Goal: Task Accomplishment & Management: Manage account settings

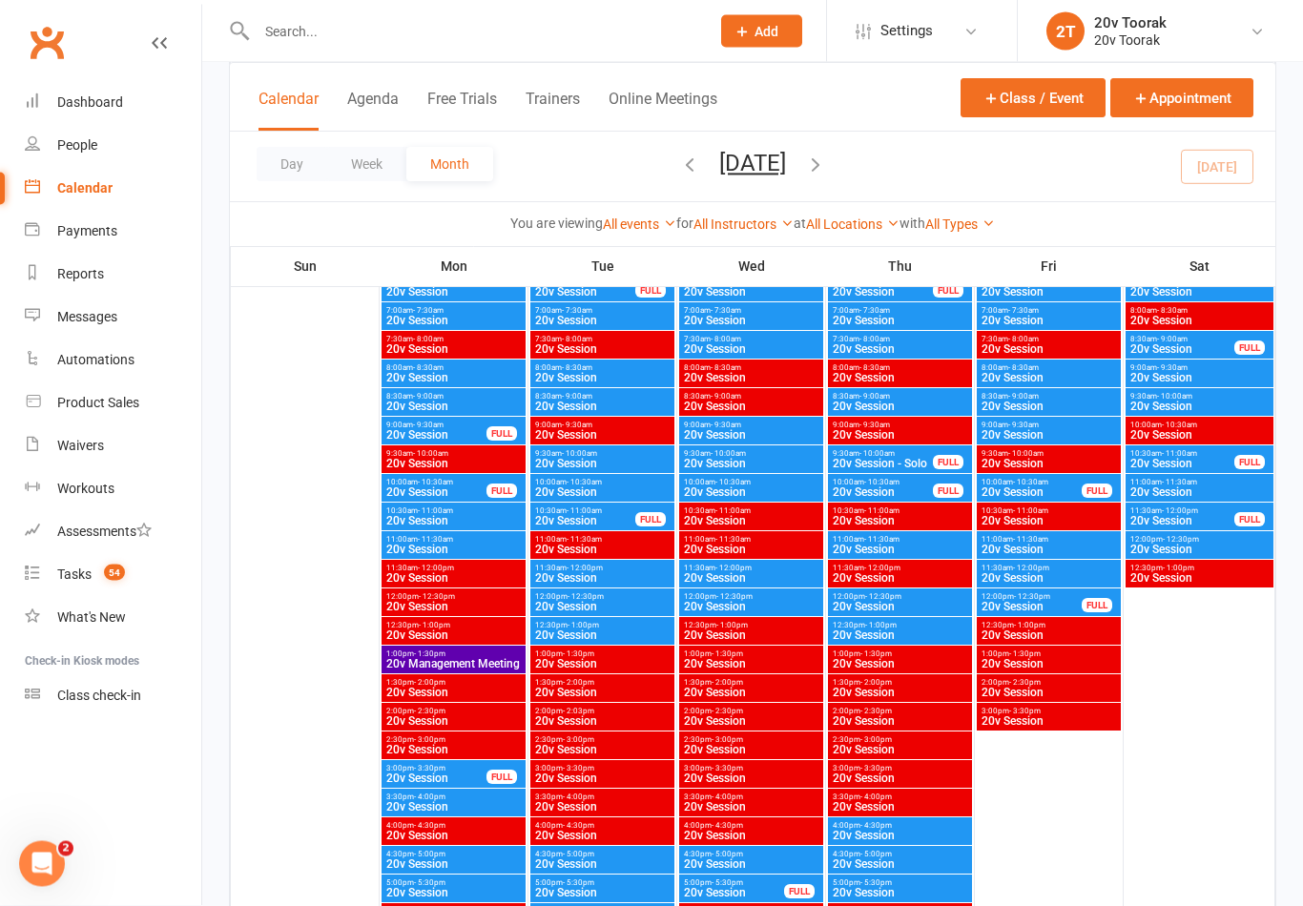
scroll to position [2785, 0]
click at [612, 507] on span "10:30am - 11:00am" at bounding box center [585, 511] width 102 height 9
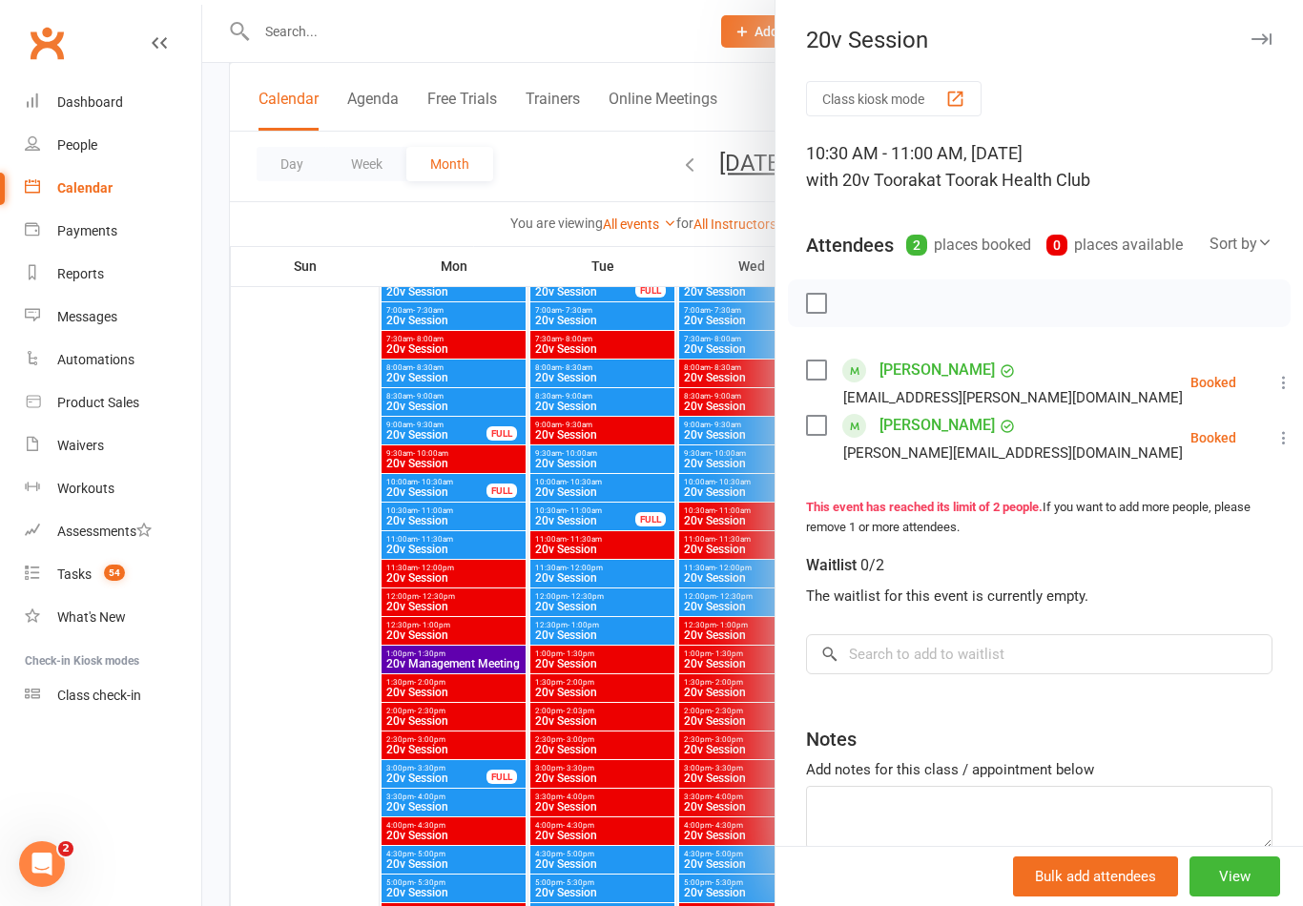
click at [619, 665] on div at bounding box center [752, 453] width 1101 height 906
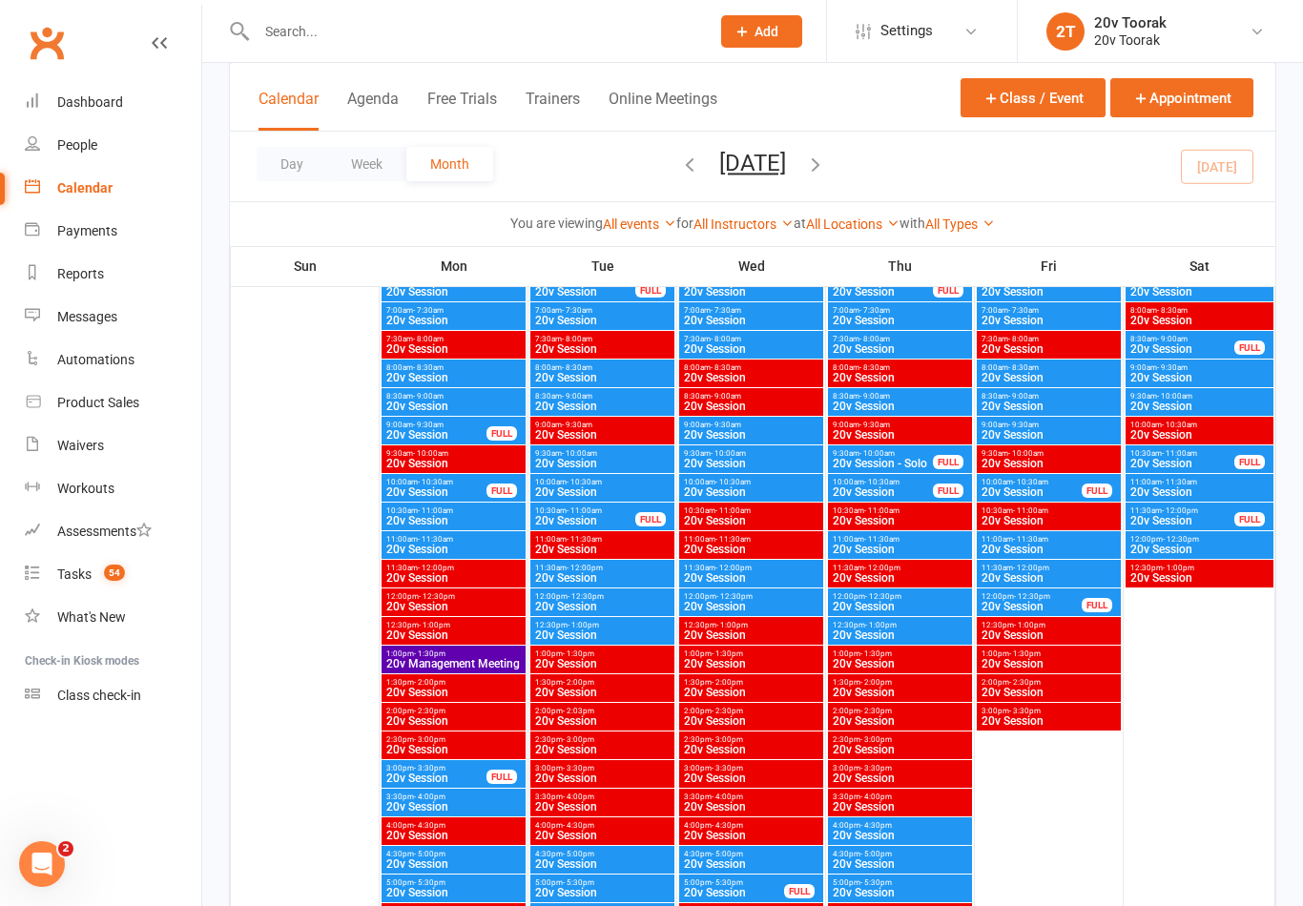
click at [610, 512] on span "10:30am - 11:00am" at bounding box center [585, 511] width 102 height 9
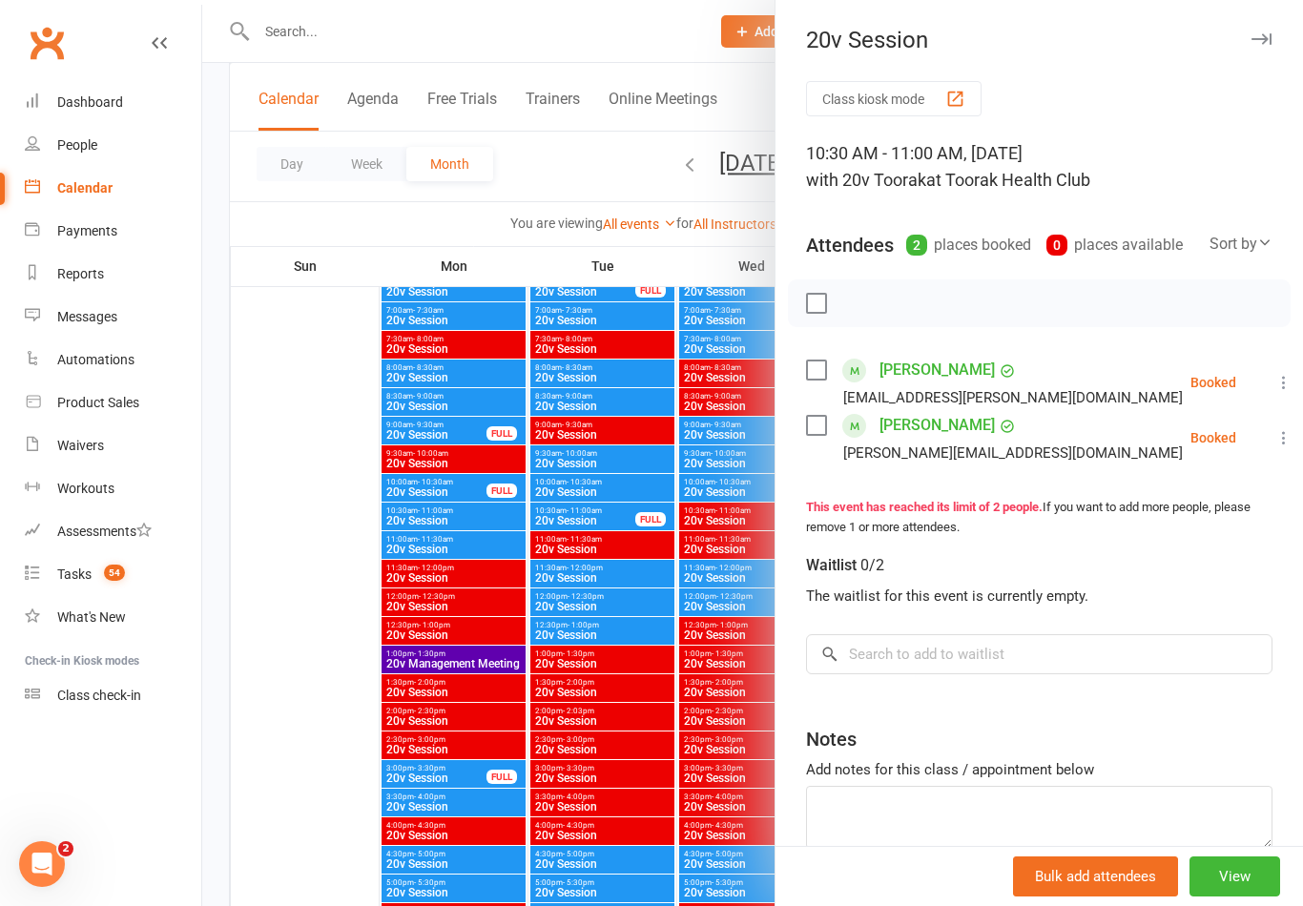
click at [574, 650] on div at bounding box center [752, 453] width 1101 height 906
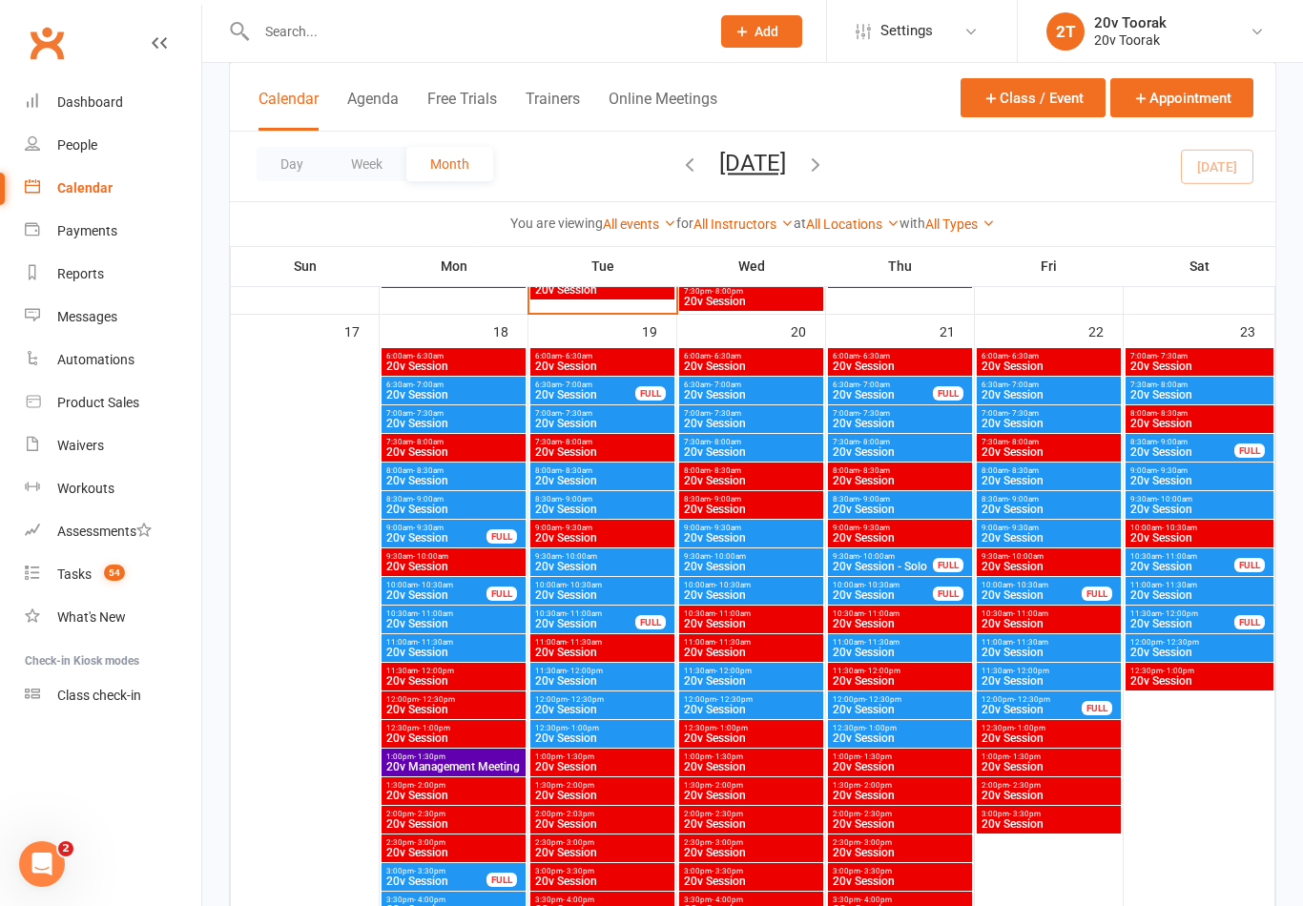
scroll to position [2681, 0]
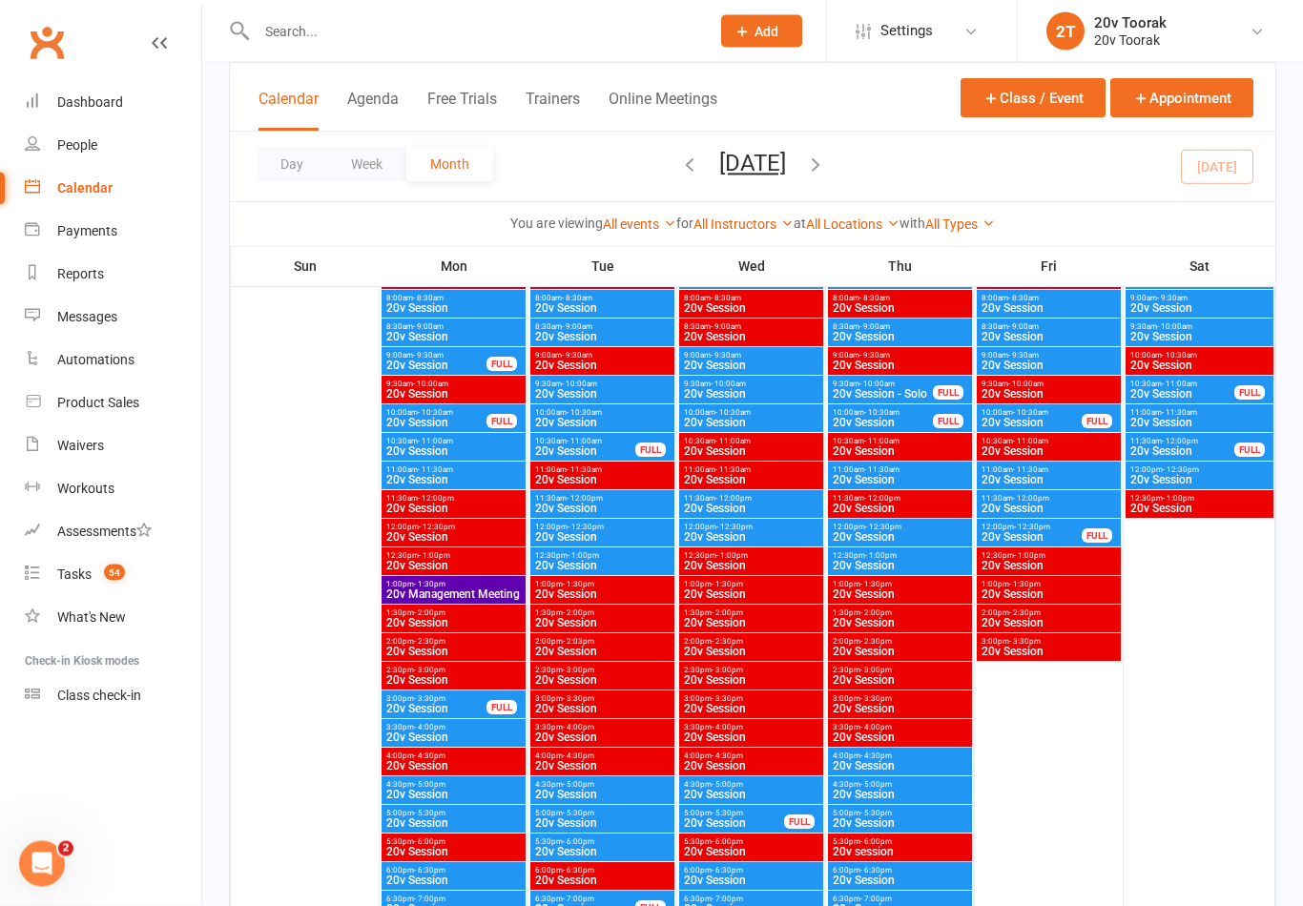
click at [603, 507] on span "20v Session" at bounding box center [602, 509] width 136 height 11
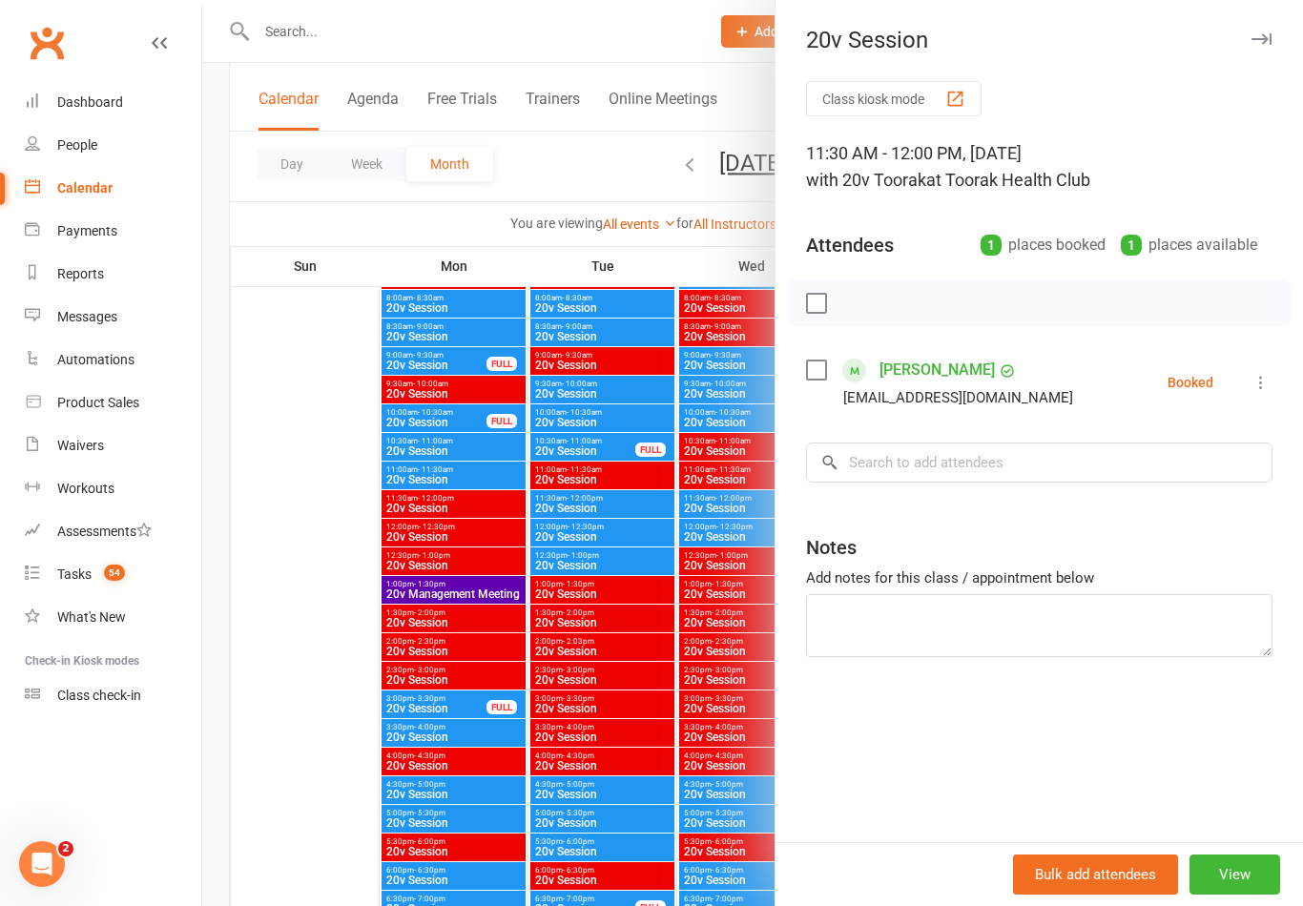
click at [509, 652] on div at bounding box center [752, 453] width 1101 height 906
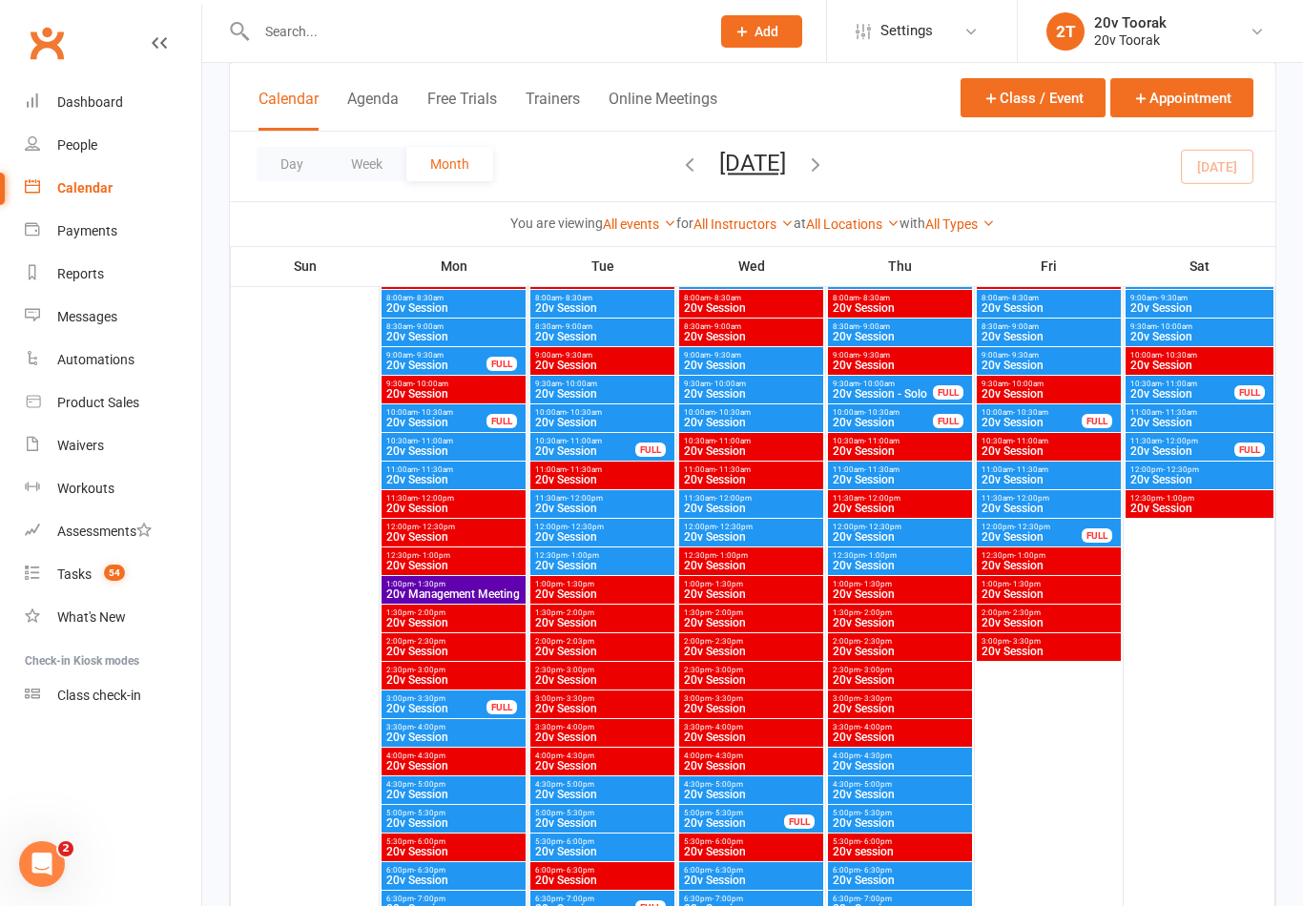
click at [594, 571] on span "20v Session" at bounding box center [602, 565] width 136 height 11
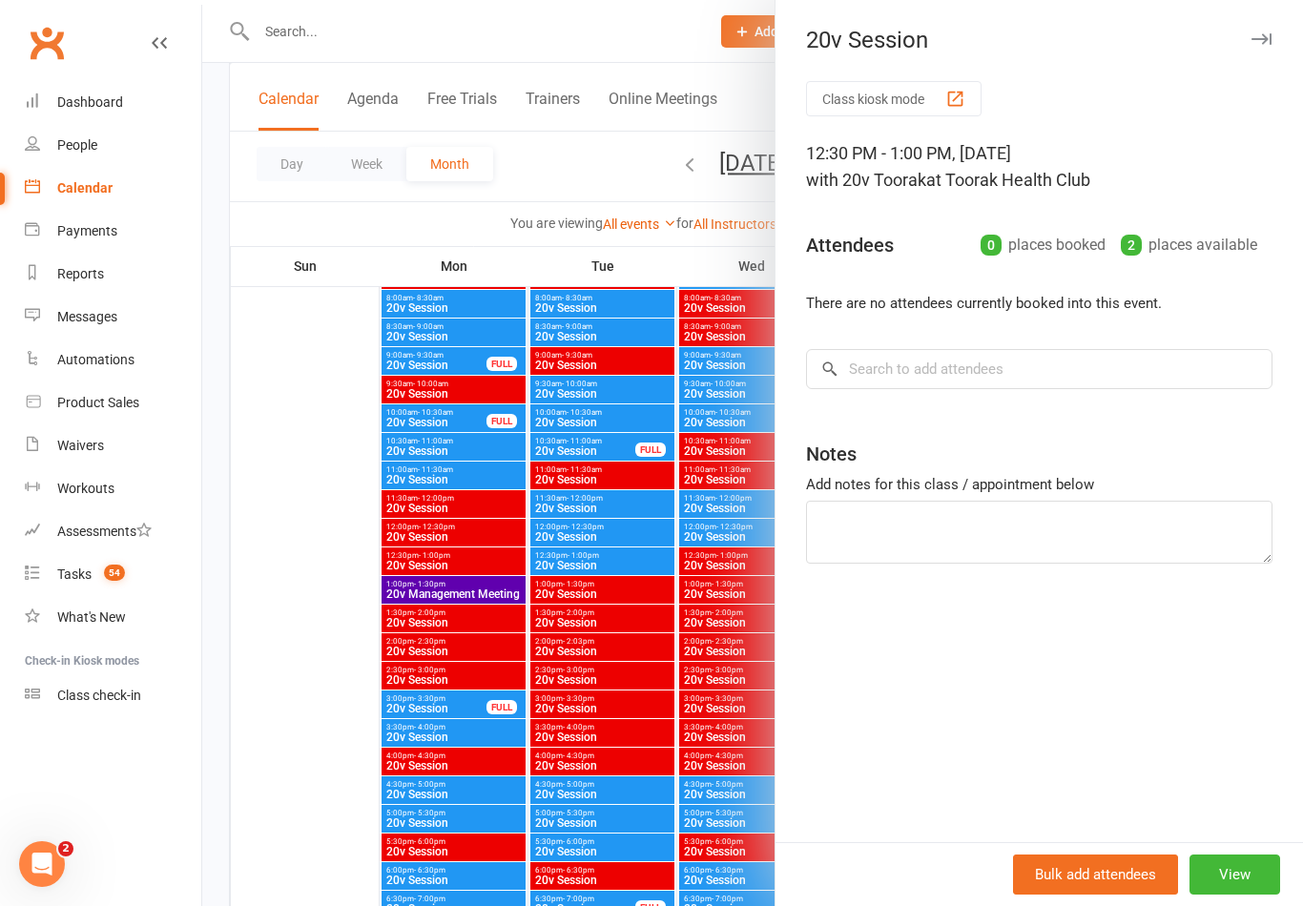
click at [580, 515] on div at bounding box center [752, 453] width 1101 height 906
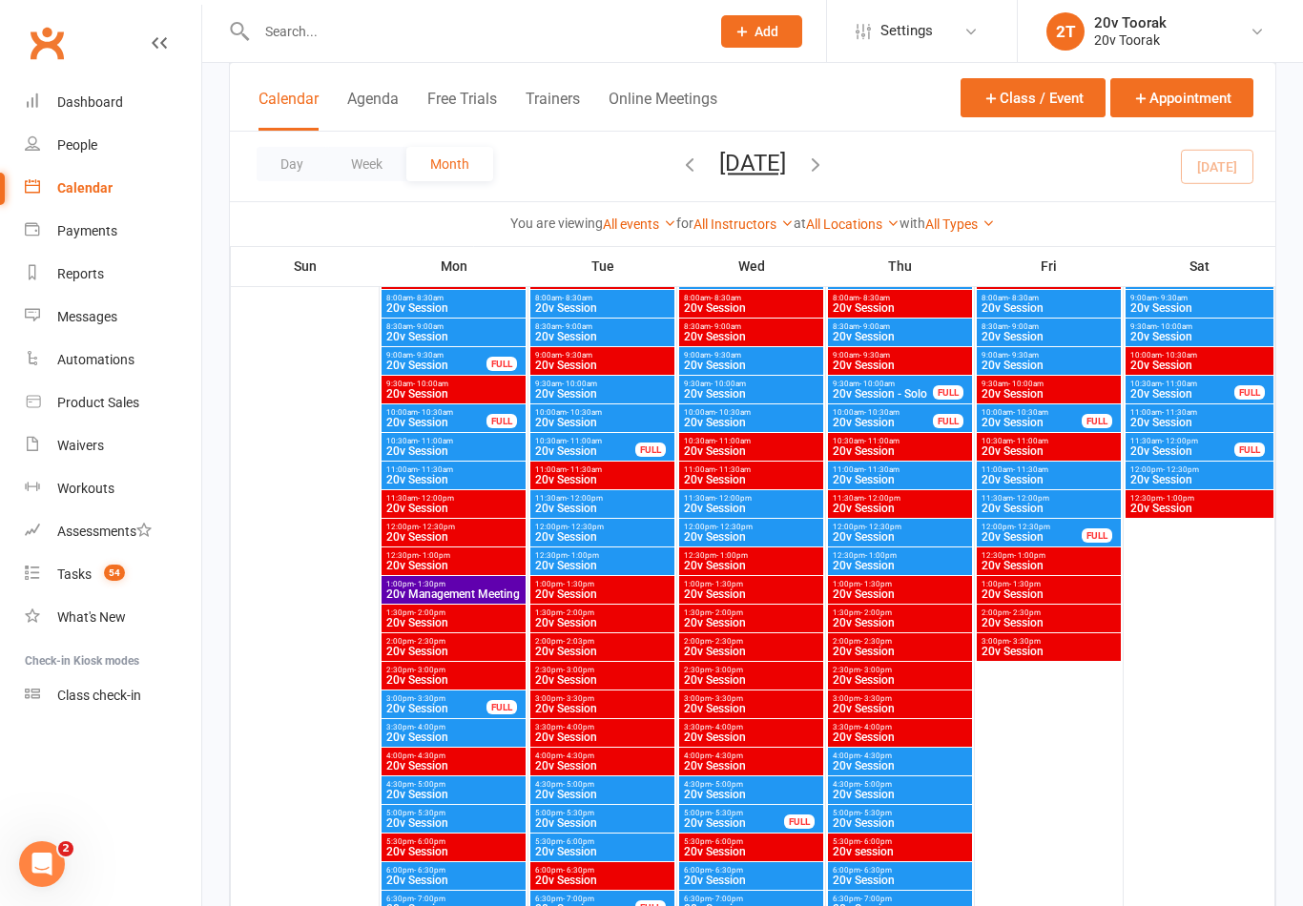
click at [576, 507] on span "20v Session" at bounding box center [602, 508] width 136 height 11
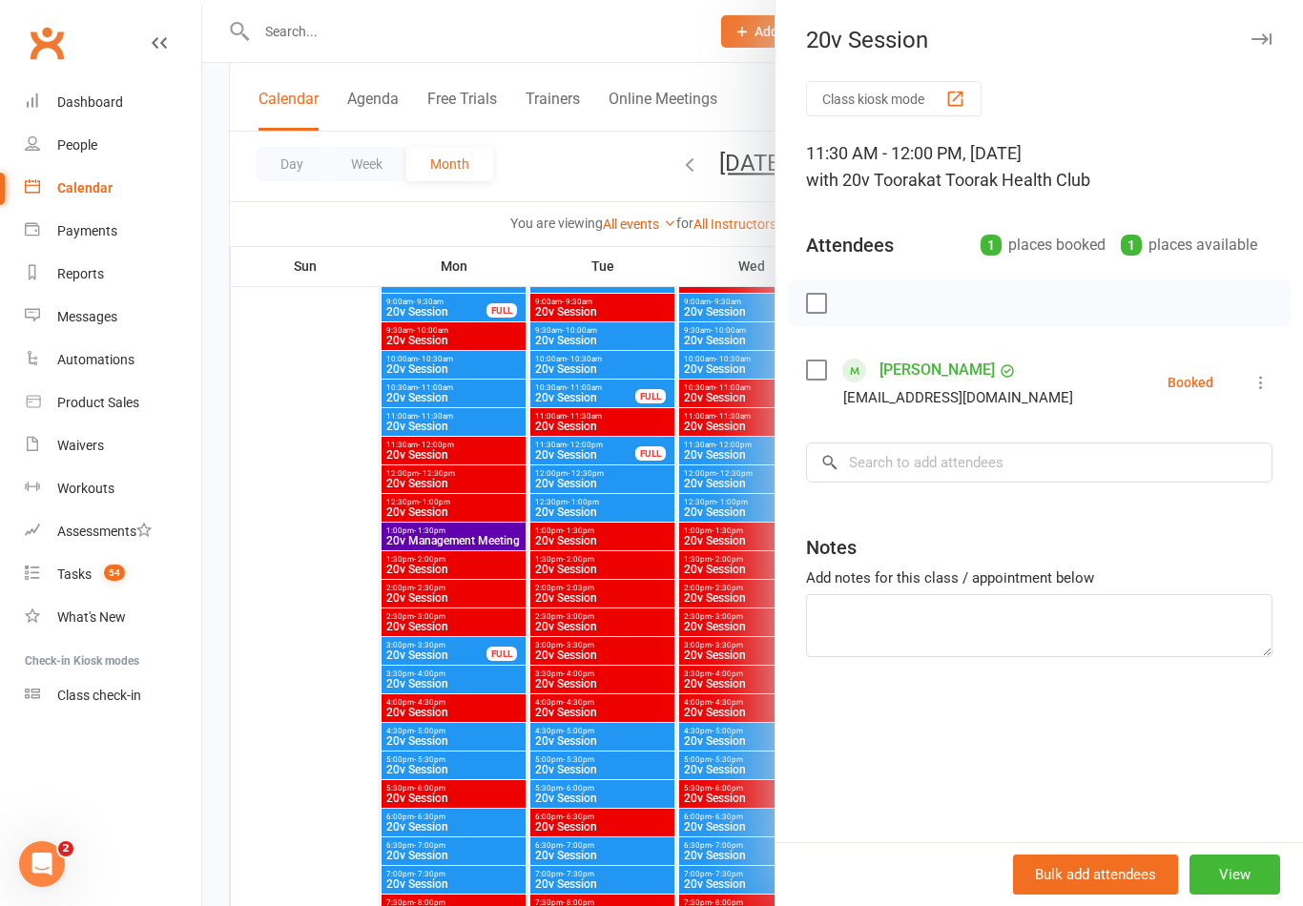
scroll to position [3727, 0]
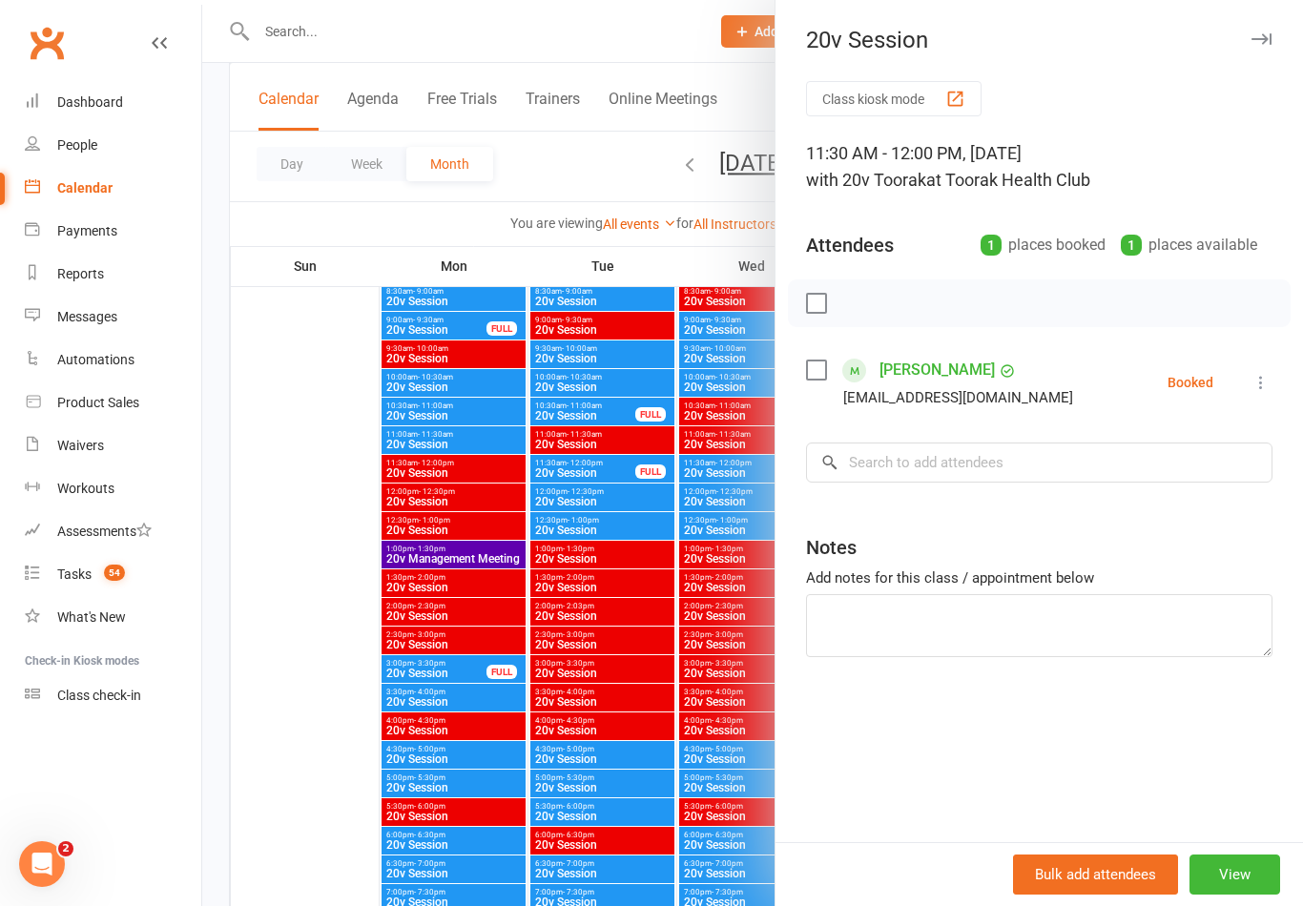
click at [633, 584] on div at bounding box center [752, 453] width 1101 height 906
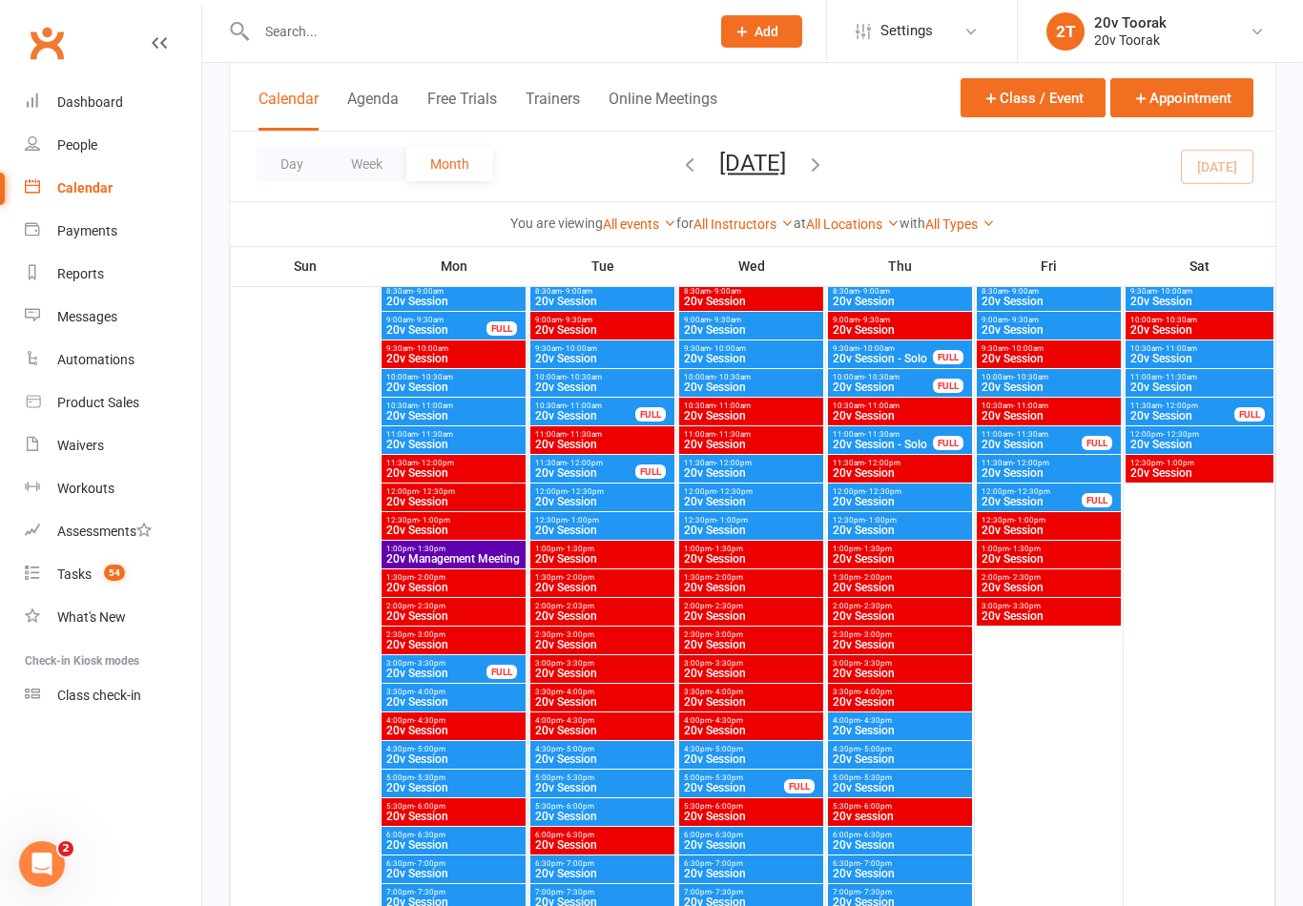
click at [599, 462] on span "- 12:00pm" at bounding box center [585, 463] width 36 height 9
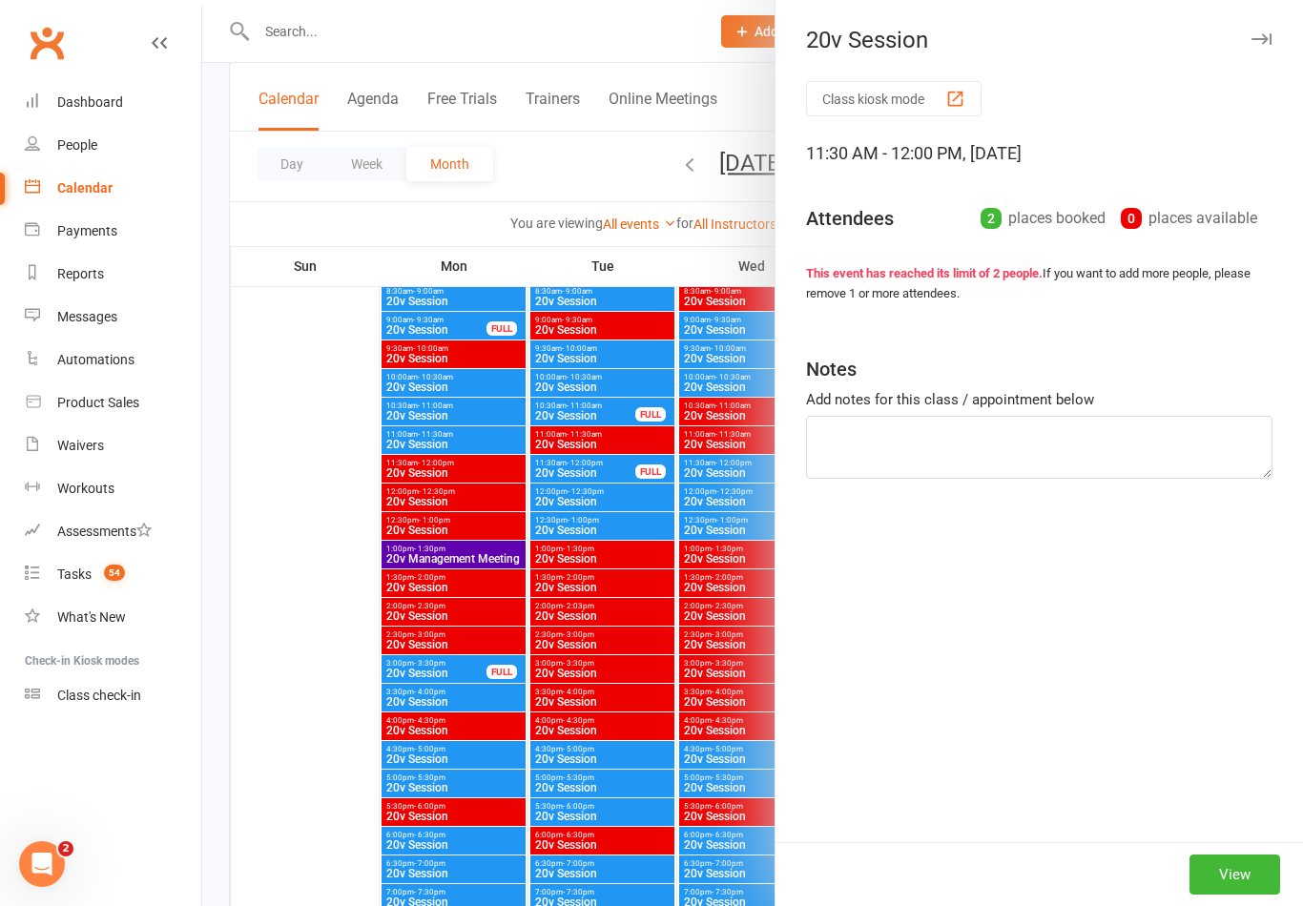
click at [589, 467] on div at bounding box center [752, 453] width 1101 height 906
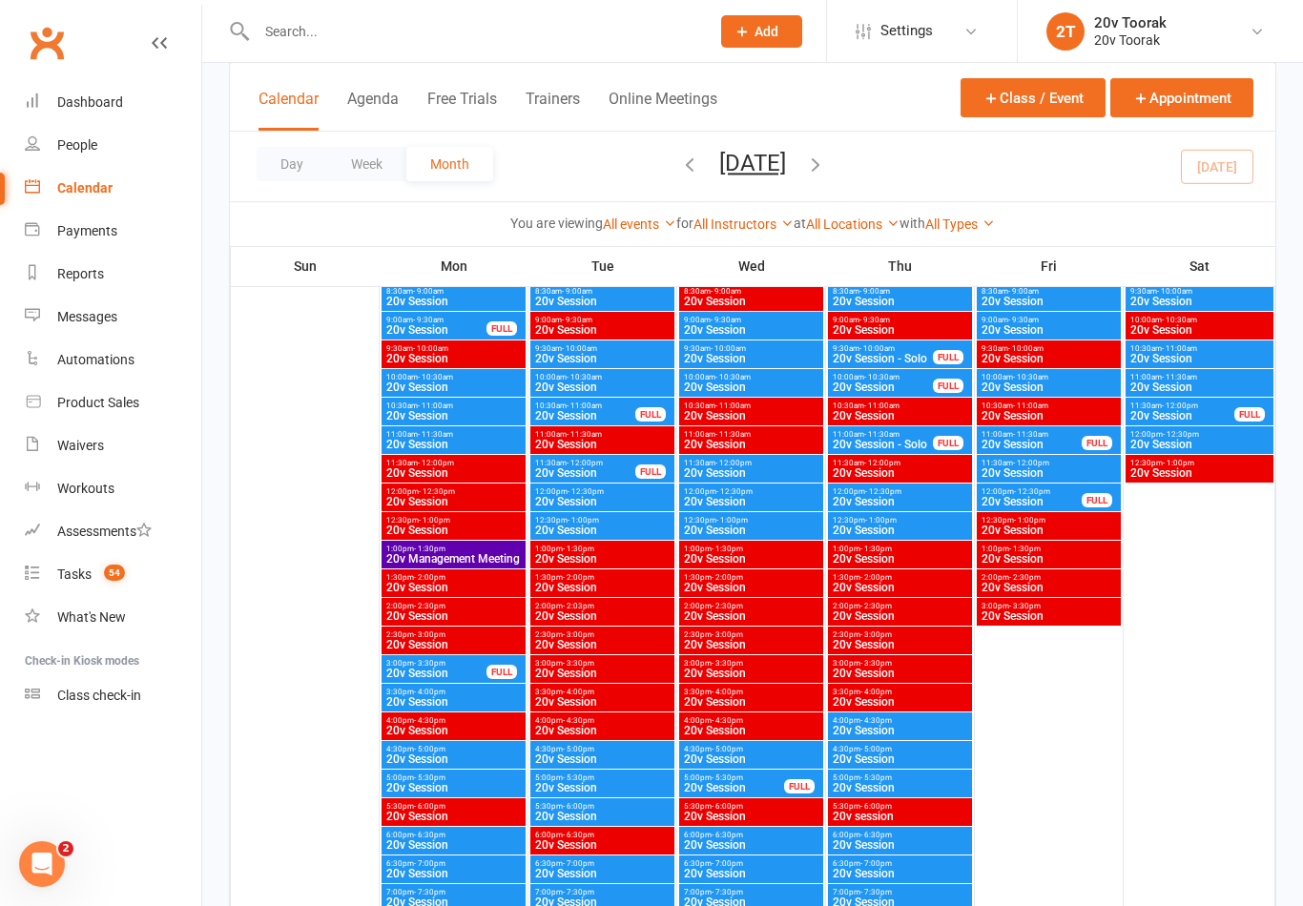
click at [576, 467] on span "20v Session" at bounding box center [585, 472] width 102 height 11
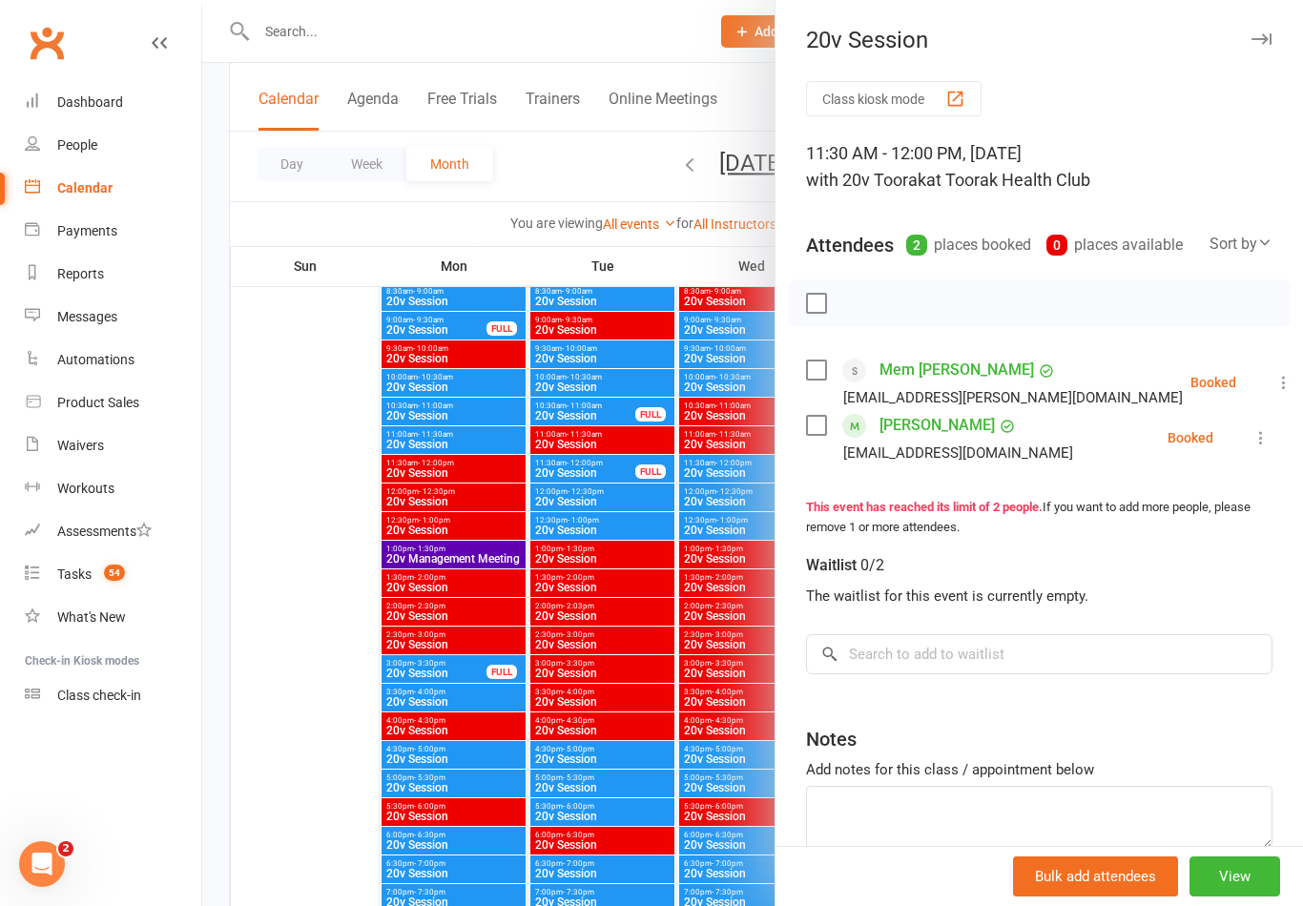
click at [590, 472] on div at bounding box center [752, 453] width 1101 height 906
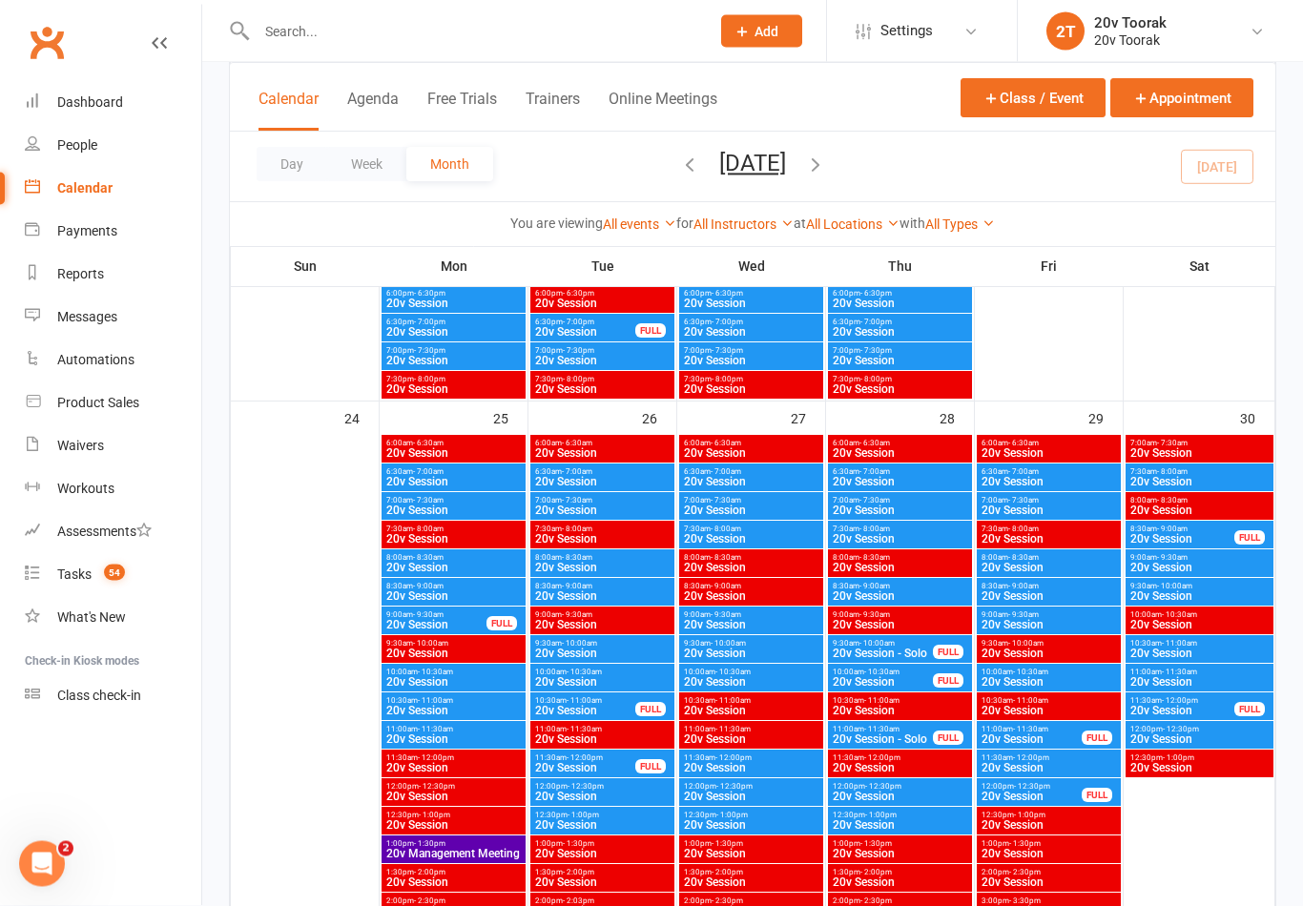
click at [598, 700] on span "- 11:00am" at bounding box center [584, 701] width 35 height 9
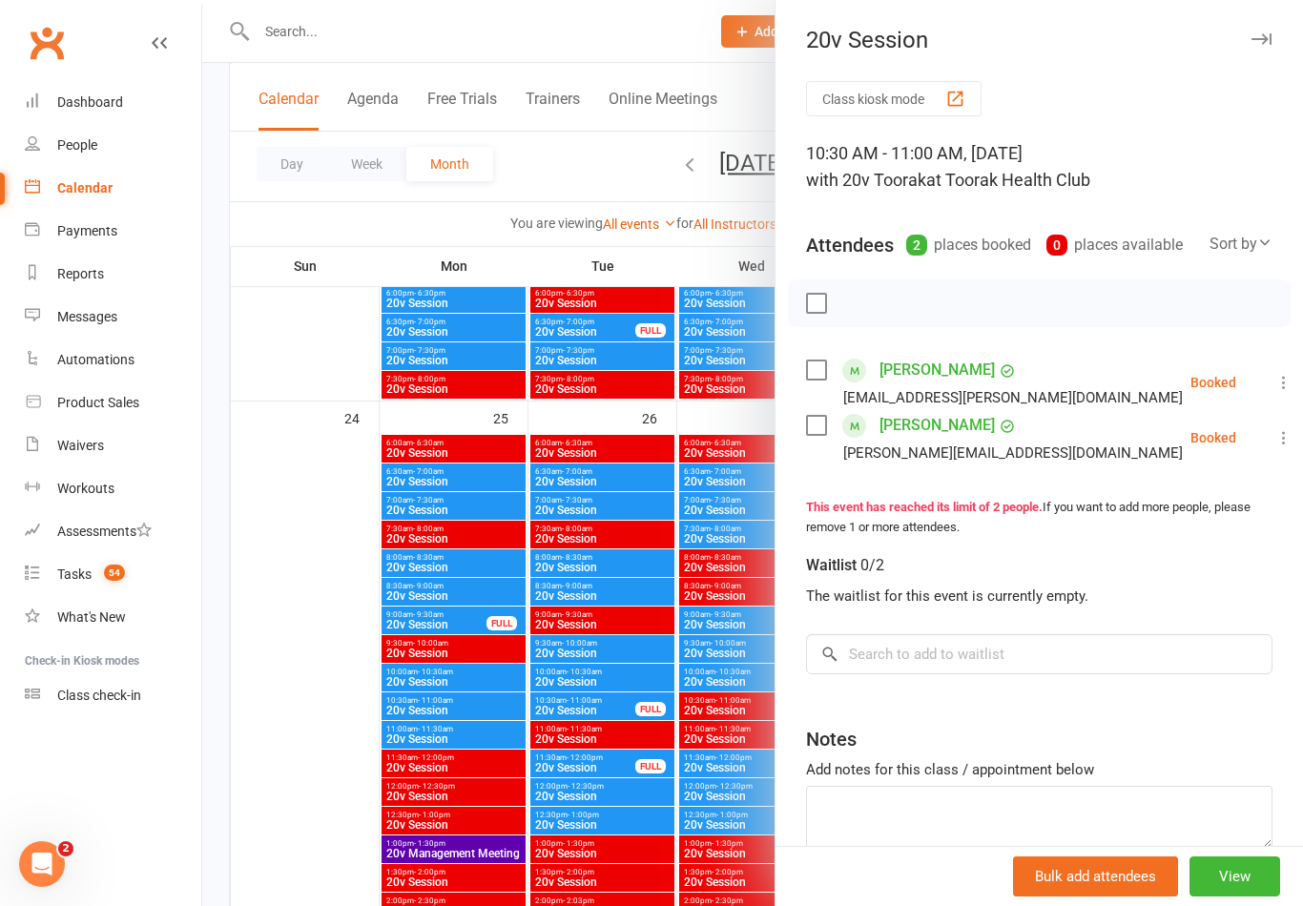
click at [562, 713] on div at bounding box center [752, 453] width 1101 height 906
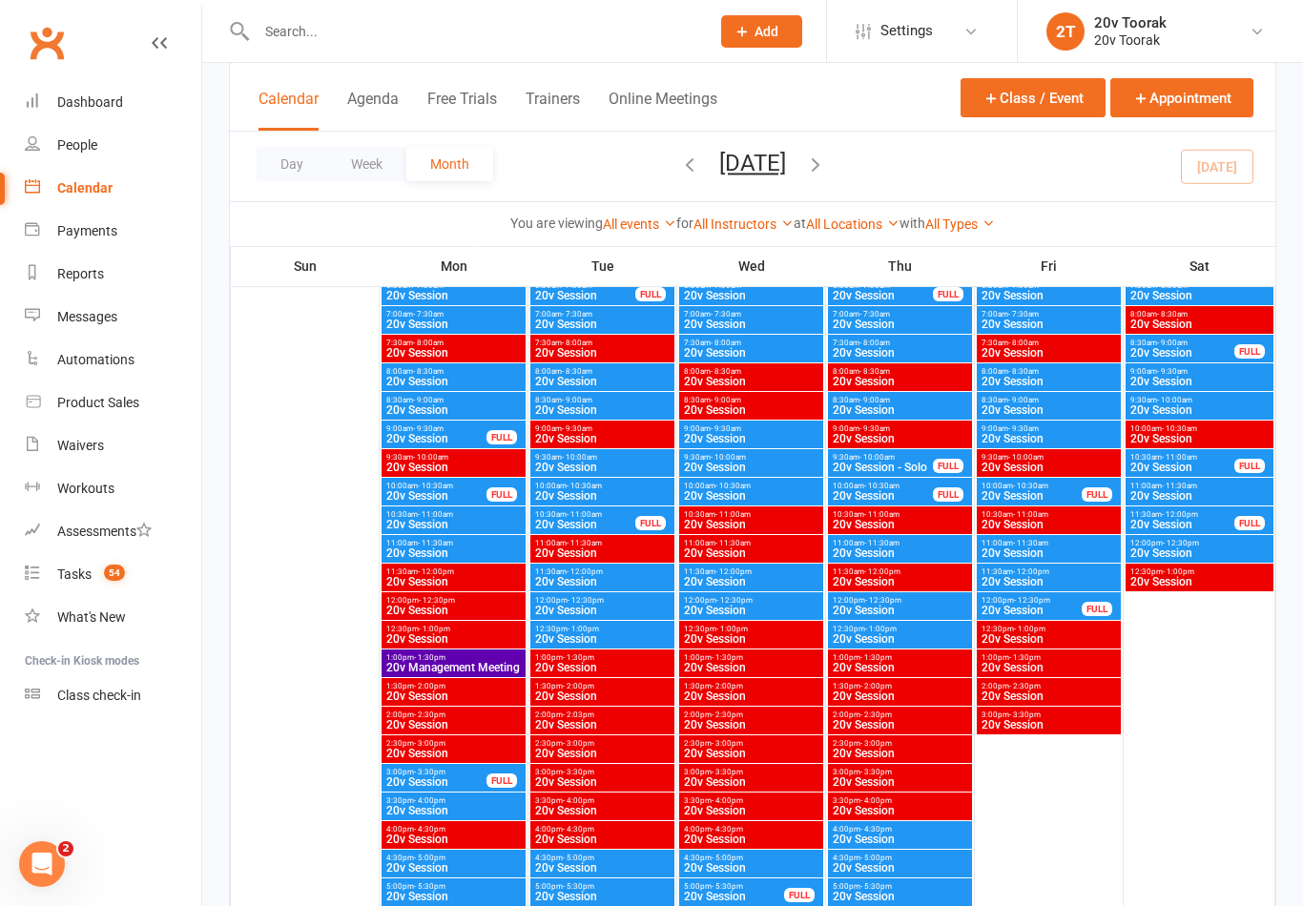
scroll to position [2880, 0]
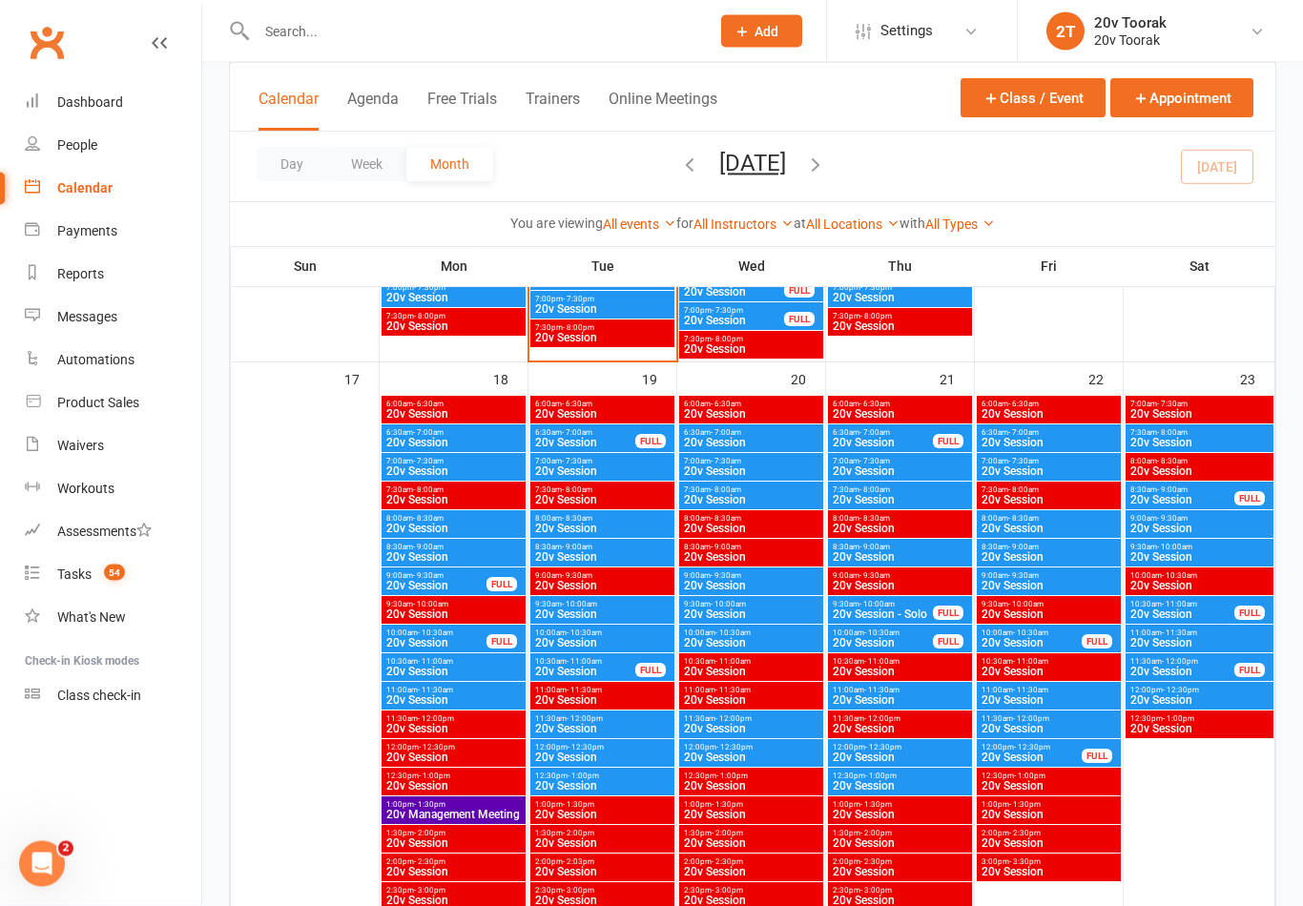
click at [620, 662] on span "10:30am - 11:00am" at bounding box center [585, 662] width 102 height 9
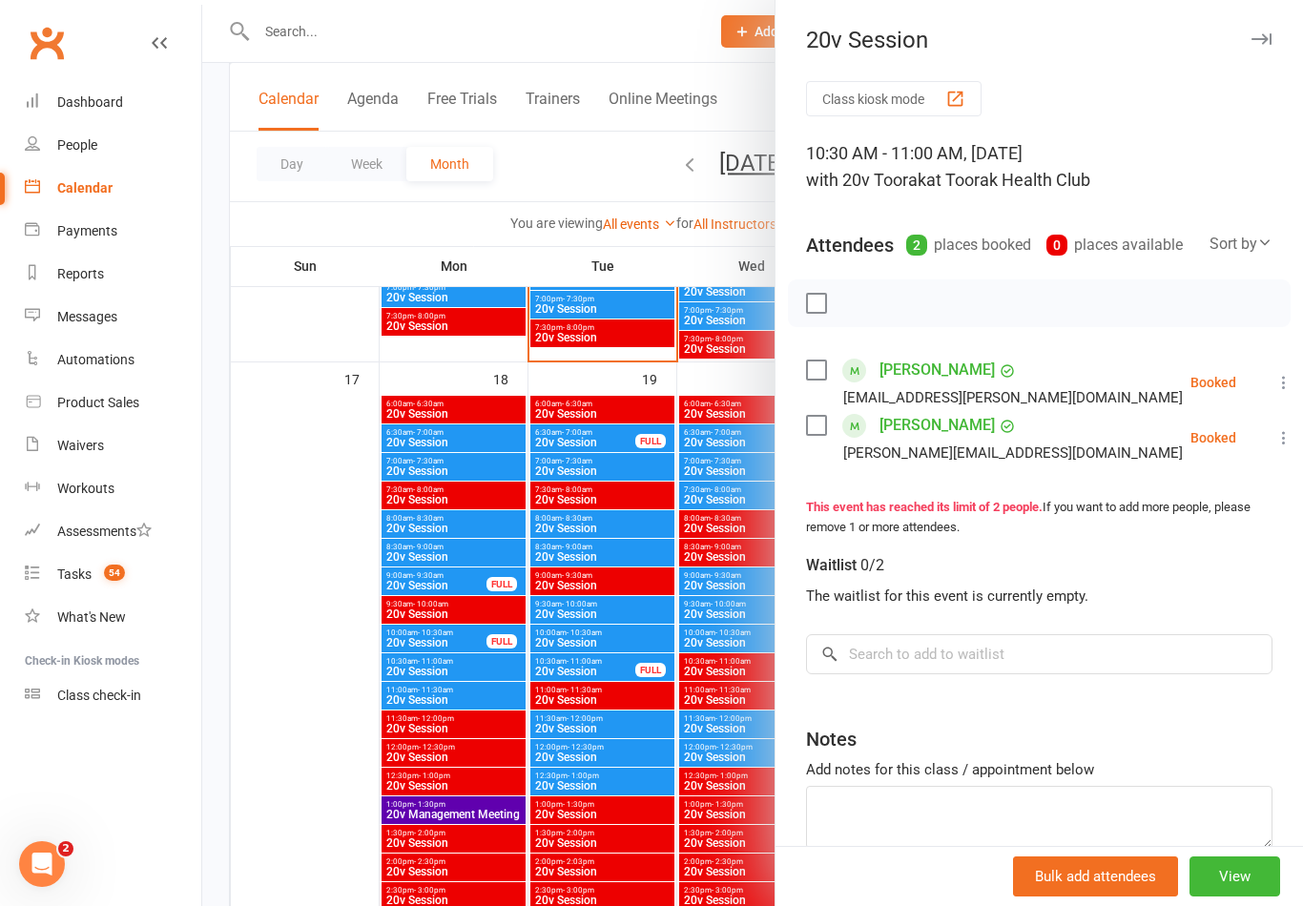
click at [1274, 438] on icon at bounding box center [1283, 437] width 19 height 19
click at [1171, 513] on link "Remove" at bounding box center [1191, 513] width 205 height 38
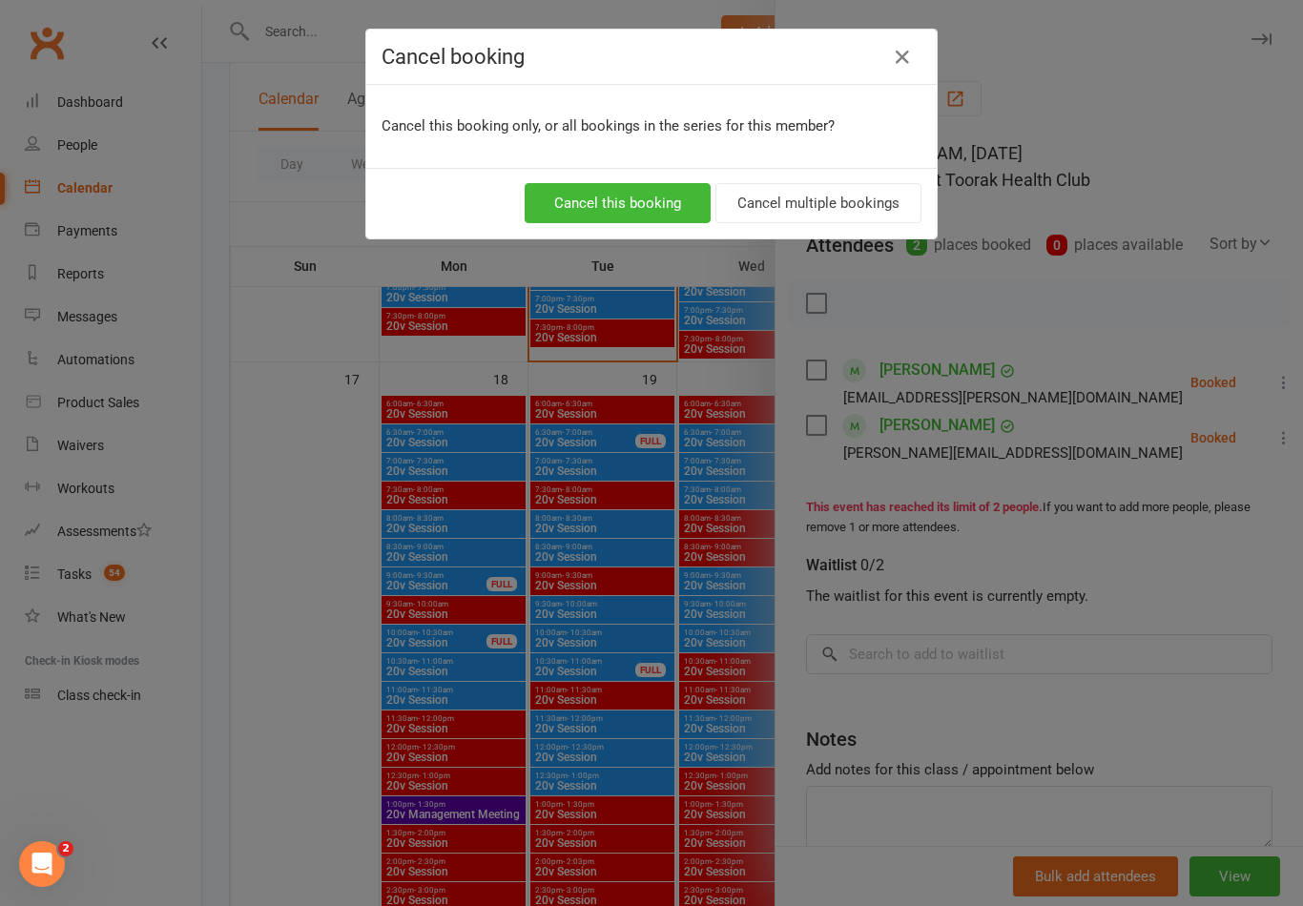
click at [838, 190] on button "Cancel multiple bookings" at bounding box center [818, 203] width 206 height 40
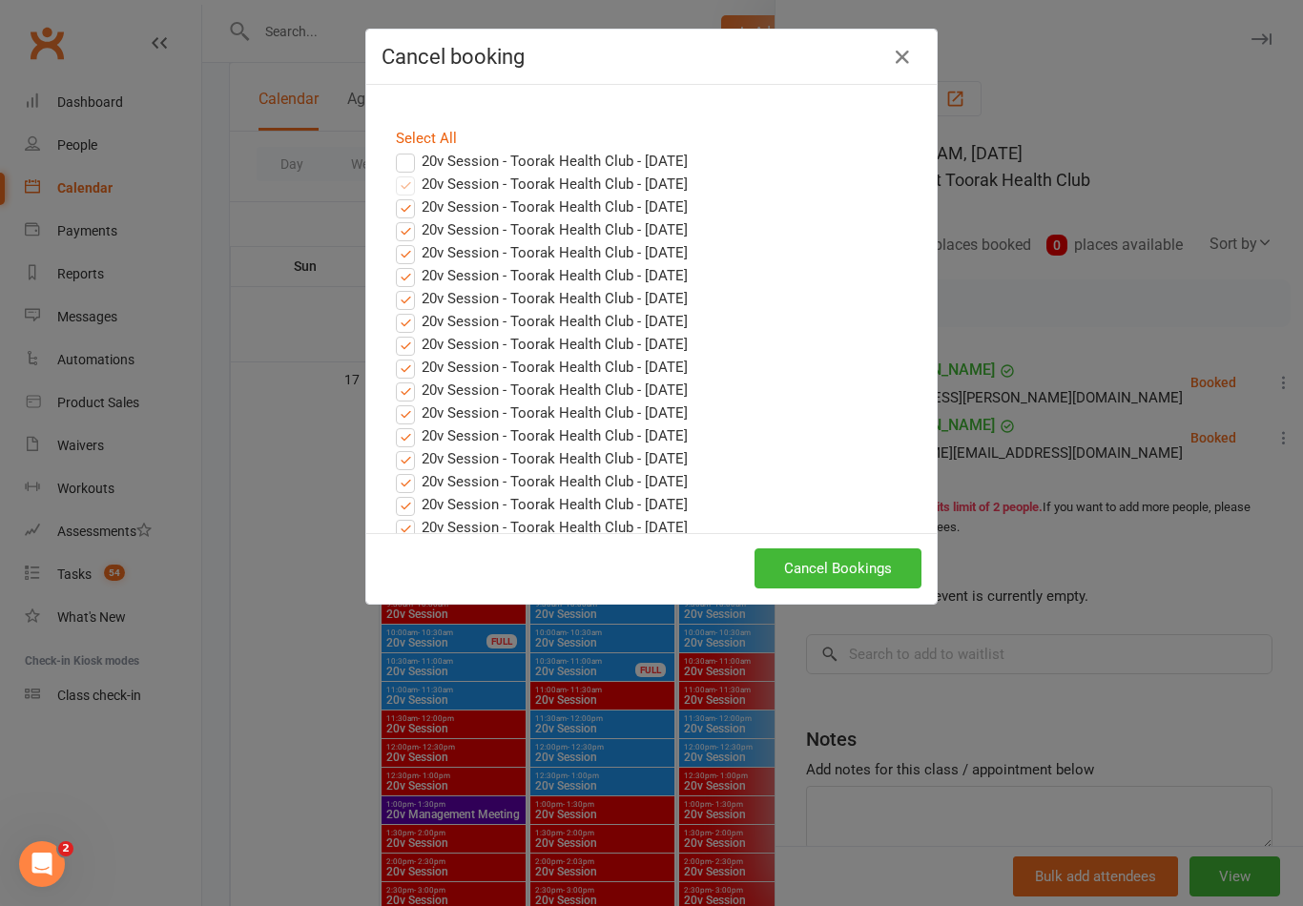
click at [868, 572] on button "Cancel Bookings" at bounding box center [838, 568] width 167 height 40
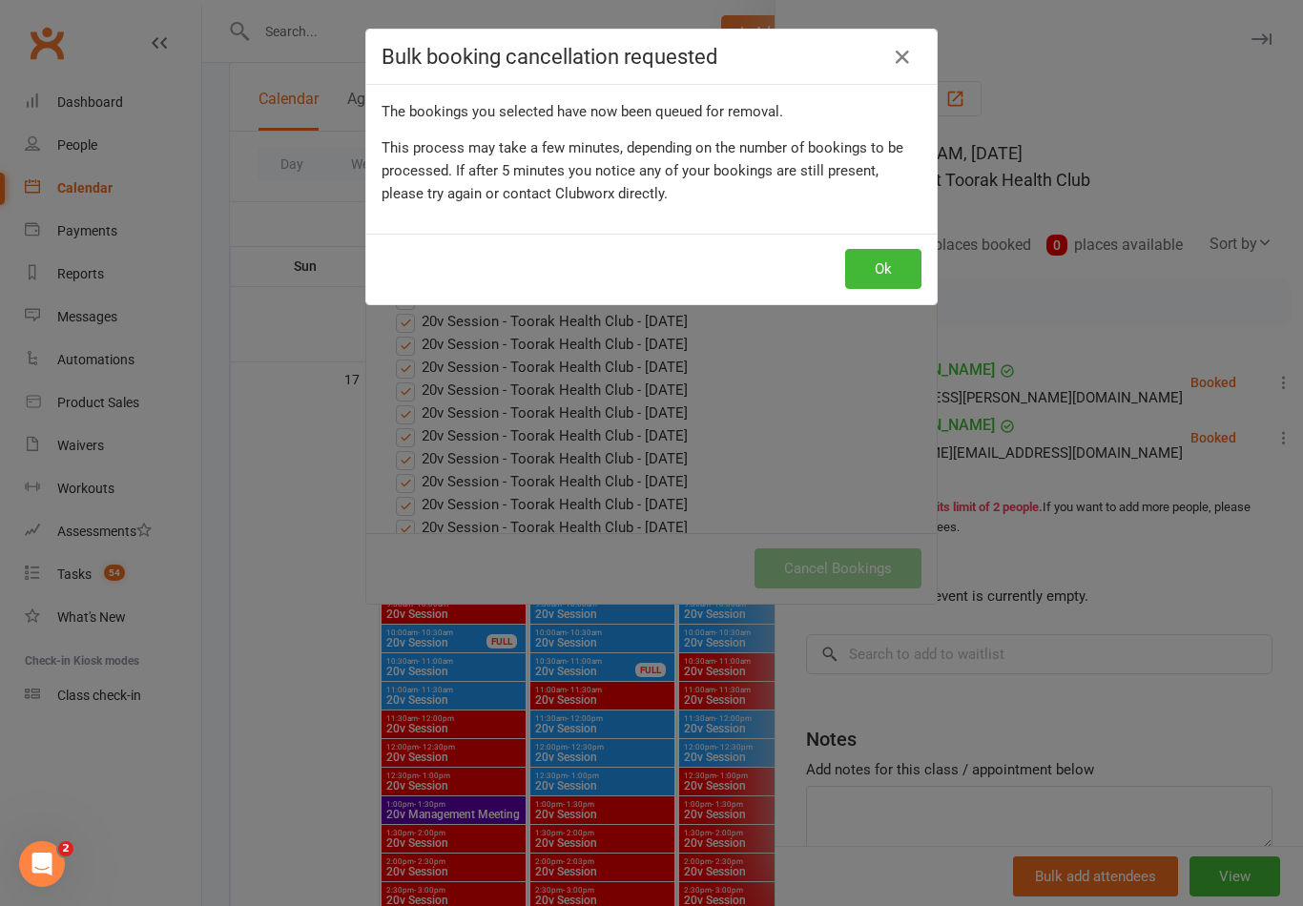
click at [897, 266] on button "Ok" at bounding box center [883, 269] width 76 height 40
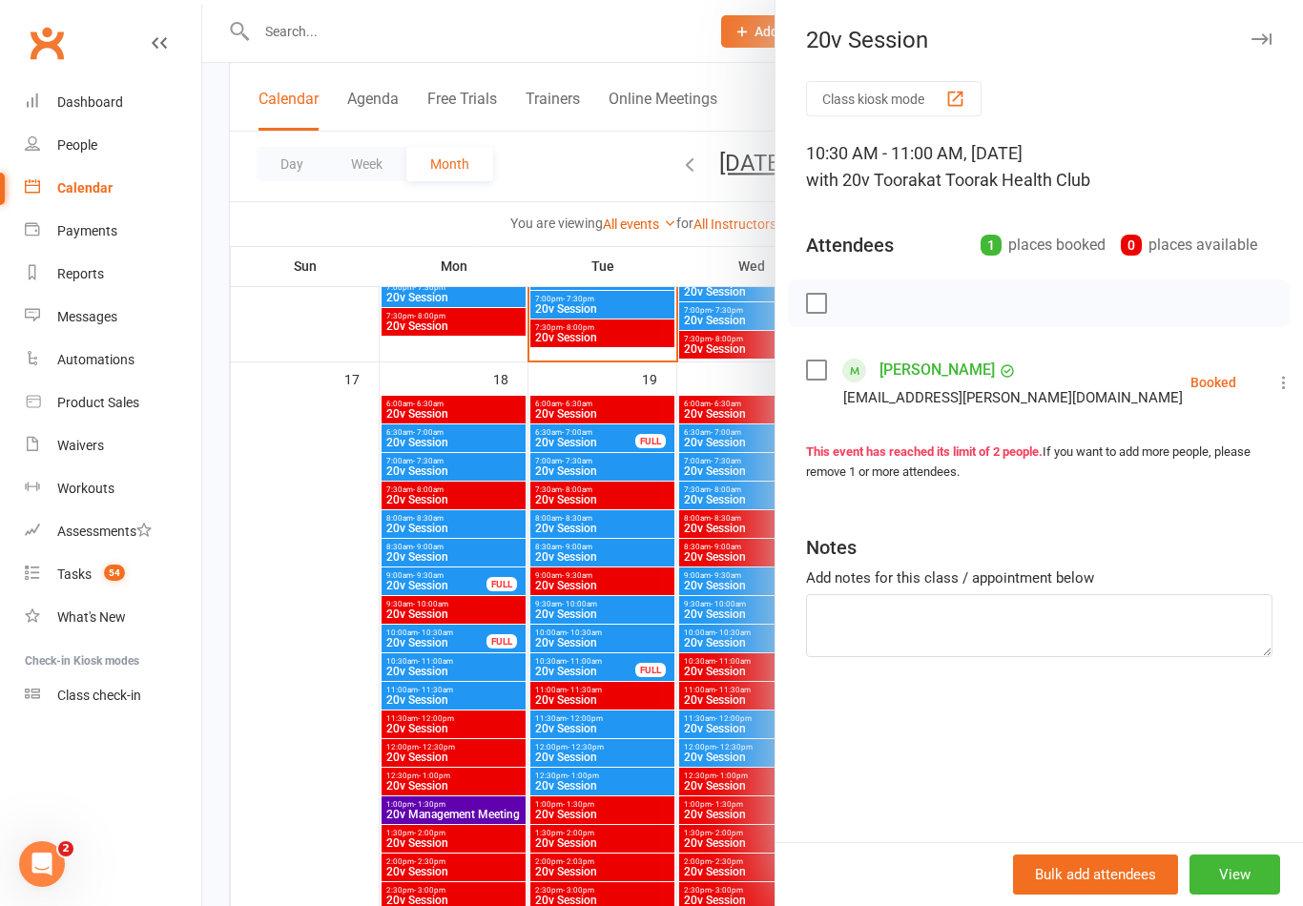
click at [714, 469] on div at bounding box center [752, 453] width 1101 height 906
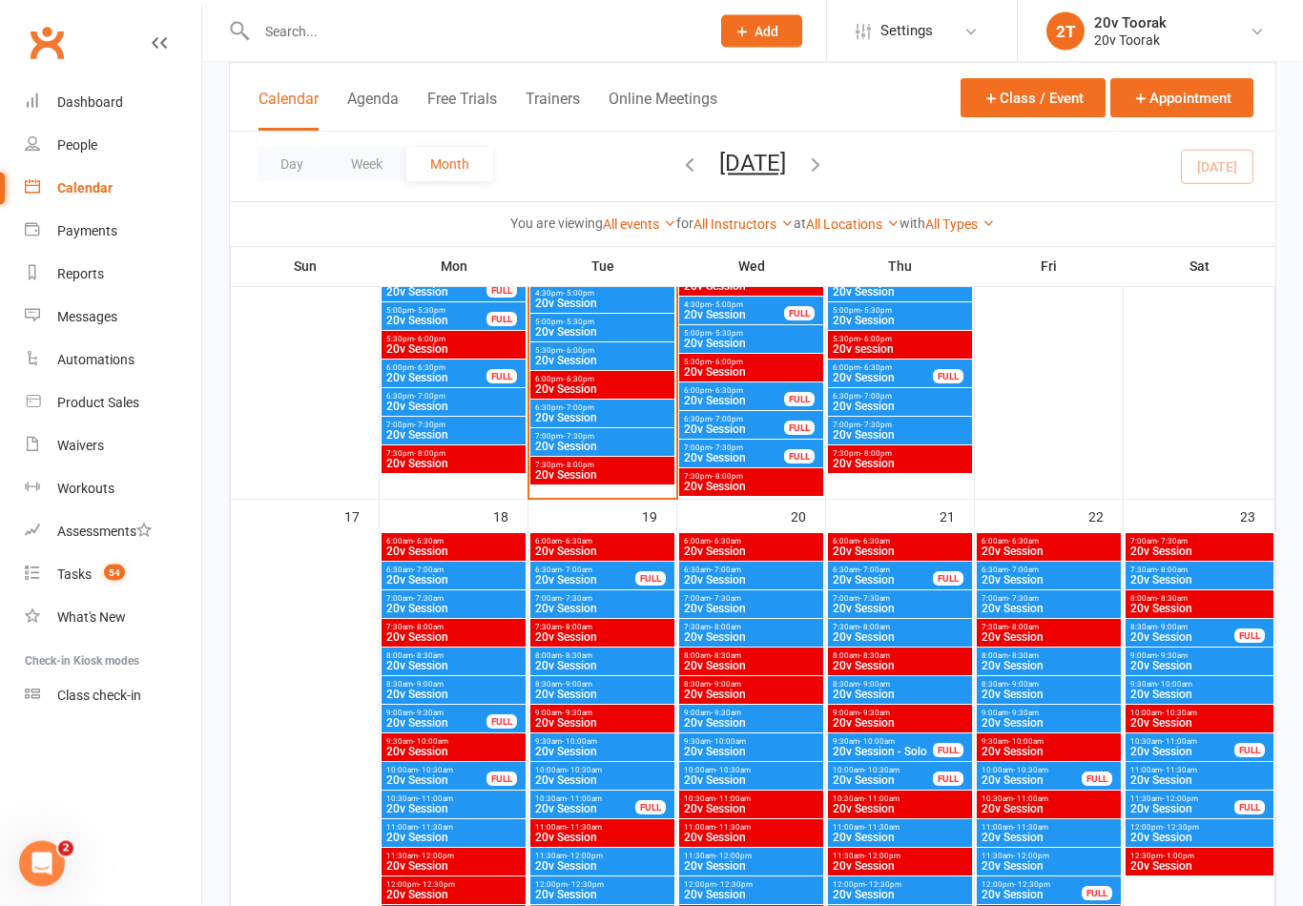
scroll to position [2474, 0]
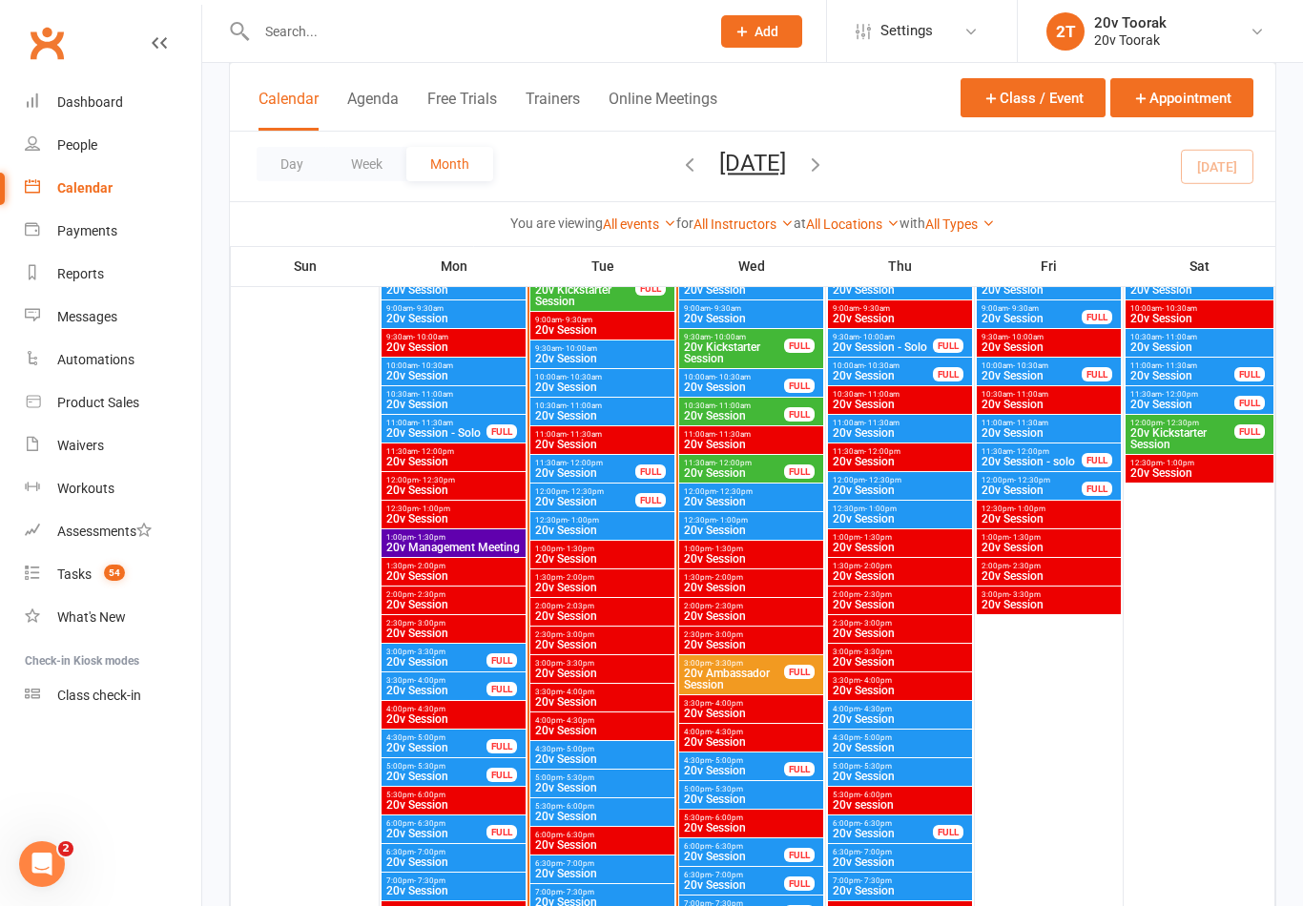
scroll to position [2042, 0]
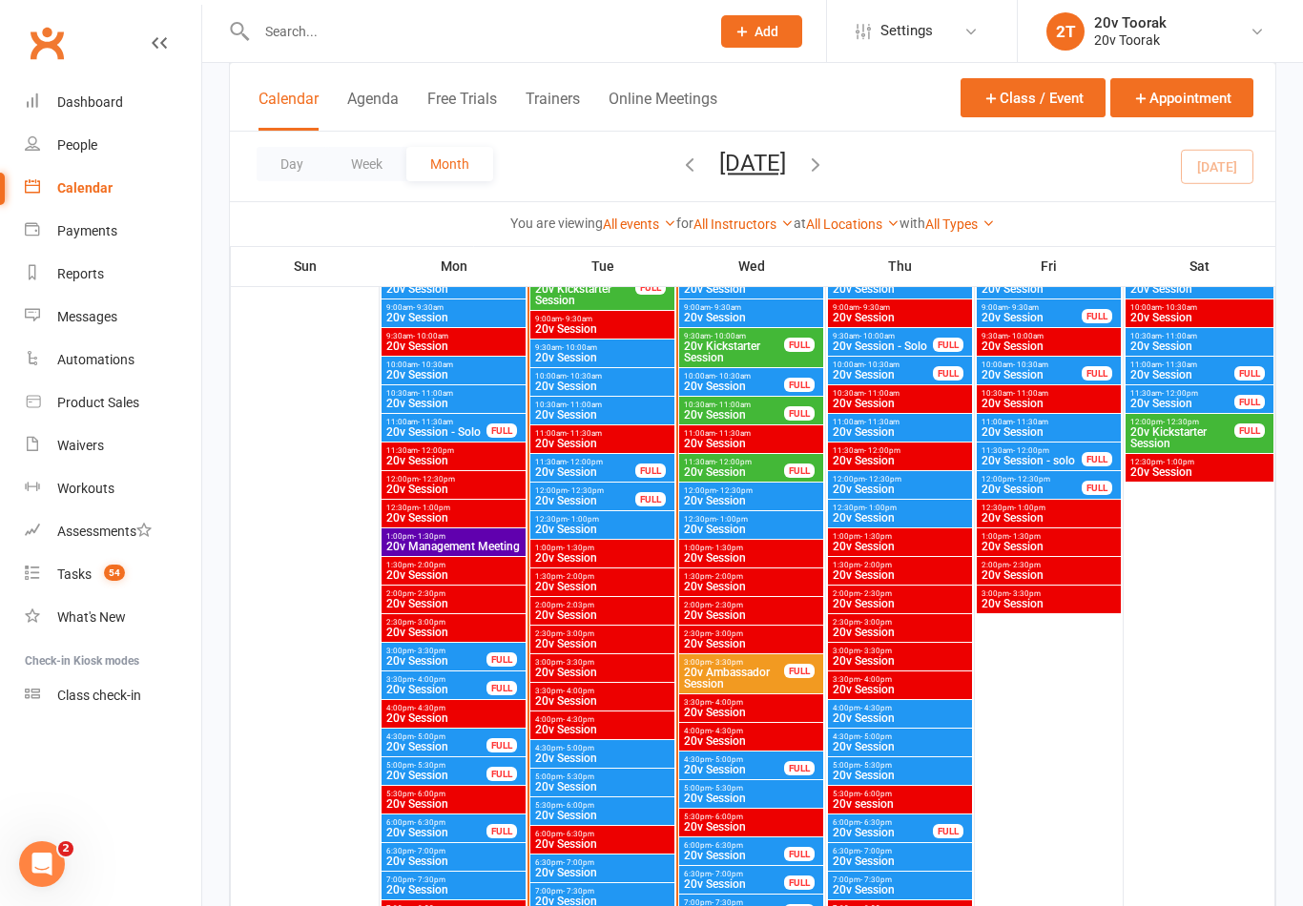
click at [571, 520] on span "- 1:00pm" at bounding box center [583, 519] width 31 height 9
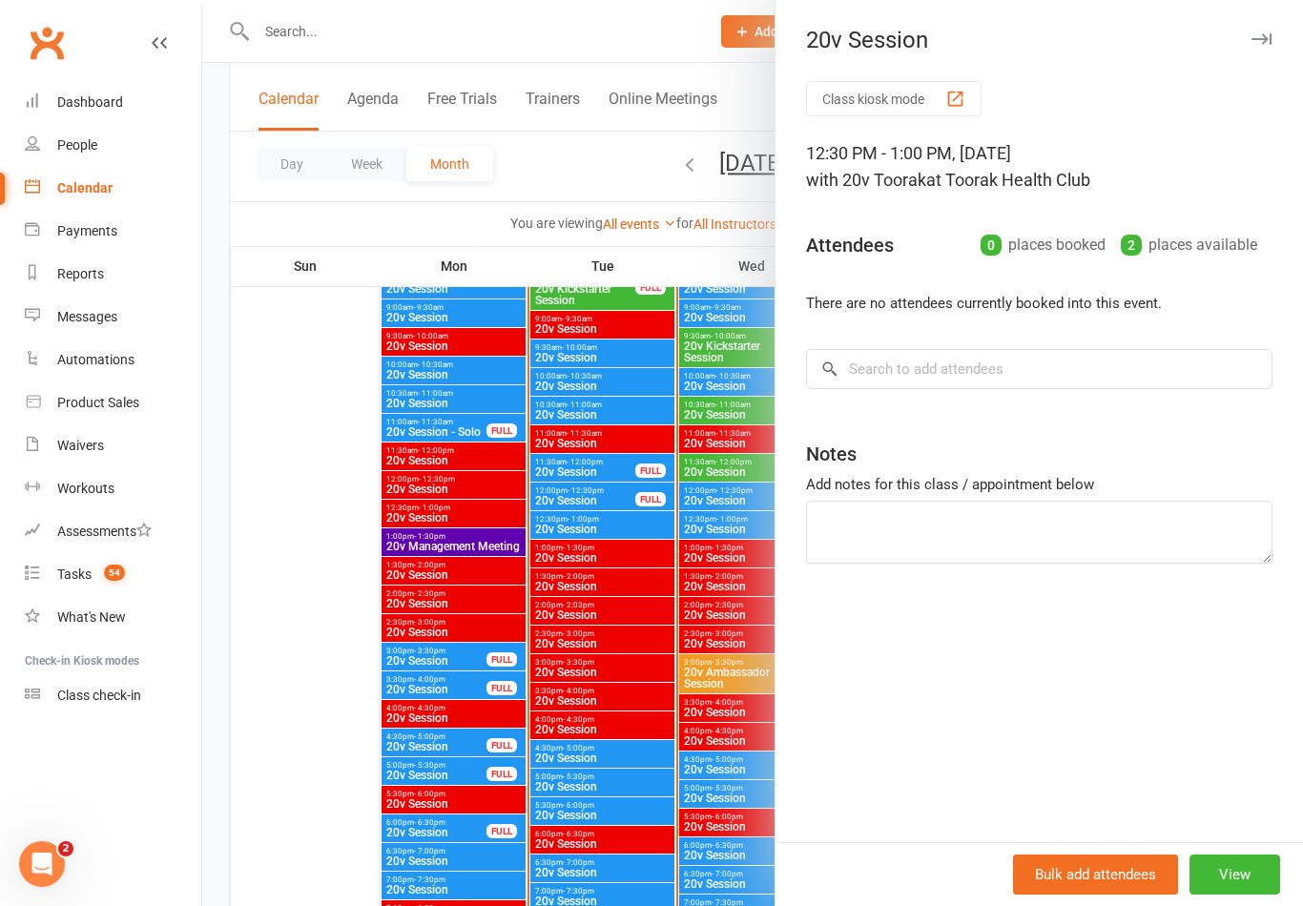
click at [456, 551] on div at bounding box center [752, 453] width 1101 height 906
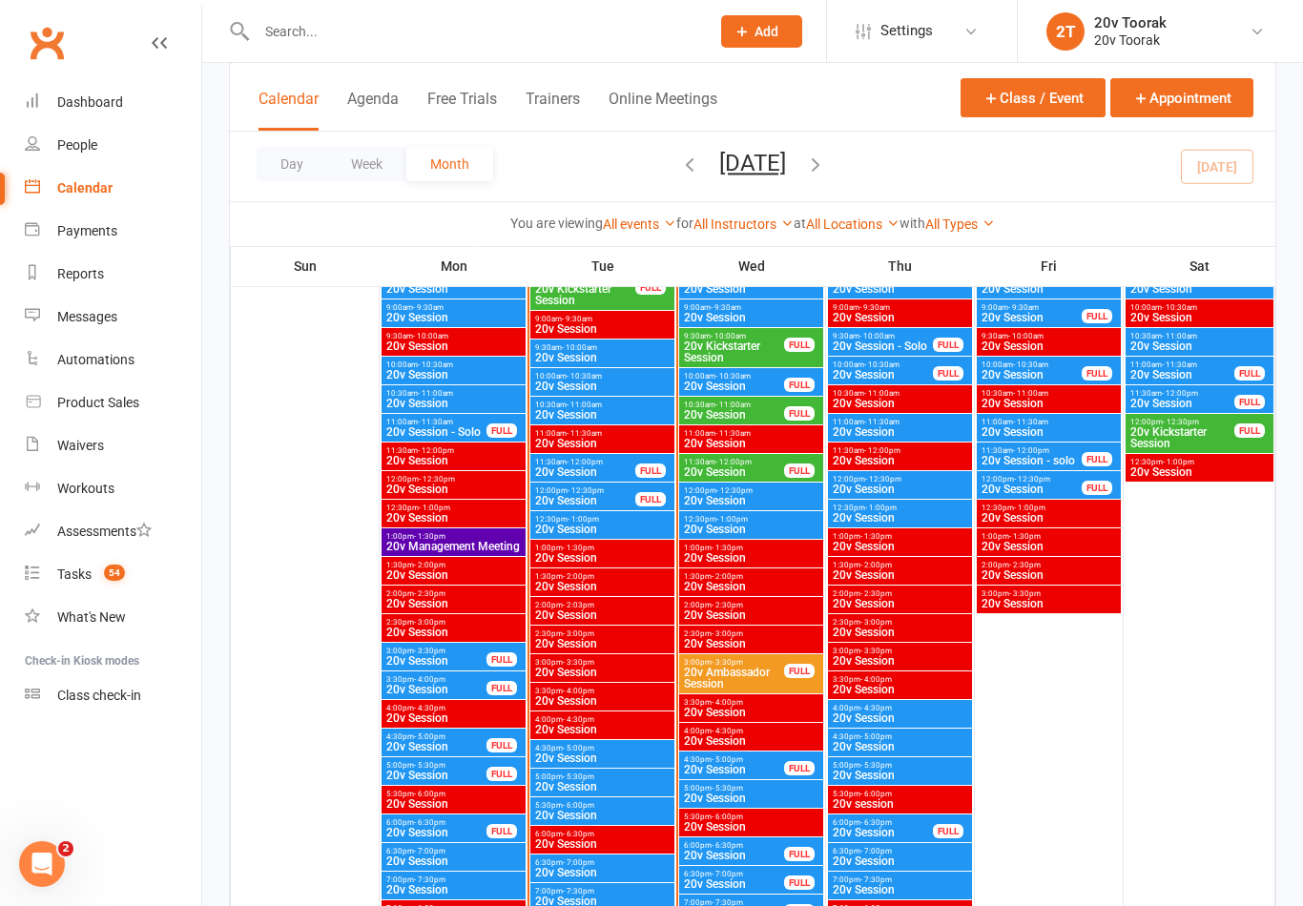
click at [575, 505] on span "20v Session" at bounding box center [585, 500] width 102 height 11
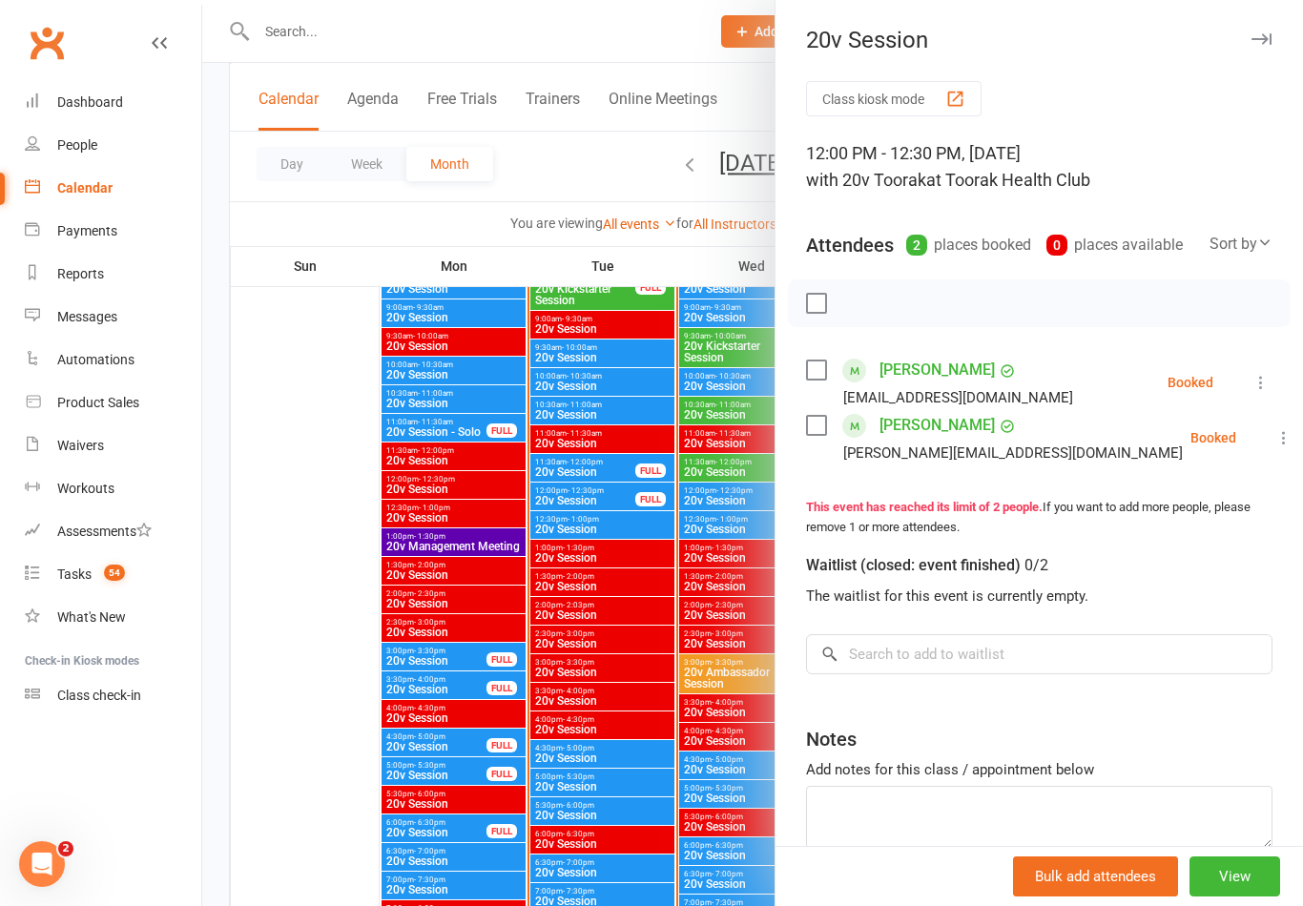
click at [1261, 383] on icon at bounding box center [1261, 382] width 19 height 19
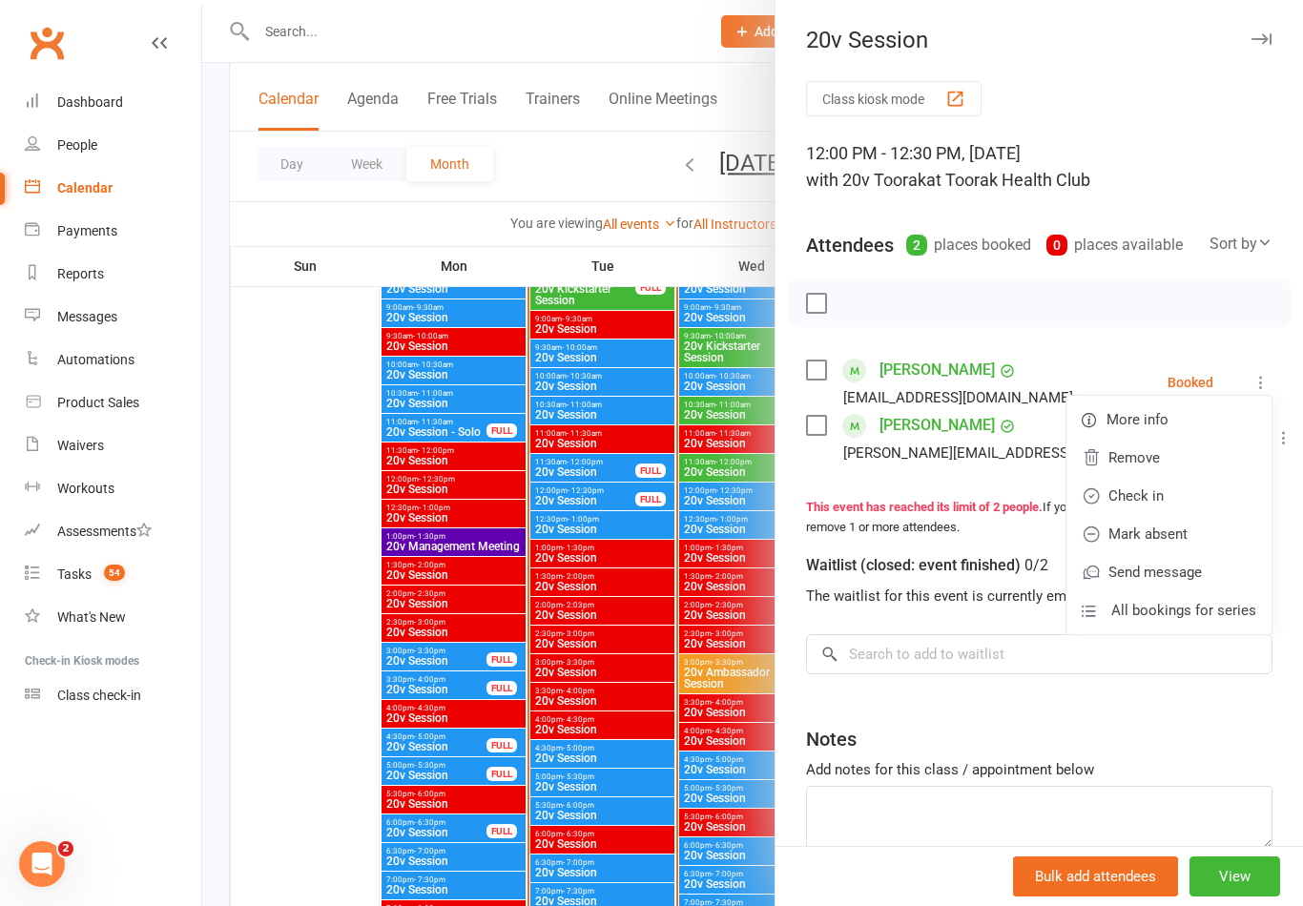
click at [1150, 494] on link "Check in" at bounding box center [1168, 496] width 205 height 38
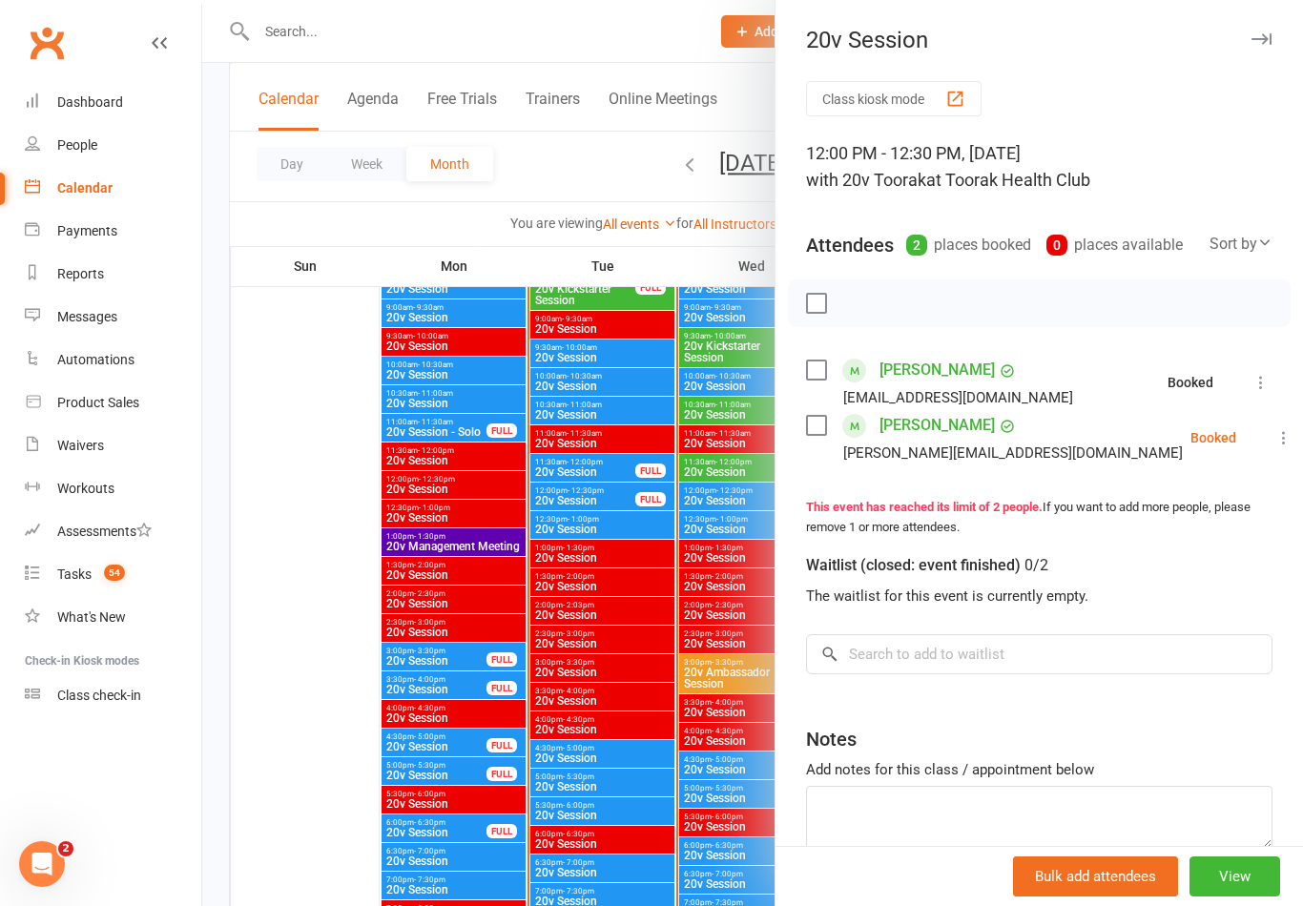
click at [1273, 426] on button at bounding box center [1284, 437] width 23 height 23
click at [1149, 553] on link "Check in" at bounding box center [1191, 551] width 205 height 38
click at [646, 545] on div at bounding box center [752, 453] width 1101 height 906
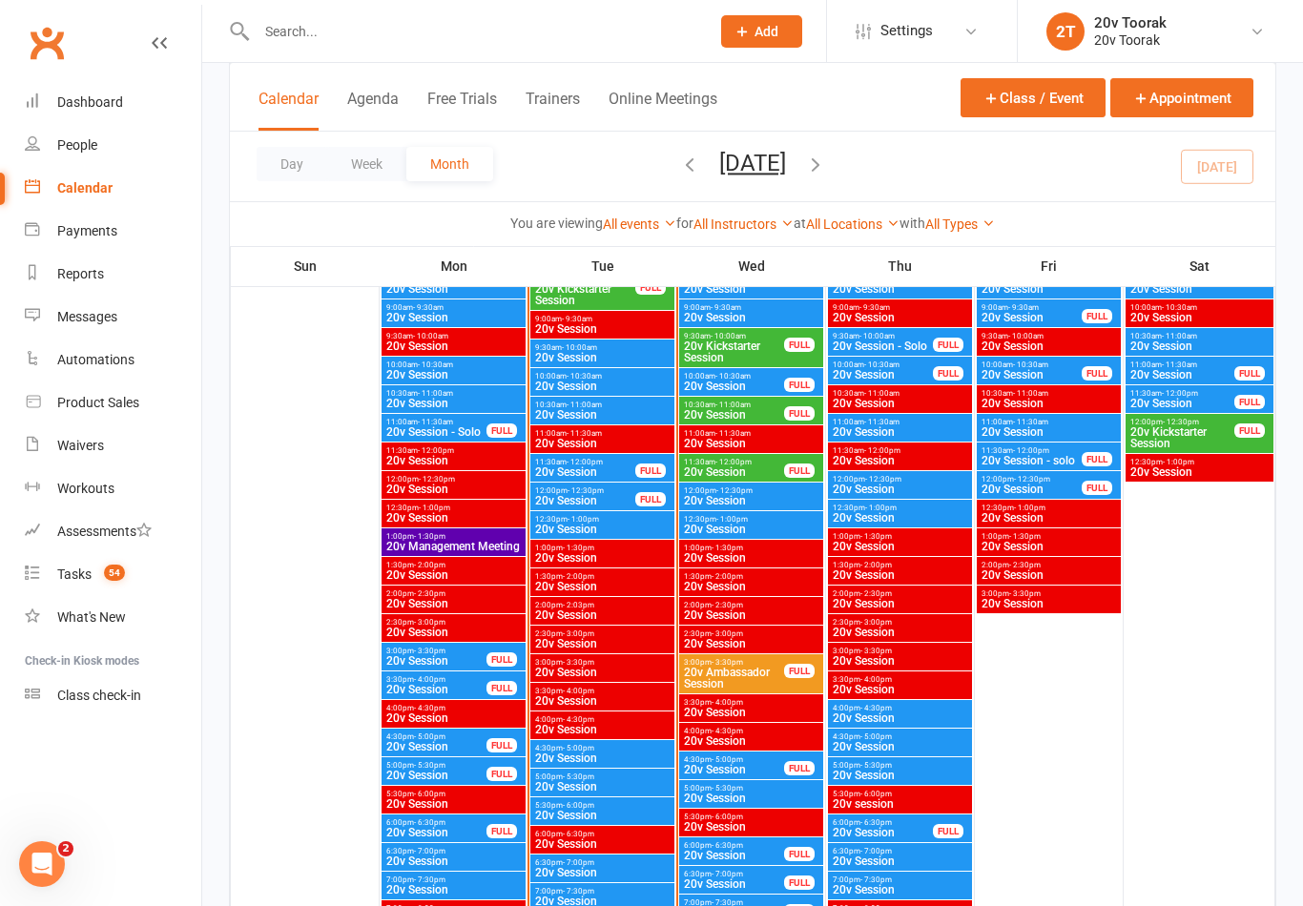
click at [574, 466] on span "20v Session" at bounding box center [585, 471] width 102 height 11
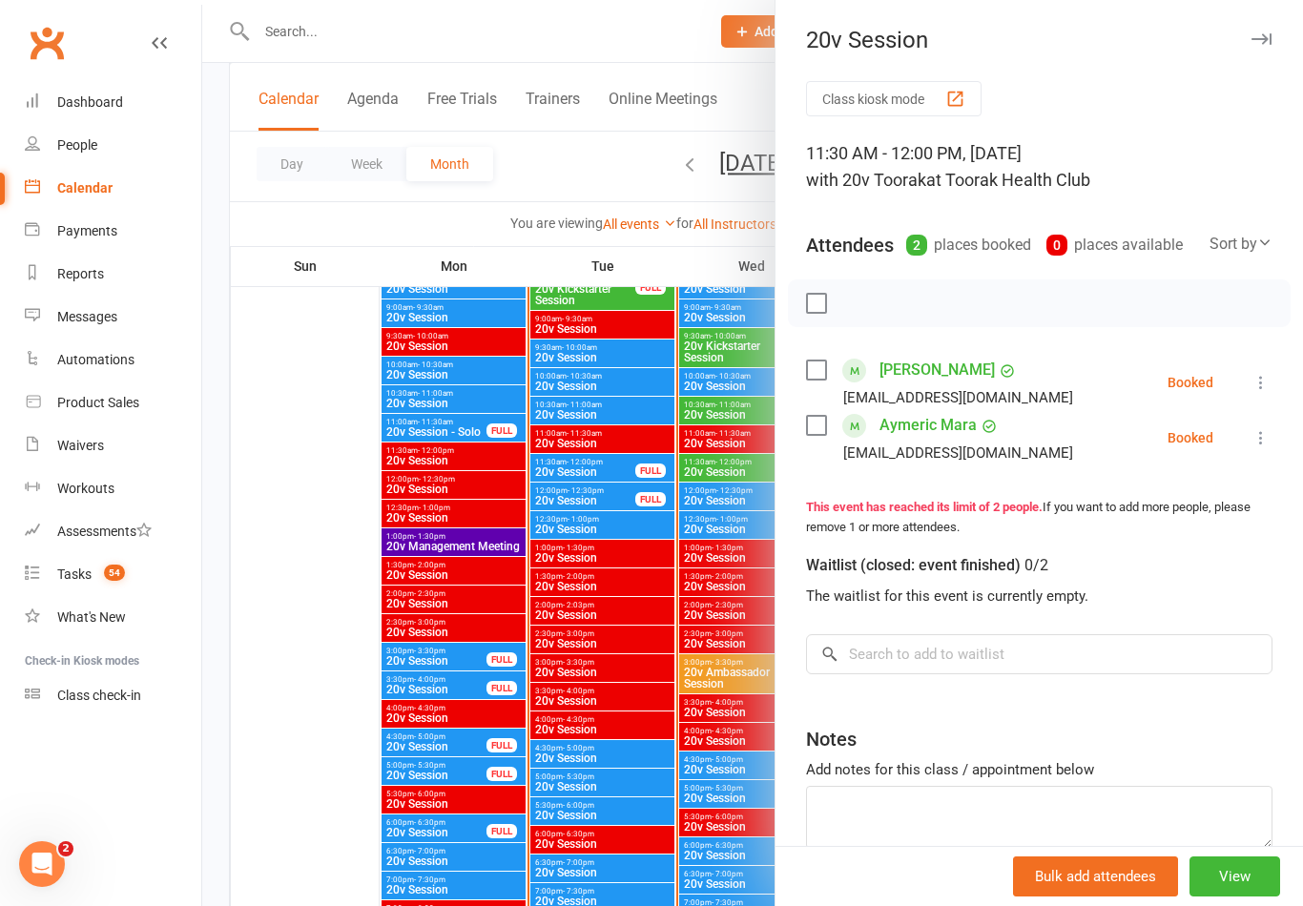
click at [1262, 394] on button at bounding box center [1261, 382] width 23 height 23
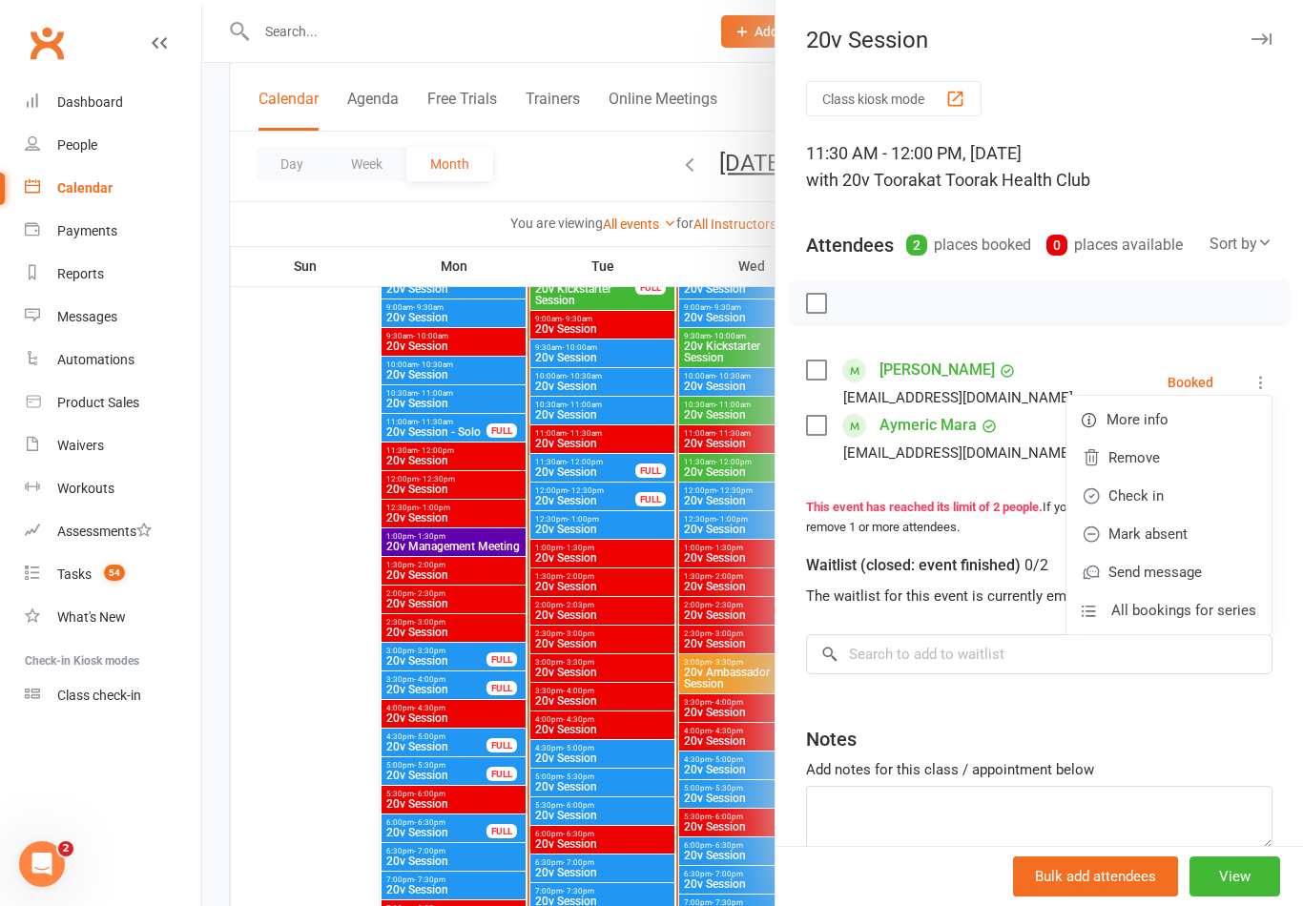
click at [1134, 509] on link "Check in" at bounding box center [1168, 496] width 205 height 38
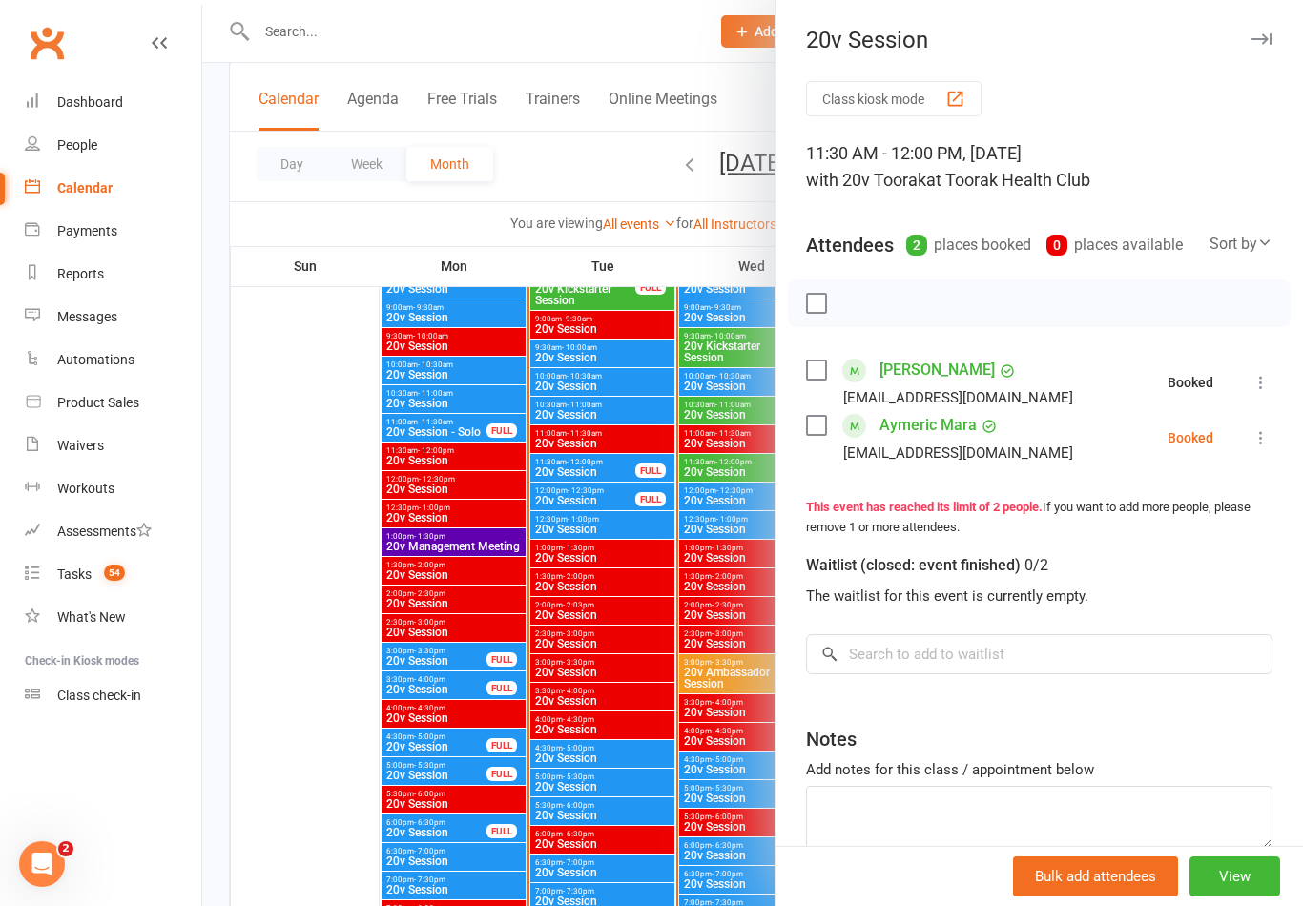
click at [1262, 426] on button at bounding box center [1261, 437] width 23 height 23
click at [1133, 559] on link "Check in" at bounding box center [1168, 551] width 205 height 38
click at [602, 605] on div at bounding box center [752, 453] width 1101 height 906
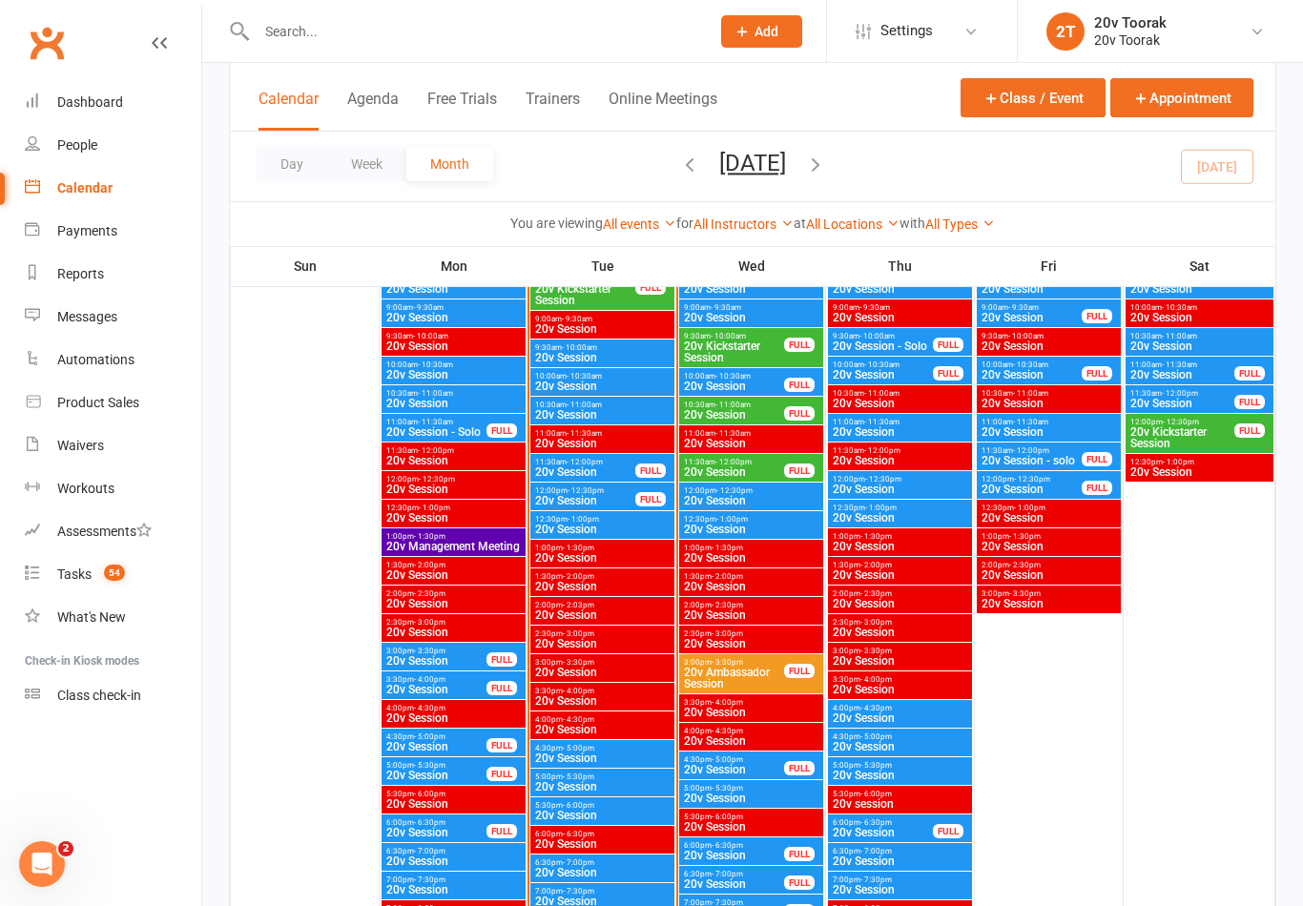
click at [561, 412] on span "20v Session" at bounding box center [602, 414] width 136 height 11
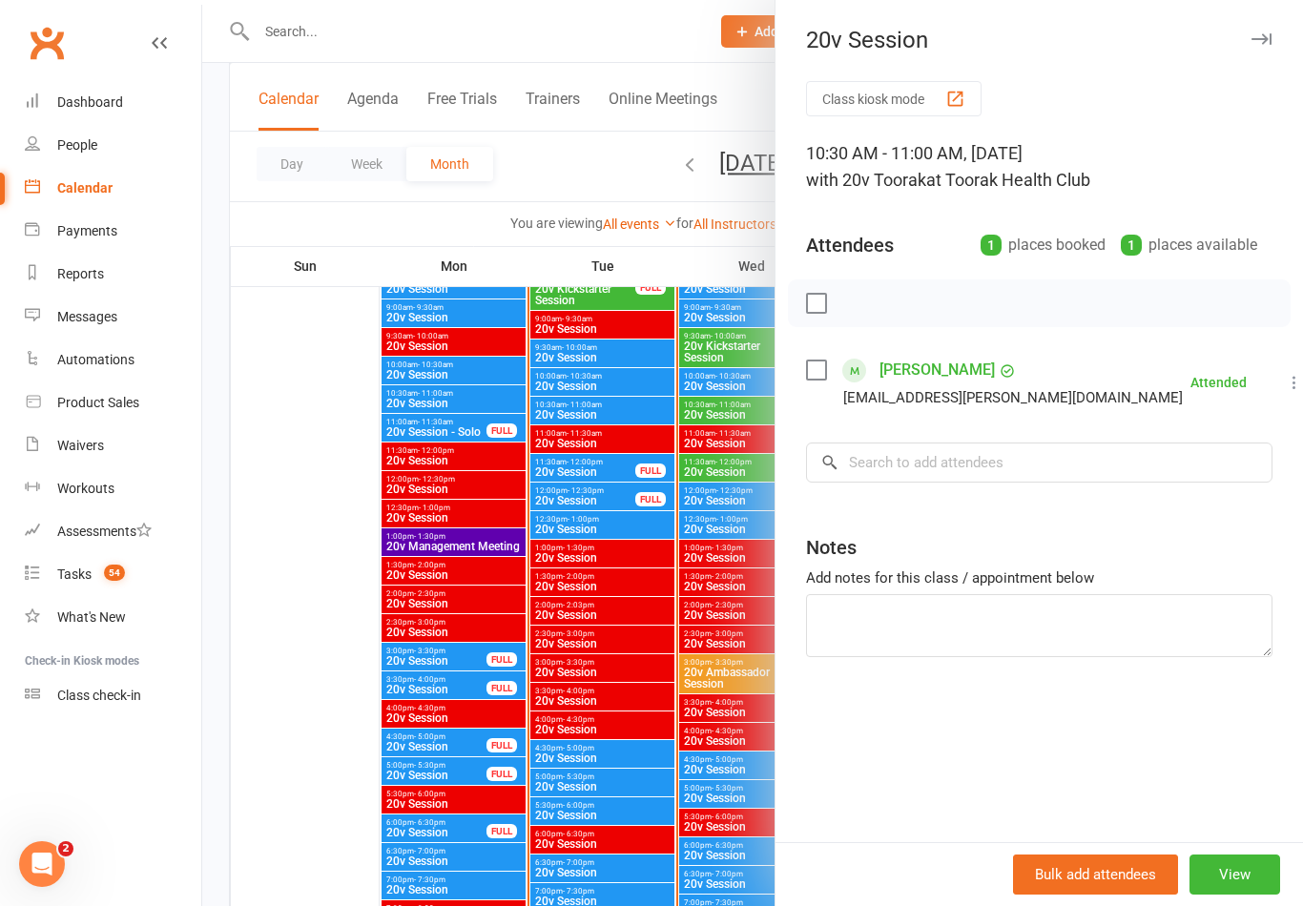
click at [628, 486] on div at bounding box center [752, 453] width 1101 height 906
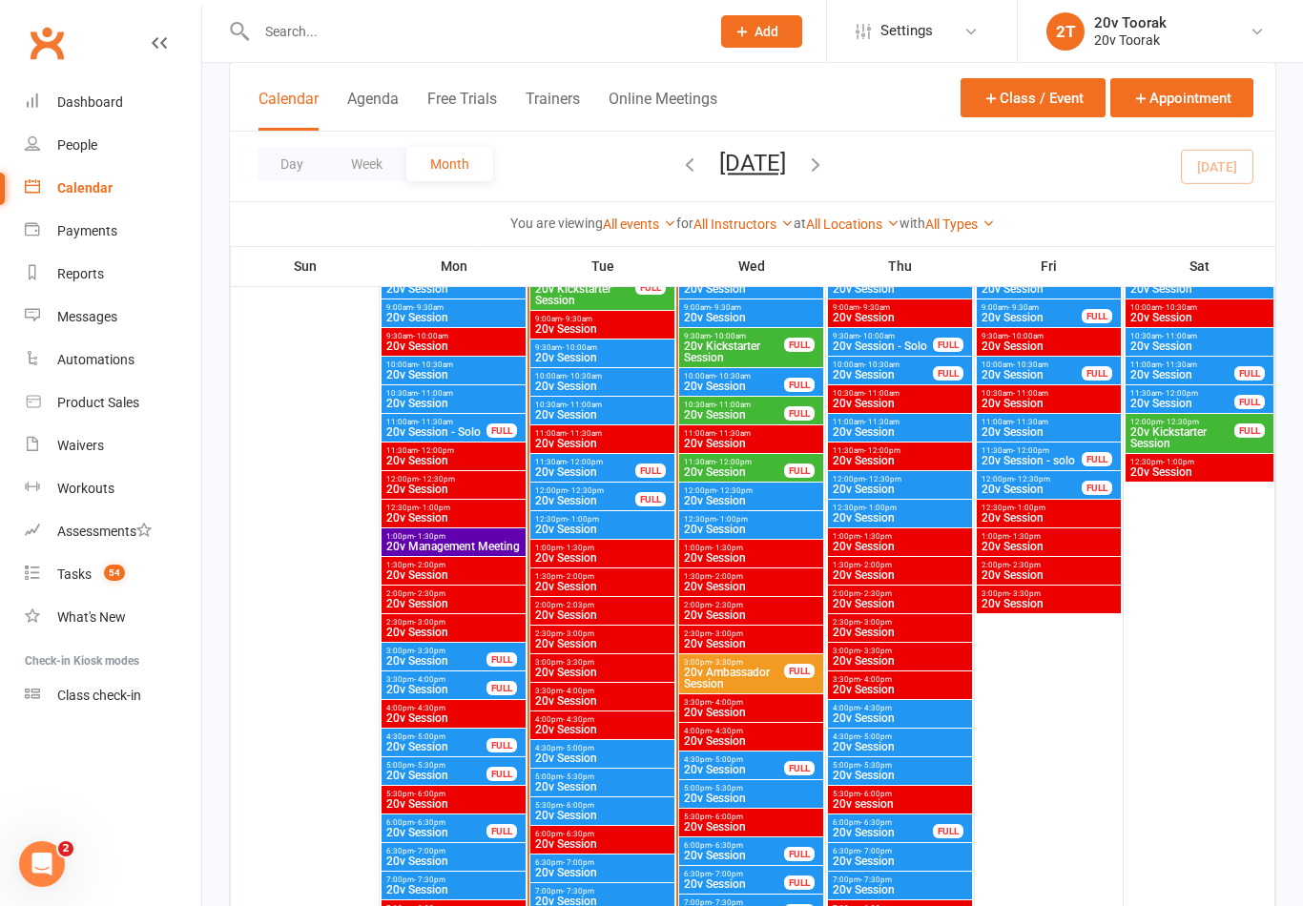
click at [579, 529] on span "20v Session" at bounding box center [602, 529] width 136 height 11
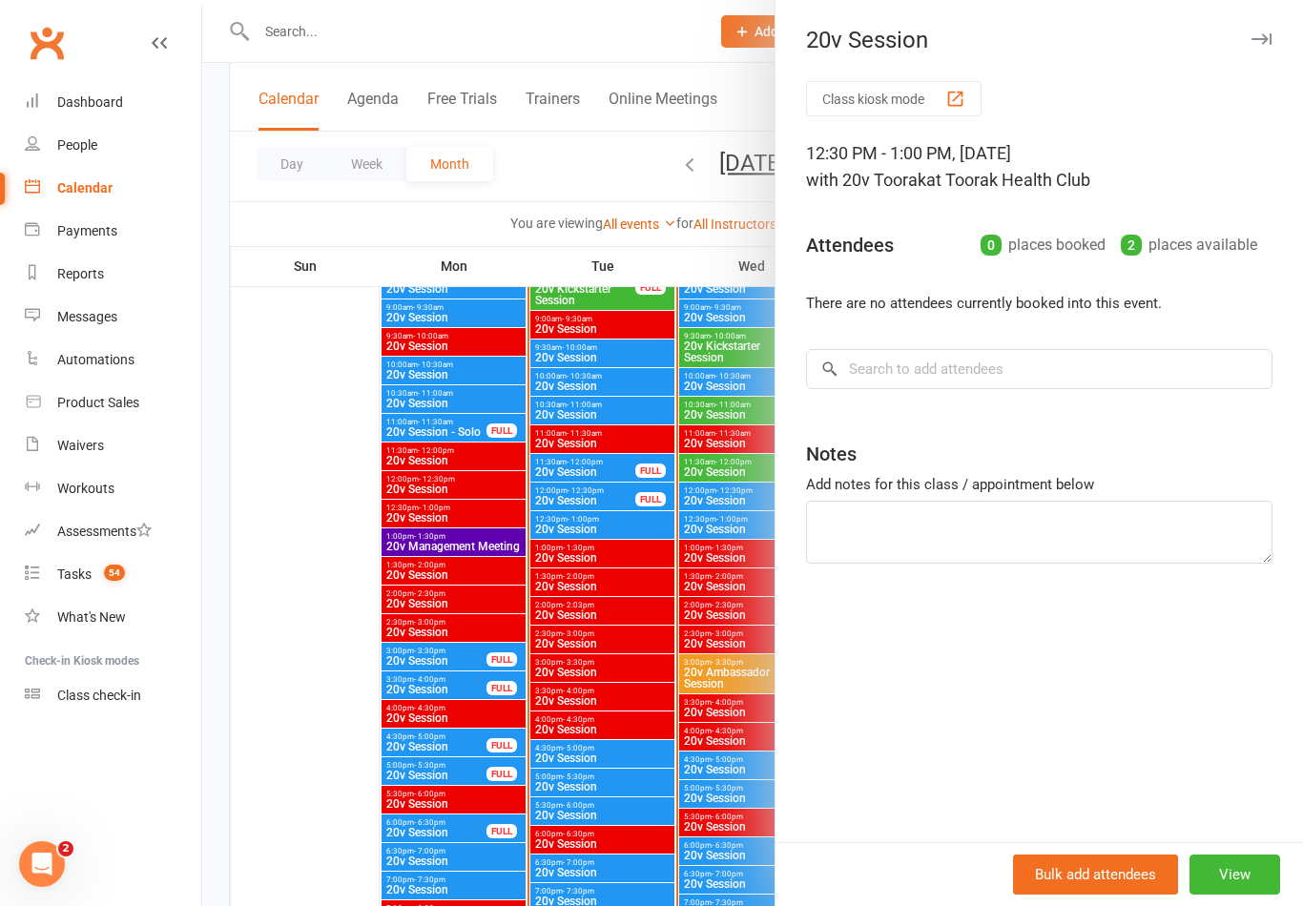
click at [574, 526] on div at bounding box center [752, 453] width 1101 height 906
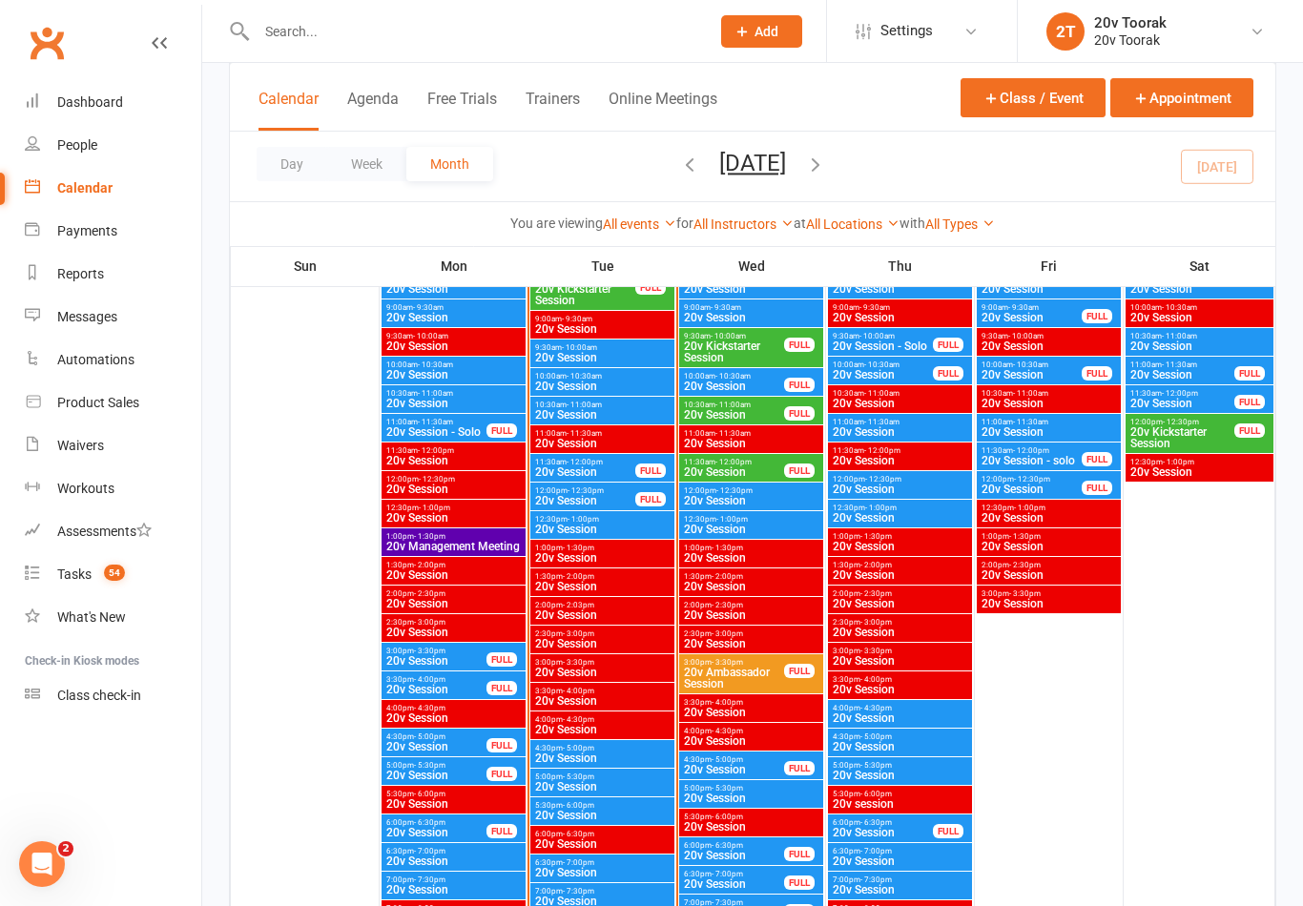
click at [582, 486] on span "- 12:30pm" at bounding box center [586, 490] width 36 height 9
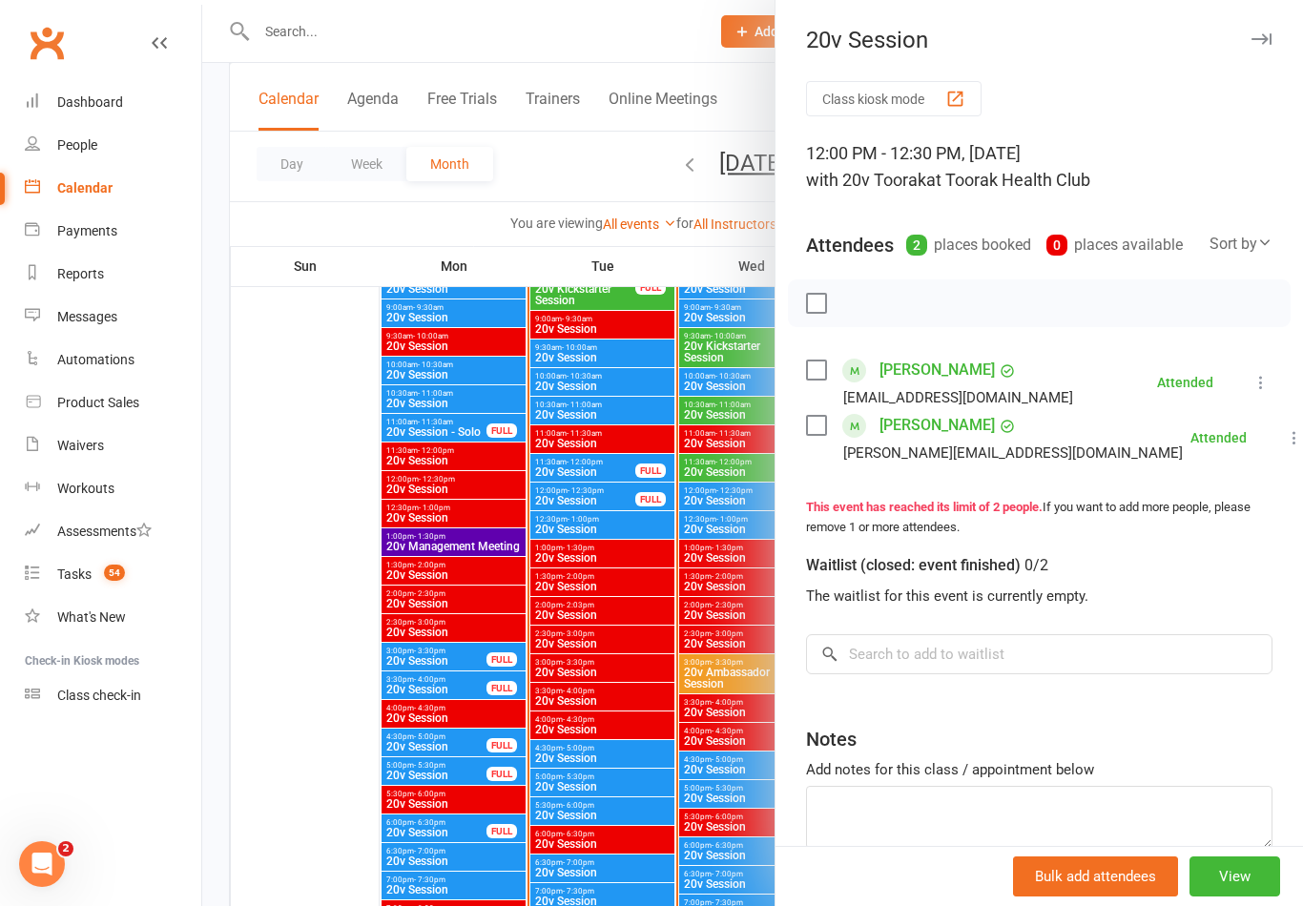
click at [576, 495] on div at bounding box center [752, 453] width 1101 height 906
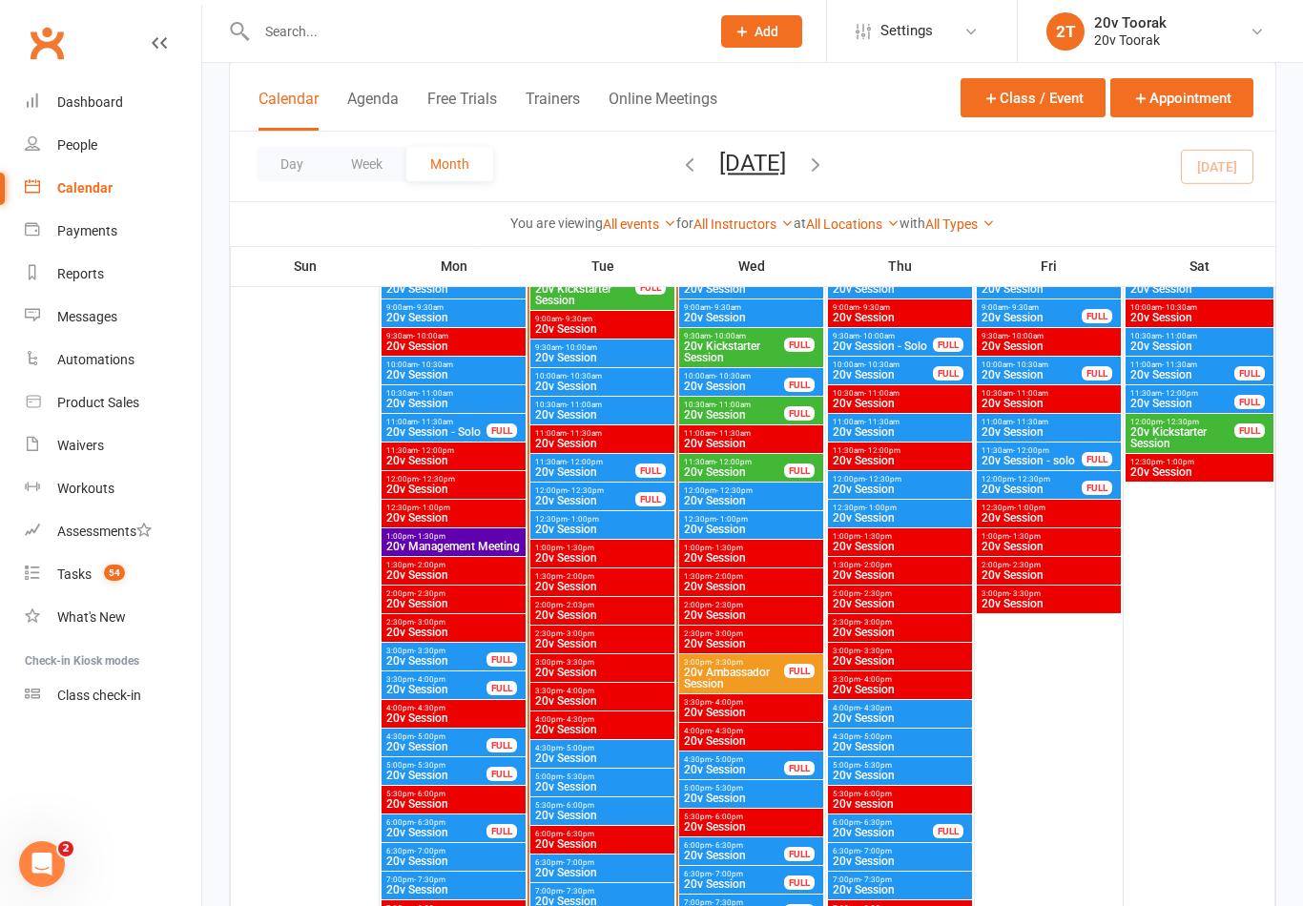
click at [569, 381] on span "20v Session" at bounding box center [602, 386] width 136 height 11
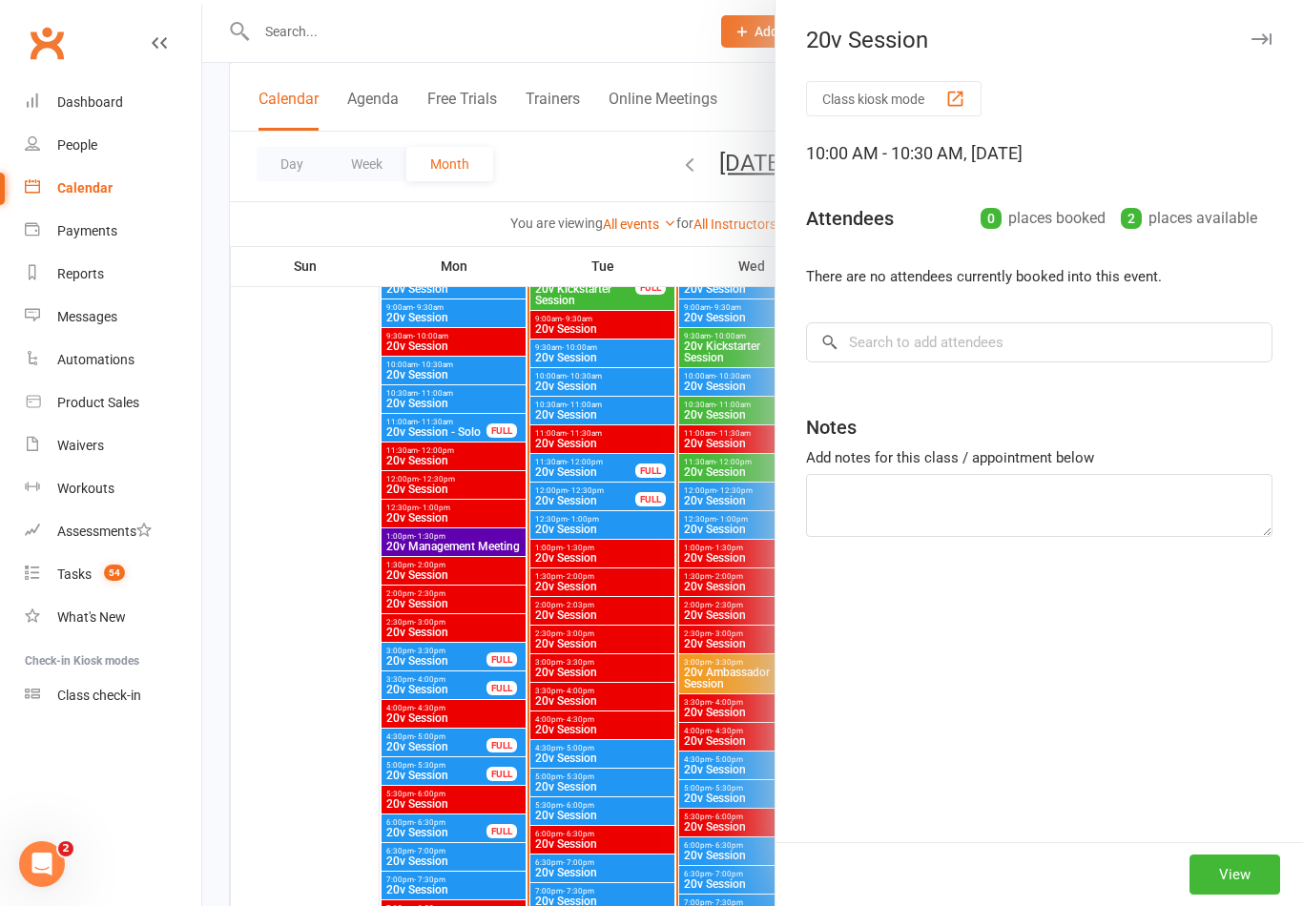
click at [557, 380] on div at bounding box center [752, 453] width 1101 height 906
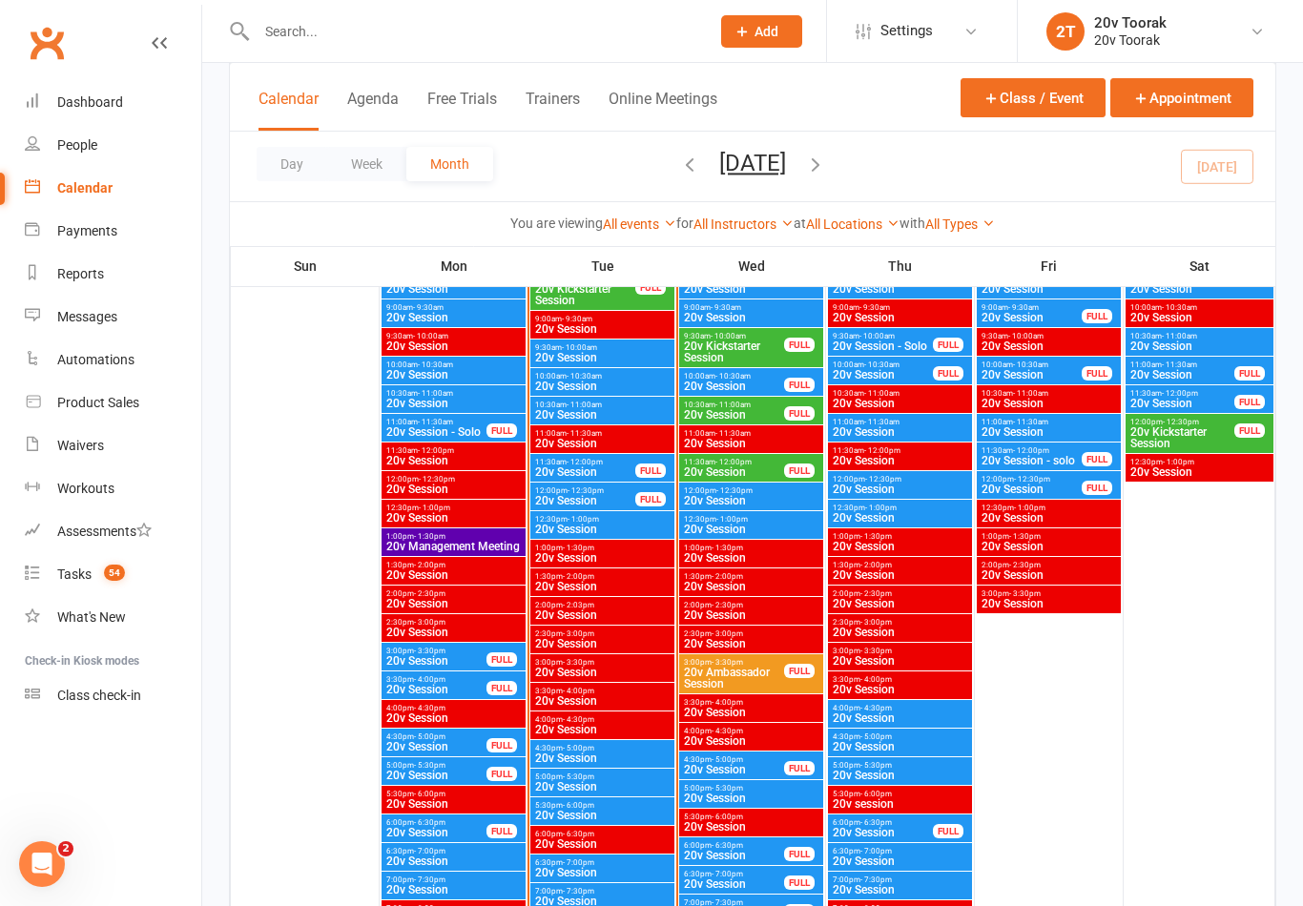
click at [569, 353] on span "20v Session" at bounding box center [602, 357] width 136 height 11
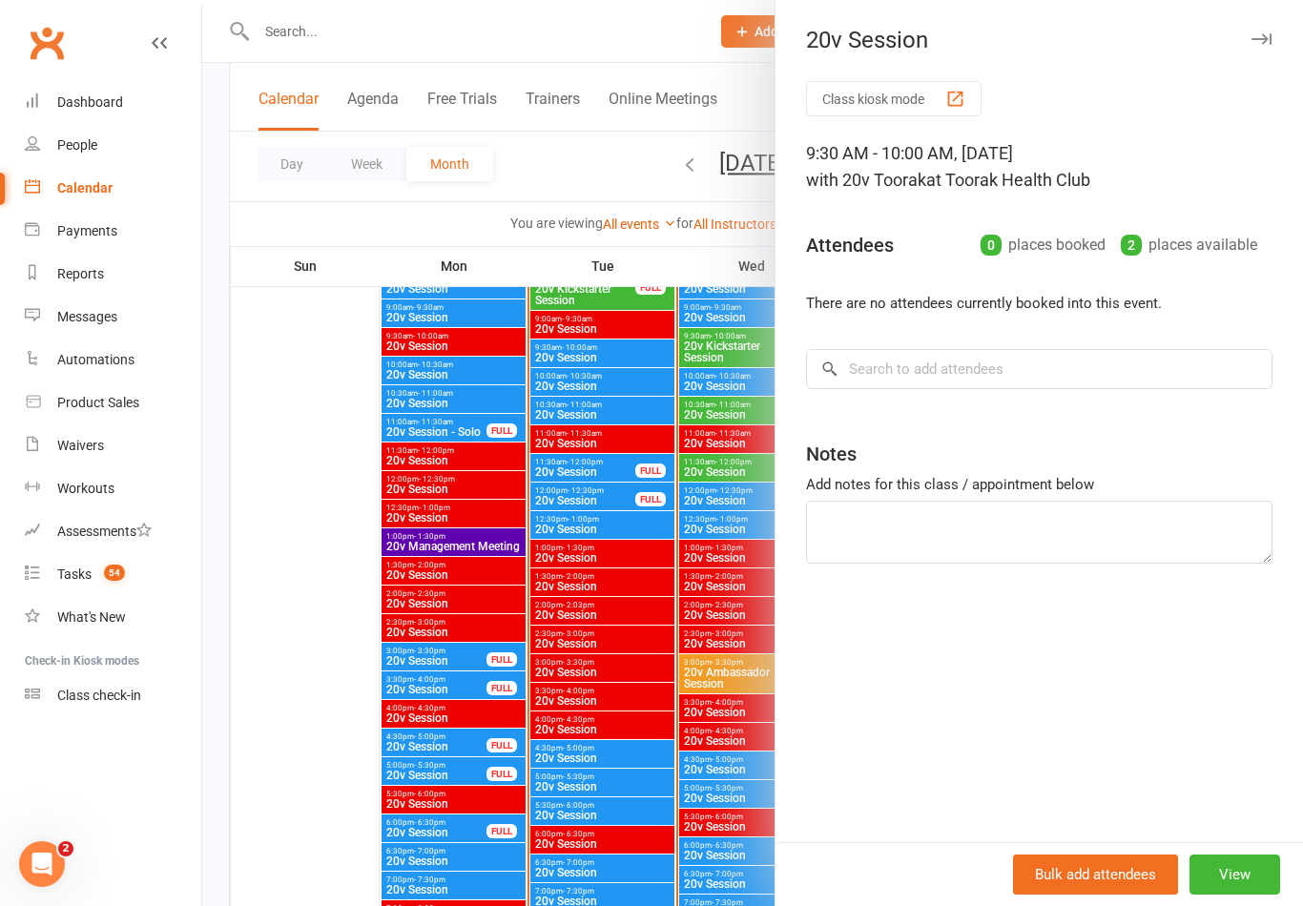
click at [576, 435] on div at bounding box center [752, 453] width 1101 height 906
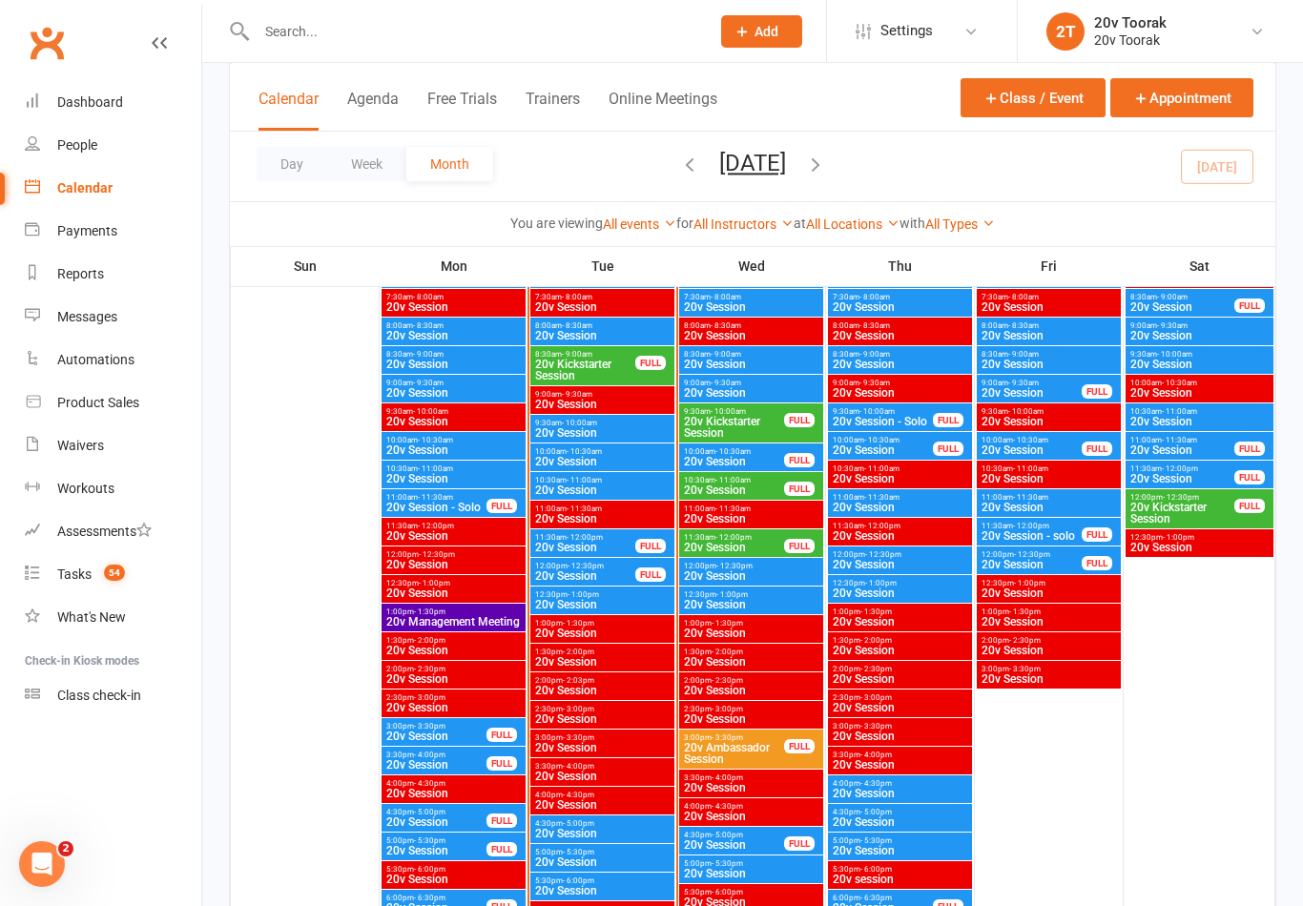
scroll to position [1915, 0]
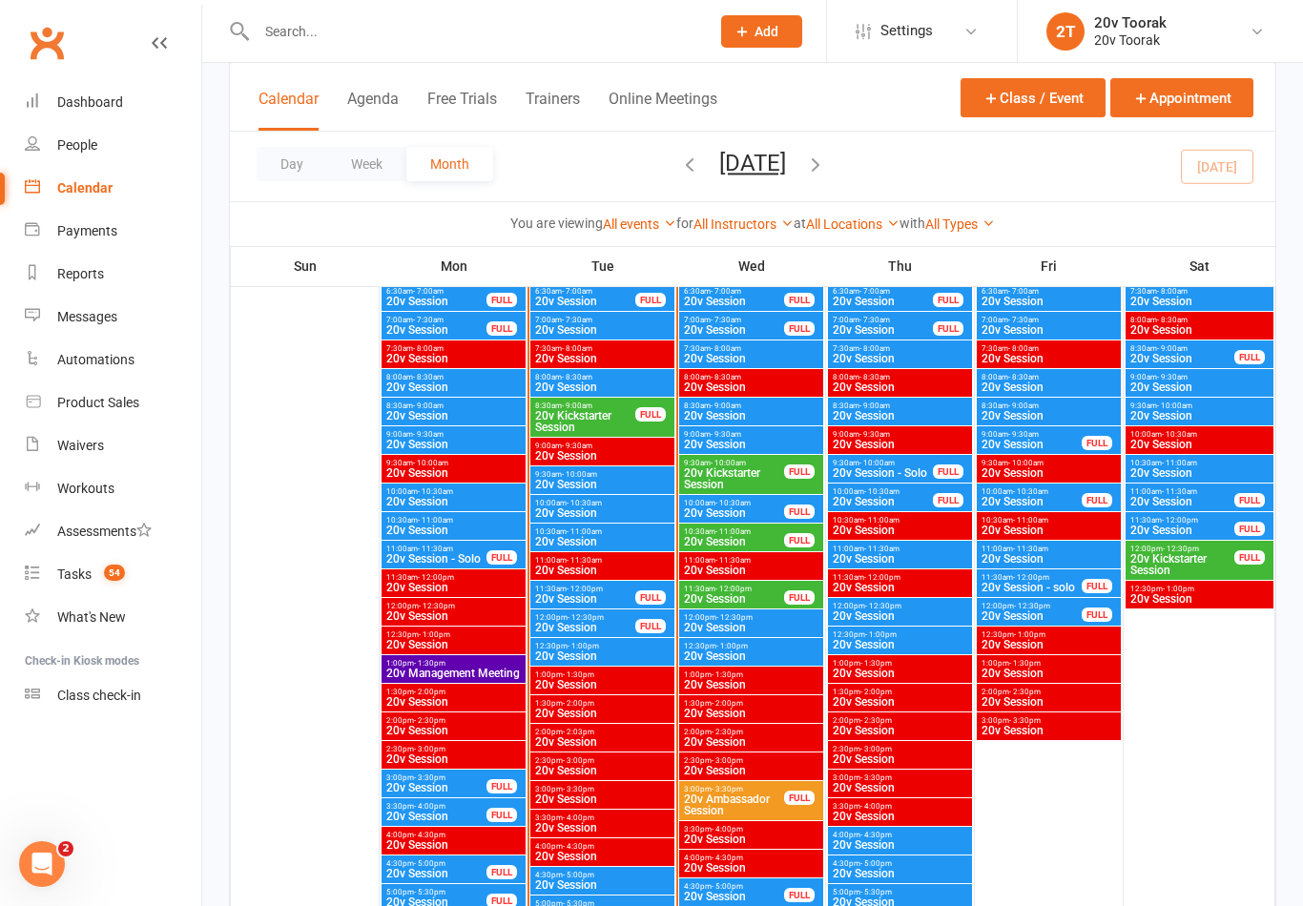
click at [565, 413] on span "20v Kickstarter Session" at bounding box center [585, 421] width 102 height 23
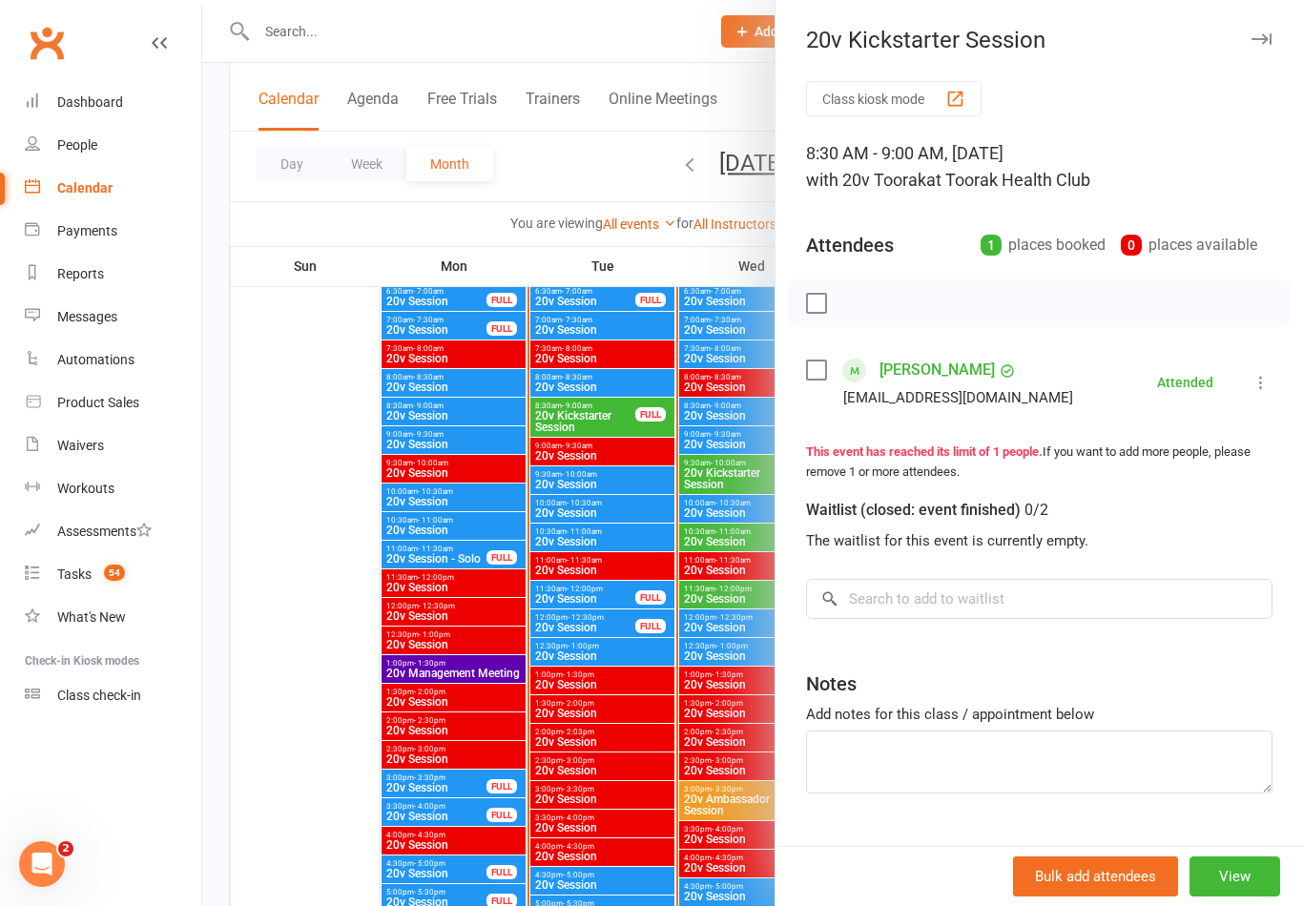
click at [451, 423] on div at bounding box center [752, 453] width 1101 height 906
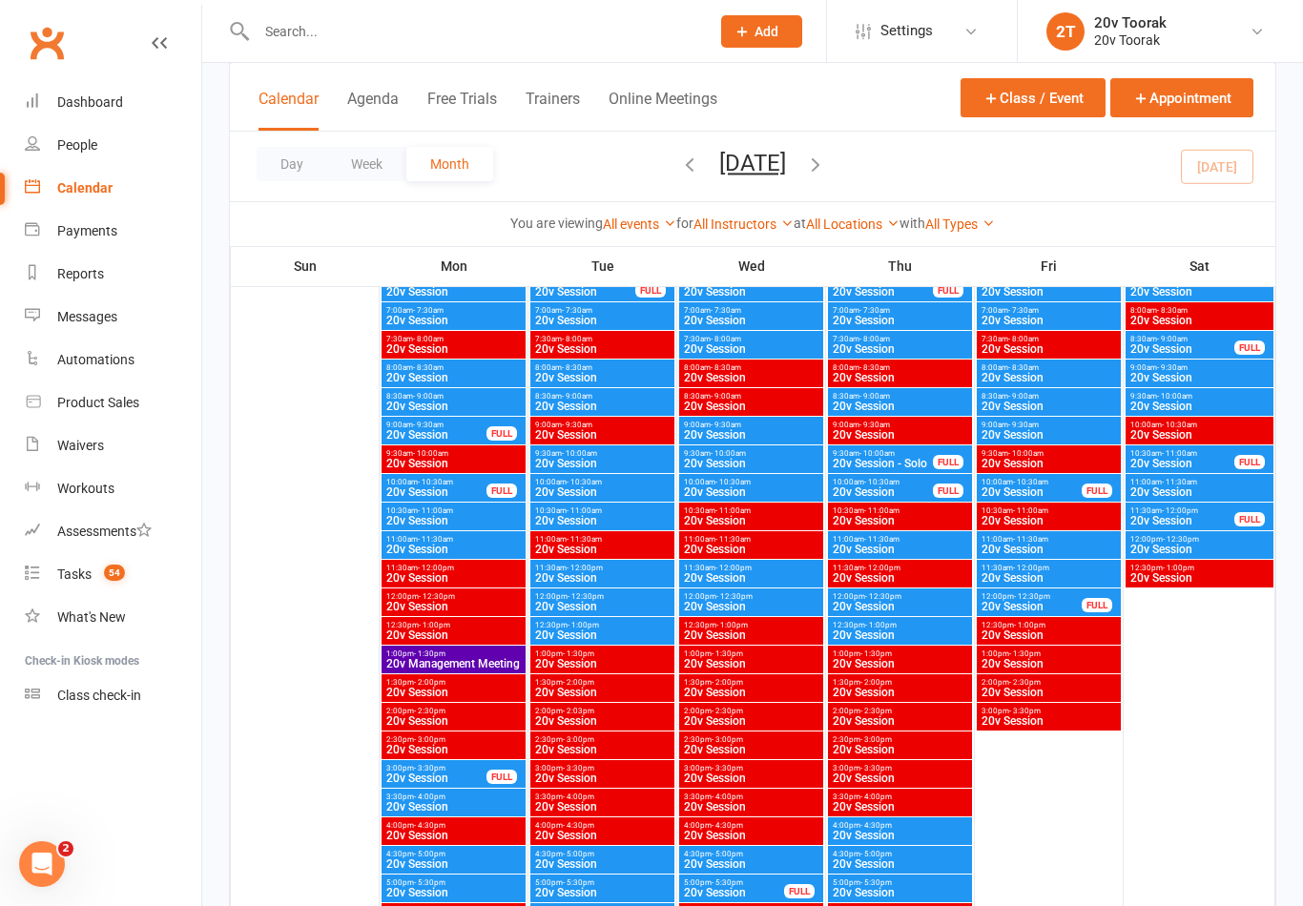
scroll to position [2799, 0]
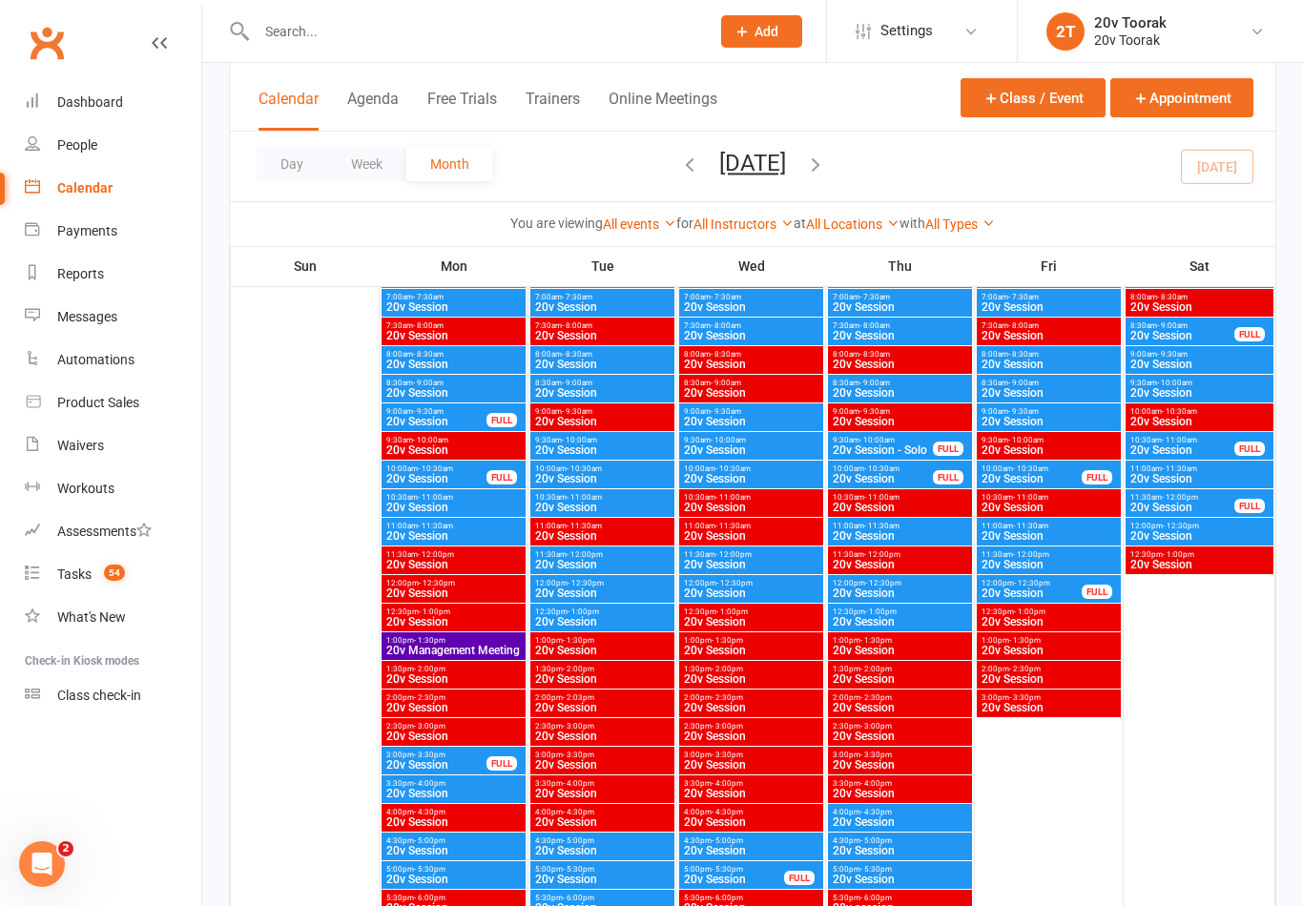
click at [564, 569] on span "20v Session" at bounding box center [602, 564] width 136 height 11
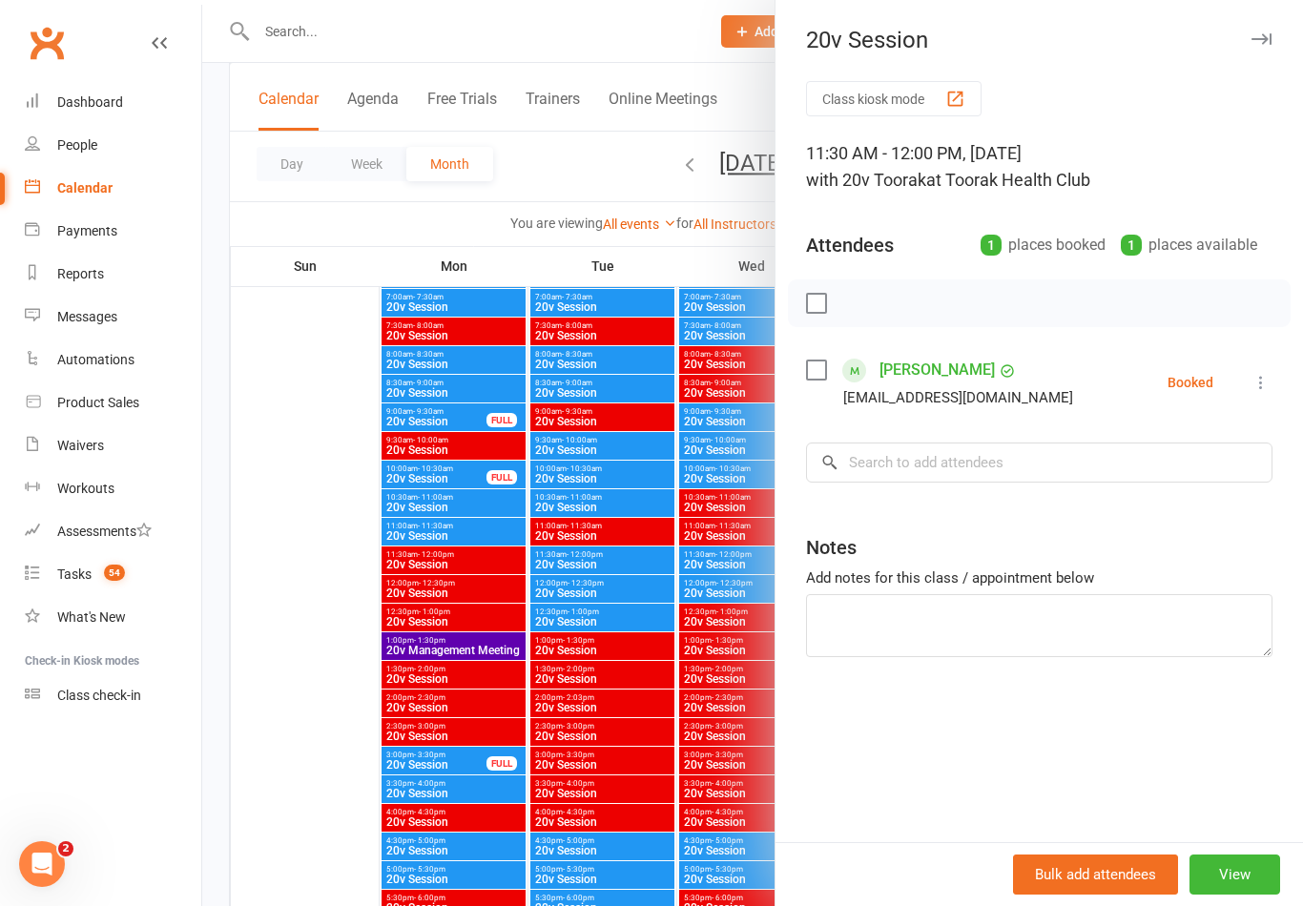
click at [437, 684] on div at bounding box center [752, 453] width 1101 height 906
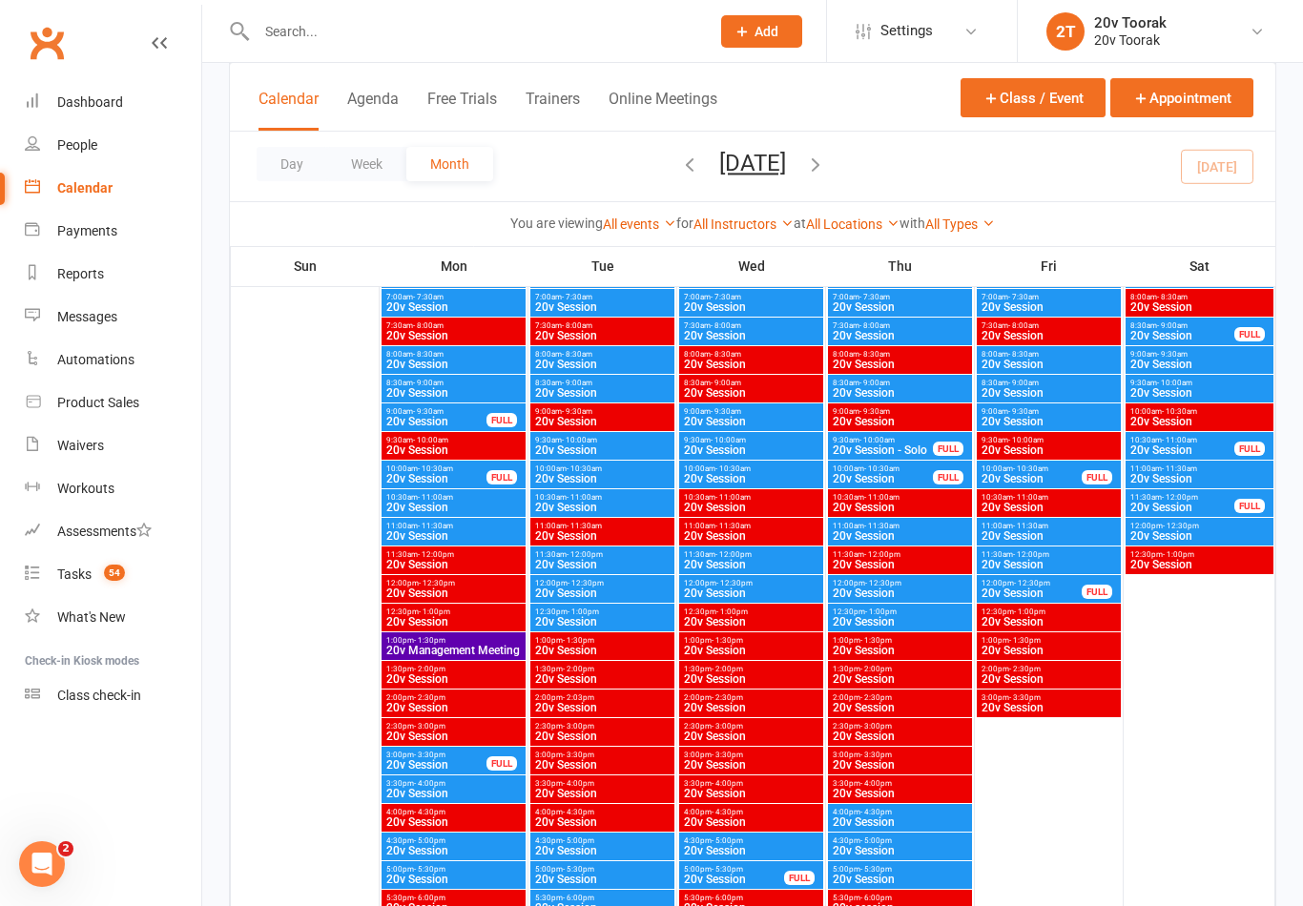
click at [570, 590] on span "20v Session" at bounding box center [602, 593] width 136 height 11
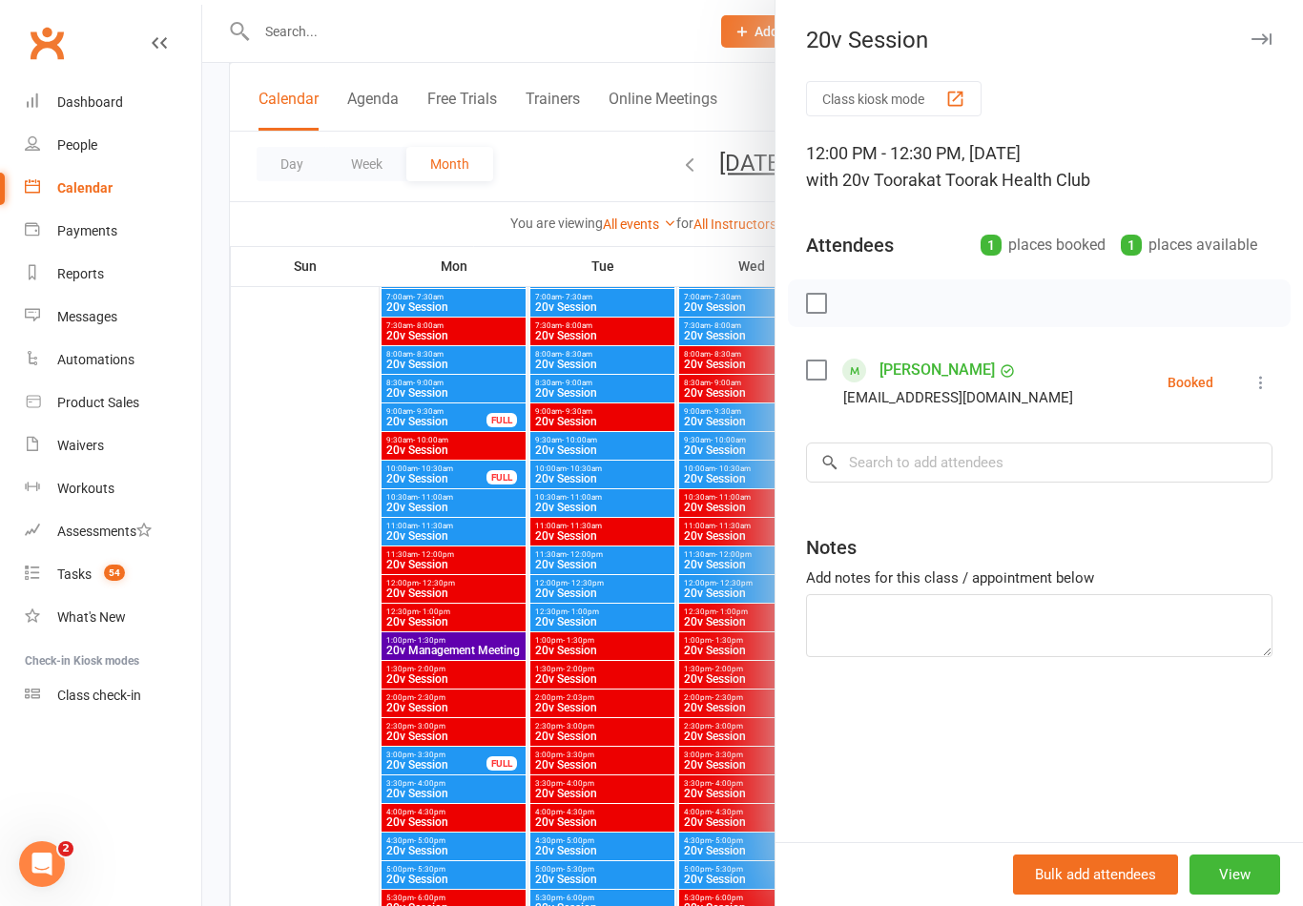
click at [456, 676] on div at bounding box center [752, 453] width 1101 height 906
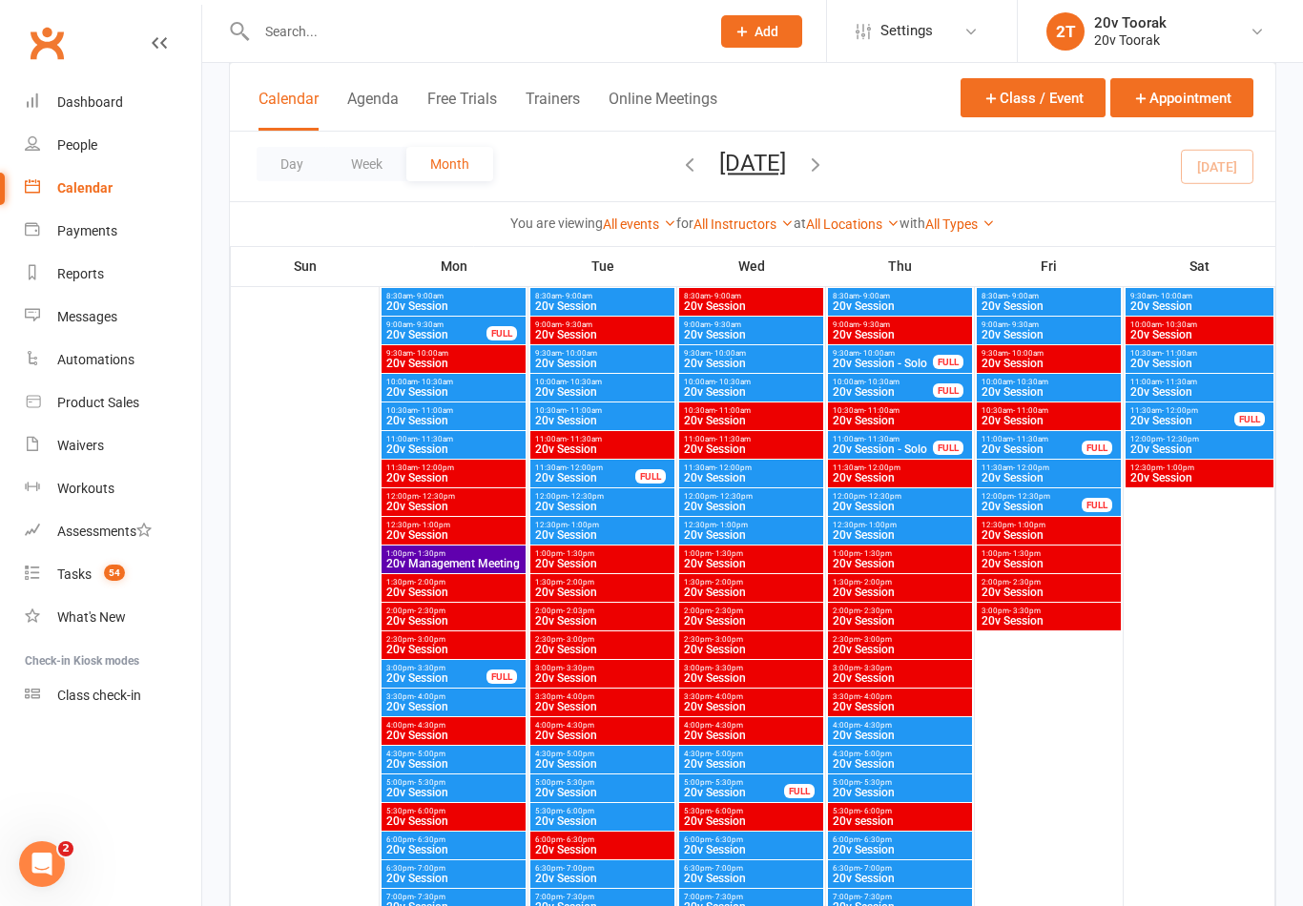
scroll to position [3688, 0]
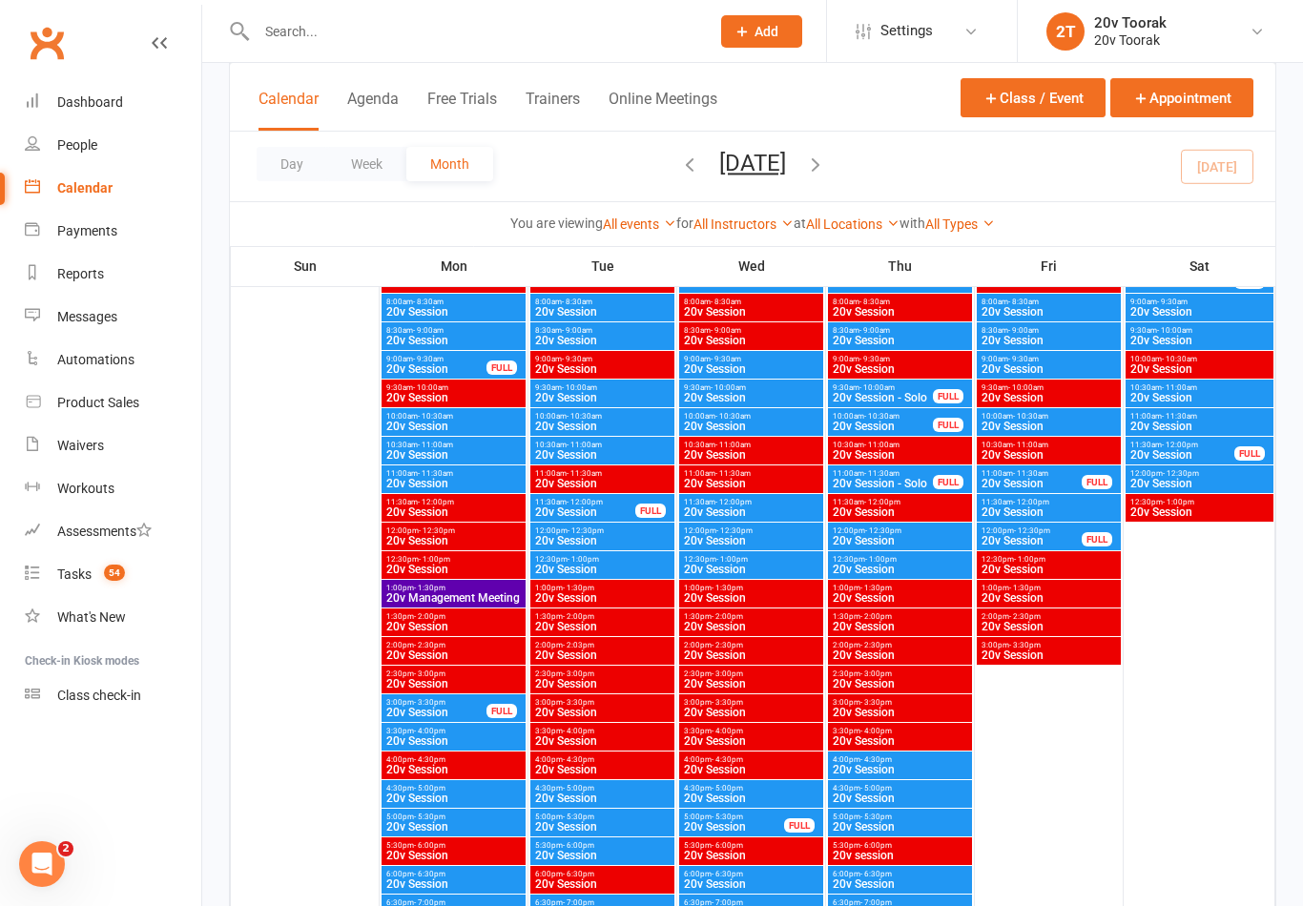
click at [569, 507] on span "20v Session" at bounding box center [585, 512] width 102 height 11
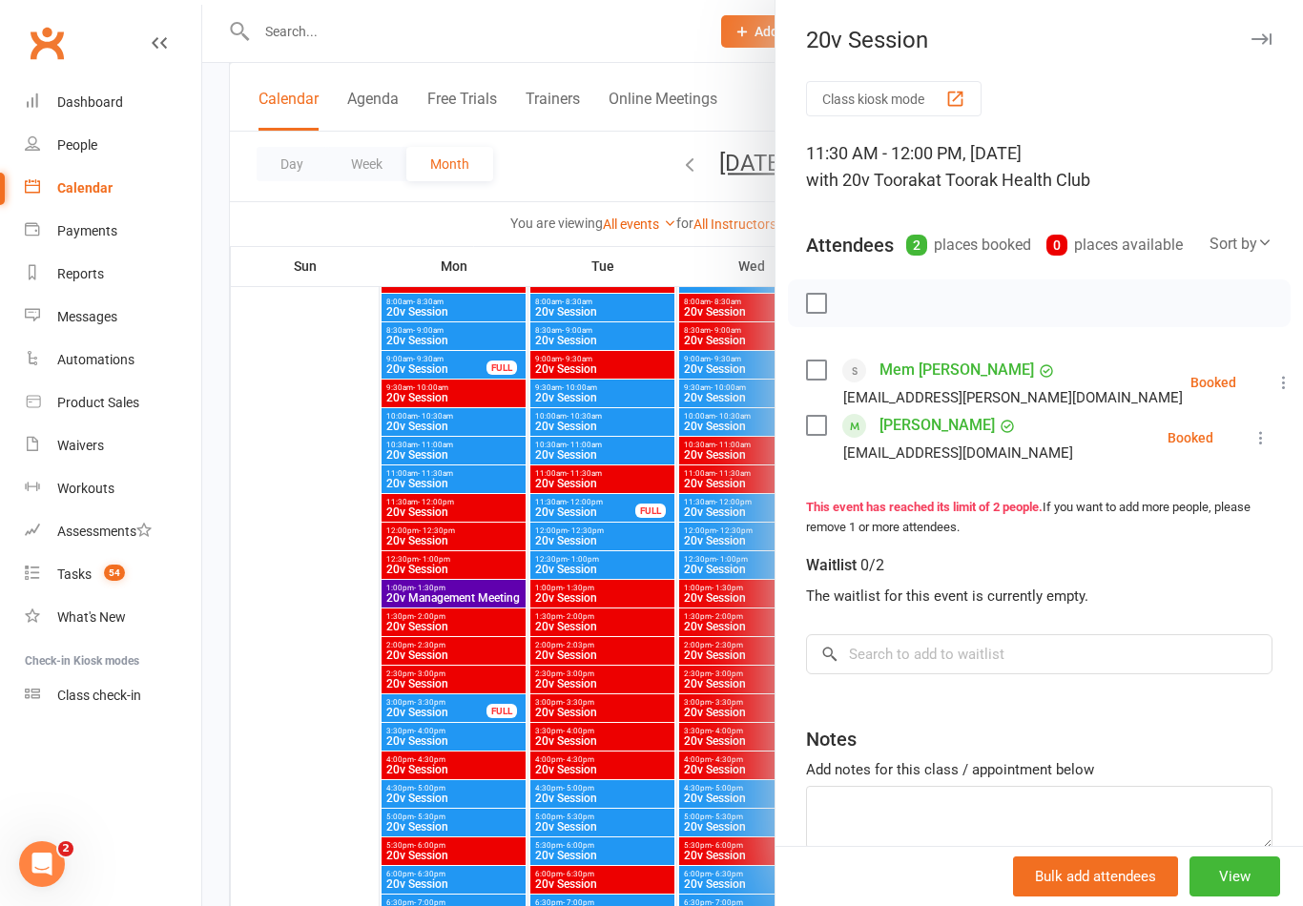
click at [1274, 376] on icon at bounding box center [1283, 382] width 19 height 19
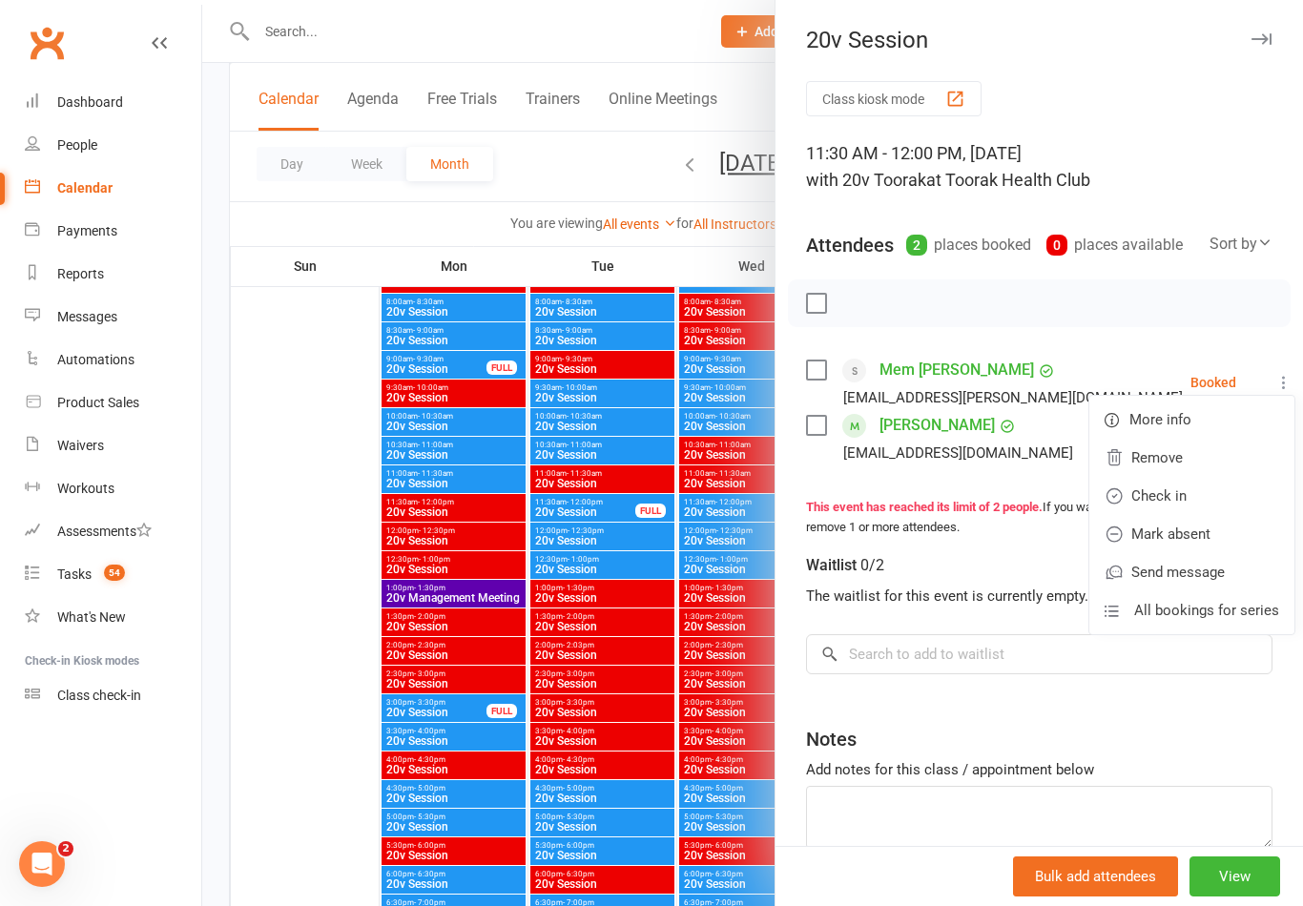
click at [1142, 461] on link "Remove" at bounding box center [1191, 458] width 205 height 38
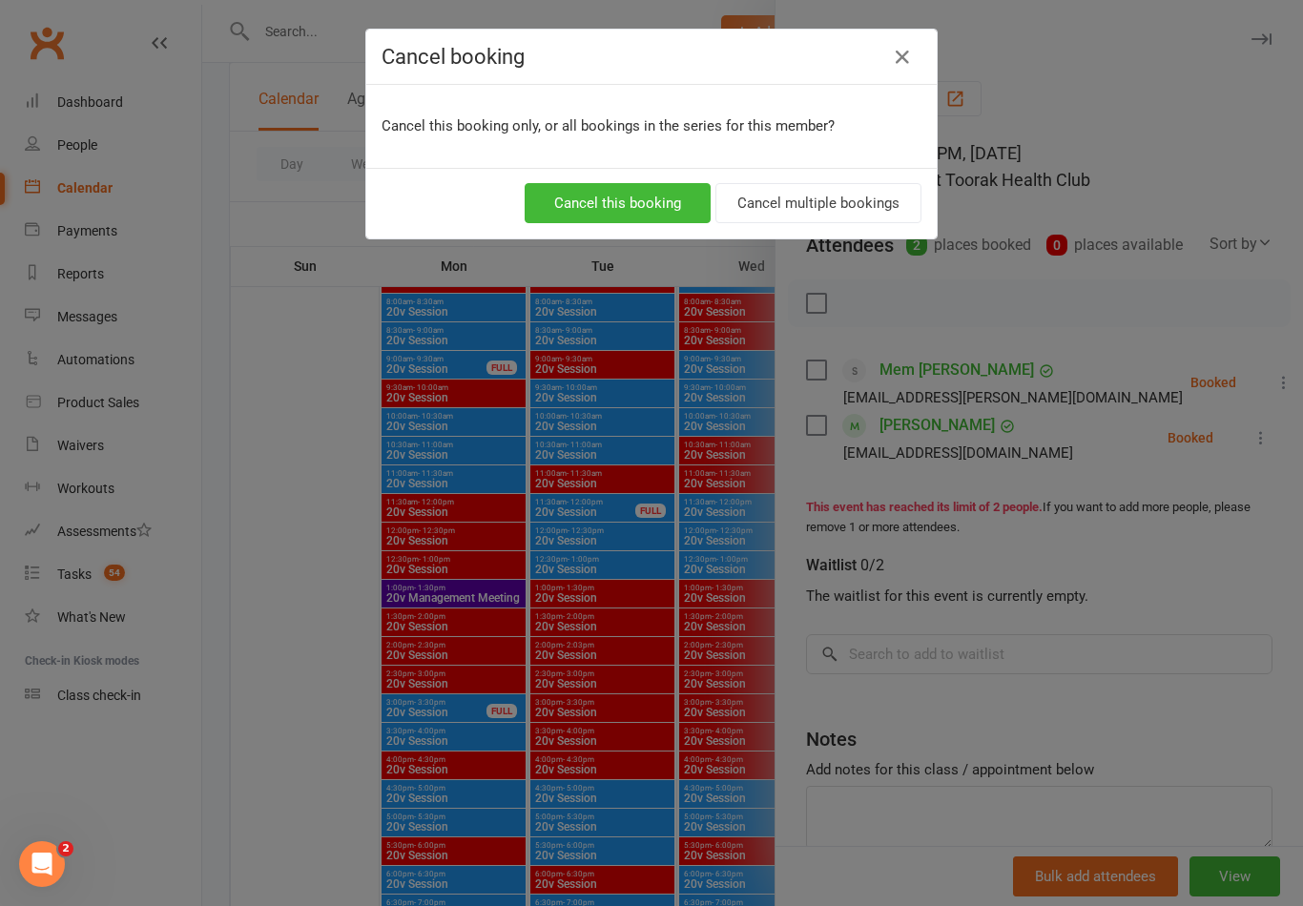
click at [797, 205] on button "Cancel multiple bookings" at bounding box center [818, 203] width 206 height 40
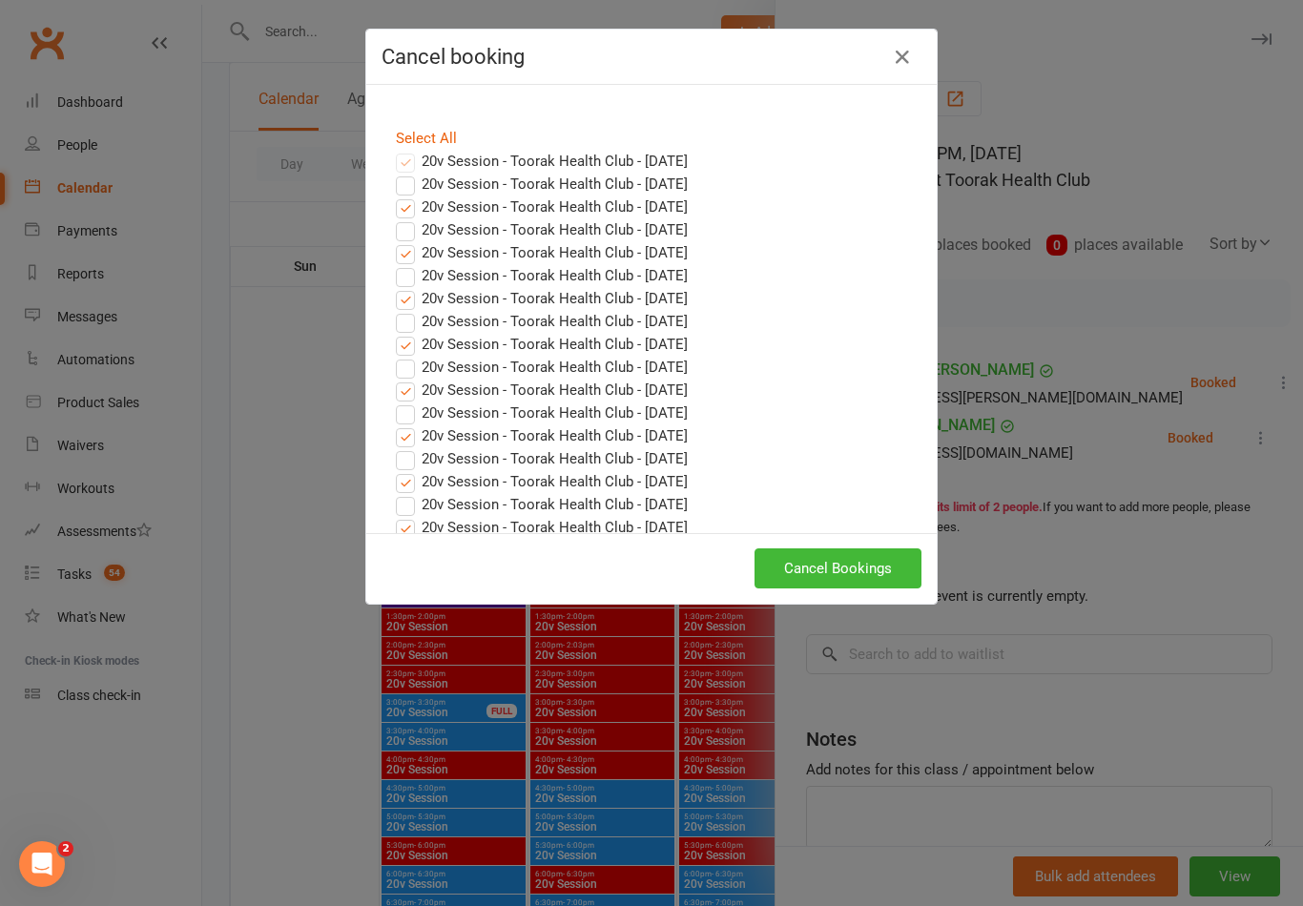
click at [432, 136] on link "Select All" at bounding box center [426, 138] width 61 height 17
click at [783, 569] on button "Cancel Bookings" at bounding box center [838, 568] width 167 height 40
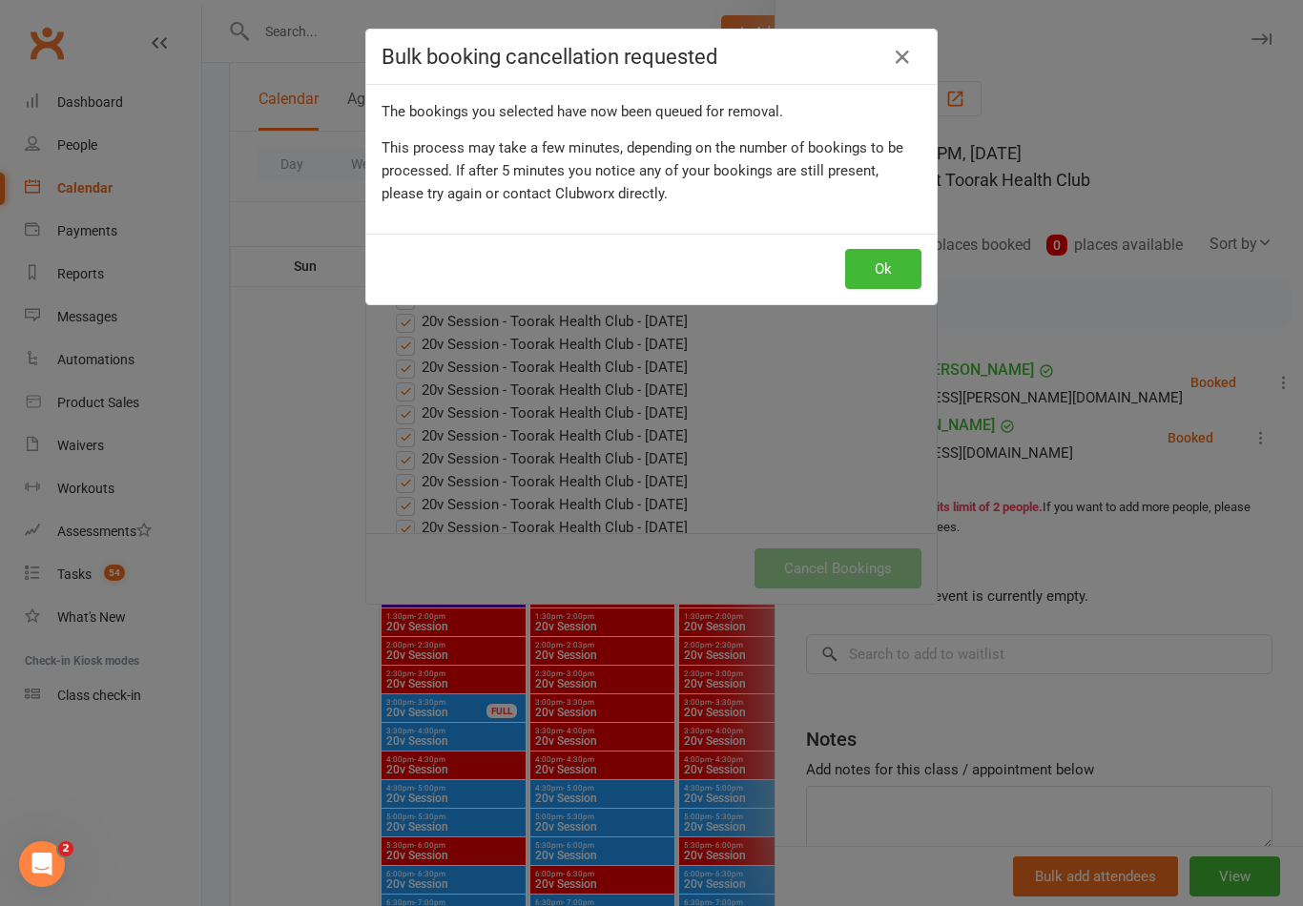
click at [875, 275] on button "Ok" at bounding box center [883, 269] width 76 height 40
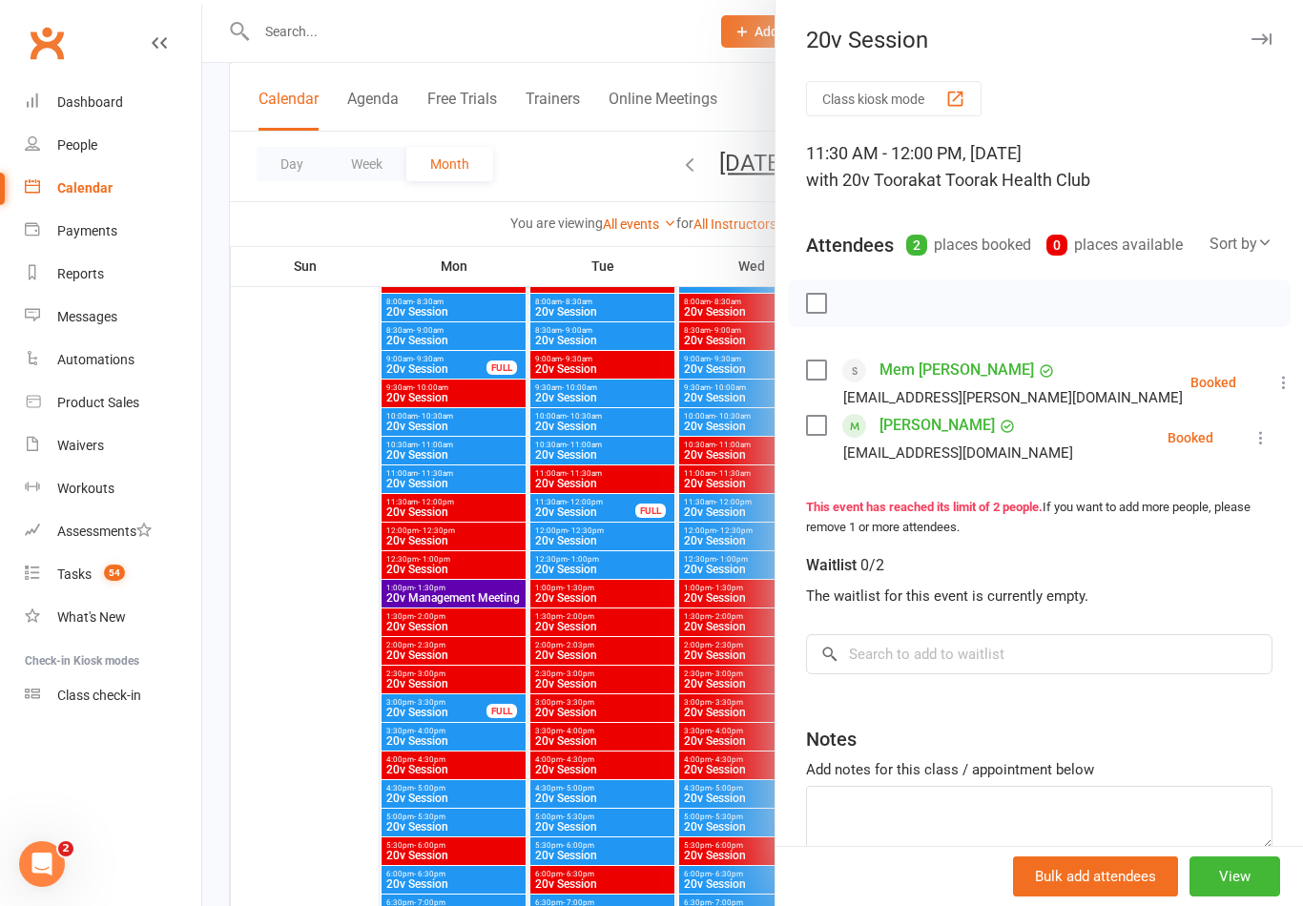
click at [599, 713] on div at bounding box center [752, 453] width 1101 height 906
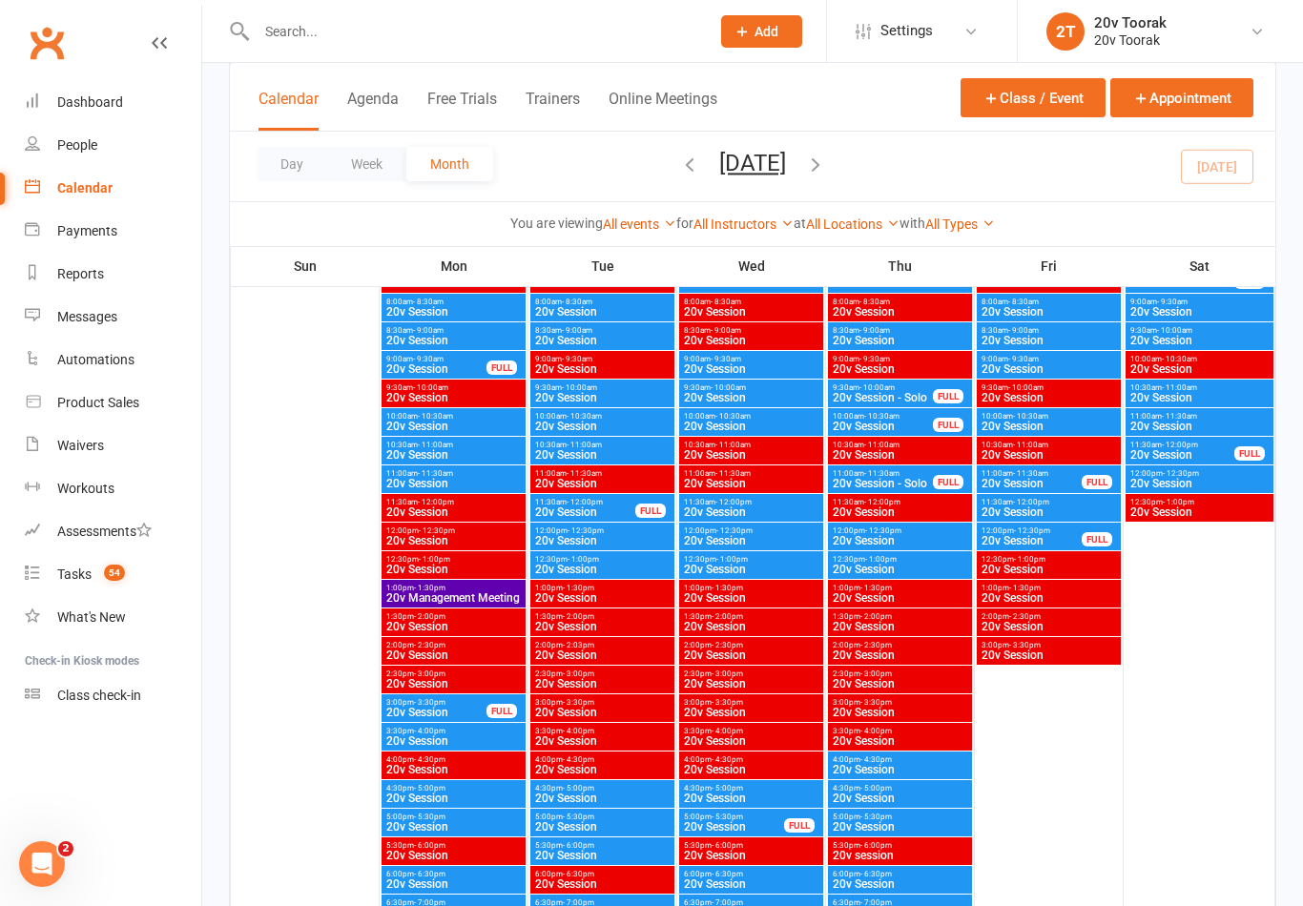
click at [581, 507] on span "20v Session" at bounding box center [585, 512] width 102 height 11
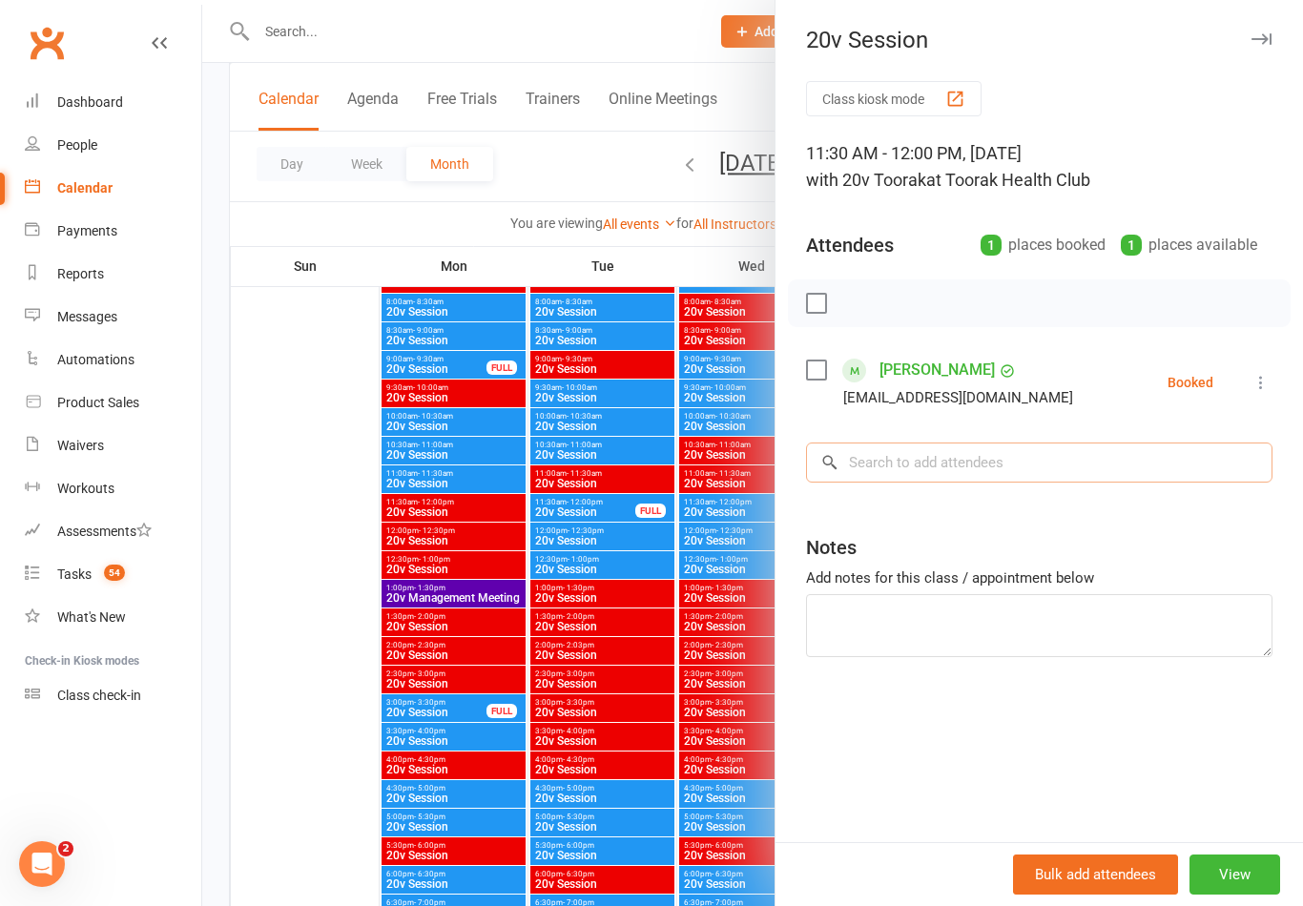
click at [908, 467] on input "search" at bounding box center [1039, 463] width 466 height 40
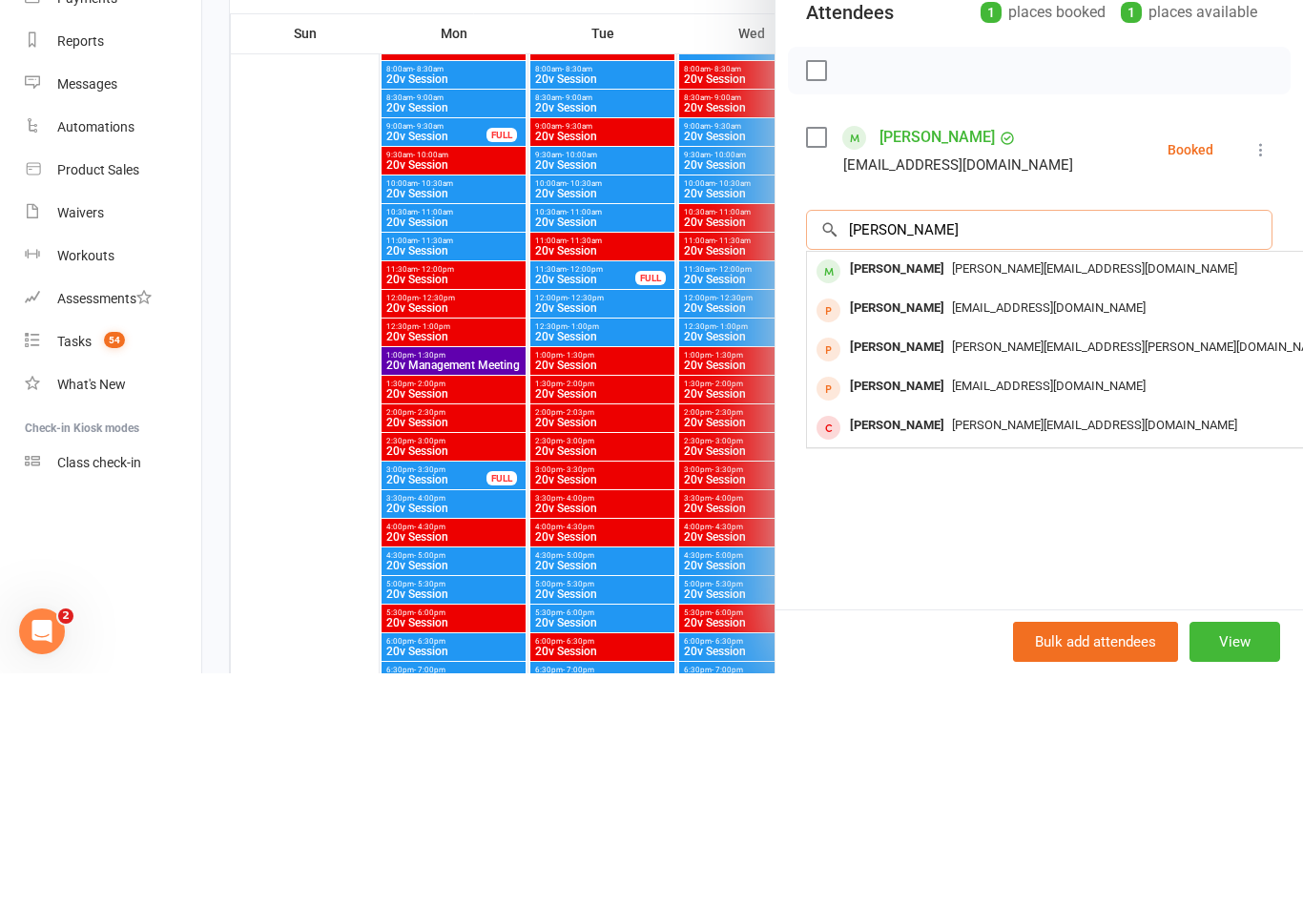
type input "Joe"
click at [869, 485] on div "Joe Tigel joe@iuser.com.au" at bounding box center [1092, 504] width 570 height 39
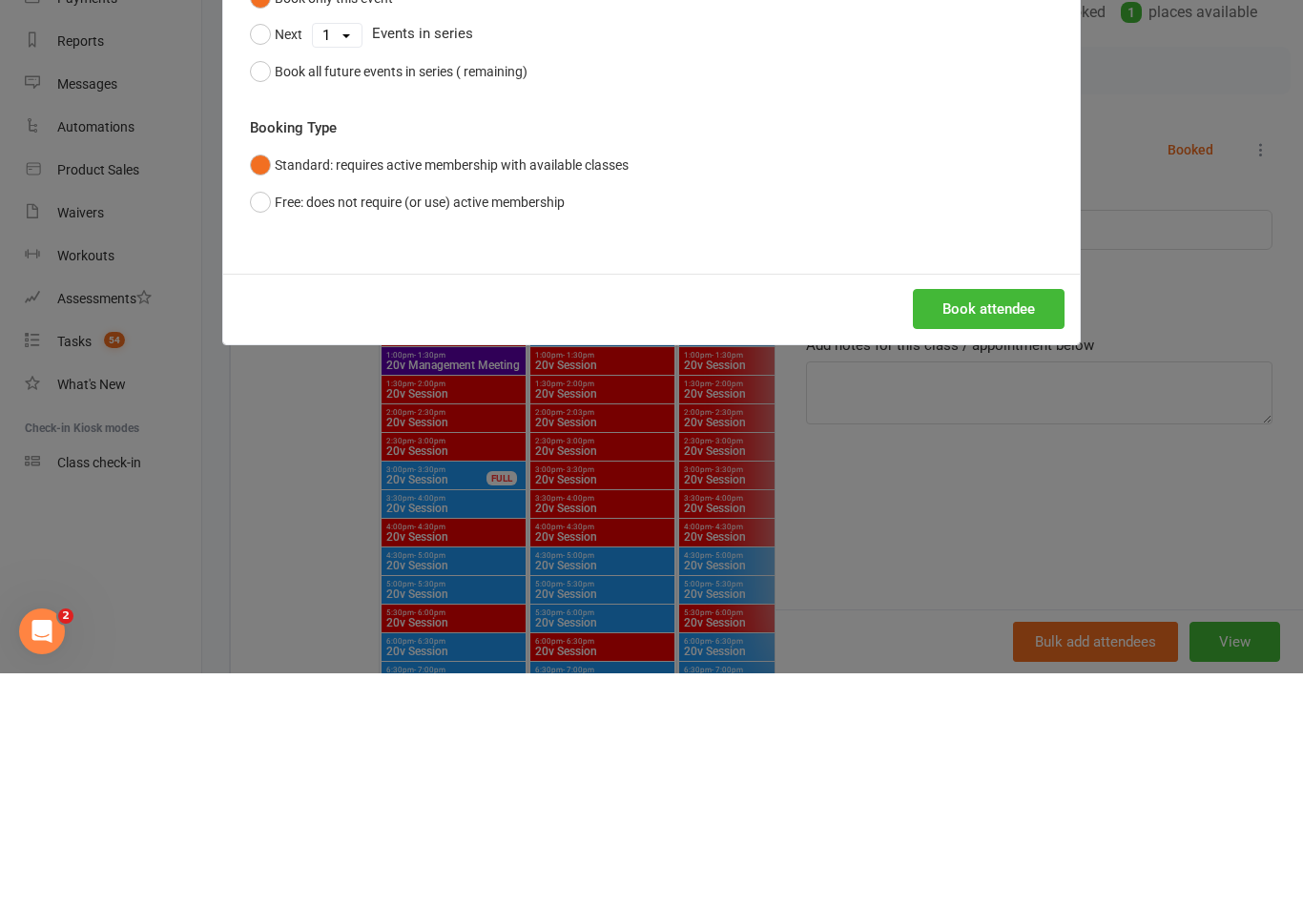
scroll to position [3921, 0]
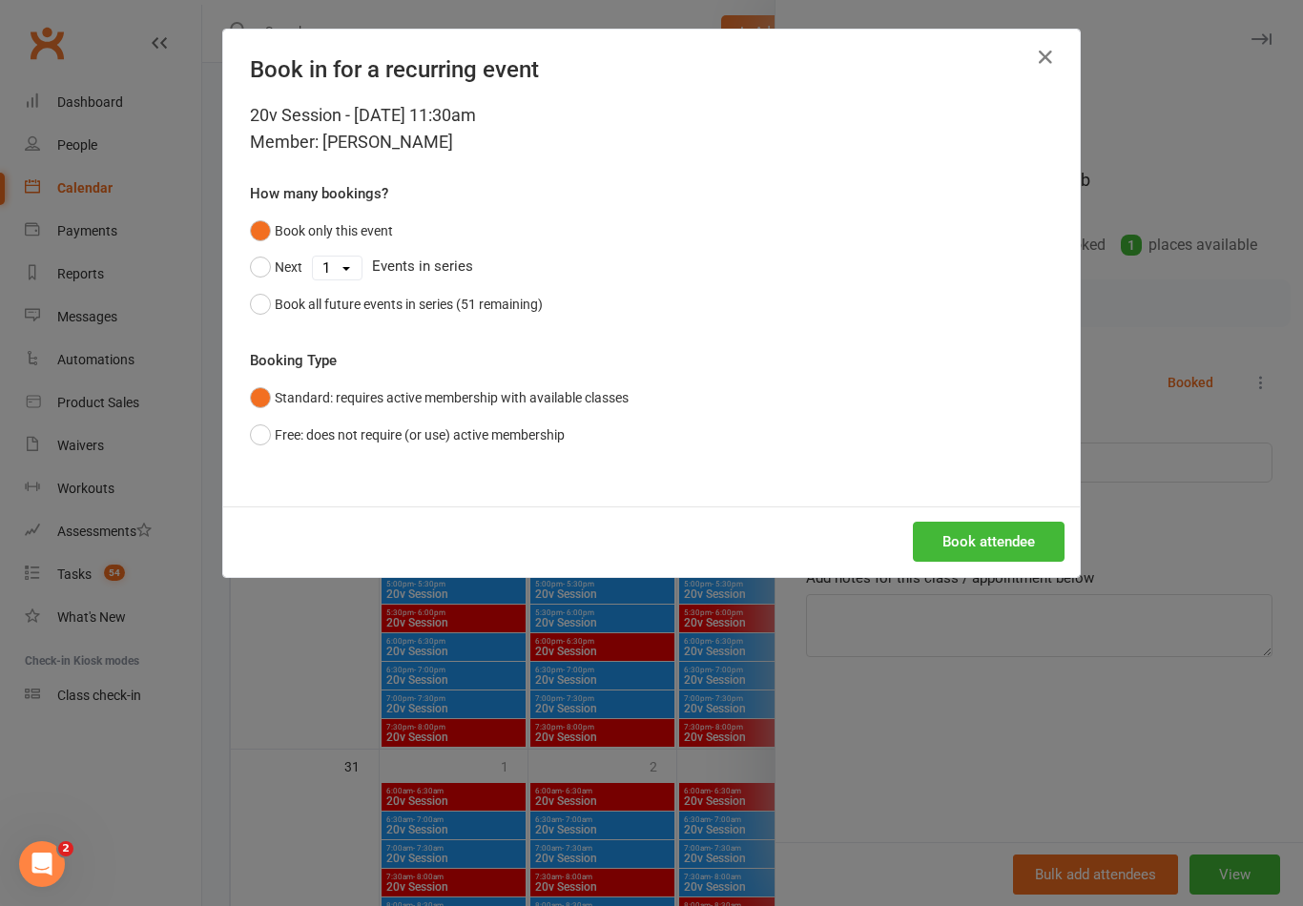
click at [427, 295] on div "Book all future events in series (51 remaining)" at bounding box center [409, 304] width 268 height 21
click at [989, 528] on button "Book attendee" at bounding box center [989, 542] width 152 height 40
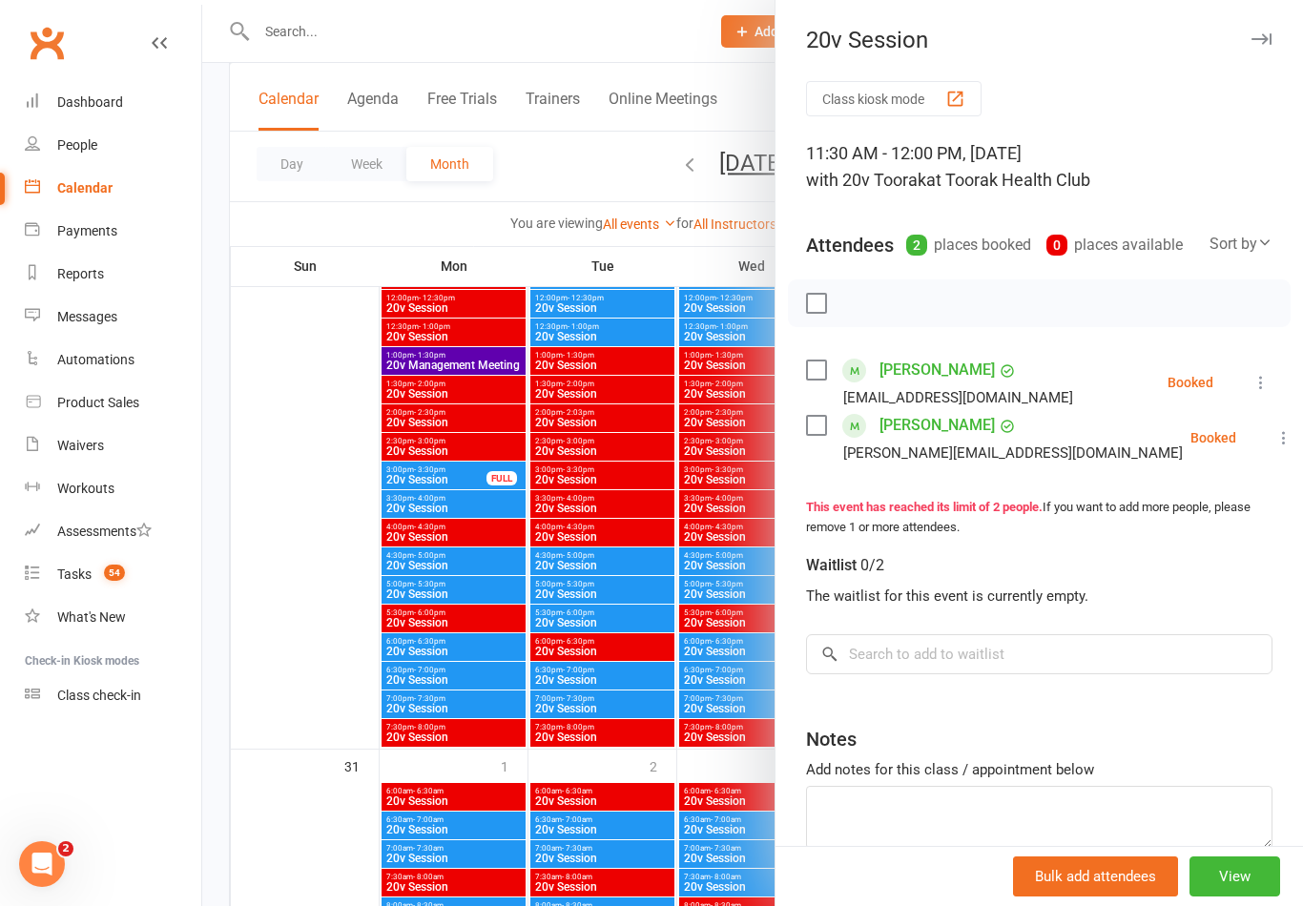
click at [413, 603] on div at bounding box center [752, 453] width 1101 height 906
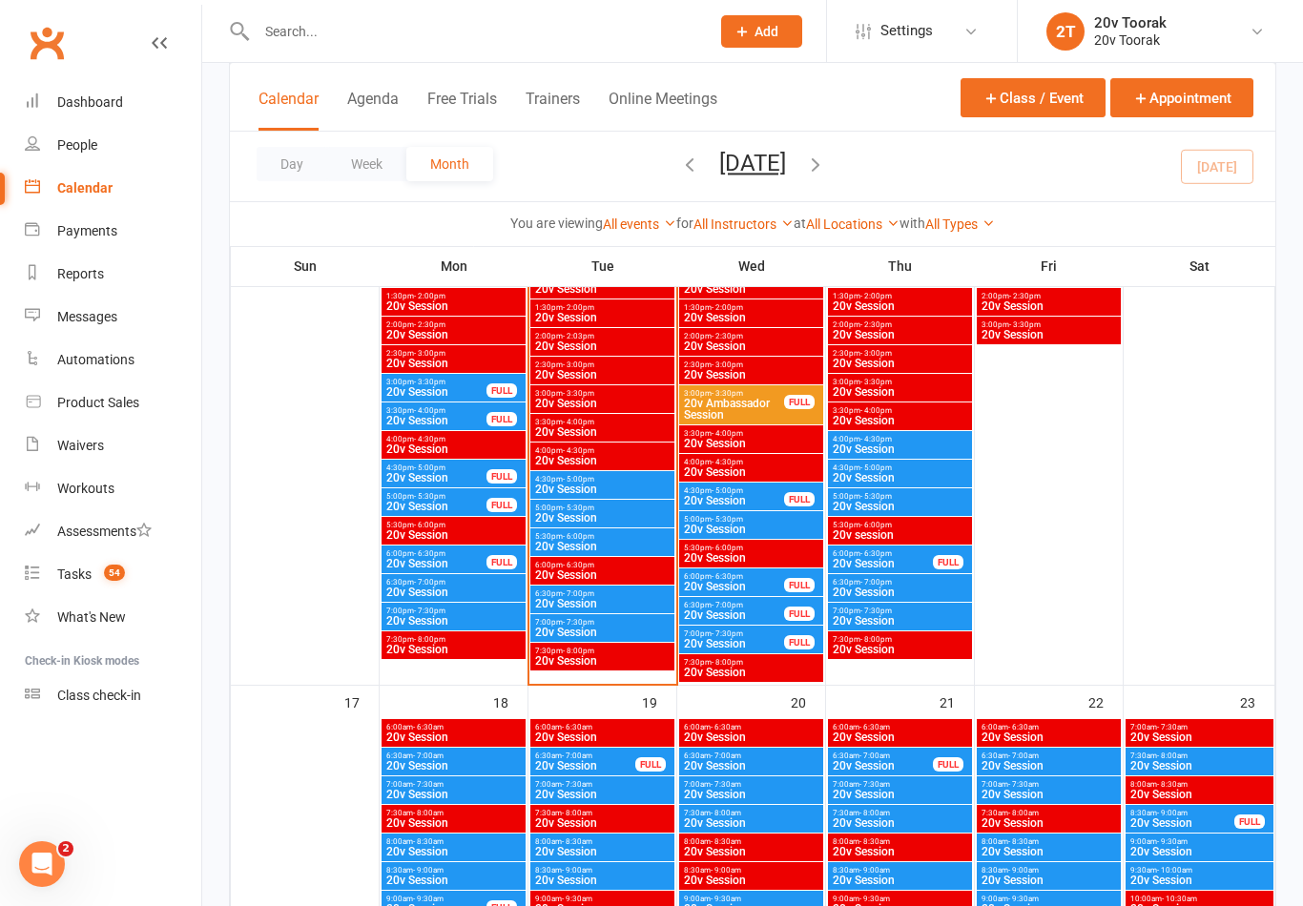
scroll to position [2313, 0]
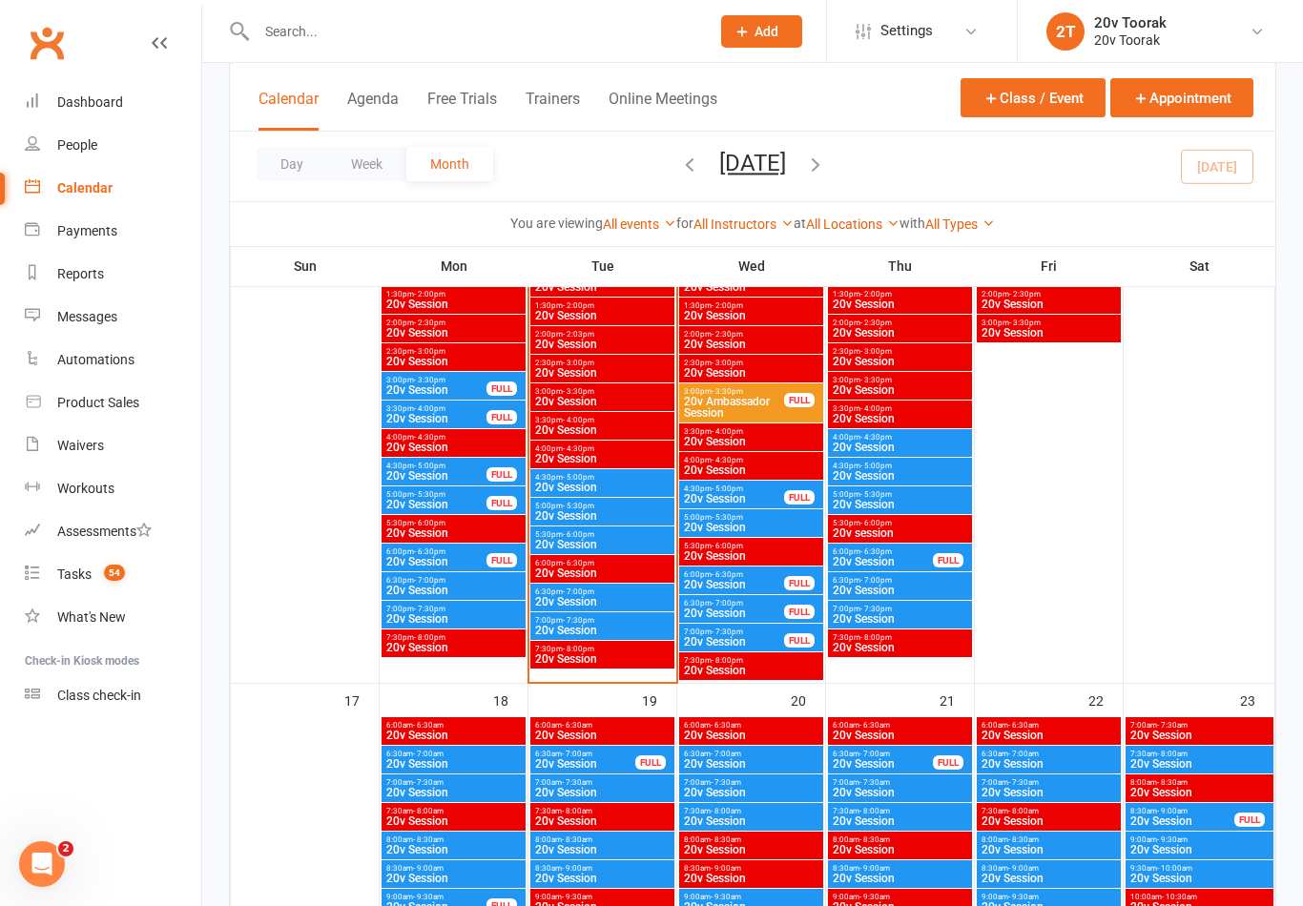
click at [598, 606] on span "20v Session" at bounding box center [602, 601] width 136 height 11
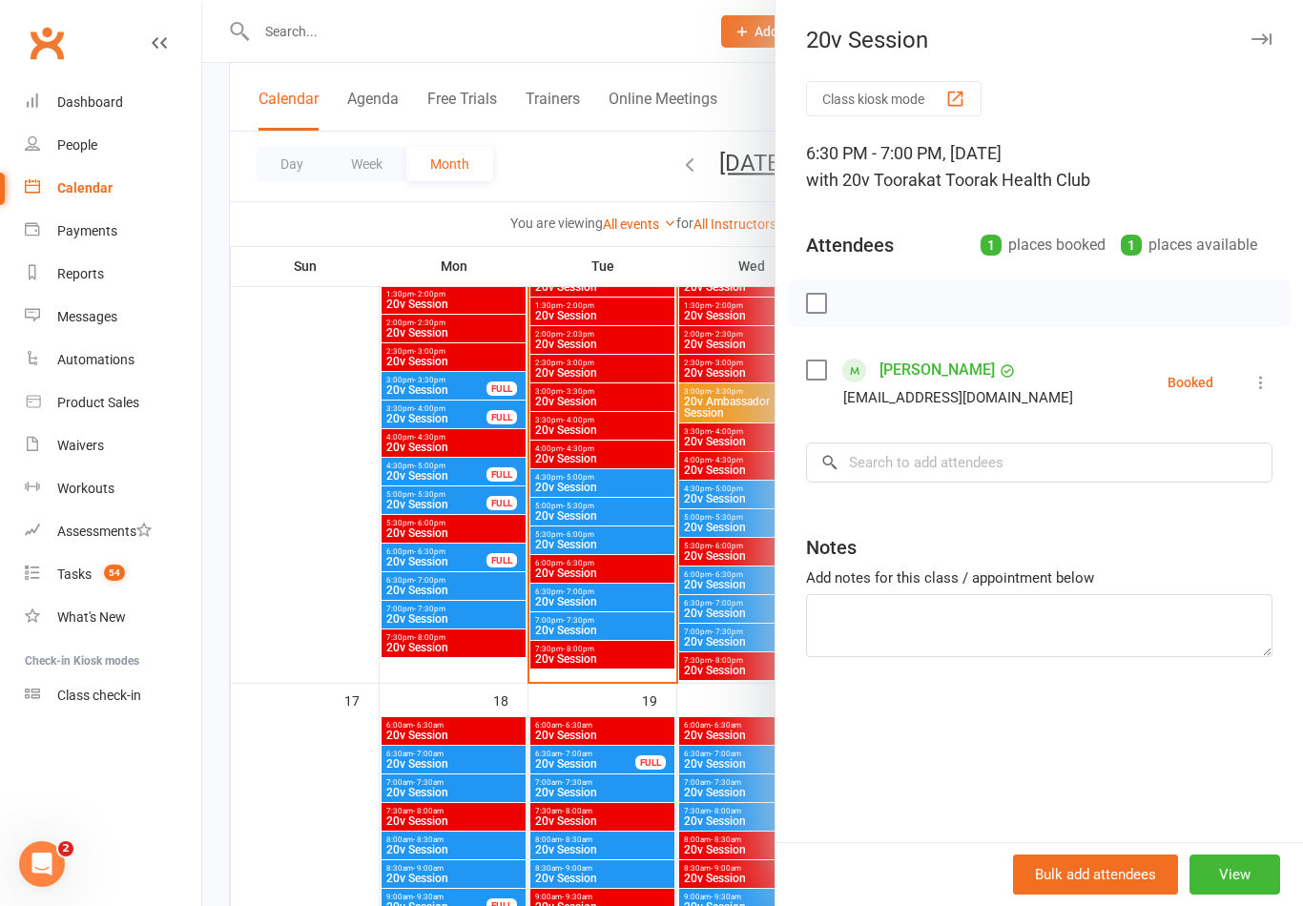
click at [606, 632] on div at bounding box center [752, 453] width 1101 height 906
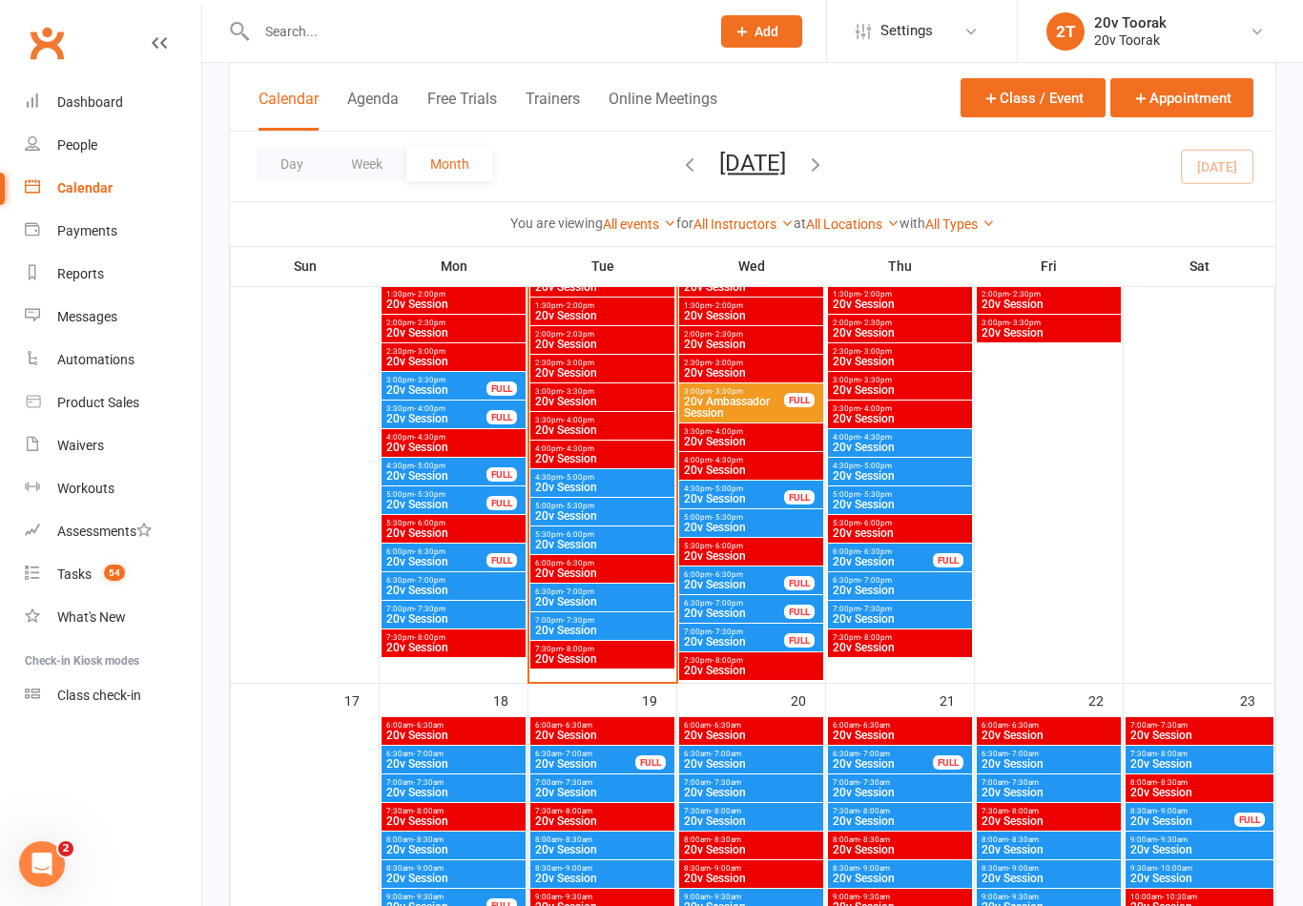
click at [776, 764] on span "20v Session" at bounding box center [751, 763] width 136 height 11
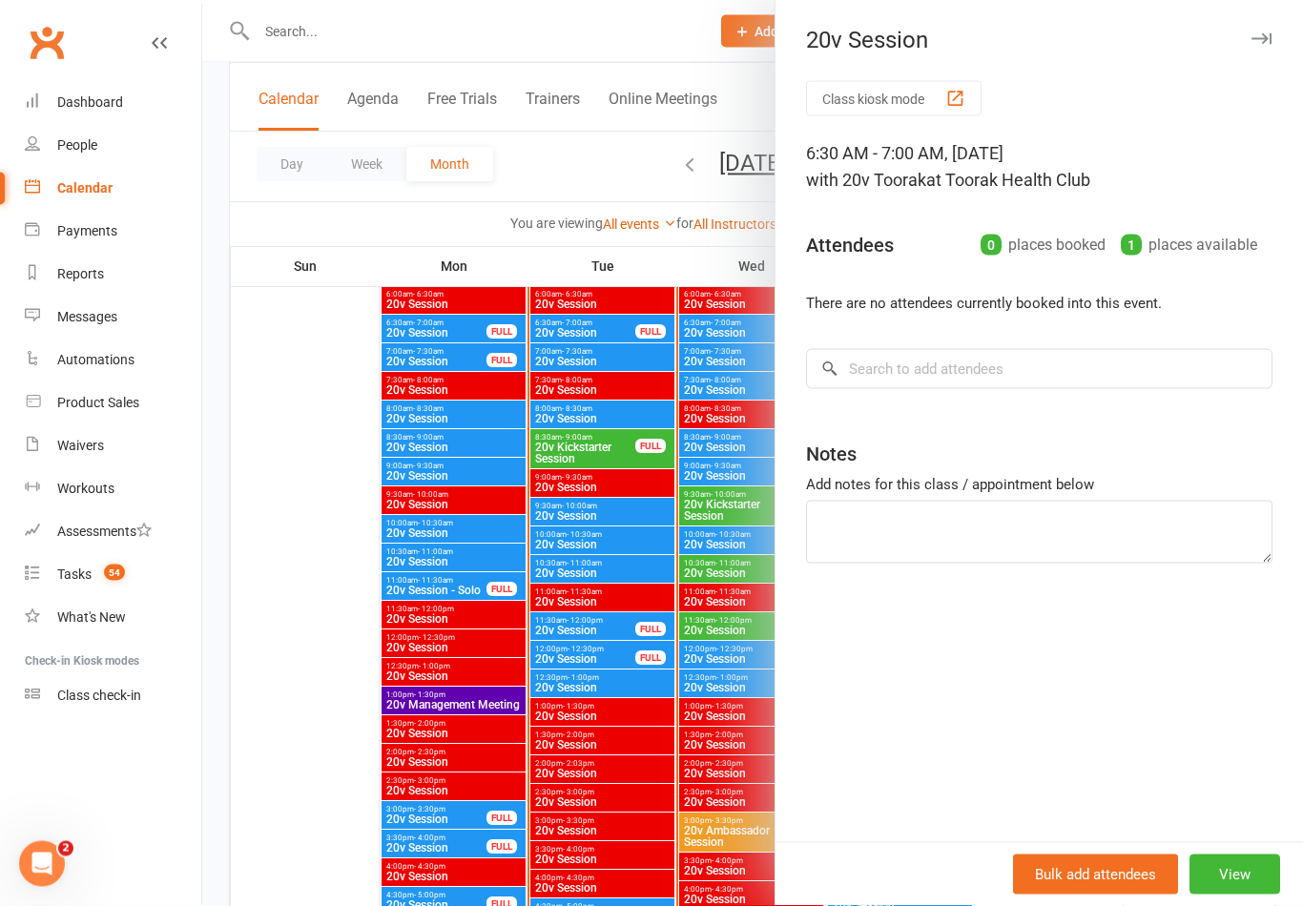
scroll to position [1785, 0]
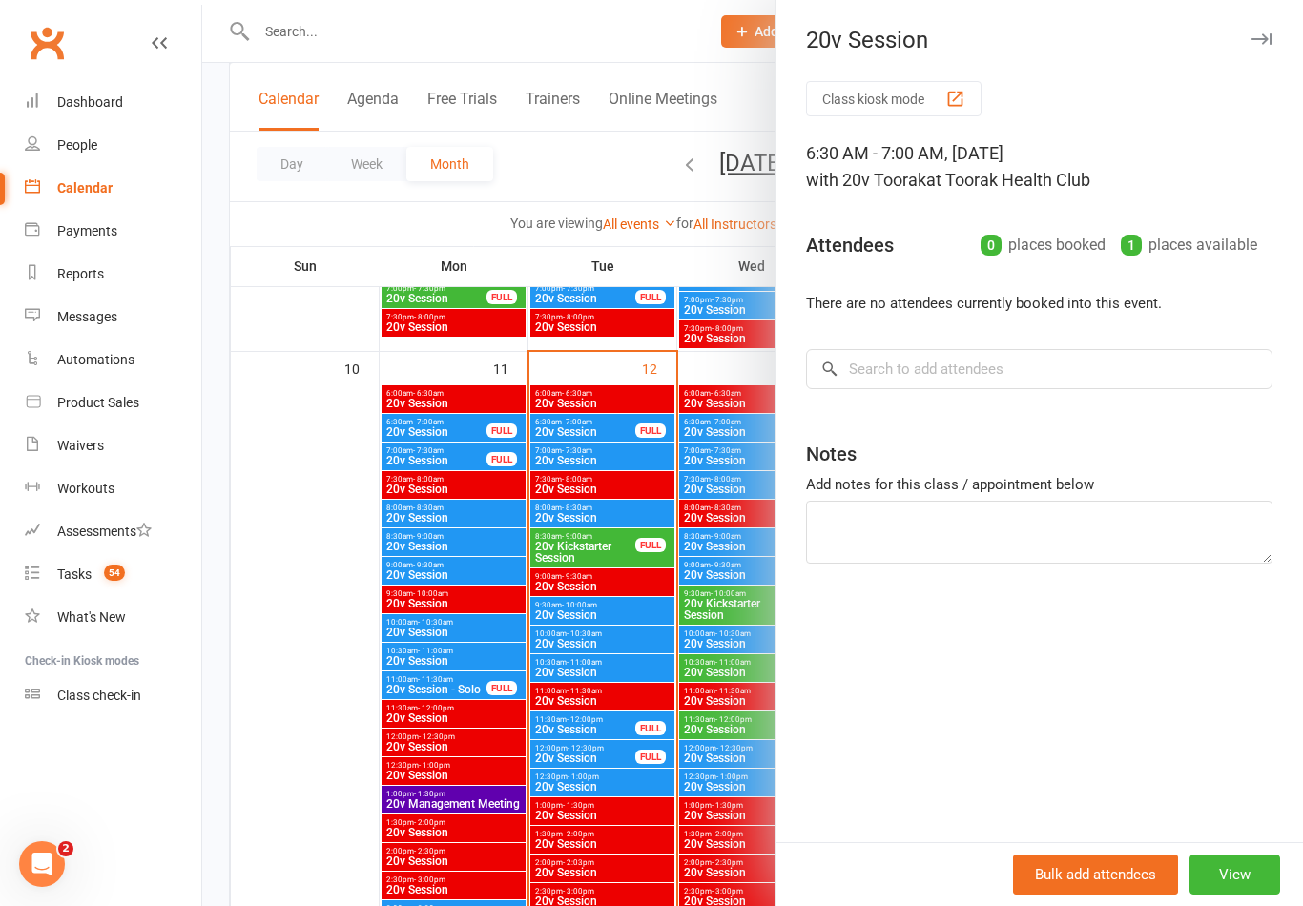
click at [663, 707] on div at bounding box center [752, 453] width 1101 height 906
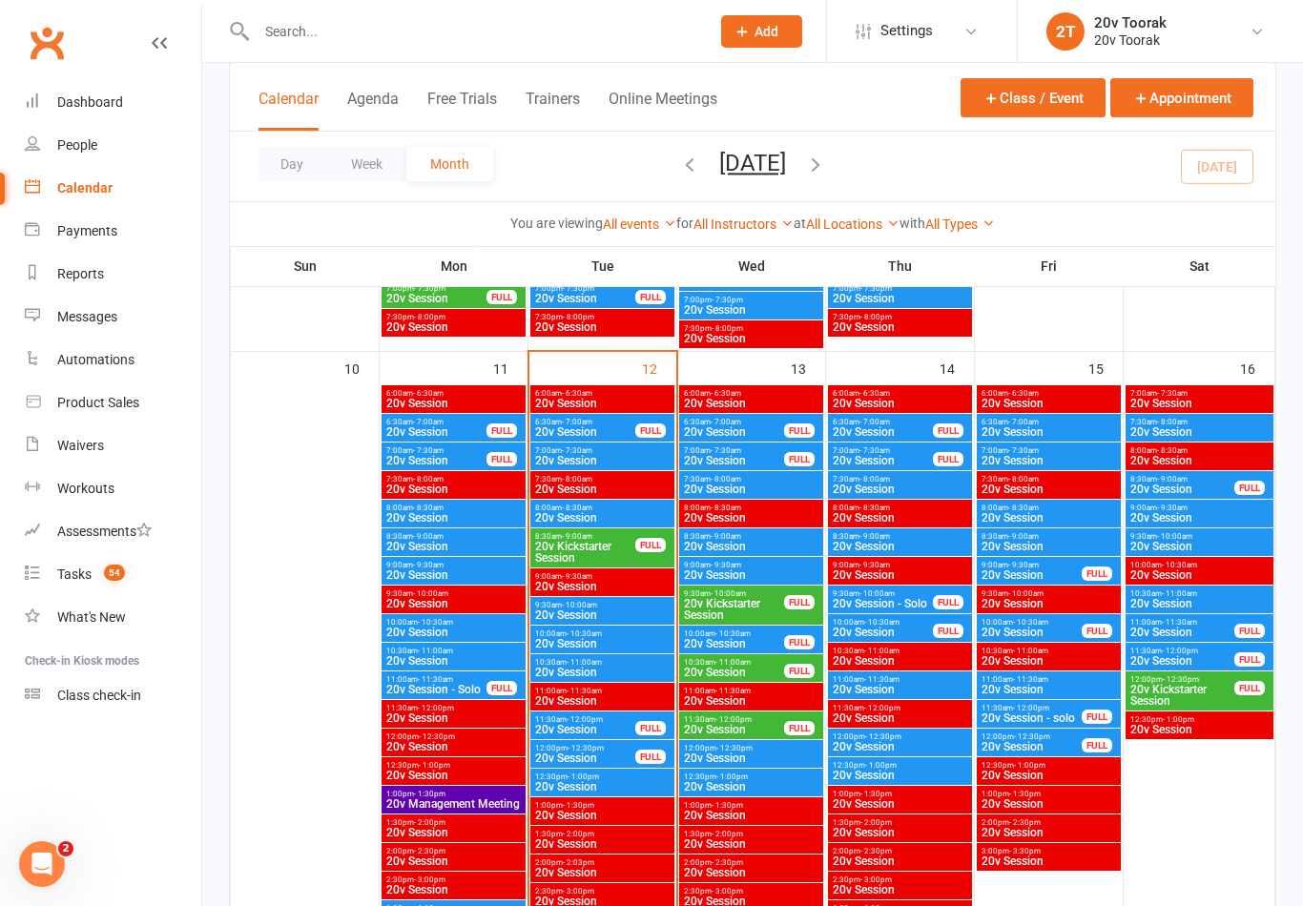
click at [781, 420] on span "6:30am - 7:00am" at bounding box center [734, 422] width 102 height 9
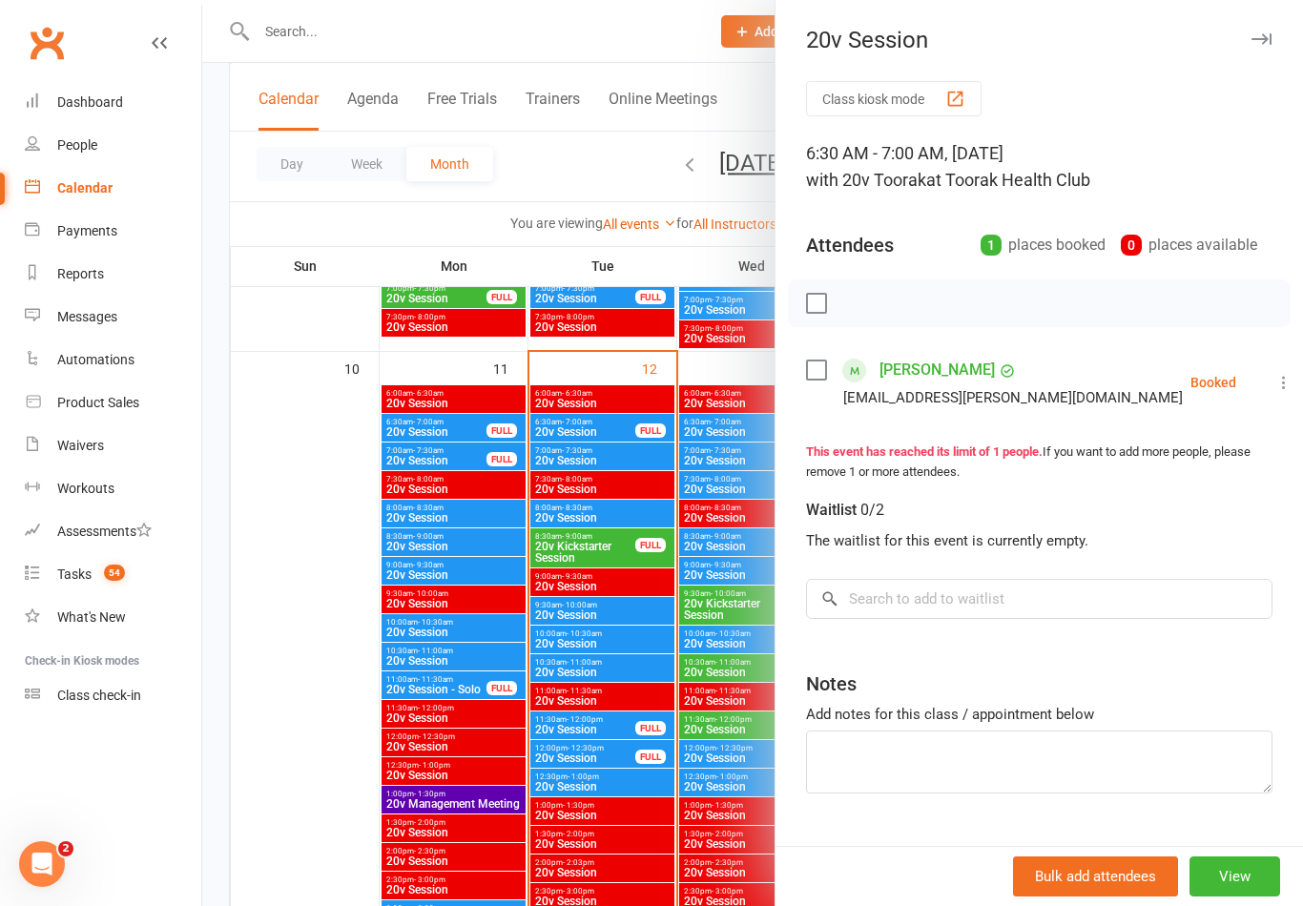
click at [652, 526] on div at bounding box center [752, 453] width 1101 height 906
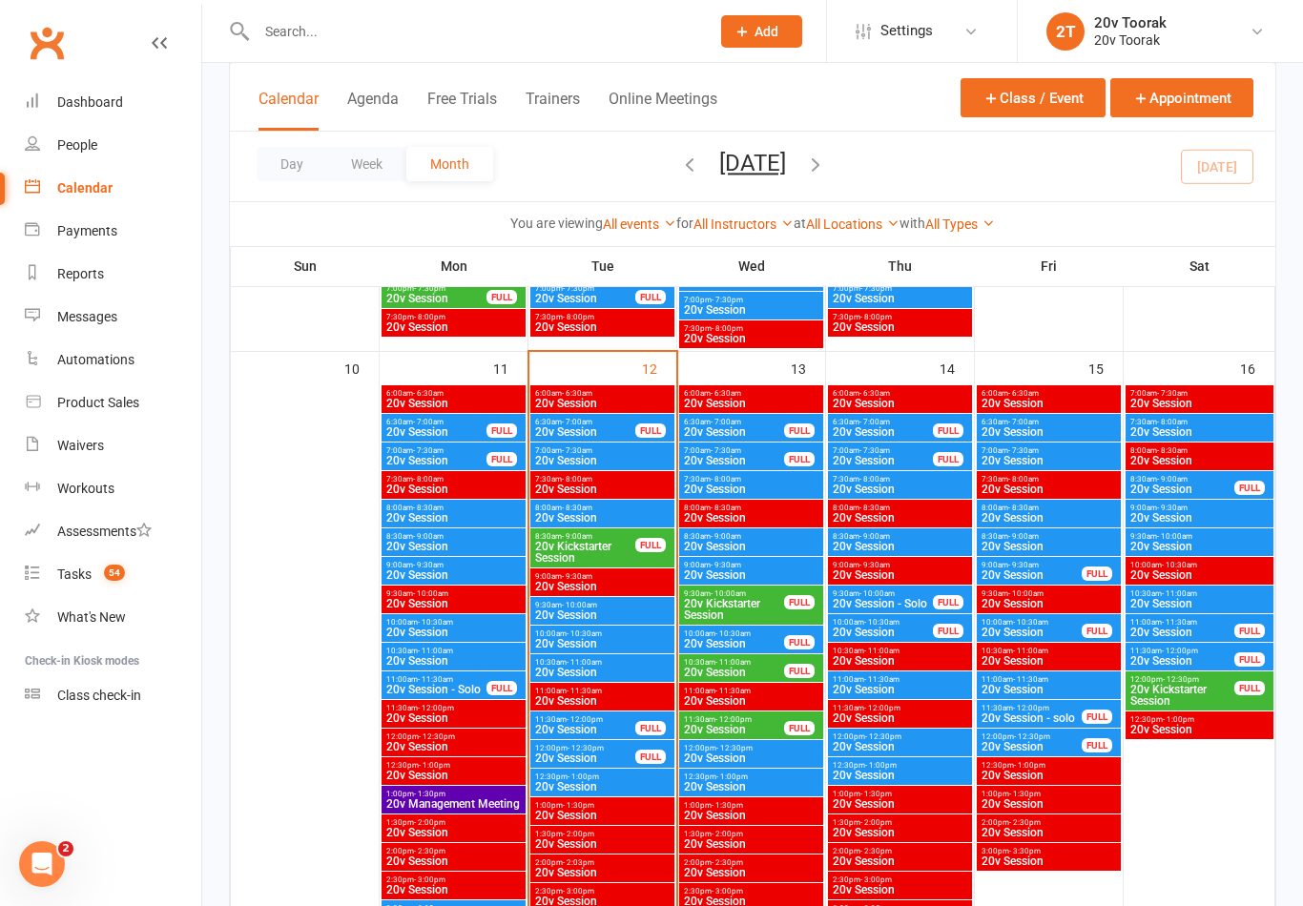
click at [764, 457] on span "20v Session" at bounding box center [734, 460] width 102 height 11
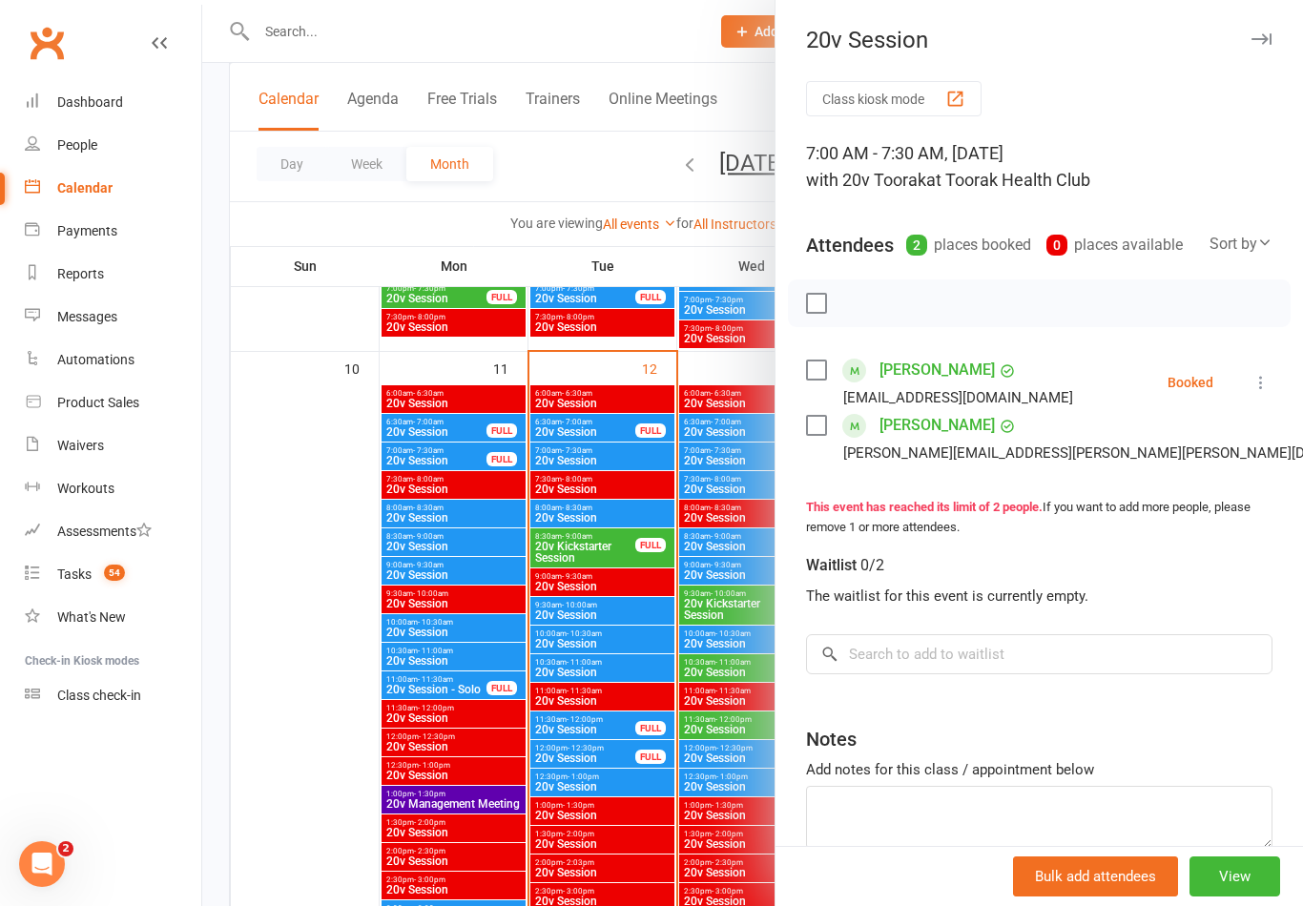
click at [706, 528] on div at bounding box center [752, 453] width 1101 height 906
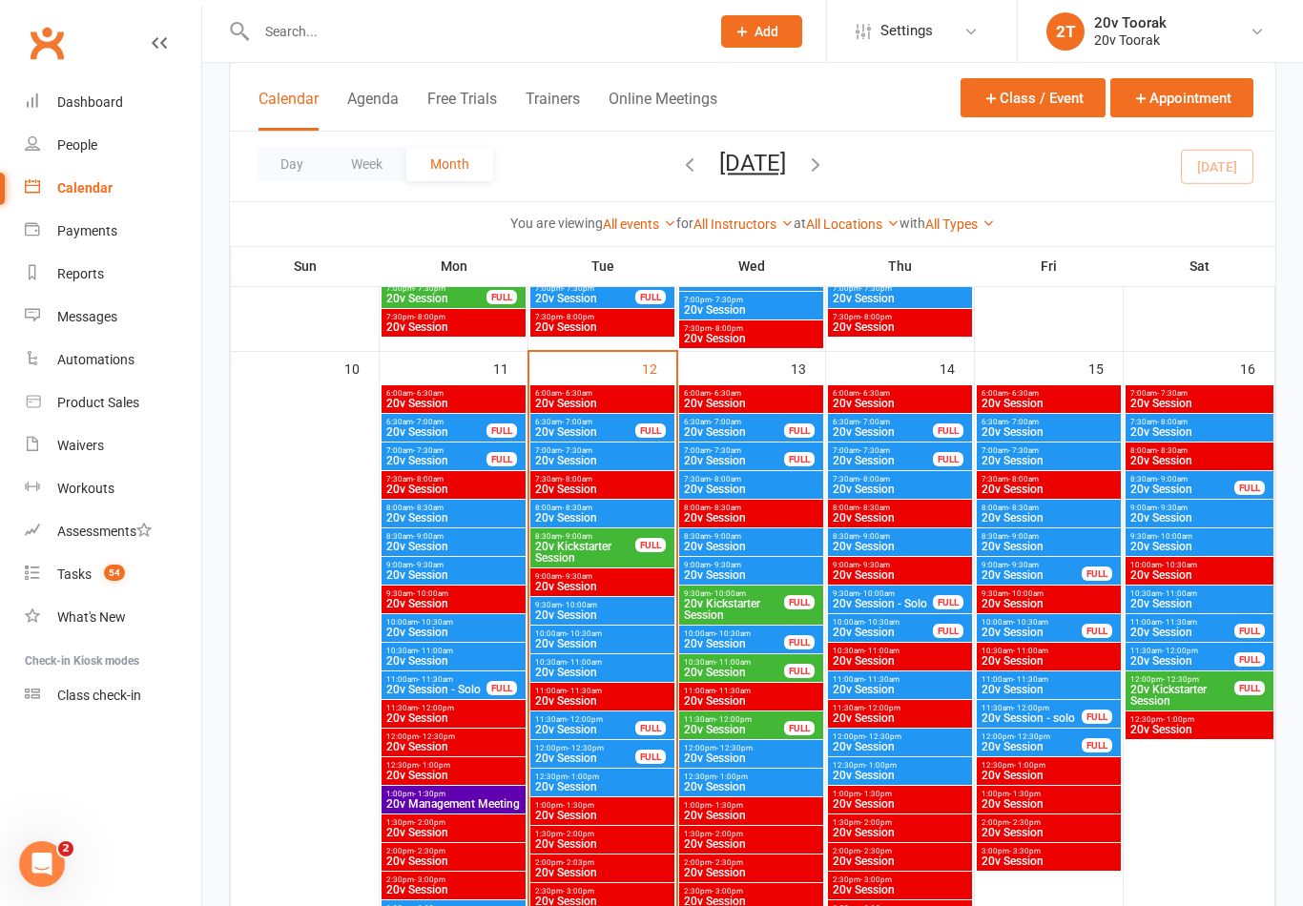
click at [742, 485] on span "20v Session" at bounding box center [751, 489] width 136 height 11
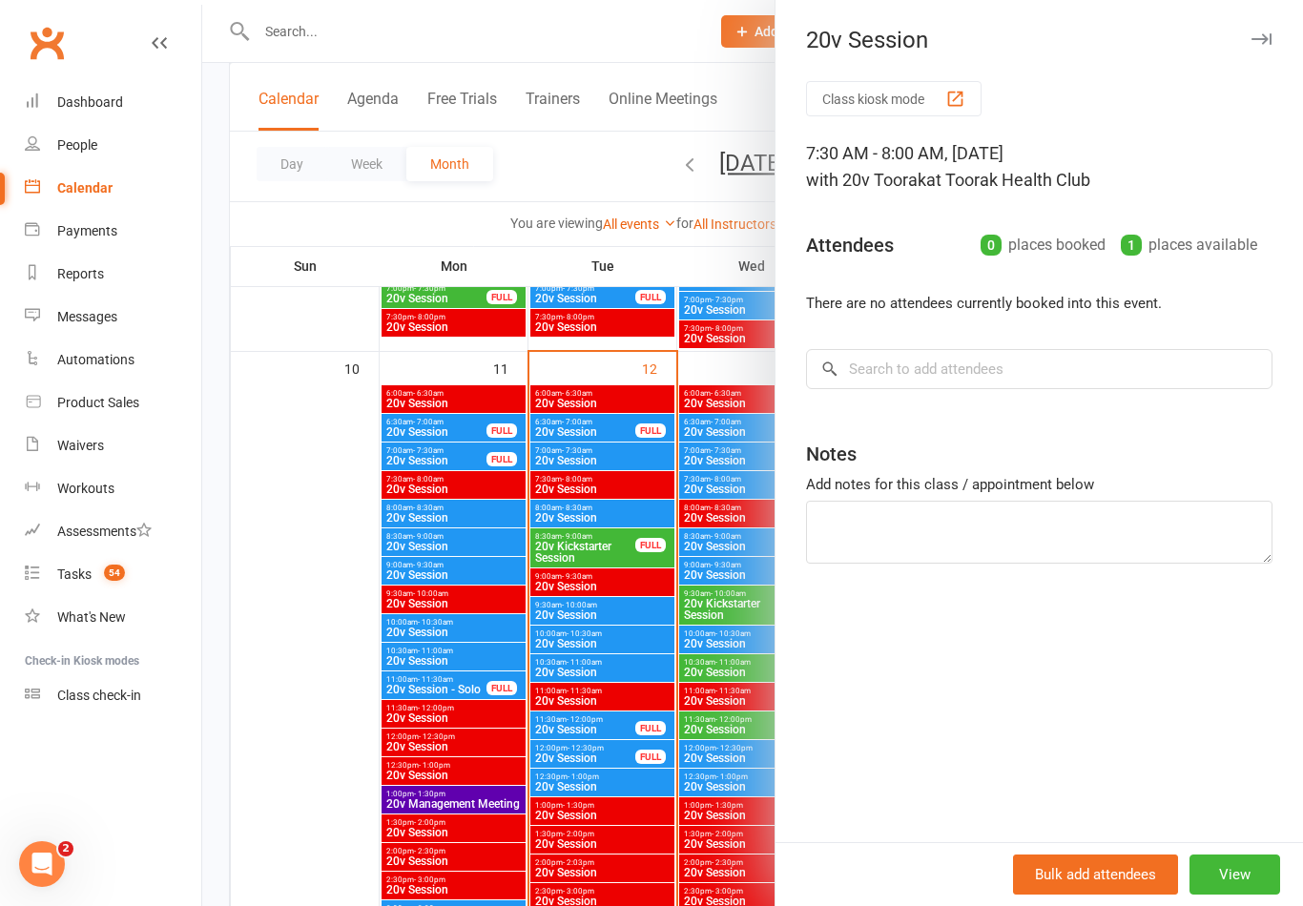
click at [694, 542] on div at bounding box center [752, 453] width 1101 height 906
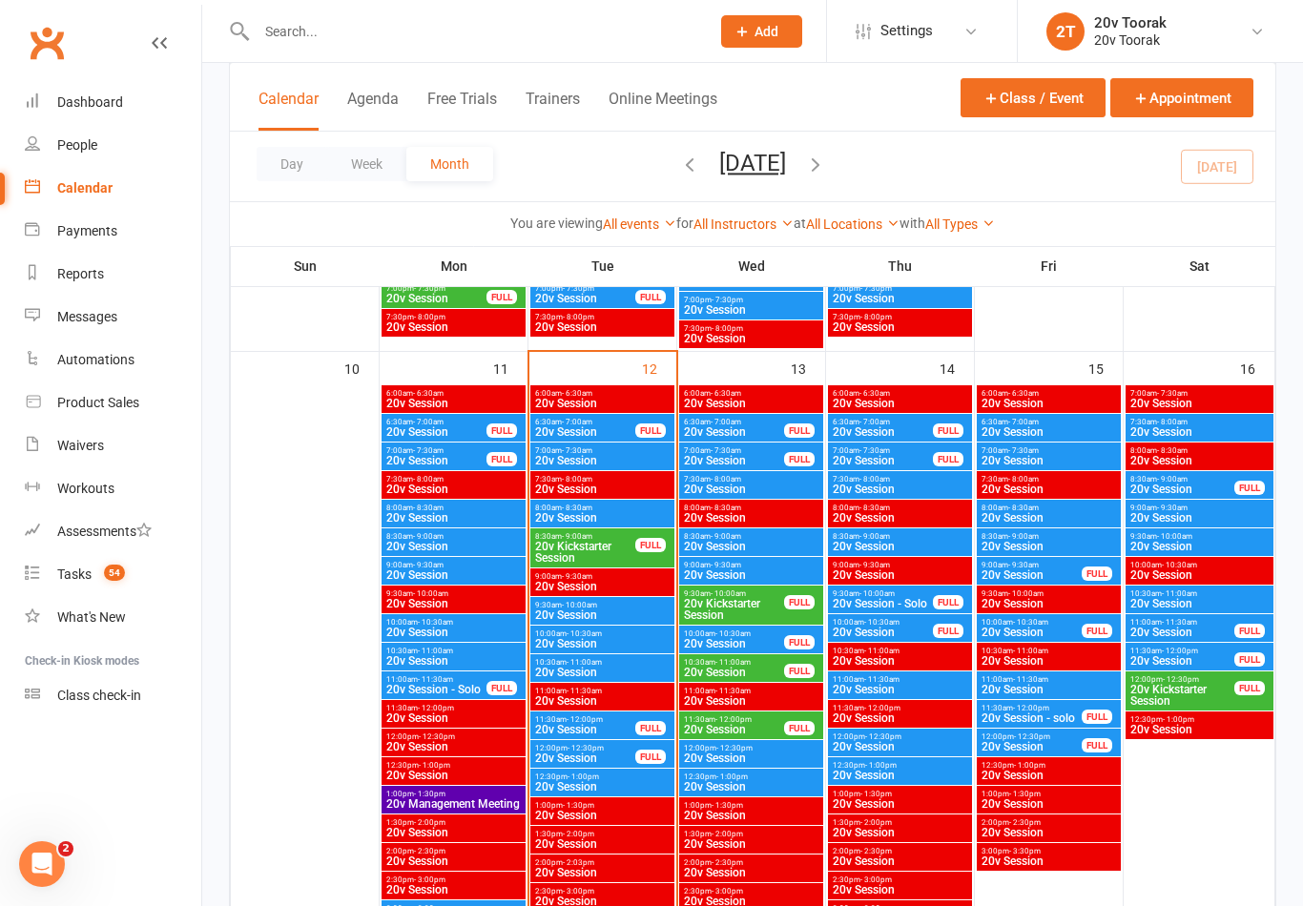
click at [735, 544] on span "20v Session" at bounding box center [751, 546] width 136 height 11
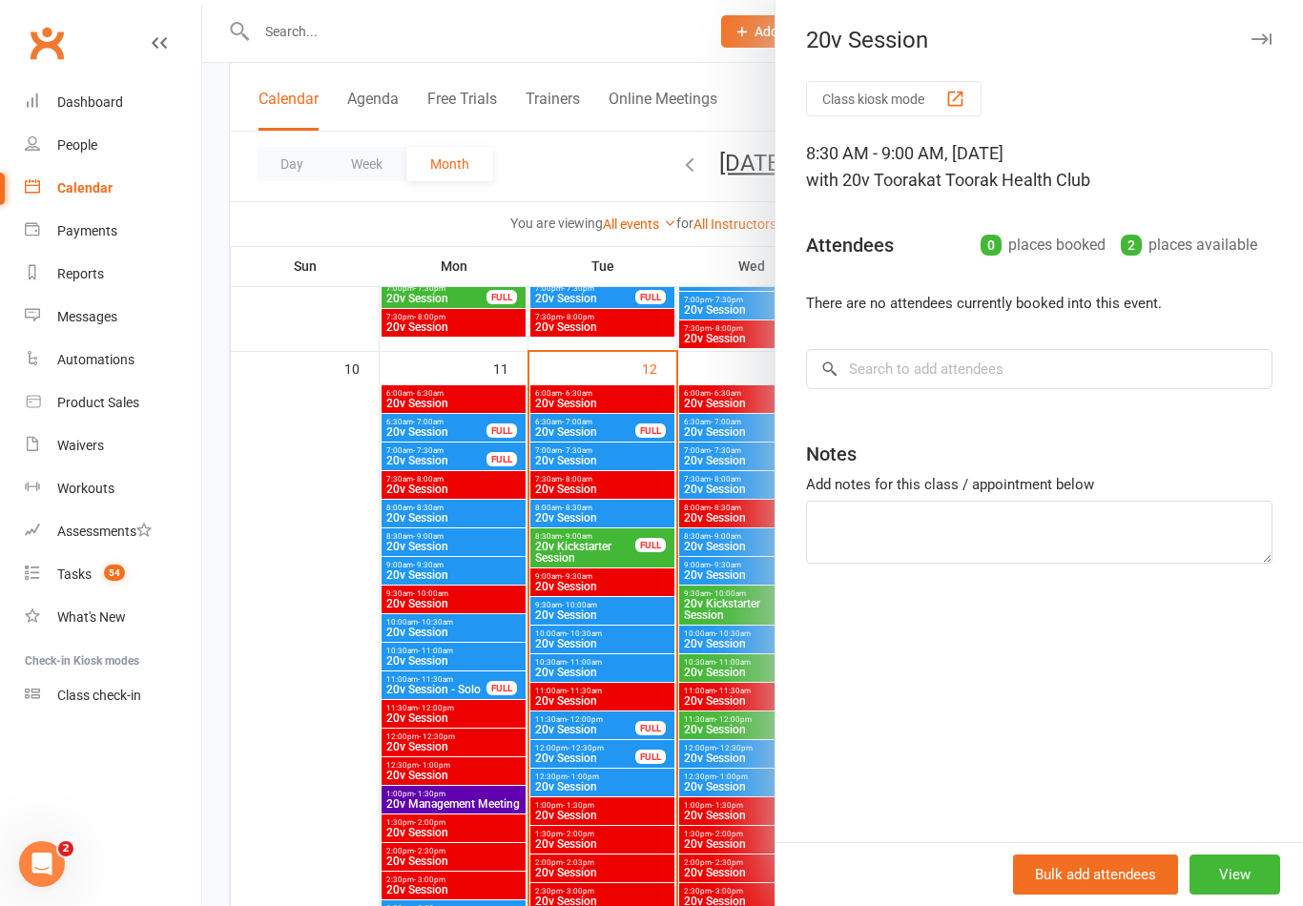
click at [704, 630] on div at bounding box center [752, 453] width 1101 height 906
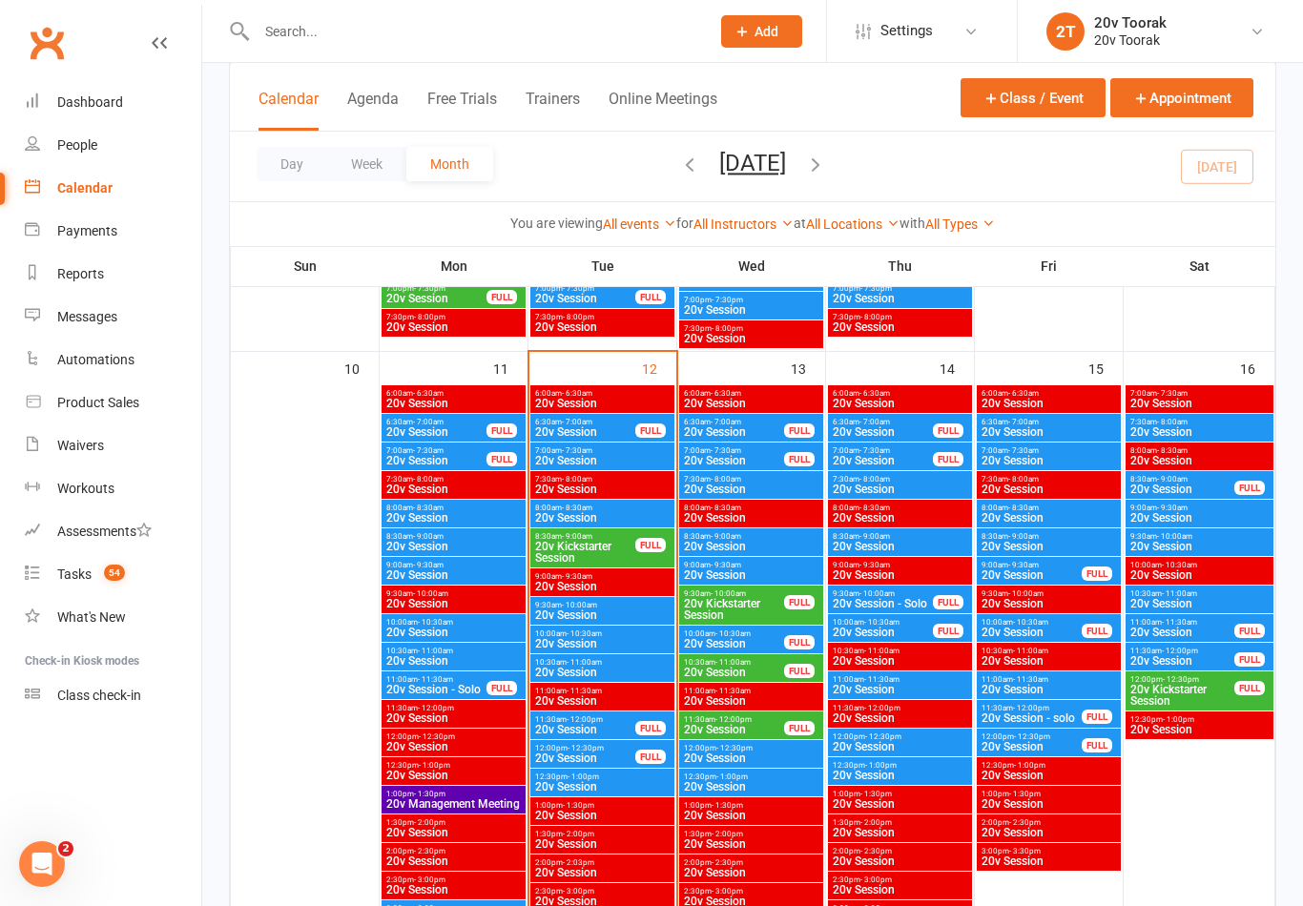
click at [735, 571] on span "20v Session" at bounding box center [751, 574] width 136 height 11
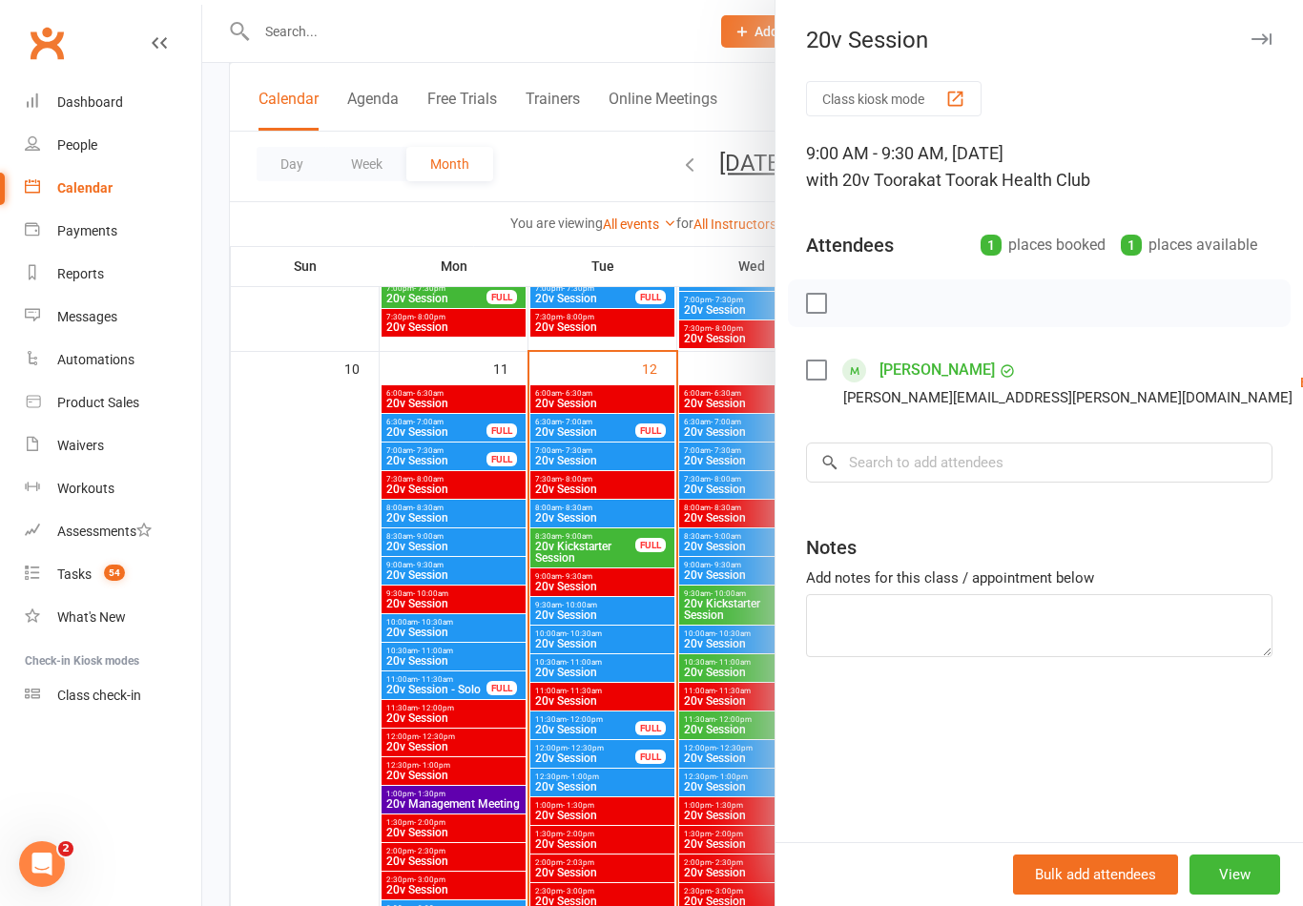
click at [720, 633] on div at bounding box center [752, 453] width 1101 height 906
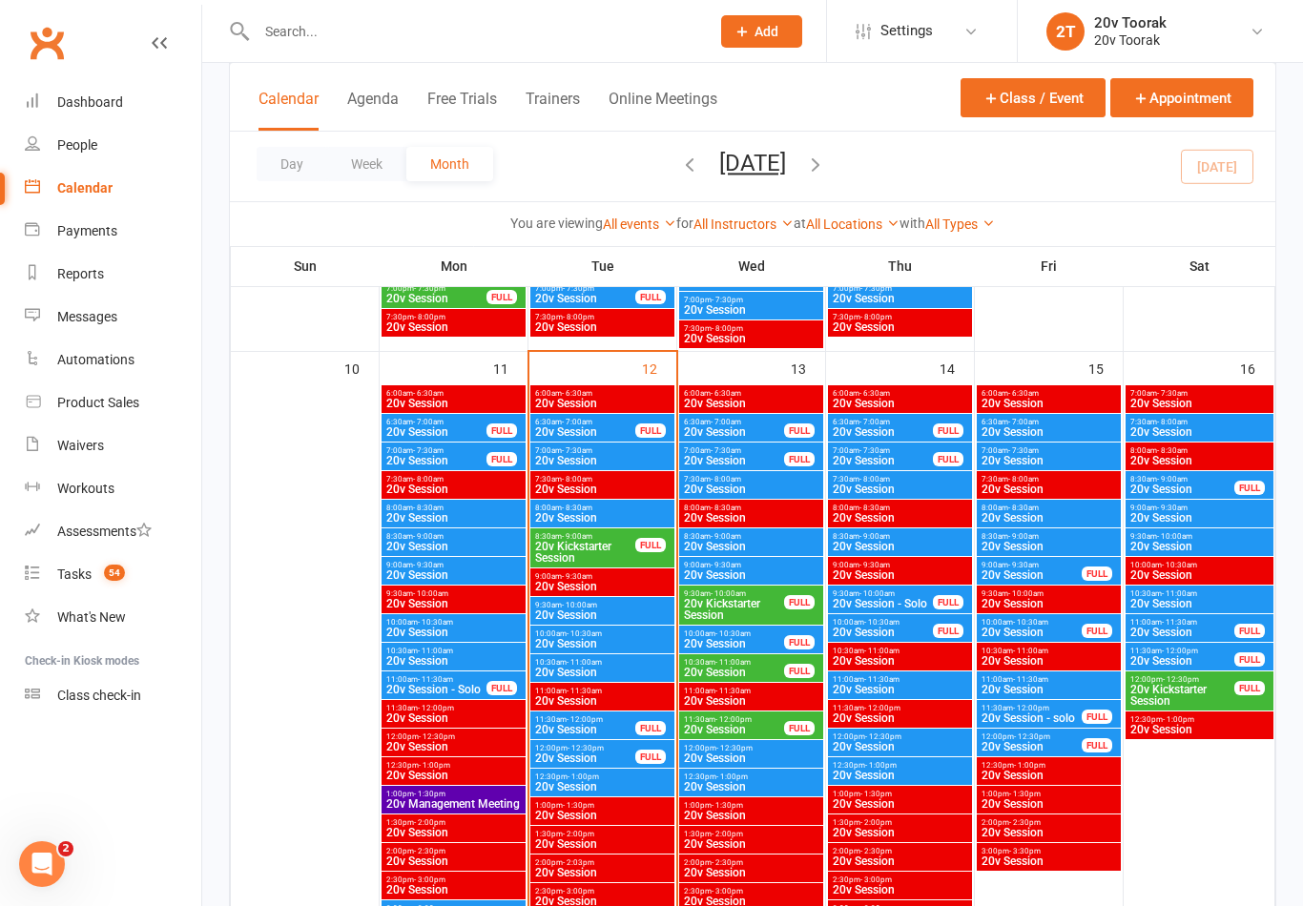
click at [749, 486] on span "20v Session" at bounding box center [751, 489] width 136 height 11
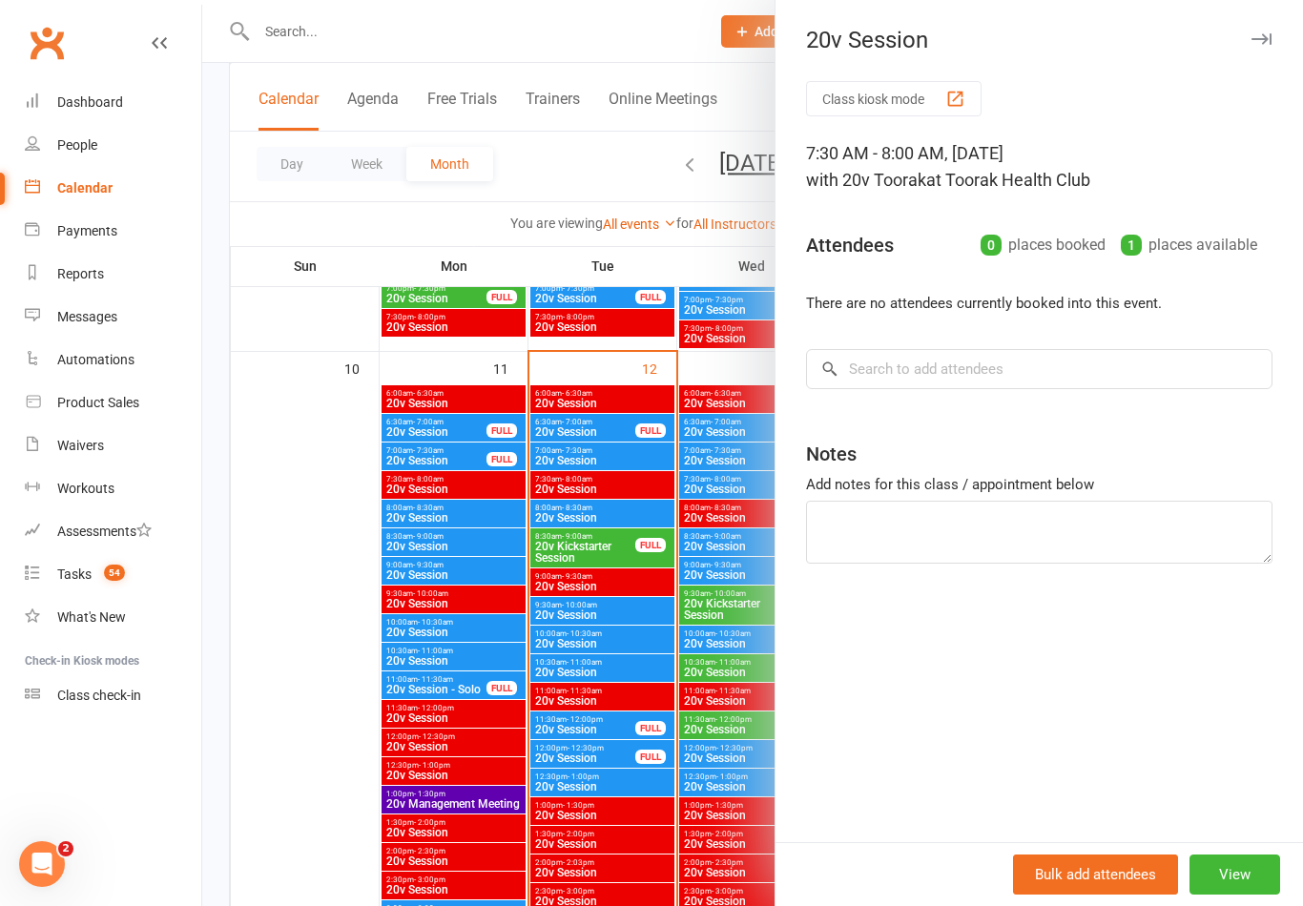
click at [714, 489] on div at bounding box center [752, 453] width 1101 height 906
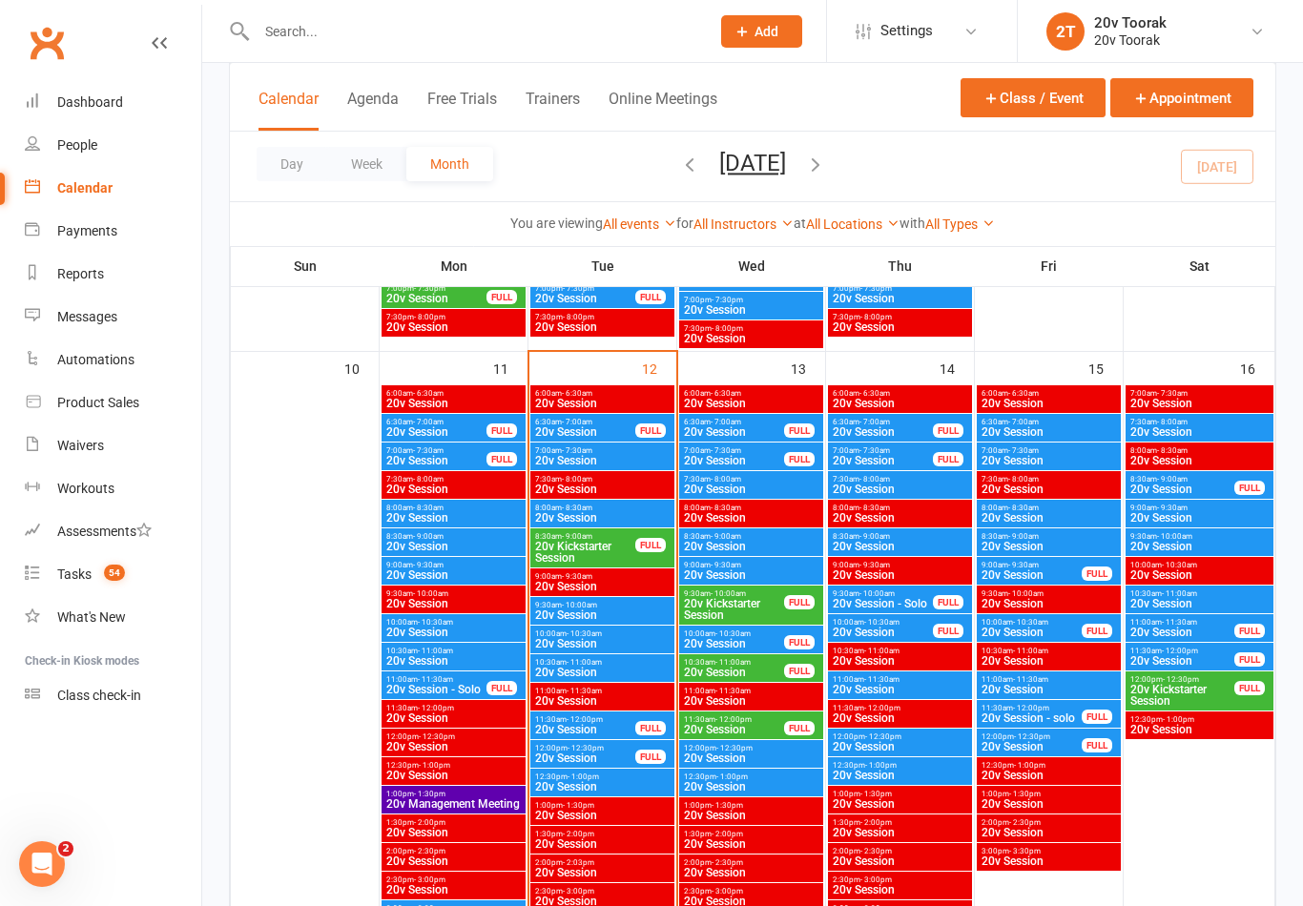
click at [753, 447] on span "7:00am - 7:30am" at bounding box center [734, 450] width 102 height 9
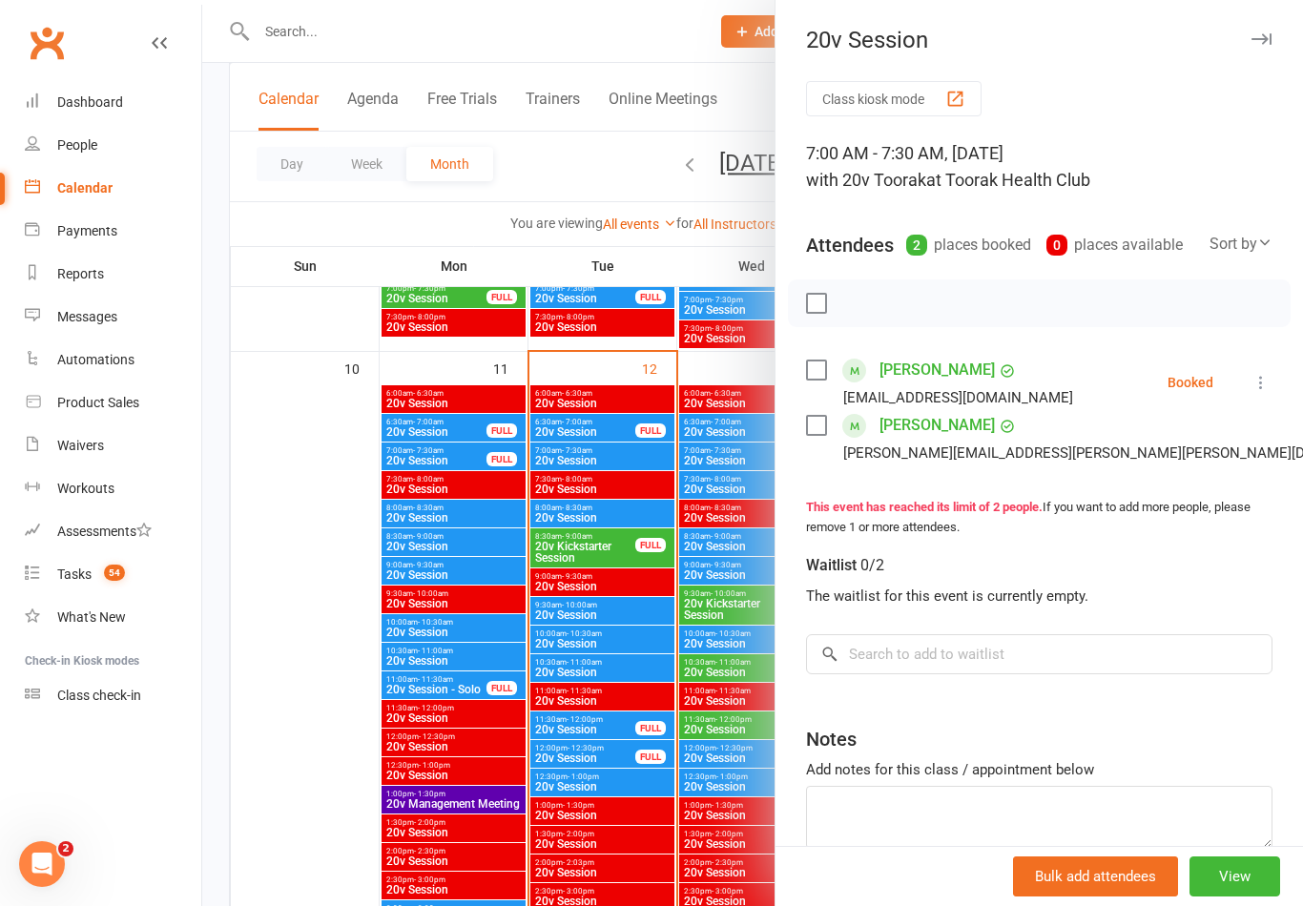
click at [929, 433] on link "[PERSON_NAME]" at bounding box center [936, 425] width 115 height 31
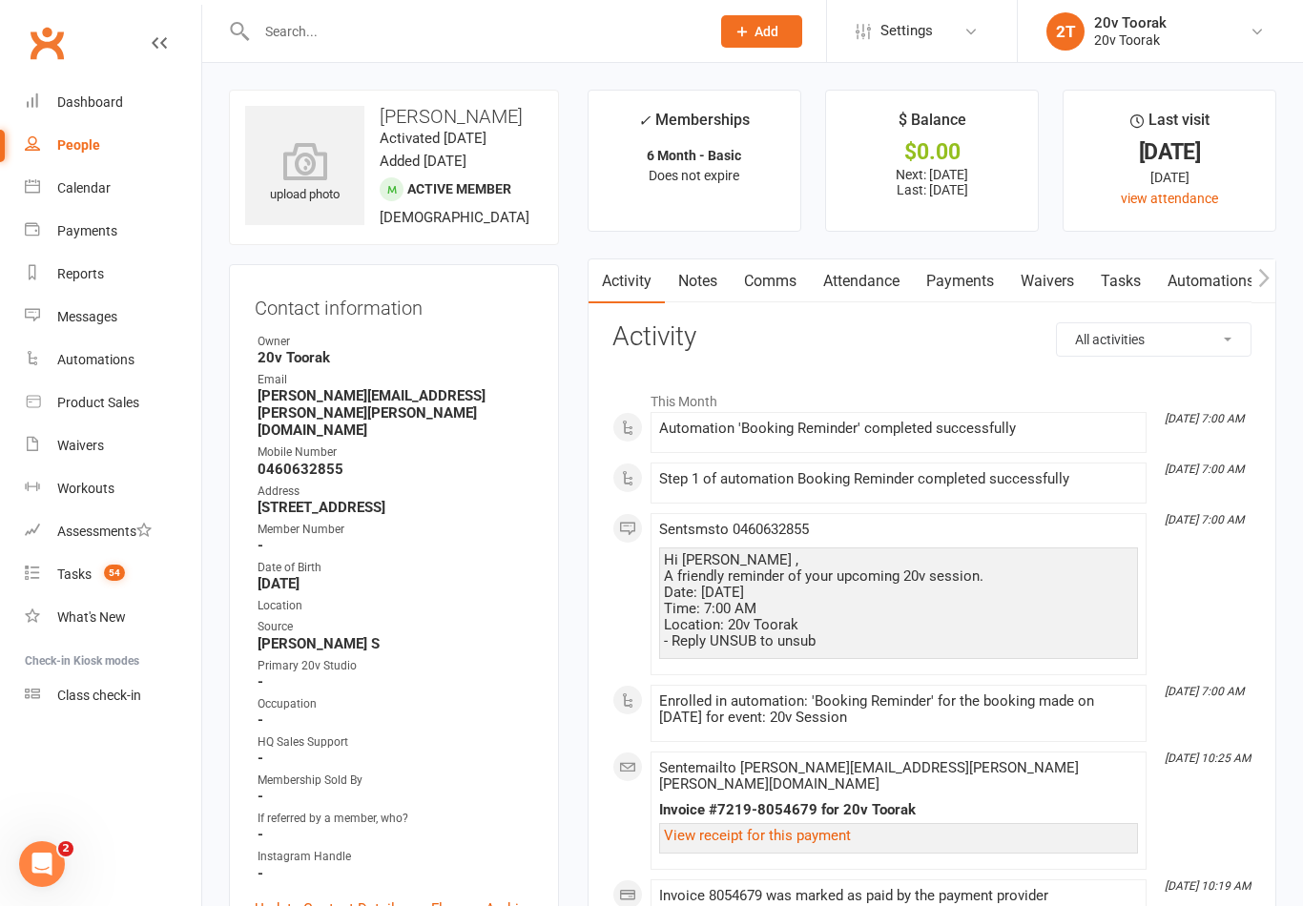
click at [767, 278] on link "Comms" at bounding box center [770, 281] width 79 height 44
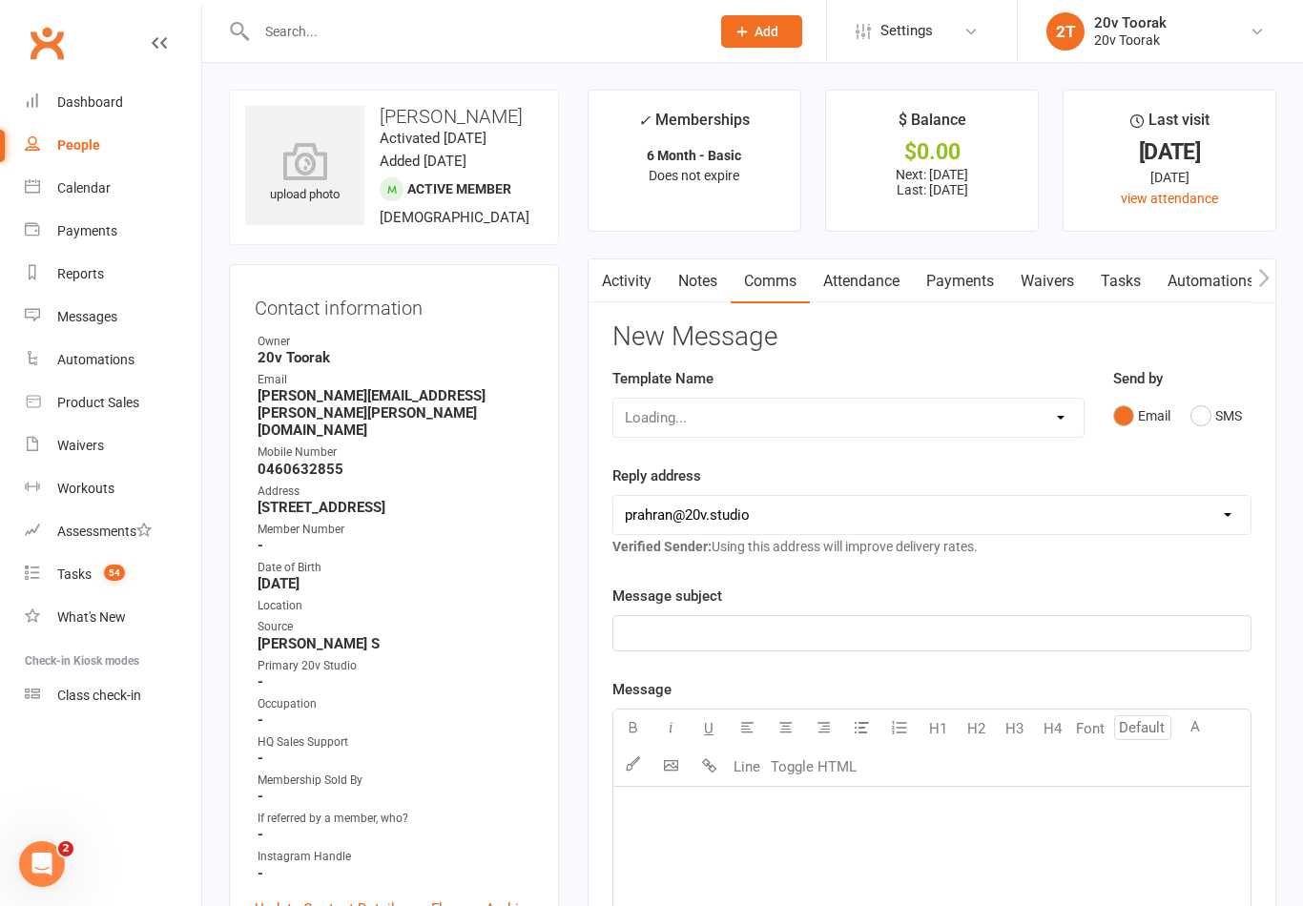
click at [1222, 388] on div "Send by Email SMS" at bounding box center [1182, 400] width 138 height 67
click at [1226, 420] on button "SMS" at bounding box center [1216, 416] width 52 height 36
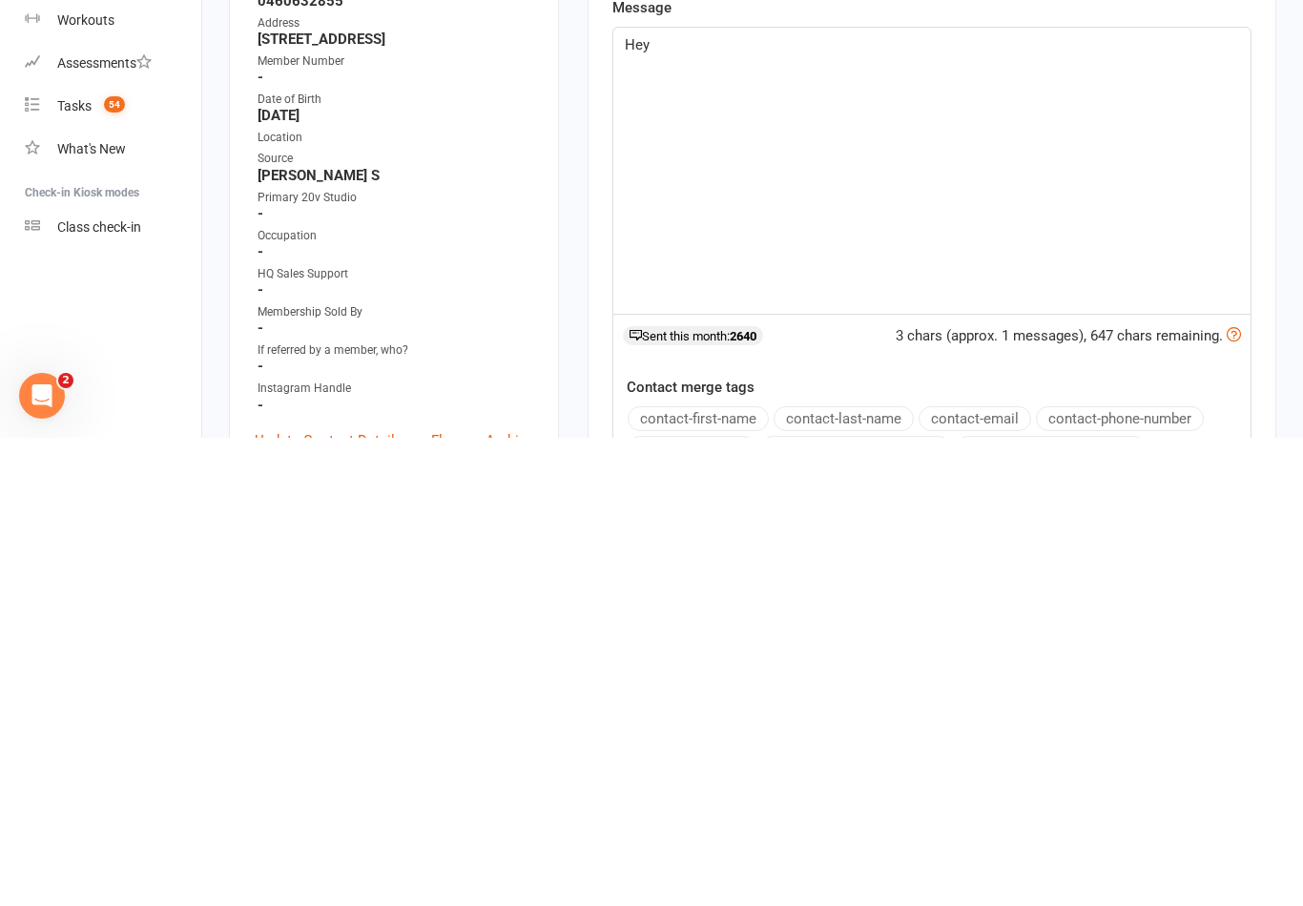
scroll to position [41, 0]
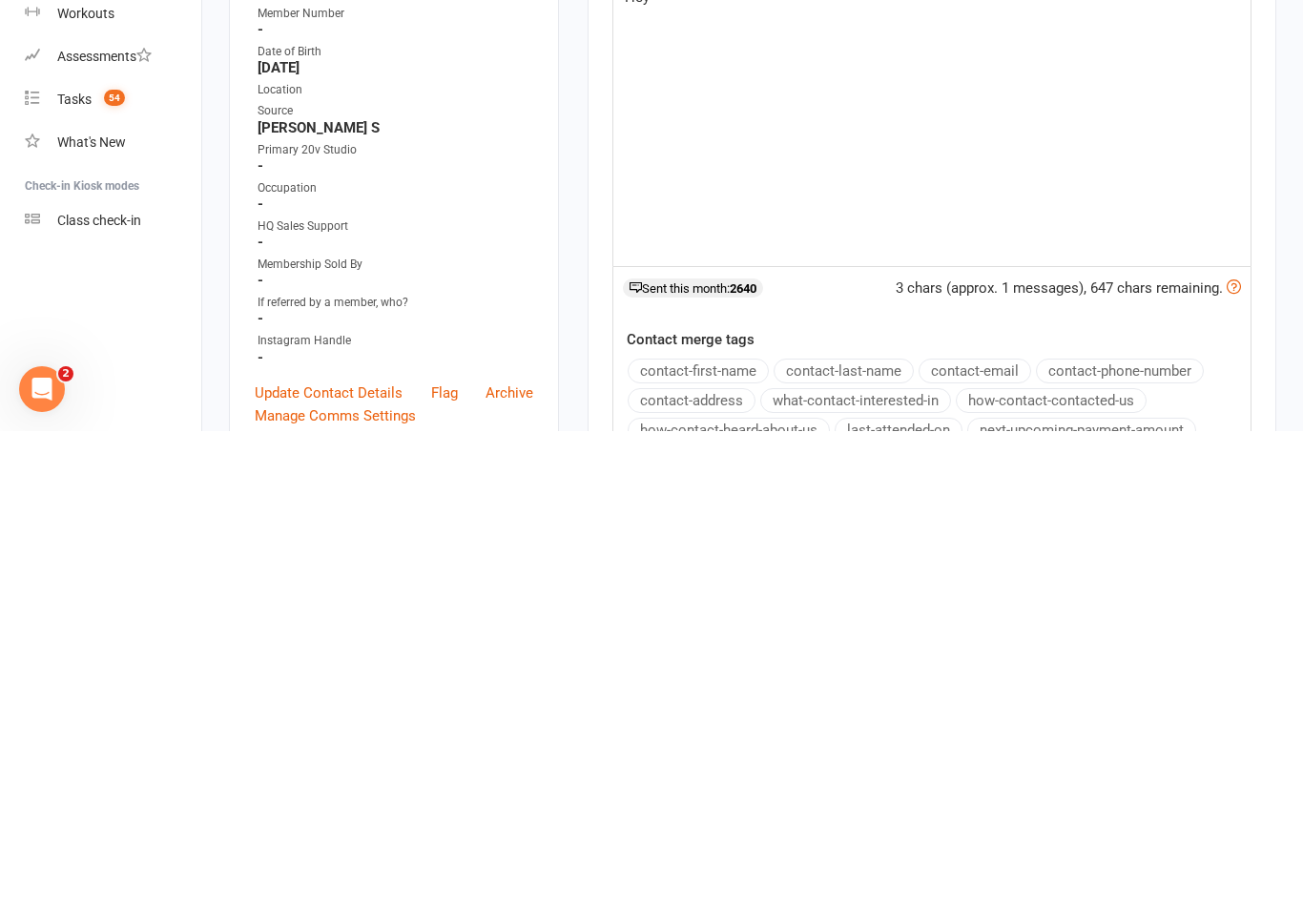
click at [740, 834] on button "contact-first-name" at bounding box center [698, 846] width 141 height 25
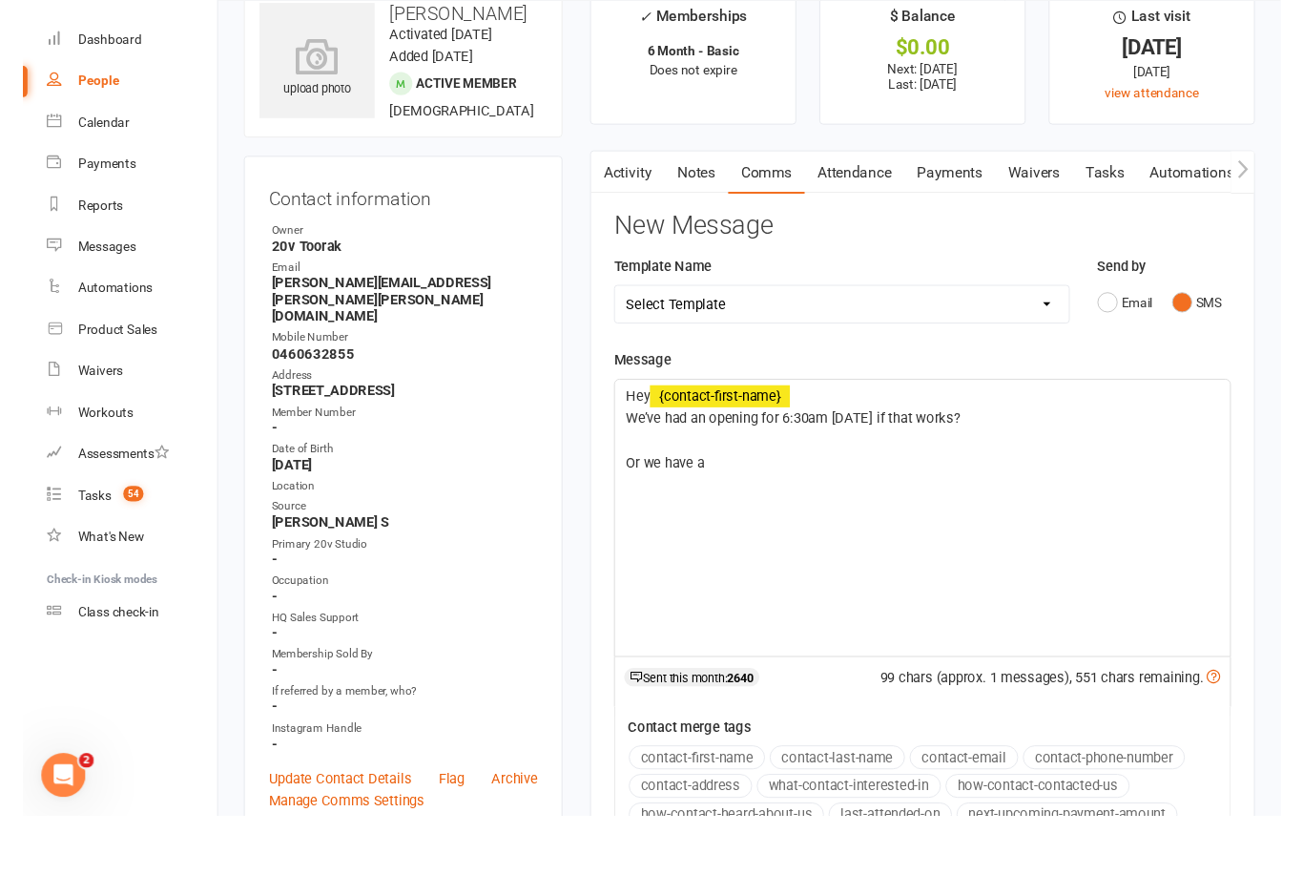
scroll to position [103, 0]
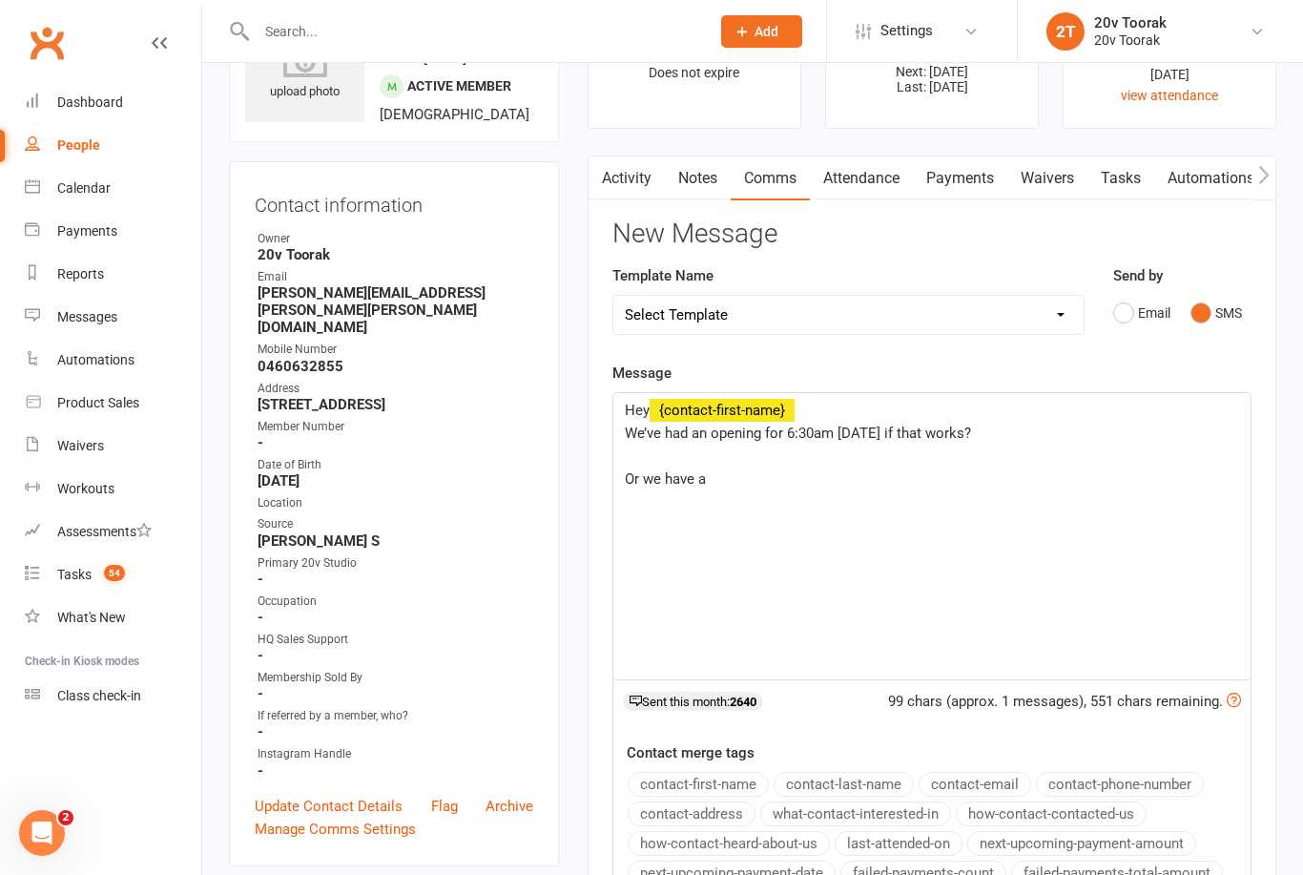
click at [844, 507] on div "Hey ﻿ {contact-first-name} We’ve had an opening for 6:30am tomorrow if that wor…" at bounding box center [931, 536] width 637 height 286
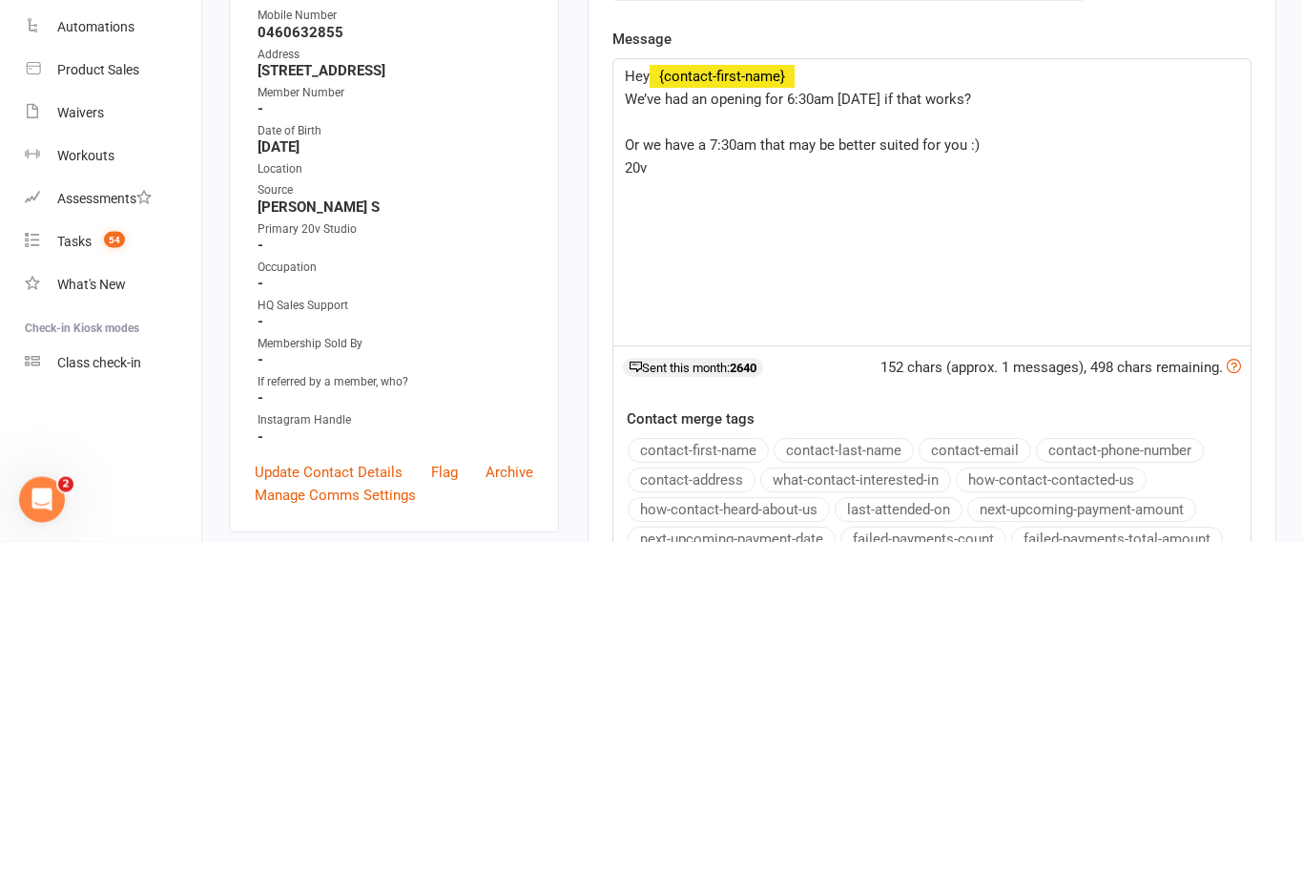
scroll to position [437, 0]
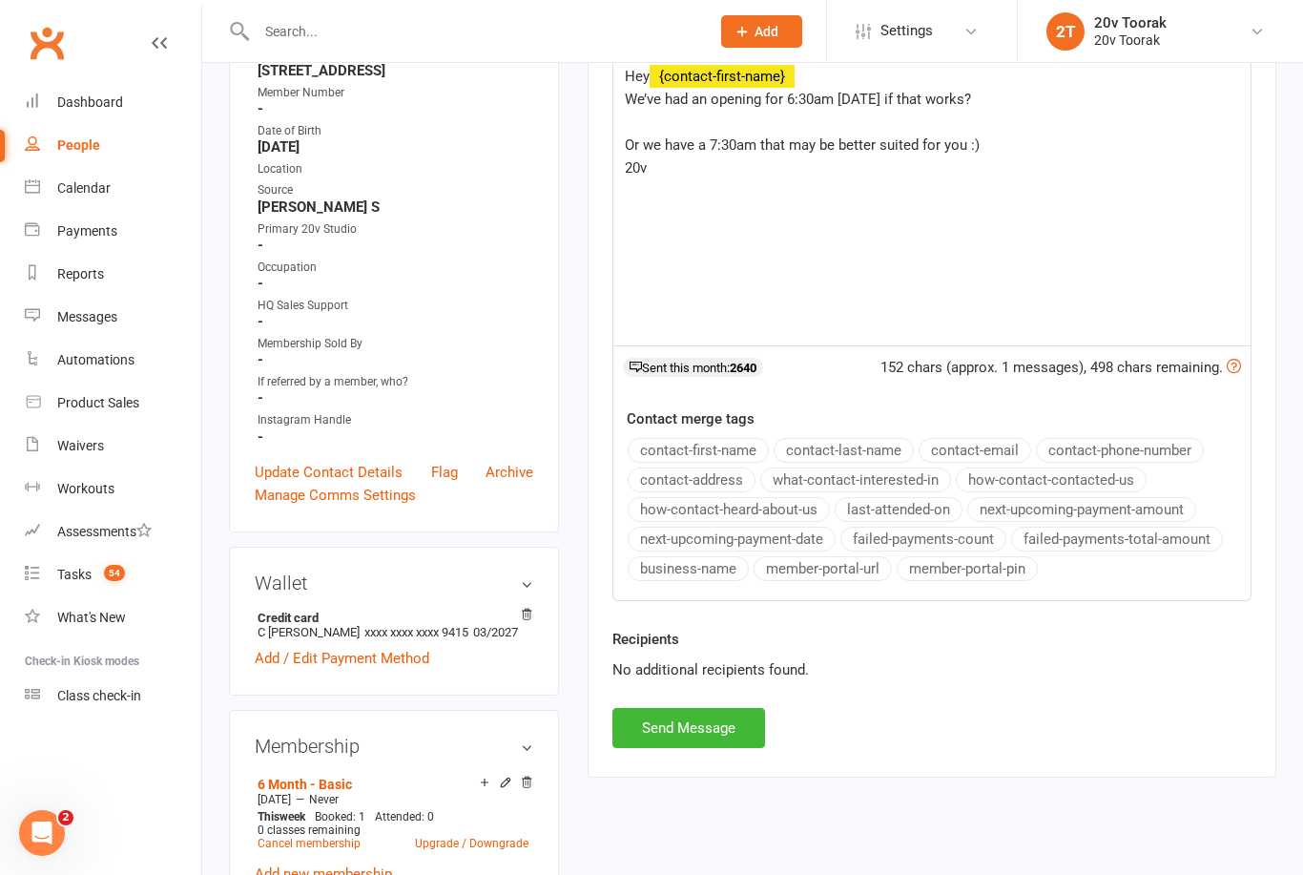
click at [723, 728] on button "Send Message" at bounding box center [688, 728] width 153 height 40
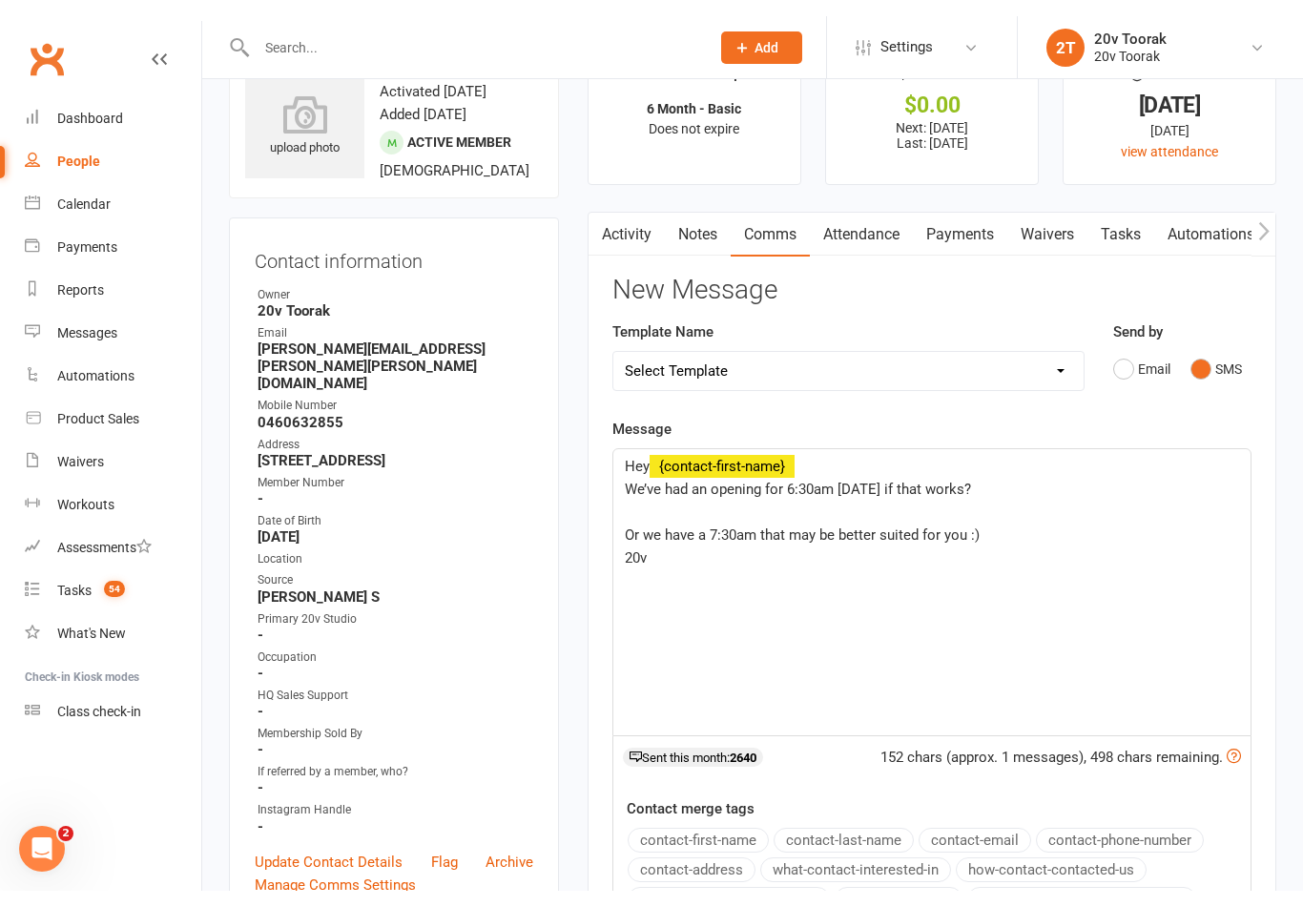
scroll to position [0, 0]
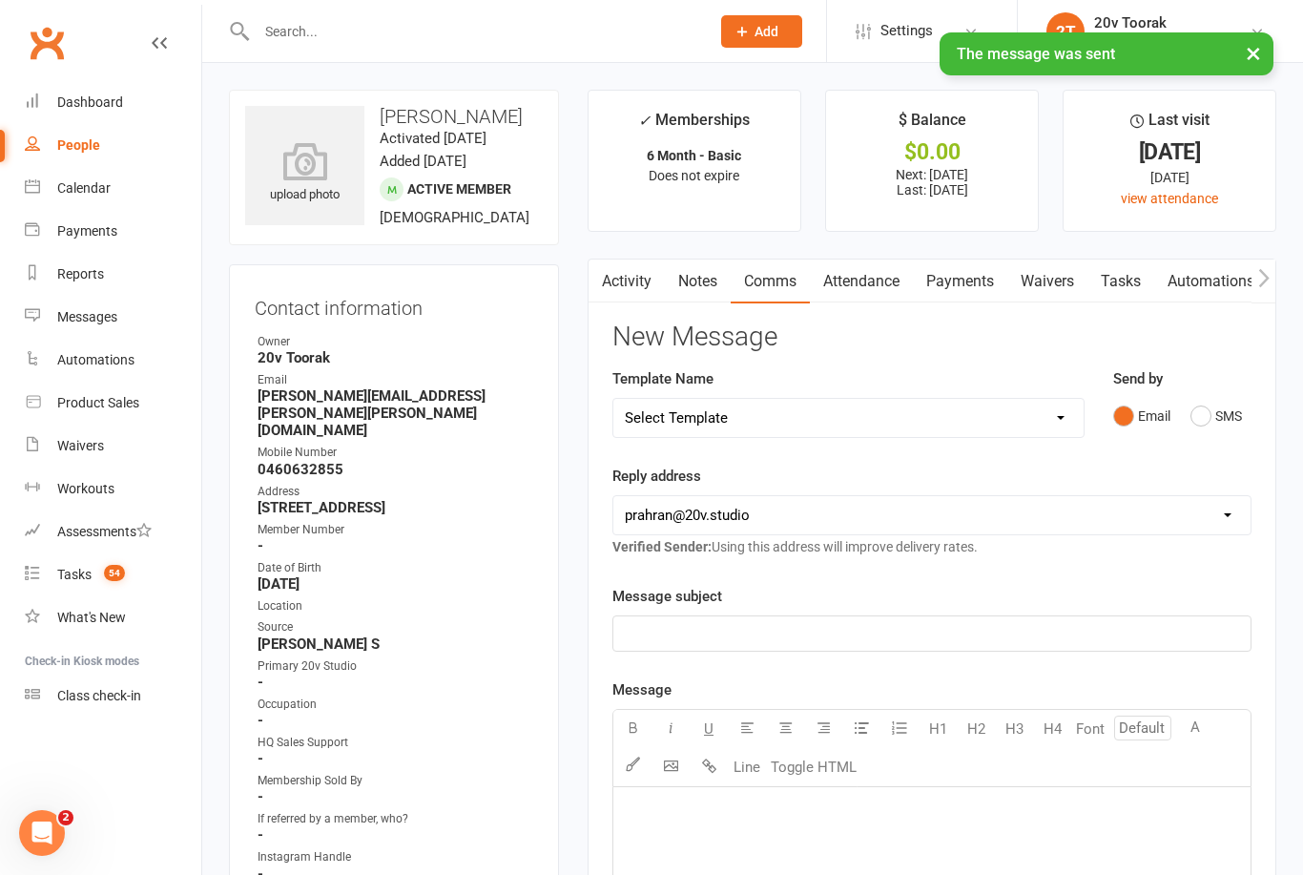
click at [44, 190] on link "Calendar" at bounding box center [113, 188] width 176 height 43
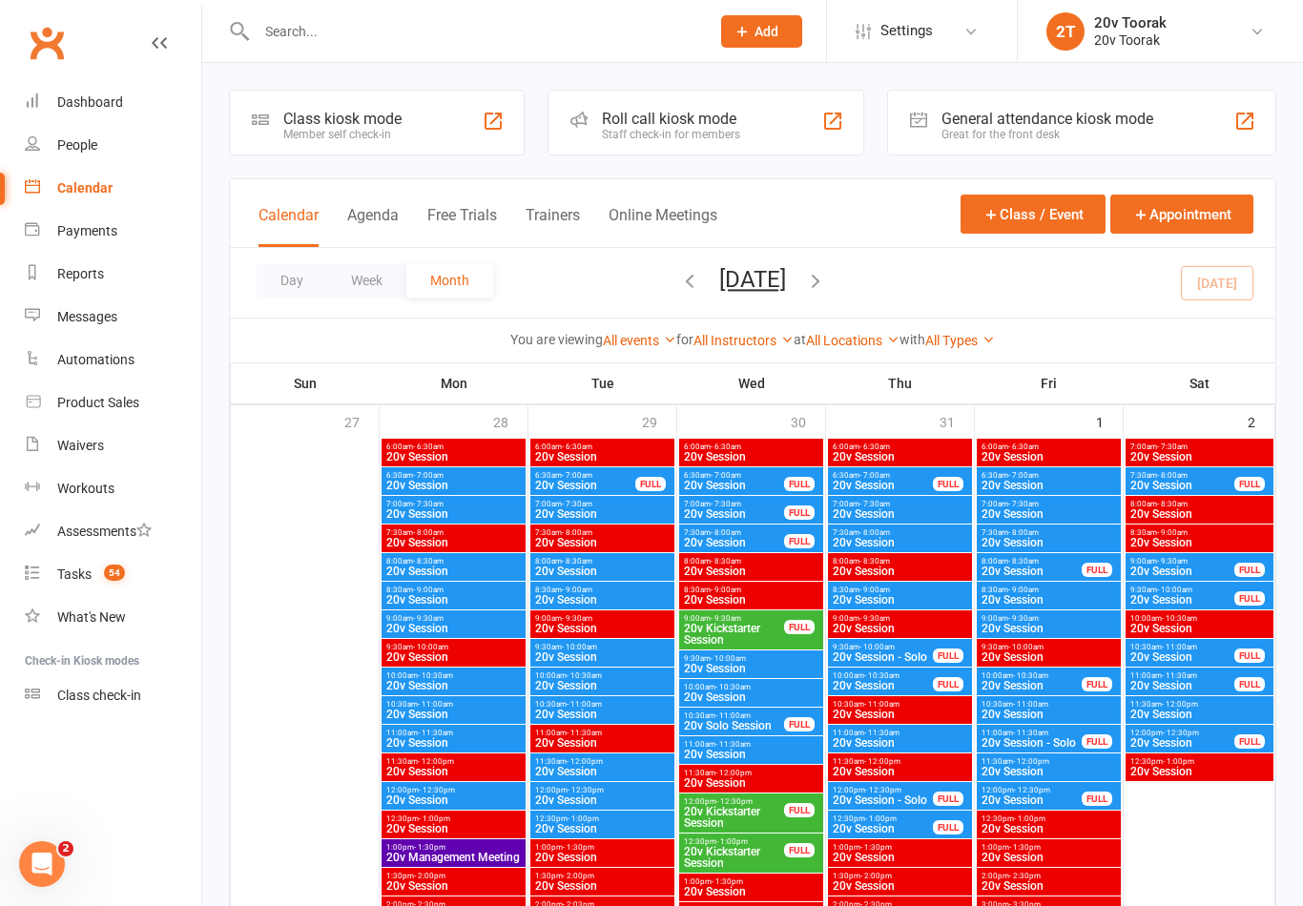
click at [904, 656] on span "20v Session - Solo" at bounding box center [883, 657] width 102 height 11
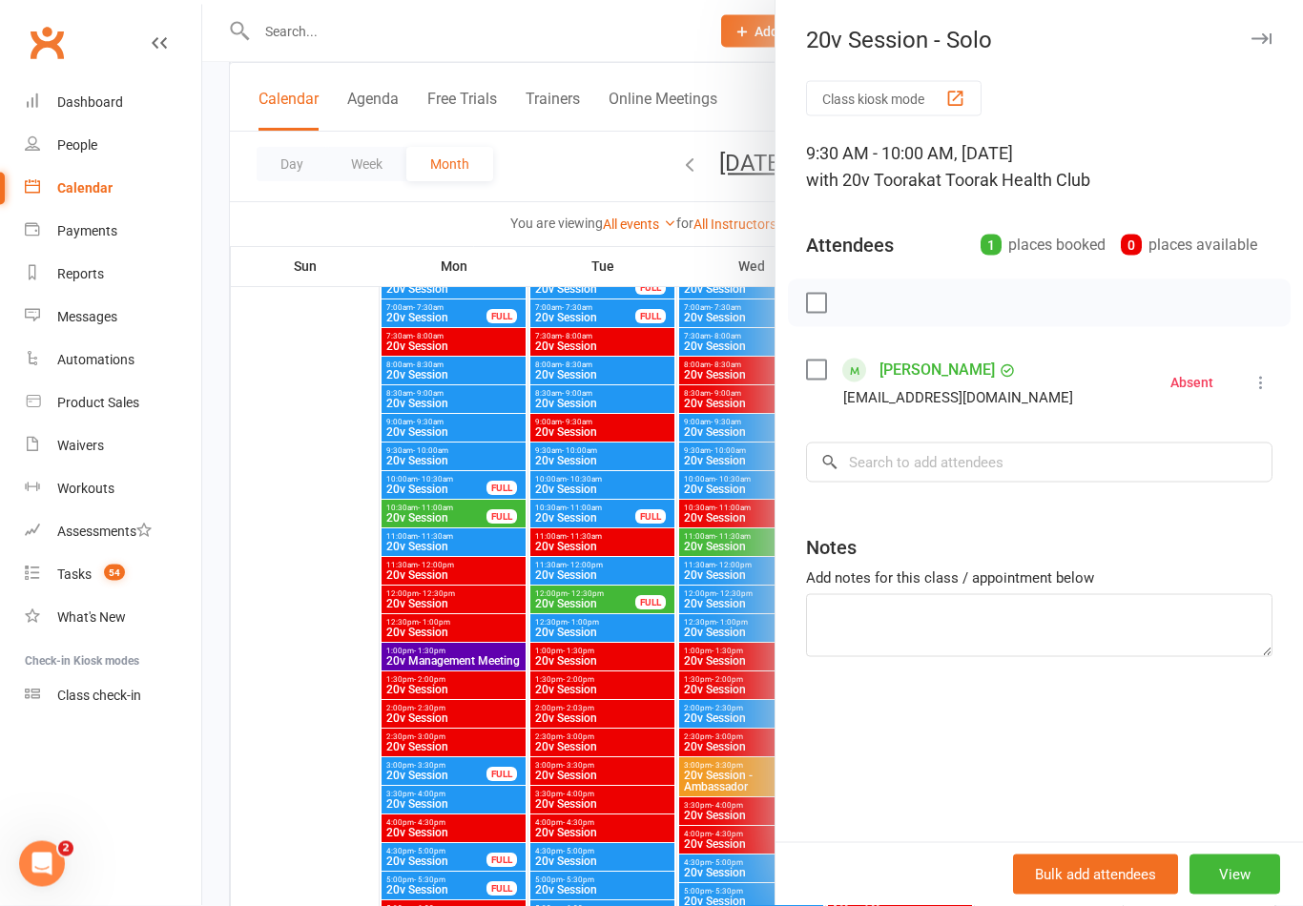
click at [677, 809] on div at bounding box center [752, 453] width 1101 height 906
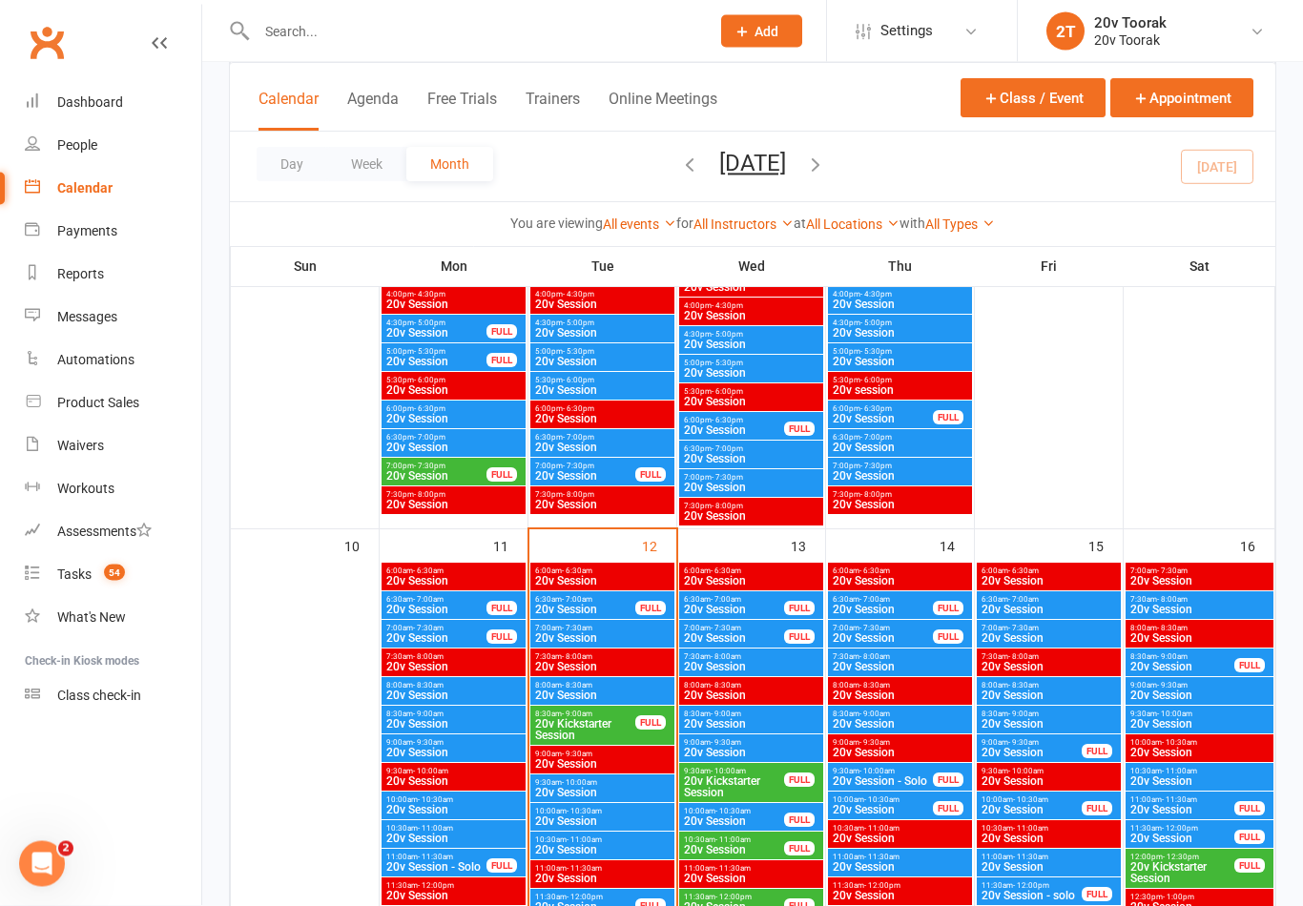
scroll to position [1755, 0]
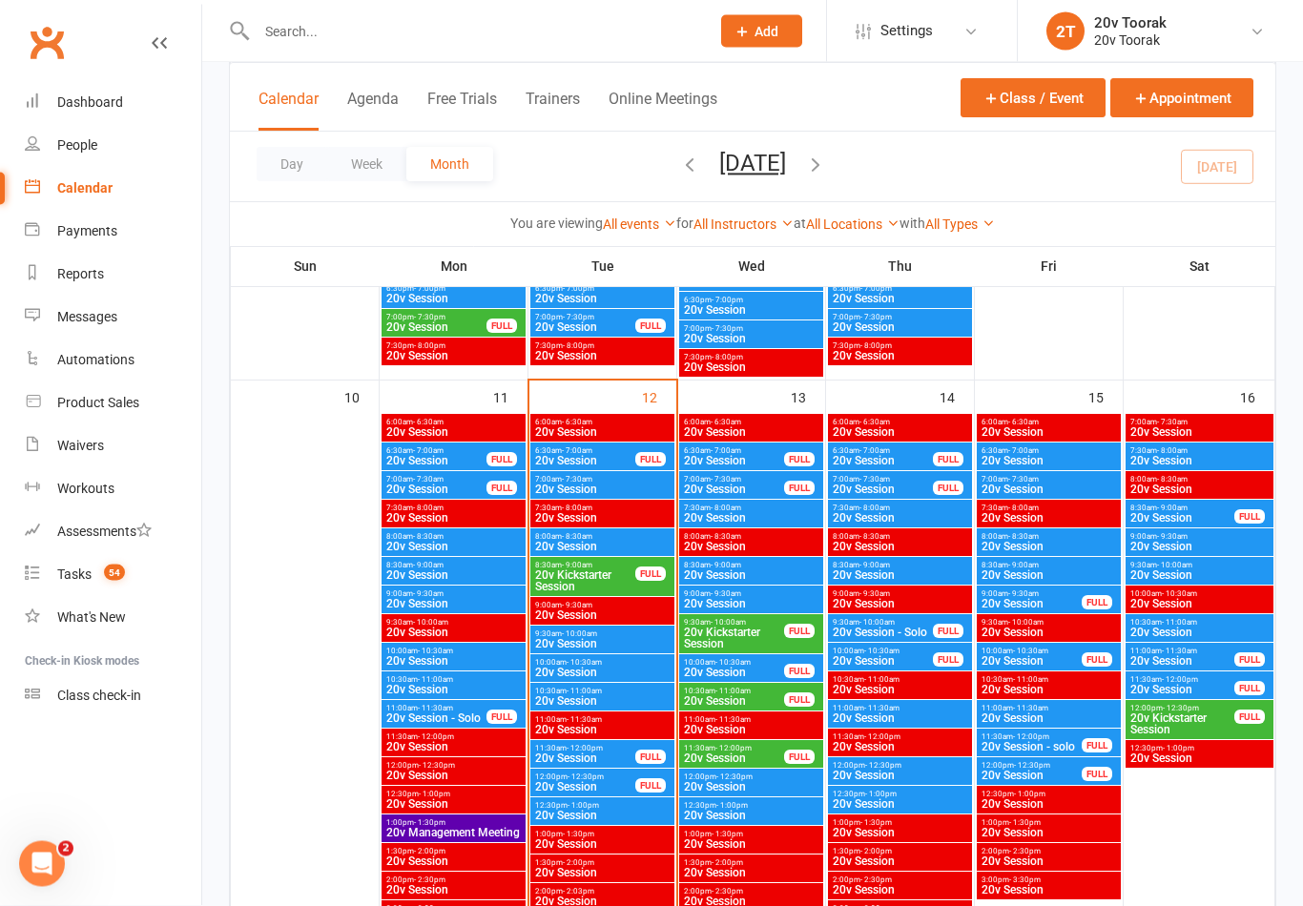
click at [761, 460] on span "20v Session" at bounding box center [734, 461] width 102 height 11
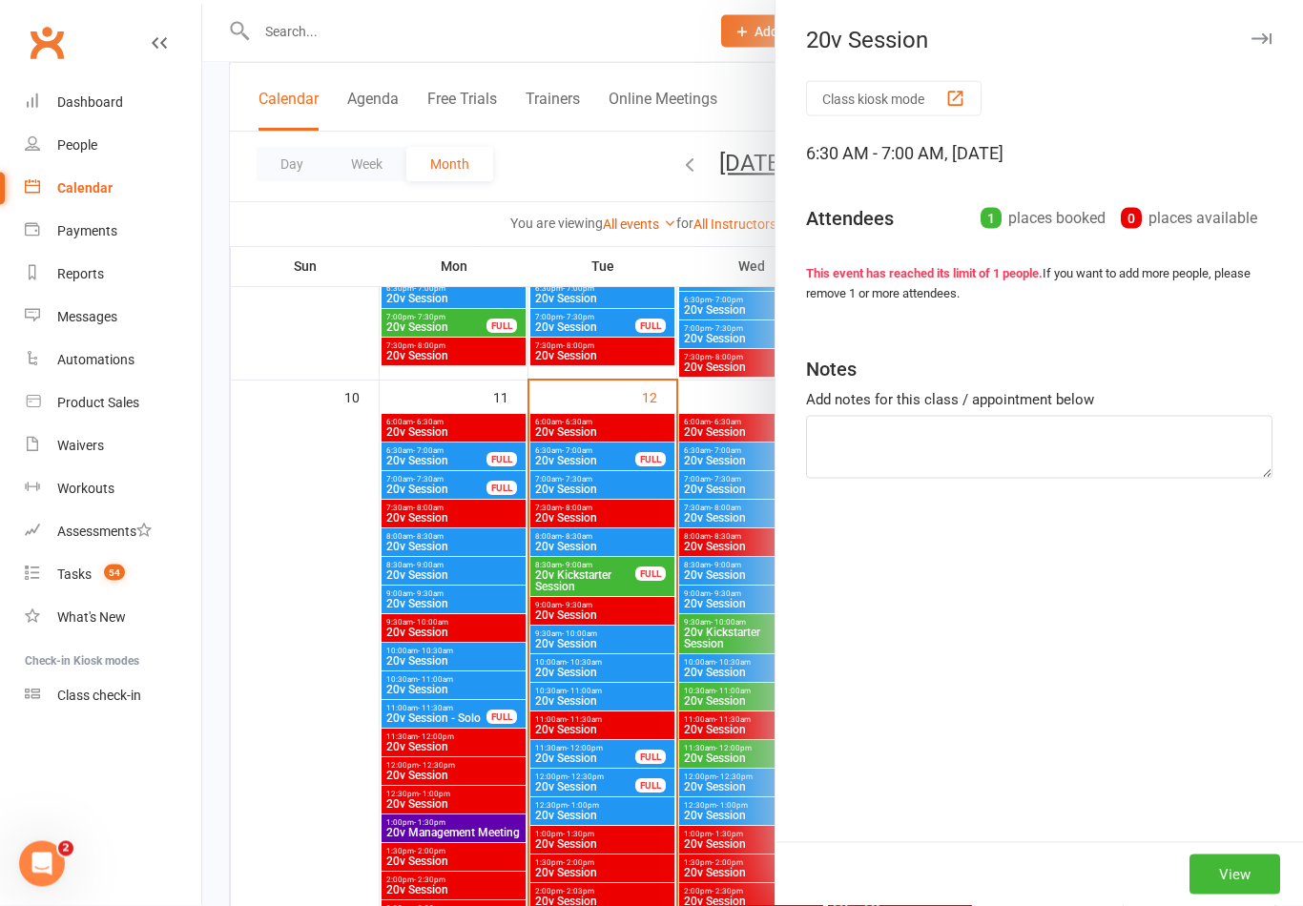
scroll to position [1756, 0]
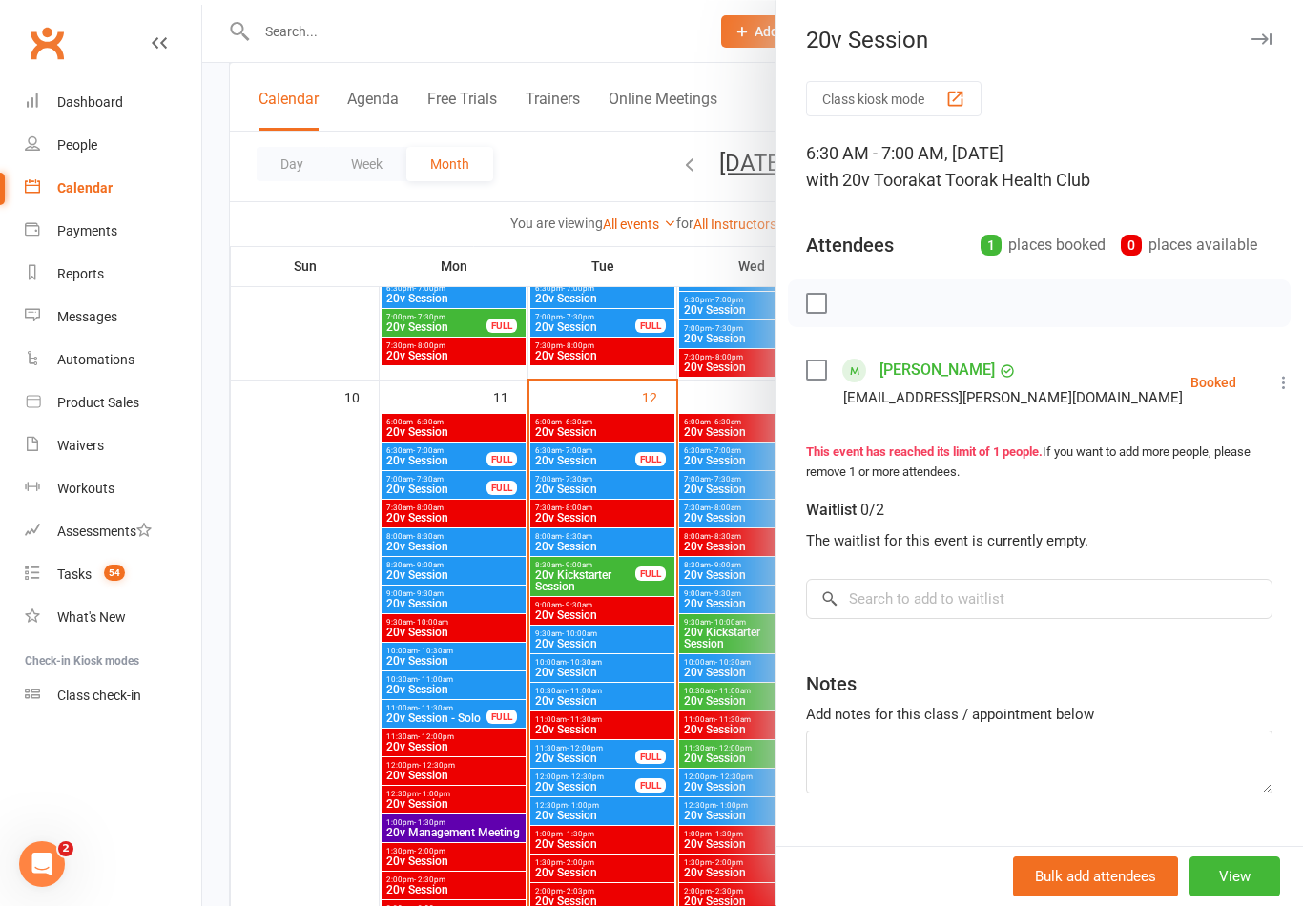
click at [674, 645] on div at bounding box center [752, 453] width 1101 height 906
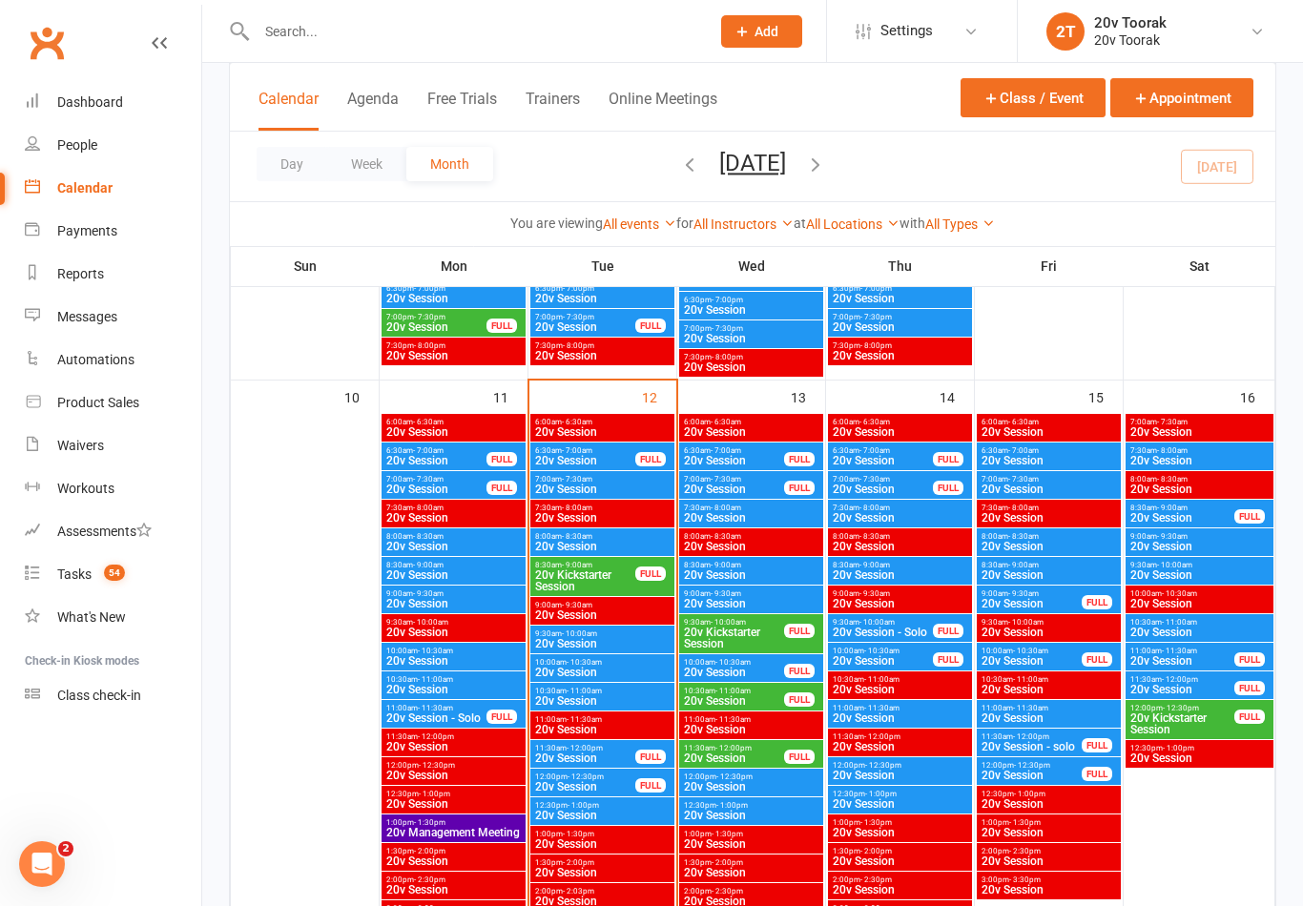
click at [759, 582] on div "8:30am - 9:00am 20v Session" at bounding box center [751, 571] width 144 height 28
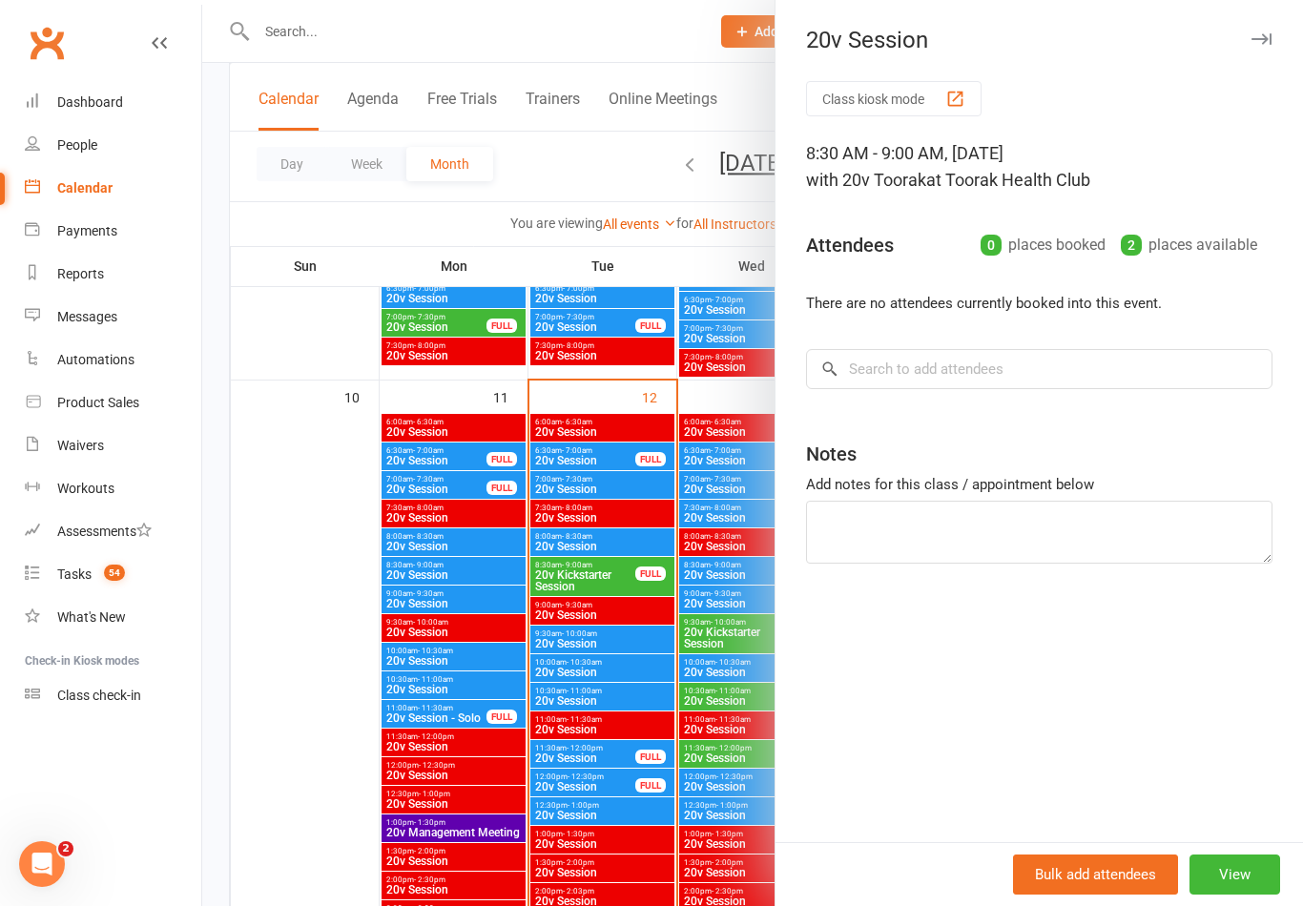
click at [675, 705] on div at bounding box center [752, 453] width 1101 height 906
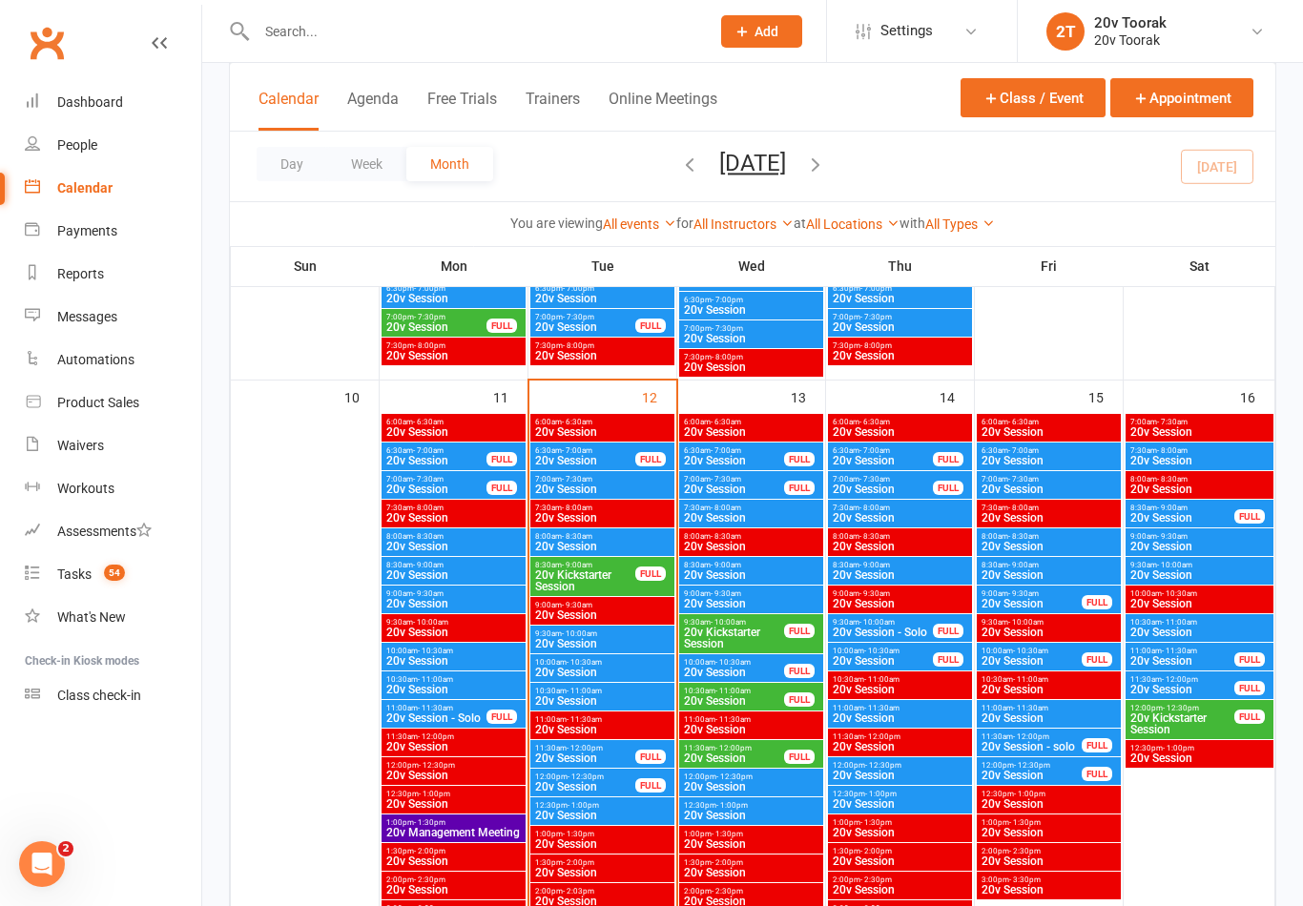
click at [888, 512] on span "20v Session" at bounding box center [900, 517] width 136 height 11
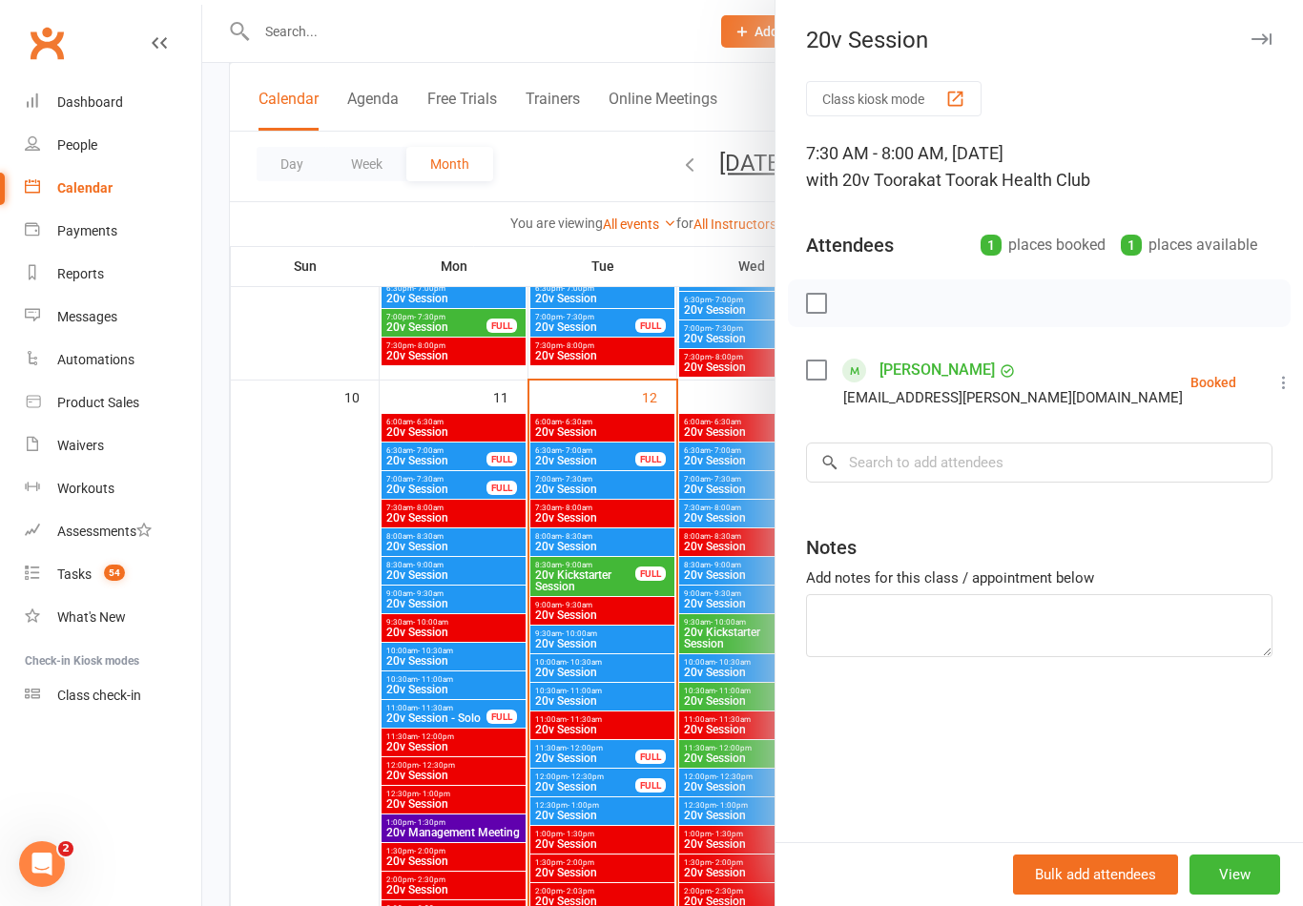
click at [719, 672] on div at bounding box center [752, 453] width 1101 height 906
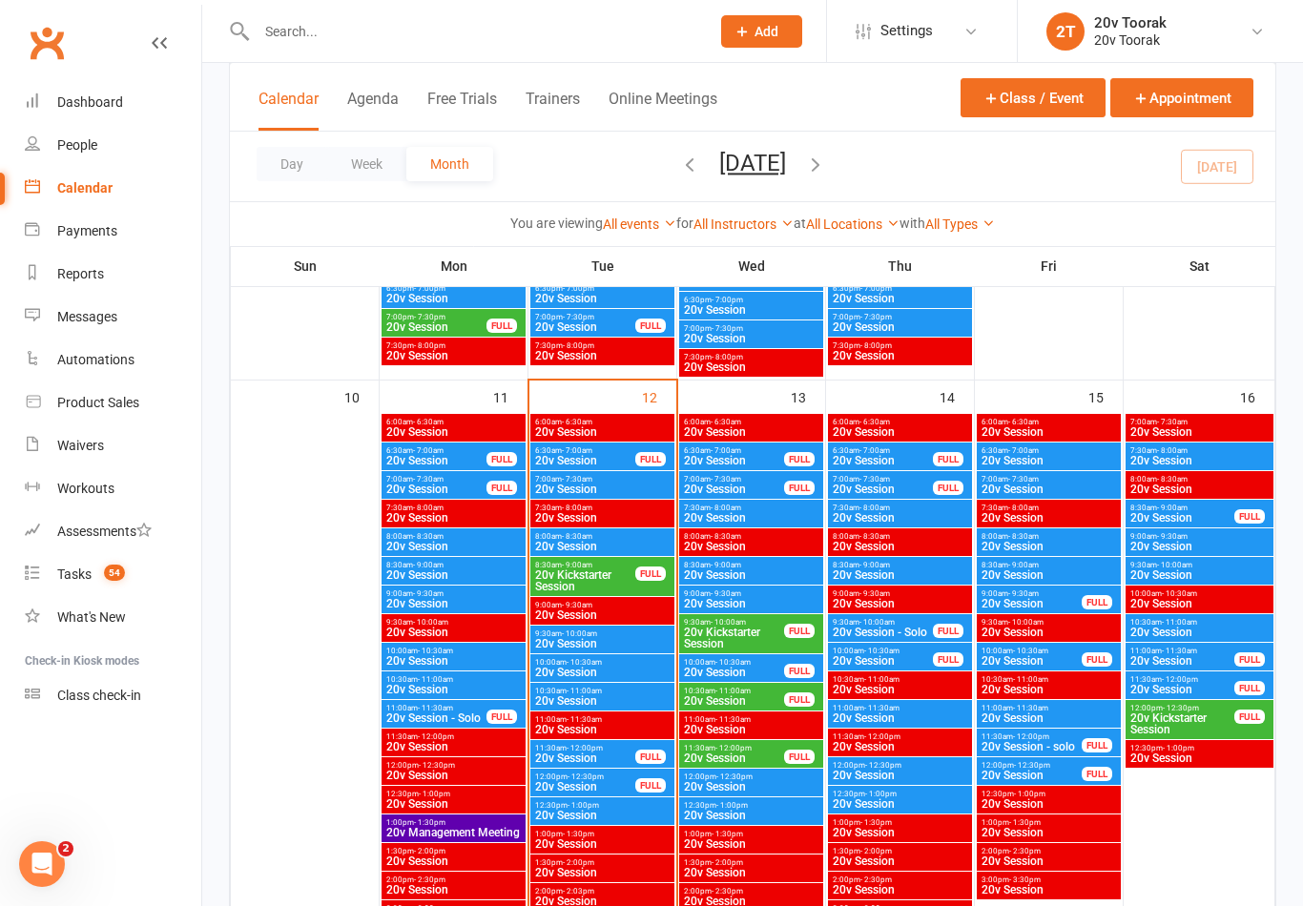
click at [904, 484] on span "20v Session" at bounding box center [883, 489] width 102 height 11
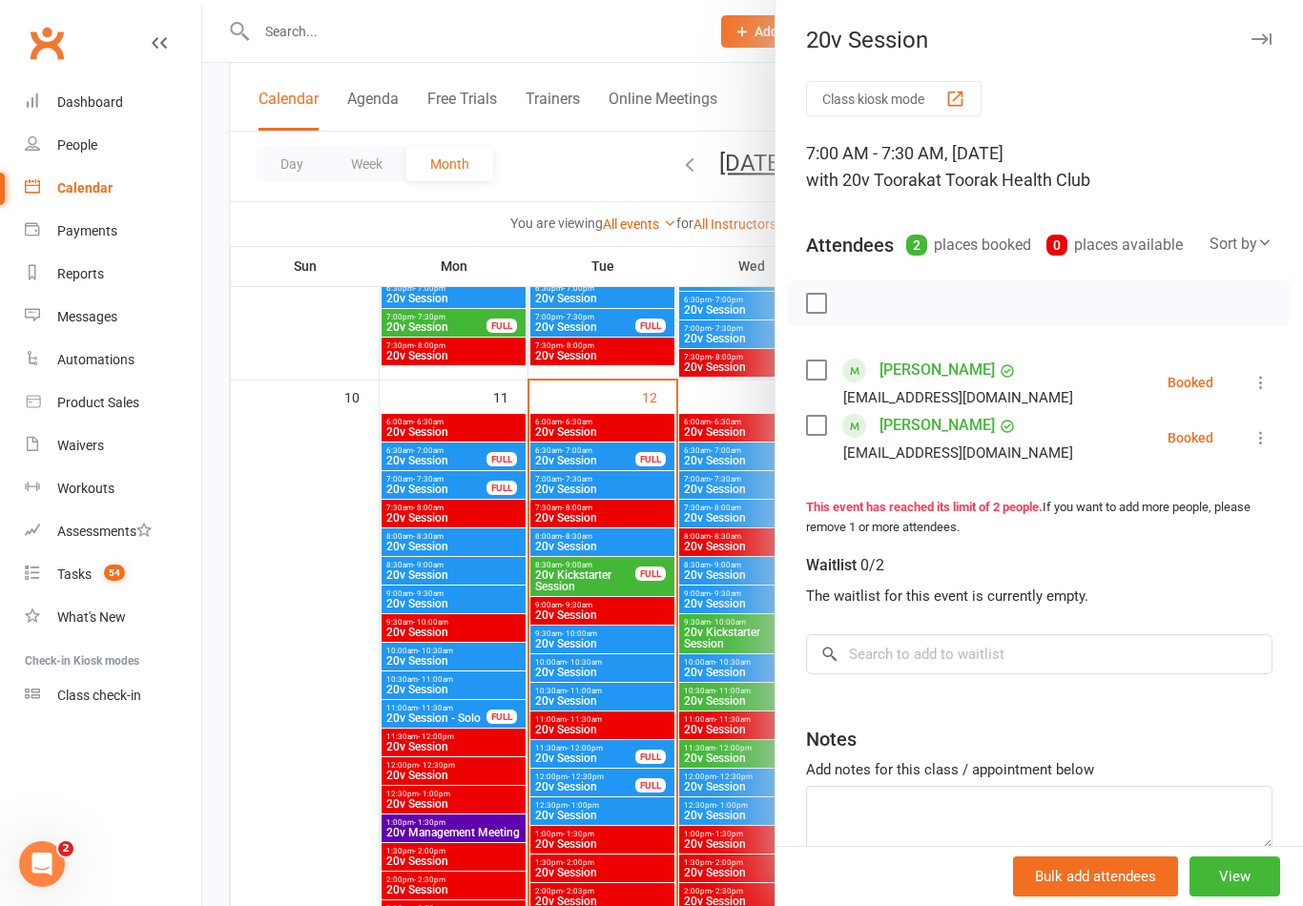
click at [737, 605] on div at bounding box center [752, 453] width 1101 height 906
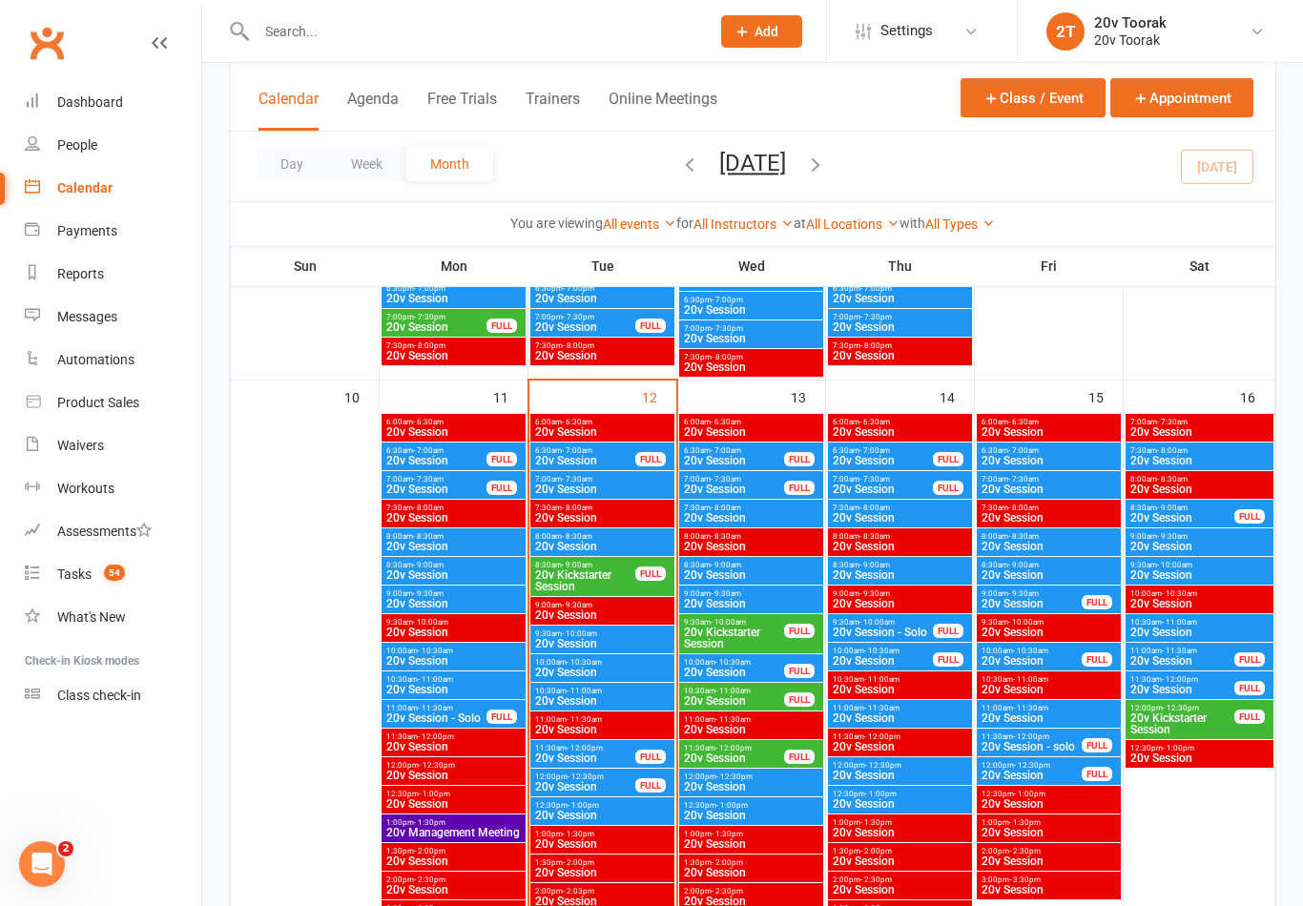
click at [902, 449] on span "6:30am - 7:00am" at bounding box center [883, 450] width 102 height 9
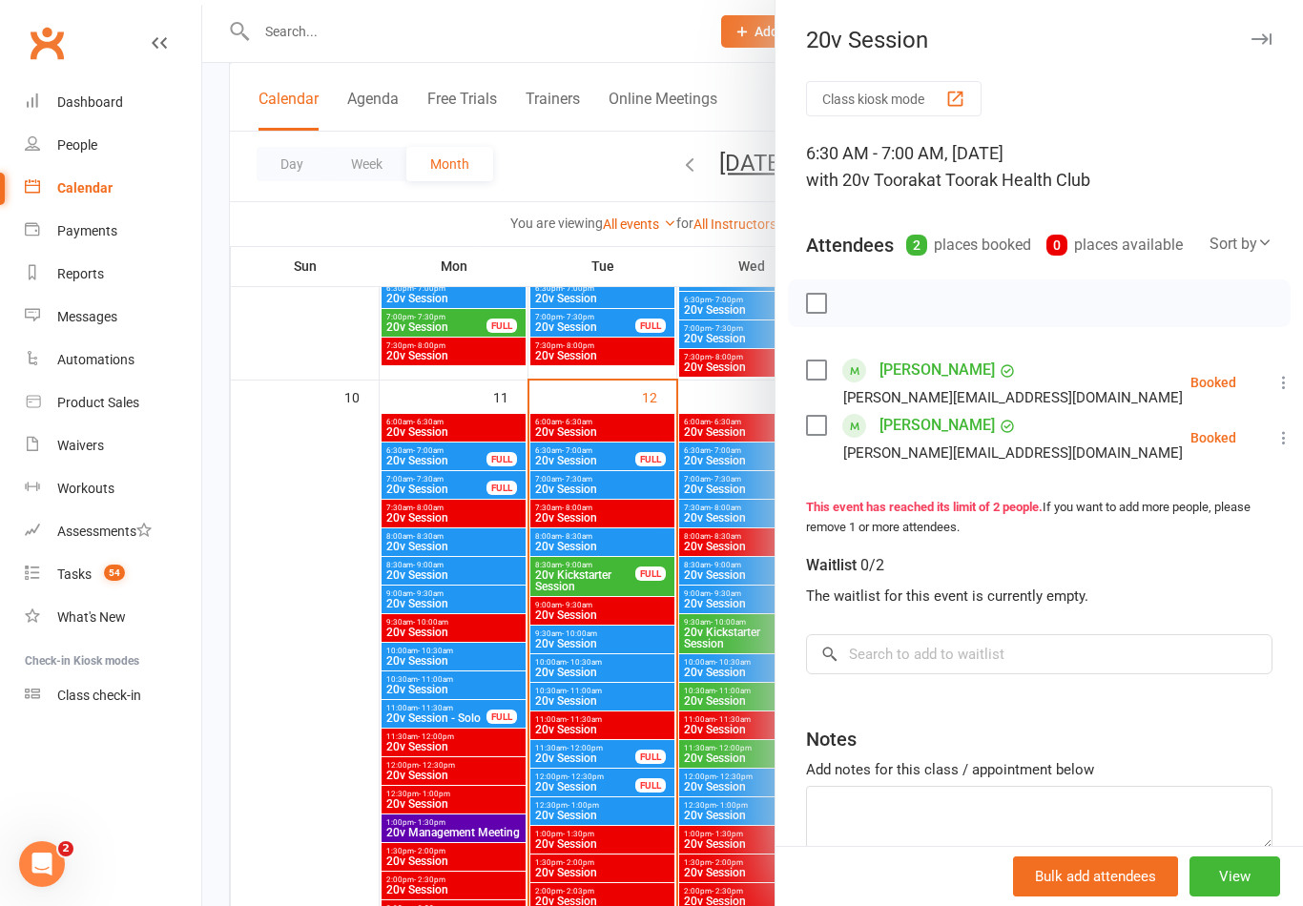
click at [721, 593] on div at bounding box center [752, 453] width 1101 height 906
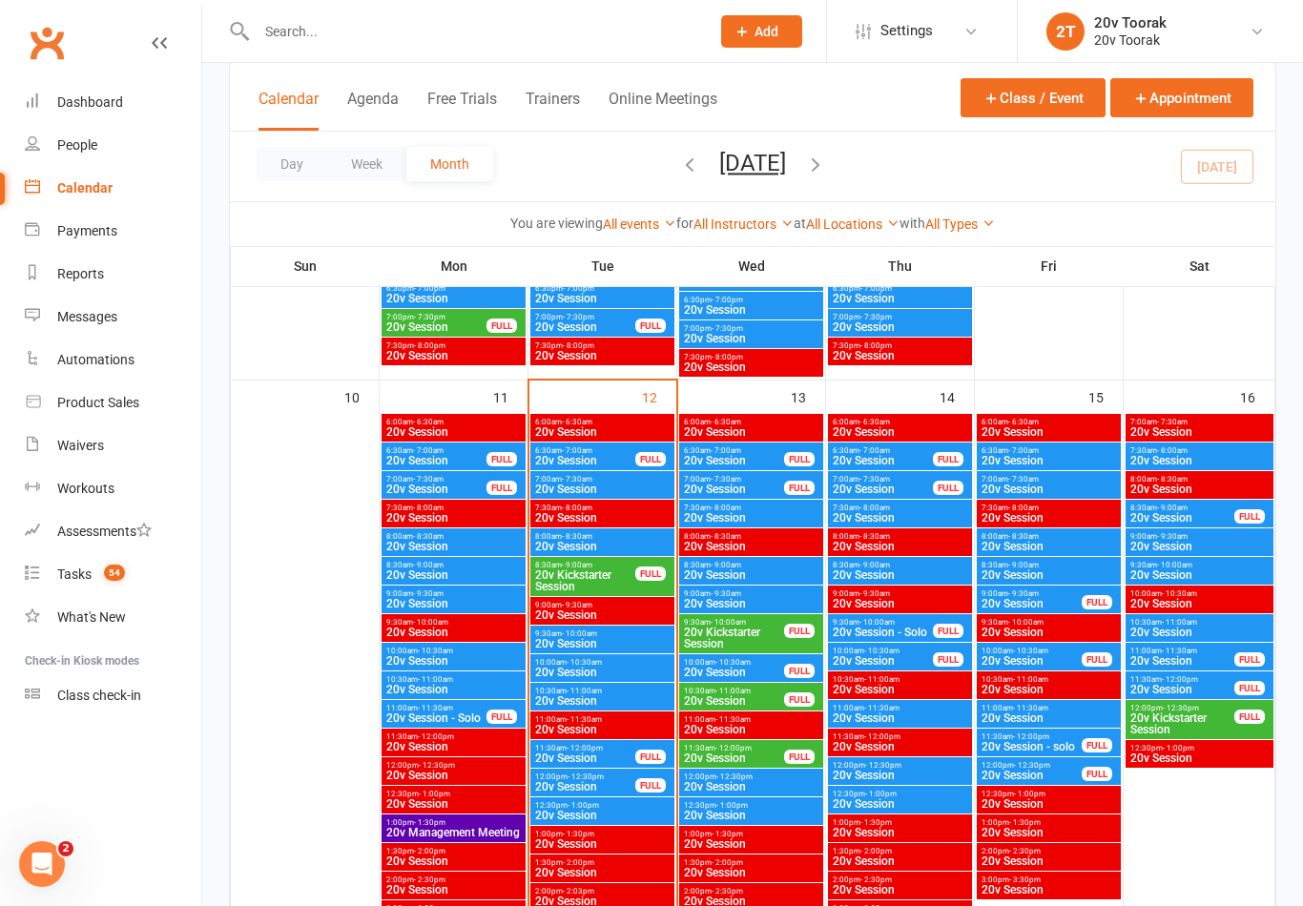
click at [805, 486] on div "FULL" at bounding box center [799, 488] width 31 height 14
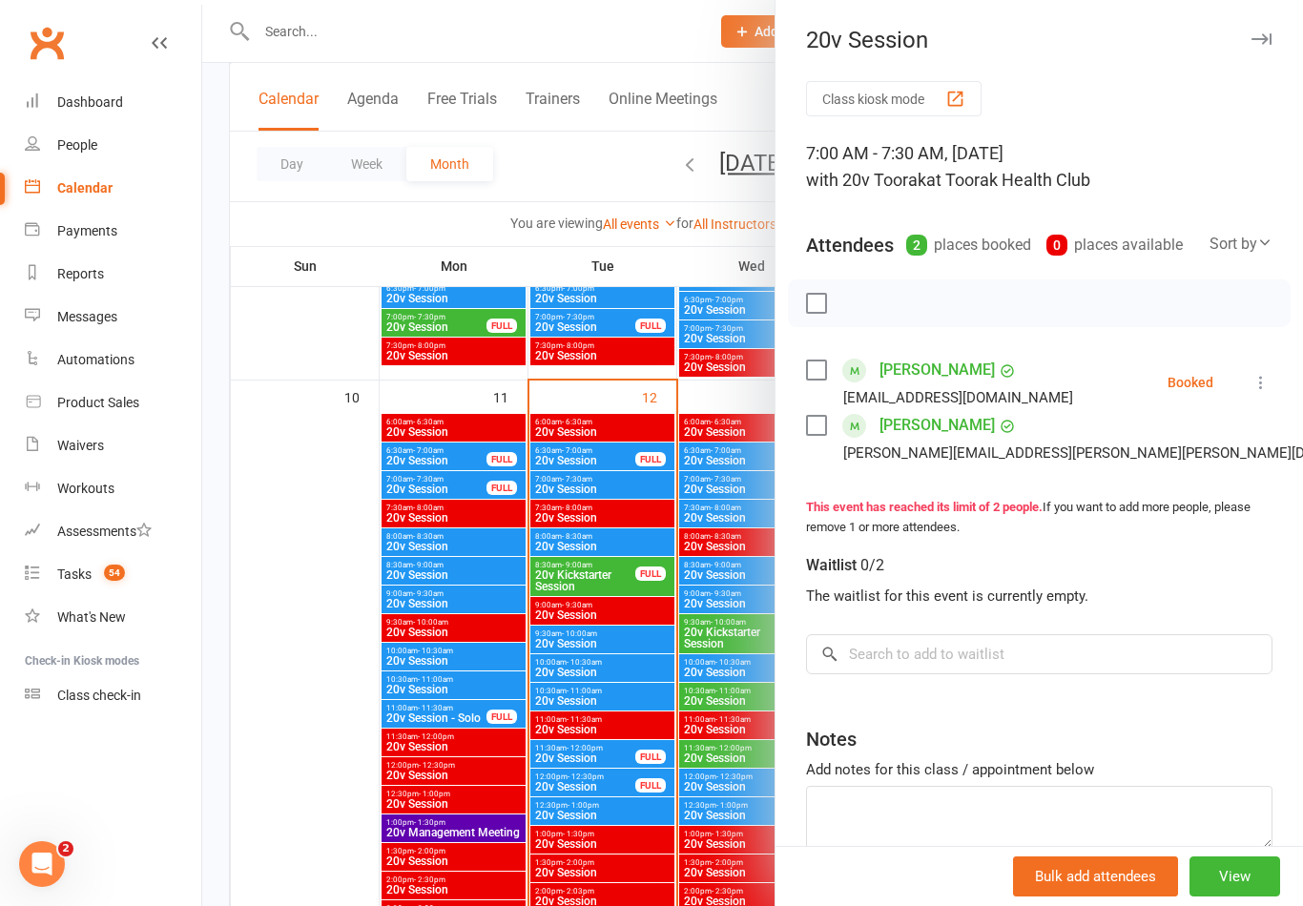
click at [687, 590] on div at bounding box center [752, 453] width 1101 height 906
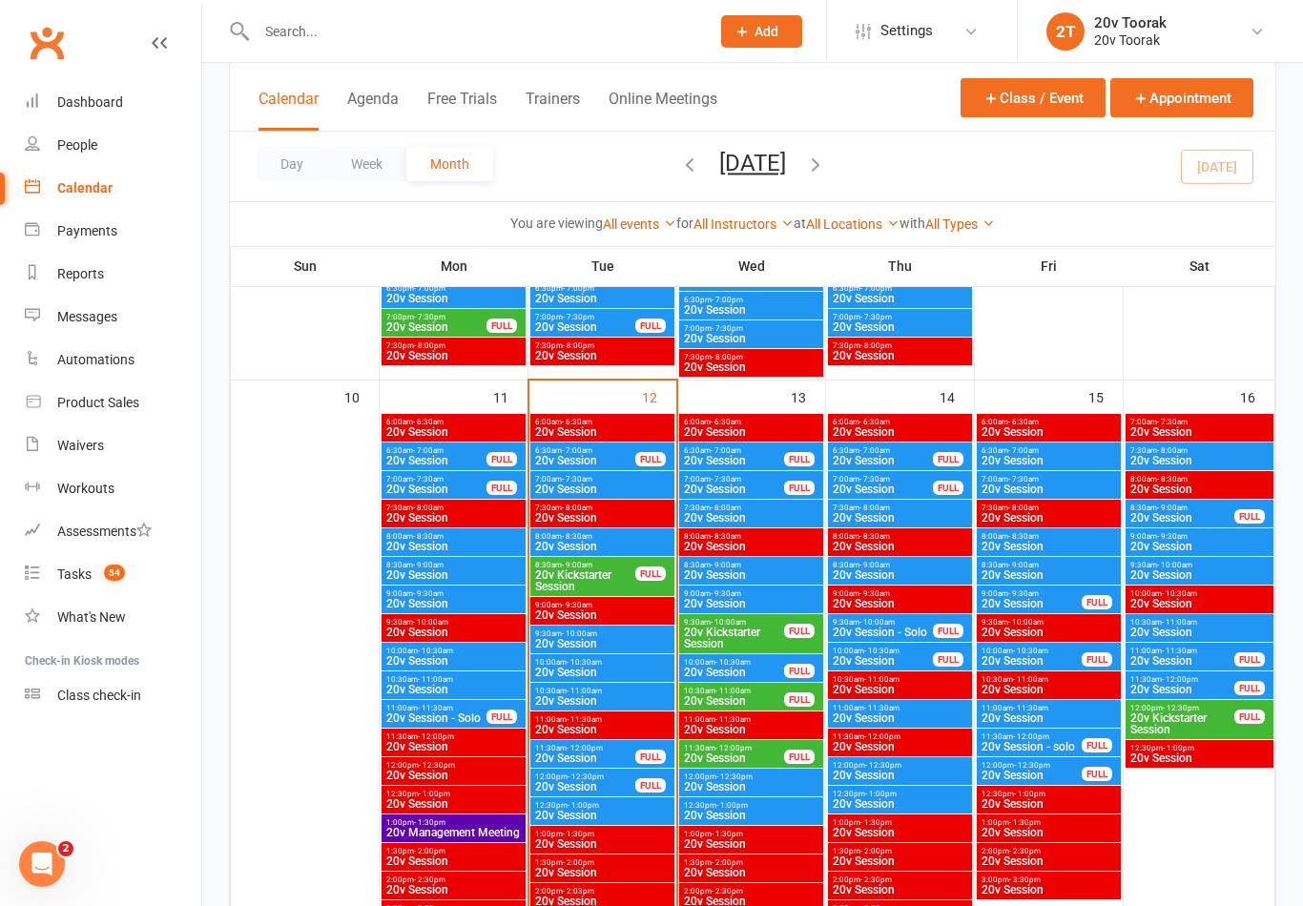
click at [1068, 457] on span "20v Session" at bounding box center [1049, 460] width 136 height 11
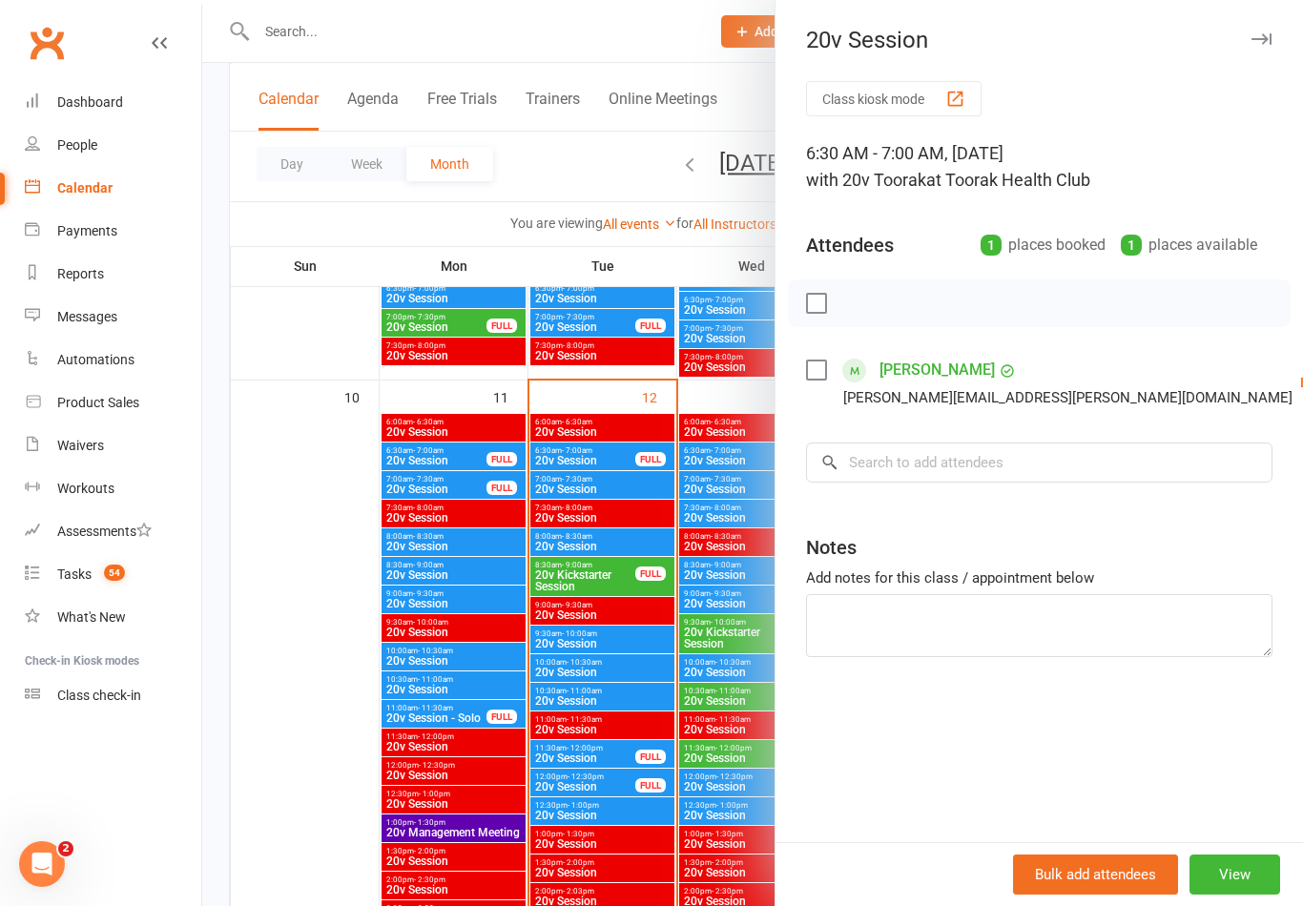
click at [665, 649] on div at bounding box center [752, 453] width 1101 height 906
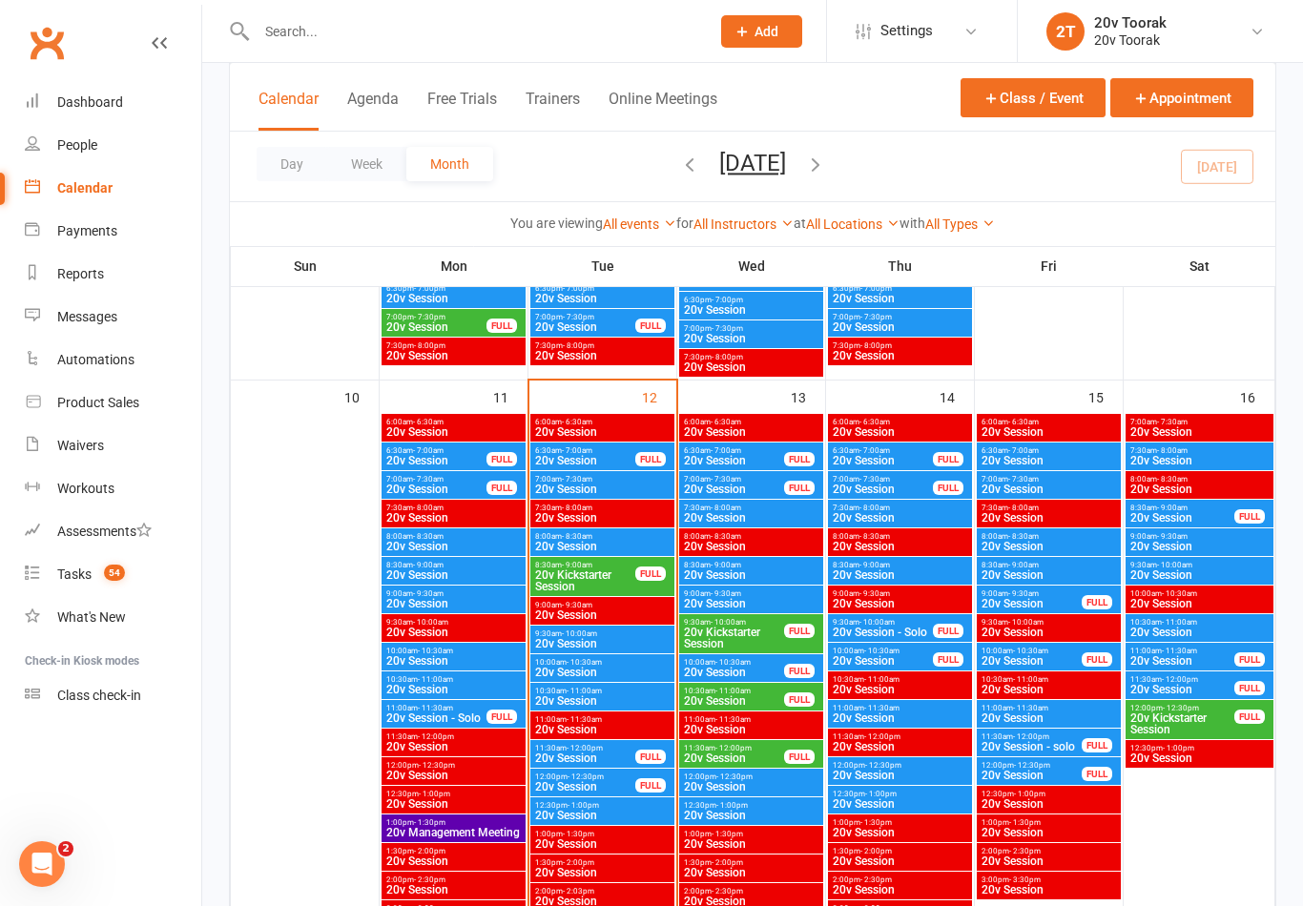
click at [1050, 490] on span "20v Session" at bounding box center [1049, 489] width 136 height 11
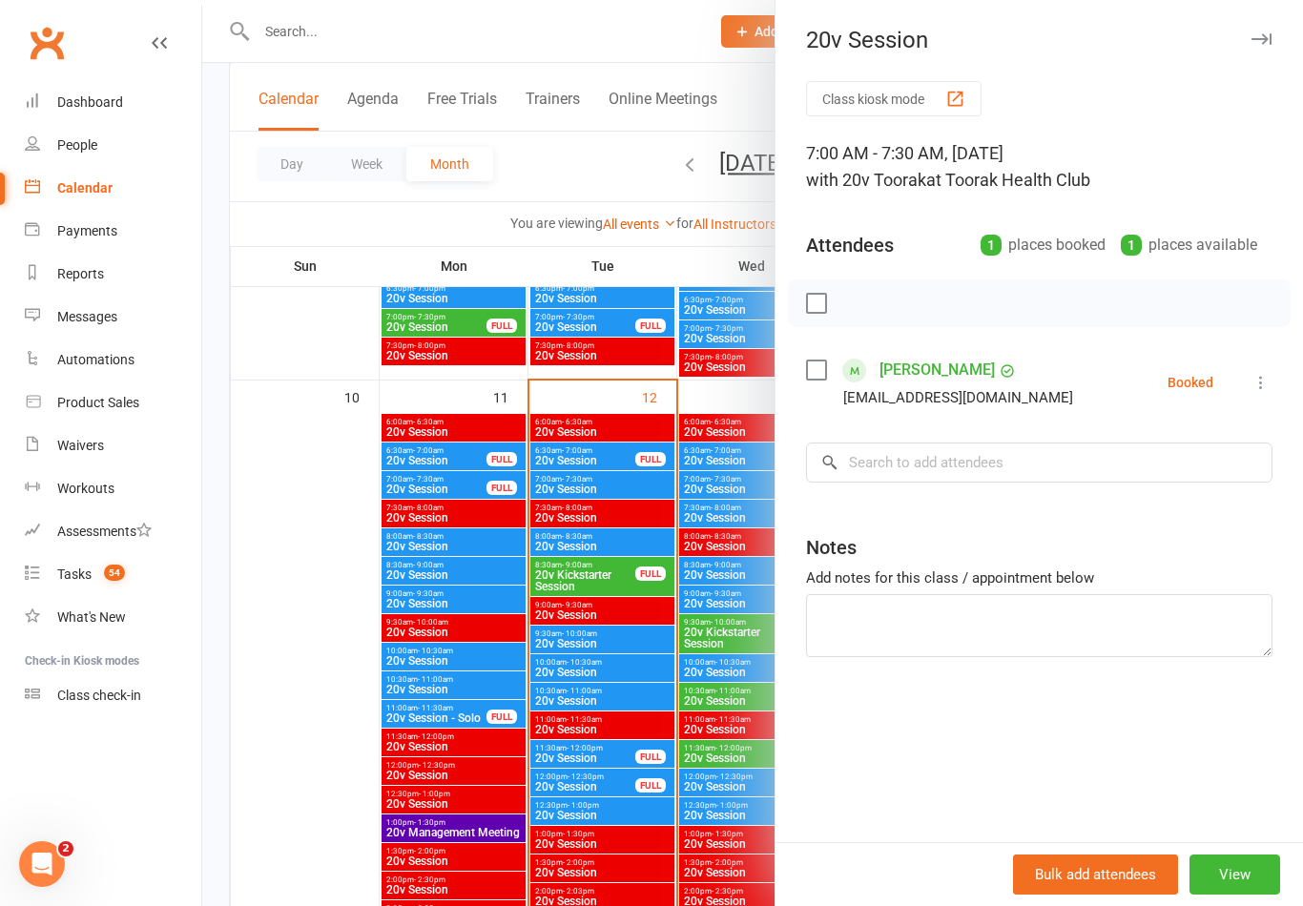
click at [647, 636] on div at bounding box center [752, 453] width 1101 height 906
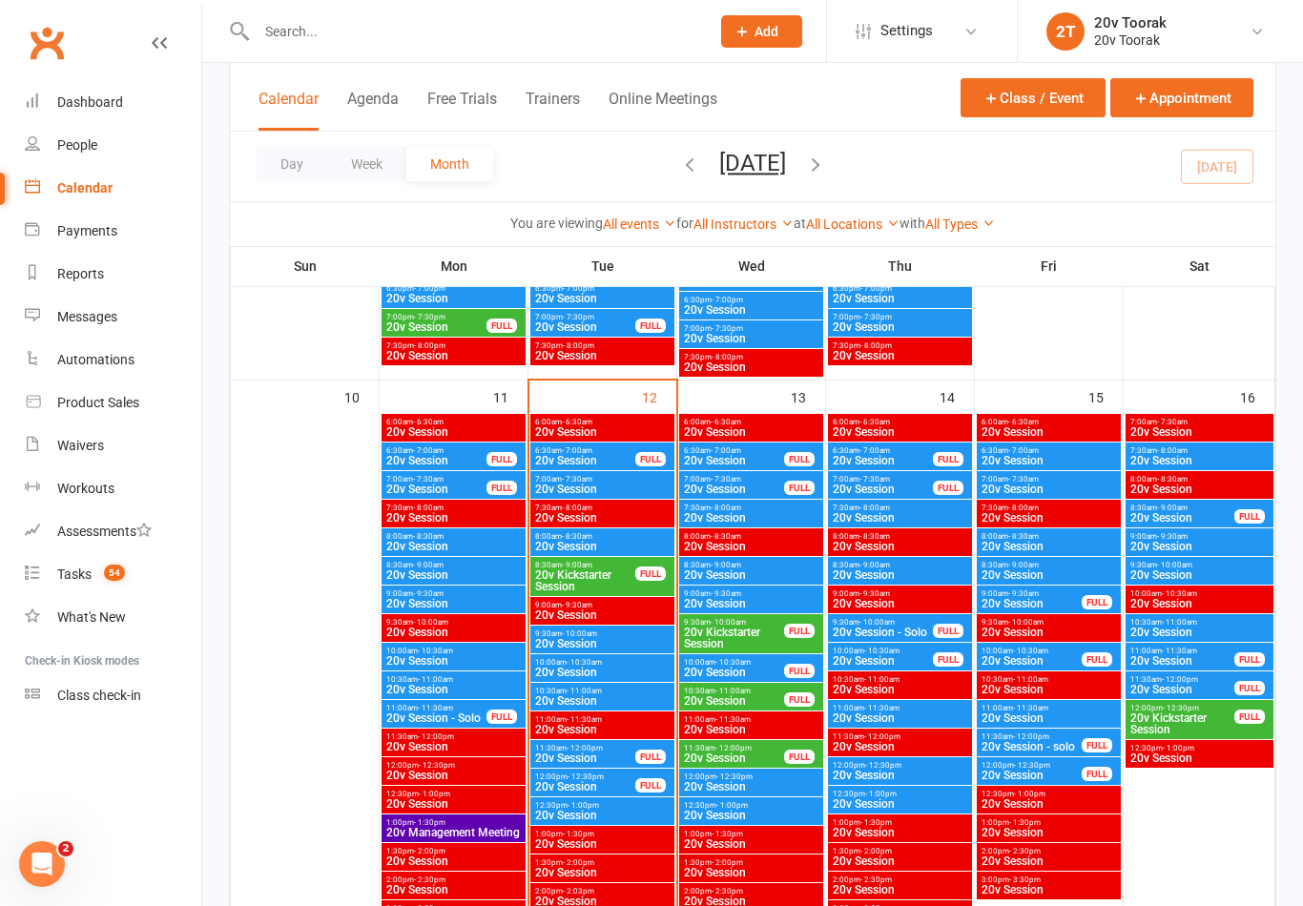
click at [1215, 457] on span "20v Session" at bounding box center [1199, 460] width 140 height 11
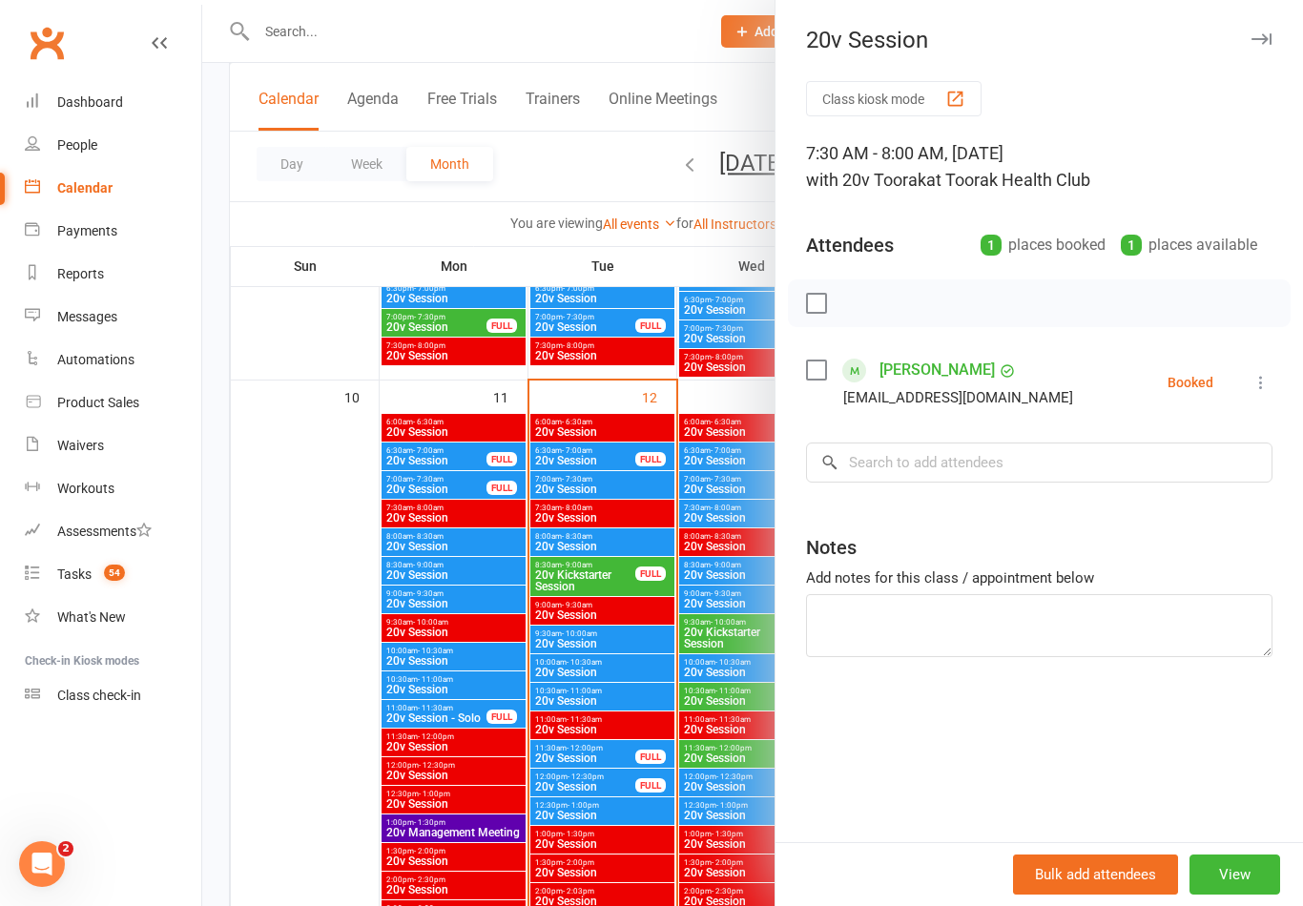
click at [688, 610] on div at bounding box center [752, 453] width 1101 height 906
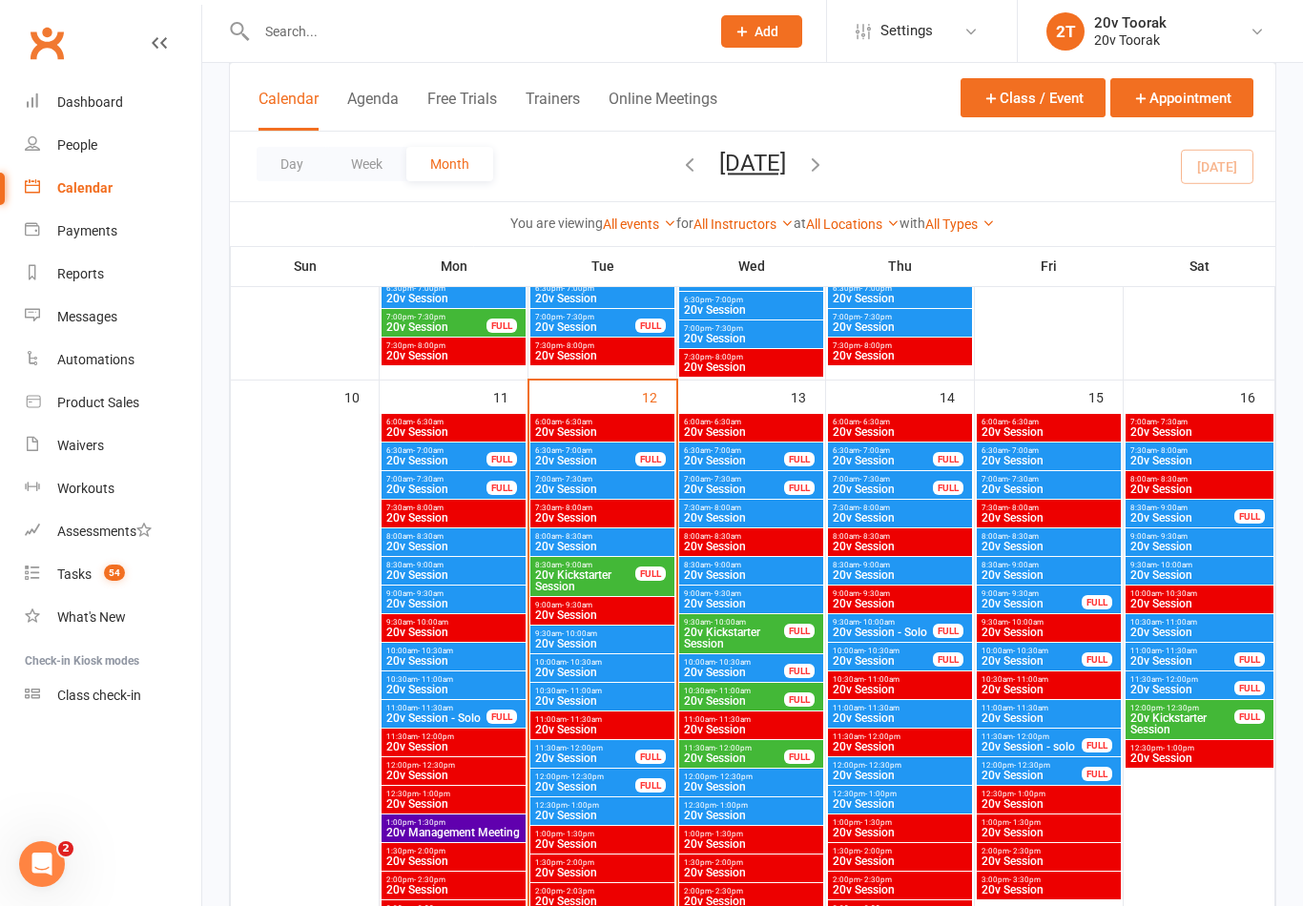
click at [1192, 513] on span "20v Session" at bounding box center [1182, 517] width 106 height 11
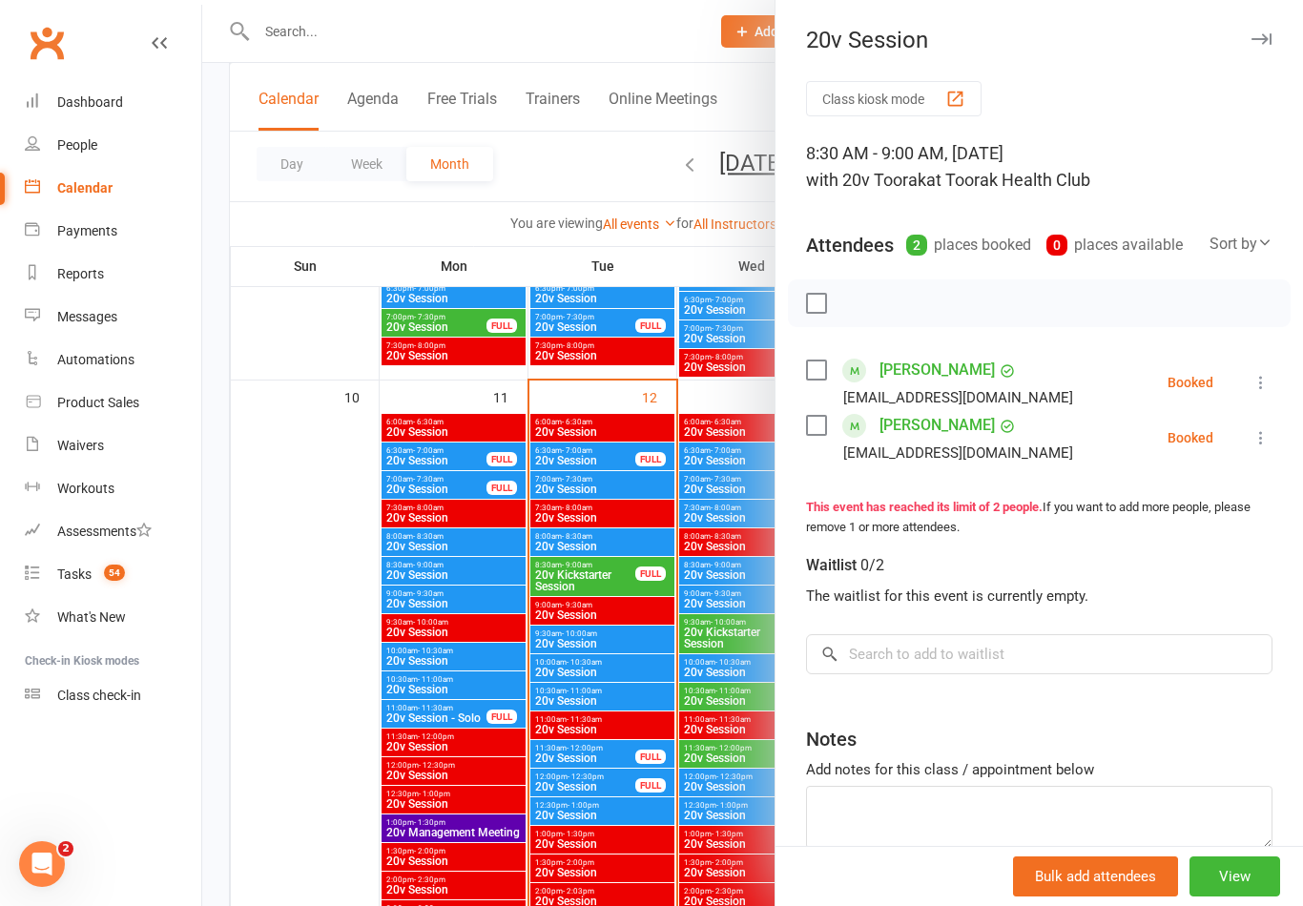
click at [691, 652] on div at bounding box center [752, 453] width 1101 height 906
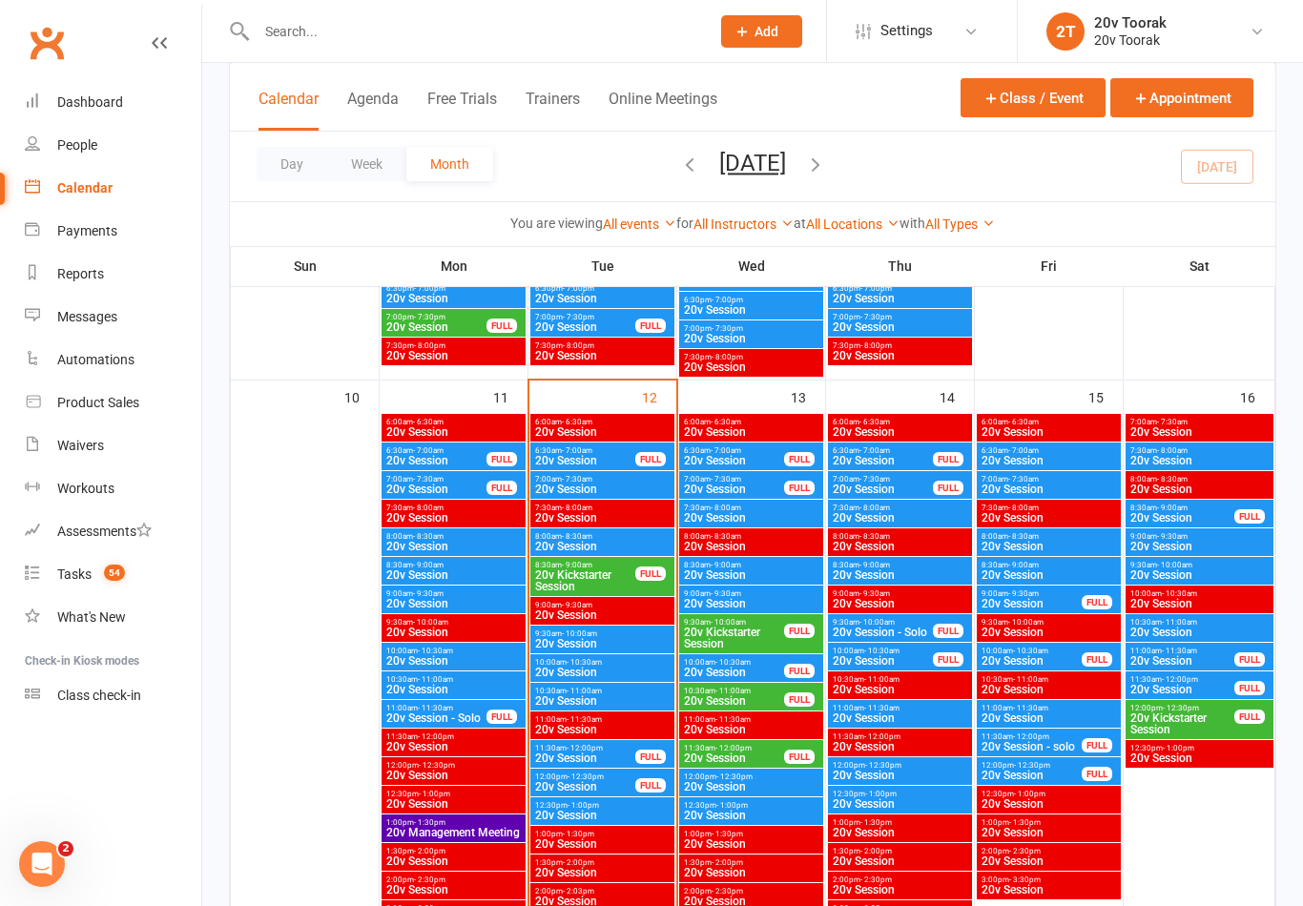
click at [1221, 537] on span "9:00am - 9:30am" at bounding box center [1199, 536] width 140 height 9
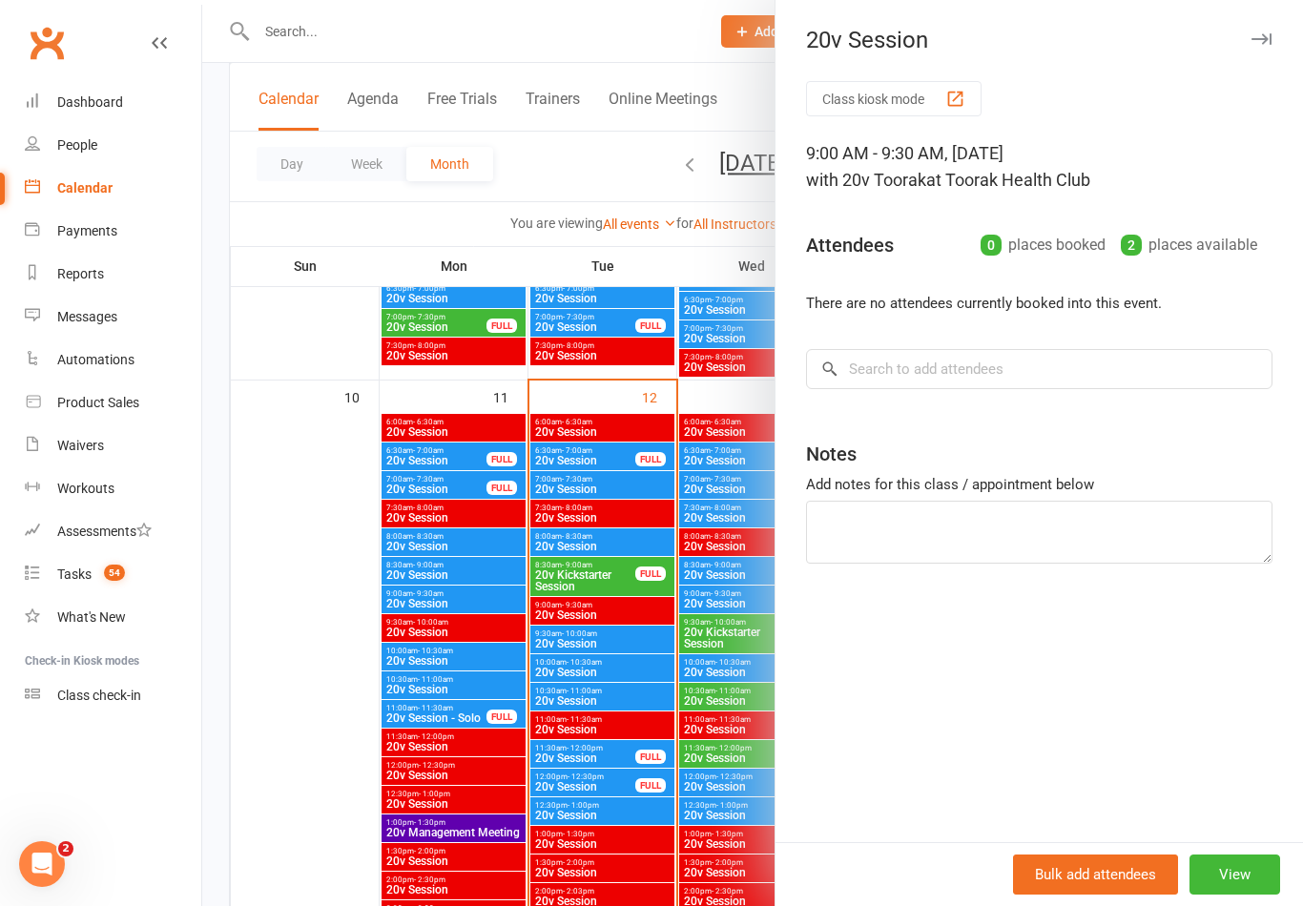
click at [691, 643] on div at bounding box center [752, 453] width 1101 height 906
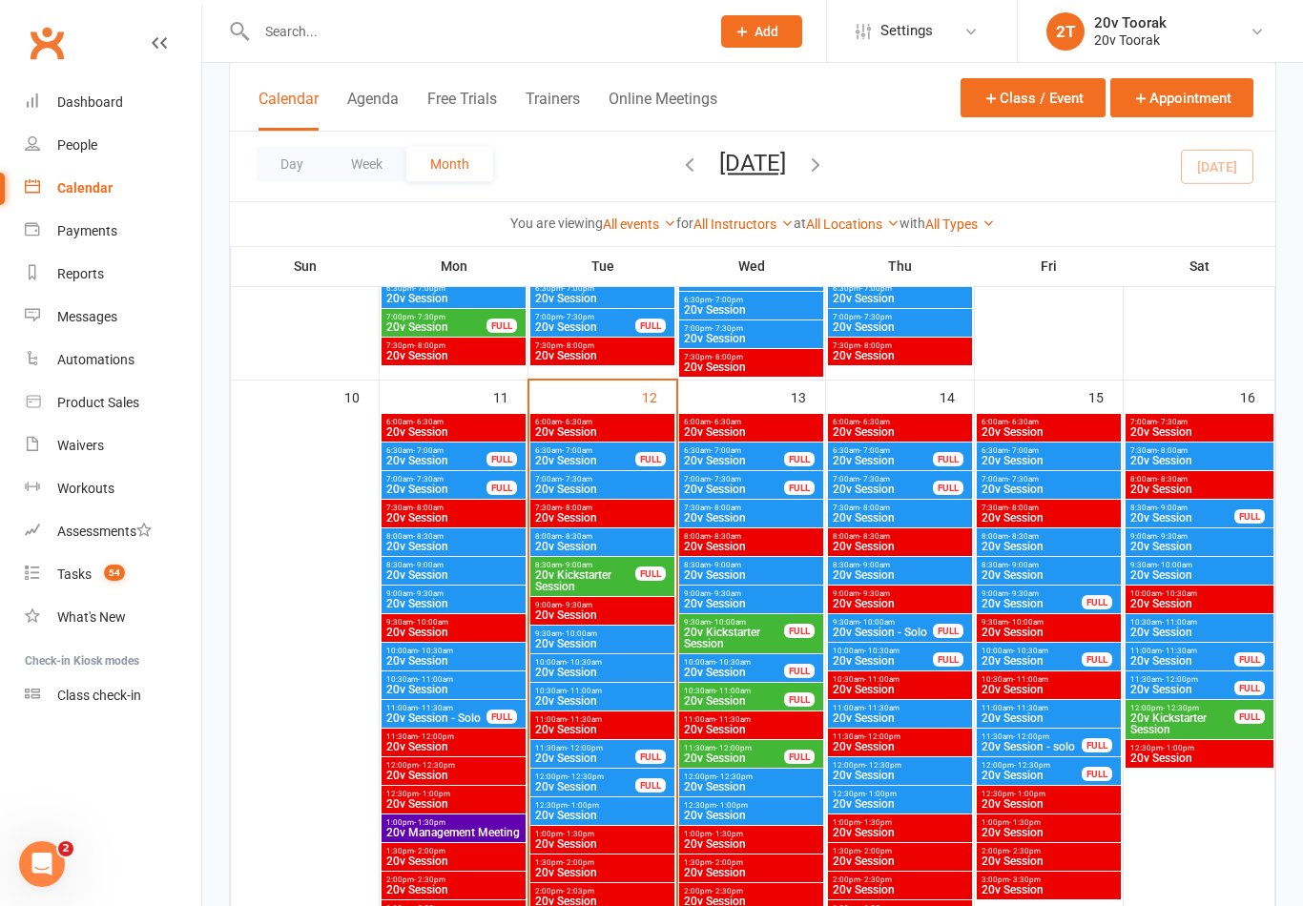
click at [1194, 569] on span "20v Session" at bounding box center [1199, 574] width 140 height 11
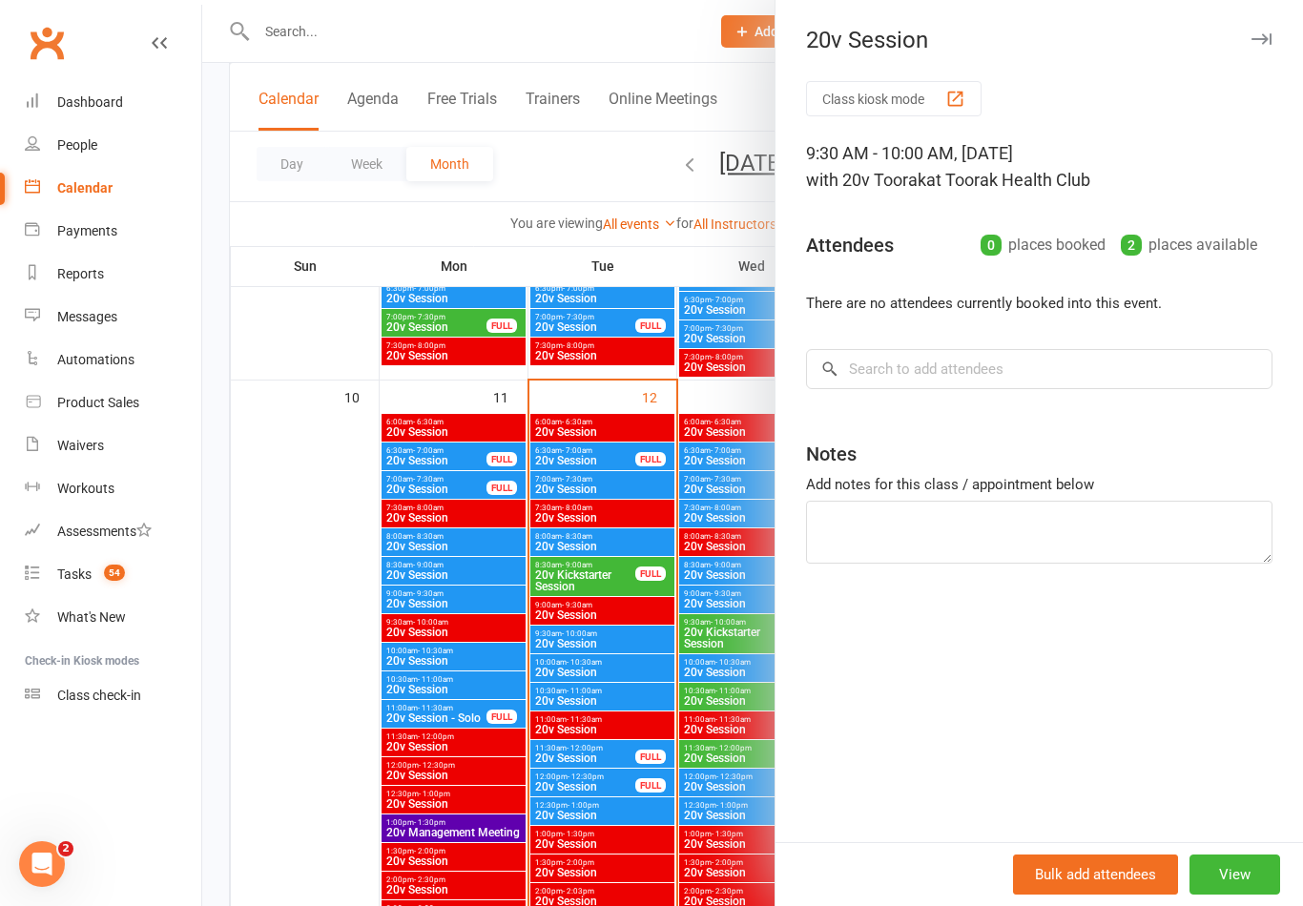
click at [702, 664] on div at bounding box center [752, 453] width 1101 height 906
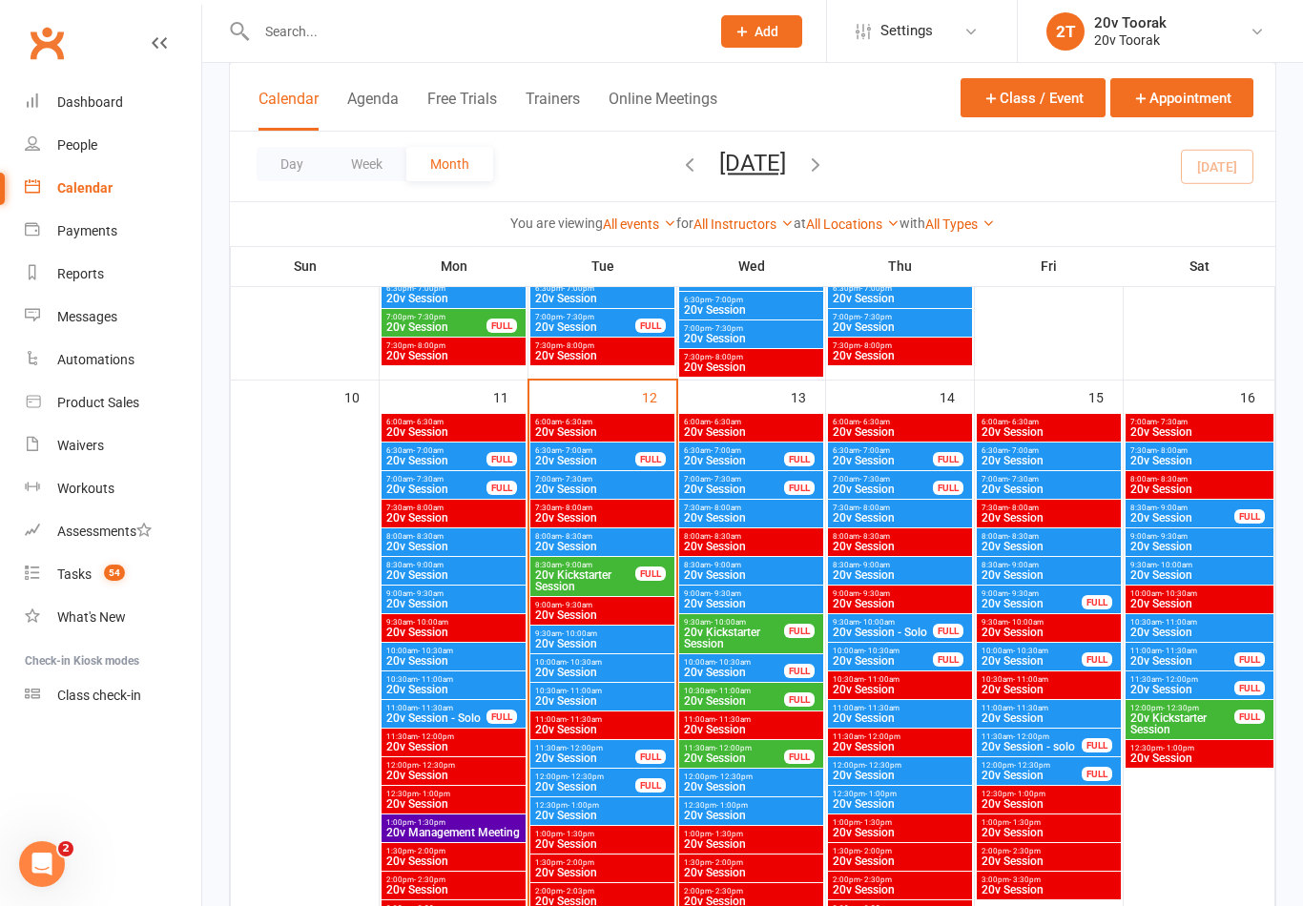
click at [1211, 624] on span "10:30am - 11:00am" at bounding box center [1199, 622] width 140 height 9
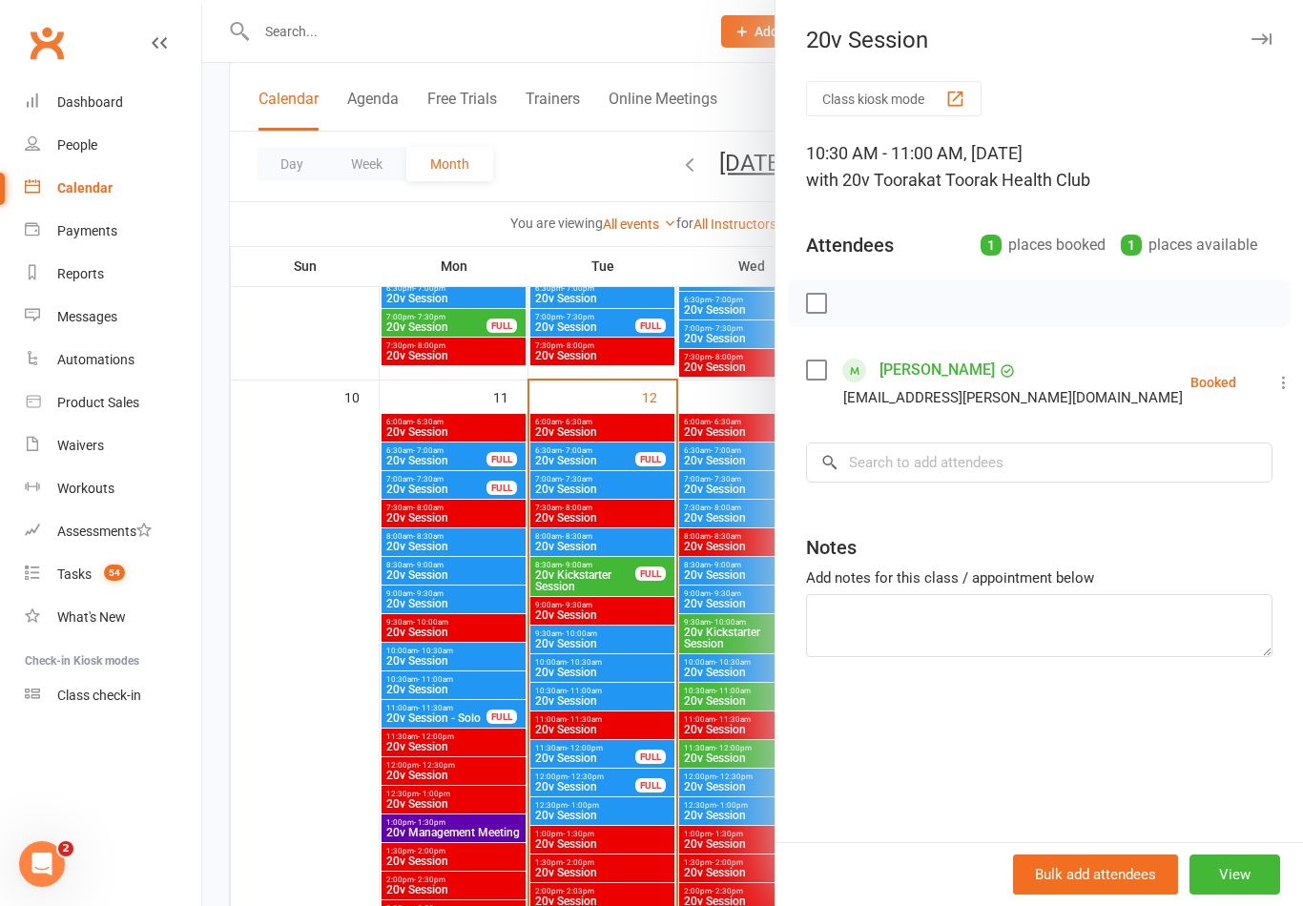
click at [723, 794] on div at bounding box center [752, 453] width 1101 height 906
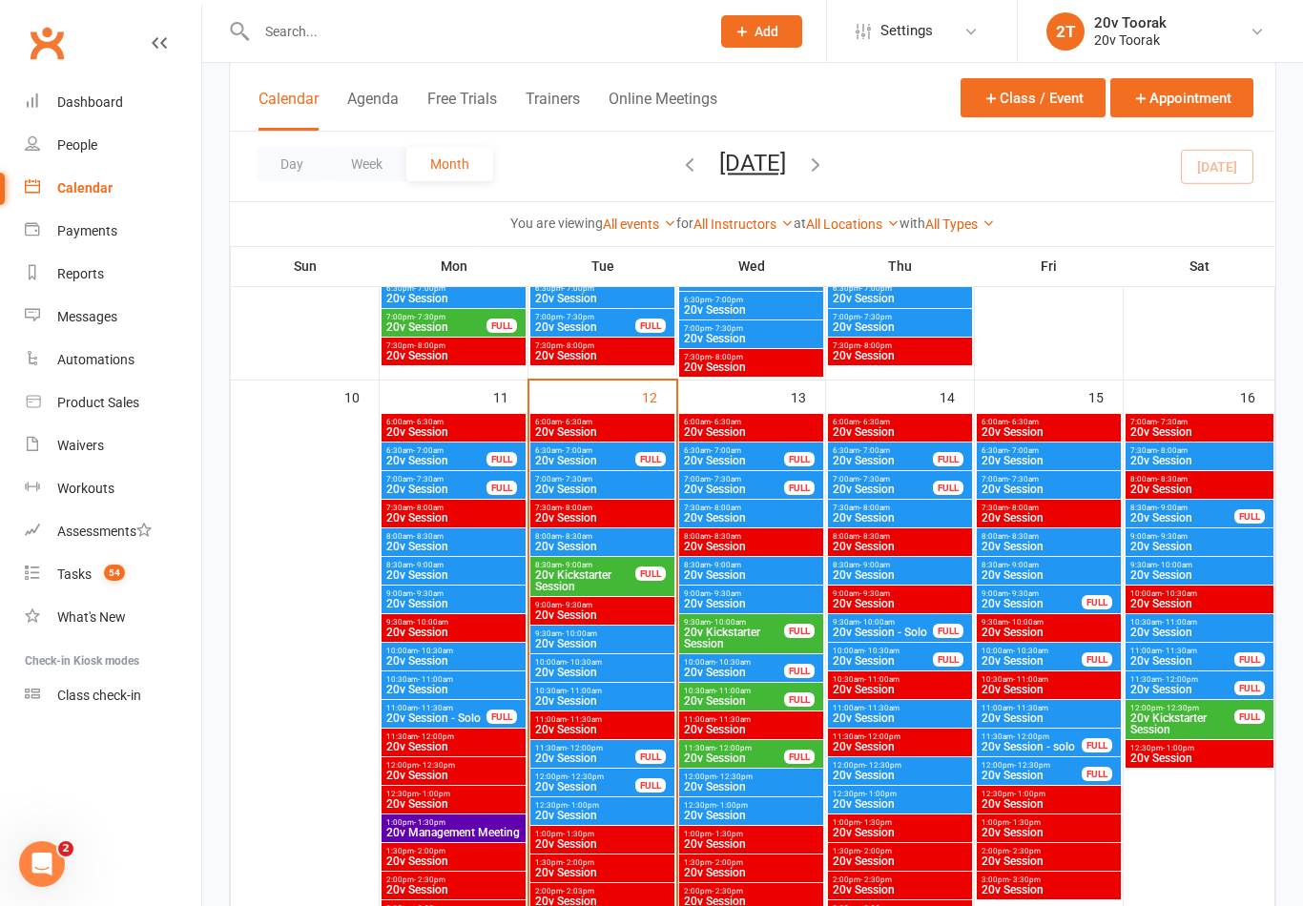
click at [1230, 662] on span "20v Session" at bounding box center [1182, 660] width 106 height 11
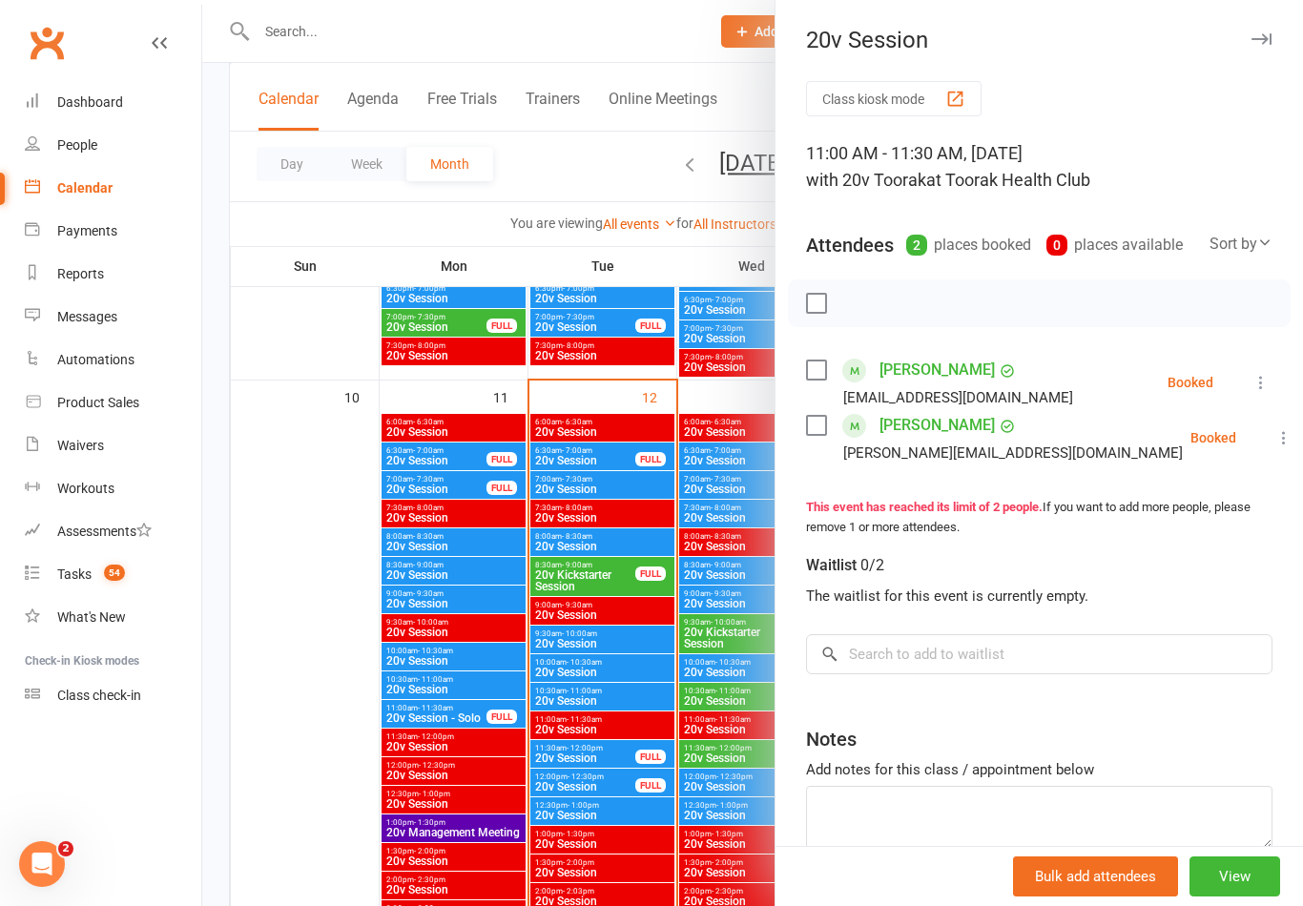
click at [707, 829] on div at bounding box center [752, 453] width 1101 height 906
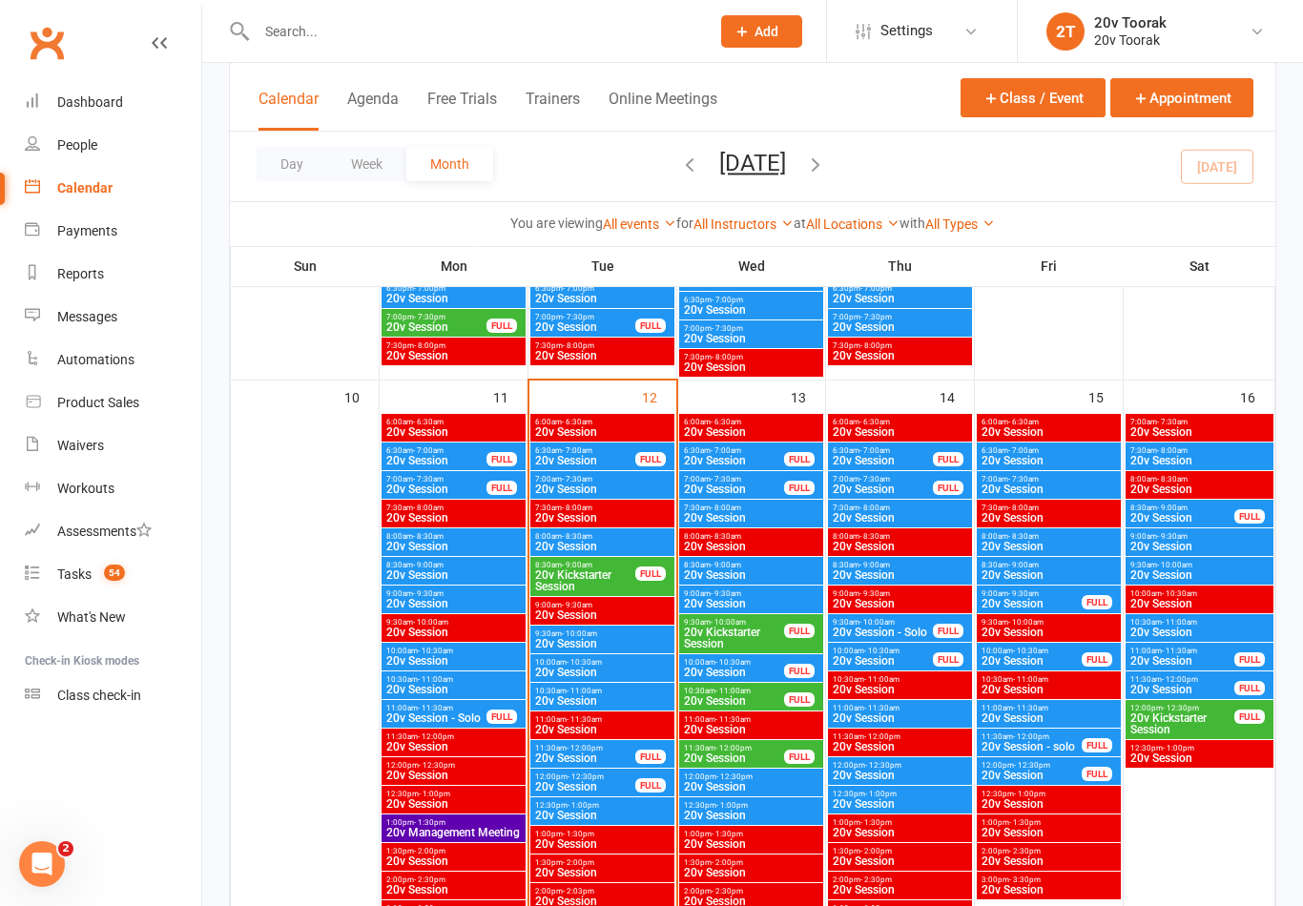
click at [1200, 687] on span "20v Session" at bounding box center [1182, 689] width 106 height 11
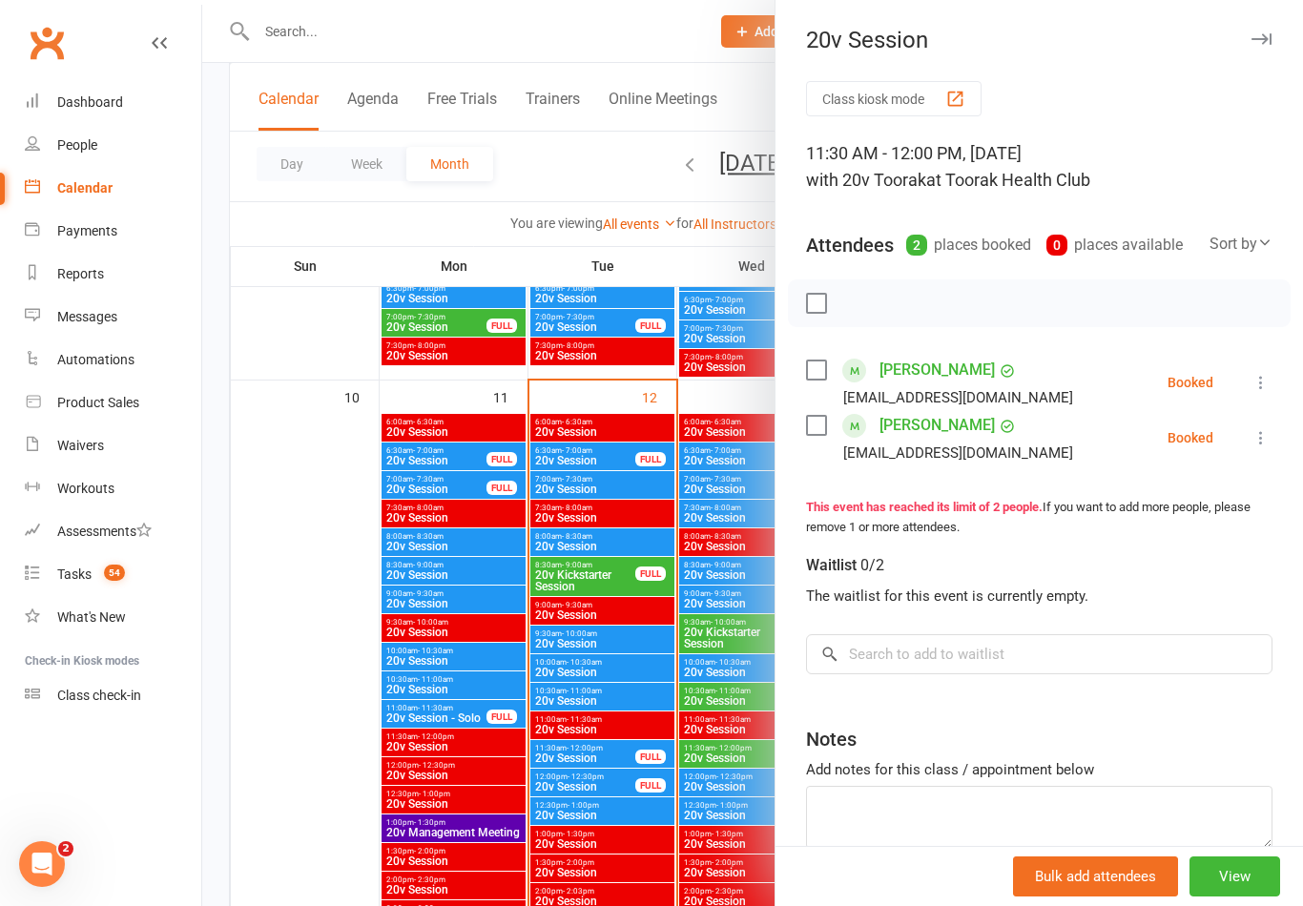
click at [722, 791] on div at bounding box center [752, 453] width 1101 height 906
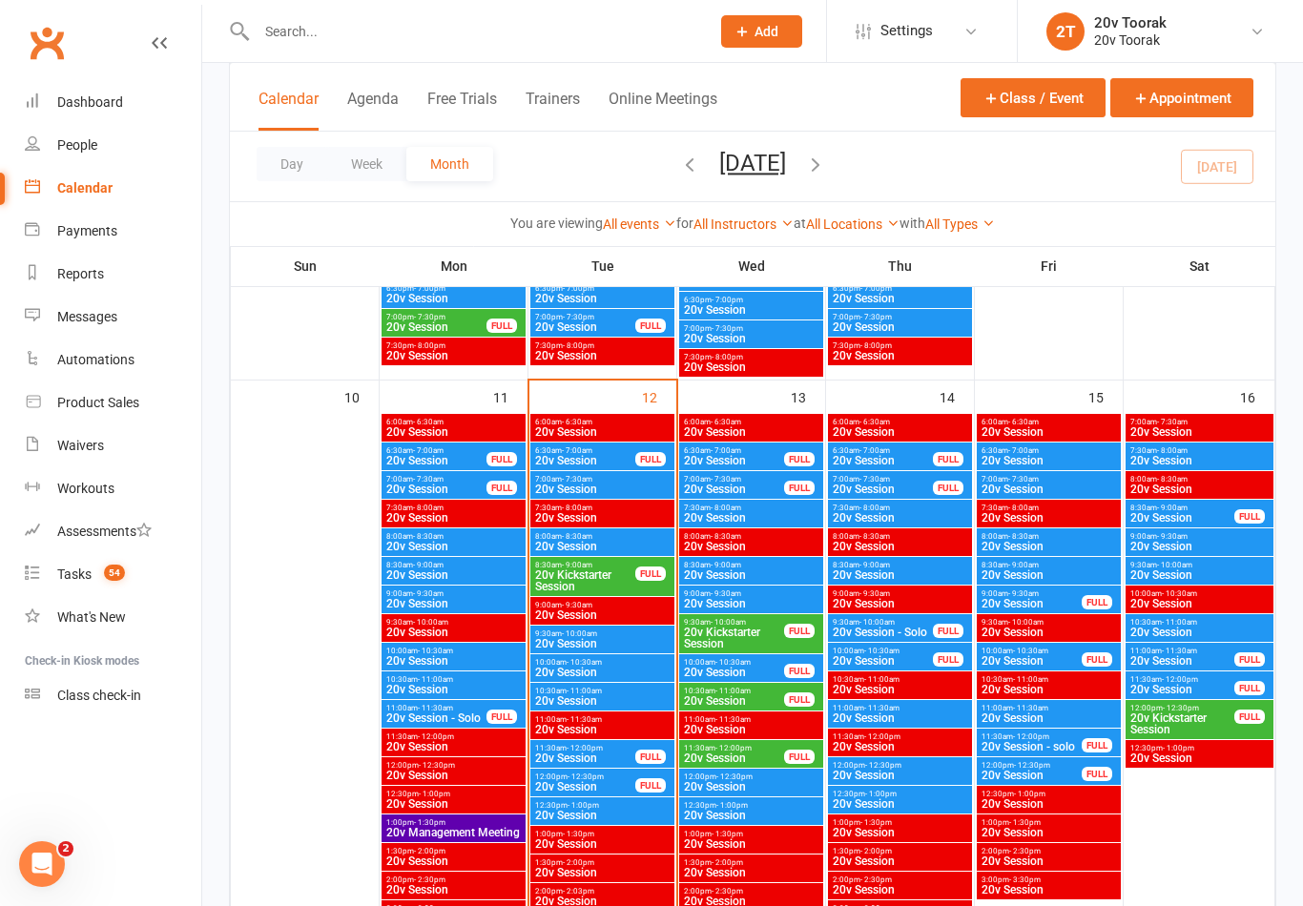
click at [1210, 718] on span "20v Kickstarter Session" at bounding box center [1182, 724] width 106 height 23
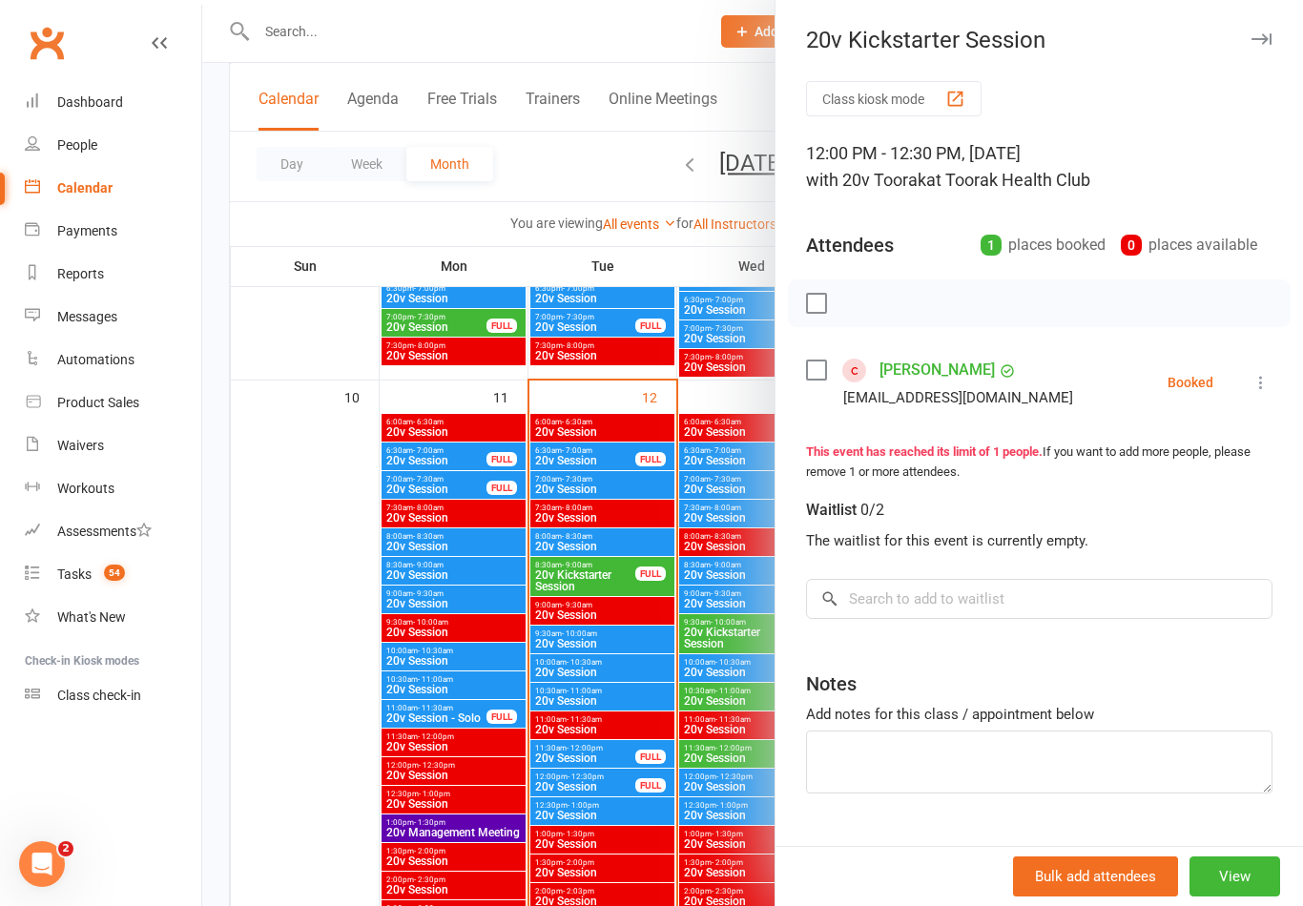
click at [941, 365] on link "Zahra Mustaf" at bounding box center [936, 370] width 115 height 31
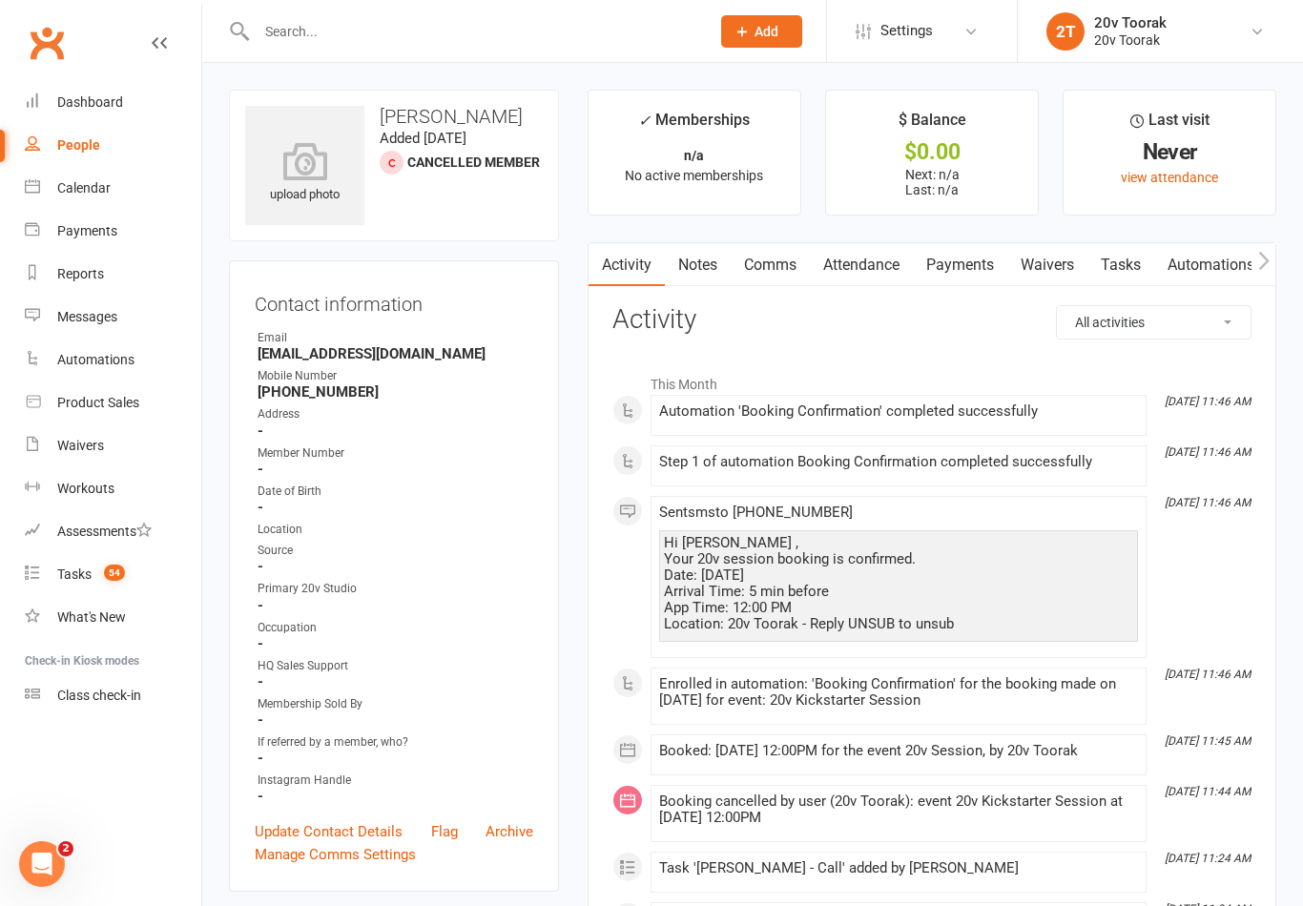
click at [795, 259] on link "Comms" at bounding box center [770, 265] width 79 height 44
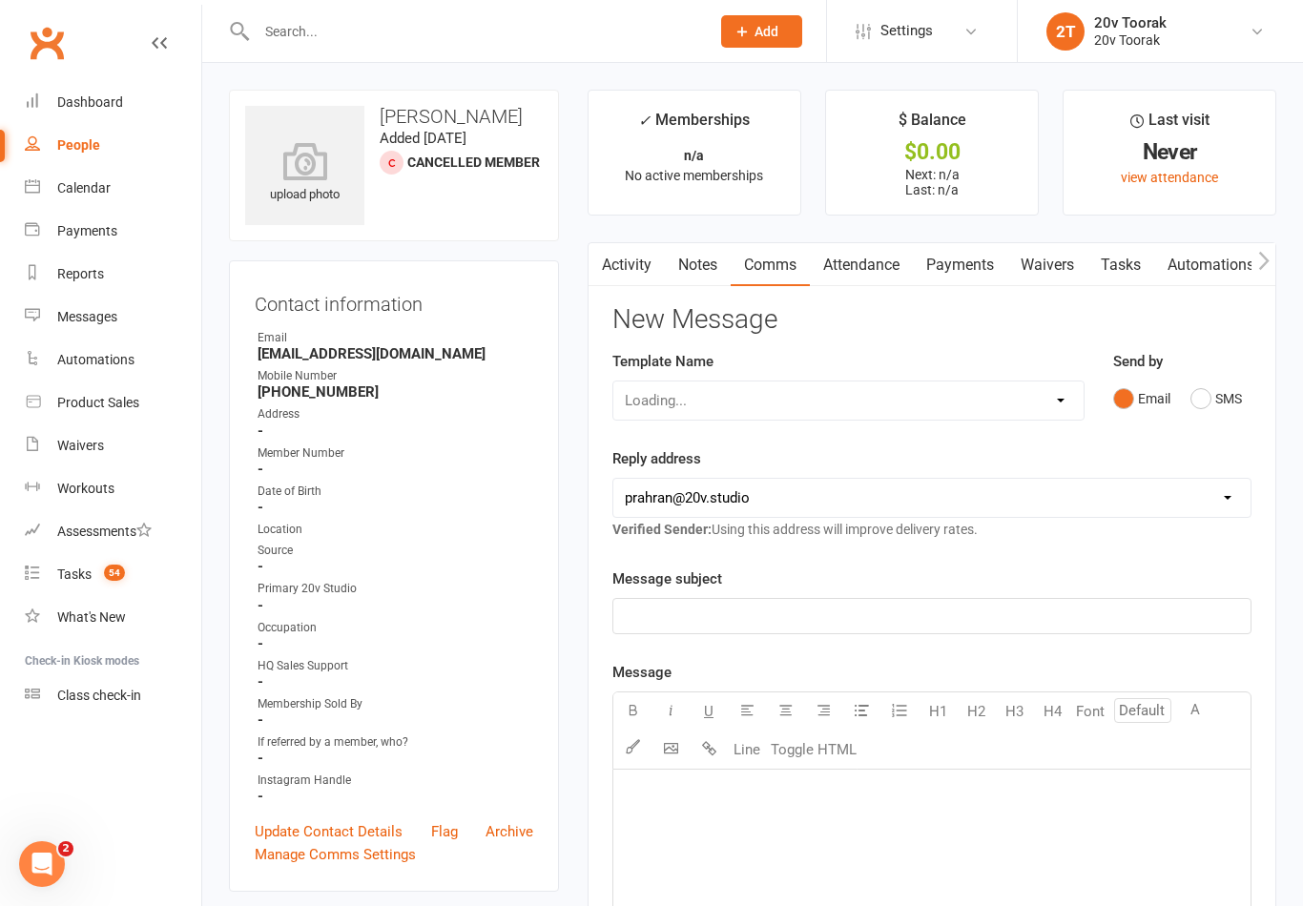
scroll to position [30, 0]
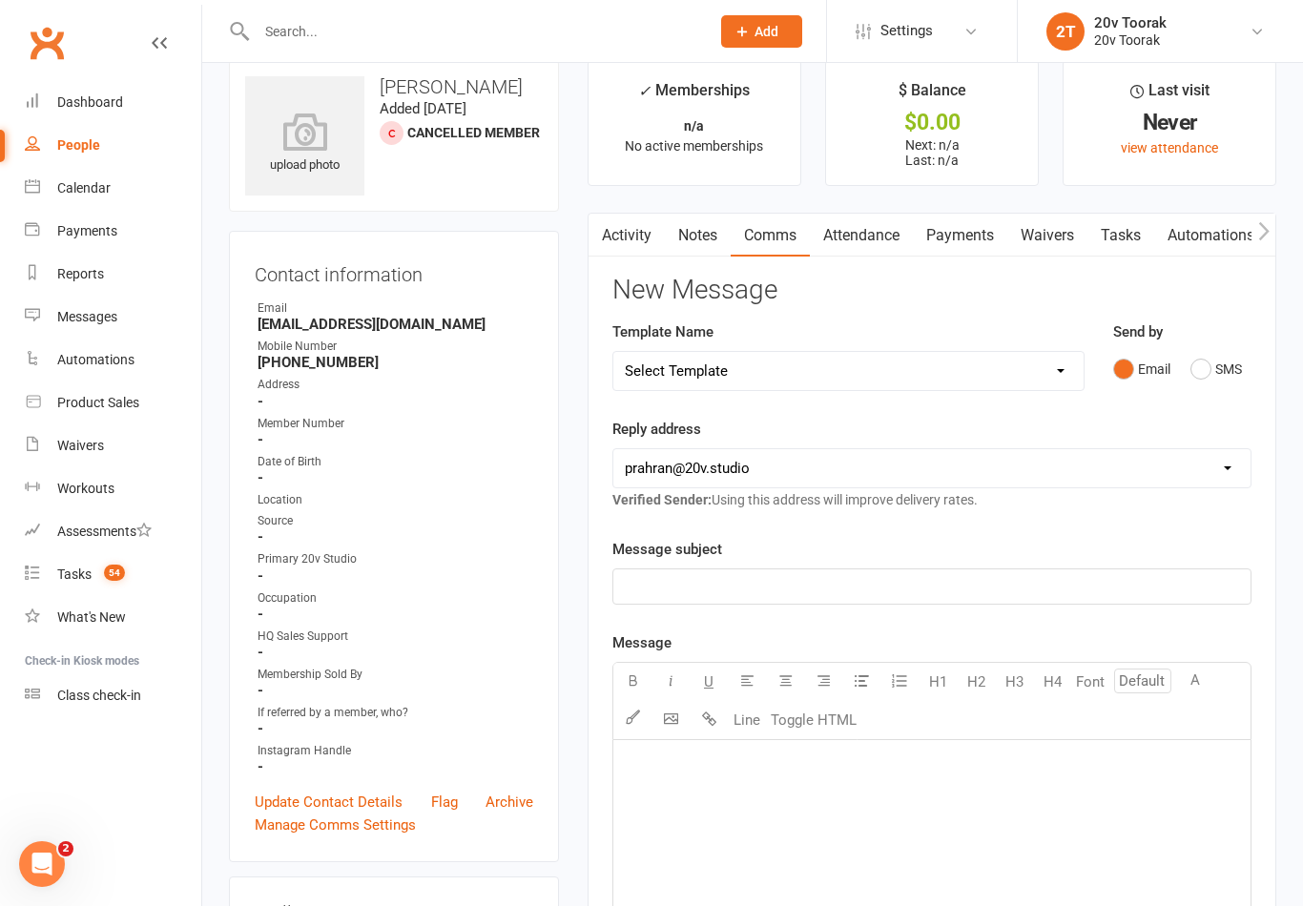
click at [1068, 233] on link "Waivers" at bounding box center [1047, 236] width 80 height 44
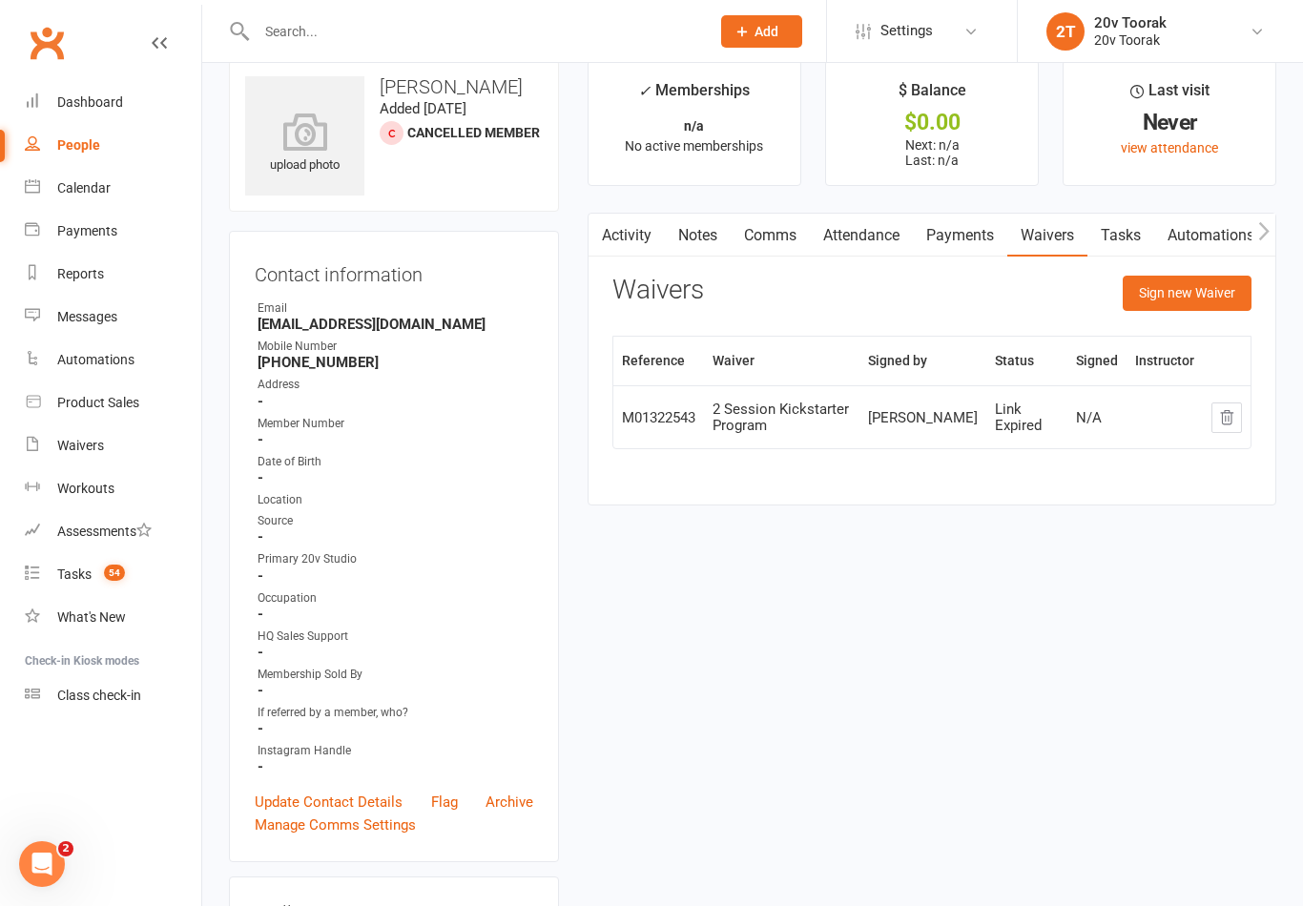
click at [1191, 284] on button "Sign new Waiver" at bounding box center [1187, 293] width 129 height 34
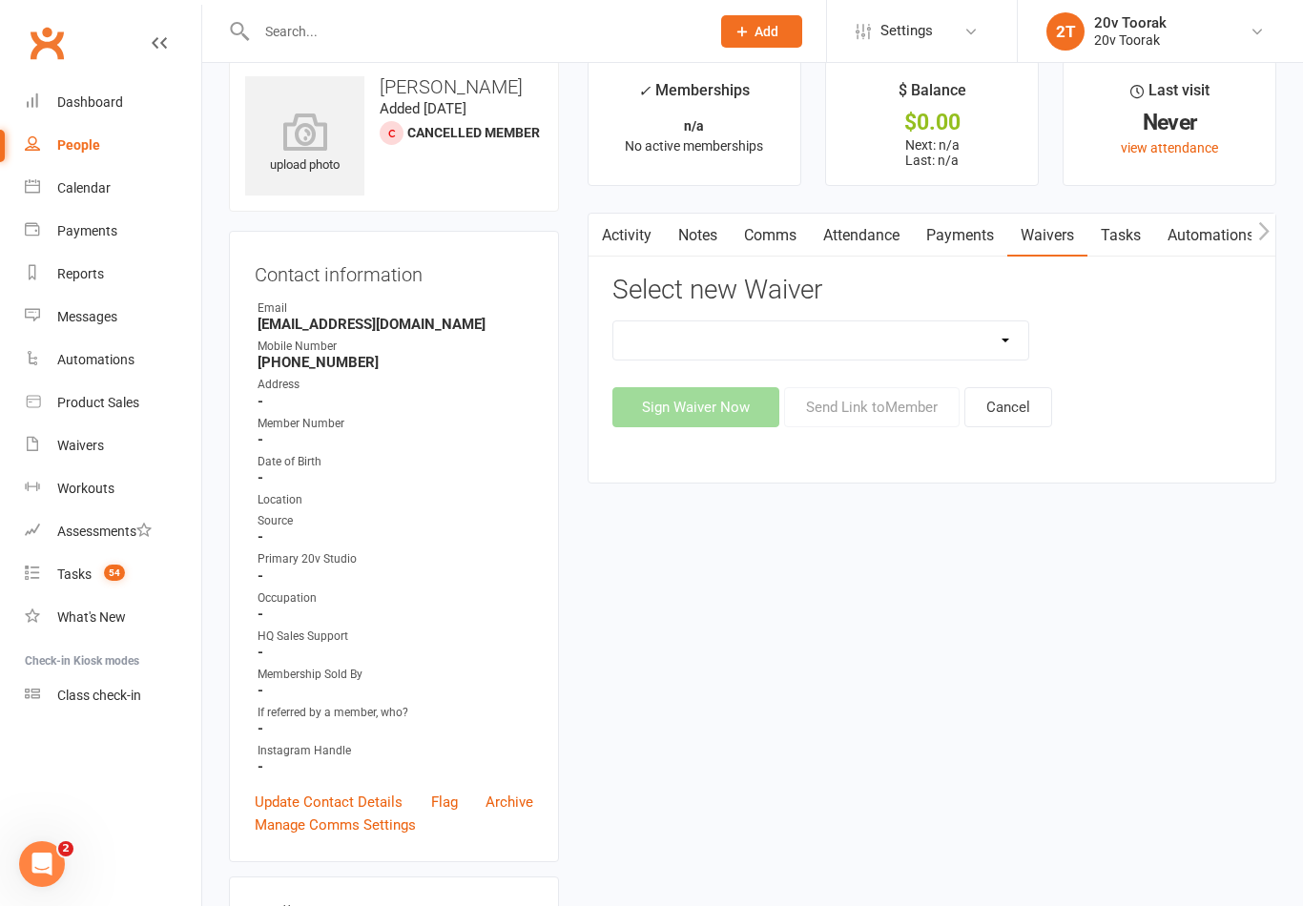
click at [1011, 336] on select "20v Ambassador Program 2 Session Kickstarter Pack Casual Kickstarter Only Web M…" at bounding box center [820, 340] width 415 height 38
select select "13165"
click at [887, 405] on button "Send Link to Member" at bounding box center [872, 407] width 176 height 40
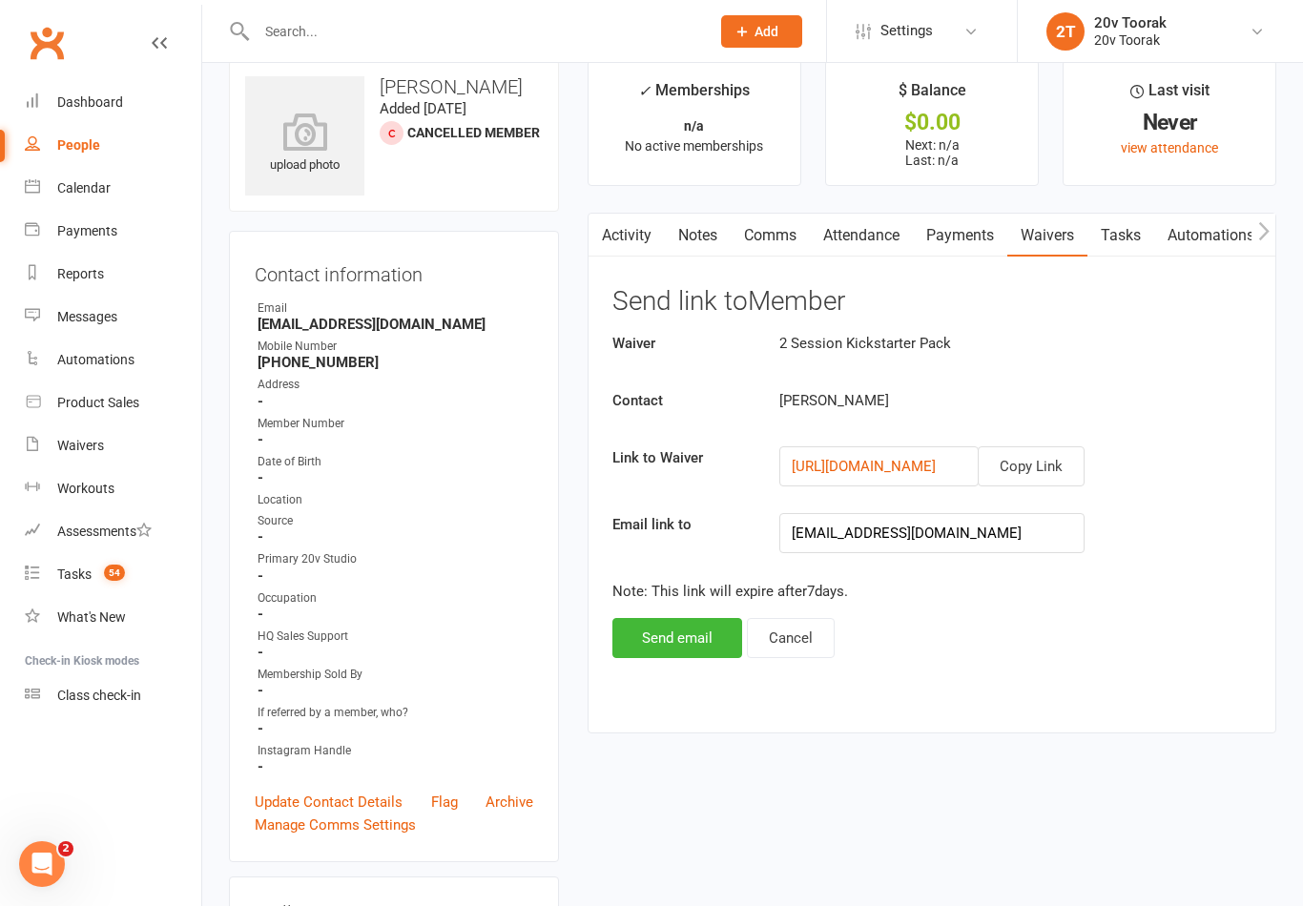
click at [1057, 464] on button "Copy Link" at bounding box center [1031, 466] width 107 height 40
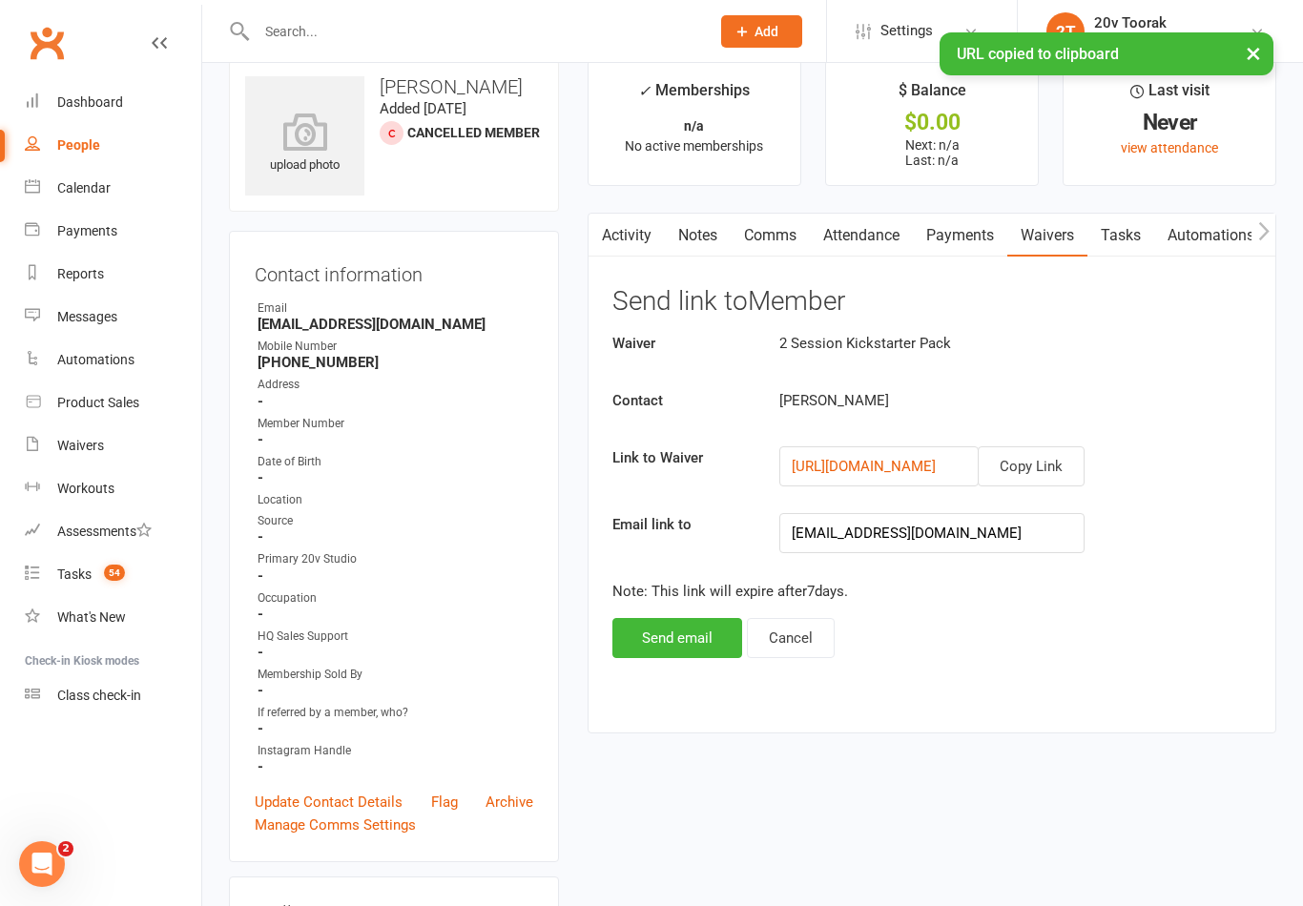
click at [778, 233] on link "Comms" at bounding box center [770, 236] width 79 height 44
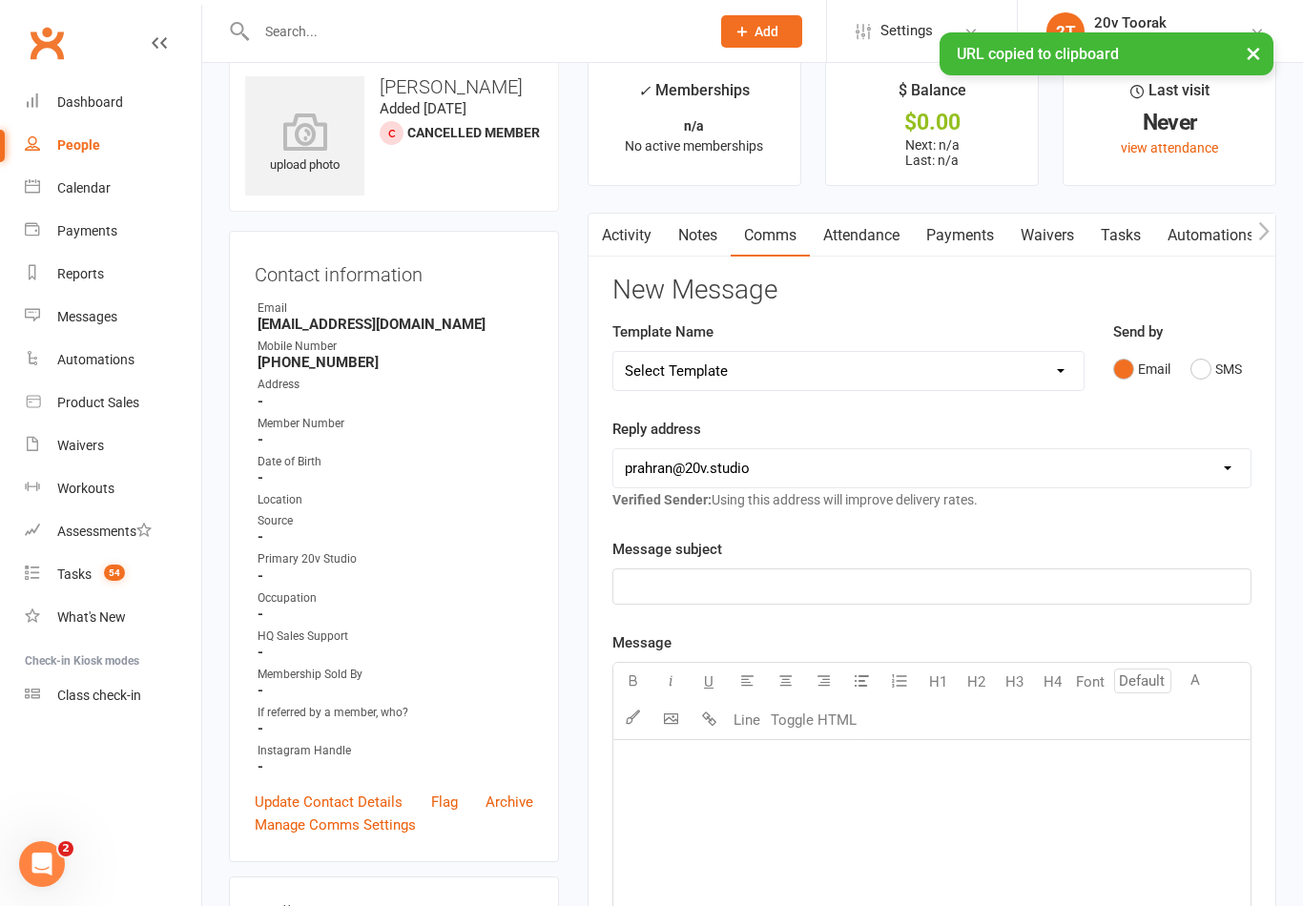
click at [1242, 367] on button "SMS" at bounding box center [1216, 369] width 52 height 36
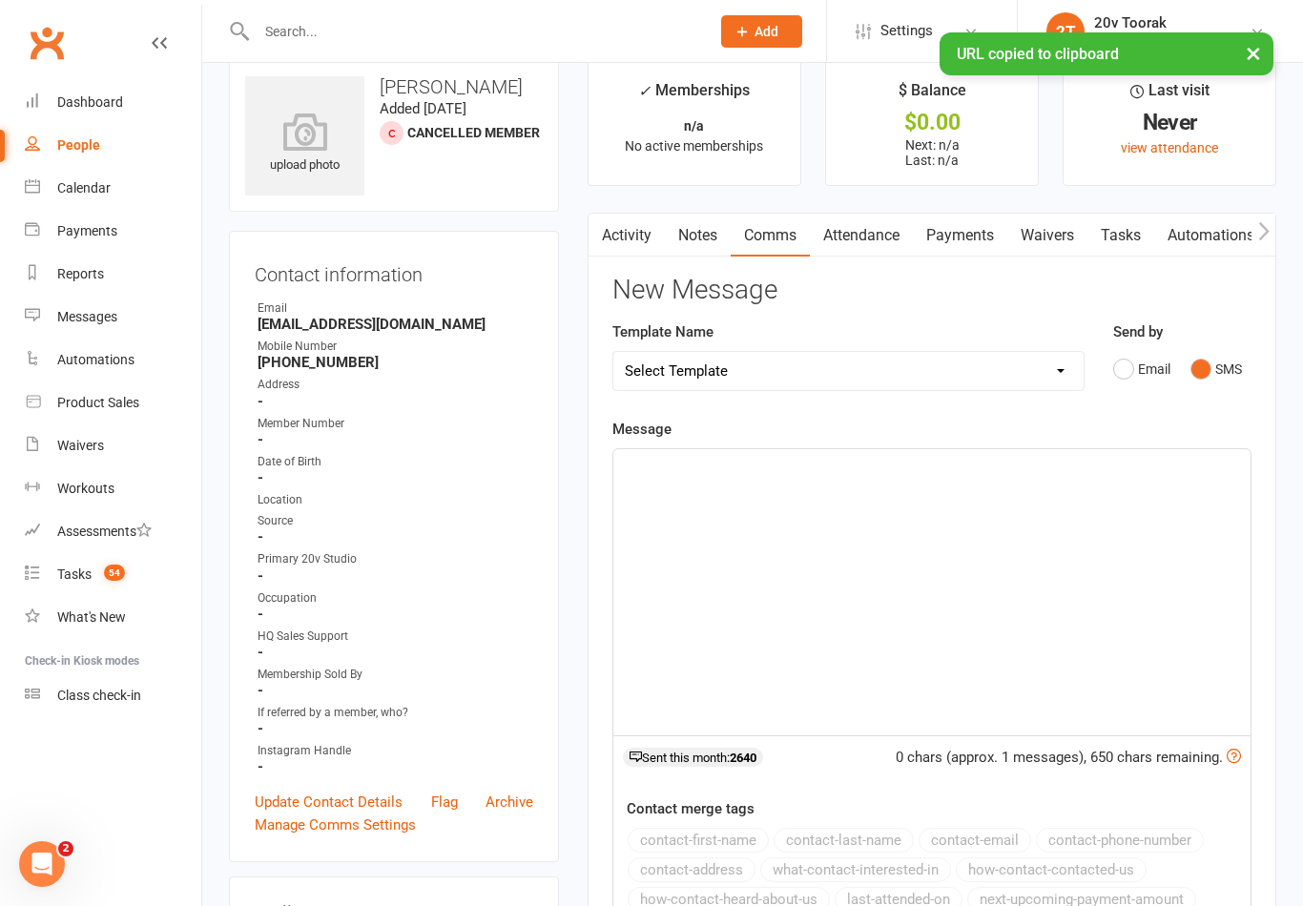
click at [1039, 521] on div "﻿" at bounding box center [931, 592] width 637 height 286
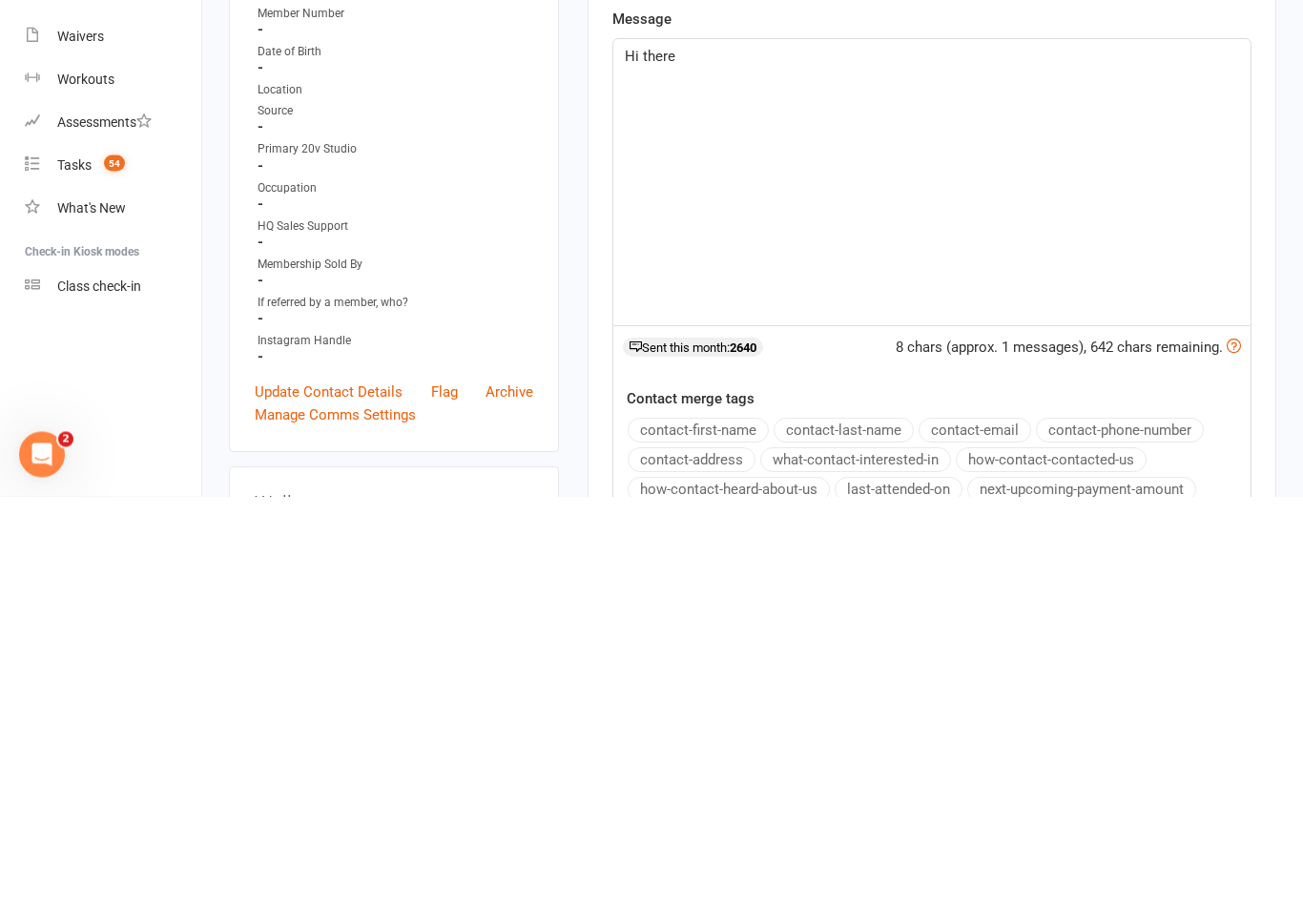
click at [735, 828] on button "contact-first-name" at bounding box center [698, 840] width 141 height 25
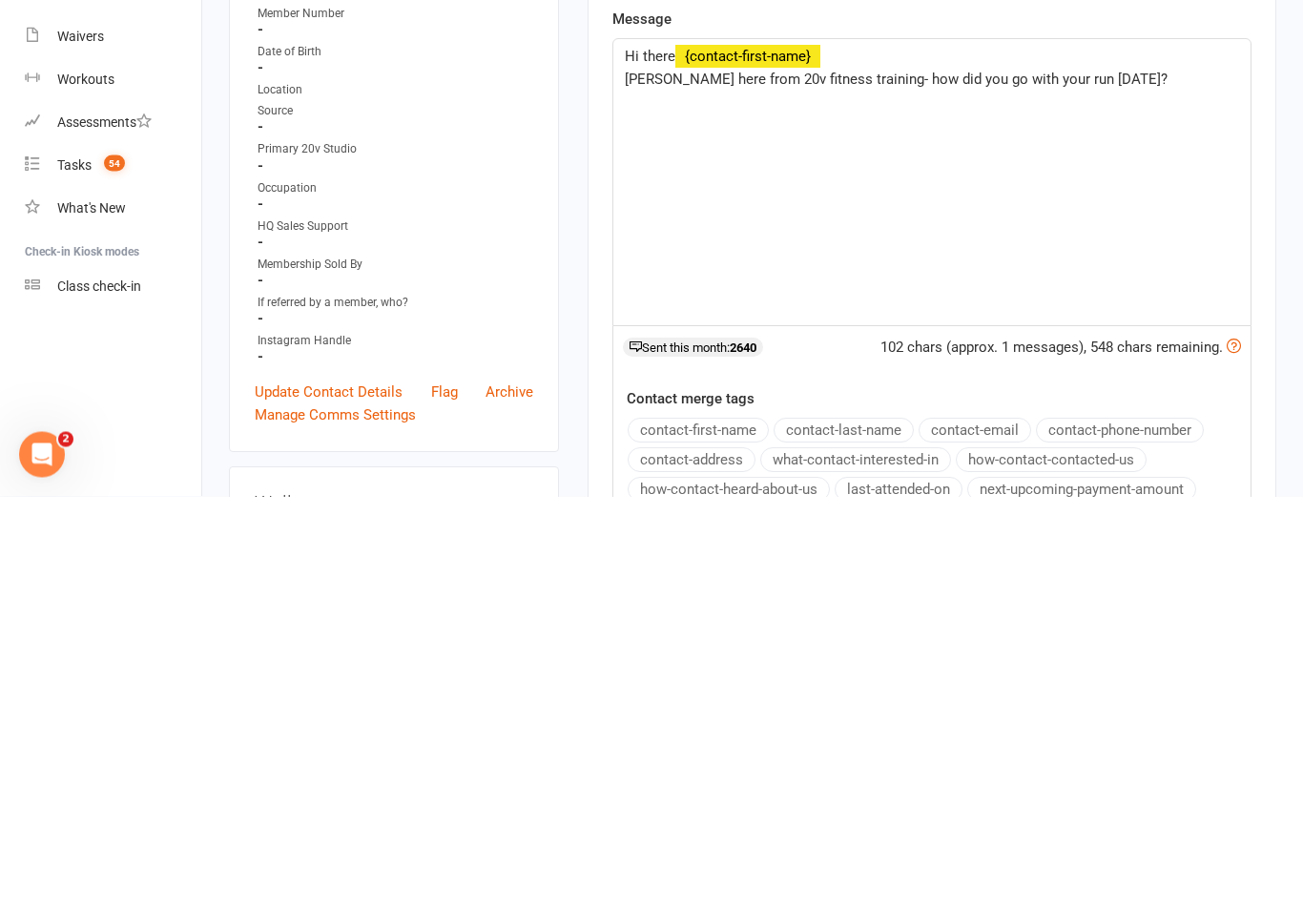
click at [860, 478] on p "Byron here from 20v fitness training- how did you go with your run on Sunday?" at bounding box center [932, 489] width 614 height 23
click at [1180, 449] on div "Hi there ﻿ {contact-first-name} Byron here from 20v fitness training - how did …" at bounding box center [931, 592] width 637 height 286
click at [805, 481] on span "Byron here from 20v fitness training - how did you go with your run on Sunday?" at bounding box center [898, 489] width 547 height 17
click at [810, 481] on span "Byron here from 20v fitness training - how did you go with your run on Sunday?" at bounding box center [898, 489] width 547 height 17
click at [968, 449] on div "Hi there ﻿ {contact-first-name} Byron here from 20v - how did you go with your …" at bounding box center [931, 592] width 637 height 286
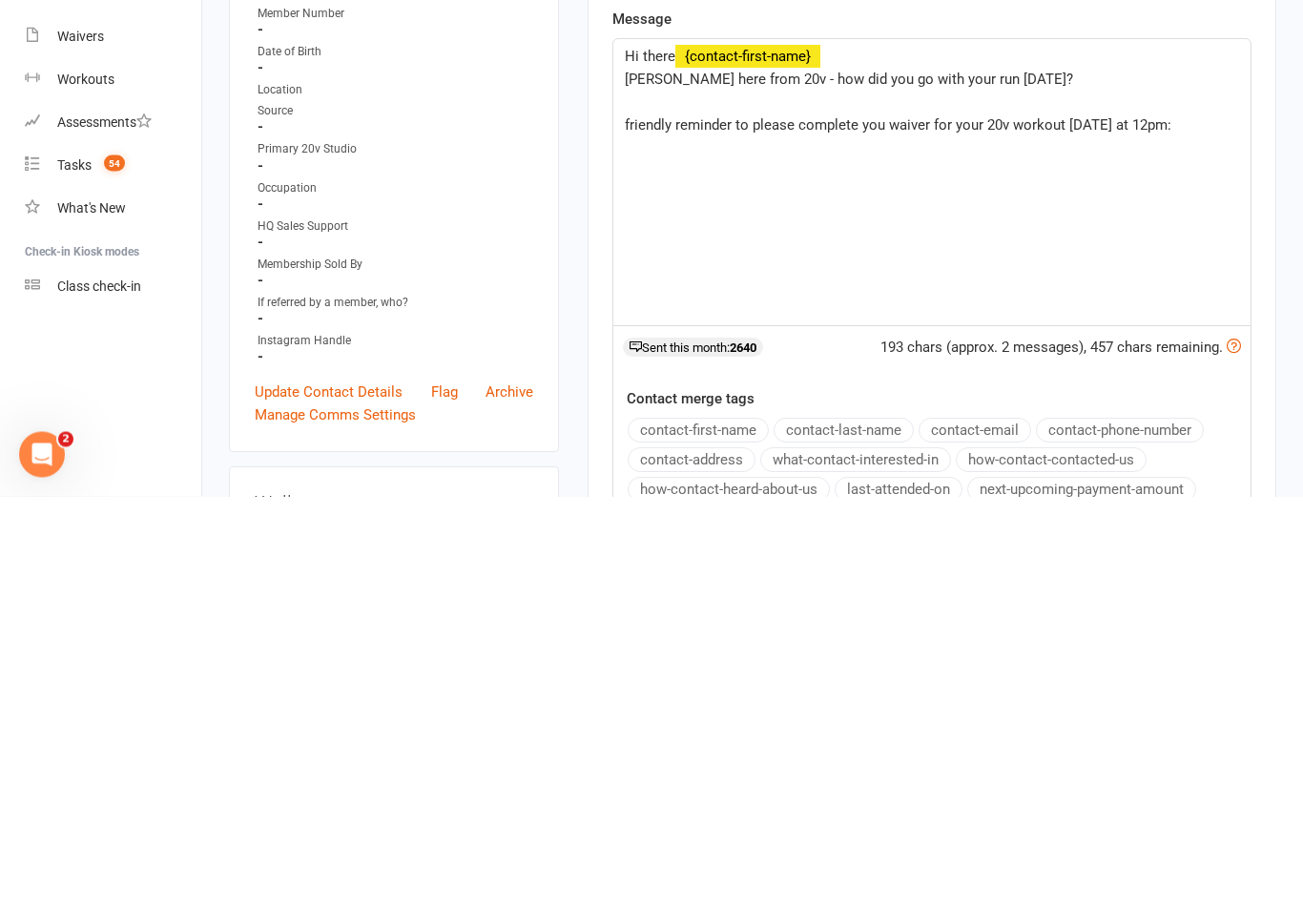
click at [1079, 449] on div "Hi there ﻿ {contact-first-name} Byron here from 20v - how did you go with your …" at bounding box center [931, 592] width 637 height 286
click at [994, 481] on span "Byron here from 20v - how did you go with your run on Sunday?" at bounding box center [849, 489] width 448 height 17
click at [1017, 481] on span "Byron here from 20v - how did you go with your run on Sunday?" at bounding box center [849, 489] width 448 height 17
click at [950, 478] on p "Byron here from 20v - h?" at bounding box center [932, 489] width 614 height 23
click at [813, 481] on span "Byron here from 20v - I’m sure you smashed your run on Sunday? :D" at bounding box center [864, 489] width 478 height 17
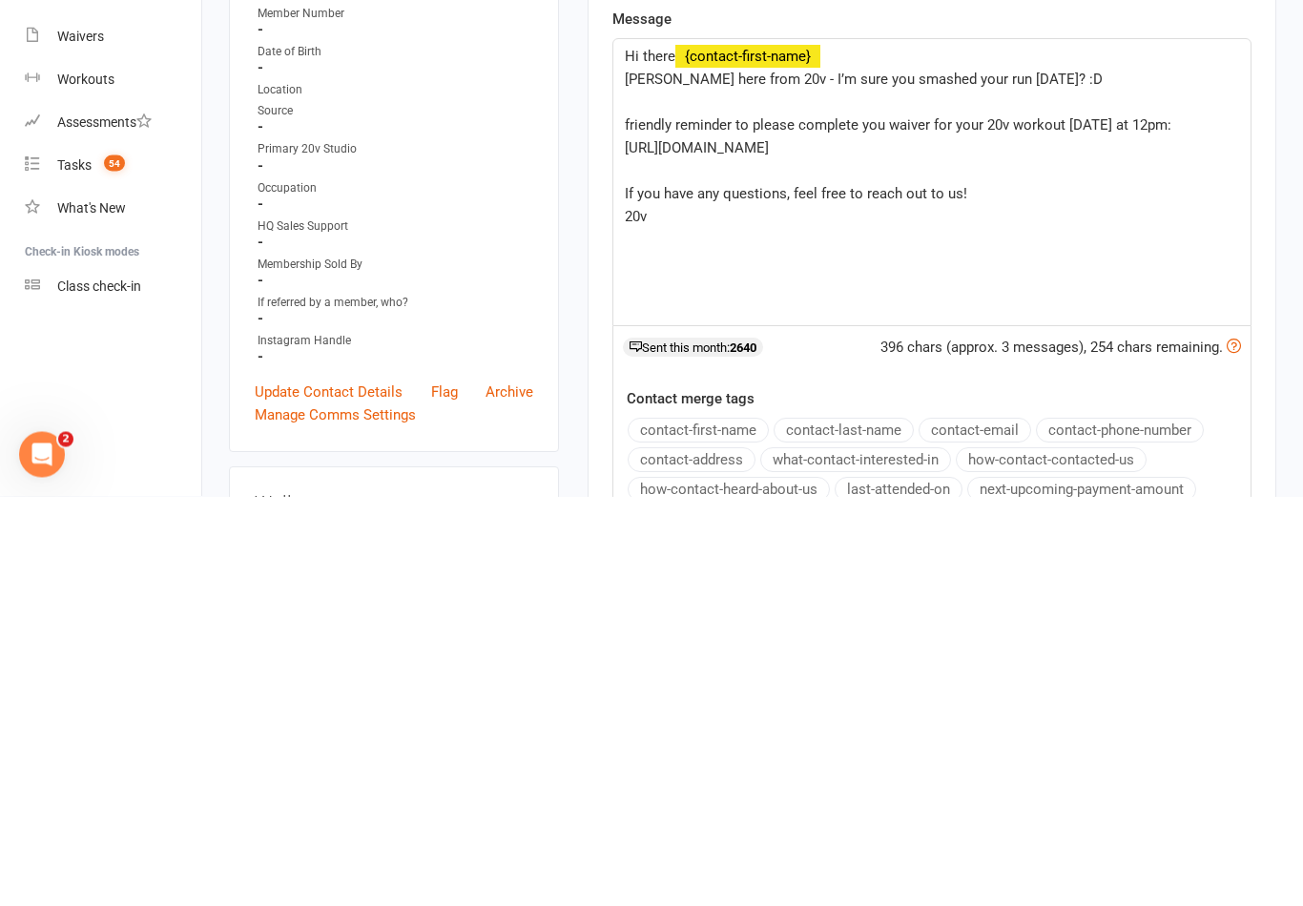
click at [815, 481] on span "Byron here from 20v - I’m sure you smashed your run on Sunday? :D" at bounding box center [864, 489] width 478 height 17
click at [931, 478] on p "Byron here from 20v - I hope feeling great and you smashed your run on Sunday? …" at bounding box center [932, 489] width 614 height 23
click at [1186, 478] on p "Byron here from 20v - I hope feeling great and smashed your run on Sunday? :D" at bounding box center [932, 489] width 614 height 23
click at [652, 527] on span "friendly reminder to please complete you waiver for your 20v workout on Saturda…" at bounding box center [898, 535] width 547 height 17
click at [671, 524] on p "friendly reminder to please complete you waiver for your 20v workout on Saturda…" at bounding box center [932, 535] width 614 height 23
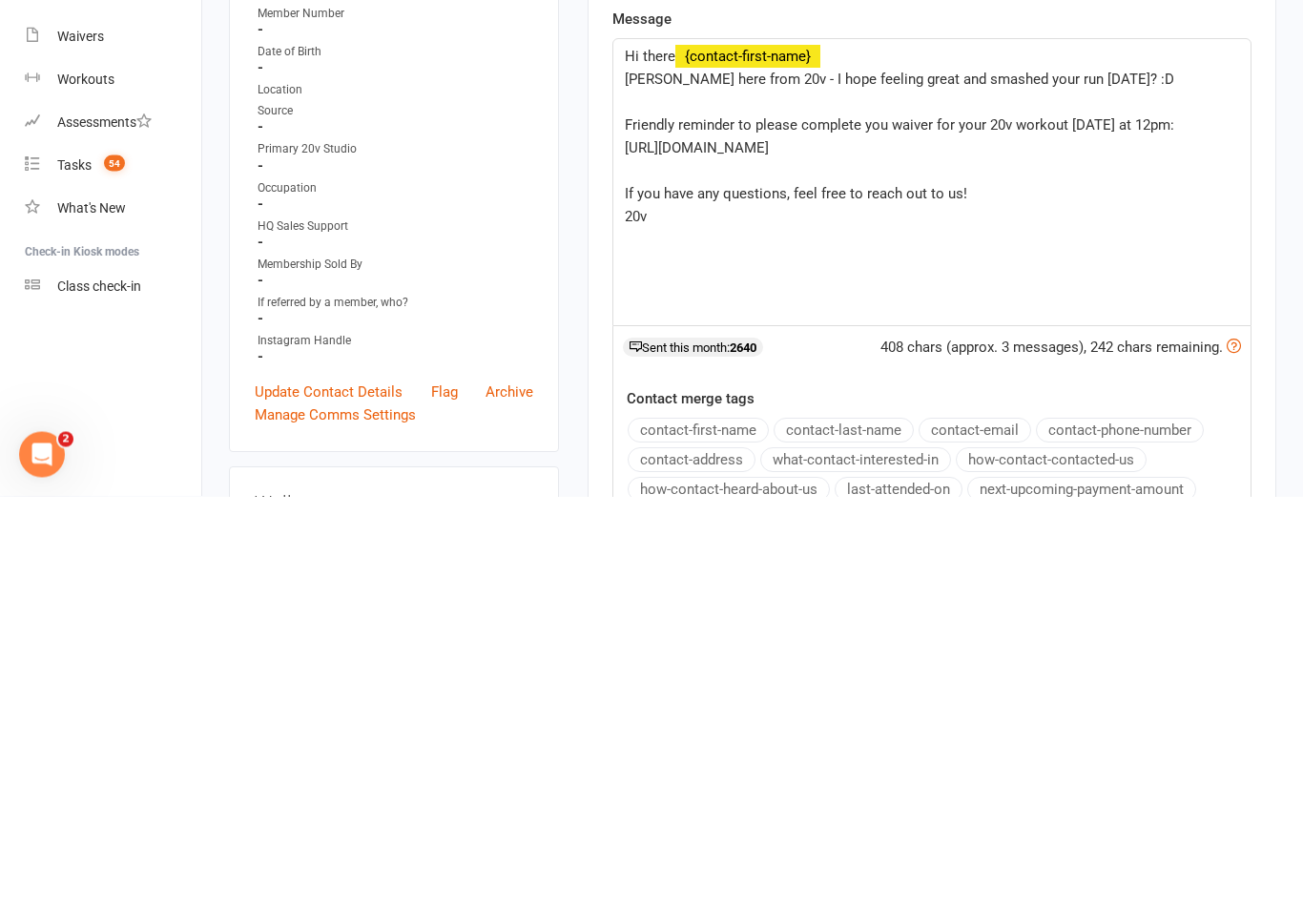
click at [1045, 592] on p "If you have any questions, feel free to reach out to us!" at bounding box center [932, 603] width 614 height 23
click at [777, 524] on p "Friendly reminder to please complete you waiver for your 20v workout on Saturda…" at bounding box center [932, 535] width 614 height 23
click at [774, 501] on p "﻿" at bounding box center [932, 512] width 614 height 23
click at [902, 501] on p "﻿" at bounding box center [932, 512] width 614 height 23
click at [887, 527] on span "Friendly reminder to complete you waiver for your 20v workout on Saturday at 12…" at bounding box center [877, 535] width 504 height 17
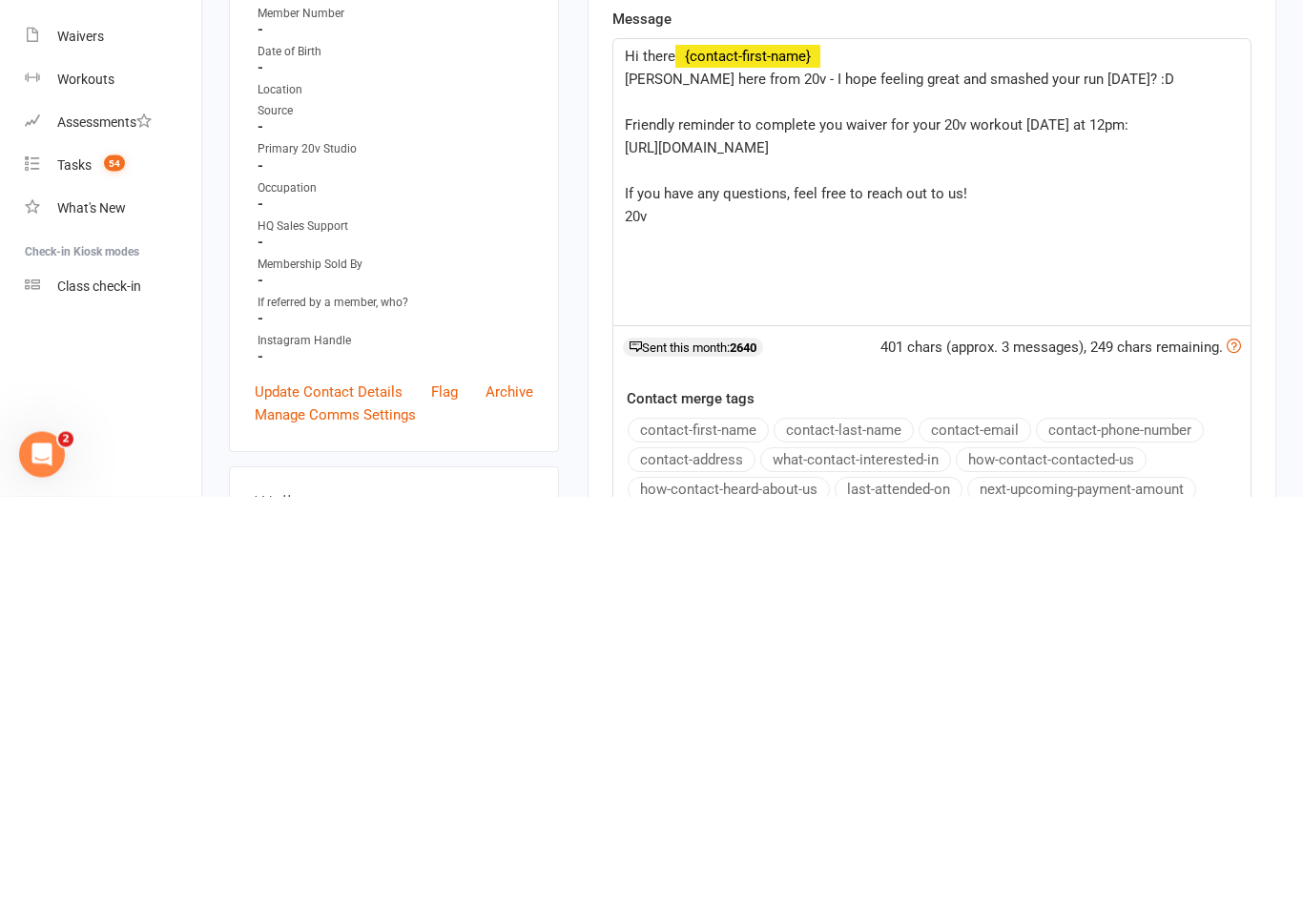
click at [895, 527] on span "Friendly reminder to complete you waiver for your 20v workout on Saturday at 12…" at bounding box center [877, 535] width 504 height 17
click at [896, 527] on span "Friendly reminder to complete you waiver for your 20v workout on Saturday at 12…" at bounding box center [877, 535] width 504 height 17
click at [1137, 615] on p "20v" at bounding box center [932, 626] width 614 height 23
click at [1107, 527] on span "Friendly reminder to complete you waiver and to confirm your 20v workout on Sat…" at bounding box center [914, 535] width 578 height 17
click at [1126, 501] on p "﻿" at bounding box center [932, 512] width 614 height 23
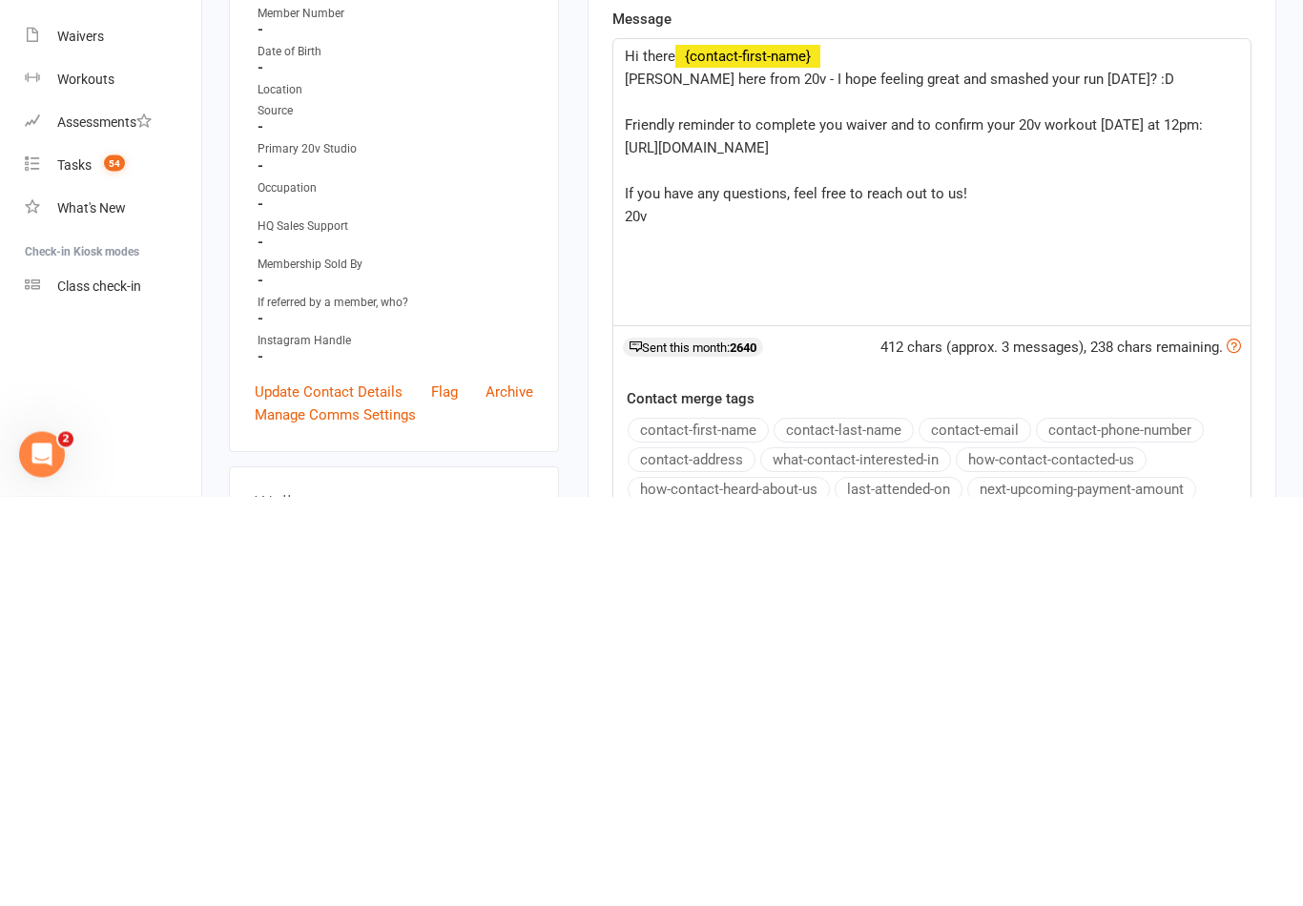
click at [1116, 527] on span "Friendly reminder to complete you waiver and to confirm your 20v workout on Sat…" at bounding box center [914, 535] width 578 height 17
click at [1197, 527] on span "Friendly reminder to complete you waiver and to confirm your 20v workout for Sa…" at bounding box center [925, 535] width 600 height 17
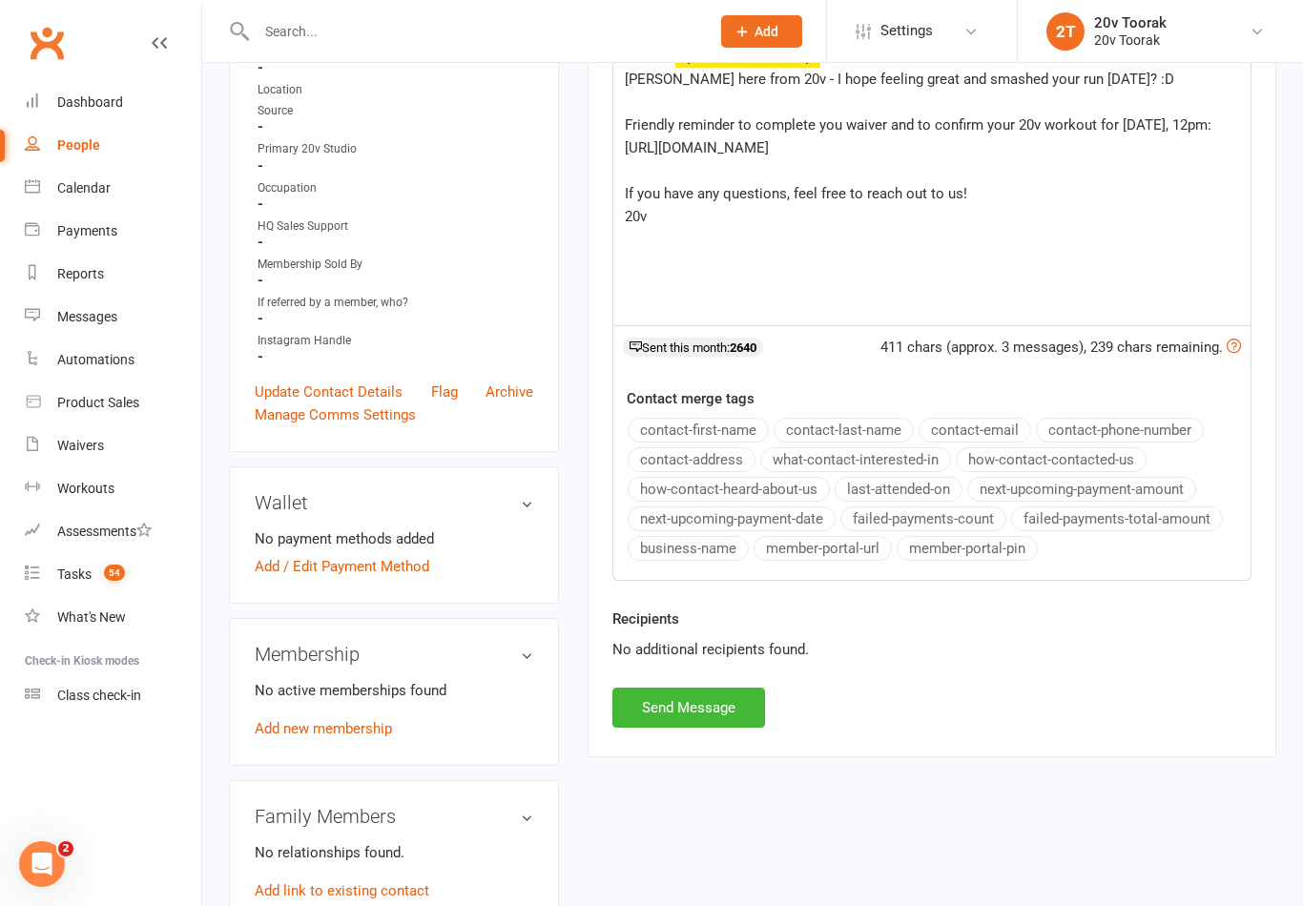
click at [1225, 123] on p "Friendly reminder to complete you waiver and to confirm your 20v workout for Sa…" at bounding box center [932, 125] width 614 height 23
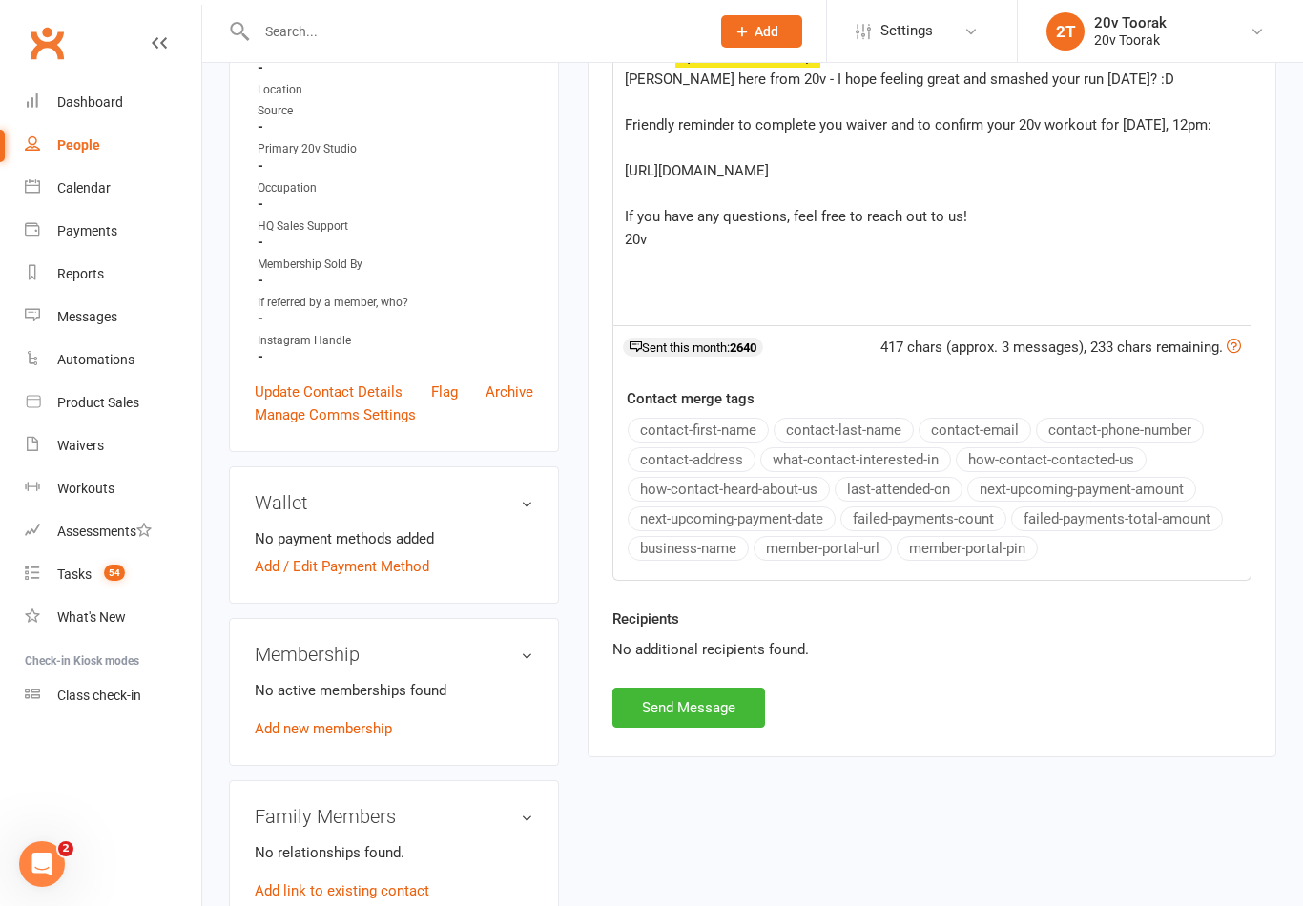
click at [707, 725] on button "Send Message" at bounding box center [688, 708] width 153 height 40
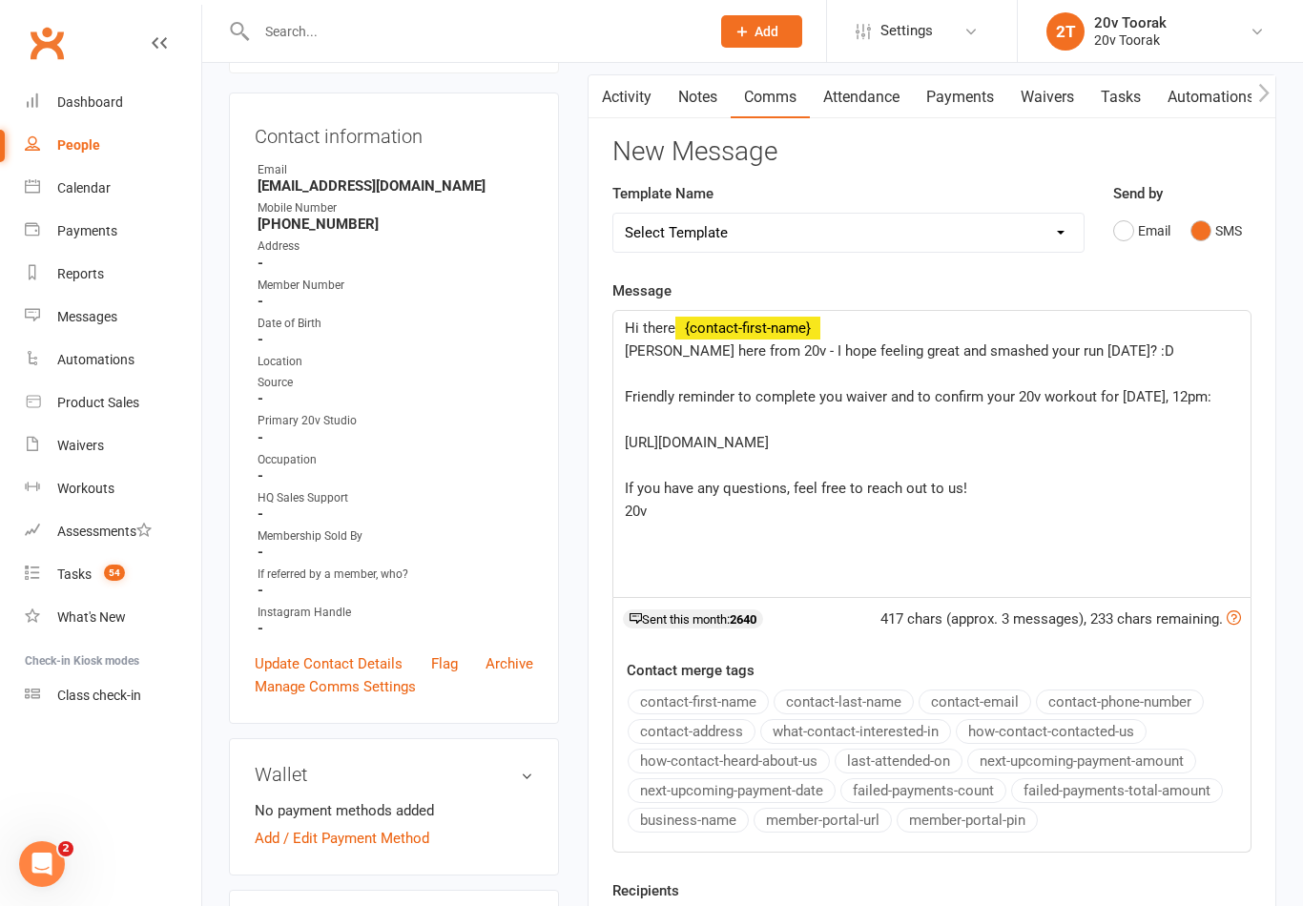
scroll to position [0, 0]
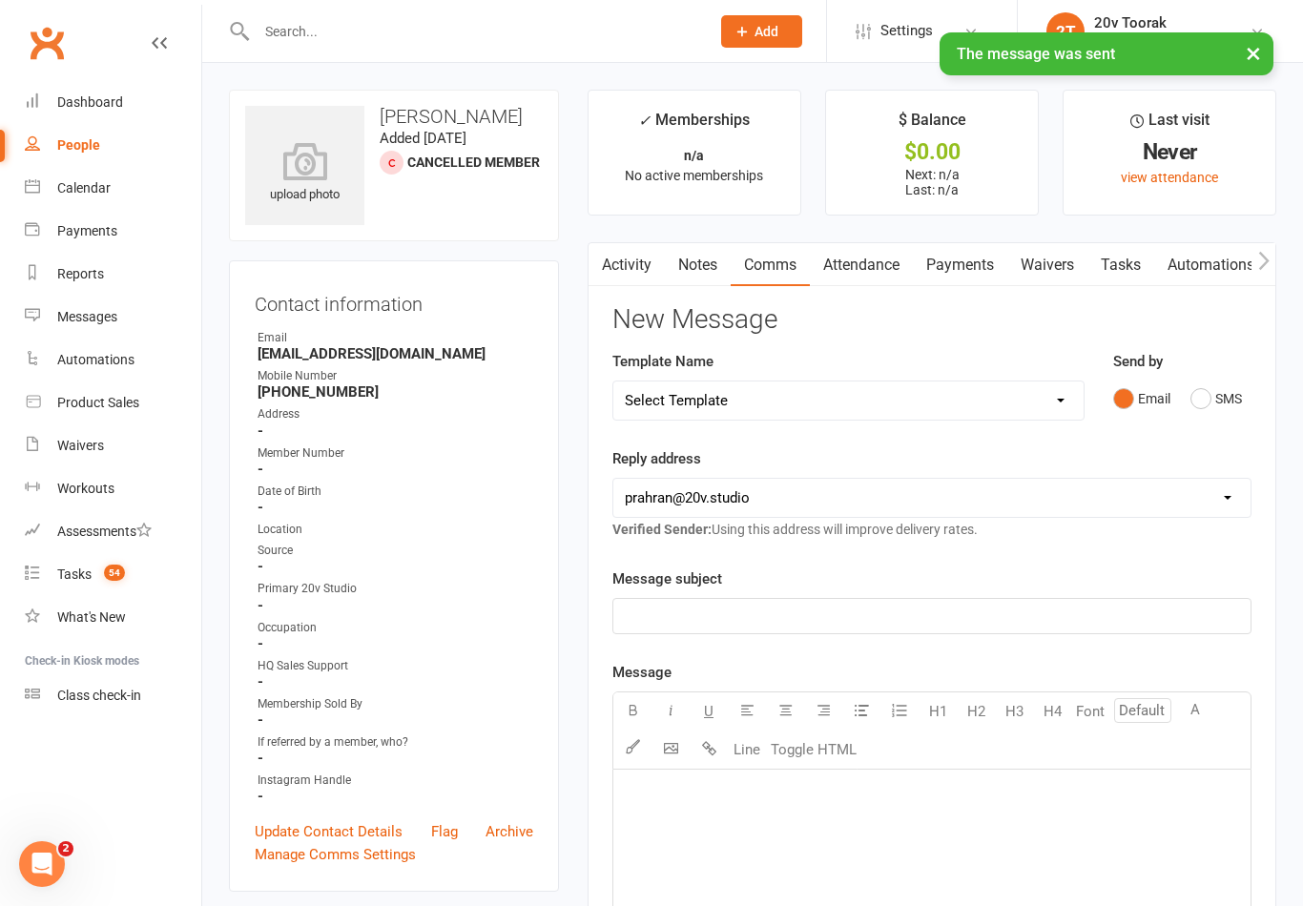
click at [1108, 251] on link "Tasks" at bounding box center [1120, 265] width 67 height 44
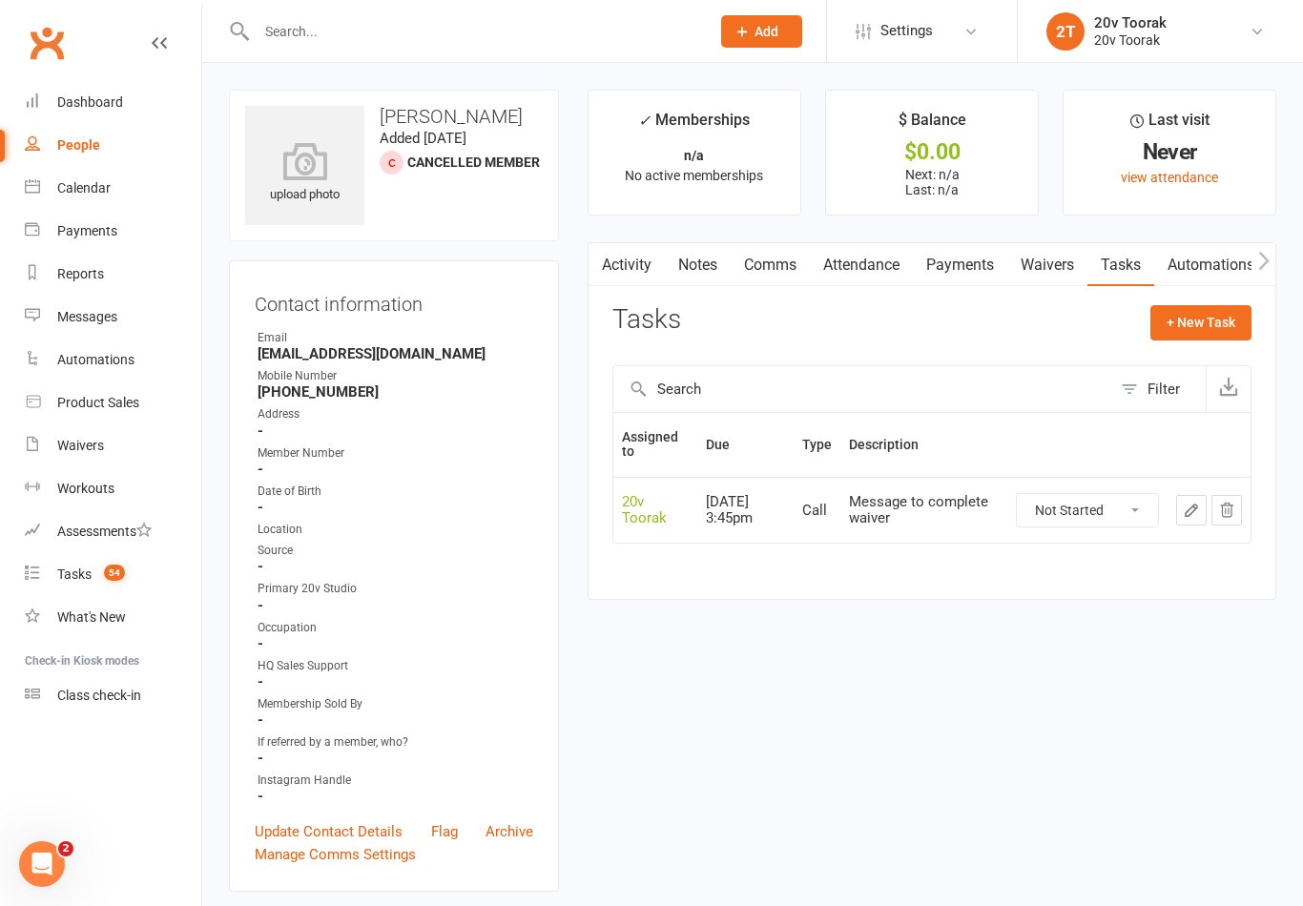
click at [1192, 505] on icon "button" at bounding box center [1191, 510] width 17 height 17
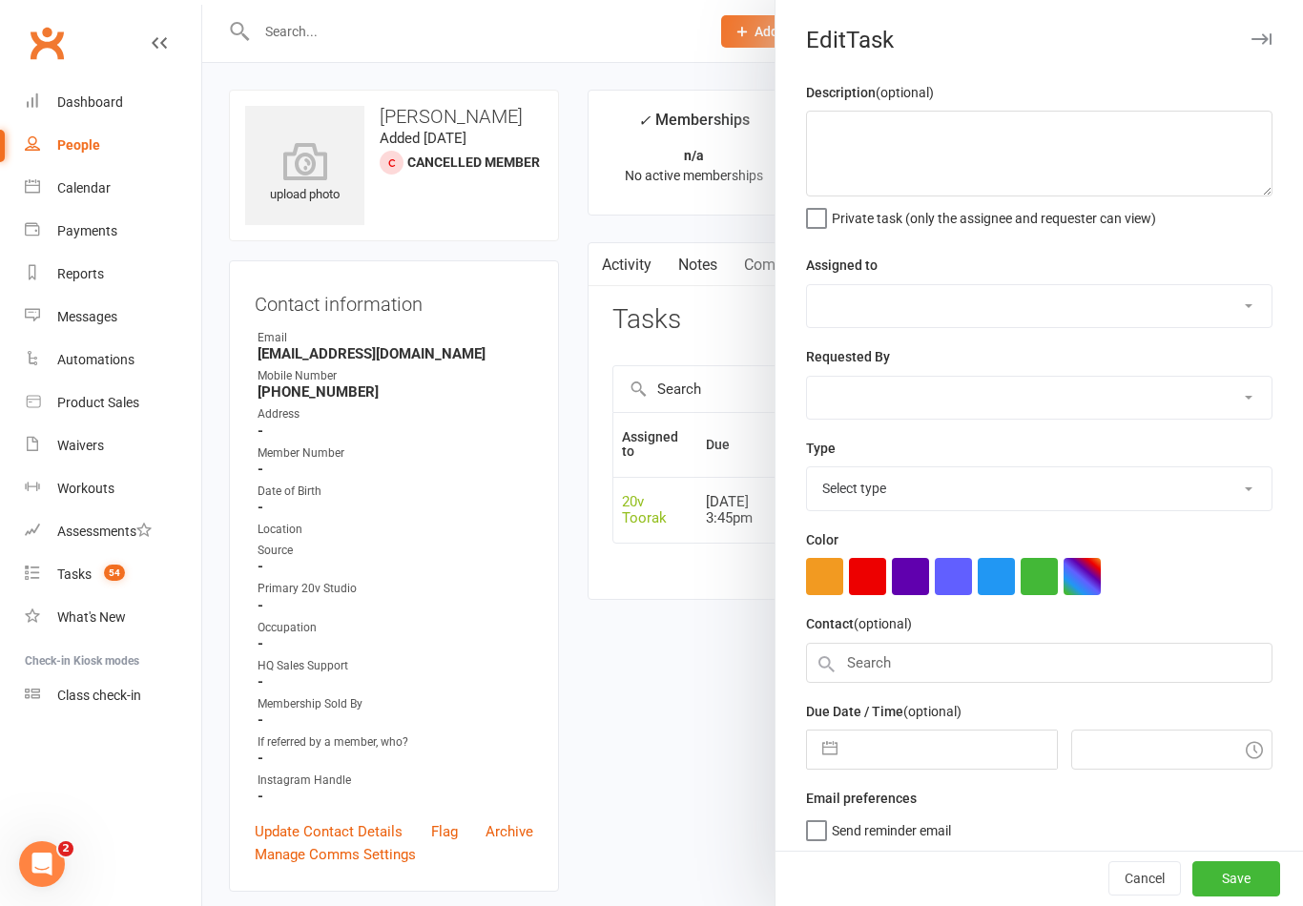
type textarea "Message to complete waiver"
select select "45736"
select select "46005"
type input "14 Aug 2025"
type input "3:45pm"
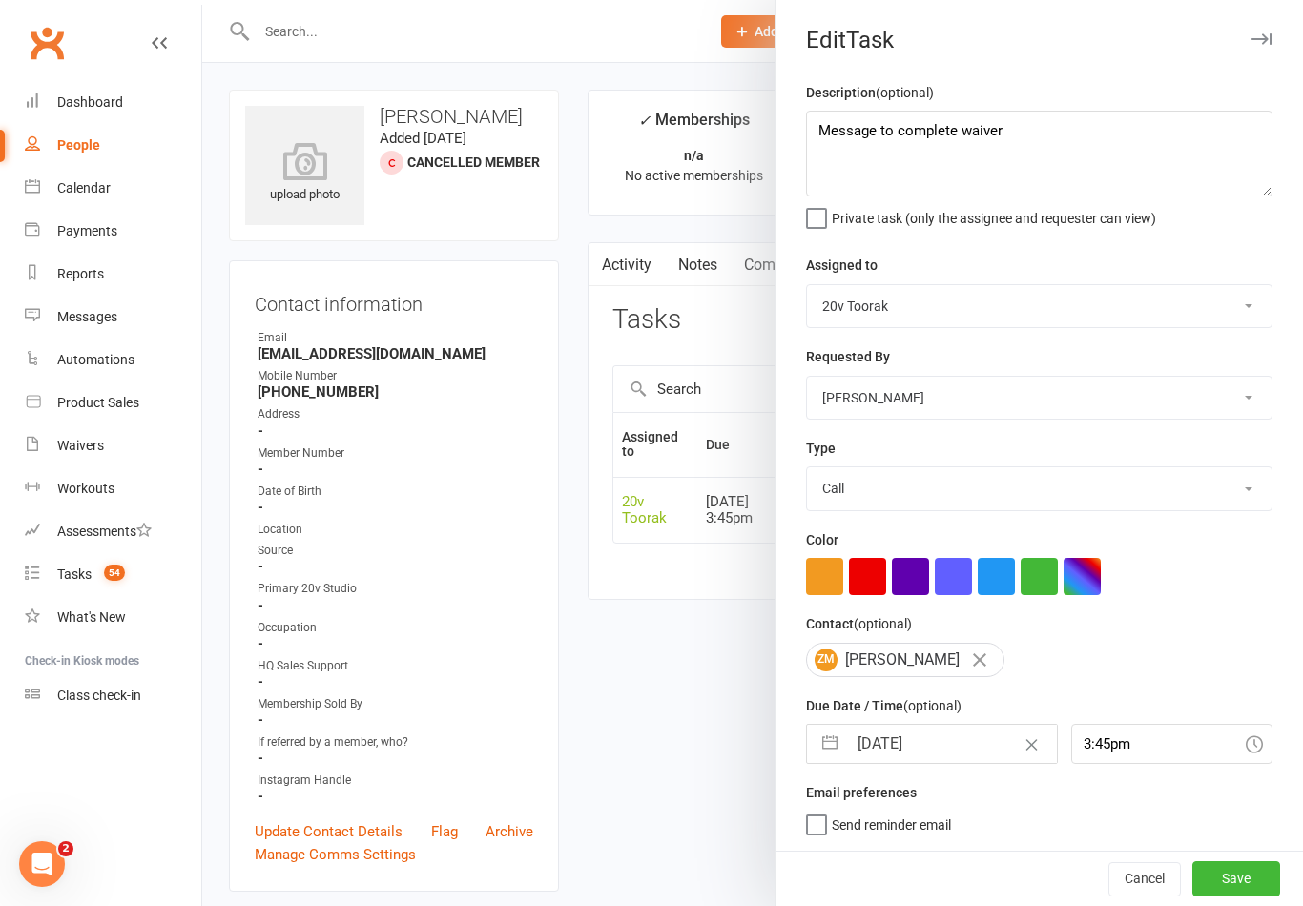
click at [1159, 475] on select "Call Call - to book trial Confirm session attendance Confirm trial Follow up Me…" at bounding box center [1039, 488] width 465 height 42
select select "23277"
click at [1092, 136] on textarea "Message to complete waiver" at bounding box center [1039, 154] width 466 height 86
click at [1075, 135] on textarea "Message to complete waiver" at bounding box center [1039, 154] width 466 height 86
click at [1090, 136] on textarea "Message to complete waiver" at bounding box center [1039, 154] width 466 height 86
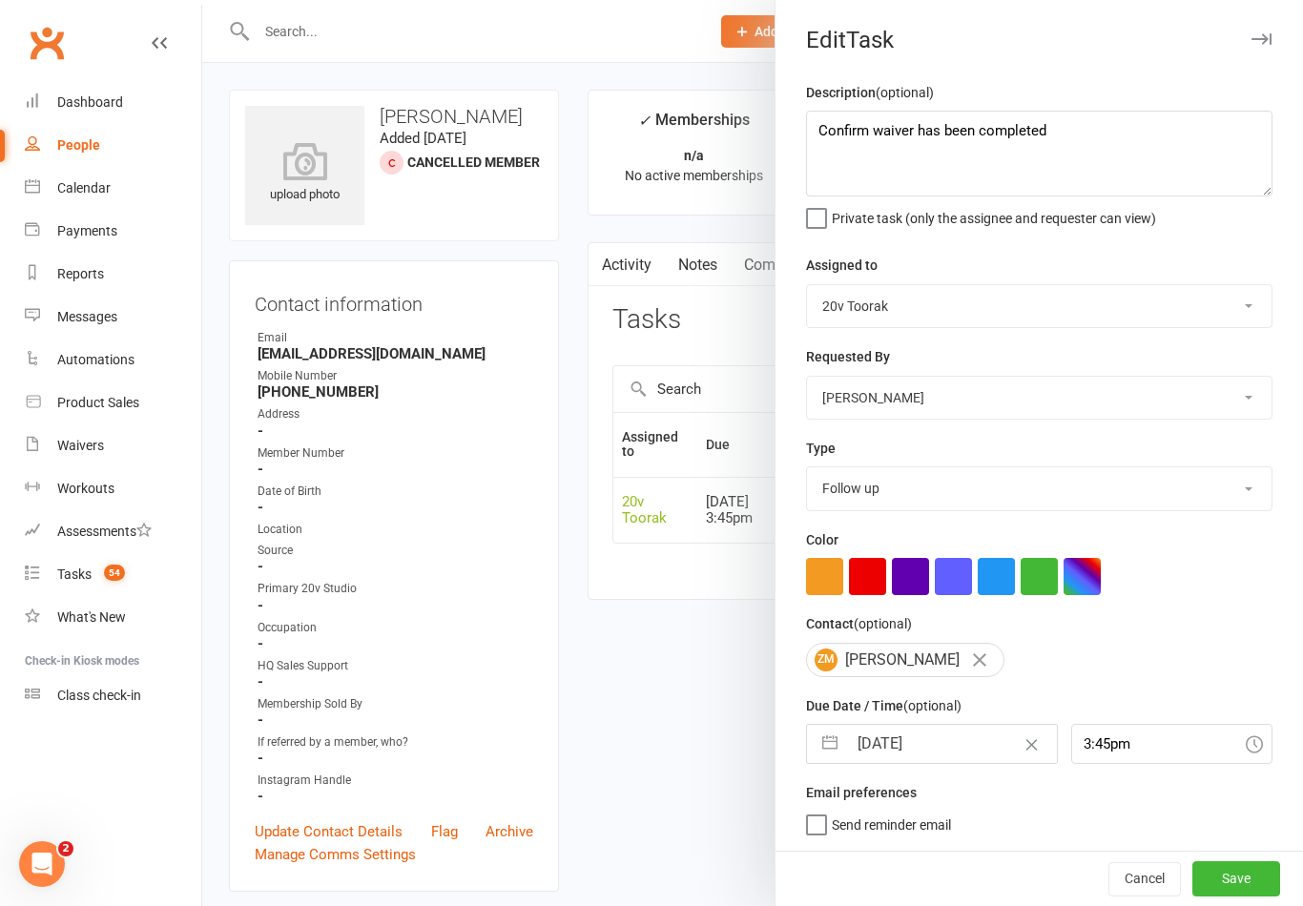
scroll to position [4, 0]
type textarea "Confirm waiver has been completed"
click at [1250, 890] on button "Save" at bounding box center [1236, 878] width 88 height 34
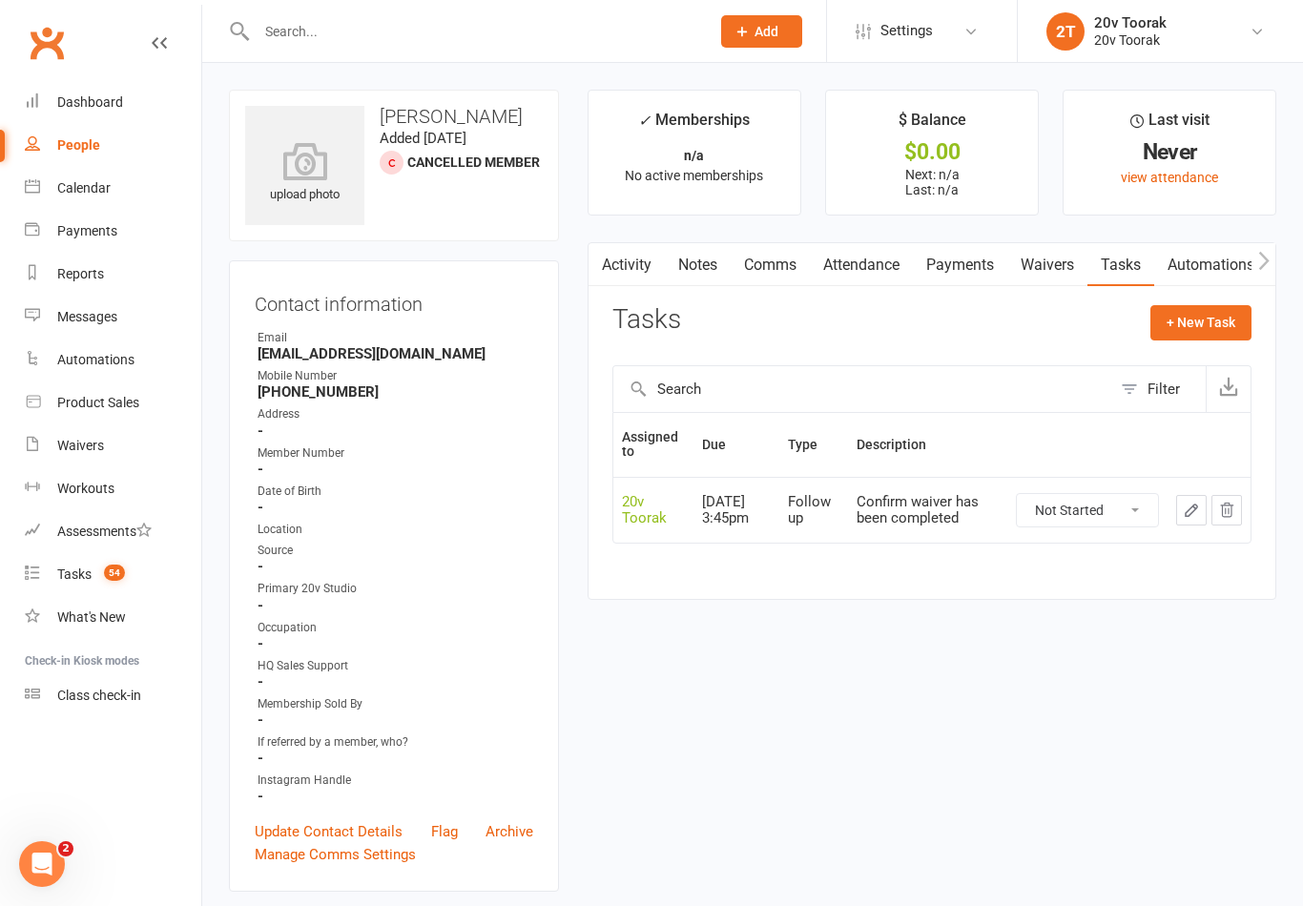
click at [55, 202] on link "Calendar" at bounding box center [113, 188] width 176 height 43
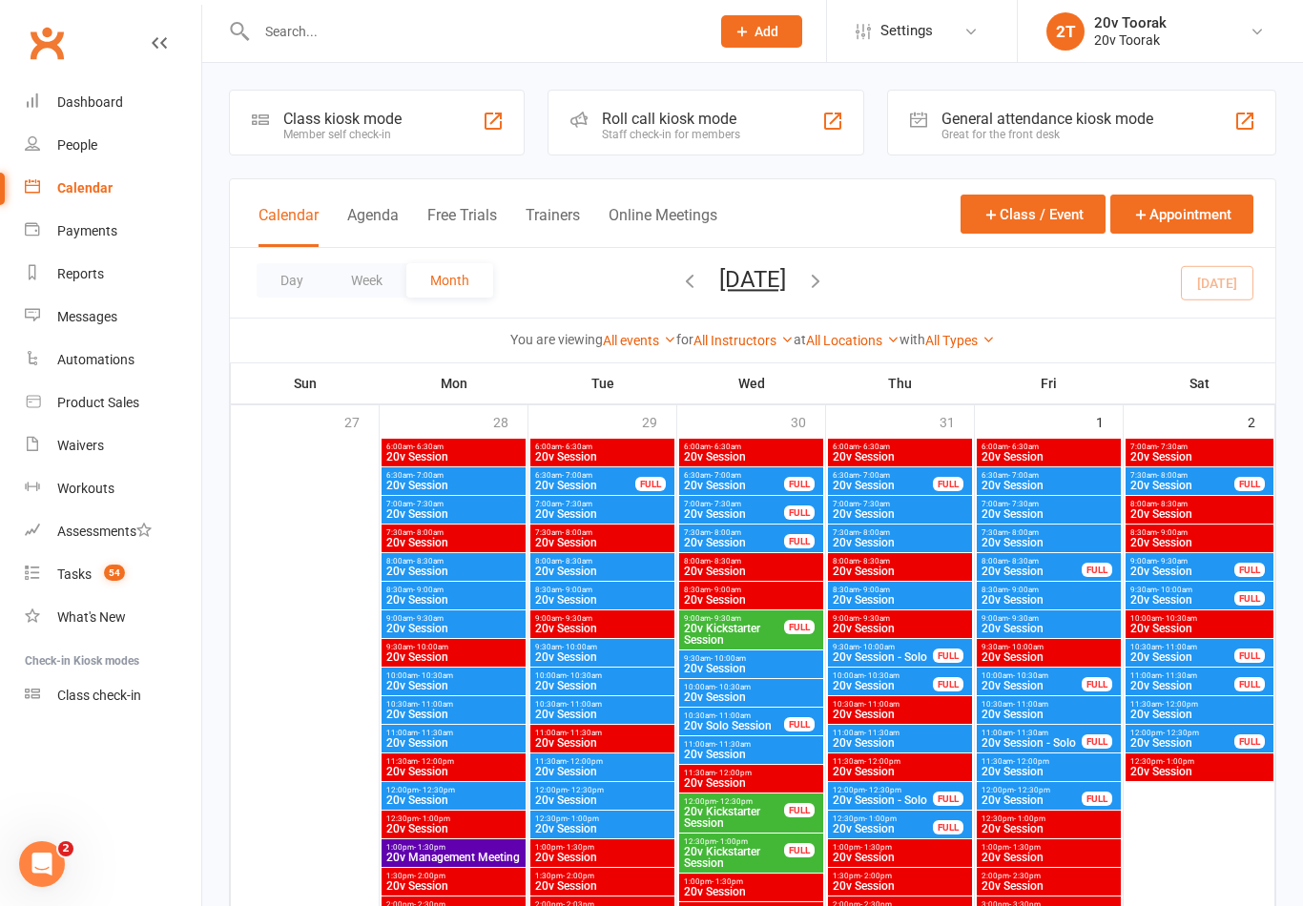
click at [62, 140] on div "People" at bounding box center [77, 144] width 40 height 15
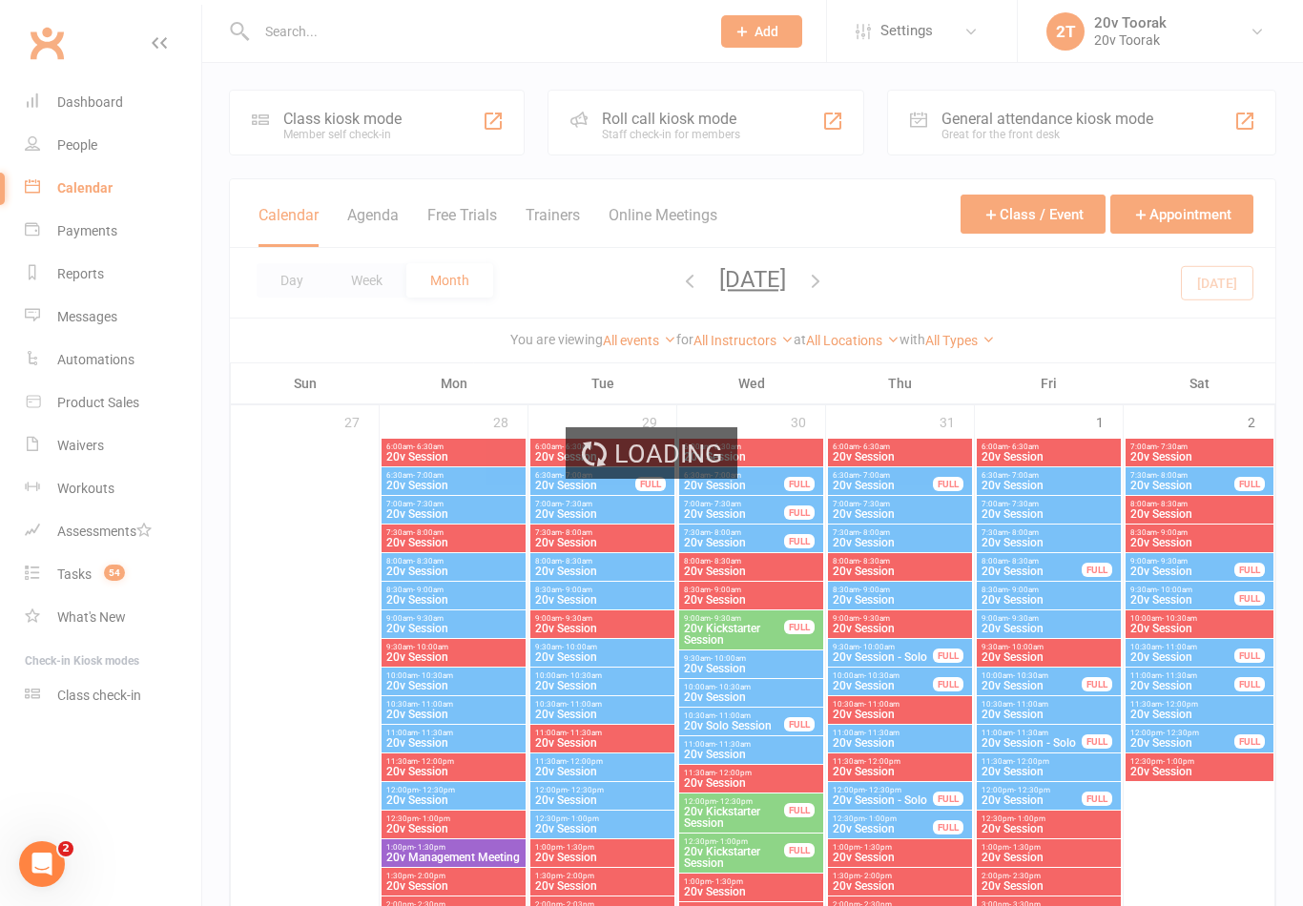
select select "100"
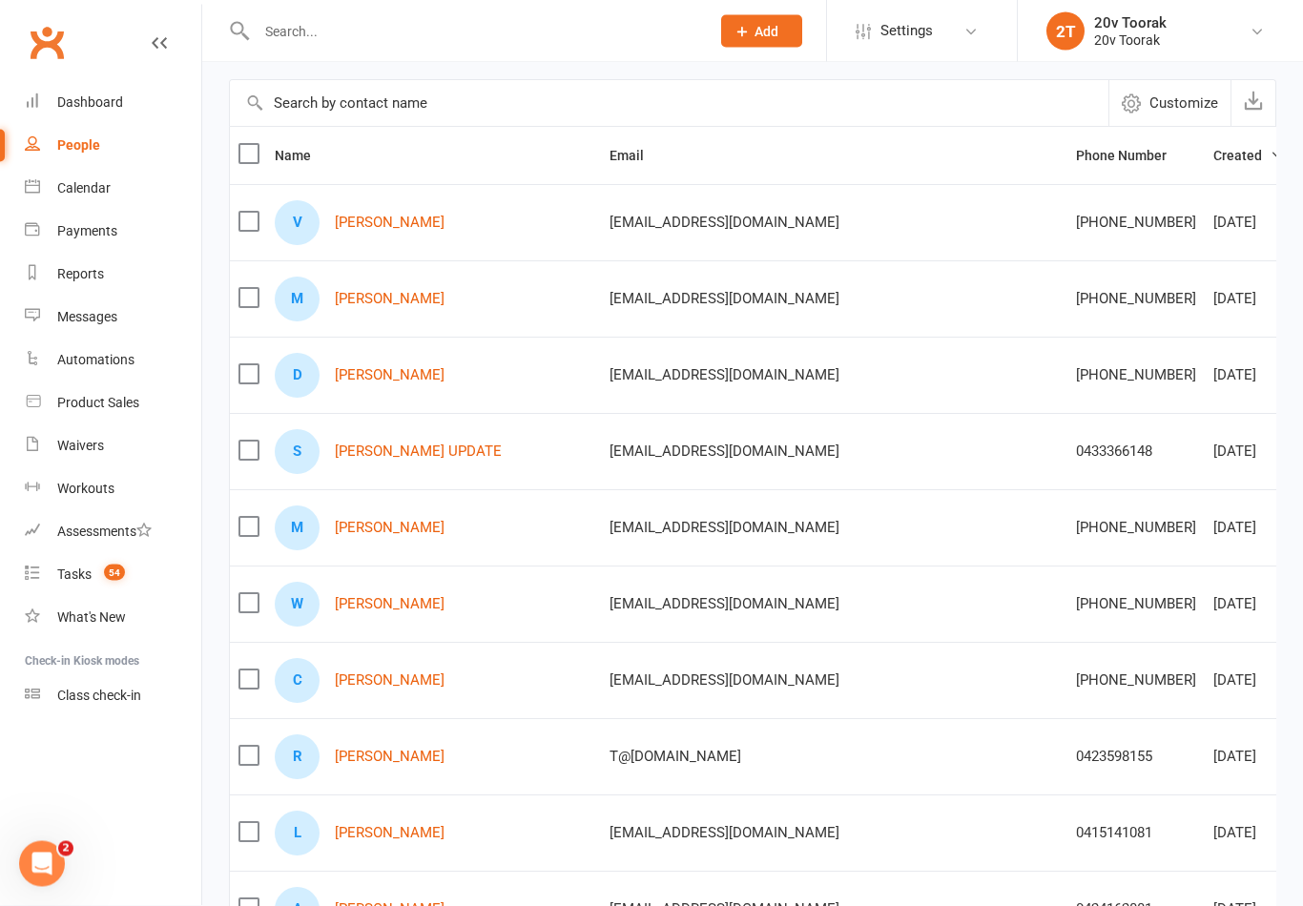
scroll to position [149, 0]
click at [388, 453] on link "Samuel UPDATE" at bounding box center [418, 453] width 167 height 16
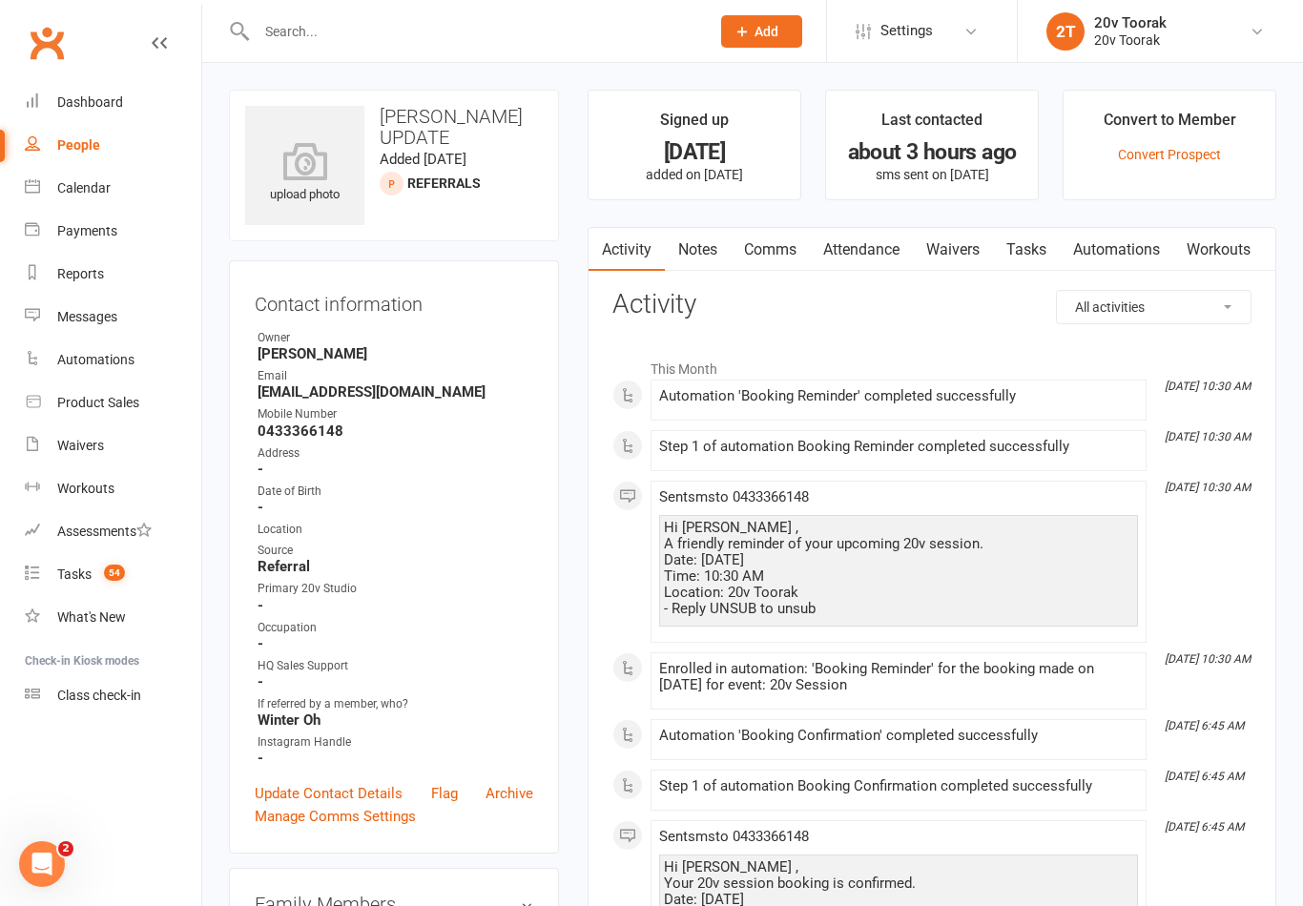
click at [963, 243] on link "Waivers" at bounding box center [953, 250] width 80 height 44
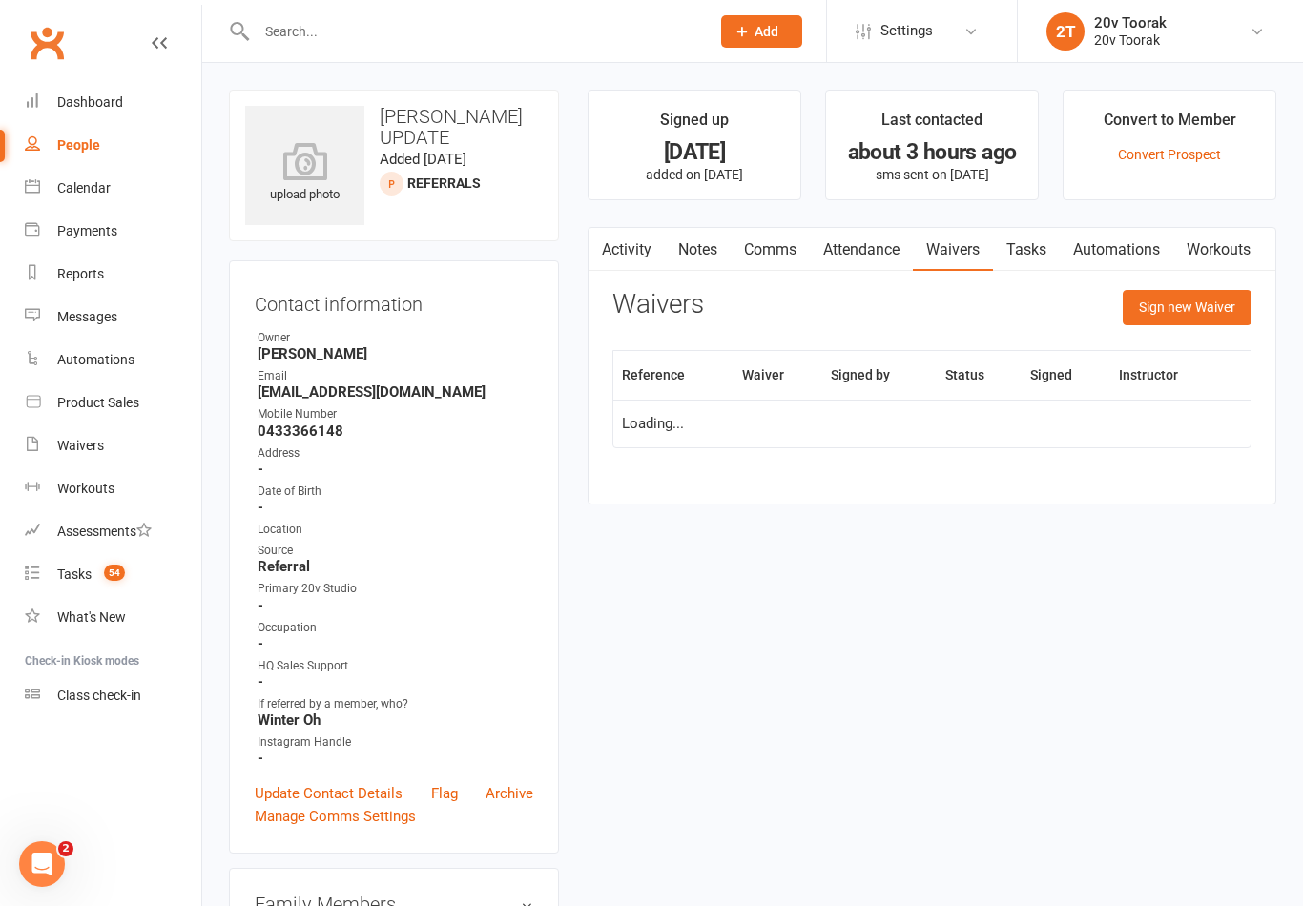
scroll to position [30, 0]
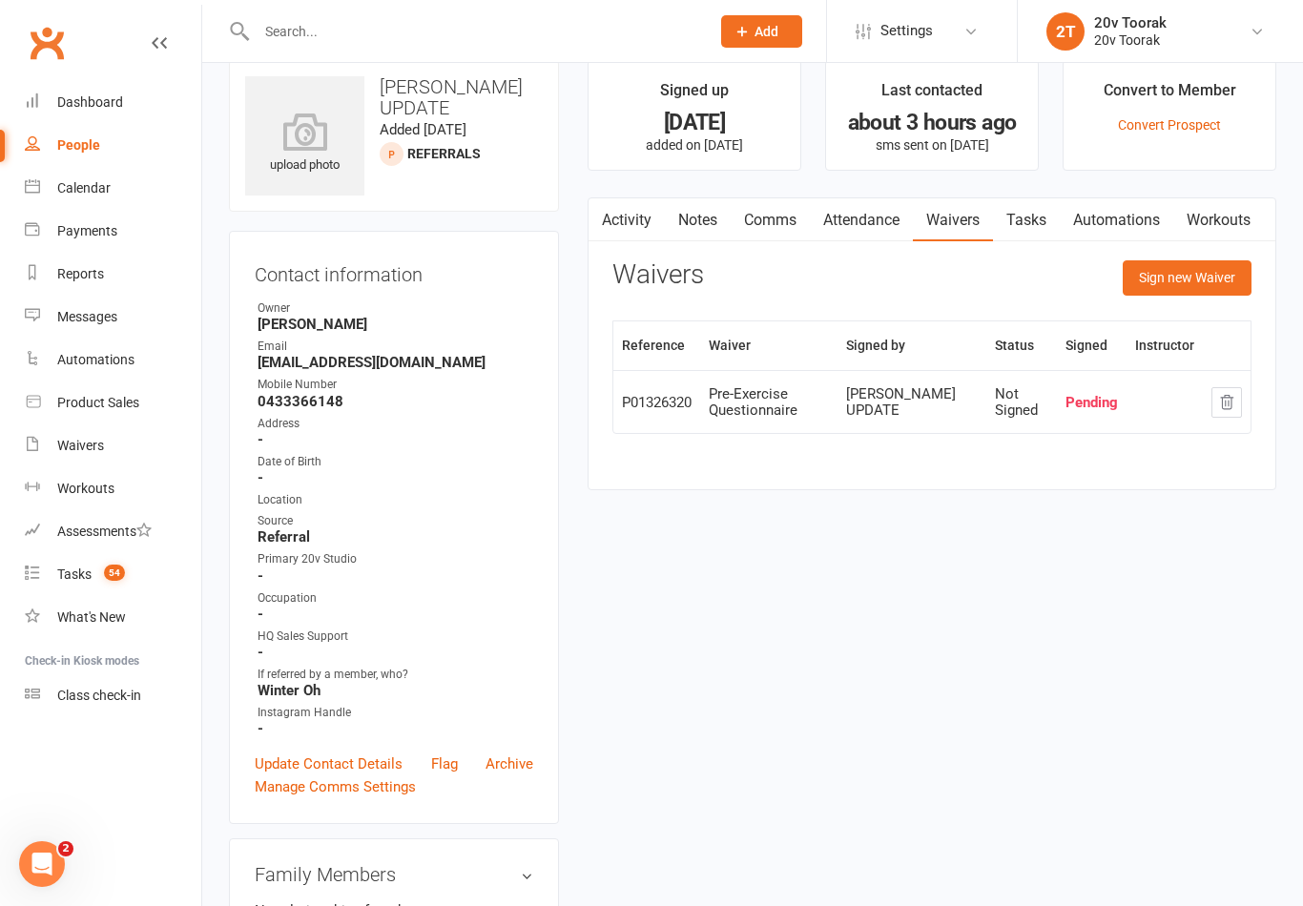
click at [627, 225] on link "Activity" at bounding box center [627, 220] width 76 height 44
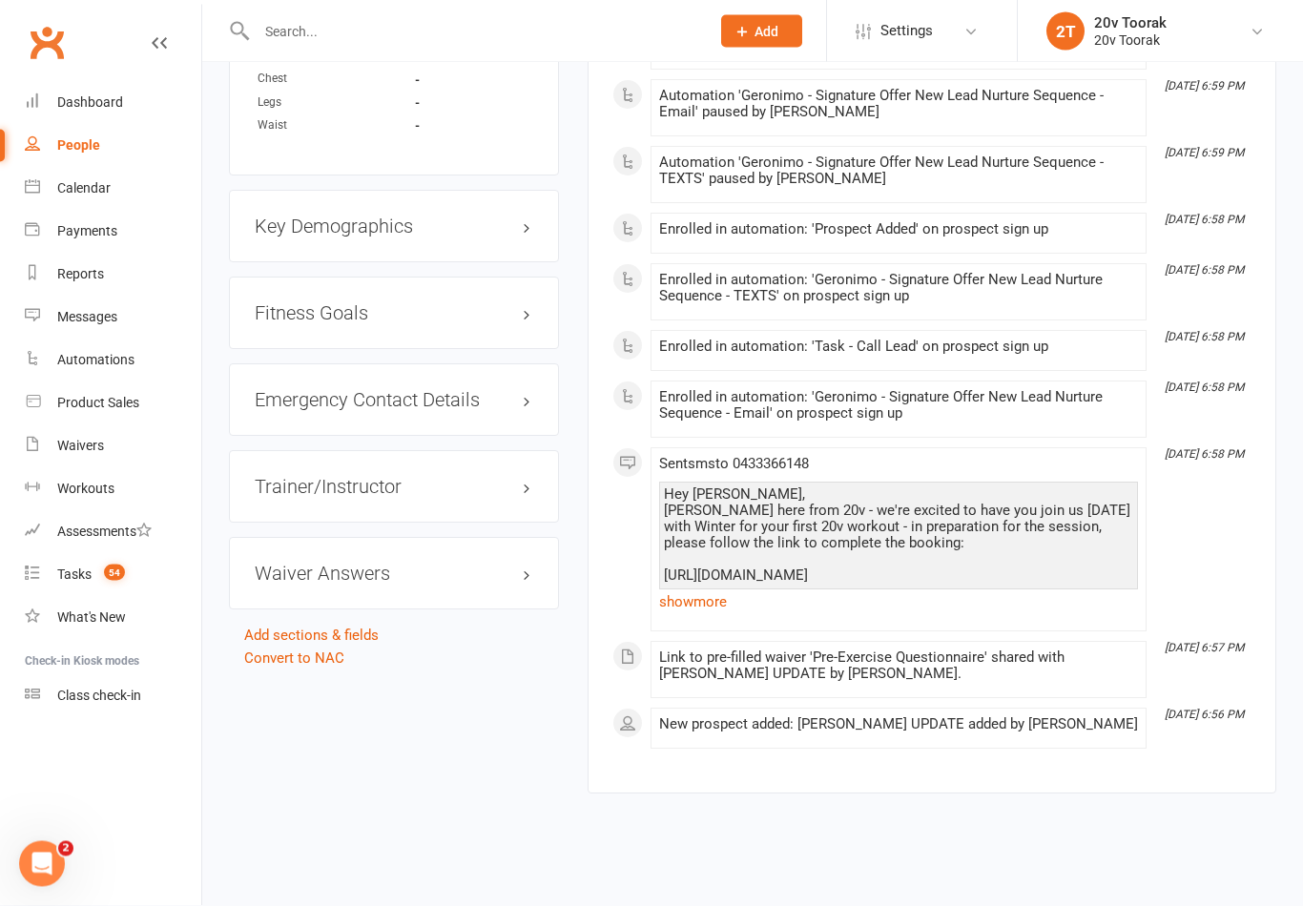
scroll to position [1561, 0]
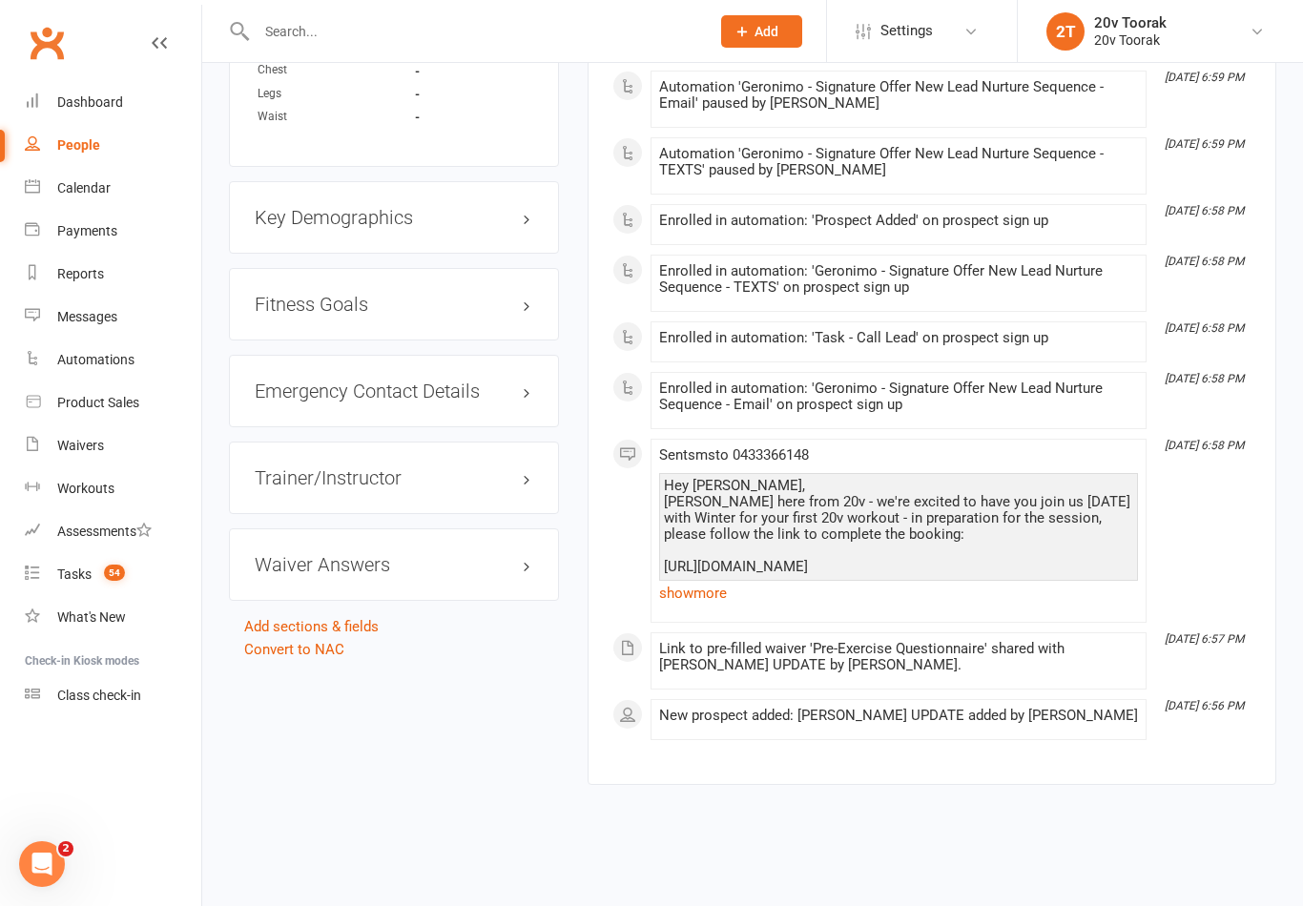
click at [702, 584] on link "show more" at bounding box center [898, 593] width 479 height 27
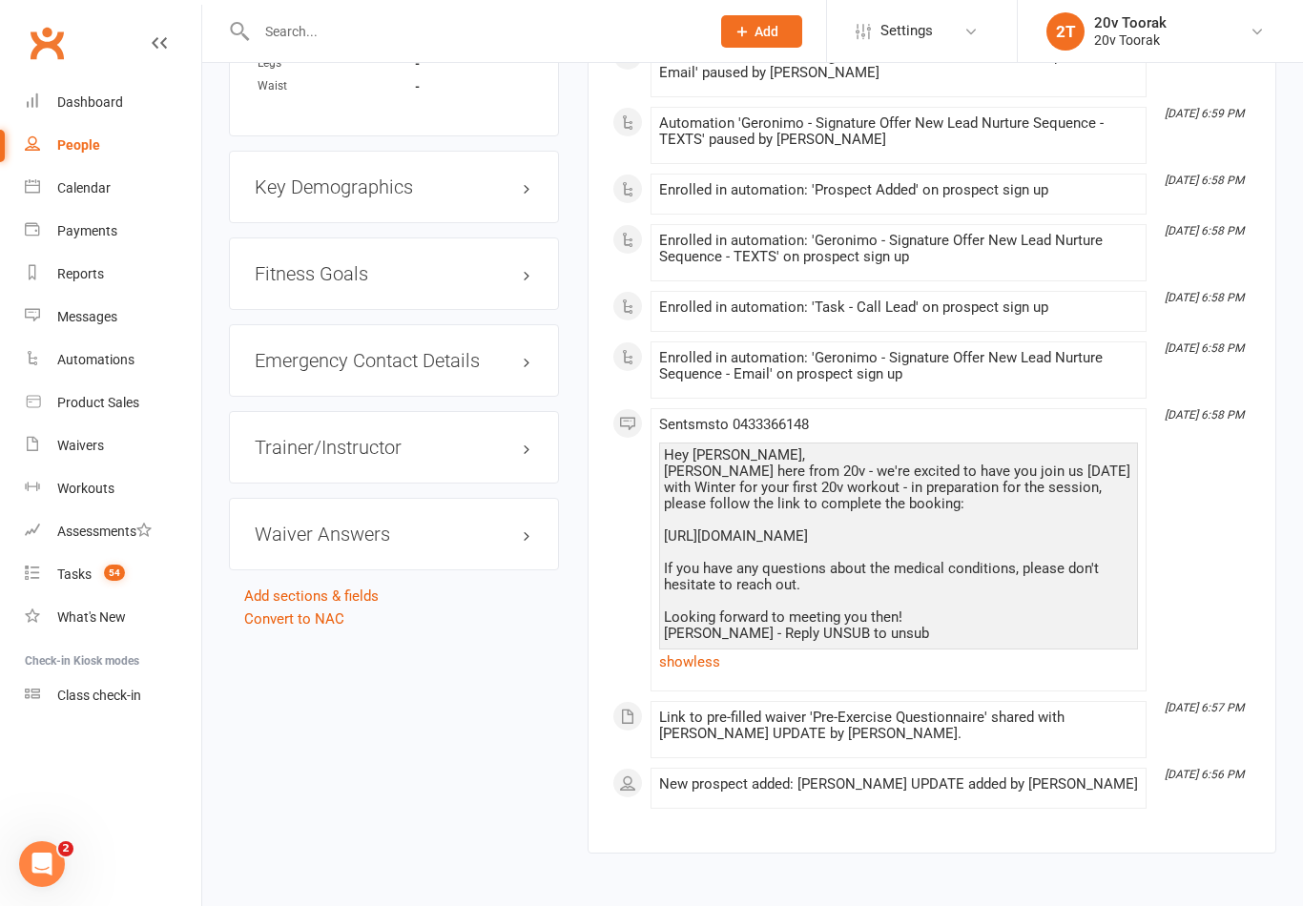
copy div "https://app.clubworx.com/websites/20v-1-2/waivers/exercise-pre-exercise-questio…"
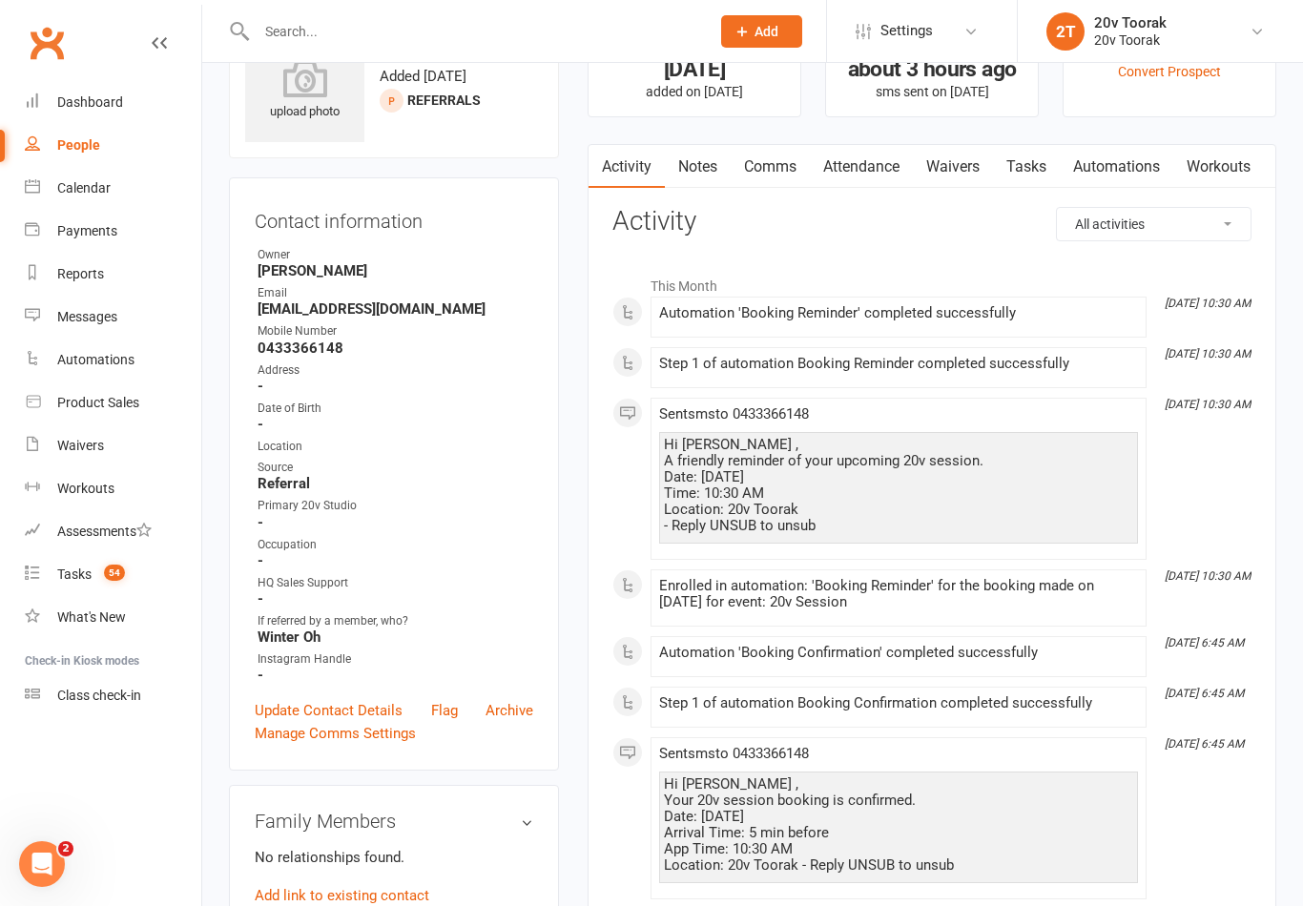
scroll to position [0, 0]
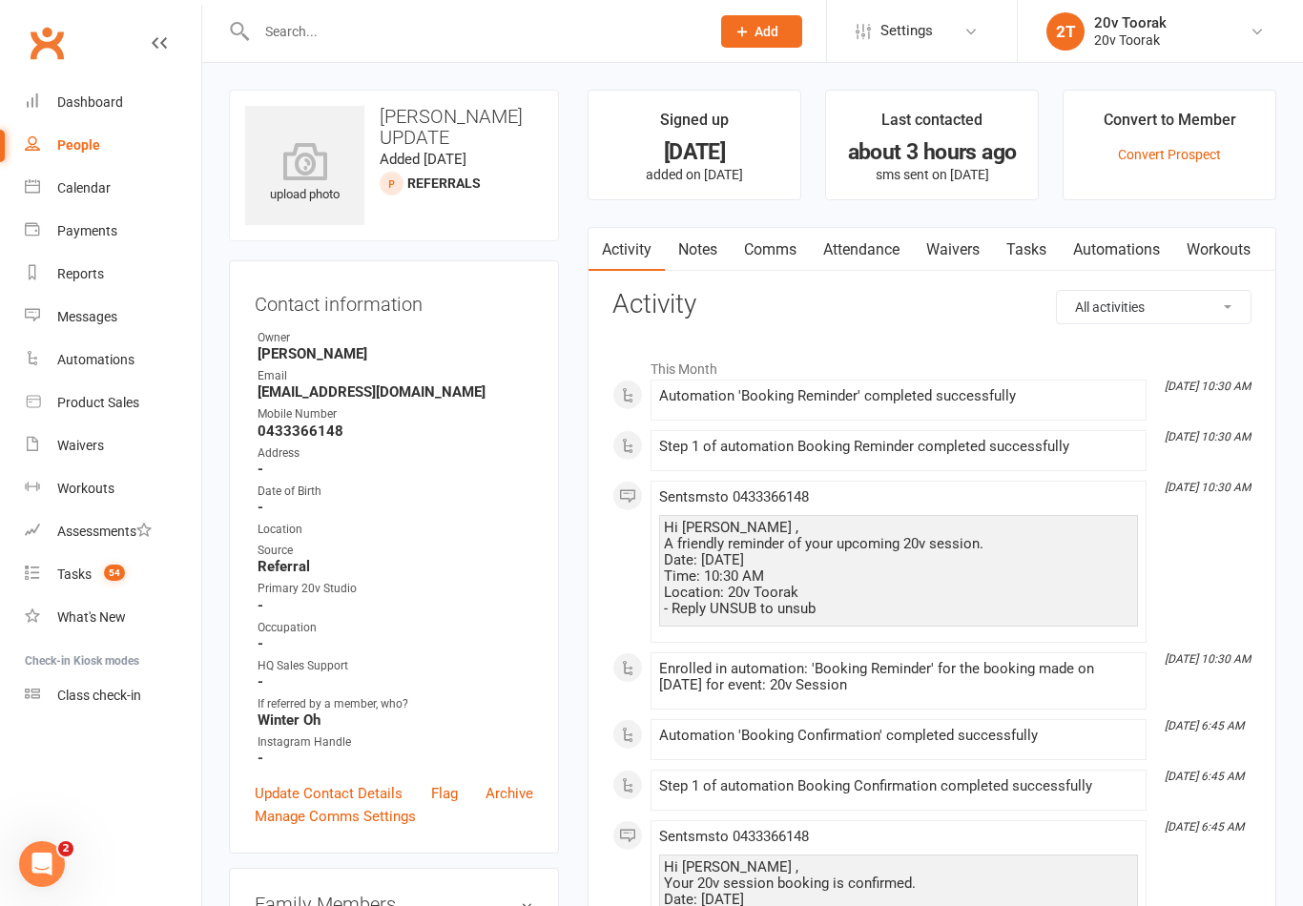
click at [781, 252] on link "Comms" at bounding box center [770, 250] width 79 height 44
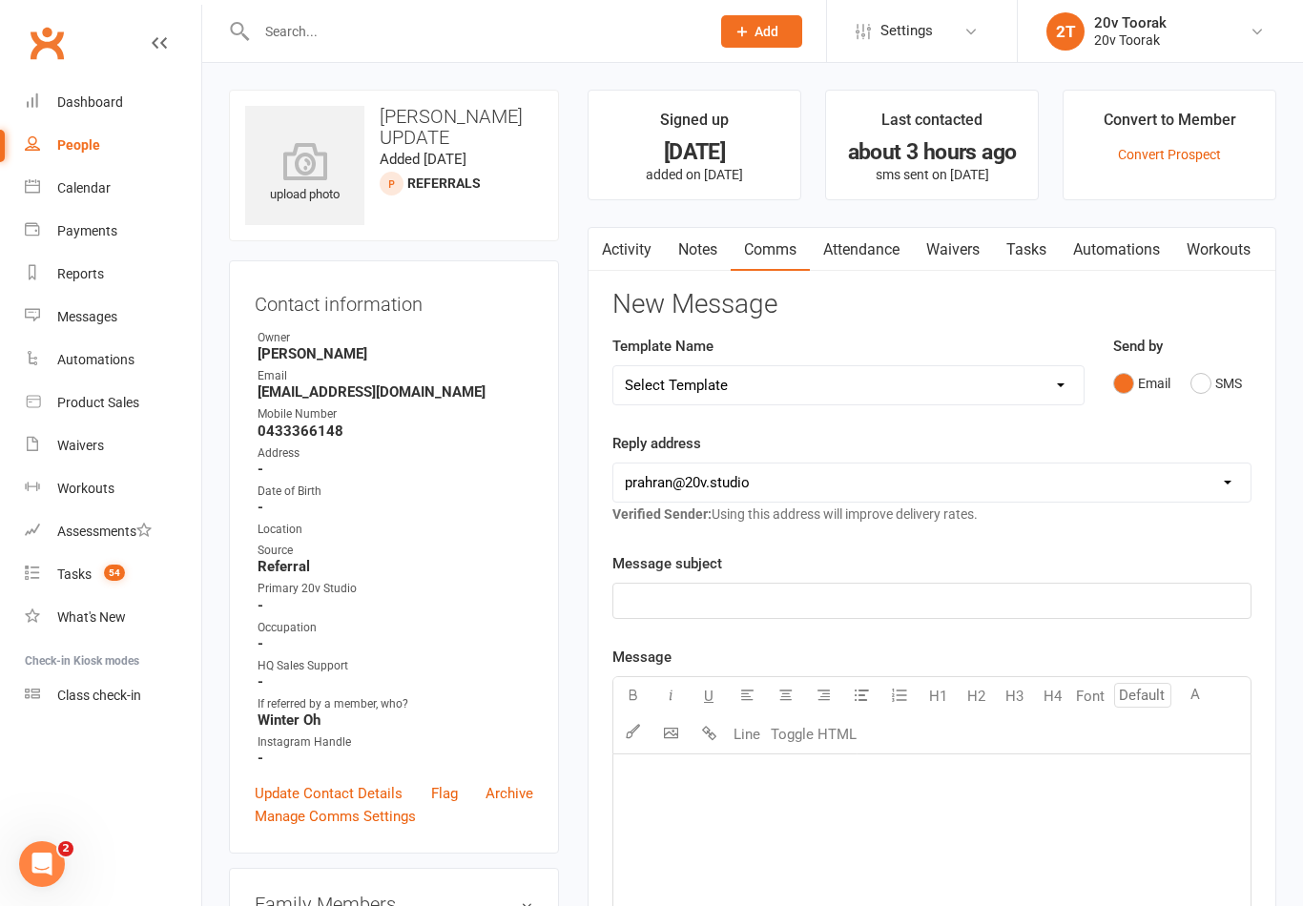
click at [1223, 392] on button "SMS" at bounding box center [1216, 383] width 52 height 36
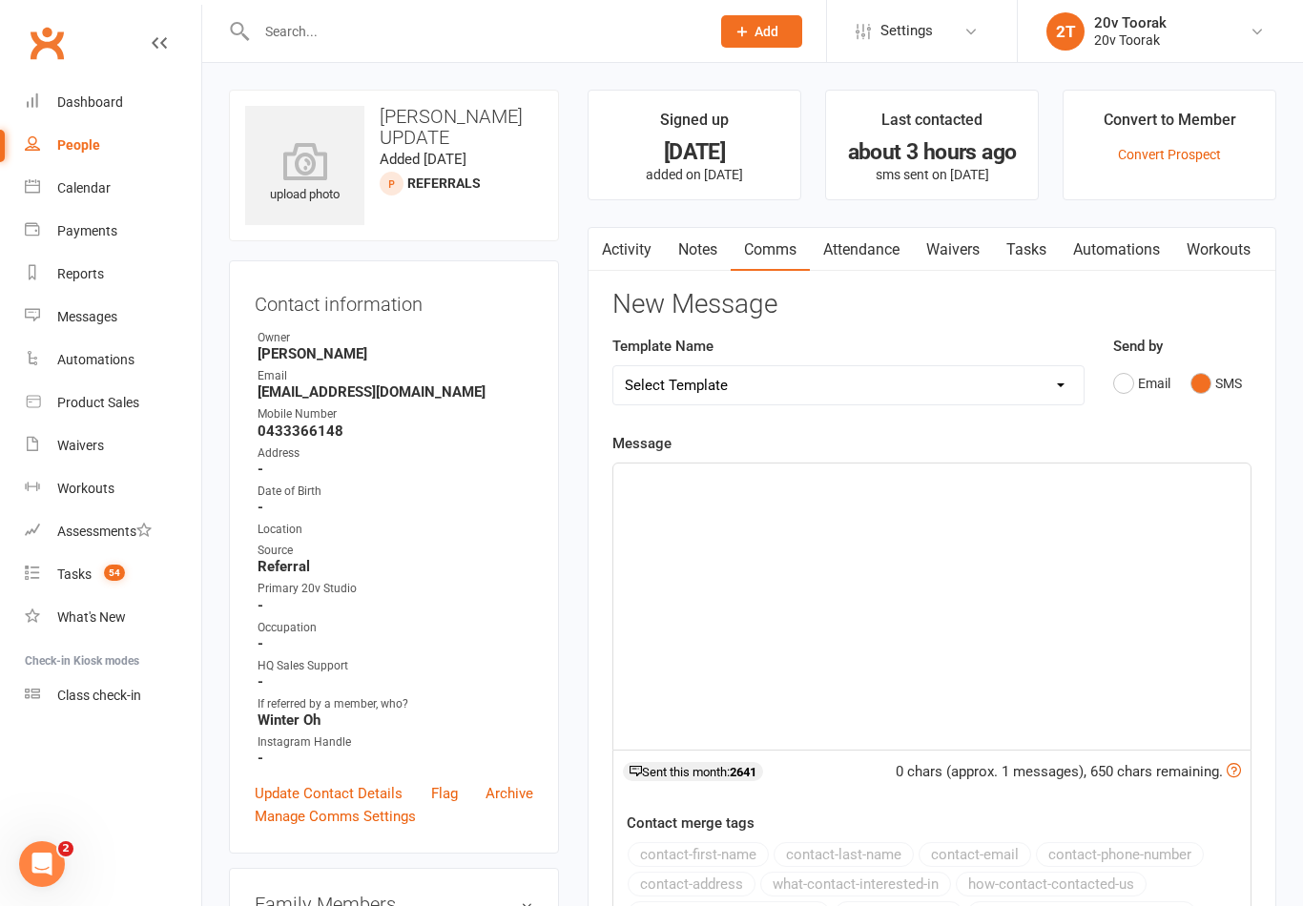
click at [987, 563] on div "﻿" at bounding box center [931, 607] width 637 height 286
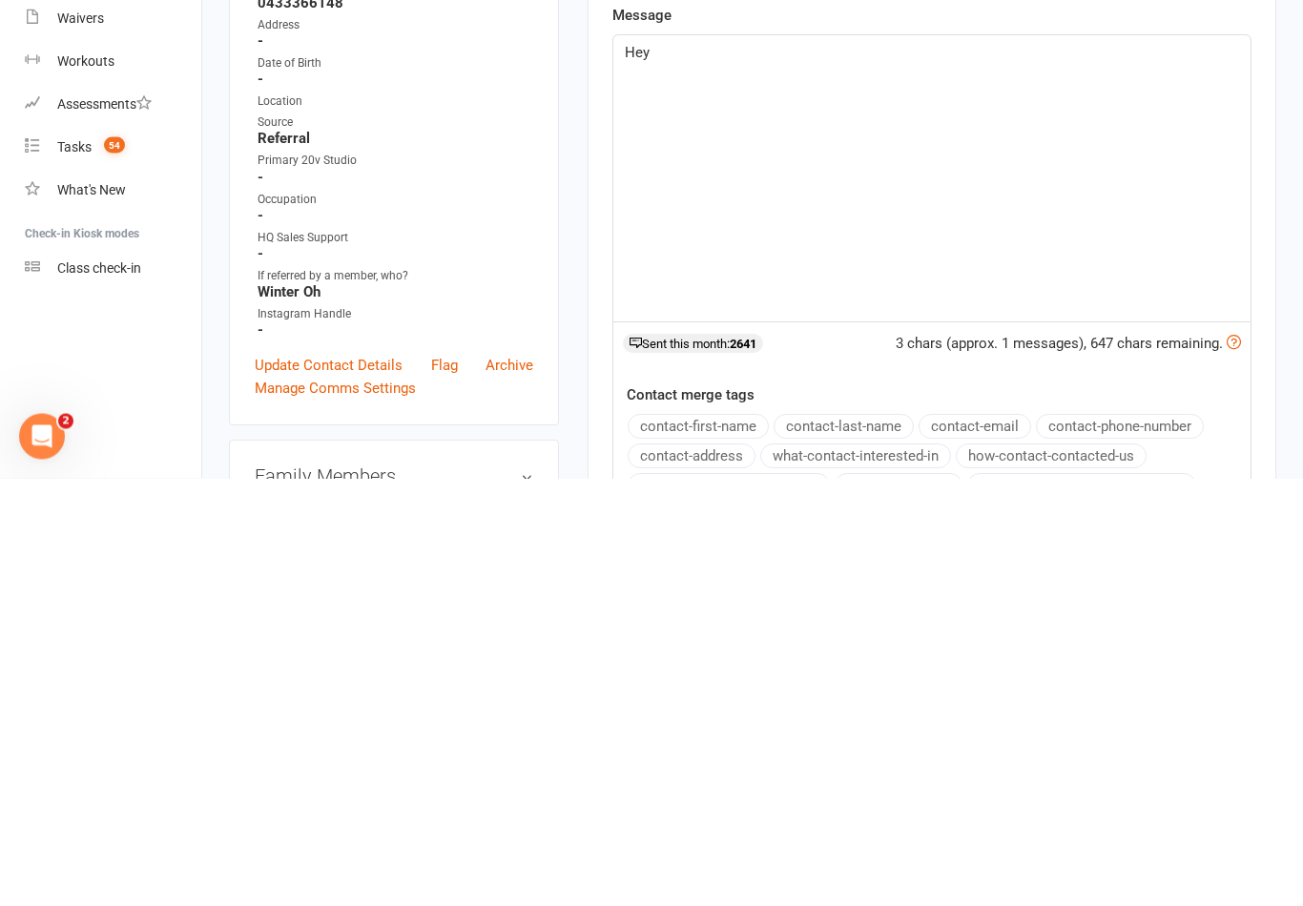
click at [724, 842] on button "contact-first-name" at bounding box center [698, 854] width 141 height 25
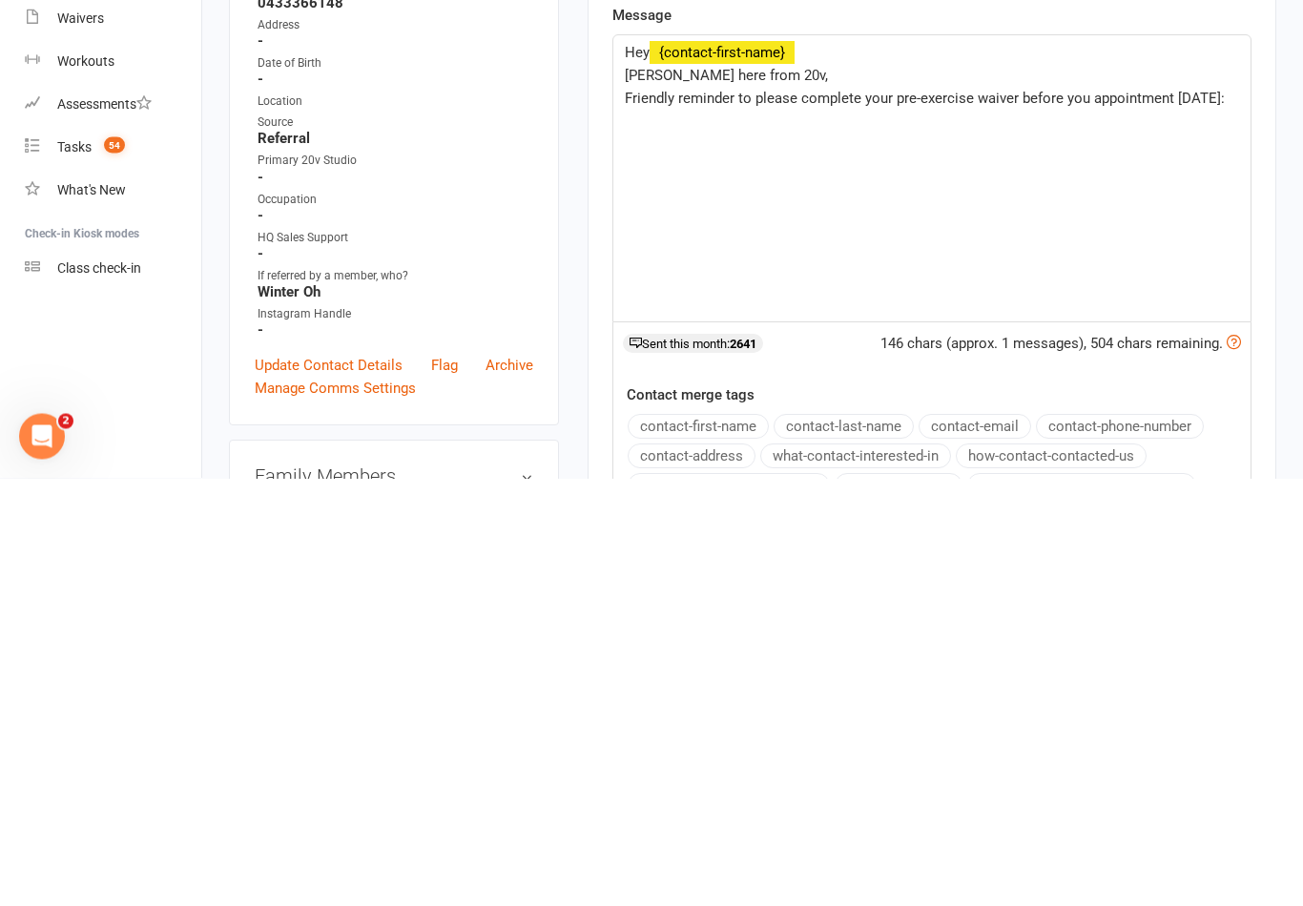
click at [962, 464] on div "Hey ﻿ {contact-first-name} Byron here from 20v, Friendly reminder to please com…" at bounding box center [931, 607] width 637 height 286
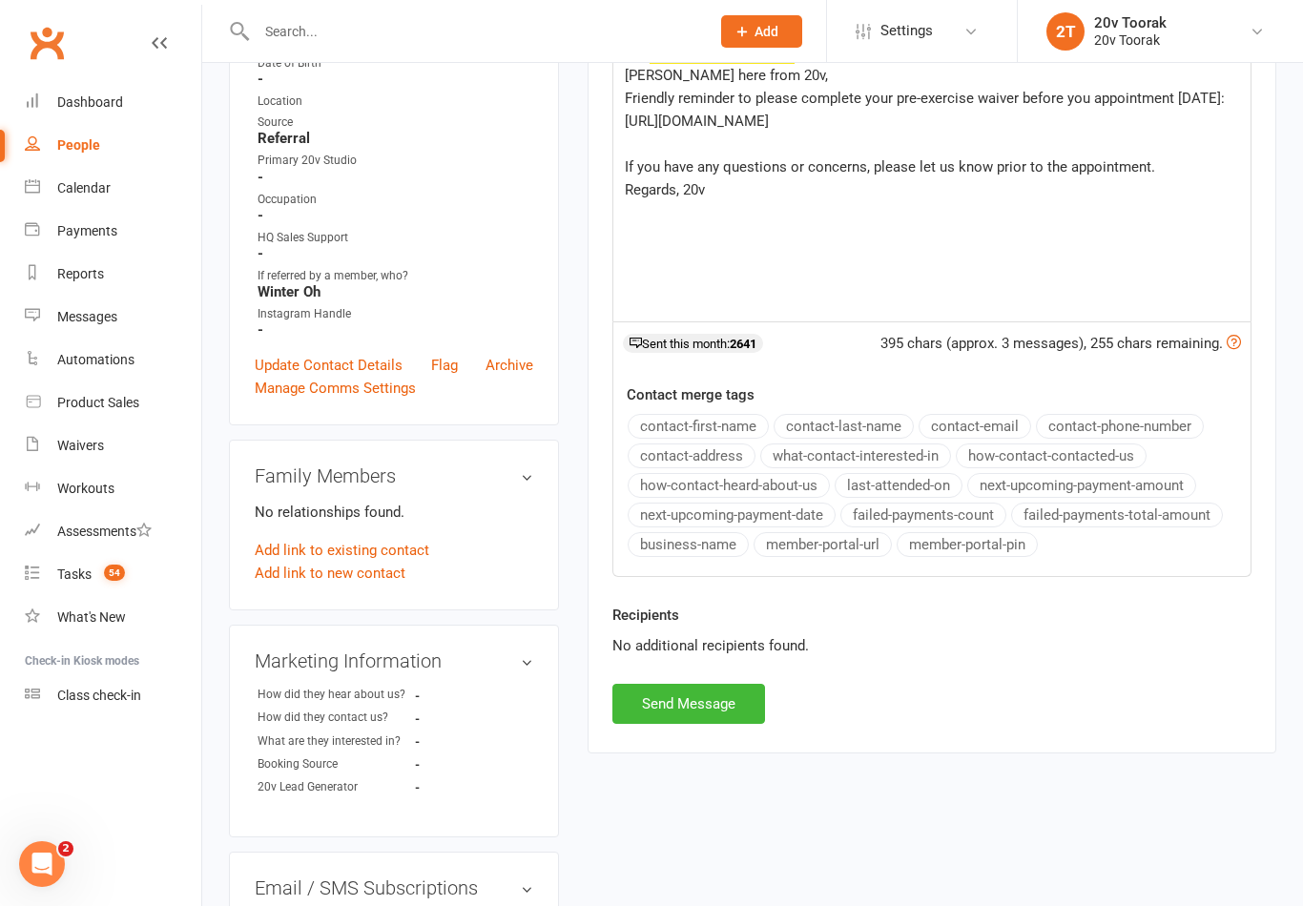
click at [718, 709] on button "Send Message" at bounding box center [688, 704] width 153 height 40
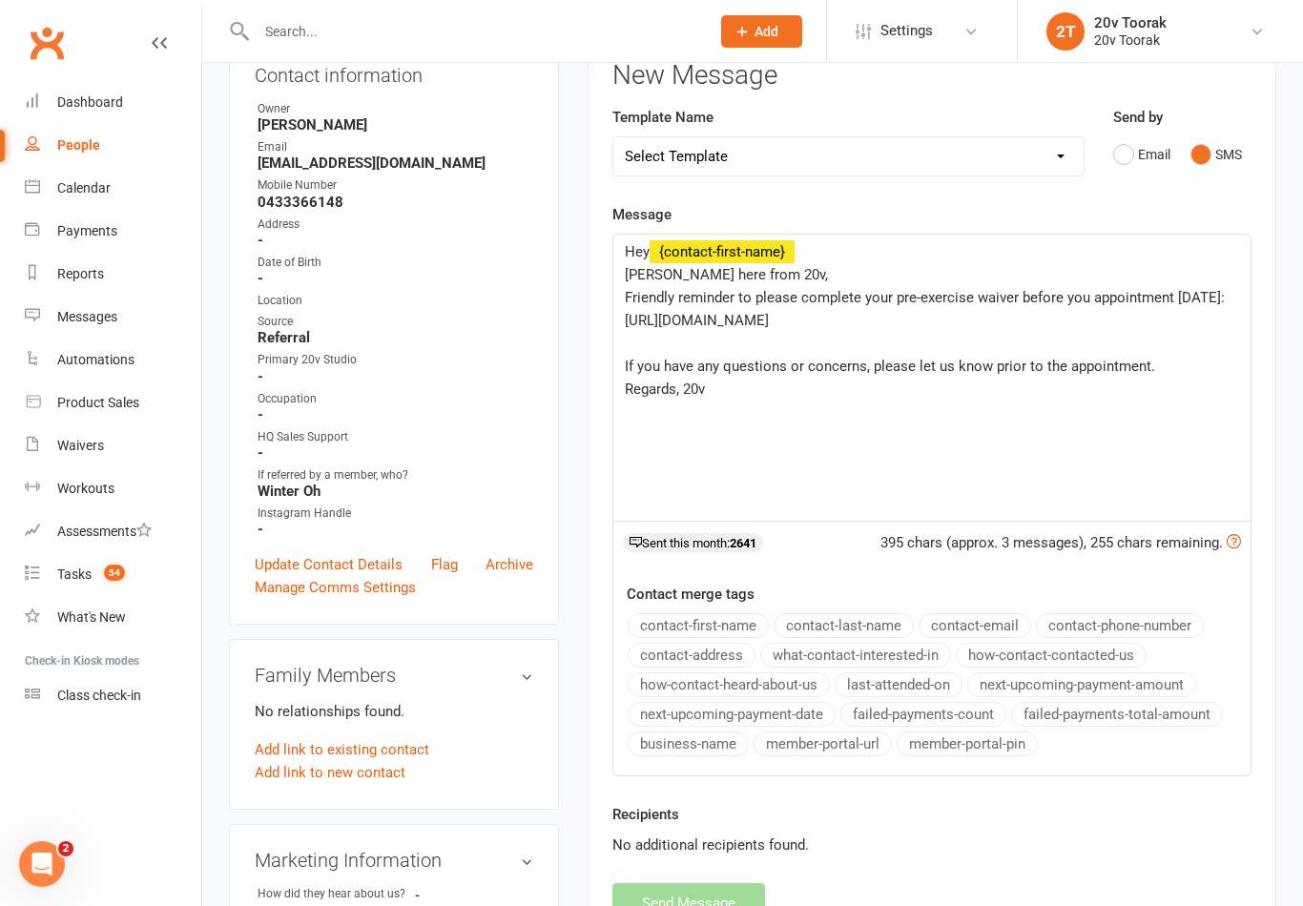
scroll to position [0, 0]
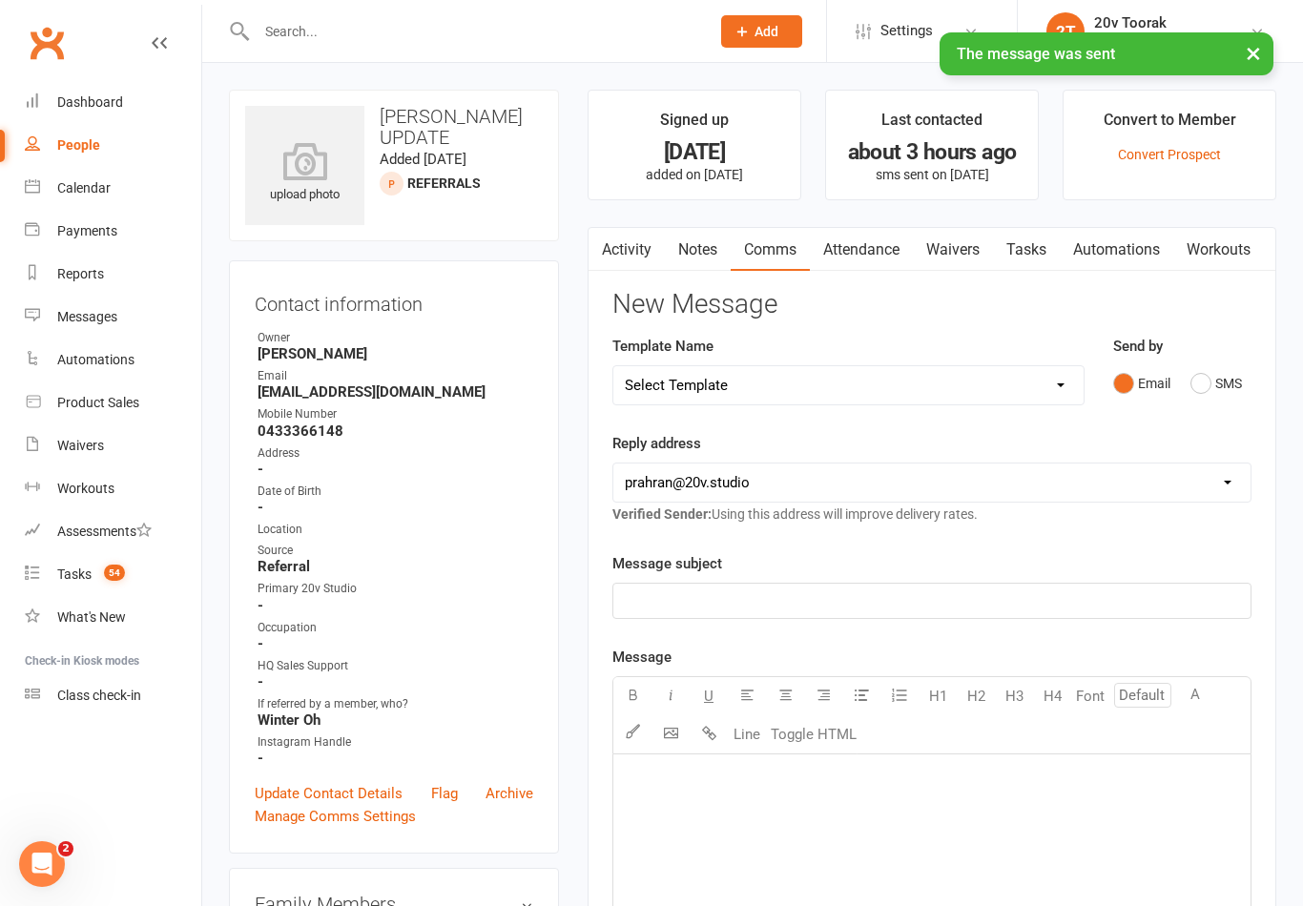
click at [715, 259] on link "Notes" at bounding box center [698, 250] width 66 height 44
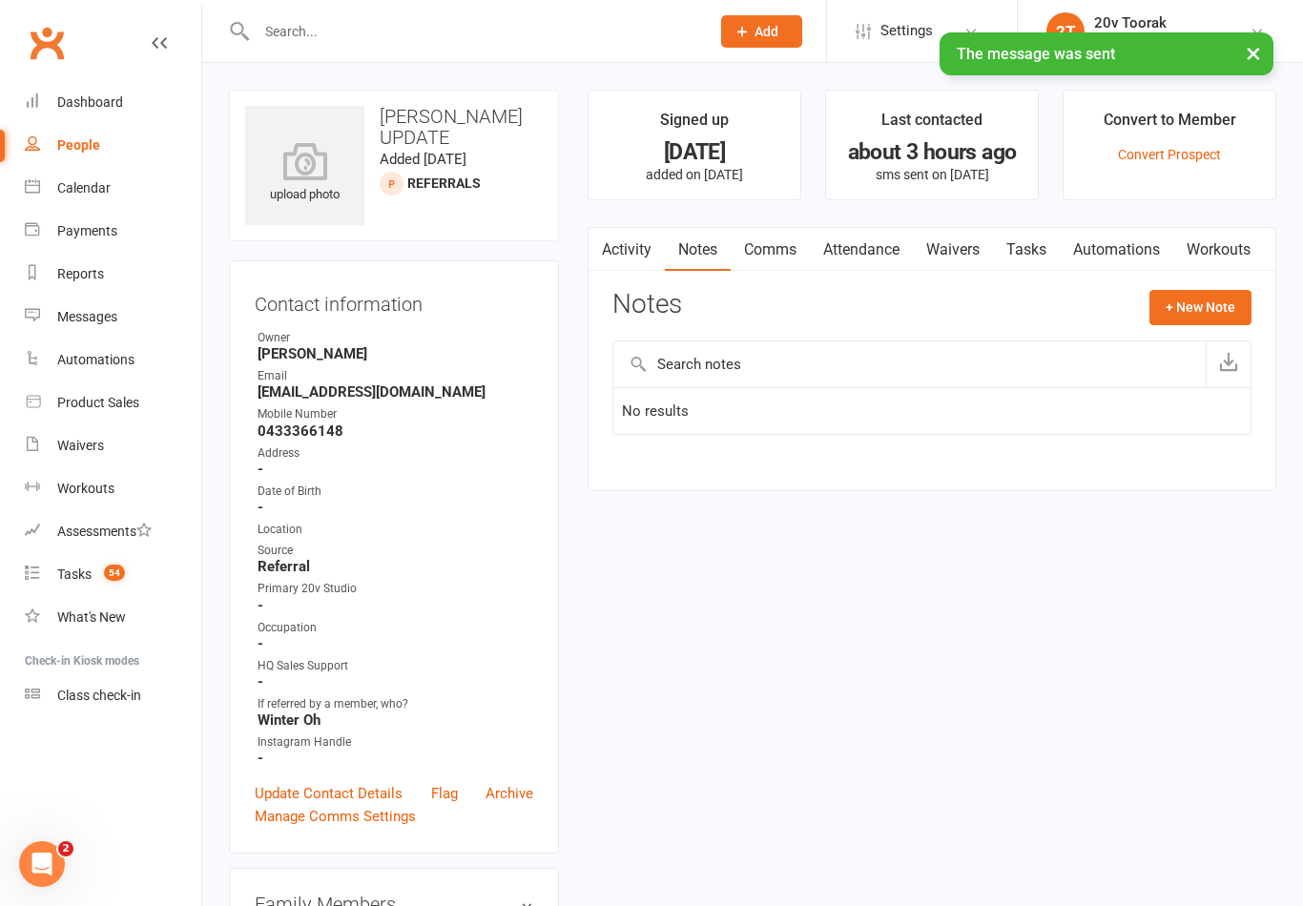
click at [1196, 316] on button "+ New Note" at bounding box center [1200, 307] width 102 height 34
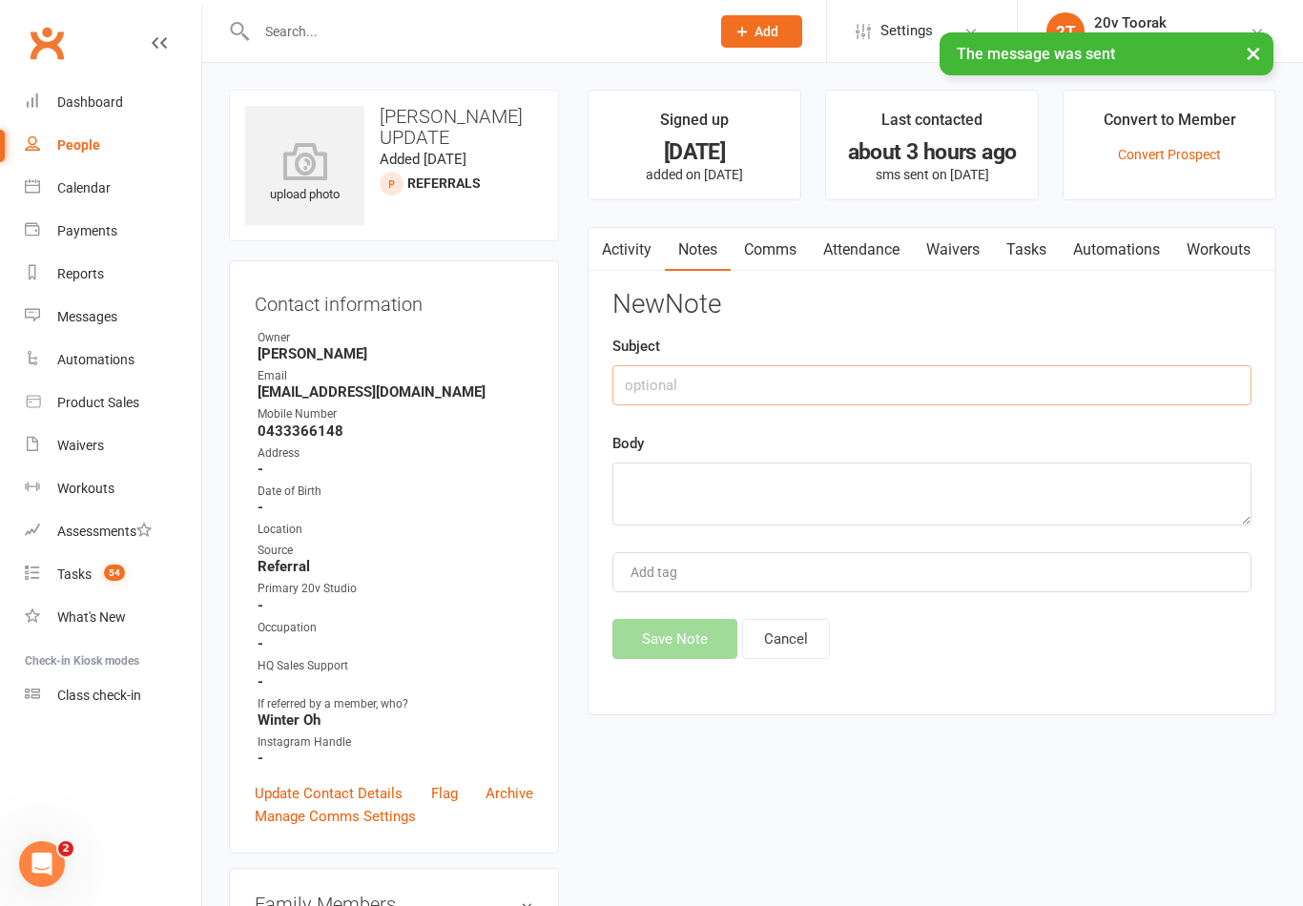
click at [885, 392] on input "text" at bounding box center [931, 385] width 639 height 40
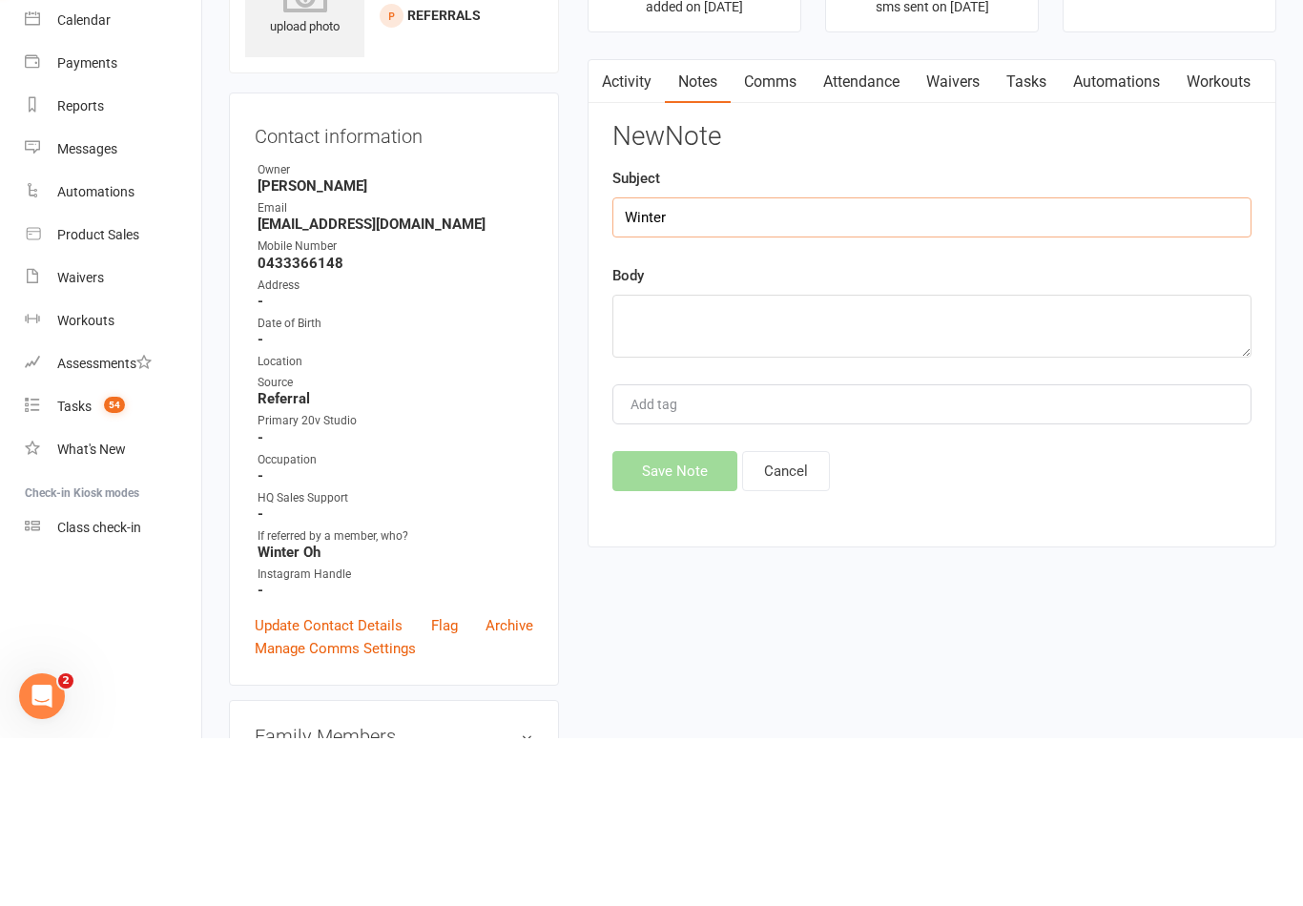
type input "Winter"
click at [957, 463] on textarea at bounding box center [931, 494] width 639 height 63
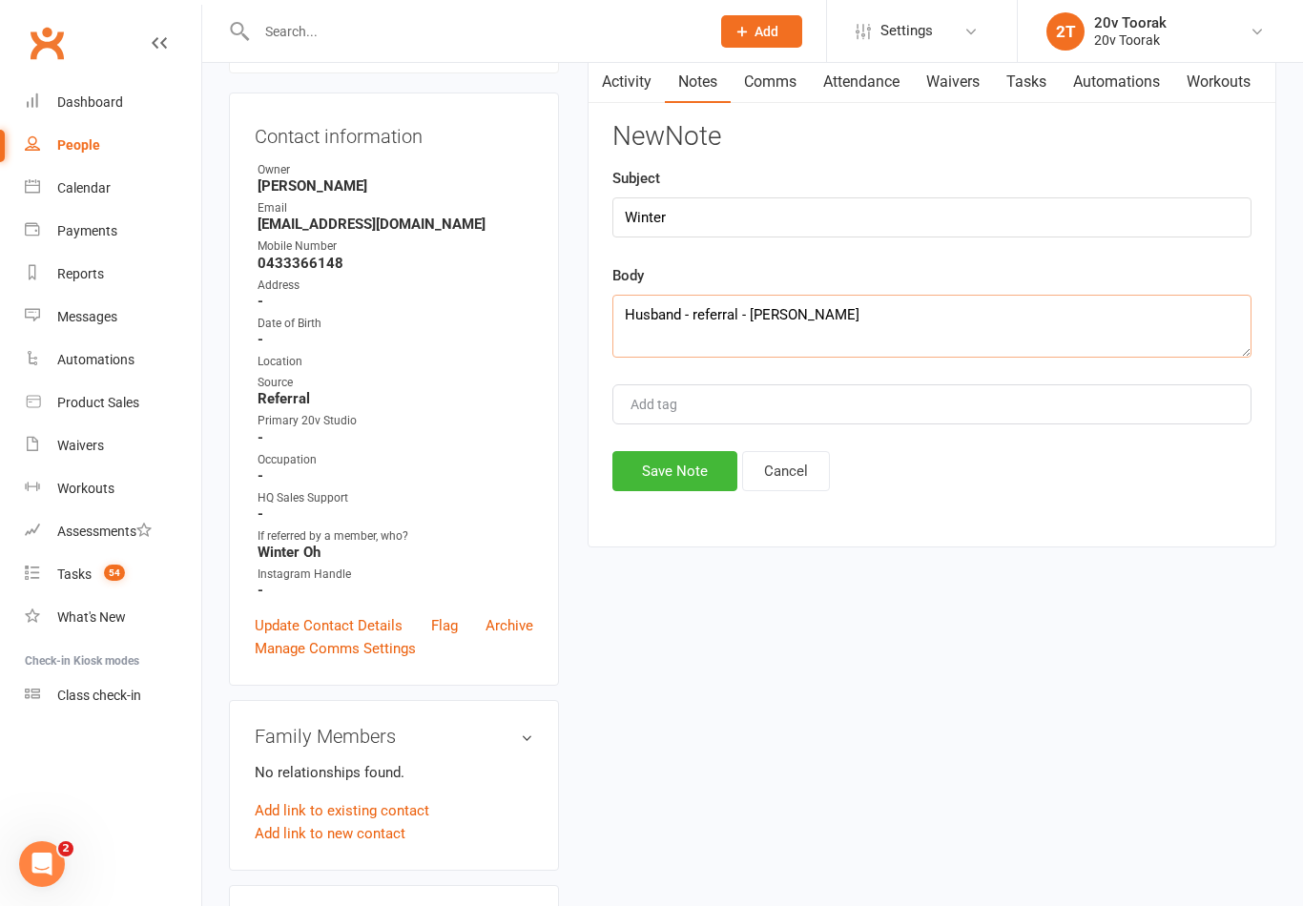
type textarea "Husband - referral - Byron"
click at [674, 479] on button "Save Note" at bounding box center [674, 471] width 125 height 40
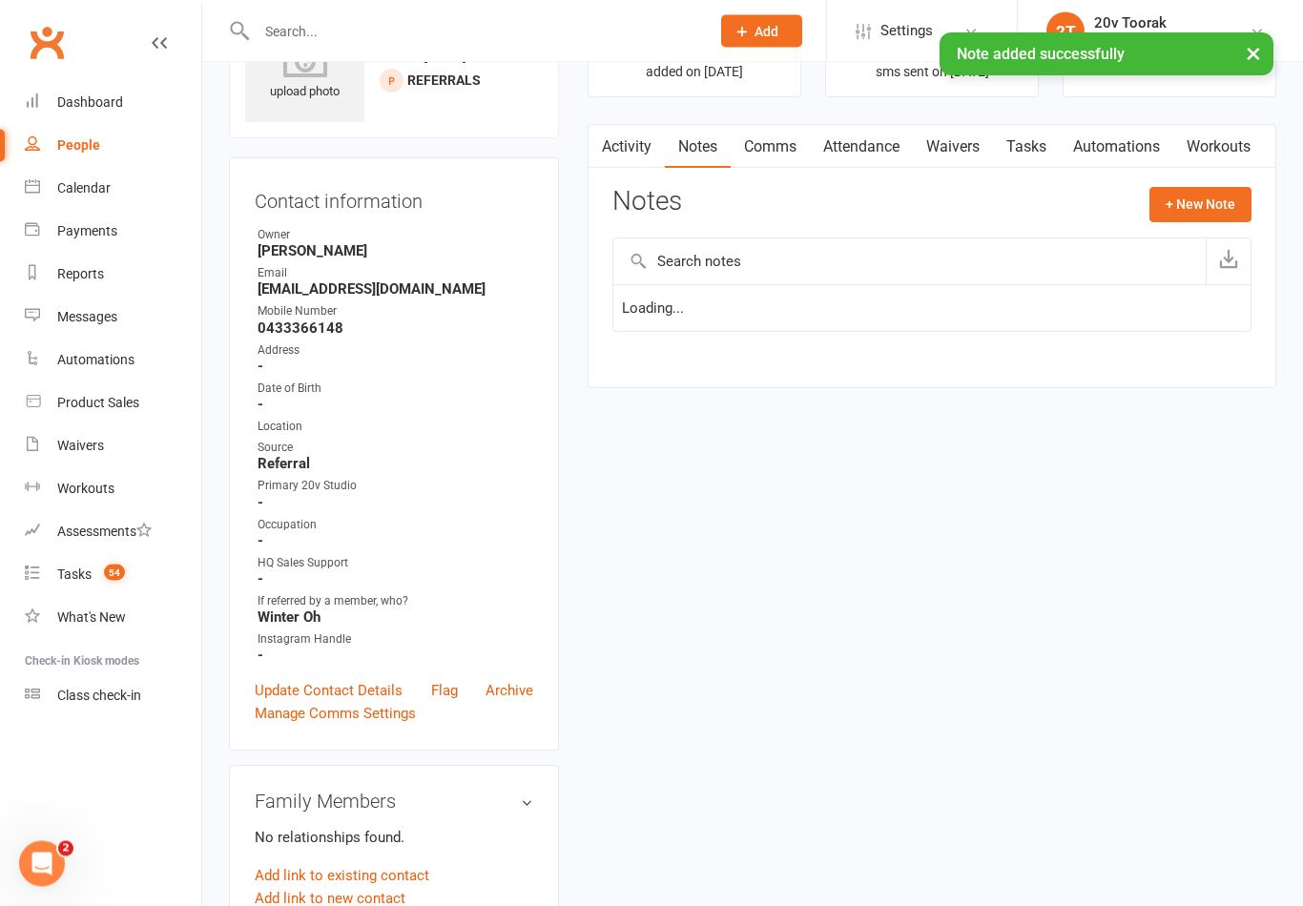
scroll to position [60, 0]
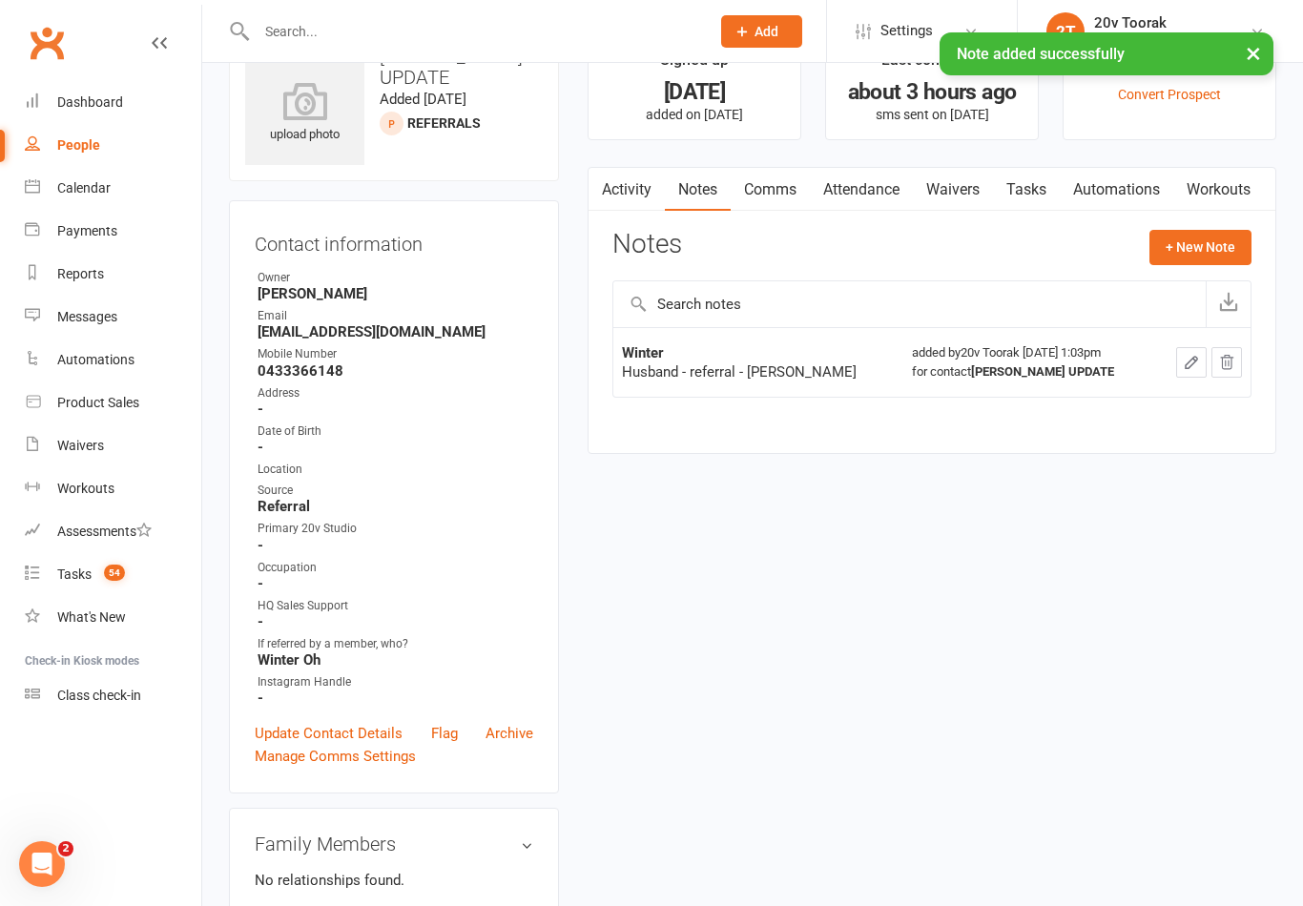
click at [1181, 241] on button "+ New Note" at bounding box center [1200, 247] width 102 height 34
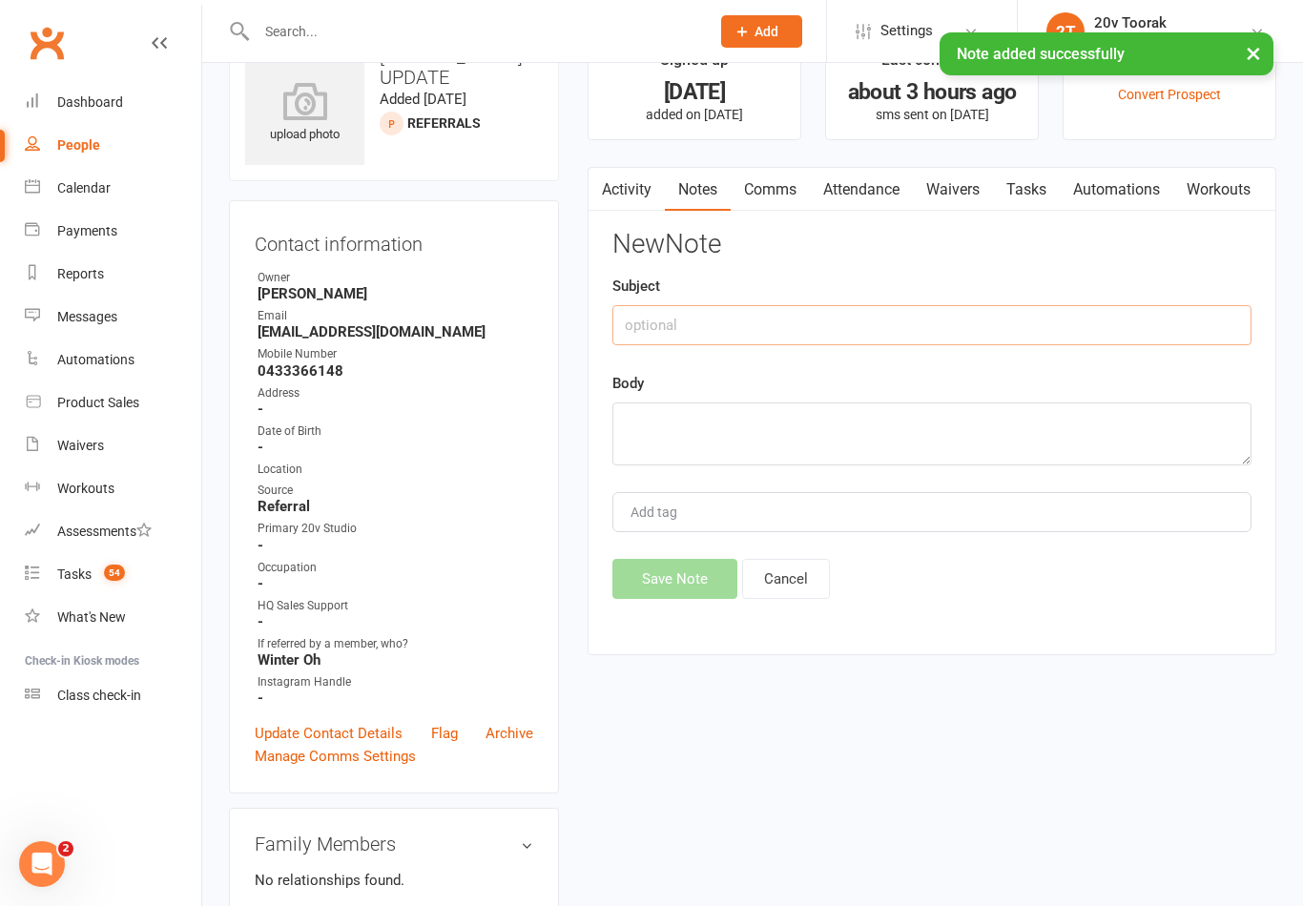
click at [929, 319] on input "text" at bounding box center [931, 325] width 639 height 40
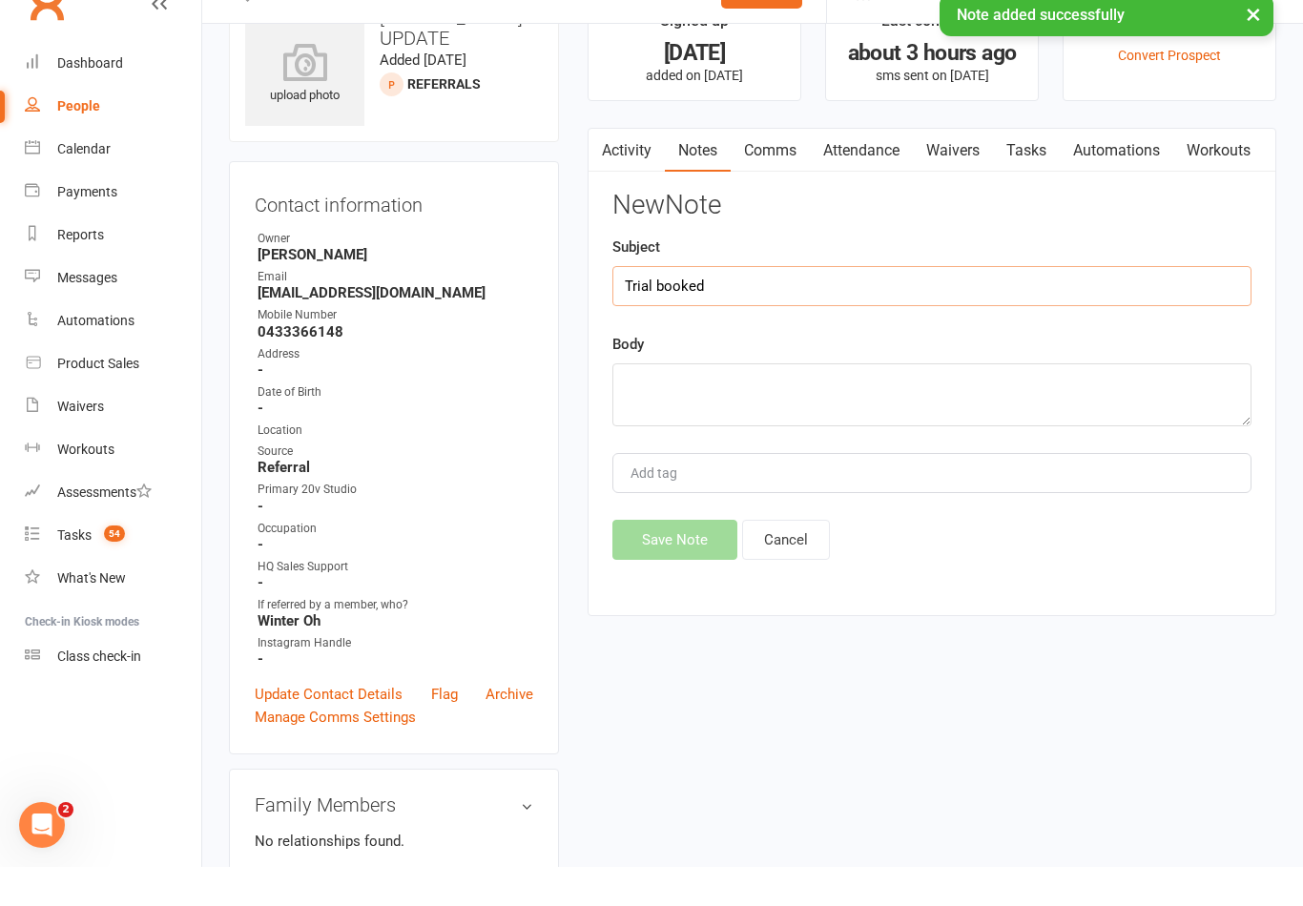
type input "Trial booked"
click at [832, 403] on textarea at bounding box center [931, 434] width 639 height 63
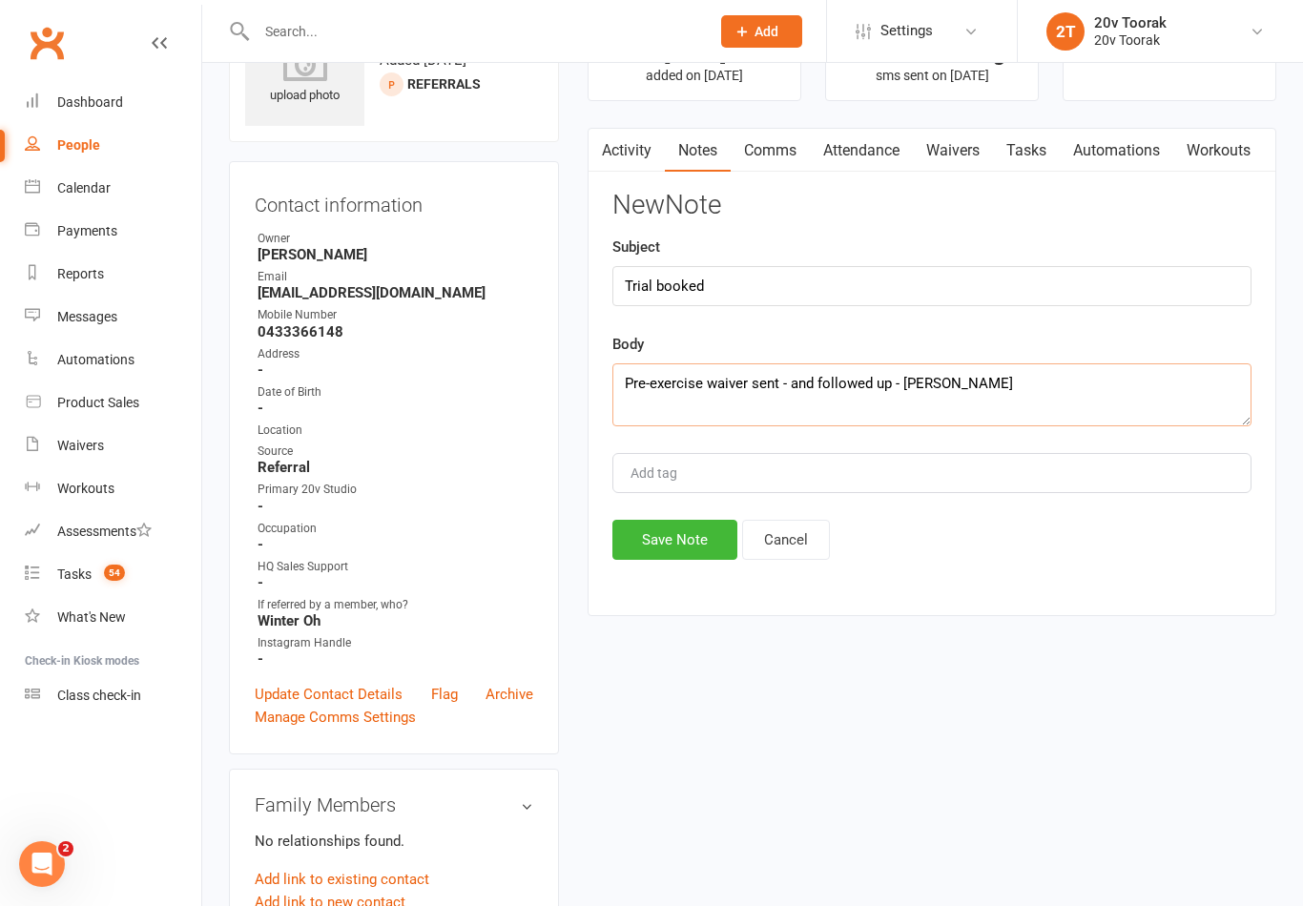
type textarea "Pre-exercise waiver sent - and followed up - Byron"
click at [678, 546] on button "Save Note" at bounding box center [674, 540] width 125 height 40
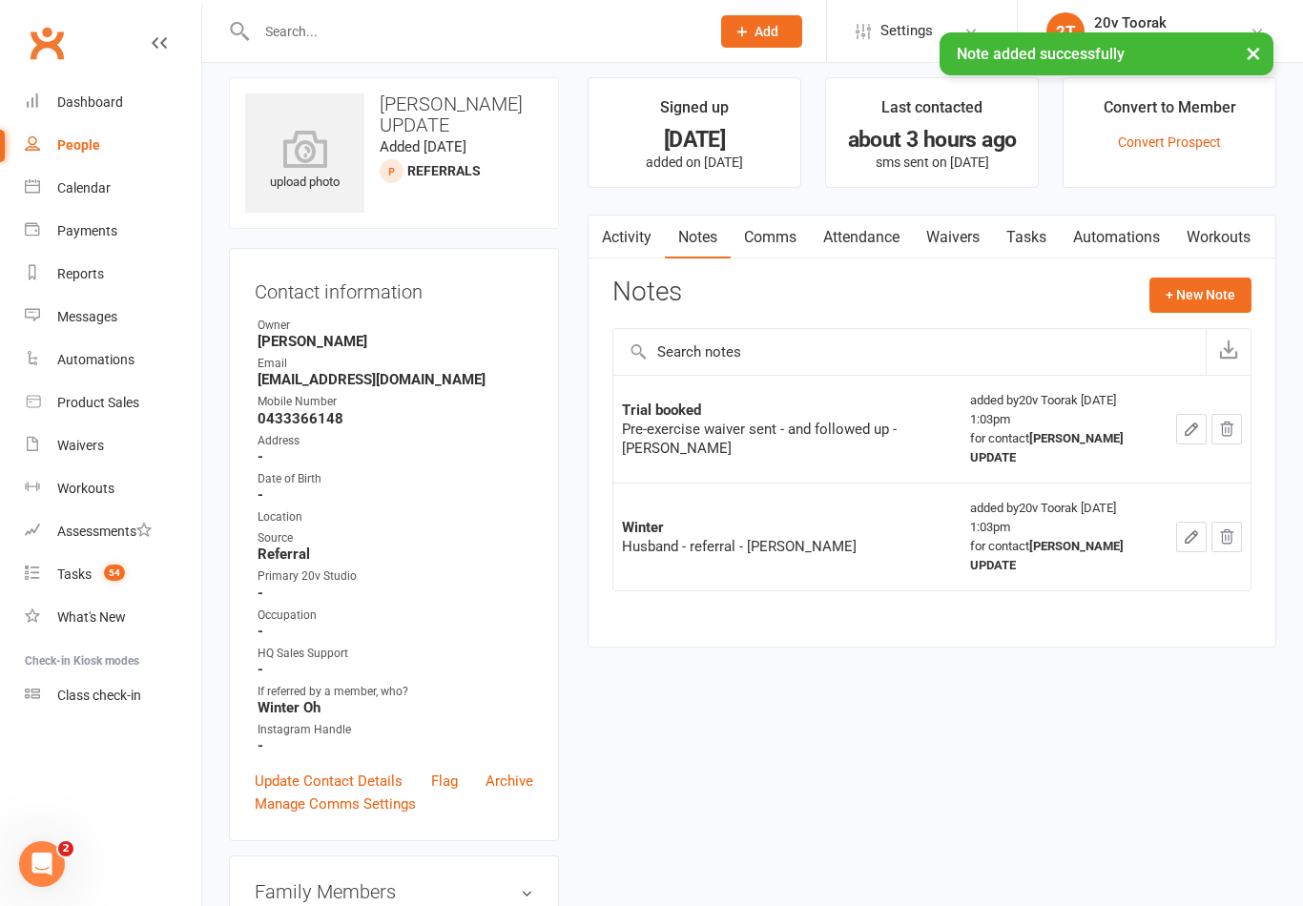
click at [1035, 227] on link "Tasks" at bounding box center [1026, 238] width 67 height 44
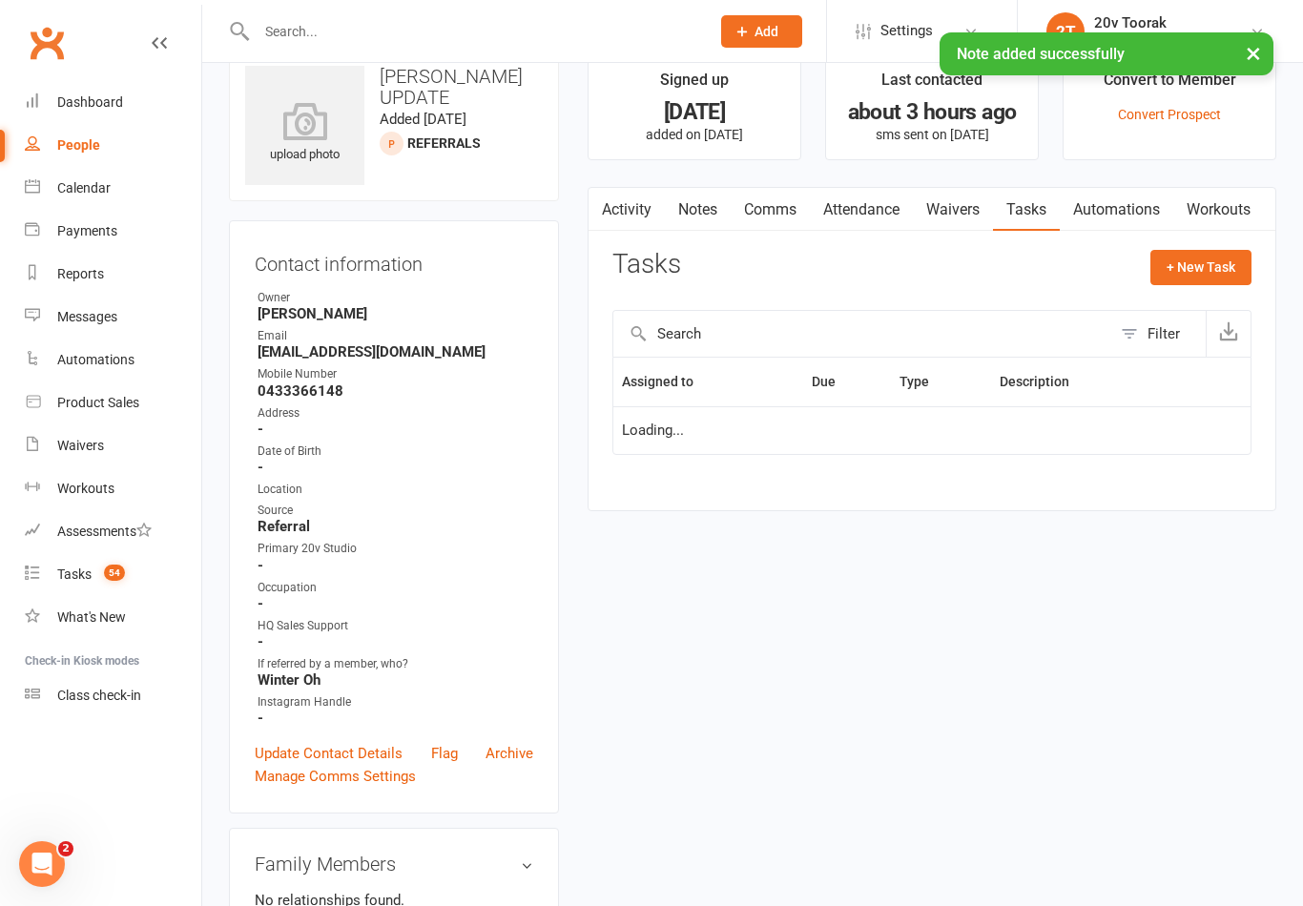
scroll to position [42, 0]
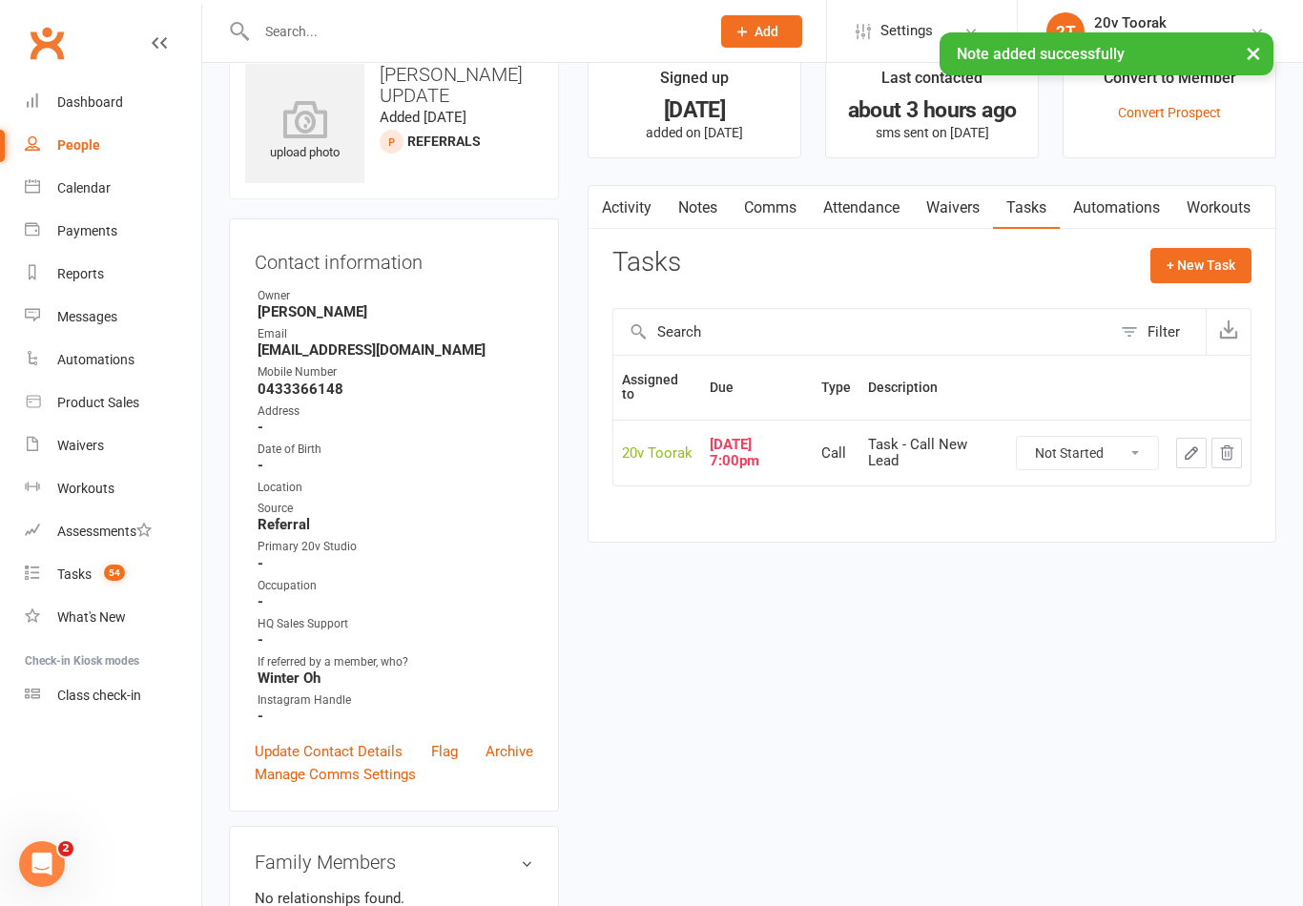
click at [1083, 451] on select "Not Started In Progress Waiting Complete" at bounding box center [1087, 453] width 141 height 32
select select "unstarted"
click at [1176, 266] on button "+ New Task" at bounding box center [1200, 265] width 101 height 34
select select "45736"
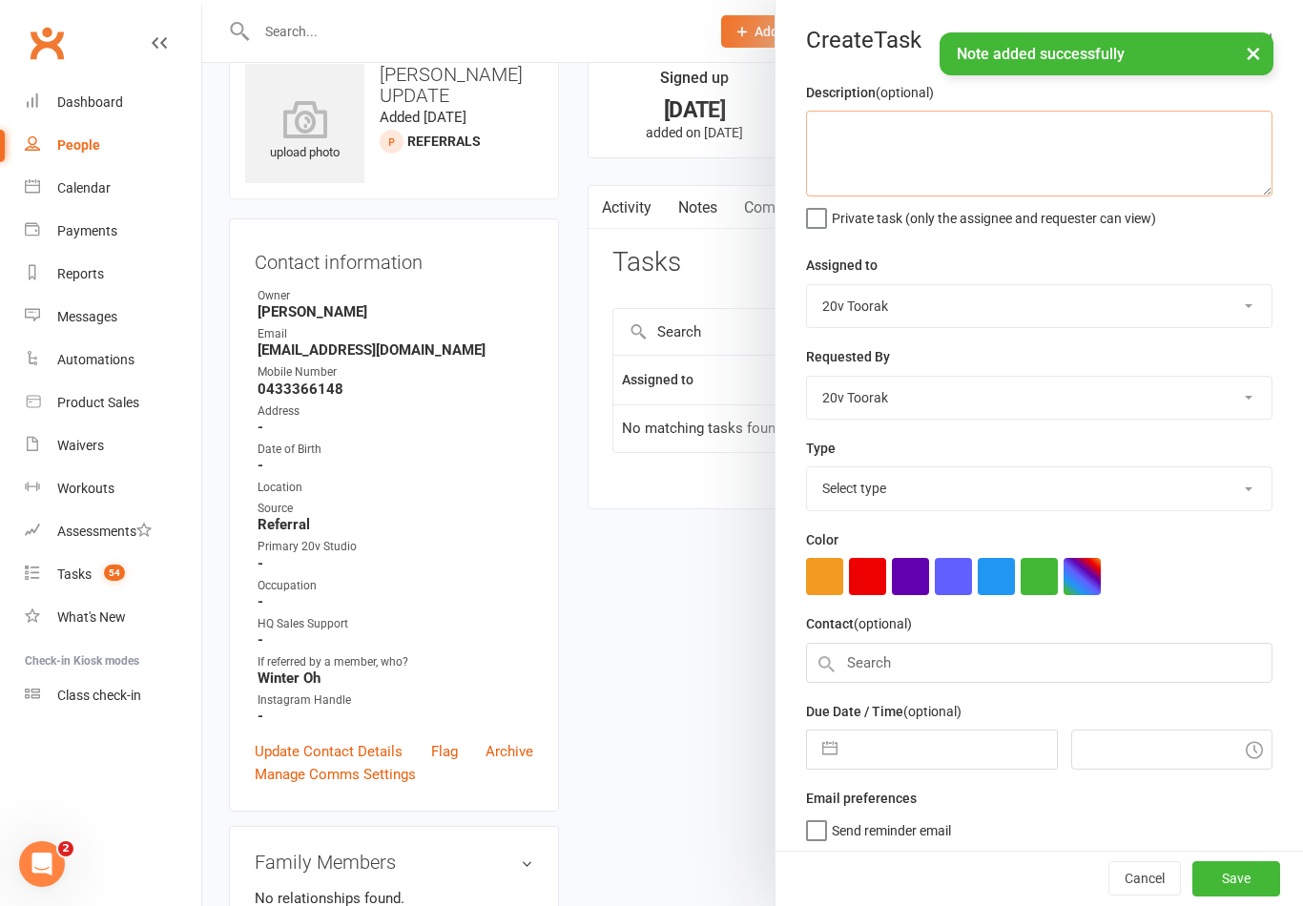
click at [1033, 138] on textarea at bounding box center [1039, 154] width 466 height 86
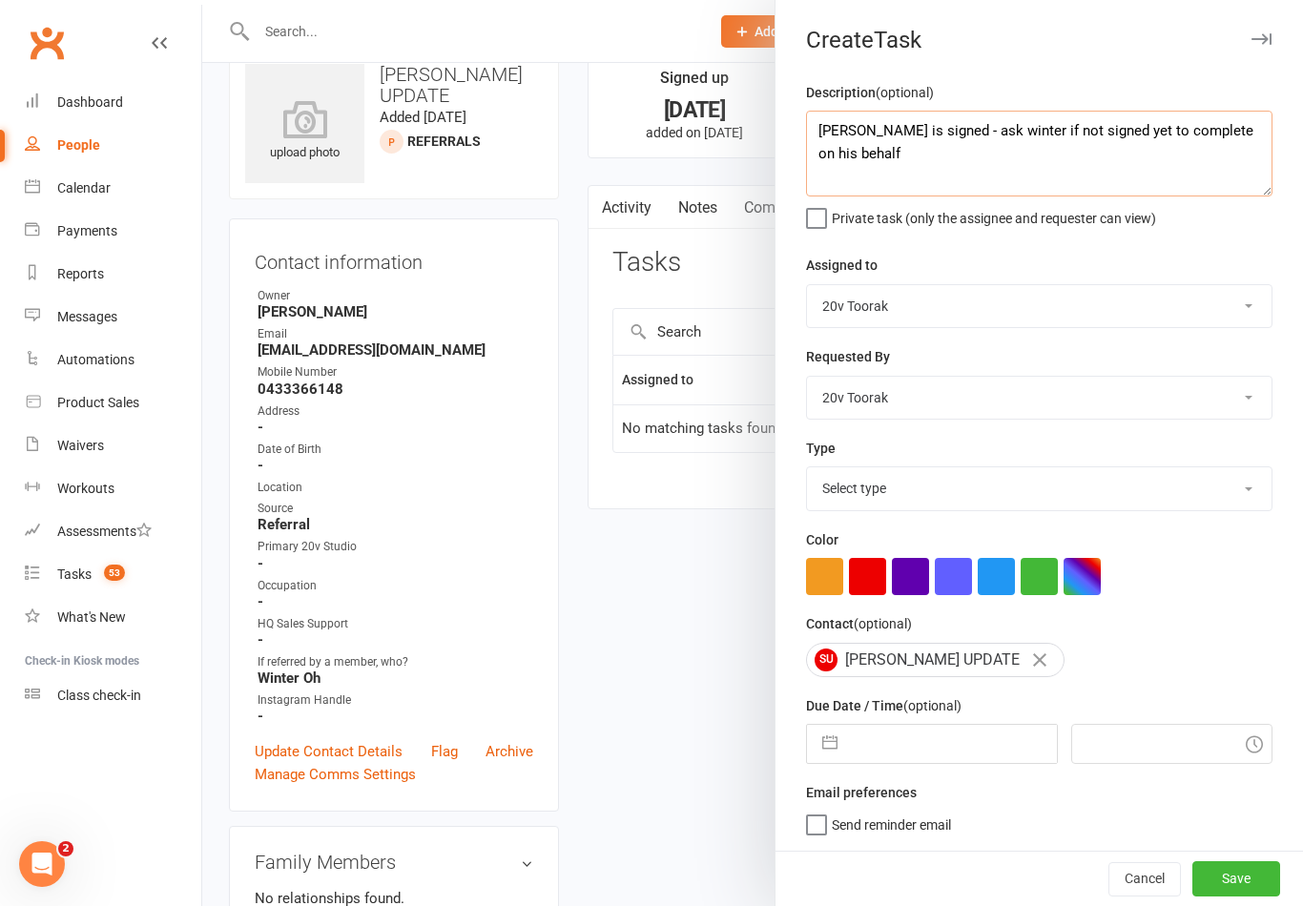
type textarea "Confirm waiver is signed - ask winter if not signed yet to complete on his beha…"
click at [978, 507] on select "Select type Call Call - to book trial Confirm session attendance Confirm trial …" at bounding box center [1039, 488] width 465 height 42
select select "27772"
click at [821, 763] on button "button" at bounding box center [830, 744] width 34 height 38
select select "6"
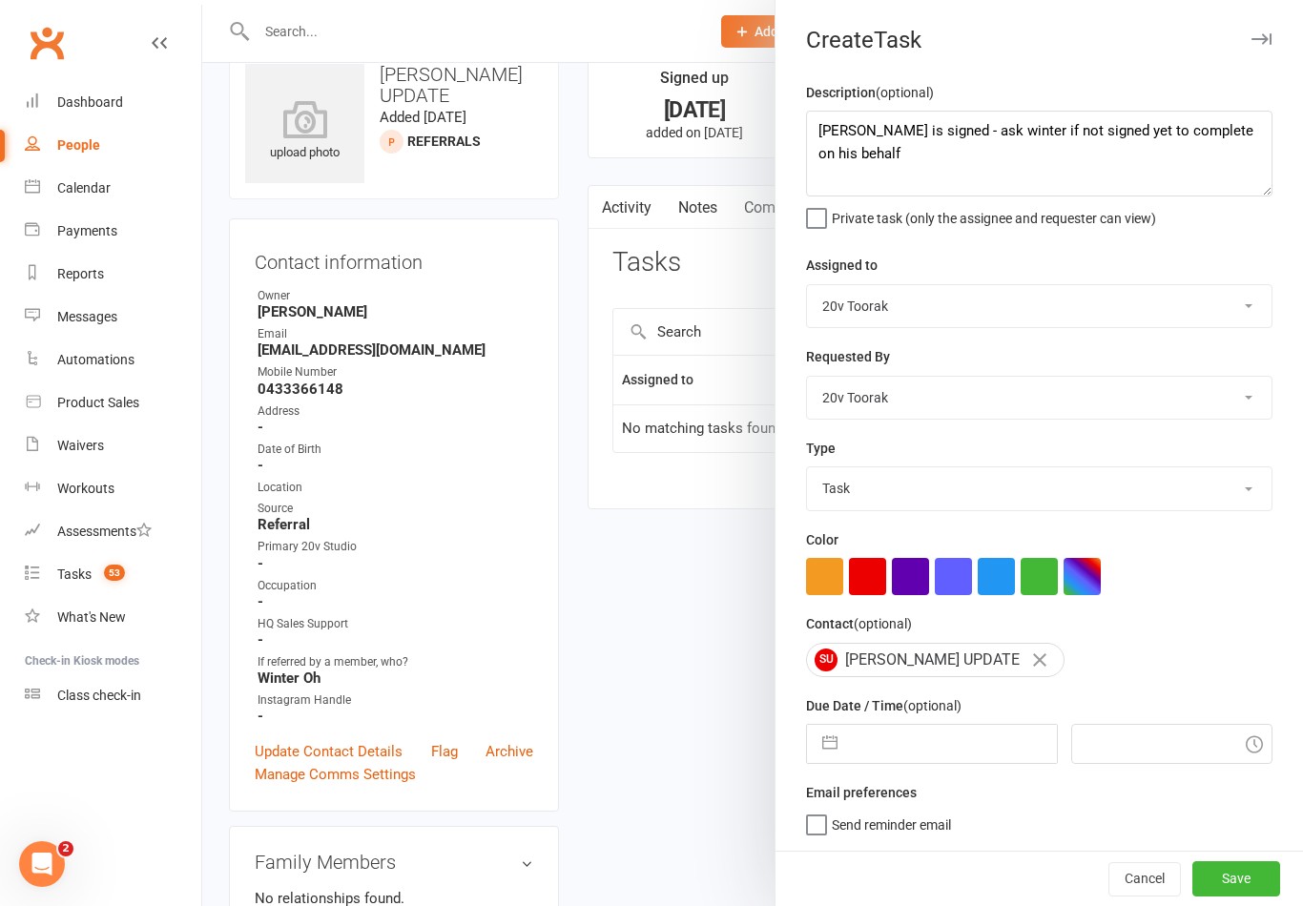
select select "2025"
select select "7"
select select "2025"
select select "8"
select select "2025"
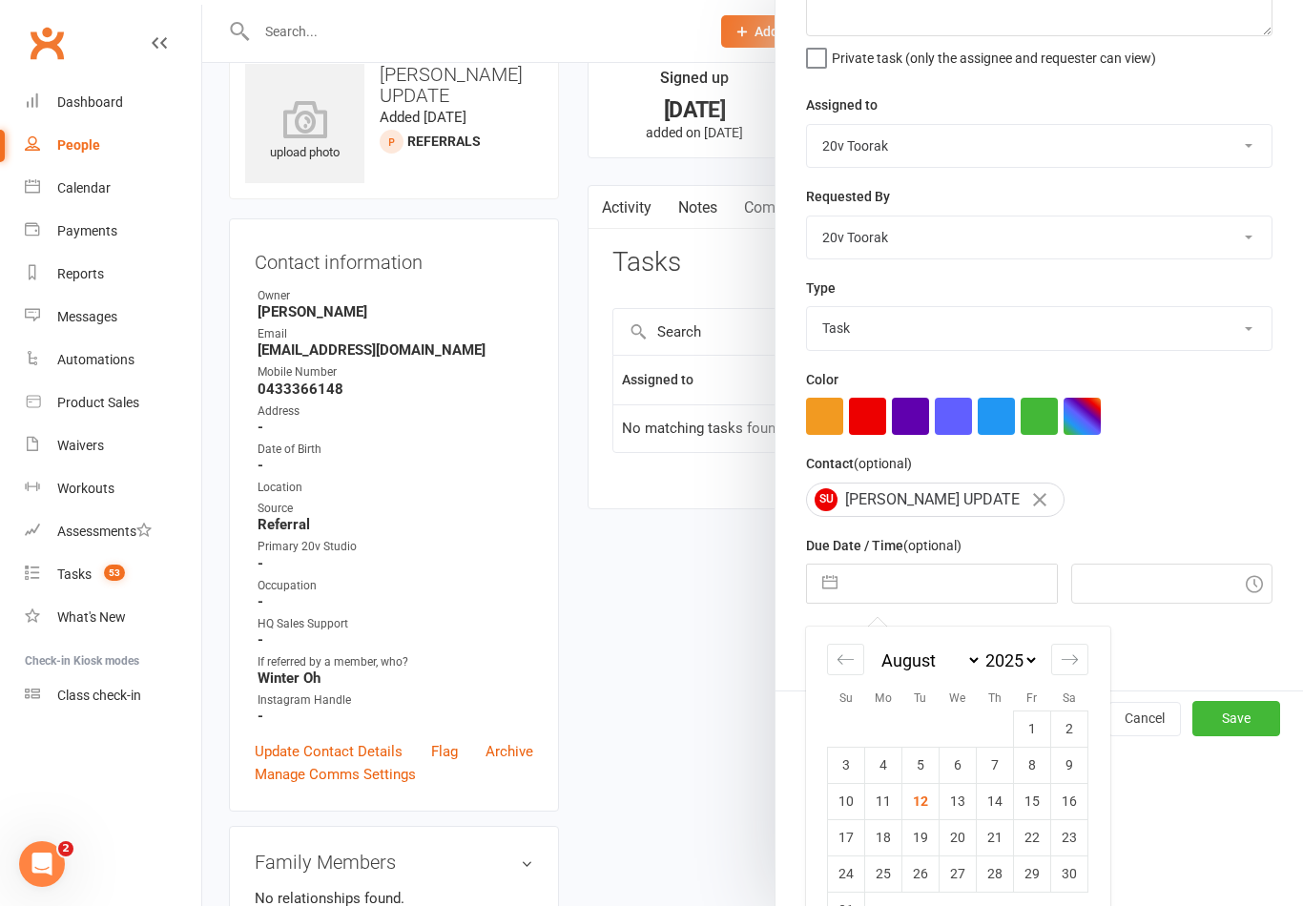
click at [926, 817] on td "12" at bounding box center [920, 801] width 37 height 36
type input "12 Aug 2025"
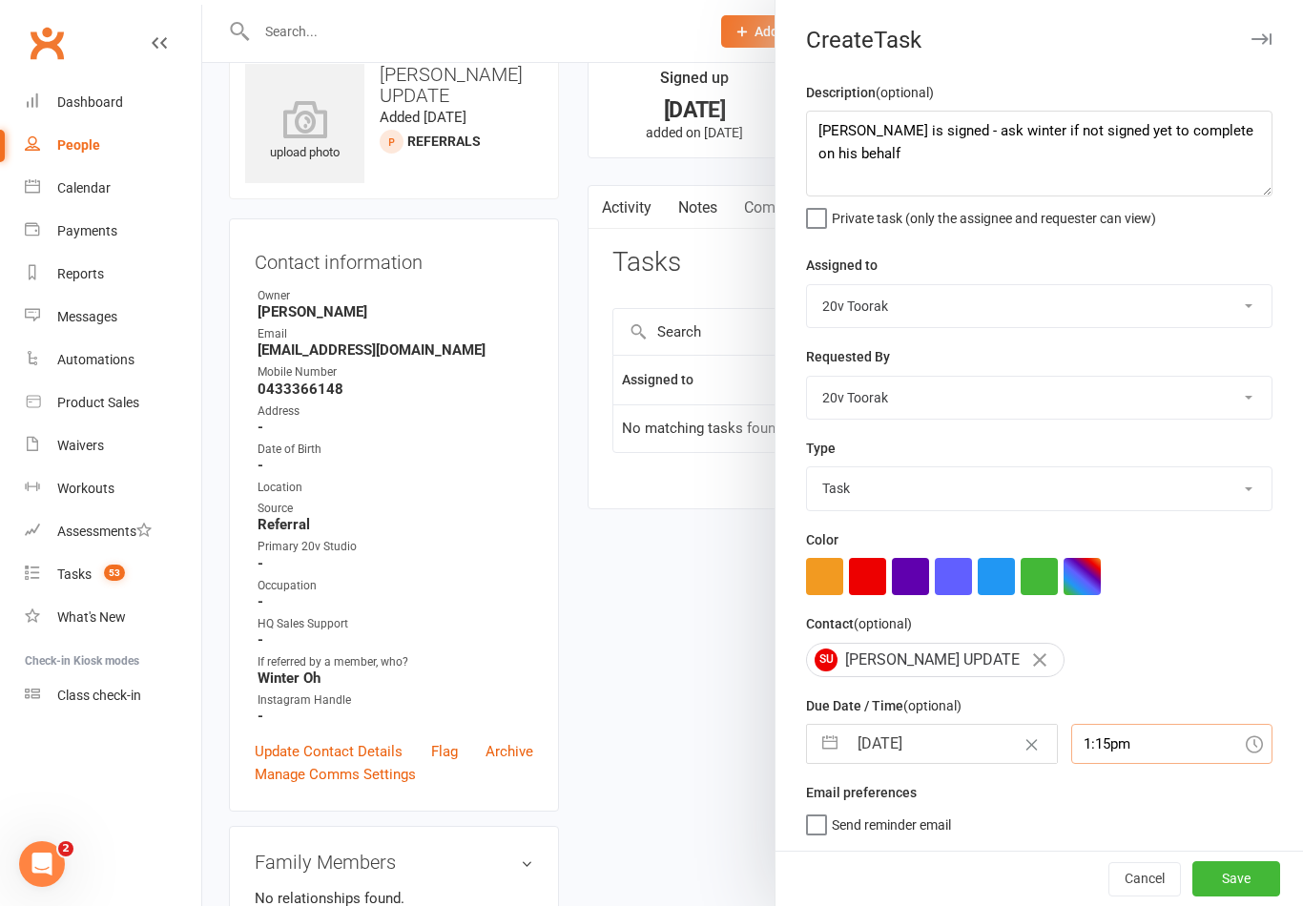
click at [1135, 736] on input "1:15pm" at bounding box center [1172, 744] width 202 height 40
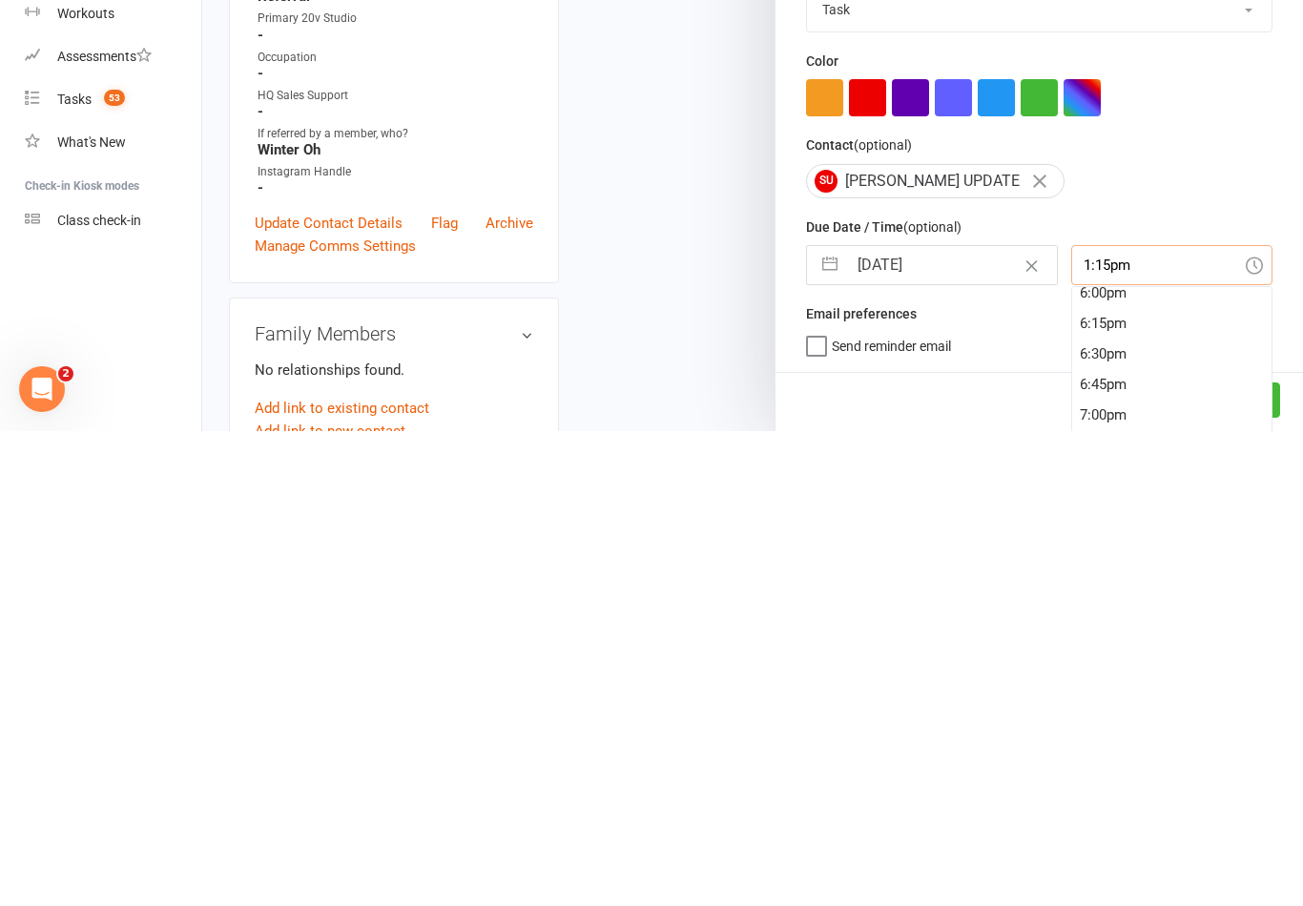
scroll to position [2283, 0]
click at [1110, 799] on div "7:00pm" at bounding box center [1172, 814] width 200 height 31
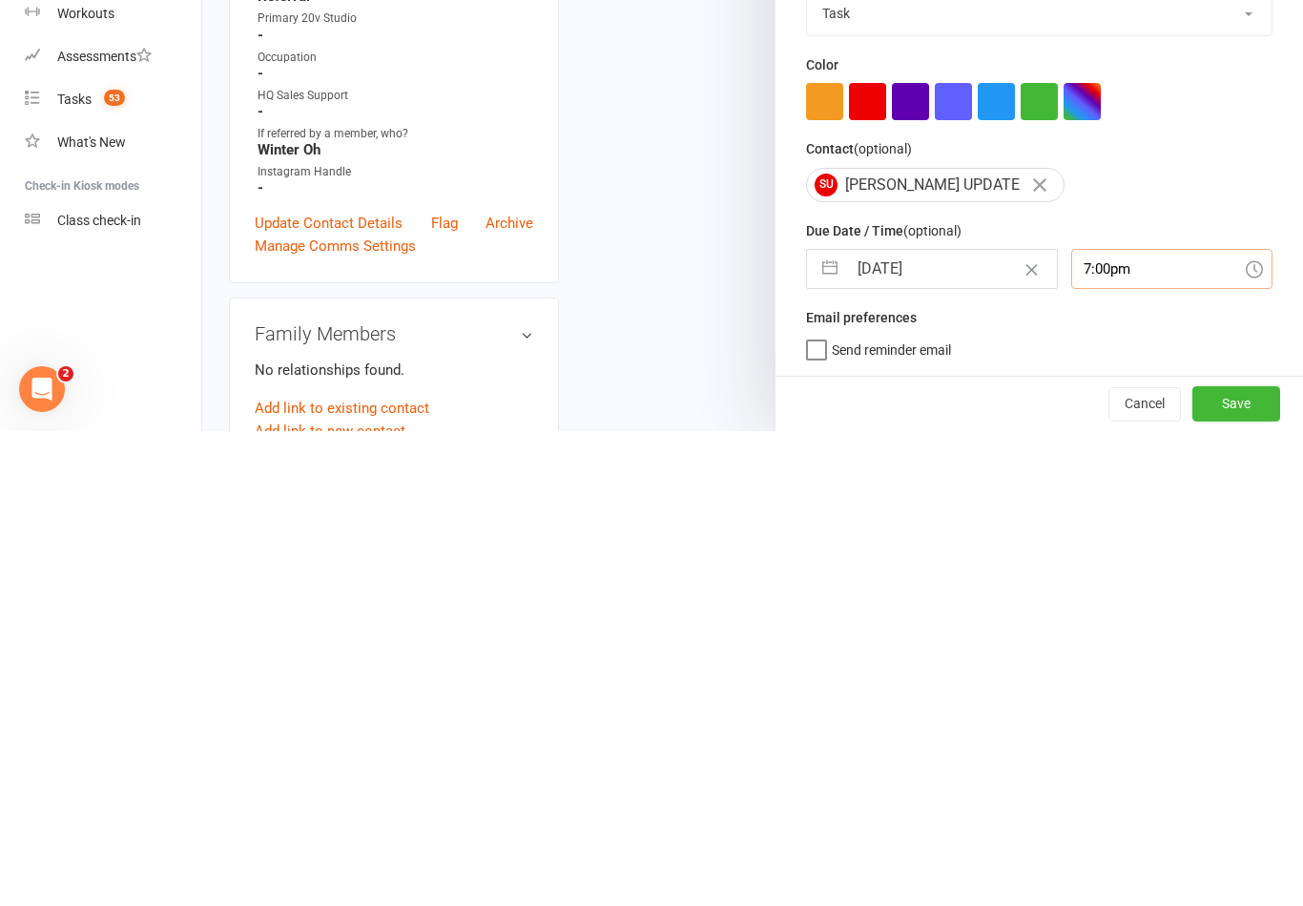
click at [1116, 724] on input "7:00pm" at bounding box center [1172, 744] width 202 height 40
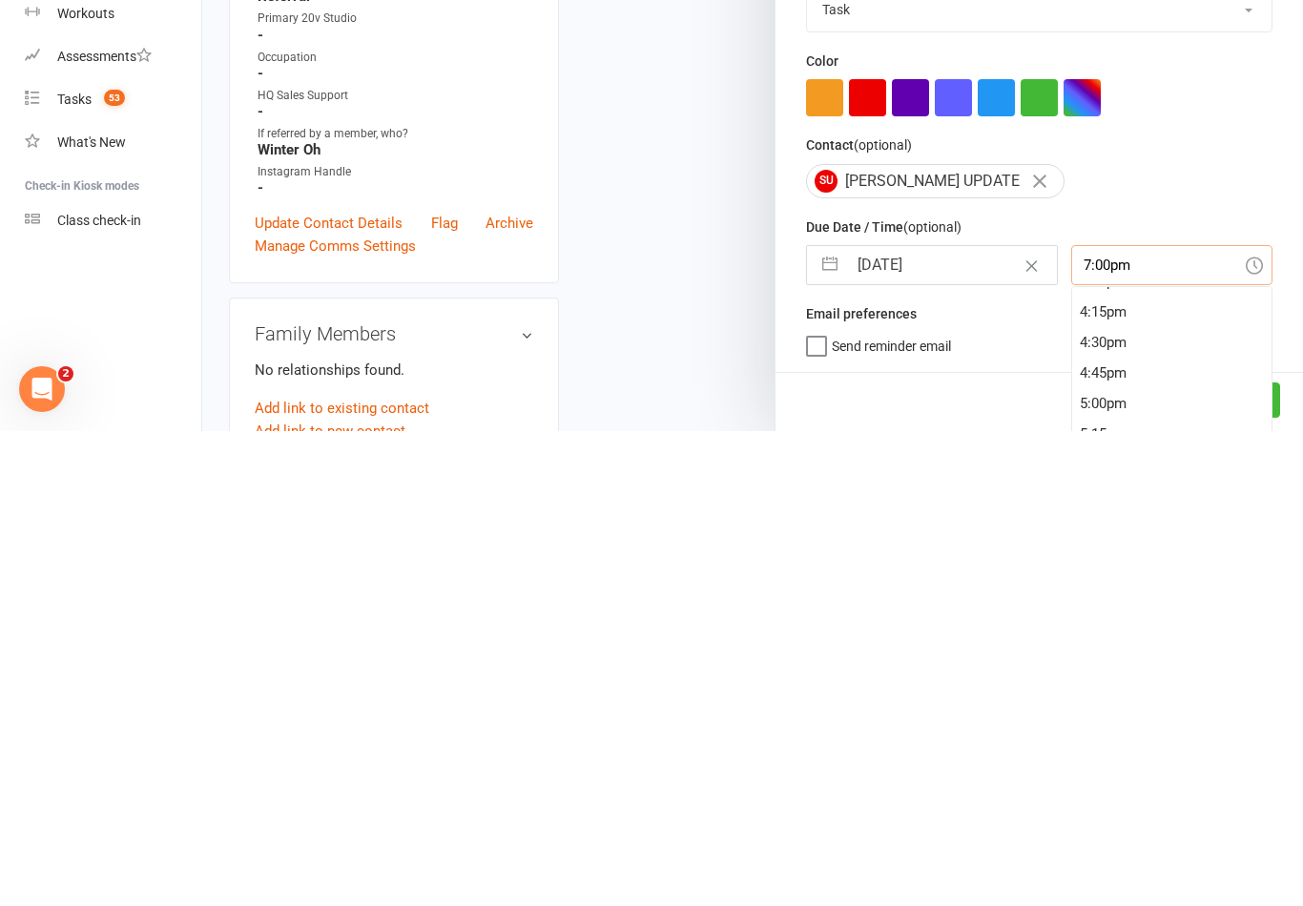
scroll to position [1967, 0]
click at [1122, 779] on div "4:15pm" at bounding box center [1172, 794] width 200 height 31
type input "4:15pm"
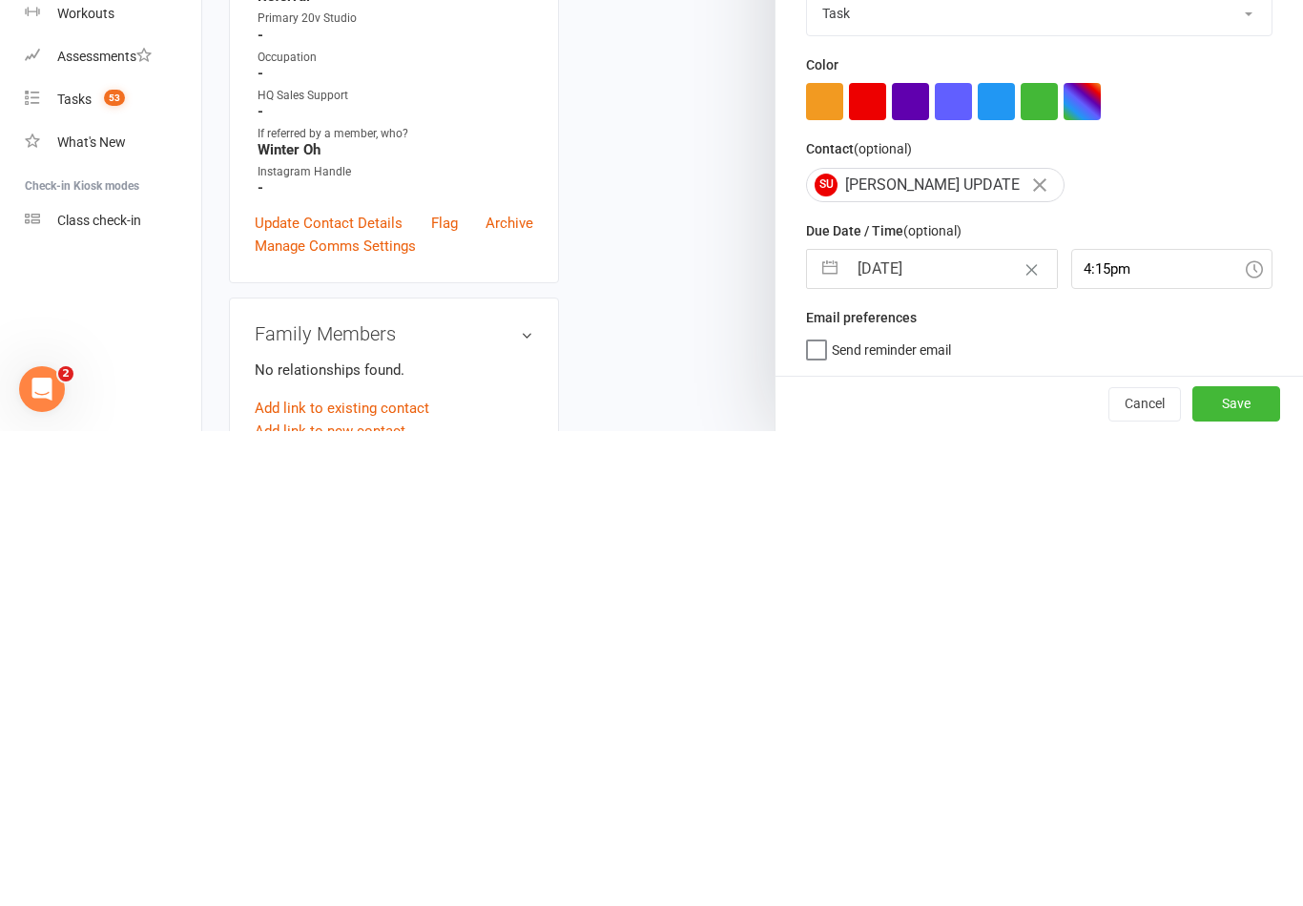
click at [1264, 861] on button "Save" at bounding box center [1236, 878] width 88 height 34
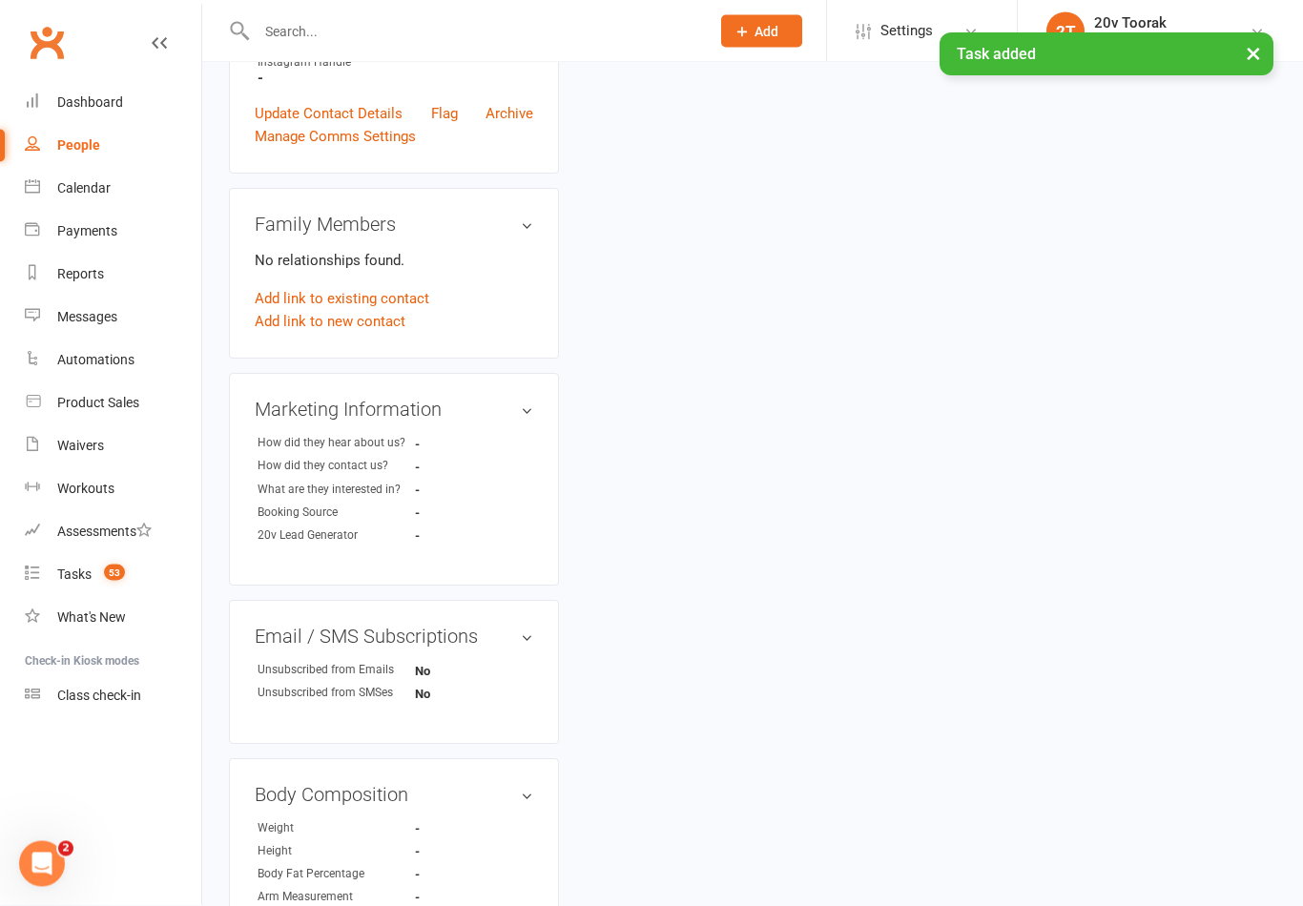
scroll to position [680, 0]
click at [39, 182] on icon at bounding box center [32, 185] width 15 height 15
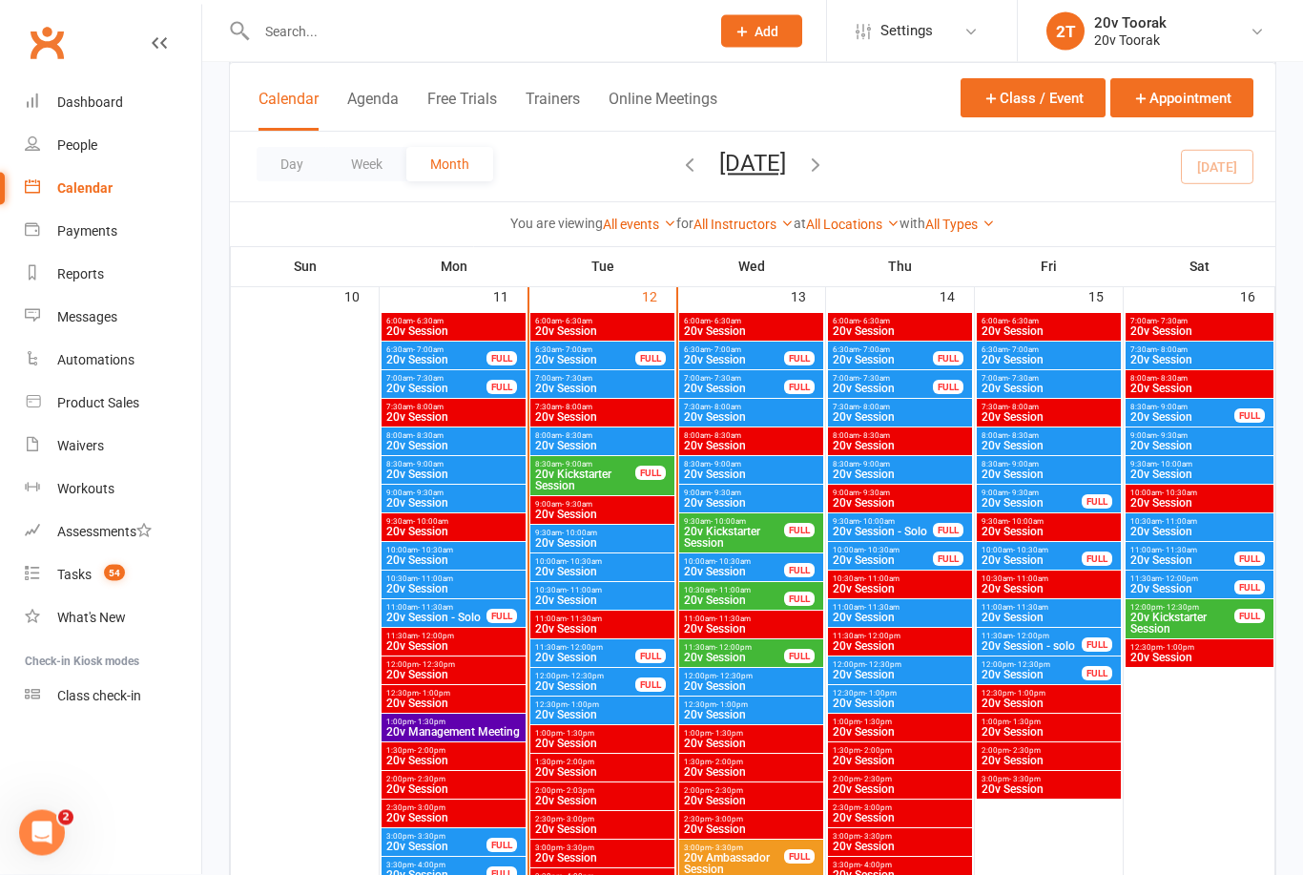
scroll to position [1791, 0]
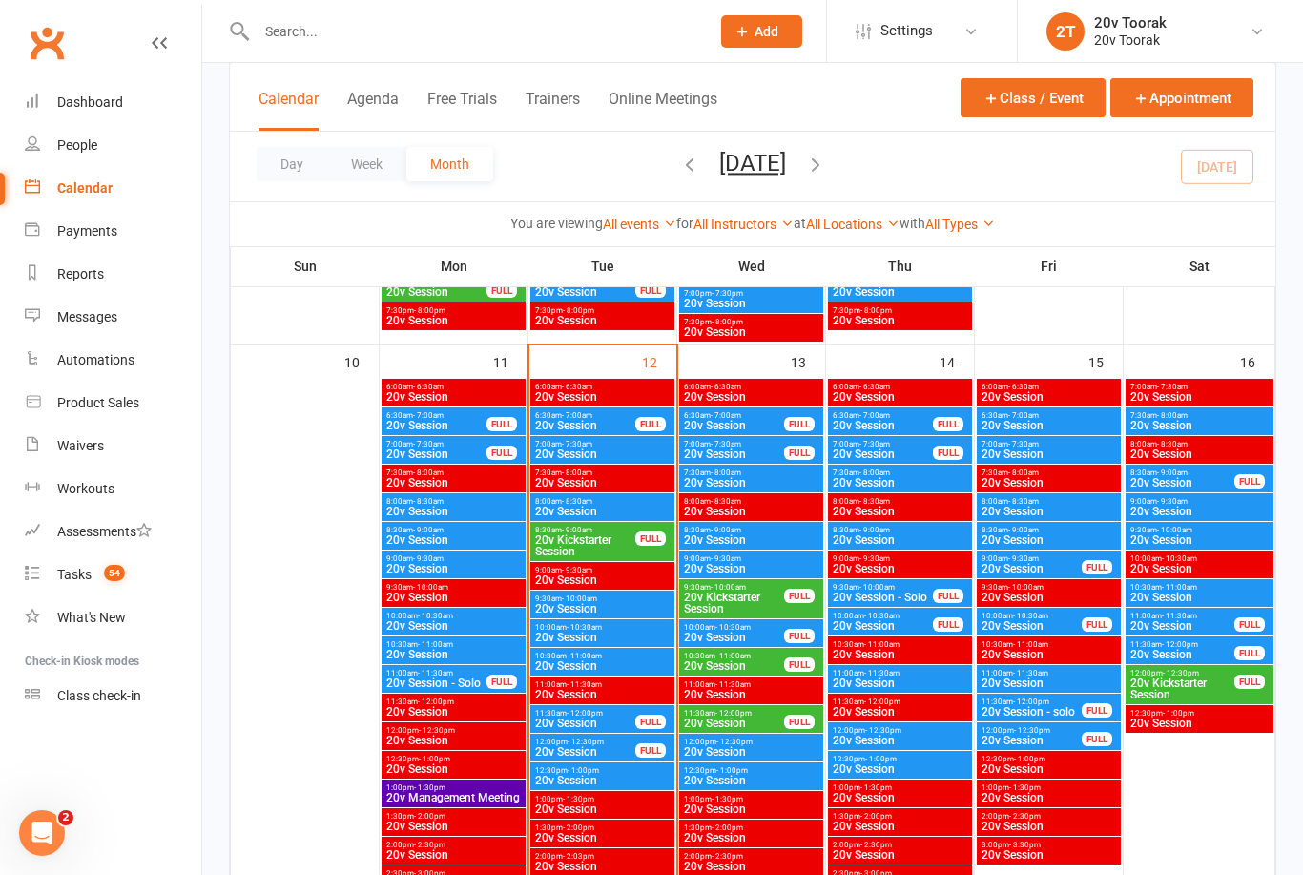
click at [762, 446] on span "7:00am - 7:30am" at bounding box center [734, 444] width 102 height 9
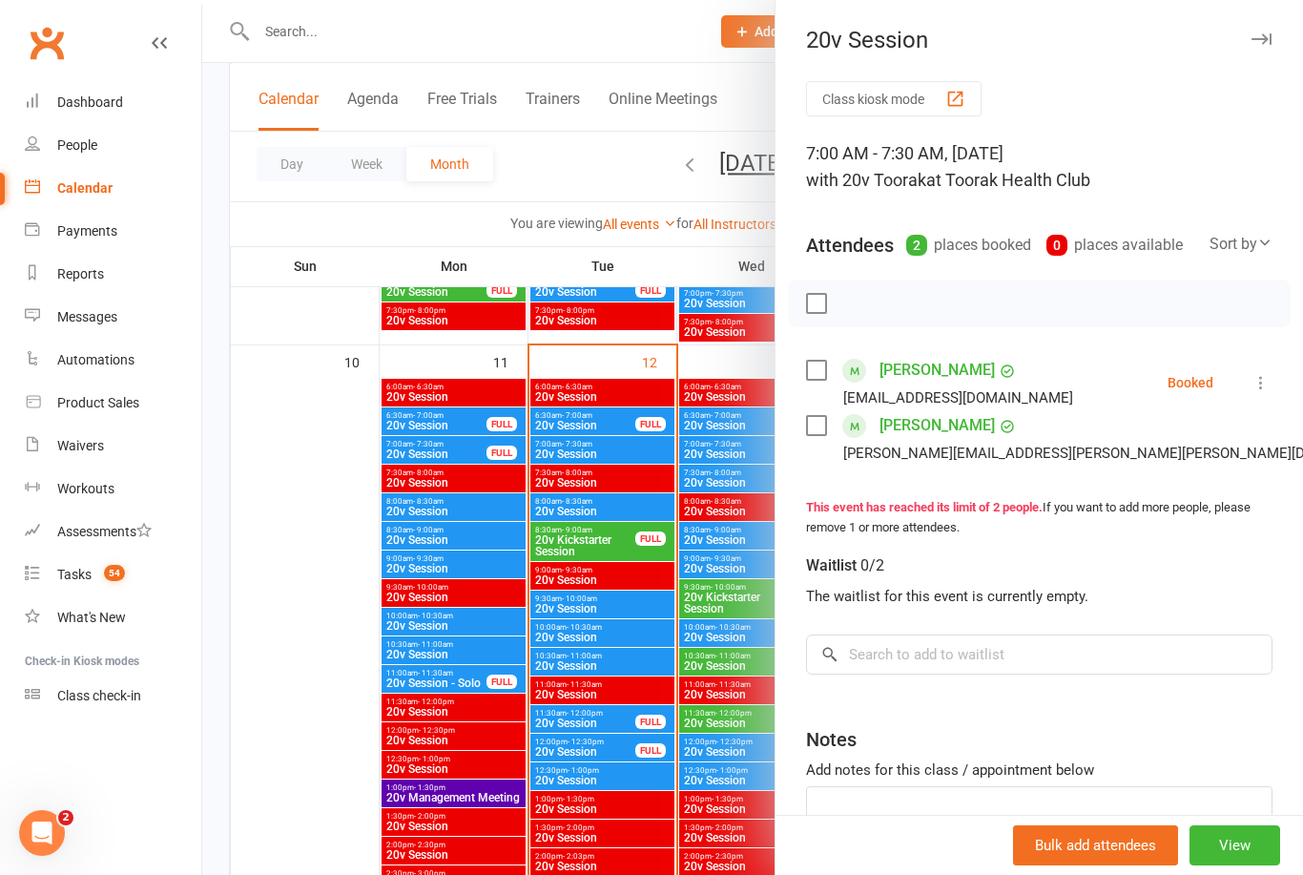
click at [701, 544] on div at bounding box center [752, 437] width 1101 height 875
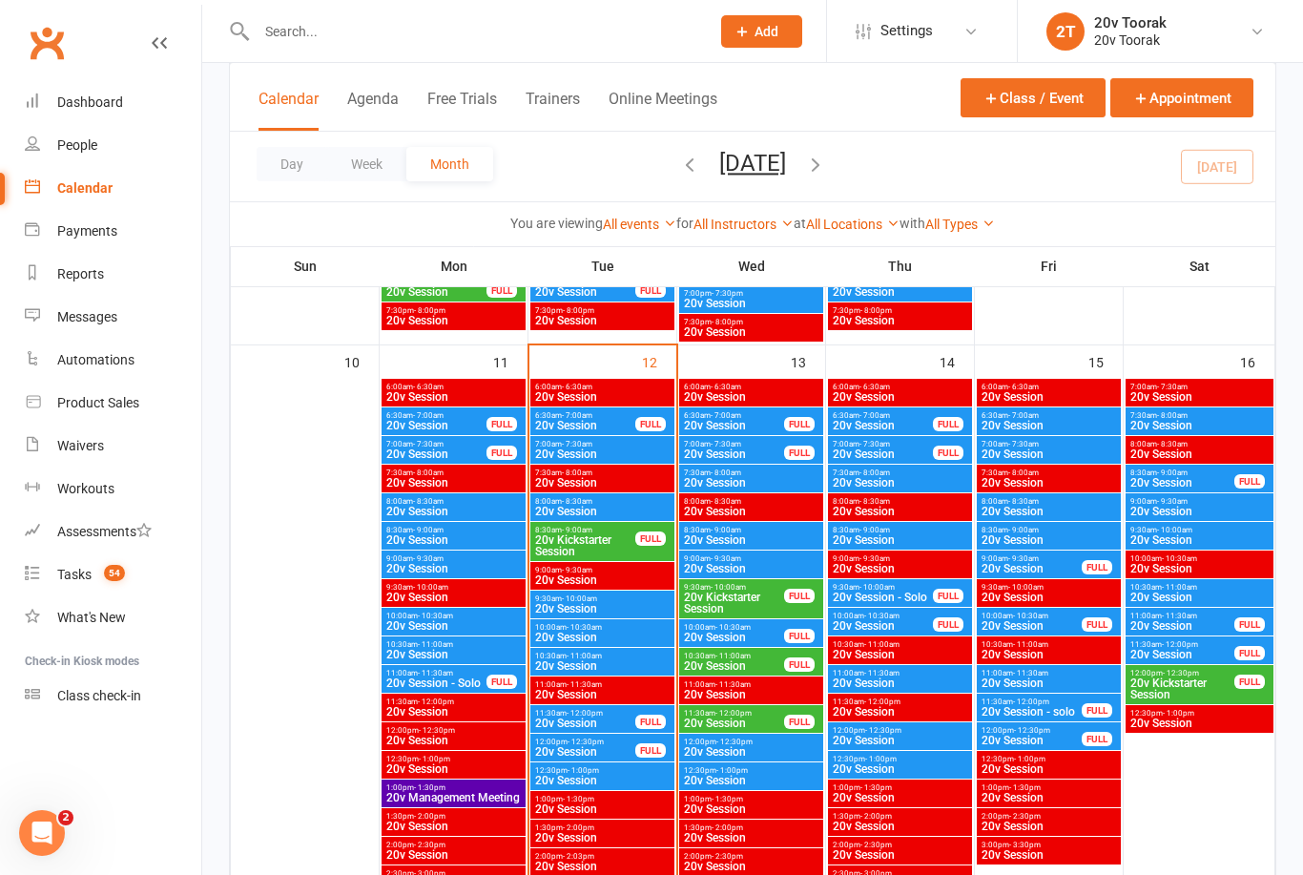
click at [766, 475] on span "7:30am - 8:00am" at bounding box center [751, 472] width 136 height 9
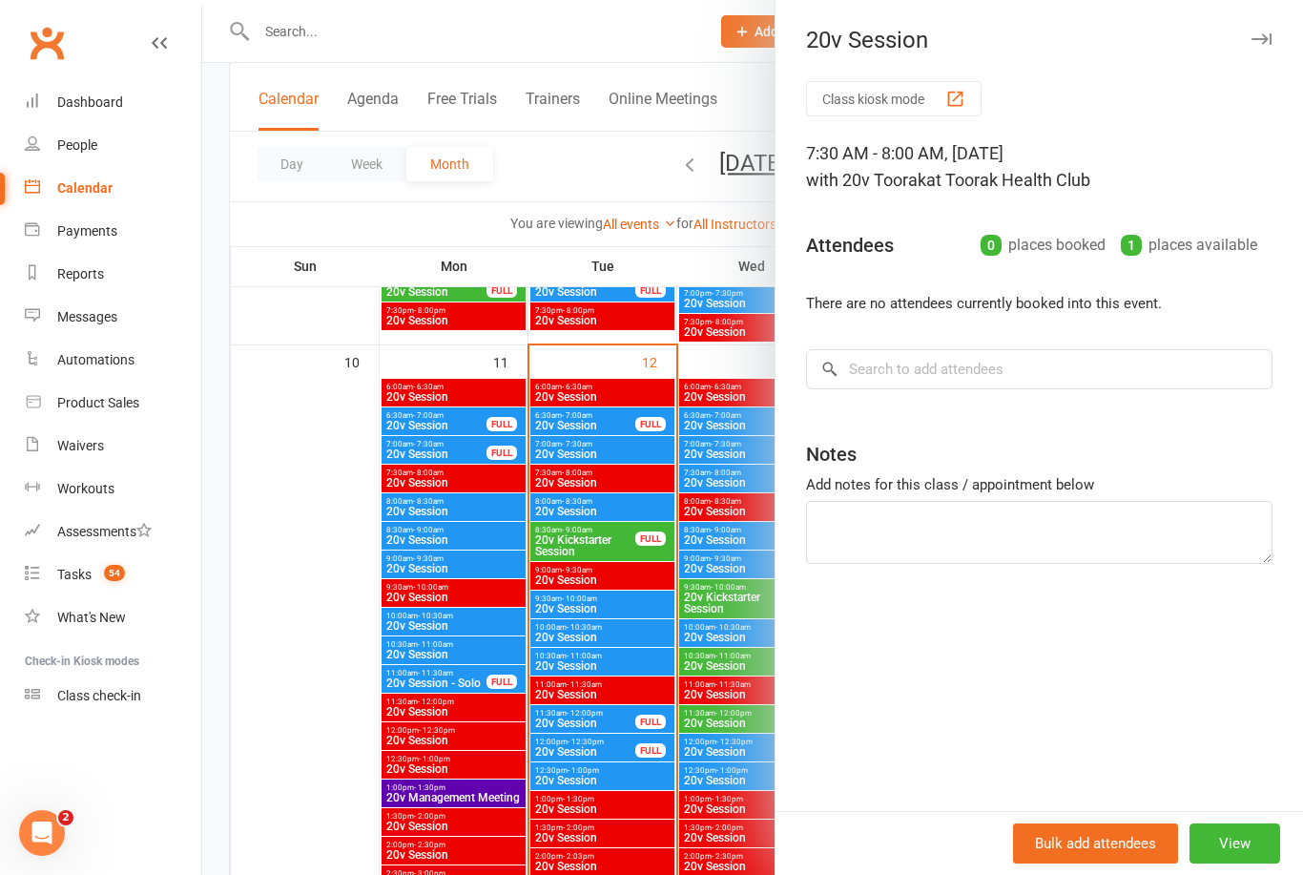
click at [706, 525] on div at bounding box center [752, 437] width 1101 height 875
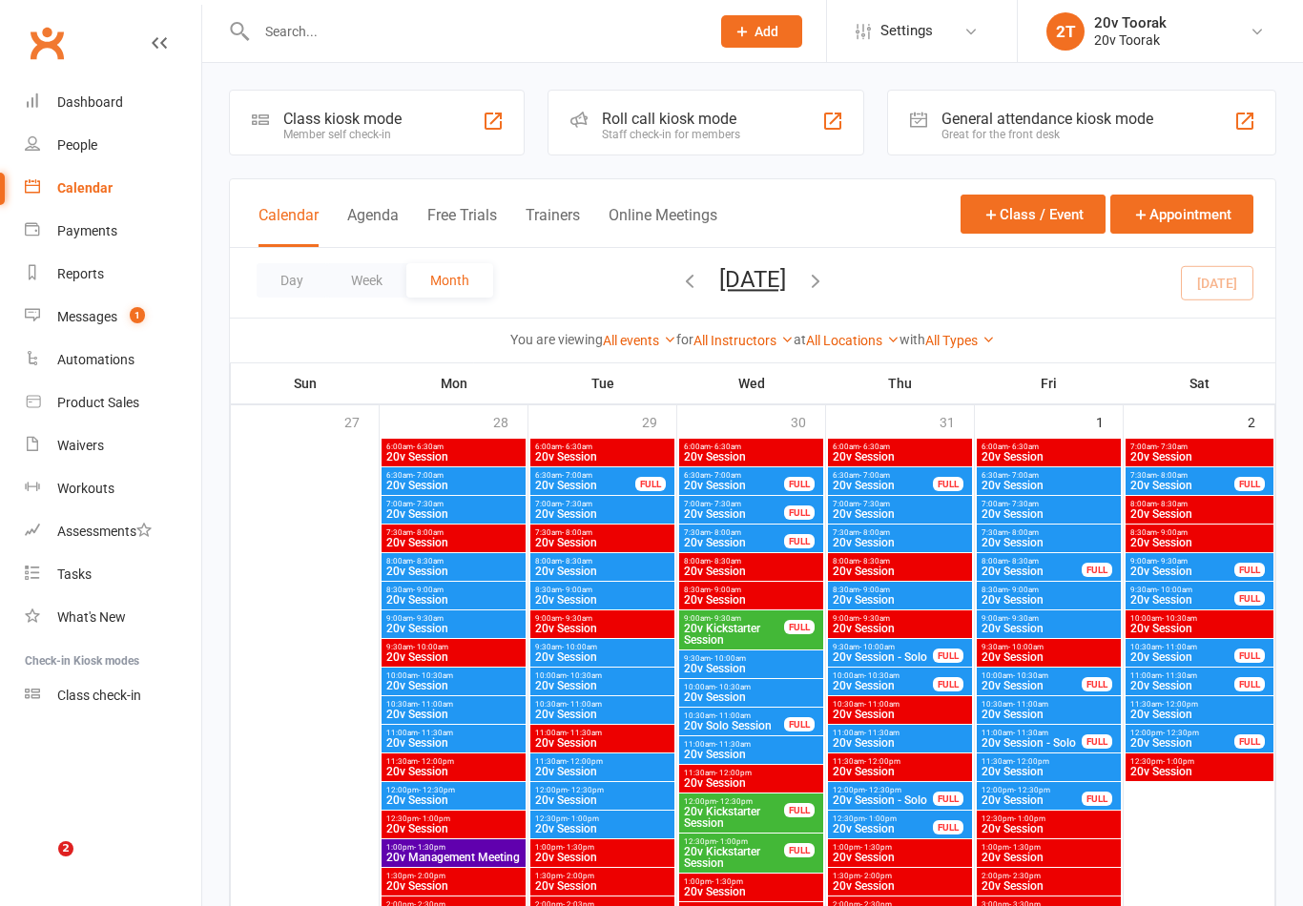
click at [85, 314] on div "Messages" at bounding box center [87, 316] width 60 height 15
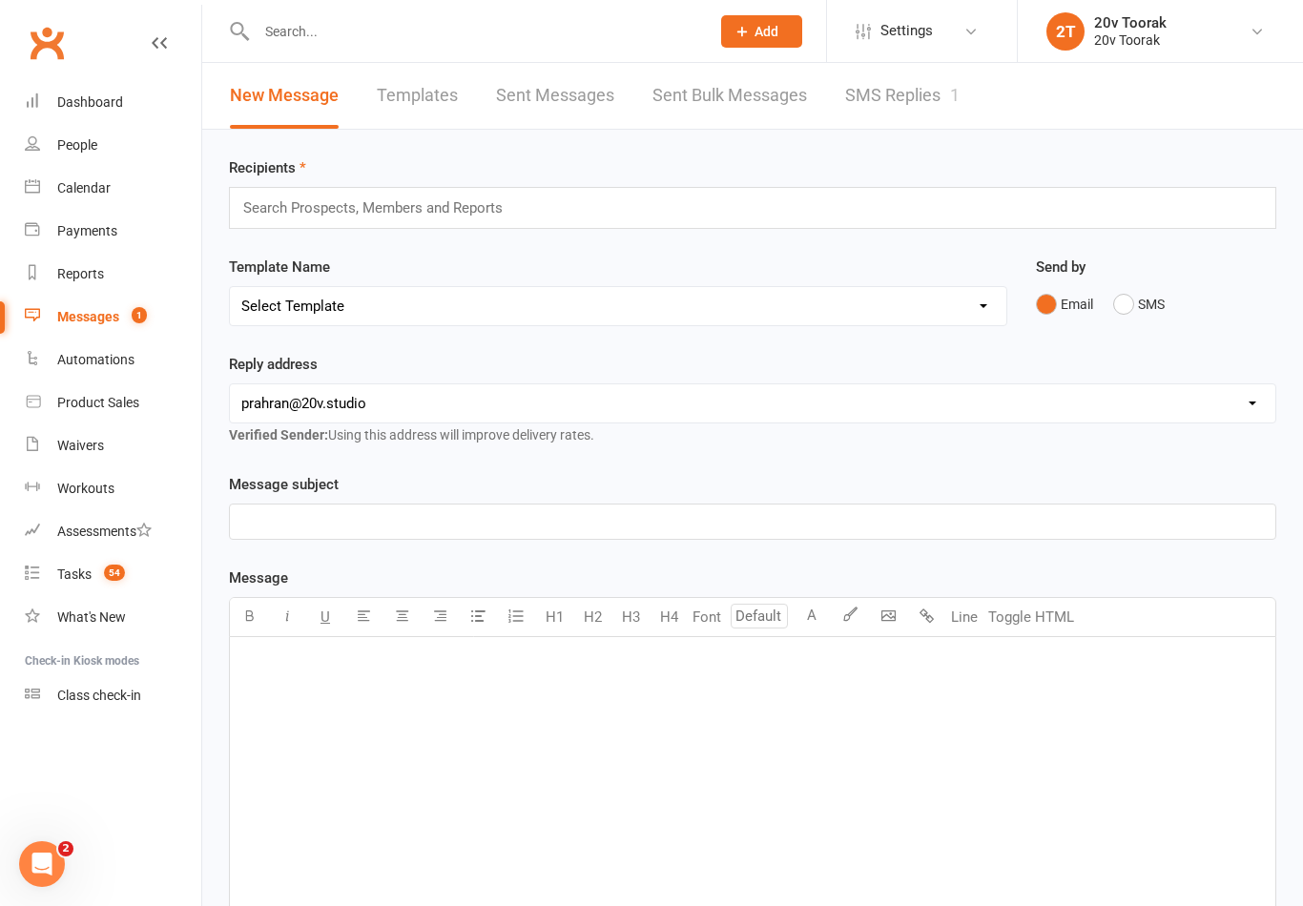
click at [906, 86] on link "SMS Replies 1" at bounding box center [902, 96] width 114 height 66
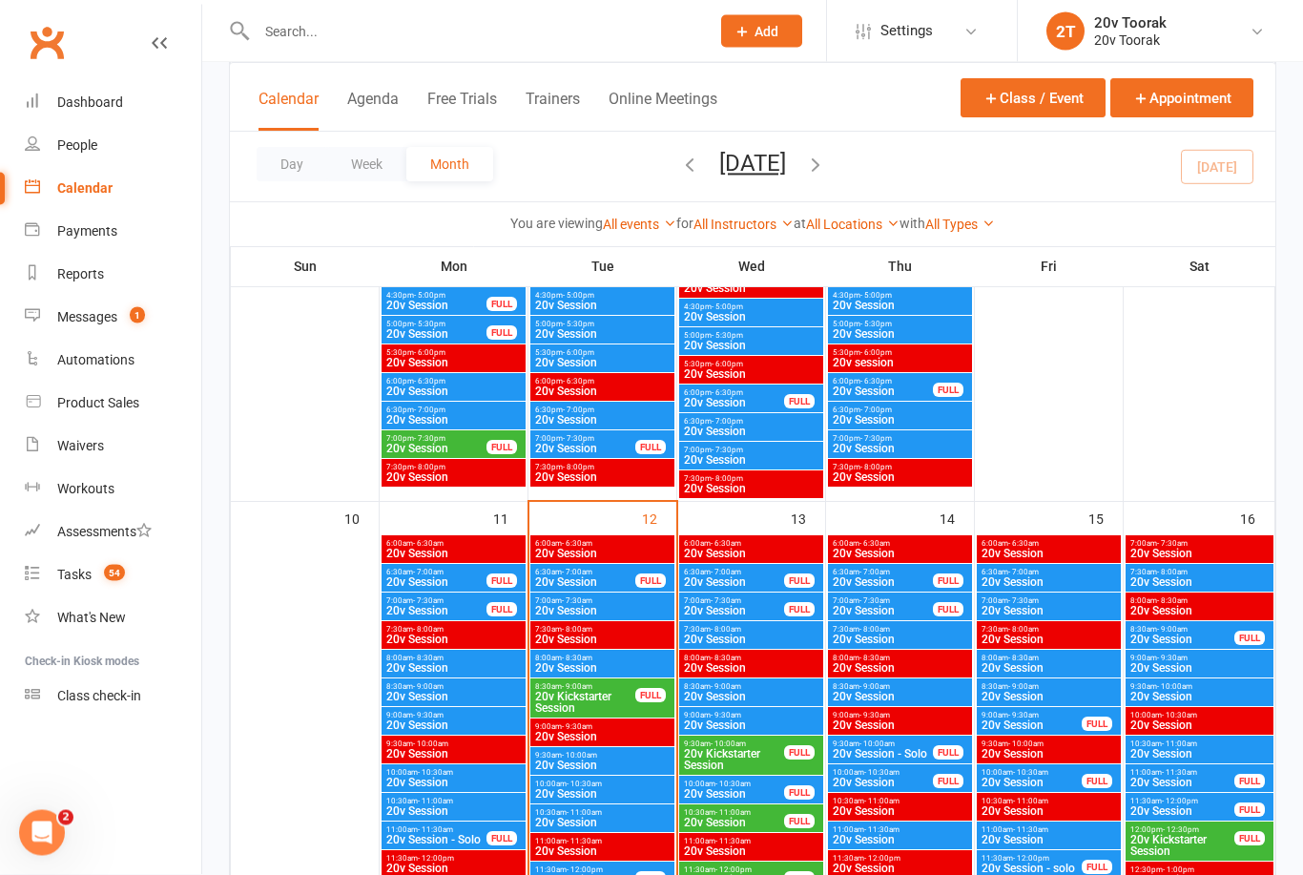
click at [759, 601] on span "7:00am - 7:30am" at bounding box center [734, 601] width 102 height 9
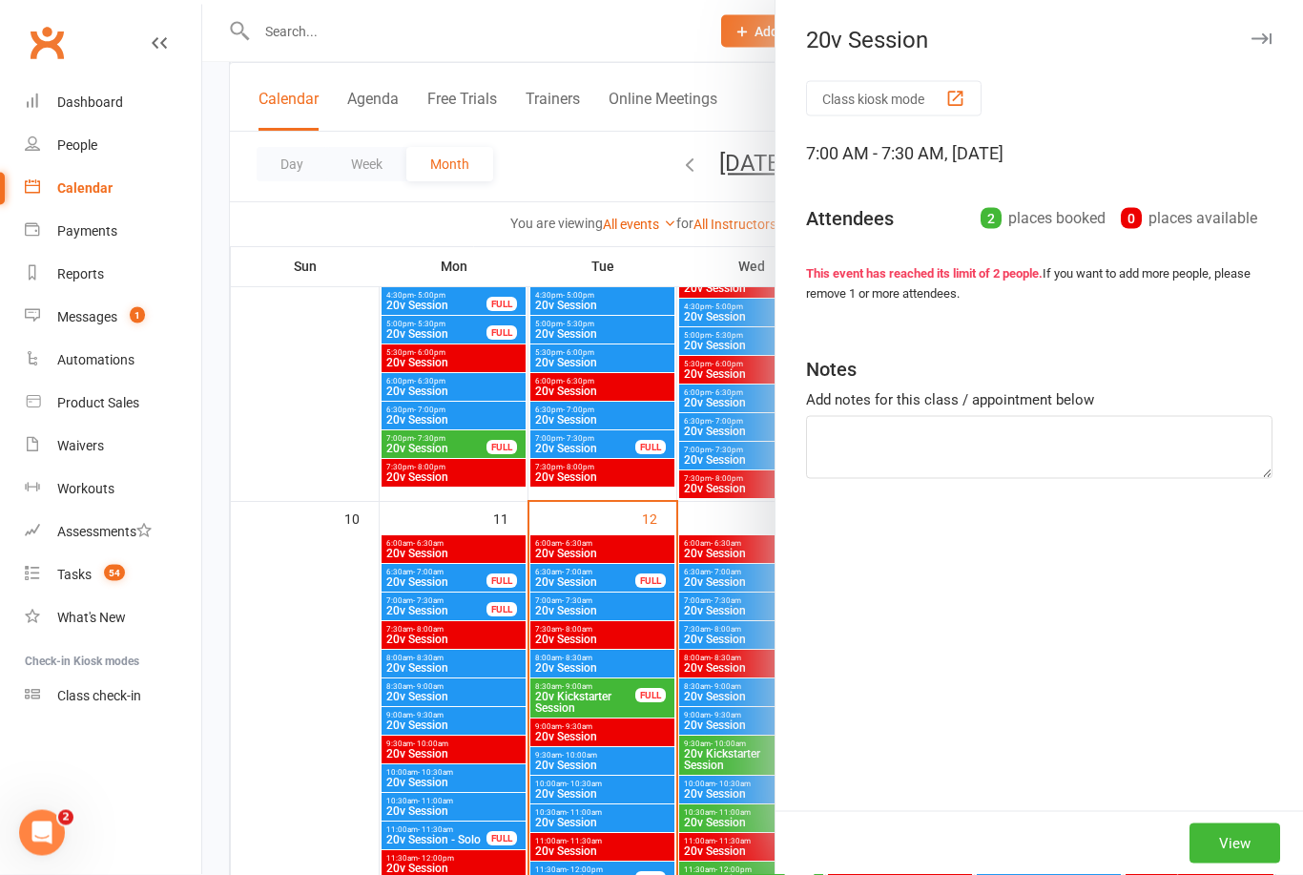
scroll to position [1635, 0]
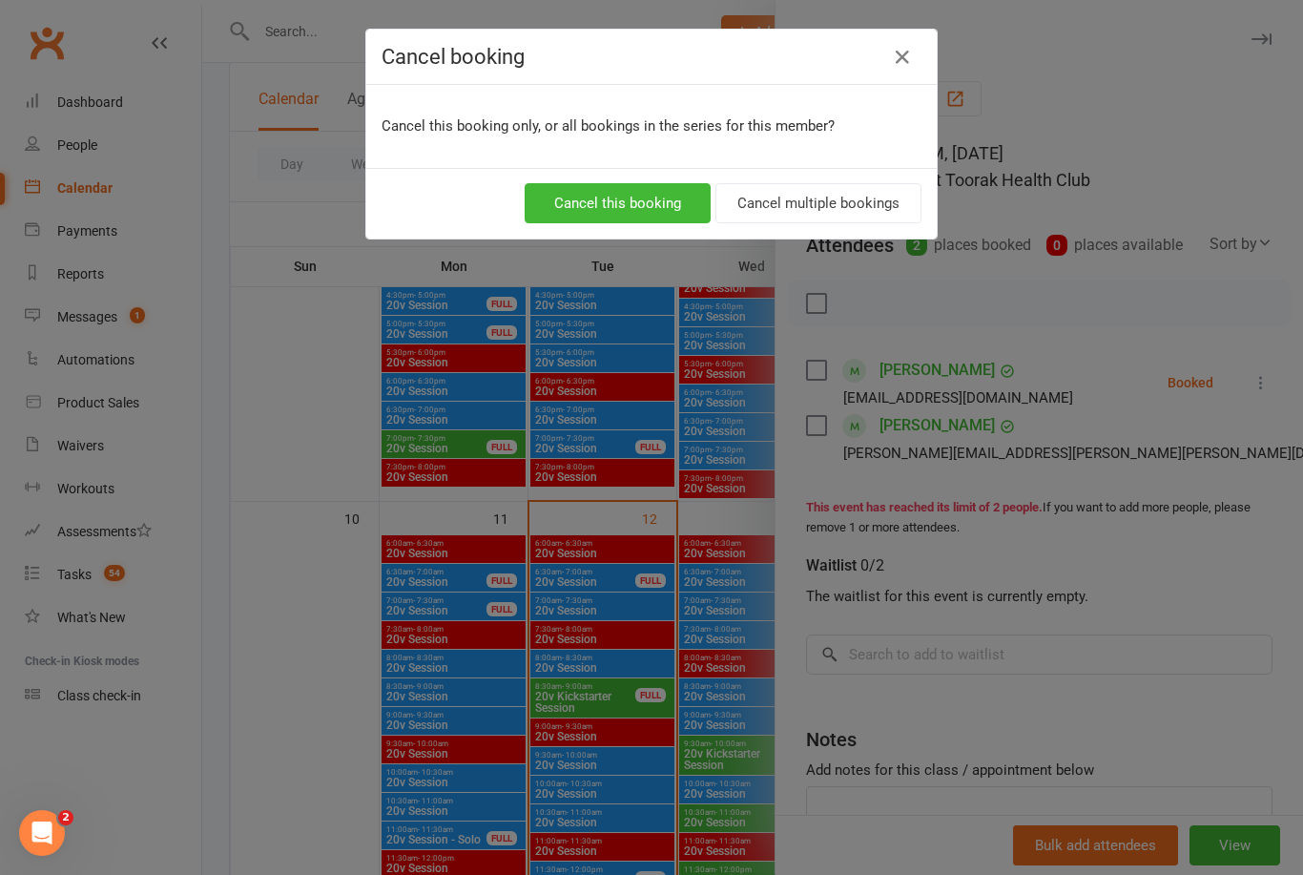
click at [669, 191] on button "Cancel this booking" at bounding box center [618, 203] width 186 height 40
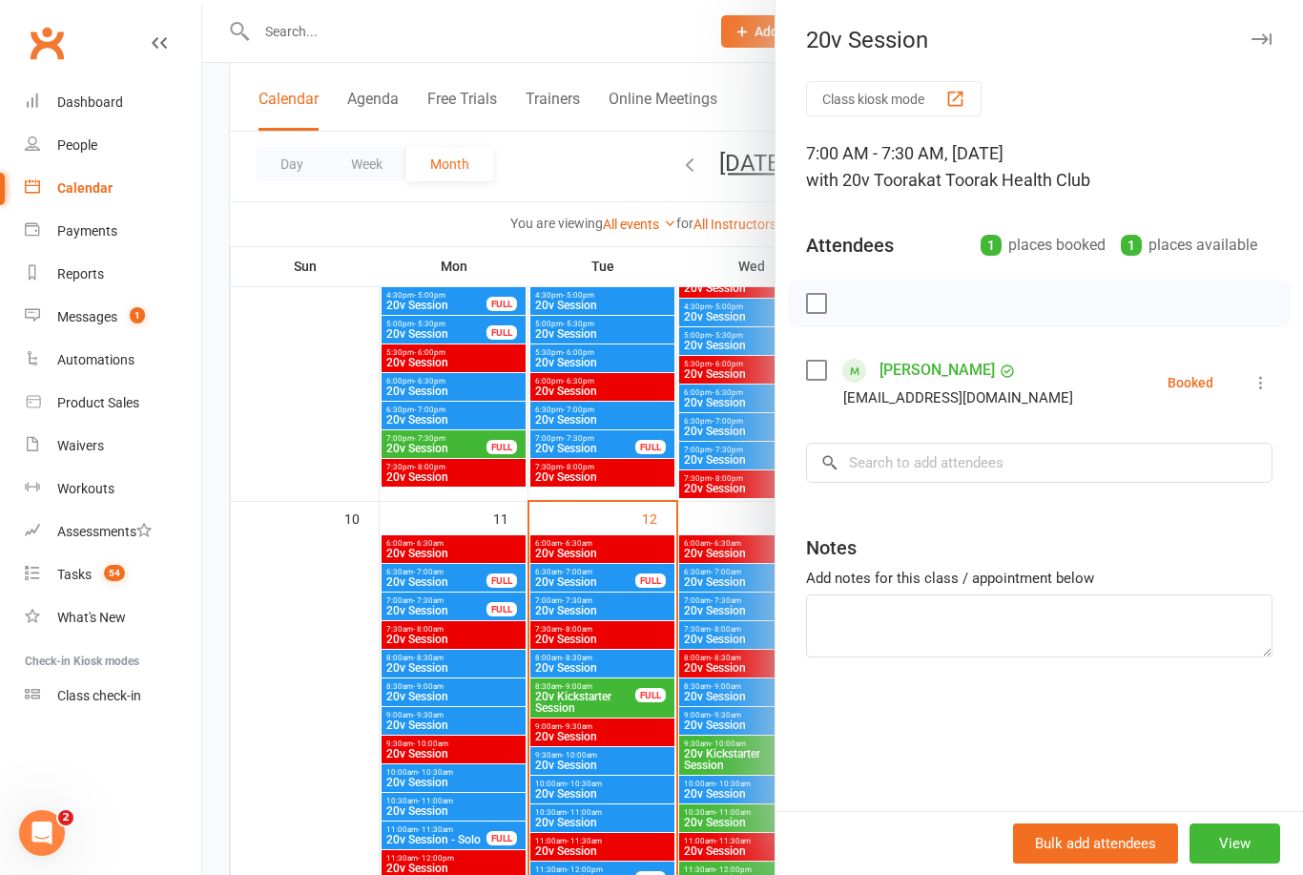
click at [631, 698] on div at bounding box center [752, 437] width 1101 height 875
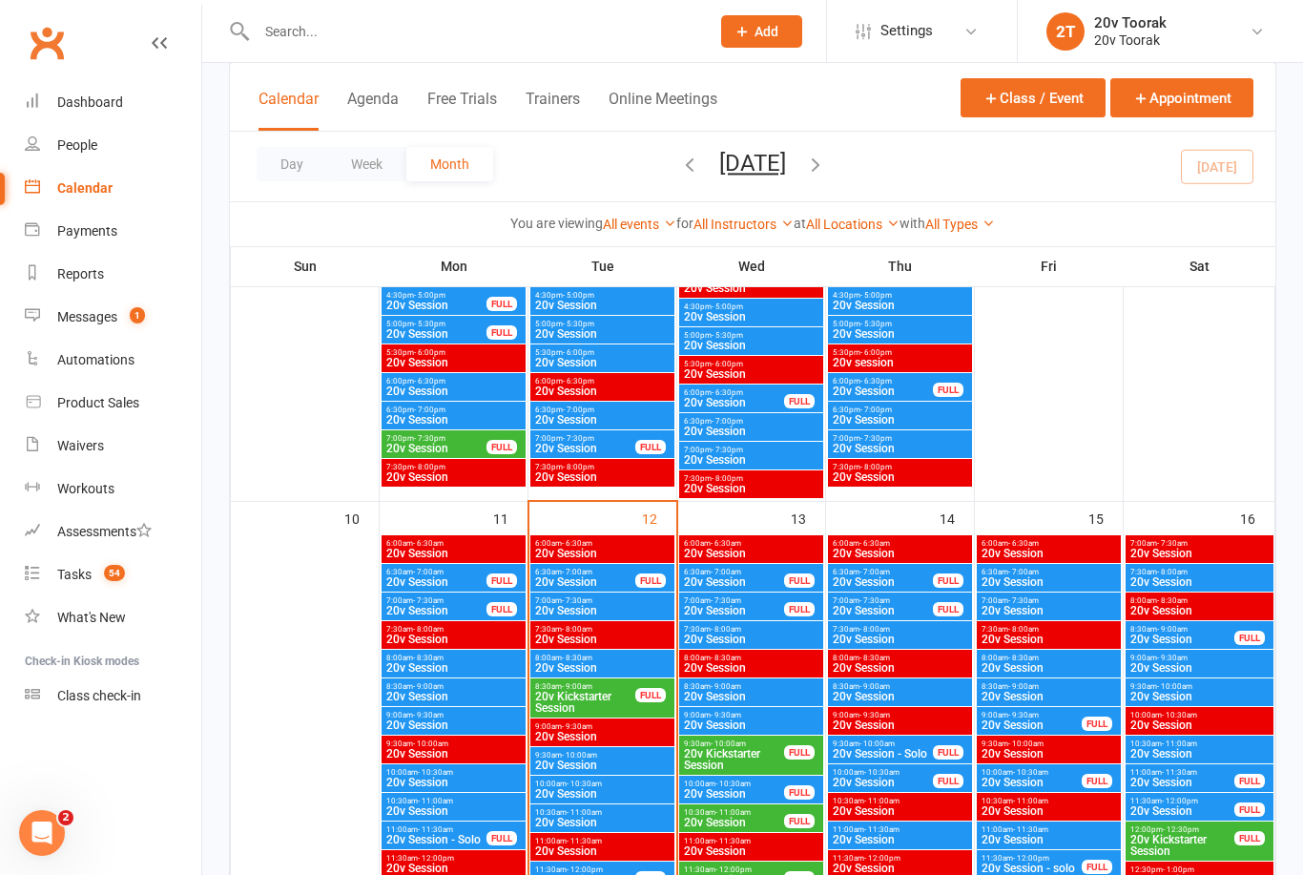
click at [734, 638] on span "20v Session" at bounding box center [751, 638] width 136 height 11
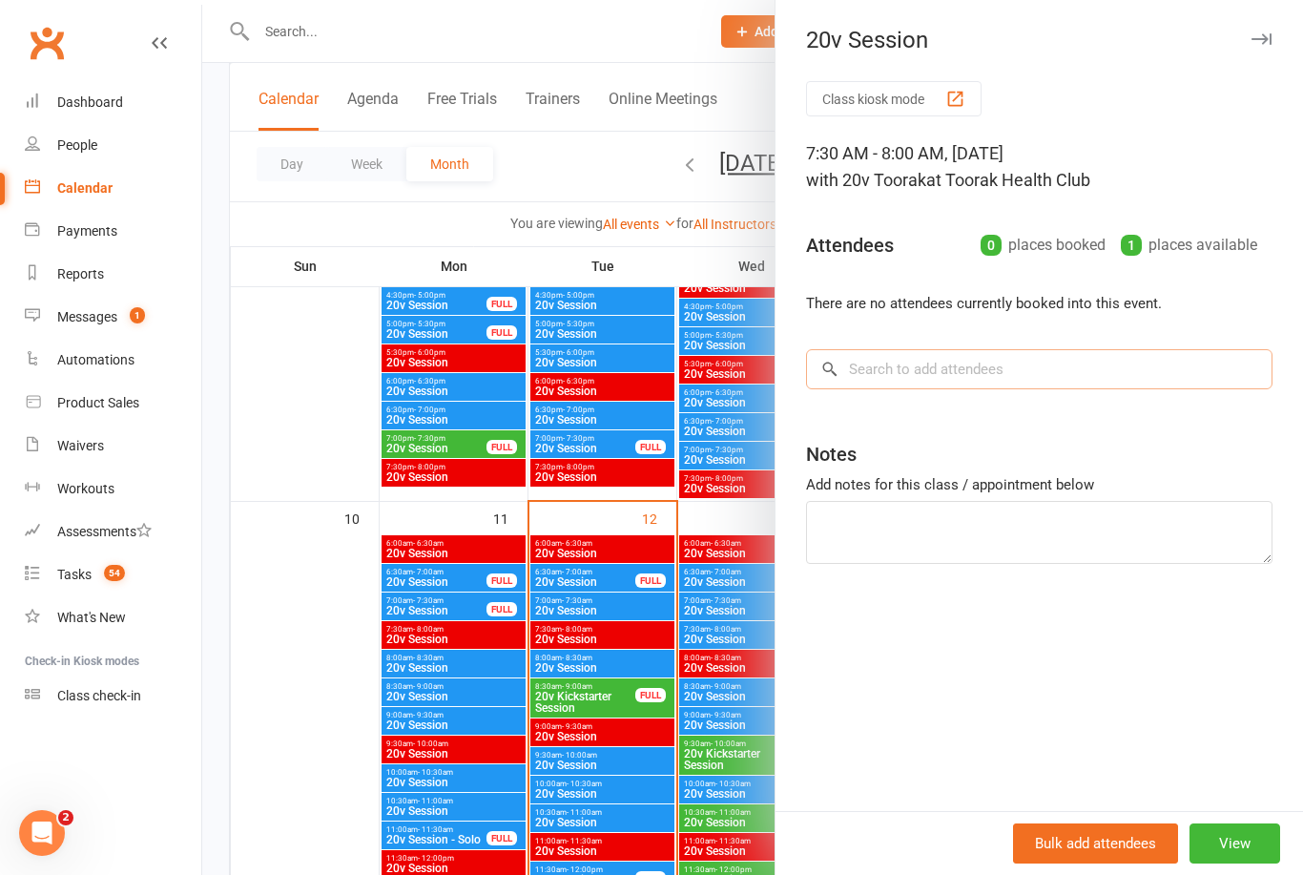
click at [966, 385] on input "search" at bounding box center [1039, 369] width 466 height 40
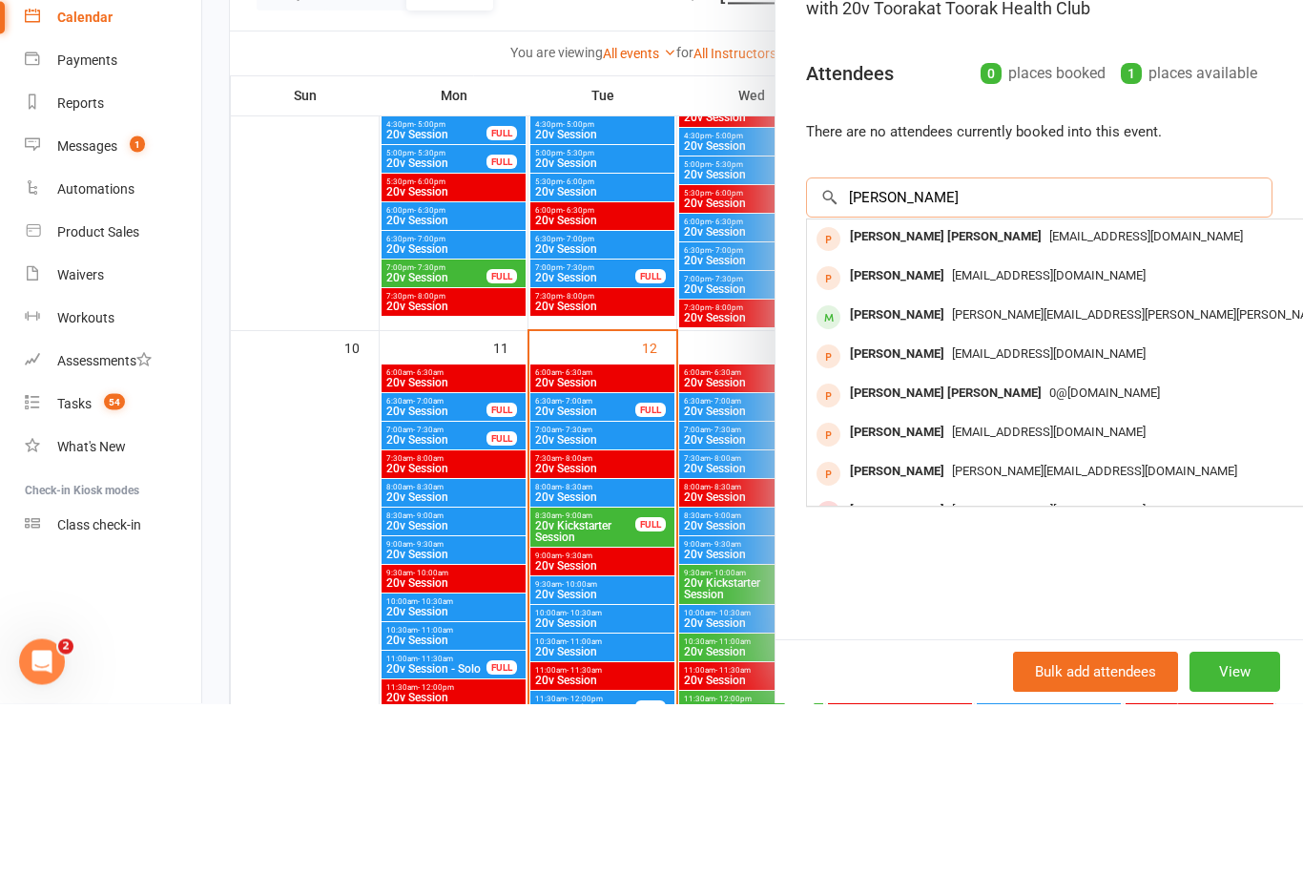
type input "Camille"
click at [921, 473] on div "[PERSON_NAME]" at bounding box center [897, 487] width 110 height 28
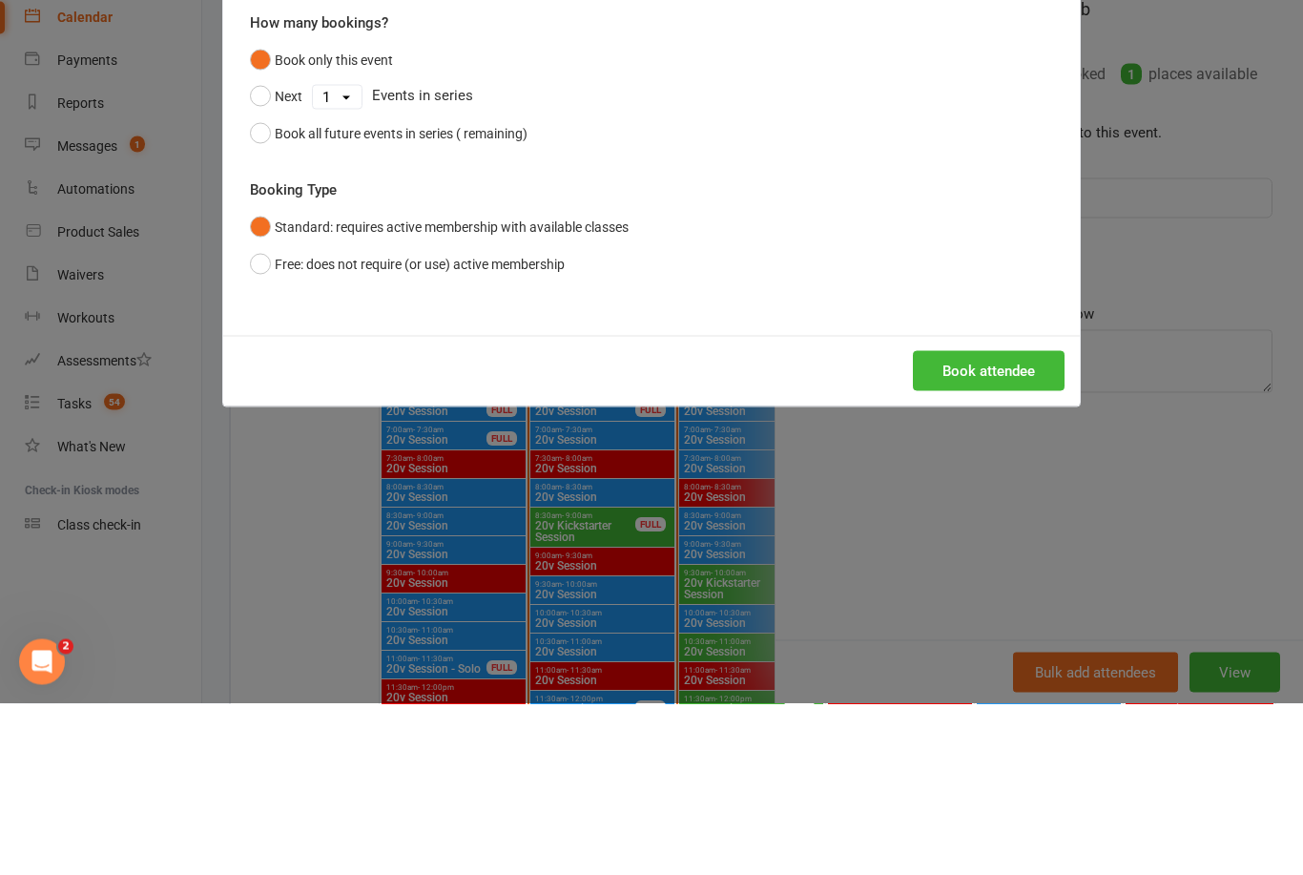
scroll to position [1806, 0]
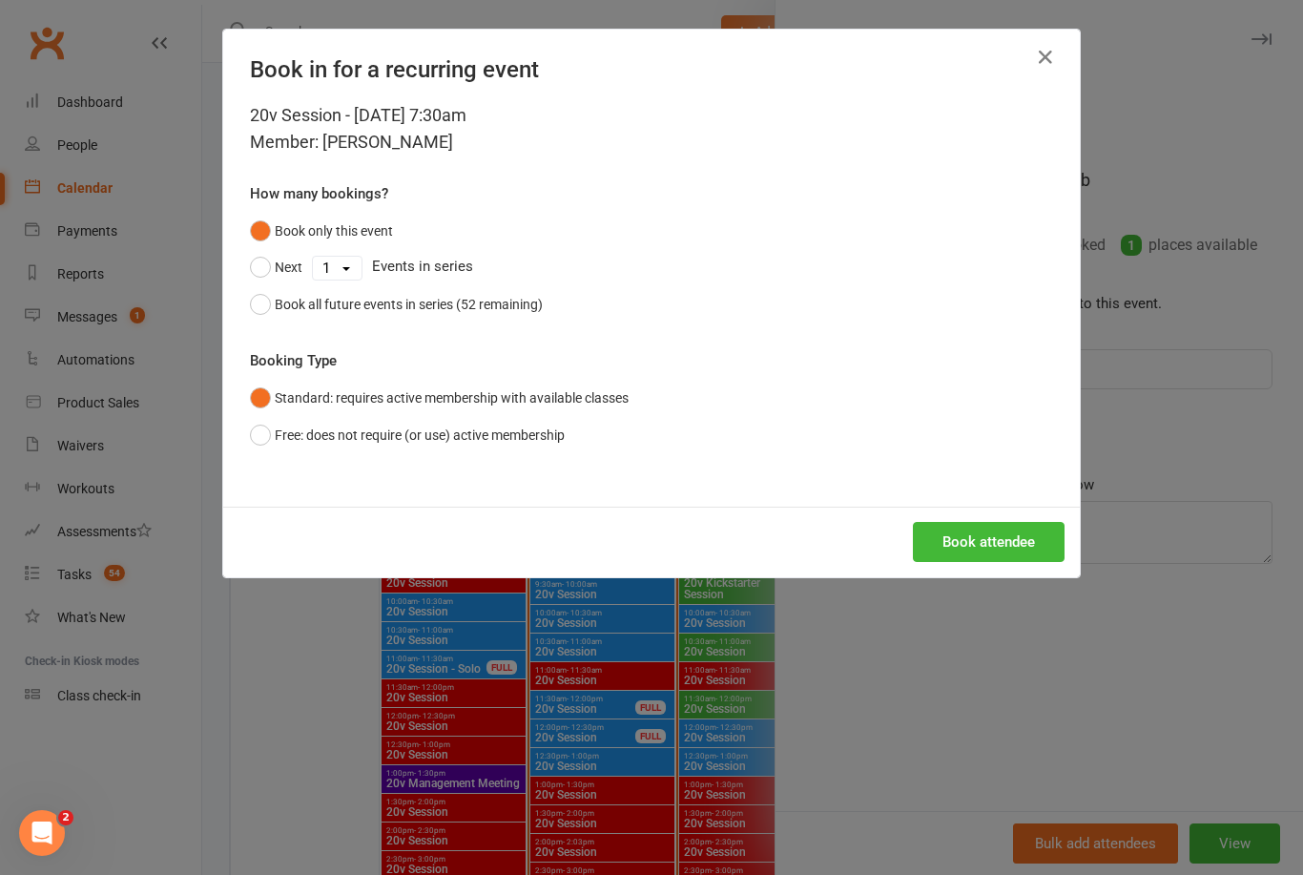
click at [1027, 547] on button "Book attendee" at bounding box center [989, 542] width 152 height 40
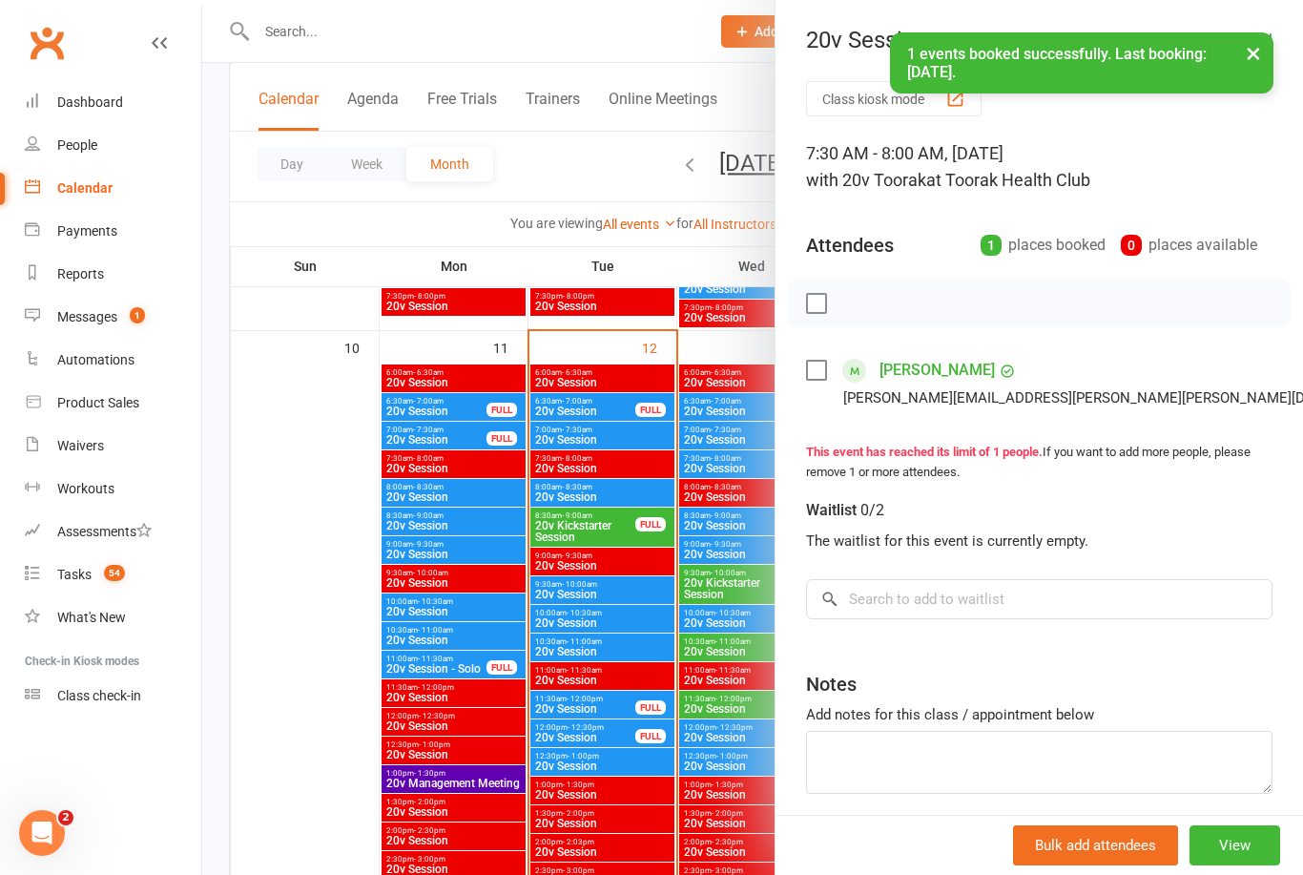
click at [956, 362] on link "[PERSON_NAME]" at bounding box center [936, 370] width 115 height 31
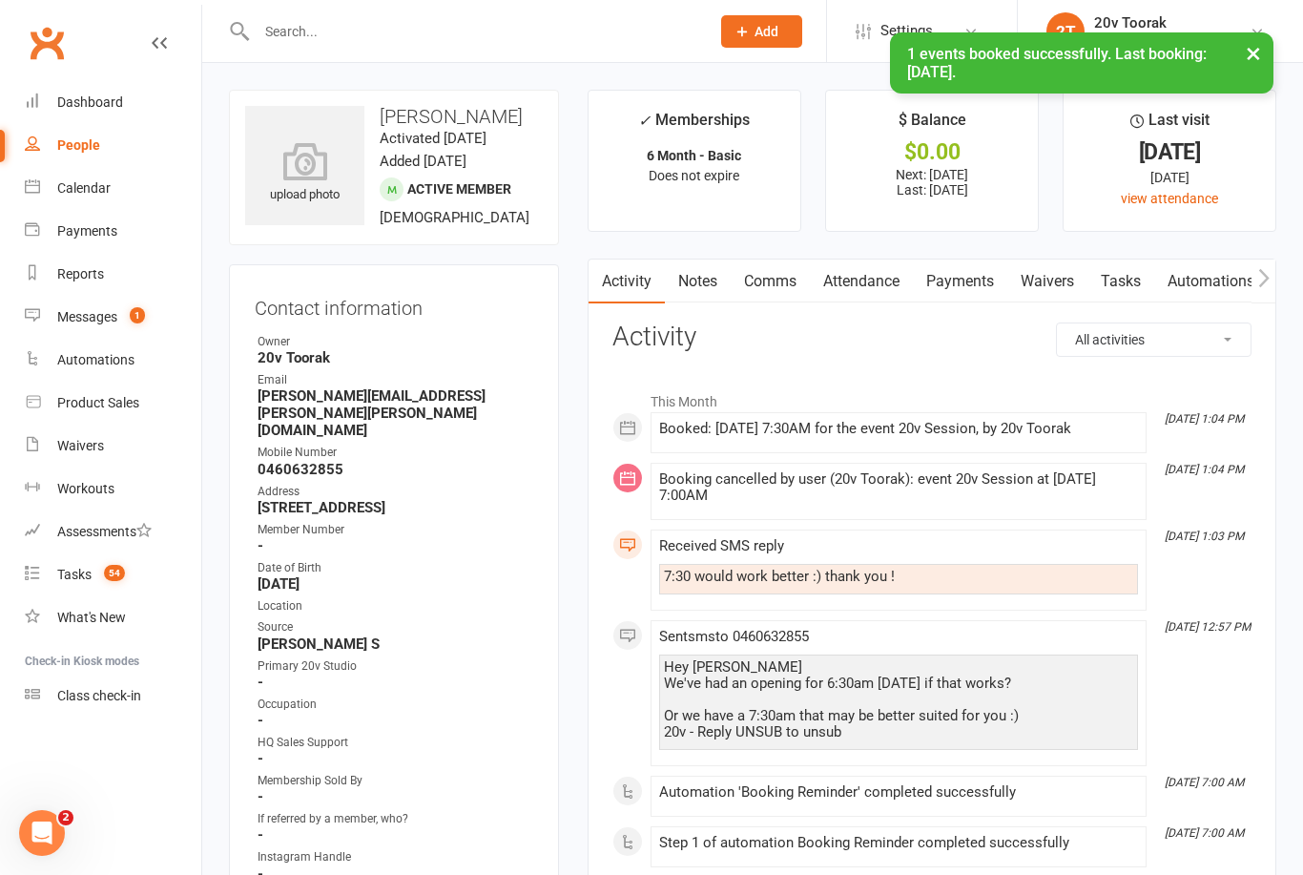
click at [773, 294] on link "Comms" at bounding box center [770, 281] width 79 height 44
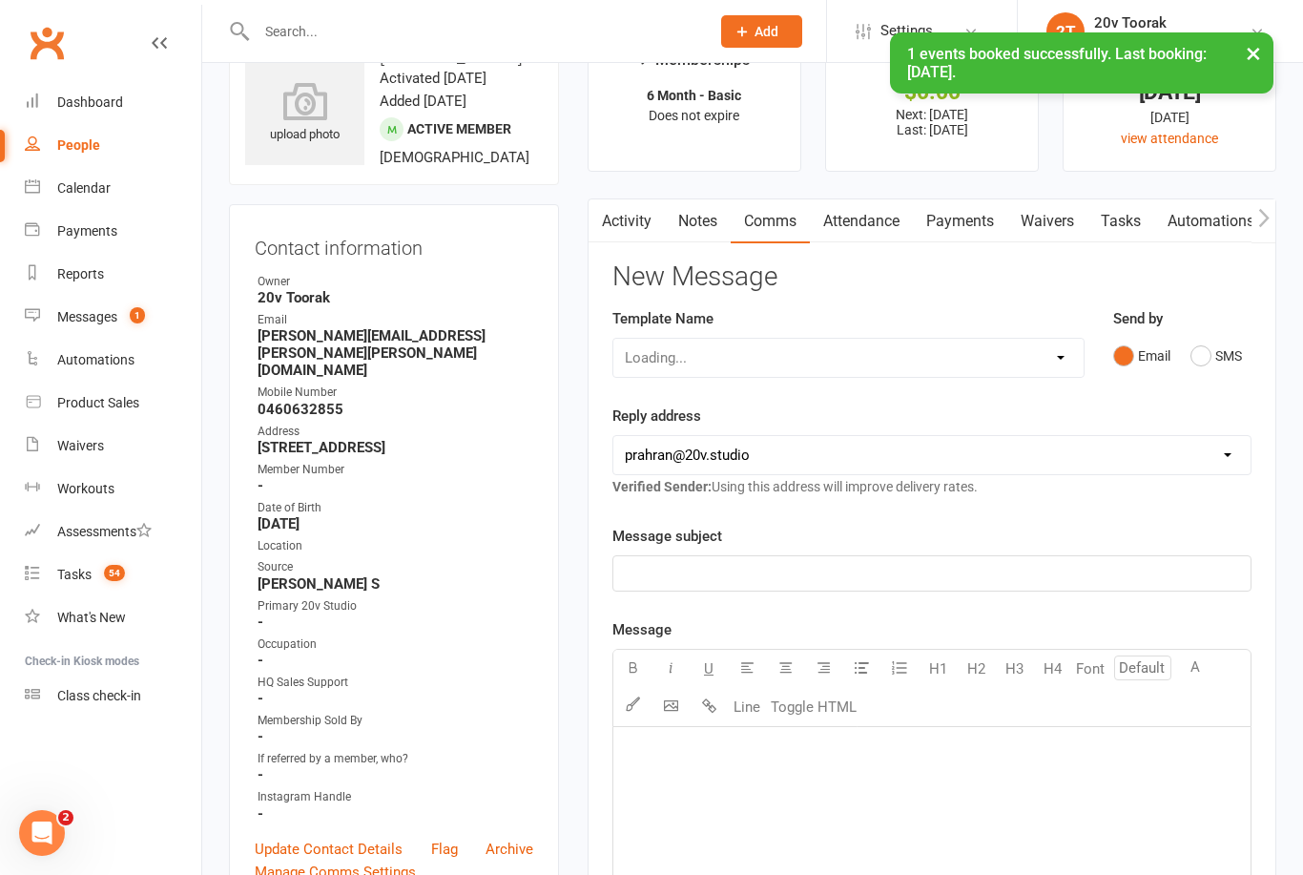
scroll to position [61, 0]
click at [1206, 357] on button "SMS" at bounding box center [1216, 355] width 52 height 36
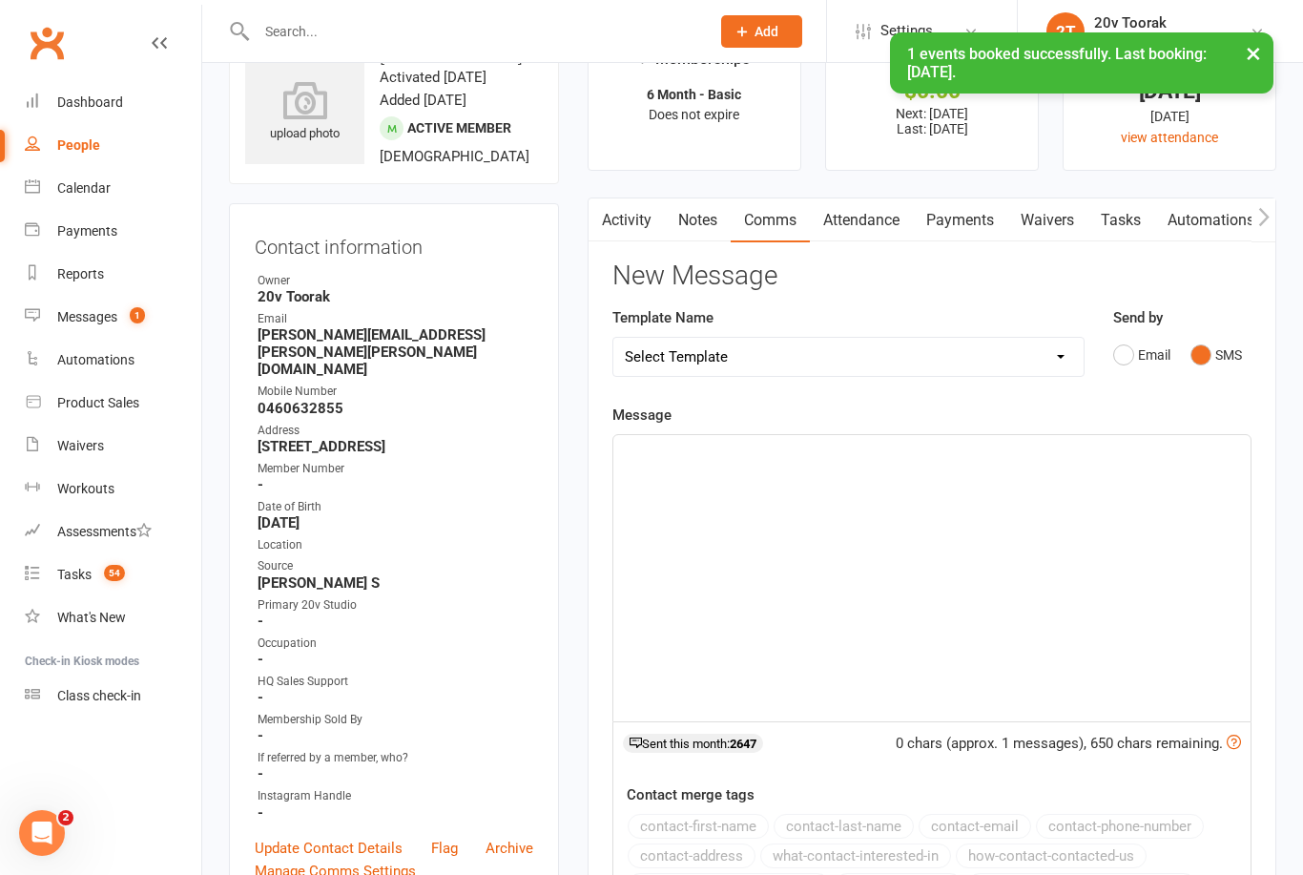
click at [1005, 578] on div "﻿" at bounding box center [931, 578] width 637 height 286
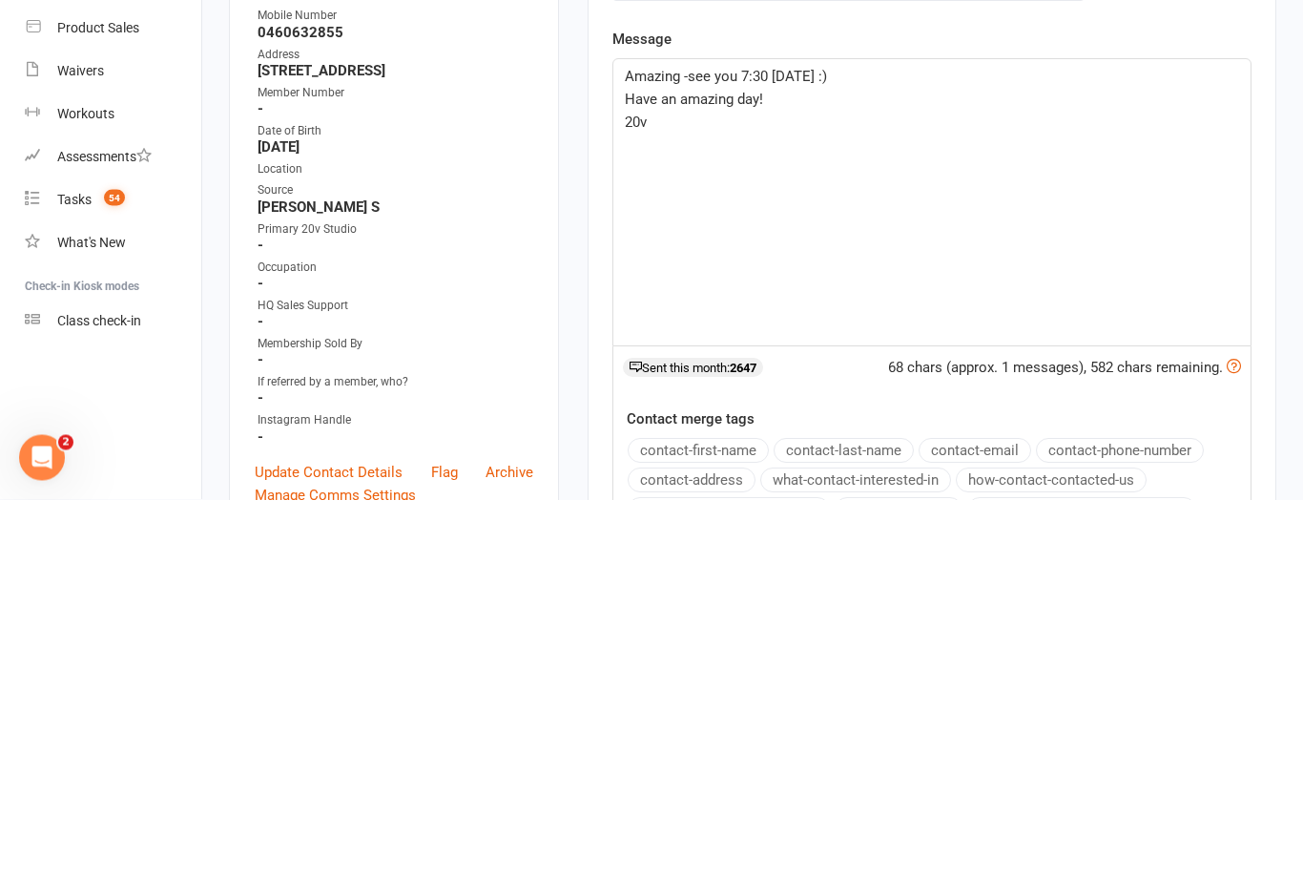
click at [699, 441] on p "Amazing -see you 7:30 tomorrow :)" at bounding box center [932, 452] width 614 height 23
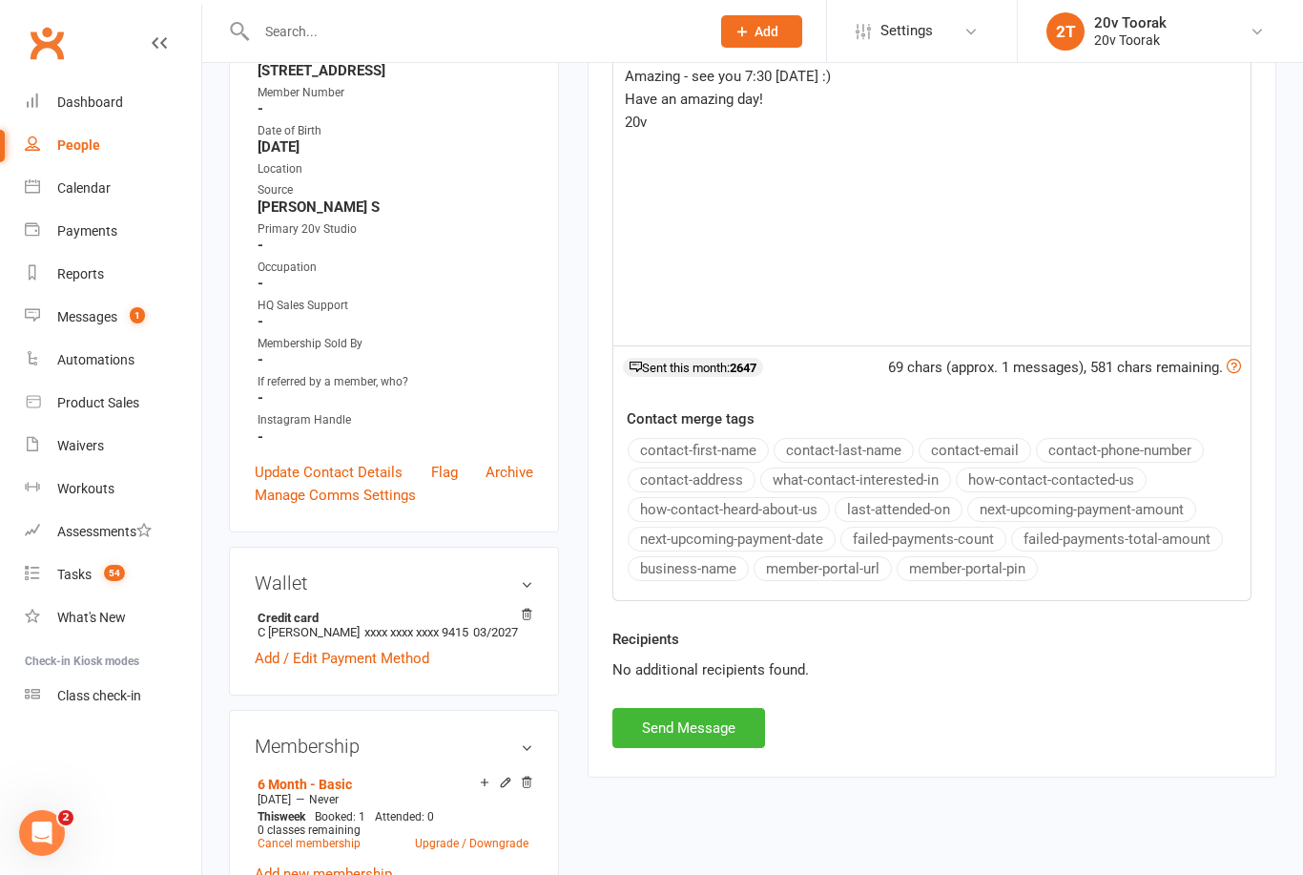
click at [765, 69] on span "Amazing - see you 7:30 tomorrow :)" at bounding box center [728, 76] width 206 height 17
click at [721, 728] on button "Send Message" at bounding box center [688, 728] width 153 height 40
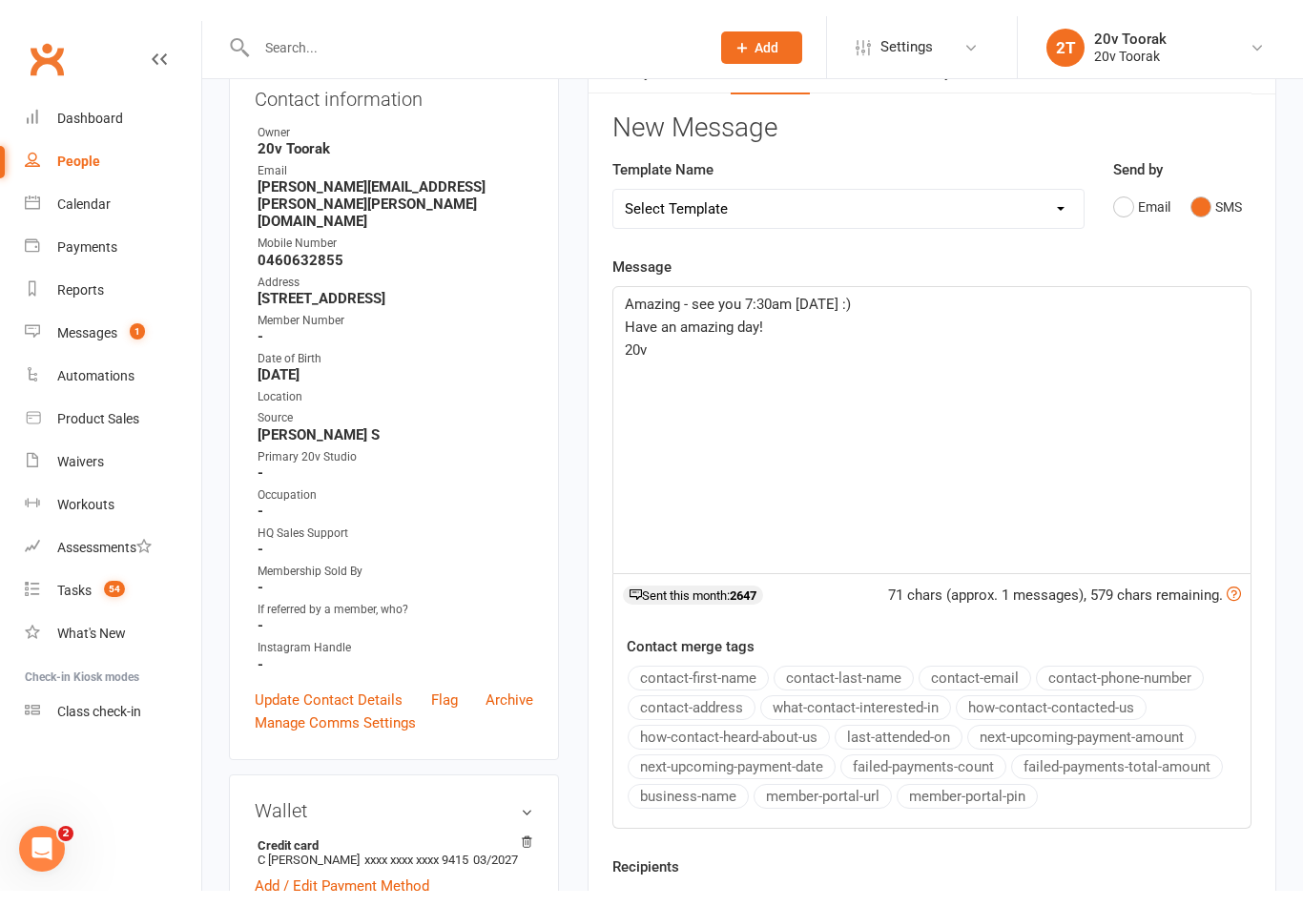
scroll to position [0, 0]
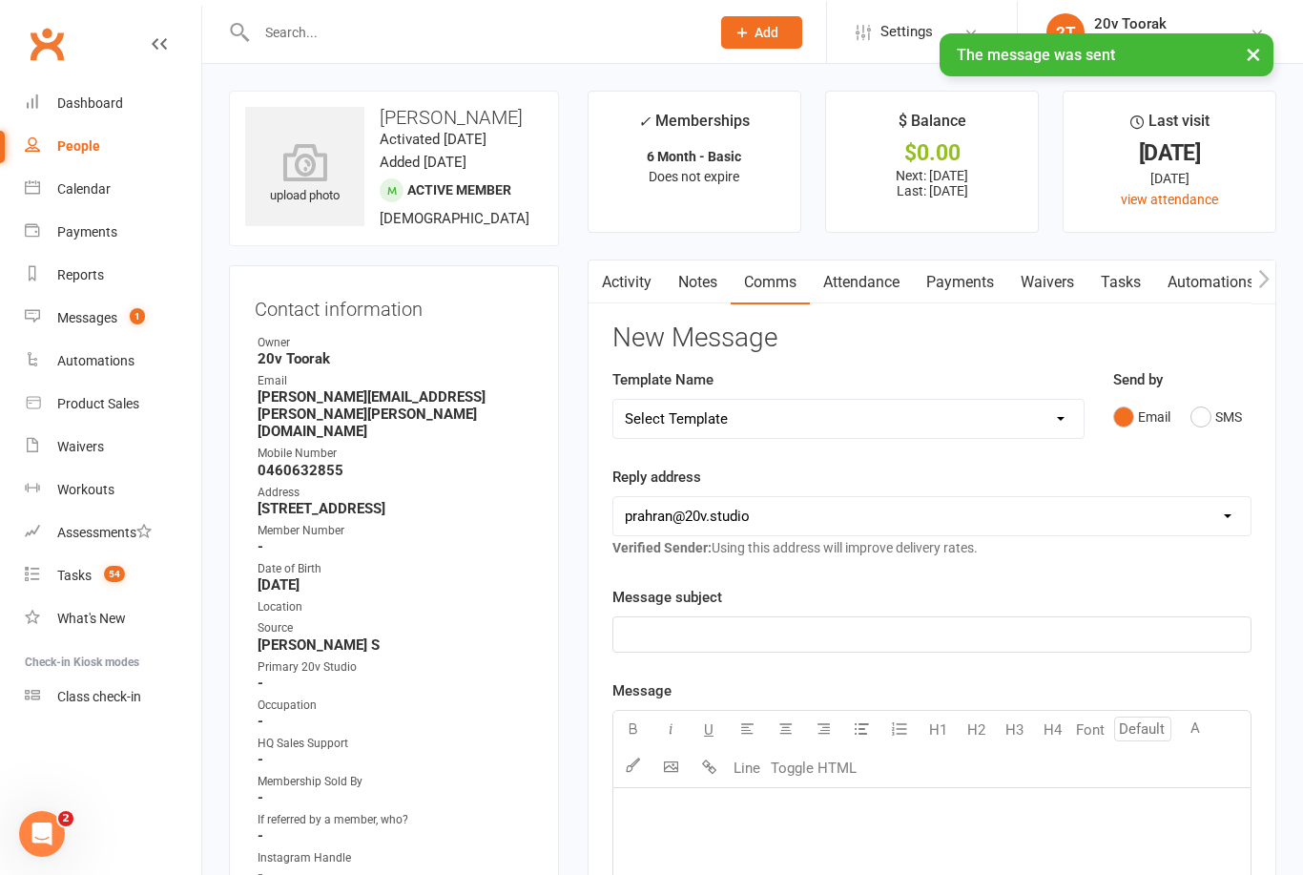
click at [1143, 284] on link "Tasks" at bounding box center [1120, 281] width 67 height 44
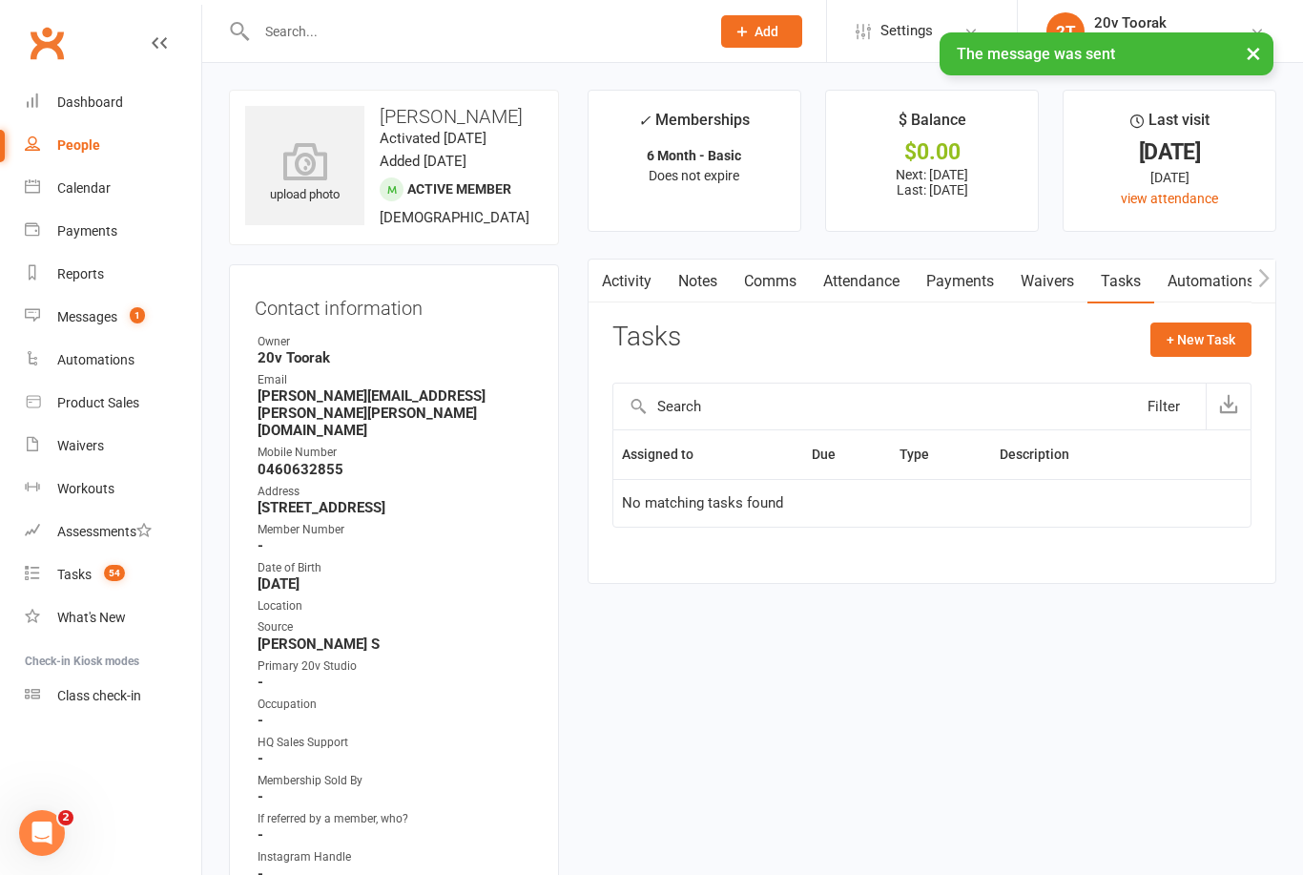
click at [698, 279] on link "Notes" at bounding box center [698, 281] width 66 height 44
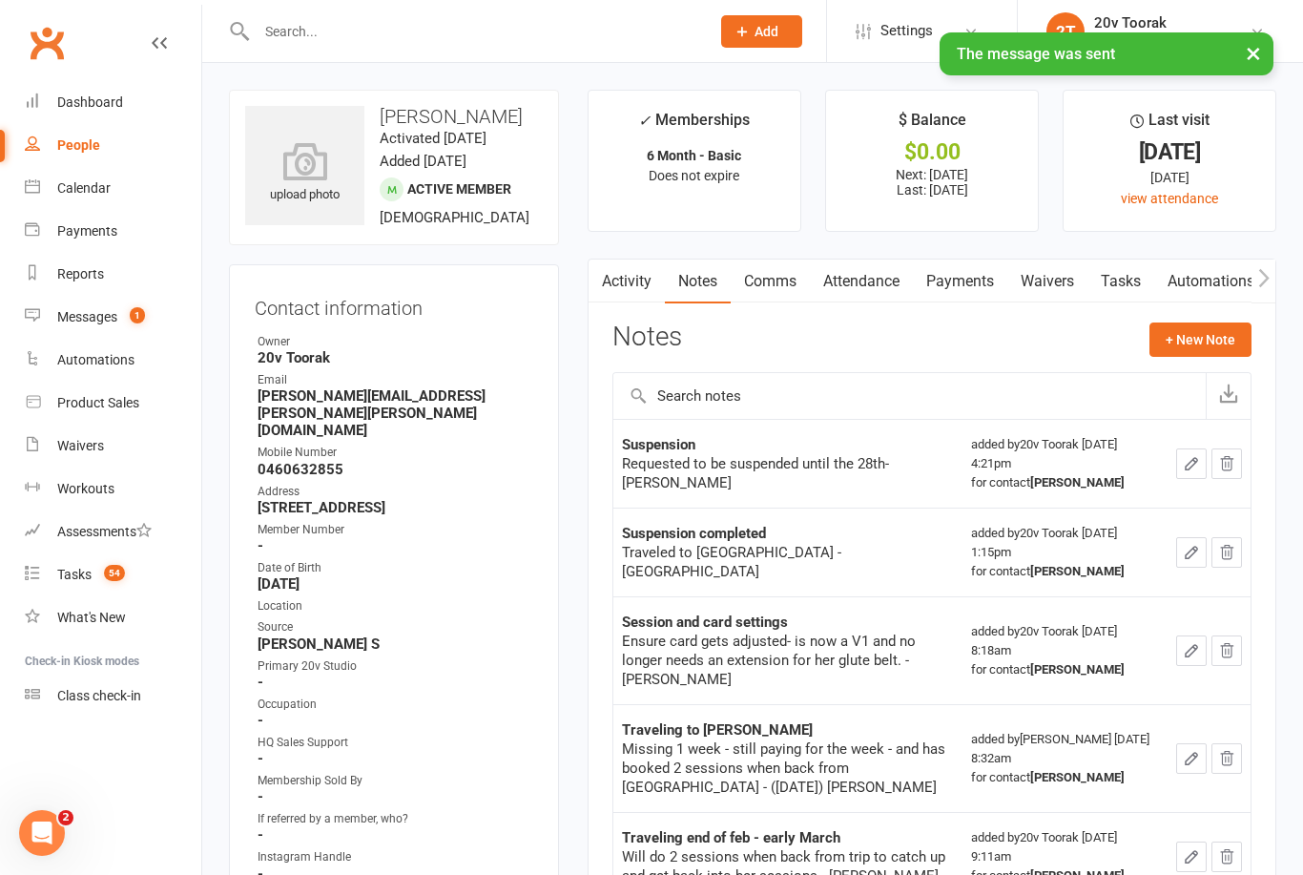
click at [61, 307] on link "Messages 1" at bounding box center [113, 317] width 176 height 43
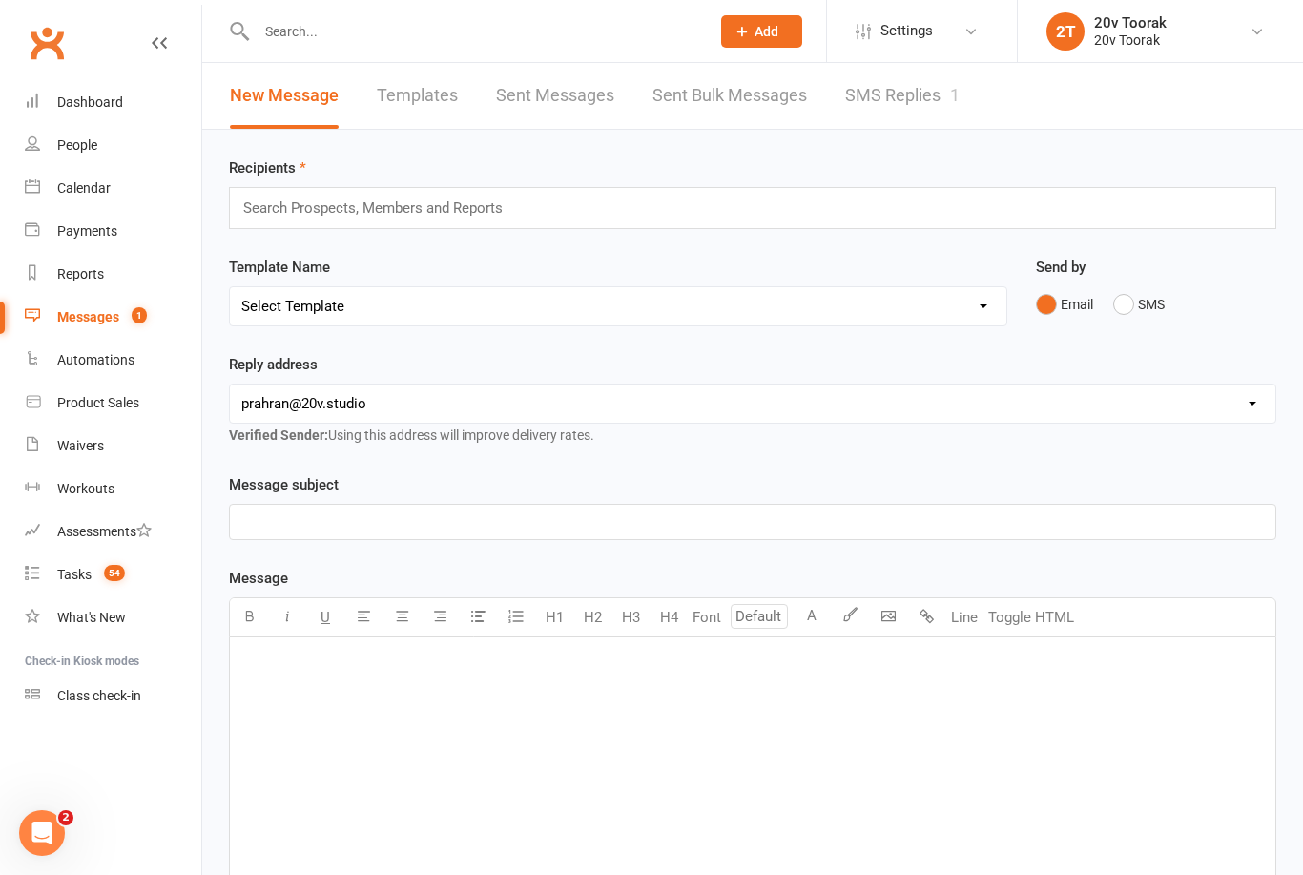
click at [895, 105] on link "SMS Replies 1" at bounding box center [902, 96] width 114 height 66
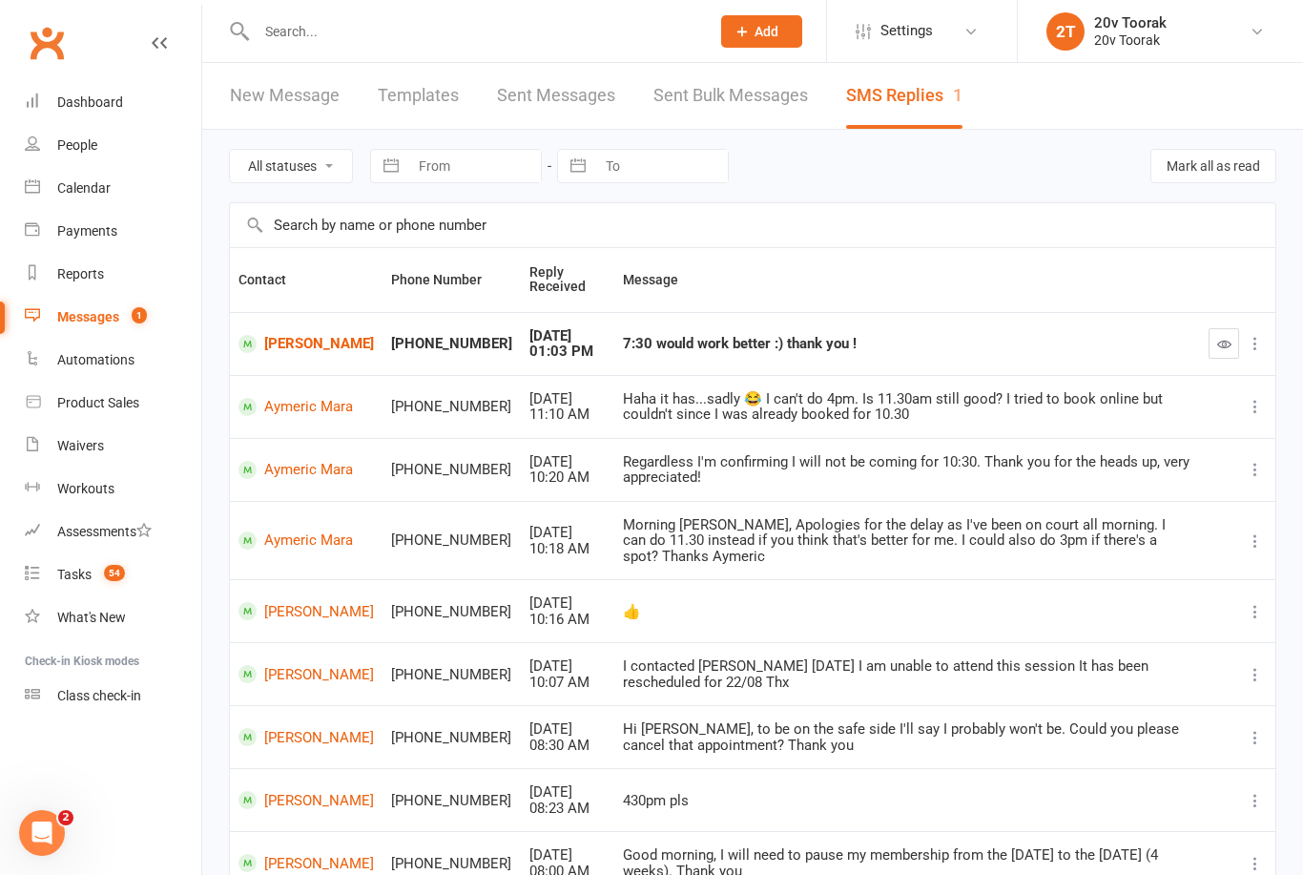
click at [1212, 348] on button "button" at bounding box center [1224, 343] width 31 height 31
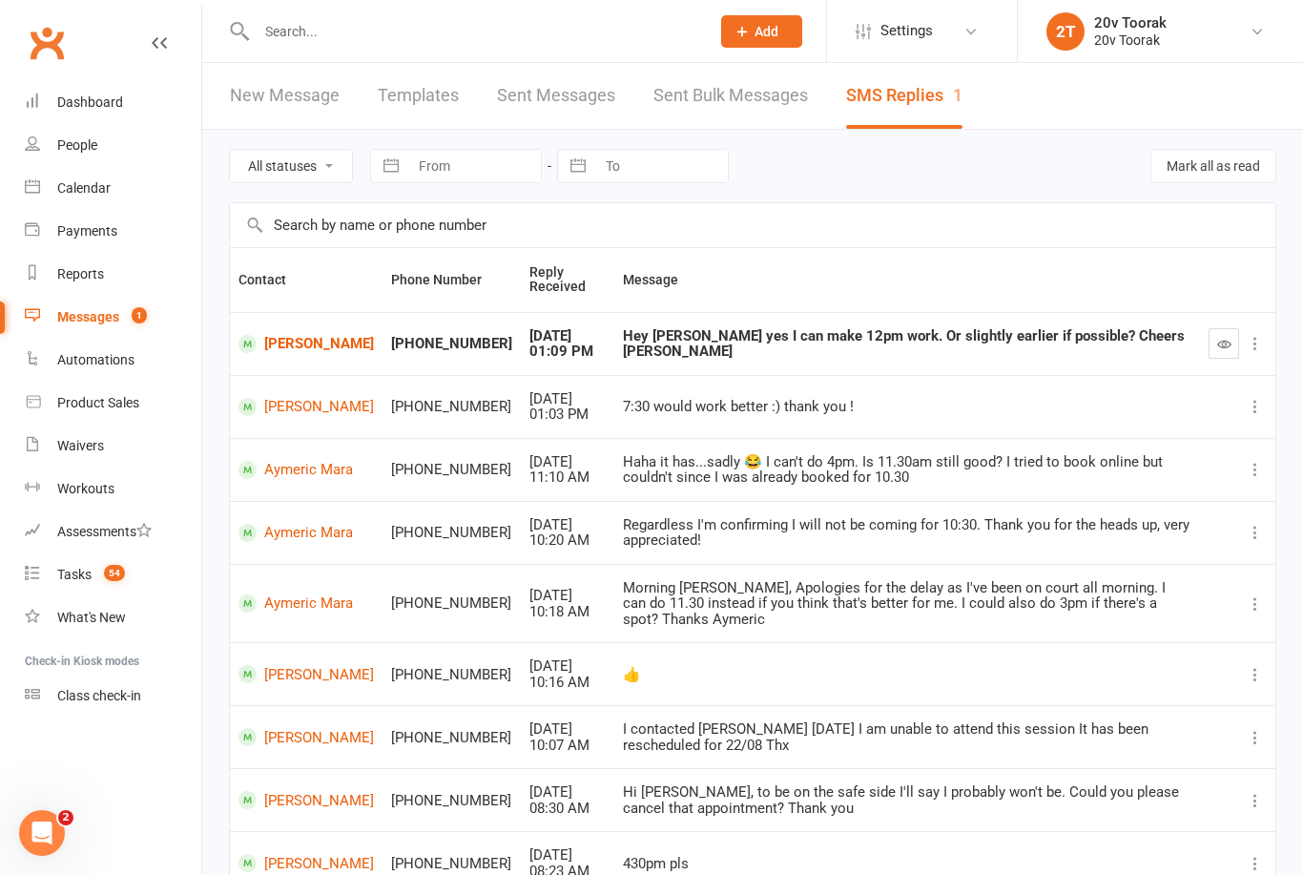
click at [28, 203] on link "Calendar" at bounding box center [113, 188] width 176 height 43
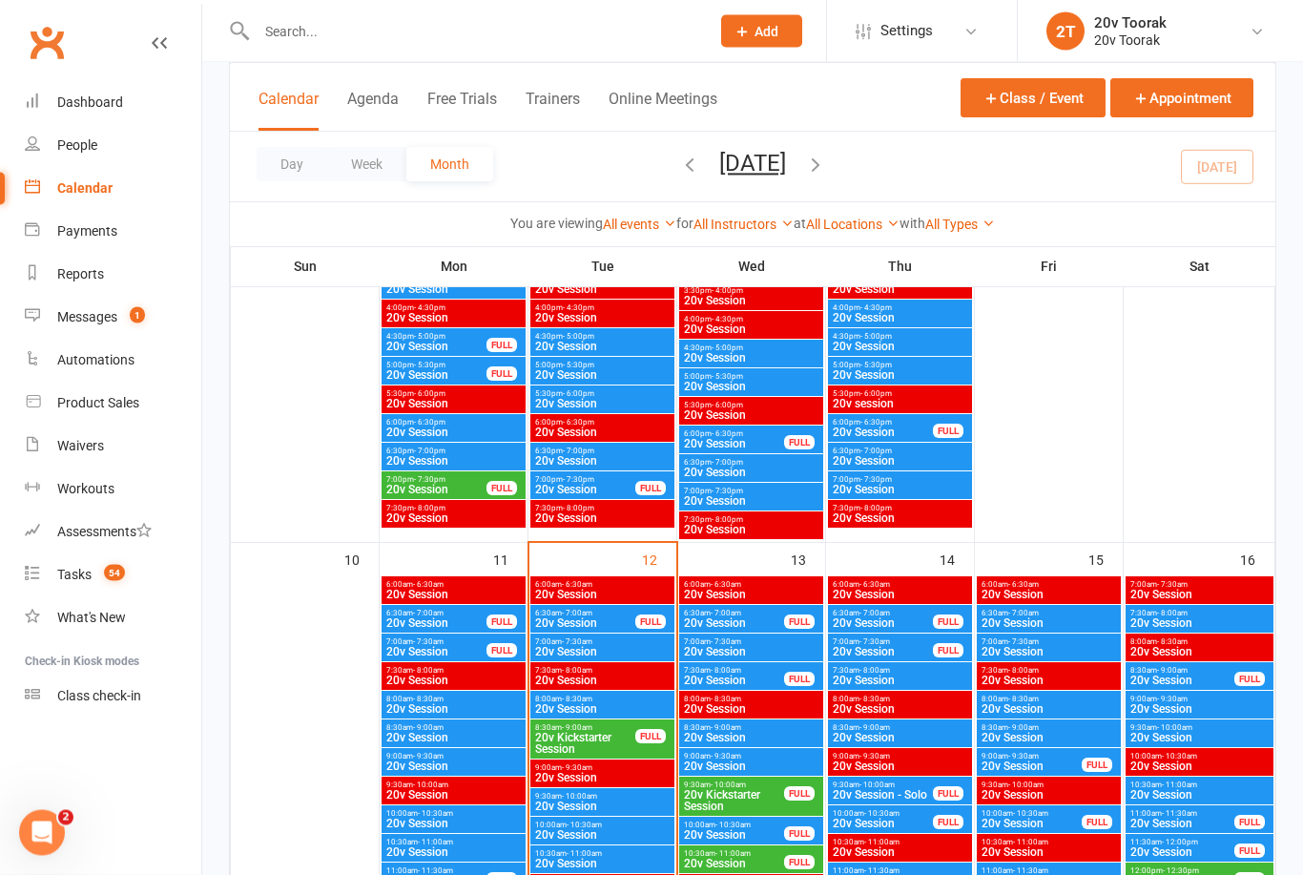
scroll to position [1746, 0]
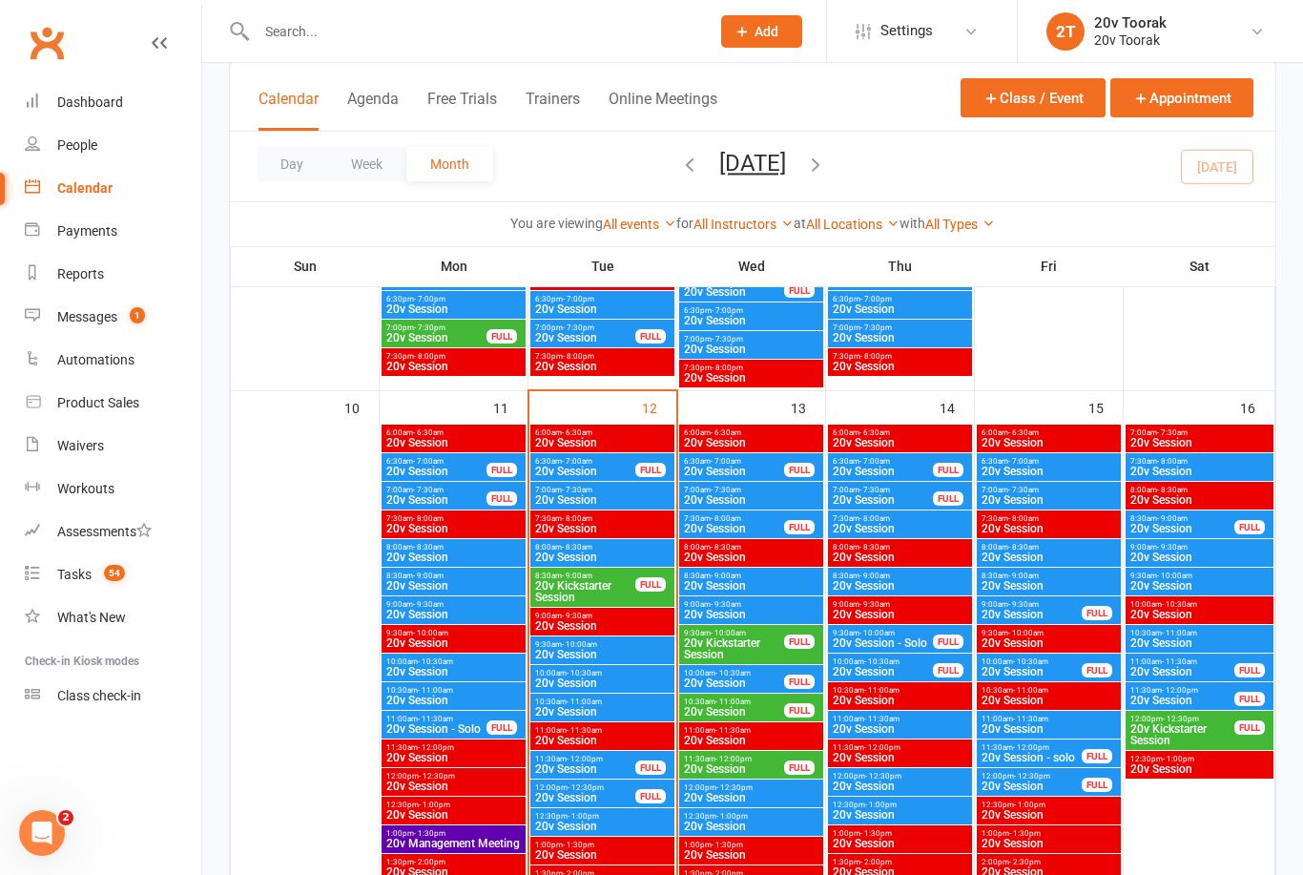
click at [761, 642] on span "20v Kickstarter Session" at bounding box center [734, 648] width 102 height 23
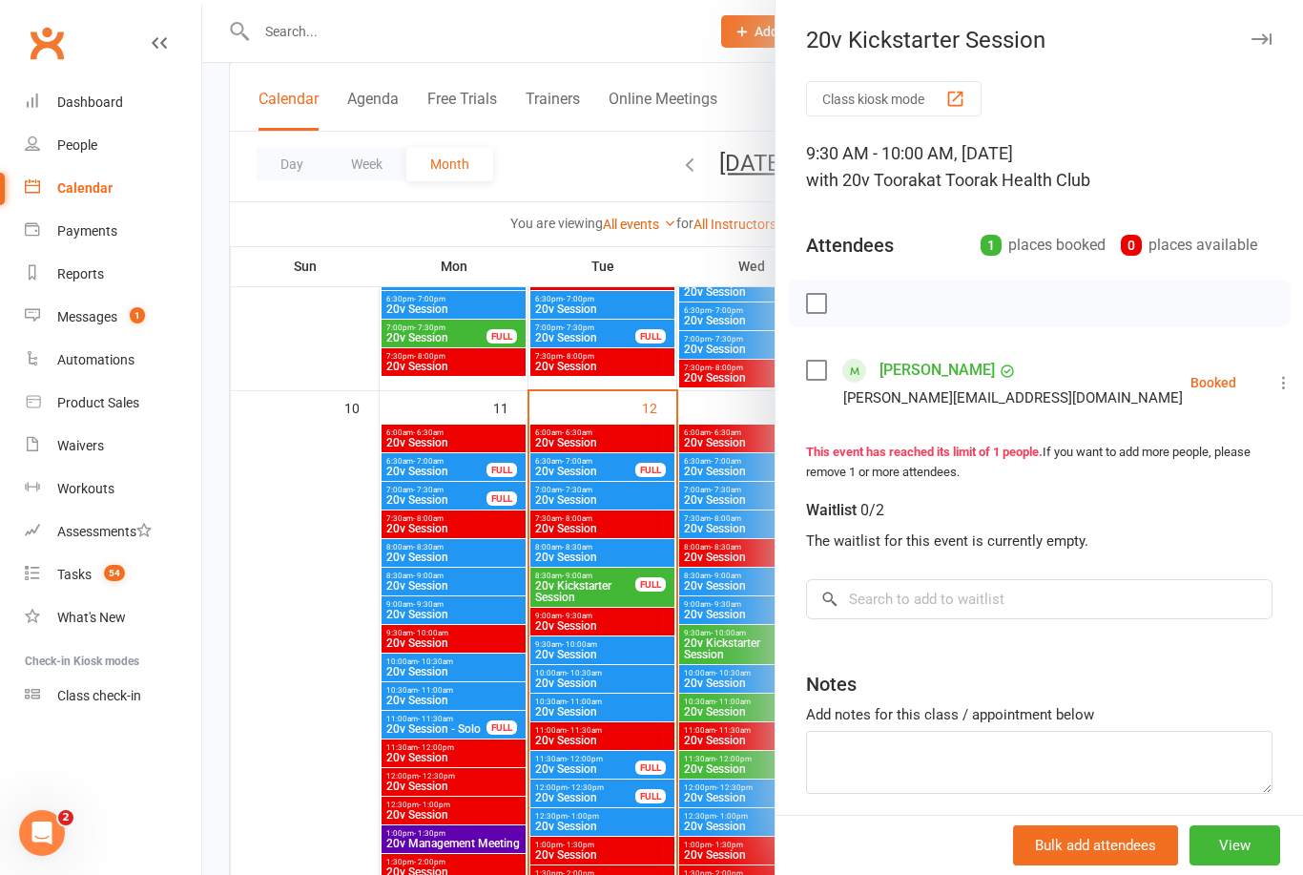
click at [692, 670] on div at bounding box center [752, 437] width 1101 height 875
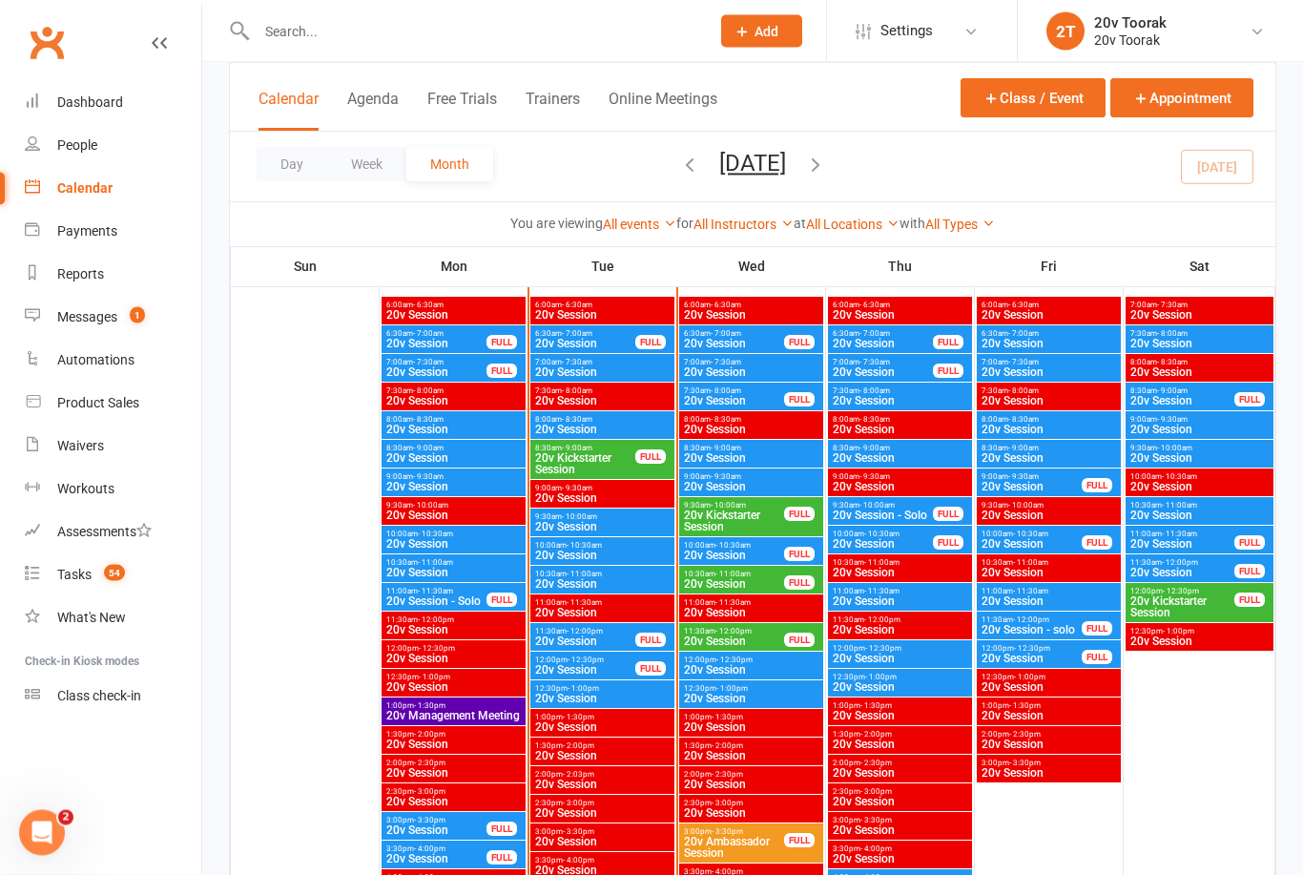
scroll to position [1873, 0]
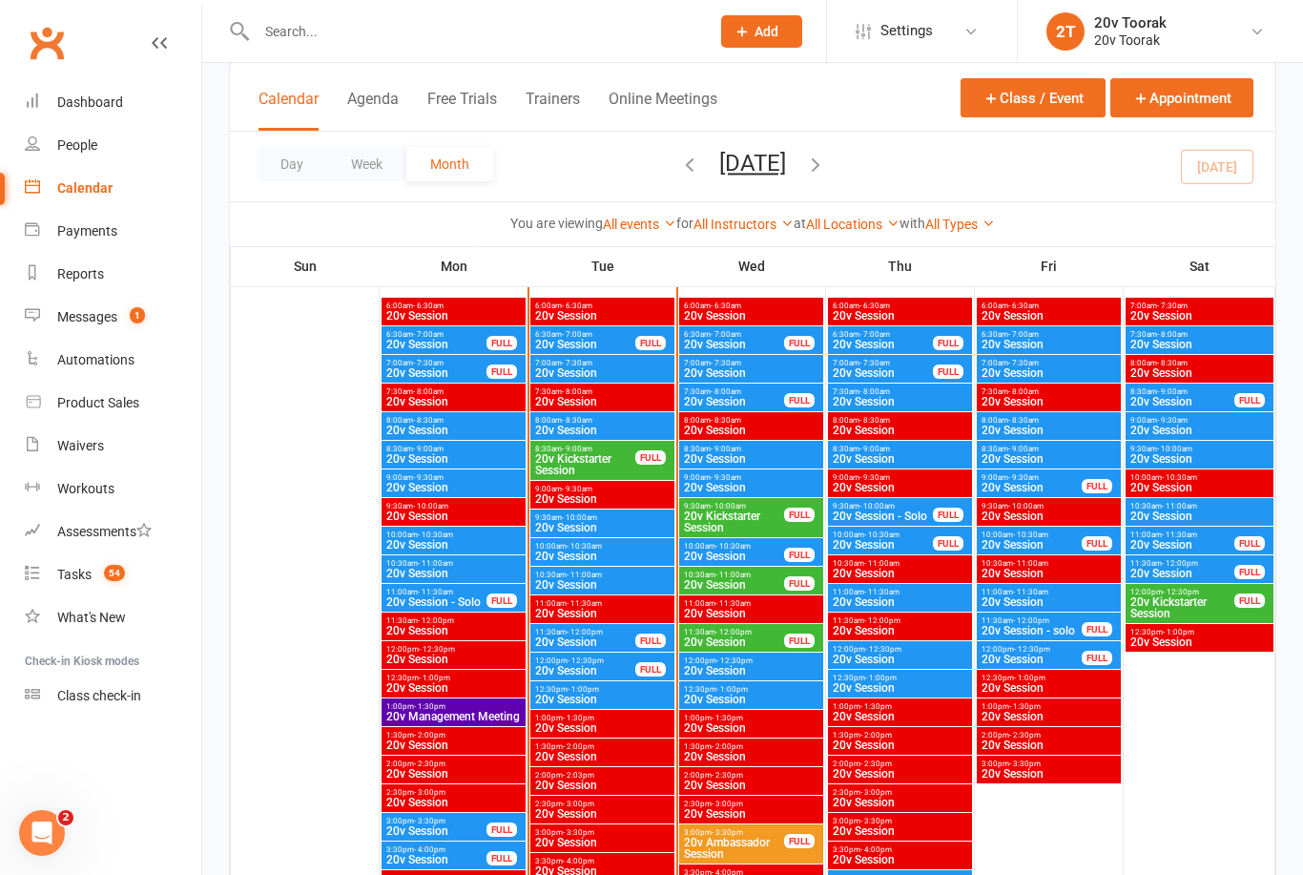
click at [733, 535] on div "9:30am - 10:00am 20v Kickstarter Session FULL" at bounding box center [751, 517] width 144 height 39
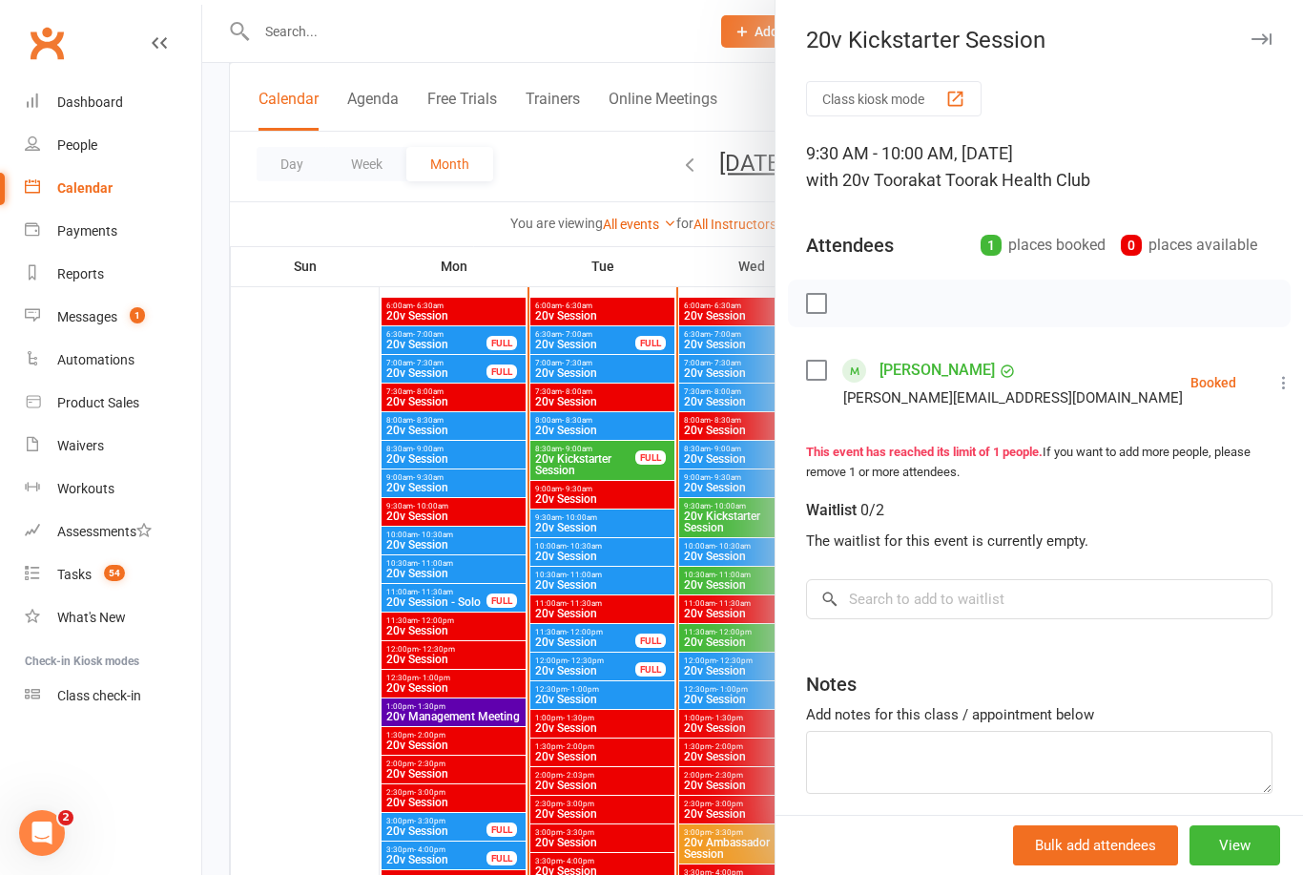
click at [698, 605] on div at bounding box center [752, 437] width 1101 height 875
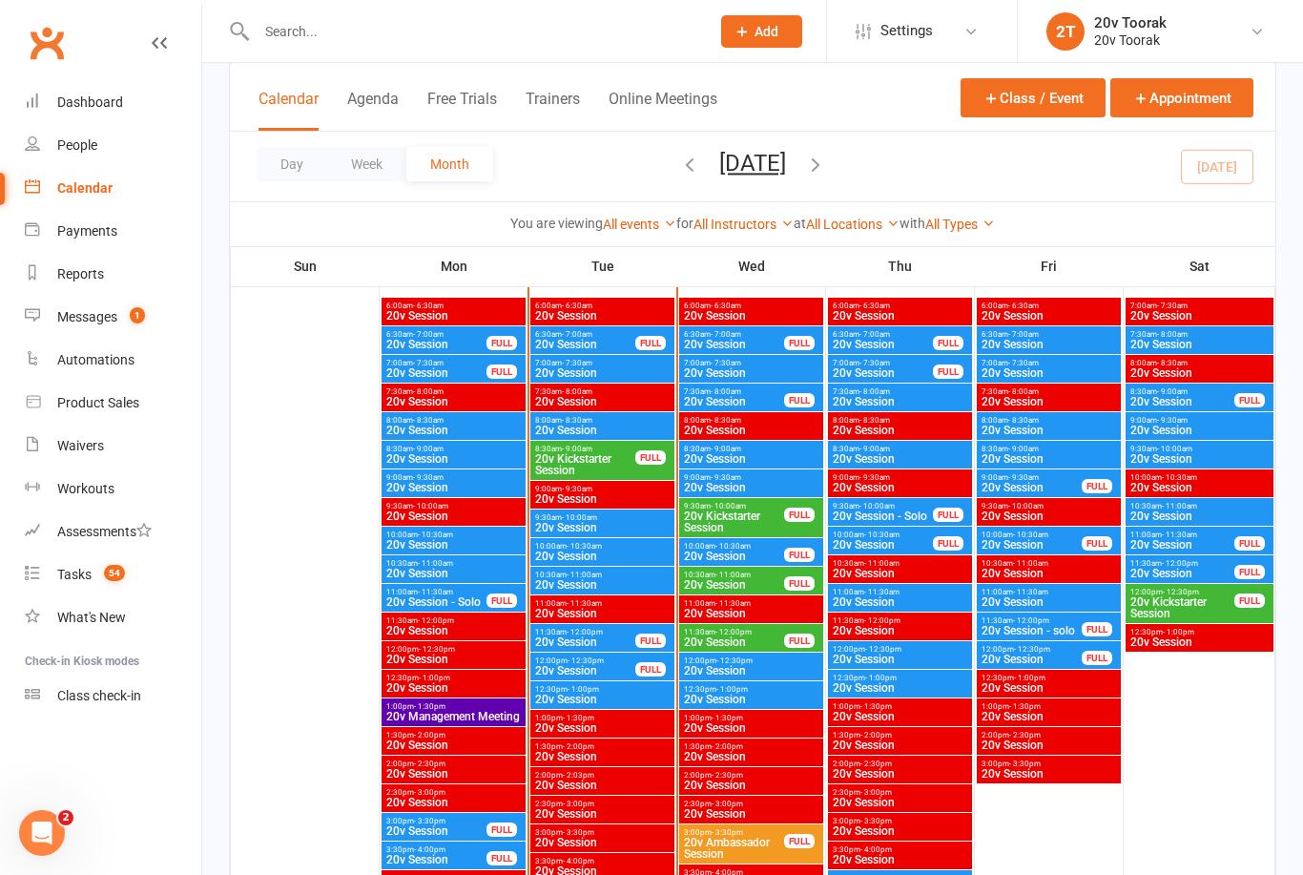
click at [732, 551] on span "20v Session" at bounding box center [734, 555] width 102 height 11
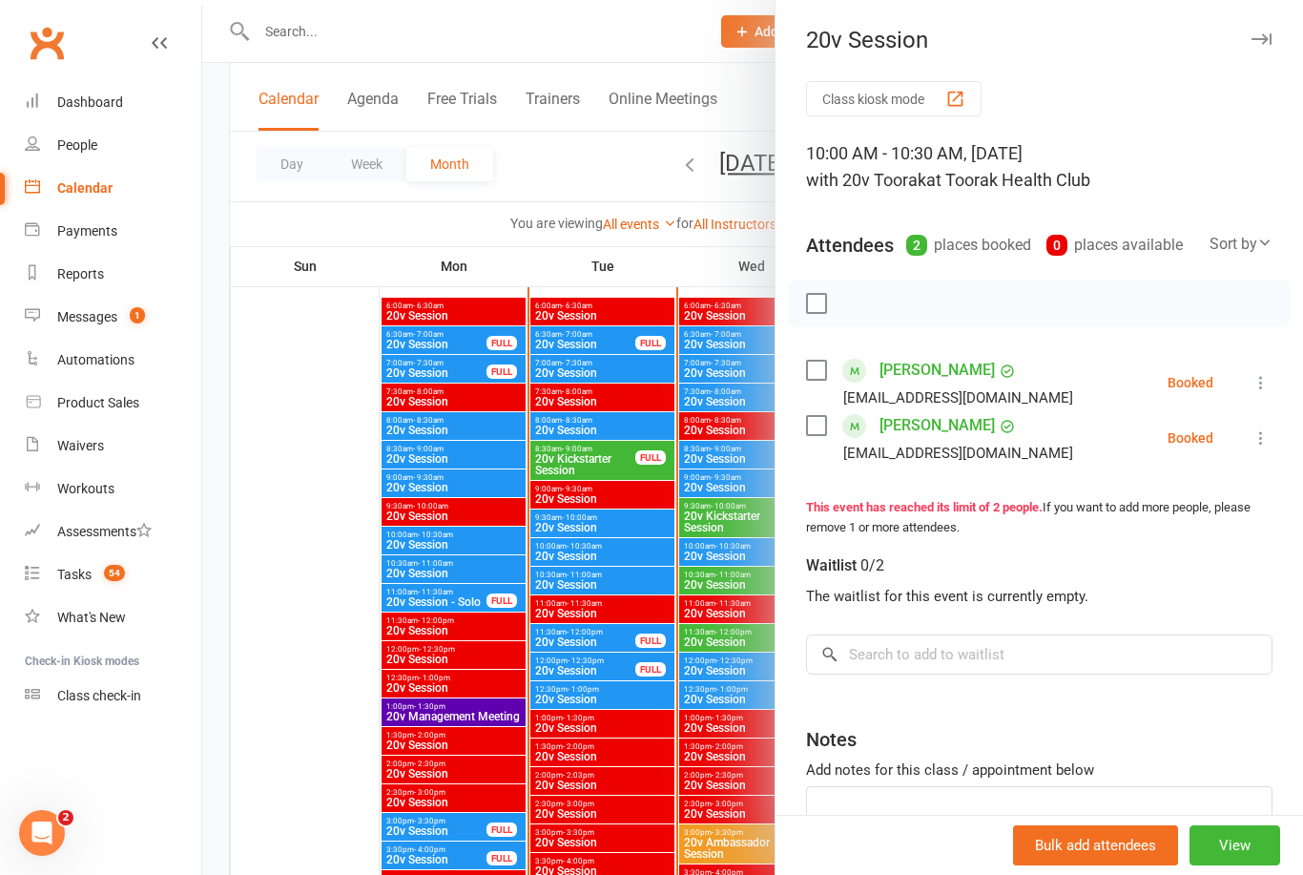
click at [642, 670] on div at bounding box center [752, 437] width 1101 height 875
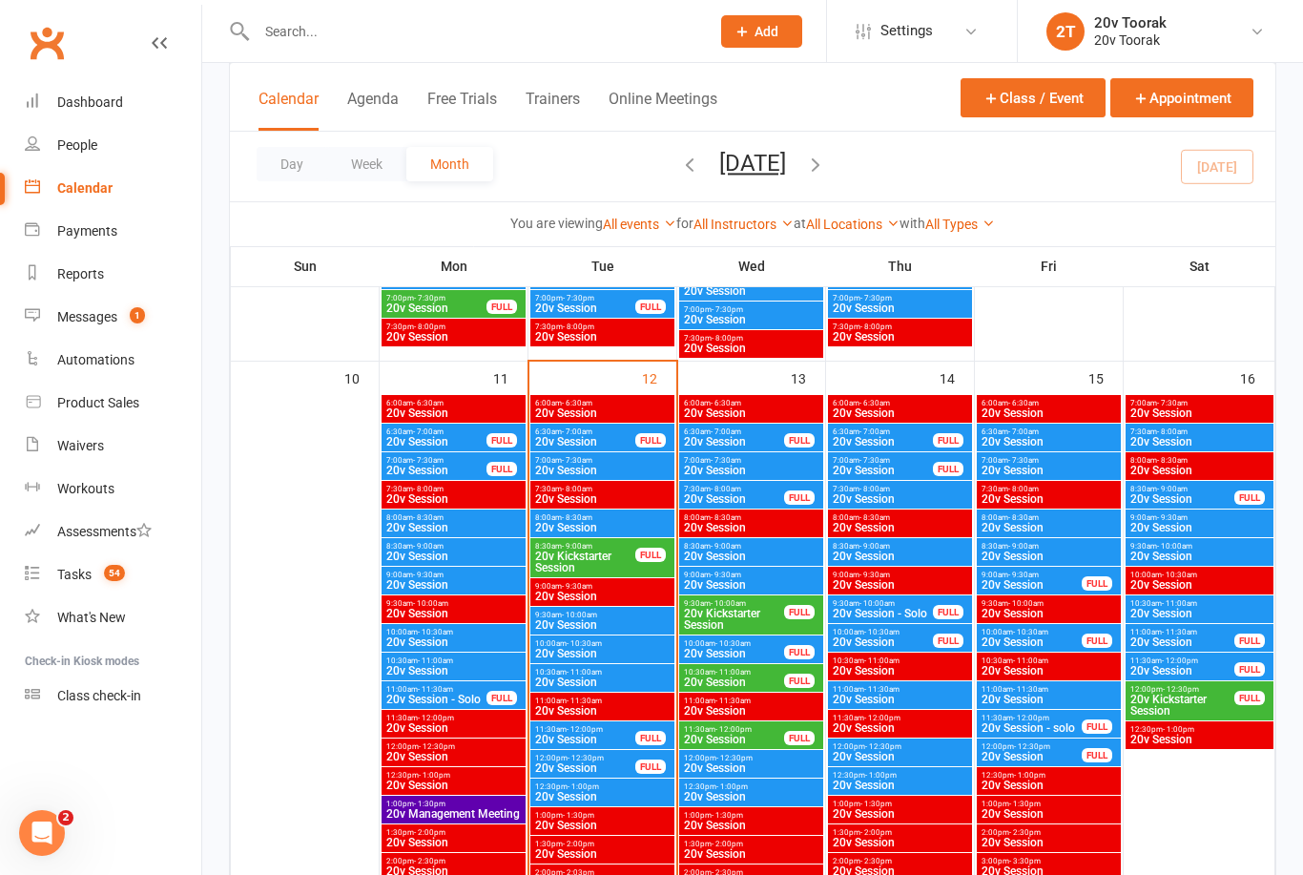
scroll to position [1773, 0]
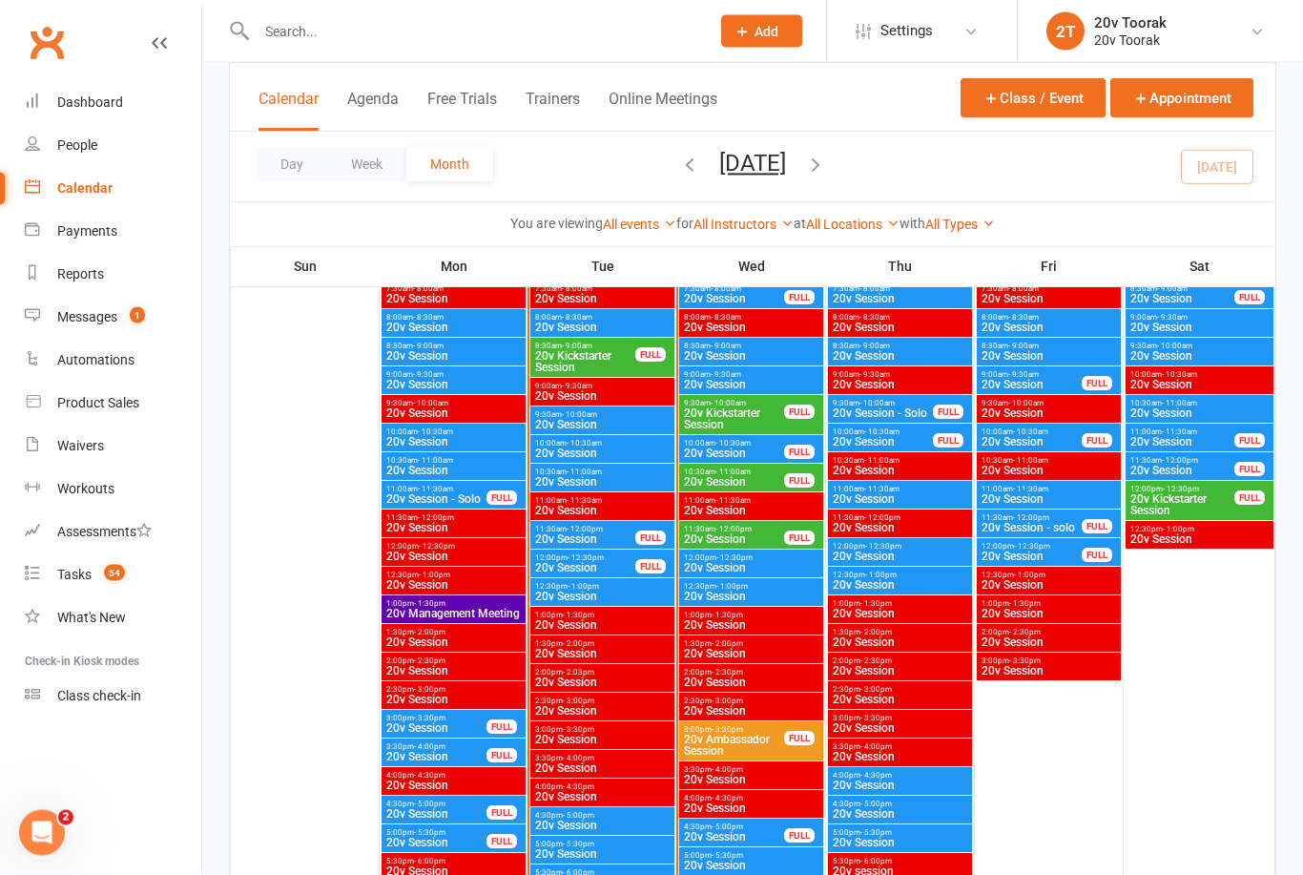
click at [742, 565] on span "20v Session" at bounding box center [751, 568] width 136 height 11
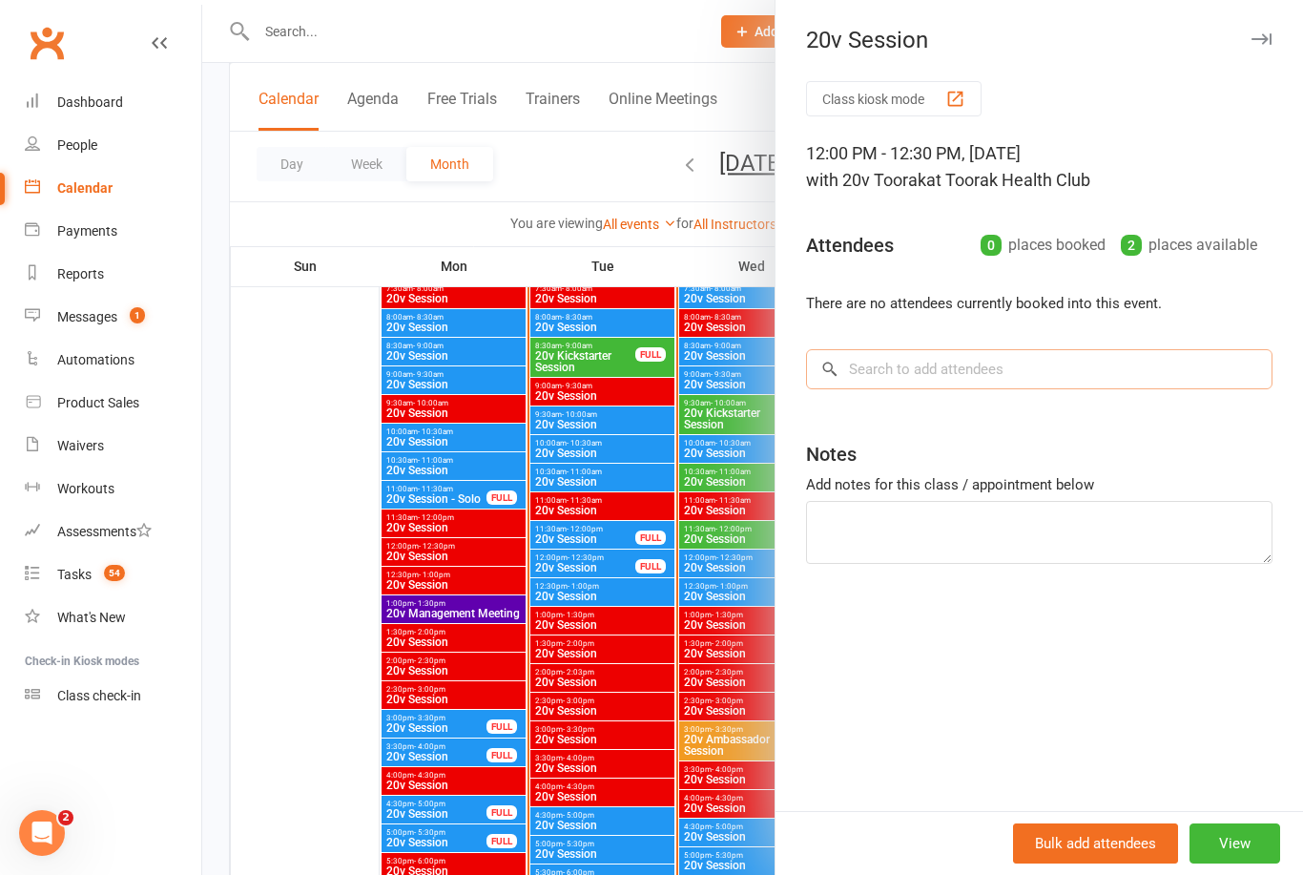
click at [1011, 370] on input "search" at bounding box center [1039, 369] width 466 height 40
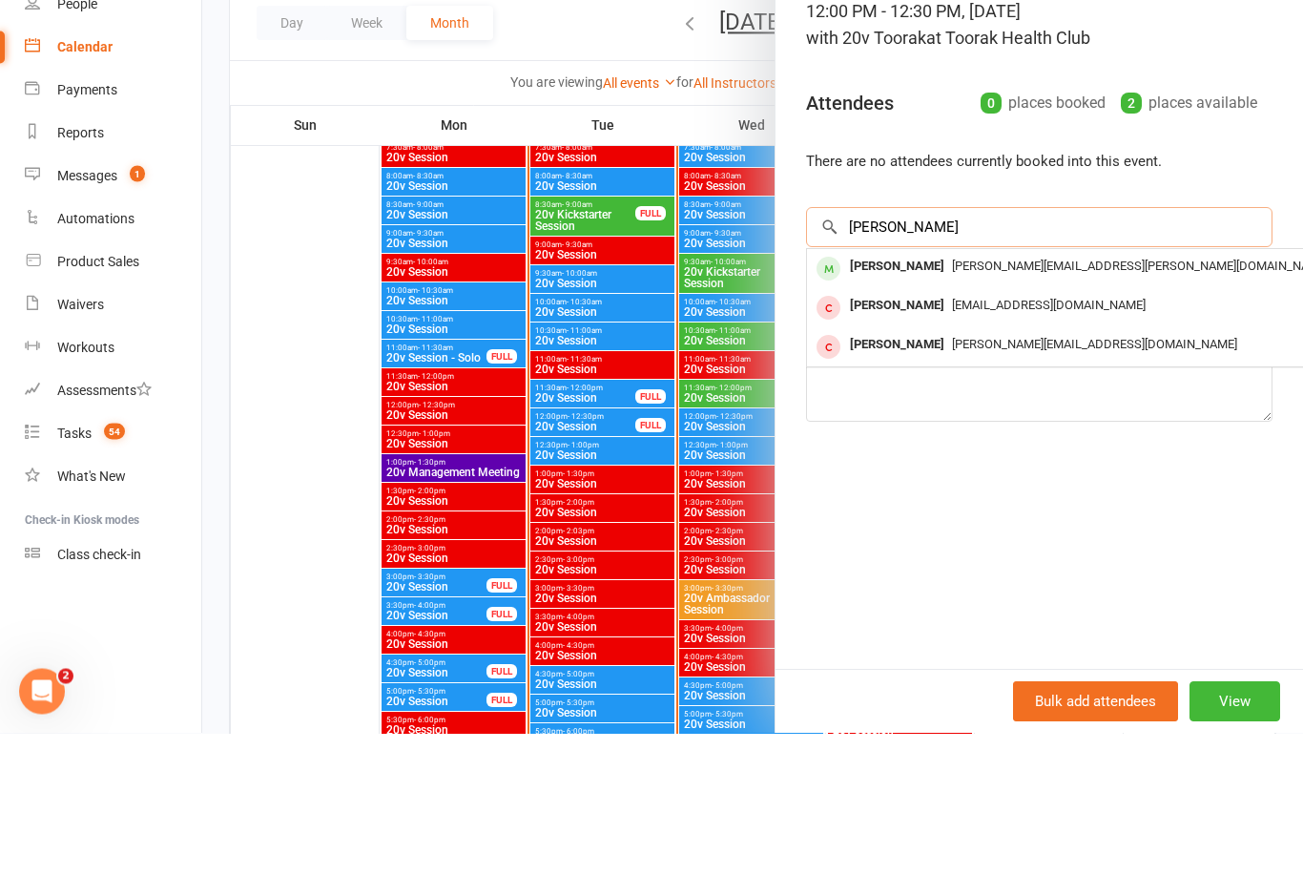
type input "[PERSON_NAME]"
click at [953, 401] on span "[PERSON_NAME][EMAIL_ADDRESS][PERSON_NAME][DOMAIN_NAME]" at bounding box center [1140, 408] width 377 height 14
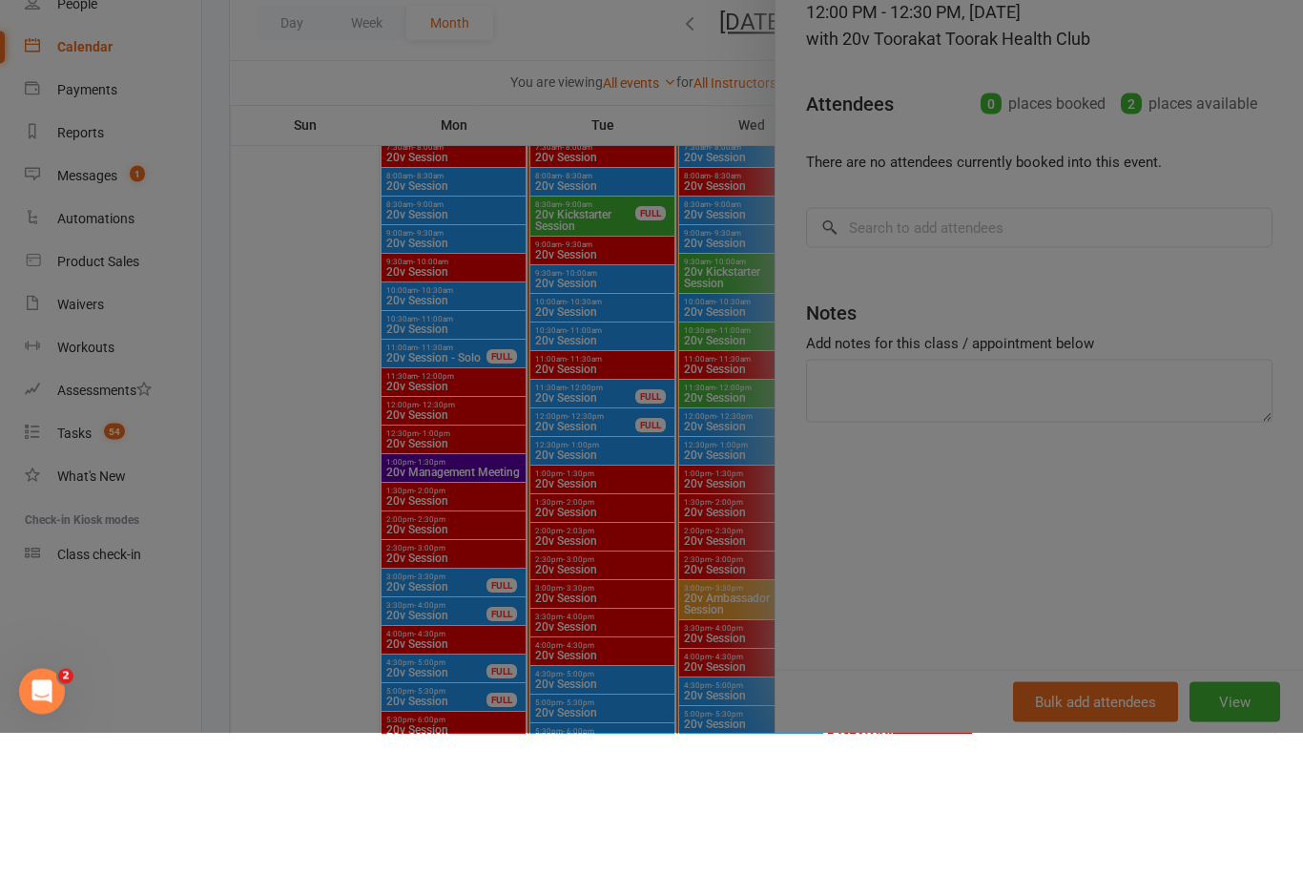
scroll to position [2117, 0]
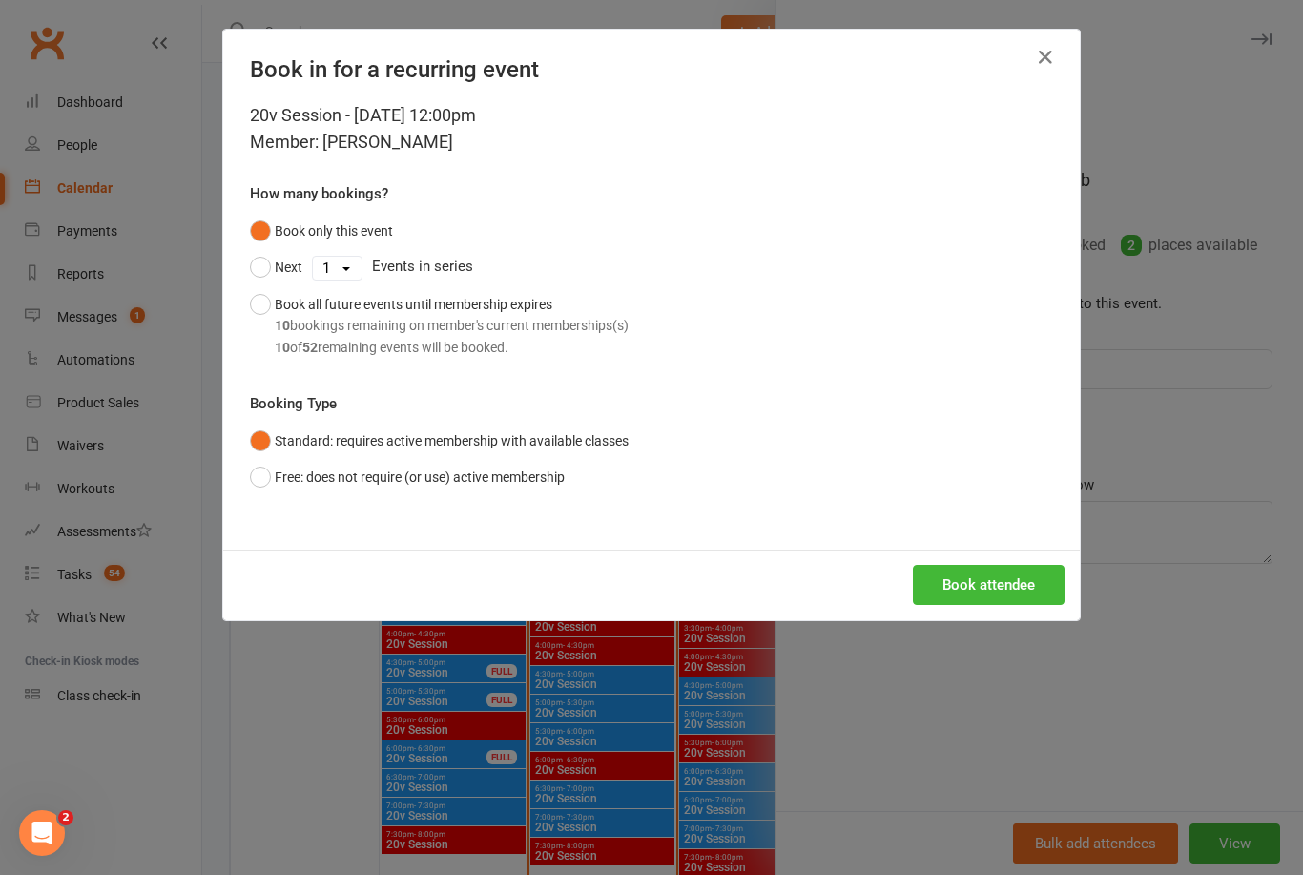
click at [997, 574] on button "Book attendee" at bounding box center [989, 585] width 152 height 40
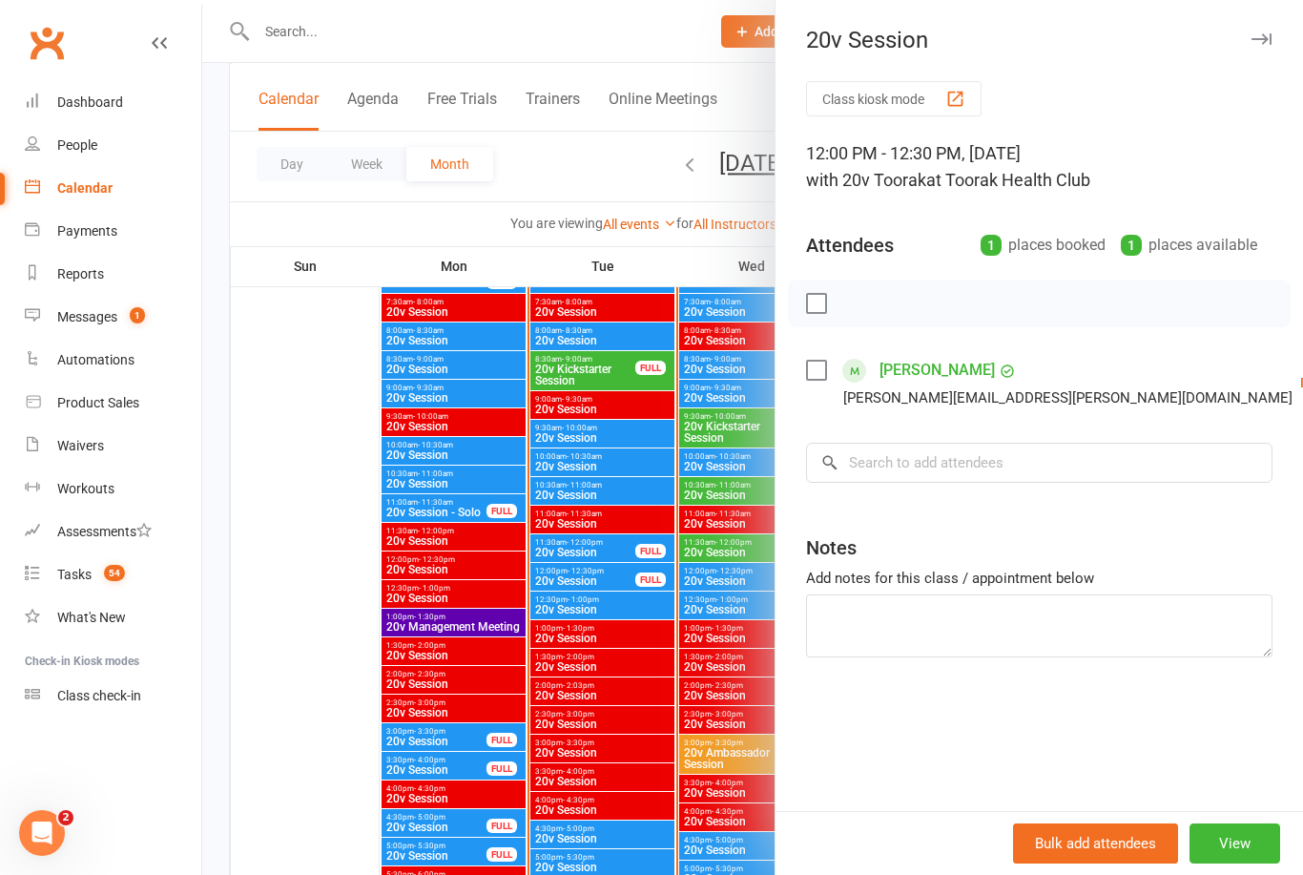
scroll to position [1948, 0]
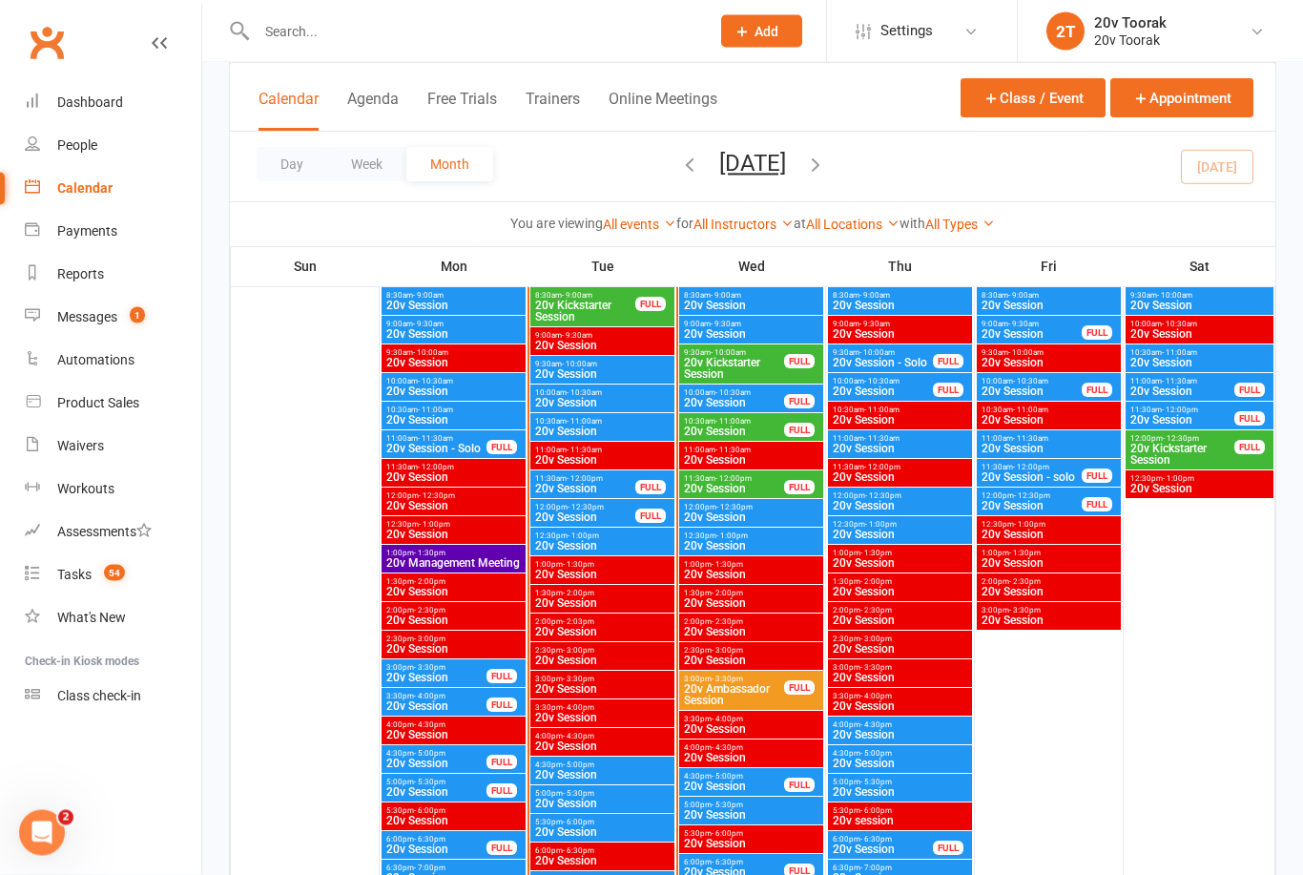
scroll to position [2038, 0]
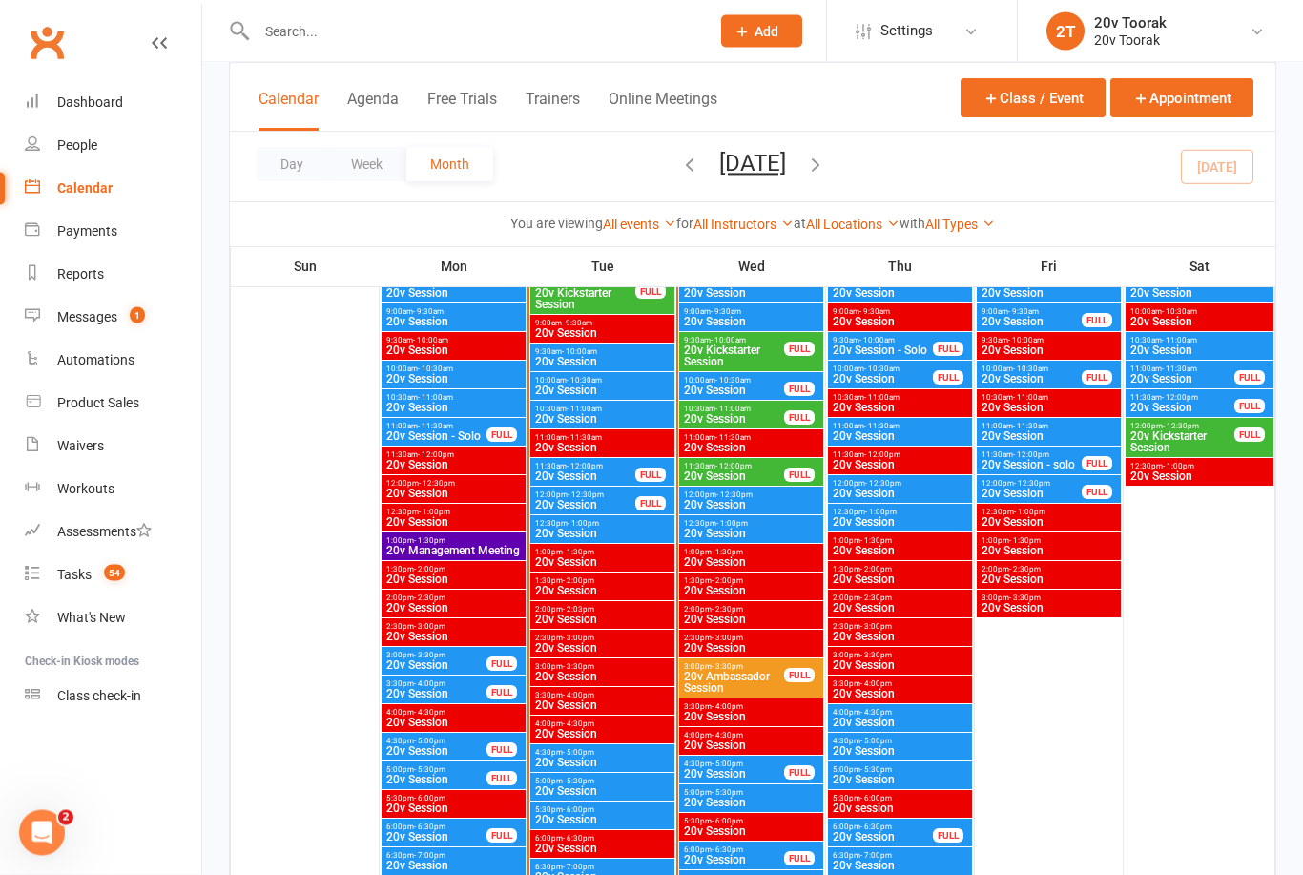
click at [735, 505] on span "20v Session" at bounding box center [751, 505] width 136 height 11
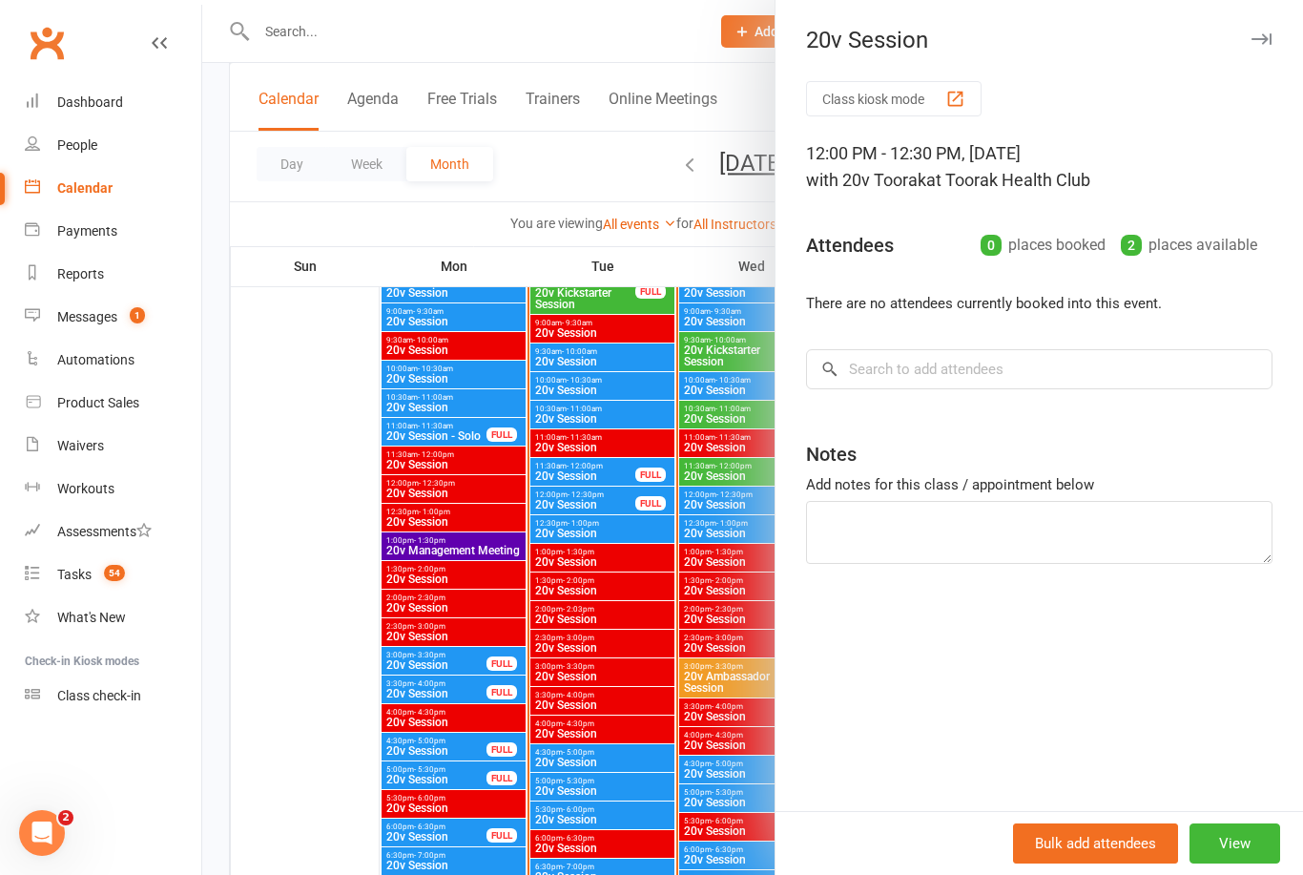
click at [721, 612] on div at bounding box center [752, 437] width 1101 height 875
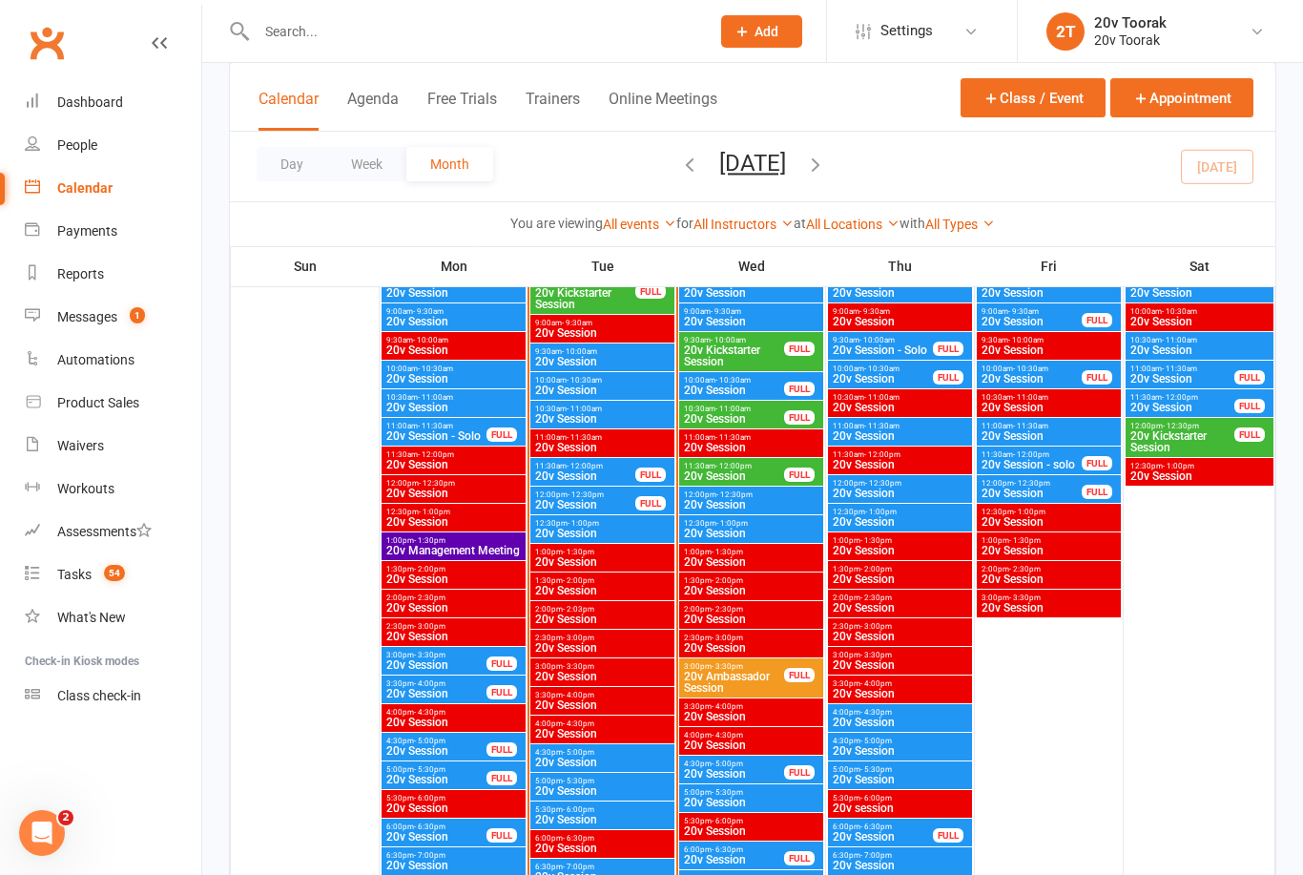
click at [768, 472] on span "20v Session" at bounding box center [734, 475] width 102 height 11
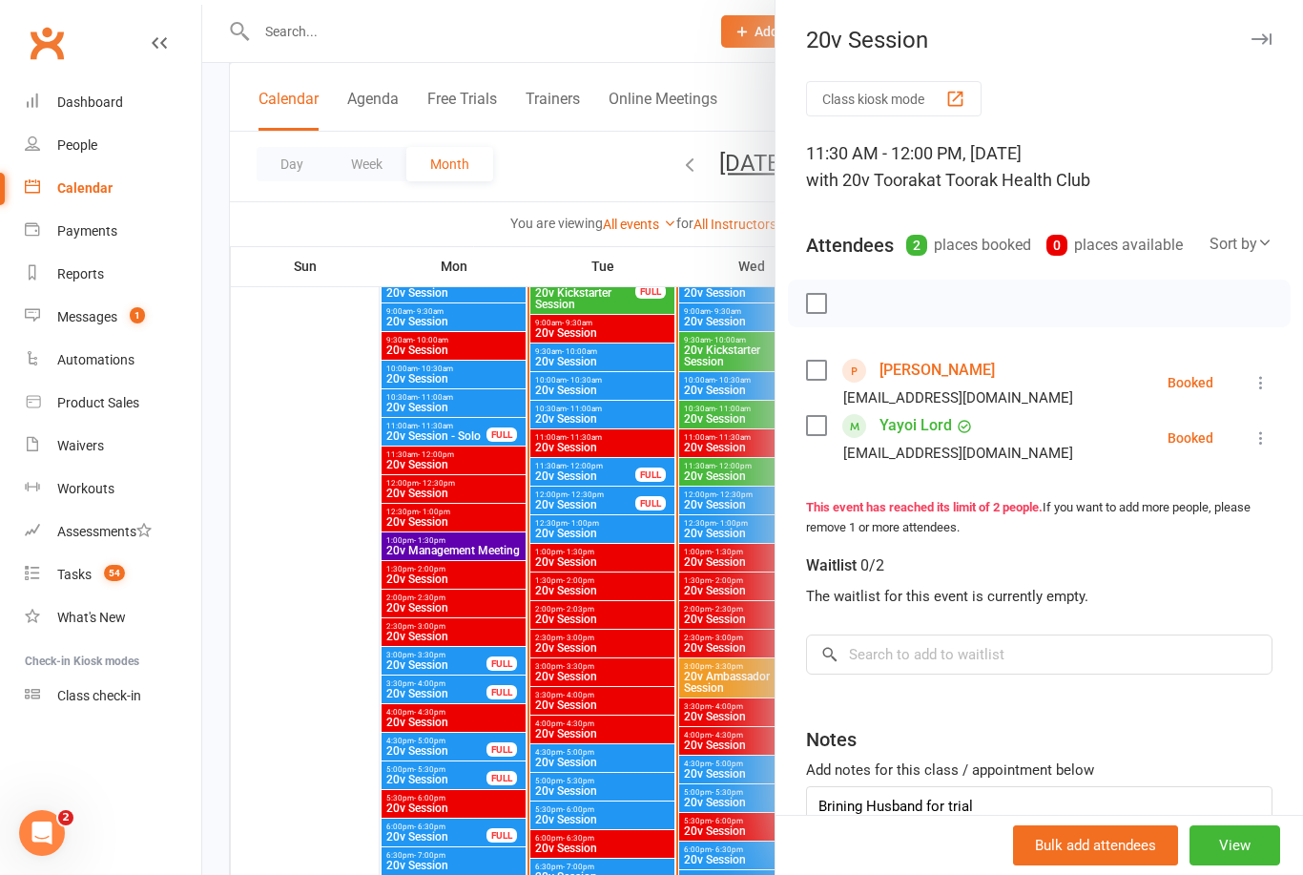
click at [733, 543] on div at bounding box center [752, 437] width 1101 height 875
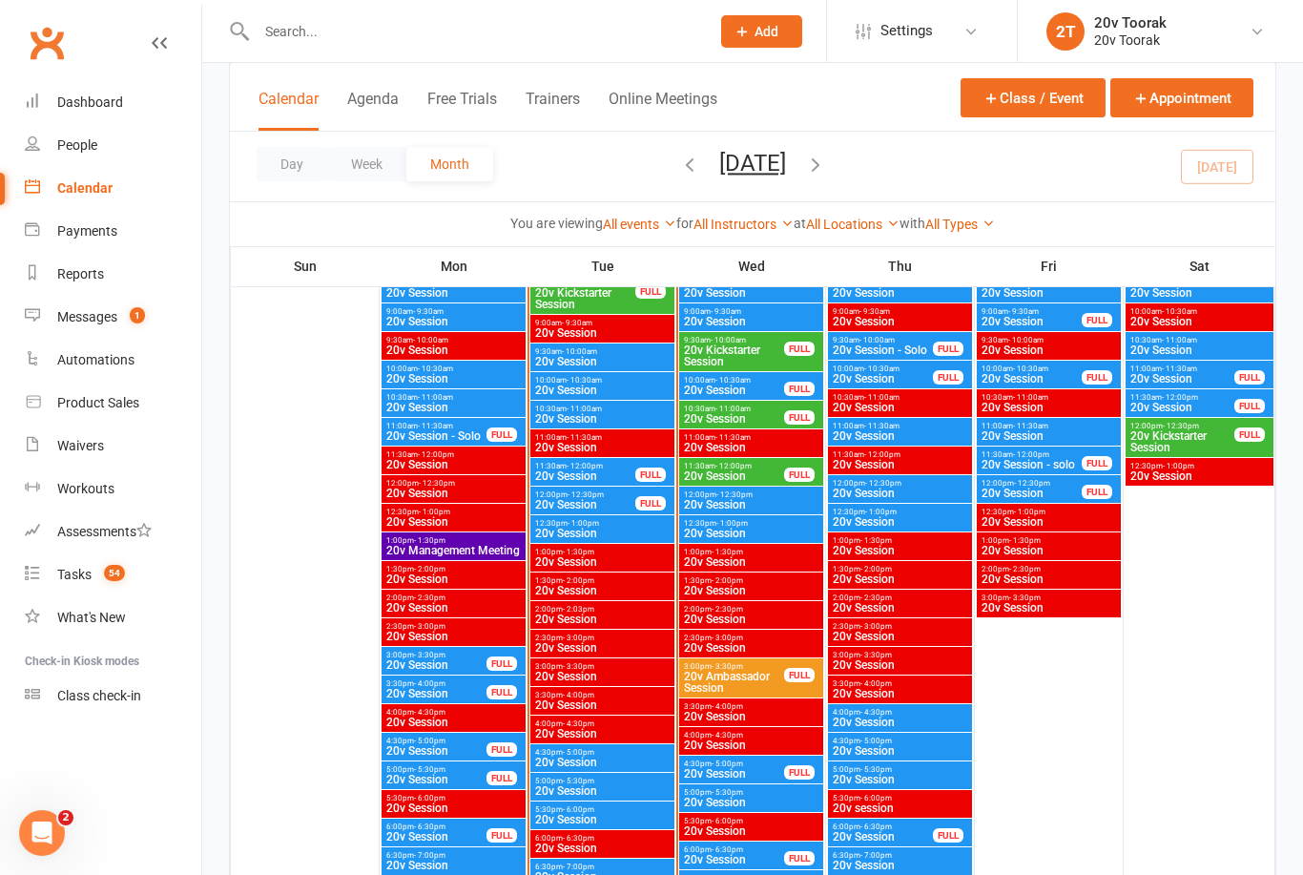
click at [745, 414] on span "20v Session" at bounding box center [734, 418] width 102 height 11
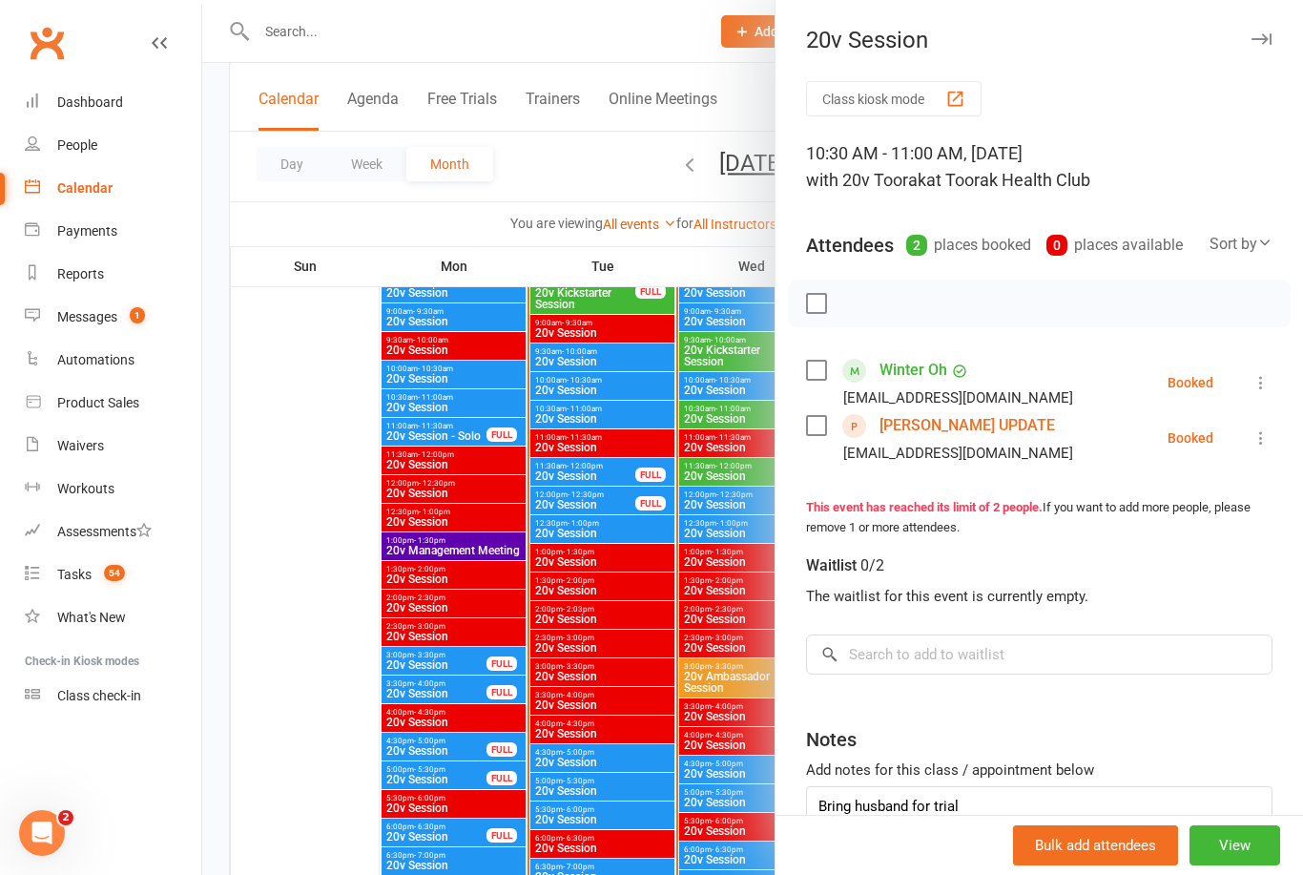
click at [738, 674] on div at bounding box center [752, 437] width 1101 height 875
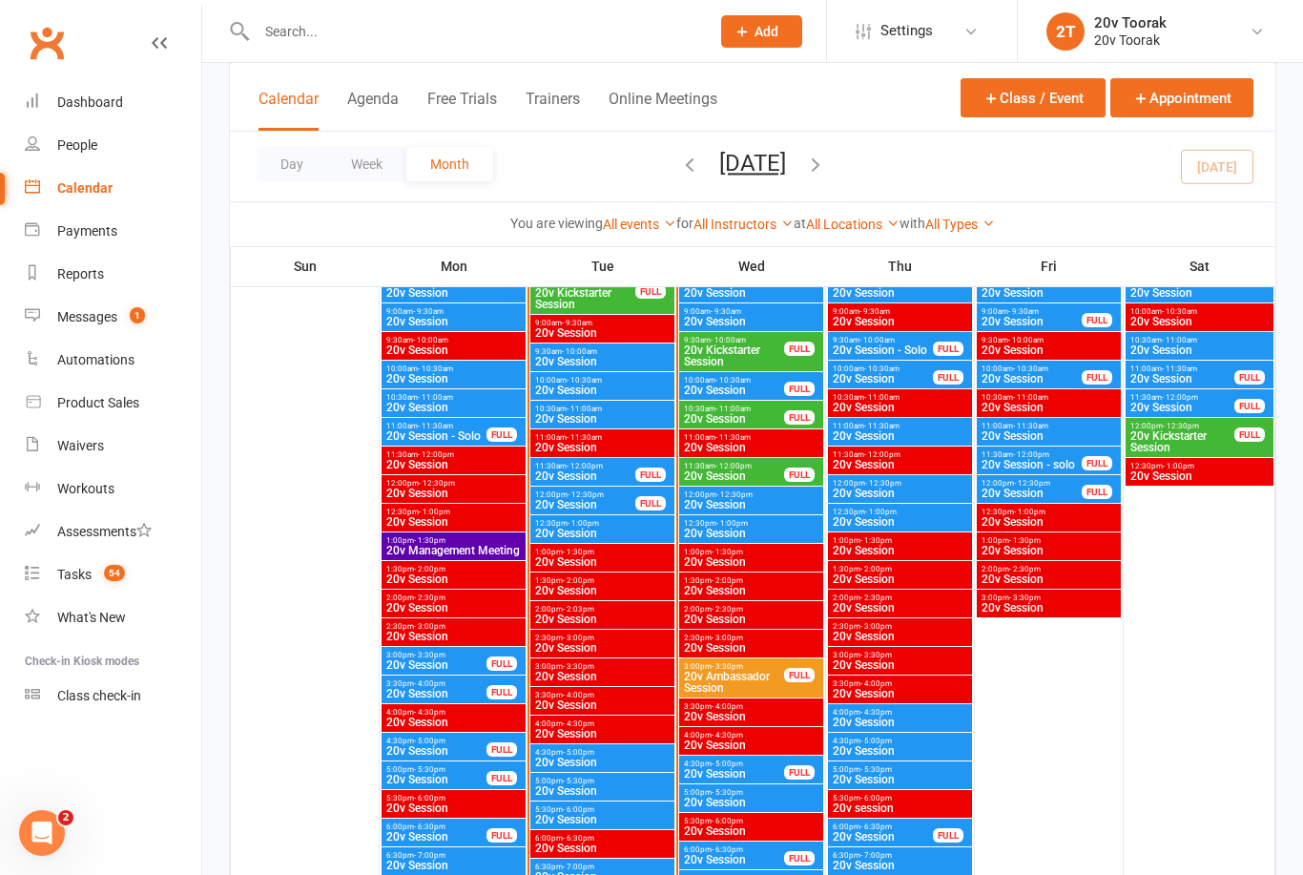
click at [759, 415] on span "20v Session" at bounding box center [734, 418] width 102 height 11
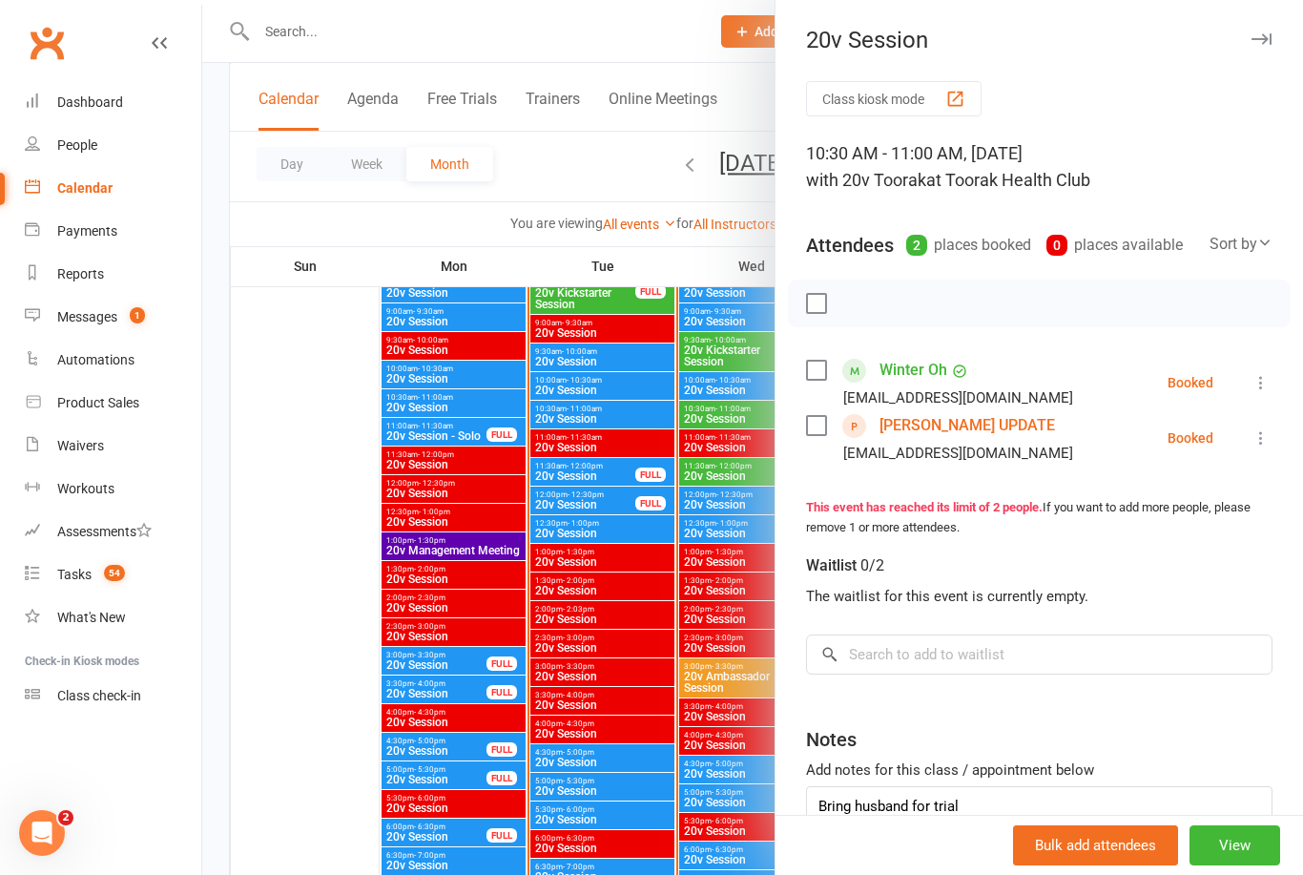
click at [693, 453] on div at bounding box center [752, 437] width 1101 height 875
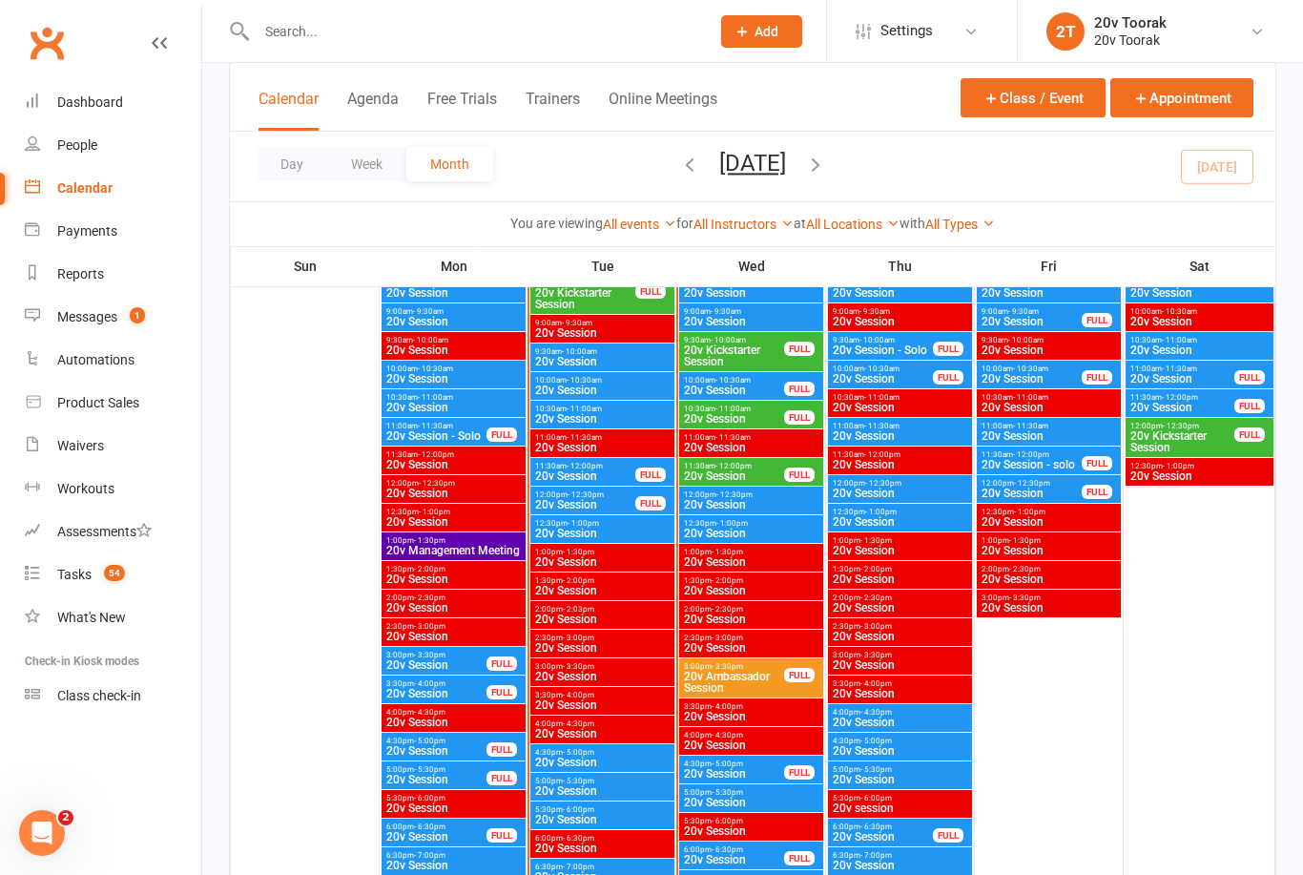
click at [717, 381] on span "- 10:30am" at bounding box center [732, 380] width 35 height 9
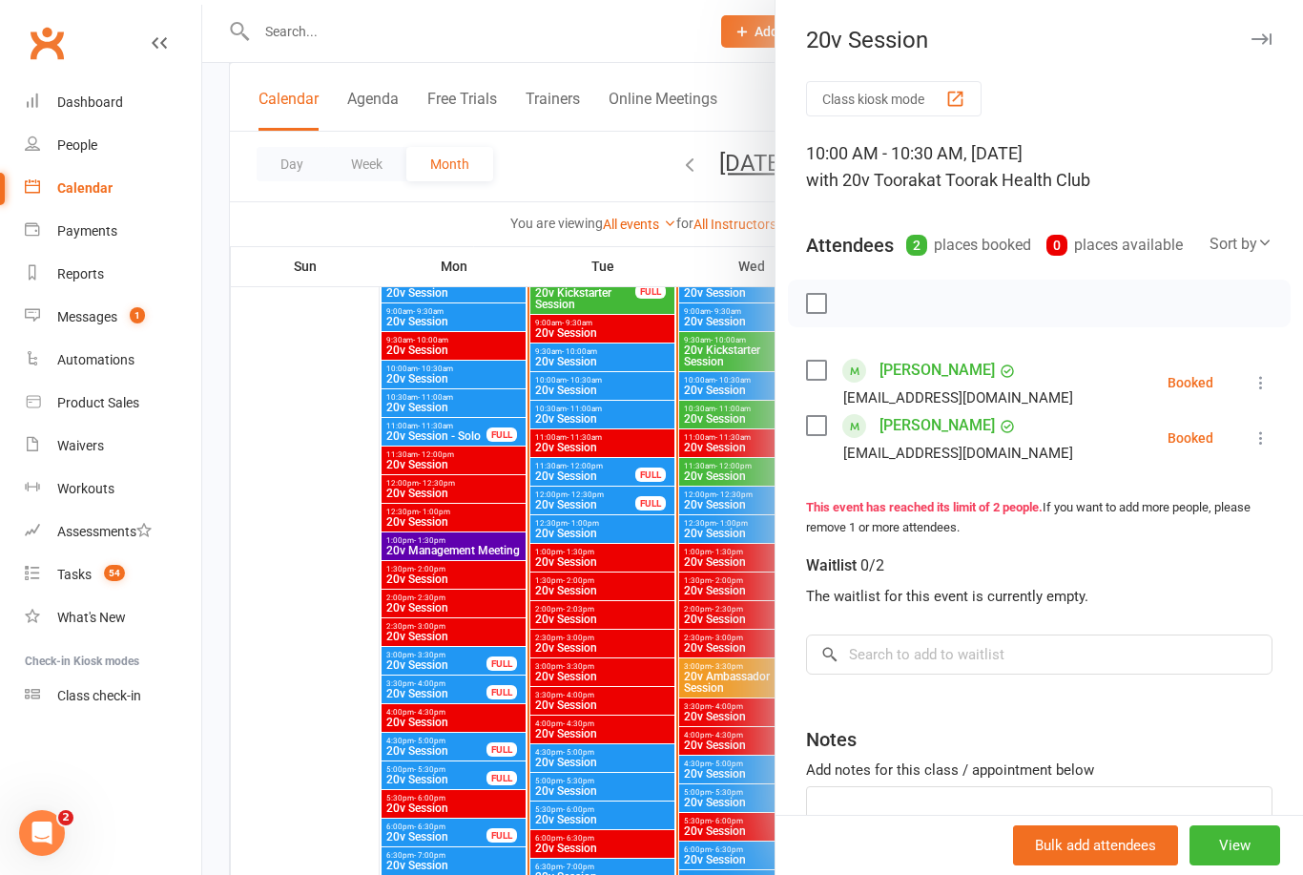
click at [735, 386] on div at bounding box center [752, 437] width 1101 height 875
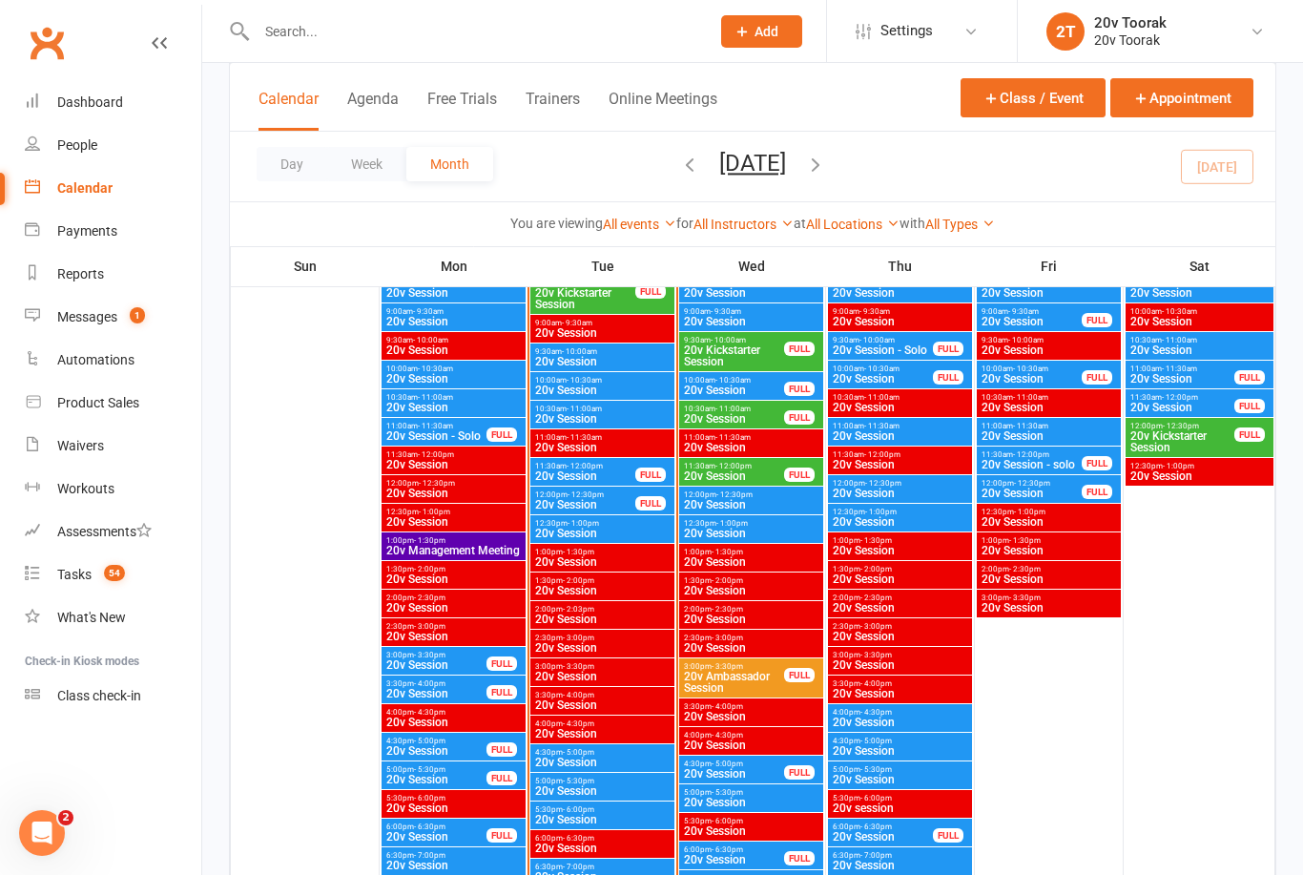
click at [766, 349] on span "20v Kickstarter Session" at bounding box center [734, 355] width 102 height 23
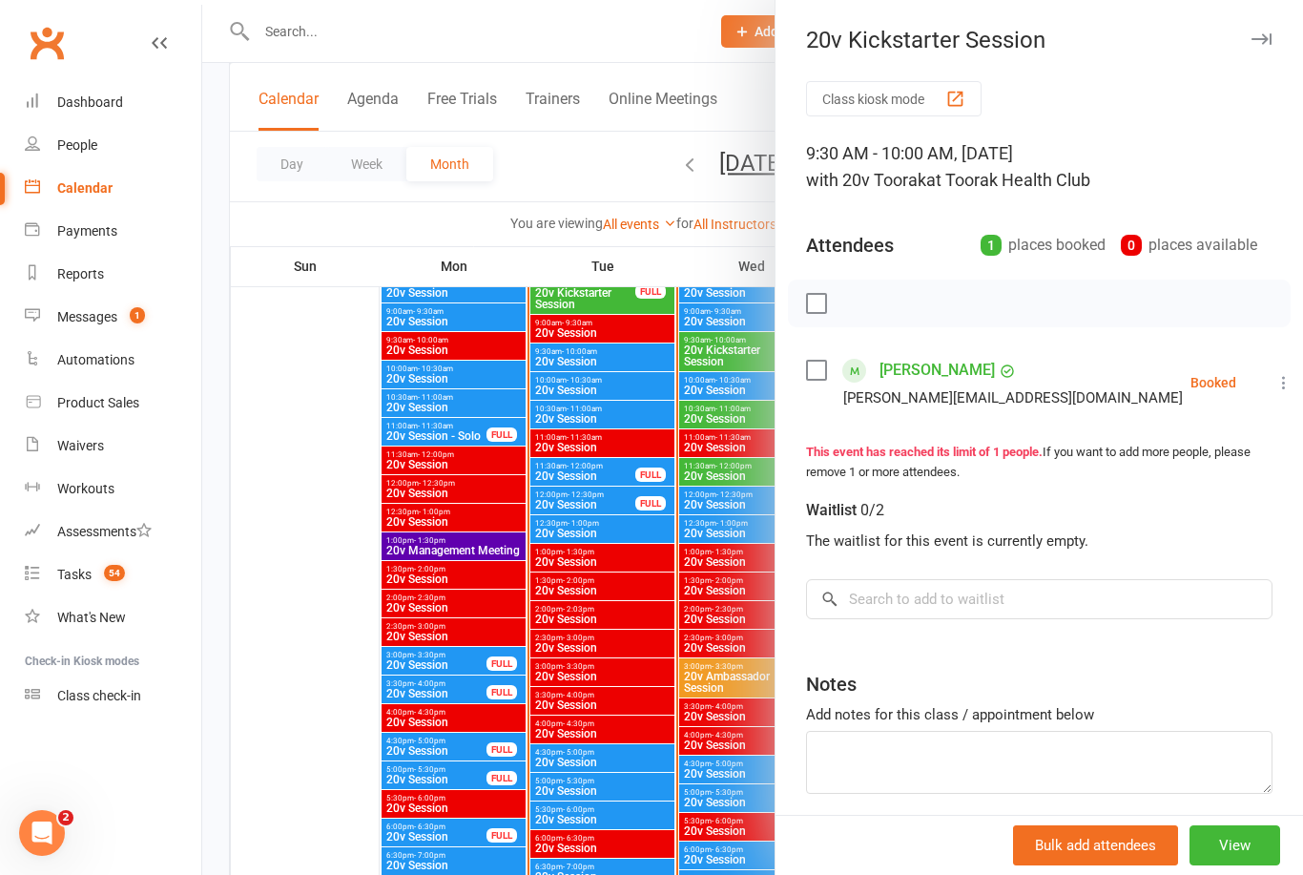
click at [694, 482] on div at bounding box center [752, 437] width 1101 height 875
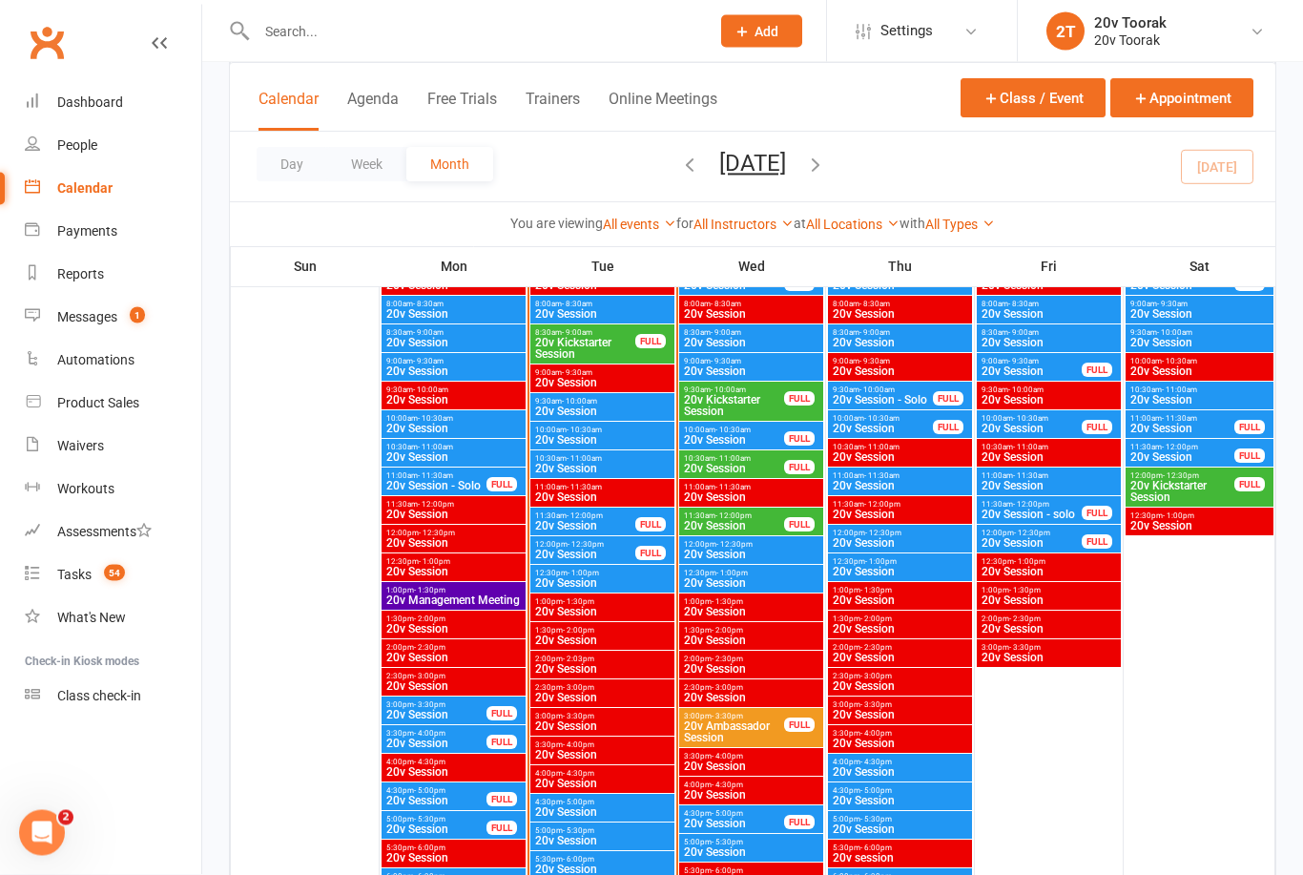
scroll to position [1957, 0]
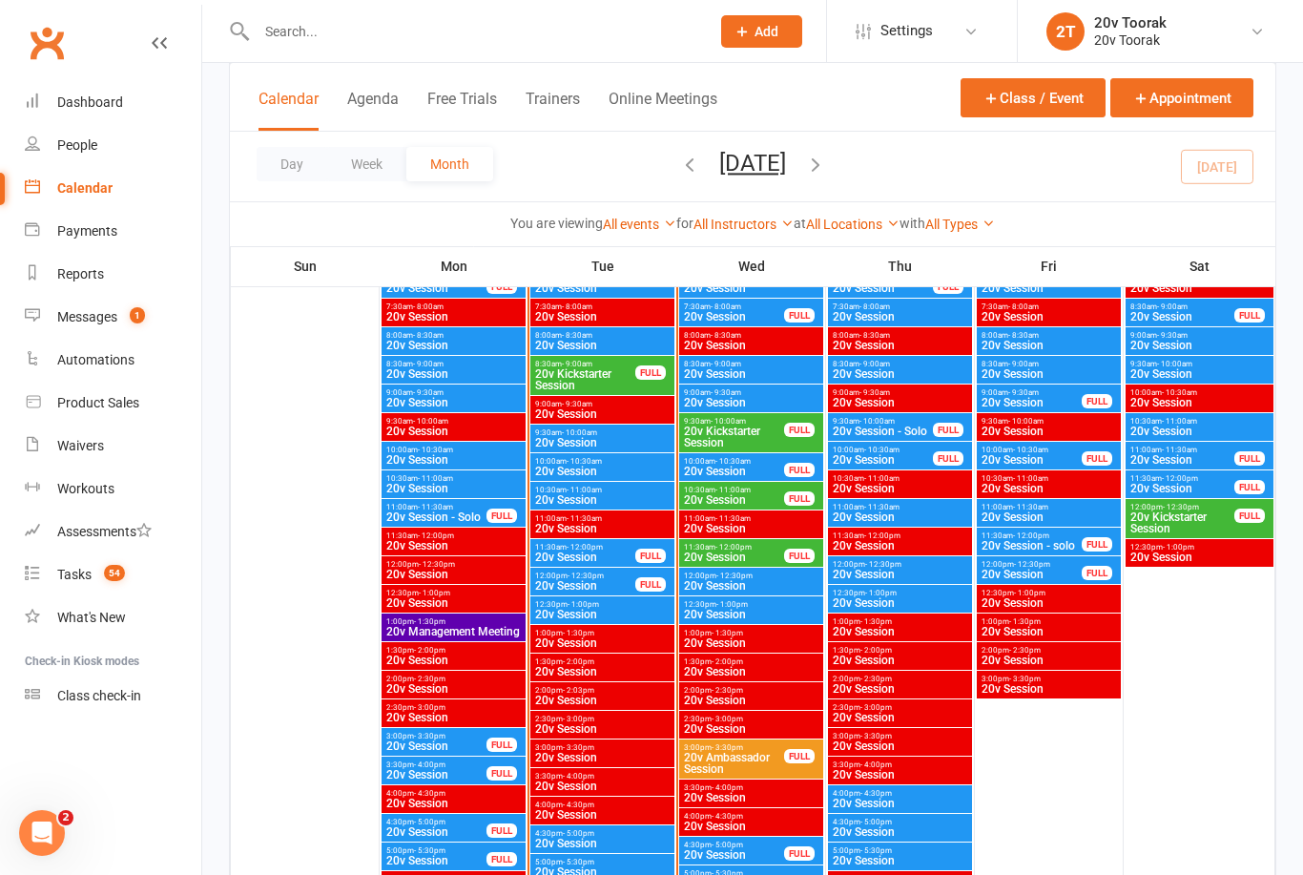
click at [754, 393] on span "9:00am - 9:30am" at bounding box center [751, 392] width 136 height 9
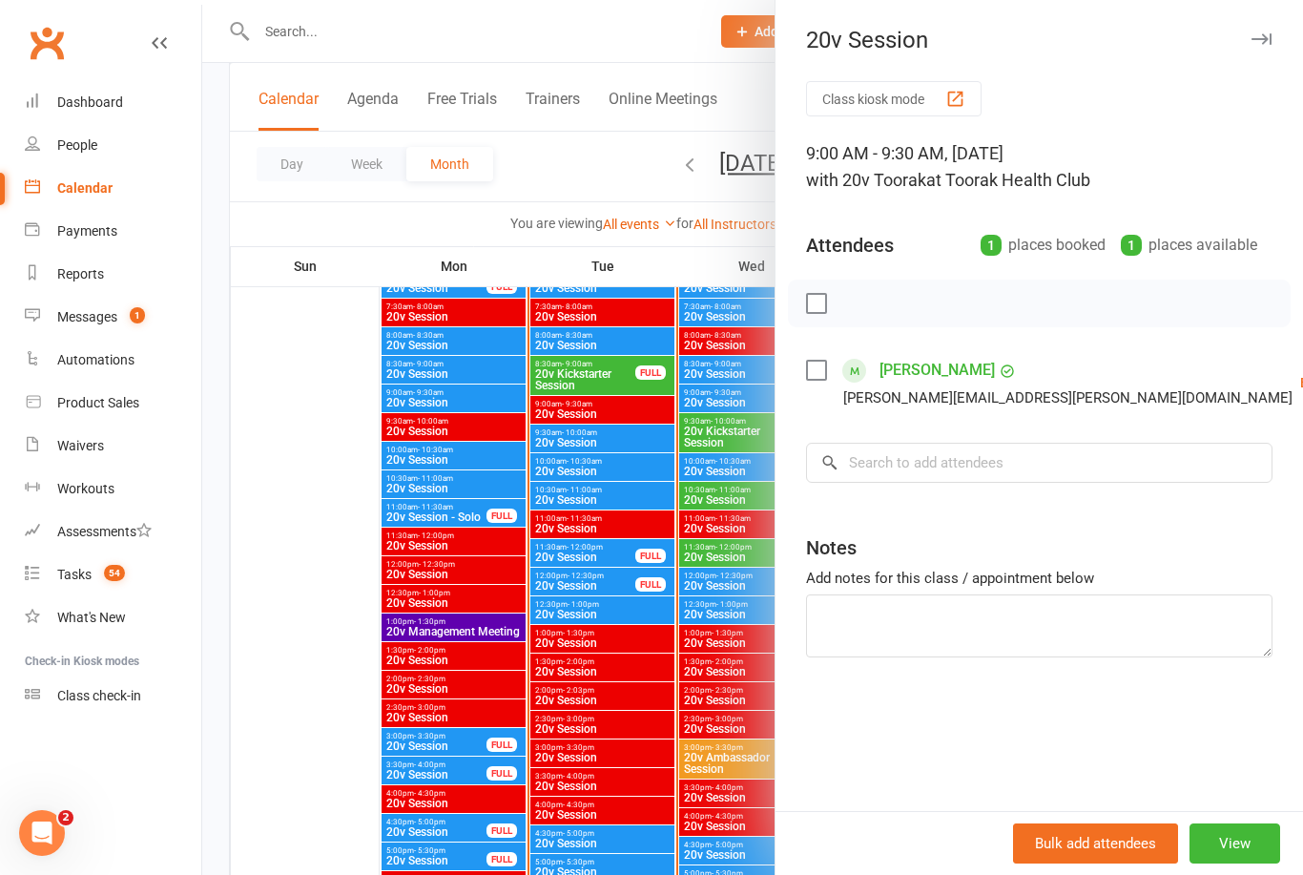
click at [697, 516] on div at bounding box center [752, 437] width 1101 height 875
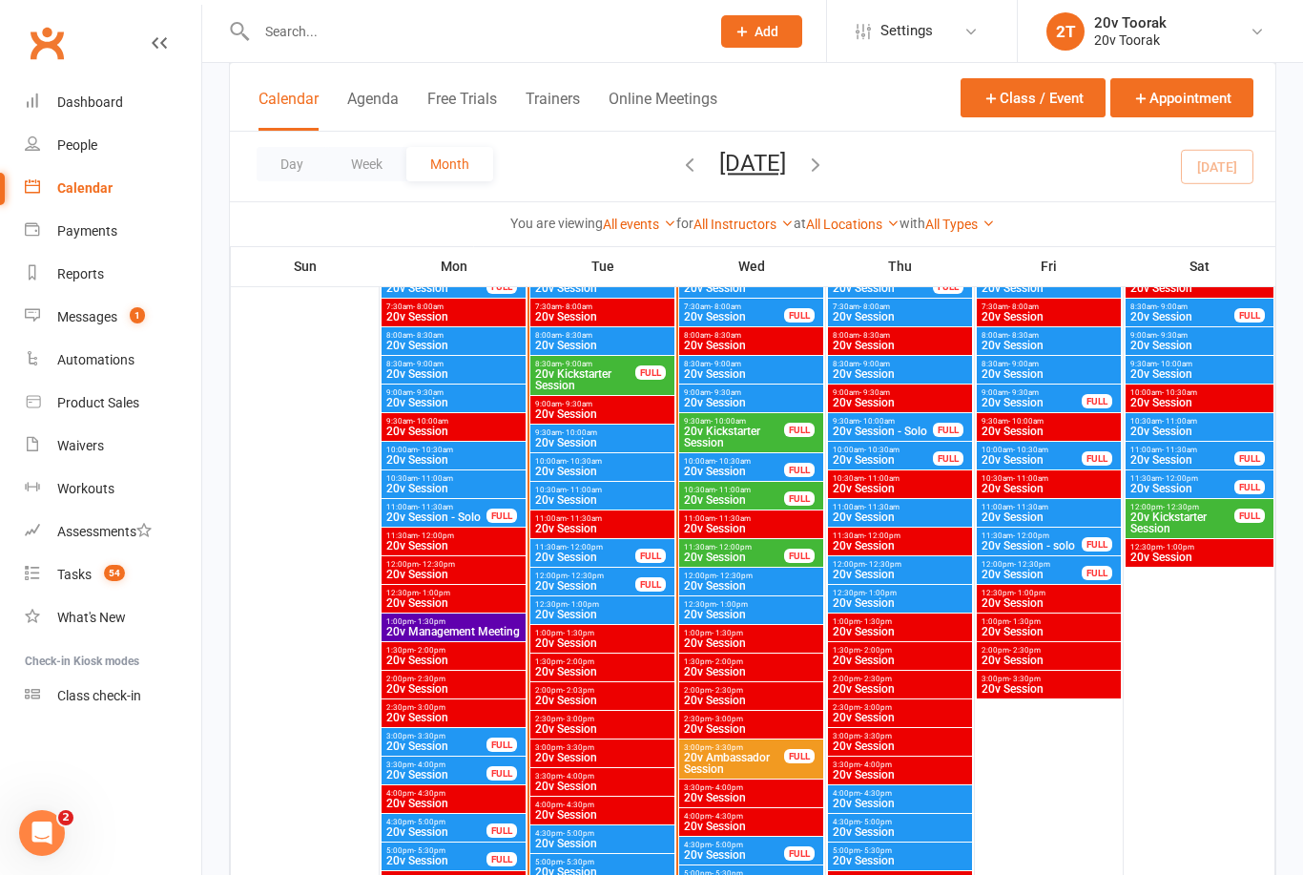
click at [756, 433] on span "20v Kickstarter Session" at bounding box center [734, 436] width 102 height 23
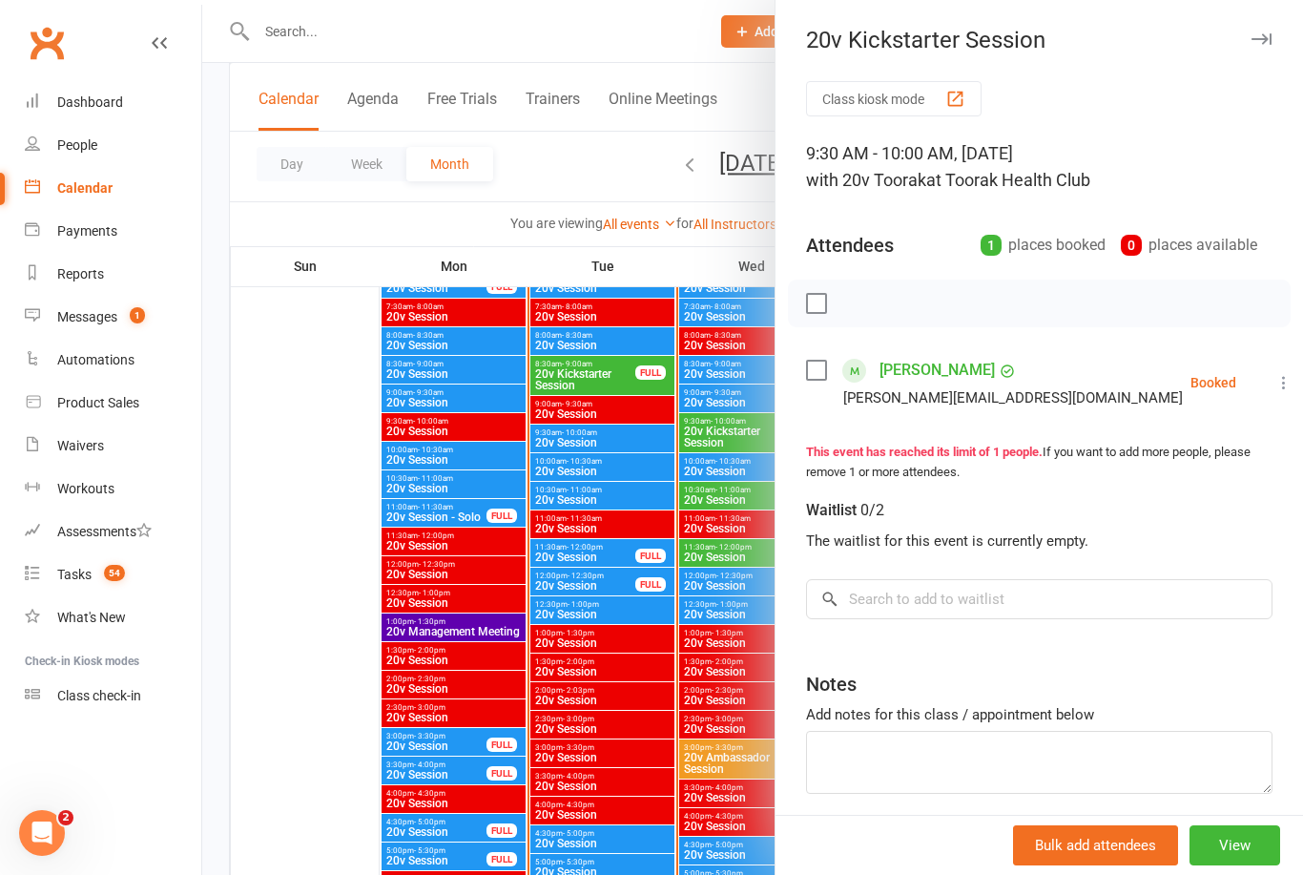
click at [918, 369] on link "Harvey Richmond" at bounding box center [936, 370] width 115 height 31
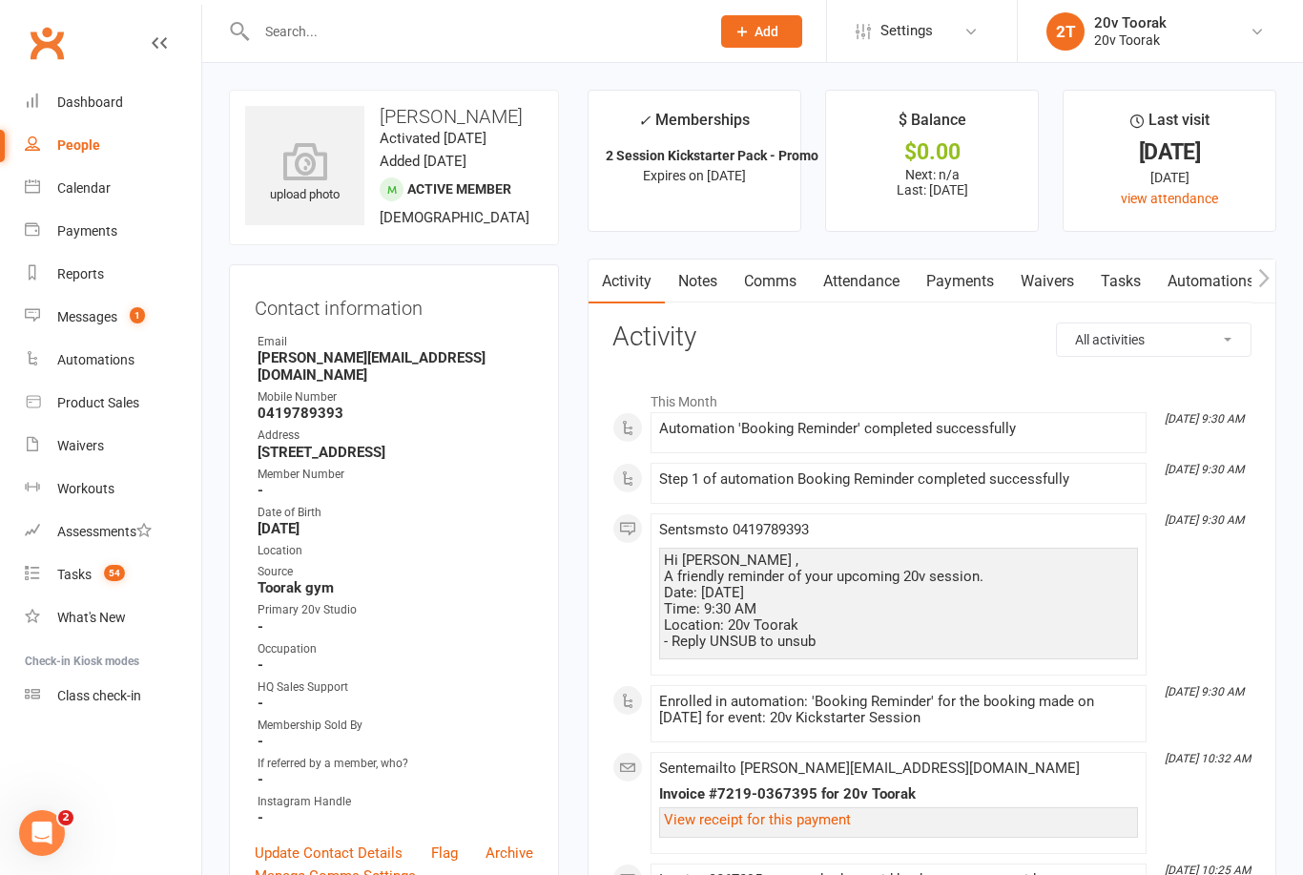
click at [714, 277] on link "Notes" at bounding box center [698, 281] width 66 height 44
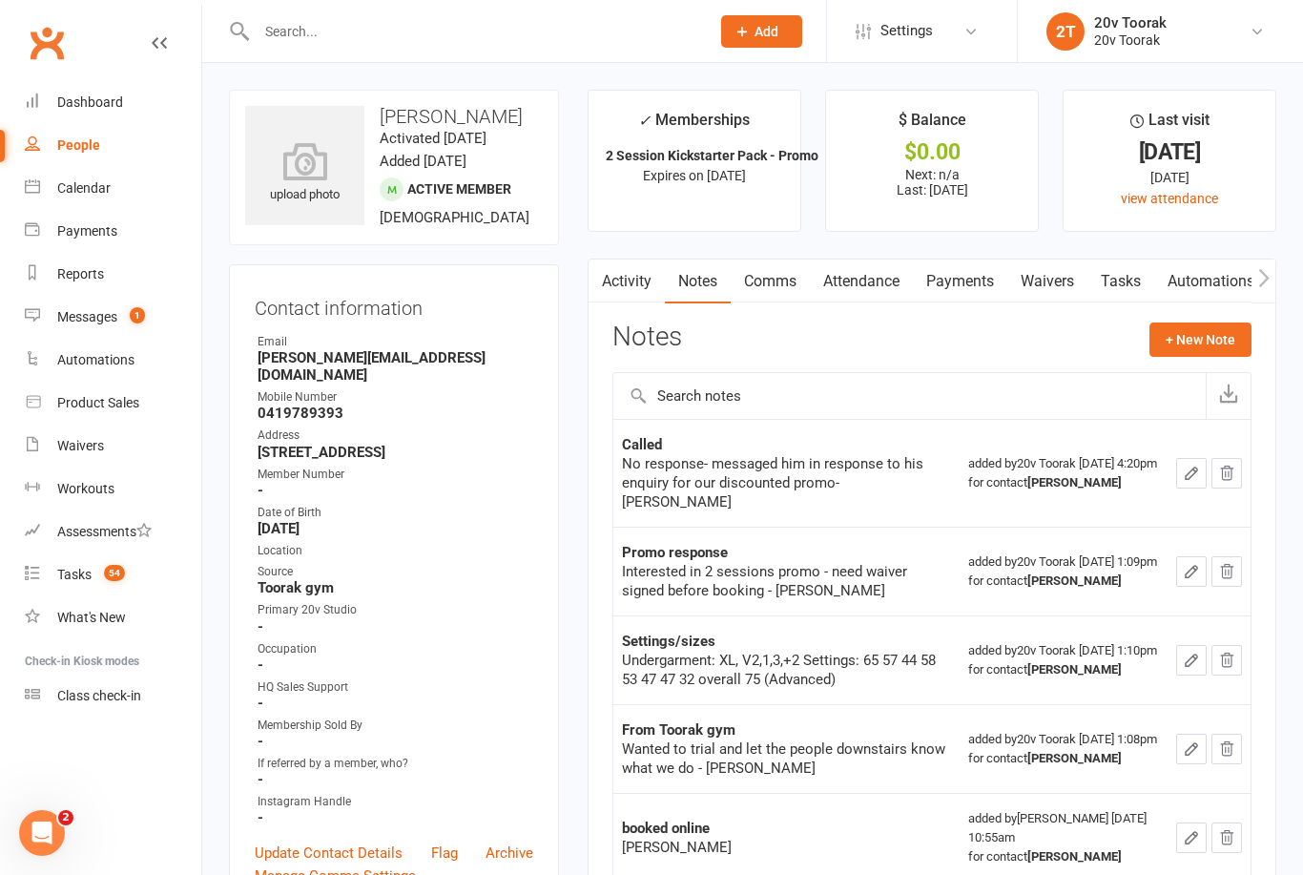
click at [776, 279] on link "Comms" at bounding box center [770, 281] width 79 height 44
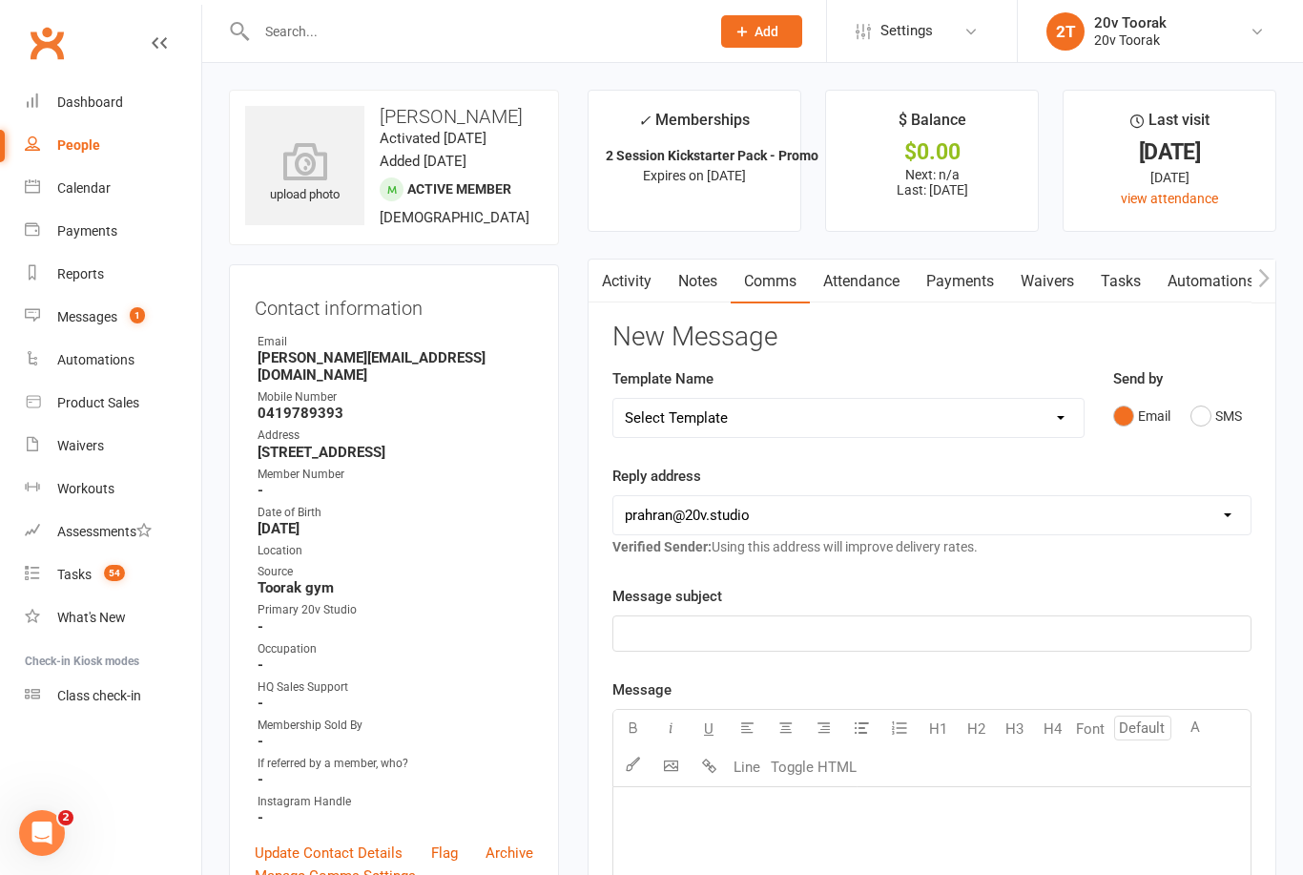
click at [1225, 416] on button "SMS" at bounding box center [1216, 416] width 52 height 36
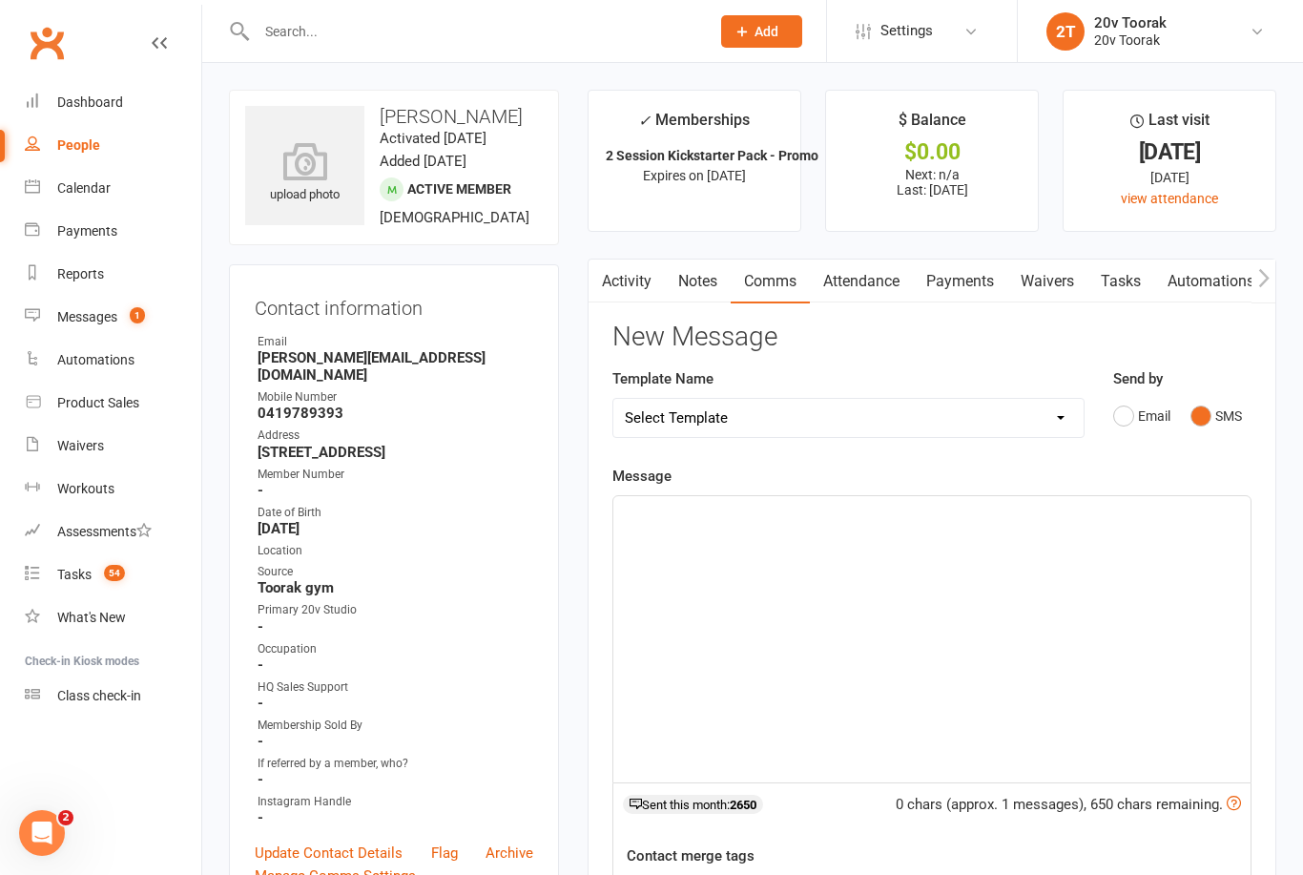
click at [1003, 590] on div "﻿" at bounding box center [931, 639] width 637 height 286
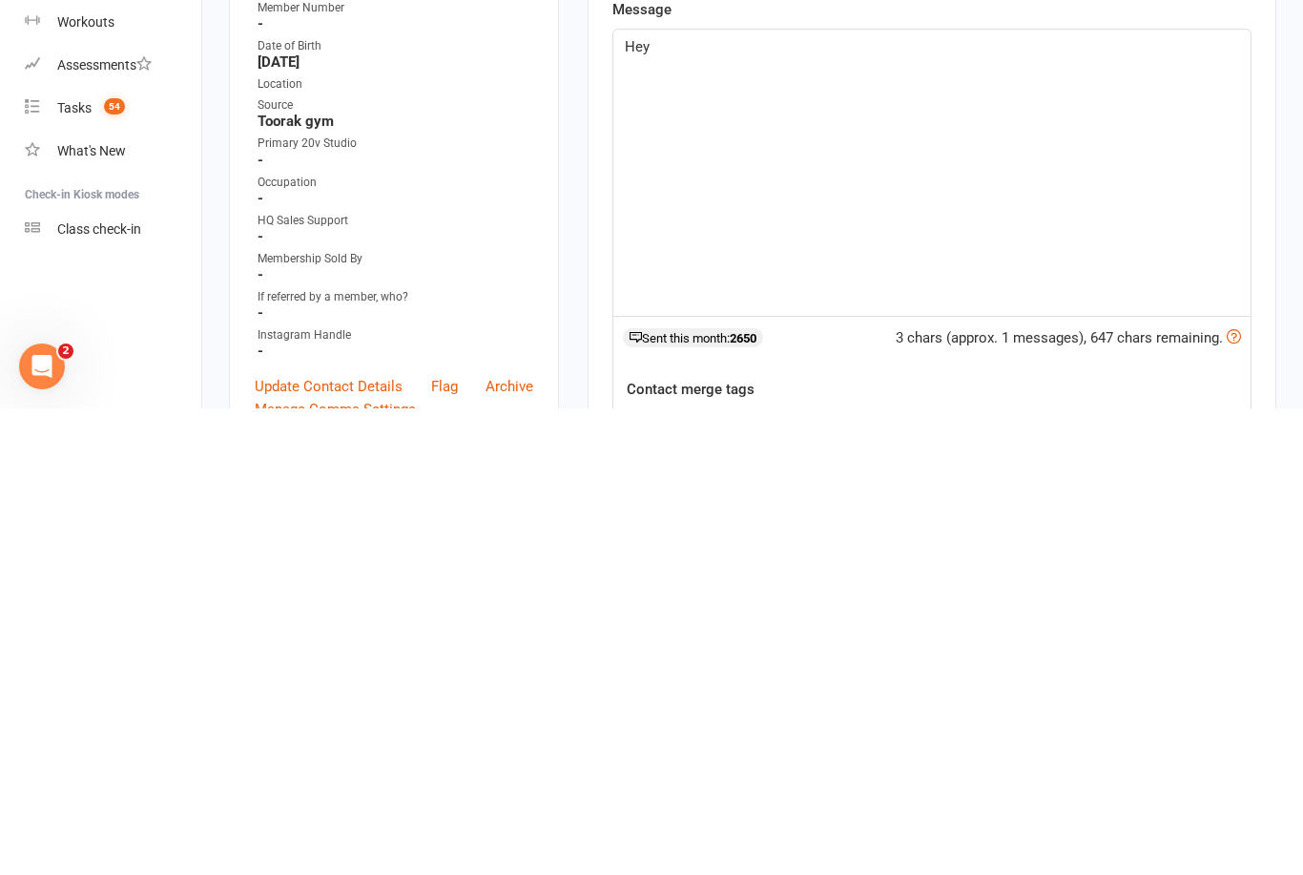
click at [755, 874] on button "contact-first-name" at bounding box center [698, 887] width 141 height 25
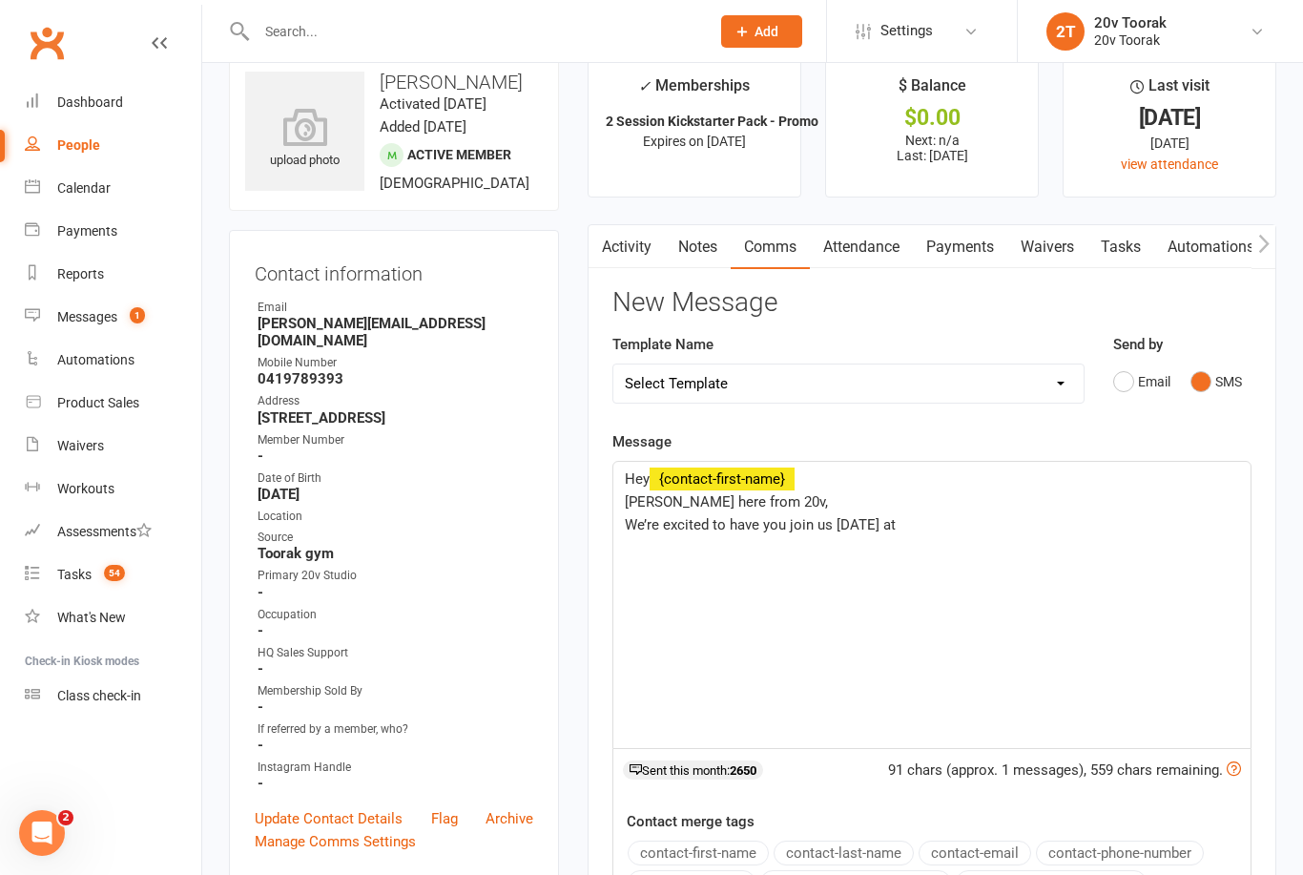
click at [993, 519] on p "We’re excited to have you join us tomorrow at" at bounding box center [932, 524] width 614 height 23
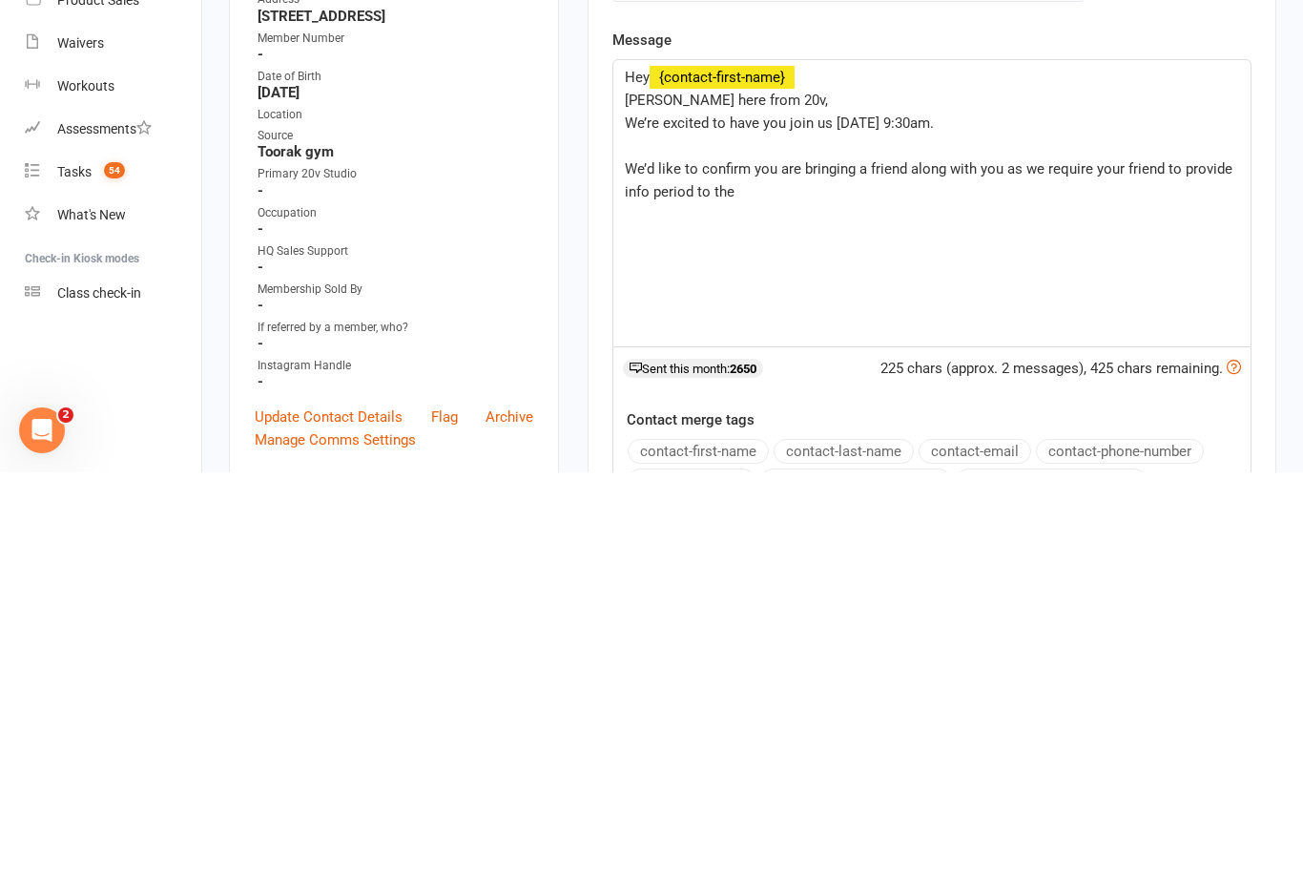
click at [672, 563] on span "We’d like to confirm you are bringing a friend along with you as we require you…" at bounding box center [930, 583] width 611 height 40
click at [971, 463] on div "Hey ﻿ {contact-first-name} Byron here from 20v, We’re excited to have you join …" at bounding box center [931, 606] width 637 height 286
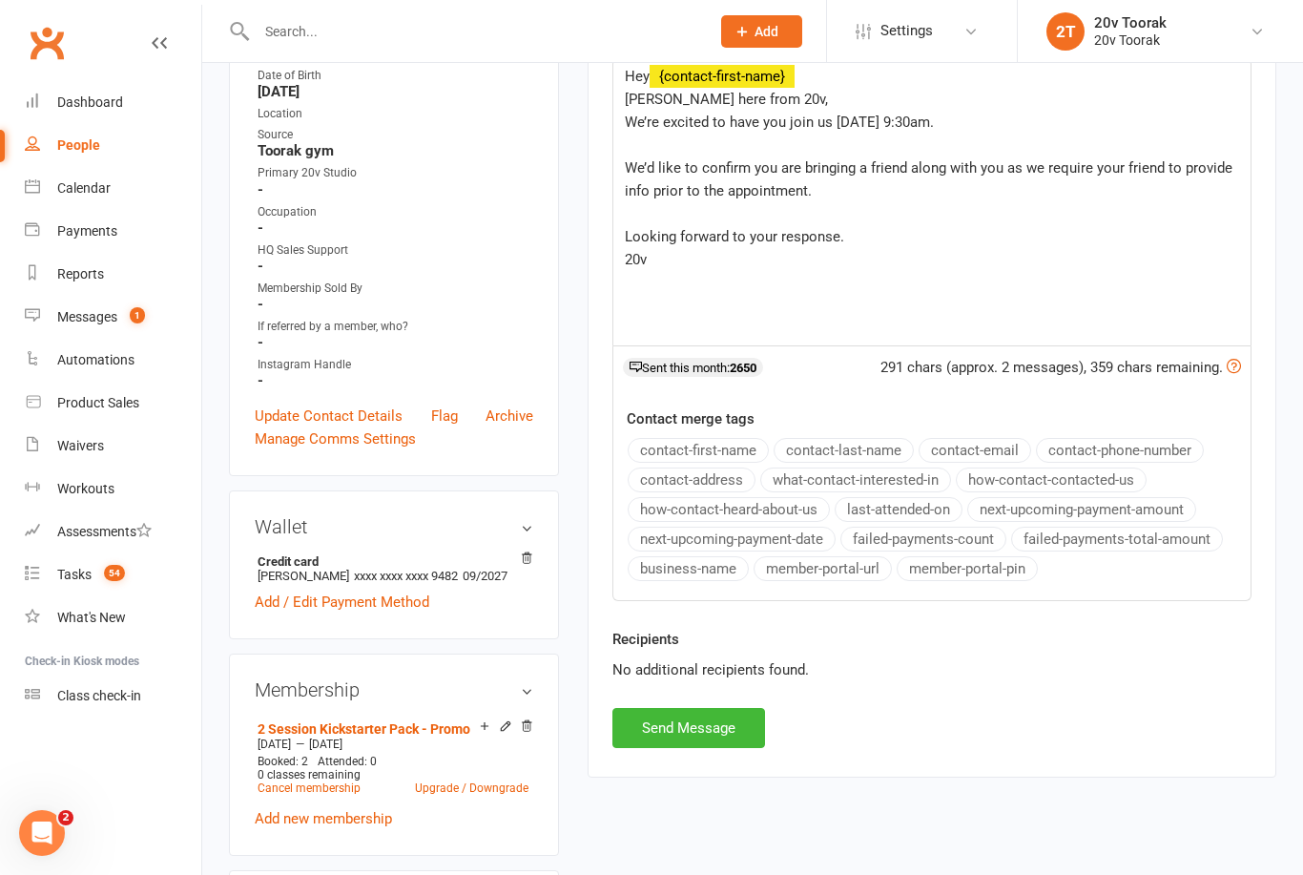
click at [711, 736] on button "Send Message" at bounding box center [688, 728] width 153 height 40
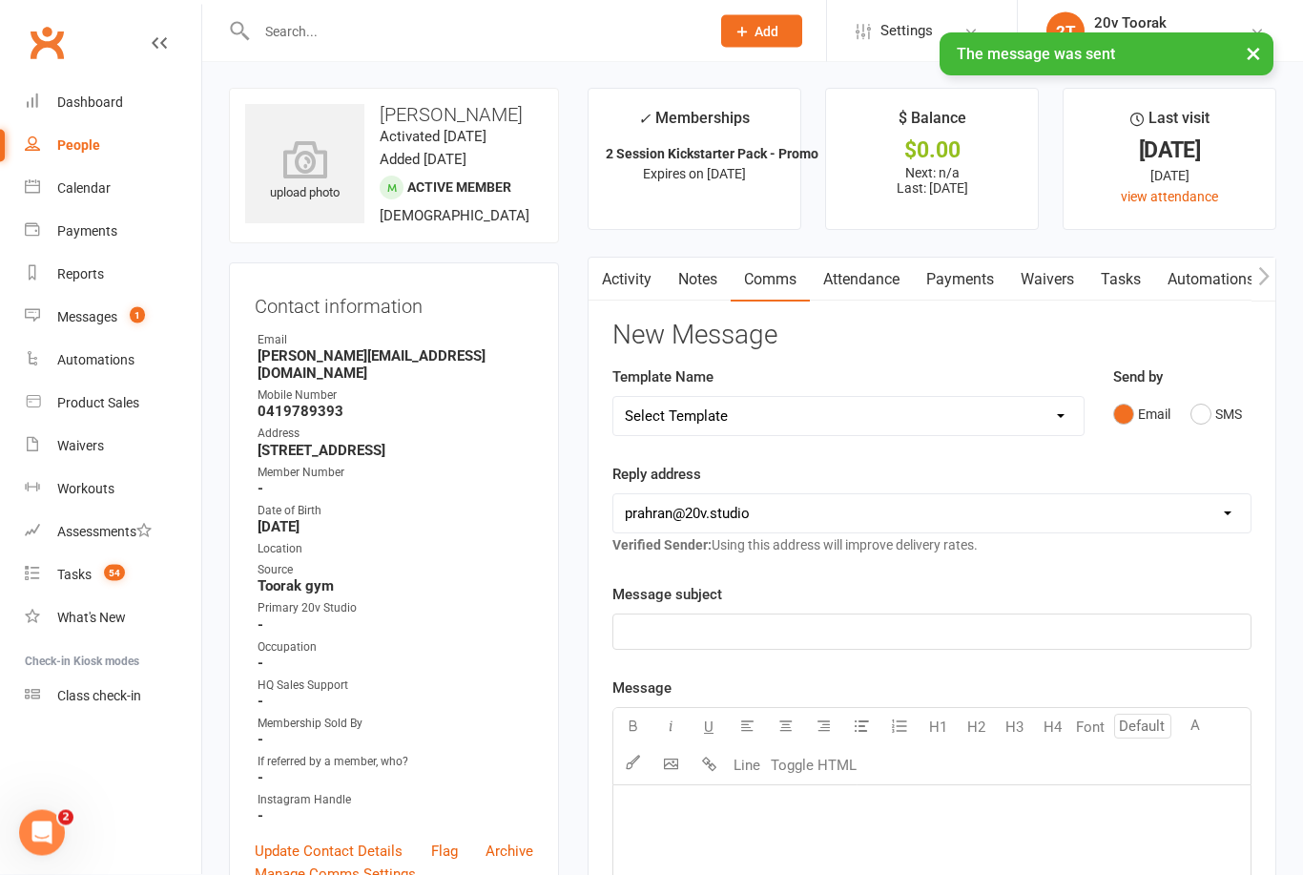
scroll to position [0, 0]
click at [1136, 279] on link "Tasks" at bounding box center [1120, 281] width 67 height 44
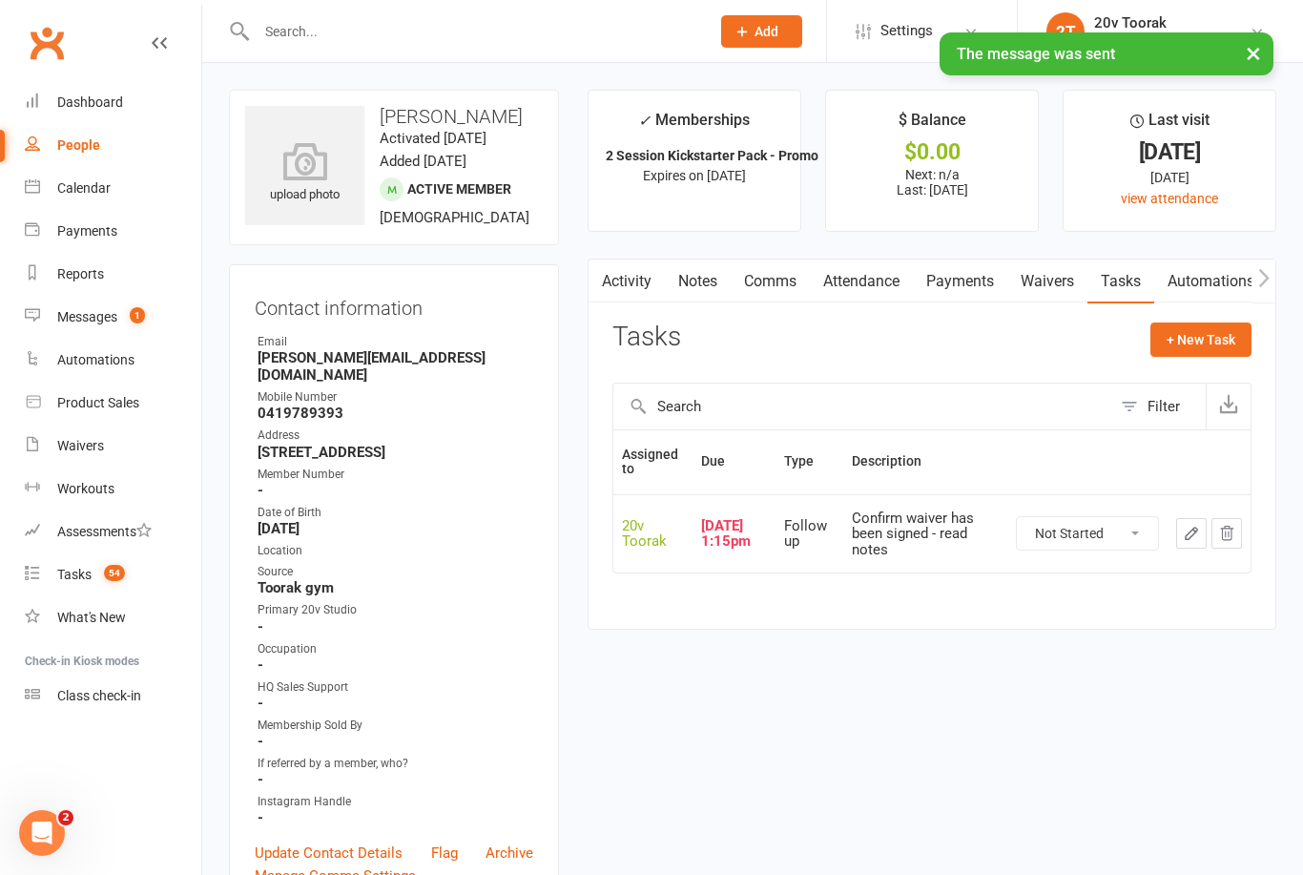
click at [1076, 535] on select "Not Started In Progress Waiting Complete" at bounding box center [1087, 533] width 141 height 32
select select "unstarted"
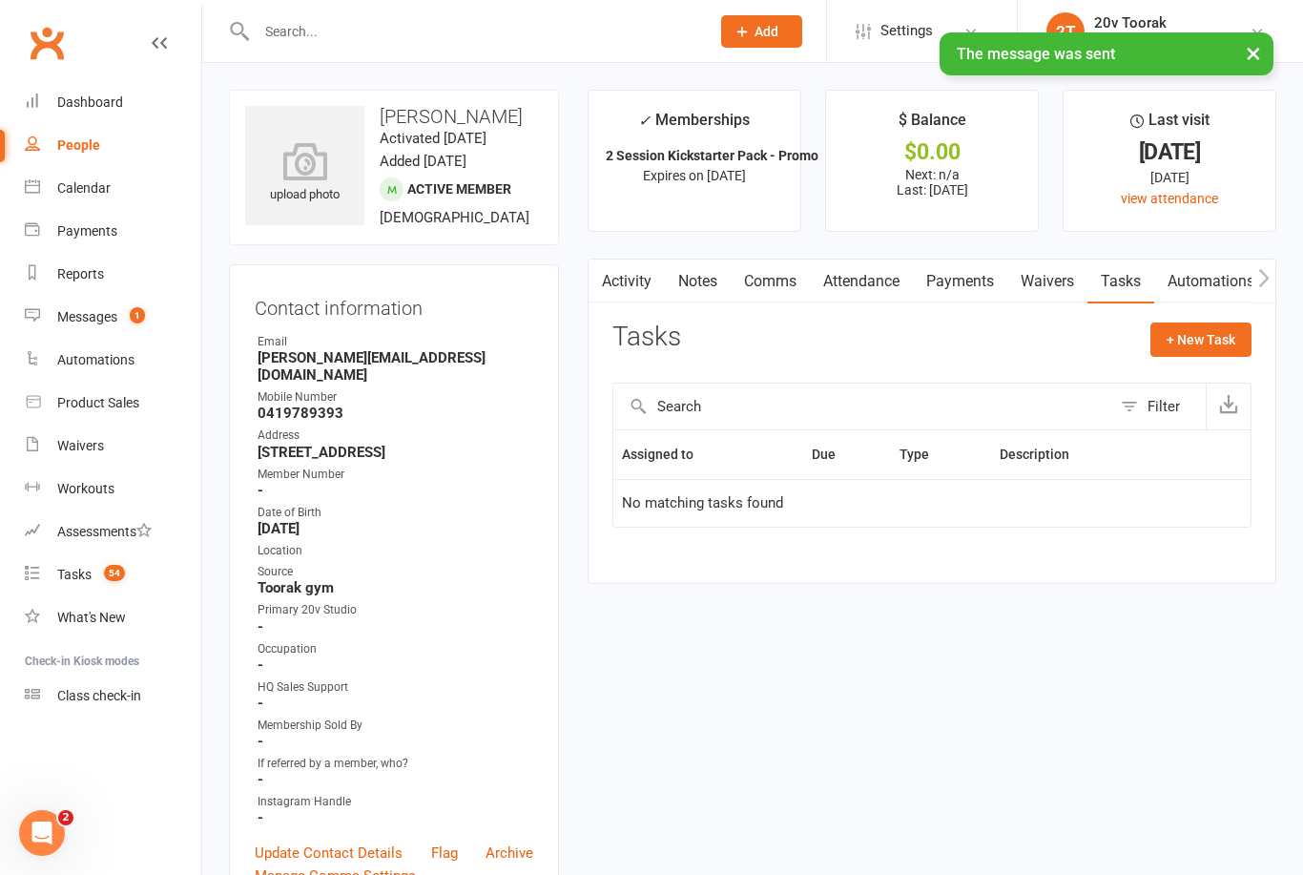
click at [1225, 334] on button "+ New Task" at bounding box center [1200, 339] width 101 height 34
select select "45736"
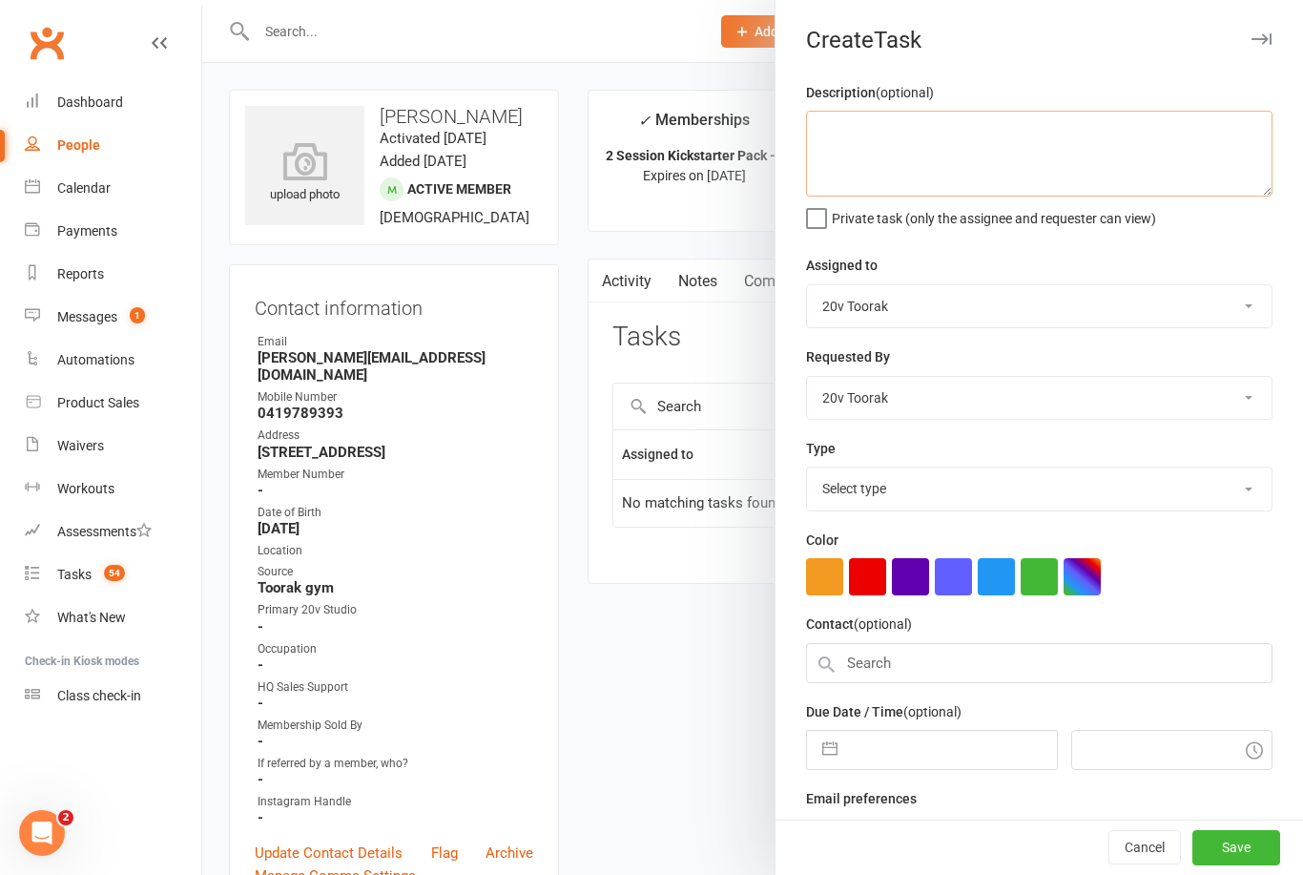
click at [1068, 155] on textarea at bounding box center [1039, 154] width 466 height 86
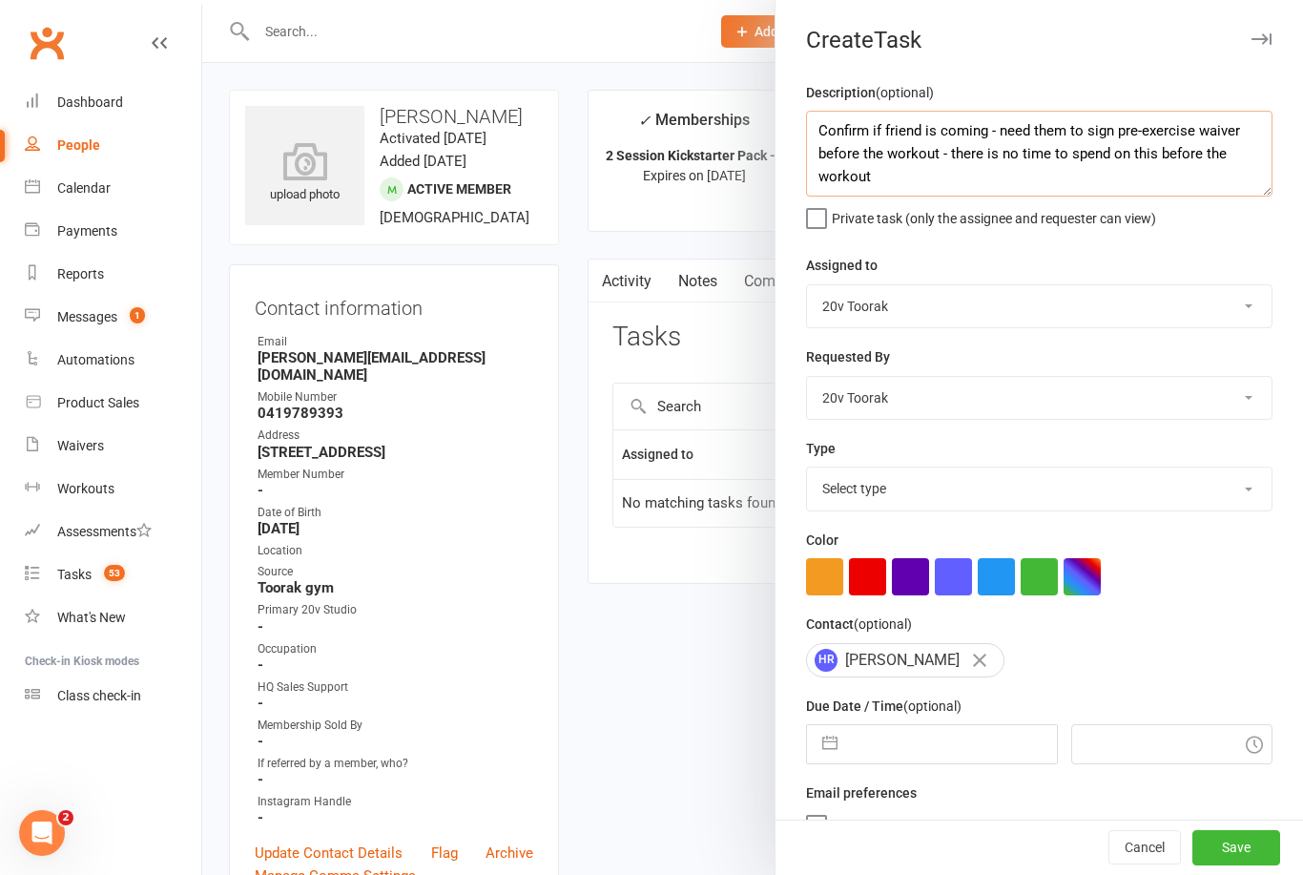
type textarea "Confirm if friend is coming - need them to sign pre-exercise waiver before the …"
click at [1102, 490] on select "Select type Call Call - to book trial Confirm session attendance Confirm trial …" at bounding box center [1039, 488] width 465 height 42
select select "27772"
click at [827, 744] on button "button" at bounding box center [830, 744] width 34 height 38
select select "6"
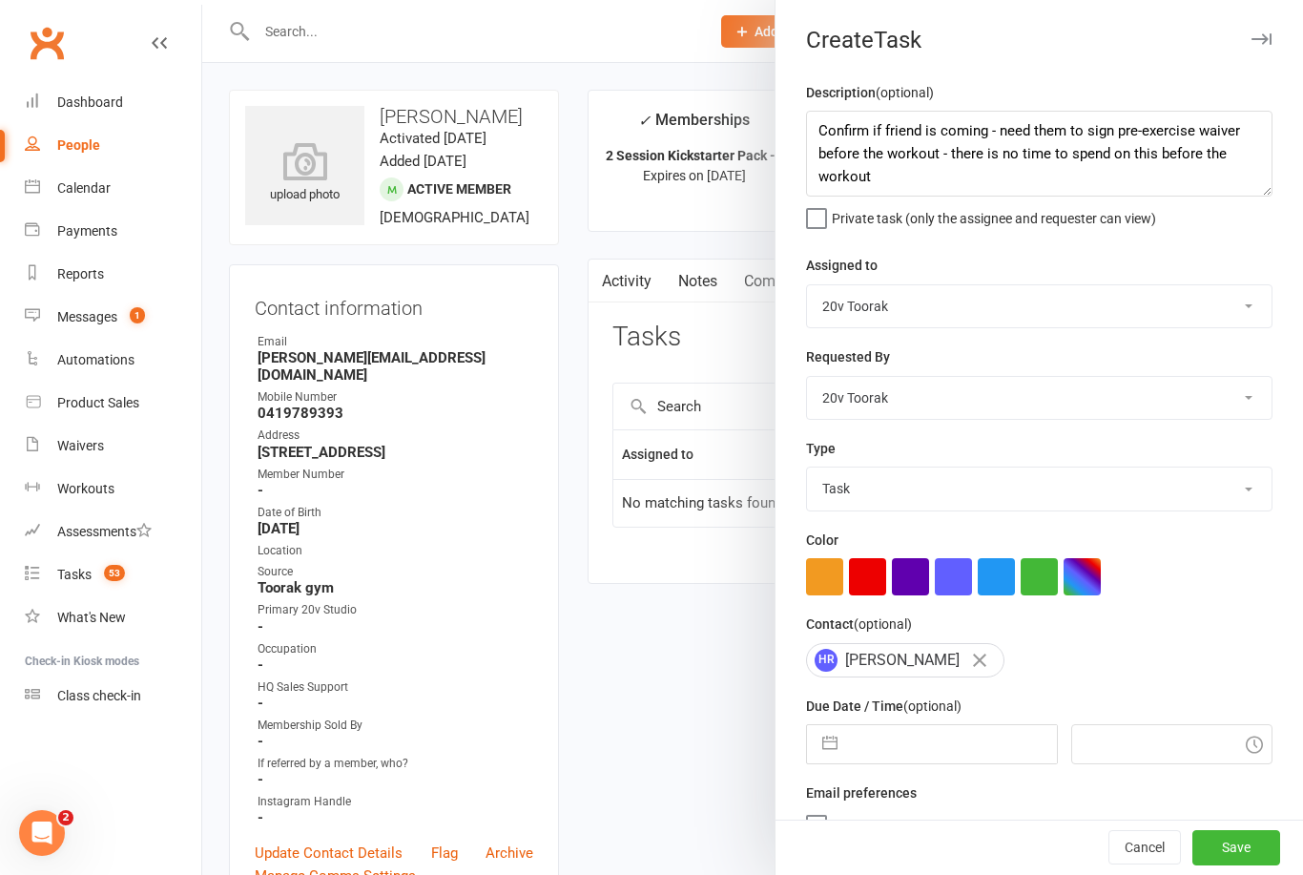
select select "2025"
select select "7"
select select "2025"
select select "8"
select select "2025"
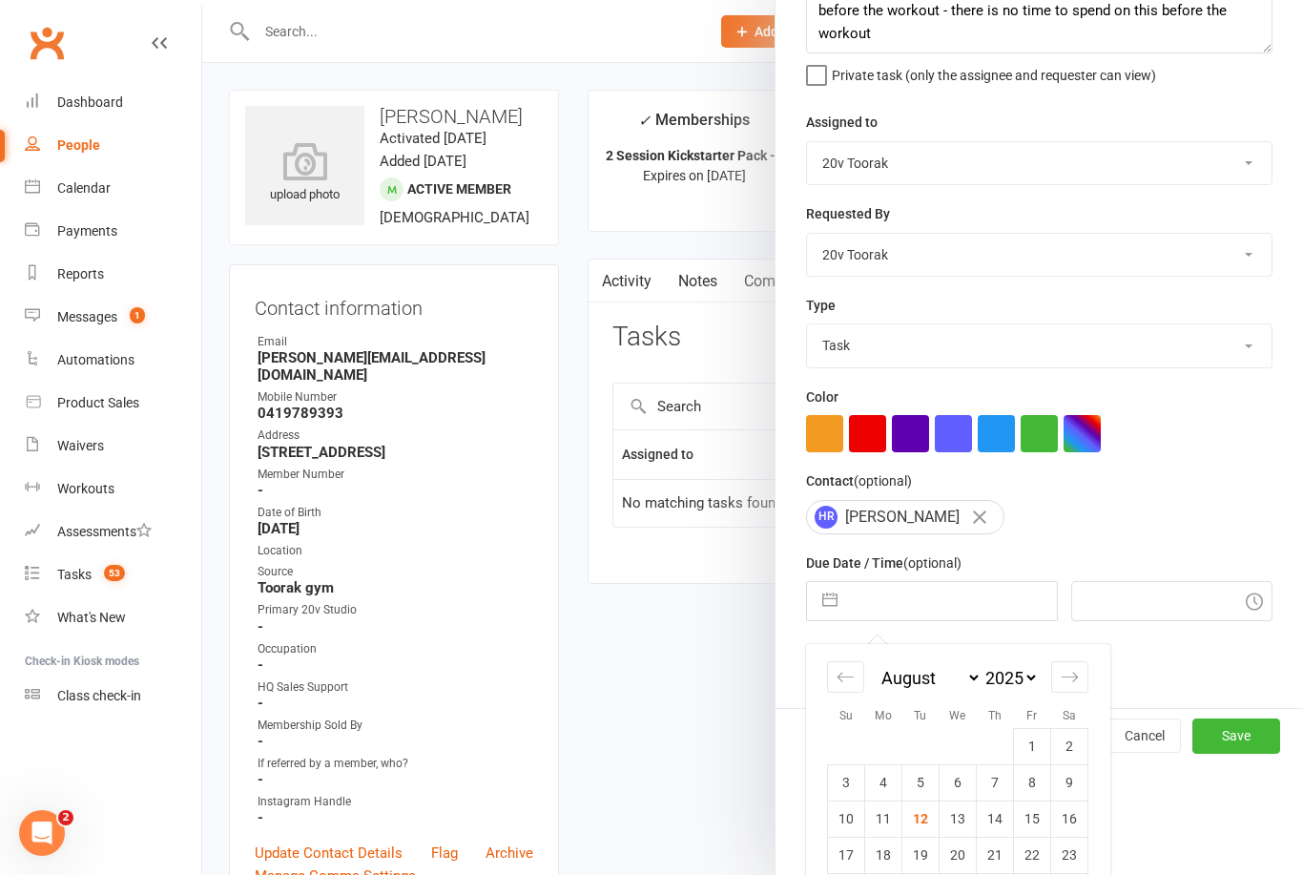
click at [930, 837] on td "12" at bounding box center [920, 818] width 37 height 36
type input "12 Aug 2025"
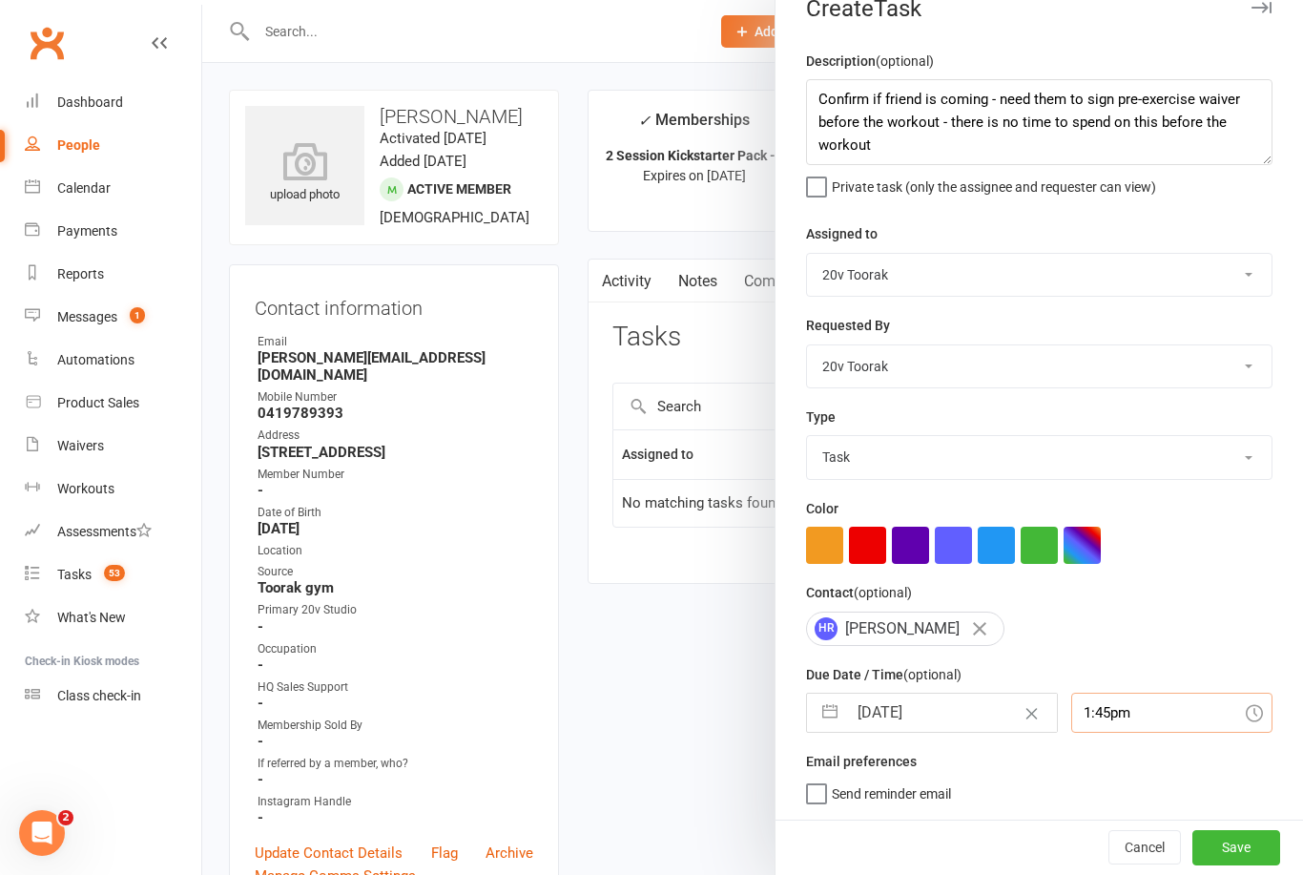
click at [1128, 711] on input "1:45pm" at bounding box center [1172, 713] width 202 height 40
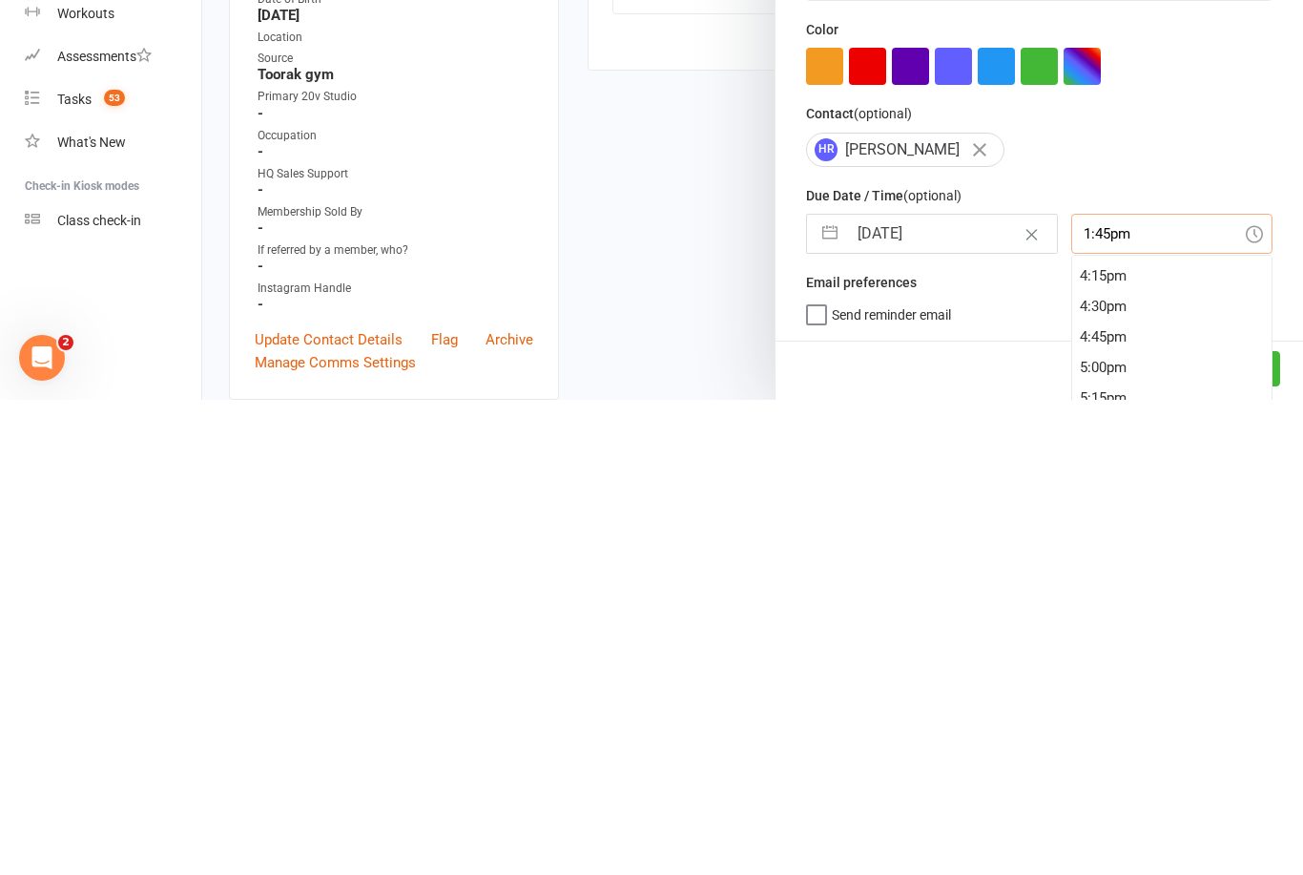
scroll to position [2062, 0]
click at [1099, 805] on div "5:30pm" at bounding box center [1172, 820] width 200 height 31
type input "5:30pm"
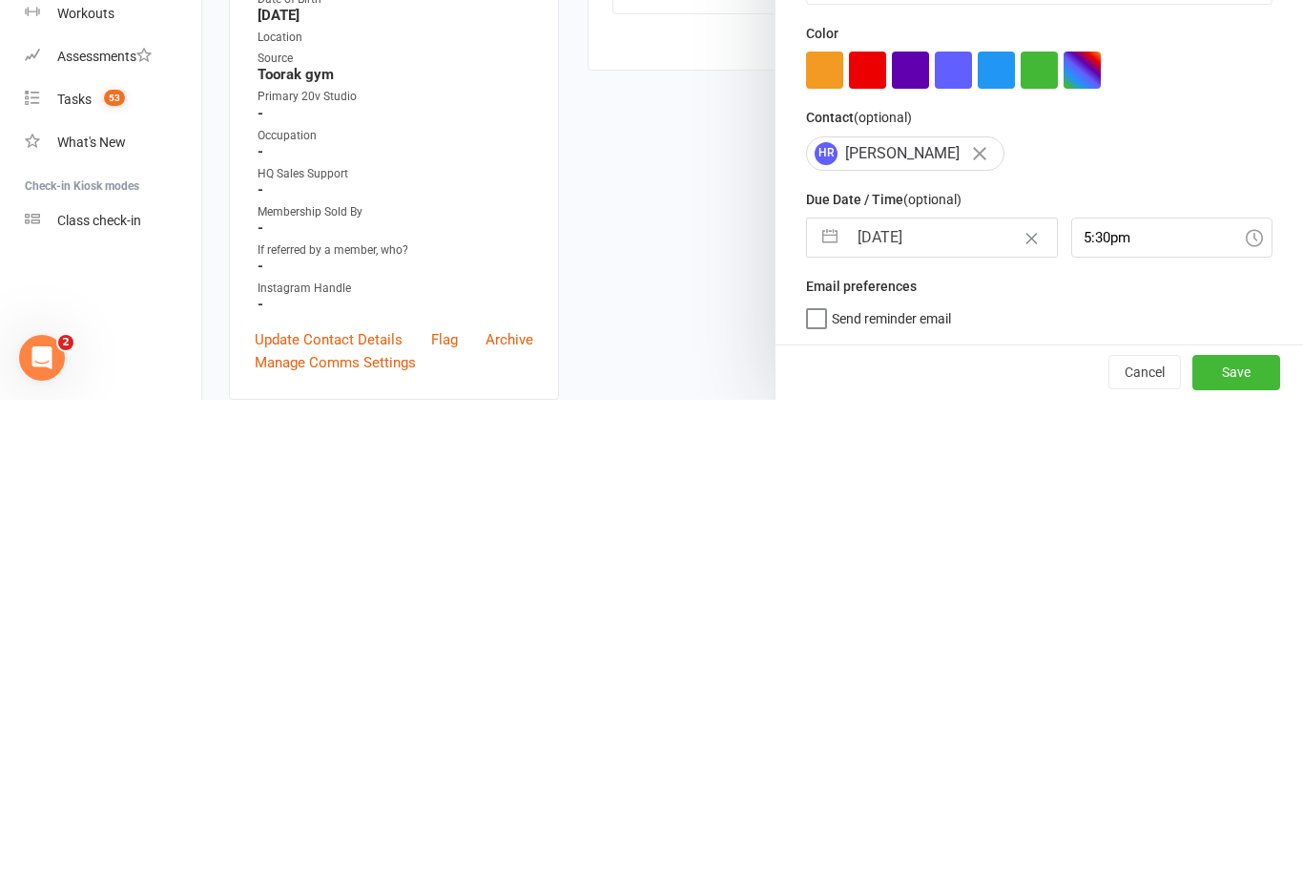
click at [1273, 830] on button "Save" at bounding box center [1236, 847] width 88 height 34
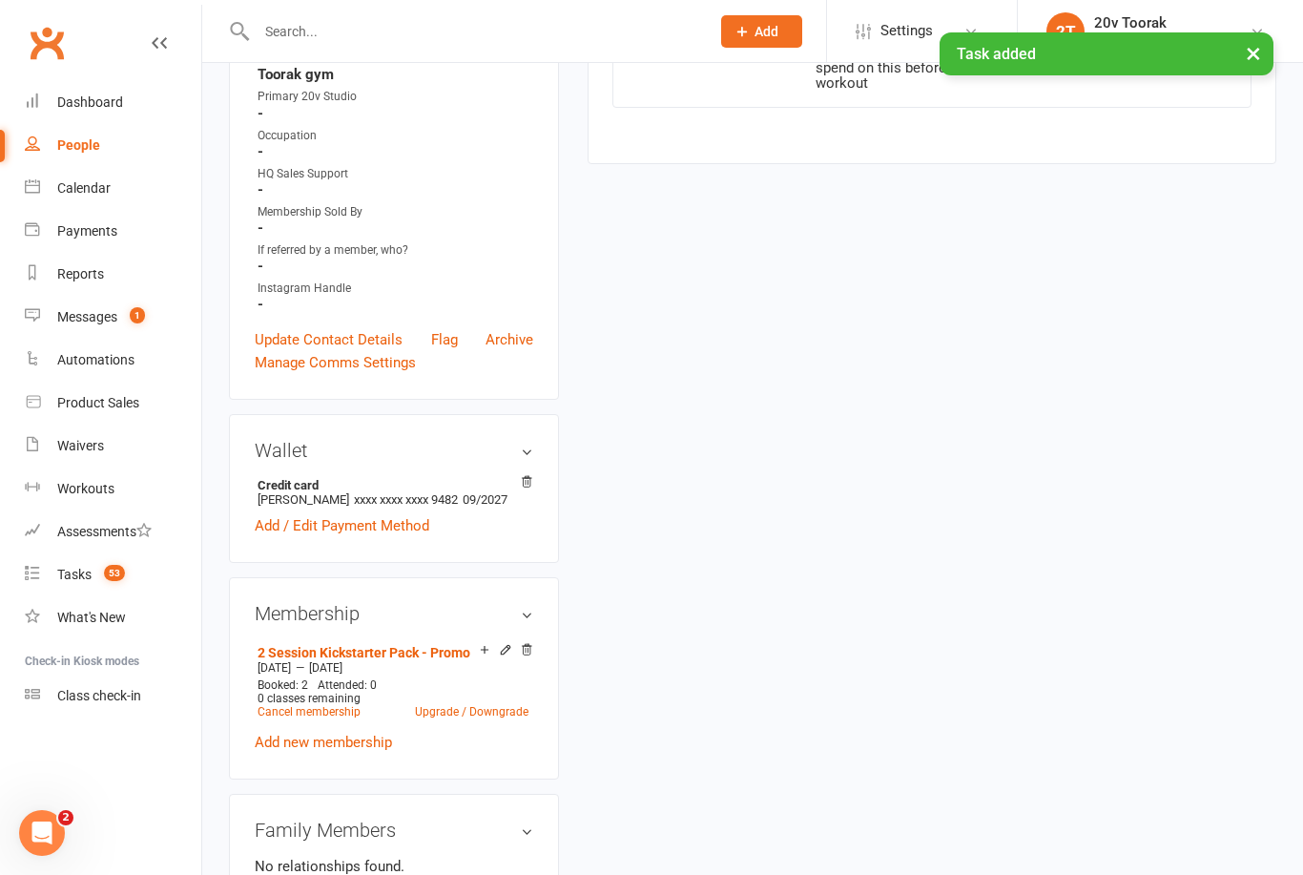
click at [49, 321] on link "Messages 1" at bounding box center [113, 317] width 176 height 43
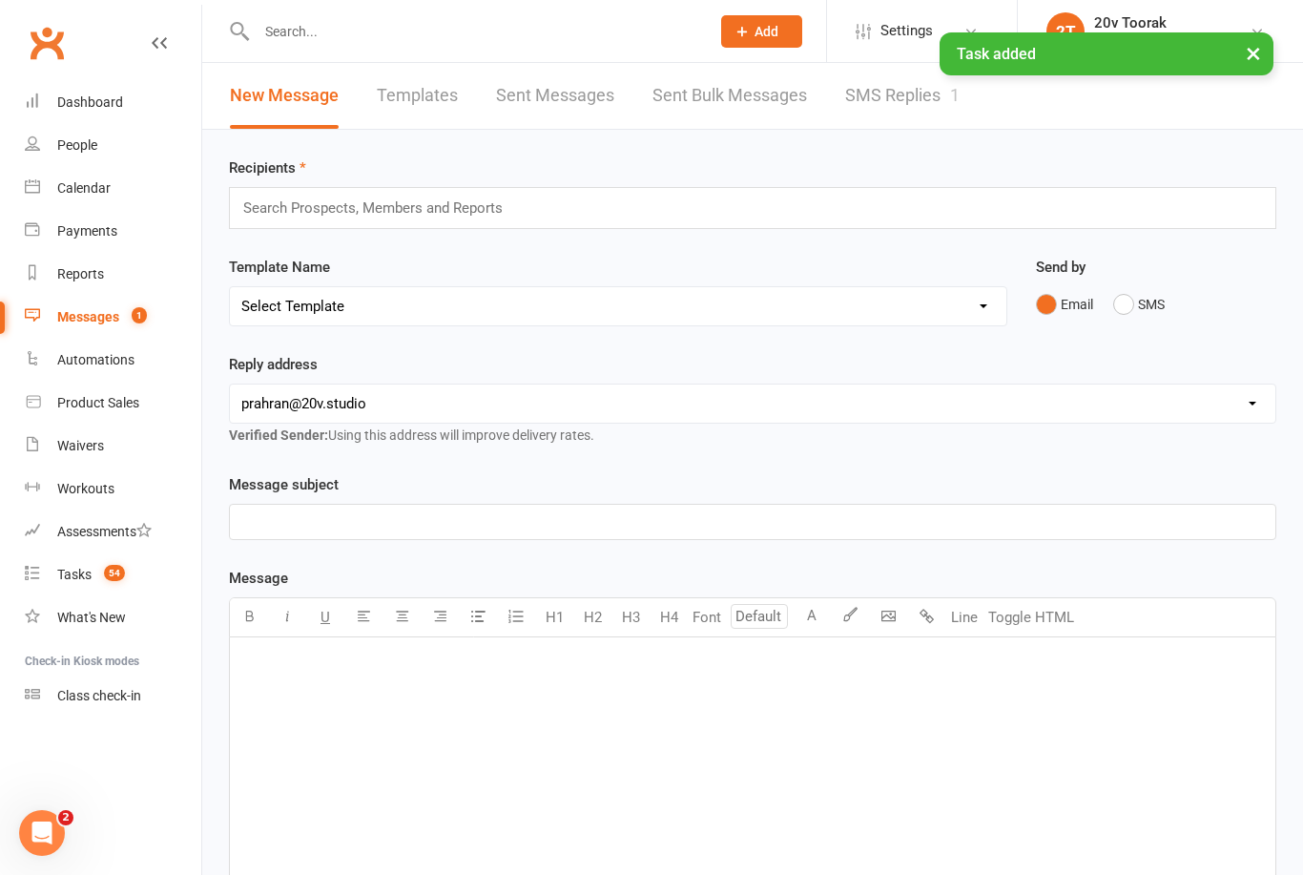
click at [895, 95] on link "SMS Replies 1" at bounding box center [902, 96] width 114 height 66
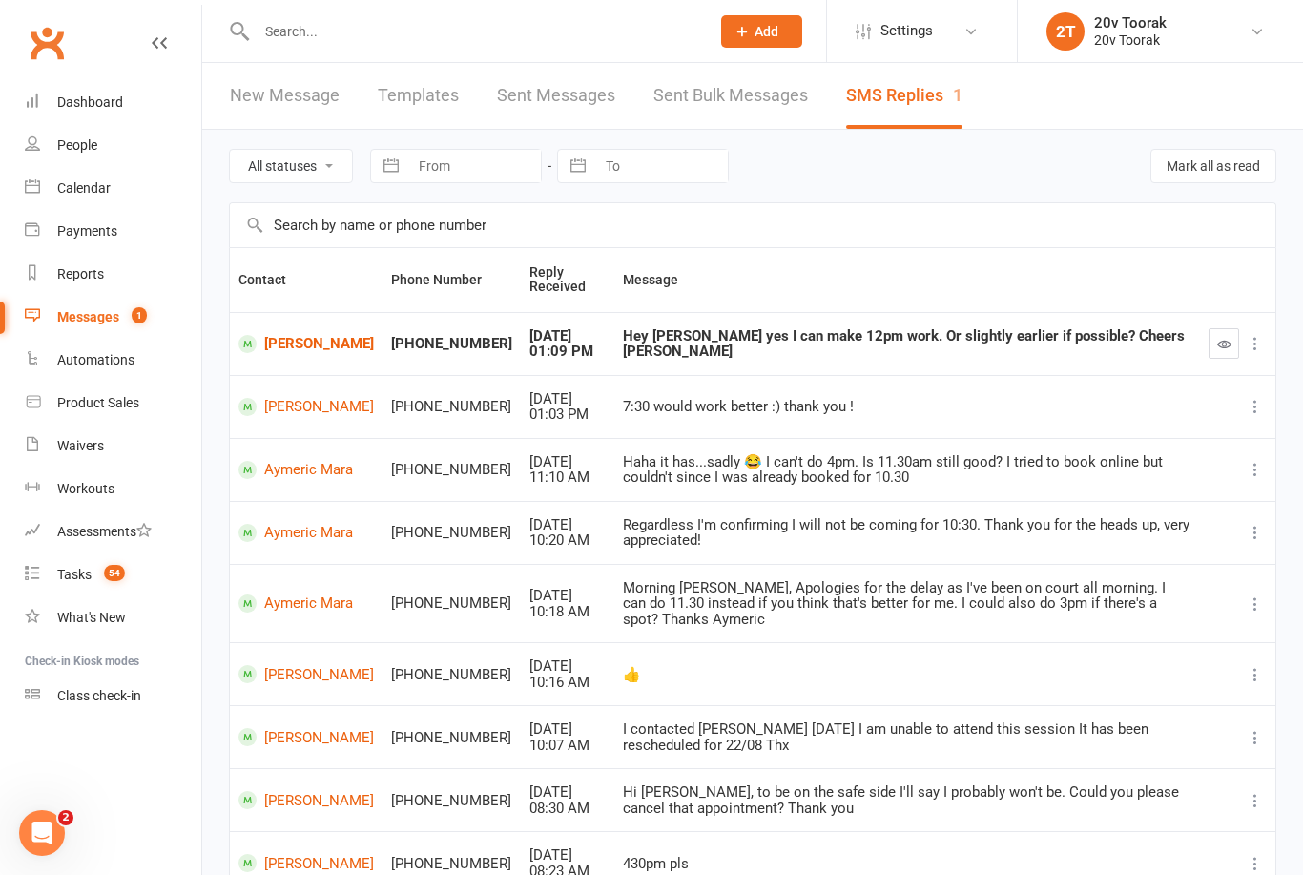
click at [290, 353] on link "Hugh O'Brien" at bounding box center [305, 344] width 135 height 18
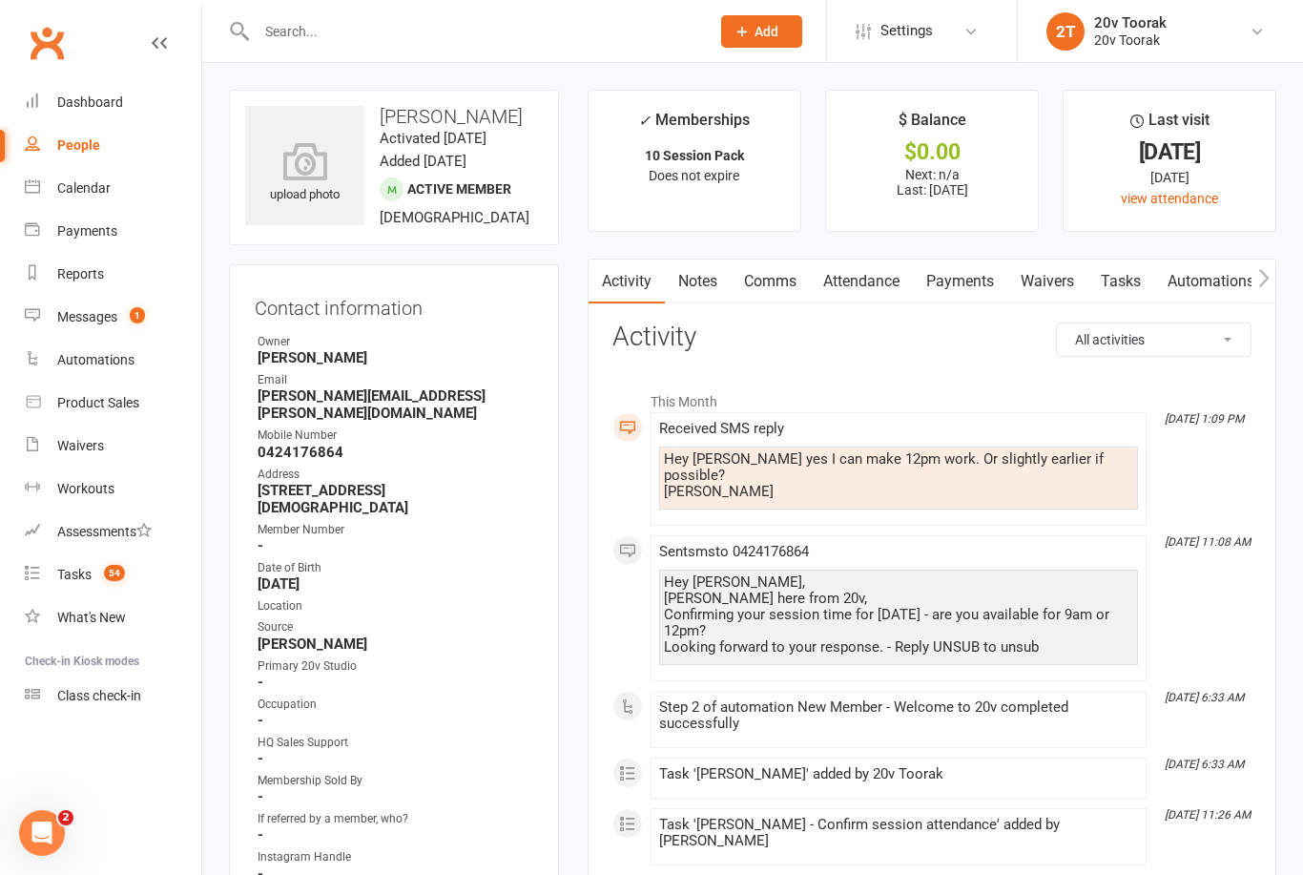
click at [781, 291] on link "Comms" at bounding box center [770, 281] width 79 height 44
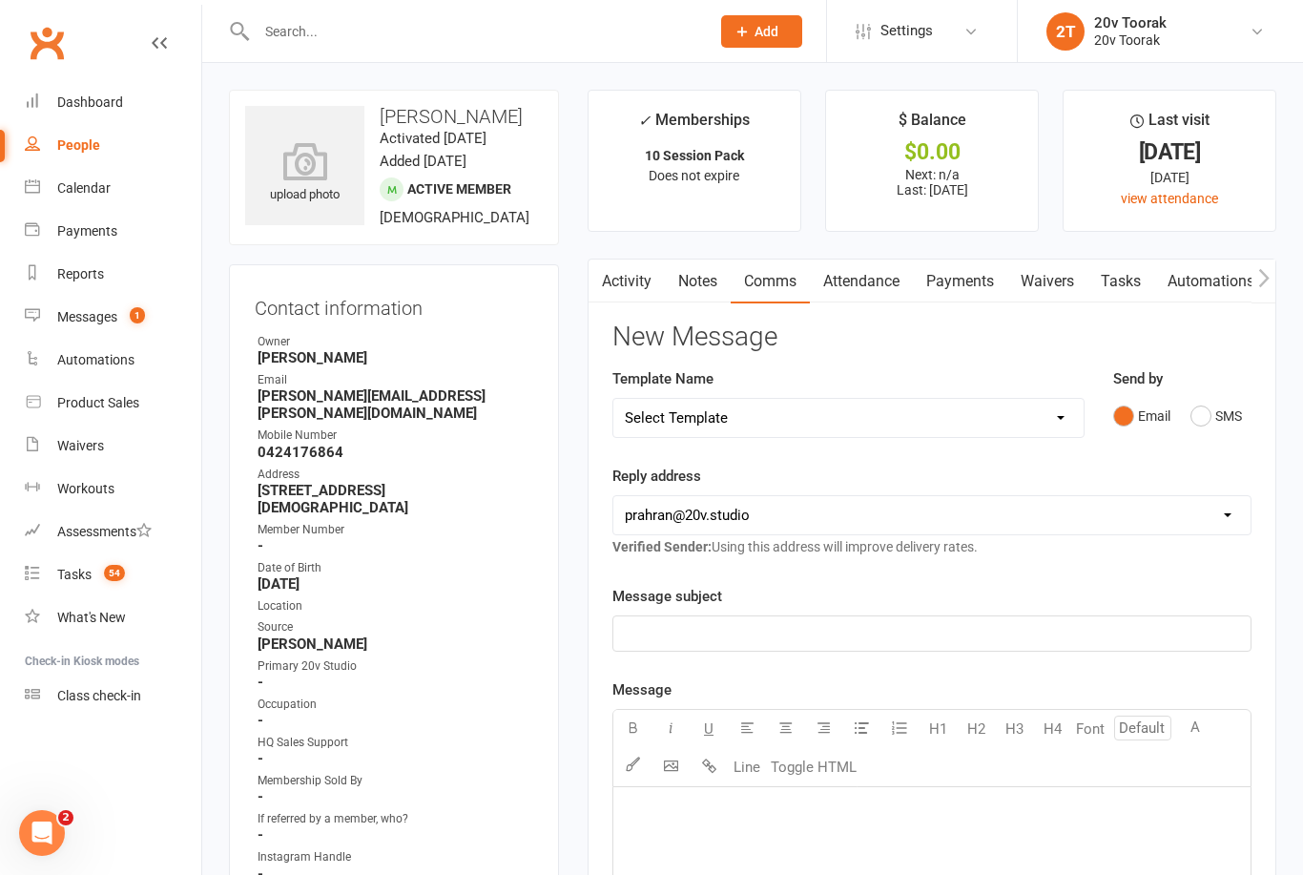
click at [1213, 424] on button "SMS" at bounding box center [1216, 416] width 52 height 36
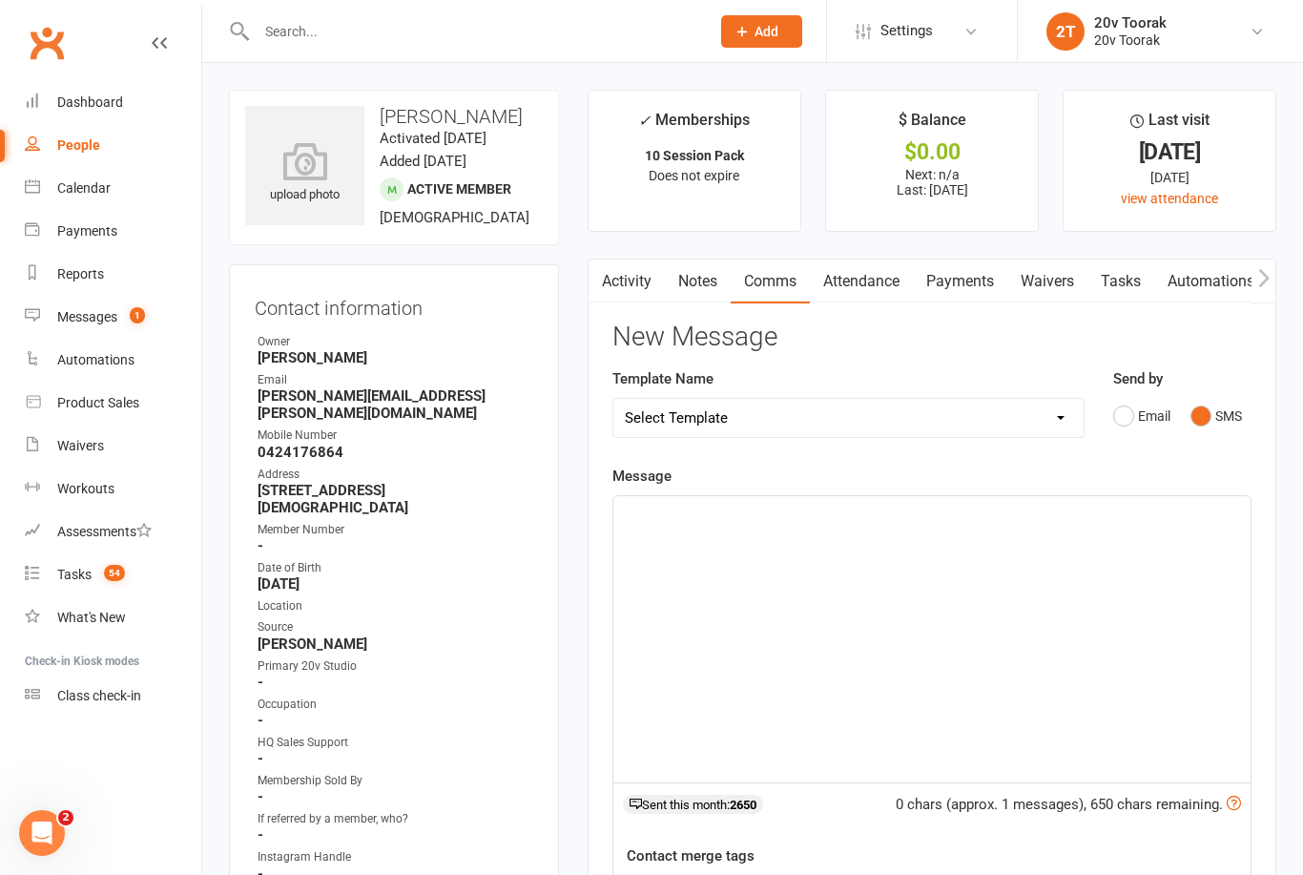
click at [968, 593] on div "﻿" at bounding box center [931, 639] width 637 height 286
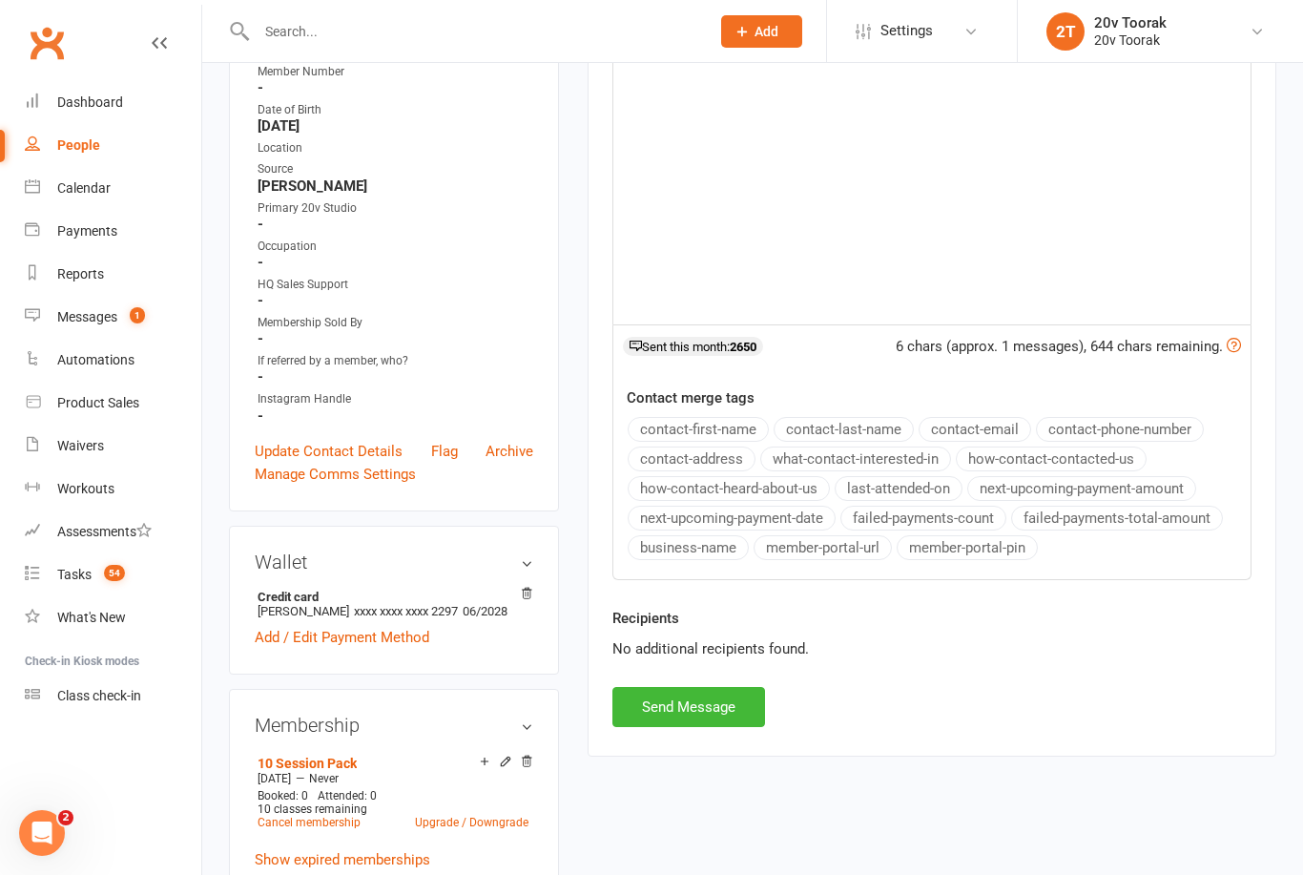
click at [739, 431] on button "contact-first-name" at bounding box center [698, 429] width 141 height 25
click at [1115, 288] on div "Thanks ﻿ {contact-first-name}" at bounding box center [931, 181] width 637 height 286
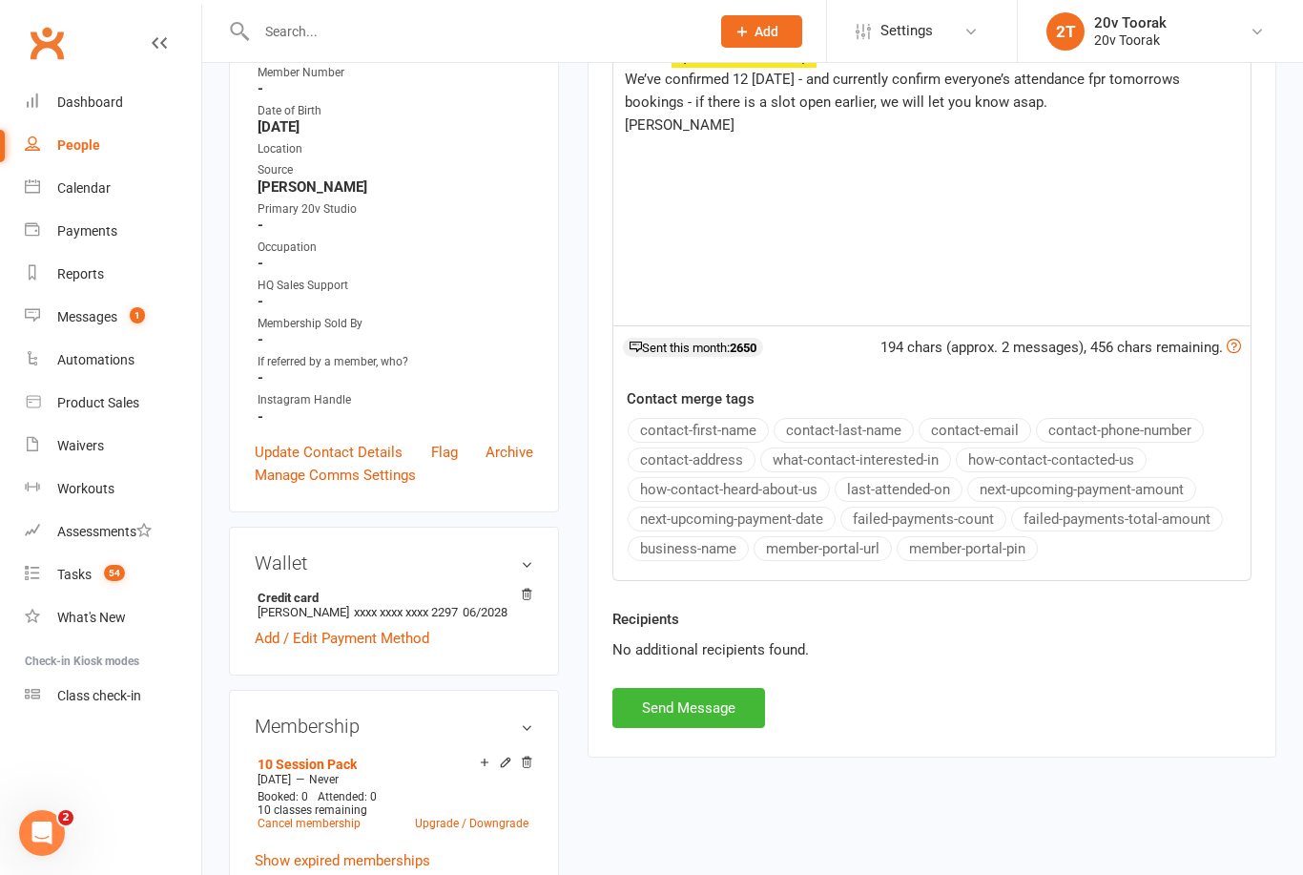
click at [1163, 72] on span "We’ve confirmed 12 tomorrow - and currently confirm everyone’s attendance fpr t…" at bounding box center [904, 91] width 559 height 40
click at [1114, 79] on span "We’ve confirmed 12 tomorrow - and currently confirm everyone’s attendance fpr t…" at bounding box center [932, 91] width 614 height 40
click at [1109, 794] on div "upload photo Hugh O'Brien Activated 29 July, 2025 Added 29 July, 2025 Active me…" at bounding box center [753, 870] width 1076 height 2475
click at [1218, 262] on div "Thanks ﻿ {contact-first-name} , We’ve confirmed 12 tomorrow - and currently con…" at bounding box center [931, 181] width 637 height 286
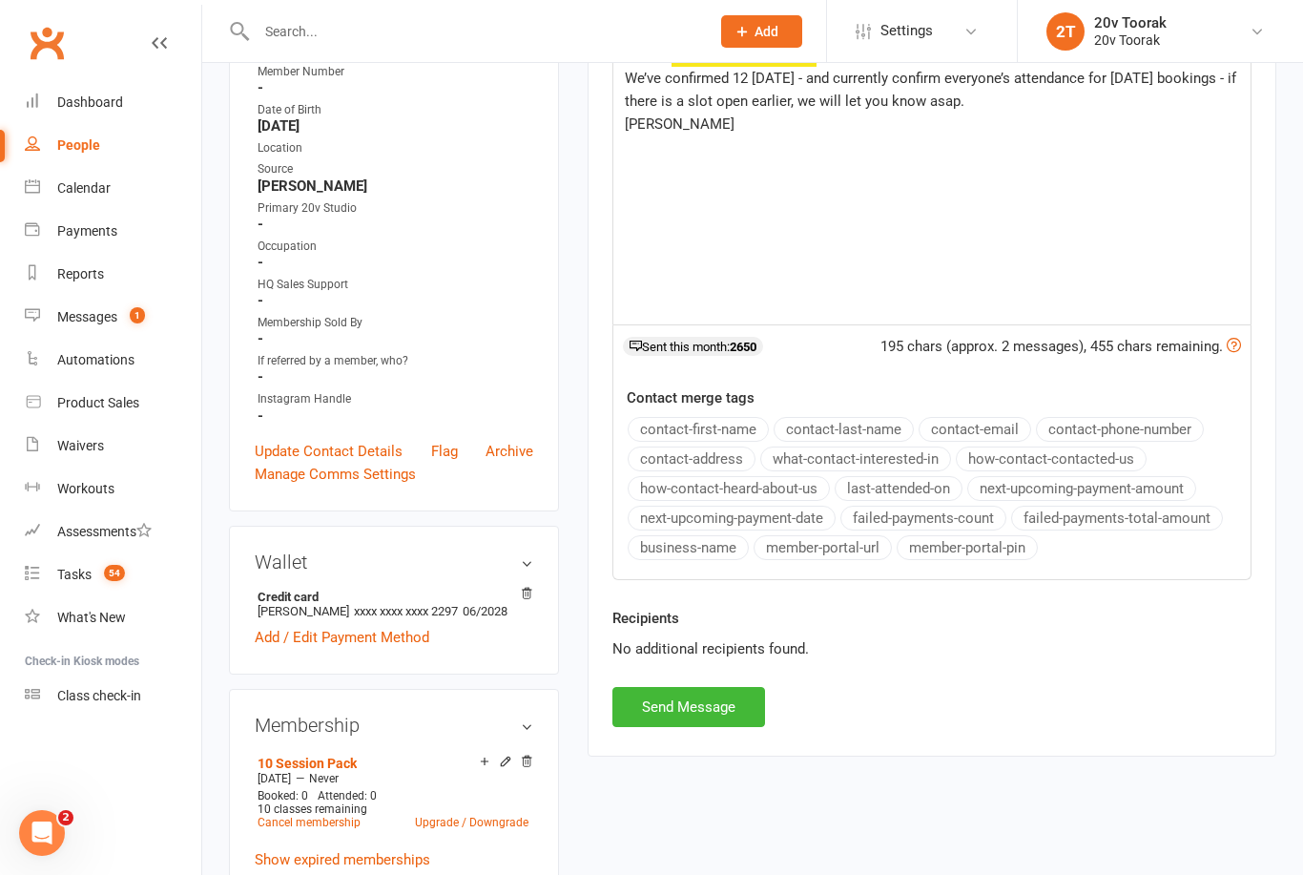
click at [798, 874] on div "upload photo Hugh O'Brien Activated 29 July, 2025 Added 29 July, 2025 Active me…" at bounding box center [753, 869] width 1076 height 2475
click at [787, 773] on div "upload photo Hugh O'Brien Activated 29 July, 2025 Added 29 July, 2025 Active me…" at bounding box center [753, 869] width 1076 height 2475
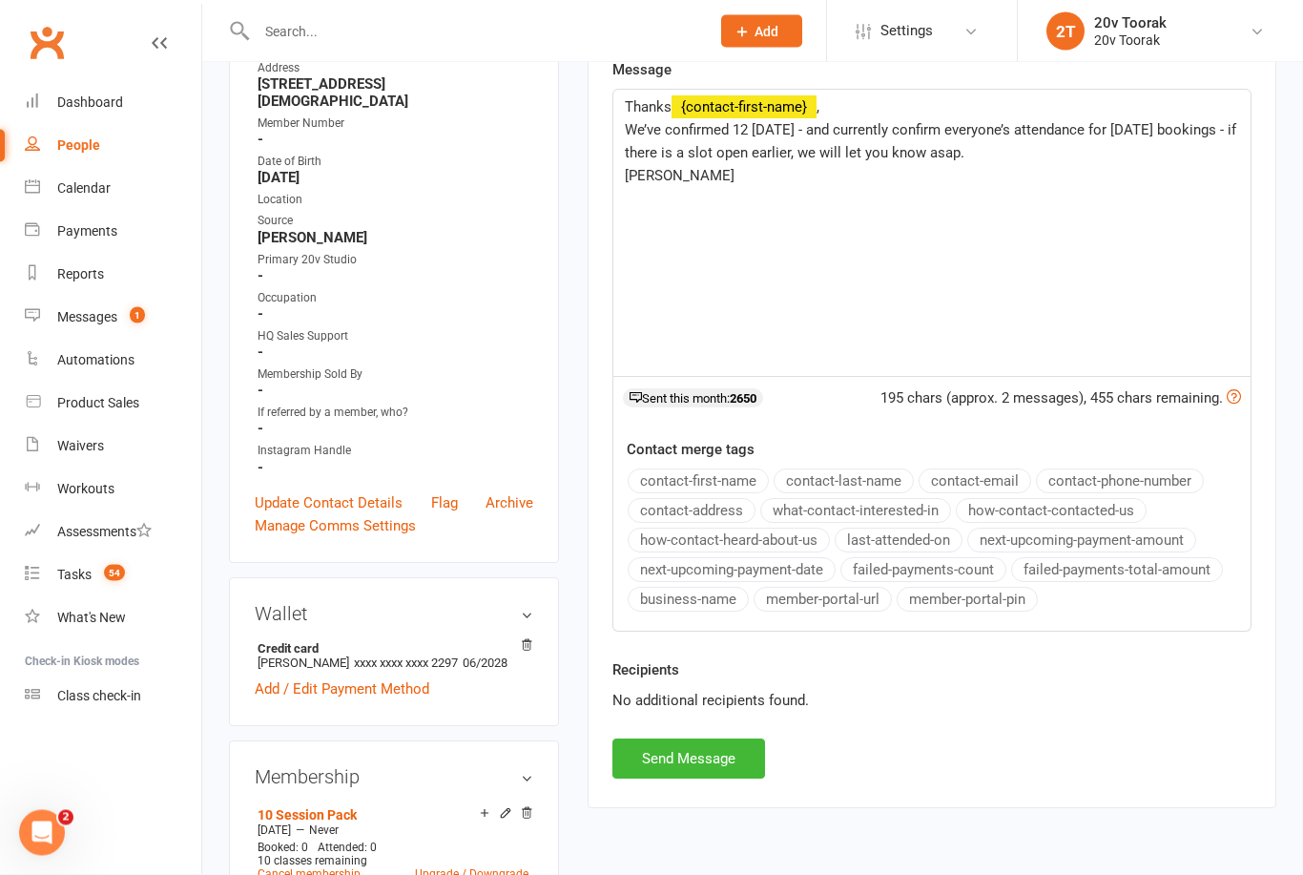
click at [711, 750] on button "Send Message" at bounding box center [688, 759] width 153 height 40
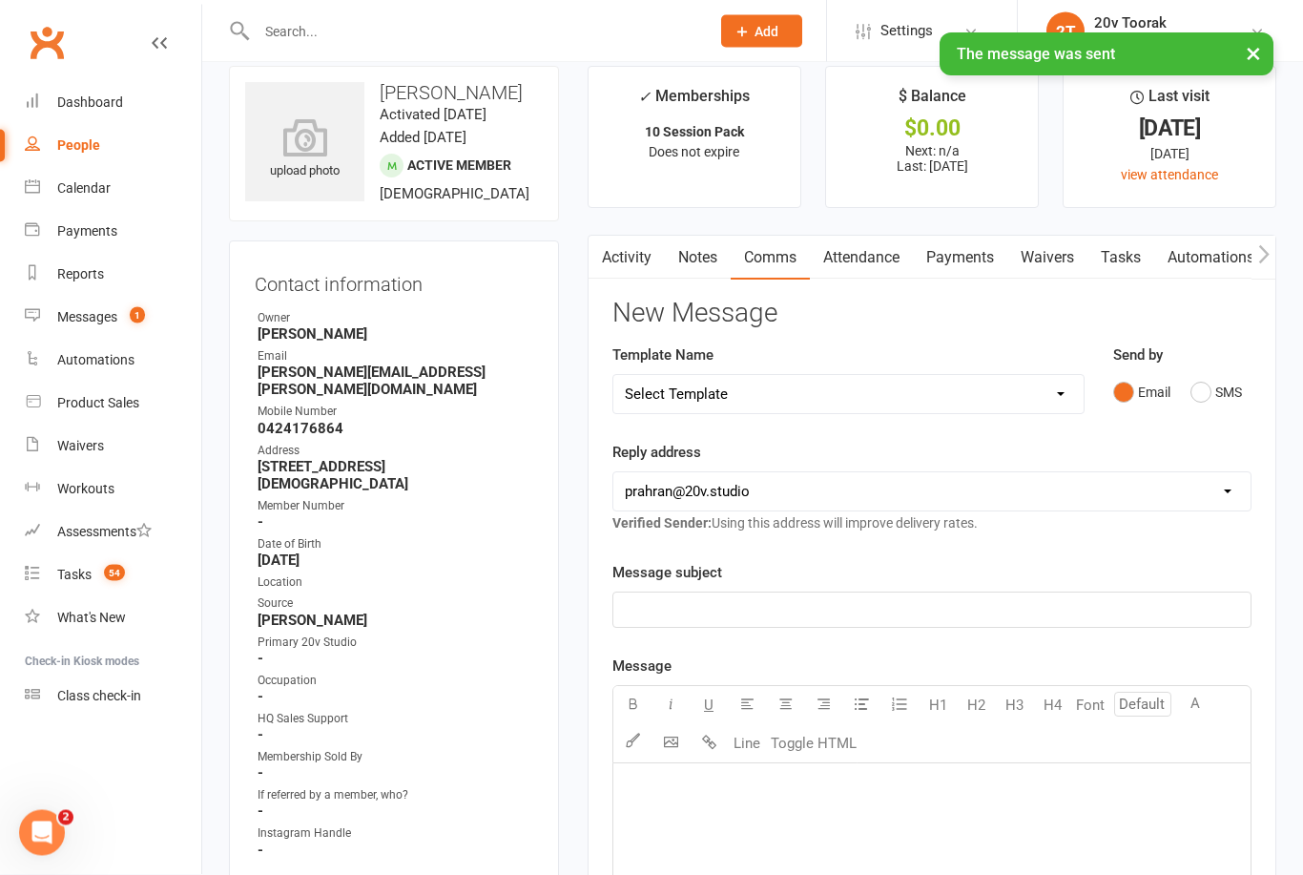
click at [1115, 237] on link "Tasks" at bounding box center [1120, 259] width 67 height 44
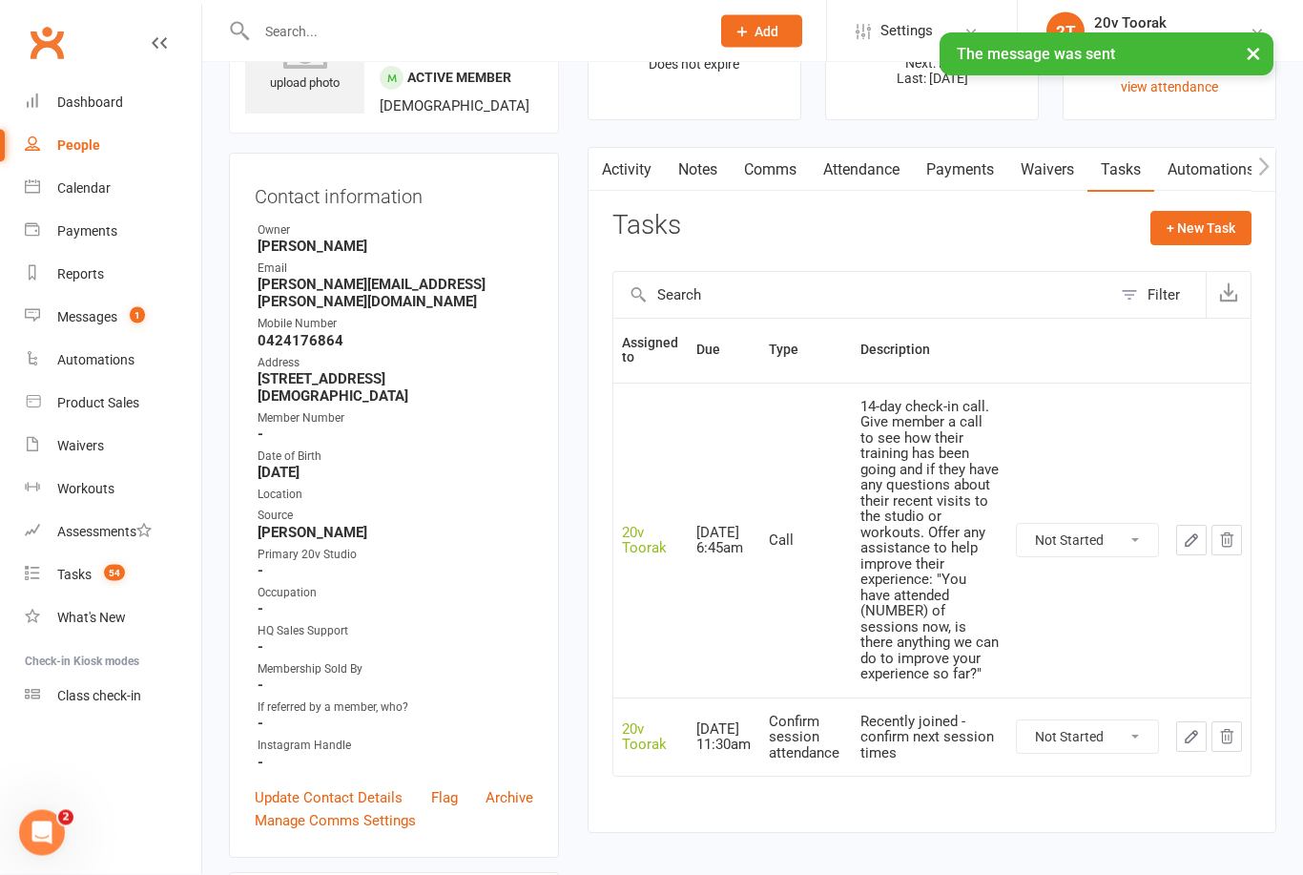
scroll to position [112, 0]
click at [38, 317] on icon at bounding box center [32, 314] width 15 height 15
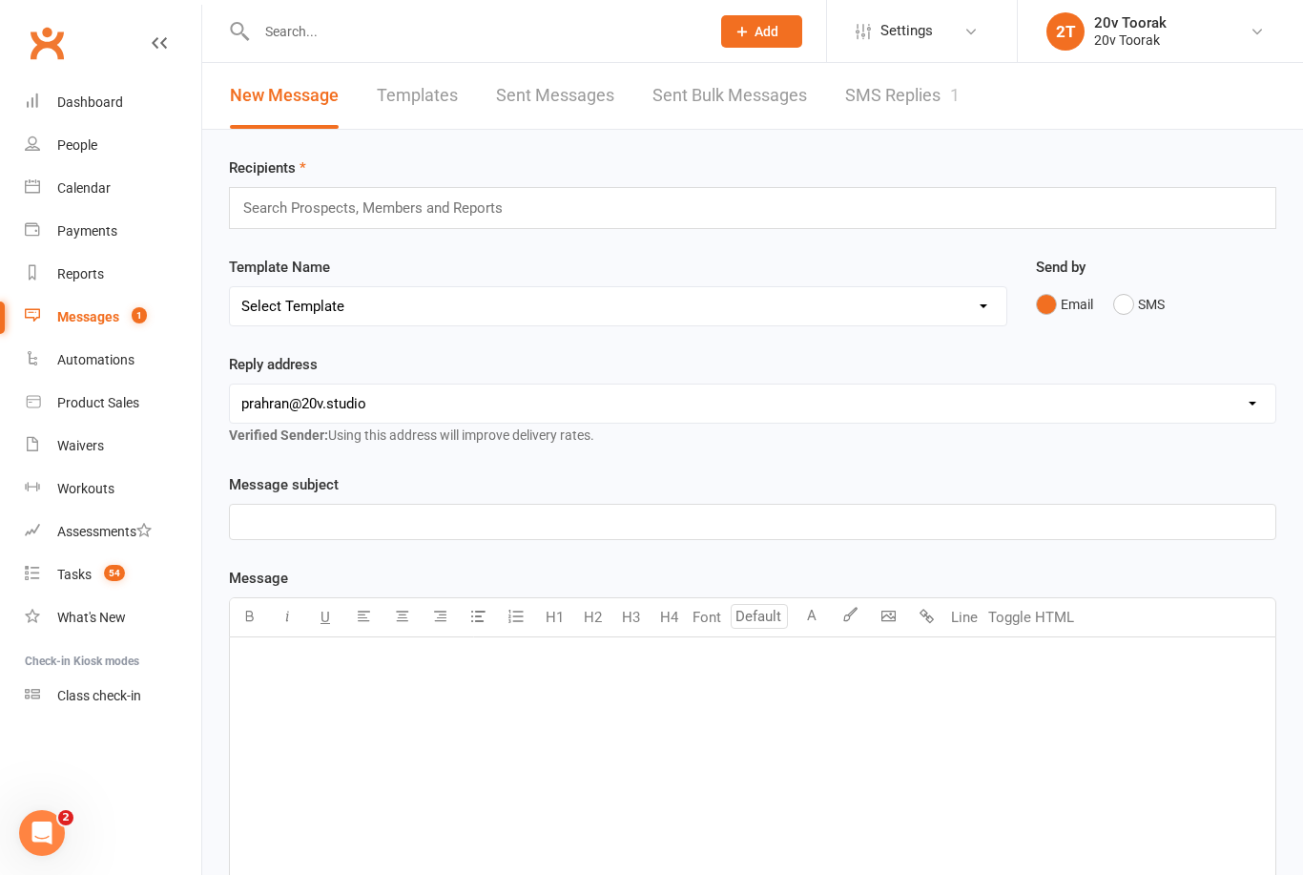
click at [960, 110] on link "SMS Replies 1" at bounding box center [902, 96] width 114 height 66
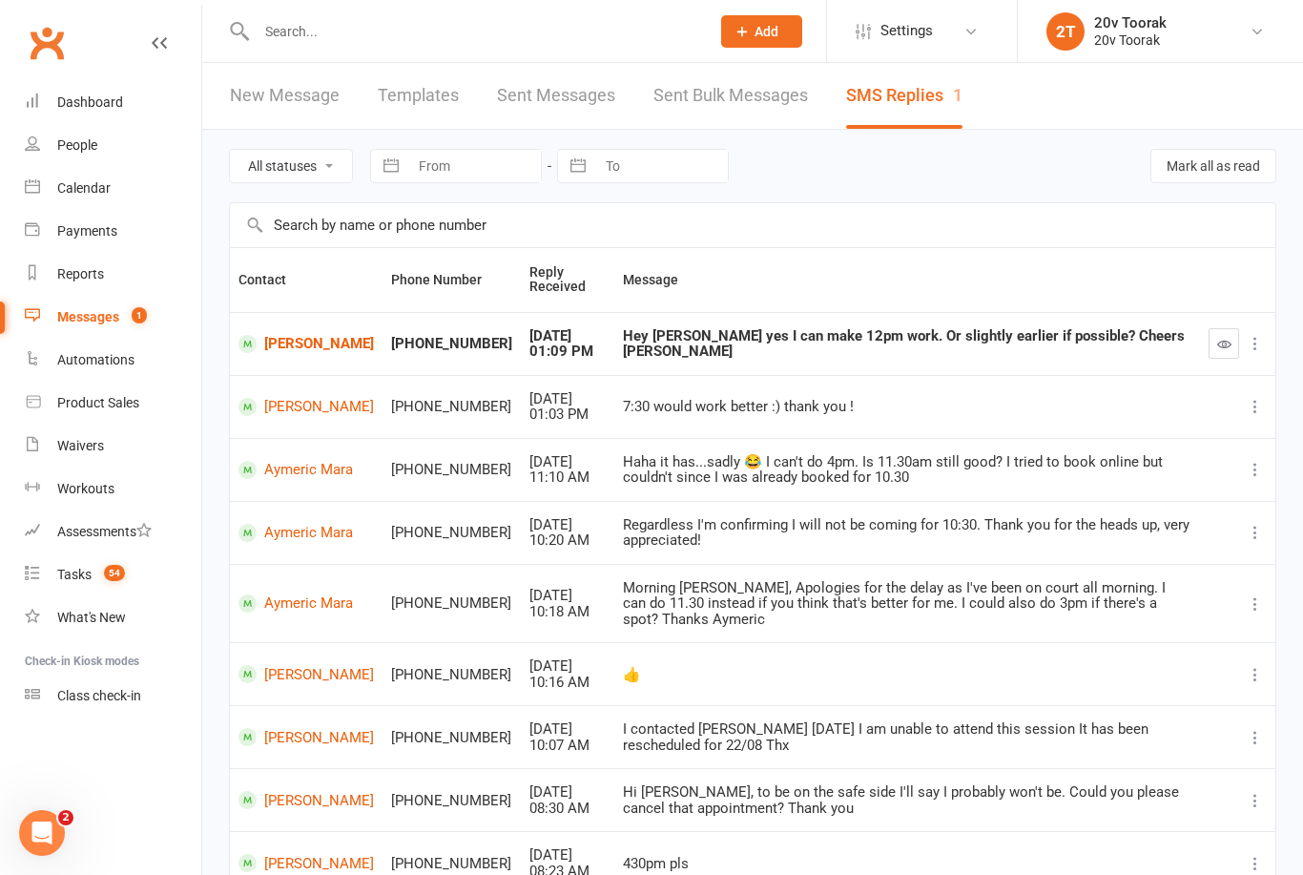
click at [1219, 357] on button "button" at bounding box center [1224, 343] width 31 height 31
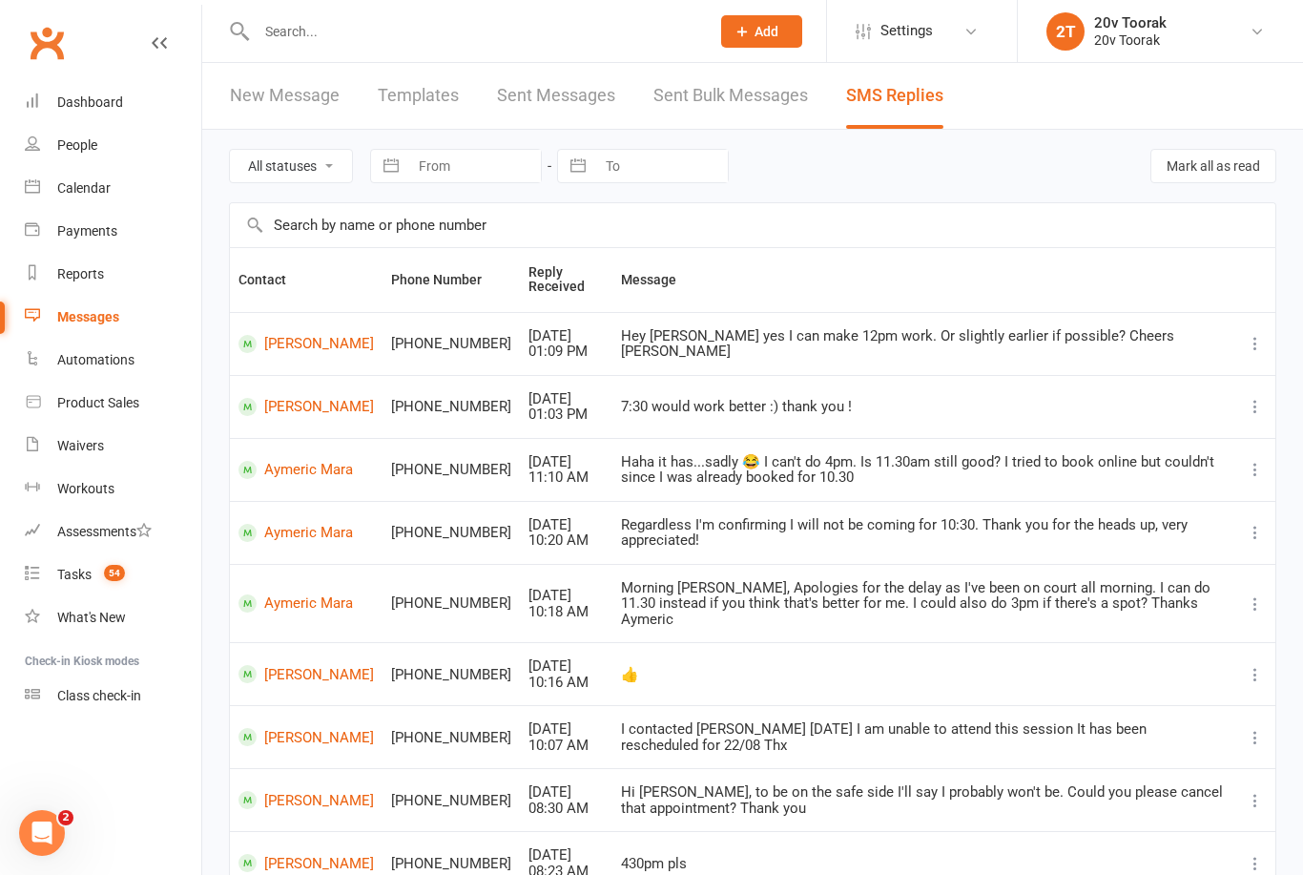
click at [280, 353] on link "Hugh O'Brien" at bounding box center [305, 344] width 135 height 18
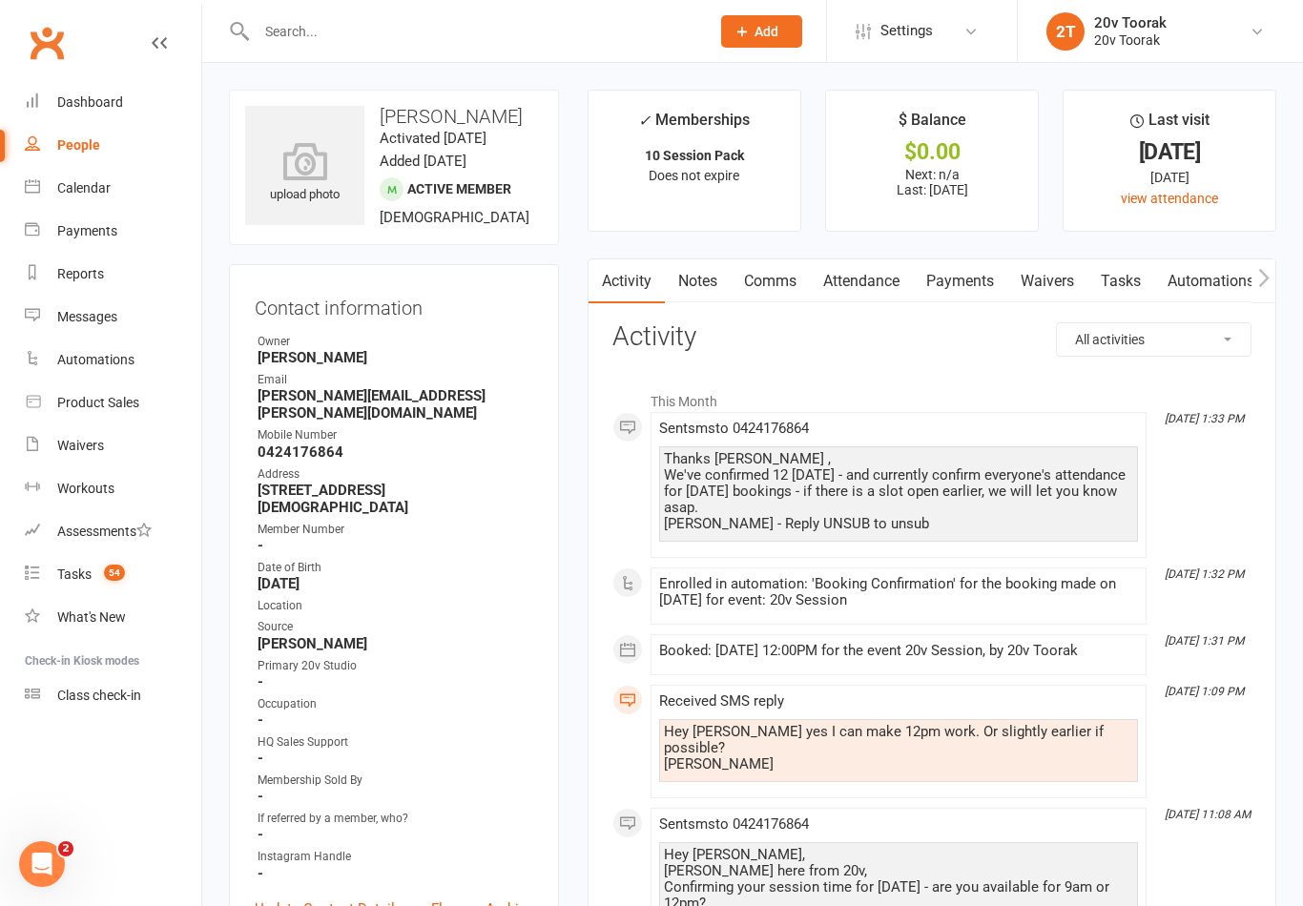
click at [35, 199] on link "Calendar" at bounding box center [113, 188] width 176 height 43
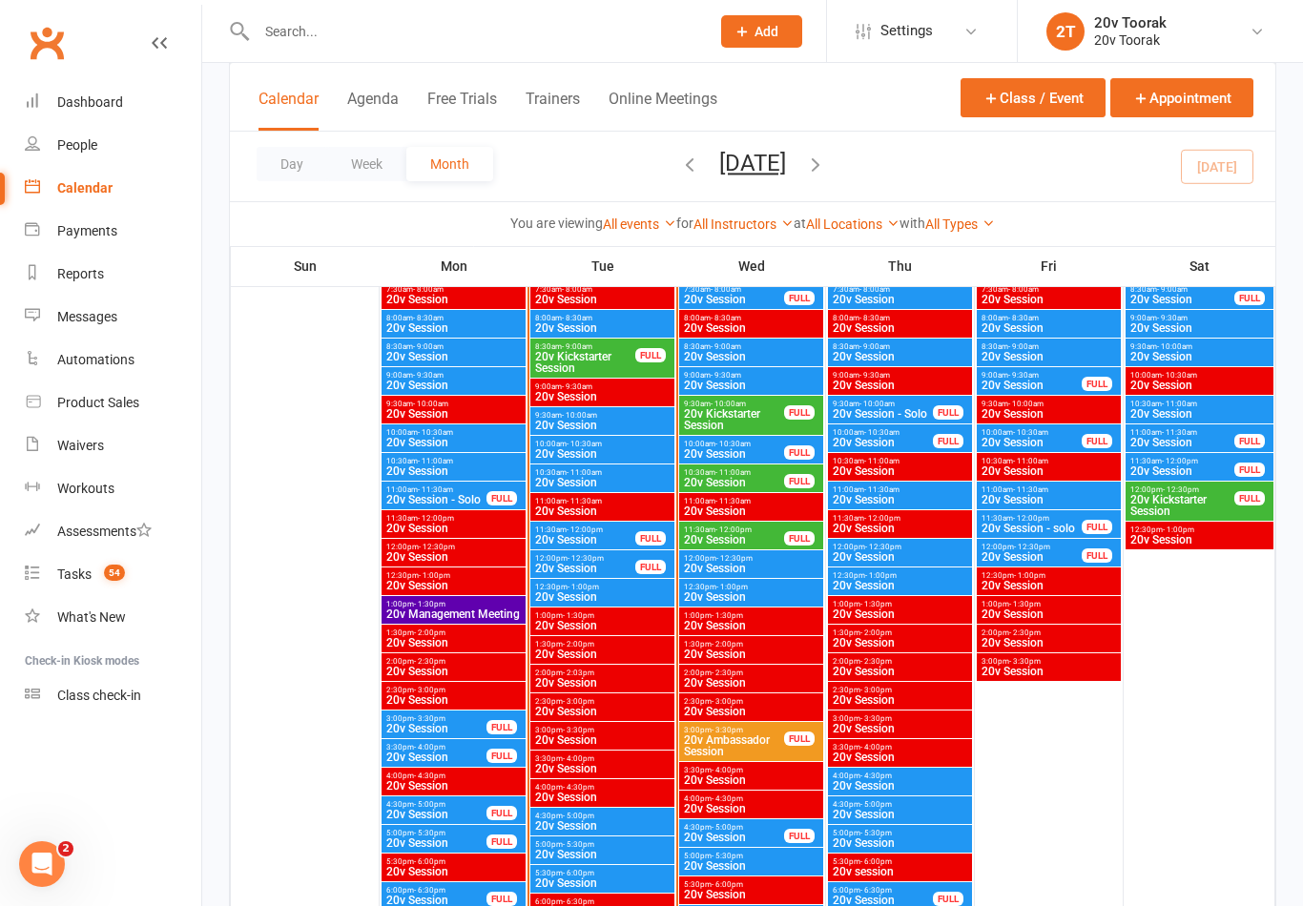
scroll to position [1997, 0]
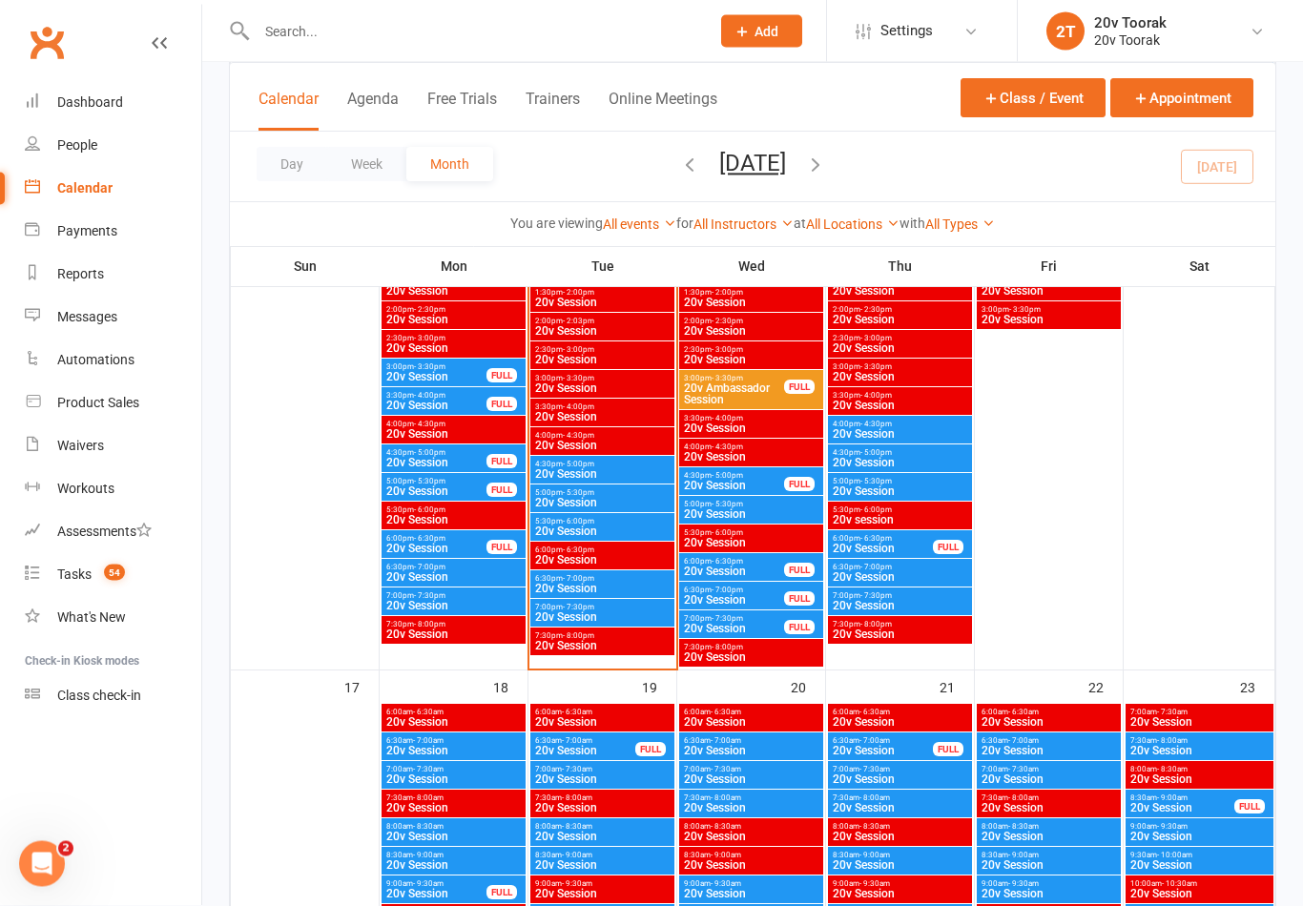
click at [794, 626] on div "FULL" at bounding box center [799, 628] width 31 height 14
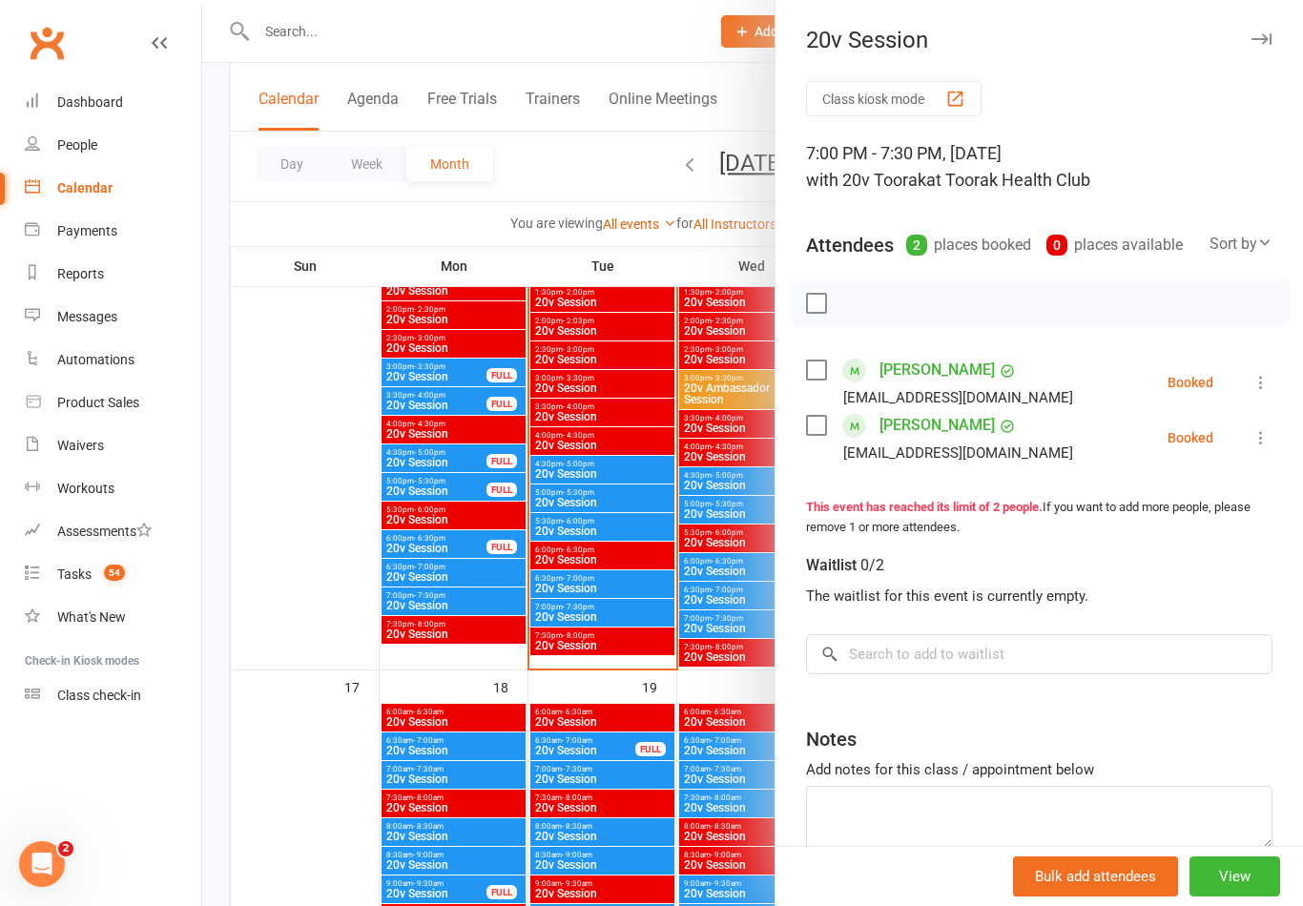
click at [729, 645] on div at bounding box center [752, 453] width 1101 height 906
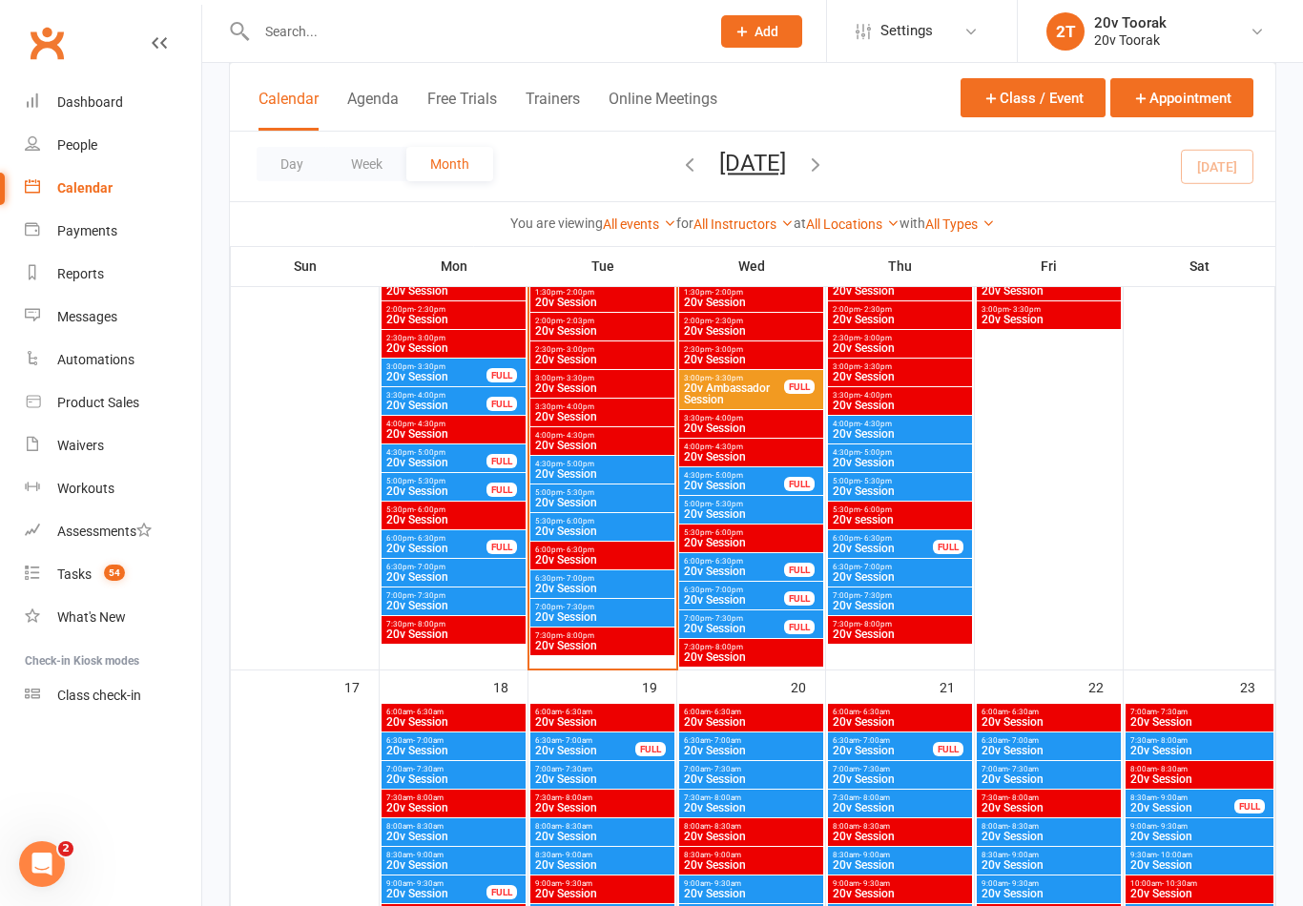
click at [744, 590] on span "6:30pm - 7:00pm" at bounding box center [734, 590] width 102 height 9
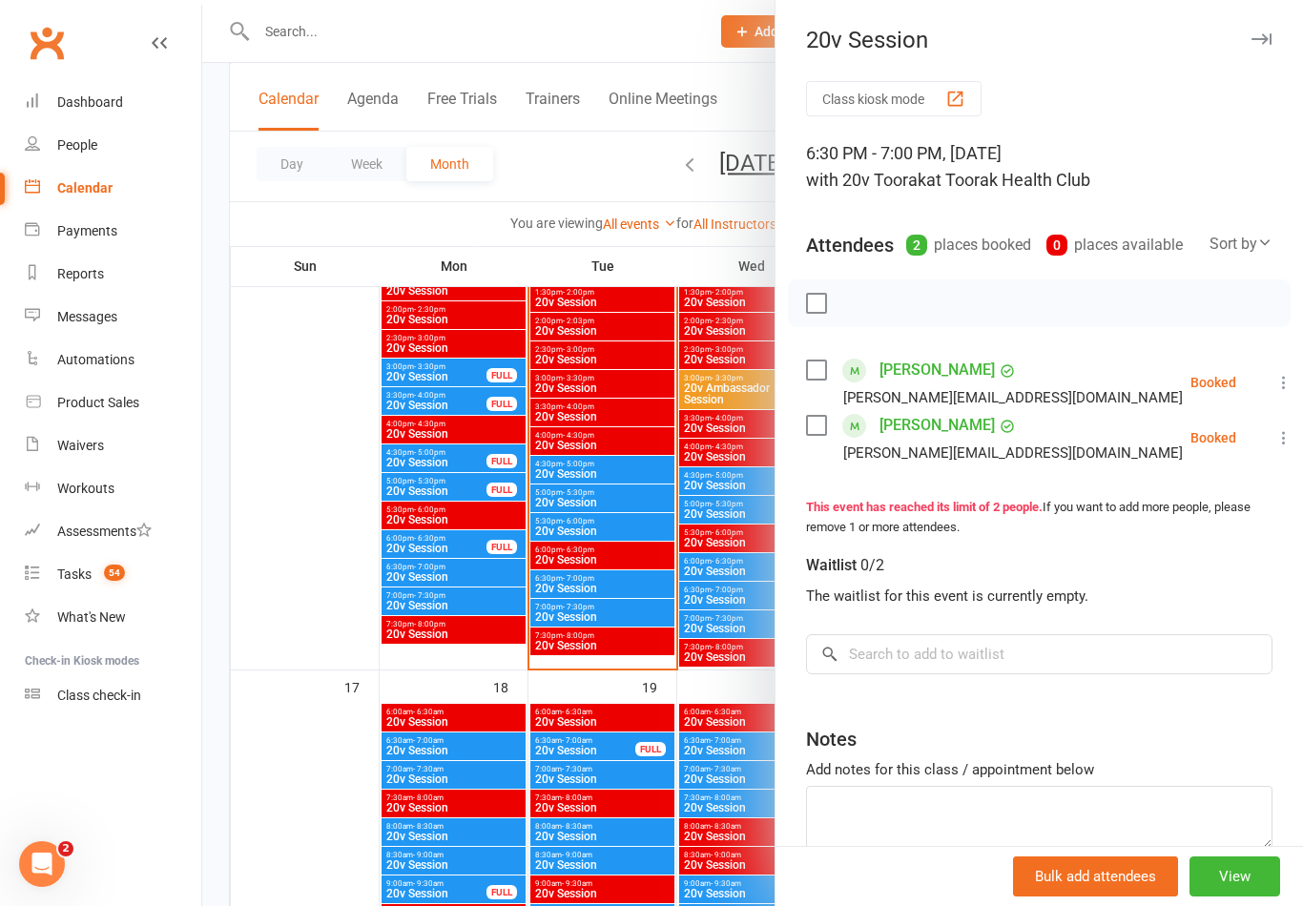
click at [734, 629] on div at bounding box center [752, 453] width 1101 height 906
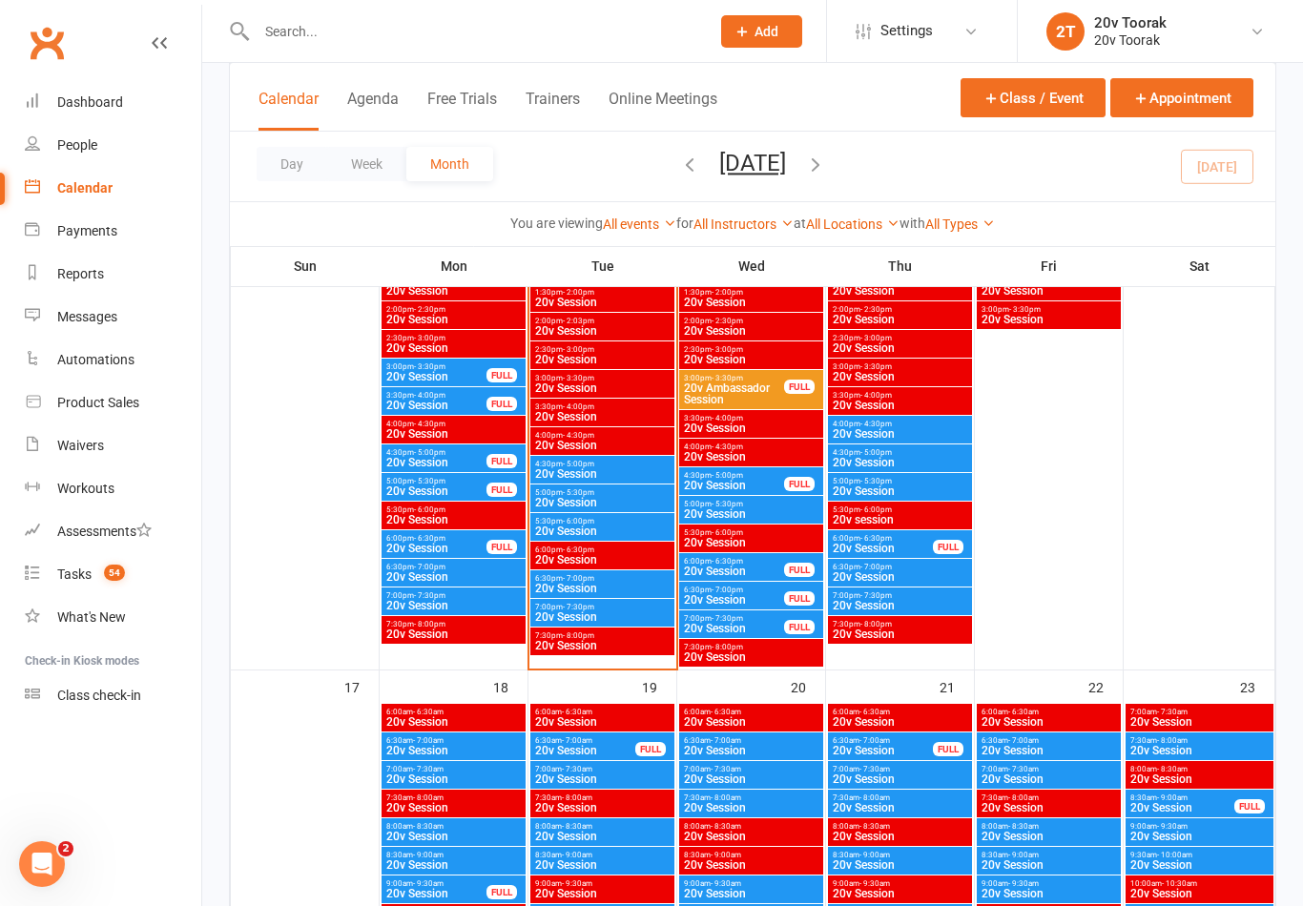
click at [741, 566] on span "20v Session" at bounding box center [734, 571] width 102 height 11
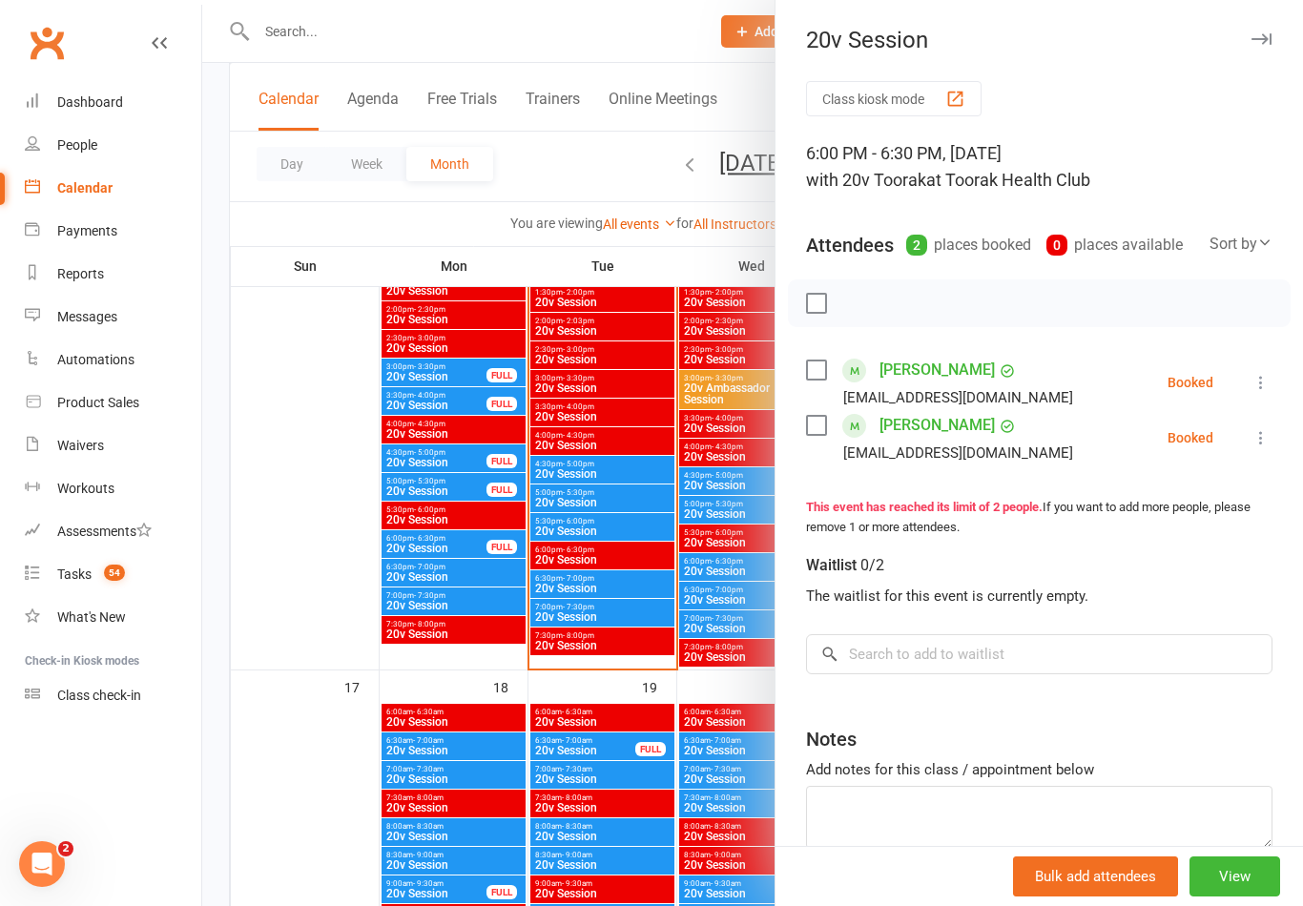
click at [732, 616] on div at bounding box center [752, 453] width 1101 height 906
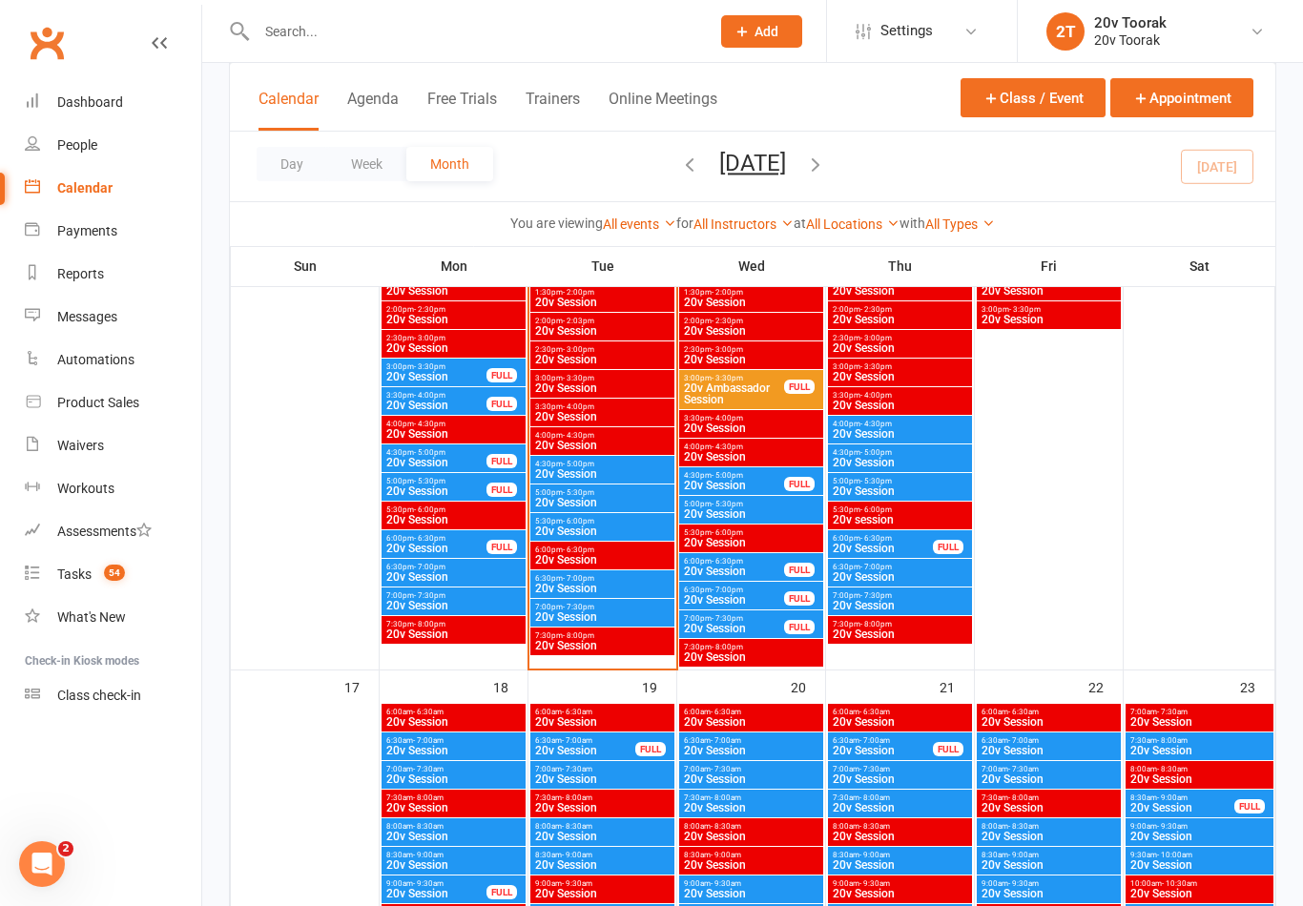
click at [763, 512] on span "20v Session" at bounding box center [751, 513] width 136 height 11
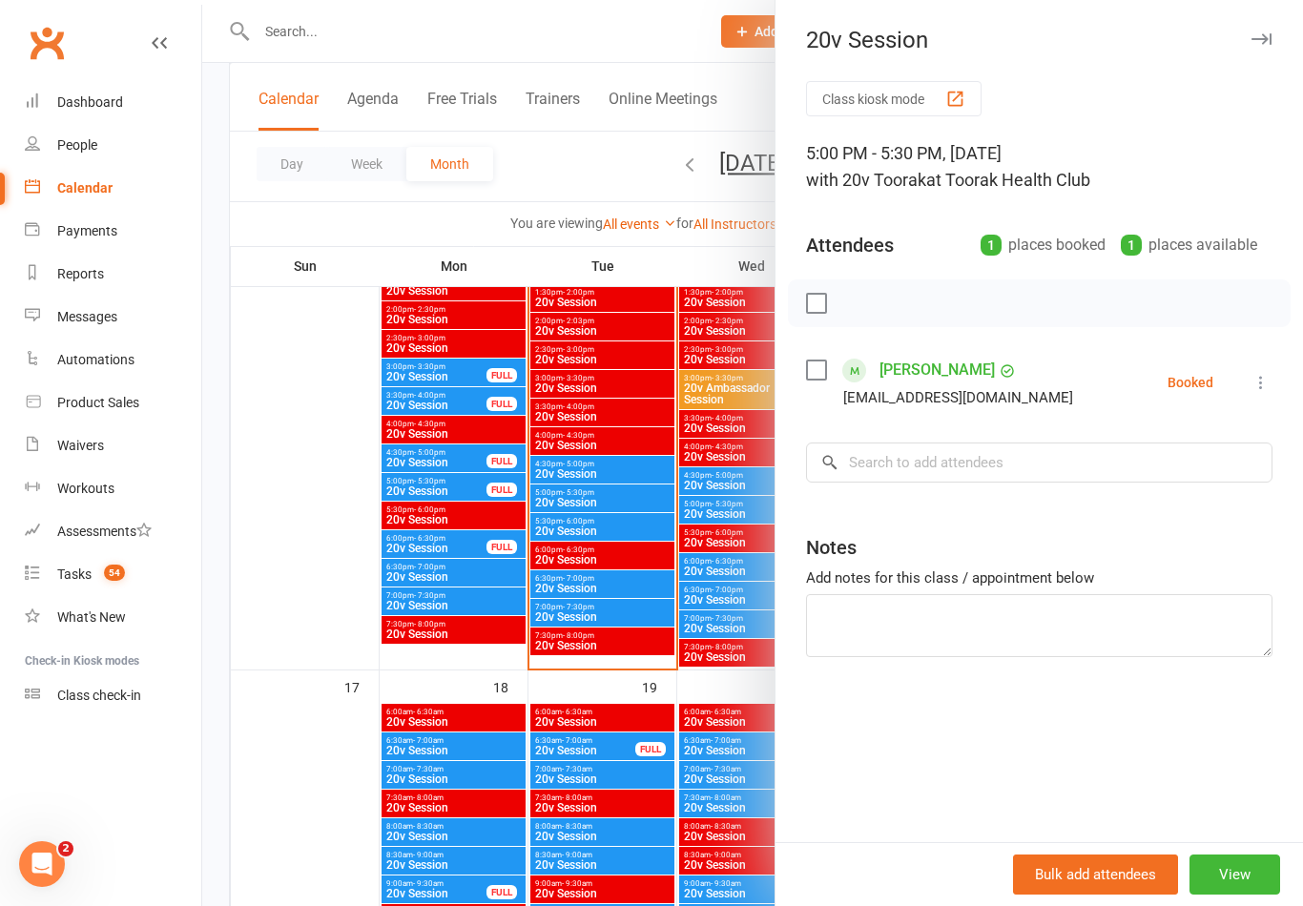
click at [729, 550] on div at bounding box center [752, 453] width 1101 height 906
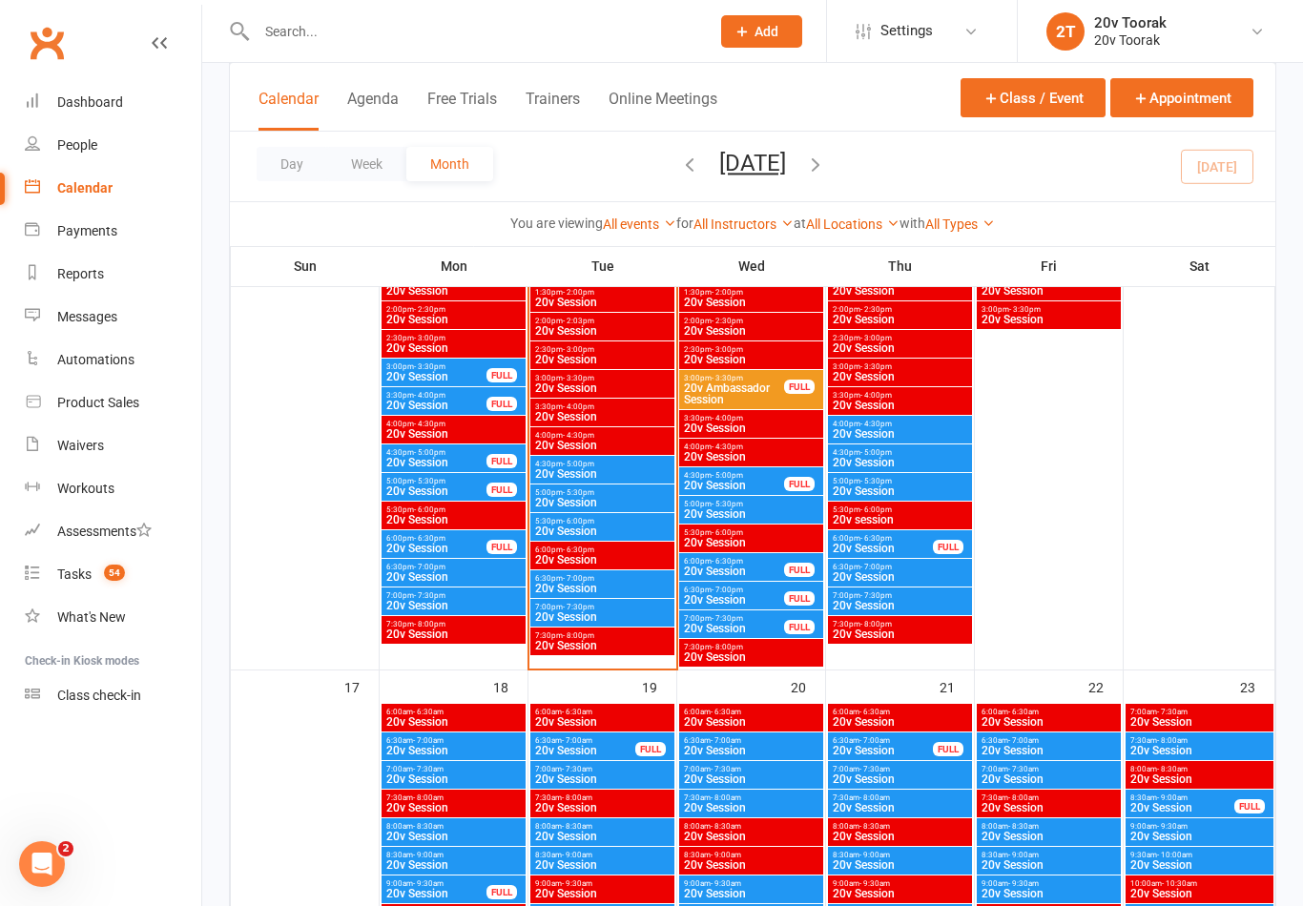
click at [749, 476] on span "4:30pm - 5:00pm" at bounding box center [734, 475] width 102 height 9
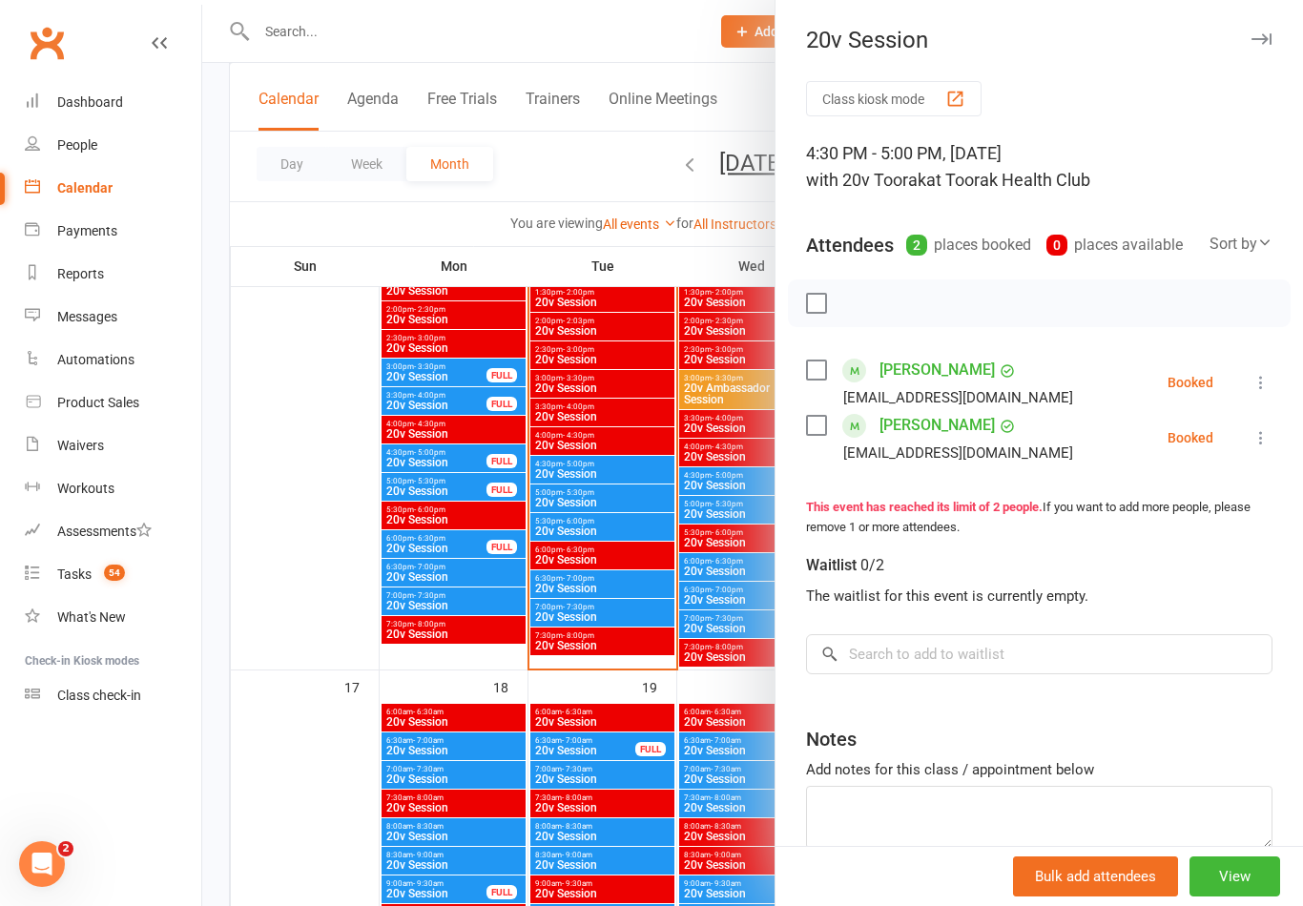
click at [591, 747] on div at bounding box center [752, 453] width 1101 height 906
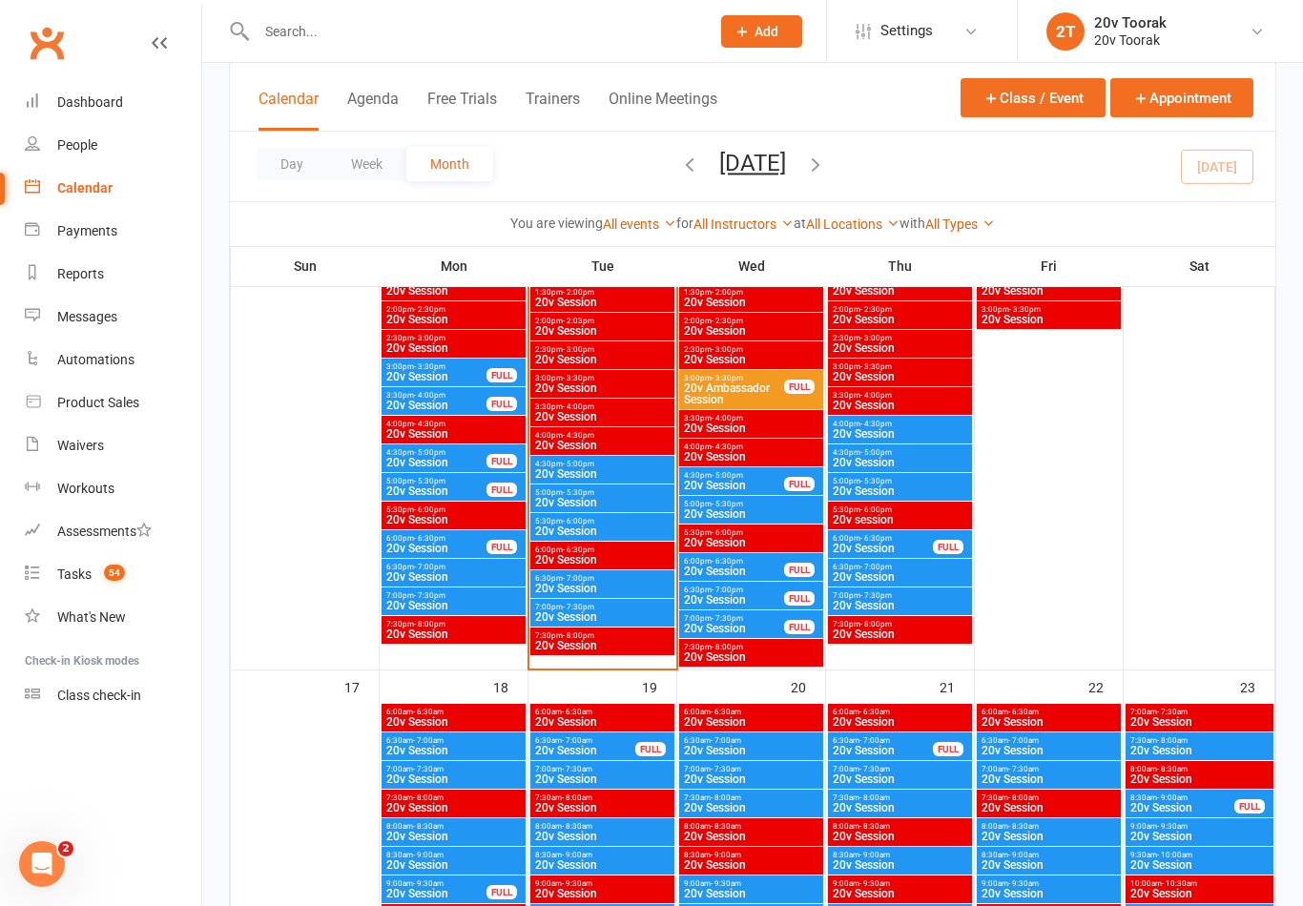
click at [755, 488] on span "20v Session" at bounding box center [734, 485] width 102 height 11
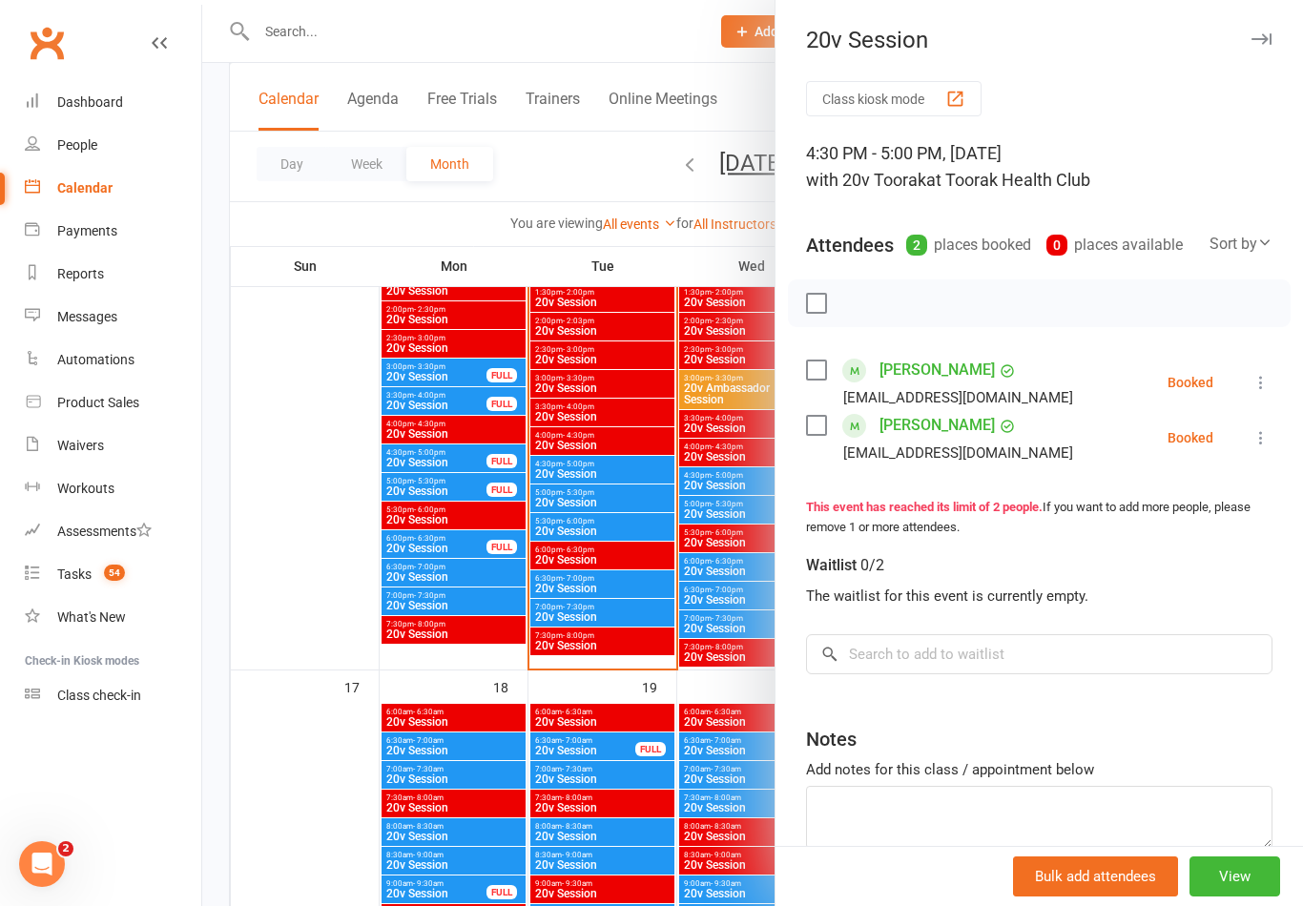
click at [569, 770] on div at bounding box center [752, 453] width 1101 height 906
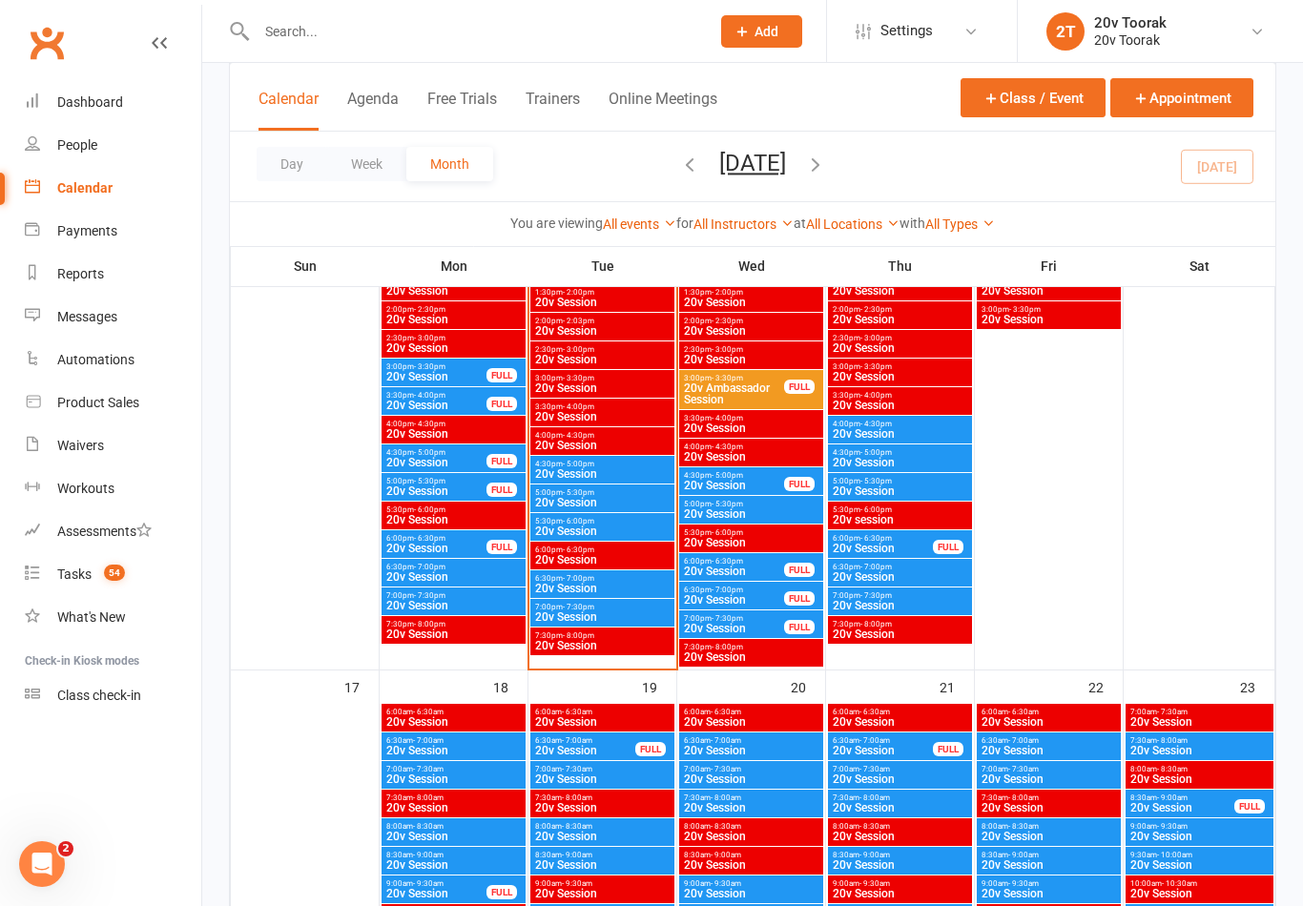
click at [745, 518] on span "20v Session" at bounding box center [751, 513] width 136 height 11
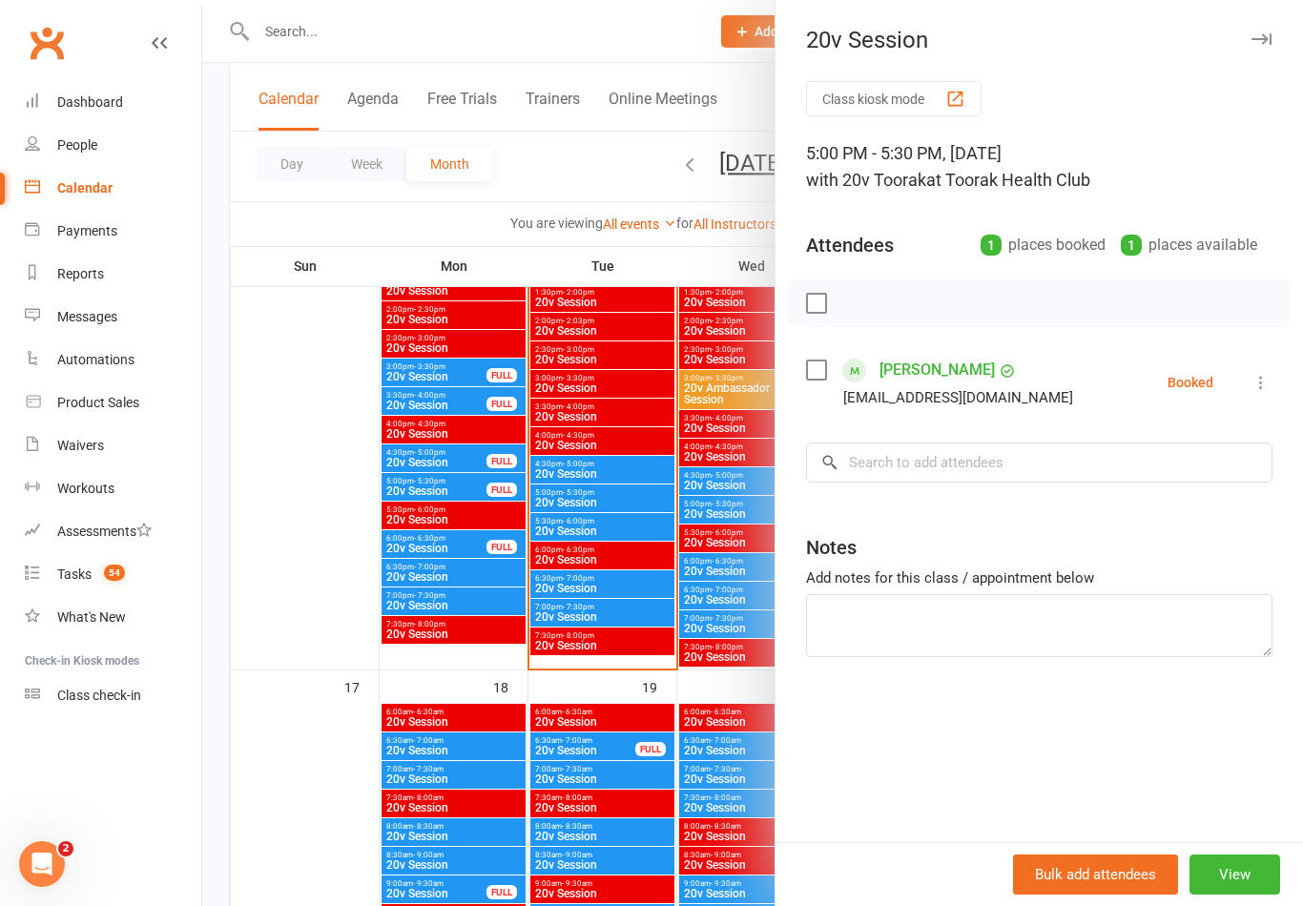
click at [529, 774] on div at bounding box center [752, 453] width 1101 height 906
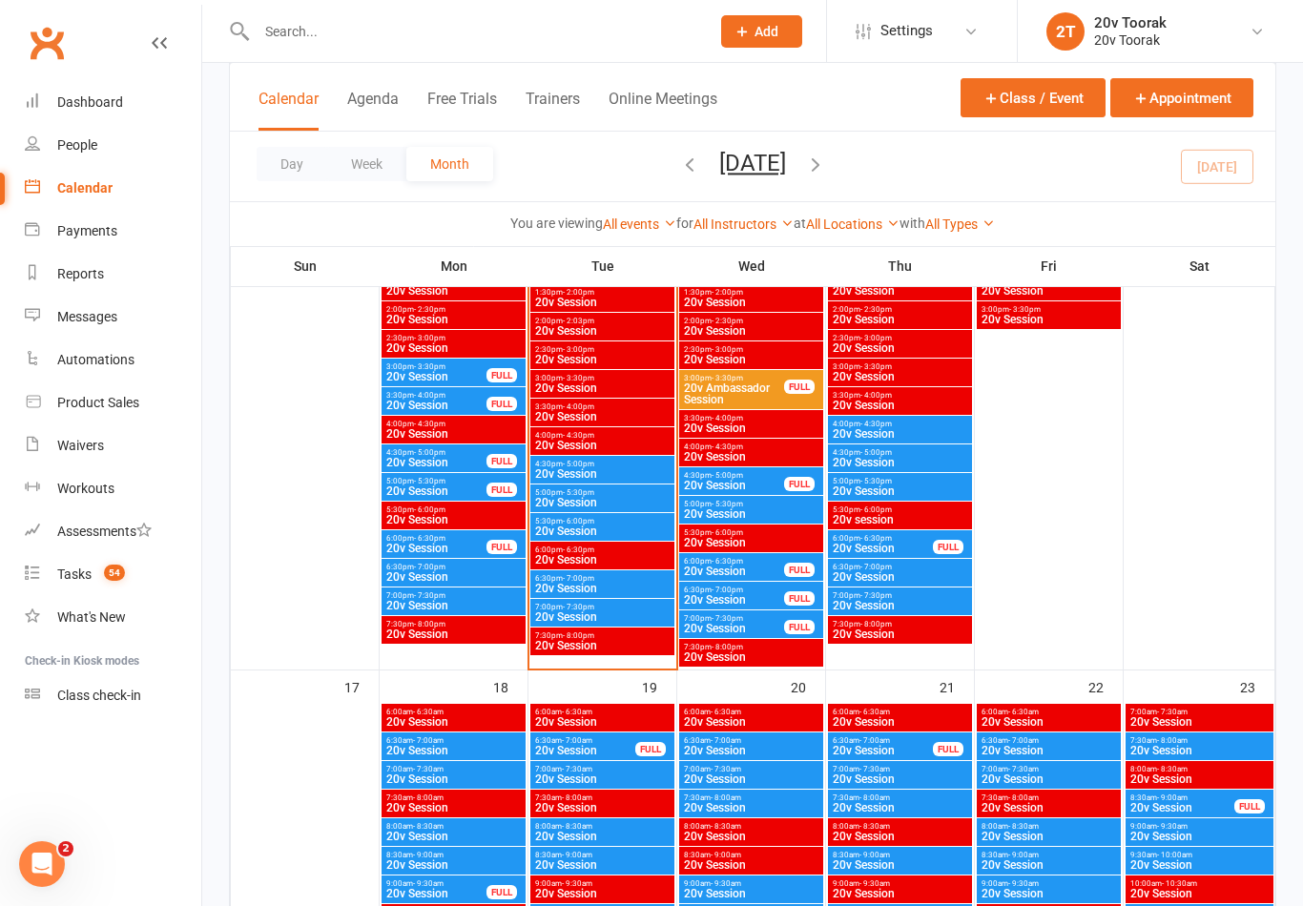
click at [720, 518] on span "20v Session" at bounding box center [751, 513] width 136 height 11
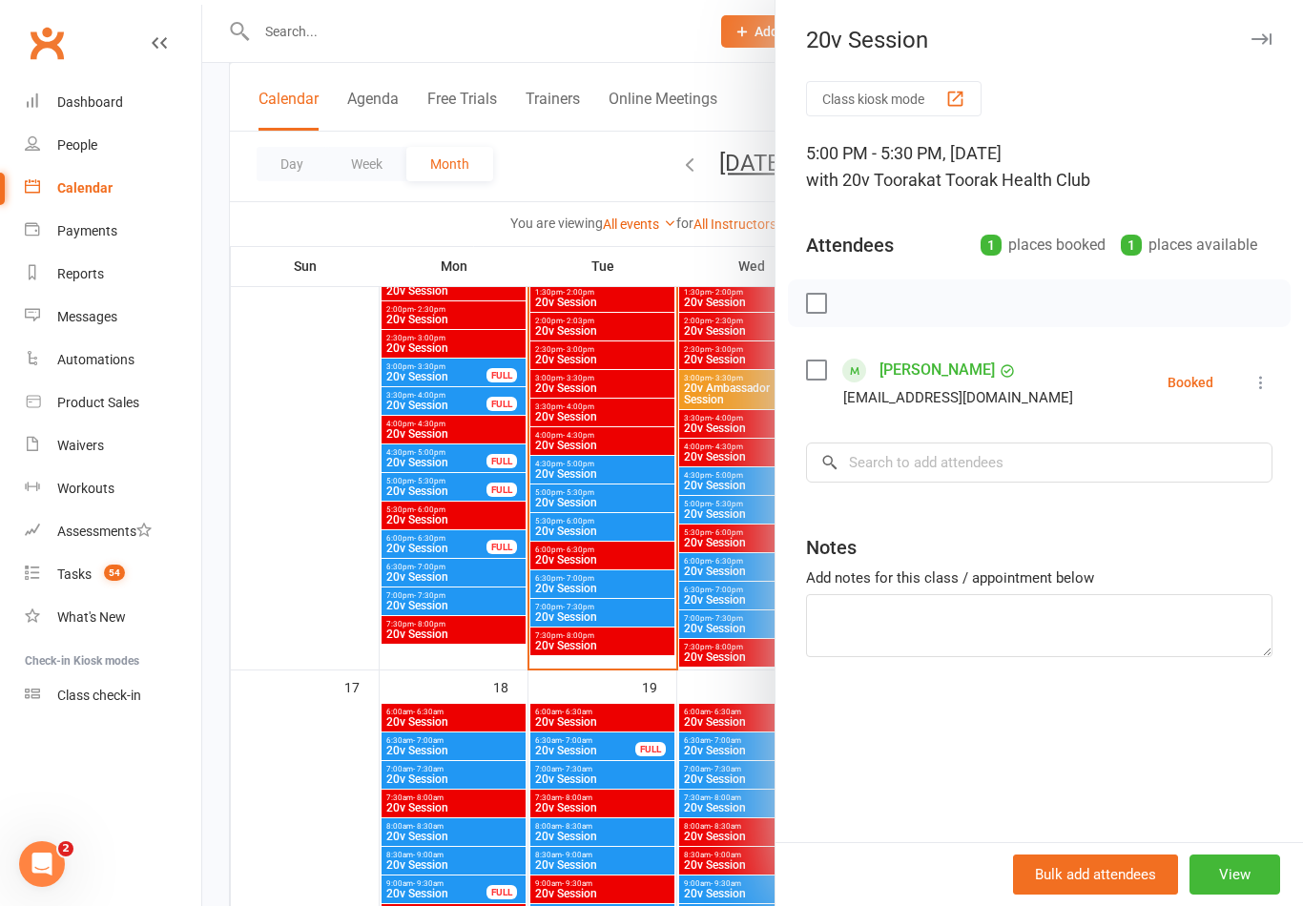
click at [1255, 872] on button "View" at bounding box center [1235, 875] width 91 height 40
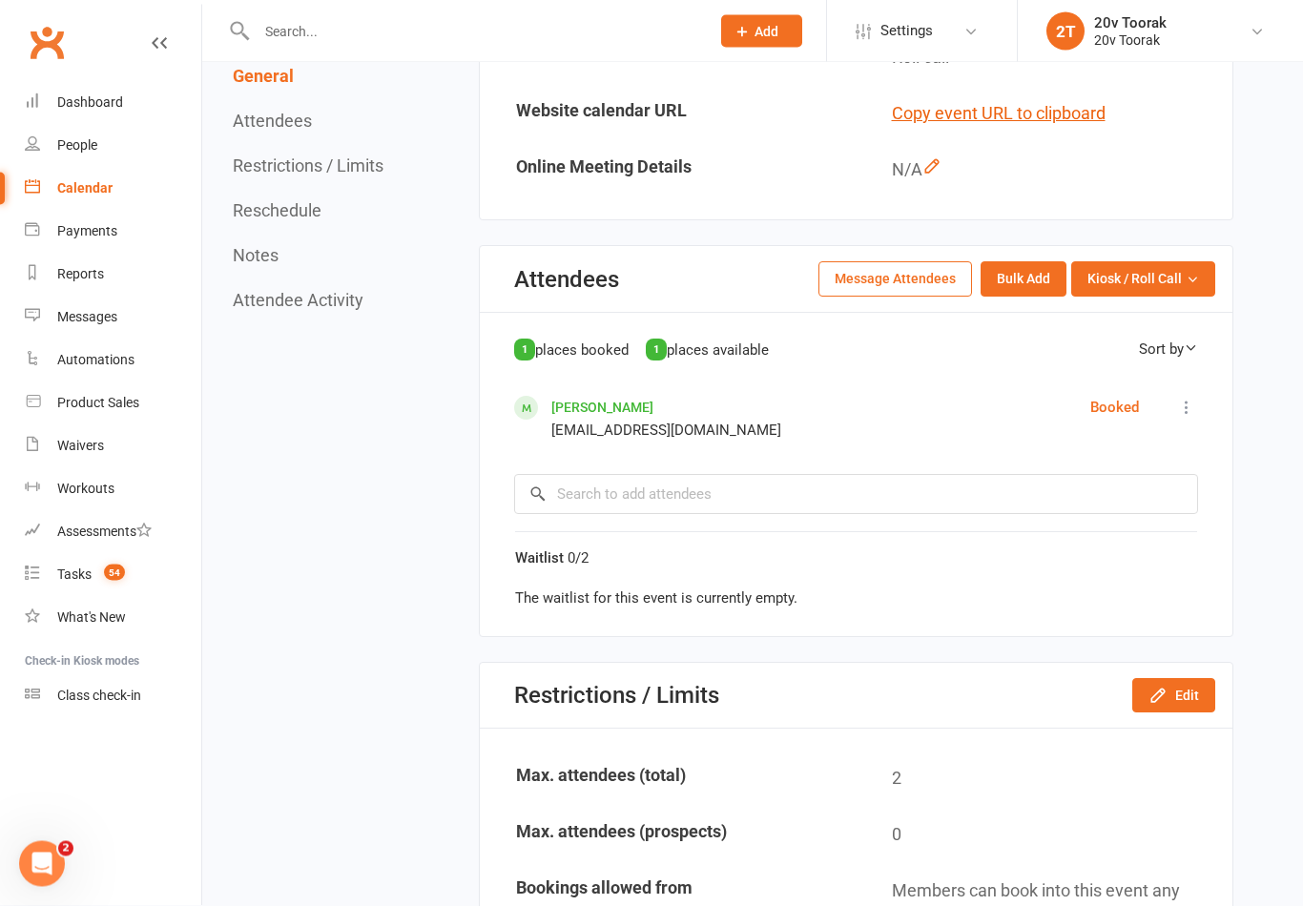
scroll to position [644, 0]
click at [1185, 689] on button "Edit" at bounding box center [1173, 695] width 83 height 34
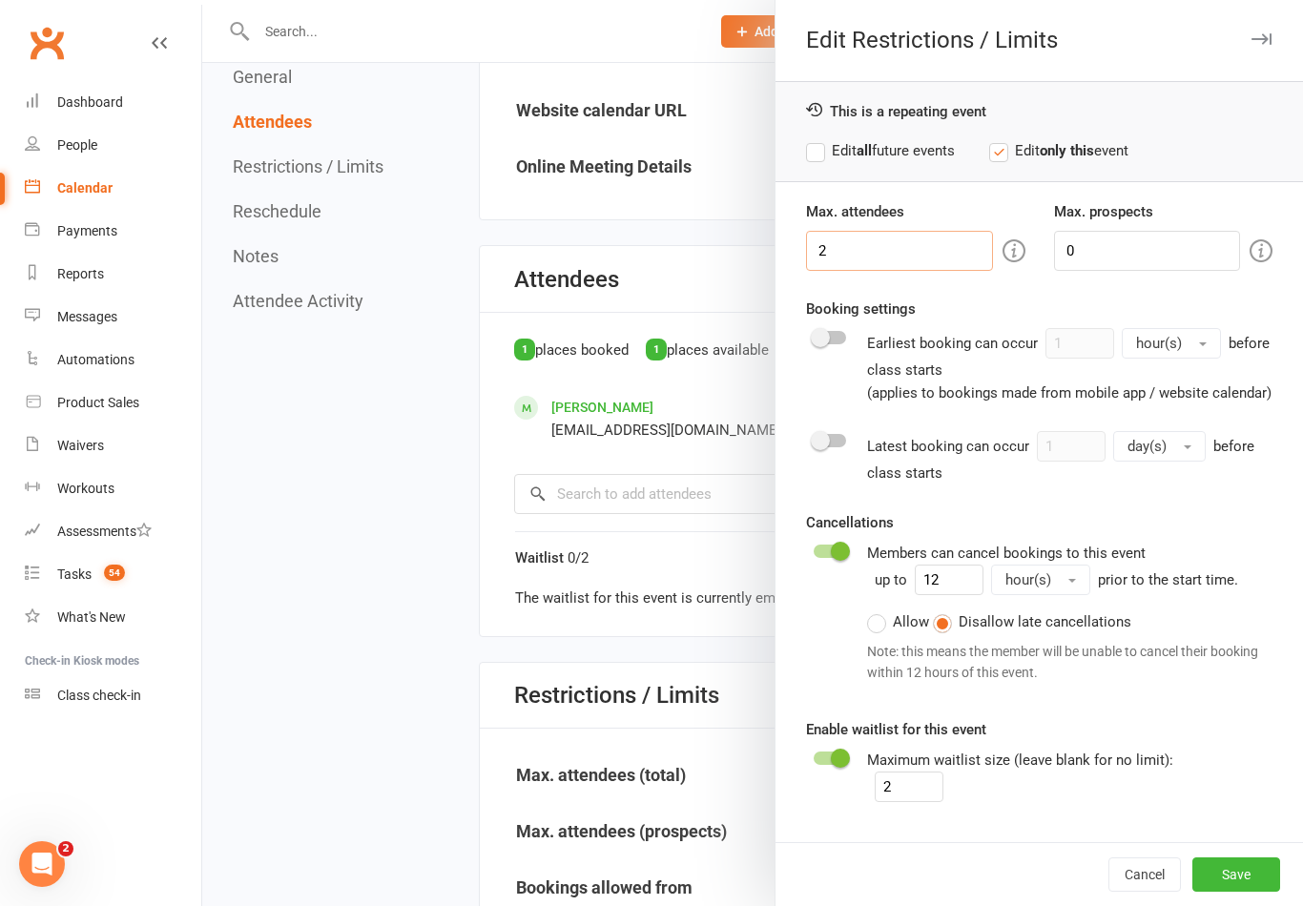
click at [921, 245] on input "2" at bounding box center [899, 251] width 186 height 40
click at [906, 625] on label "Allow" at bounding box center [898, 621] width 62 height 23
click at [879, 610] on input "Allow" at bounding box center [873, 610] width 12 height 0
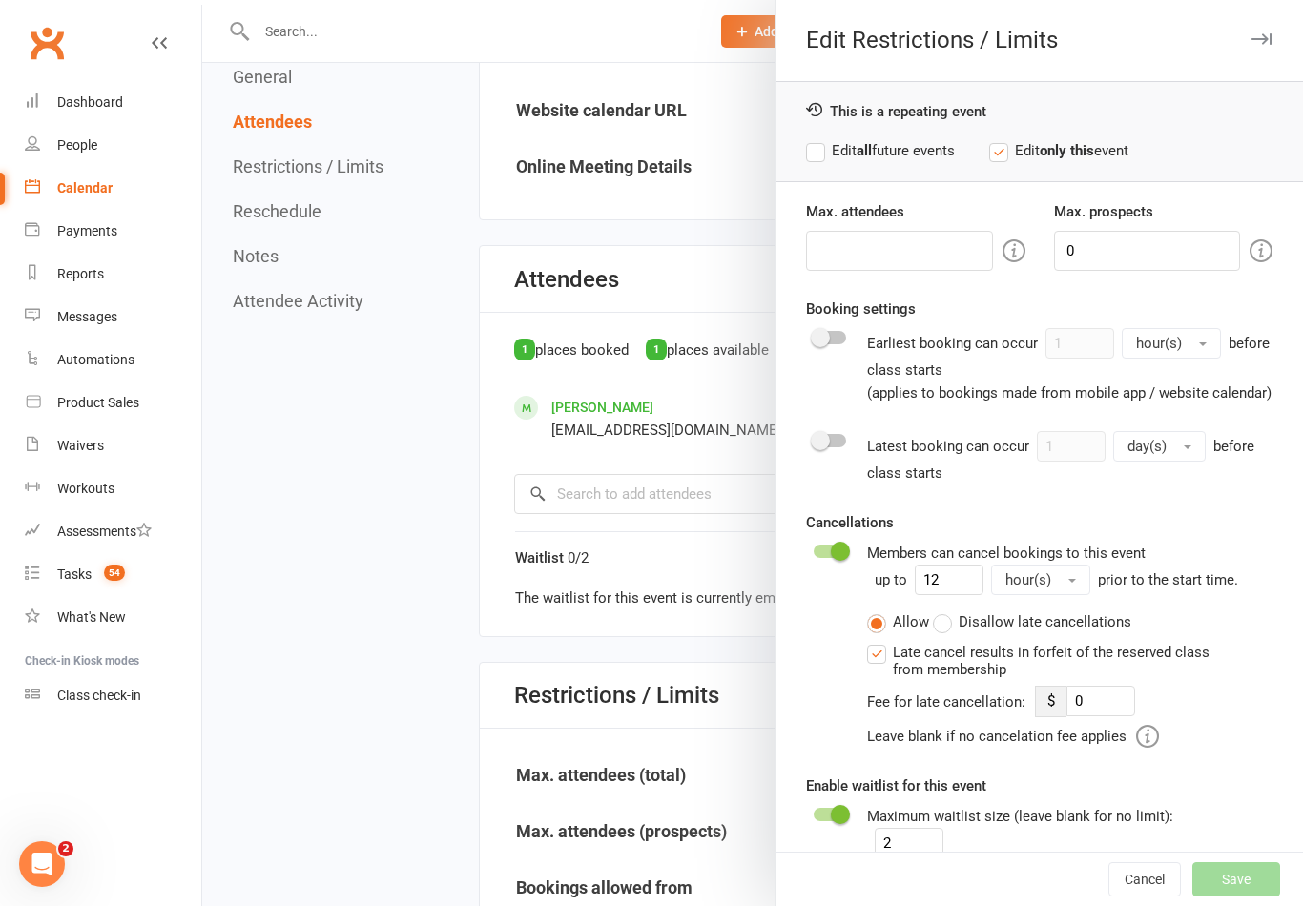
click at [941, 629] on label "Disallow late cancellations" at bounding box center [1032, 621] width 198 height 23
click at [941, 610] on input "Disallow late cancellations" at bounding box center [939, 610] width 12 height 0
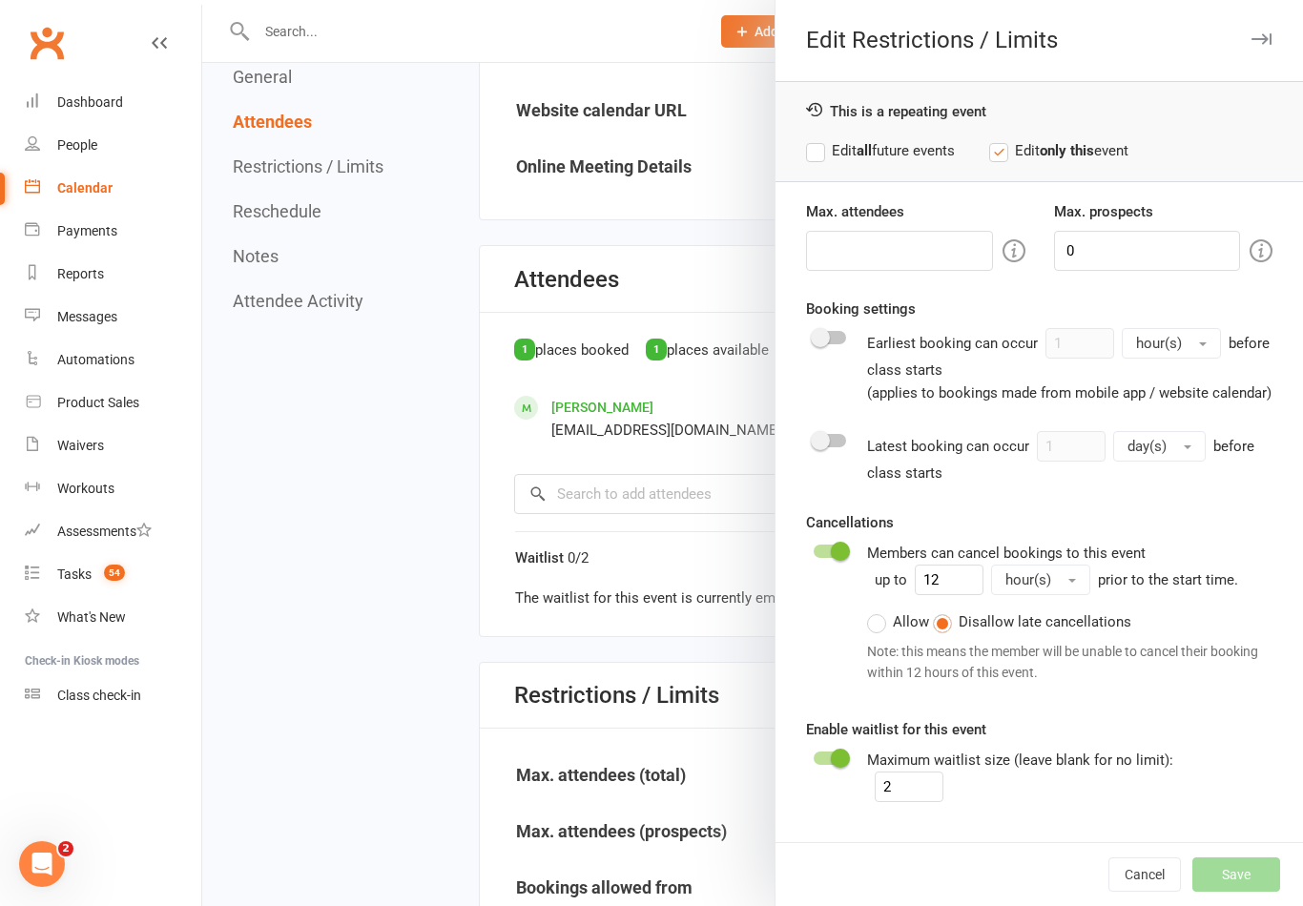
click at [898, 627] on label "Allow" at bounding box center [898, 621] width 62 height 23
click at [879, 610] on input "Allow" at bounding box center [873, 610] width 12 height 0
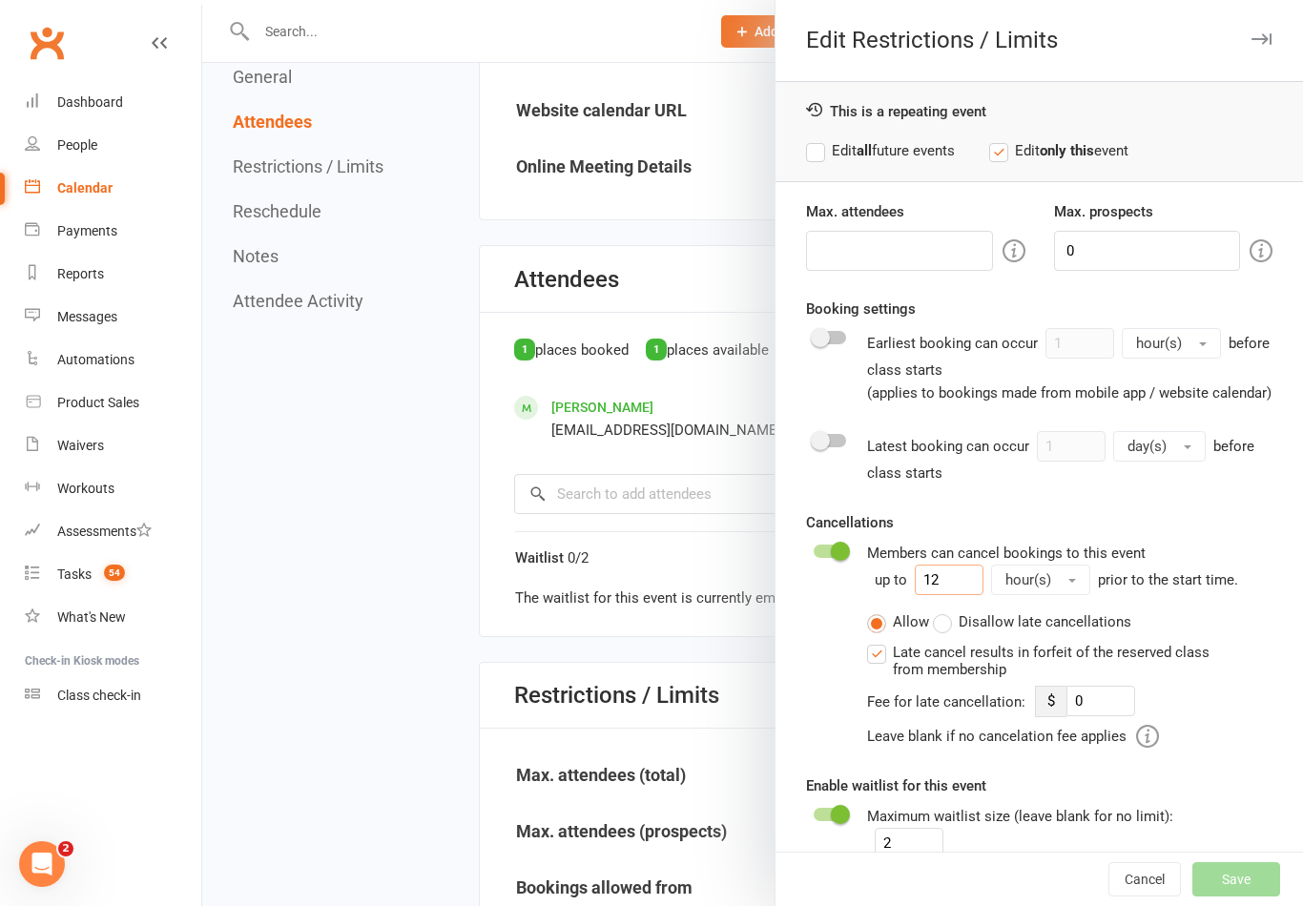
click at [958, 586] on input "12" at bounding box center [949, 580] width 69 height 31
type input "1"
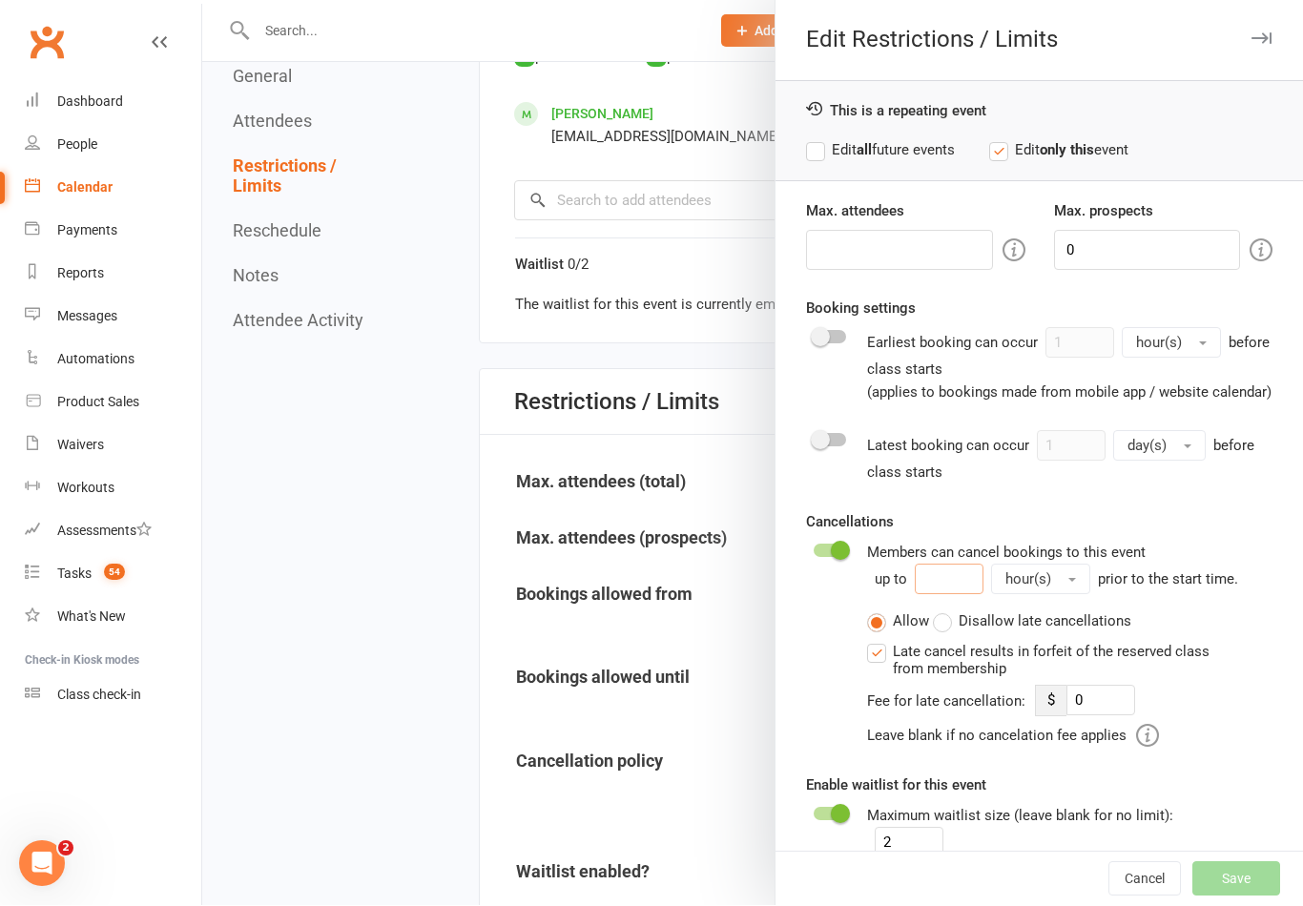
click at [947, 579] on input "number" at bounding box center [949, 580] width 69 height 31
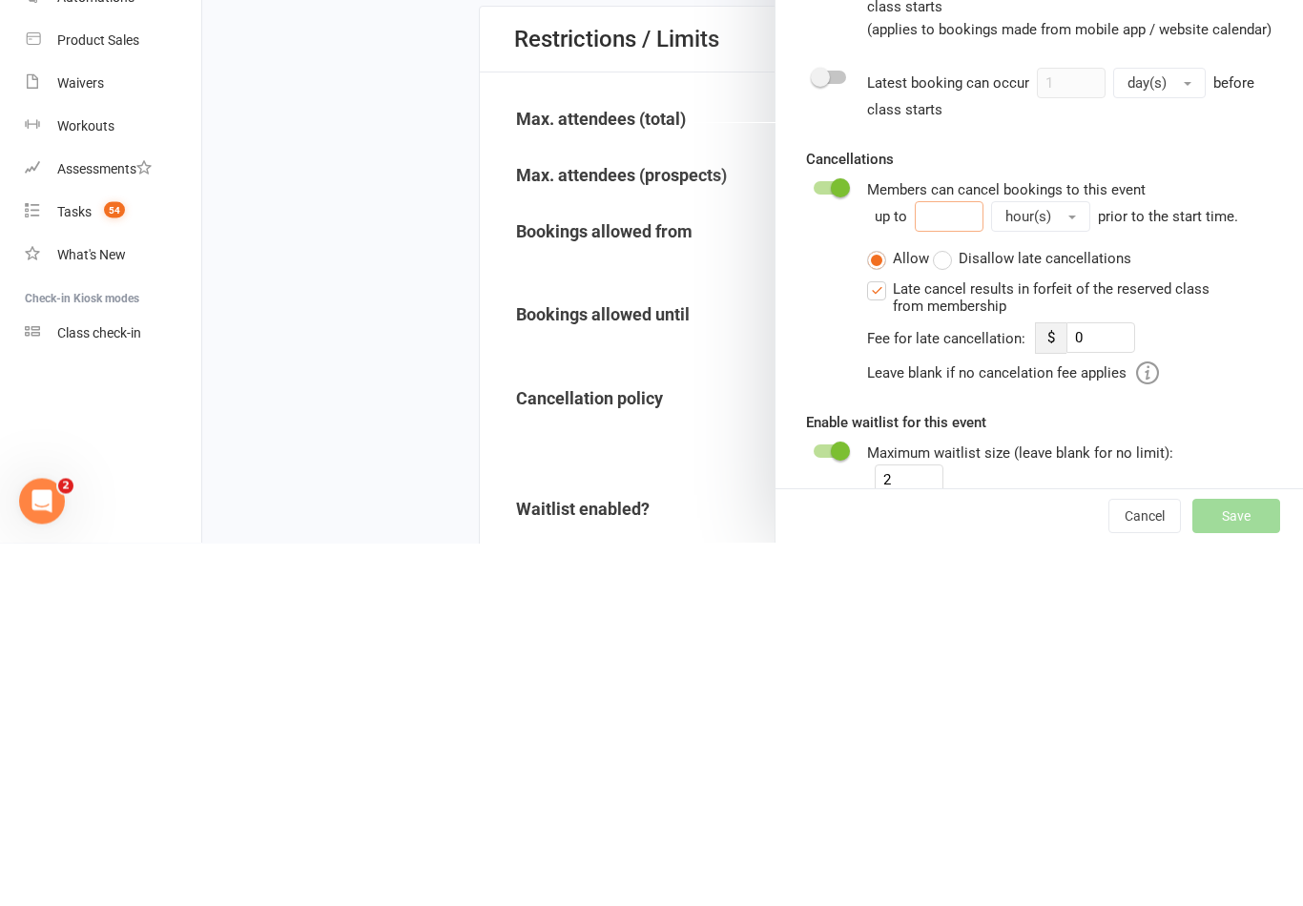
type input "4"
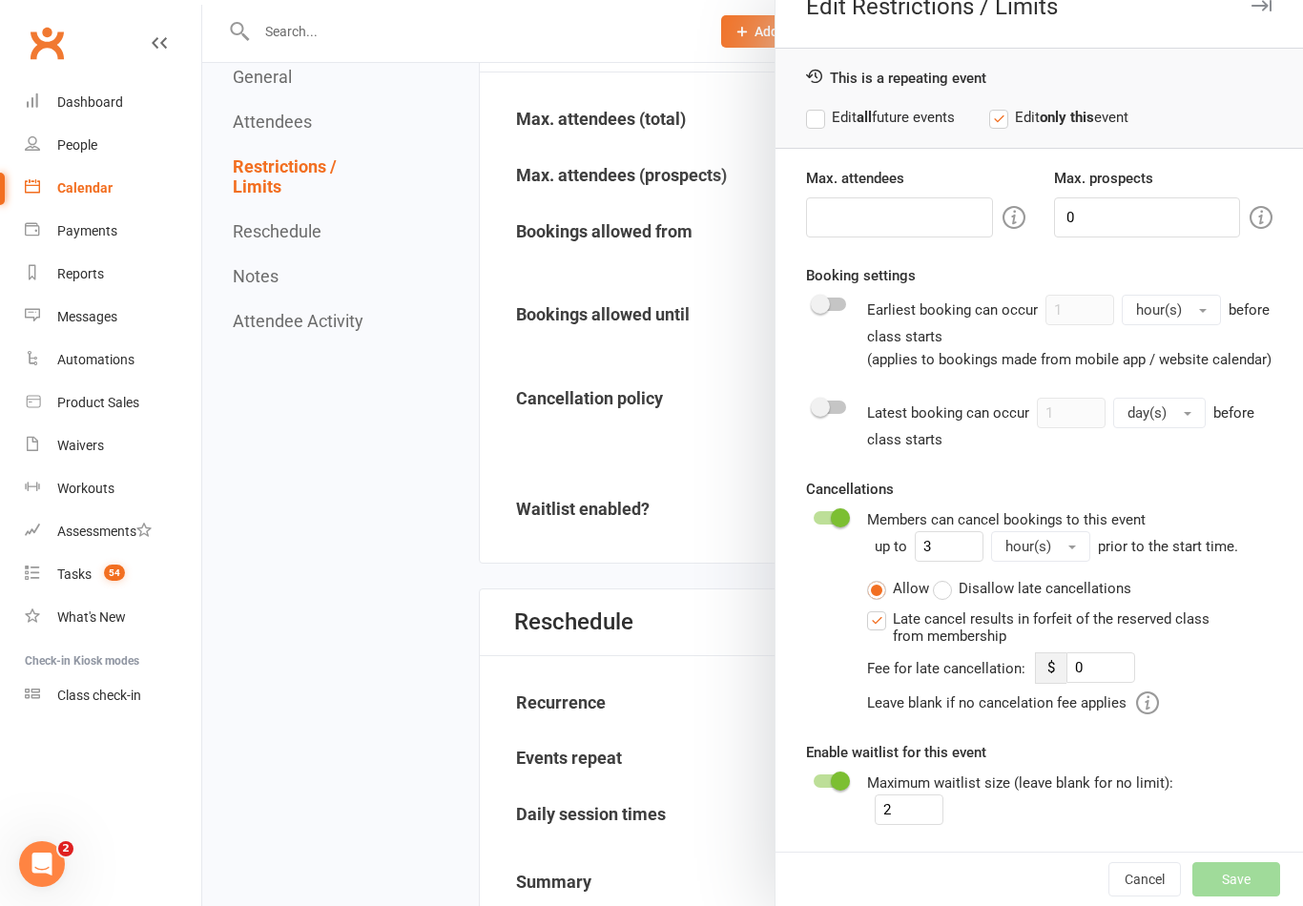
scroll to position [32, 0]
type input "3"
click at [1110, 676] on input "0" at bounding box center [1100, 668] width 69 height 31
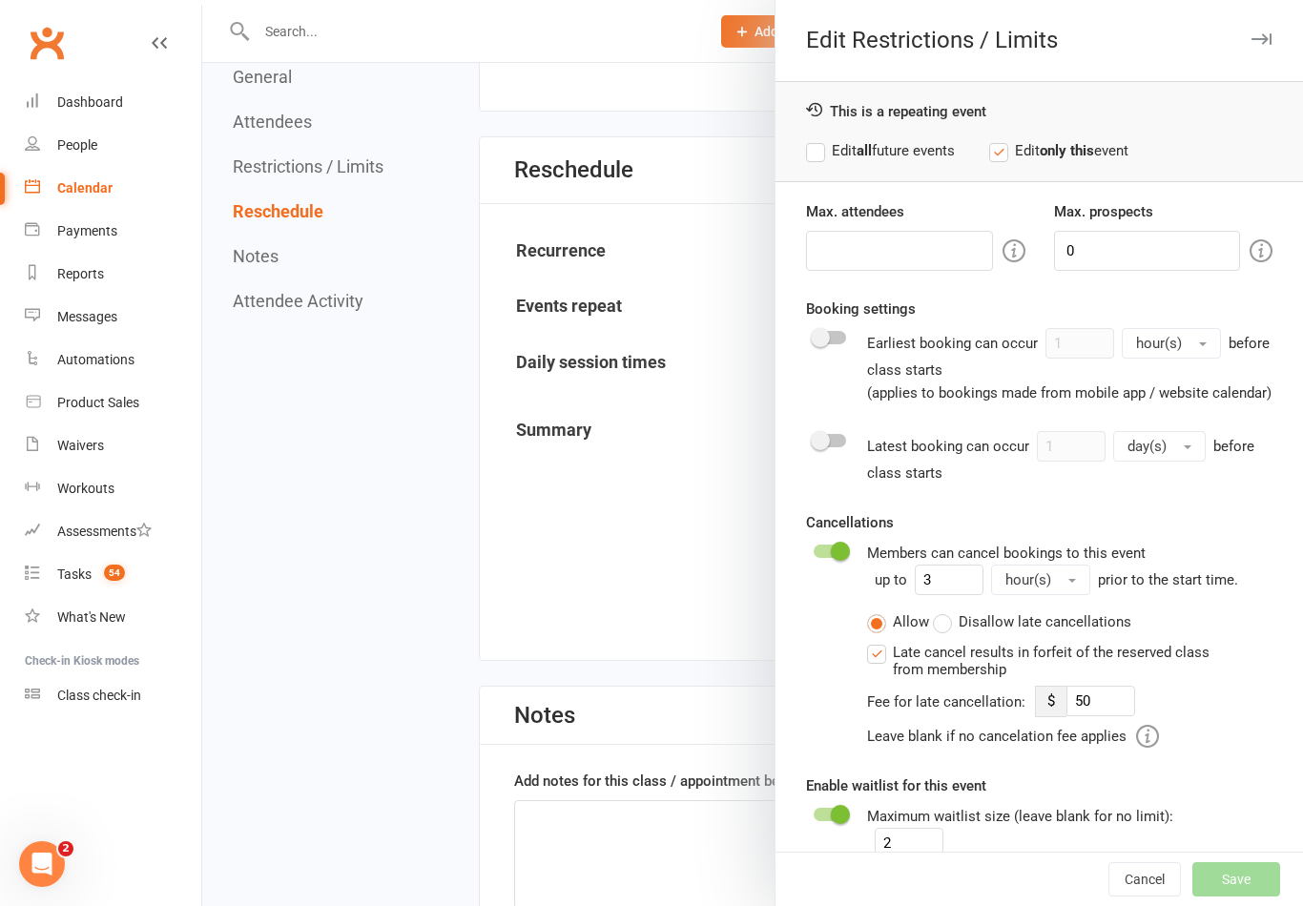
scroll to position [0, 0]
type input "50"
click at [868, 245] on input "number" at bounding box center [899, 251] width 186 height 40
type input "1"
click at [905, 250] on input "1" at bounding box center [899, 251] width 186 height 40
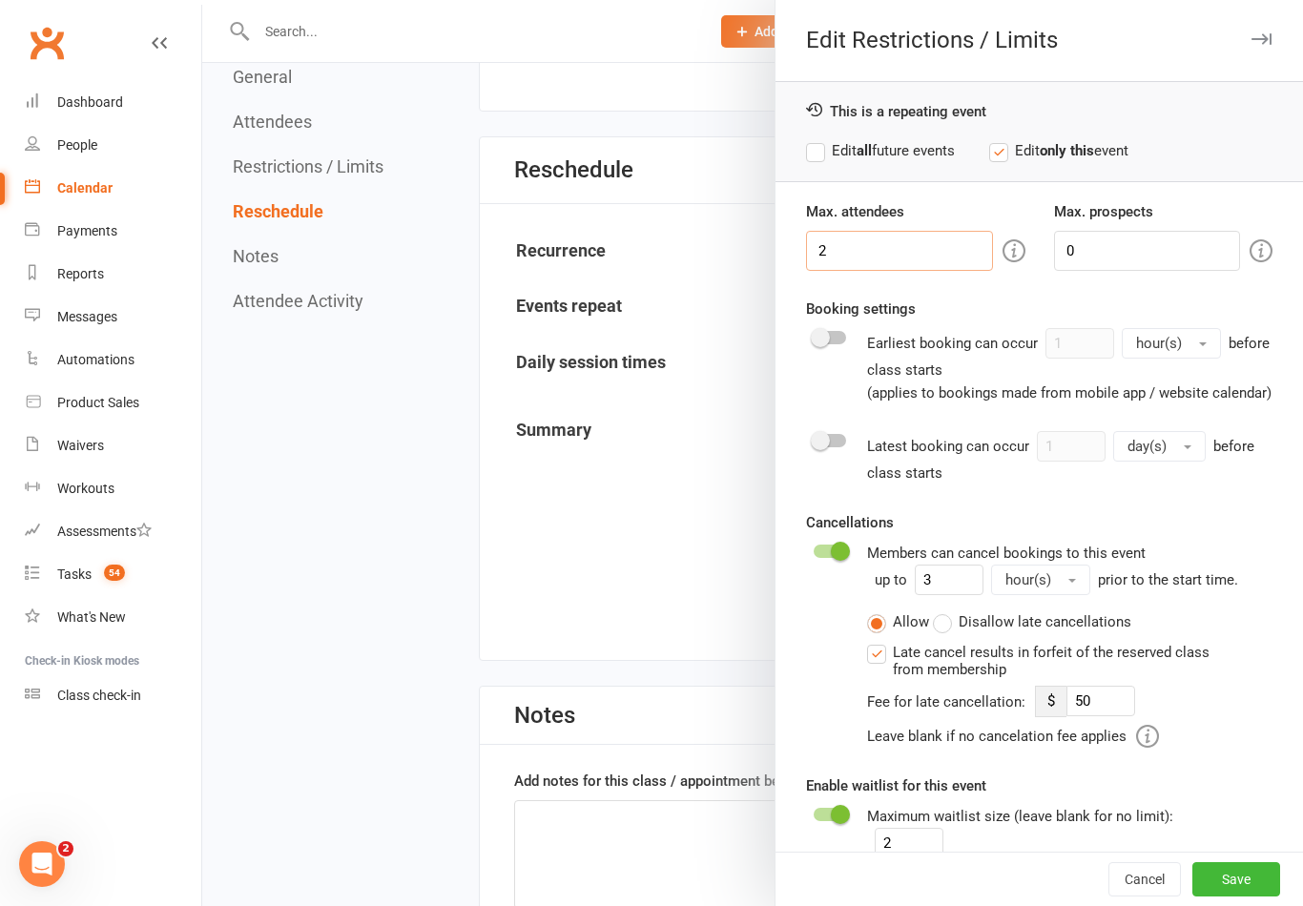
type input "2"
click at [904, 152] on label "Edit all future events" at bounding box center [880, 150] width 149 height 23
click at [1251, 874] on button "Save" at bounding box center [1236, 879] width 88 height 34
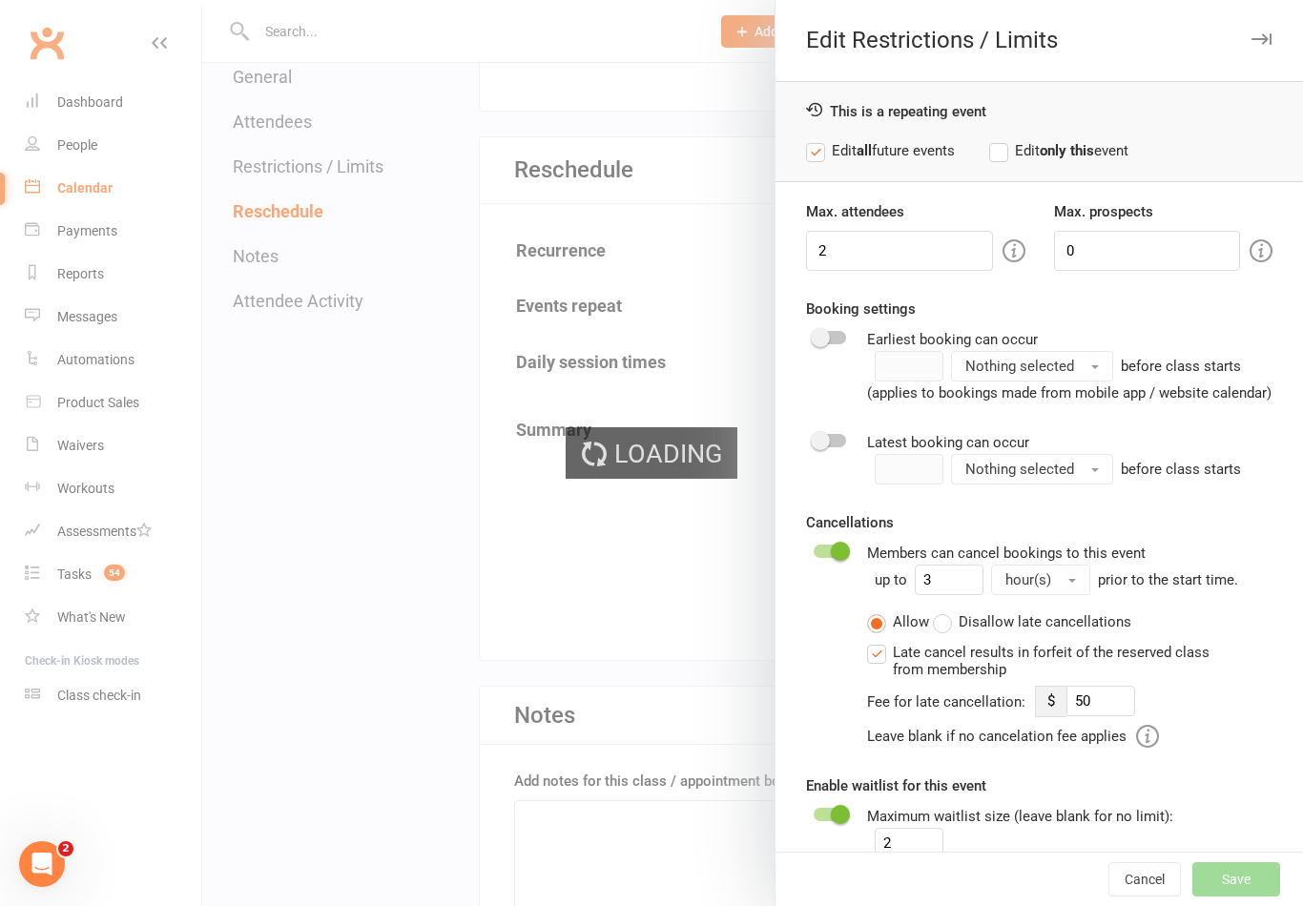
type input "50"
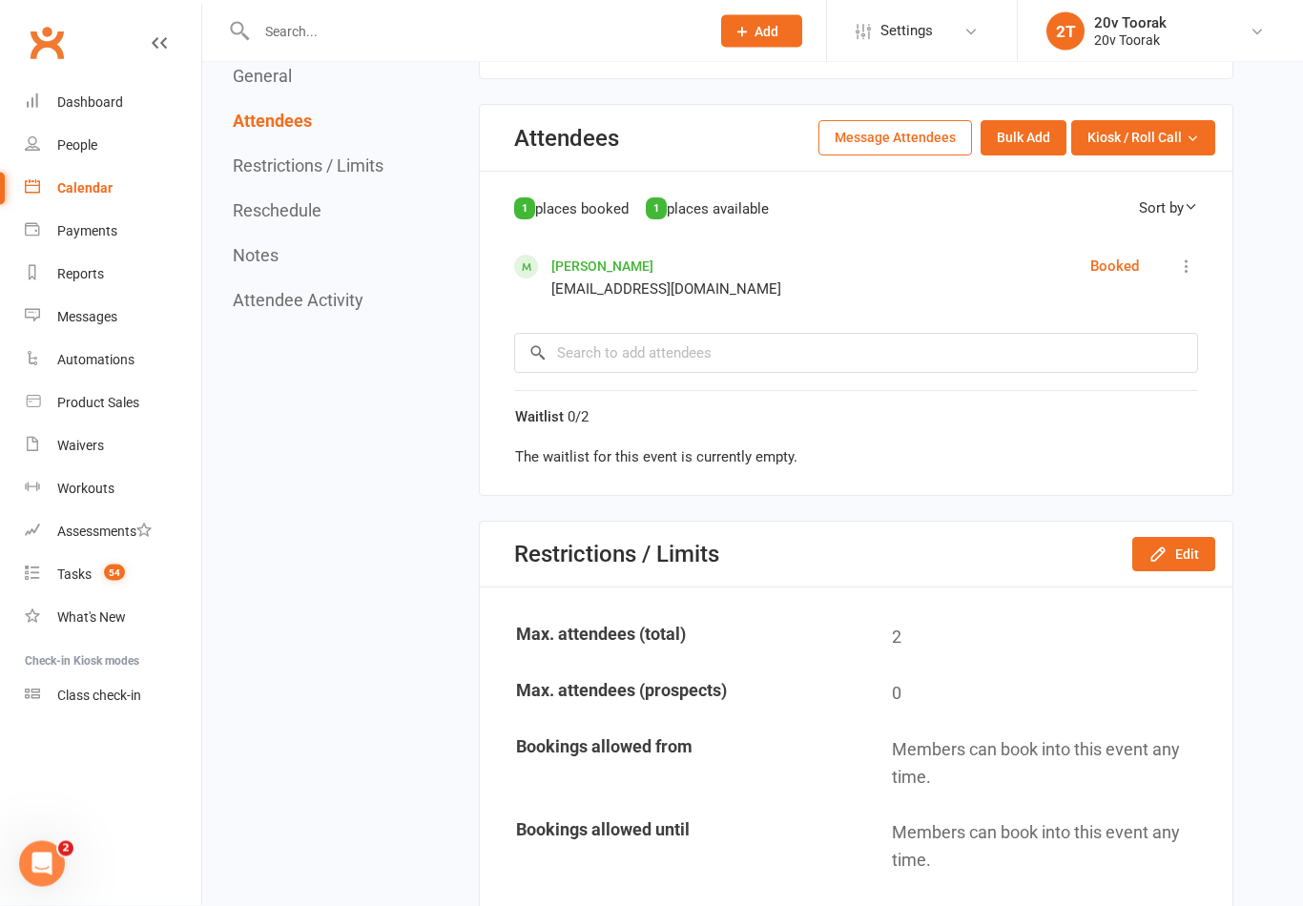
scroll to position [785, 0]
click at [1172, 541] on button "Edit" at bounding box center [1173, 554] width 83 height 34
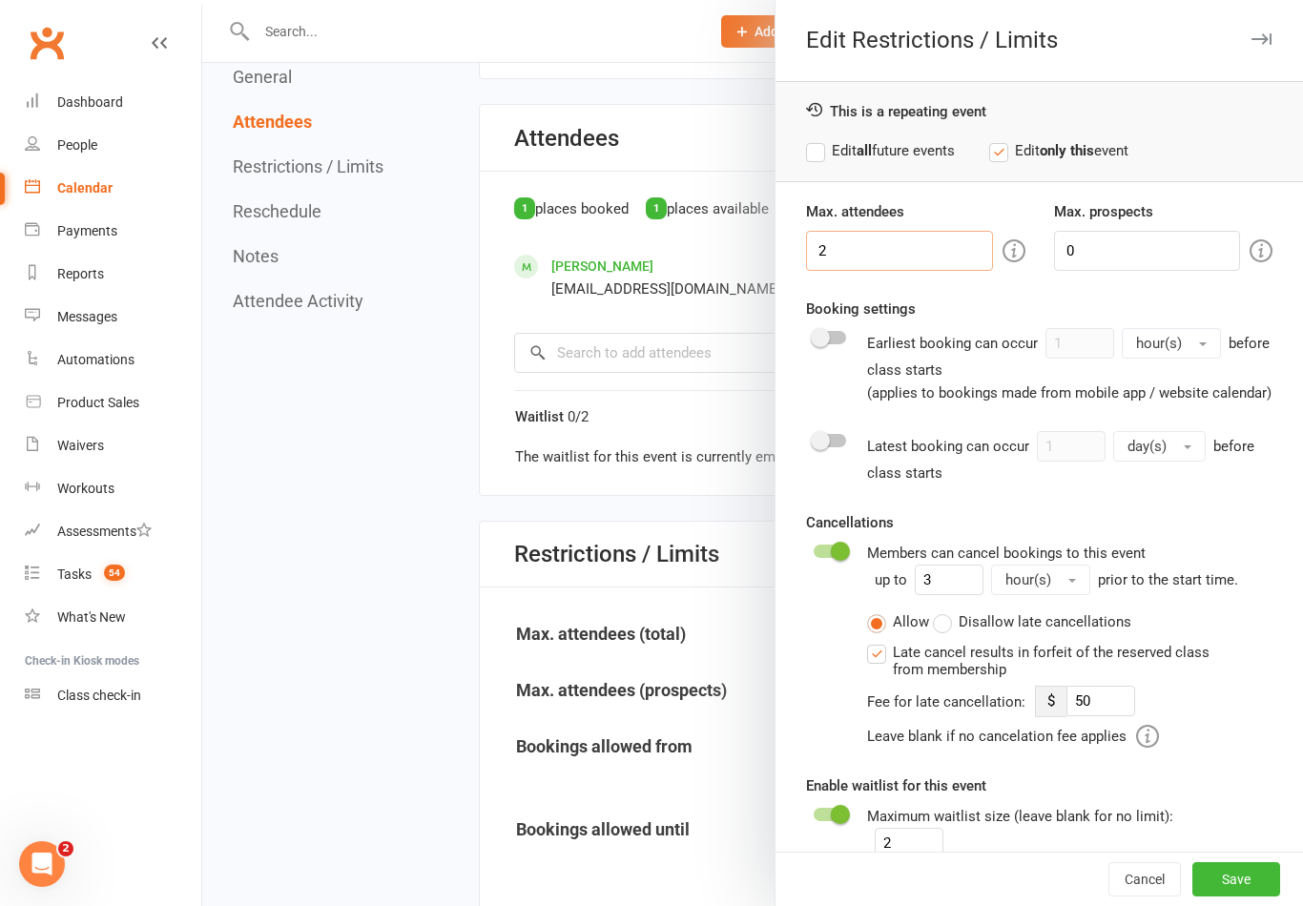
click at [913, 260] on input "2" at bounding box center [899, 251] width 186 height 40
type input "1"
click at [1236, 874] on button "Save" at bounding box center [1236, 879] width 88 height 34
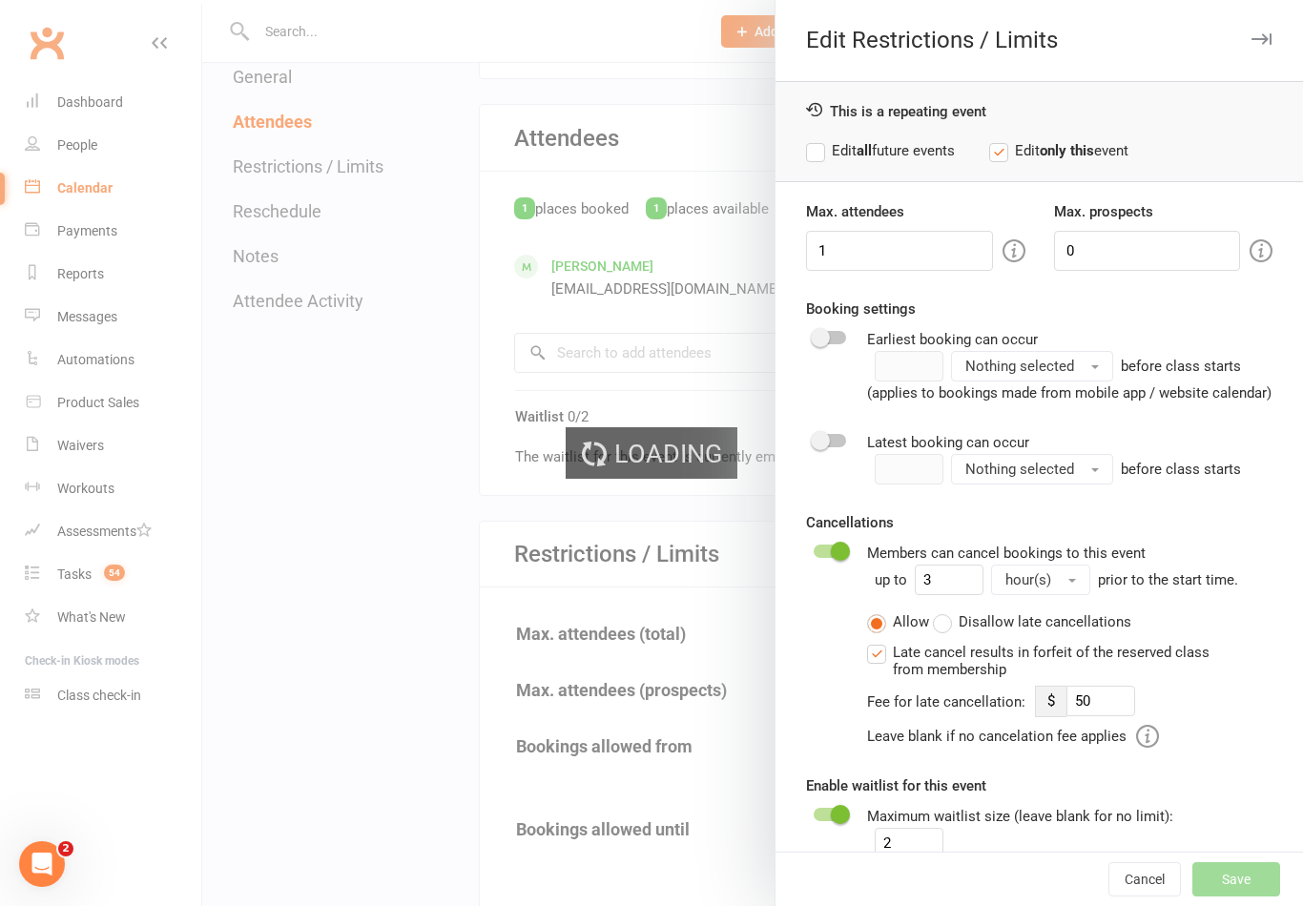
type input "50"
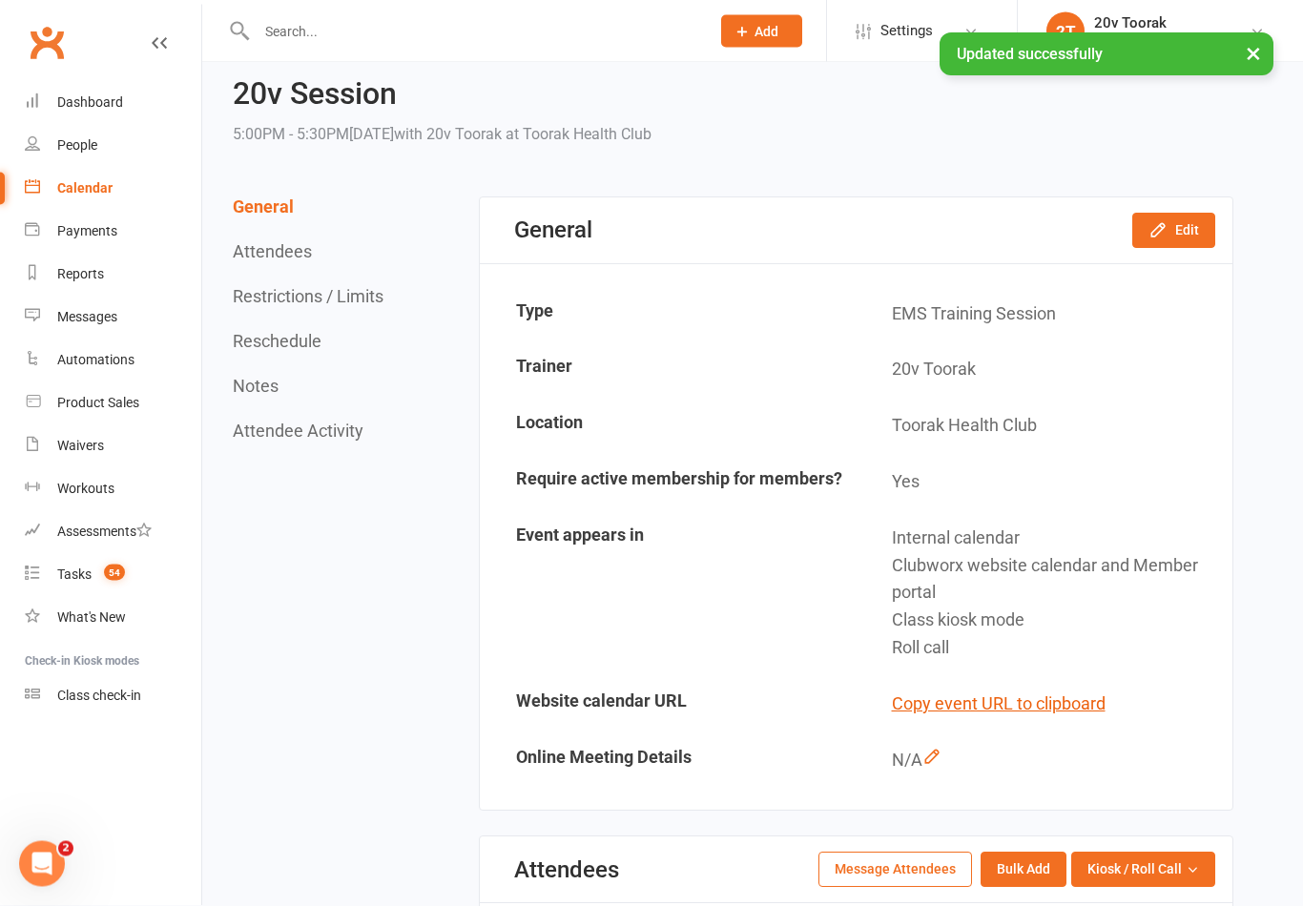
scroll to position [0, 0]
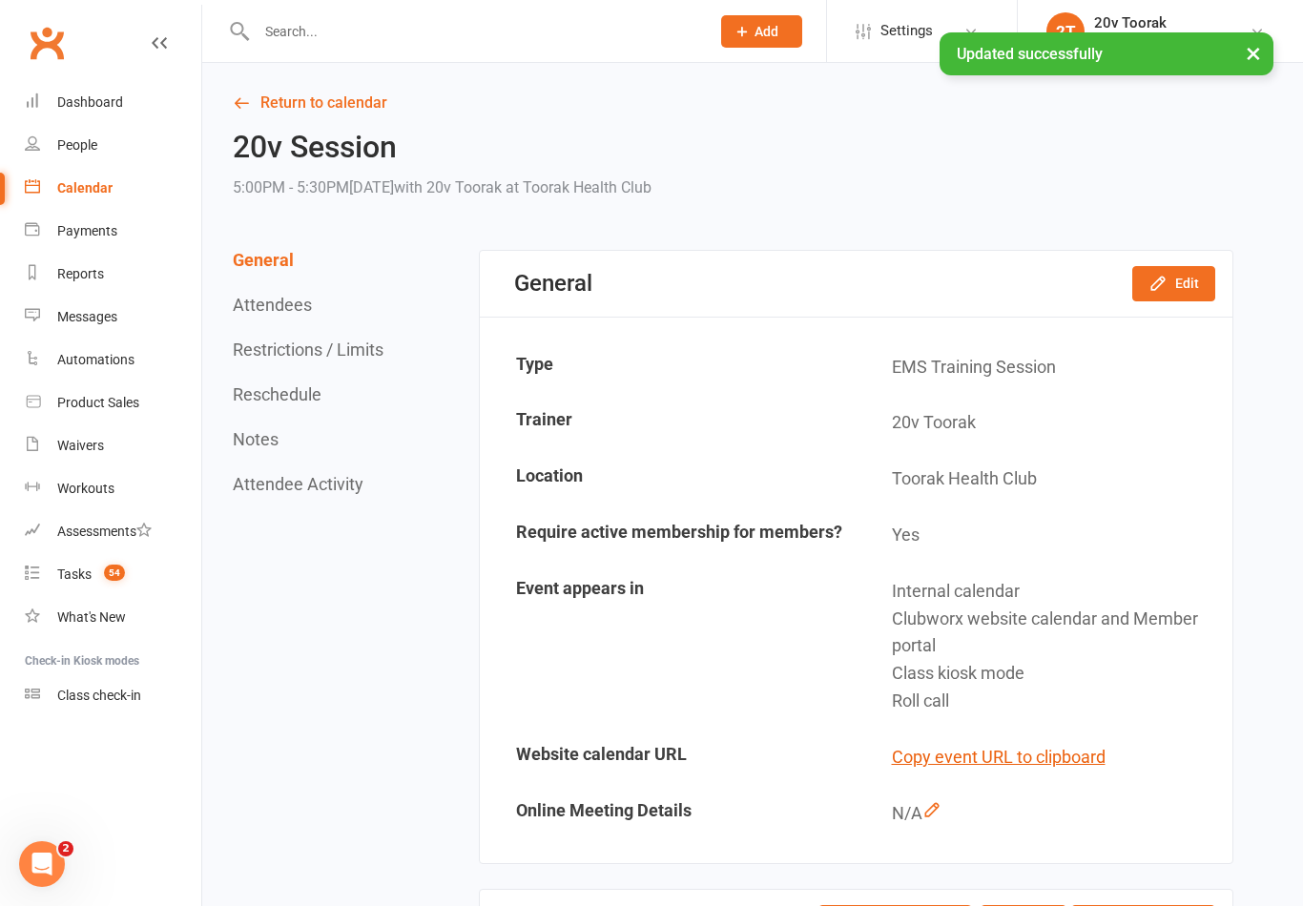
click at [347, 102] on link "Return to calendar" at bounding box center [733, 103] width 1001 height 27
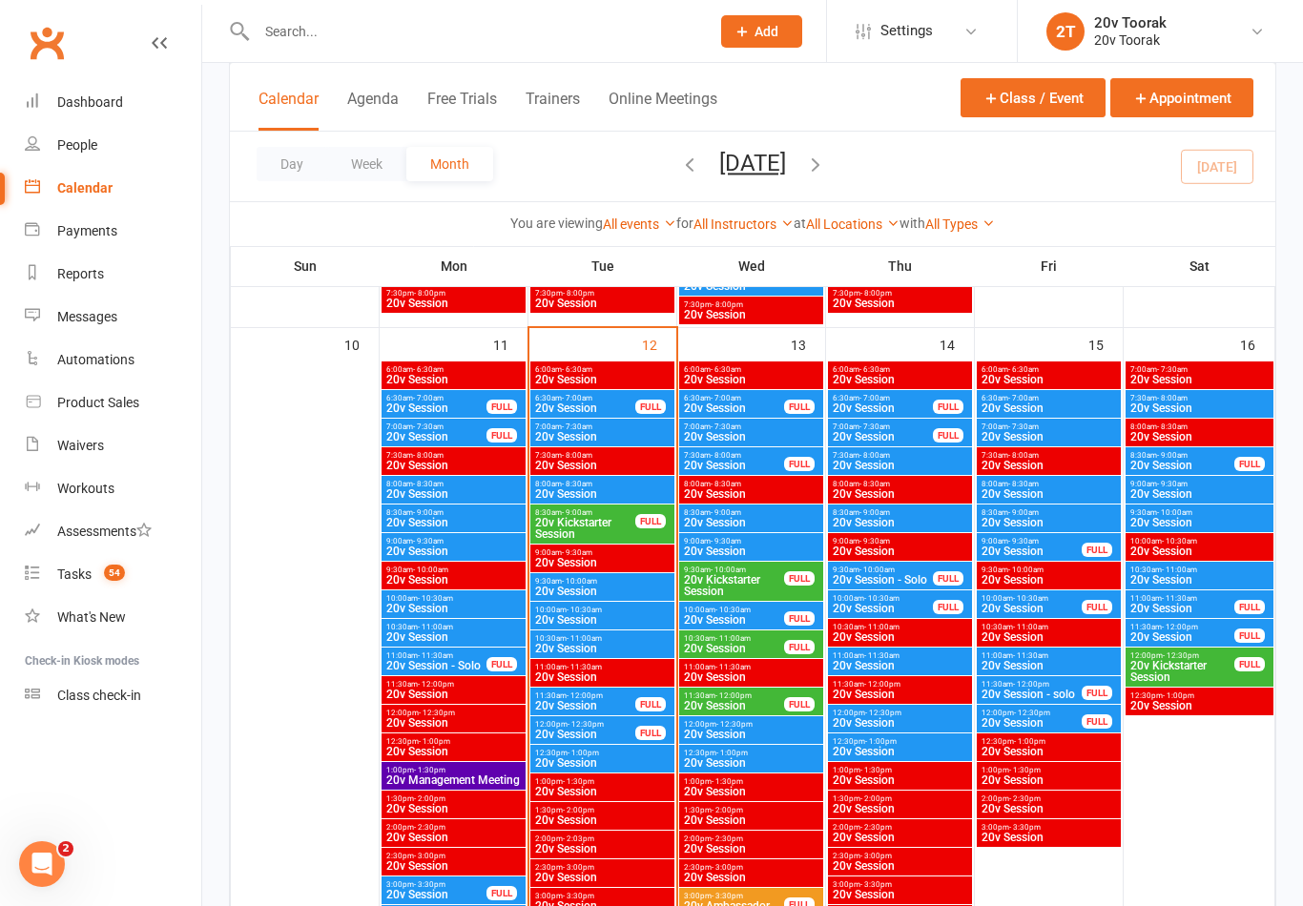
scroll to position [1752, 0]
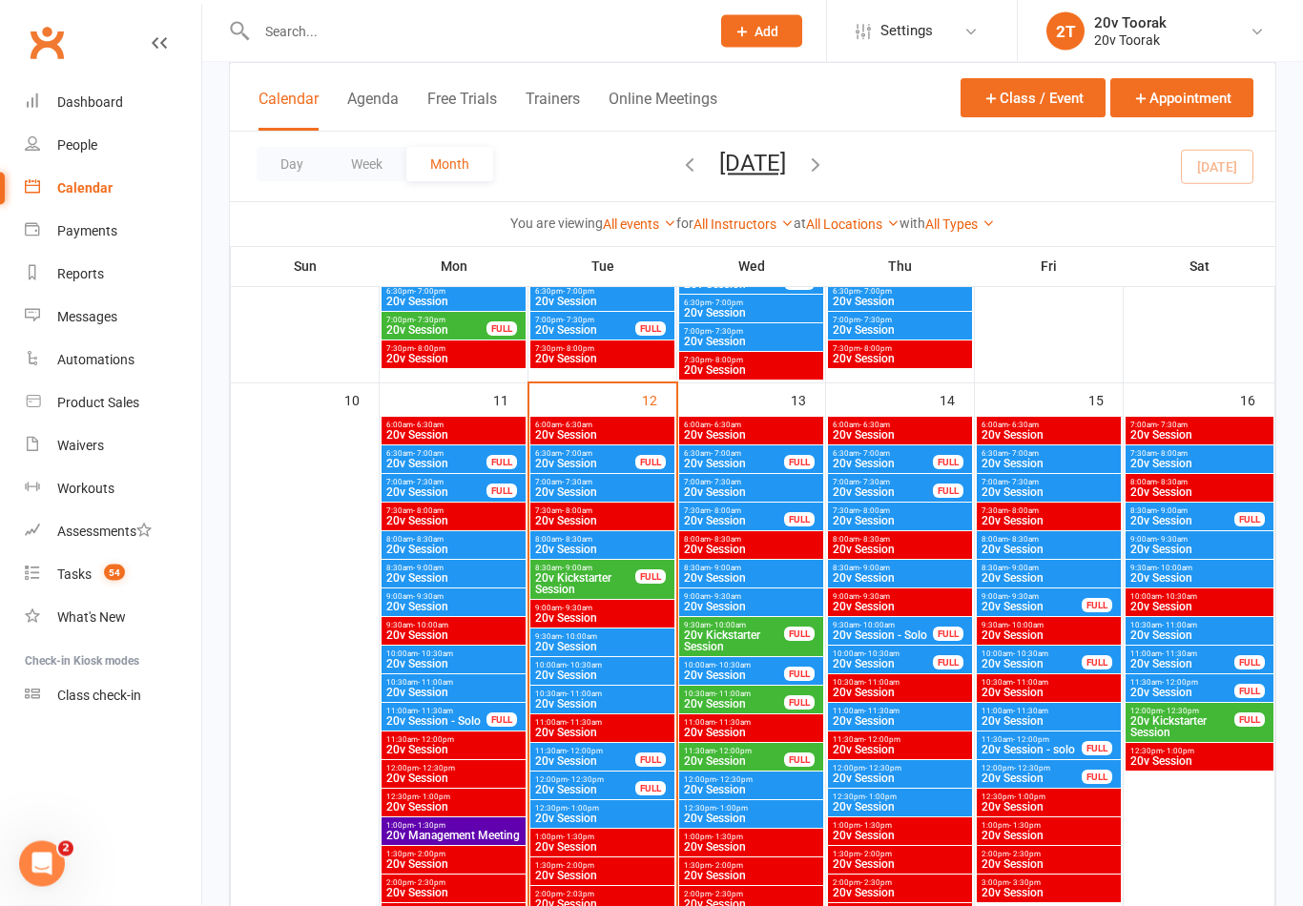
click at [584, 581] on span "20v Kickstarter Session" at bounding box center [585, 584] width 102 height 23
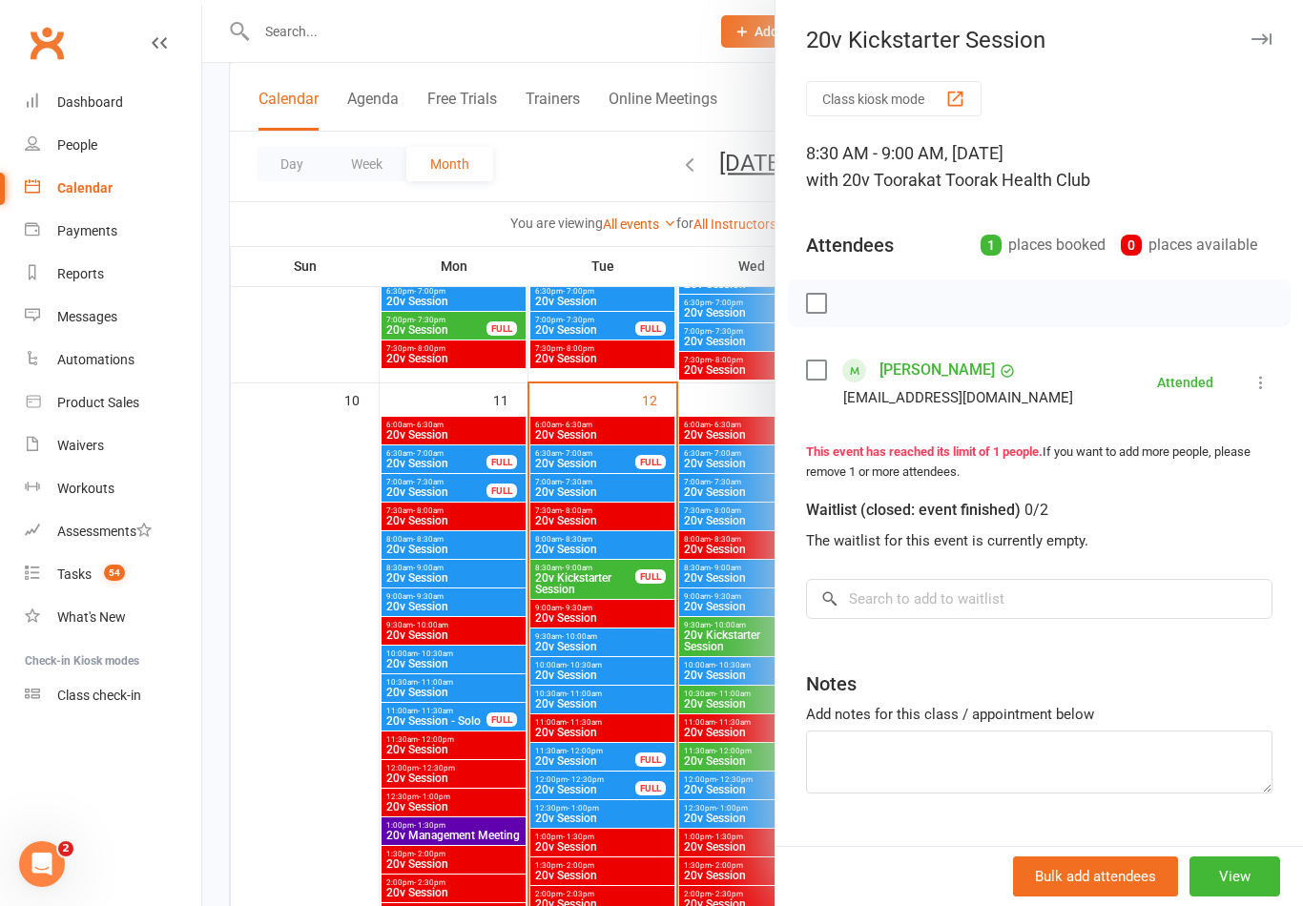
click at [920, 375] on link "Thanh Ha" at bounding box center [936, 370] width 115 height 31
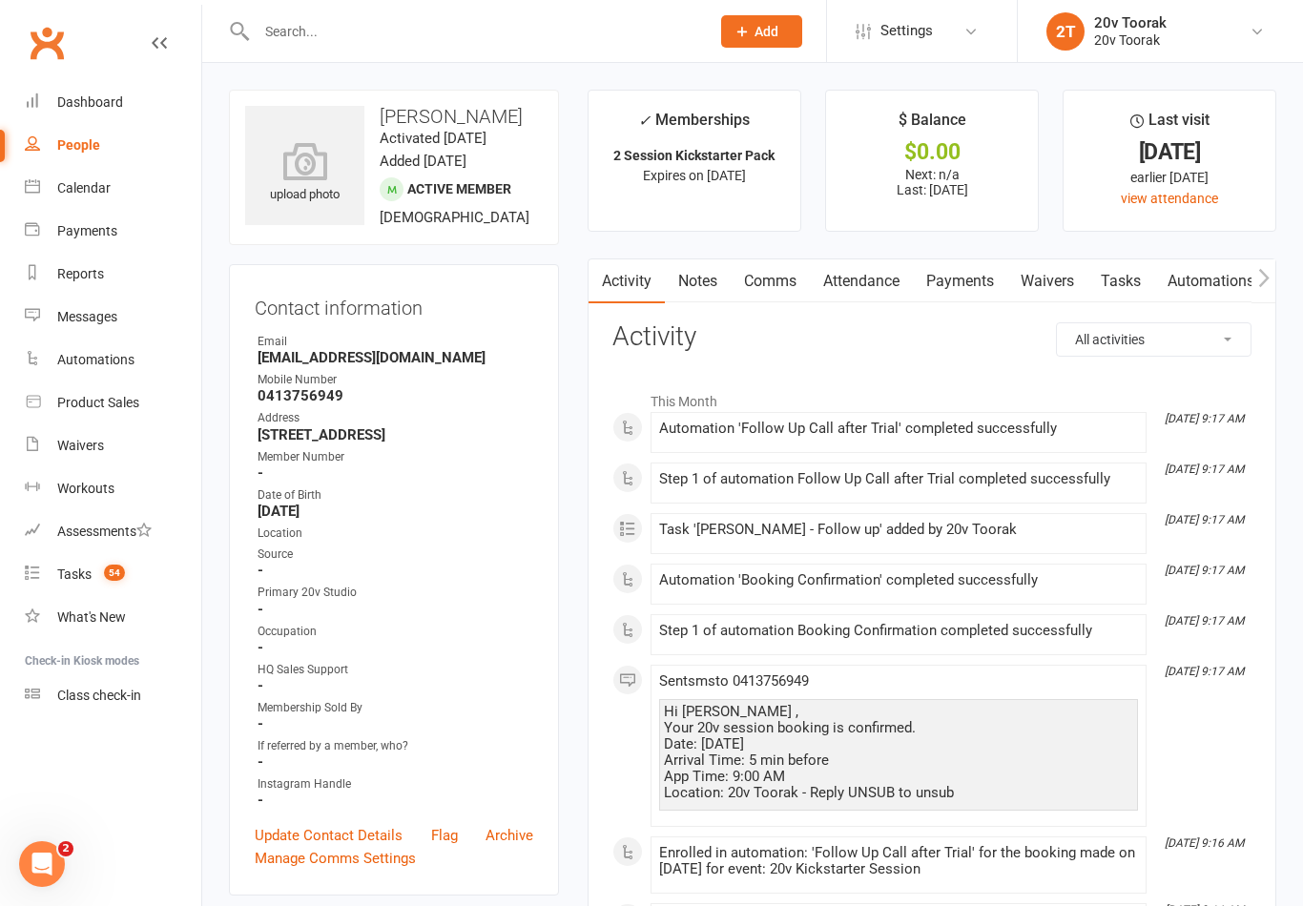
click at [696, 285] on link "Notes" at bounding box center [698, 281] width 66 height 44
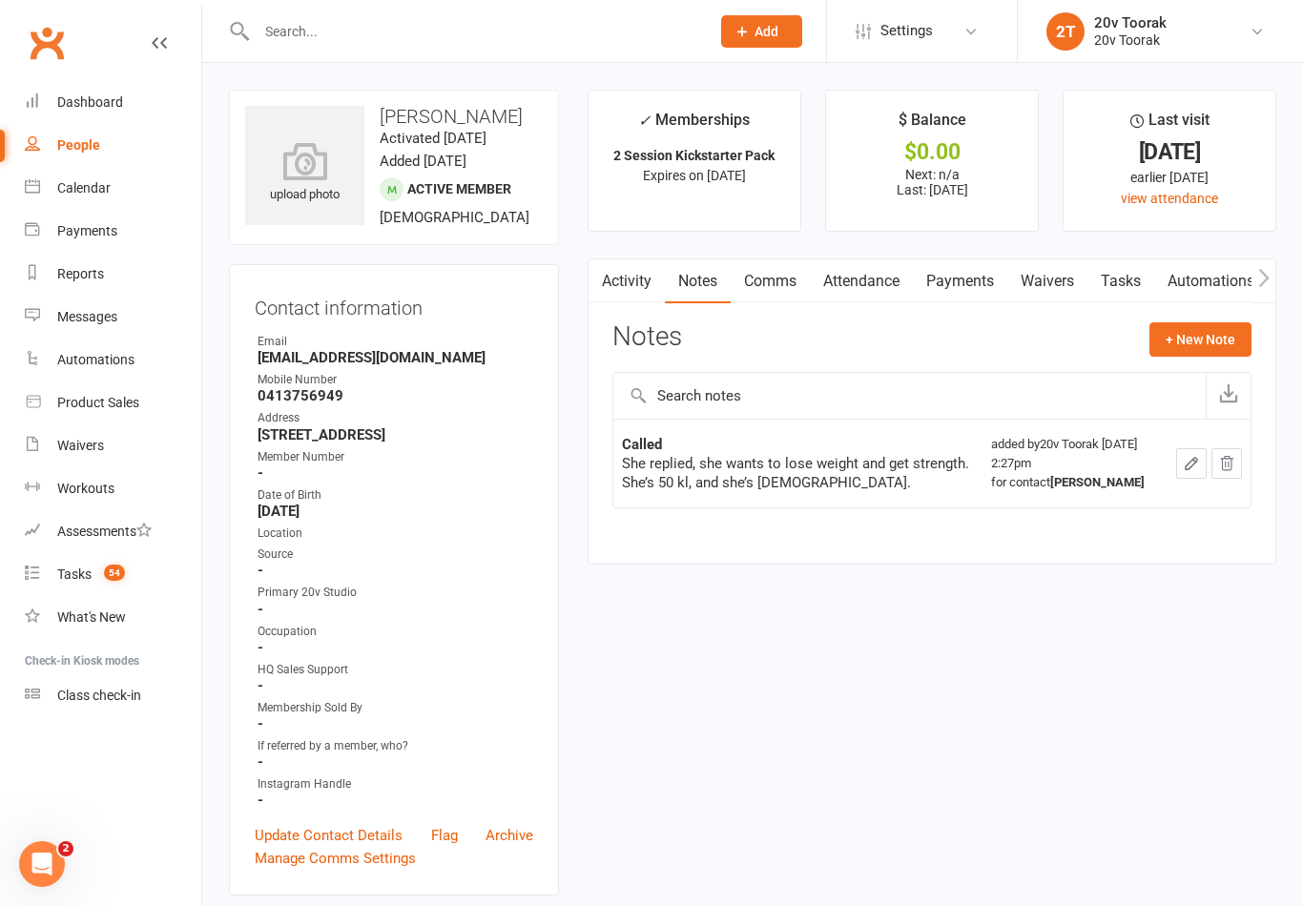
click at [1219, 345] on button "+ New Note" at bounding box center [1200, 339] width 102 height 34
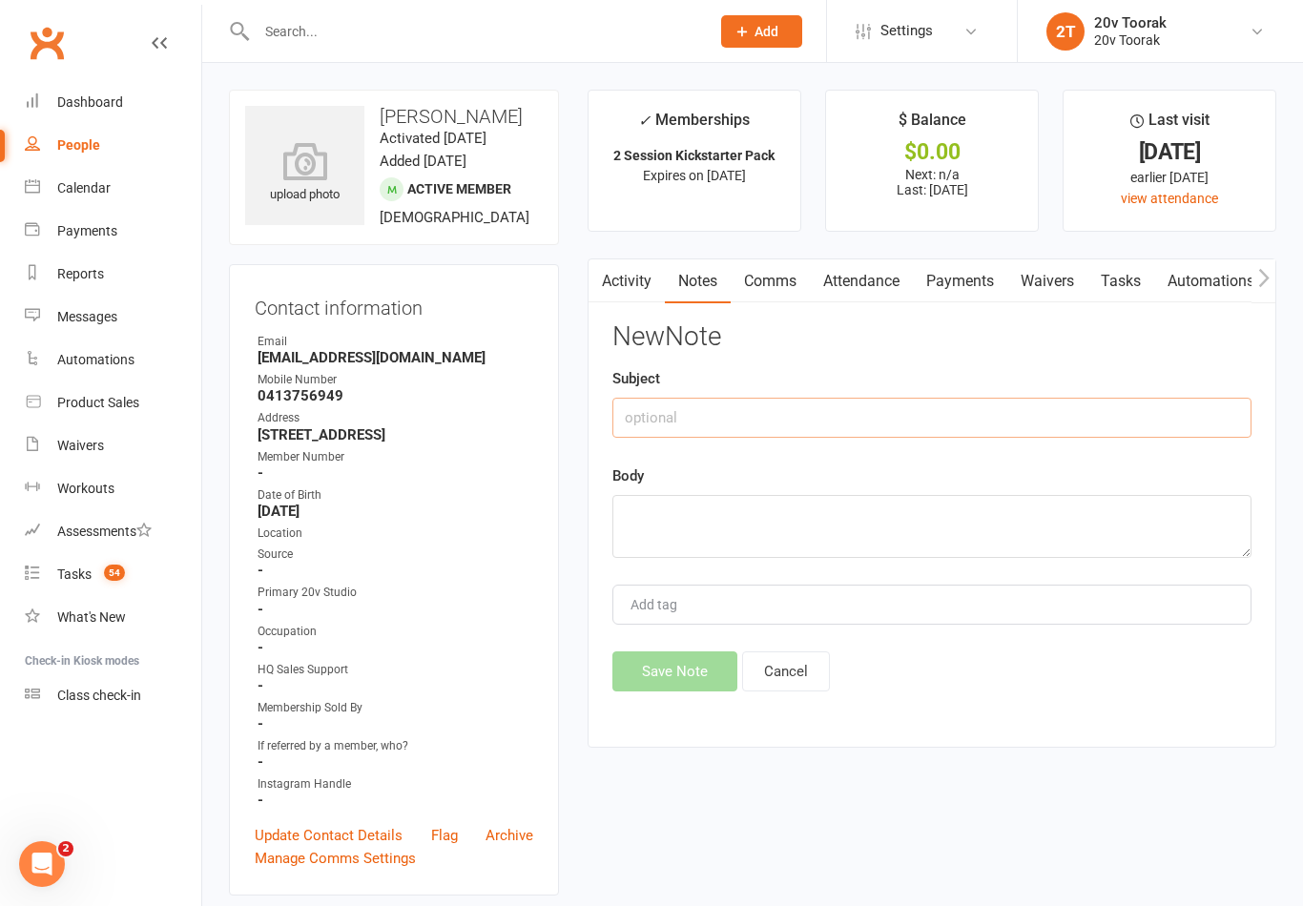
click at [1006, 399] on input "text" at bounding box center [931, 418] width 639 height 40
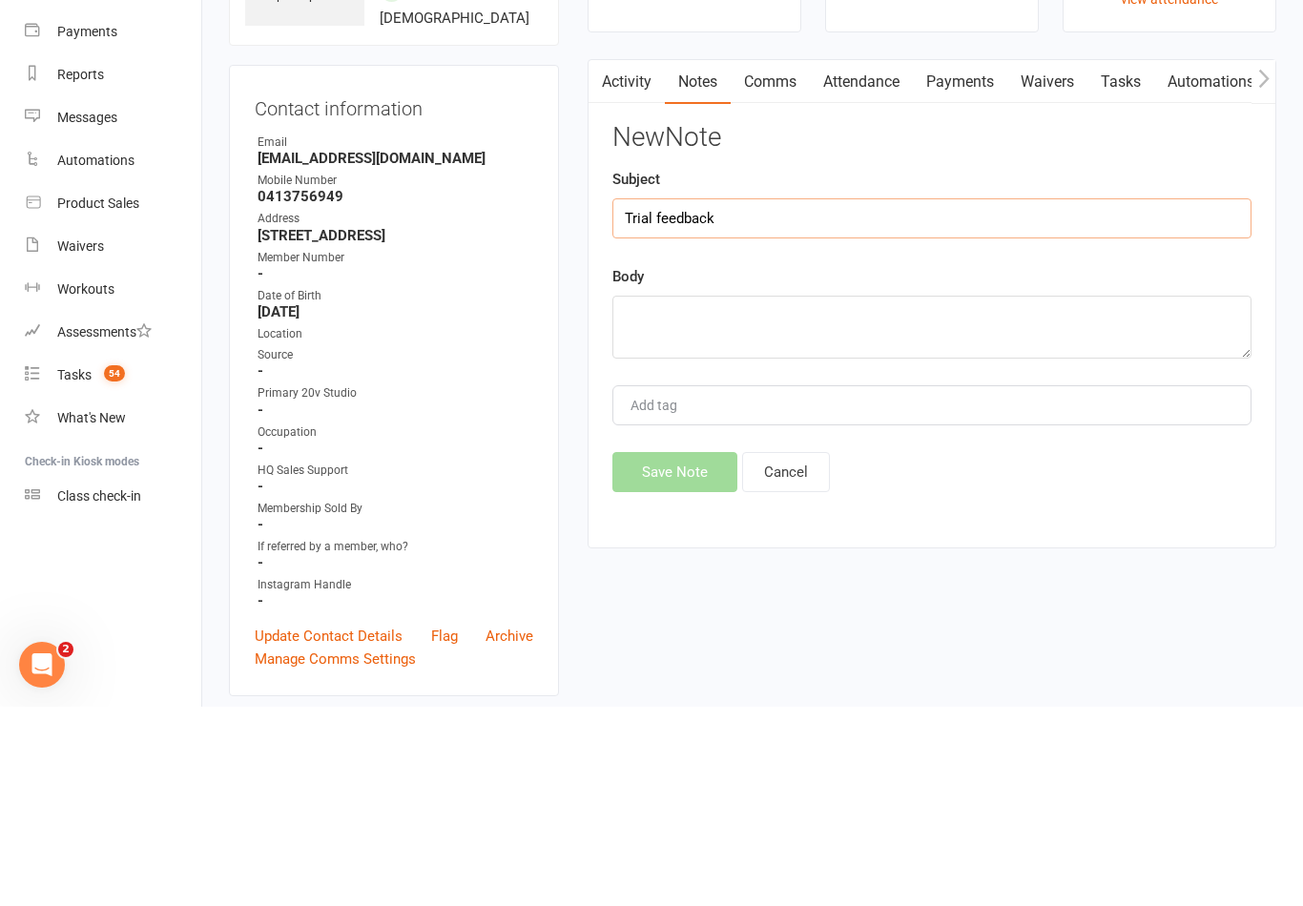
type input "Trial feedback"
click at [964, 495] on textarea at bounding box center [931, 526] width 639 height 63
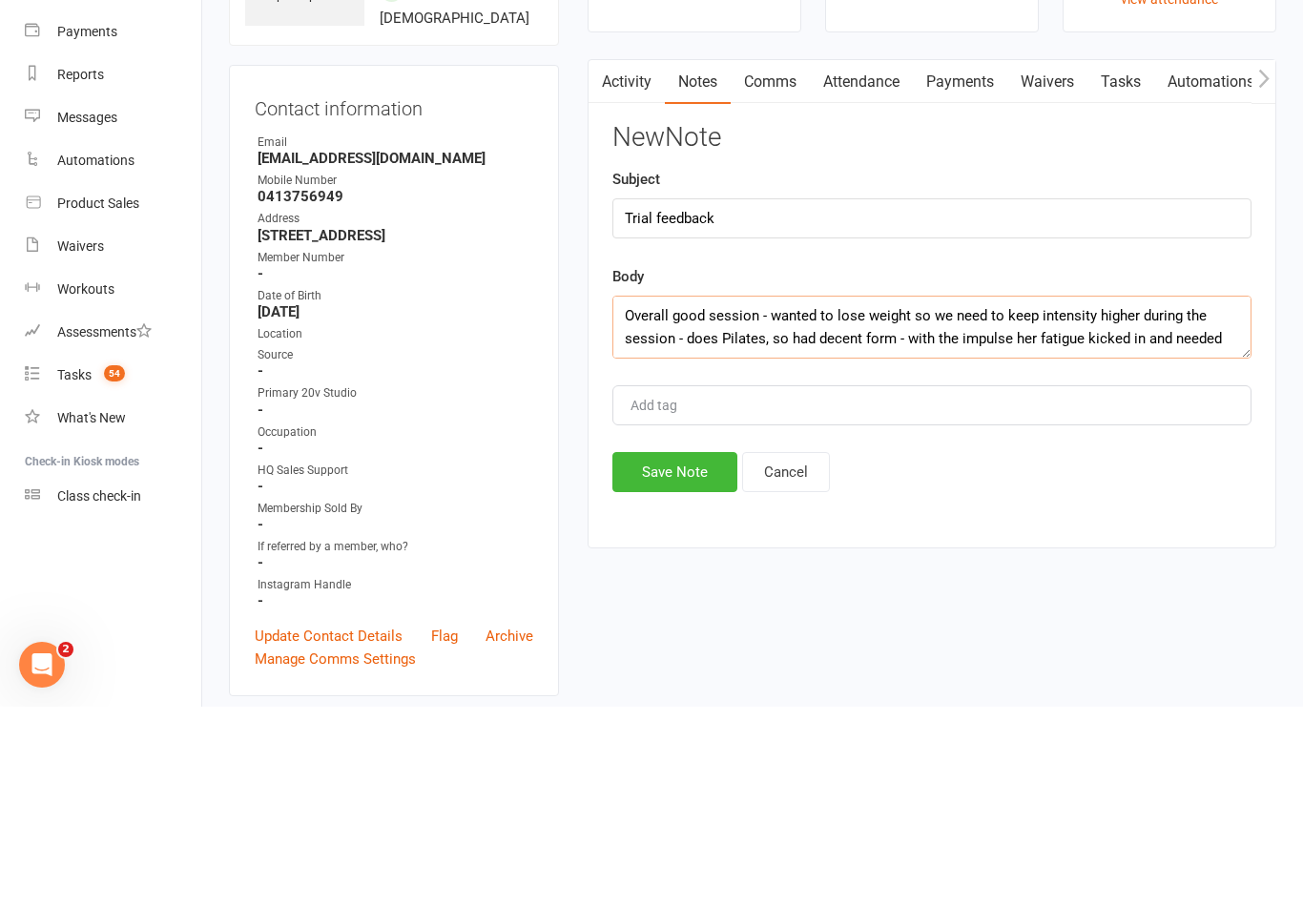
scroll to position [12, 0]
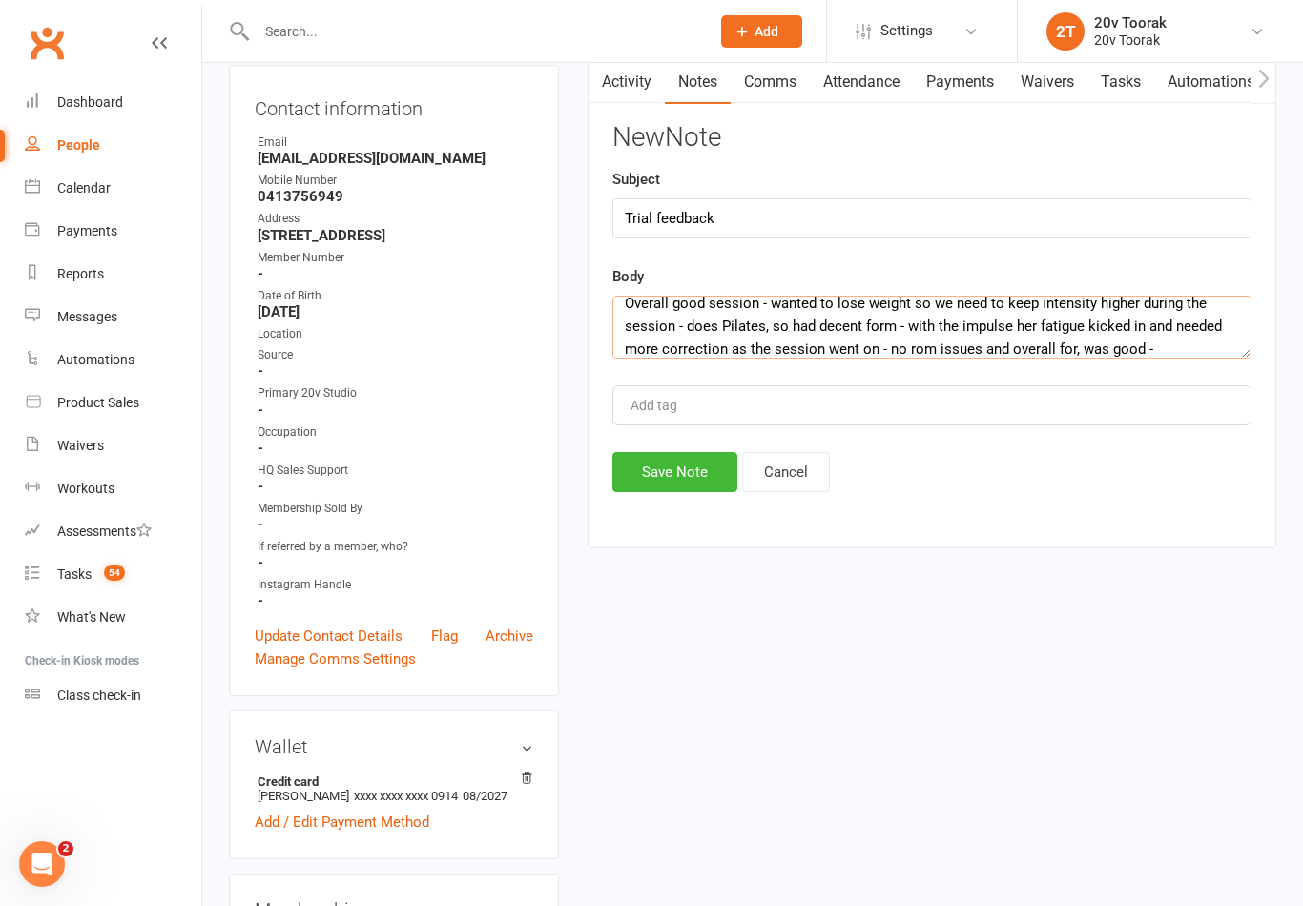
type textarea "Overall good session - wanted to lose weight so we need to keep intensity highe…"
click at [714, 480] on button "Save Note" at bounding box center [674, 472] width 125 height 40
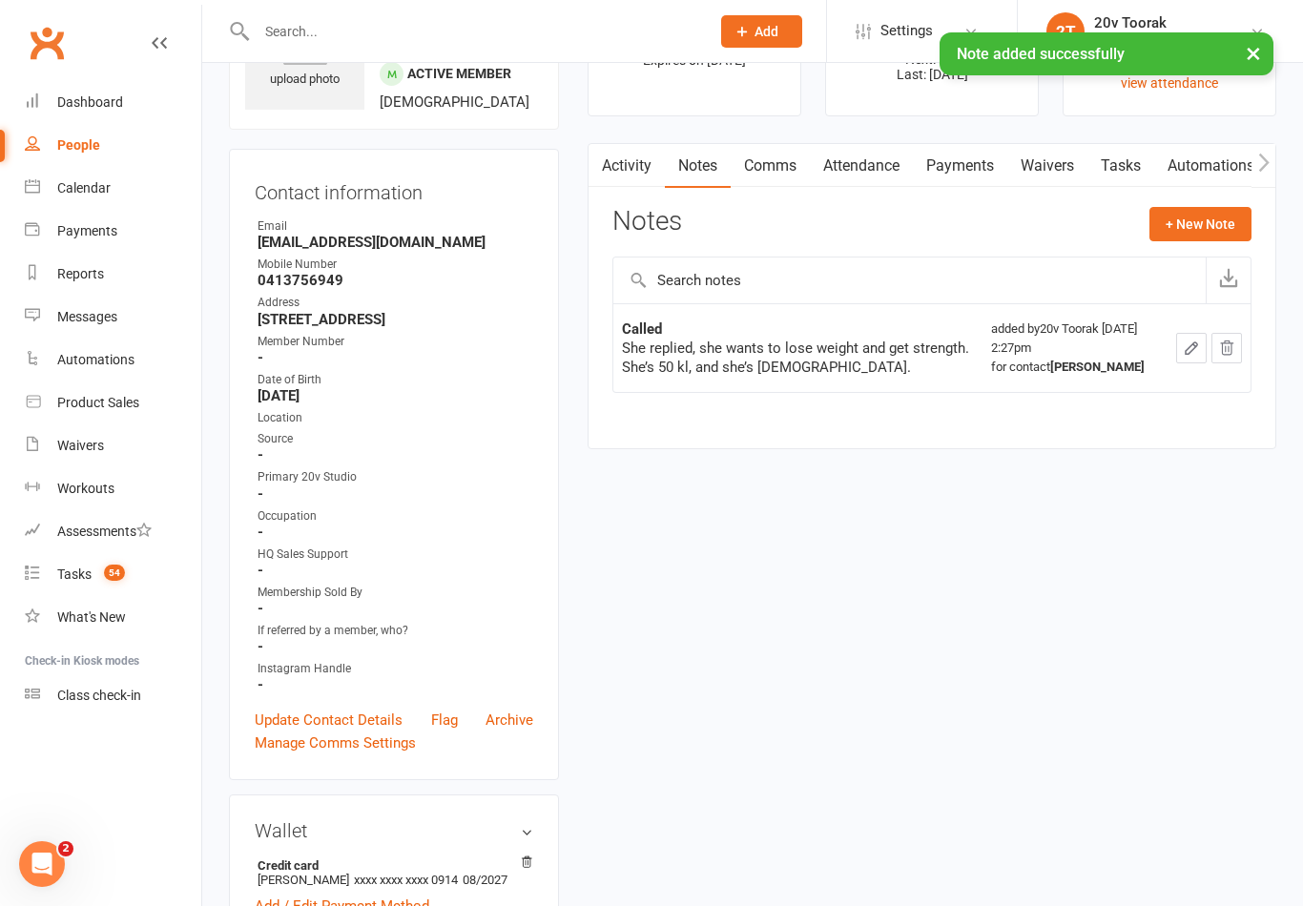
scroll to position [31, 0]
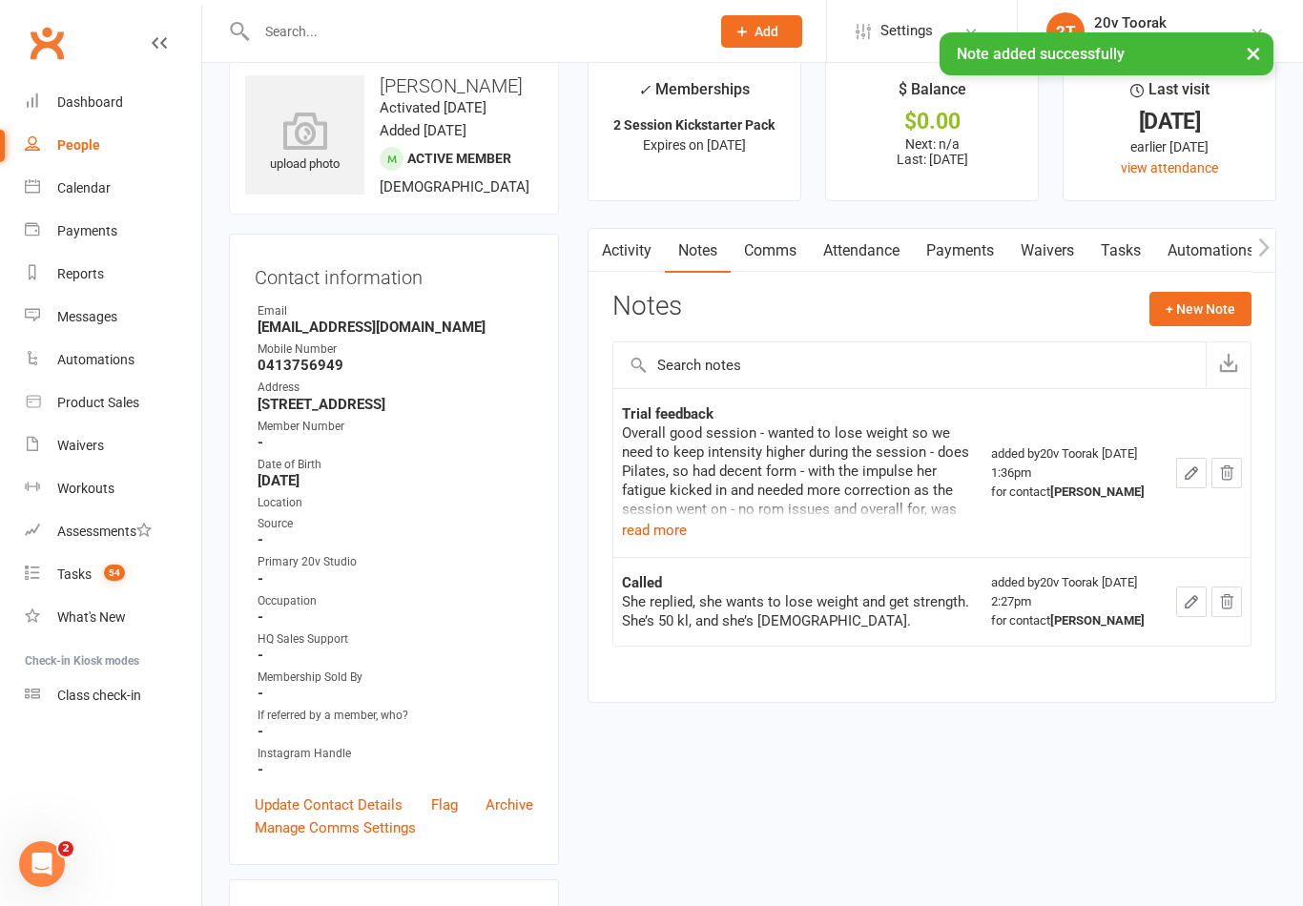
click at [1182, 302] on button "+ New Note" at bounding box center [1200, 309] width 102 height 34
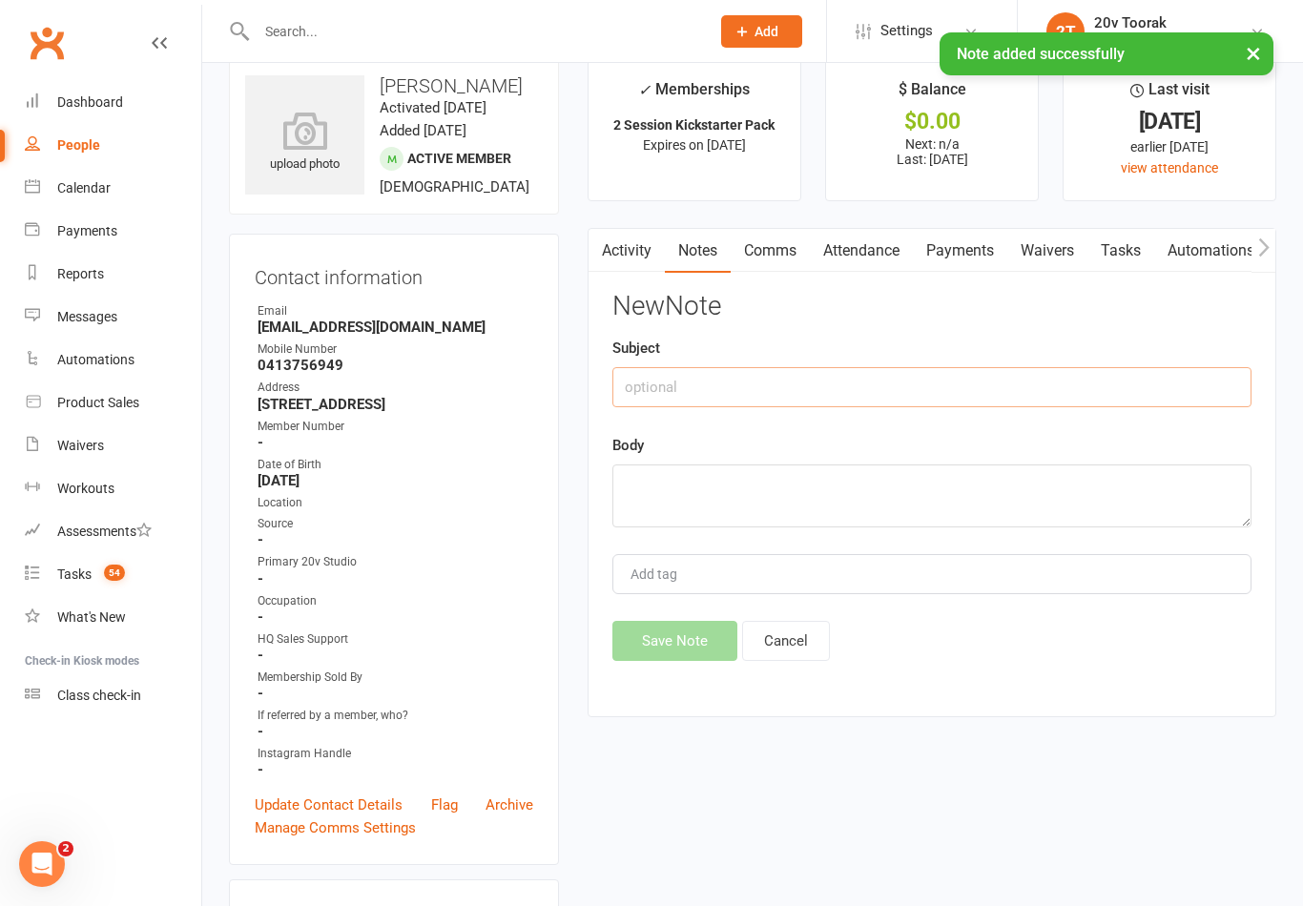
click at [950, 373] on input "text" at bounding box center [931, 387] width 639 height 40
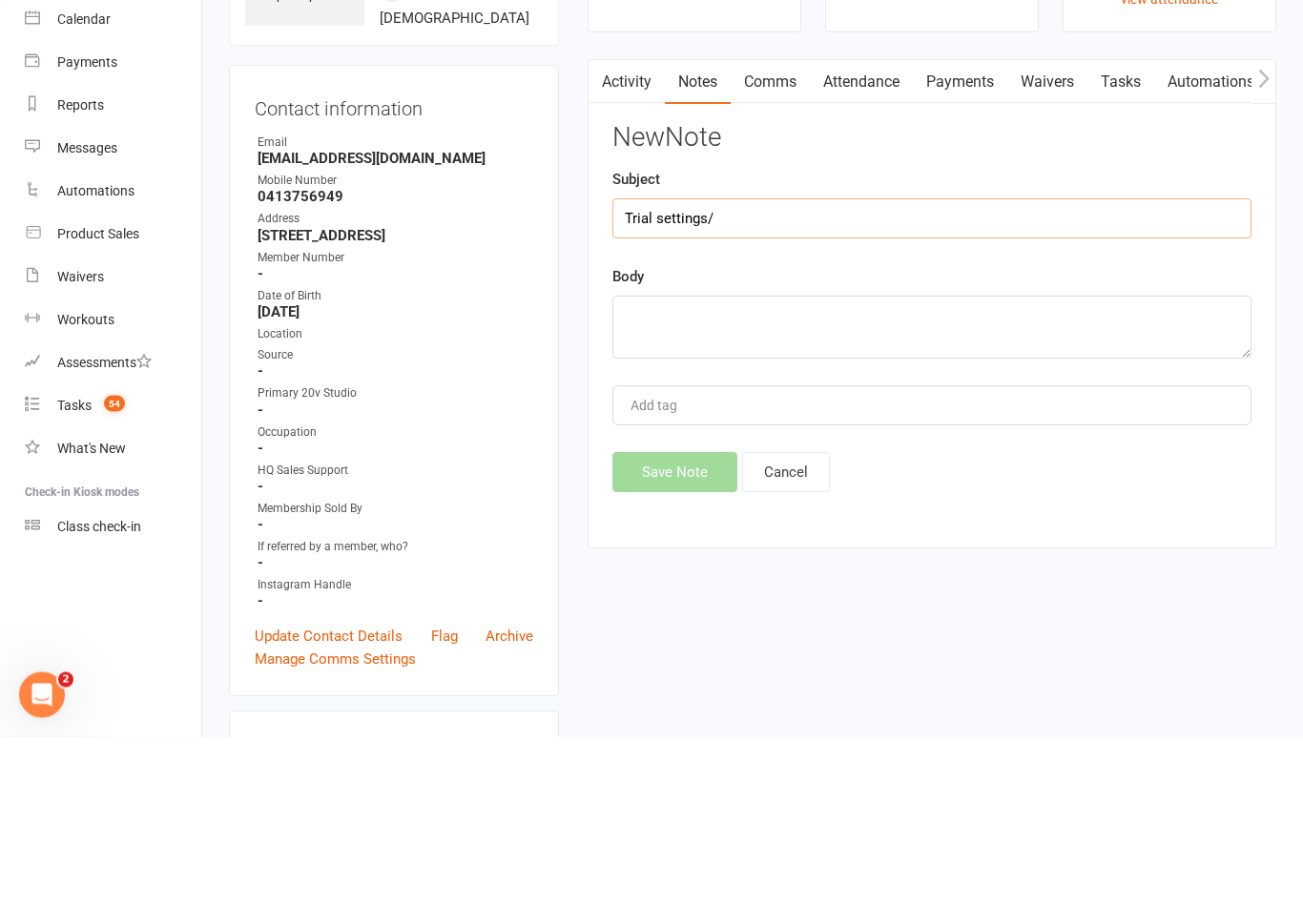
scroll to position [30, 0]
type input "Trial settings/feedback"
click at [982, 371] on div "New Note Subject Trial settings/feedback Body Add tag Save Note Cancel" at bounding box center [931, 477] width 639 height 369
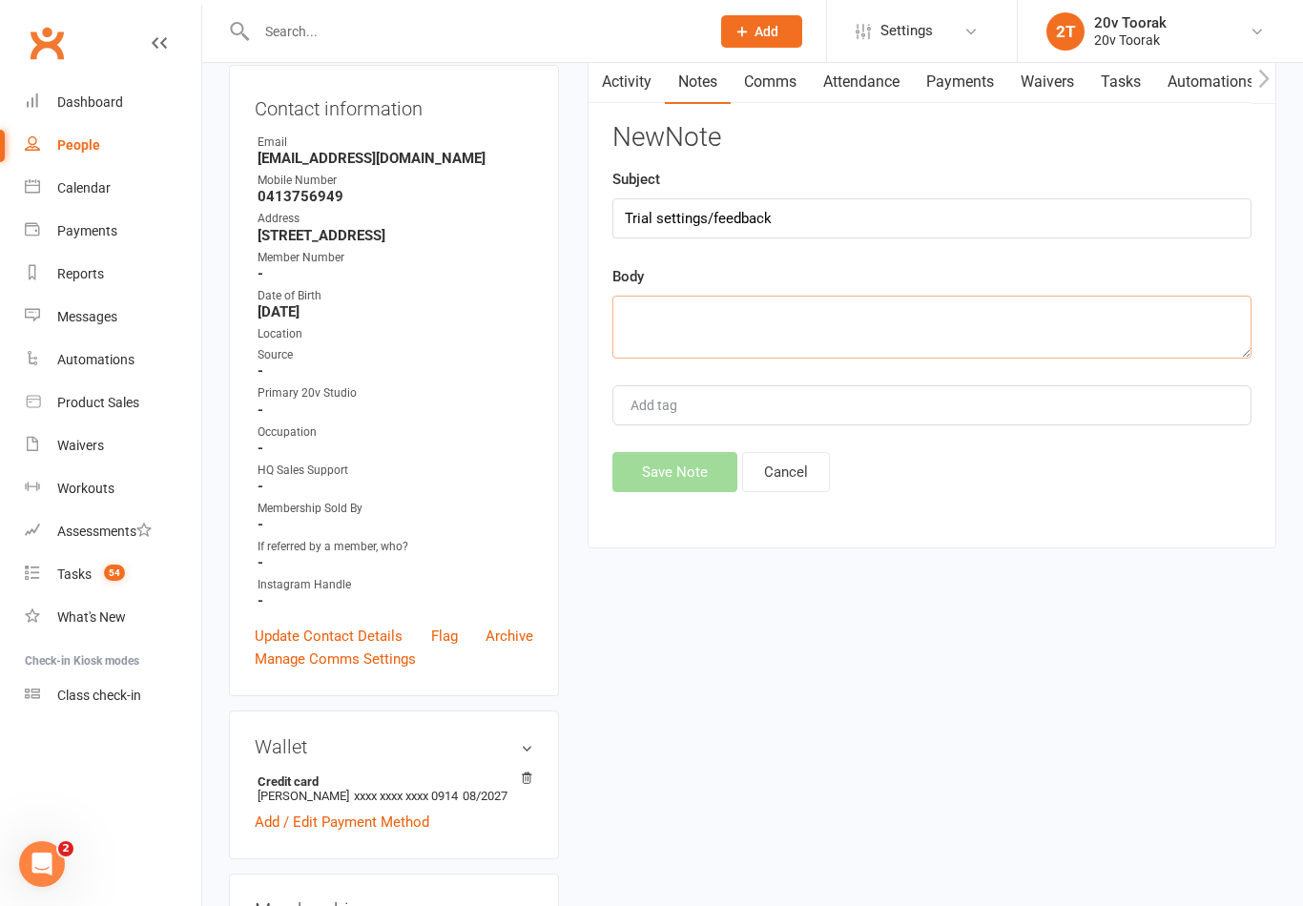
click at [845, 330] on textarea at bounding box center [931, 327] width 639 height 63
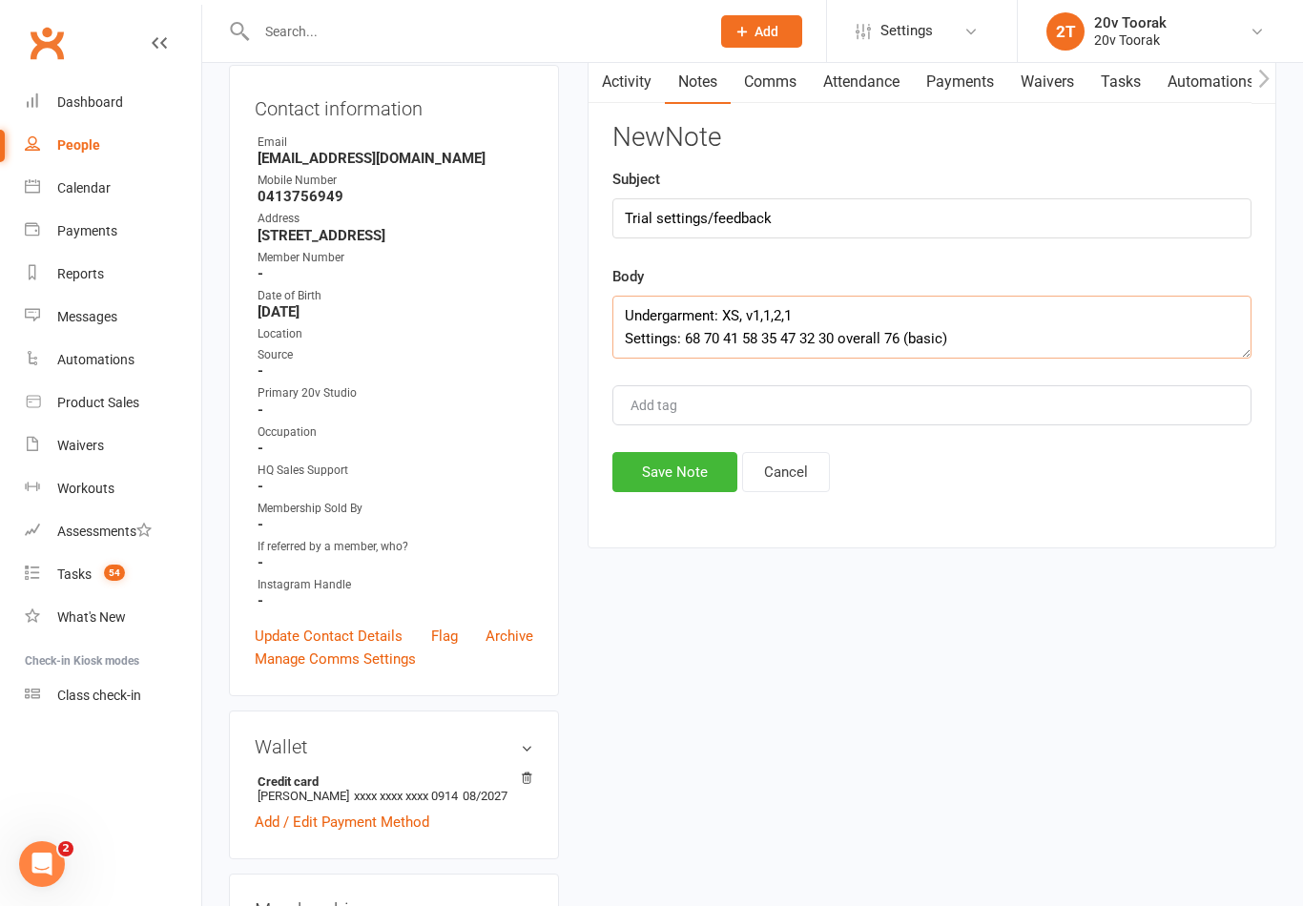
type textarea "Undergarment: XS, v1,1,2,1 Settings: 68 70 41 58 35 47 32 30 overall 76 (basic)"
click at [677, 465] on button "Save Note" at bounding box center [674, 472] width 125 height 40
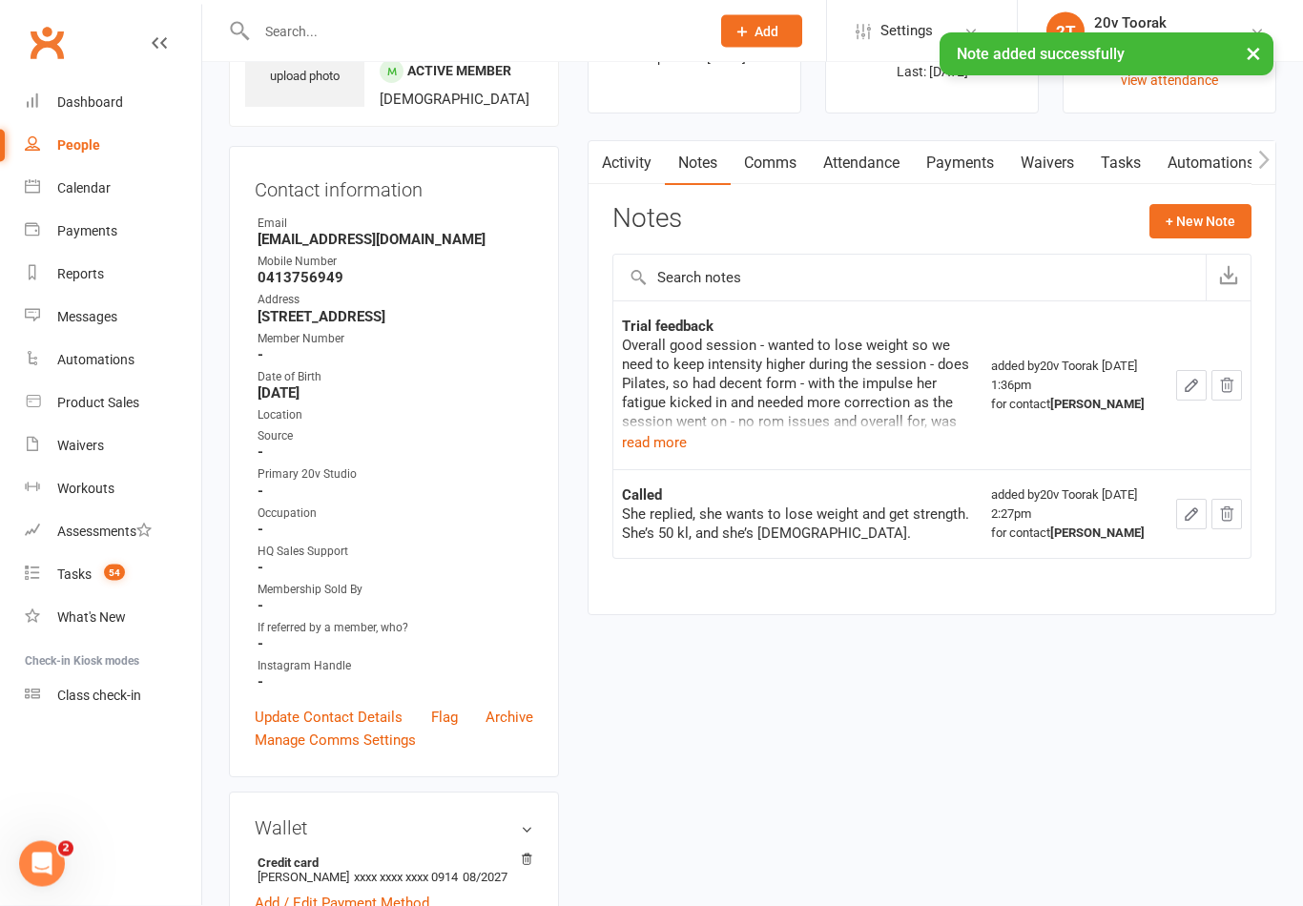
scroll to position [0, 0]
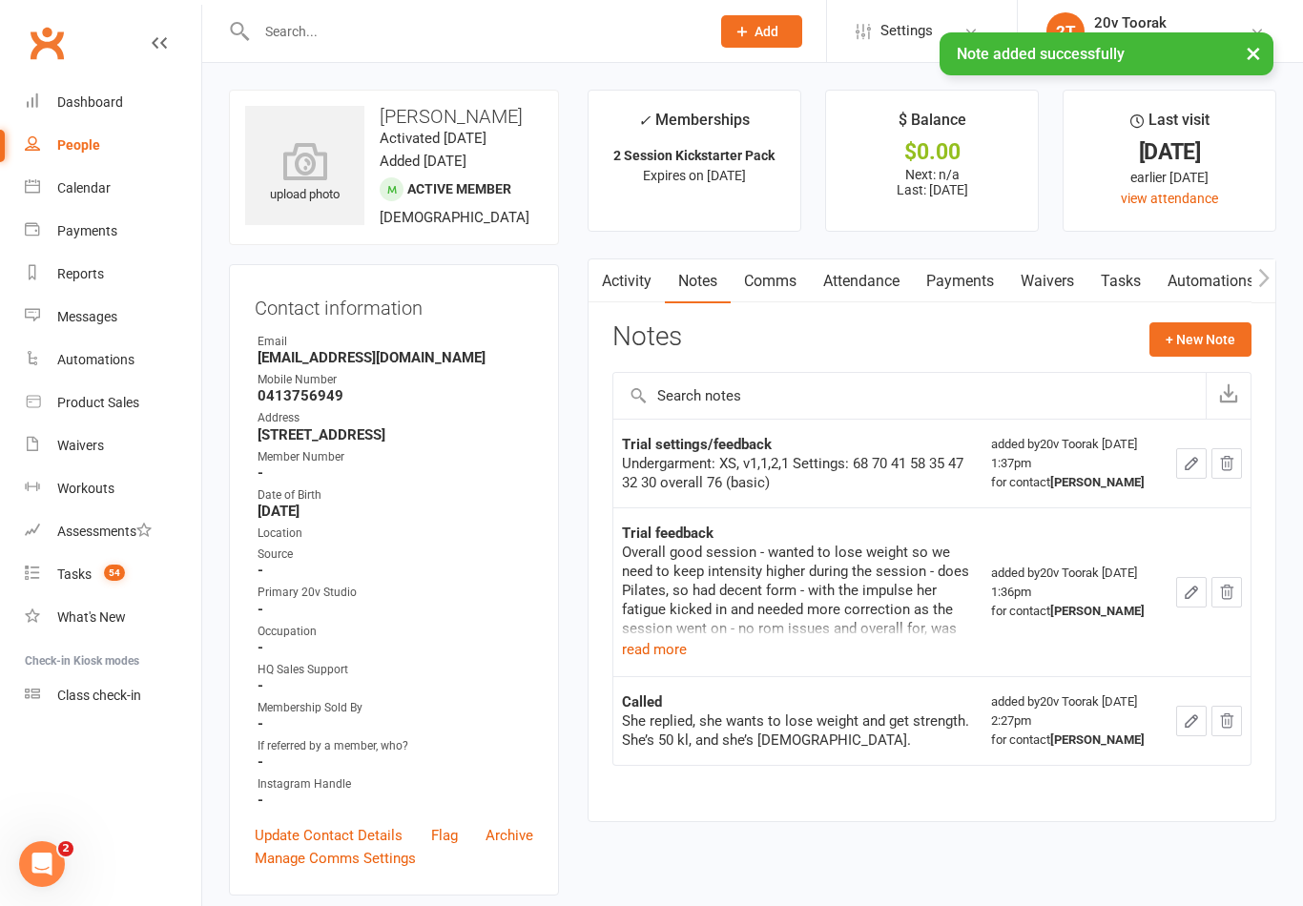
click at [1106, 276] on link "Tasks" at bounding box center [1120, 281] width 67 height 44
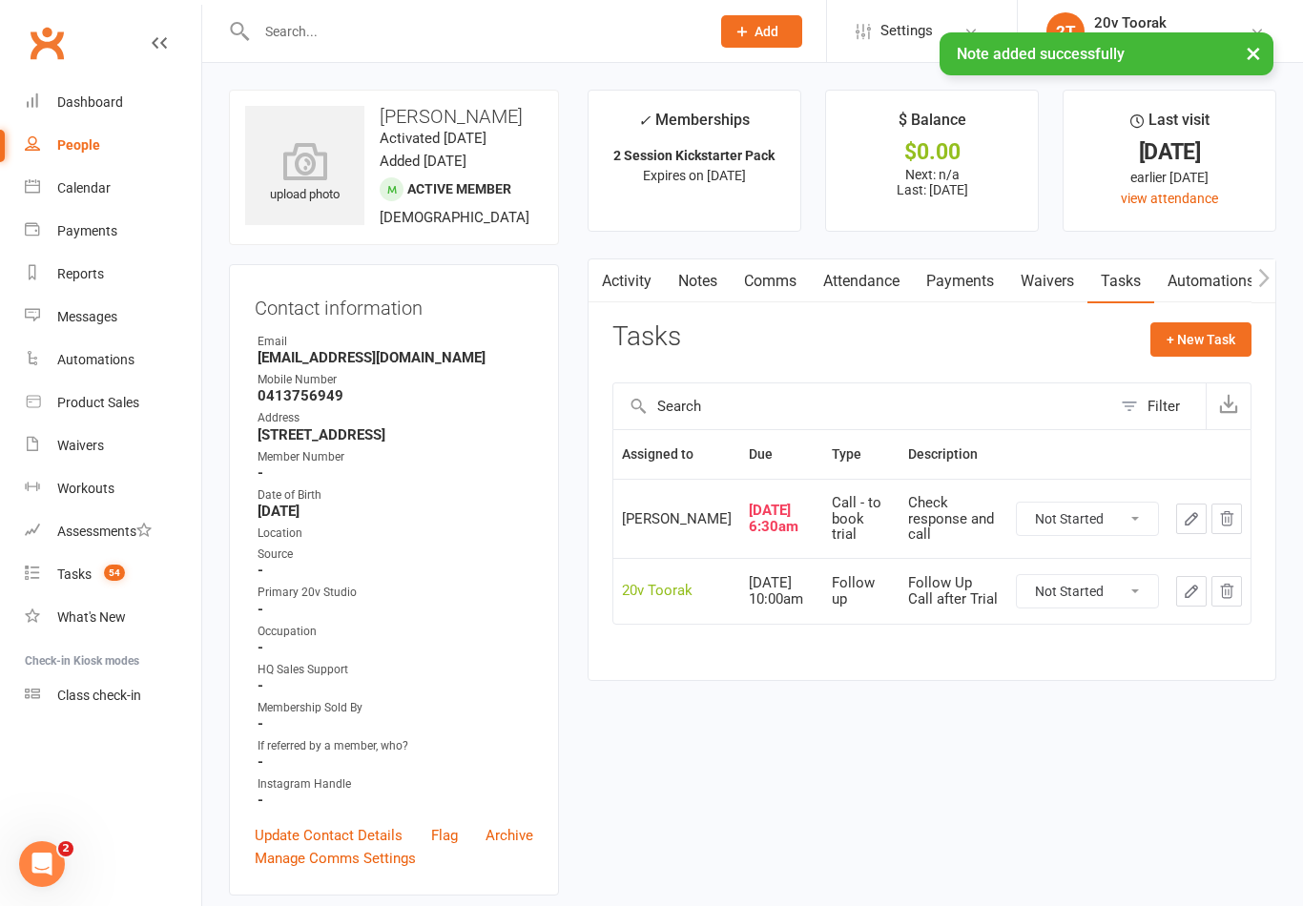
click at [1093, 523] on select "Not Started In Progress Waiting Complete" at bounding box center [1087, 519] width 141 height 32
select select "unstarted"
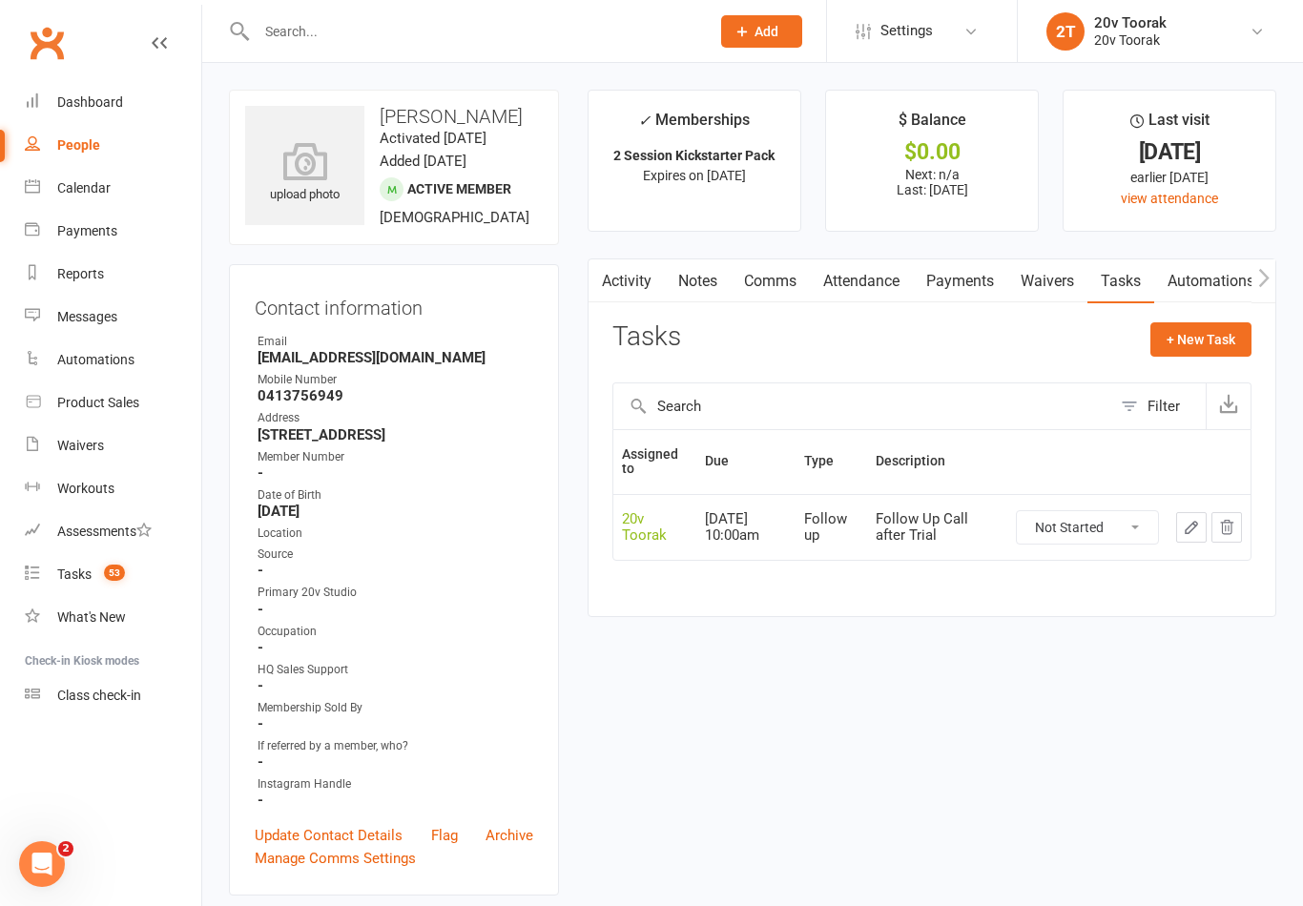
click at [26, 196] on link "Calendar" at bounding box center [113, 188] width 176 height 43
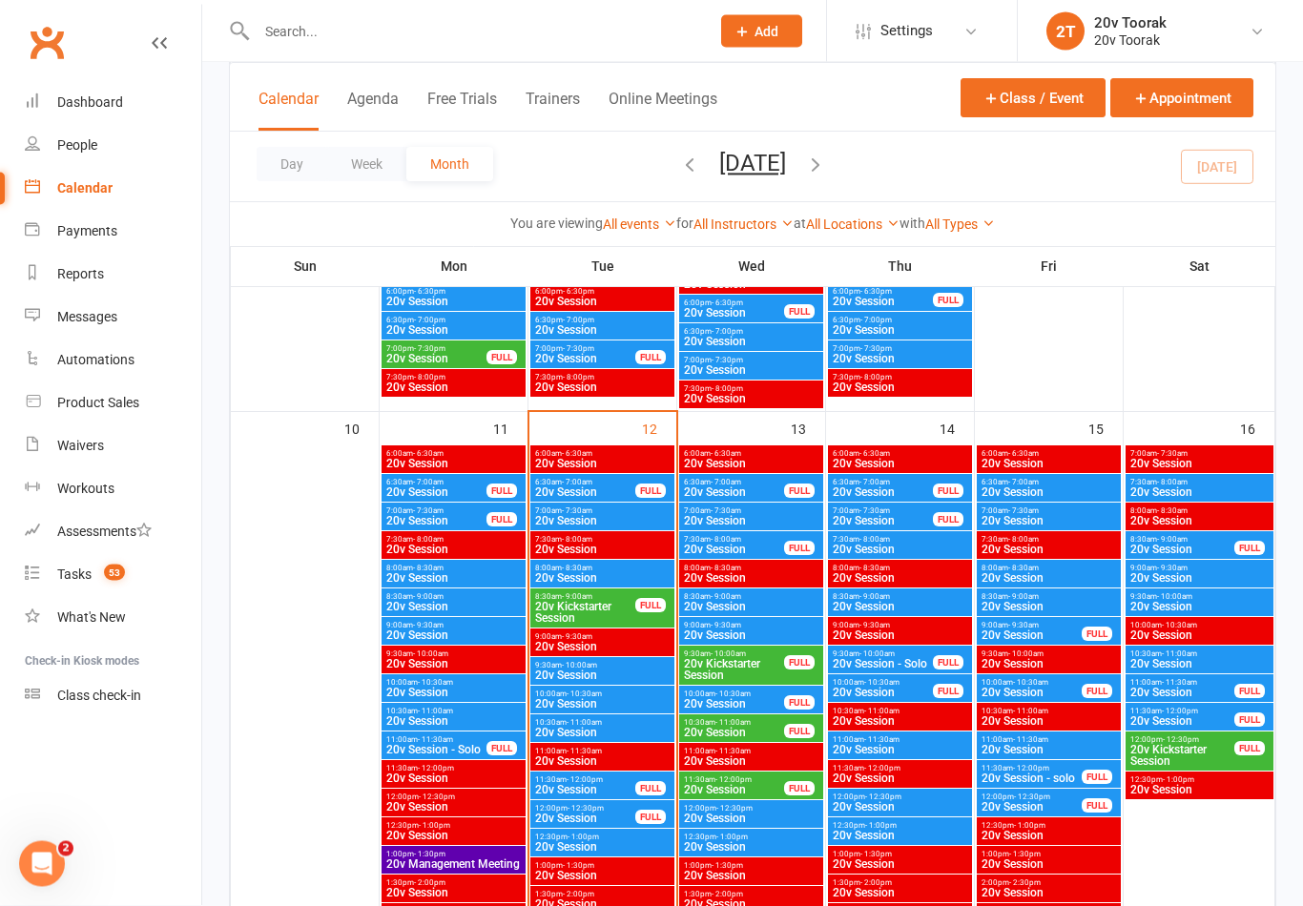
click at [1052, 626] on span "9:00am - 9:30am" at bounding box center [1032, 626] width 102 height 9
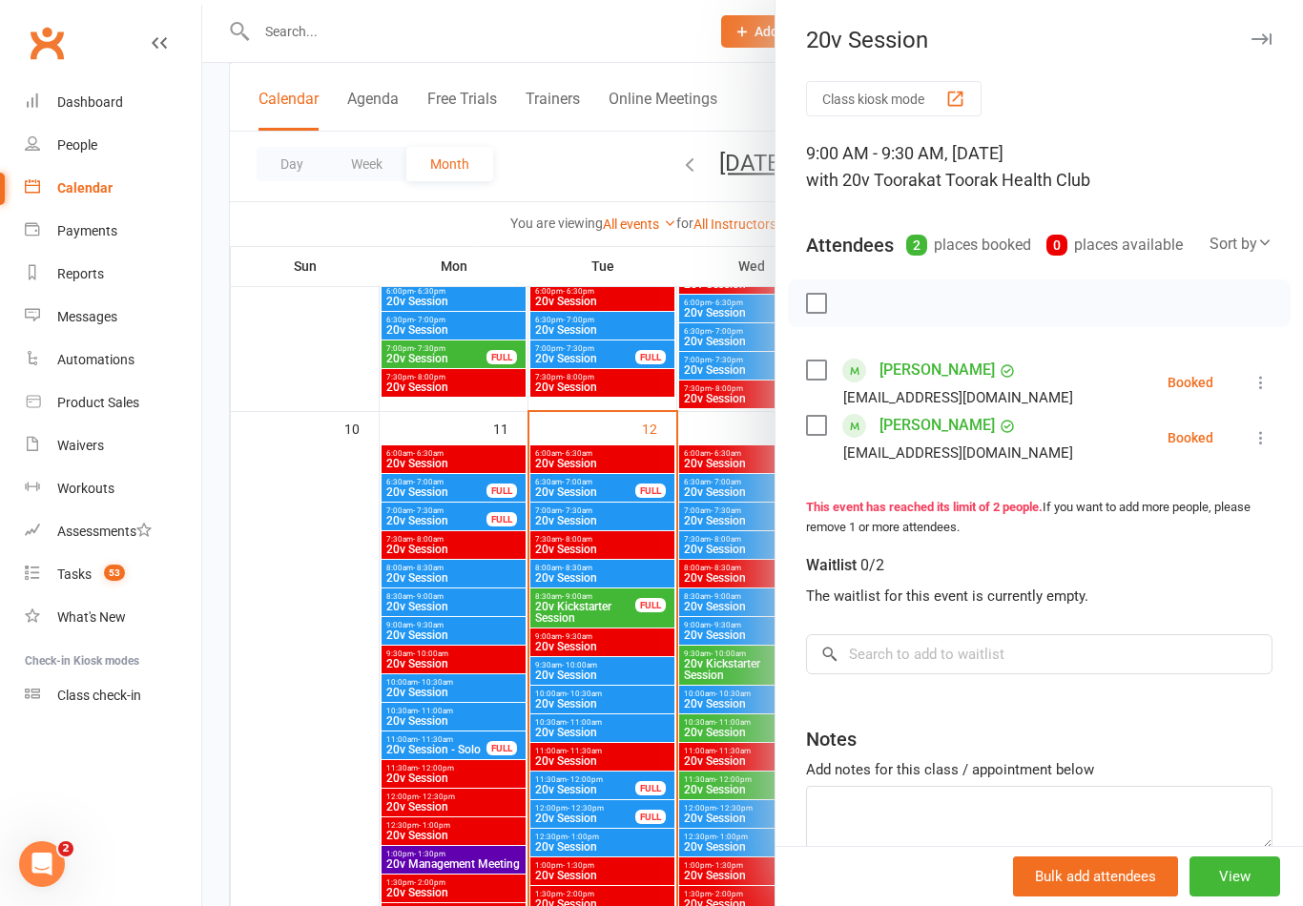
scroll to position [56, 0]
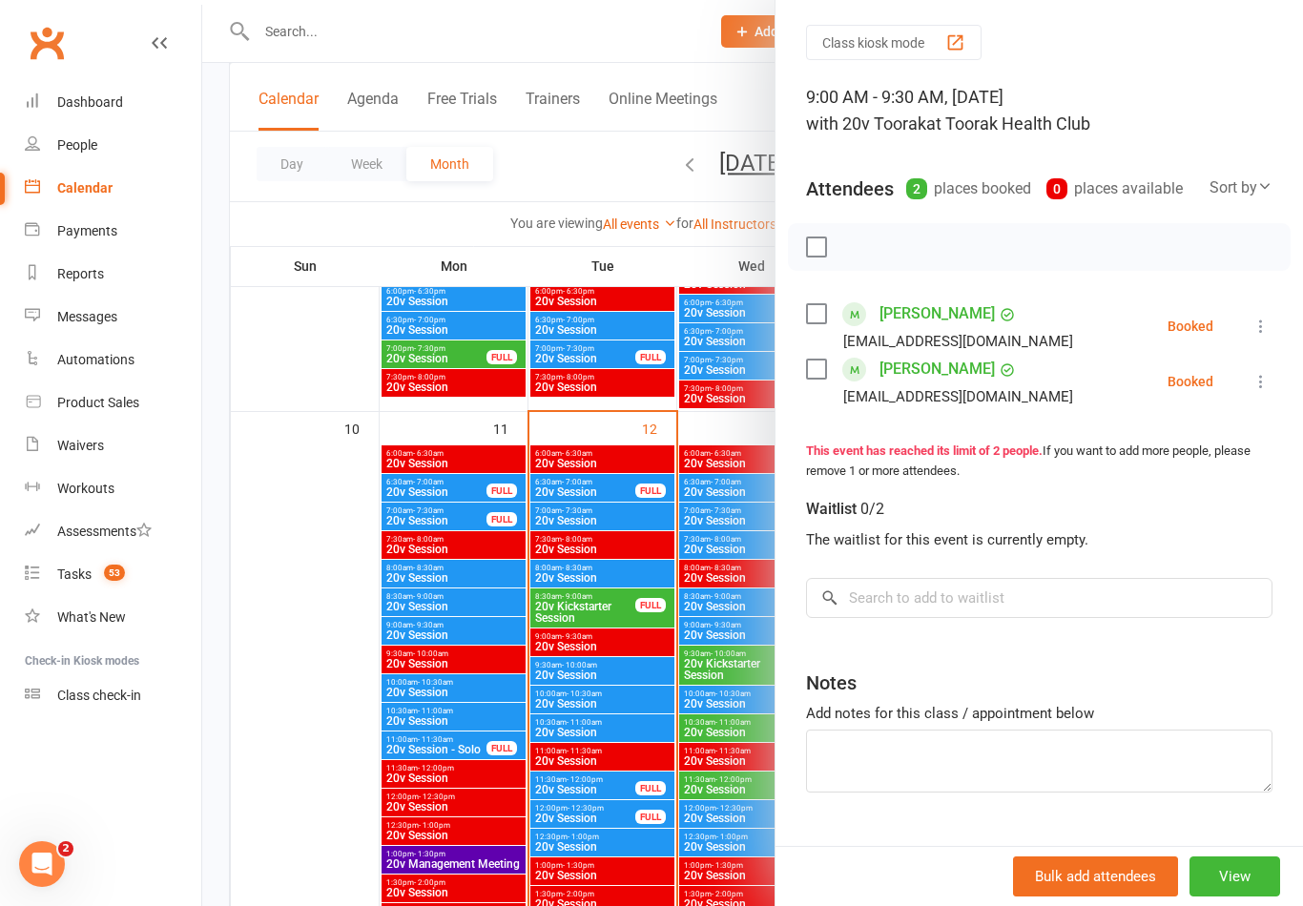
click at [895, 739] on textarea at bounding box center [1039, 761] width 466 height 63
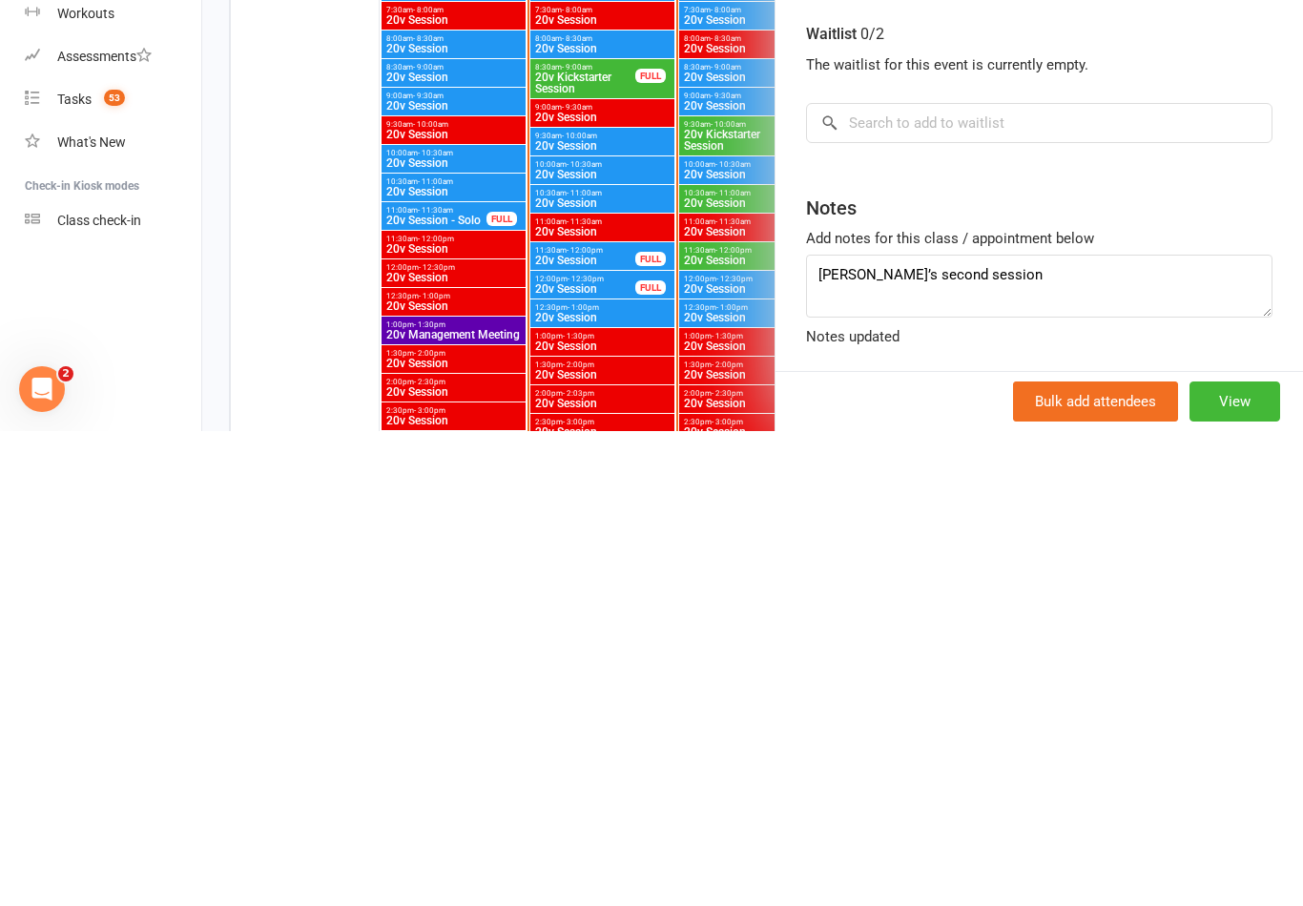
scroll to position [2254, 0]
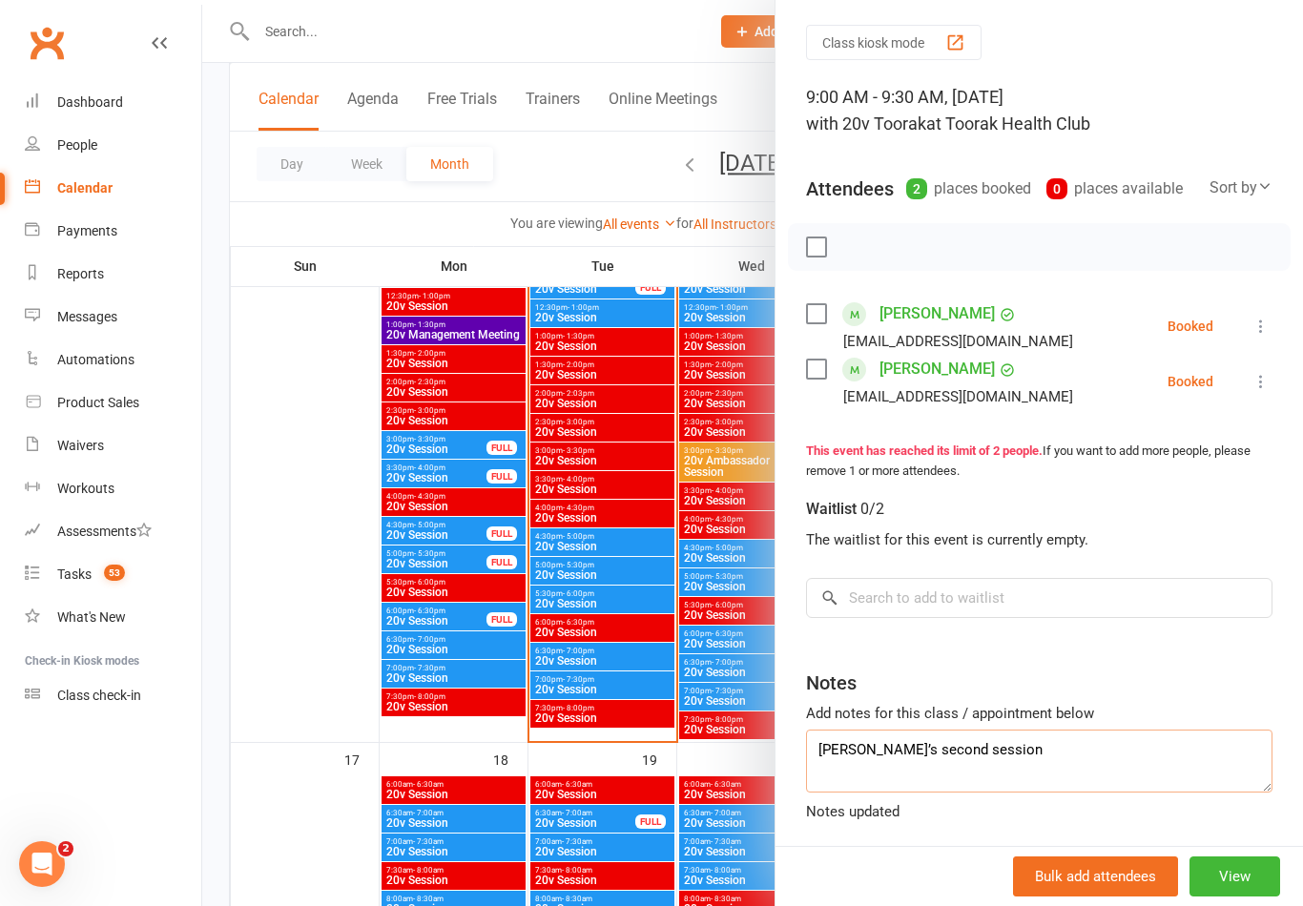
type textarea "Thanh’s second session"
click at [670, 827] on div at bounding box center [752, 453] width 1101 height 906
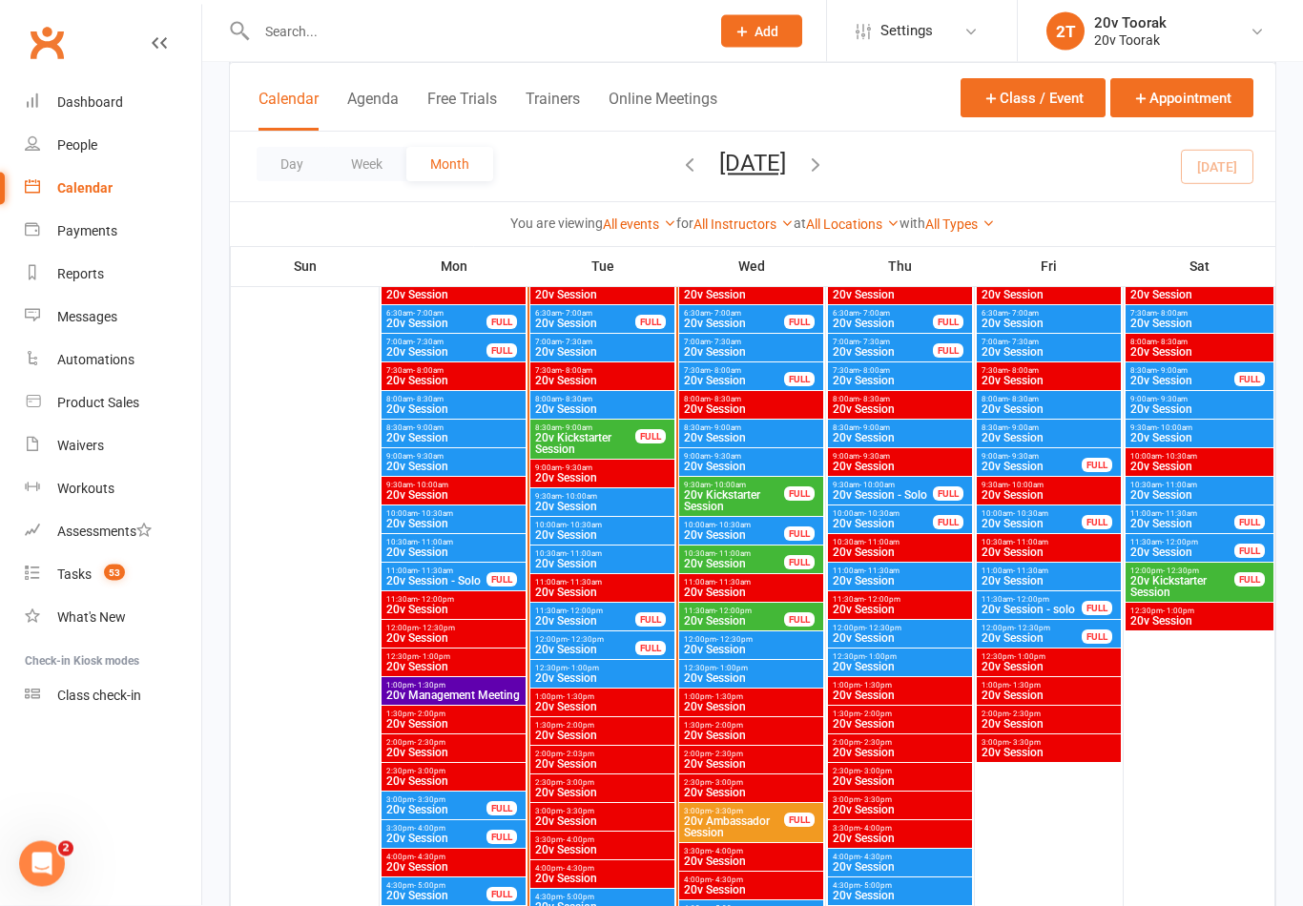
scroll to position [1855, 0]
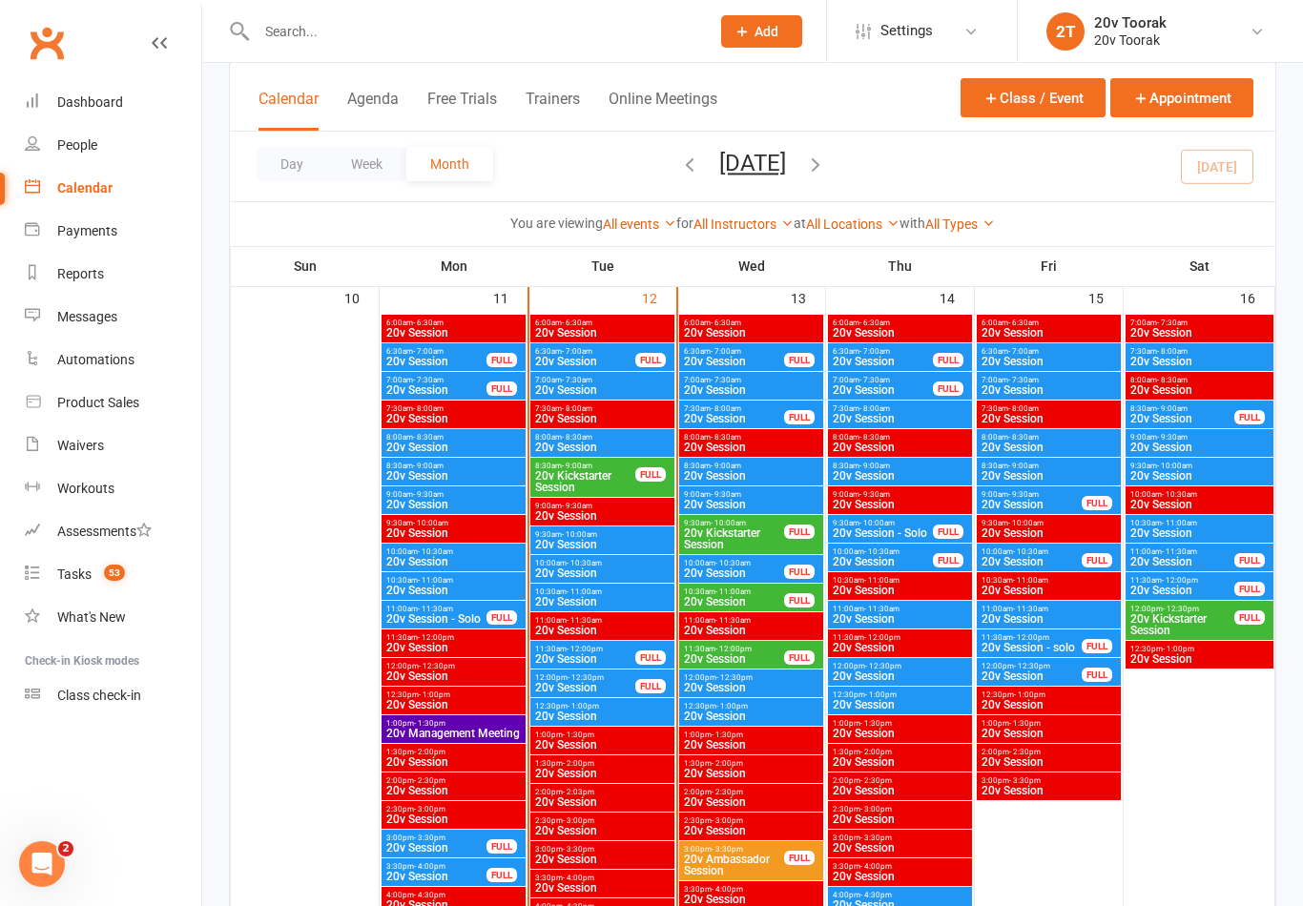
click at [1082, 648] on div "FULL" at bounding box center [1097, 646] width 31 height 14
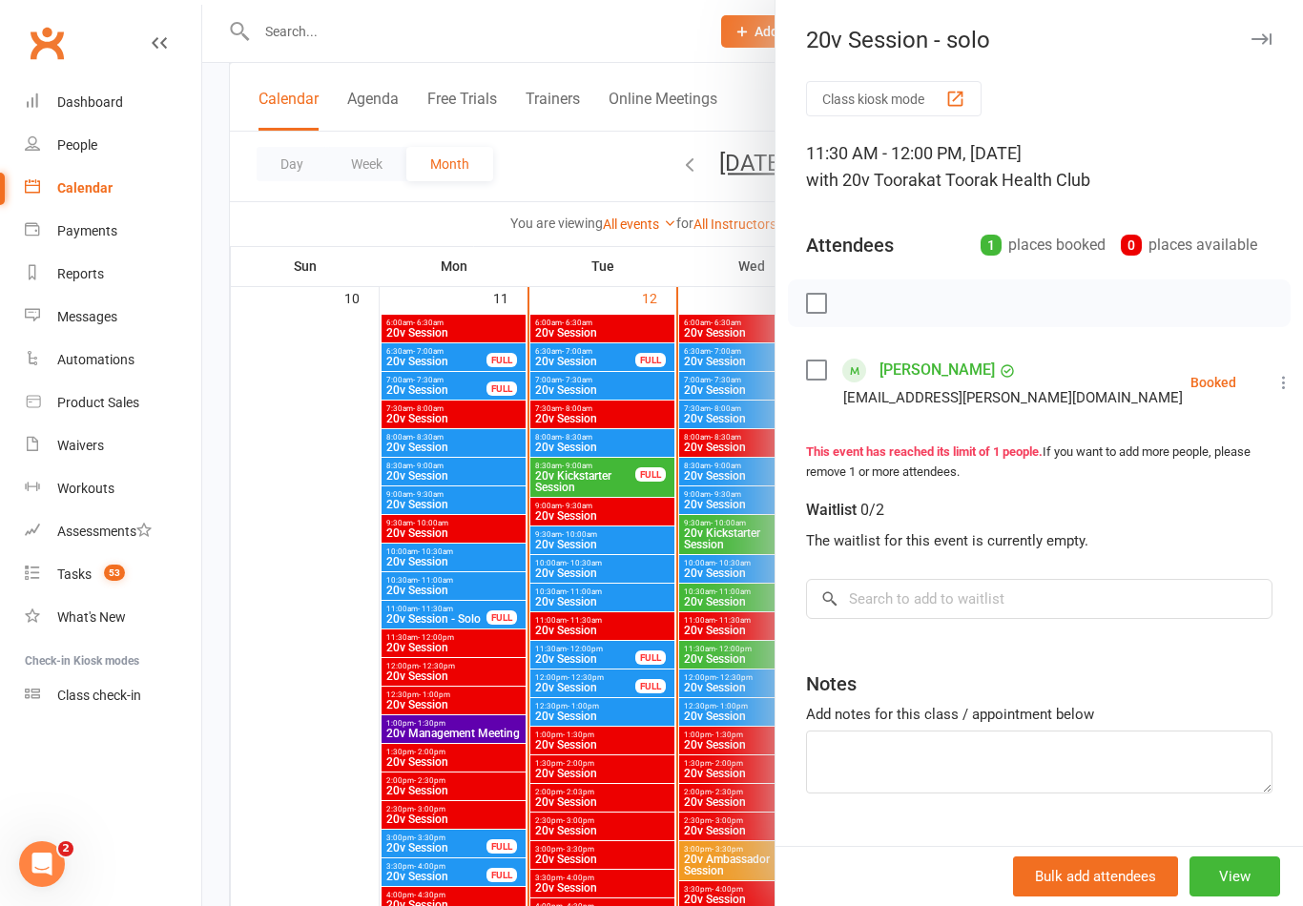
click at [694, 786] on div at bounding box center [752, 453] width 1101 height 906
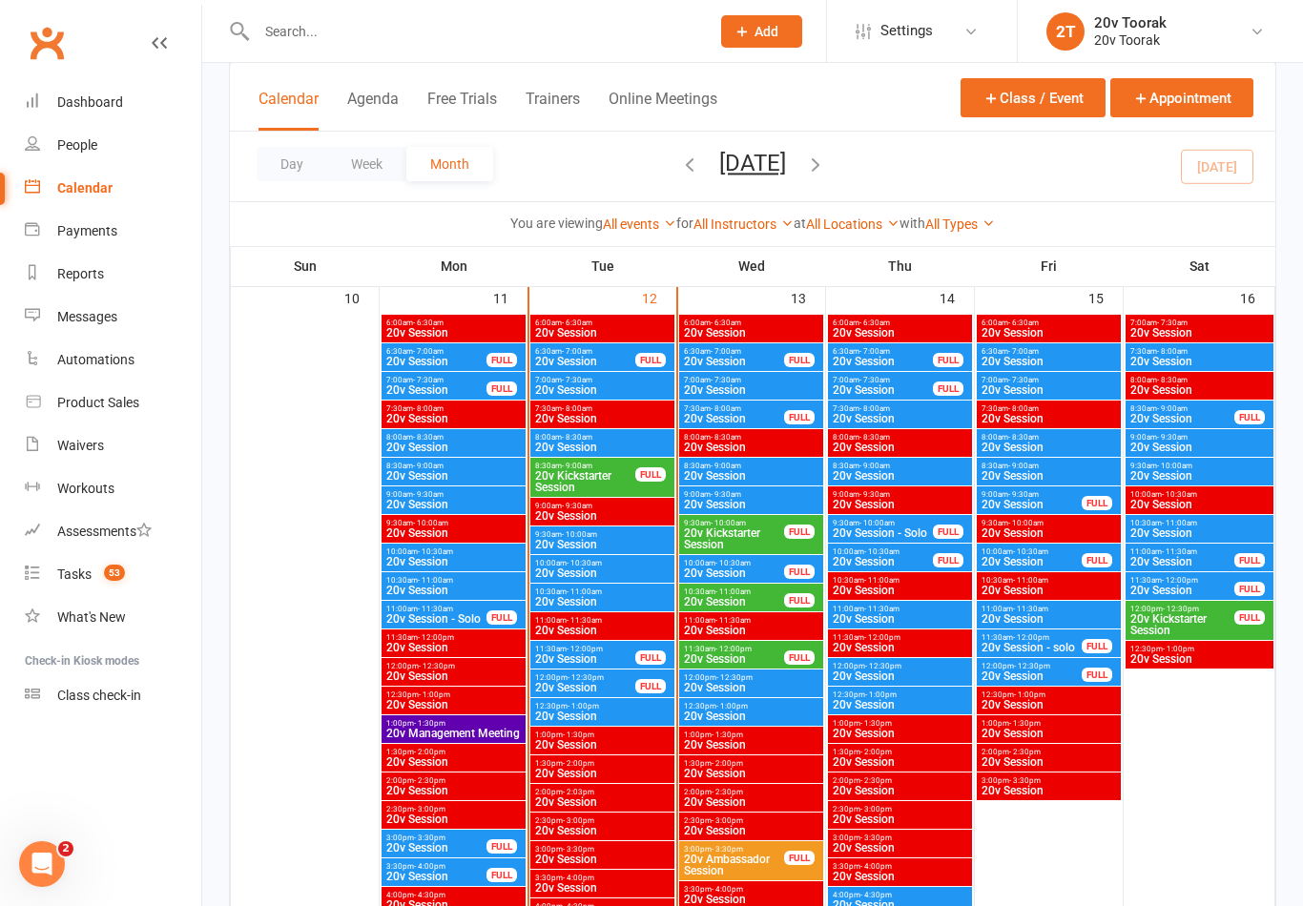
click at [1046, 667] on span "- 12:30pm" at bounding box center [1032, 666] width 36 height 9
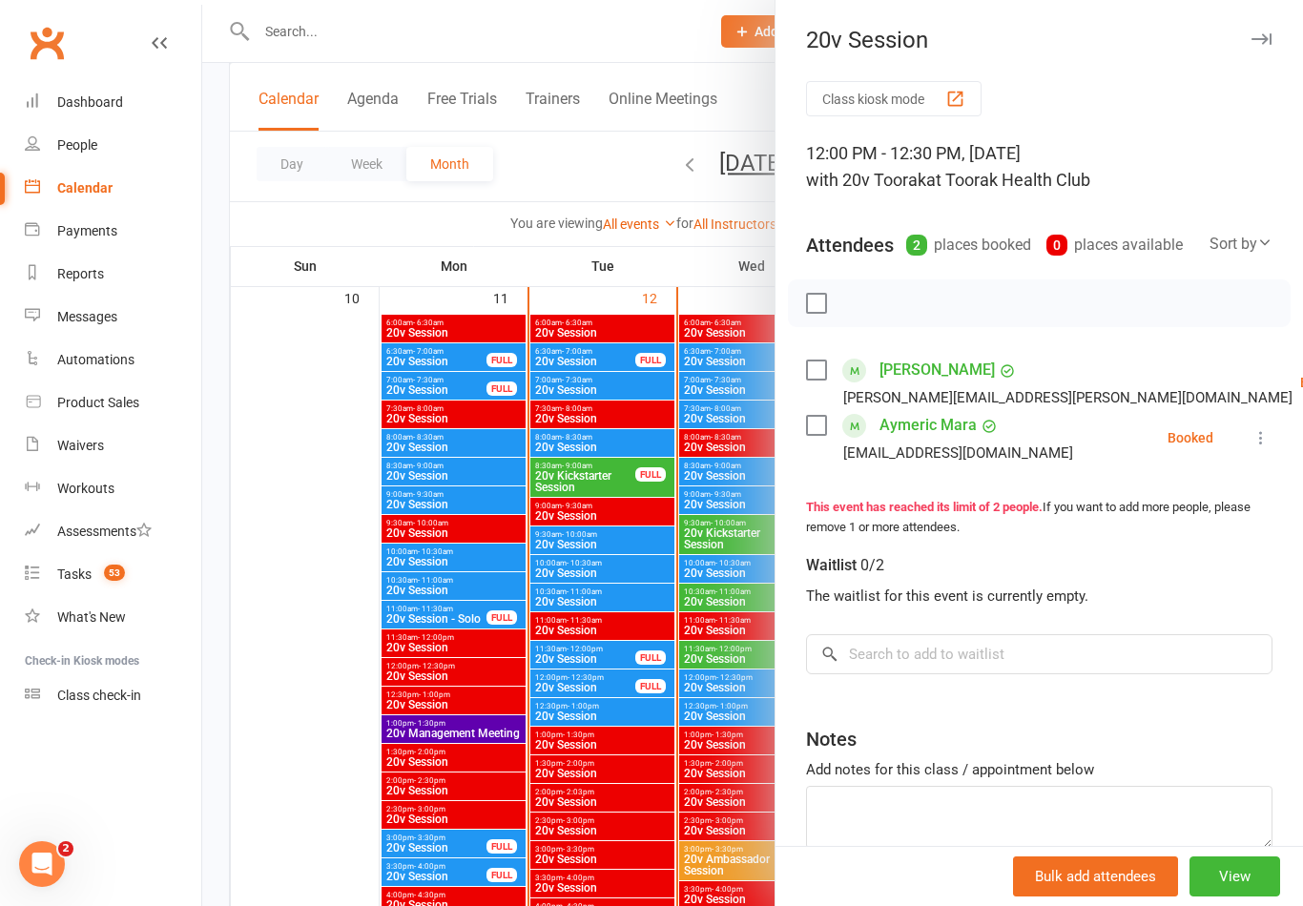
click at [750, 823] on div at bounding box center [752, 453] width 1101 height 906
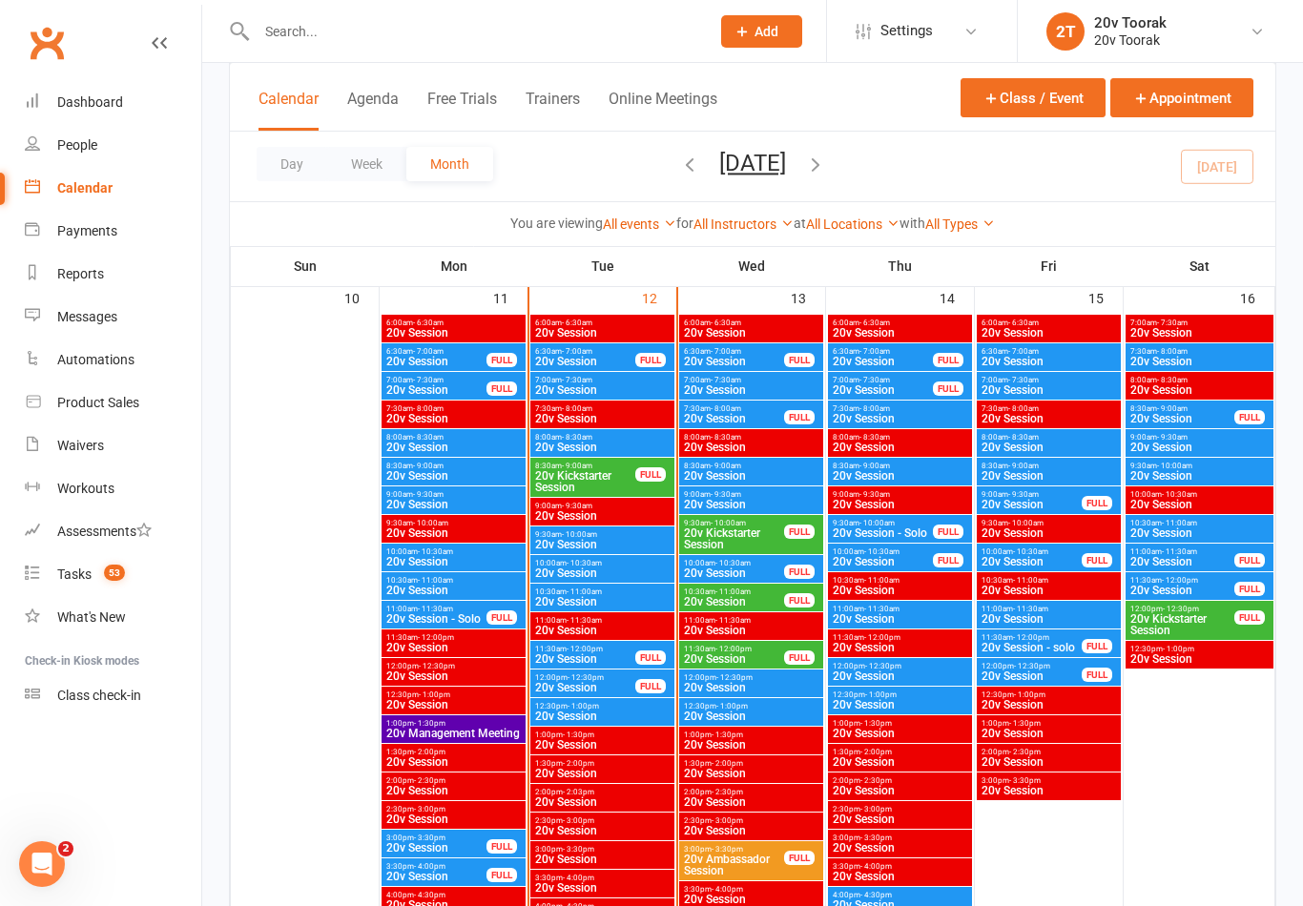
click at [1045, 617] on span "20v Session" at bounding box center [1049, 618] width 136 height 11
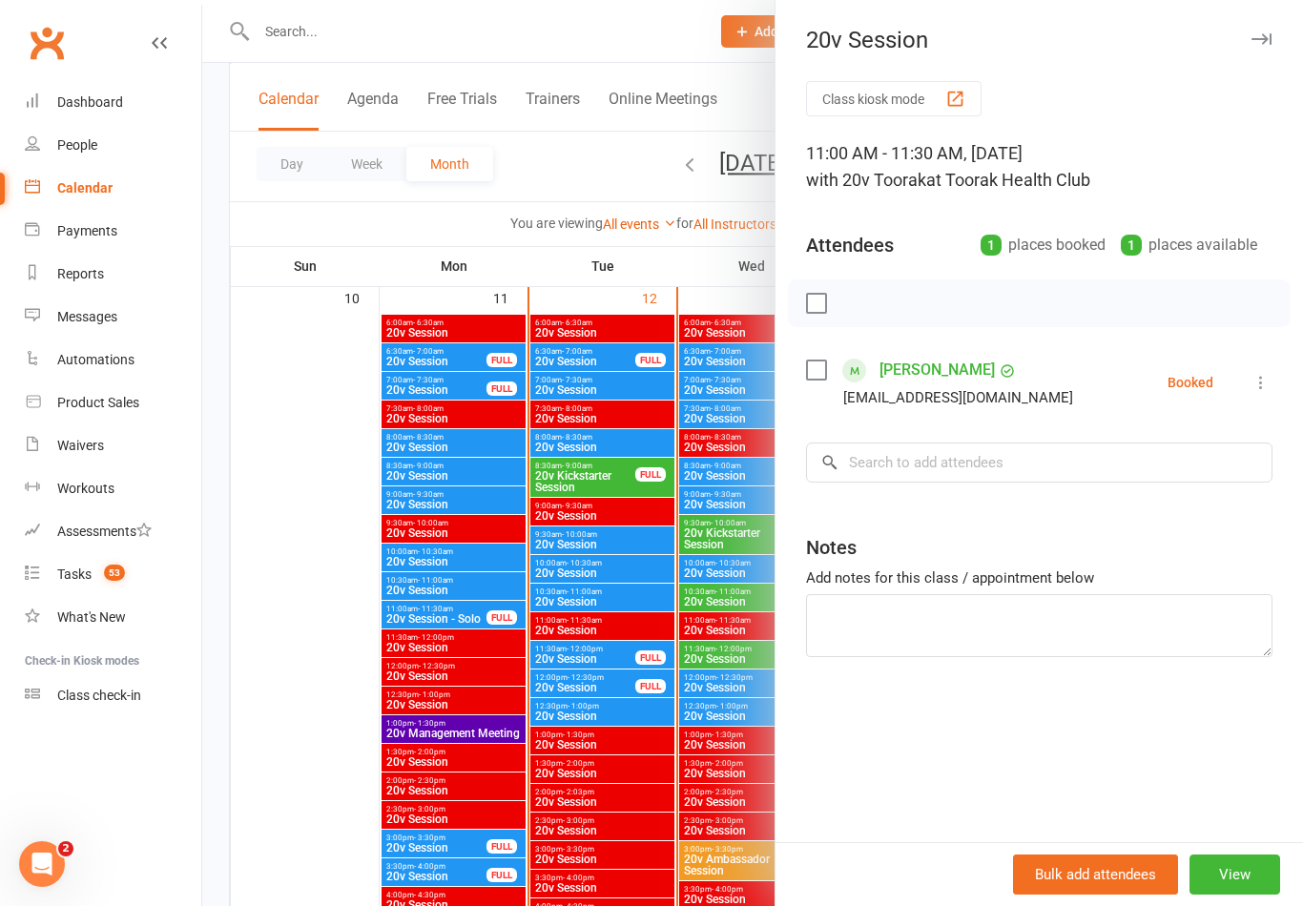
click at [755, 768] on div at bounding box center [752, 453] width 1101 height 906
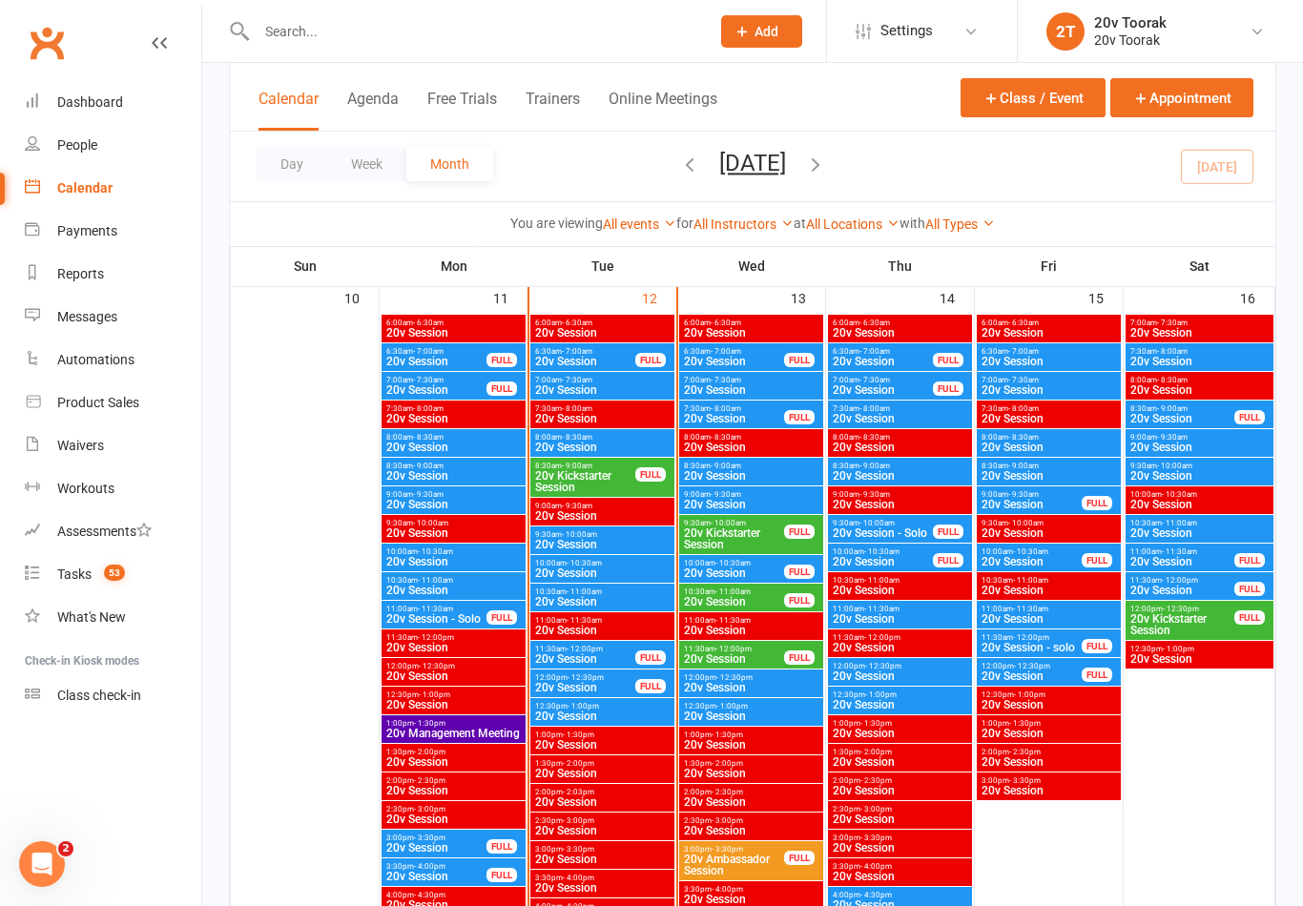
click at [1087, 496] on div "FULL" at bounding box center [1097, 503] width 31 height 14
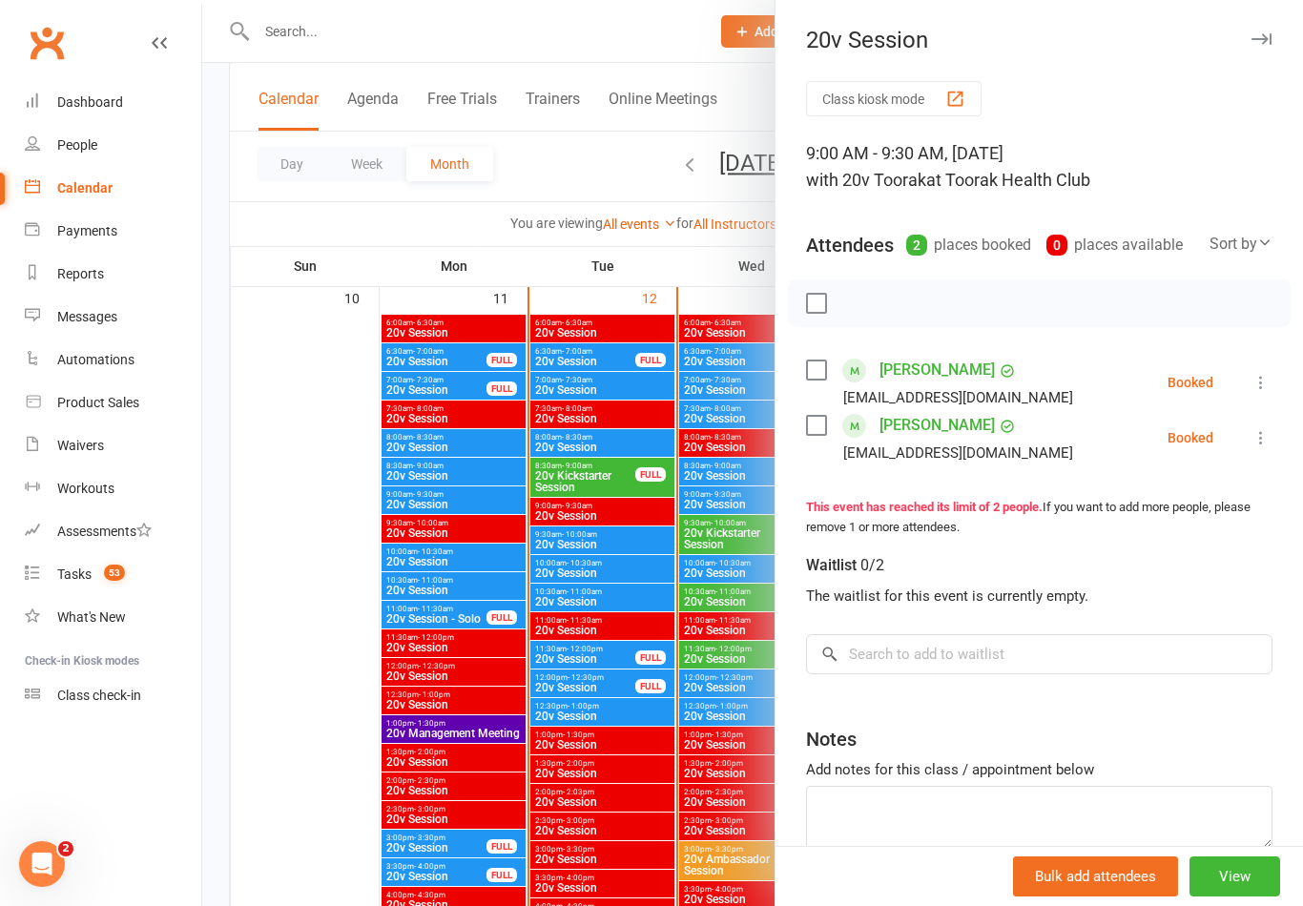
type textarea "Thanh’s second session"
click at [731, 801] on div at bounding box center [752, 453] width 1101 height 906
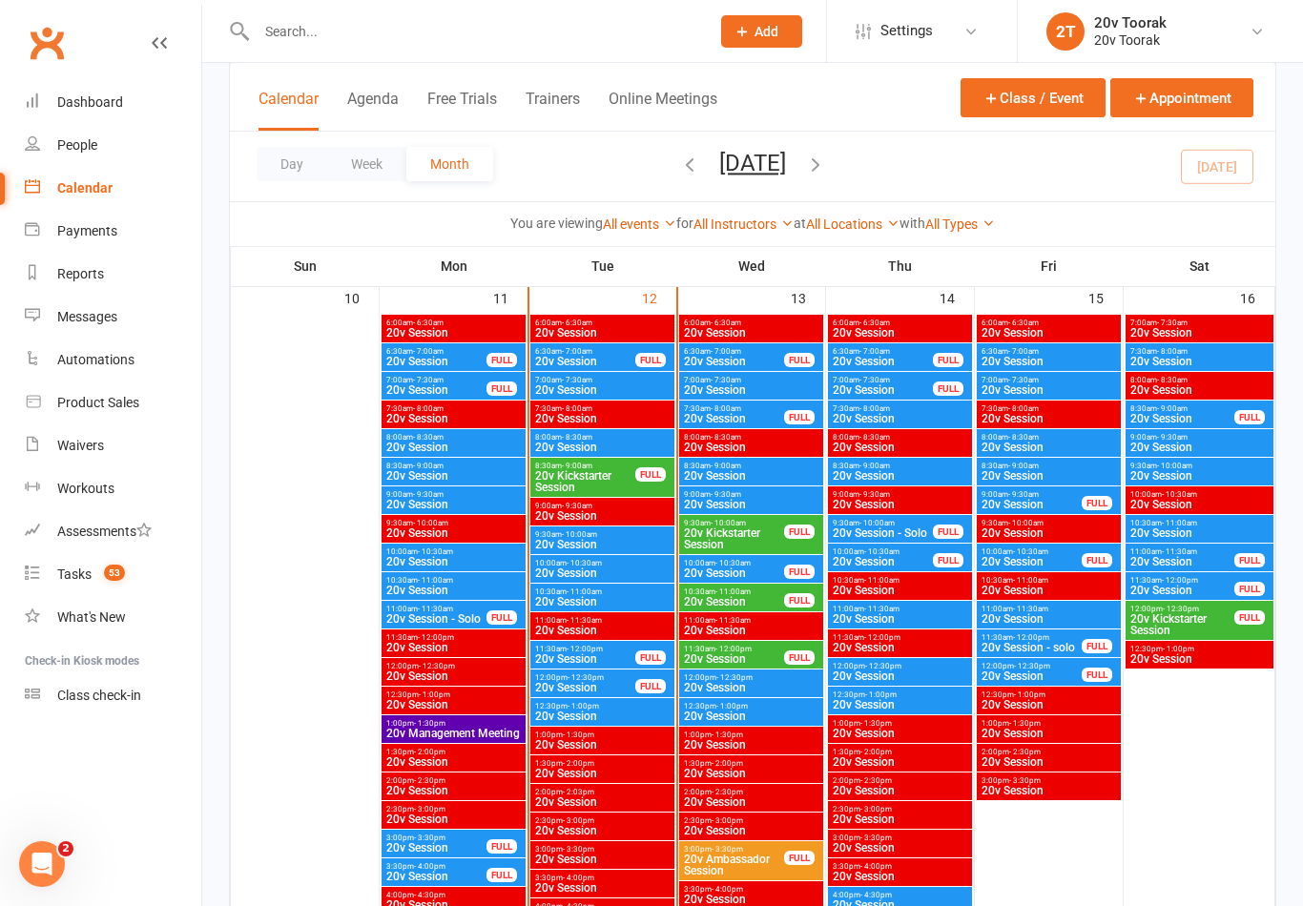
click at [1049, 563] on span "20v Session" at bounding box center [1032, 561] width 102 height 11
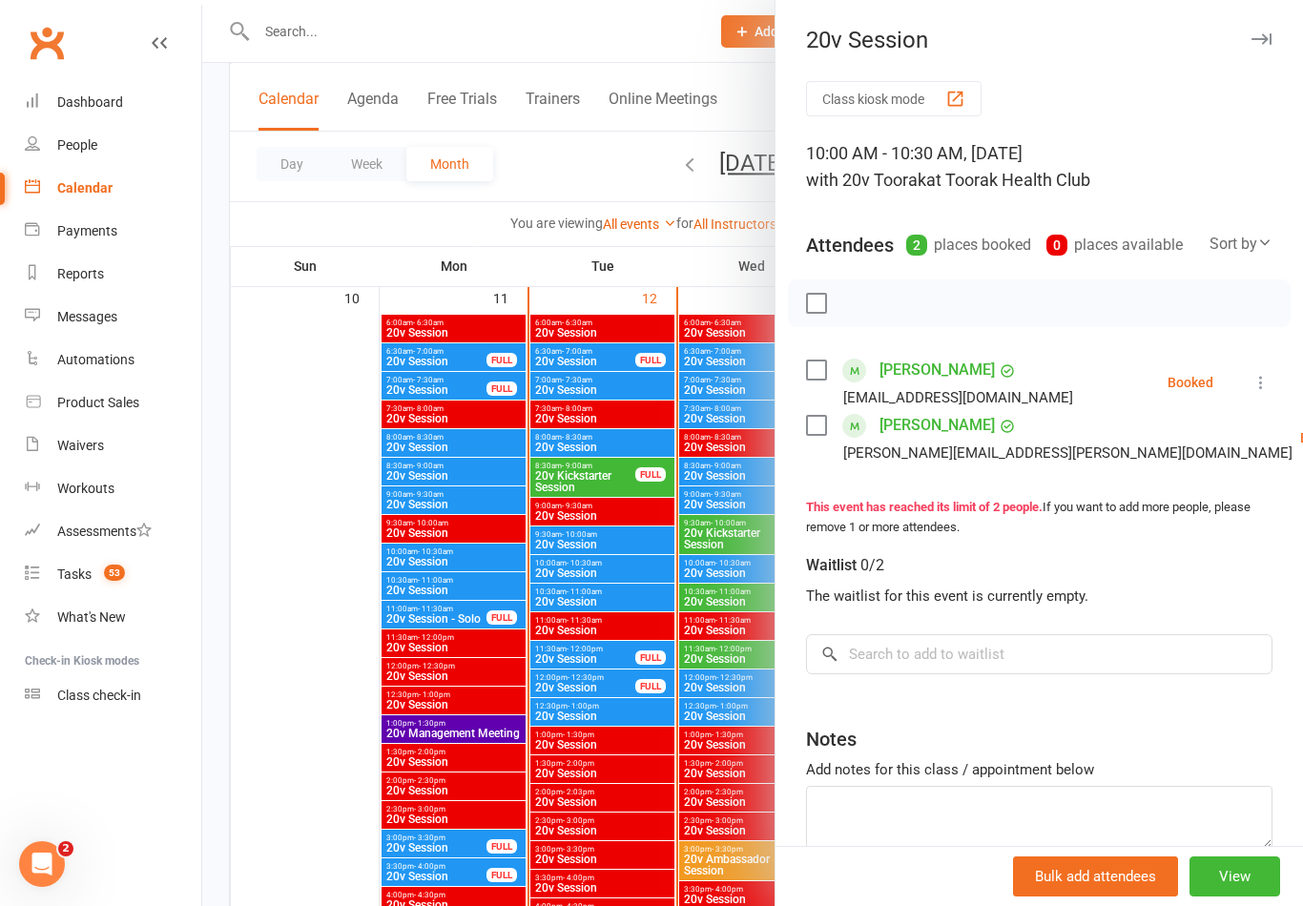
click at [716, 772] on div at bounding box center [752, 453] width 1101 height 906
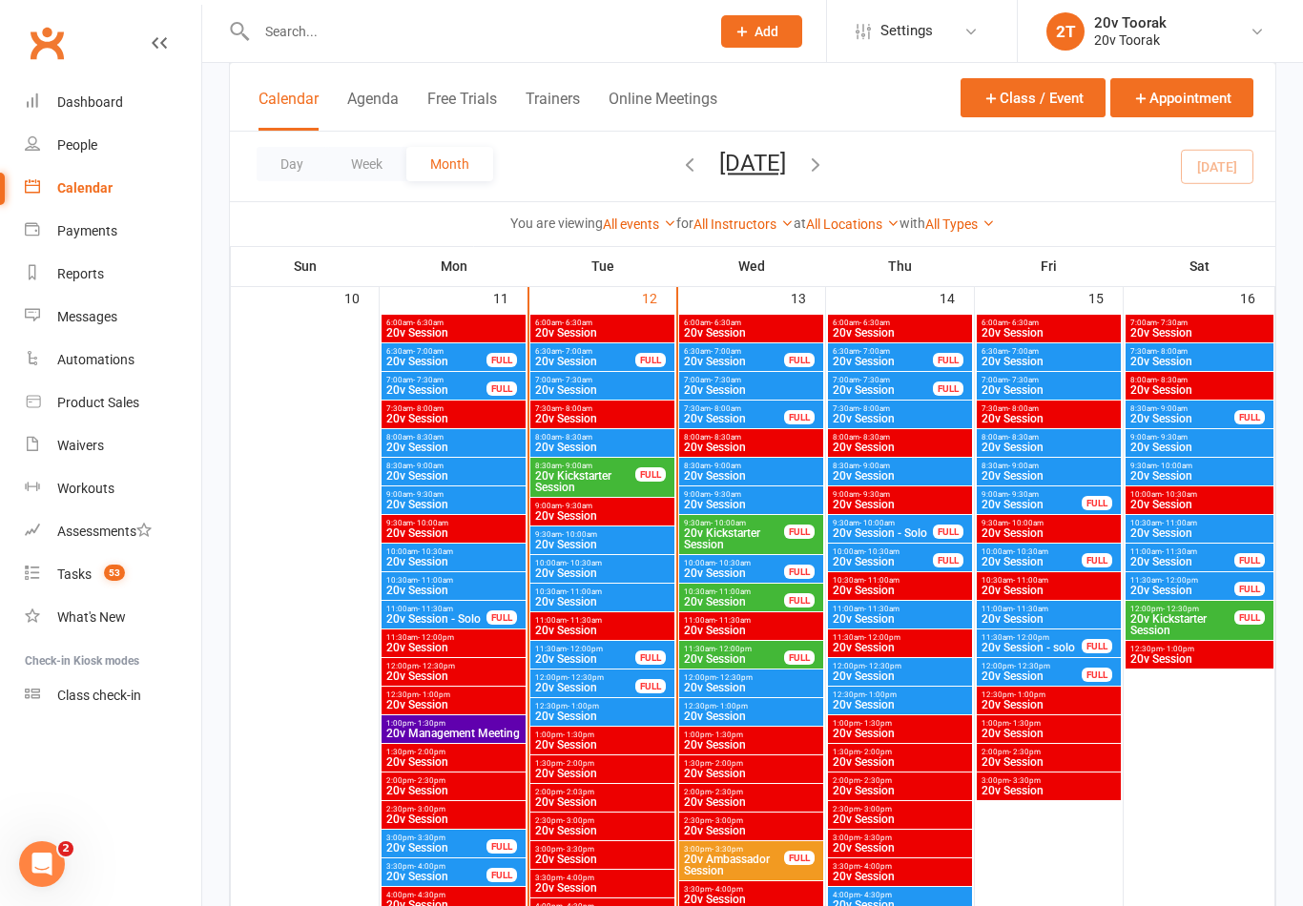
click at [1067, 472] on span "20v Session" at bounding box center [1049, 475] width 136 height 11
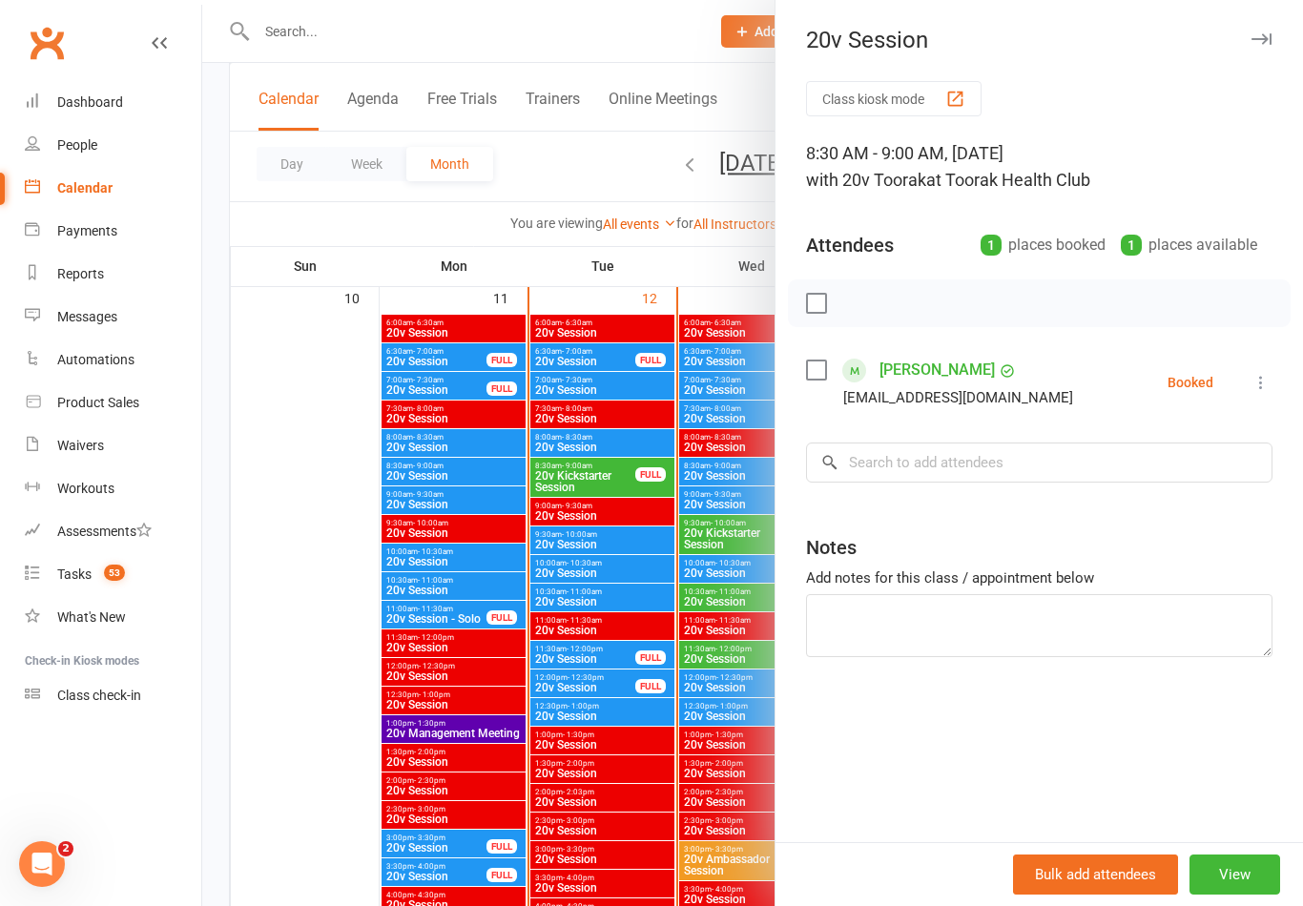
click at [709, 793] on div at bounding box center [752, 453] width 1101 height 906
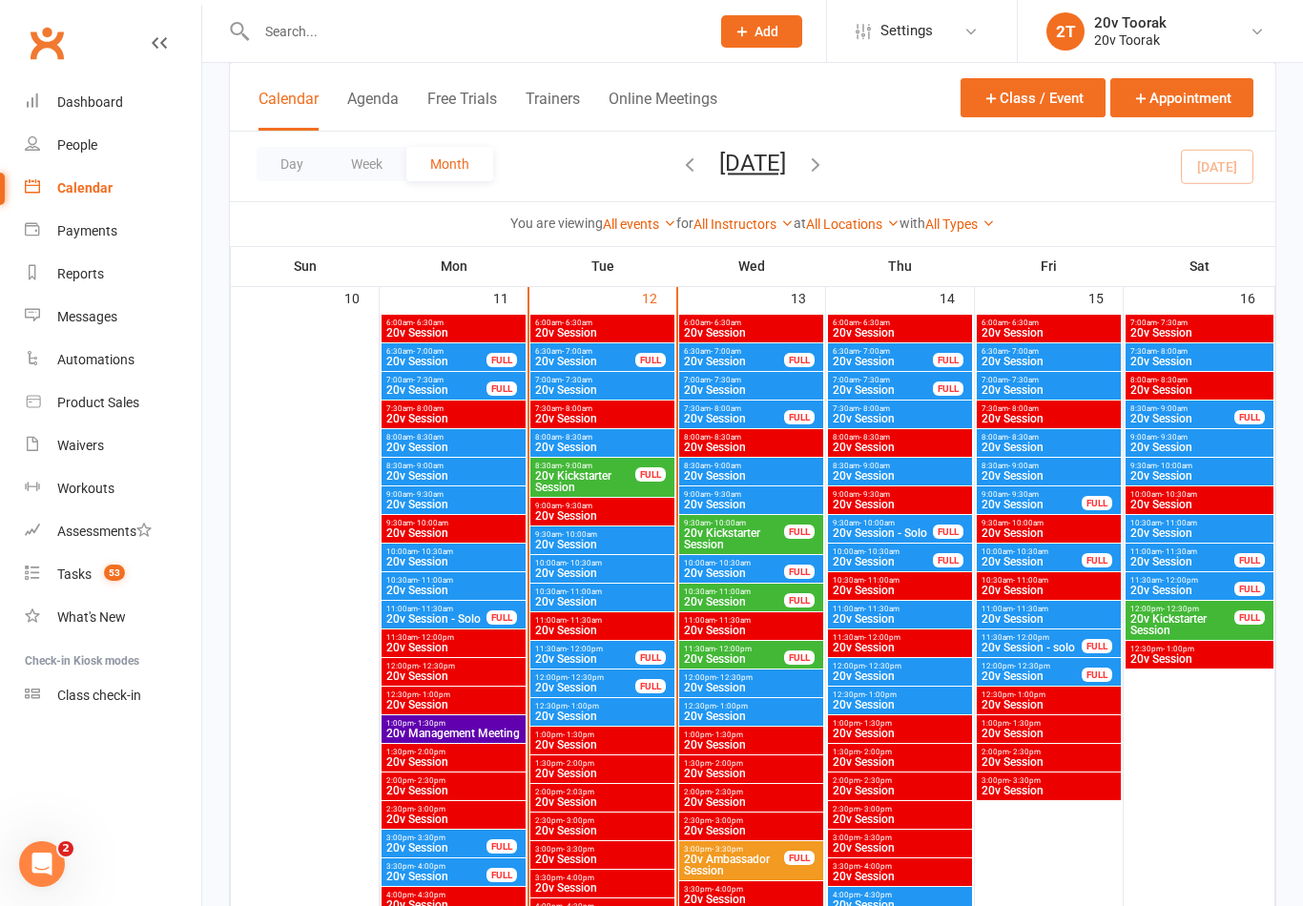
click at [1045, 443] on span "20v Session" at bounding box center [1049, 447] width 136 height 11
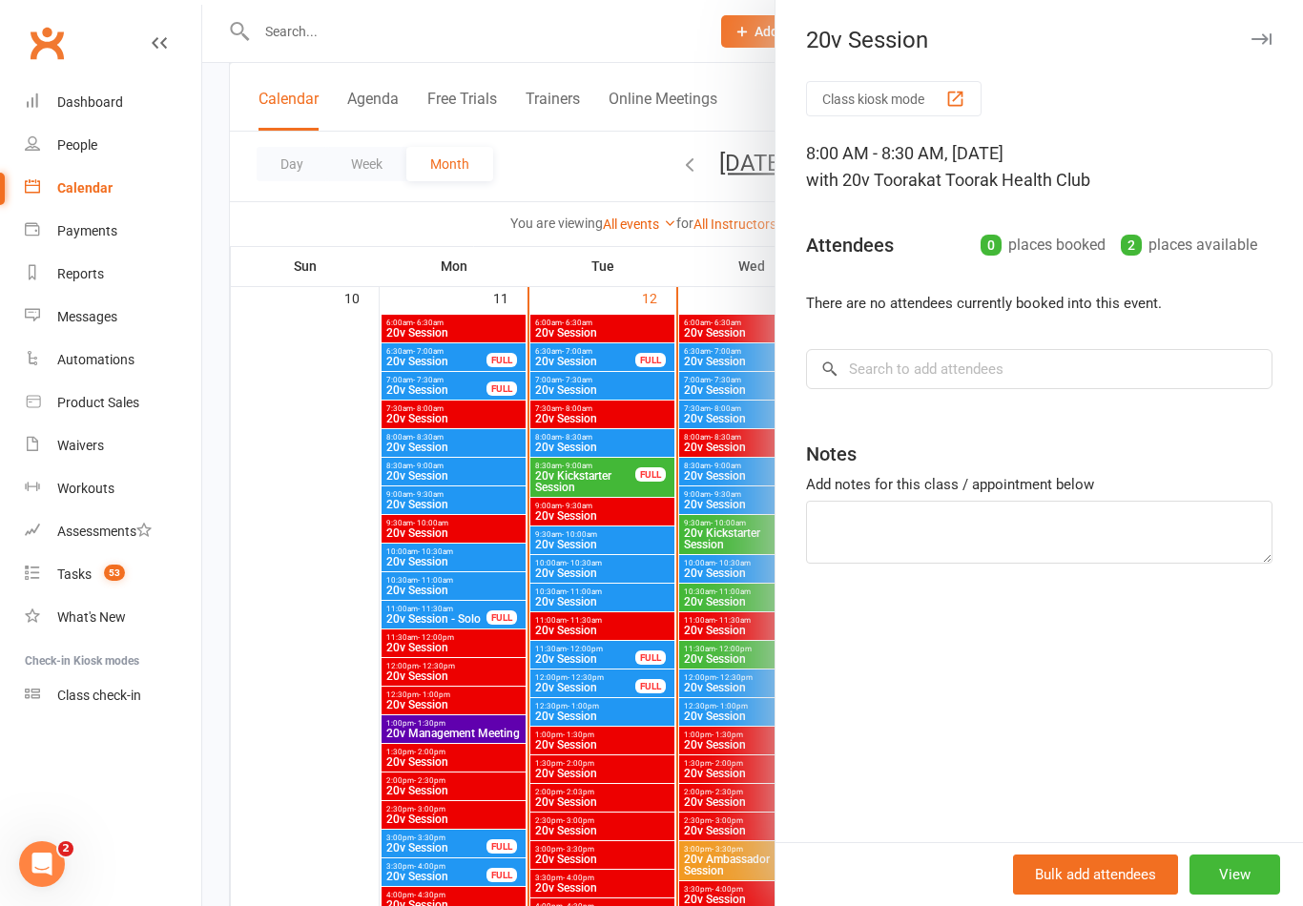
click at [661, 795] on div at bounding box center [752, 453] width 1101 height 906
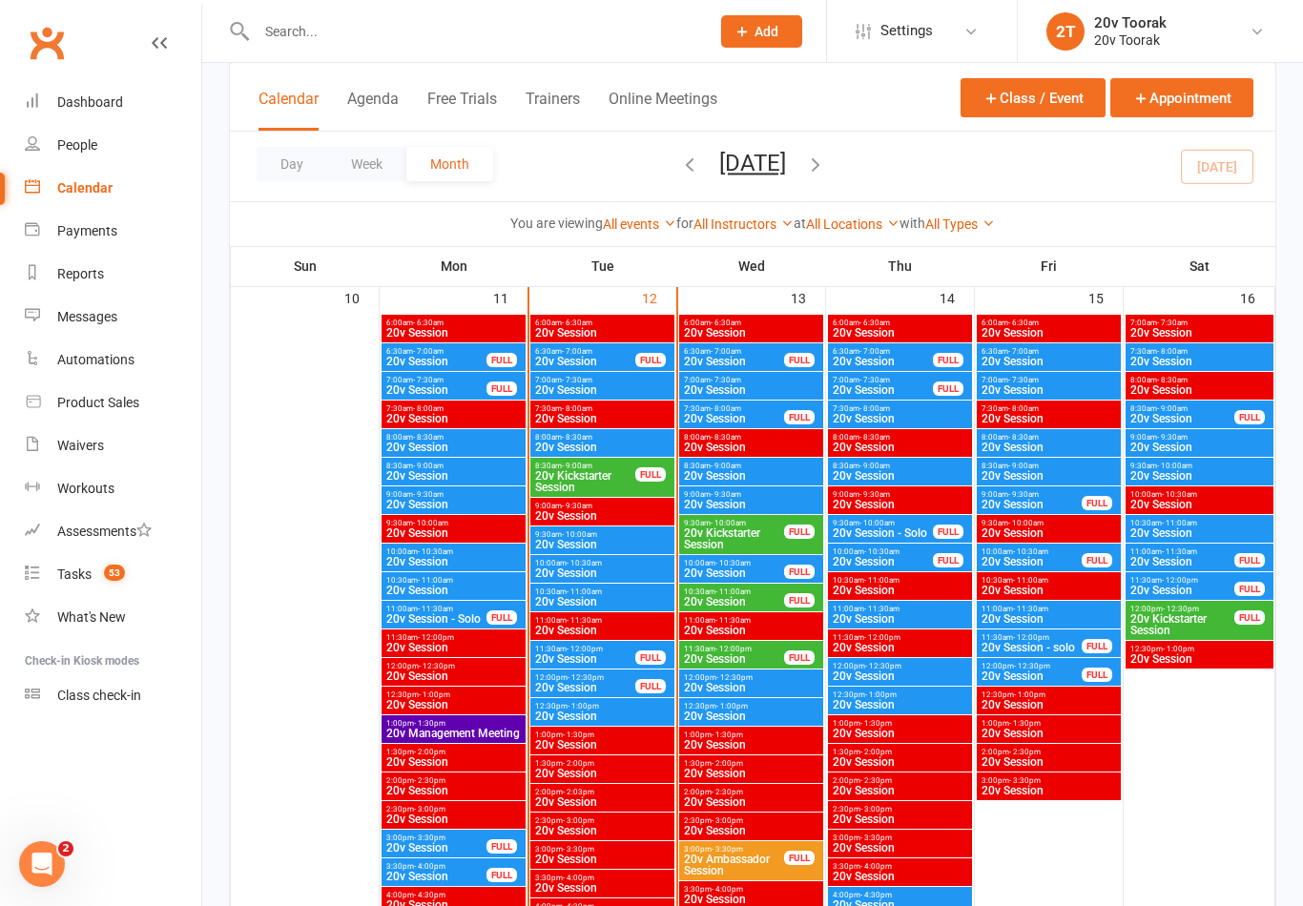
click at [1046, 389] on span "20v Session" at bounding box center [1049, 389] width 136 height 11
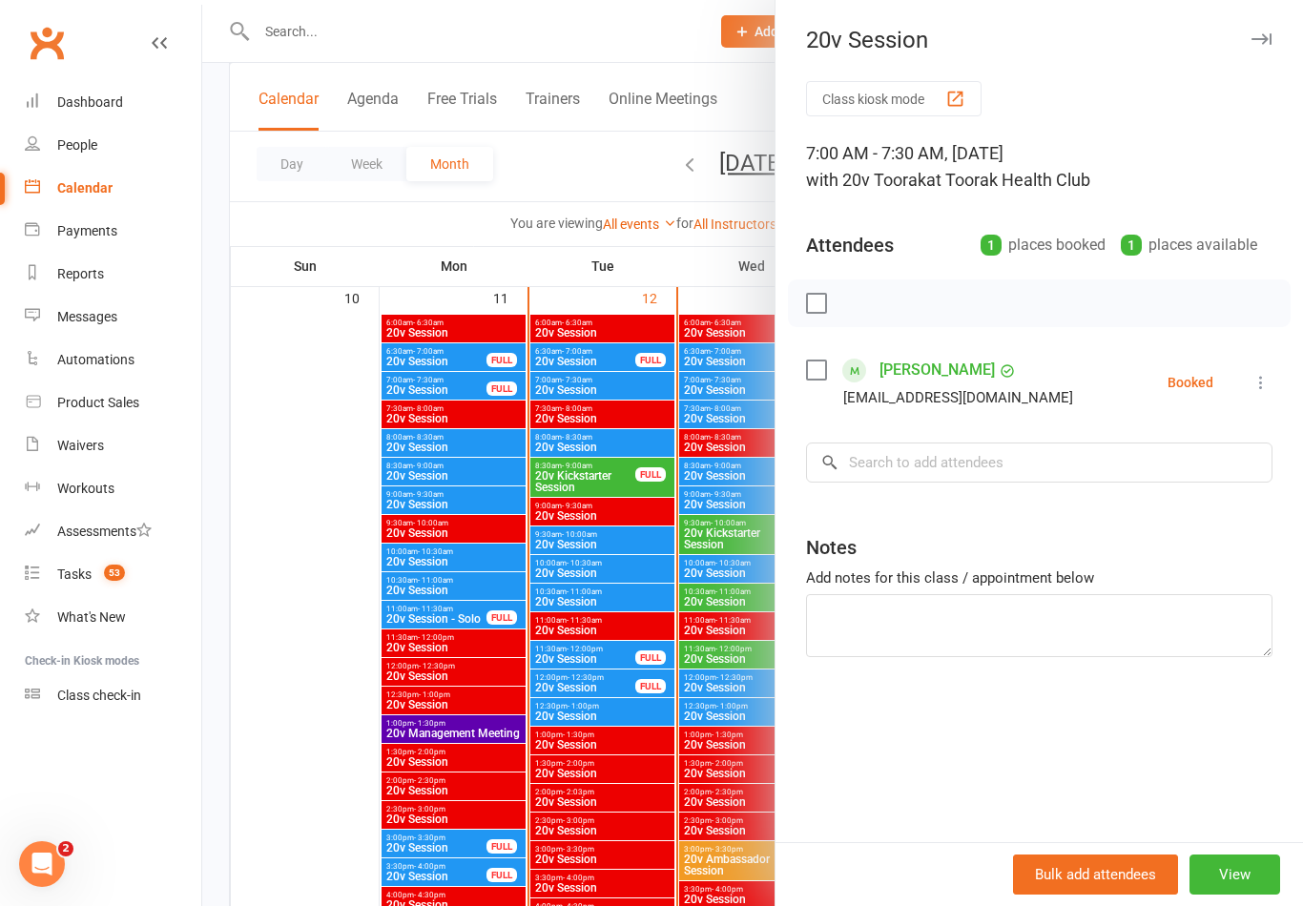
click at [659, 775] on div at bounding box center [752, 453] width 1101 height 906
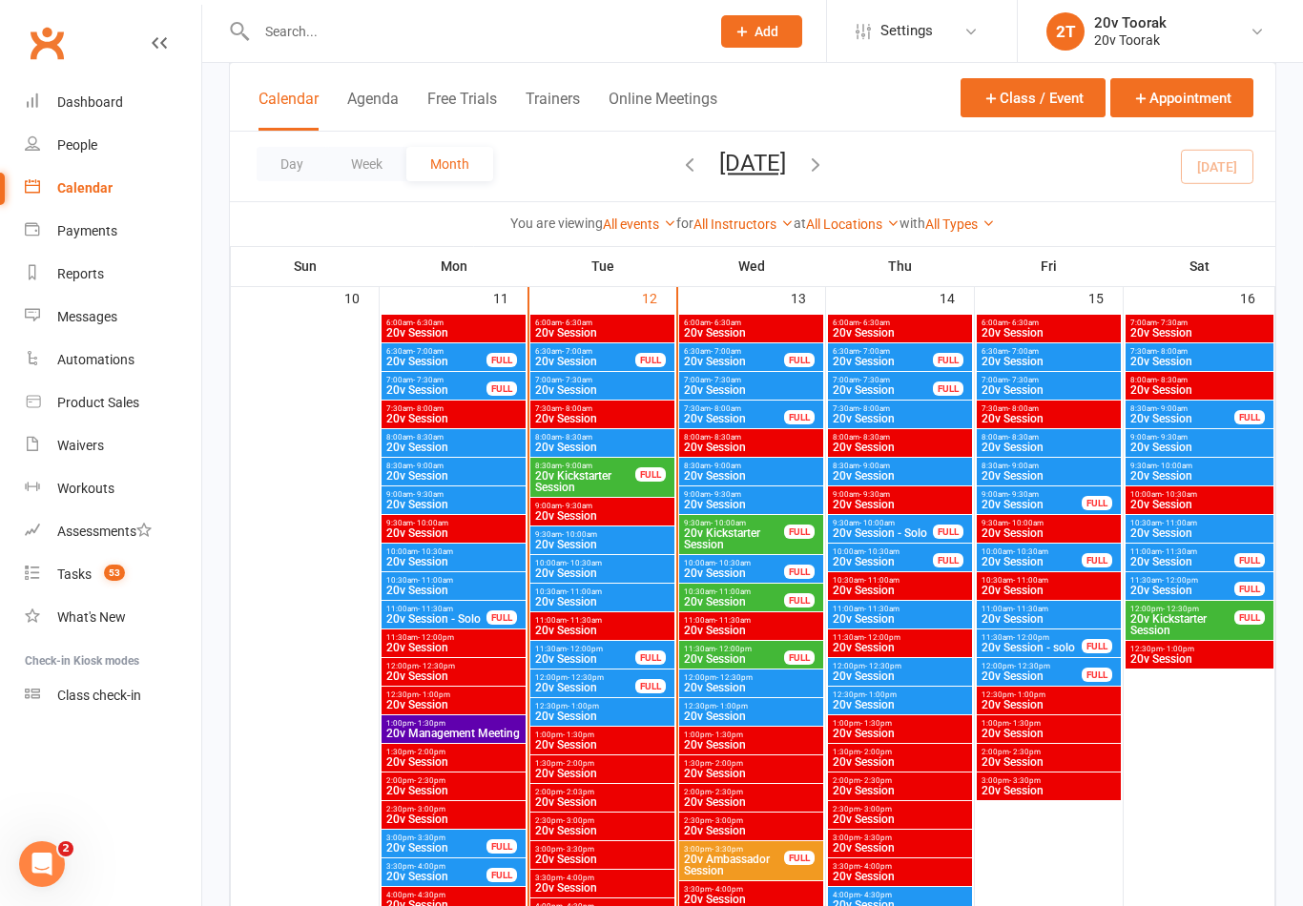
click at [1066, 356] on span "20v Session" at bounding box center [1049, 361] width 136 height 11
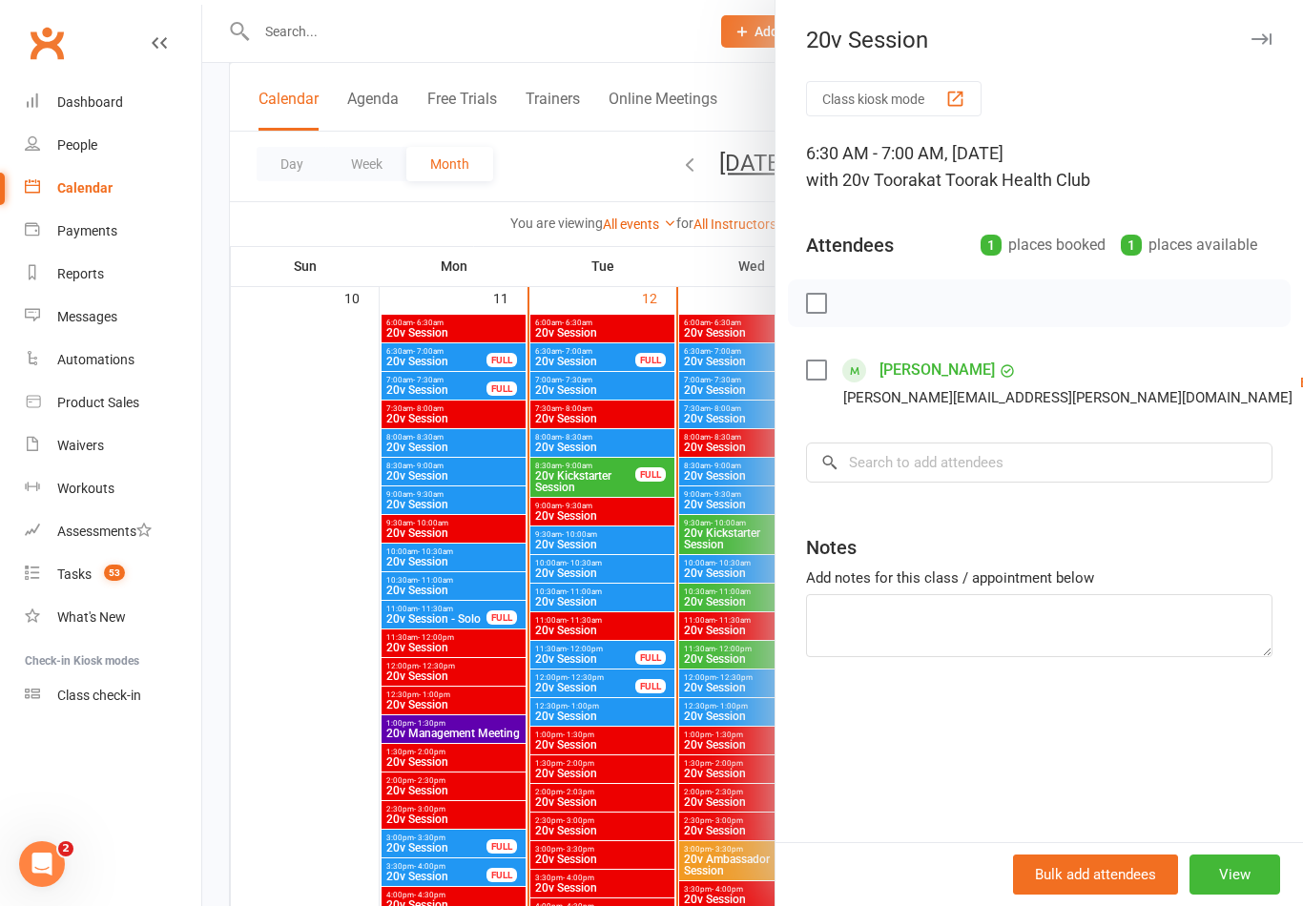
click at [655, 763] on div at bounding box center [752, 453] width 1101 height 906
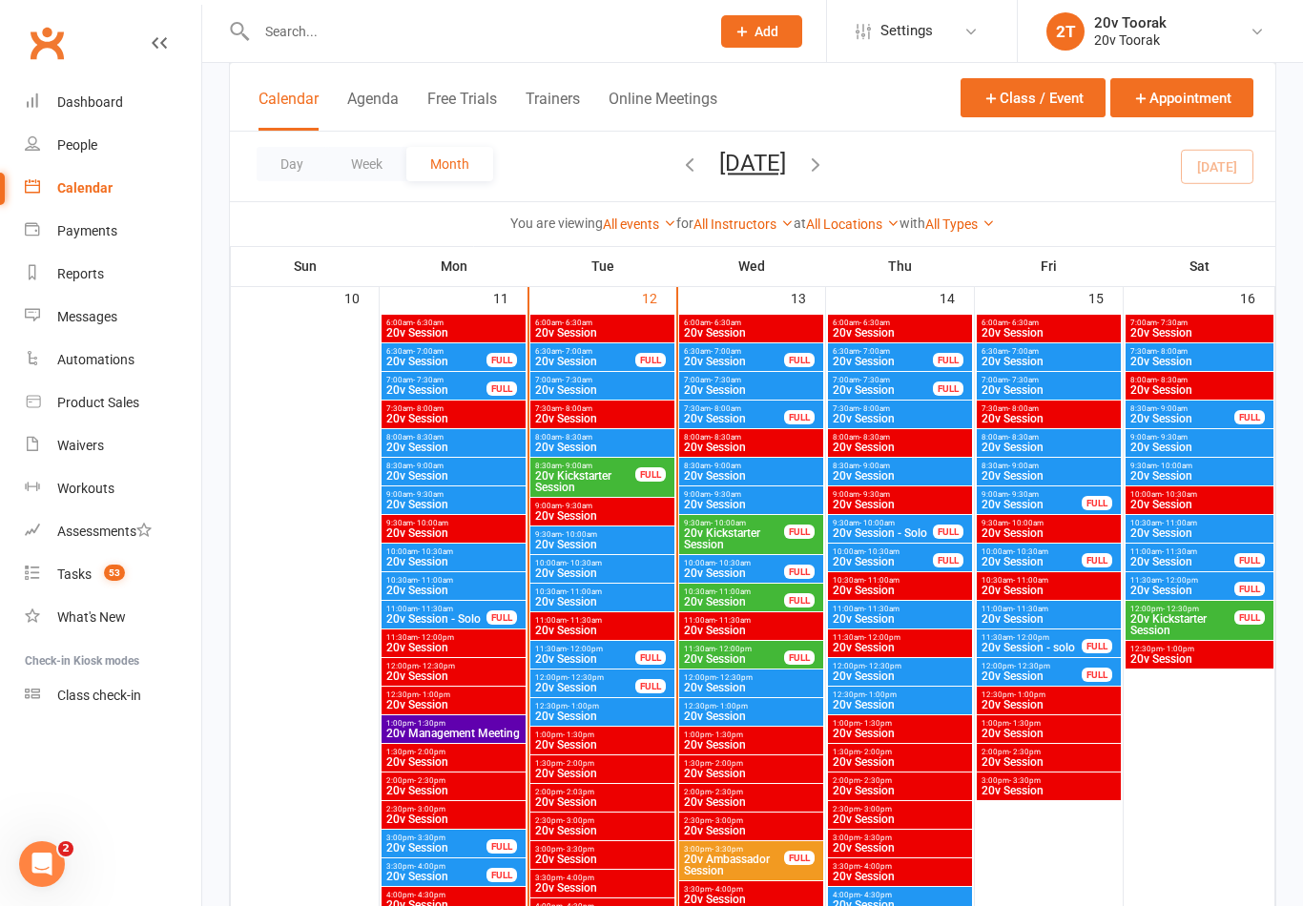
click at [1230, 418] on span "20v Session" at bounding box center [1182, 418] width 106 height 11
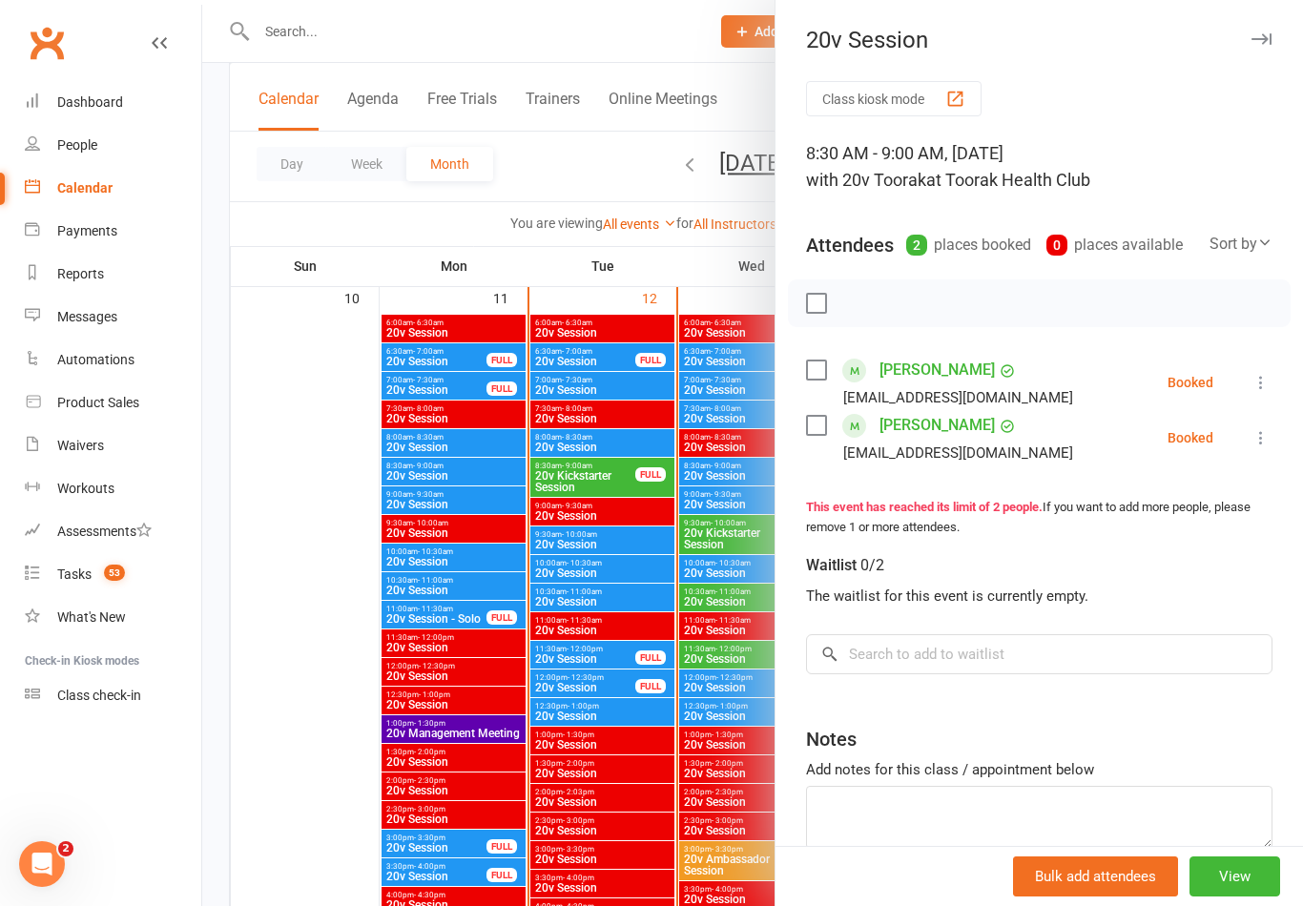
click at [680, 812] on div at bounding box center [752, 453] width 1101 height 906
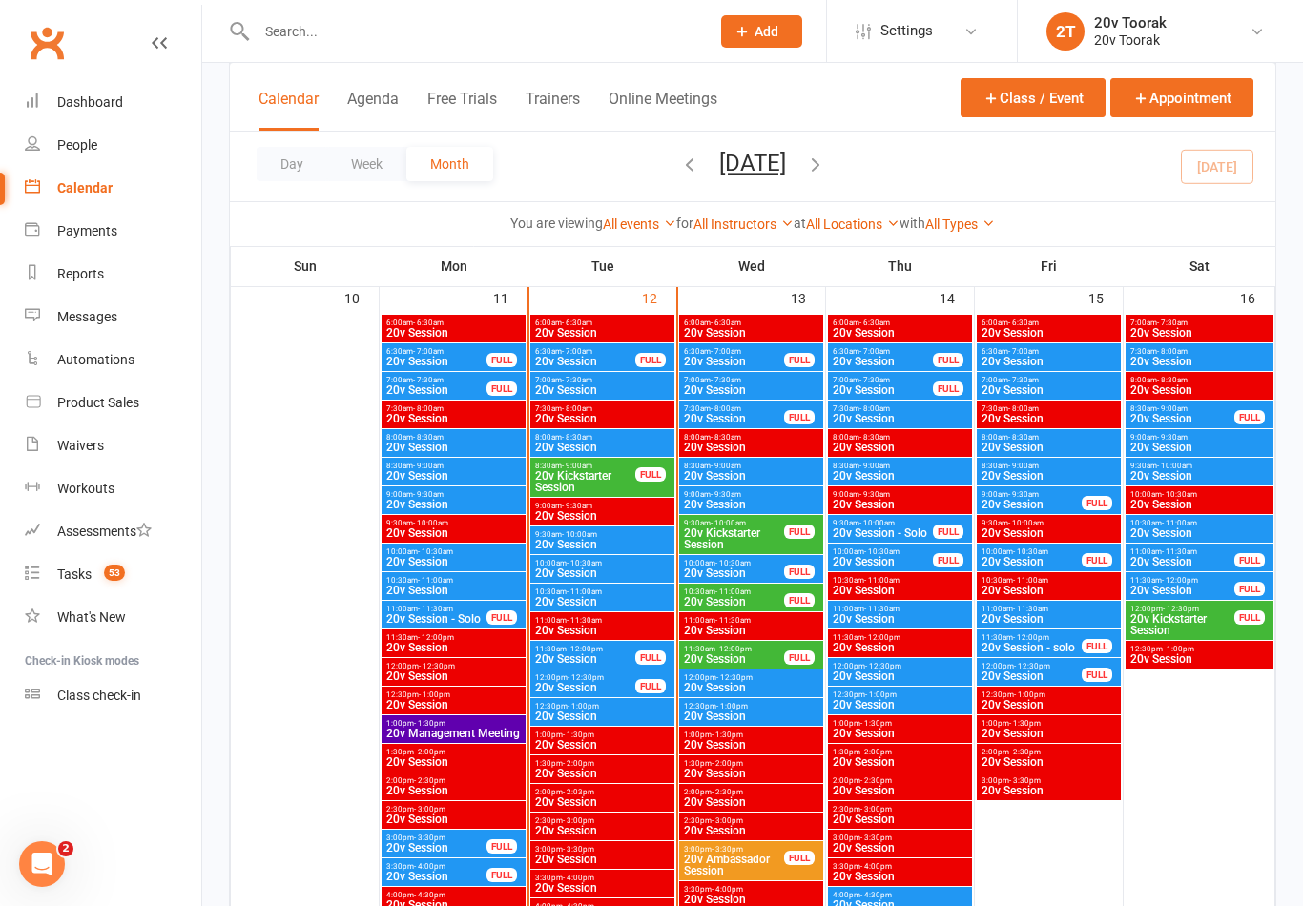
click at [1209, 354] on span "7:30am - 8:00am" at bounding box center [1199, 351] width 140 height 9
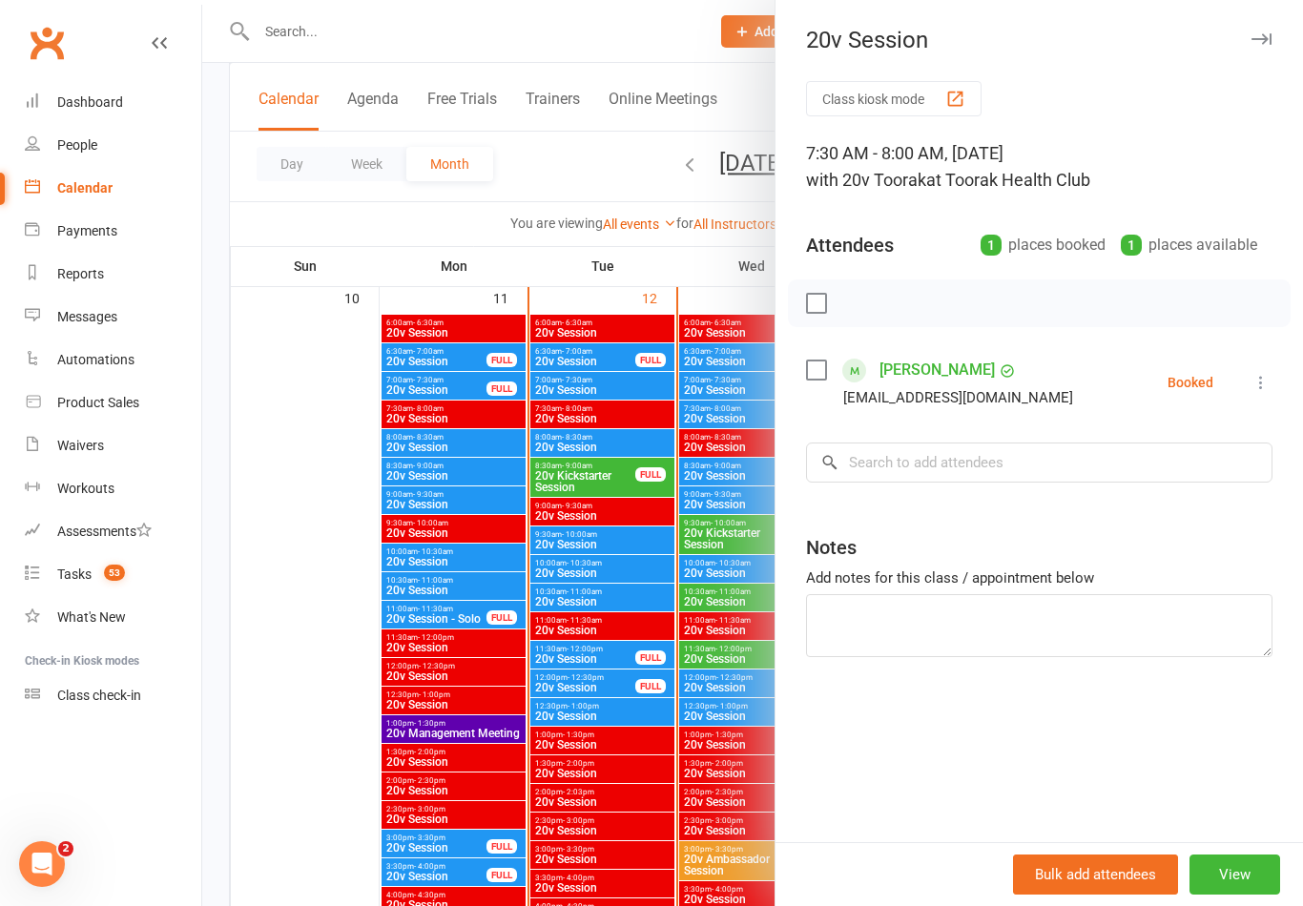
click at [908, 383] on link "Reza Sabry" at bounding box center [936, 370] width 115 height 31
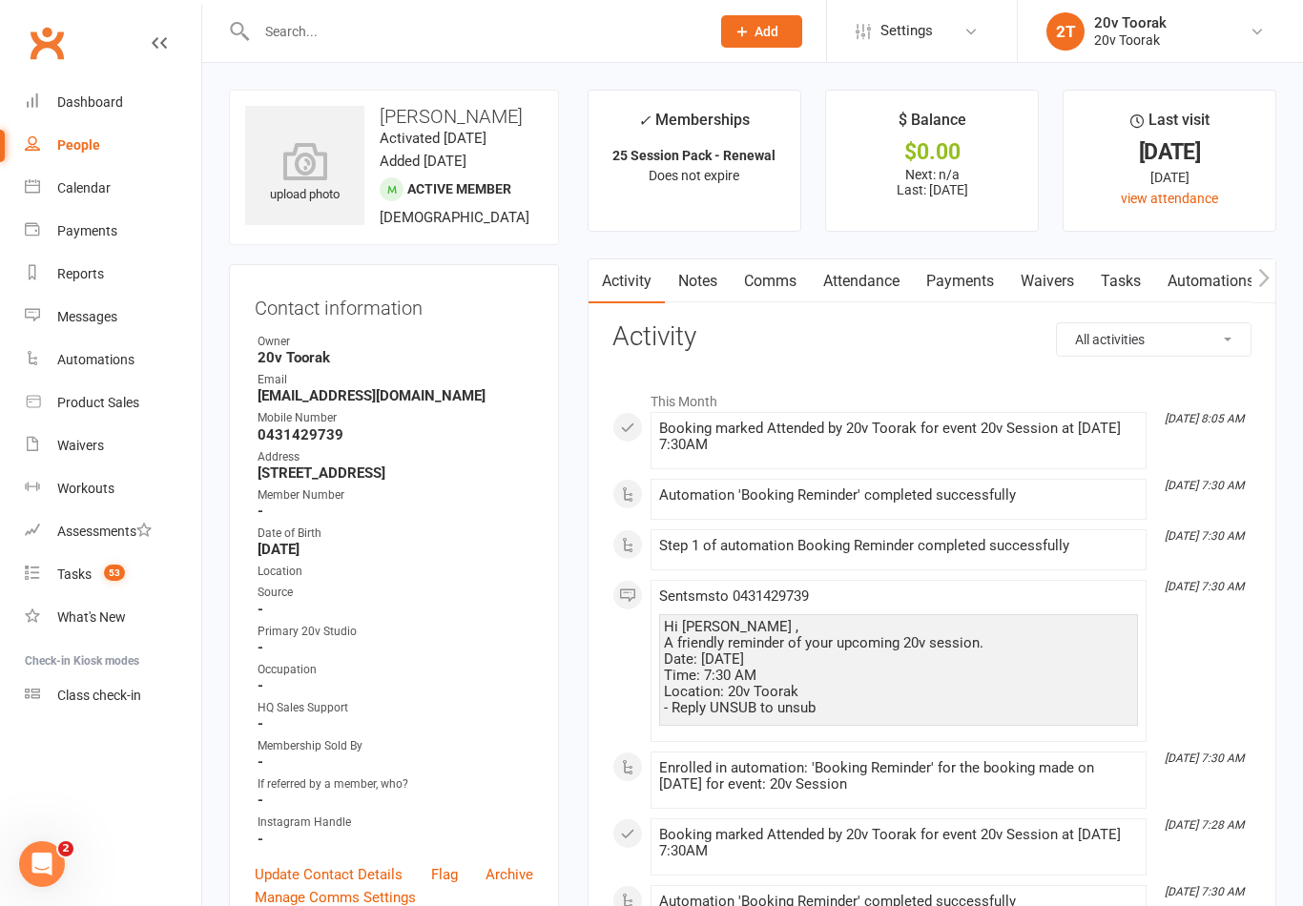
click at [713, 293] on link "Notes" at bounding box center [698, 281] width 66 height 44
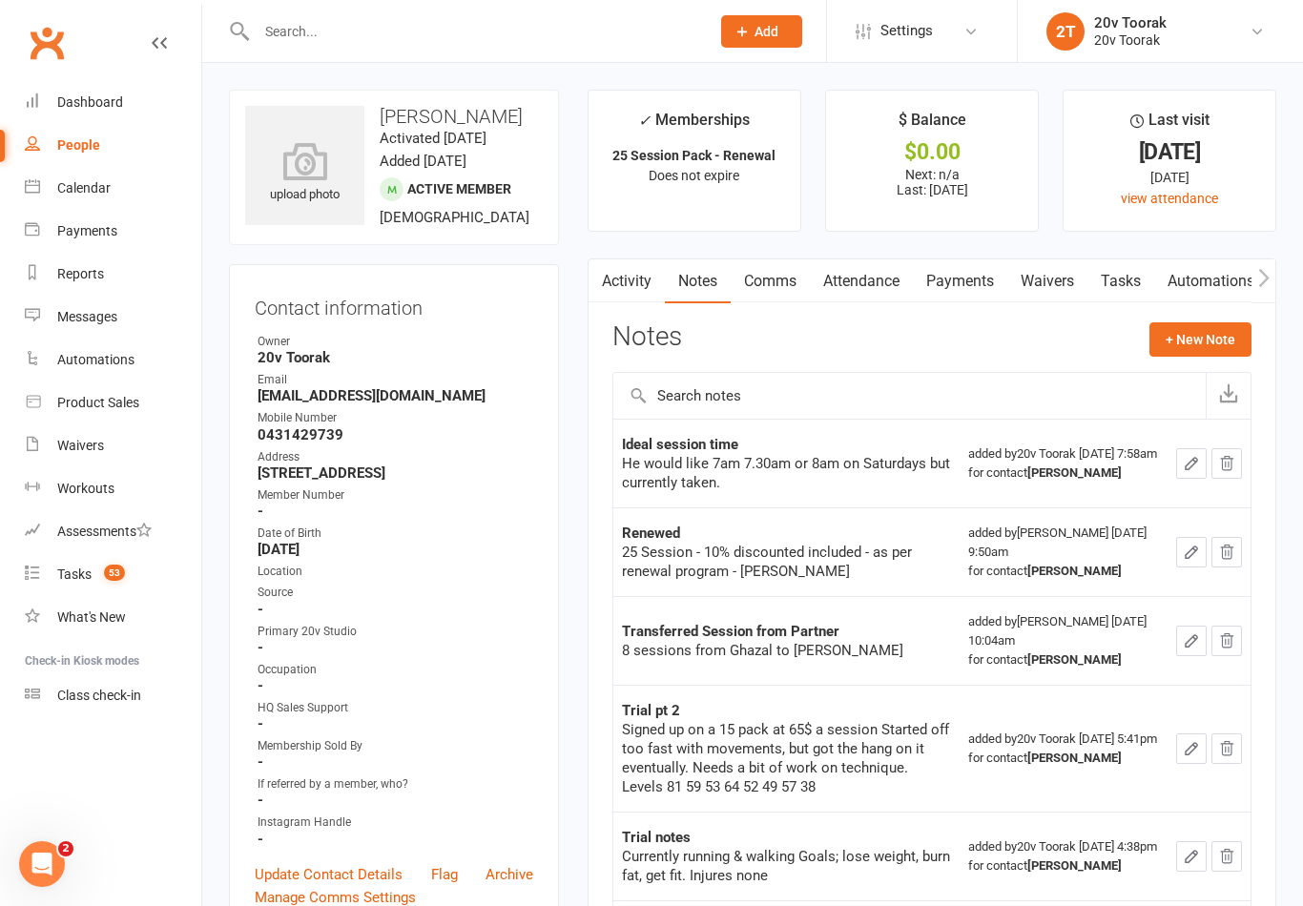
click at [1140, 277] on link "Tasks" at bounding box center [1120, 281] width 67 height 44
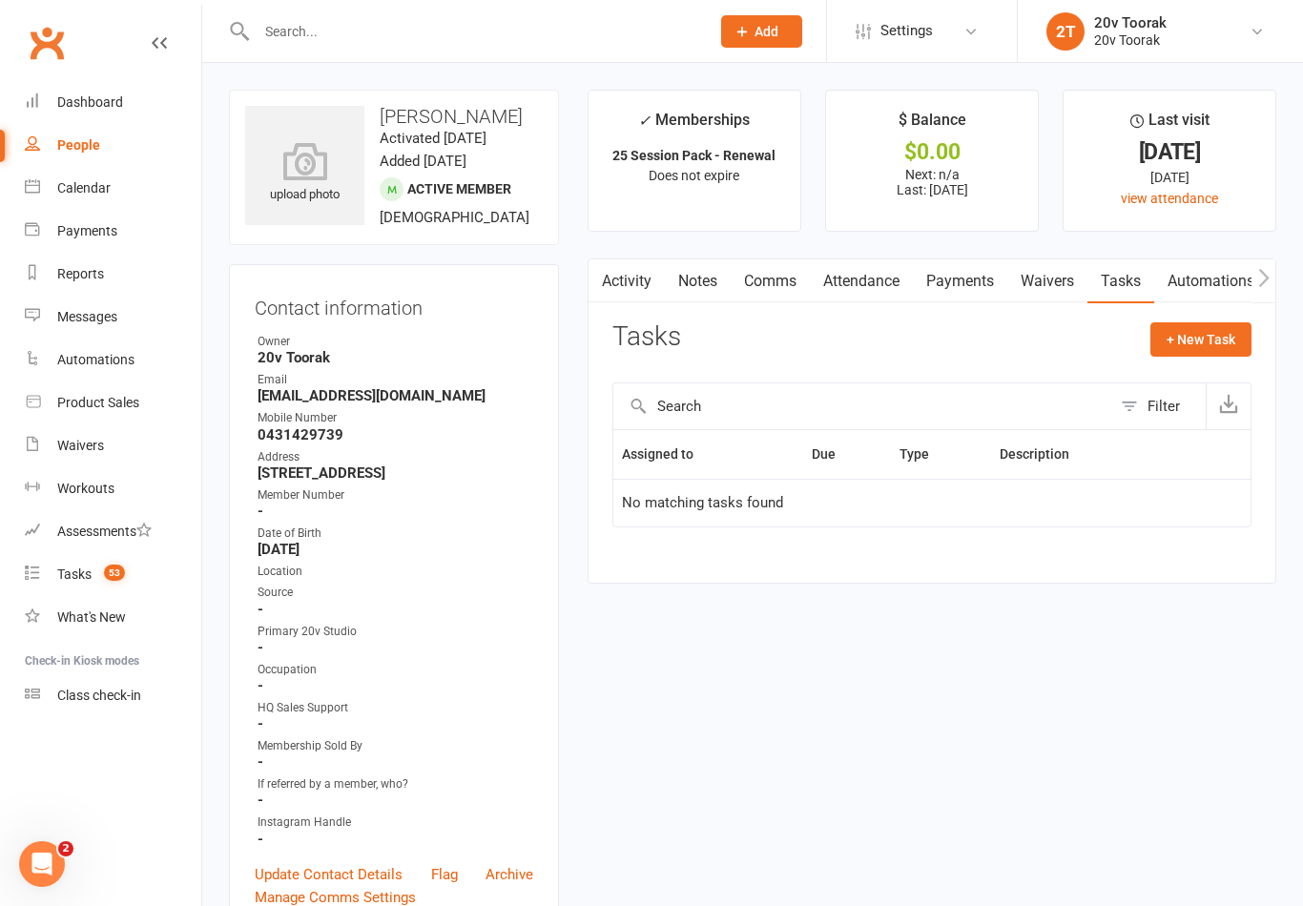
click at [1246, 338] on button "+ New Task" at bounding box center [1200, 339] width 101 height 34
select select "45736"
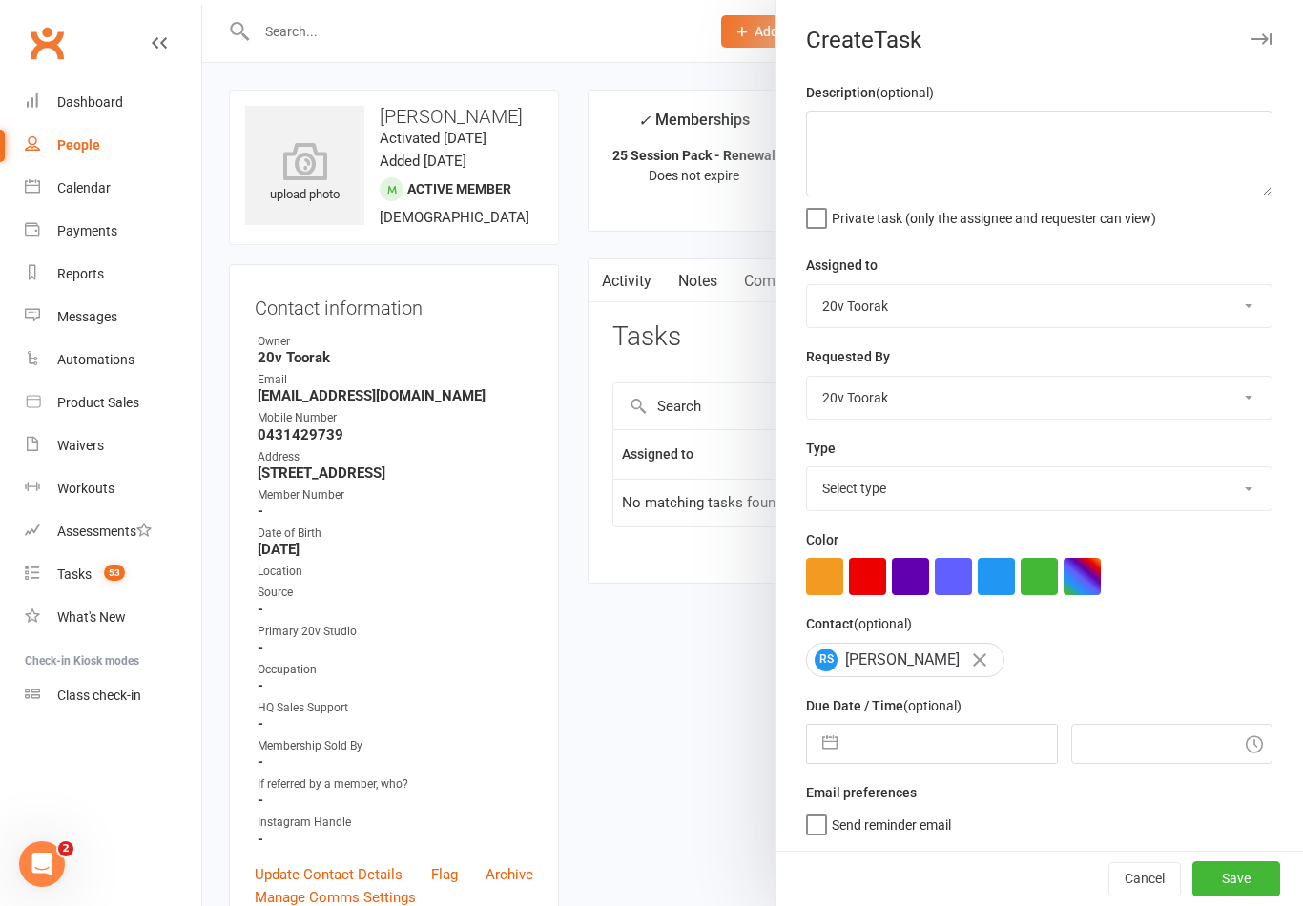
click at [956, 493] on select "Select type Call Call - to book trial Confirm session attendance Confirm trial …" at bounding box center [1039, 488] width 465 height 42
select select "29156"
click at [829, 755] on button "button" at bounding box center [830, 744] width 34 height 38
select select "6"
select select "2025"
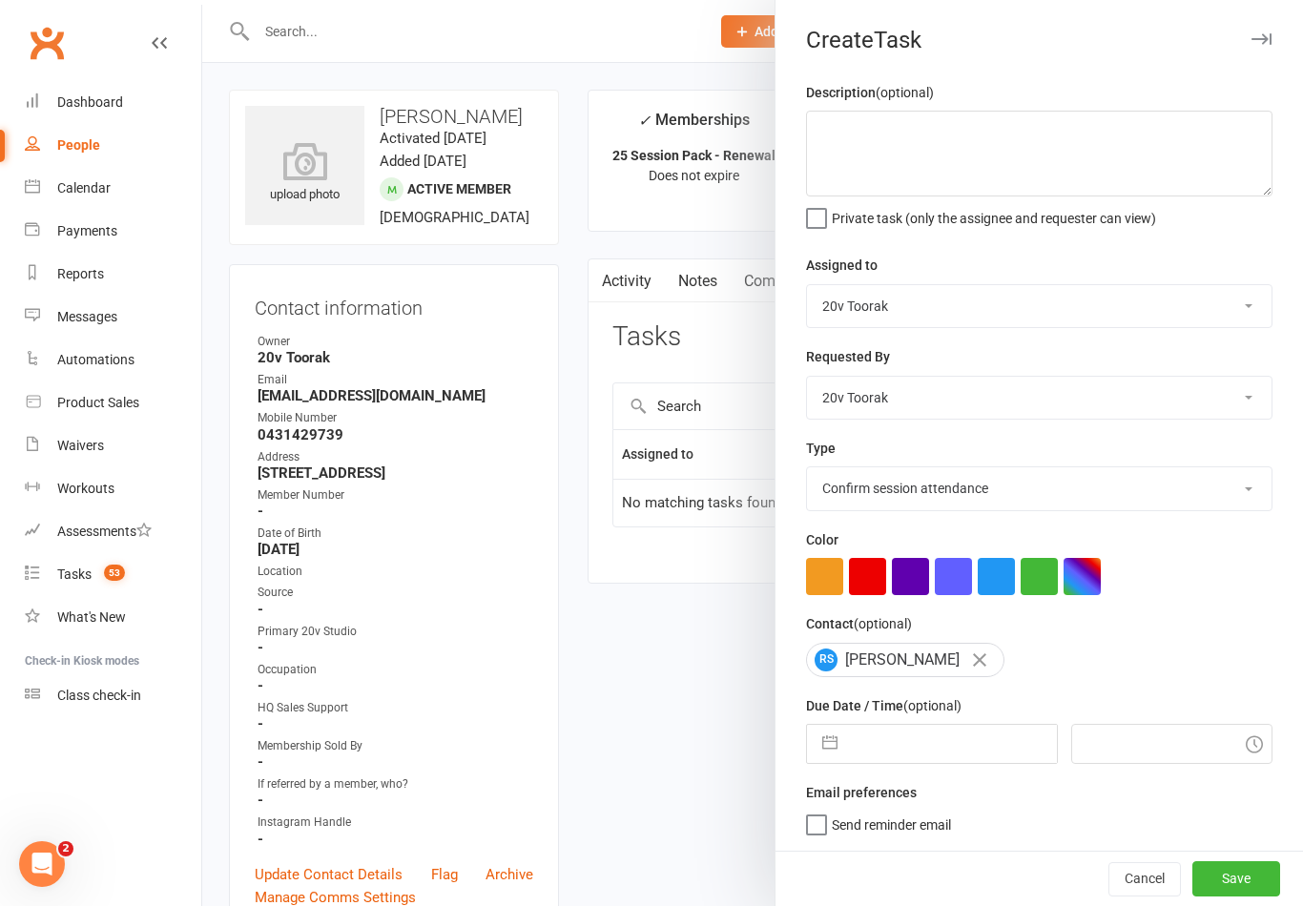
select select "7"
select select "2025"
select select "8"
select select "2025"
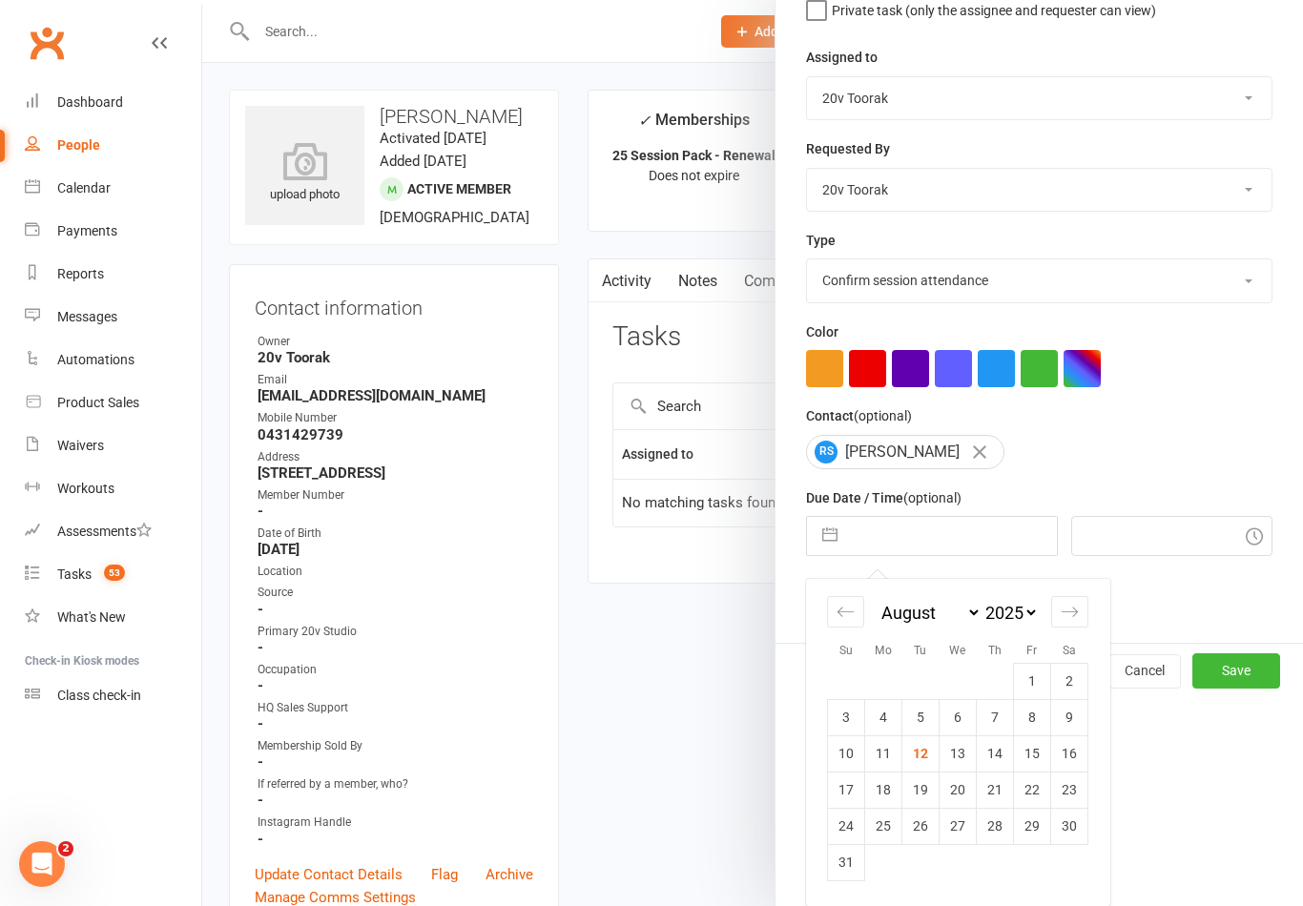
click at [920, 836] on td "26" at bounding box center [920, 826] width 37 height 36
type input "26 Aug 2025"
type input "1:45pm"
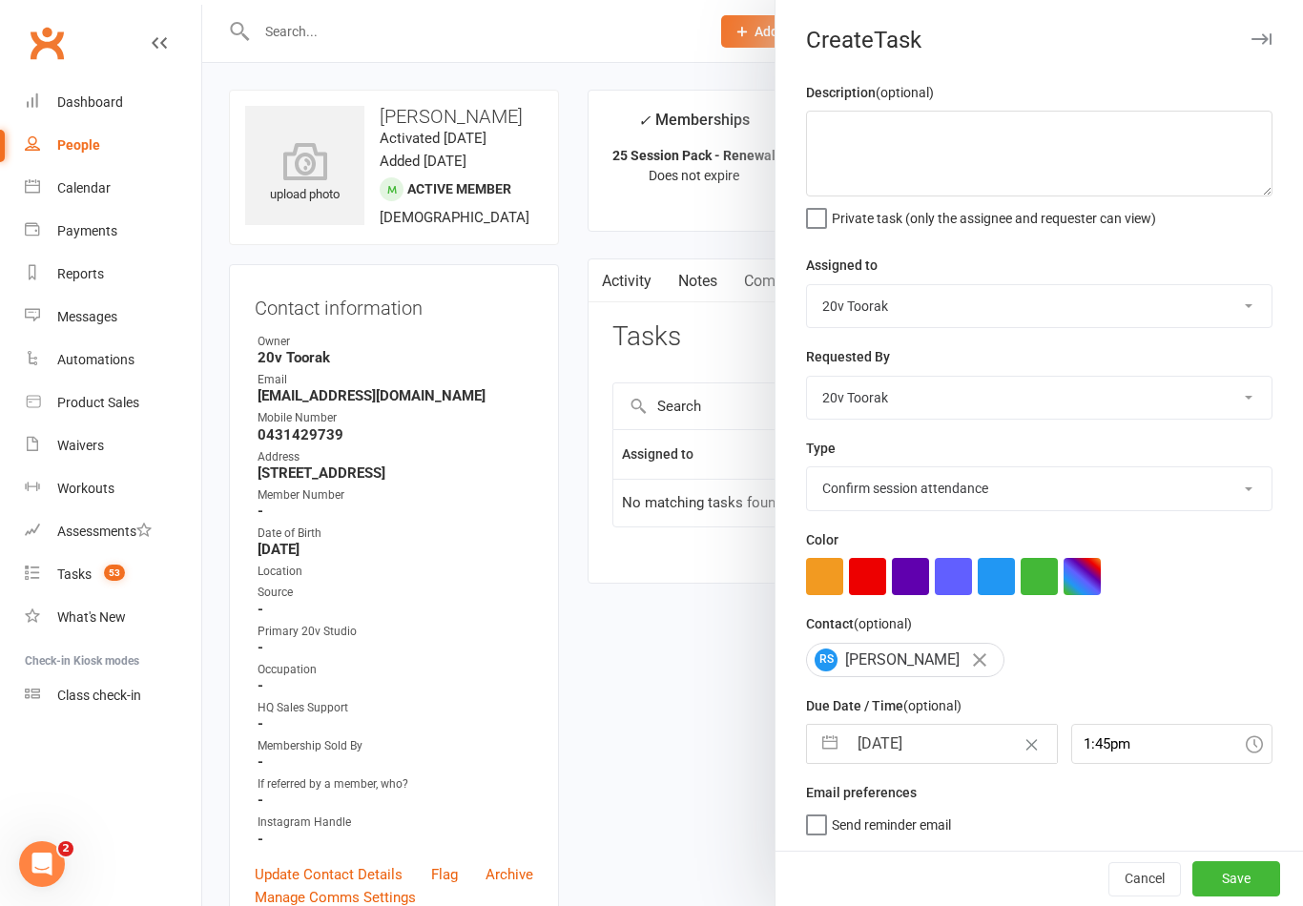
click at [1243, 874] on button "Save" at bounding box center [1236, 878] width 88 height 34
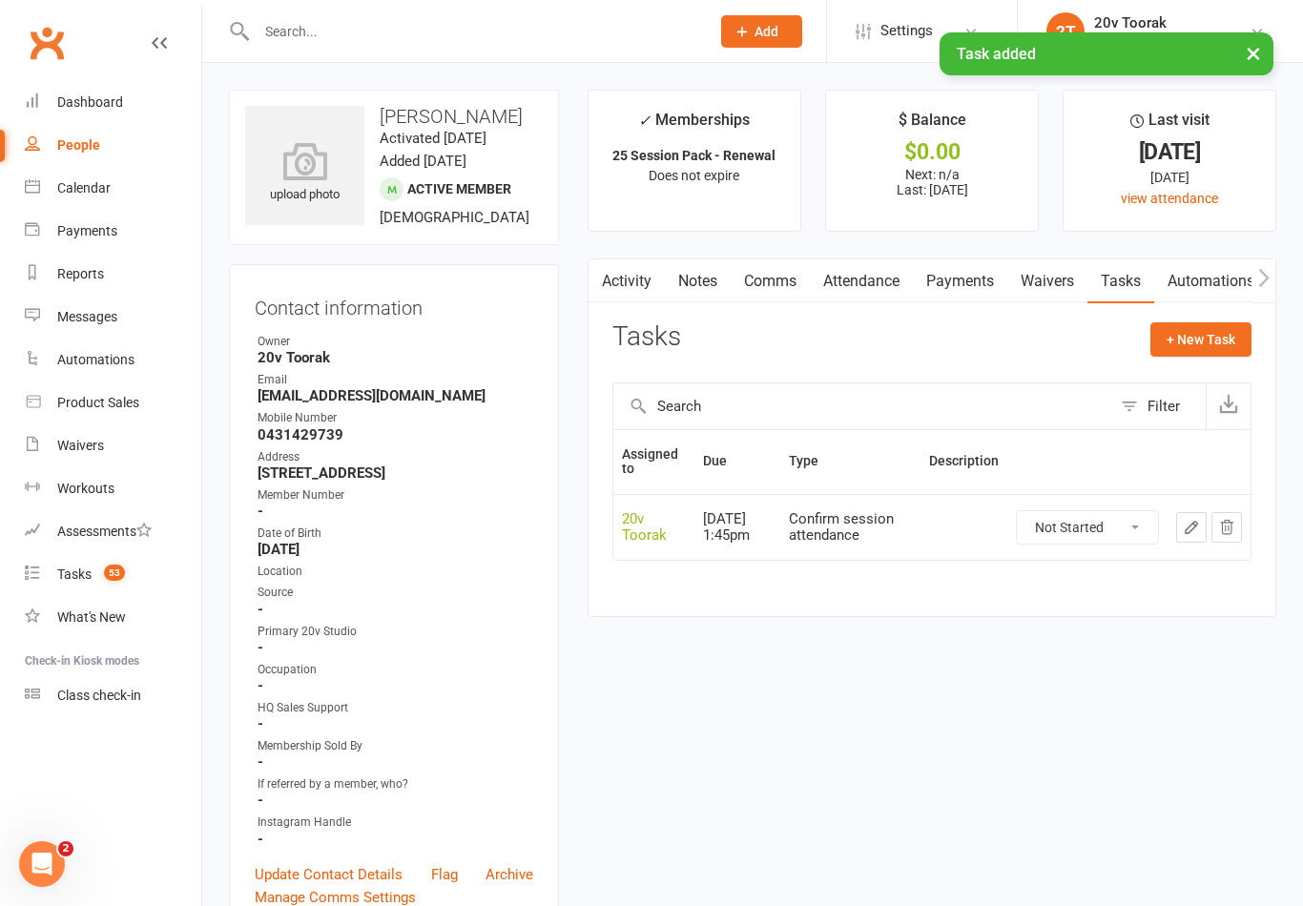
click at [782, 272] on link "Comms" at bounding box center [770, 281] width 79 height 44
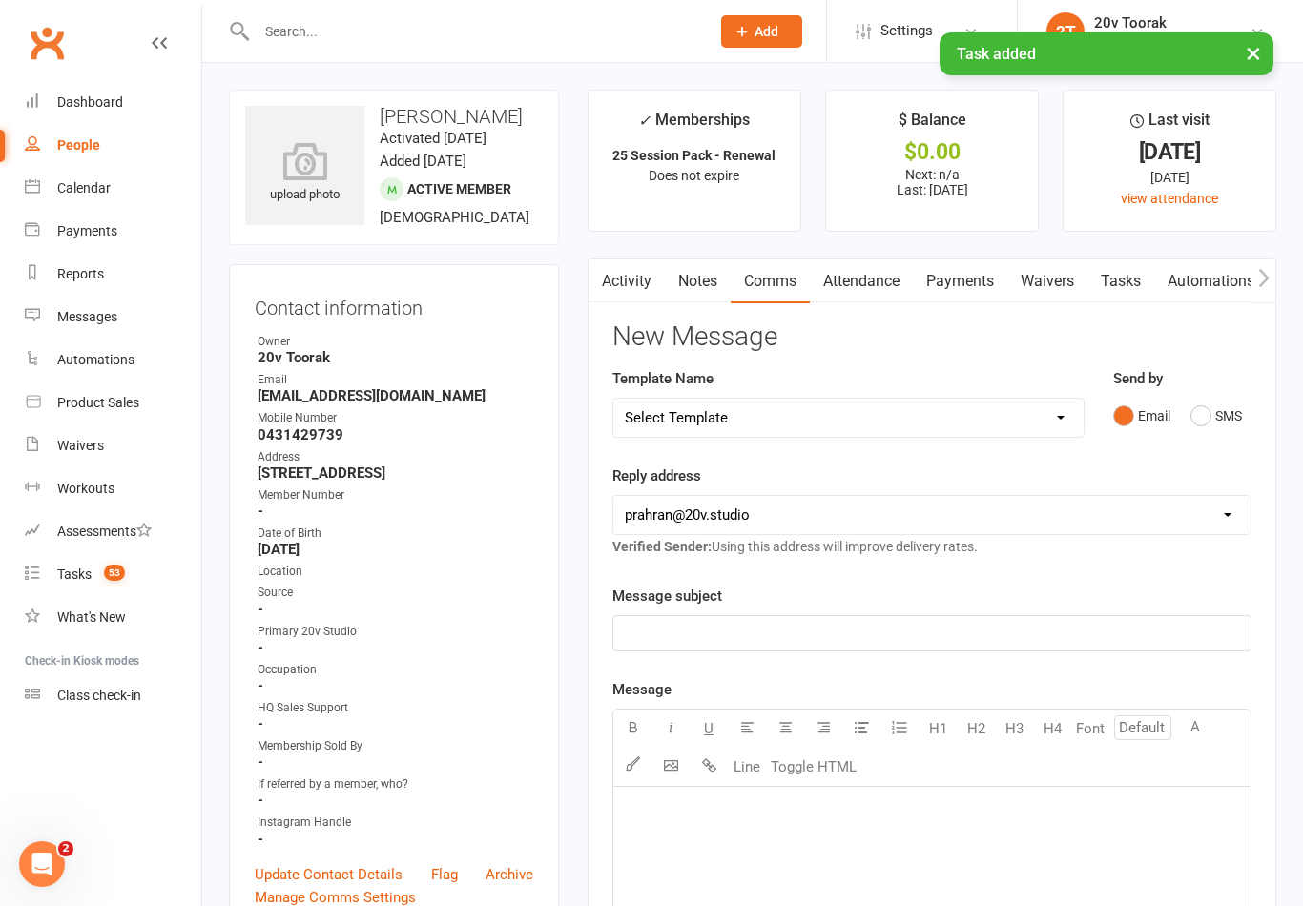
click at [886, 279] on link "Attendance" at bounding box center [861, 281] width 103 height 44
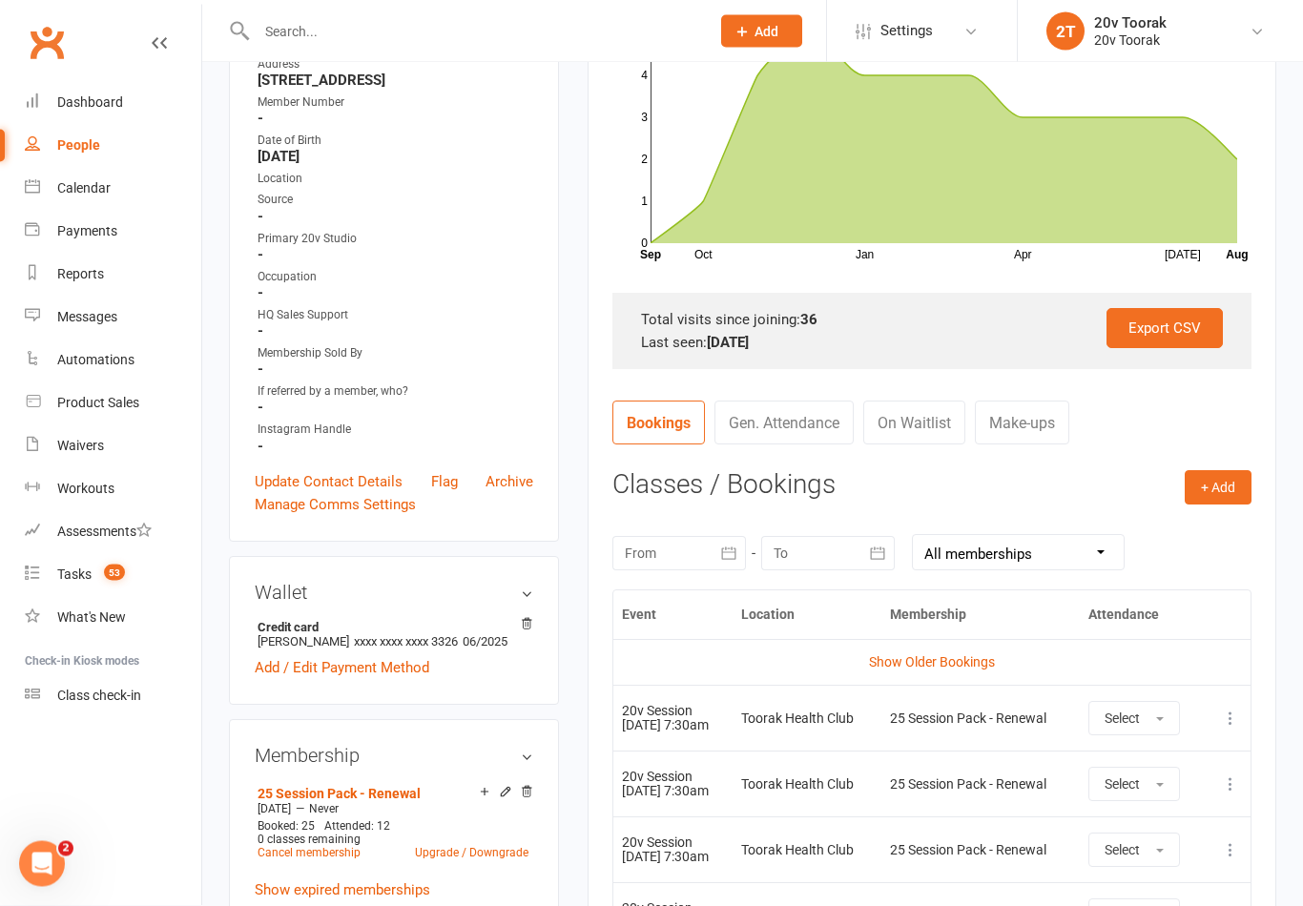
scroll to position [393, 0]
click at [735, 547] on icon "button" at bounding box center [728, 553] width 14 height 12
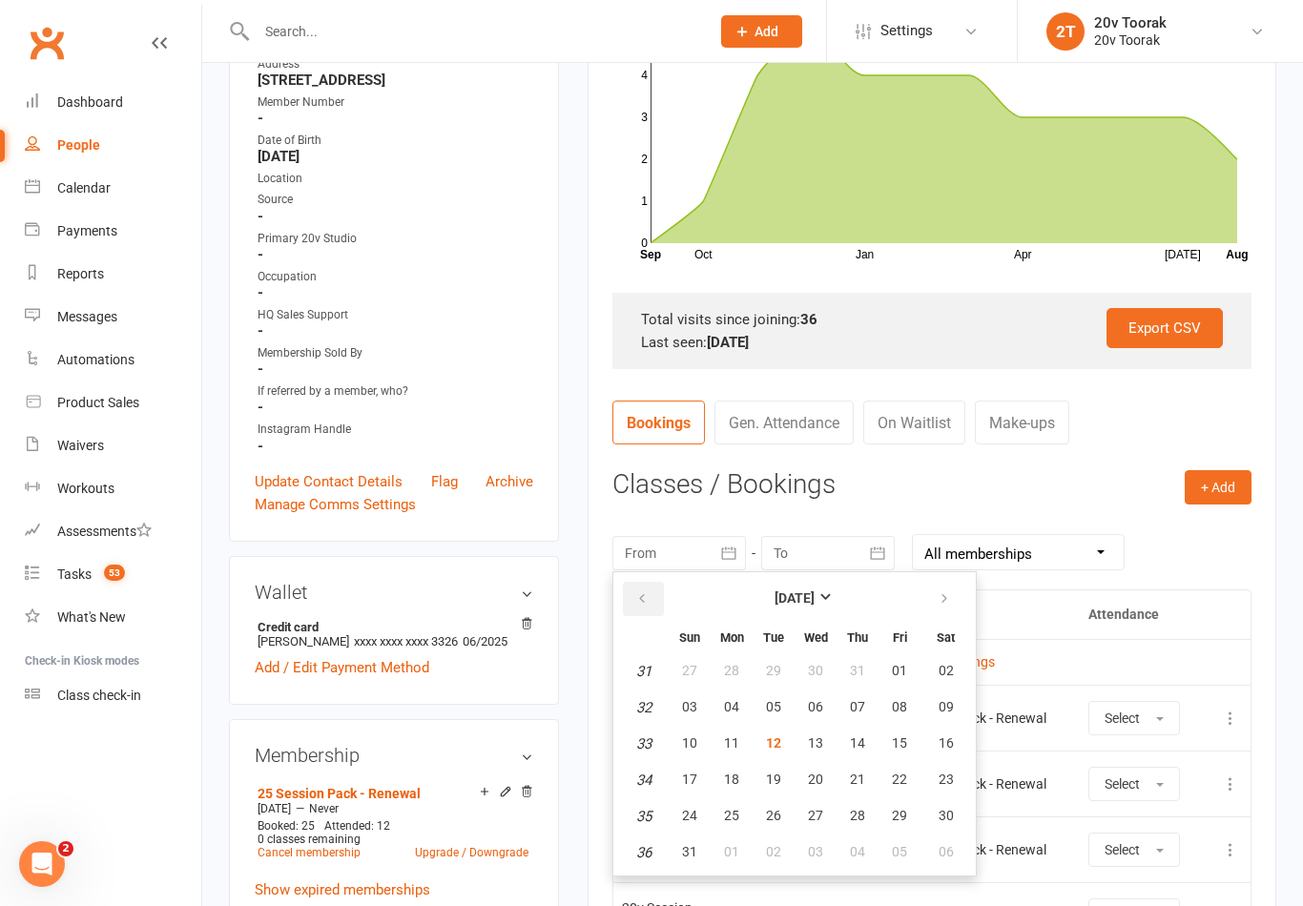
click at [625, 600] on button "button" at bounding box center [643, 599] width 41 height 34
click at [633, 593] on button "button" at bounding box center [643, 599] width 41 height 34
click at [629, 608] on button "button" at bounding box center [643, 599] width 41 height 34
click at [634, 599] on button "button" at bounding box center [643, 599] width 41 height 34
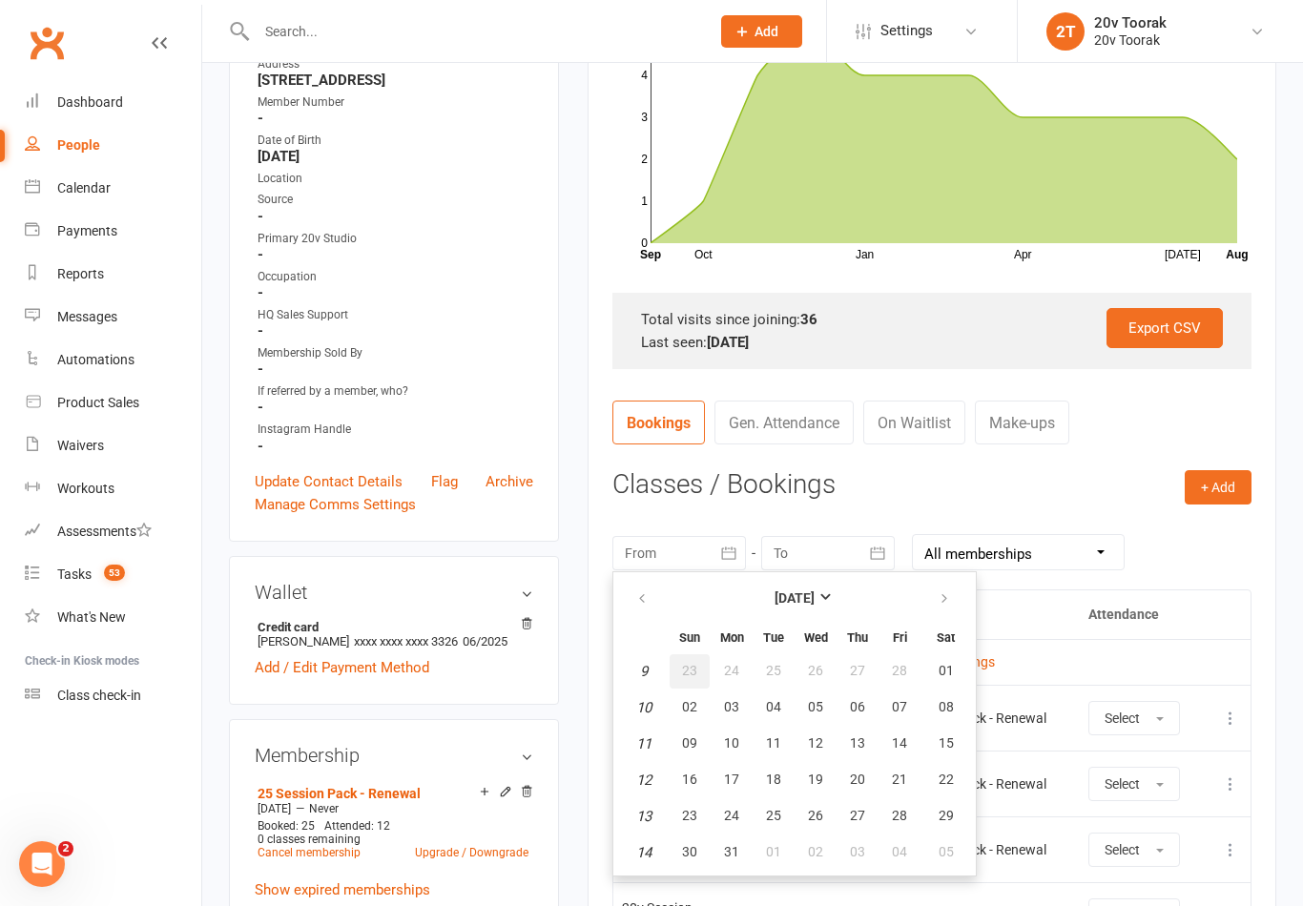
click at [703, 660] on button "23" at bounding box center [690, 671] width 40 height 34
type input "23 Feb 2025"
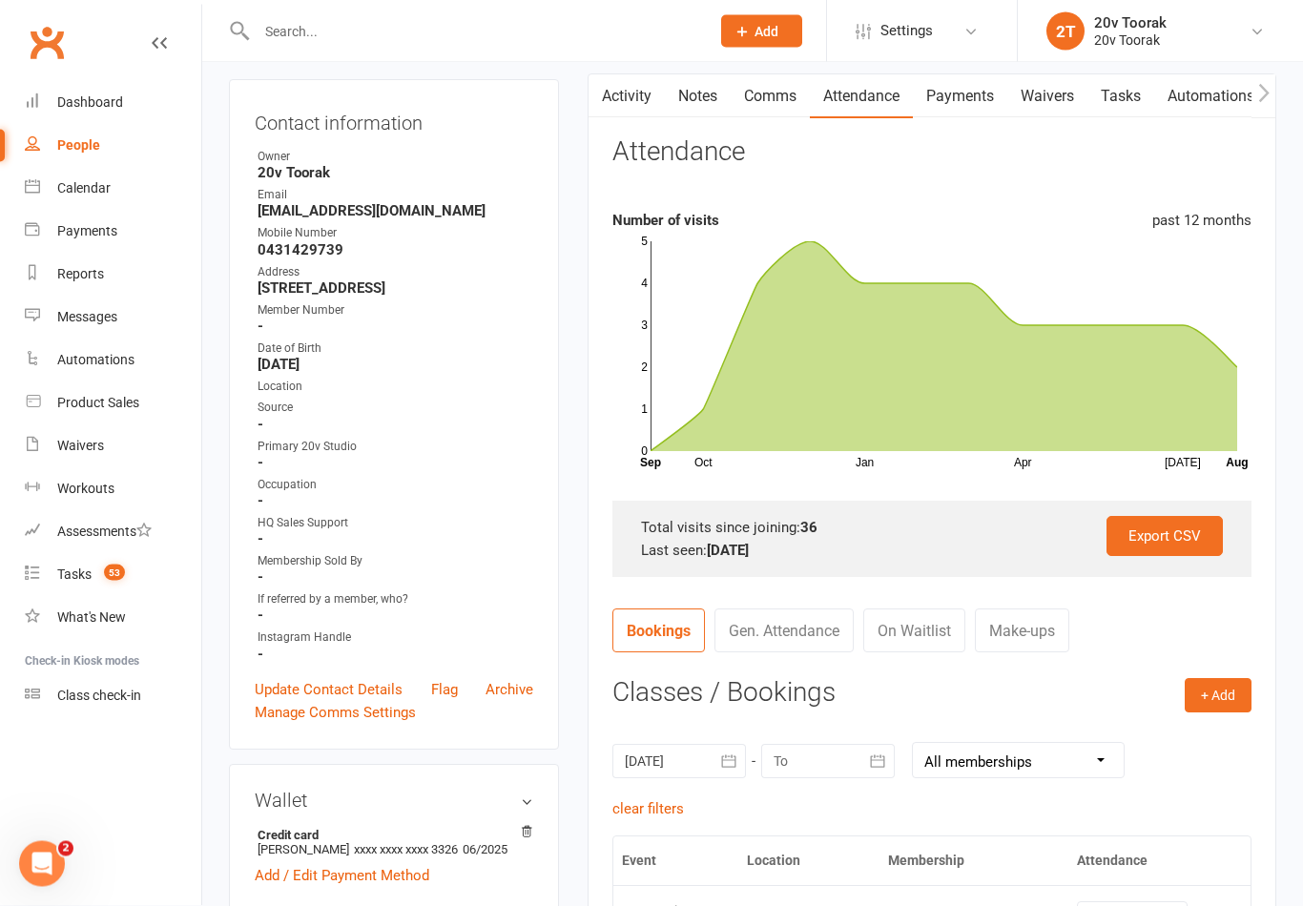
scroll to position [0, 0]
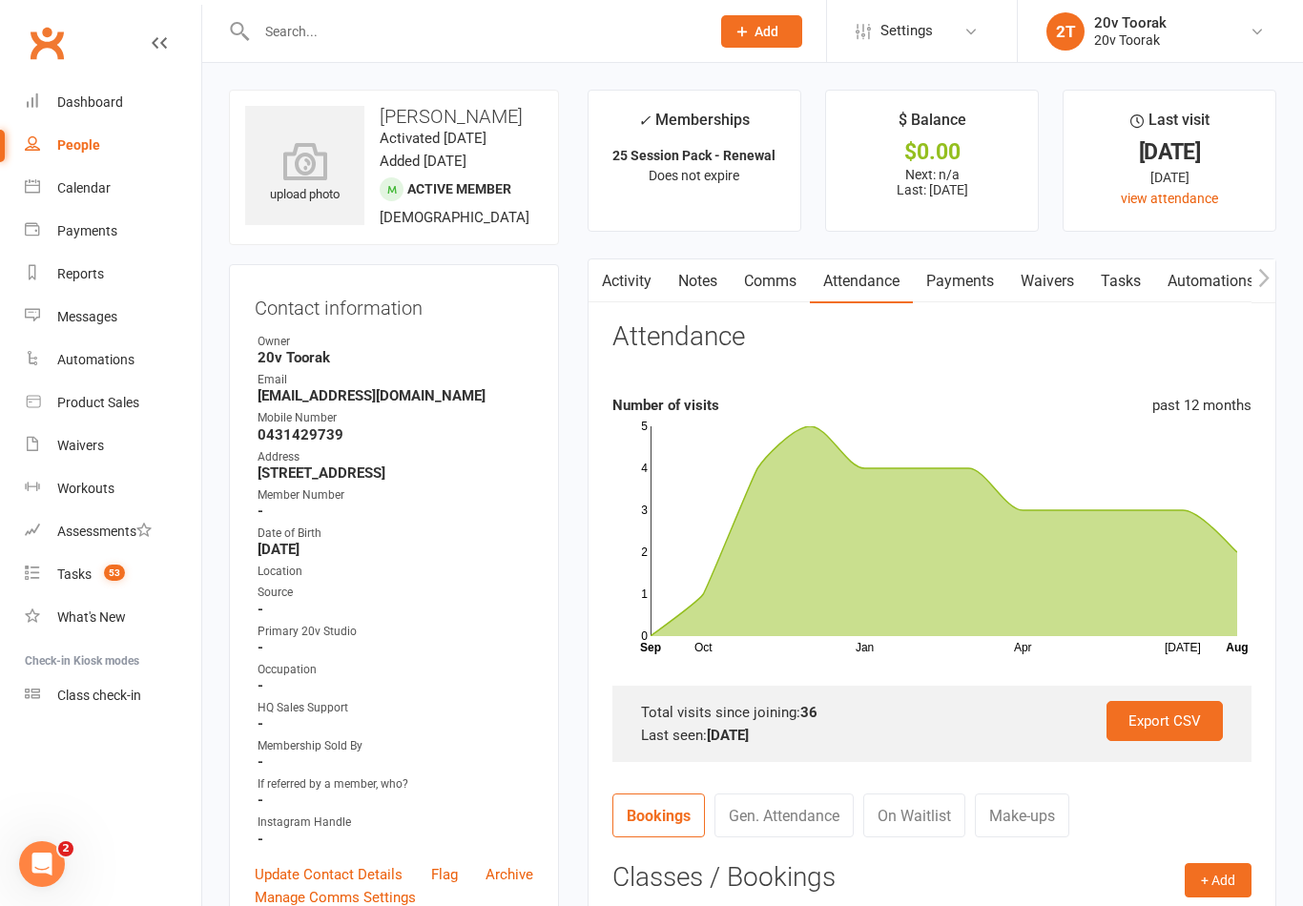
click at [33, 138] on icon at bounding box center [32, 142] width 15 height 15
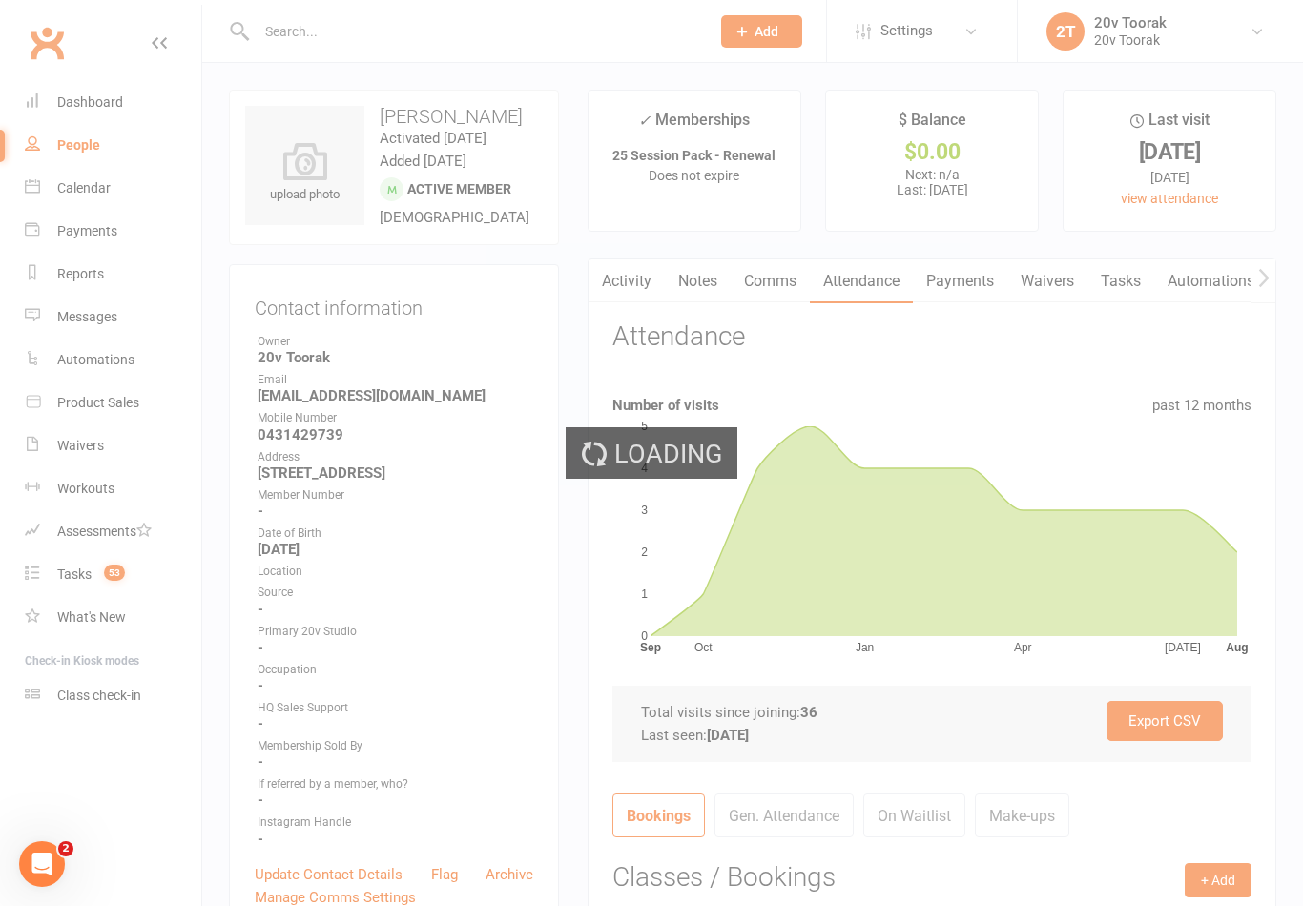
select select "100"
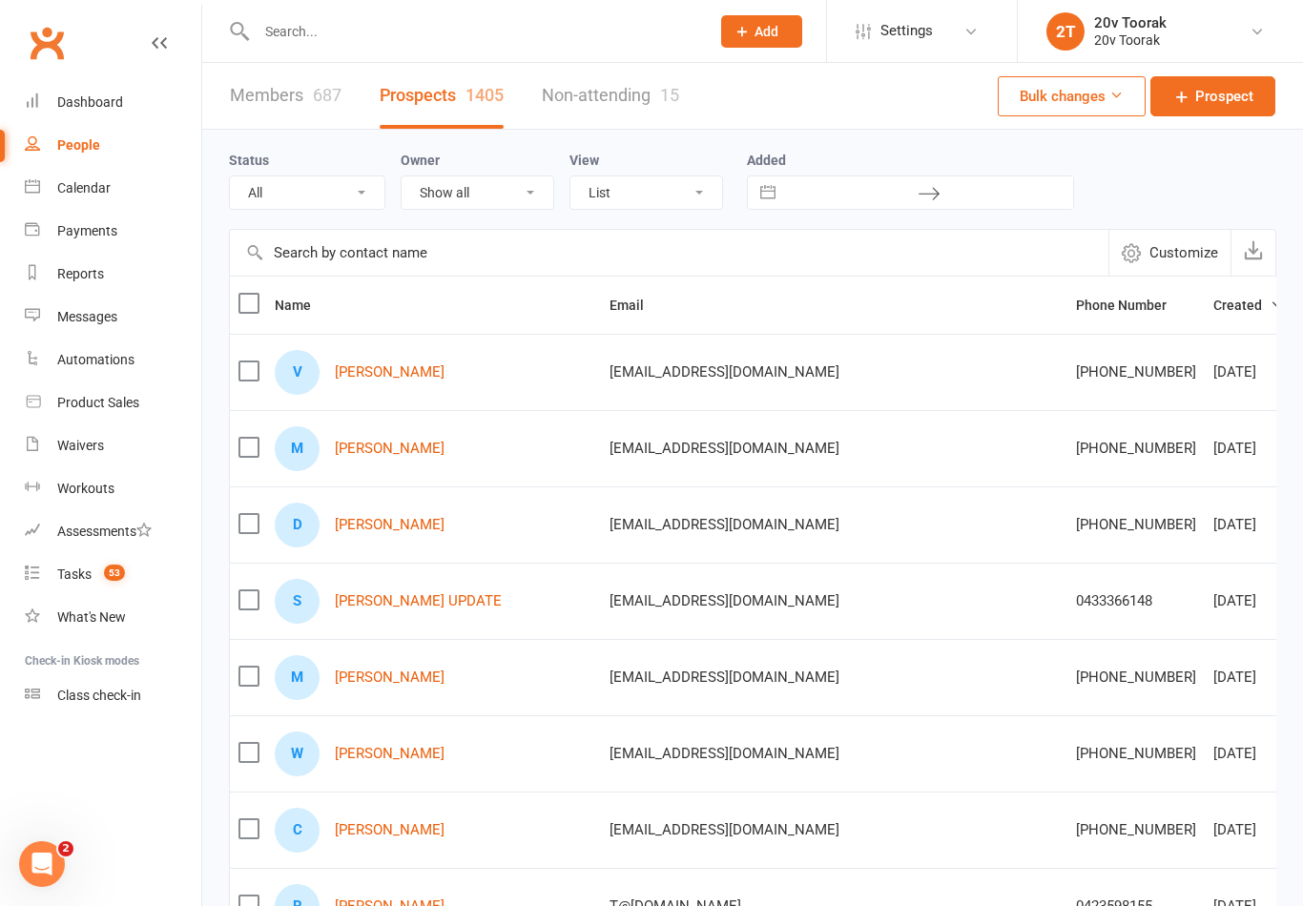
click at [56, 457] on link "Waivers" at bounding box center [113, 445] width 176 height 43
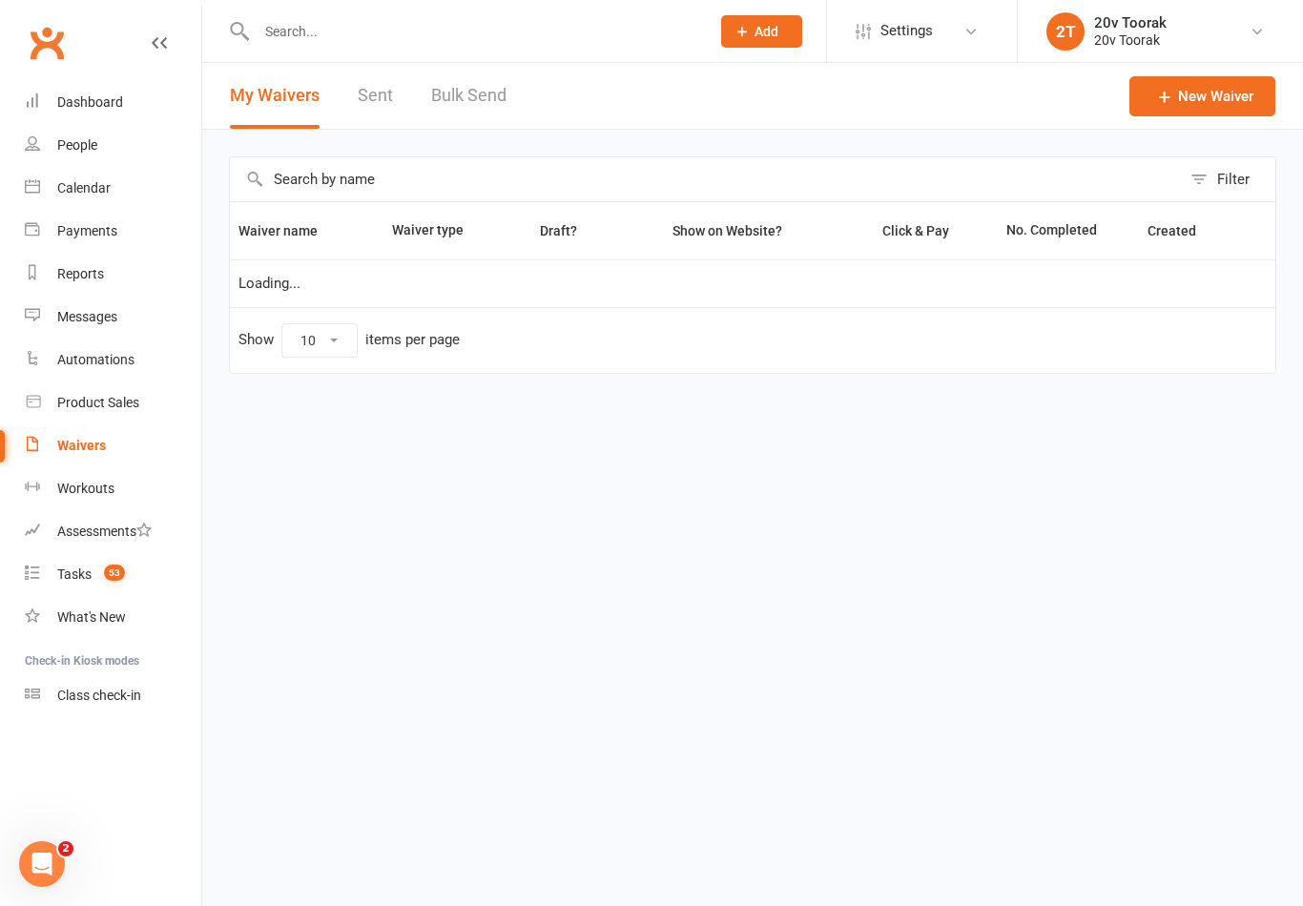
select select "100"
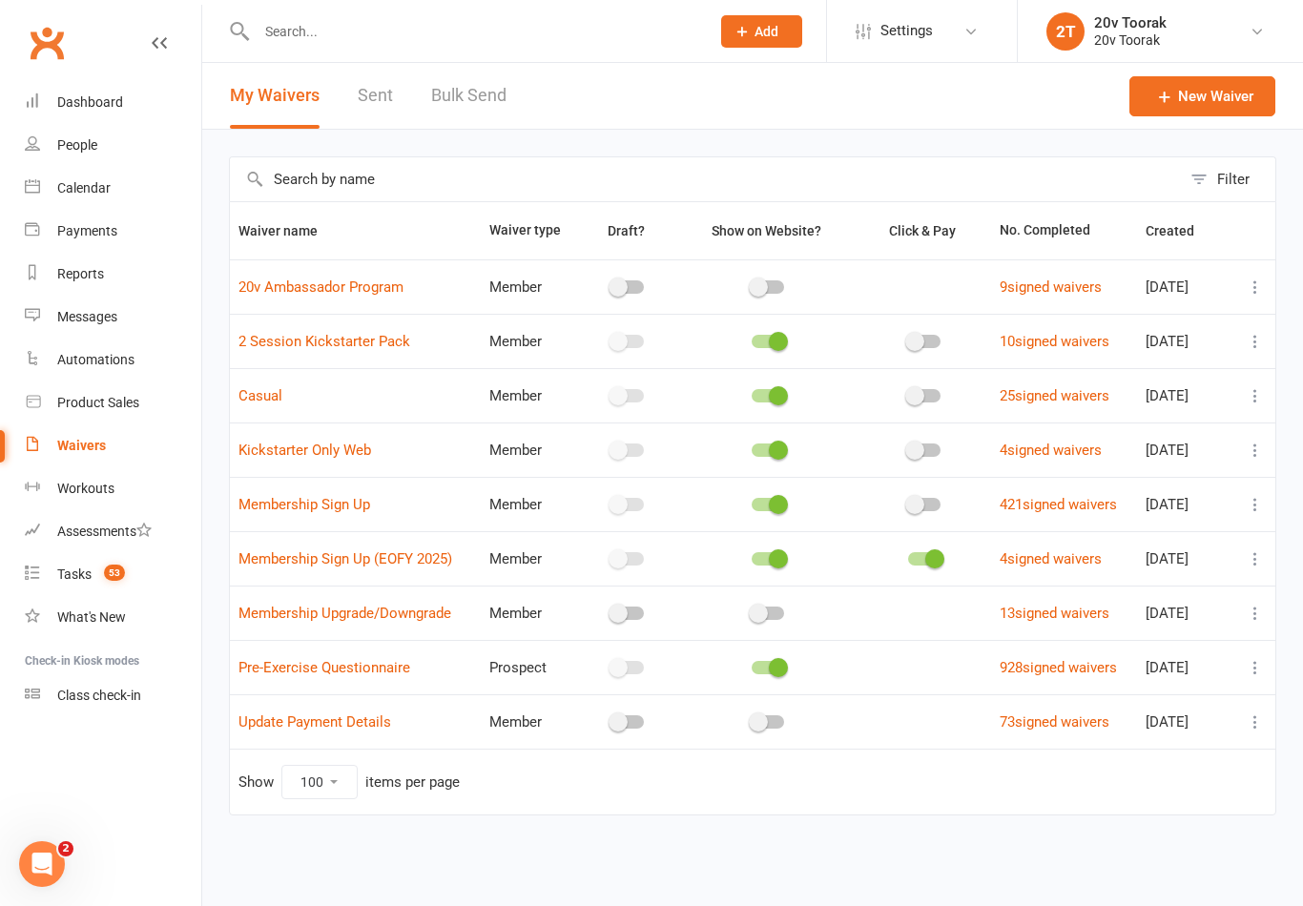
click at [377, 97] on link "Sent" at bounding box center [375, 96] width 35 height 66
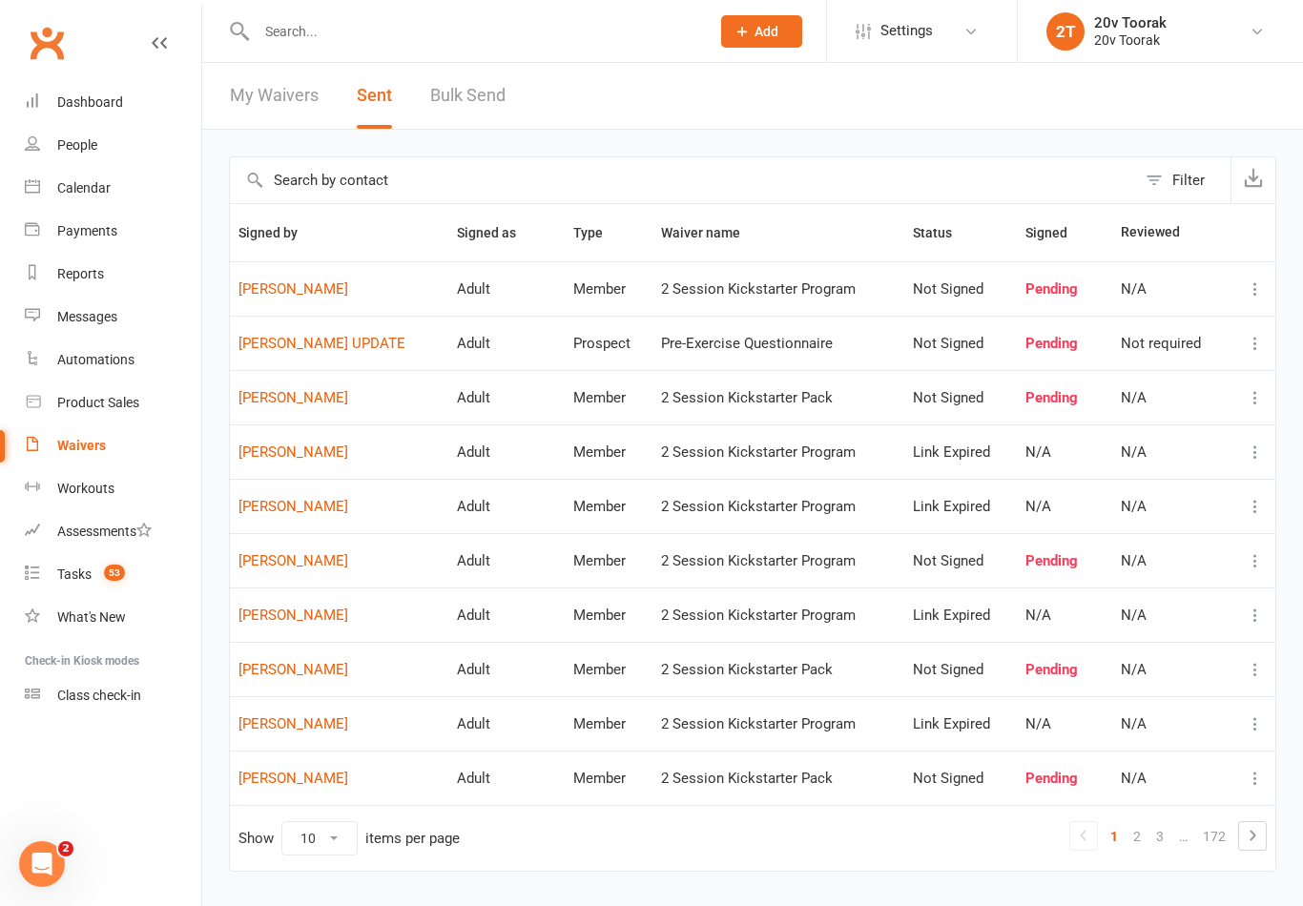
click at [271, 621] on link "Amila Jayasuriya Jayasuriya" at bounding box center [338, 616] width 201 height 16
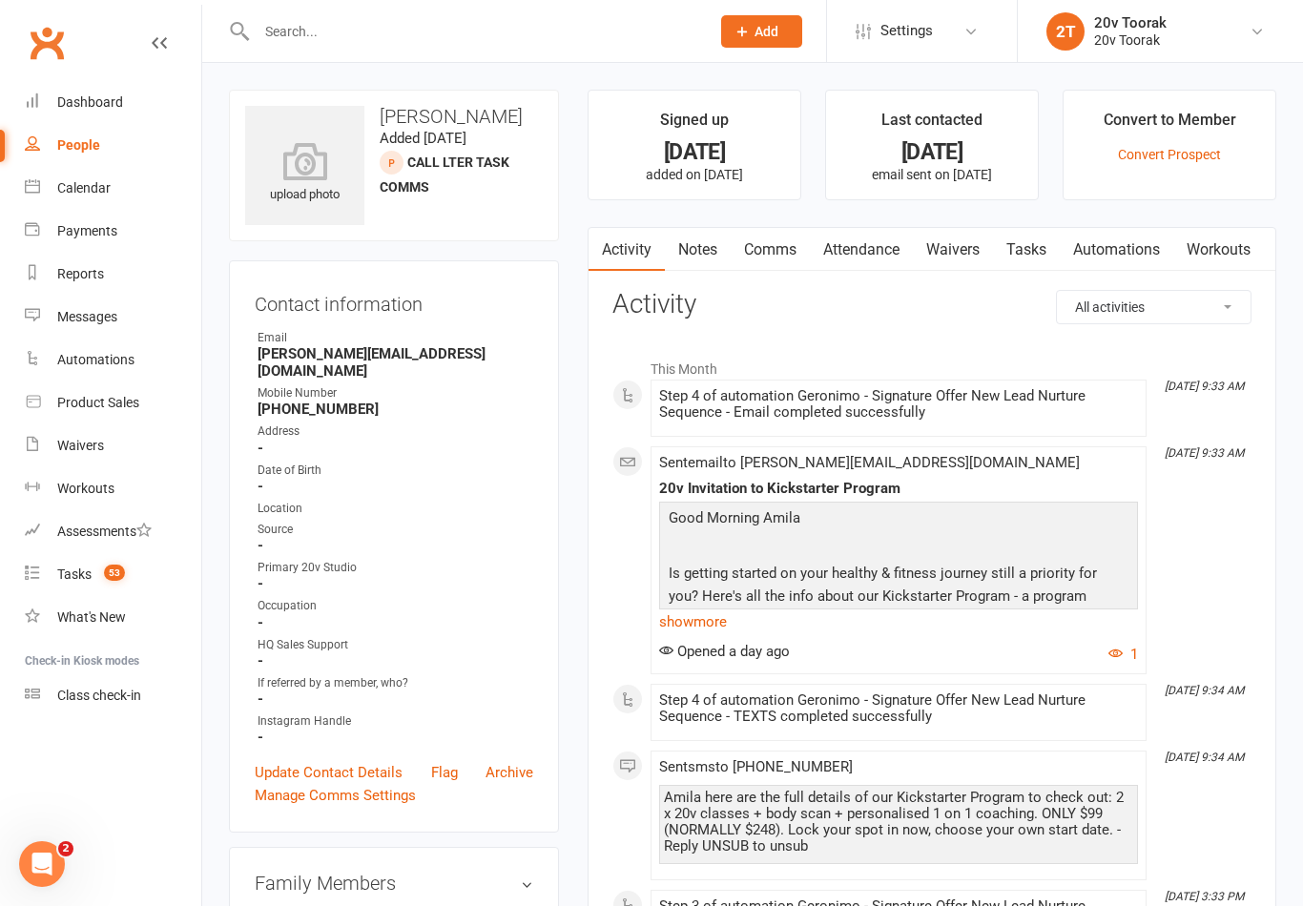
click at [723, 625] on link "show more" at bounding box center [898, 622] width 479 height 27
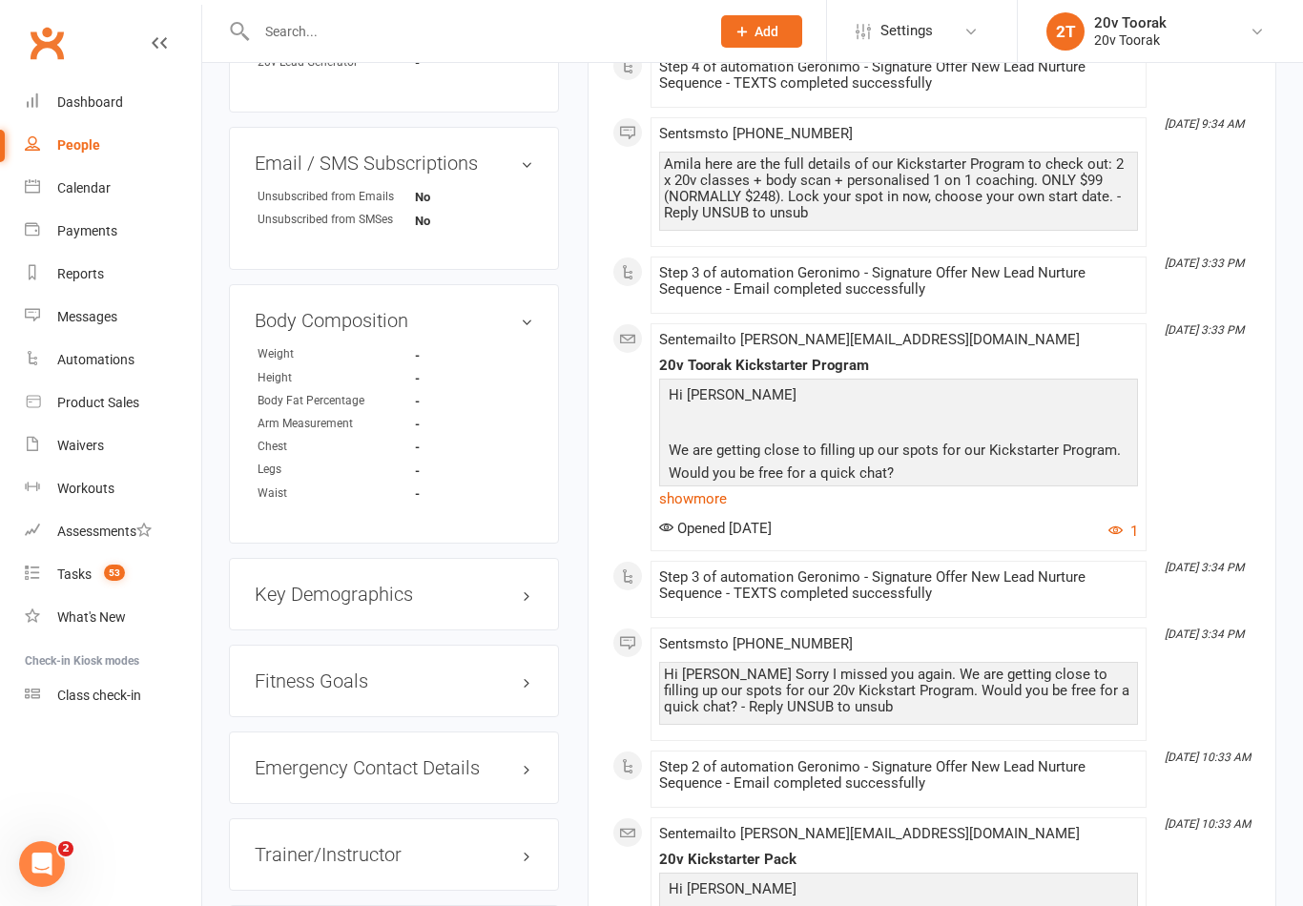
scroll to position [1282, 0]
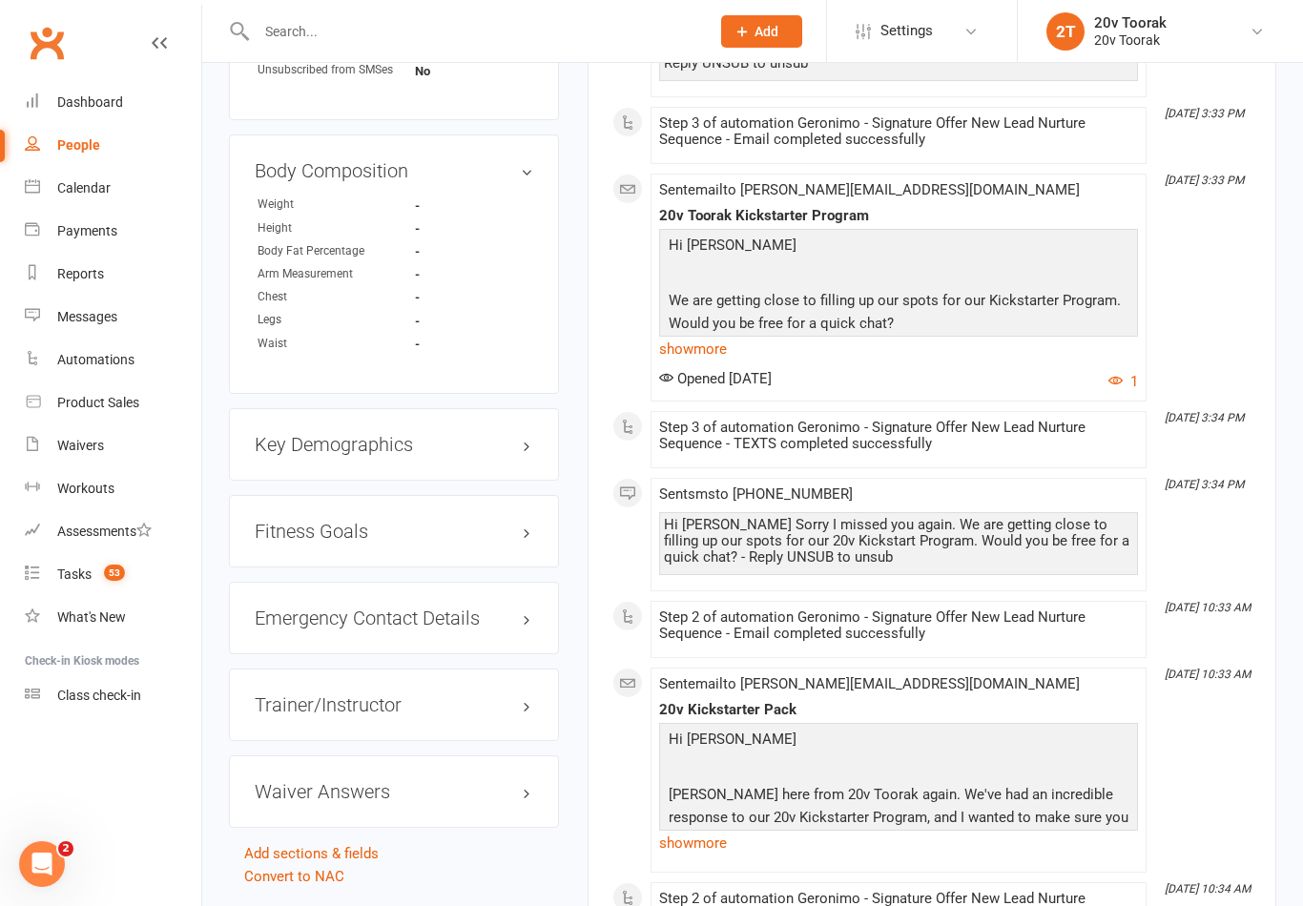
click at [712, 350] on link "show more" at bounding box center [898, 349] width 479 height 27
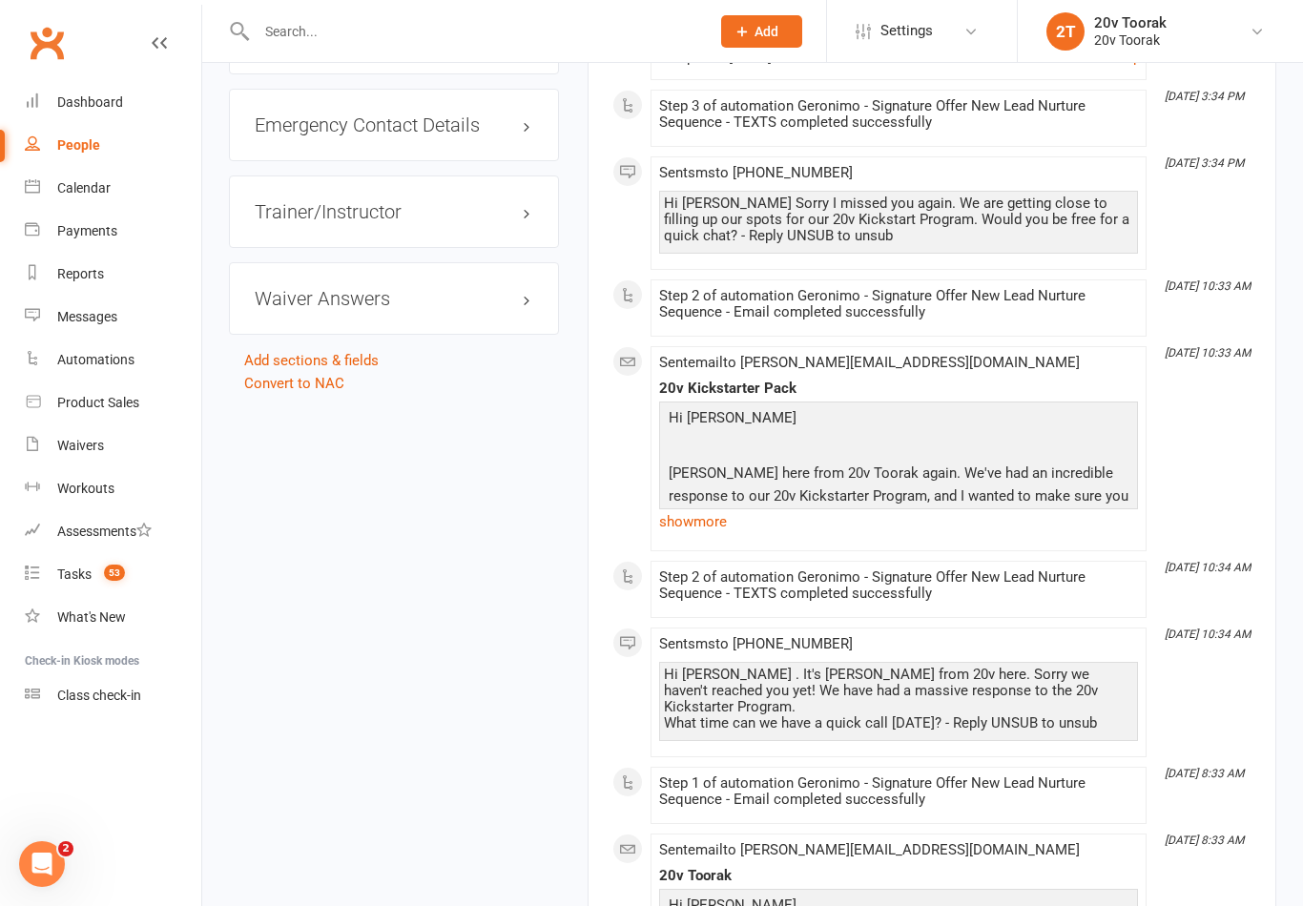
scroll to position [1792, 0]
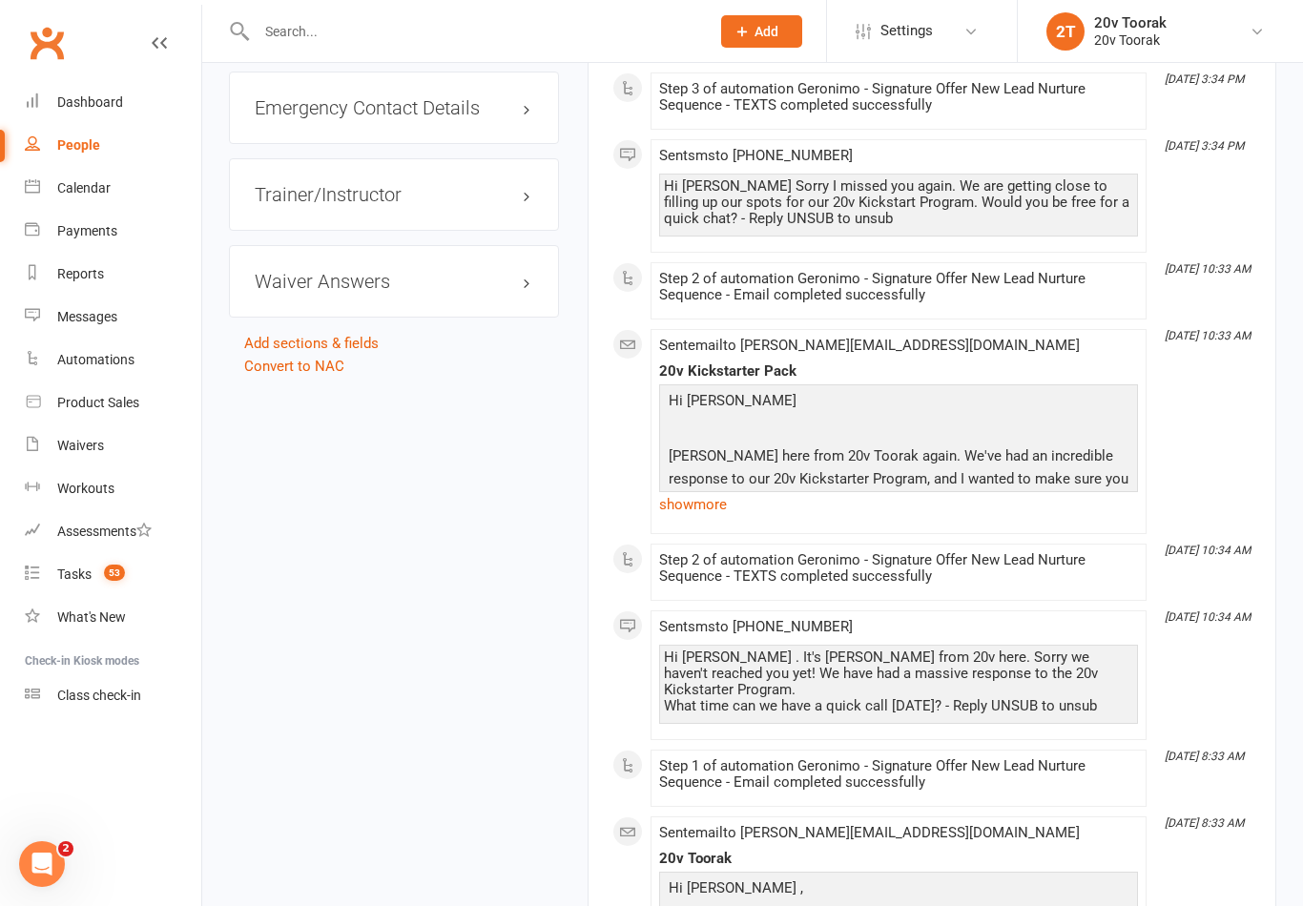
click at [709, 496] on link "show more" at bounding box center [898, 504] width 479 height 27
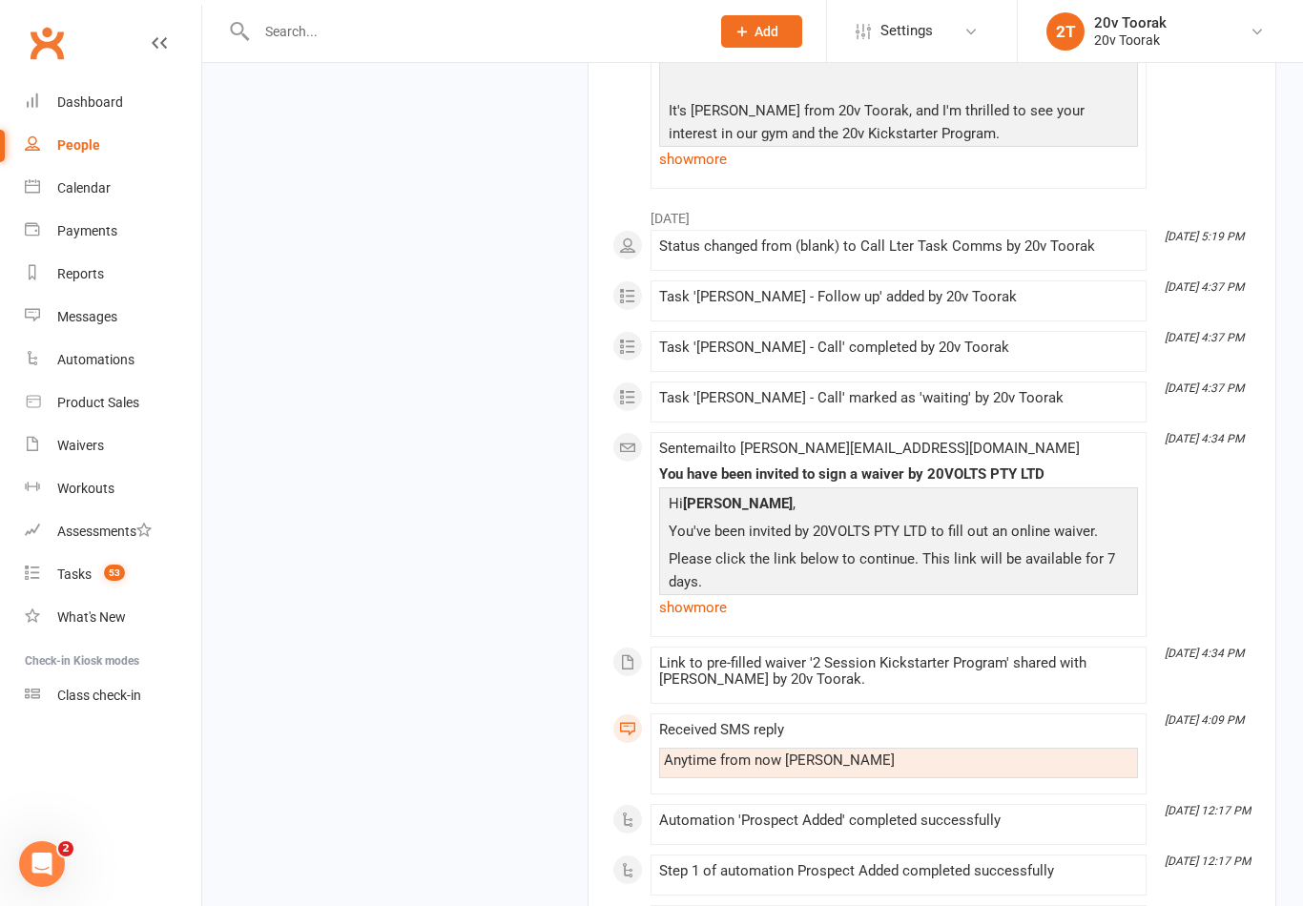
scroll to position [2772, 0]
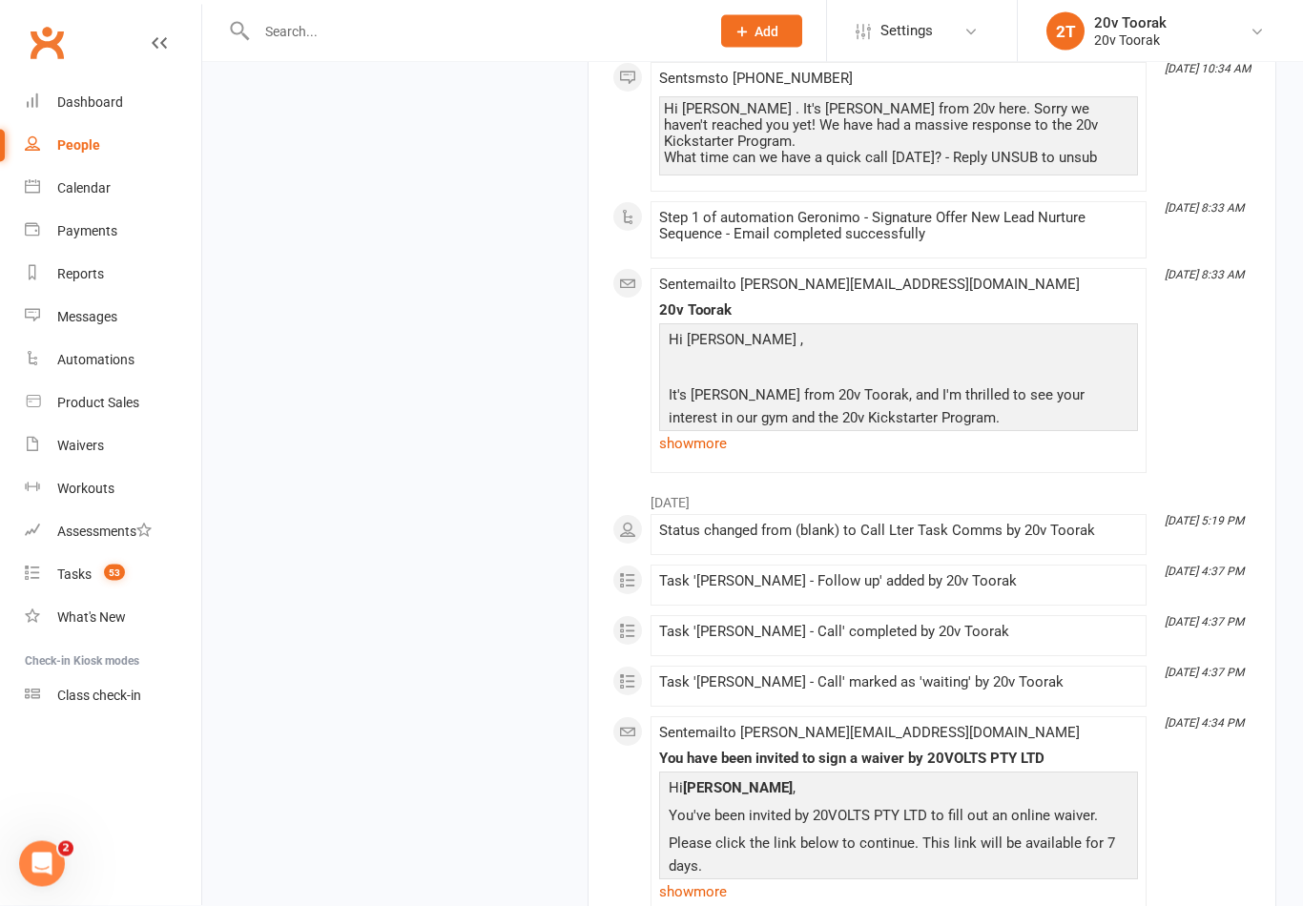
click at [720, 435] on link "show more" at bounding box center [898, 444] width 479 height 27
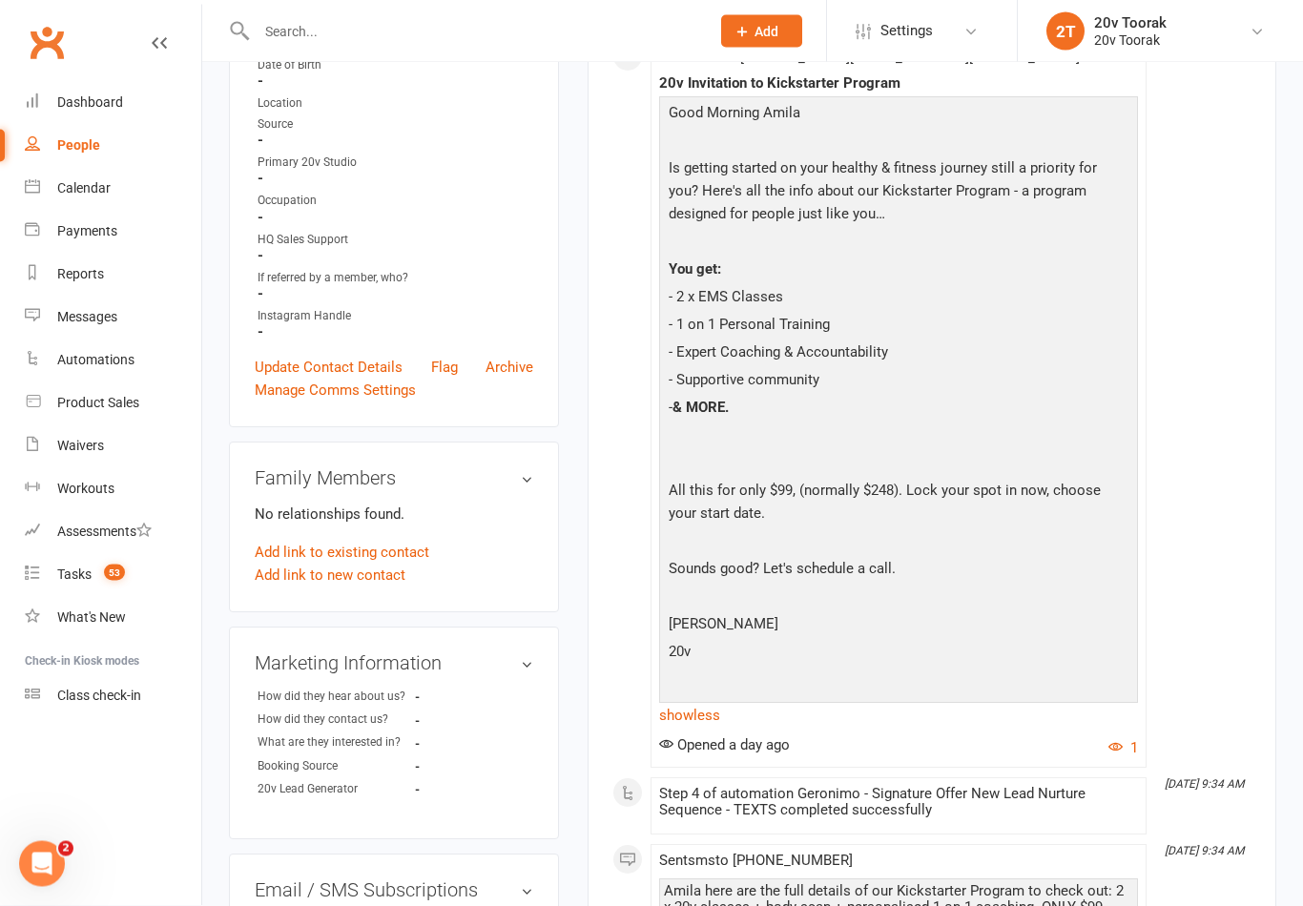
scroll to position [0, 0]
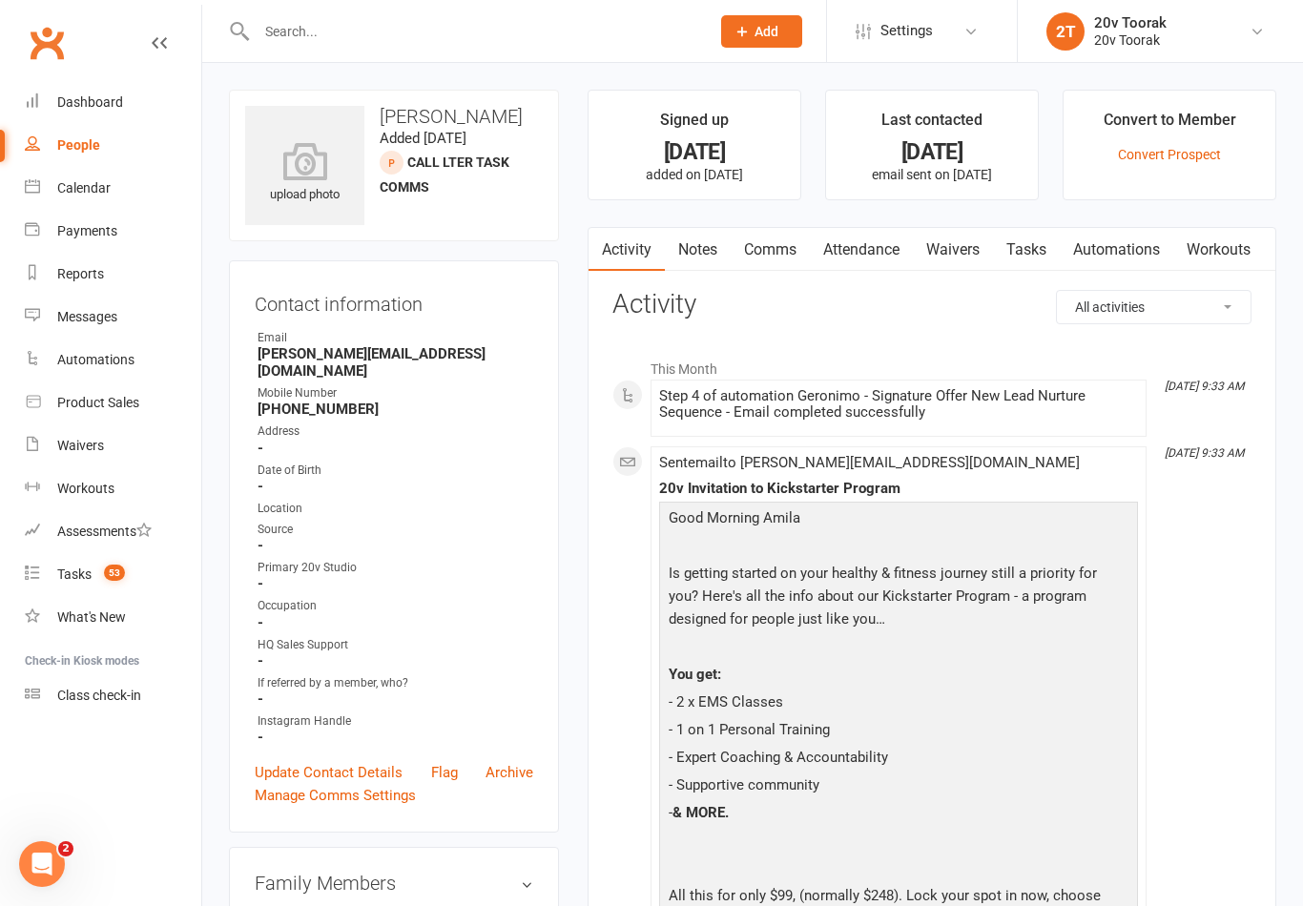
click at [703, 245] on link "Notes" at bounding box center [698, 250] width 66 height 44
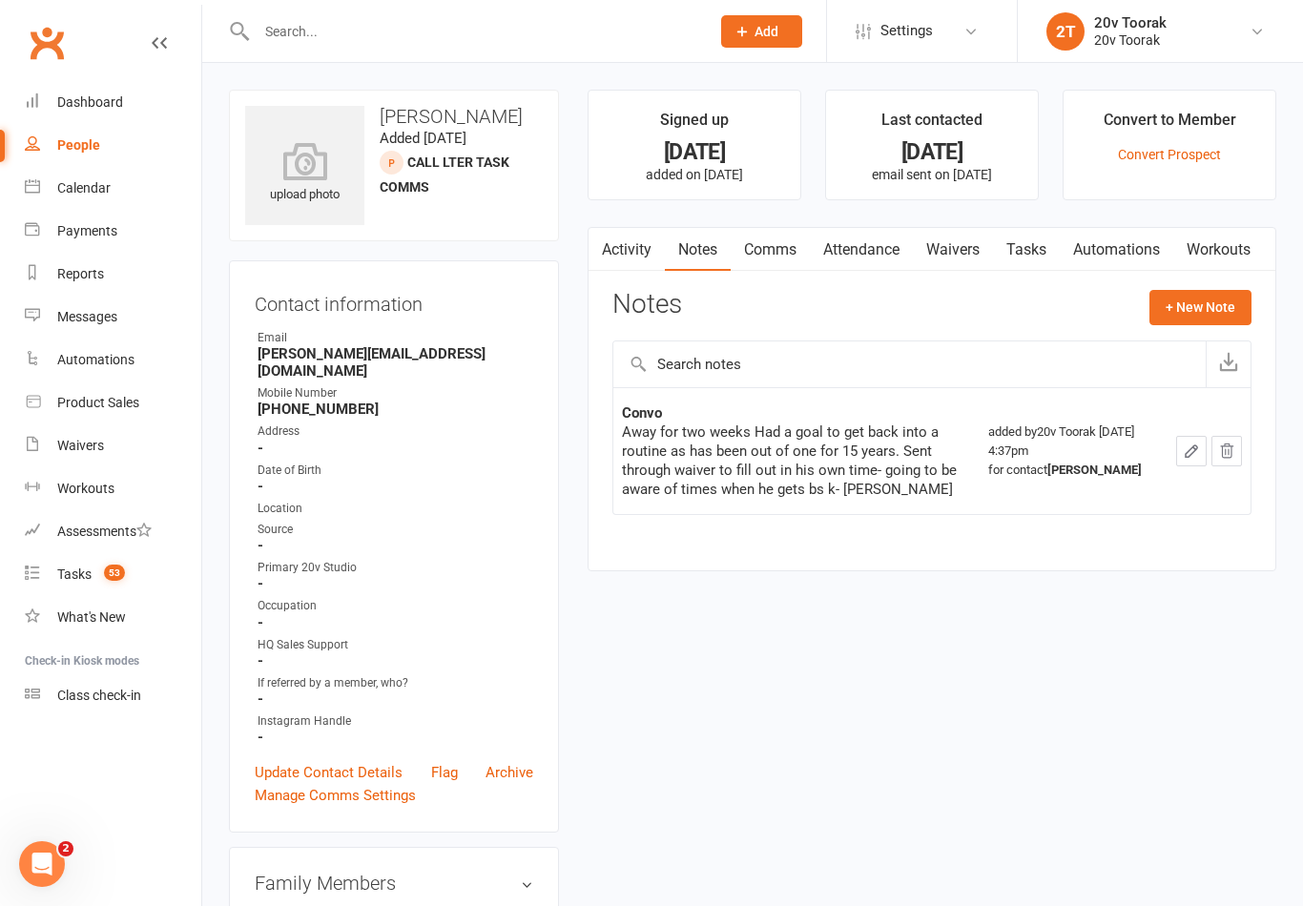
click at [280, 761] on link "Update Contact Details" at bounding box center [329, 772] width 148 height 23
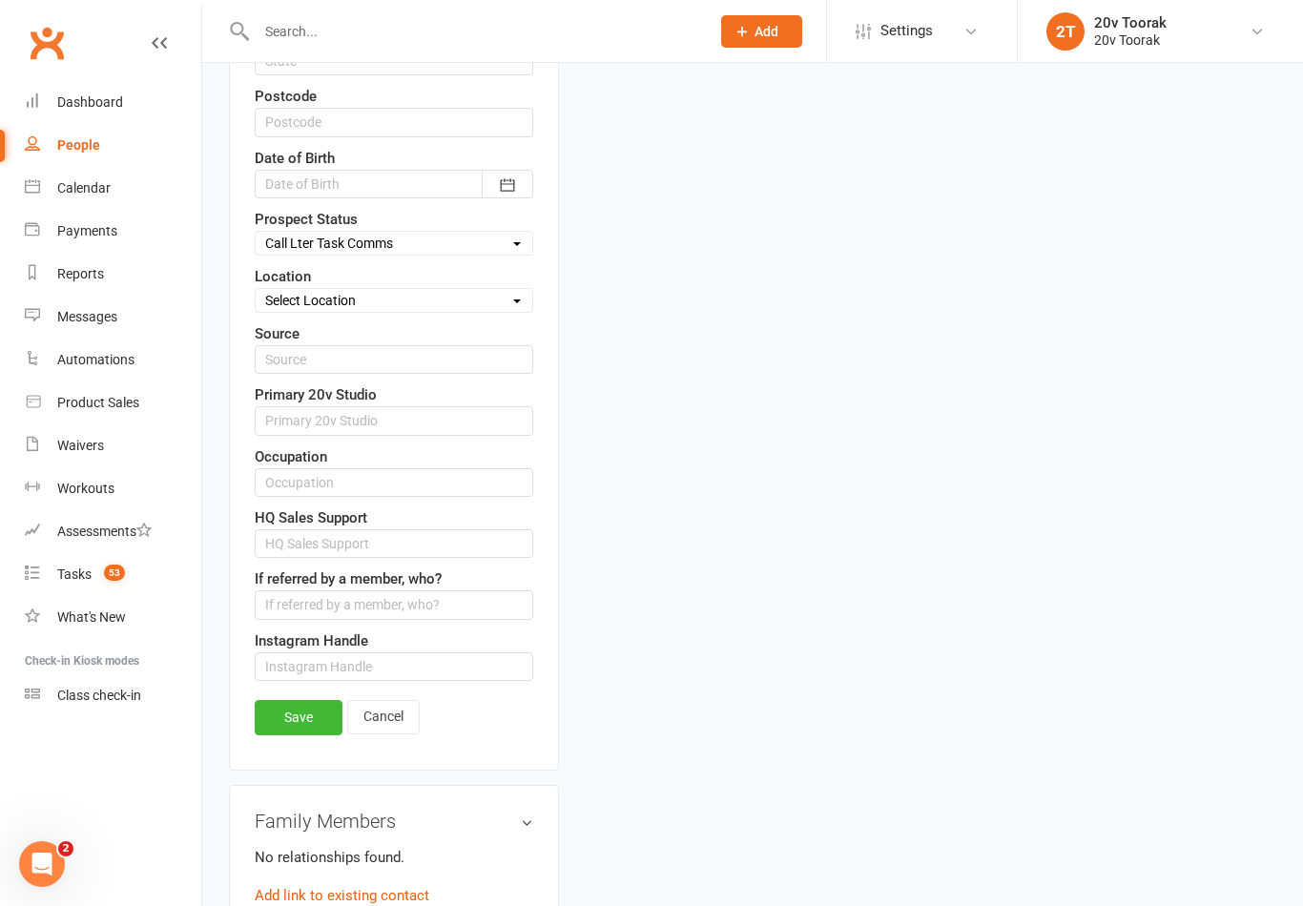
scroll to position [755, 0]
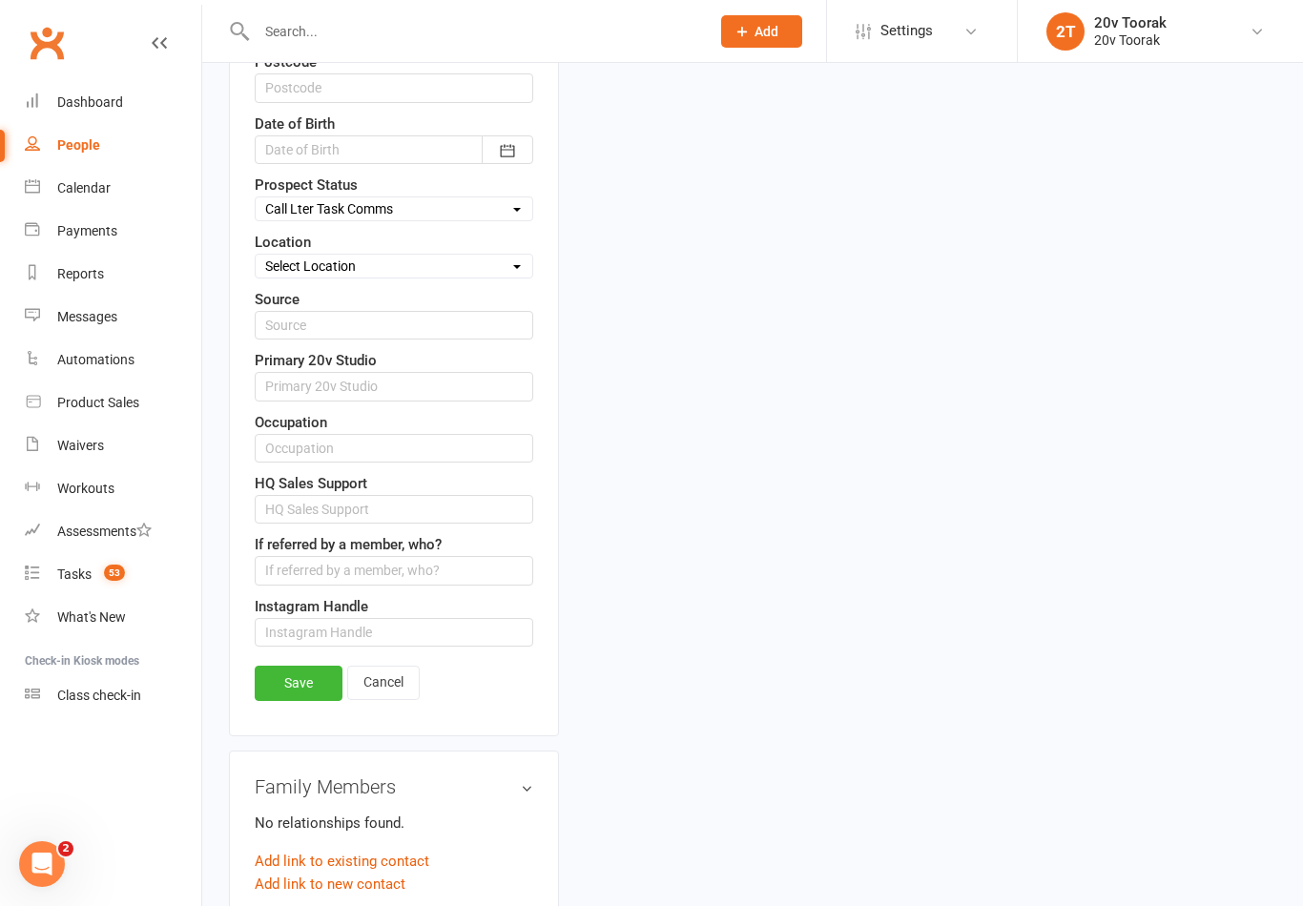
click at [297, 687] on link "Save" at bounding box center [299, 683] width 88 height 34
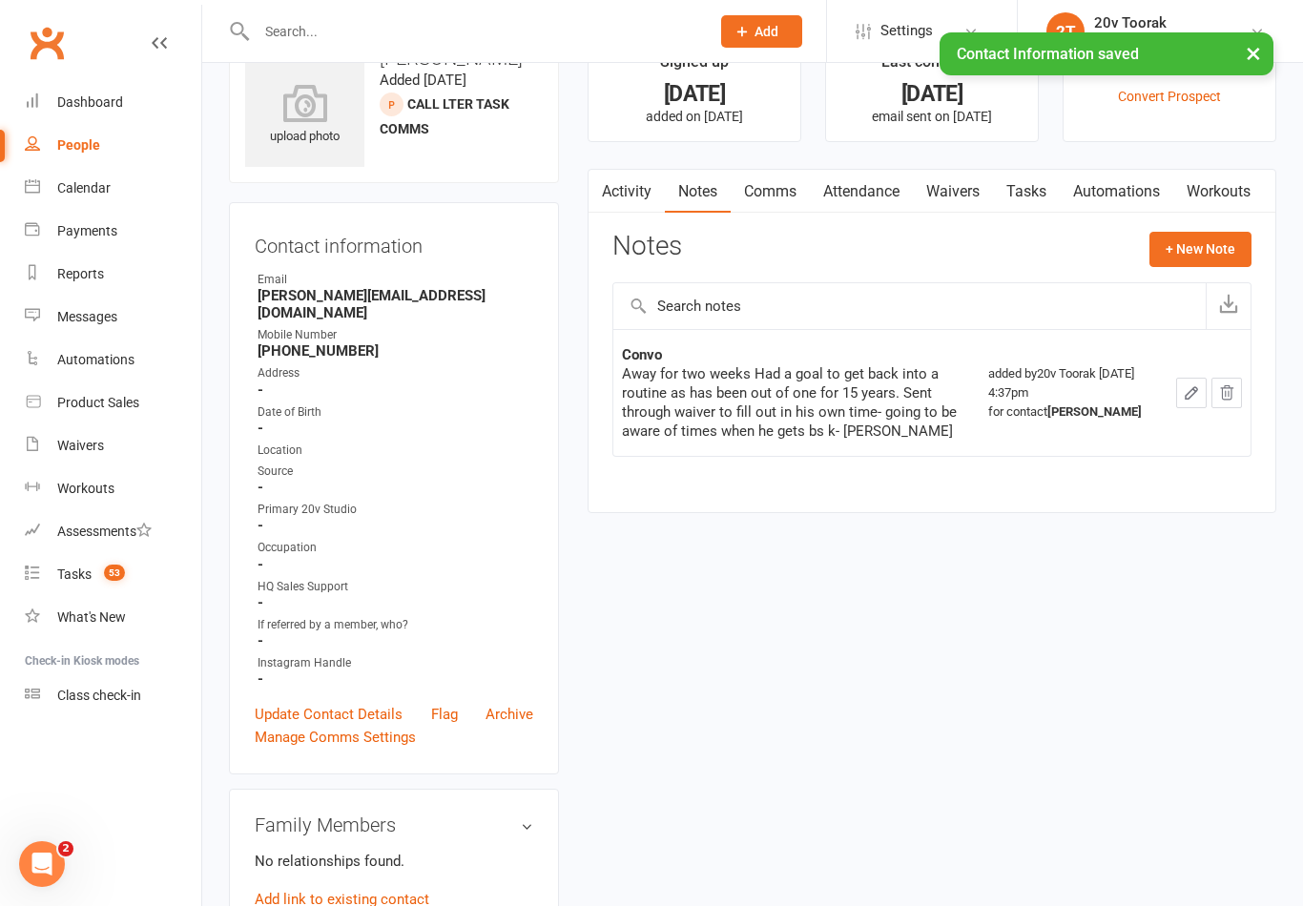
scroll to position [0, 0]
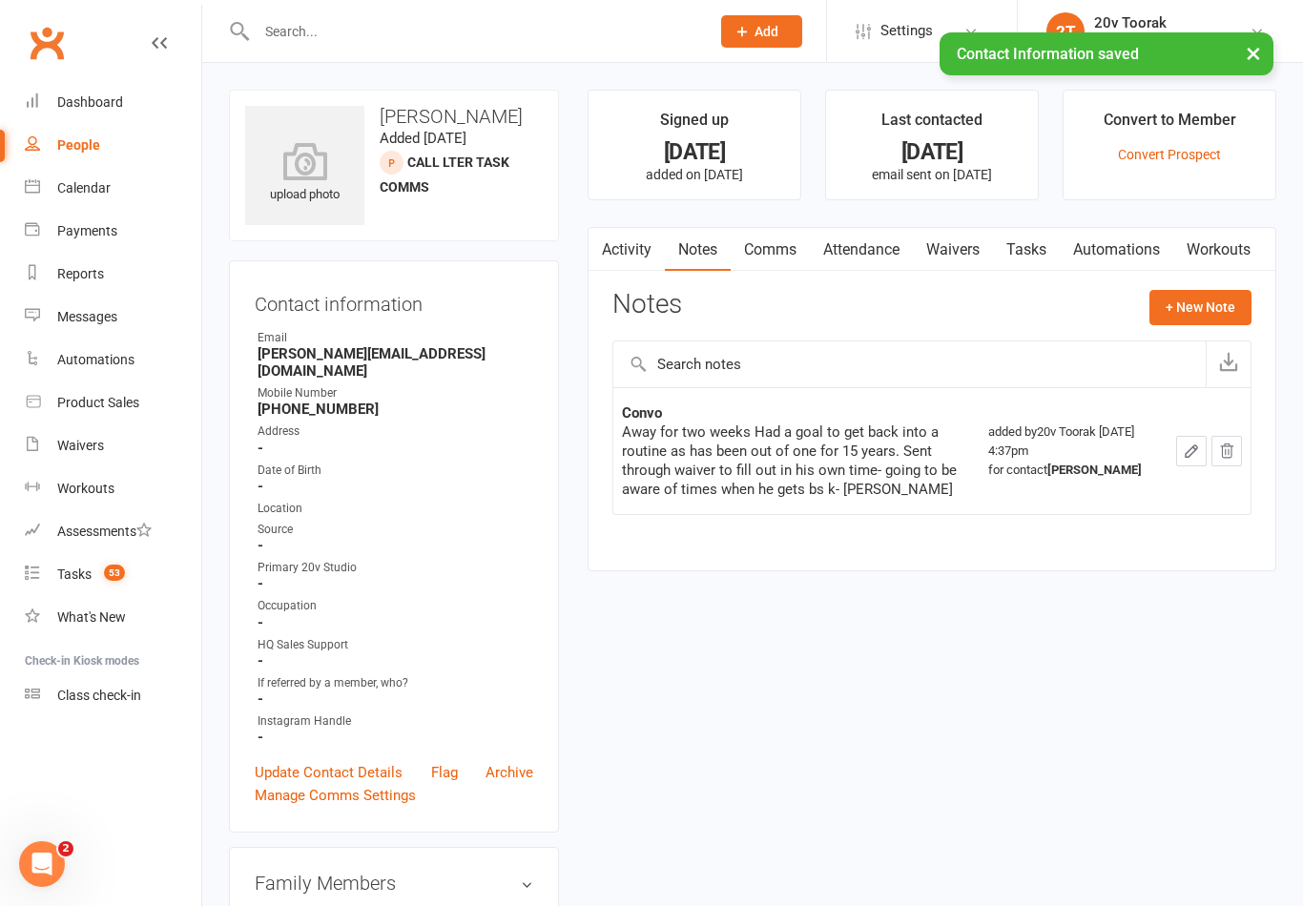
click at [1037, 243] on link "Tasks" at bounding box center [1026, 250] width 67 height 44
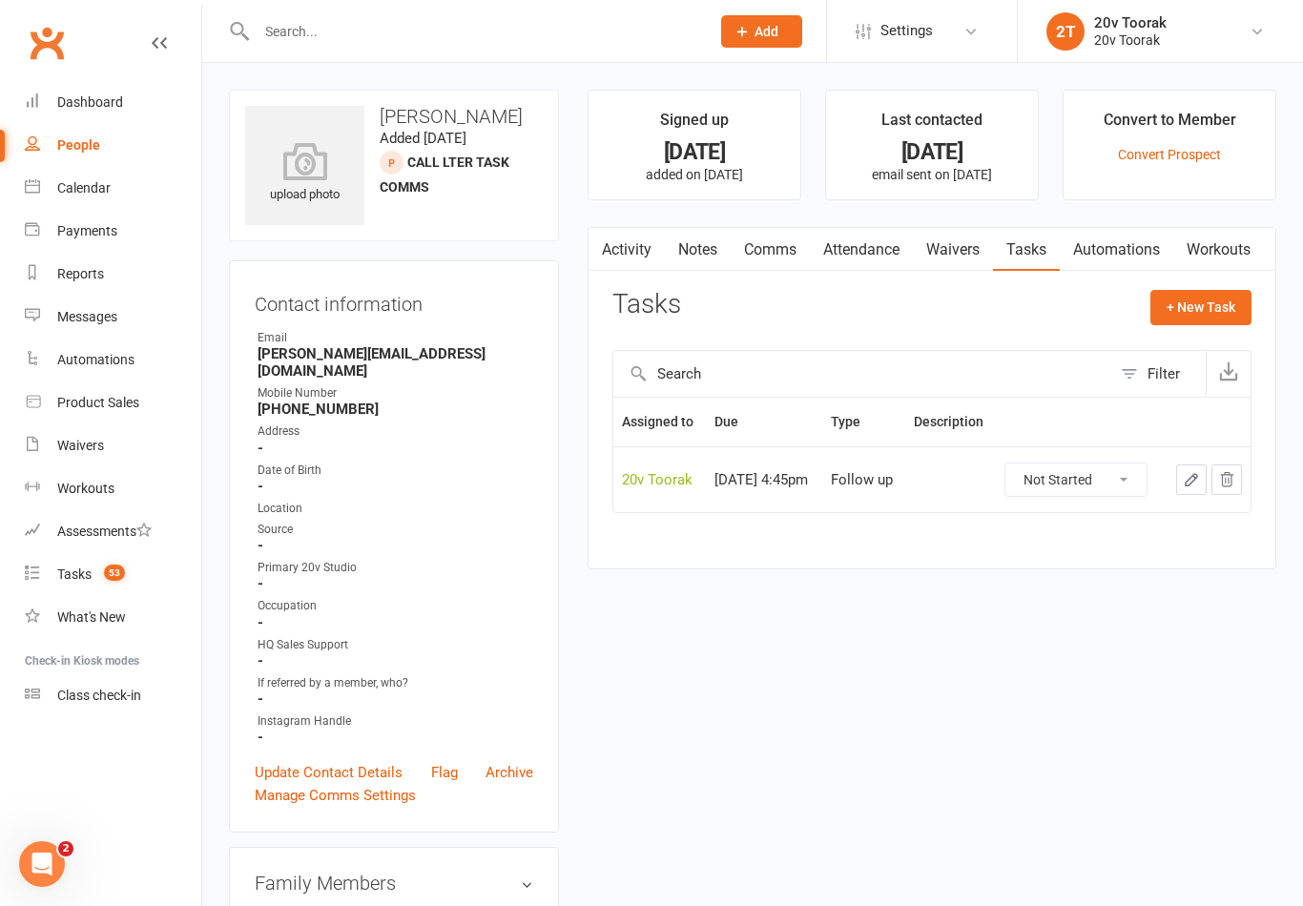
click at [962, 244] on link "Waivers" at bounding box center [953, 250] width 80 height 44
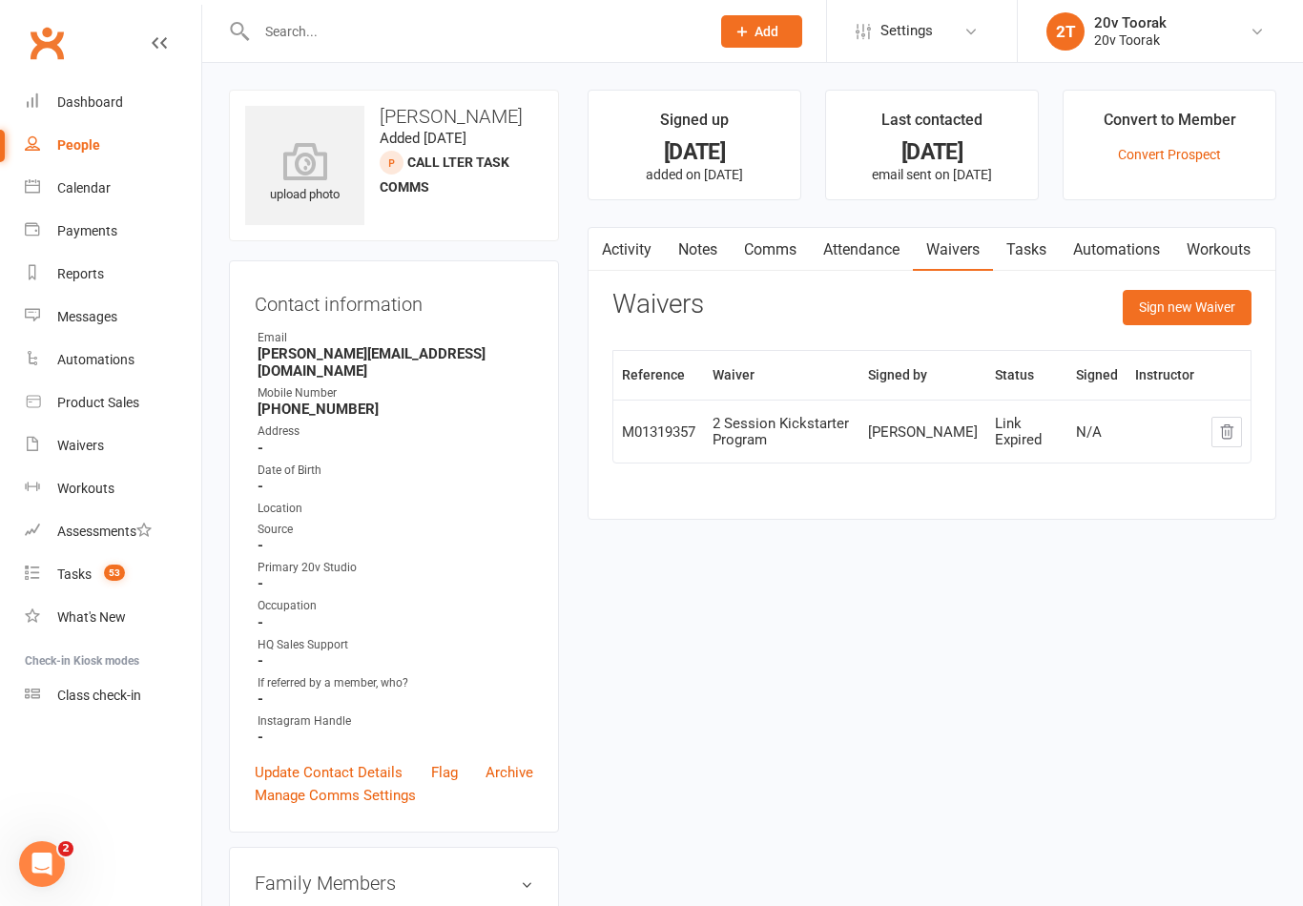
click at [696, 260] on link "Notes" at bounding box center [698, 250] width 66 height 44
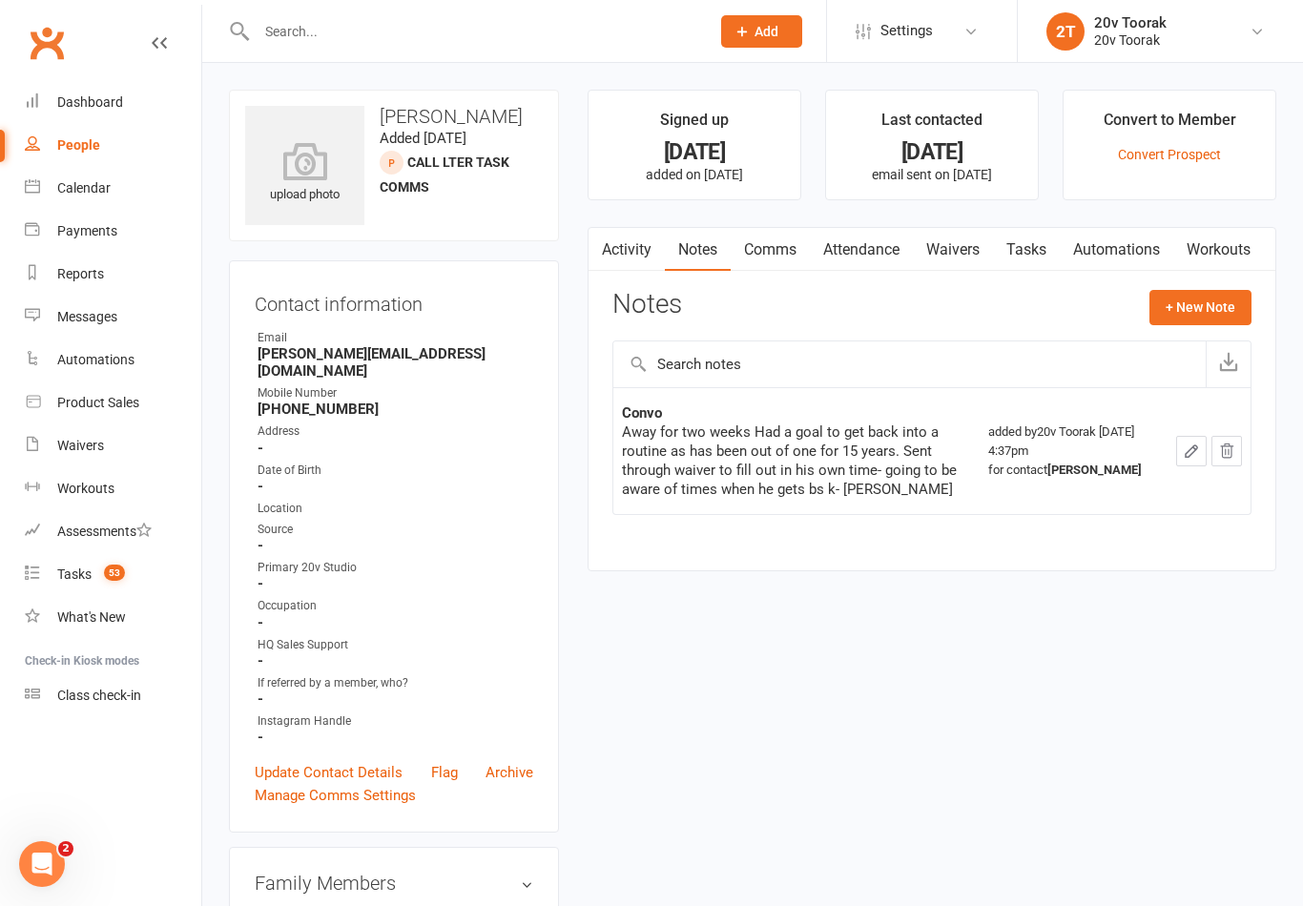
click at [777, 237] on link "Comms" at bounding box center [770, 250] width 79 height 44
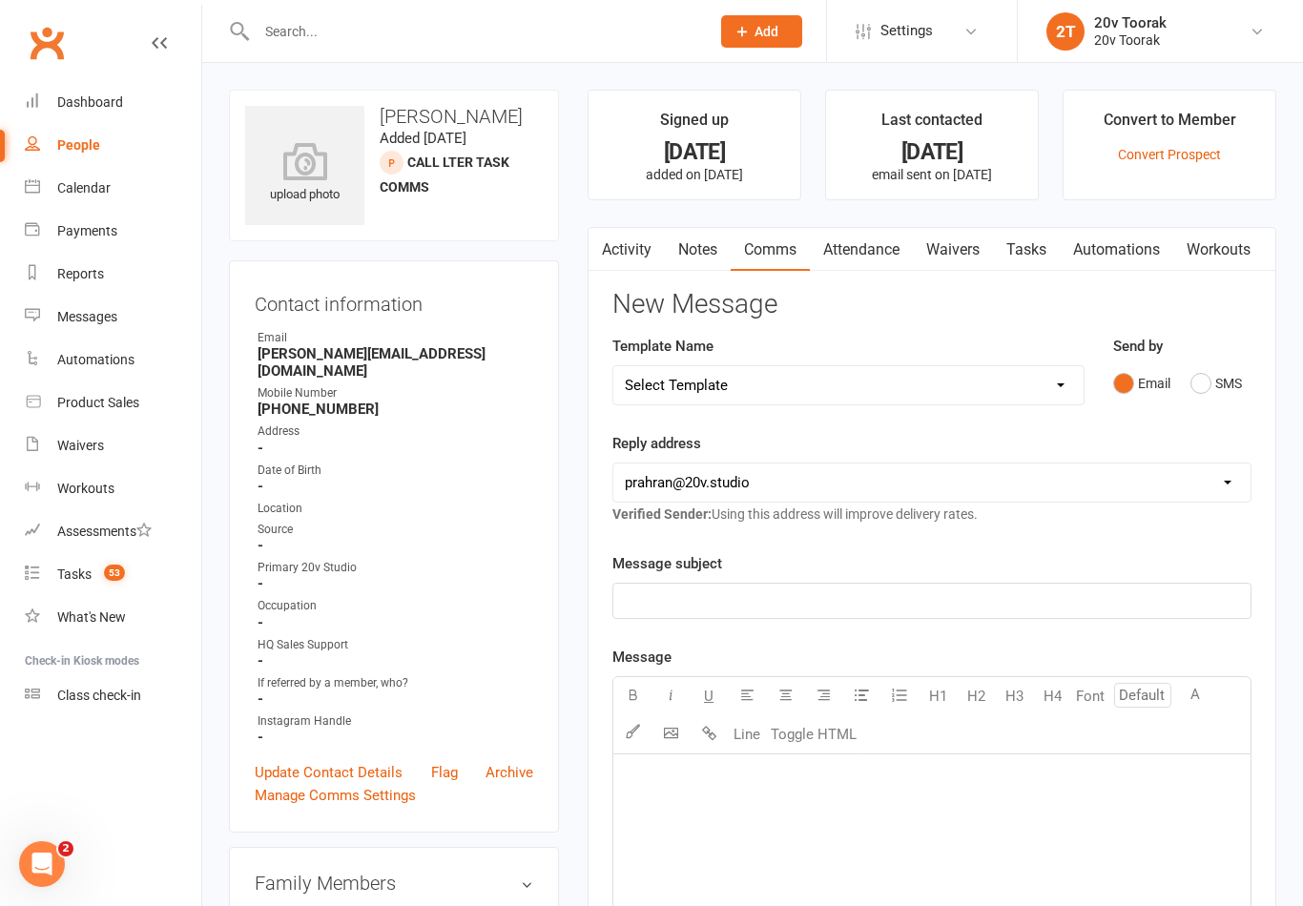
click at [1227, 396] on button "SMS" at bounding box center [1216, 383] width 52 height 36
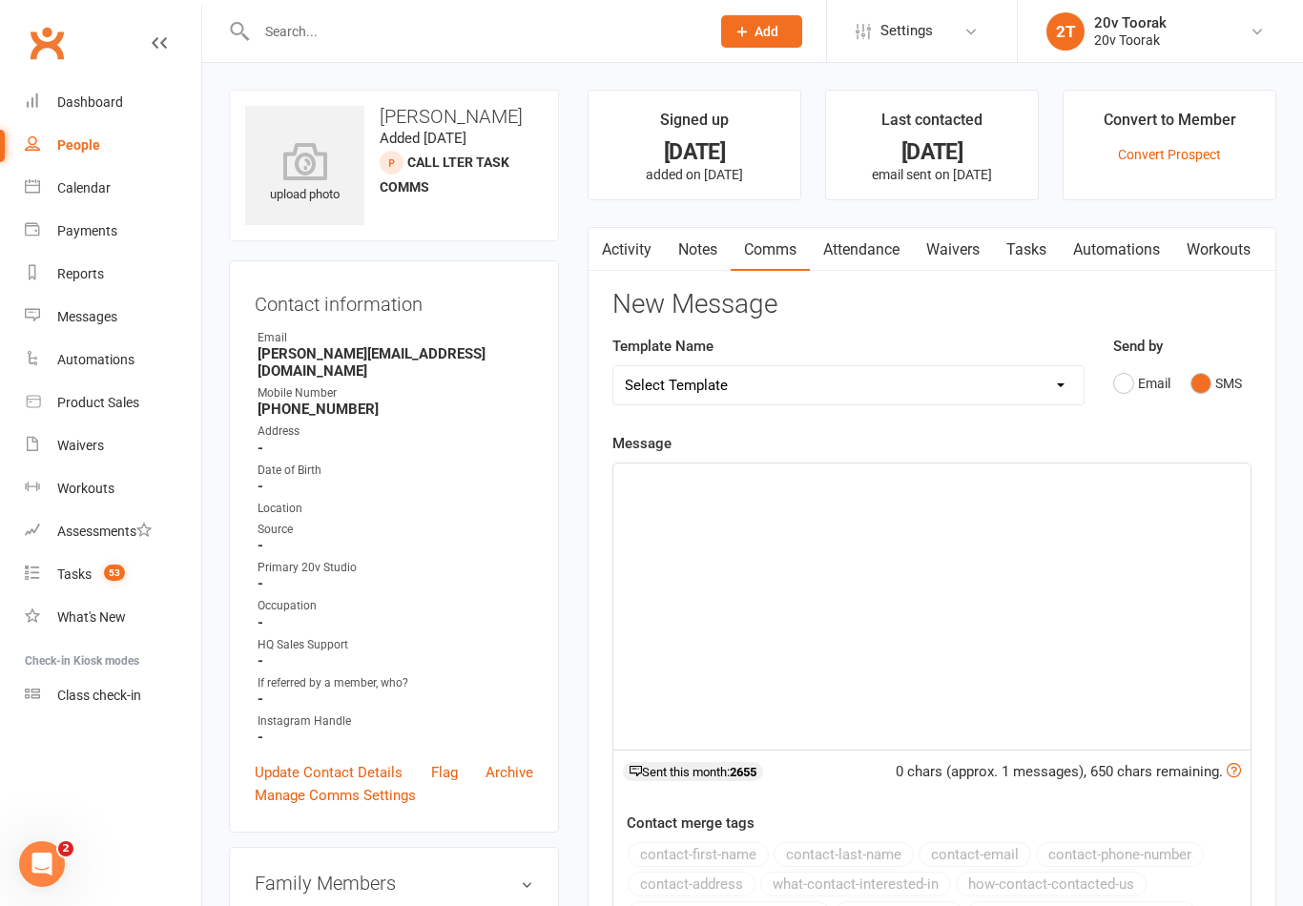
click at [988, 582] on div "﻿" at bounding box center [931, 607] width 637 height 286
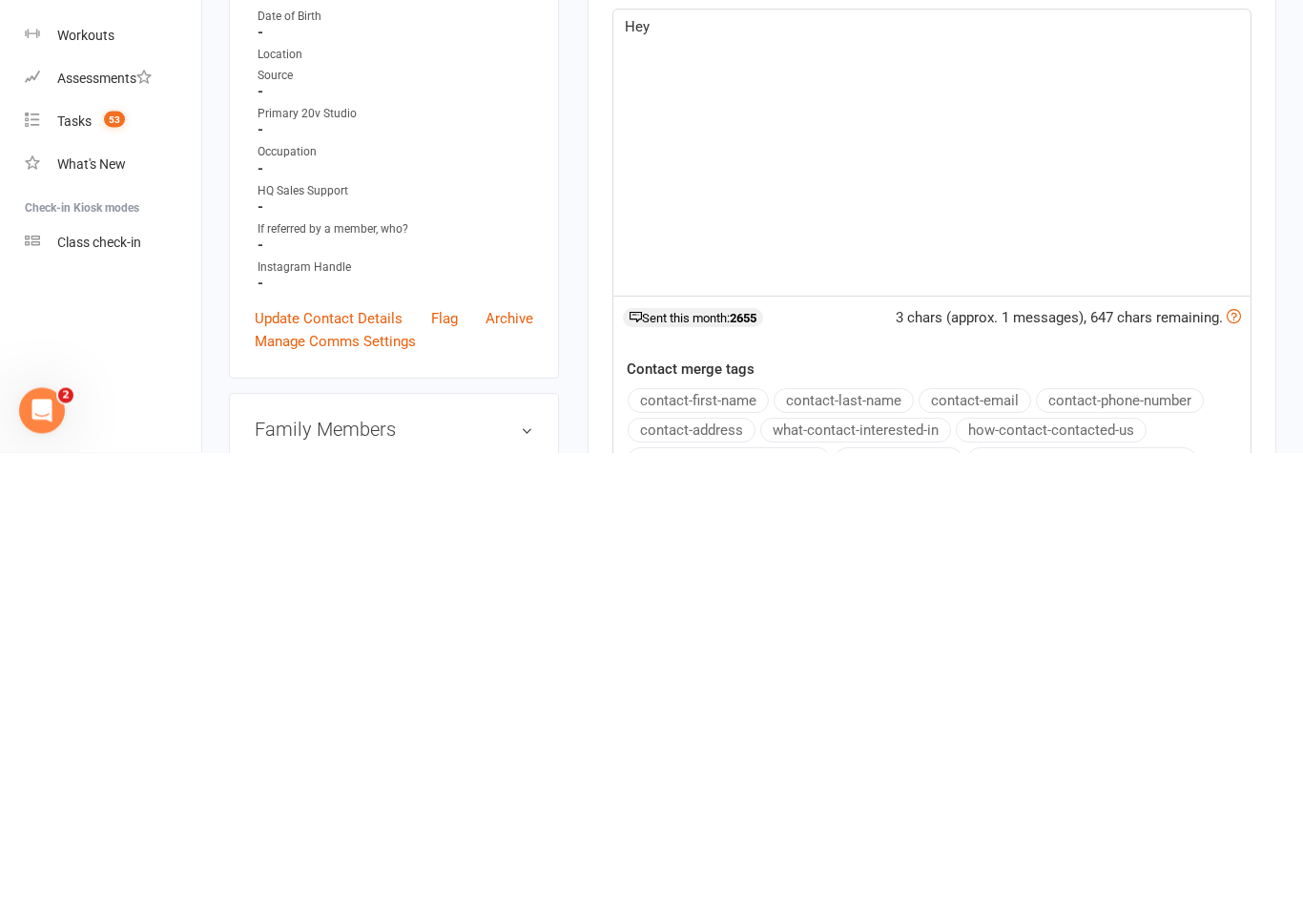
click at [724, 842] on button "contact-first-name" at bounding box center [698, 854] width 141 height 25
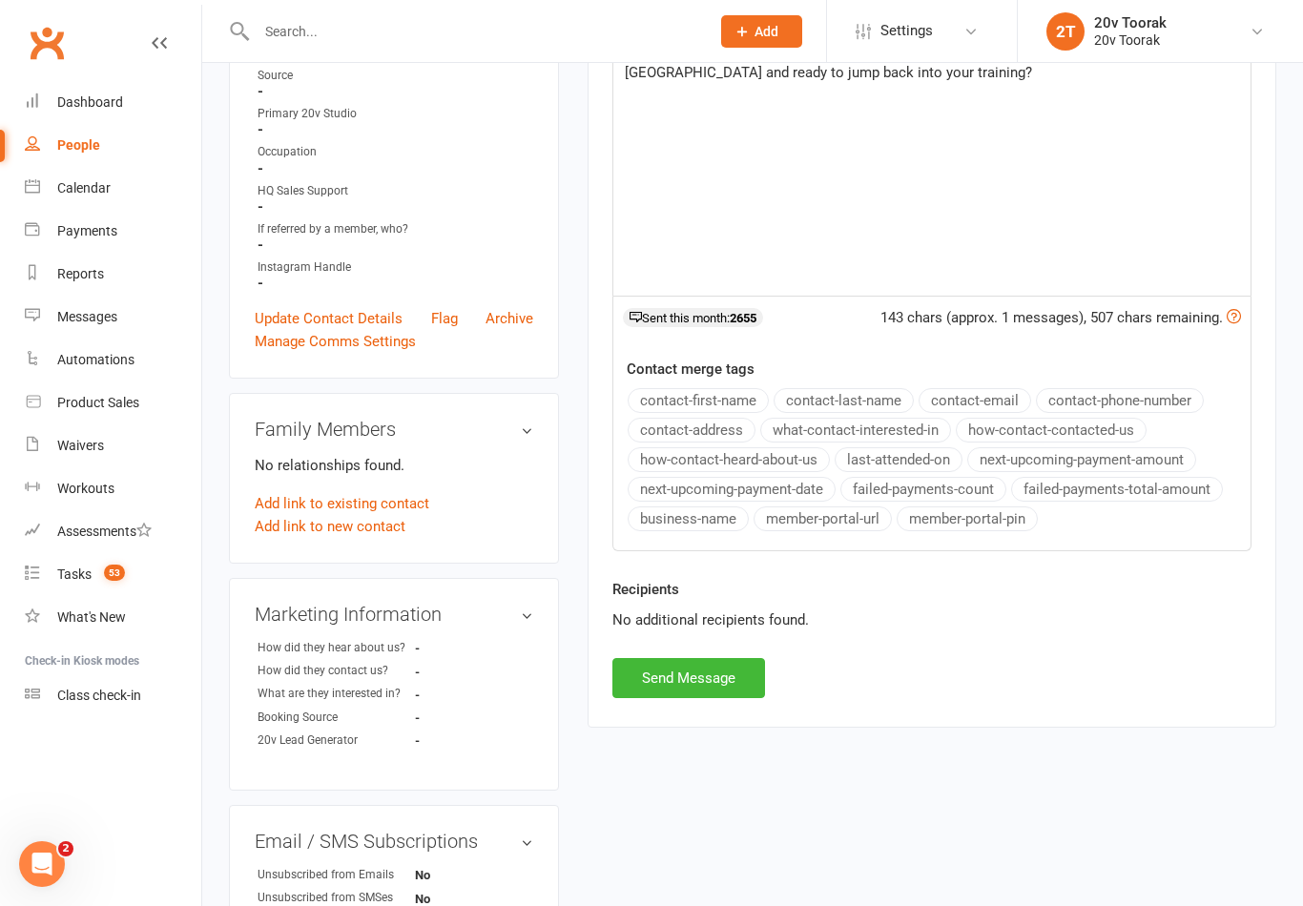
click at [700, 664] on button "Send Message" at bounding box center [688, 678] width 153 height 40
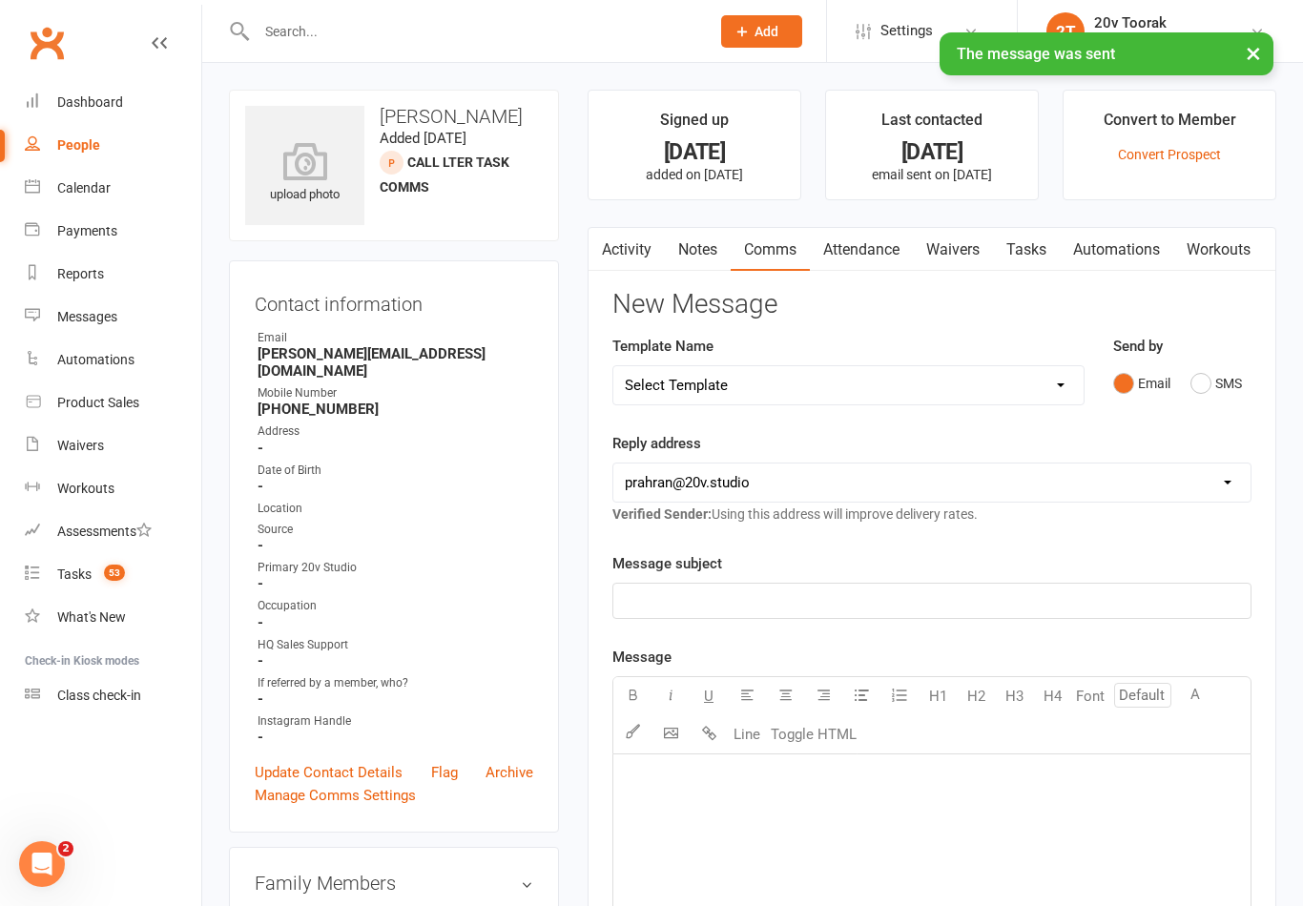
click at [1050, 250] on link "Tasks" at bounding box center [1026, 250] width 67 height 44
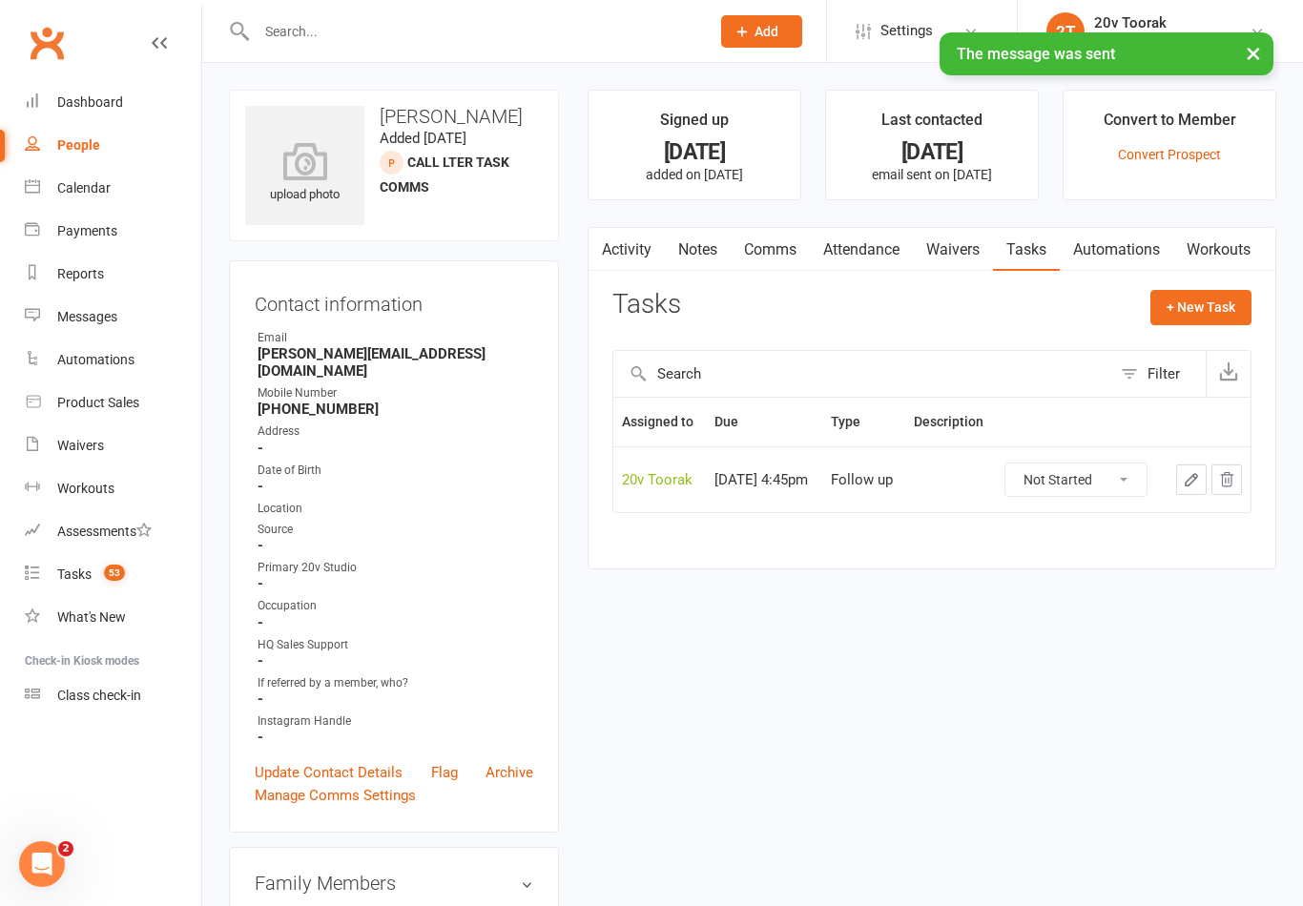
click at [1153, 384] on button "Filter" at bounding box center [1158, 374] width 94 height 46
select select "incomplete"
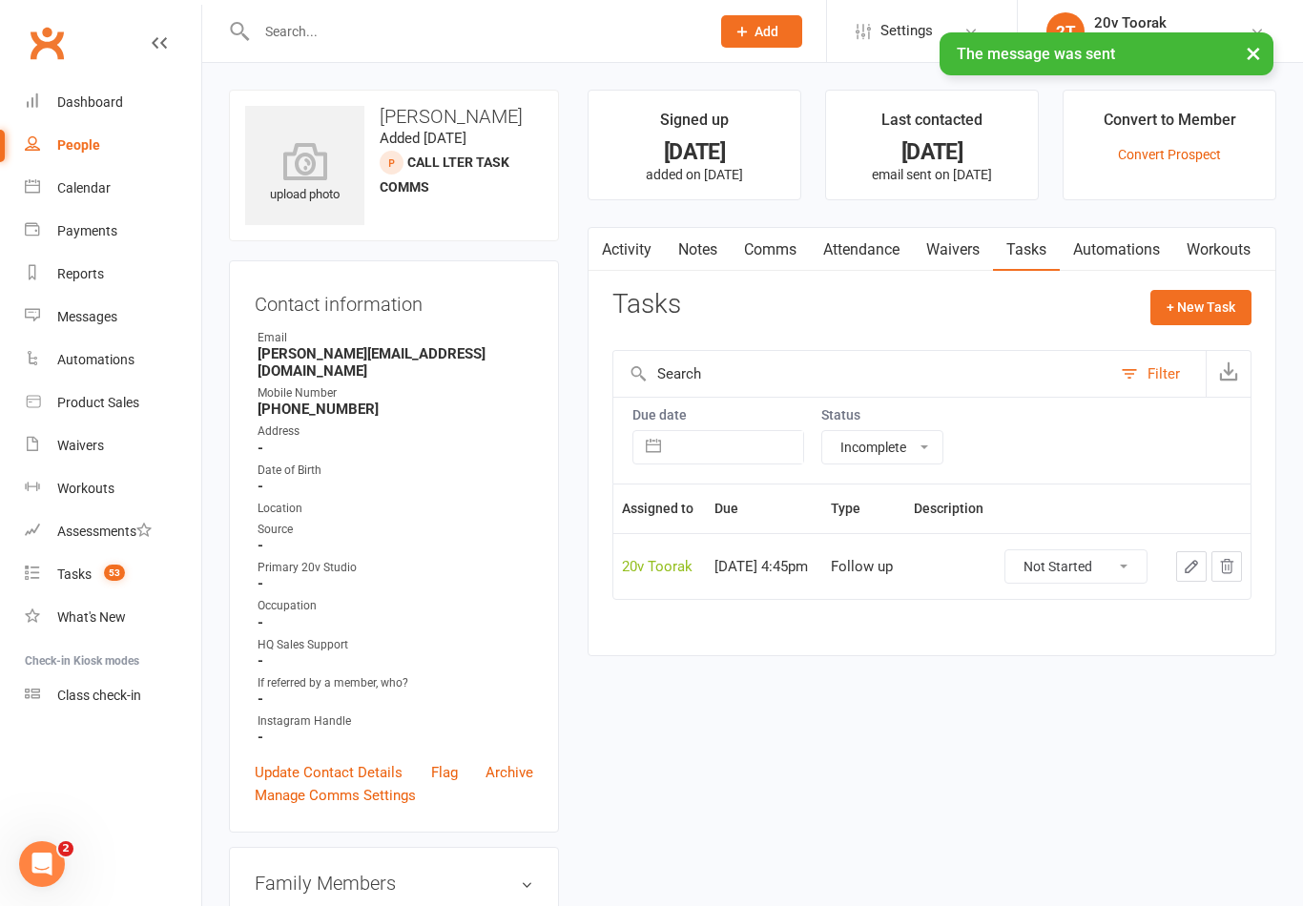
click at [904, 438] on select "All statuses Incomplete Not Started In Progress Waiting Complete" at bounding box center [882, 447] width 120 height 32
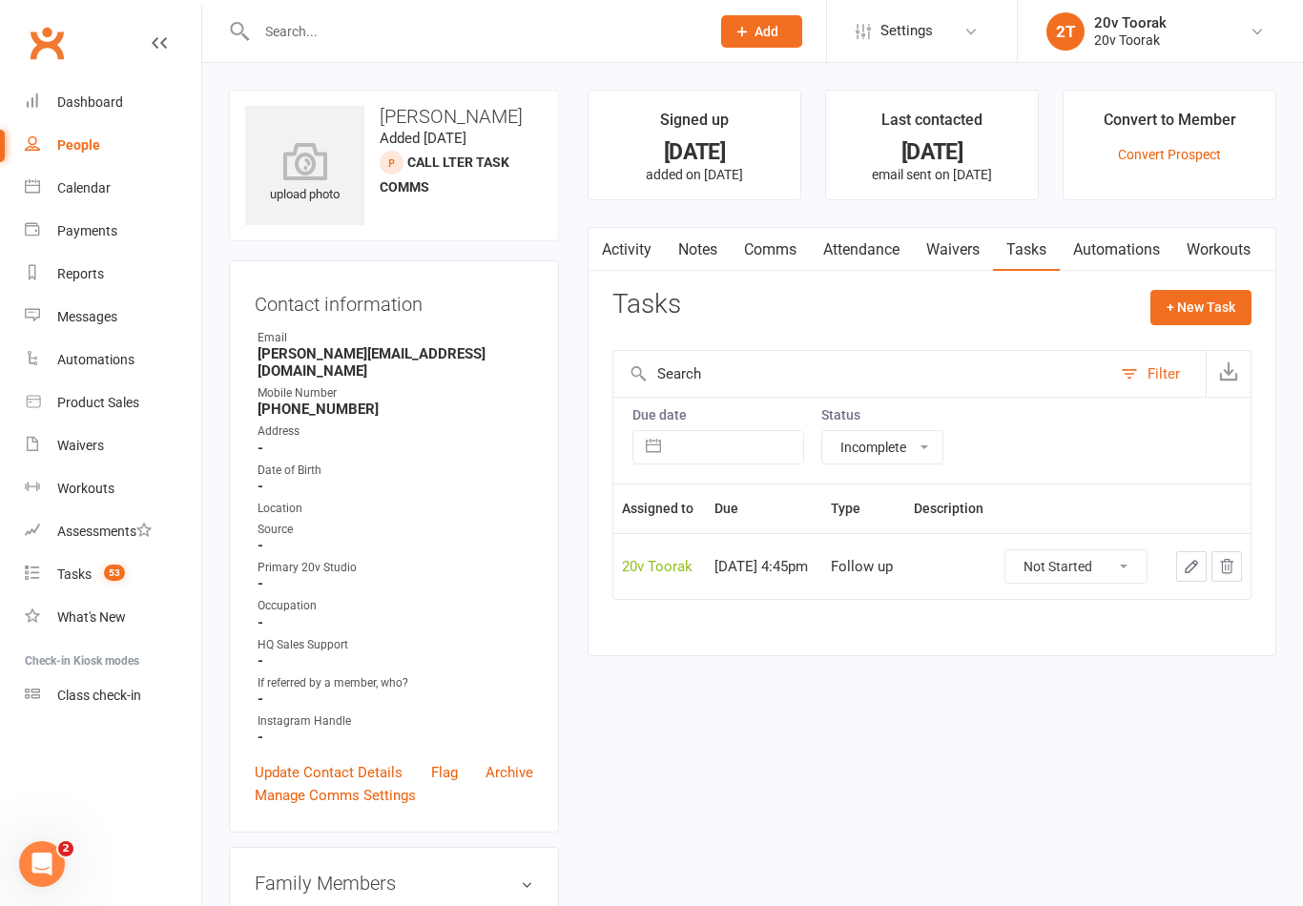
select select
select select "finished"
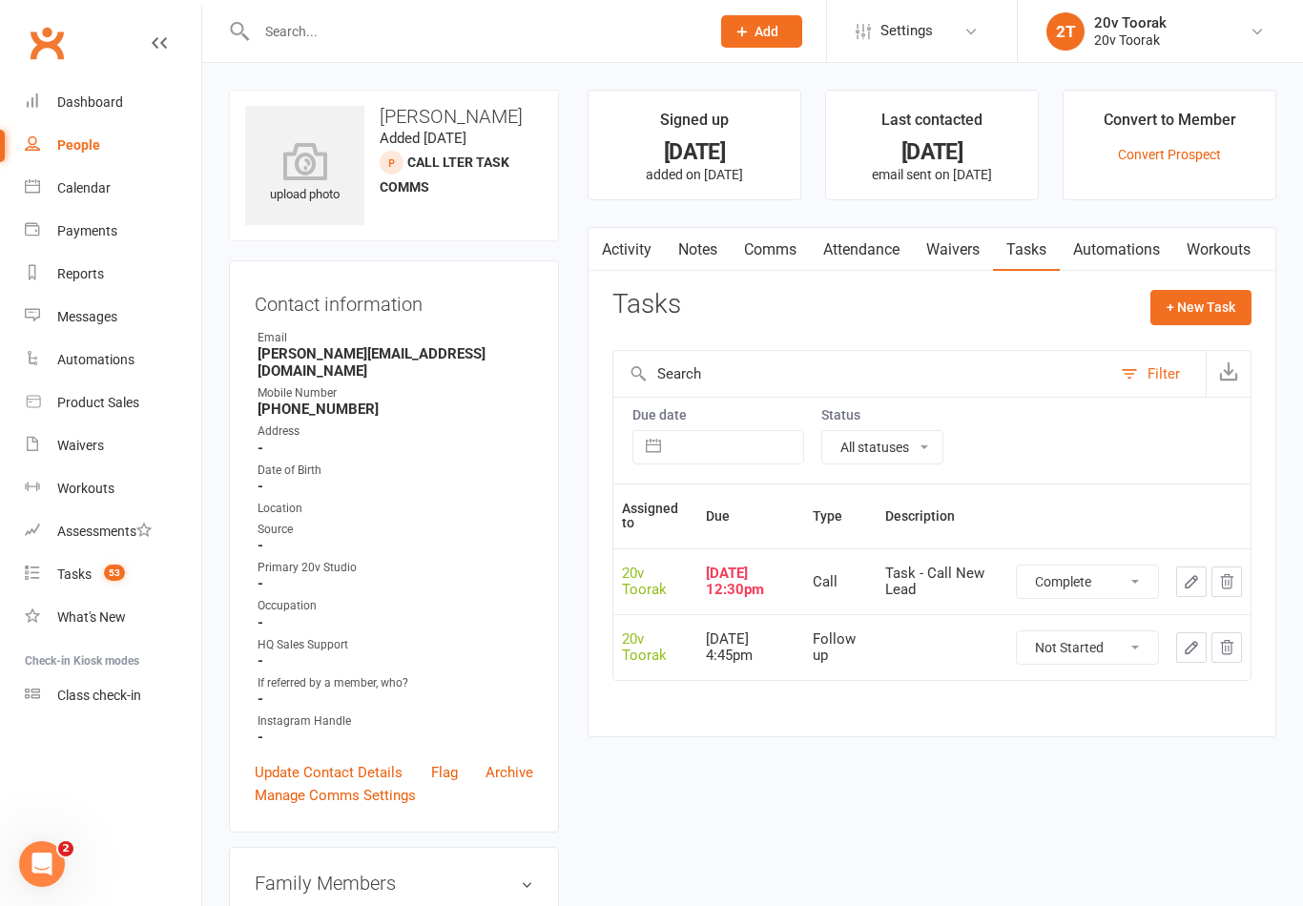
click at [618, 245] on link "Activity" at bounding box center [627, 250] width 76 height 44
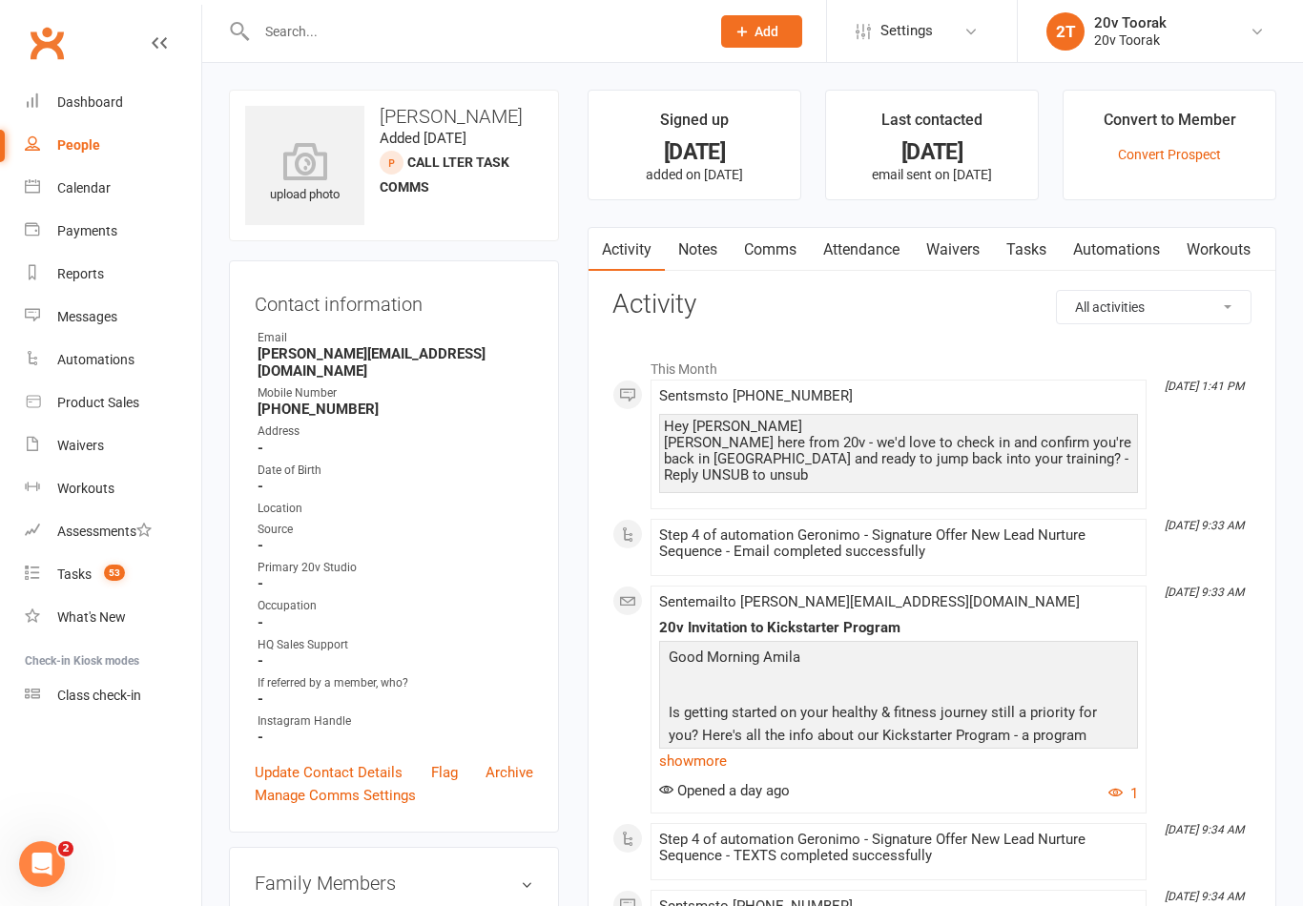
click at [674, 267] on link "Notes" at bounding box center [698, 250] width 66 height 44
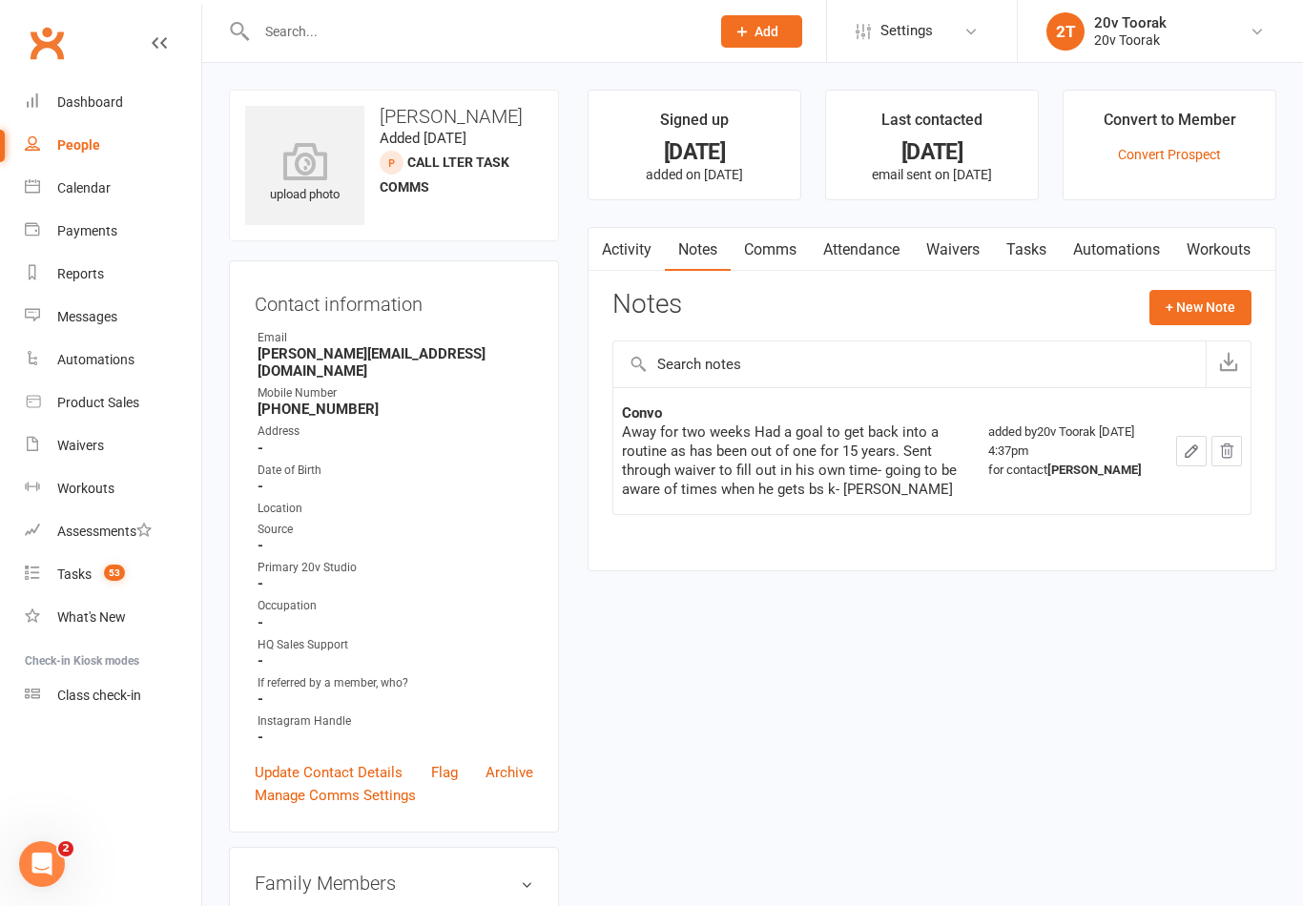
click at [1220, 297] on button "+ New Note" at bounding box center [1200, 307] width 102 height 34
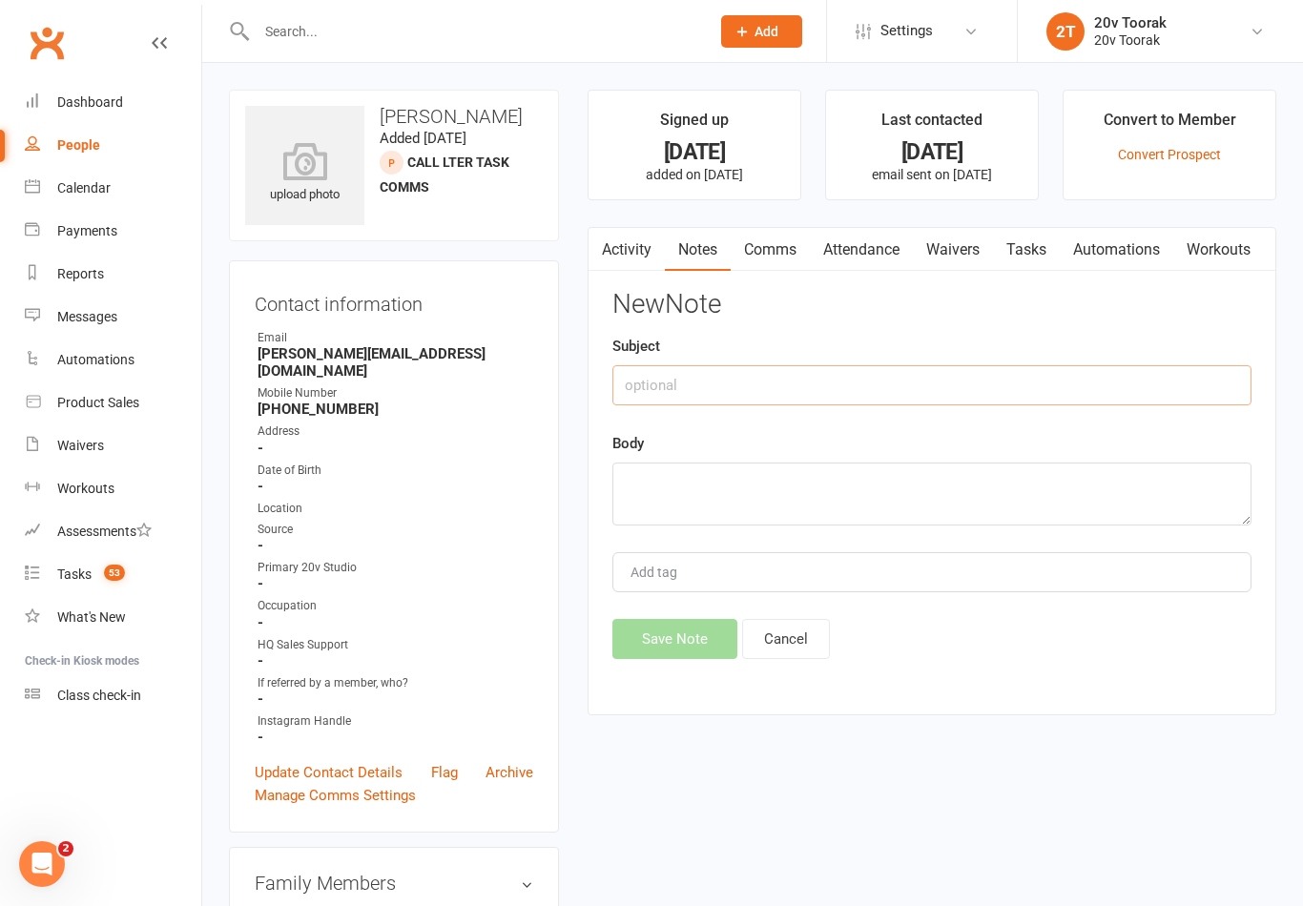
click at [977, 383] on input "text" at bounding box center [931, 385] width 639 height 40
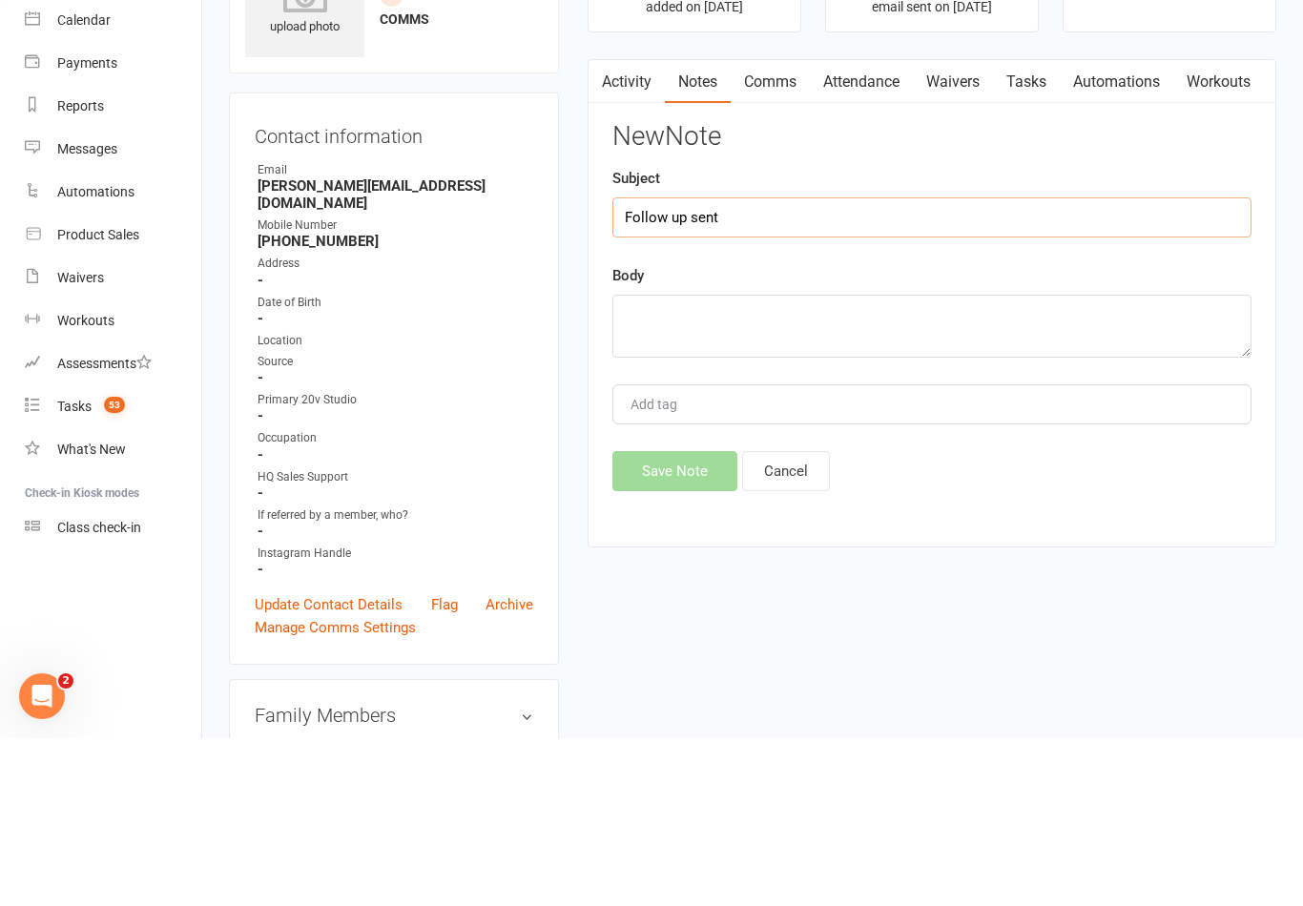
type input "Follow up sent"
click at [946, 463] on textarea at bounding box center [931, 494] width 639 height 63
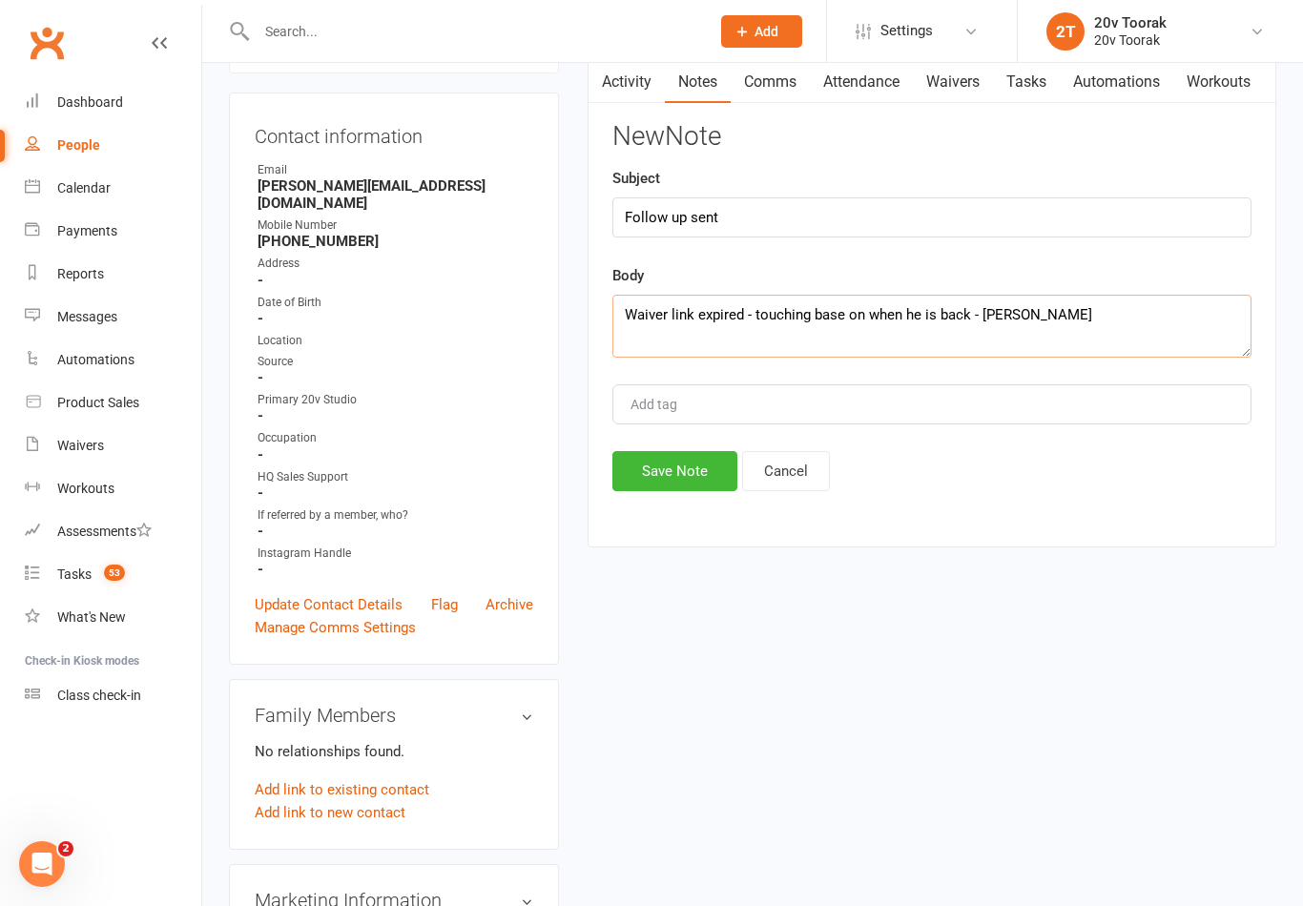
type textarea "Waiver link expired - touching base on when he is back - Byron"
click at [687, 491] on button "Save Note" at bounding box center [674, 471] width 125 height 40
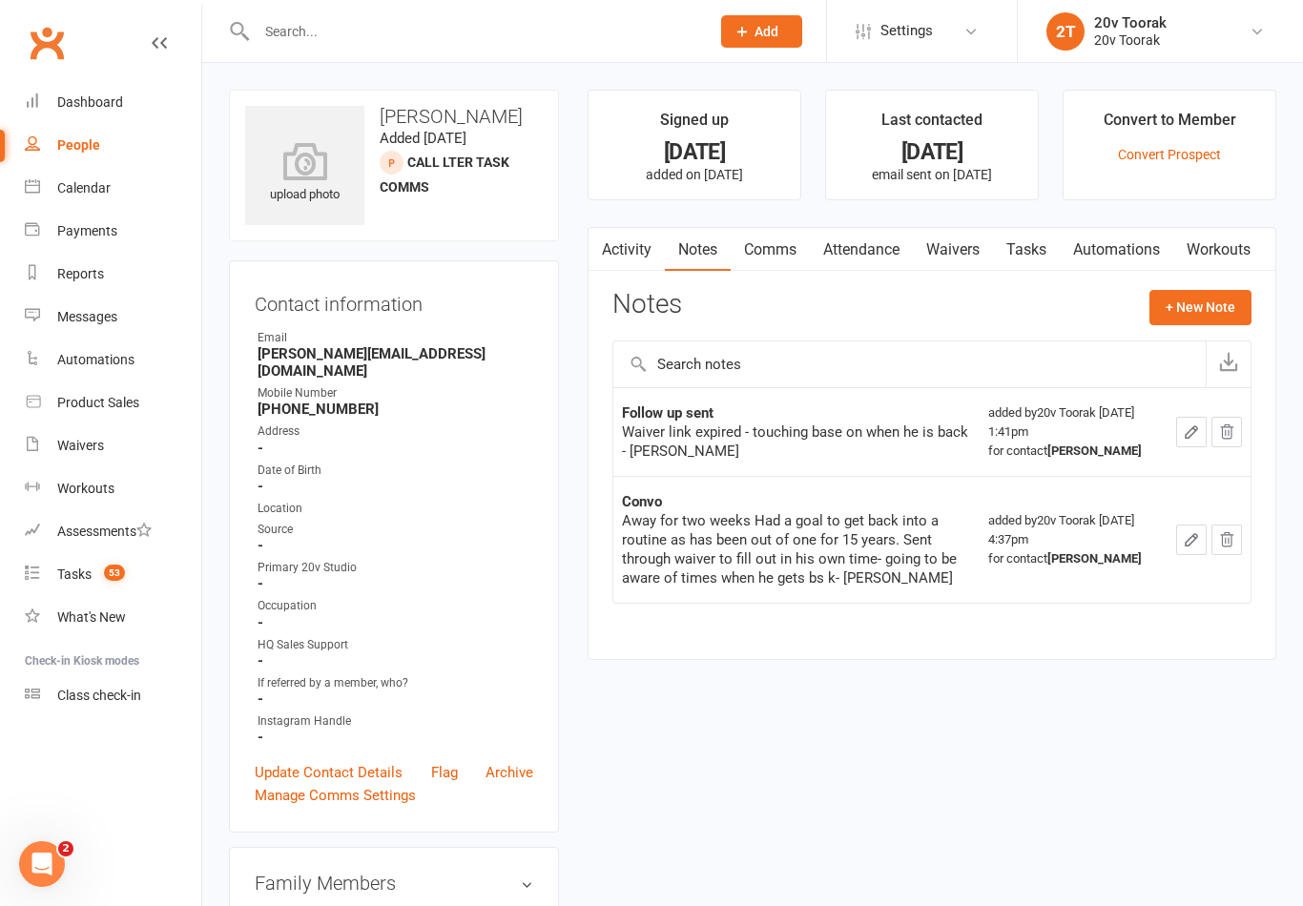
click at [30, 453] on link "Waivers" at bounding box center [113, 445] width 176 height 43
select select "100"
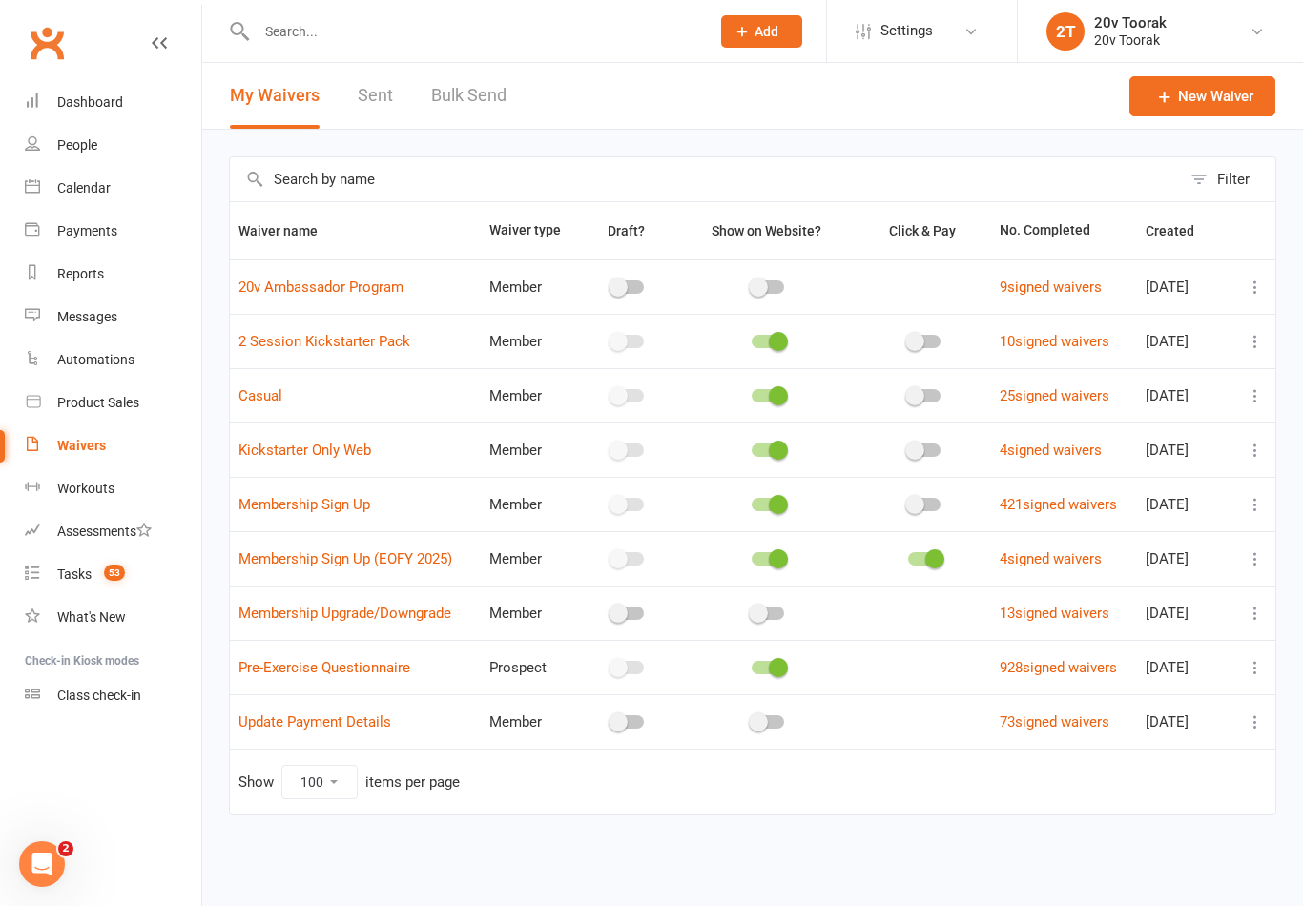
click at [384, 102] on link "Sent" at bounding box center [375, 96] width 35 height 66
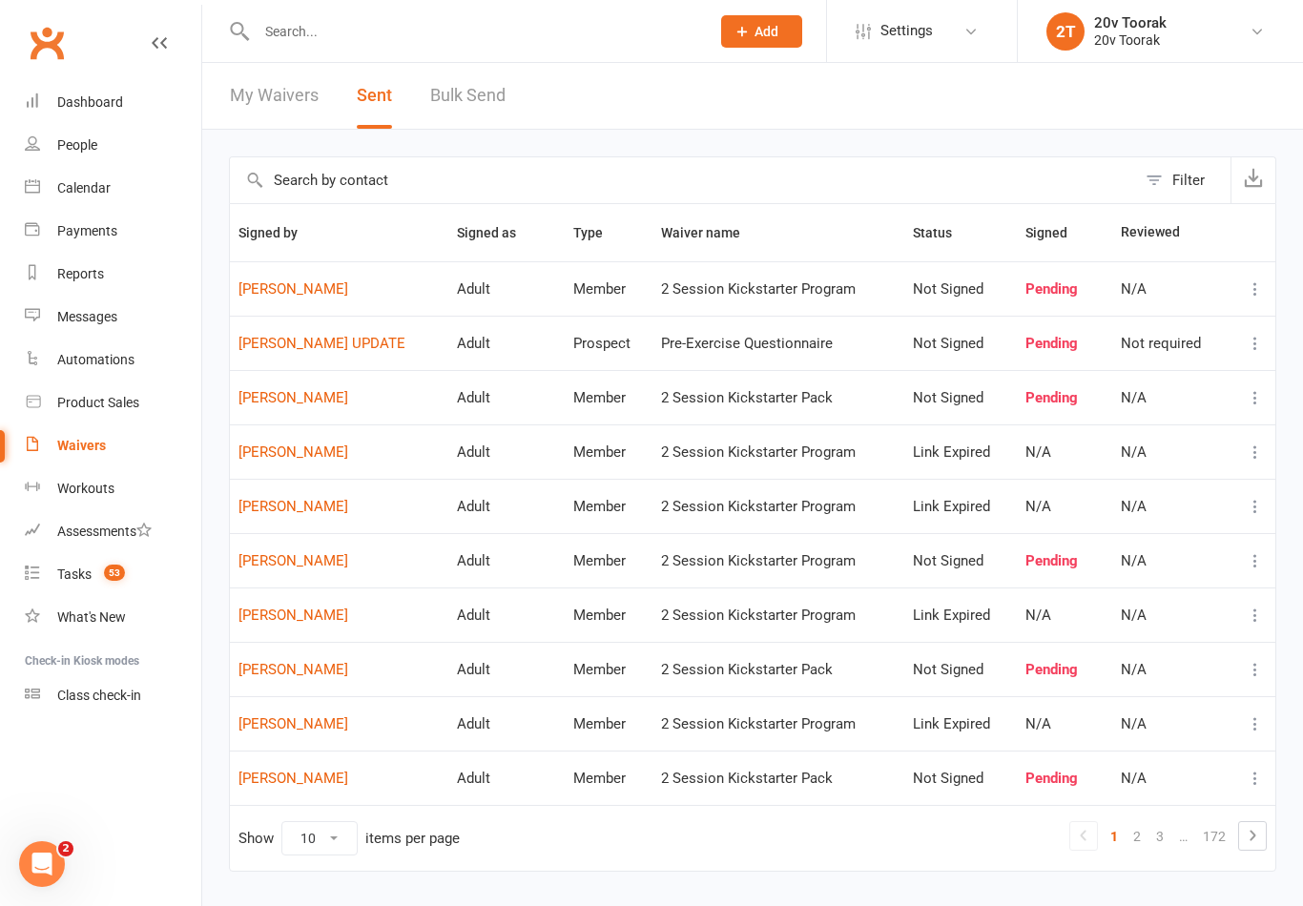
click at [308, 674] on link "Kirk Peterson" at bounding box center [338, 670] width 201 height 16
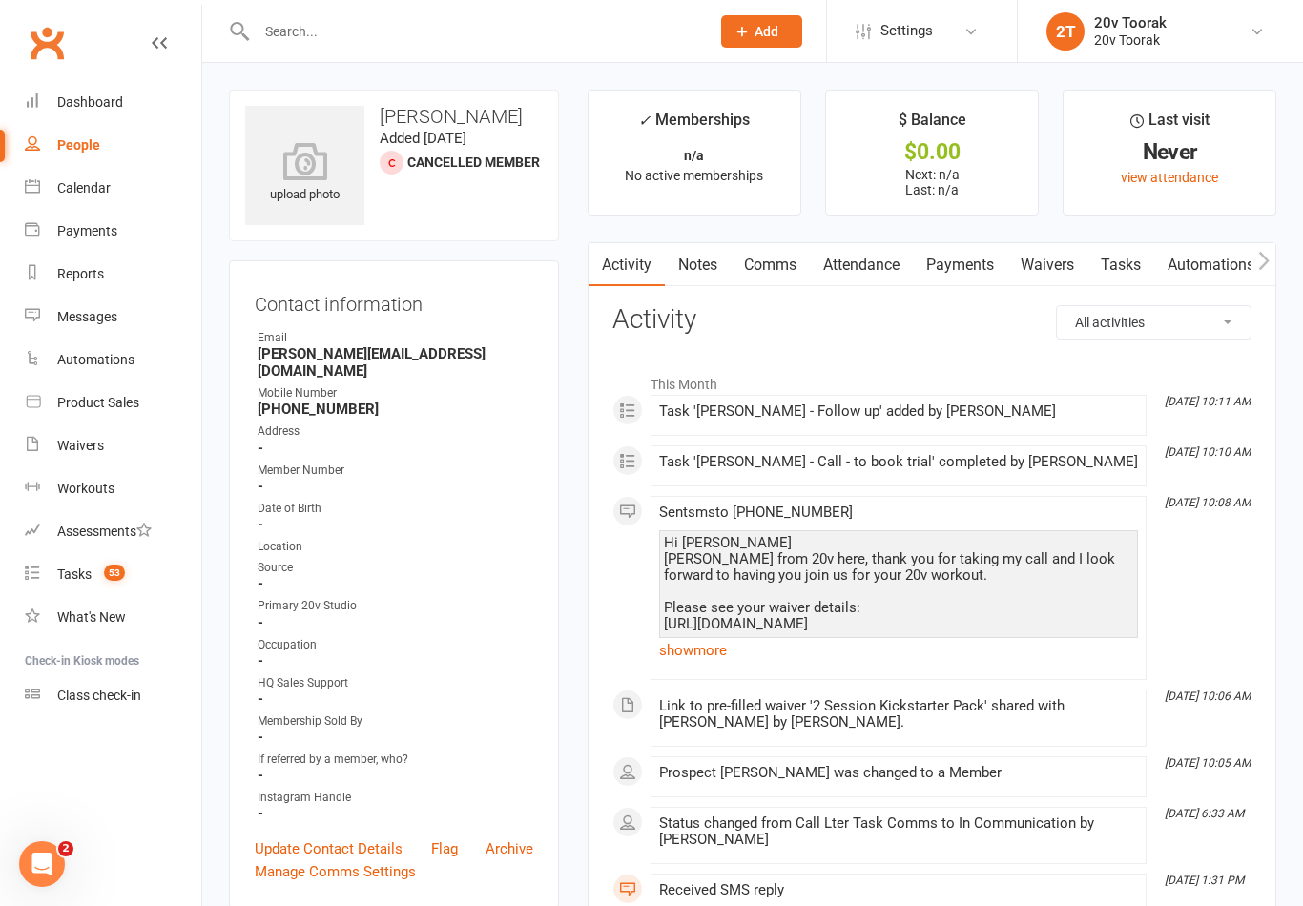
click at [708, 639] on link "show more" at bounding box center [898, 650] width 479 height 27
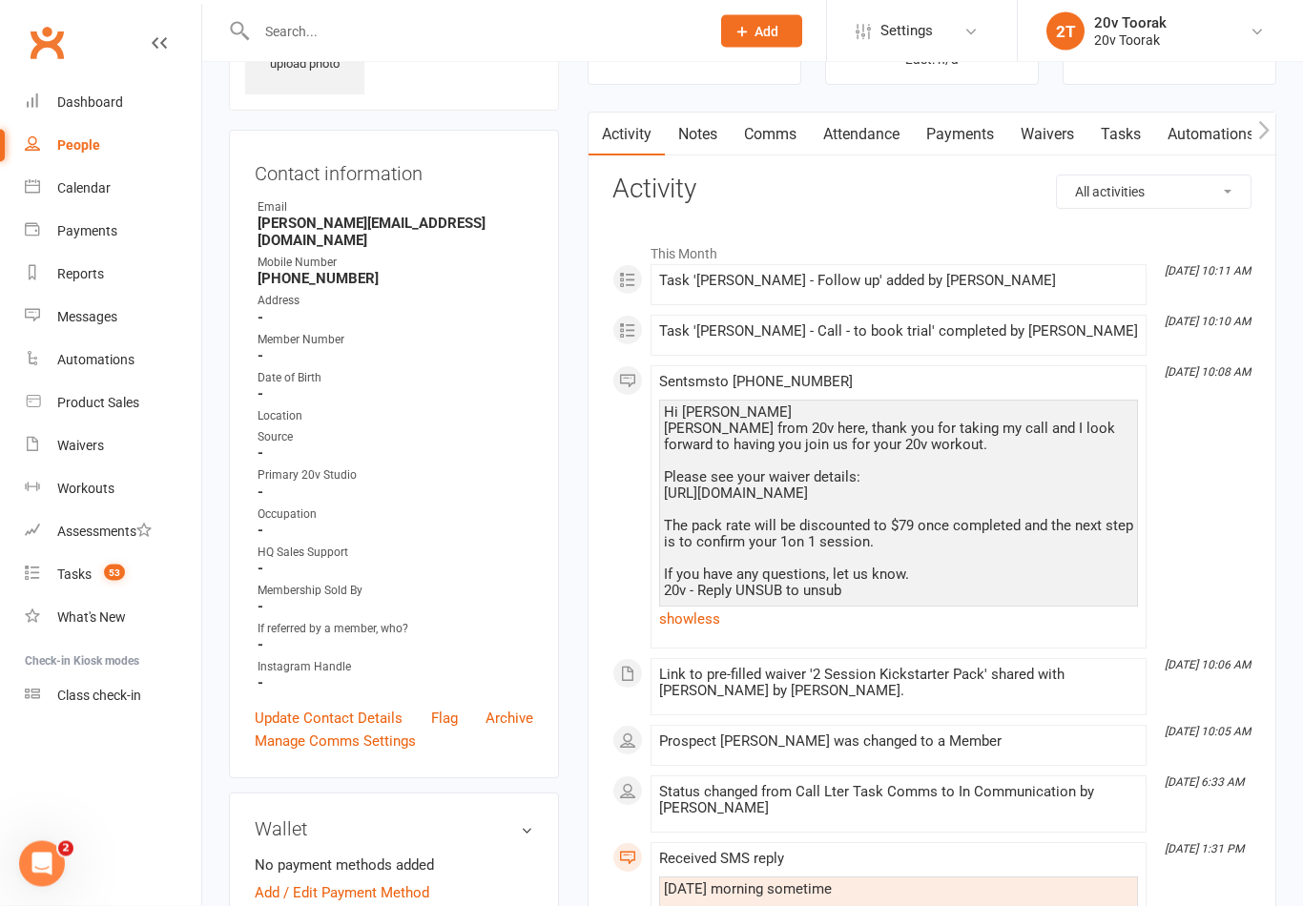
scroll to position [90, 0]
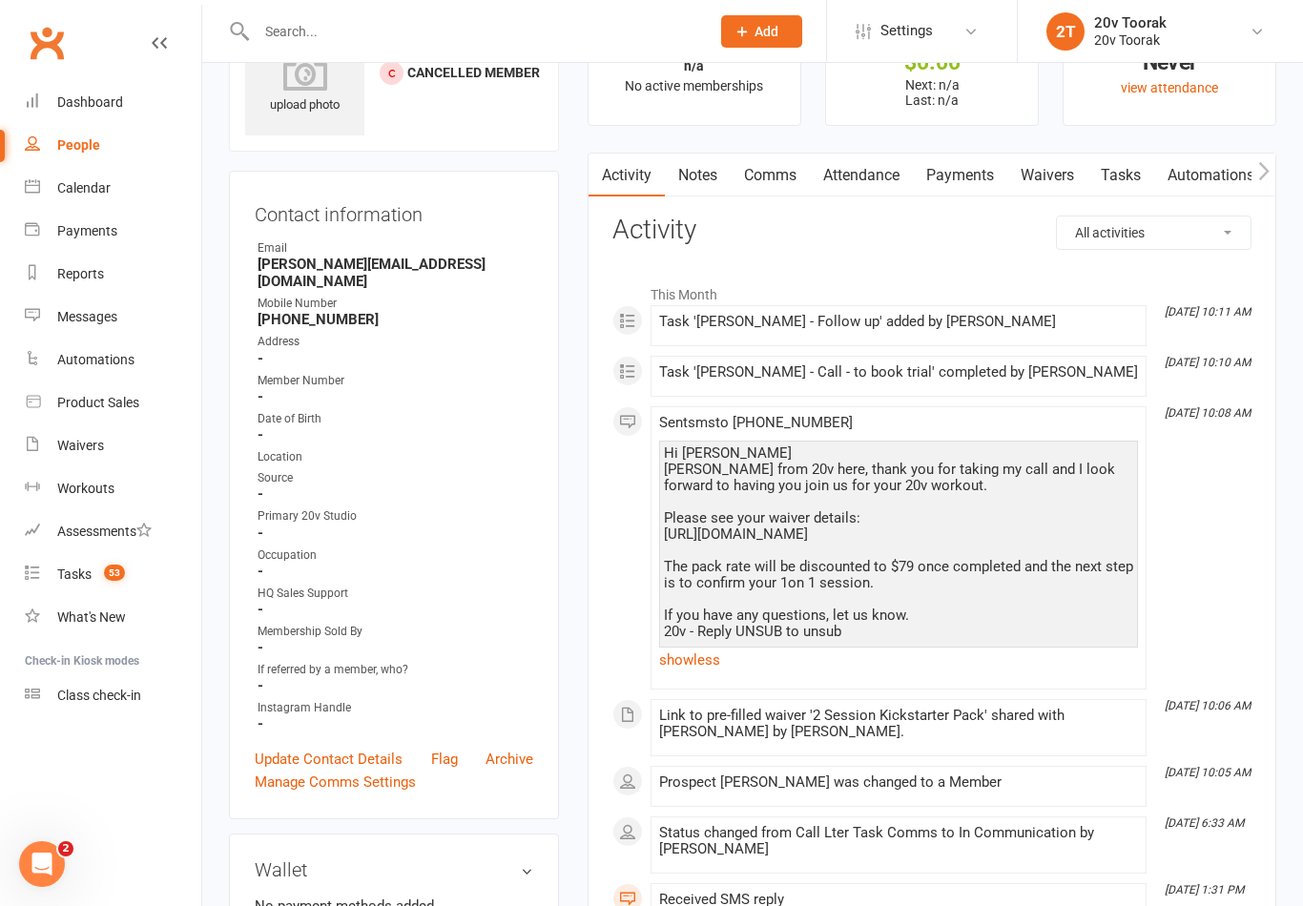
click at [1052, 167] on link "Waivers" at bounding box center [1047, 176] width 80 height 44
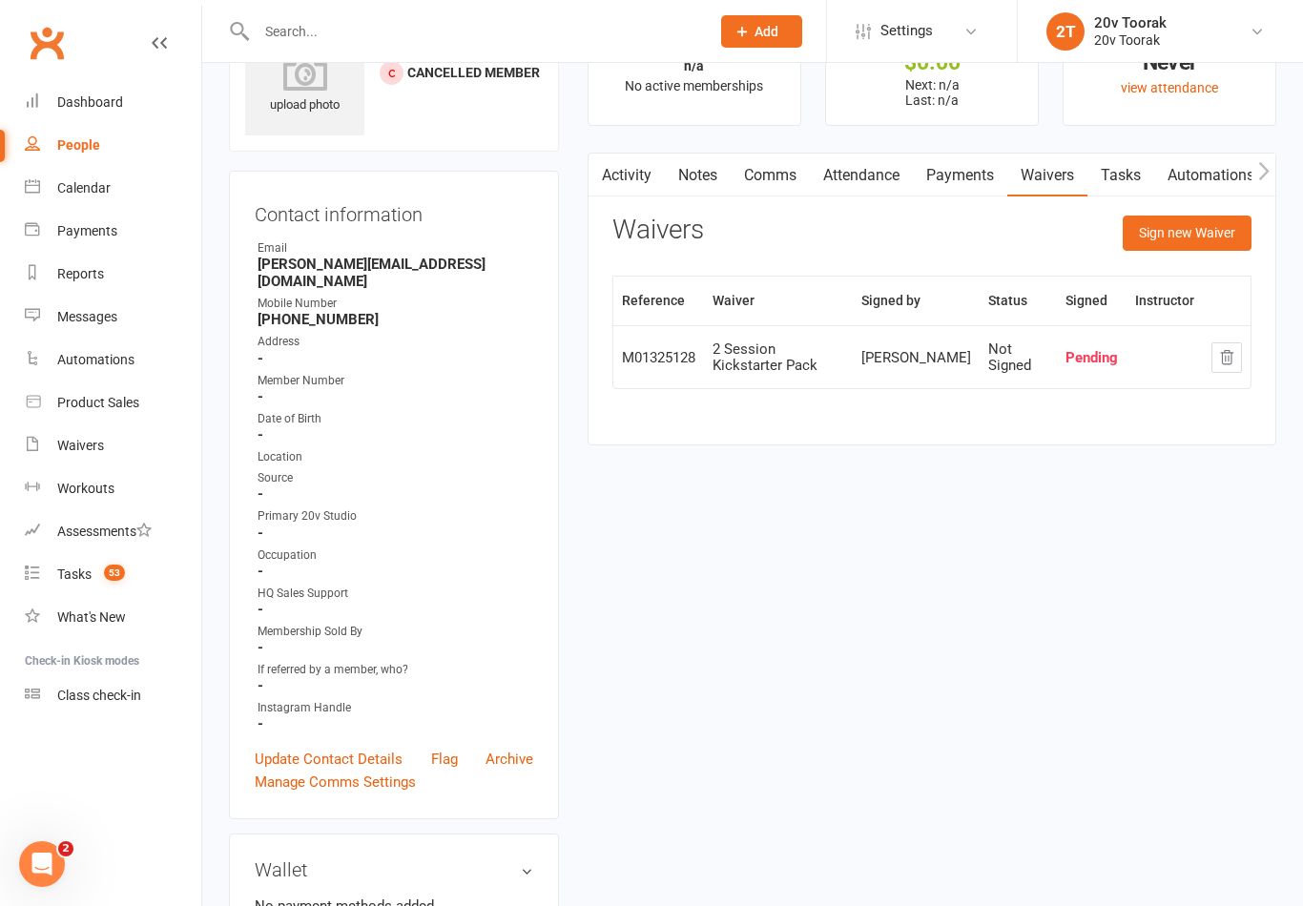
click at [627, 165] on link "Activity" at bounding box center [627, 176] width 76 height 44
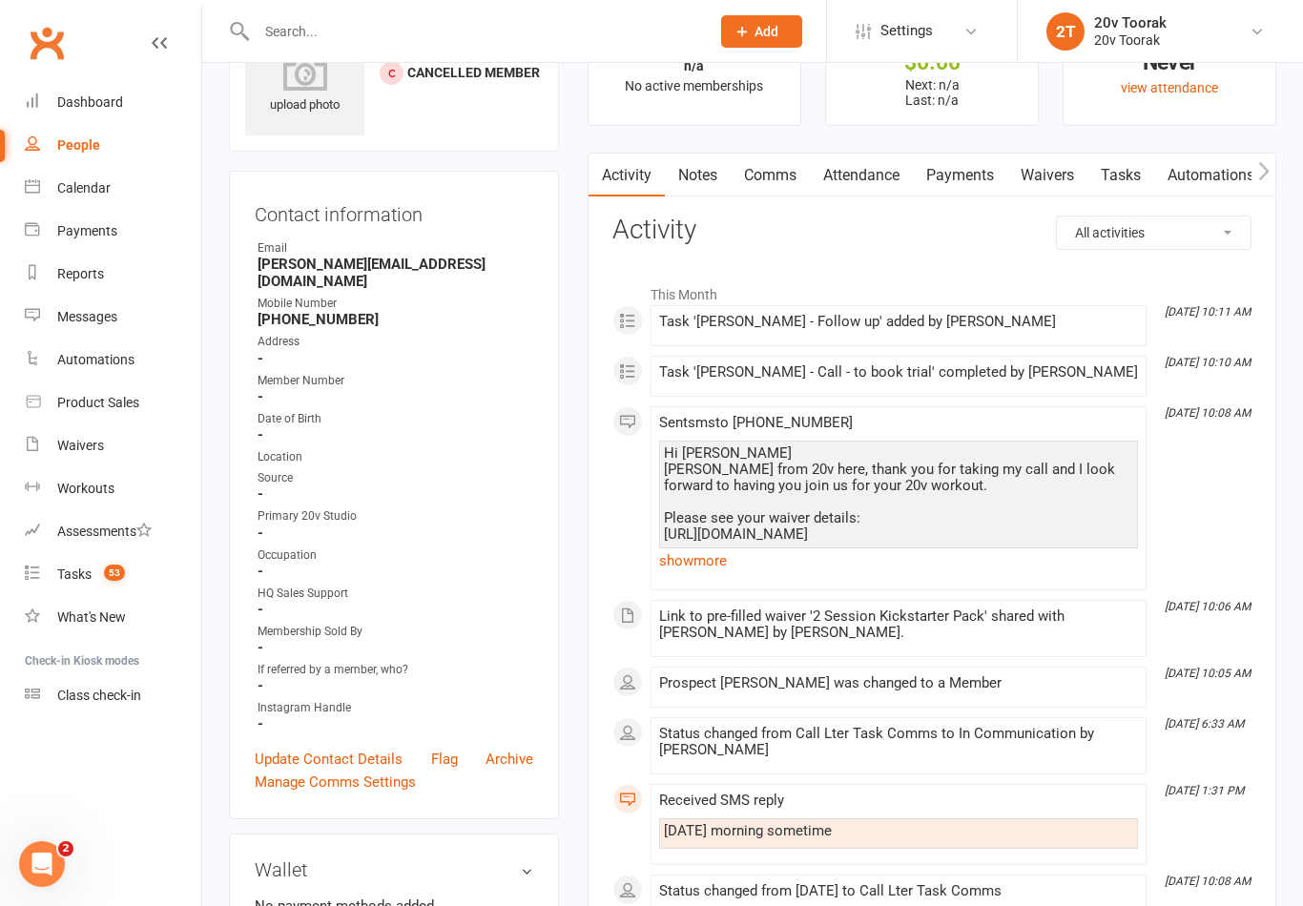
click at [711, 568] on link "show more" at bounding box center [898, 561] width 479 height 27
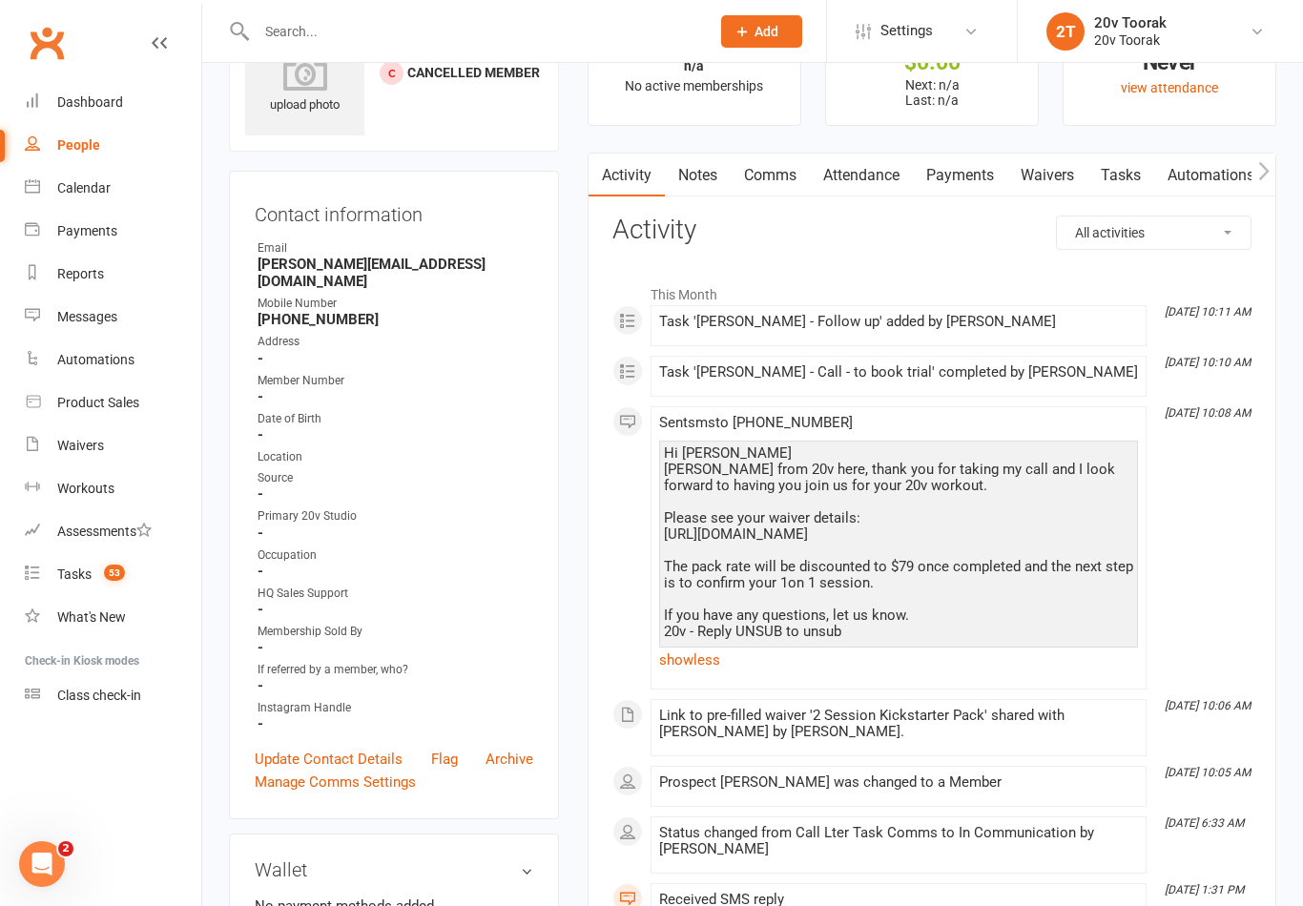
copy div "https://app.clubworx.com/websites/20v-1-2/waivers/membership-sign-up-1/signed_w…"
click at [776, 163] on link "Comms" at bounding box center [770, 176] width 79 height 44
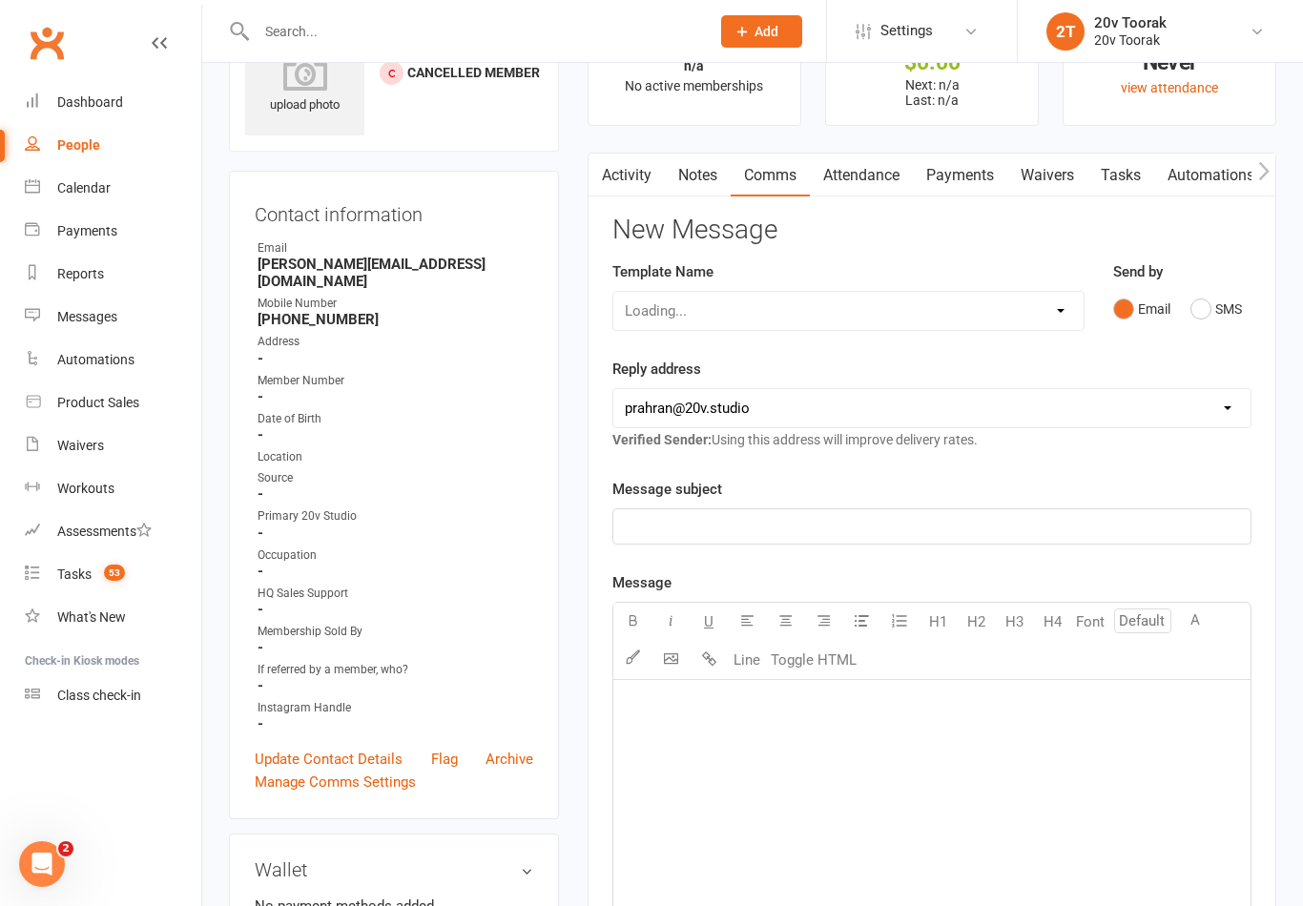
click at [1209, 312] on button "SMS" at bounding box center [1216, 309] width 52 height 36
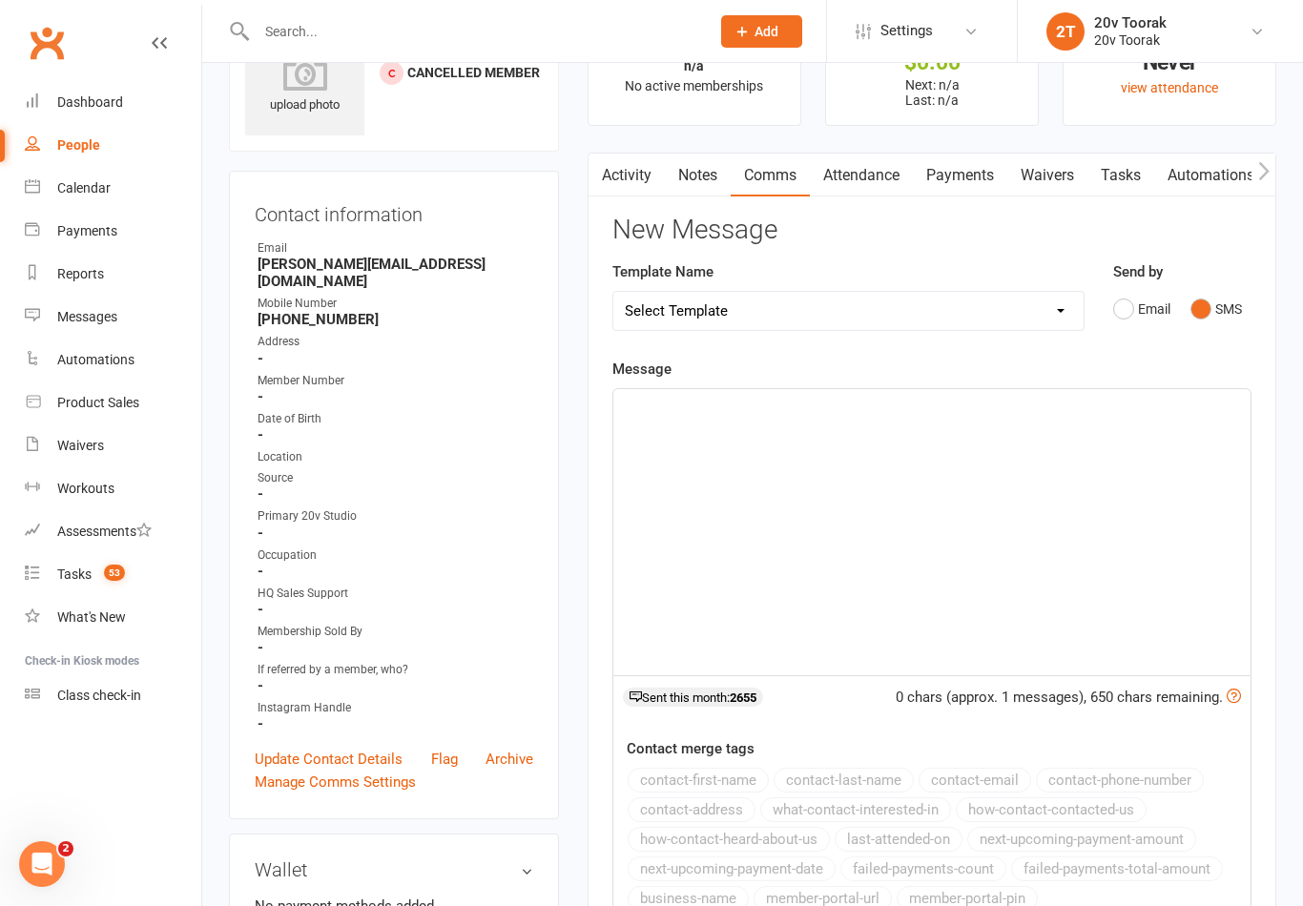
click at [1031, 497] on div "﻿" at bounding box center [931, 532] width 637 height 286
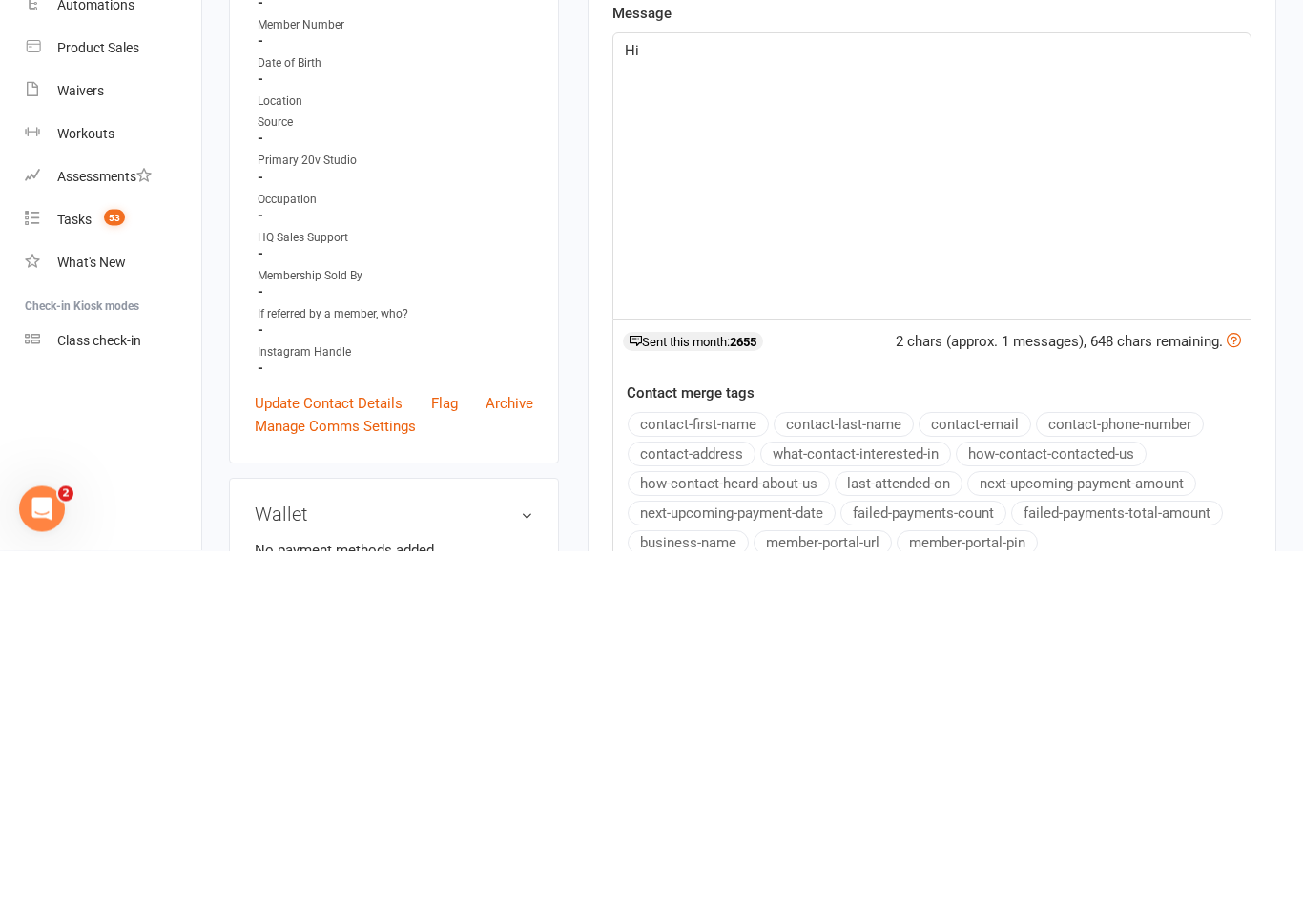
click at [722, 768] on button "contact-first-name" at bounding box center [698, 780] width 141 height 25
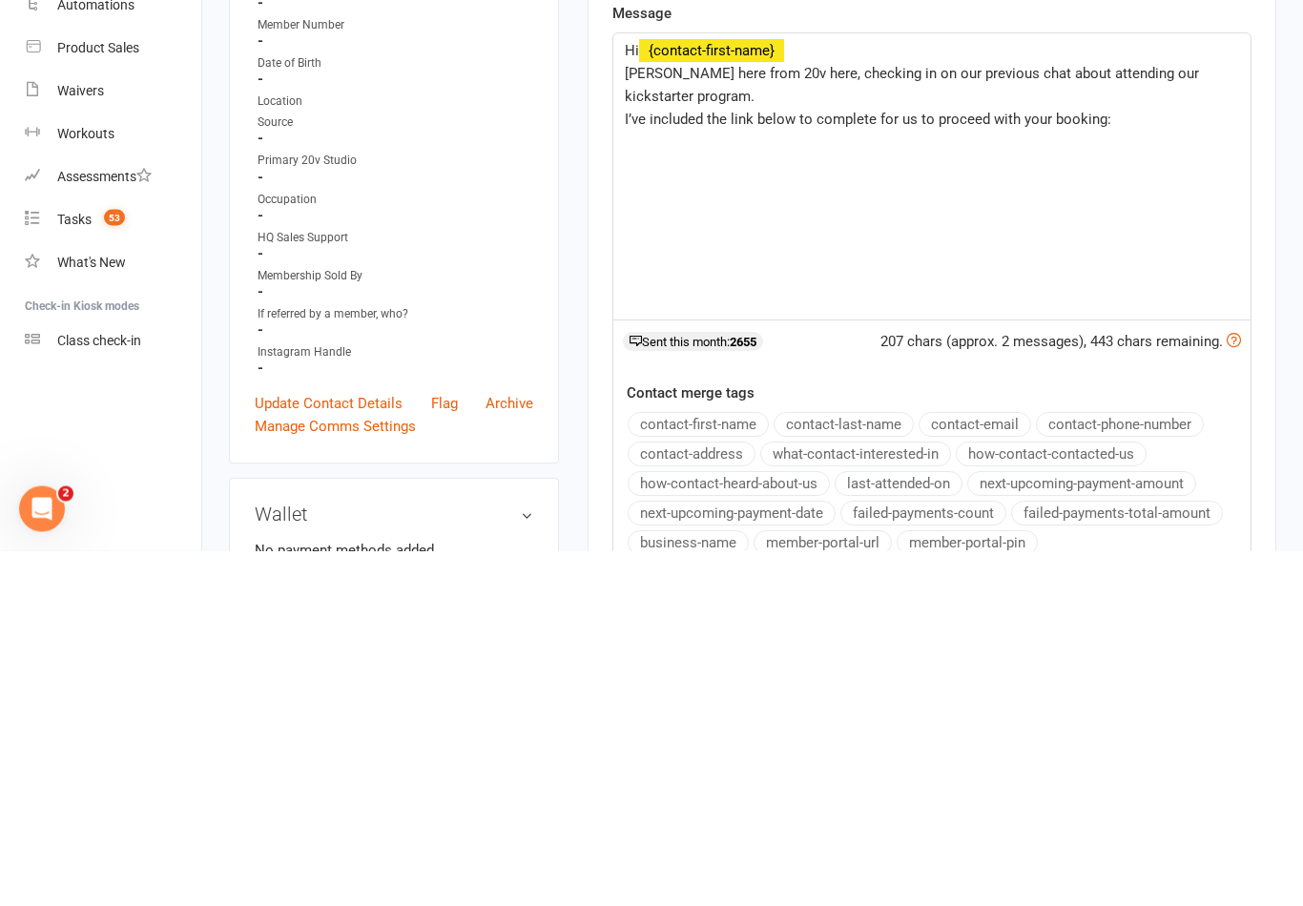
click at [1074, 389] on div "Hi ﻿ {contact-first-name} Byron here from 20v here, checking in on our previous…" at bounding box center [931, 532] width 637 height 286
click at [1136, 464] on p "I’ve included the link below to complete for us to proceed with your booking:" at bounding box center [932, 475] width 614 height 23
click at [1010, 389] on div "Hi ﻿ {contact-first-name} Byron here from 20v here, checking in on our previous…" at bounding box center [931, 532] width 637 height 286
click at [797, 558] on span "if you had any questions, pr concerns," at bounding box center [745, 566] width 240 height 17
click at [1029, 389] on div "Hi ﻿ {contact-first-name} Byron here from 20v here, checking in on our previous…" at bounding box center [931, 532] width 637 height 286
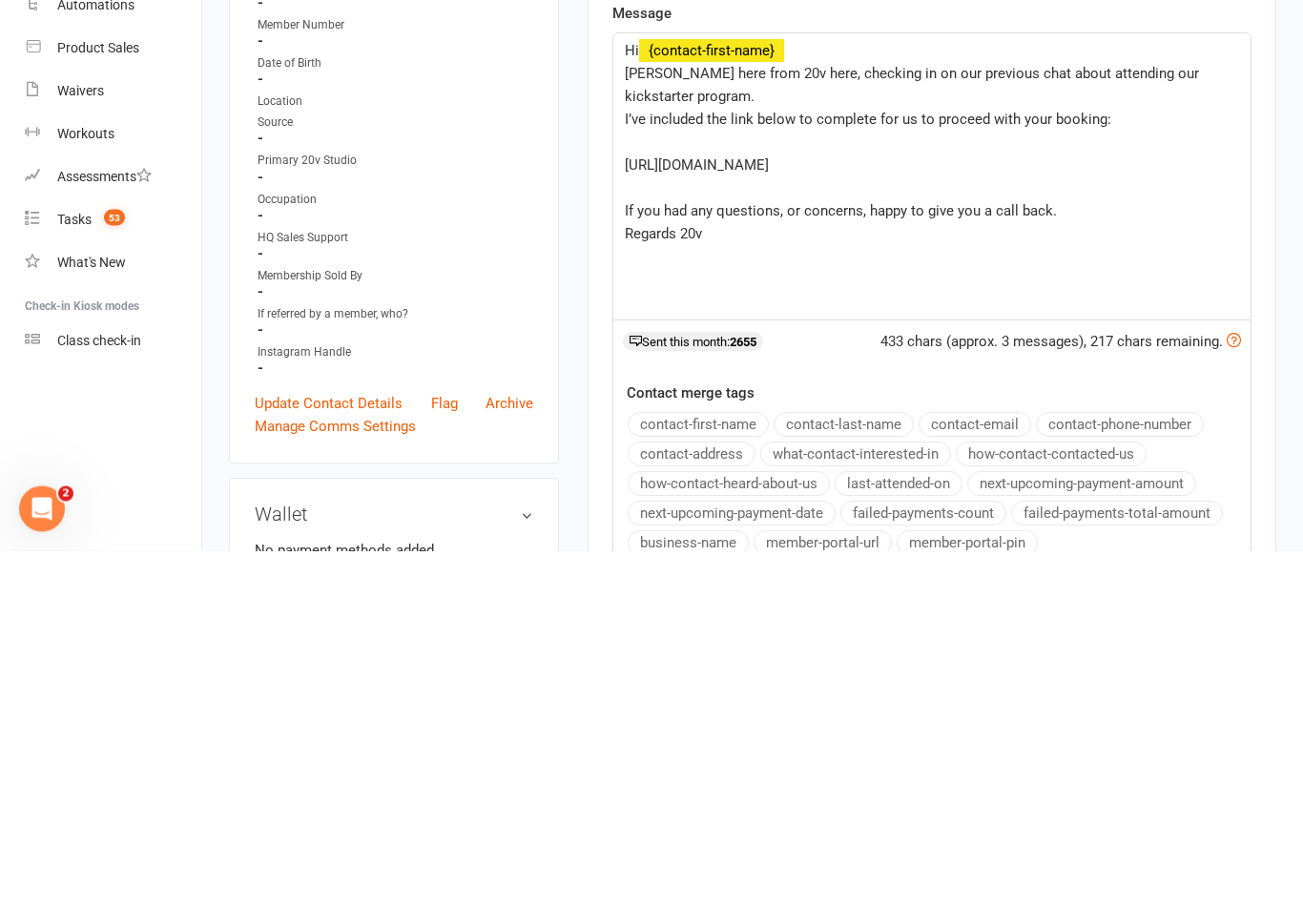
scroll to position [445, 0]
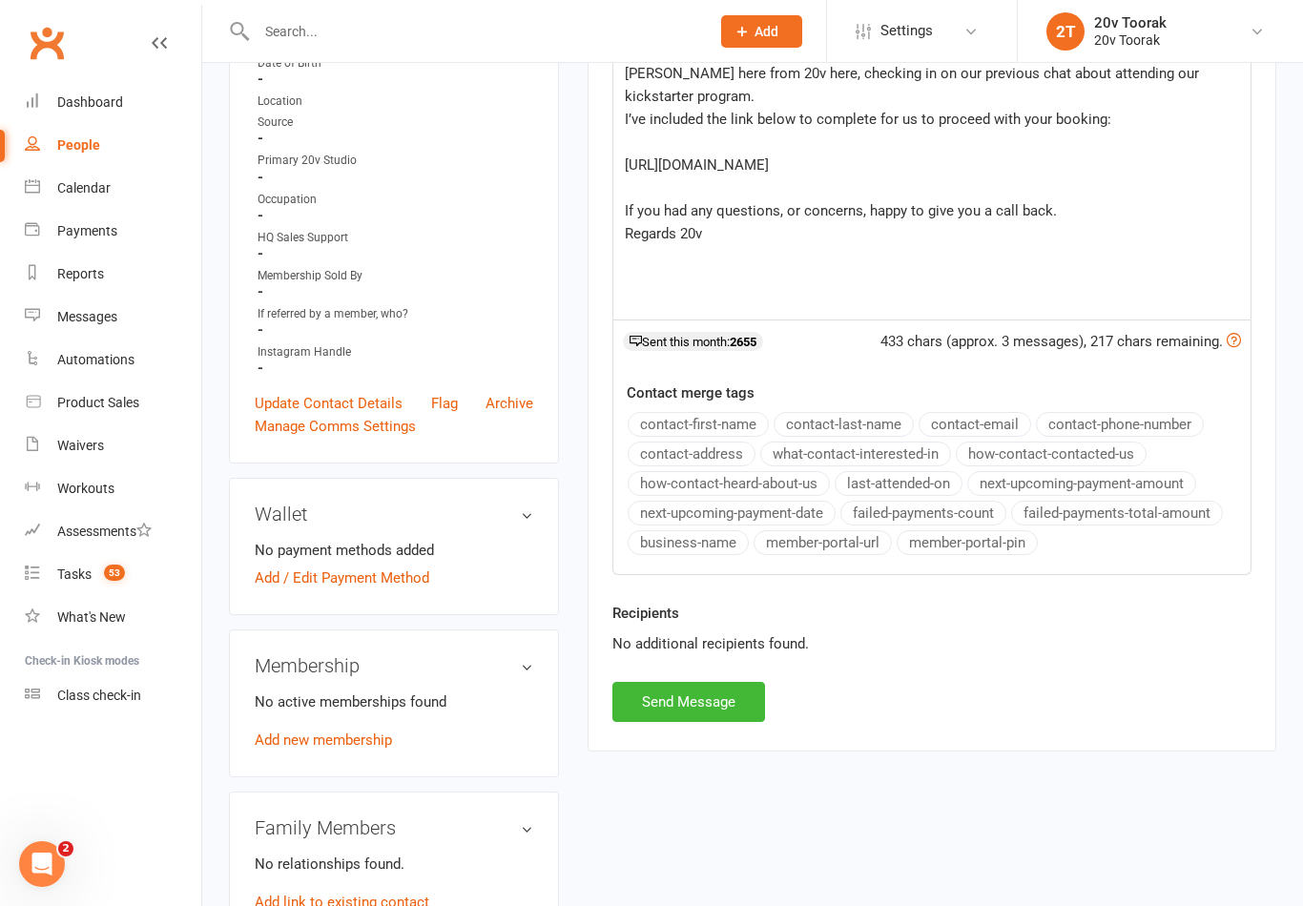
click at [1199, 874] on div "upload photo Kirk Peterson Added 19 July, 2025 Cancelled member Contact informa…" at bounding box center [753, 797] width 1076 height 2307
click at [717, 704] on button "Send Message" at bounding box center [688, 702] width 153 height 40
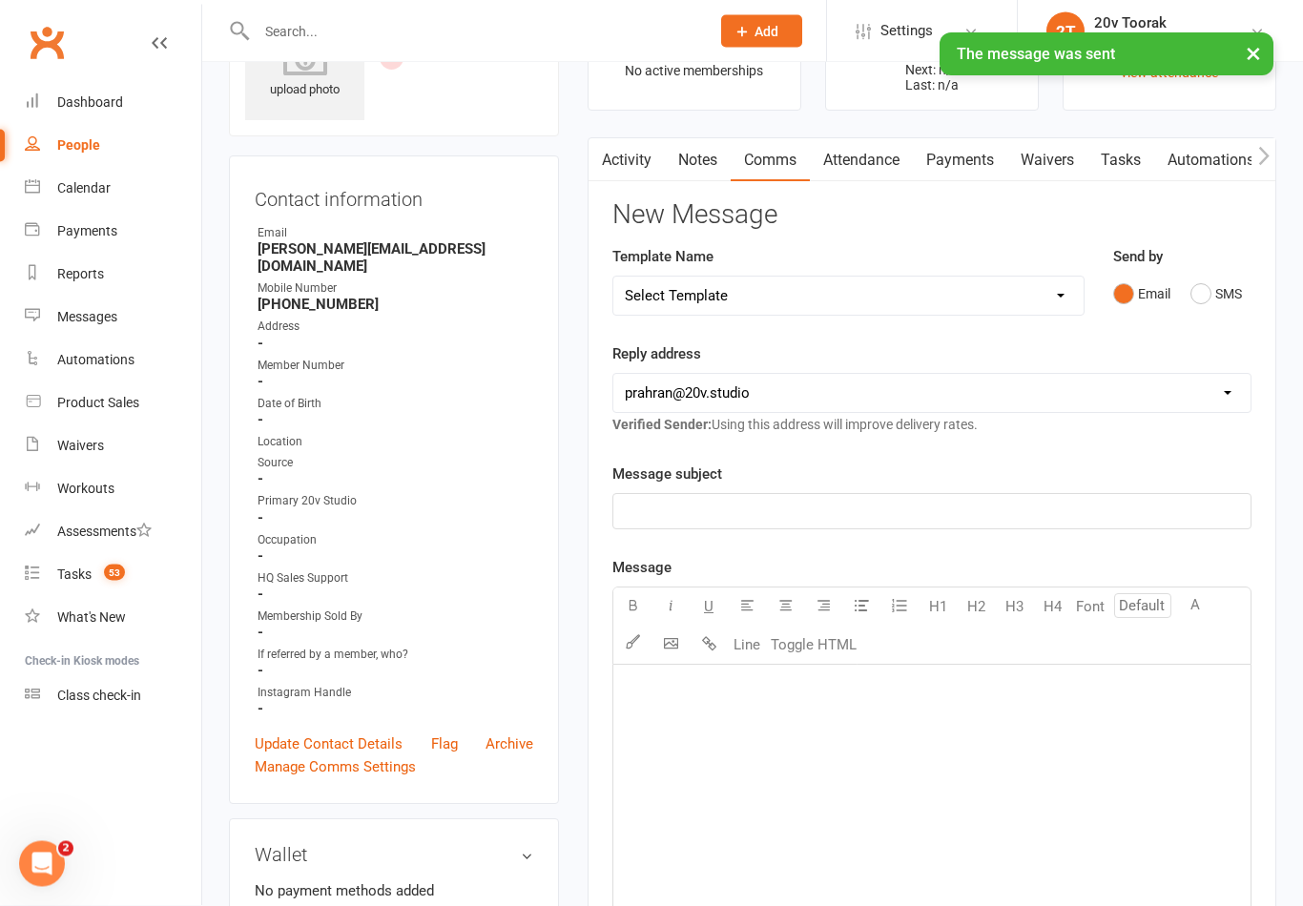
scroll to position [0, 0]
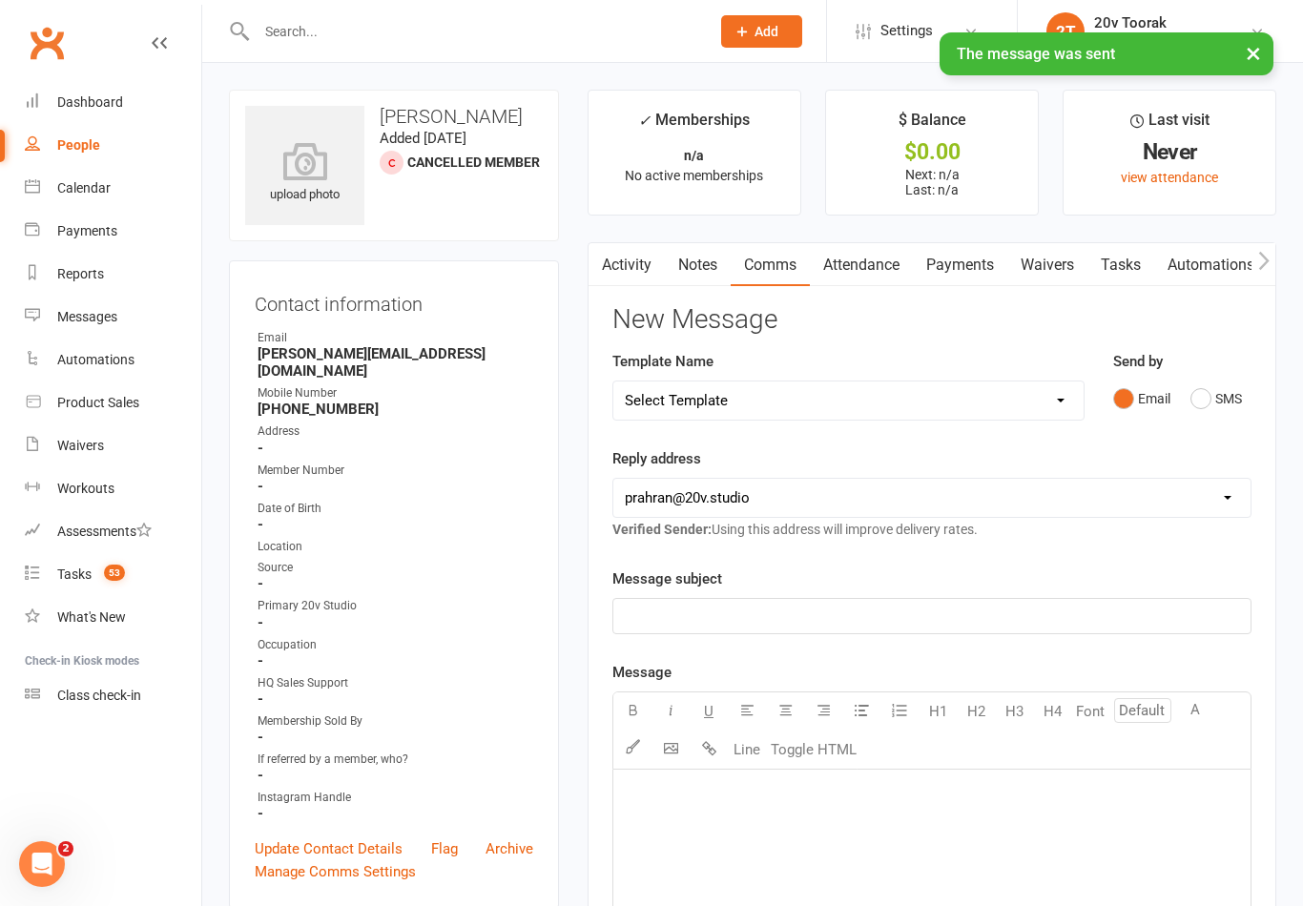
click at [706, 284] on link "Notes" at bounding box center [698, 265] width 66 height 44
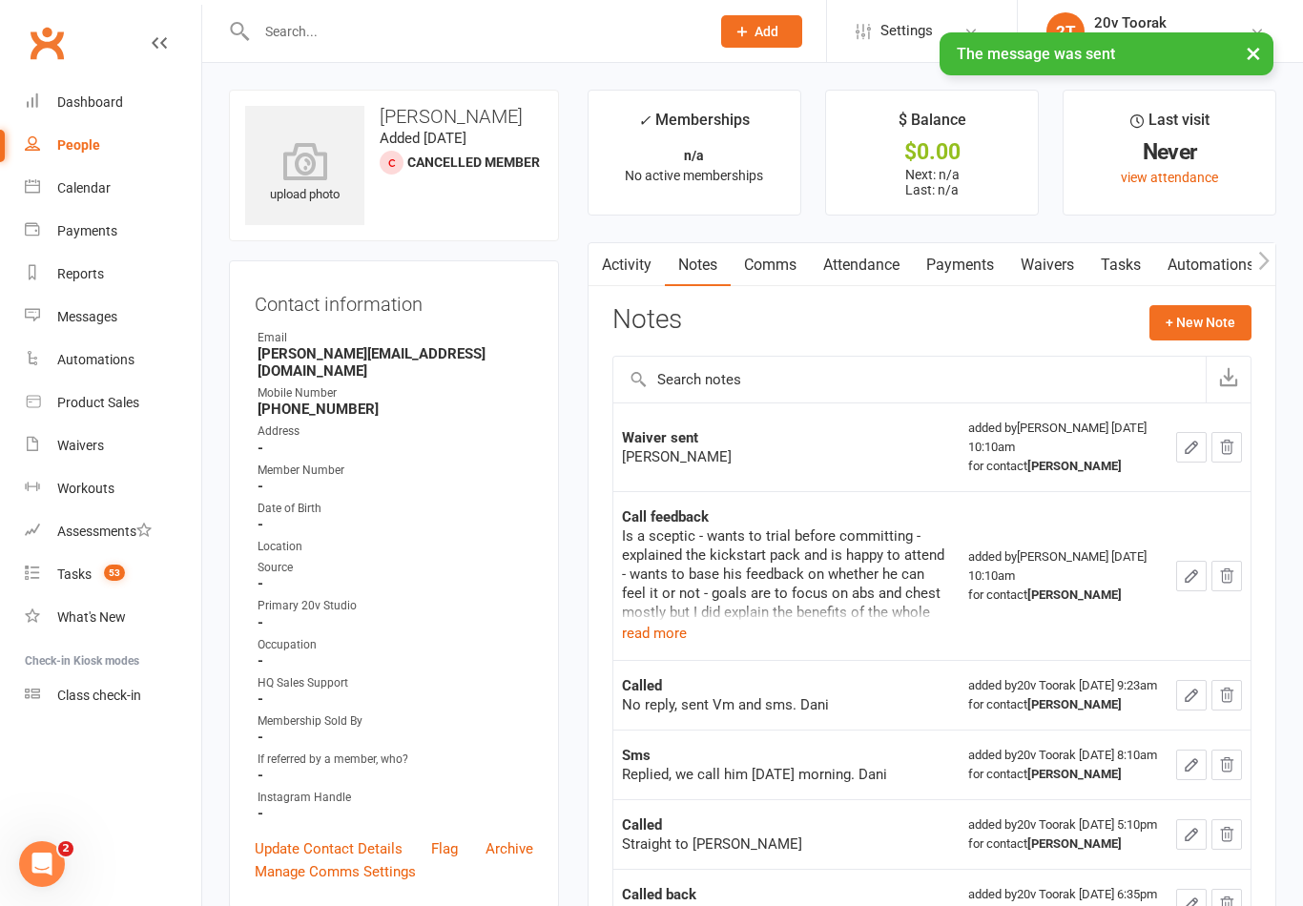
click at [1135, 258] on link "Tasks" at bounding box center [1120, 265] width 67 height 44
select select "incomplete"
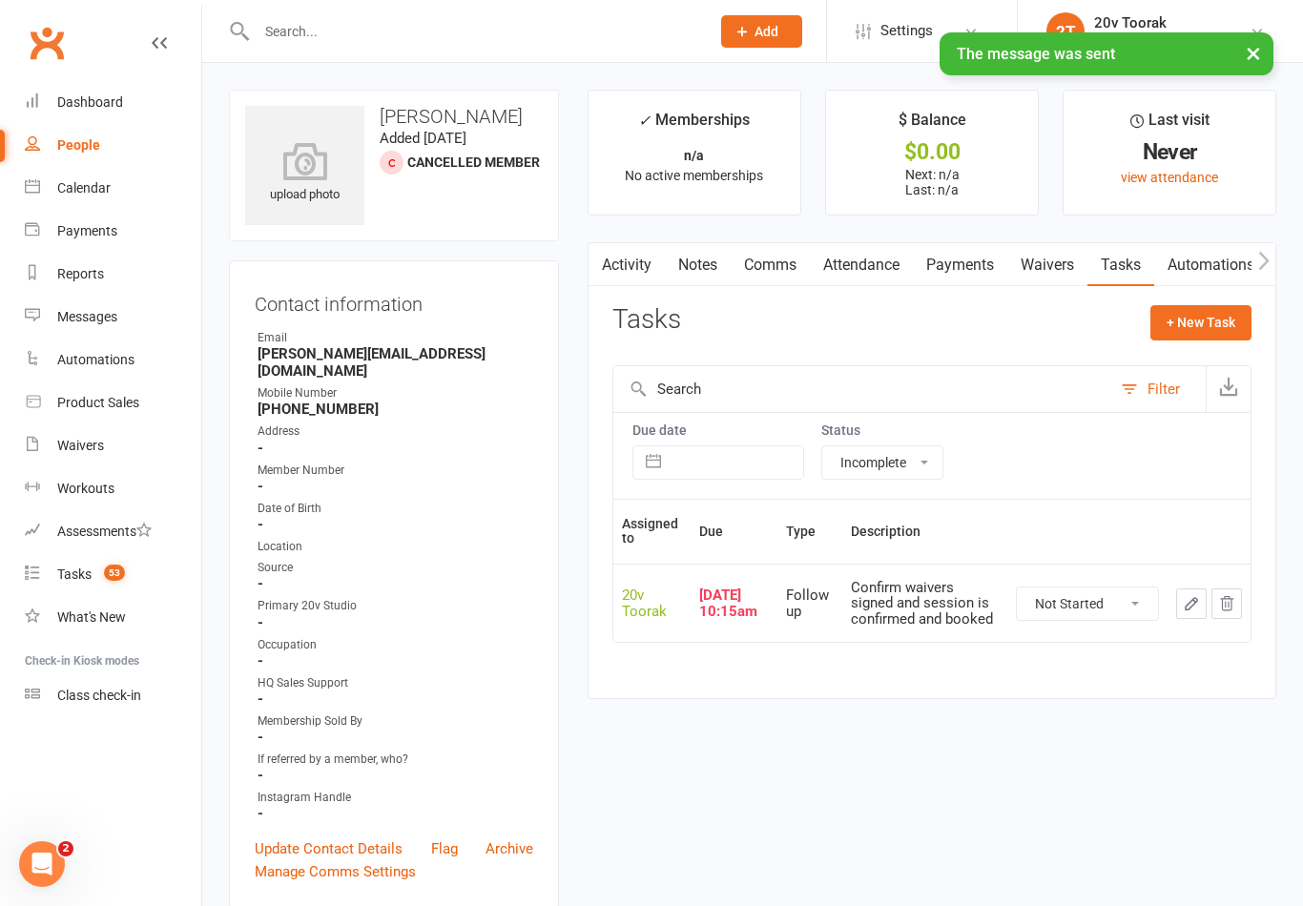
click at [1108, 601] on select "Not Started In Progress Waiting Complete" at bounding box center [1087, 604] width 141 height 32
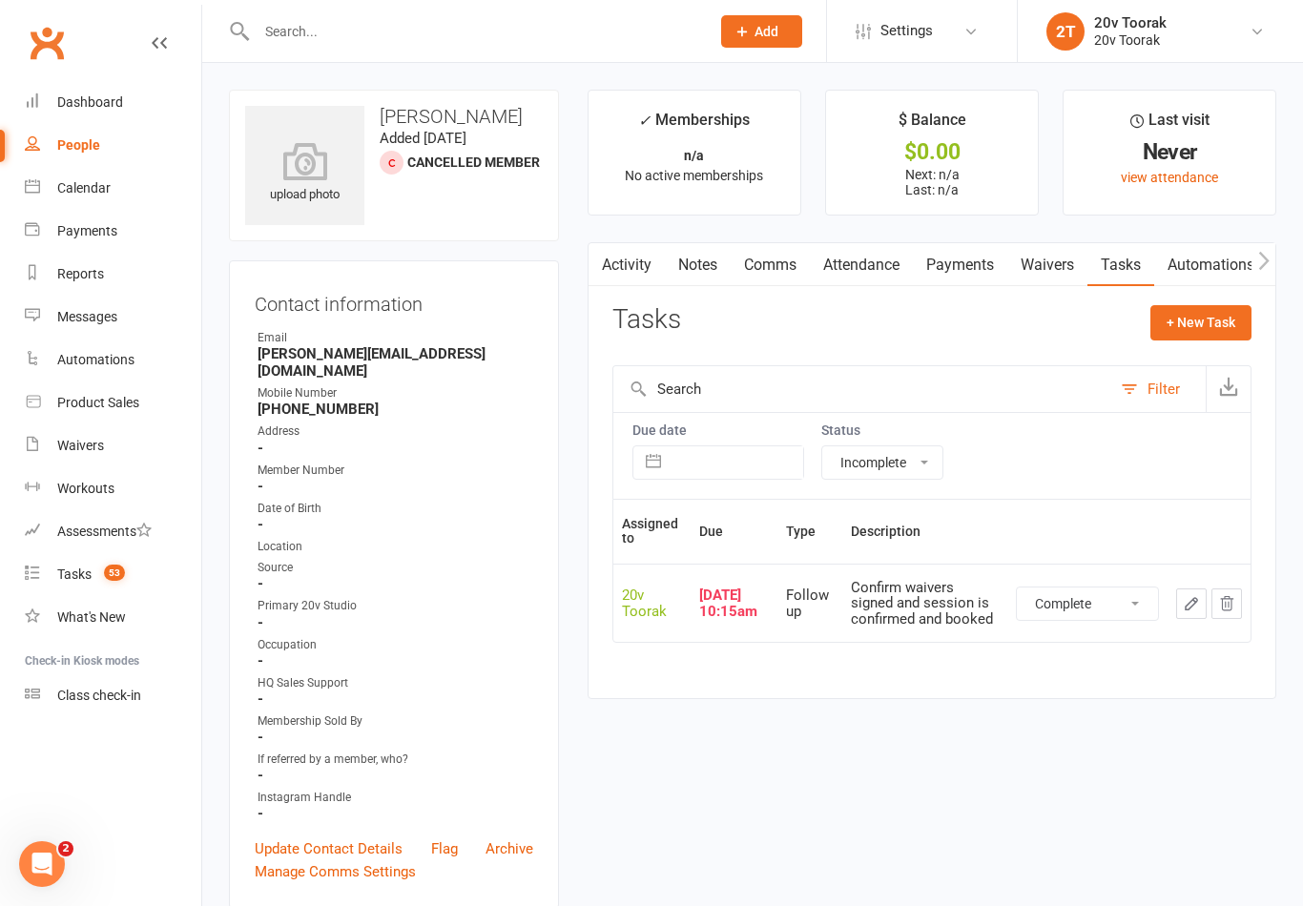
select select "unstarted"
click at [1143, 382] on button "Filter" at bounding box center [1158, 389] width 94 height 46
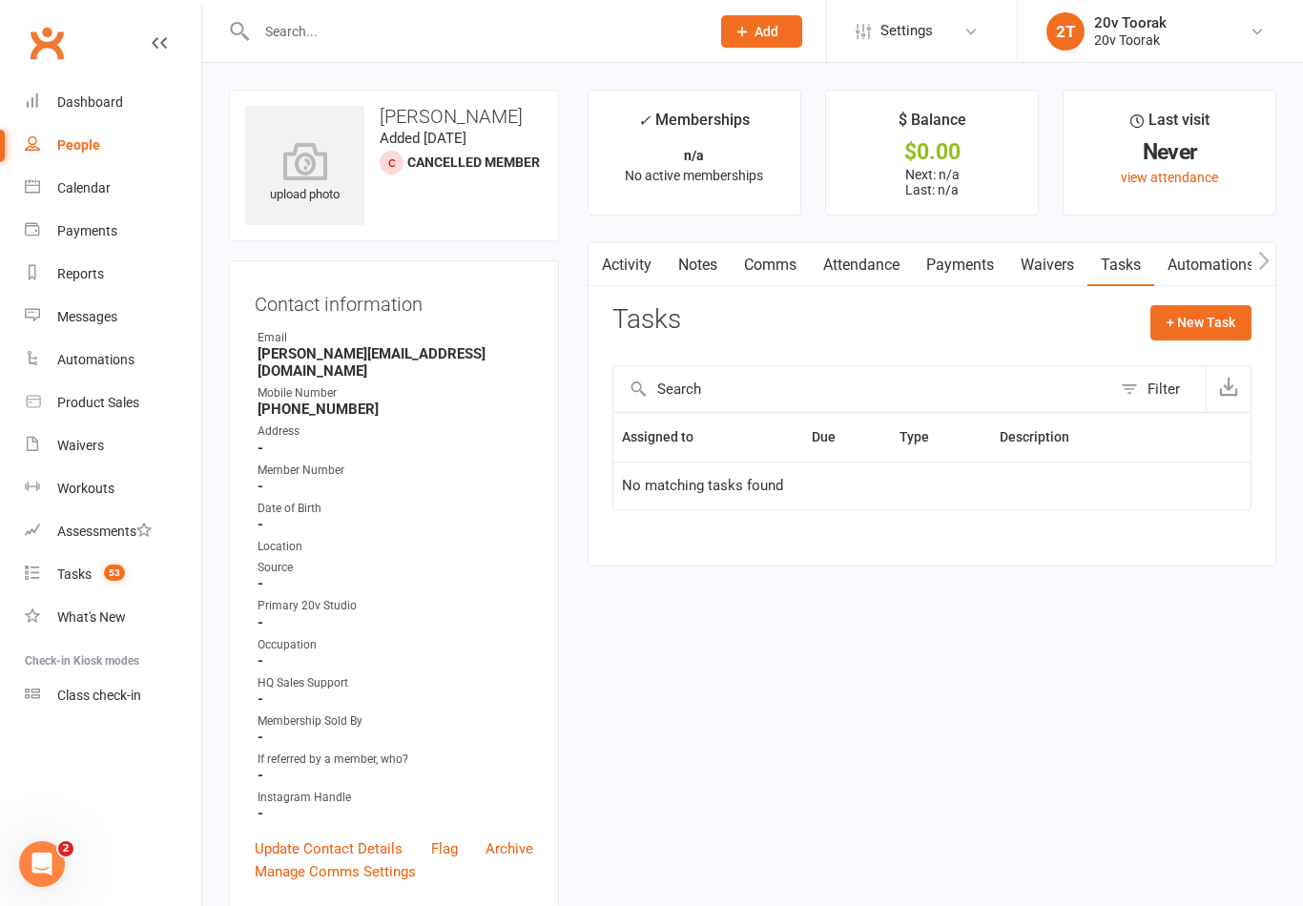
click at [680, 266] on link "Notes" at bounding box center [698, 265] width 66 height 44
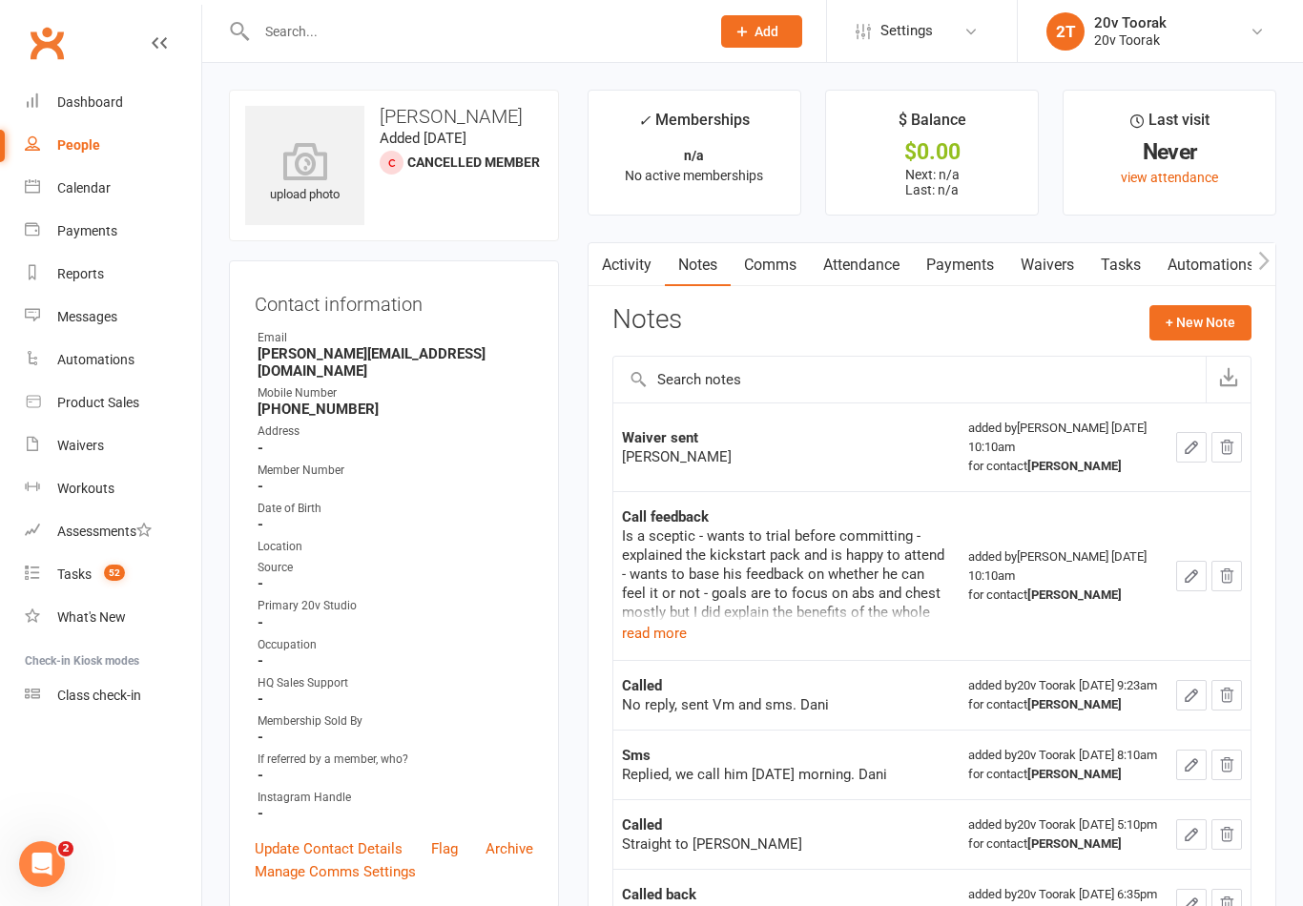
click at [1235, 336] on button "+ New Note" at bounding box center [1200, 322] width 102 height 34
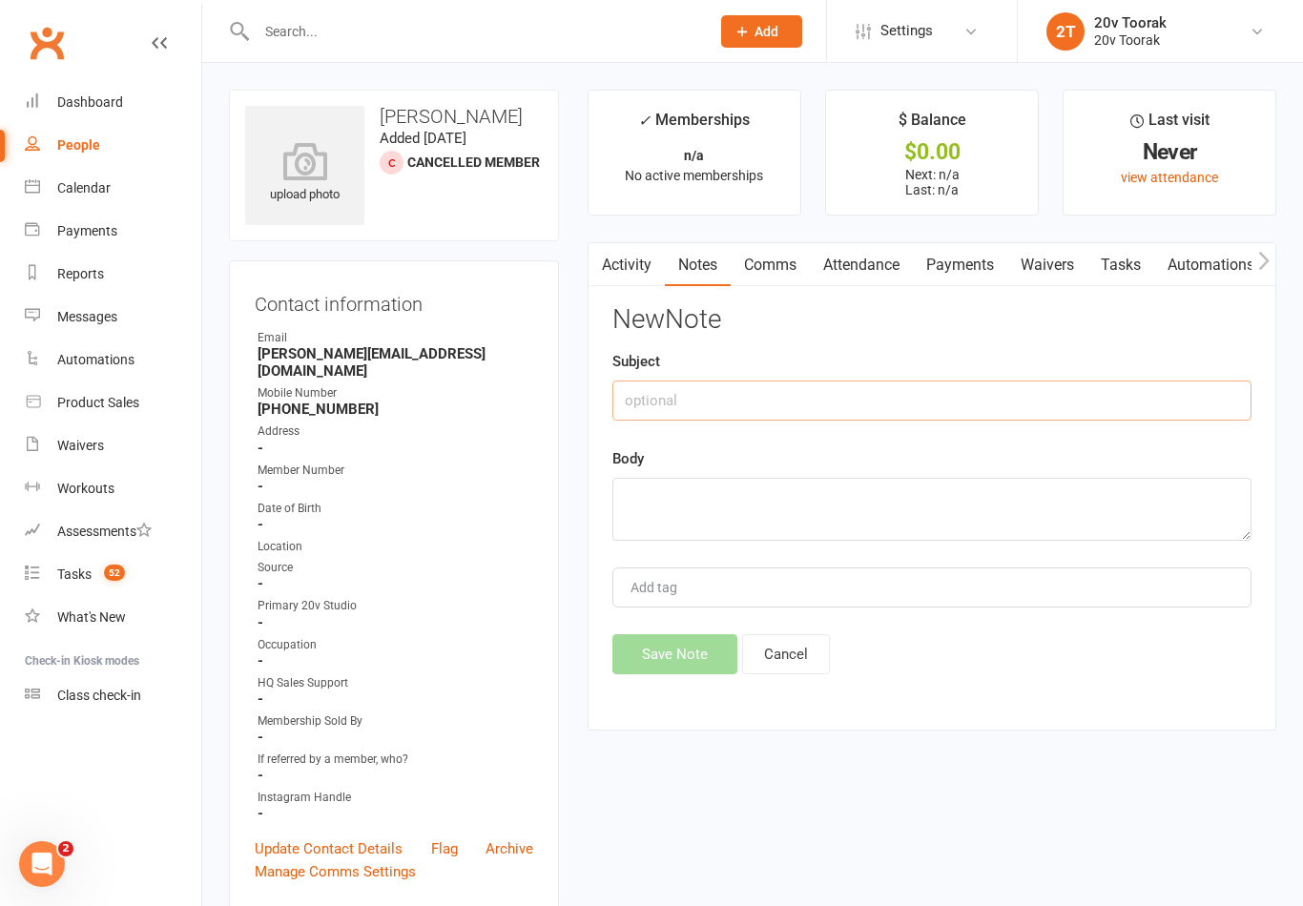
click at [1000, 408] on input "text" at bounding box center [931, 401] width 639 height 40
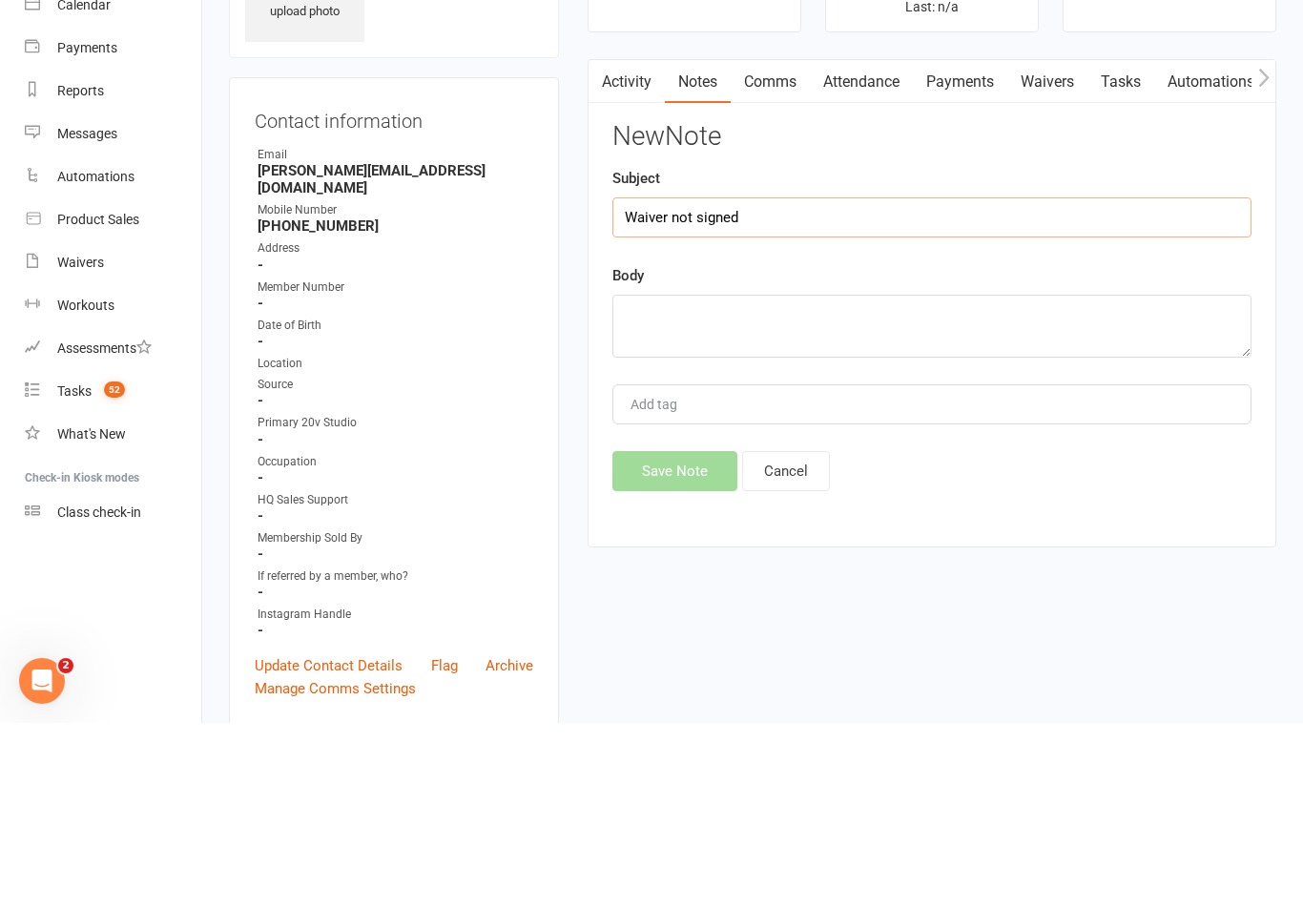
type input "Waiver not signed"
click at [976, 478] on textarea at bounding box center [931, 509] width 639 height 63
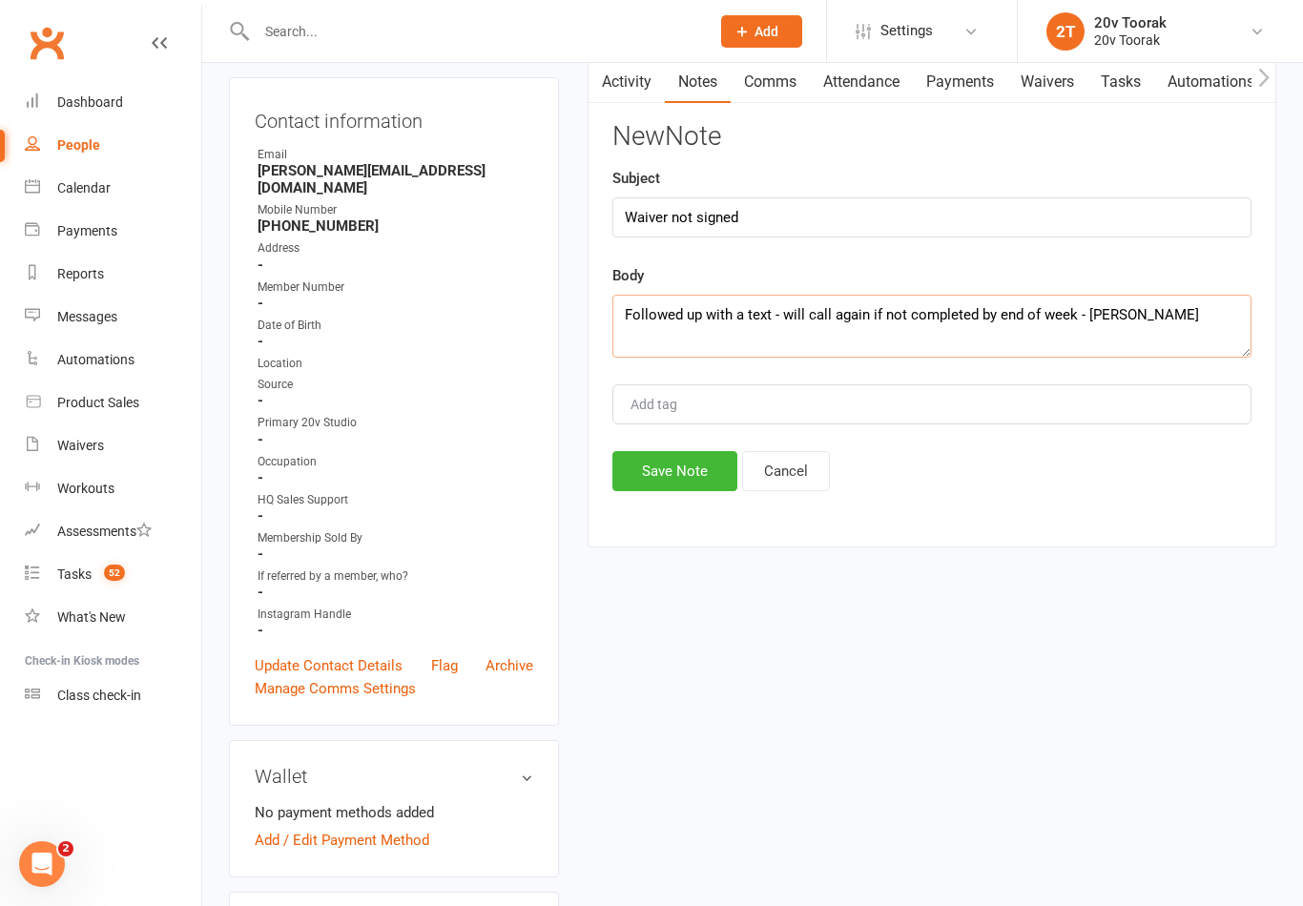
type textarea "Followed up with a text - will call again if not completed by end of week - Byr…"
click at [665, 490] on button "Save Note" at bounding box center [674, 471] width 125 height 40
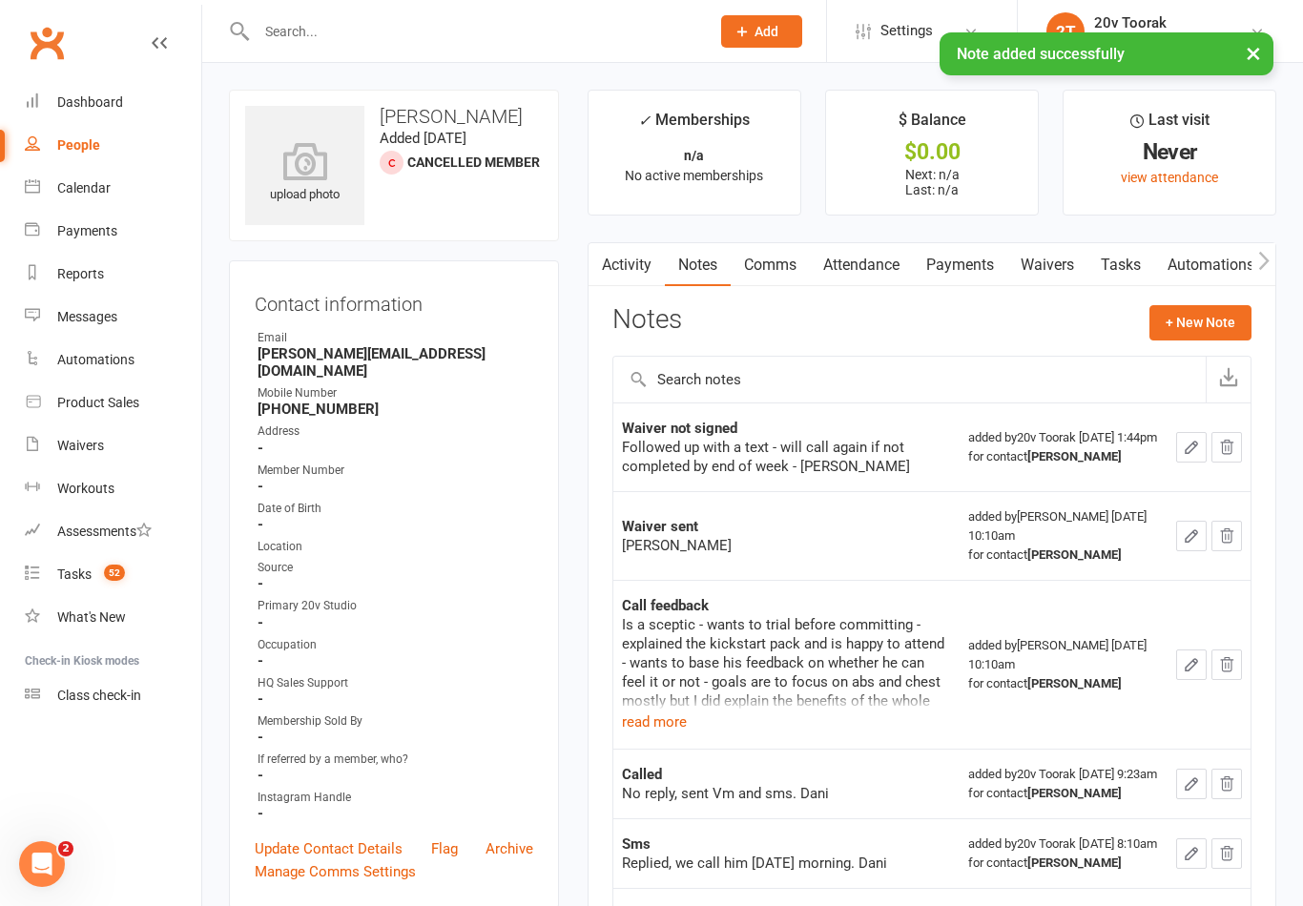
click at [1125, 267] on link "Tasks" at bounding box center [1120, 265] width 67 height 44
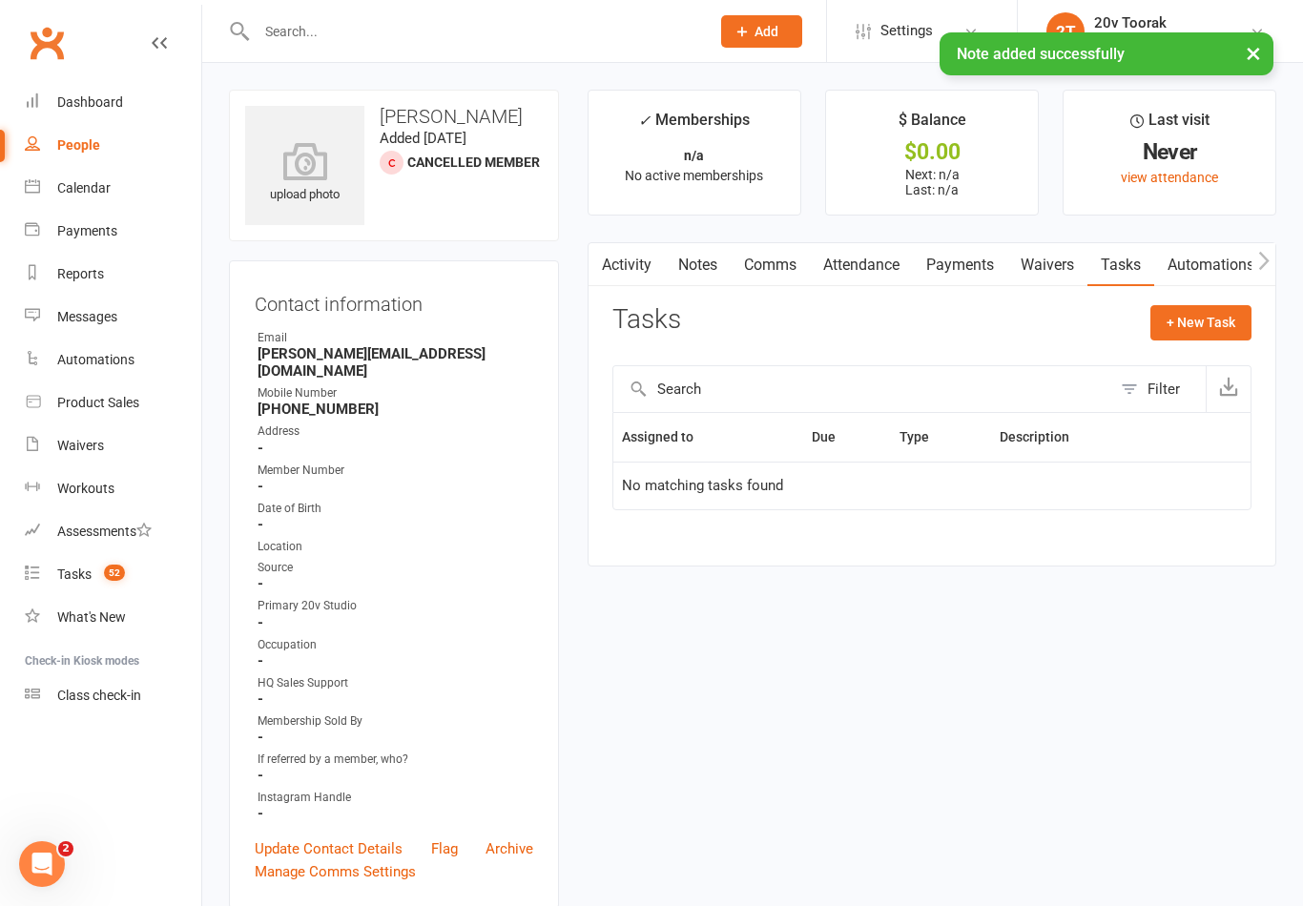
click at [1217, 322] on button "+ New Task" at bounding box center [1200, 322] width 101 height 34
select select "45736"
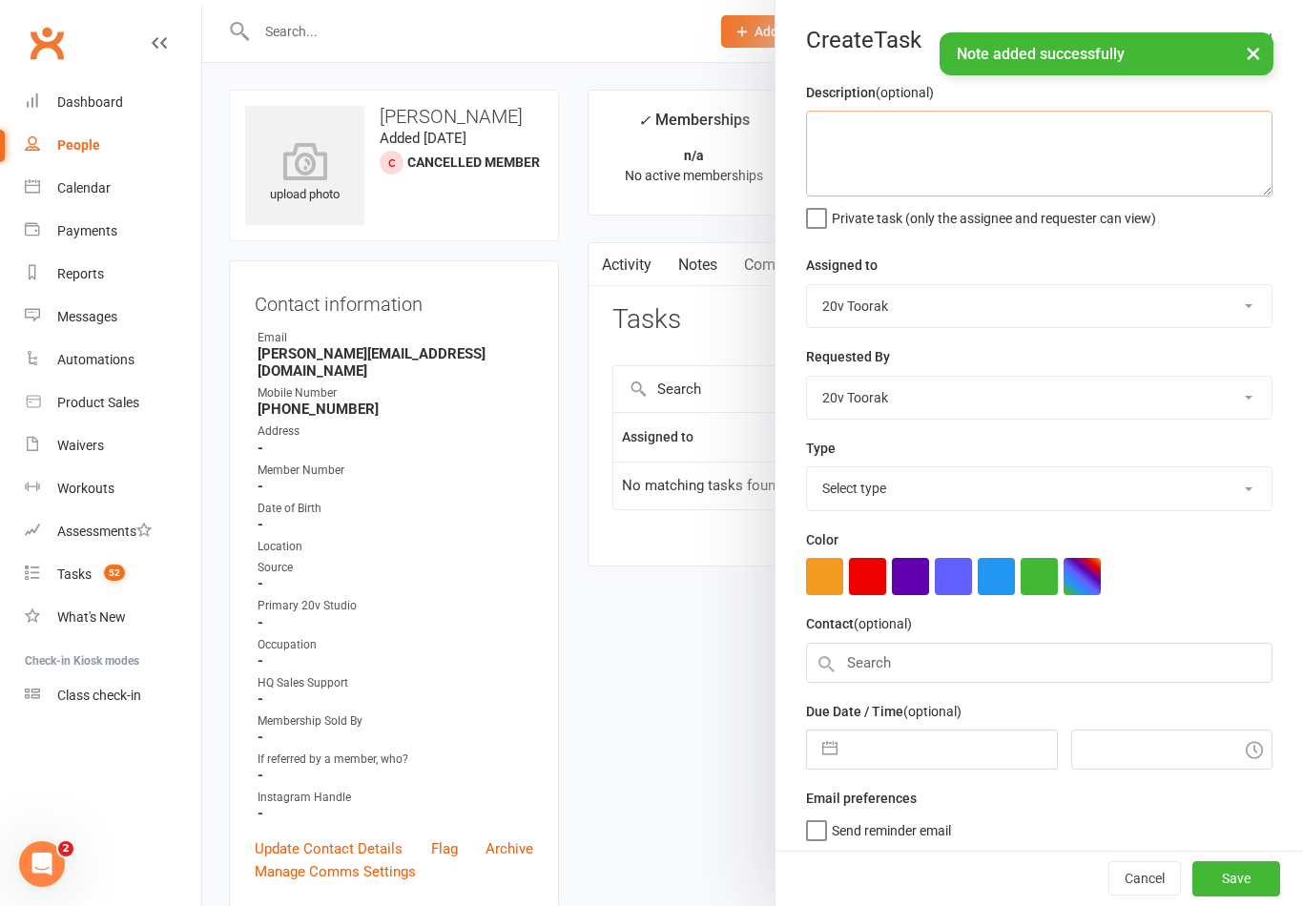
click at [1062, 155] on textarea at bounding box center [1039, 154] width 466 height 86
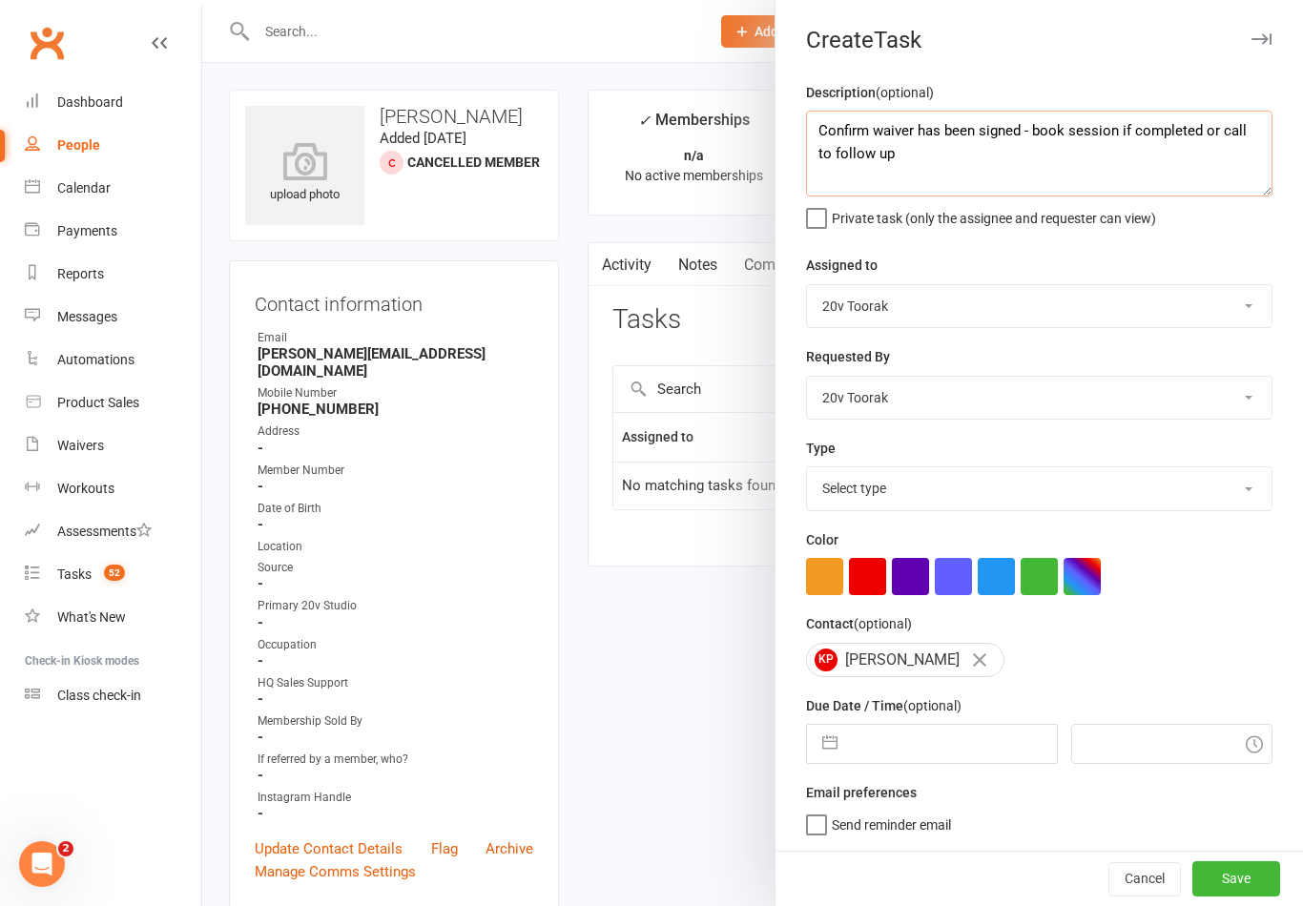
type textarea "Confirm waiver has been signed - book session if completed or call to follow up"
click at [972, 493] on select "Select type Call Call - to book trial Confirm session attendance Confirm trial …" at bounding box center [1039, 488] width 465 height 42
select select "23277"
click at [829, 750] on button "button" at bounding box center [830, 744] width 34 height 38
select select "6"
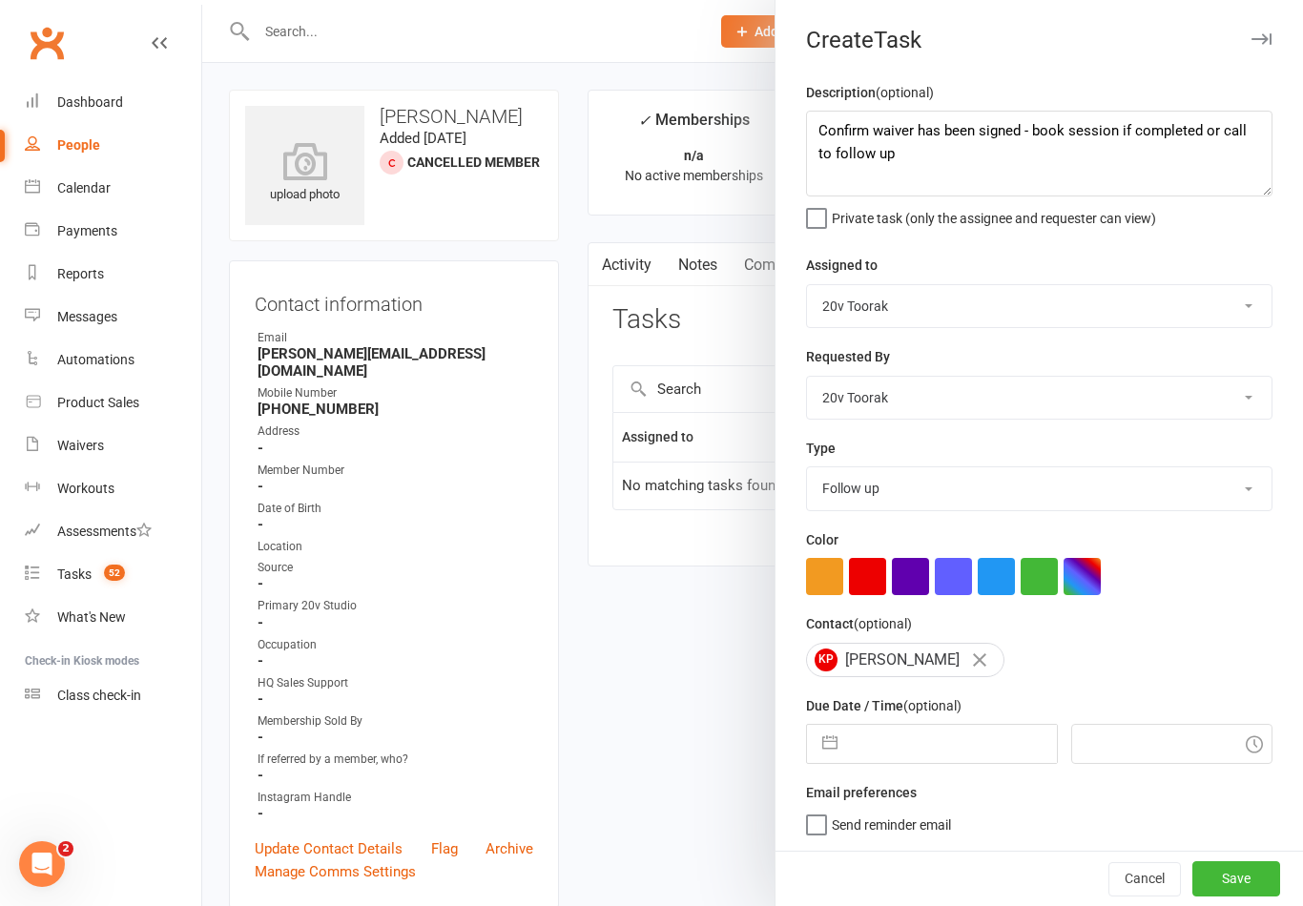
select select "2025"
select select "7"
select select "2025"
select select "8"
select select "2025"
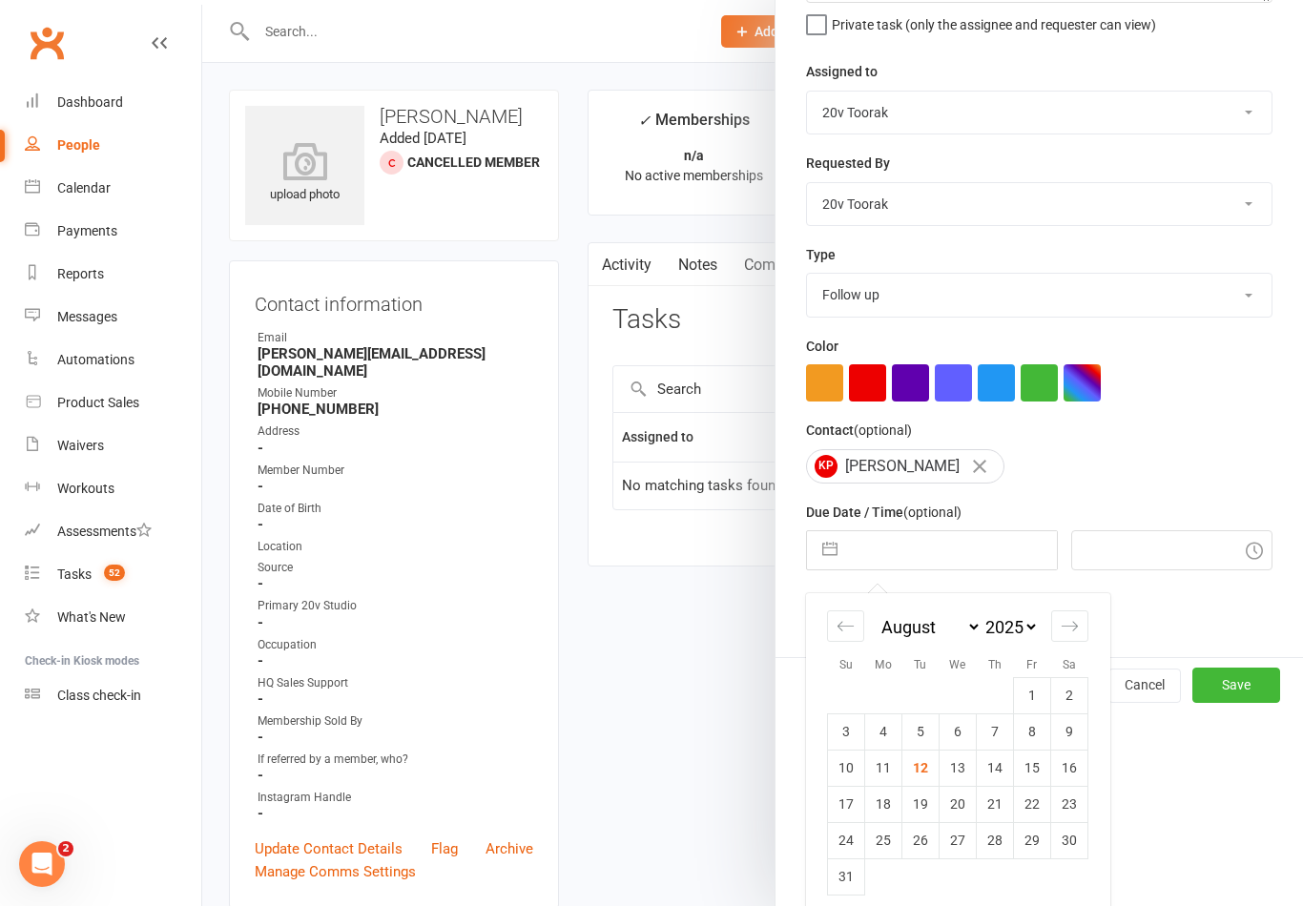
click at [1000, 778] on td "14" at bounding box center [995, 768] width 37 height 36
type input "14 Aug 2025"
type input "1:45pm"
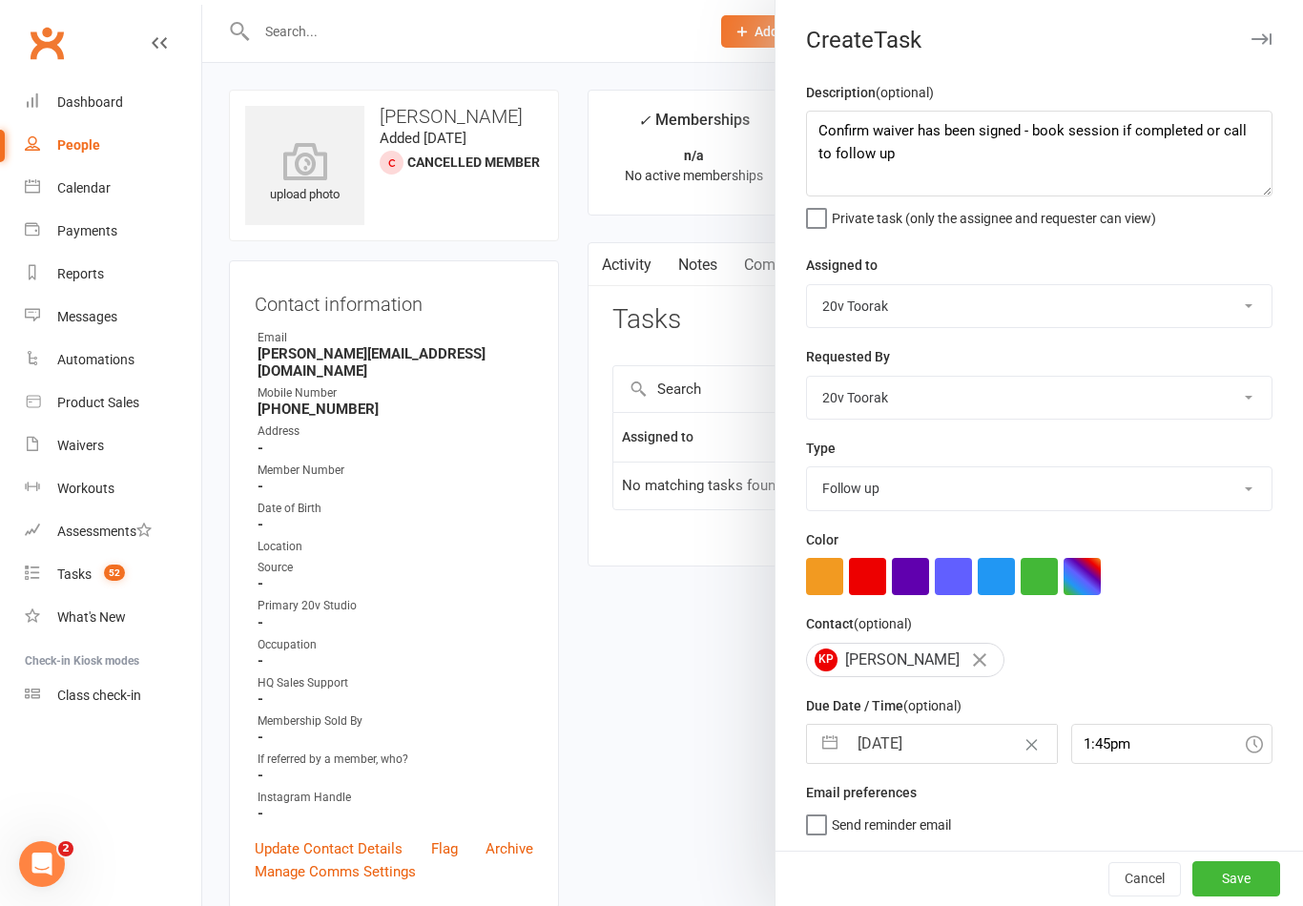
click at [1276, 874] on button "Save" at bounding box center [1236, 878] width 88 height 34
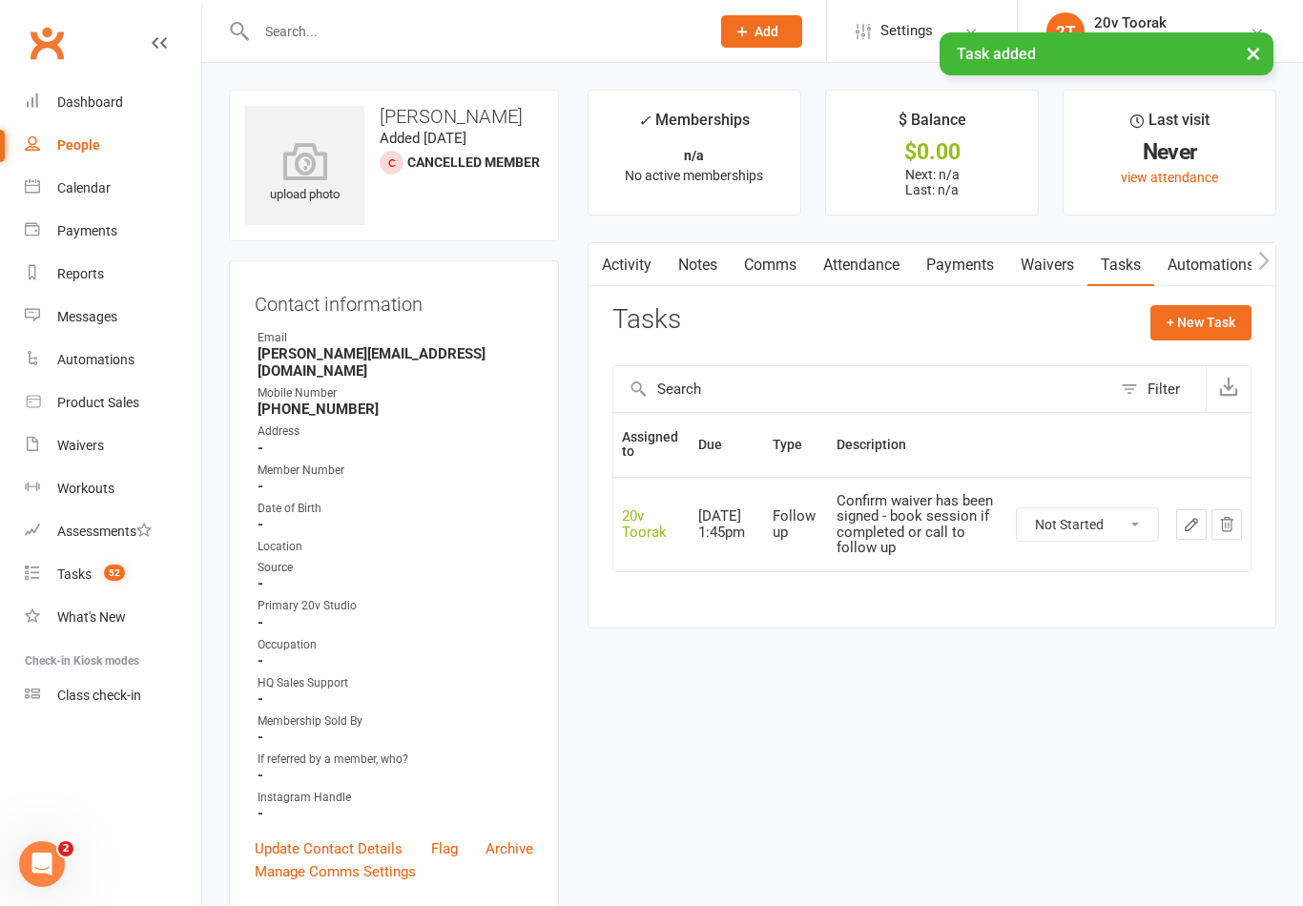
click at [37, 421] on link "Product Sales" at bounding box center [113, 403] width 176 height 43
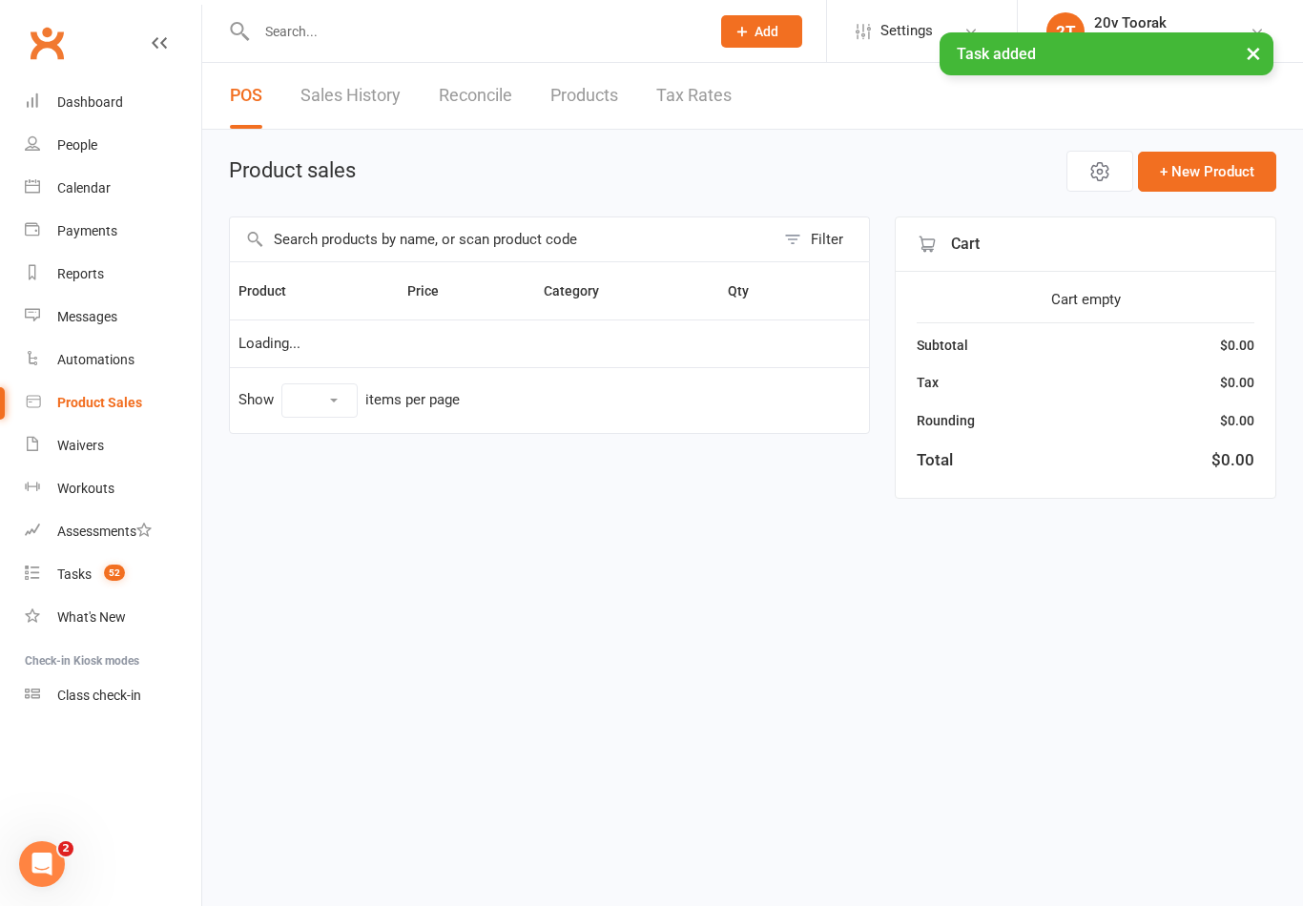
click at [45, 443] on link "Waivers" at bounding box center [113, 445] width 176 height 43
select select "100"
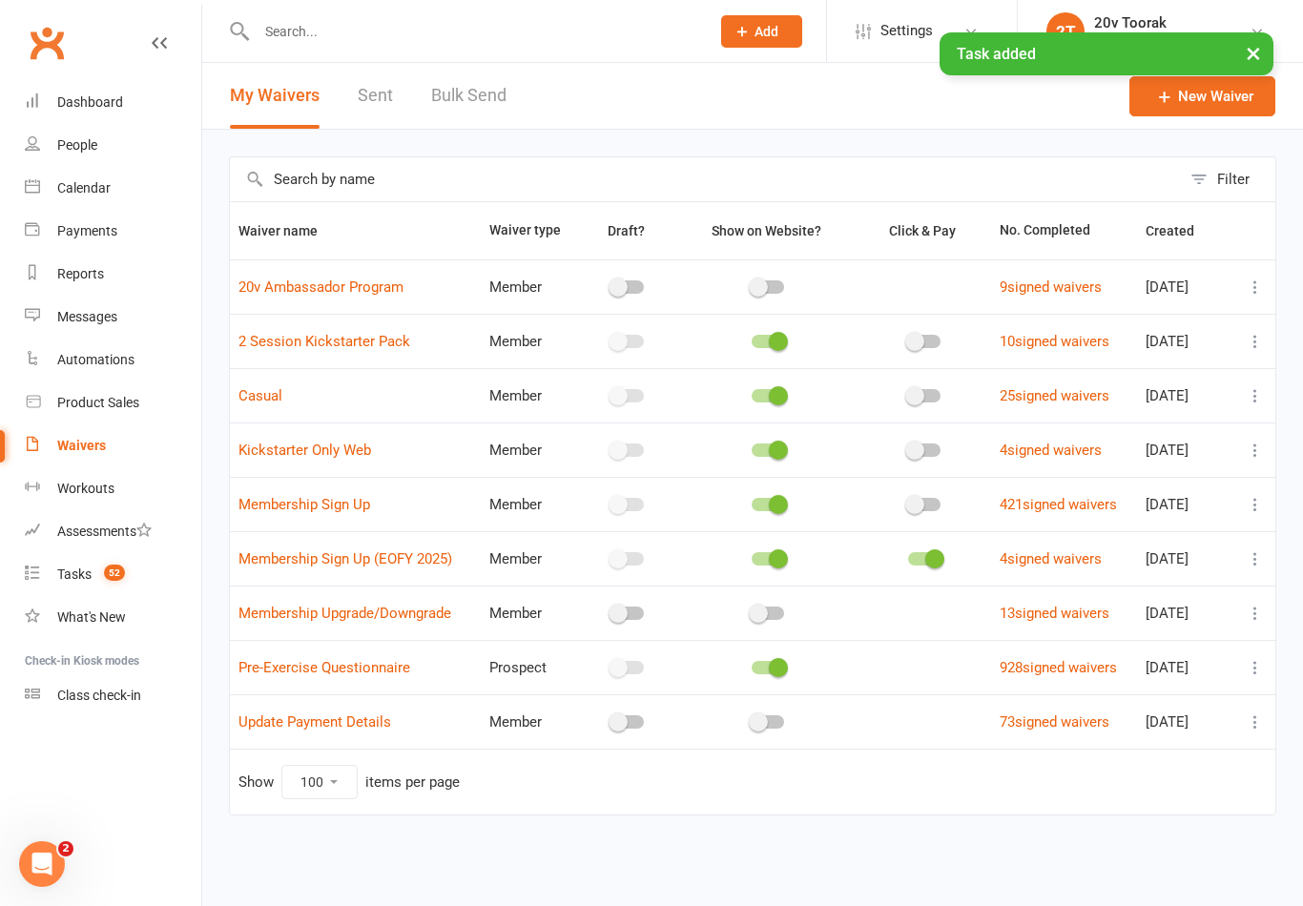
click at [362, 101] on link "Sent" at bounding box center [375, 96] width 35 height 66
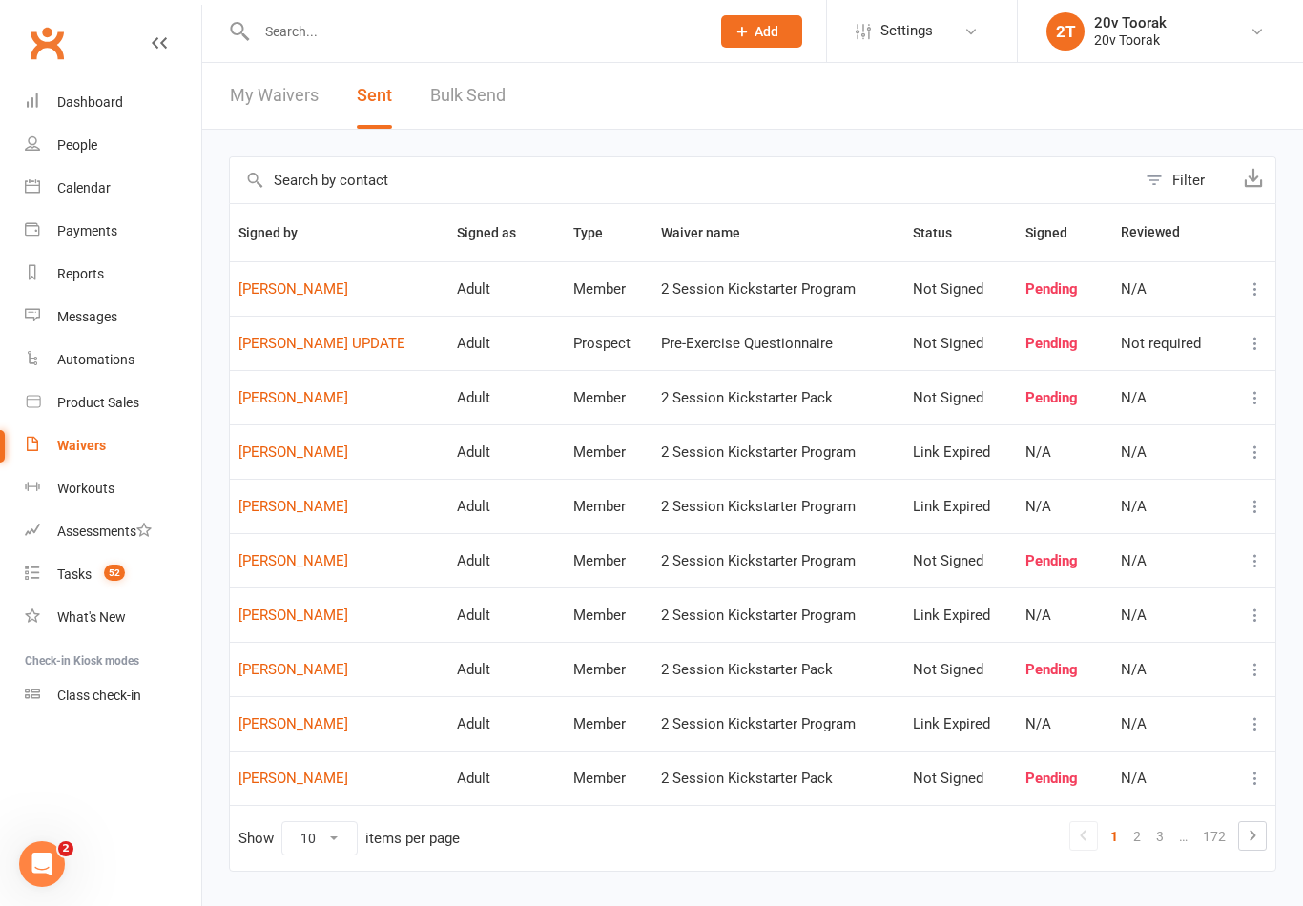
click at [1148, 838] on link "3" at bounding box center [1159, 836] width 23 height 27
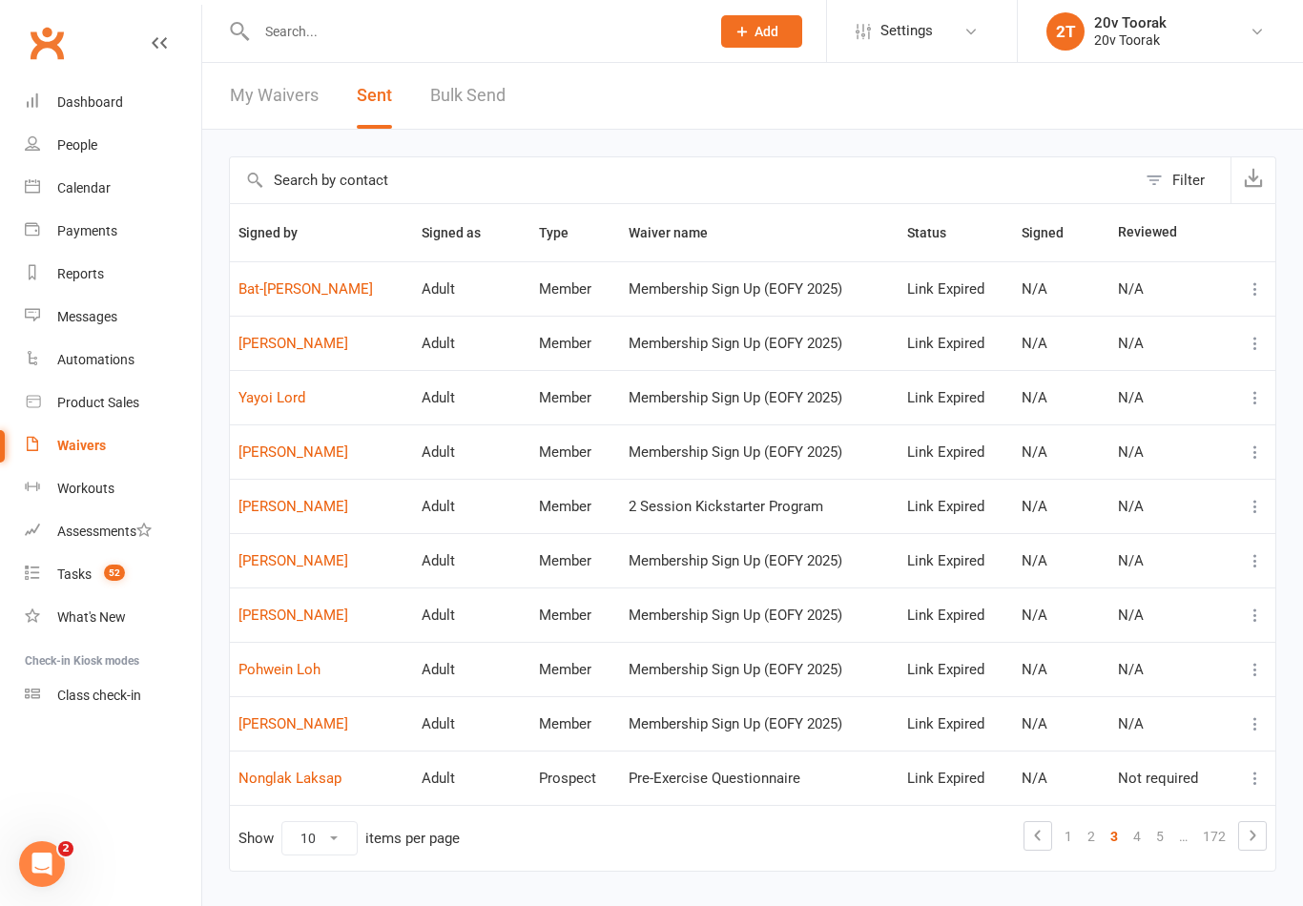
click at [1140, 837] on link "4" at bounding box center [1137, 836] width 23 height 27
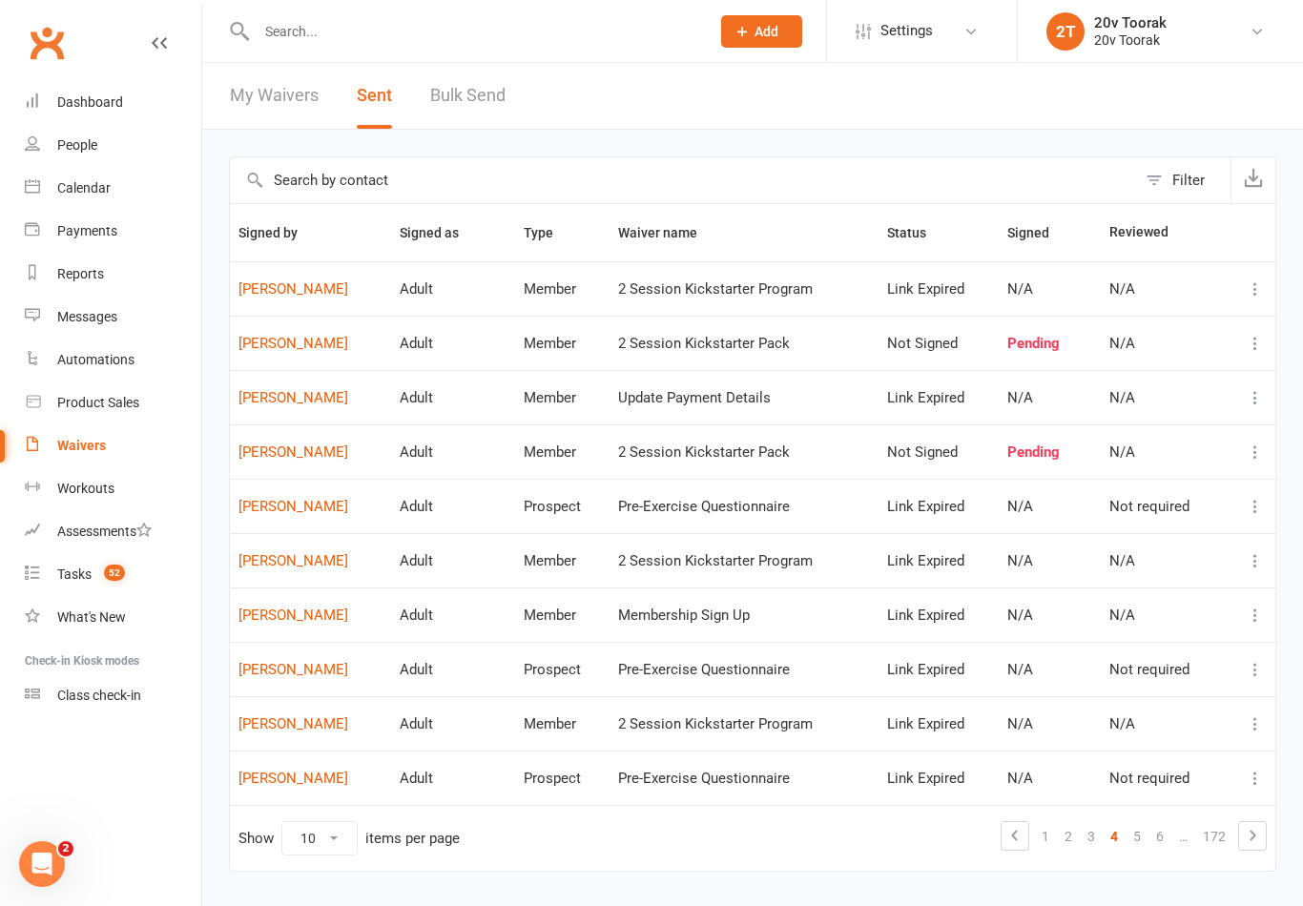
click at [1095, 841] on link "3" at bounding box center [1091, 836] width 23 height 27
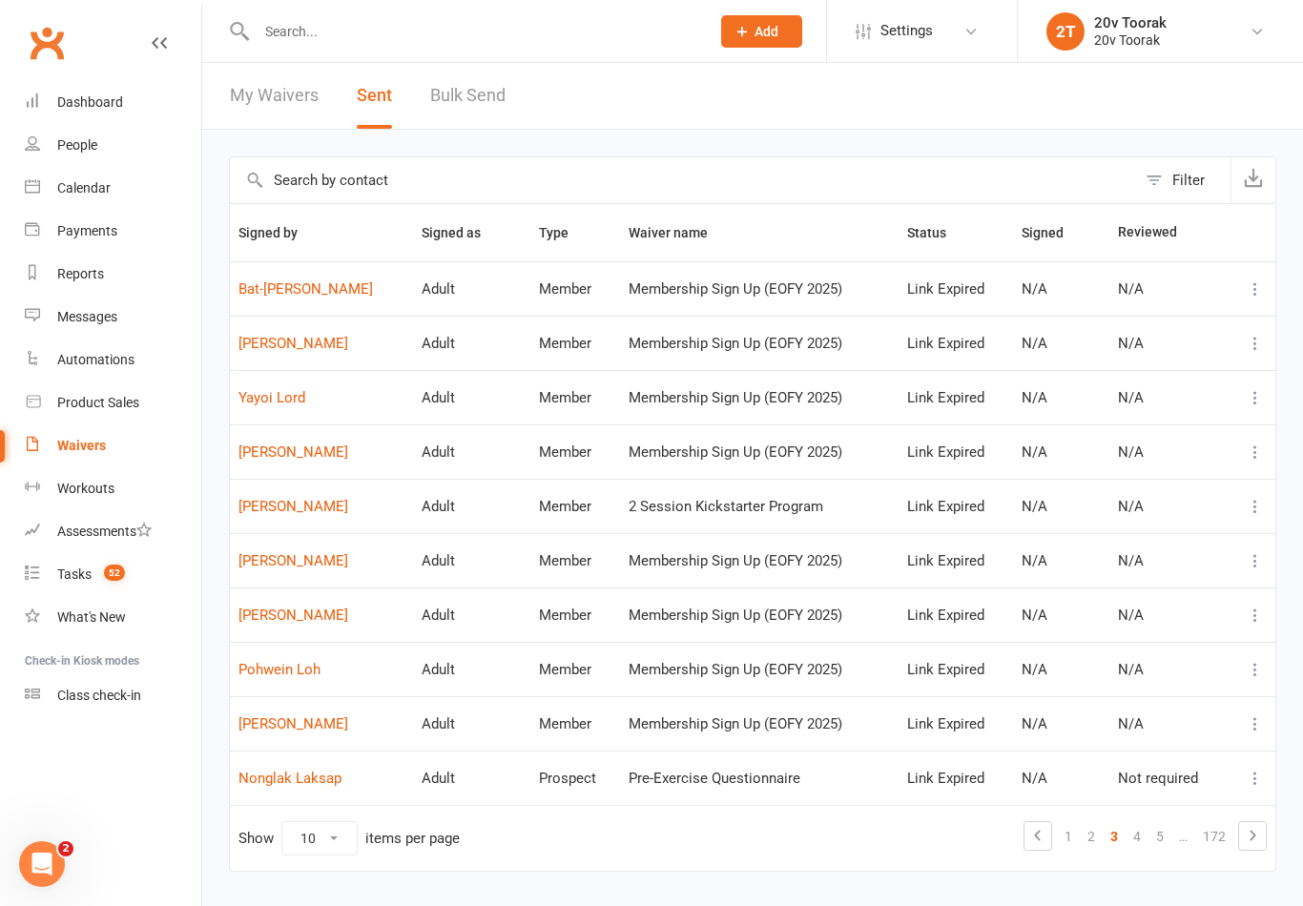
click at [1096, 836] on link "2" at bounding box center [1091, 836] width 23 height 27
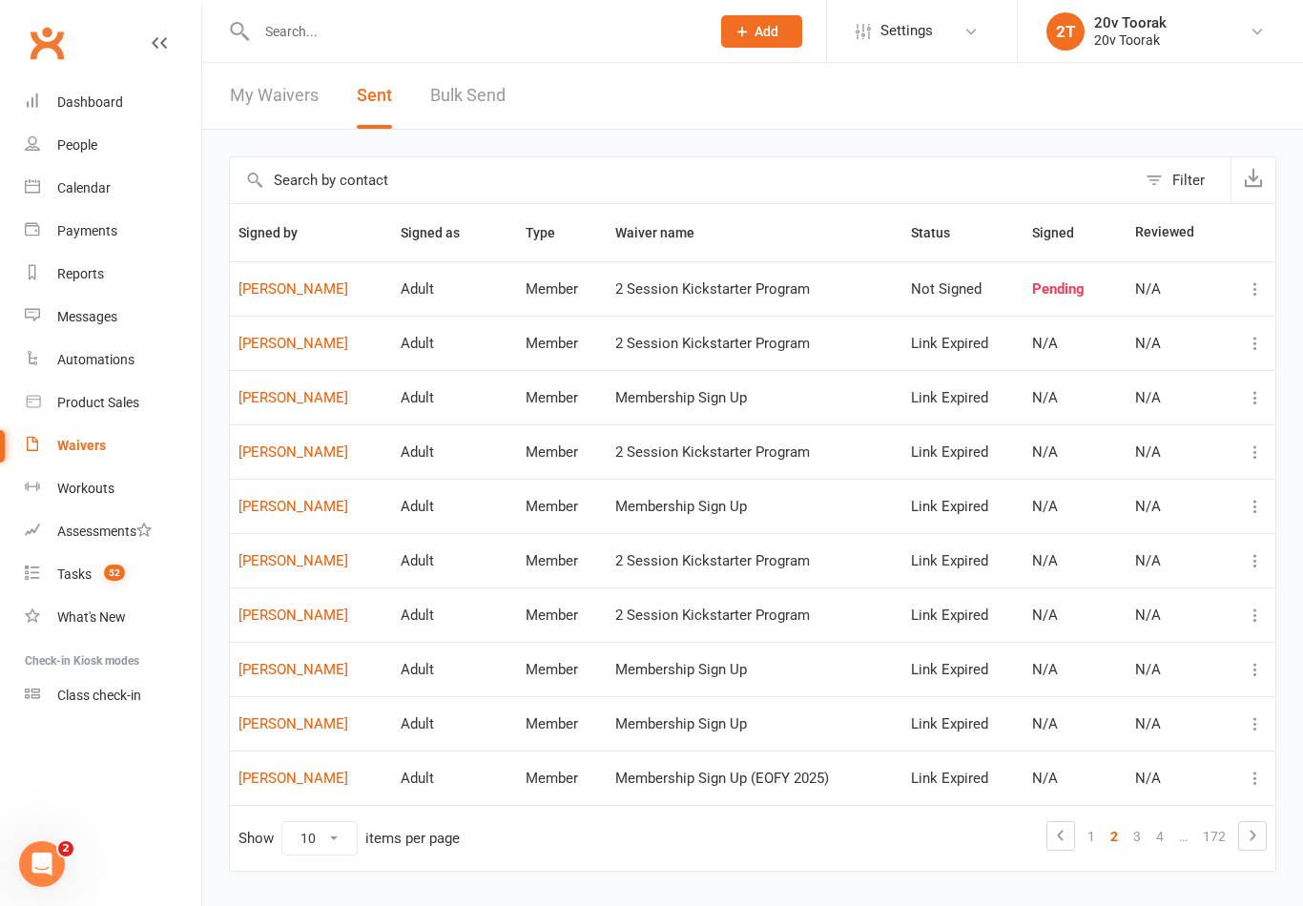
click at [1094, 839] on link "1" at bounding box center [1091, 836] width 23 height 27
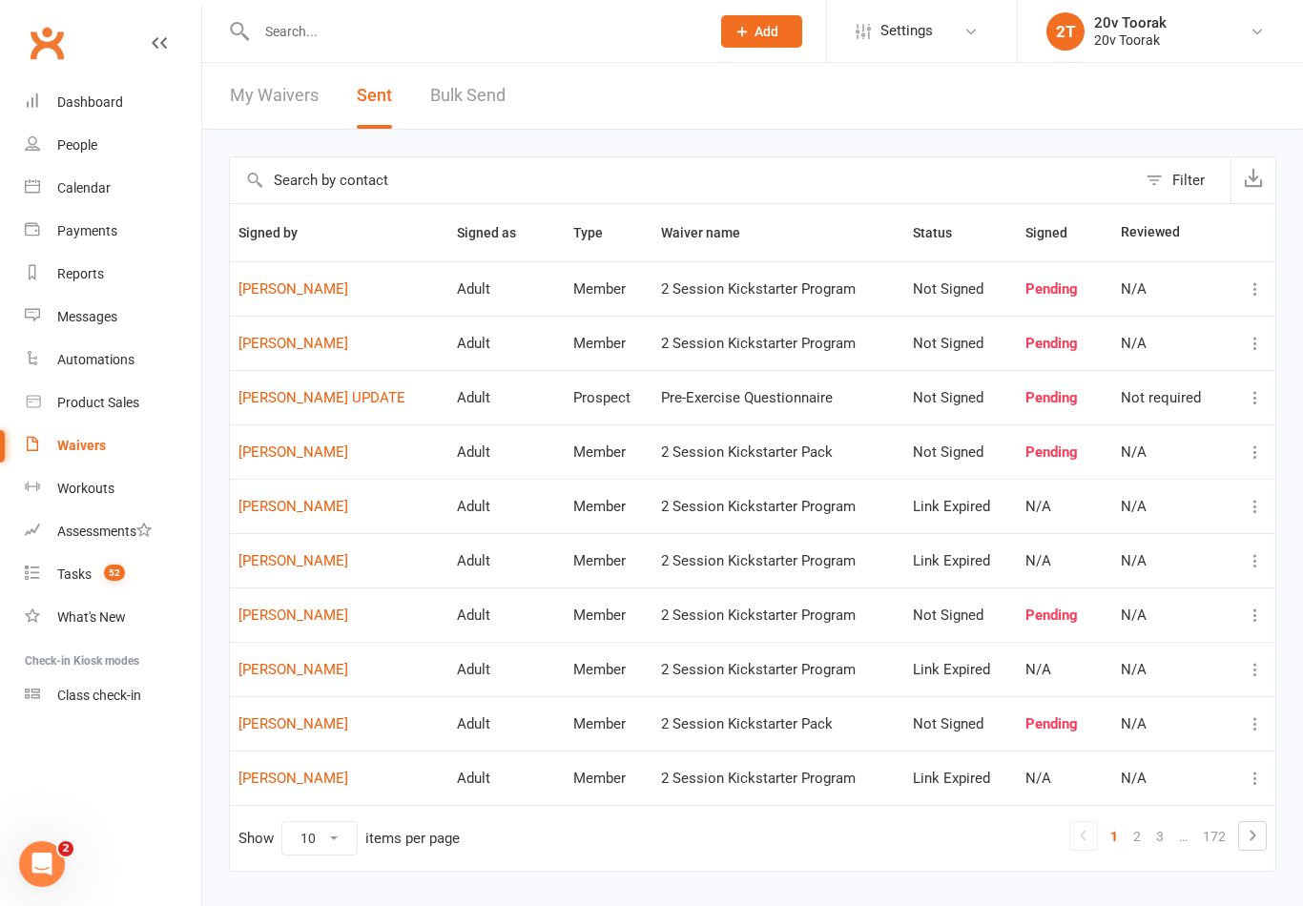
click at [274, 512] on link "Rohit TANEJA" at bounding box center [338, 507] width 201 height 16
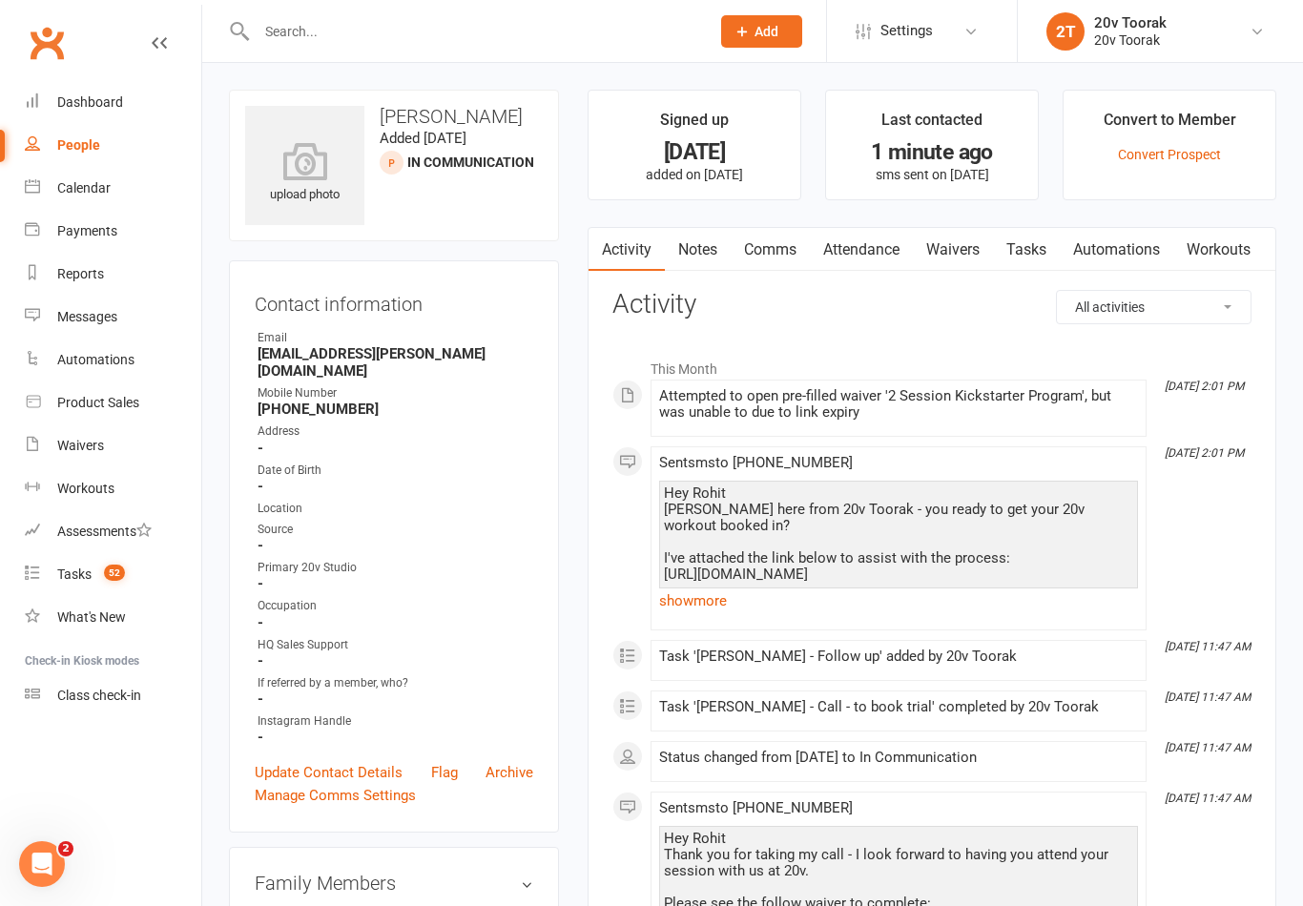
click at [710, 604] on link "show more" at bounding box center [898, 601] width 479 height 27
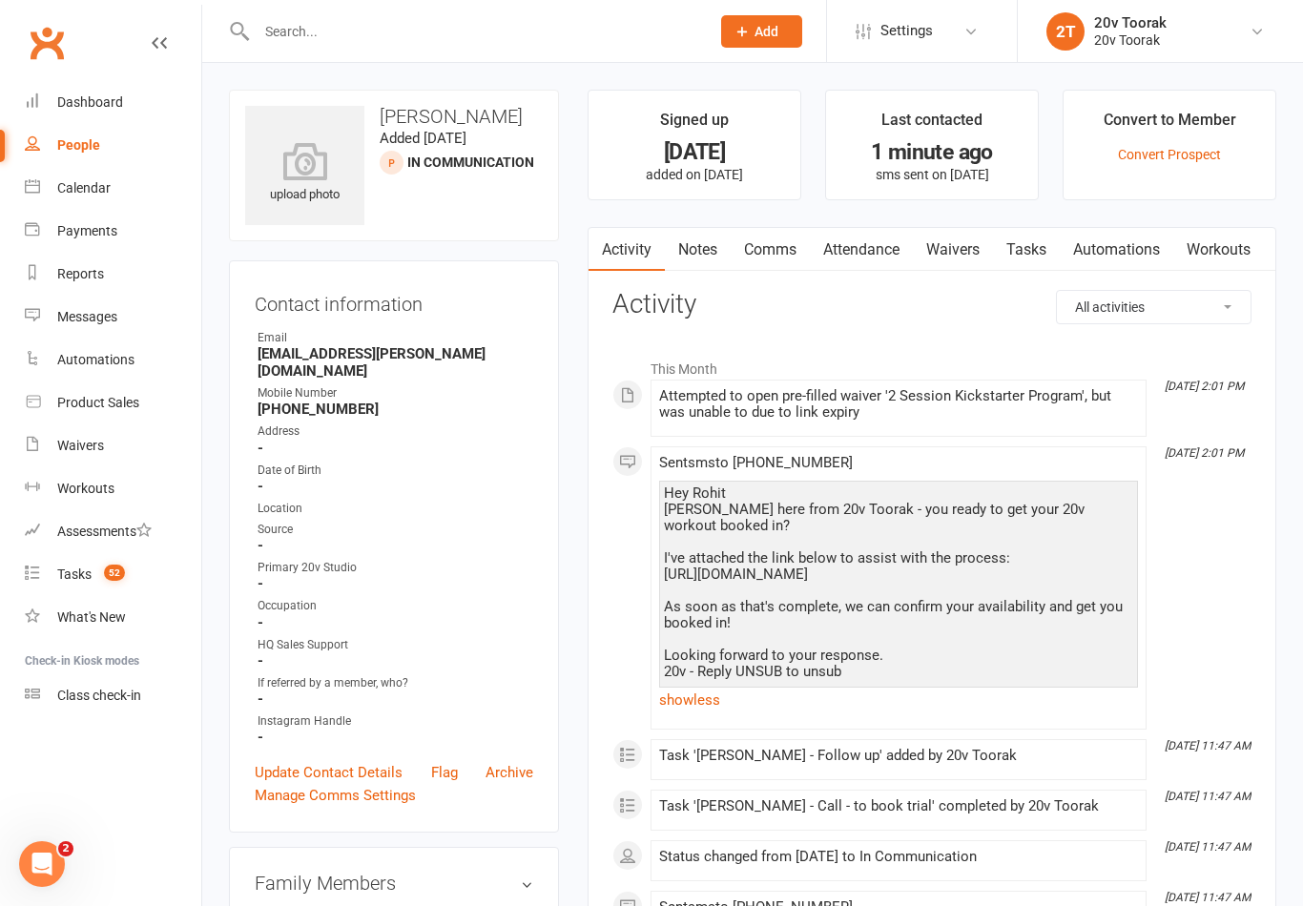
click at [955, 243] on link "Waivers" at bounding box center [953, 250] width 80 height 44
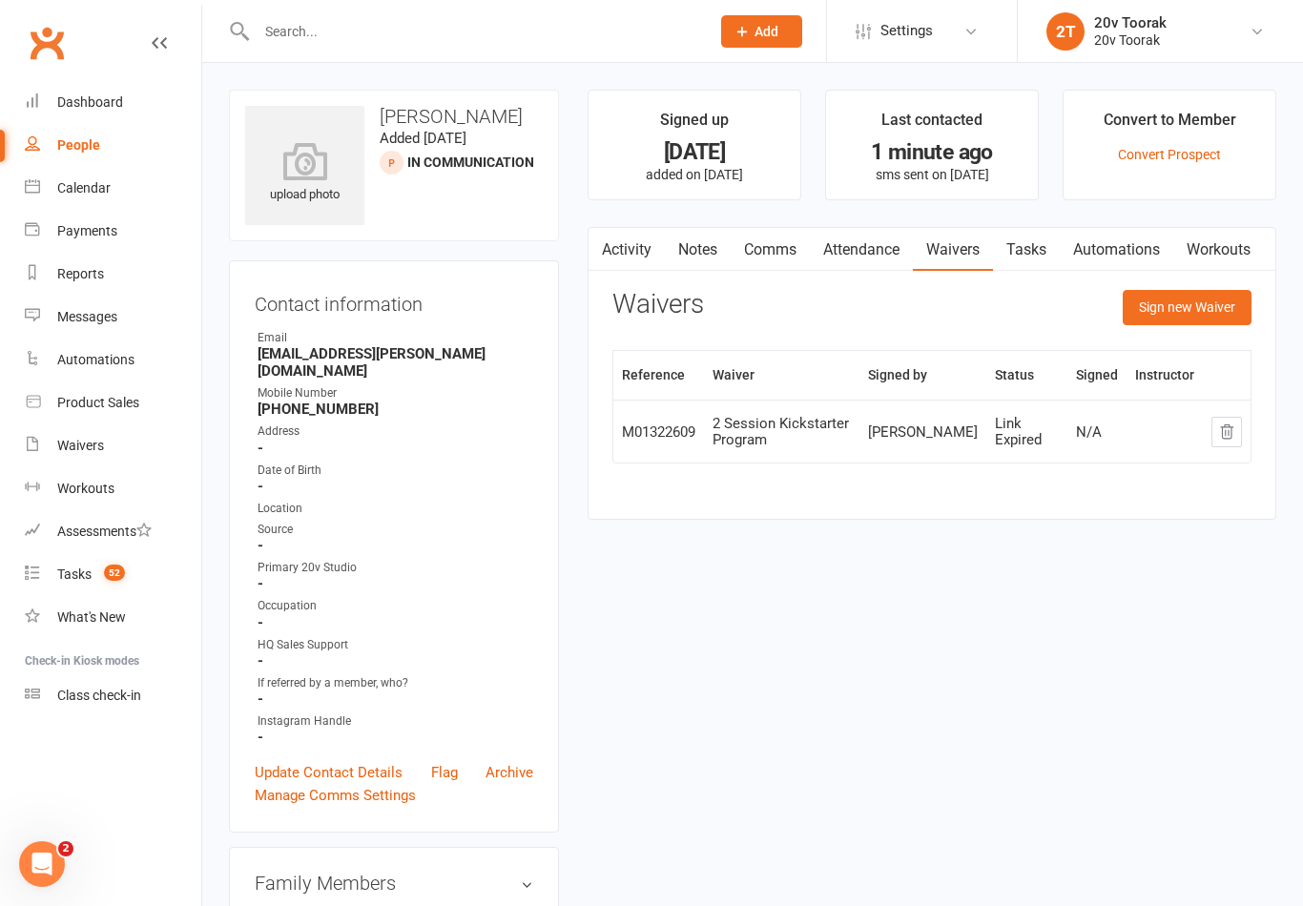
click at [1192, 302] on button "Sign new Waiver" at bounding box center [1187, 307] width 129 height 34
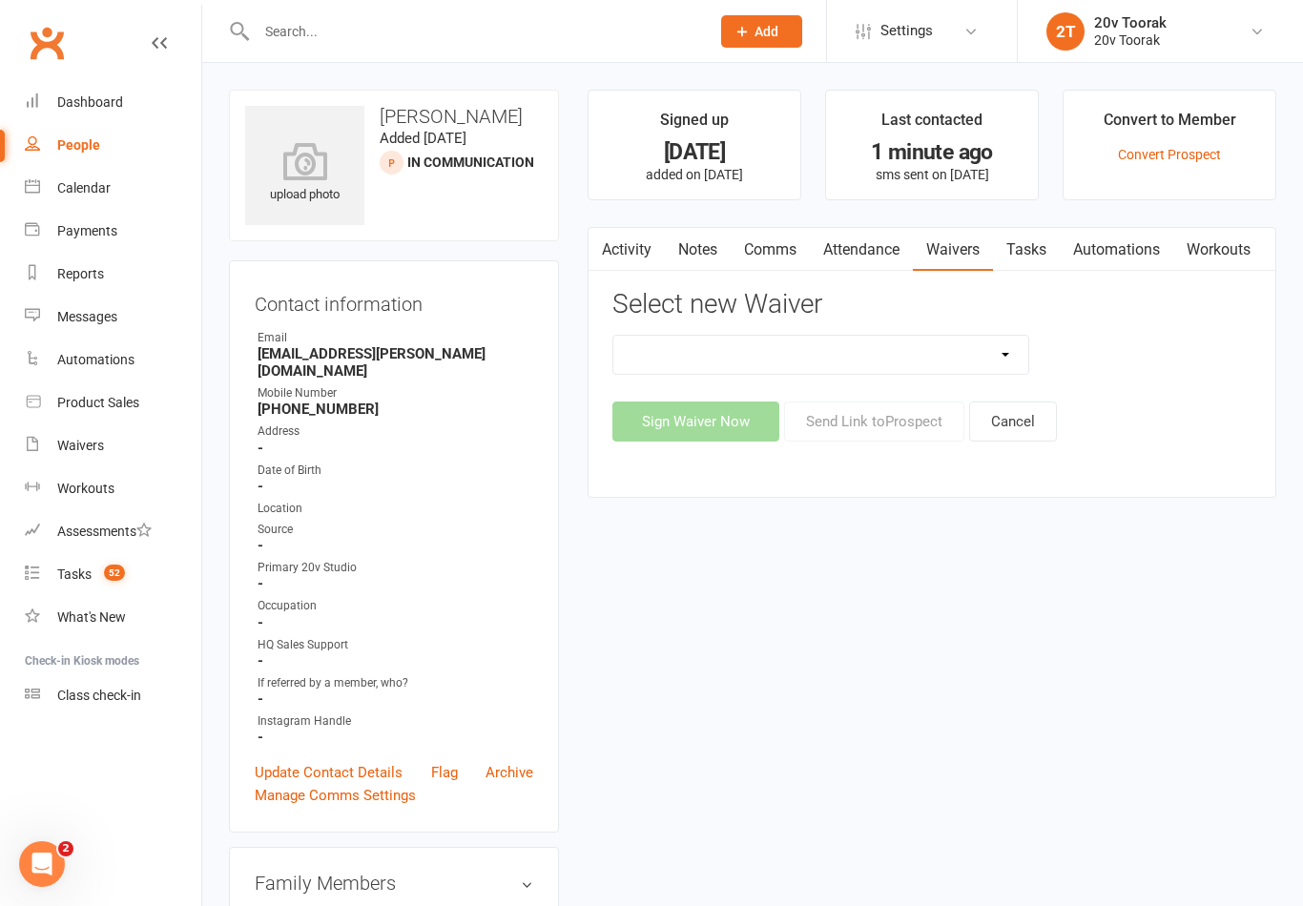
click at [984, 366] on select "20v Ambassador Program 2 Session Kickstarter Pack Casual Kickstarter Only Web M…" at bounding box center [820, 355] width 415 height 38
select select "13165"
click at [896, 415] on button "Send Link to Prospect" at bounding box center [874, 422] width 180 height 40
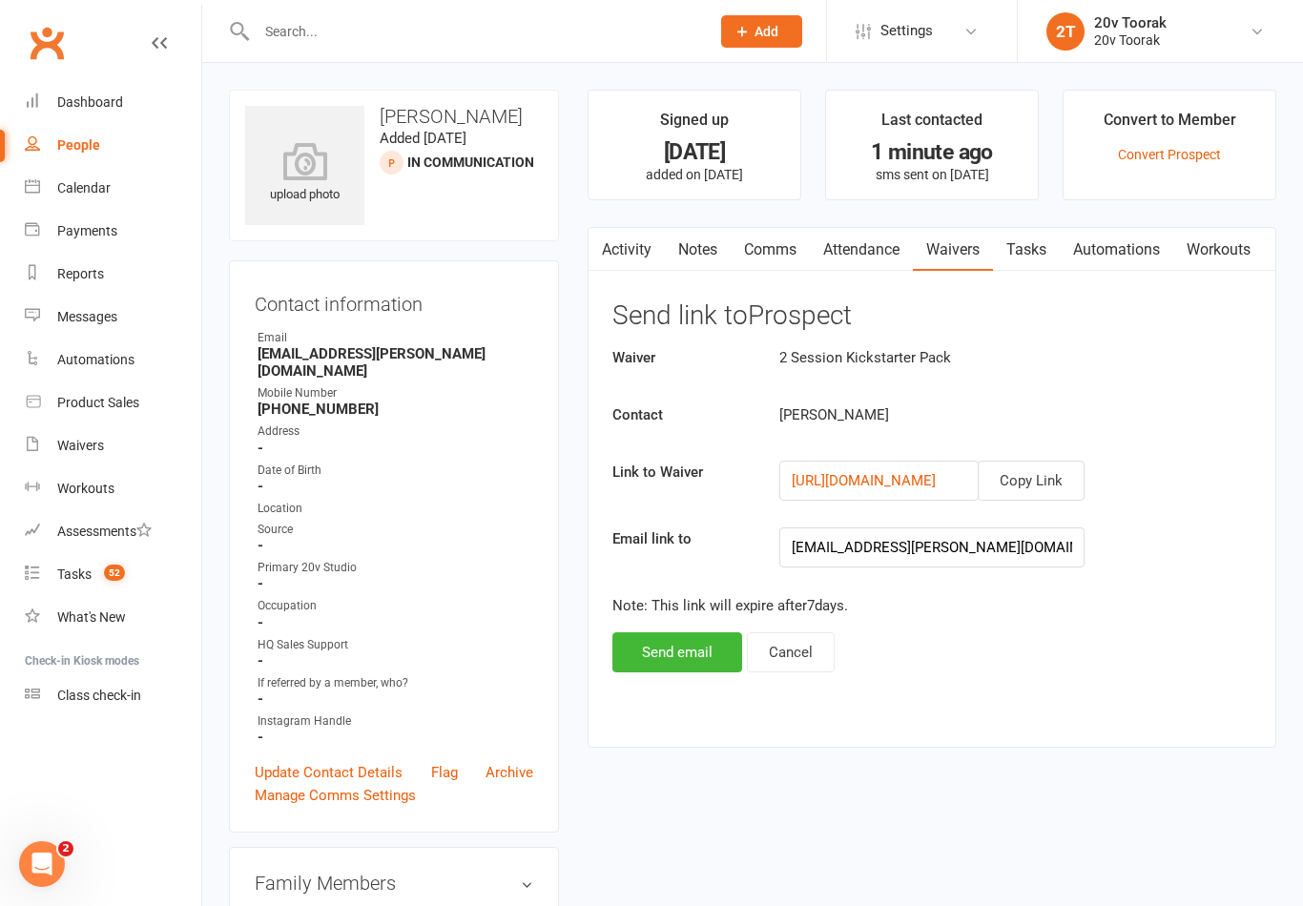
click at [1053, 475] on button "Copy Link" at bounding box center [1031, 481] width 107 height 40
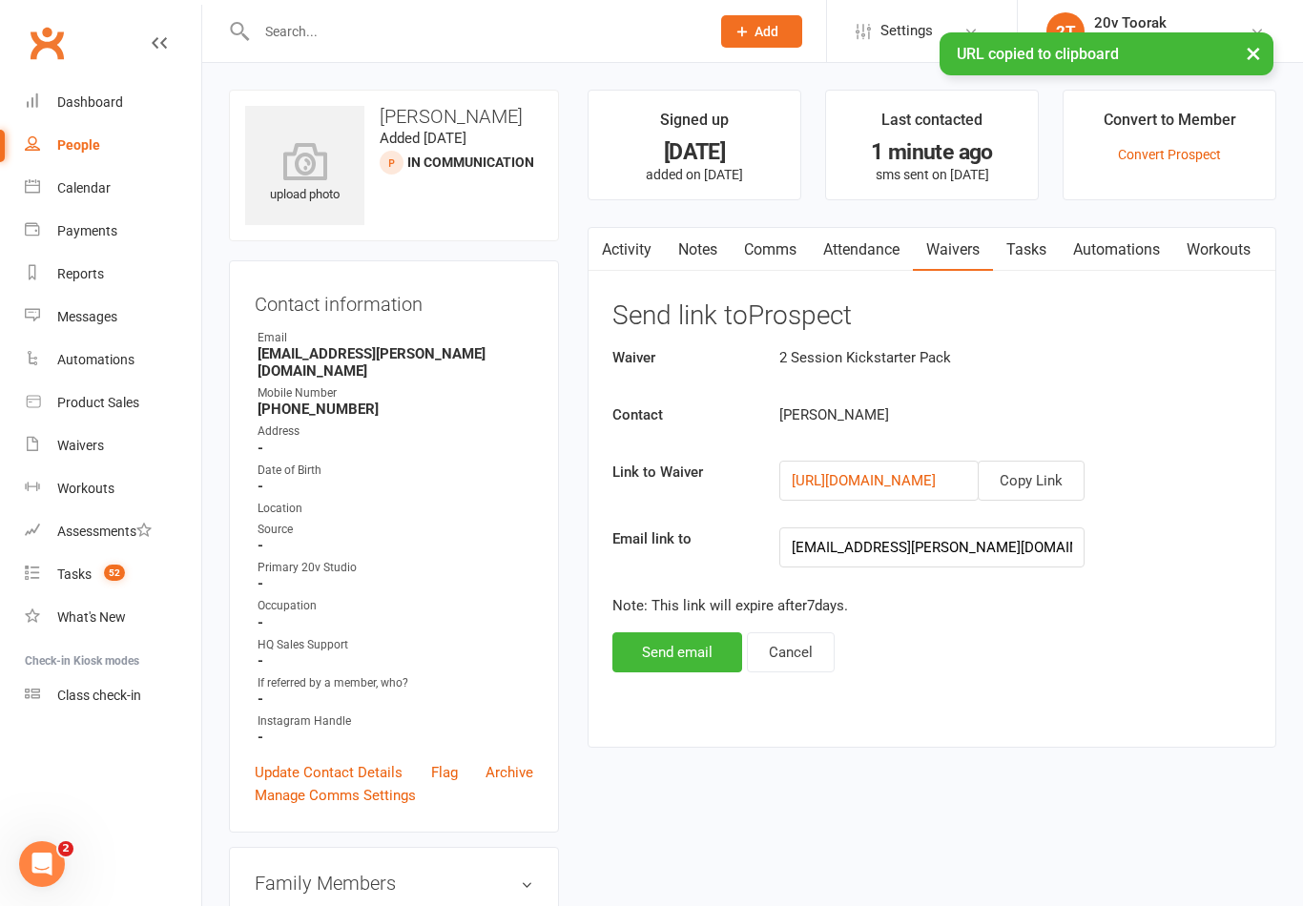
click at [780, 244] on link "Comms" at bounding box center [770, 250] width 79 height 44
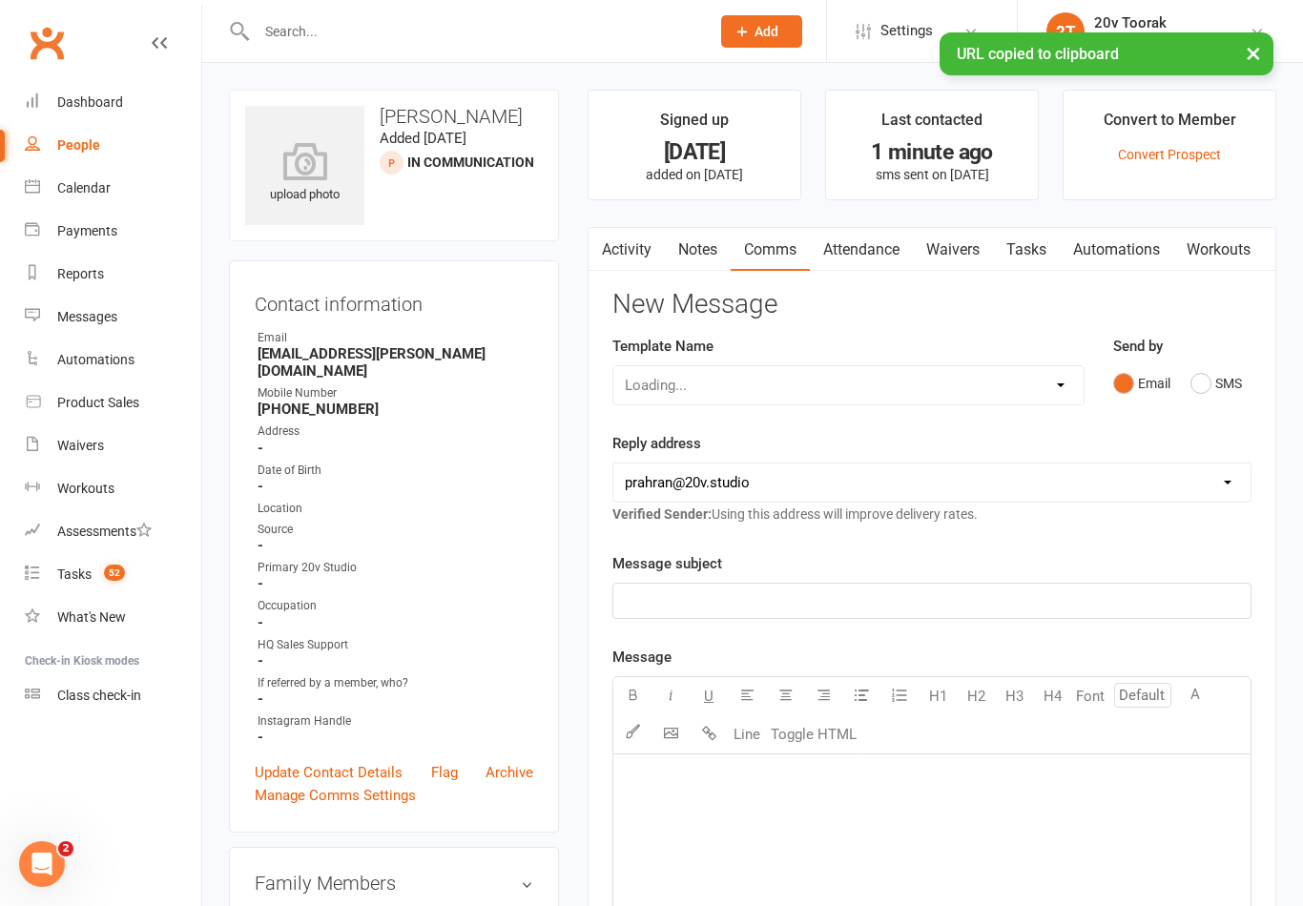
click at [1168, 517] on div "Reply address hello@clubworx.com prahran@20v.studio monique@20v.studio hello@20…" at bounding box center [931, 478] width 639 height 93
click at [1225, 383] on button "SMS" at bounding box center [1216, 383] width 52 height 36
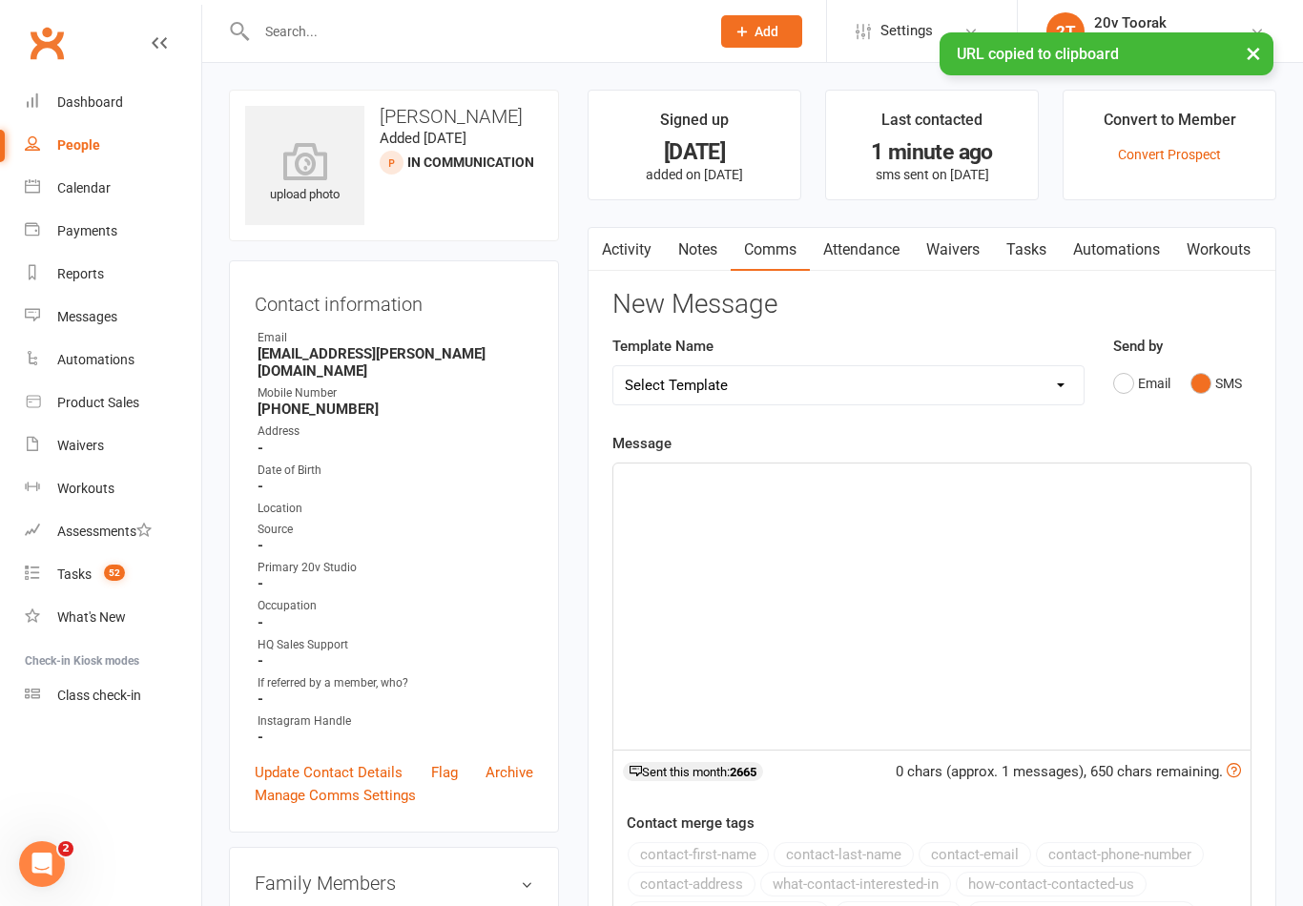
click at [1053, 562] on div "﻿" at bounding box center [931, 607] width 637 height 286
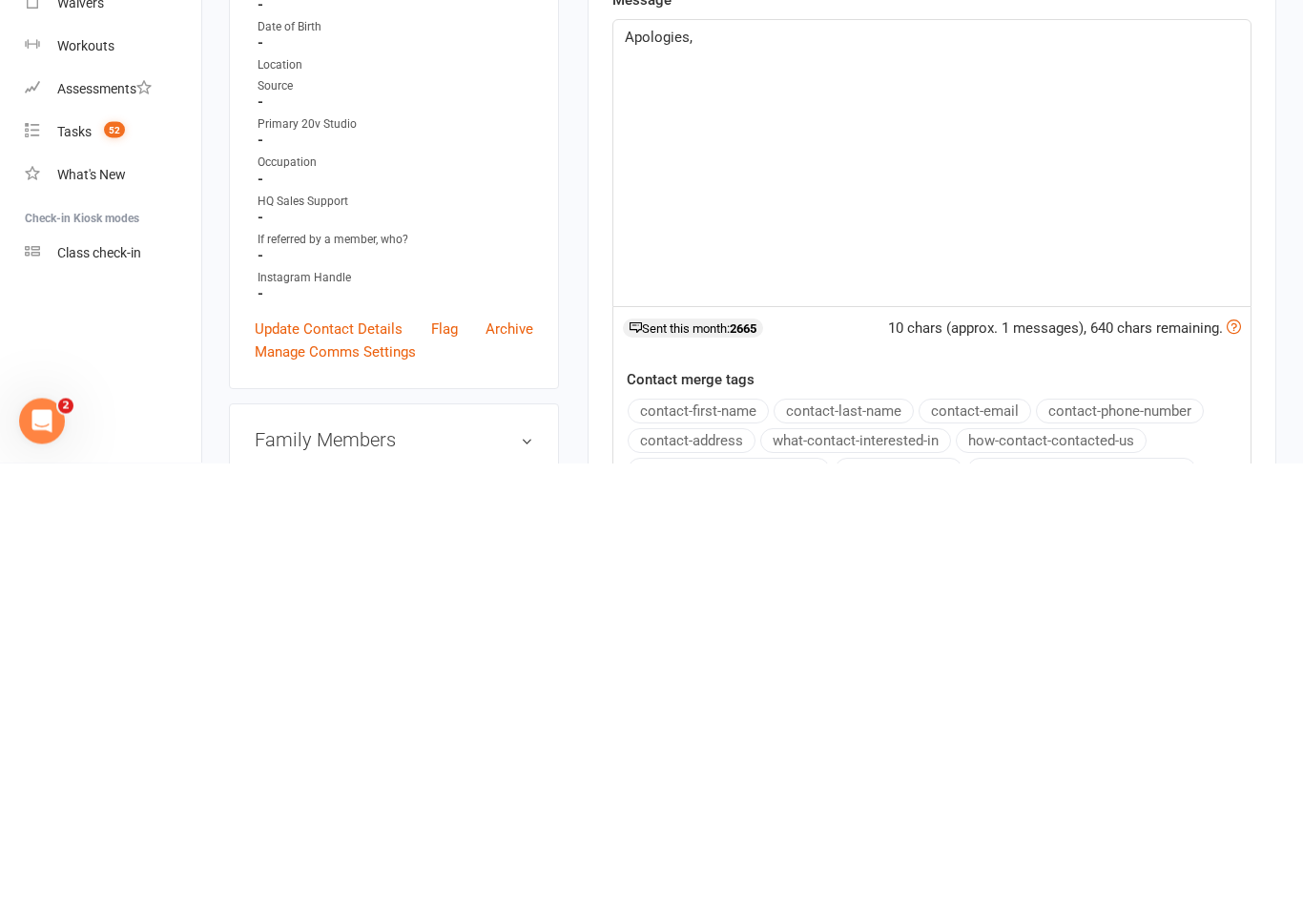
click at [734, 842] on button "contact-first-name" at bounding box center [698, 854] width 141 height 25
click at [901, 464] on div "Apologies, ﻿ {contact-first-name} I have updated your link info: ﻿" at bounding box center [931, 607] width 637 height 286
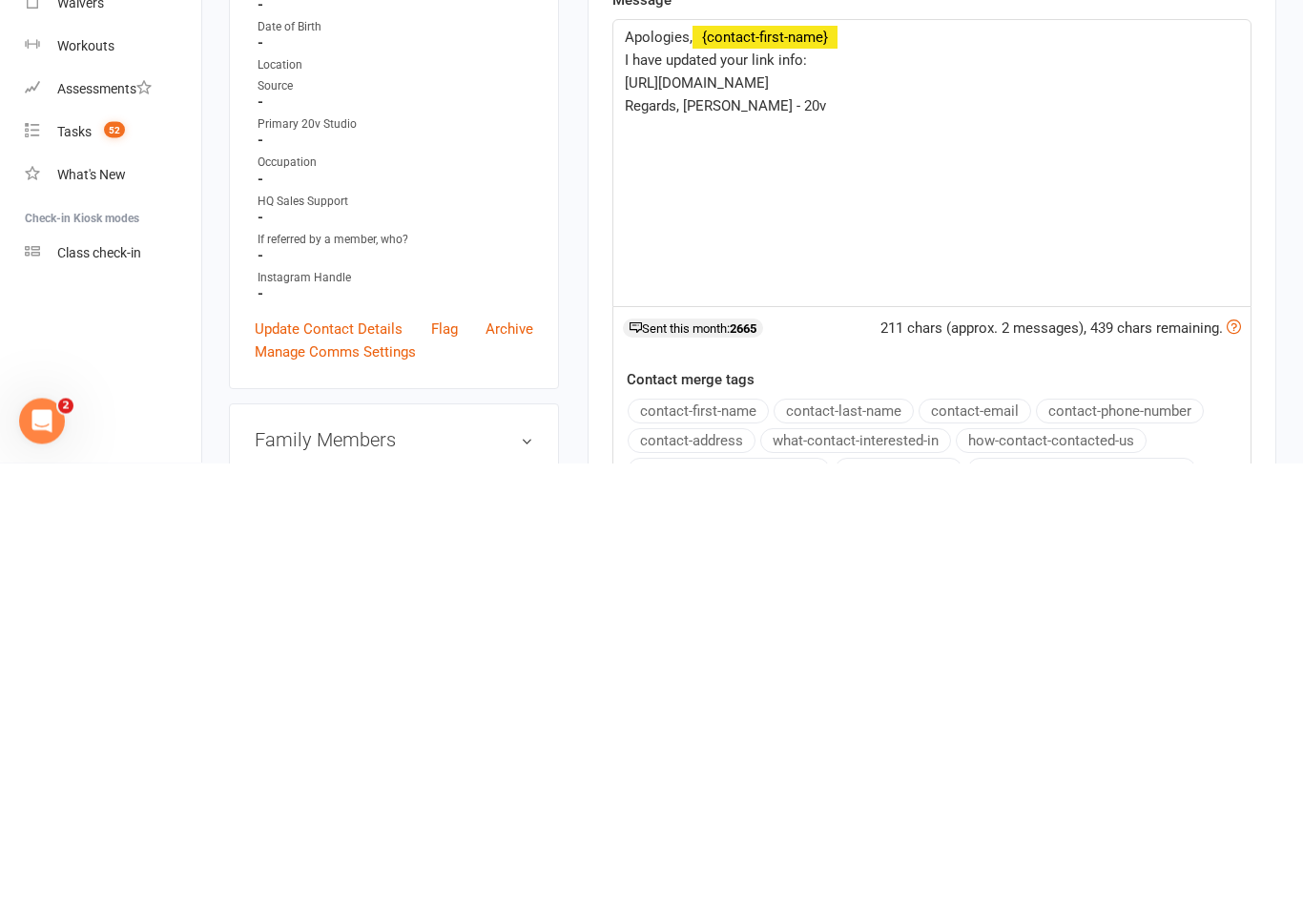
scroll to position [444, 0]
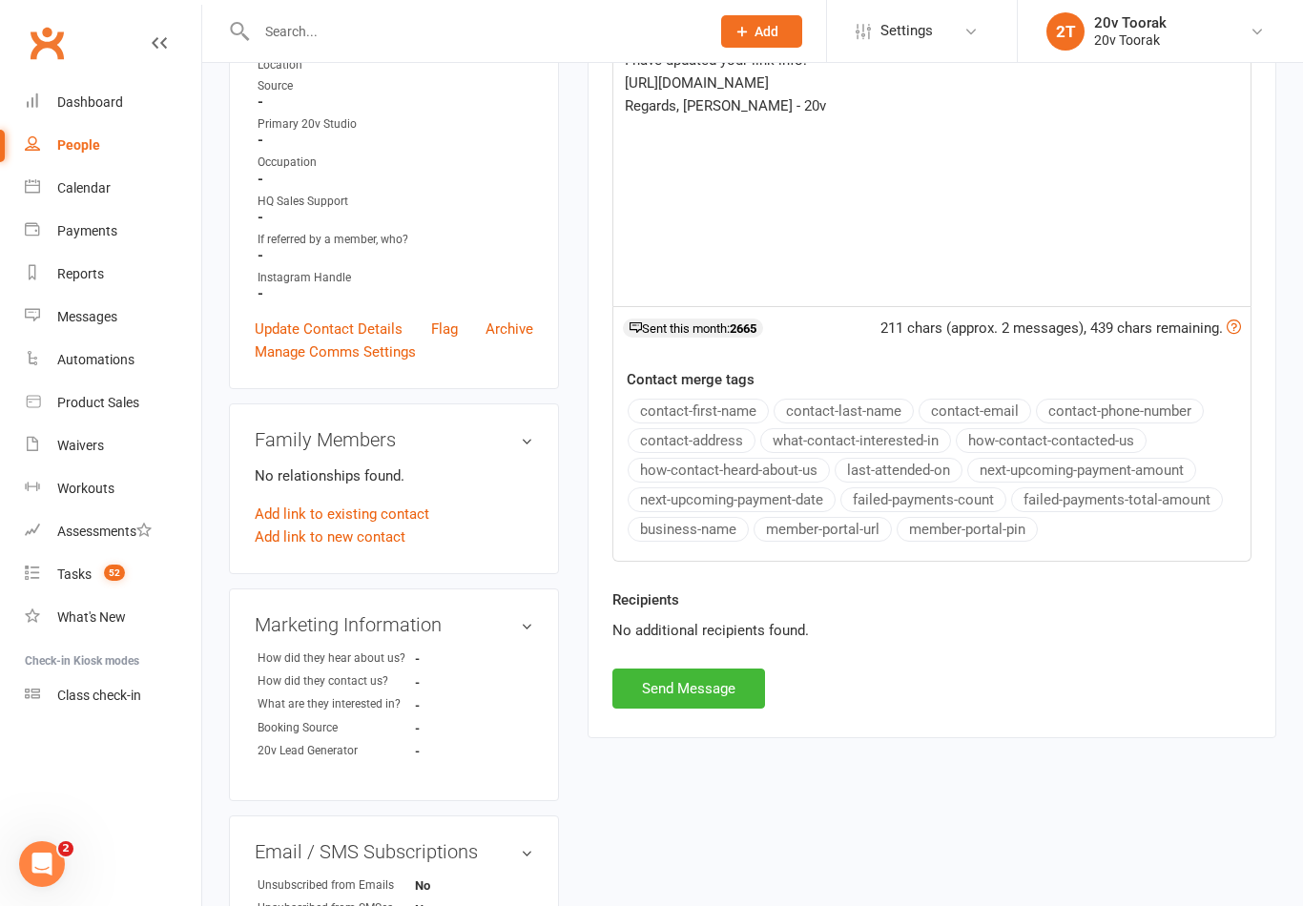
click at [666, 676] on button "Send Message" at bounding box center [688, 689] width 153 height 40
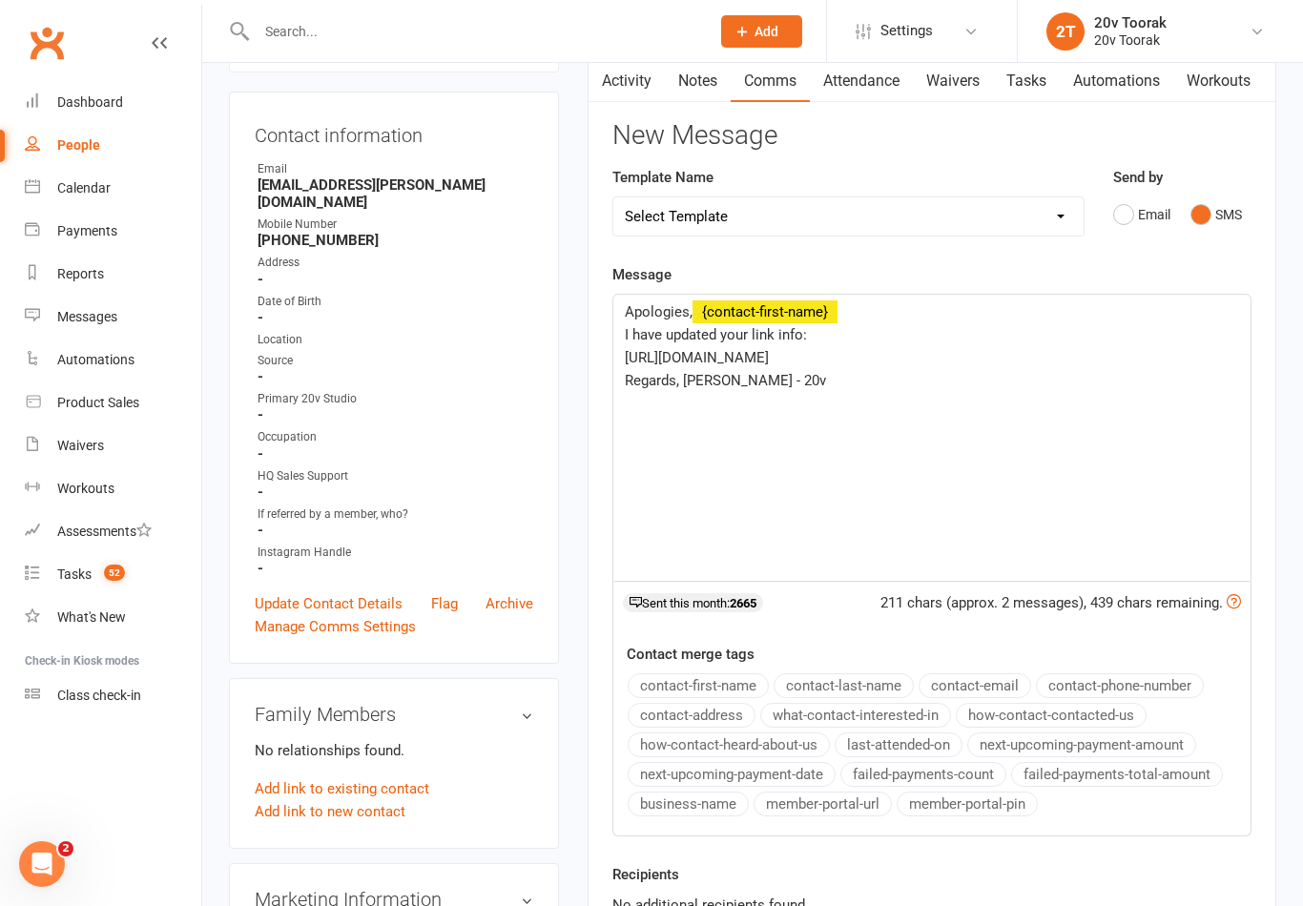
scroll to position [0, 0]
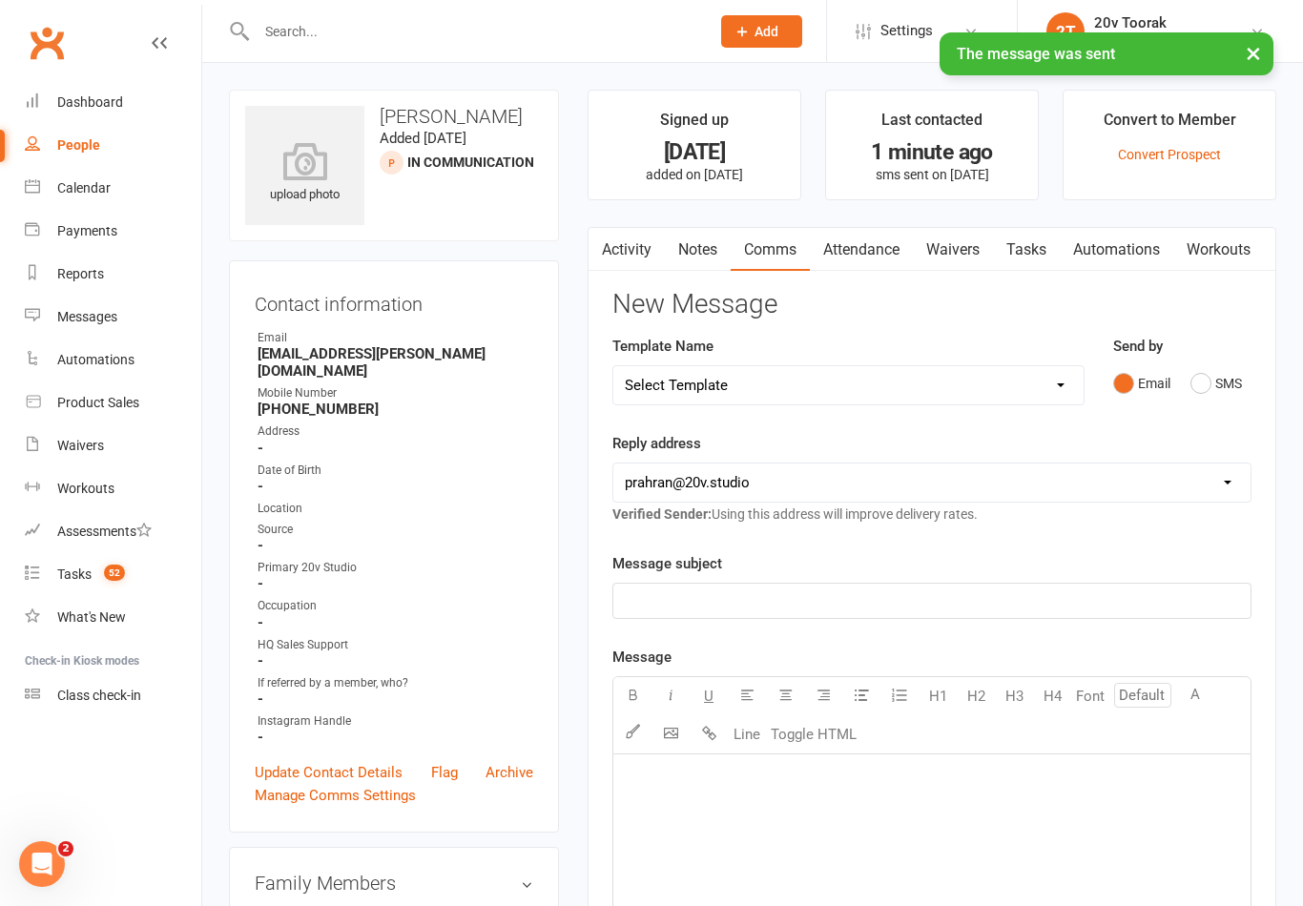
click at [1044, 228] on link "Tasks" at bounding box center [1026, 250] width 67 height 44
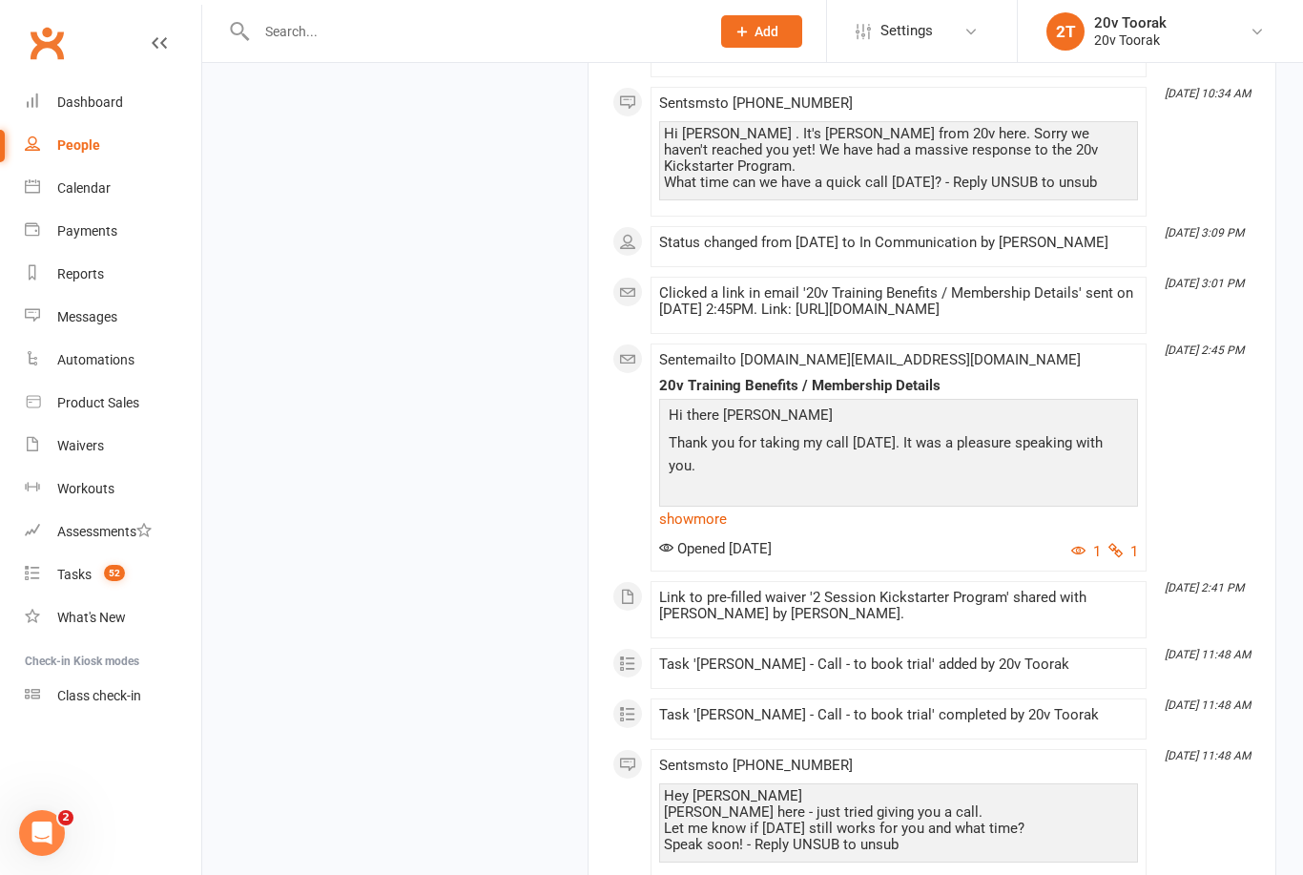
scroll to position [2863, 0]
click at [693, 513] on link "show more" at bounding box center [898, 520] width 479 height 27
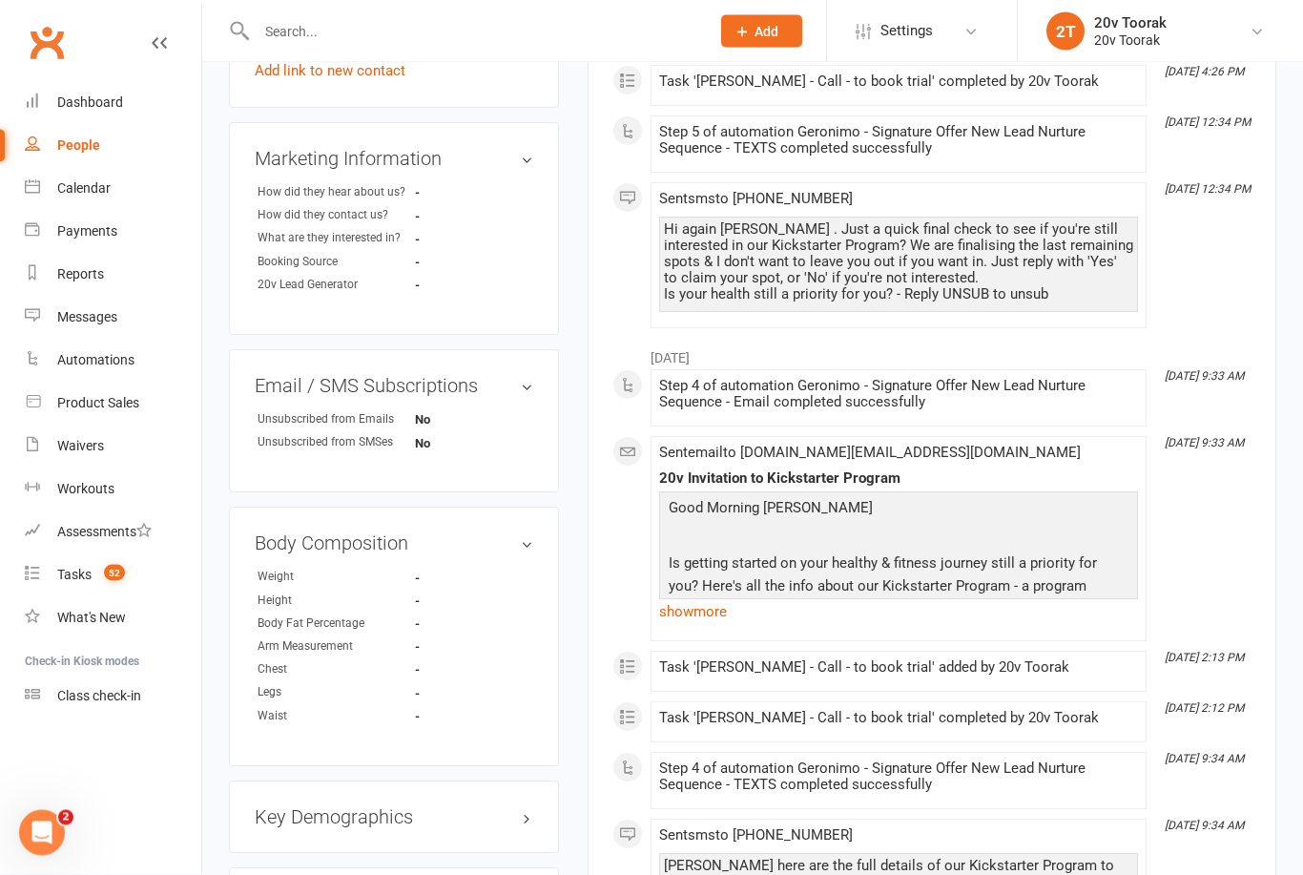
scroll to position [899, 0]
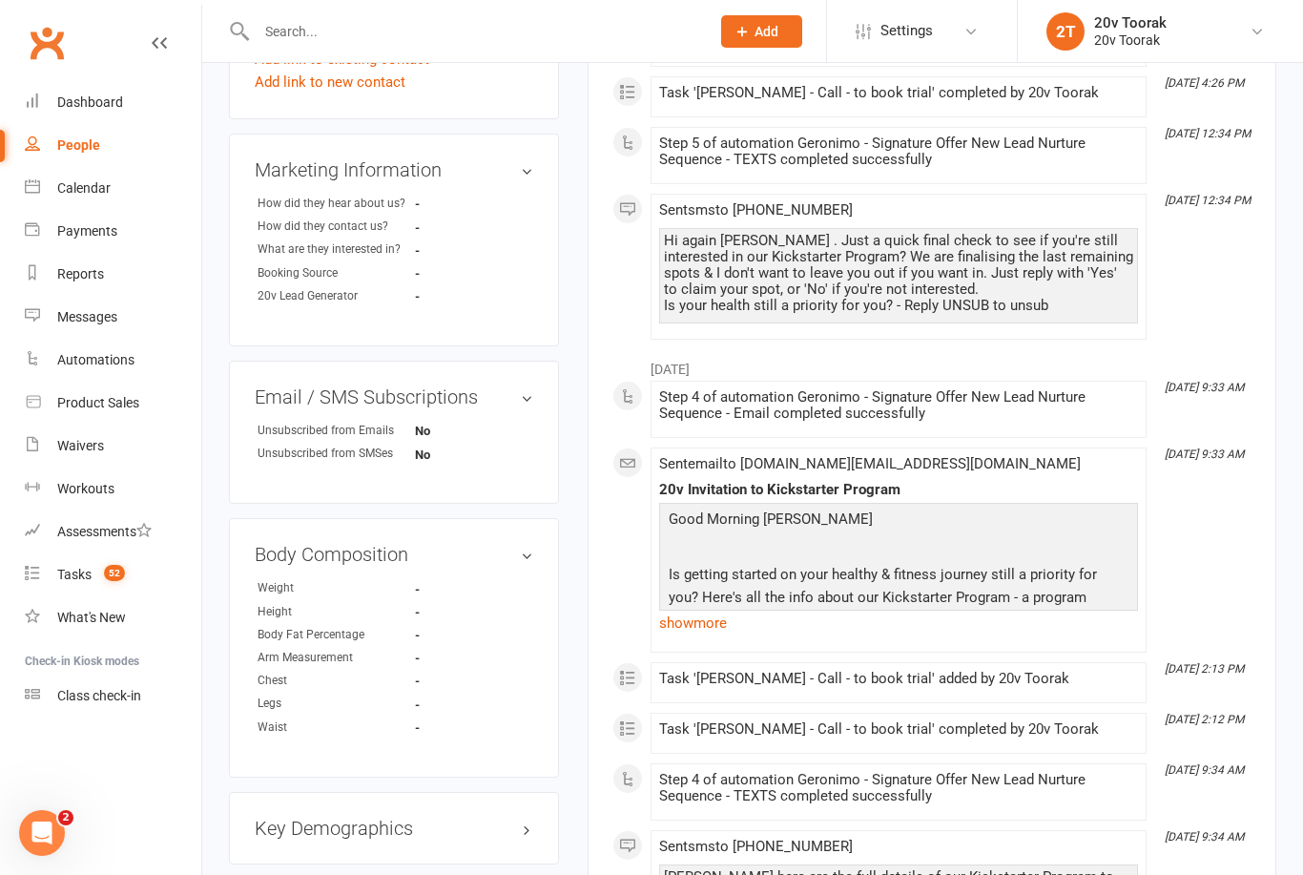
click at [686, 610] on link "show more" at bounding box center [898, 623] width 479 height 27
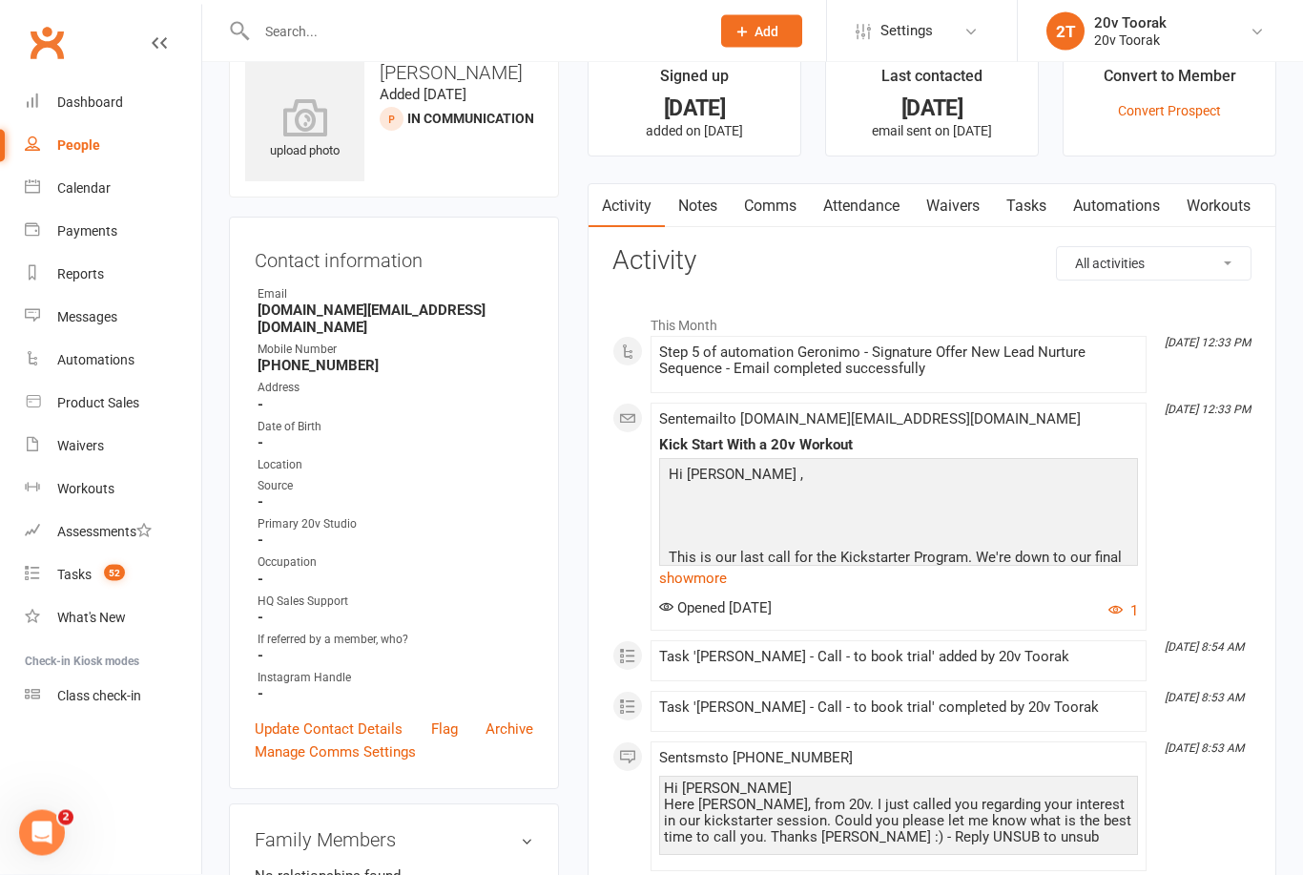
scroll to position [0, 0]
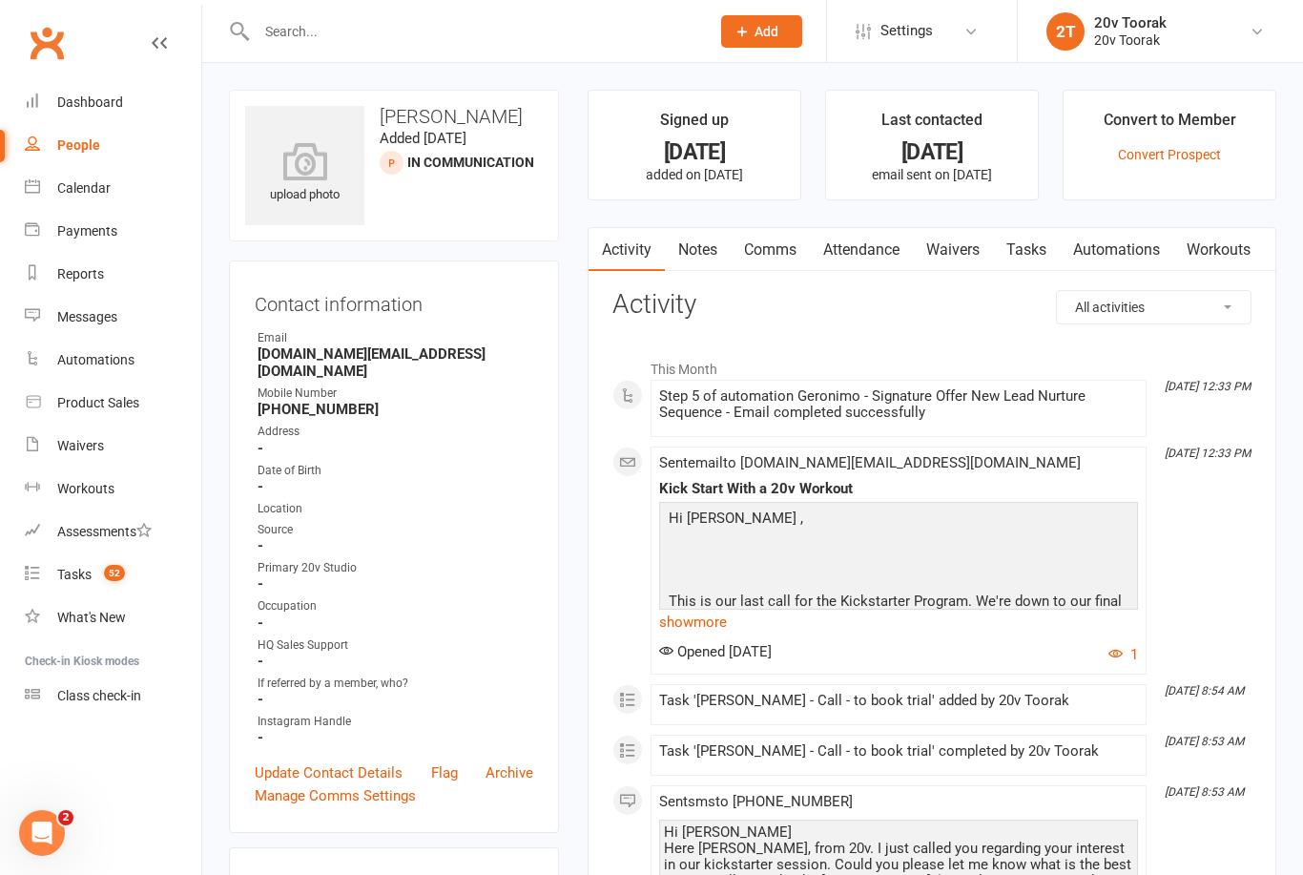
click at [1030, 243] on link "Tasks" at bounding box center [1026, 250] width 67 height 44
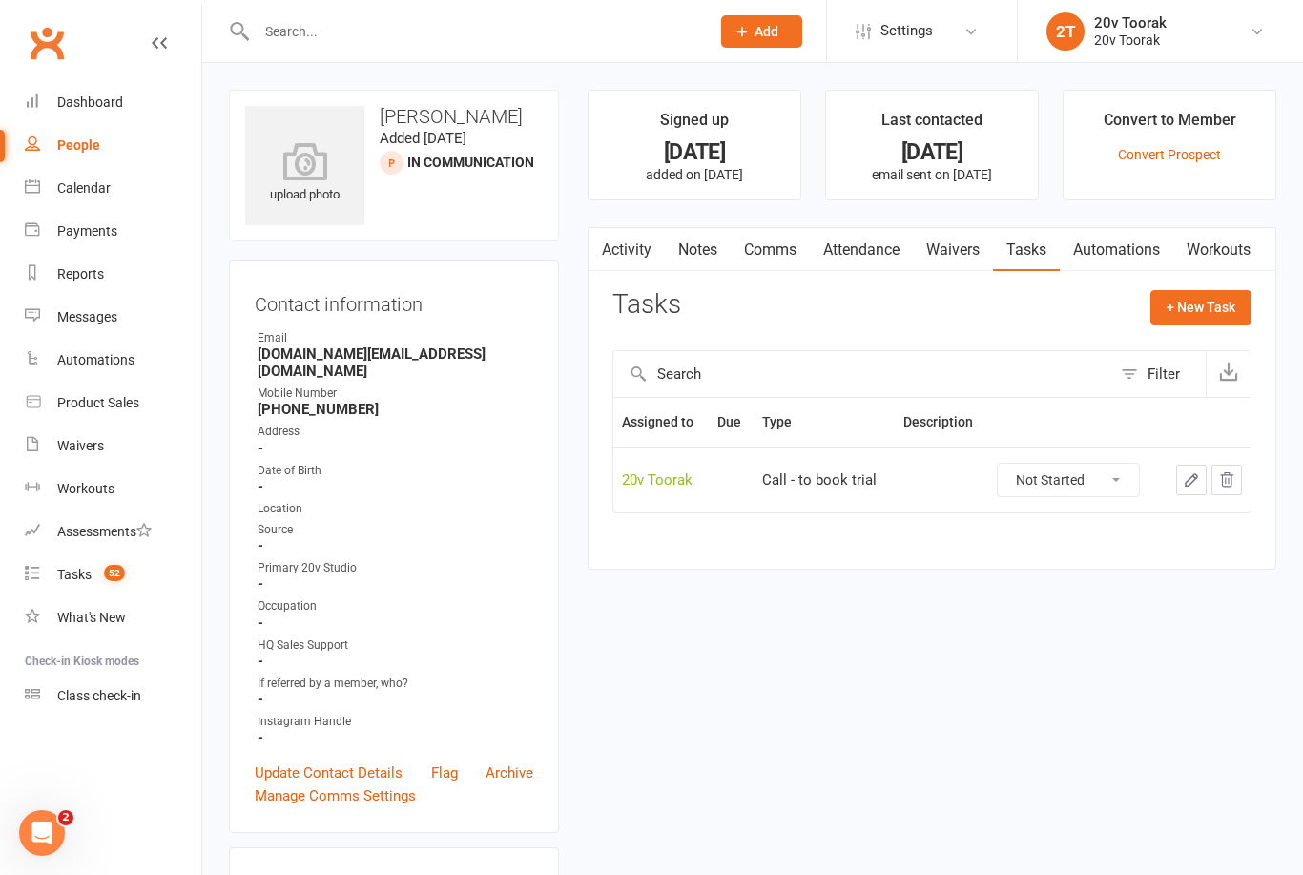
click at [638, 247] on link "Activity" at bounding box center [627, 250] width 76 height 44
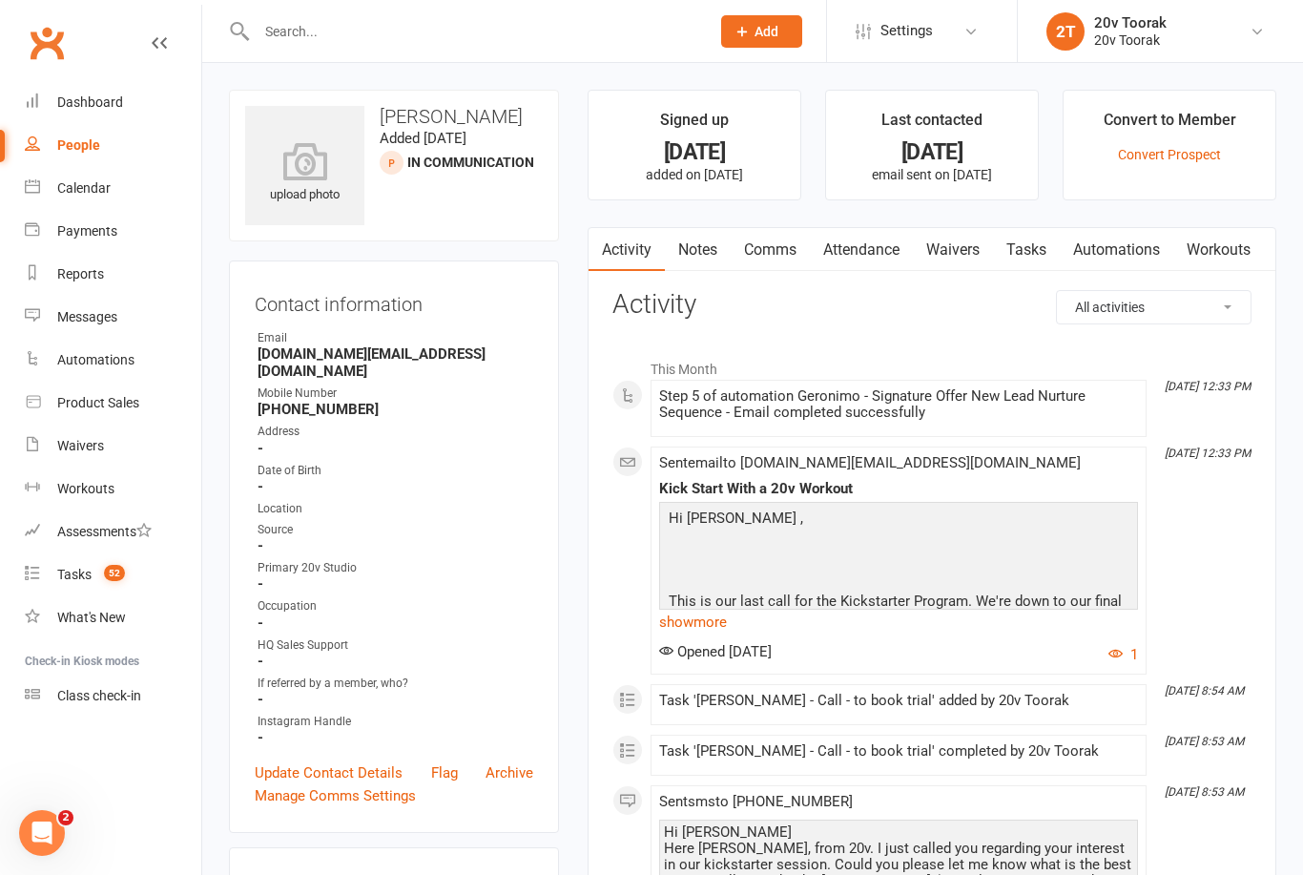
click at [689, 259] on link "Notes" at bounding box center [698, 250] width 66 height 44
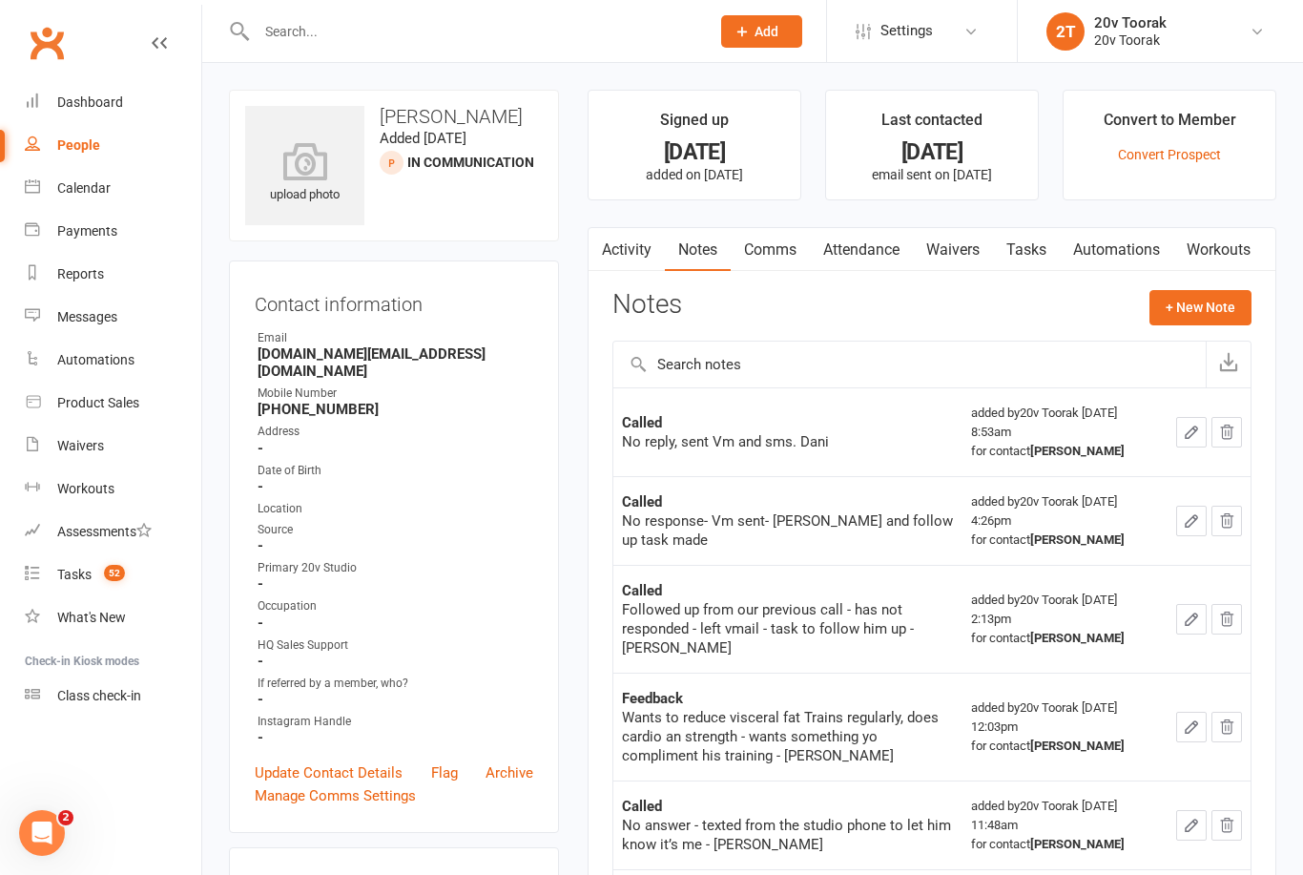
click at [652, 248] on link "Activity" at bounding box center [627, 250] width 76 height 44
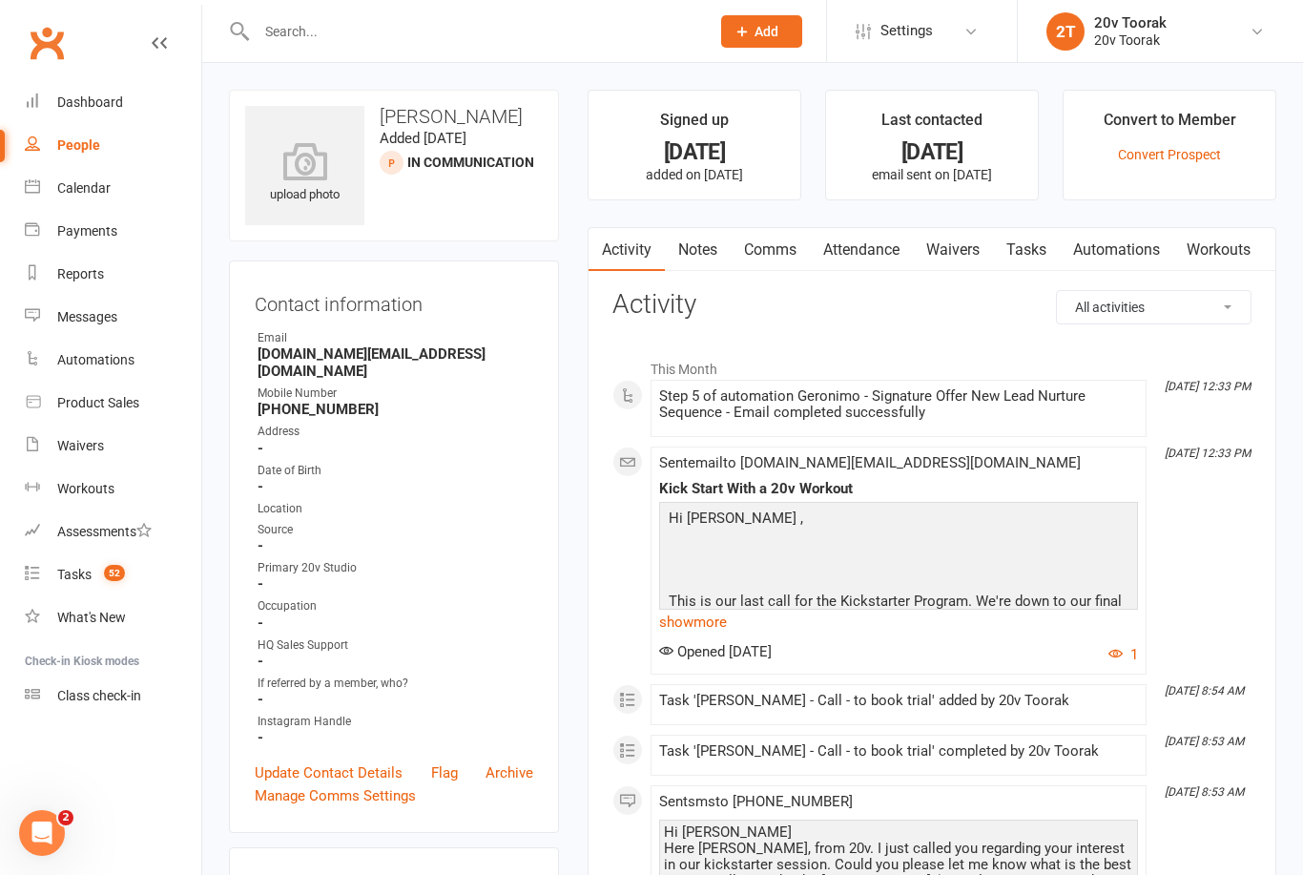
click at [958, 244] on link "Waivers" at bounding box center [953, 250] width 80 height 44
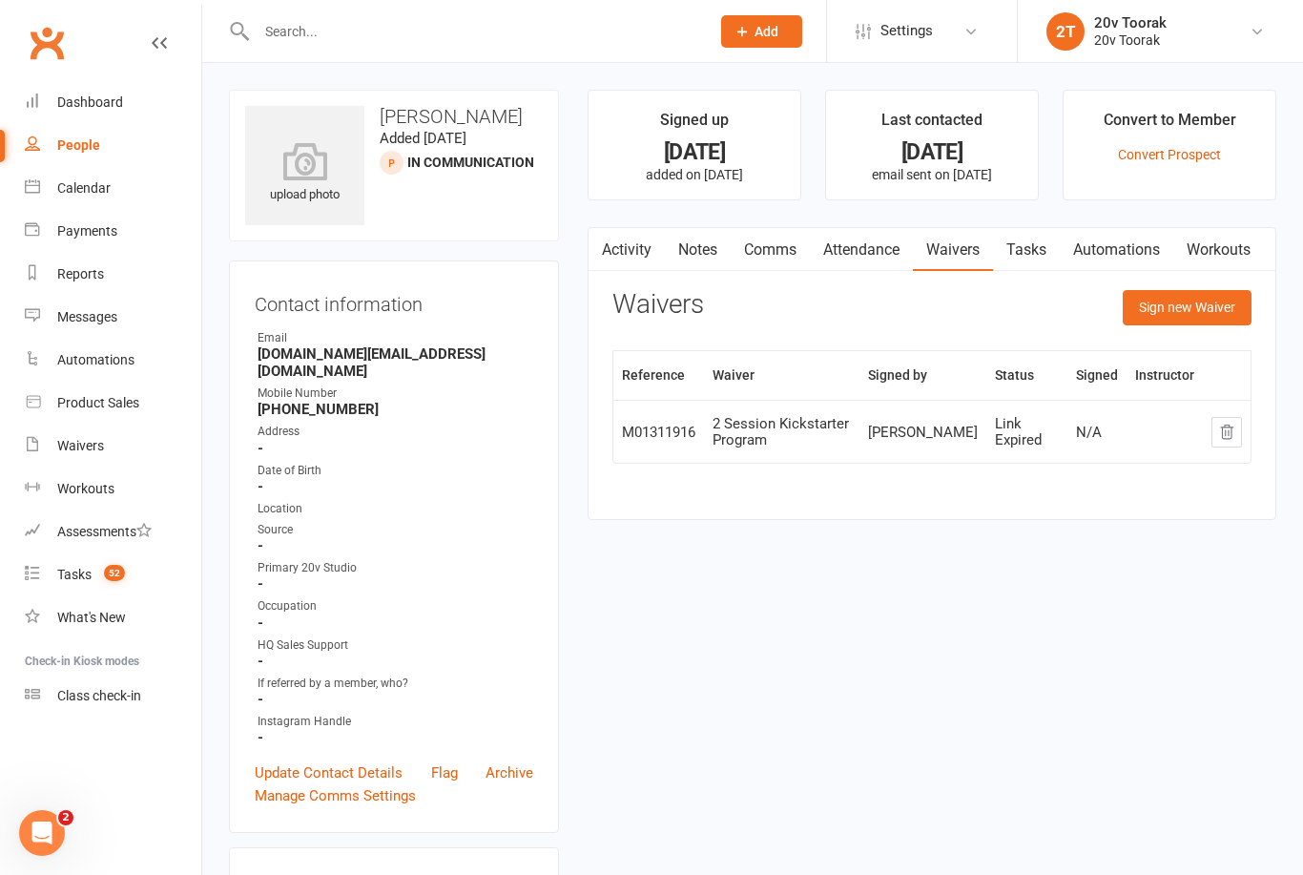
click at [1207, 310] on button "Sign new Waiver" at bounding box center [1187, 307] width 129 height 34
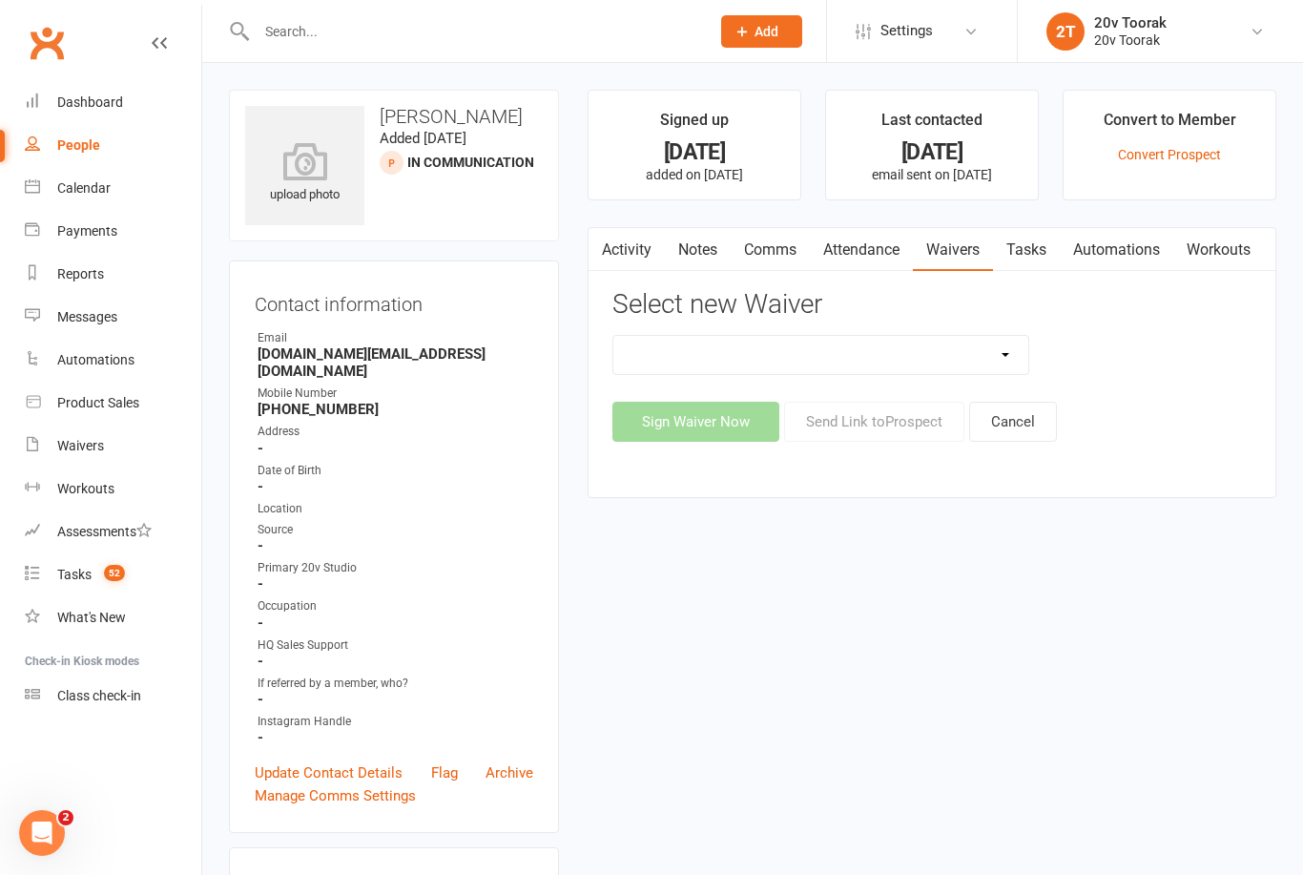
click at [1005, 351] on select "20v Ambassador Program 2 Session Kickstarter Pack Casual Kickstarter Only Web M…" at bounding box center [820, 355] width 415 height 38
select select "13165"
click at [881, 423] on button "Send Link to [GEOGRAPHIC_DATA]" at bounding box center [874, 422] width 180 height 40
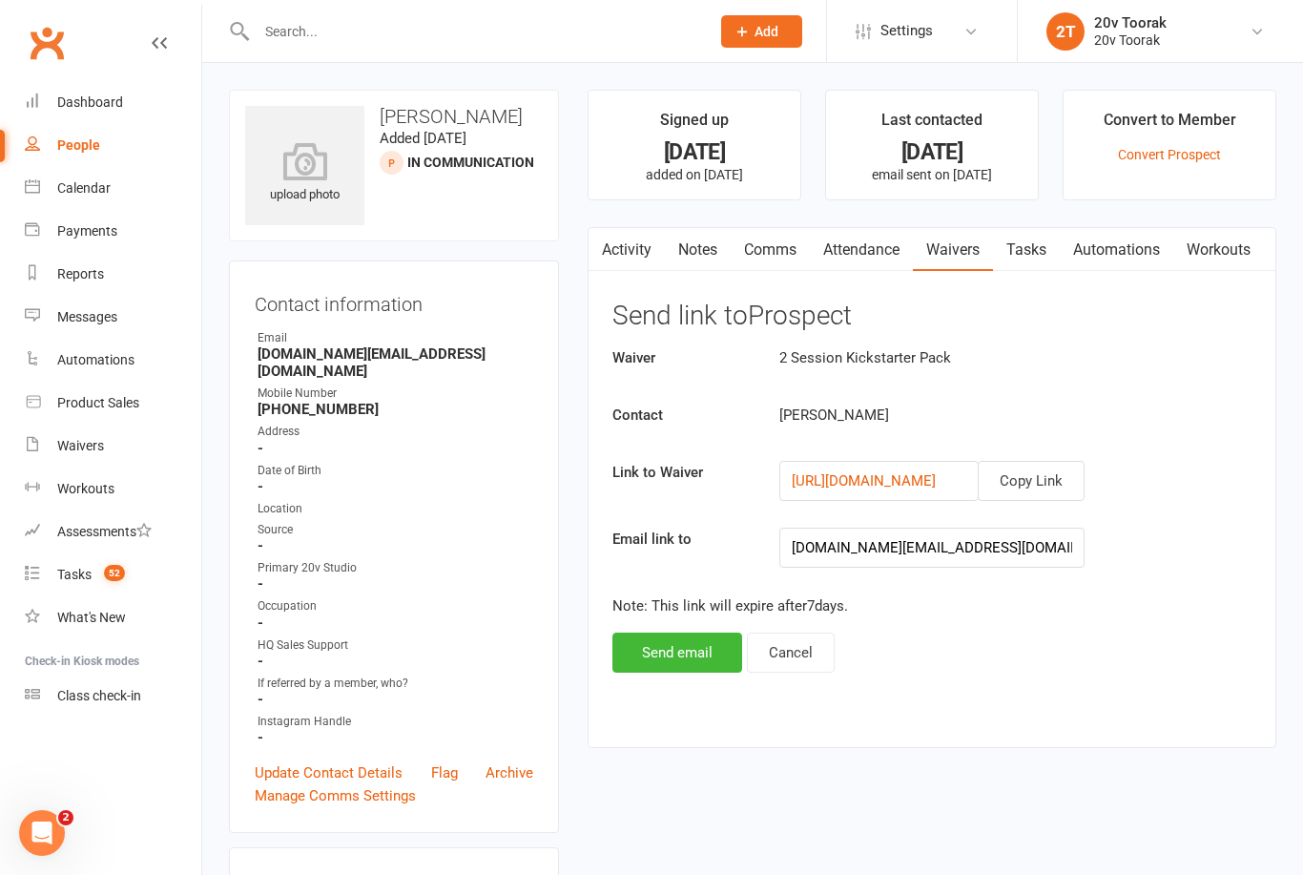
click at [1057, 483] on button "Copy Link" at bounding box center [1031, 481] width 107 height 40
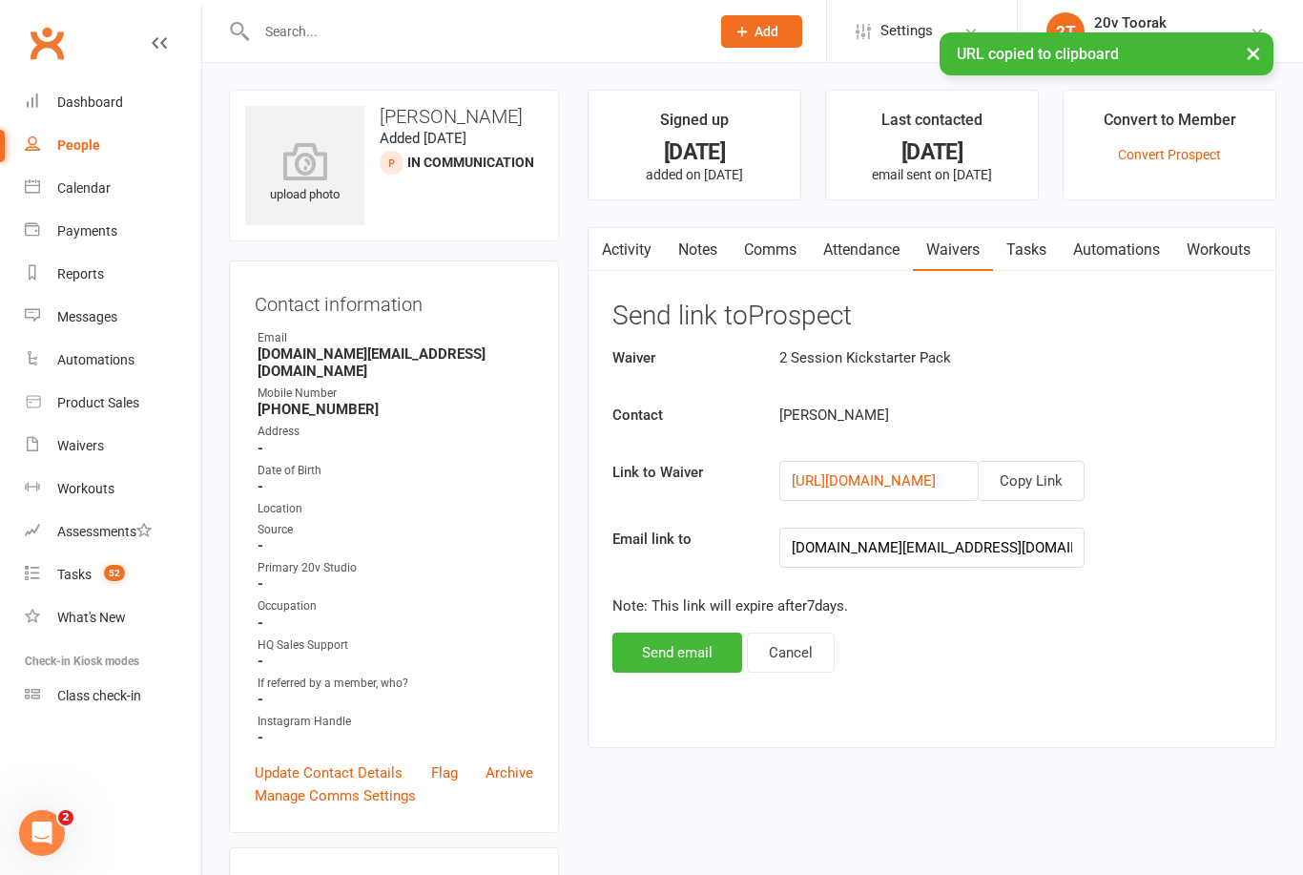
click at [792, 252] on link "Comms" at bounding box center [770, 250] width 79 height 44
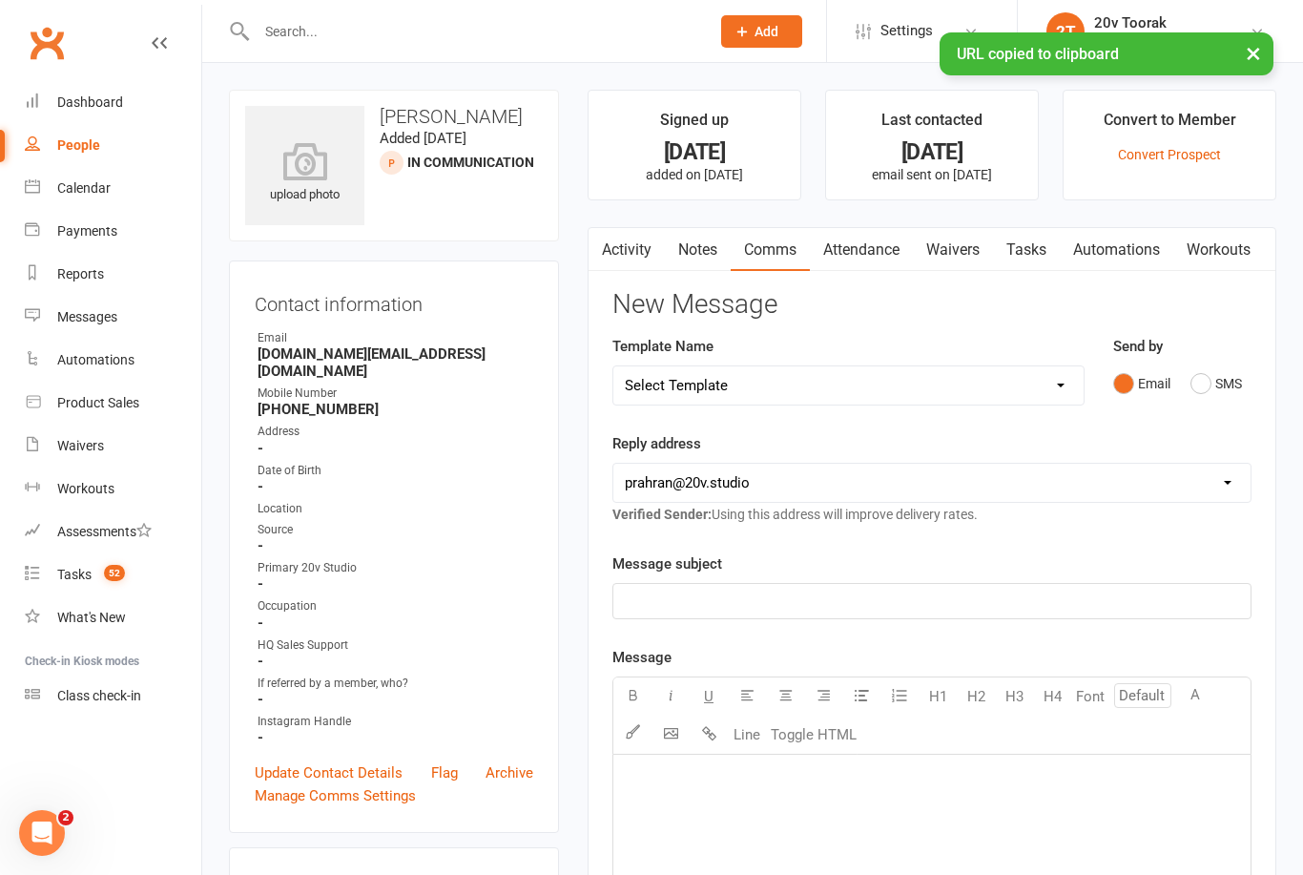
click at [1222, 397] on button "SMS" at bounding box center [1216, 383] width 52 height 36
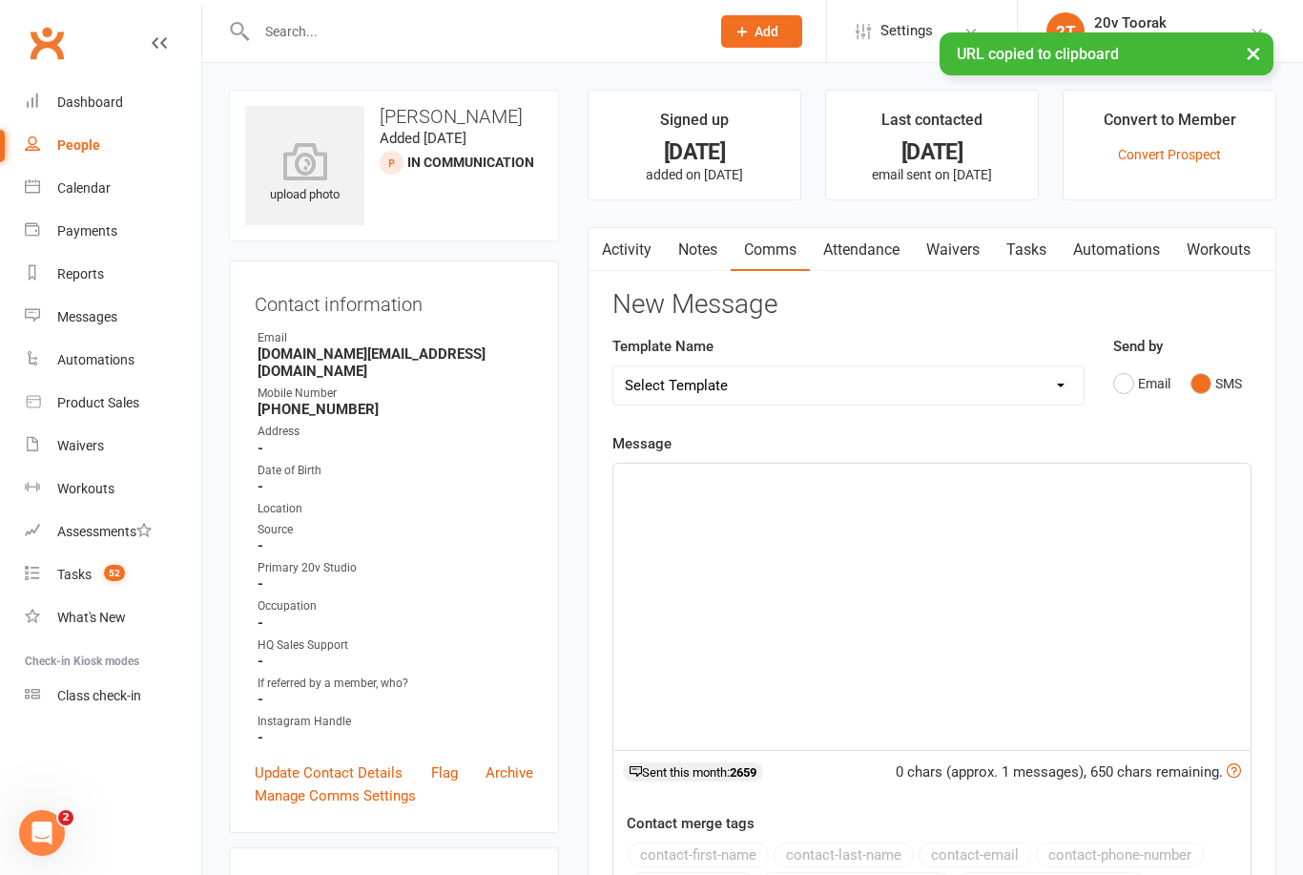
click at [1078, 550] on div "﻿" at bounding box center [931, 607] width 637 height 286
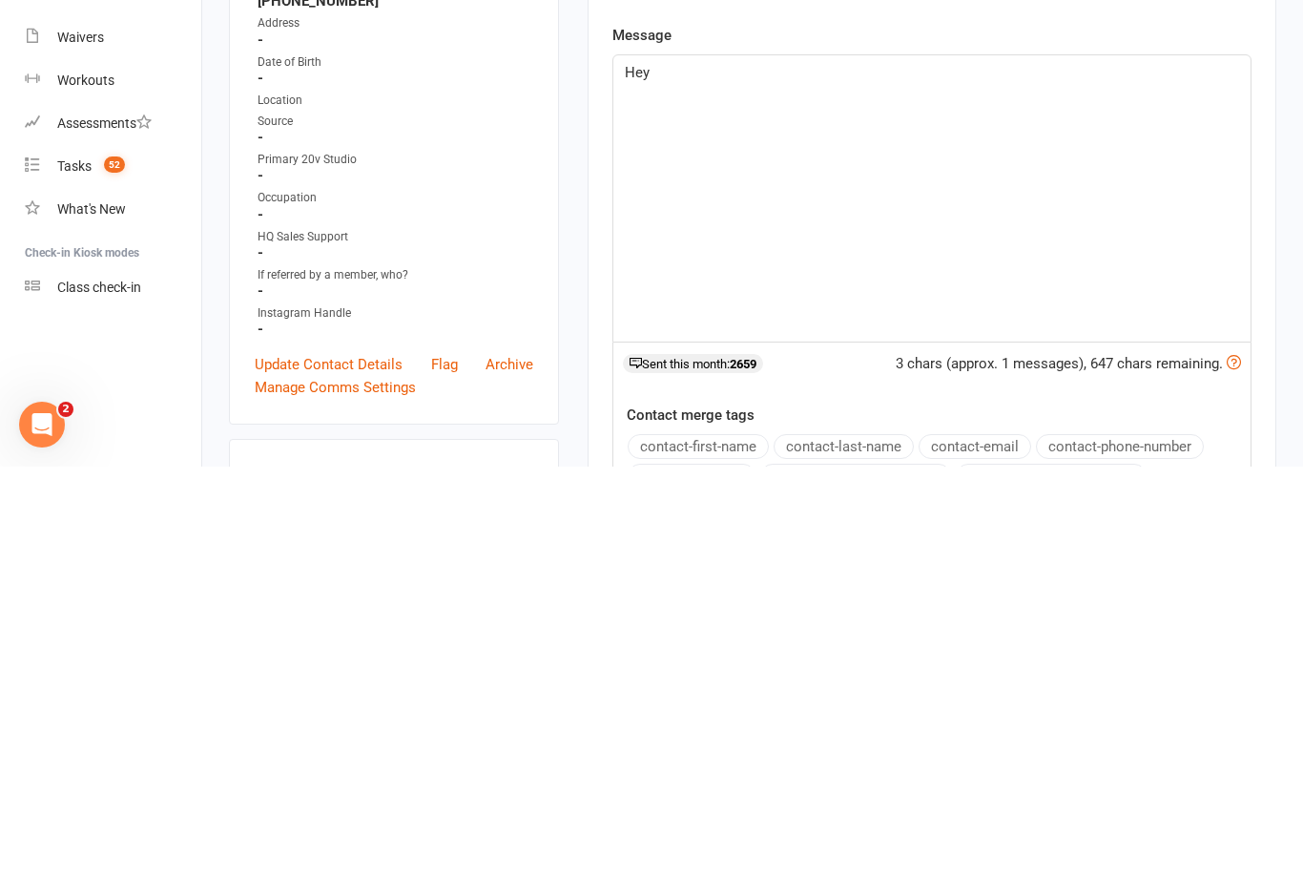
click at [716, 842] on button "contact-first-name" at bounding box center [698, 854] width 141 height 25
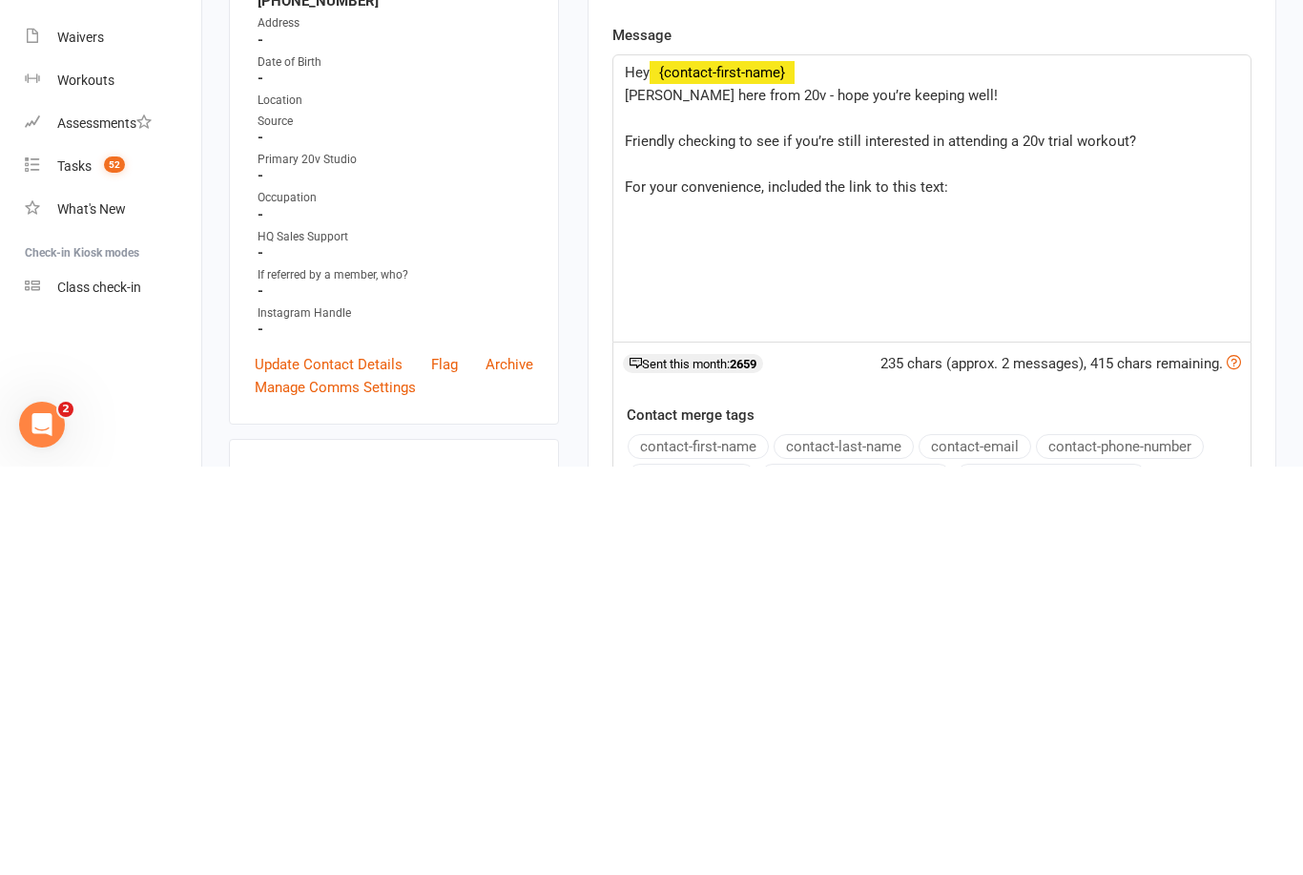
click at [1049, 464] on div "Hey ﻿ {contact-first-name} Byron here from 20v - hope you’re keeping well! ﻿ Fr…" at bounding box center [931, 607] width 637 height 286
click at [983, 584] on p "For your convenience, included the link to this text:" at bounding box center [932, 595] width 614 height 23
click at [883, 675] on p "If you had any questions" at bounding box center [932, 686] width 614 height 23
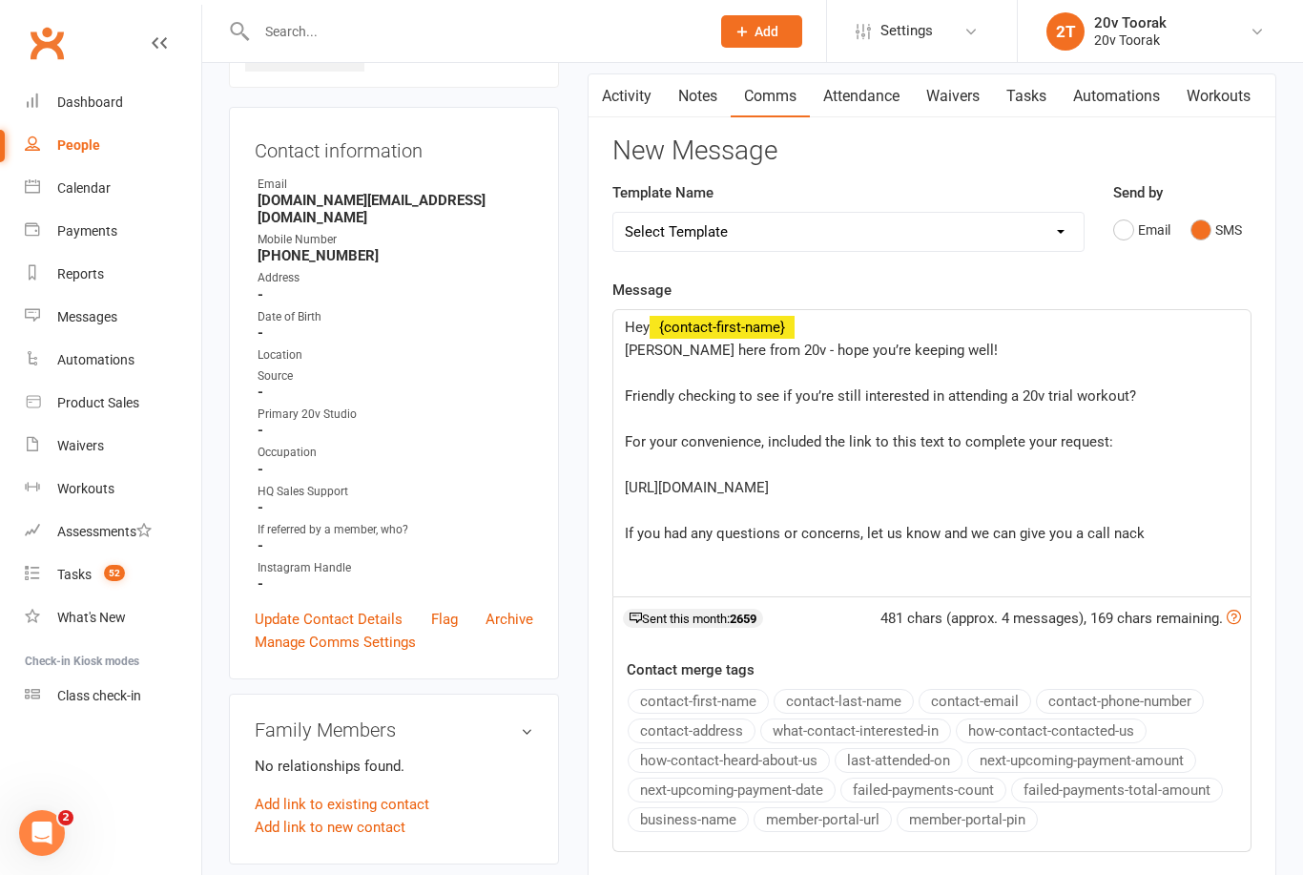
click at [1190, 545] on p "If you had any questions or concerns, let us know and we can give you a call na…" at bounding box center [932, 533] width 614 height 23
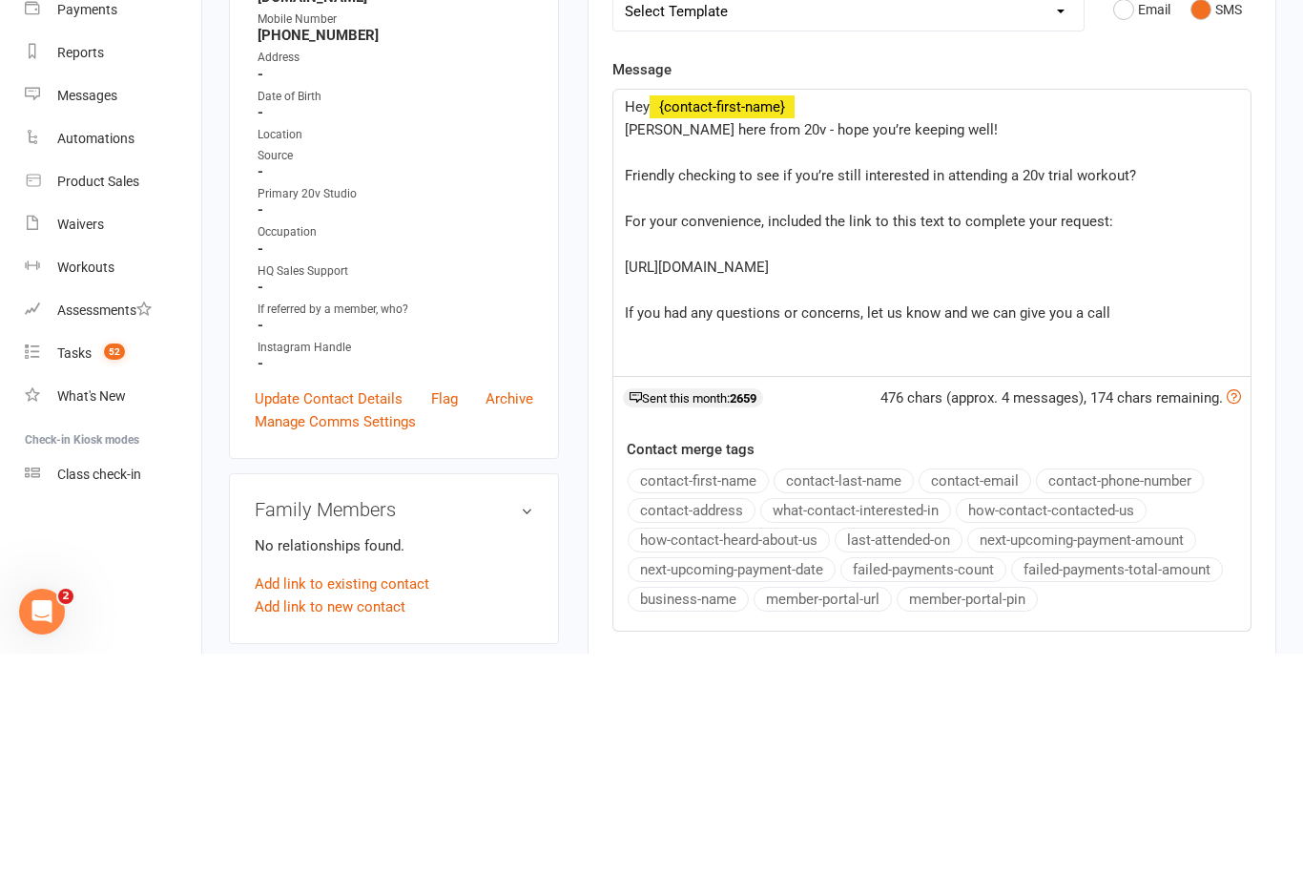
click at [1186, 523] on p "If you had any questions or concerns, let us know and we can give you a call" at bounding box center [932, 534] width 614 height 23
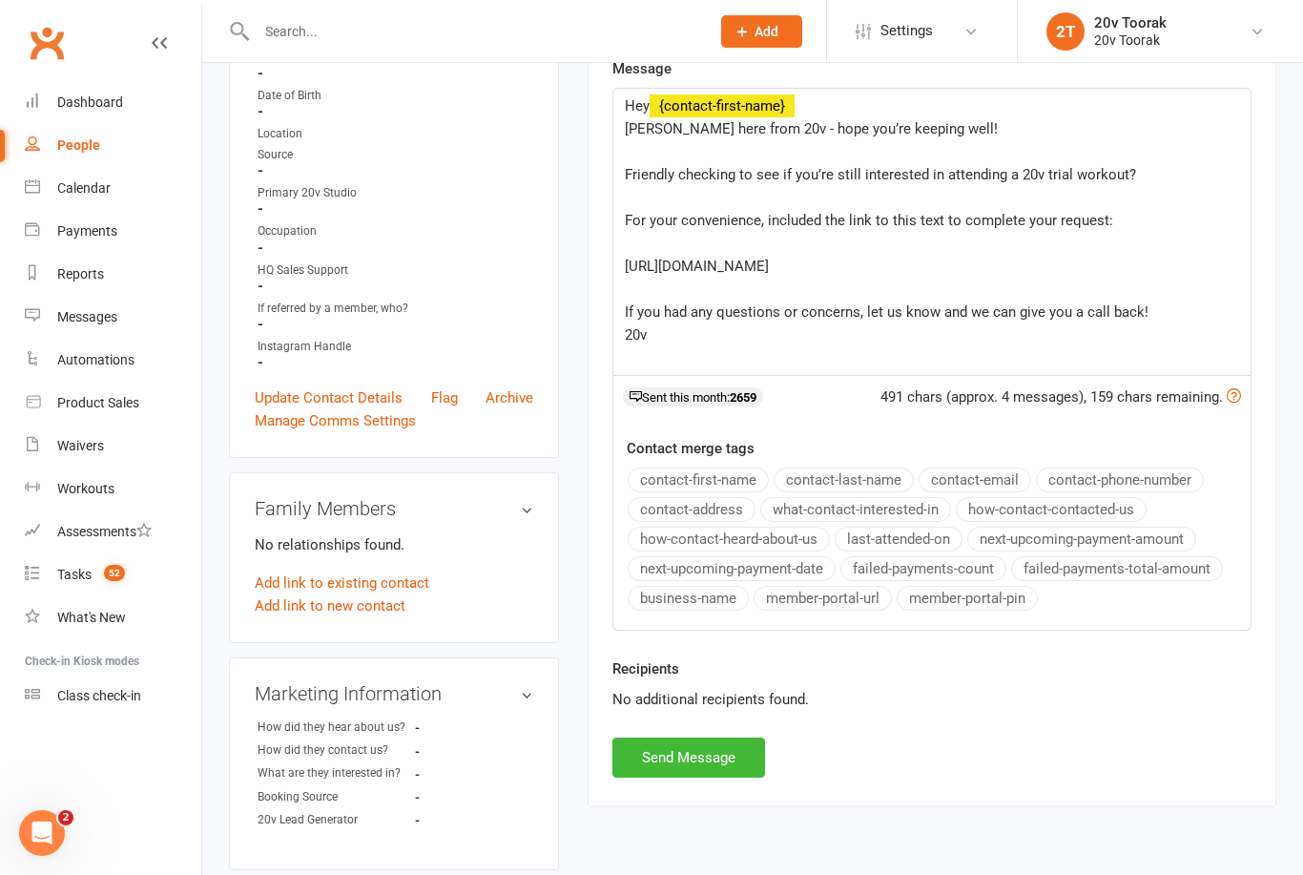
click at [725, 186] on p "﻿" at bounding box center [932, 197] width 614 height 23
click at [735, 178] on span "Friendly checking to see if you’re still interested in attending a 20v trial wo…" at bounding box center [880, 175] width 511 height 17
click at [730, 746] on button "Send Message" at bounding box center [688, 757] width 153 height 40
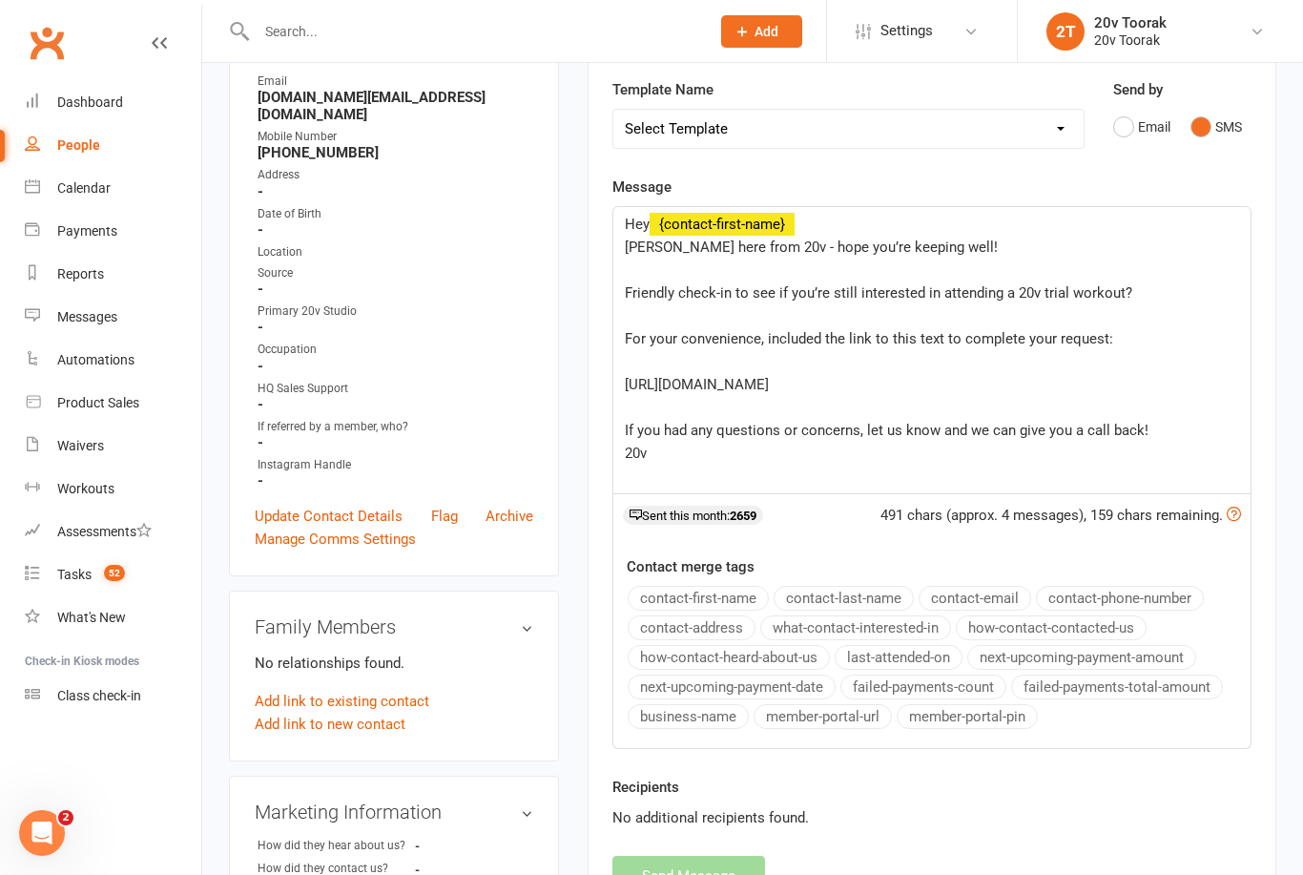
scroll to position [0, 0]
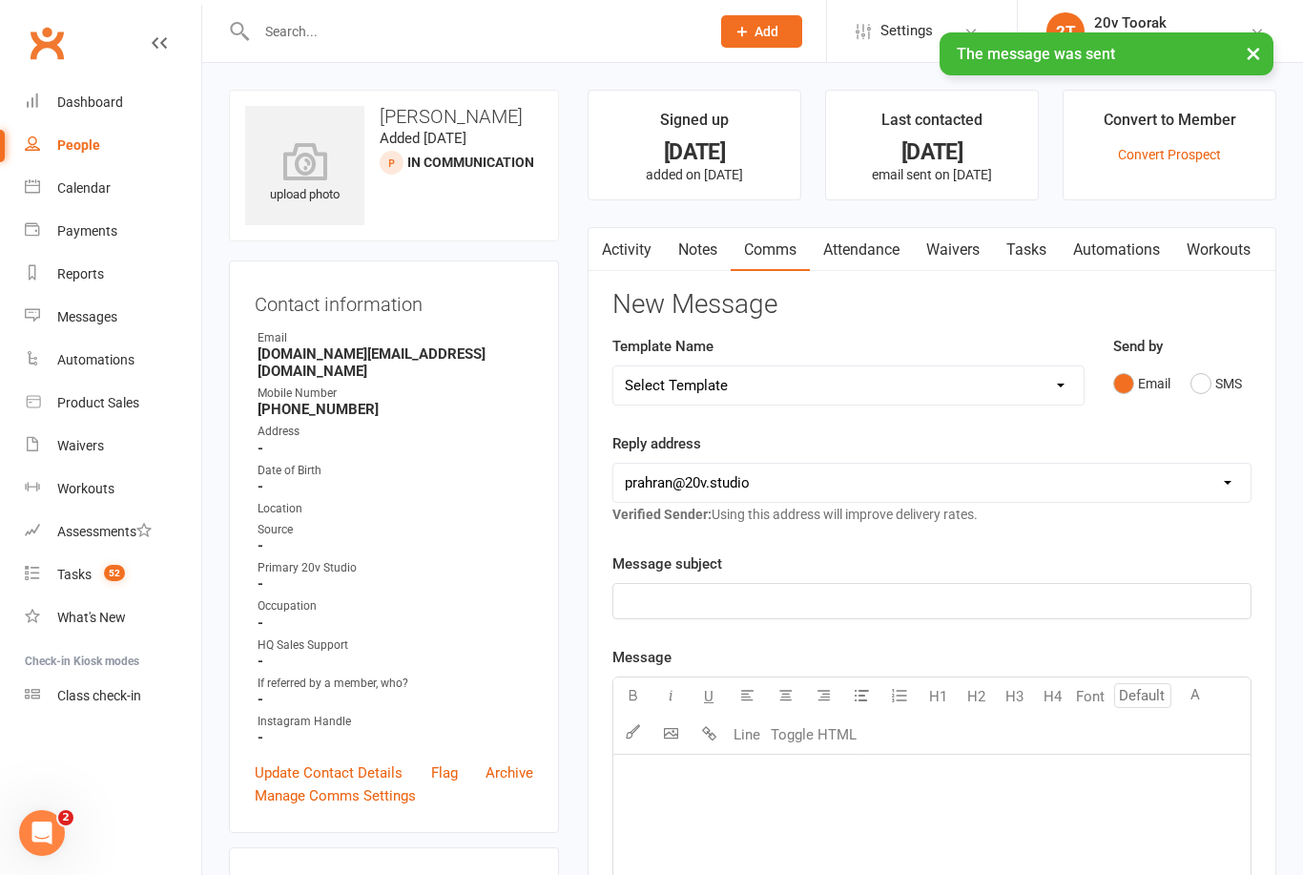
click at [1037, 246] on link "Tasks" at bounding box center [1026, 250] width 67 height 44
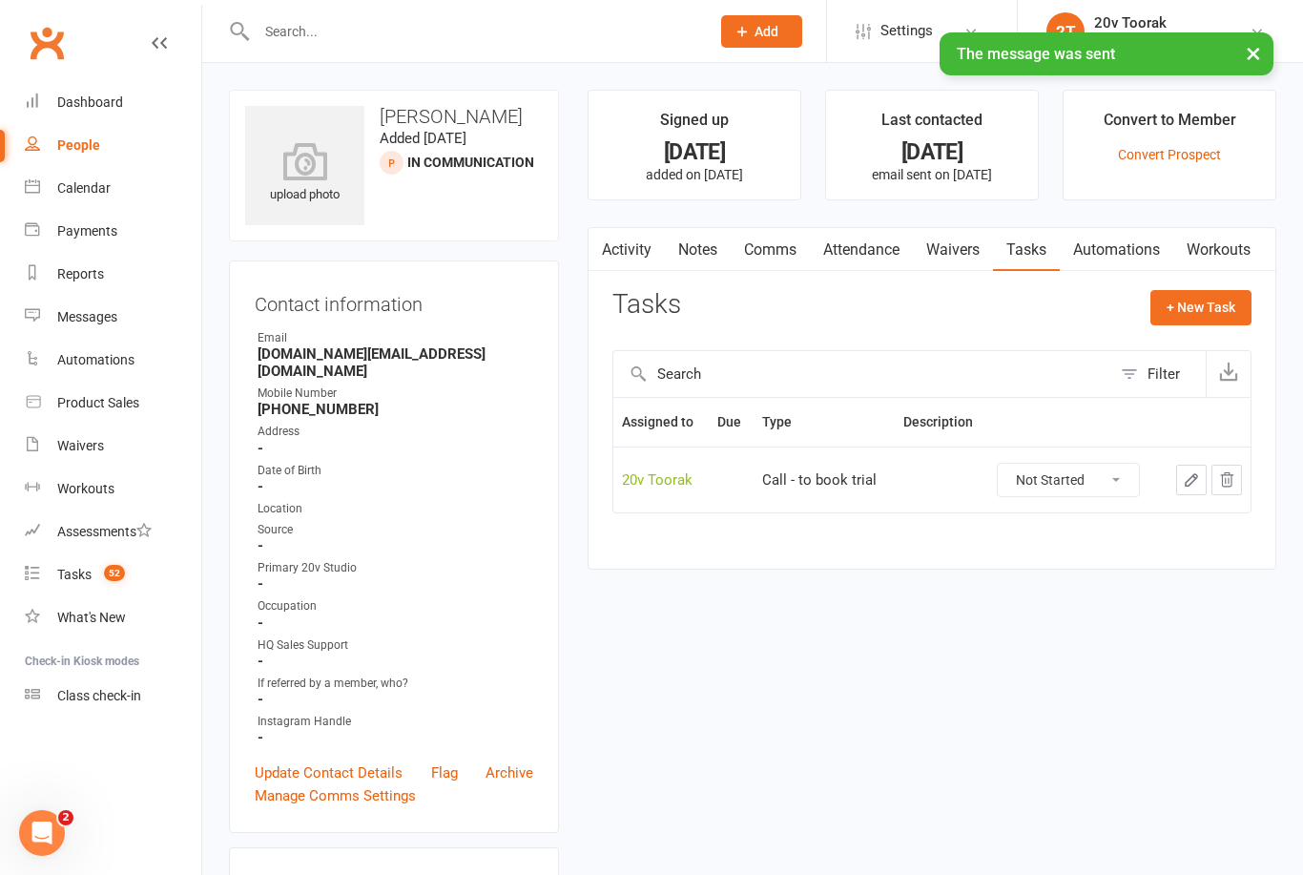
click at [1084, 469] on select "Not Started In Progress Waiting Complete" at bounding box center [1068, 480] width 141 height 32
select select "unstarted"
click at [1204, 290] on button "+ New Task" at bounding box center [1200, 307] width 101 height 34
select select "45736"
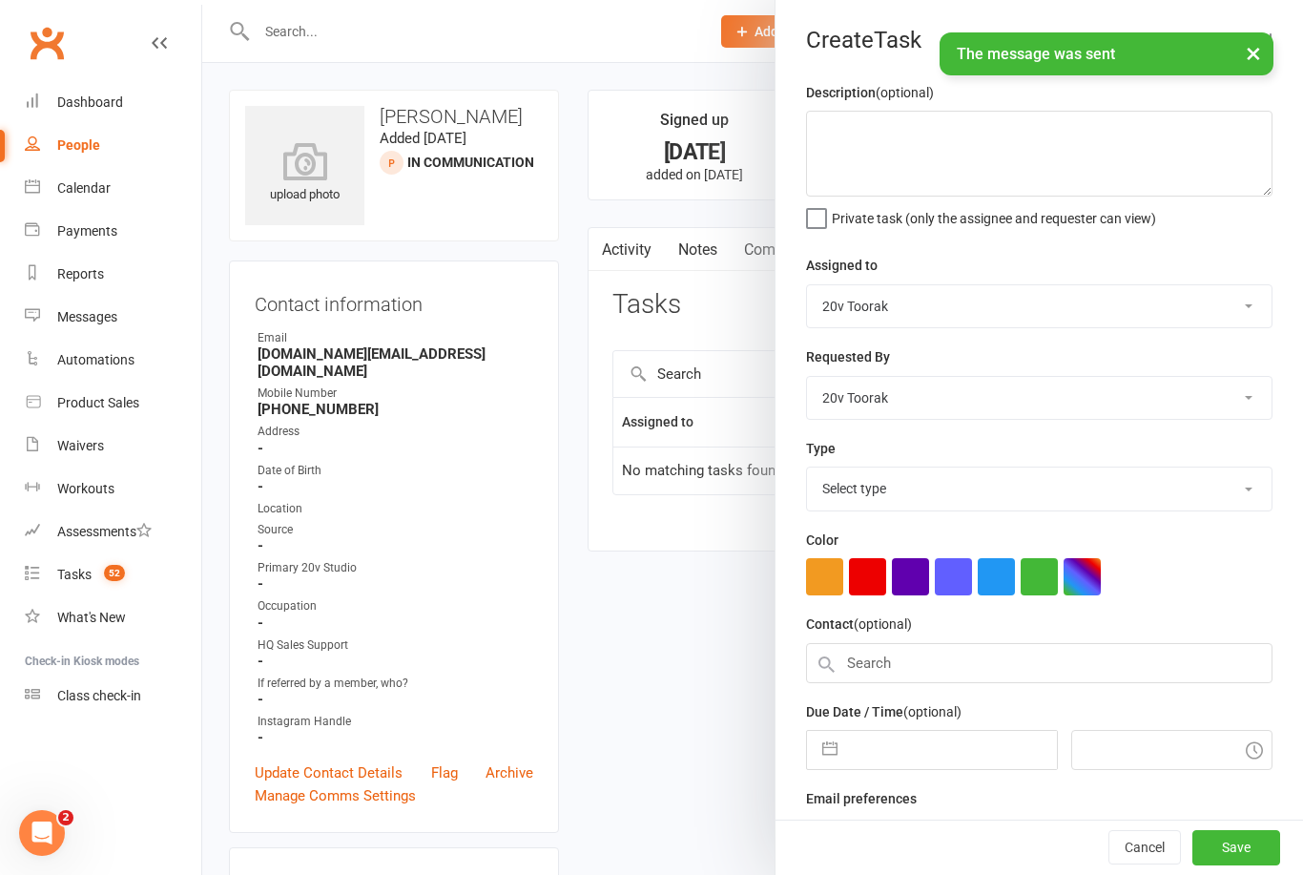
click at [897, 471] on select "Select type Call Call - to book trial Confirm session attendance Confirm trial …" at bounding box center [1039, 488] width 465 height 42
select select "32301"
click at [831, 763] on button "button" at bounding box center [830, 744] width 34 height 38
select select "6"
select select "2025"
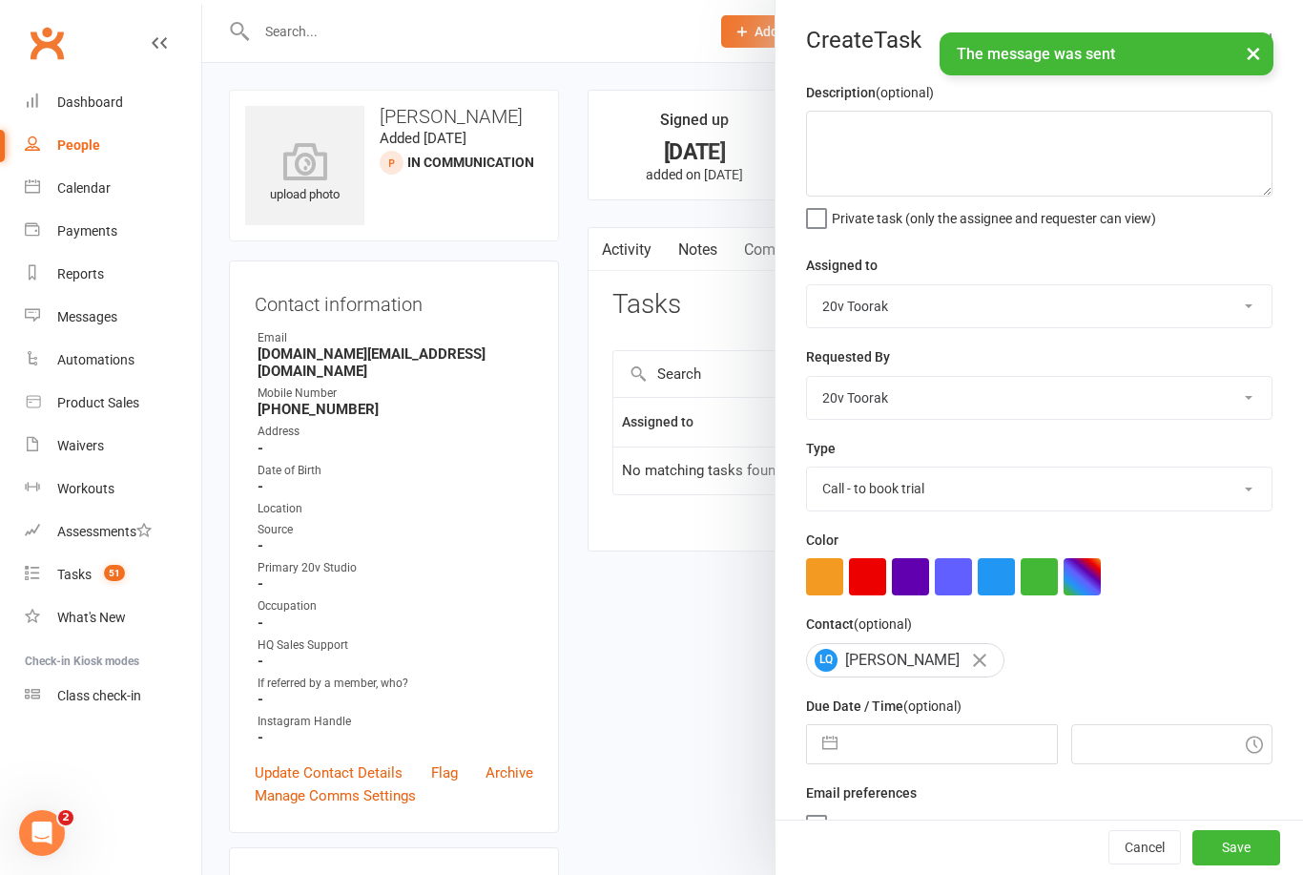
select select "7"
select select "2025"
select select "8"
select select "2025"
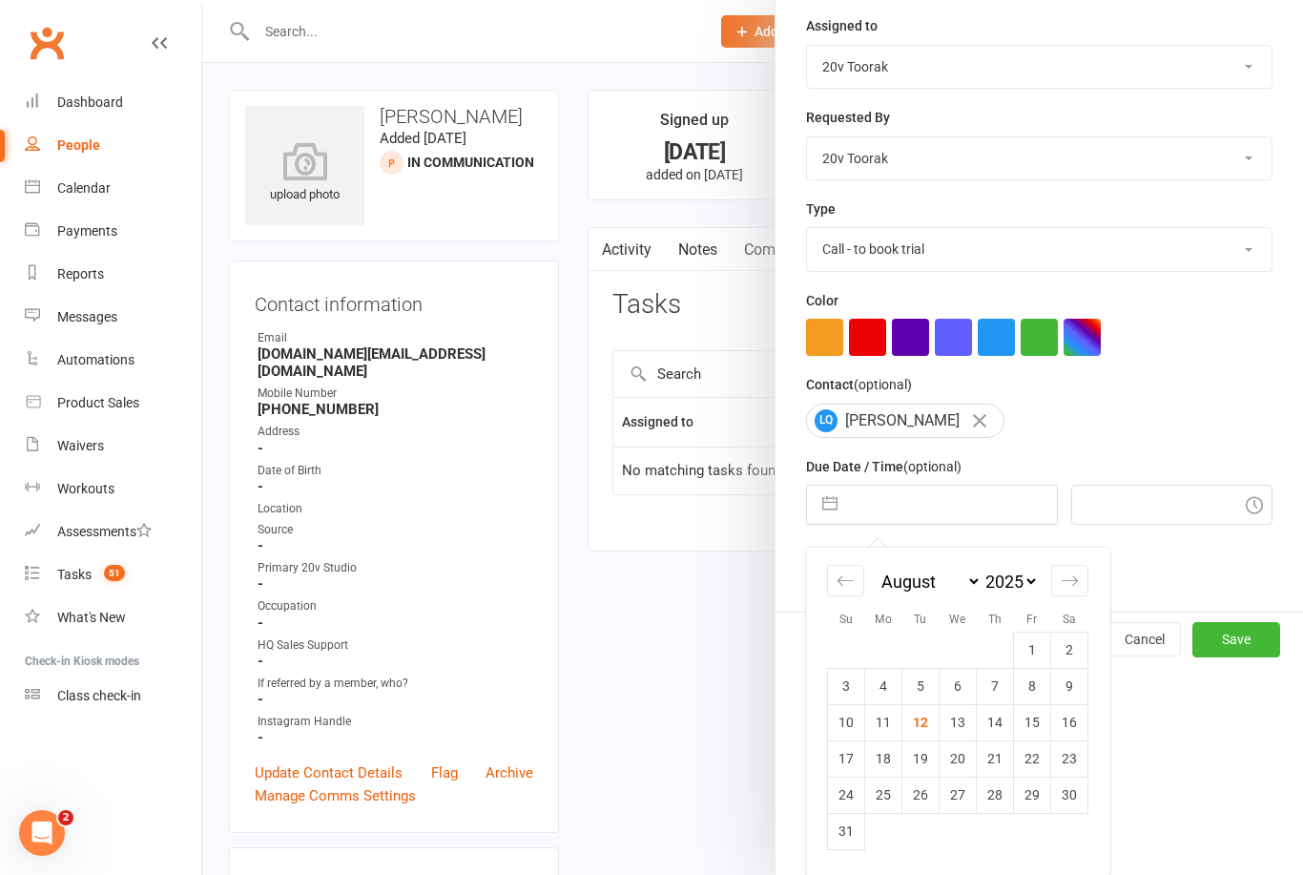
click at [963, 730] on td "13" at bounding box center [958, 722] width 37 height 36
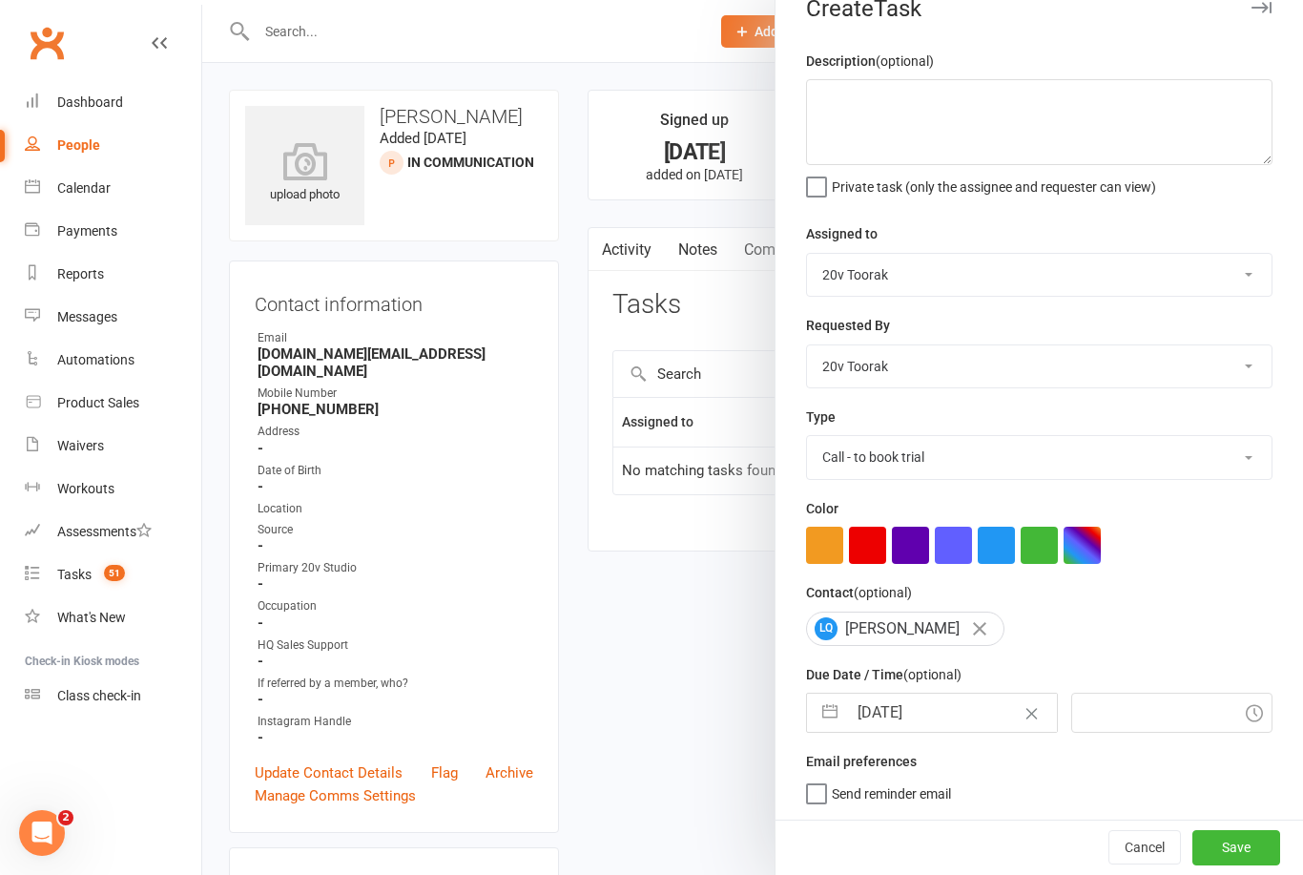
type input "13 Aug 2025"
type input "2:00pm"
click at [1241, 834] on button "Save" at bounding box center [1236, 847] width 88 height 34
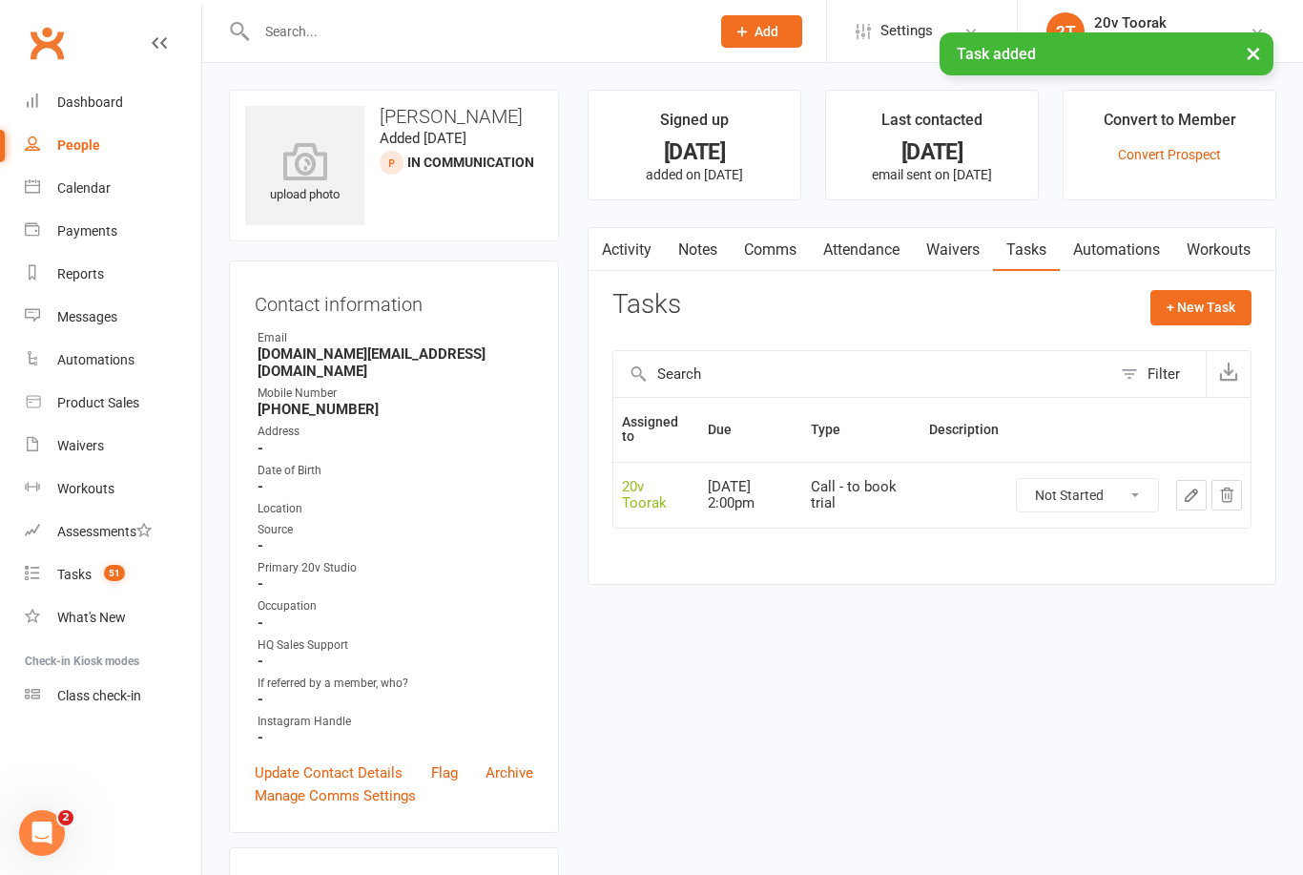
click at [347, 761] on link "Update Contact Details" at bounding box center [329, 772] width 148 height 23
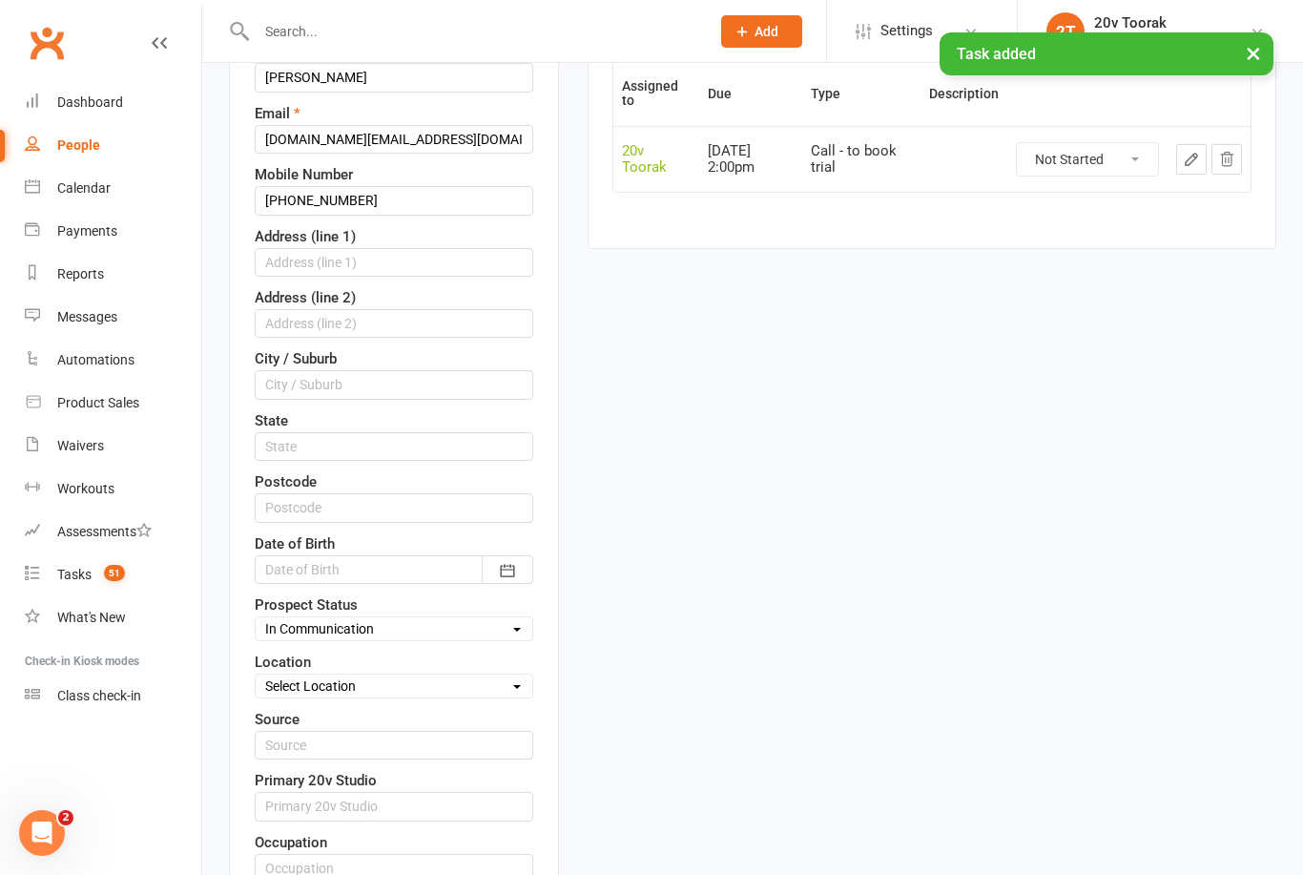
scroll to position [338, 0]
click at [429, 636] on select "Select Parachute Referrals In Communication Call Lter Task Comms 24Jul25 31July…" at bounding box center [394, 626] width 277 height 21
select select "Call Lter Task Comms"
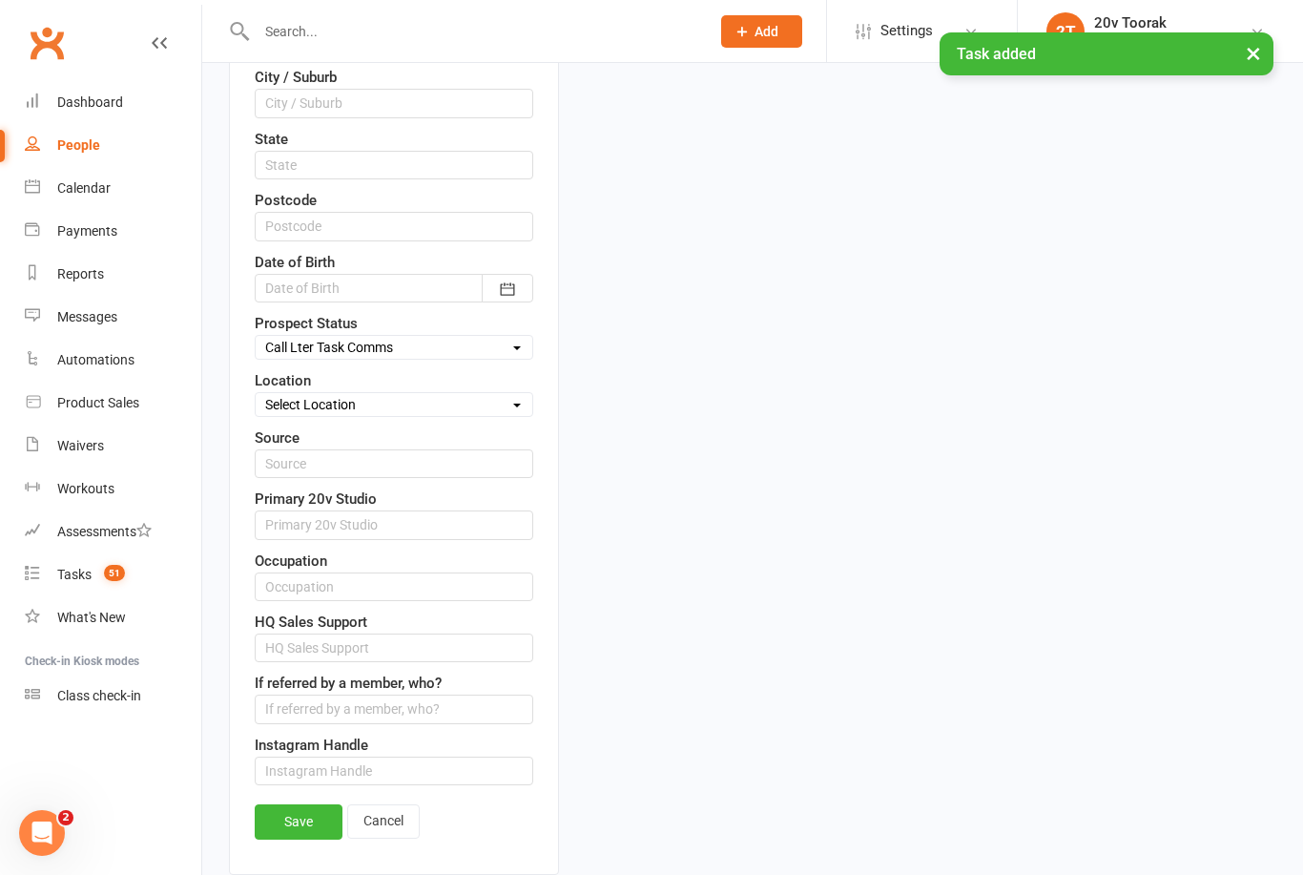
click at [290, 825] on link "Save" at bounding box center [299, 821] width 88 height 34
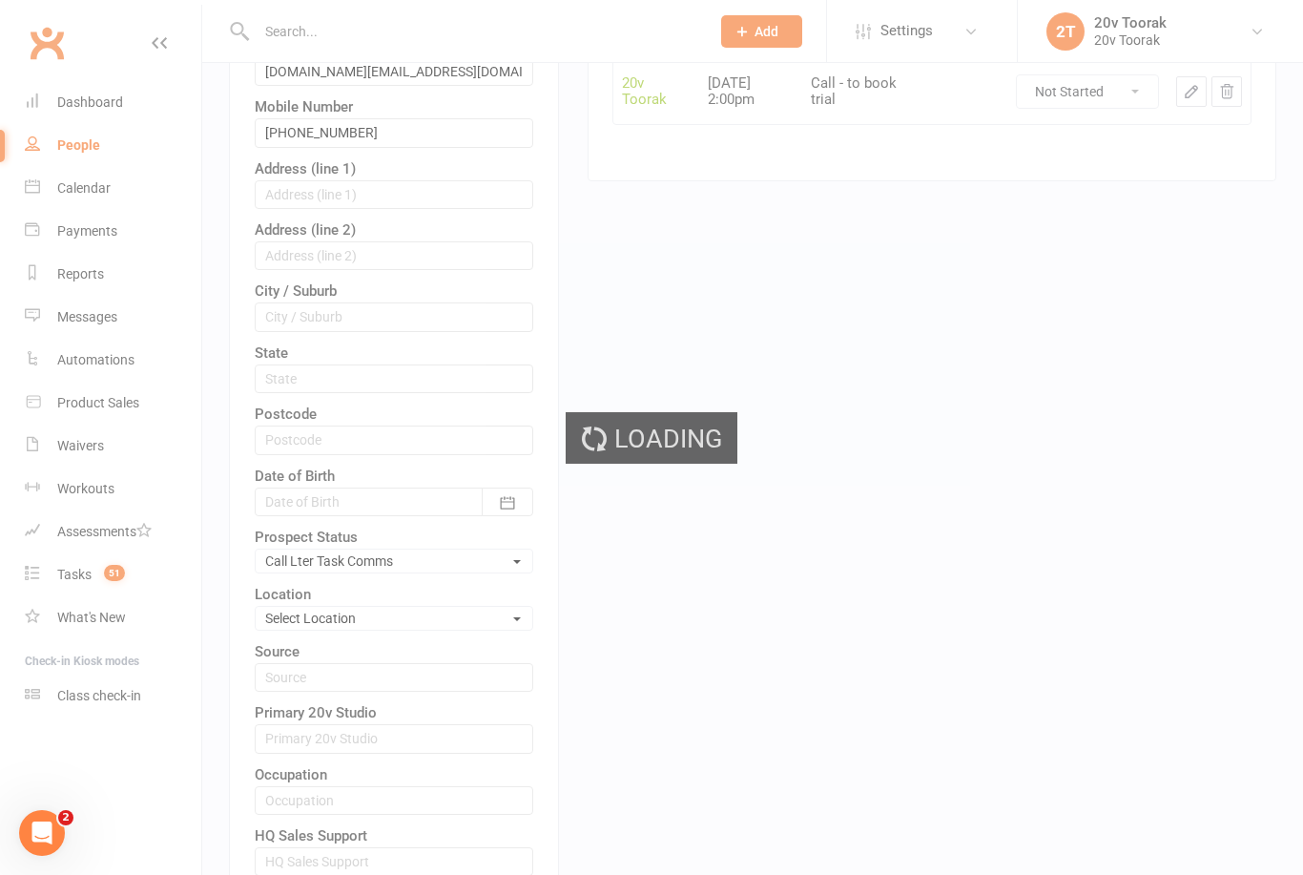
scroll to position [0, 0]
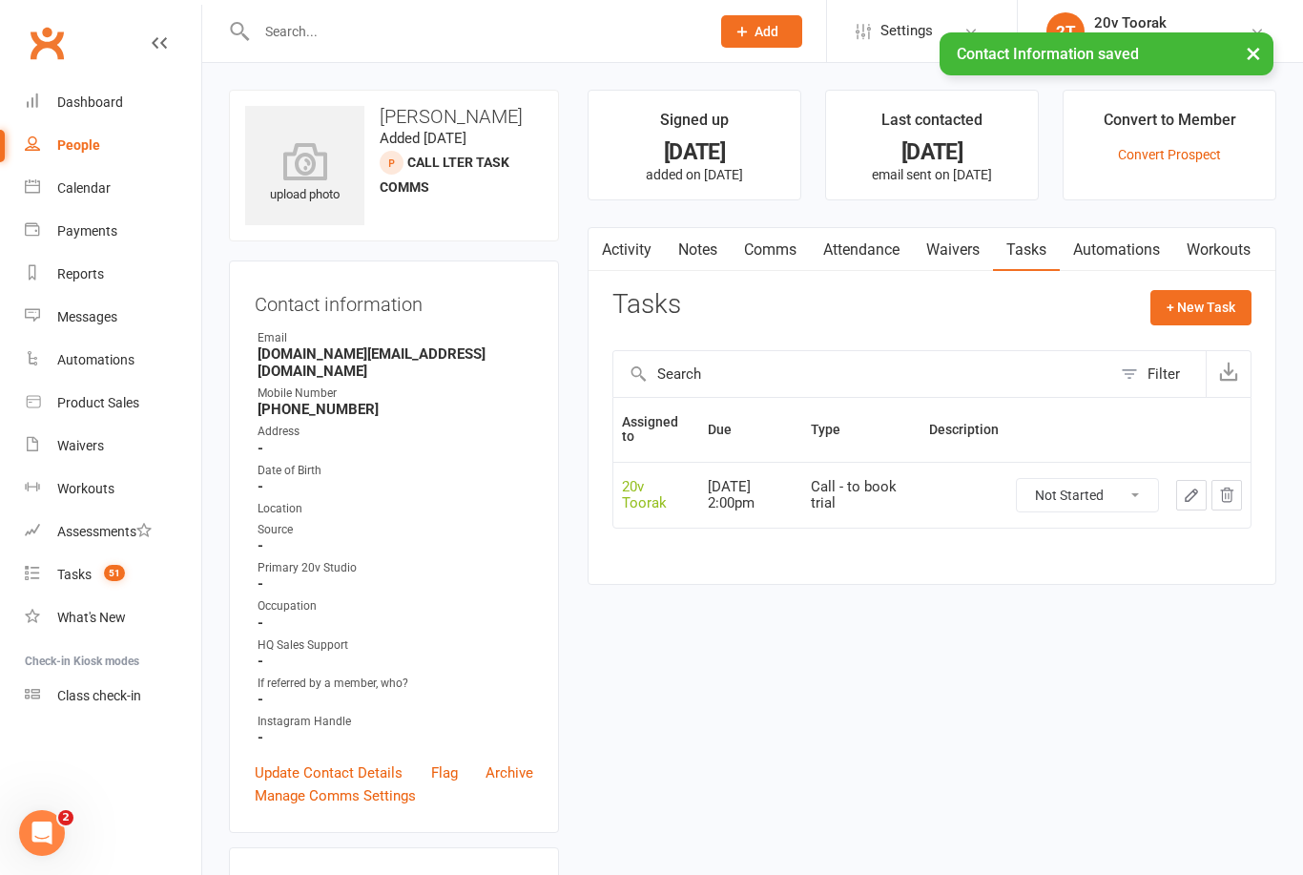
click at [694, 251] on link "Notes" at bounding box center [698, 250] width 66 height 44
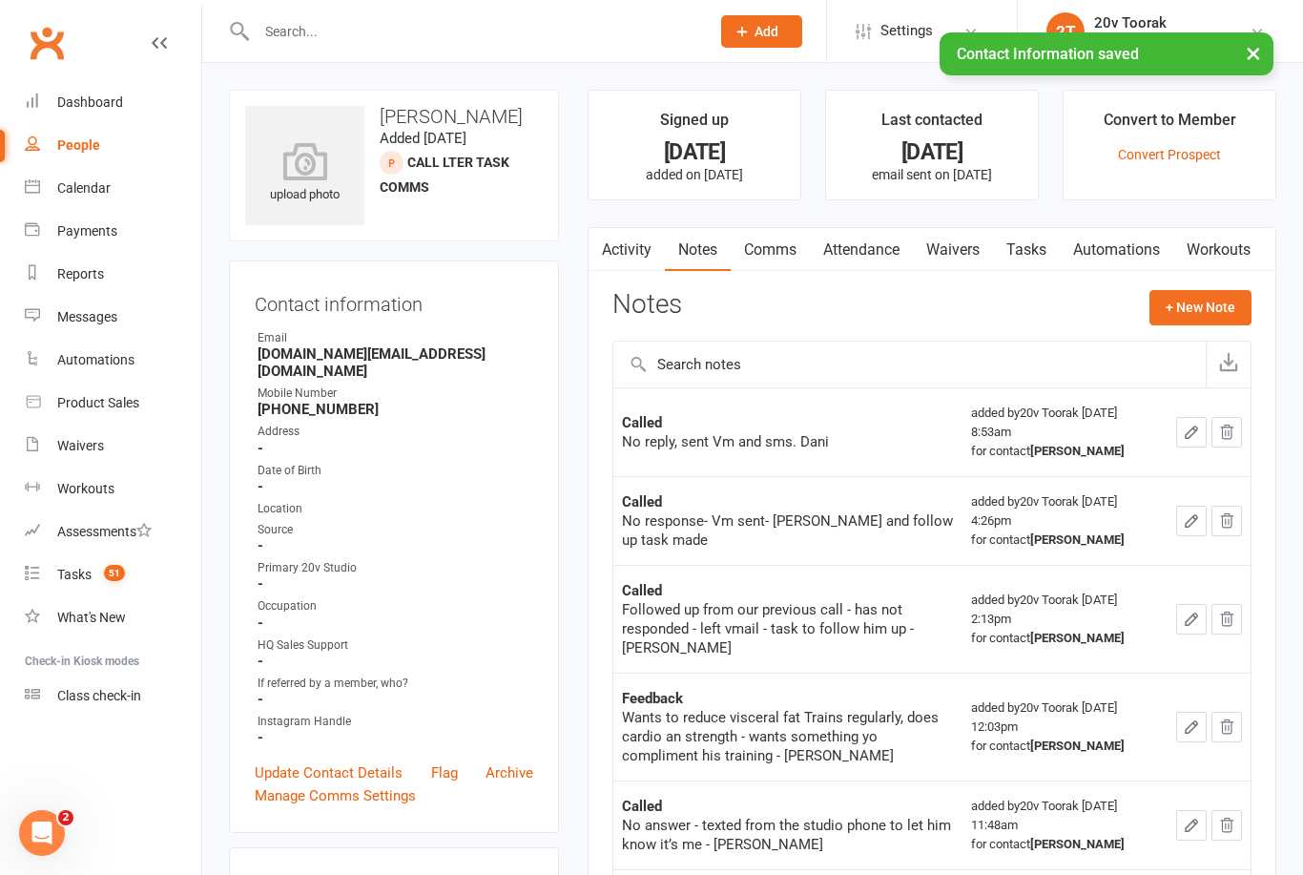
click at [1209, 315] on button "+ New Note" at bounding box center [1200, 307] width 102 height 34
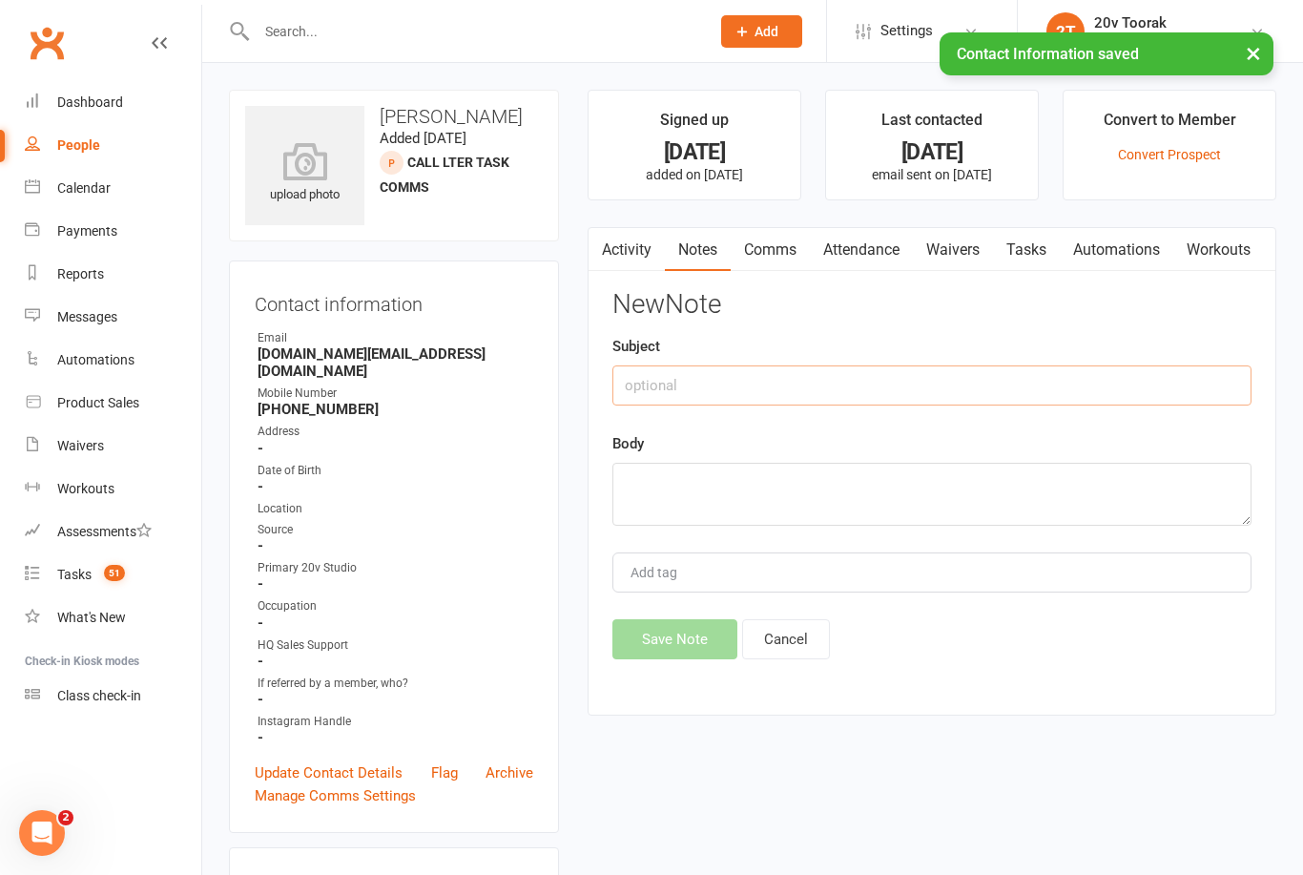
click at [921, 395] on input "text" at bounding box center [931, 385] width 639 height 40
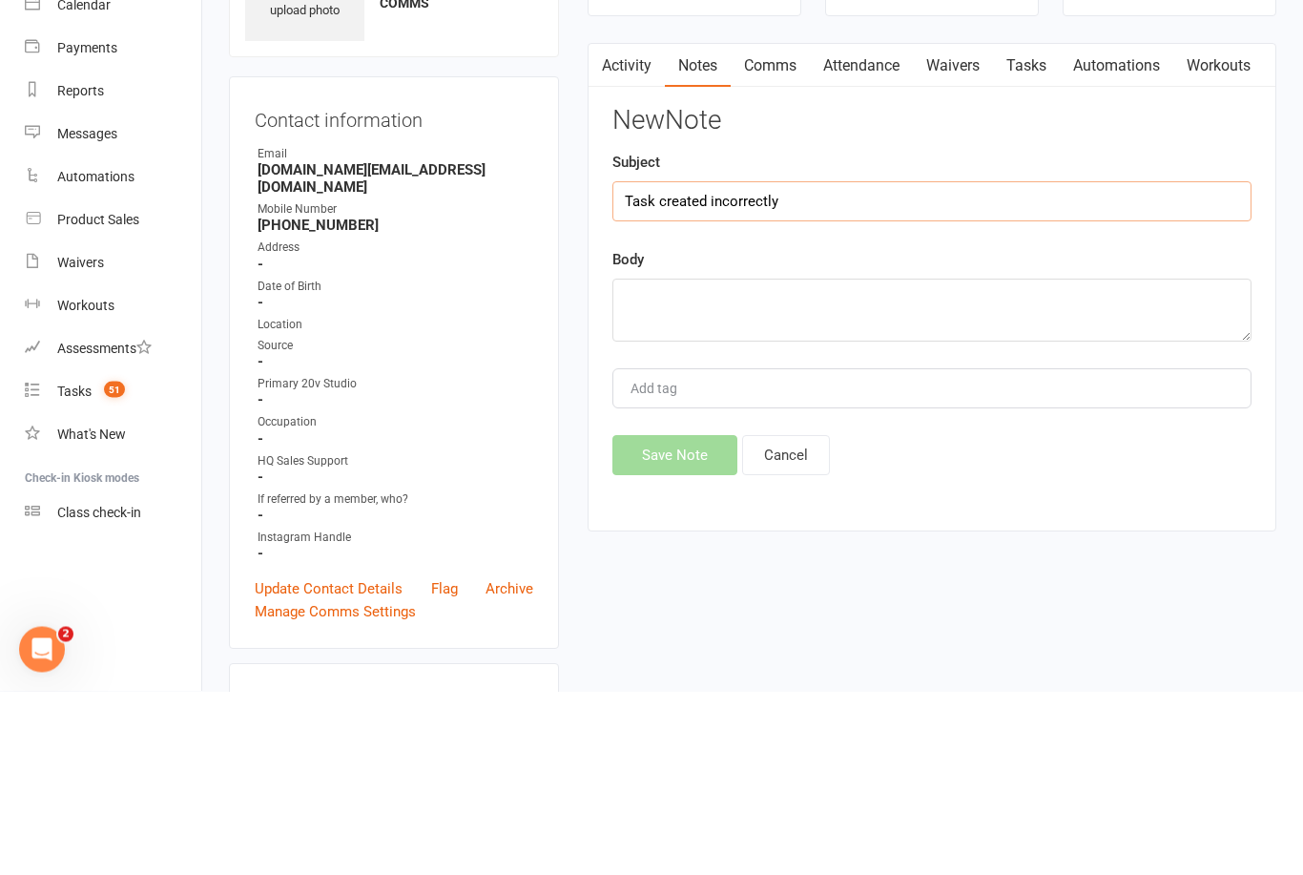
type input "Task created incorrectly"
click at [921, 463] on textarea at bounding box center [931, 494] width 639 height 63
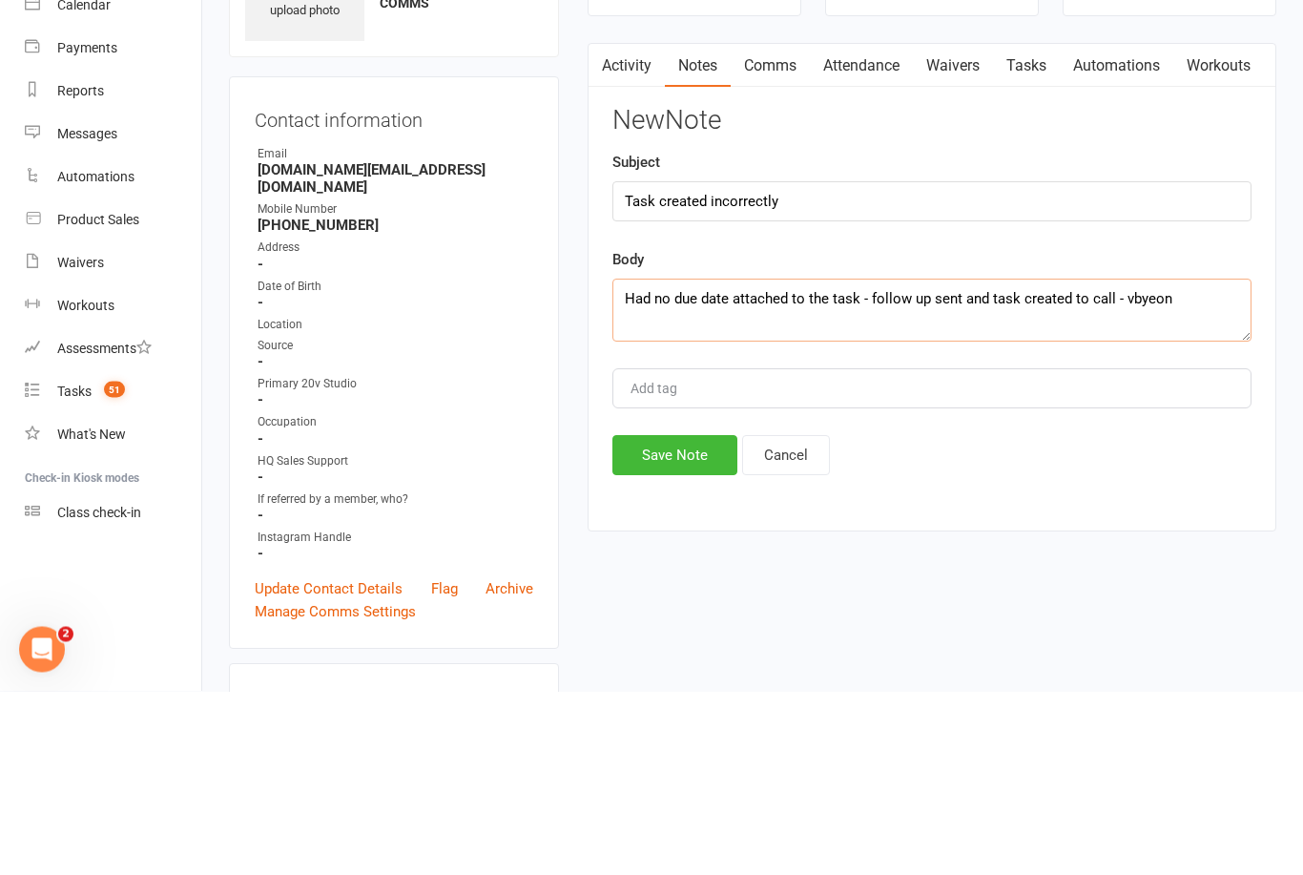
click at [1148, 463] on textarea "Had no due date attached to the task - follow up sent and task created to call …" at bounding box center [931, 494] width 639 height 63
click at [1137, 463] on textarea "Had no due date attached to the task - follow up sent and task created to call …" at bounding box center [931, 494] width 639 height 63
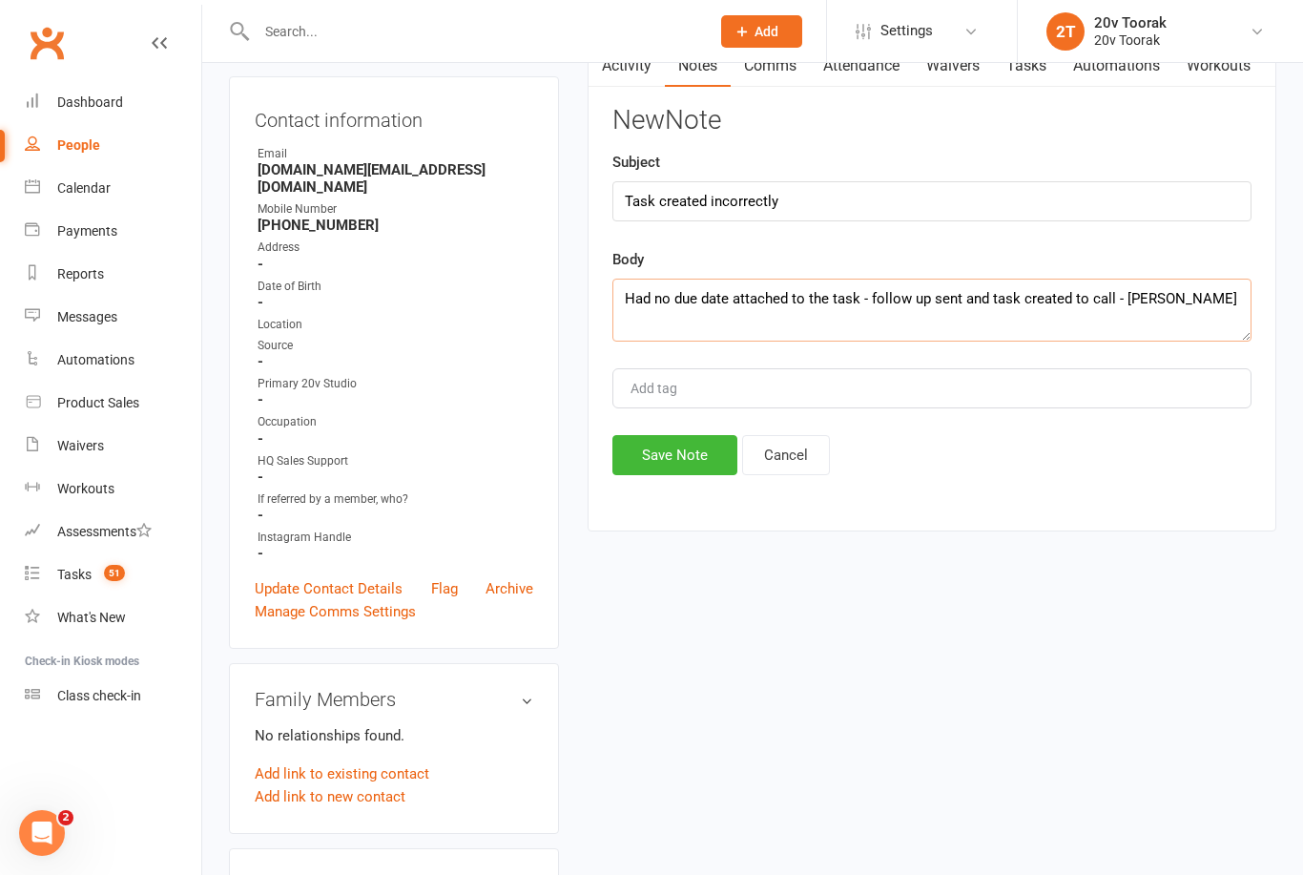
type textarea "Had no due date attached to the task - follow up sent and task created to call …"
click at [692, 463] on button "Save Note" at bounding box center [674, 455] width 125 height 40
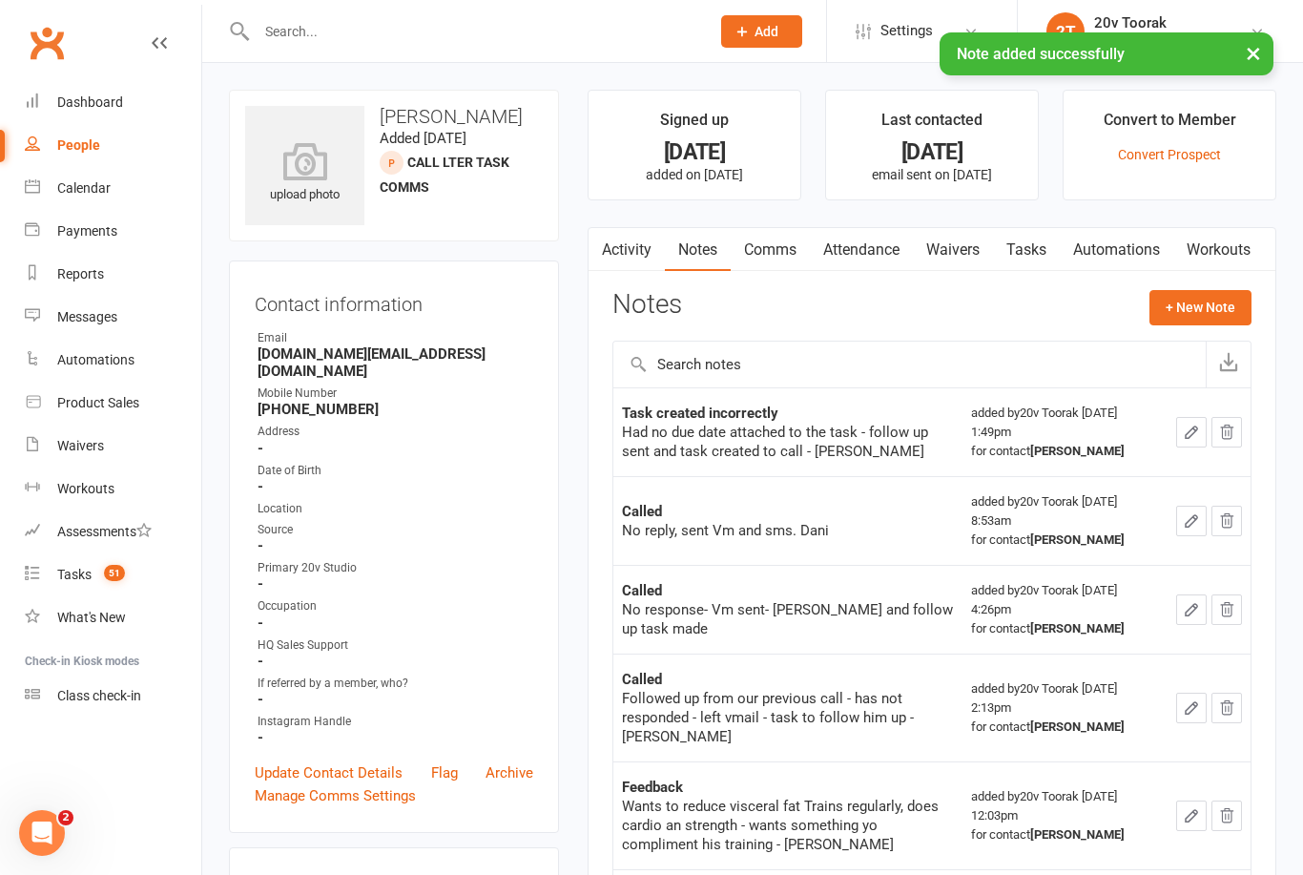
click at [64, 20] on link "Clubworx" at bounding box center [47, 43] width 48 height 48
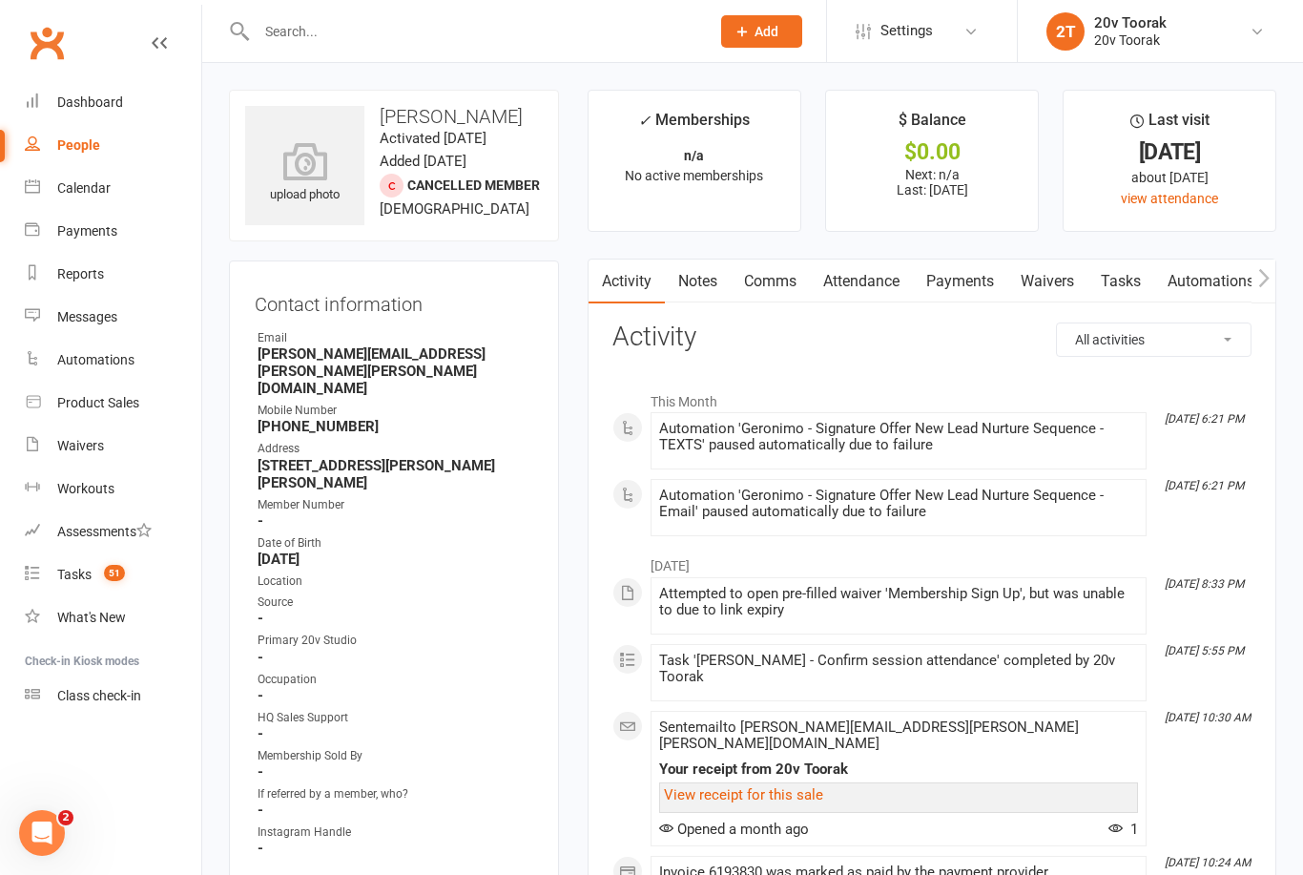
click at [693, 272] on link "Notes" at bounding box center [698, 281] width 66 height 44
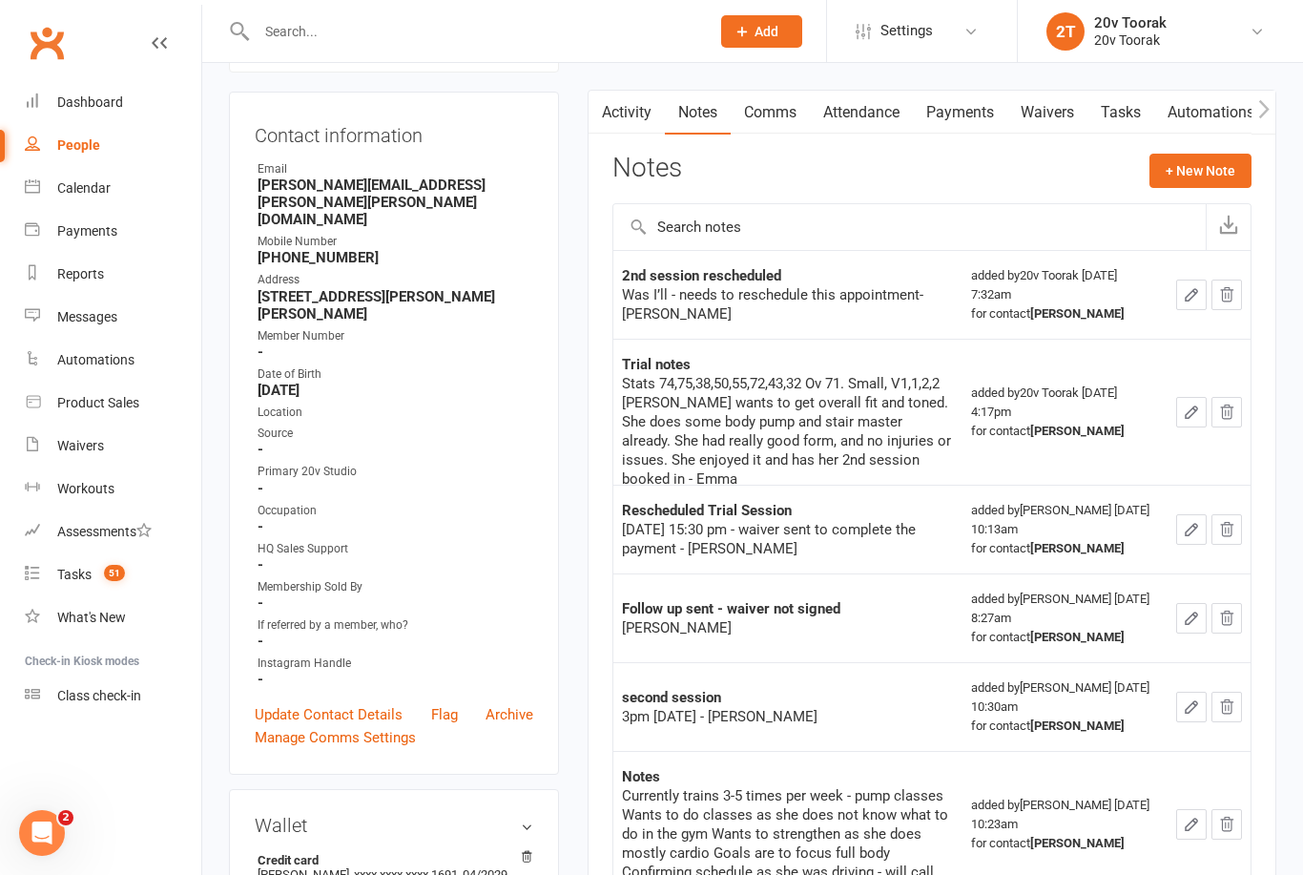
scroll to position [430, 0]
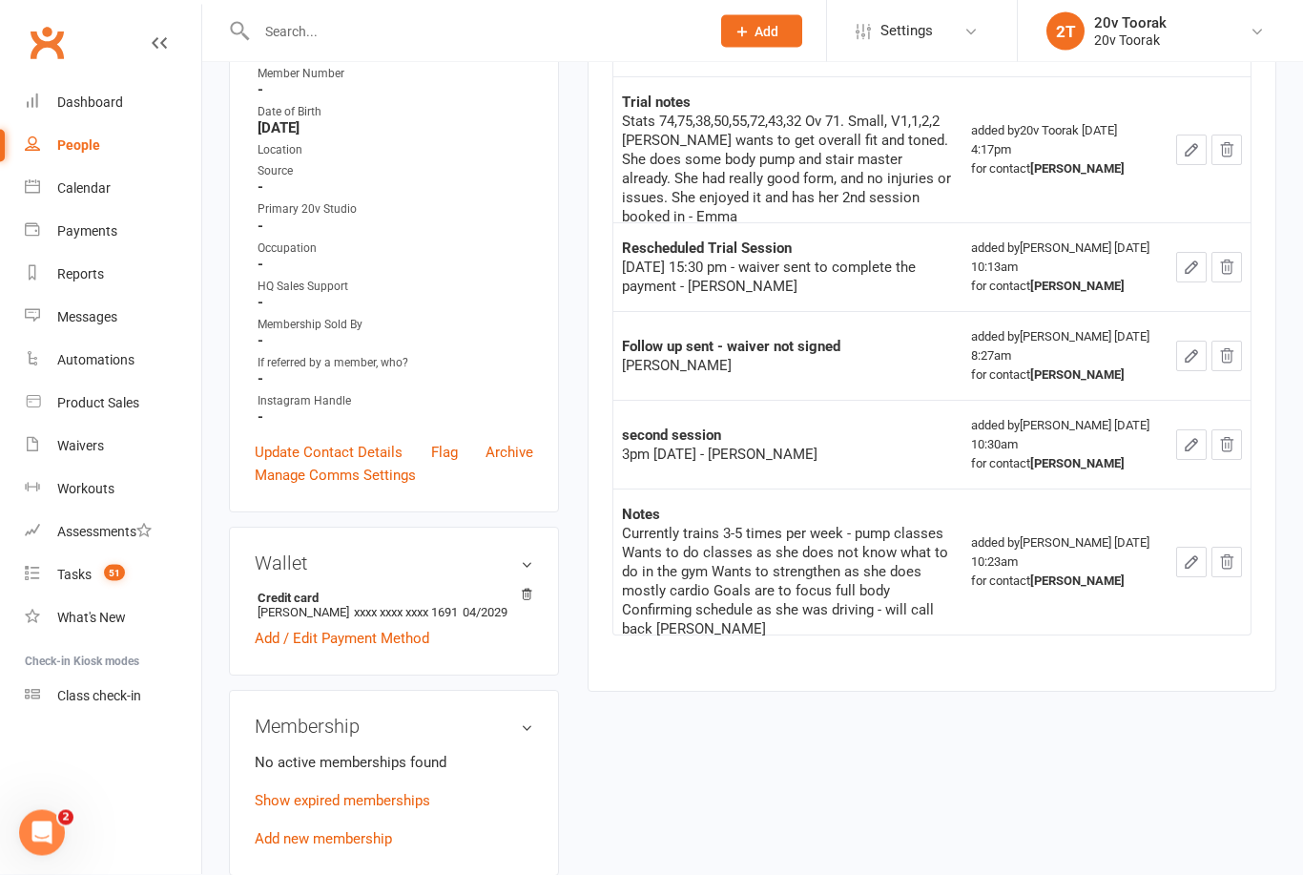
click at [403, 793] on link "Show expired memberships" at bounding box center [343, 801] width 176 height 17
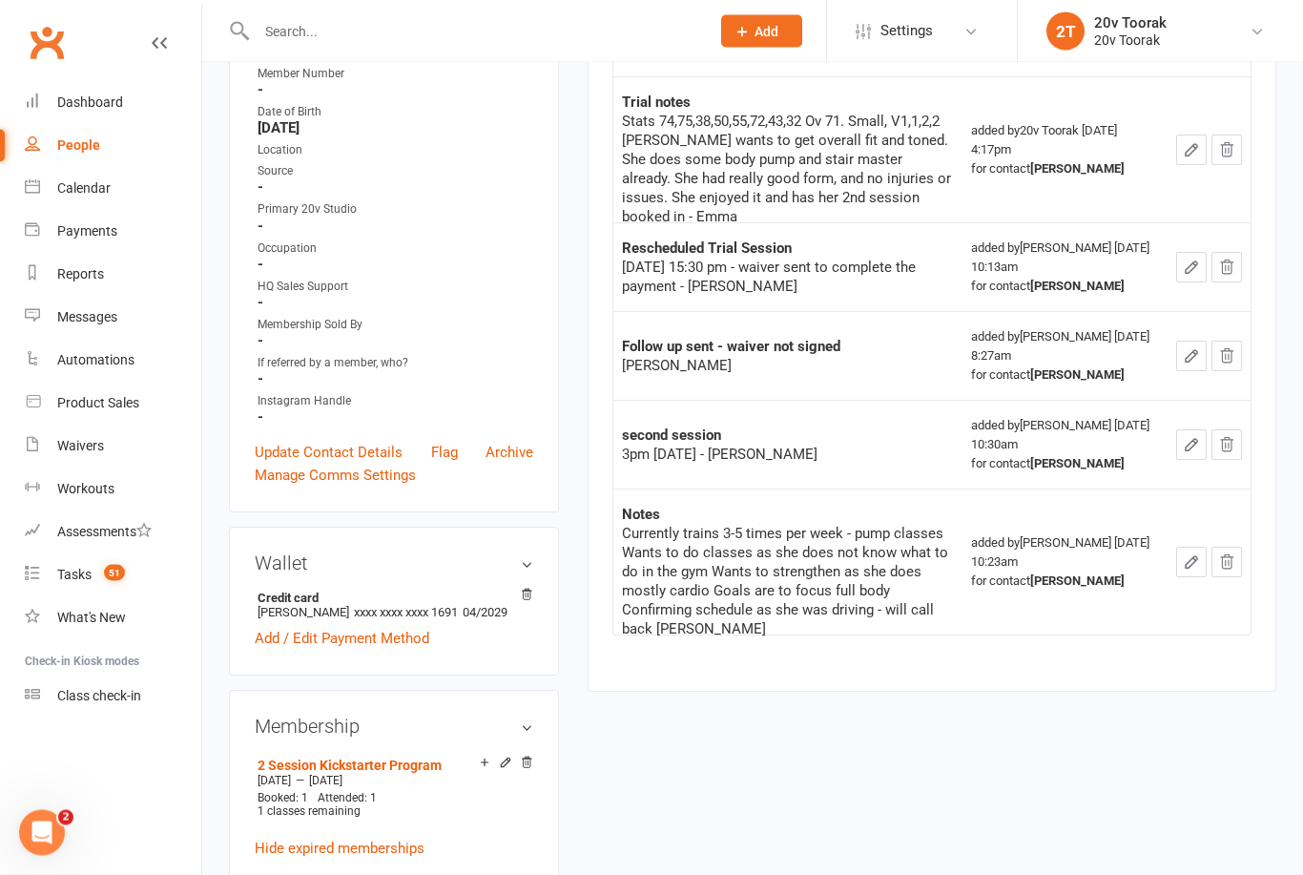
scroll to position [431, 0]
click at [879, 571] on div "Currently trains 3-5 times per week - pump classes Wants to do classes as she d…" at bounding box center [788, 581] width 332 height 114
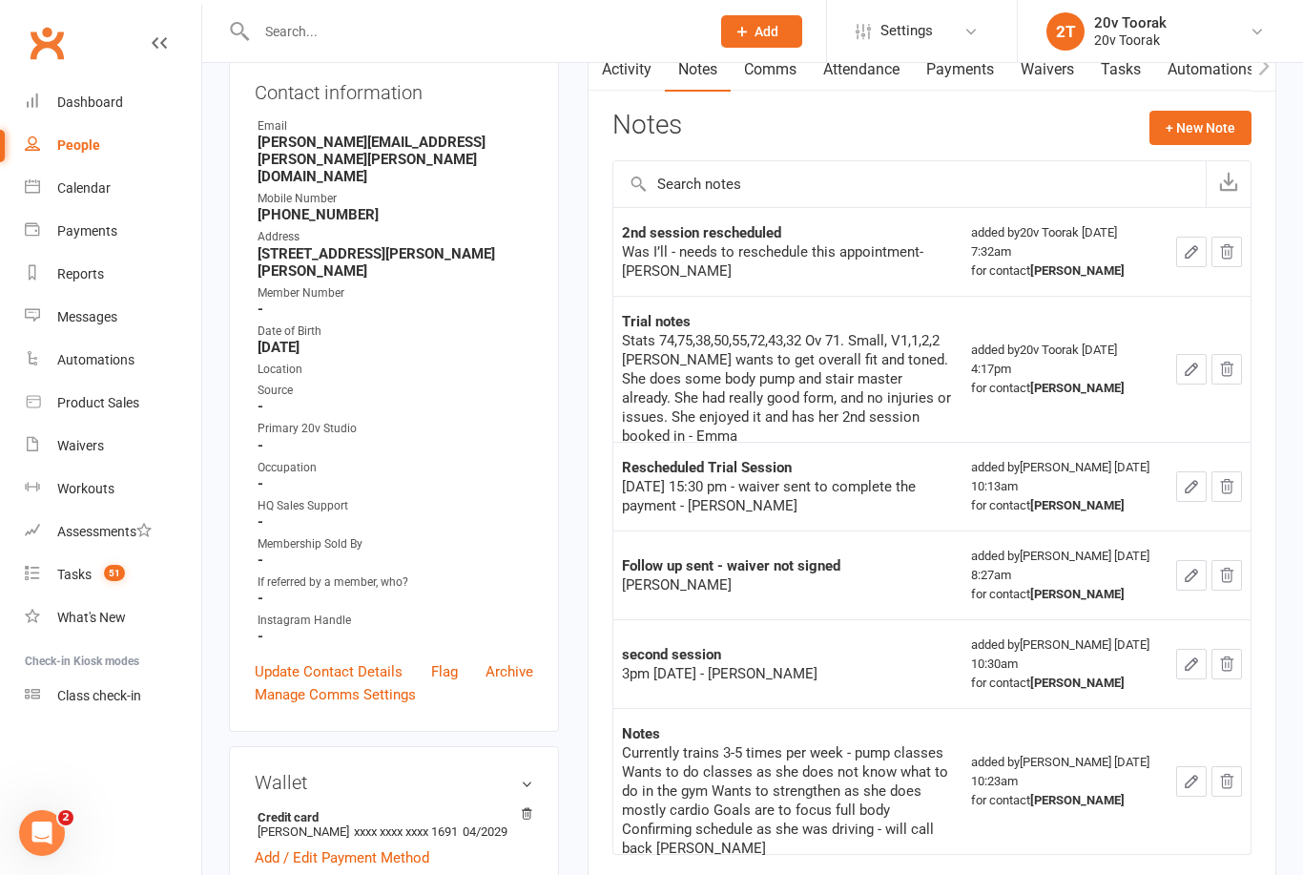
scroll to position [0, 0]
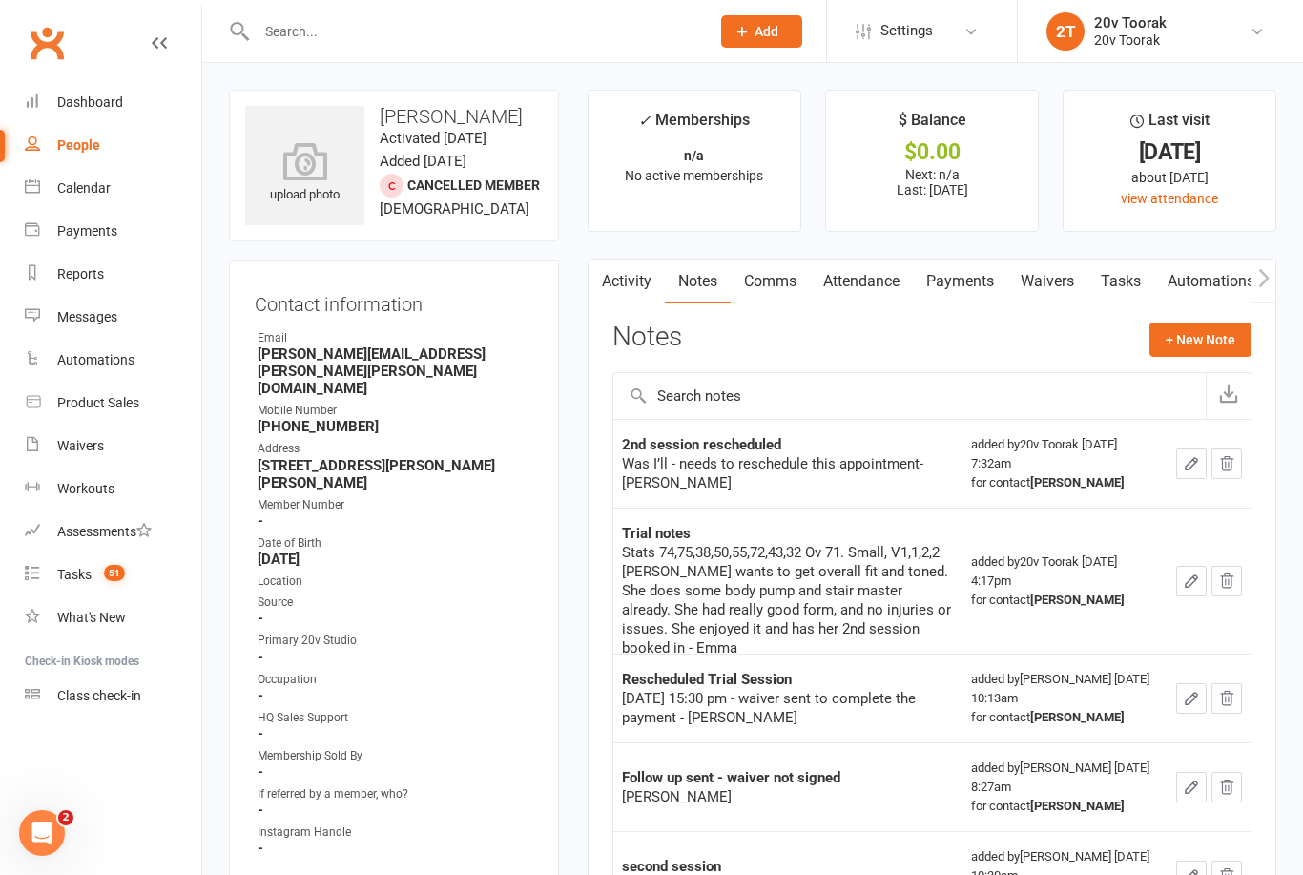
click at [1124, 264] on link "Tasks" at bounding box center [1120, 281] width 67 height 44
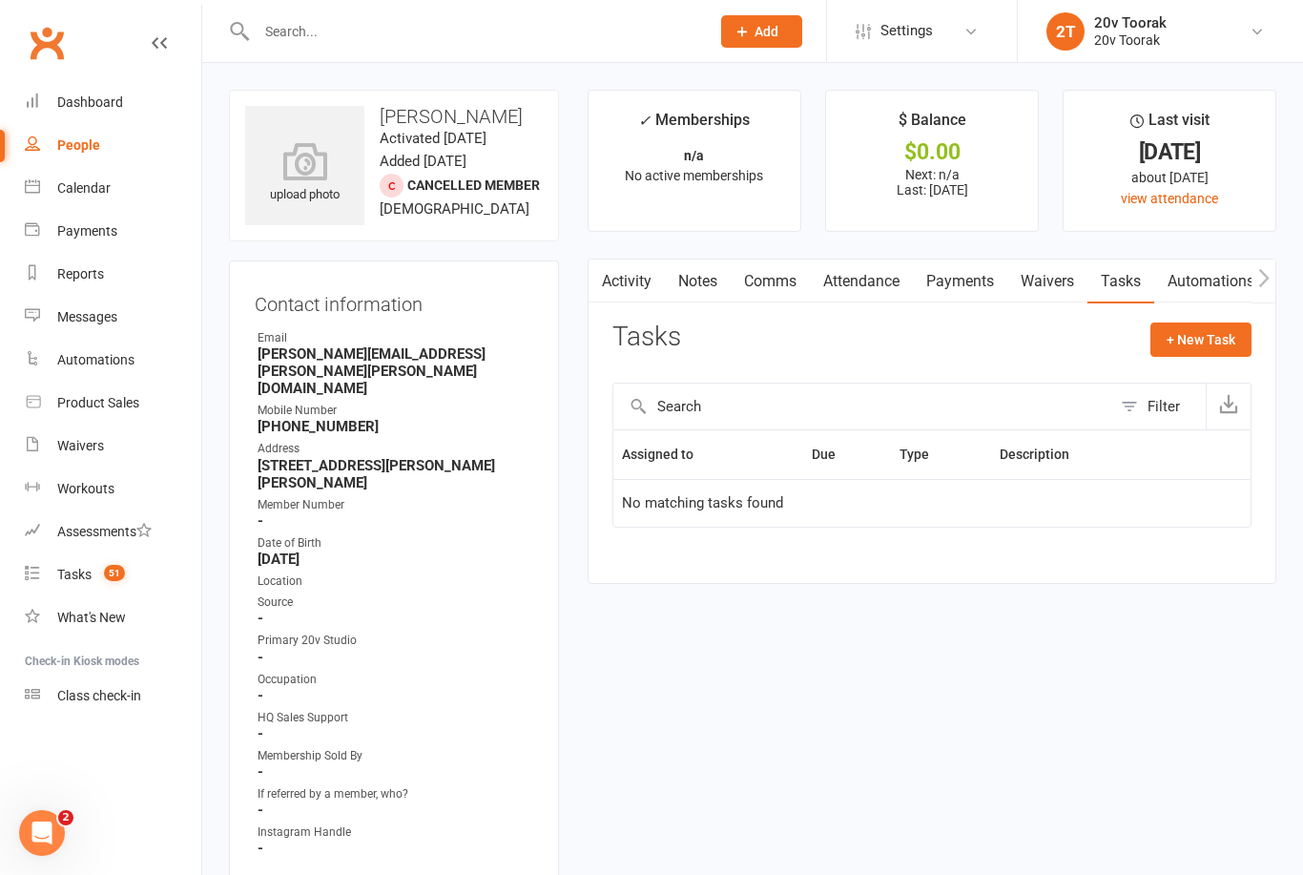
click at [715, 276] on link "Notes" at bounding box center [698, 281] width 66 height 44
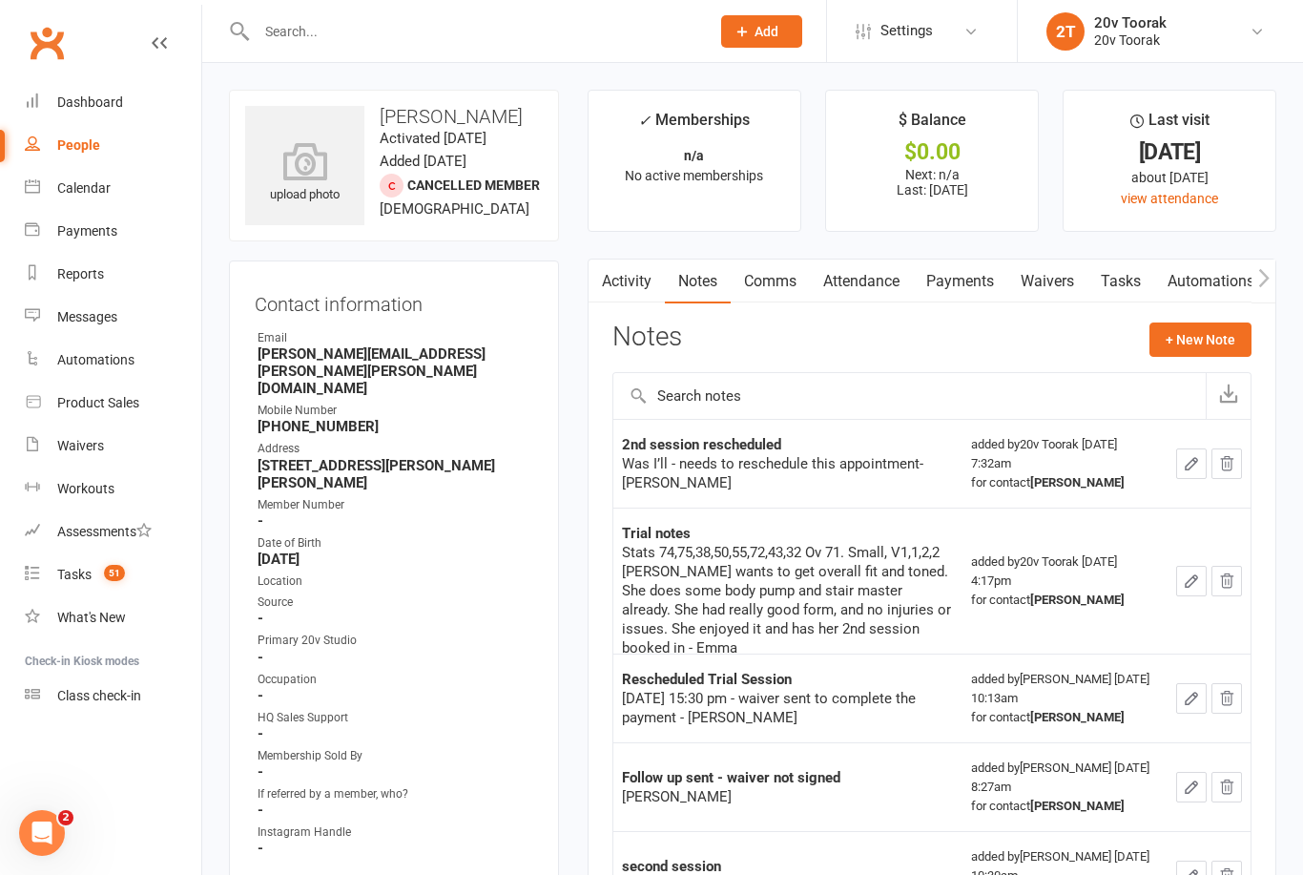
click at [642, 282] on link "Activity" at bounding box center [627, 281] width 76 height 44
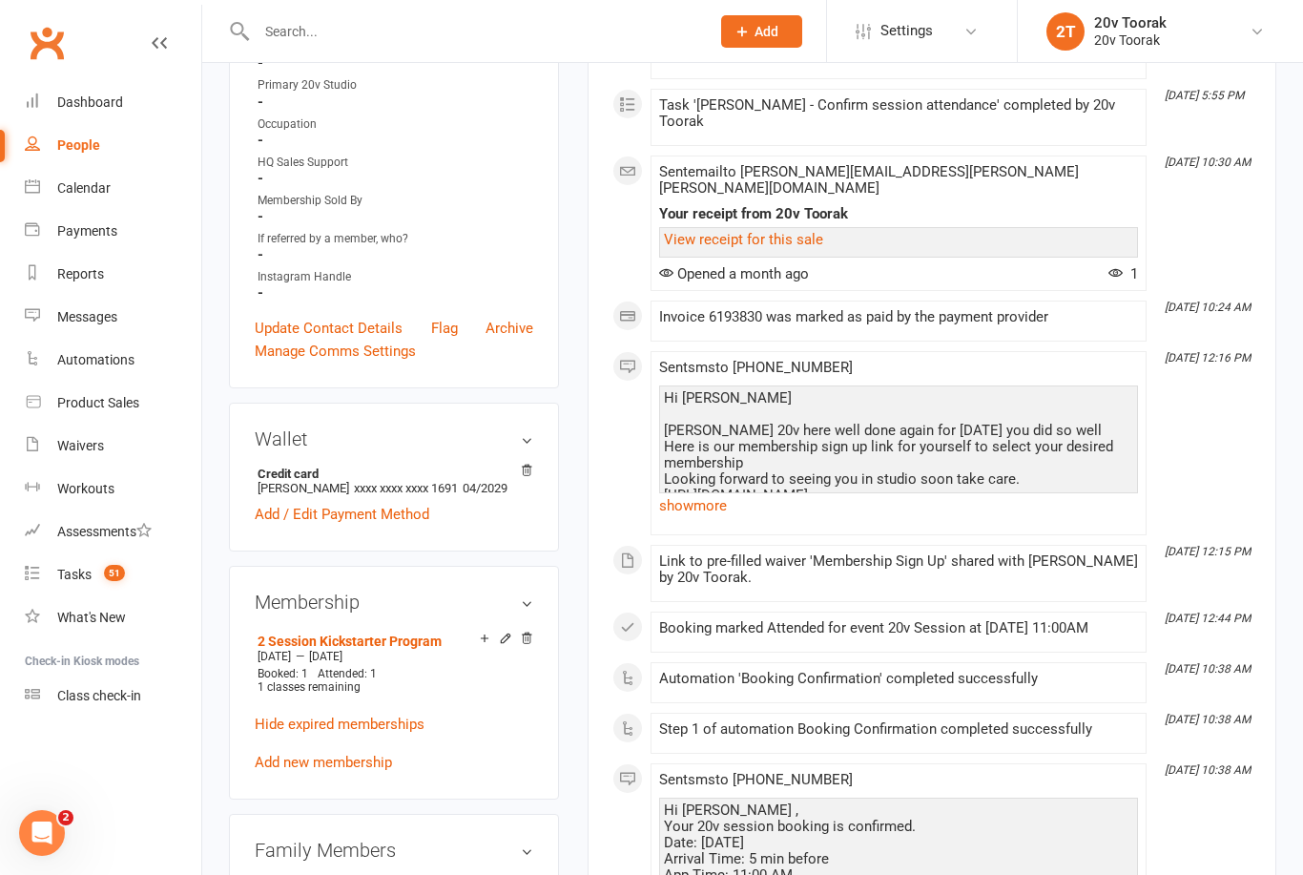
scroll to position [619, 0]
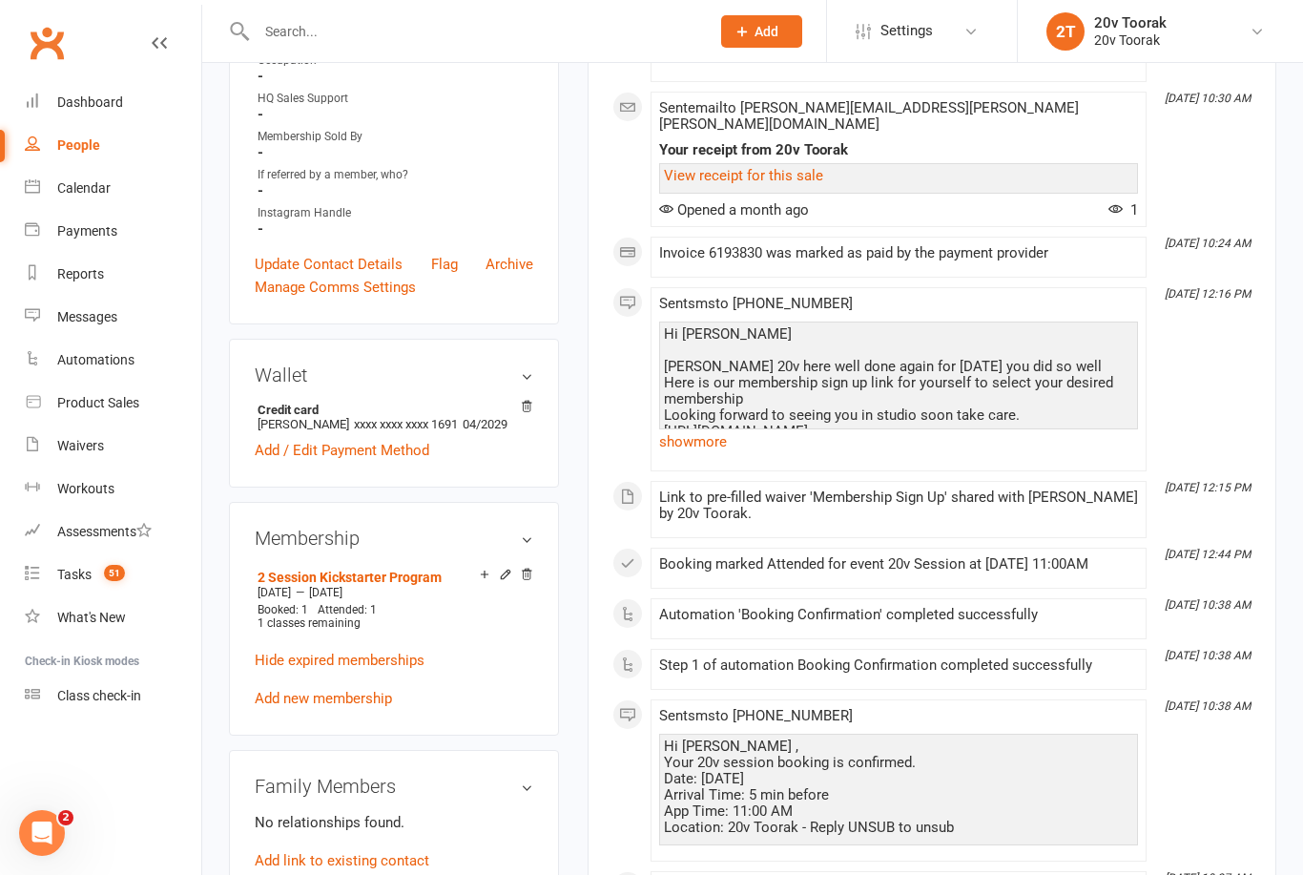
click at [728, 428] on link "show more" at bounding box center [898, 441] width 479 height 27
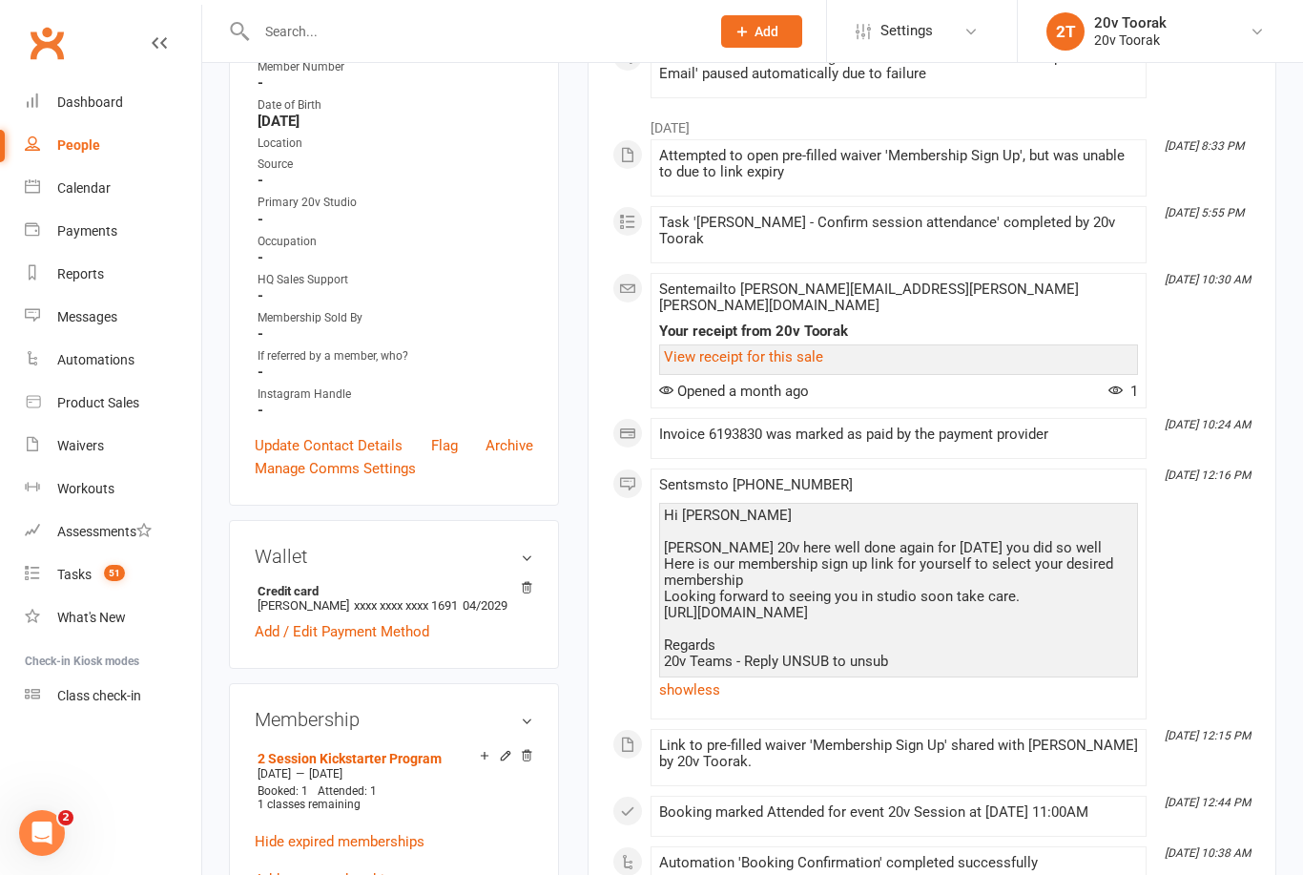
scroll to position [0, 0]
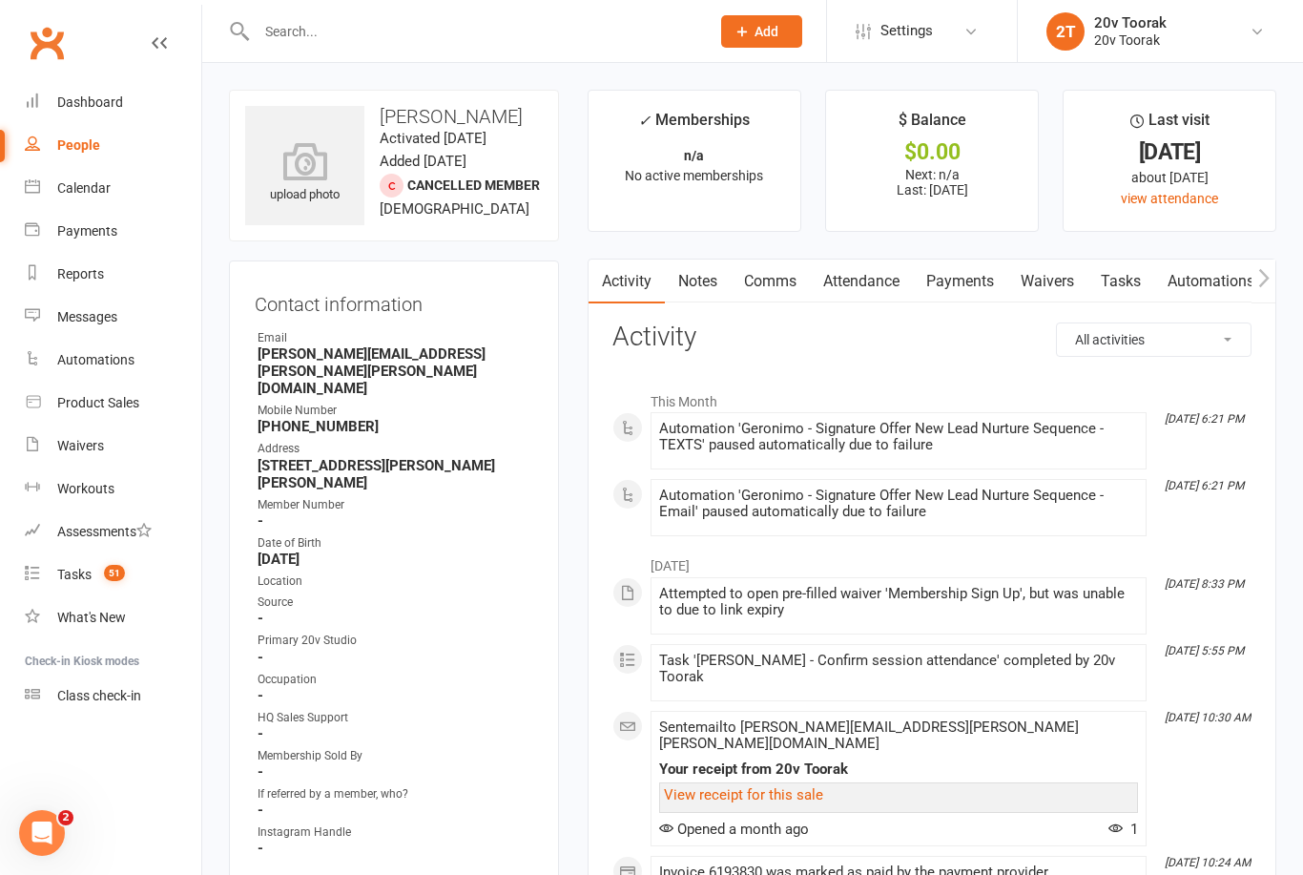
click at [781, 281] on link "Comms" at bounding box center [770, 281] width 79 height 44
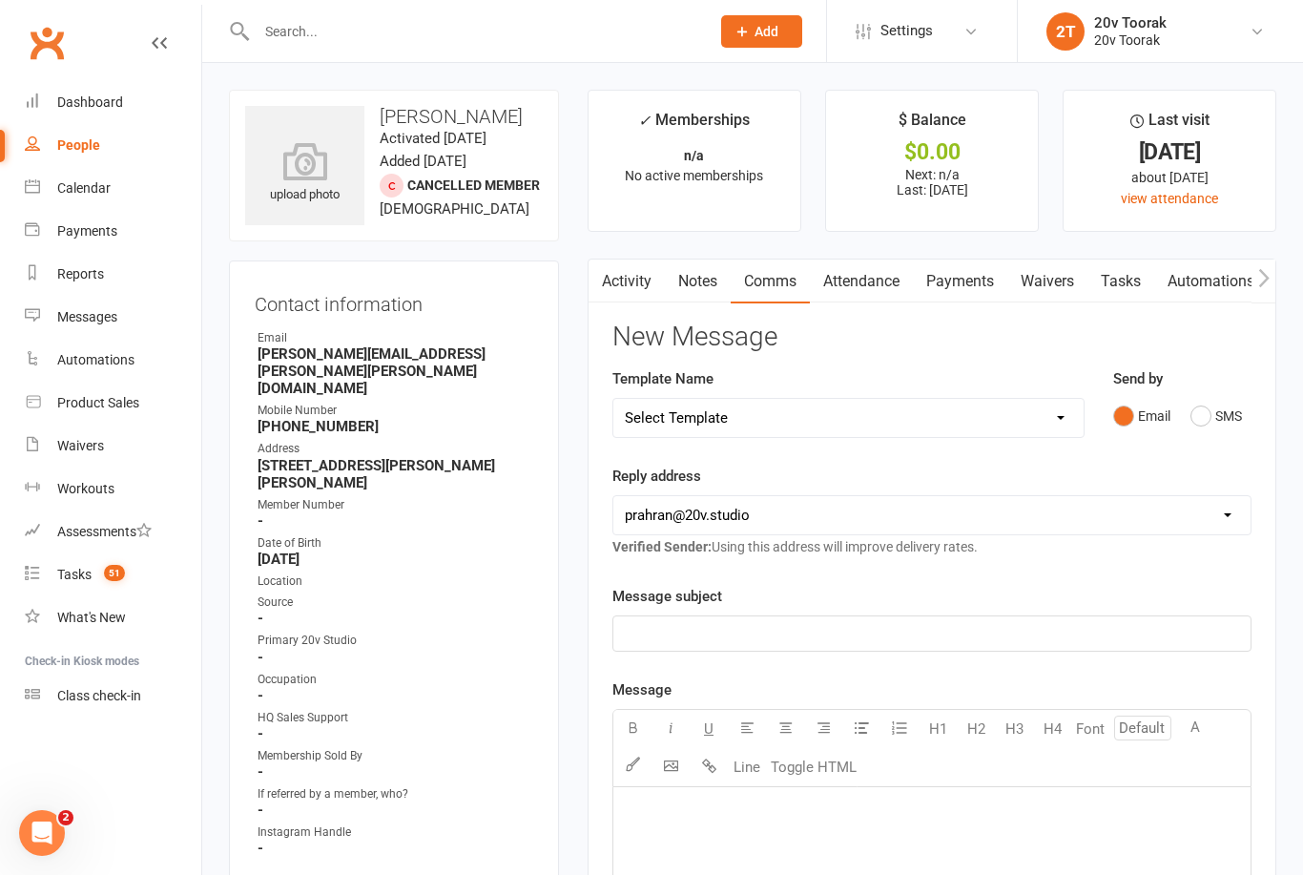
click at [1225, 424] on button "SMS" at bounding box center [1216, 416] width 52 height 36
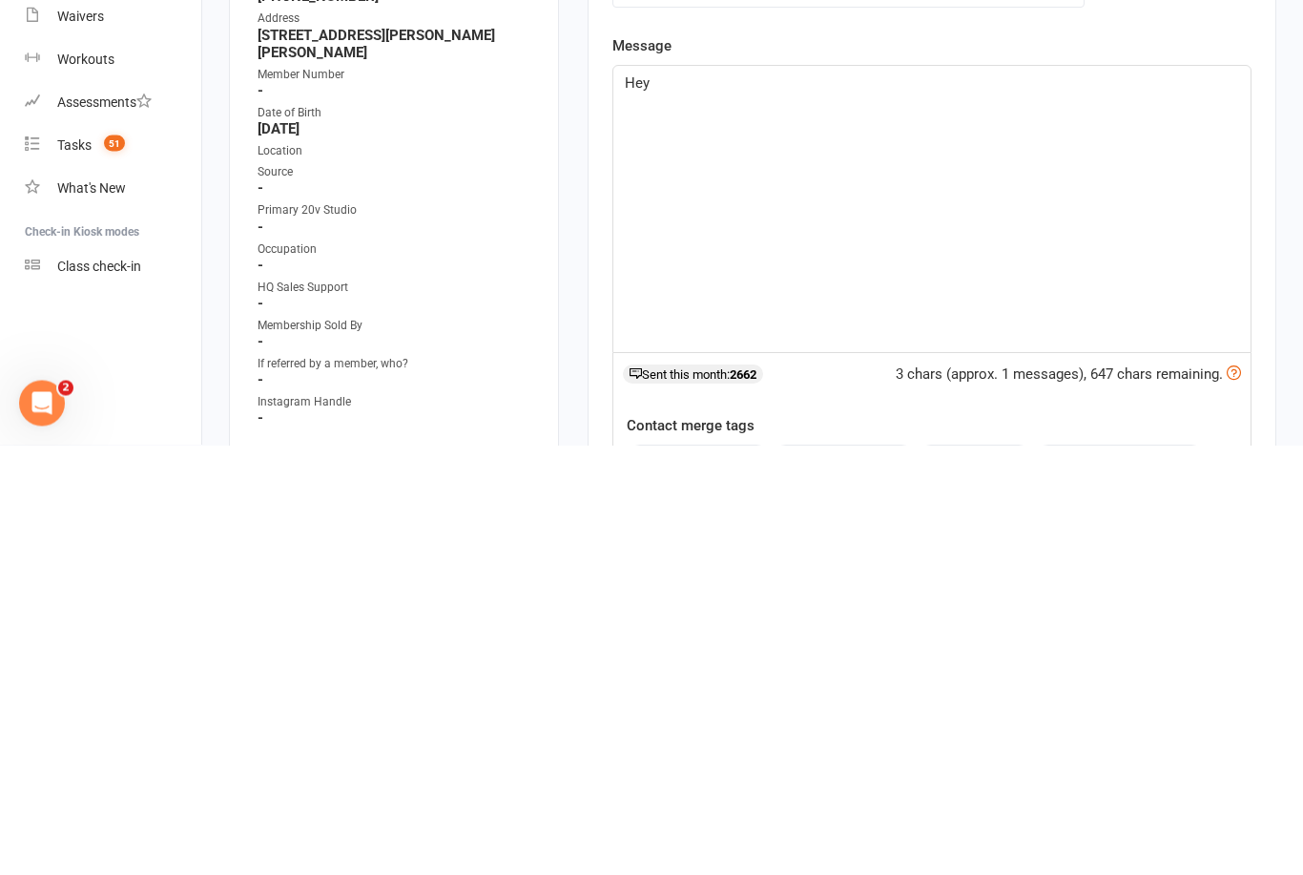
click at [718, 875] on button "contact-first-name" at bounding box center [698, 887] width 141 height 25
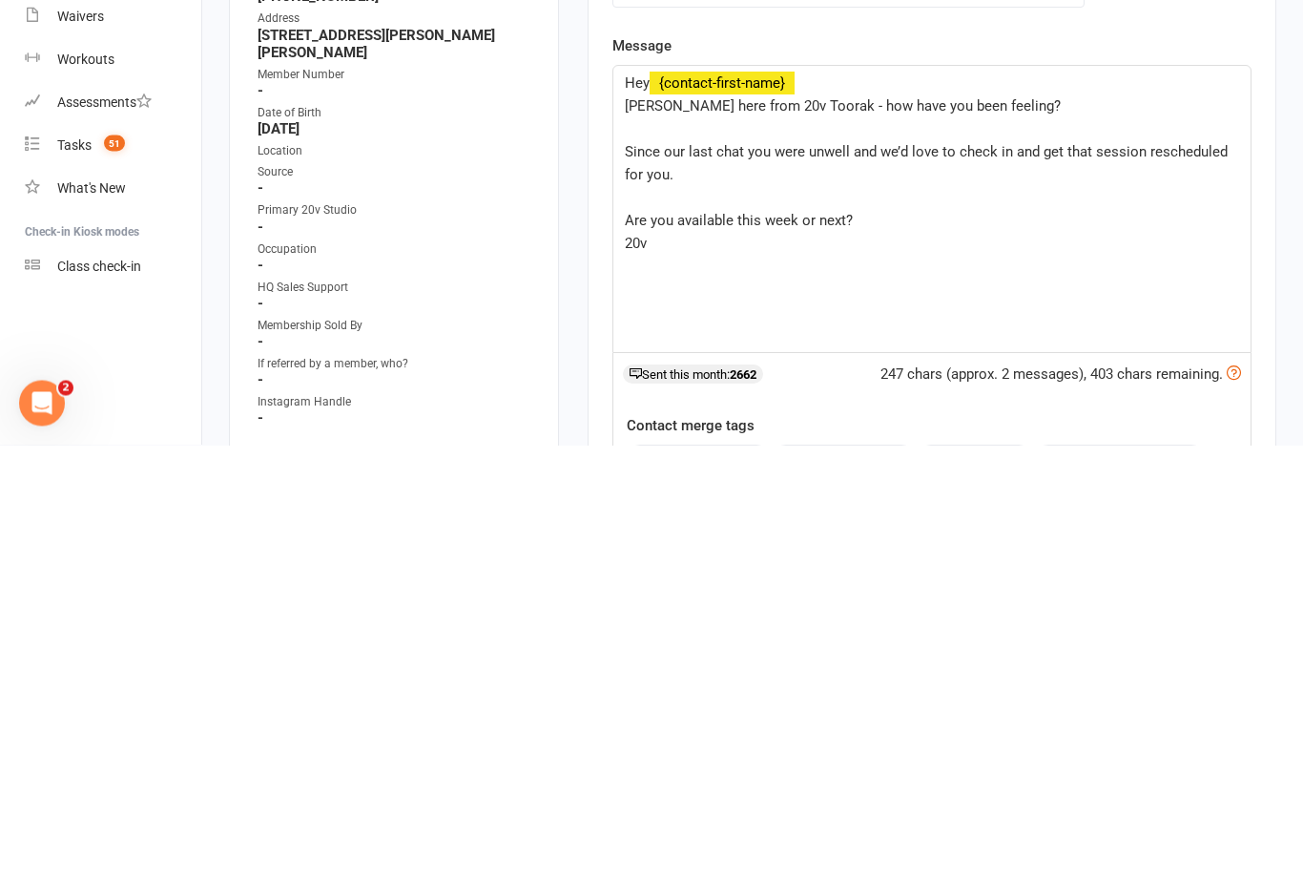
click at [918, 662] on p "20v" at bounding box center [932, 673] width 614 height 23
click at [938, 639] on p "Are you available this week or next?" at bounding box center [932, 650] width 614 height 23
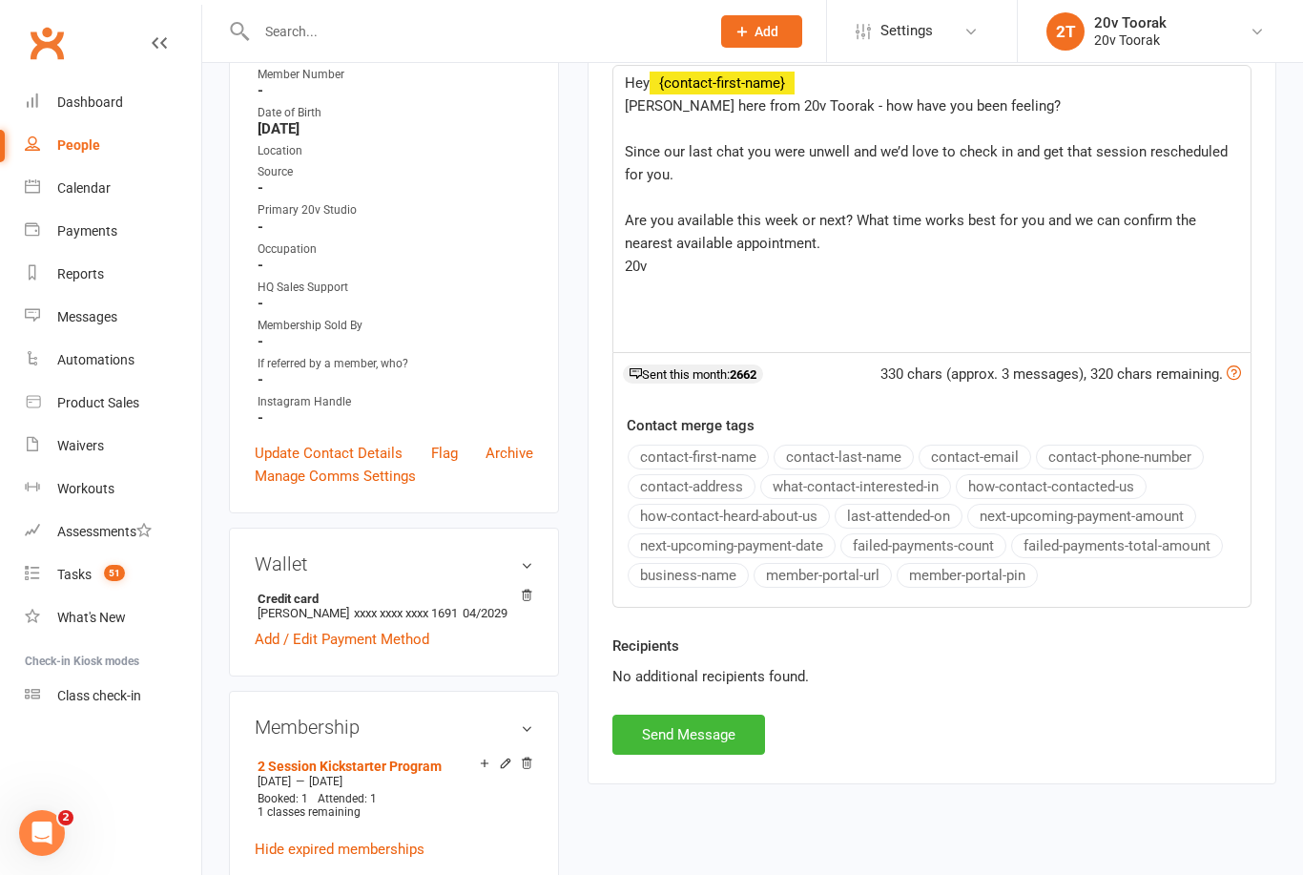
click at [714, 743] on button "Send Message" at bounding box center [688, 734] width 153 height 40
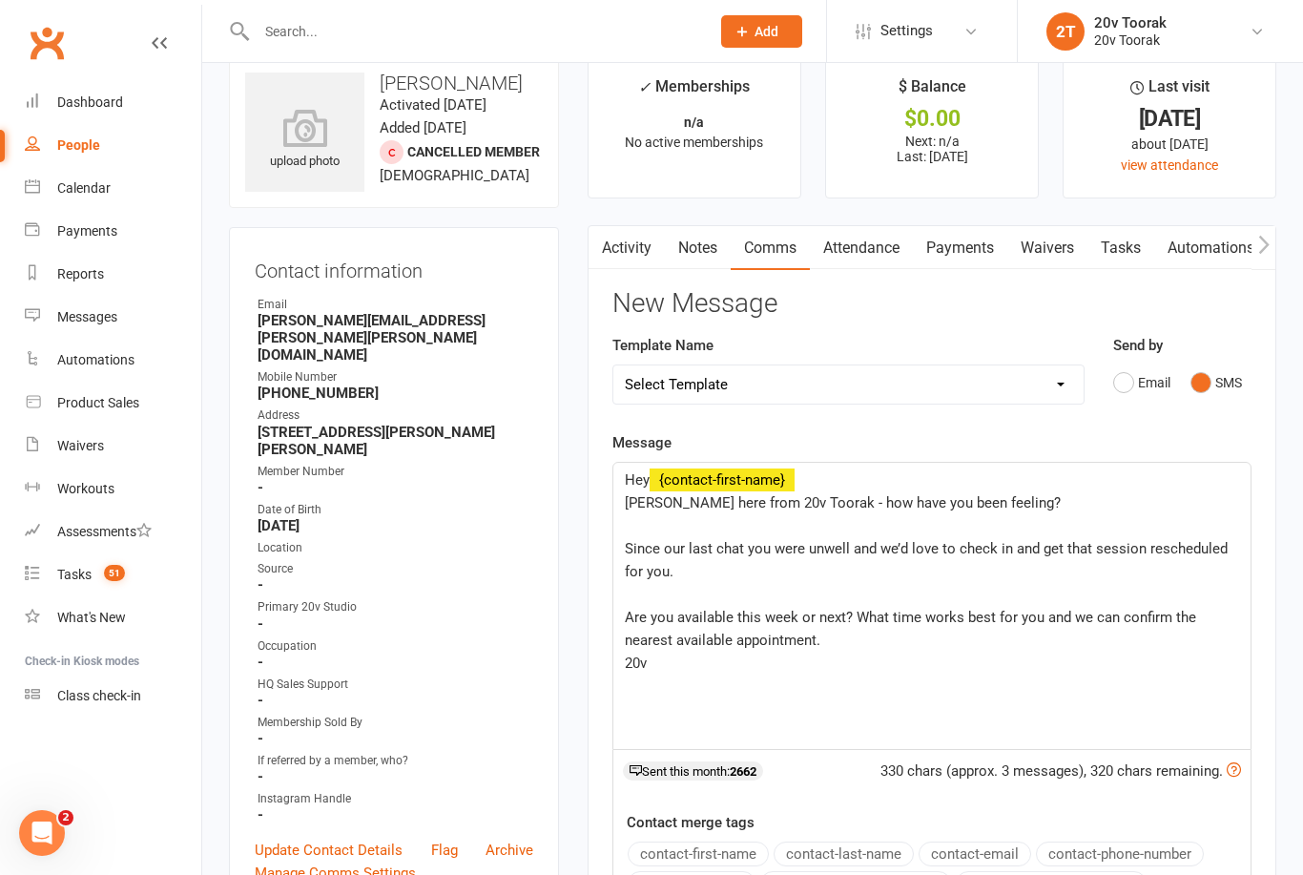
scroll to position [0, 0]
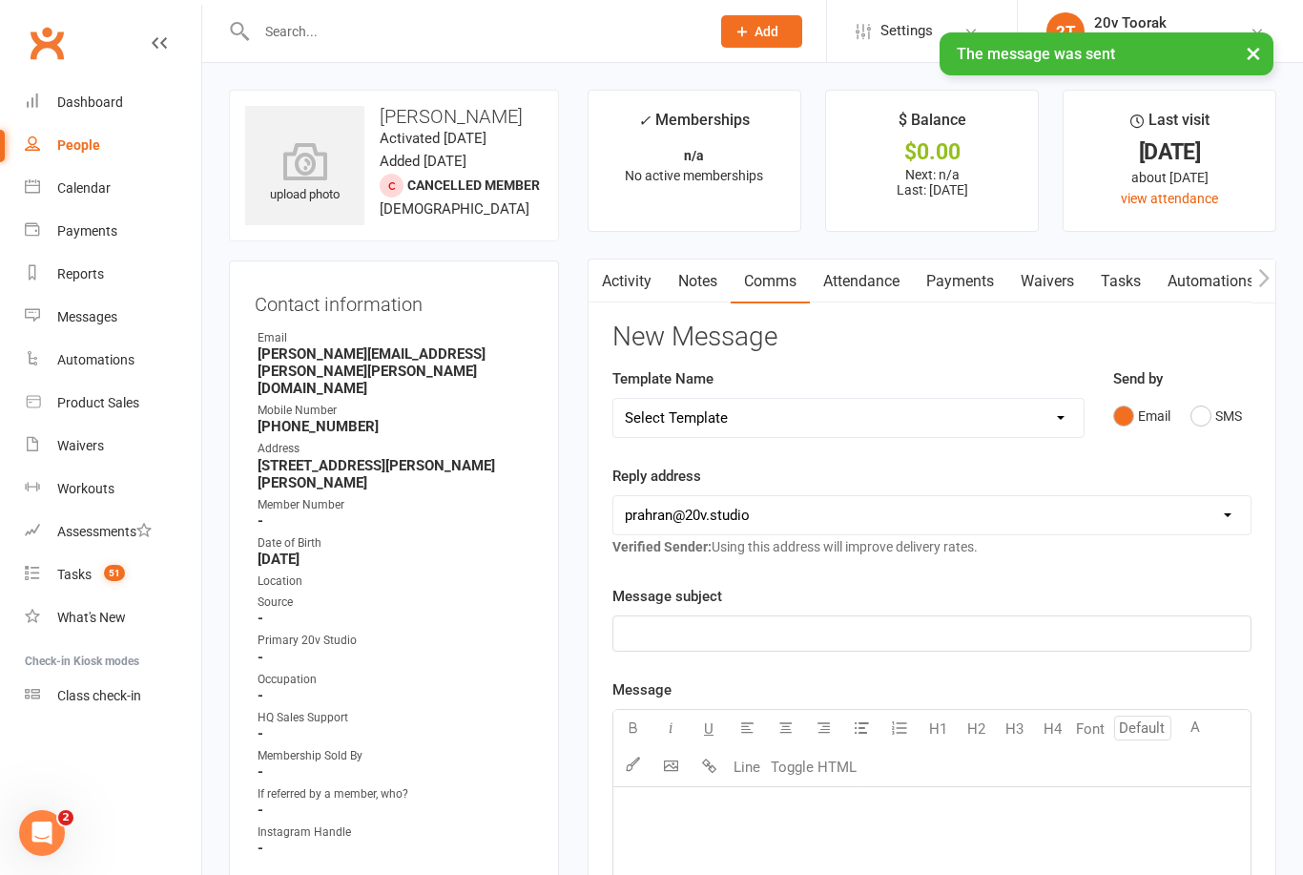
click at [1135, 274] on link "Tasks" at bounding box center [1120, 281] width 67 height 44
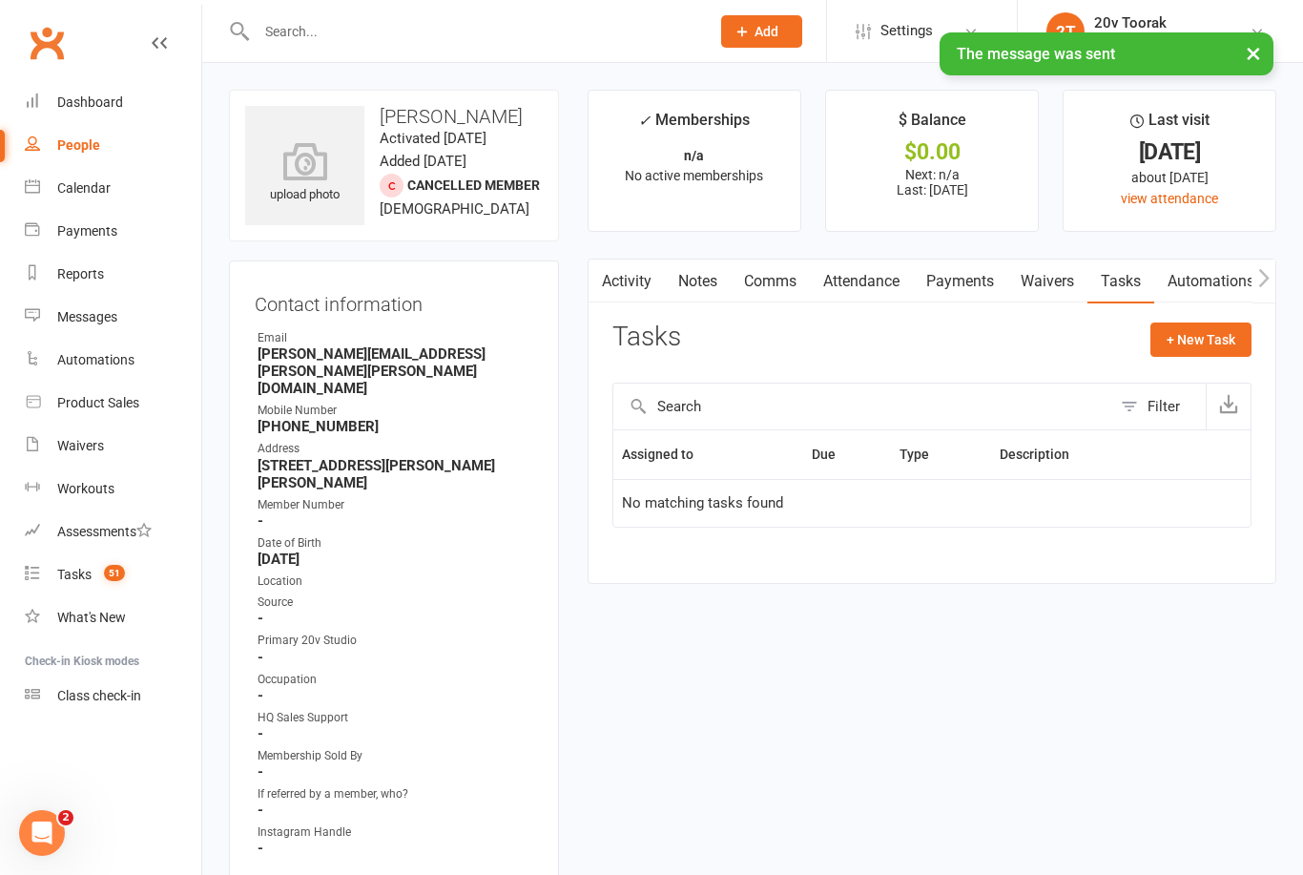
click at [1205, 325] on button "+ New Task" at bounding box center [1200, 339] width 101 height 34
select select "45736"
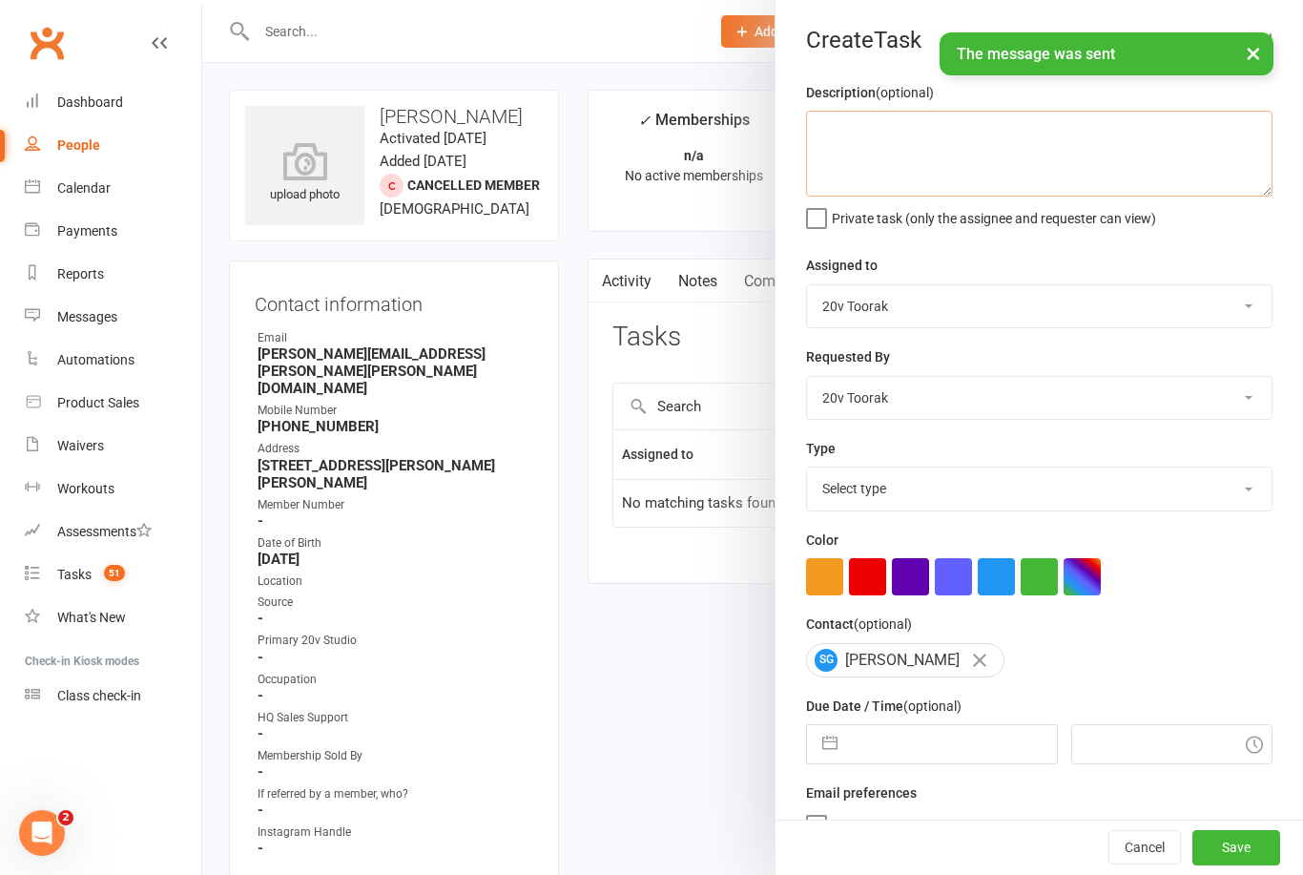
click at [989, 149] on textarea at bounding box center [1039, 154] width 466 height 86
click at [703, 308] on div at bounding box center [752, 437] width 1101 height 875
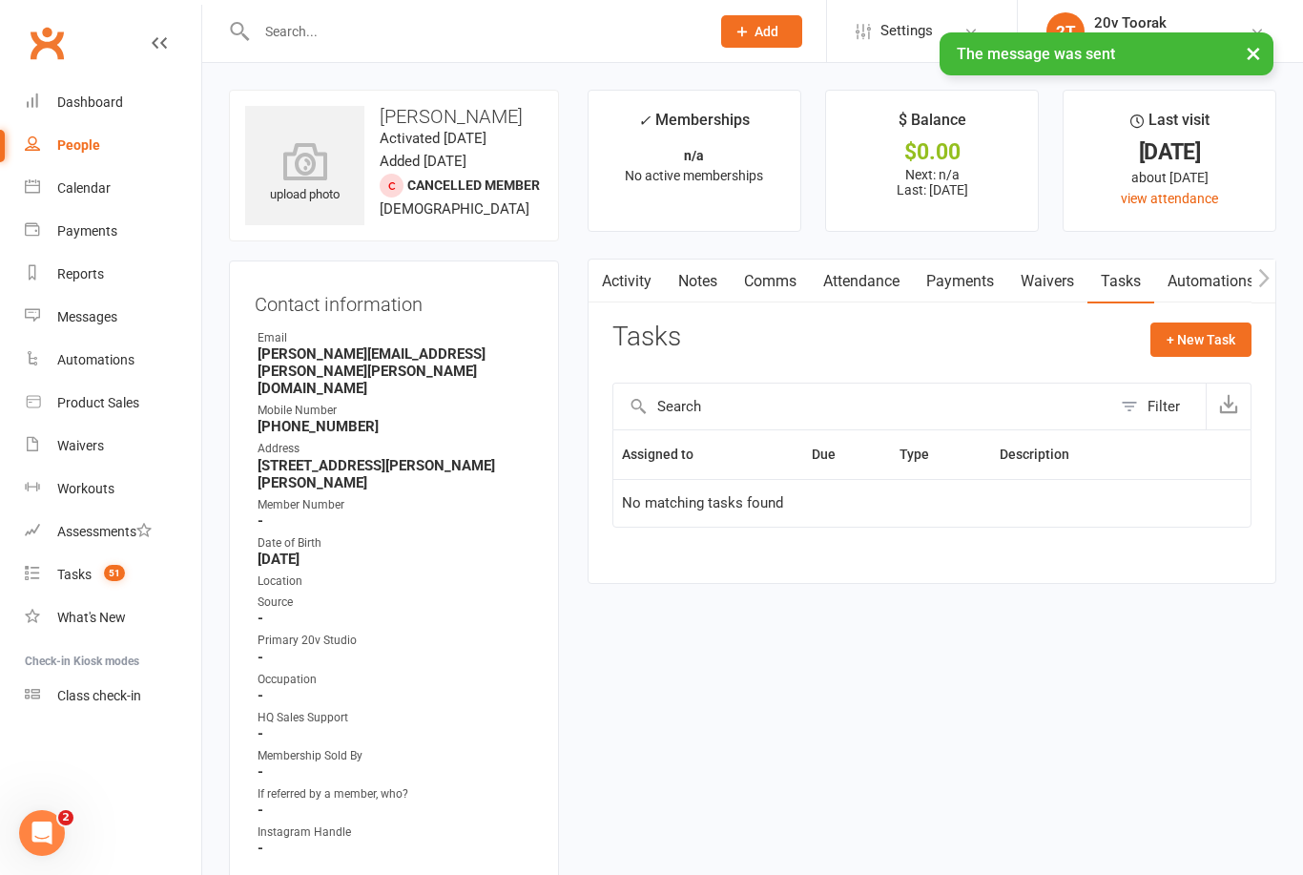
click at [643, 275] on link "Activity" at bounding box center [627, 281] width 76 height 44
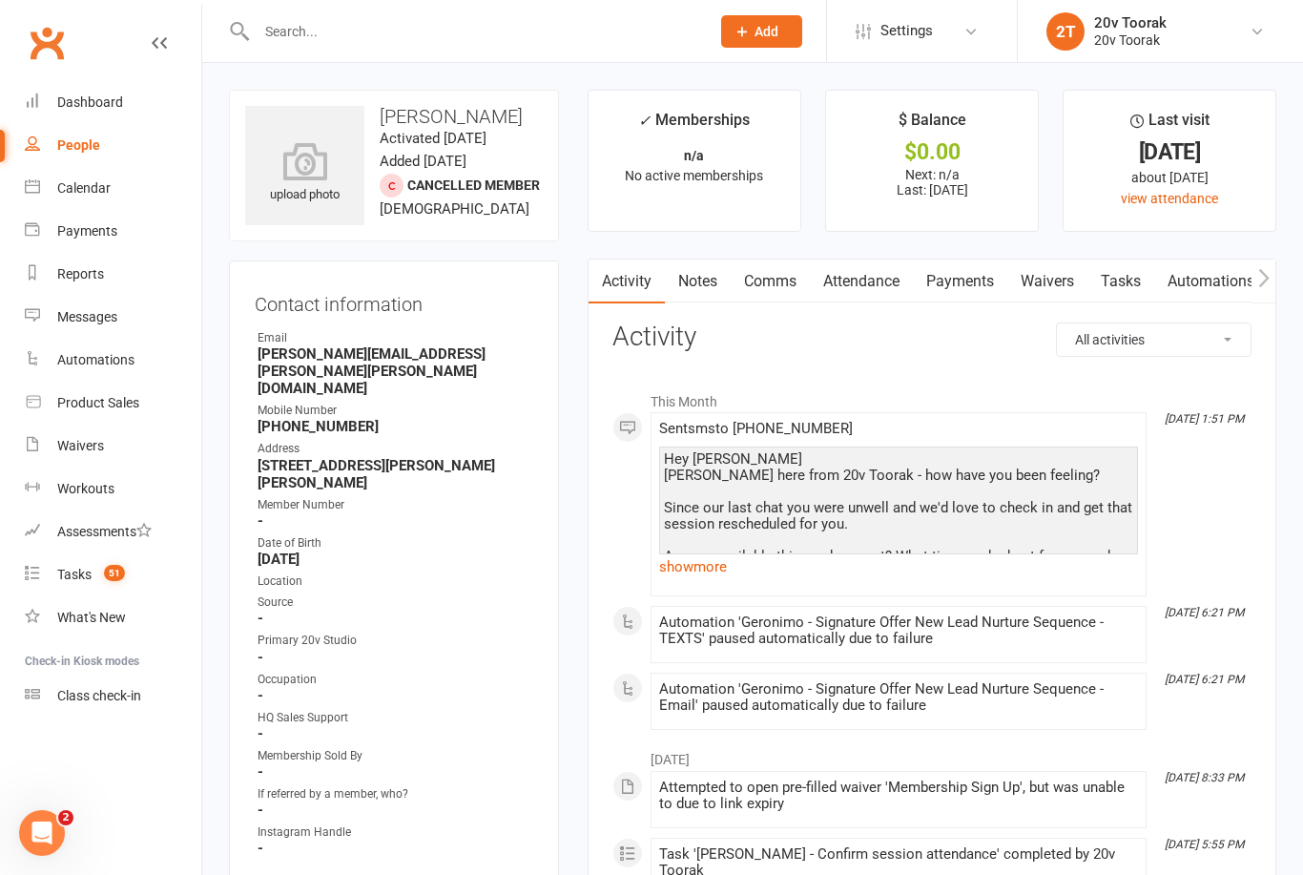
click at [1114, 271] on link "Tasks" at bounding box center [1120, 281] width 67 height 44
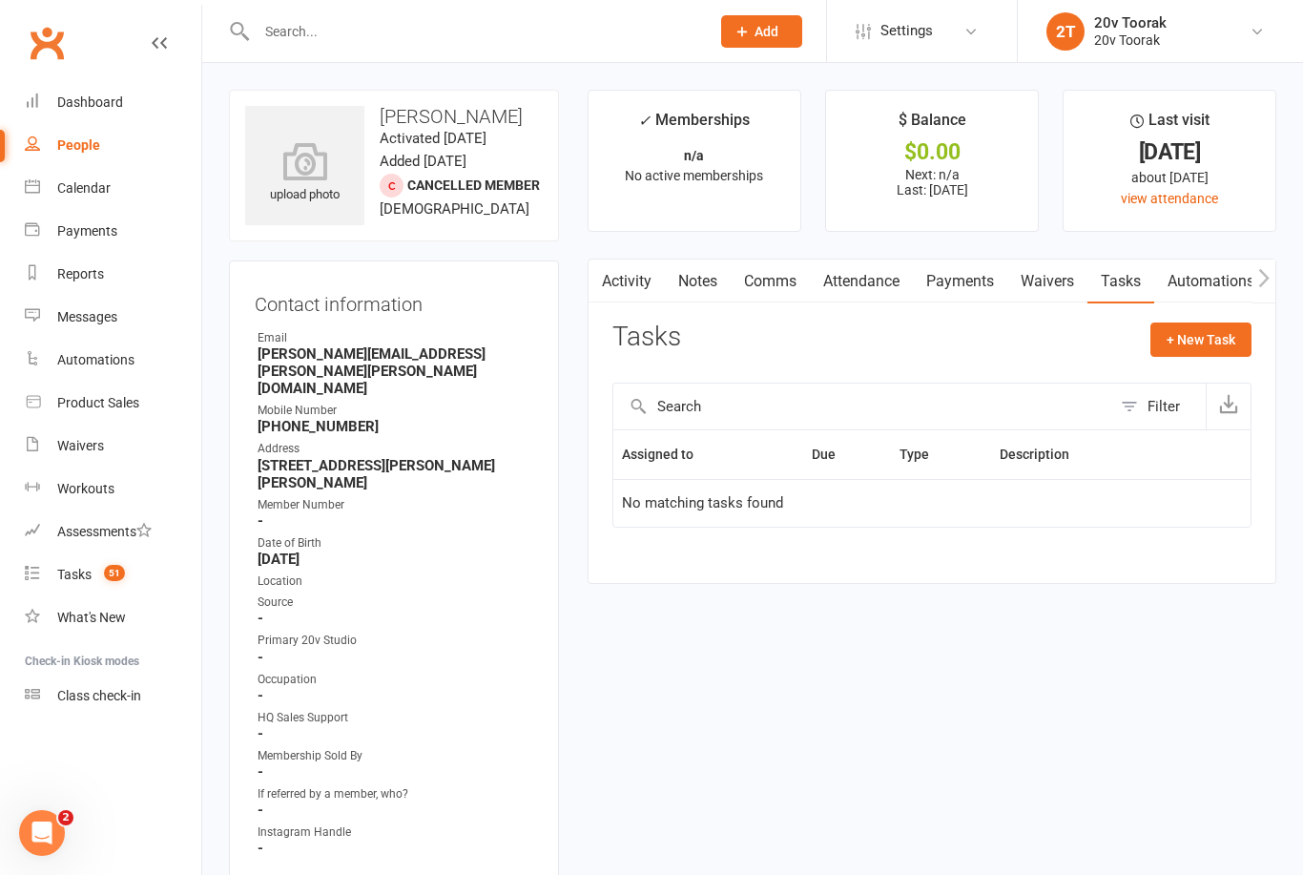
click at [1206, 332] on button "+ New Task" at bounding box center [1200, 339] width 101 height 34
select select "45736"
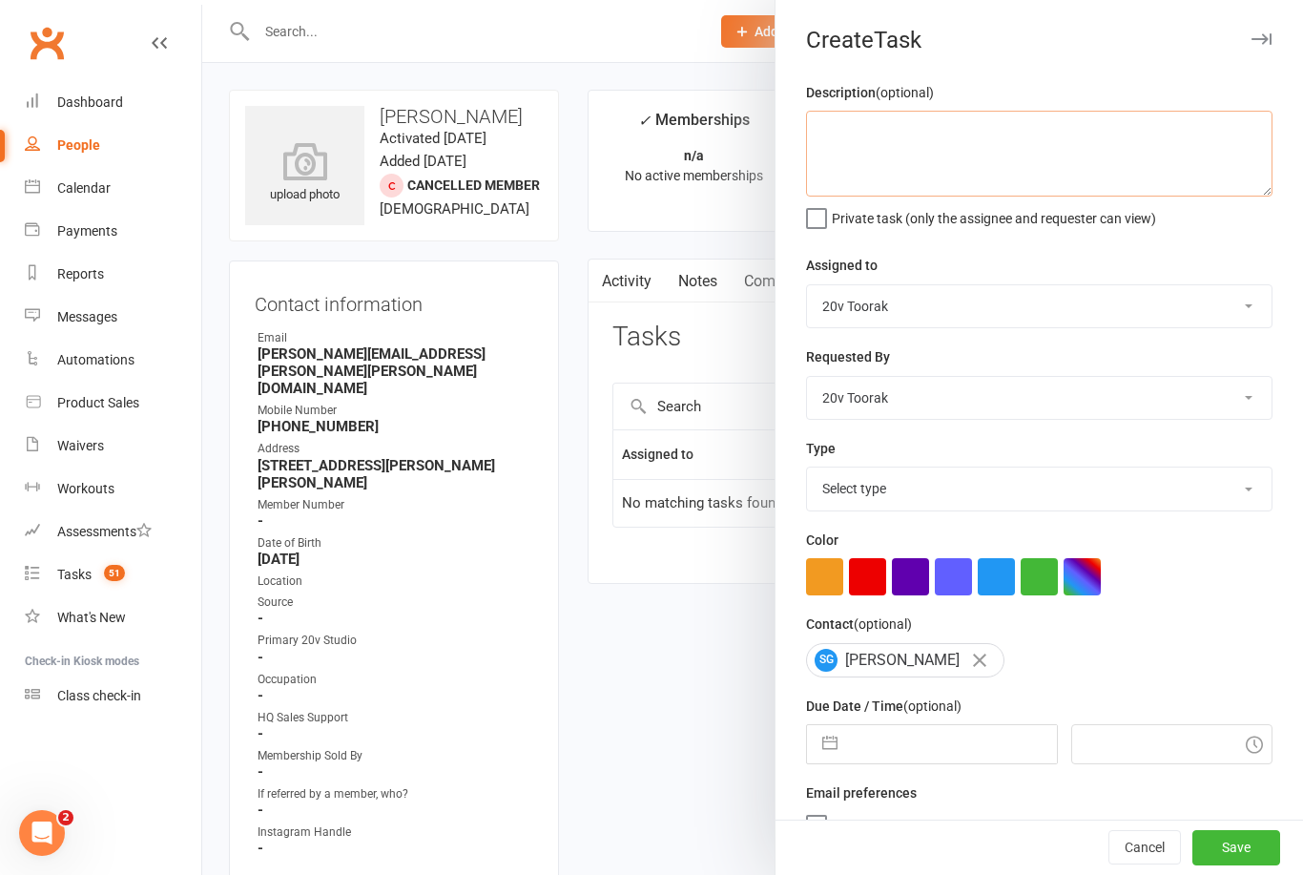
click at [1053, 139] on textarea at bounding box center [1039, 154] width 466 height 86
type textarea "S"
type textarea "Read notes - confirm if sessions been rescheduled"
click at [1005, 498] on select "Select type Call Call - to book trial Confirm session attendance Confirm trial …" at bounding box center [1039, 488] width 465 height 42
select select "23277"
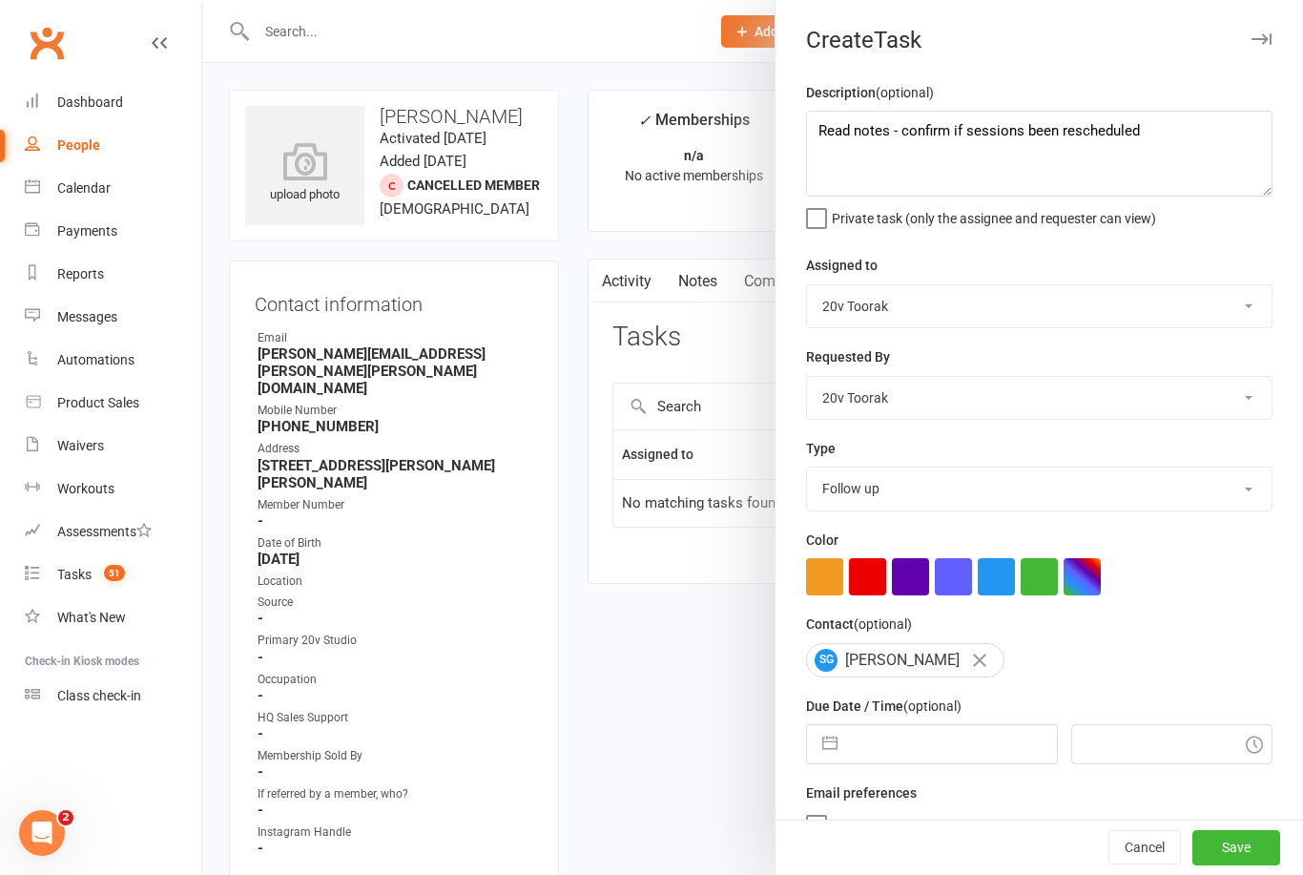
click at [837, 747] on button "button" at bounding box center [830, 744] width 34 height 38
select select "6"
select select "2025"
select select "7"
select select "2025"
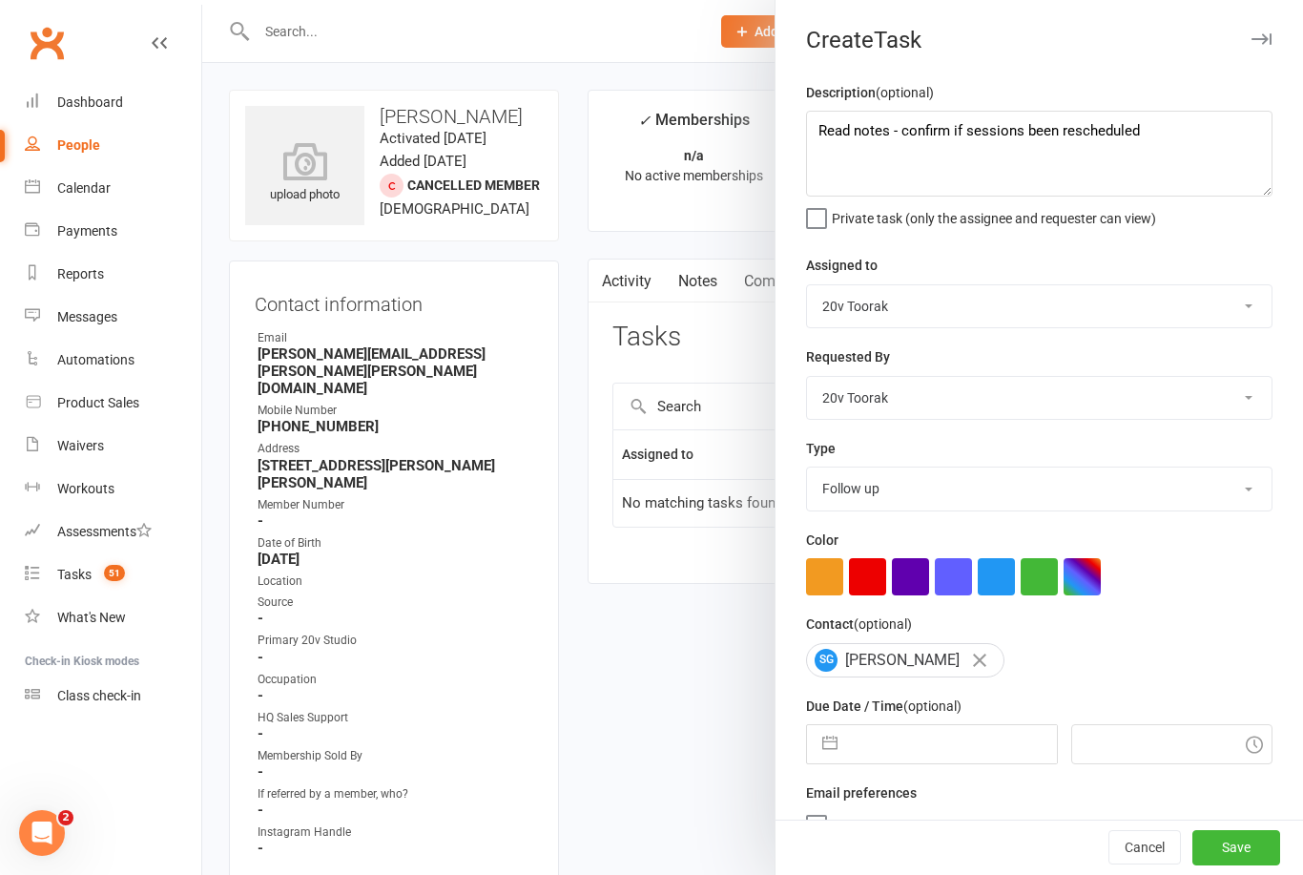
select select "8"
select select "2025"
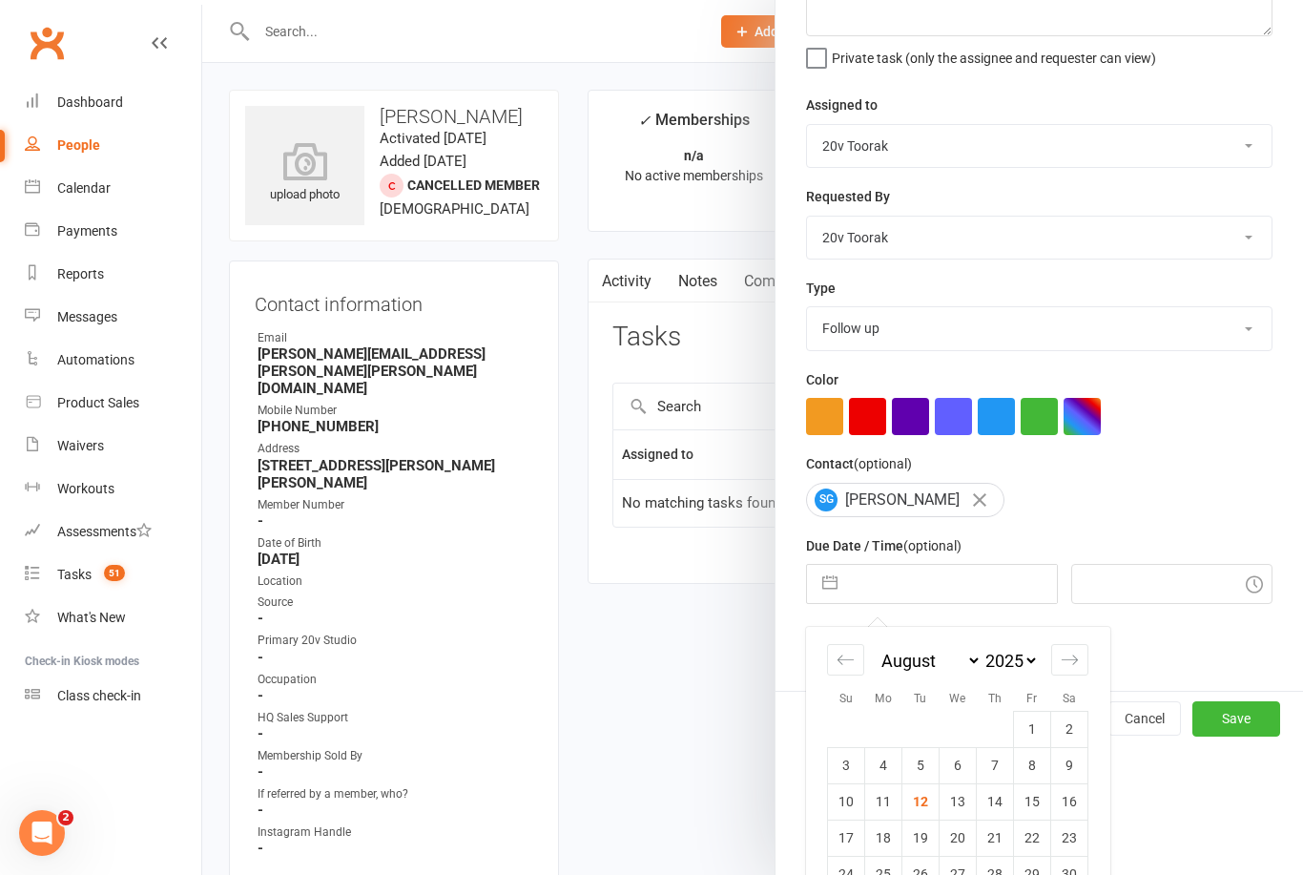
scroll to position [176, 0]
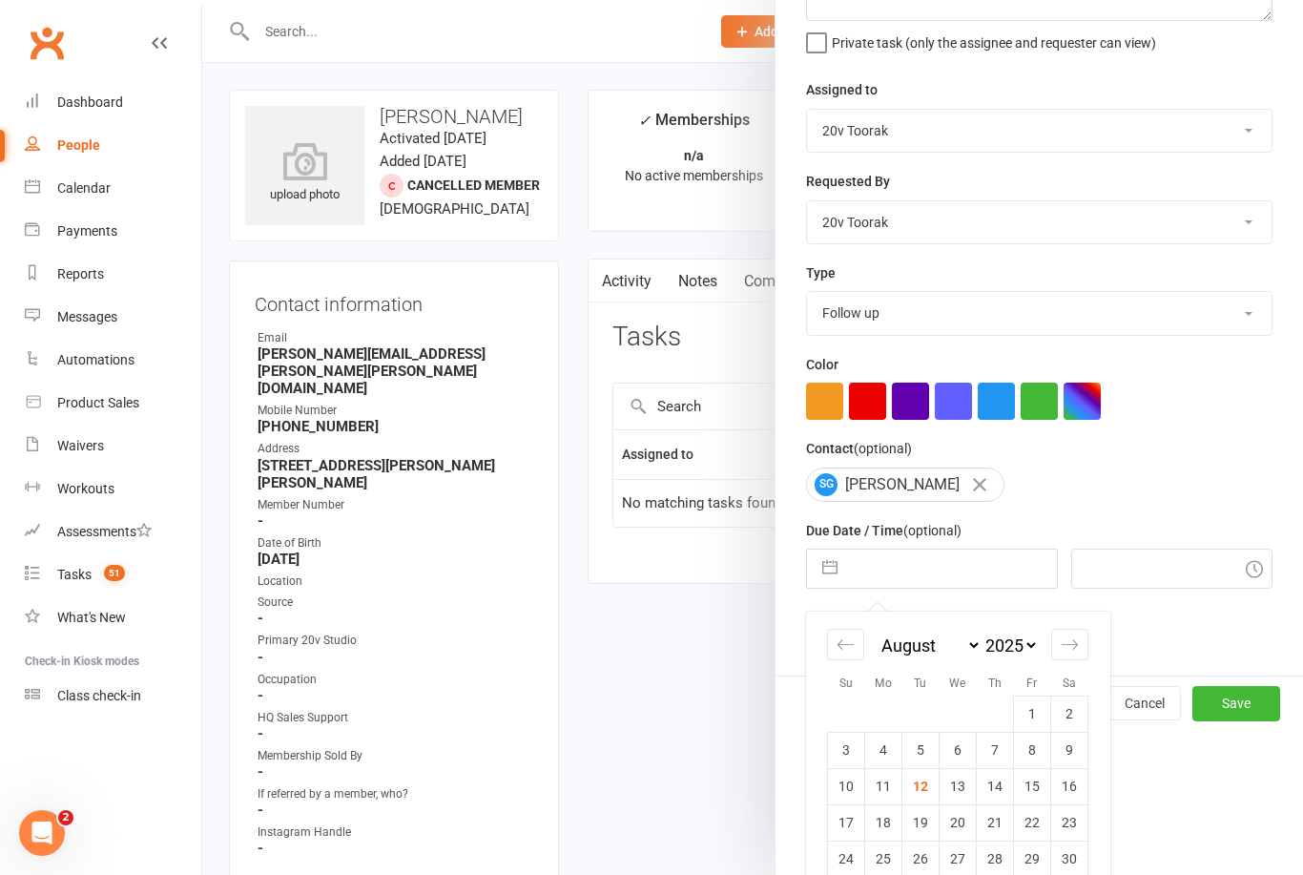
click at [887, 829] on td "18" at bounding box center [883, 822] width 37 height 36
type input "18 Aug 2025"
type input "2:00pm"
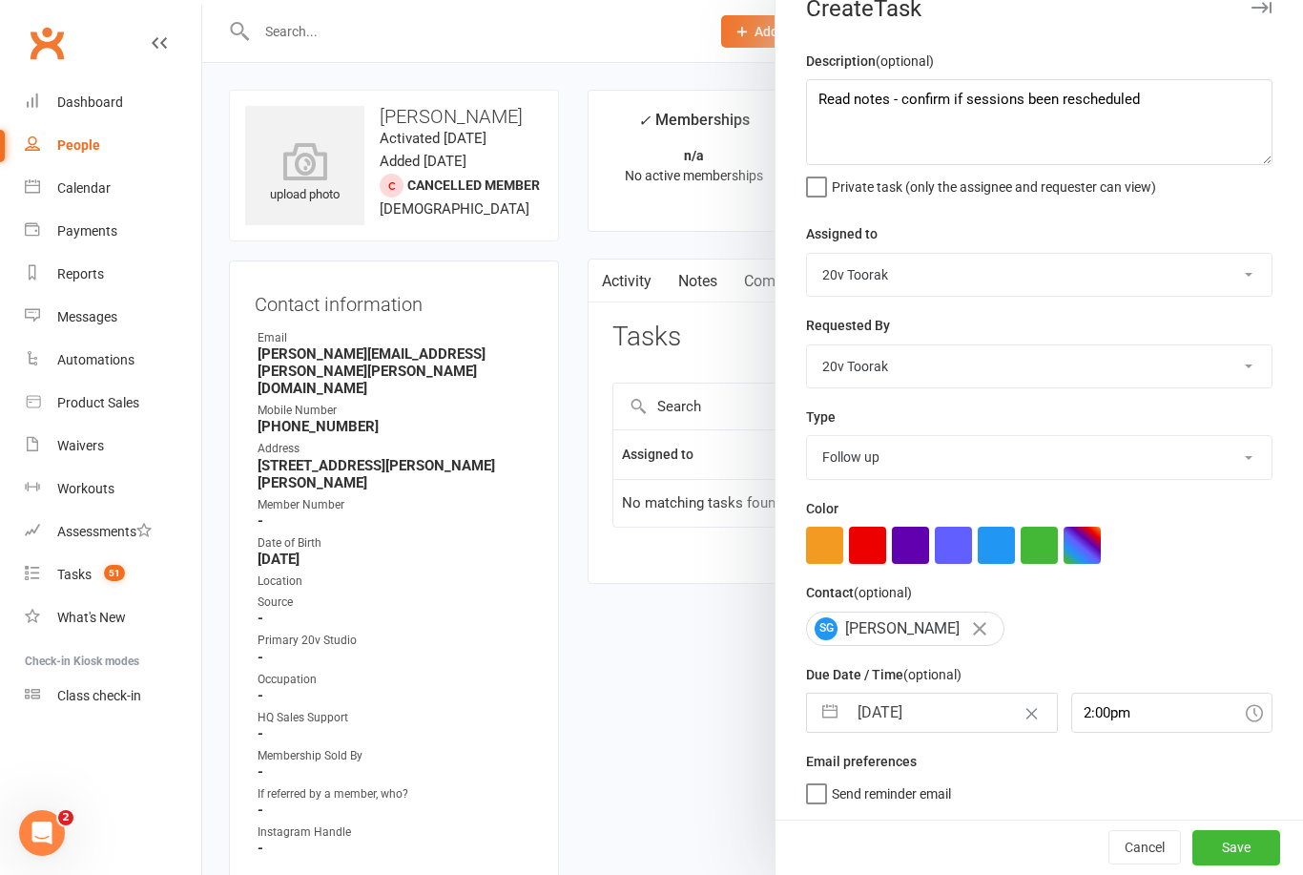
scroll to position [35, 0]
click at [1273, 846] on button "Save" at bounding box center [1236, 847] width 88 height 34
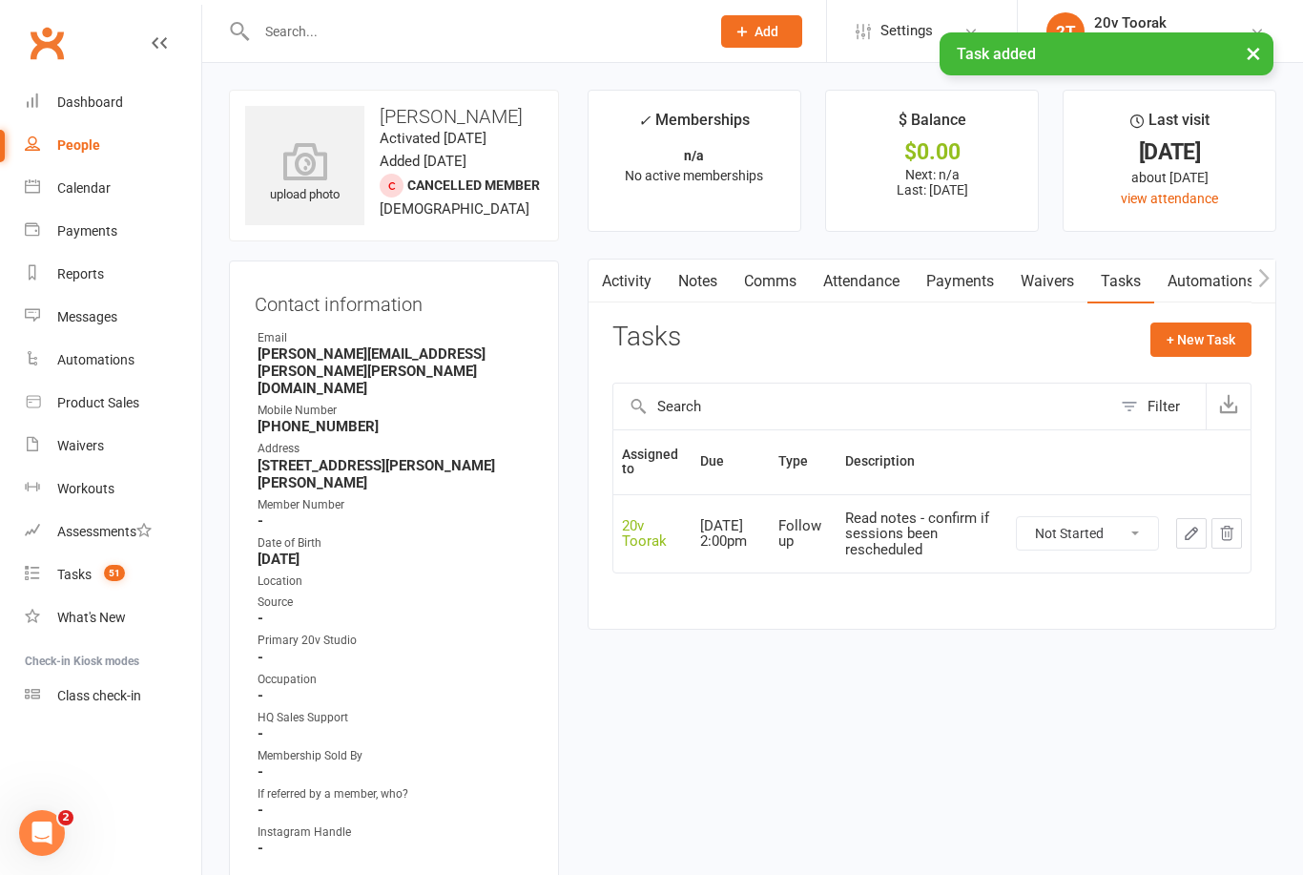
click at [714, 283] on link "Notes" at bounding box center [698, 281] width 66 height 44
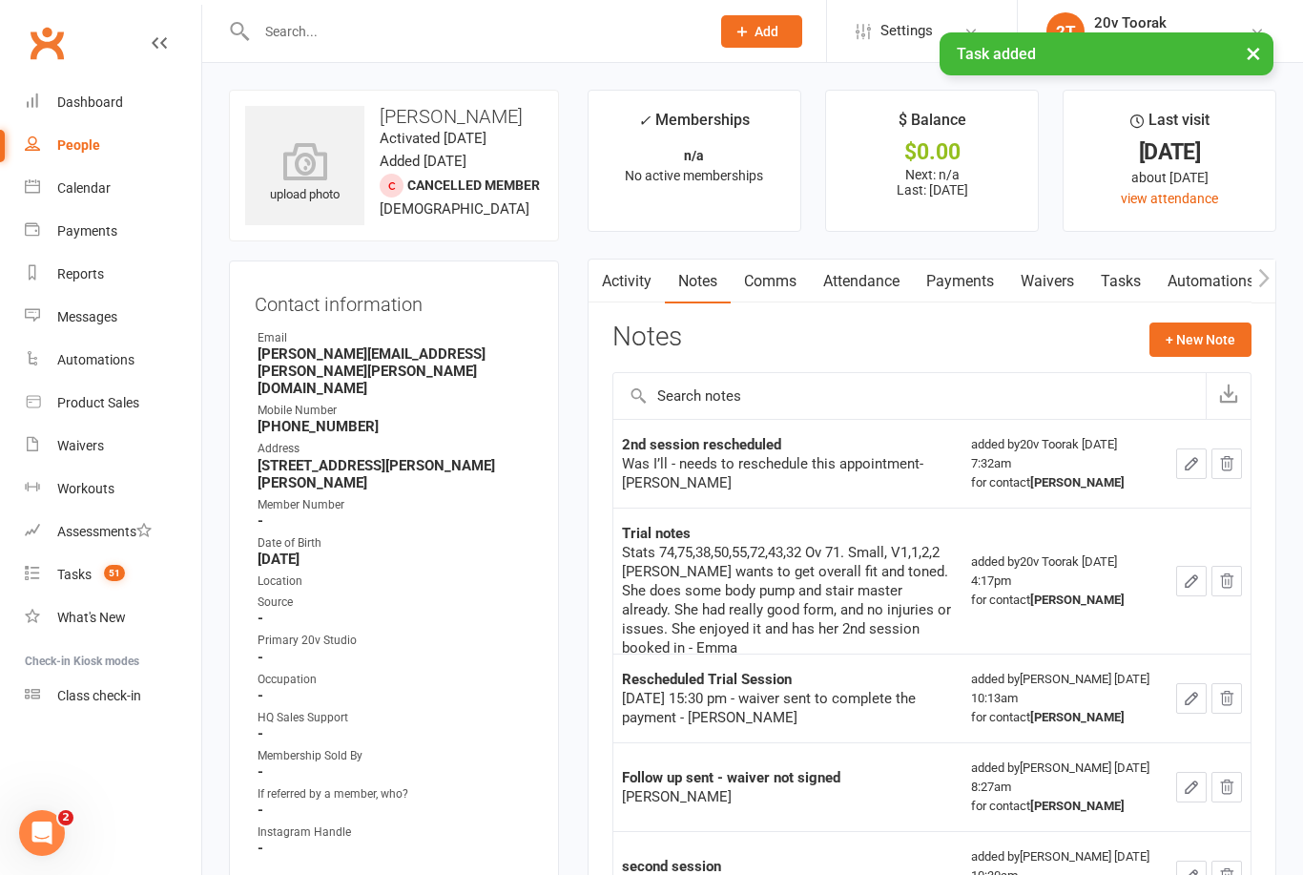
click at [1232, 334] on button "+ New Note" at bounding box center [1200, 339] width 102 height 34
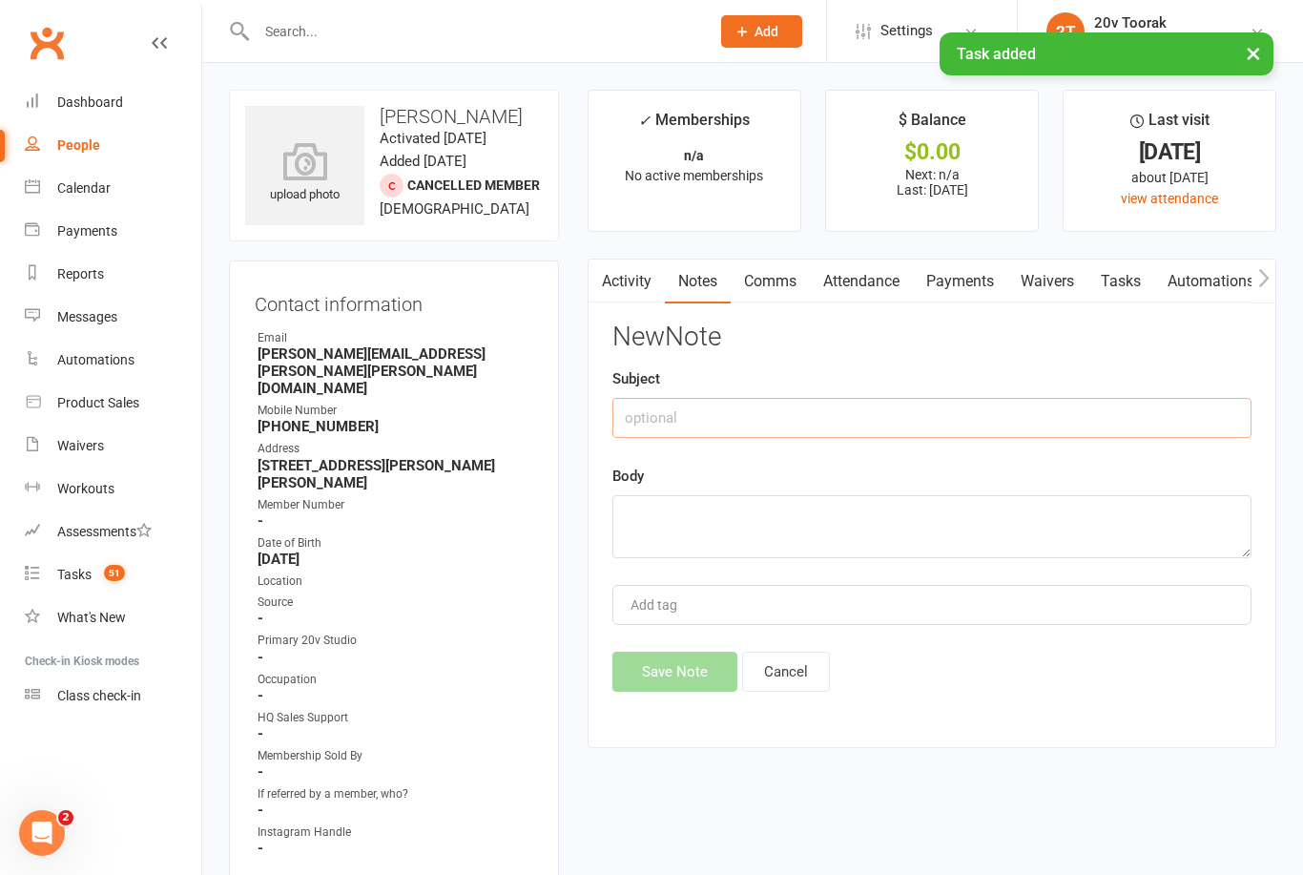
click at [1008, 416] on input "text" at bounding box center [931, 418] width 639 height 40
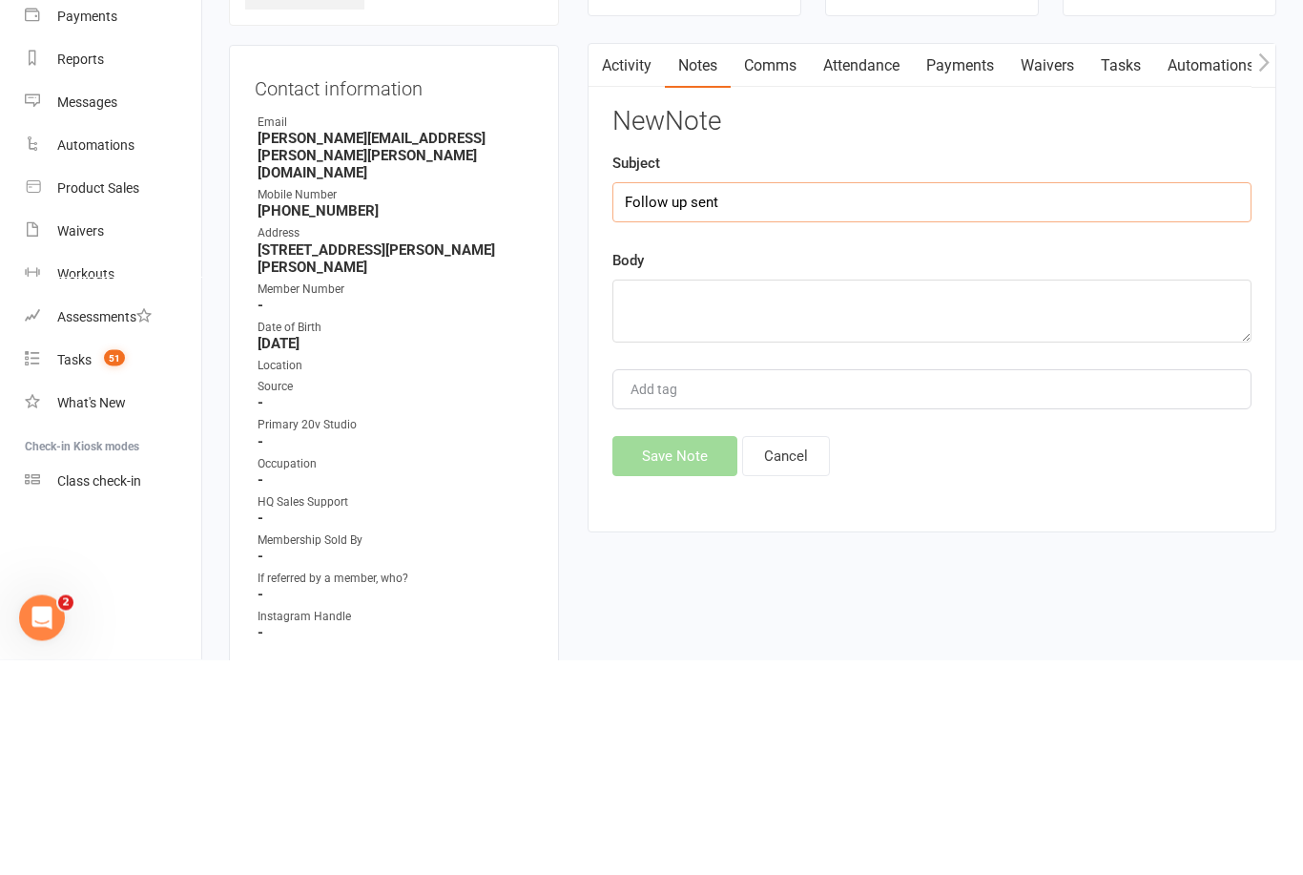
type input "Follow up sent"
click at [972, 495] on textarea at bounding box center [931, 526] width 639 height 63
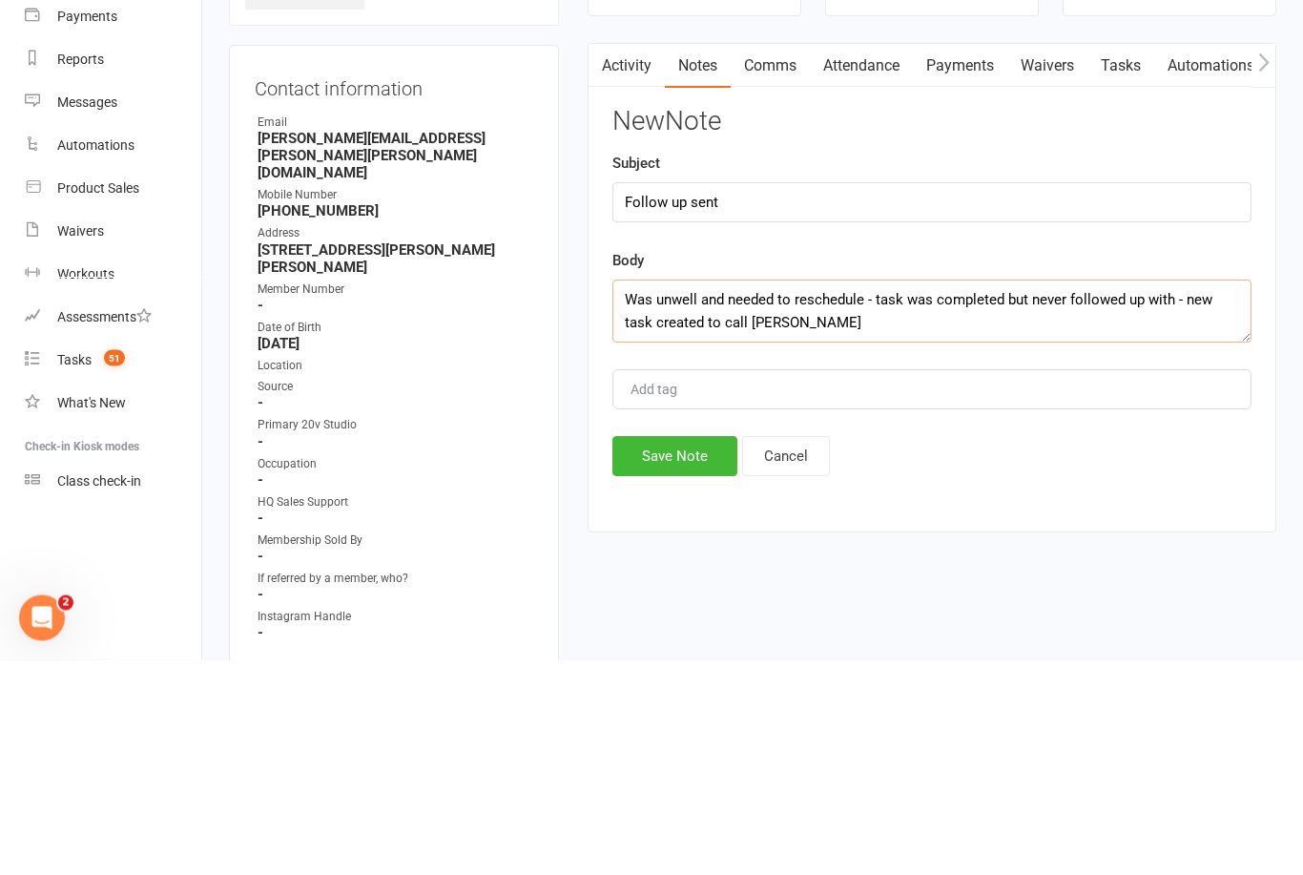
click at [766, 495] on textarea "Was unwell and needed to reschedule - task was completed but never followed up …" at bounding box center [931, 526] width 639 height 63
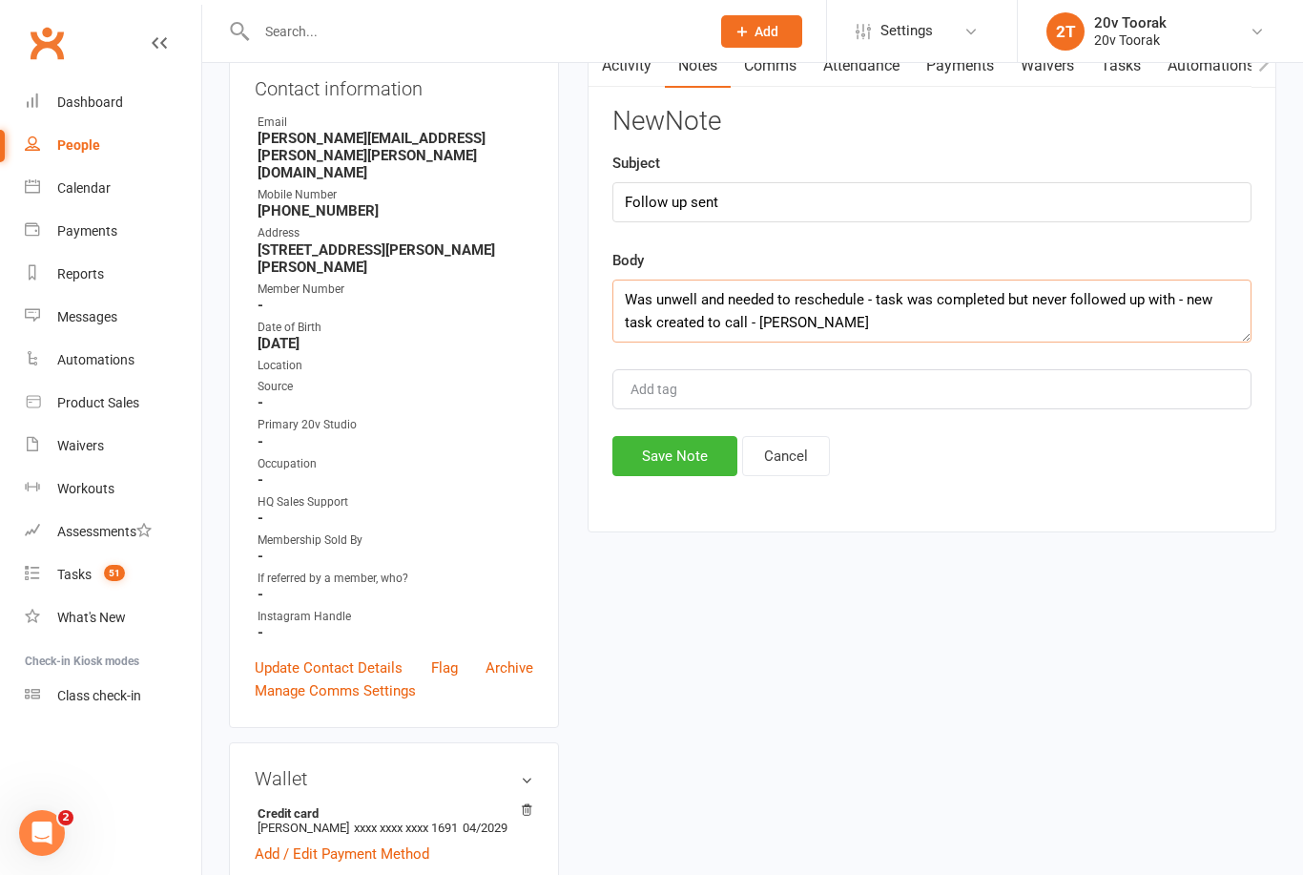
type textarea "Was unwell and needed to reschedule - task was completed but never followed up …"
click at [698, 451] on button "Save Note" at bounding box center [674, 456] width 125 height 40
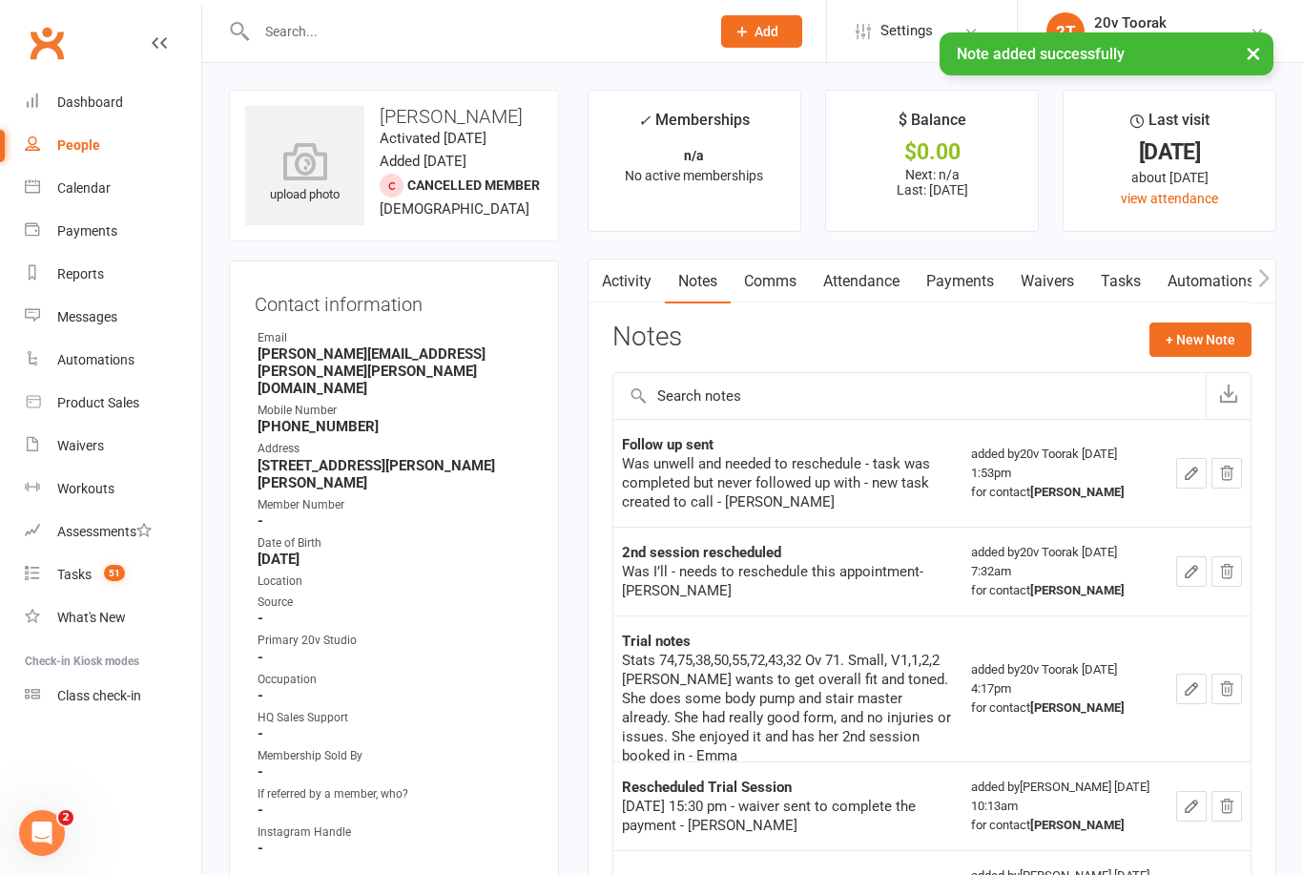
click at [1133, 287] on link "Tasks" at bounding box center [1120, 281] width 67 height 44
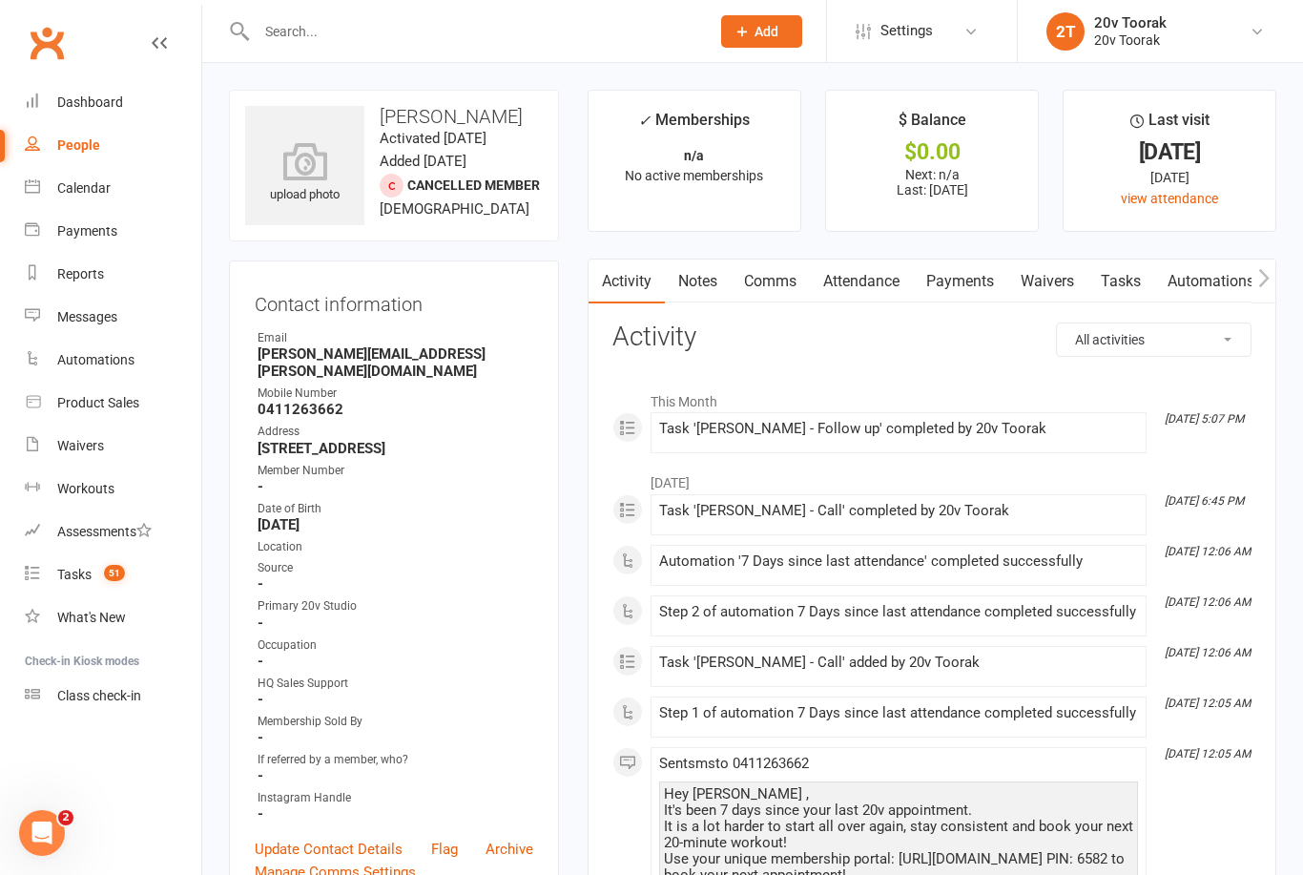
click at [712, 275] on link "Notes" at bounding box center [698, 281] width 66 height 44
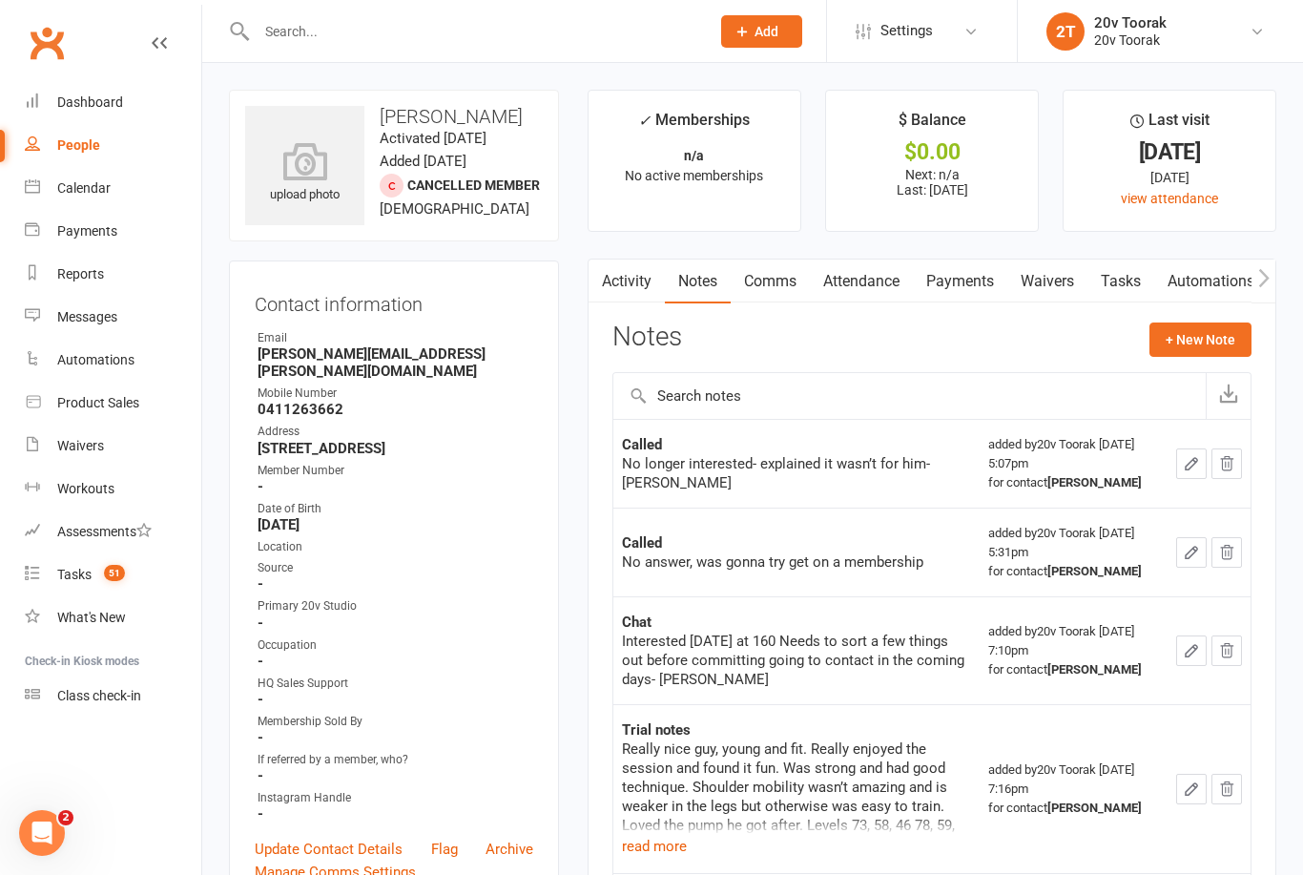
click at [1121, 297] on link "Tasks" at bounding box center [1120, 281] width 67 height 44
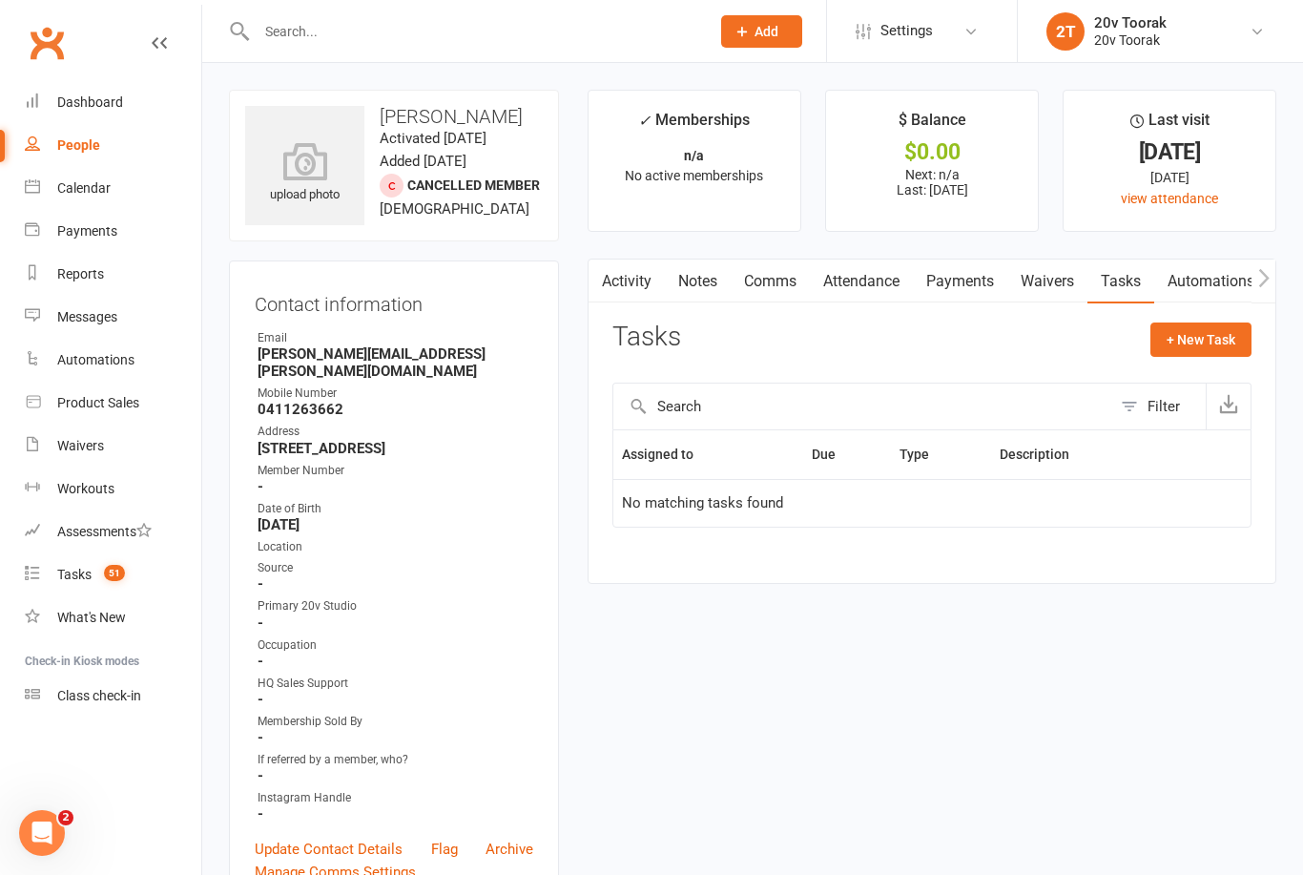
click at [609, 291] on button "button" at bounding box center [601, 280] width 24 height 43
click at [654, 288] on link "Activity" at bounding box center [627, 281] width 76 height 44
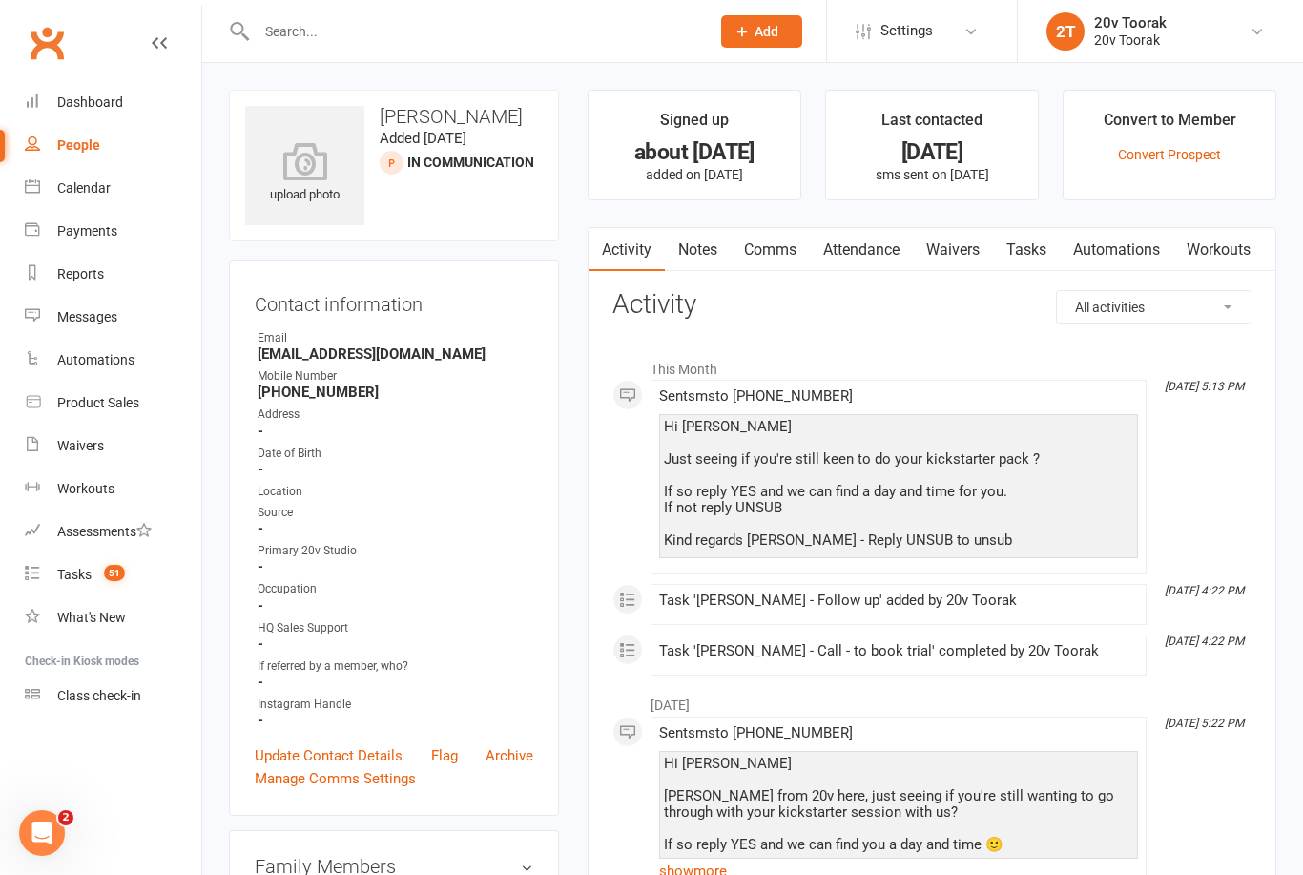
click at [686, 256] on link "Notes" at bounding box center [698, 250] width 66 height 44
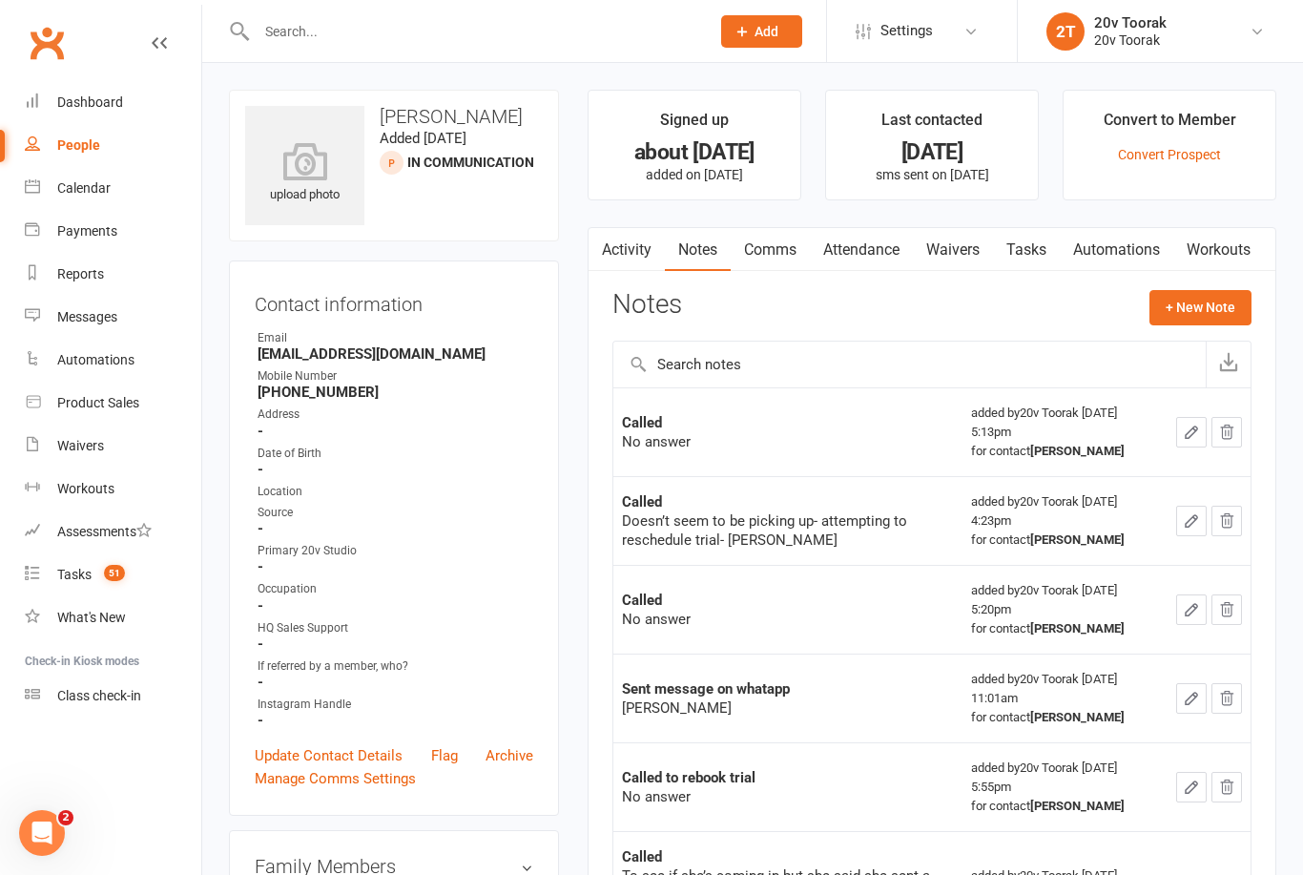
click at [1023, 240] on link "Tasks" at bounding box center [1026, 250] width 67 height 44
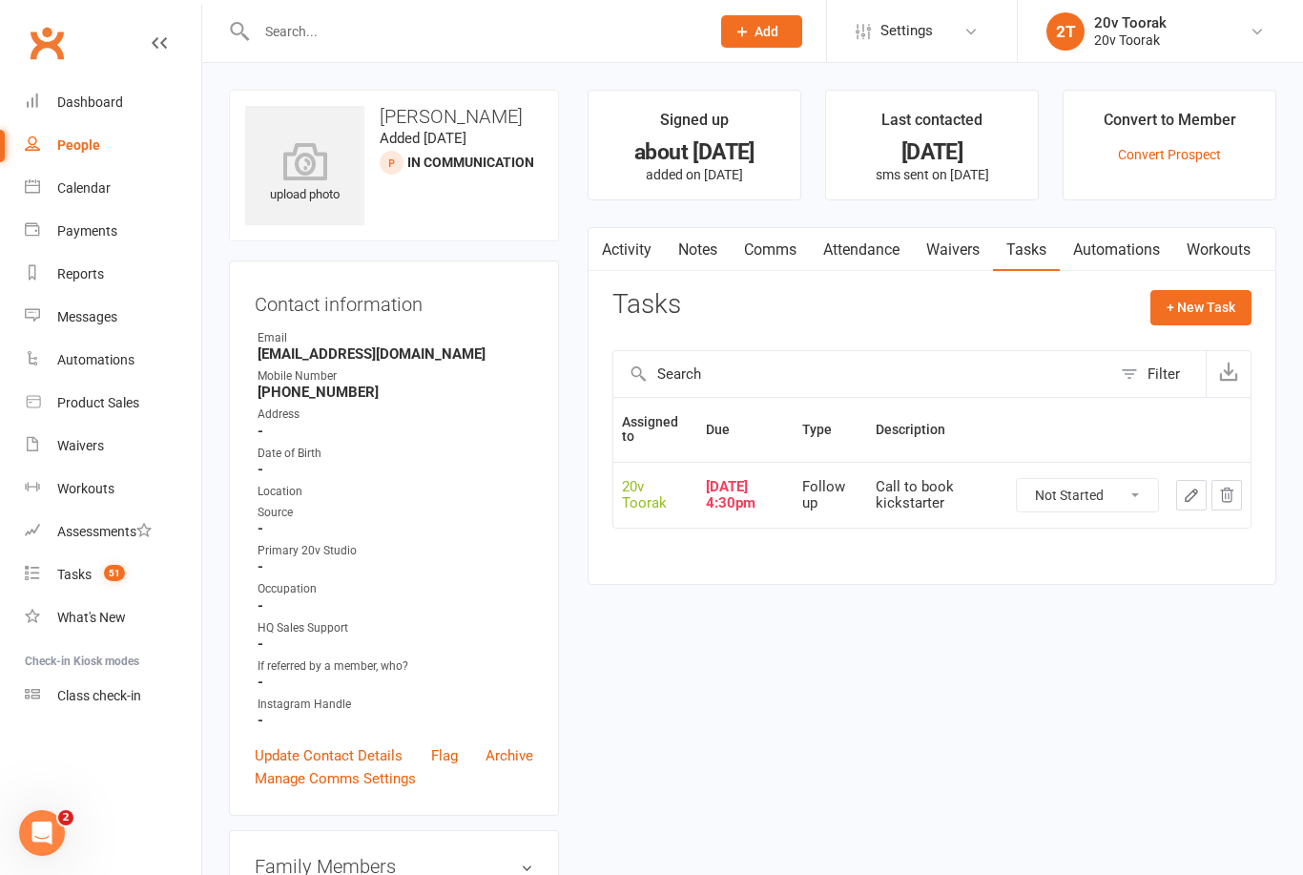
click at [633, 252] on link "Activity" at bounding box center [627, 250] width 76 height 44
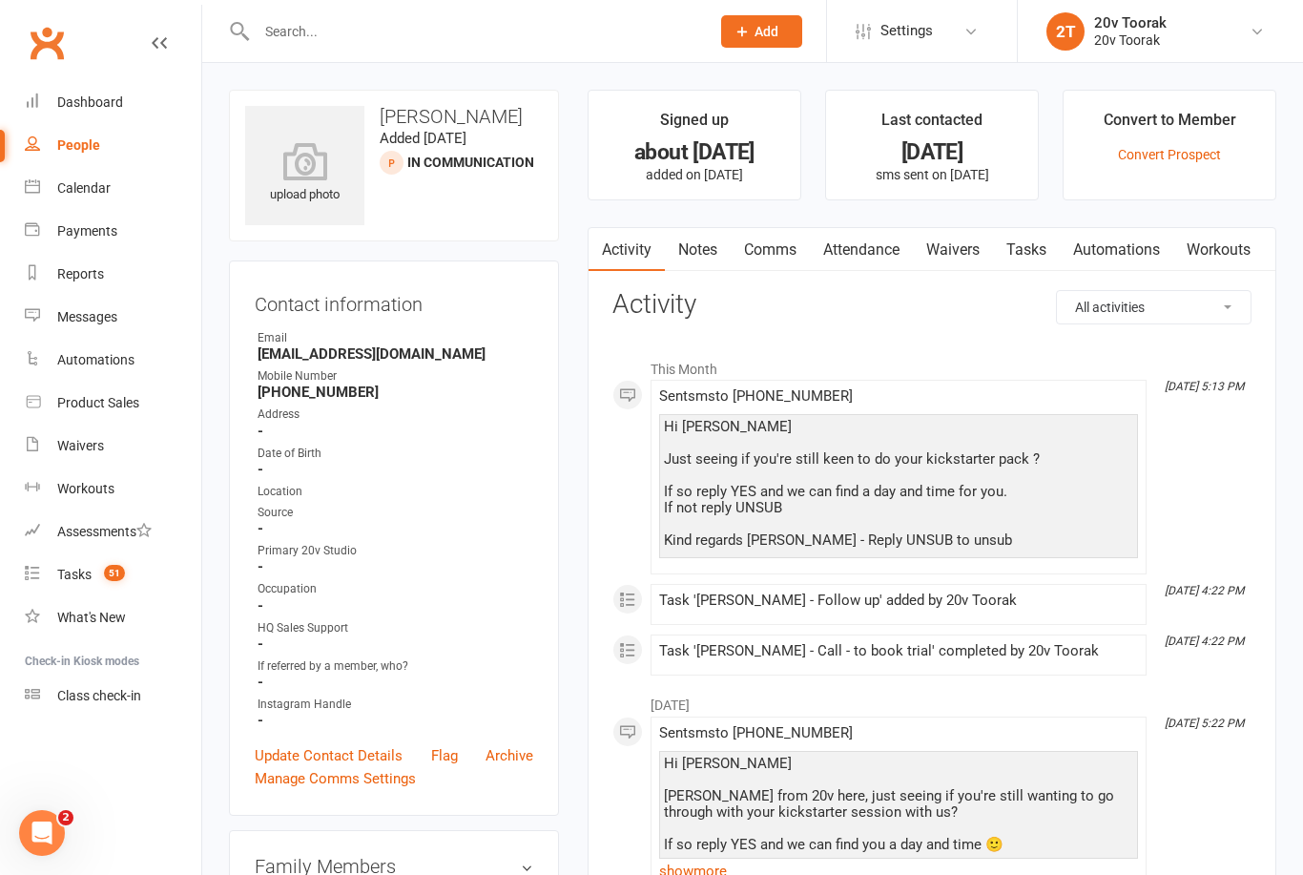
click at [696, 241] on link "Notes" at bounding box center [698, 250] width 66 height 44
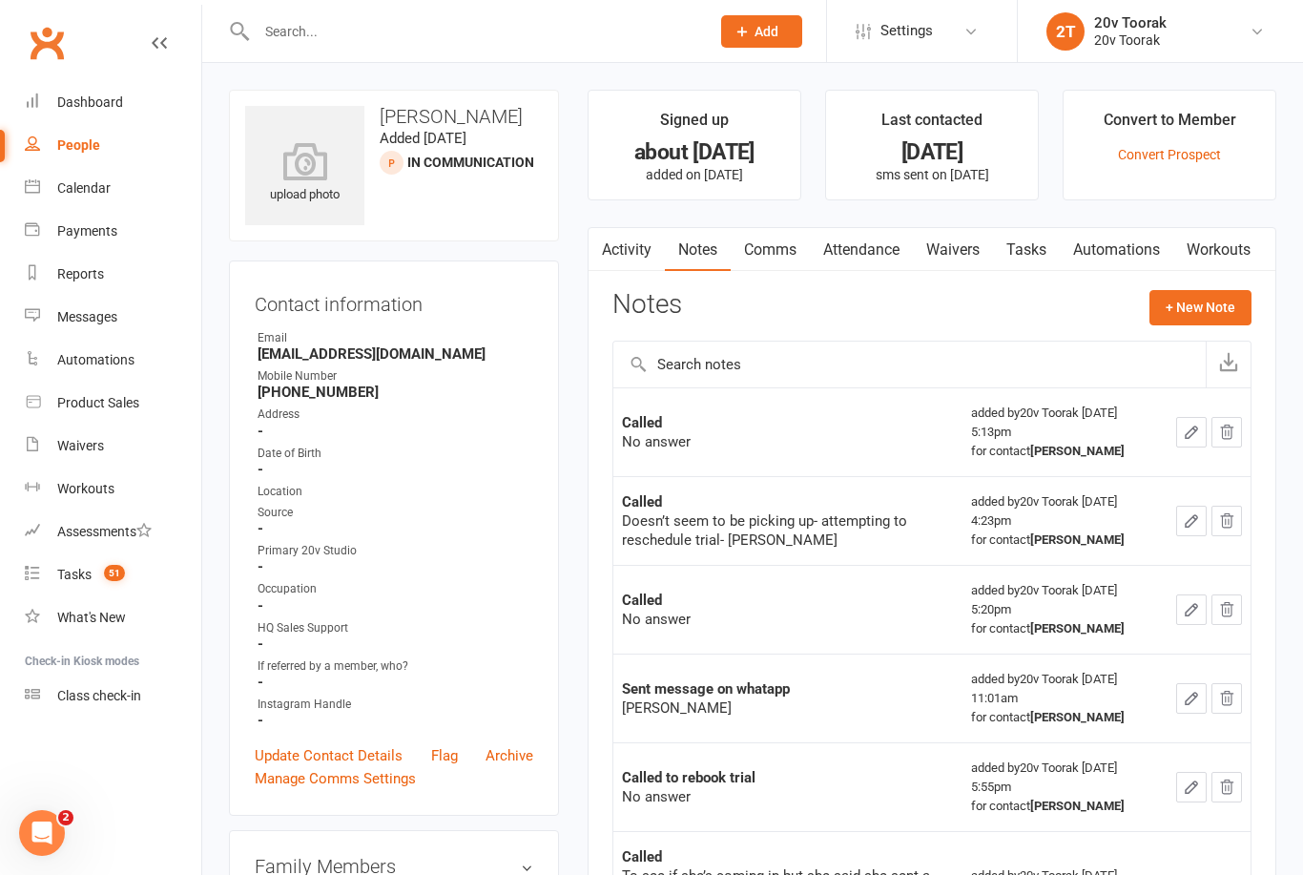
click at [1027, 257] on link "Tasks" at bounding box center [1026, 250] width 67 height 44
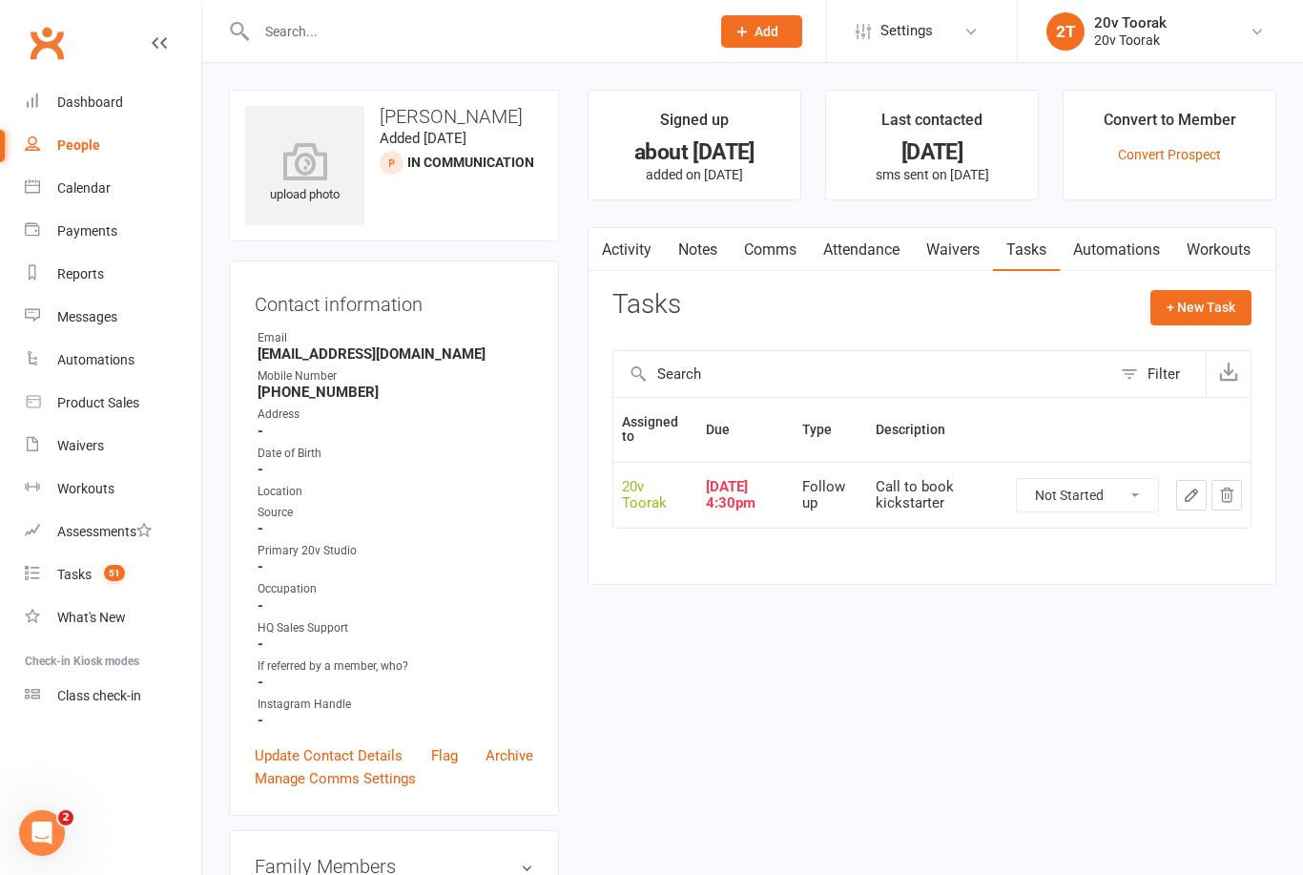
click at [643, 256] on link "Activity" at bounding box center [627, 250] width 76 height 44
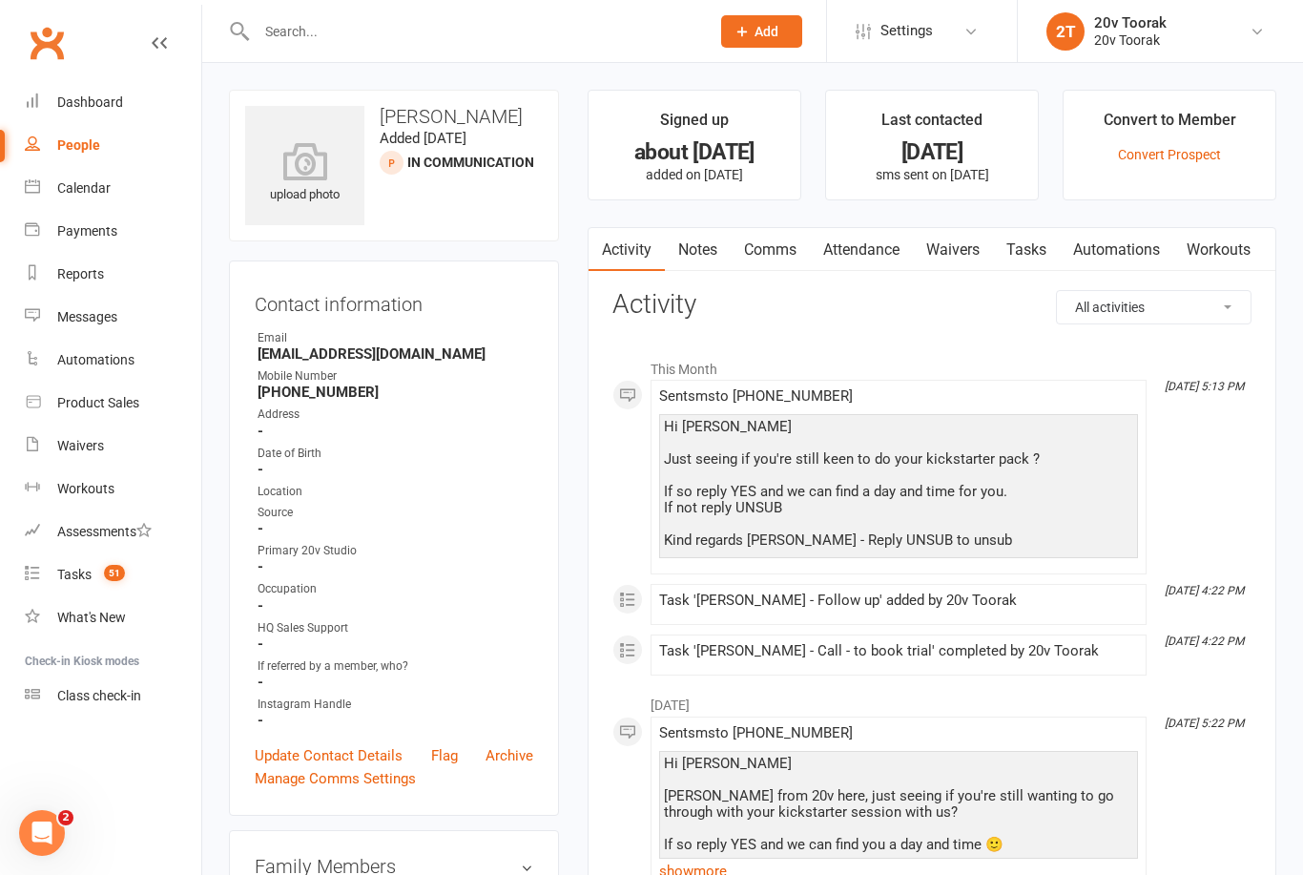
click at [1040, 242] on link "Tasks" at bounding box center [1026, 250] width 67 height 44
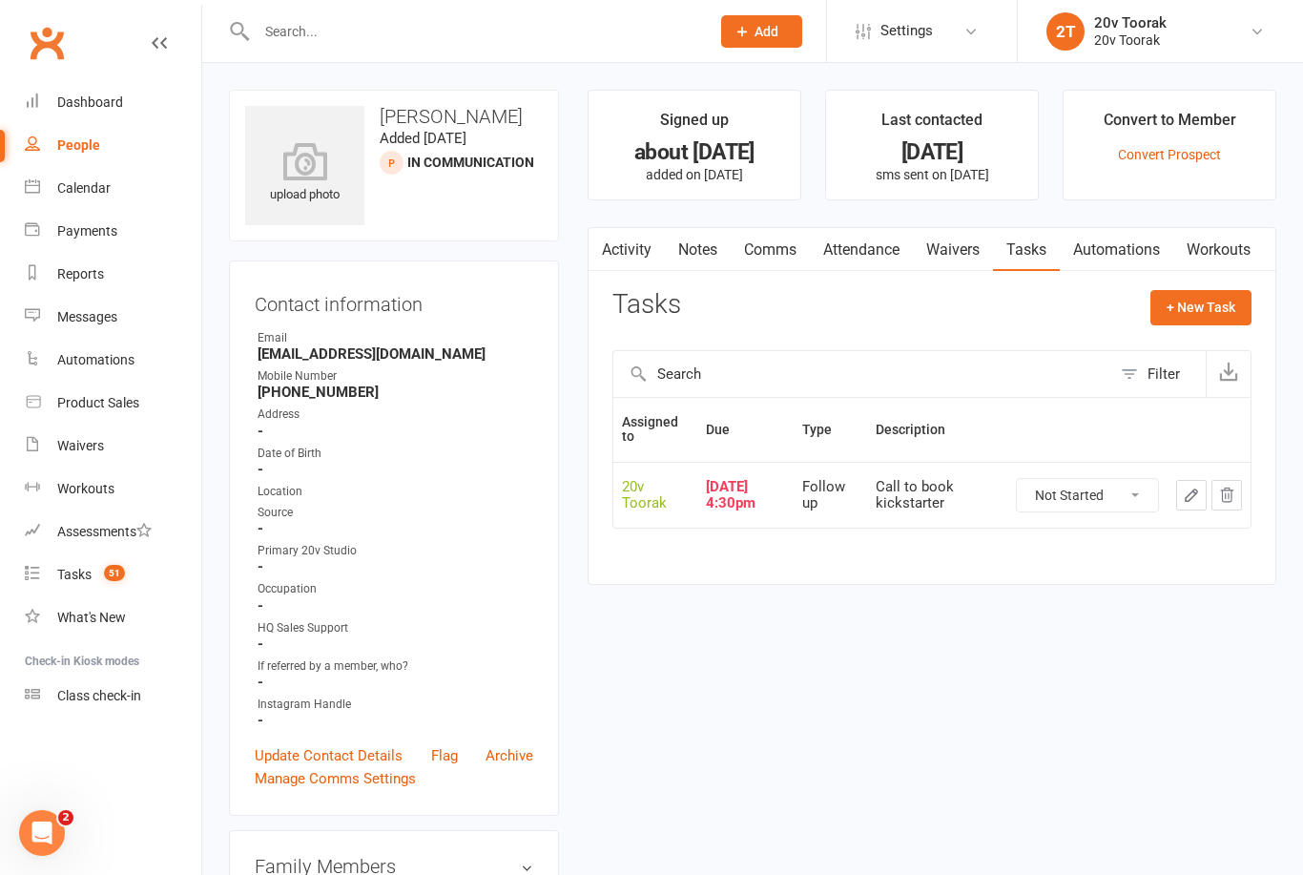
click at [1101, 501] on select "Not Started In Progress Waiting Complete" at bounding box center [1087, 495] width 141 height 32
select select "unstarted"
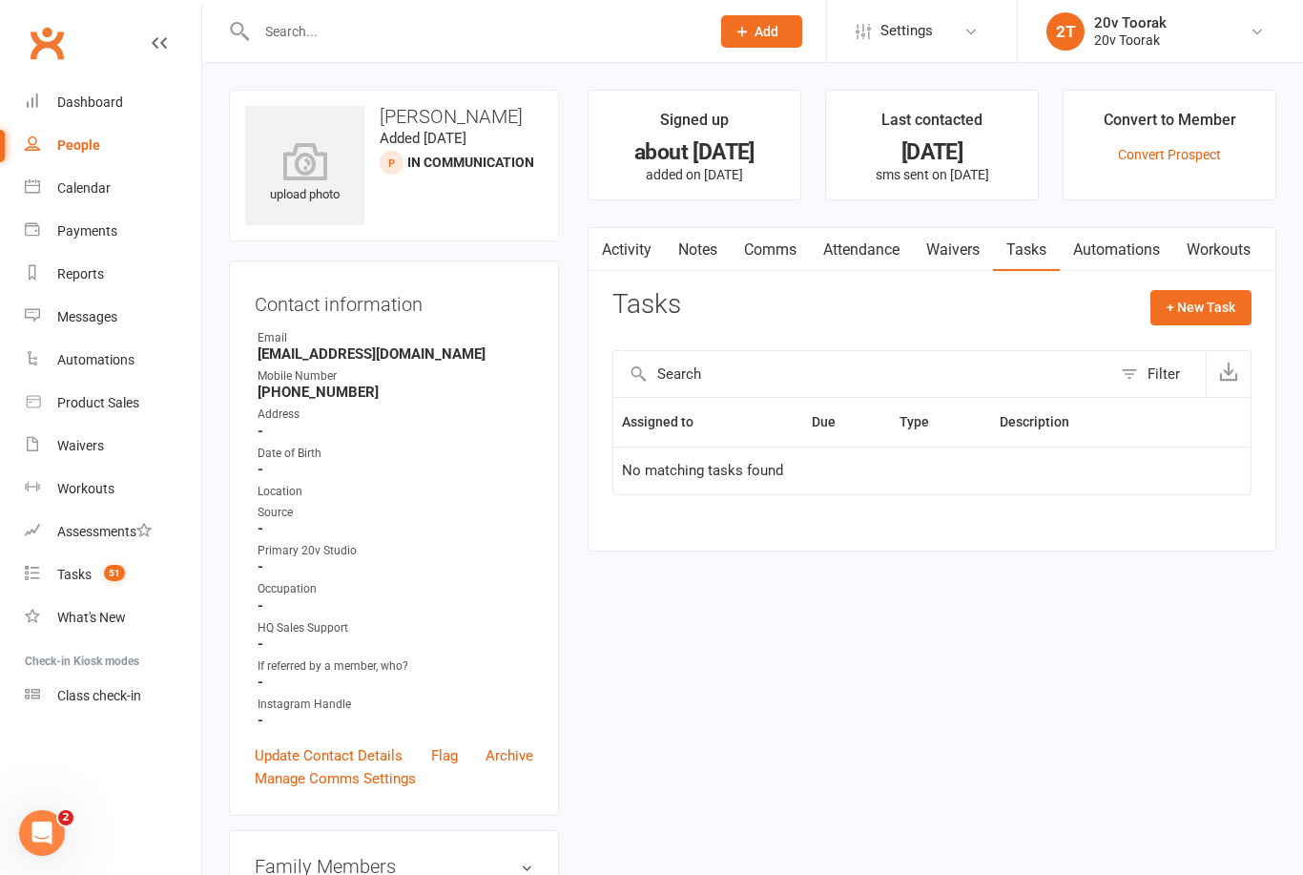
click at [320, 760] on link "Update Contact Details" at bounding box center [329, 755] width 148 height 23
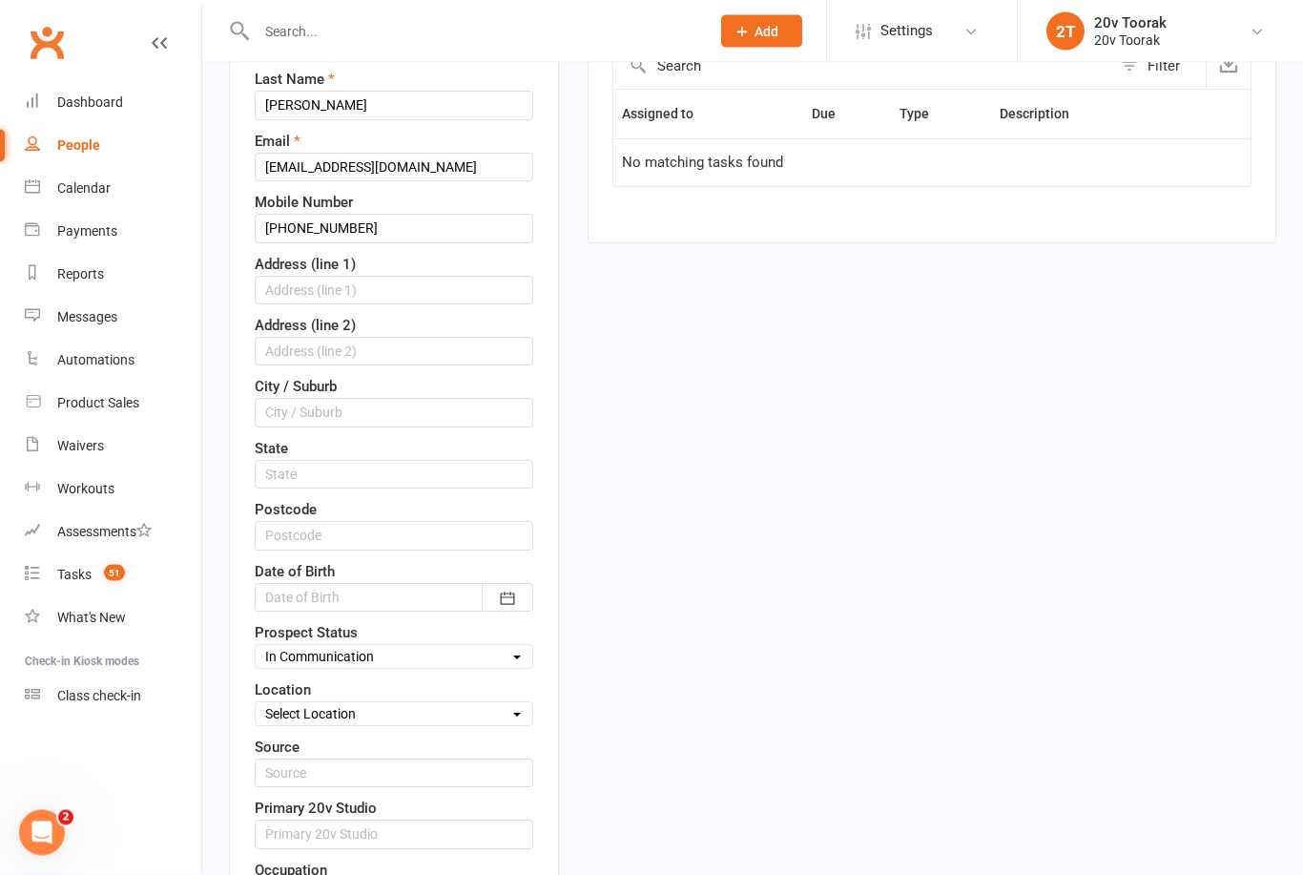
scroll to position [308, 0]
click at [466, 667] on select "Select Parachute Referrals In Communication Call Lter Task Comms [DATE] [DATE] …" at bounding box center [394, 656] width 277 height 21
select select "Parachute"
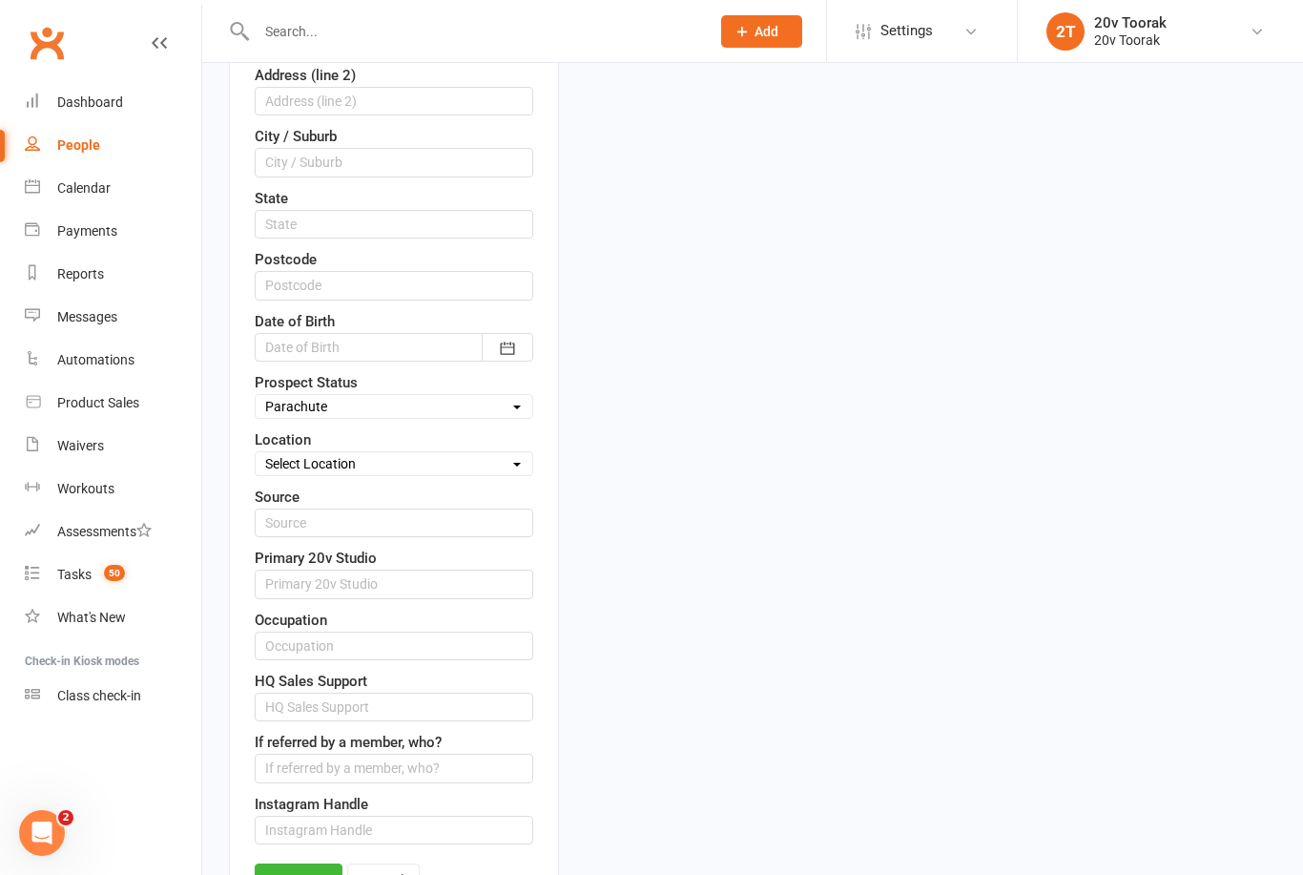
click at [308, 875] on link "Save" at bounding box center [299, 880] width 88 height 34
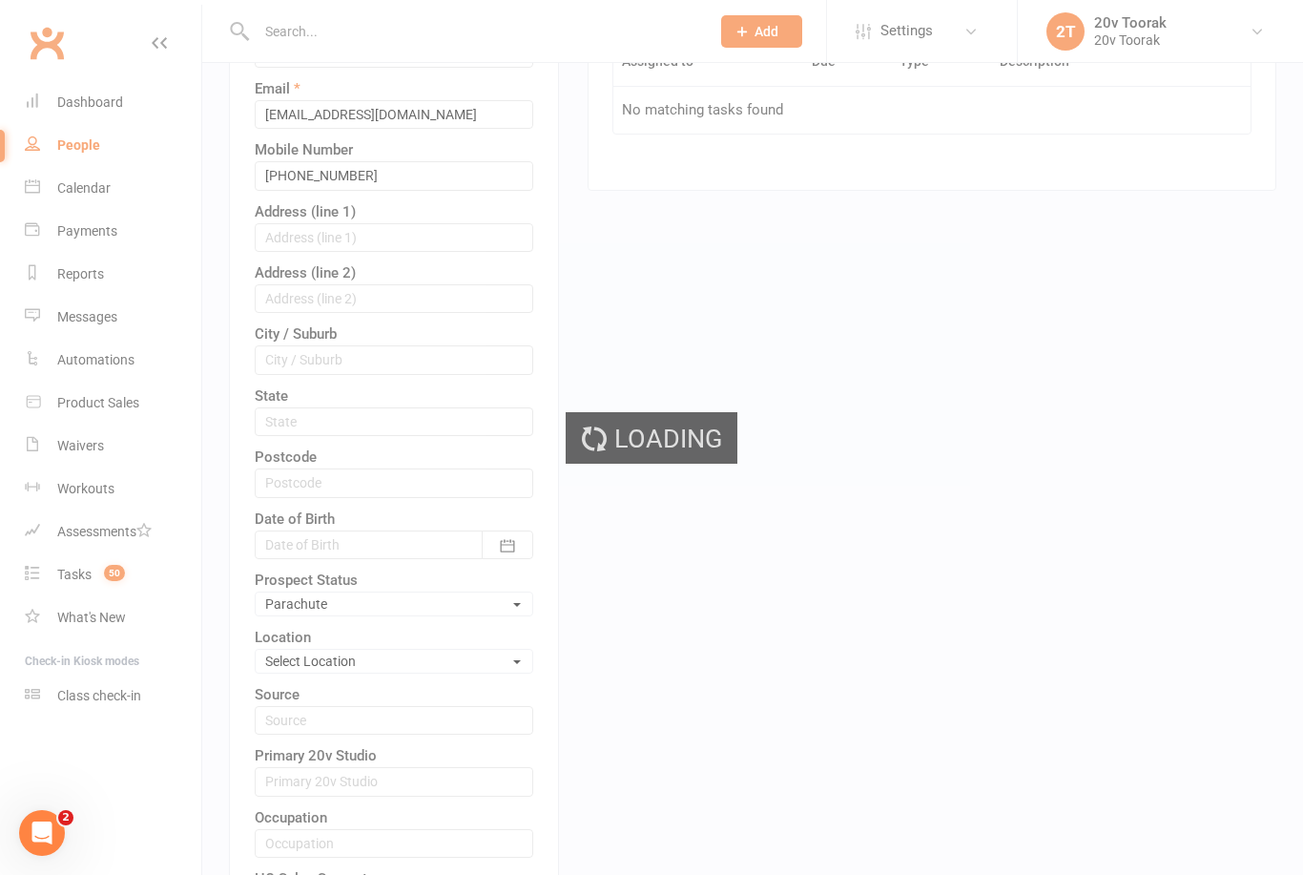
scroll to position [0, 0]
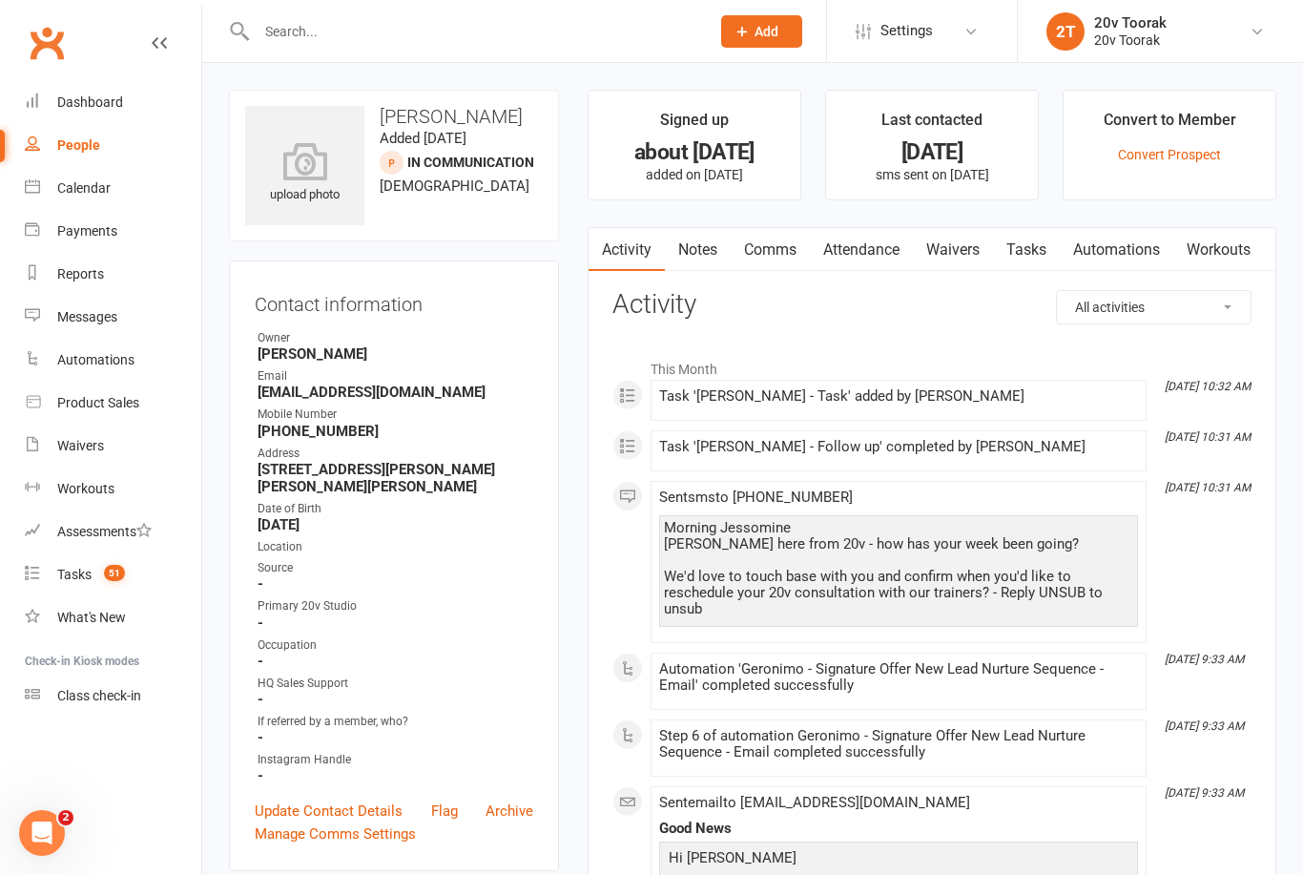
click at [1053, 234] on link "Tasks" at bounding box center [1026, 250] width 67 height 44
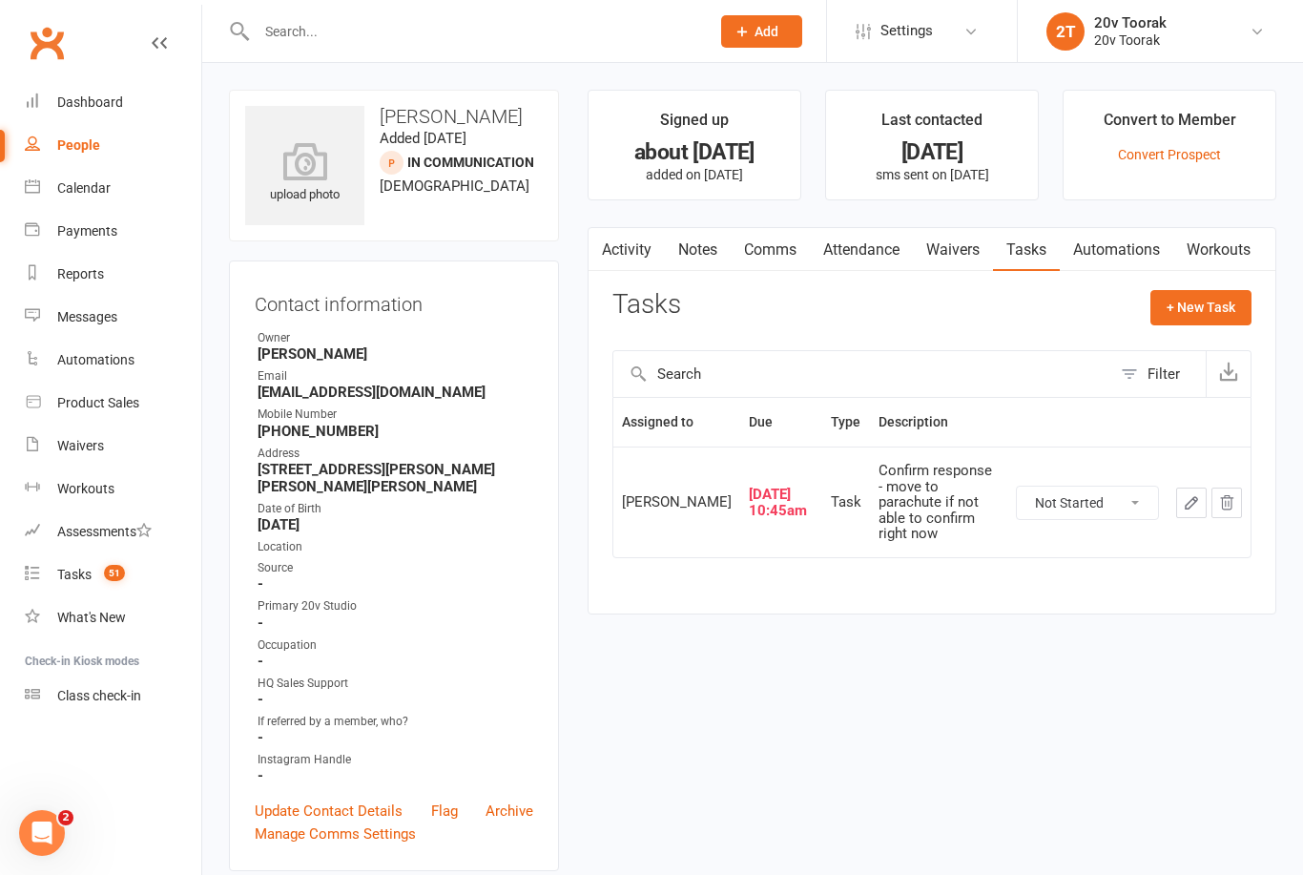
click at [370, 799] on link "Update Contact Details" at bounding box center [329, 810] width 148 height 23
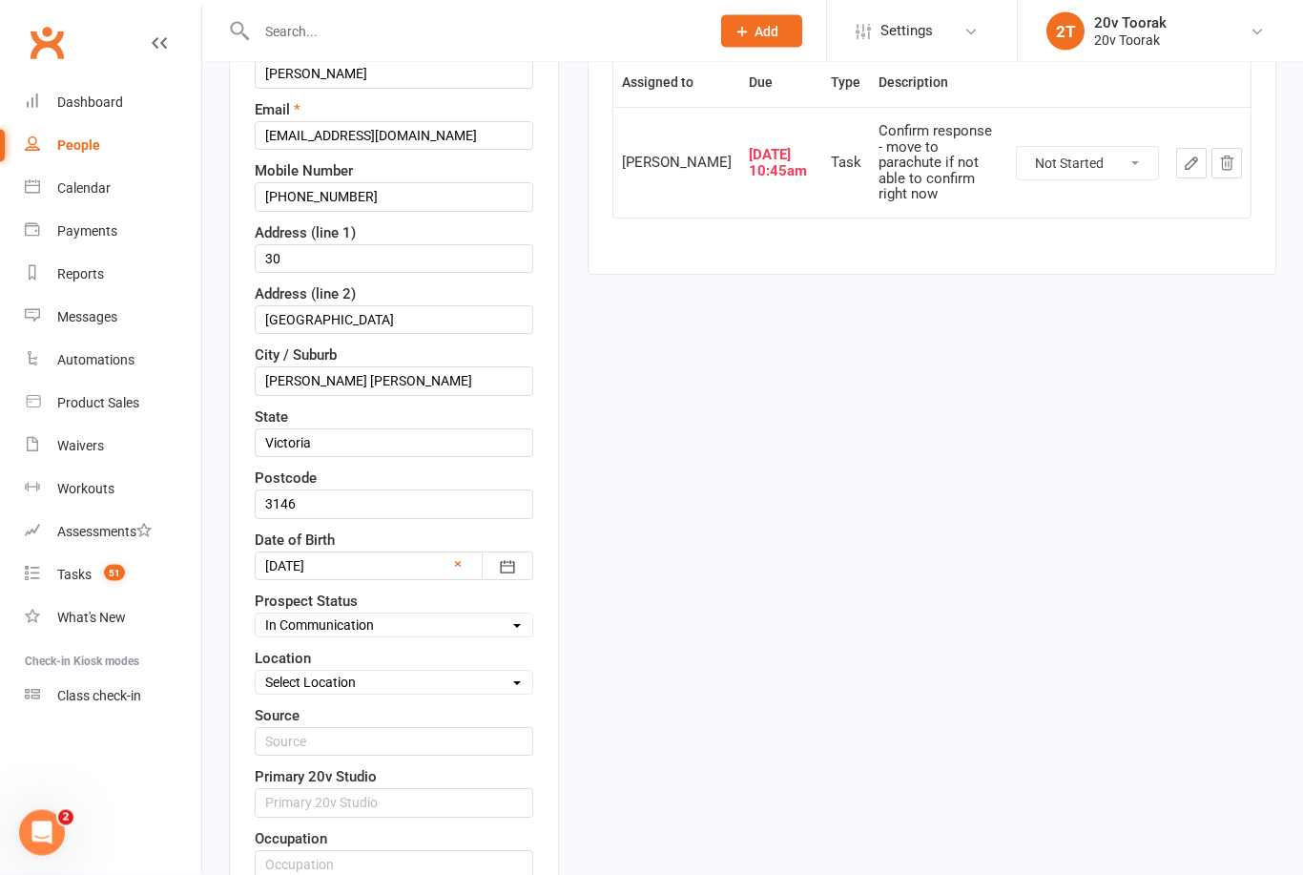
scroll to position [340, 0]
click at [455, 625] on select "Select Parachute Referrals In Communication Call Lter Task Comms [DATE] [DATE] …" at bounding box center [394, 624] width 277 height 21
select select "Parachute"
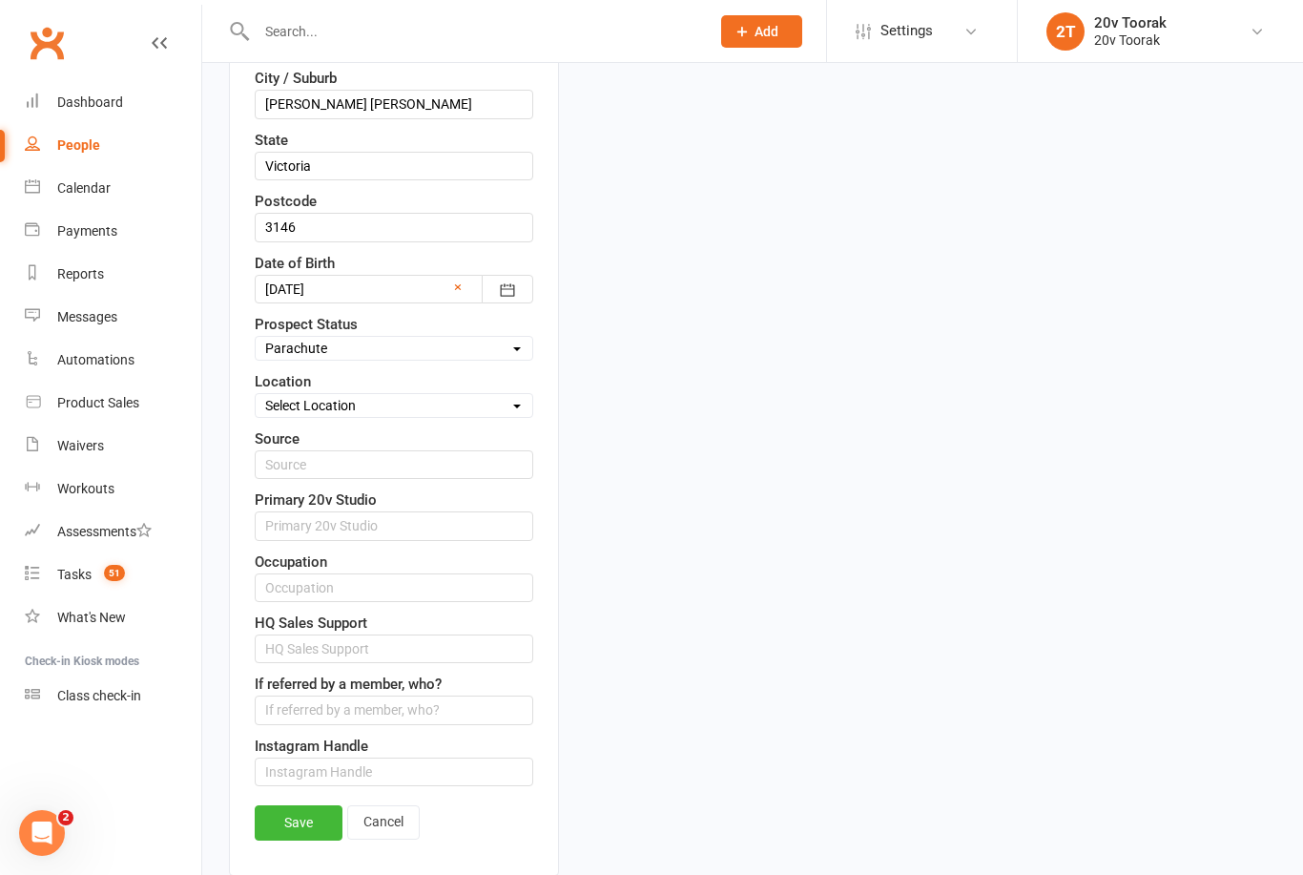
click at [285, 822] on link "Save" at bounding box center [299, 822] width 88 height 34
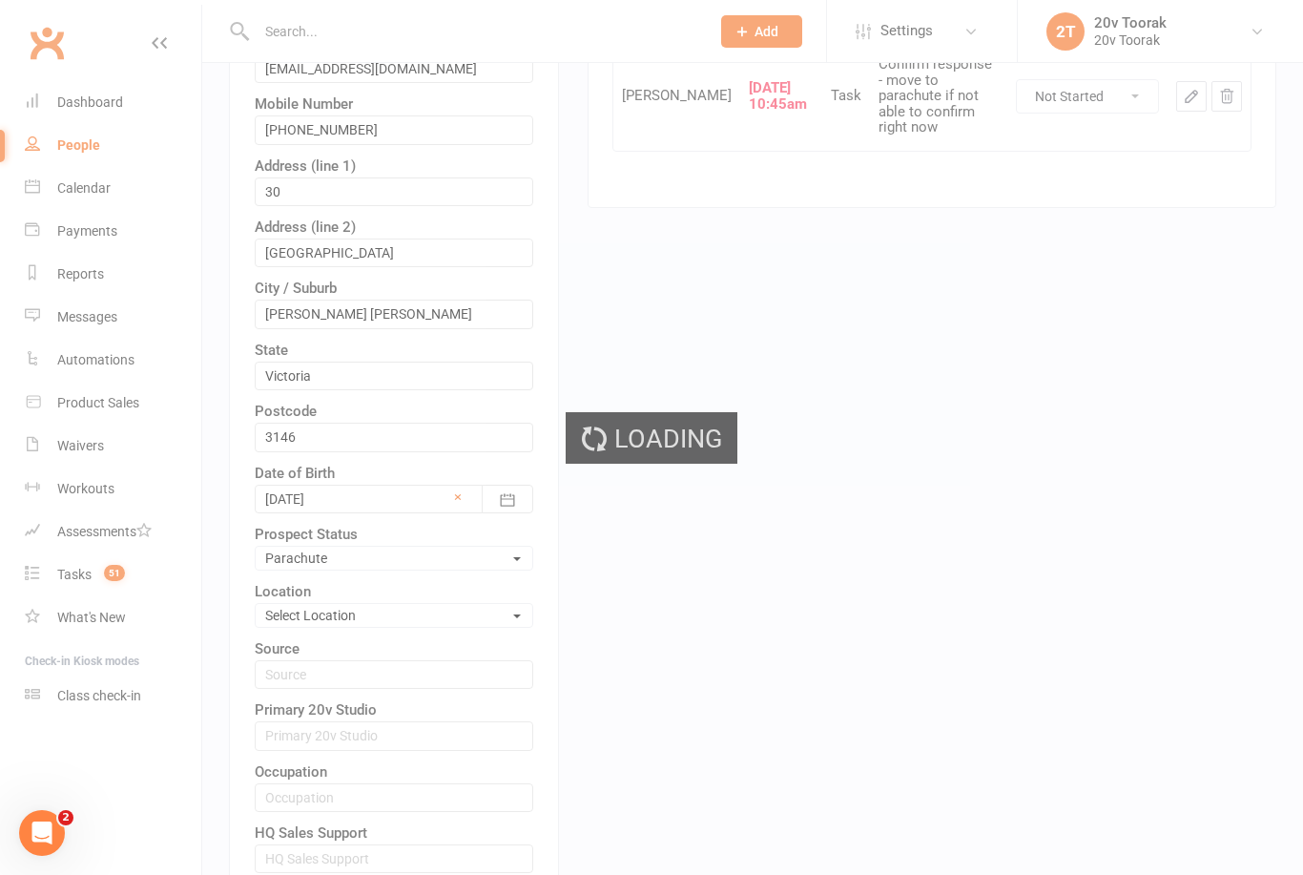
scroll to position [0, 0]
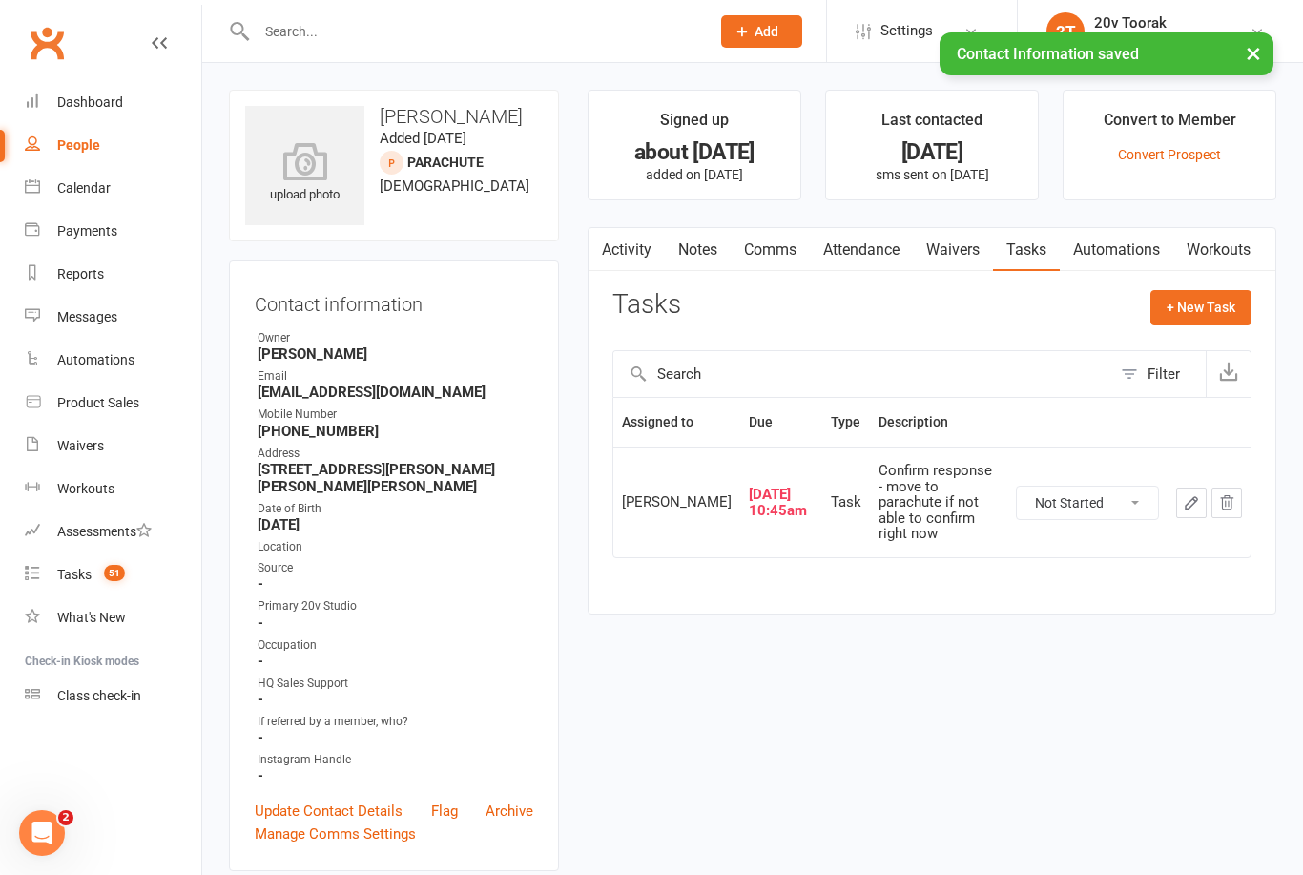
click at [1138, 499] on select "Not Started In Progress Waiting Complete" at bounding box center [1087, 502] width 141 height 32
select select "unstarted"
click at [696, 249] on link "Notes" at bounding box center [698, 250] width 66 height 44
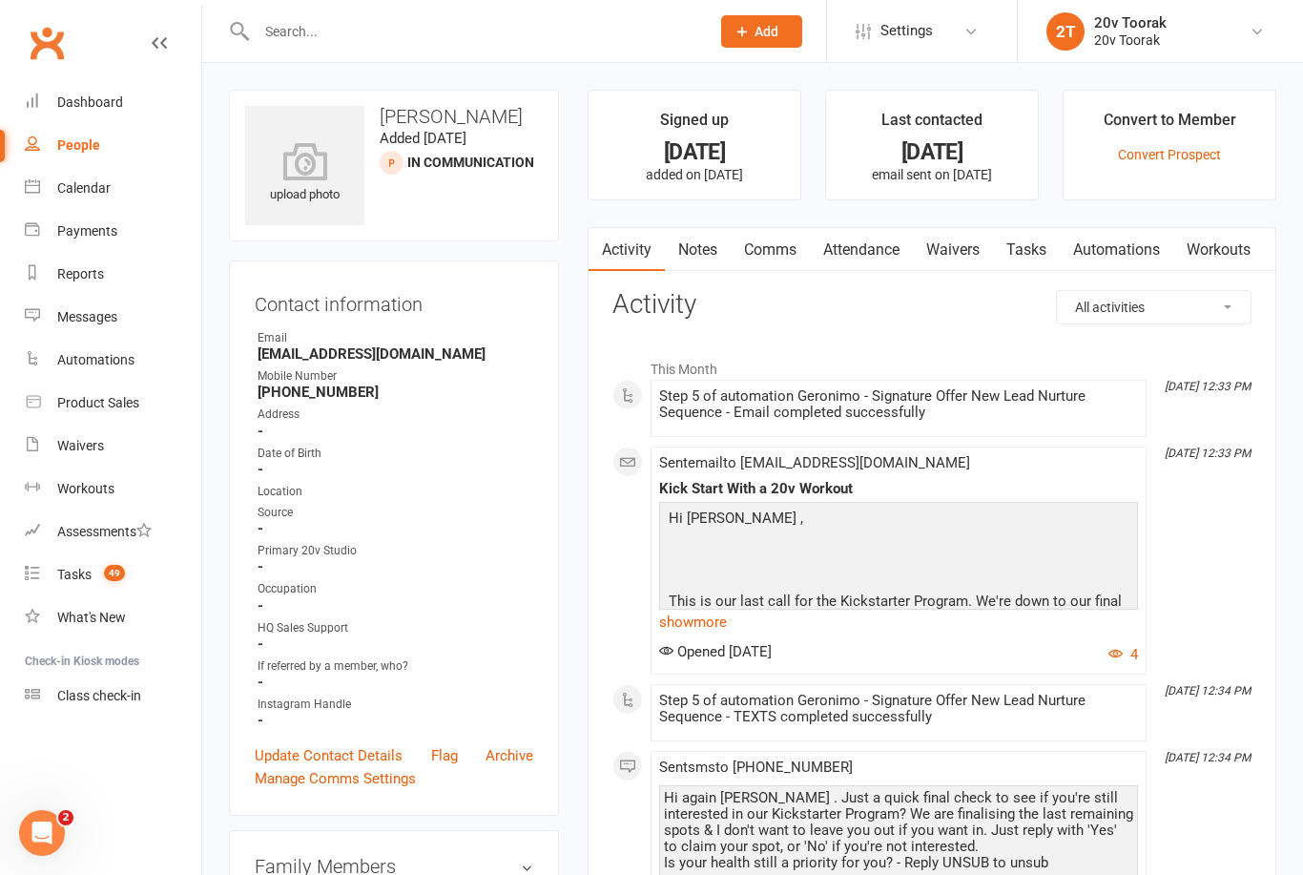
click at [713, 621] on link "show more" at bounding box center [898, 622] width 479 height 27
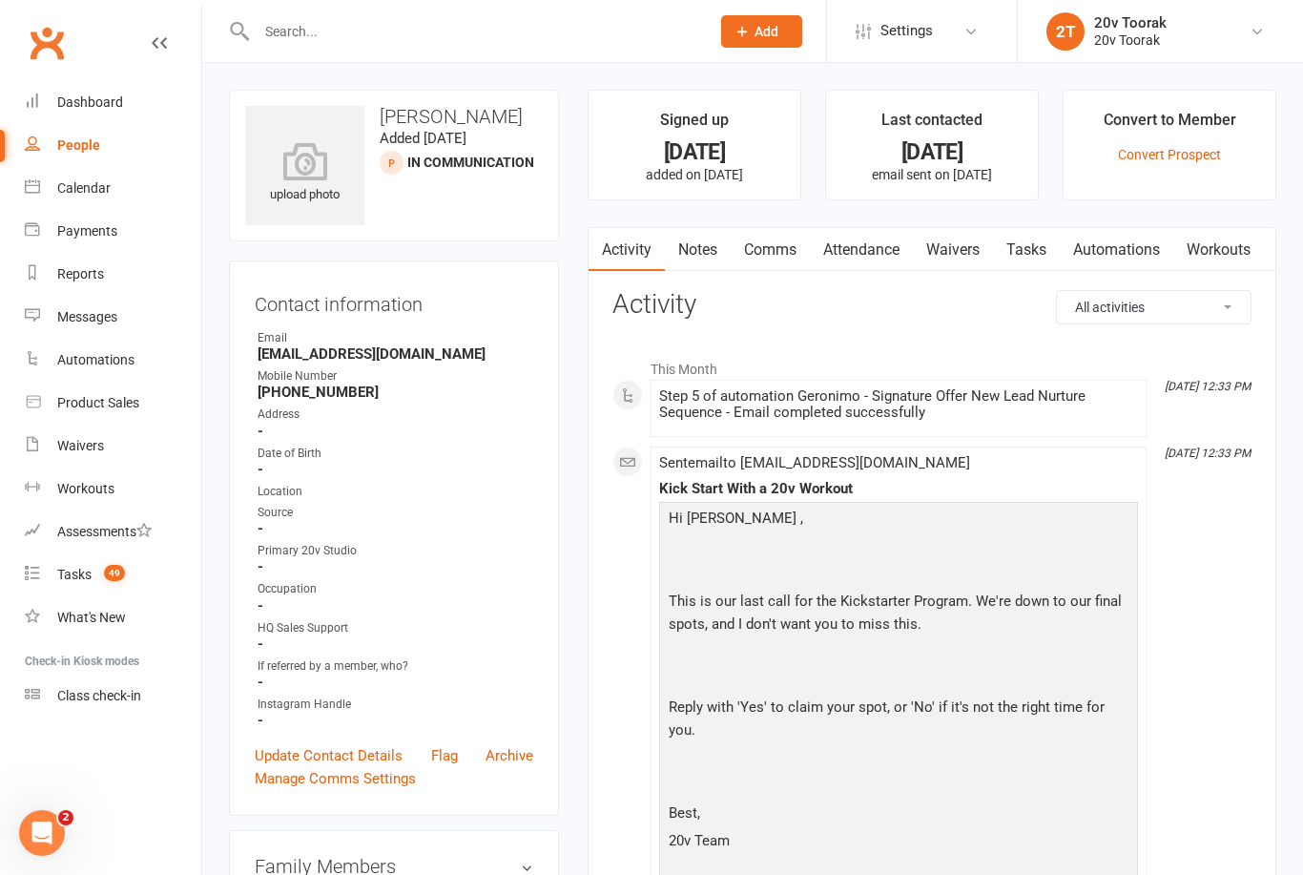
click at [683, 241] on link "Notes" at bounding box center [698, 250] width 66 height 44
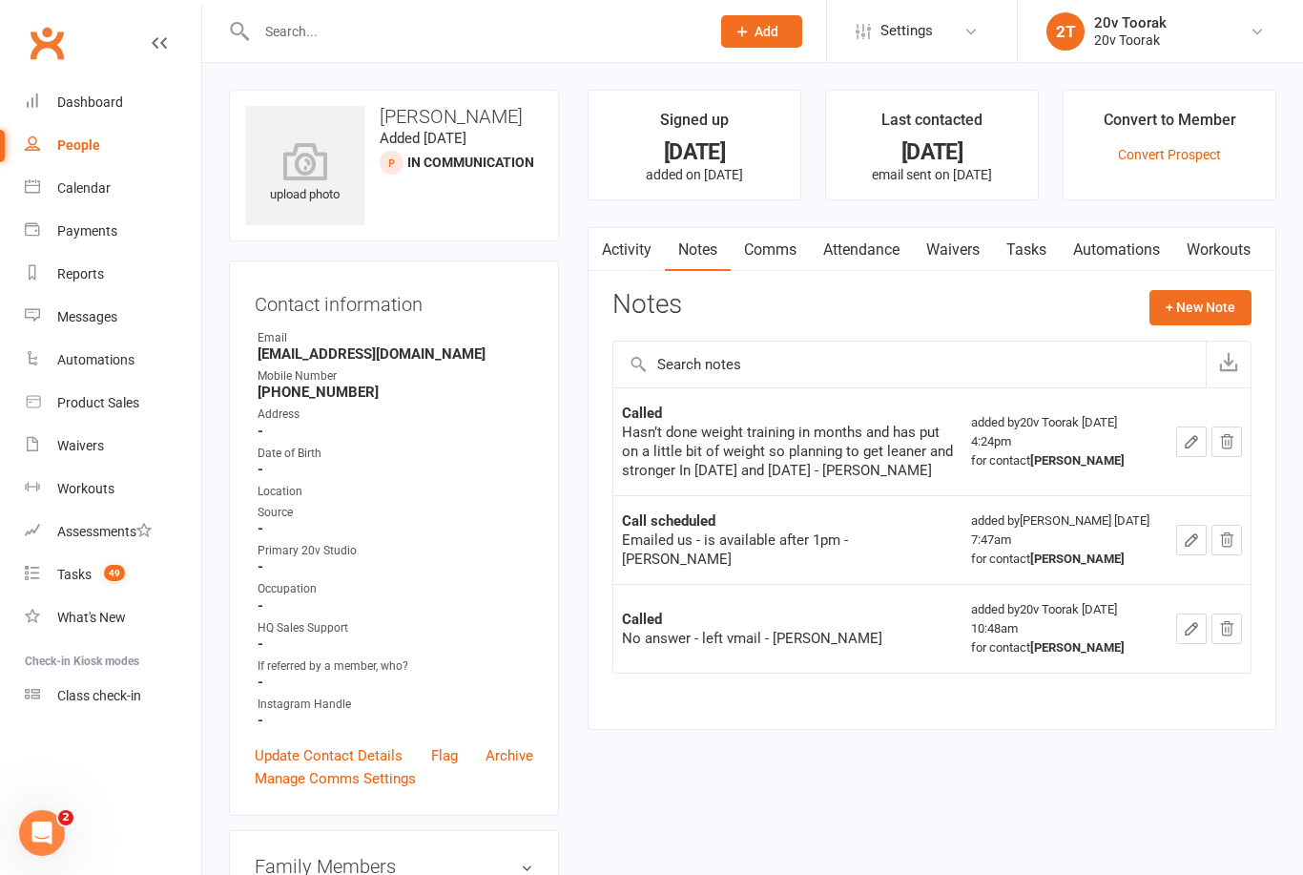
click at [1035, 242] on link "Tasks" at bounding box center [1026, 250] width 67 height 44
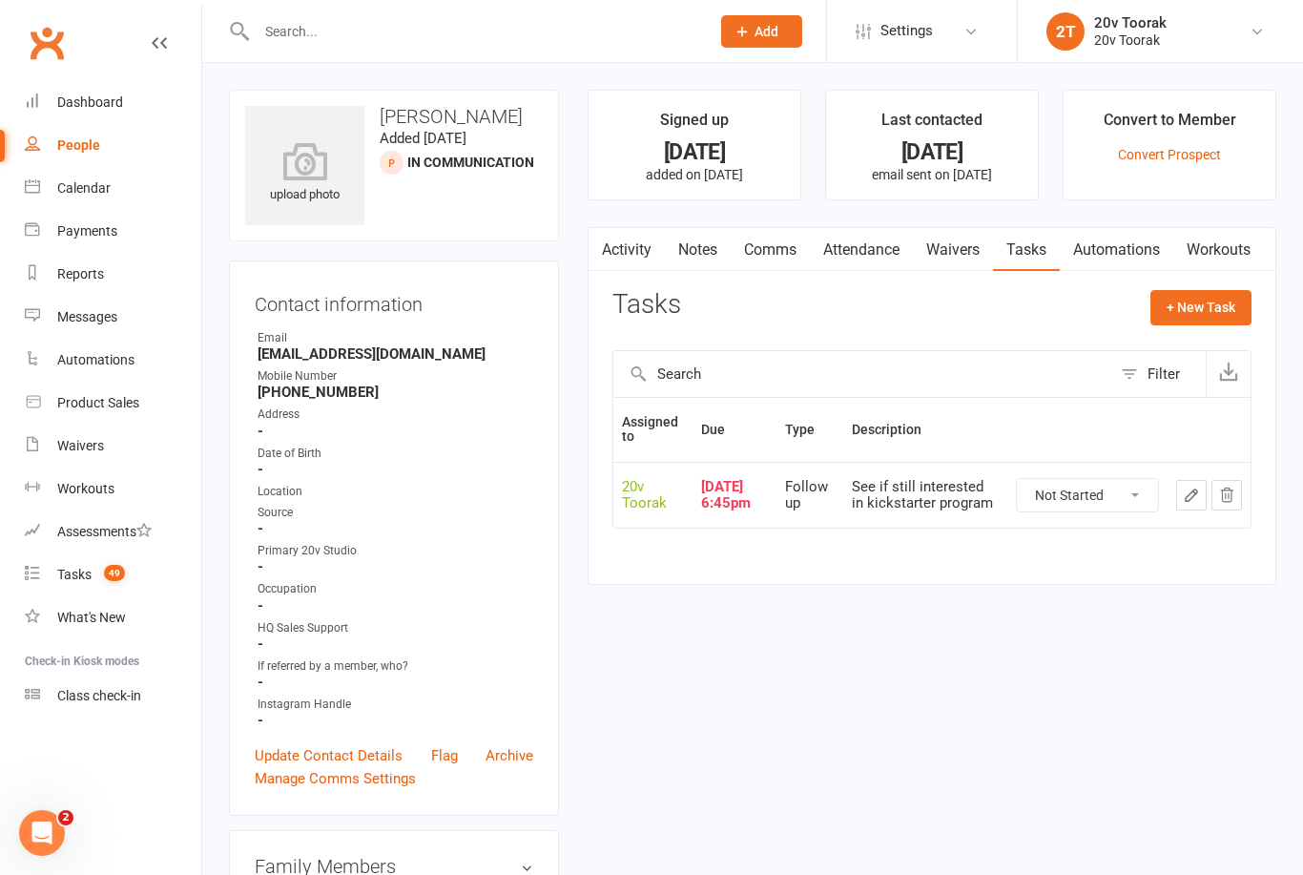
click at [718, 244] on link "Notes" at bounding box center [698, 250] width 66 height 44
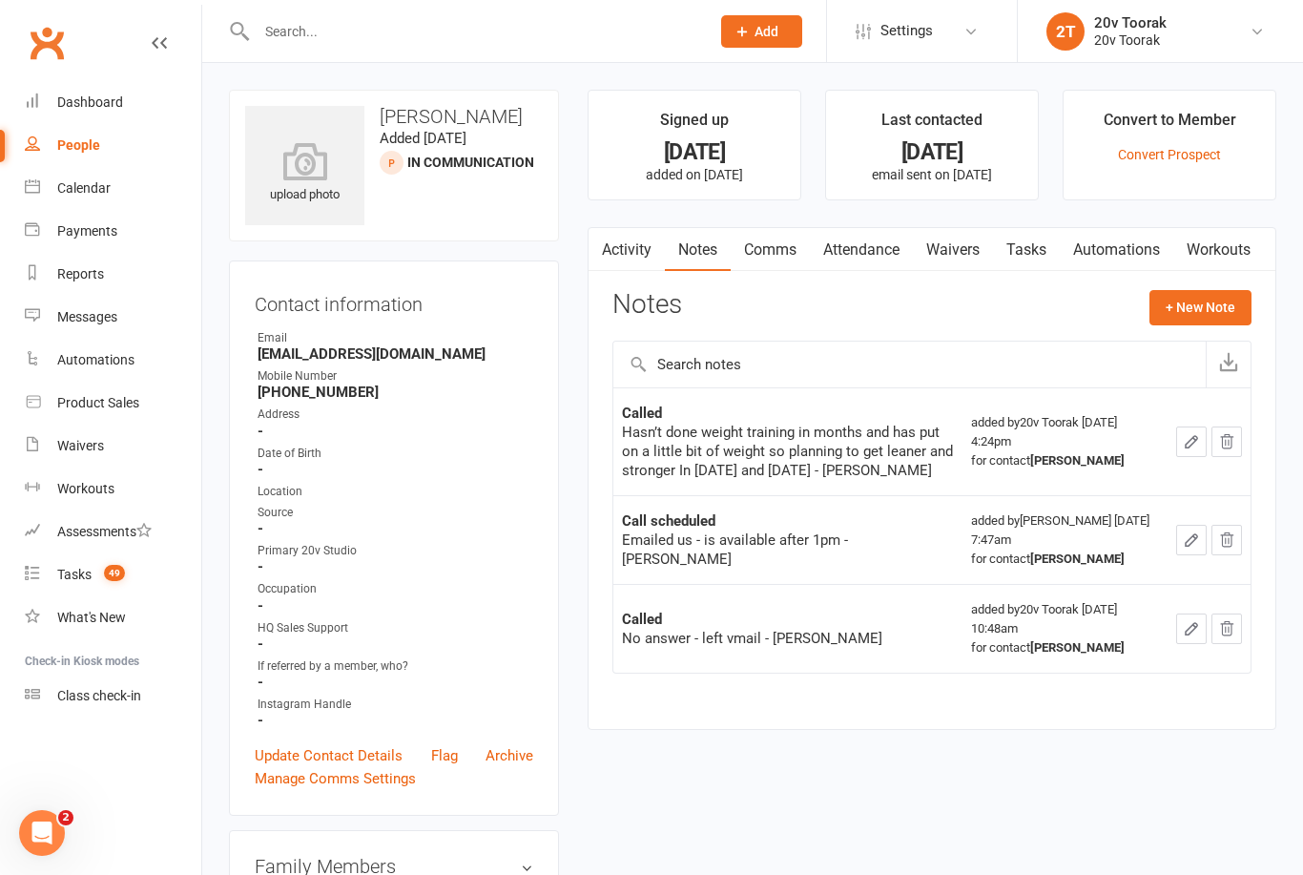
click at [634, 263] on link "Activity" at bounding box center [627, 250] width 76 height 44
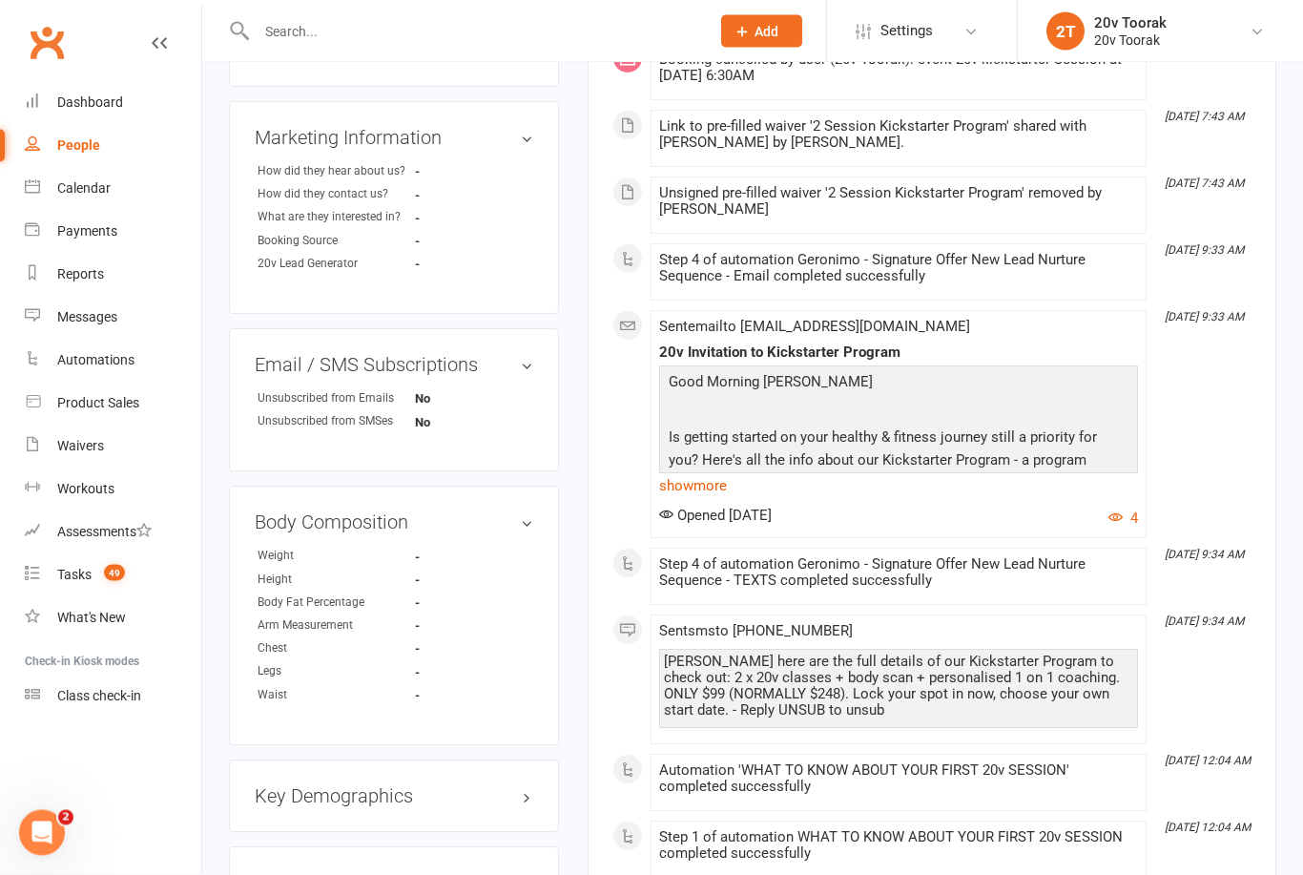
scroll to position [879, 0]
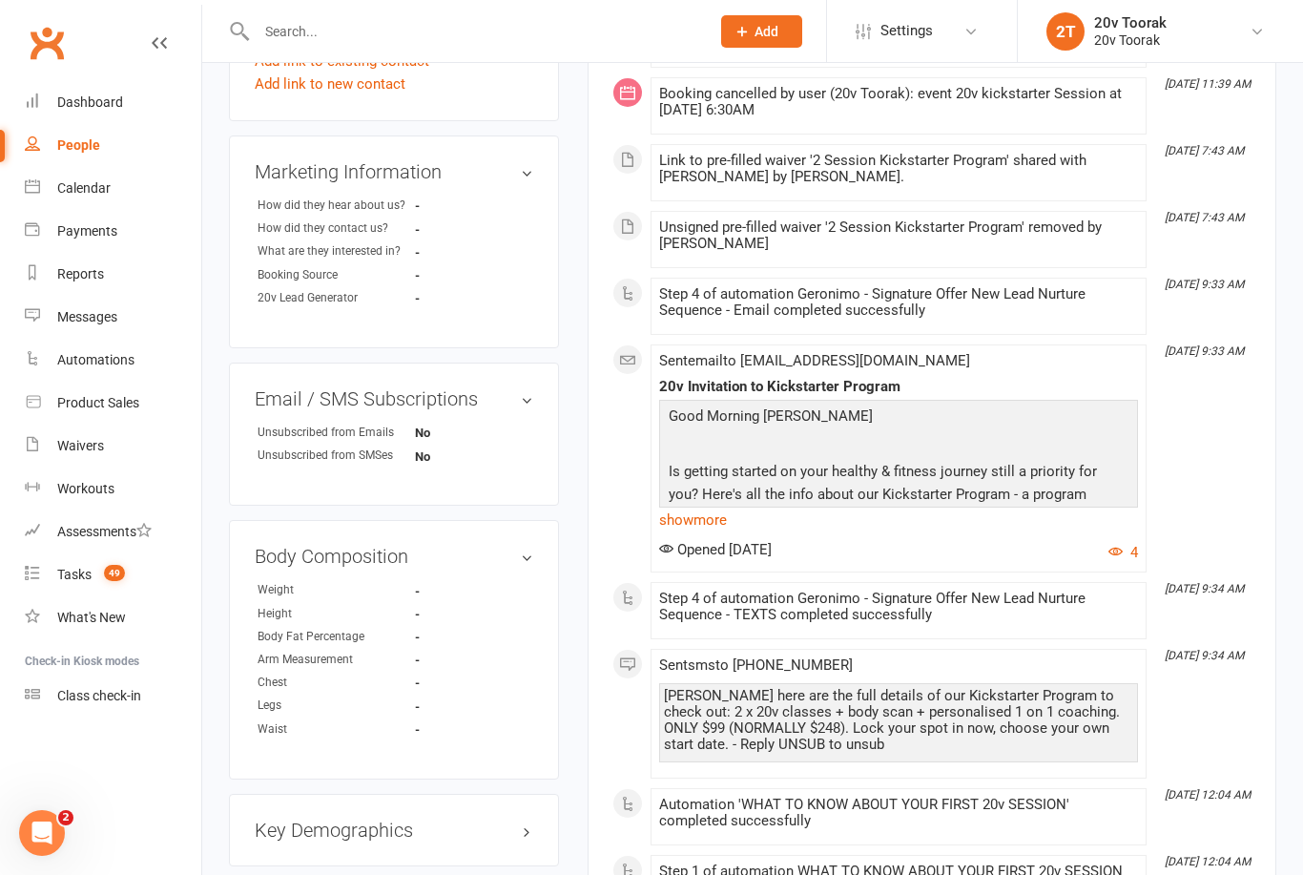
click at [712, 515] on link "show more" at bounding box center [898, 520] width 479 height 27
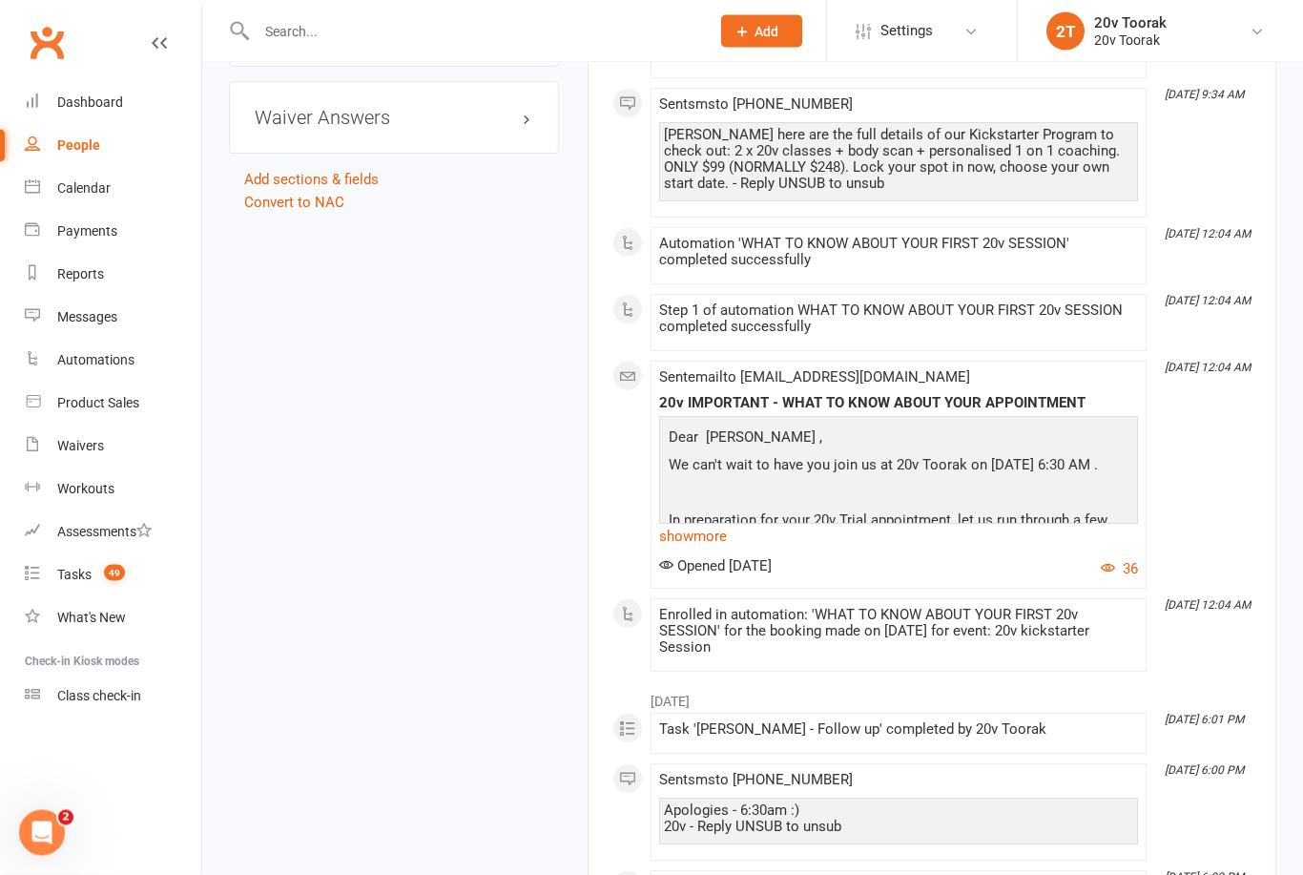
scroll to position [2001, 0]
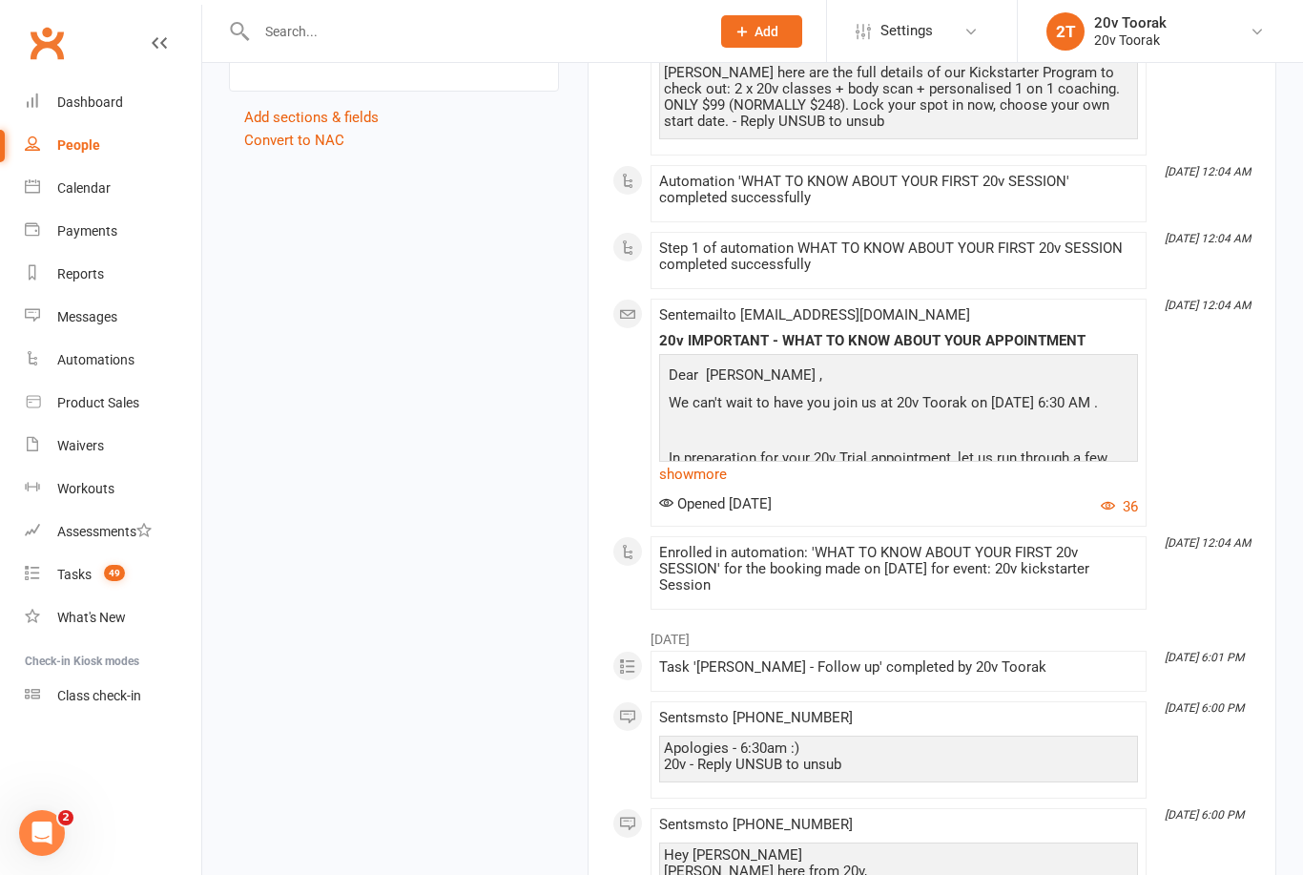
click at [700, 475] on link "show more" at bounding box center [898, 474] width 479 height 27
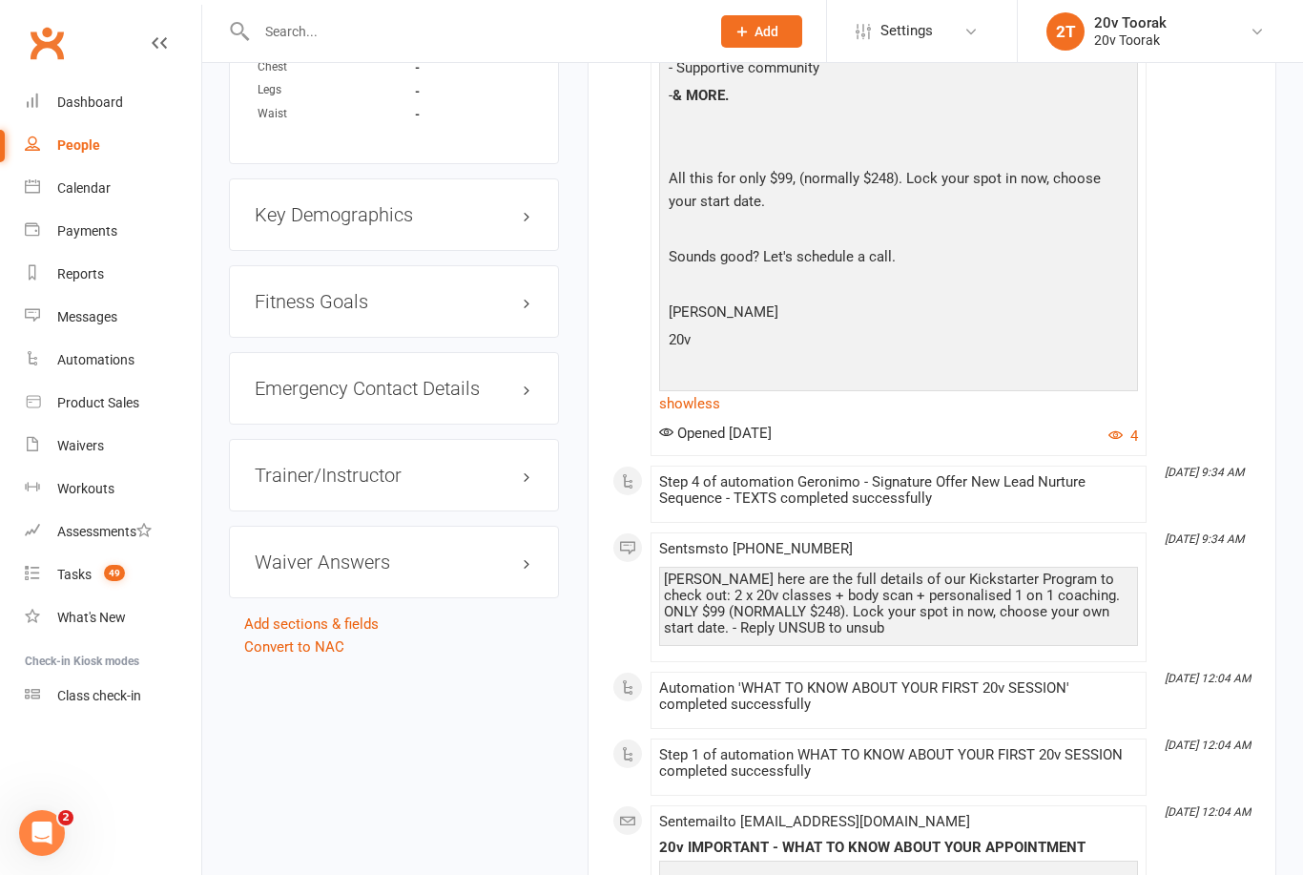
scroll to position [1415, 0]
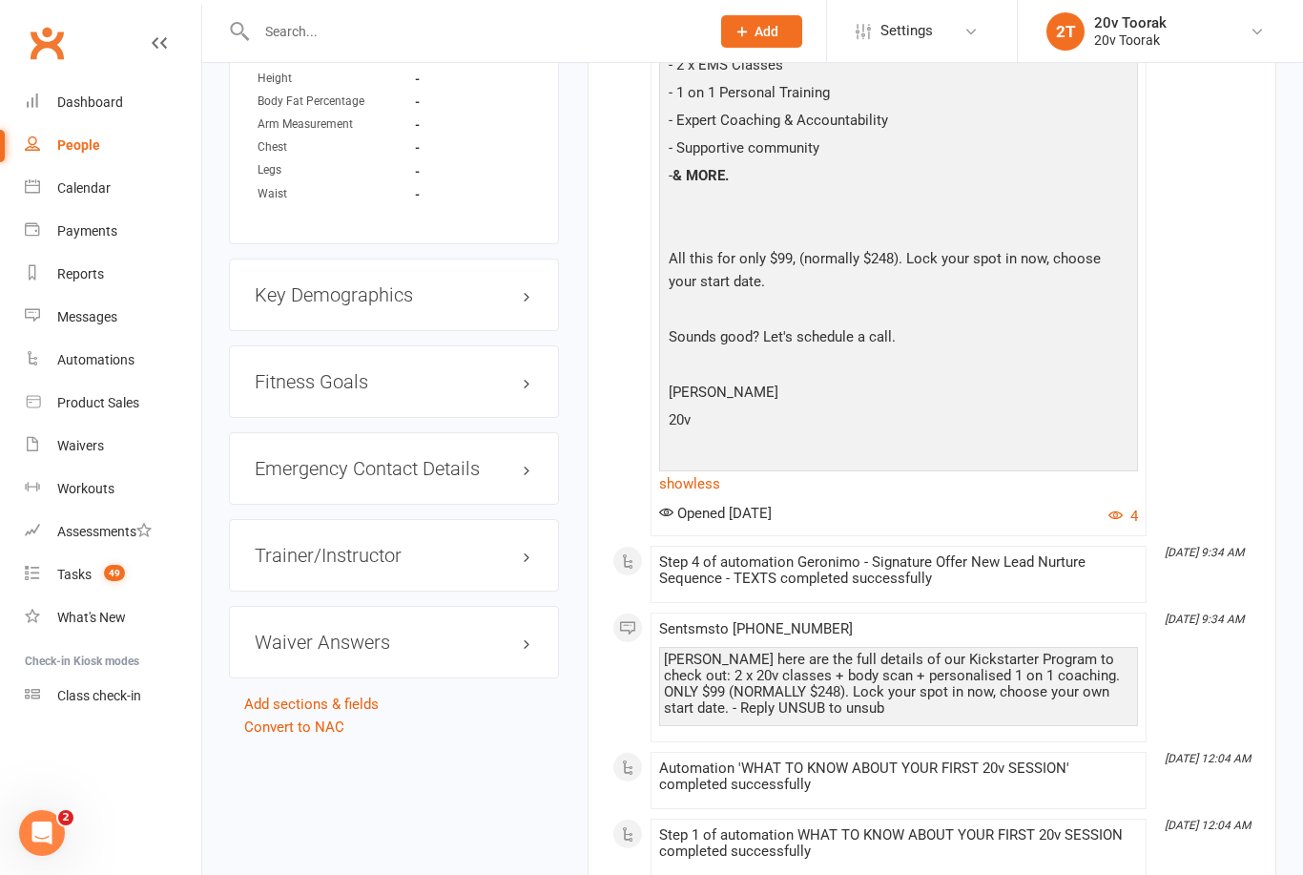
click at [1128, 507] on button "4" at bounding box center [1123, 516] width 30 height 23
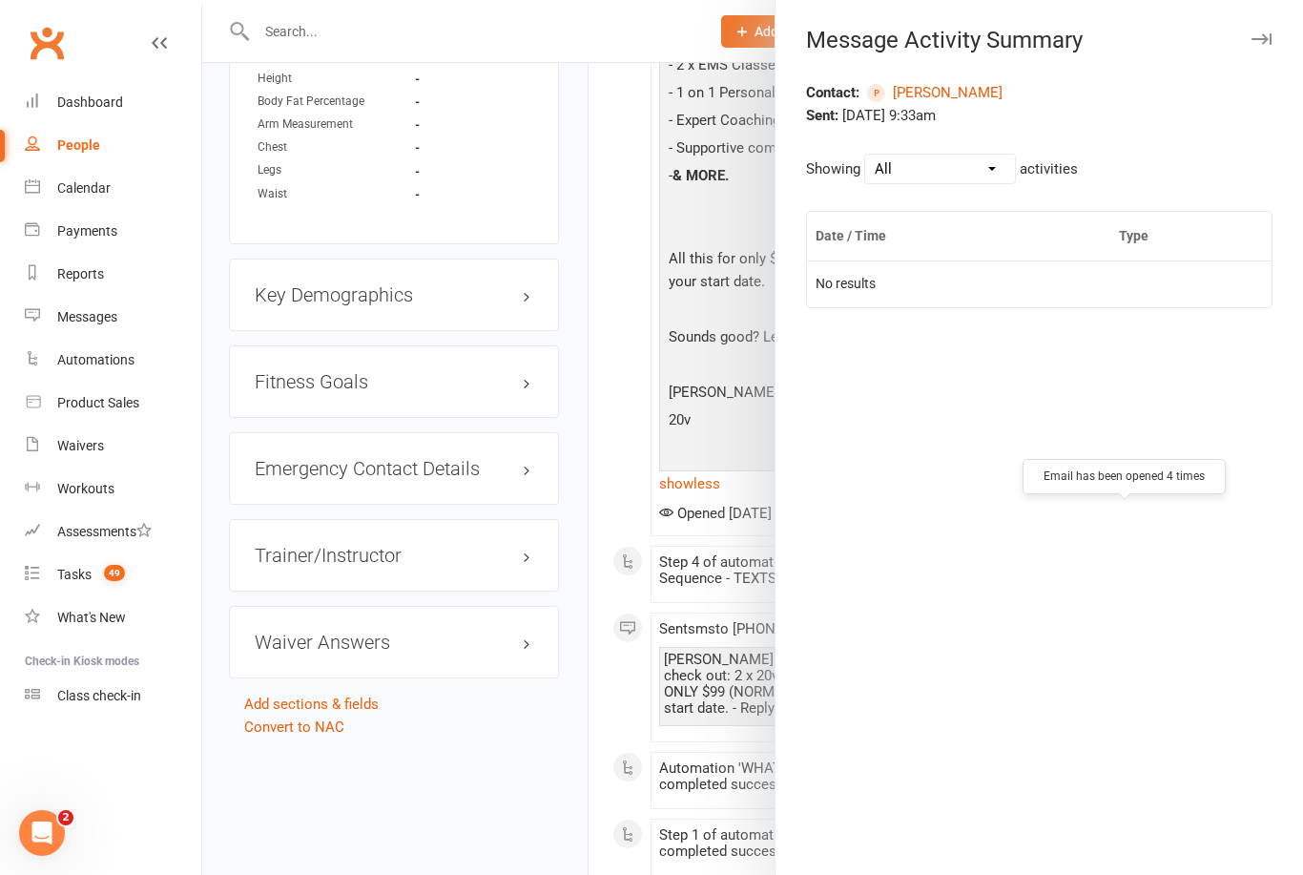
click at [997, 169] on select "All Opened Clicked Bounced Flagged as Spam" at bounding box center [940, 169] width 150 height 29
click at [988, 176] on select "All Opened Clicked Bounced Flagged as Spam" at bounding box center [940, 169] width 150 height 29
click at [1001, 160] on select "All Opened Clicked Bounced Flagged as Spam" at bounding box center [940, 169] width 150 height 29
click at [987, 176] on select "All Opened Clicked Bounced Flagged as Spam" at bounding box center [940, 169] width 150 height 29
select select "email_spamreport_event"
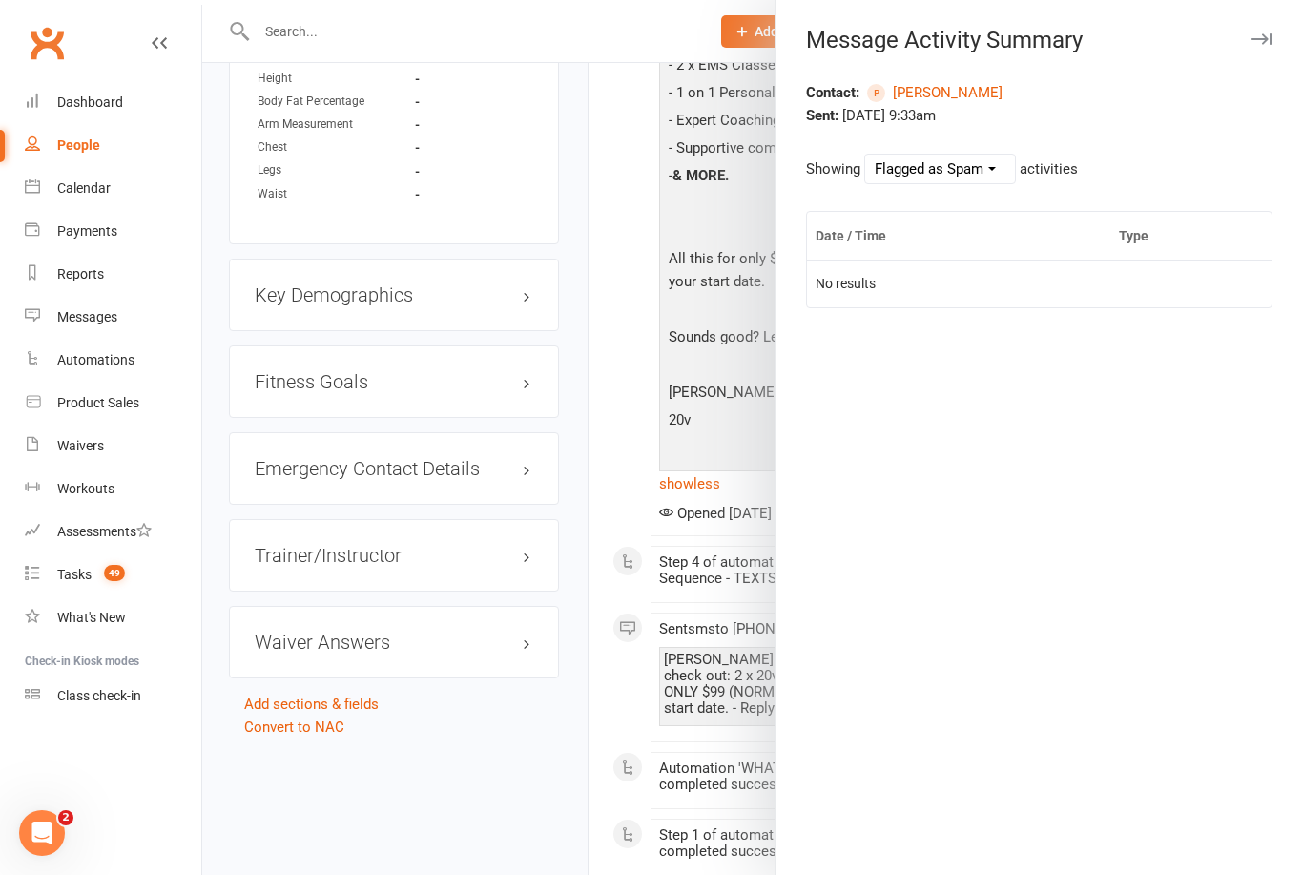
click at [995, 167] on select "All Opened Clicked Bounced Flagged as Spam" at bounding box center [940, 169] width 150 height 29
select select
click at [1249, 55] on div "Message Activity Summary Contact: [PERSON_NAME] Sent: [DATE] 9:33am Showing All…" at bounding box center [1039, 437] width 528 height 875
click at [1255, 48] on button "button" at bounding box center [1261, 39] width 23 height 23
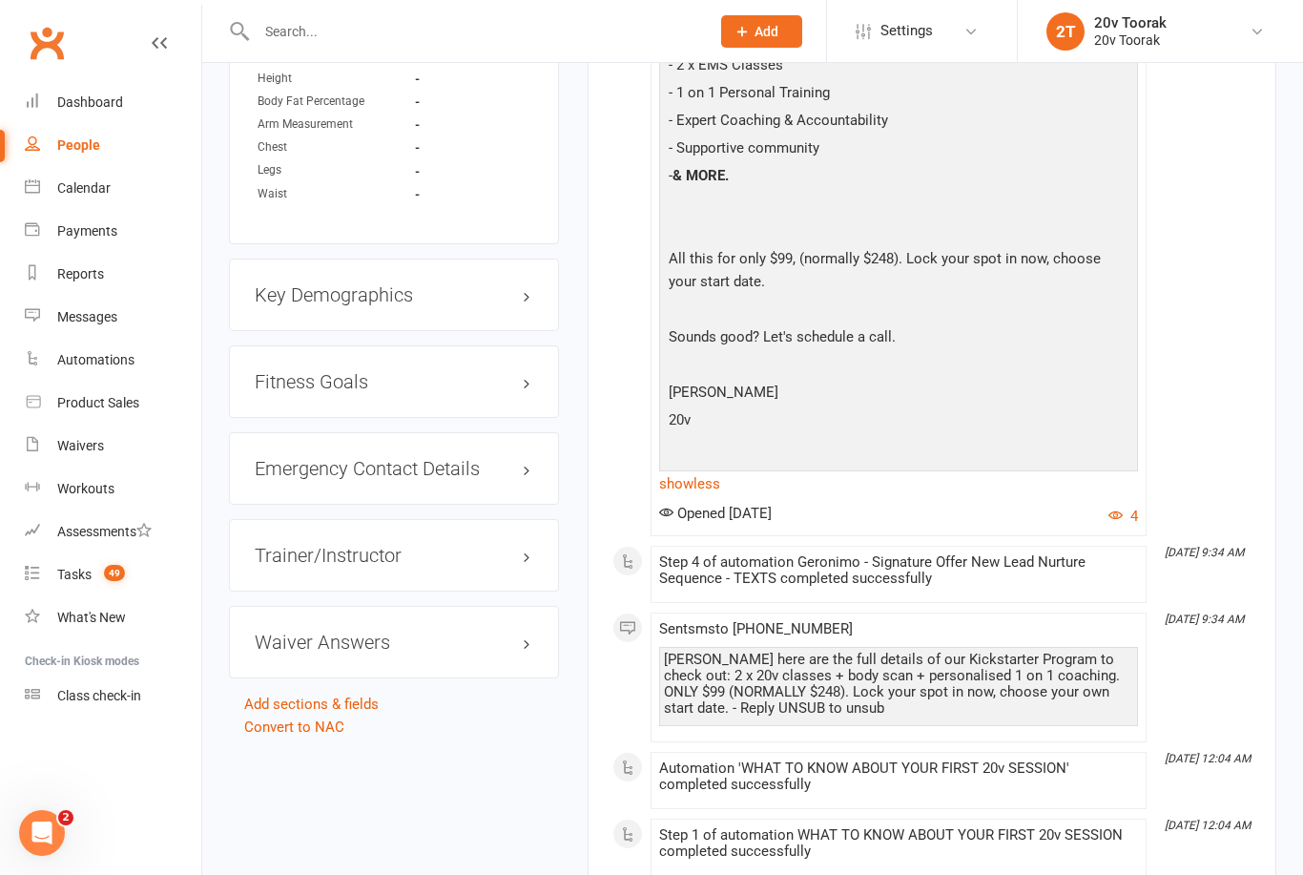
click at [1113, 519] on icon "button" at bounding box center [1115, 514] width 14 height 14
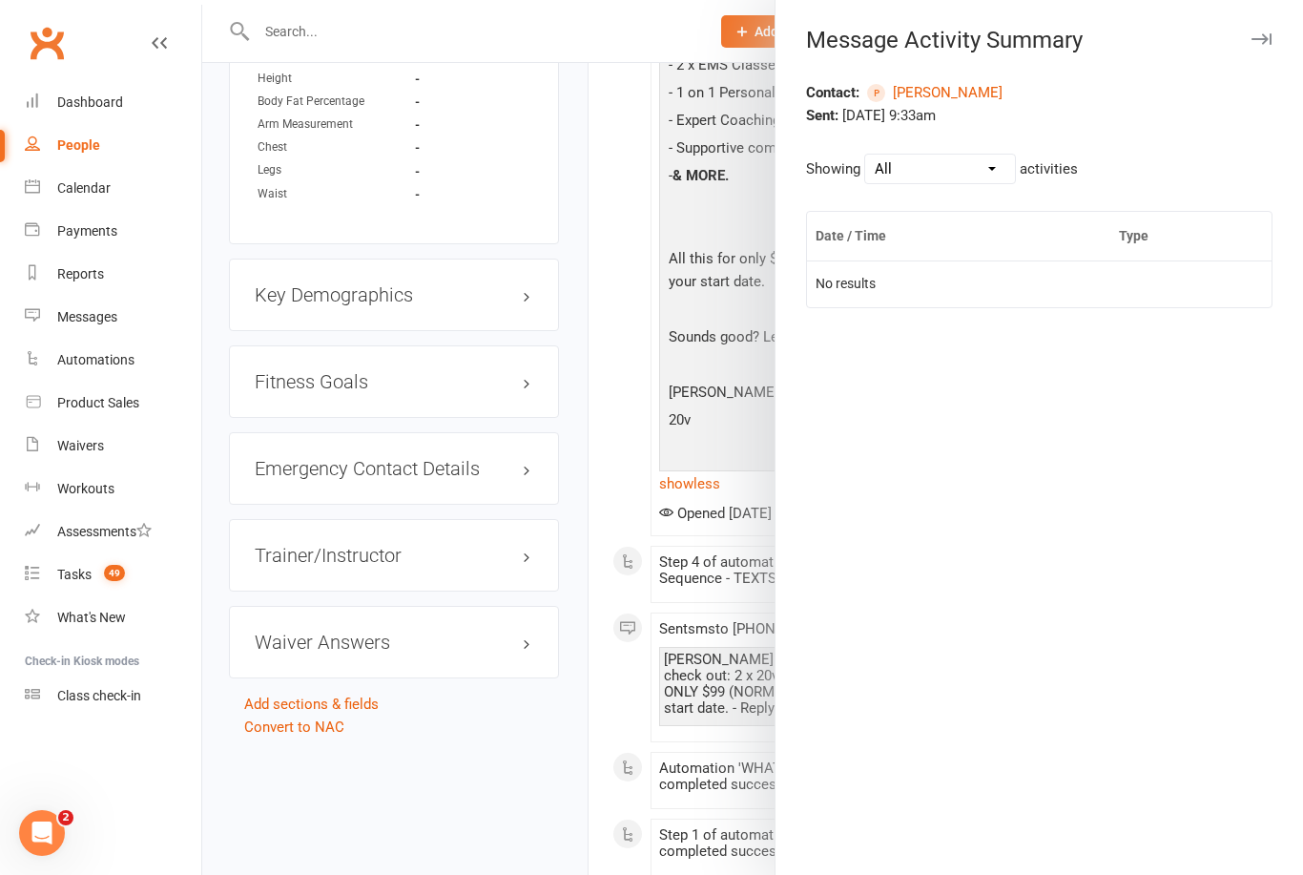
click at [1225, 638] on div "Contact: [PERSON_NAME] Sent: [DATE] 9:33am Showing All Opened Clicked Bounced F…" at bounding box center [1040, 478] width 528 height 794
click at [1266, 41] on icon "button" at bounding box center [1262, 38] width 20 height 11
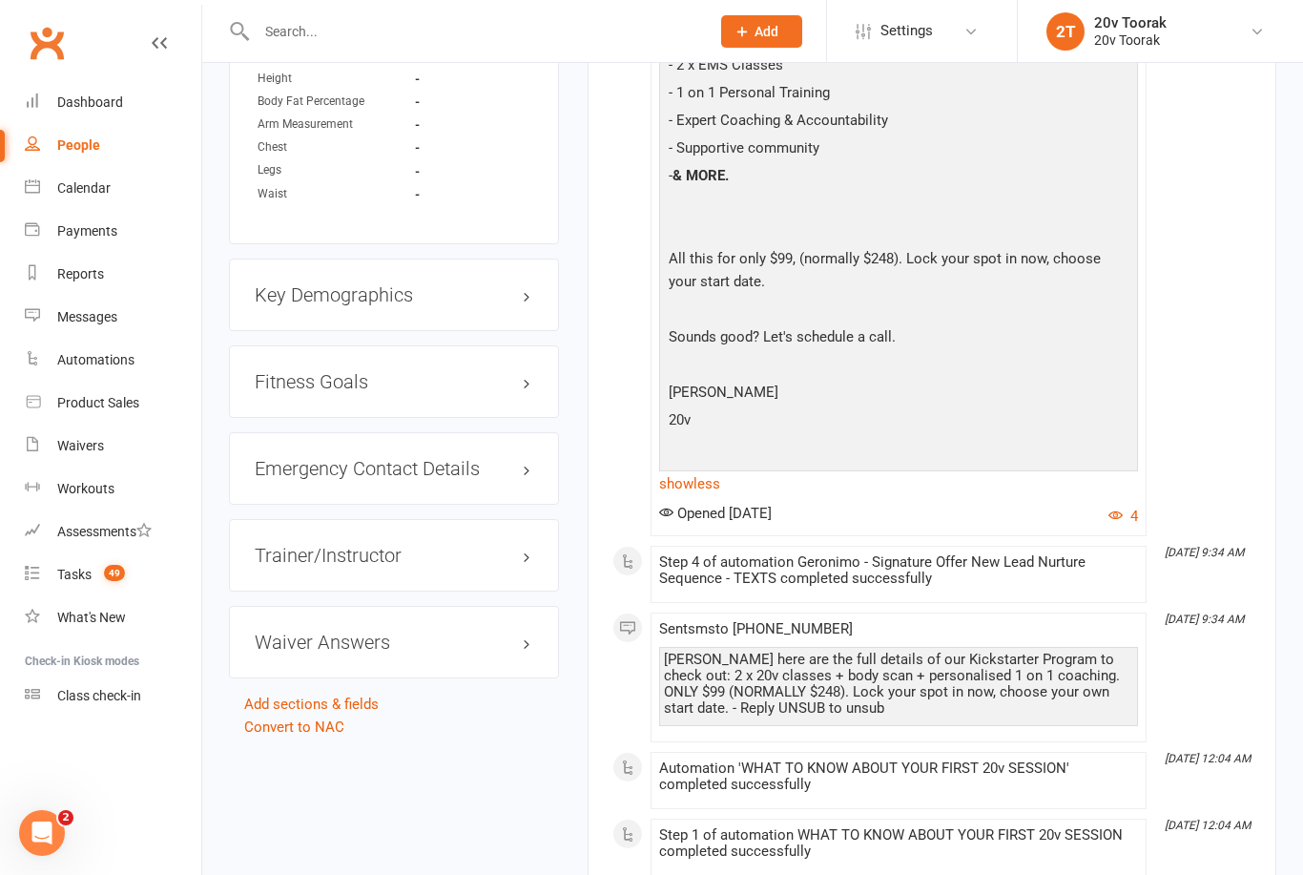
click at [1018, 629] on div "Sent sms to [PHONE_NUMBER] [PERSON_NAME] here are the full details of our Kicks…" at bounding box center [898, 677] width 479 height 113
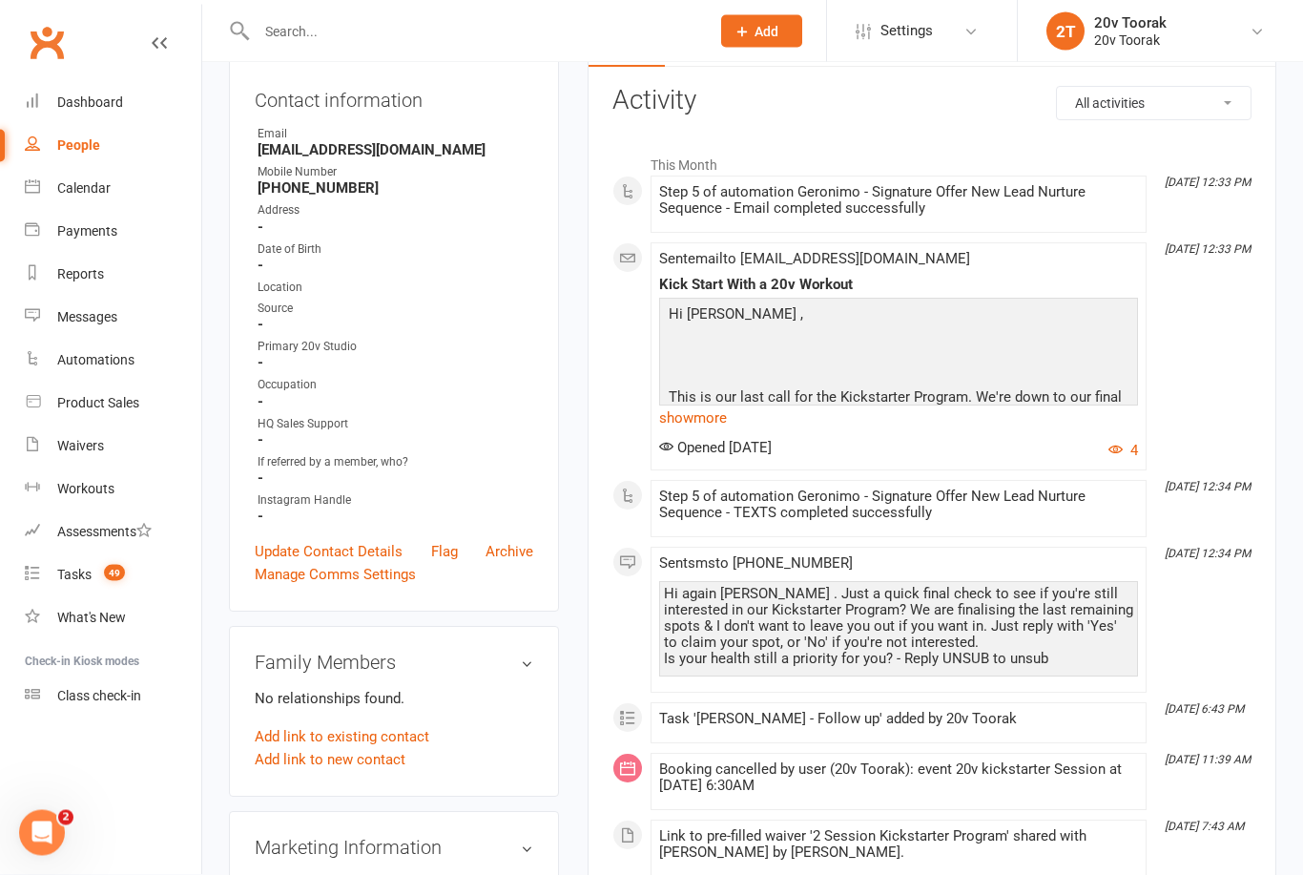
scroll to position [0, 0]
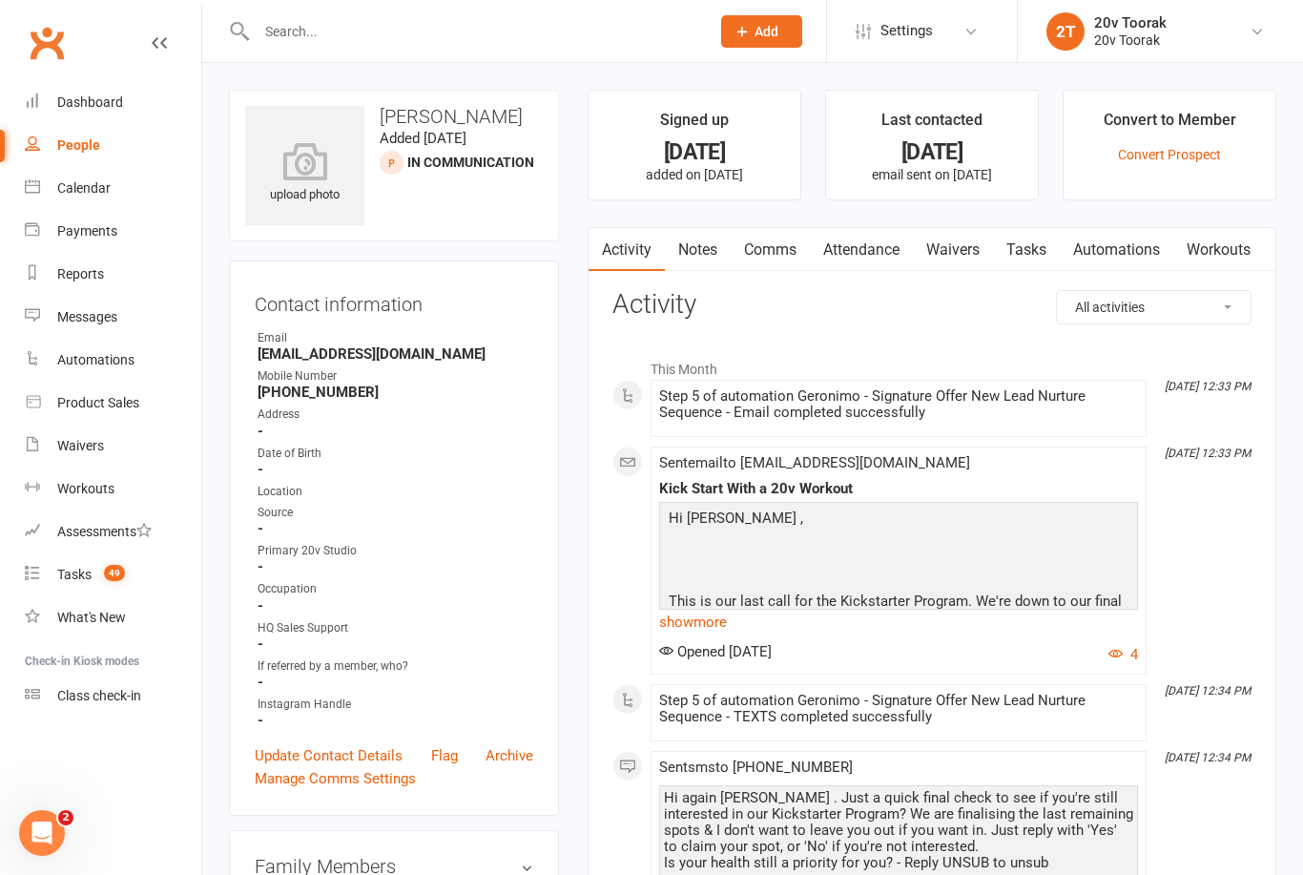
click at [1120, 657] on icon "button" at bounding box center [1115, 653] width 14 height 14
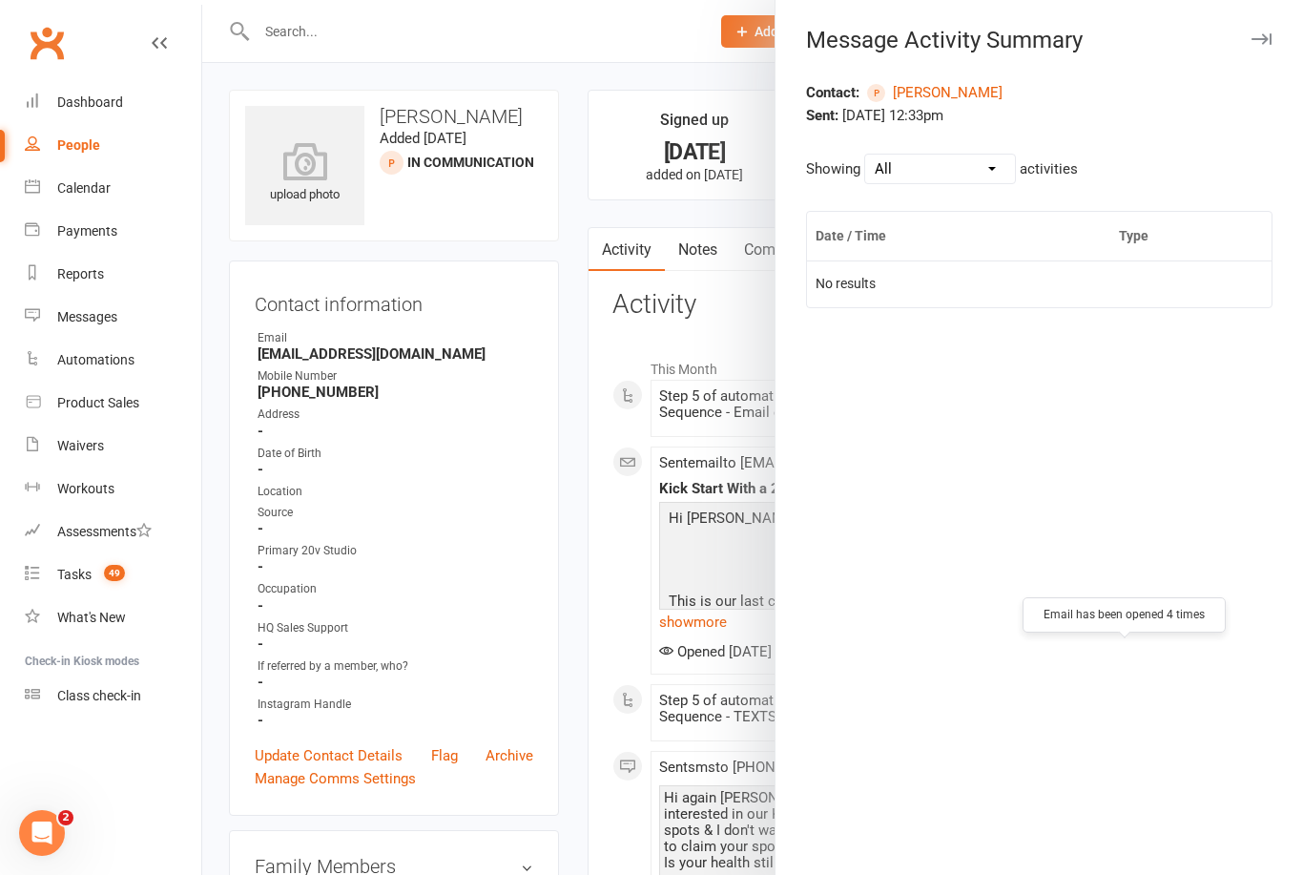
click at [1168, 731] on div "Contact: [PERSON_NAME] Sent: [DATE] 12:33pm Showing All Opened Clicked Bounced …" at bounding box center [1040, 478] width 528 height 794
click at [1204, 675] on div "Contact: [PERSON_NAME] Sent: [DATE] 12:33pm Showing All Opened Clicked Bounced …" at bounding box center [1040, 478] width 528 height 794
click at [743, 734] on div at bounding box center [752, 437] width 1101 height 875
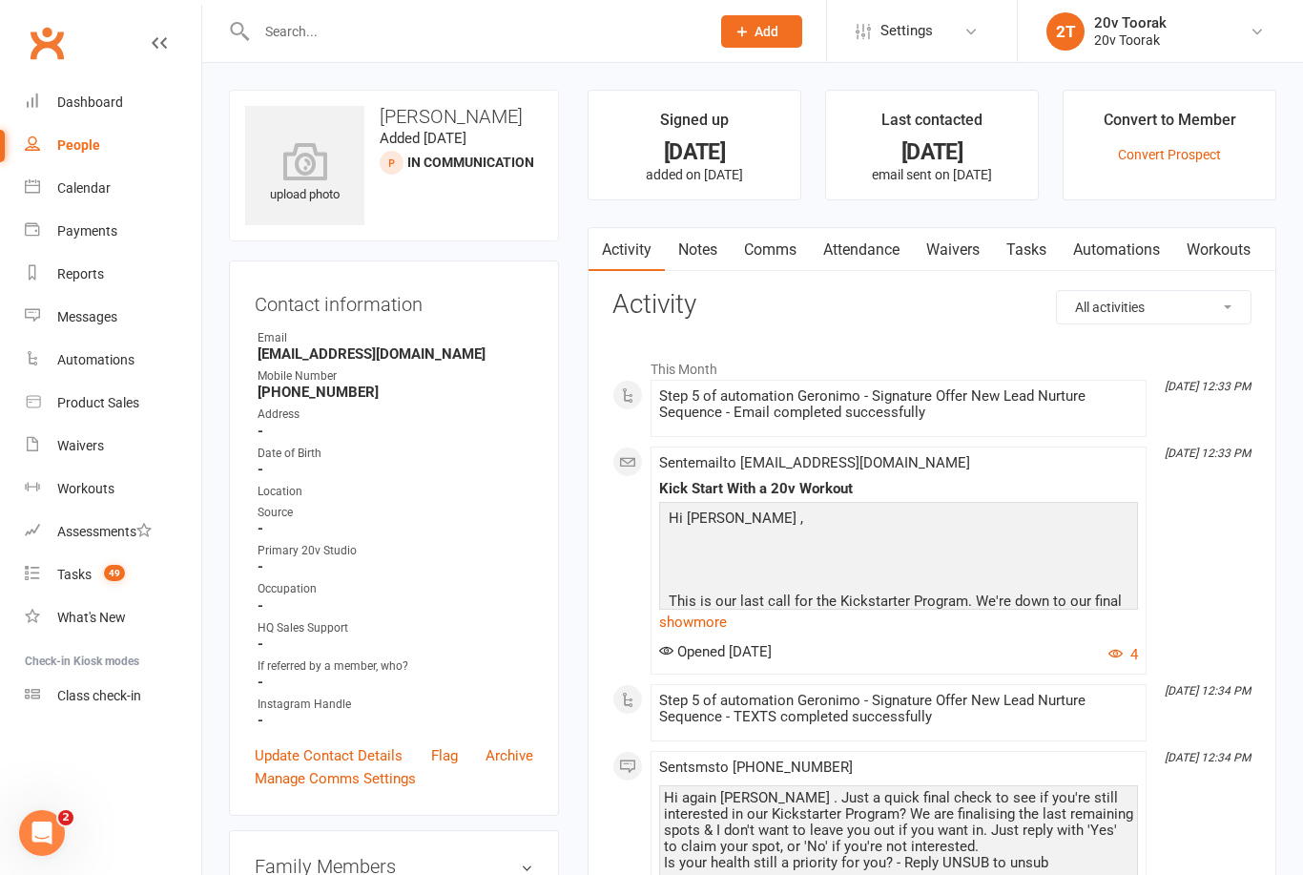
click at [1123, 648] on button "4" at bounding box center [1123, 654] width 30 height 23
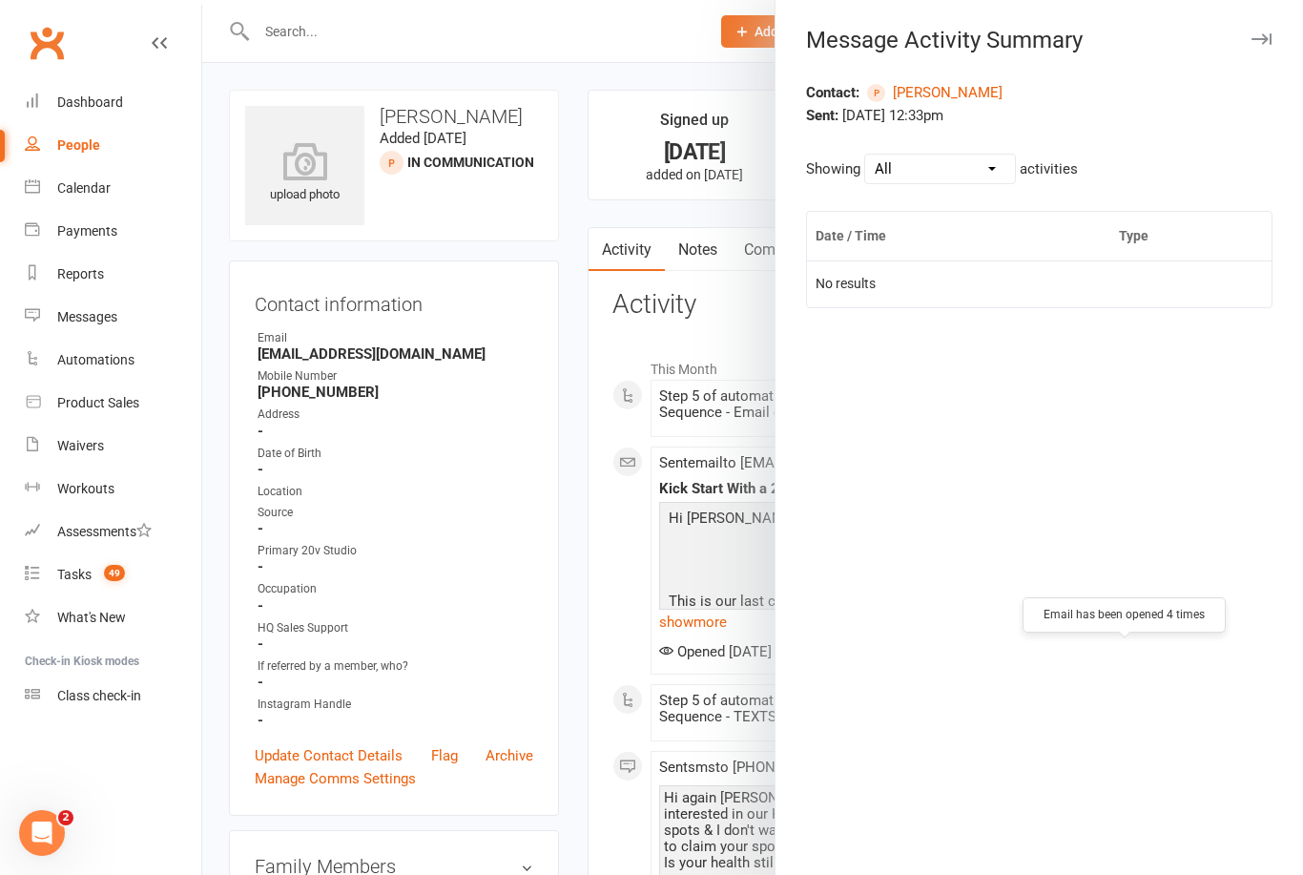
click at [764, 735] on div at bounding box center [752, 437] width 1101 height 875
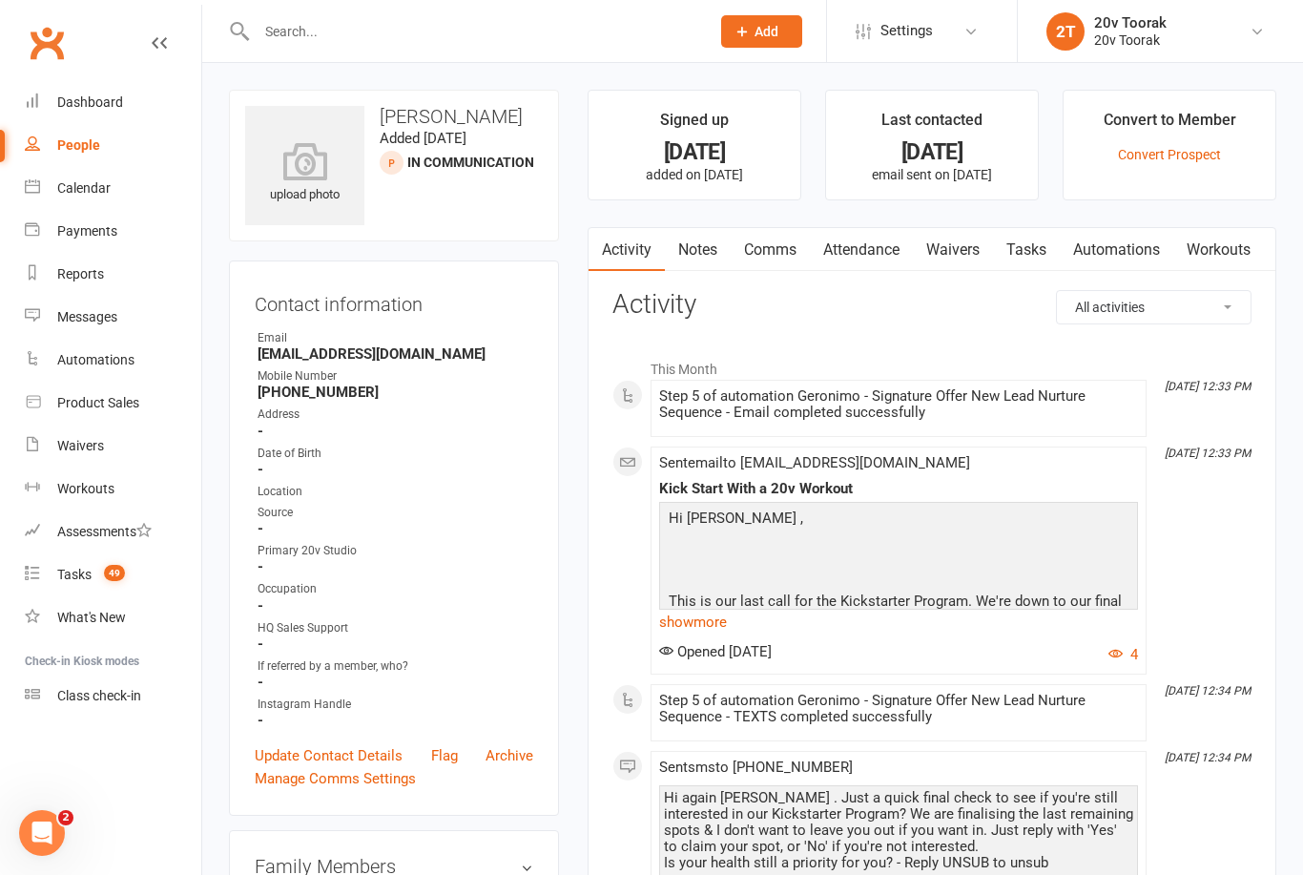
click at [695, 624] on link "show more" at bounding box center [898, 622] width 479 height 27
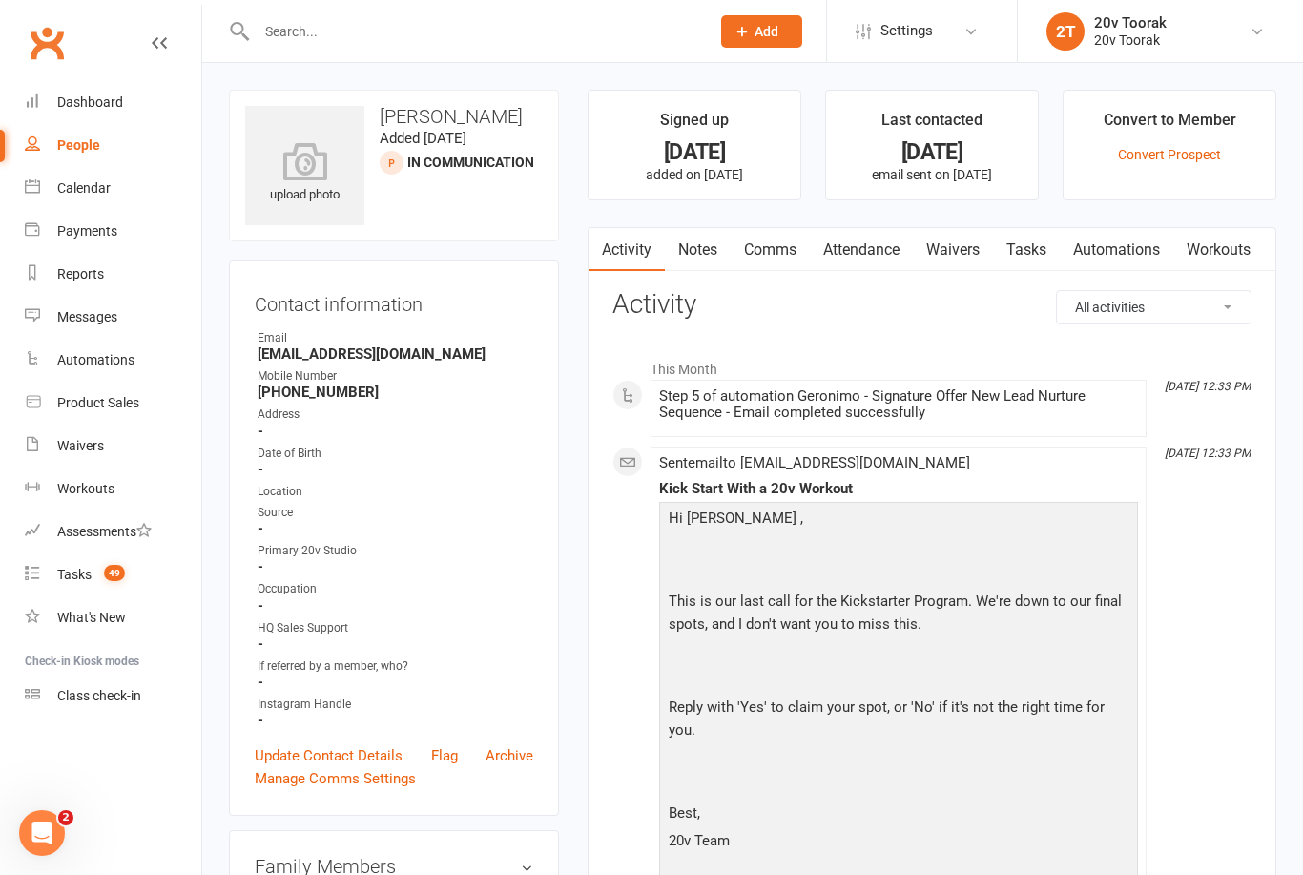
click at [333, 755] on link "Update Contact Details" at bounding box center [329, 755] width 148 height 23
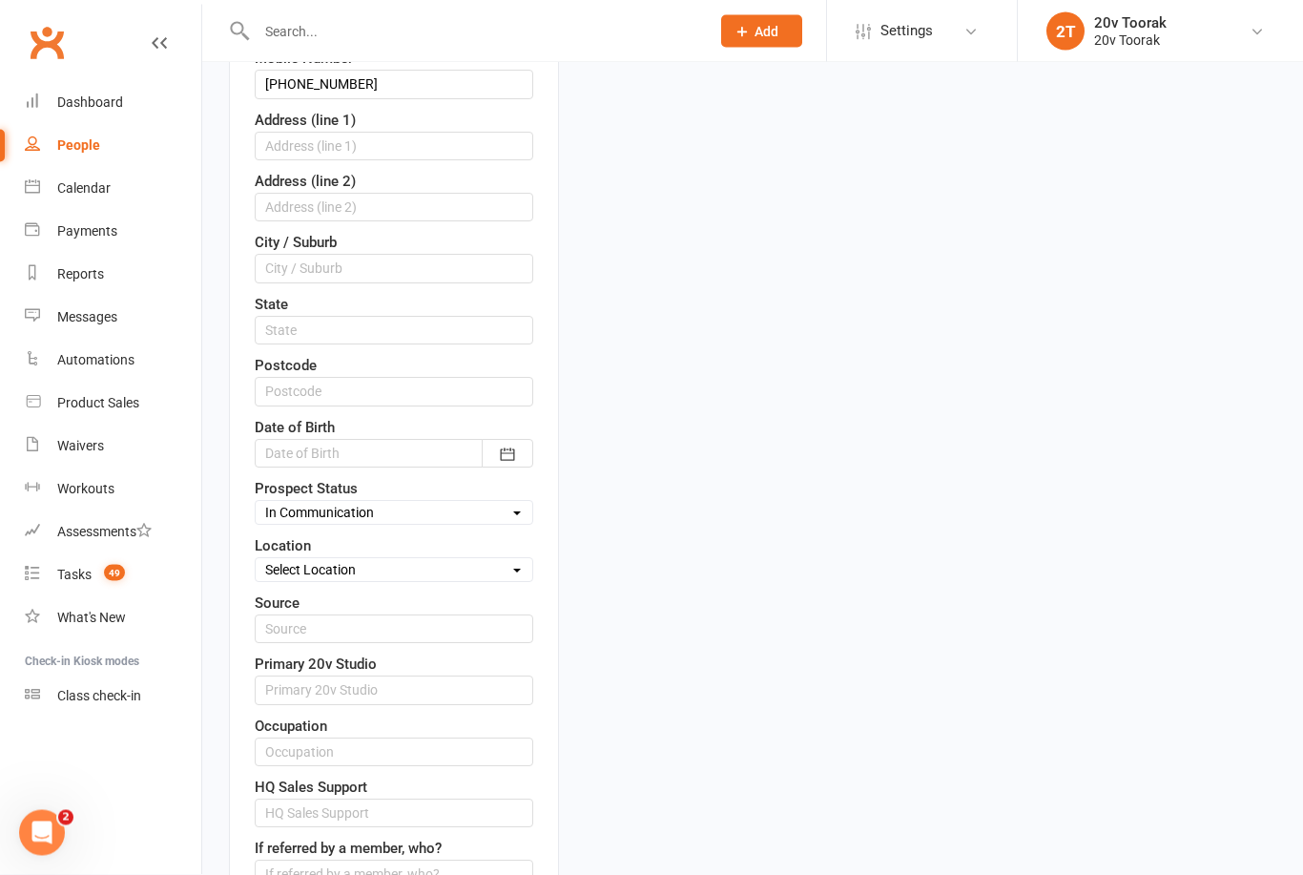
scroll to position [450, 0]
click at [446, 509] on select "Select Parachute Referrals In Communication Call Lter Task Comms [DATE] [DATE] …" at bounding box center [394, 514] width 277 height 21
select select "Call Lter Task Comms"
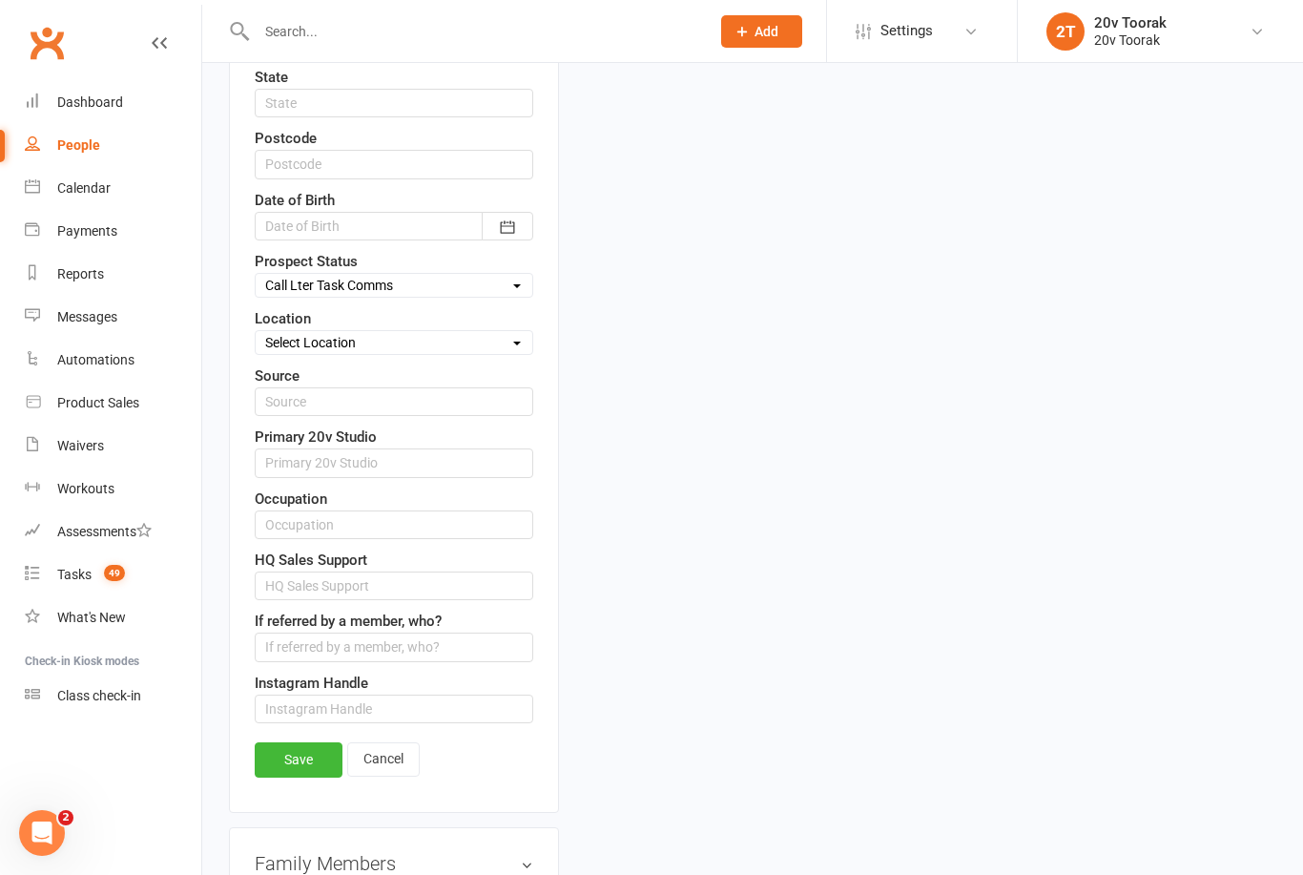
click at [296, 762] on link "Save" at bounding box center [299, 759] width 88 height 34
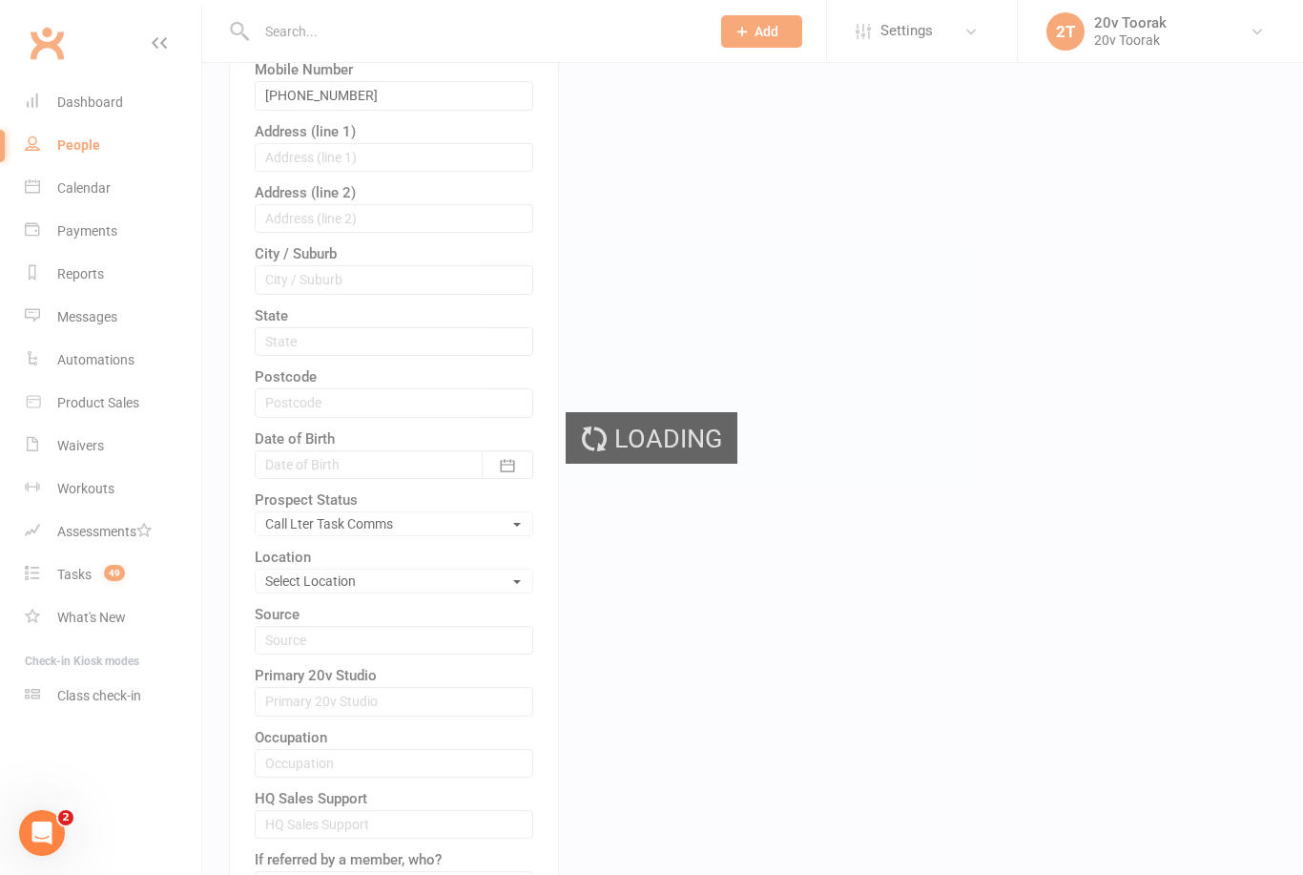
scroll to position [0, 0]
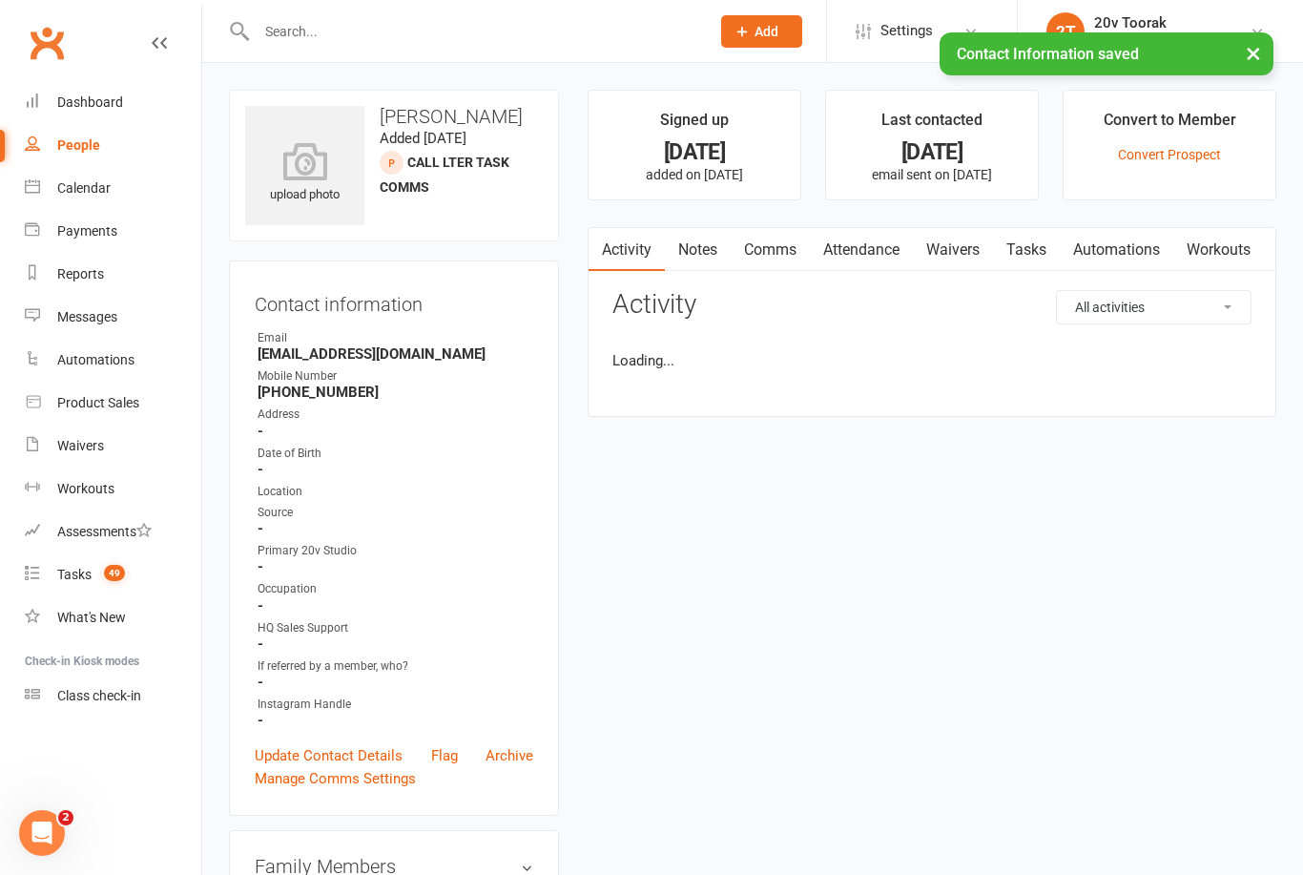
click at [1040, 259] on link "Tasks" at bounding box center [1026, 250] width 67 height 44
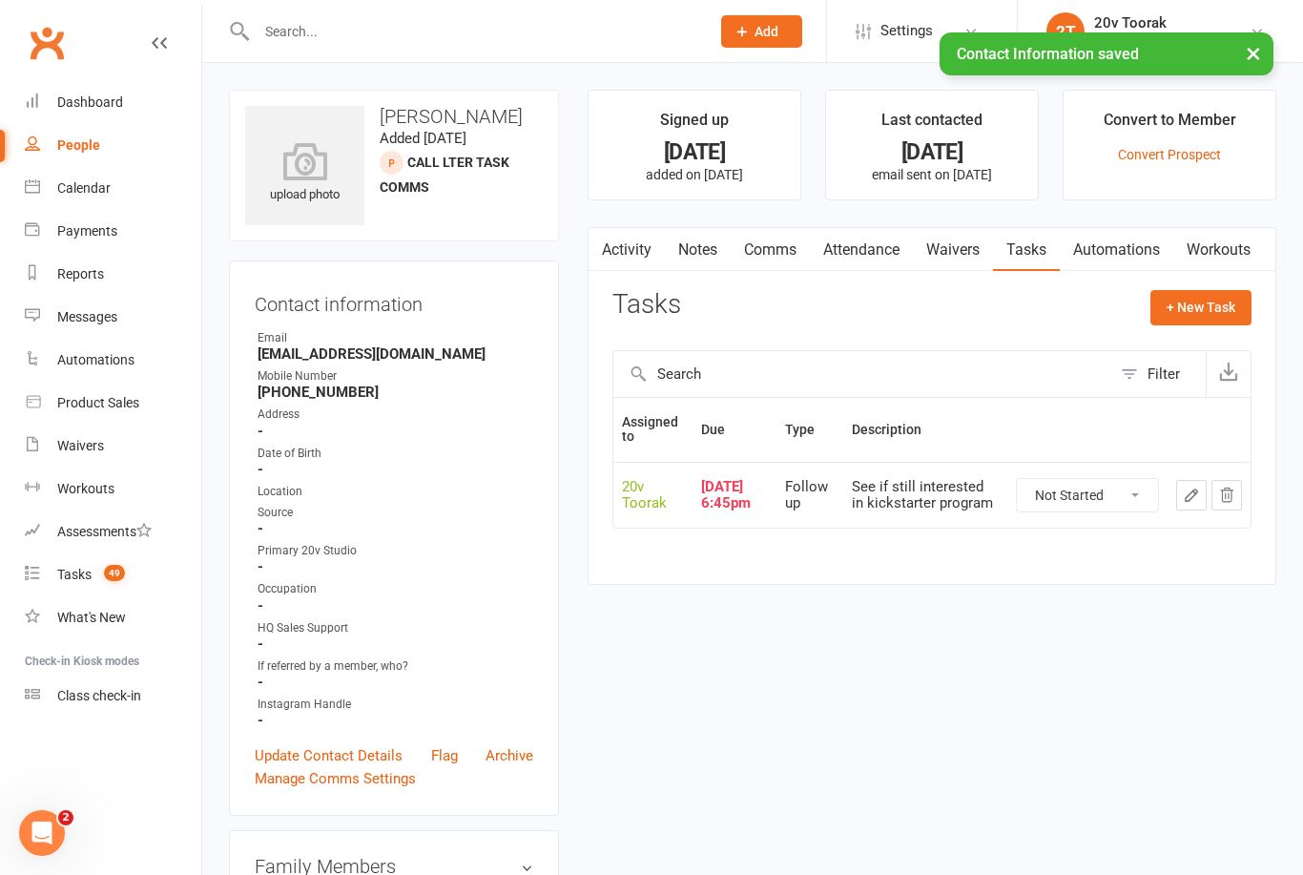
click at [1204, 493] on button "button" at bounding box center [1191, 495] width 31 height 31
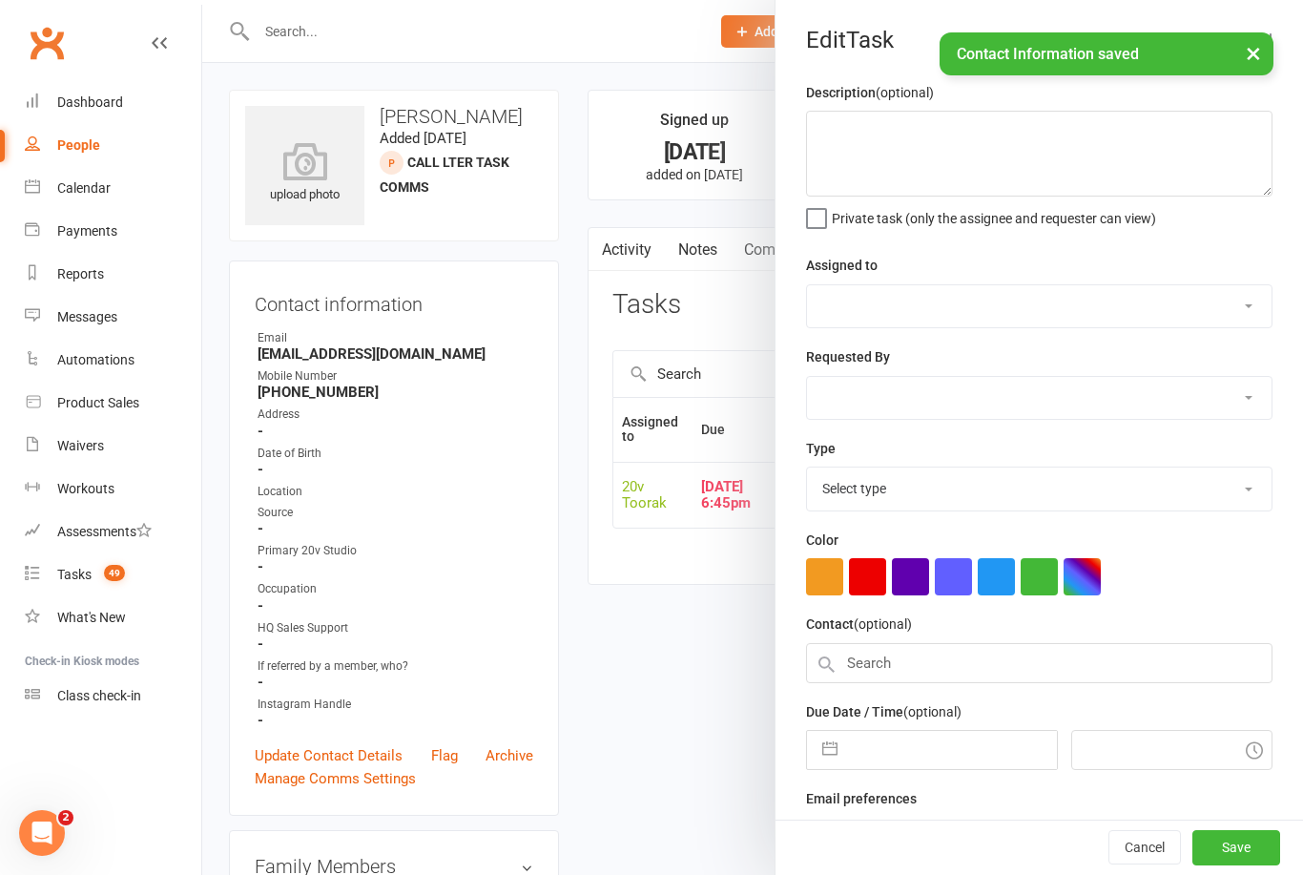
type textarea "See if still interested in kickstarter program"
select select "45736"
type input "[DATE]"
type input "6:45pm"
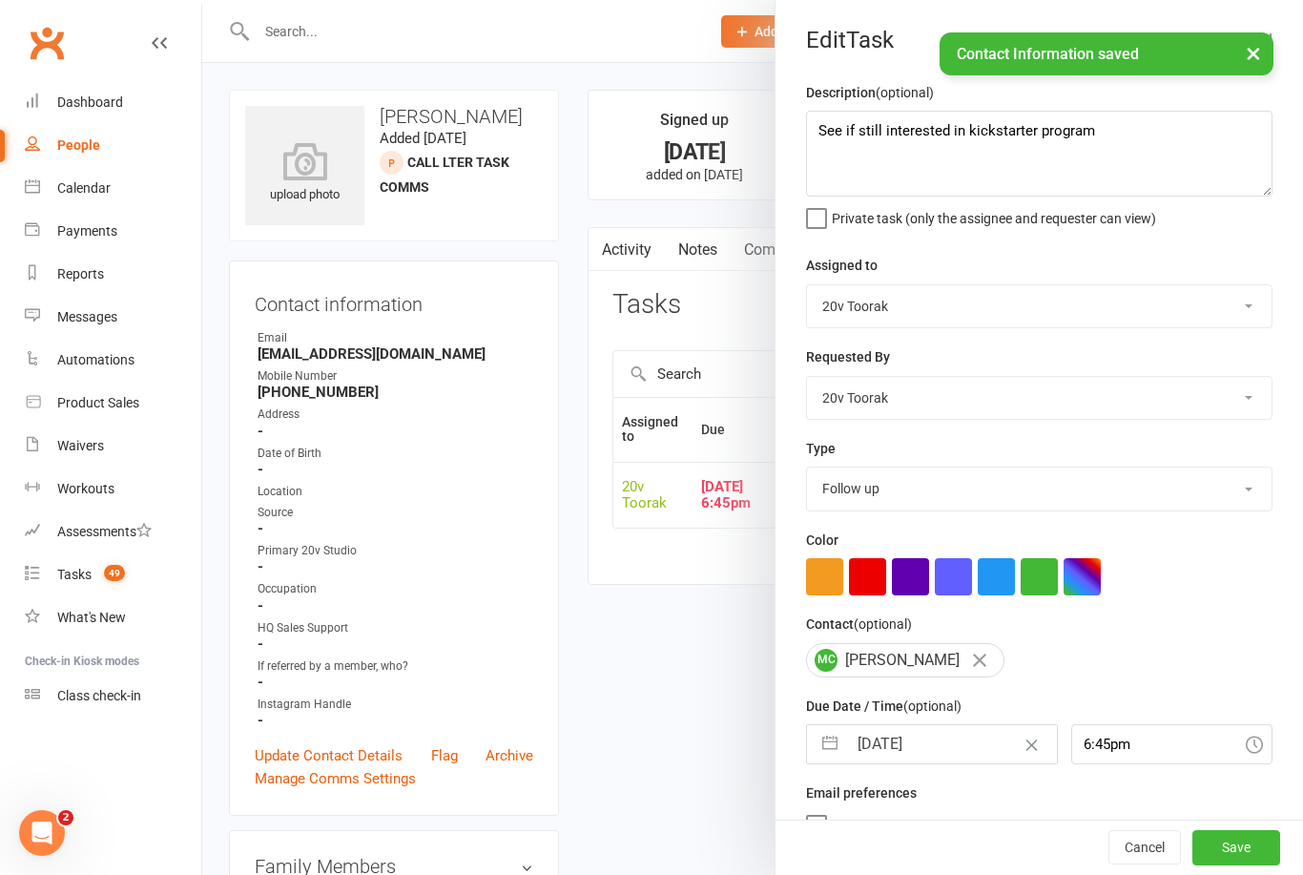
click at [893, 491] on select "Call Call - to book trial Confirm session attendance Confirm trial Follow up Me…" at bounding box center [1039, 488] width 465 height 42
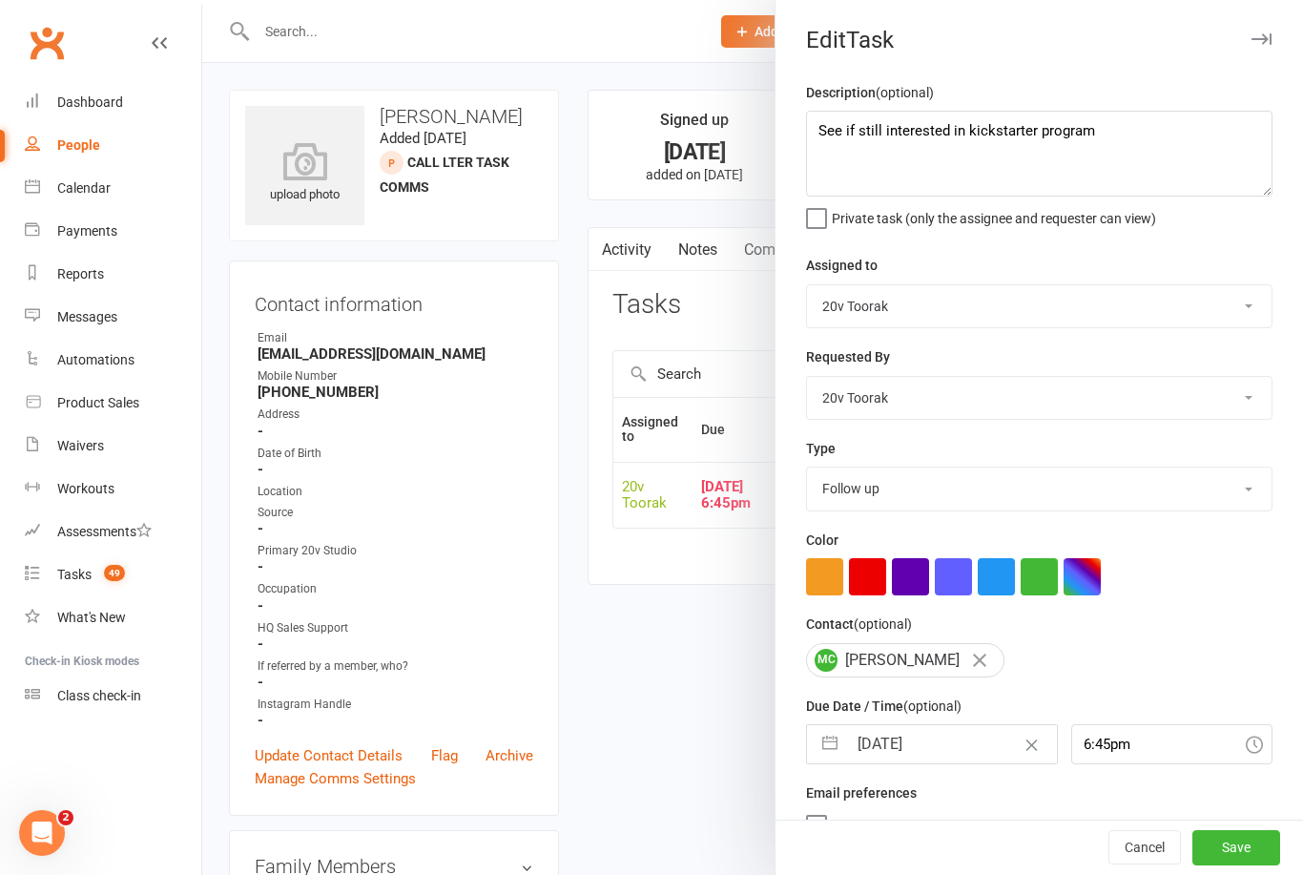
select select "32301"
click at [1125, 167] on textarea "See if still interested in kickstarter program" at bounding box center [1039, 154] width 466 height 86
click at [823, 133] on textarea "See if still interested in kickstarter program" at bounding box center [1039, 154] width 466 height 86
click at [1145, 145] on textarea "See if still interested in kickstarter program" at bounding box center [1039, 154] width 466 height 86
click at [1150, 142] on textarea "See if still interested in kickstarter program" at bounding box center [1039, 154] width 466 height 86
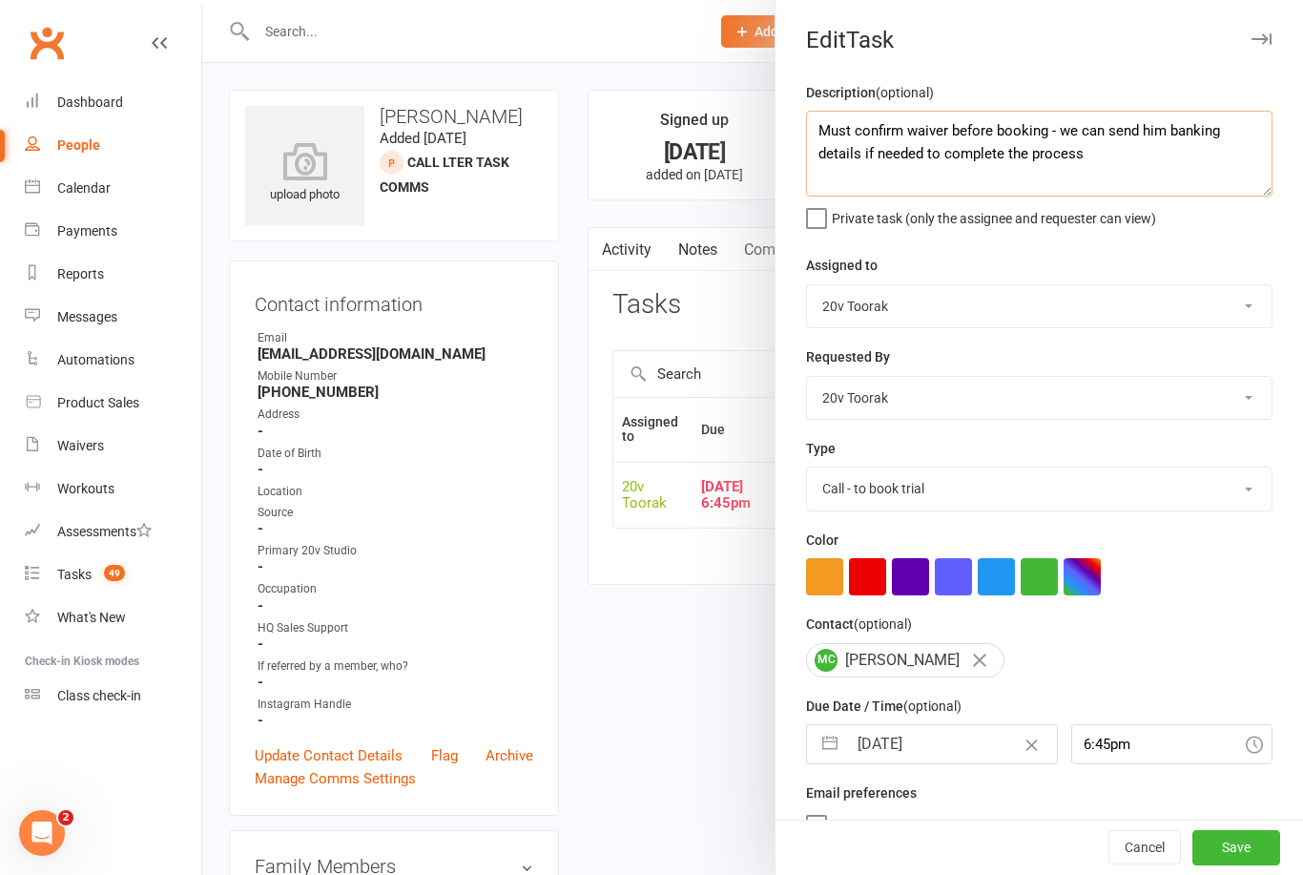
type textarea "Must confirm waiver before booking - we can send him banking details if needed …"
click at [1233, 485] on select "Call Call - to book trial Confirm session attendance Confirm trial Follow up Me…" at bounding box center [1039, 488] width 465 height 42
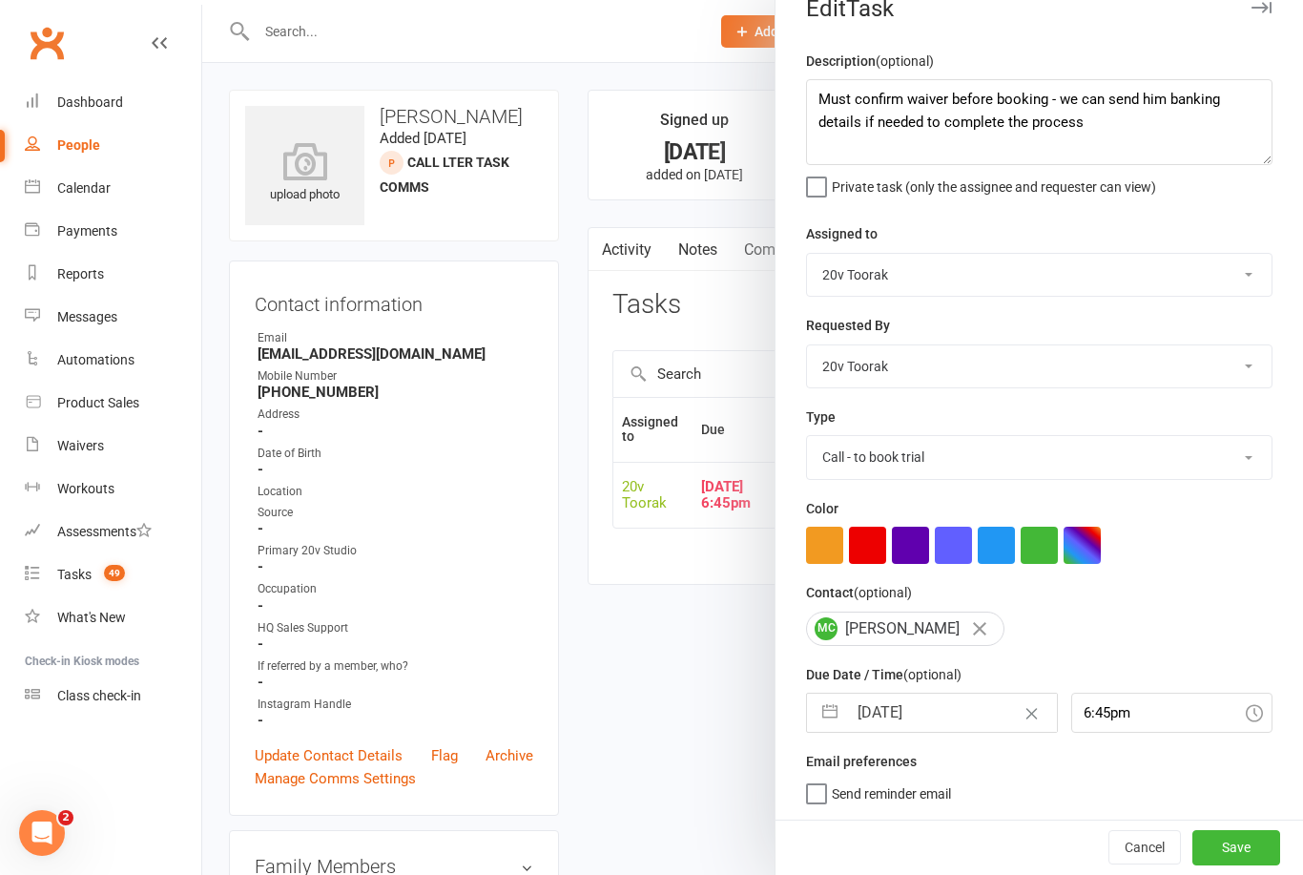
scroll to position [35, 0]
click at [1257, 859] on button "Save" at bounding box center [1236, 847] width 88 height 34
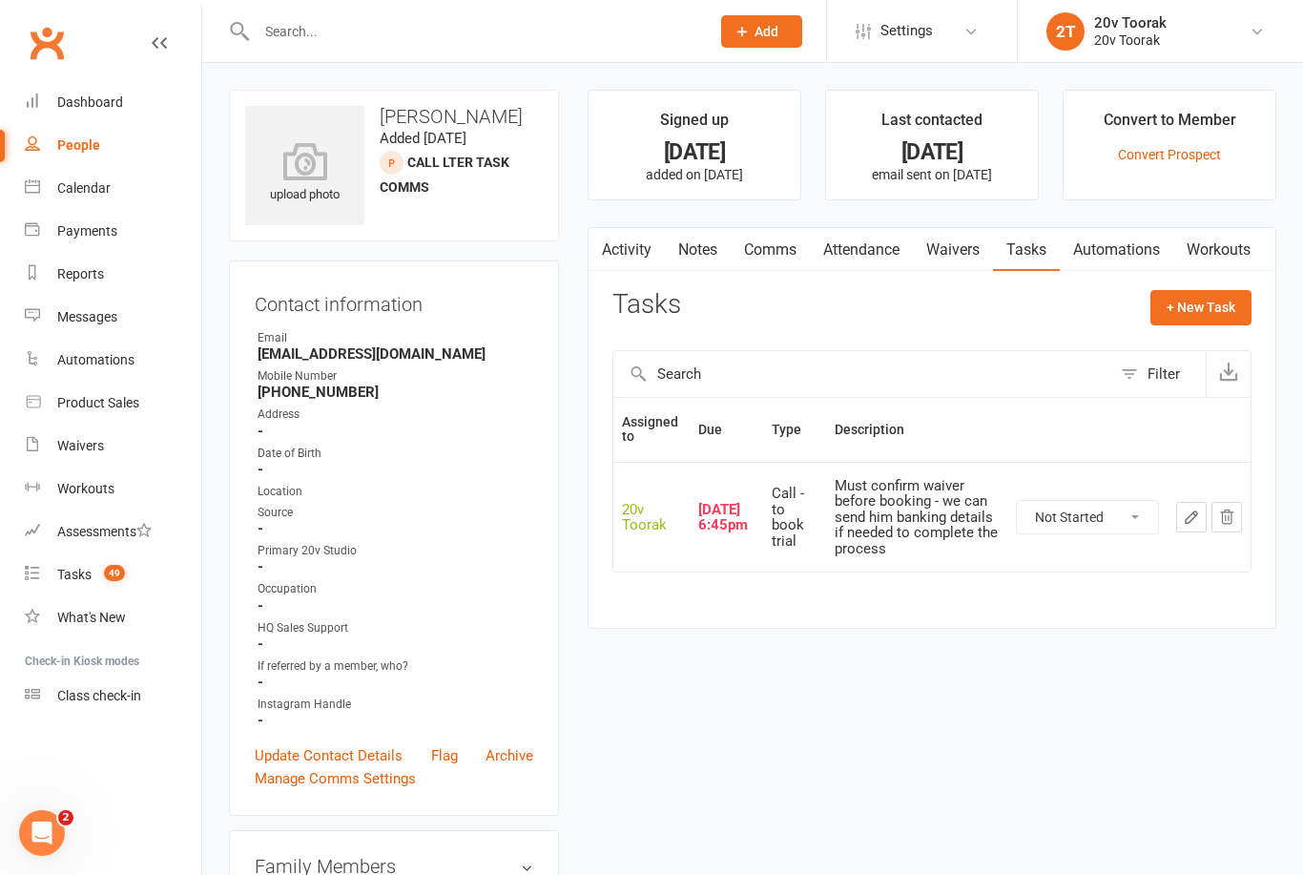
click at [701, 239] on link "Notes" at bounding box center [698, 250] width 66 height 44
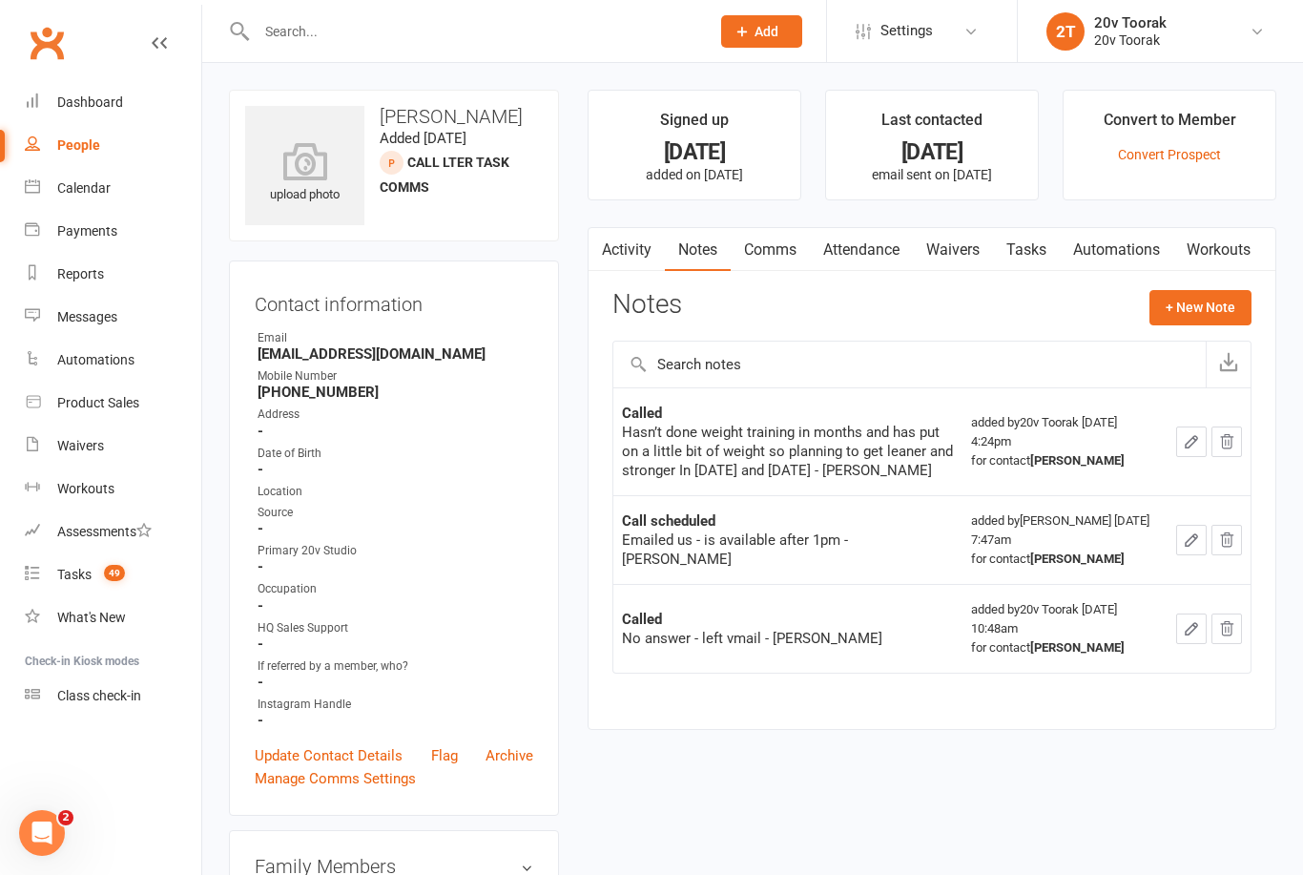
click at [1228, 303] on button "+ New Note" at bounding box center [1200, 307] width 102 height 34
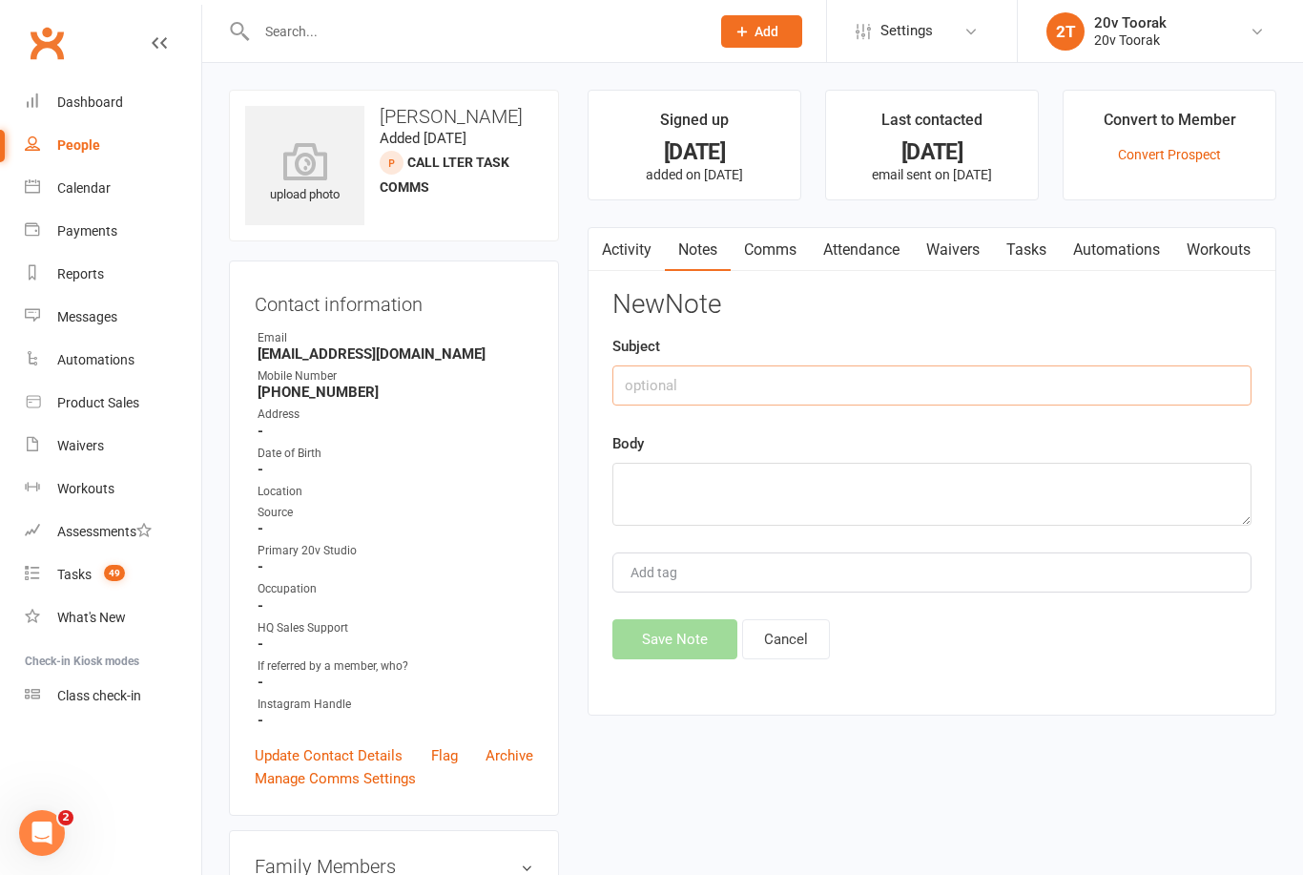
click at [1016, 400] on input "text" at bounding box center [931, 385] width 639 height 40
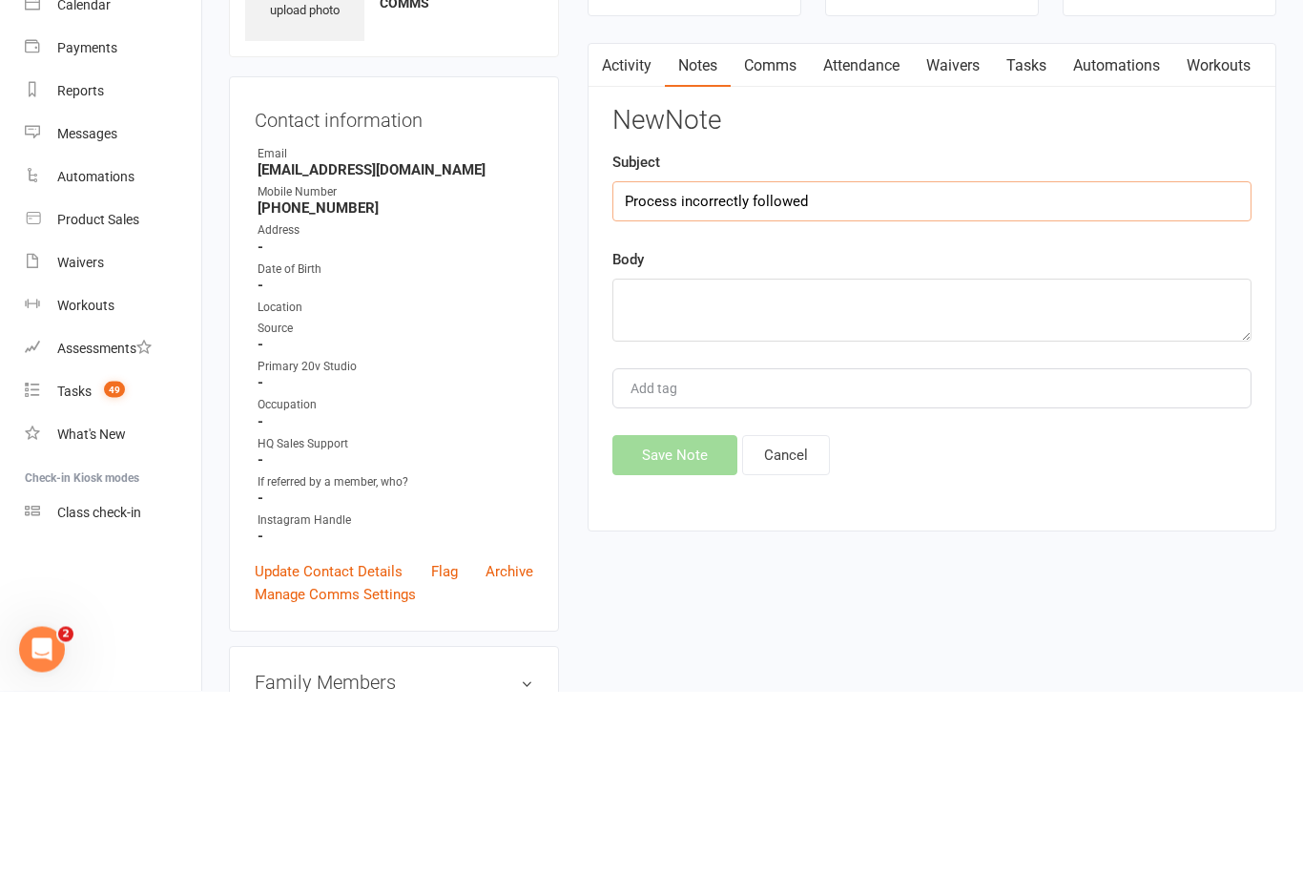
type input "Process incorrectly followed"
click at [1045, 463] on textarea at bounding box center [931, 494] width 639 height 63
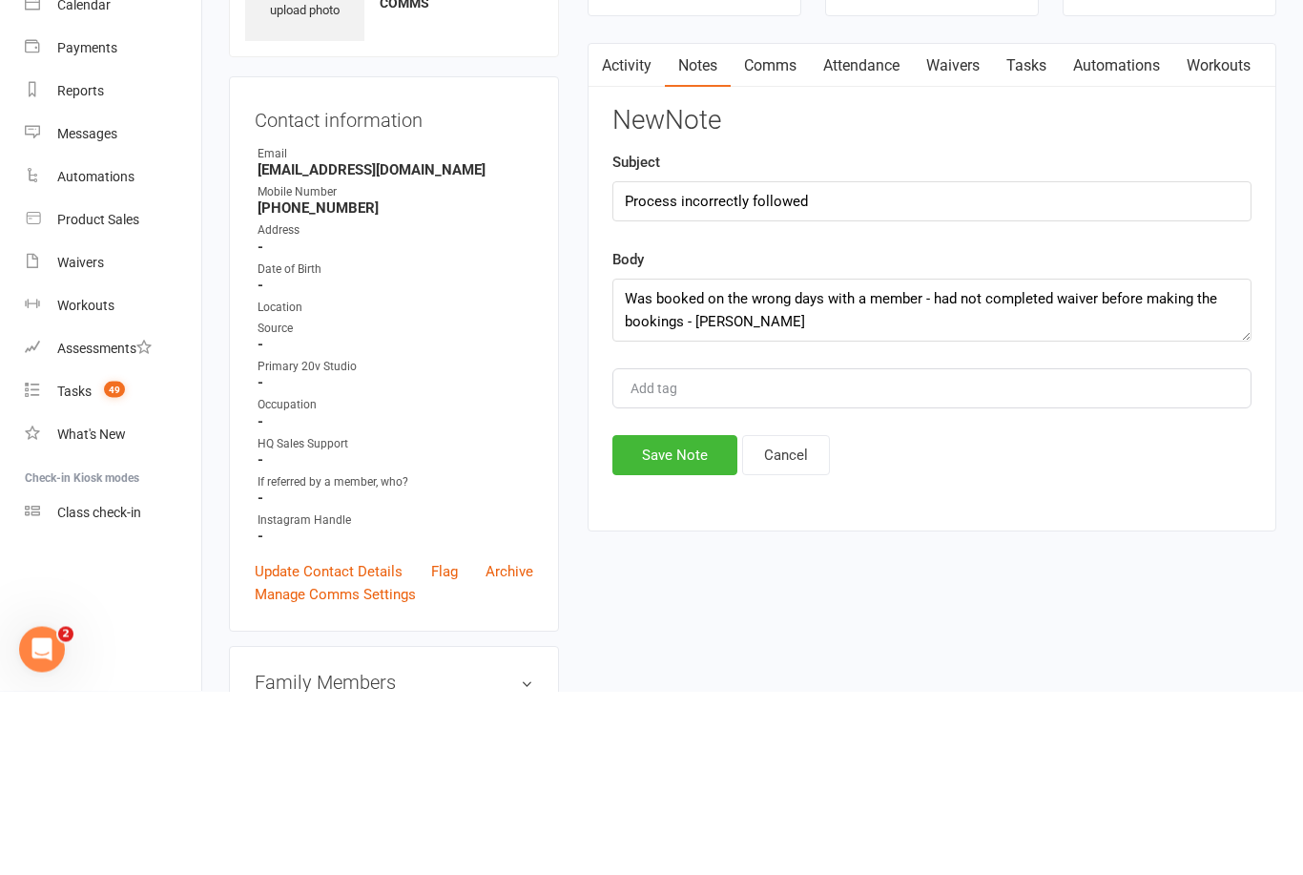
scroll to position [184, 0]
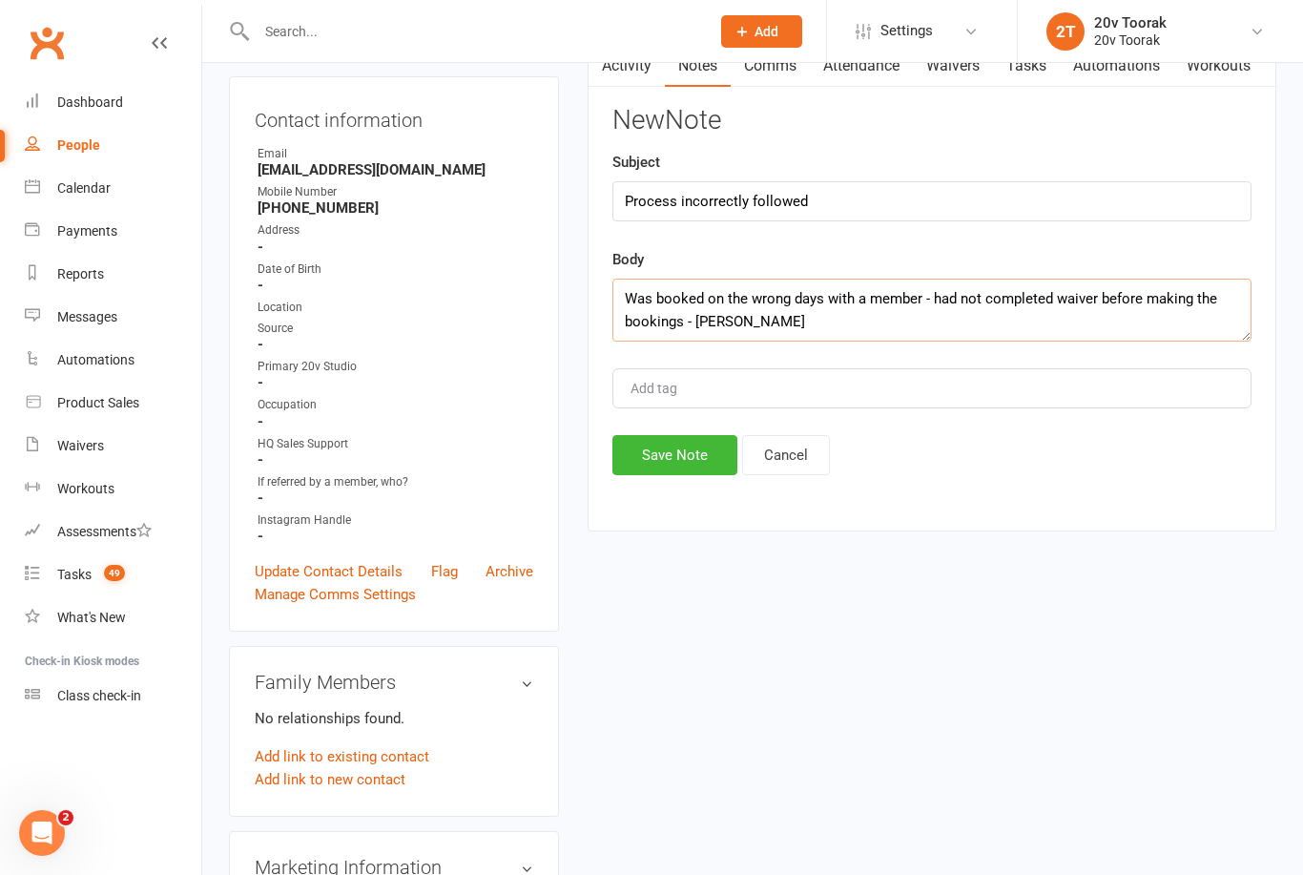
type textarea "Was booked on the wrong days with a member - had not completed waiver before ma…"
click at [931, 202] on input "Process incorrectly followed" at bounding box center [931, 201] width 639 height 40
click at [879, 337] on textarea "Was booked on the wrong days with a member - had not completed waiver before ma…" at bounding box center [931, 310] width 639 height 63
click at [836, 361] on div "New Note Subject Process incorrectly followed Body Was booked on the wrong days…" at bounding box center [931, 291] width 639 height 369
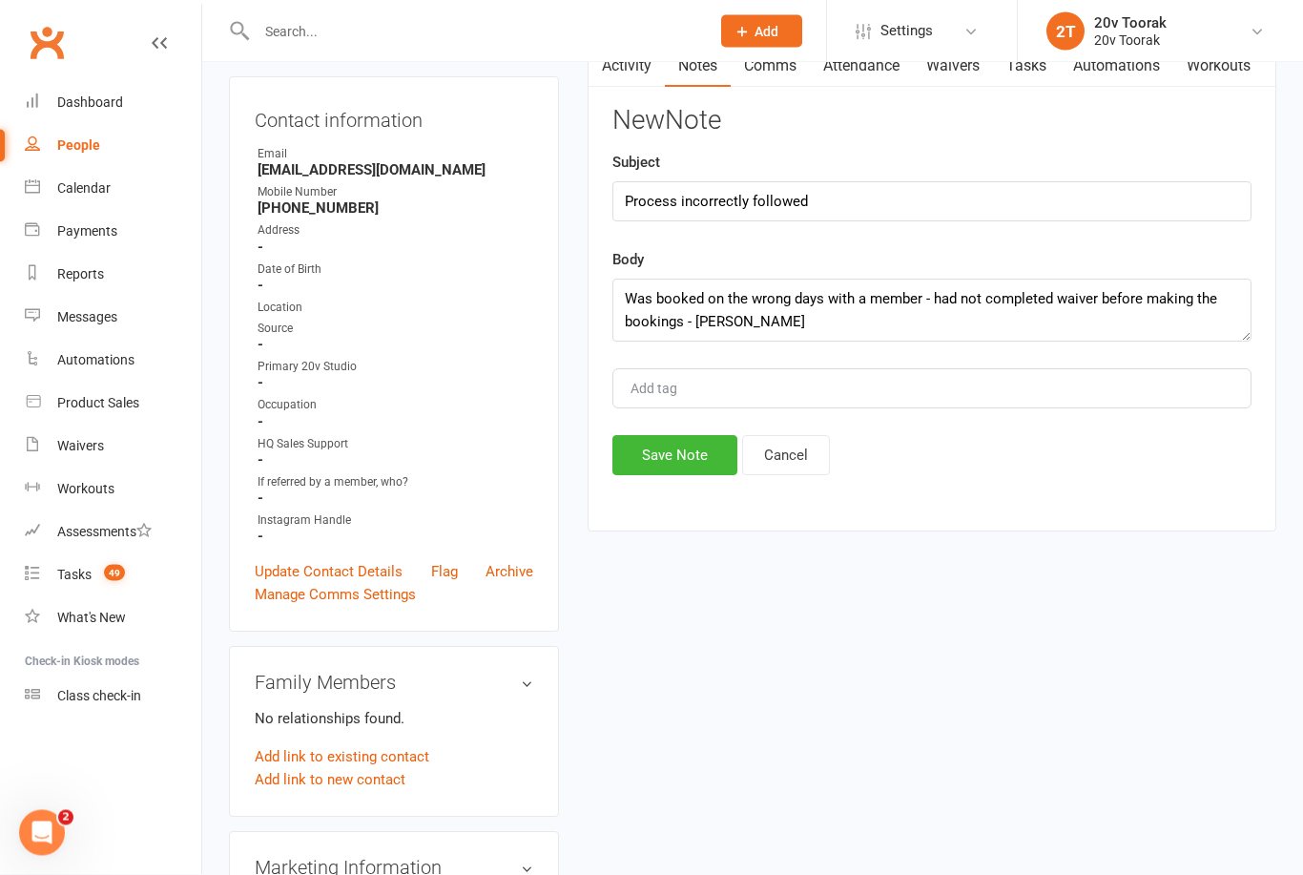
click at [687, 448] on button "Save Note" at bounding box center [674, 456] width 125 height 40
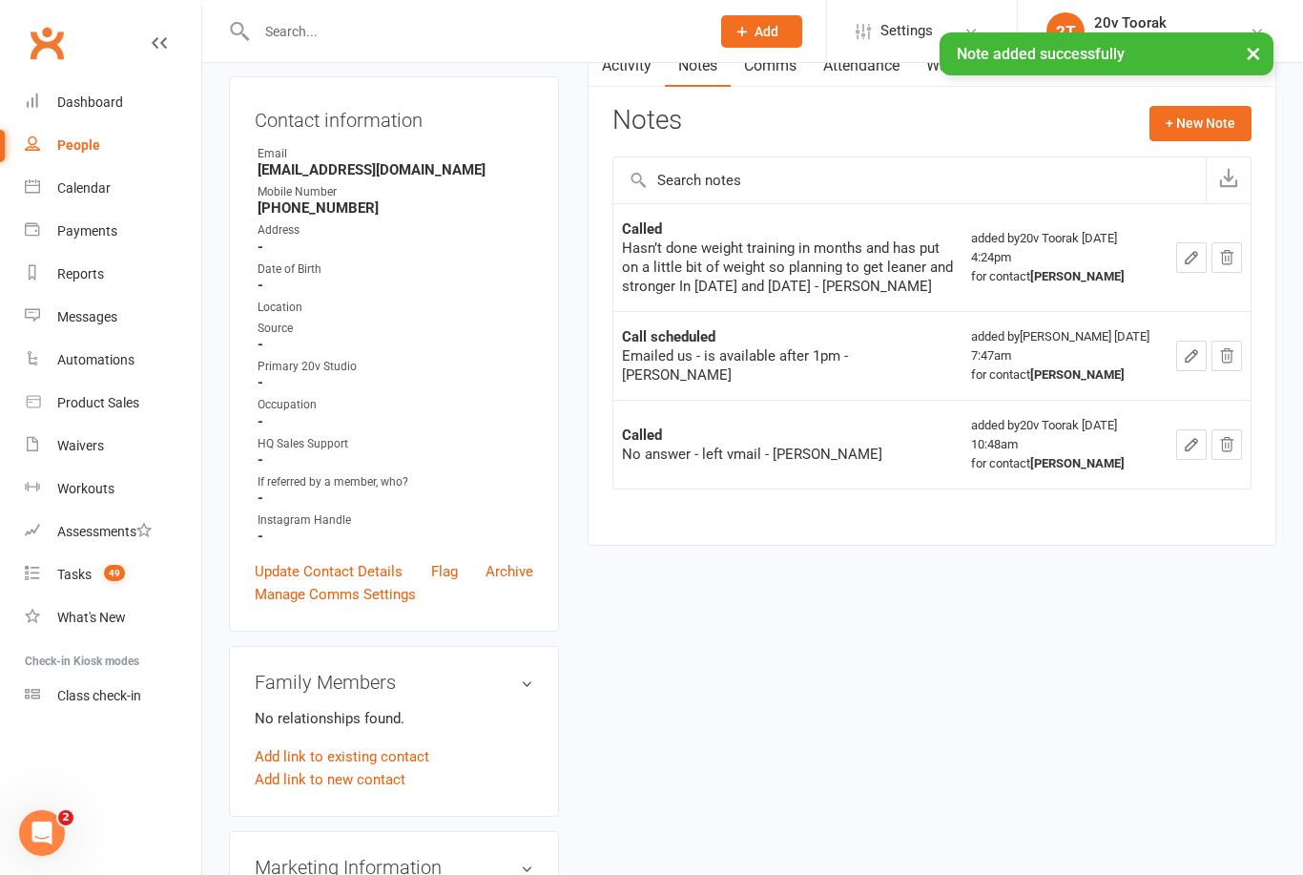
scroll to position [0, 0]
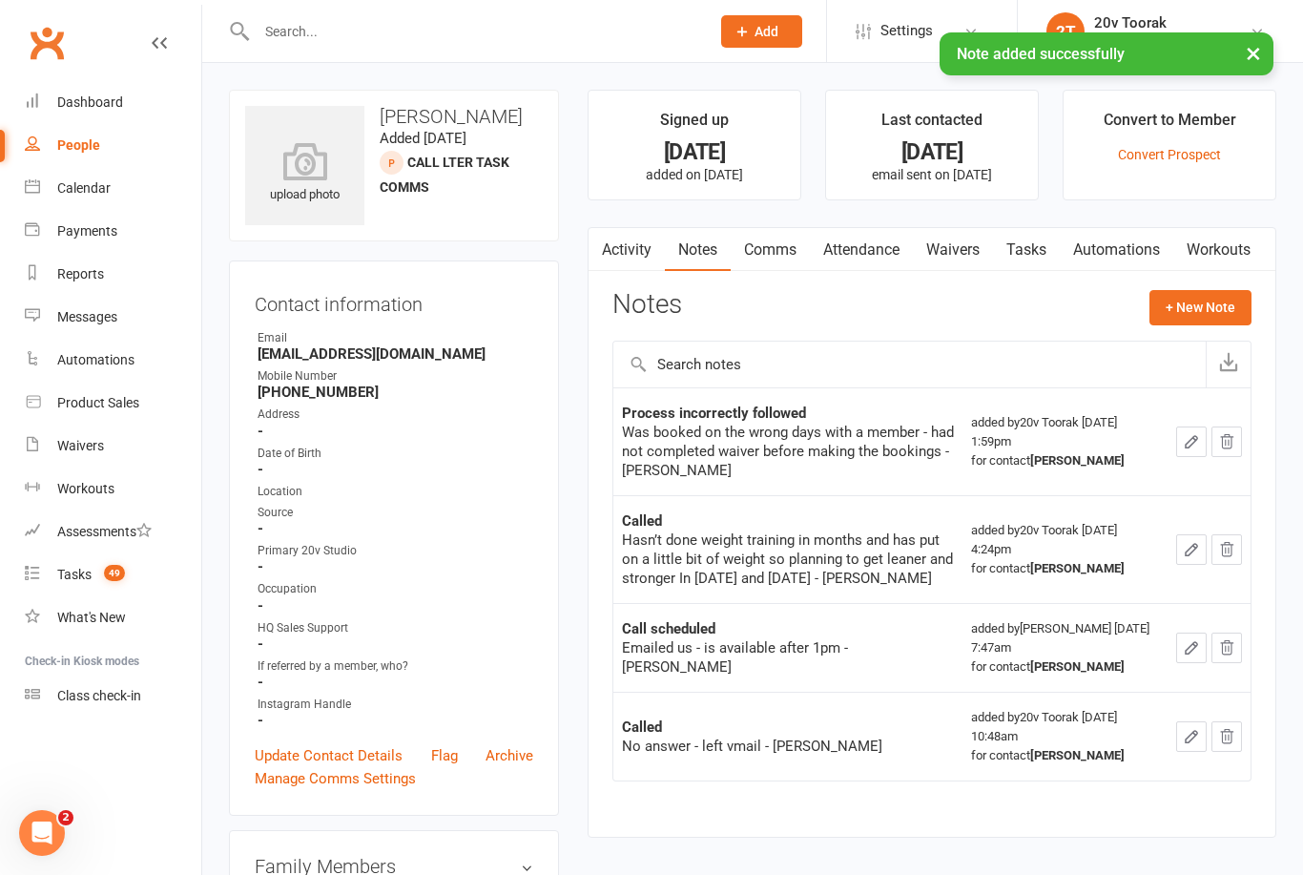
click at [1031, 244] on link "Tasks" at bounding box center [1026, 250] width 67 height 44
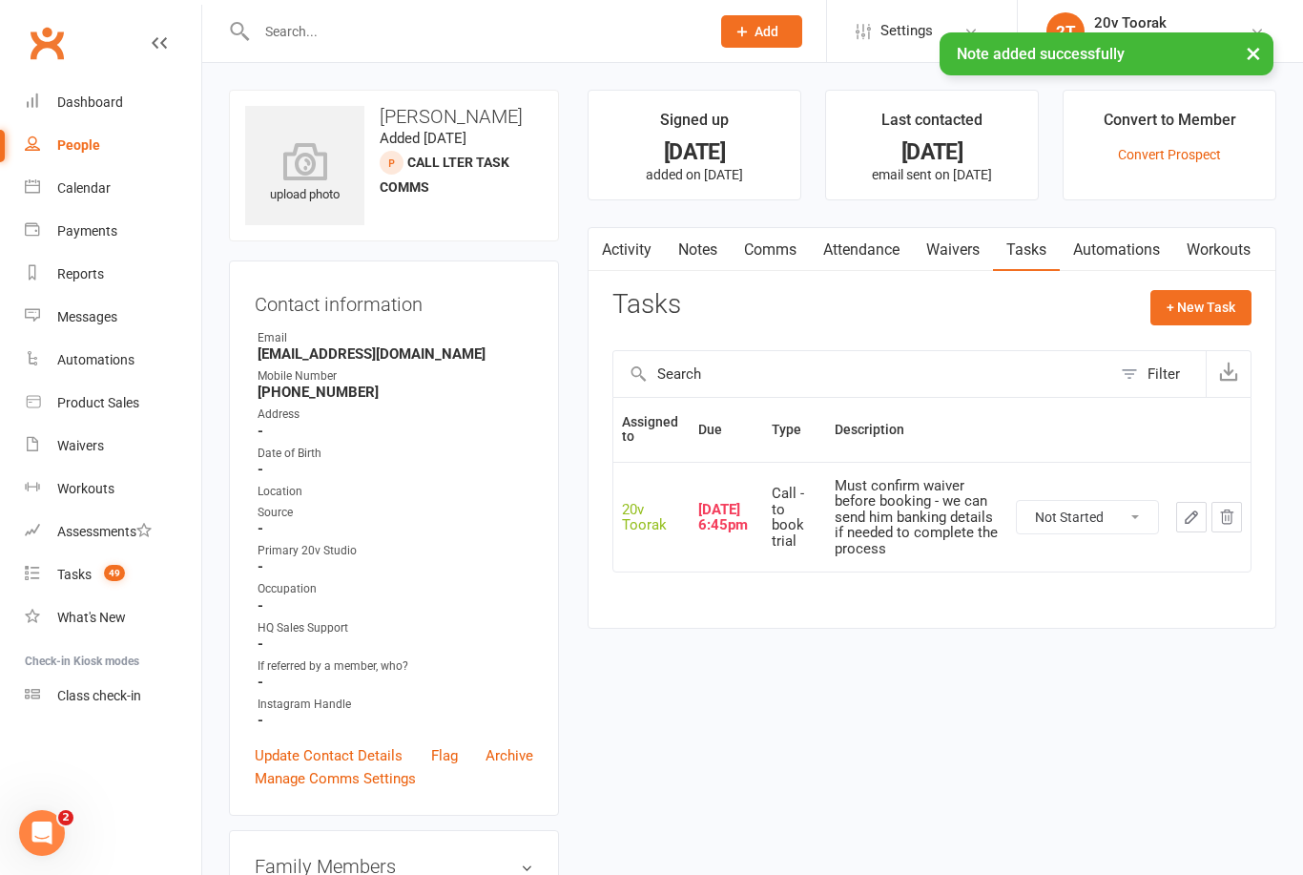
click at [61, 590] on link "Tasks 49" at bounding box center [113, 574] width 176 height 43
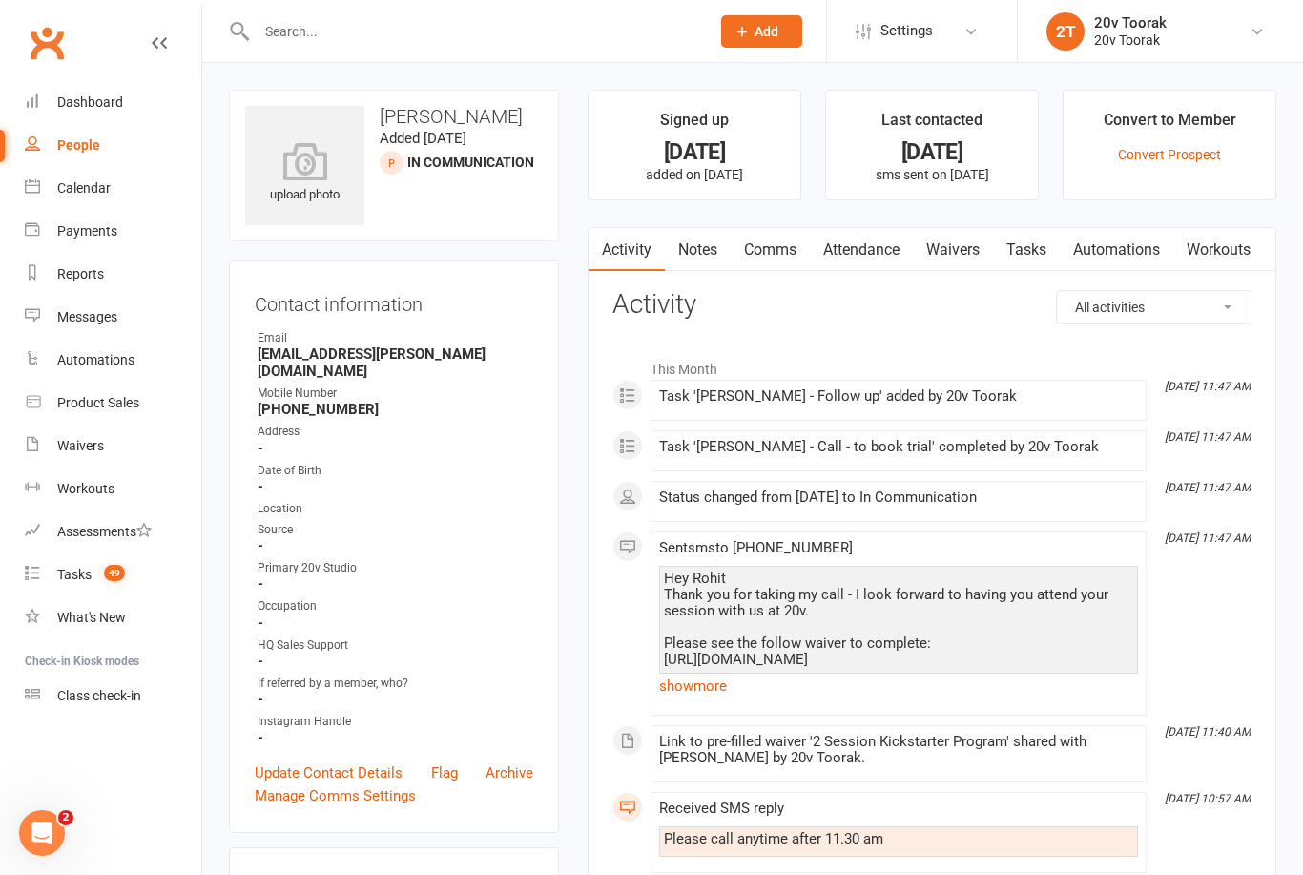
click at [728, 672] on link "show more" at bounding box center [898, 685] width 479 height 27
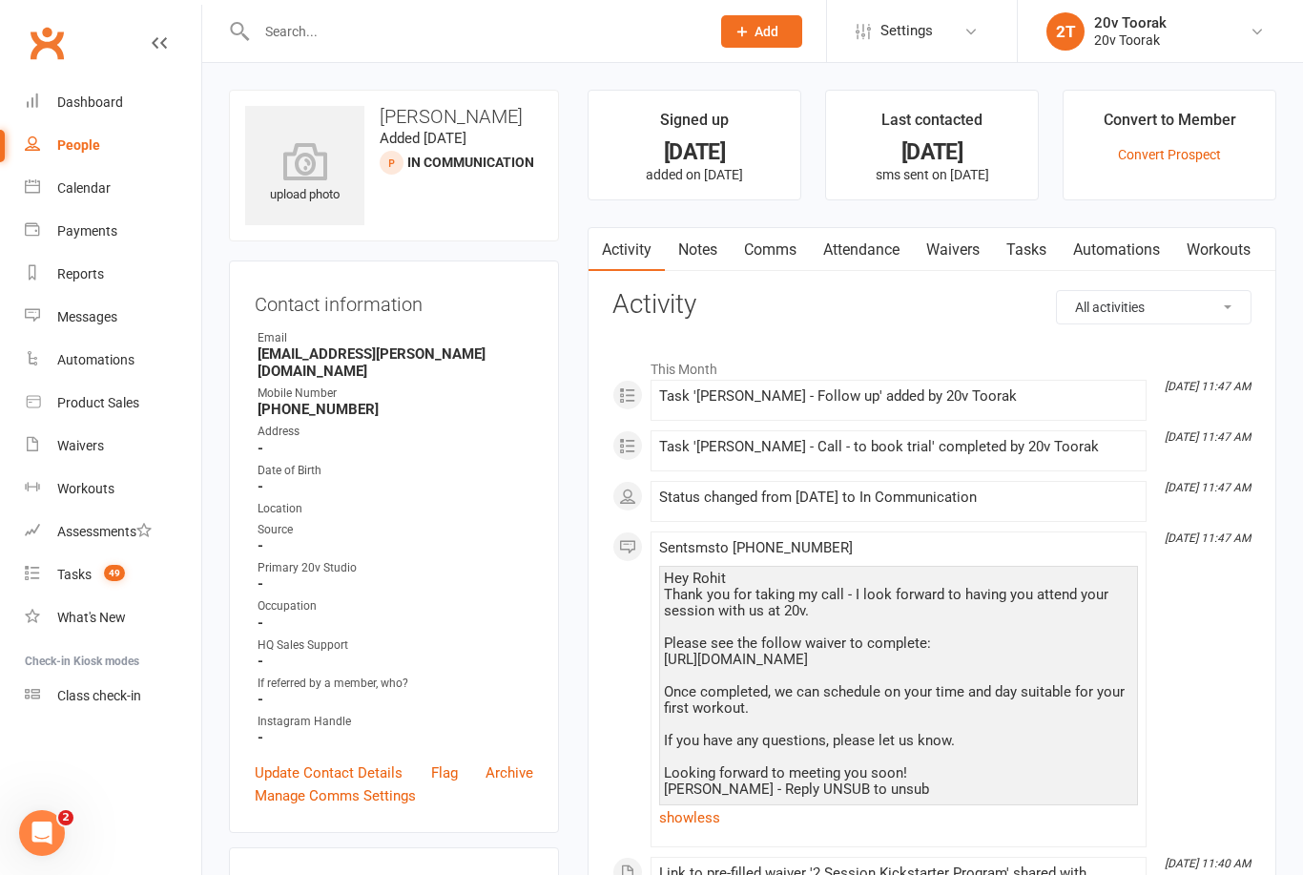
click at [1032, 249] on link "Tasks" at bounding box center [1026, 250] width 67 height 44
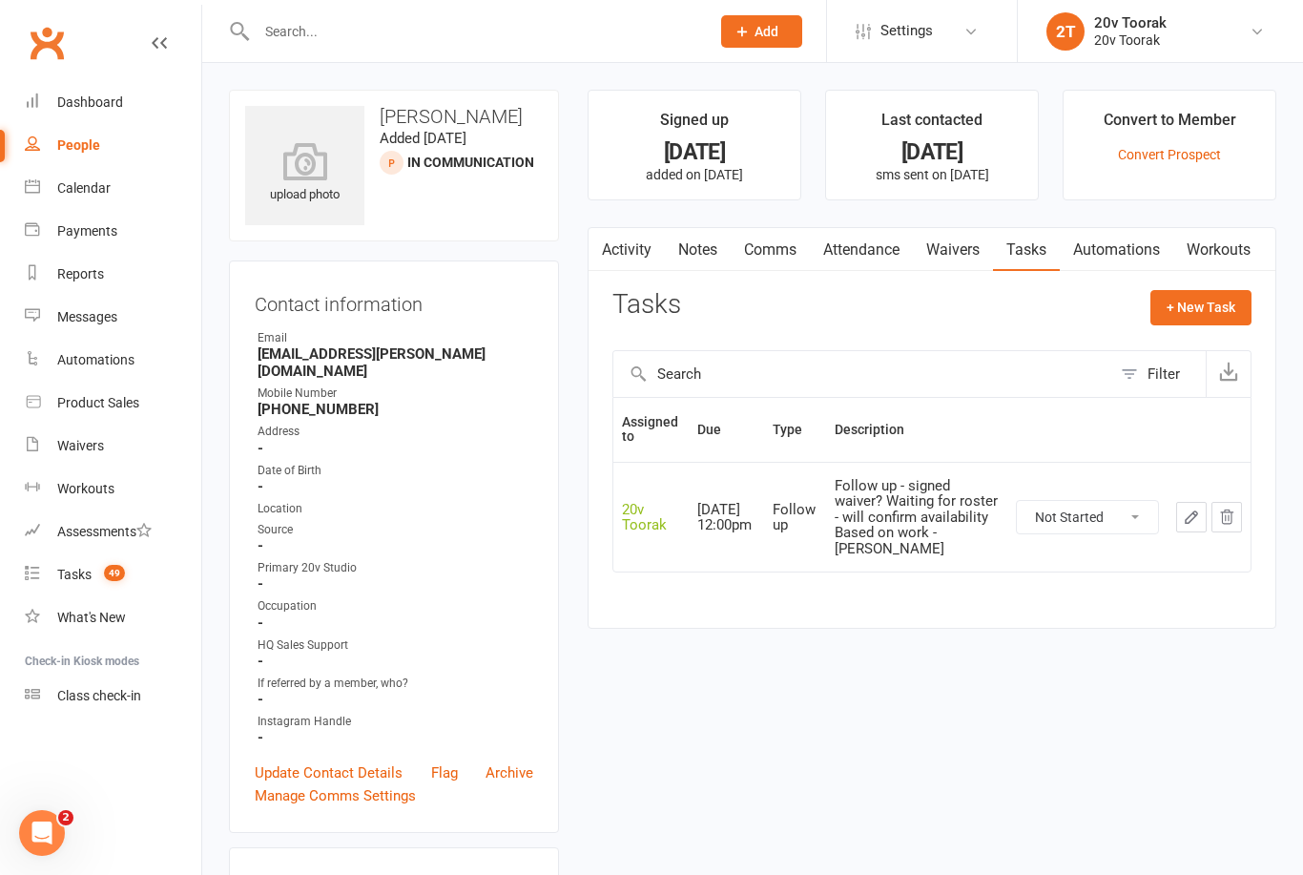
click at [620, 243] on link "Activity" at bounding box center [627, 250] width 76 height 44
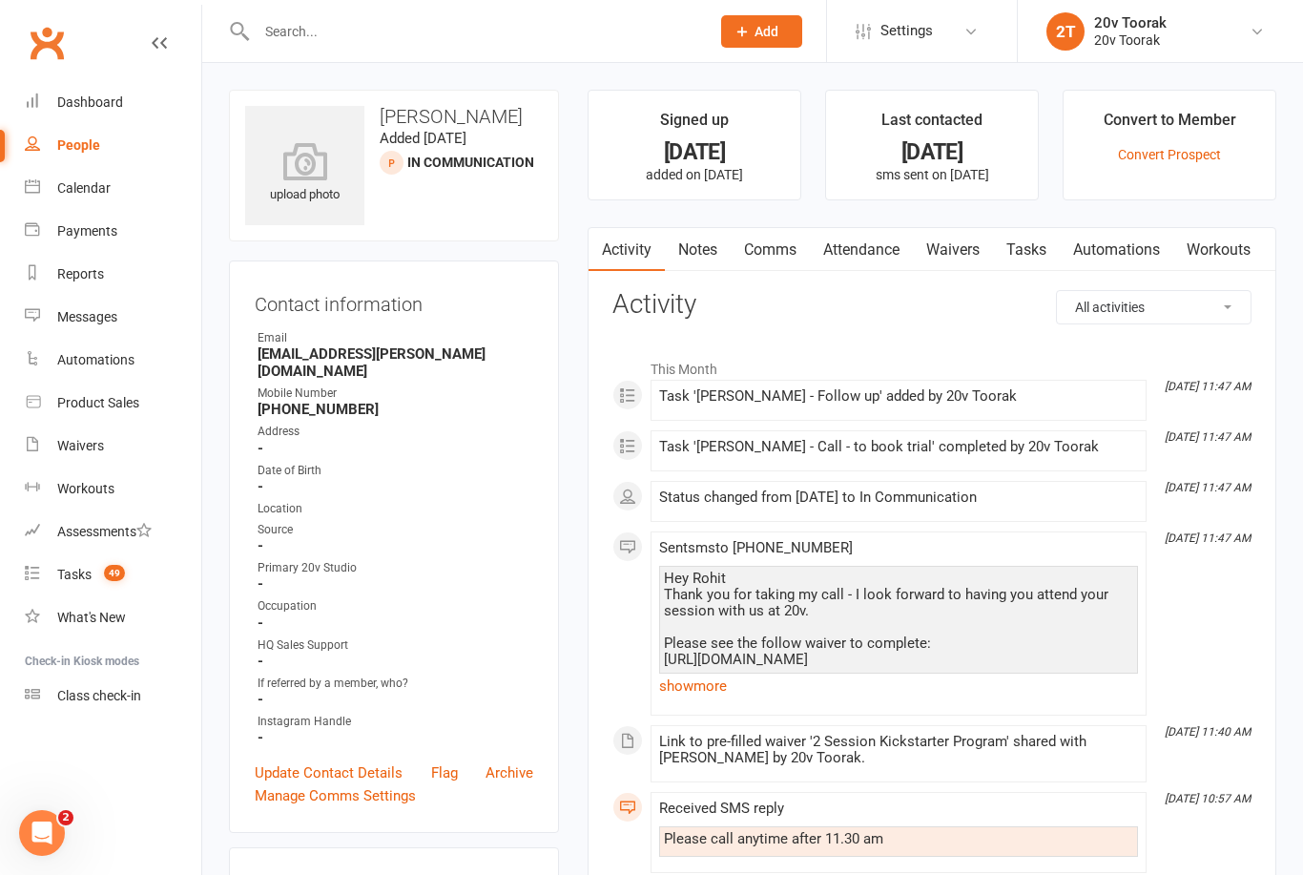
click at [716, 251] on link "Notes" at bounding box center [698, 250] width 66 height 44
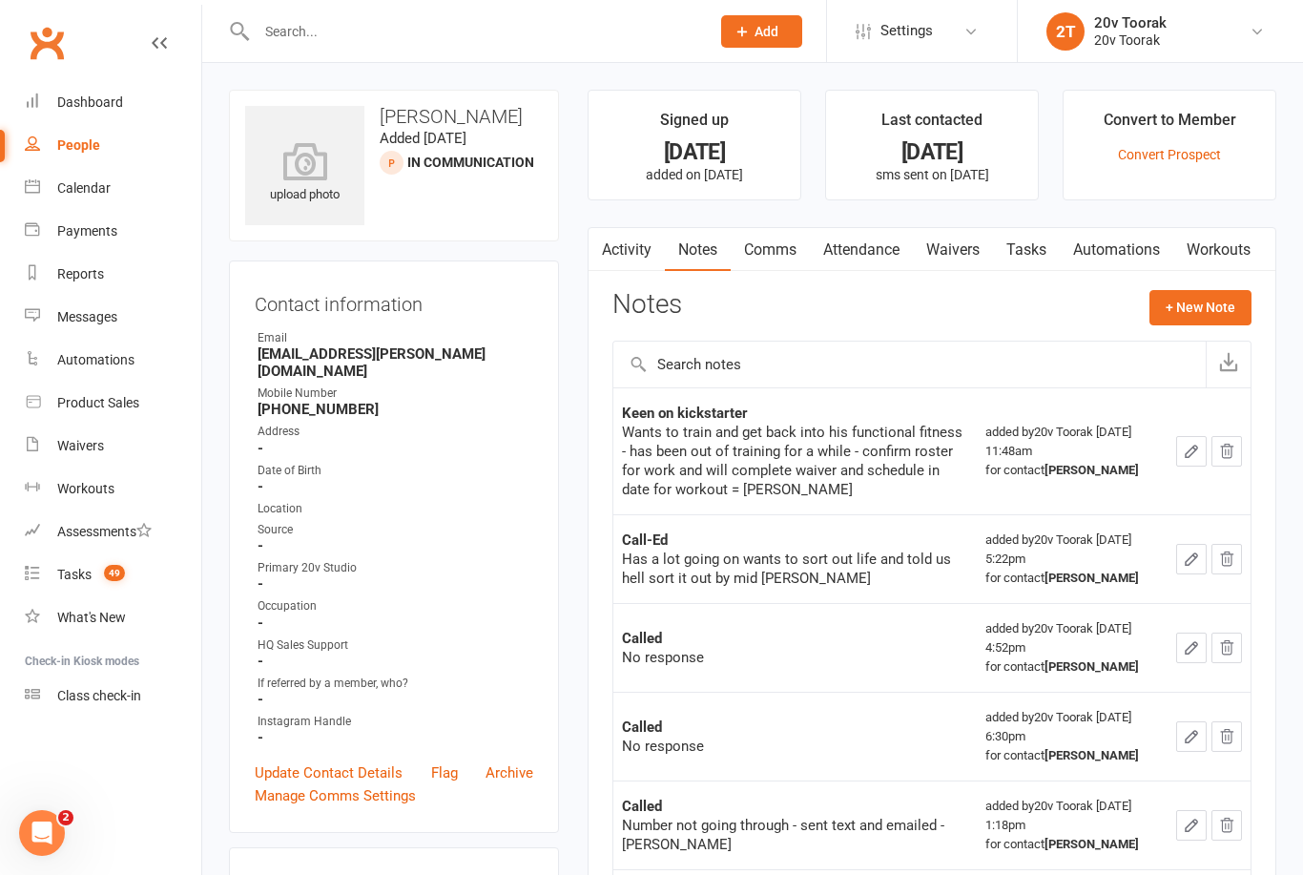
click at [775, 264] on link "Comms" at bounding box center [770, 250] width 79 height 44
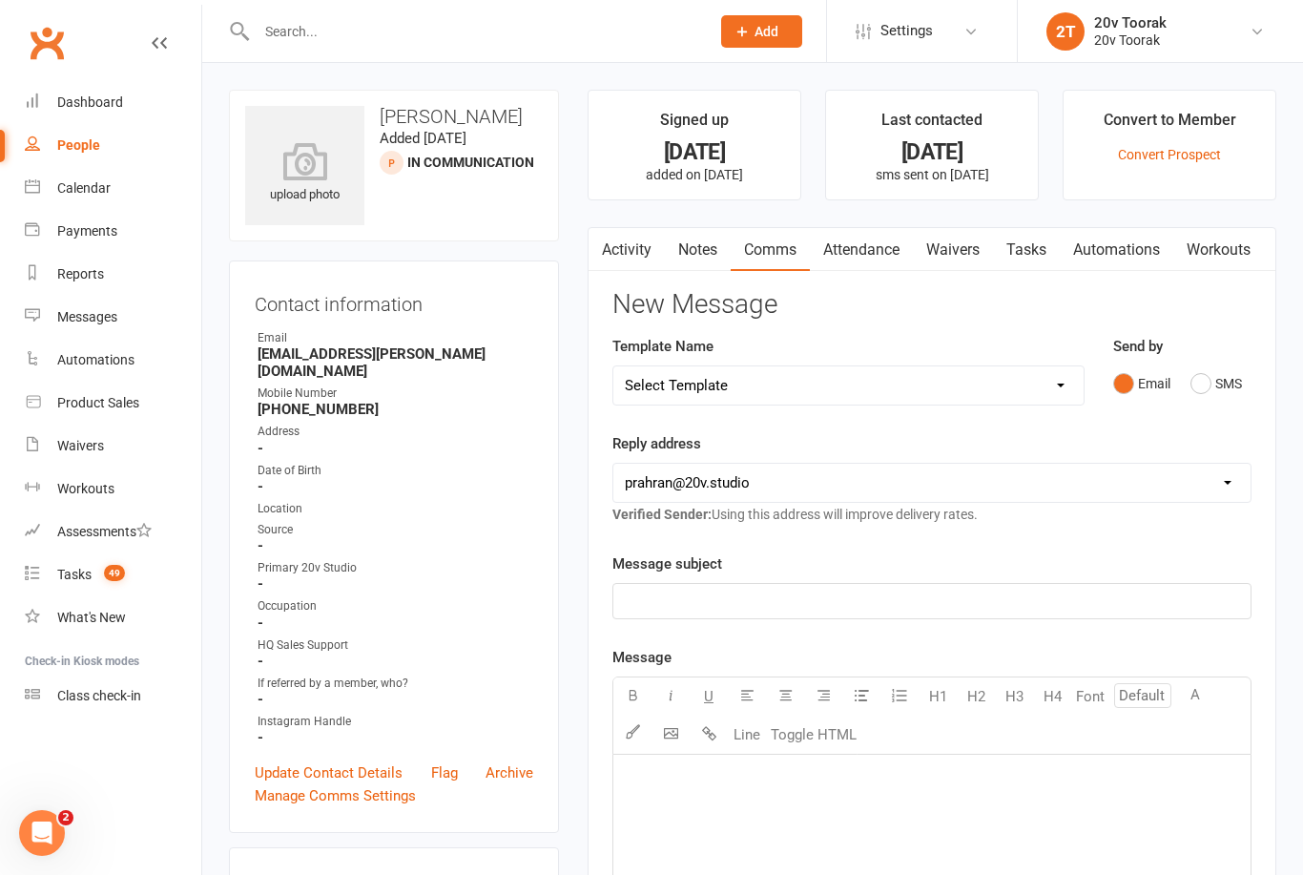
click at [1065, 247] on link "Automations" at bounding box center [1117, 250] width 114 height 44
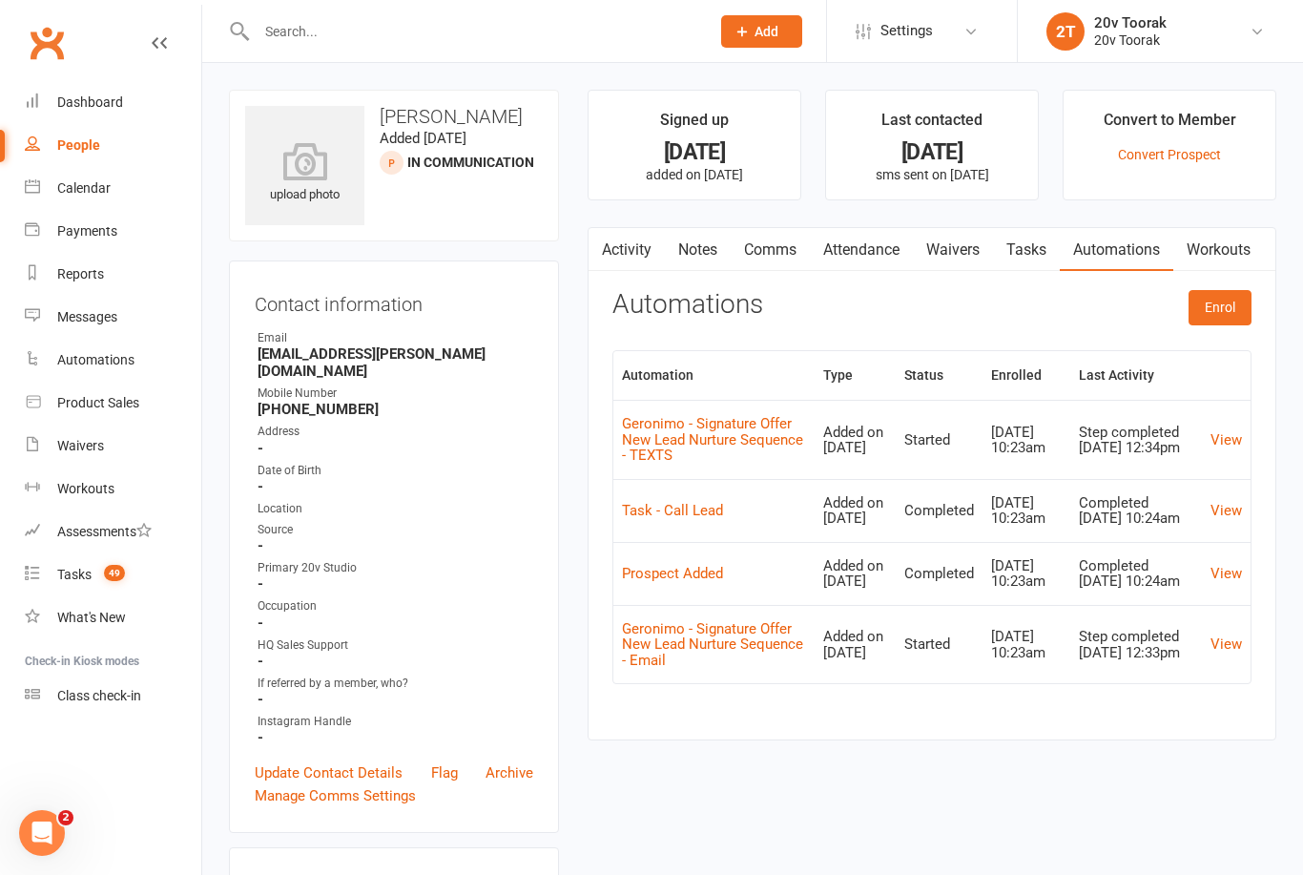
click at [1024, 251] on link "Tasks" at bounding box center [1026, 250] width 67 height 44
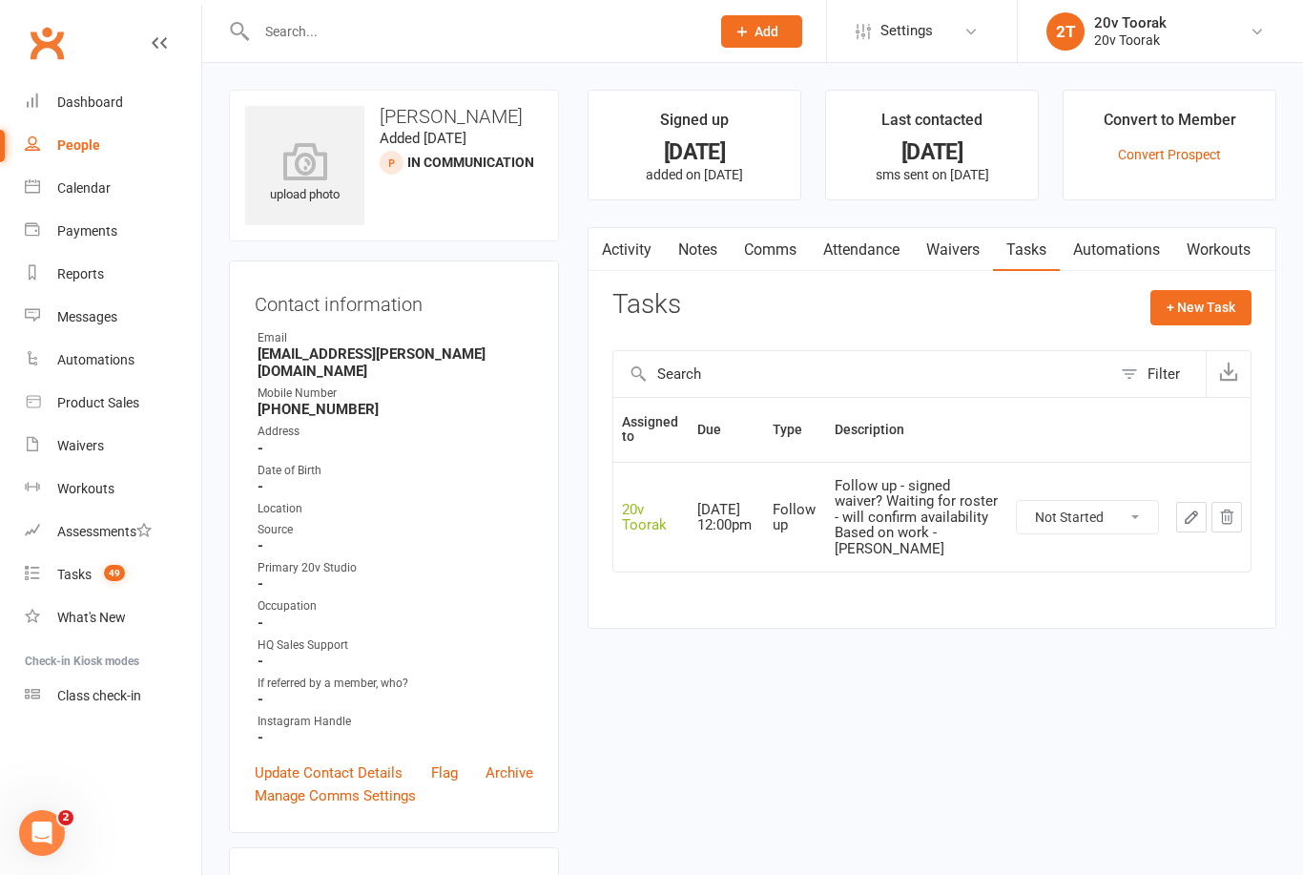
click at [634, 253] on link "Activity" at bounding box center [627, 250] width 76 height 44
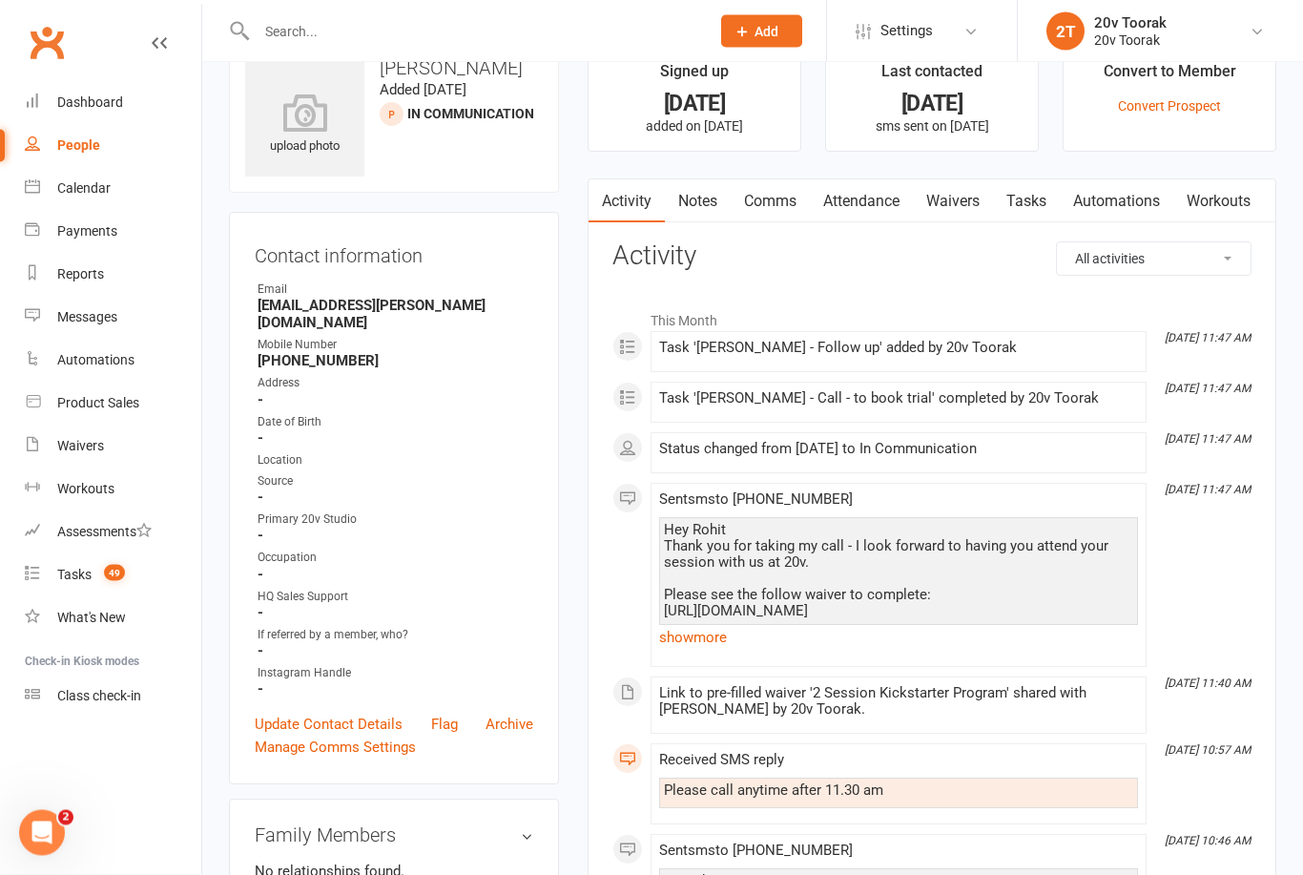
scroll to position [49, 0]
click at [711, 632] on link "show more" at bounding box center [898, 637] width 479 height 27
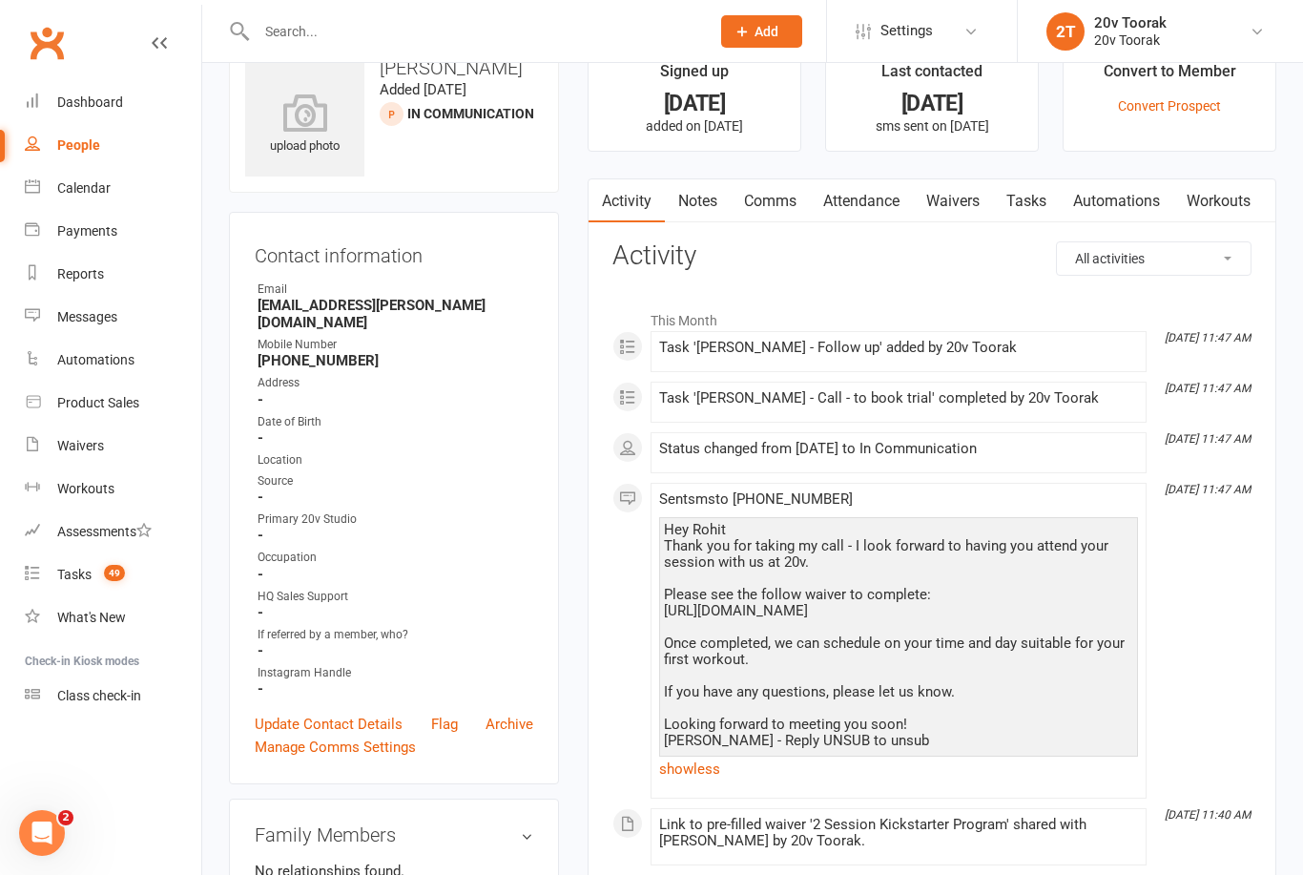
copy div "[URL][DOMAIN_NAME]"
click at [787, 188] on link "Comms" at bounding box center [770, 201] width 79 height 44
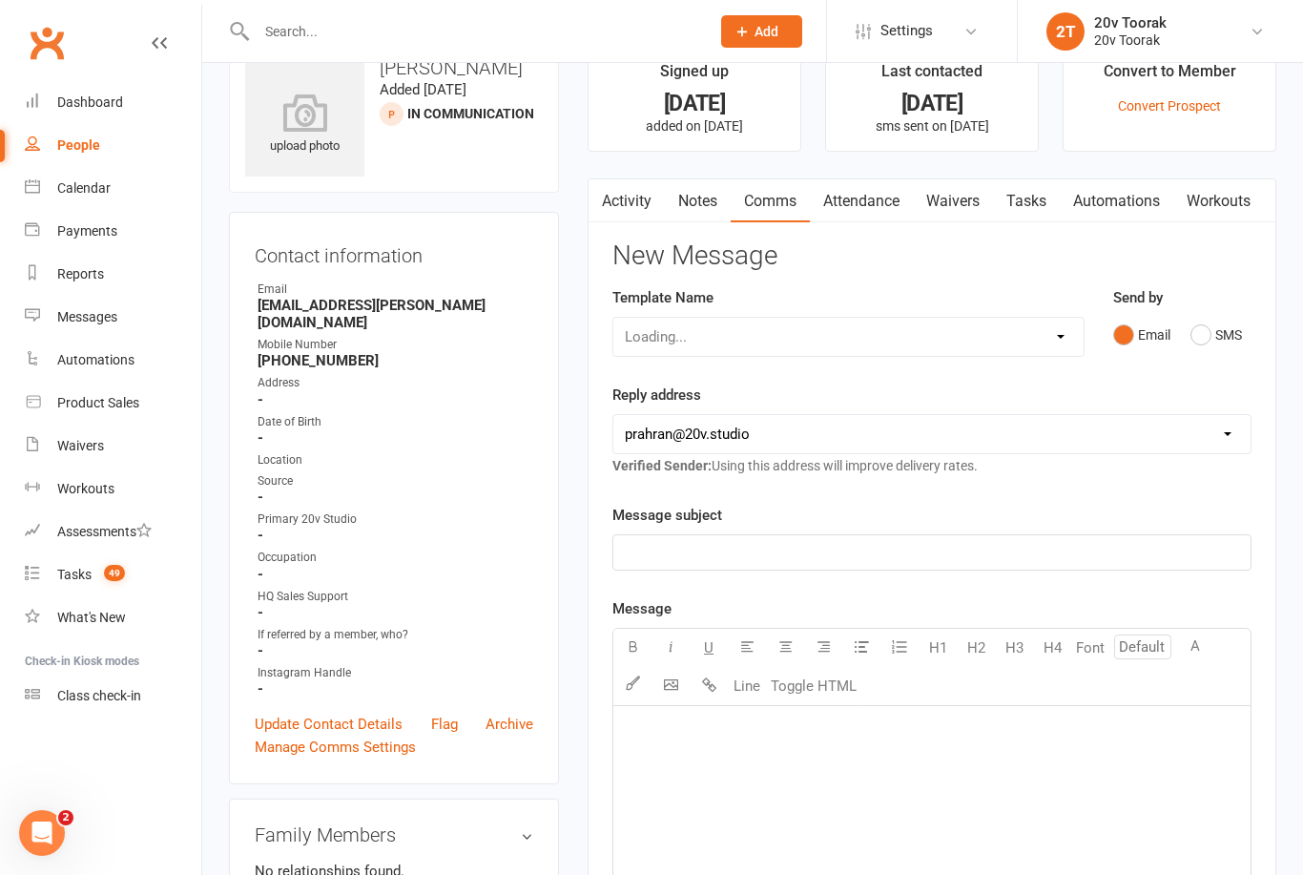
scroll to position [110, 0]
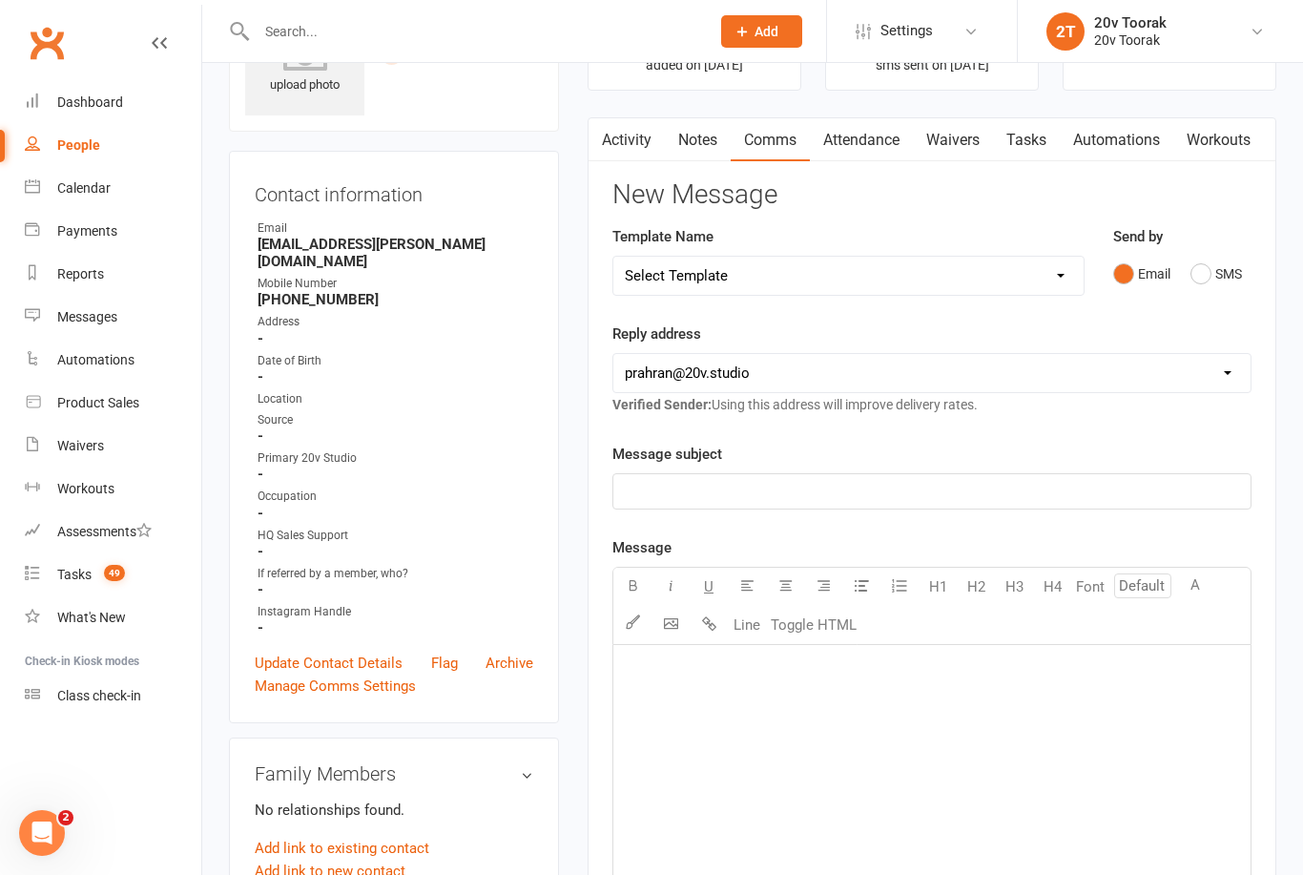
click at [1224, 287] on button "SMS" at bounding box center [1216, 274] width 52 height 36
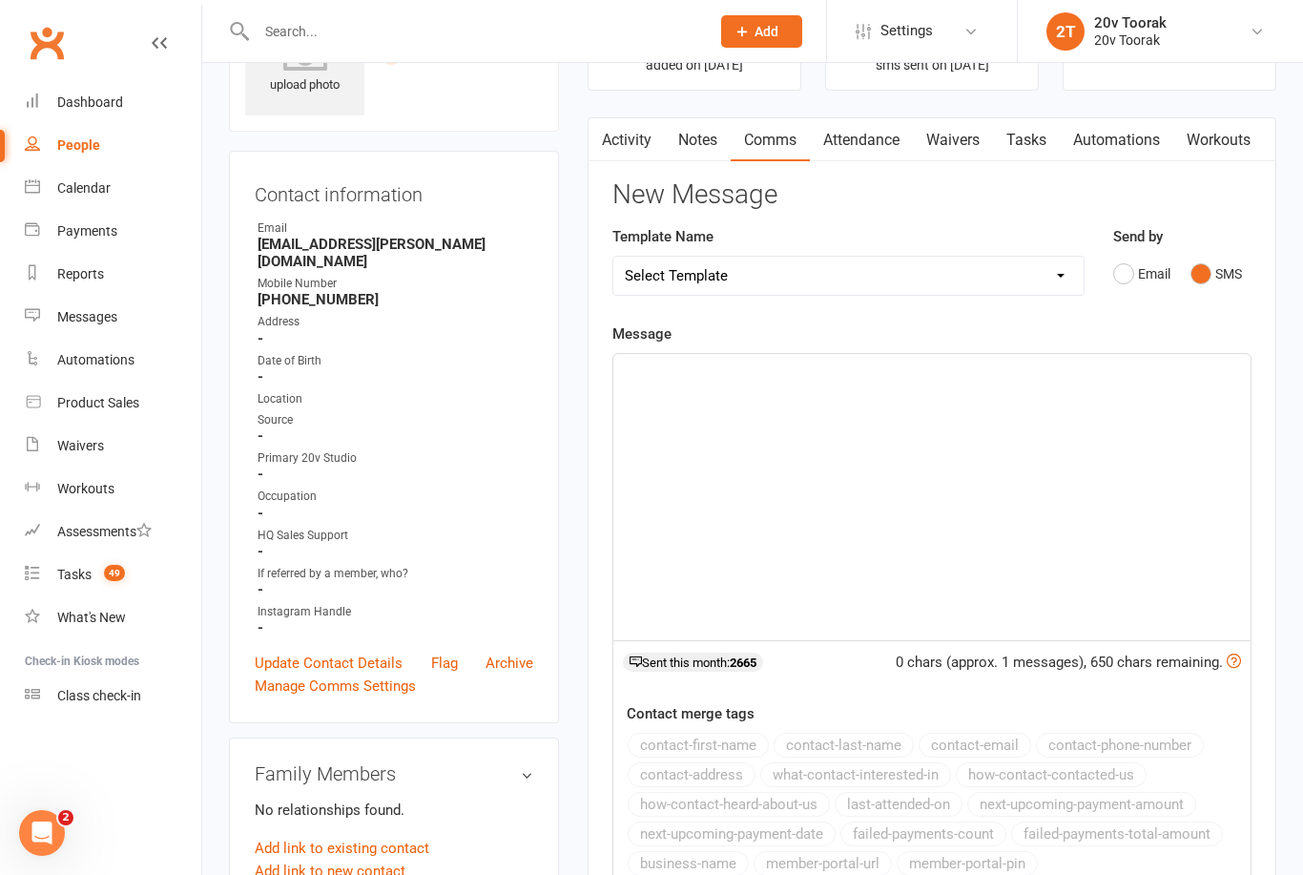
click at [1042, 471] on div "﻿" at bounding box center [931, 497] width 637 height 286
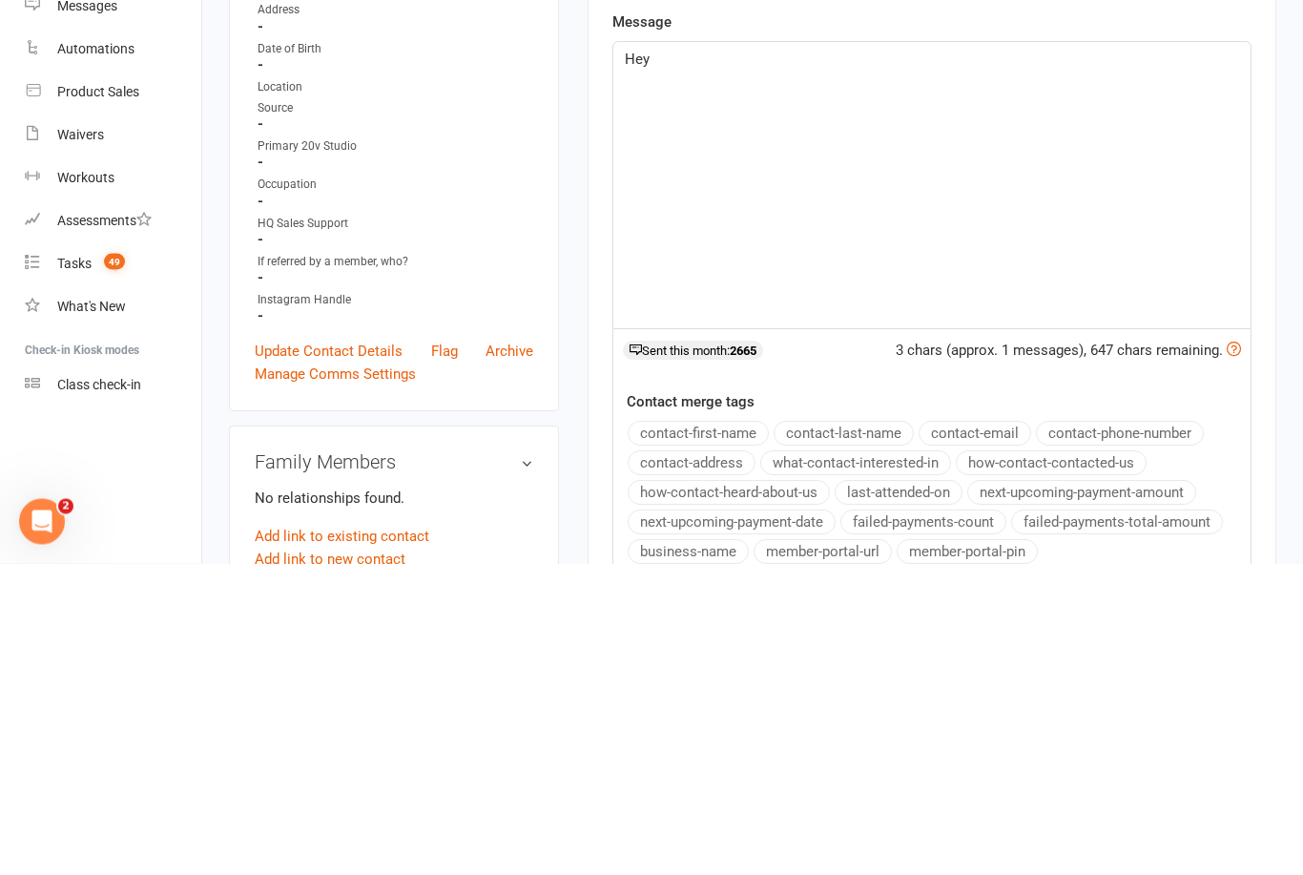
click at [736, 733] on button "contact-first-name" at bounding box center [698, 745] width 141 height 25
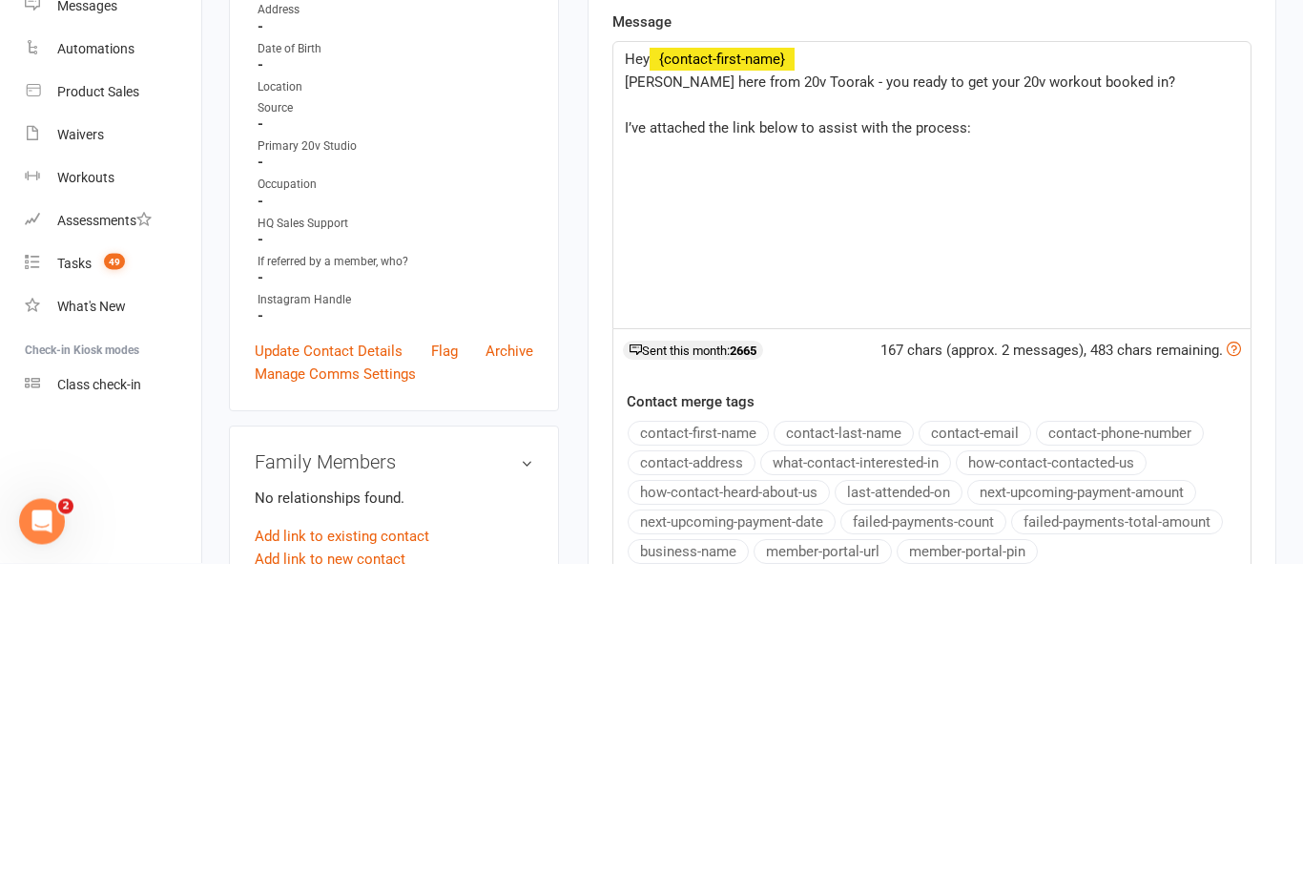
click at [1066, 354] on div "Hey ﻿ {contact-first-name} [PERSON_NAME] here from 20v Toorak - you ready to ge…" at bounding box center [931, 497] width 637 height 286
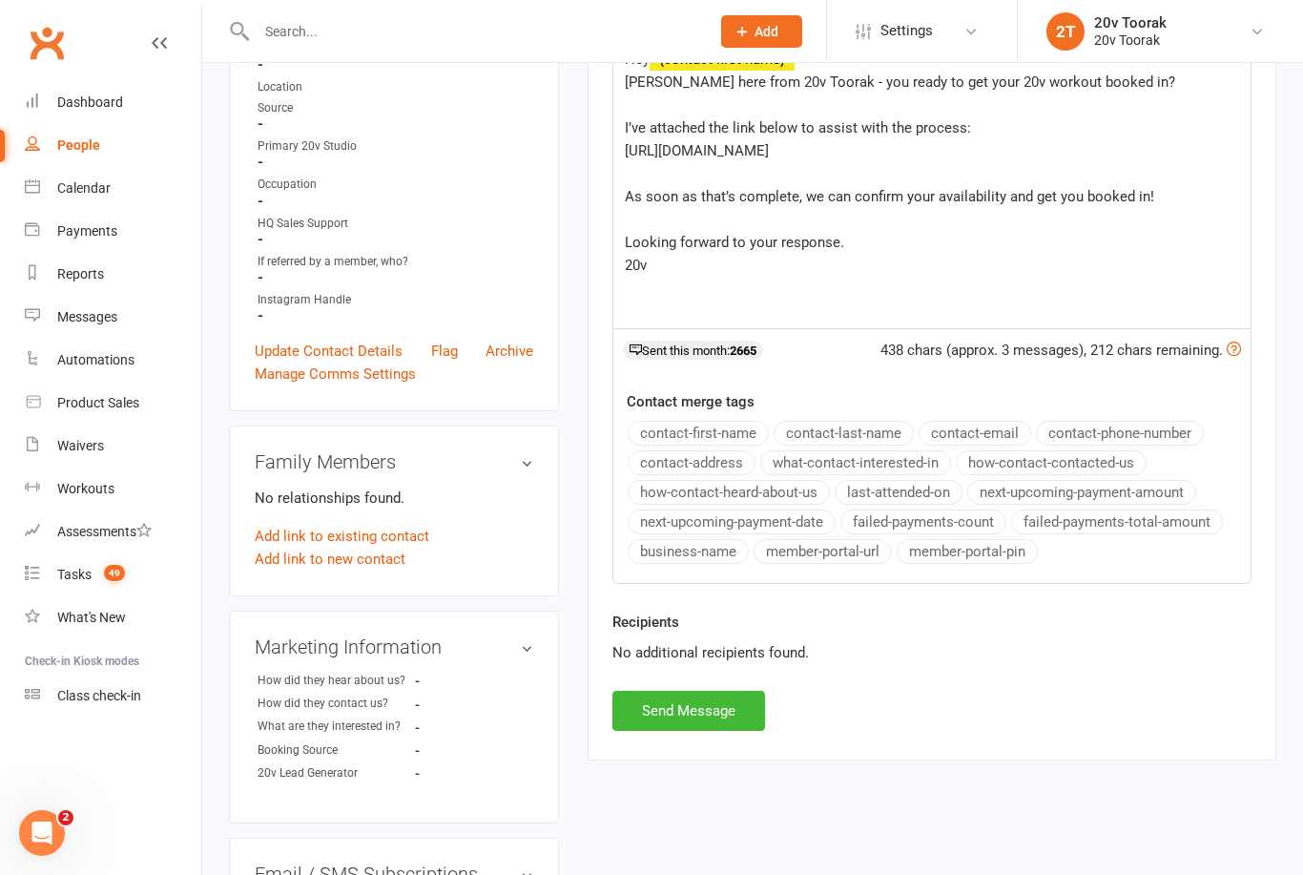
click at [736, 714] on button "Send Message" at bounding box center [688, 711] width 153 height 40
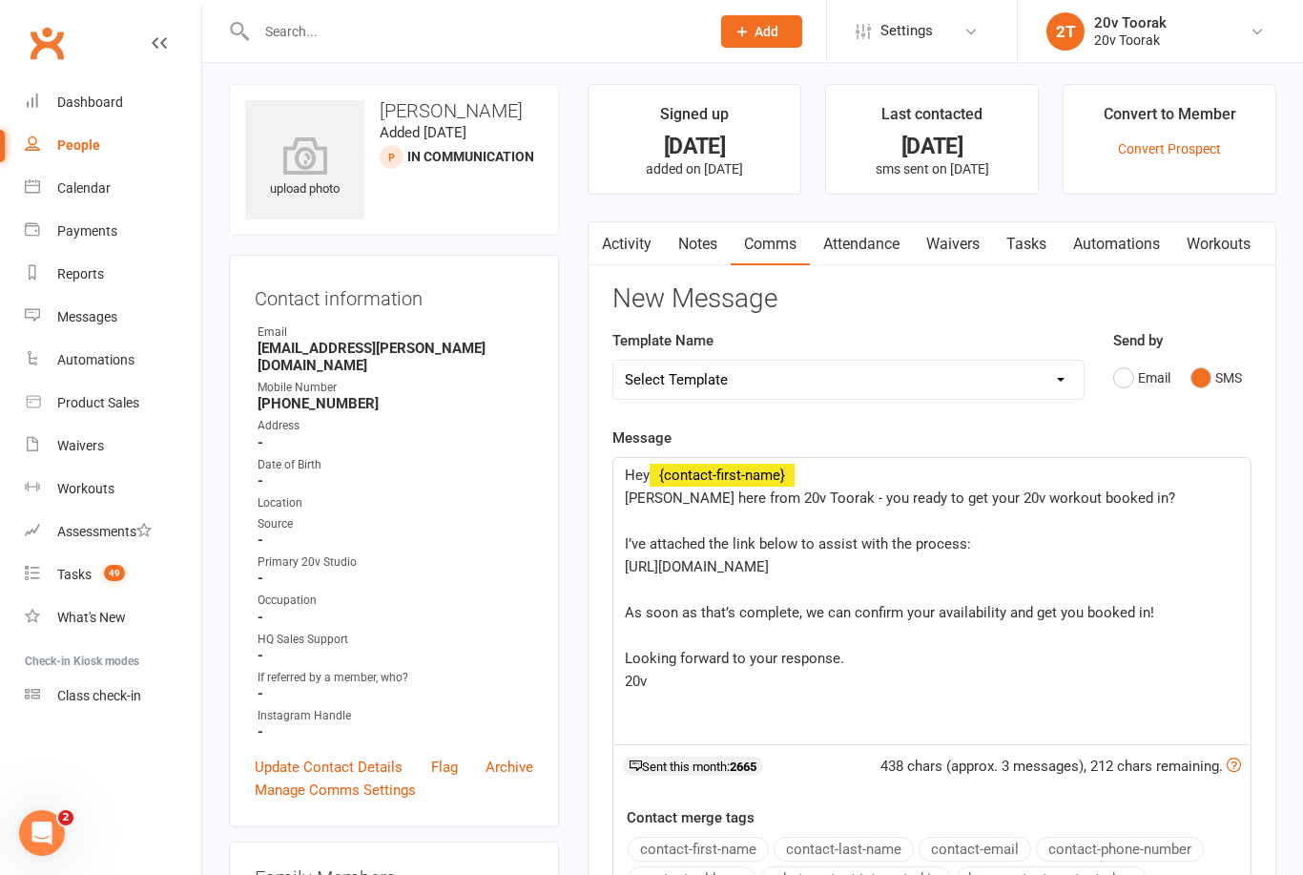
scroll to position [0, 0]
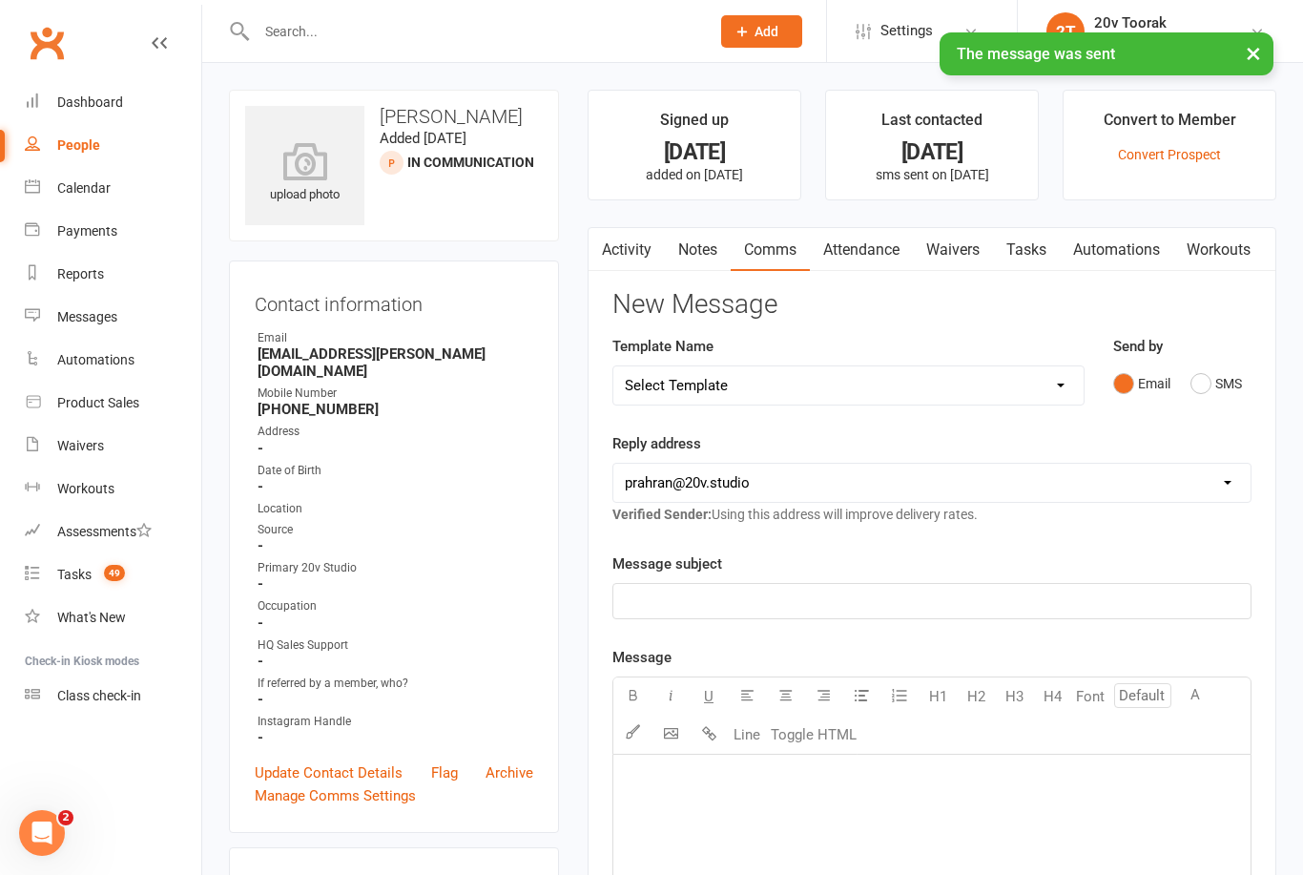
click at [1049, 238] on link "Tasks" at bounding box center [1026, 250] width 67 height 44
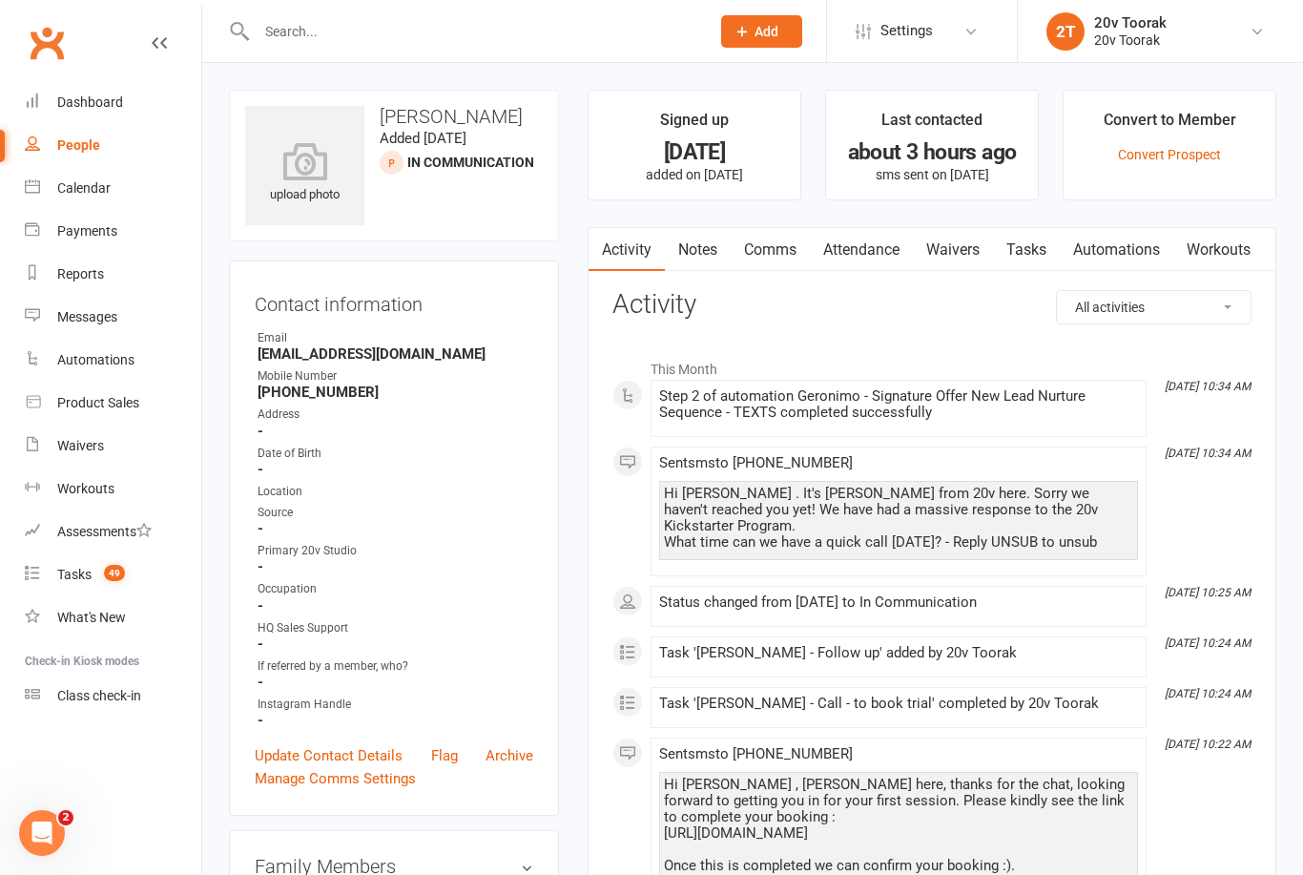
click at [1126, 236] on link "Automations" at bounding box center [1117, 250] width 114 height 44
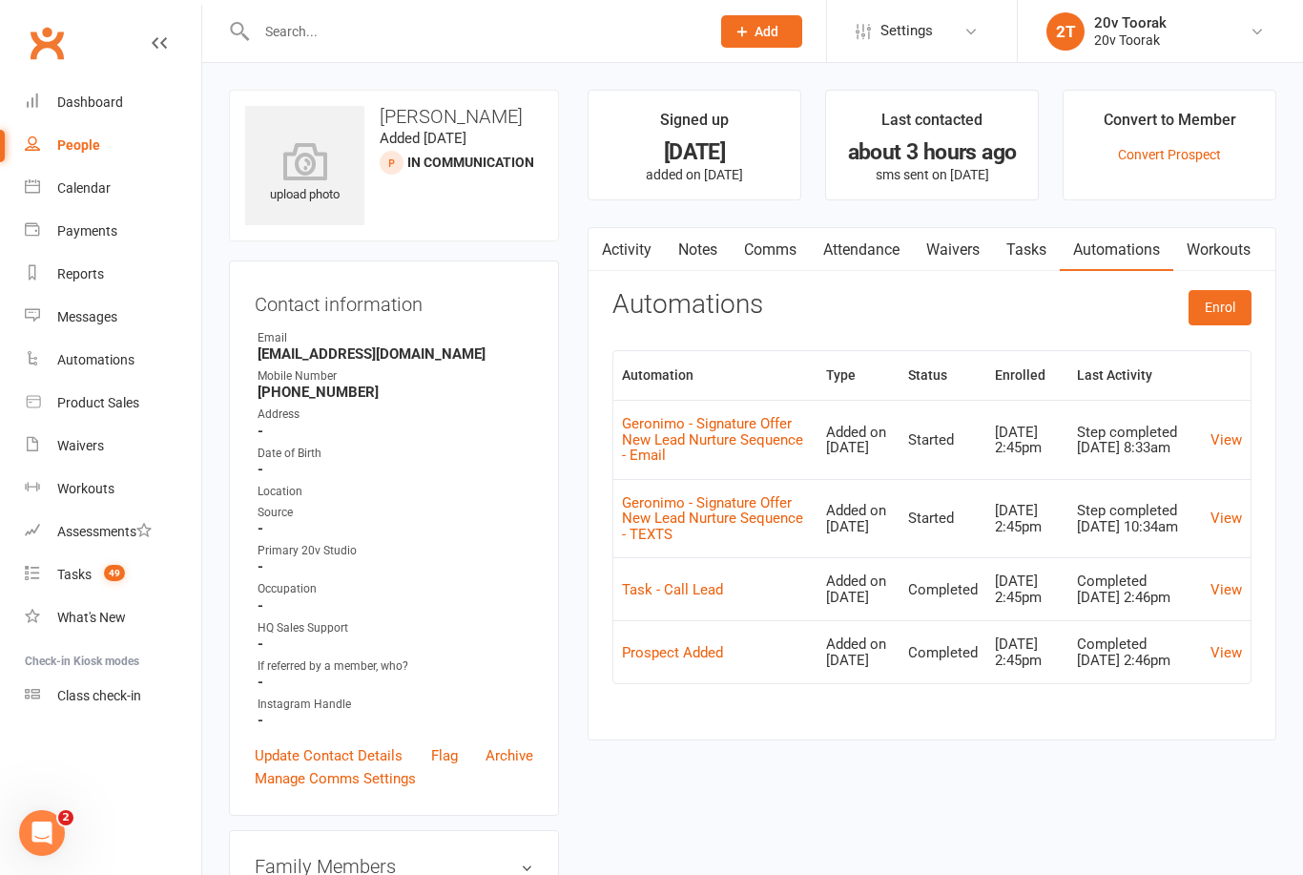
click at [1225, 439] on link "View" at bounding box center [1225, 439] width 31 height 17
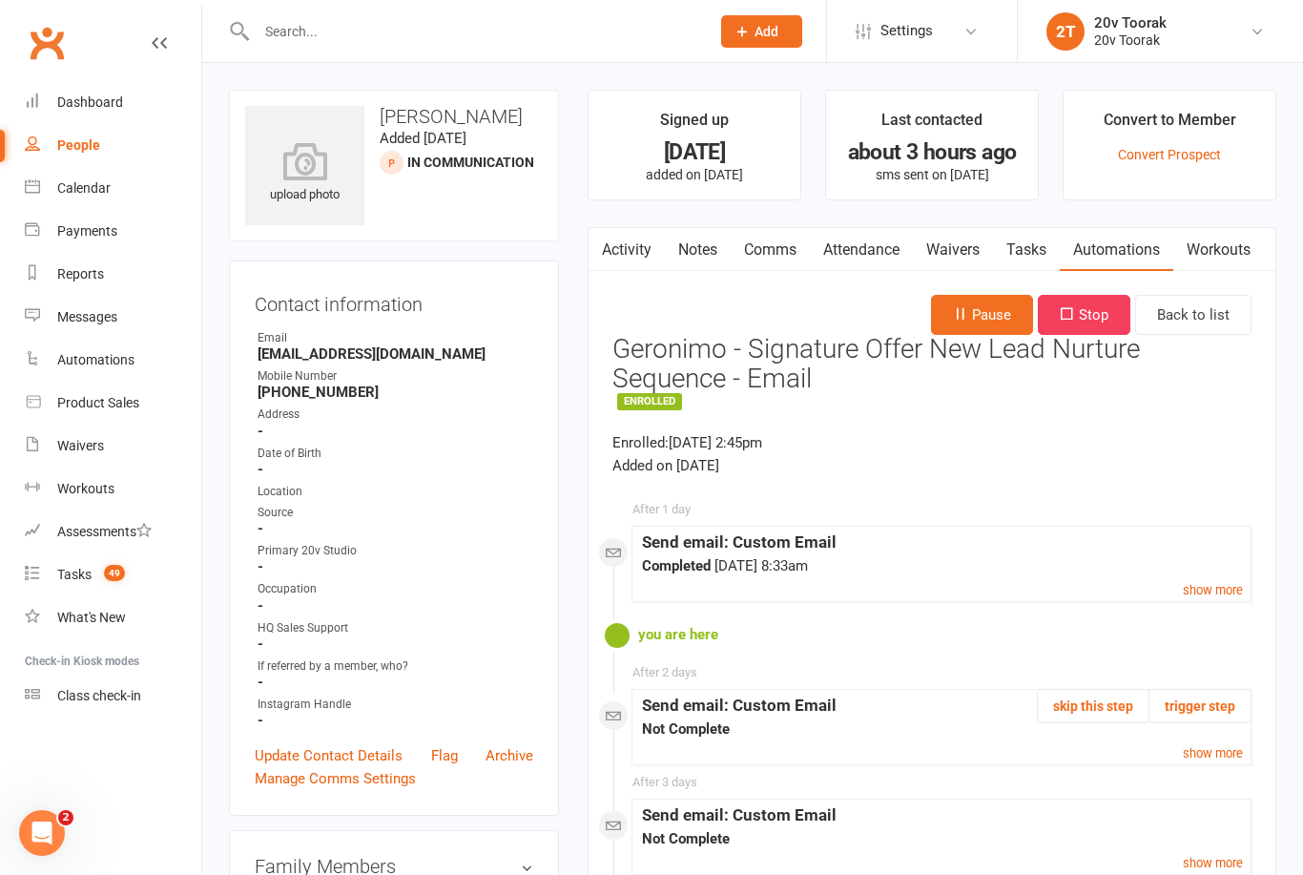
click at [954, 306] on icon "button" at bounding box center [960, 313] width 14 height 14
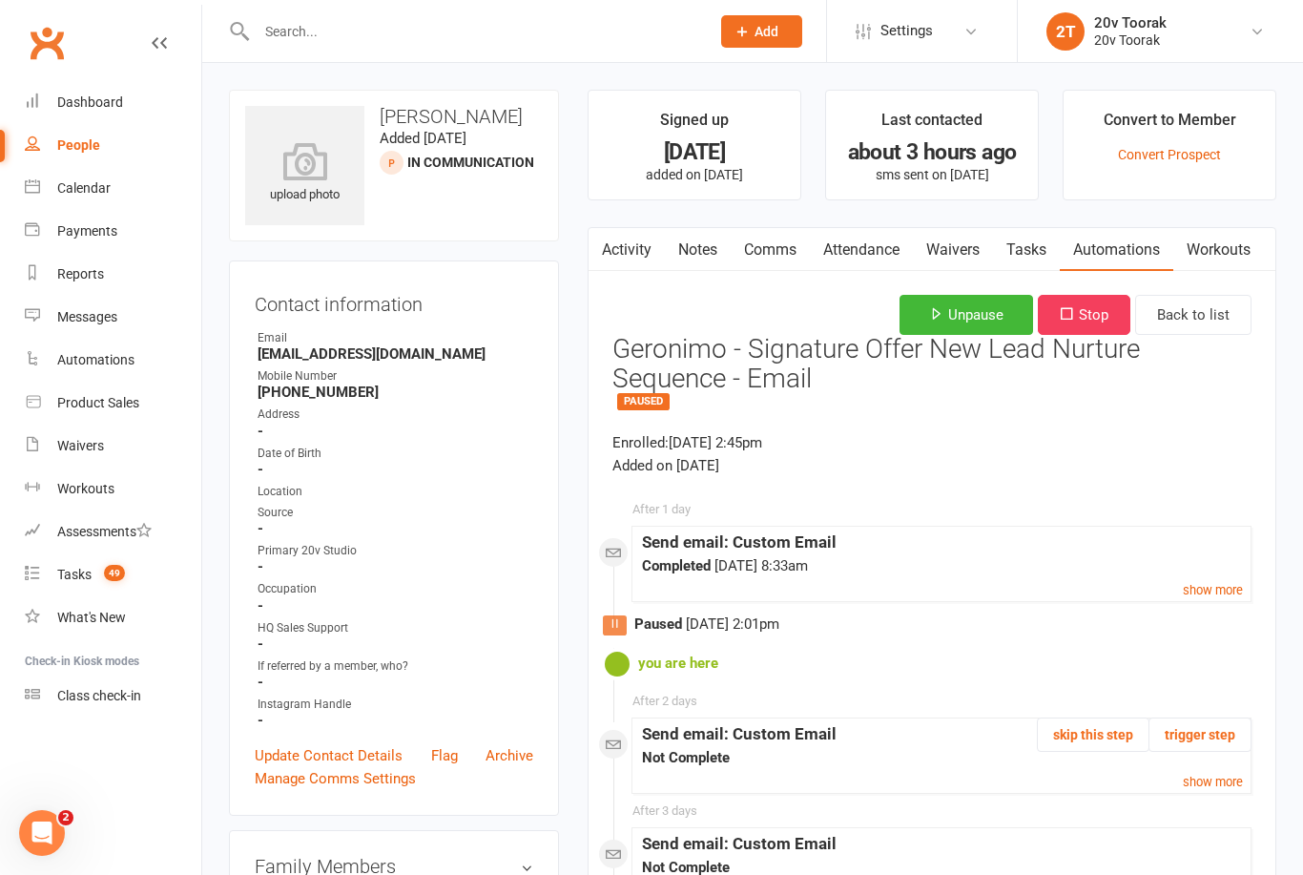
click at [1123, 246] on link "Automations" at bounding box center [1117, 250] width 114 height 44
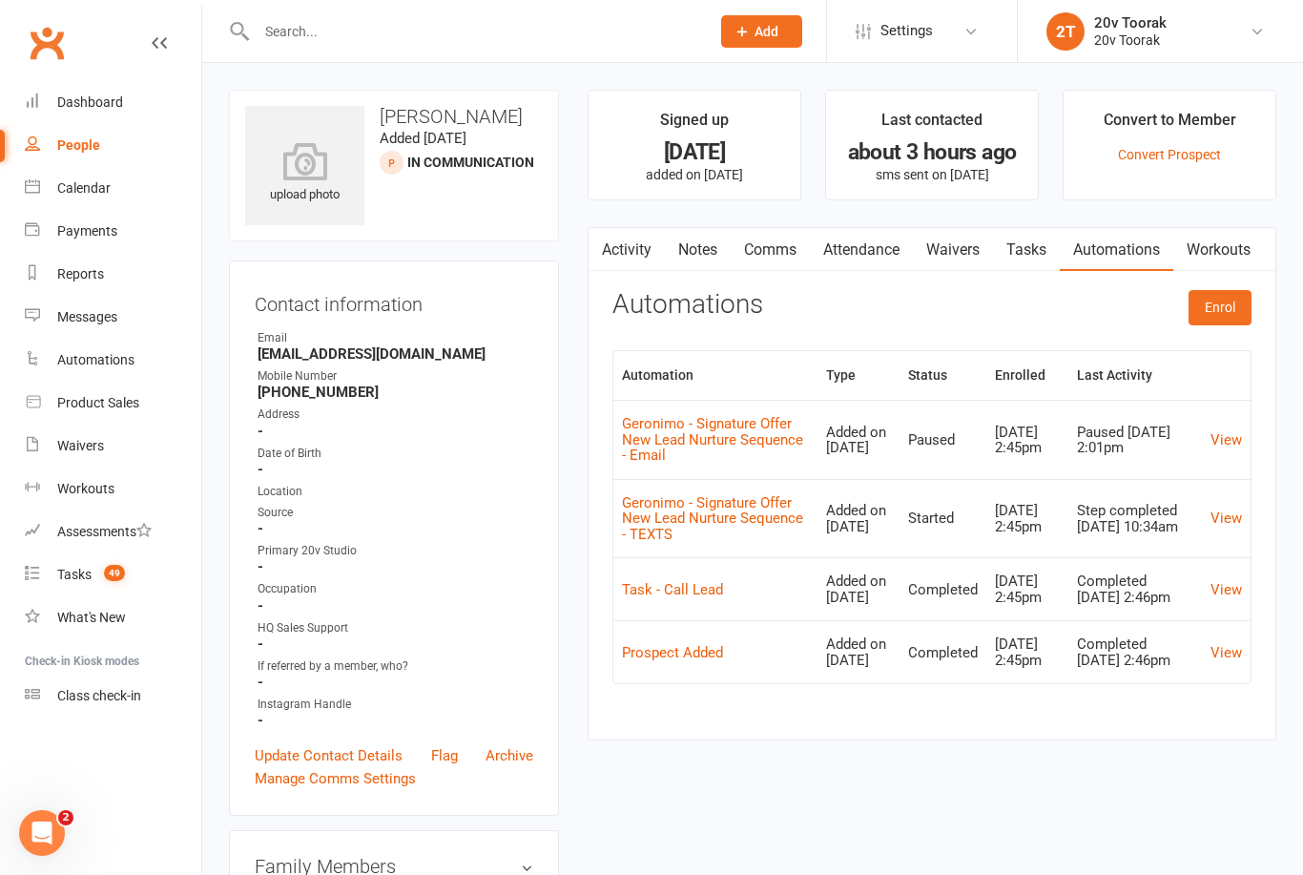
click at [1228, 521] on link "View" at bounding box center [1225, 517] width 31 height 17
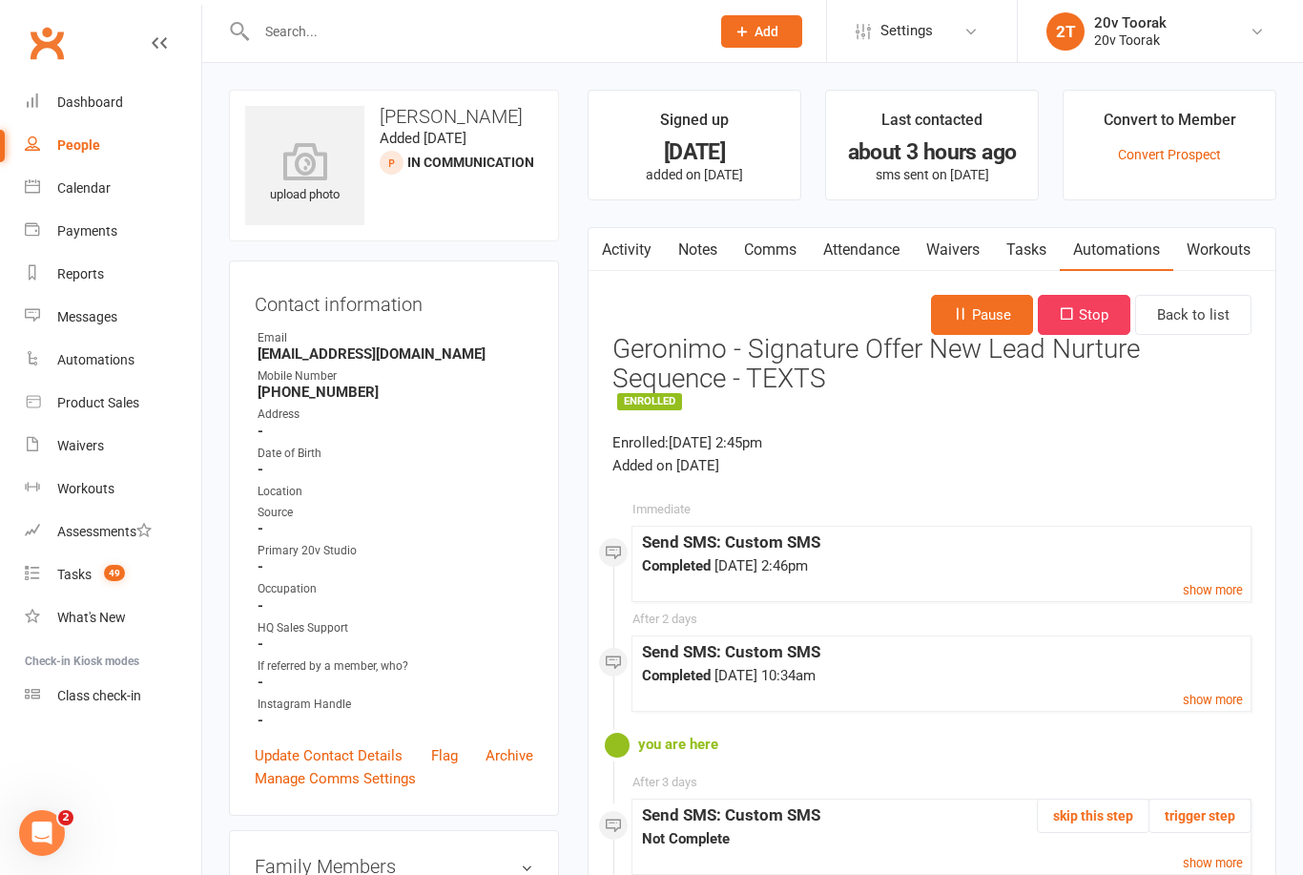
click at [985, 305] on button "Pause" at bounding box center [982, 315] width 102 height 40
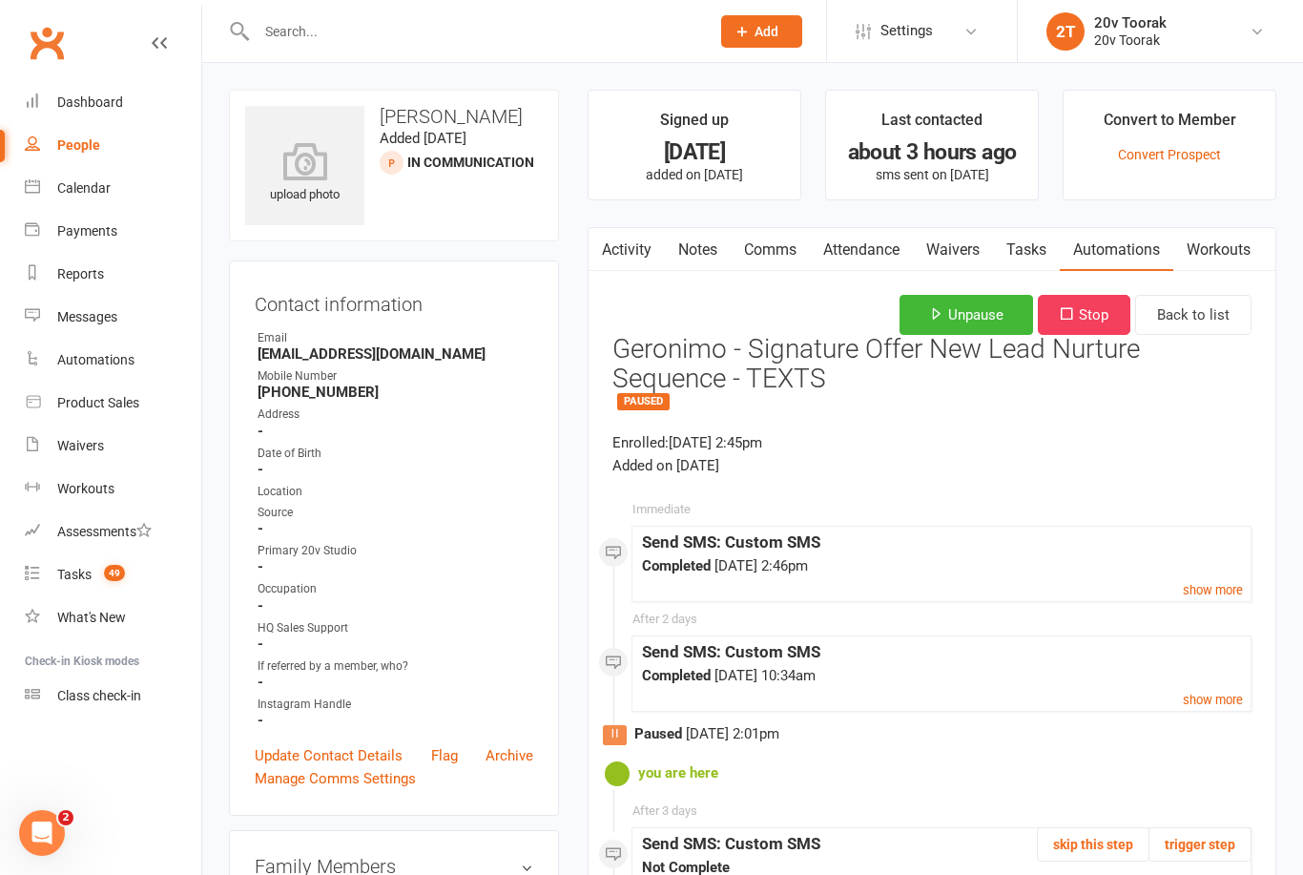
click at [641, 250] on link "Activity" at bounding box center [627, 250] width 76 height 44
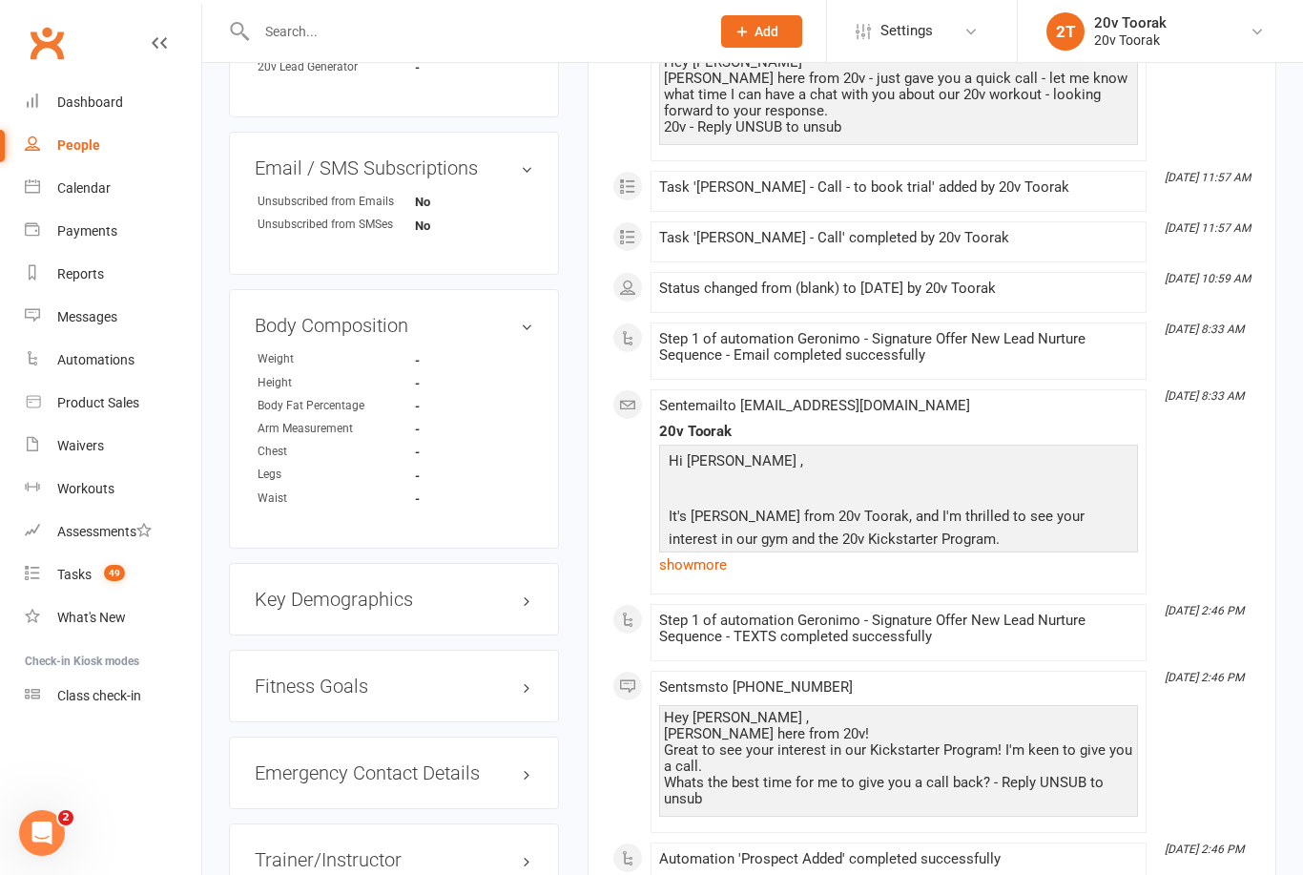
scroll to position [1111, 0]
click at [692, 552] on link "show more" at bounding box center [898, 563] width 479 height 27
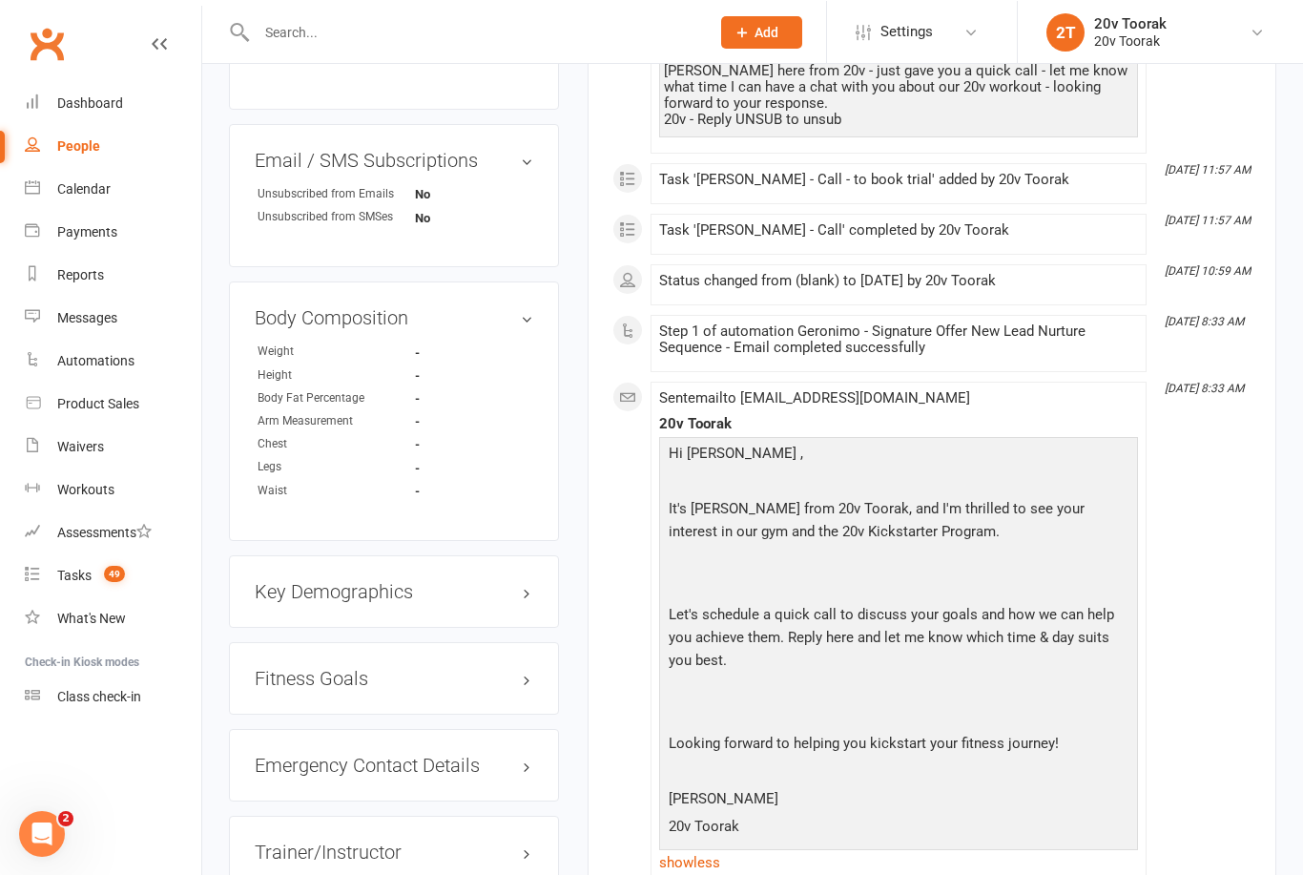
click at [715, 820] on p "20v Toorak" at bounding box center [898, 828] width 469 height 28
click at [715, 848] on link "show less" at bounding box center [898, 861] width 479 height 27
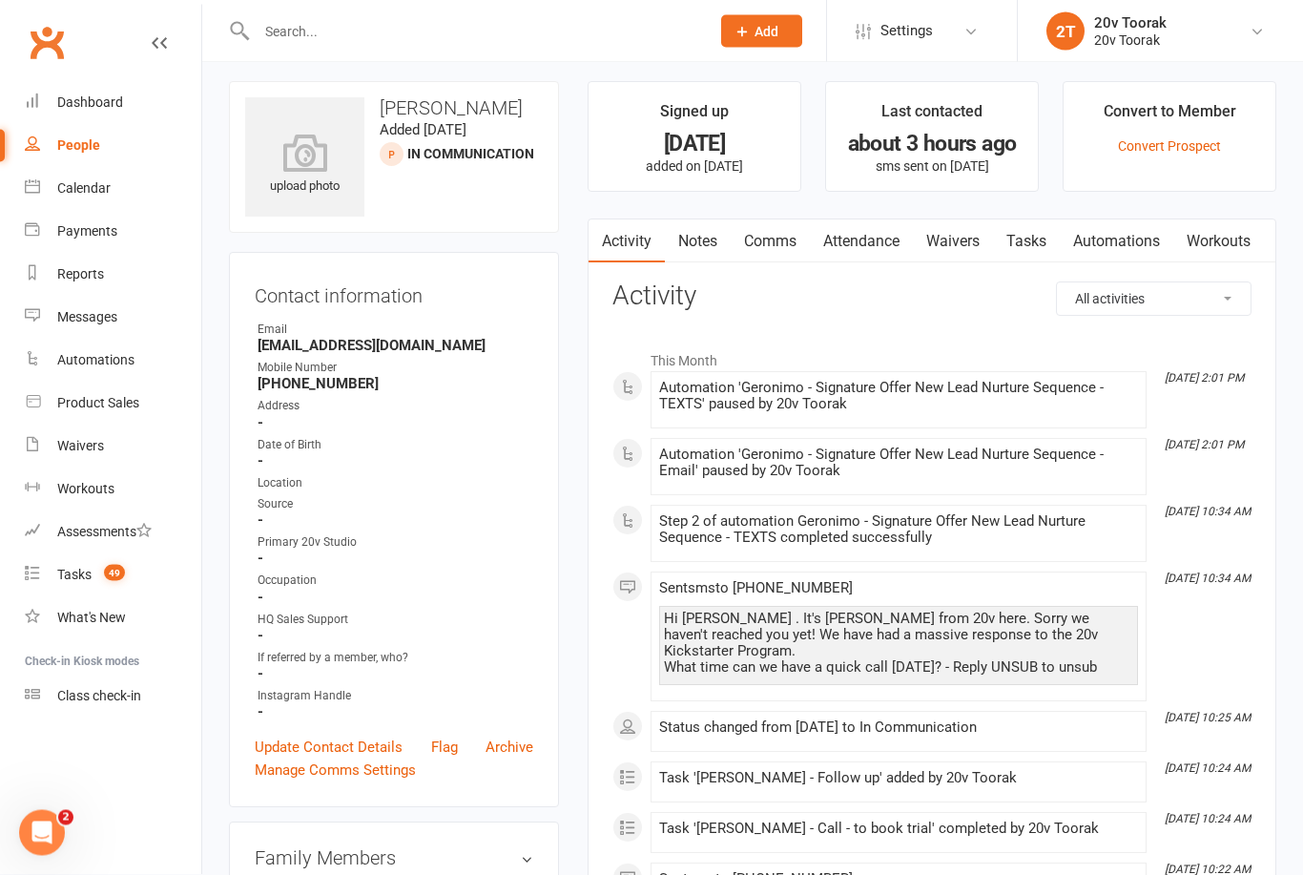
scroll to position [0, 0]
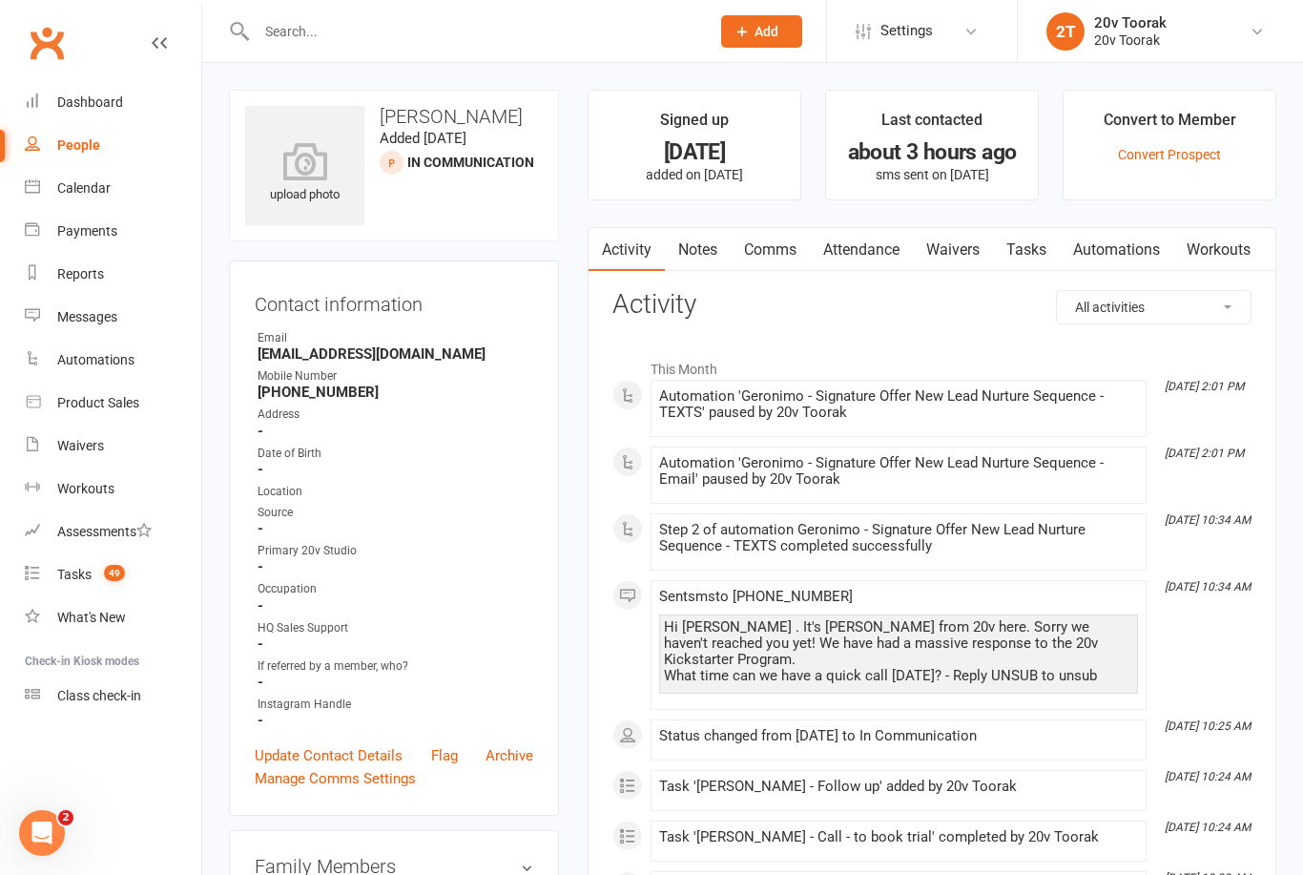
click at [1017, 261] on link "Tasks" at bounding box center [1026, 250] width 67 height 44
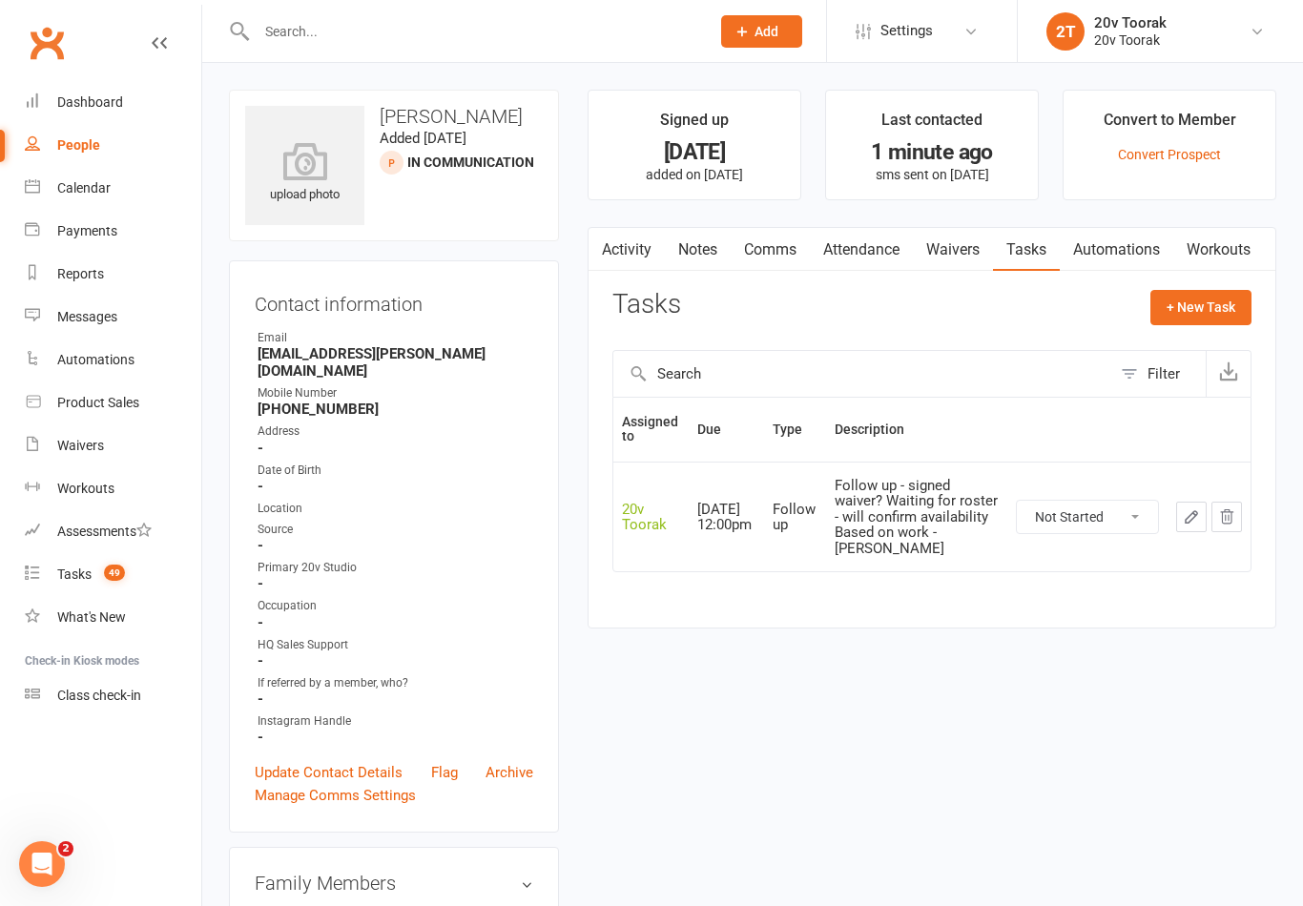
click at [638, 239] on link "Activity" at bounding box center [627, 250] width 76 height 44
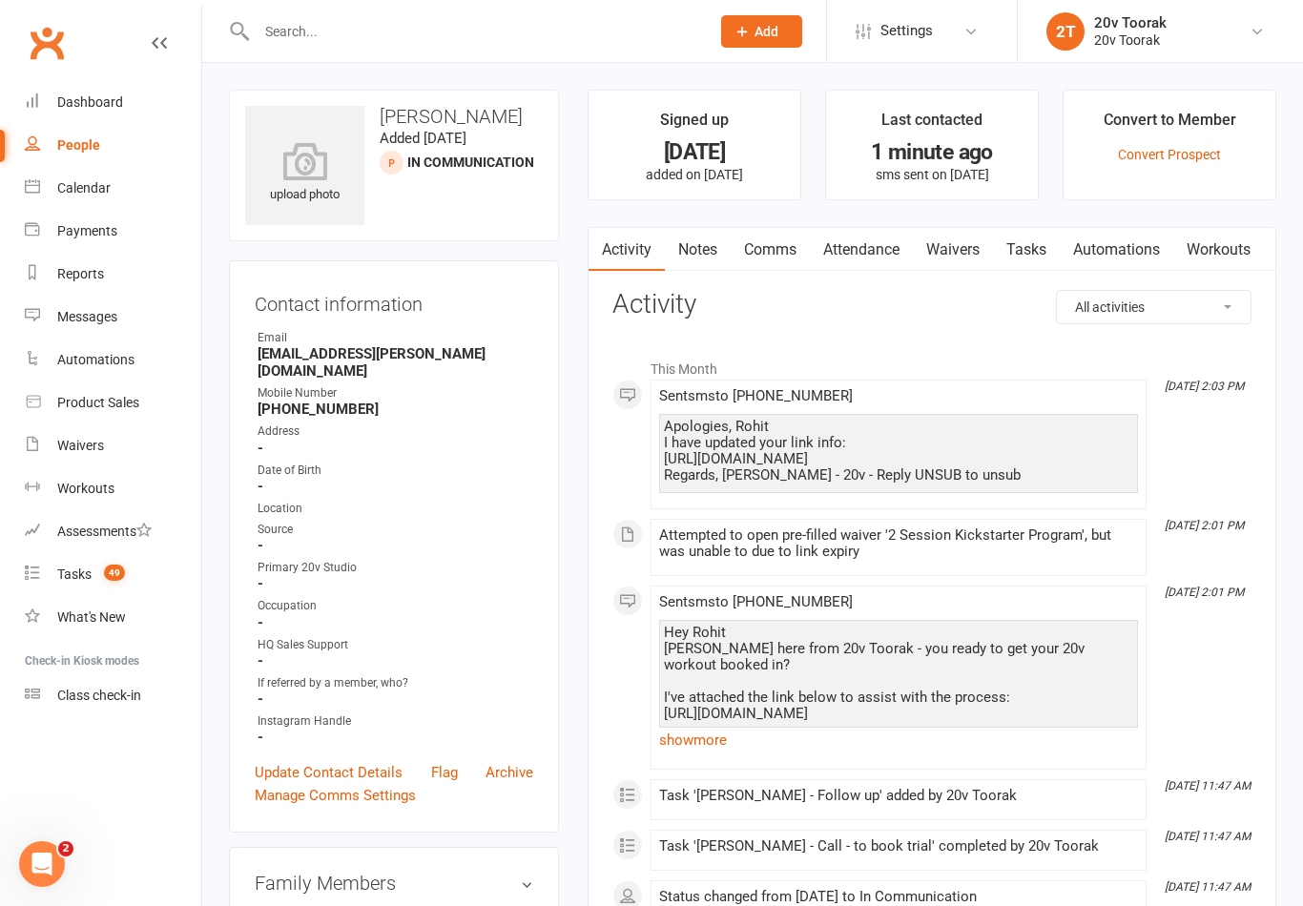
click at [45, 178] on link "Calendar" at bounding box center [113, 188] width 176 height 43
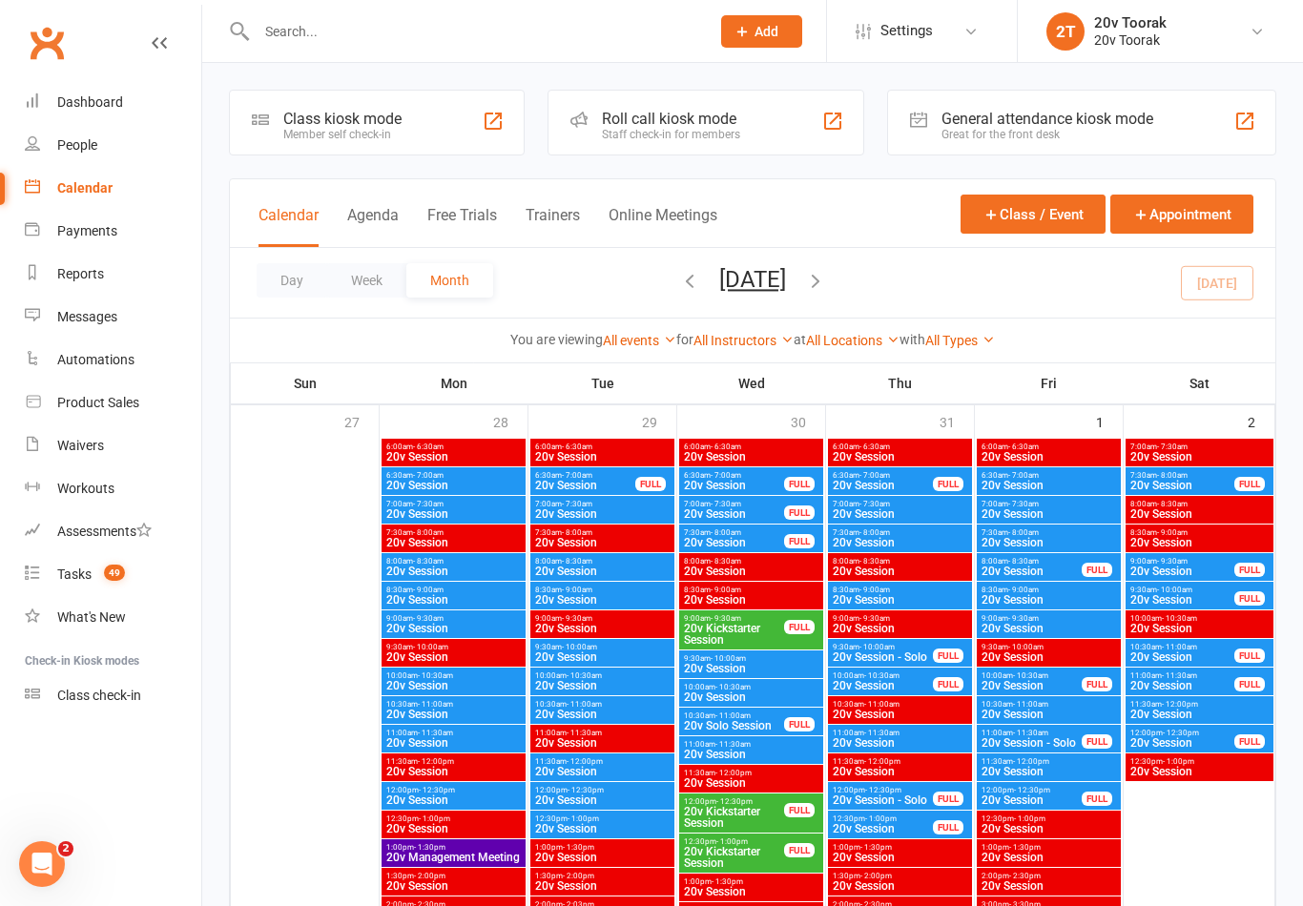
click at [34, 126] on link "People" at bounding box center [113, 145] width 176 height 43
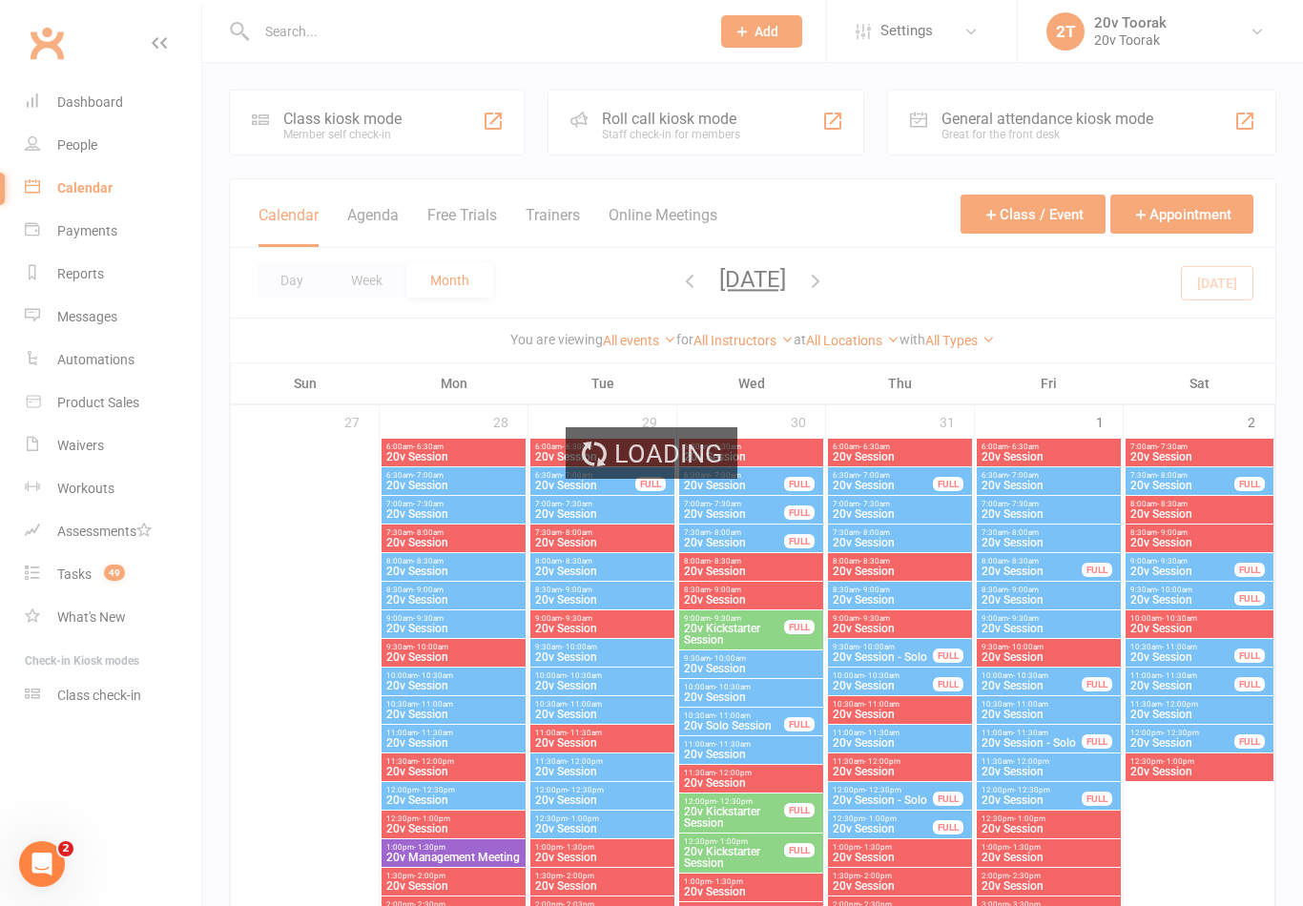
select select "100"
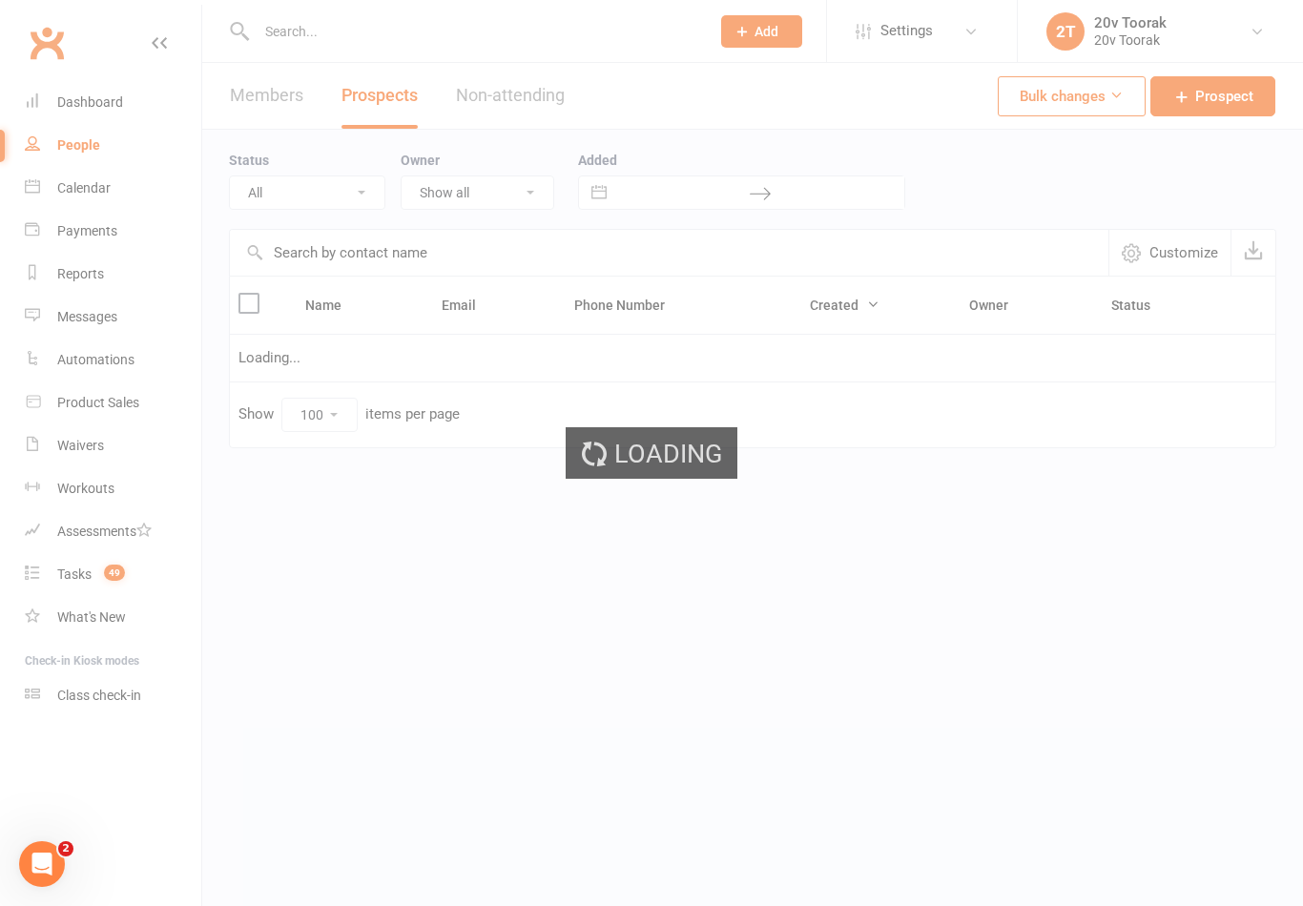
click at [47, 134] on div "Loading" at bounding box center [651, 453] width 1303 height 906
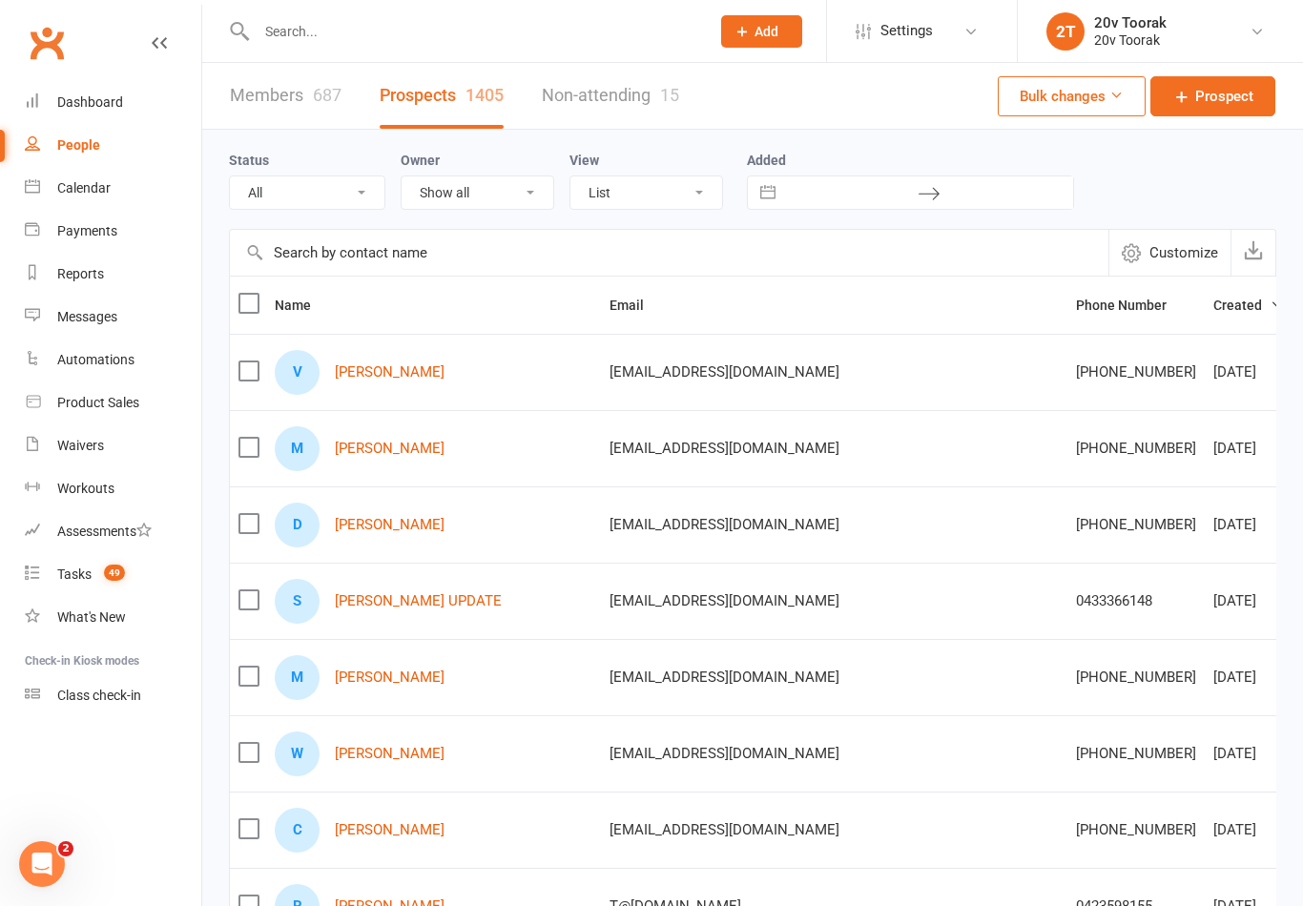
click at [355, 183] on select "All (No status set) (Invalid status) Parachute Referrals In Communication Call …" at bounding box center [307, 192] width 155 height 32
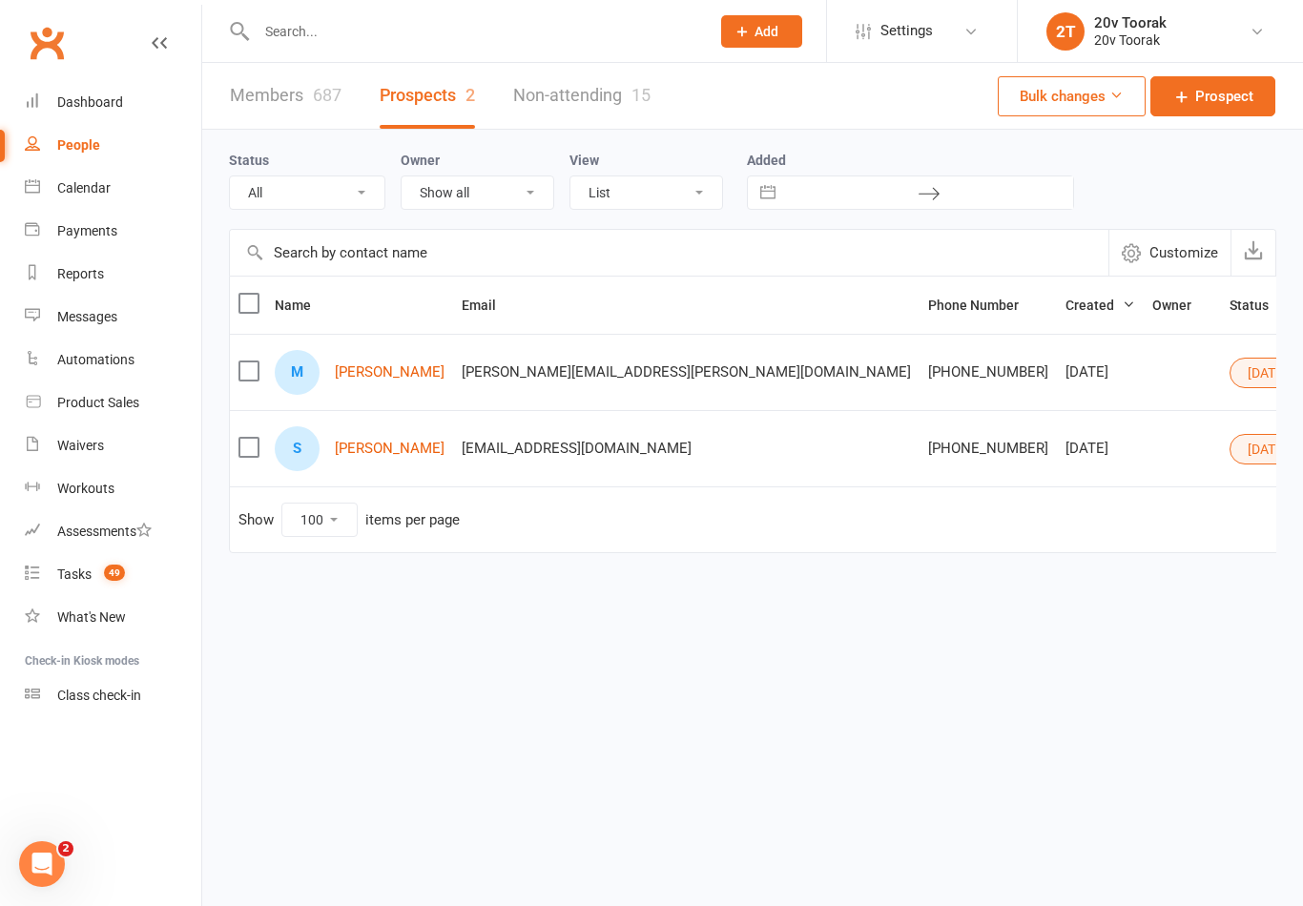
click at [363, 184] on select "All (No status set) (Invalid status) Parachute Referrals In Communication Call …" at bounding box center [307, 192] width 155 height 32
select select "In Communication"
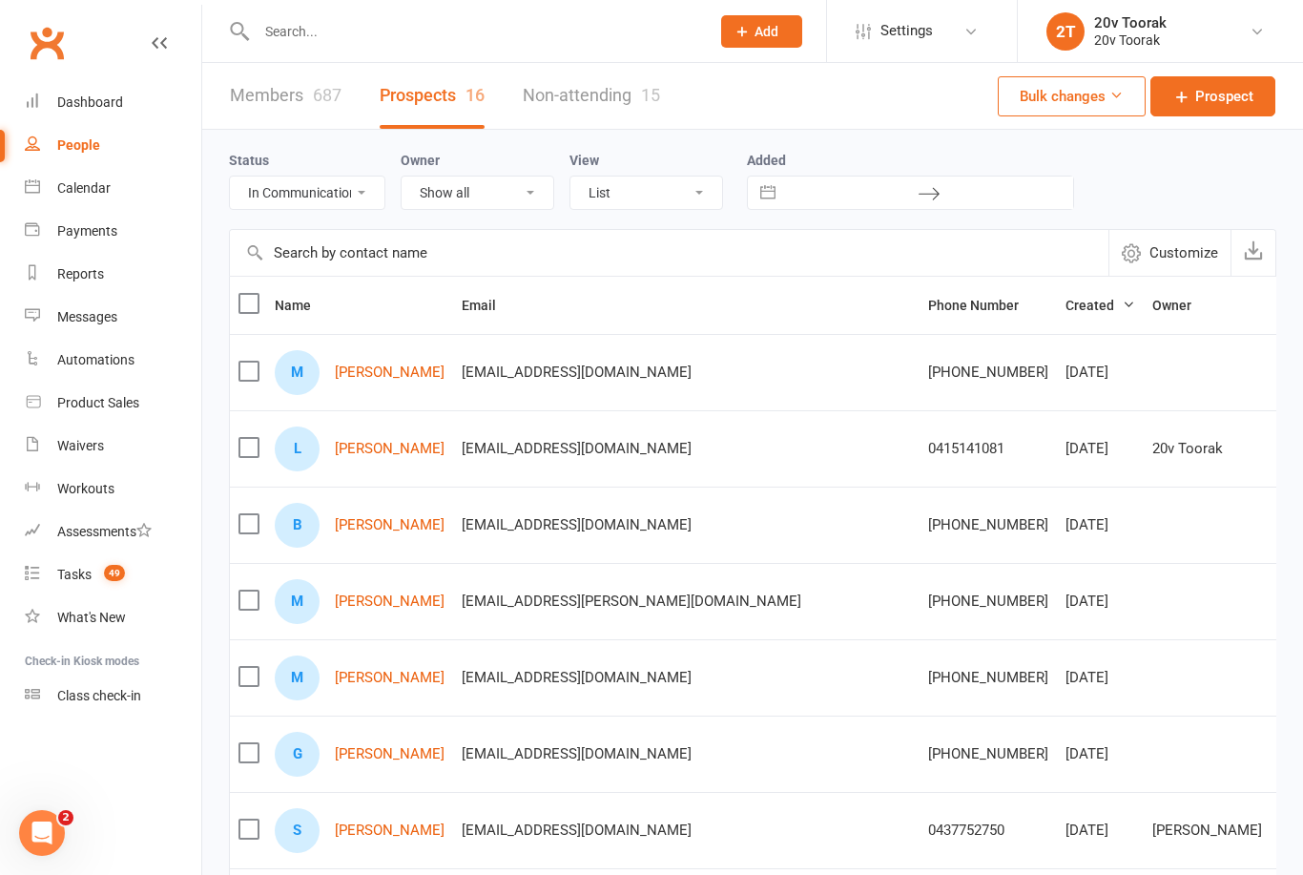
click at [296, 40] on input "text" at bounding box center [473, 31] width 445 height 27
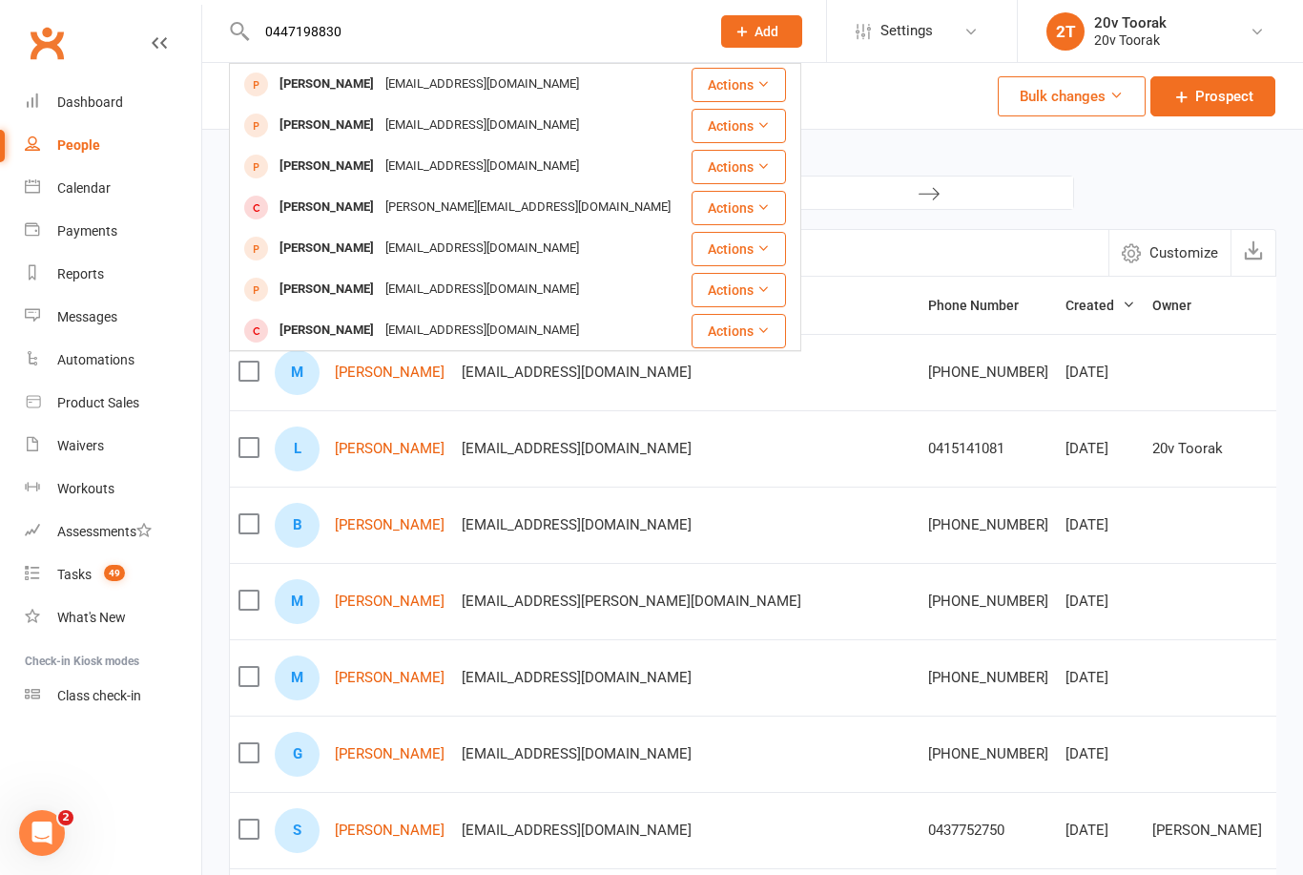
type input "0447198830"
click at [375, 84] on div "Adrian Vincent Salvucci" at bounding box center [327, 85] width 106 height 28
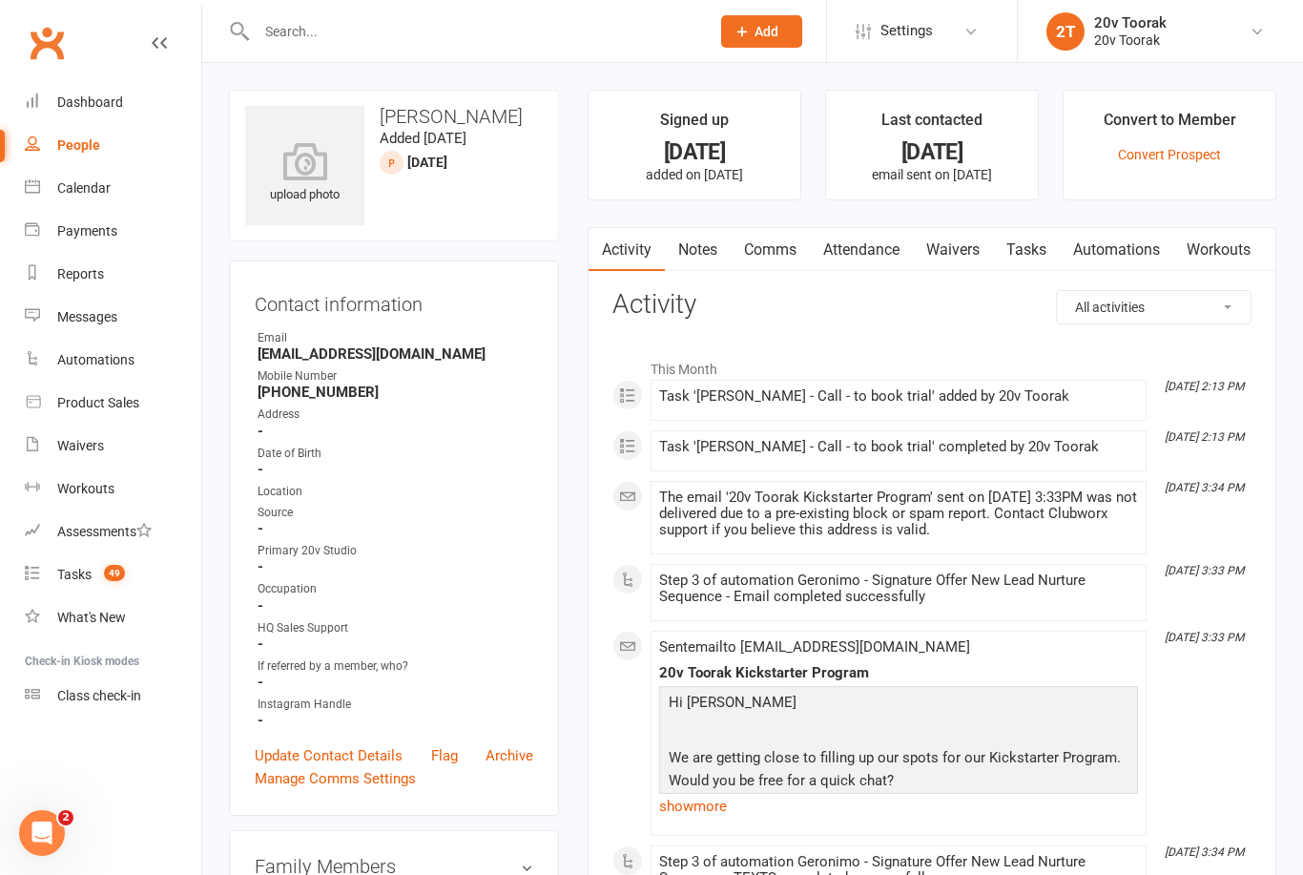
click at [1021, 242] on link "Tasks" at bounding box center [1026, 250] width 67 height 44
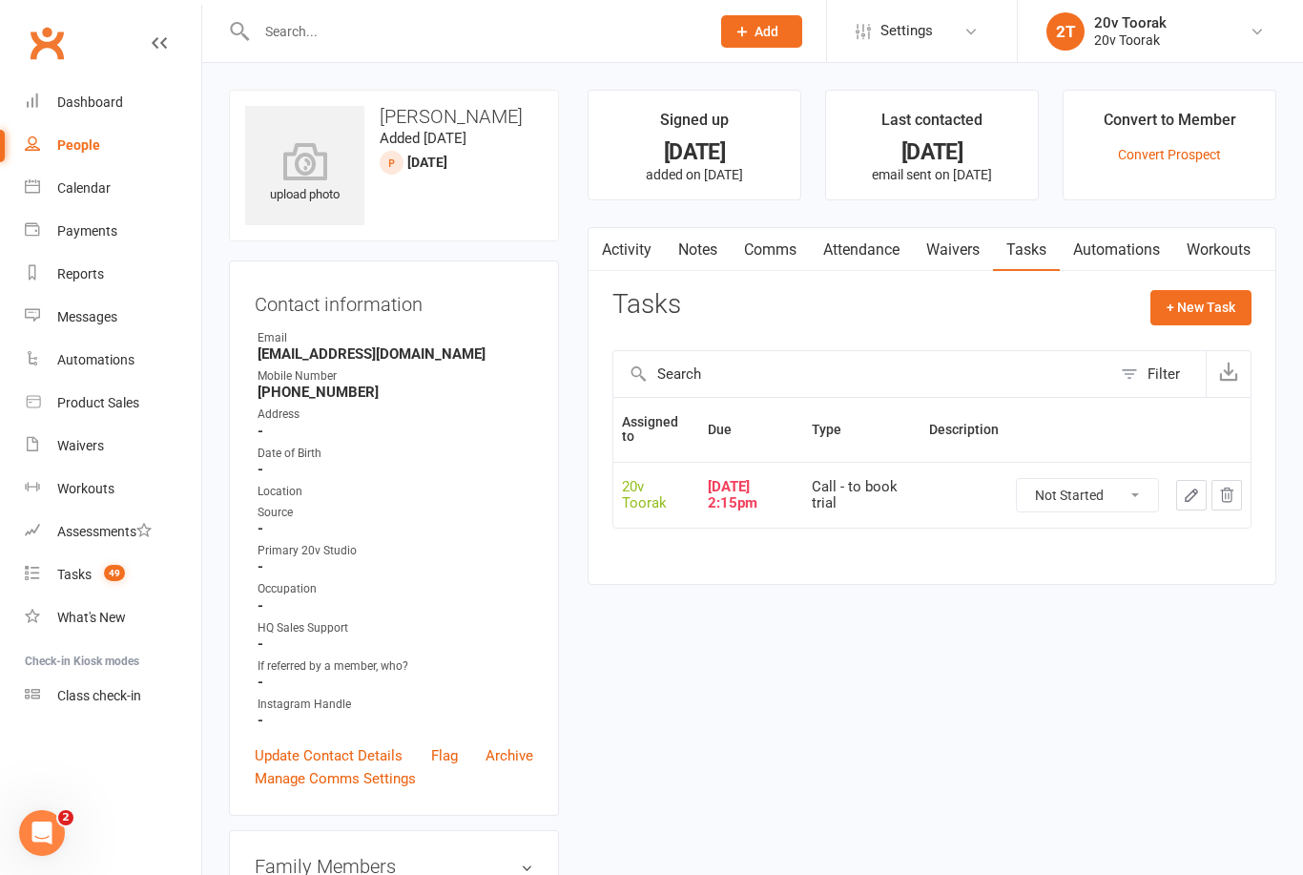
click at [652, 235] on link "Activity" at bounding box center [627, 250] width 76 height 44
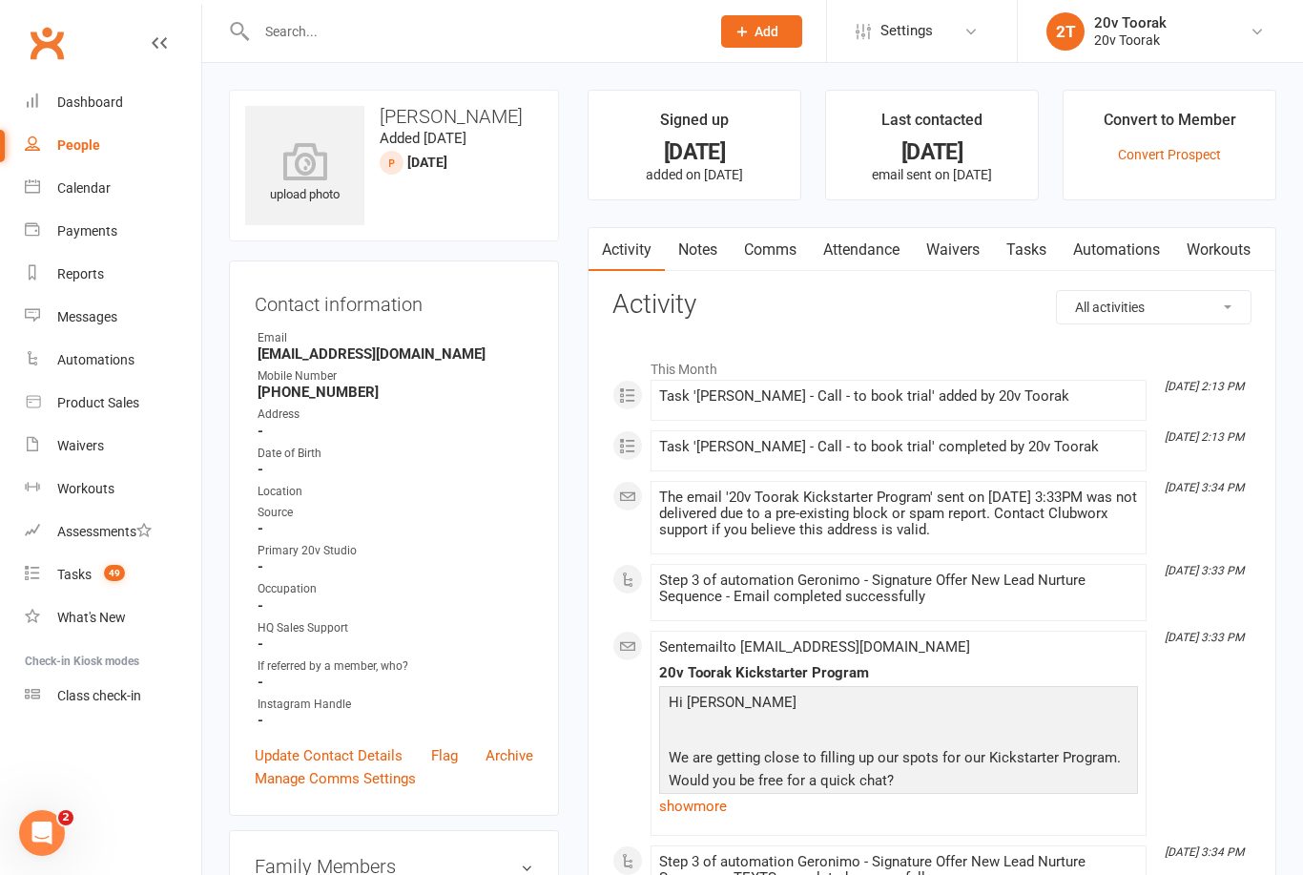
click at [718, 261] on link "Notes" at bounding box center [698, 250] width 66 height 44
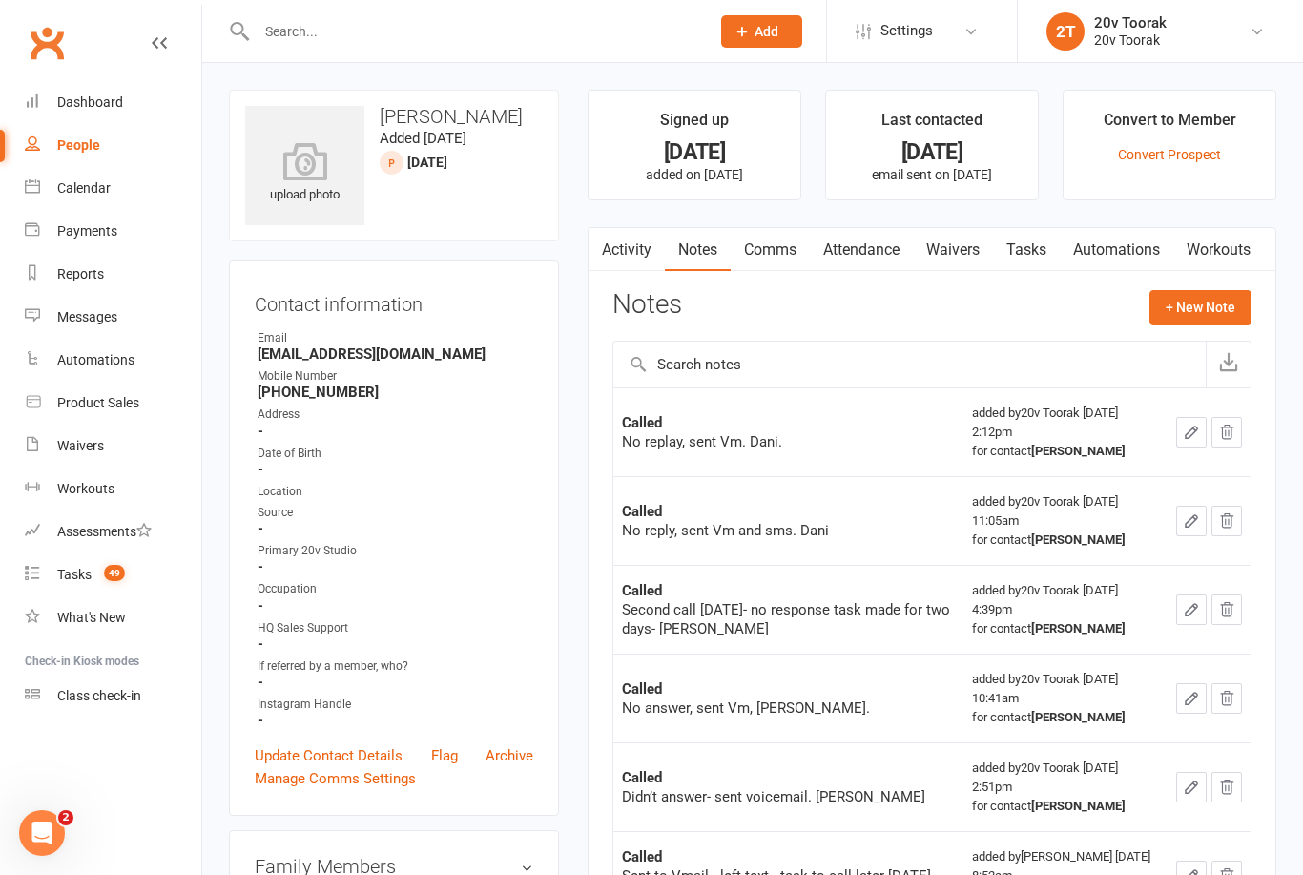
click at [639, 239] on link "Activity" at bounding box center [627, 250] width 76 height 44
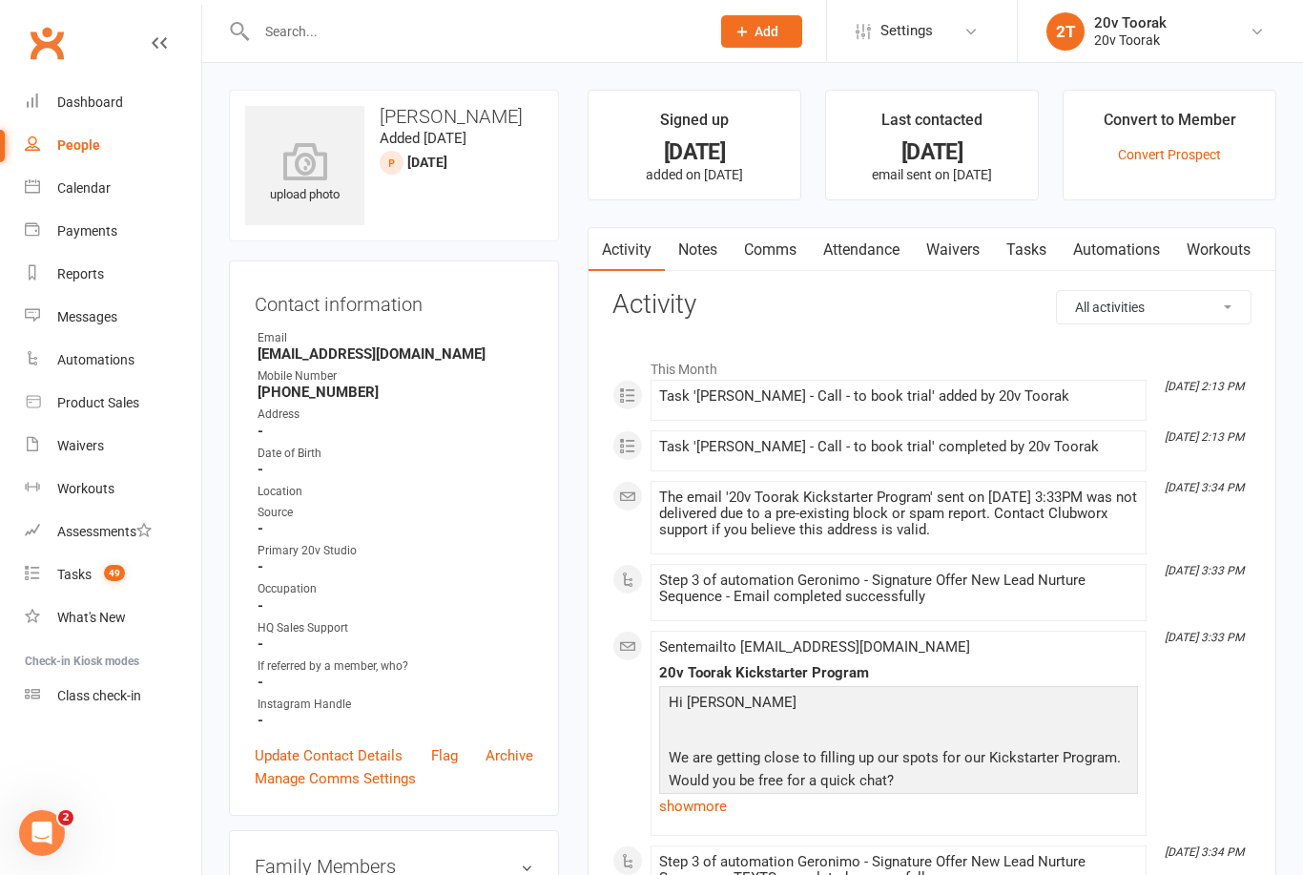
click at [54, 194] on link "Calendar" at bounding box center [113, 188] width 176 height 43
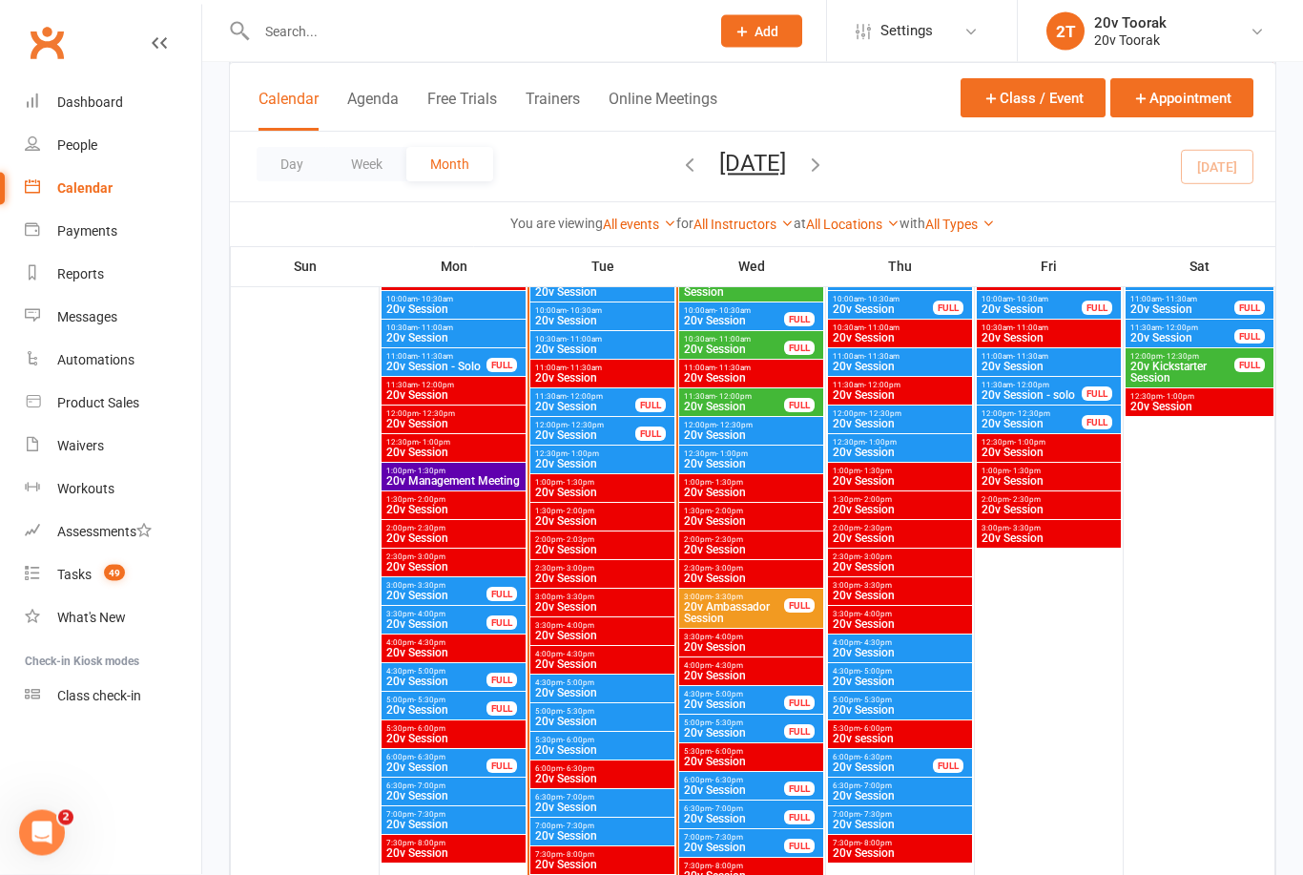
click at [578, 470] on div "12:30pm - 1:00pm 20v Session" at bounding box center [602, 460] width 144 height 28
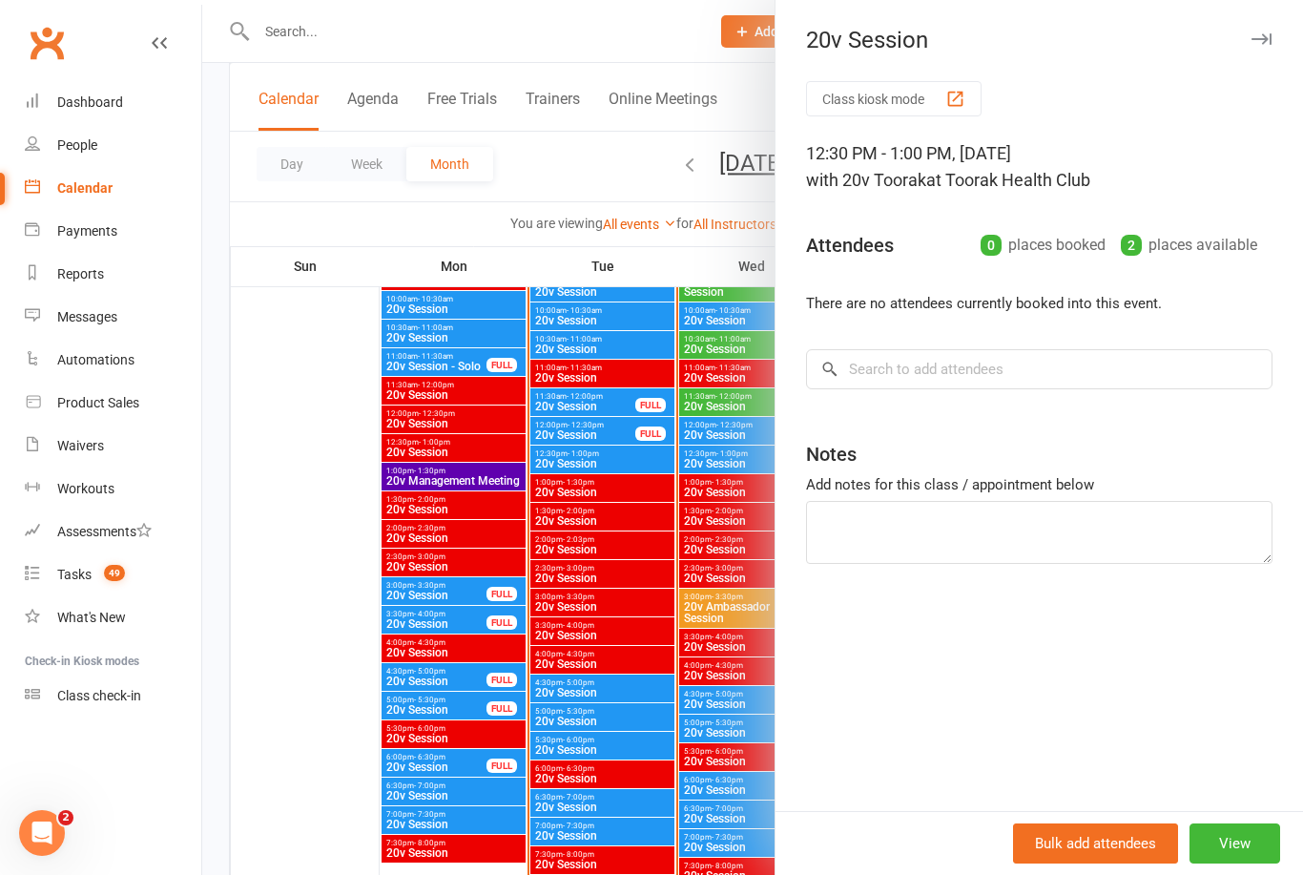
click at [466, 525] on div at bounding box center [752, 437] width 1101 height 875
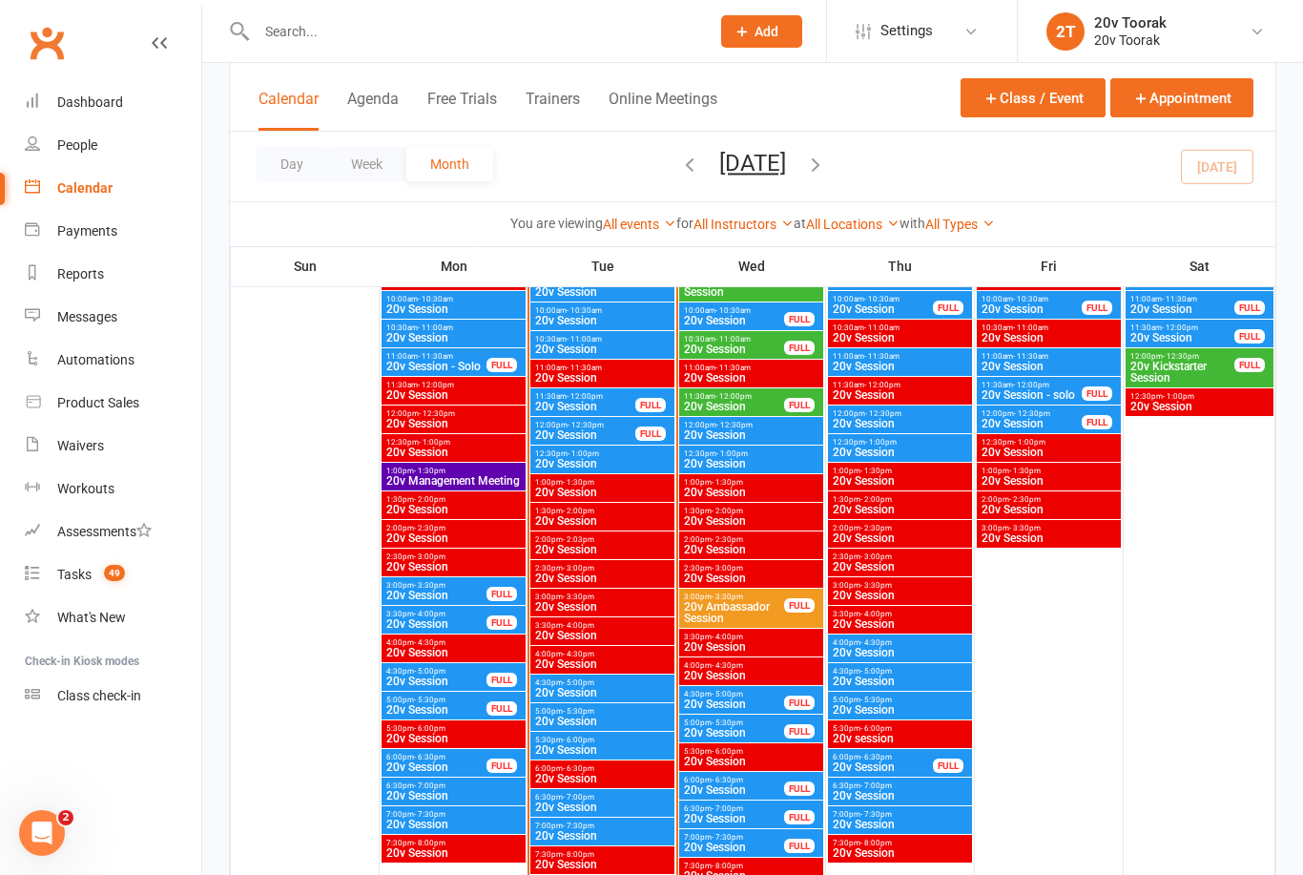
click at [586, 432] on span "20v Session" at bounding box center [585, 434] width 102 height 11
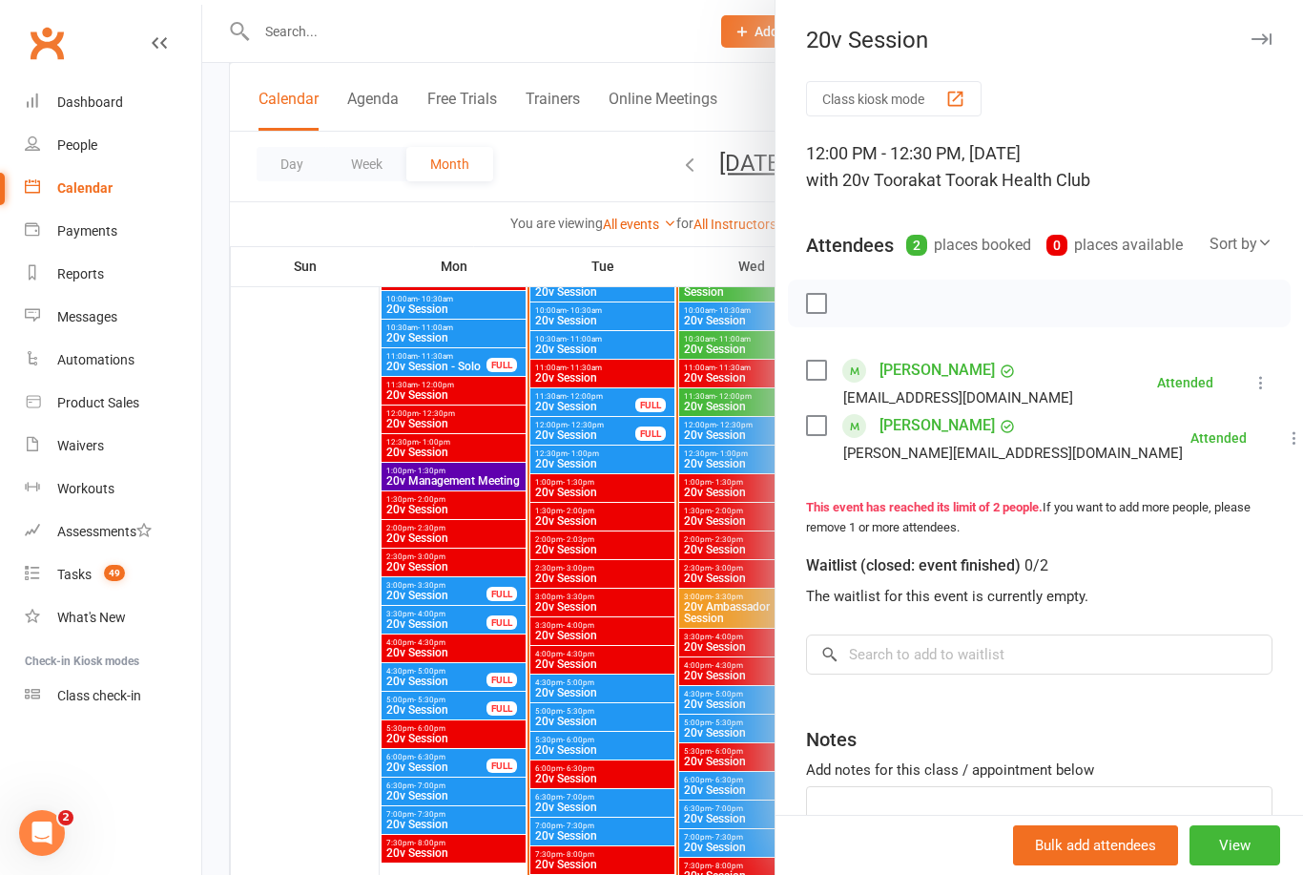
click at [610, 548] on div at bounding box center [752, 437] width 1101 height 875
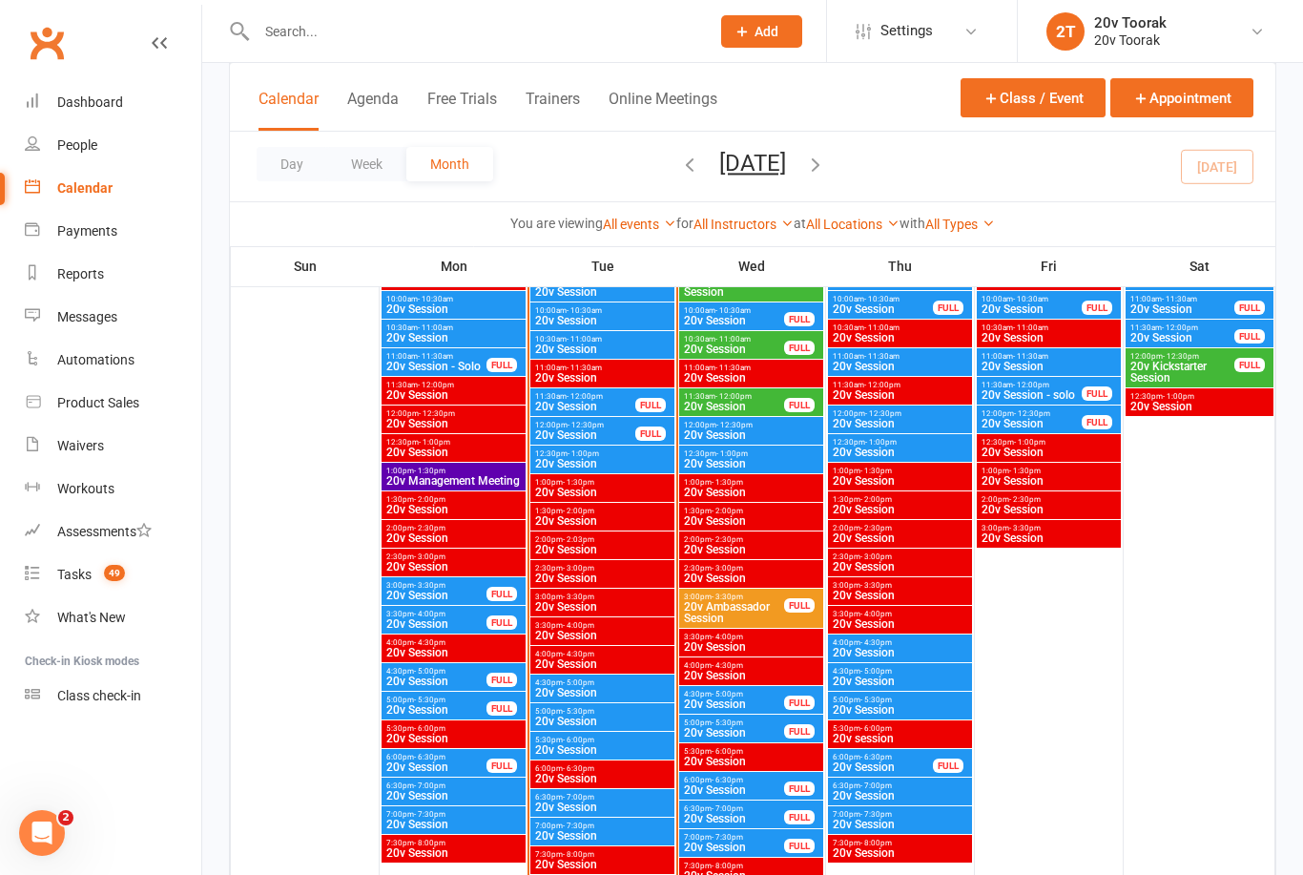
click at [569, 401] on span "20v Session" at bounding box center [585, 406] width 102 height 11
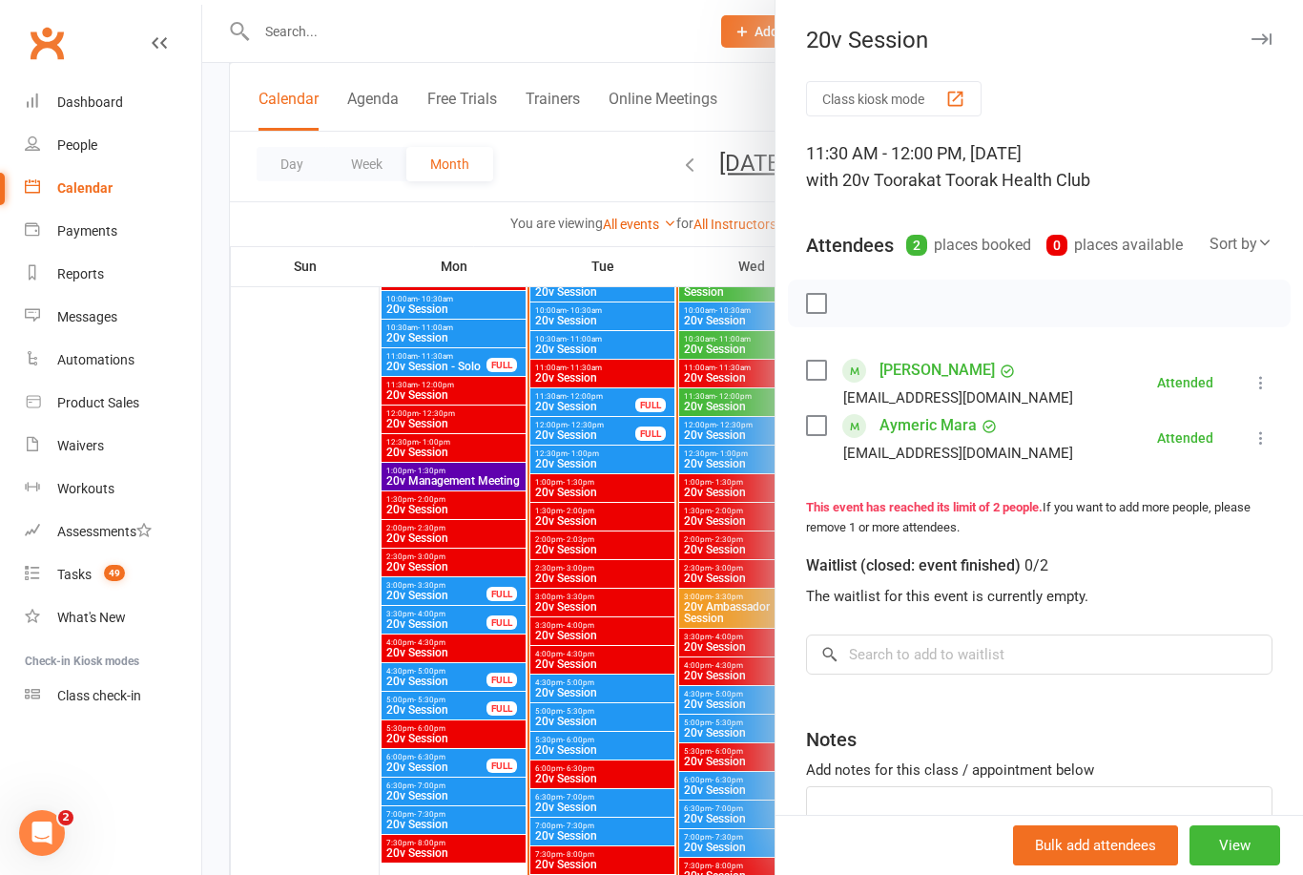
click at [650, 578] on div at bounding box center [752, 437] width 1101 height 875
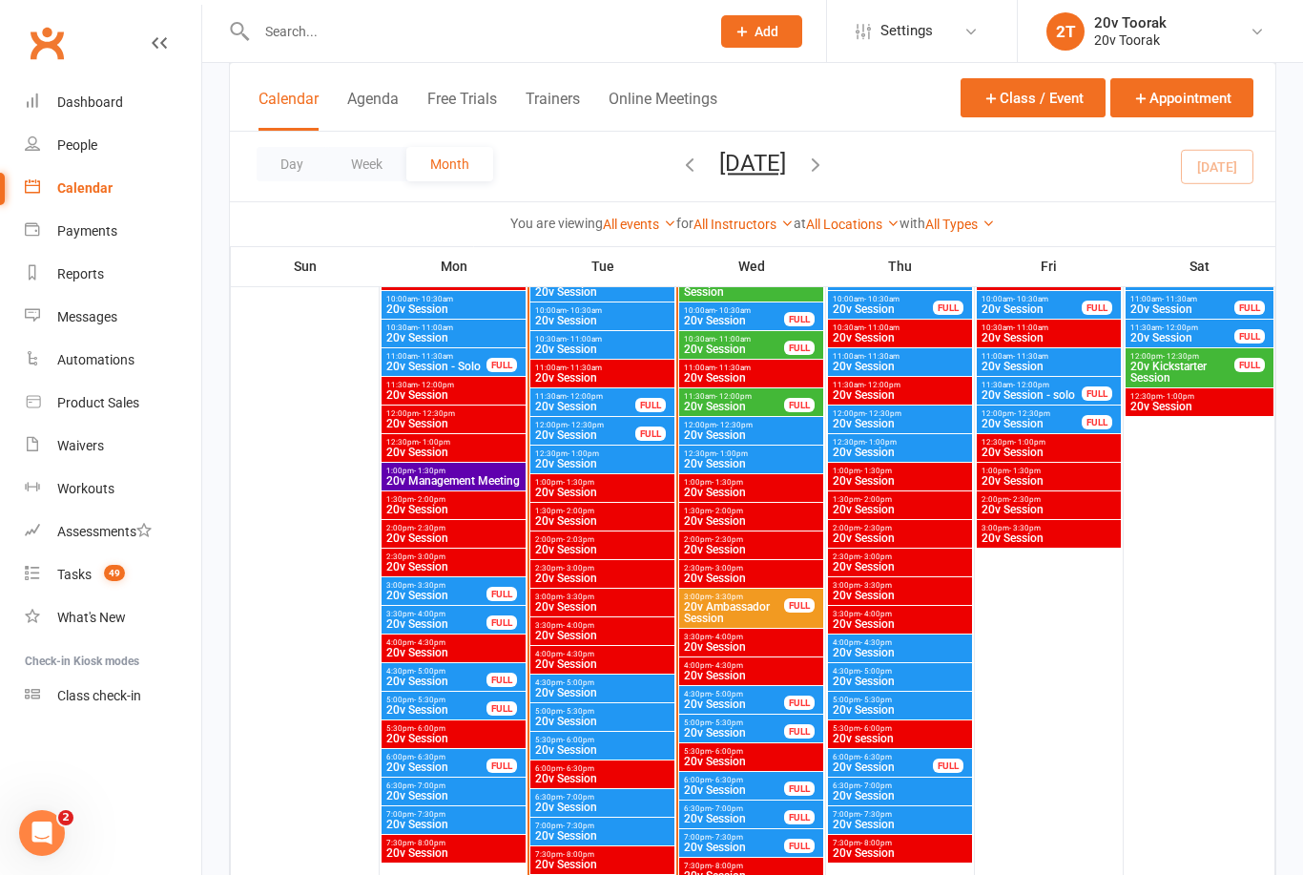
click at [568, 346] on span "20v Session" at bounding box center [602, 348] width 136 height 11
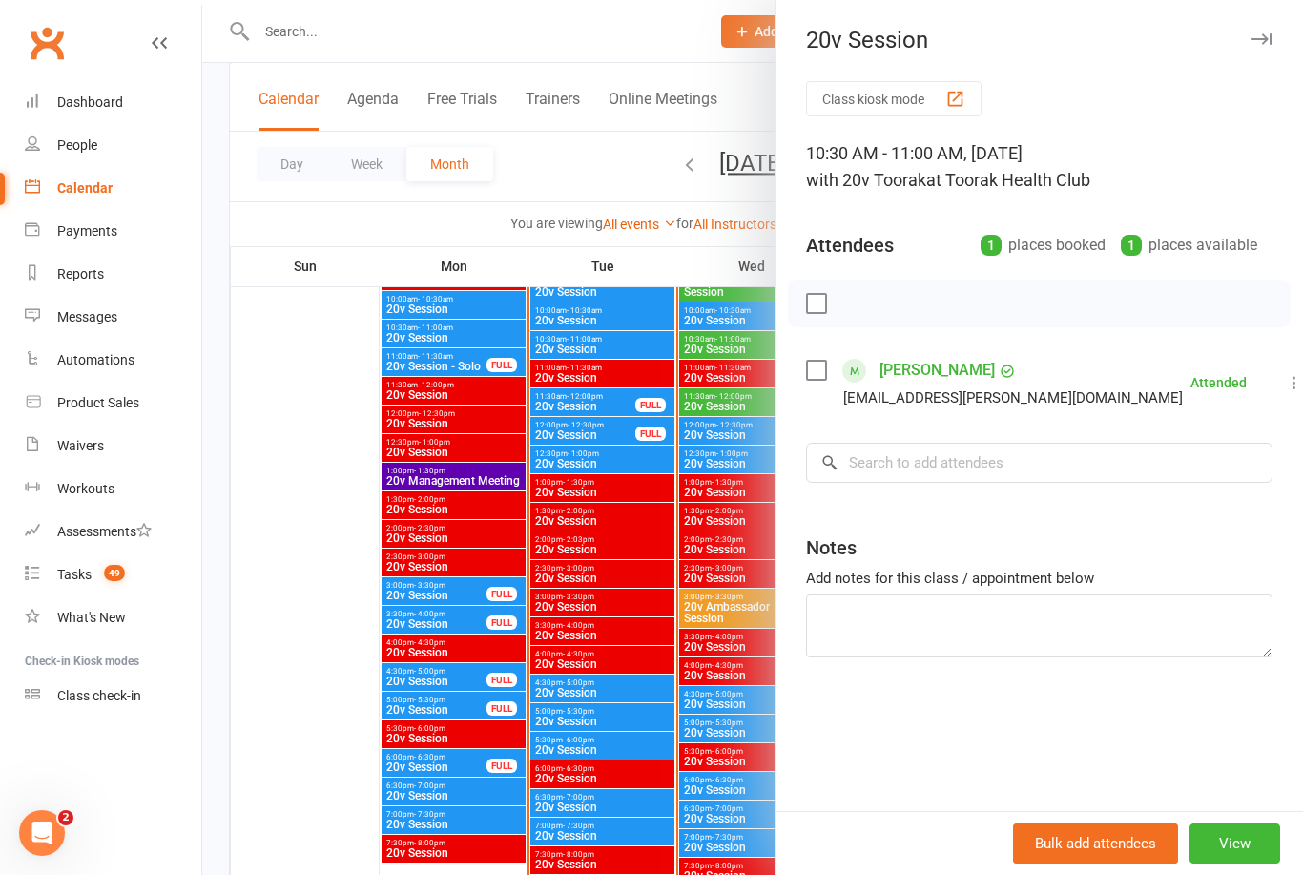
click at [597, 475] on div at bounding box center [752, 437] width 1101 height 875
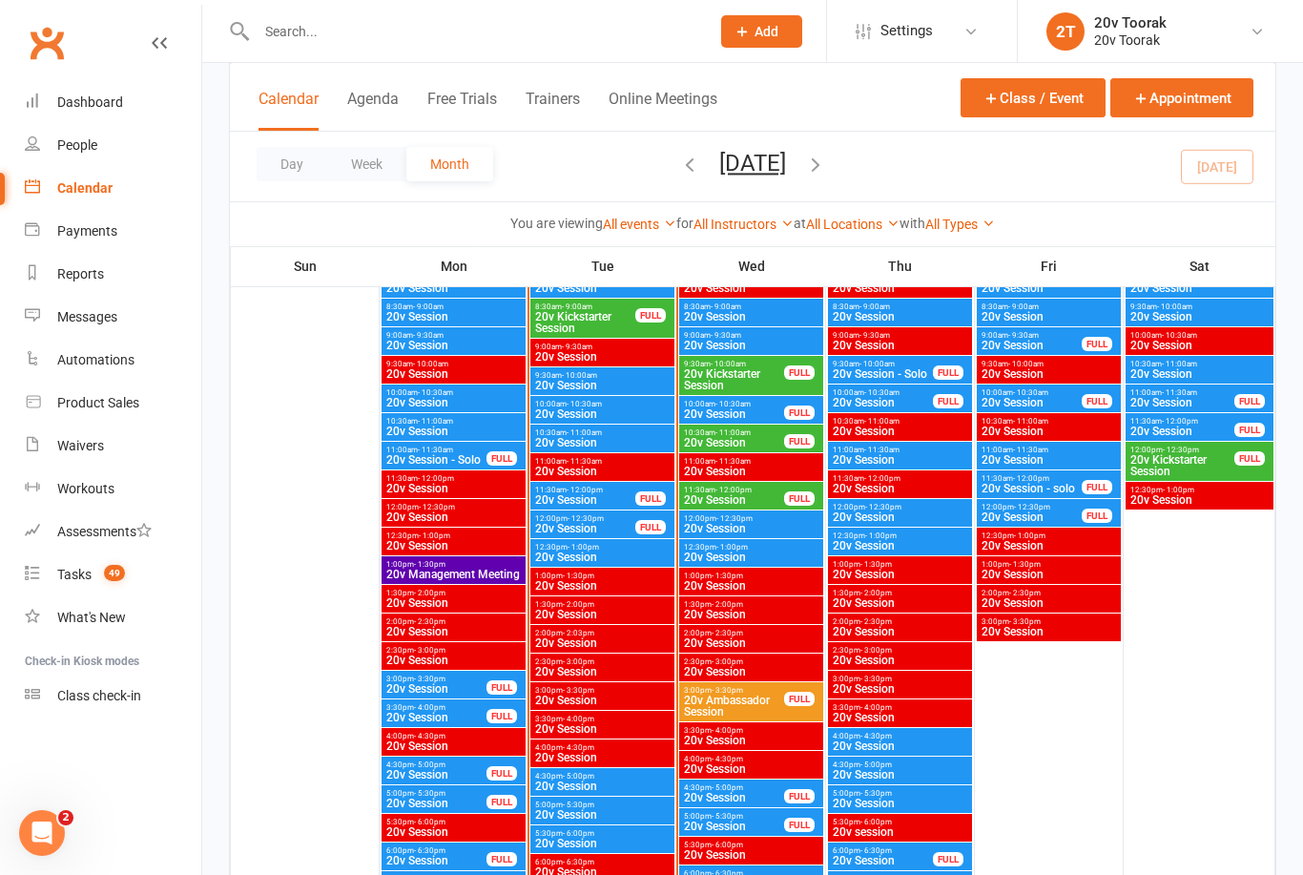
scroll to position [2016, 0]
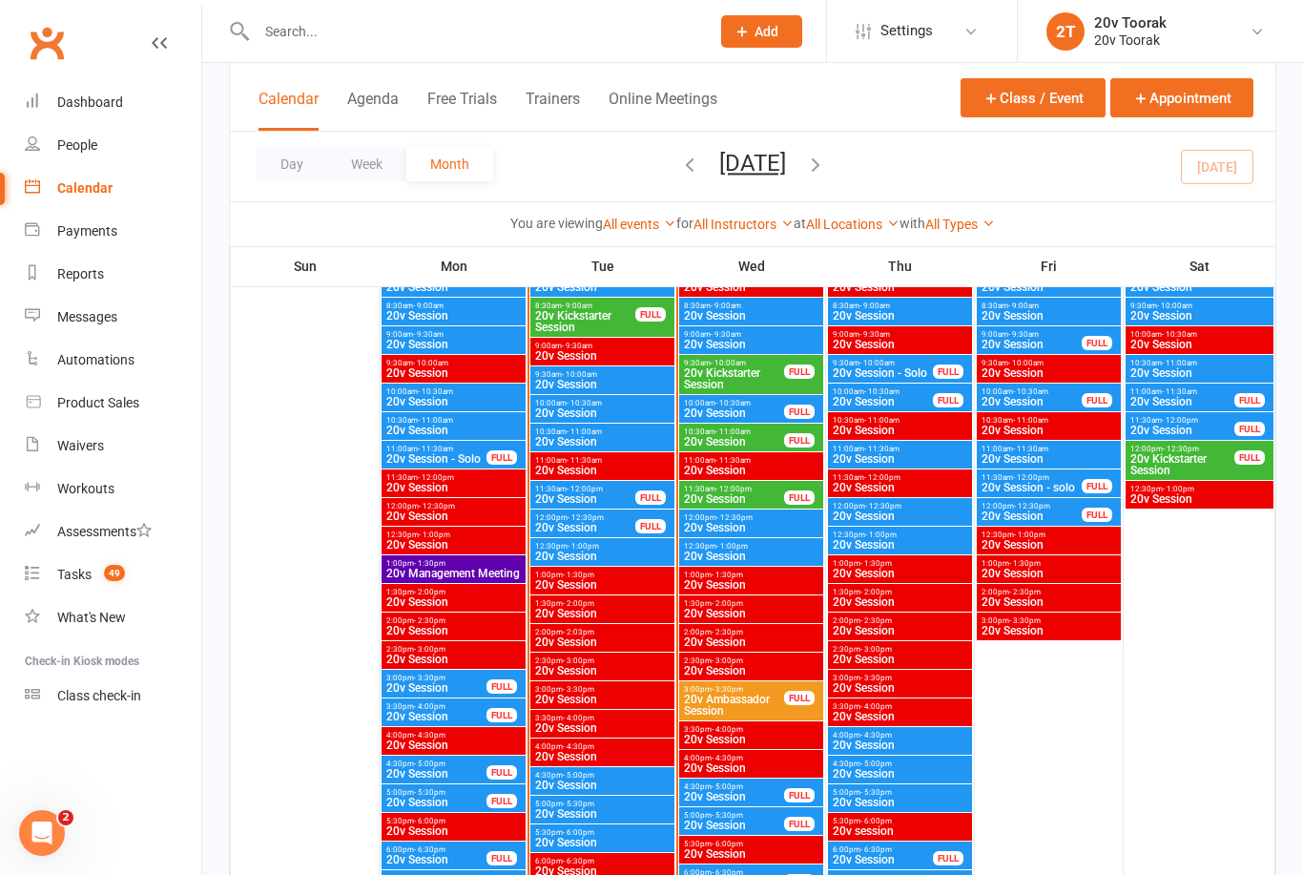
click at [570, 410] on span "20v Session" at bounding box center [602, 412] width 136 height 11
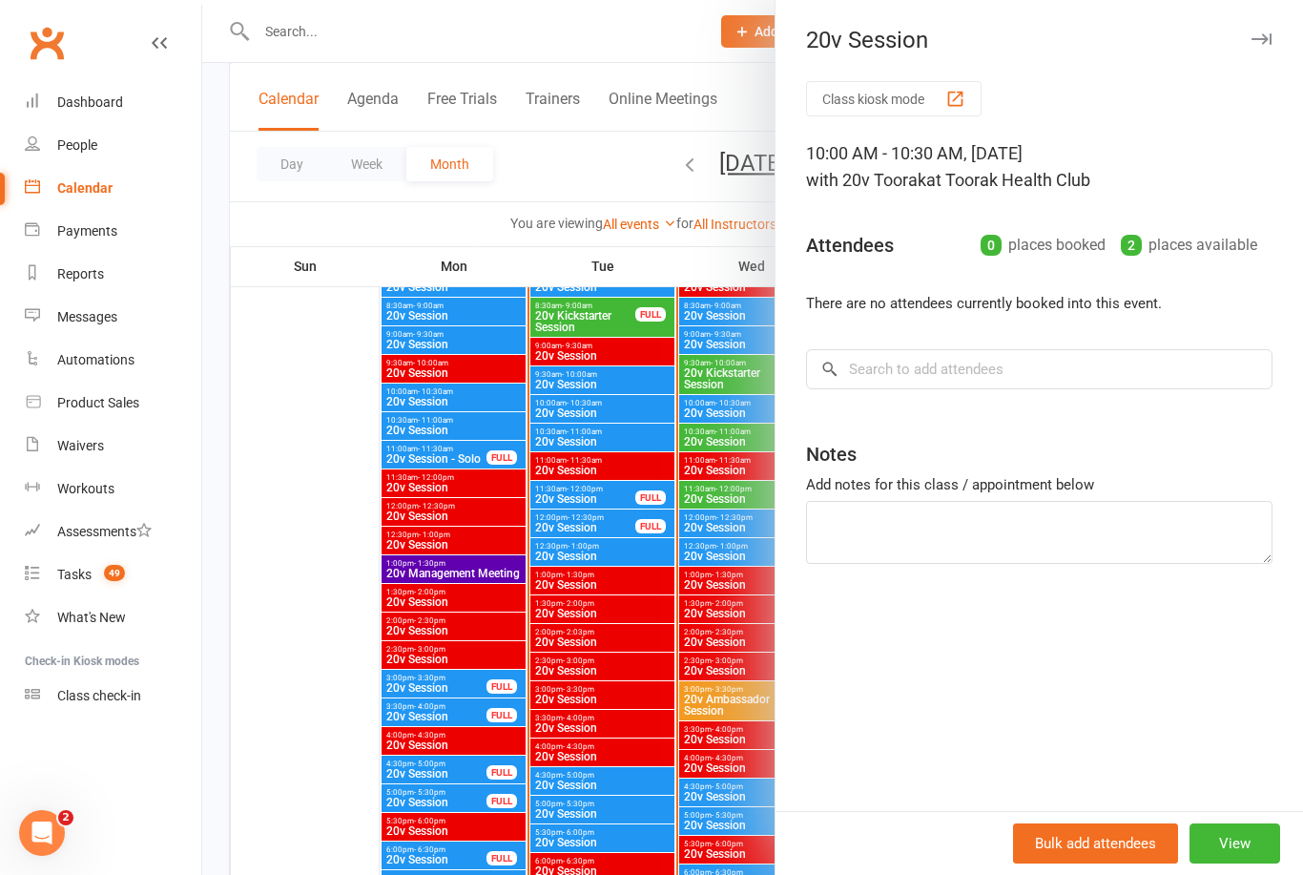
click at [579, 476] on div at bounding box center [752, 437] width 1101 height 875
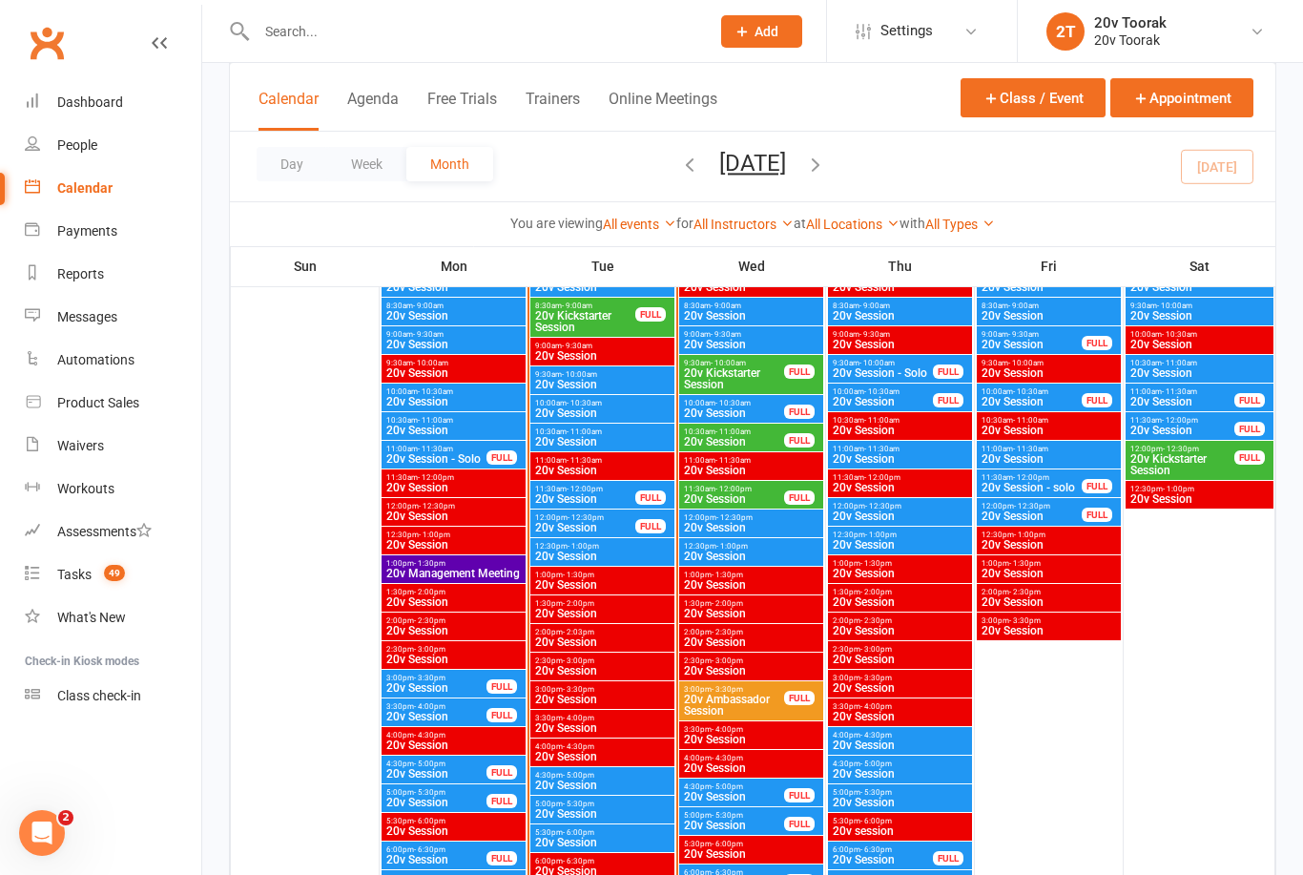
click at [573, 384] on span "20v Session" at bounding box center [602, 384] width 136 height 11
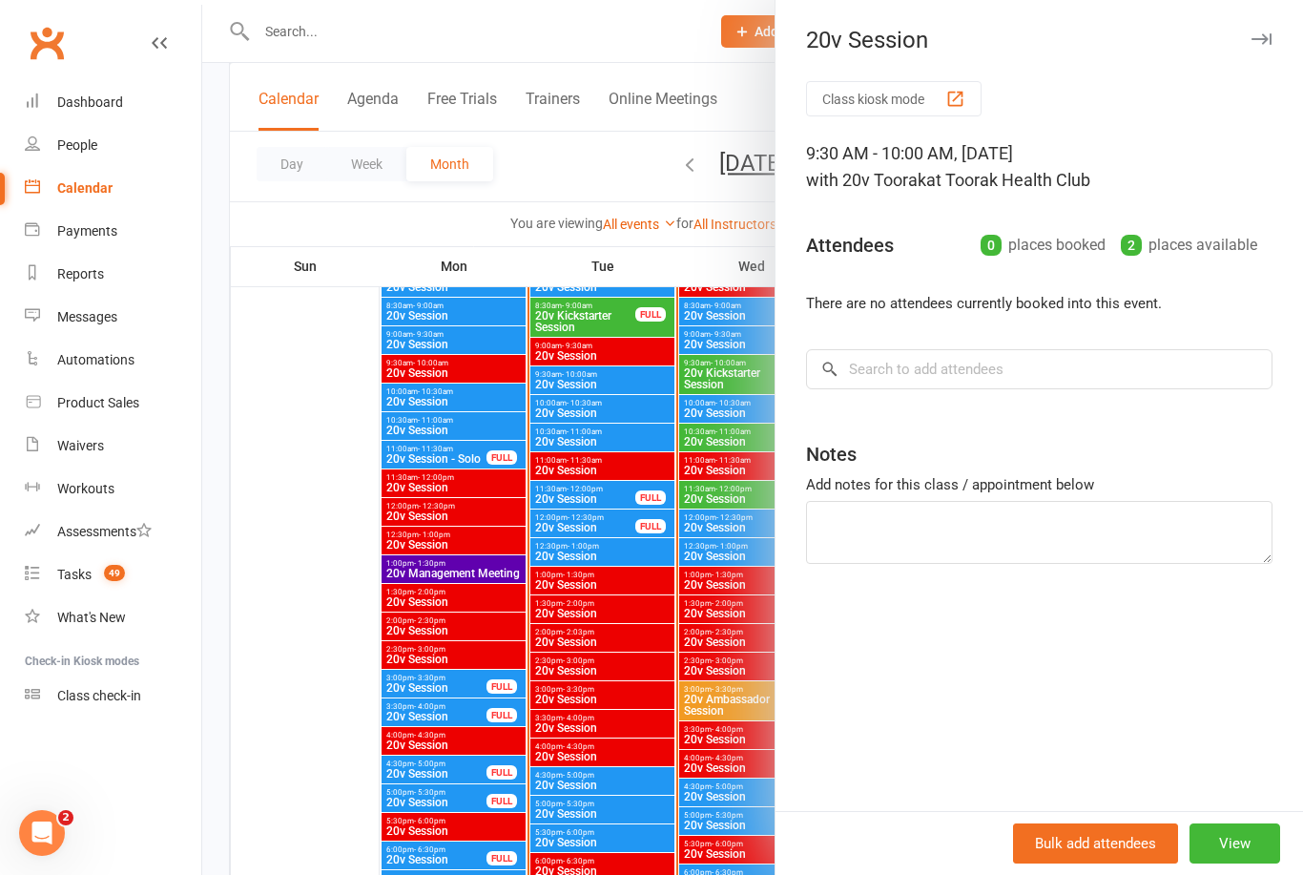
click at [418, 631] on div at bounding box center [752, 437] width 1101 height 875
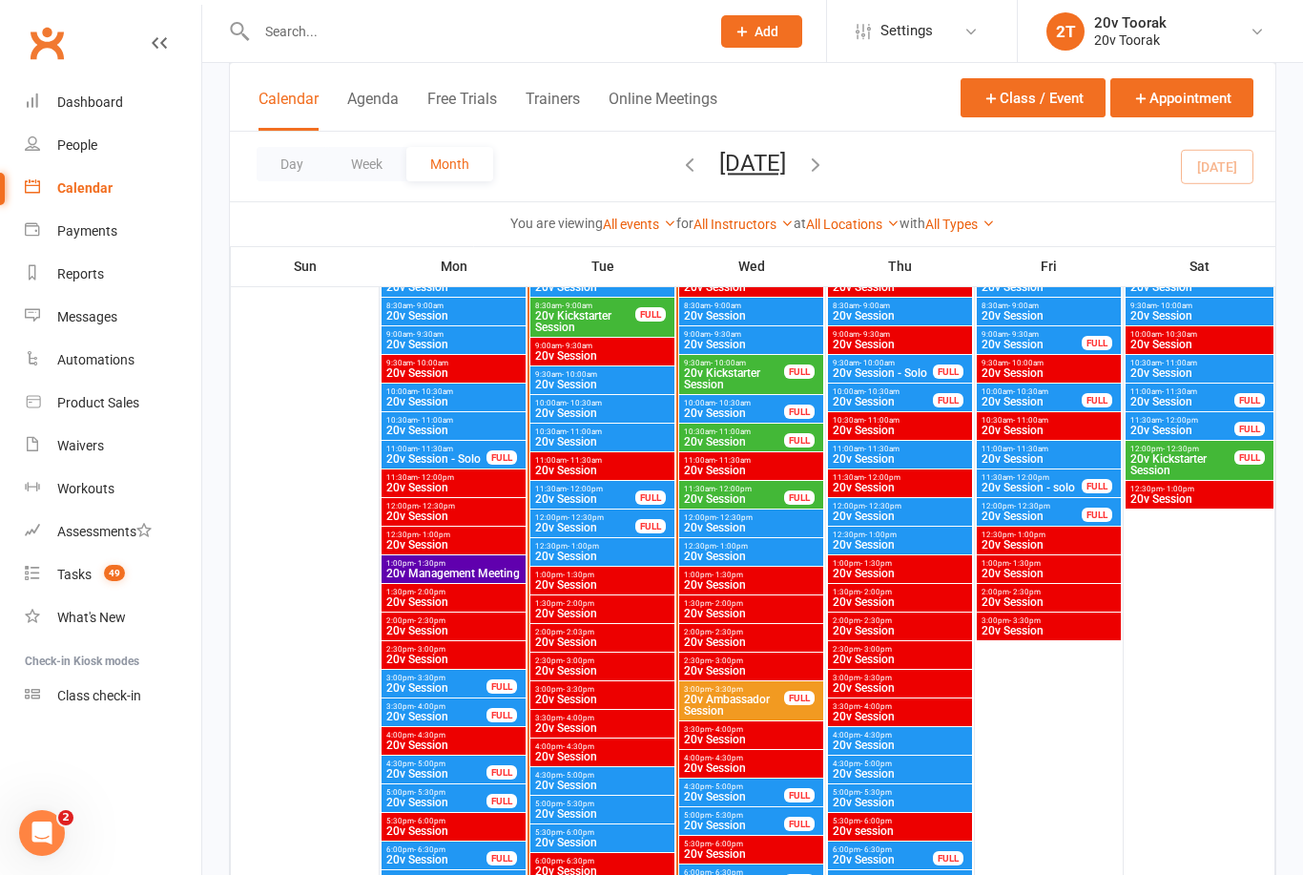
click at [292, 41] on input "text" at bounding box center [473, 31] width 445 height 27
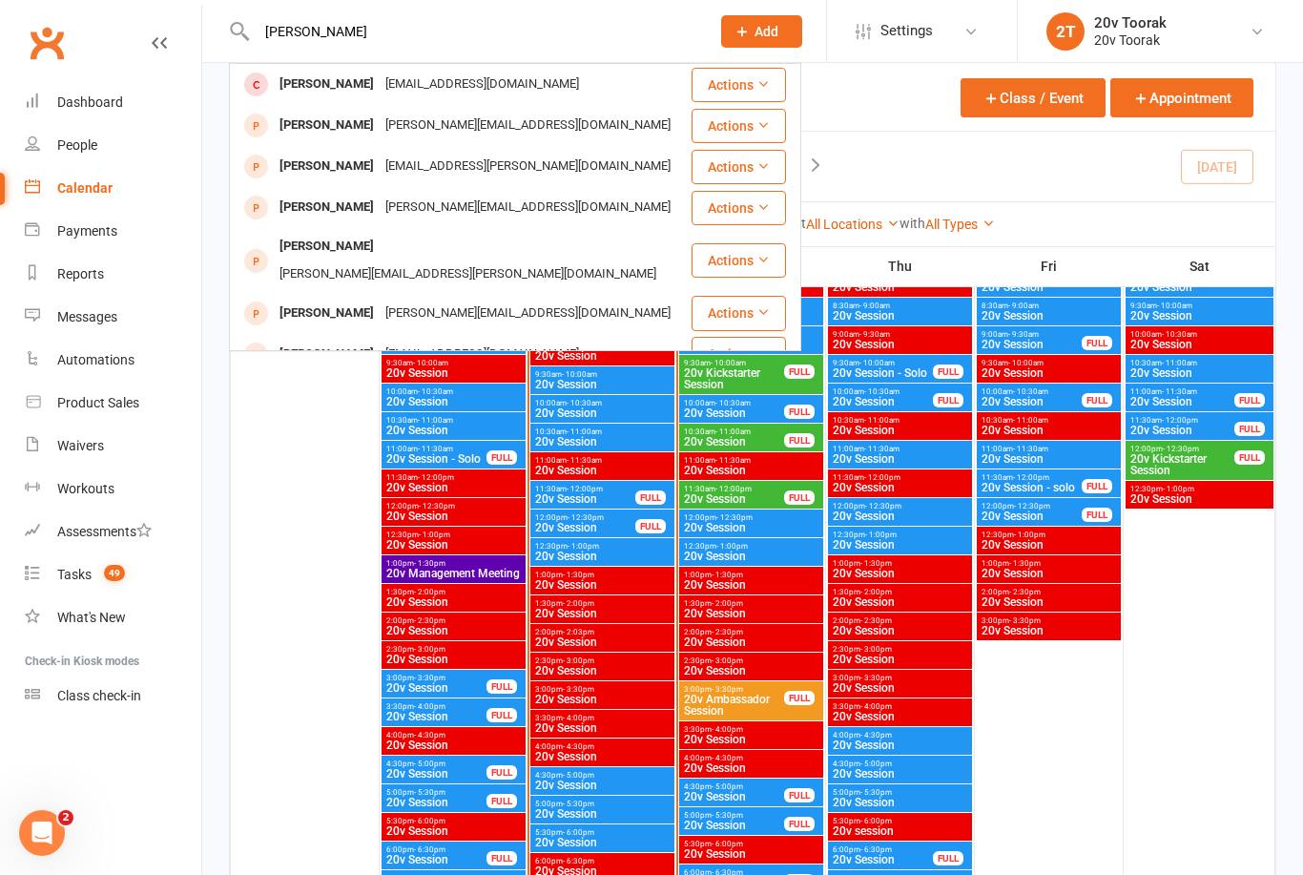
type input "Vanessa"
click at [300, 122] on div "Vanessa Ryan" at bounding box center [327, 126] width 106 height 28
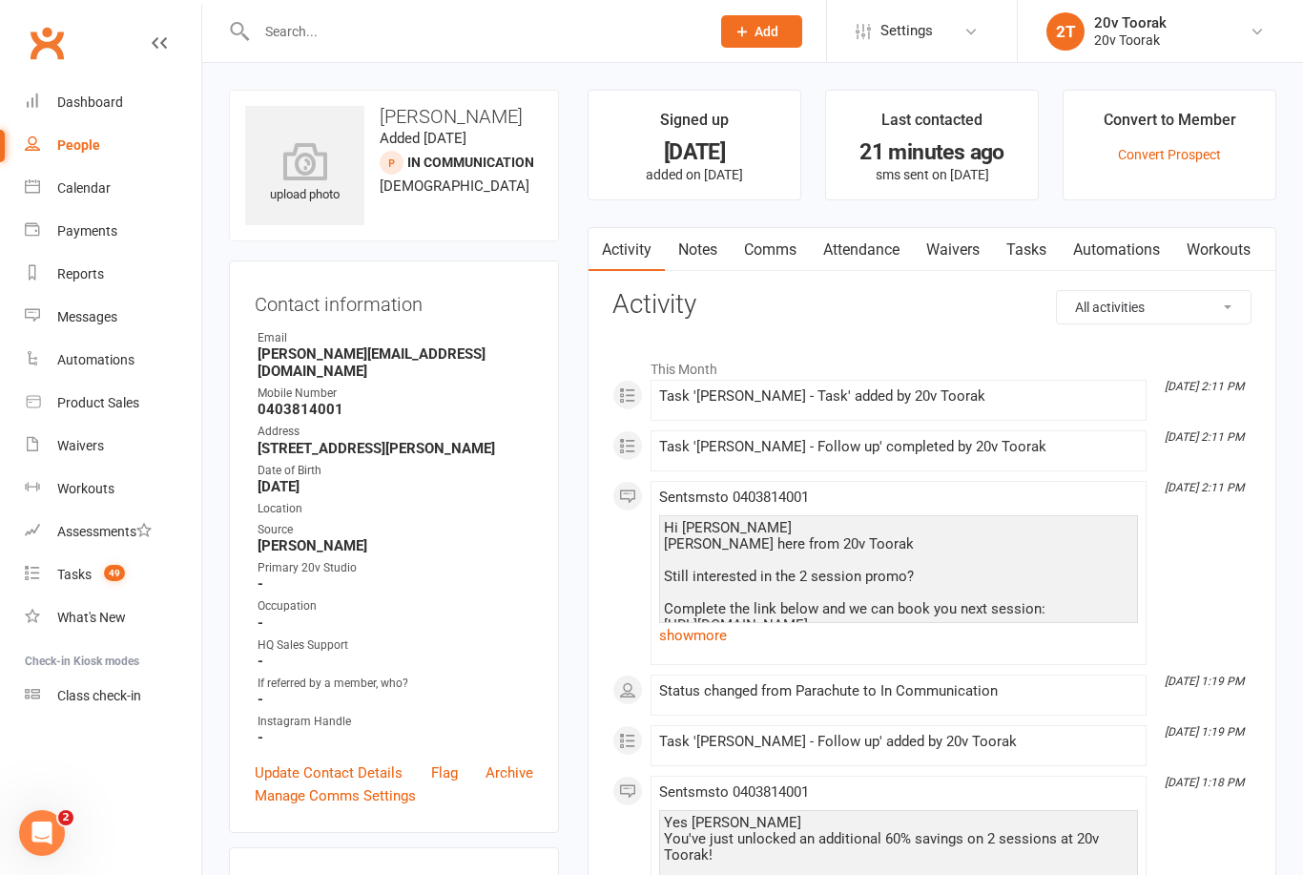
click at [693, 627] on link "show more" at bounding box center [898, 635] width 479 height 27
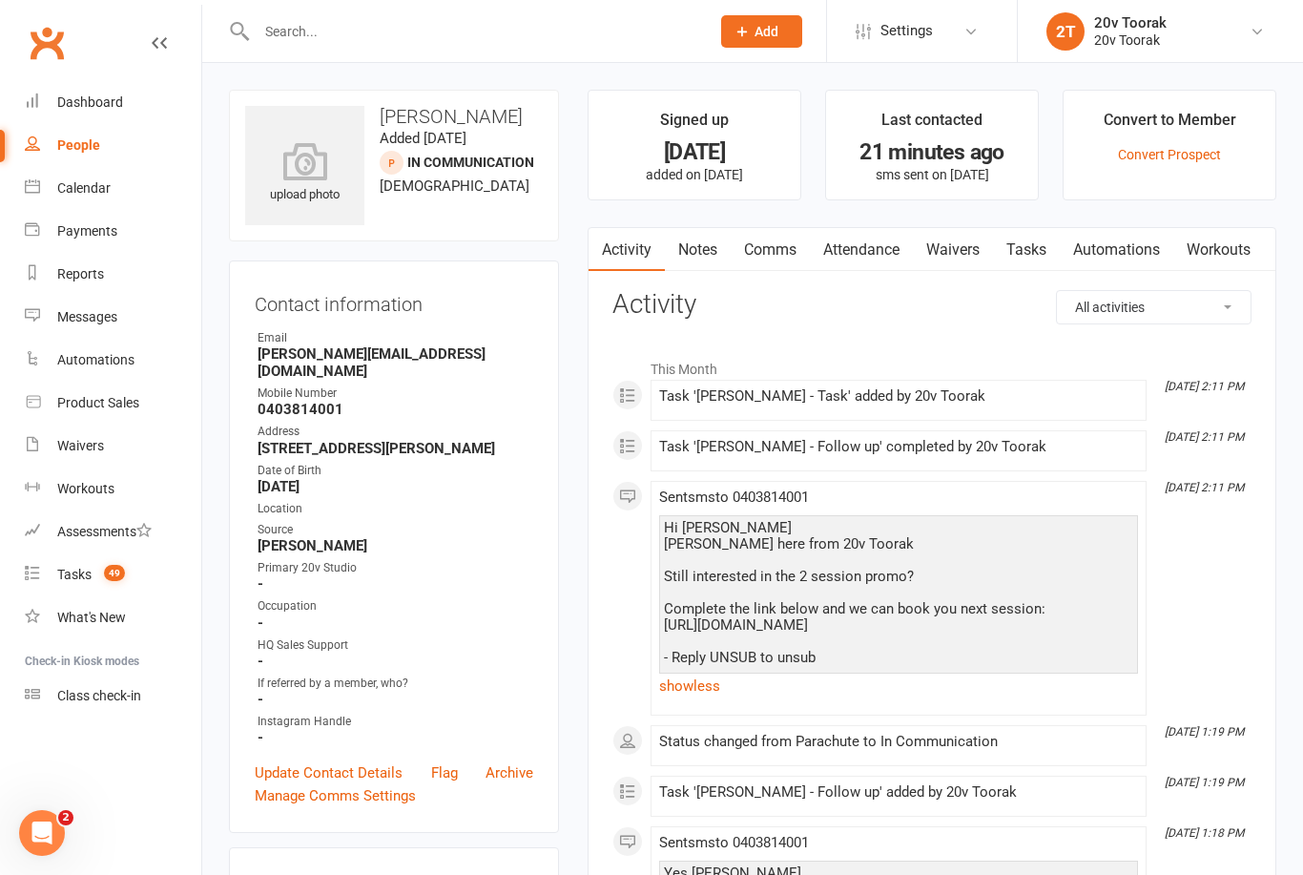
click at [1032, 242] on link "Tasks" at bounding box center [1026, 250] width 67 height 44
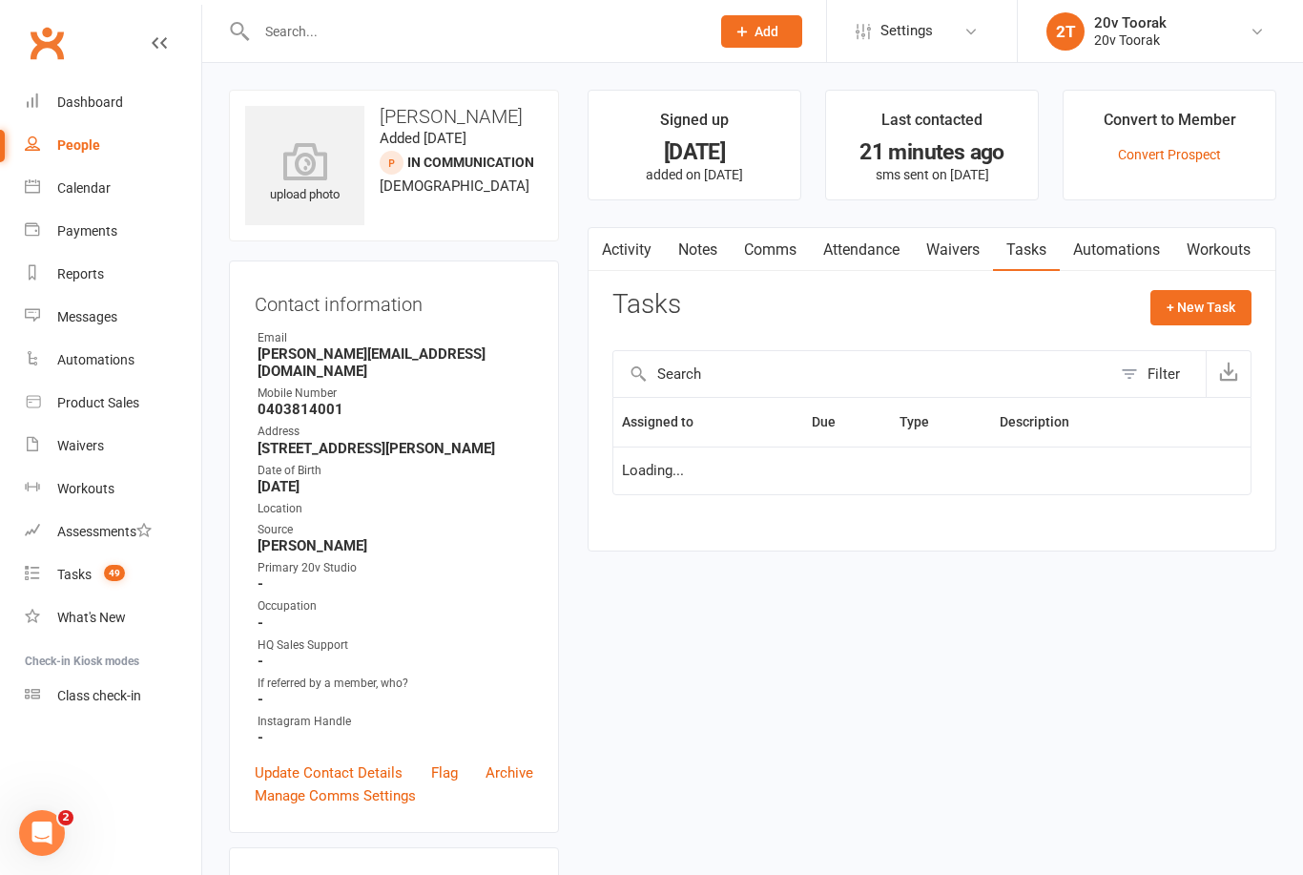
scroll to position [61, 0]
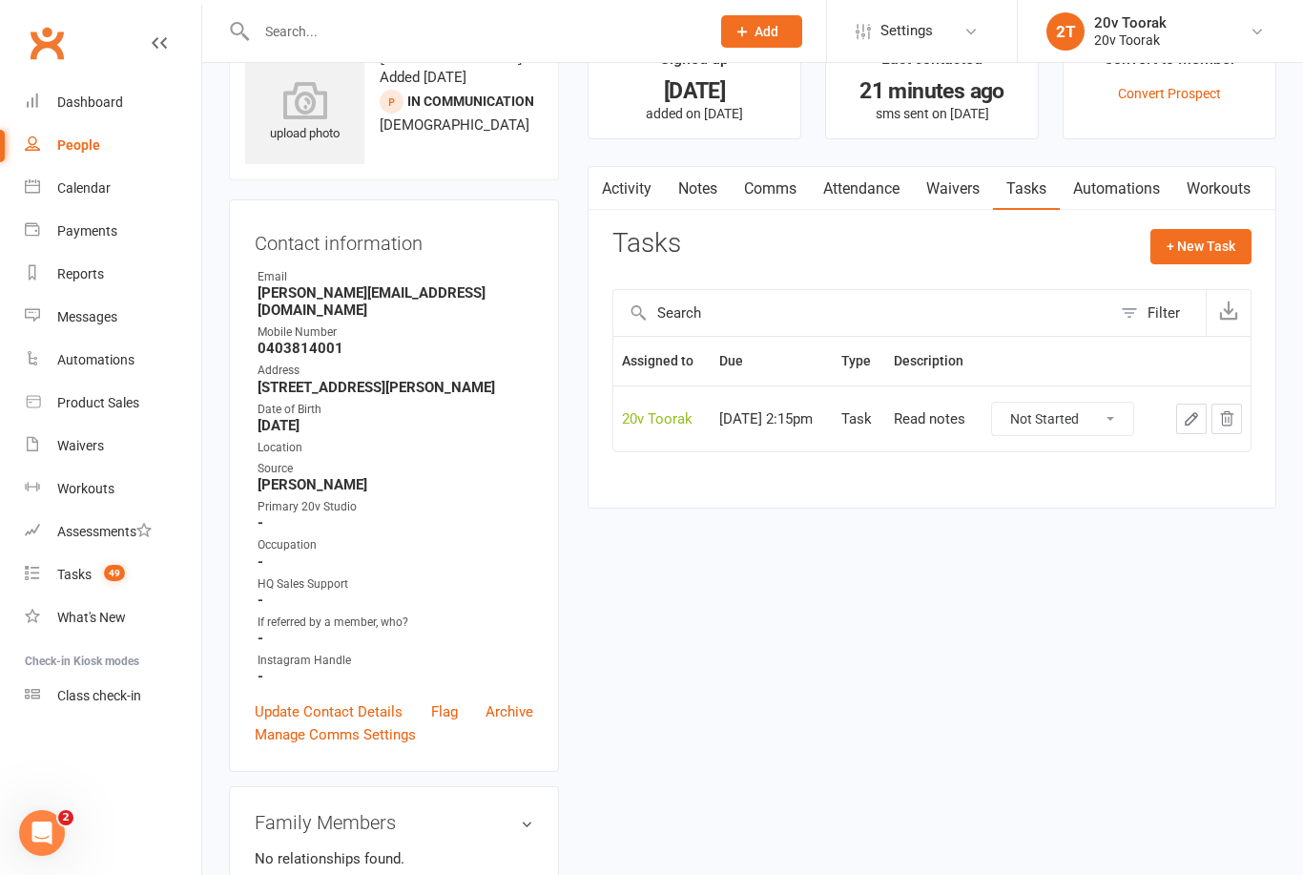
click at [695, 176] on link "Notes" at bounding box center [698, 189] width 66 height 44
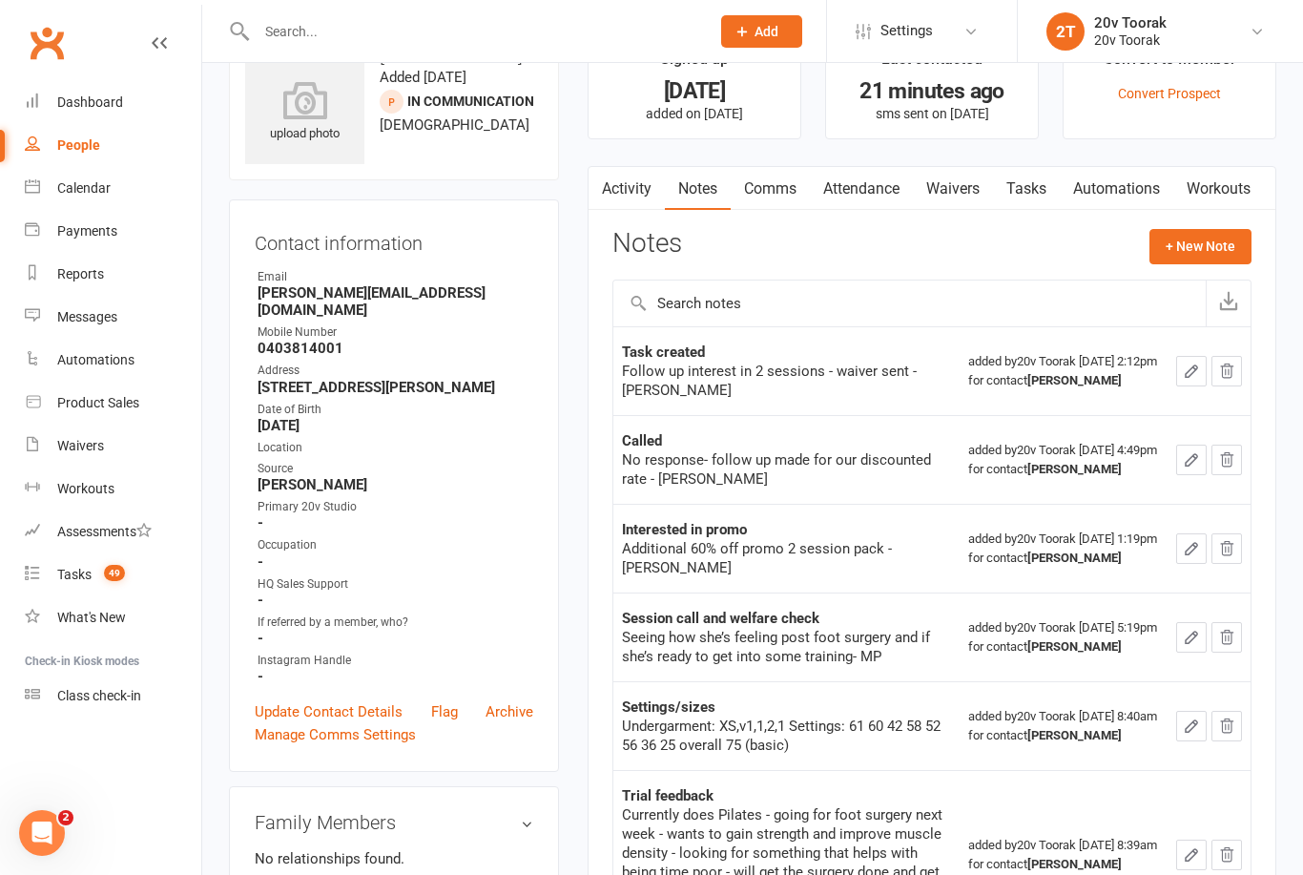
click at [636, 179] on link "Activity" at bounding box center [627, 189] width 76 height 44
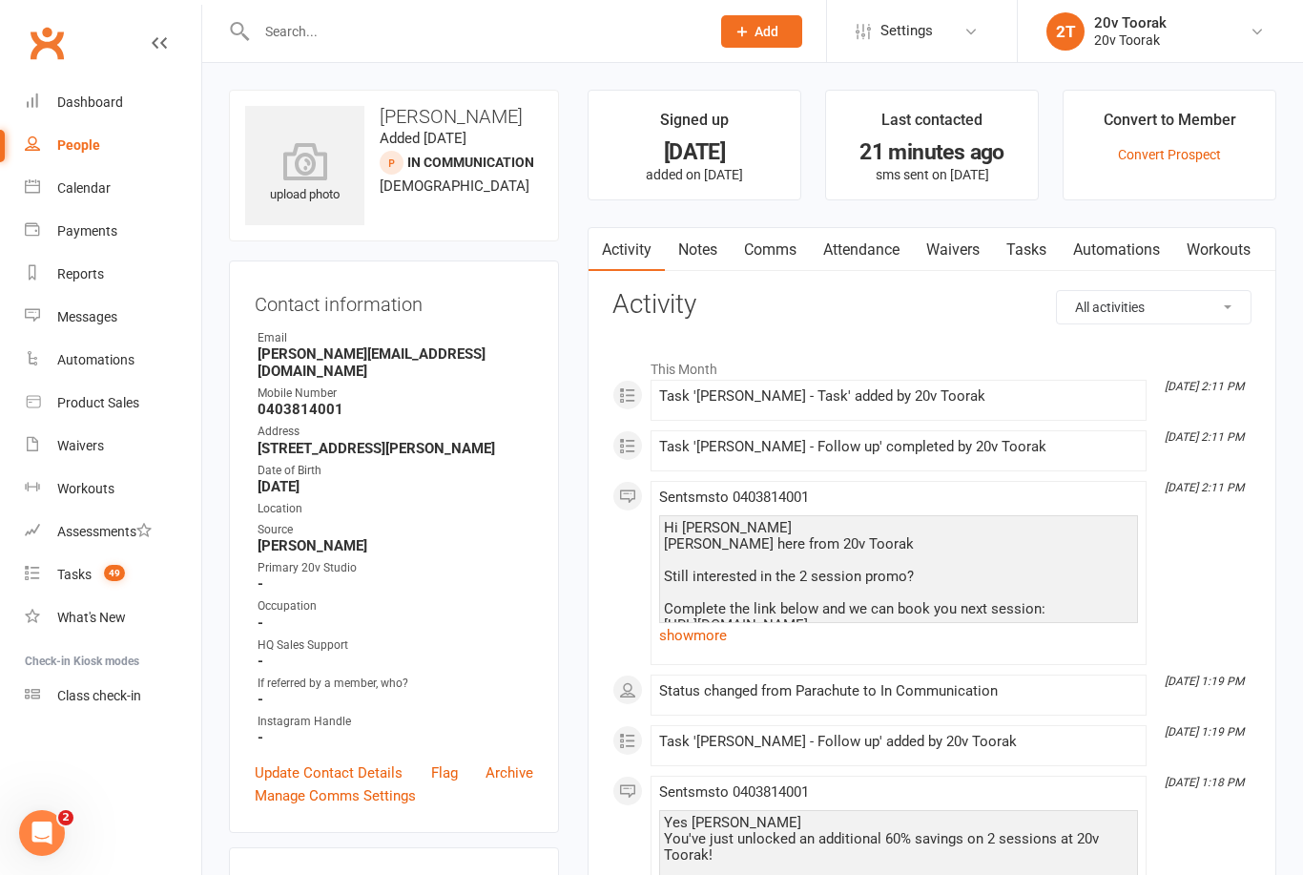
click at [689, 251] on link "Notes" at bounding box center [698, 250] width 66 height 44
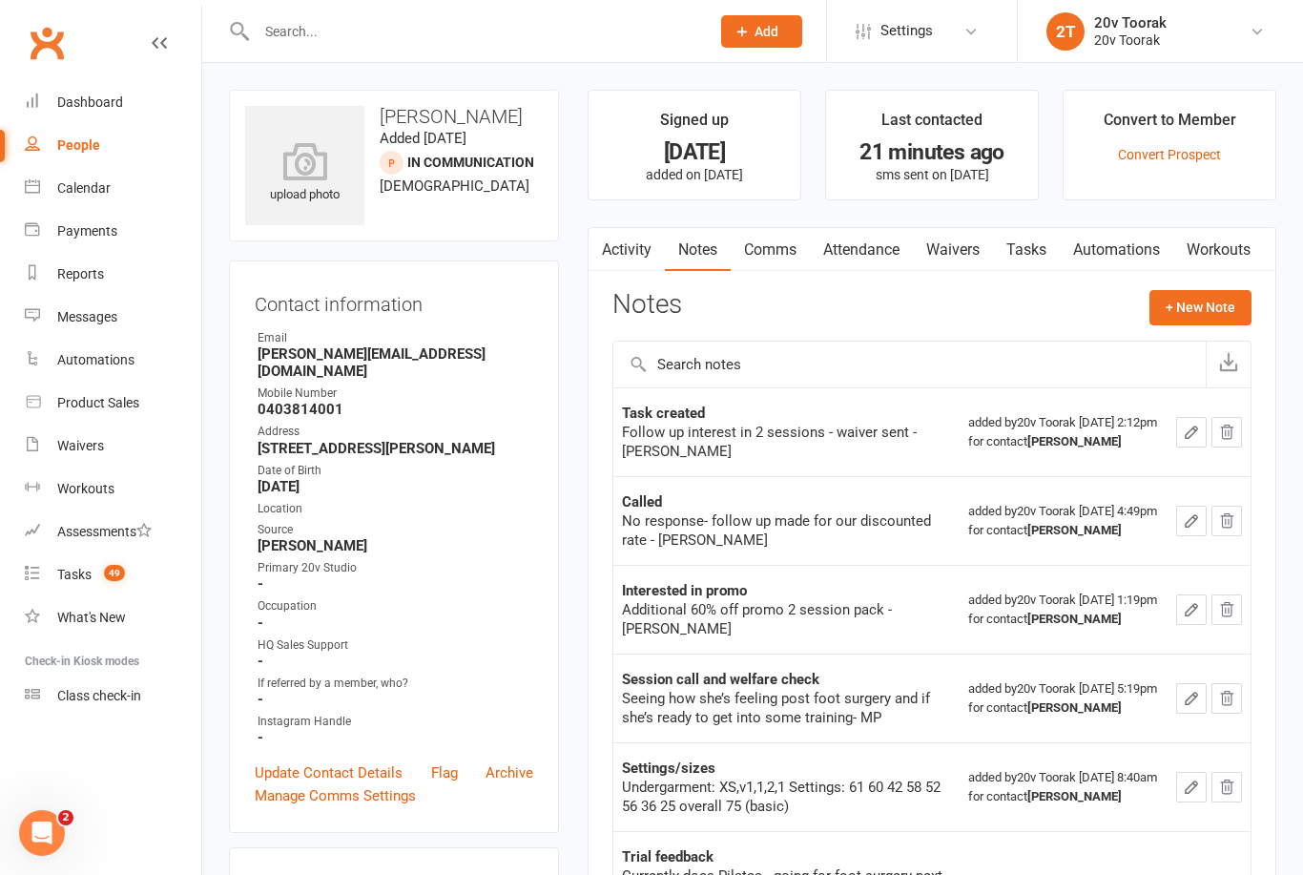
click at [625, 259] on link "Activity" at bounding box center [627, 250] width 76 height 44
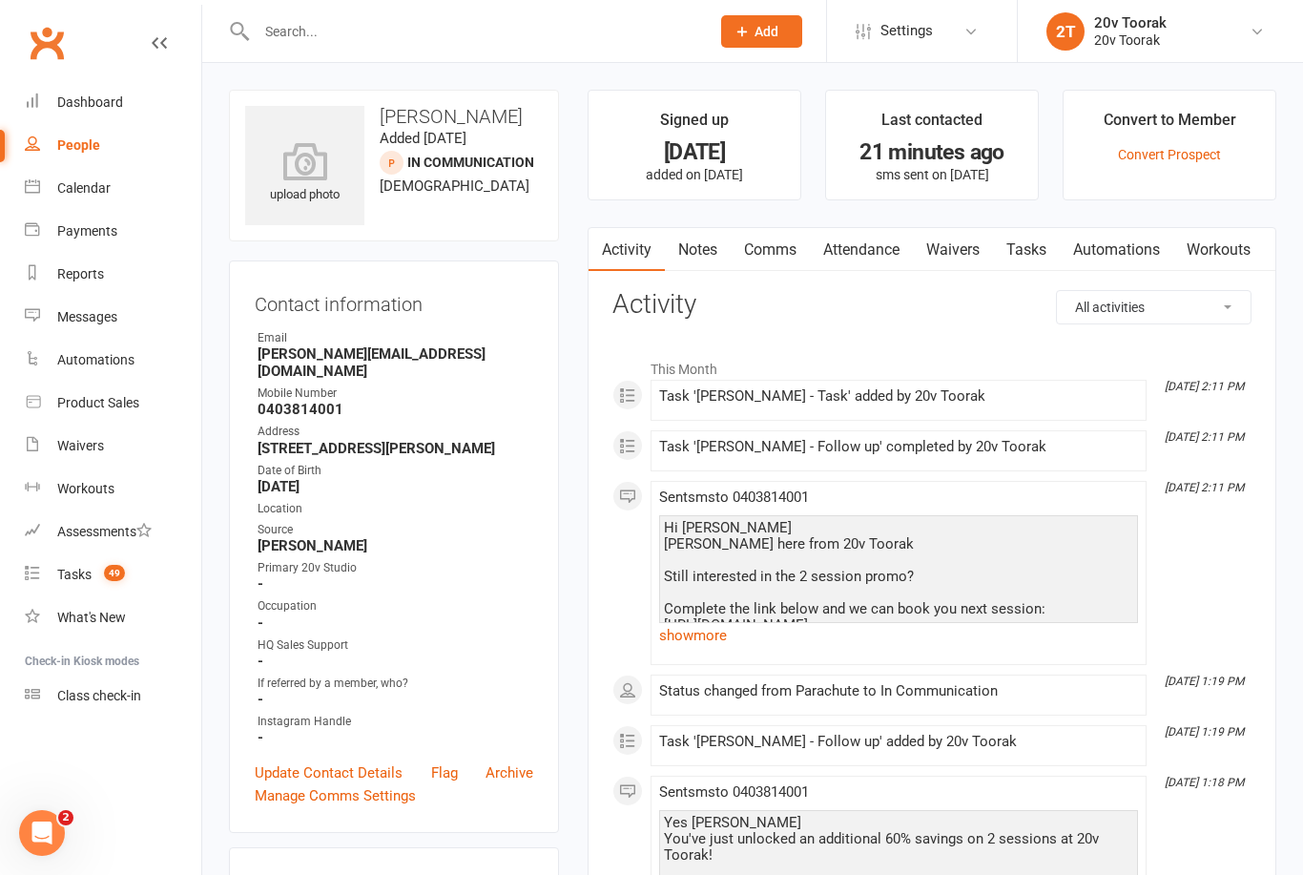
click at [693, 636] on link "show more" at bounding box center [898, 635] width 479 height 27
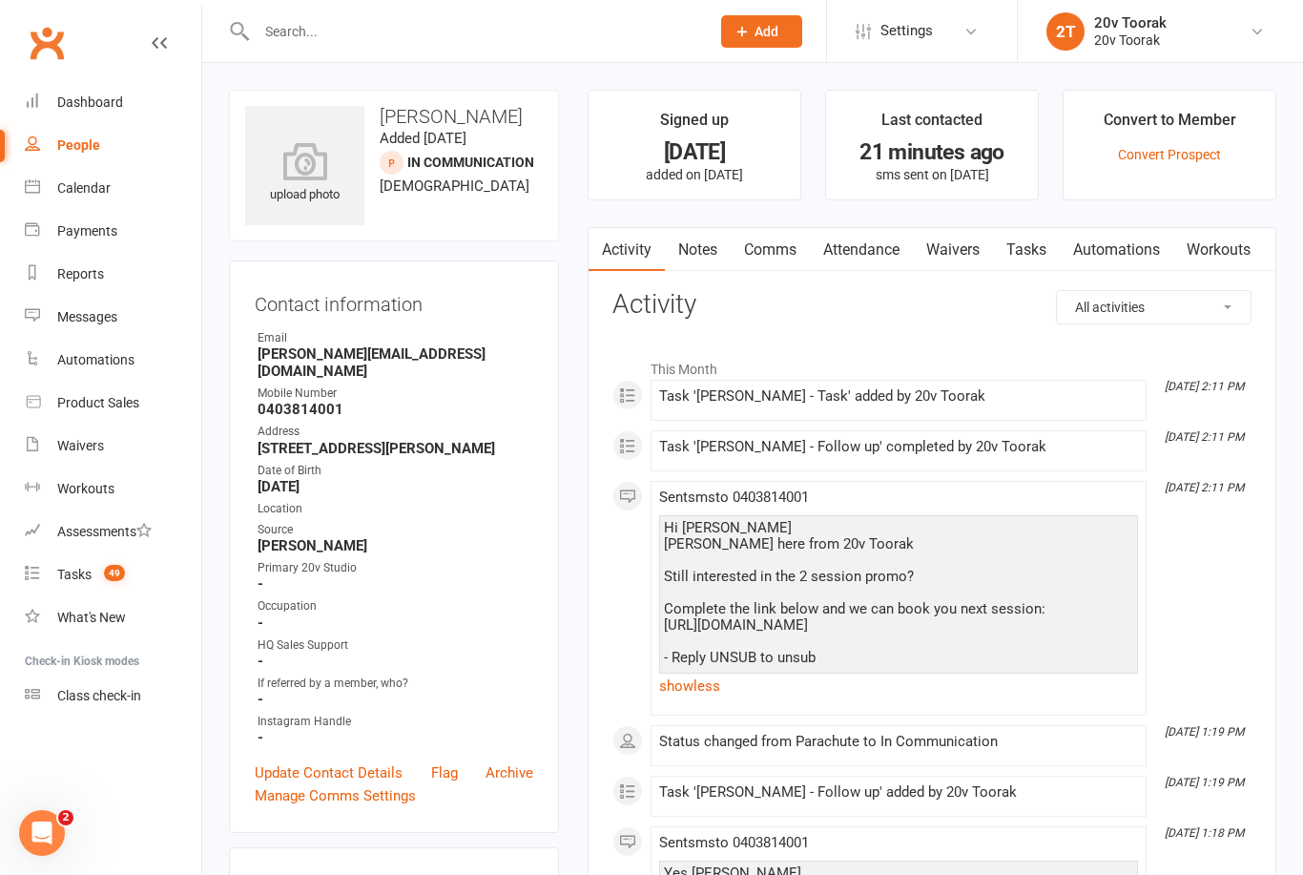
click at [56, 190] on link "Calendar" at bounding box center [113, 188] width 176 height 43
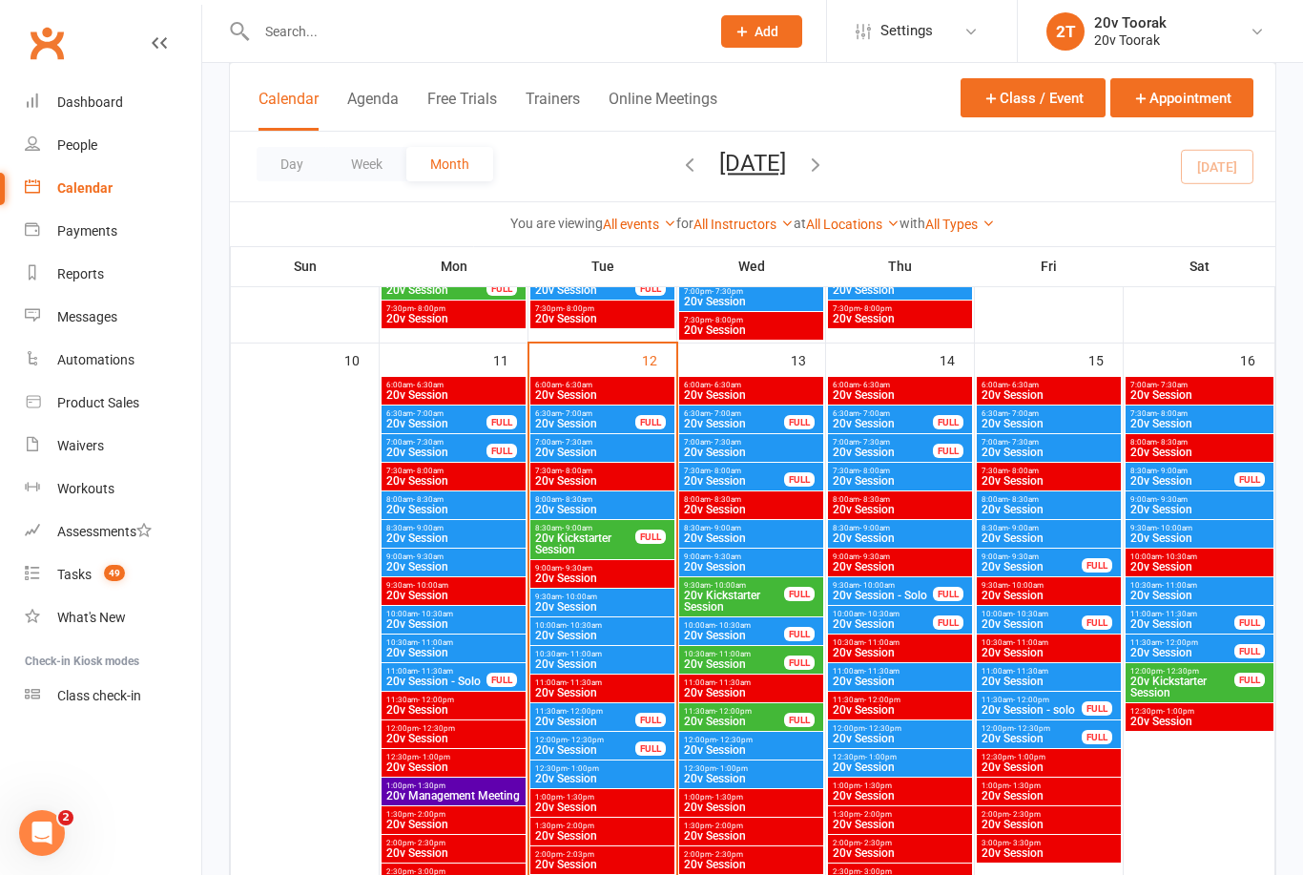
scroll to position [1741, 0]
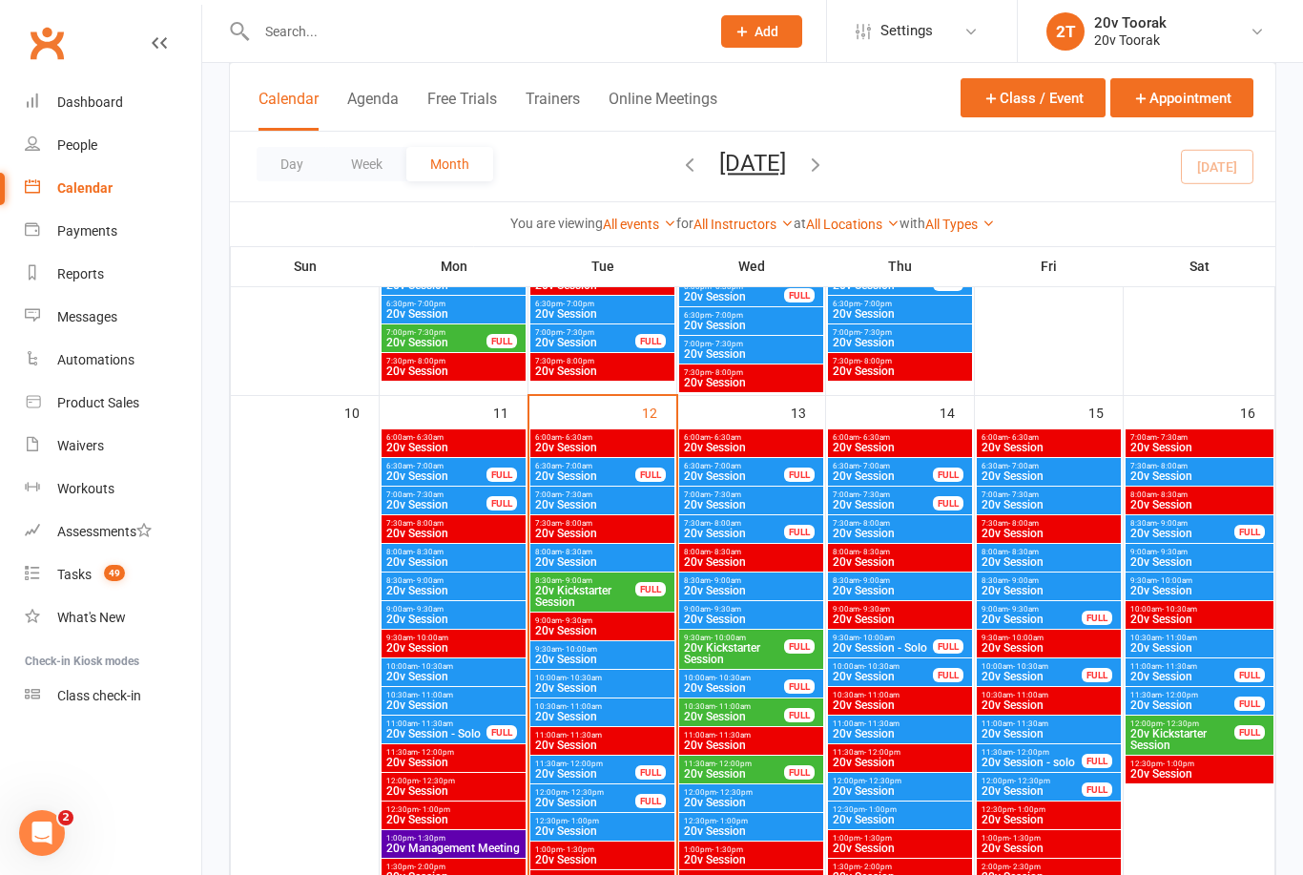
click at [886, 503] on span "20v Session" at bounding box center [883, 504] width 102 height 11
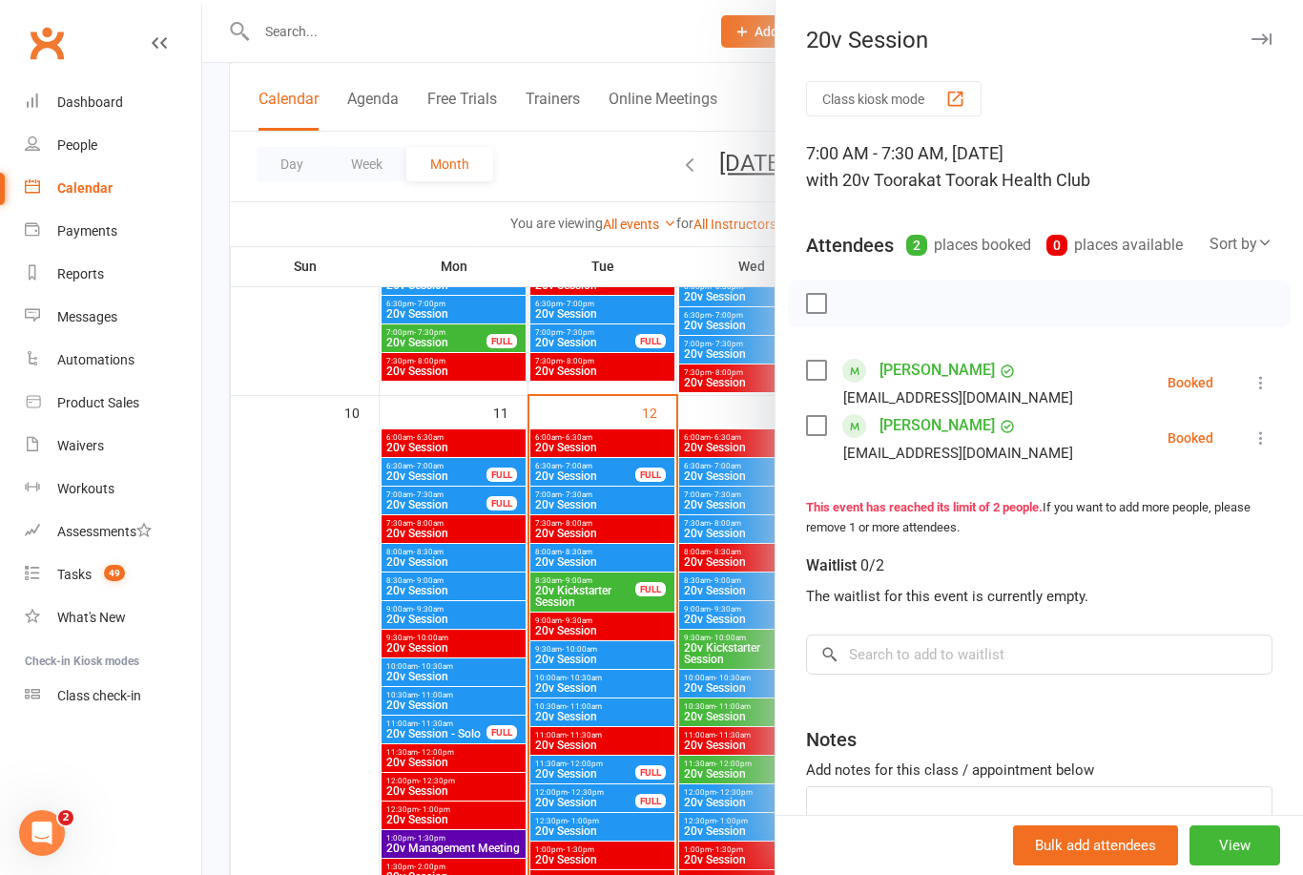
click at [717, 516] on div at bounding box center [752, 437] width 1101 height 875
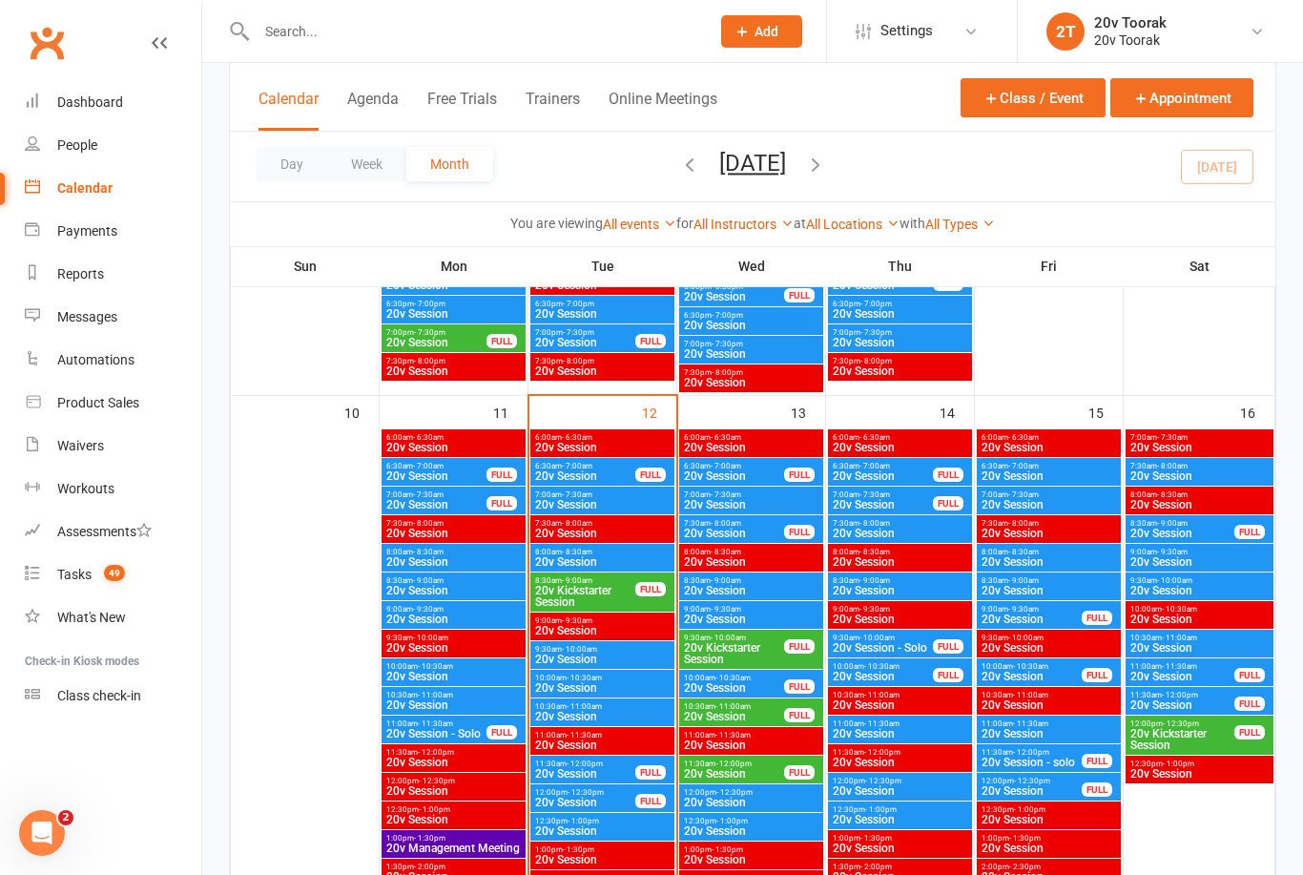
click at [853, 512] on div "7:00am - 7:30am 20v Session FULL" at bounding box center [900, 500] width 144 height 28
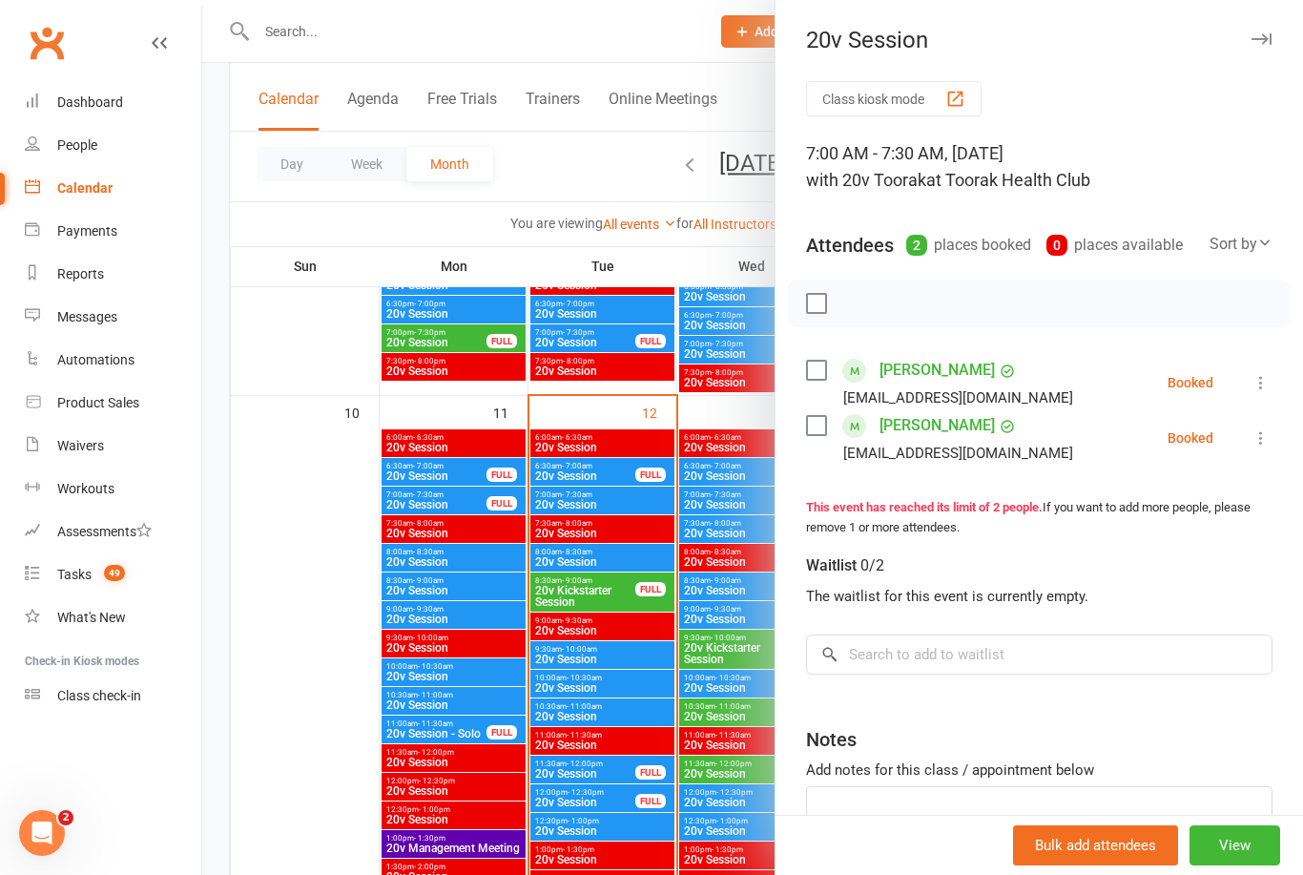
click at [694, 530] on div at bounding box center [752, 437] width 1101 height 875
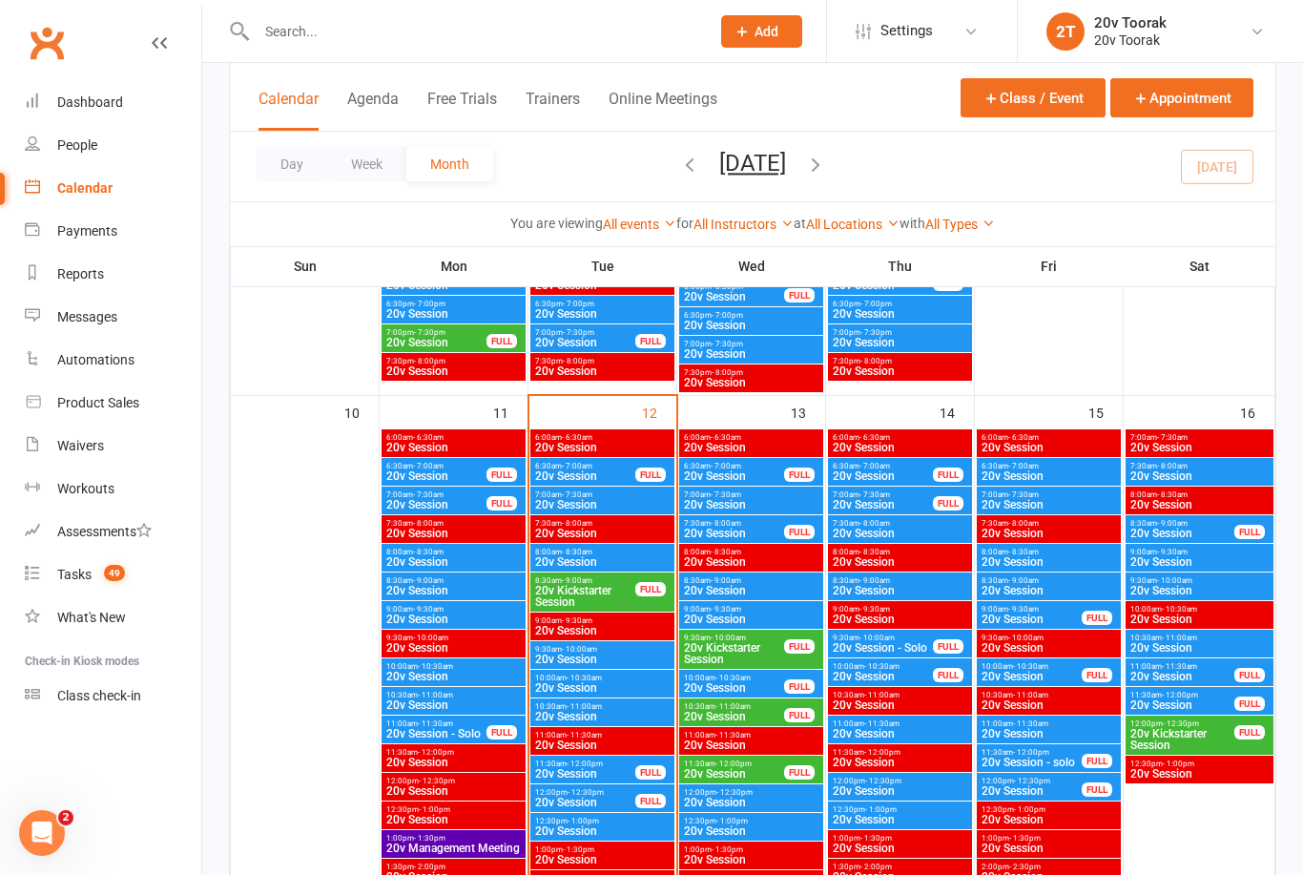
click at [849, 533] on span "20v Session" at bounding box center [900, 533] width 136 height 11
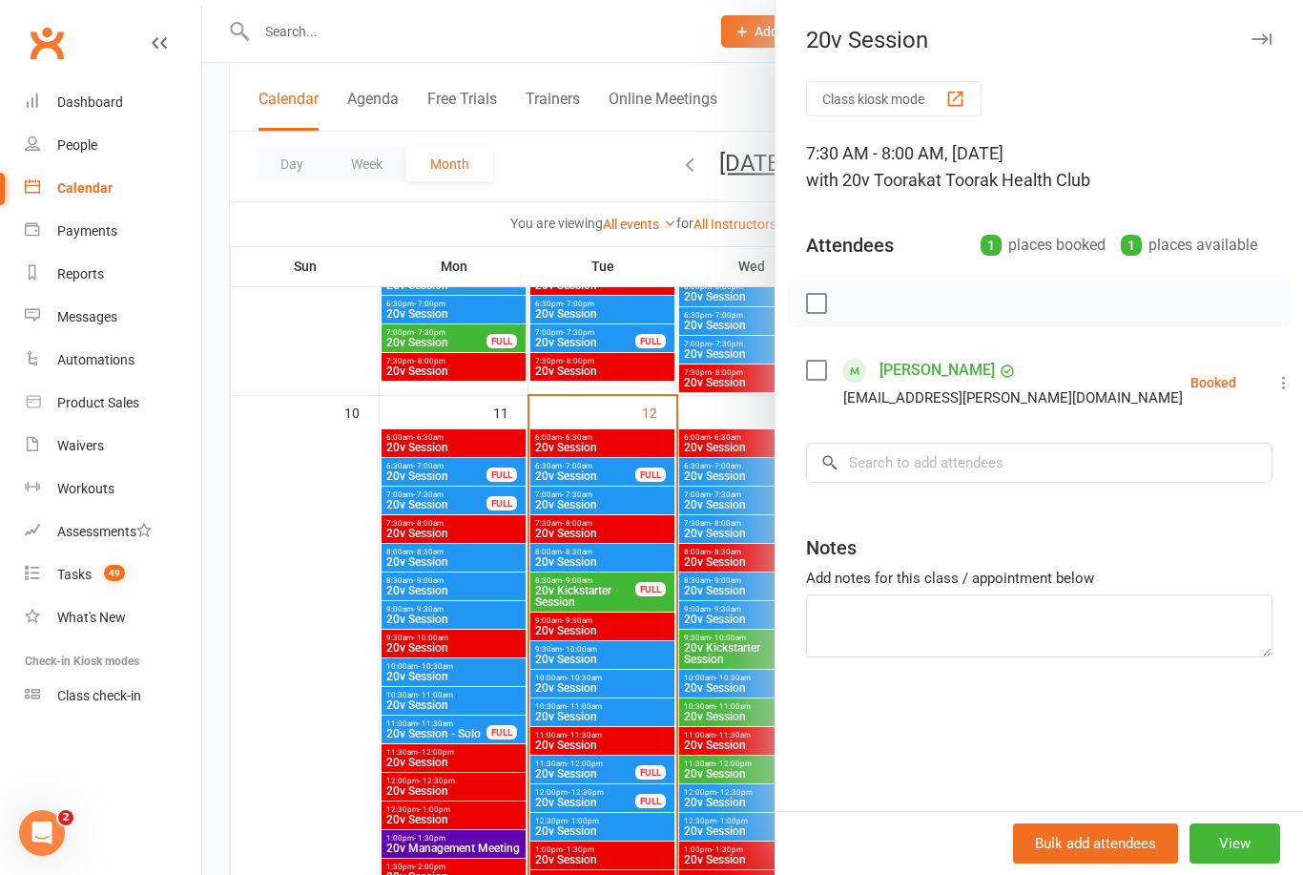
click at [718, 521] on div at bounding box center [752, 437] width 1101 height 875
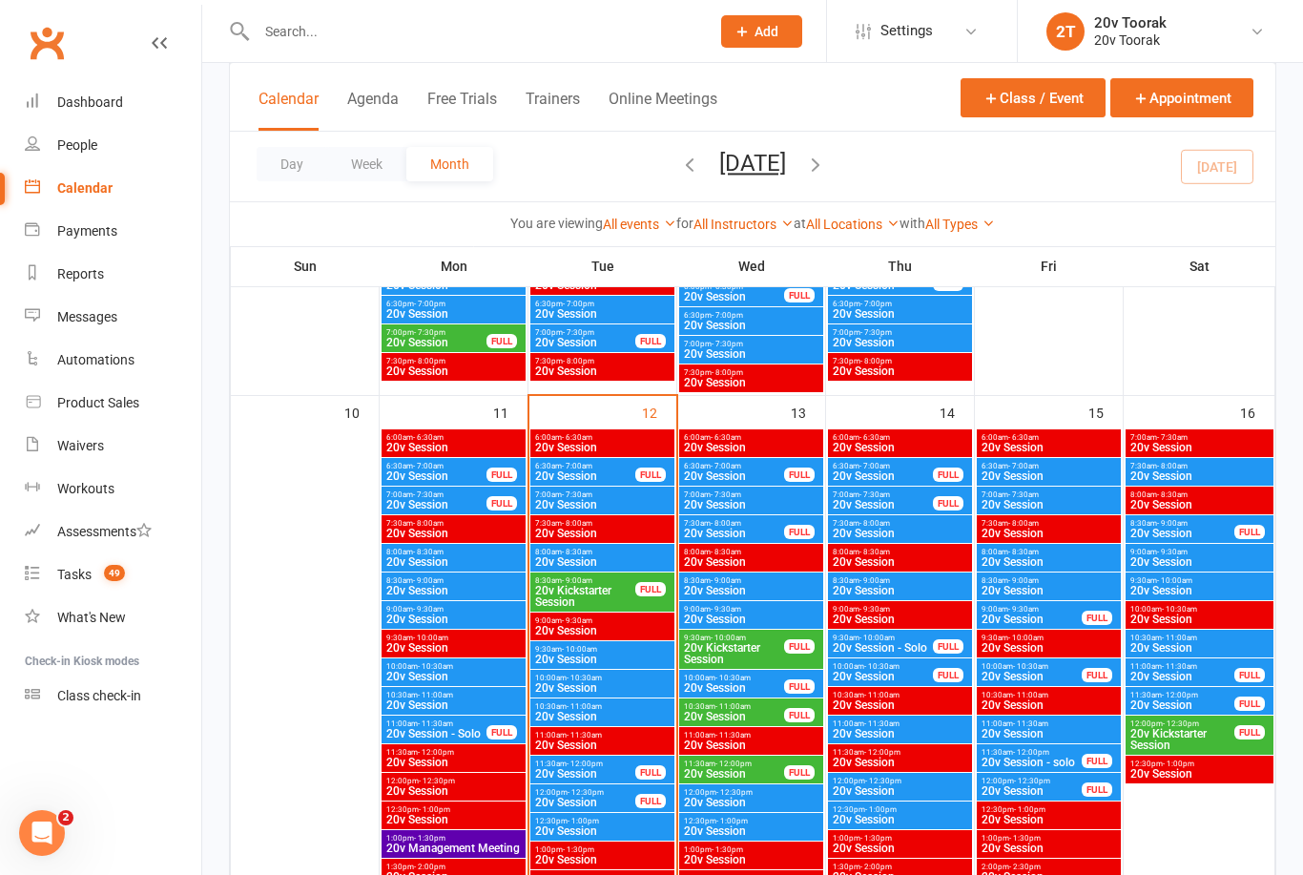
click at [864, 464] on span "- 7:00am" at bounding box center [874, 466] width 31 height 9
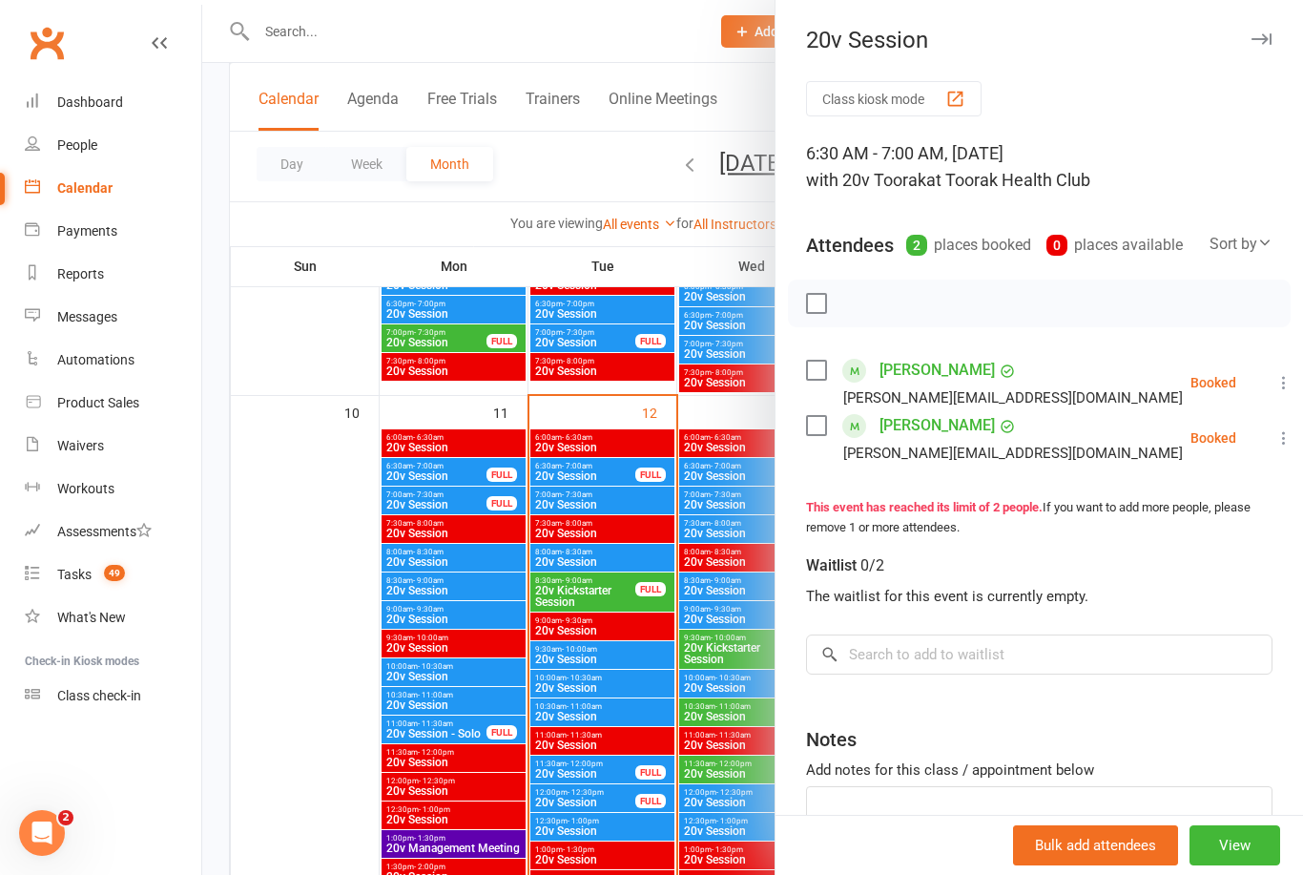
click at [590, 655] on div at bounding box center [752, 437] width 1101 height 875
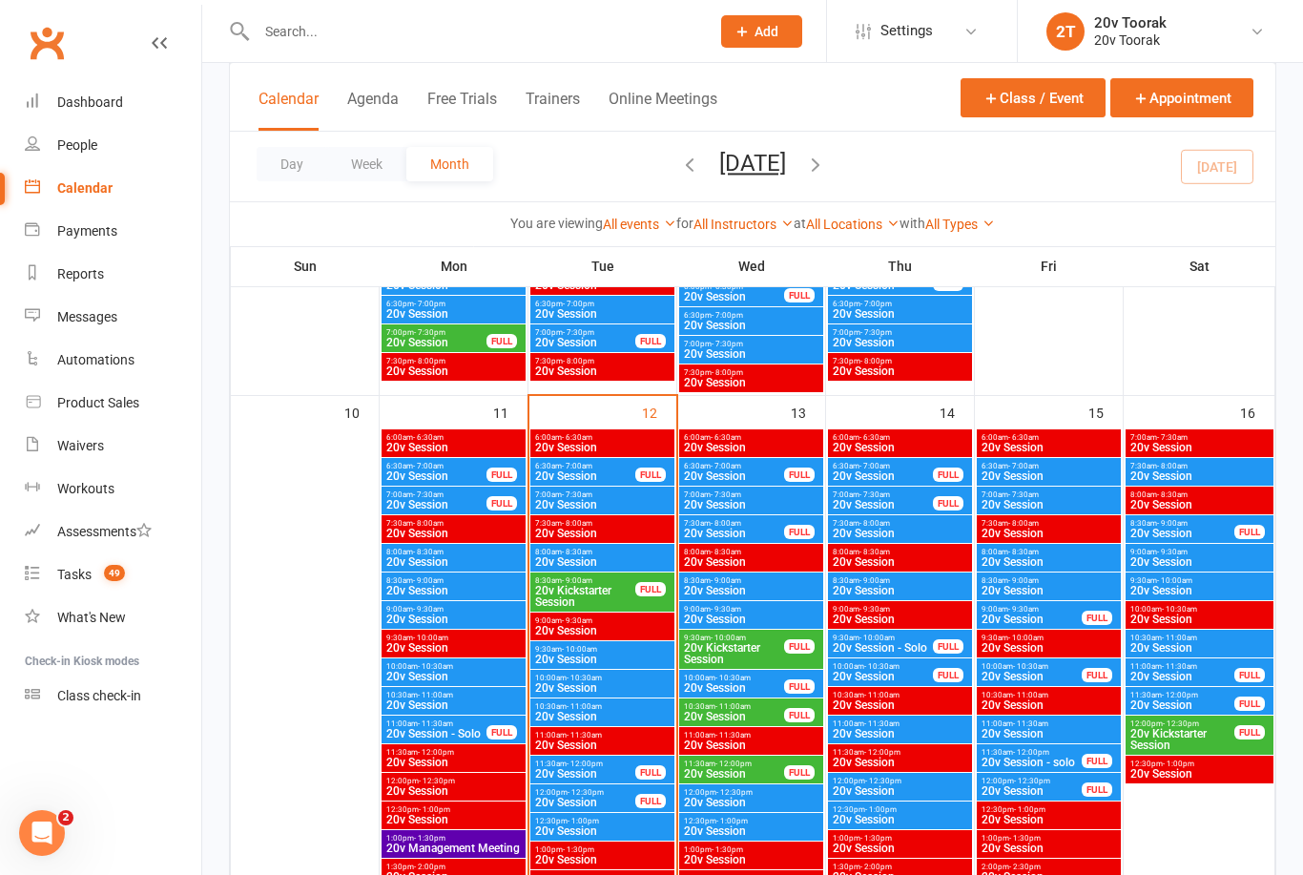
click at [1042, 499] on span "20v Session" at bounding box center [1049, 504] width 136 height 11
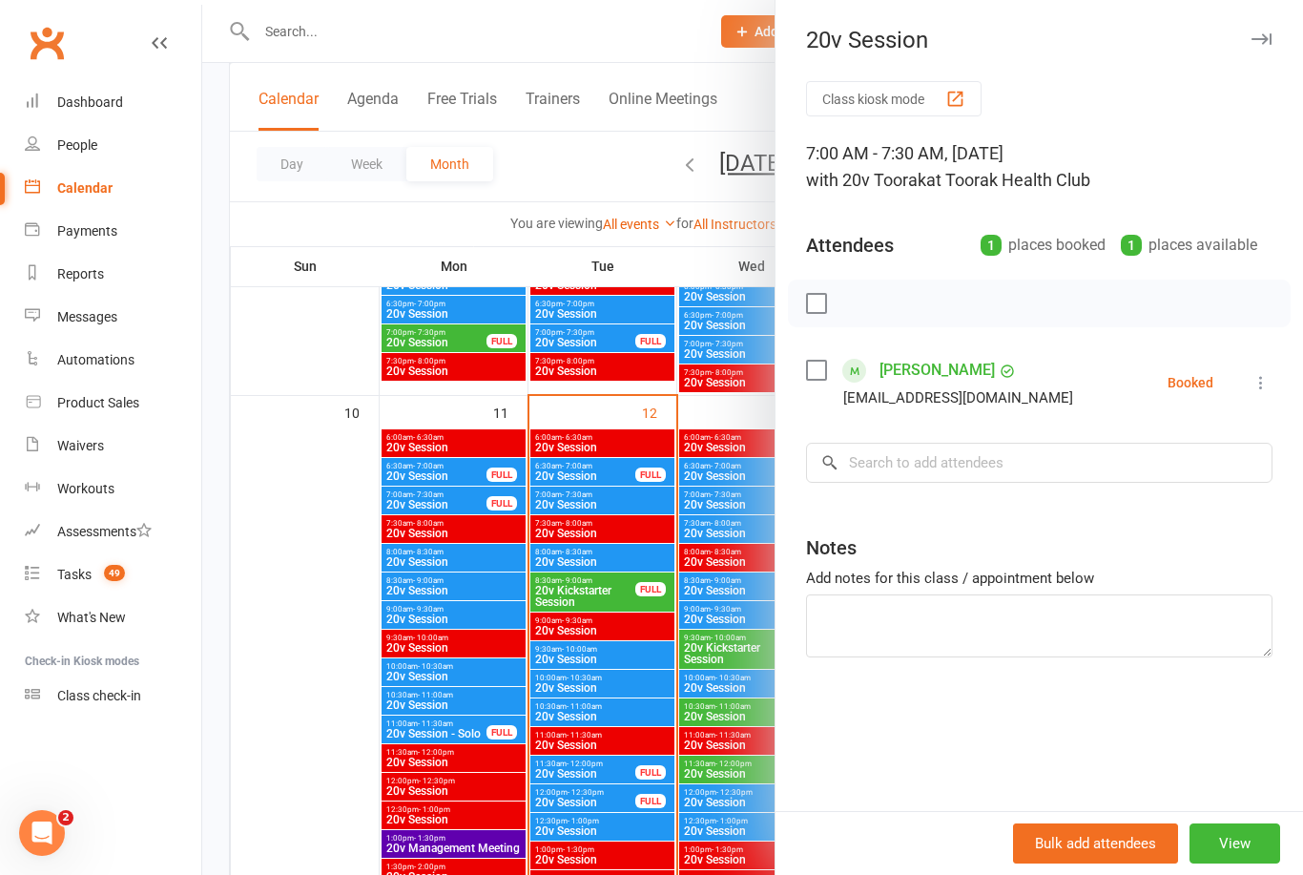
click at [611, 692] on div at bounding box center [752, 437] width 1101 height 875
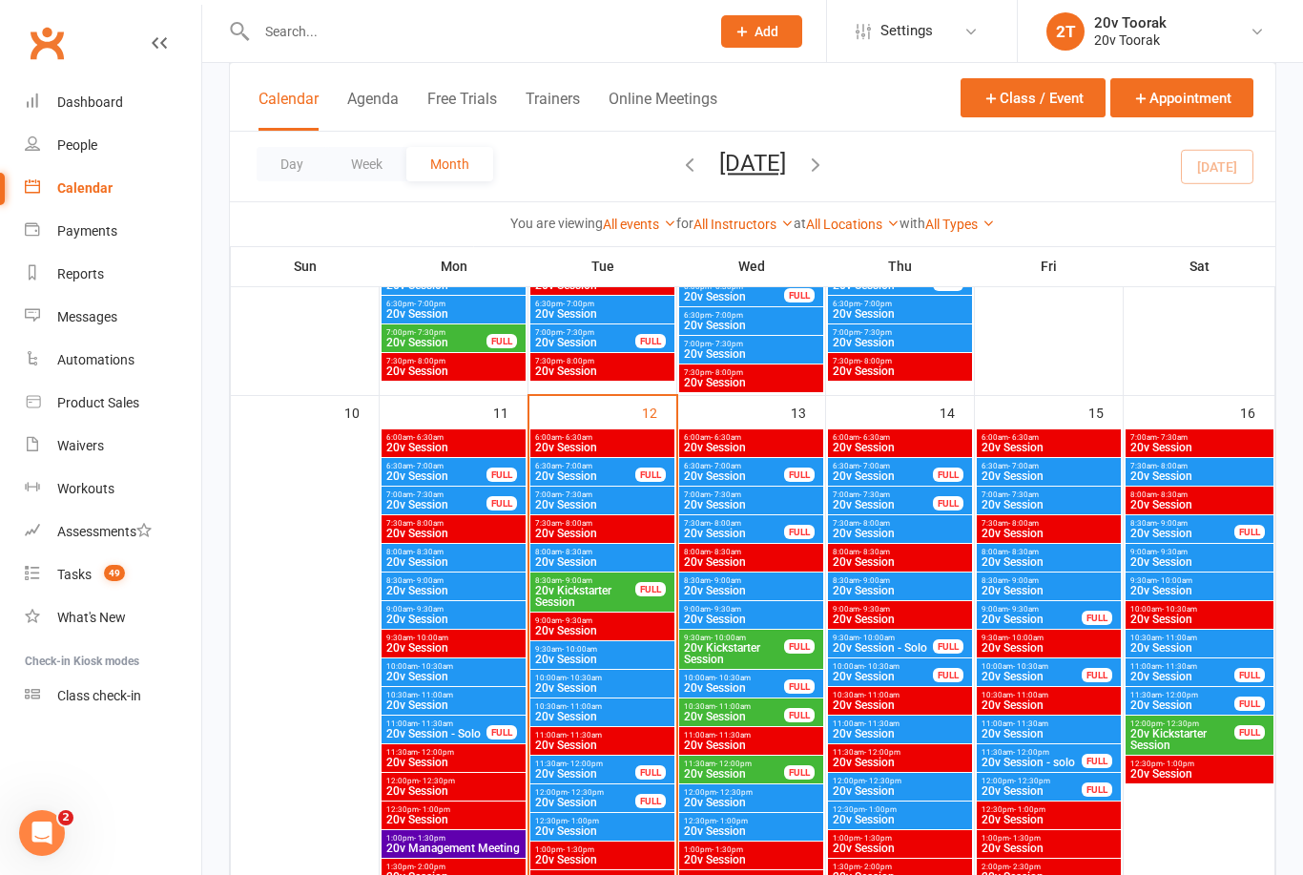
click at [438, 502] on span "20v Session" at bounding box center [436, 504] width 102 height 11
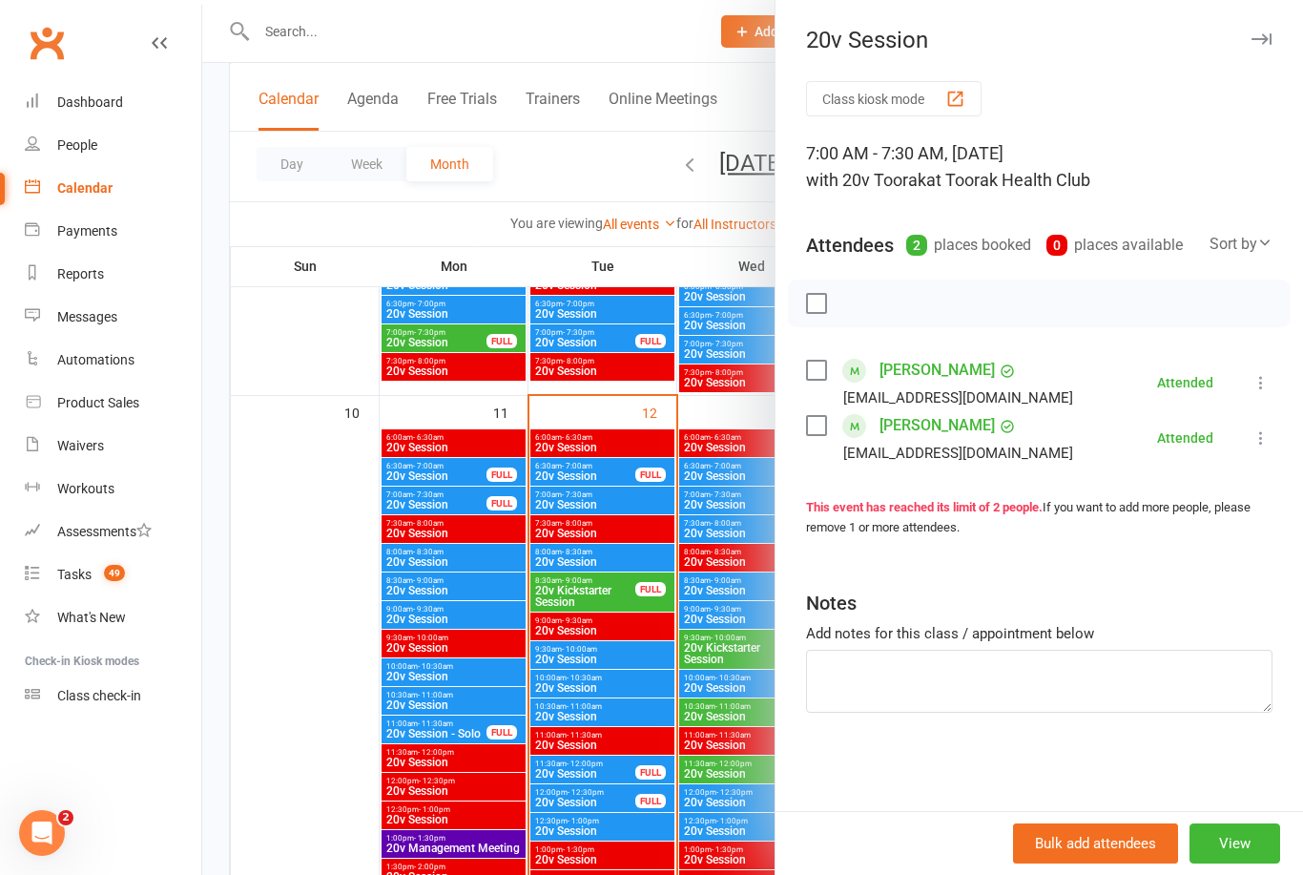
click at [445, 569] on div at bounding box center [752, 437] width 1101 height 875
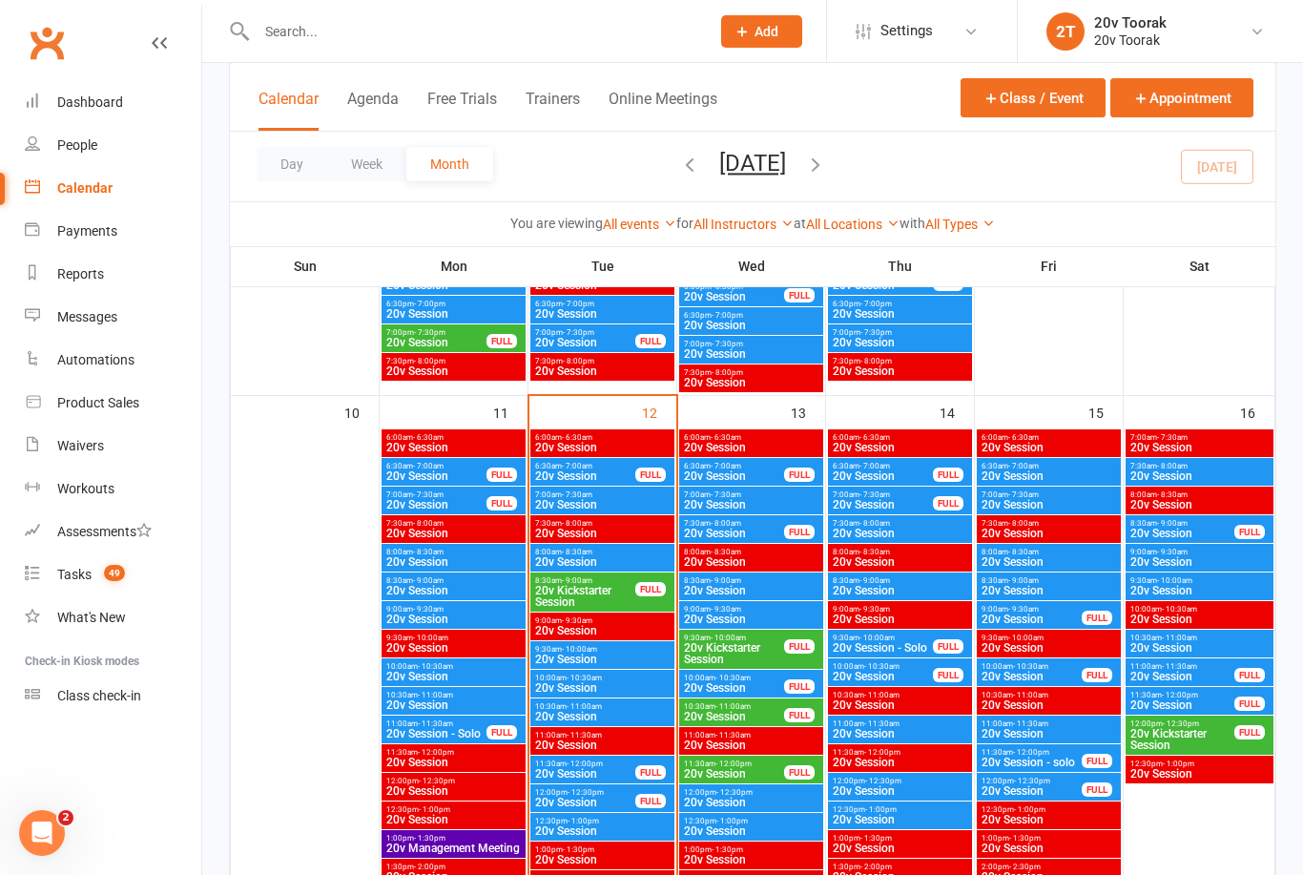
click at [886, 512] on div "7:00am - 7:30am 20v Session FULL" at bounding box center [900, 500] width 144 height 28
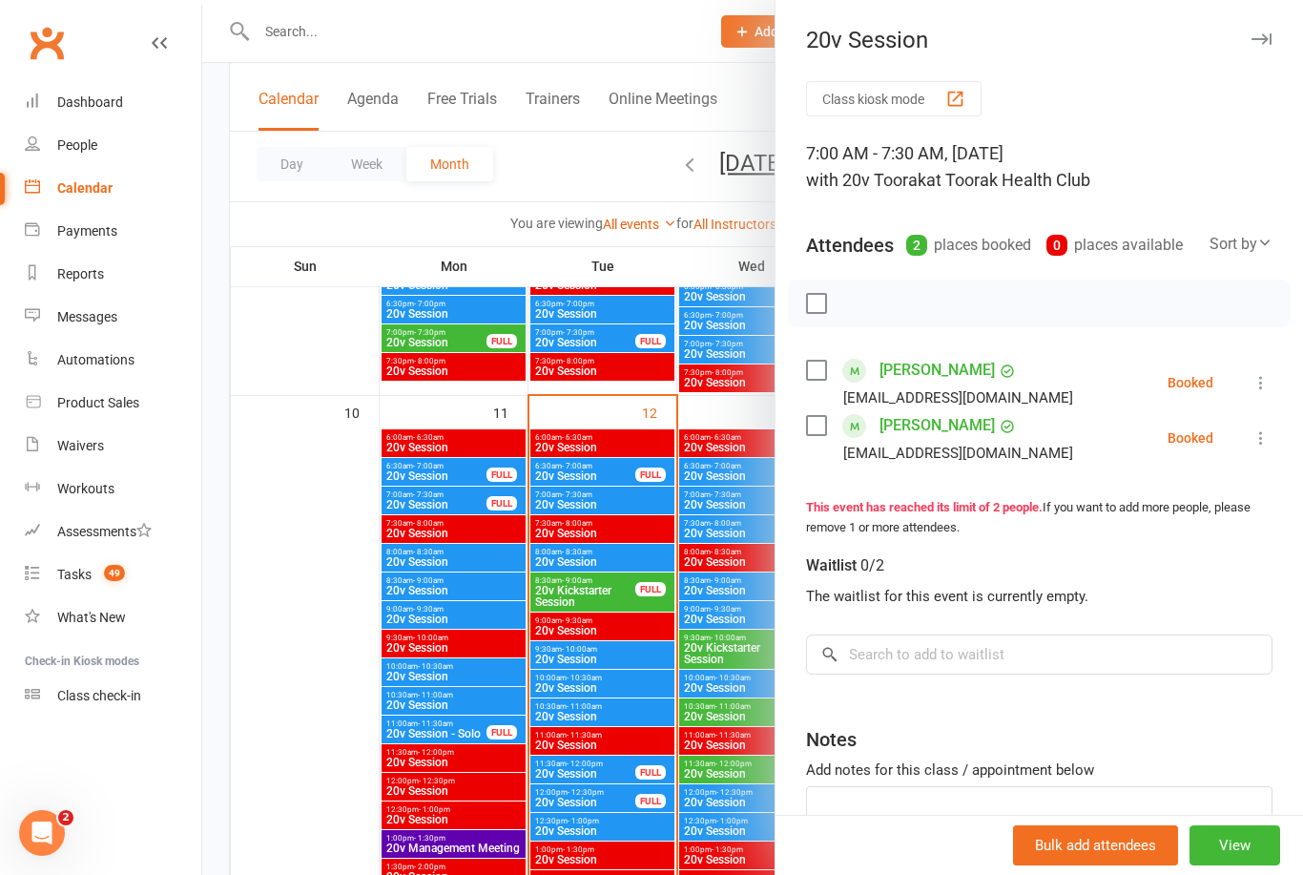
click at [481, 612] on div at bounding box center [752, 437] width 1101 height 875
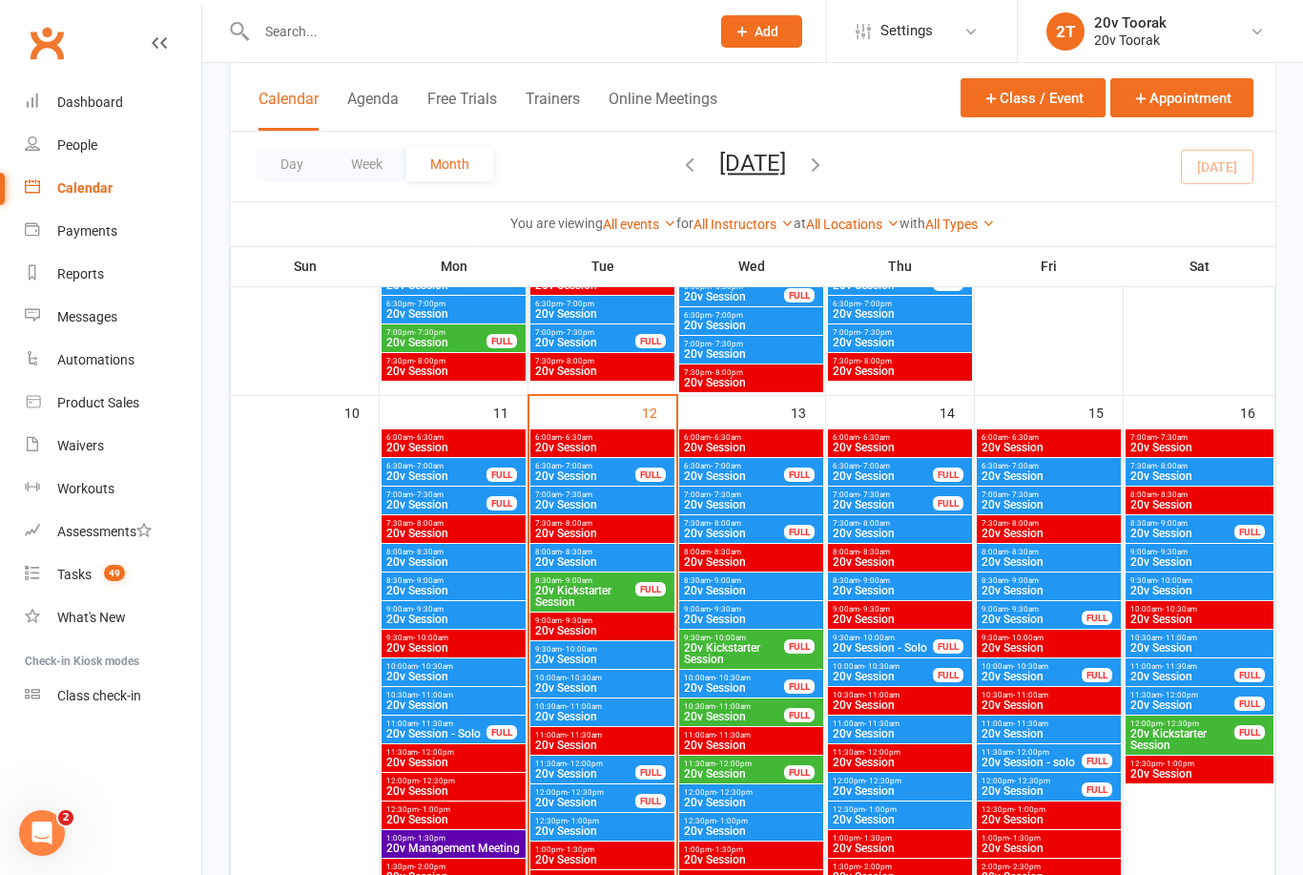
click at [416, 500] on span "20v Session" at bounding box center [436, 504] width 102 height 11
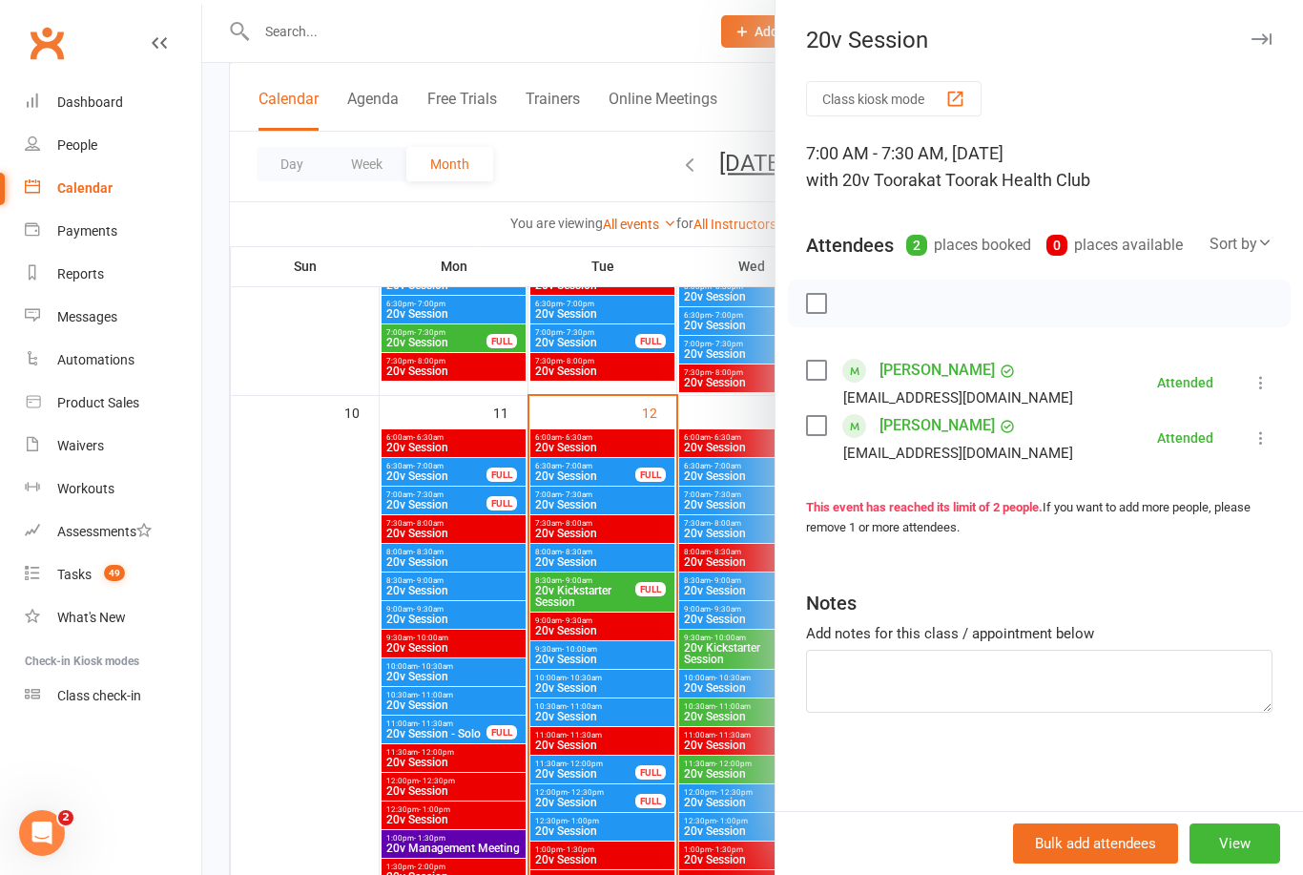
click at [698, 507] on div at bounding box center [752, 437] width 1101 height 875
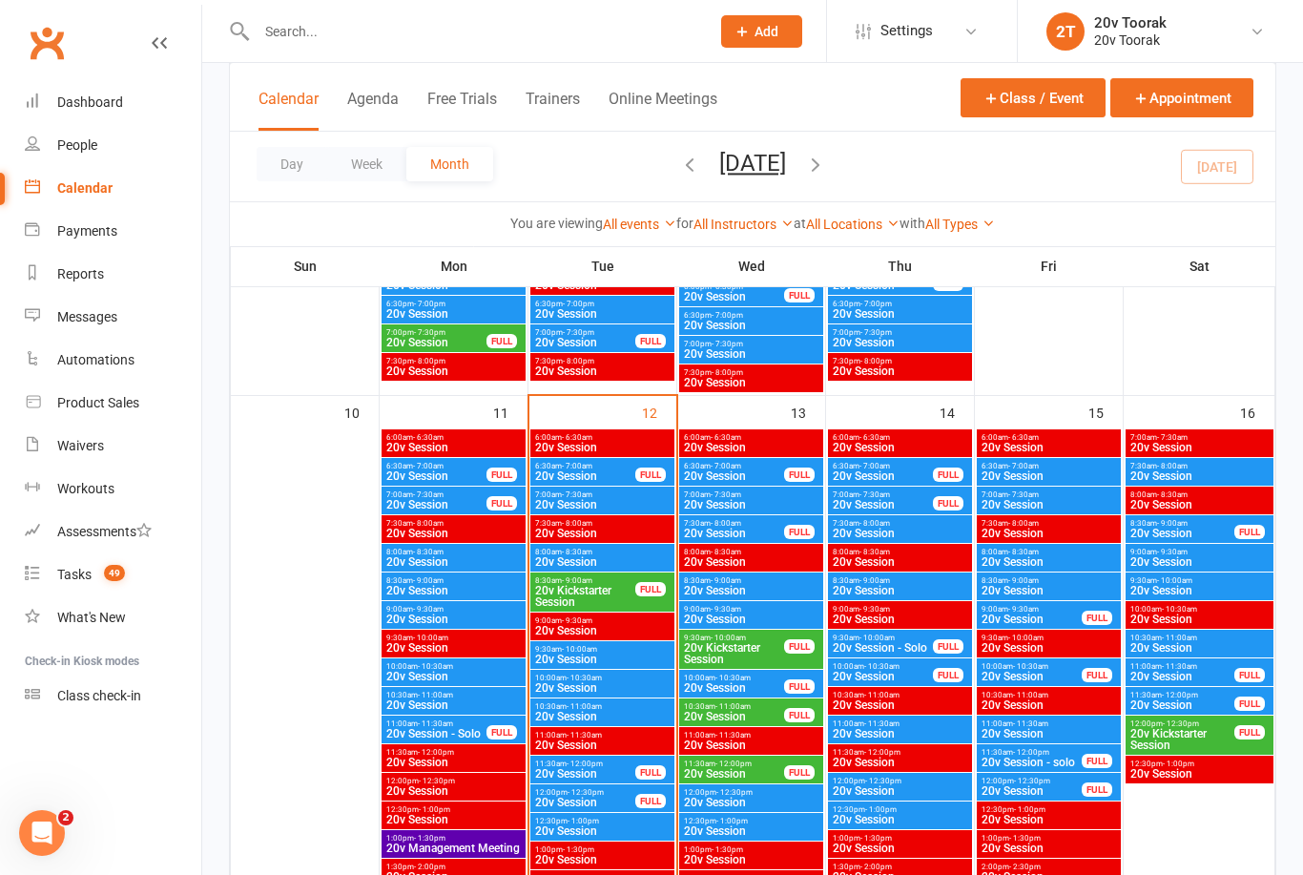
click at [854, 528] on span "20v Session" at bounding box center [900, 533] width 136 height 11
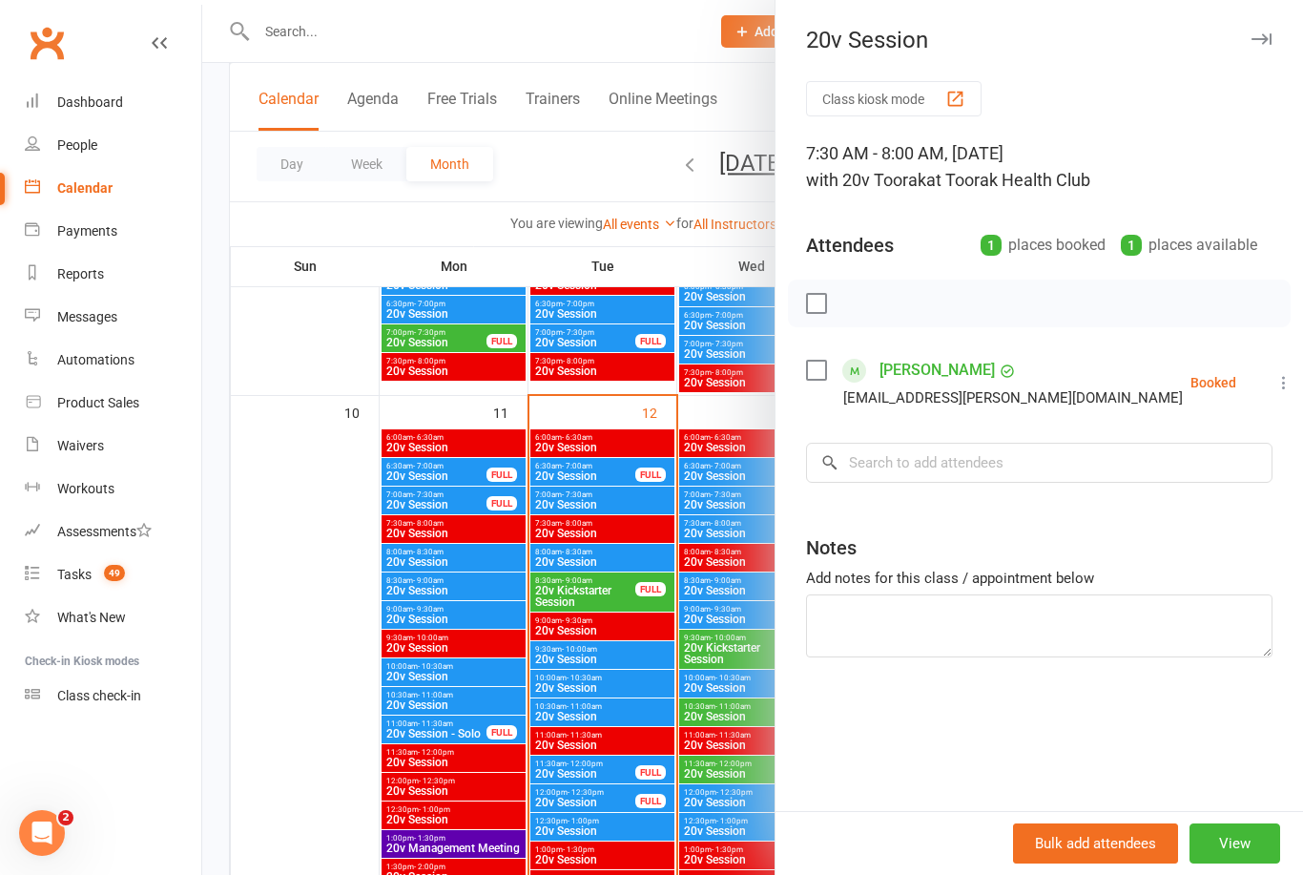
click at [712, 530] on div at bounding box center [752, 437] width 1101 height 875
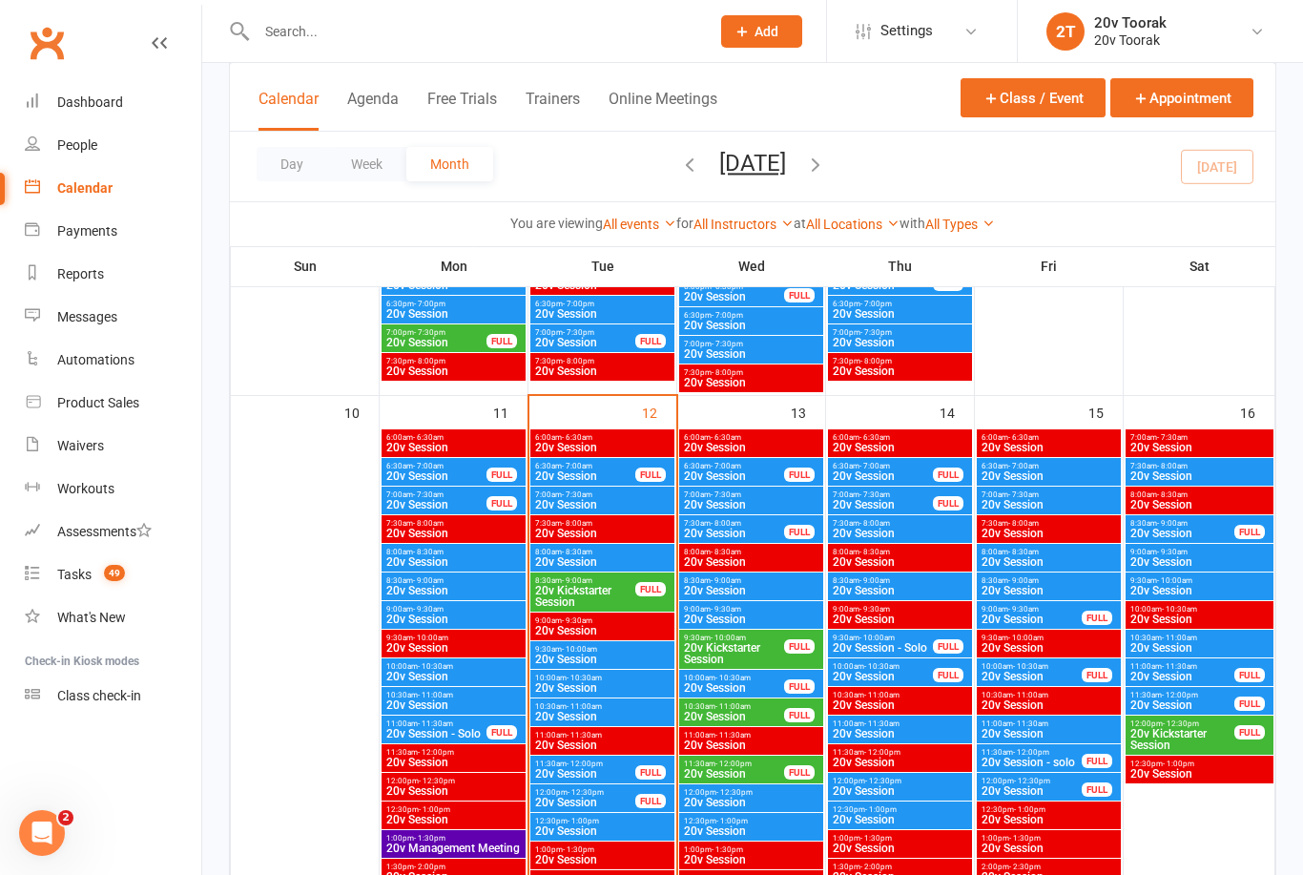
click at [871, 470] on span "20v Session" at bounding box center [883, 475] width 102 height 11
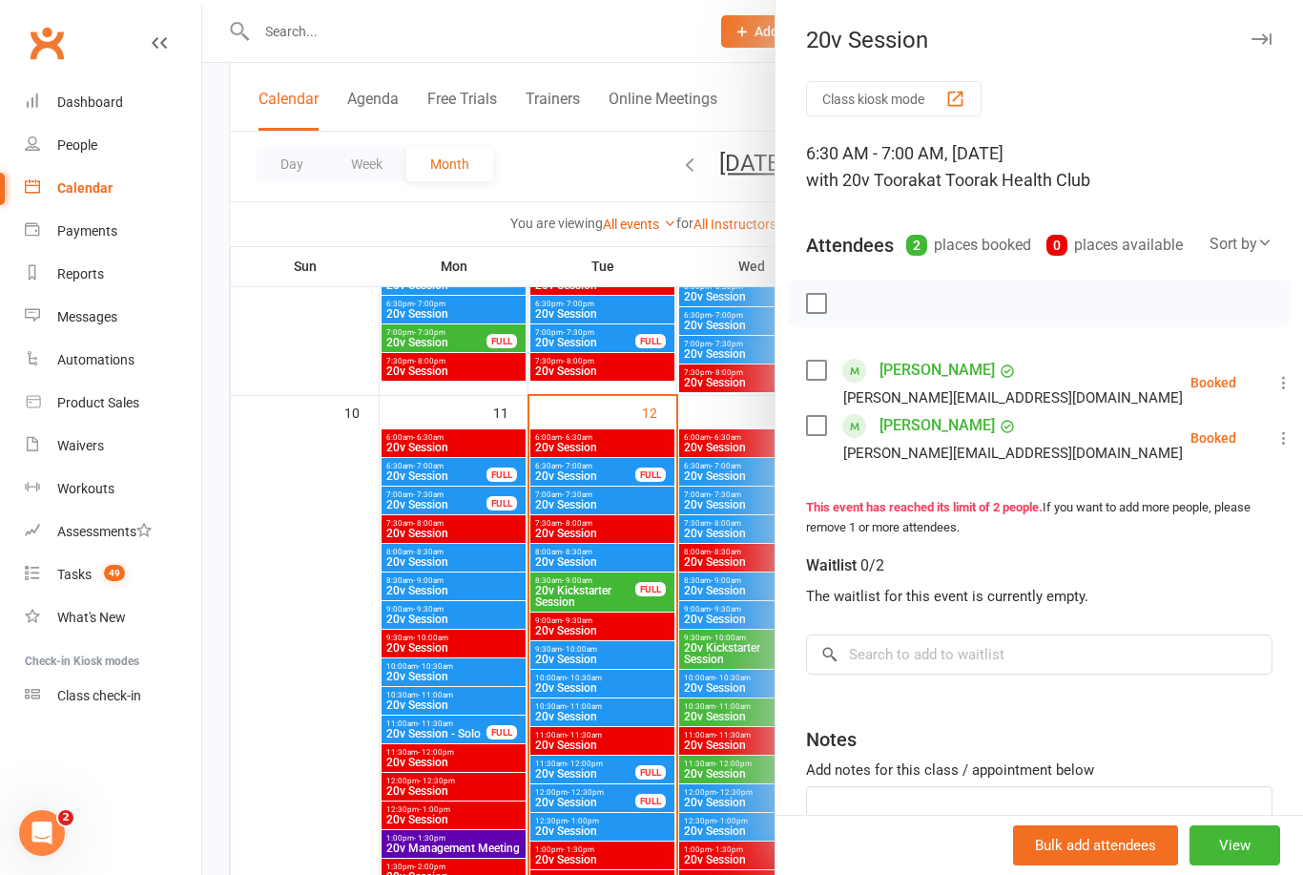
click at [692, 534] on div at bounding box center [752, 437] width 1101 height 875
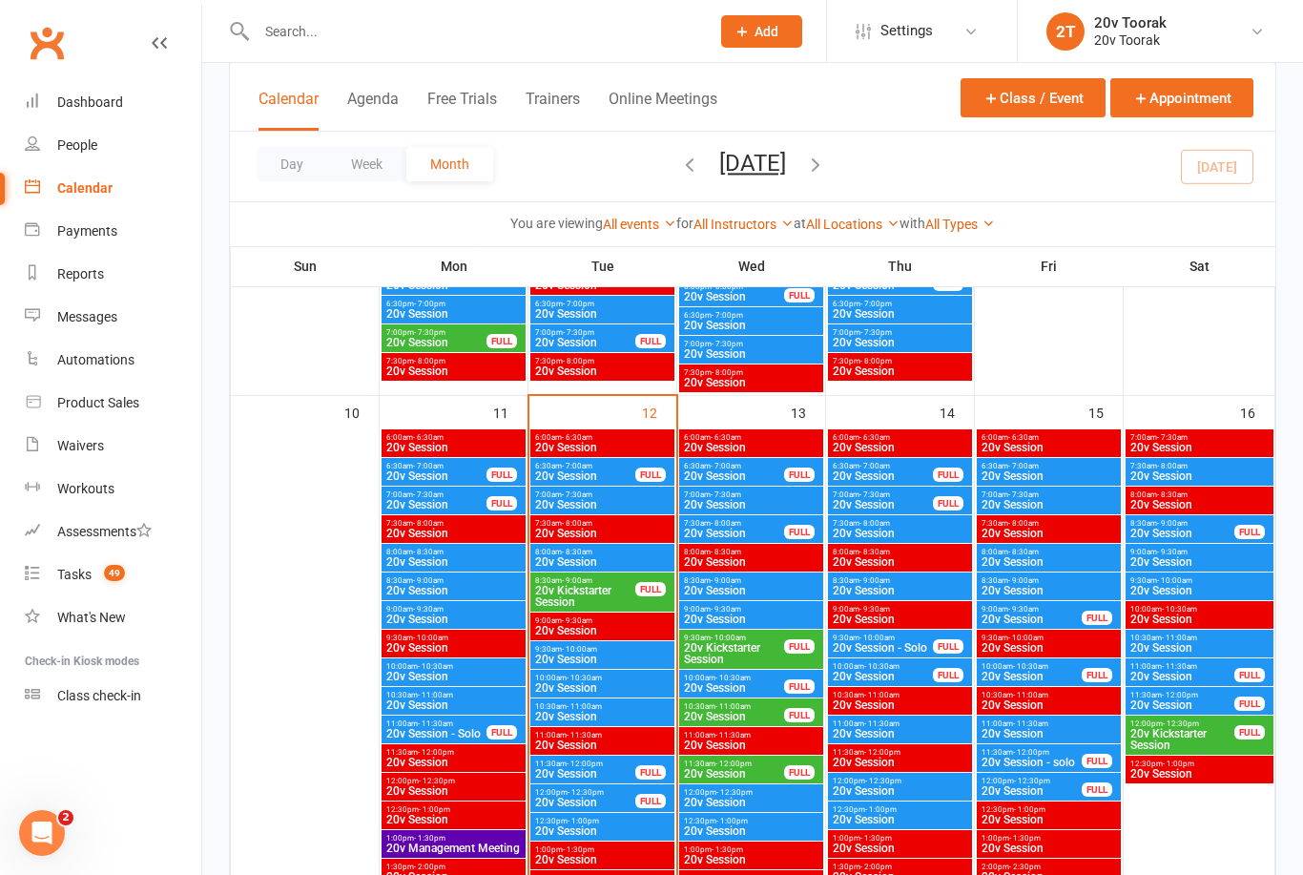
click at [906, 540] on div "7:30am - 8:00am 20v Session" at bounding box center [900, 529] width 144 height 28
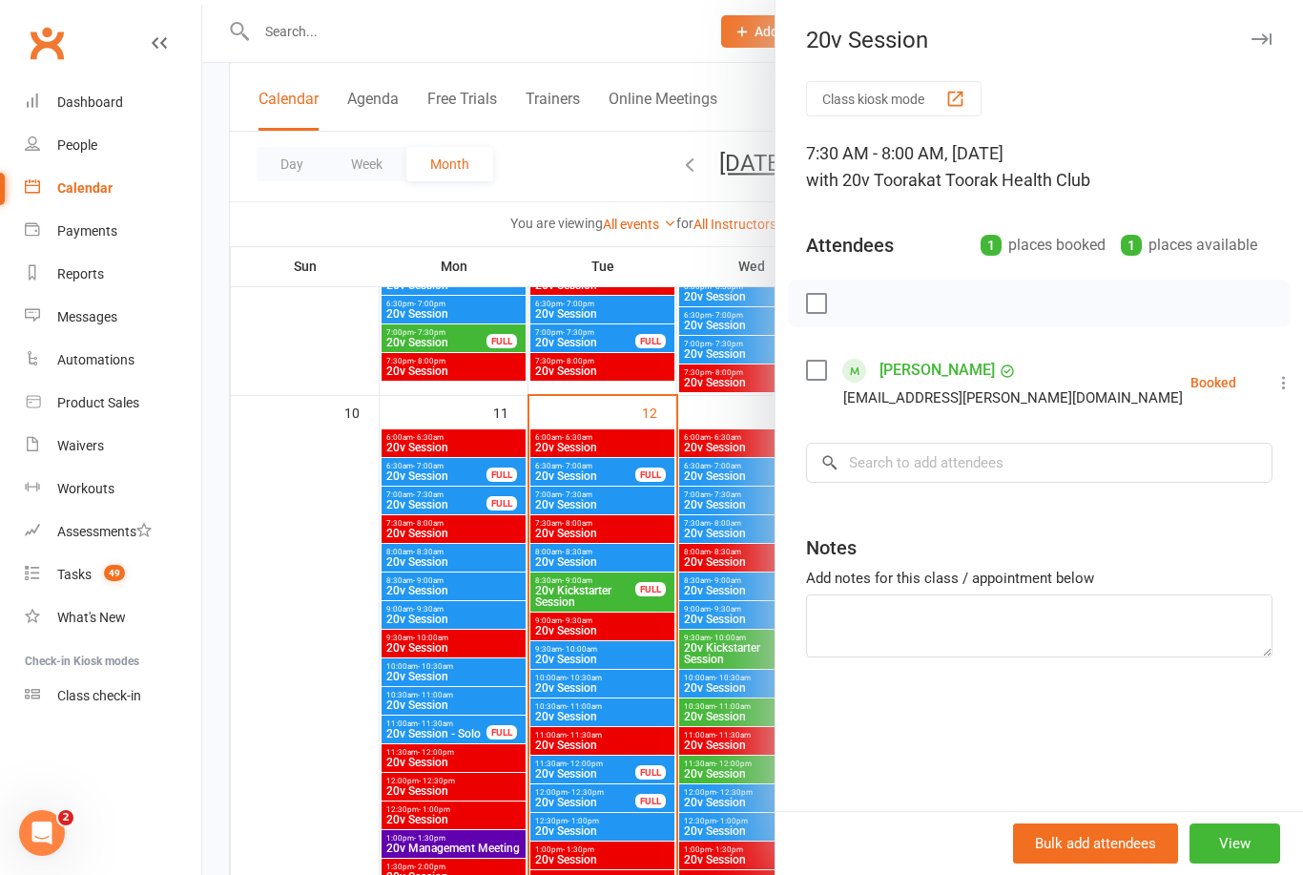
click at [726, 552] on div at bounding box center [752, 437] width 1101 height 875
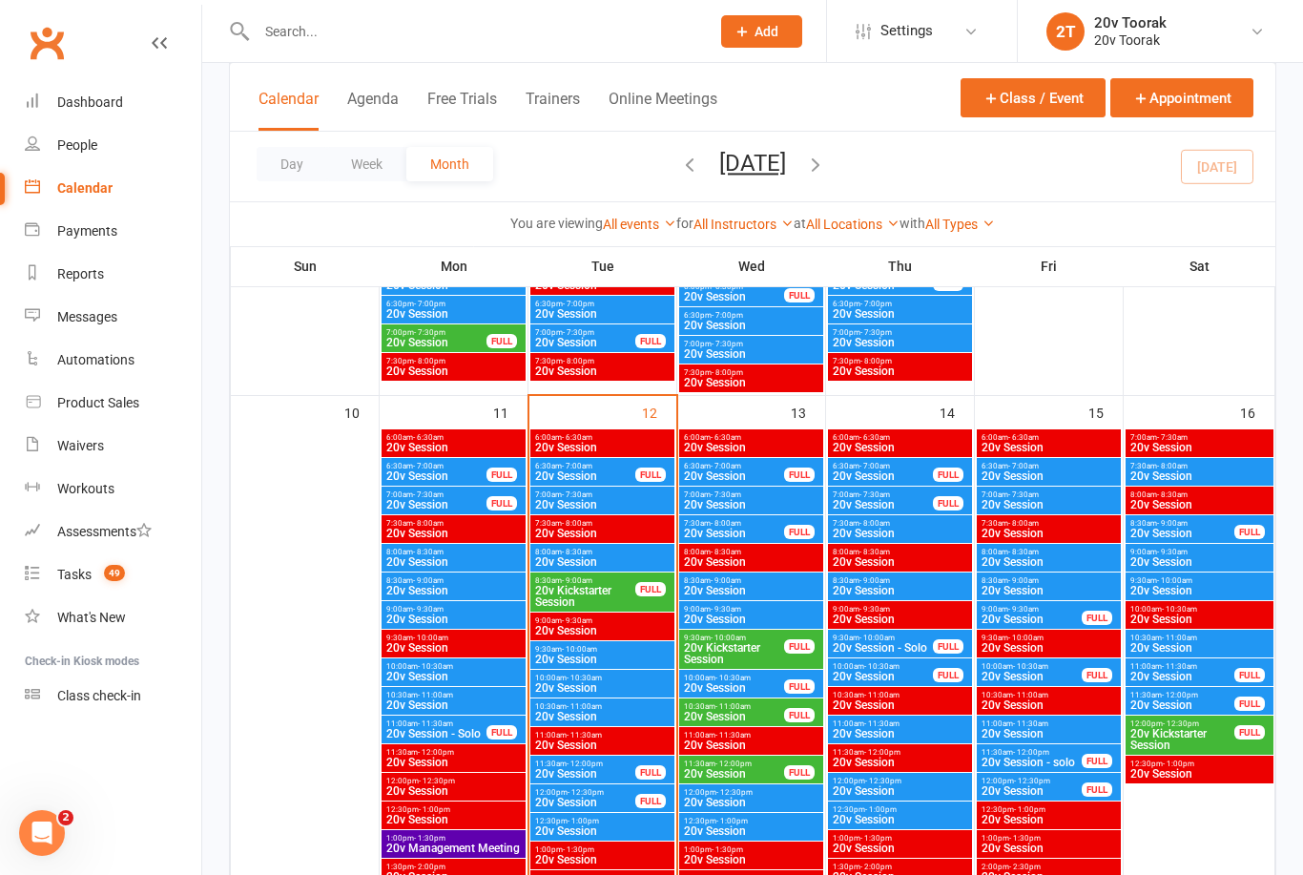
click at [873, 590] on span "20v Session" at bounding box center [900, 590] width 136 height 11
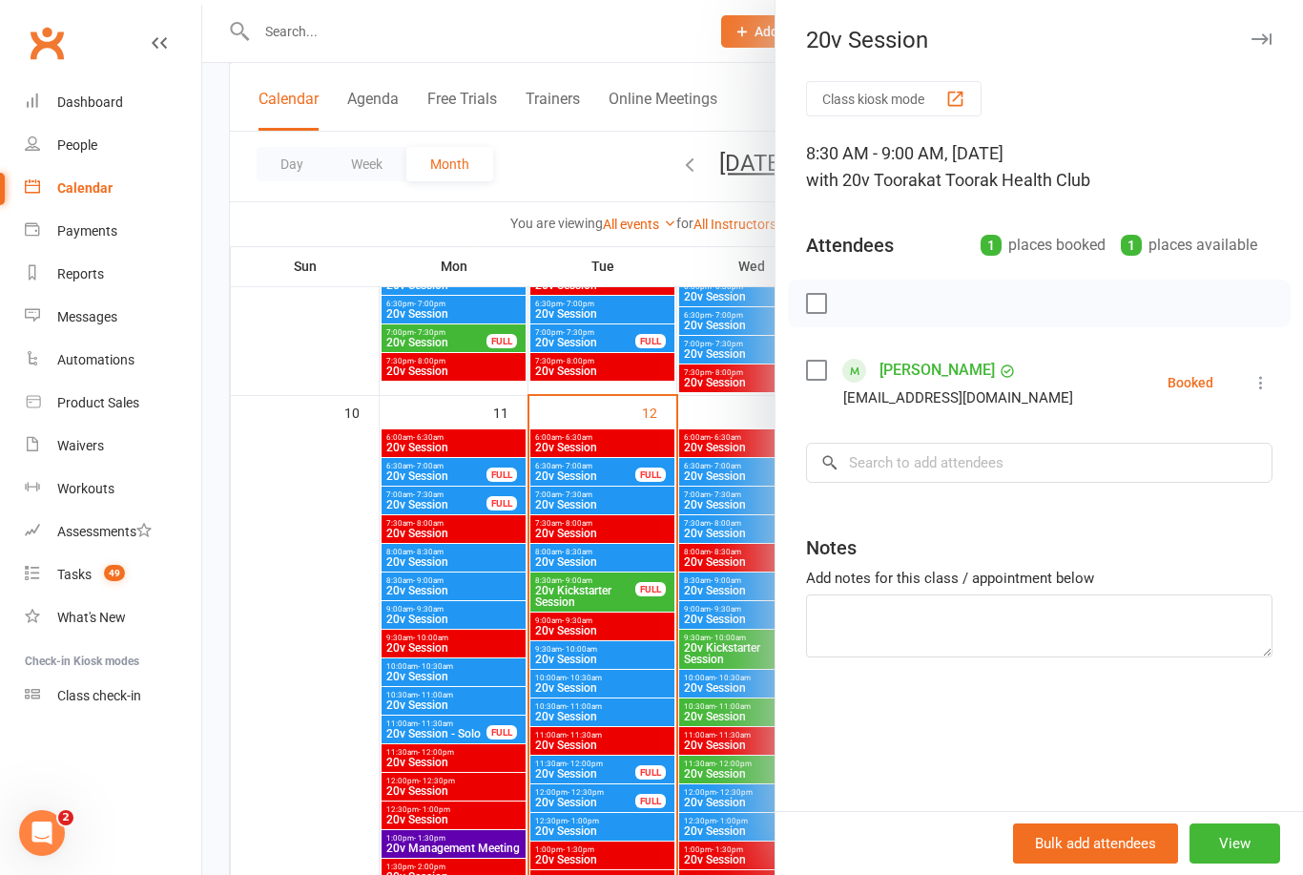
click at [711, 619] on div at bounding box center [752, 437] width 1101 height 875
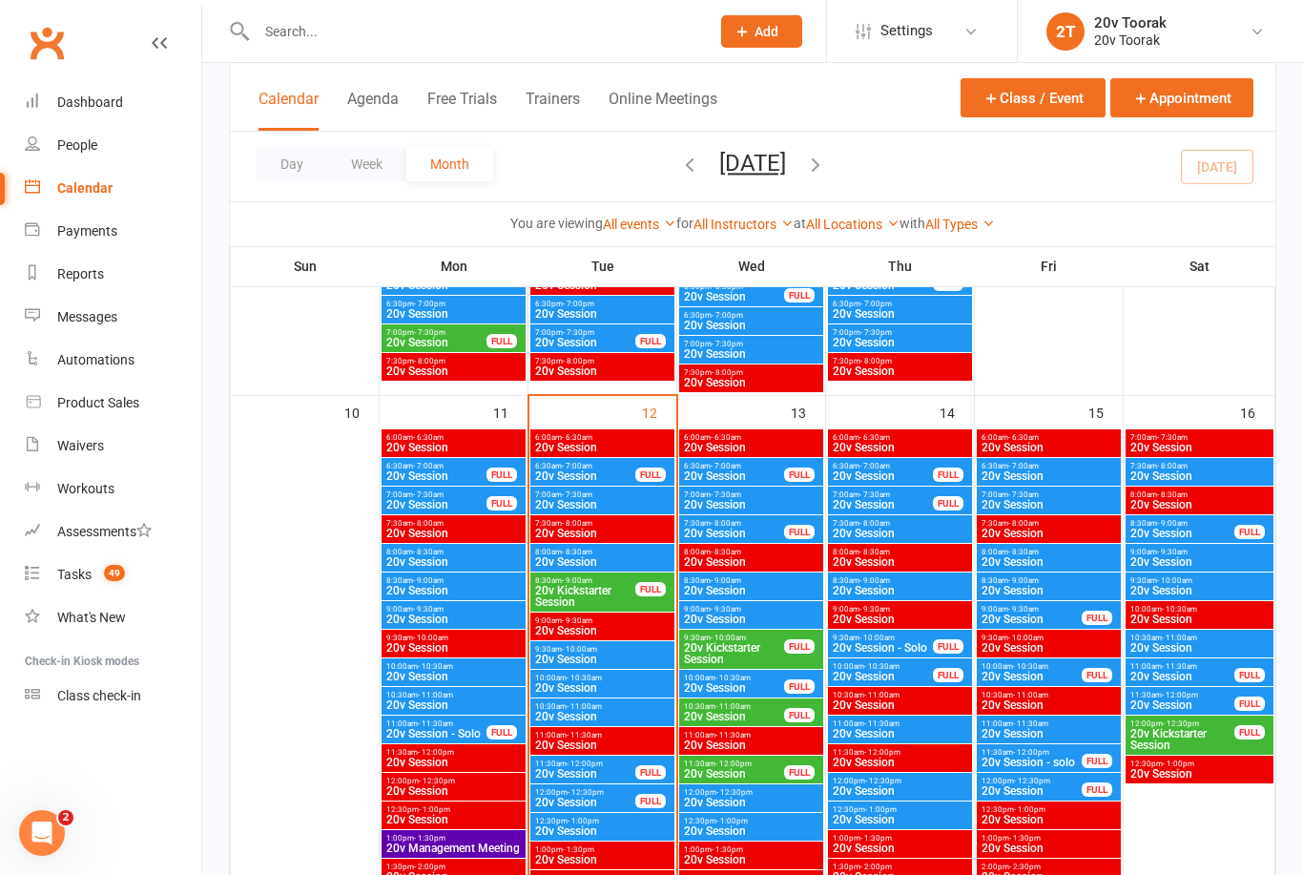
click at [891, 529] on span "20v Session" at bounding box center [900, 533] width 136 height 11
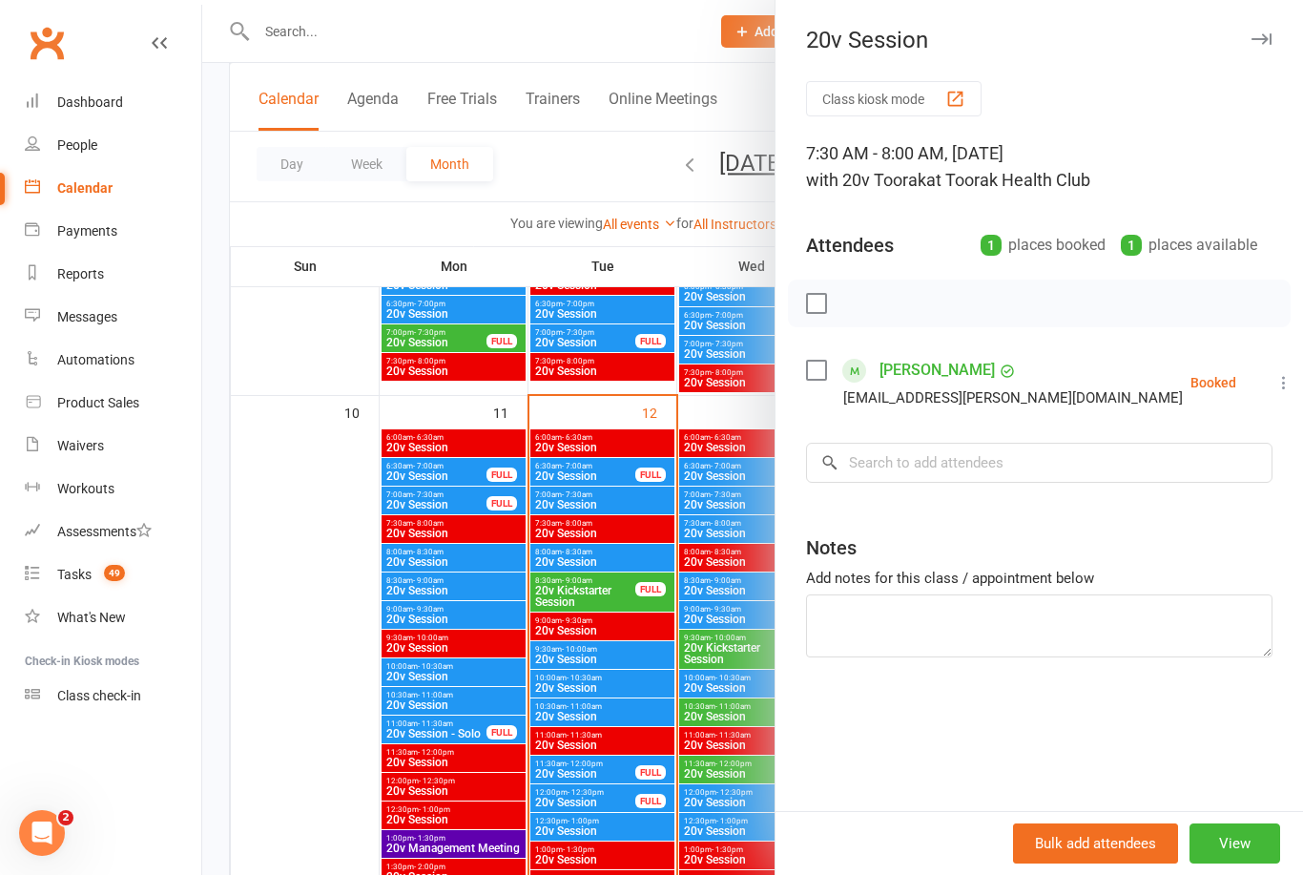
click at [709, 561] on div at bounding box center [752, 437] width 1101 height 875
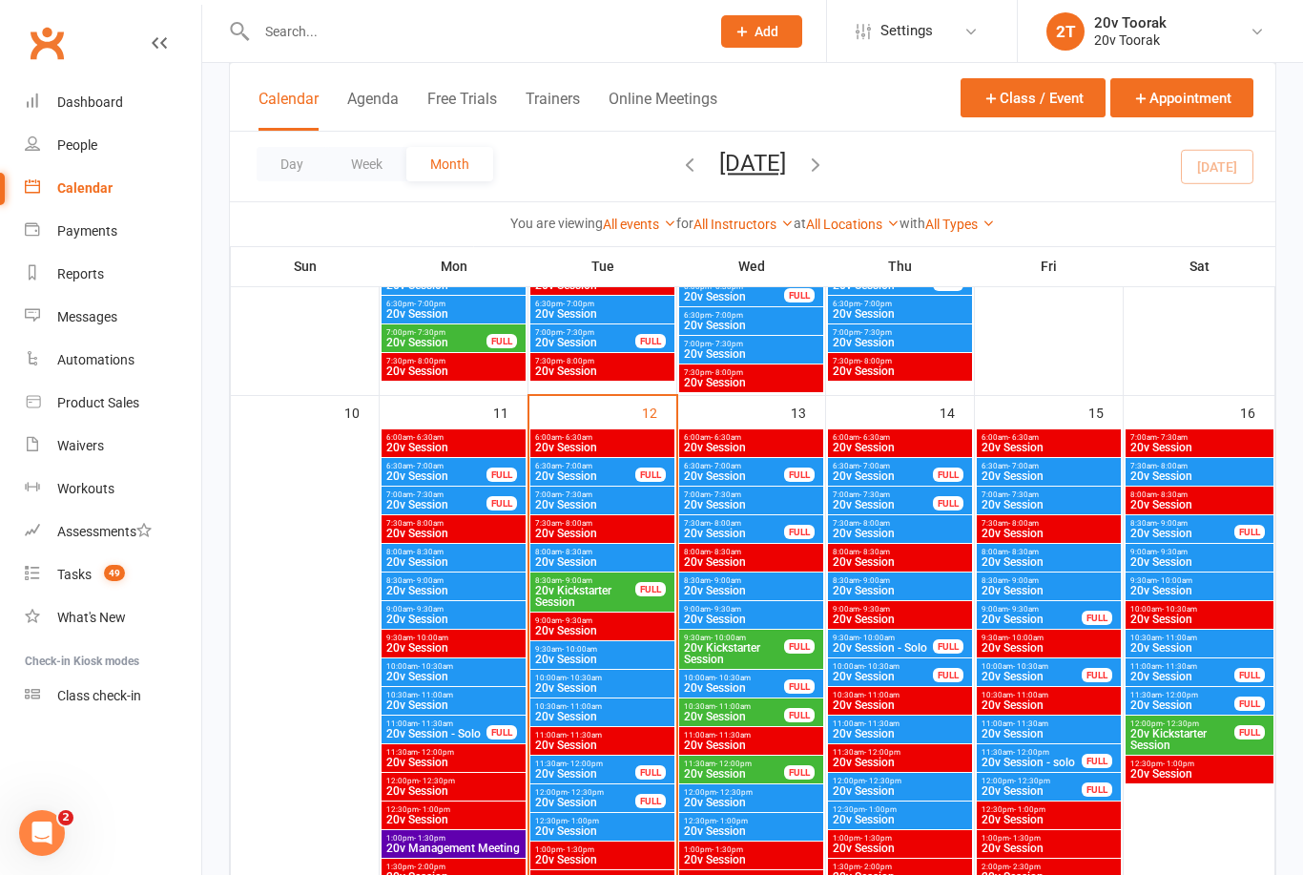
click at [884, 504] on span "20v Session" at bounding box center [883, 504] width 102 height 11
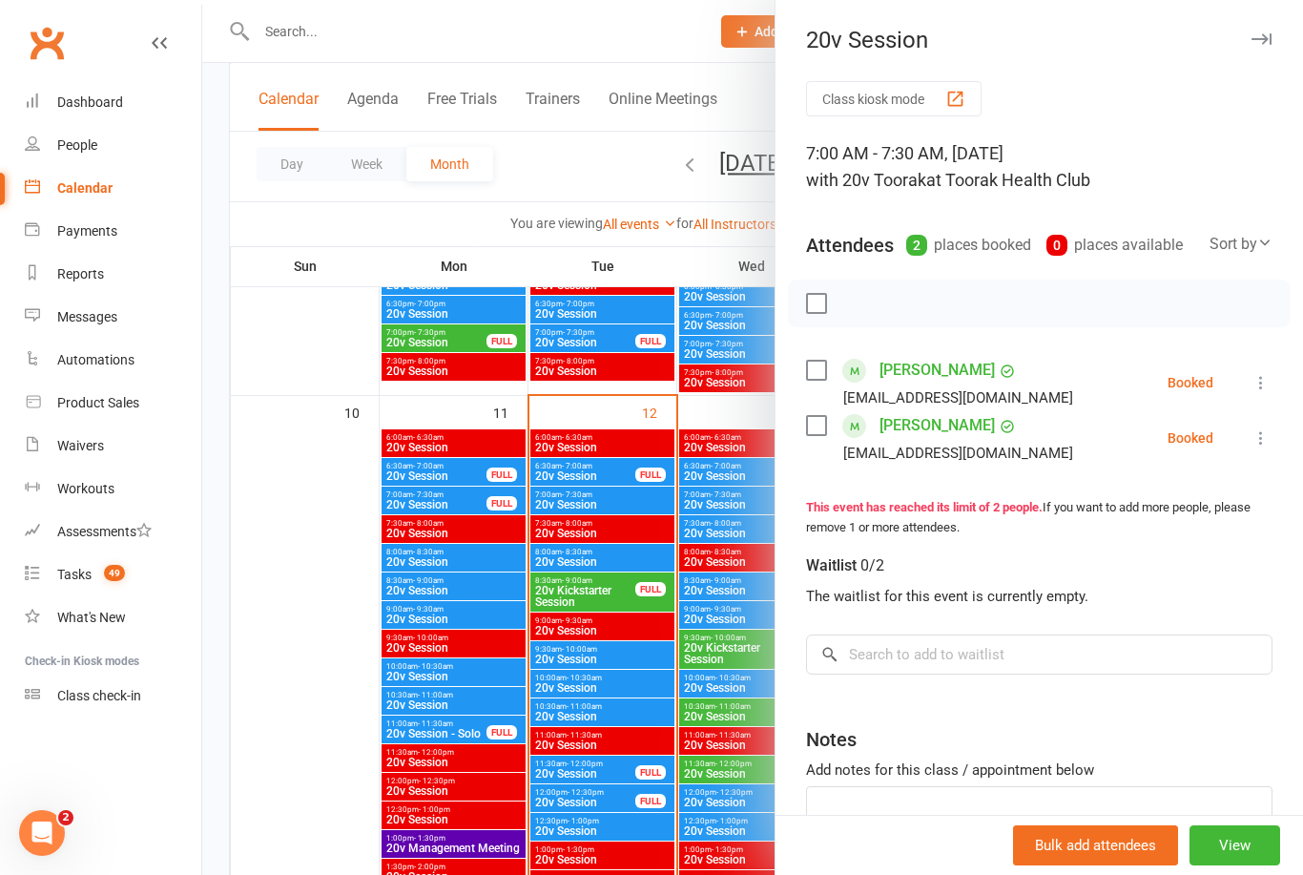
click at [562, 590] on div at bounding box center [752, 437] width 1101 height 875
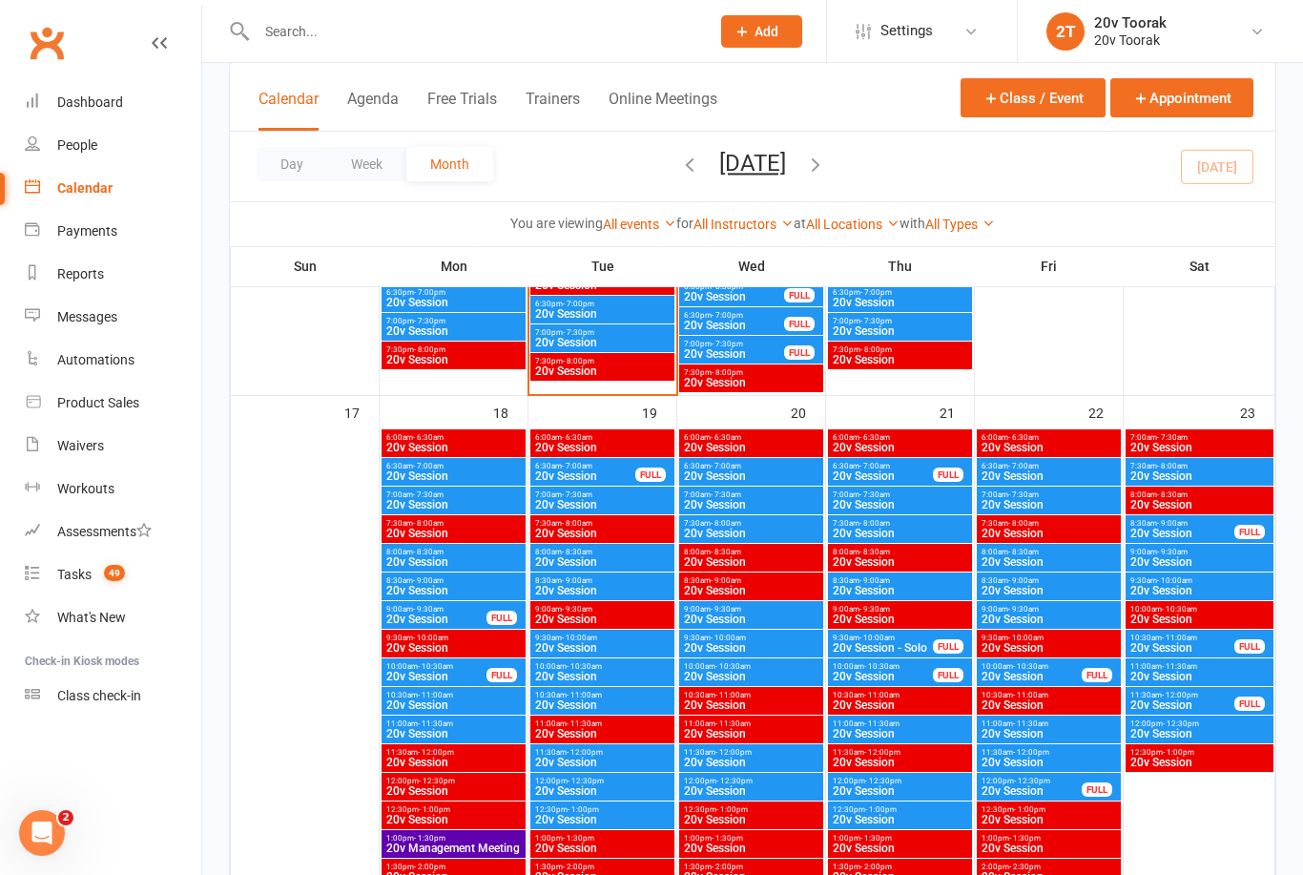
scroll to position [2622, 0]
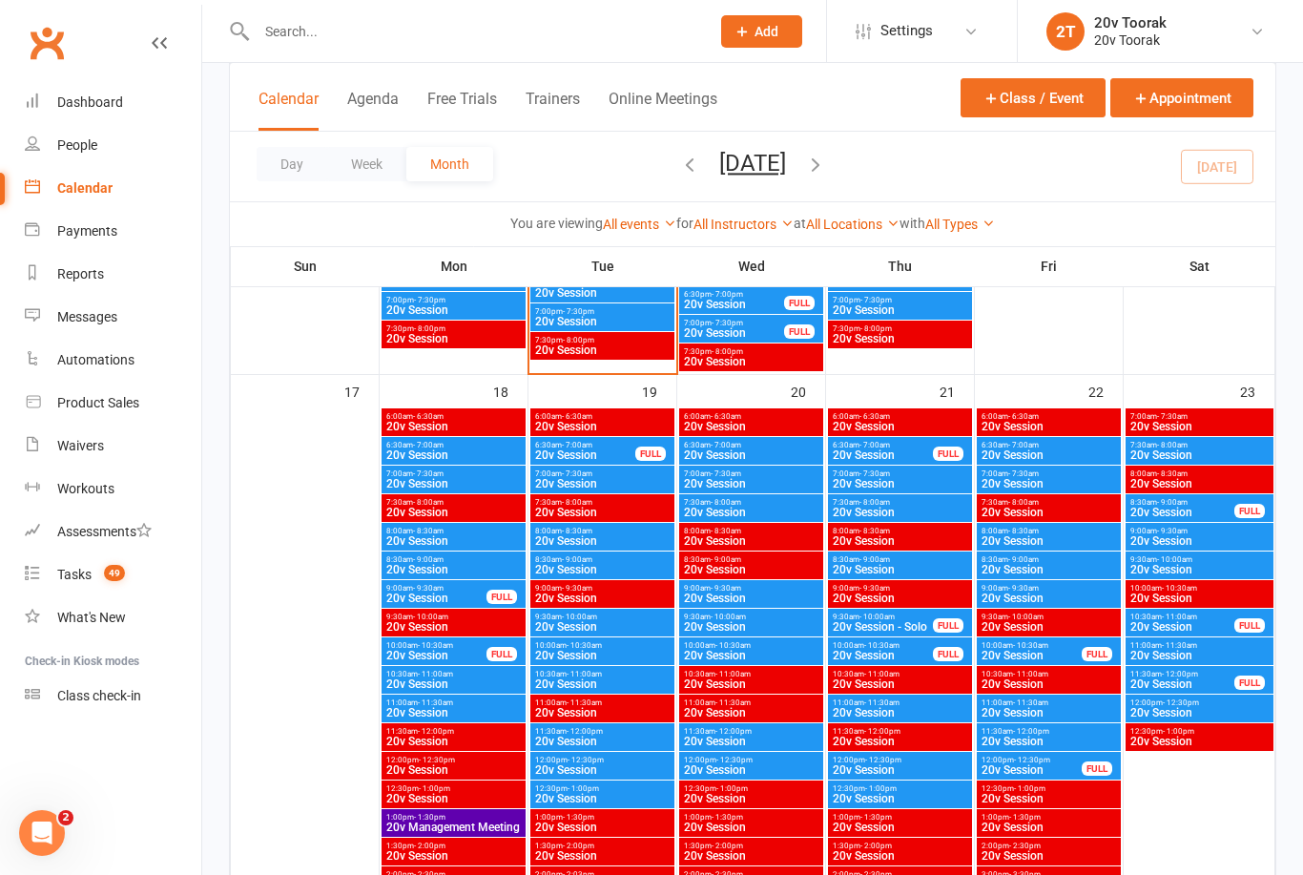
click at [868, 484] on span "20v Session" at bounding box center [900, 483] width 136 height 11
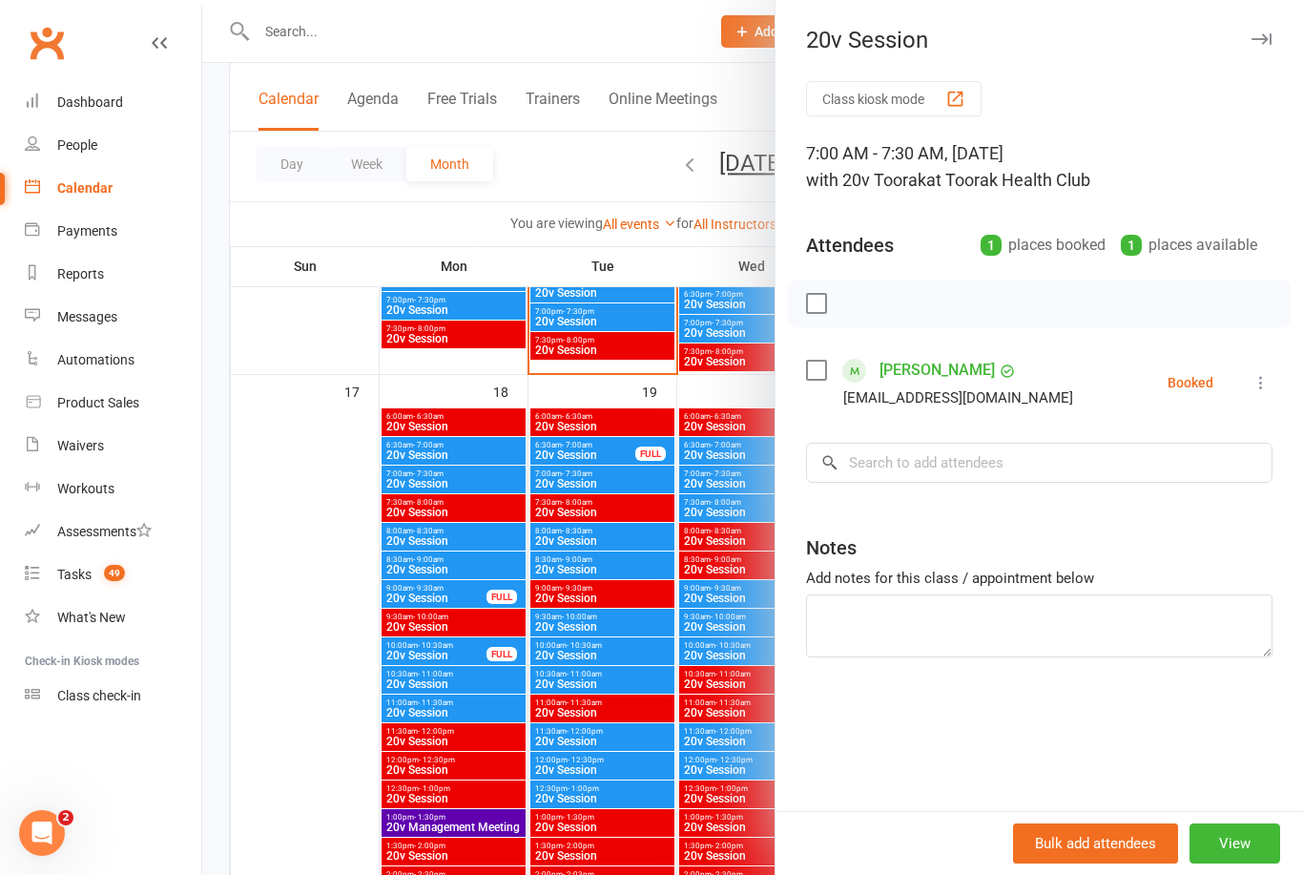
click at [702, 493] on div at bounding box center [752, 437] width 1101 height 875
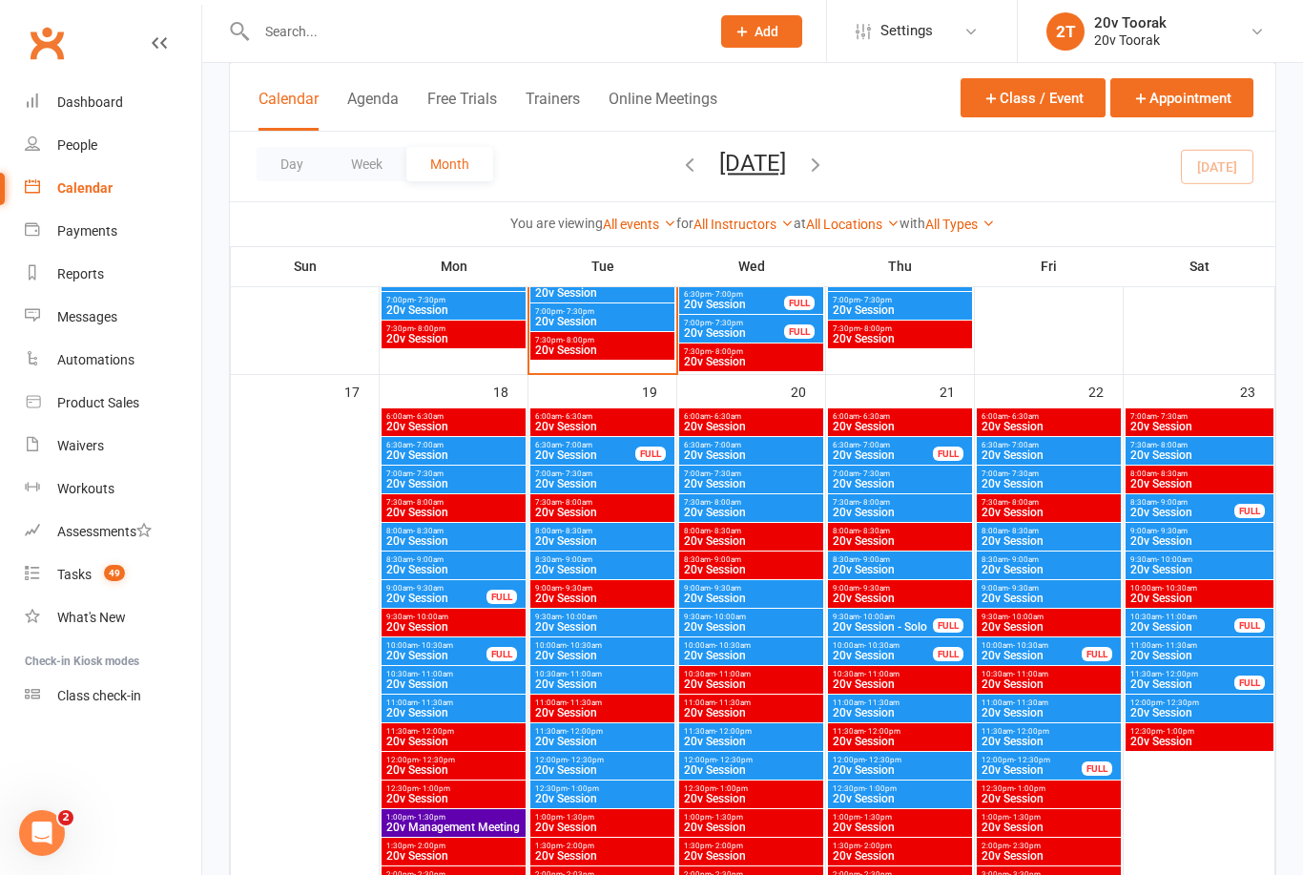
click at [465, 479] on span "20v Session" at bounding box center [453, 483] width 136 height 11
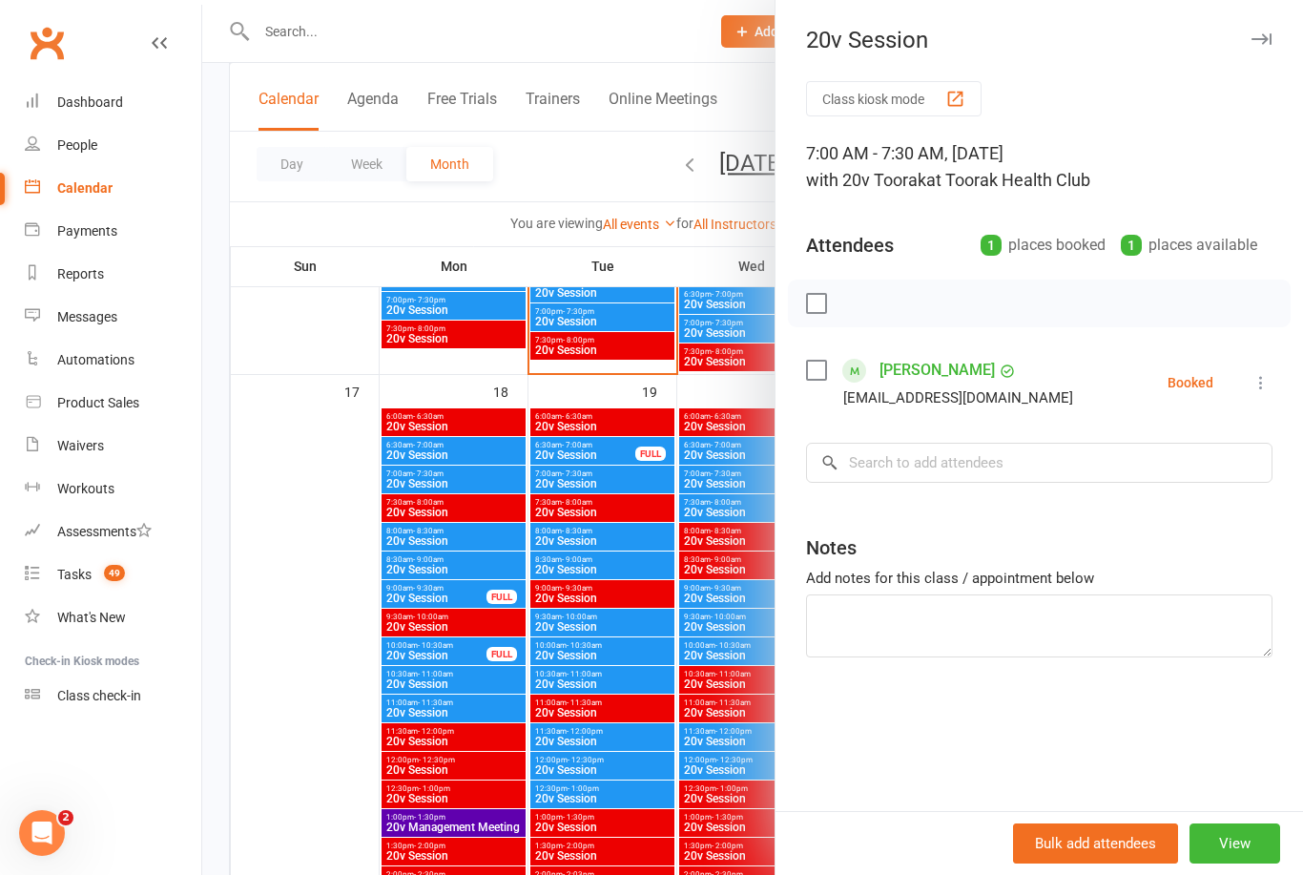
click at [508, 617] on div at bounding box center [752, 437] width 1101 height 875
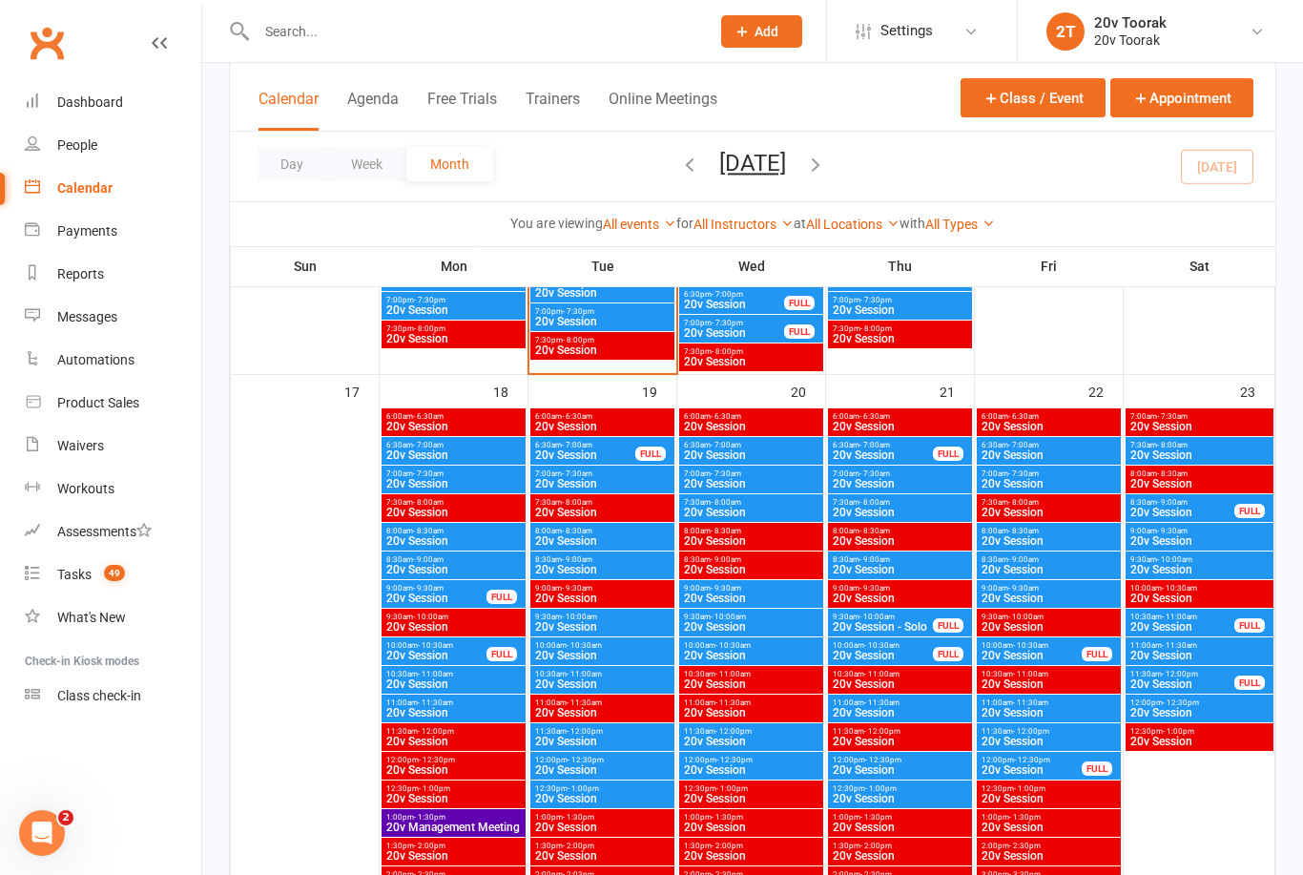
click at [898, 460] on span "20v Session" at bounding box center [883, 454] width 102 height 11
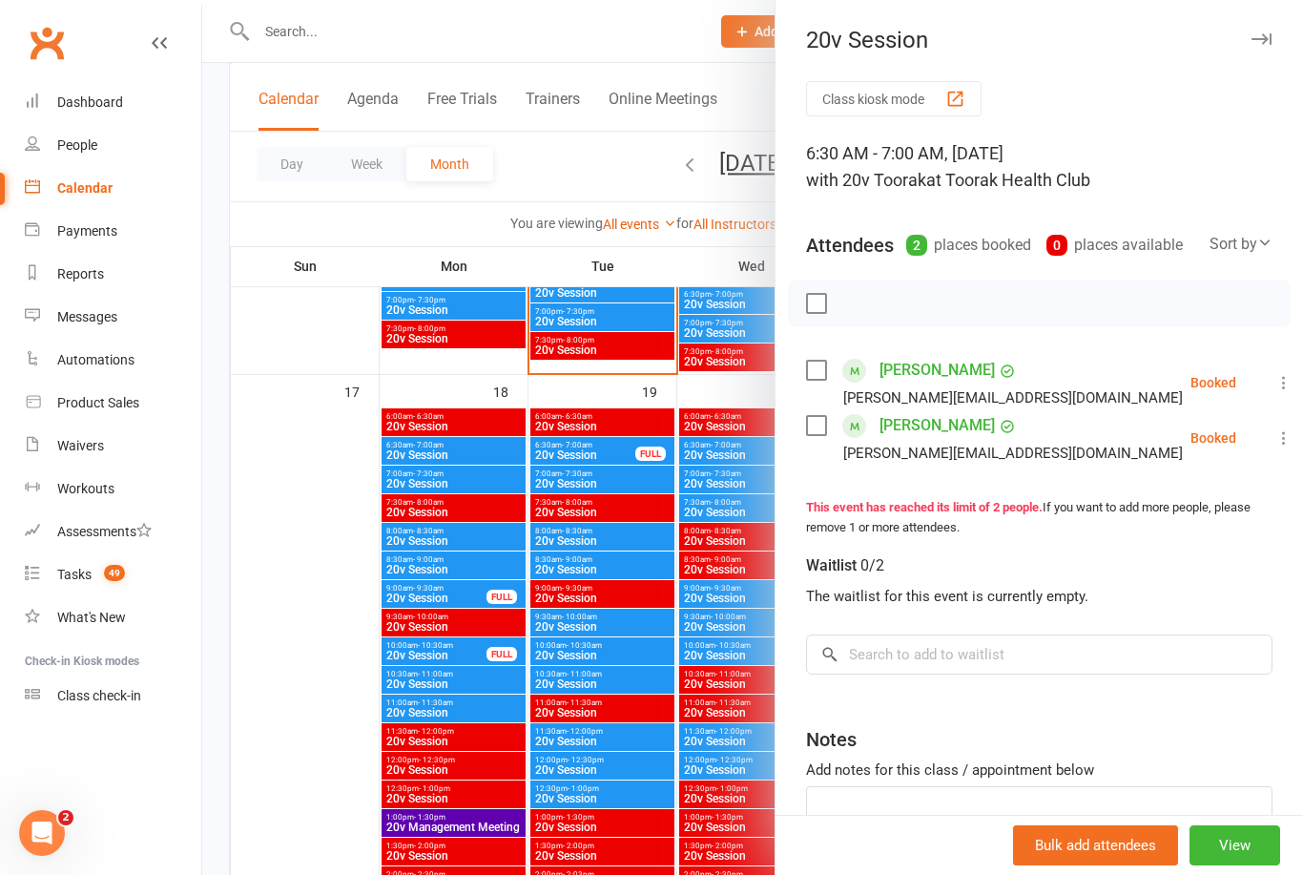
click at [666, 499] on div at bounding box center [752, 437] width 1101 height 875
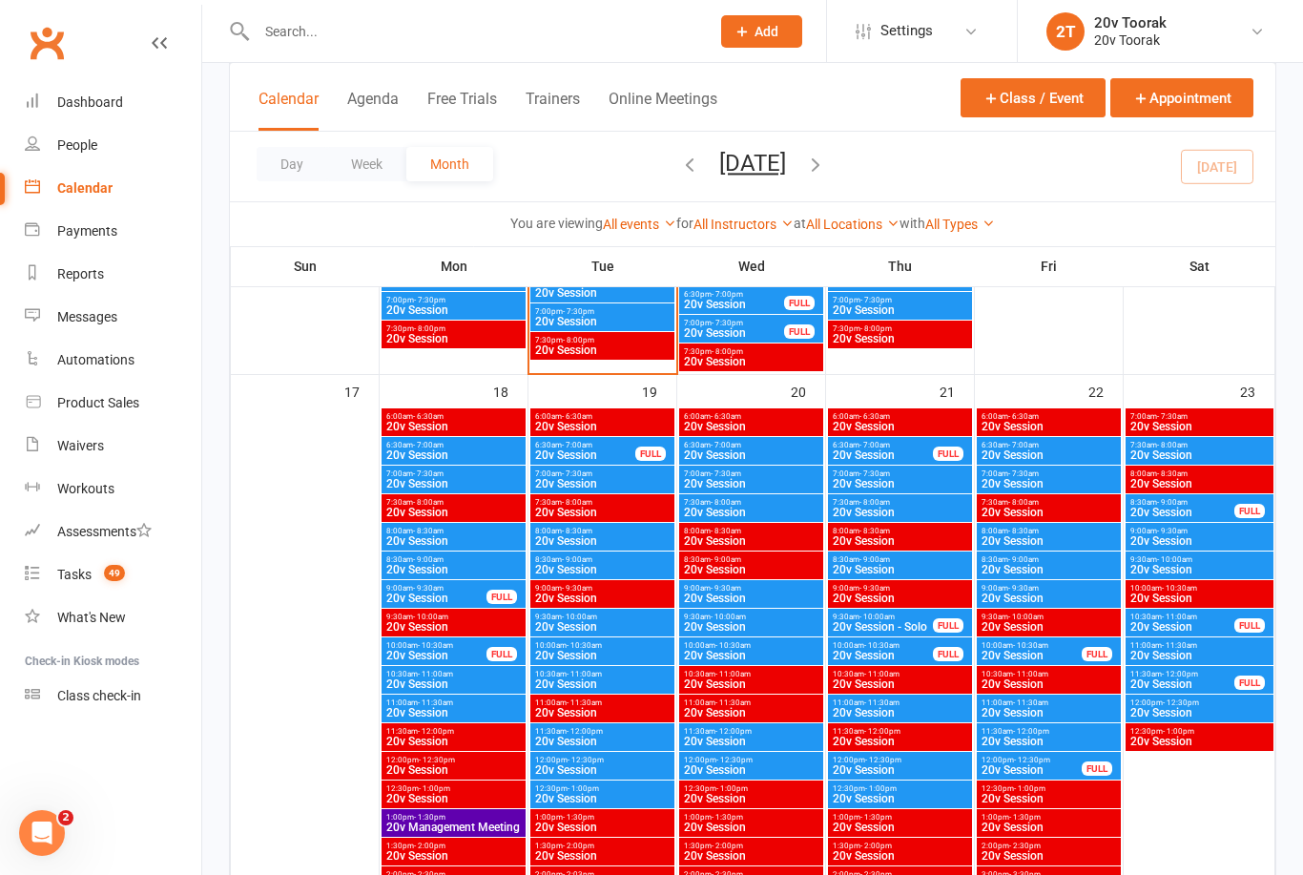
click at [884, 507] on span "20v Session" at bounding box center [900, 512] width 136 height 11
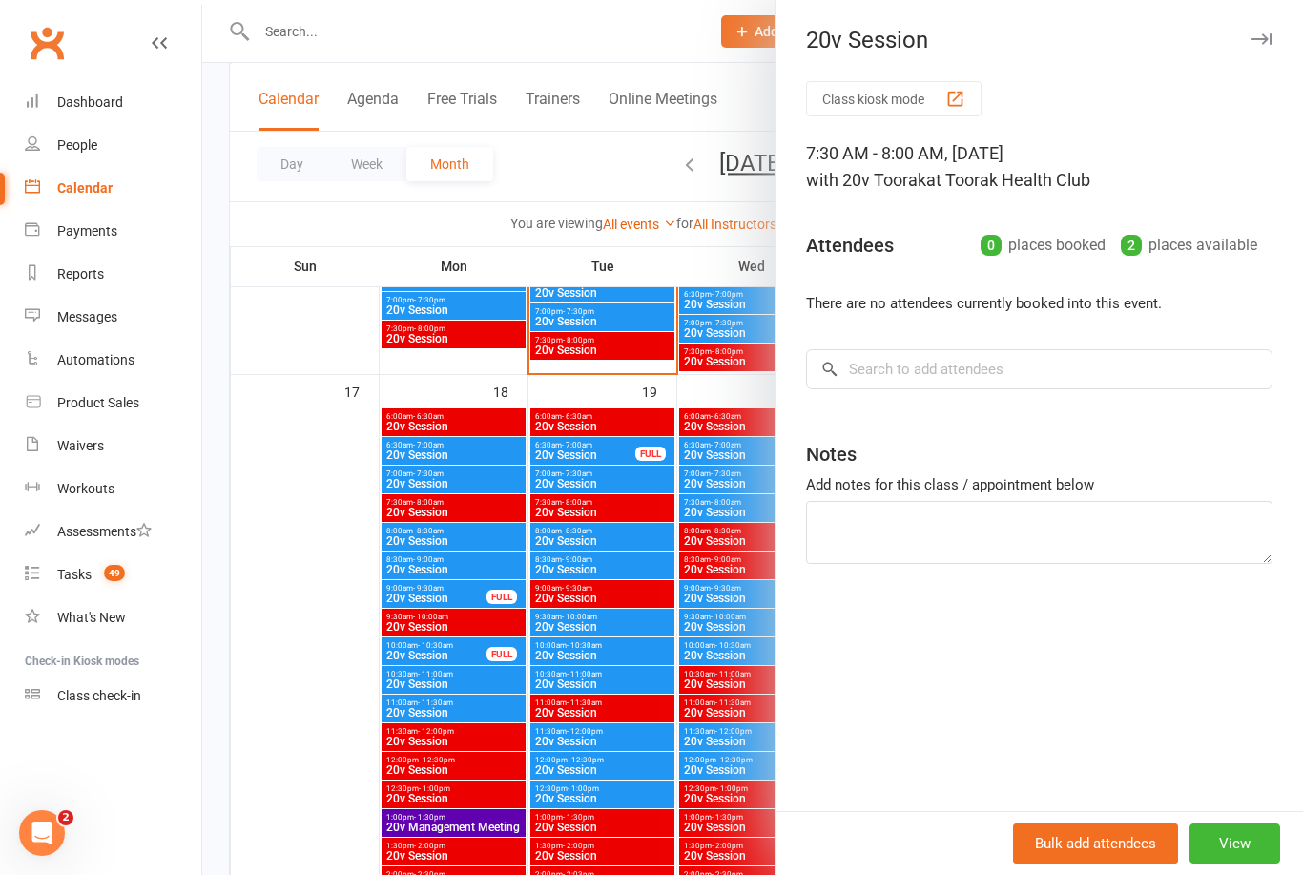
click at [707, 507] on div at bounding box center [752, 437] width 1101 height 875
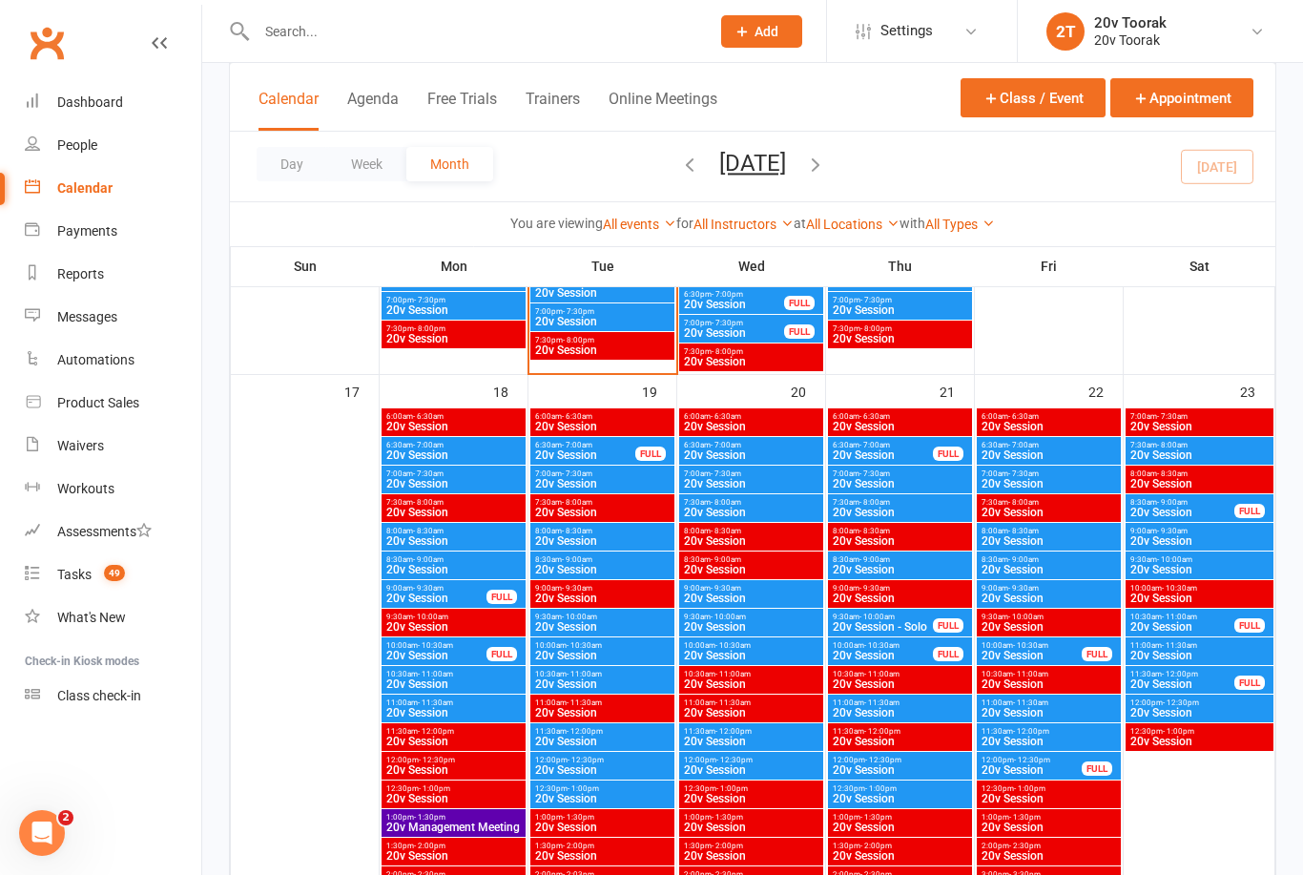
click at [877, 466] on div "7:00am - 7:30am 20v Session" at bounding box center [900, 480] width 144 height 28
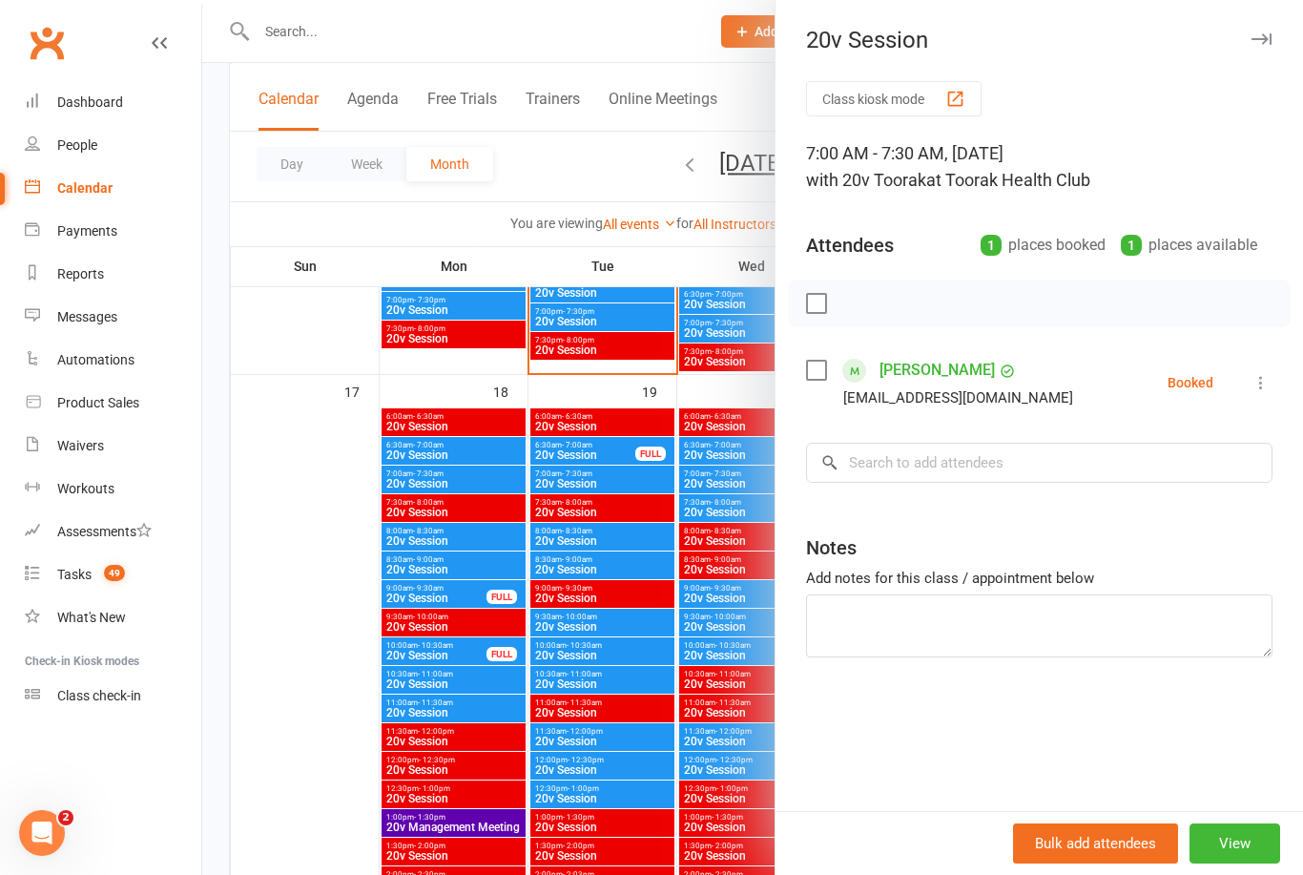
click at [698, 511] on div at bounding box center [752, 437] width 1101 height 875
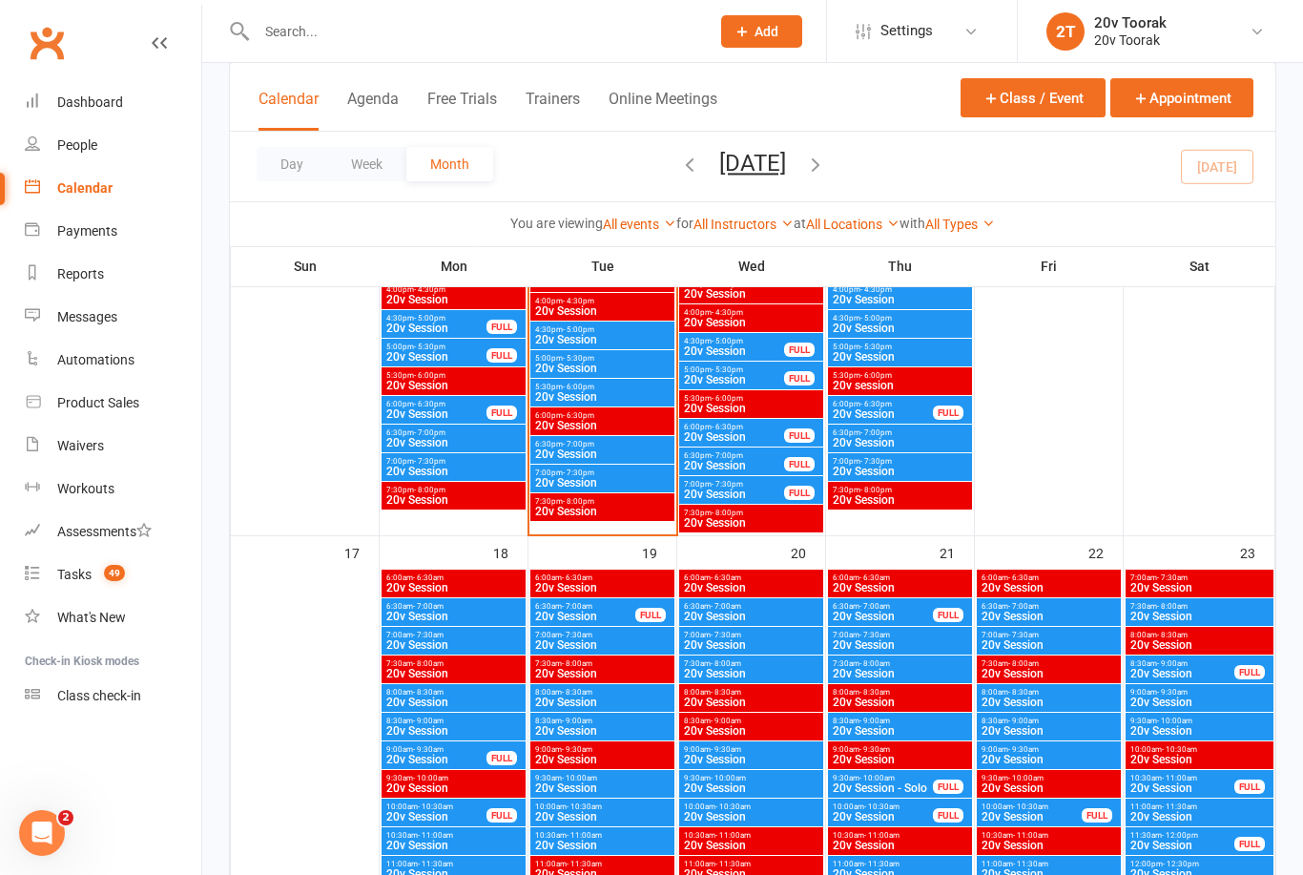
scroll to position [2460, 0]
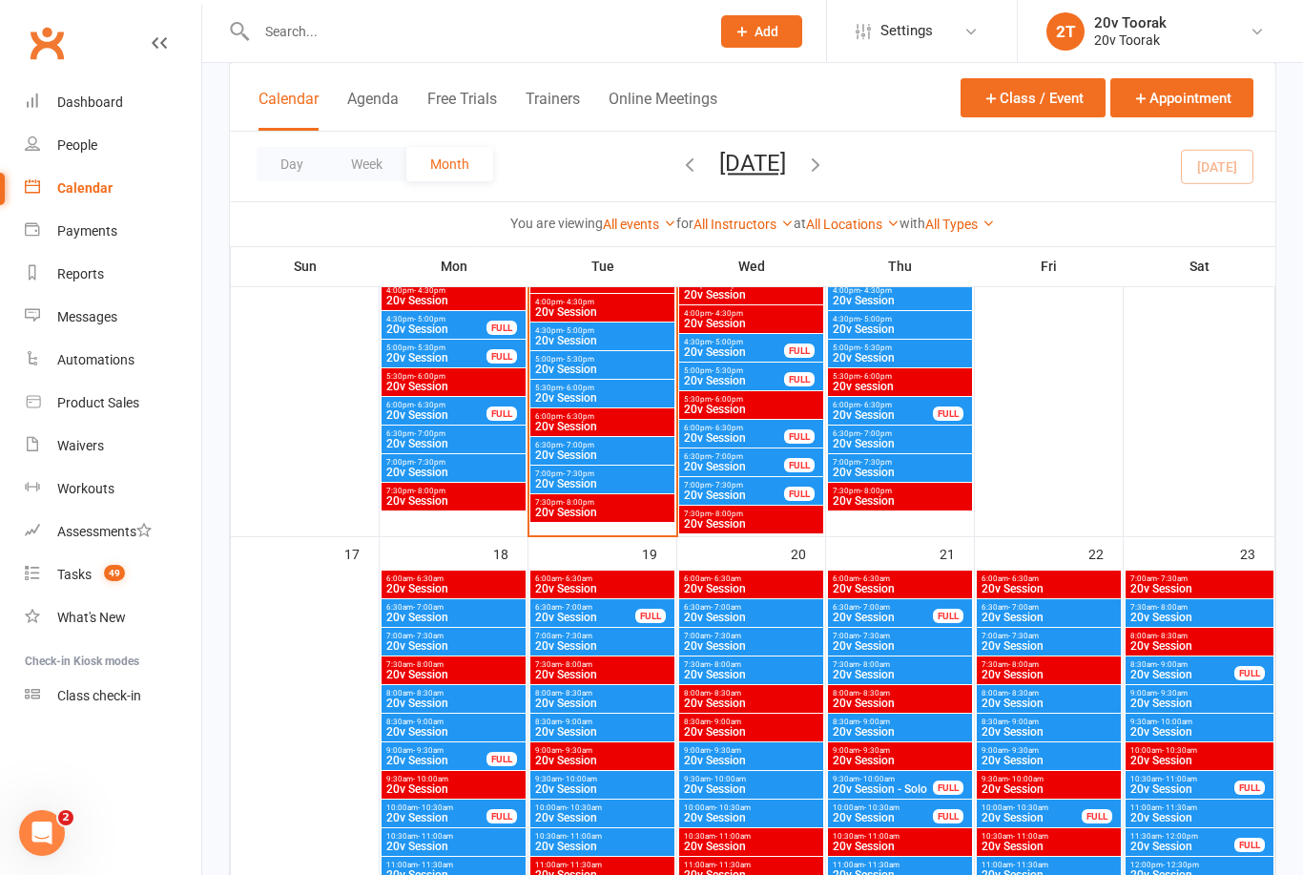
click at [881, 605] on span "- 7:00am" at bounding box center [874, 607] width 31 height 9
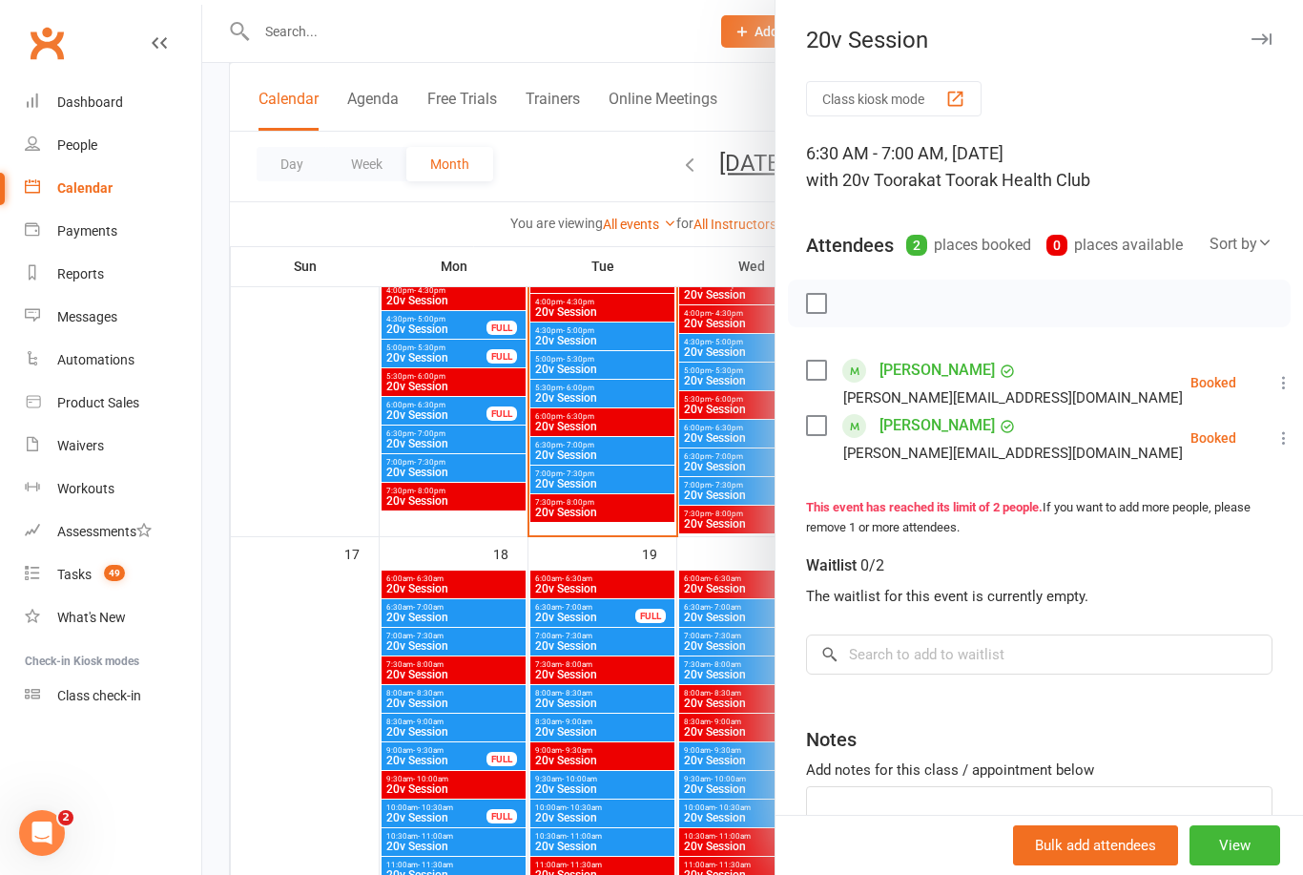
click at [513, 673] on div at bounding box center [752, 437] width 1101 height 875
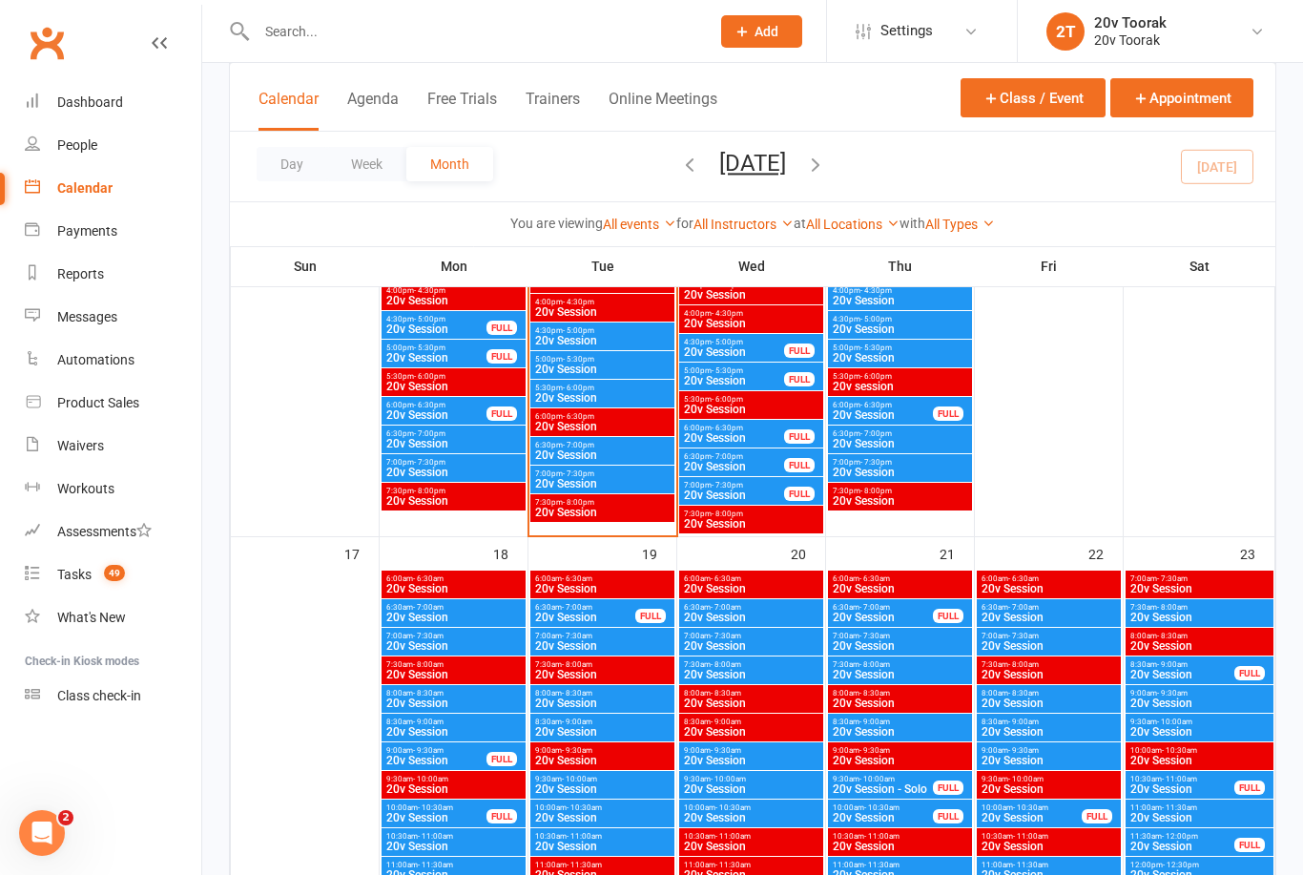
click at [879, 641] on span "20v Session" at bounding box center [900, 645] width 136 height 11
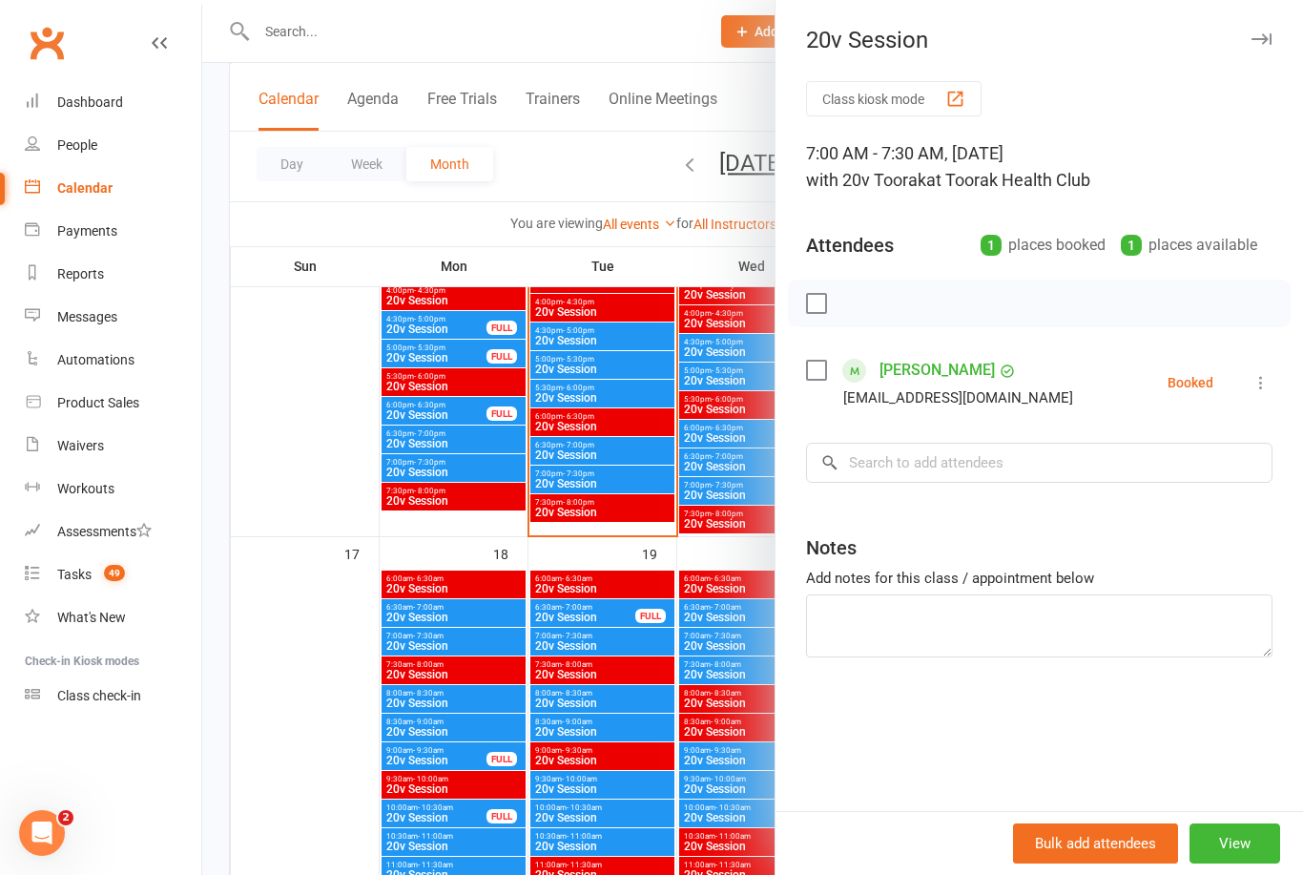
click at [557, 661] on div at bounding box center [752, 437] width 1101 height 875
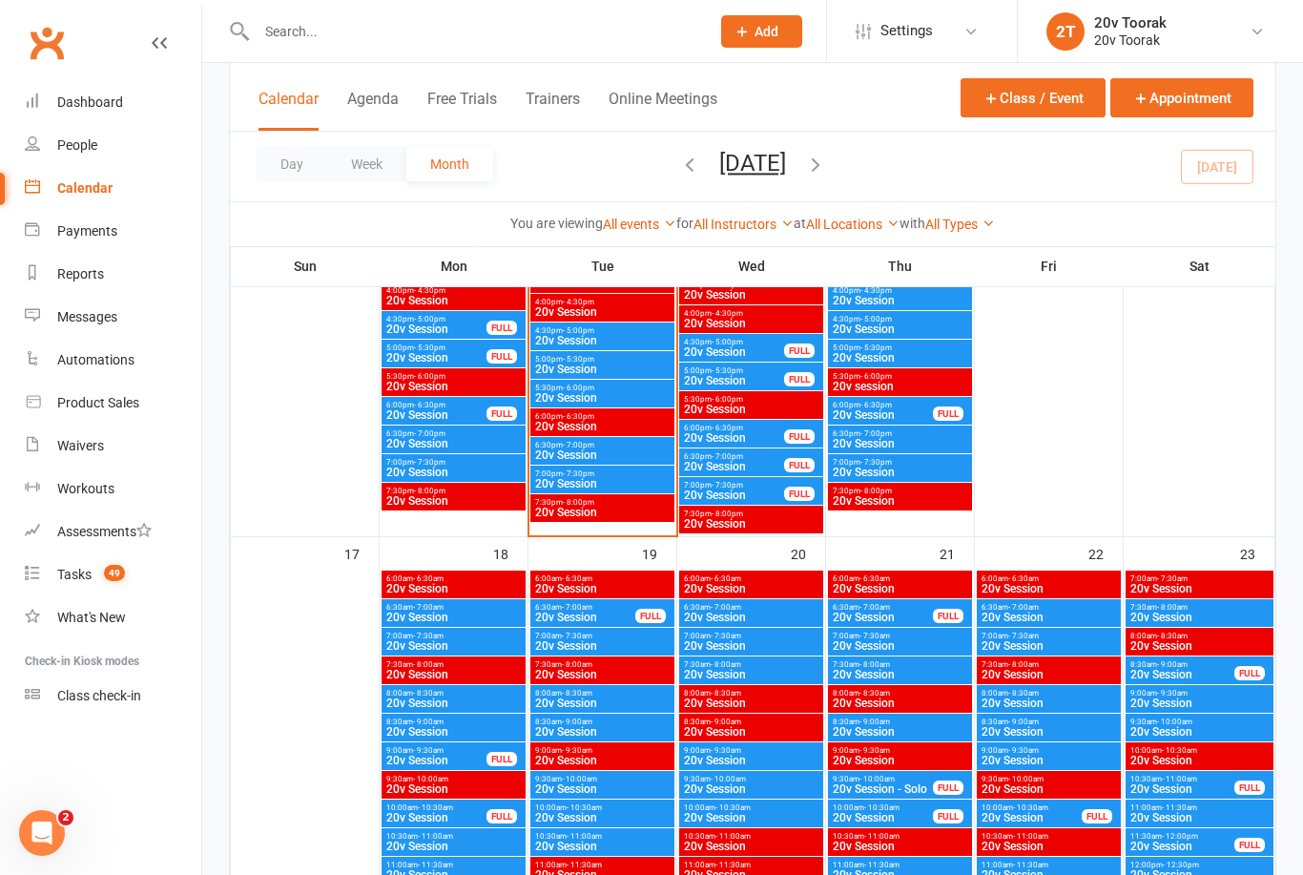
click at [874, 669] on span "20v Session" at bounding box center [900, 674] width 136 height 11
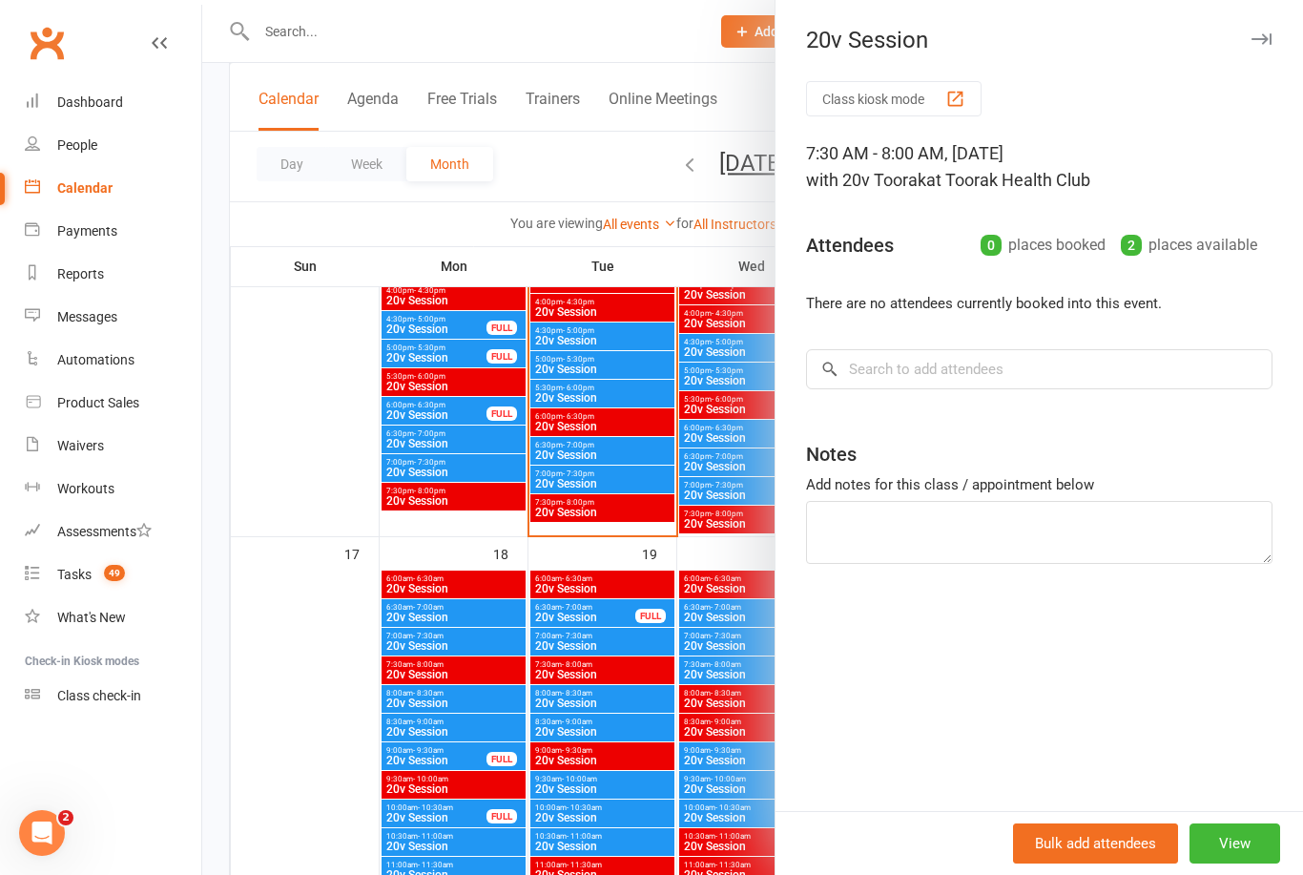
click at [485, 783] on div at bounding box center [752, 437] width 1101 height 875
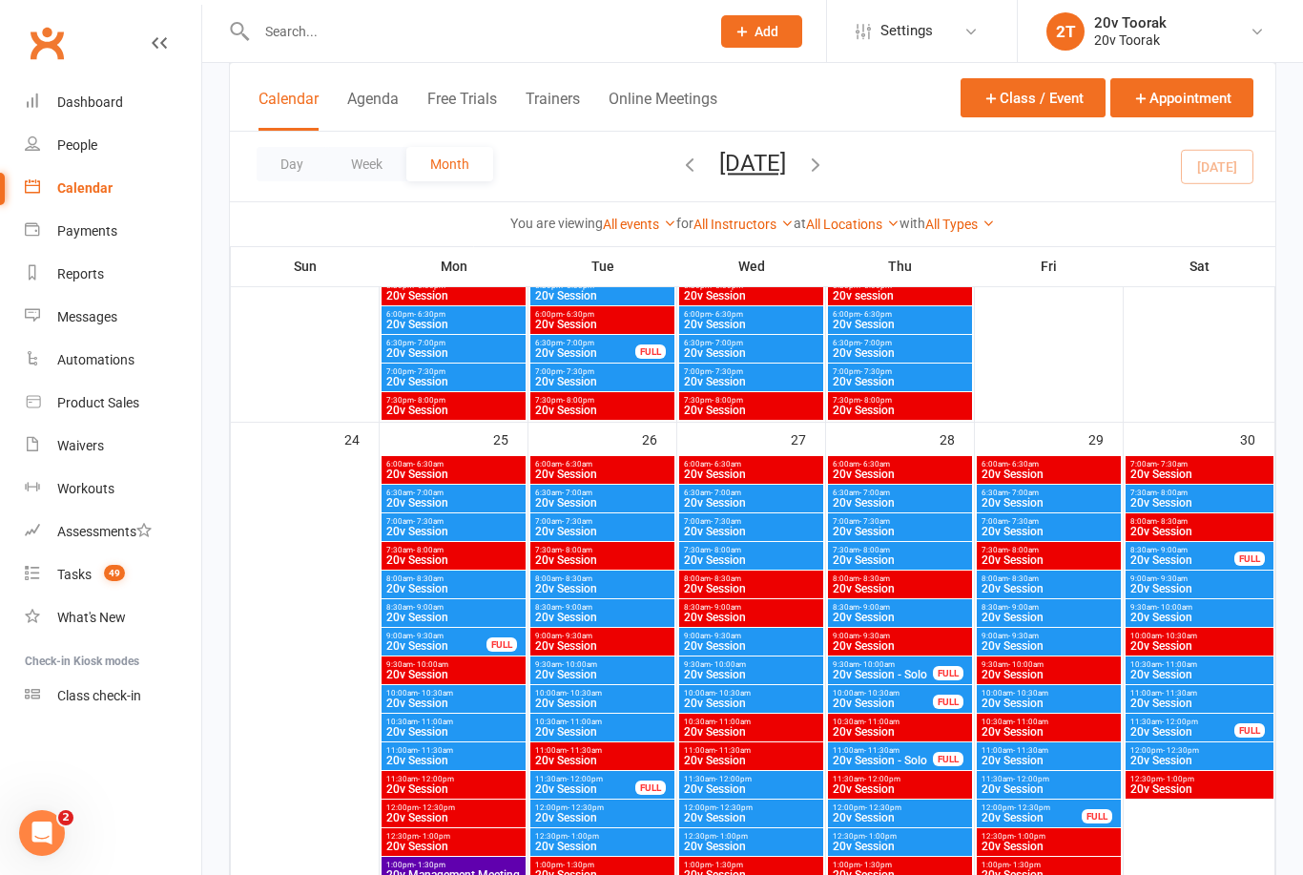
scroll to position [3488, 0]
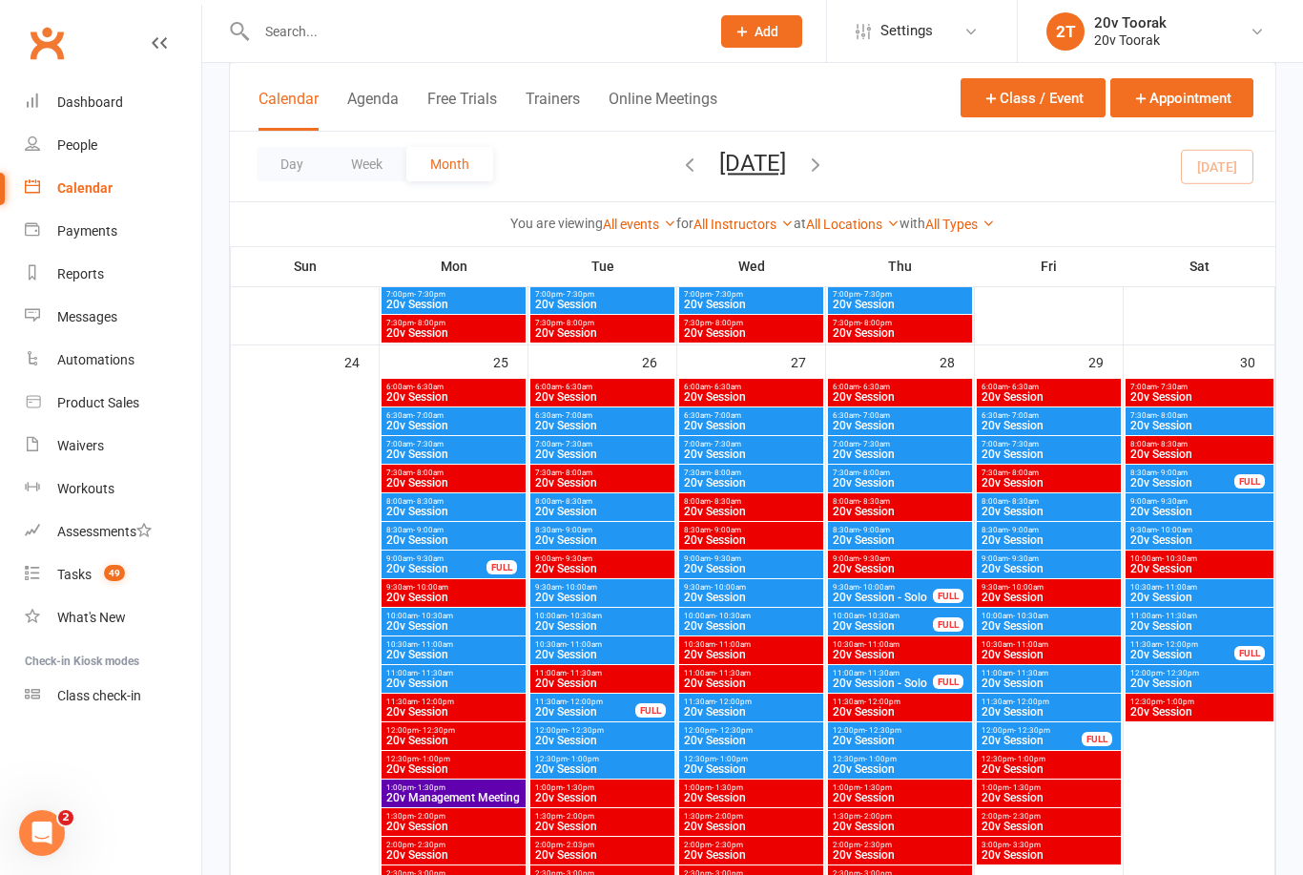
click at [870, 448] on span "20v Session" at bounding box center [900, 453] width 136 height 11
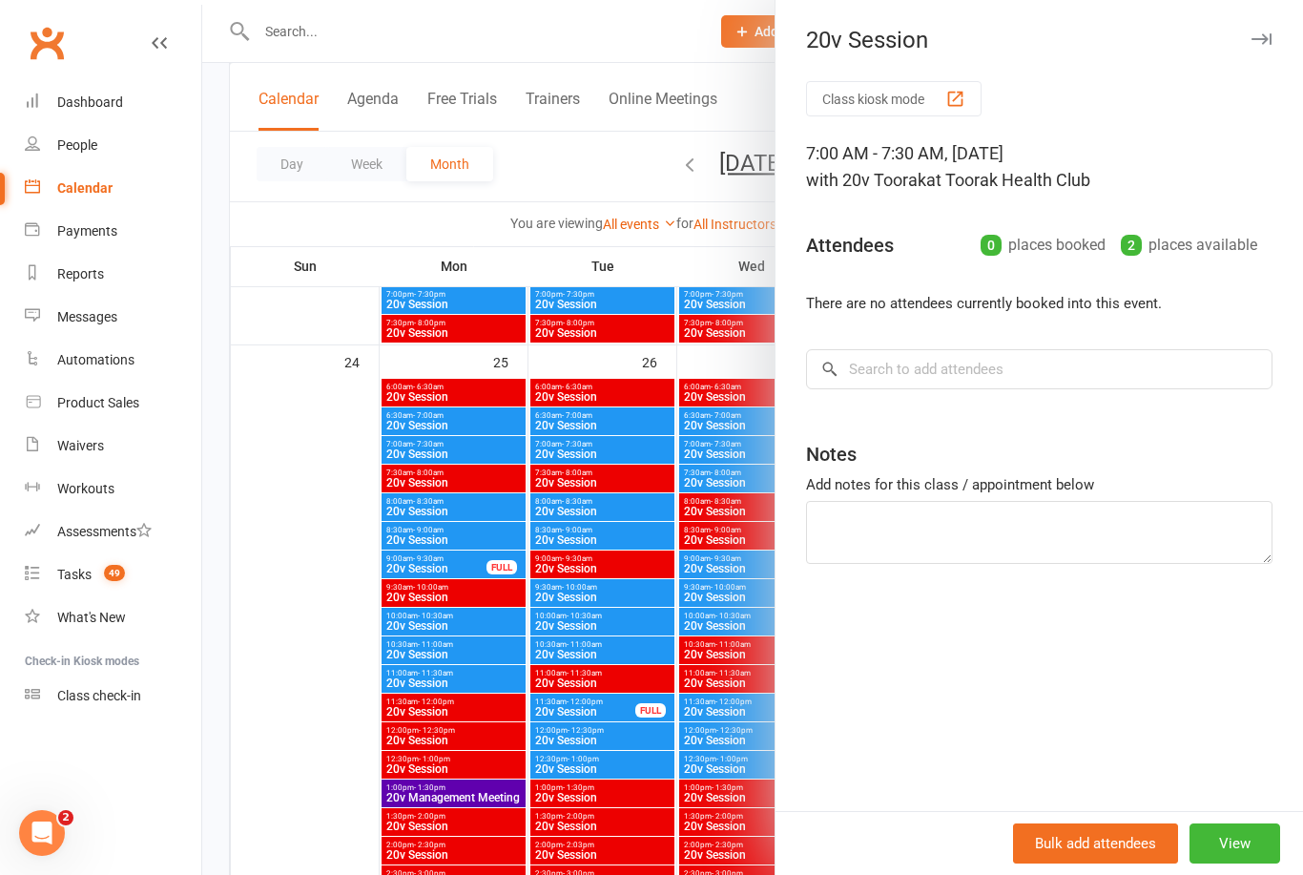
click at [570, 590] on div at bounding box center [752, 437] width 1101 height 875
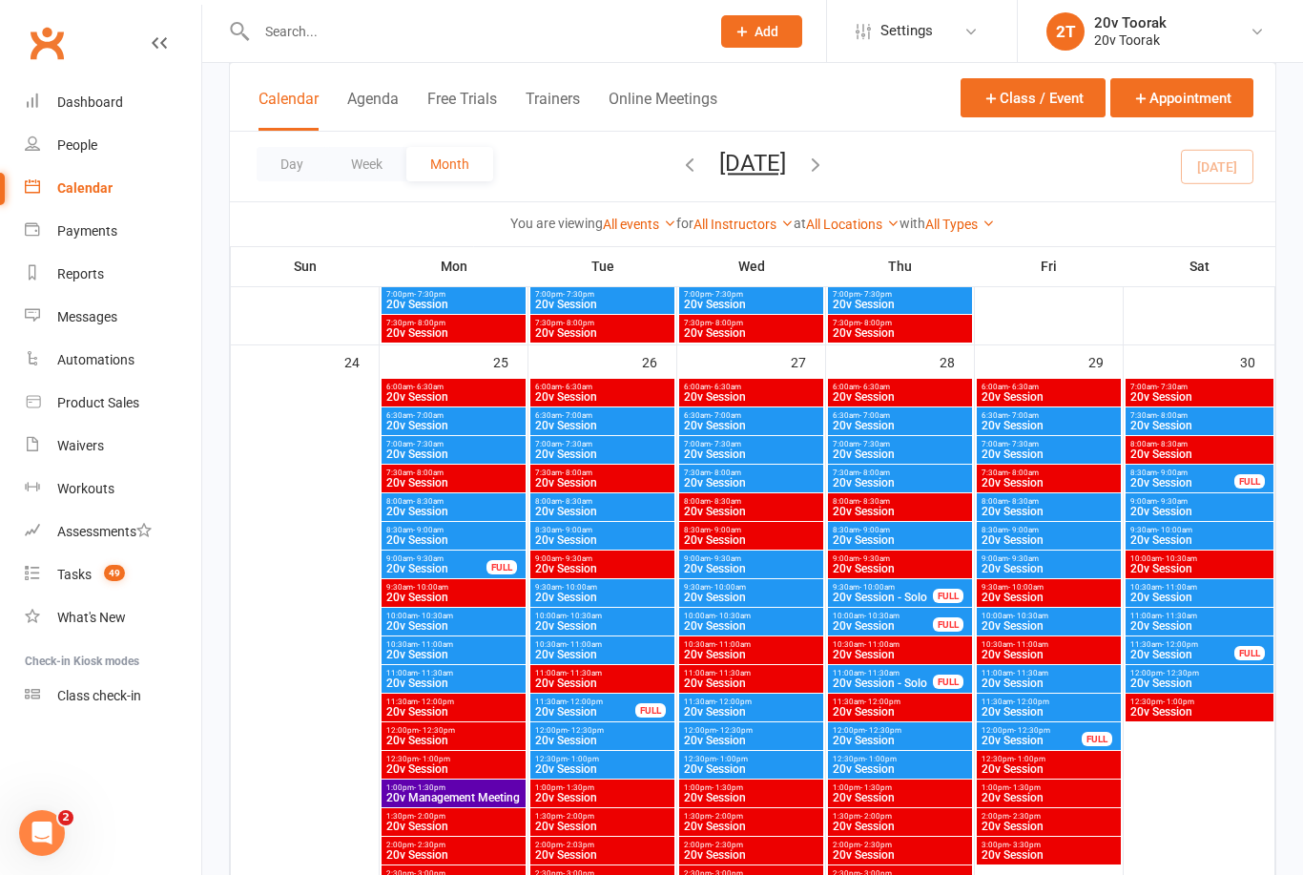
click at [434, 445] on span "- 7:30am" at bounding box center [428, 444] width 31 height 9
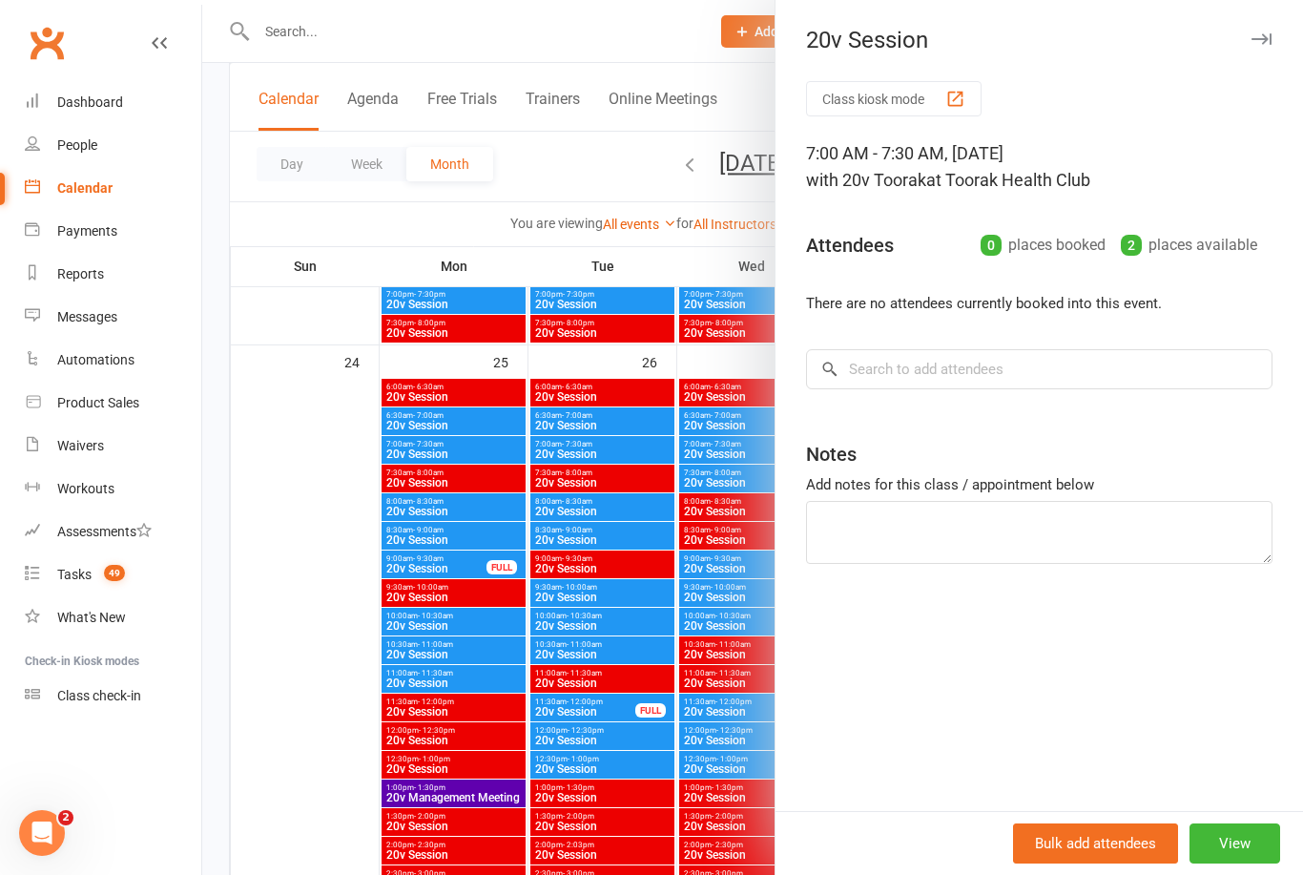
click at [603, 600] on div at bounding box center [752, 437] width 1101 height 875
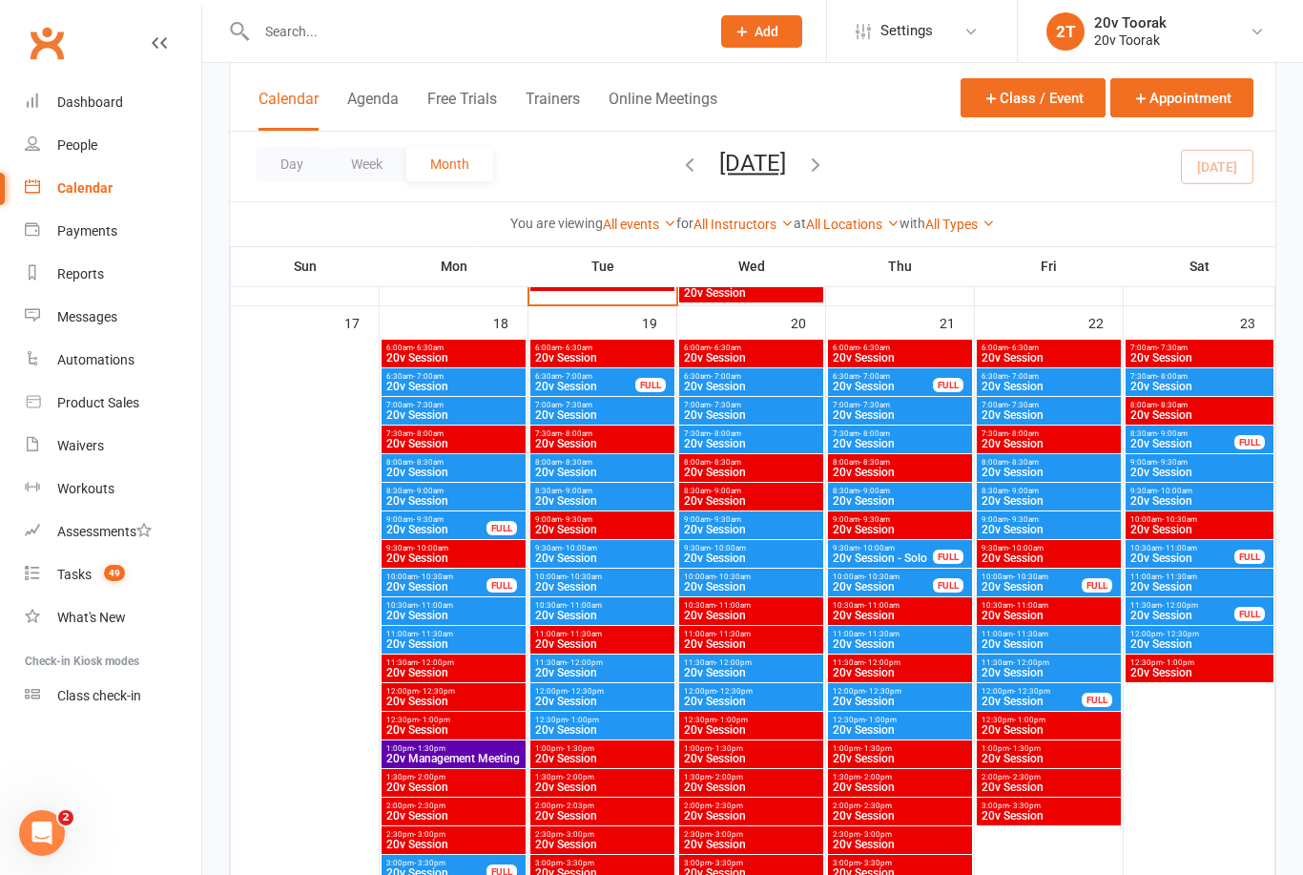
scroll to position [2648, 0]
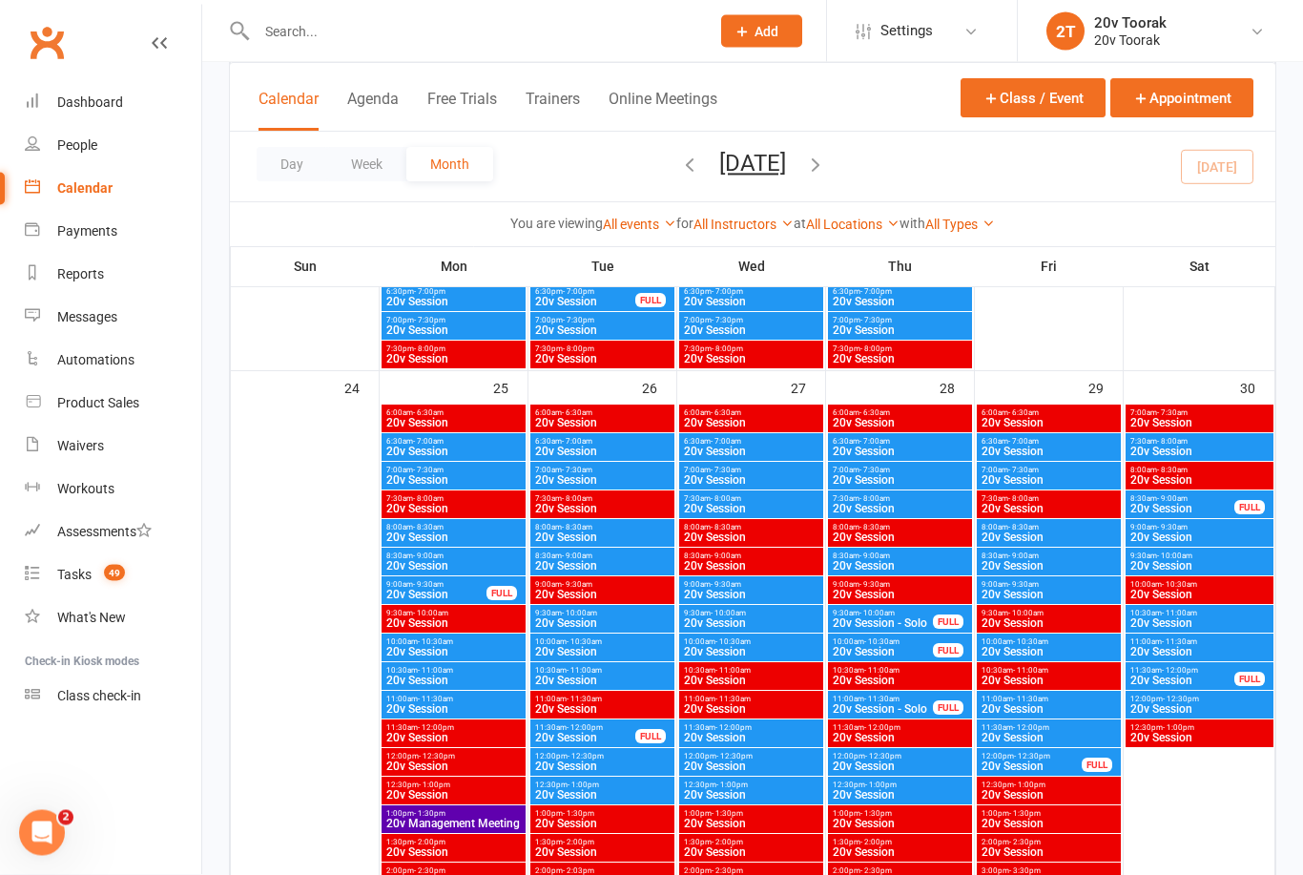
click at [456, 479] on span "20v Session" at bounding box center [453, 480] width 136 height 11
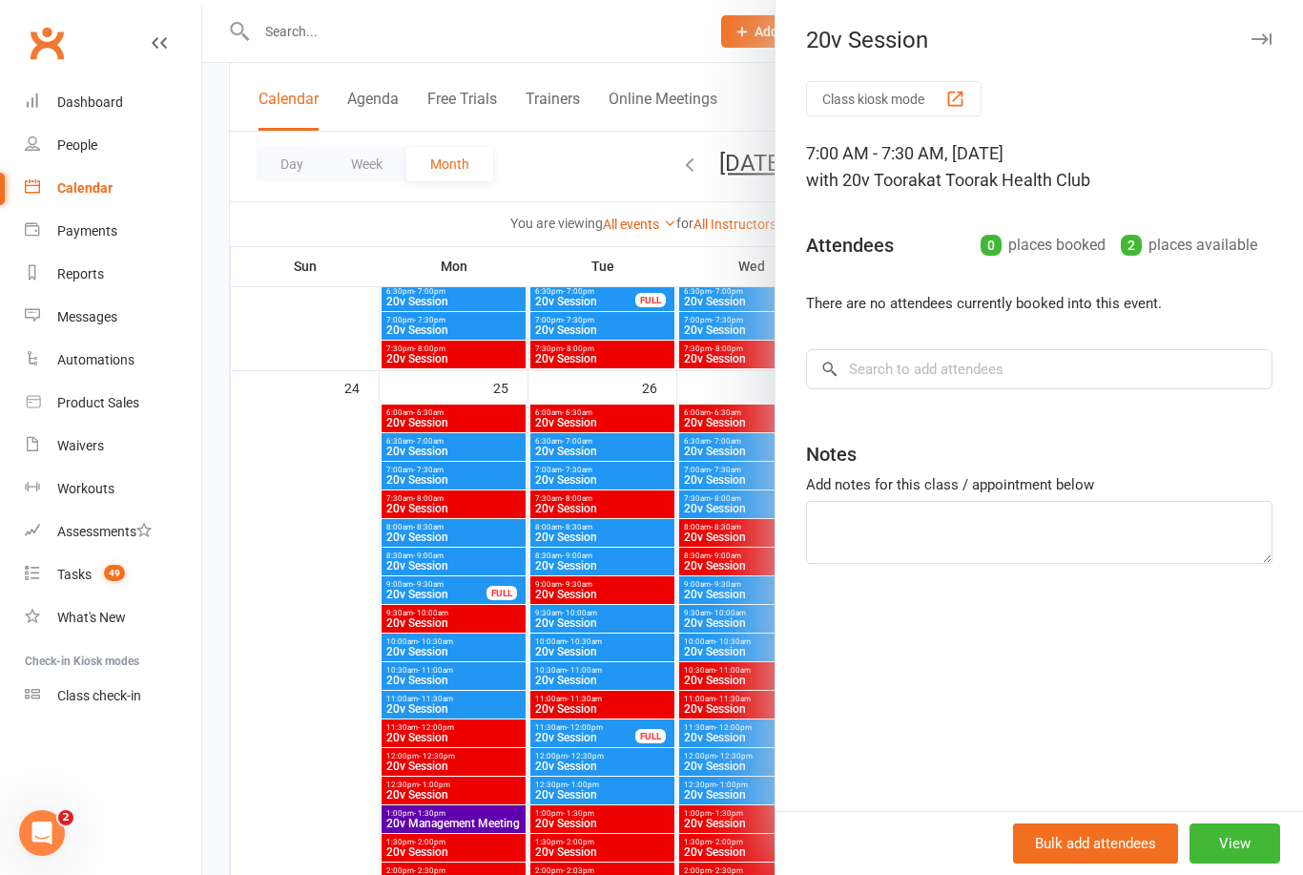
click at [684, 498] on div at bounding box center [752, 437] width 1101 height 875
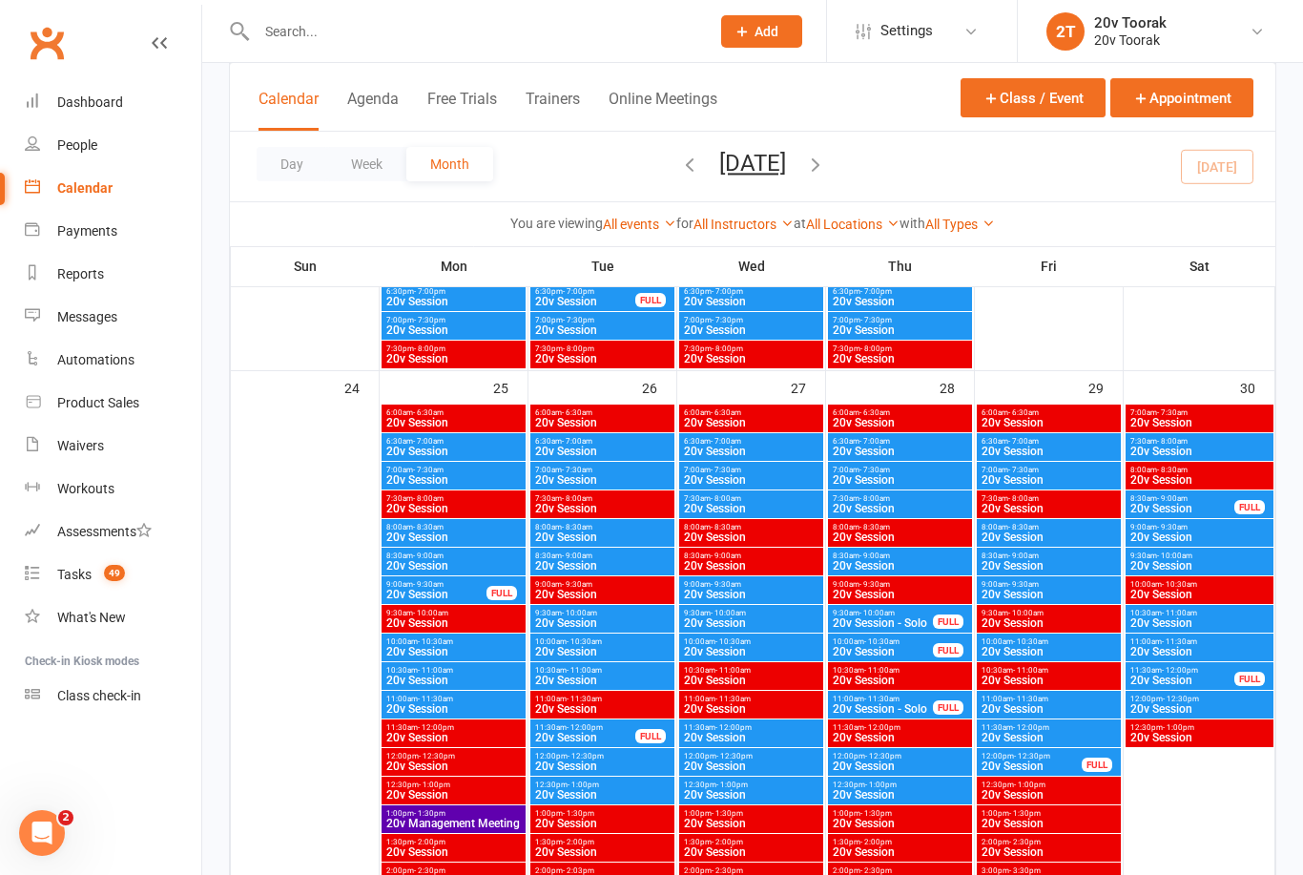
click at [856, 474] on span "20v Session" at bounding box center [900, 479] width 136 height 11
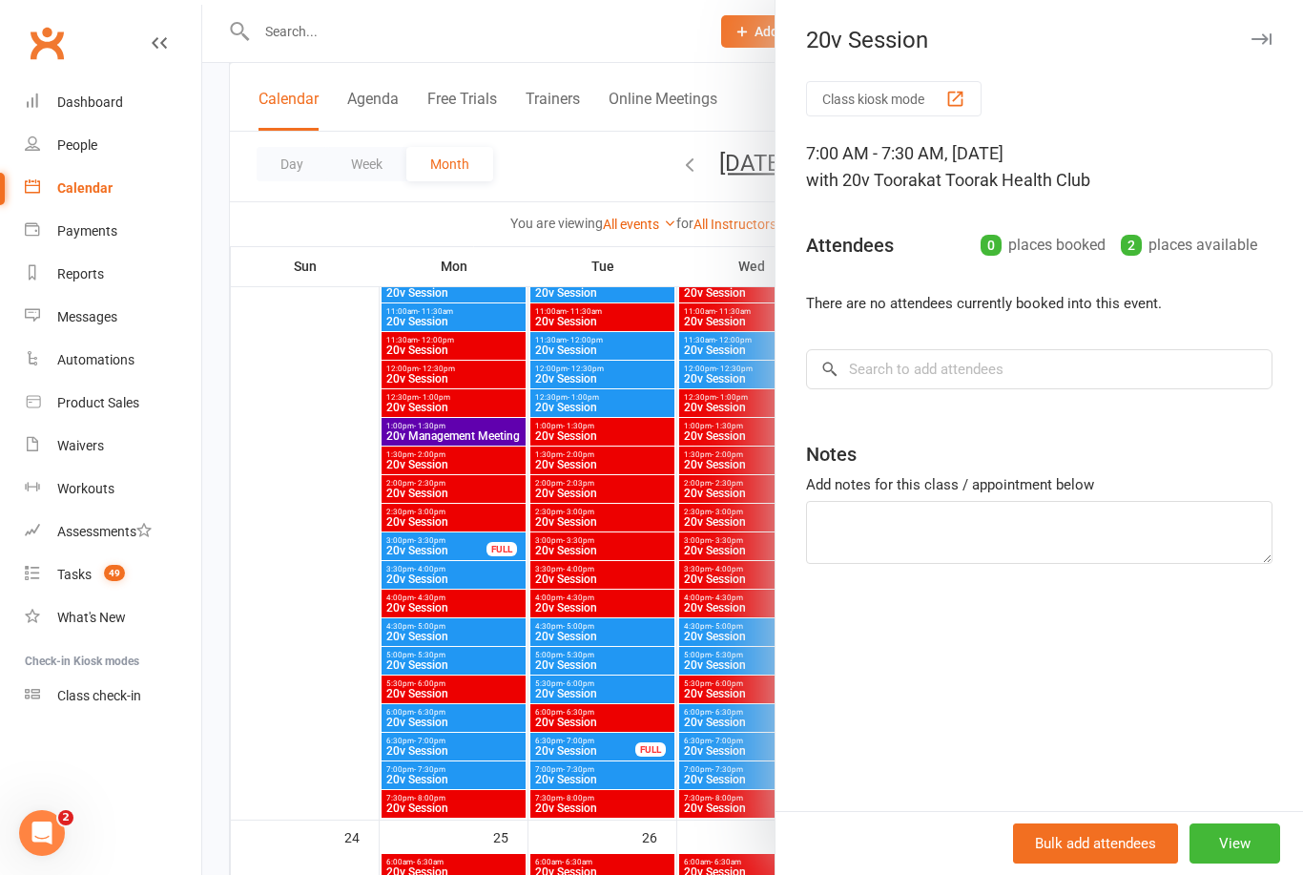
click at [581, 511] on div at bounding box center [752, 437] width 1101 height 875
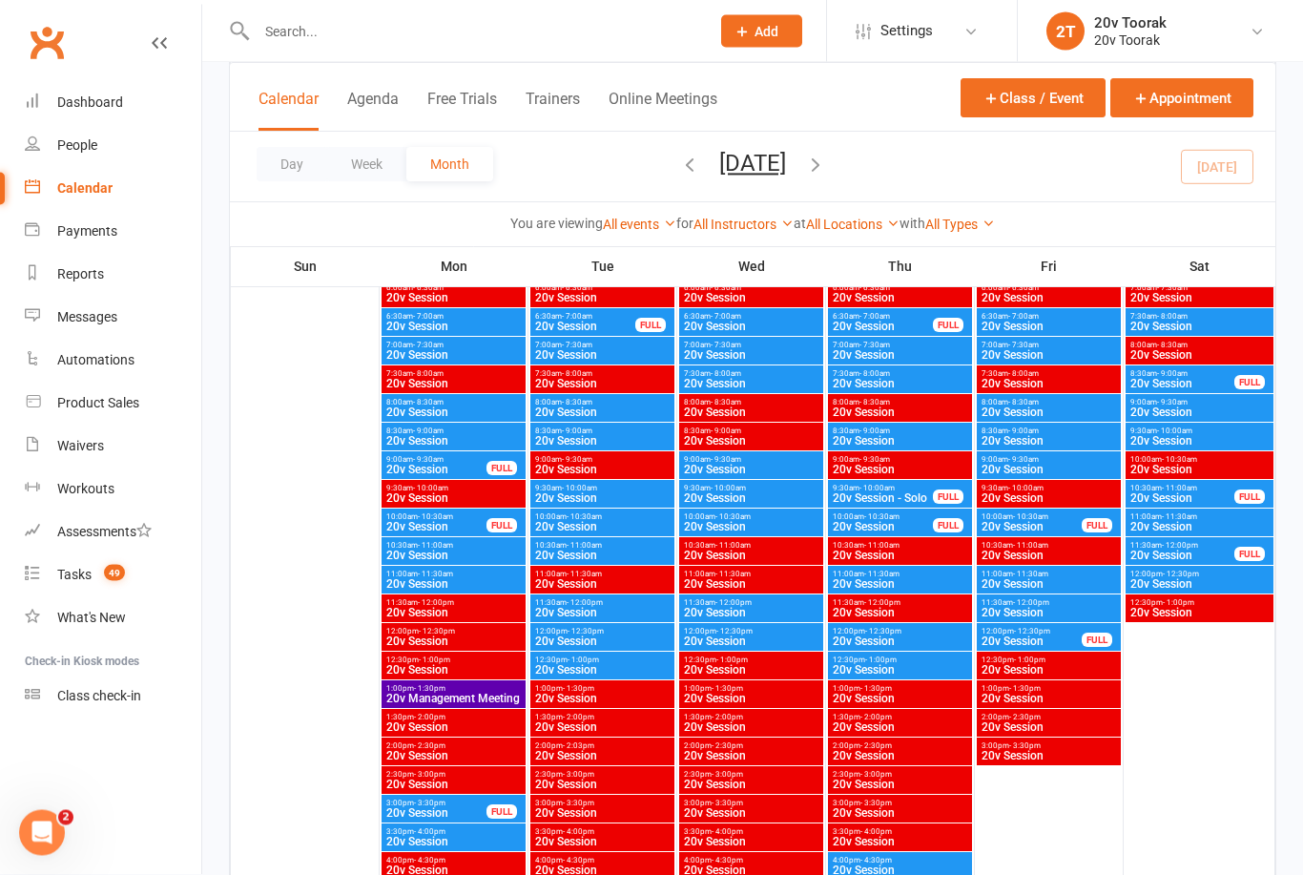
scroll to position [2666, 0]
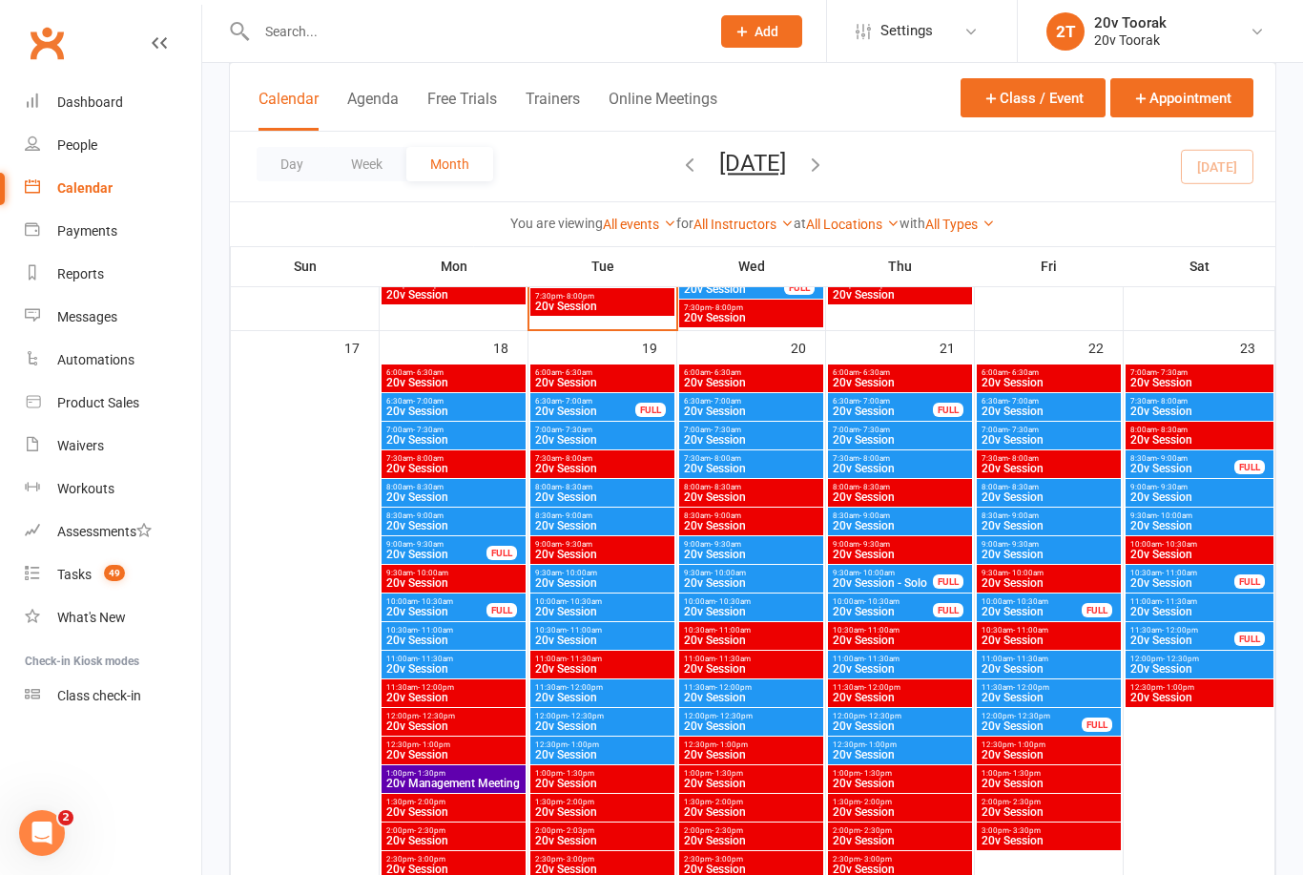
click at [342, 474] on div at bounding box center [305, 764] width 144 height 801
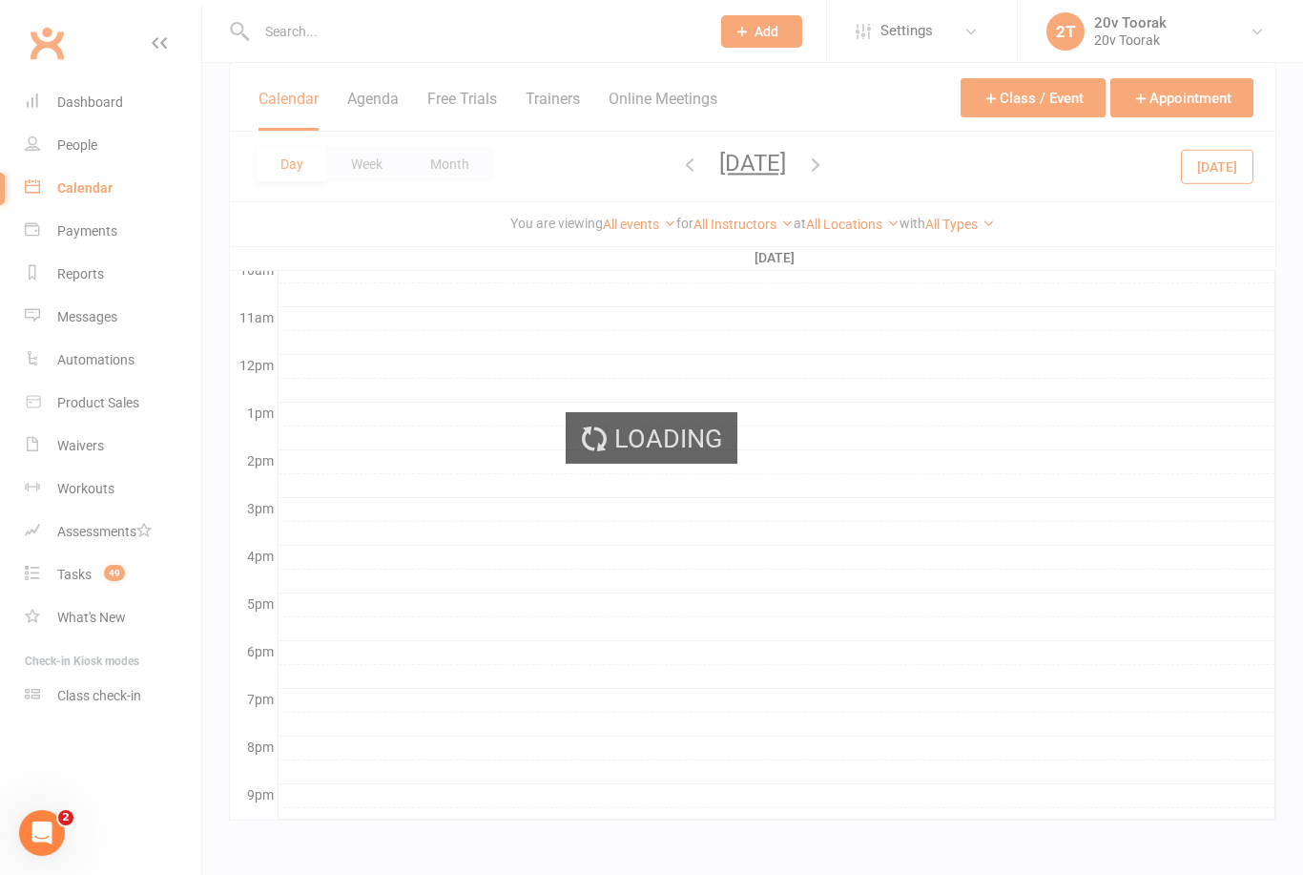
scroll to position [0, 0]
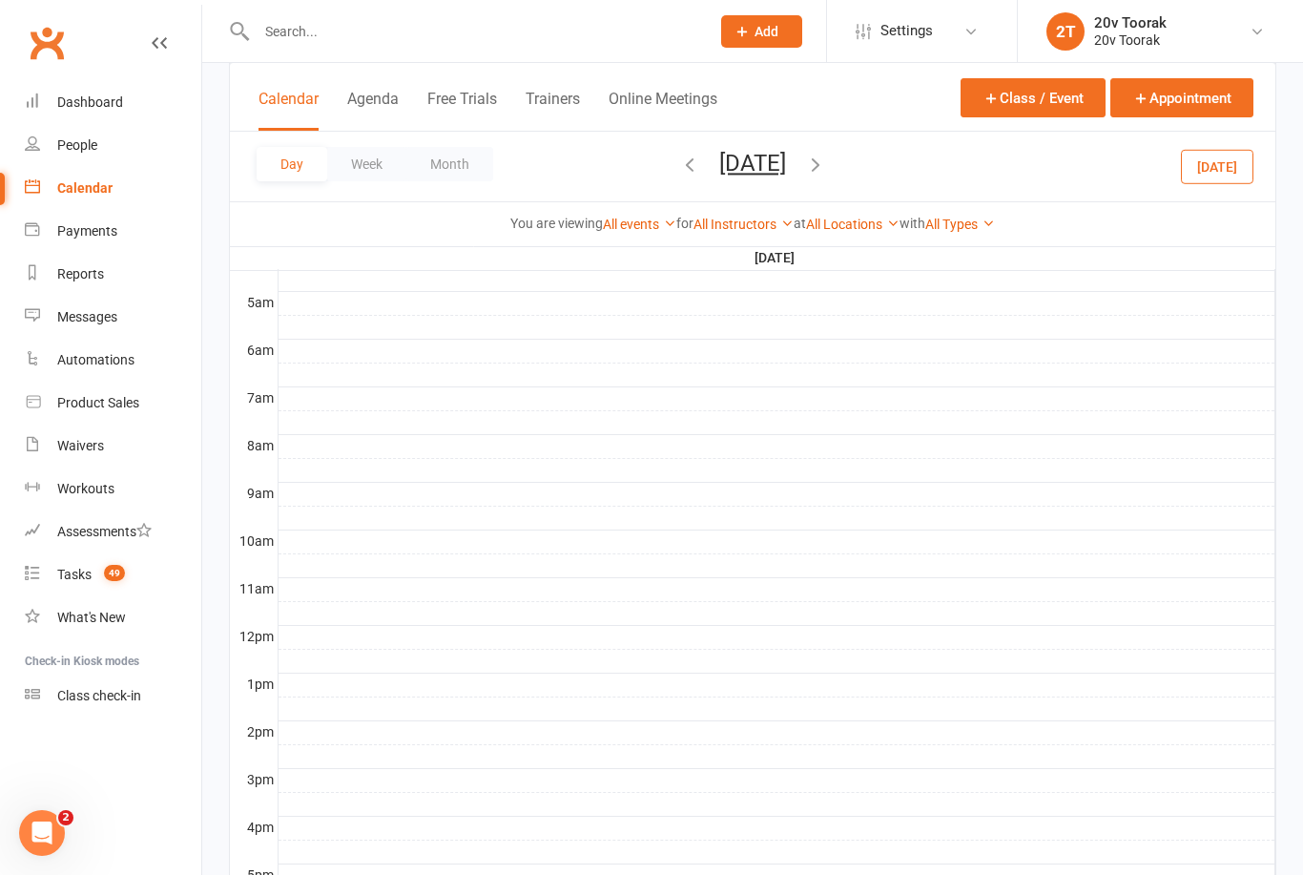
click at [443, 142] on div "Day Week Month Sunday, Aug 17, 2025 August 2025 Sun Mon Tue Wed Thu Fri Sat 27 …" at bounding box center [752, 167] width 1045 height 70
click at [273, 528] on th at bounding box center [254, 518] width 48 height 24
click at [460, 161] on button "Month" at bounding box center [449, 164] width 87 height 34
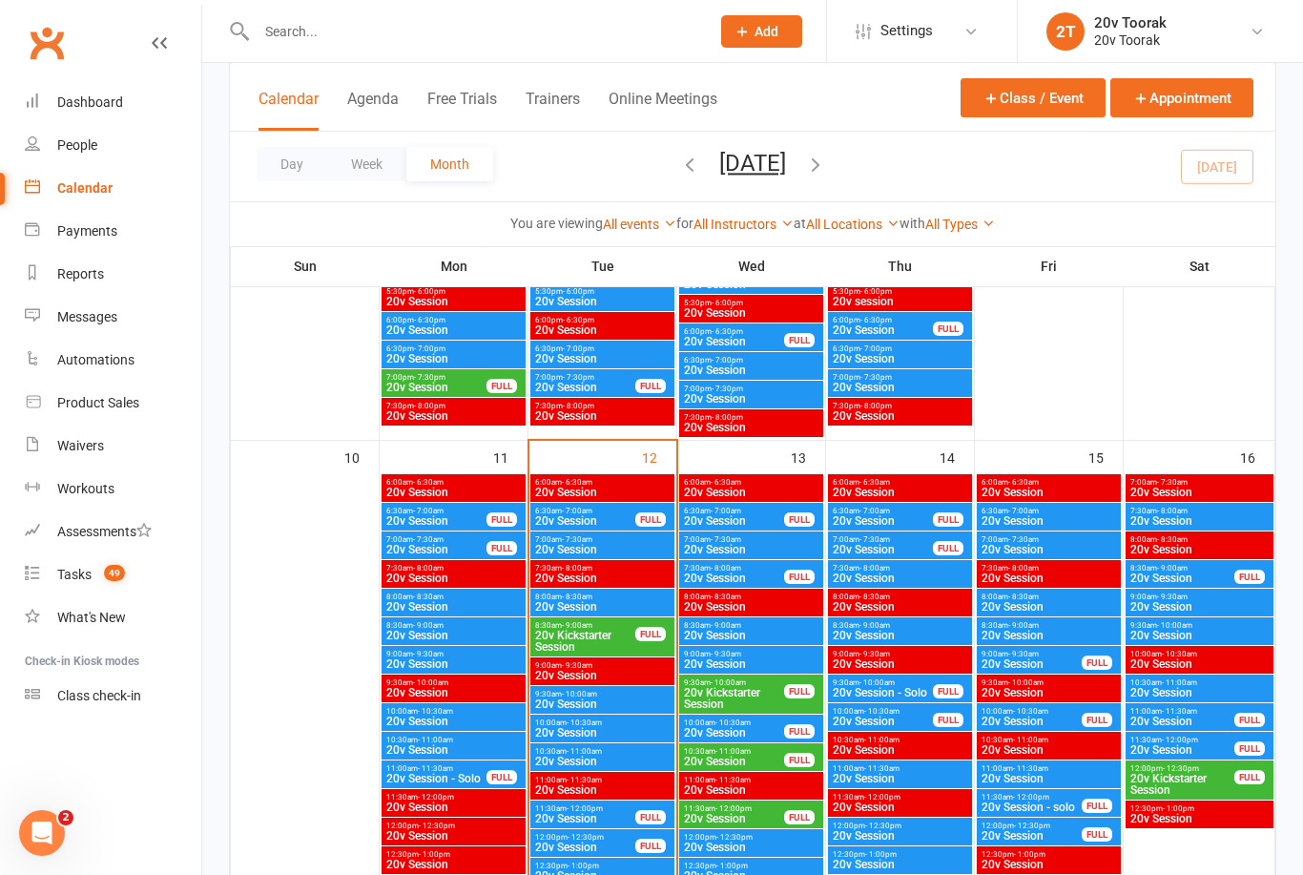
scroll to position [1995, 0]
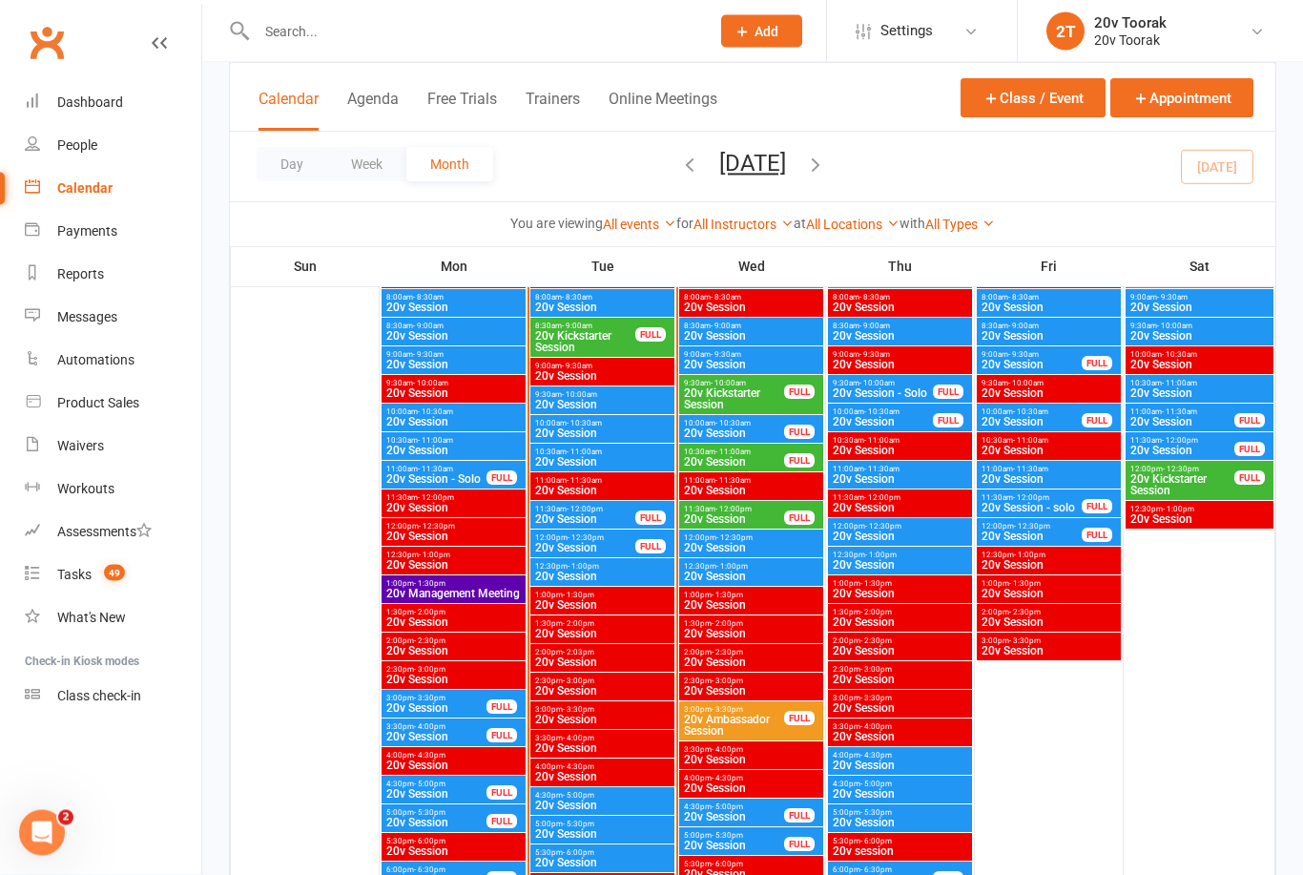
click at [567, 571] on span "20v Session" at bounding box center [602, 576] width 136 height 11
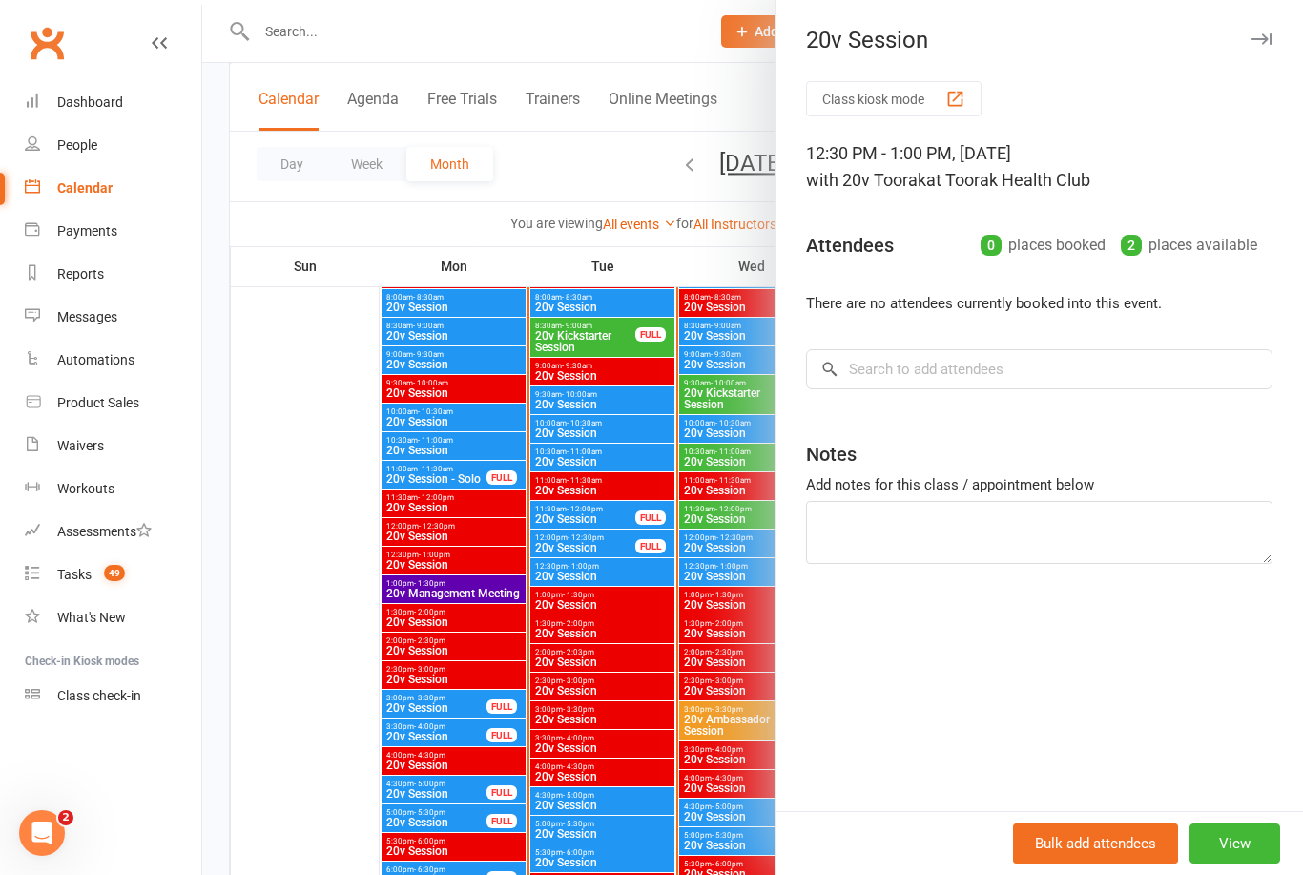
click at [563, 606] on div at bounding box center [752, 437] width 1101 height 875
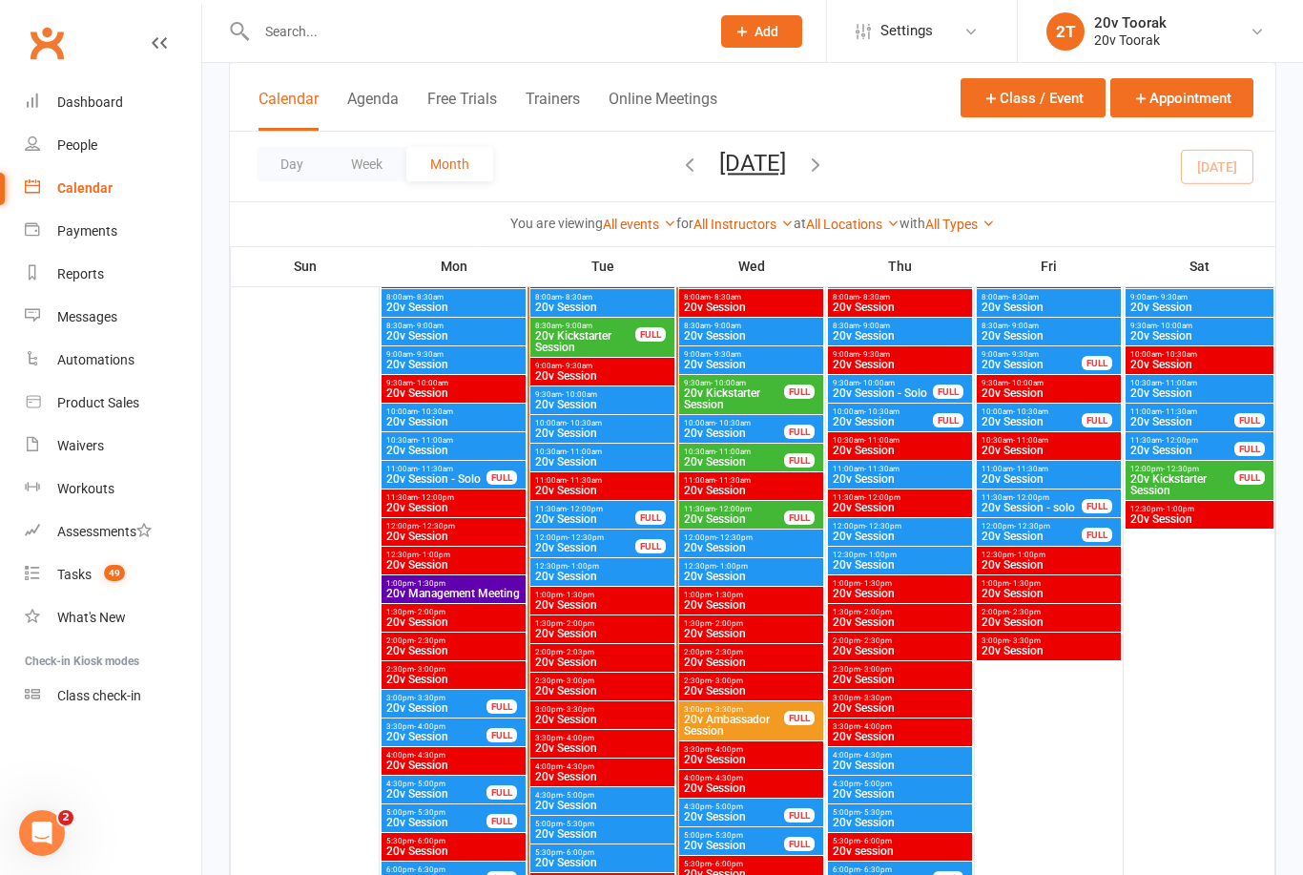
click at [713, 521] on span "20v Session" at bounding box center [734, 518] width 102 height 11
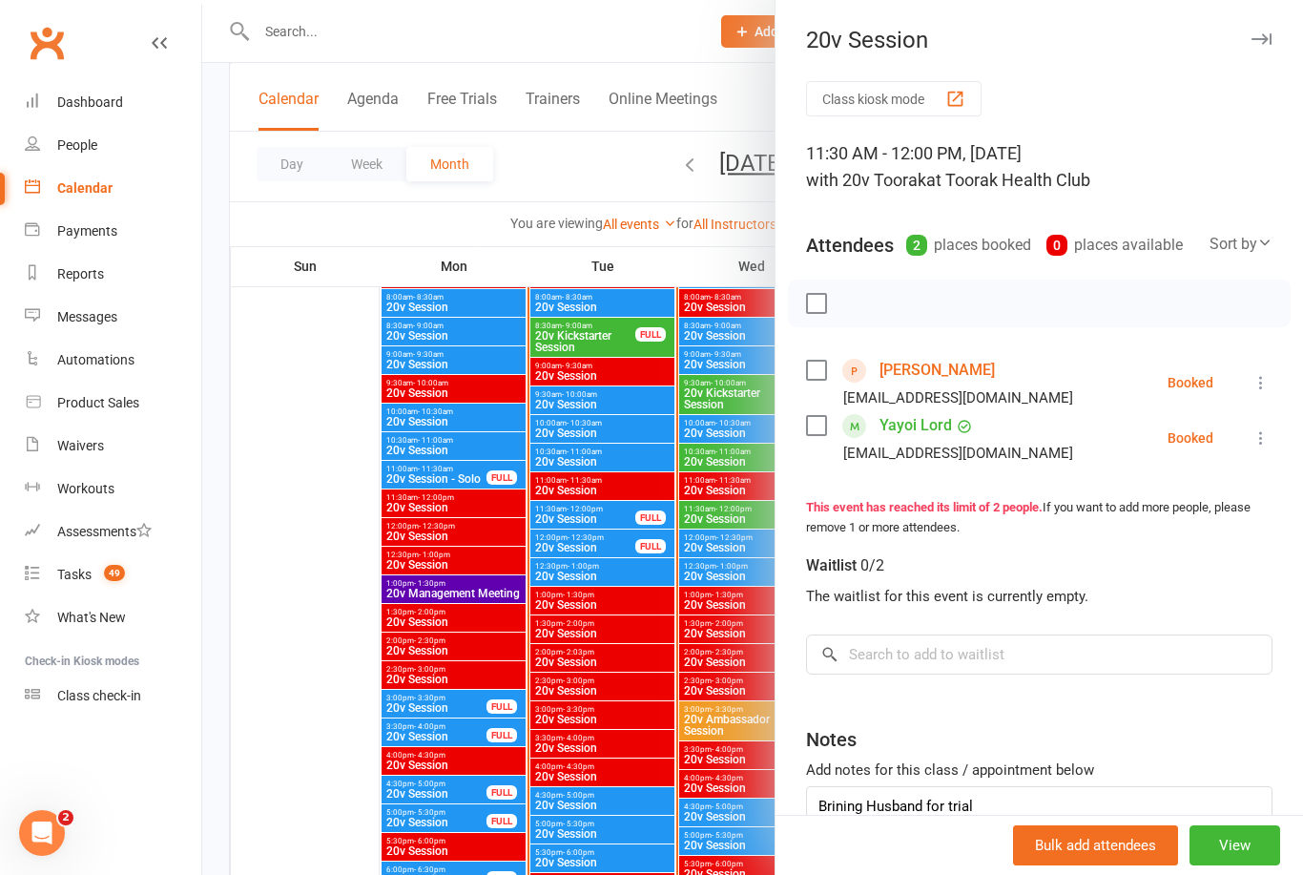
click at [611, 492] on div at bounding box center [752, 437] width 1101 height 875
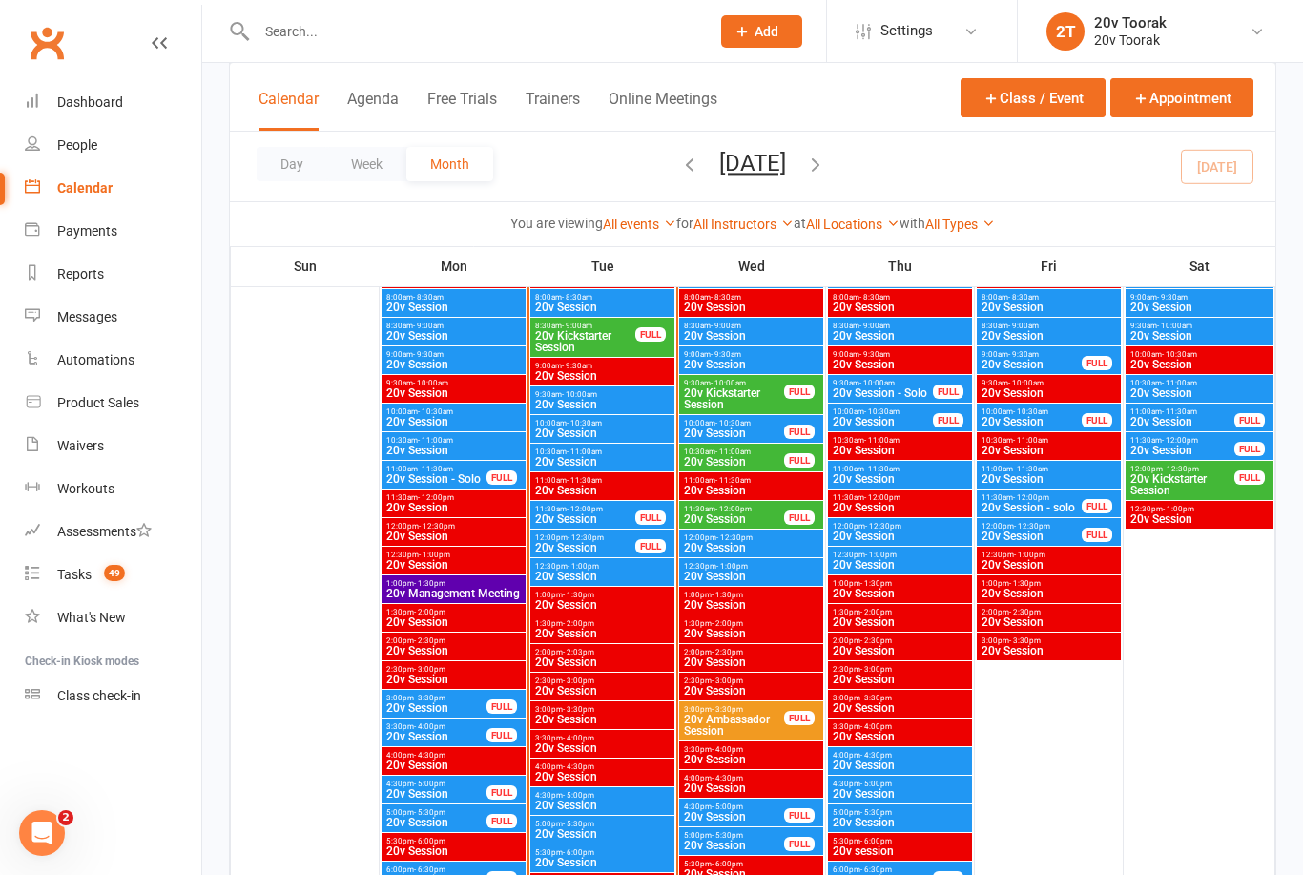
click at [718, 461] on span "20v Session" at bounding box center [734, 461] width 102 height 11
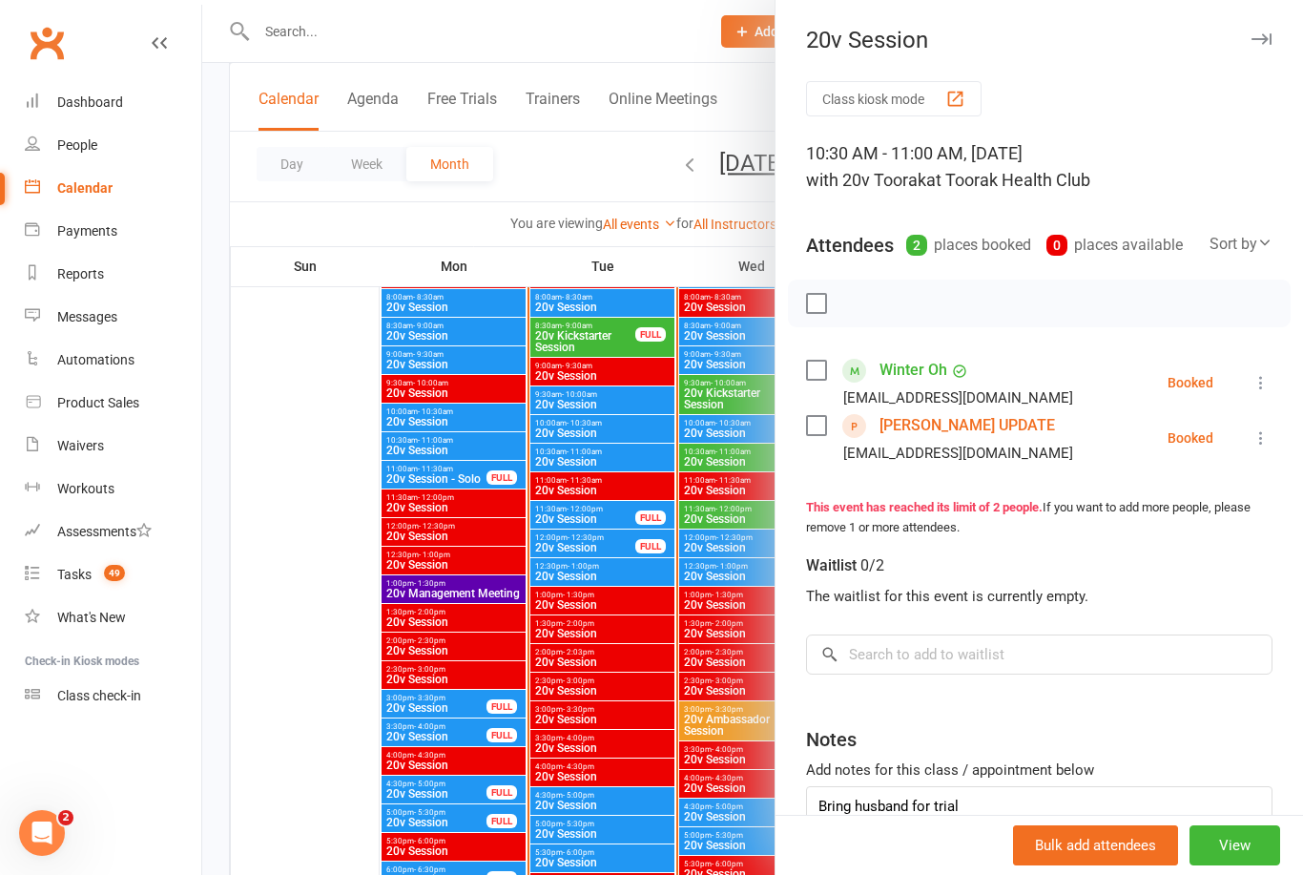
click at [655, 439] on div at bounding box center [752, 437] width 1101 height 875
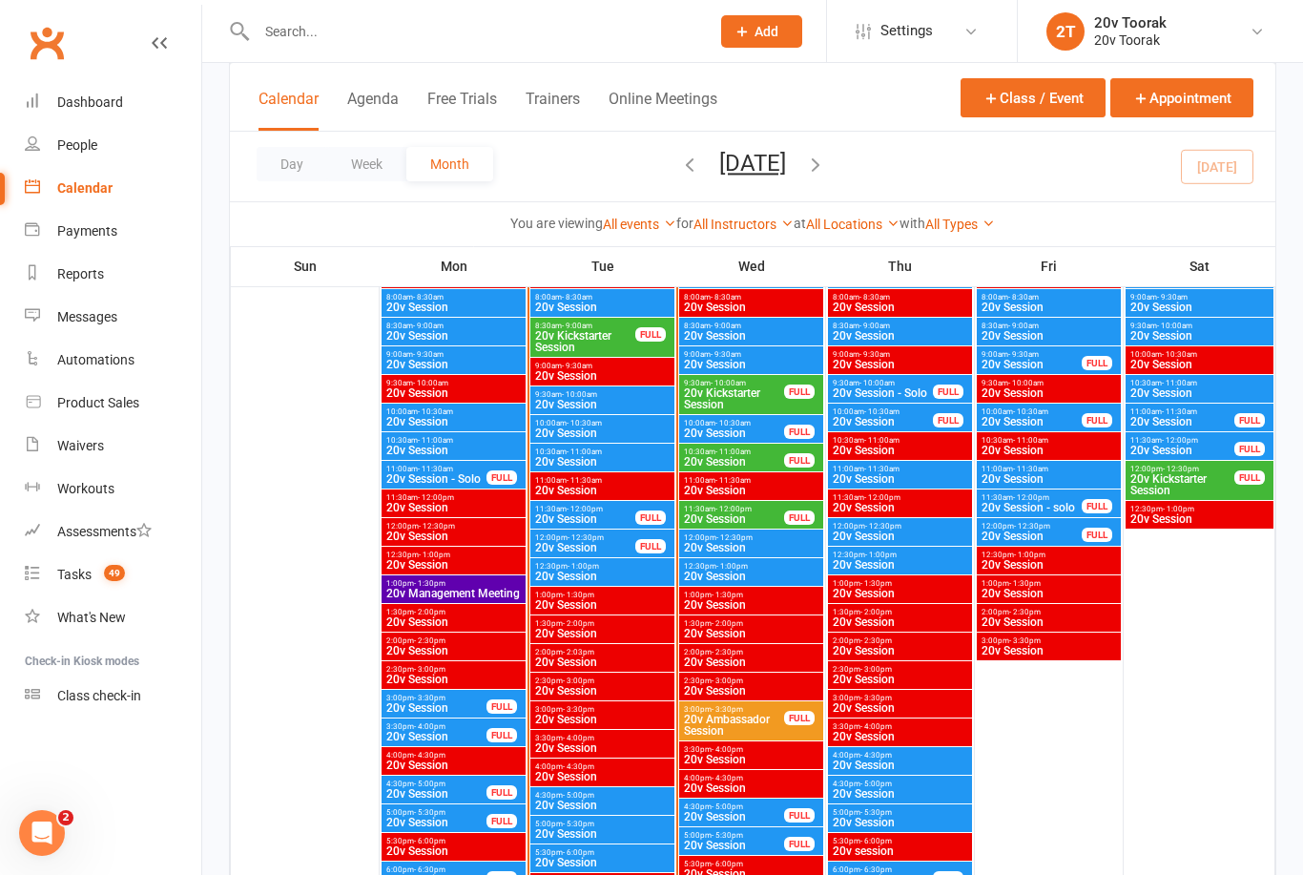
click at [732, 392] on span "20v Kickstarter Session" at bounding box center [734, 398] width 102 height 23
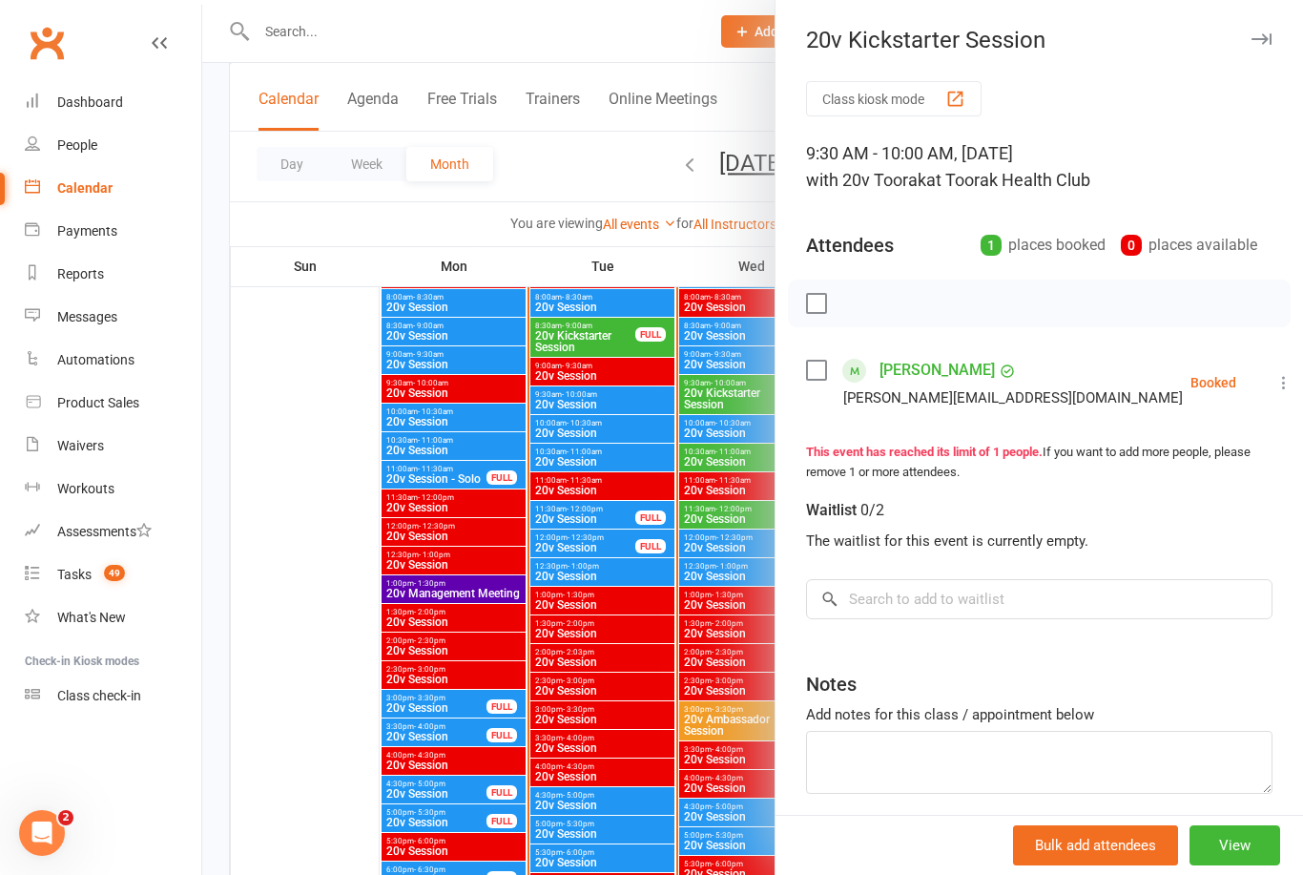
click at [618, 381] on div at bounding box center [752, 437] width 1101 height 875
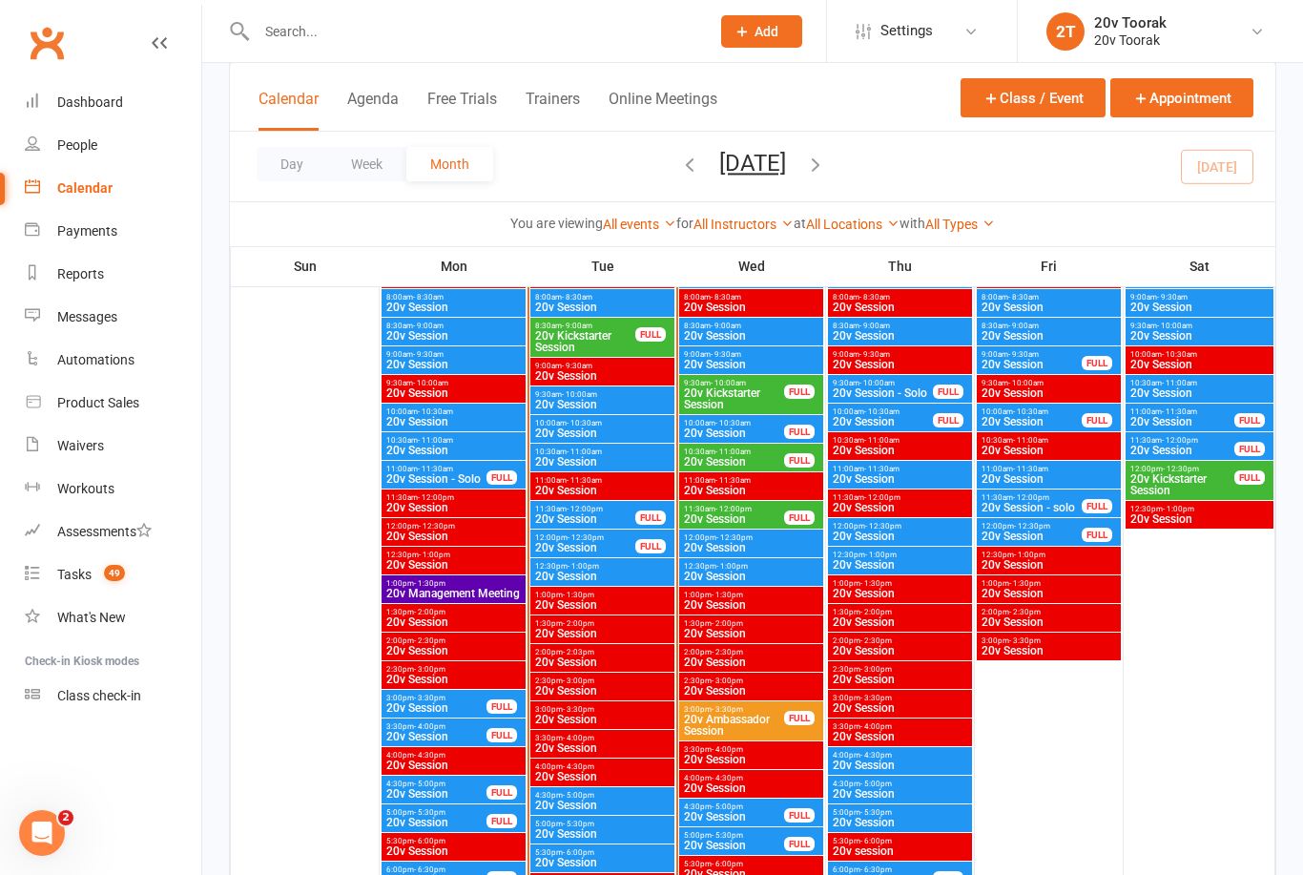
click at [583, 332] on span "20v Kickstarter Session" at bounding box center [585, 341] width 102 height 23
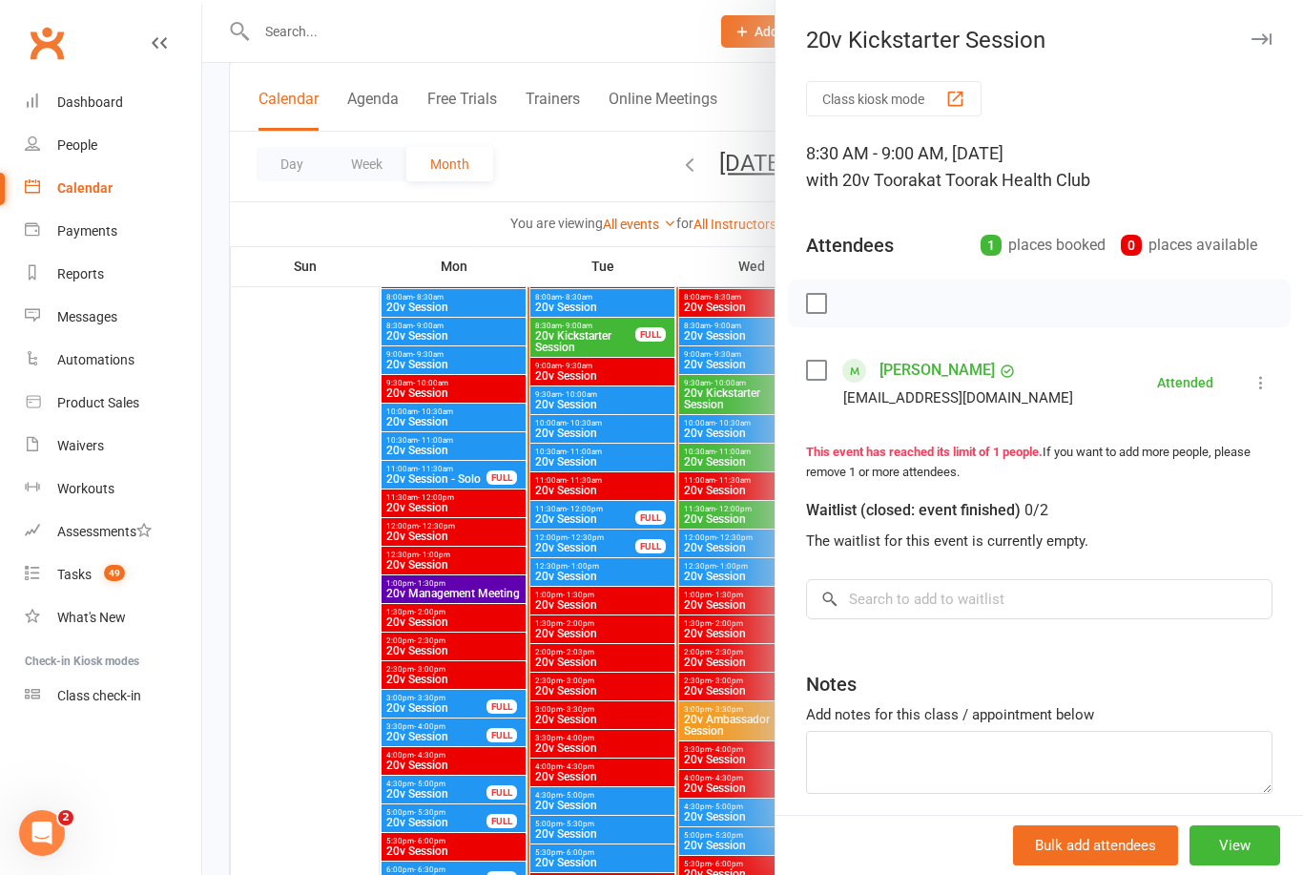
click at [576, 331] on div at bounding box center [752, 437] width 1101 height 875
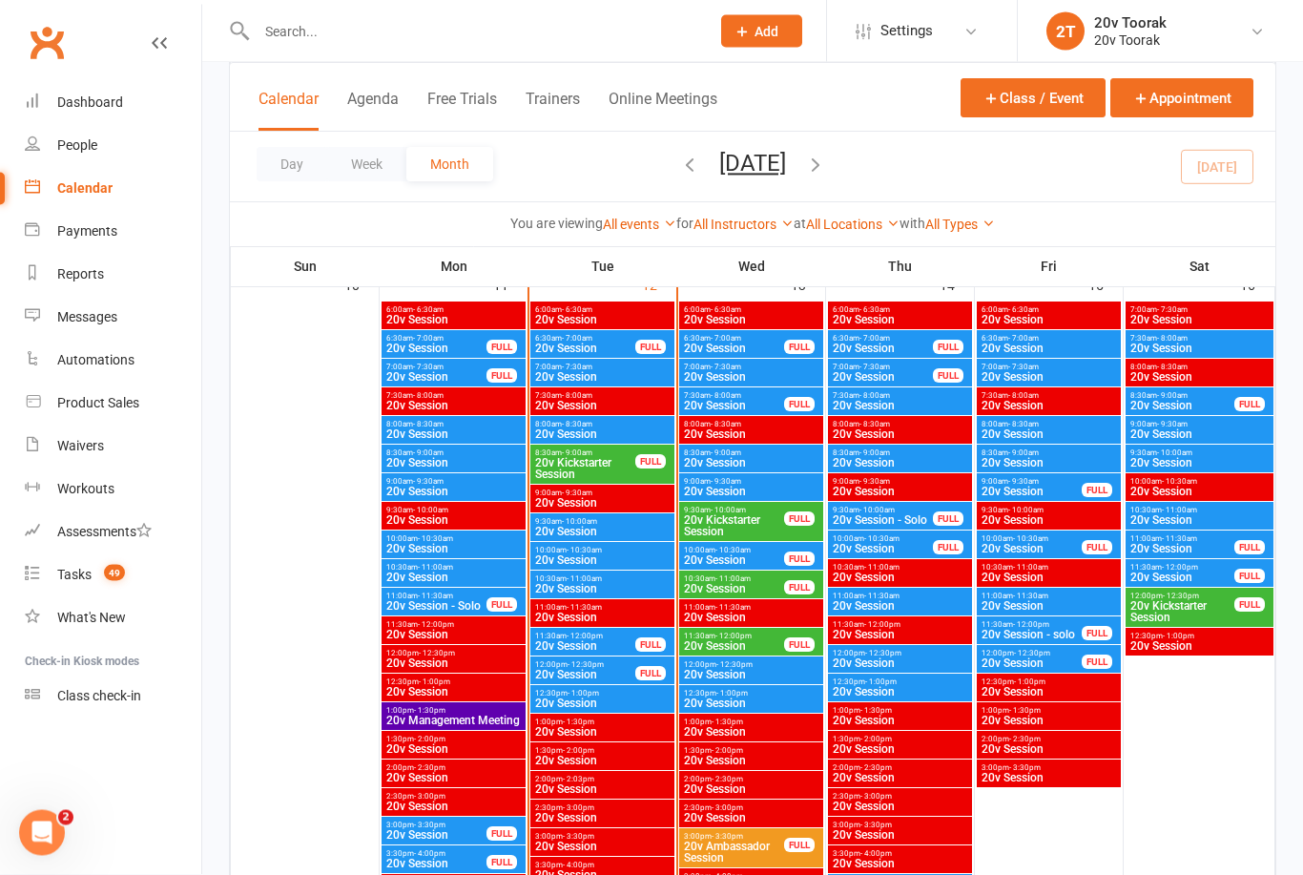
scroll to position [1869, 0]
click at [866, 517] on span "20v Session - Solo" at bounding box center [883, 519] width 102 height 11
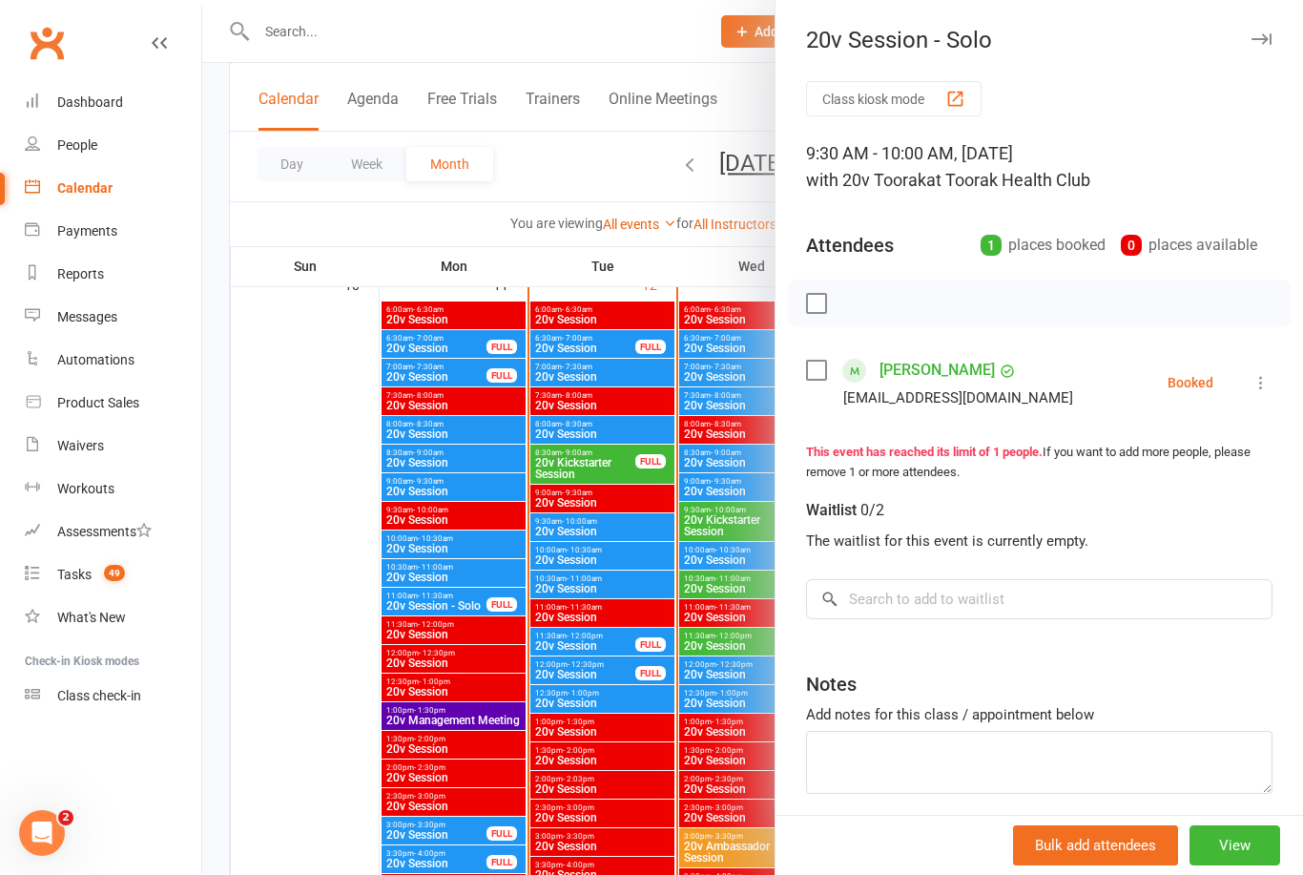
click at [700, 560] on div at bounding box center [752, 437] width 1101 height 875
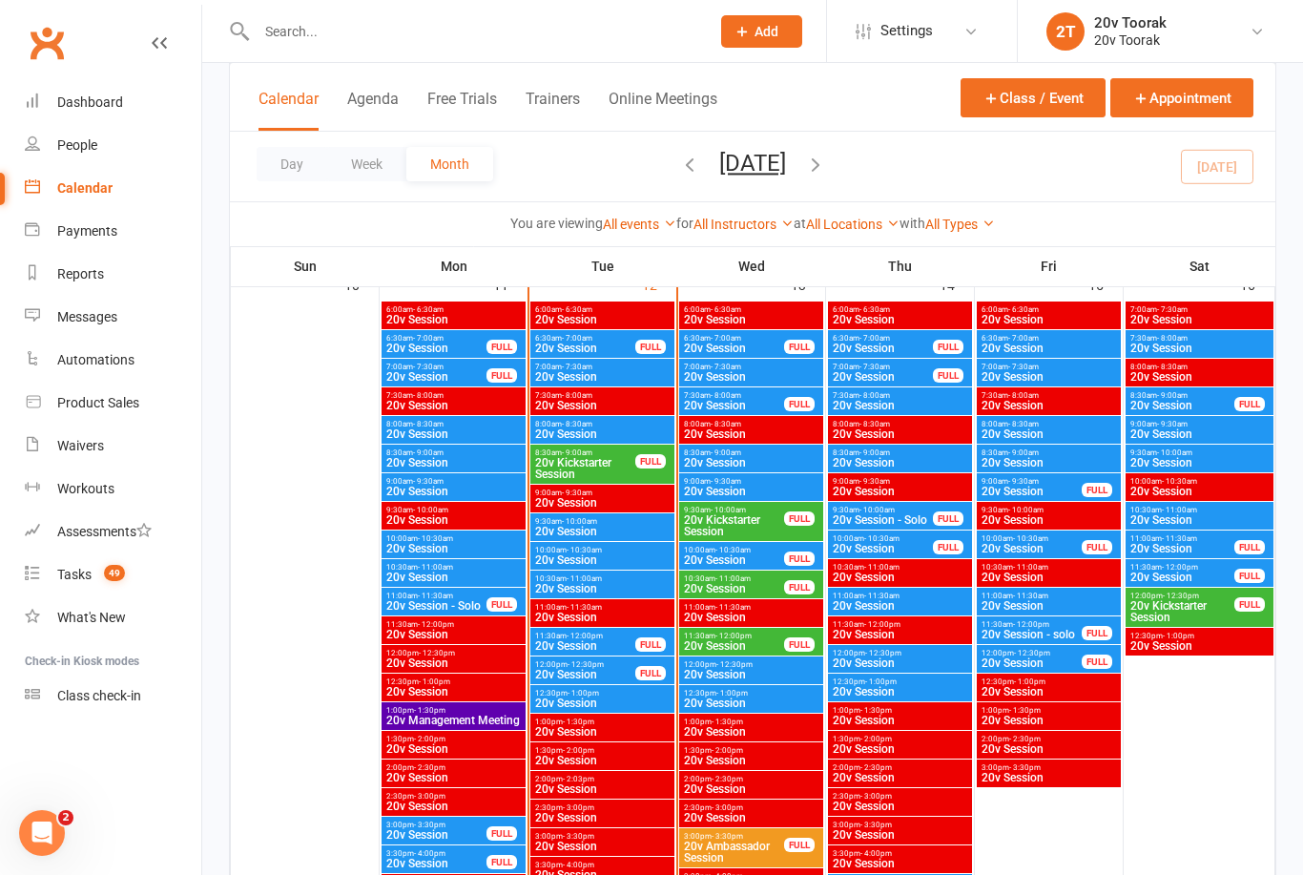
click at [865, 539] on span "- 10:30am" at bounding box center [881, 538] width 35 height 9
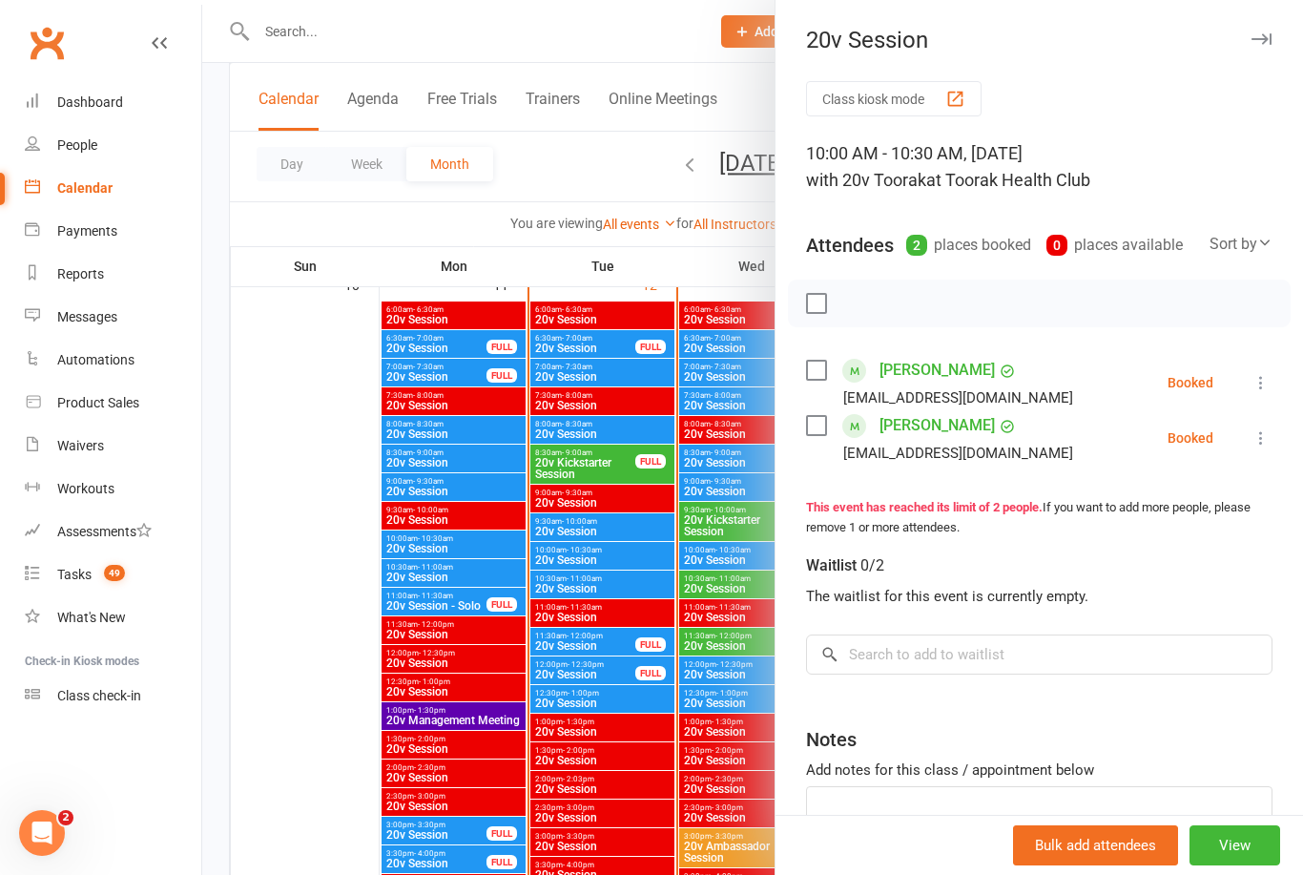
click at [688, 530] on div at bounding box center [752, 437] width 1101 height 875
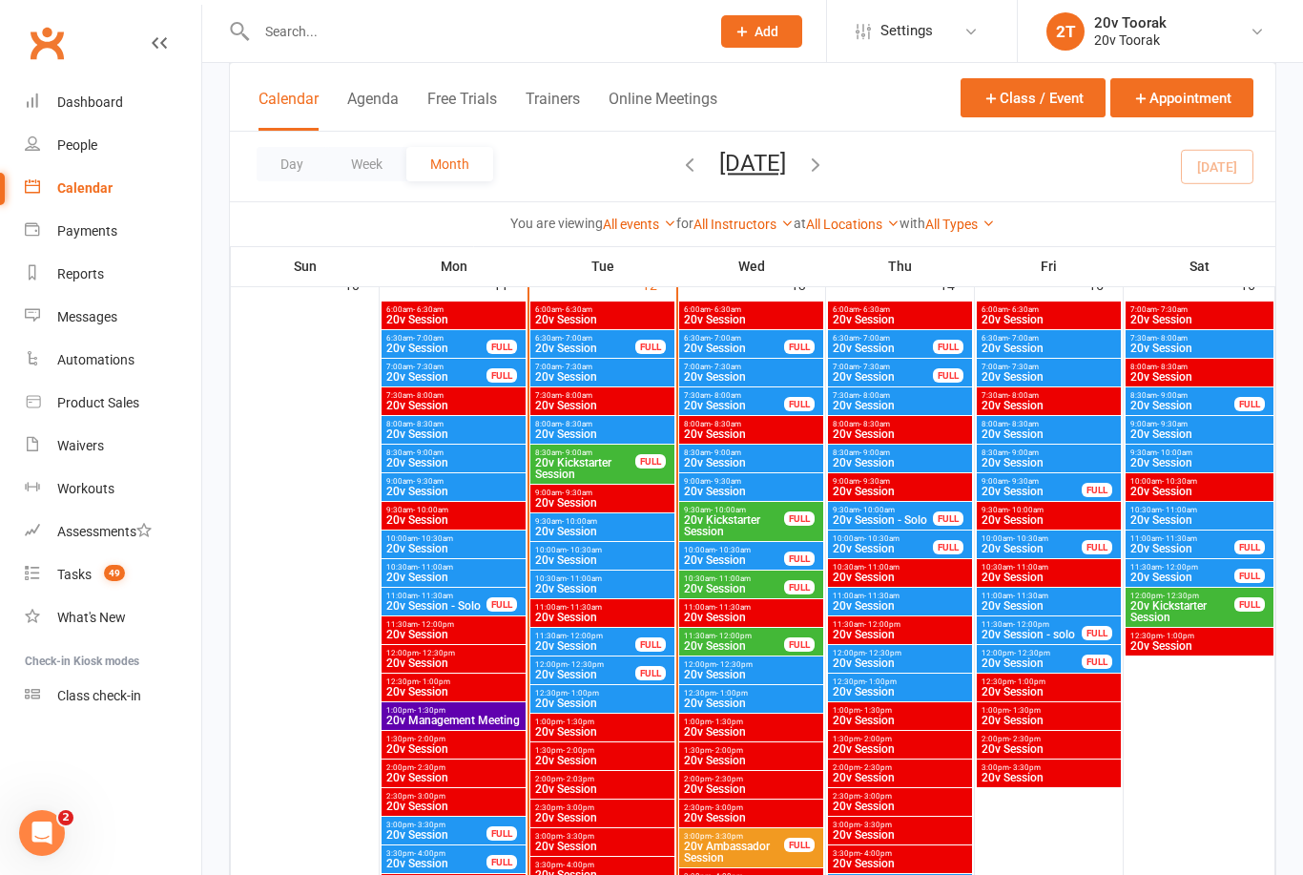
click at [868, 457] on span "20v Session" at bounding box center [900, 462] width 136 height 11
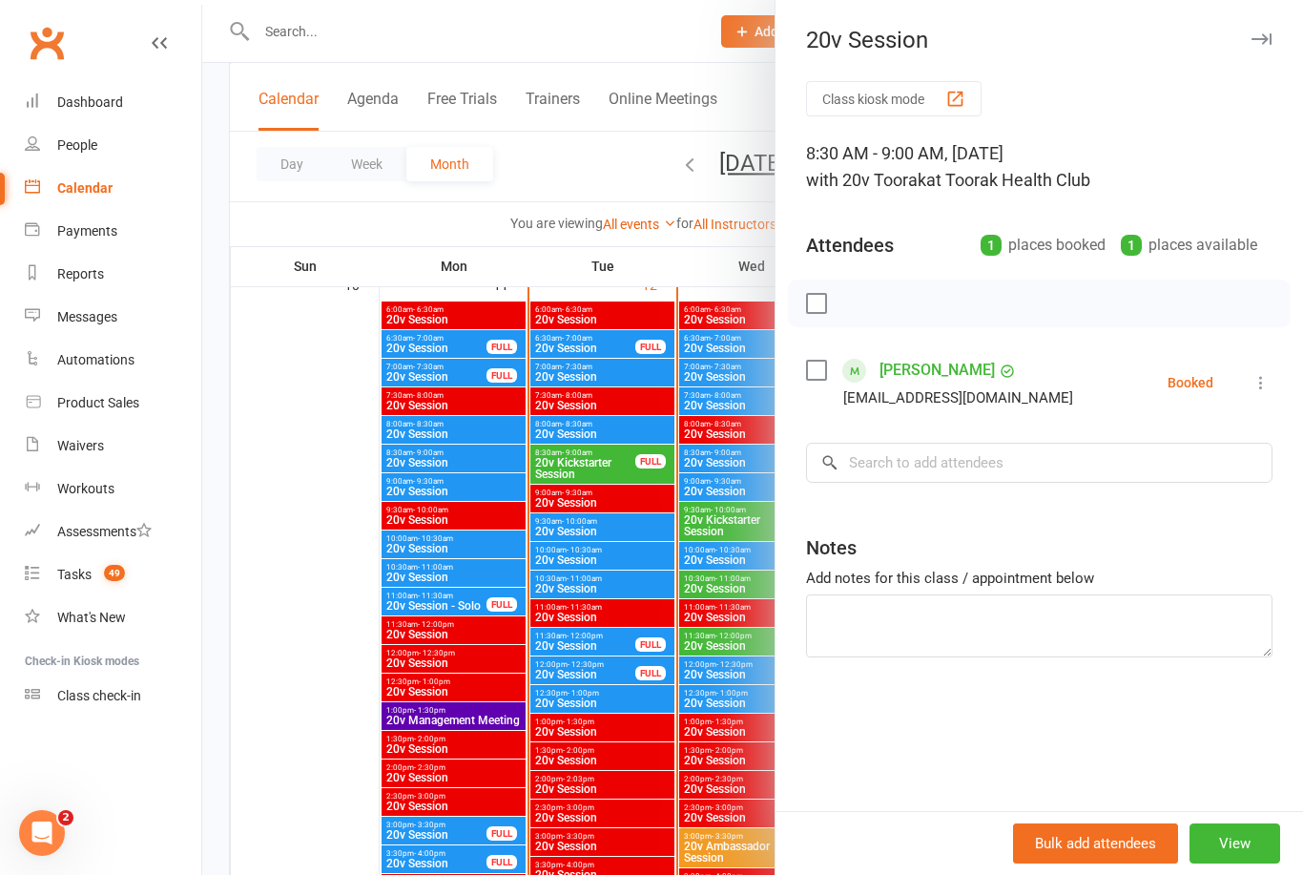
click at [582, 512] on div at bounding box center [752, 437] width 1101 height 875
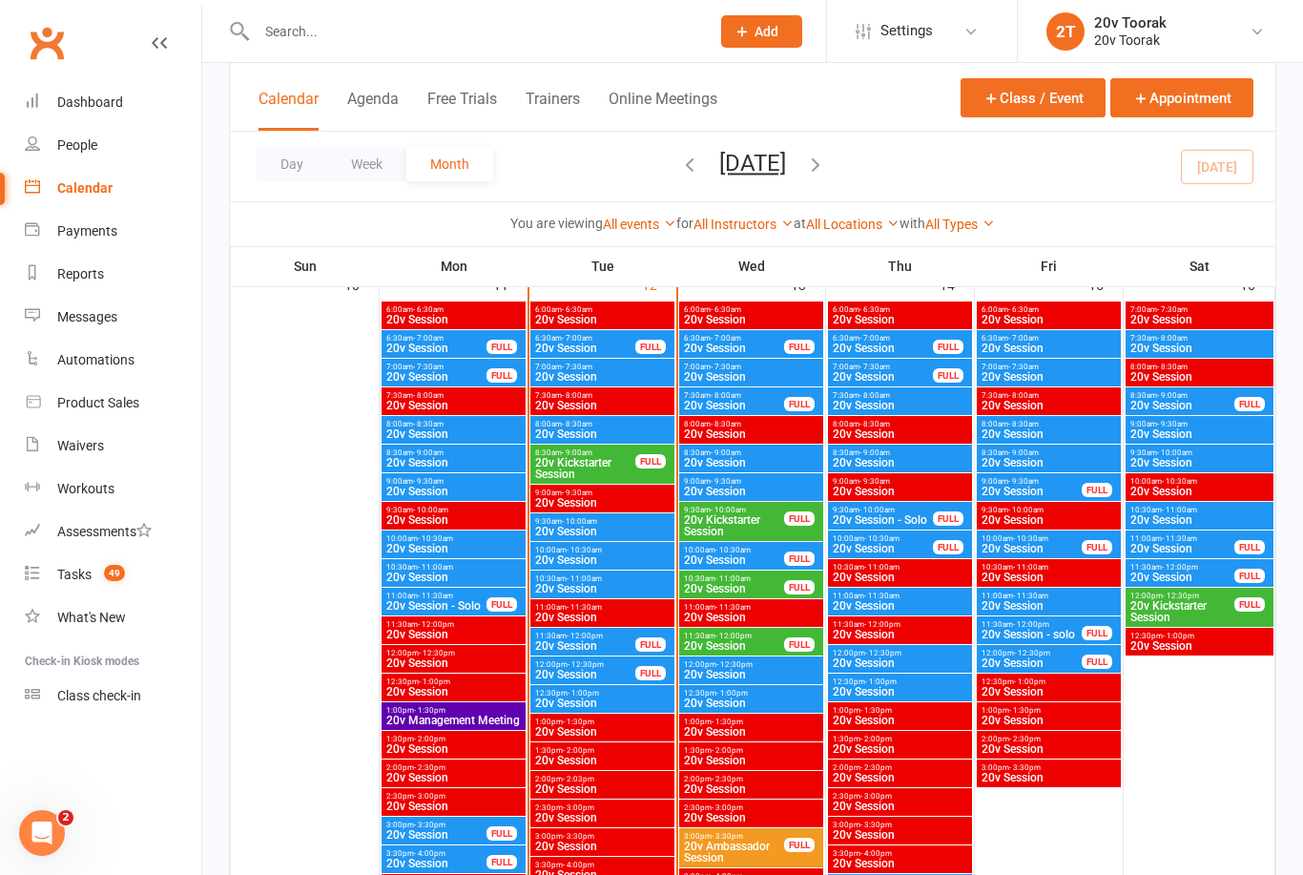
click at [874, 401] on span "20v Session" at bounding box center [900, 405] width 136 height 11
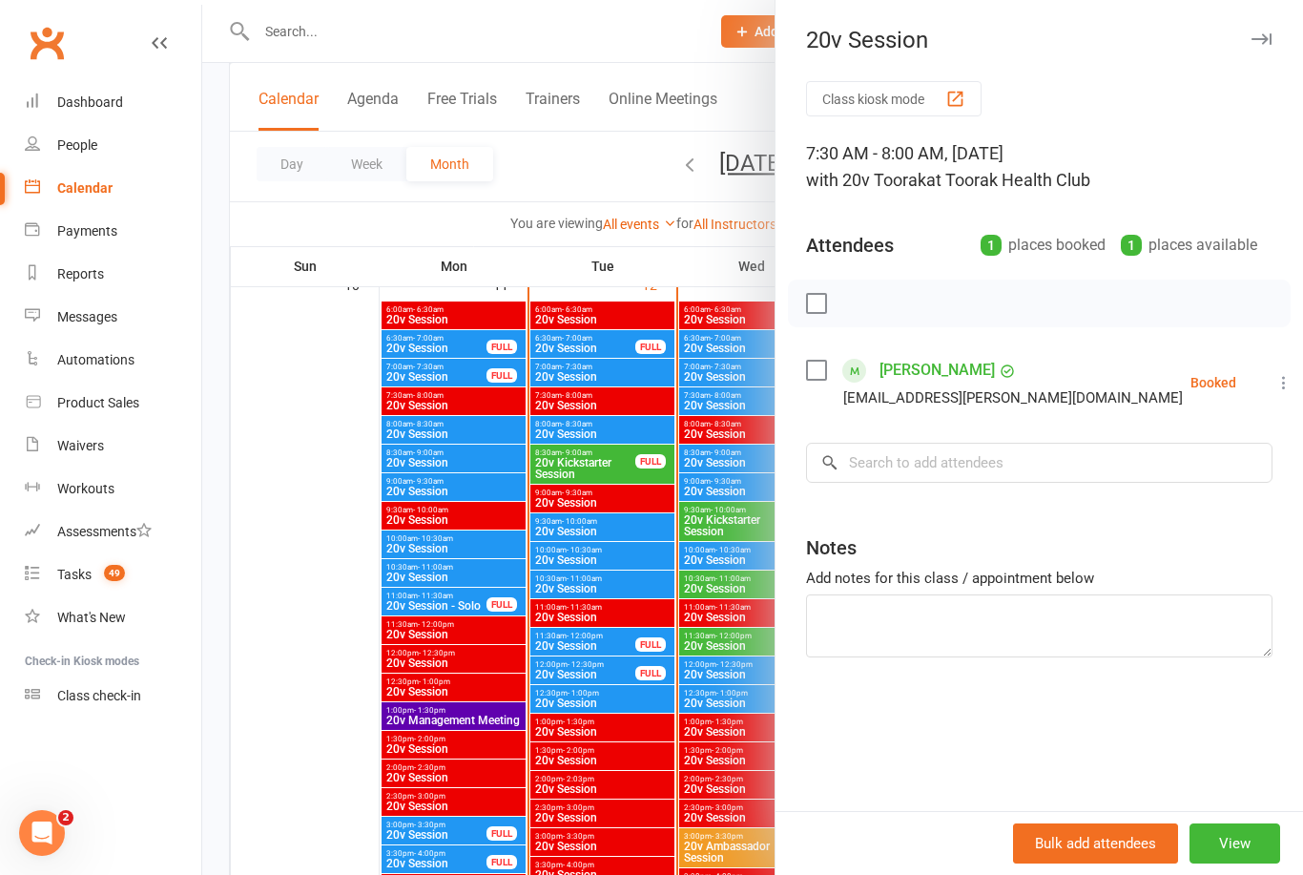
click at [546, 454] on div at bounding box center [752, 437] width 1101 height 875
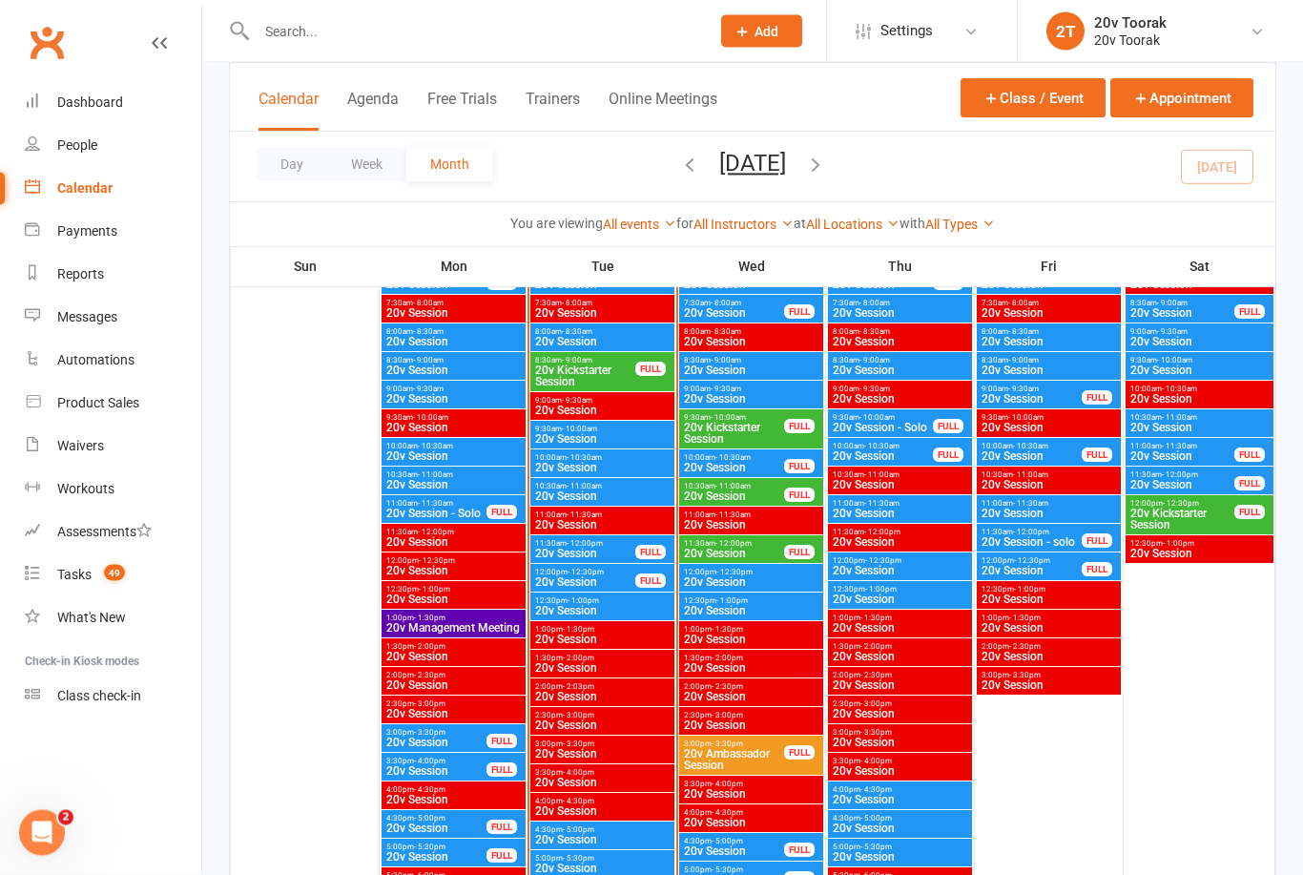
scroll to position [1952, 0]
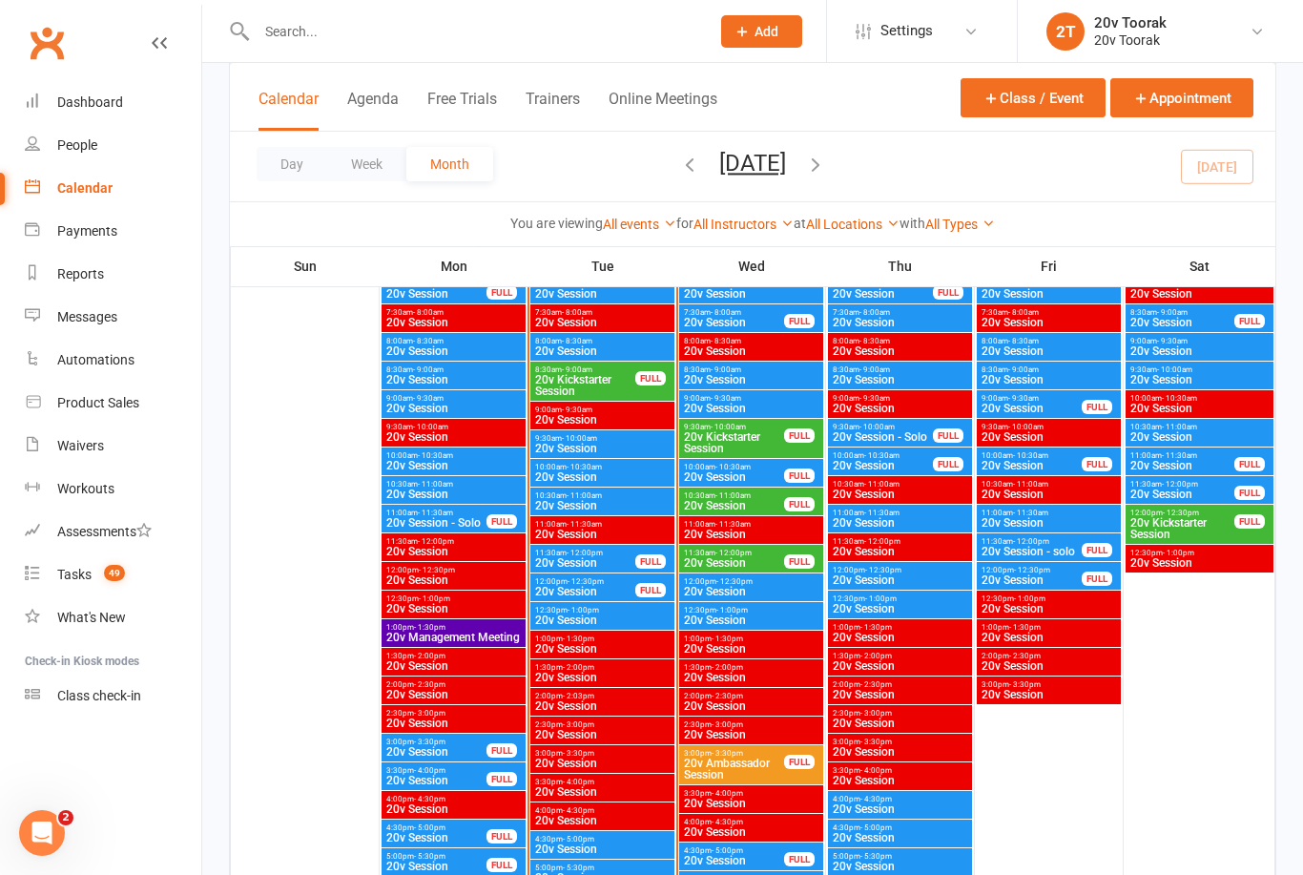
click at [175, 1] on react-component at bounding box center [348, 31] width 696 height 62
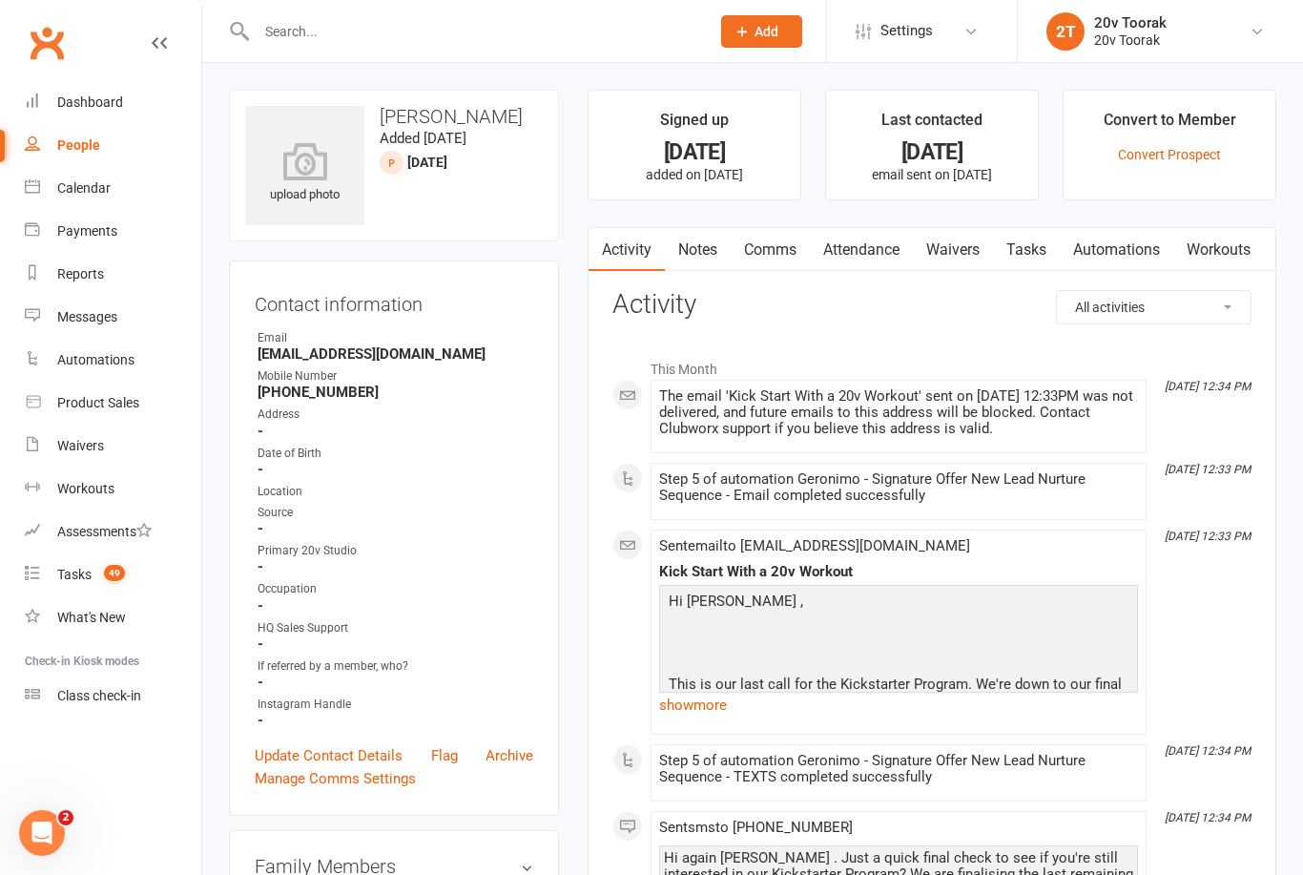
click at [692, 704] on link "show more" at bounding box center [898, 705] width 479 height 27
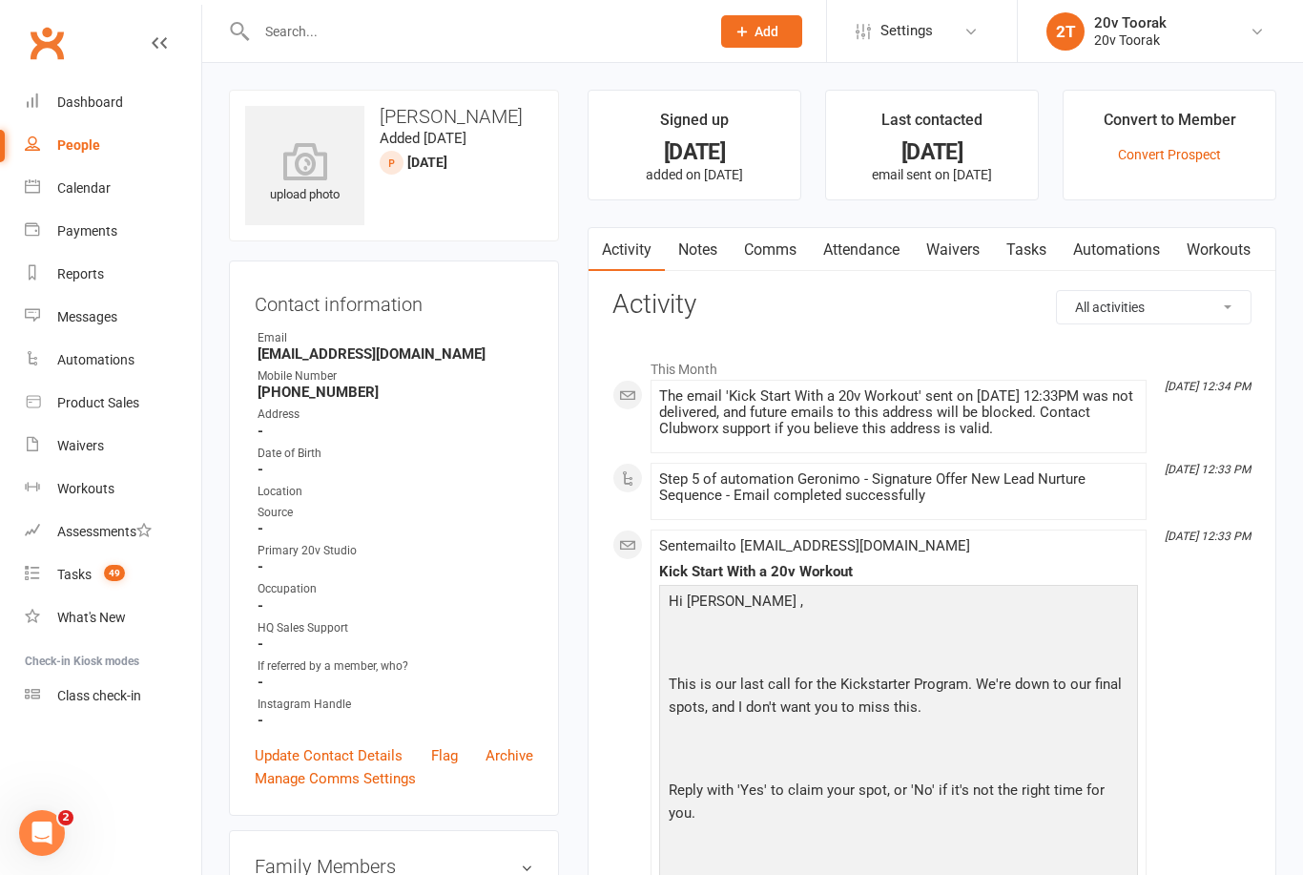
click at [1039, 245] on link "Tasks" at bounding box center [1026, 250] width 67 height 44
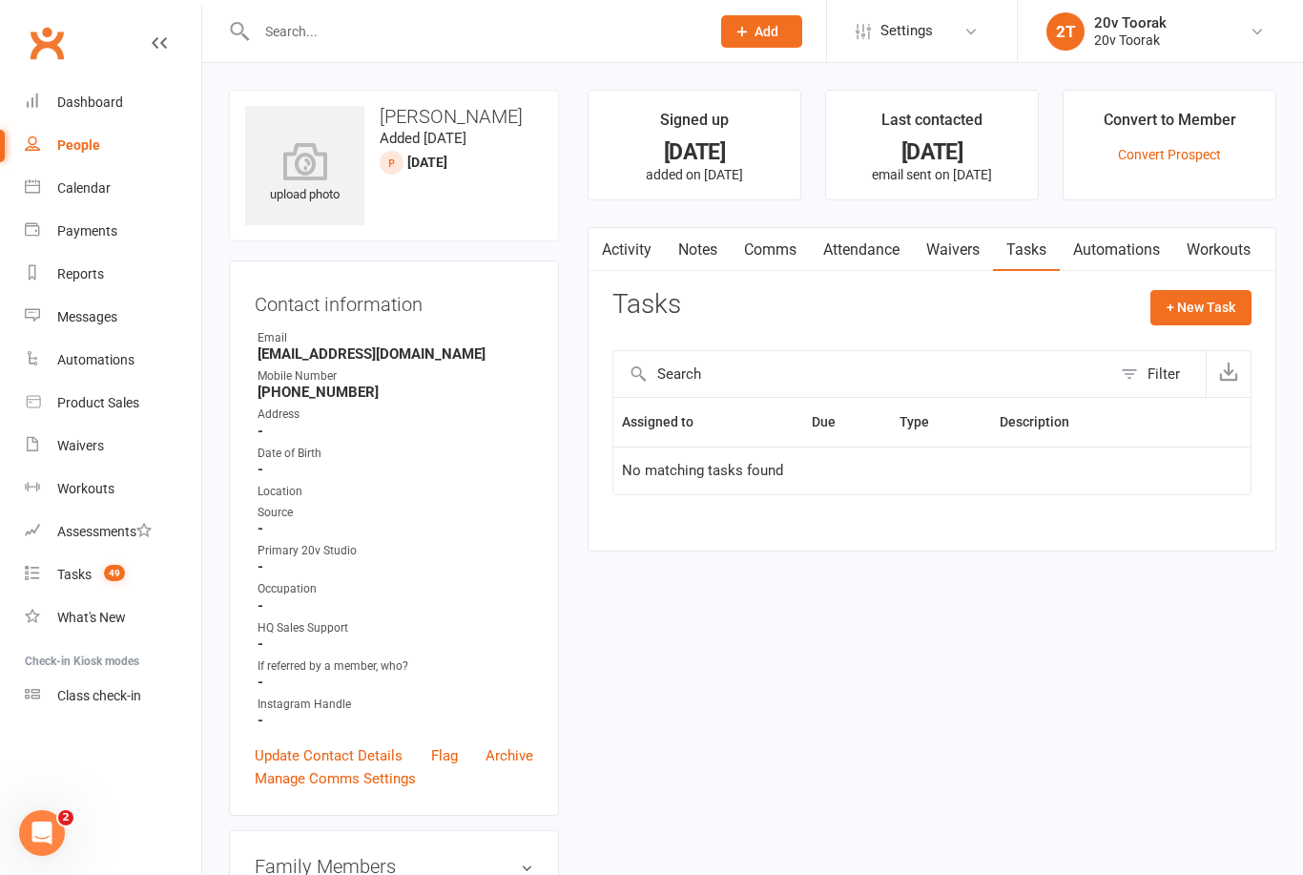
click at [703, 259] on link "Notes" at bounding box center [698, 250] width 66 height 44
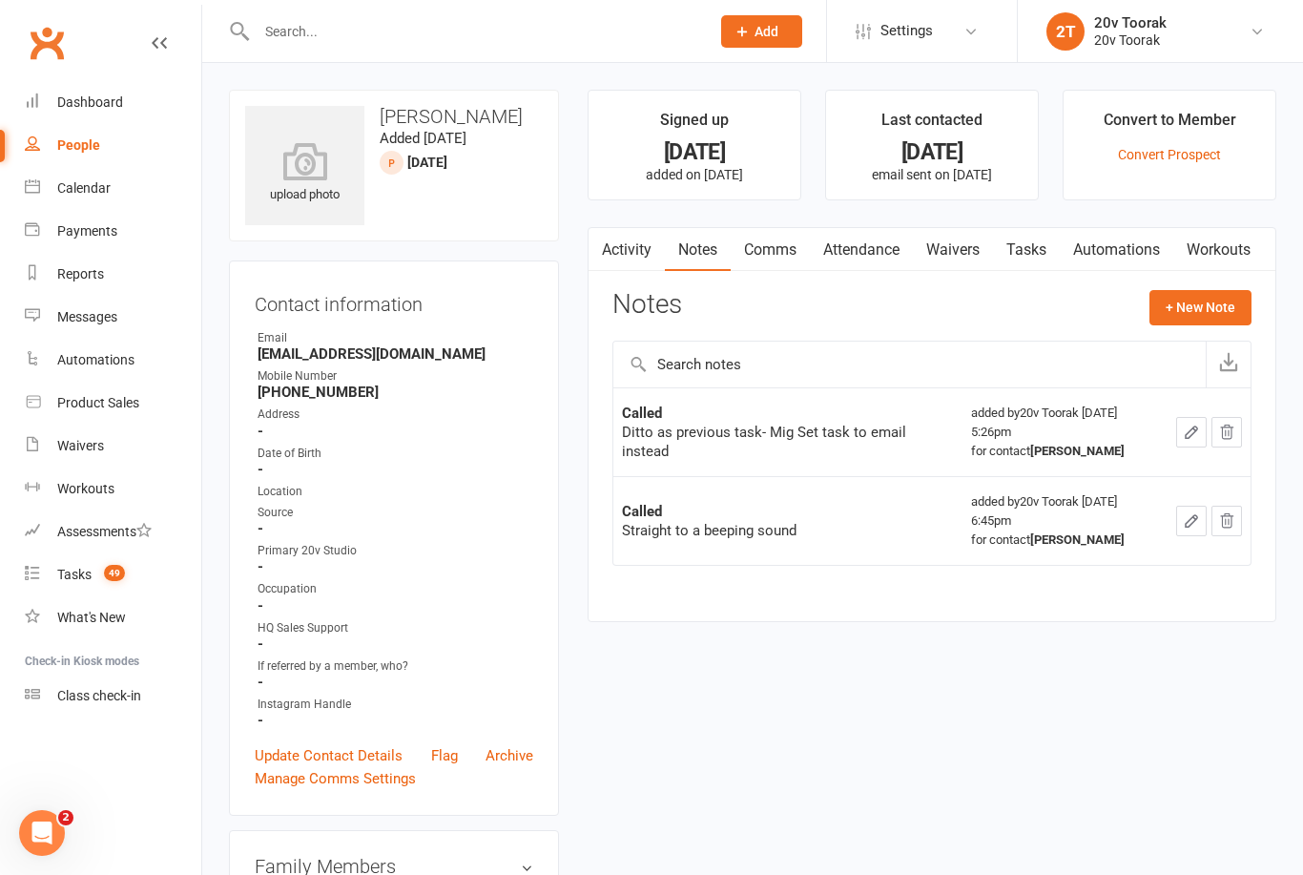
click at [618, 246] on link "Activity" at bounding box center [627, 250] width 76 height 44
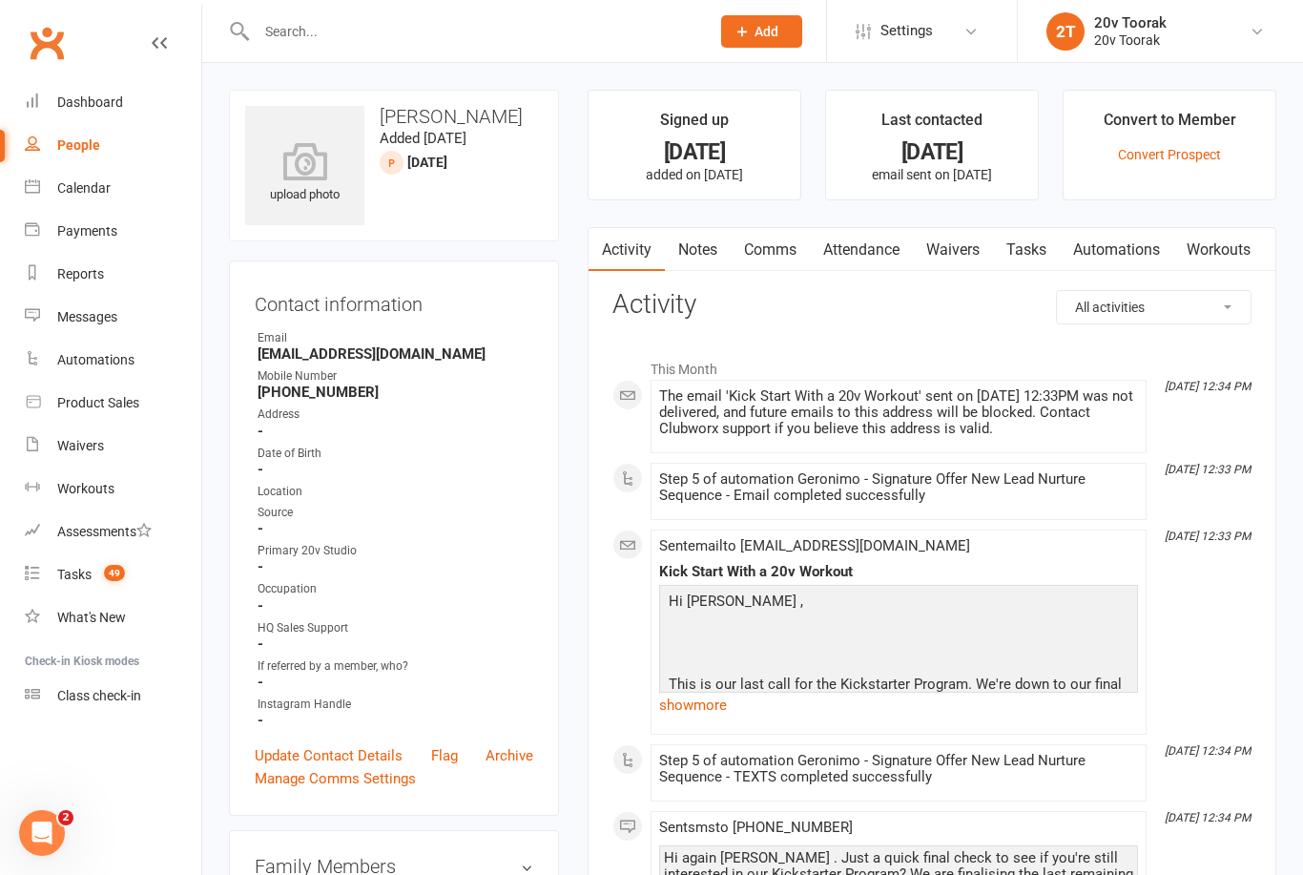
click at [708, 258] on link "Notes" at bounding box center [698, 250] width 66 height 44
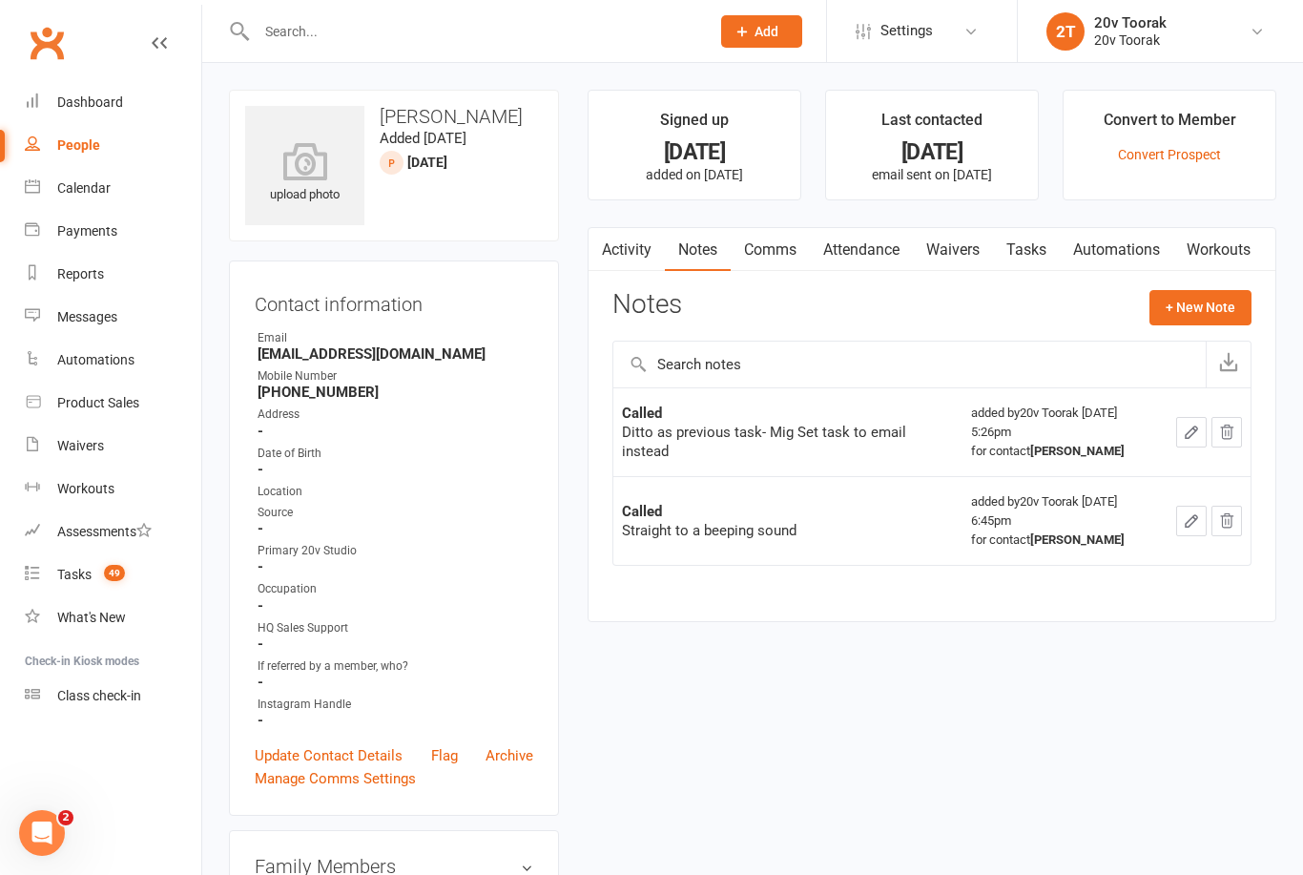
click at [631, 259] on link "Activity" at bounding box center [627, 250] width 76 height 44
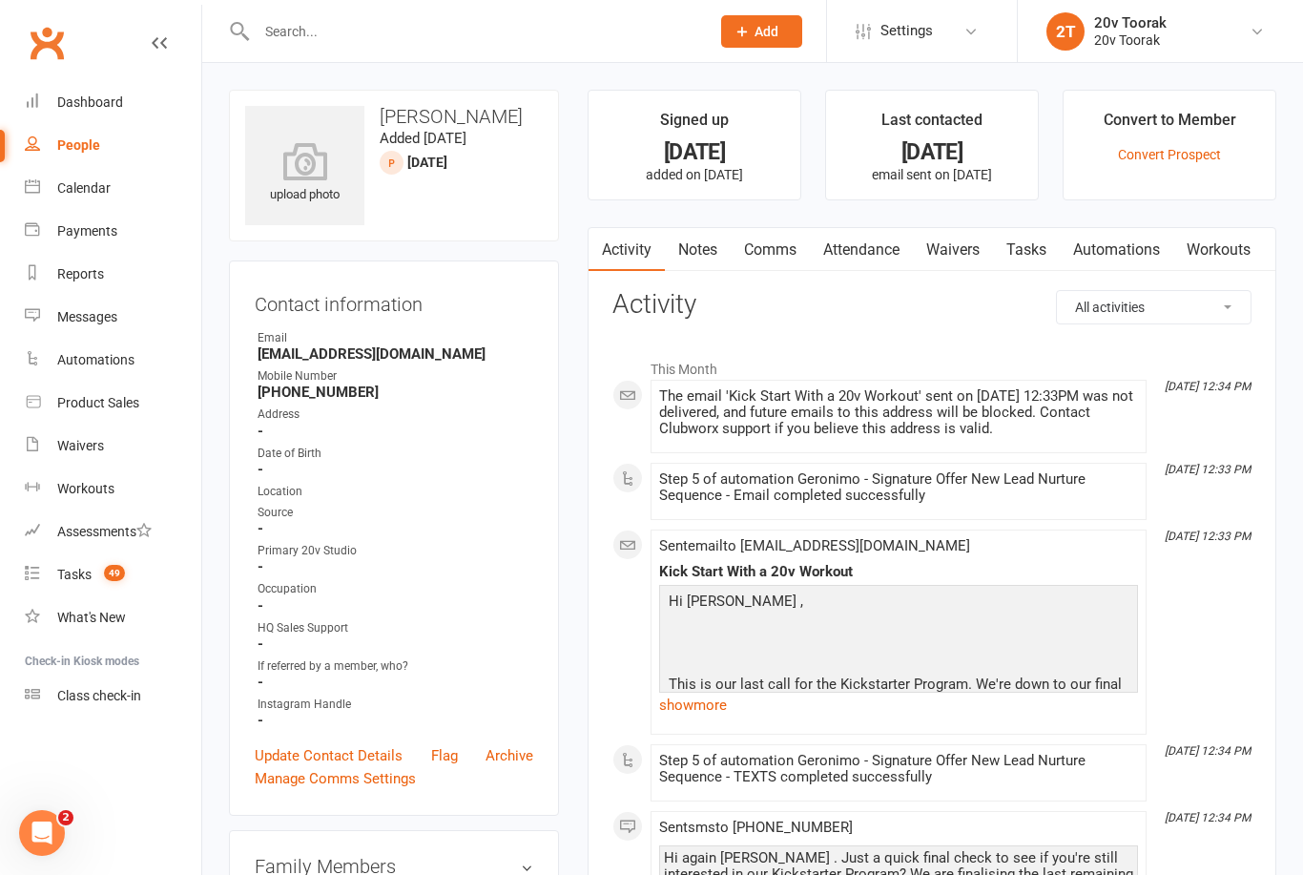
click at [360, 756] on link "Update Contact Details" at bounding box center [329, 755] width 148 height 23
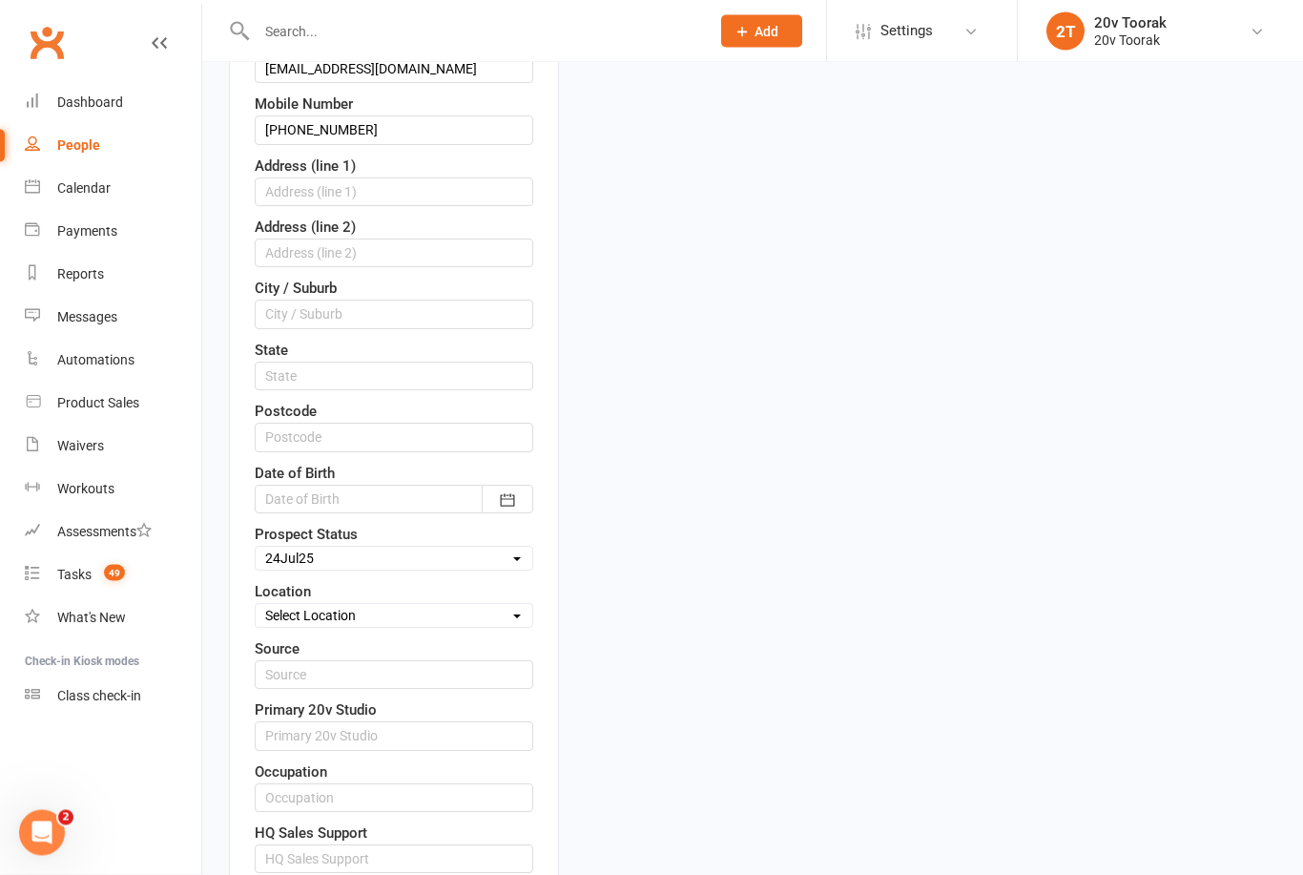
scroll to position [406, 0]
click at [421, 541] on div "Prospect Status Select Parachute Referrals In Communication Call Lter Task Comm…" at bounding box center [394, 547] width 279 height 48
click at [423, 551] on select "Select Parachute Referrals In Communication Call Lter Task Comms 24Jul25 31July…" at bounding box center [394, 558] width 277 height 21
select select "Parachute"
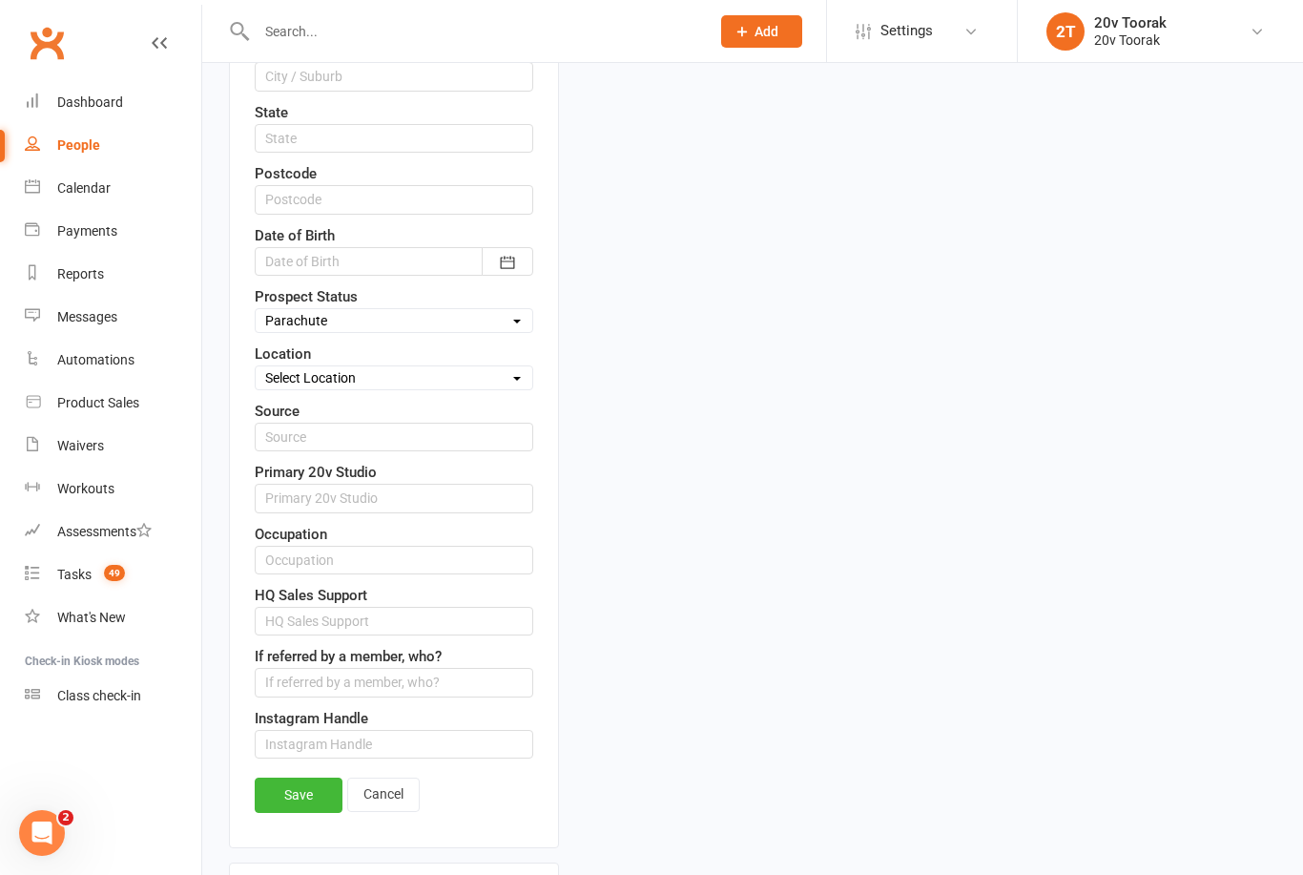
click at [300, 798] on link "Save" at bounding box center [299, 794] width 88 height 34
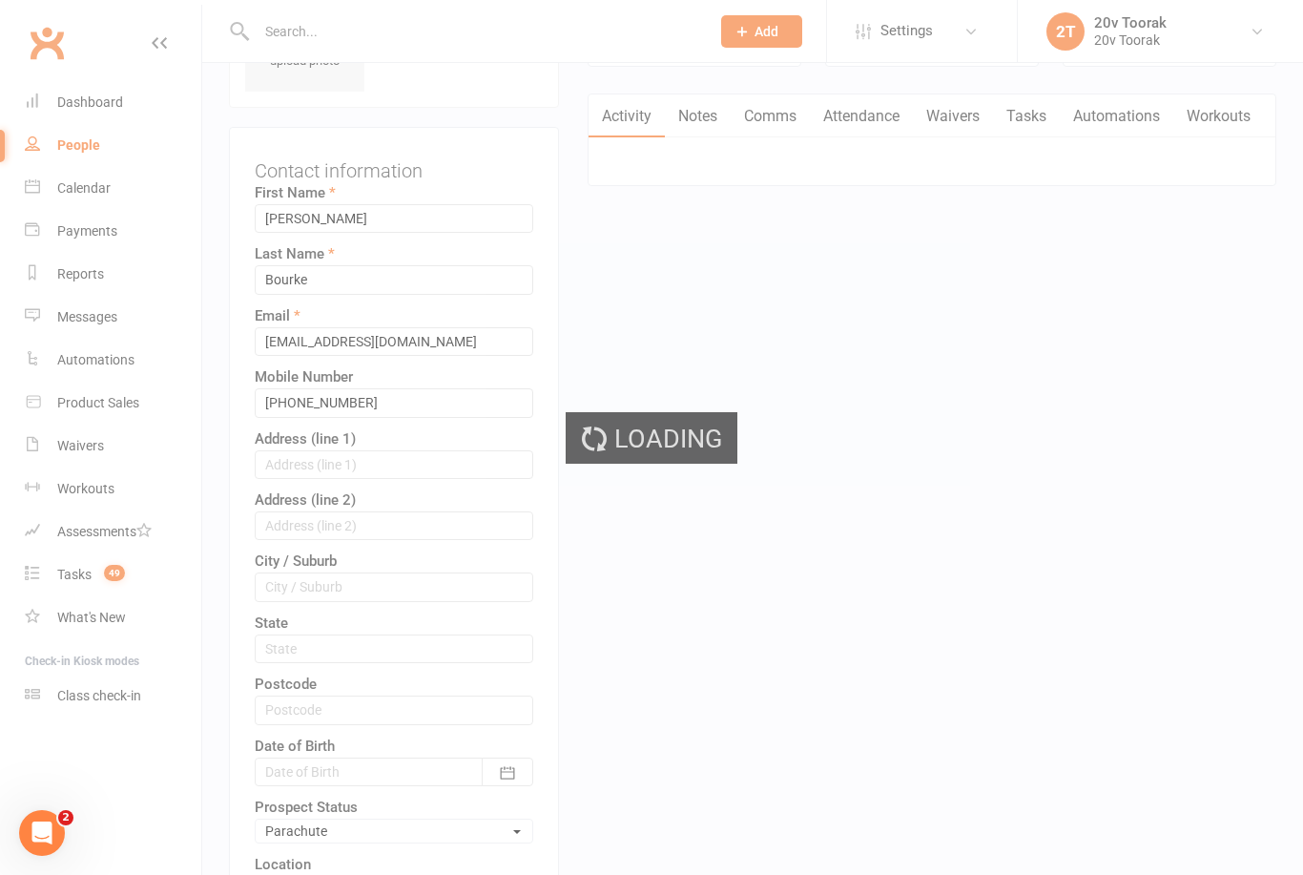
scroll to position [0, 0]
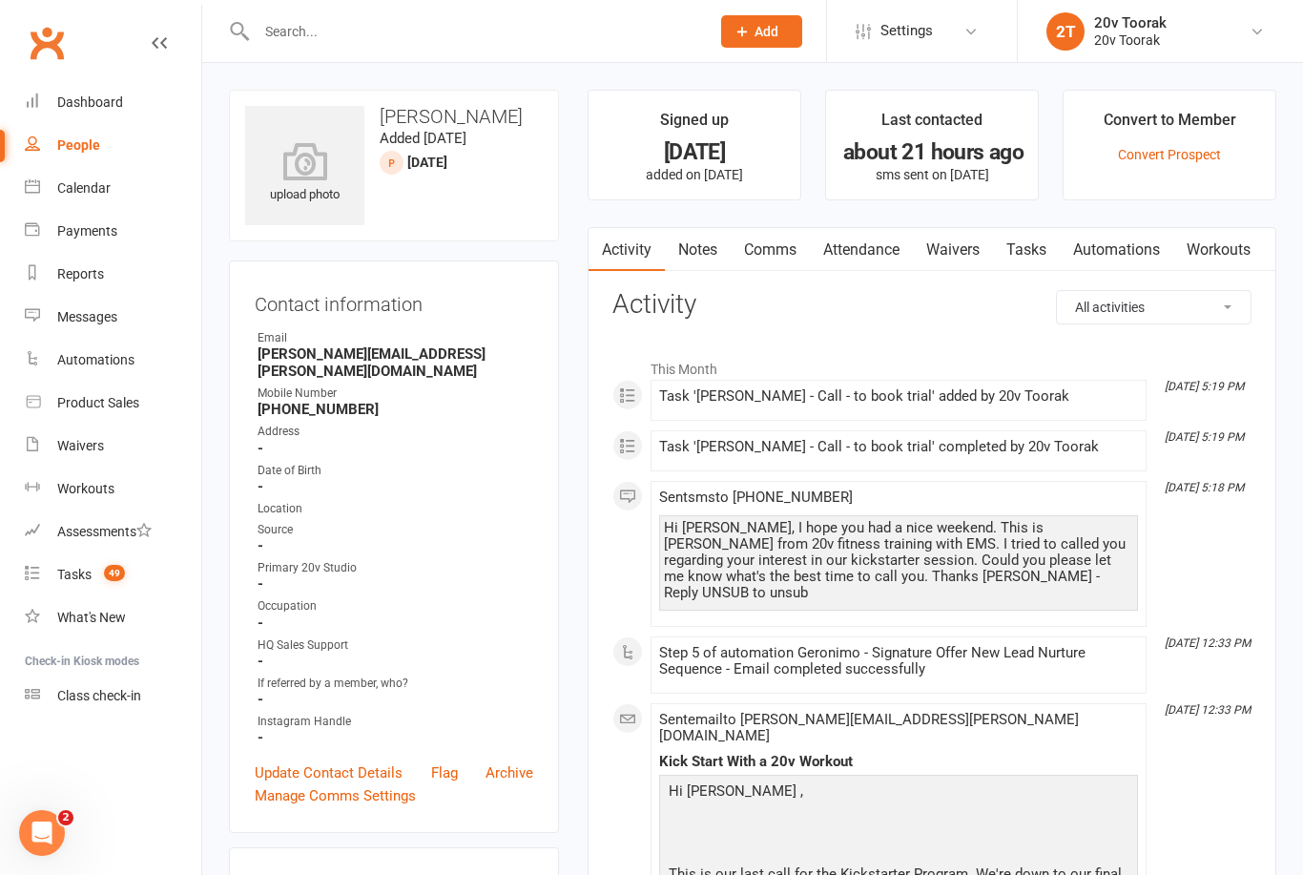
click at [1059, 258] on link "Tasks" at bounding box center [1026, 250] width 67 height 44
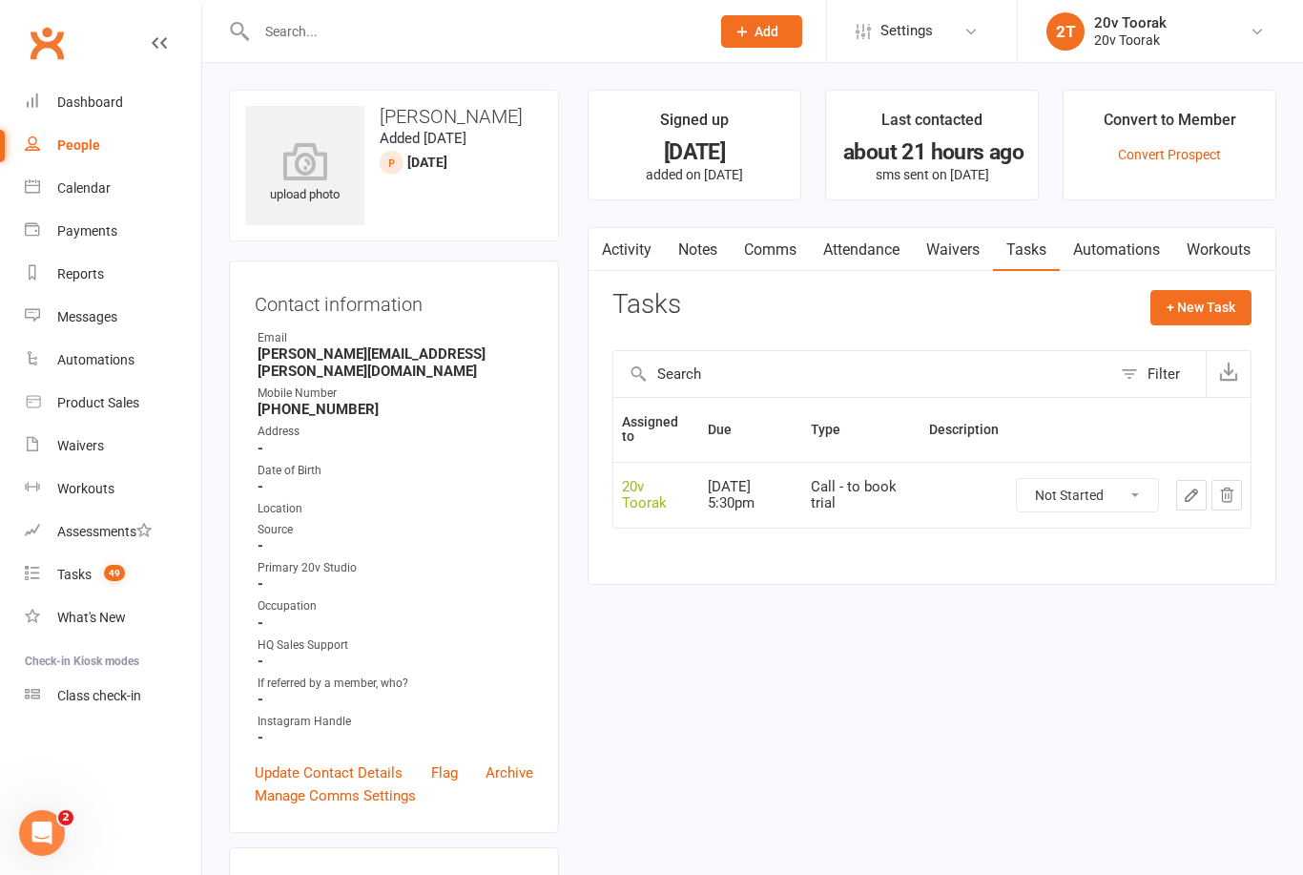
click at [685, 241] on link "Notes" at bounding box center [698, 250] width 66 height 44
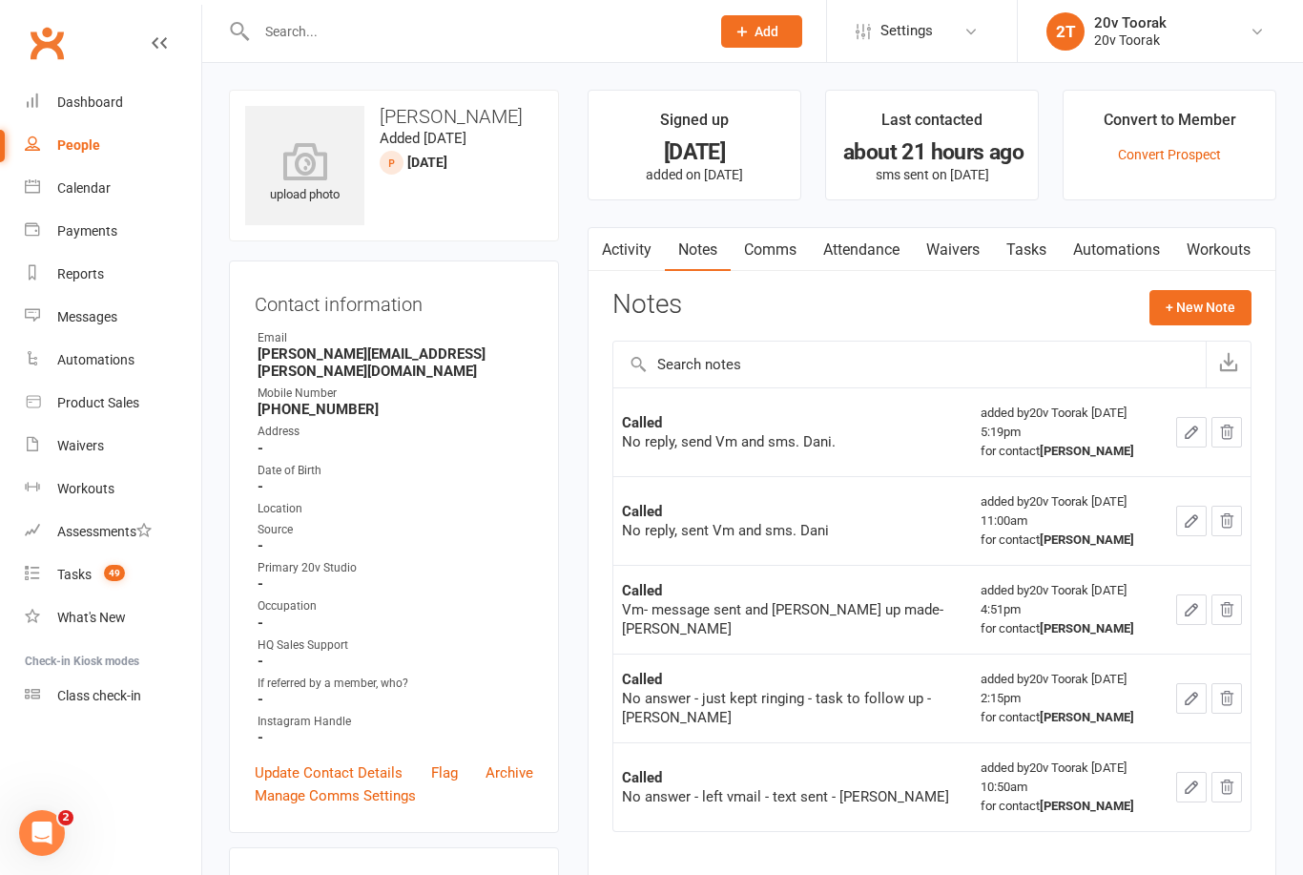
click at [702, 238] on link "Notes" at bounding box center [698, 250] width 66 height 44
click at [630, 242] on link "Activity" at bounding box center [627, 250] width 76 height 44
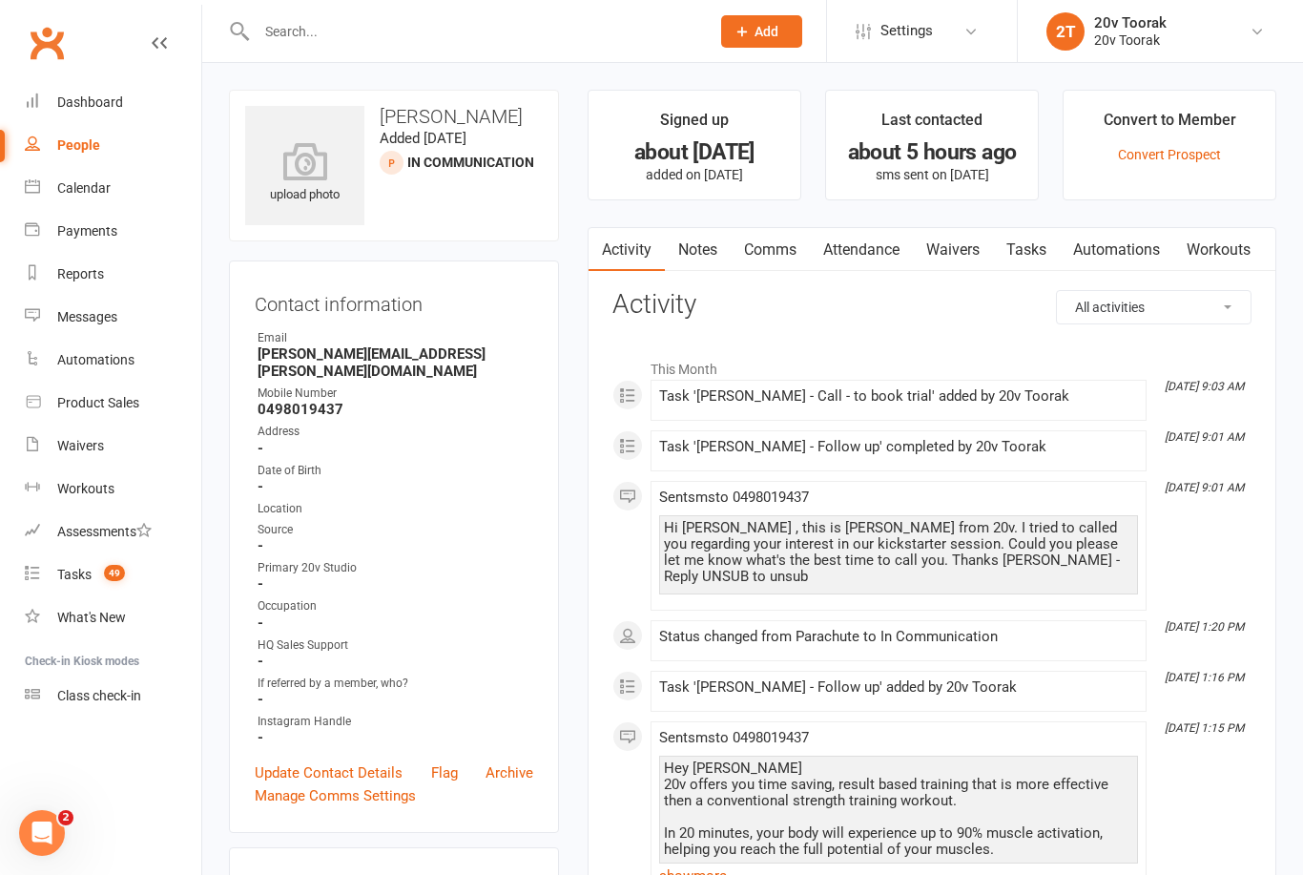
click at [1052, 253] on link "Tasks" at bounding box center [1026, 250] width 67 height 44
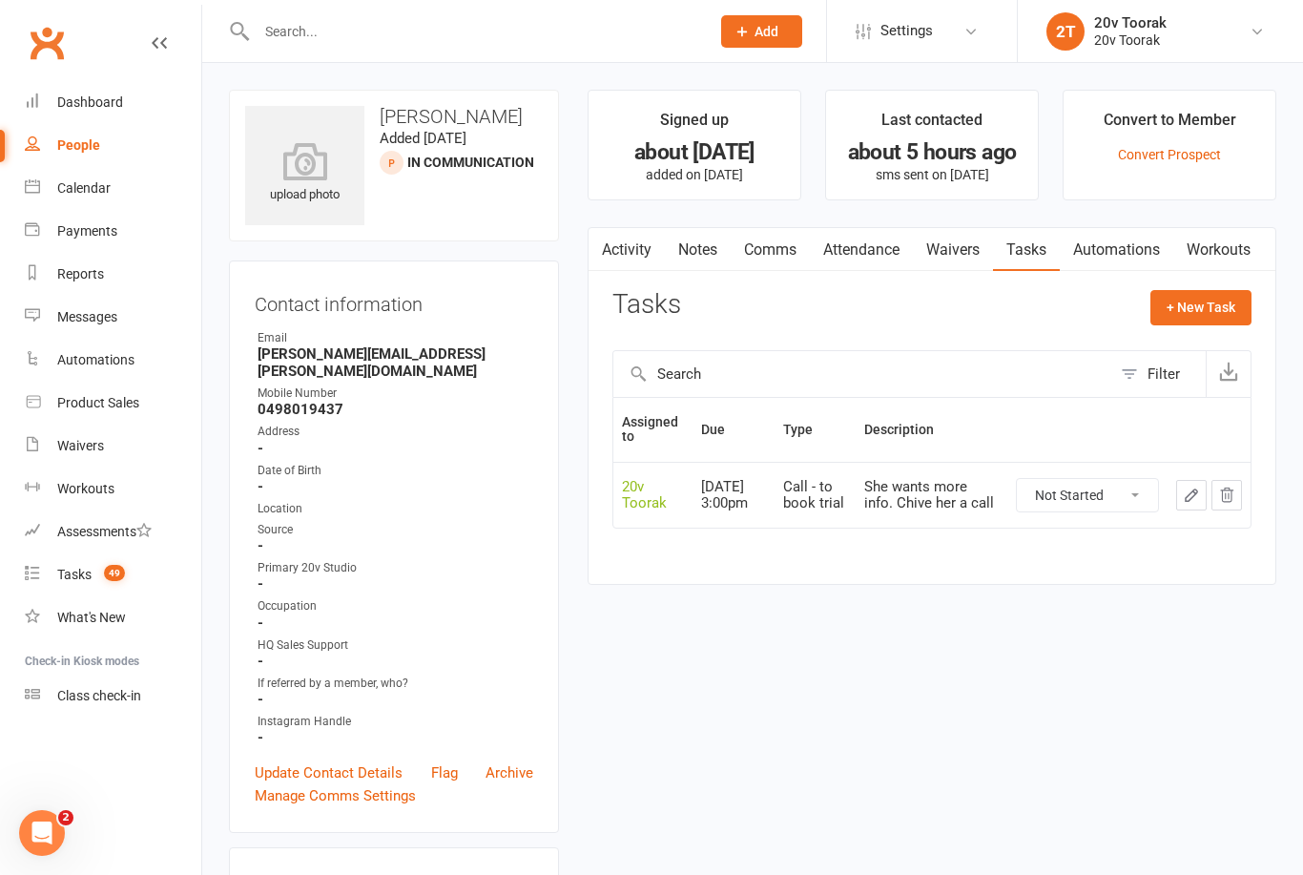
click at [689, 255] on link "Notes" at bounding box center [698, 250] width 66 height 44
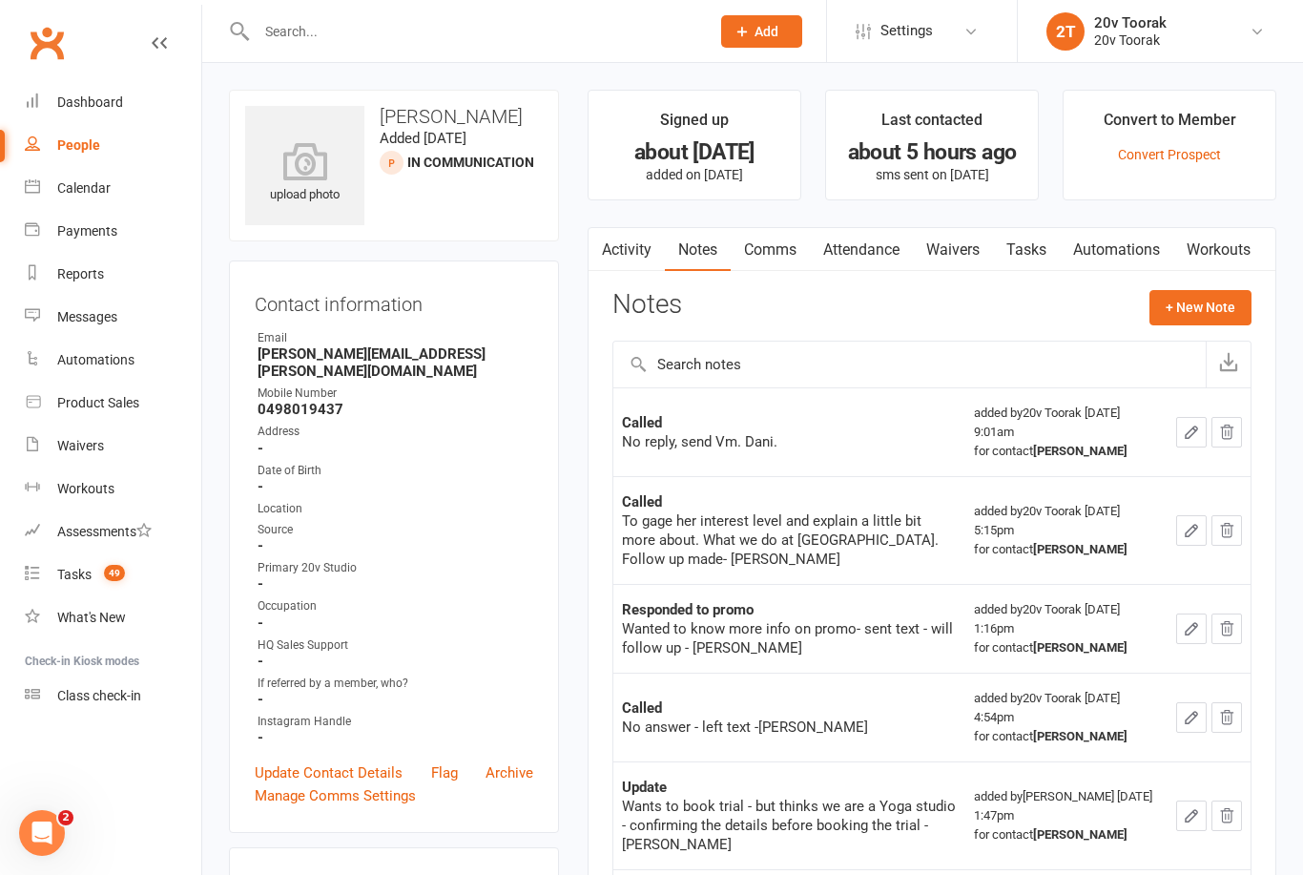
click at [609, 254] on button "button" at bounding box center [601, 249] width 24 height 43
click at [650, 254] on link "Activity" at bounding box center [627, 250] width 76 height 44
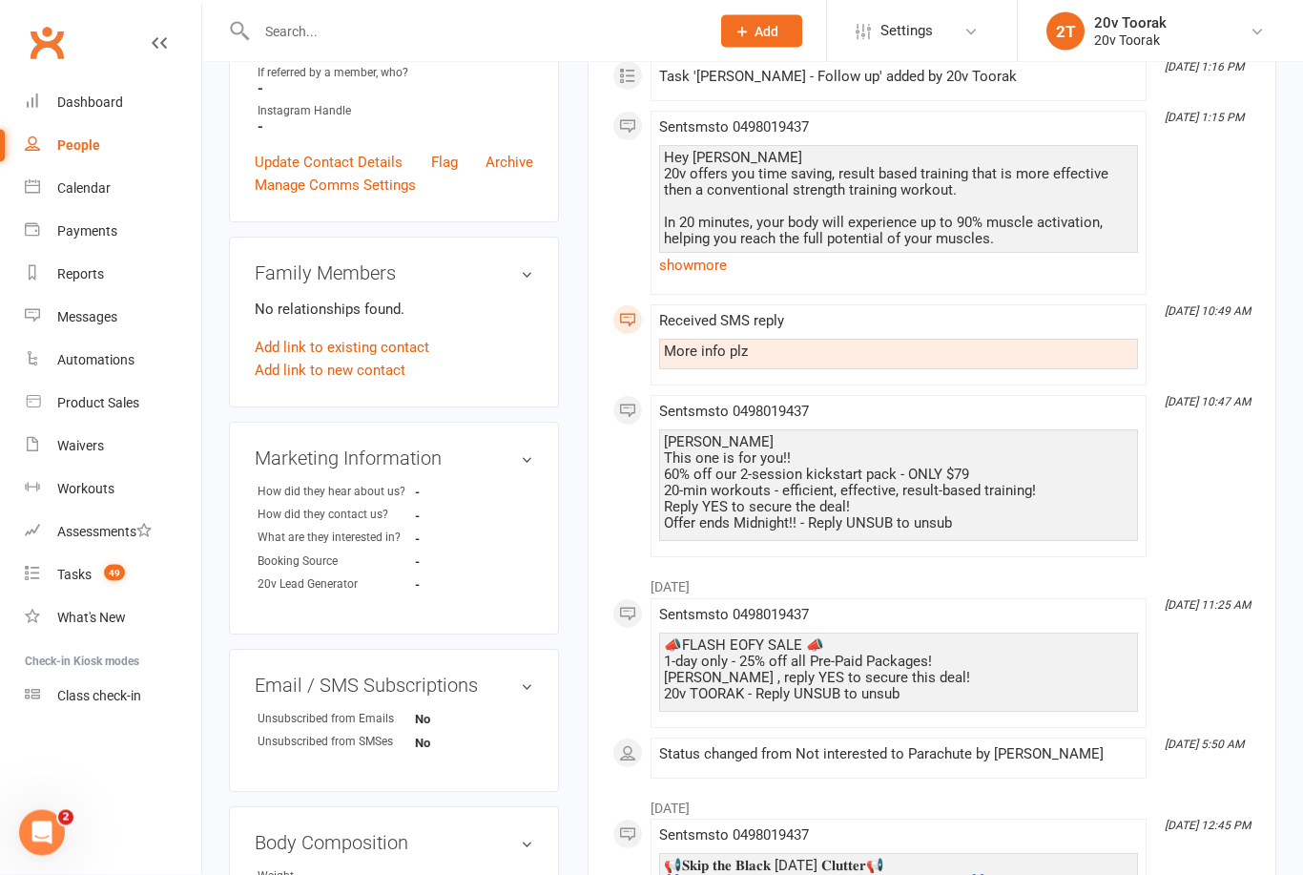
scroll to position [509, 0]
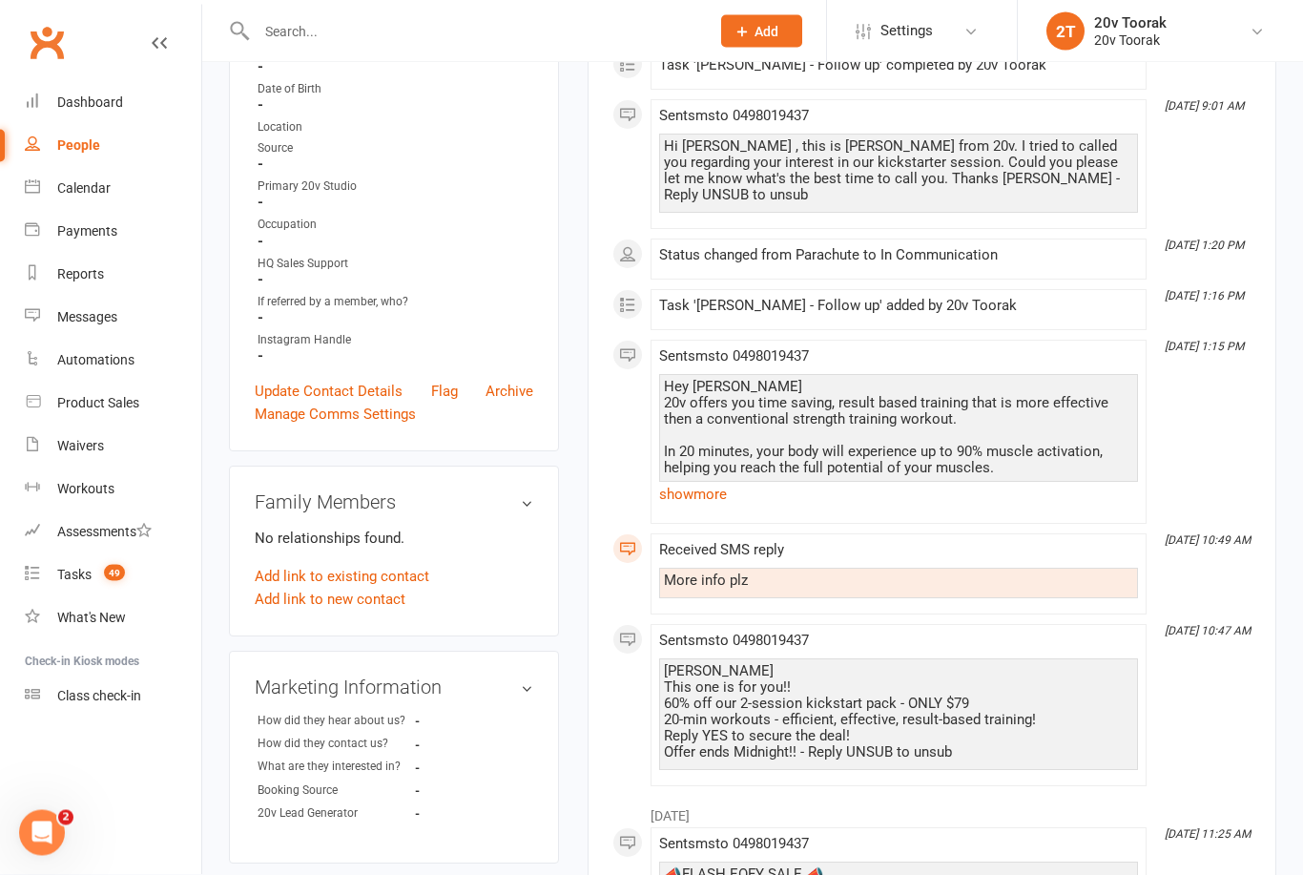
click at [689, 482] on link "show more" at bounding box center [898, 495] width 479 height 27
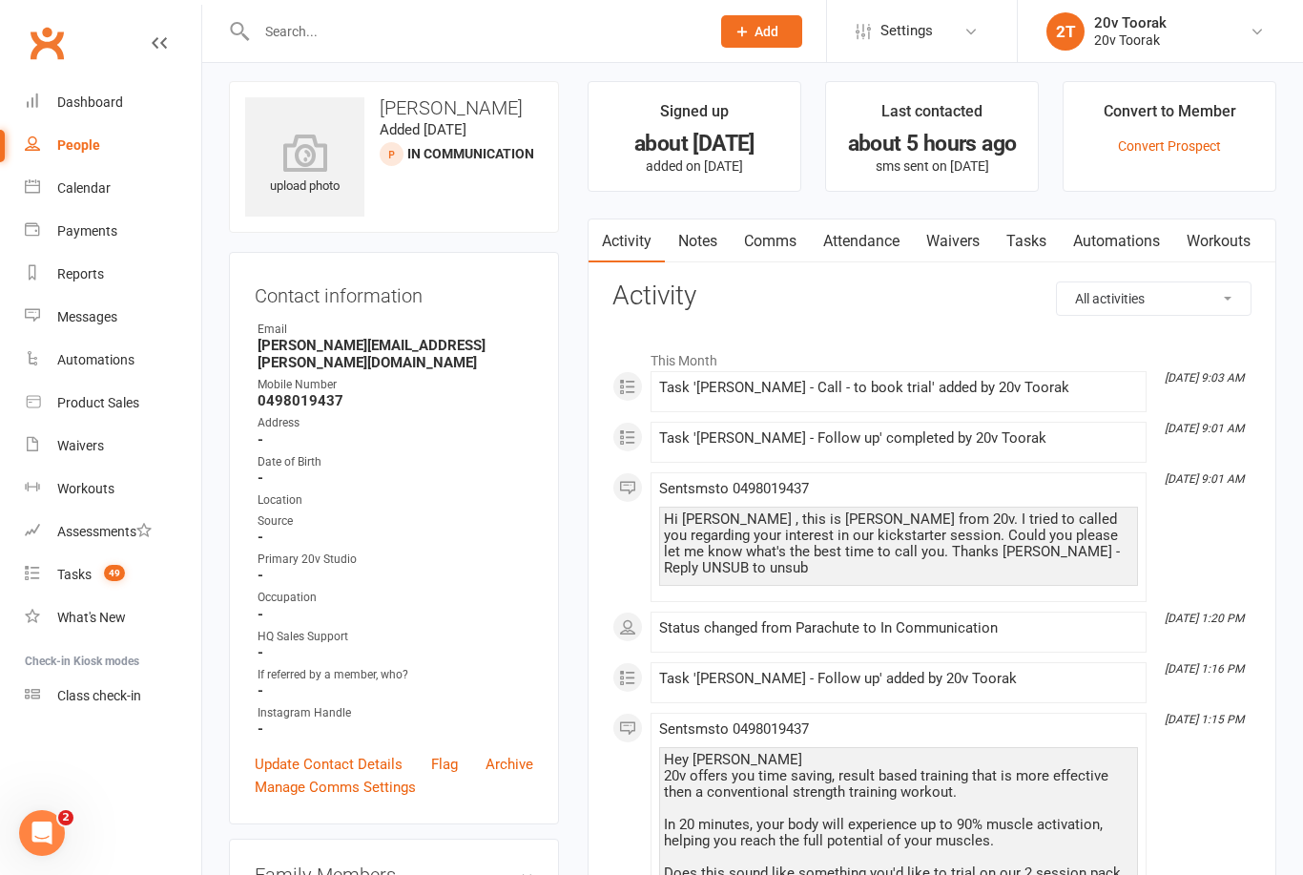
scroll to position [0, 0]
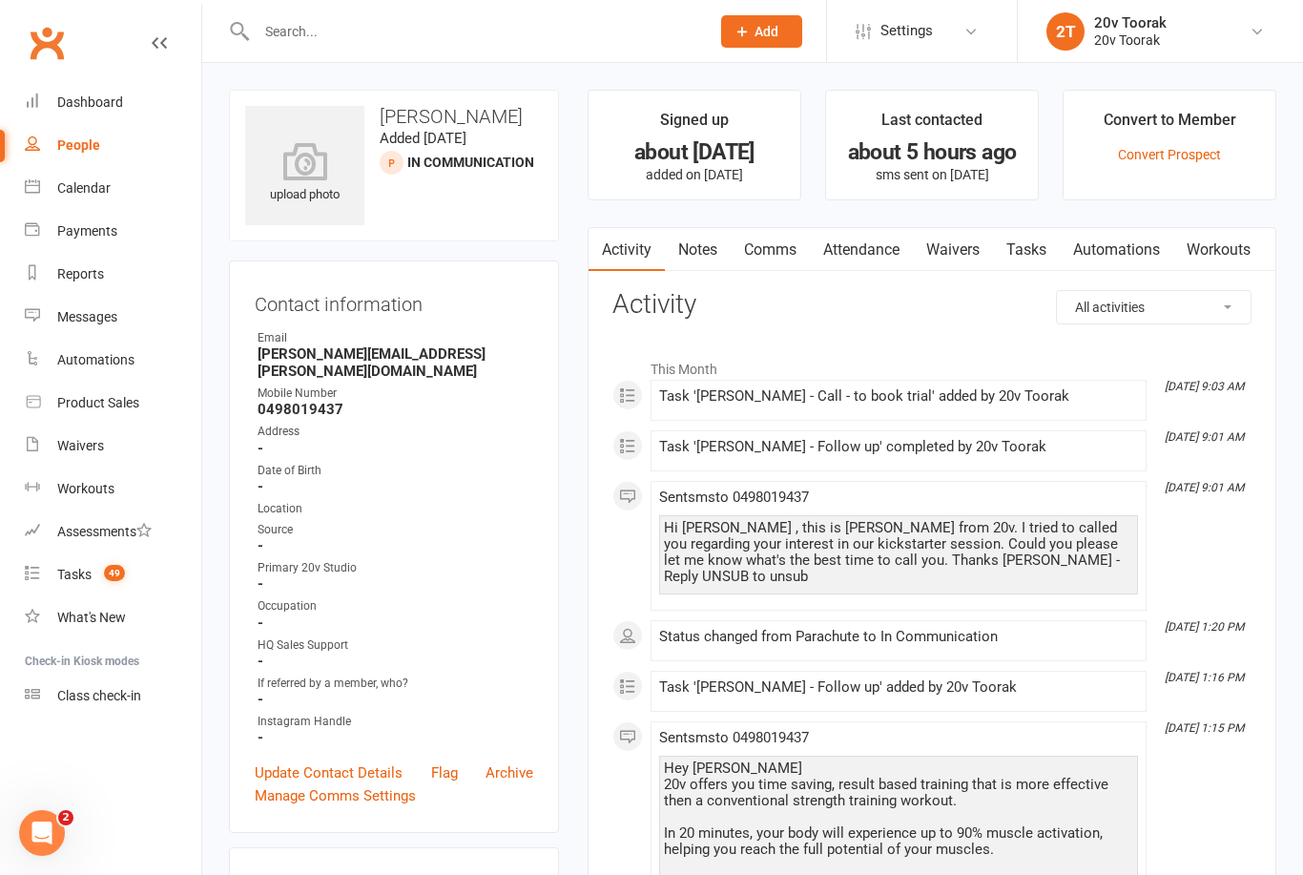
click at [1016, 244] on link "Tasks" at bounding box center [1026, 250] width 67 height 44
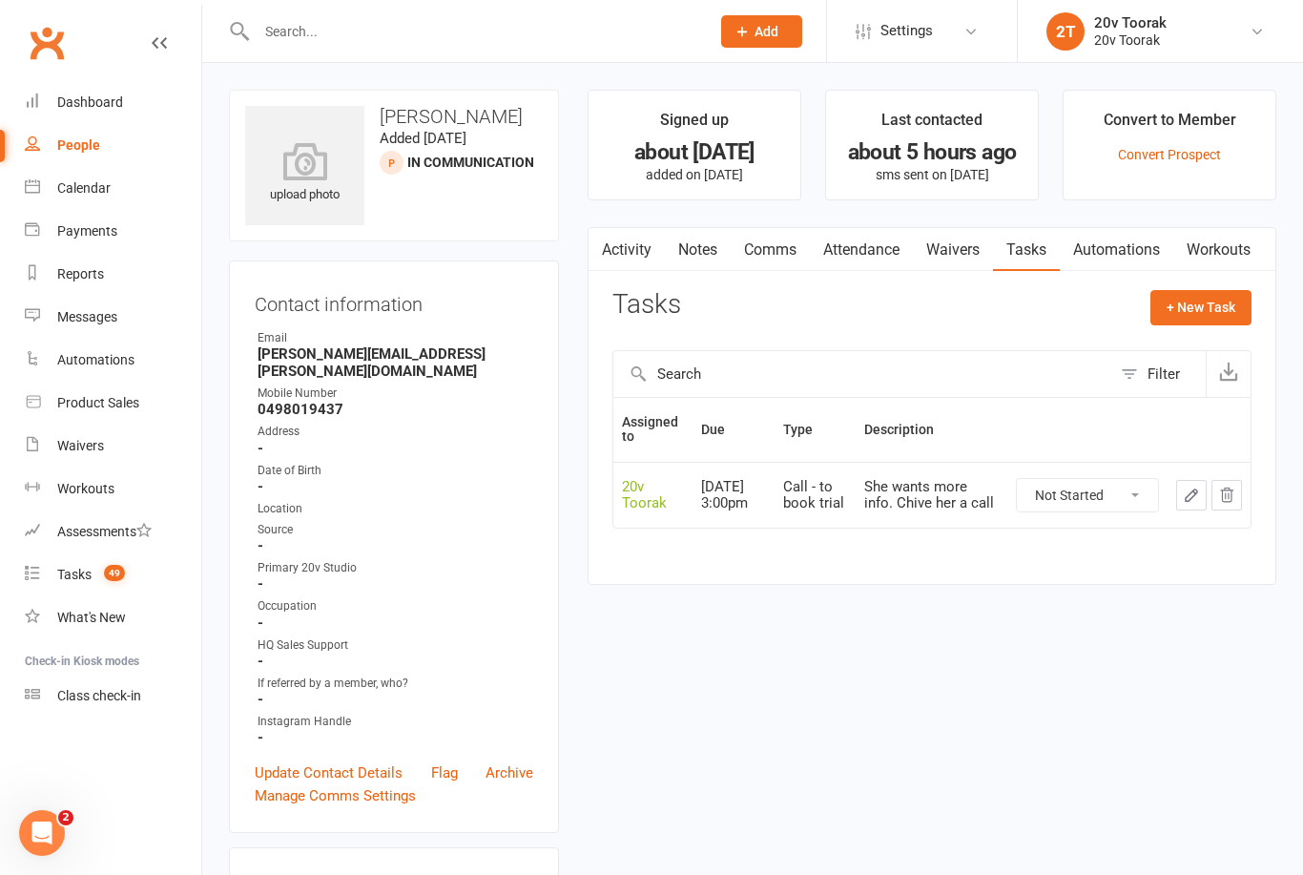
click at [691, 239] on link "Notes" at bounding box center [698, 250] width 66 height 44
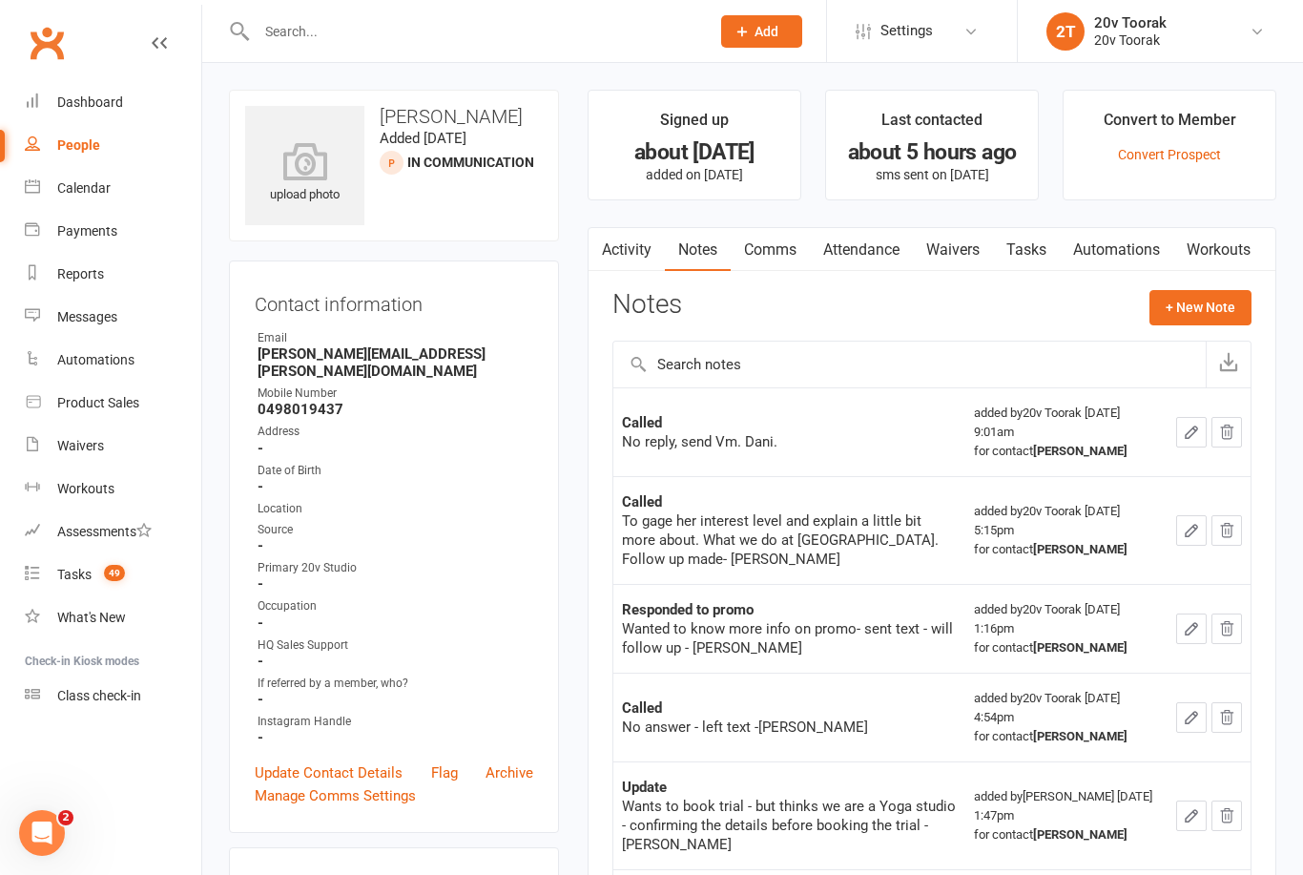
click at [382, 761] on link "Update Contact Details" at bounding box center [329, 772] width 148 height 23
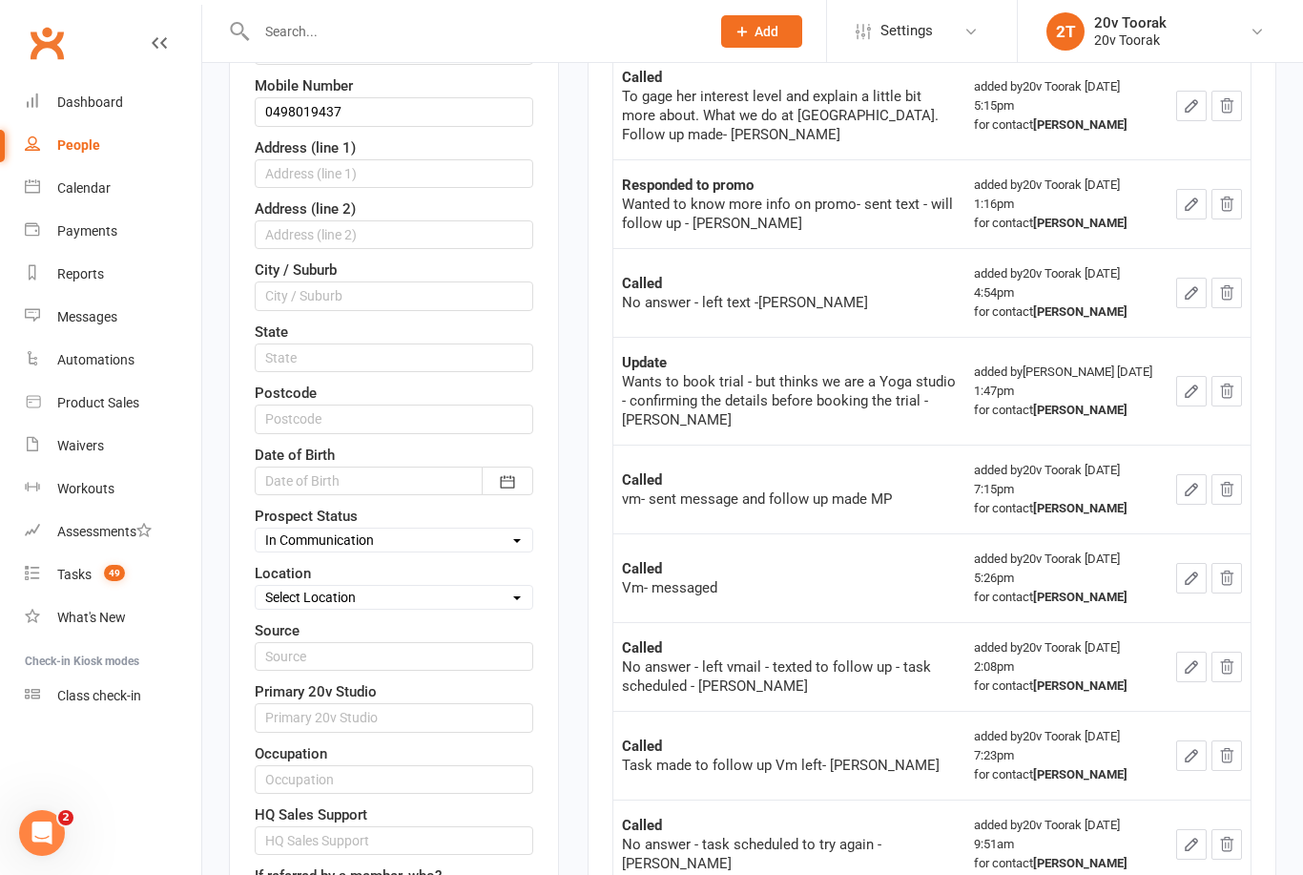
scroll to position [434, 0]
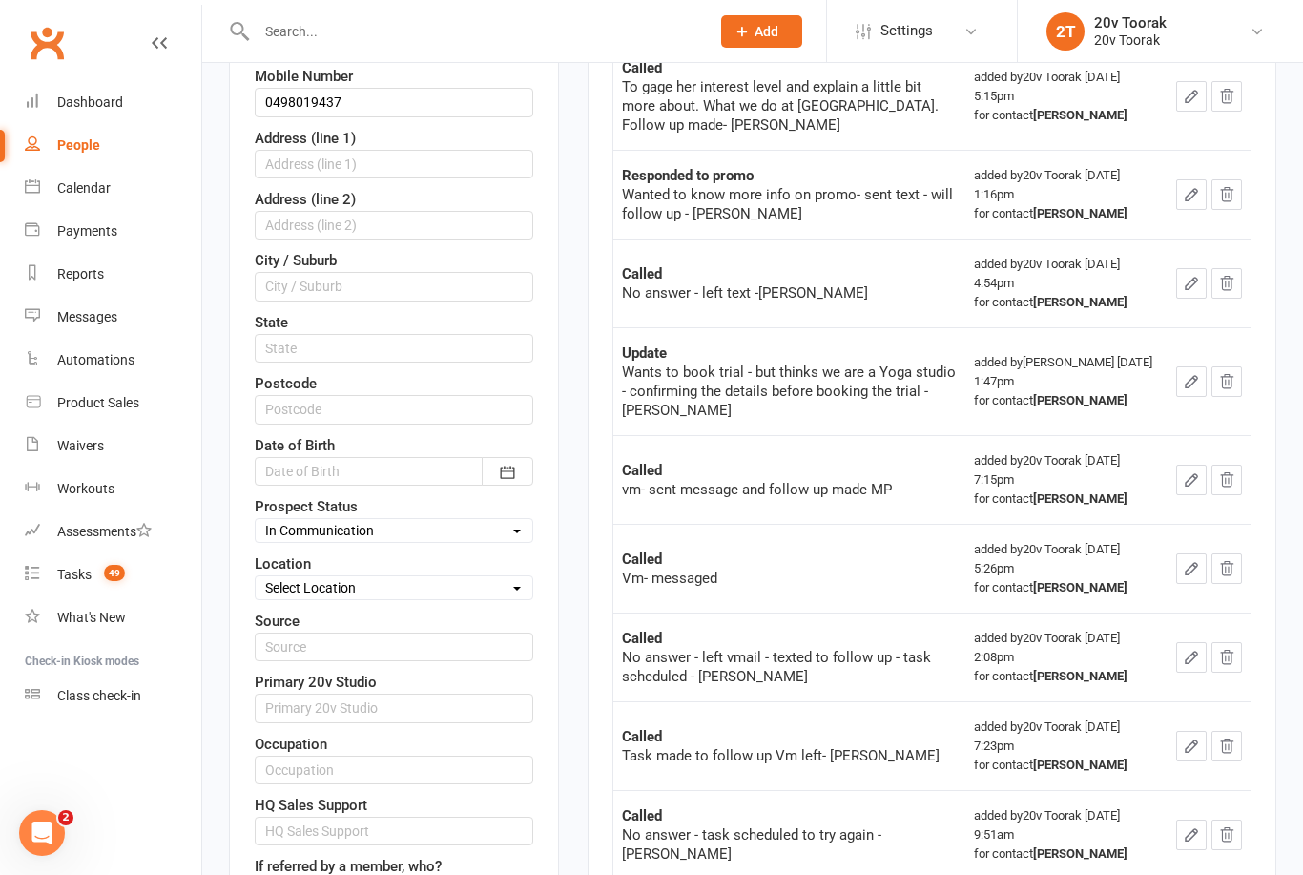
click at [429, 522] on select "Select Parachute Referrals In Communication Call Lter Task Comms 24Jul25 31July…" at bounding box center [394, 530] width 277 height 21
select select "Parachute"
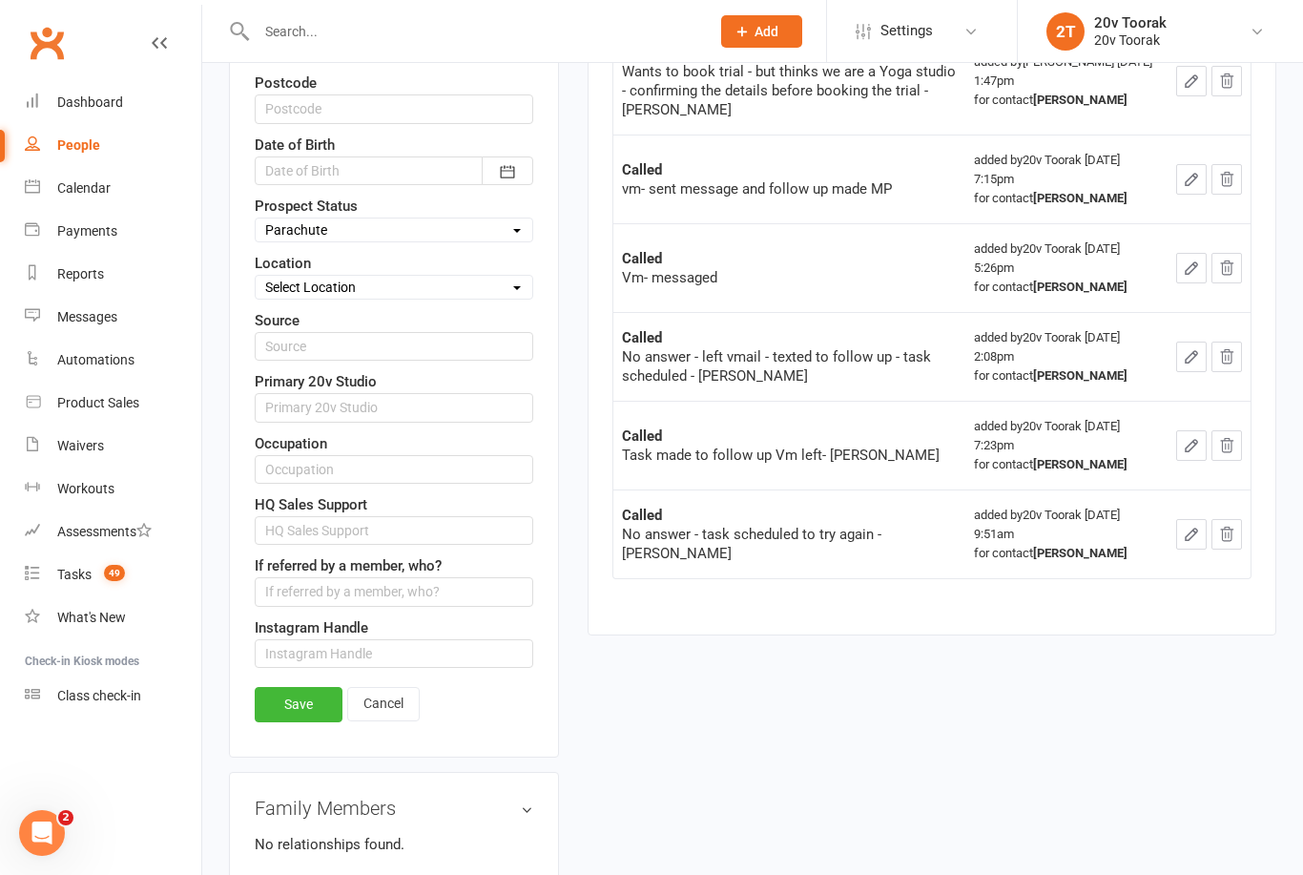
click at [299, 705] on link "Save" at bounding box center [299, 704] width 88 height 34
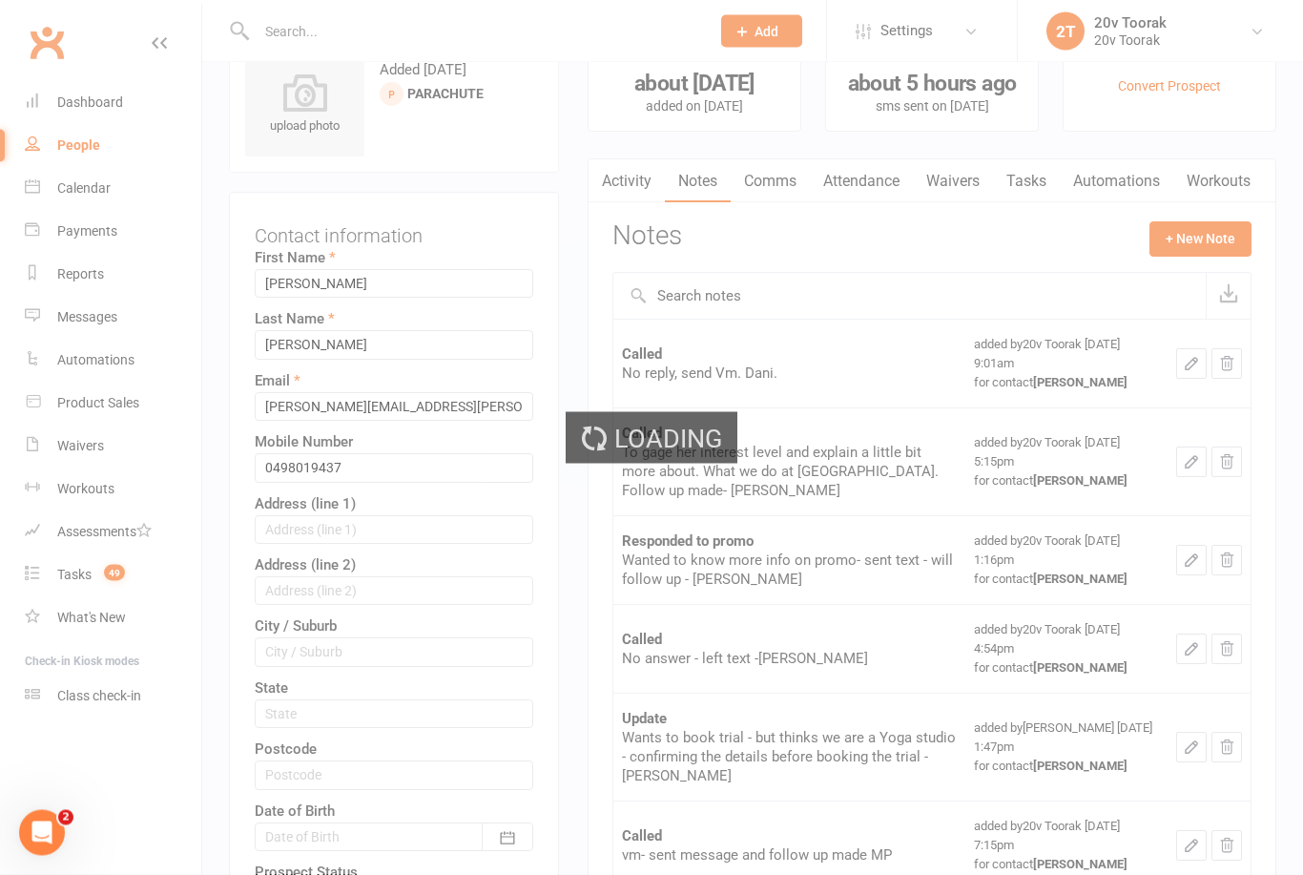
scroll to position [0, 0]
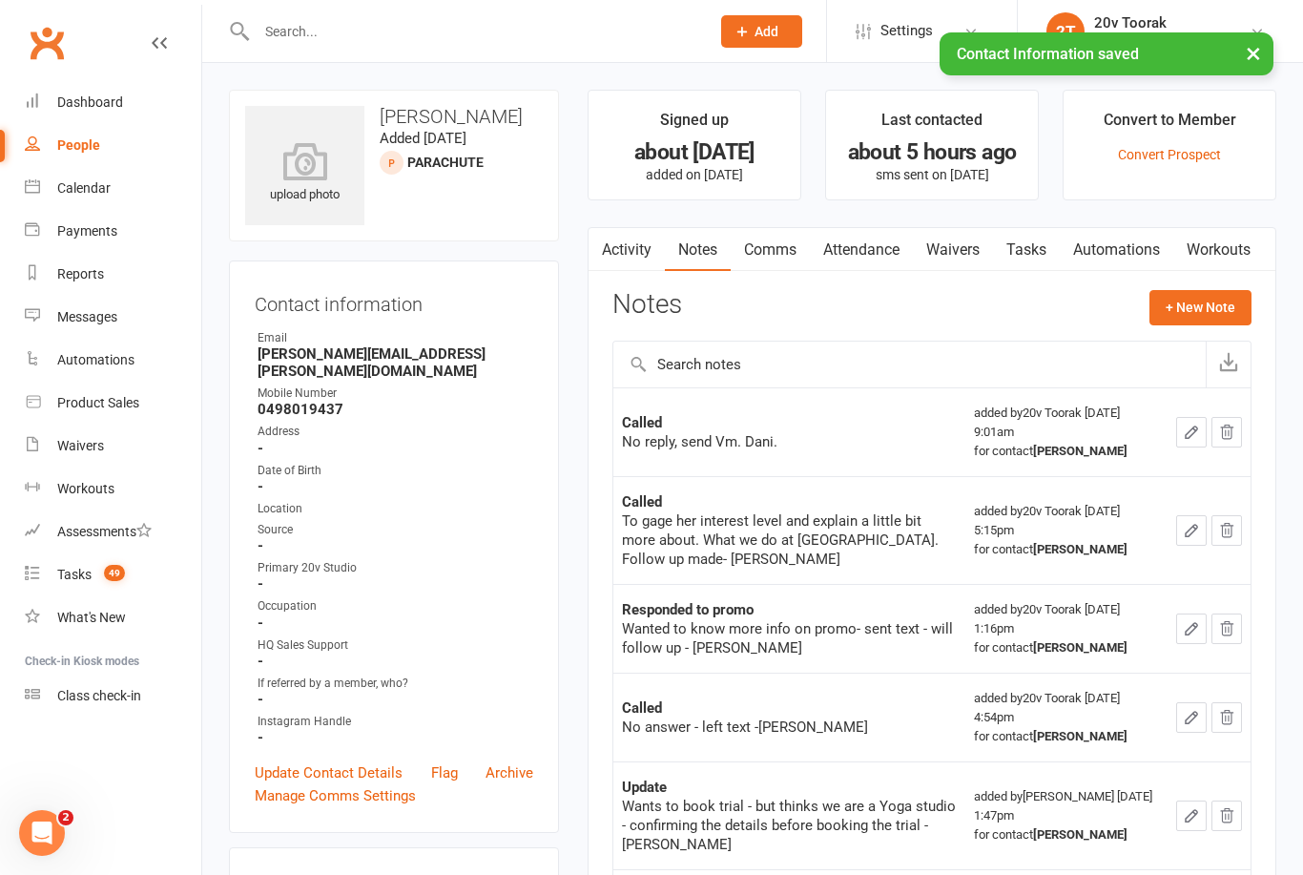
click at [1040, 248] on link "Tasks" at bounding box center [1026, 250] width 67 height 44
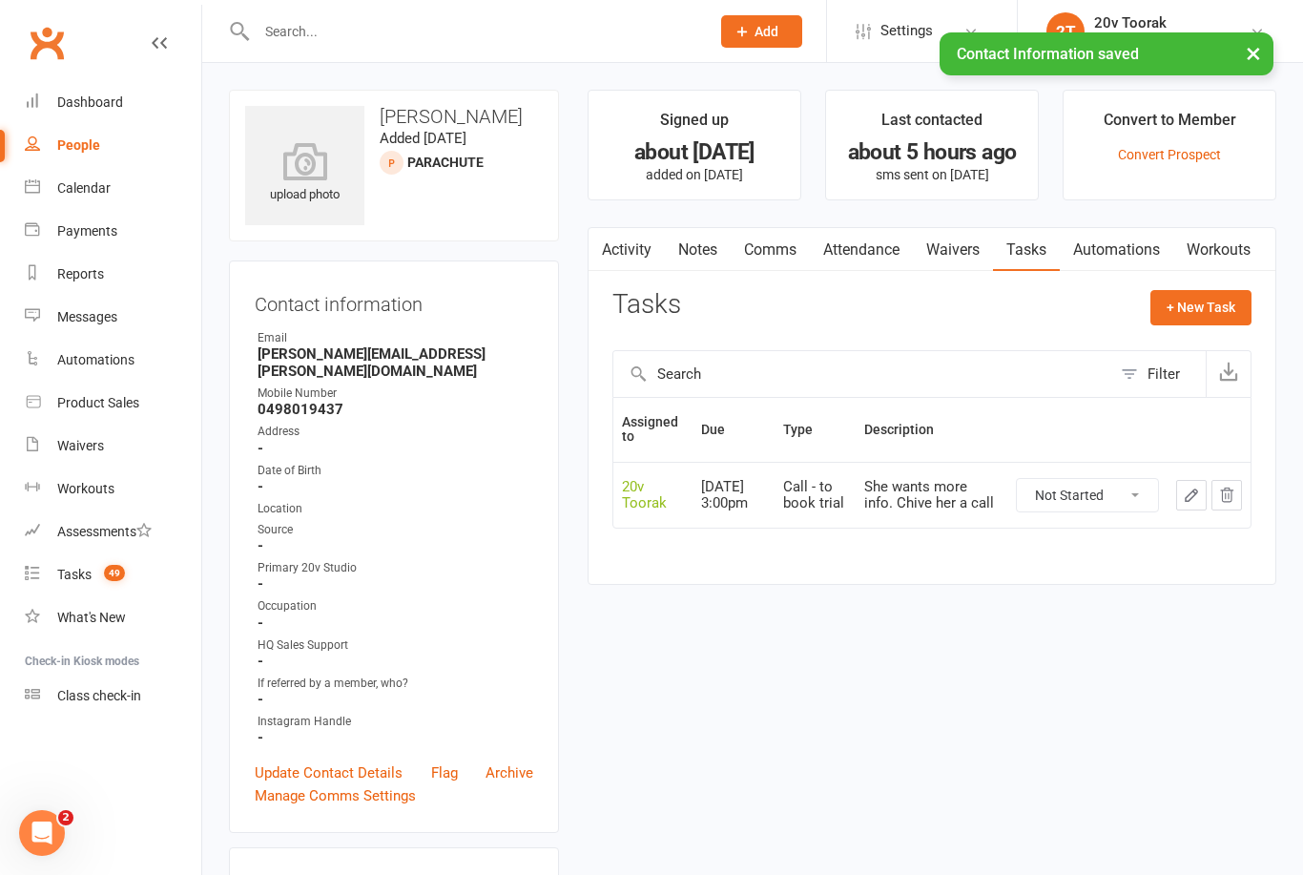
click at [1094, 494] on select "Not Started In Progress Waiting Complete" at bounding box center [1087, 495] width 141 height 32
select select "unstarted"
click at [701, 238] on link "Notes" at bounding box center [698, 250] width 66 height 44
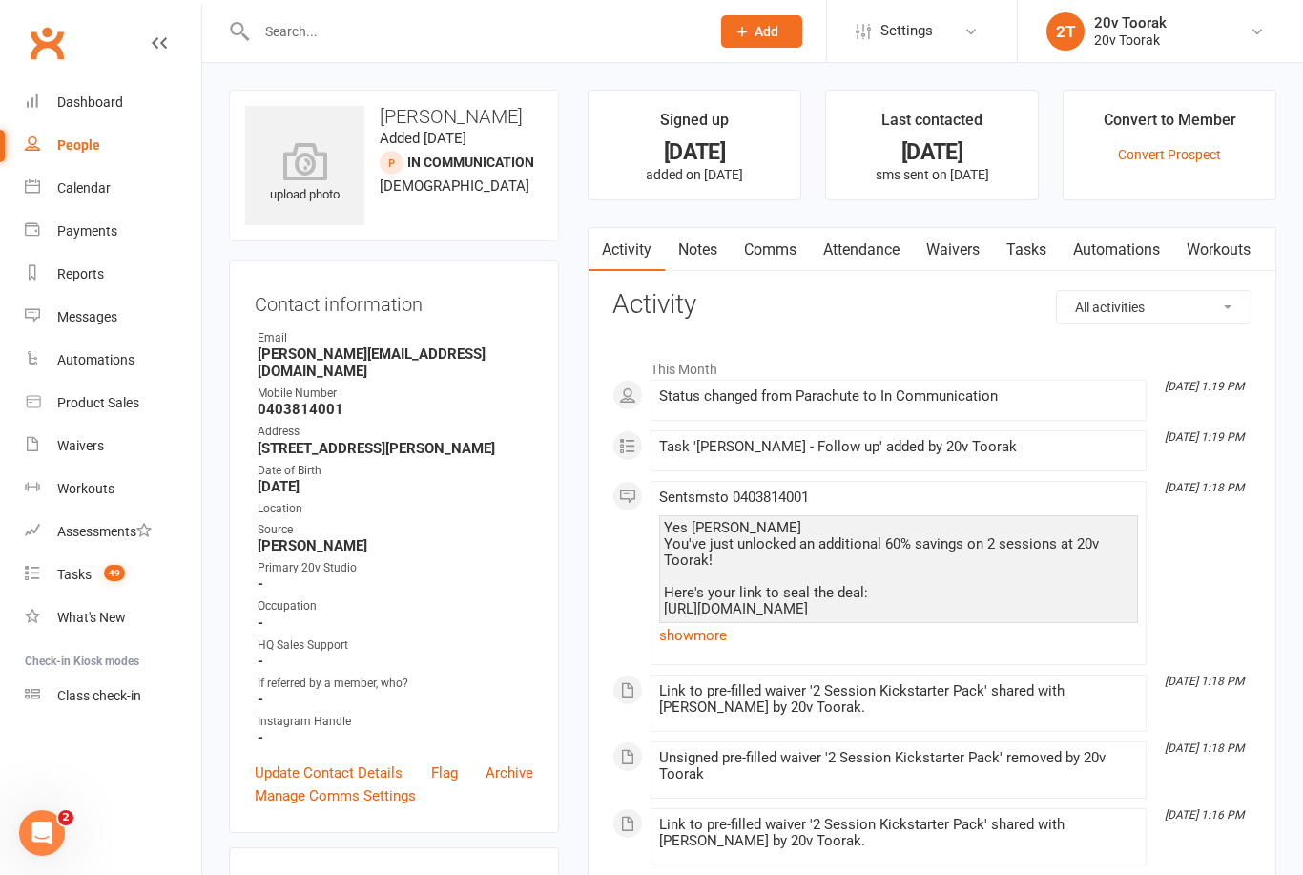
click at [700, 631] on link "show more" at bounding box center [898, 635] width 479 height 27
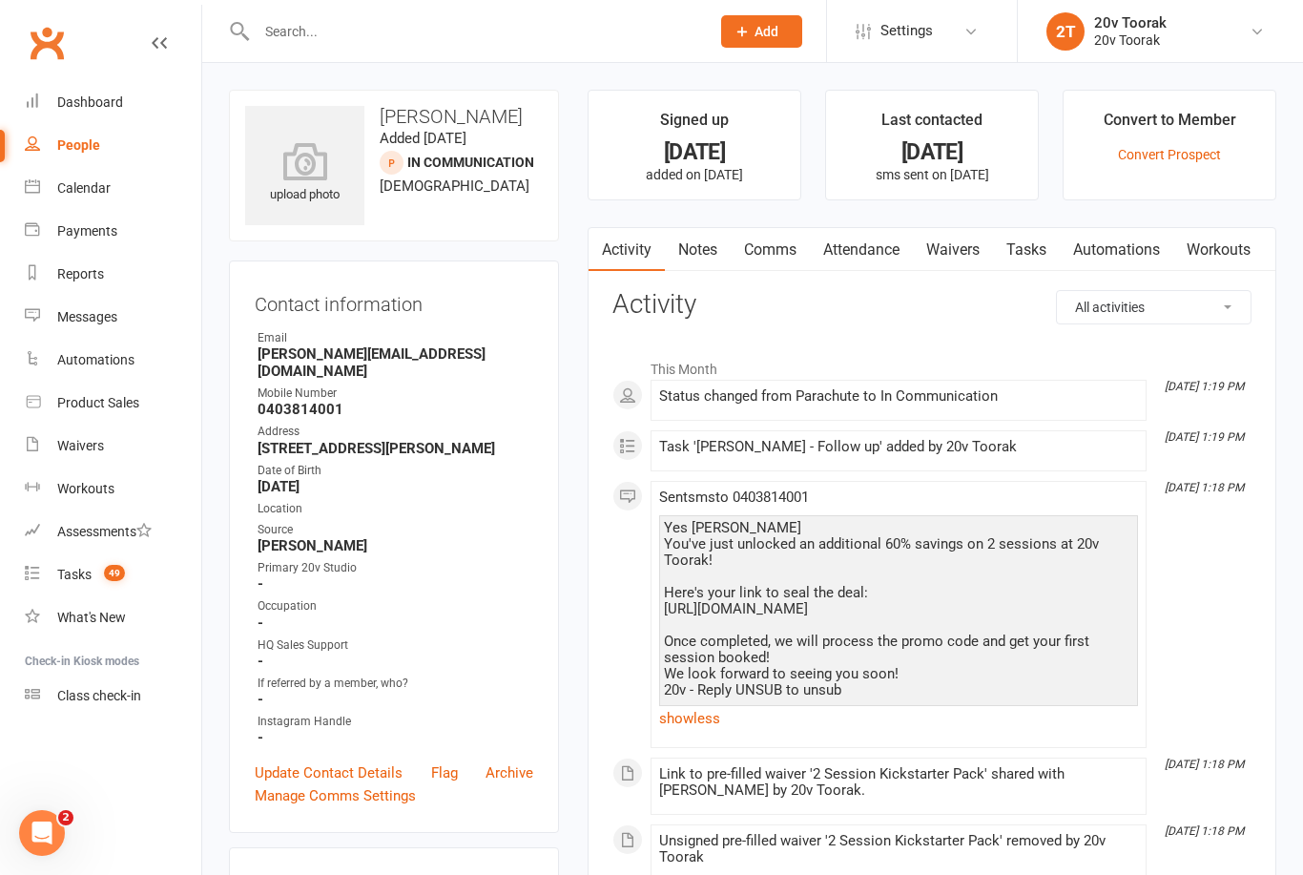
click at [973, 238] on link "Waivers" at bounding box center [953, 250] width 80 height 44
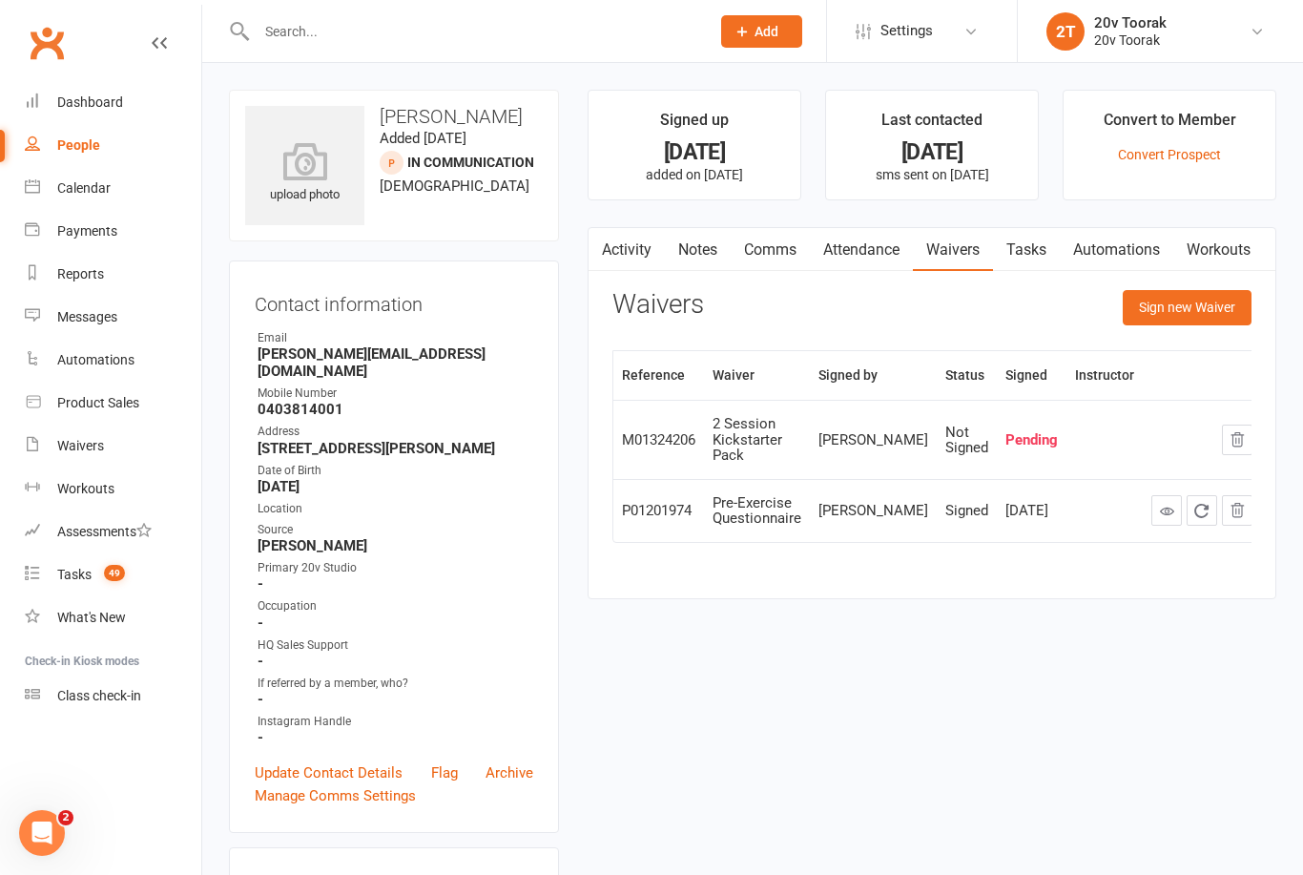
click at [634, 256] on link "Activity" at bounding box center [627, 250] width 76 height 44
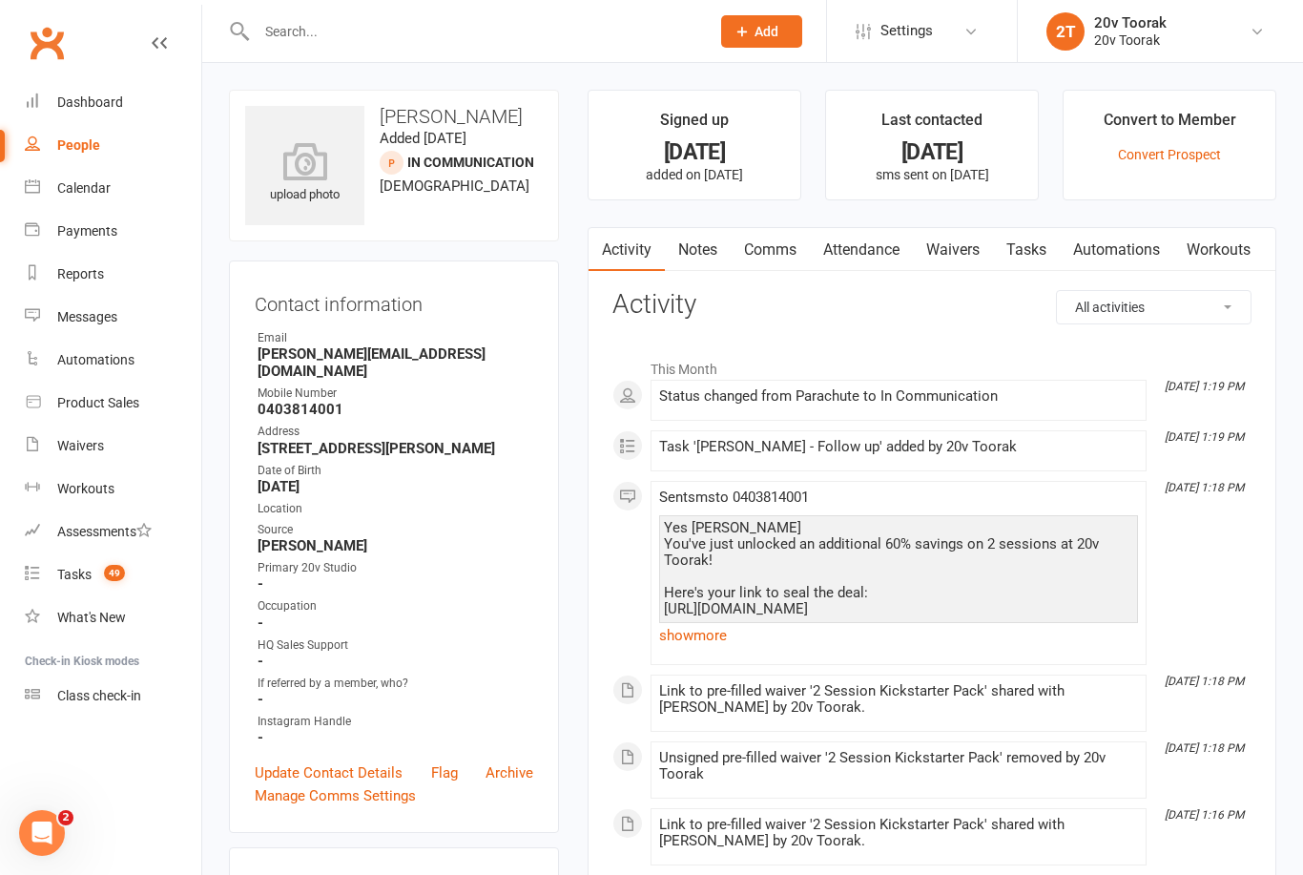
click at [707, 635] on link "show more" at bounding box center [898, 635] width 479 height 27
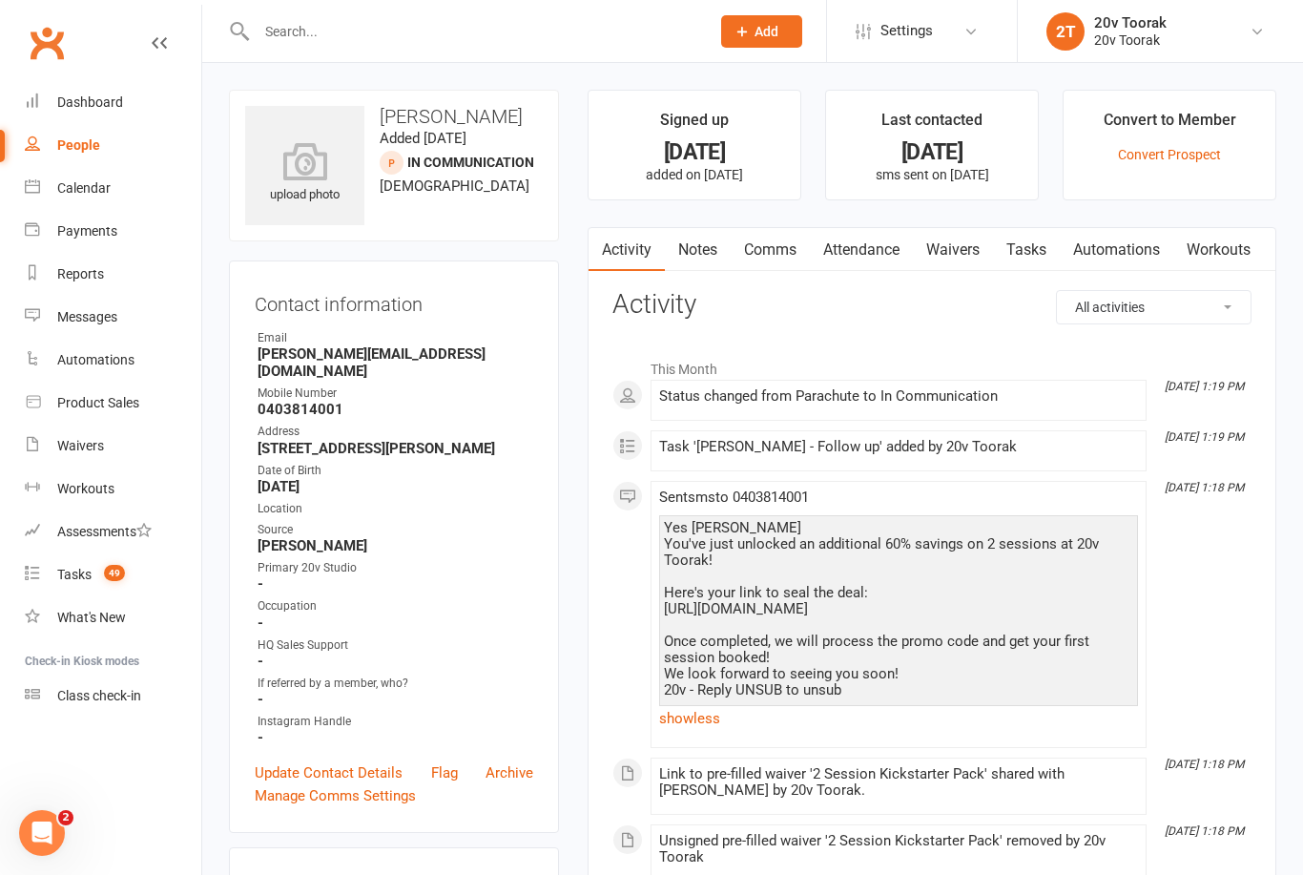
click at [682, 659] on div "Yes [PERSON_NAME] You've just unlocked an additional 60% savings on 2 sessions …" at bounding box center [898, 609] width 469 height 178
copy div "[URL][DOMAIN_NAME]"
click at [782, 242] on link "Comms" at bounding box center [770, 250] width 79 height 44
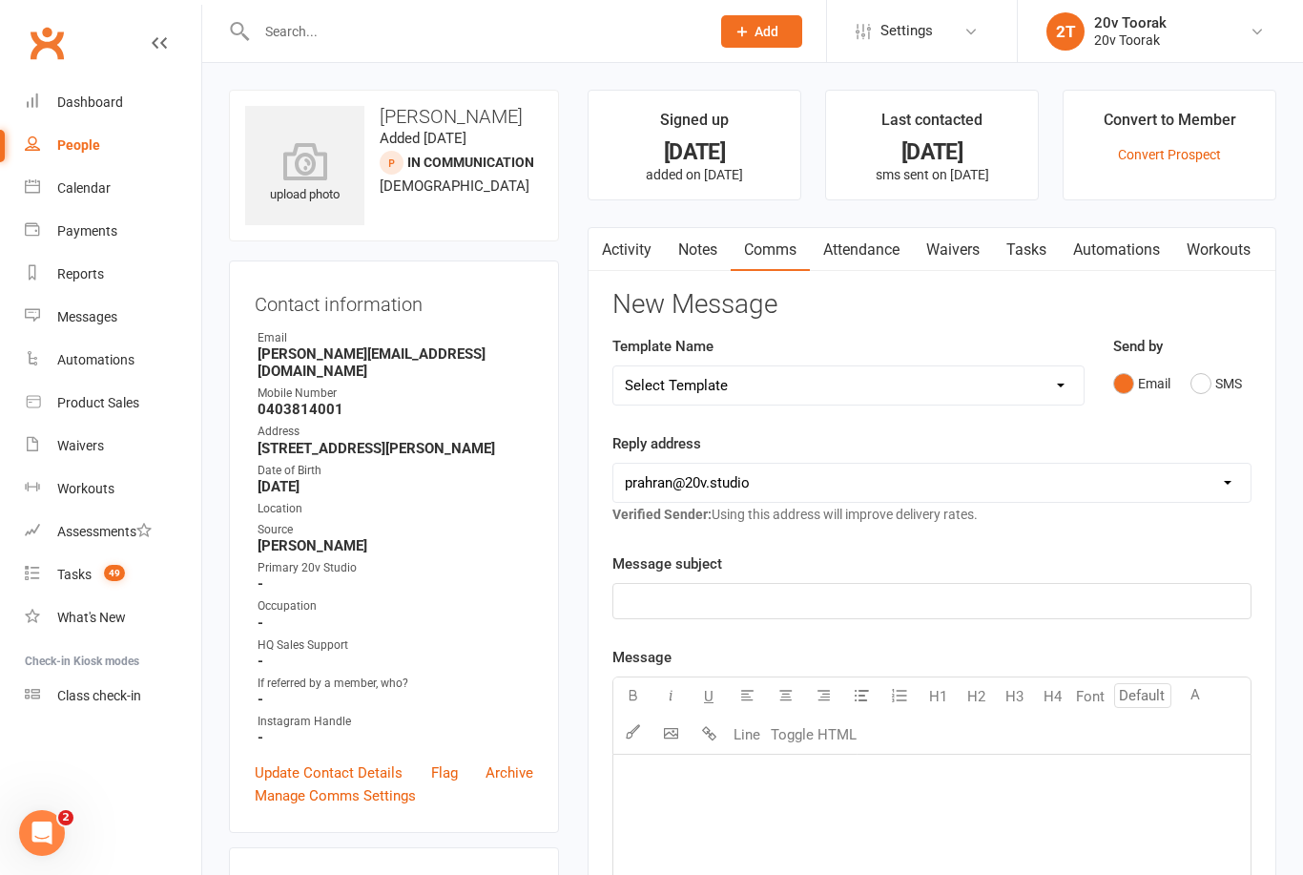
click at [1233, 388] on button "SMS" at bounding box center [1216, 383] width 52 height 36
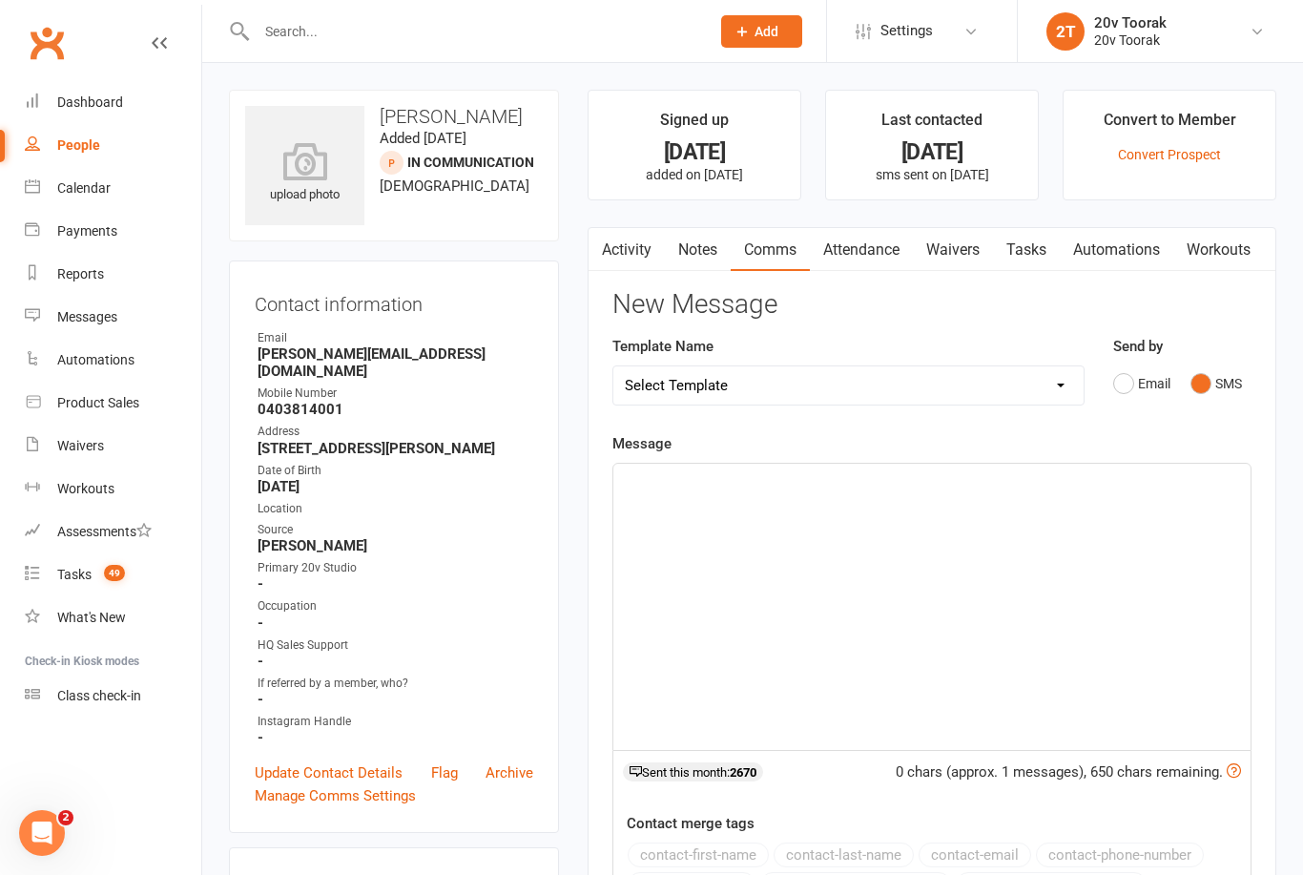
click at [1066, 518] on div "﻿" at bounding box center [931, 607] width 637 height 286
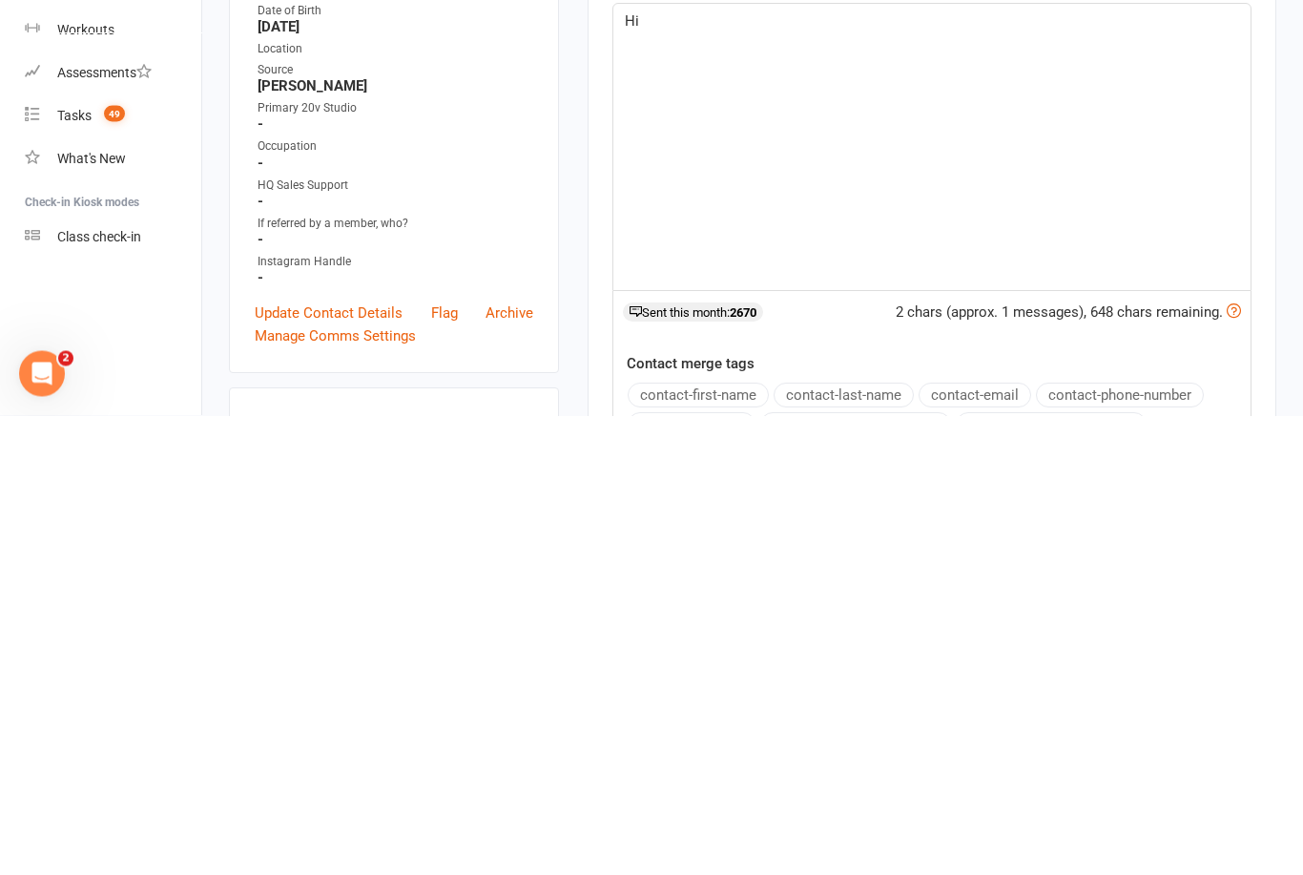
click at [706, 842] on button "contact-first-name" at bounding box center [698, 854] width 141 height 25
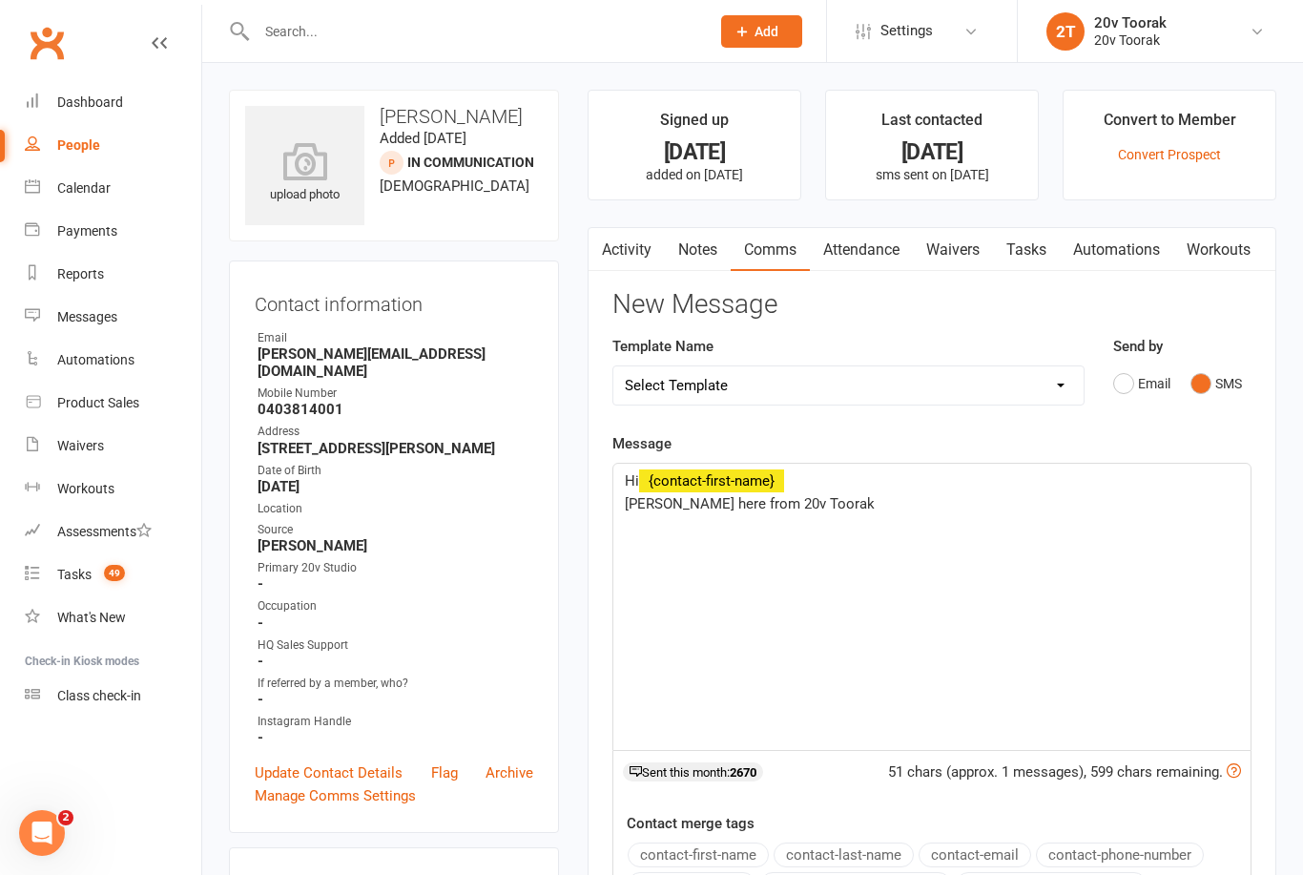
click at [1124, 586] on div "Hi ﻿ {contact-first-name} [PERSON_NAME] here from 20v Toorak ﻿" at bounding box center [931, 607] width 637 height 286
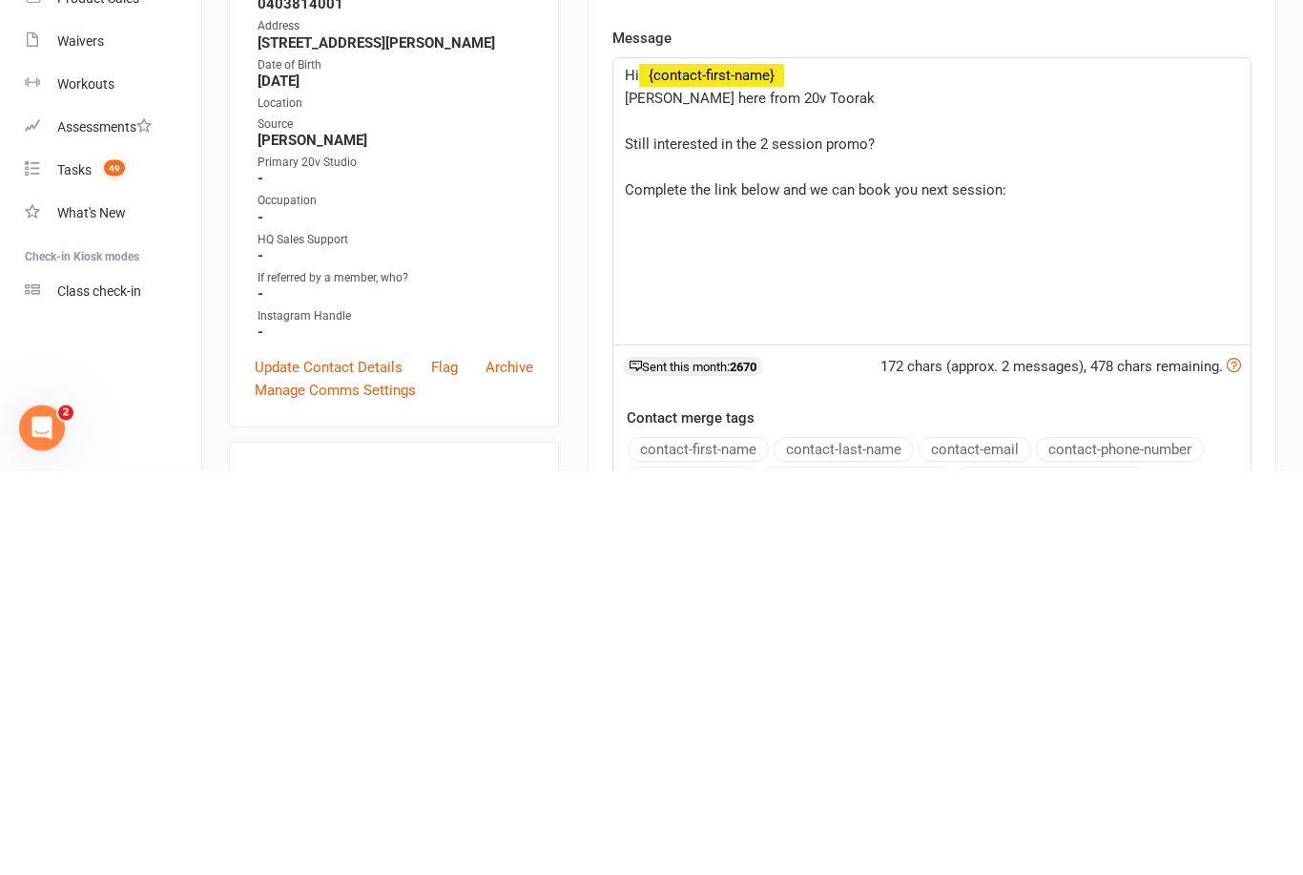
click at [717, 464] on div "Hi ﻿ {contact-first-name} [PERSON_NAME] here from 20v Toorak ﻿ Still interested…" at bounding box center [931, 607] width 637 height 286
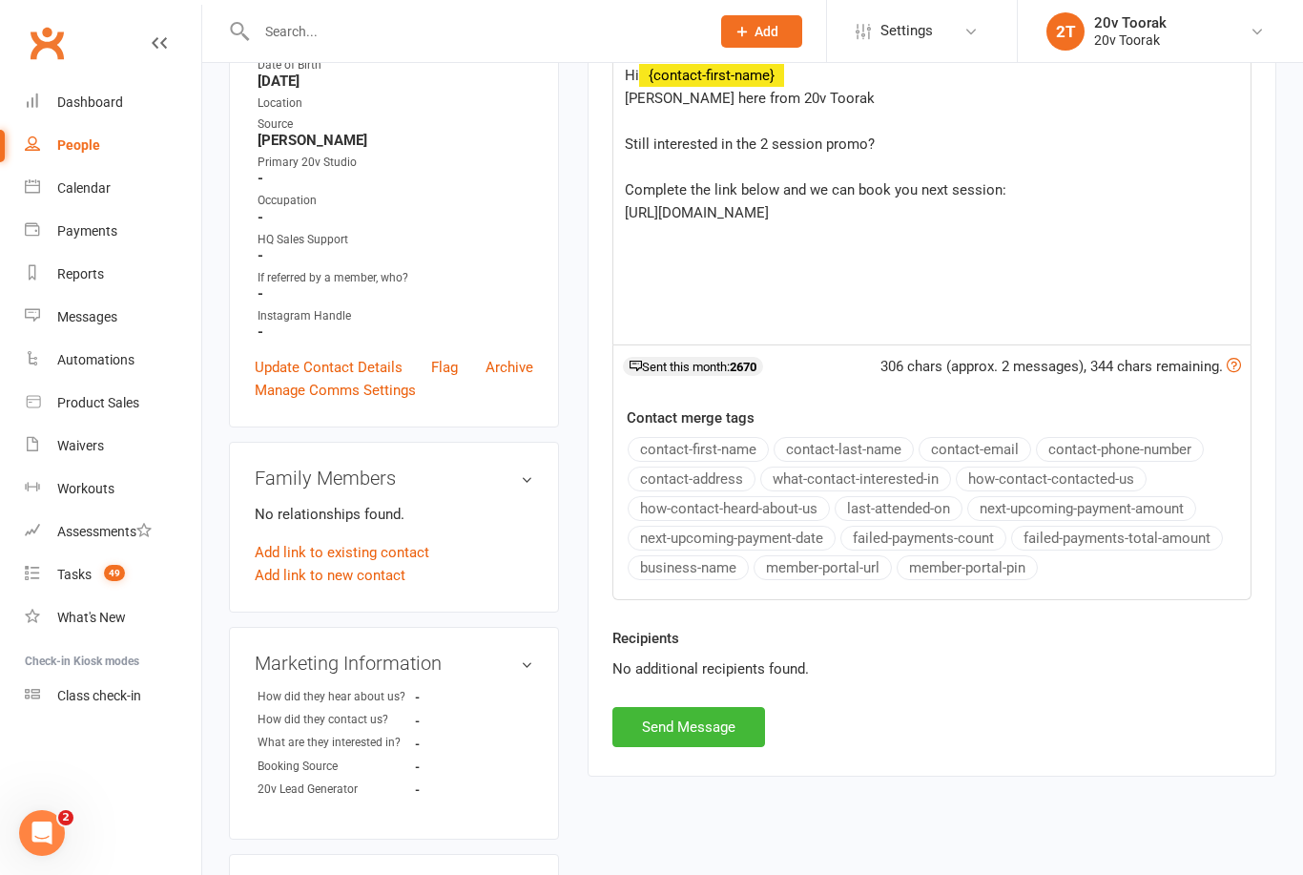
click at [654, 728] on button "Send Message" at bounding box center [688, 727] width 153 height 40
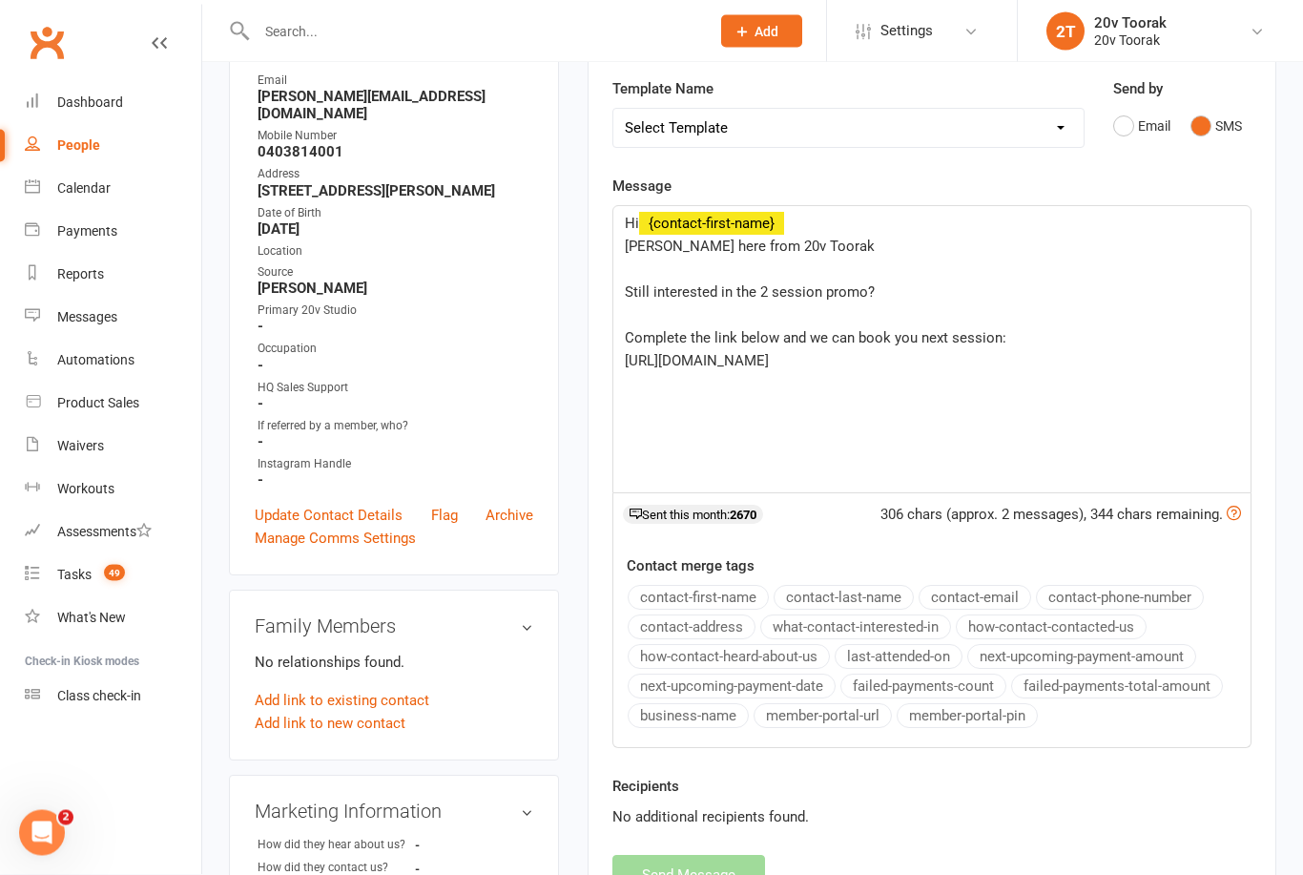
scroll to position [0, 0]
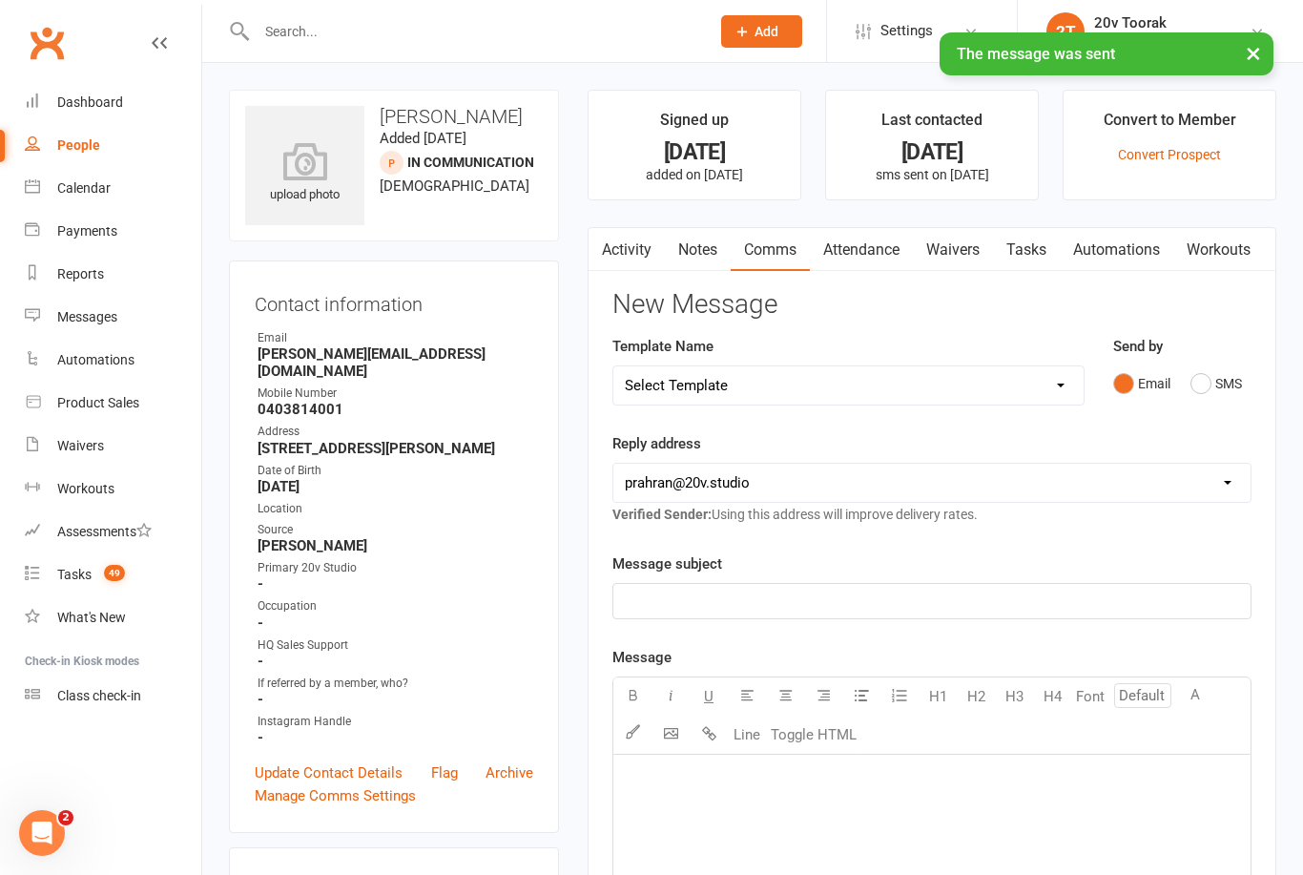
click at [1021, 240] on link "Tasks" at bounding box center [1026, 250] width 67 height 44
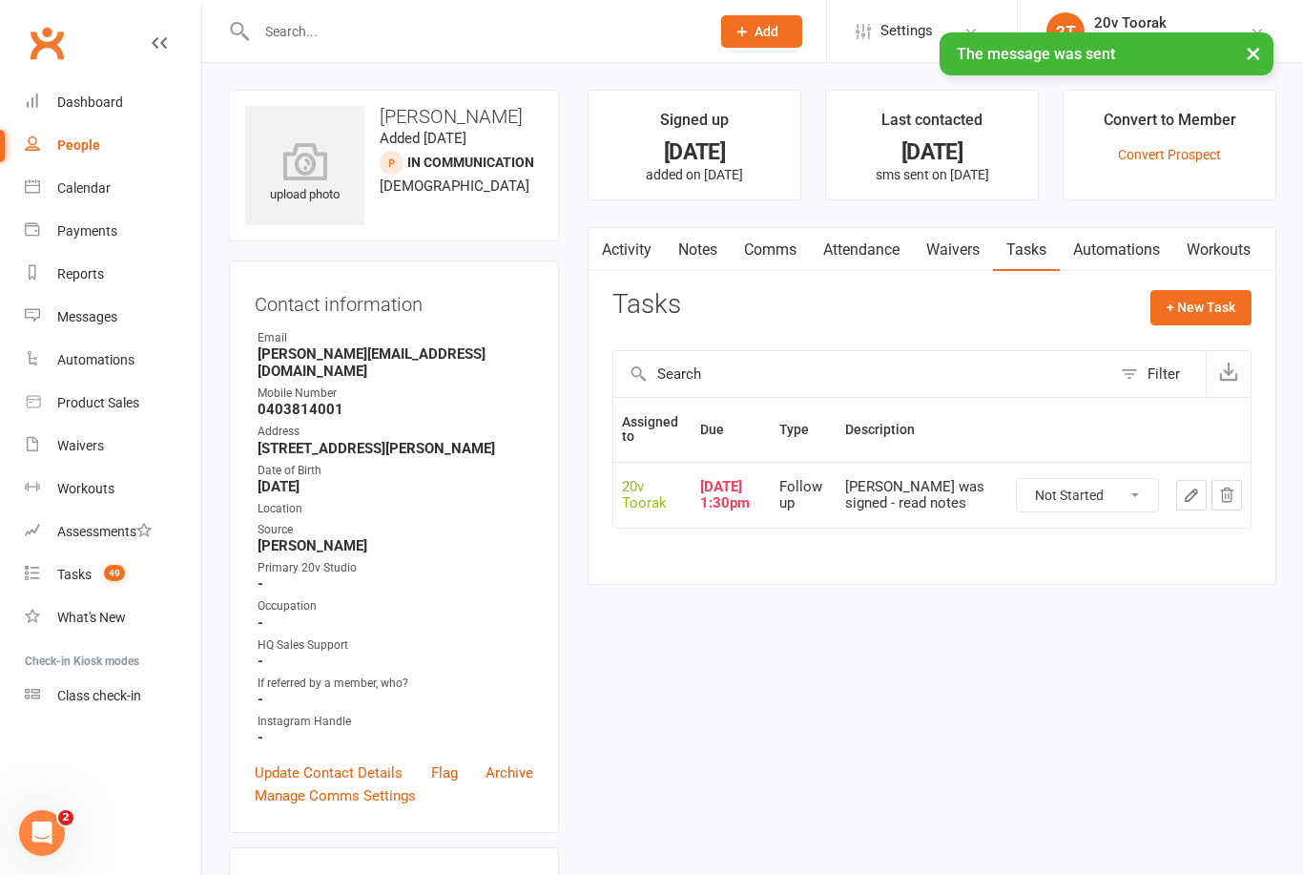
click at [1076, 490] on select "Not Started In Progress Waiting Complete" at bounding box center [1087, 495] width 141 height 32
select select "unstarted"
click at [1184, 317] on button "+ New Task" at bounding box center [1200, 307] width 101 height 34
select select "45736"
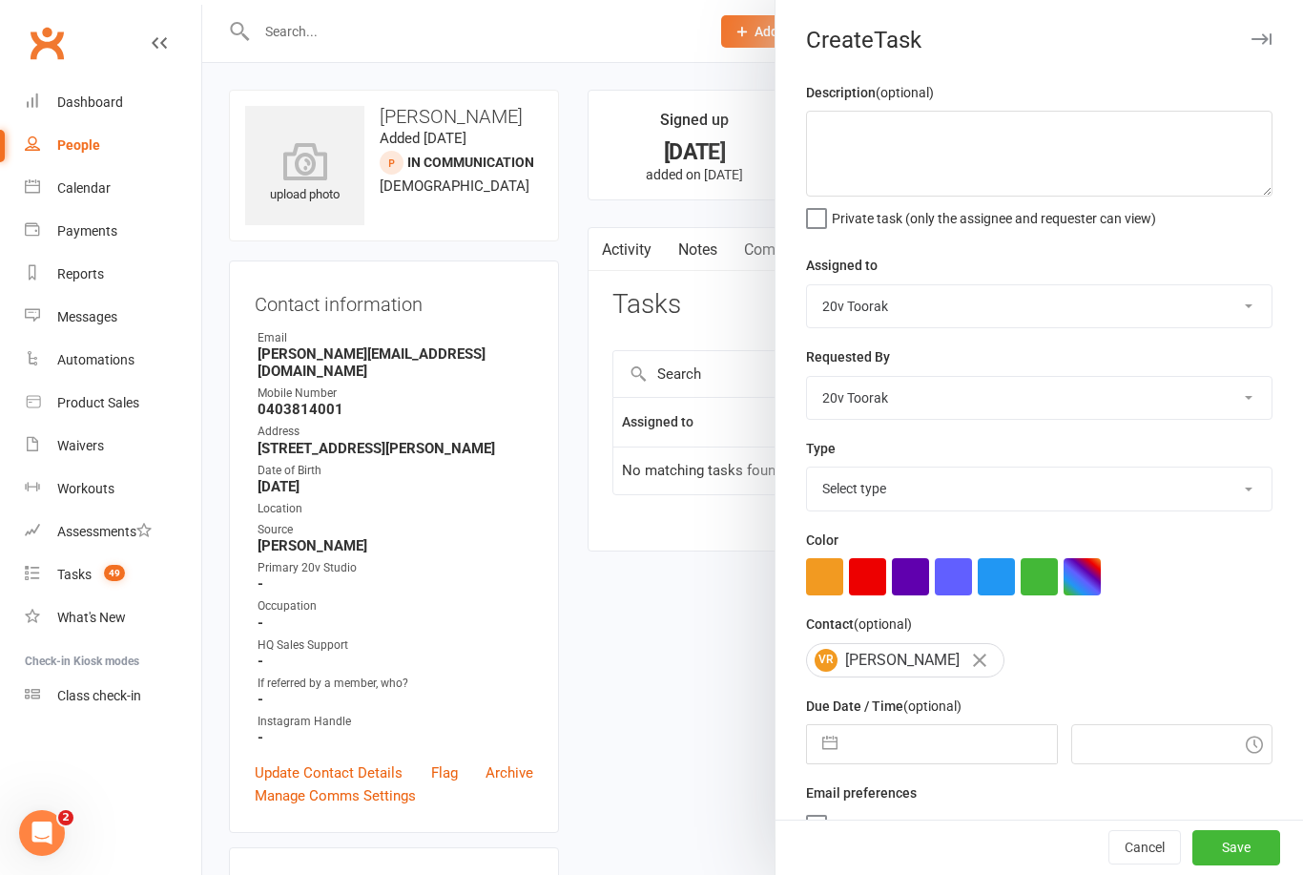
click at [851, 509] on select "Select type Call Call - to book trial Confirm session attendance Confirm trial …" at bounding box center [1039, 488] width 465 height 42
select select "27772"
click at [860, 179] on textarea at bounding box center [1039, 154] width 466 height 86
type textarea "Read notes"
click at [815, 747] on button "button" at bounding box center [830, 744] width 34 height 38
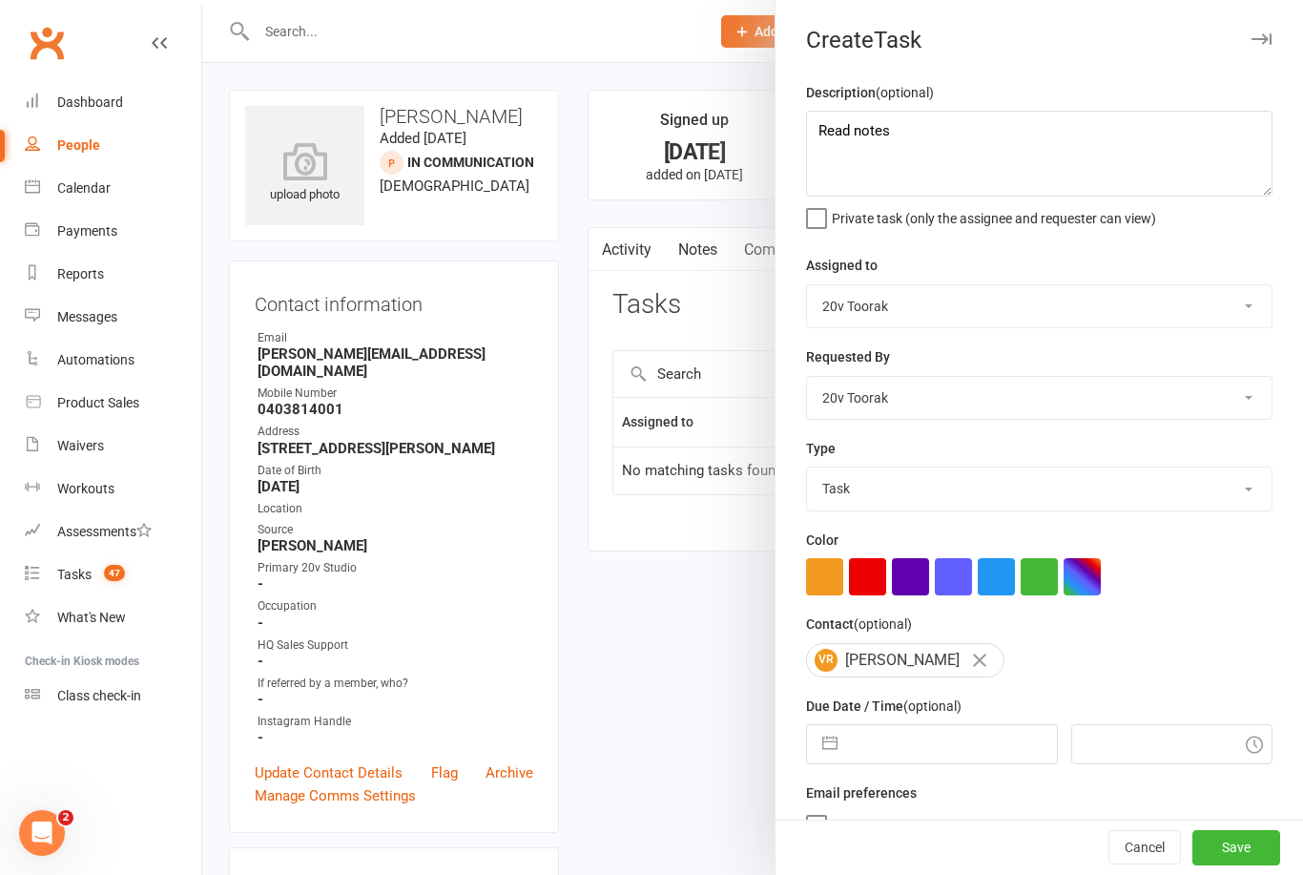
select select "6"
select select "2025"
select select "7"
select select "2025"
select select "8"
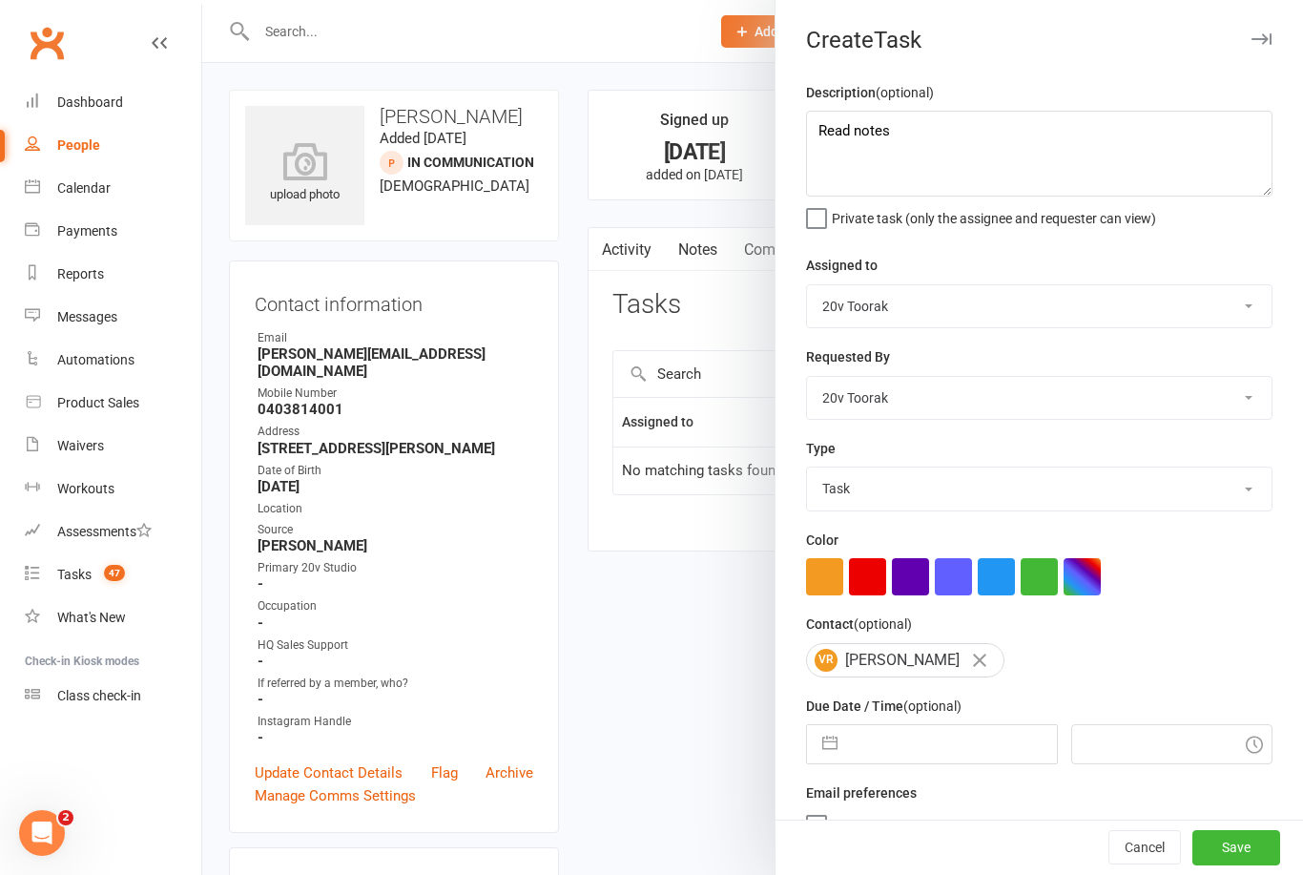
select select "2025"
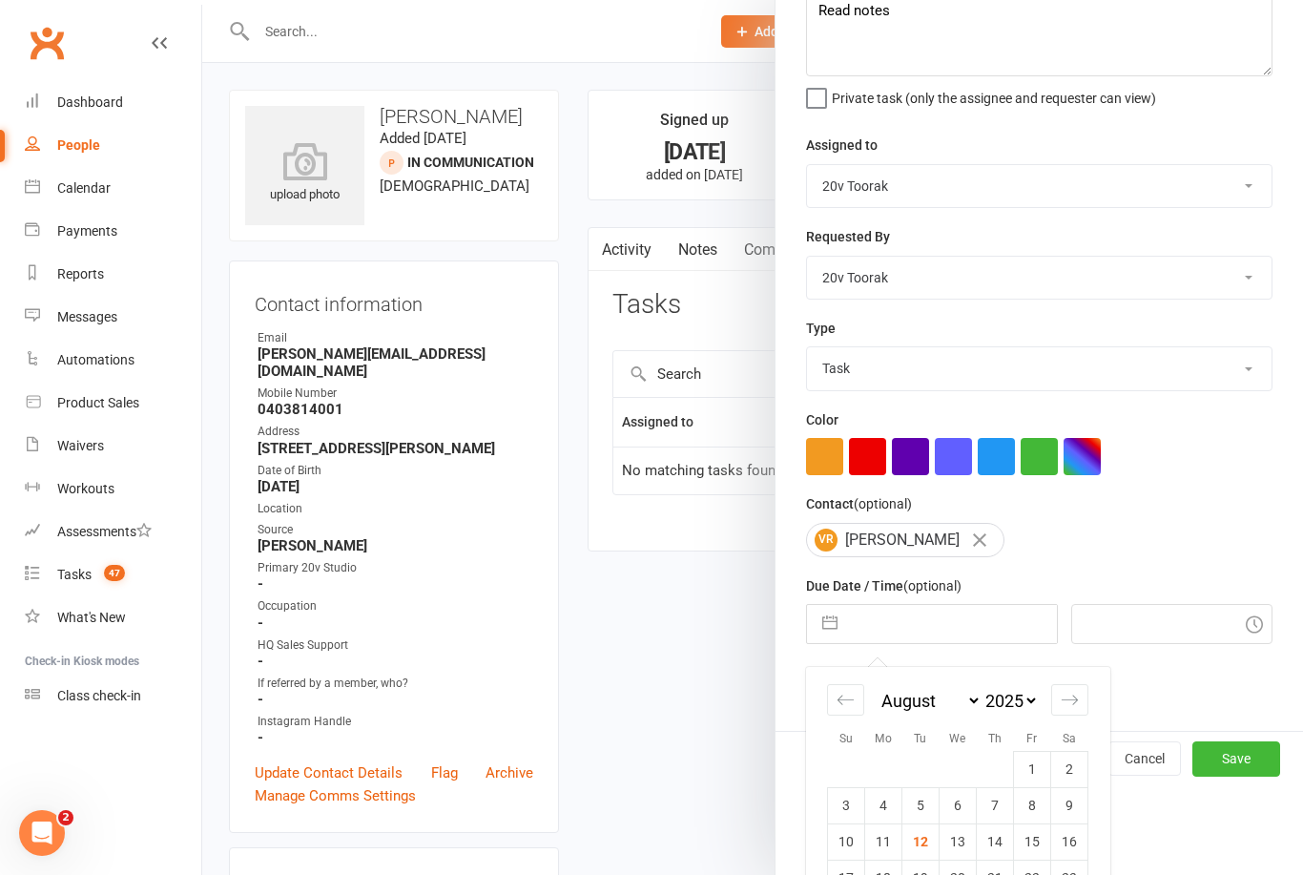
scroll to position [234, 0]
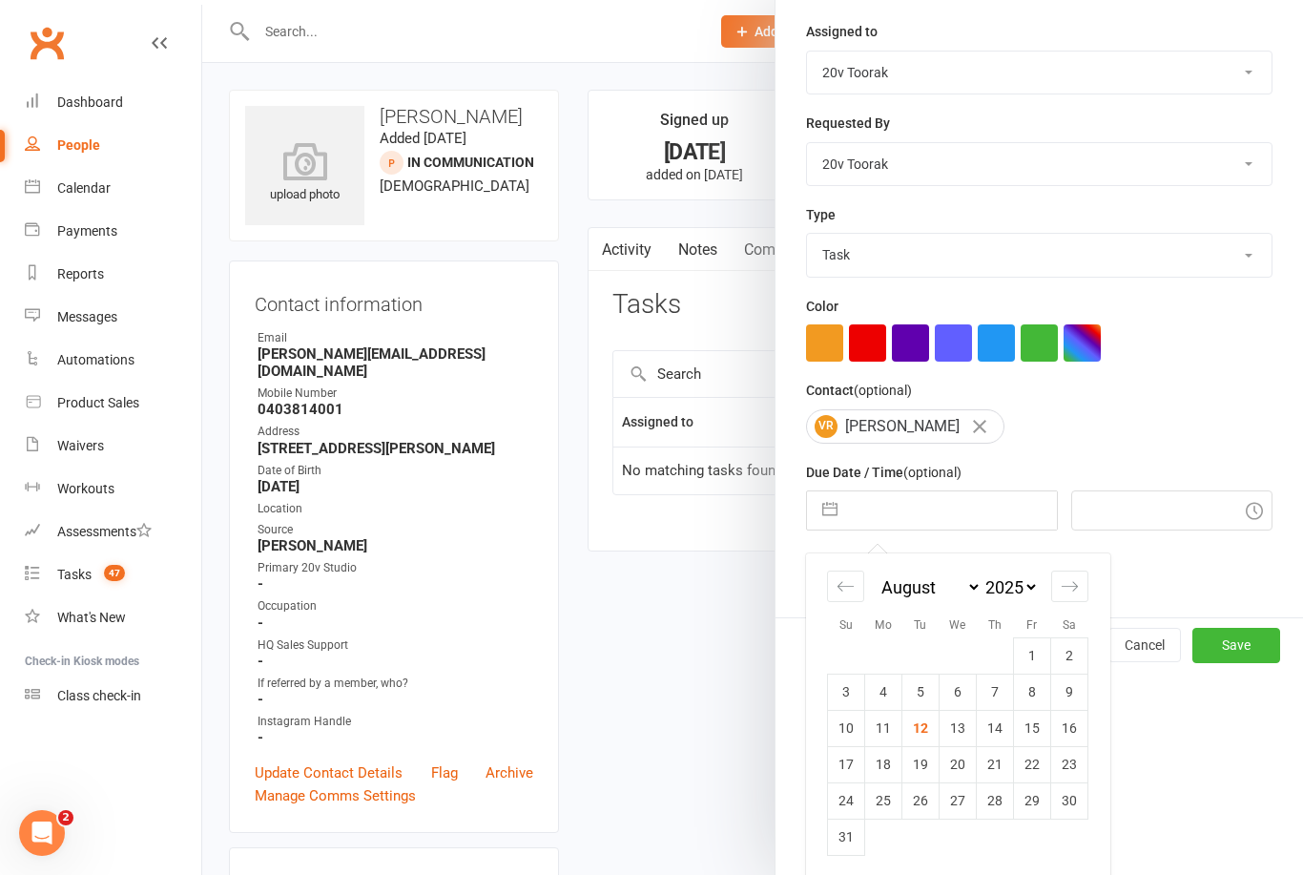
click at [992, 731] on td "14" at bounding box center [995, 728] width 37 height 36
type input "14 Aug 2025"
type input "2:15pm"
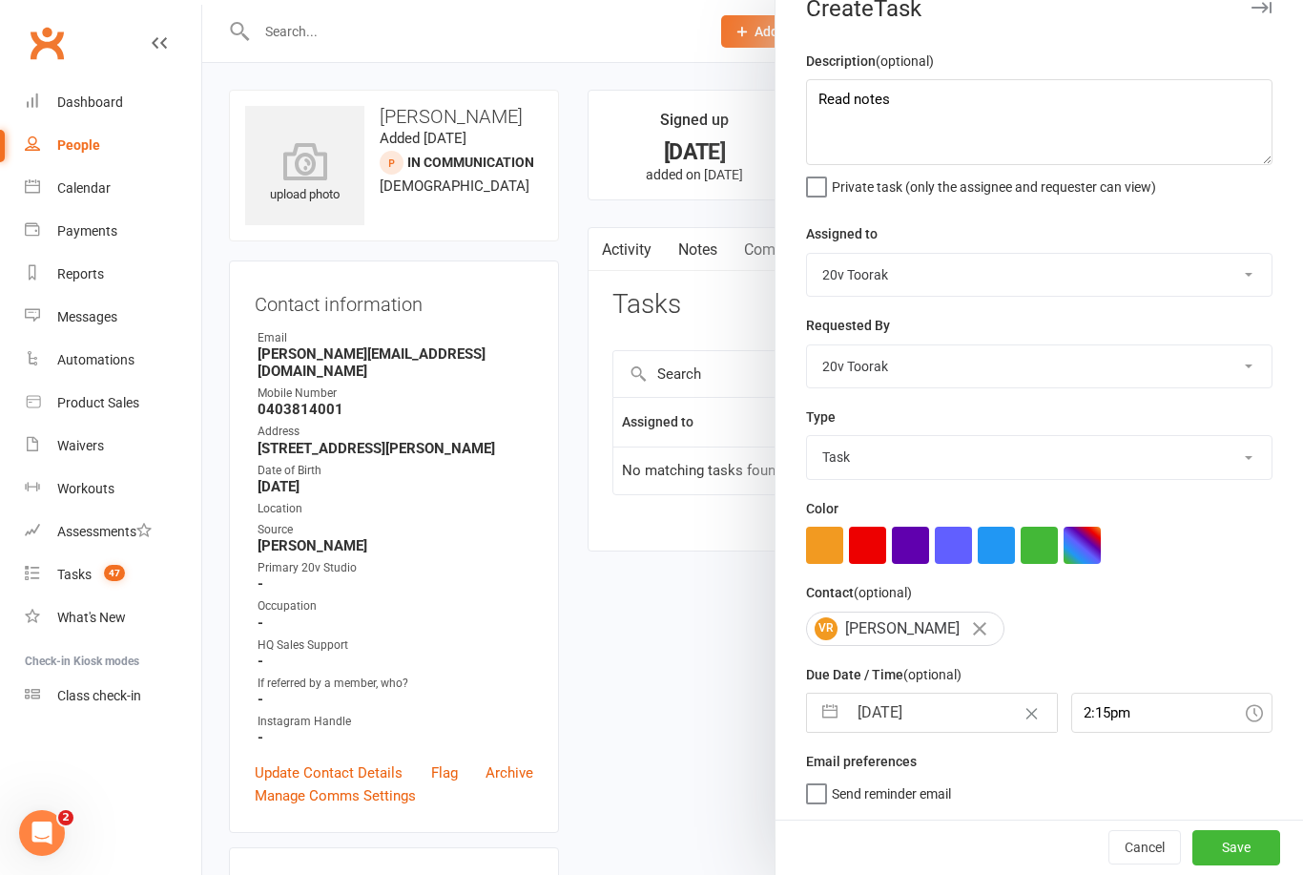
click at [840, 705] on button "button" at bounding box center [830, 712] width 34 height 38
select select "6"
select select "2025"
select select "7"
select select "2025"
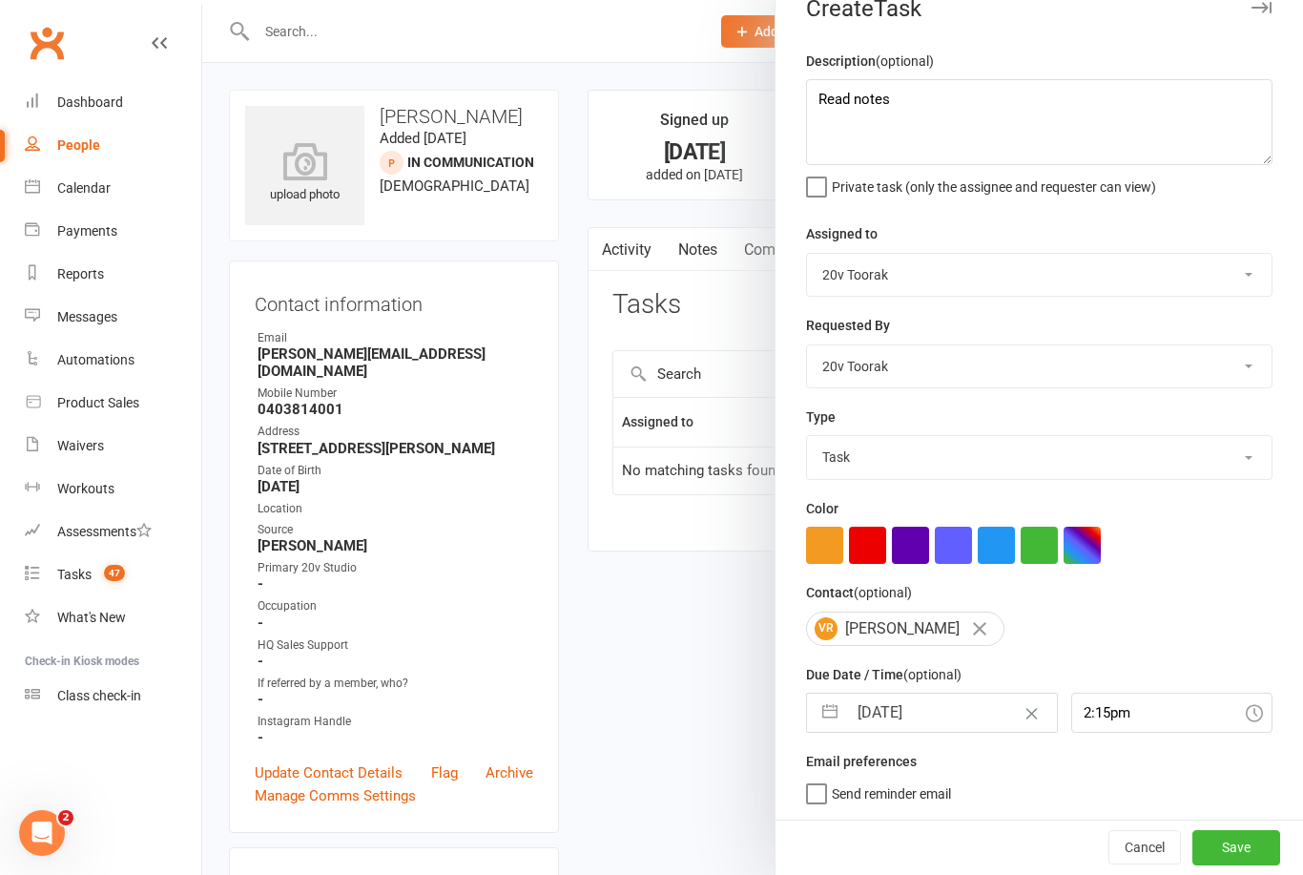
select select "8"
select select "2025"
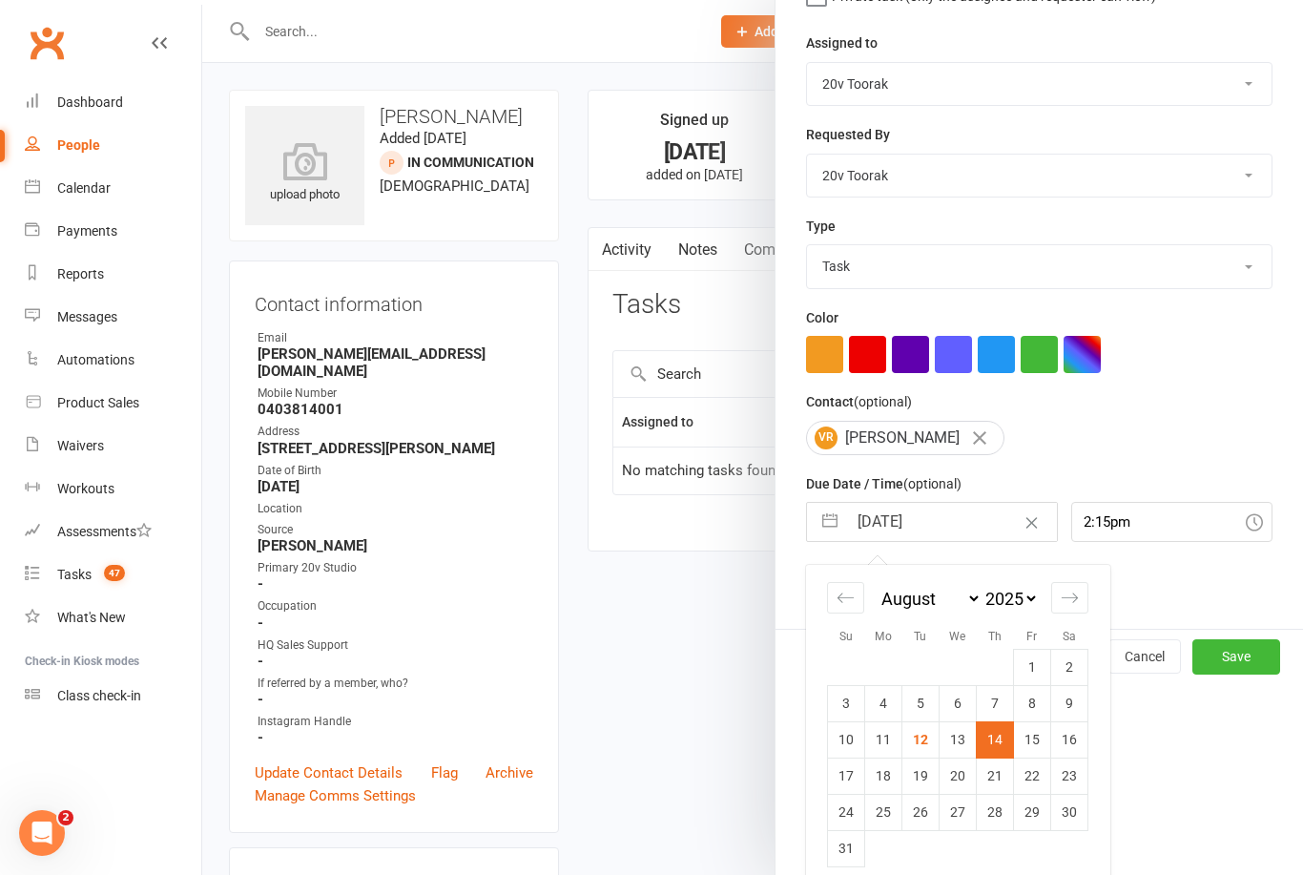
scroll to position [224, 0]
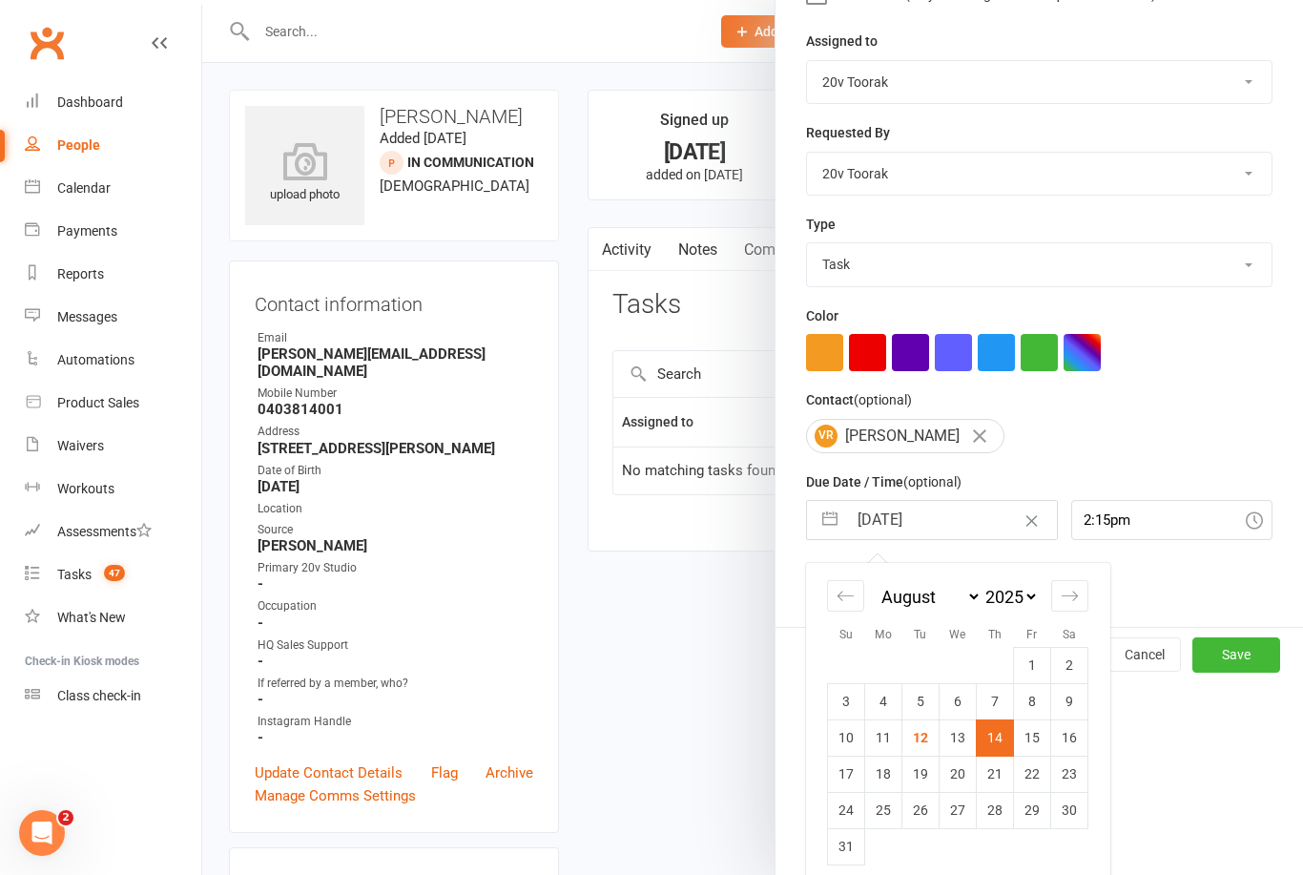
click at [1029, 752] on td "15" at bounding box center [1032, 737] width 37 height 36
type input "15 Aug 2025"
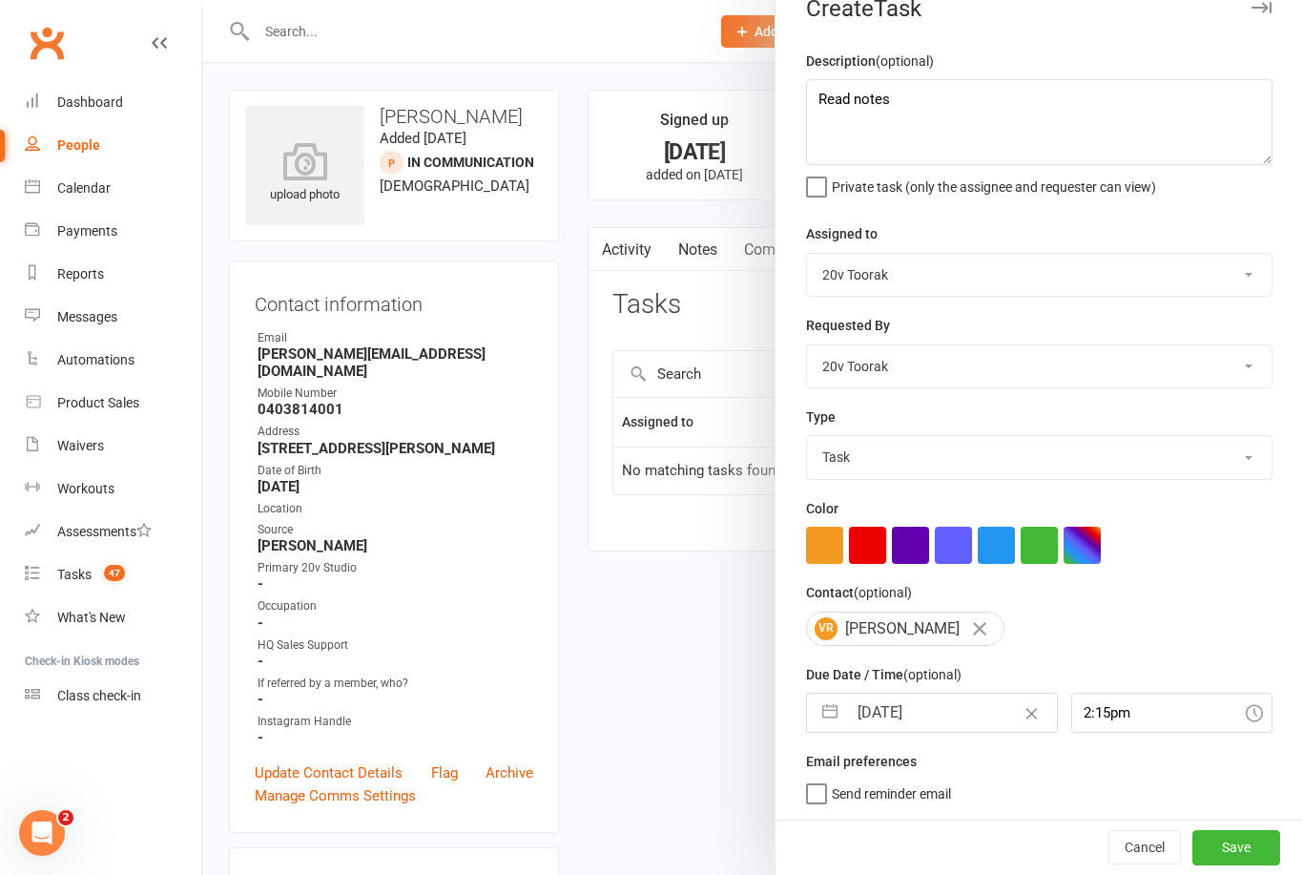
scroll to position [35, 0]
click at [1218, 858] on button "Save" at bounding box center [1236, 847] width 88 height 34
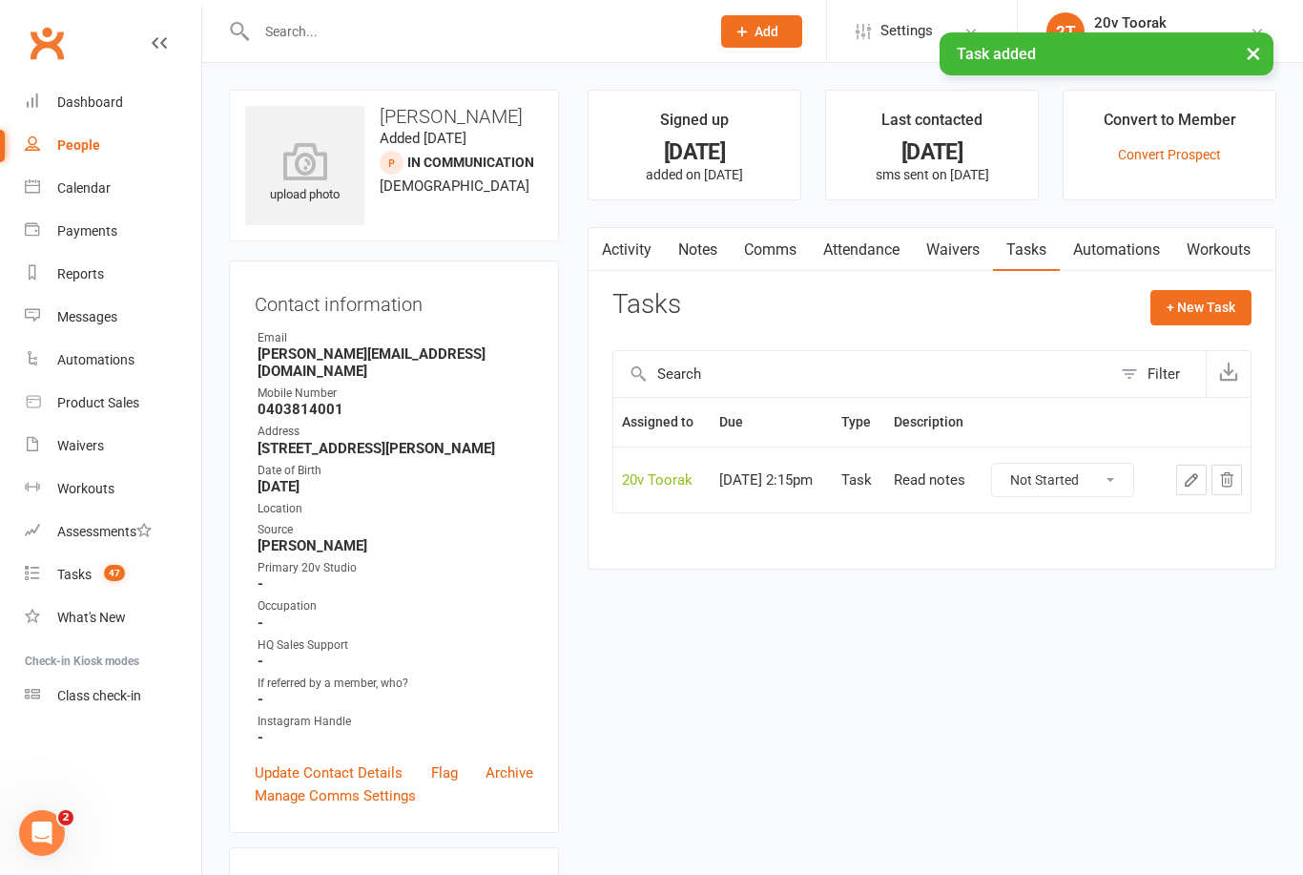
click at [698, 256] on link "Notes" at bounding box center [698, 250] width 66 height 44
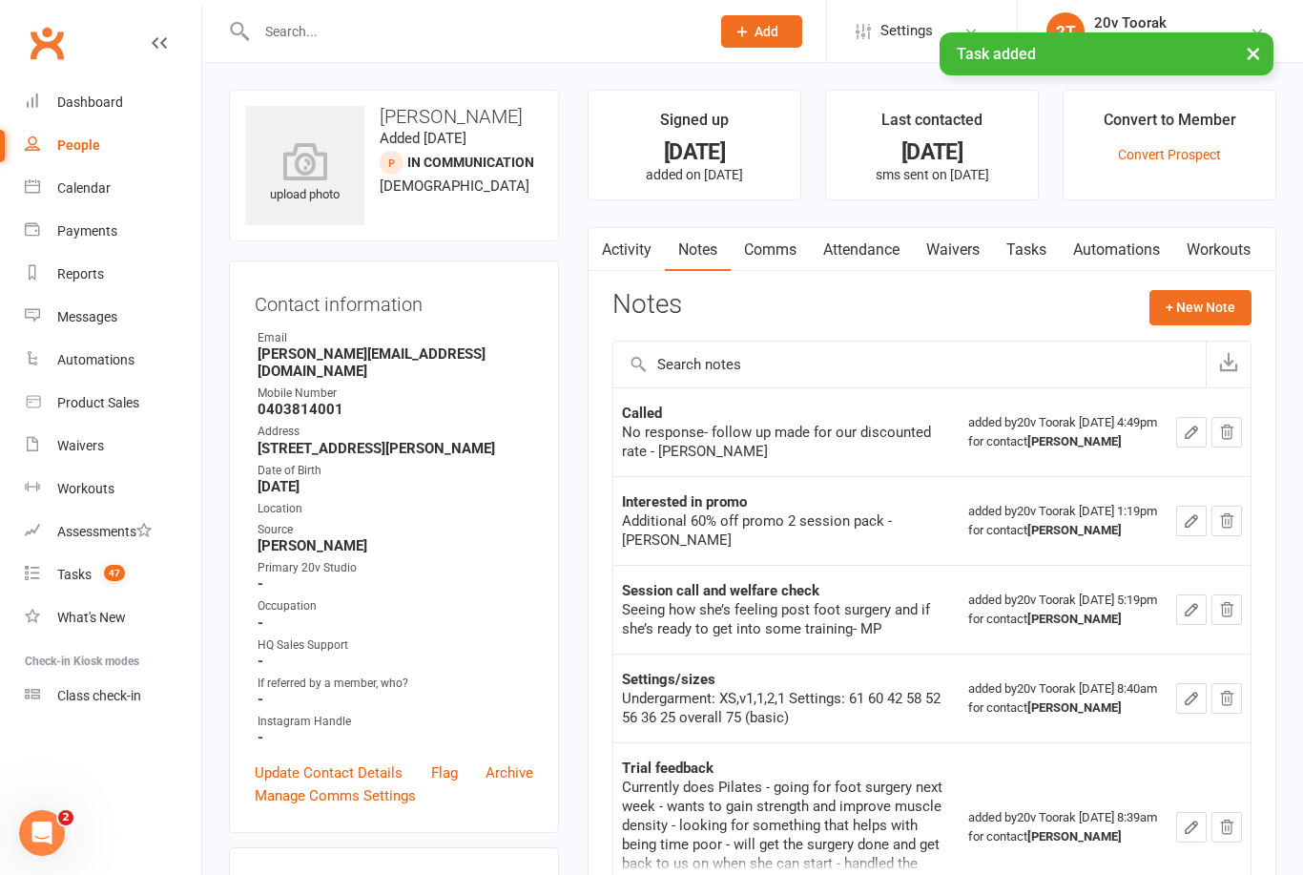
click at [1199, 304] on button "+ New Note" at bounding box center [1200, 307] width 102 height 34
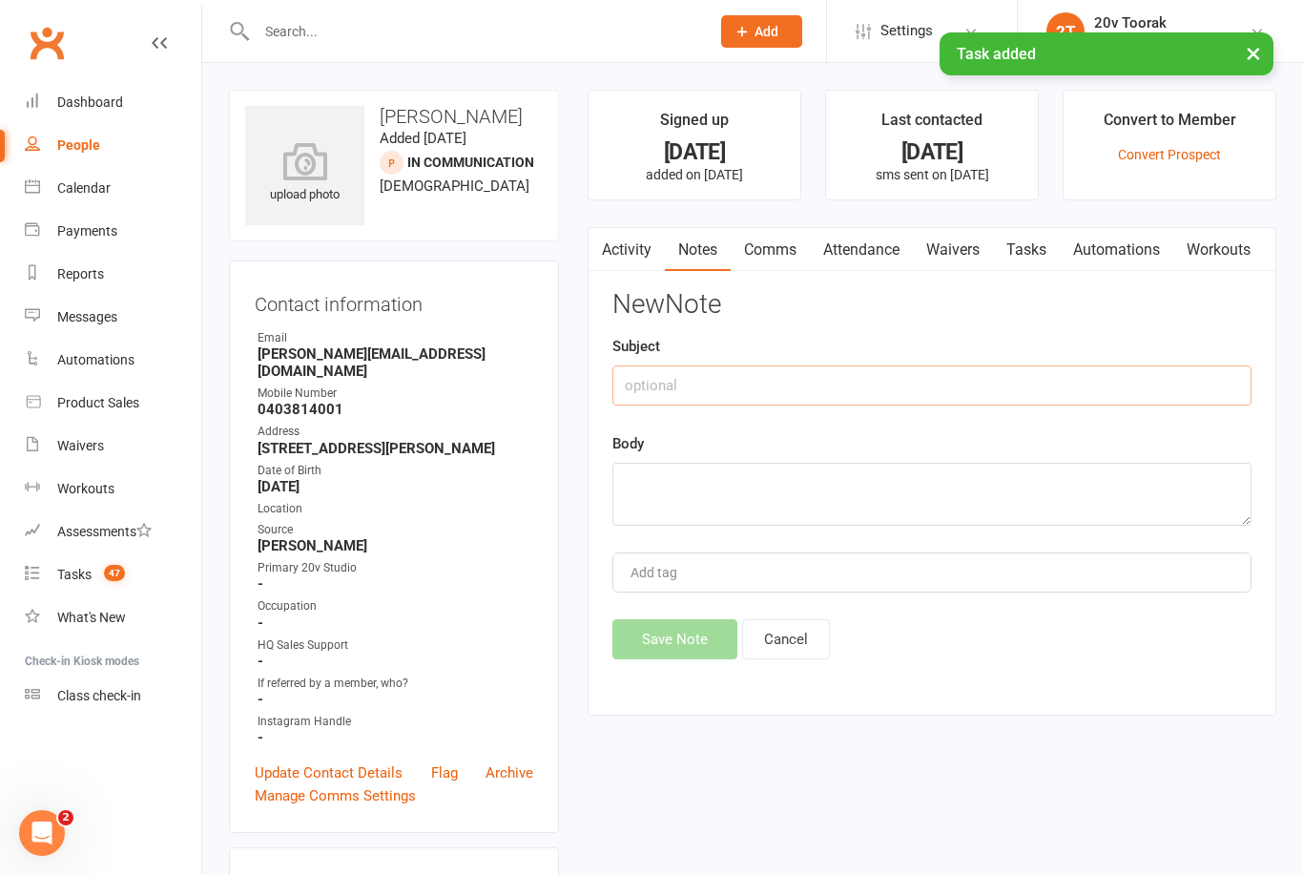
click at [794, 374] on input "text" at bounding box center [931, 385] width 639 height 40
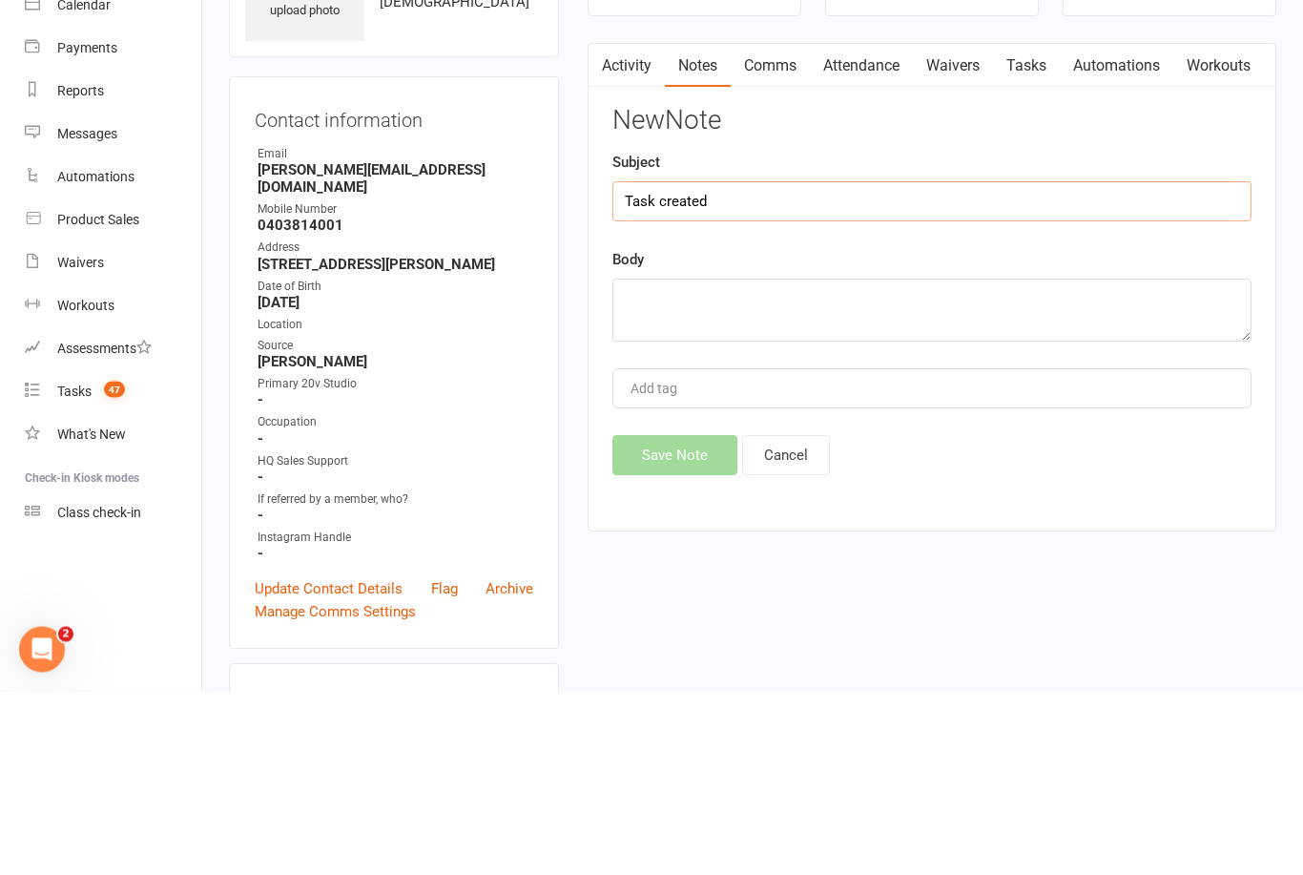
type input "Task created"
click at [648, 463] on textarea at bounding box center [931, 494] width 639 height 63
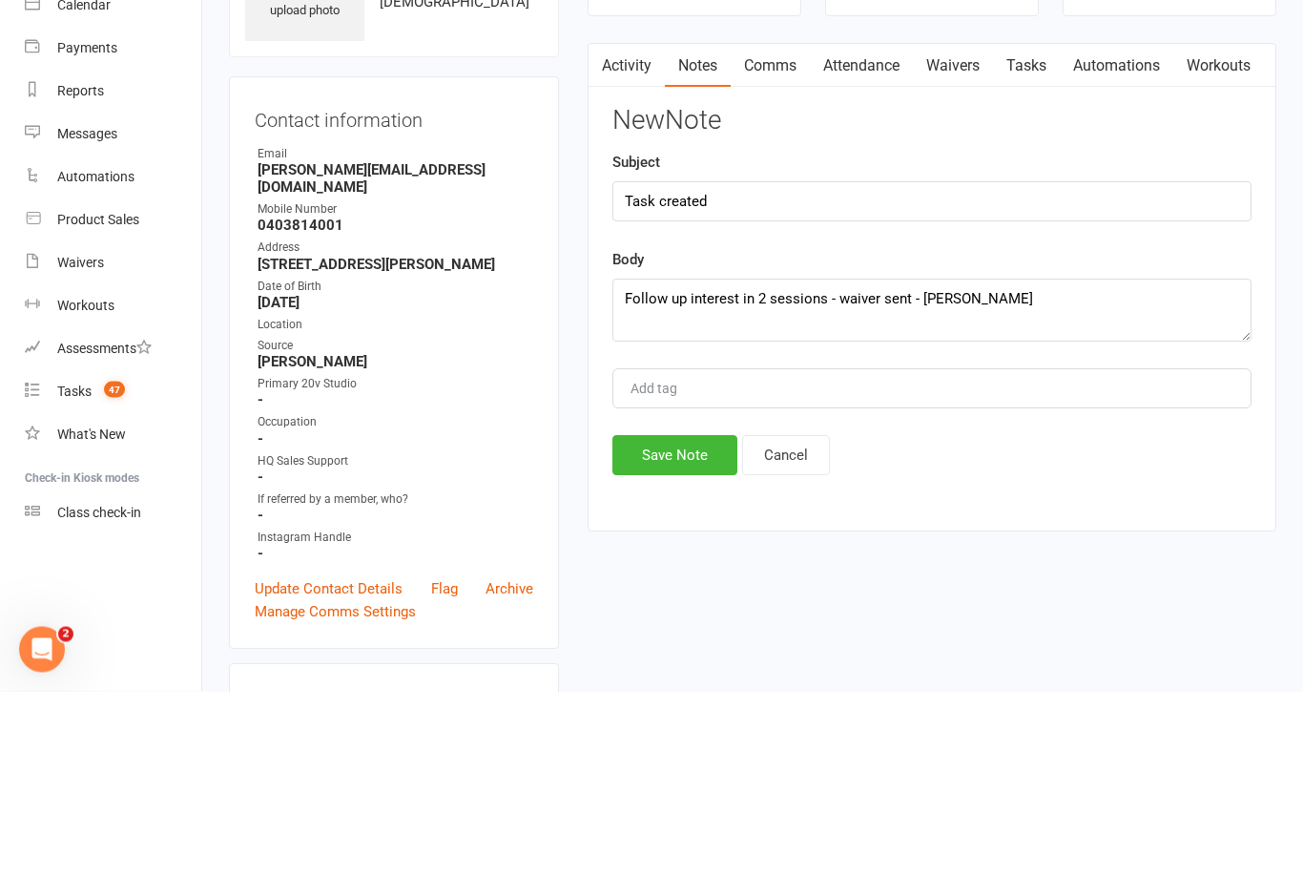
scroll to position [184, 0]
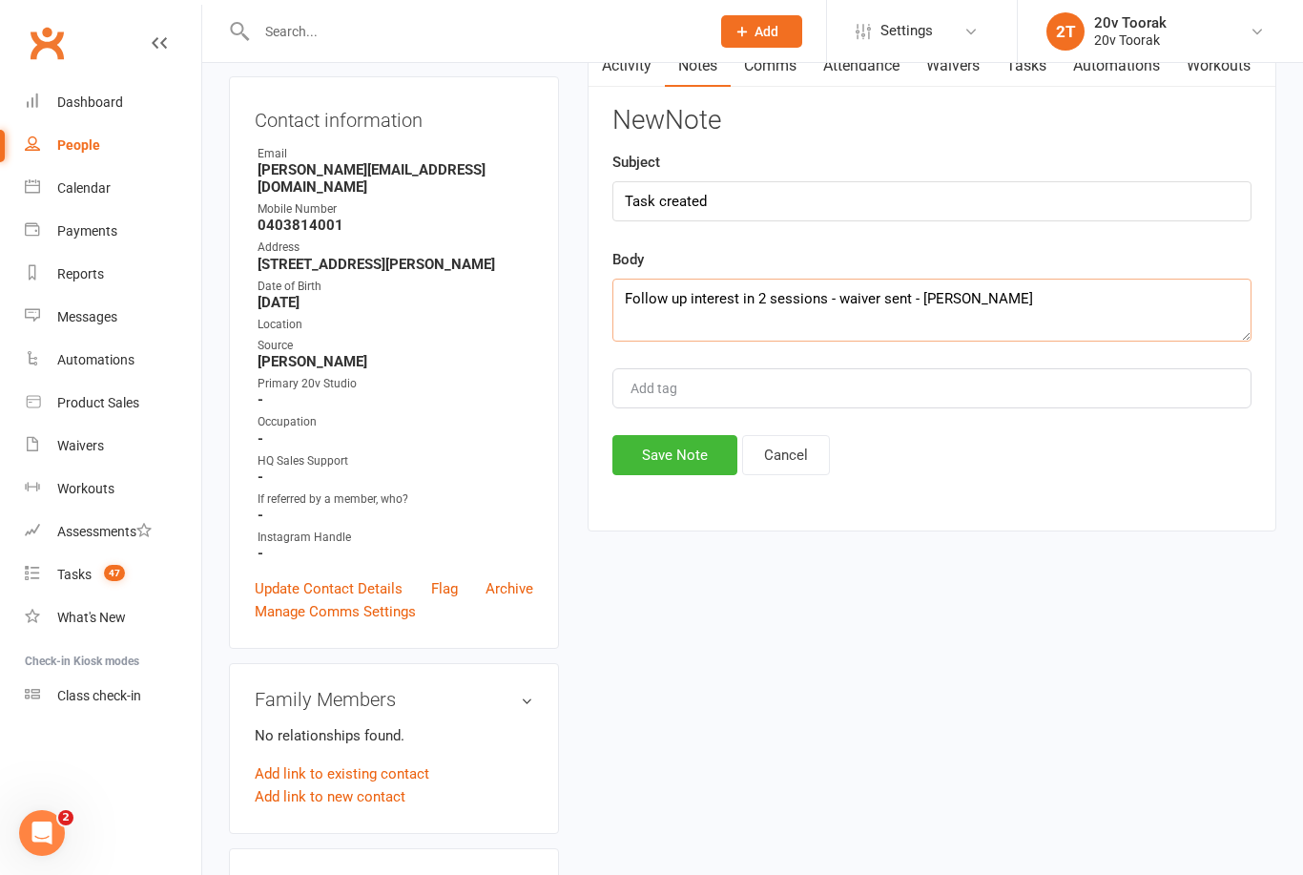
type textarea "Follow up interest in 2 sessions - waiver sent - Byron"
click at [634, 474] on button "Save Note" at bounding box center [674, 455] width 125 height 40
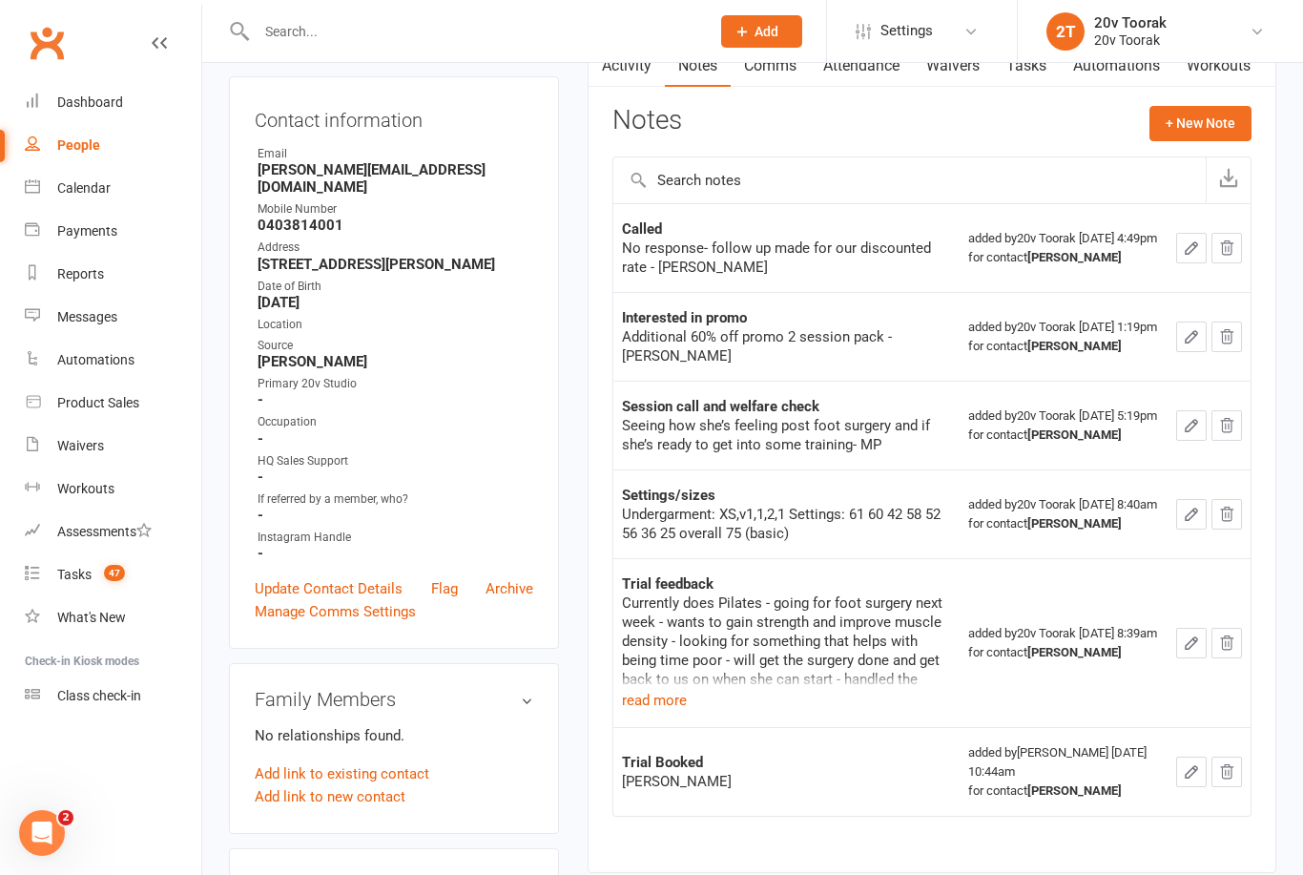
scroll to position [0, 0]
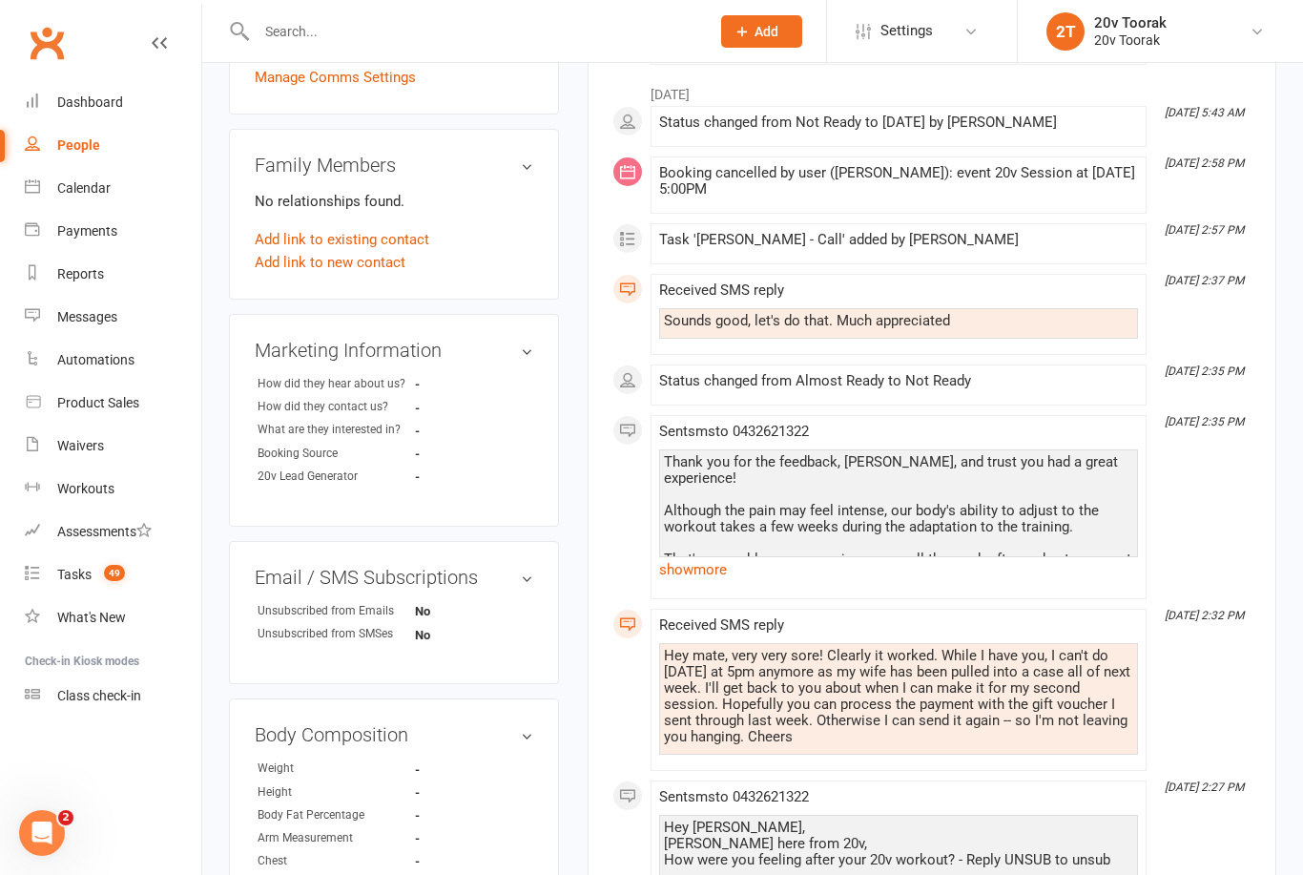
scroll to position [709, 0]
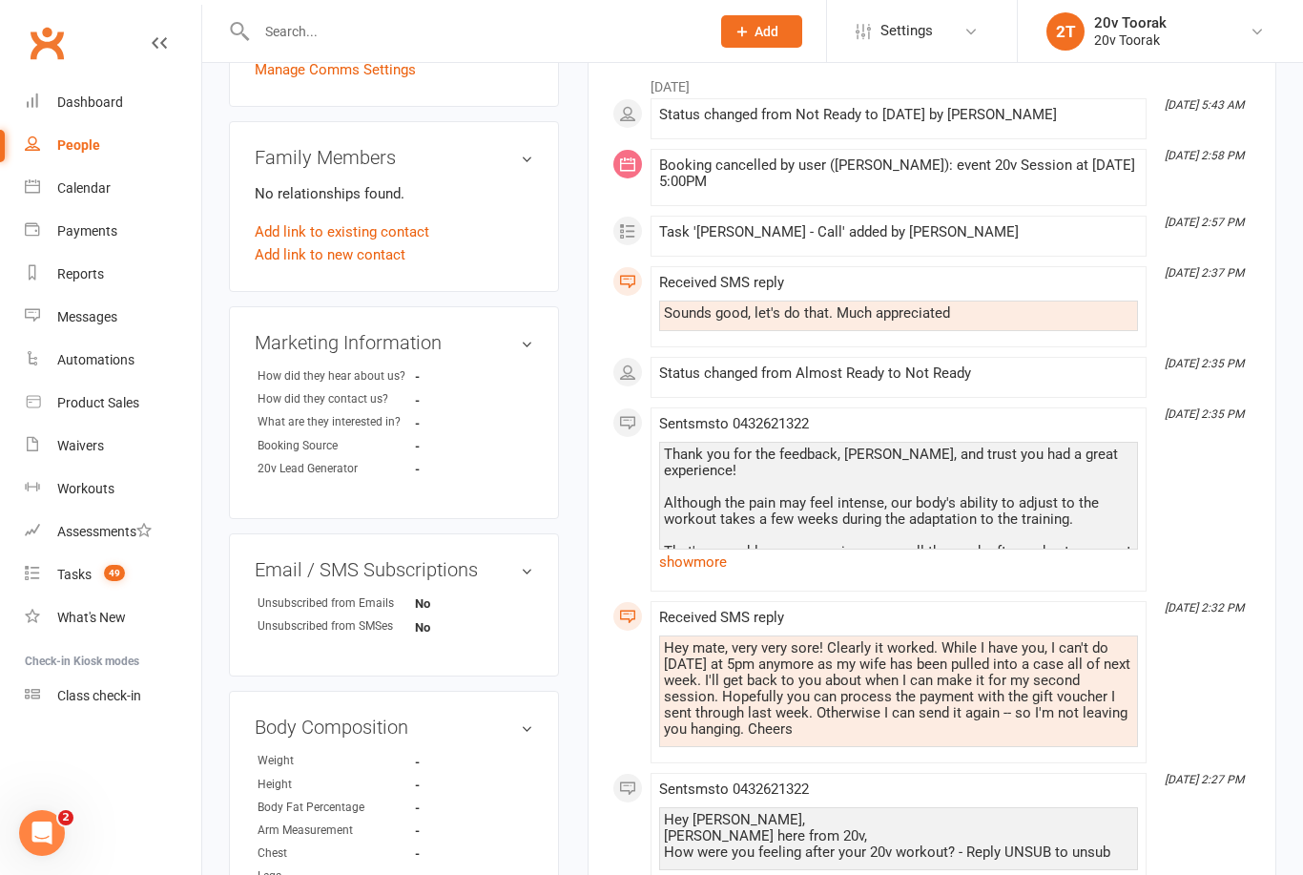
click at [691, 567] on link "show more" at bounding box center [898, 561] width 479 height 27
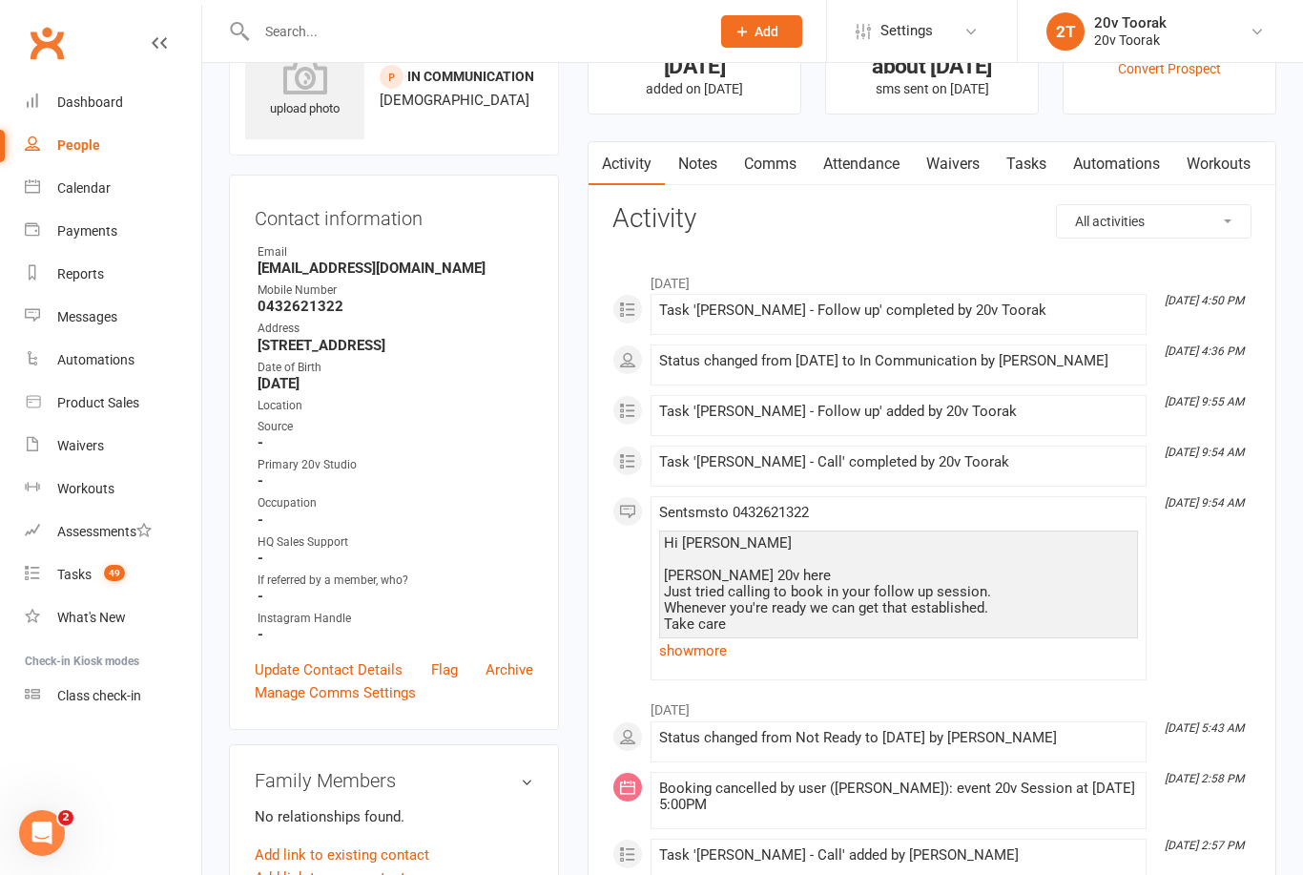
scroll to position [0, 0]
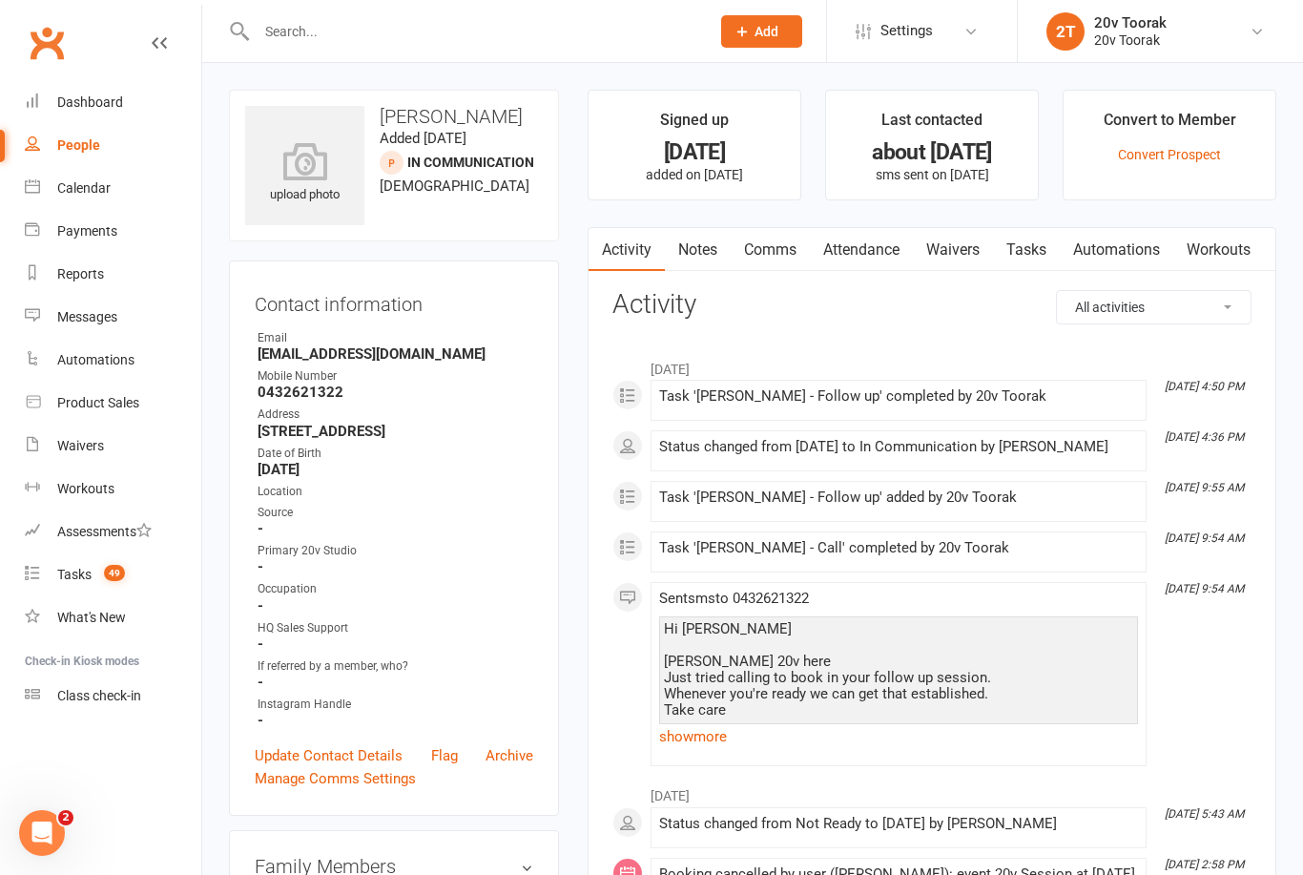
click at [696, 258] on link "Notes" at bounding box center [698, 250] width 66 height 44
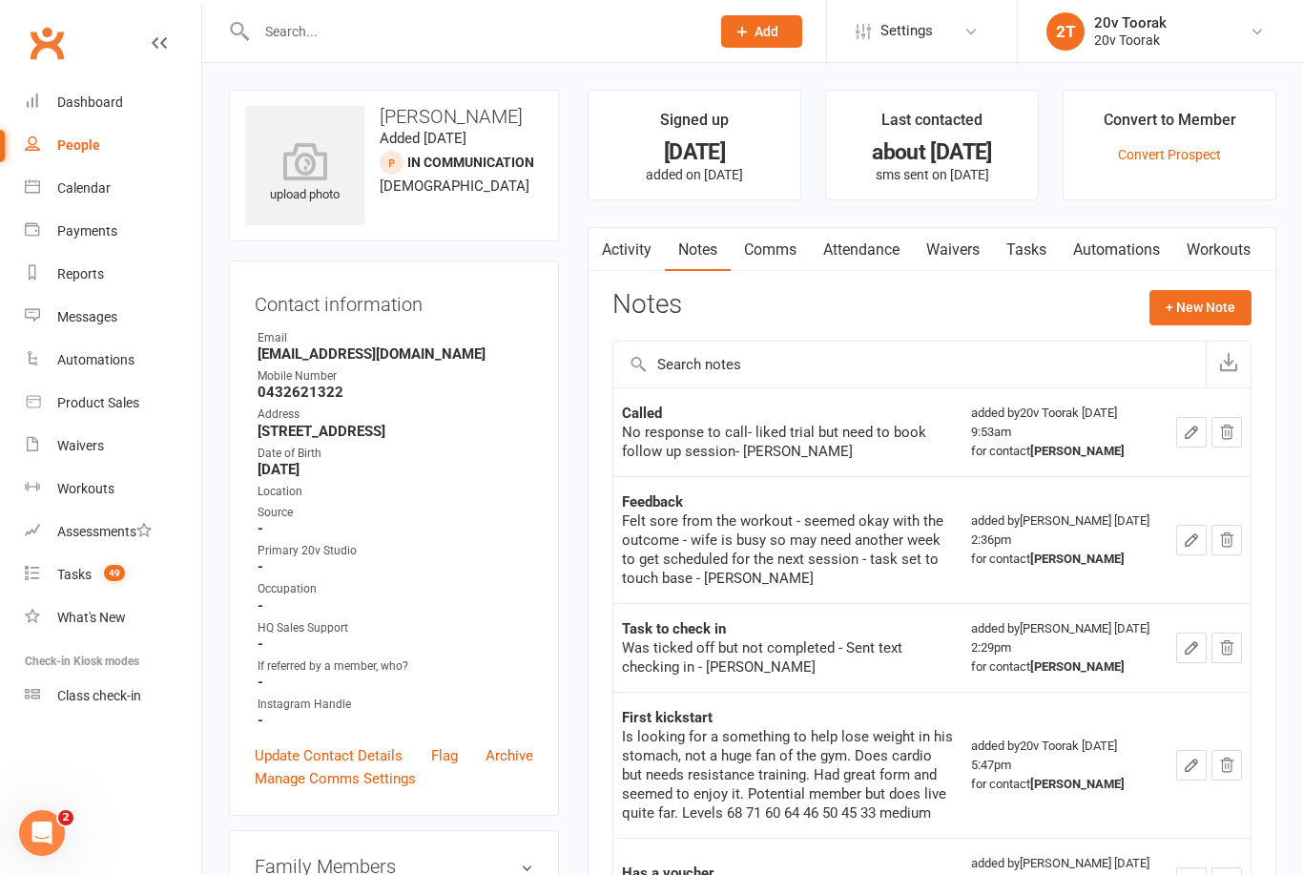
click at [1030, 240] on link "Tasks" at bounding box center [1026, 250] width 67 height 44
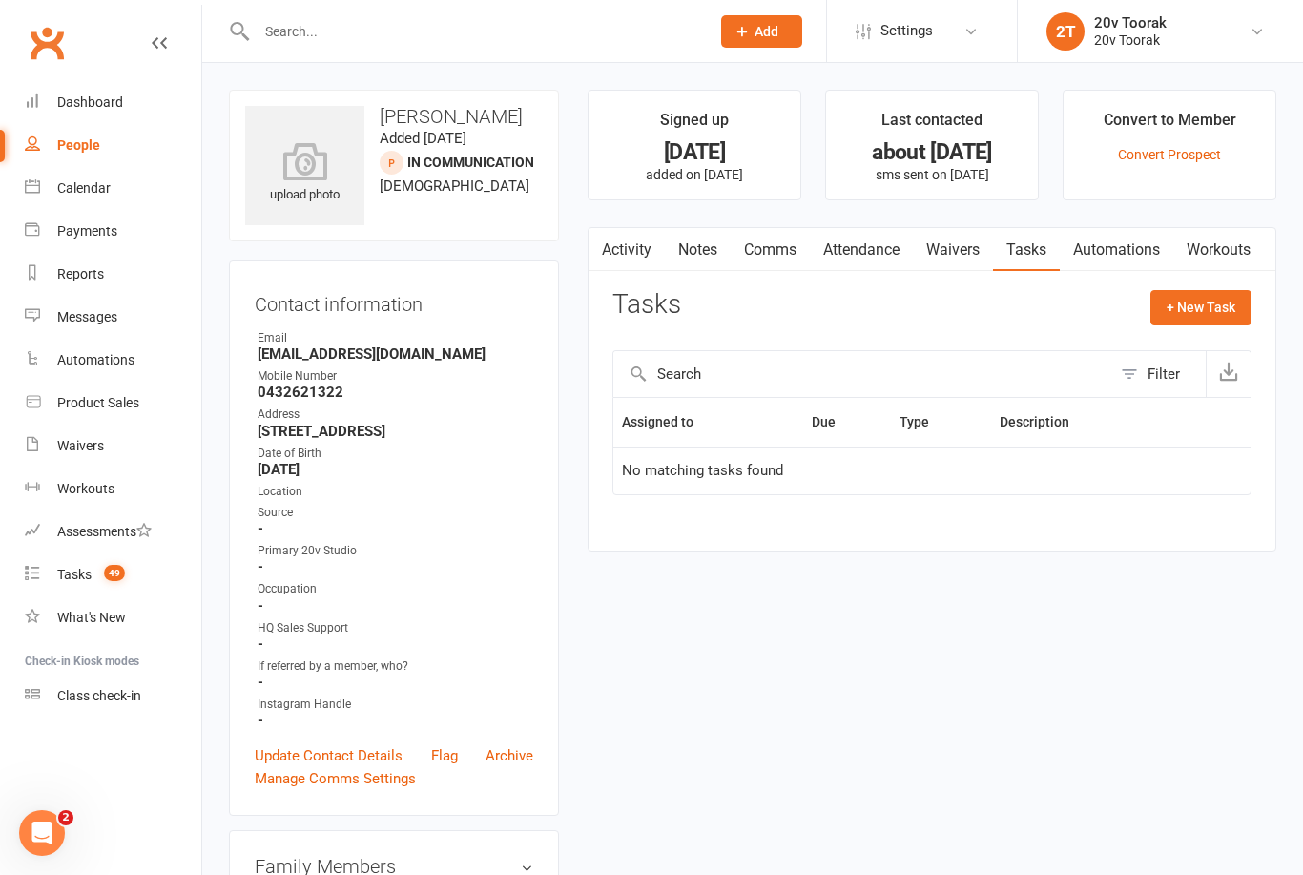
click at [718, 254] on link "Notes" at bounding box center [698, 250] width 66 height 44
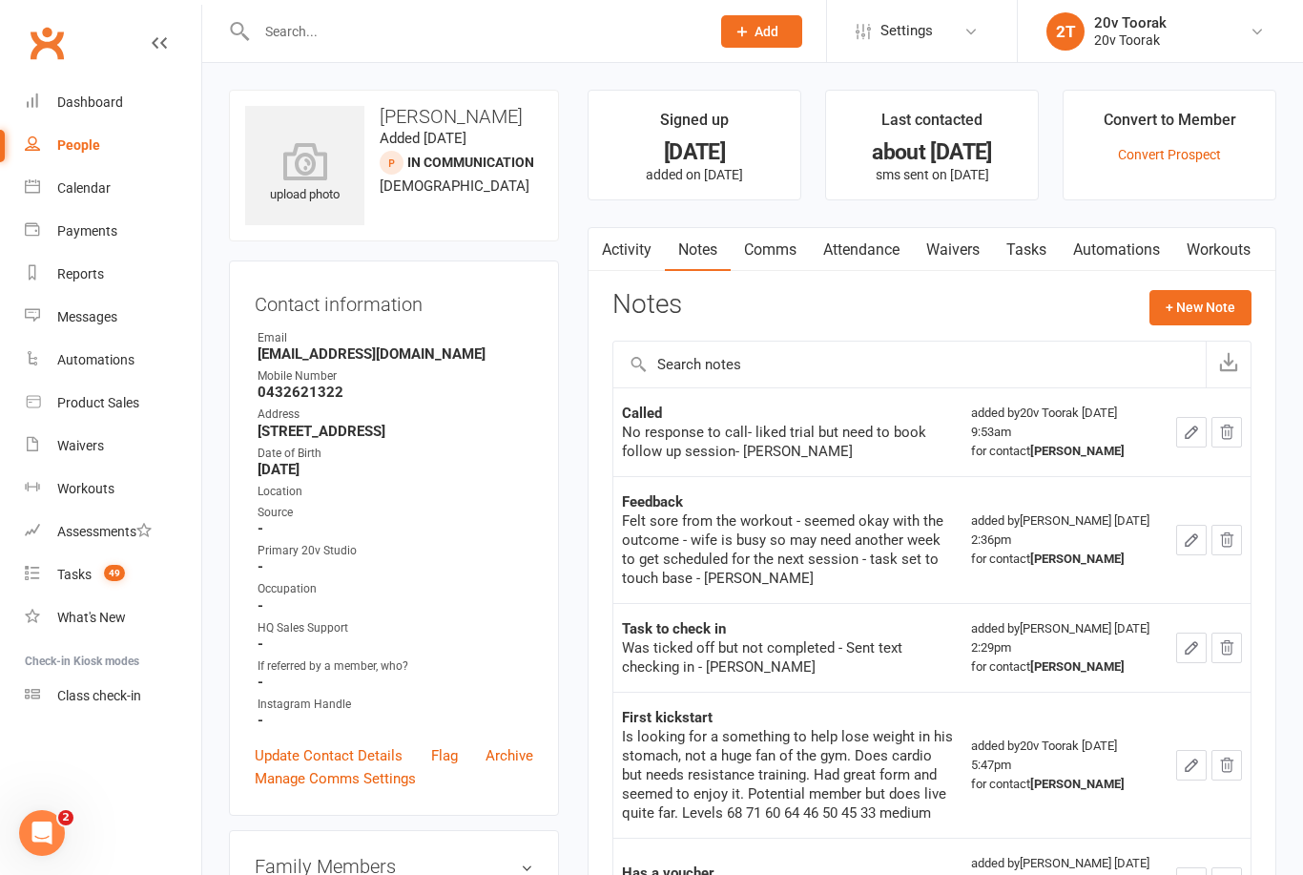
click at [625, 265] on link "Activity" at bounding box center [627, 250] width 76 height 44
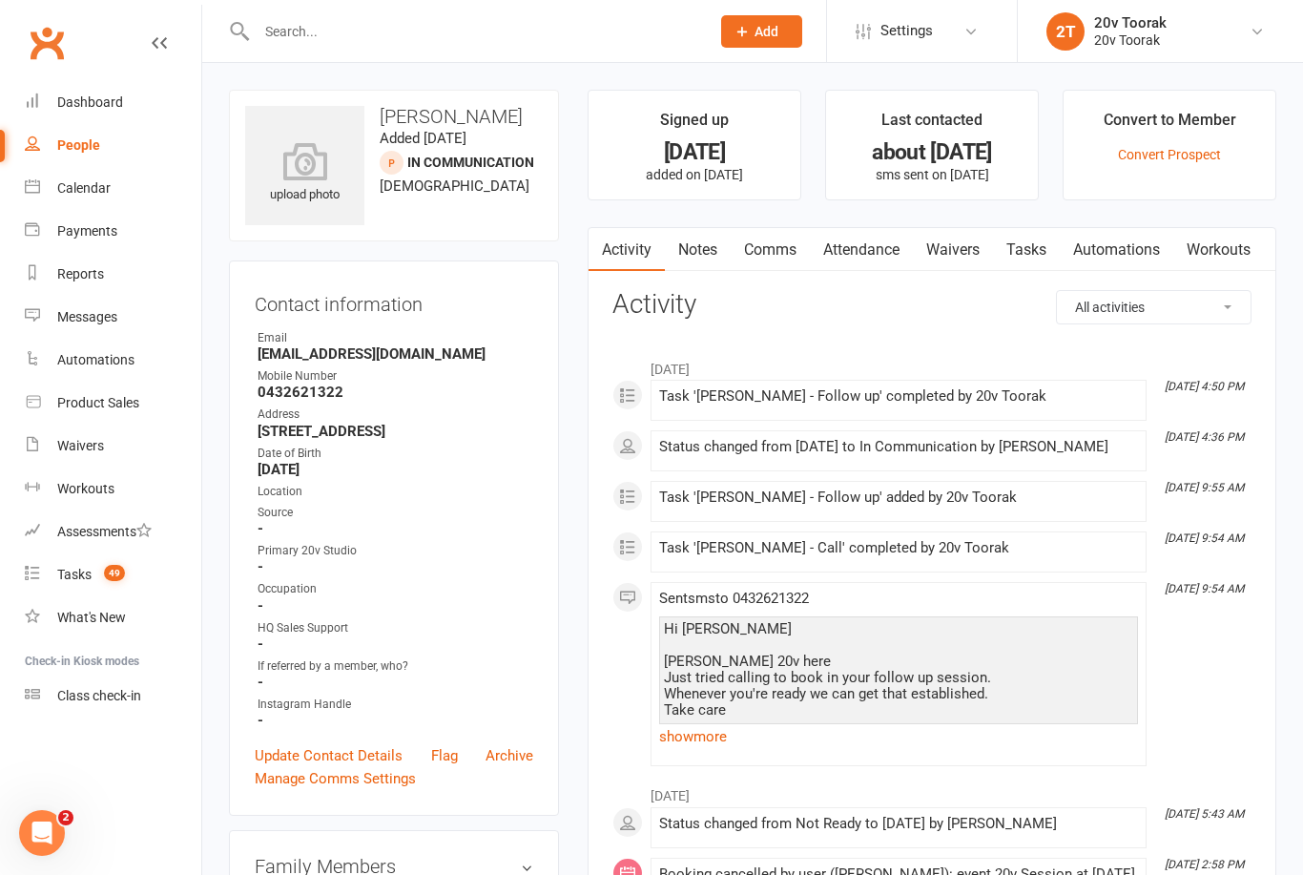
click at [769, 241] on link "Comms" at bounding box center [770, 250] width 79 height 44
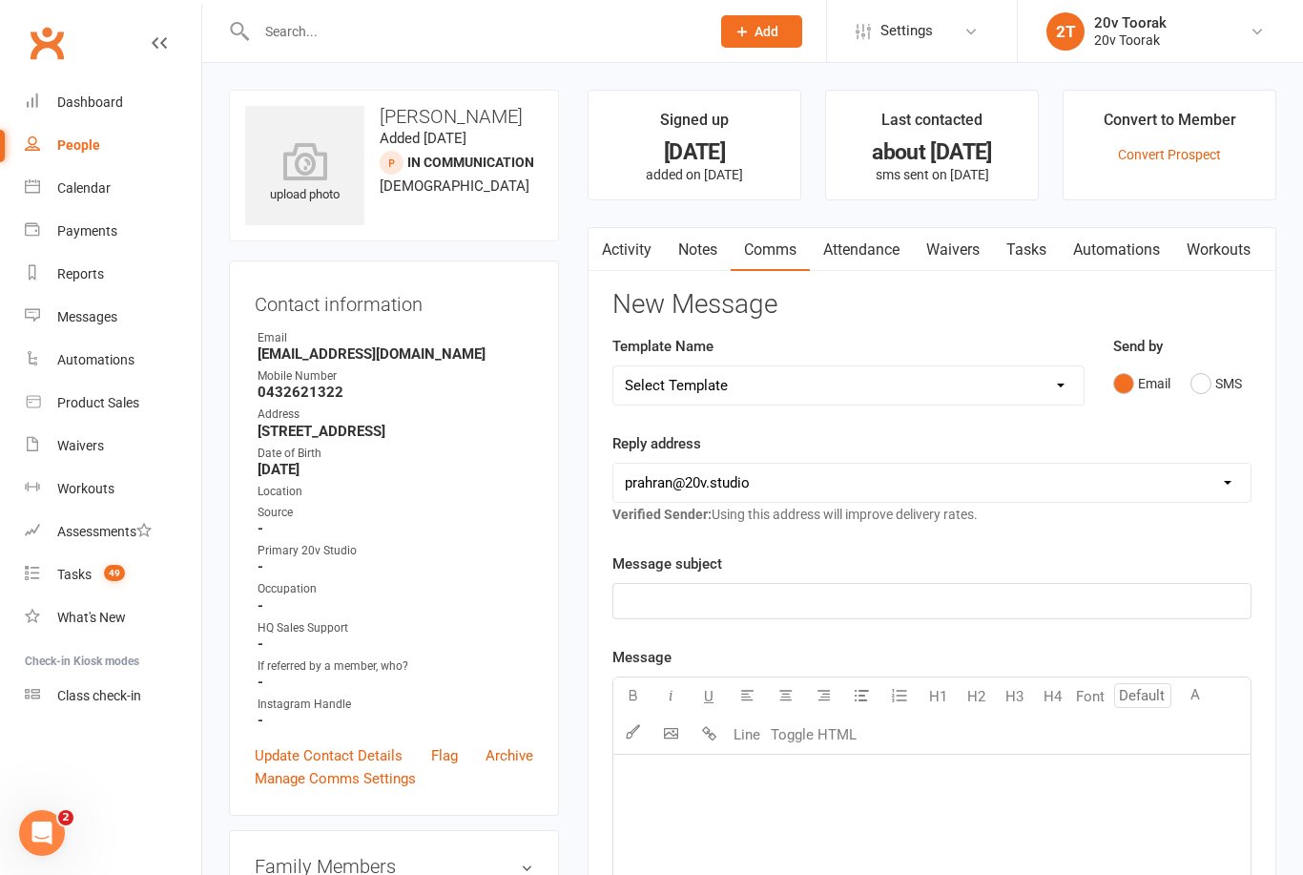
click at [883, 260] on link "Attendance" at bounding box center [861, 250] width 103 height 44
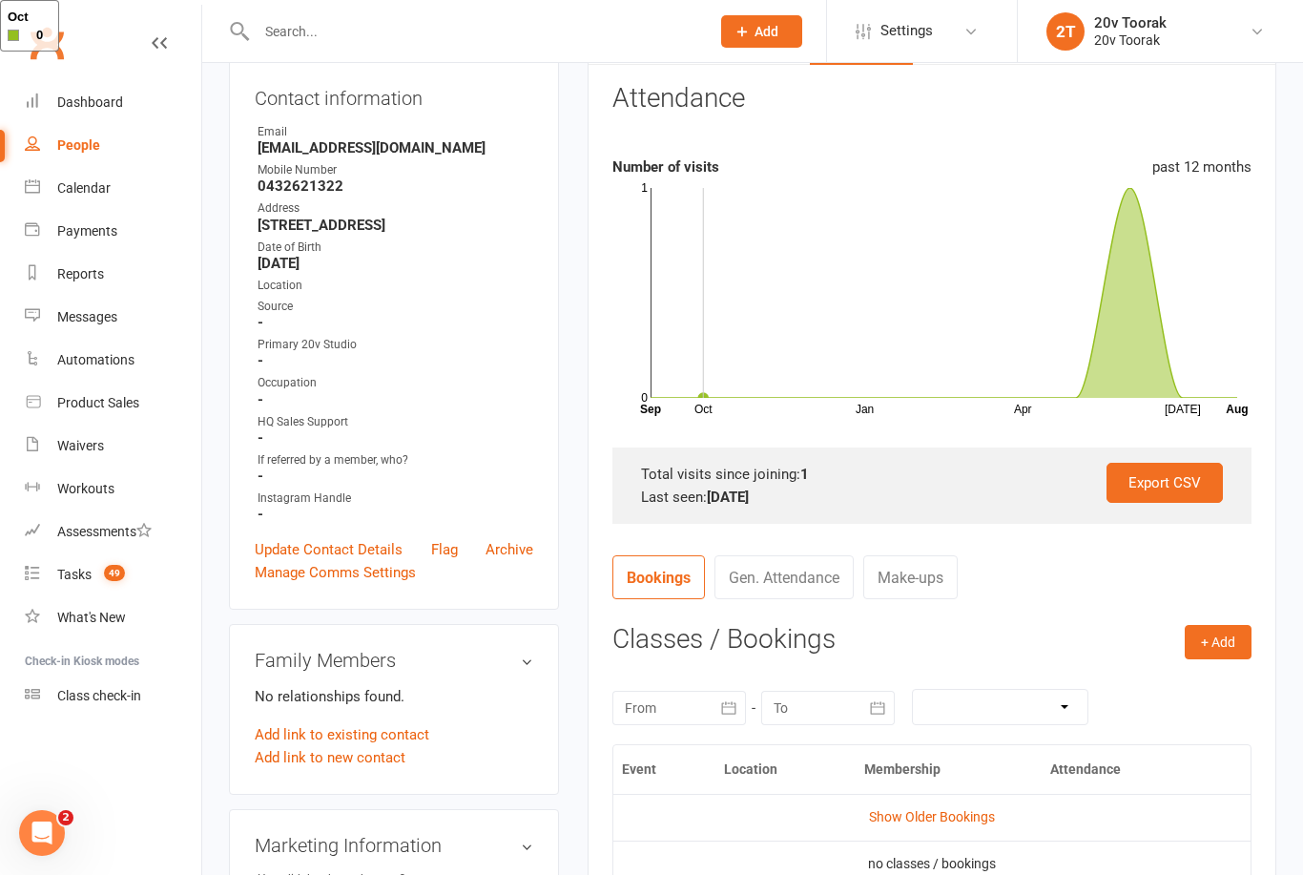
click at [944, 819] on link "Show Older Bookings" at bounding box center [932, 816] width 126 height 15
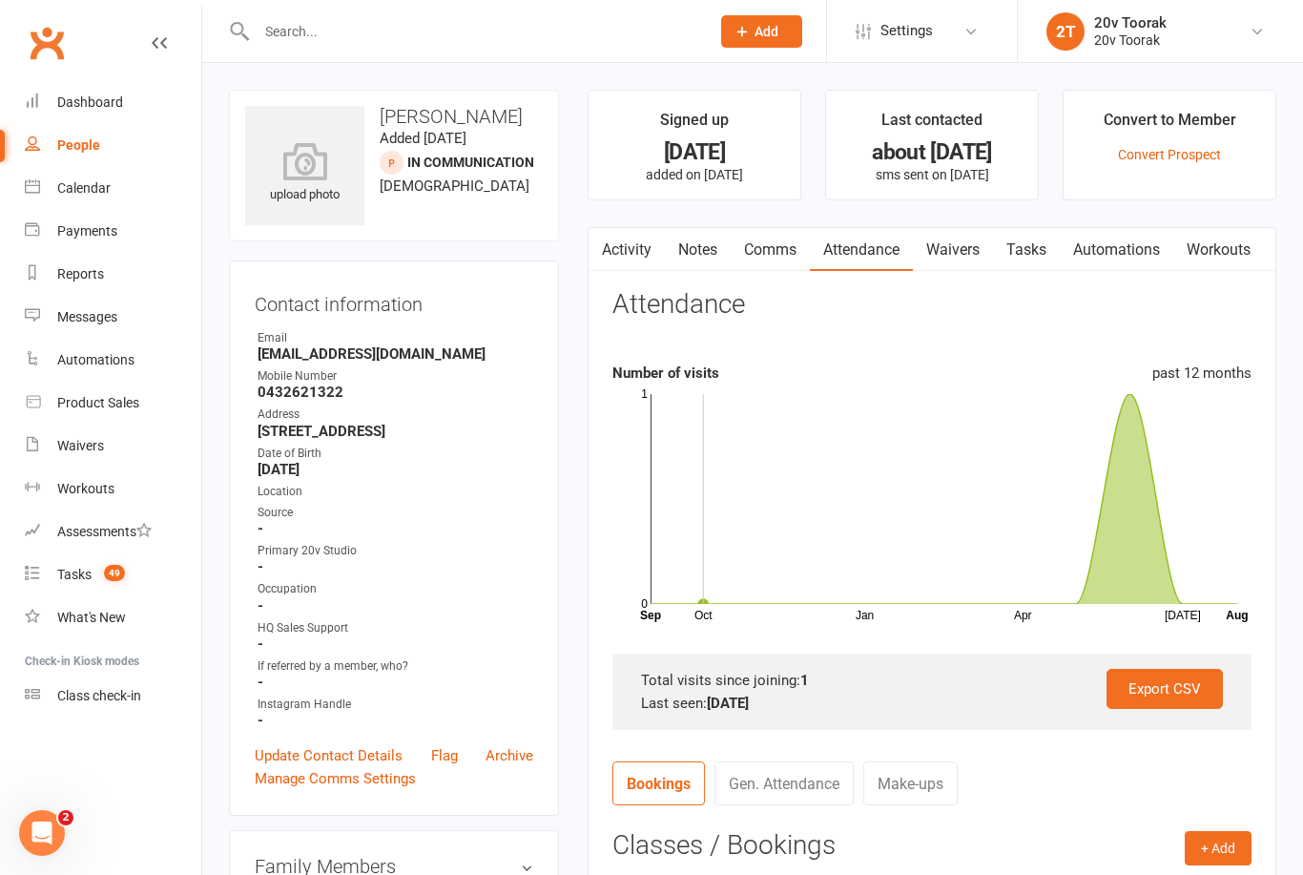
click at [625, 251] on link "Activity" at bounding box center [627, 250] width 76 height 44
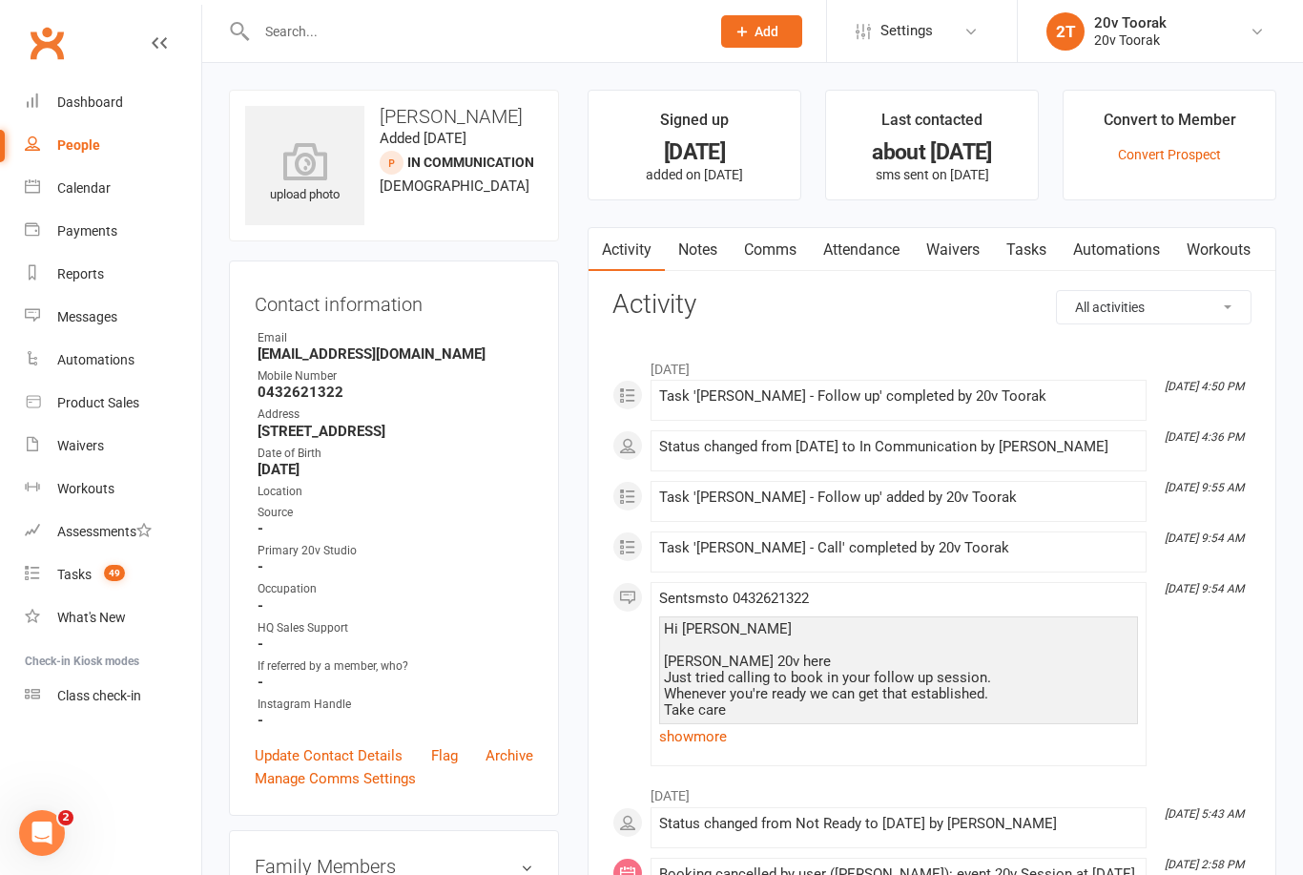
click at [938, 251] on link "Waivers" at bounding box center [953, 250] width 80 height 44
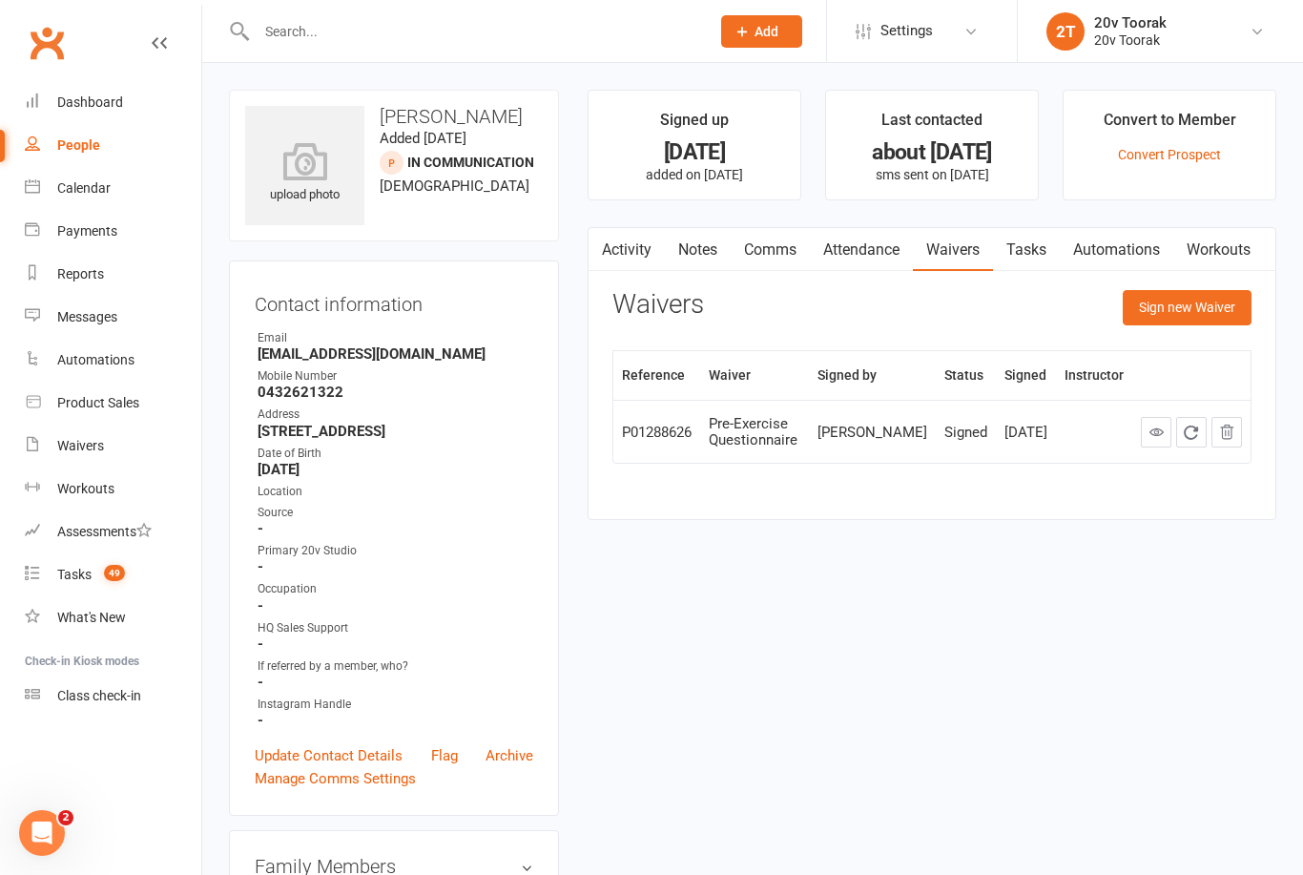
click at [633, 247] on link "Activity" at bounding box center [627, 250] width 76 height 44
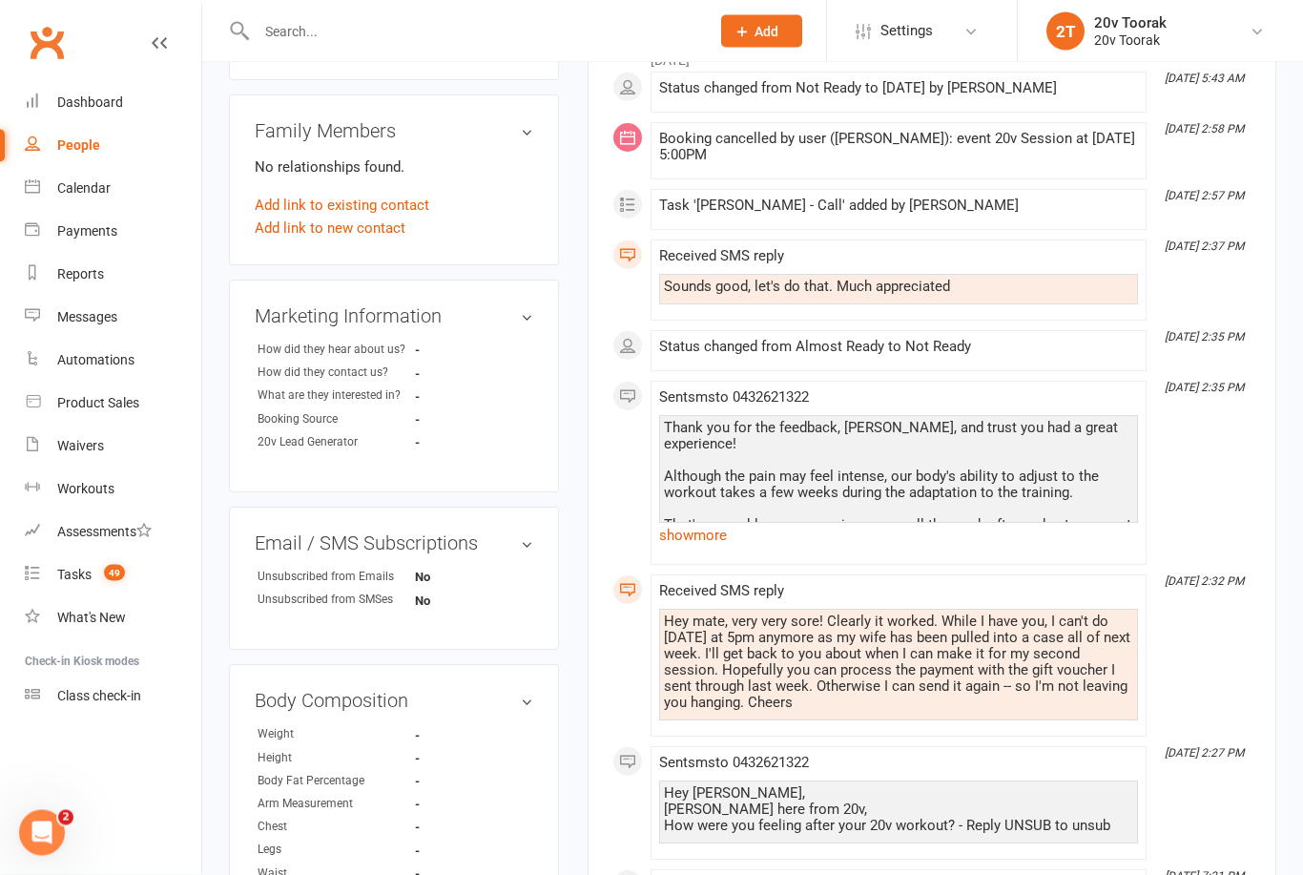
scroll to position [733, 0]
click at [690, 544] on link "show more" at bounding box center [898, 538] width 479 height 27
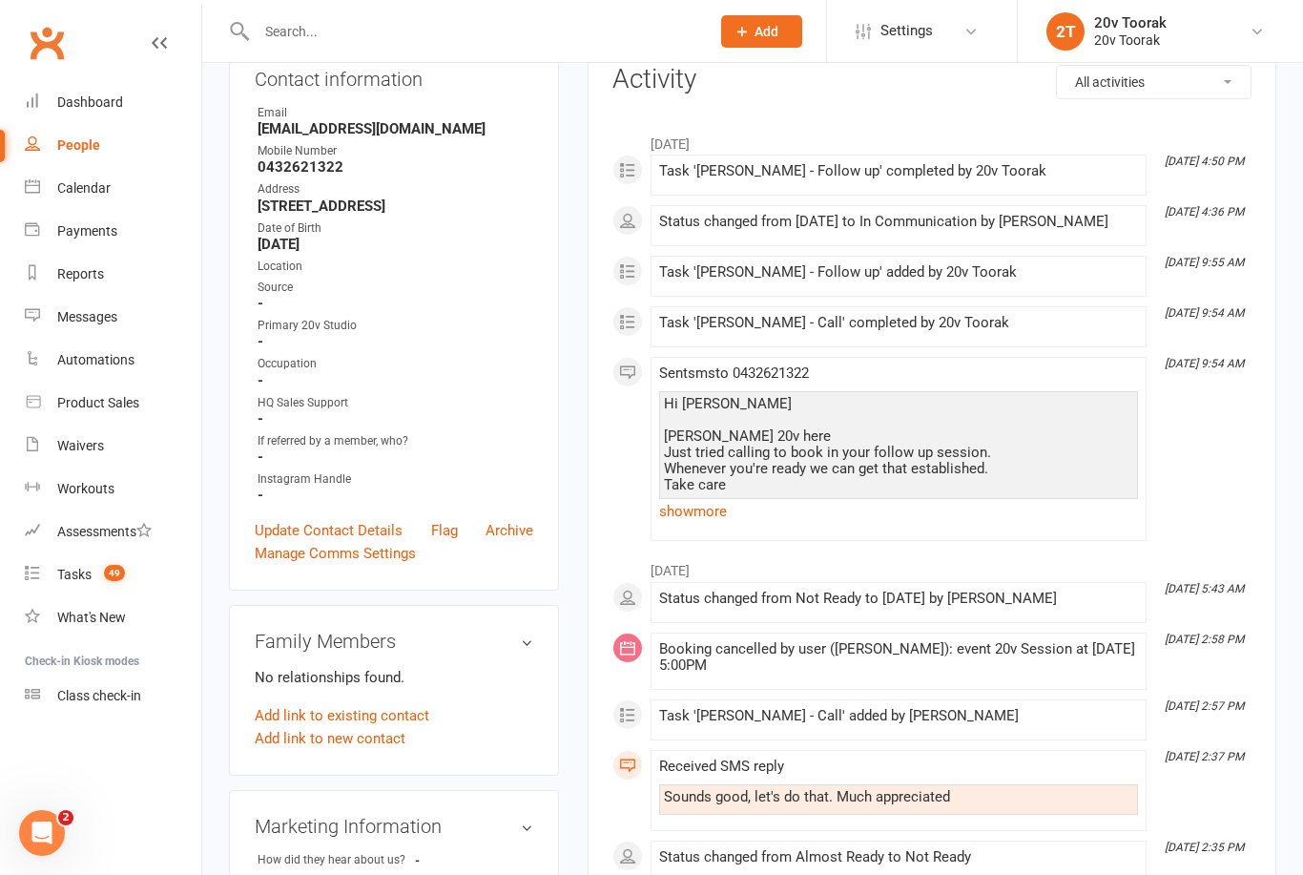
scroll to position [0, 0]
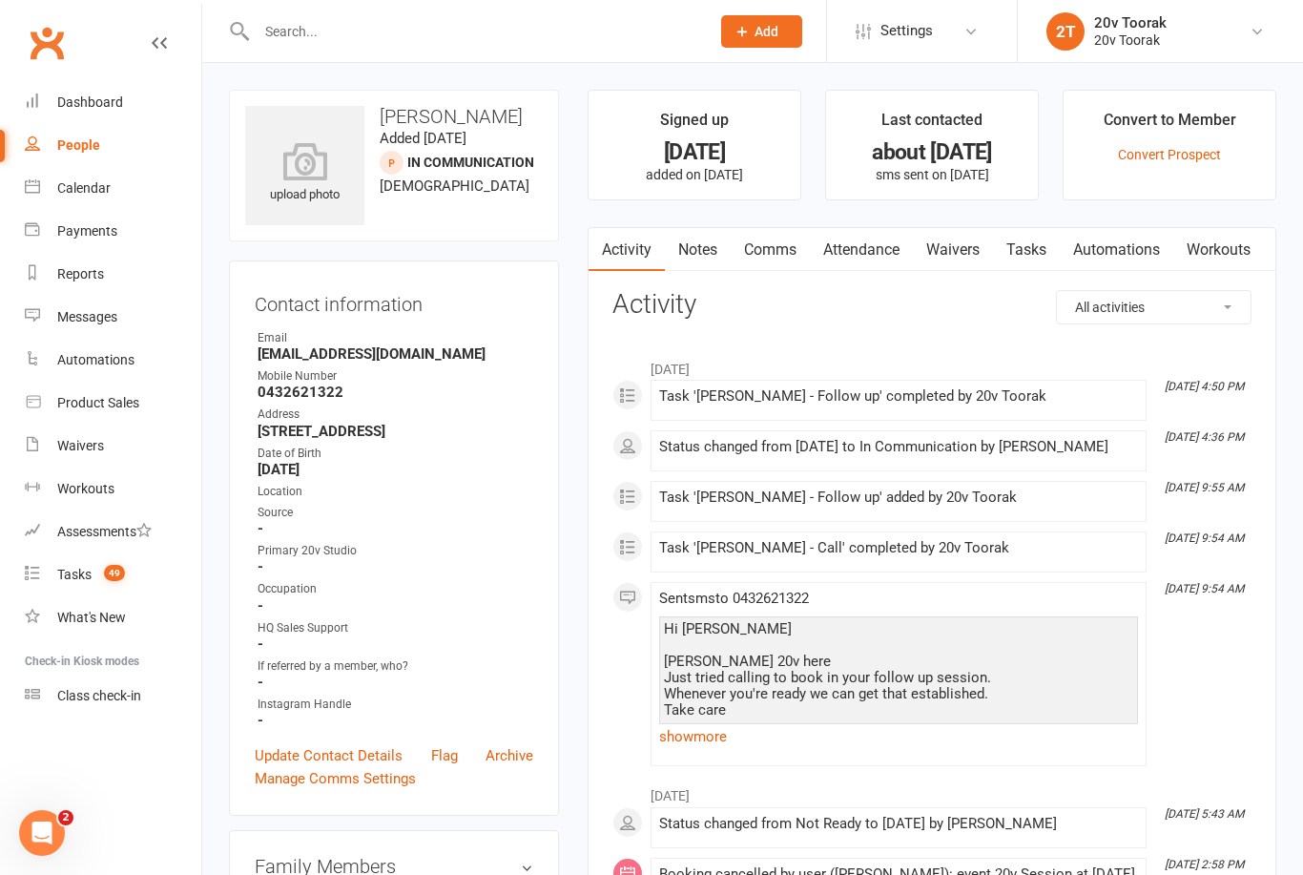
click at [693, 256] on link "Notes" at bounding box center [698, 250] width 66 height 44
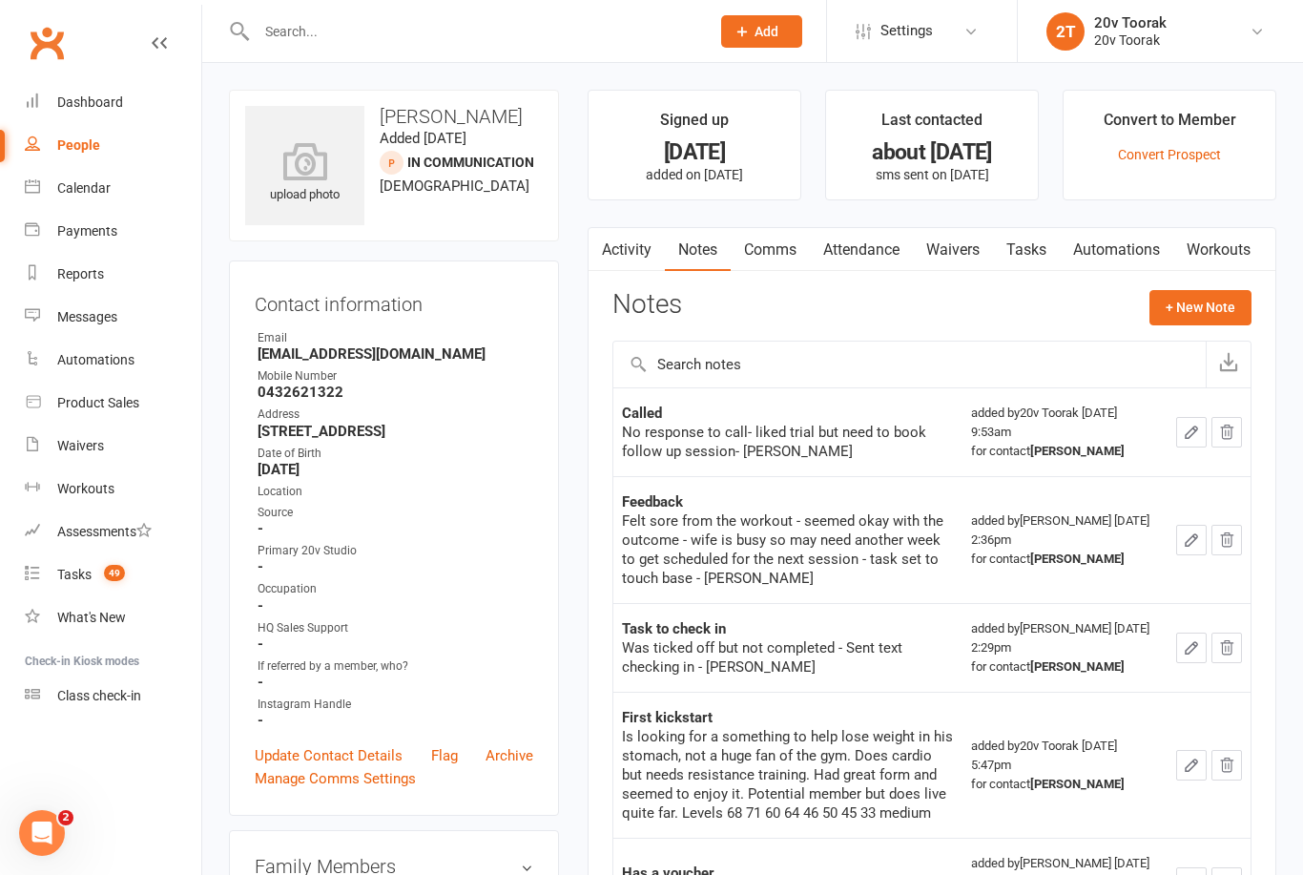
click at [613, 257] on link "Activity" at bounding box center [627, 250] width 76 height 44
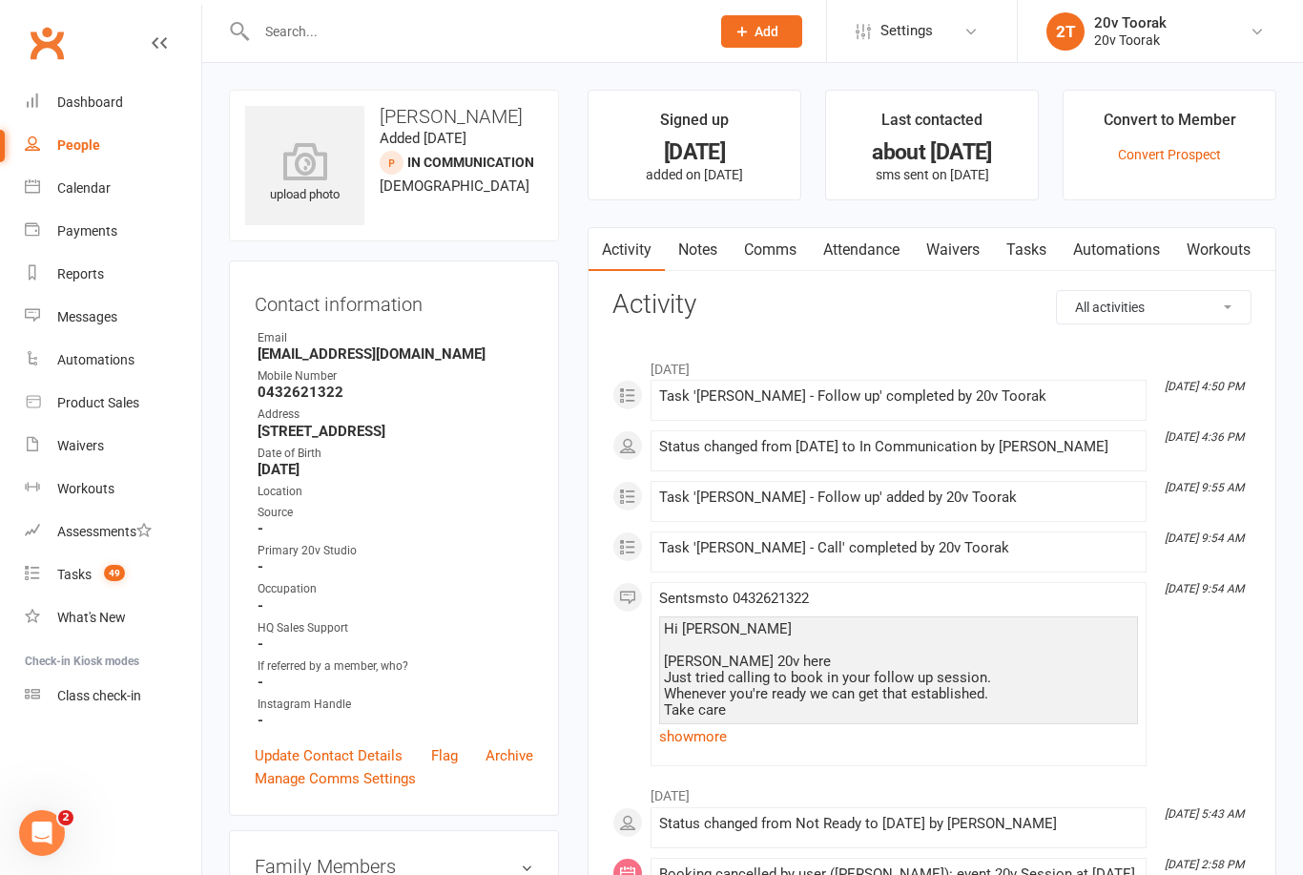
click at [762, 256] on link "Comms" at bounding box center [770, 250] width 79 height 44
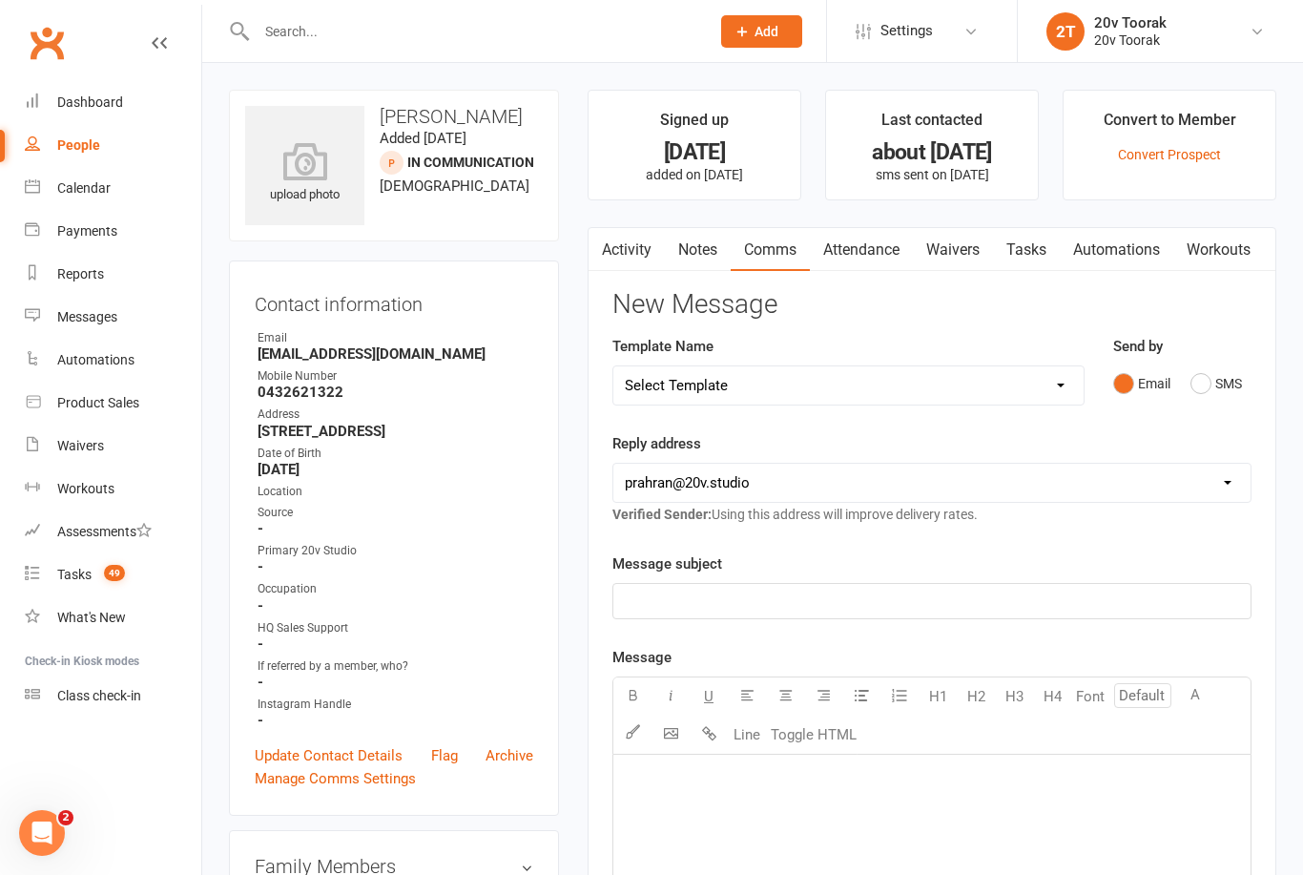
click at [1230, 385] on button "SMS" at bounding box center [1216, 383] width 52 height 36
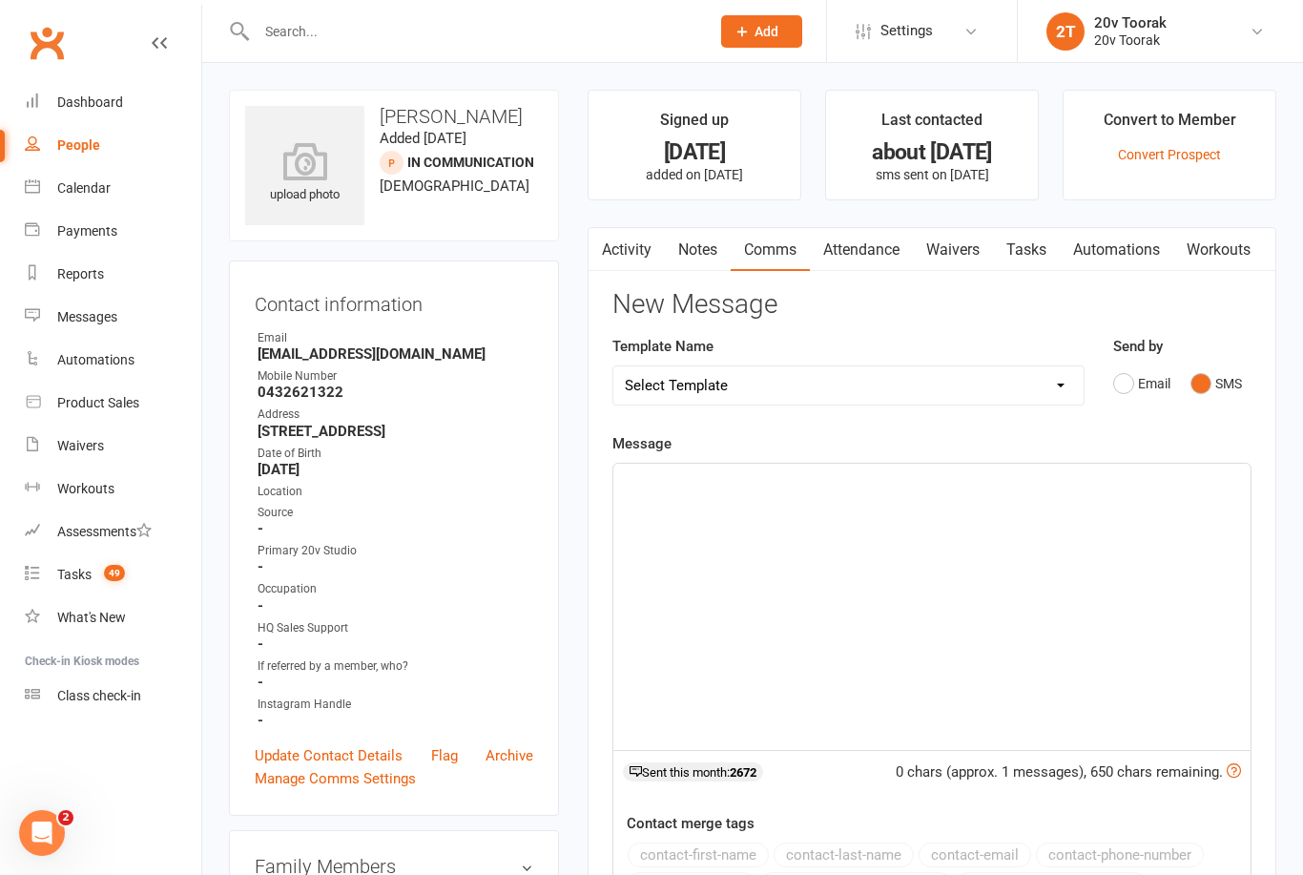
click at [1026, 585] on div "﻿" at bounding box center [931, 607] width 637 height 286
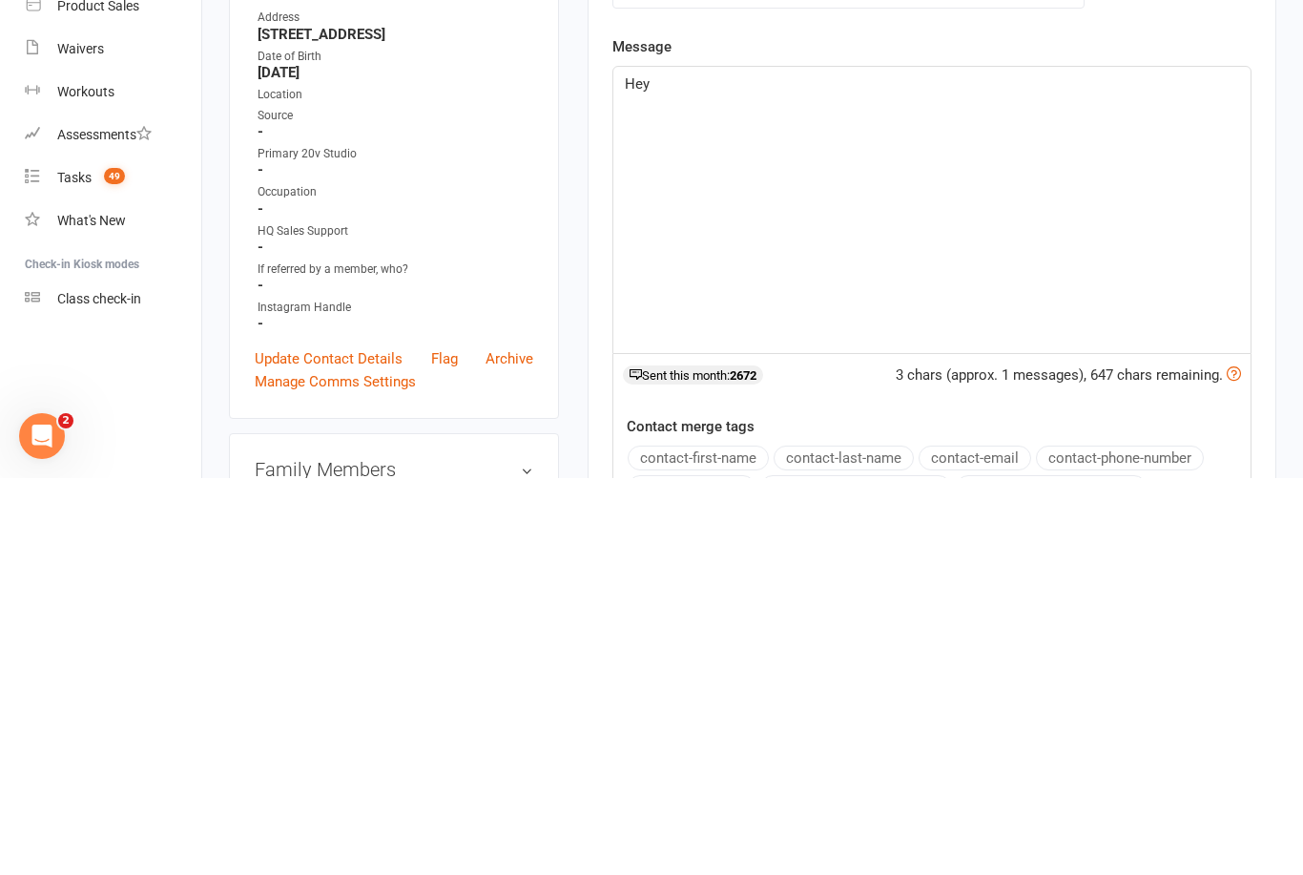
click at [729, 842] on button "contact-first-name" at bounding box center [698, 854] width 141 height 25
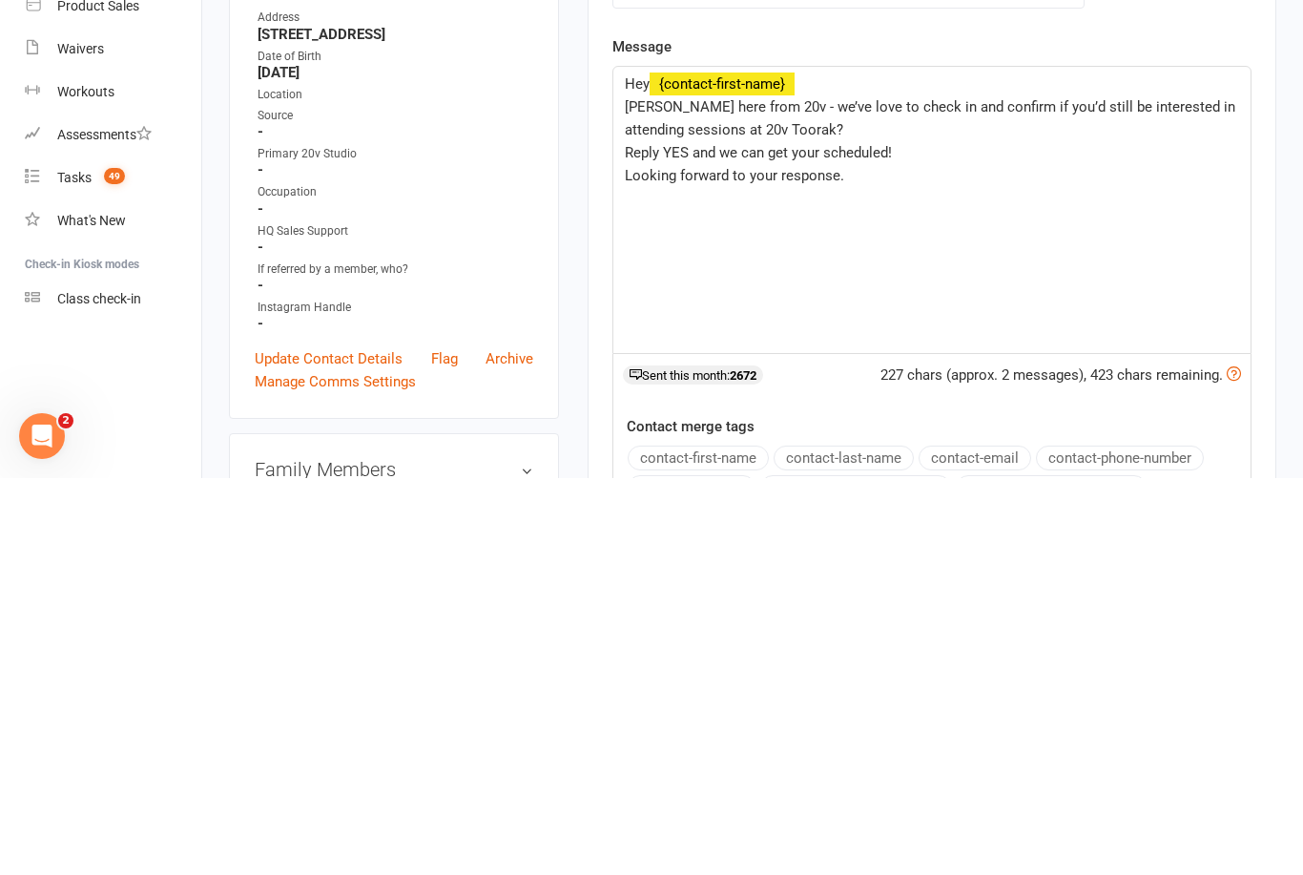
click at [928, 538] on p "Reply YES and we can get your scheduled!" at bounding box center [932, 549] width 614 height 23
click at [832, 541] on span "Reply YES and we can get your scheduled!" at bounding box center [758, 549] width 267 height 17
click at [1053, 538] on p "Reply YES and we can get you scheduled!" at bounding box center [932, 549] width 614 height 23
click at [931, 492] on p "[PERSON_NAME] here from 20v - we’ve love to check in and confirm if you’d still…" at bounding box center [932, 515] width 614 height 46
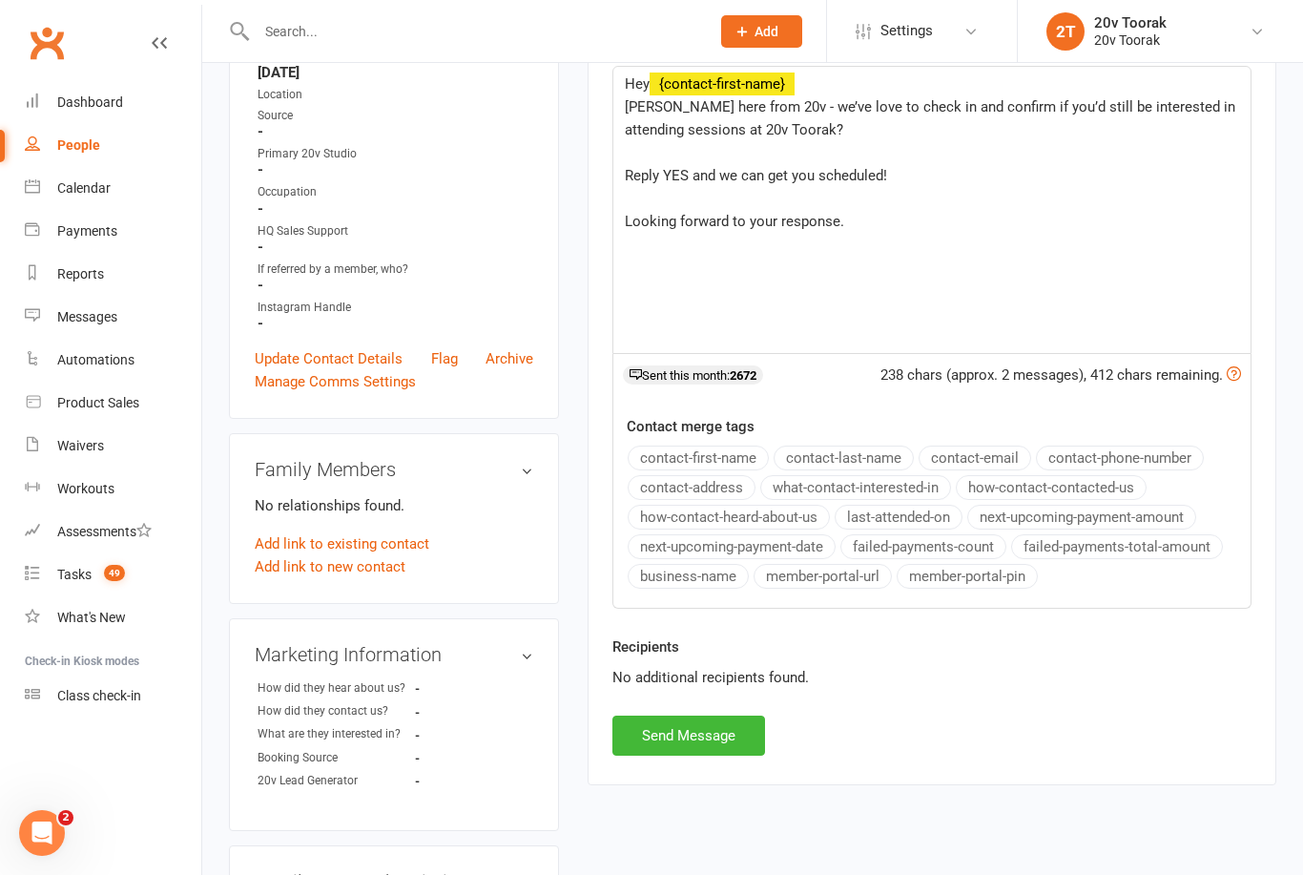
click at [732, 725] on button "Send Message" at bounding box center [688, 735] width 153 height 40
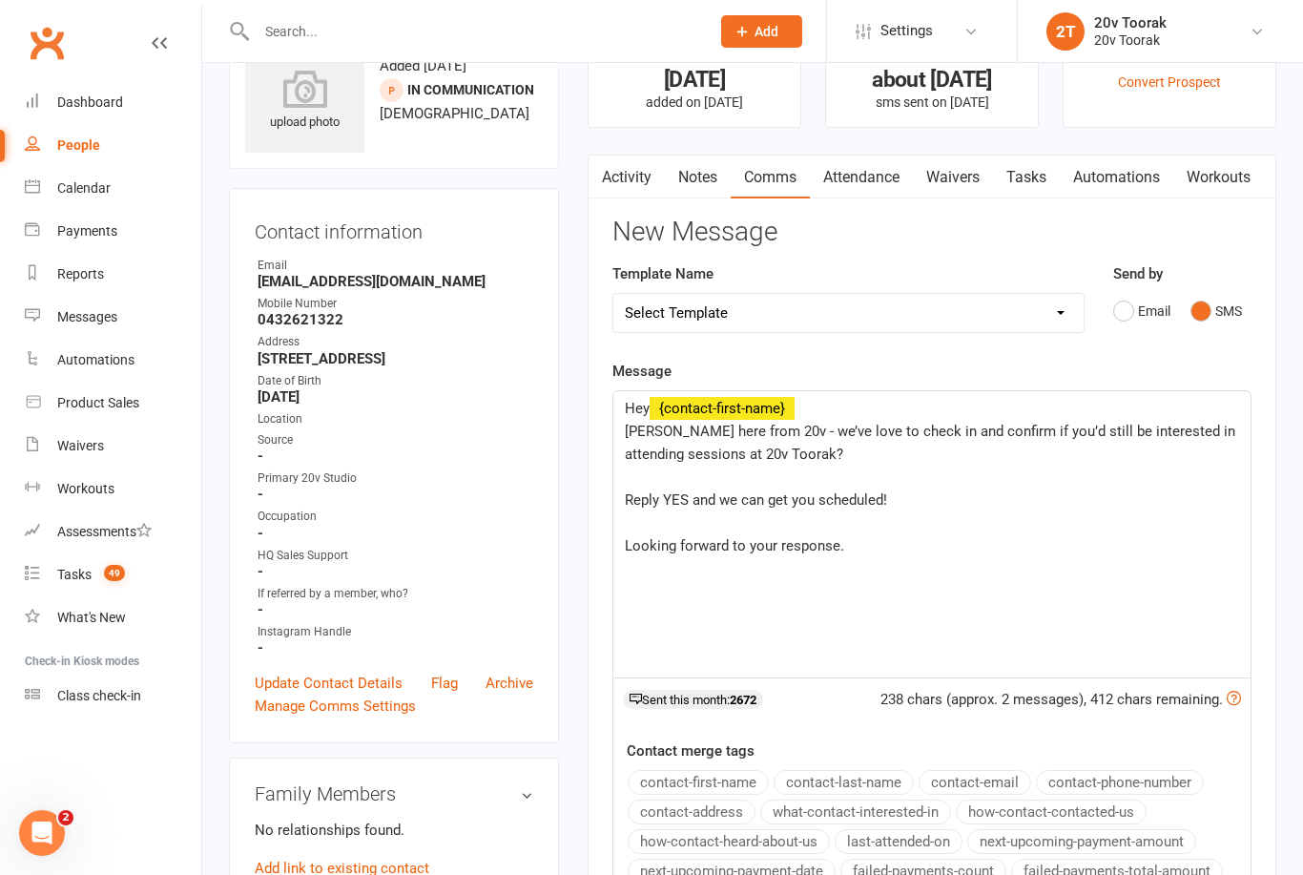
scroll to position [0, 0]
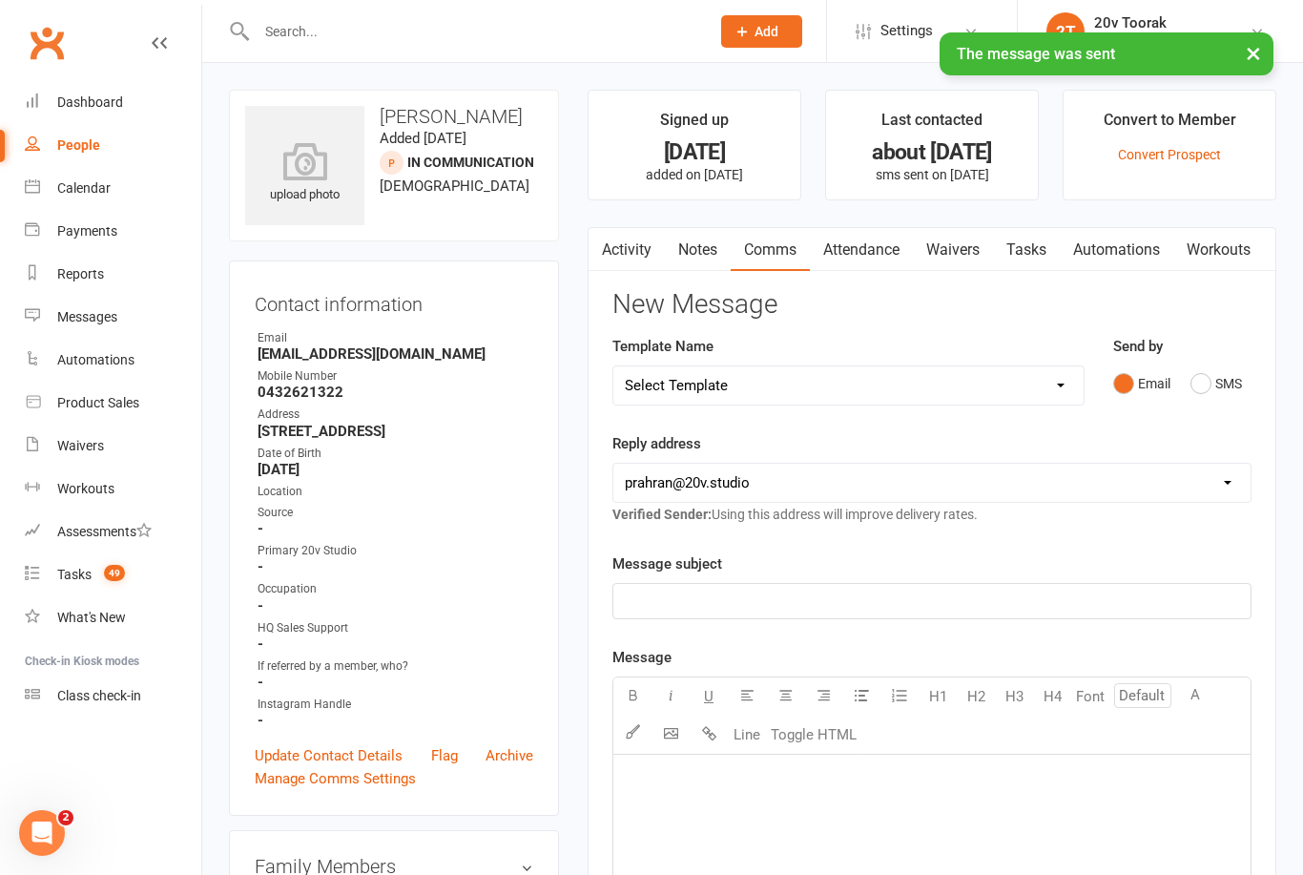
click at [1067, 241] on link "Automations" at bounding box center [1117, 250] width 114 height 44
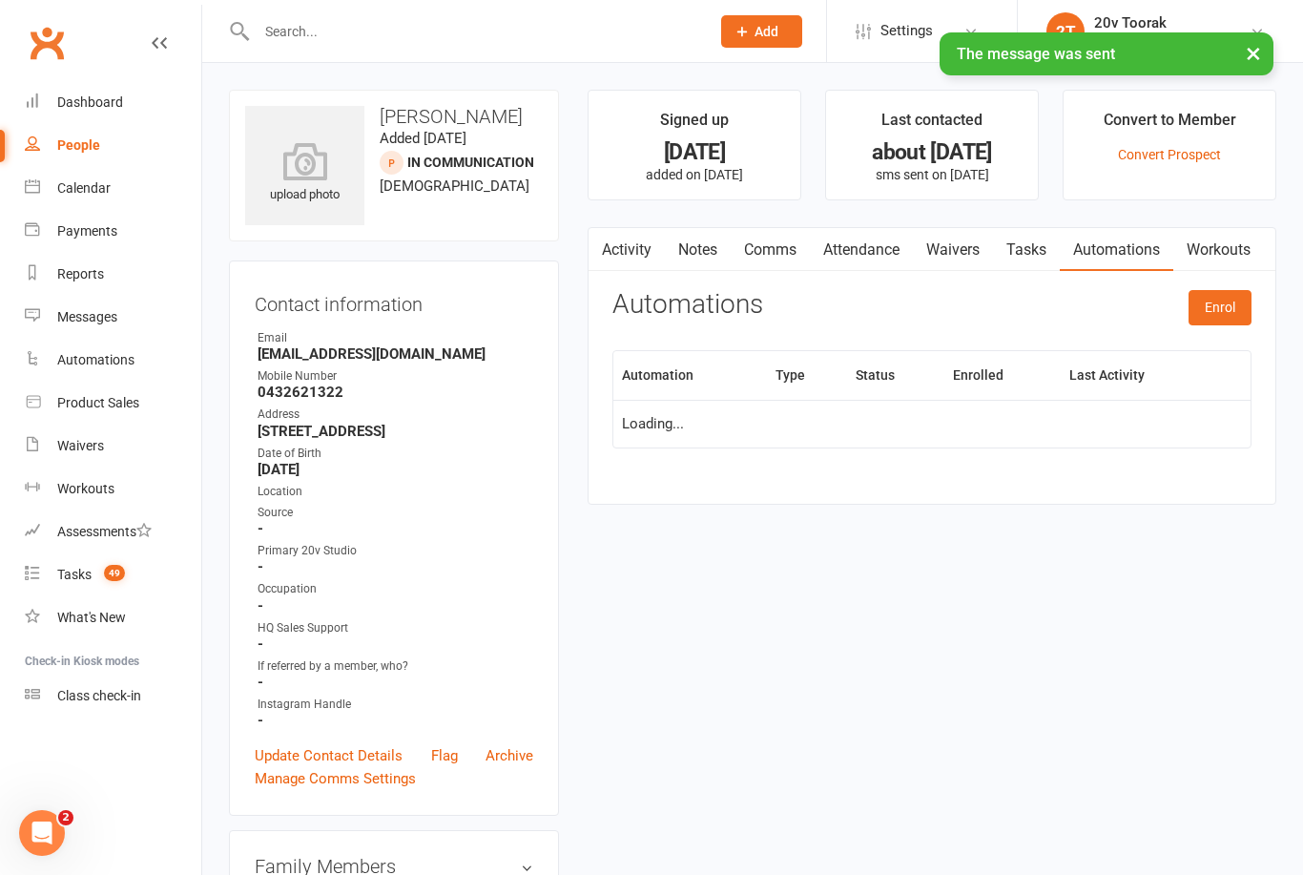
click at [1037, 258] on link "Tasks" at bounding box center [1026, 250] width 67 height 44
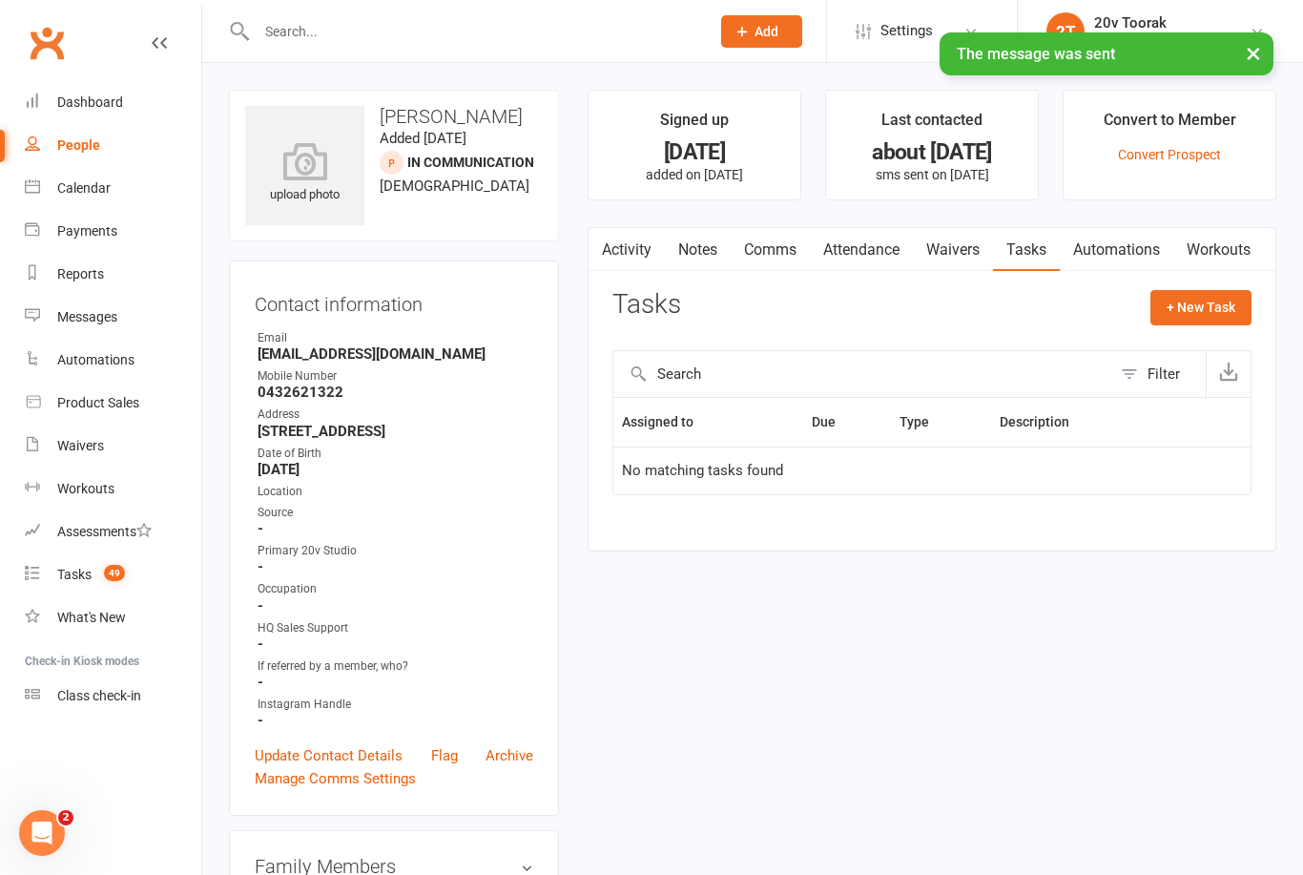
click at [1222, 313] on button "+ New Task" at bounding box center [1200, 307] width 101 height 34
select select "45736"
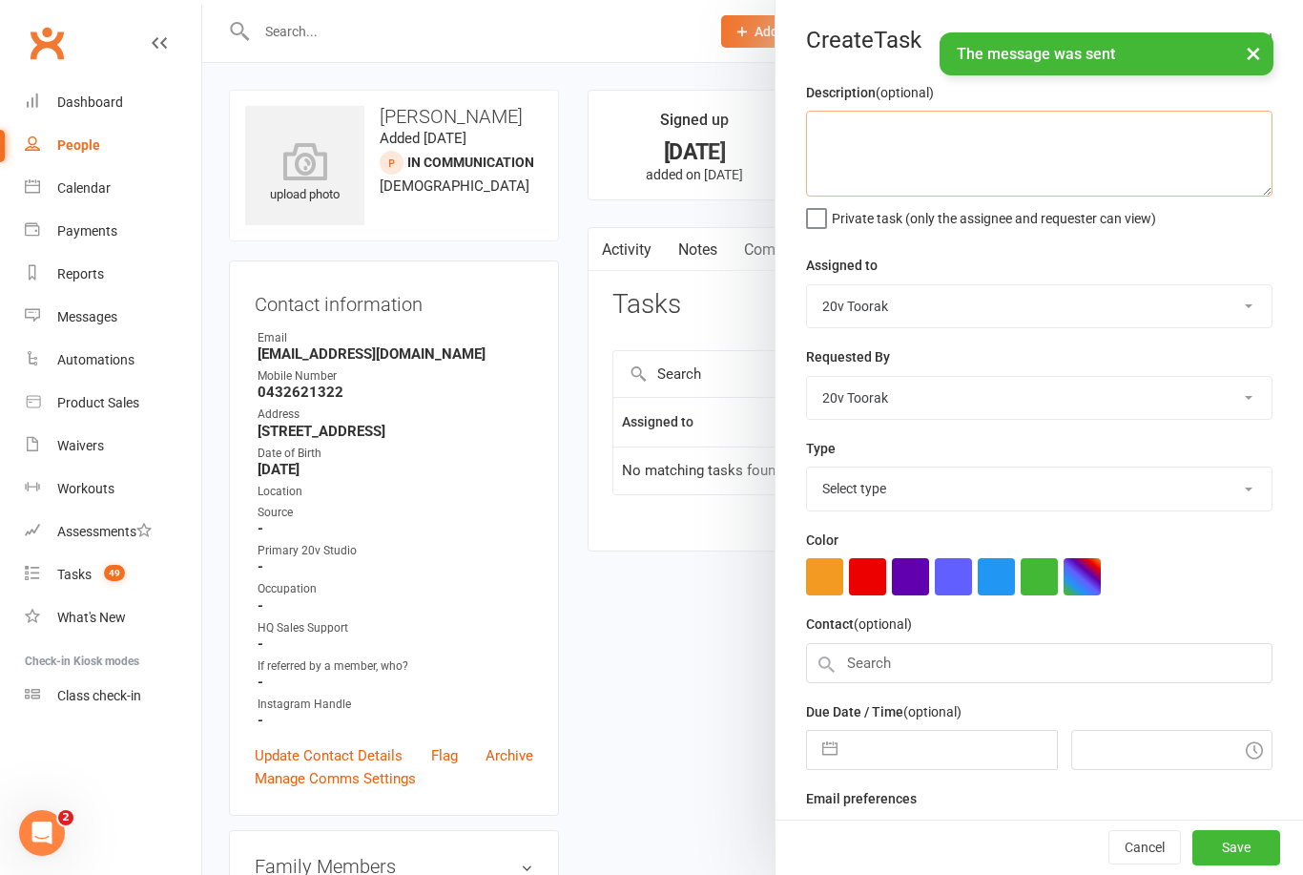
click at [1016, 158] on textarea at bounding box center [1039, 154] width 466 height 86
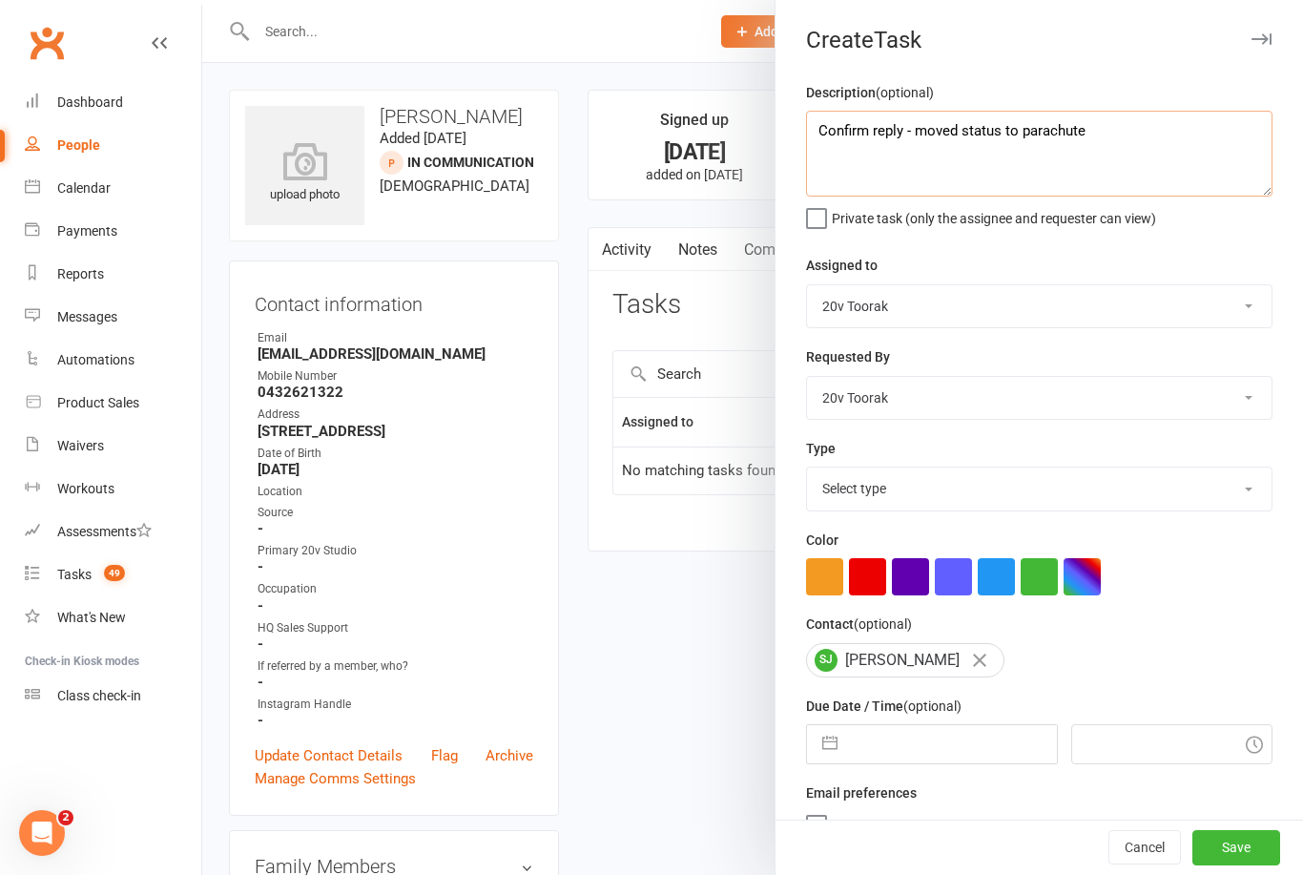
type textarea "Confirm reply - moved status to parachute"
click at [1178, 499] on select "Select type Call Call - to book trial Confirm session attendance Confirm trial …" at bounding box center [1039, 488] width 465 height 42
select select "27772"
click at [839, 735] on button "button" at bounding box center [830, 744] width 34 height 38
select select "6"
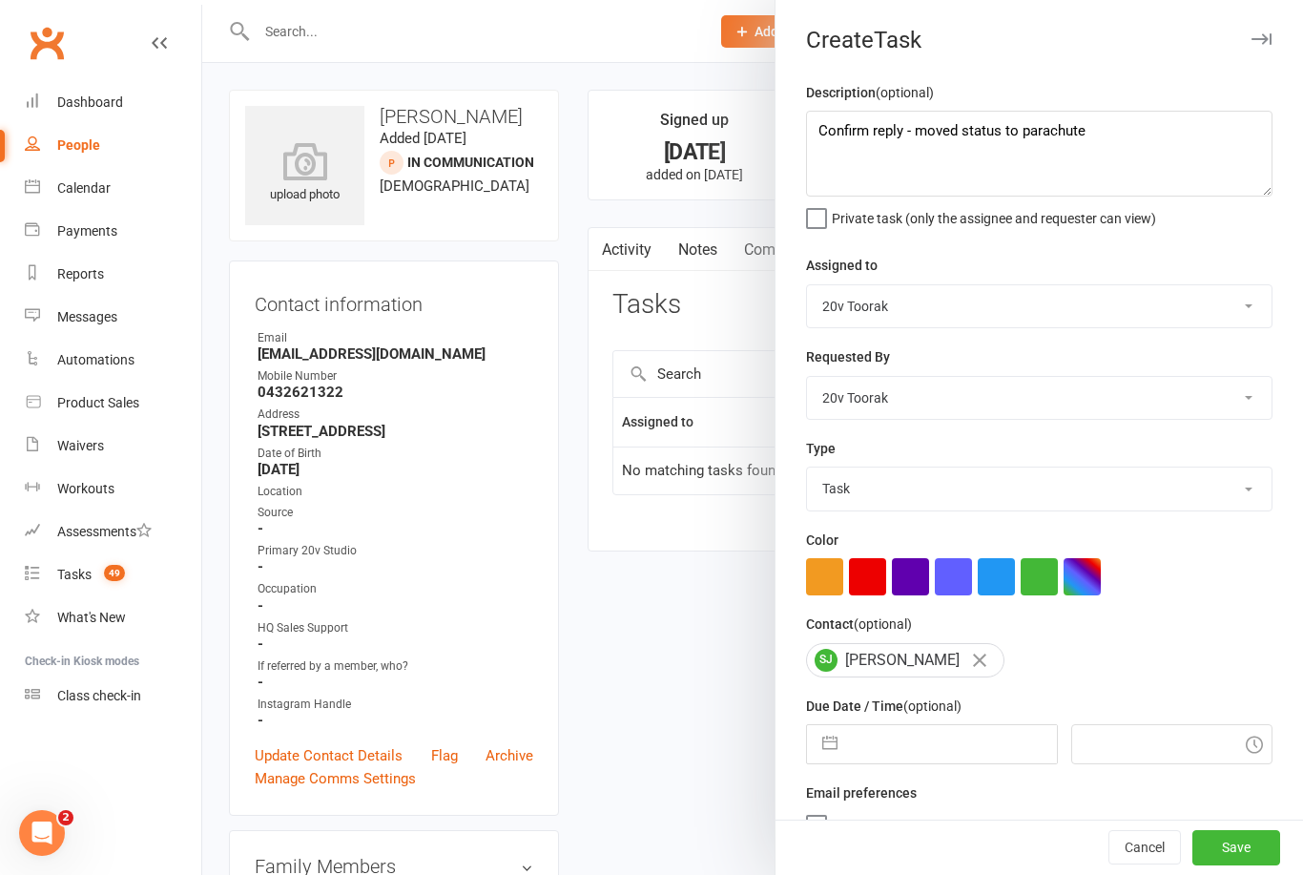
select select "2025"
select select "7"
select select "2025"
select select "8"
select select "2025"
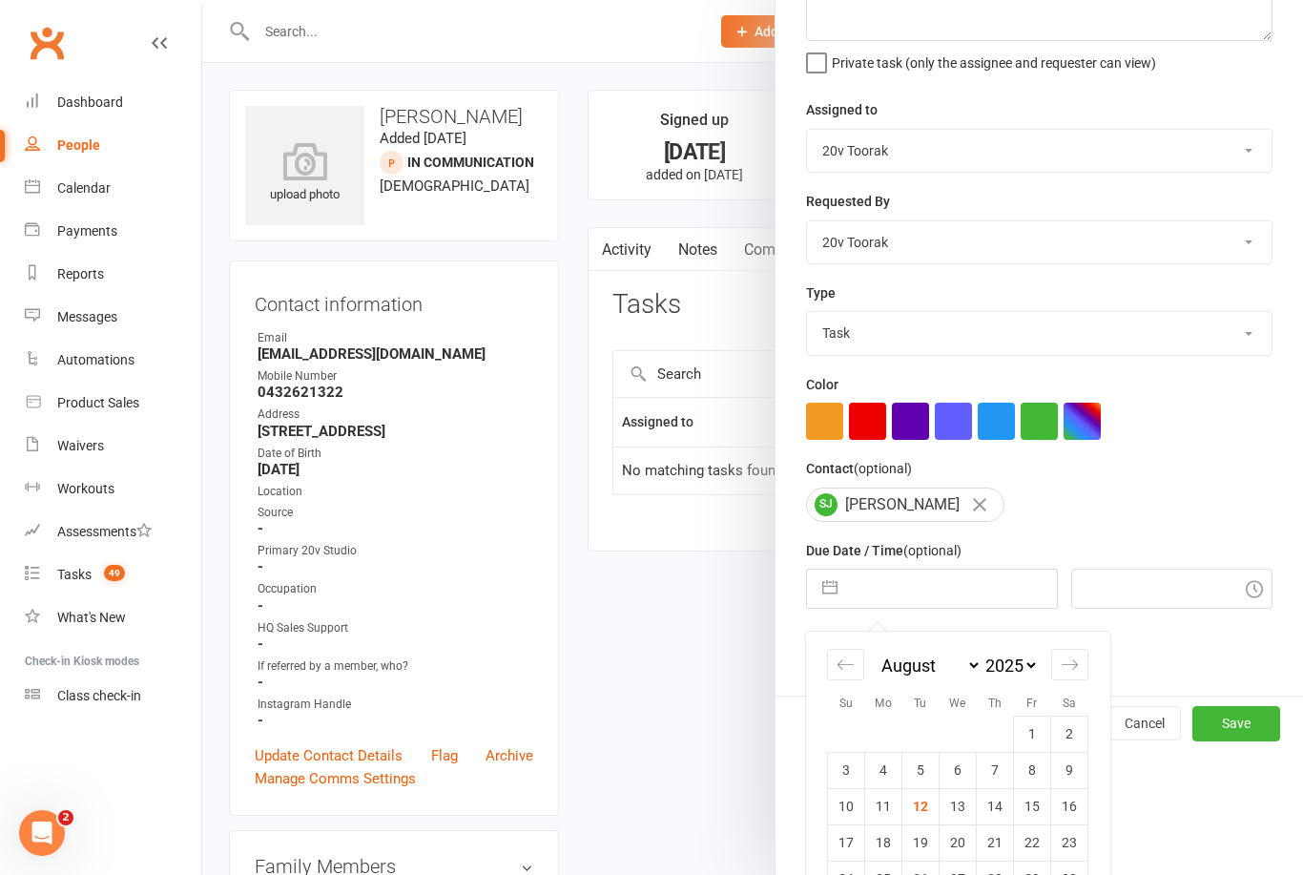
click at [962, 819] on td "13" at bounding box center [958, 806] width 37 height 36
type input "13 Aug 2025"
type input "2:30pm"
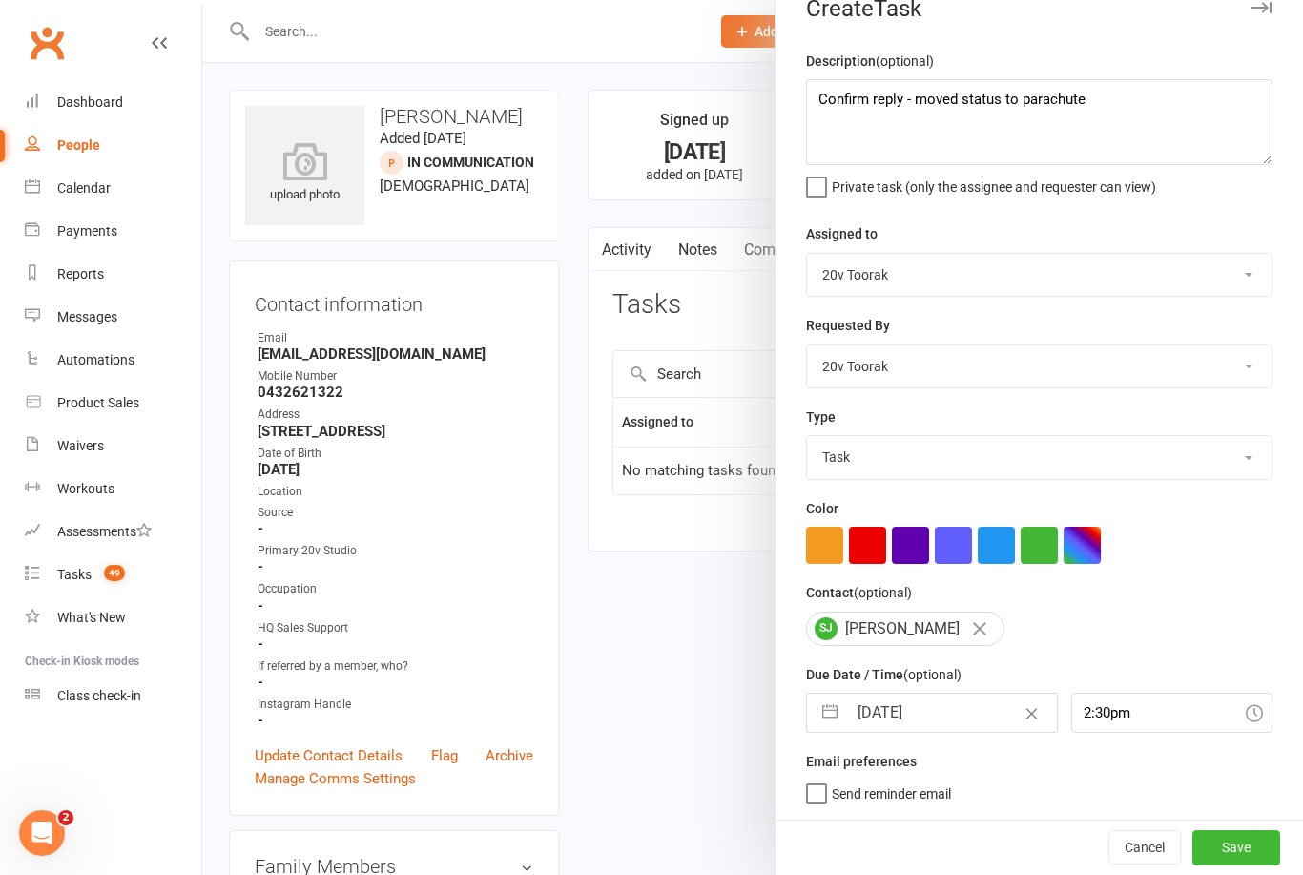
scroll to position [35, 0]
click at [1273, 849] on button "Save" at bounding box center [1236, 847] width 88 height 34
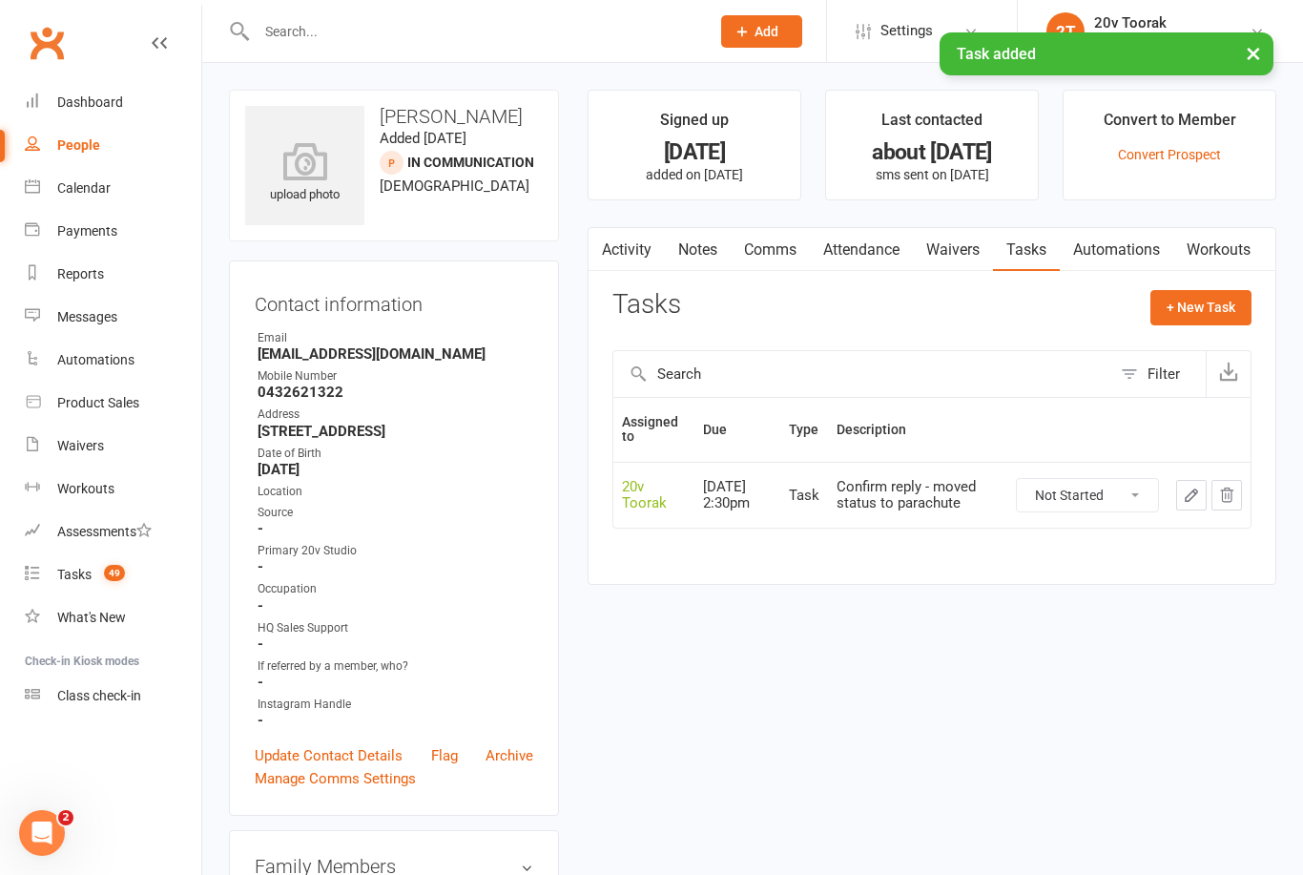
click at [698, 246] on link "Notes" at bounding box center [698, 250] width 66 height 44
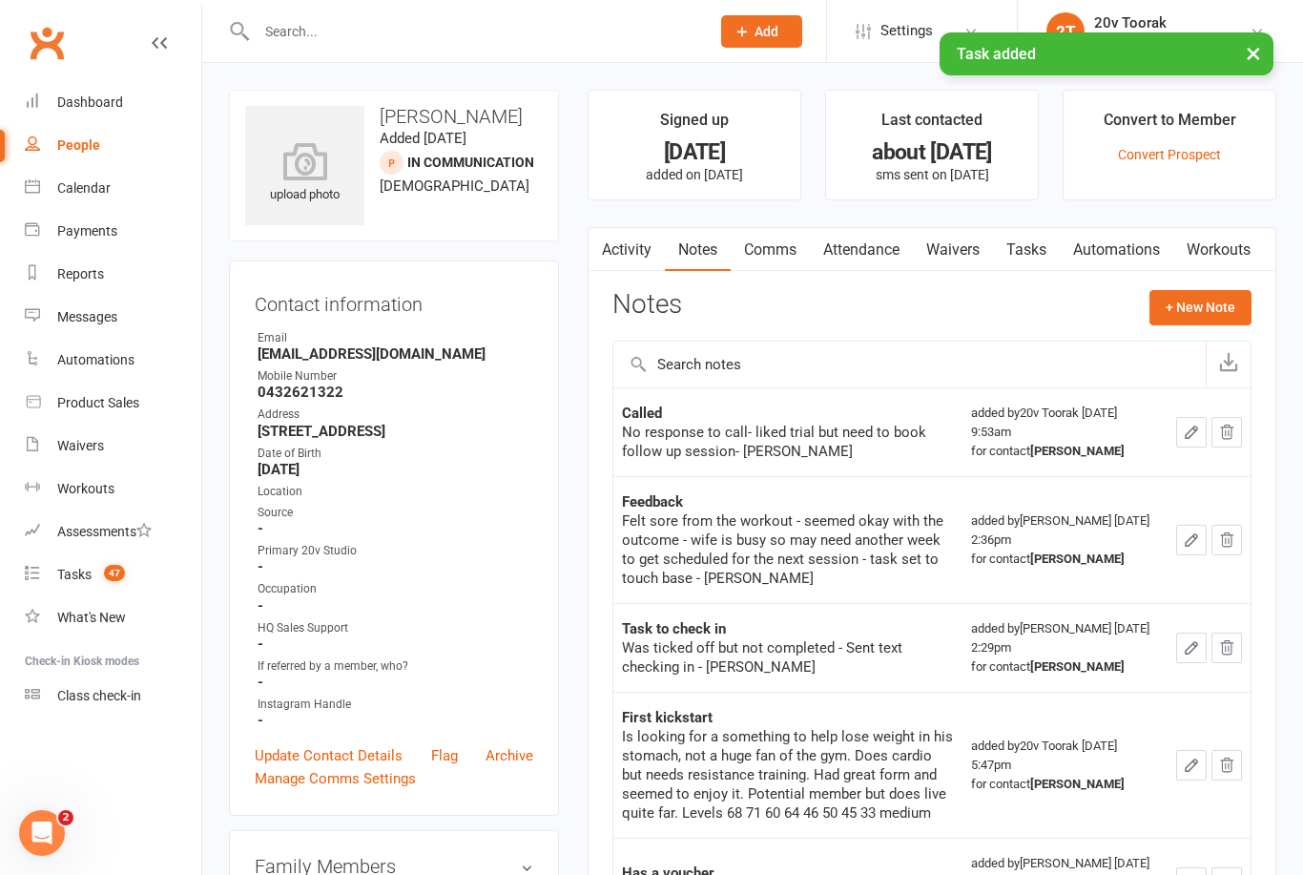
click at [1200, 311] on button "+ New Note" at bounding box center [1200, 307] width 102 height 34
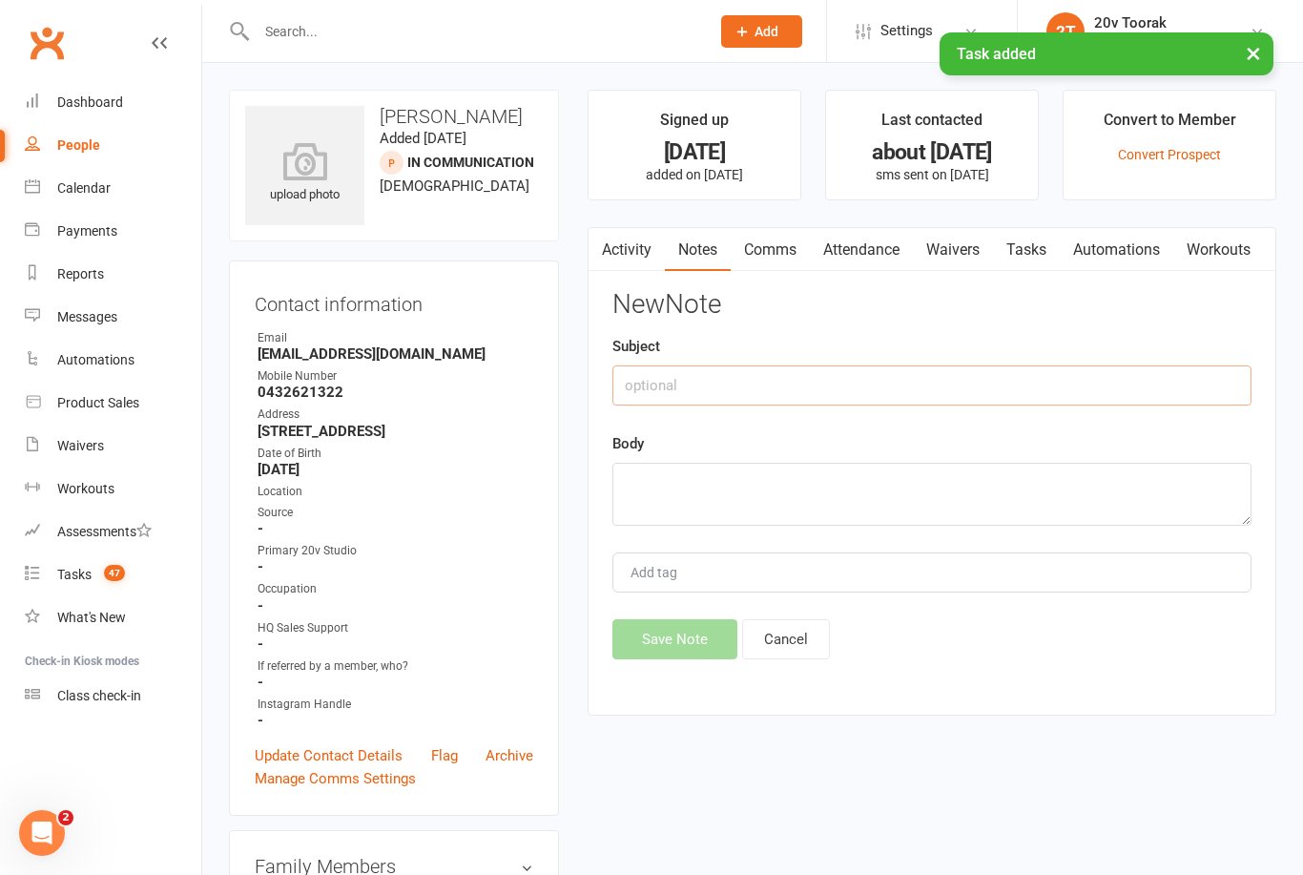
click at [969, 386] on input "text" at bounding box center [931, 385] width 639 height 40
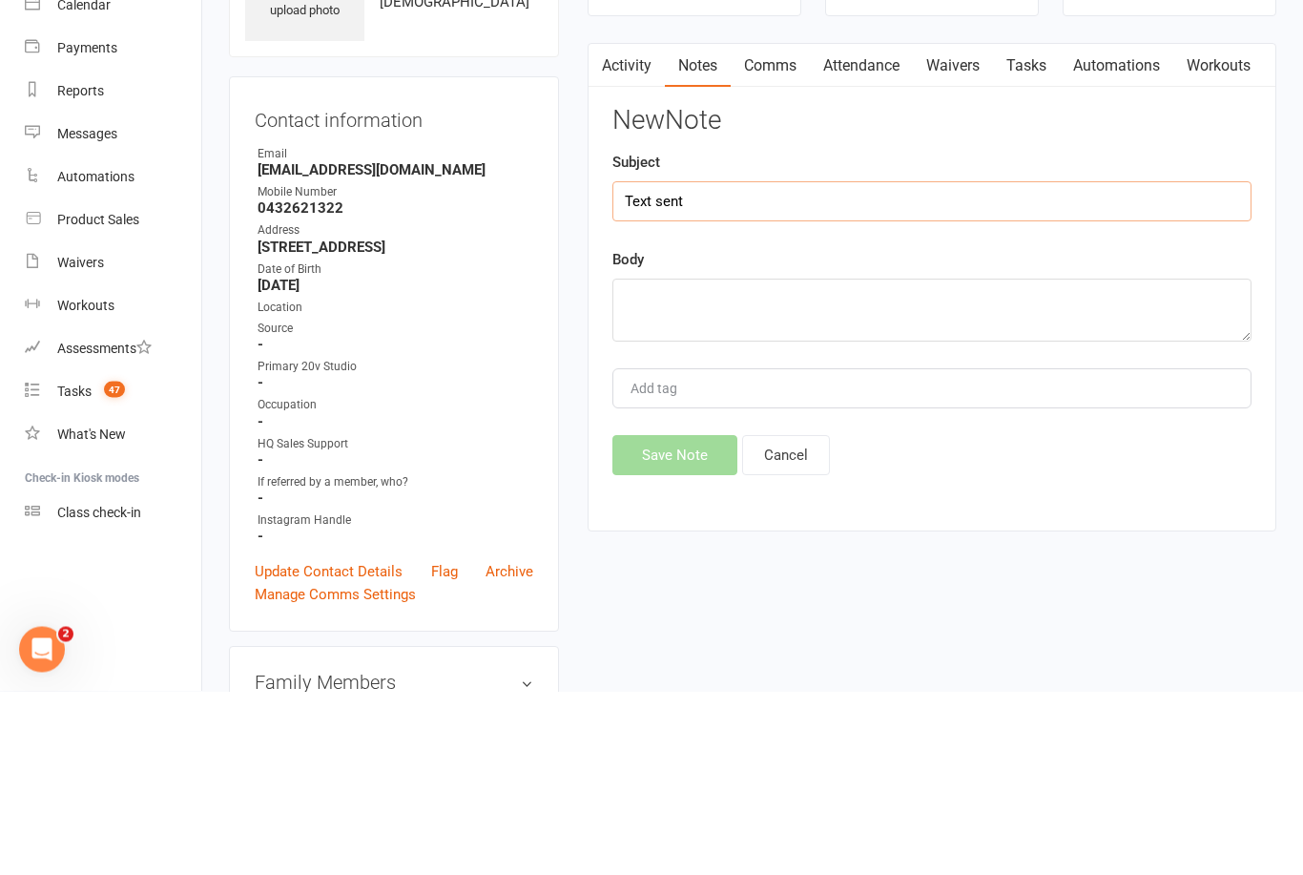
type input "Text sent"
click at [971, 463] on textarea at bounding box center [931, 494] width 639 height 63
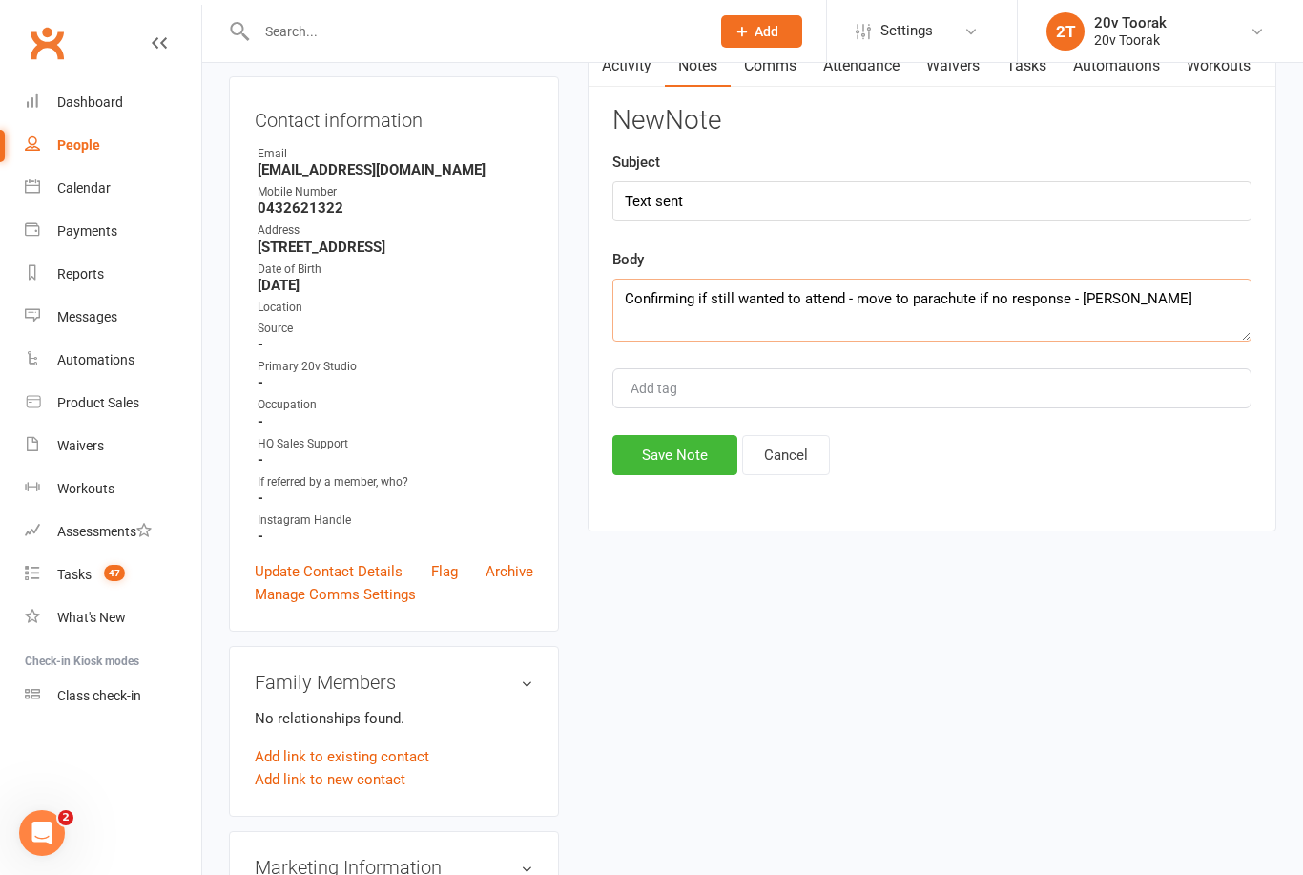
type textarea "Confirming if still wanted to attend - move to parachute if no response - Byron"
click at [655, 461] on button "Save Note" at bounding box center [674, 455] width 125 height 40
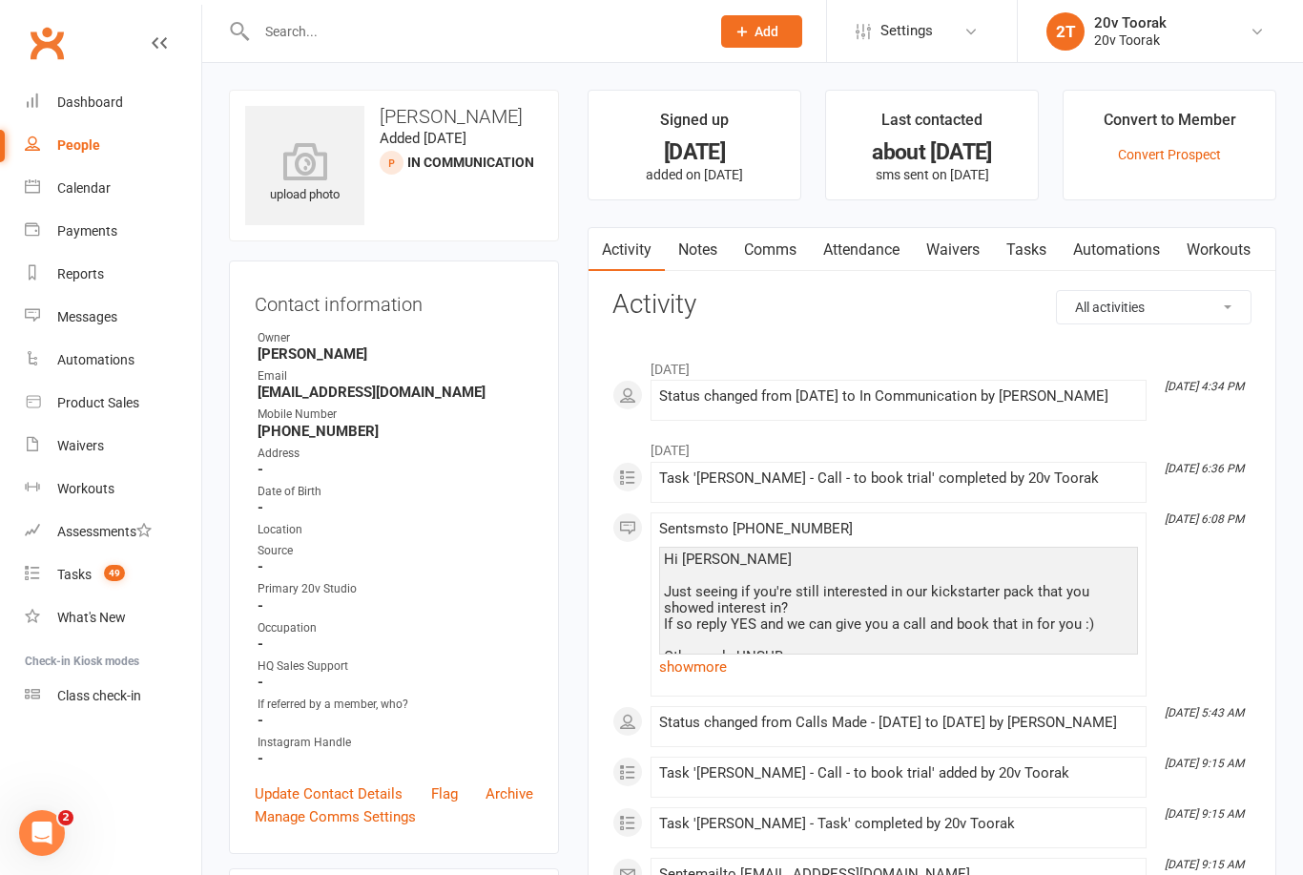
click at [729, 663] on link "show more" at bounding box center [898, 666] width 479 height 27
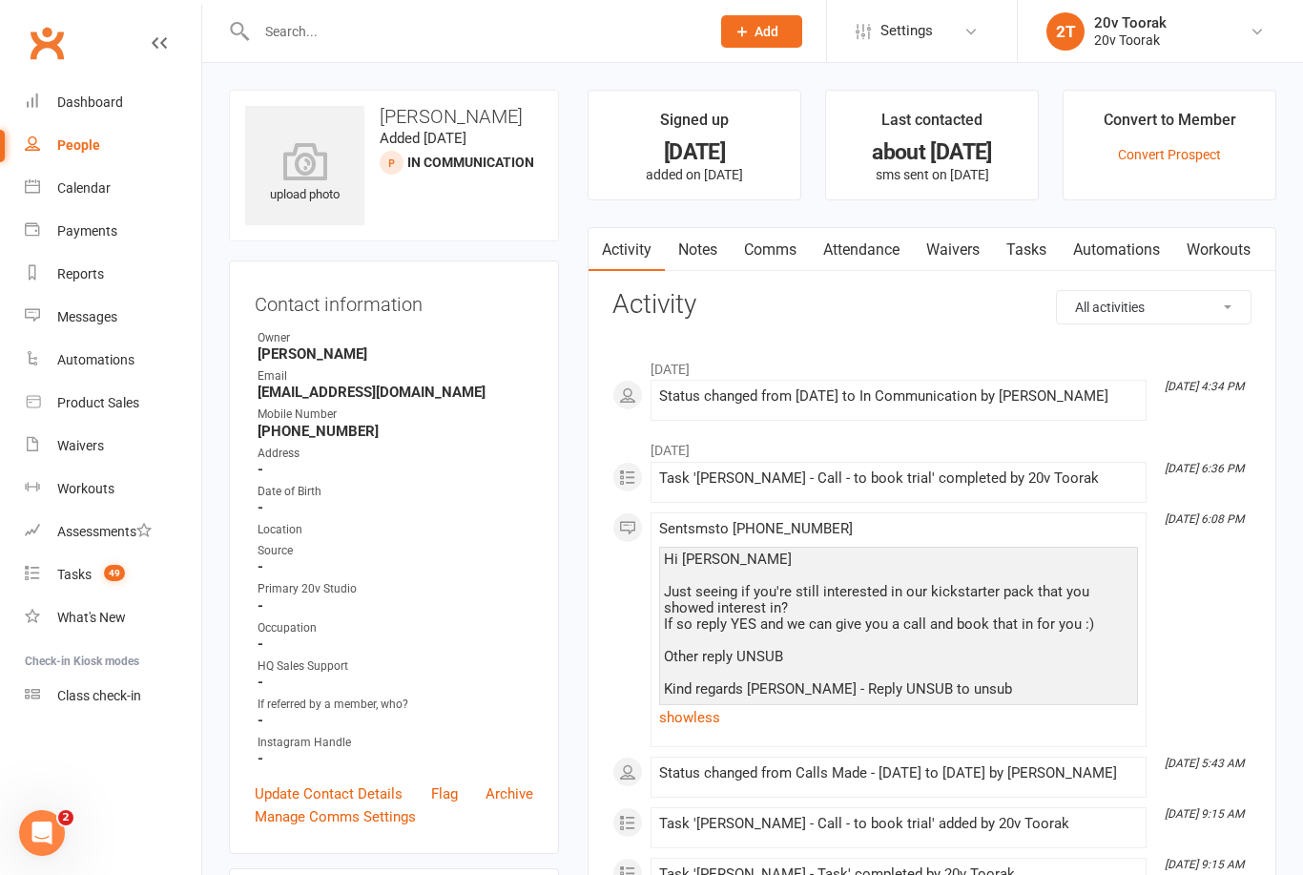
click at [1024, 243] on link "Tasks" at bounding box center [1026, 250] width 67 height 44
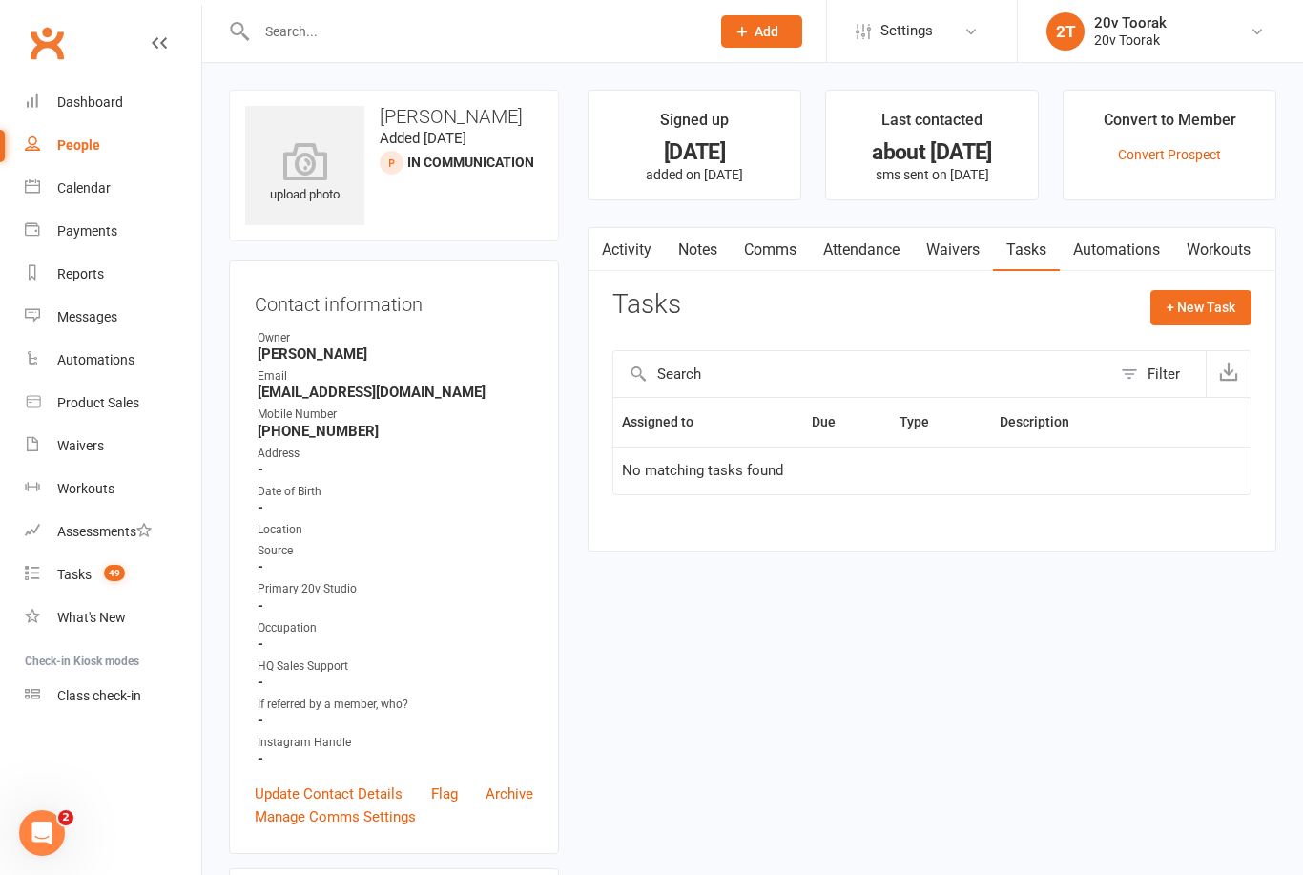
click at [691, 255] on link "Notes" at bounding box center [698, 250] width 66 height 44
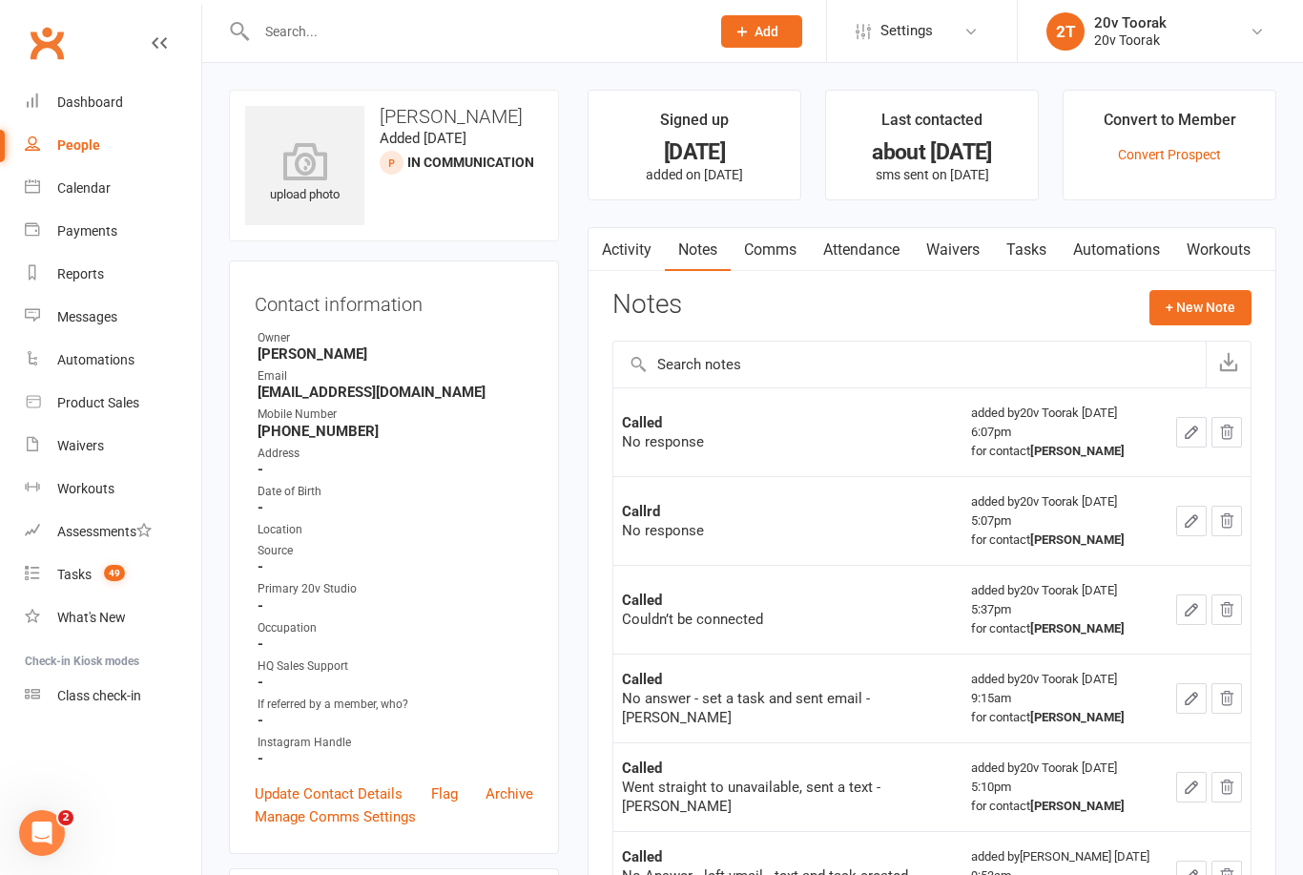
click at [646, 264] on link "Activity" at bounding box center [627, 250] width 76 height 44
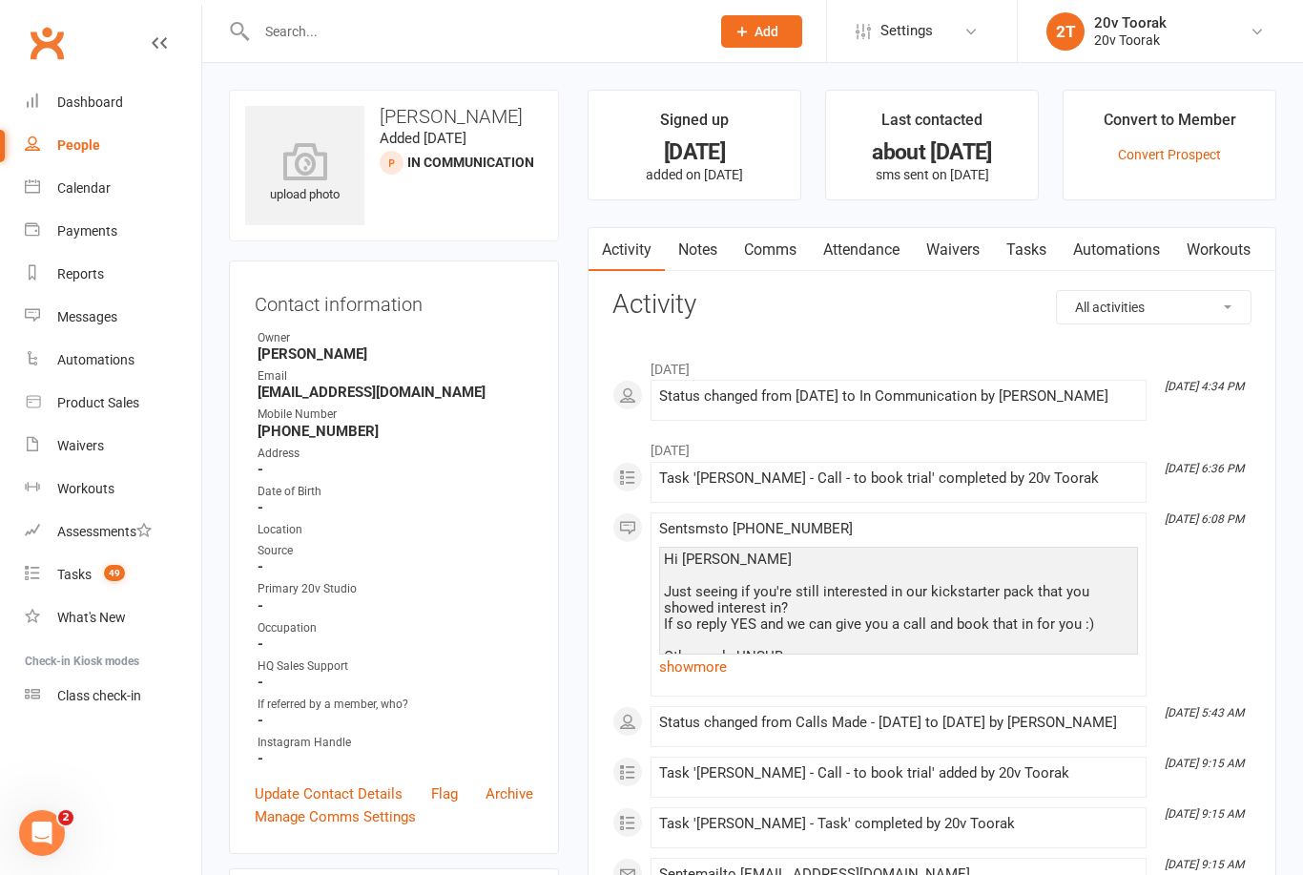
click at [780, 256] on link "Comms" at bounding box center [770, 250] width 79 height 44
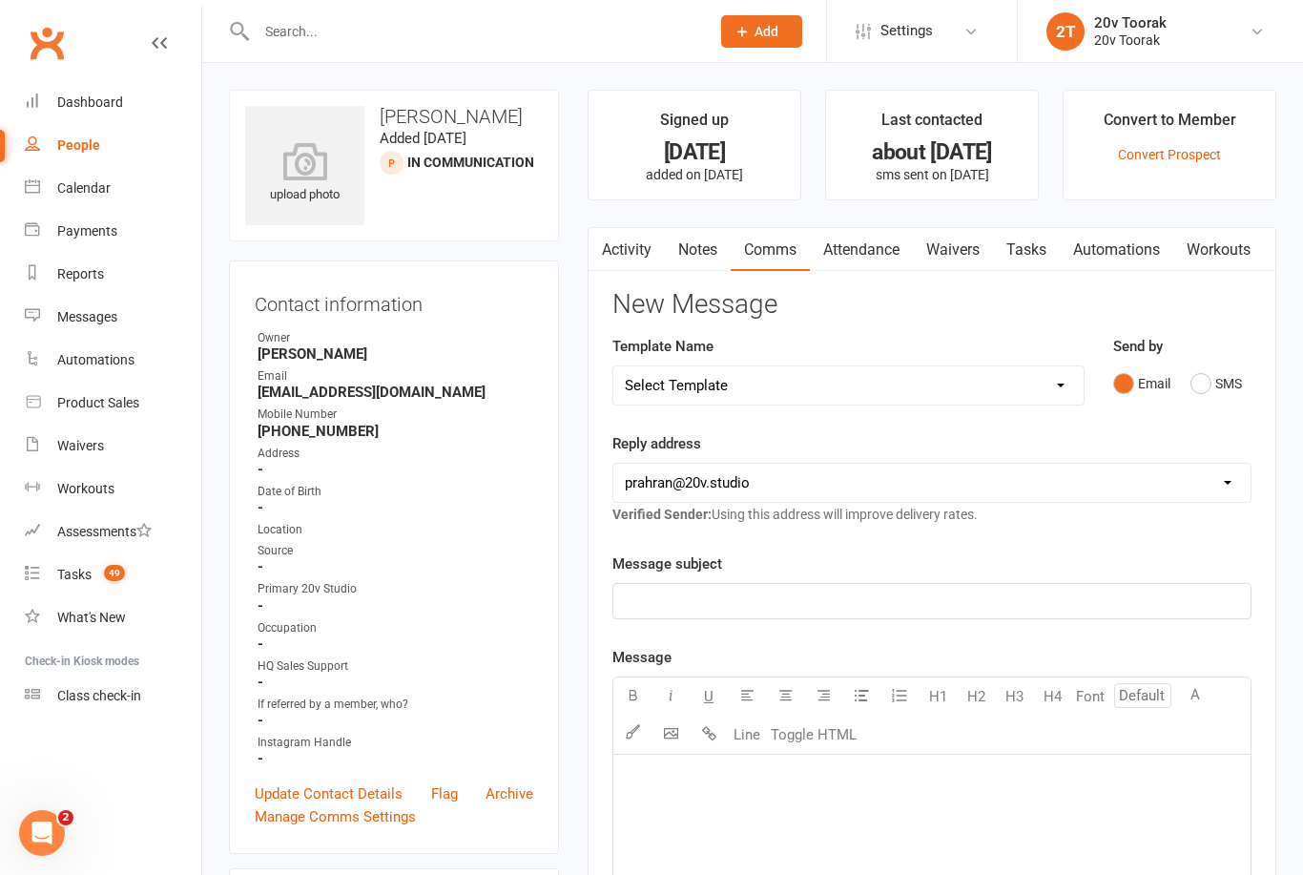
click at [1230, 375] on button "SMS" at bounding box center [1216, 383] width 52 height 36
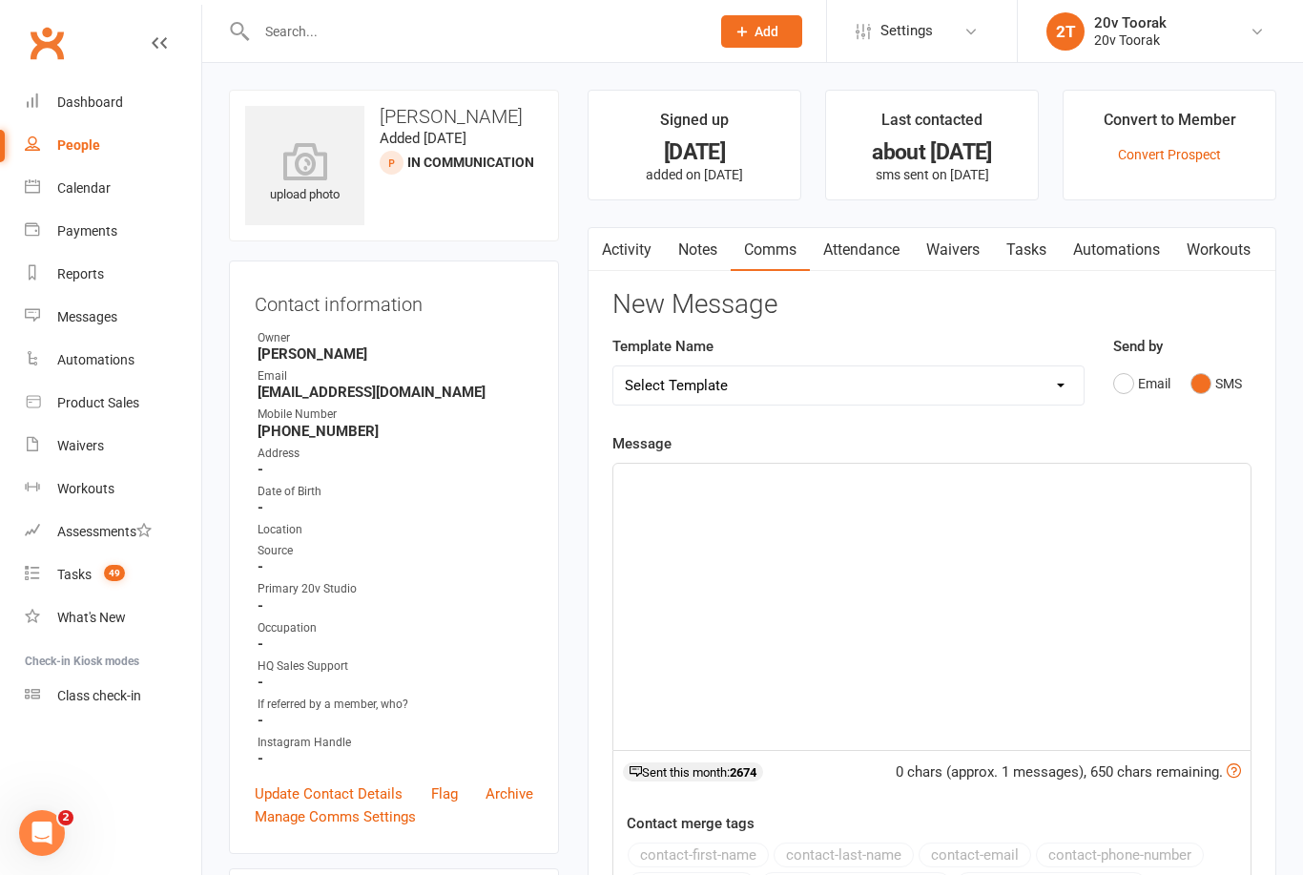
click at [1046, 544] on div "﻿" at bounding box center [931, 607] width 637 height 286
click at [964, 240] on link "Waivers" at bounding box center [953, 250] width 80 height 44
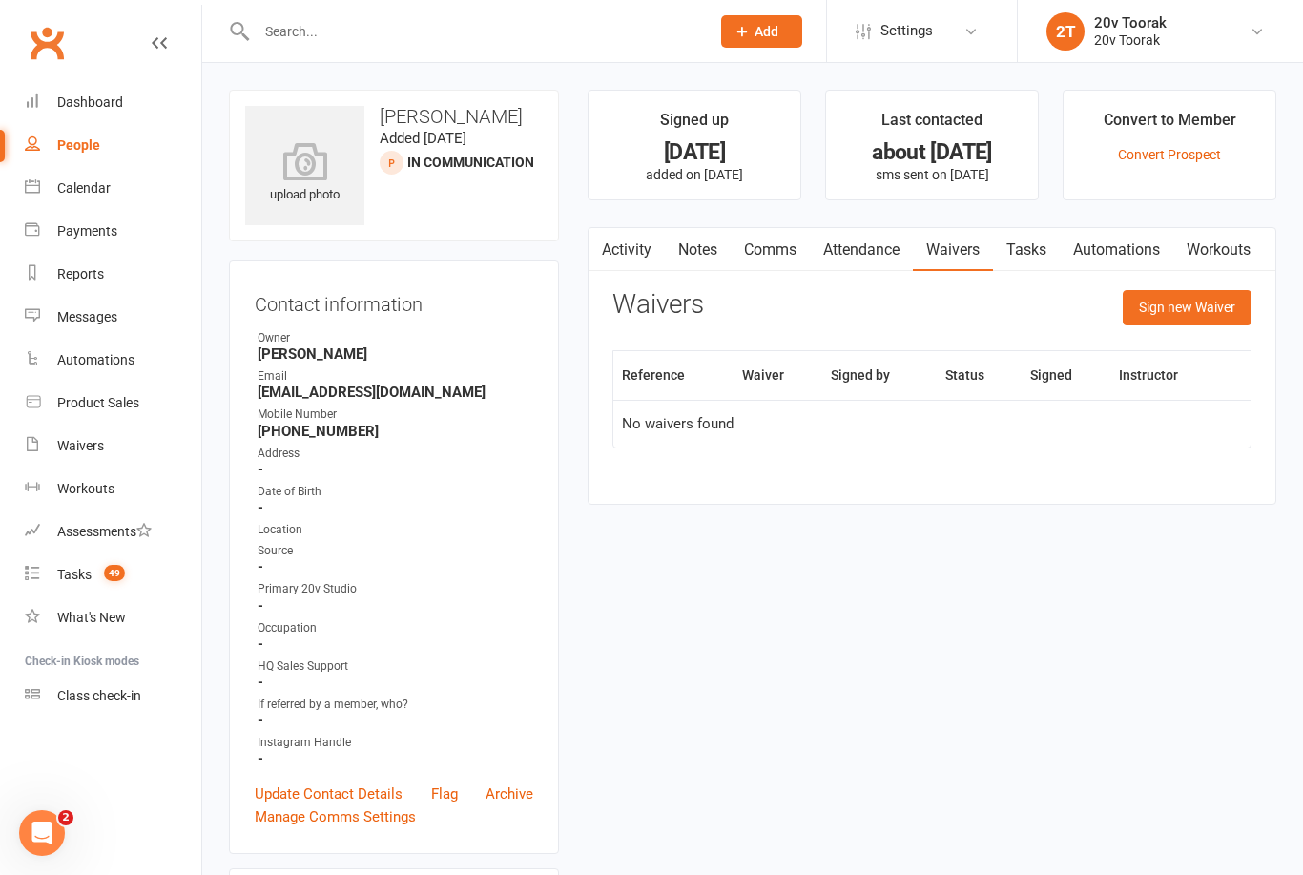
click at [775, 254] on link "Comms" at bounding box center [770, 250] width 79 height 44
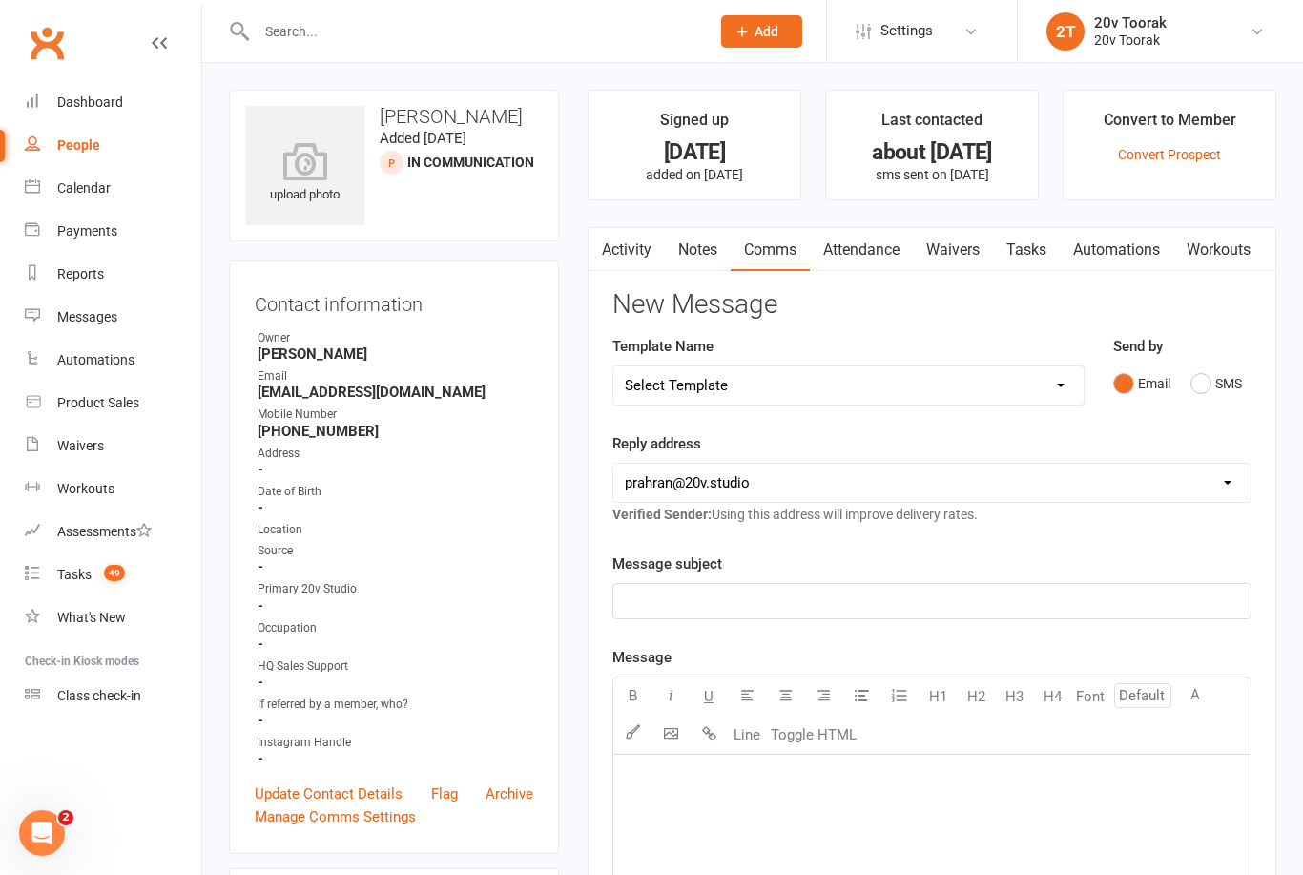
click at [1222, 382] on button "SMS" at bounding box center [1216, 383] width 52 height 36
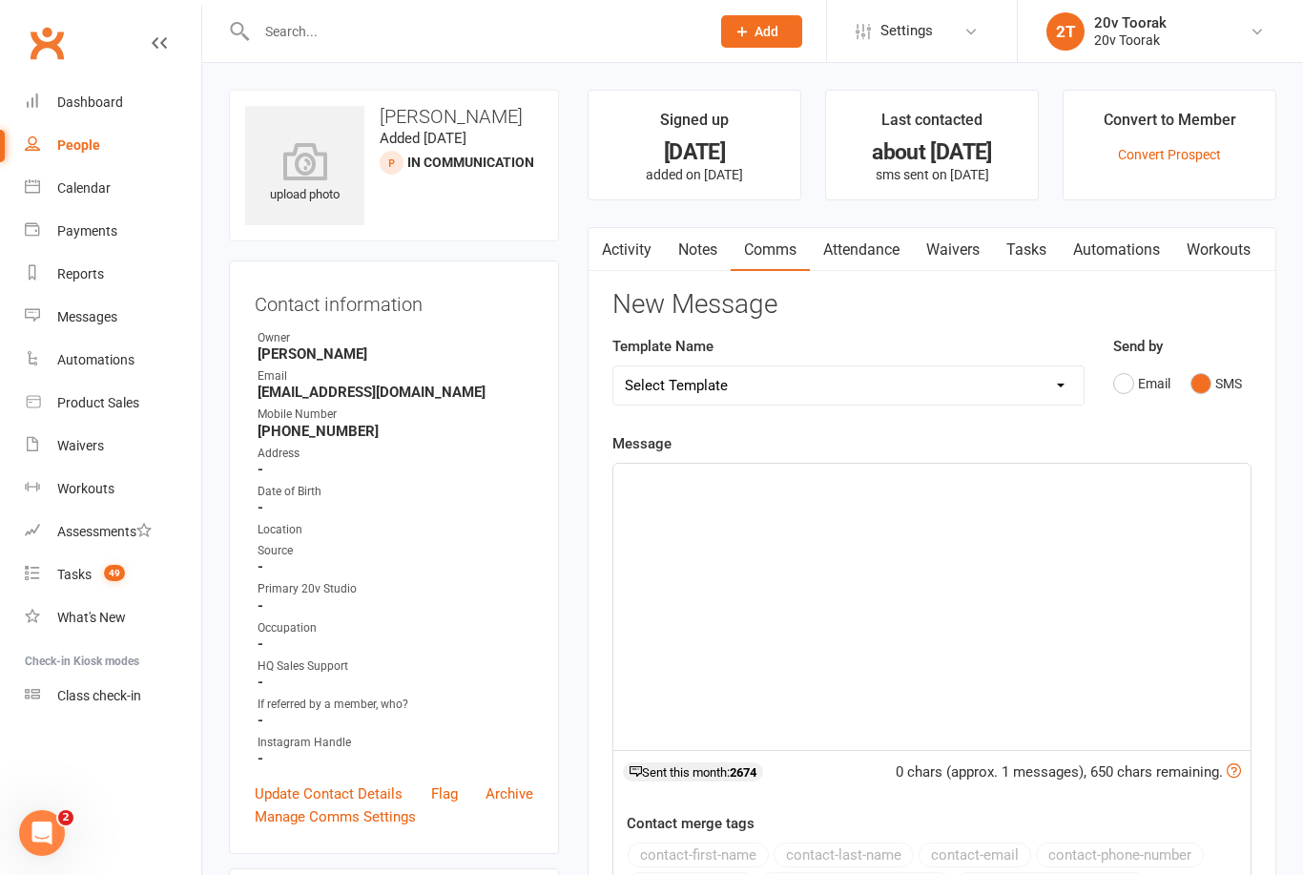
click at [1016, 499] on div "﻿" at bounding box center [931, 607] width 637 height 286
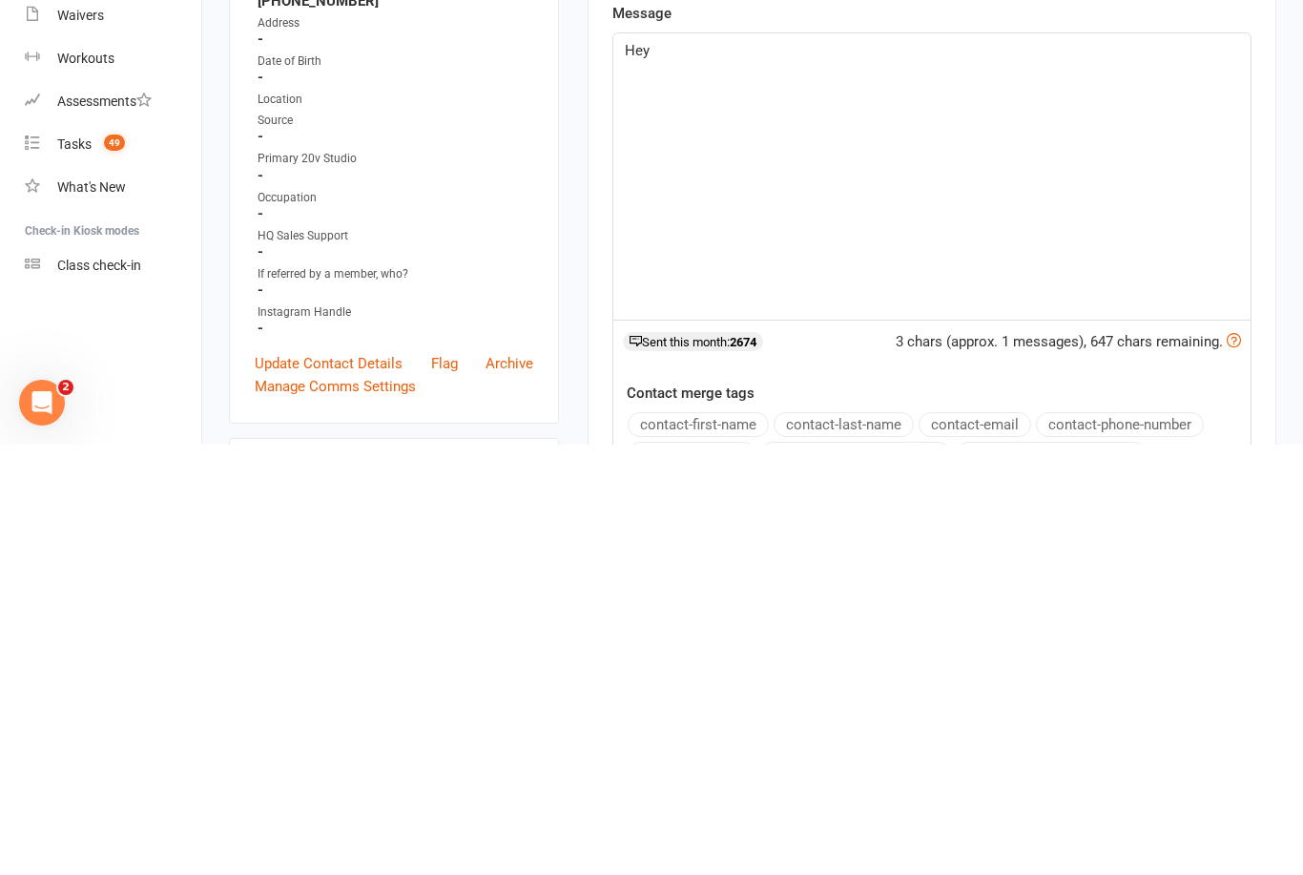
click at [721, 842] on button "contact-first-name" at bounding box center [698, 854] width 141 height 25
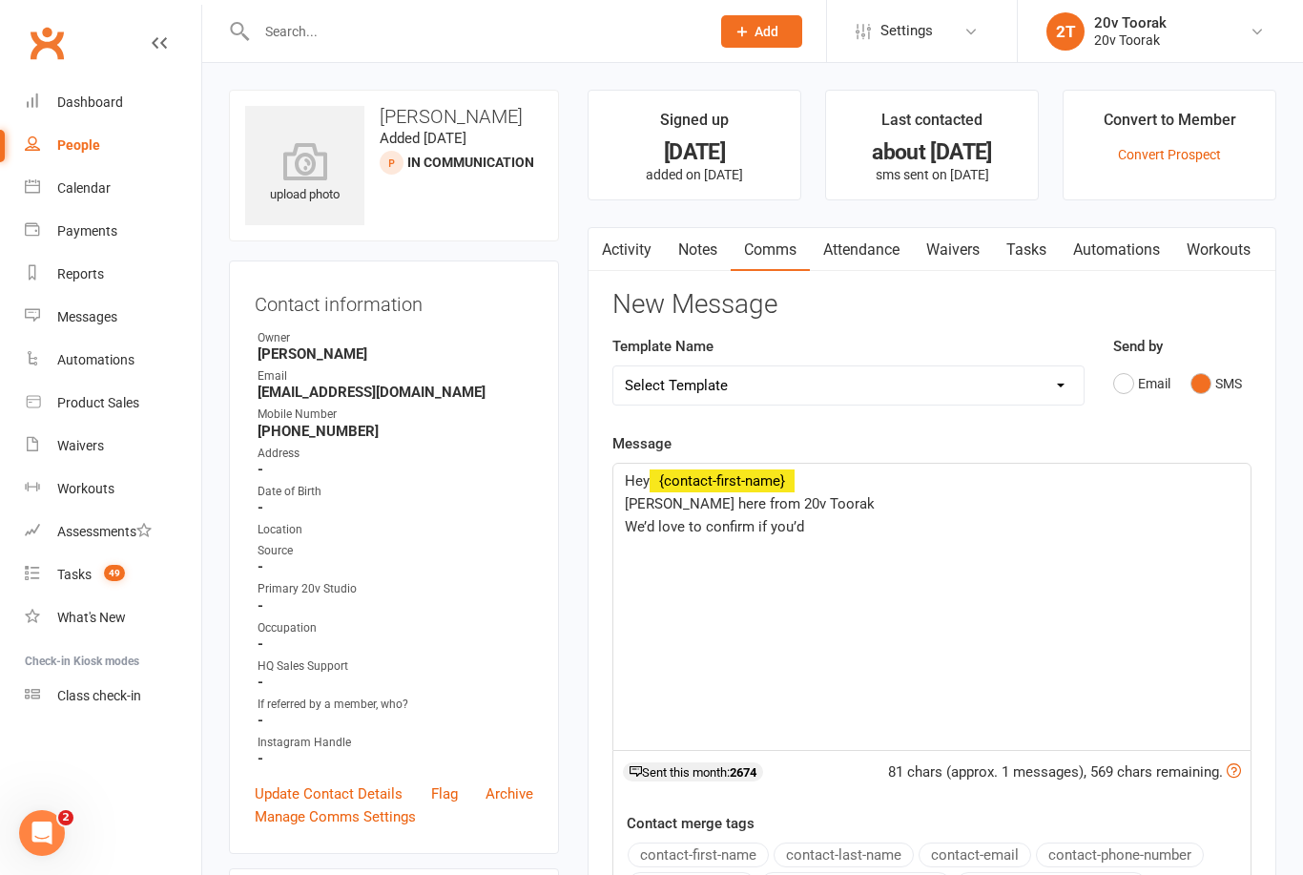
click at [930, 523] on p "We’d love to confirm if you’d" at bounding box center [932, 526] width 614 height 23
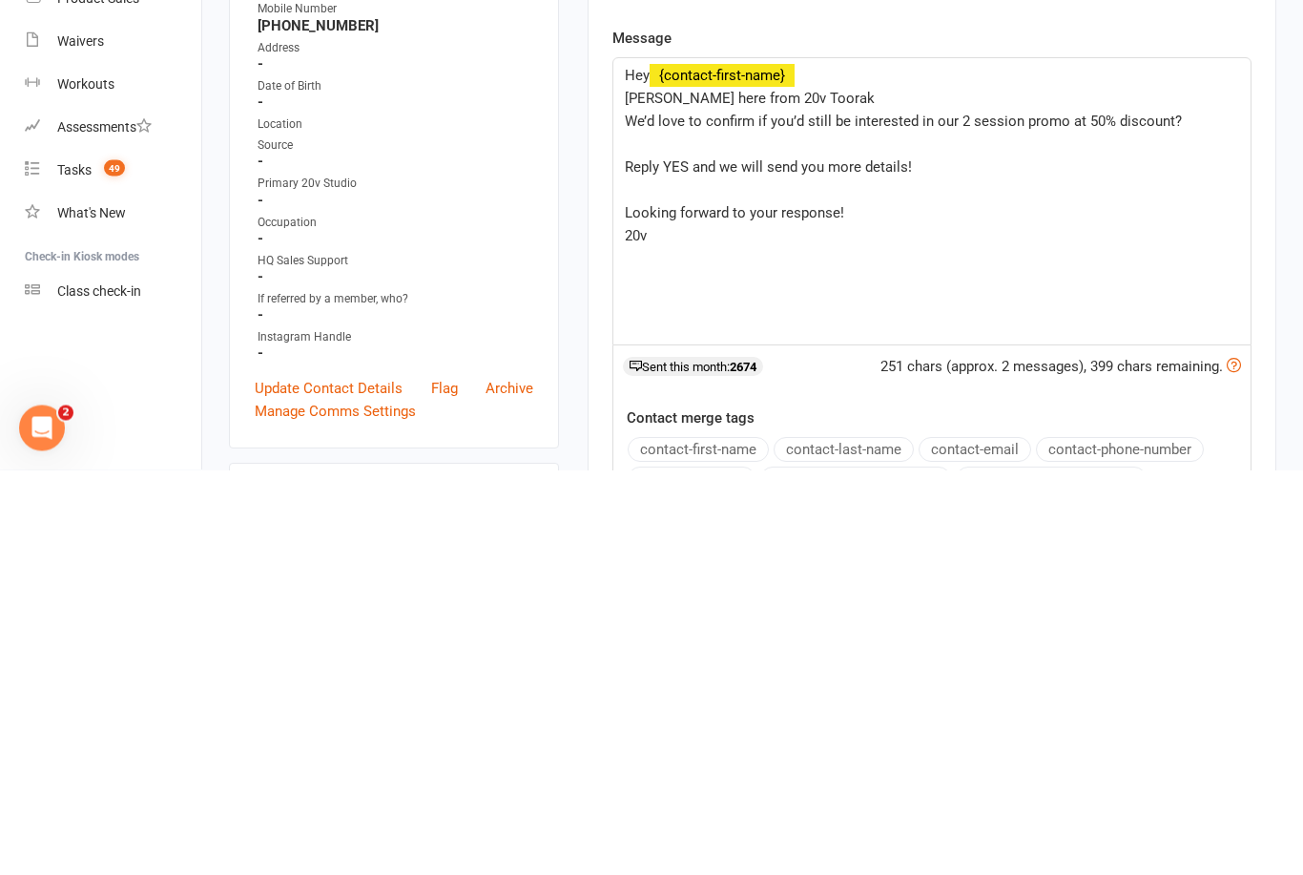
click at [613, 464] on div "Hey ﻿ {contact-first-name} [PERSON_NAME] here from 20v Toorak We’d love to conf…" at bounding box center [931, 607] width 637 height 286
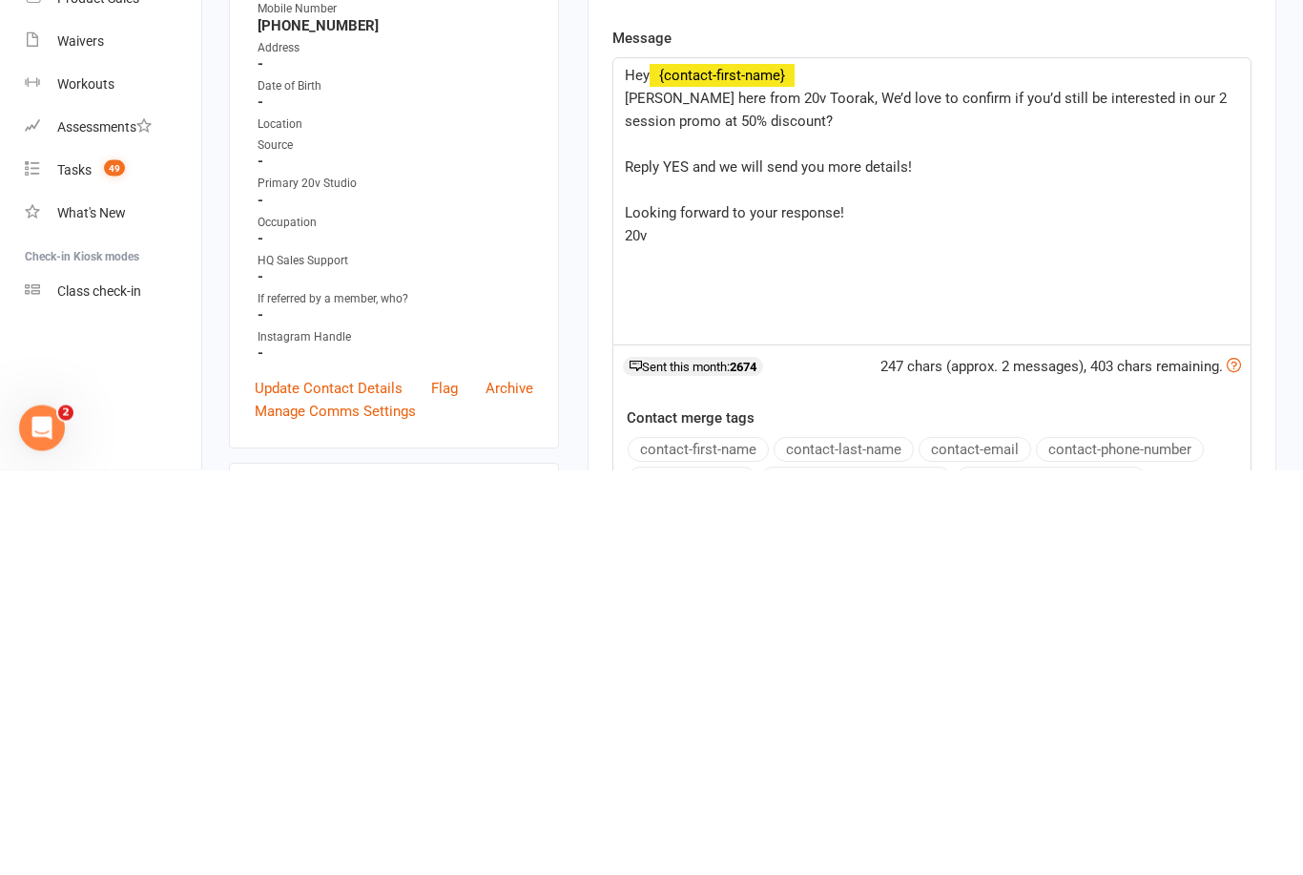
scroll to position [405, 0]
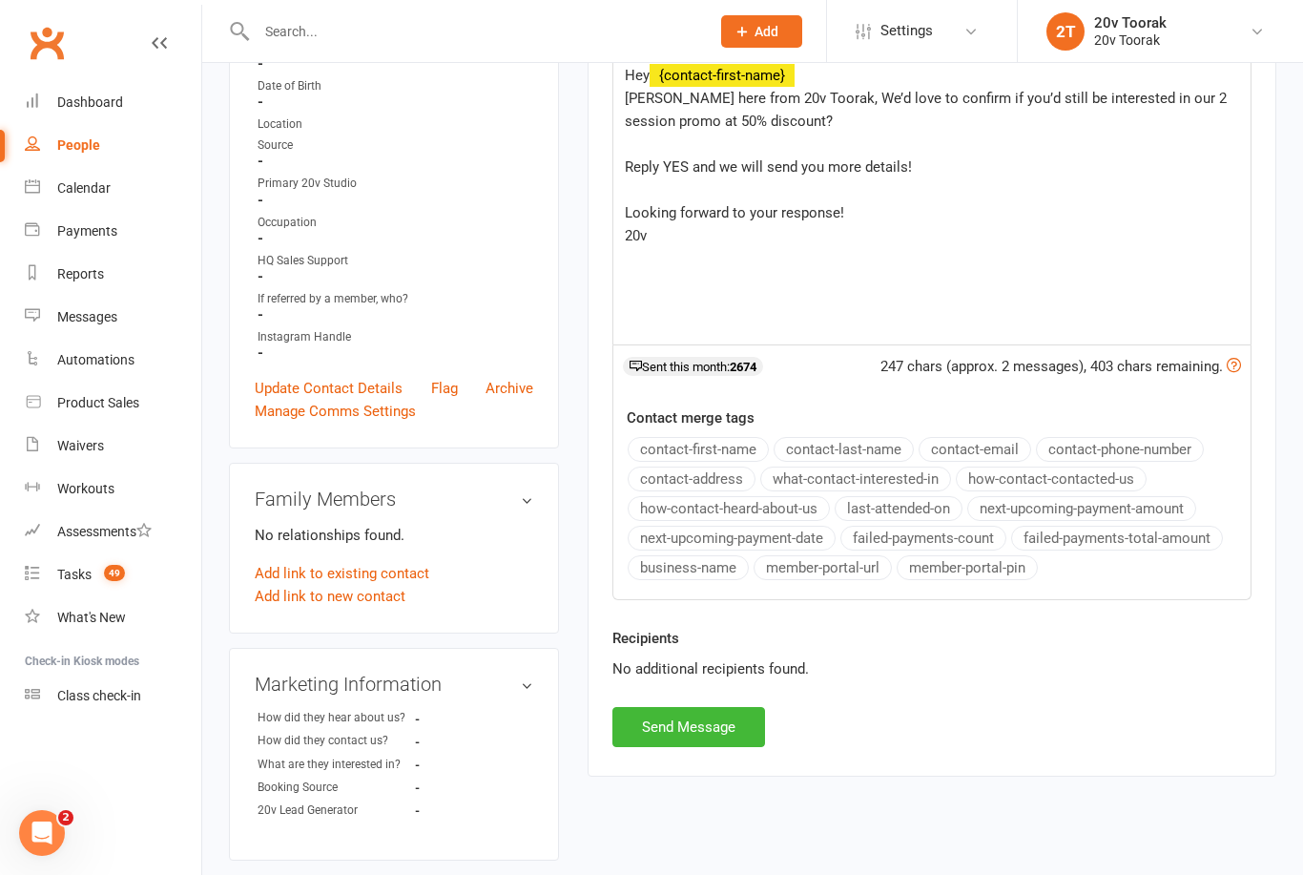
click at [724, 731] on button "Send Message" at bounding box center [688, 727] width 153 height 40
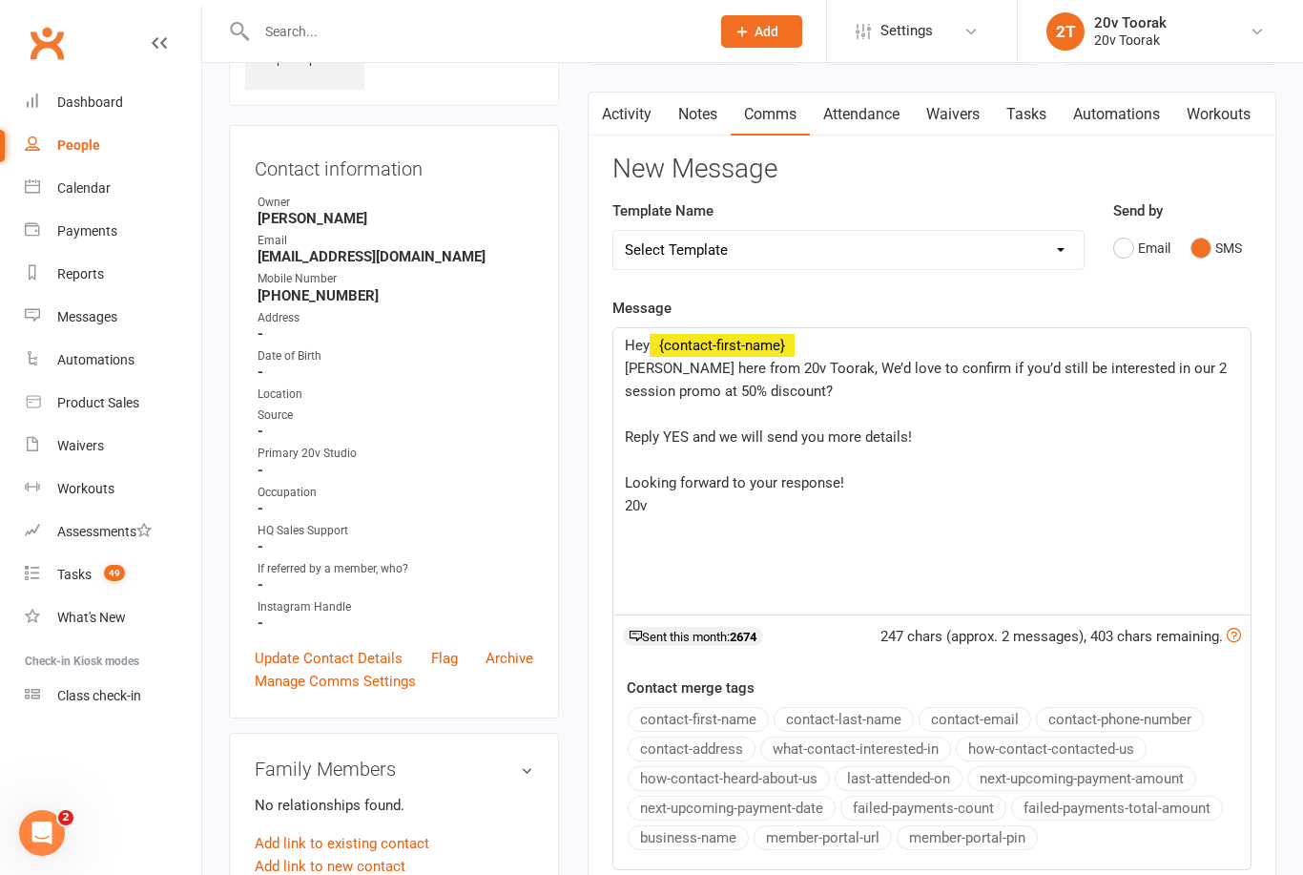
scroll to position [0, 0]
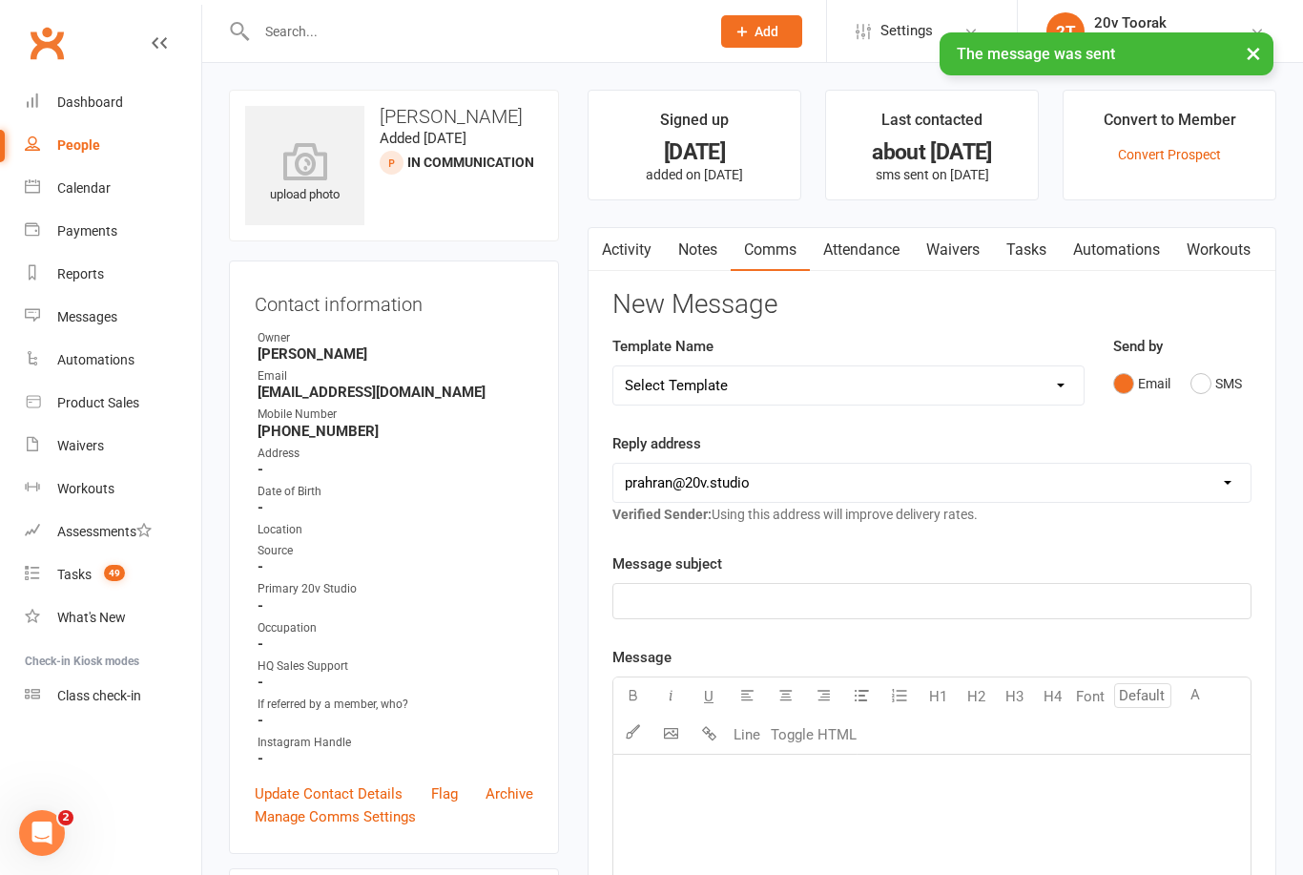
click at [1014, 256] on link "Tasks" at bounding box center [1026, 250] width 67 height 44
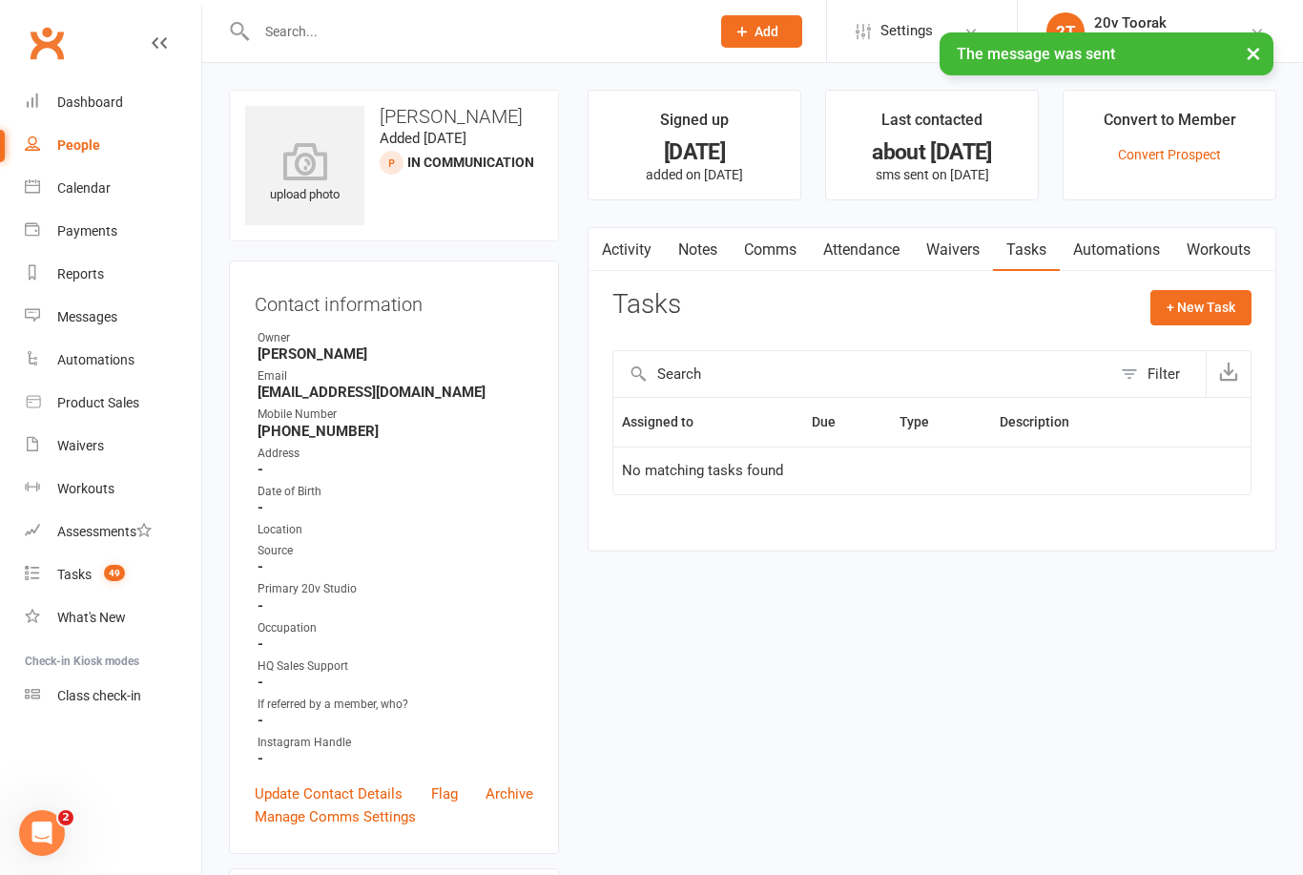
click at [1211, 306] on button "+ New Task" at bounding box center [1200, 307] width 101 height 34
select select "45736"
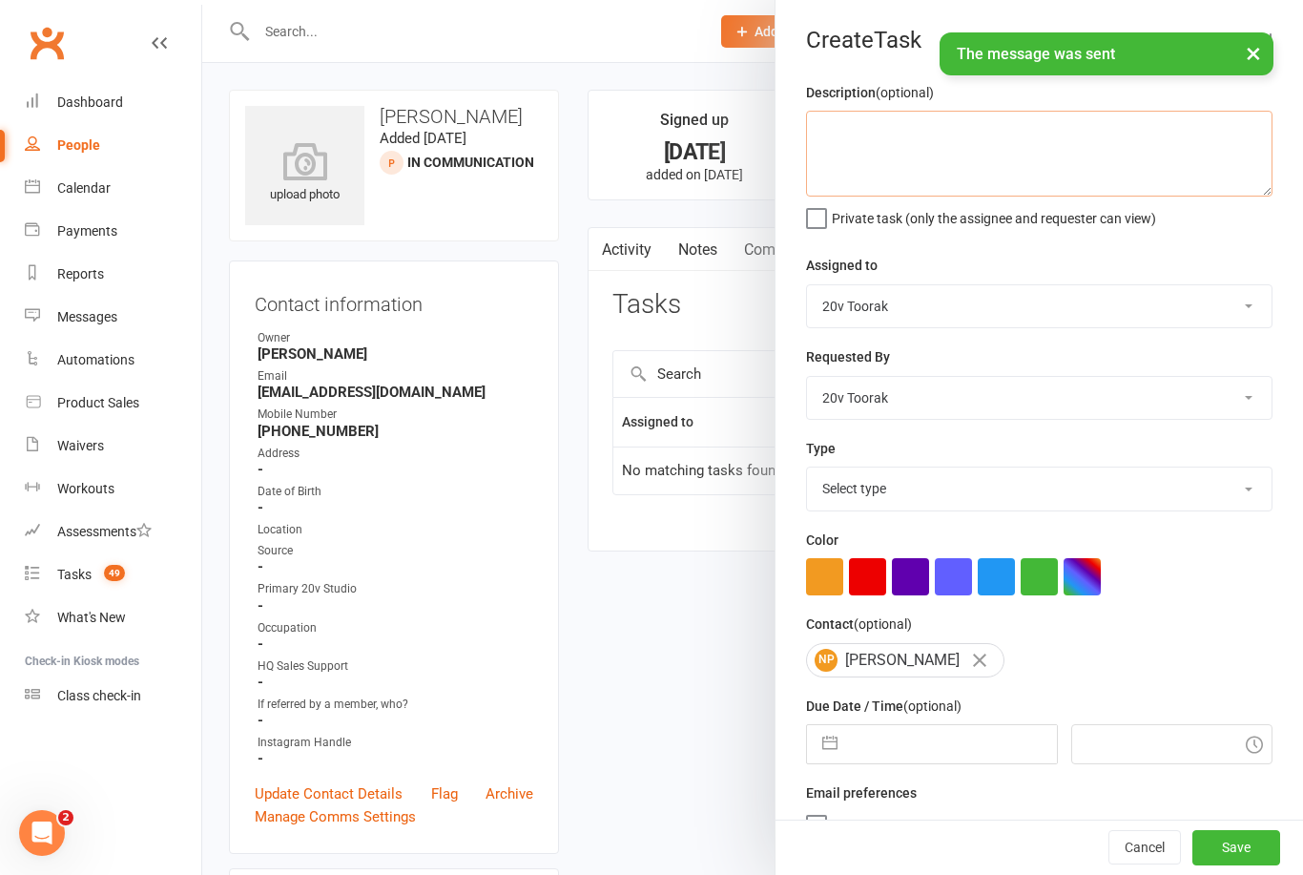
click at [917, 134] on textarea at bounding box center [1039, 154] width 466 height 86
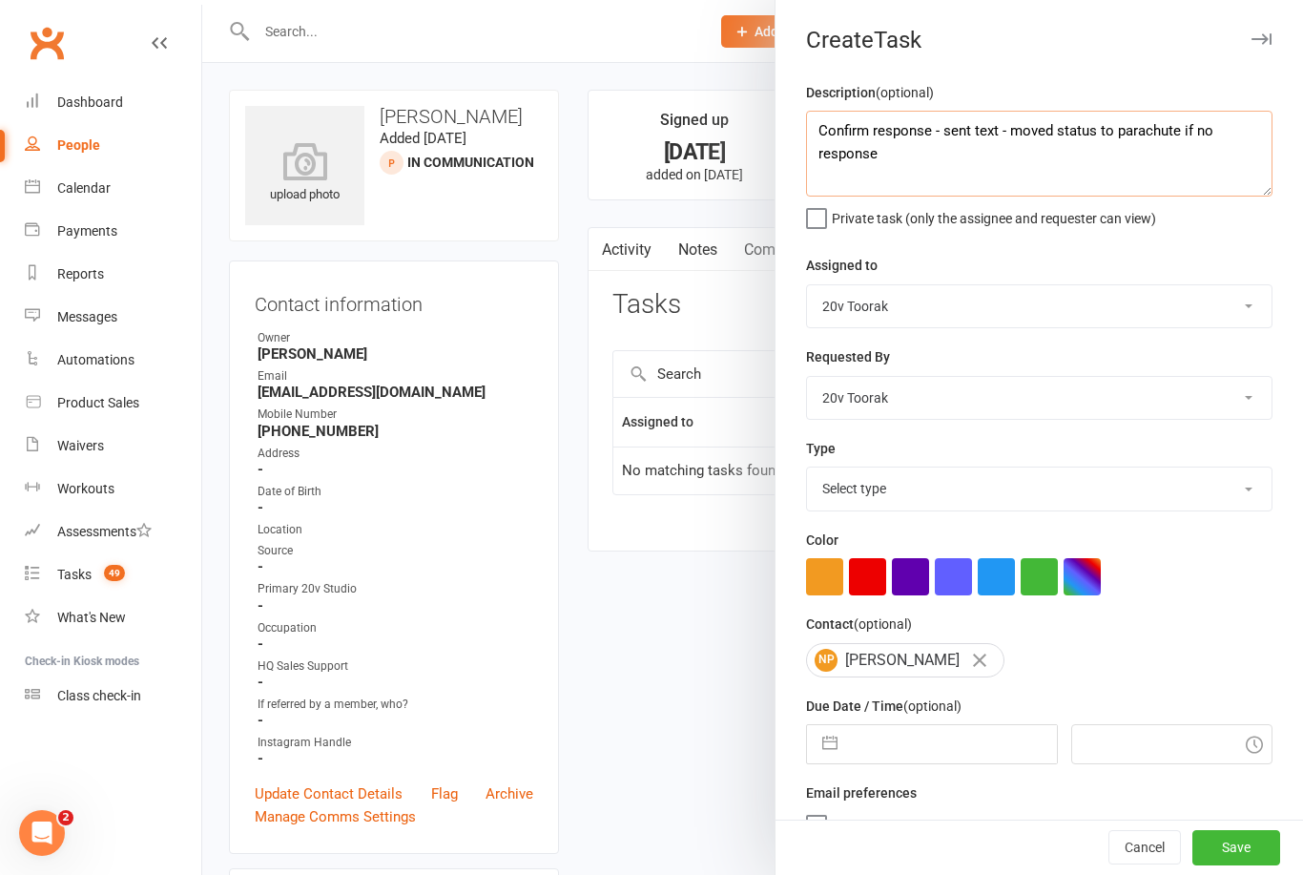
type textarea "Confirm response - sent text - moved status to parachute if no response"
click at [1068, 503] on select "Select type Call Call - to book trial Confirm session attendance Confirm trial …" at bounding box center [1039, 488] width 465 height 42
select select "27772"
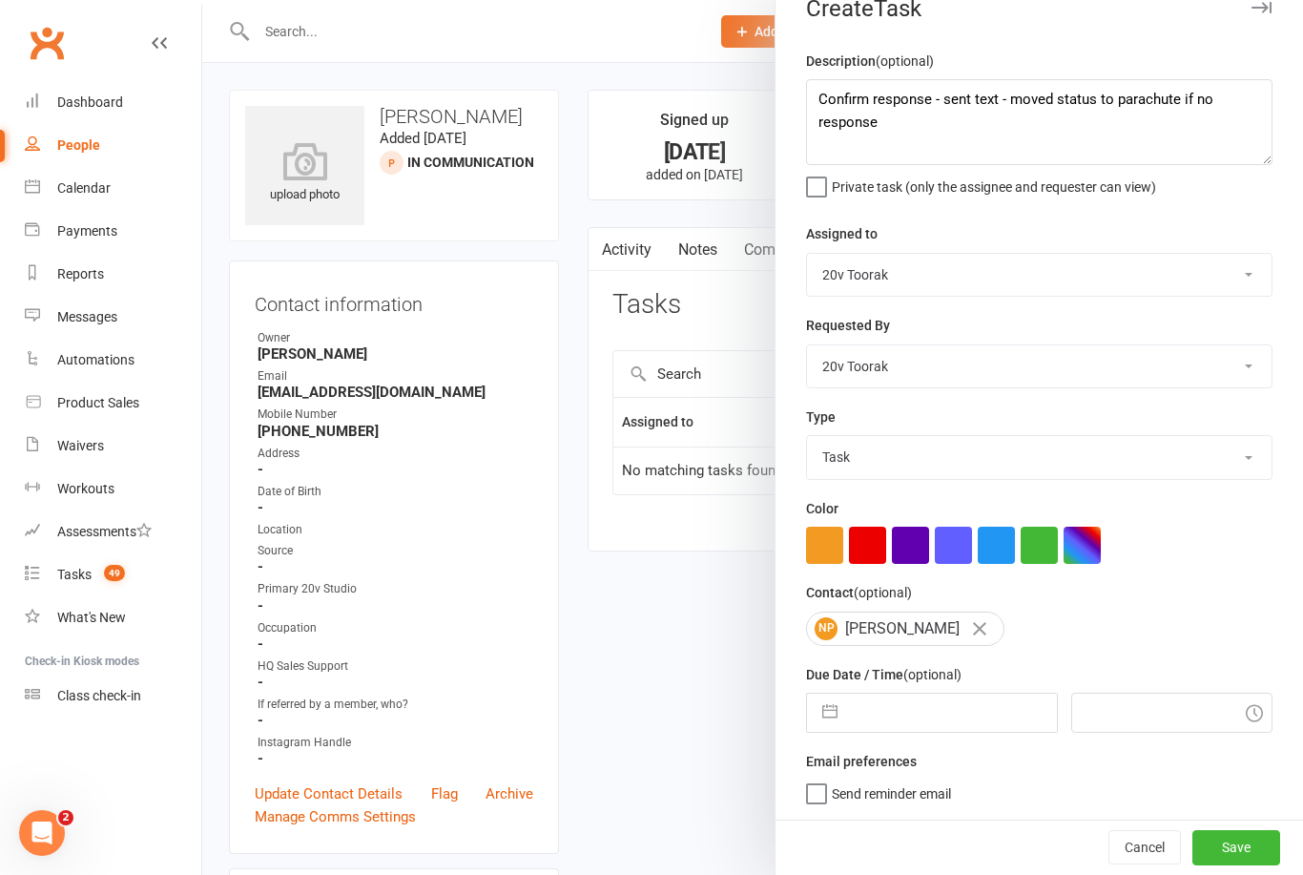
click at [831, 710] on button "button" at bounding box center [830, 712] width 34 height 38
select select "6"
select select "2025"
select select "7"
select select "2025"
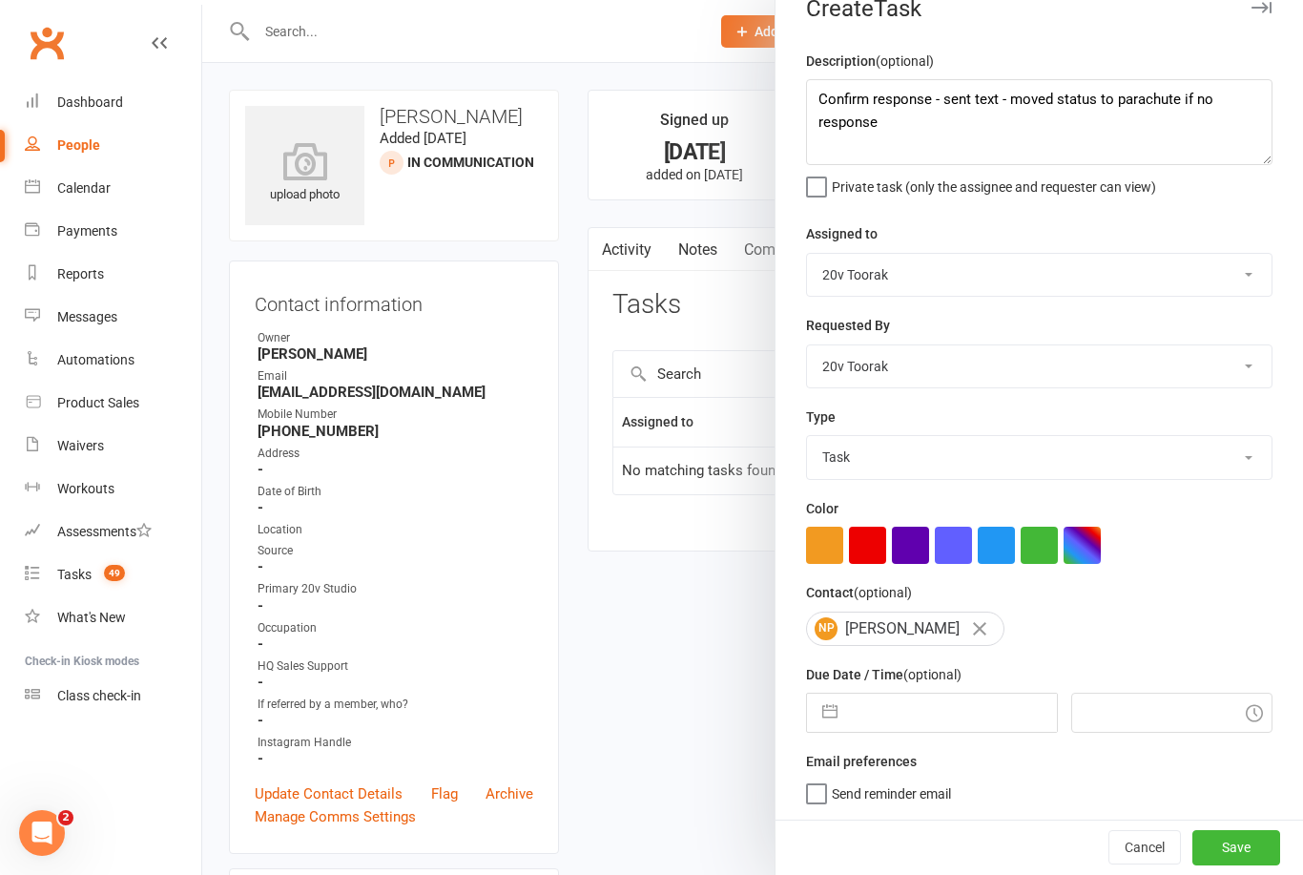
select select "8"
select select "2025"
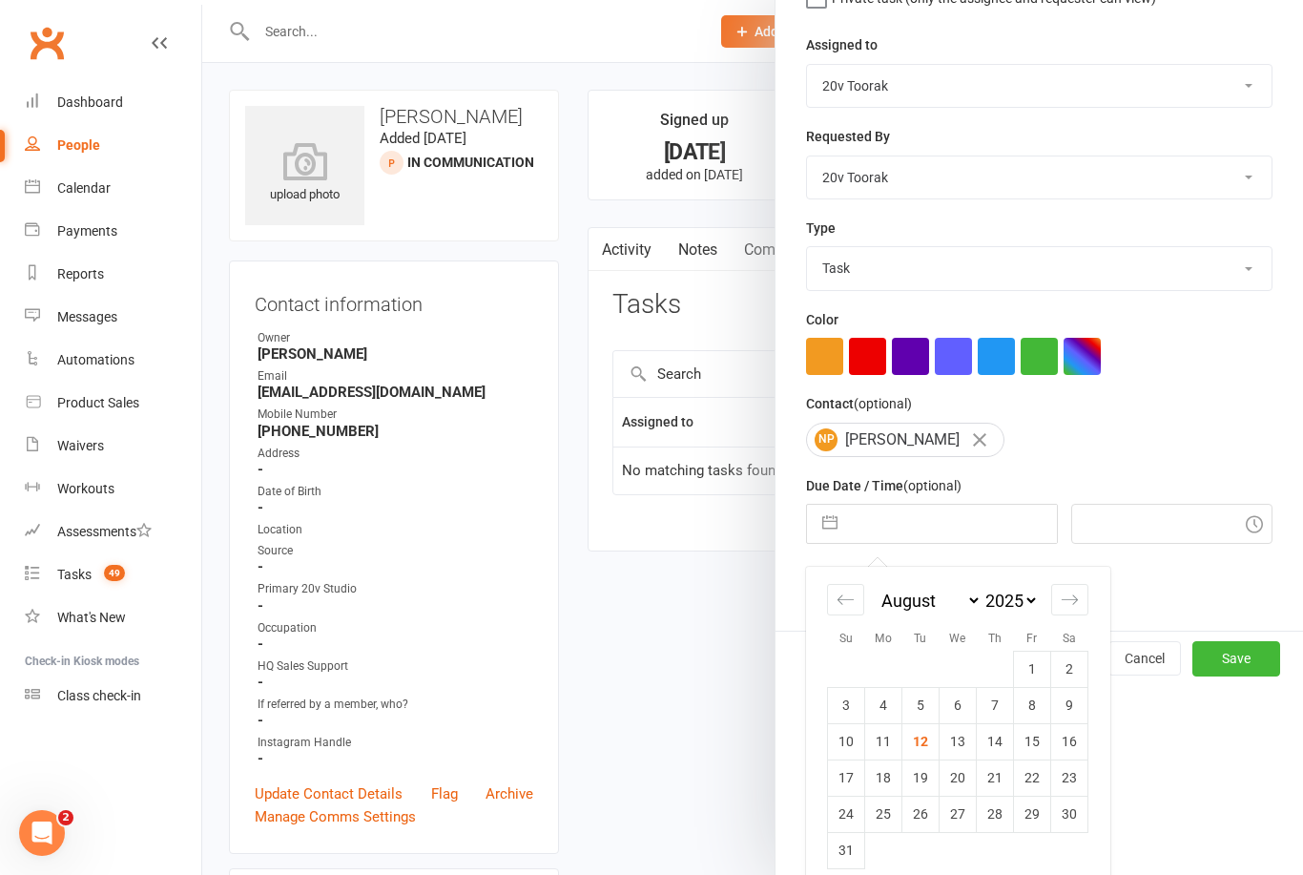
scroll to position [217, 0]
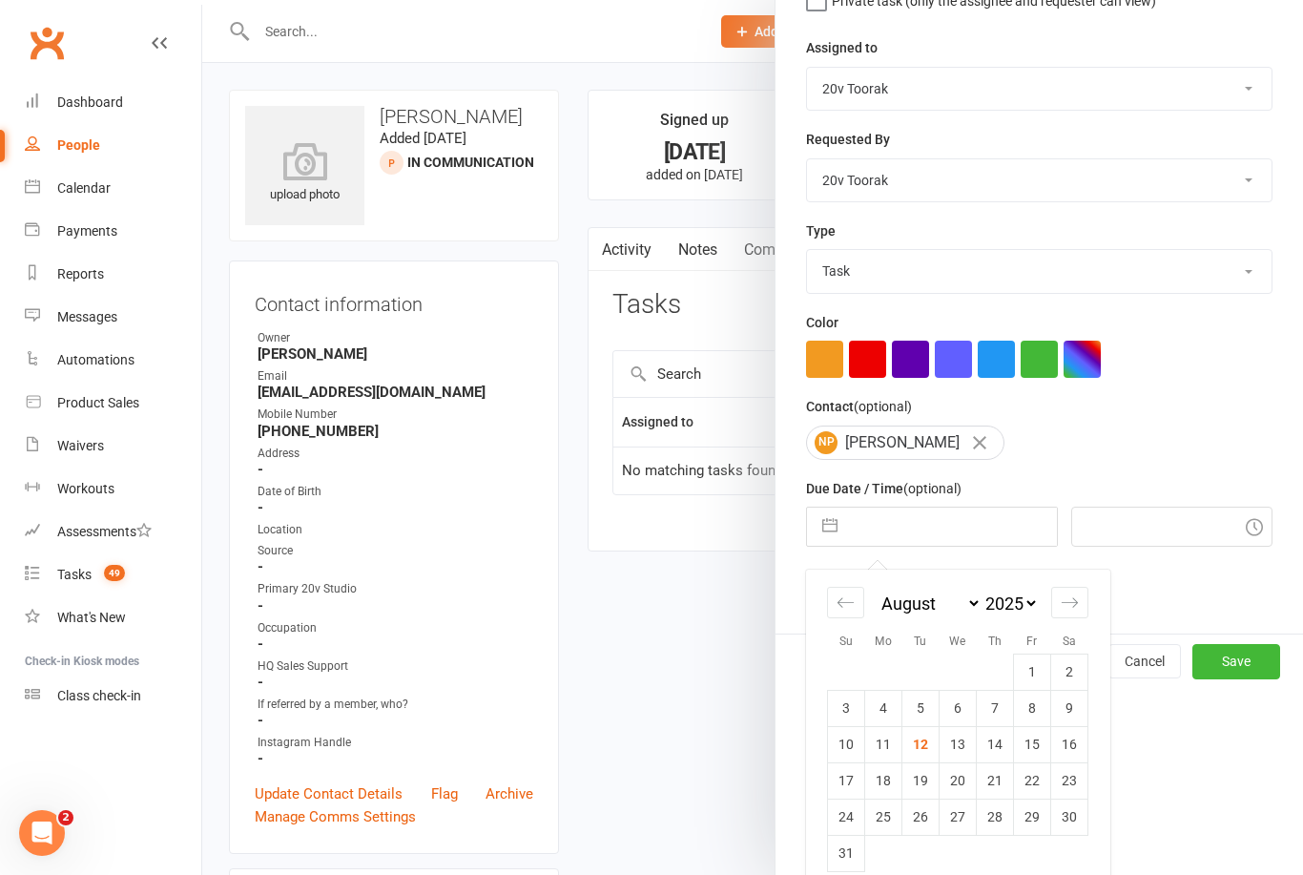
click at [1041, 753] on td "15" at bounding box center [1032, 744] width 37 height 36
type input "15 Aug 2025"
type input "2:45pm"
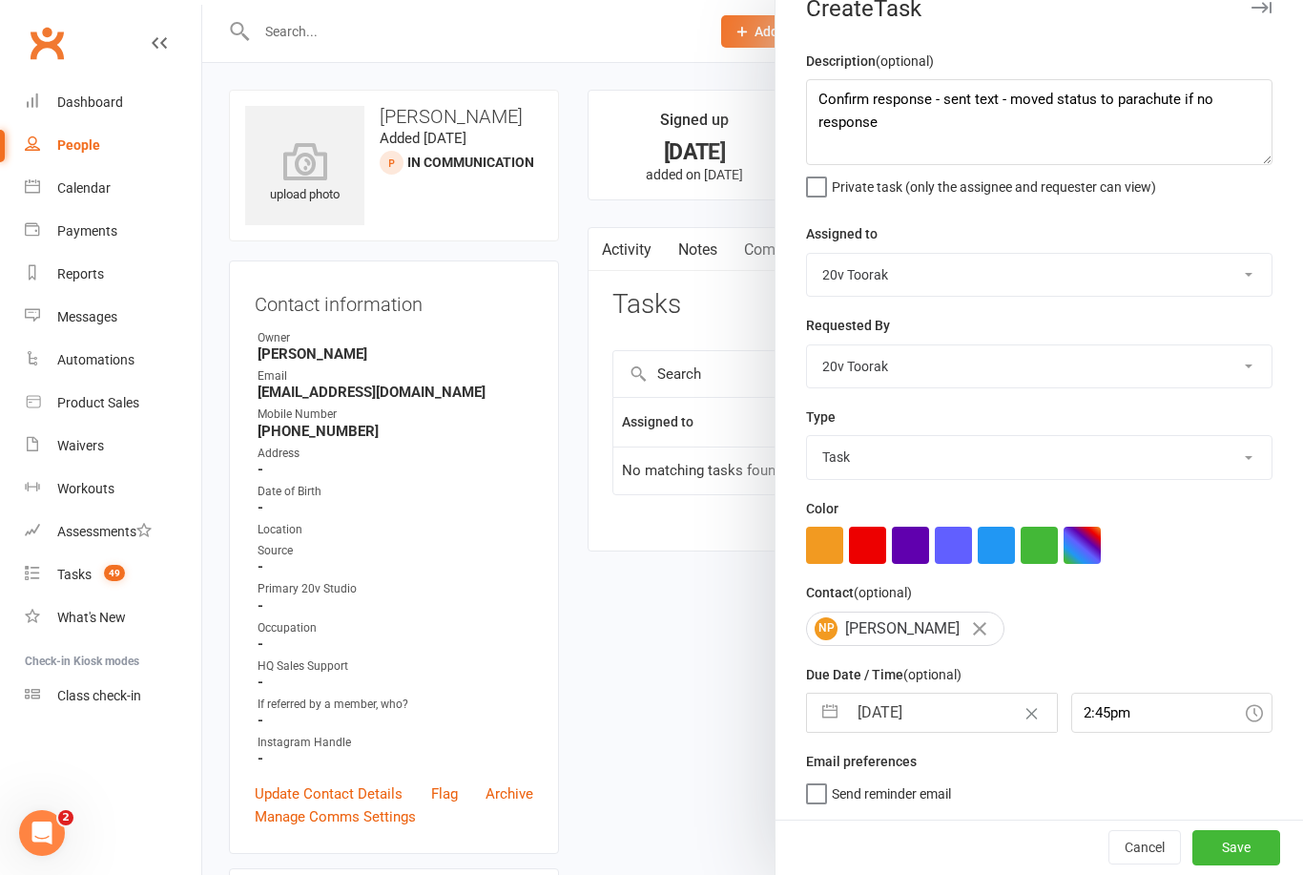
scroll to position [35, 0]
click at [1264, 862] on button "Save" at bounding box center [1236, 847] width 88 height 34
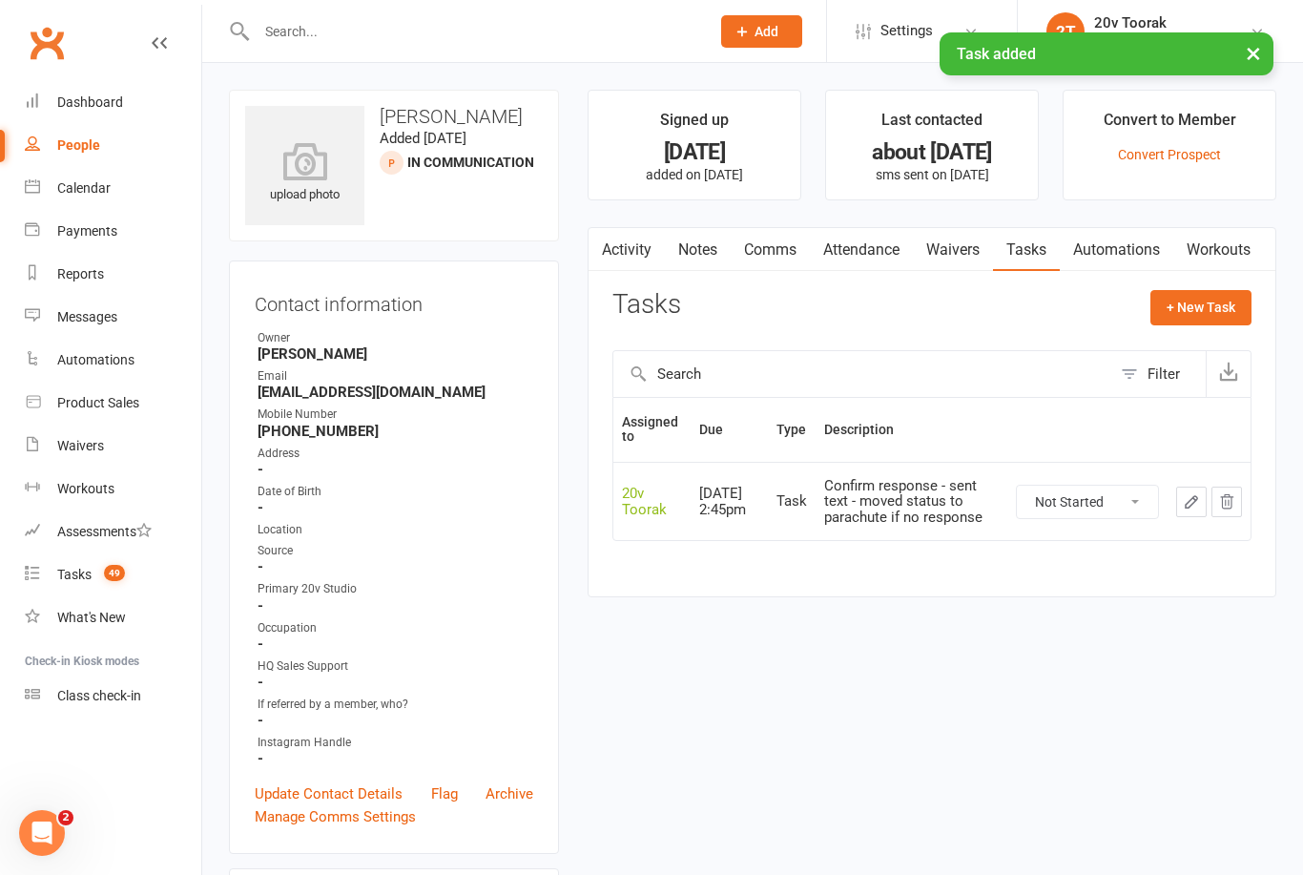
click at [724, 244] on link "Notes" at bounding box center [698, 250] width 66 height 44
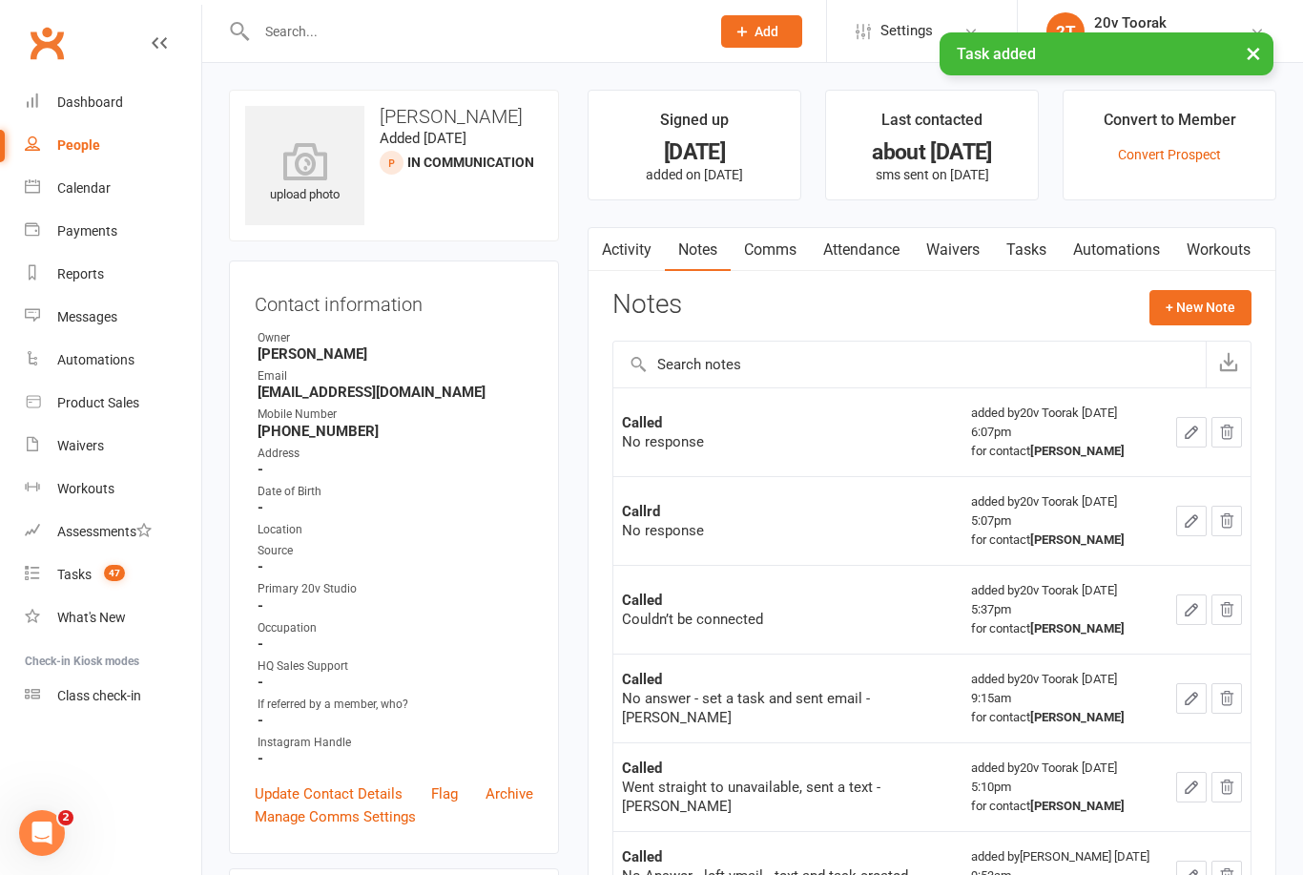
click at [1233, 299] on button "+ New Note" at bounding box center [1200, 307] width 102 height 34
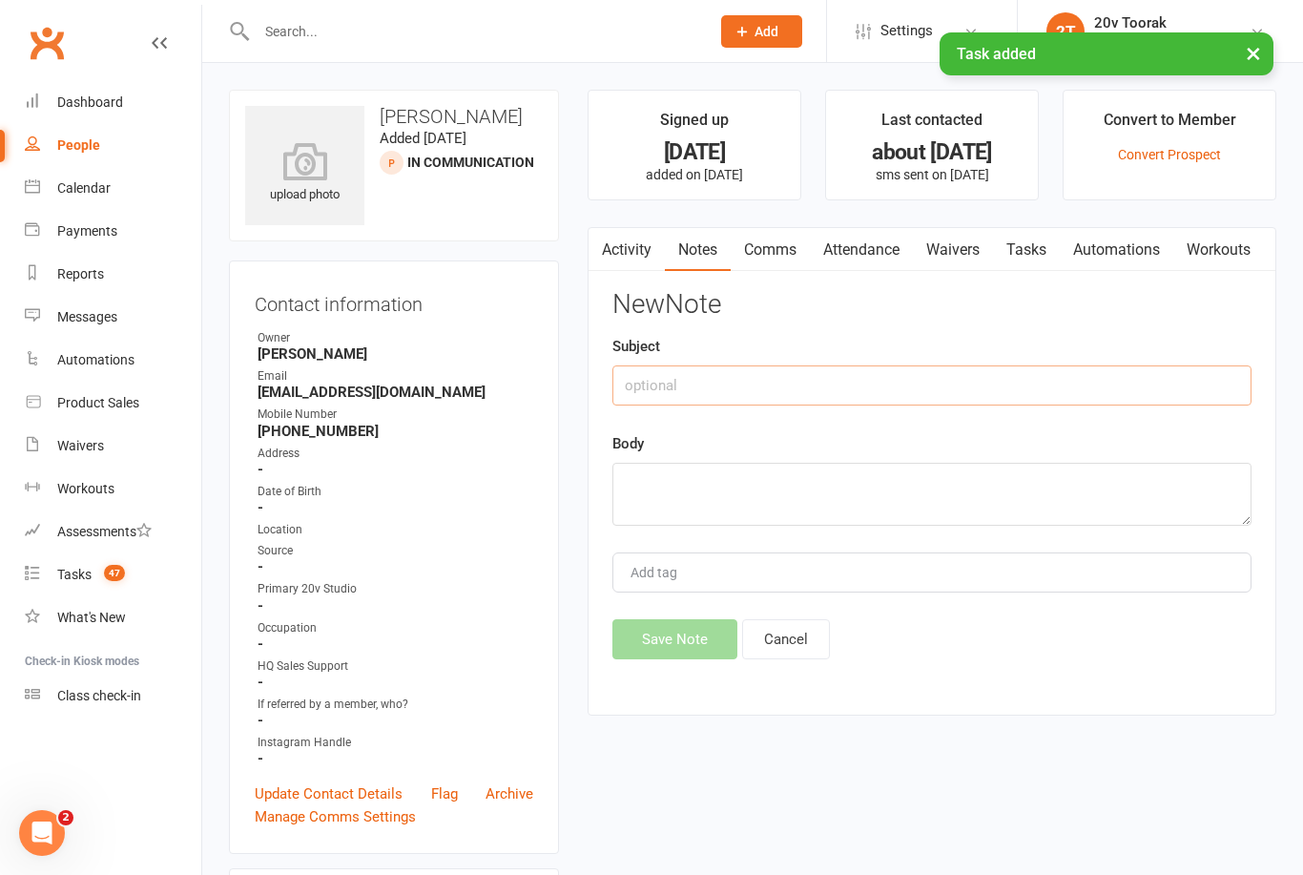
click at [895, 382] on input "text" at bounding box center [931, 385] width 639 height 40
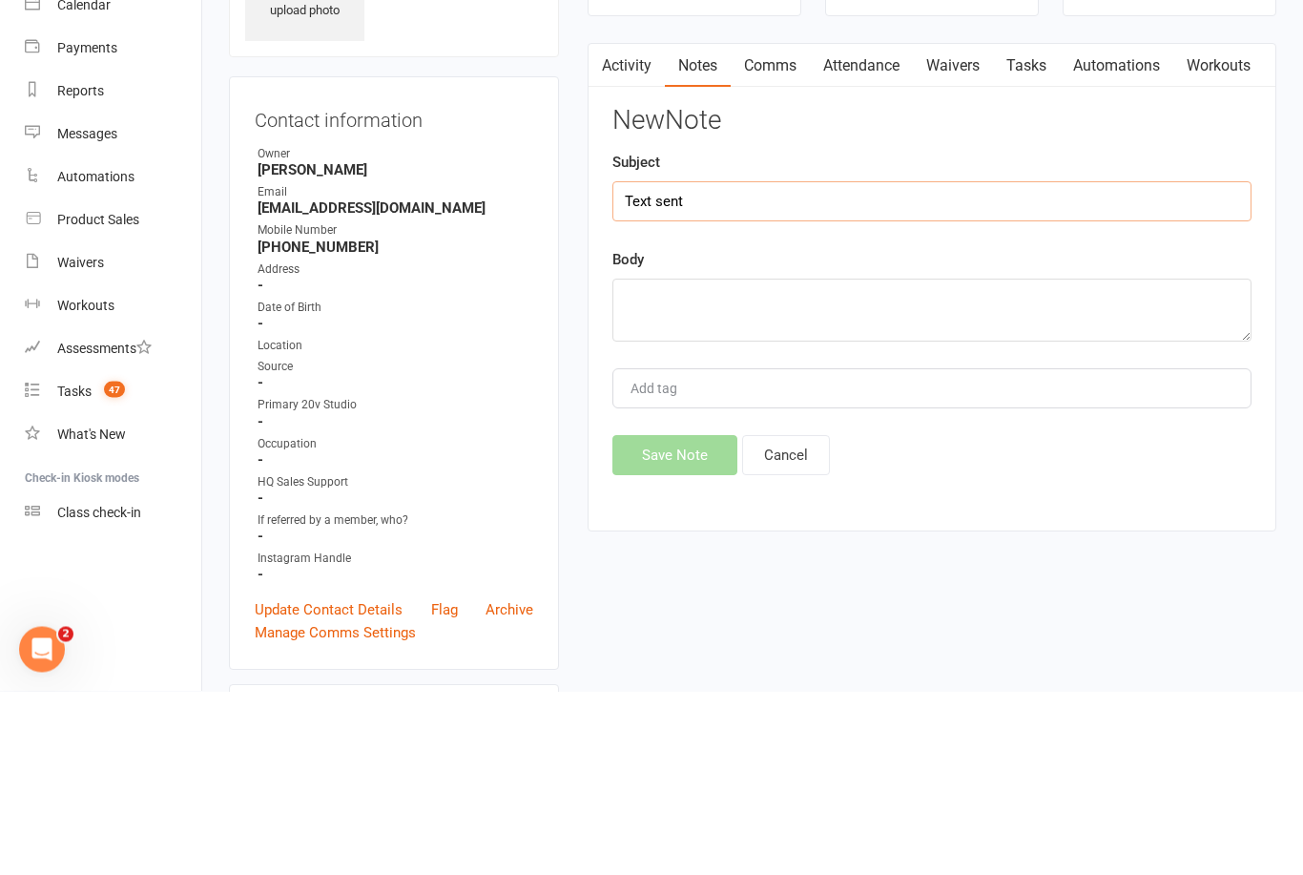
type input "Text sent"
click at [946, 463] on textarea at bounding box center [931, 494] width 639 height 63
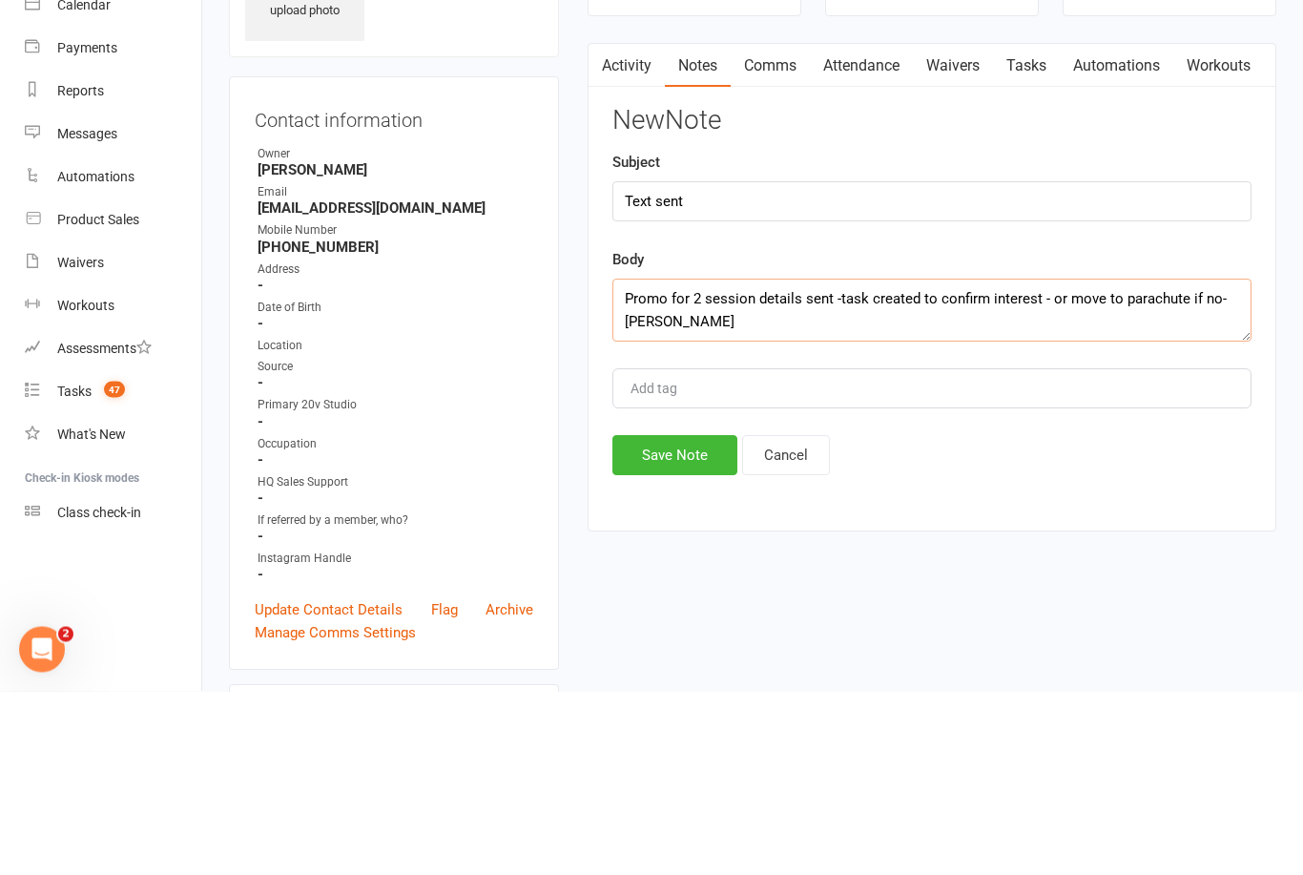
click at [1204, 463] on textarea "Promo for 2 session details sent -task created to confirm interest - or move to…" at bounding box center [931, 494] width 639 height 63
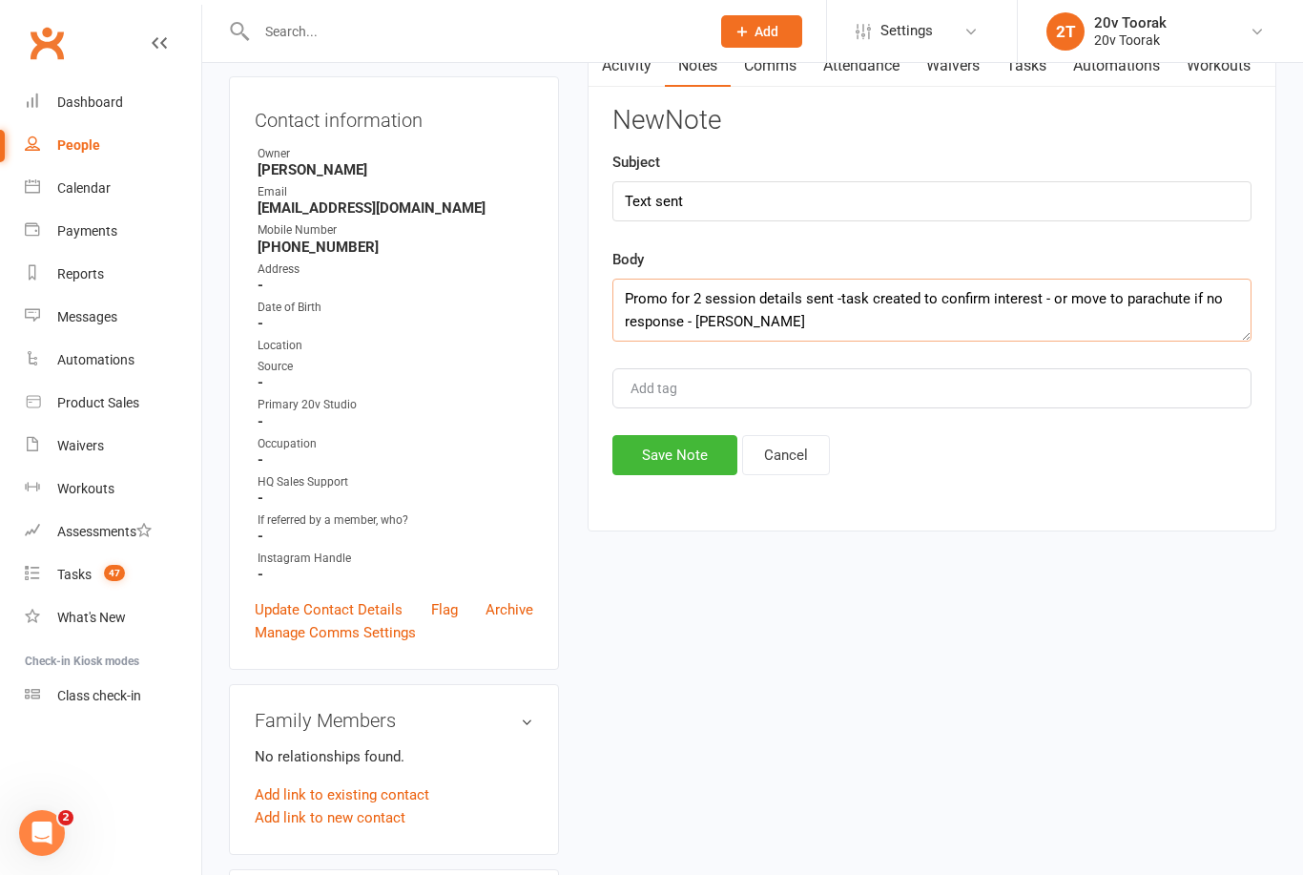
type textarea "Promo for 2 session details sent -task created to confirm interest - or move to…"
click at [674, 466] on button "Save Note" at bounding box center [674, 455] width 125 height 40
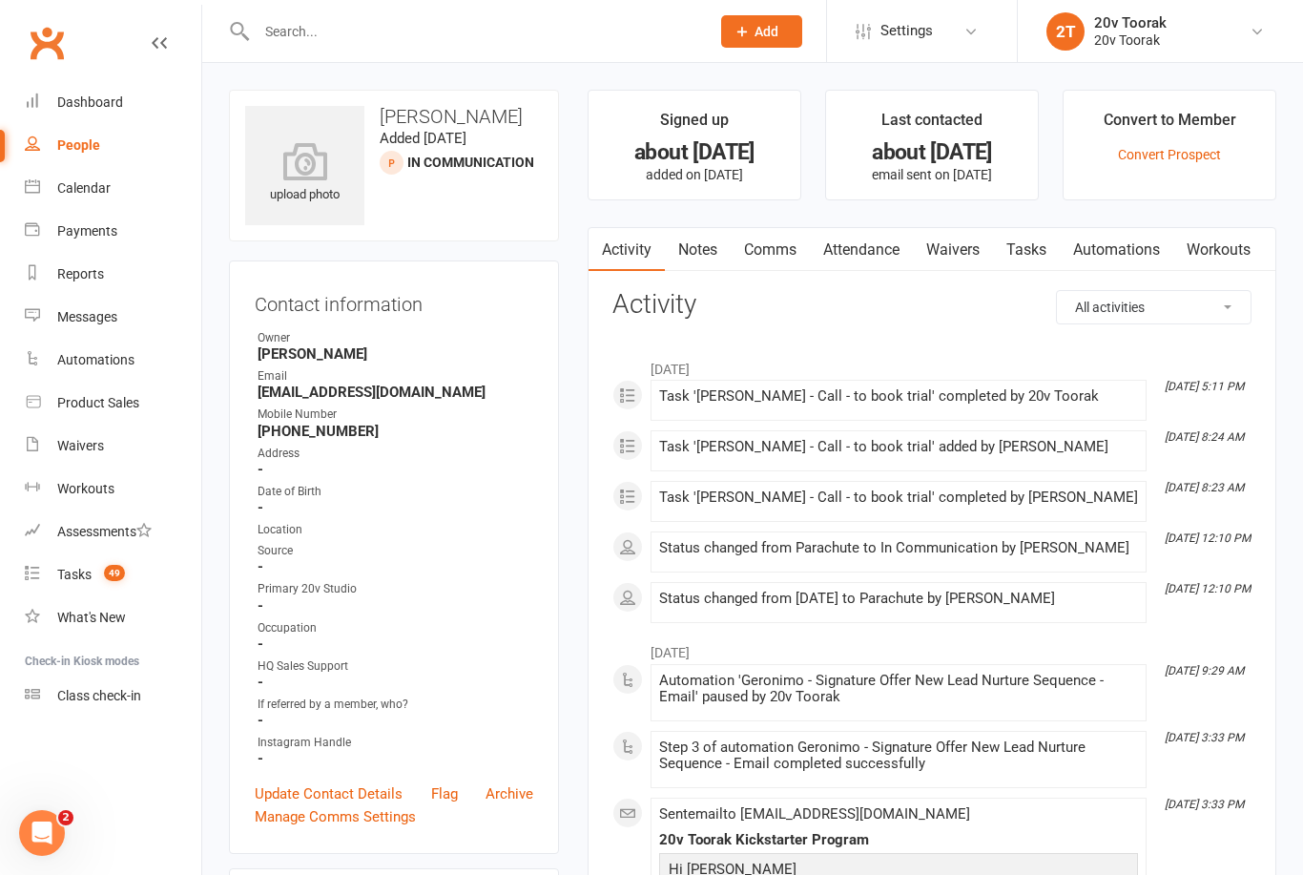
click at [1030, 260] on link "Tasks" at bounding box center [1026, 250] width 67 height 44
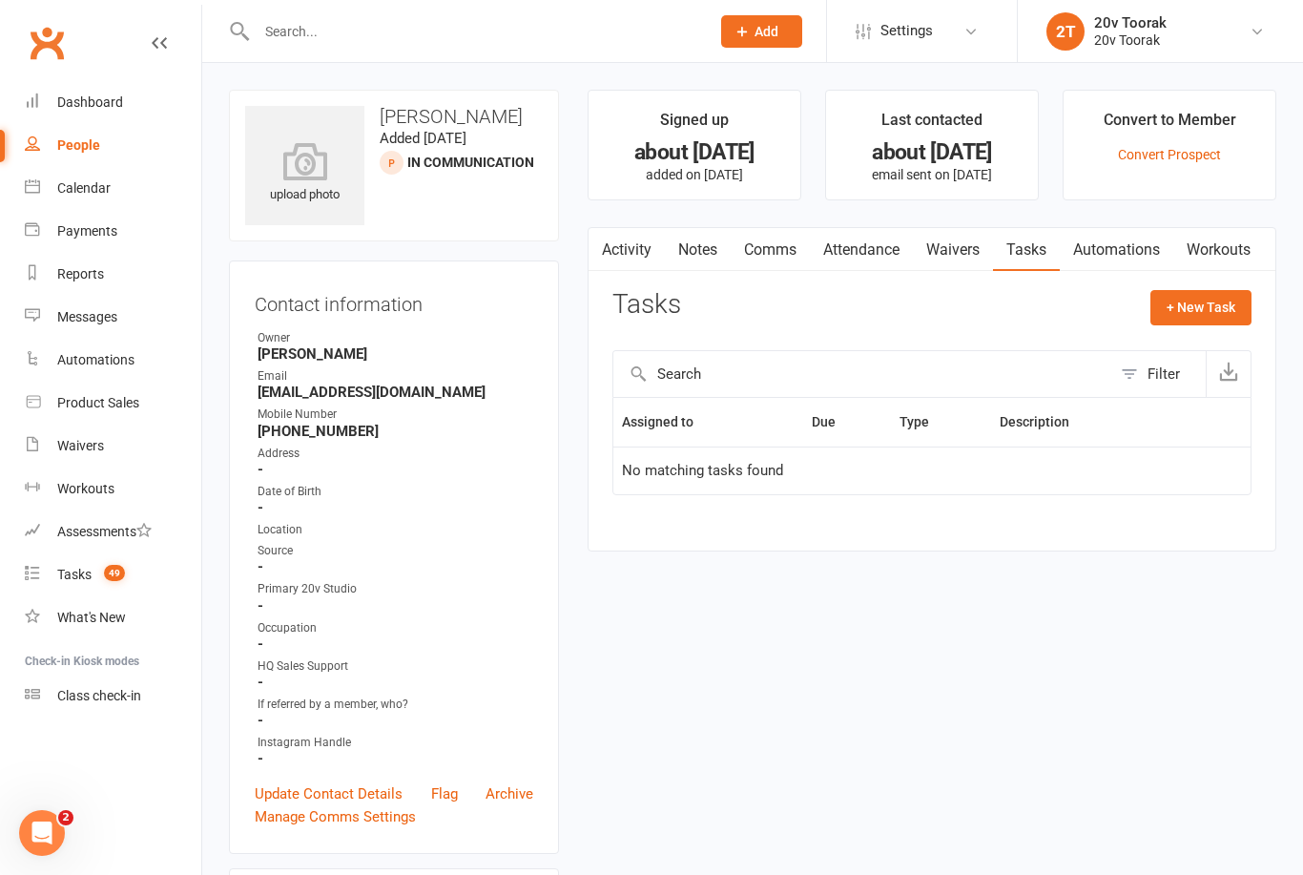
click at [640, 257] on link "Activity" at bounding box center [627, 250] width 76 height 44
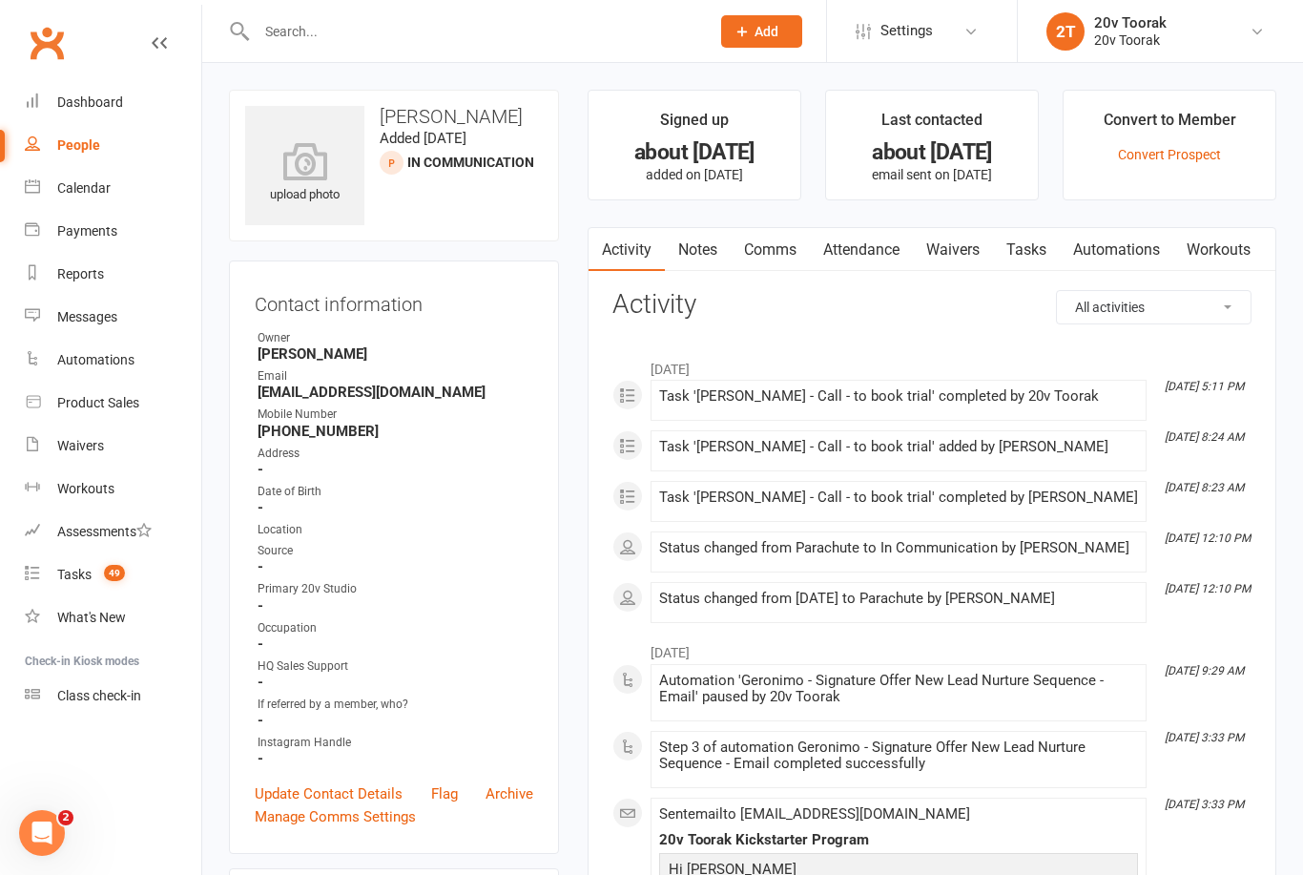
click at [688, 265] on link "Notes" at bounding box center [698, 250] width 66 height 44
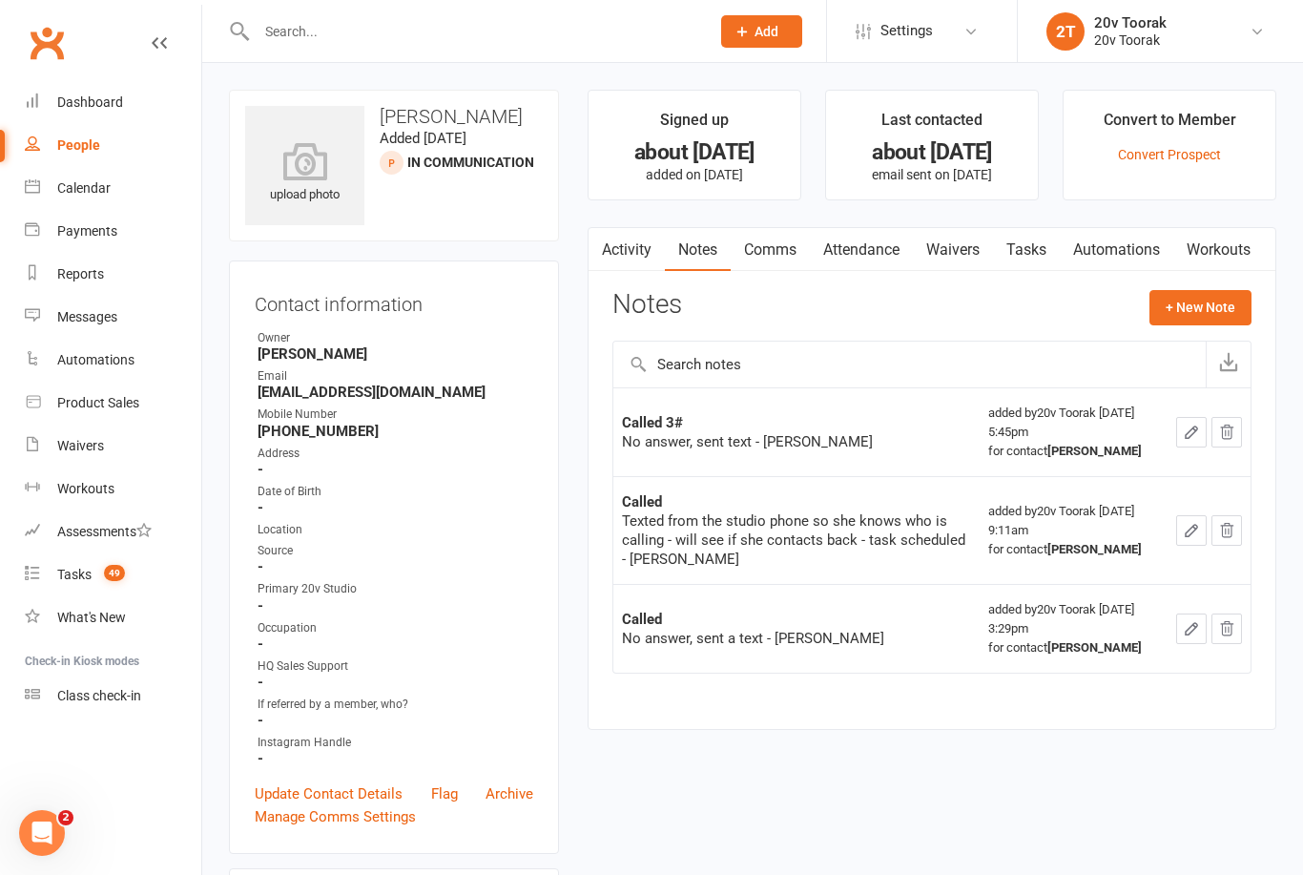
click at [784, 251] on link "Comms" at bounding box center [770, 250] width 79 height 44
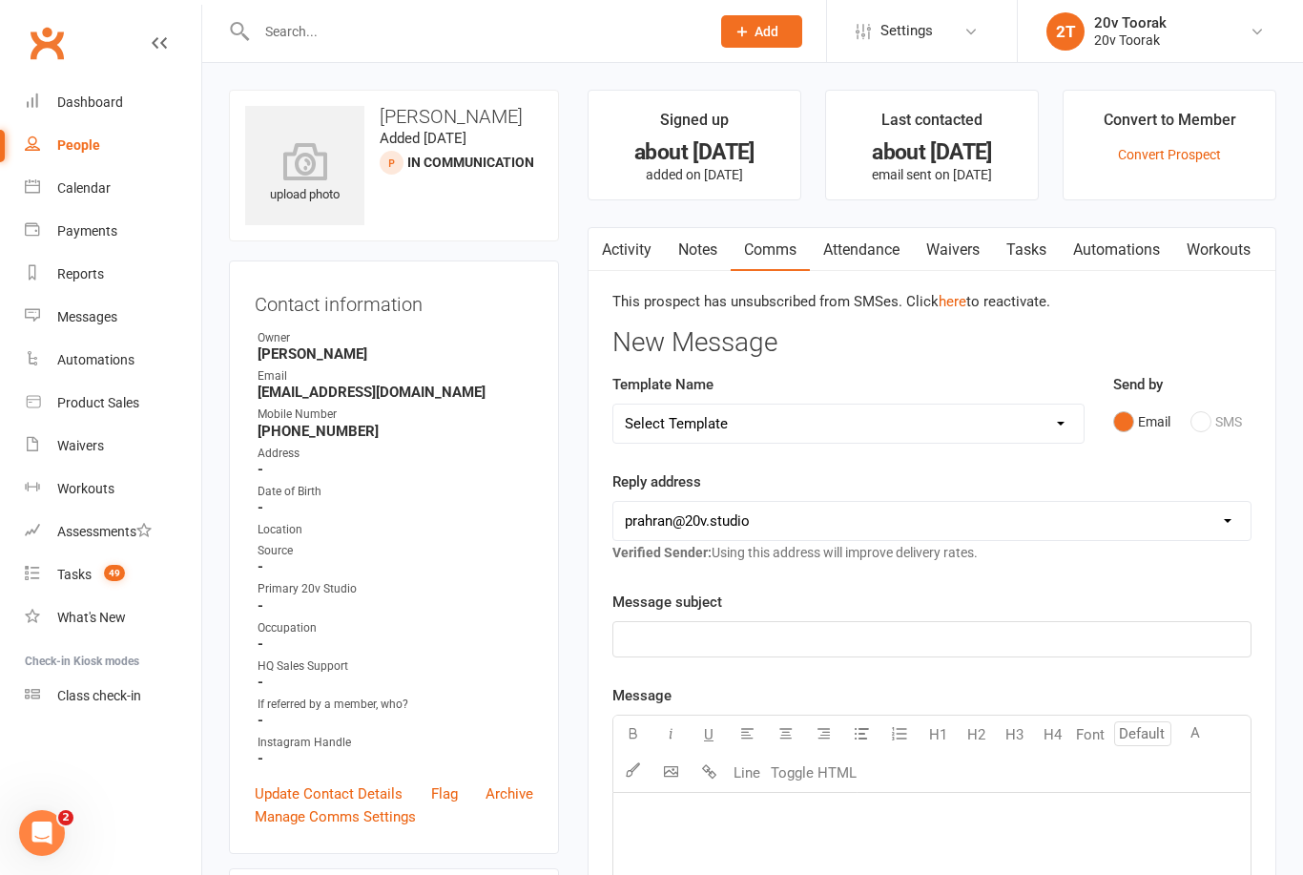
click at [634, 253] on link "Activity" at bounding box center [627, 250] width 76 height 44
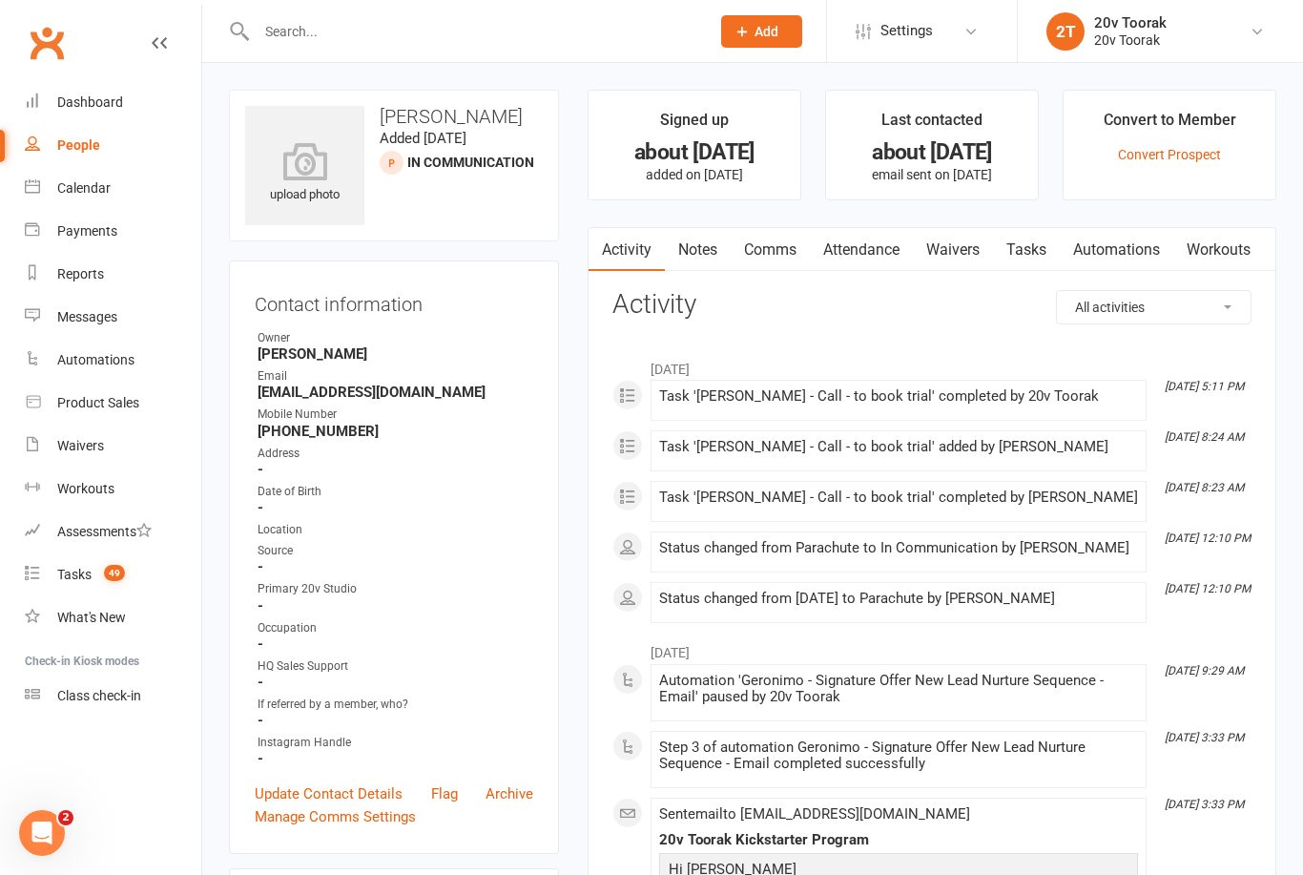
click at [761, 261] on link "Comms" at bounding box center [770, 250] width 79 height 44
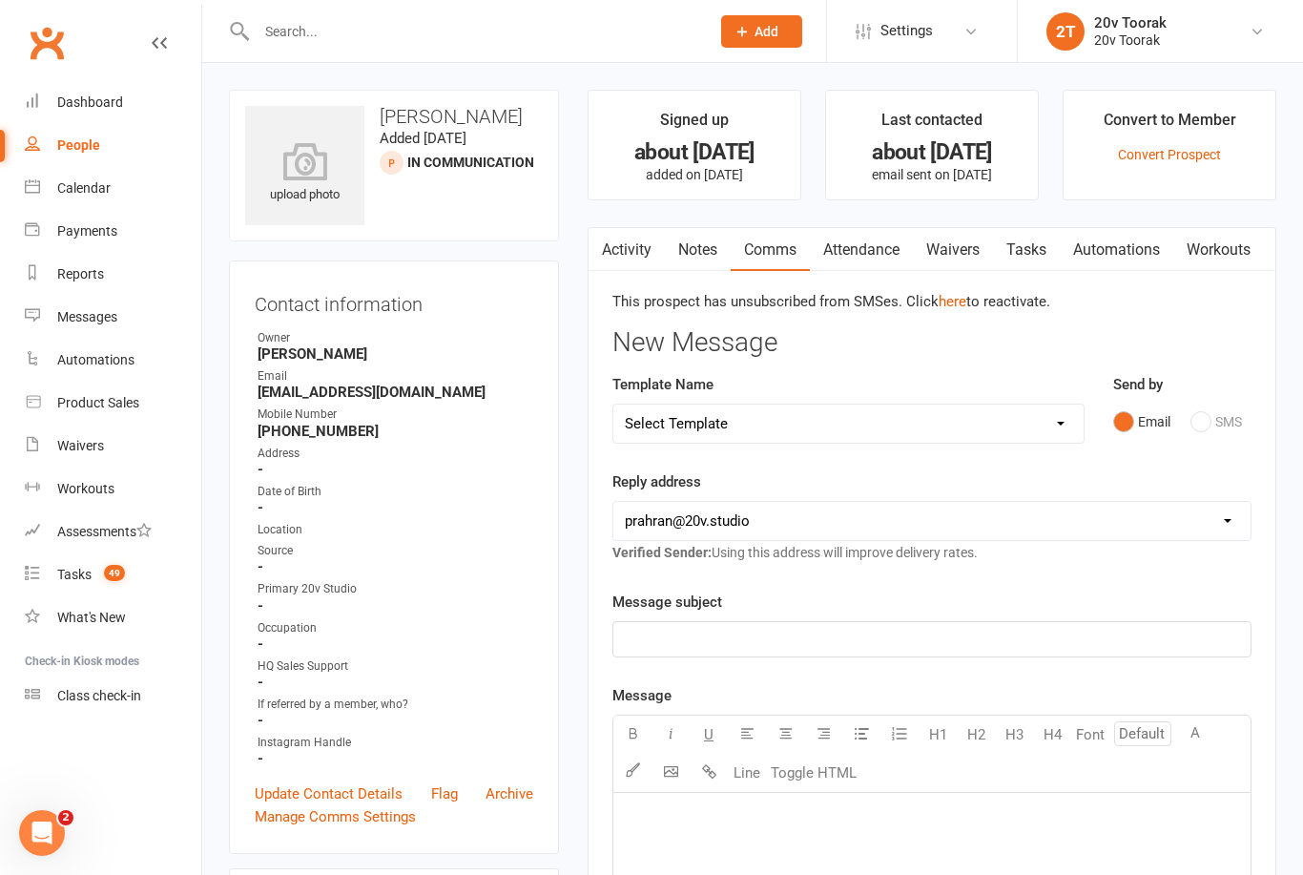
click at [874, 638] on p "﻿" at bounding box center [932, 639] width 614 height 23
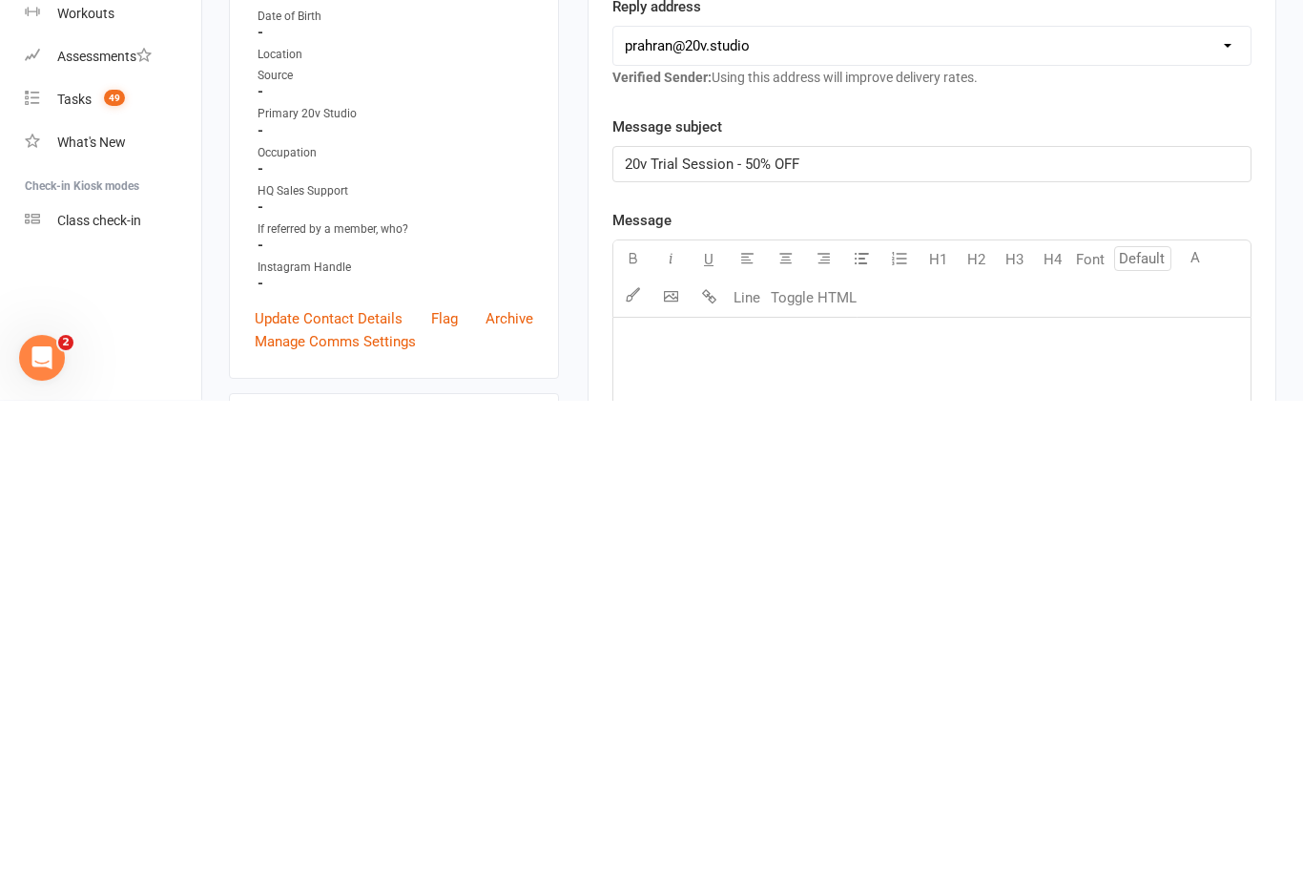
scroll to position [15, 0]
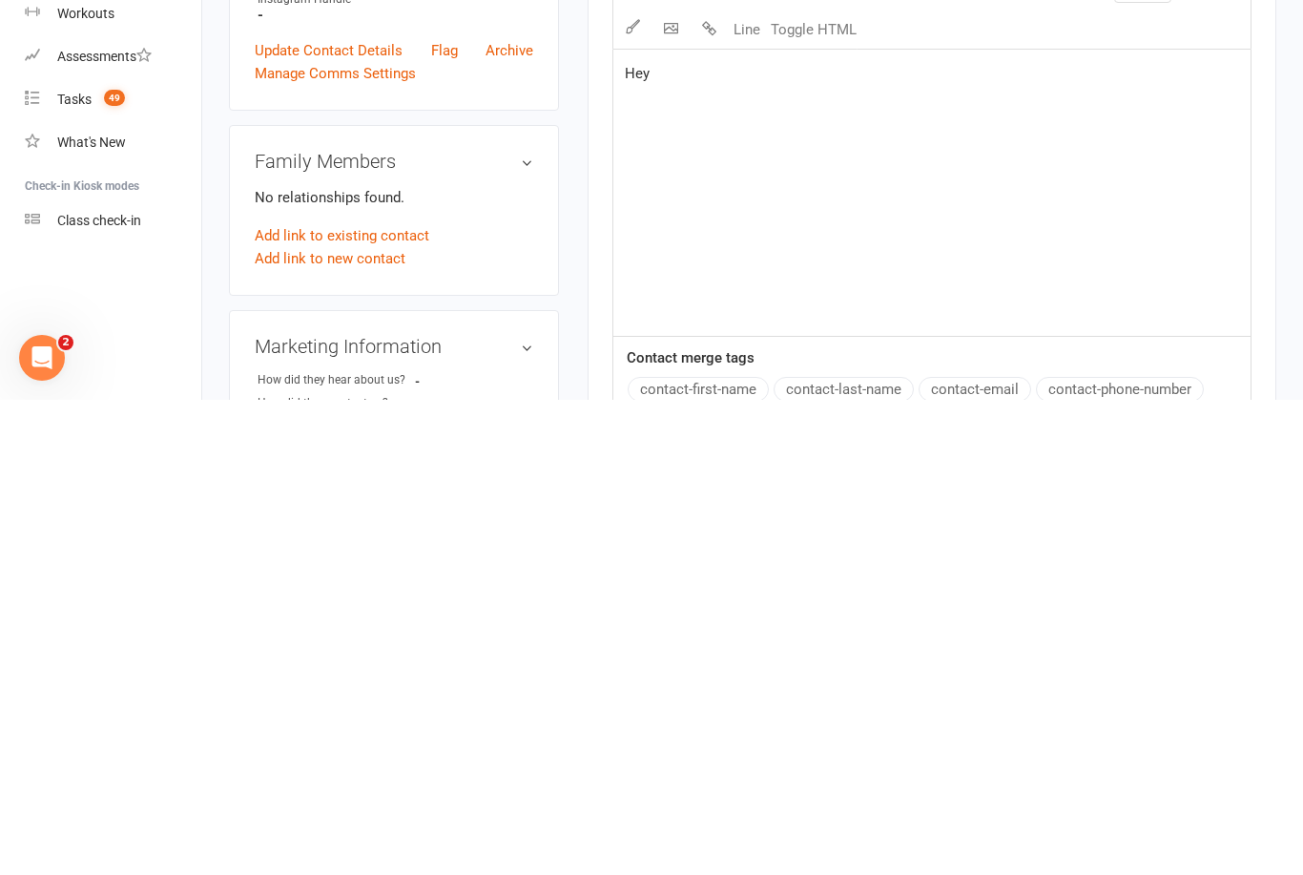
scroll to position [279, 0]
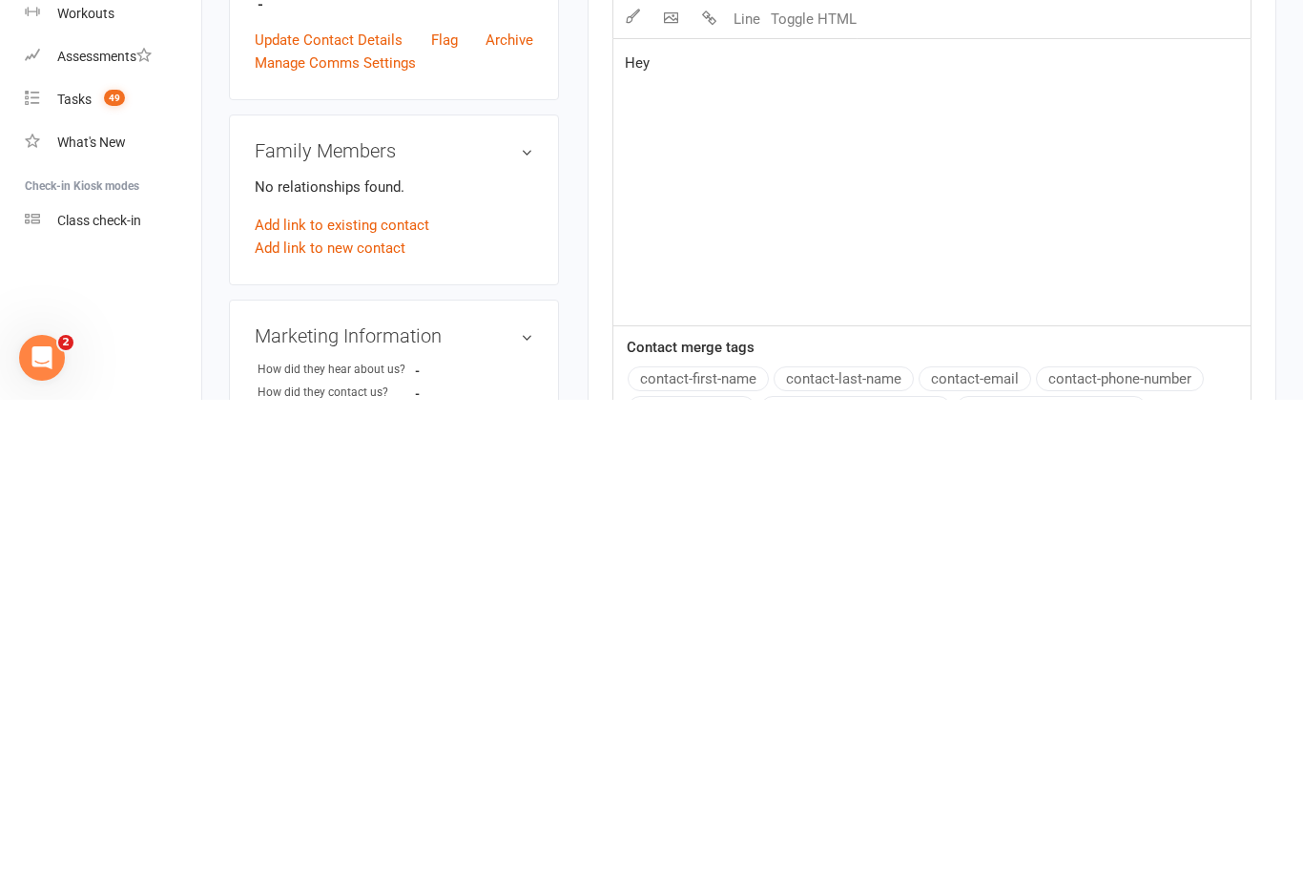
click at [724, 871] on button "contact-address" at bounding box center [692, 883] width 128 height 25
click at [725, 841] on button "contact-first-name" at bounding box center [698, 853] width 141 height 25
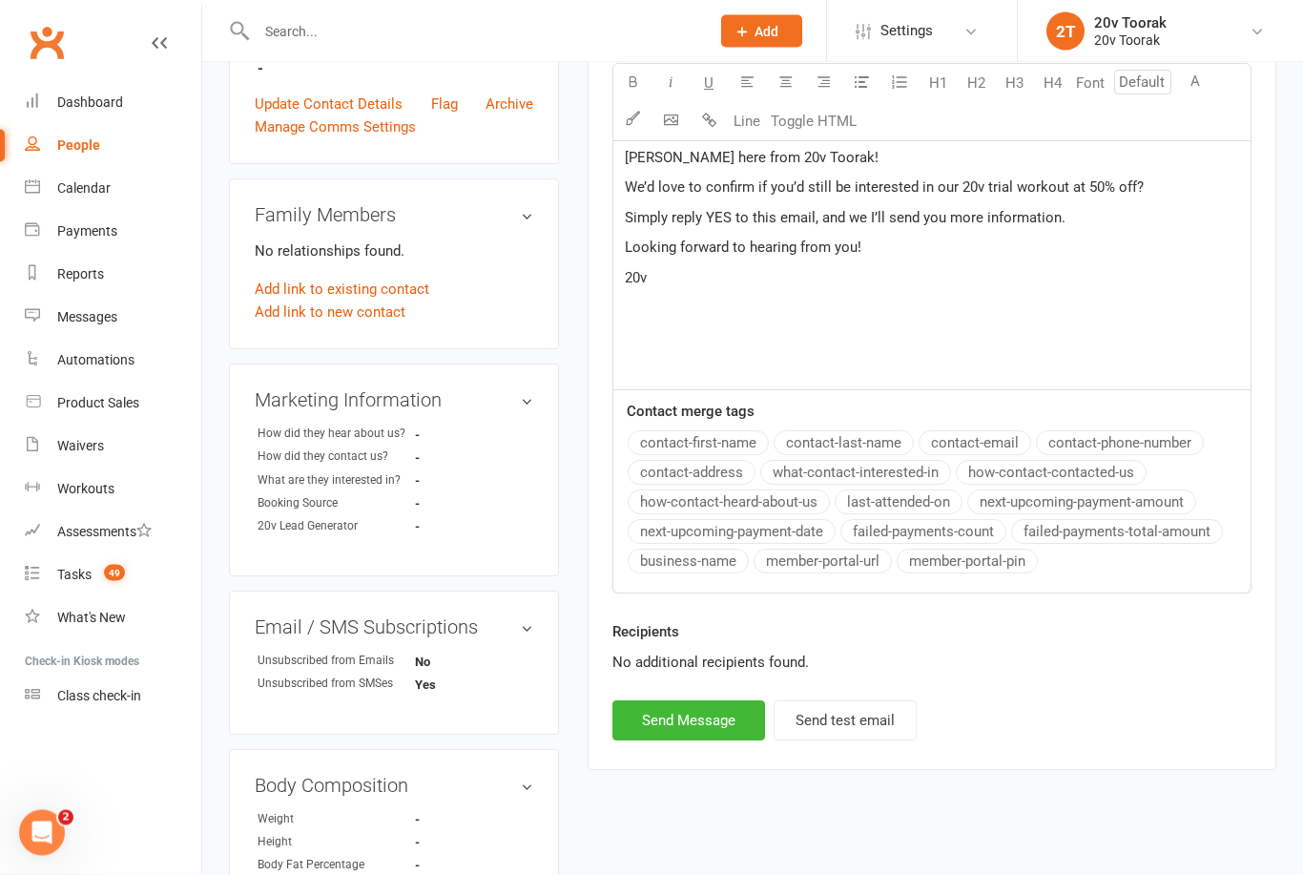
scroll to position [639, 0]
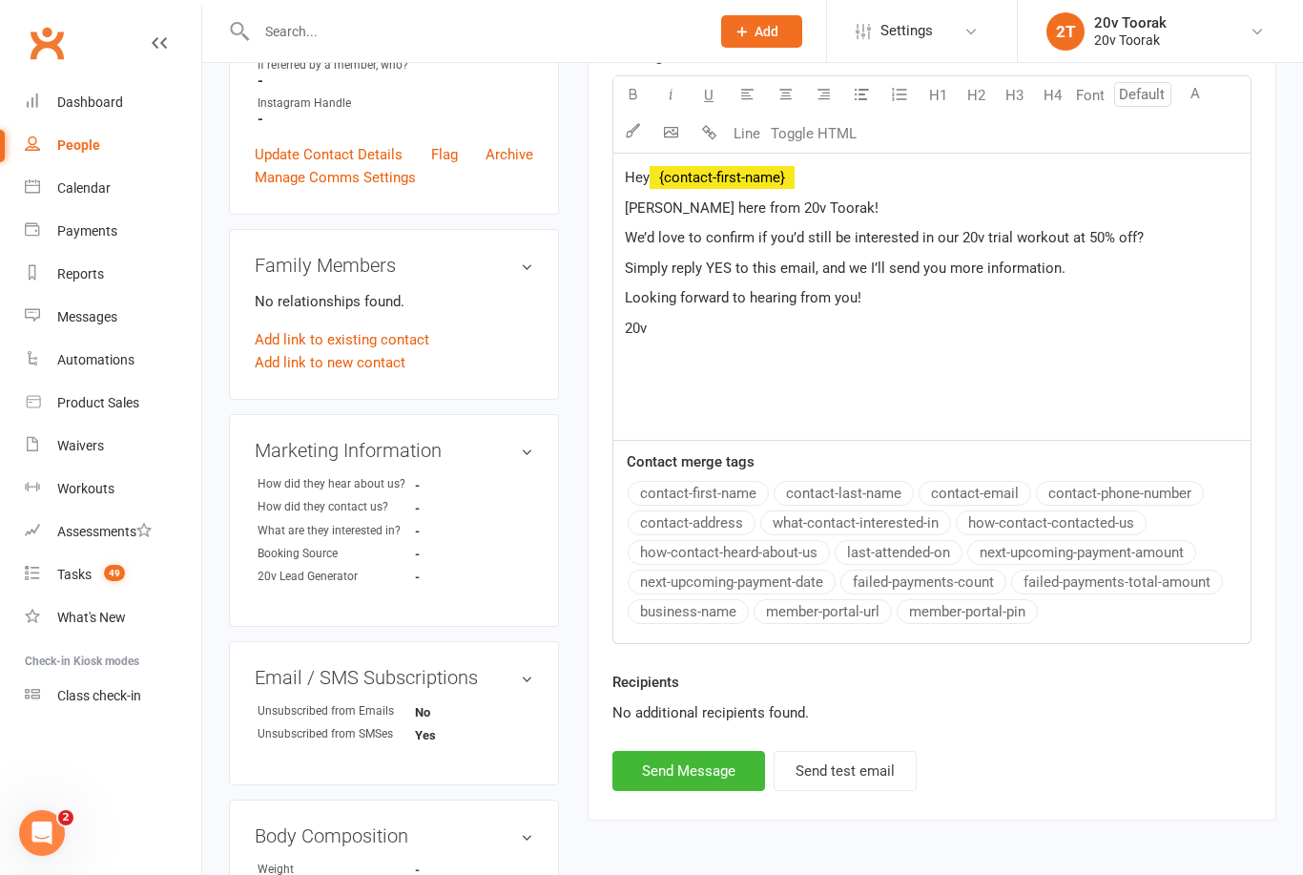
click at [709, 261] on span "Simply reply YES to this email, and we I’ll send you more information." at bounding box center [845, 267] width 441 height 17
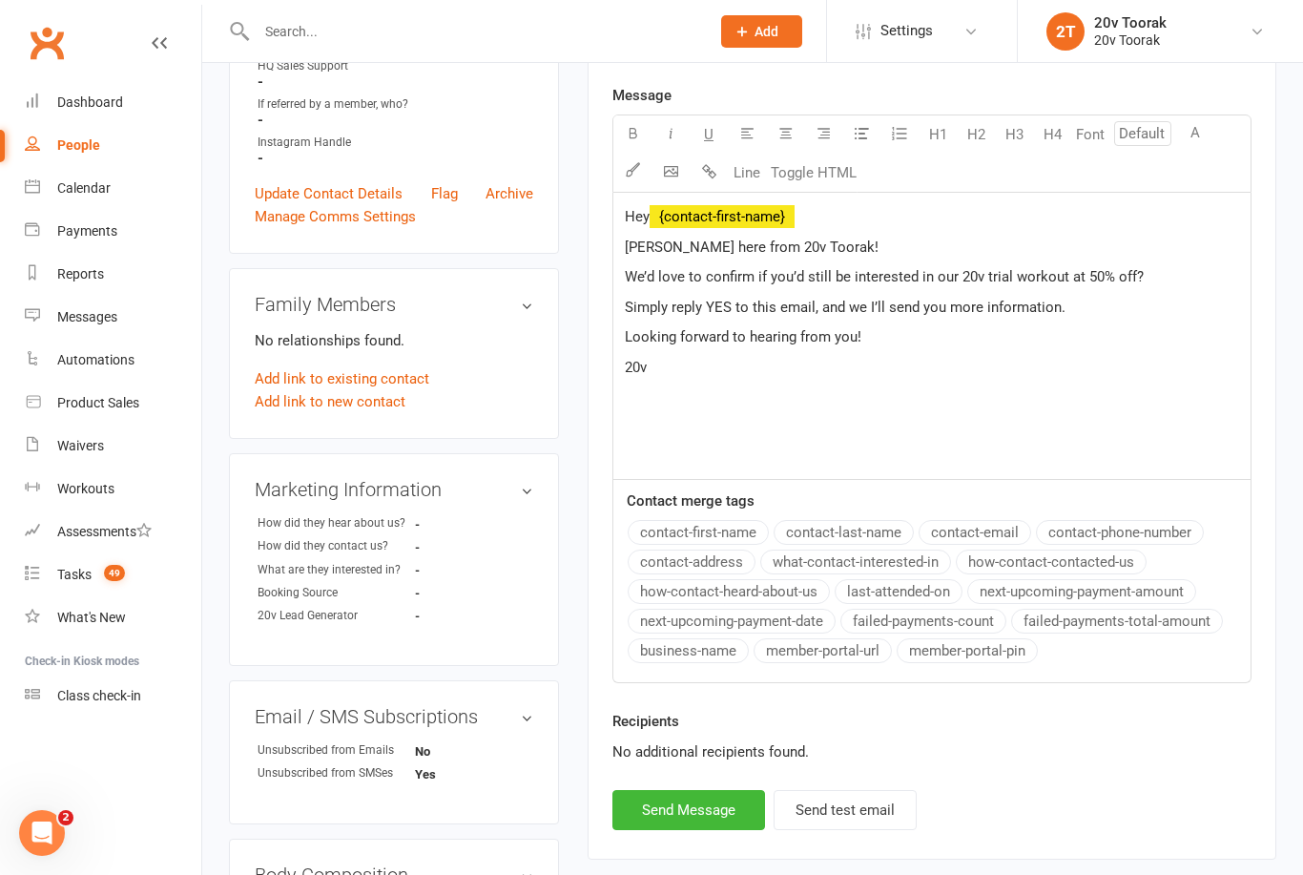
scroll to position [590, 0]
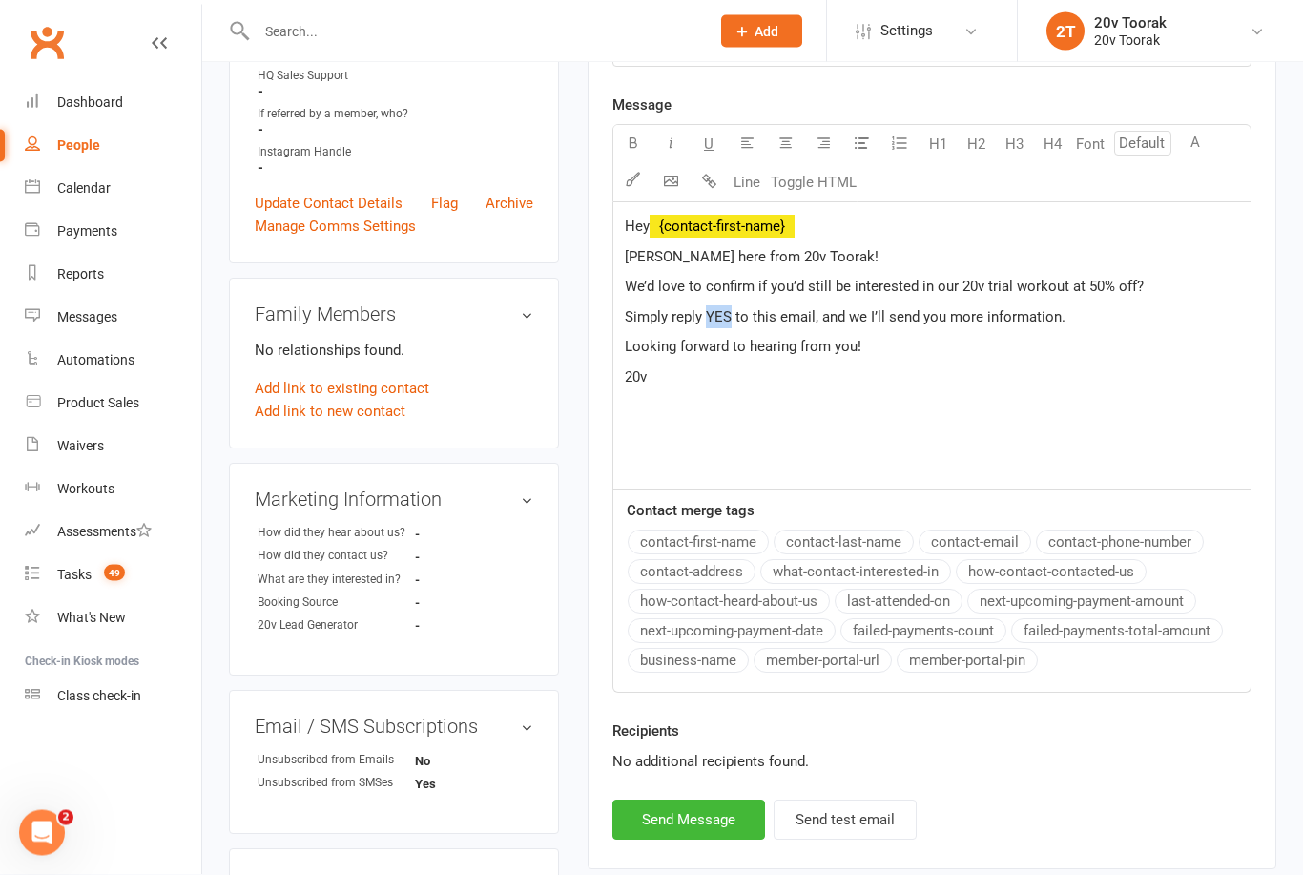
click at [637, 138] on icon "button" at bounding box center [633, 143] width 14 height 14
click at [1006, 400] on div "Hey ﻿ {contact-first-name} Byron here from 20v Toorak! We’d love to confirm if …" at bounding box center [931, 346] width 637 height 286
click at [886, 312] on span "to this email, and we I’ll send you more information." at bounding box center [892, 316] width 330 height 17
click at [700, 817] on button "Send Message" at bounding box center [688, 819] width 153 height 40
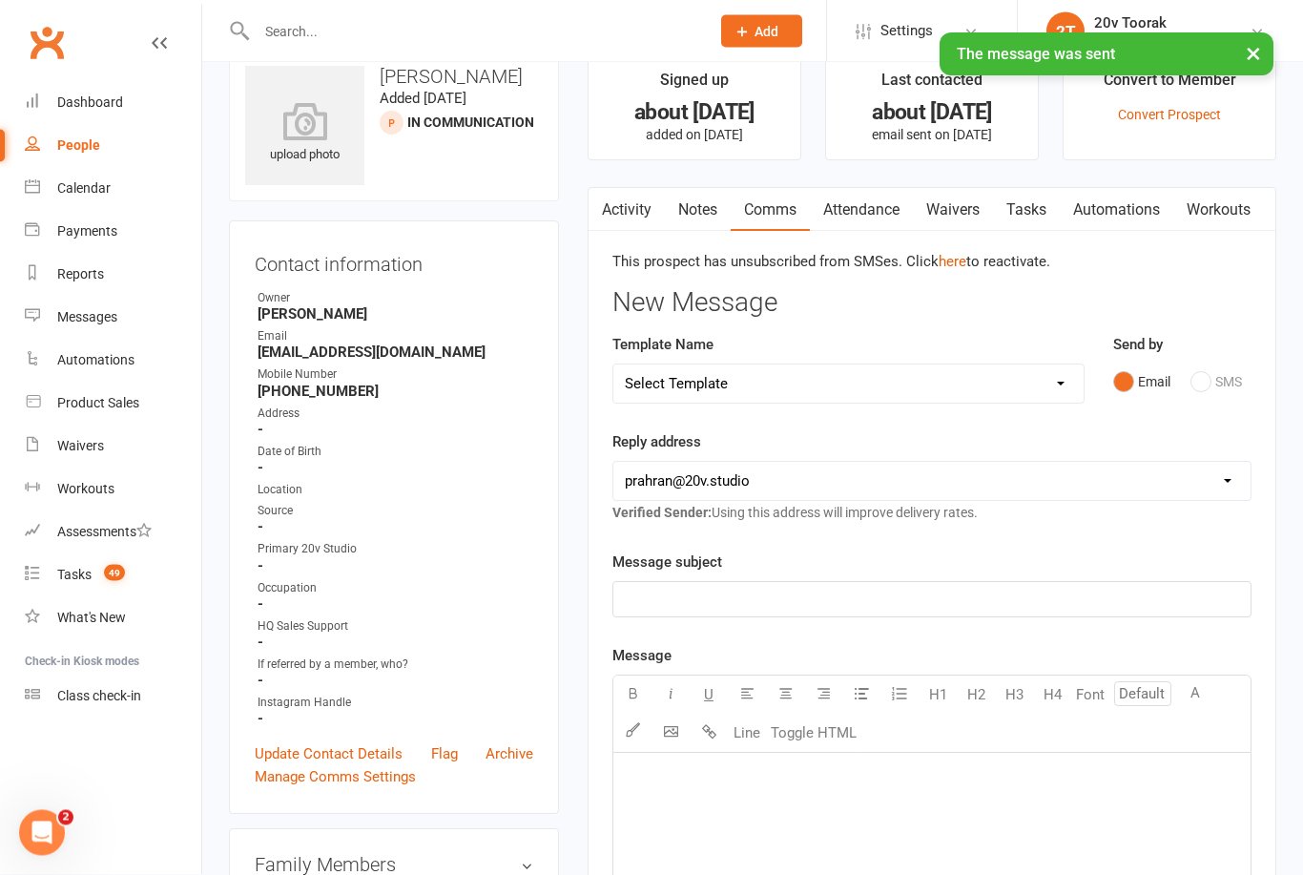
scroll to position [0, 0]
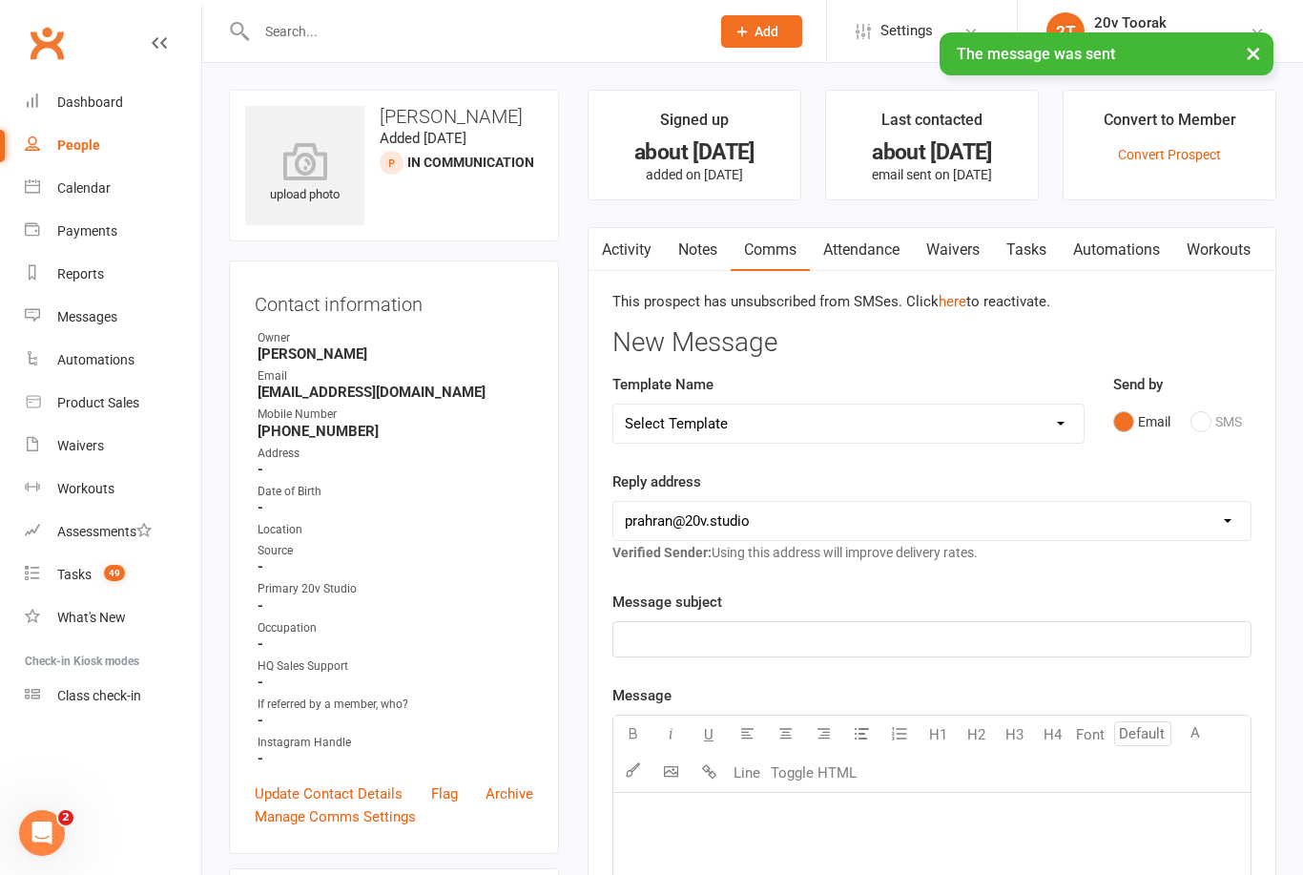
click at [1027, 252] on link "Tasks" at bounding box center [1026, 250] width 67 height 44
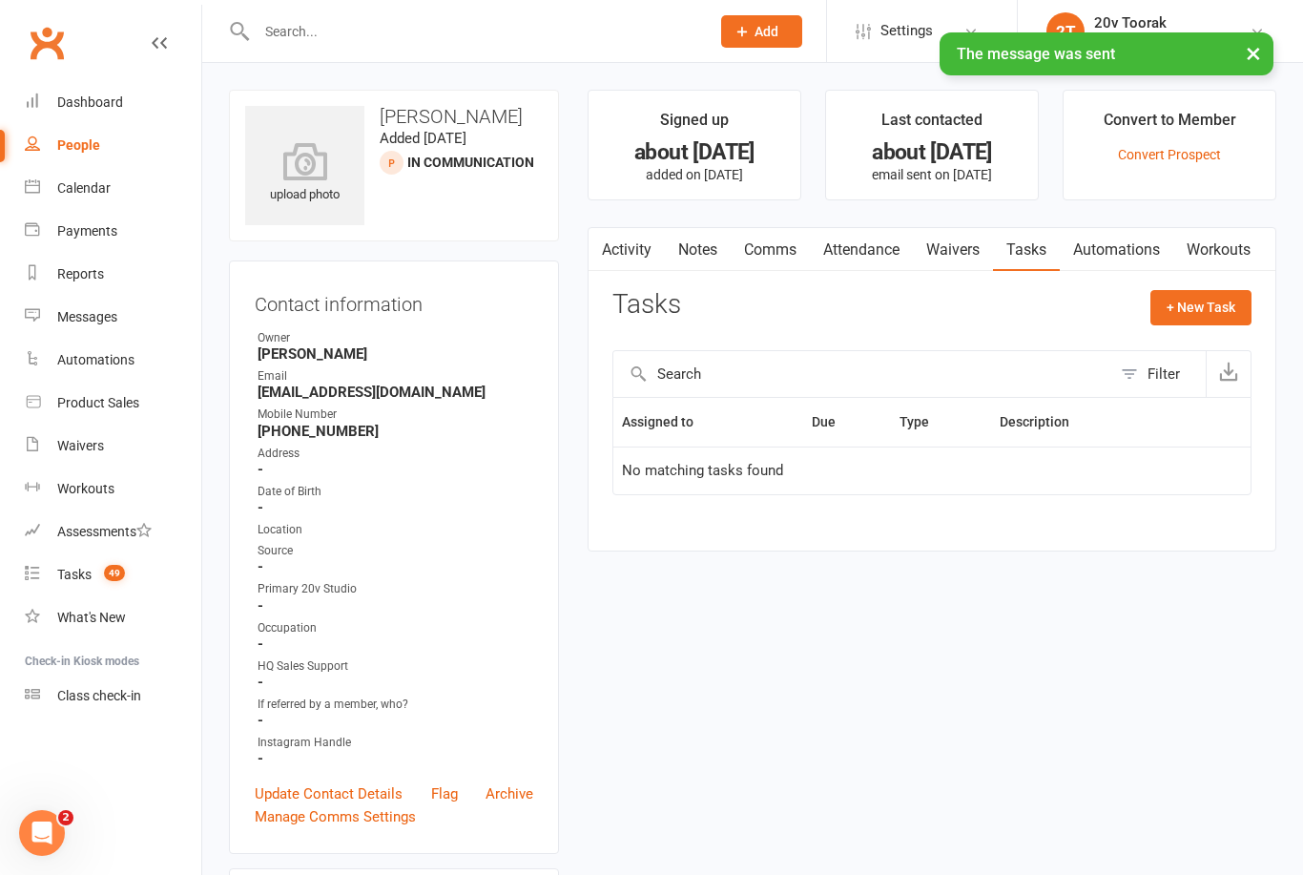
click at [1230, 309] on button "+ New Task" at bounding box center [1200, 307] width 101 height 34
select select "45736"
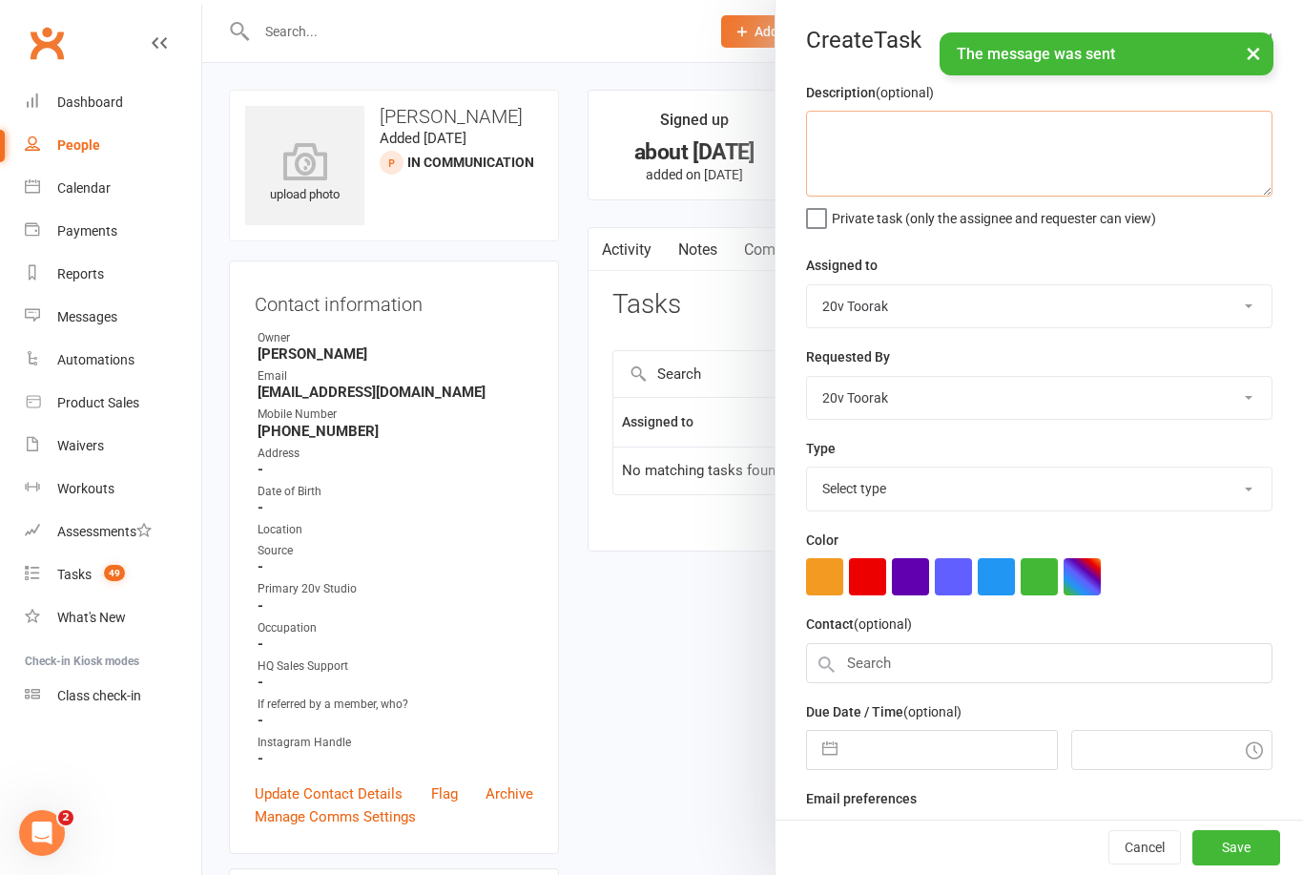
click at [1028, 126] on textarea at bounding box center [1039, 154] width 466 height 86
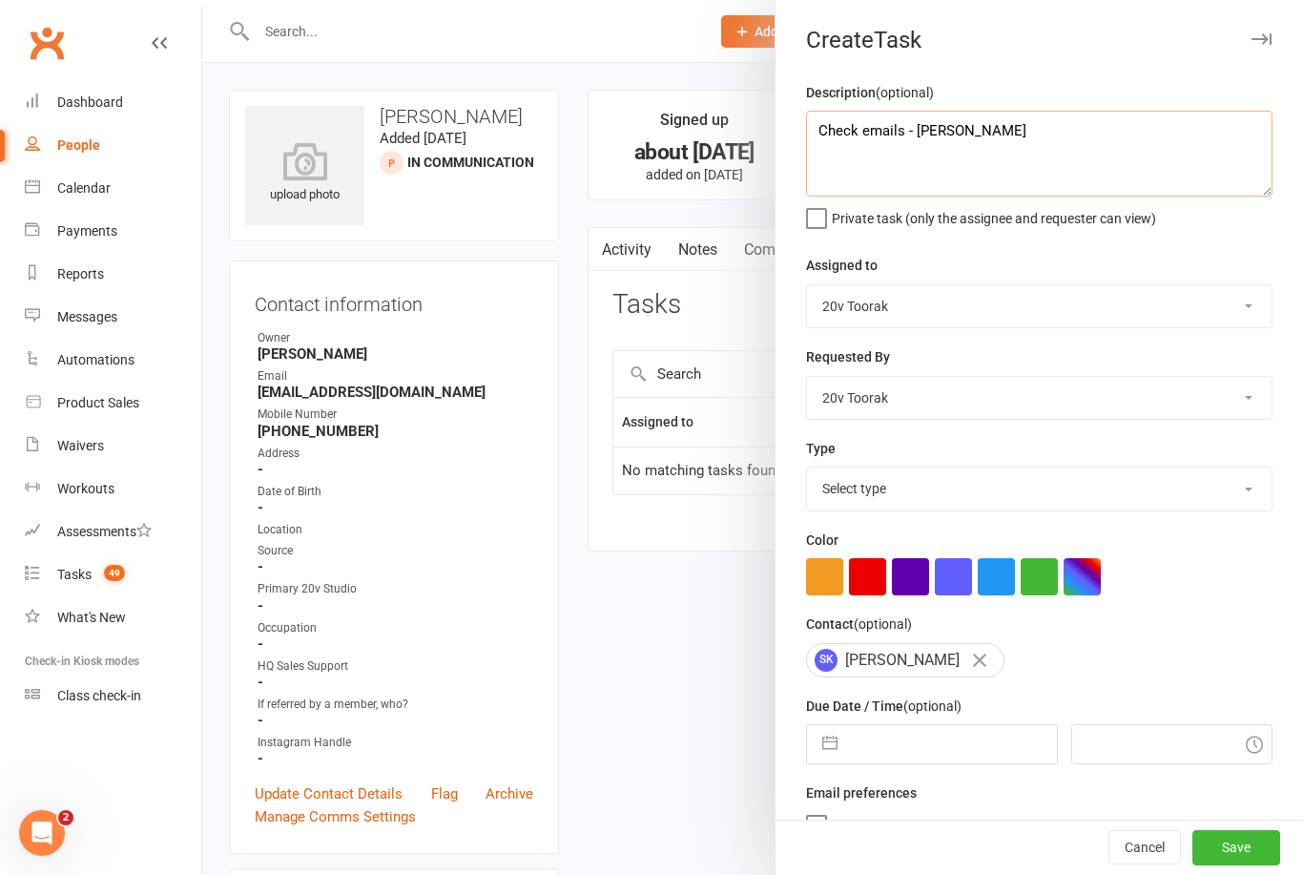
type textarea "Check emails - Byron"
click at [1088, 300] on select "Monique Coelho 20v HQ Yu Wang Graham Pearson 20v Toorak Byron Kruger" at bounding box center [1039, 306] width 465 height 42
select select "46005"
click at [999, 476] on select "Select type Call Call - to book trial Confirm session attendance Confirm trial …" at bounding box center [1039, 488] width 465 height 42
select select "27772"
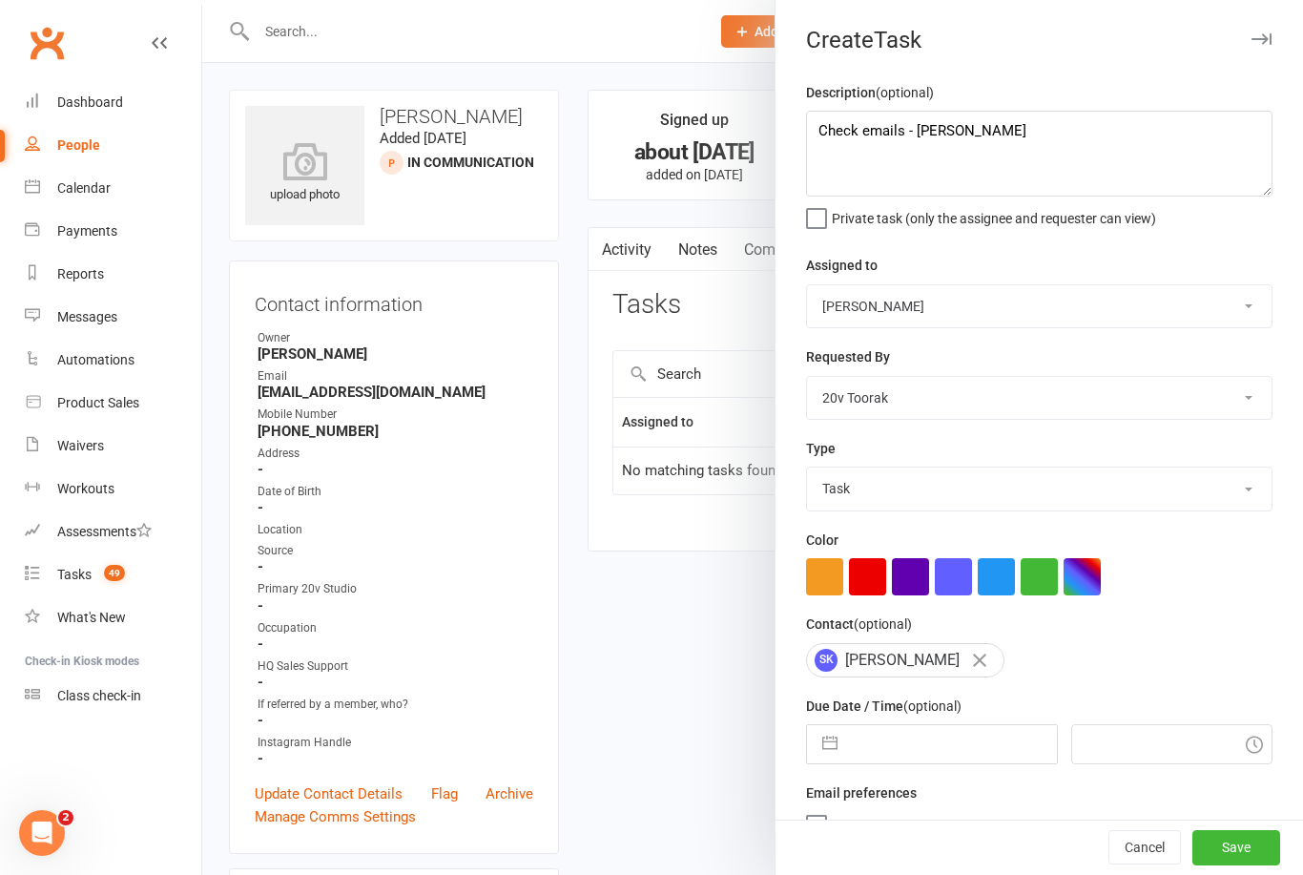
click at [850, 750] on input "text" at bounding box center [951, 744] width 209 height 38
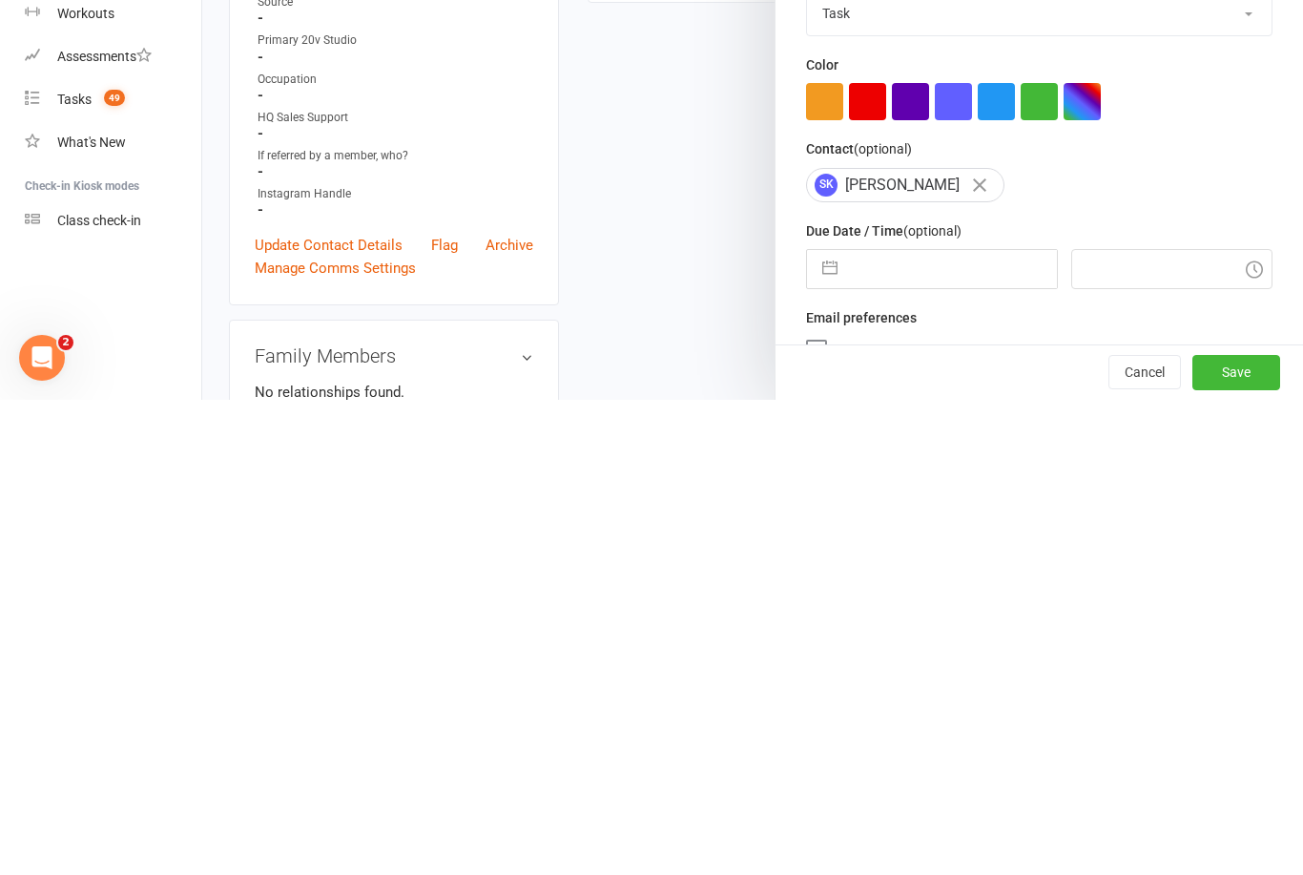
select select "6"
select select "2025"
select select "7"
select select "2025"
select select "8"
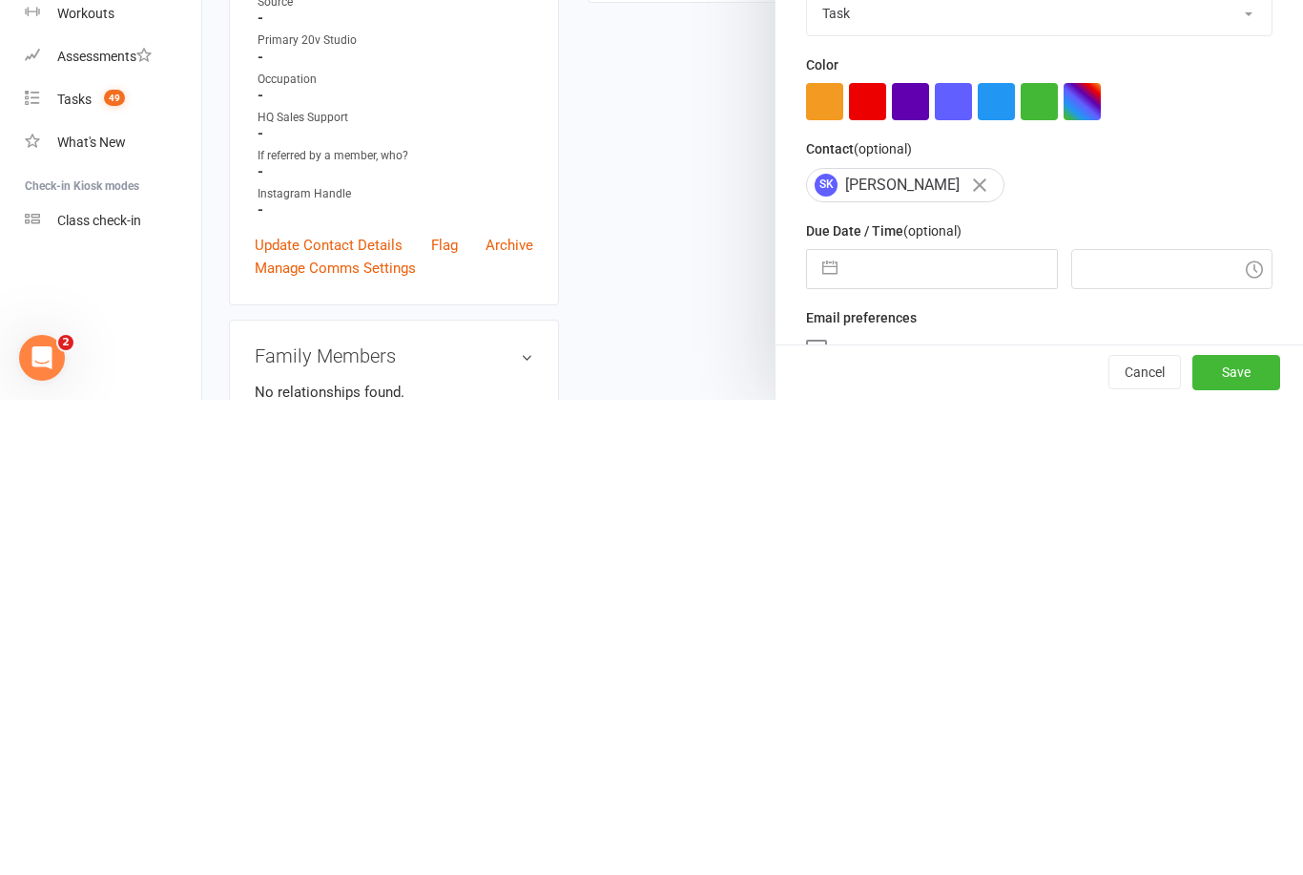
select select "2025"
type input ">"
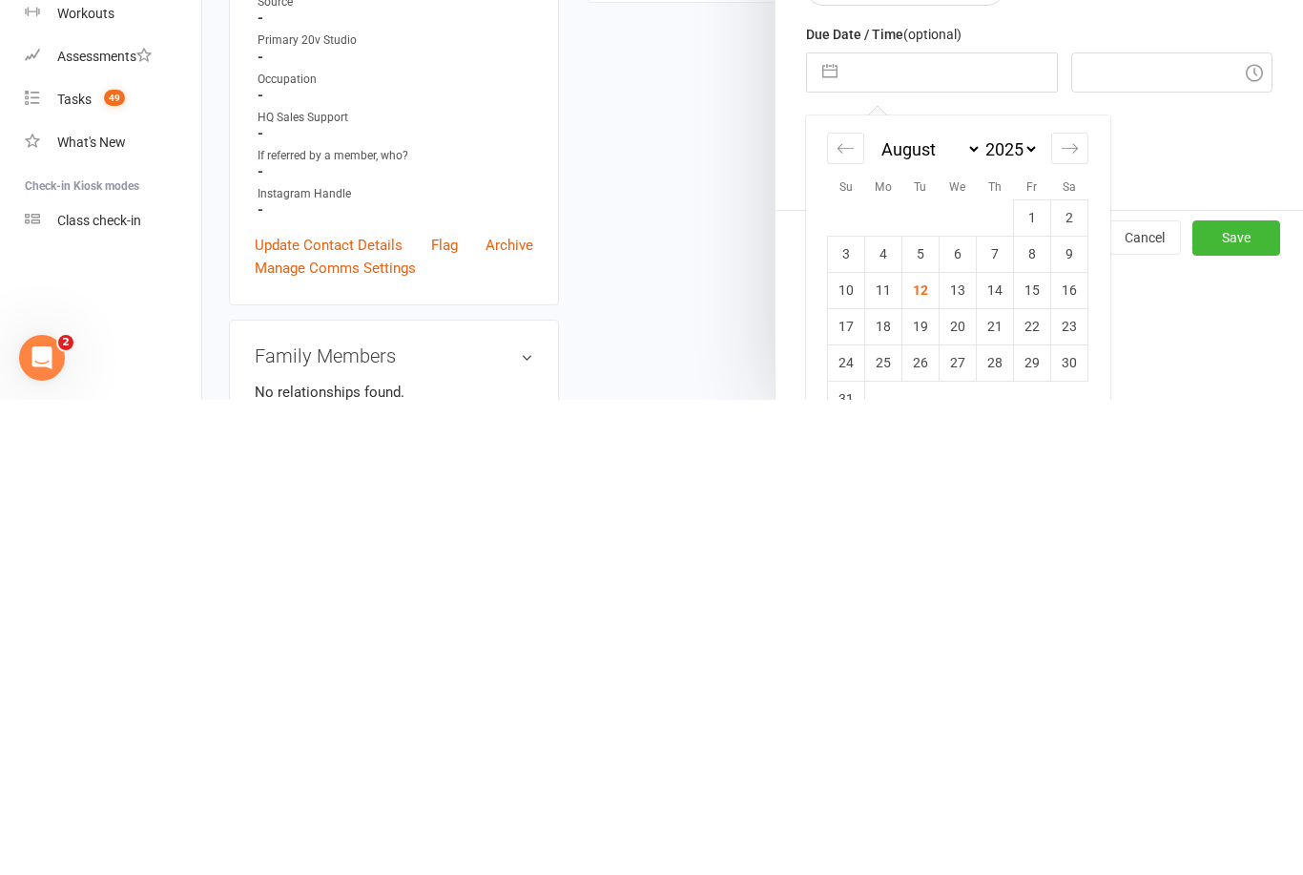
scroll to position [199, 0]
click at [1030, 744] on td "15" at bounding box center [1032, 762] width 37 height 36
type input "15 Aug 2025"
type input "2:45pm"
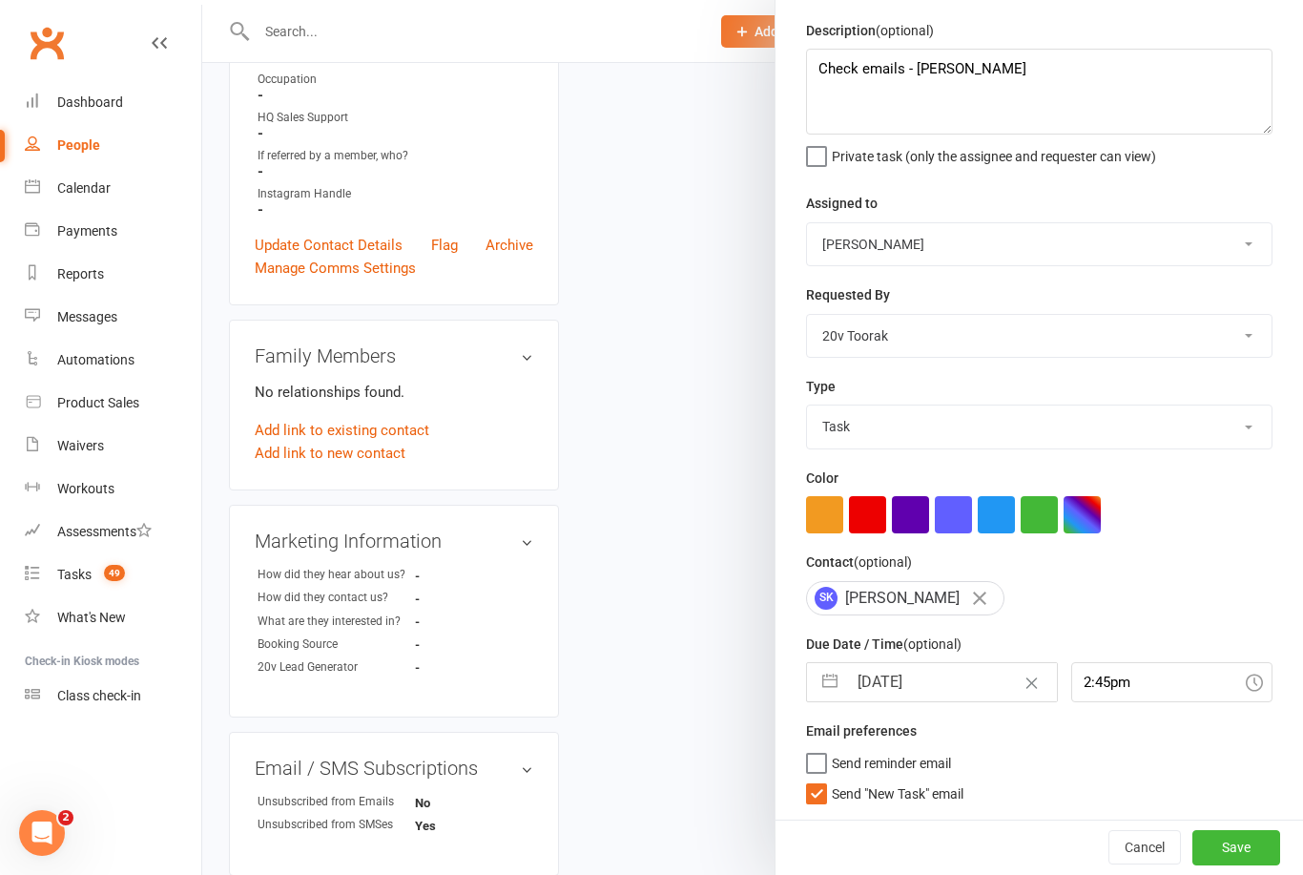
click at [816, 787] on label "Send "New Task" email" at bounding box center [884, 788] width 157 height 19
click at [816, 779] on input "Send "New Task" email" at bounding box center [884, 779] width 157 height 0
checkbox input "false"
click at [1242, 861] on button "Save" at bounding box center [1236, 847] width 88 height 34
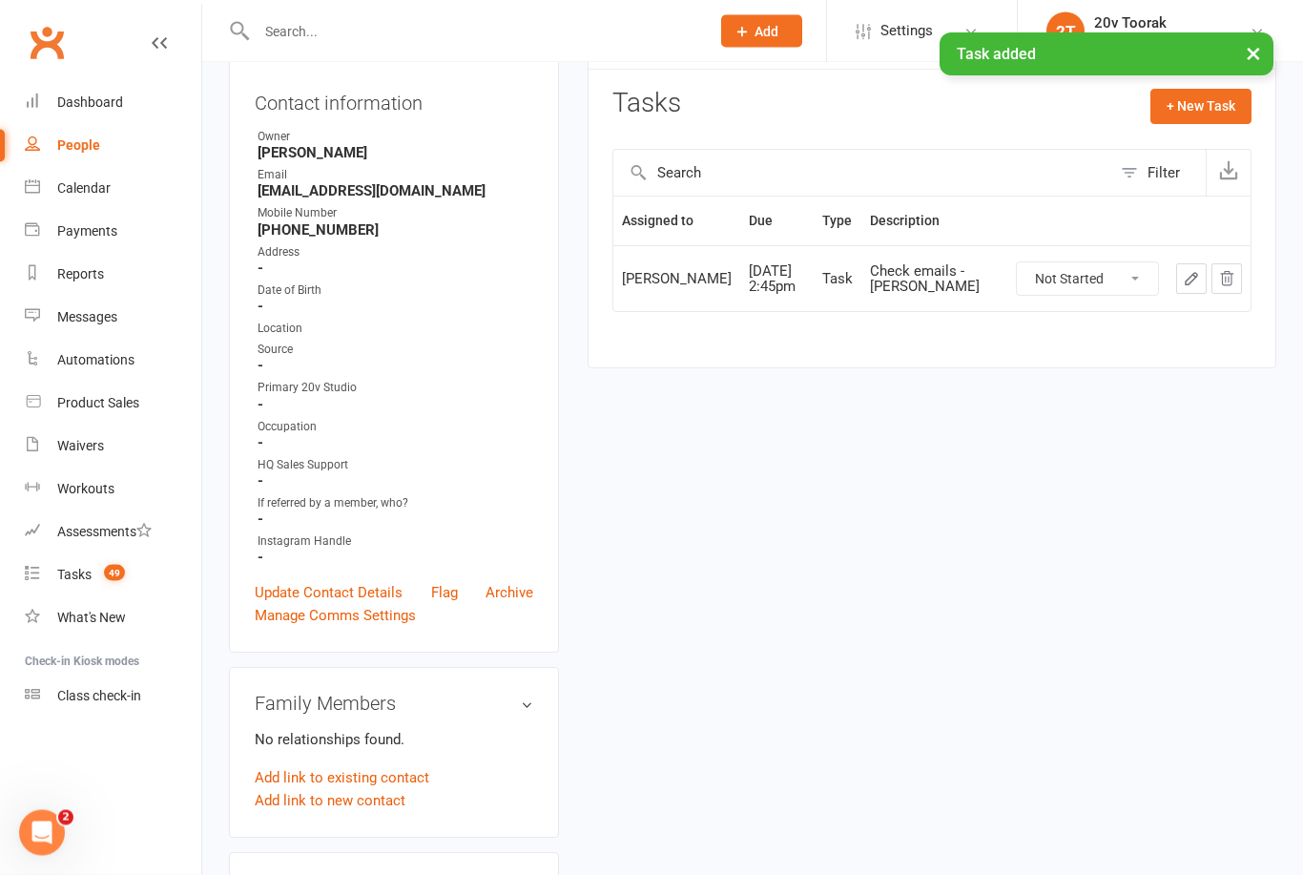
scroll to position [0, 0]
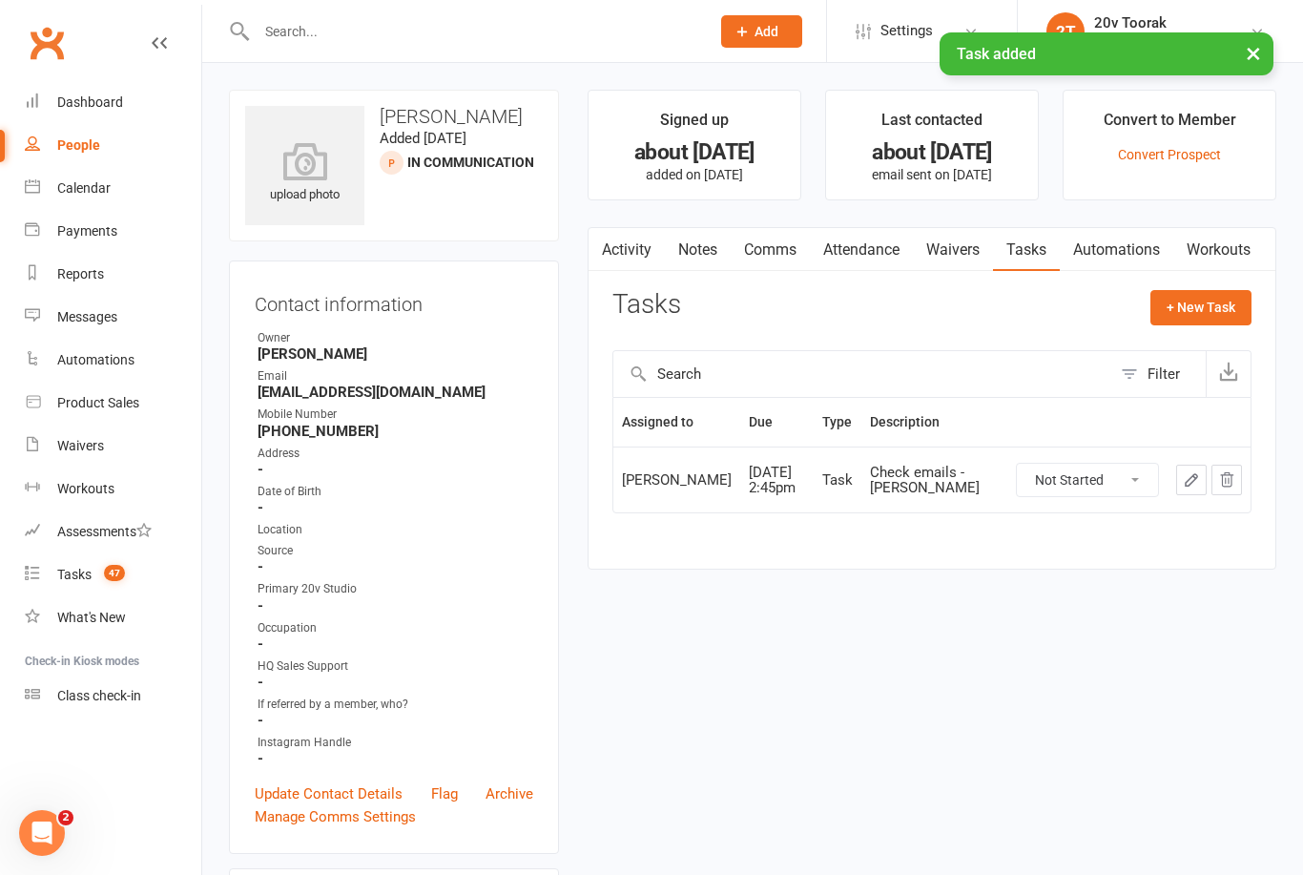
click at [695, 257] on link "Notes" at bounding box center [698, 250] width 66 height 44
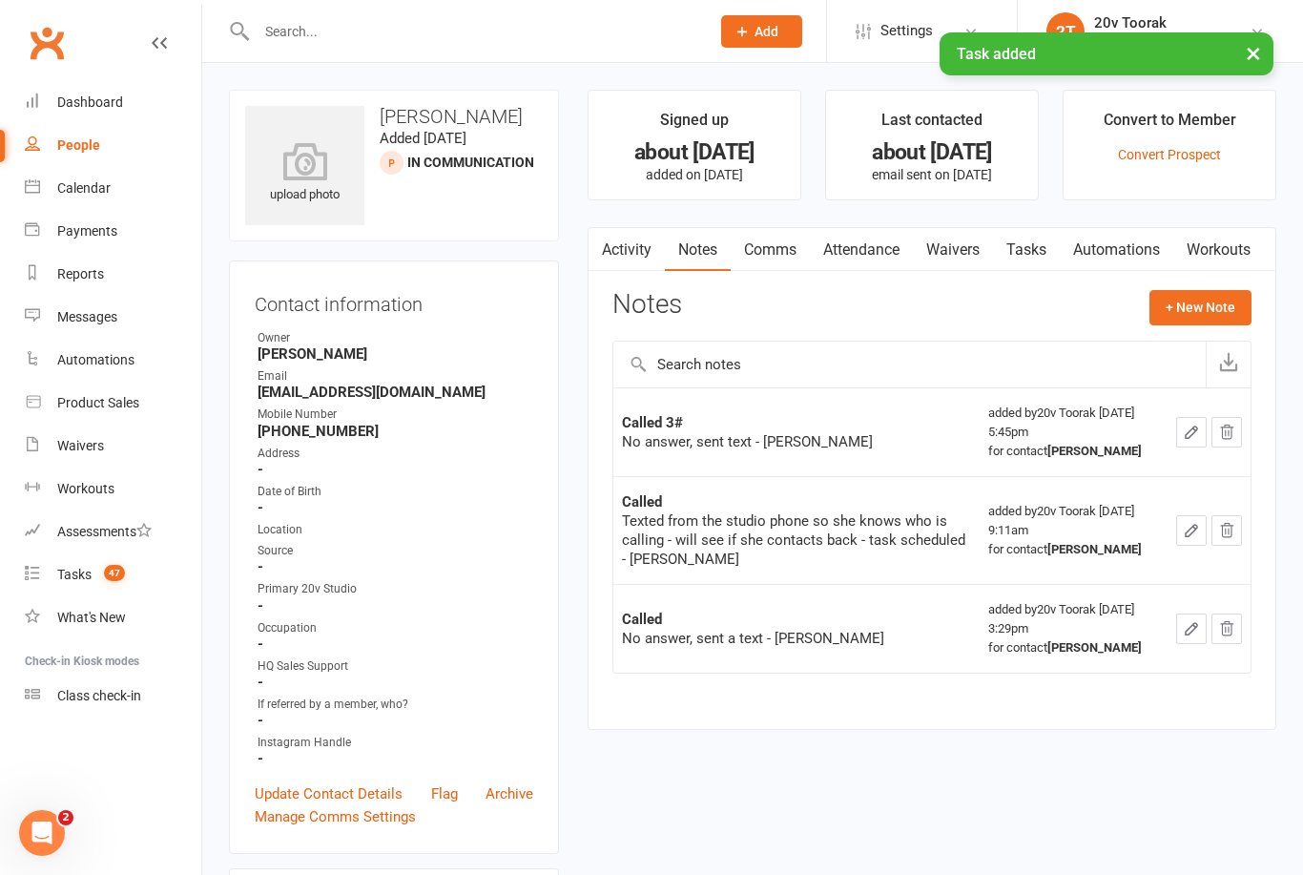
click at [1214, 302] on button "+ New Note" at bounding box center [1200, 307] width 102 height 34
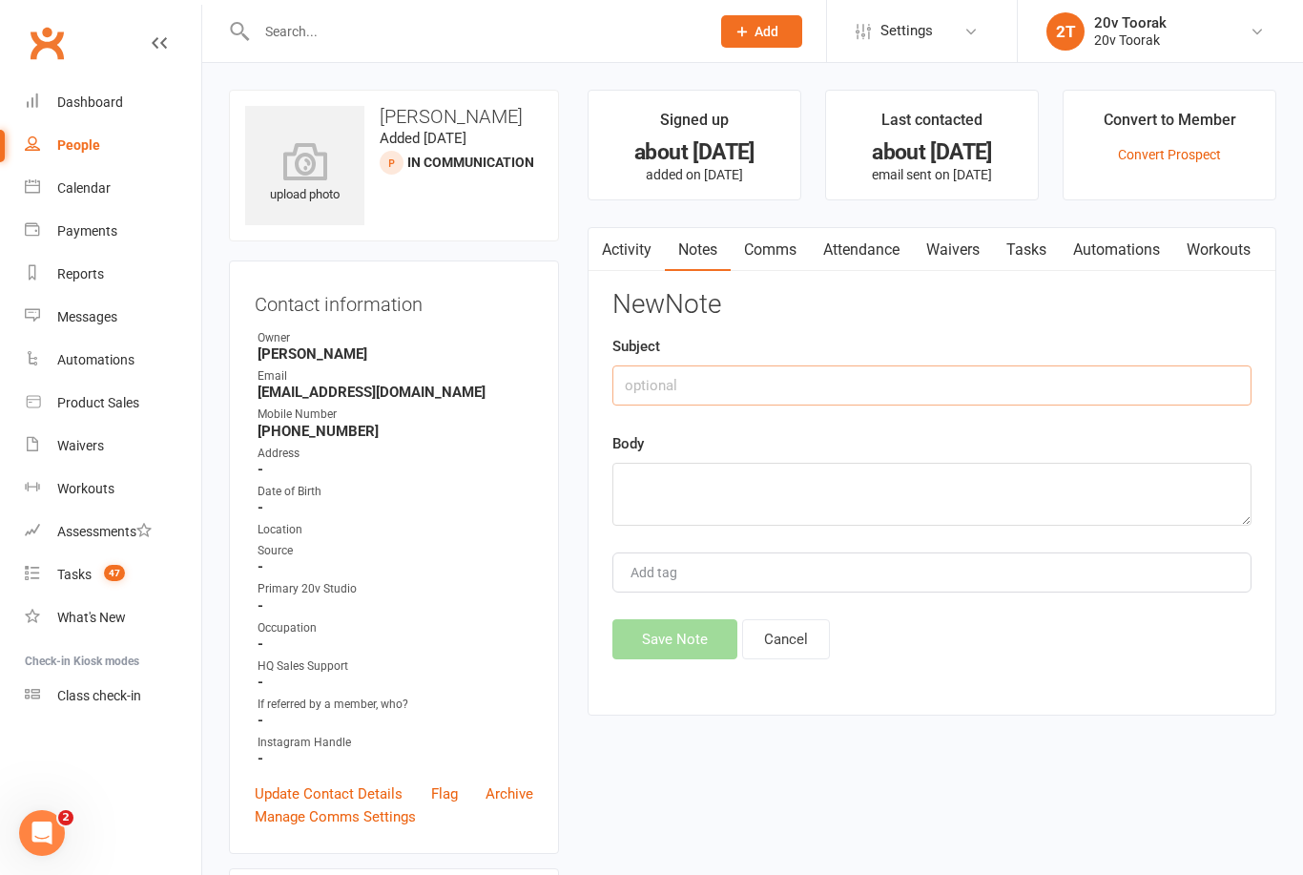
click at [951, 397] on input "text" at bounding box center [931, 385] width 639 height 40
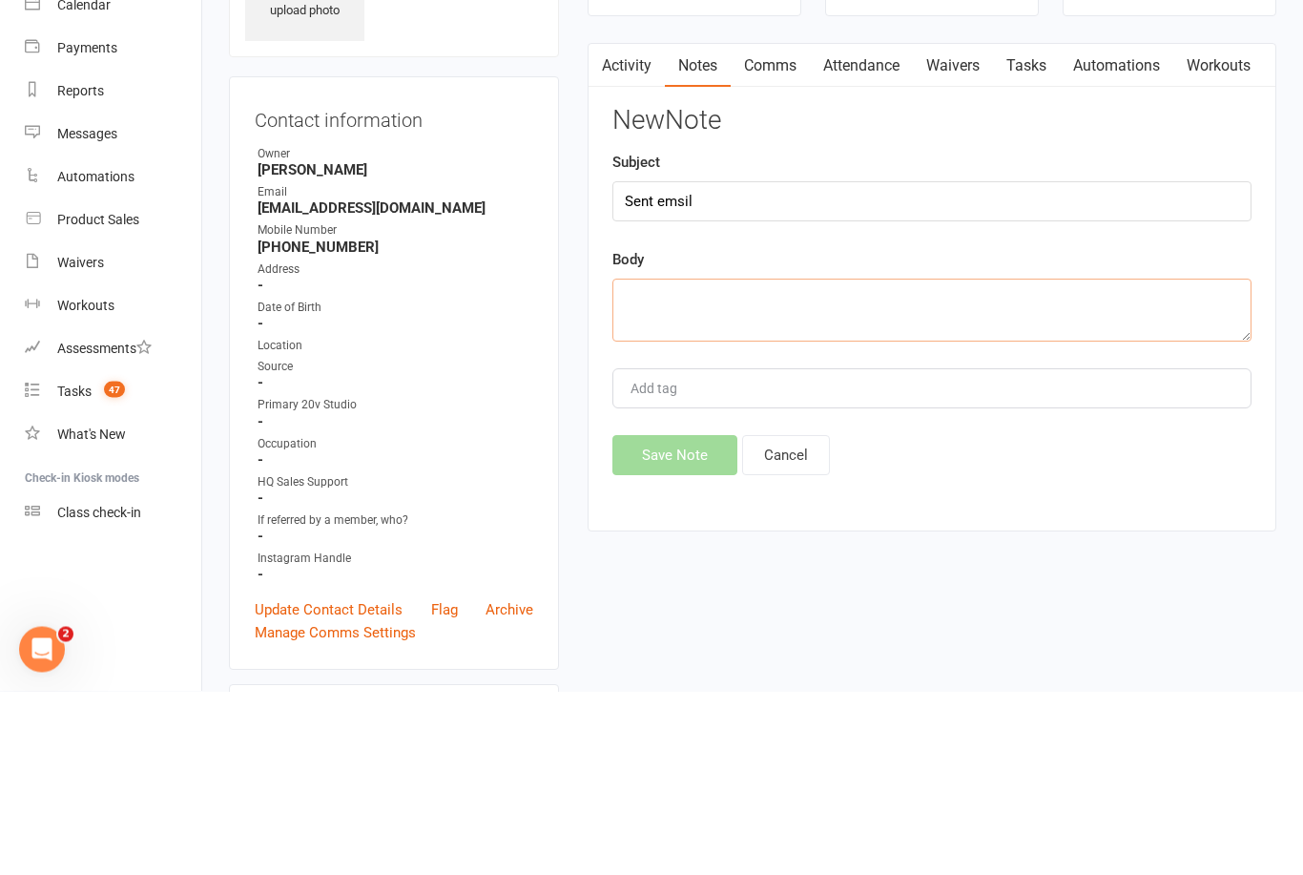
click at [992, 463] on textarea at bounding box center [931, 494] width 639 height 63
click at [826, 365] on input "Sent emsil" at bounding box center [931, 385] width 639 height 40
type input "Sent email"
click at [995, 463] on textarea at bounding box center [931, 494] width 639 height 63
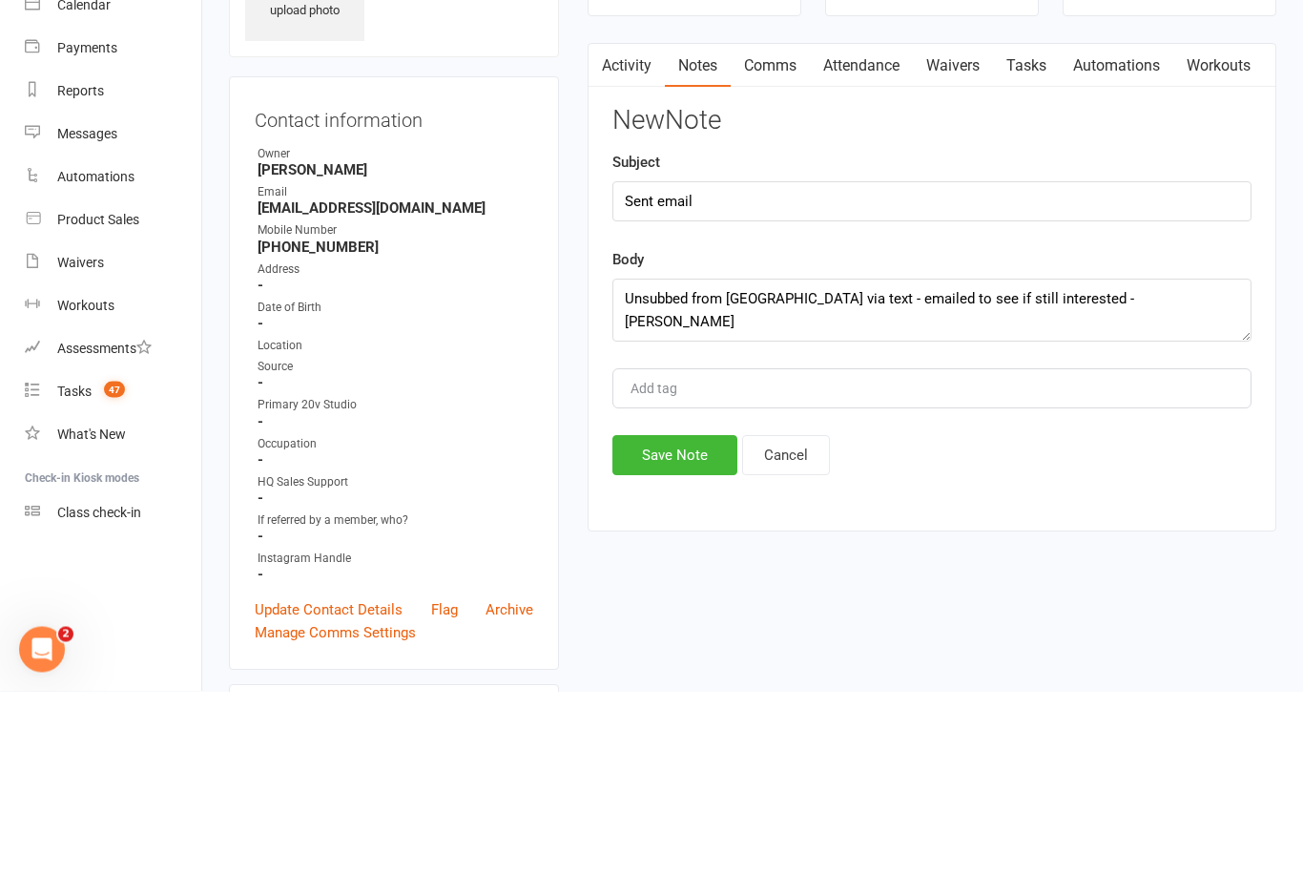
scroll to position [184, 0]
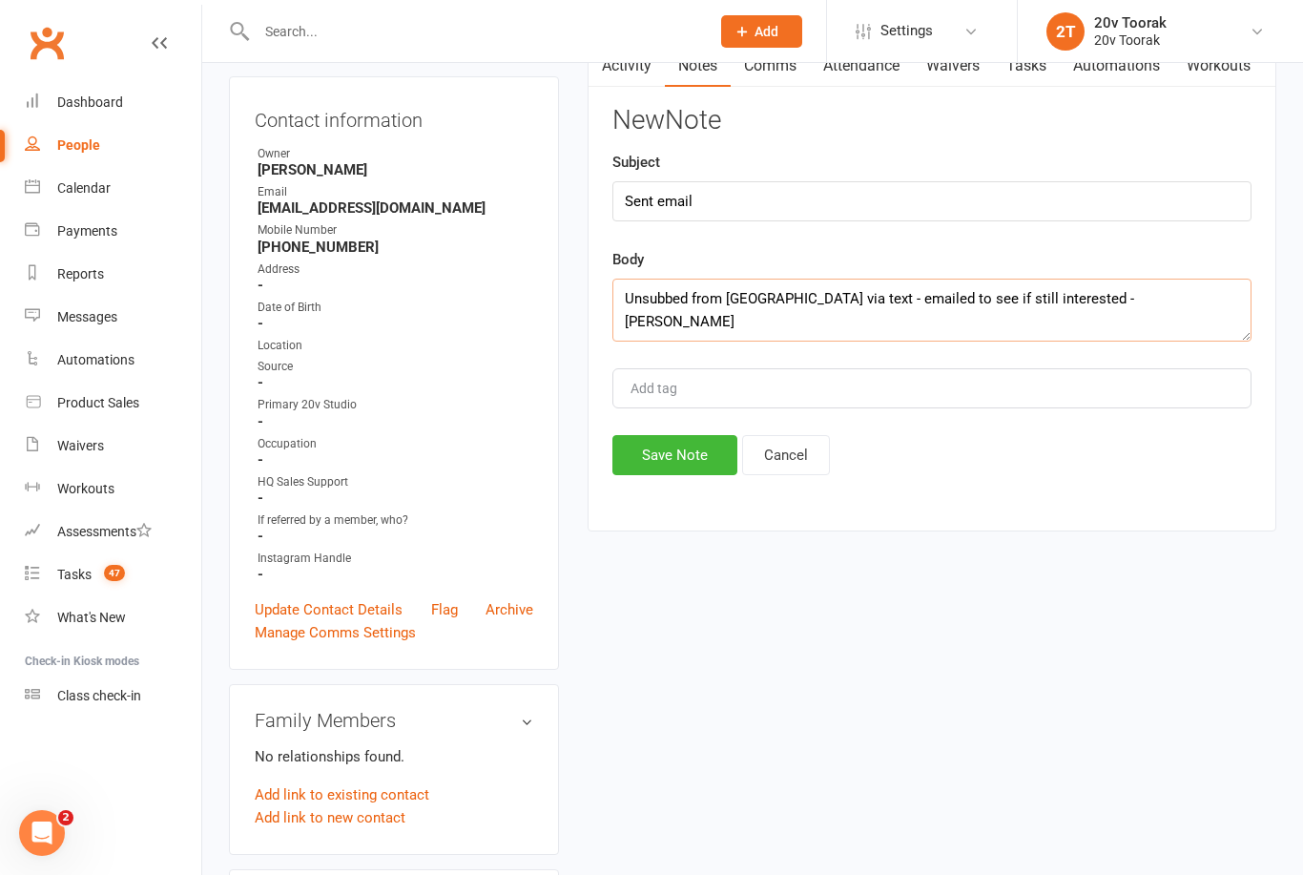
type textarea "Unsubbed from us via text - emailed to see if still interested - Byron"
click at [674, 475] on button "Save Note" at bounding box center [674, 455] width 125 height 40
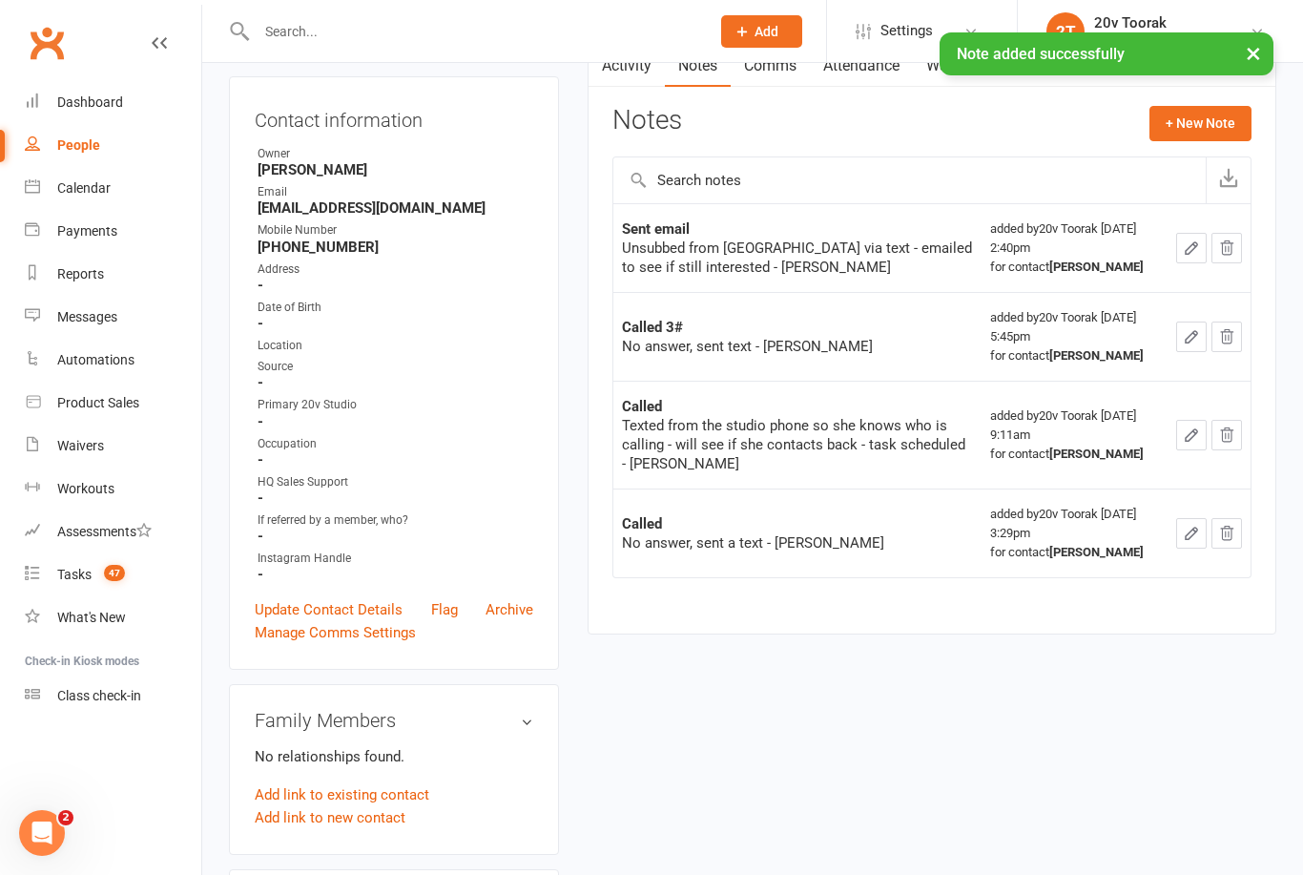
scroll to position [0, 0]
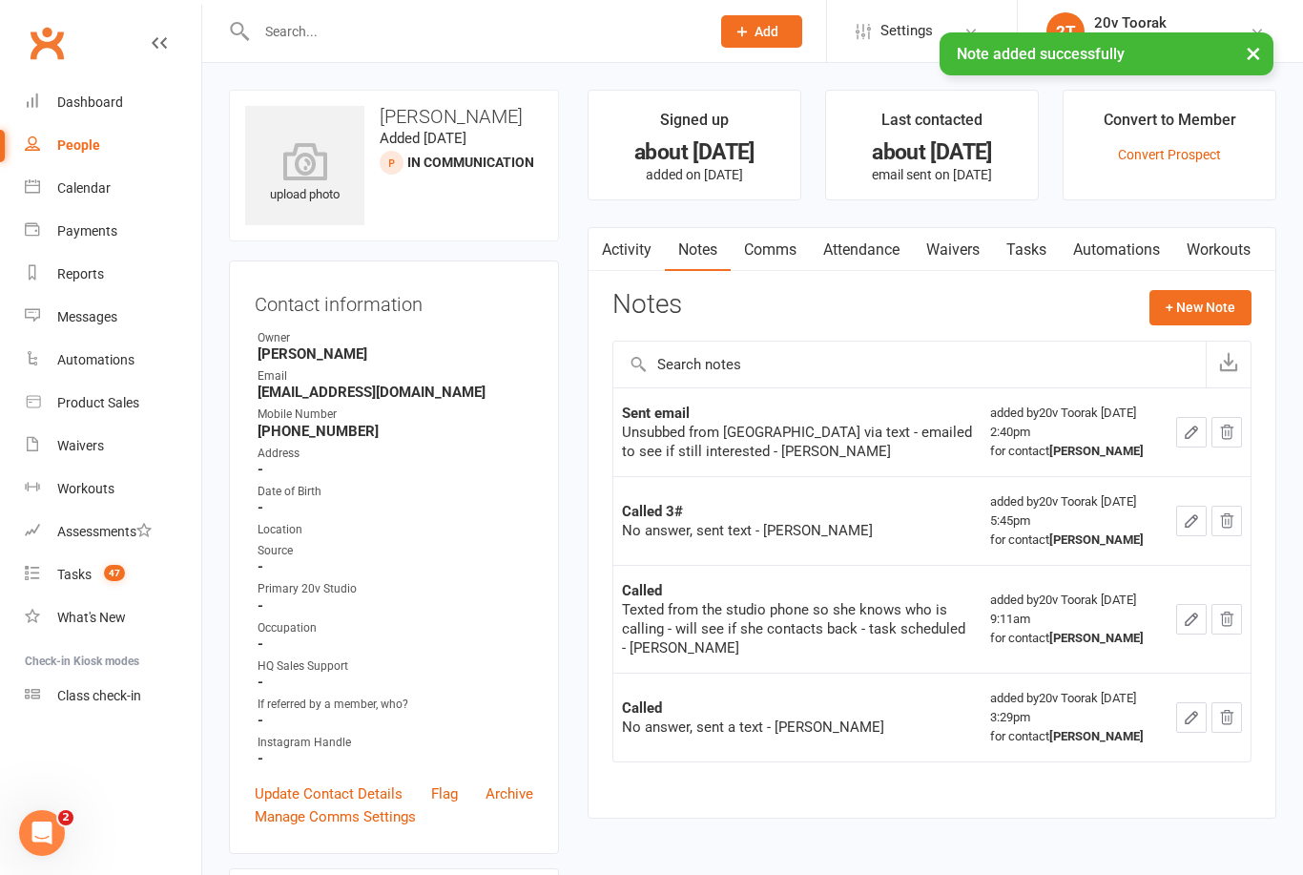
click at [380, 782] on link "Update Contact Details" at bounding box center [329, 793] width 148 height 23
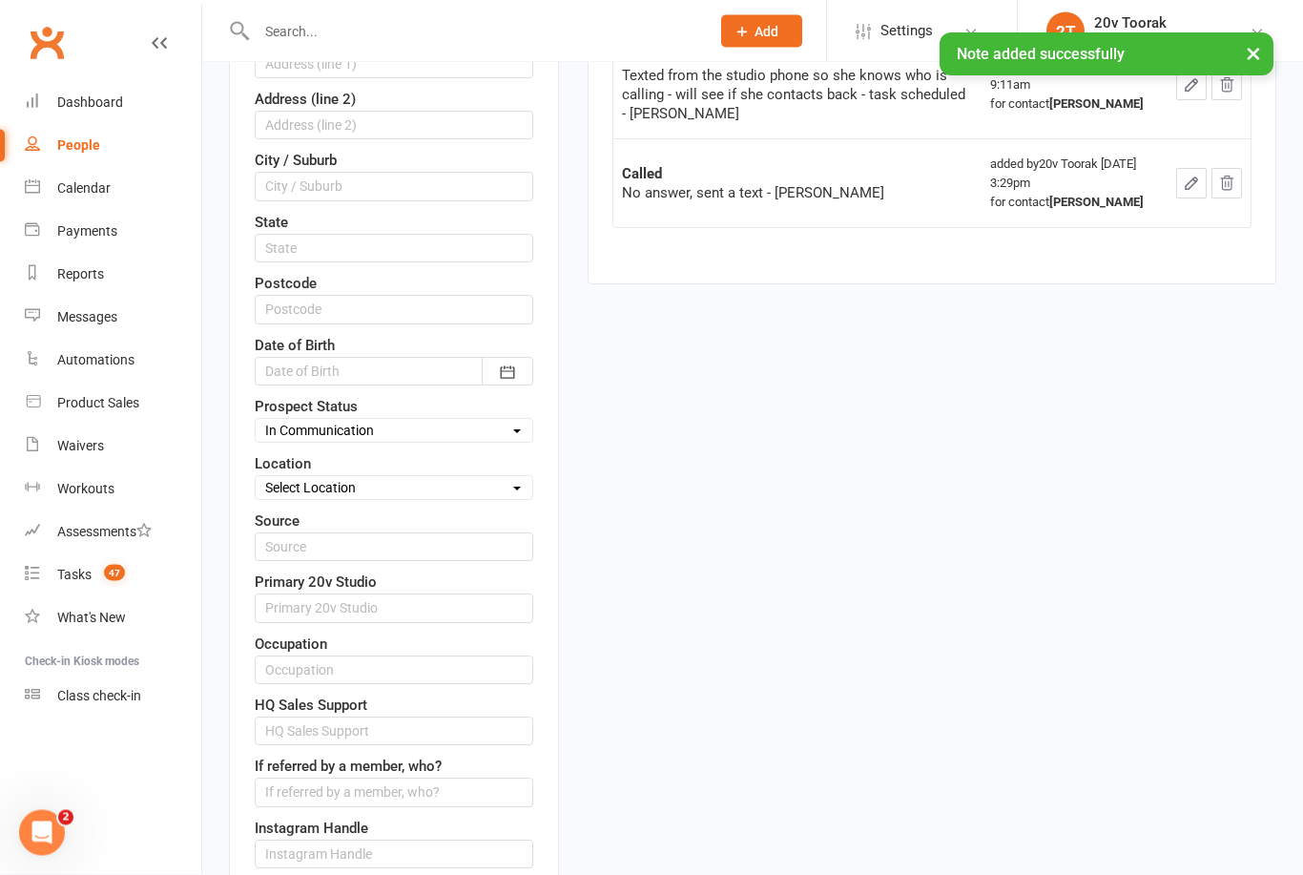
scroll to position [529, 0]
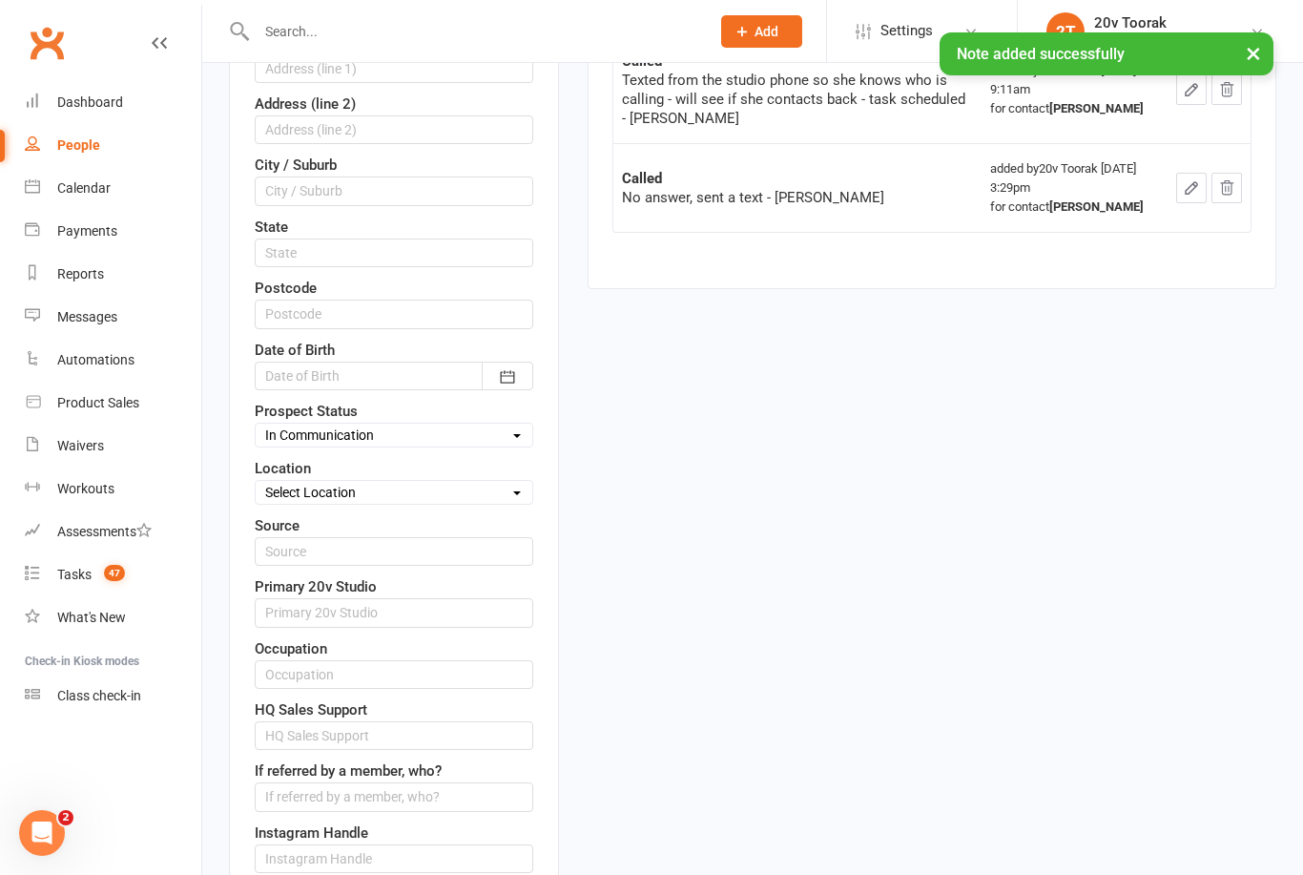
click at [499, 434] on select "Select Parachute Referrals In Communication Call Lter Task Comms 24Jul25 31July…" at bounding box center [394, 434] width 277 height 21
select select "Parachute"
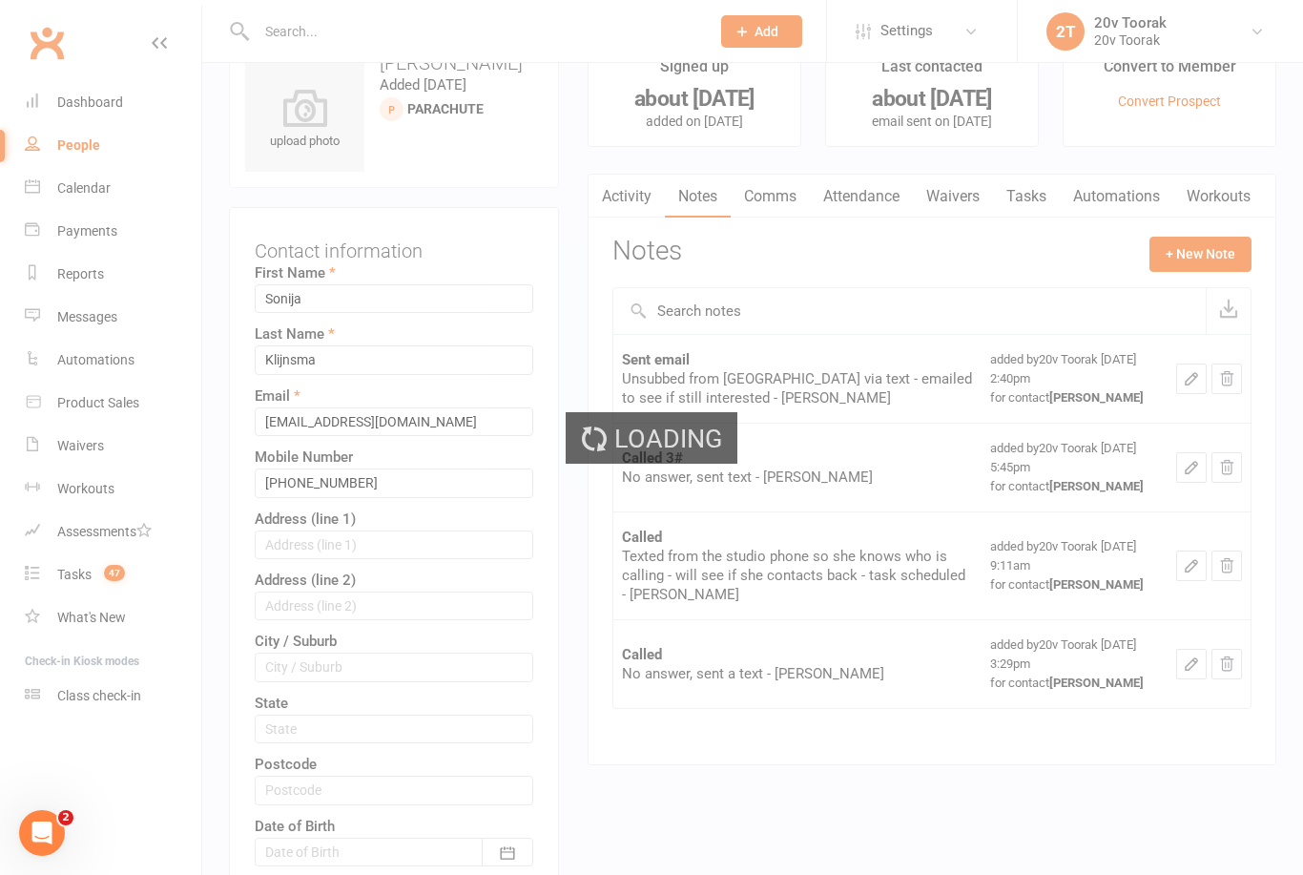
scroll to position [0, 0]
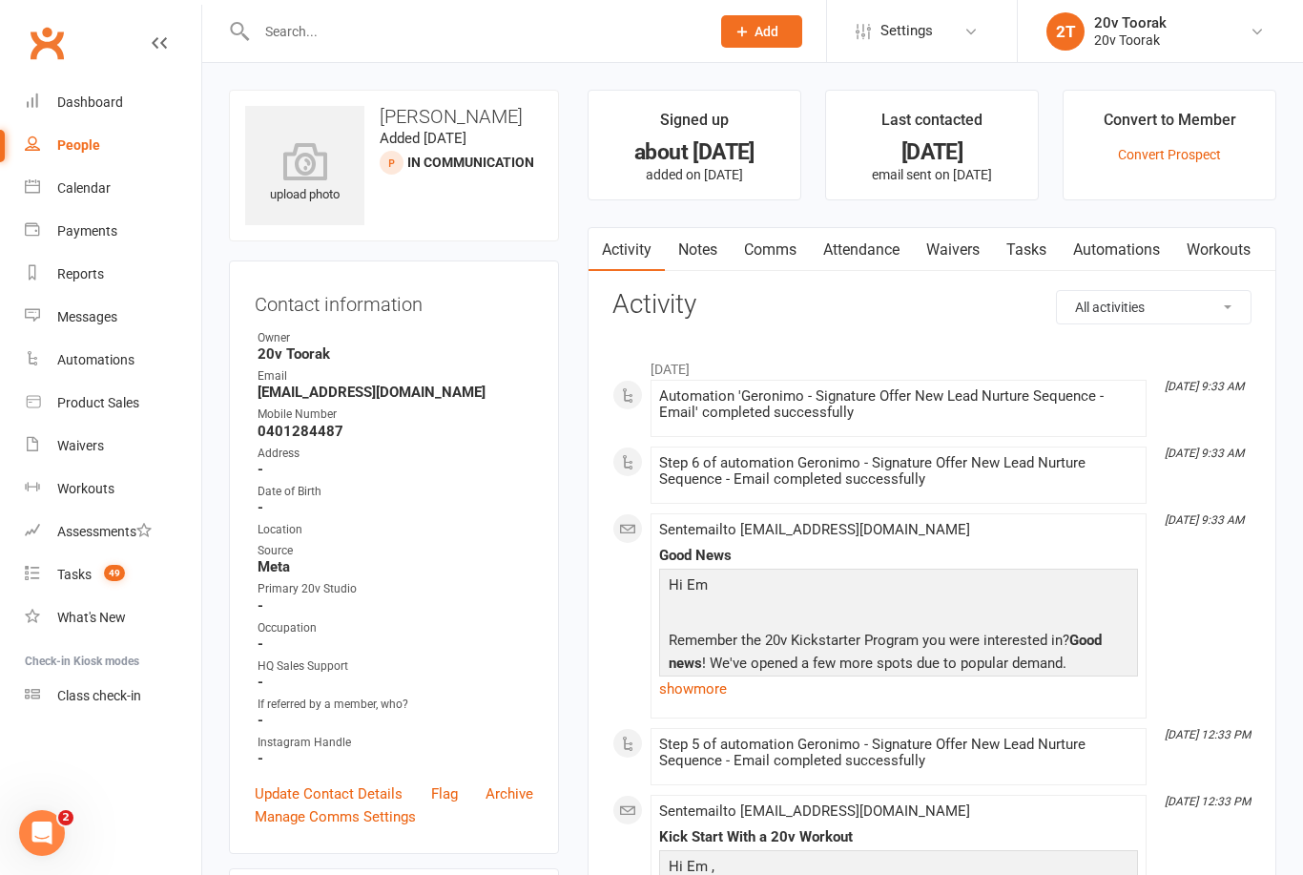
click at [1024, 242] on link "Tasks" at bounding box center [1026, 250] width 67 height 44
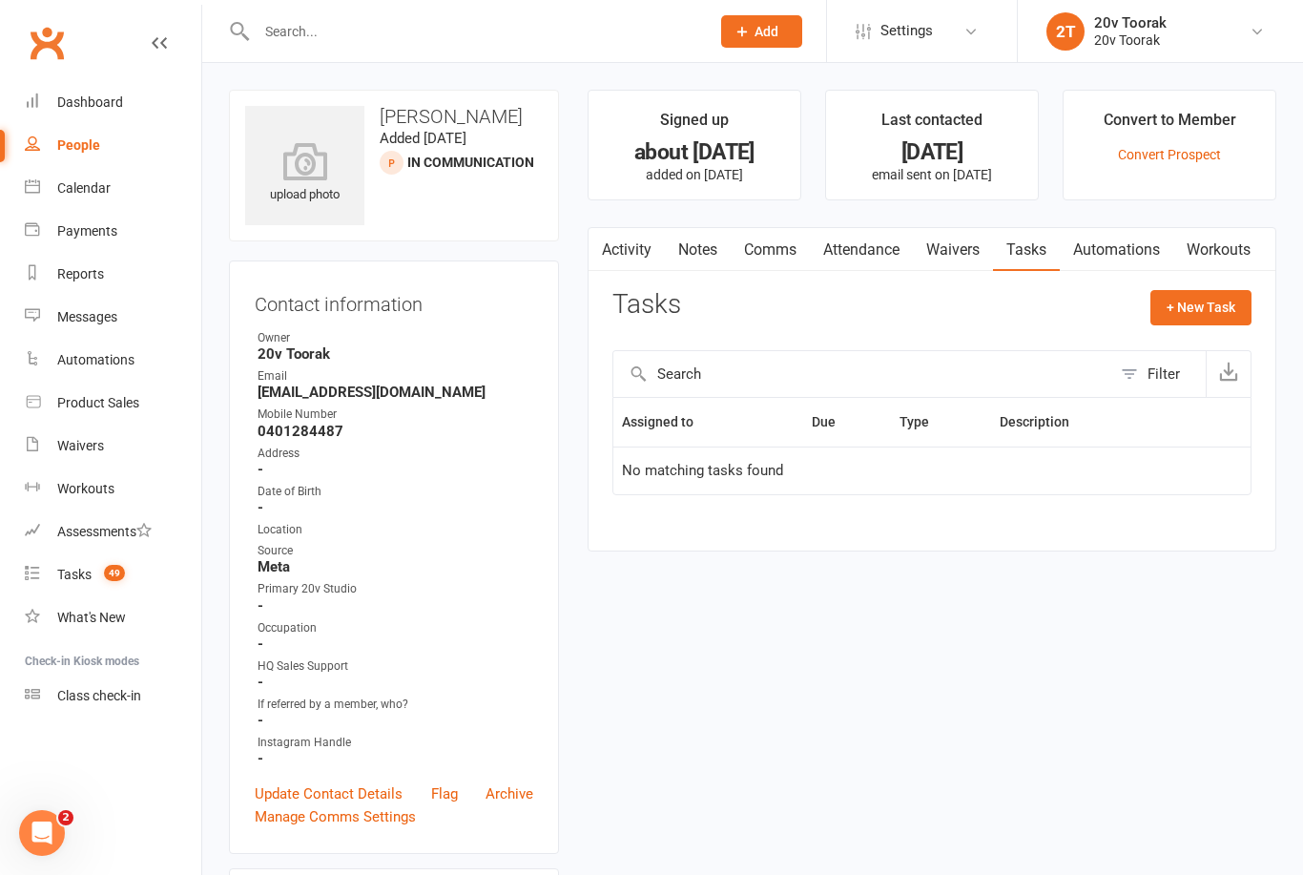
click at [633, 244] on link "Activity" at bounding box center [627, 250] width 76 height 44
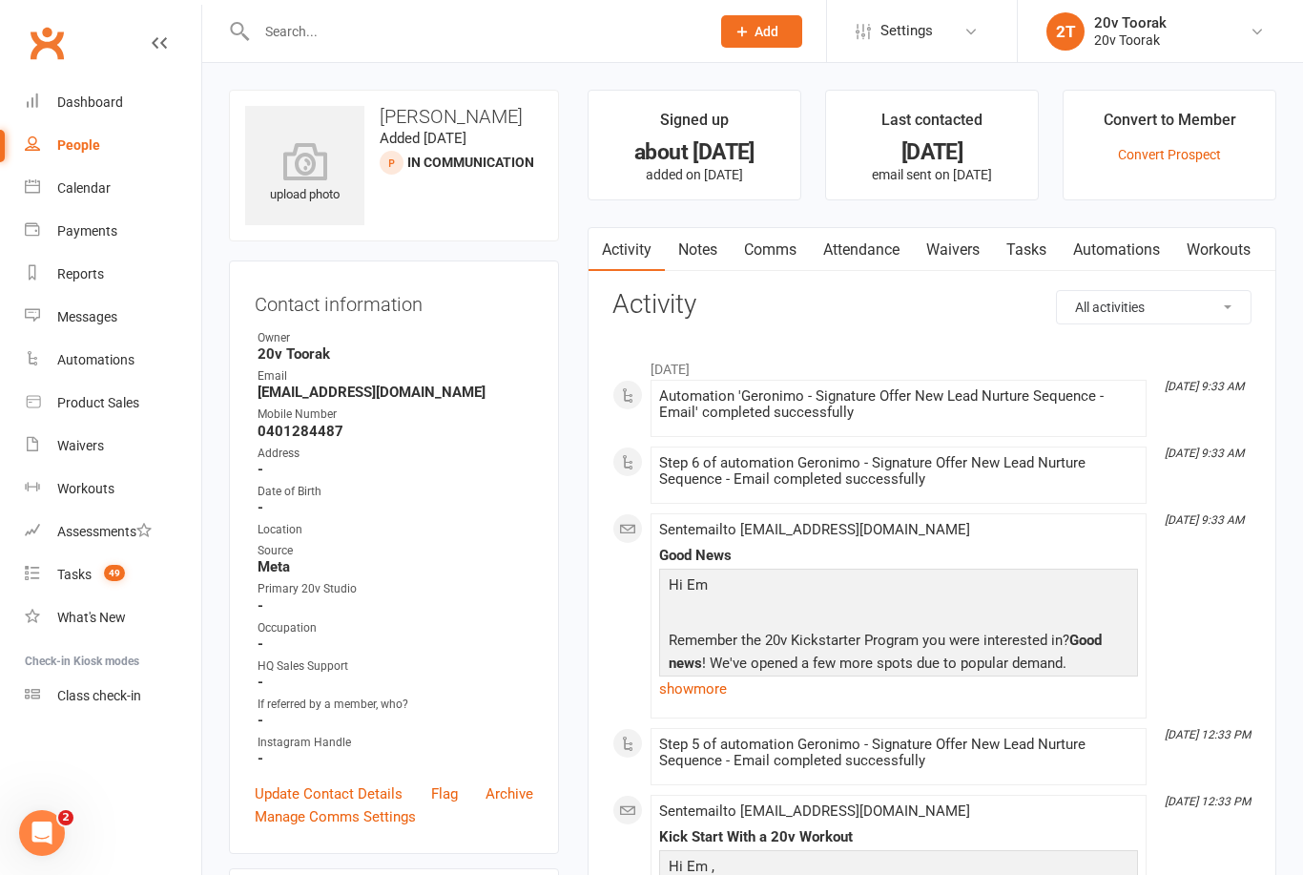
click at [772, 244] on link "Comms" at bounding box center [770, 250] width 79 height 44
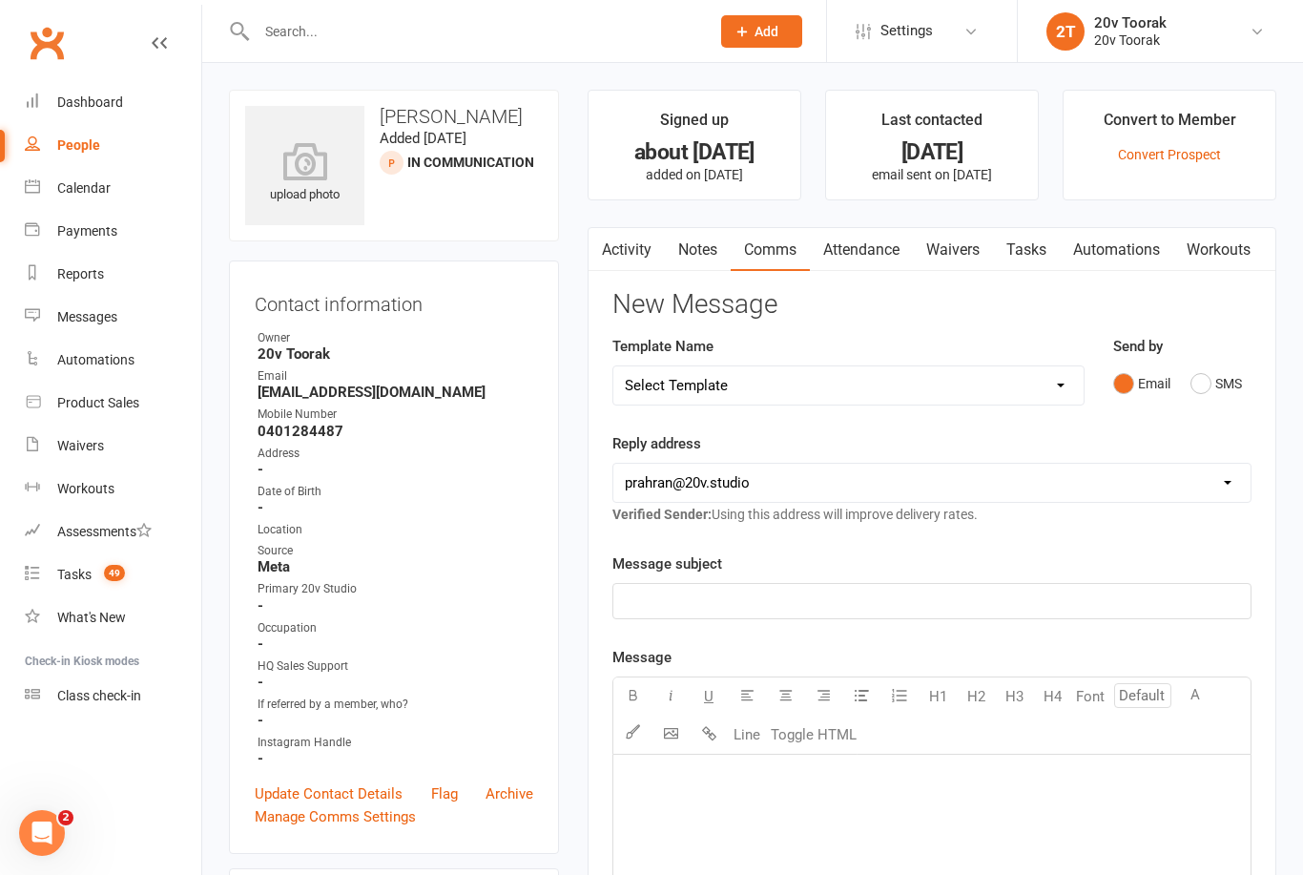
click at [1024, 251] on link "Tasks" at bounding box center [1026, 250] width 67 height 44
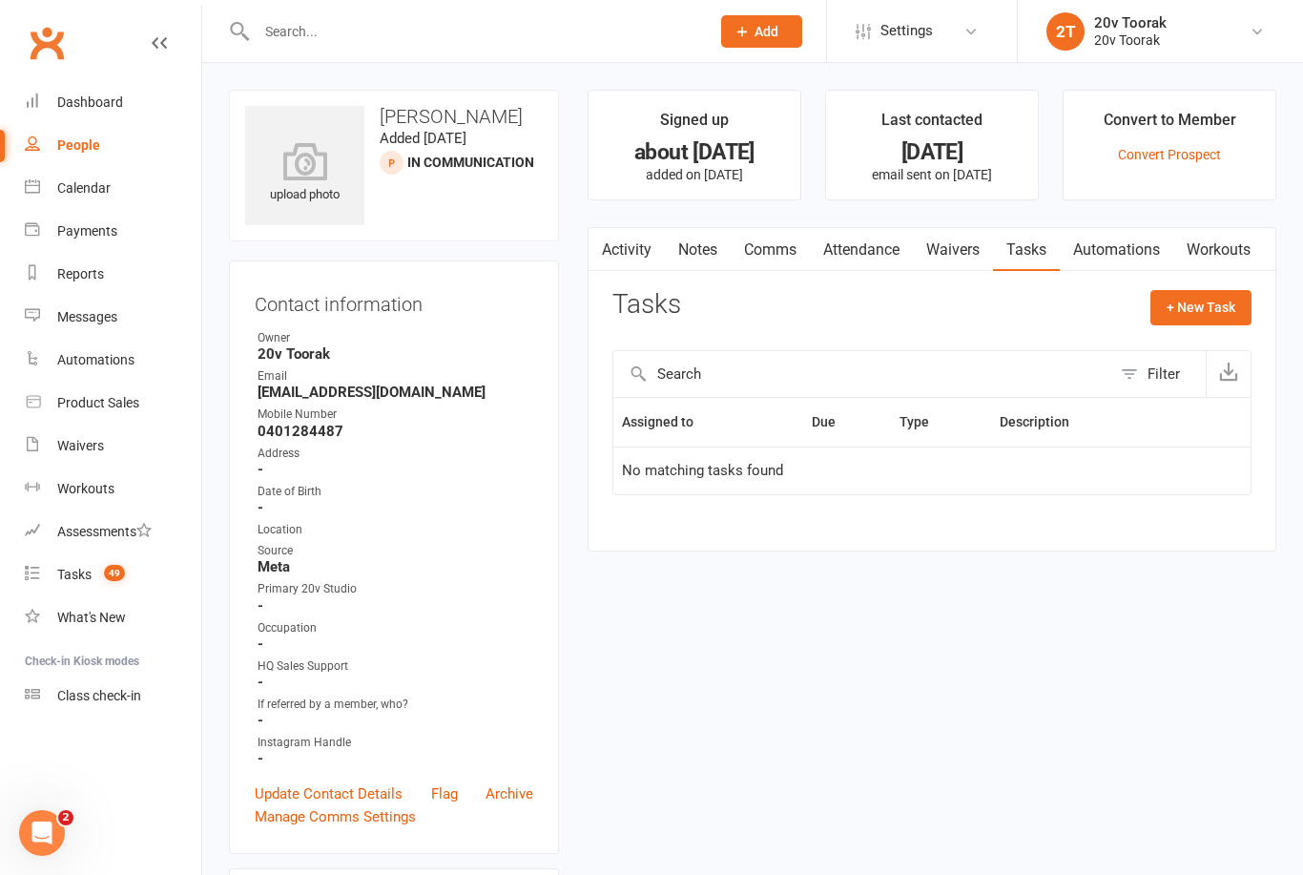
click at [784, 244] on link "Comms" at bounding box center [770, 250] width 79 height 44
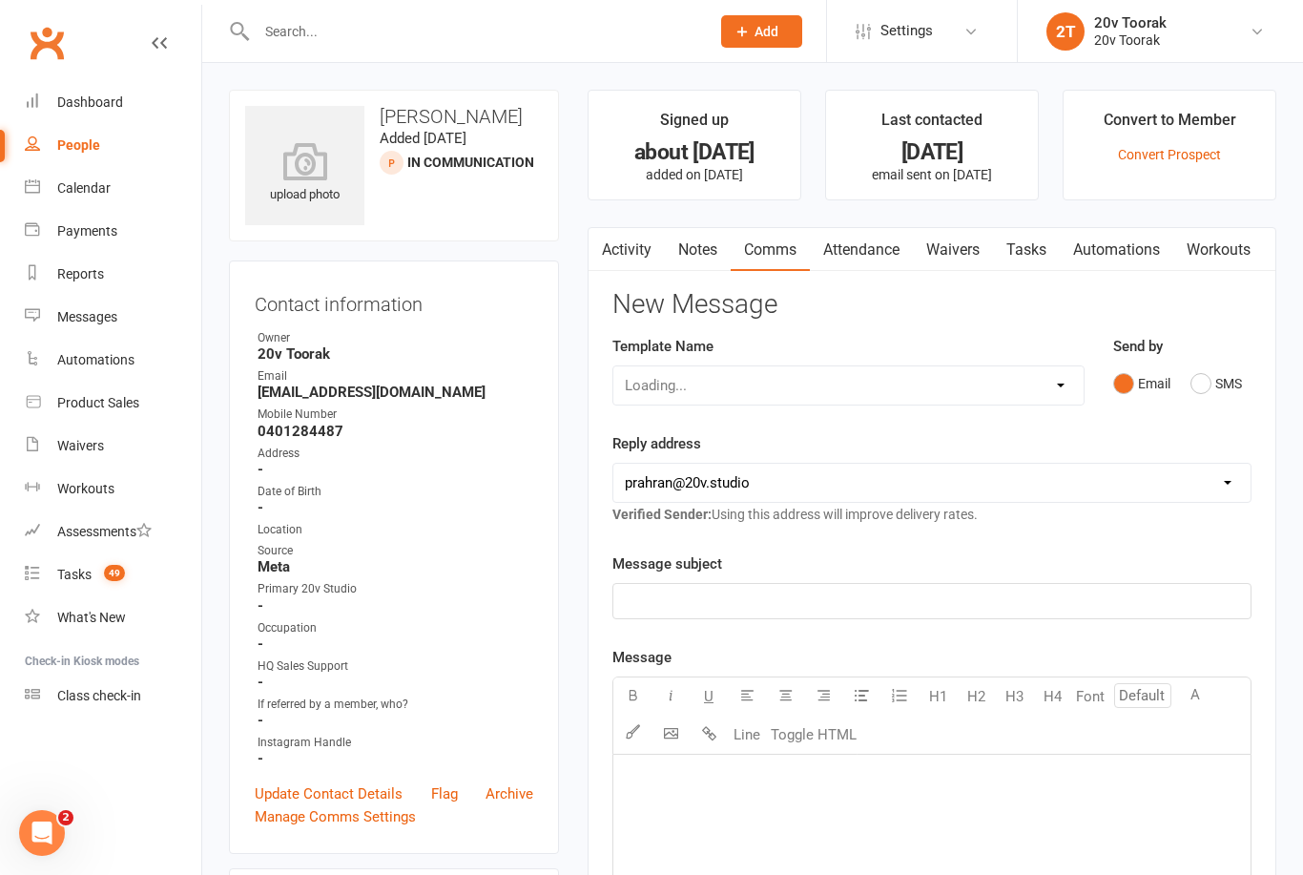
click at [1235, 387] on button "SMS" at bounding box center [1216, 383] width 52 height 36
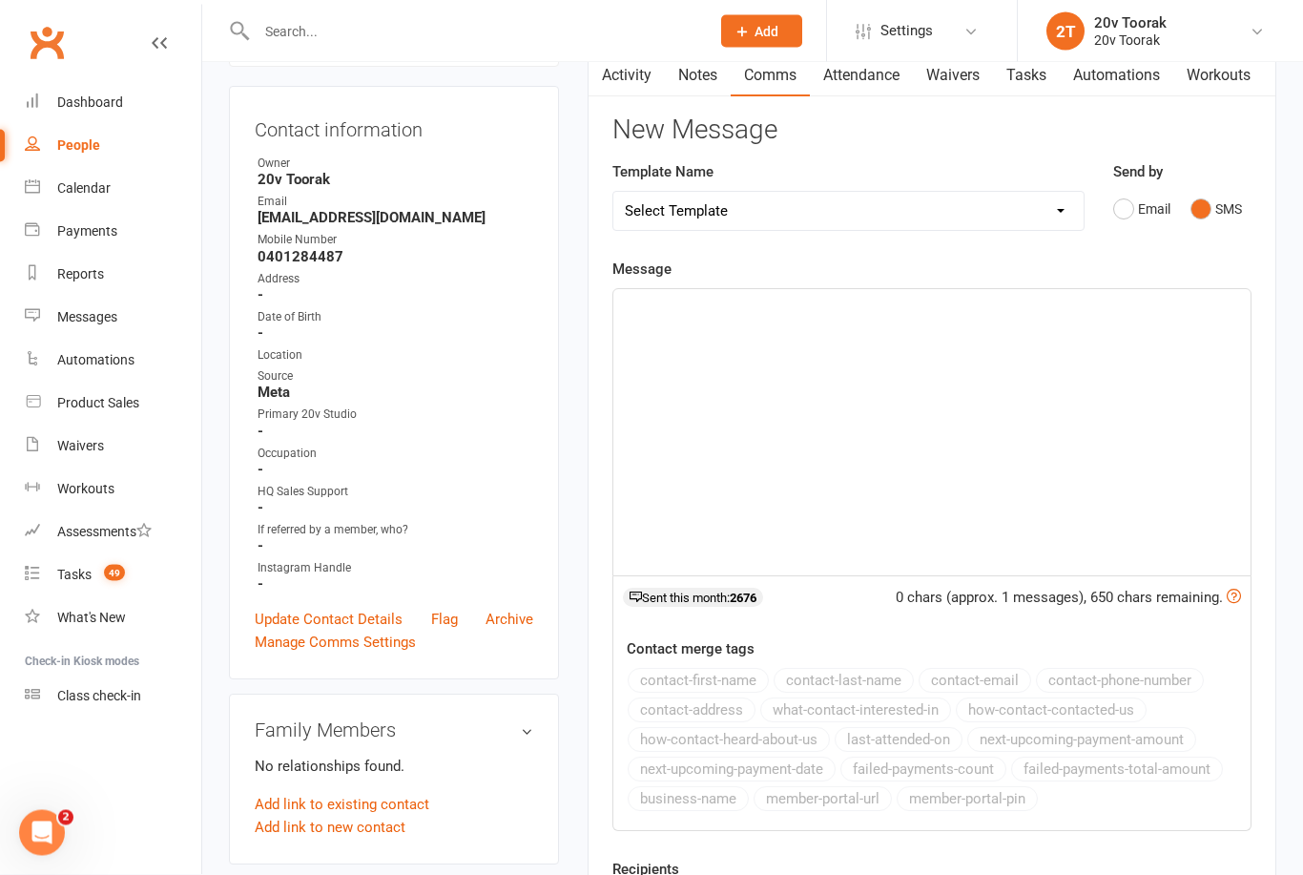
scroll to position [176, 0]
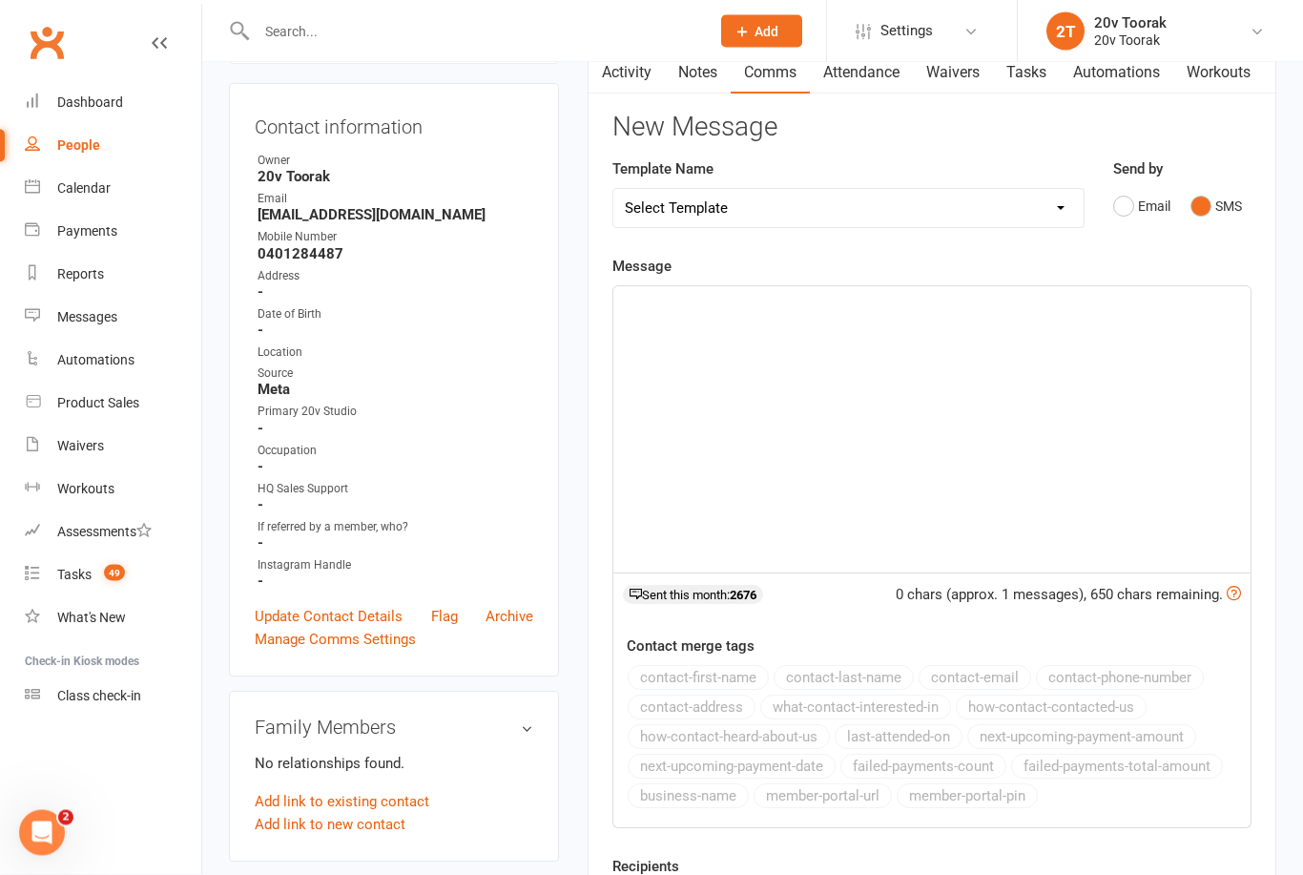
click at [1000, 411] on div "﻿" at bounding box center [931, 430] width 637 height 286
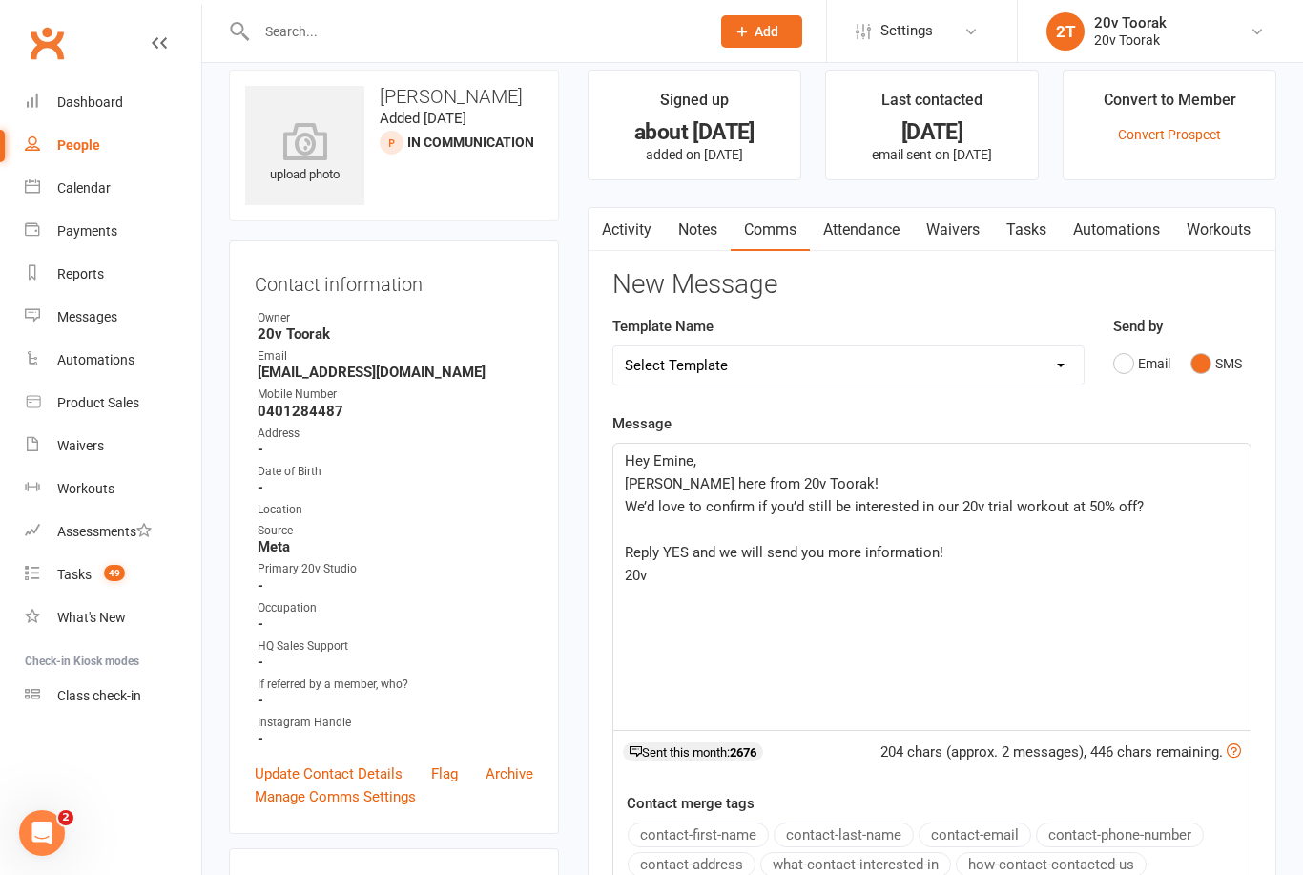
scroll to position [4, 0]
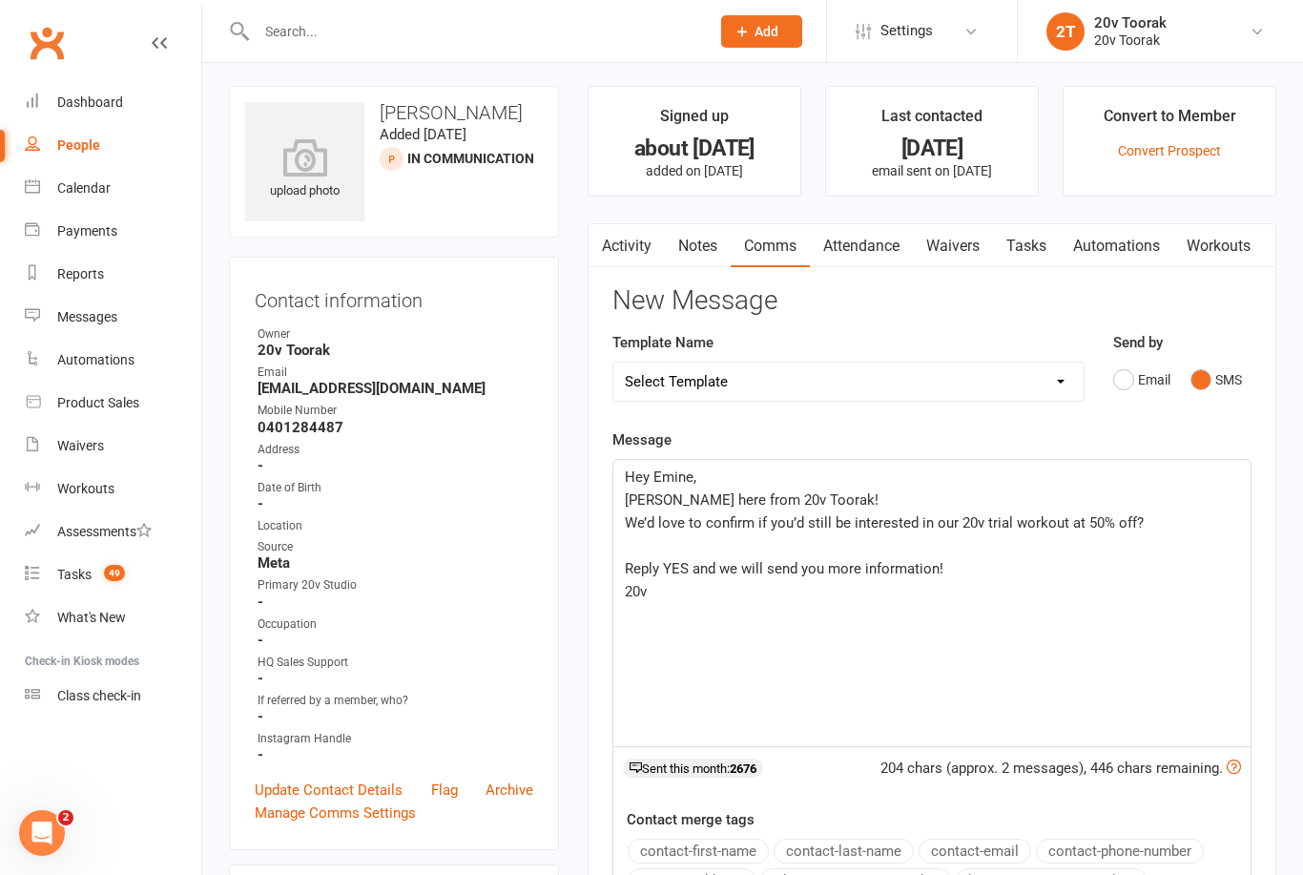
click at [367, 795] on link "Update Contact Details" at bounding box center [329, 789] width 148 height 23
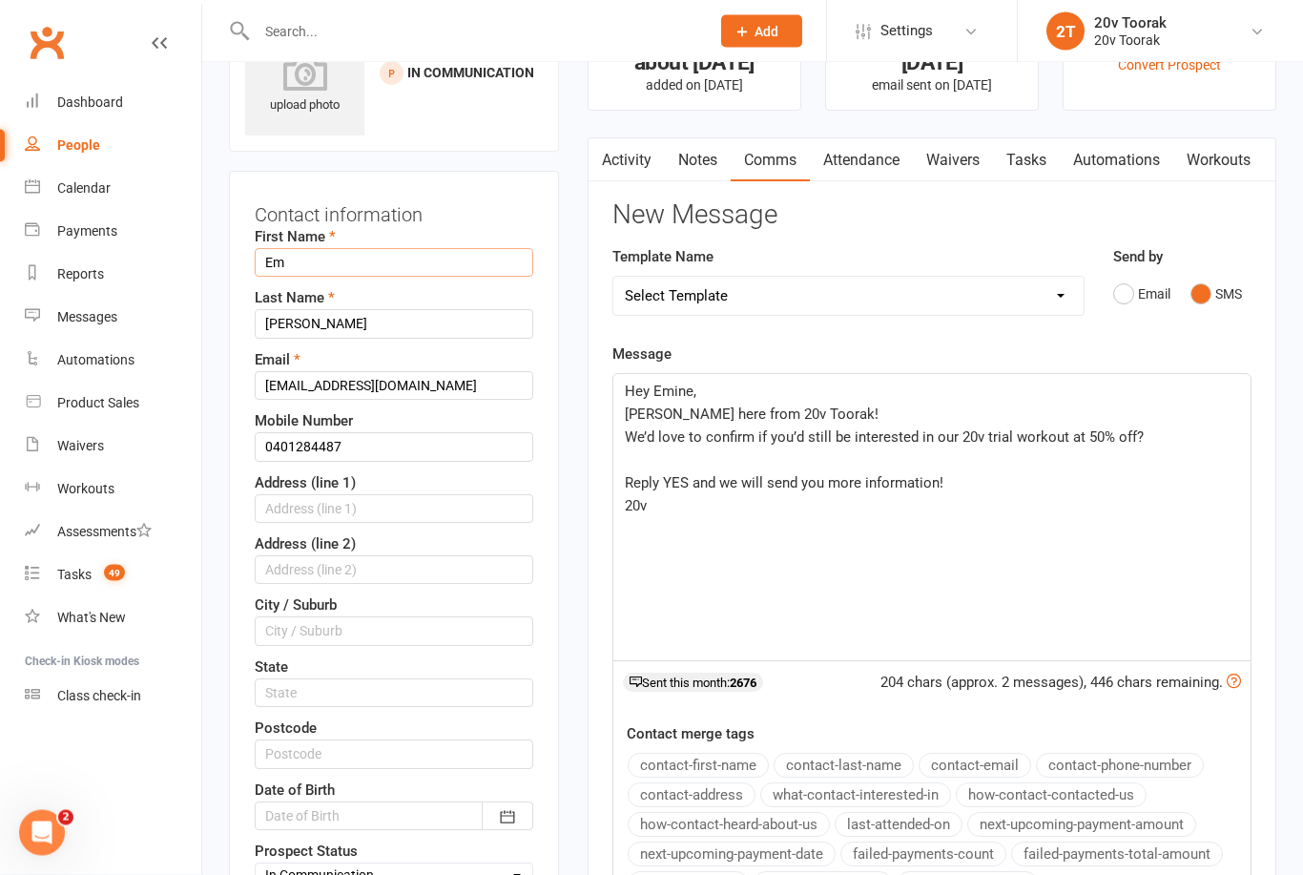
click at [367, 262] on input "Em" at bounding box center [394, 263] width 279 height 29
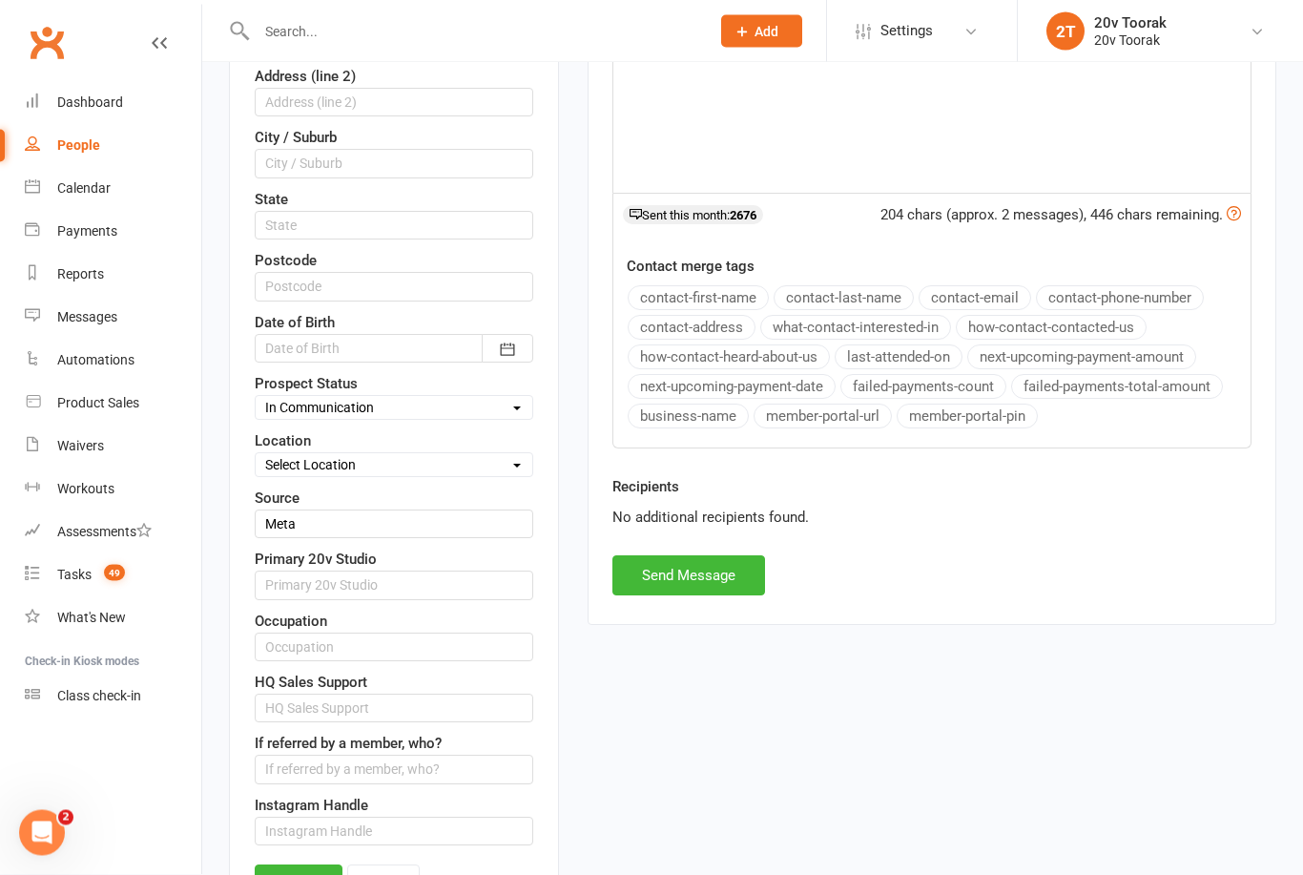
type input "Emine"
click at [310, 874] on link "Save" at bounding box center [299, 882] width 88 height 34
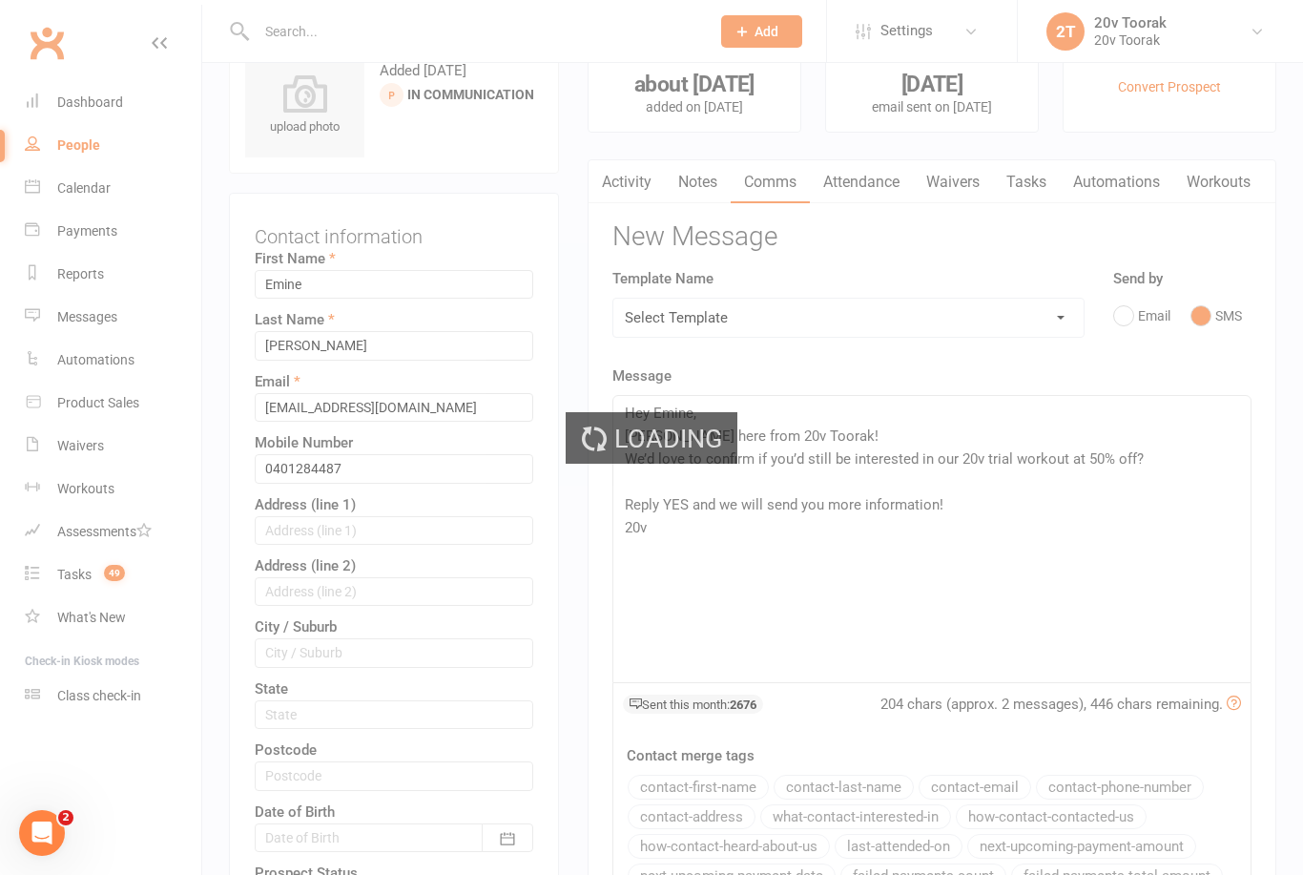
scroll to position [0, 0]
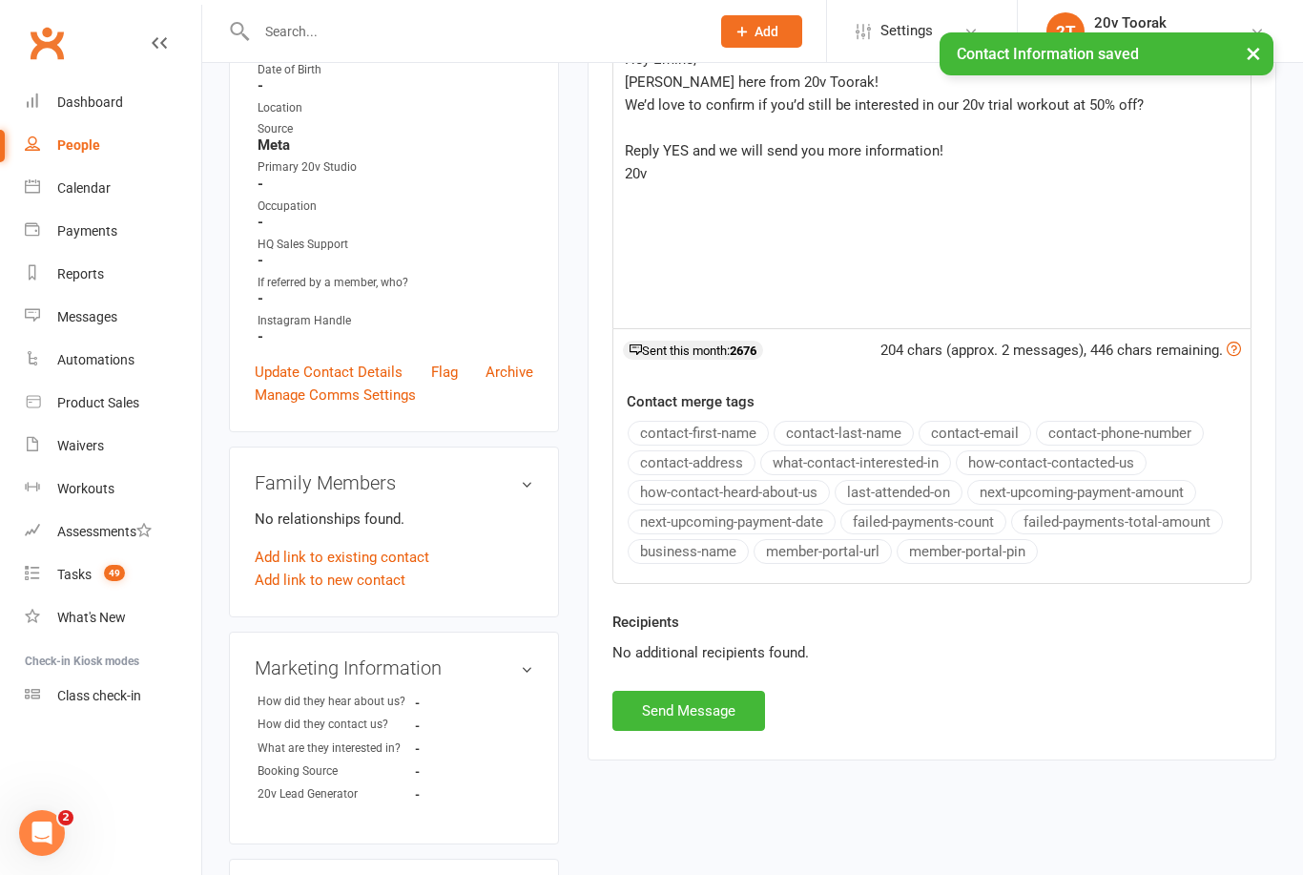
click at [675, 706] on button "Send Message" at bounding box center [688, 711] width 153 height 40
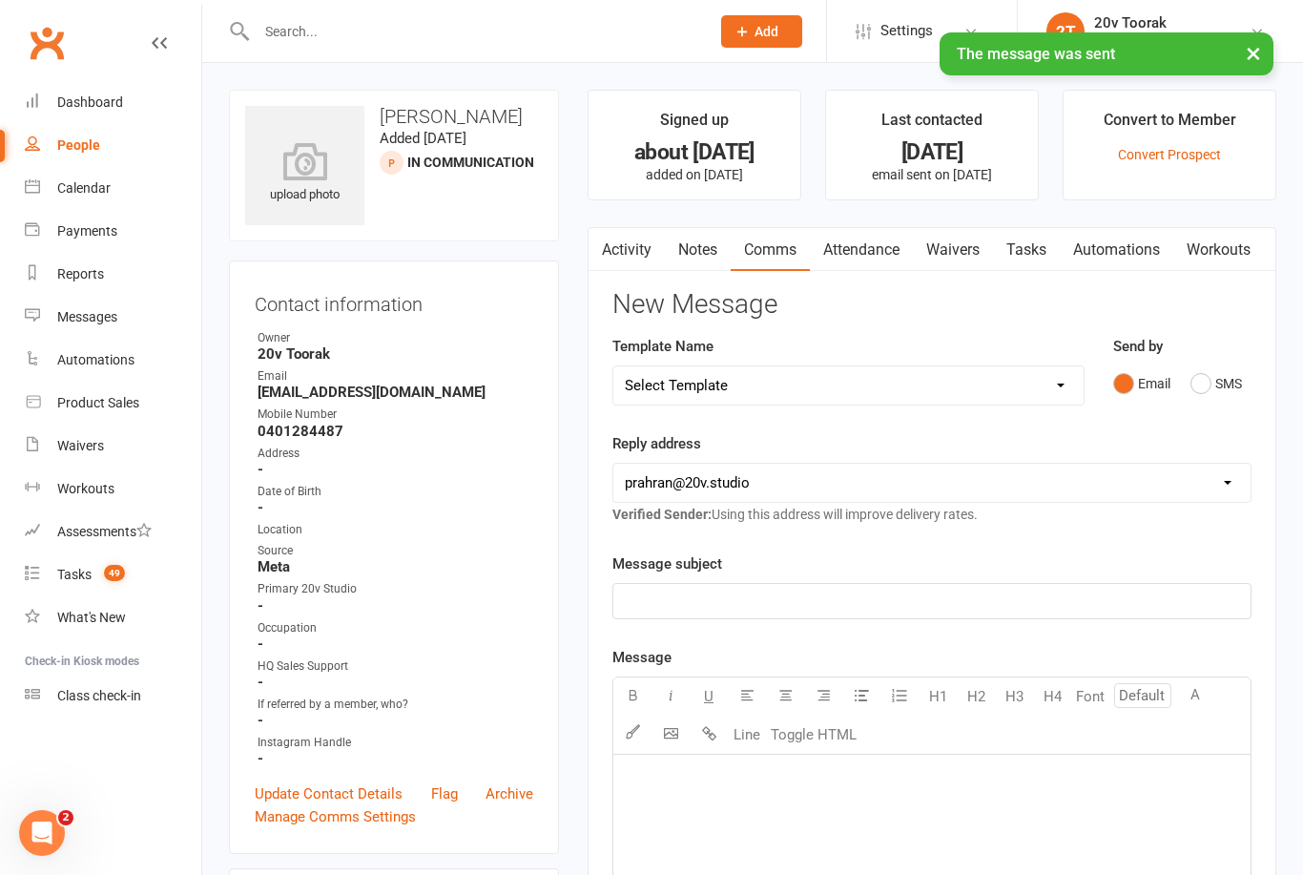
click at [1026, 243] on link "Tasks" at bounding box center [1026, 250] width 67 height 44
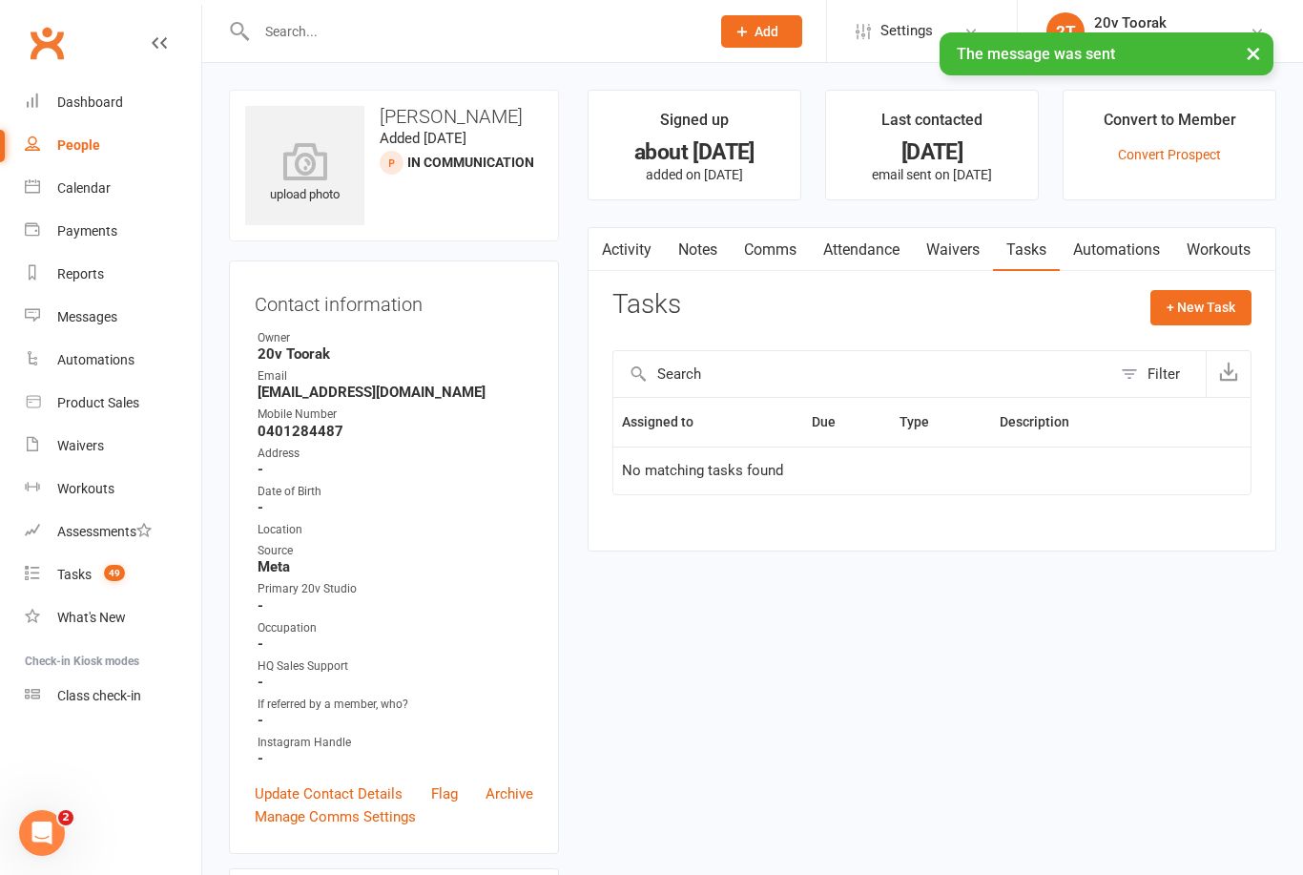
click at [1211, 307] on button "+ New Task" at bounding box center [1200, 307] width 101 height 34
select select "45736"
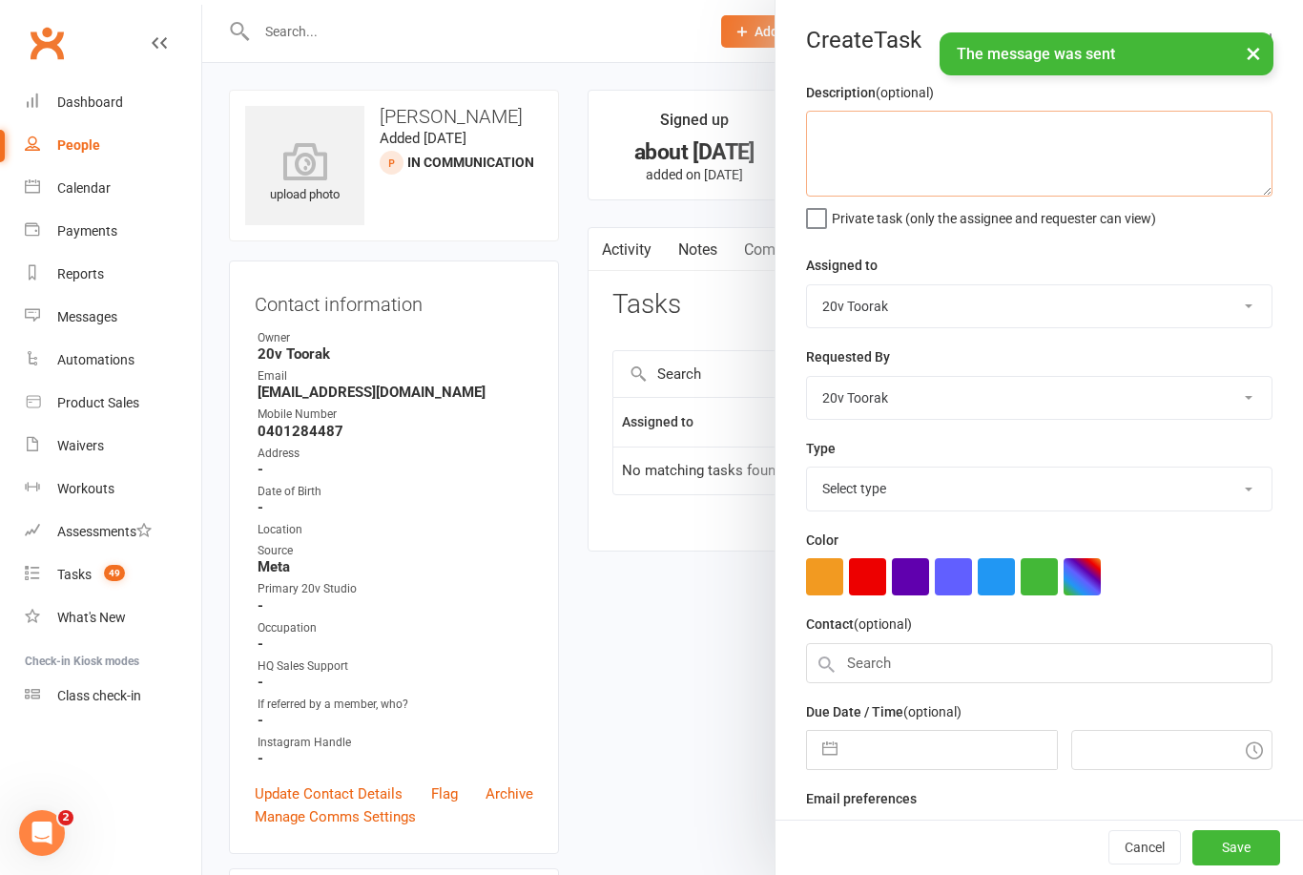
click at [1032, 155] on textarea at bounding box center [1039, 154] width 466 height 86
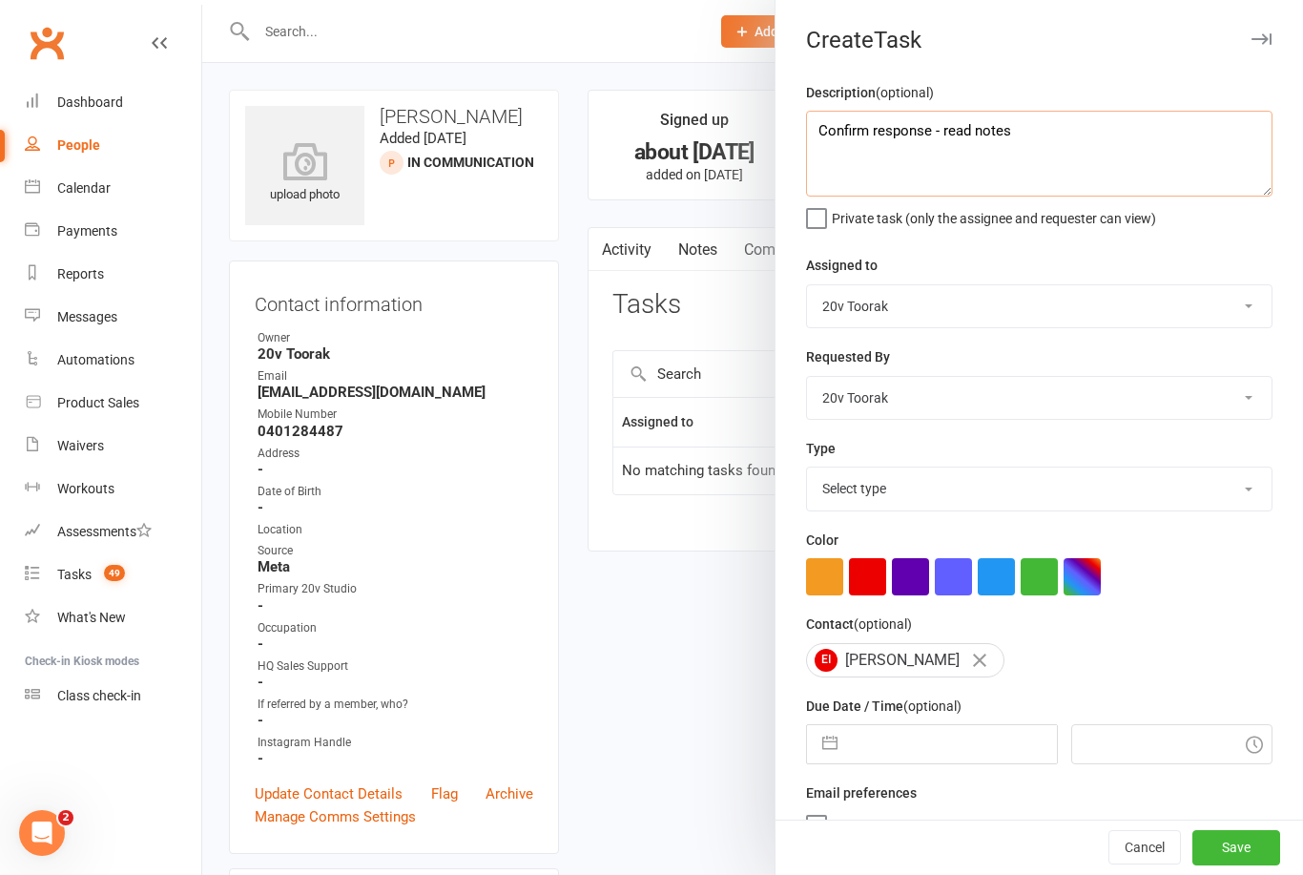
type textarea "Confirm response - read notes"
click at [1157, 496] on select "Select type Call Call - to book trial Confirm session attendance Confirm trial …" at bounding box center [1039, 488] width 465 height 42
select select "27772"
click at [828, 751] on button "button" at bounding box center [830, 744] width 34 height 38
select select "6"
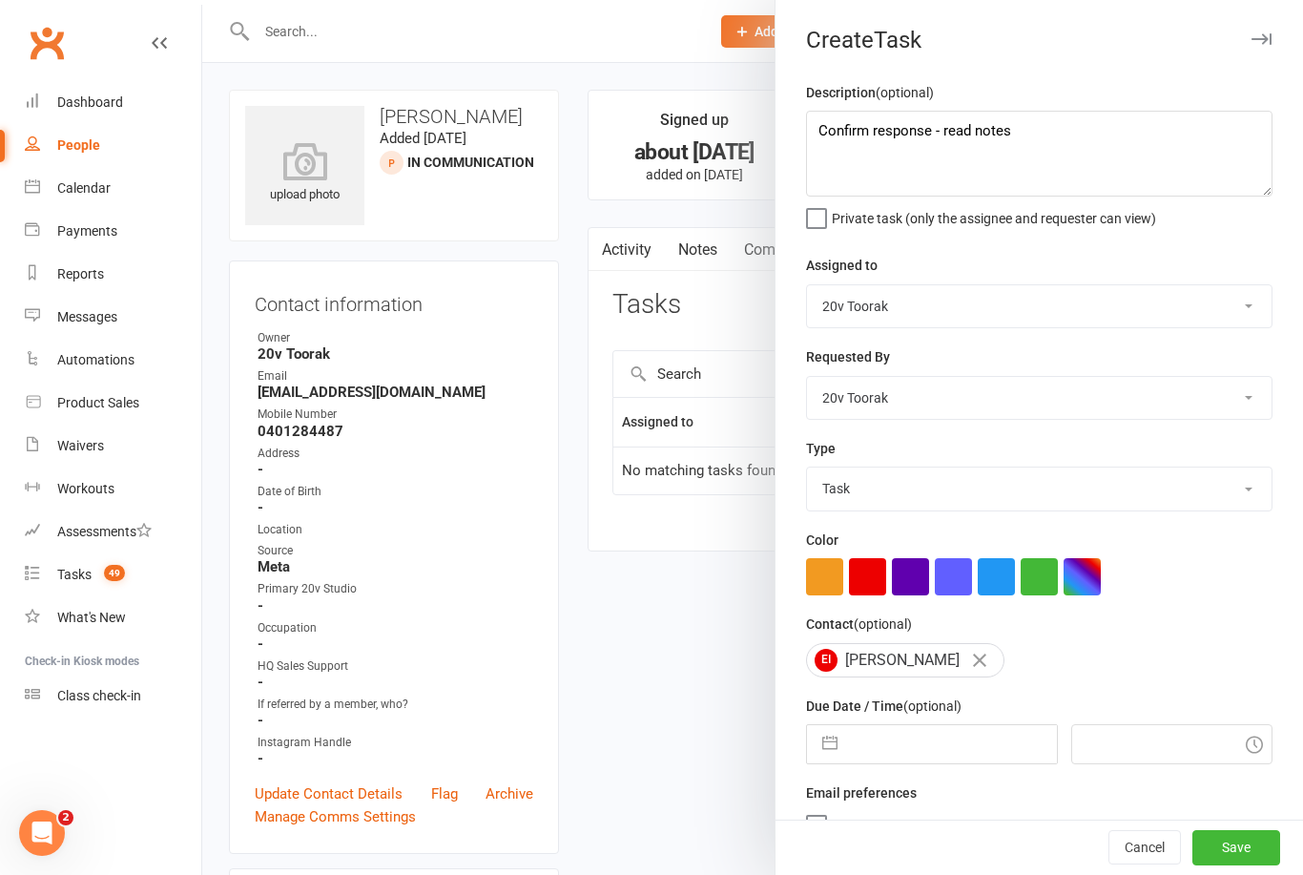
select select "2025"
select select "7"
select select "2025"
select select "8"
select select "2025"
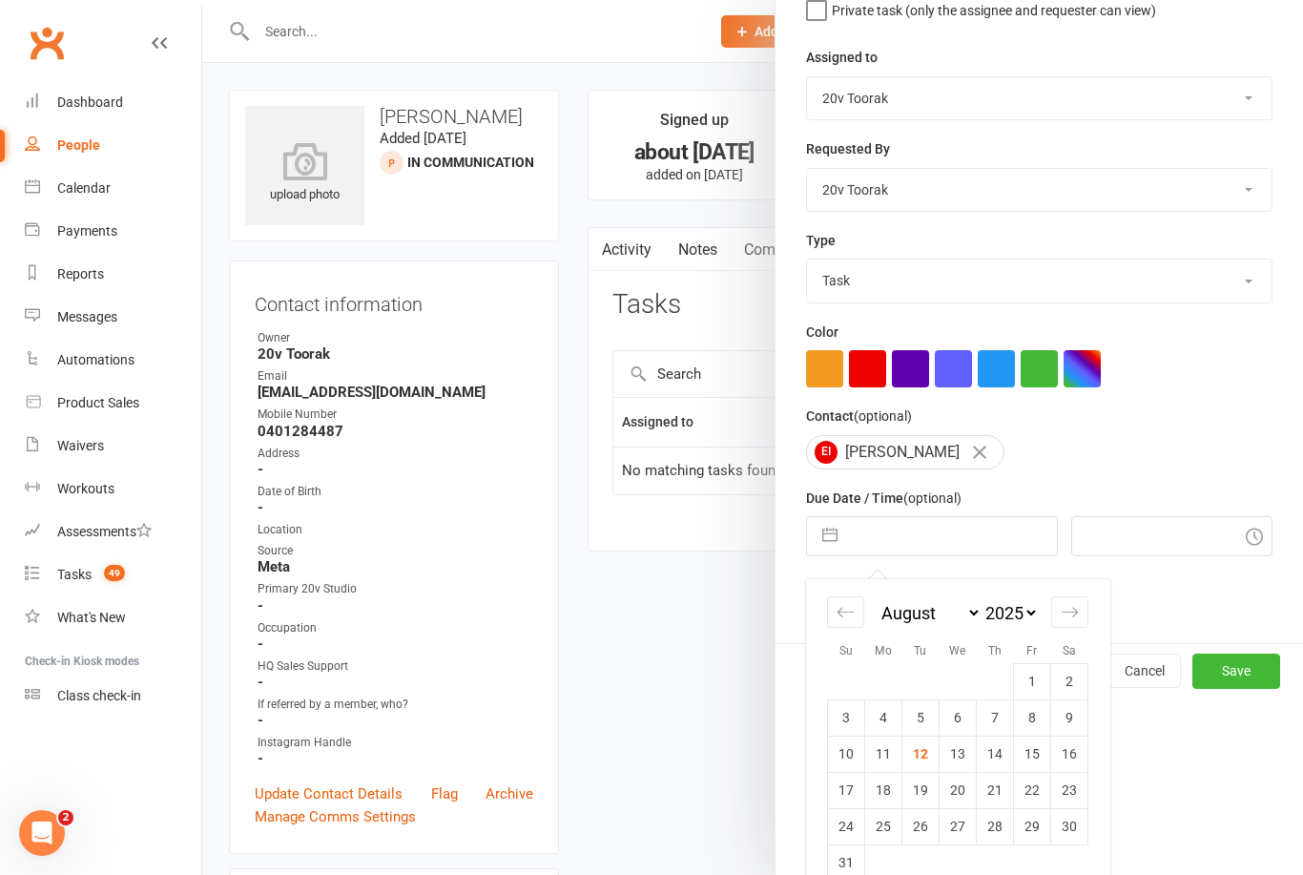
click at [1035, 767] on td "15" at bounding box center [1032, 753] width 37 height 36
type input "15 Aug 2025"
type input "2:45pm"
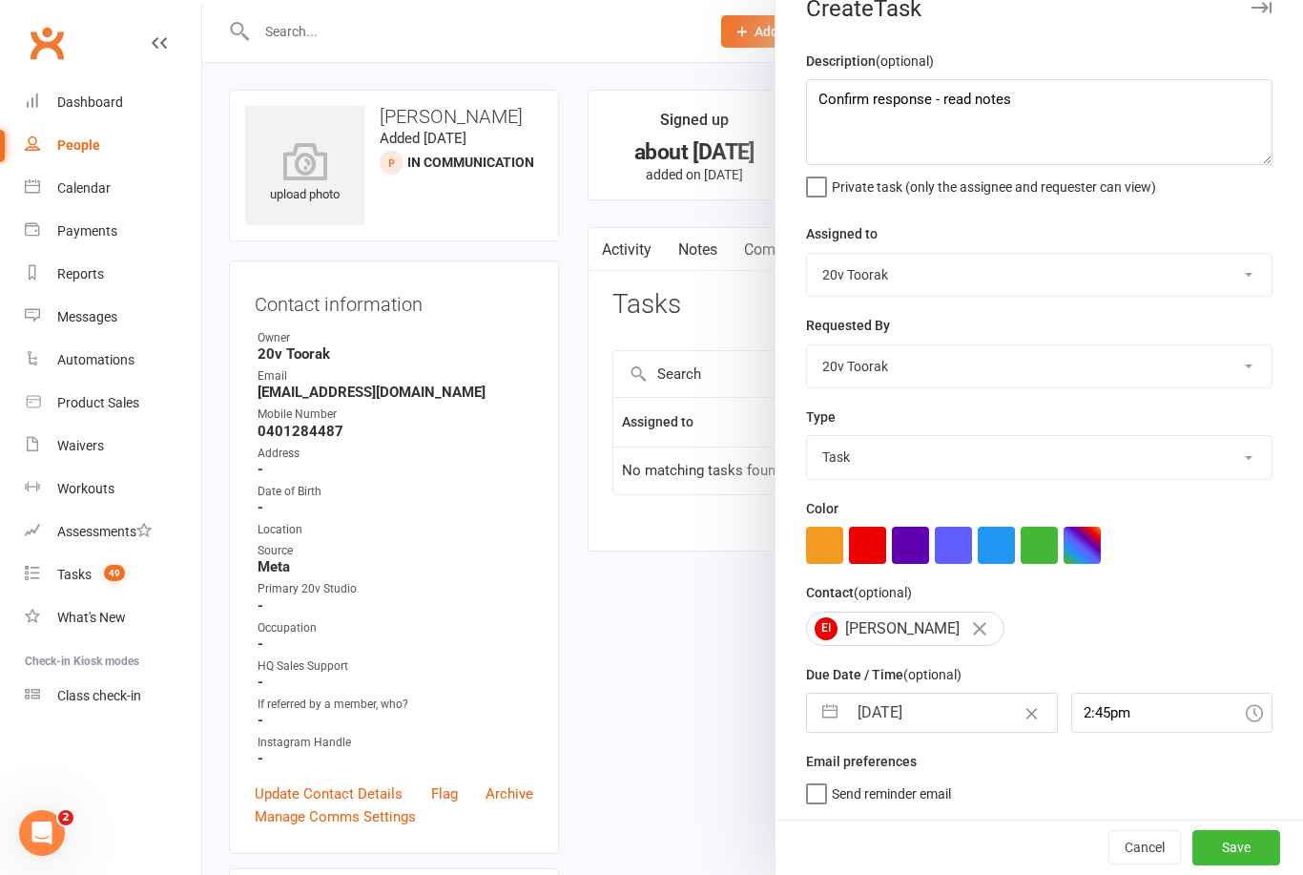
click at [1249, 840] on button "Save" at bounding box center [1236, 847] width 88 height 34
click at [1256, 855] on div at bounding box center [752, 437] width 1101 height 875
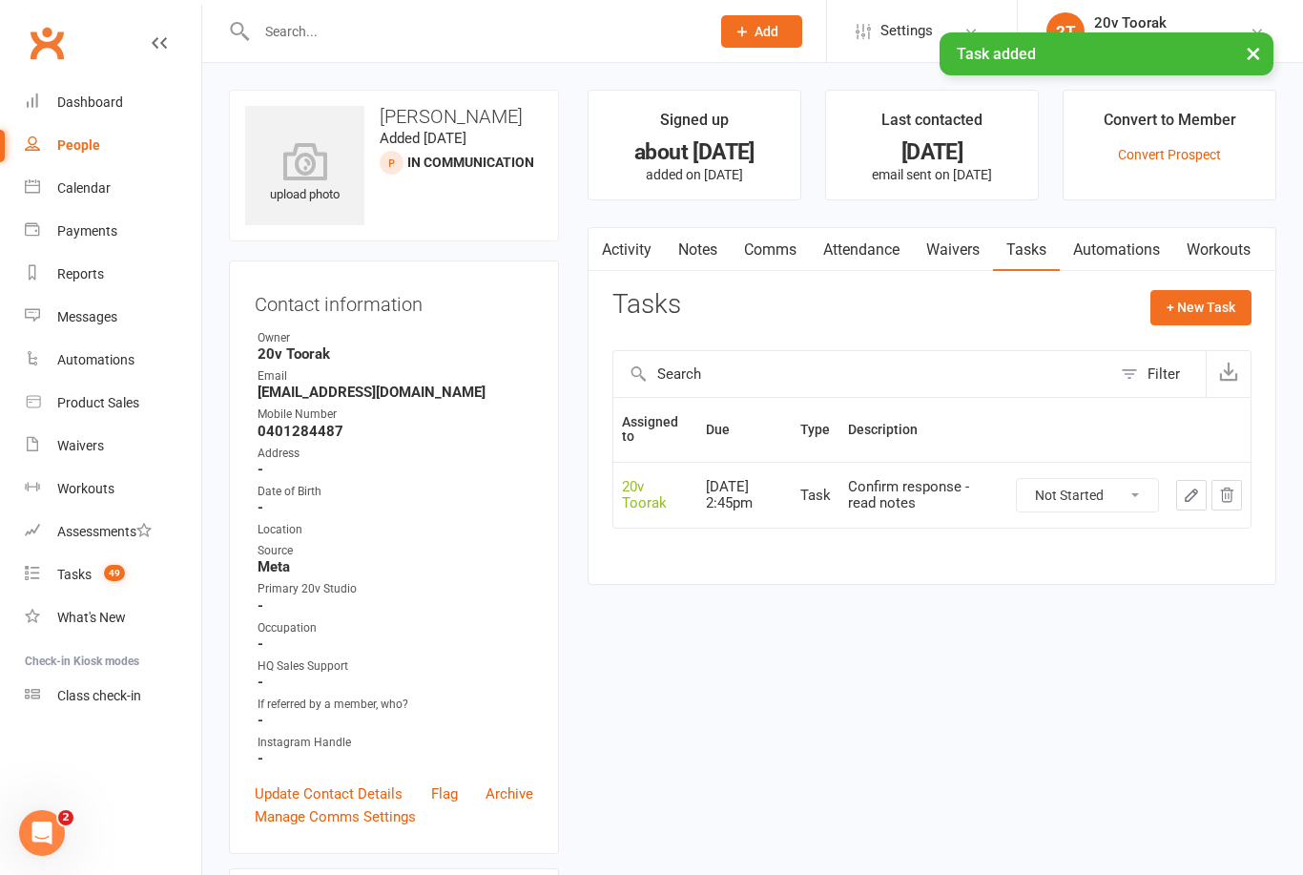
click at [676, 267] on link "Notes" at bounding box center [698, 250] width 66 height 44
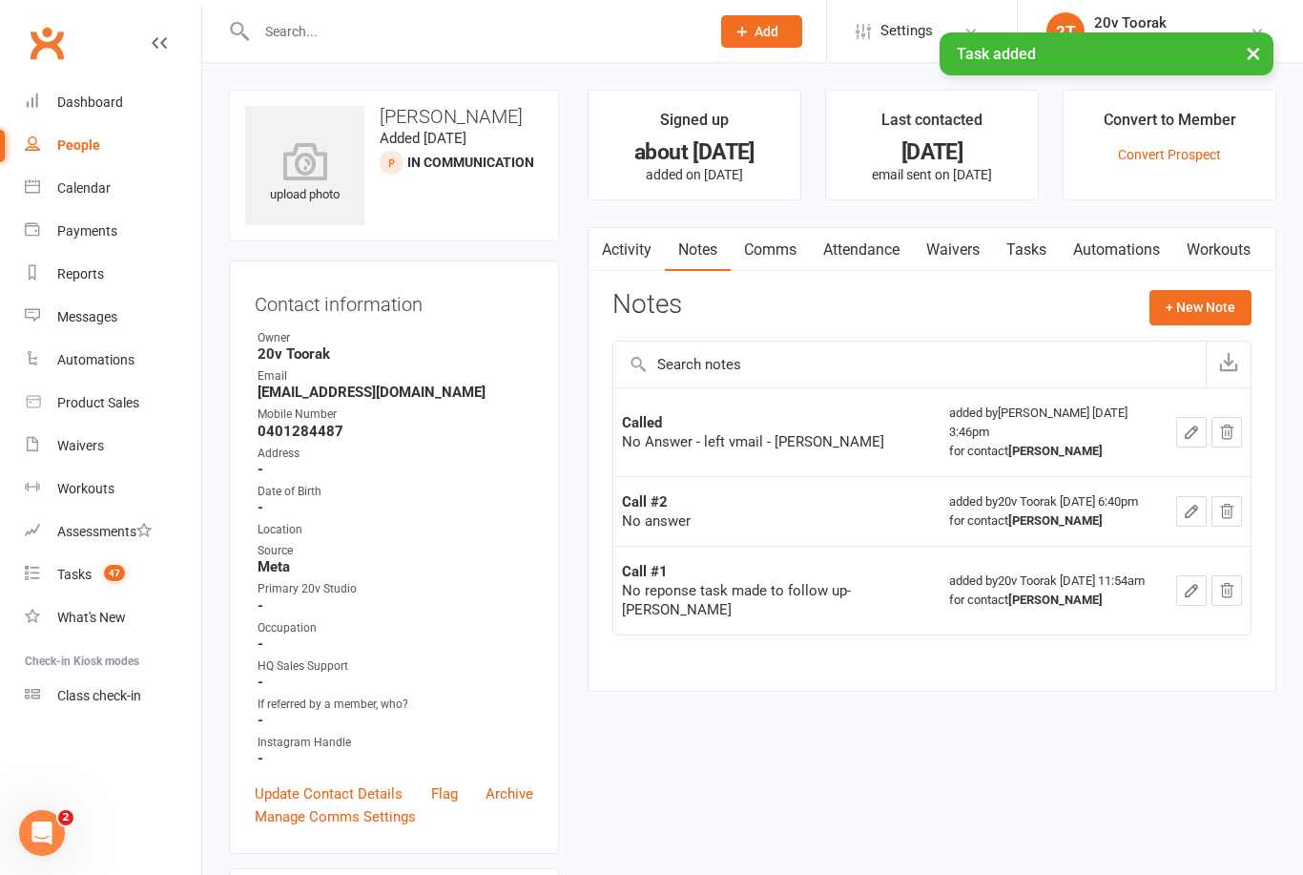
click at [1242, 316] on button "+ New Note" at bounding box center [1200, 307] width 102 height 34
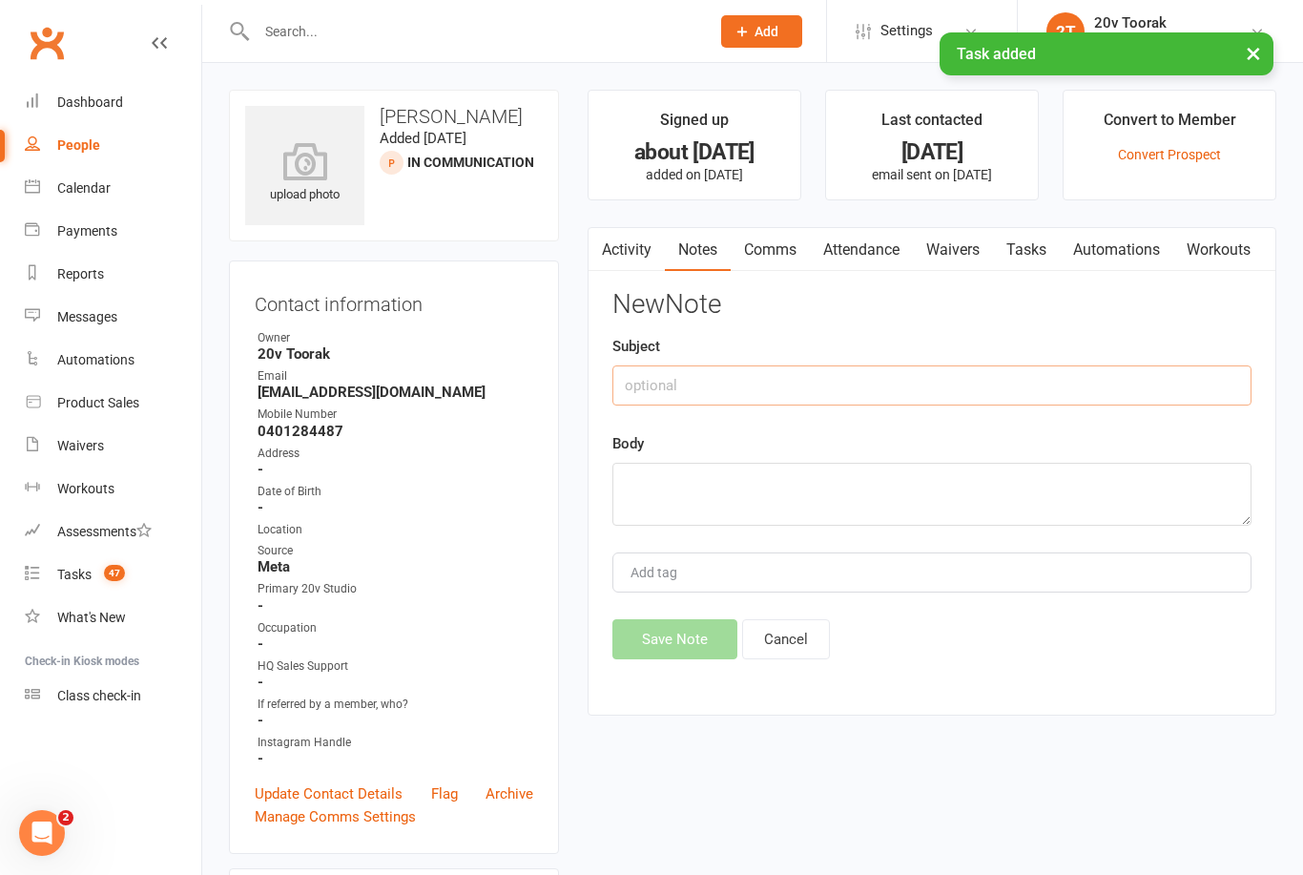
click at [1003, 365] on input "text" at bounding box center [931, 385] width 639 height 40
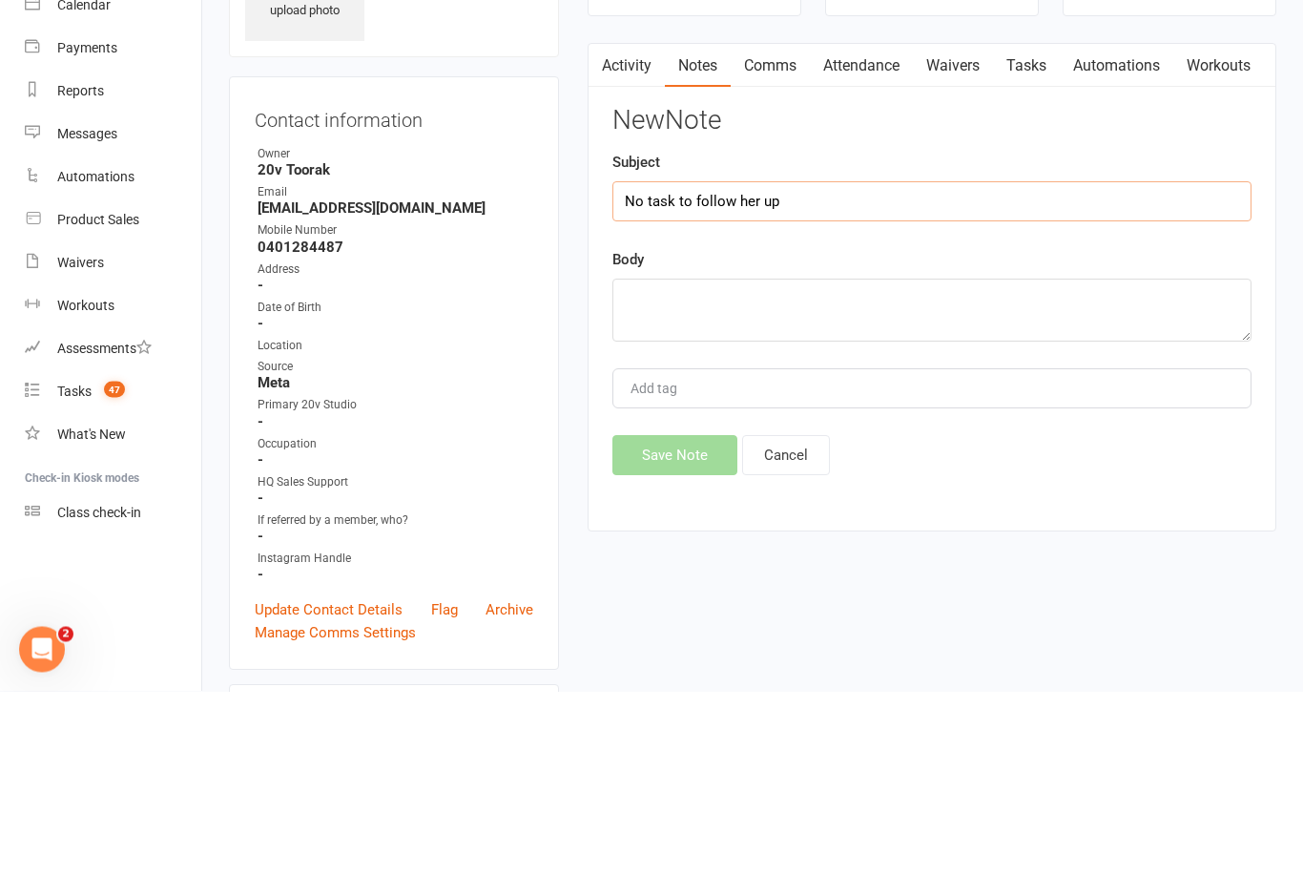
type input "No task to follow her up"
click at [1091, 349] on div "New Note Subject No task to follow her up Body Add tag Save Note Cancel" at bounding box center [931, 474] width 639 height 369
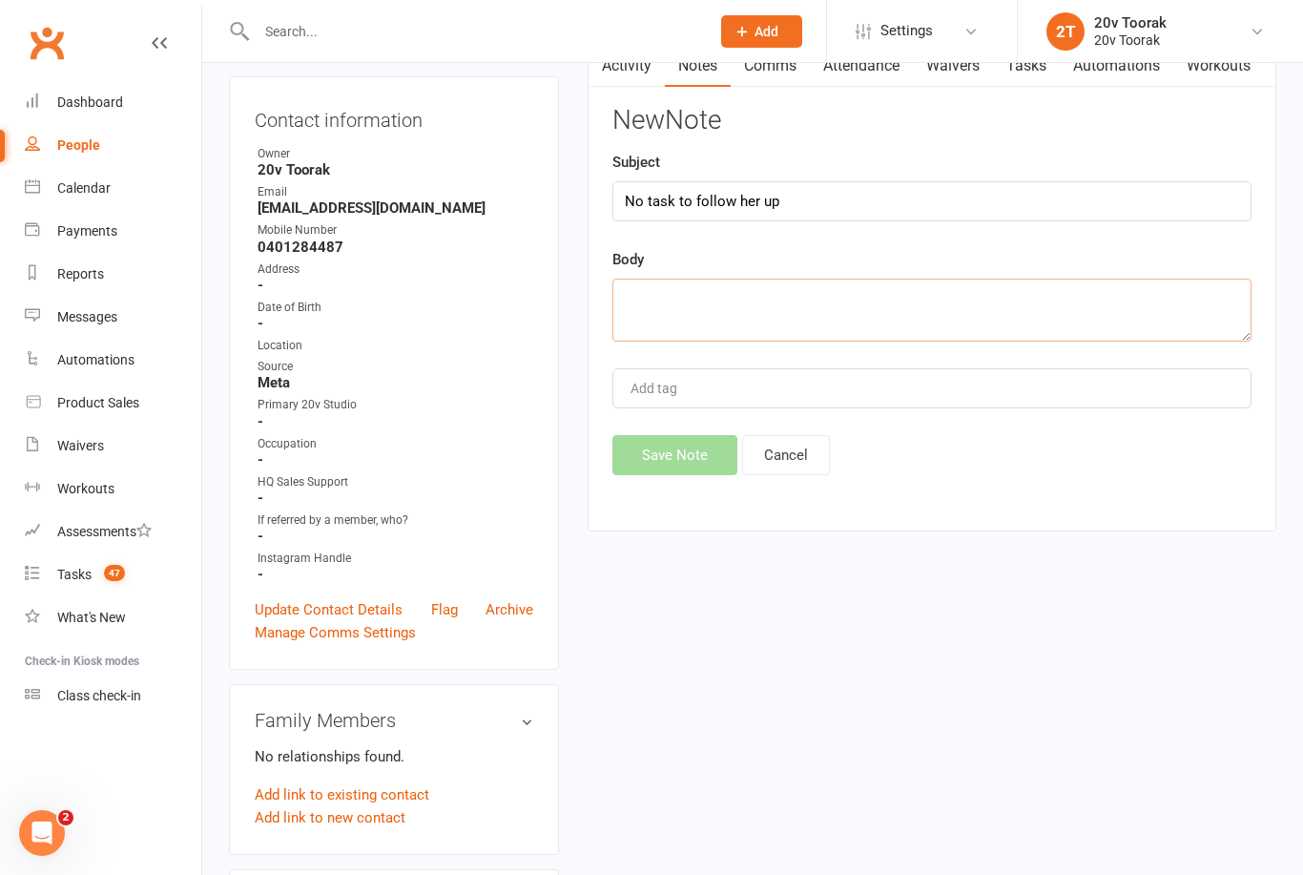
click at [969, 329] on textarea at bounding box center [931, 310] width 639 height 63
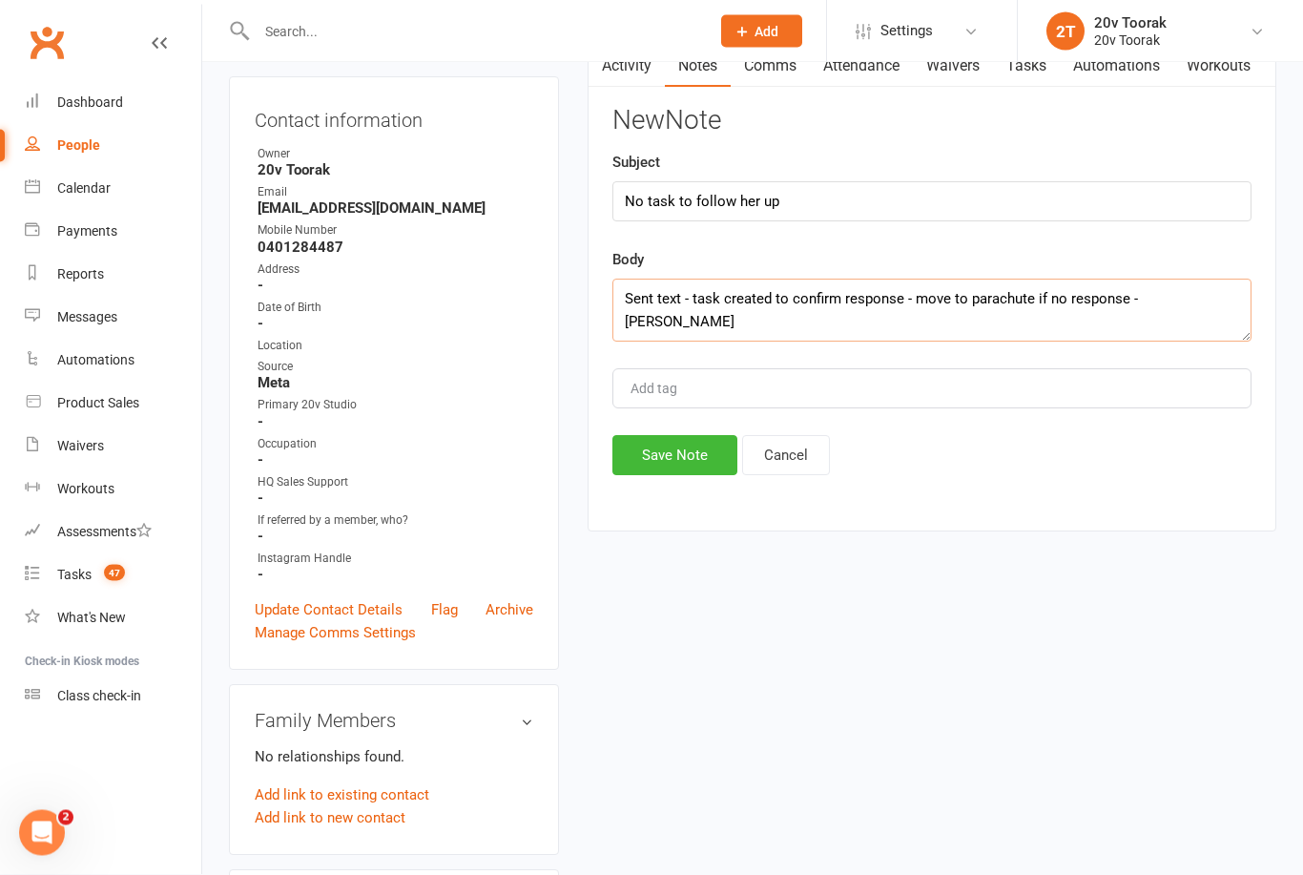
type textarea "Sent text - task created to confirm response - move to parachute if no response…"
click at [667, 459] on button "Save Note" at bounding box center [674, 456] width 125 height 40
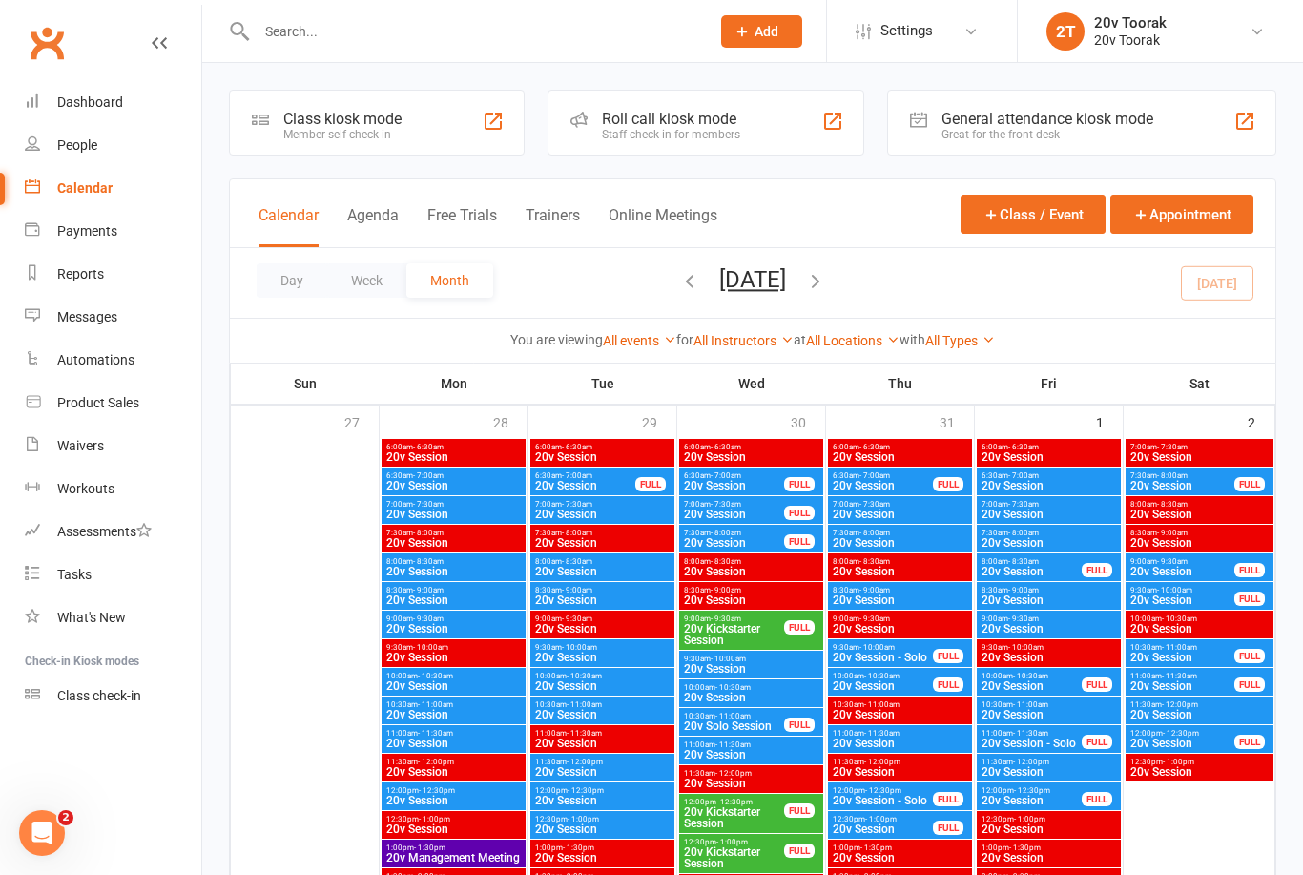
scroll to position [1952, 0]
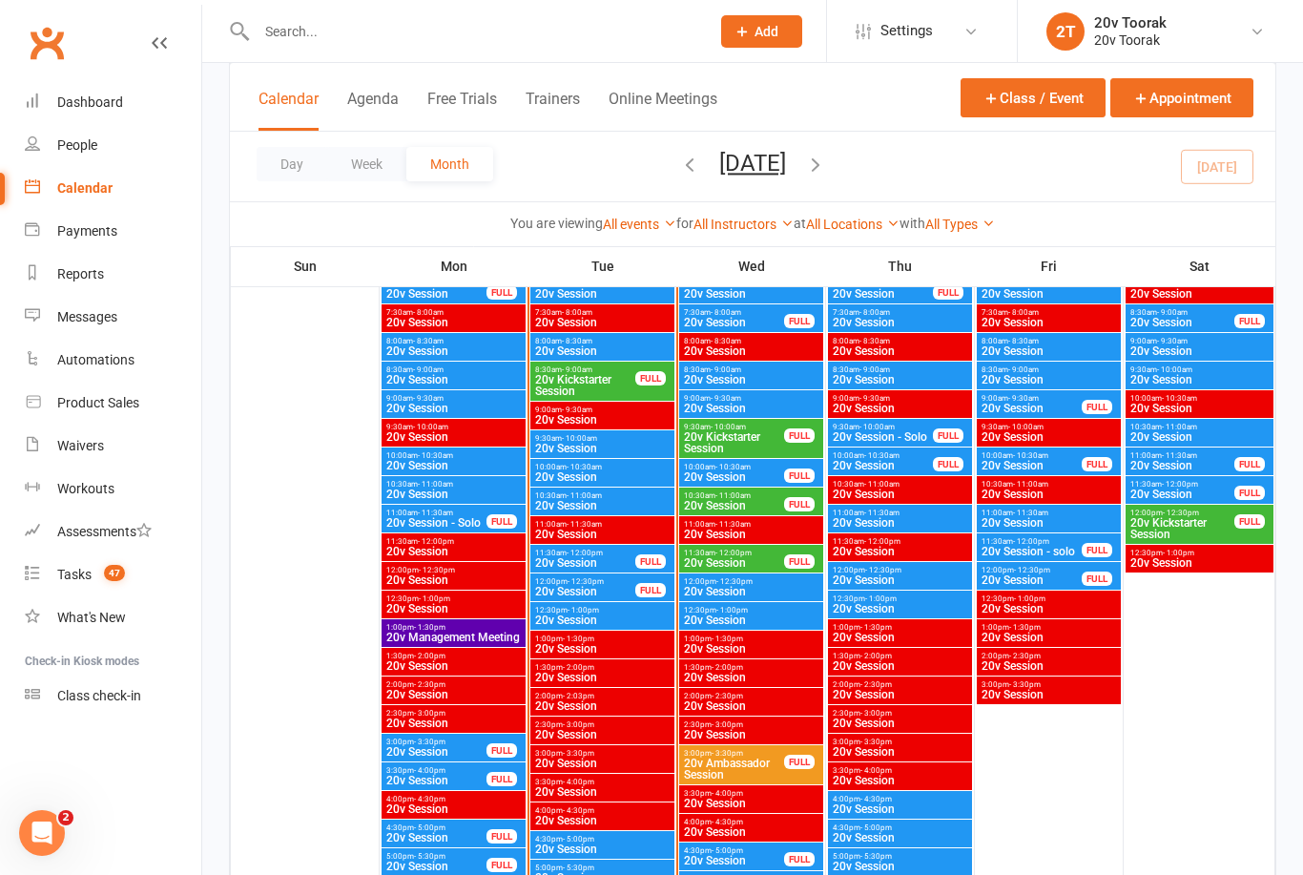
click at [279, 35] on input "text" at bounding box center [473, 31] width 445 height 27
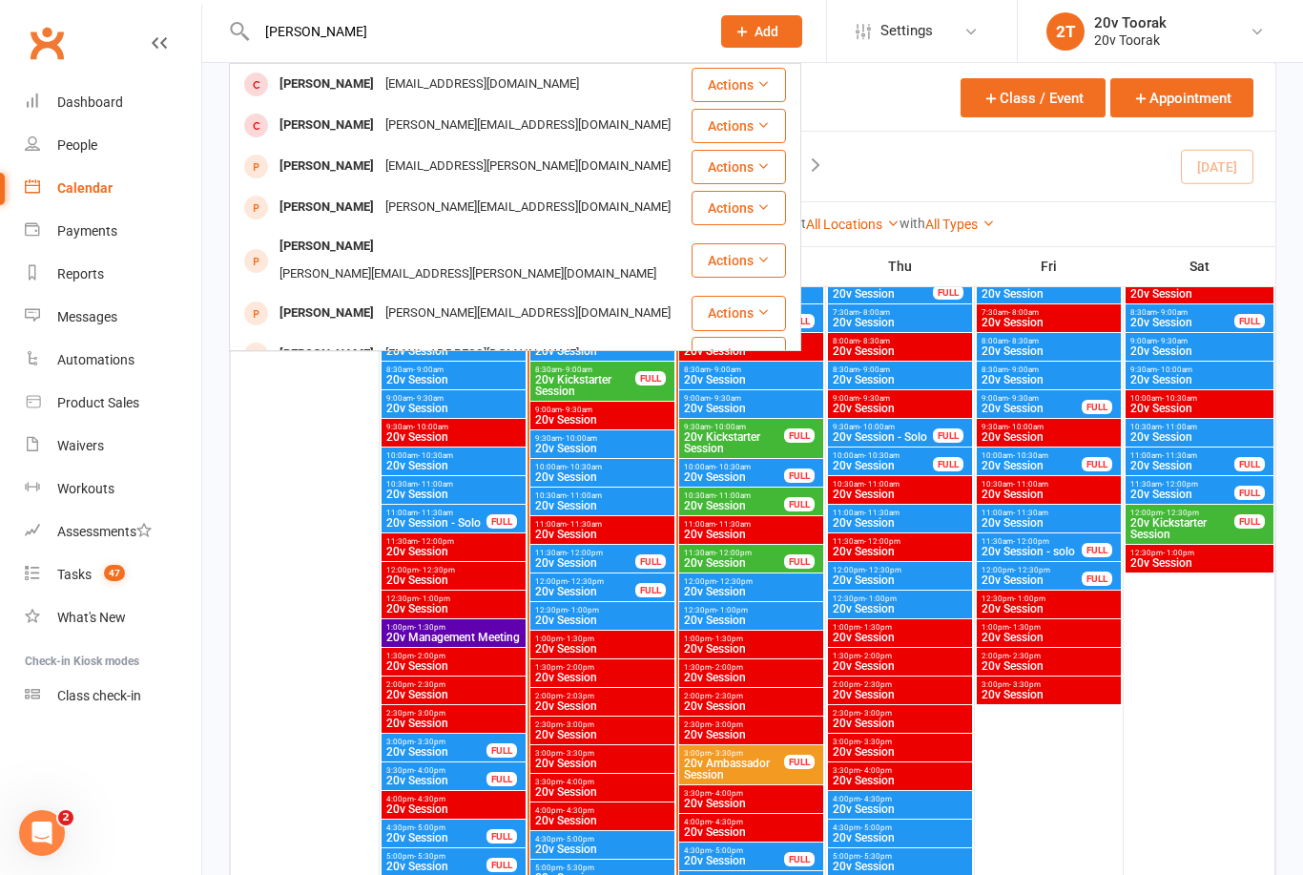
type input "[PERSON_NAME]"
click at [297, 123] on div "[PERSON_NAME]" at bounding box center [327, 126] width 106 height 28
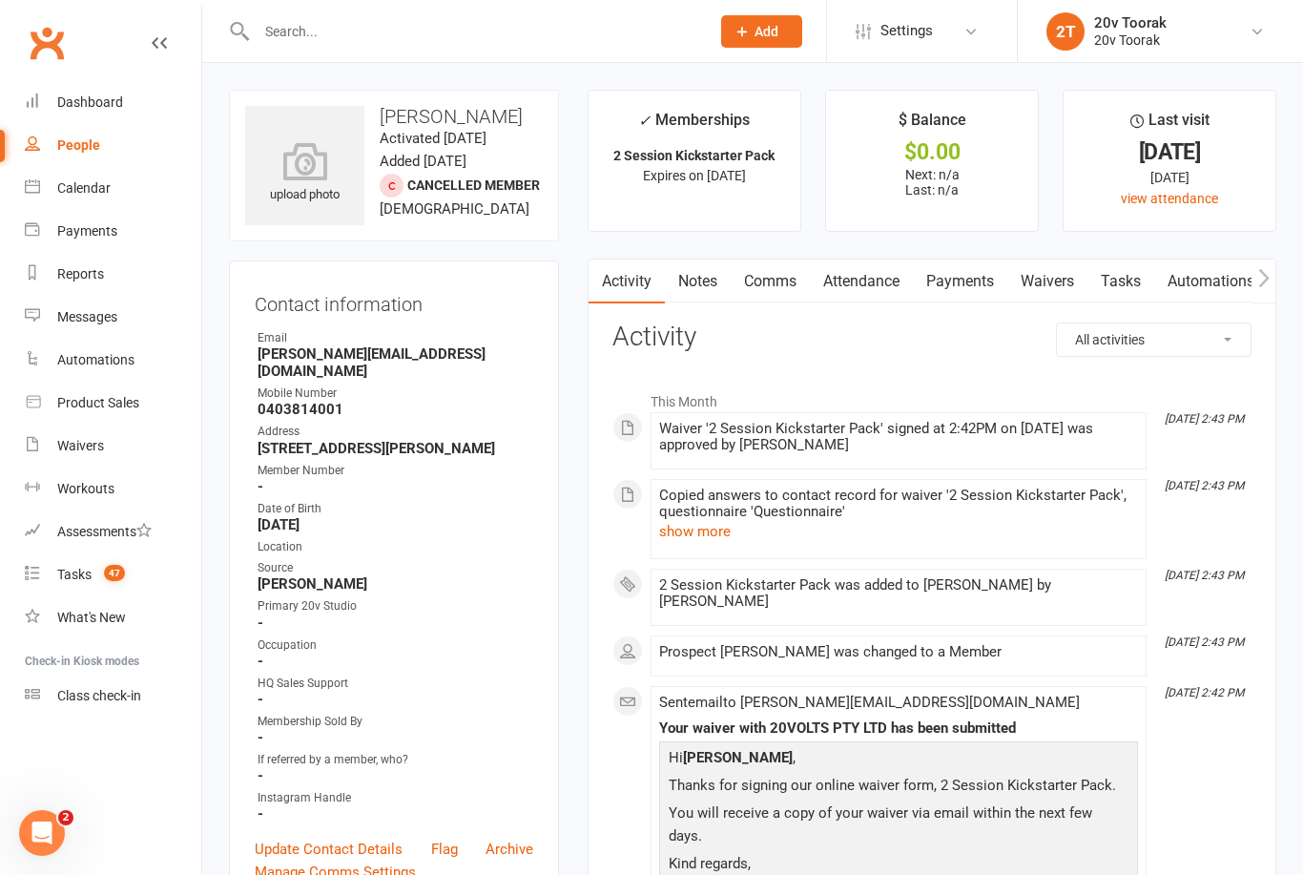
click at [695, 525] on button "show more" at bounding box center [695, 531] width 72 height 23
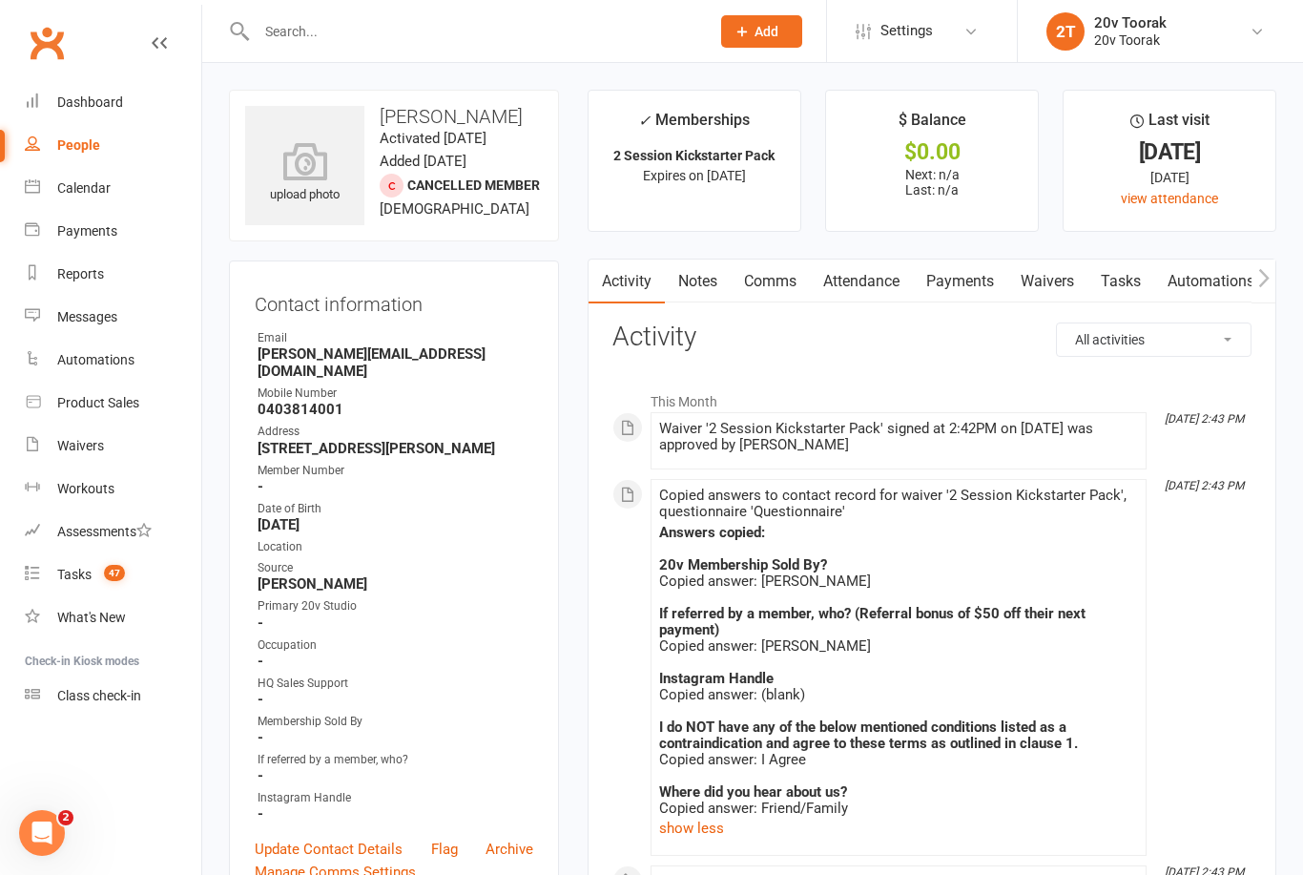
click at [1116, 293] on link "Tasks" at bounding box center [1120, 281] width 67 height 44
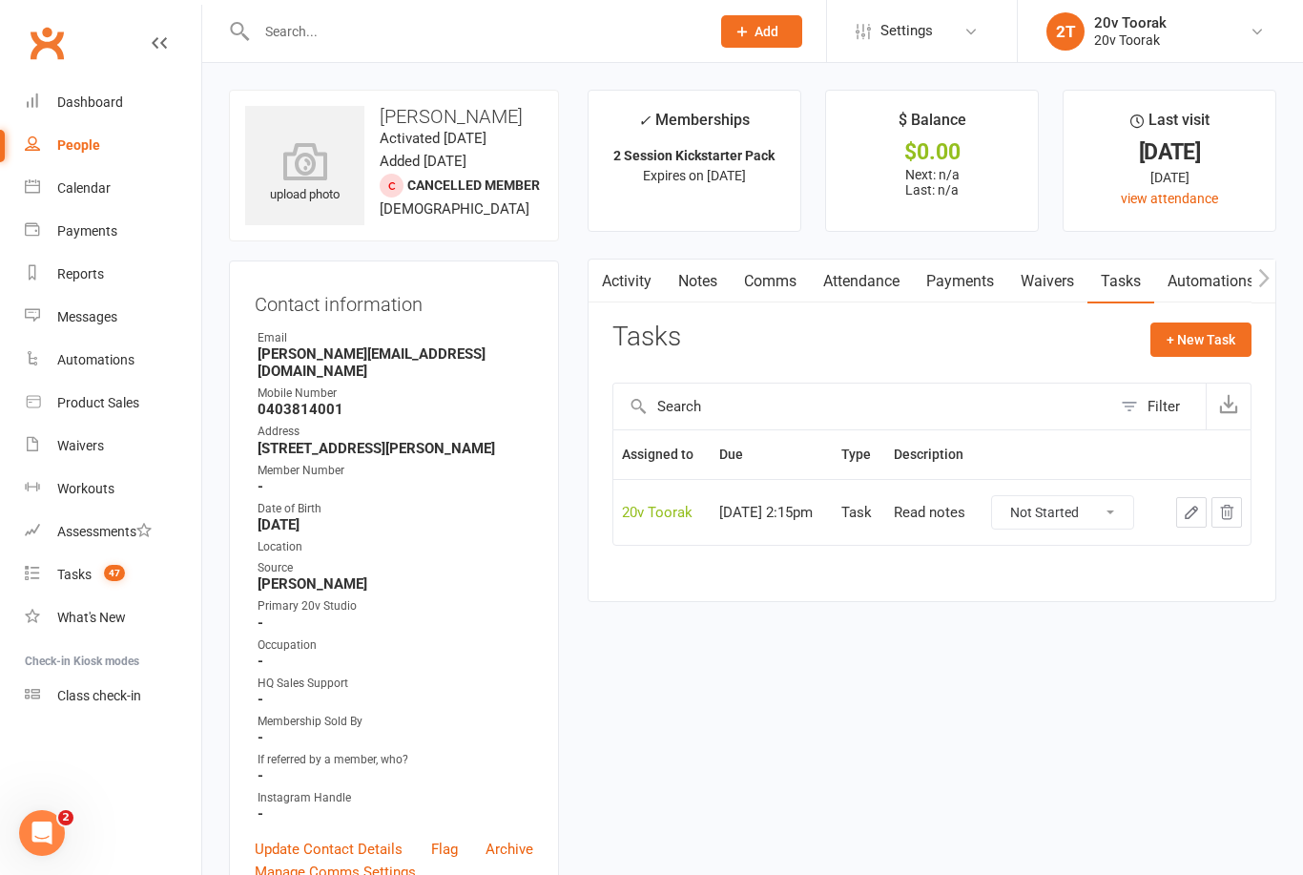
click at [705, 269] on link "Notes" at bounding box center [698, 281] width 66 height 44
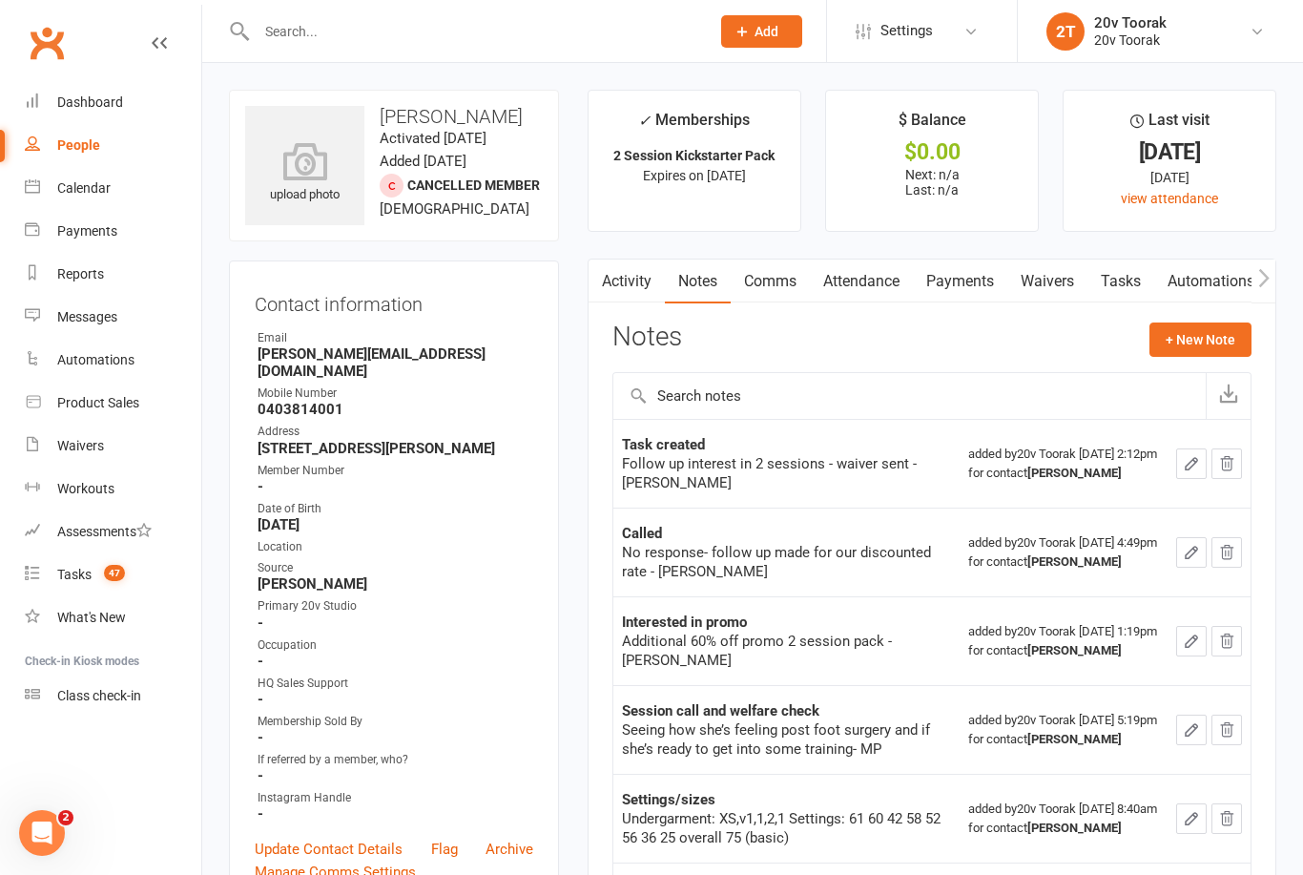
click at [1207, 346] on button "+ New Note" at bounding box center [1200, 339] width 102 height 34
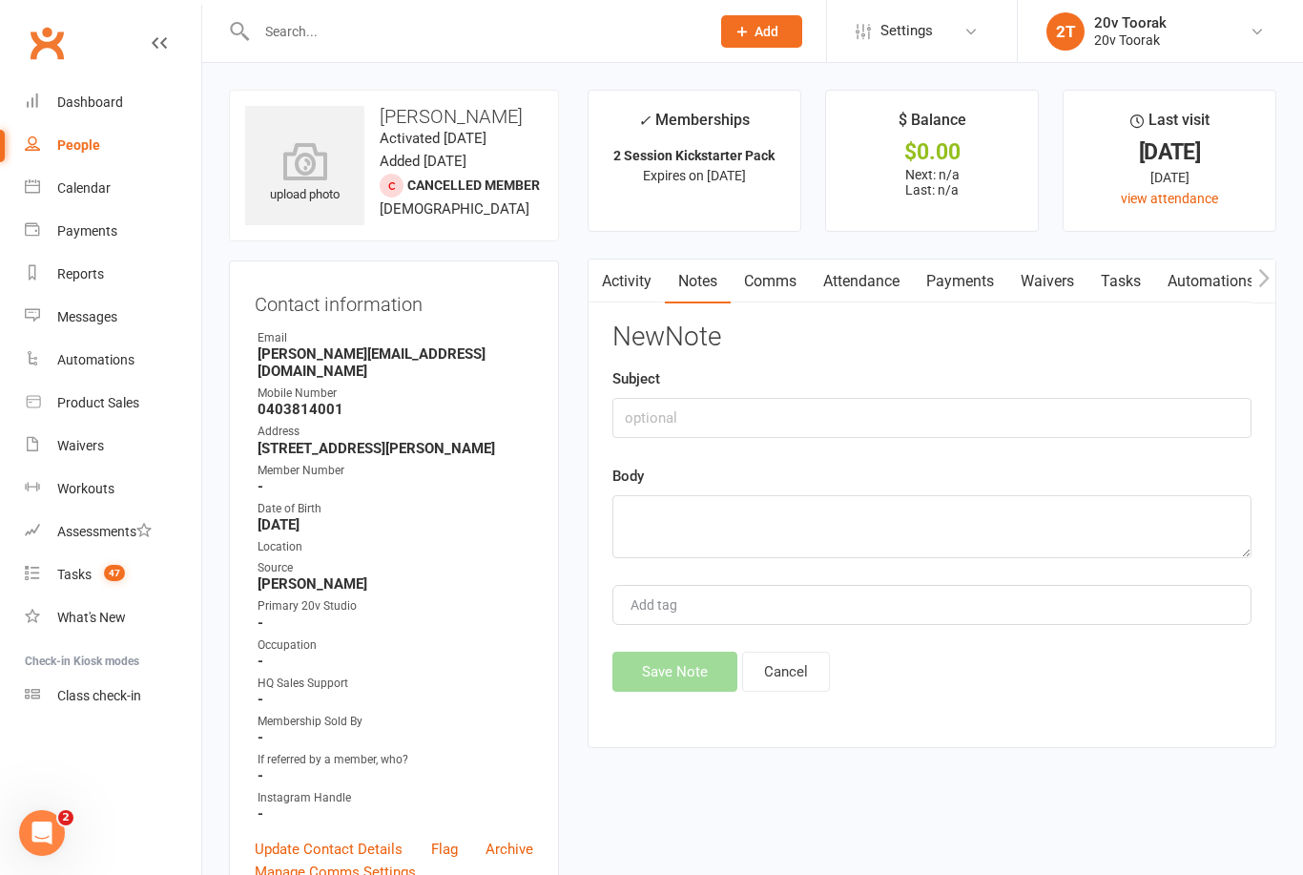
click at [903, 390] on div "Subject" at bounding box center [931, 402] width 639 height 71
click at [924, 415] on input "text" at bounding box center [931, 418] width 639 height 40
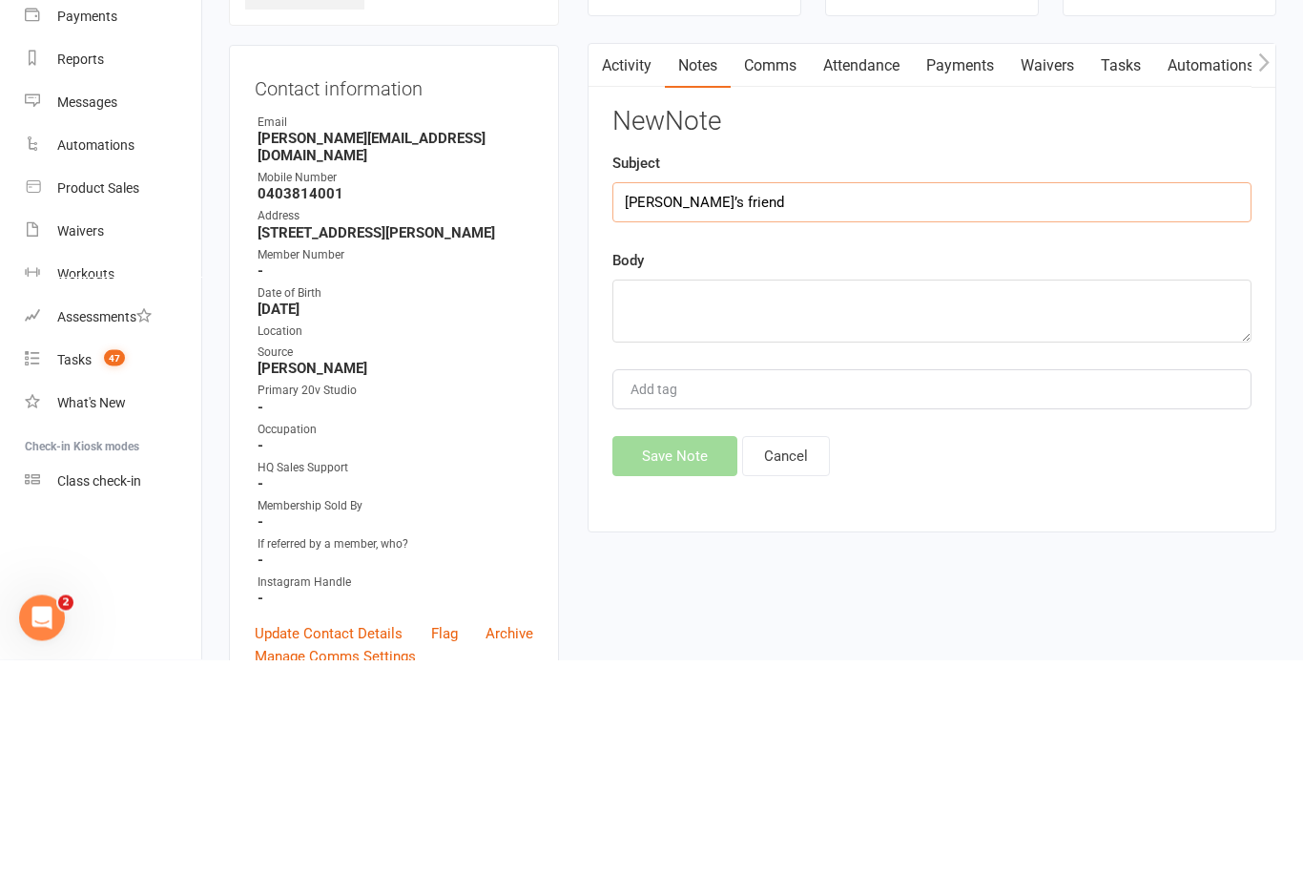
type input "Donna’s friend"
click at [973, 495] on textarea at bounding box center [931, 526] width 639 height 63
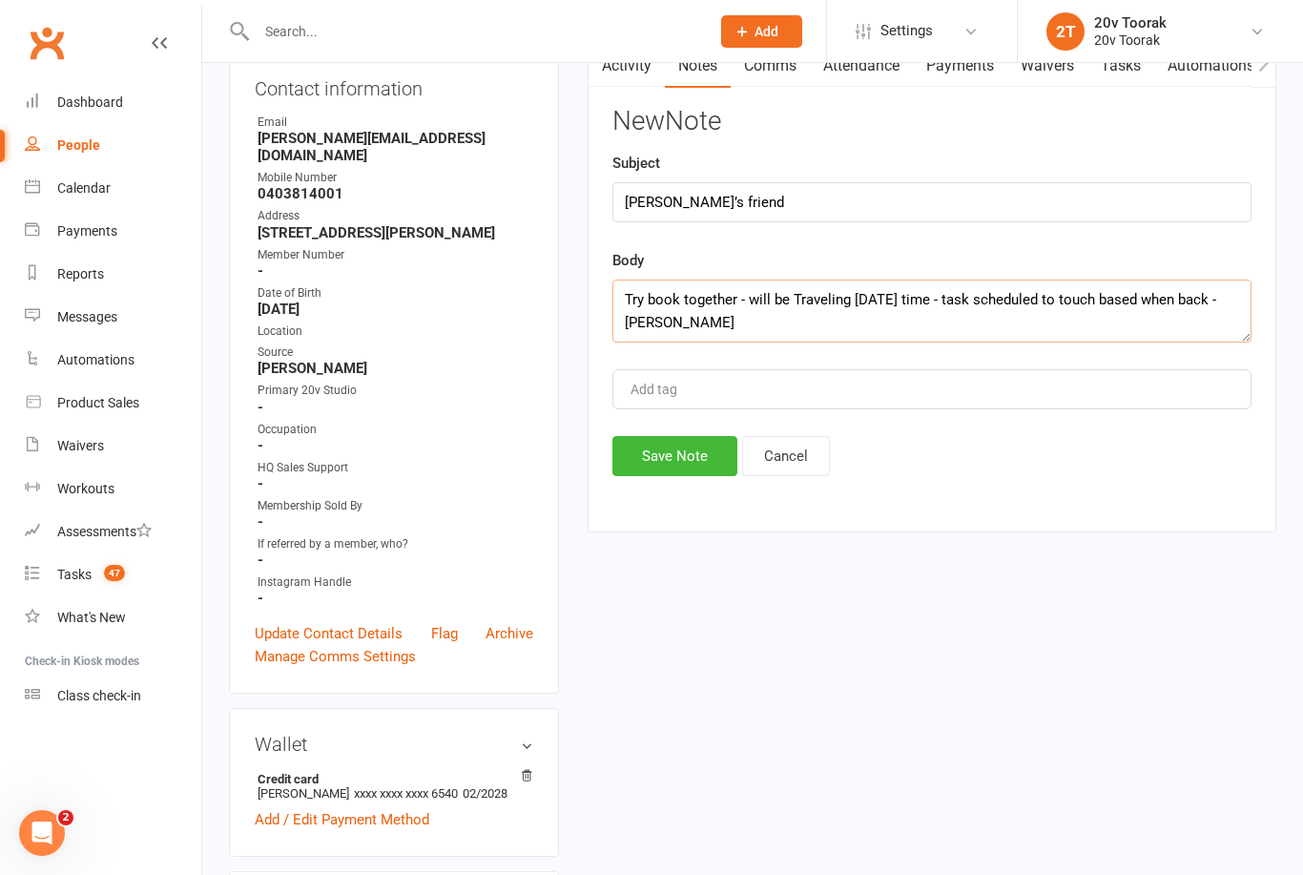
type textarea "Try book together - will be Traveling in 2 weeks time - task scheduled to touch…"
click at [698, 468] on button "Save Note" at bounding box center [674, 456] width 125 height 40
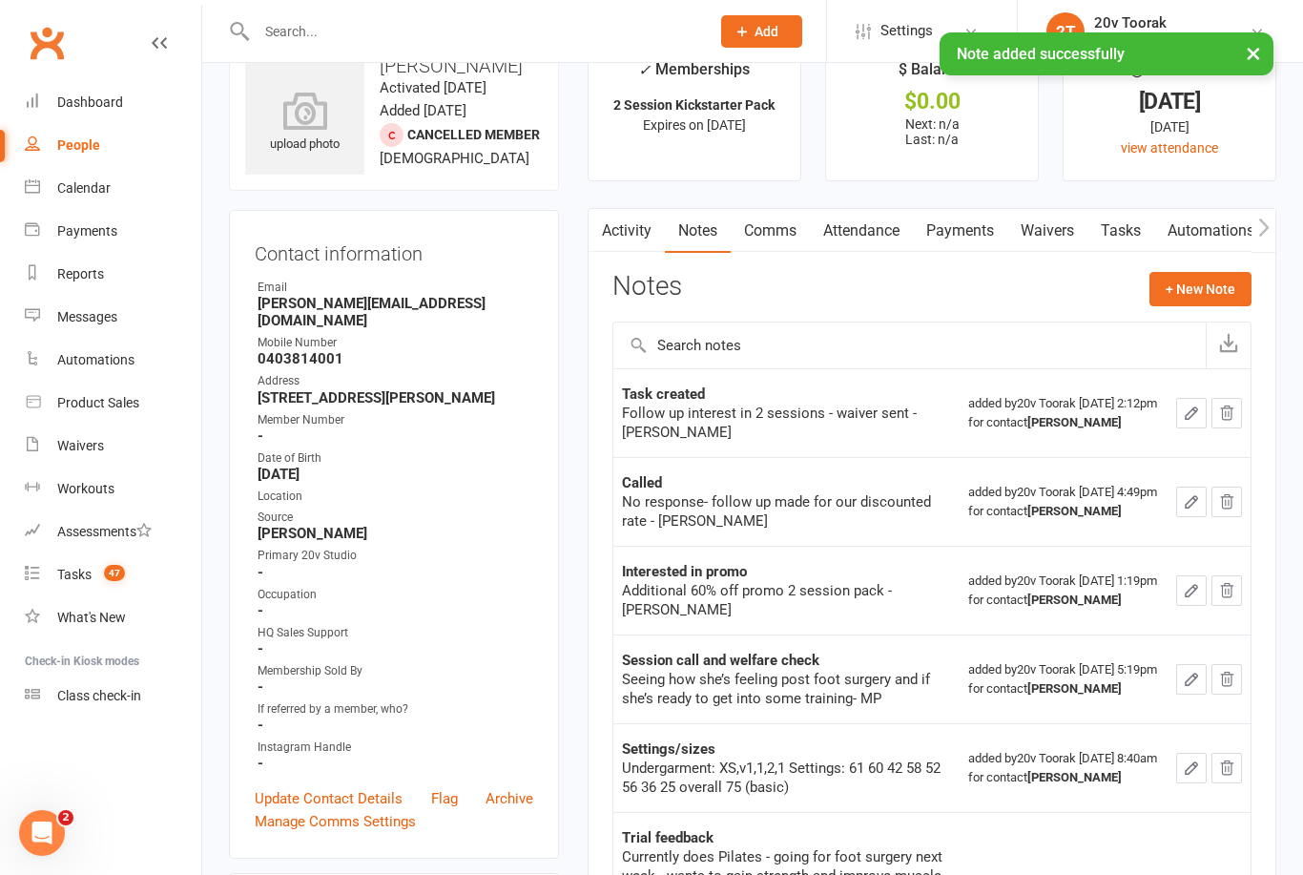
scroll to position [53, 0]
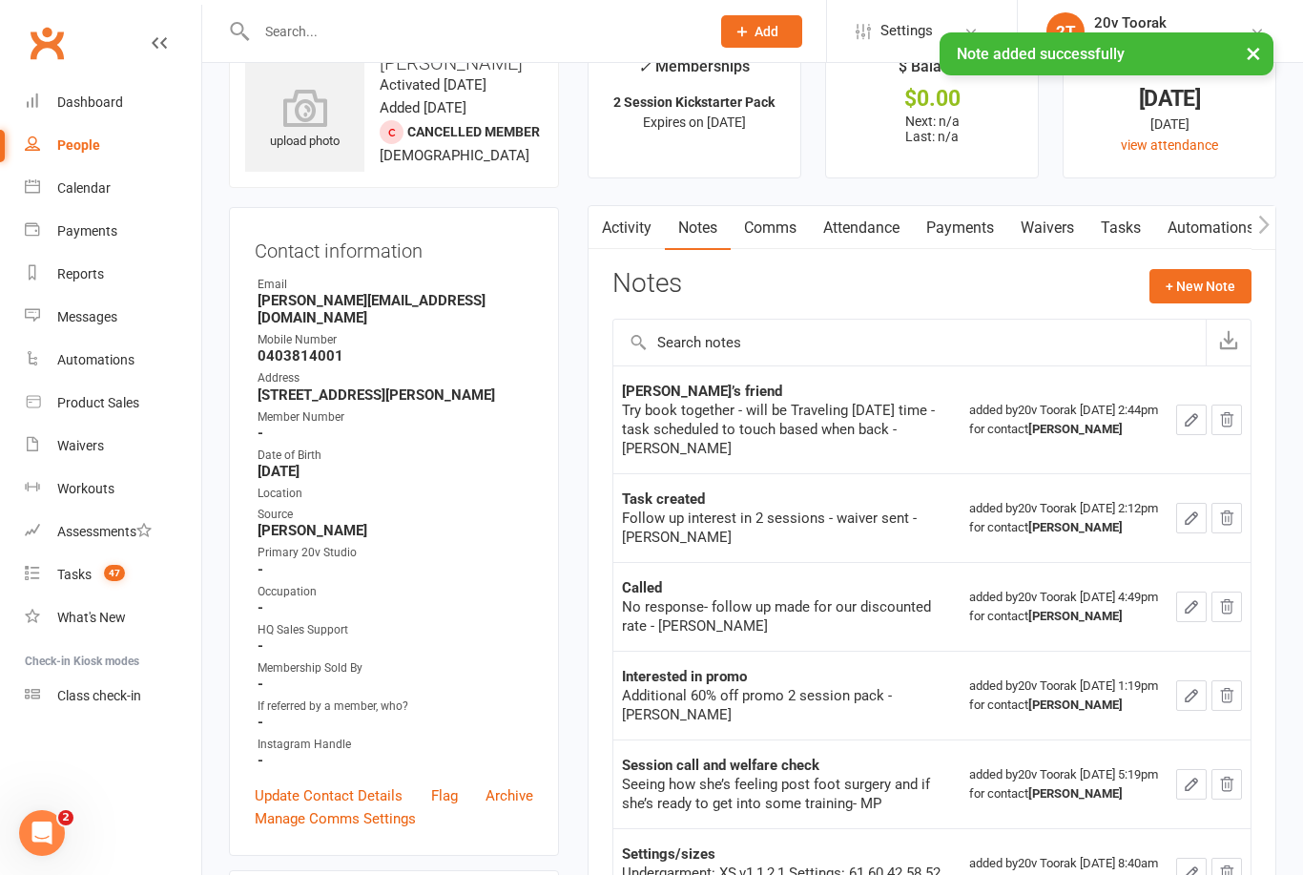
click at [1226, 299] on button "+ New Note" at bounding box center [1200, 286] width 102 height 34
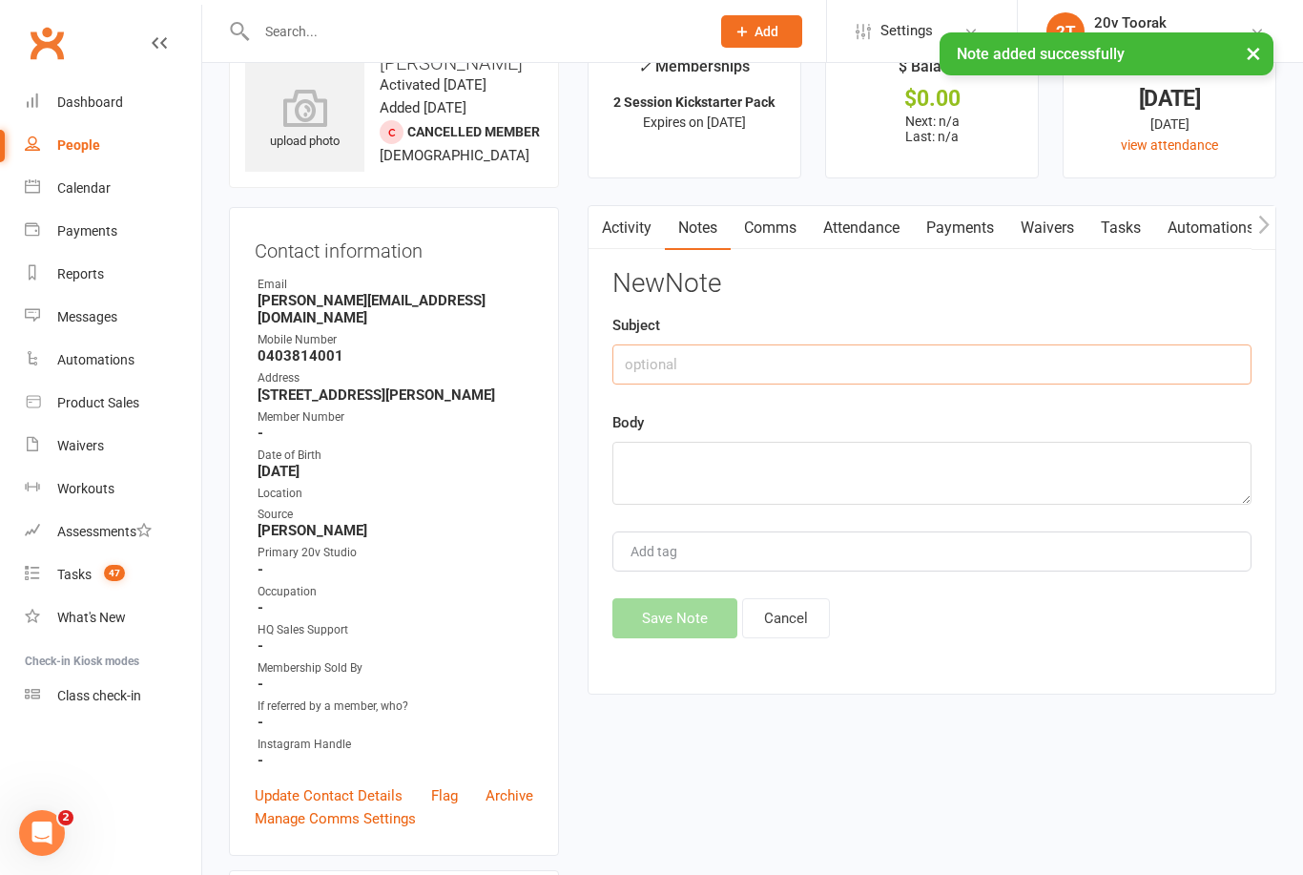
click at [979, 371] on input "text" at bounding box center [931, 364] width 639 height 40
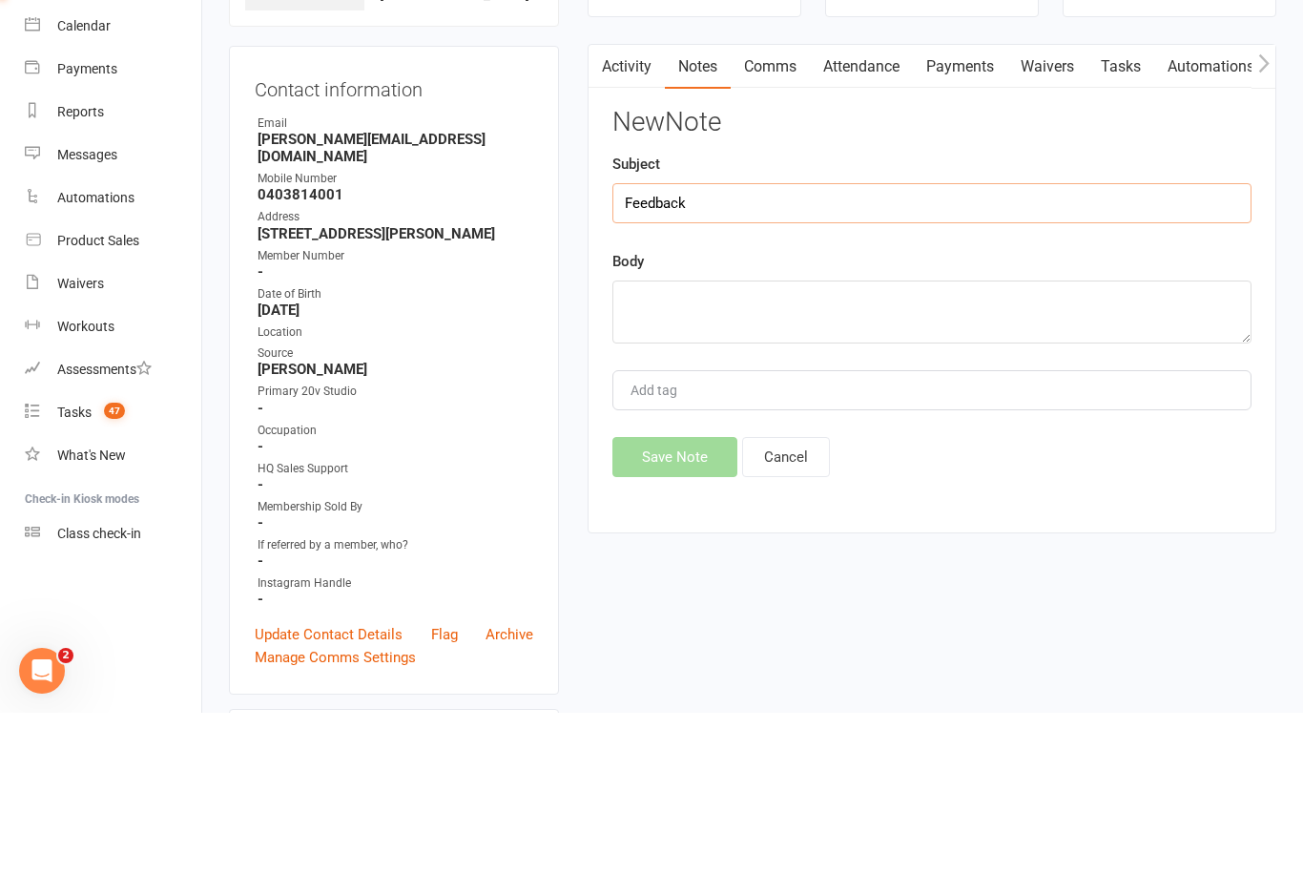
type input "Feedback"
click at [764, 443] on textarea at bounding box center [931, 474] width 639 height 63
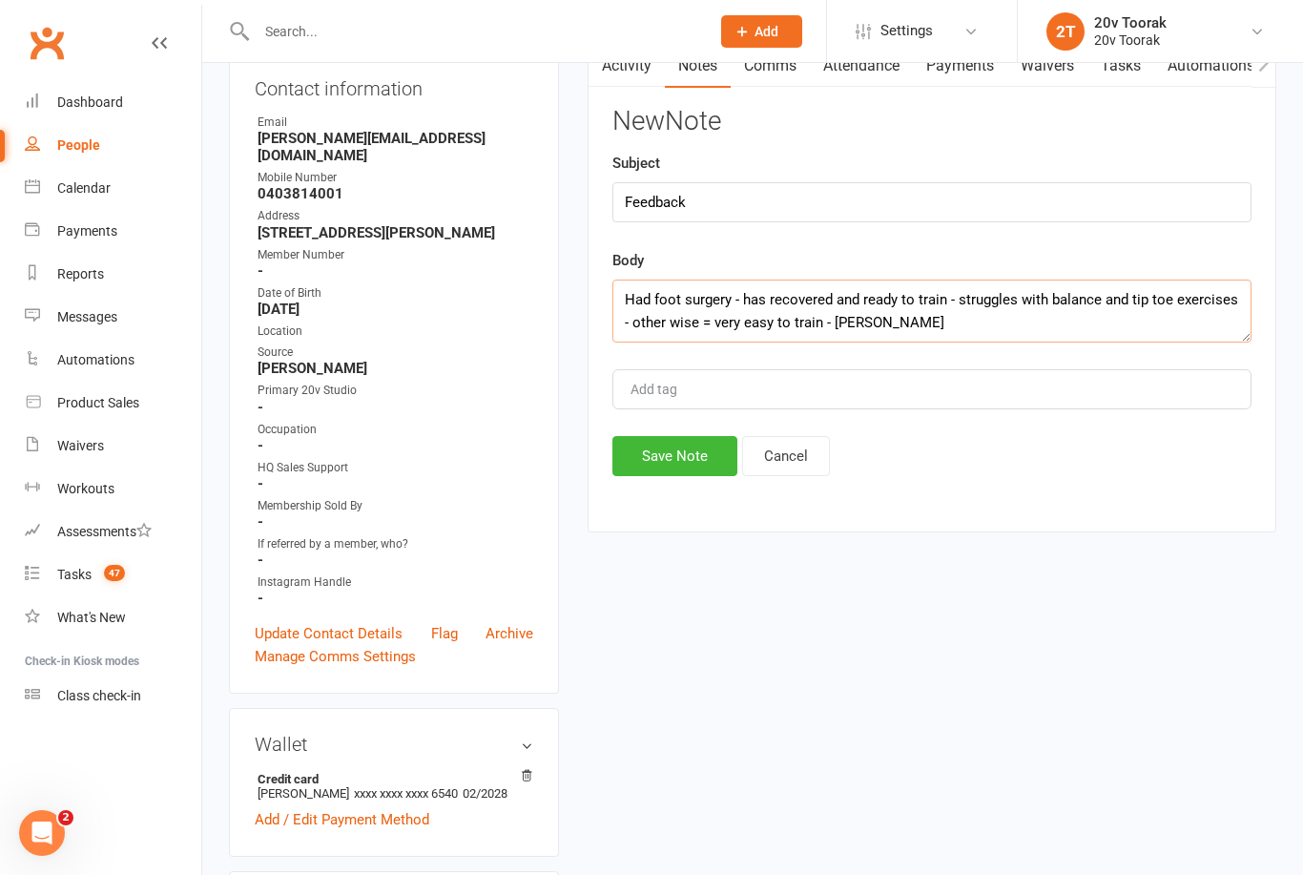
type textarea "Had foot surgery - has recovered and ready to train - struggles with balance an…"
click at [673, 467] on button "Save Note" at bounding box center [674, 456] width 125 height 40
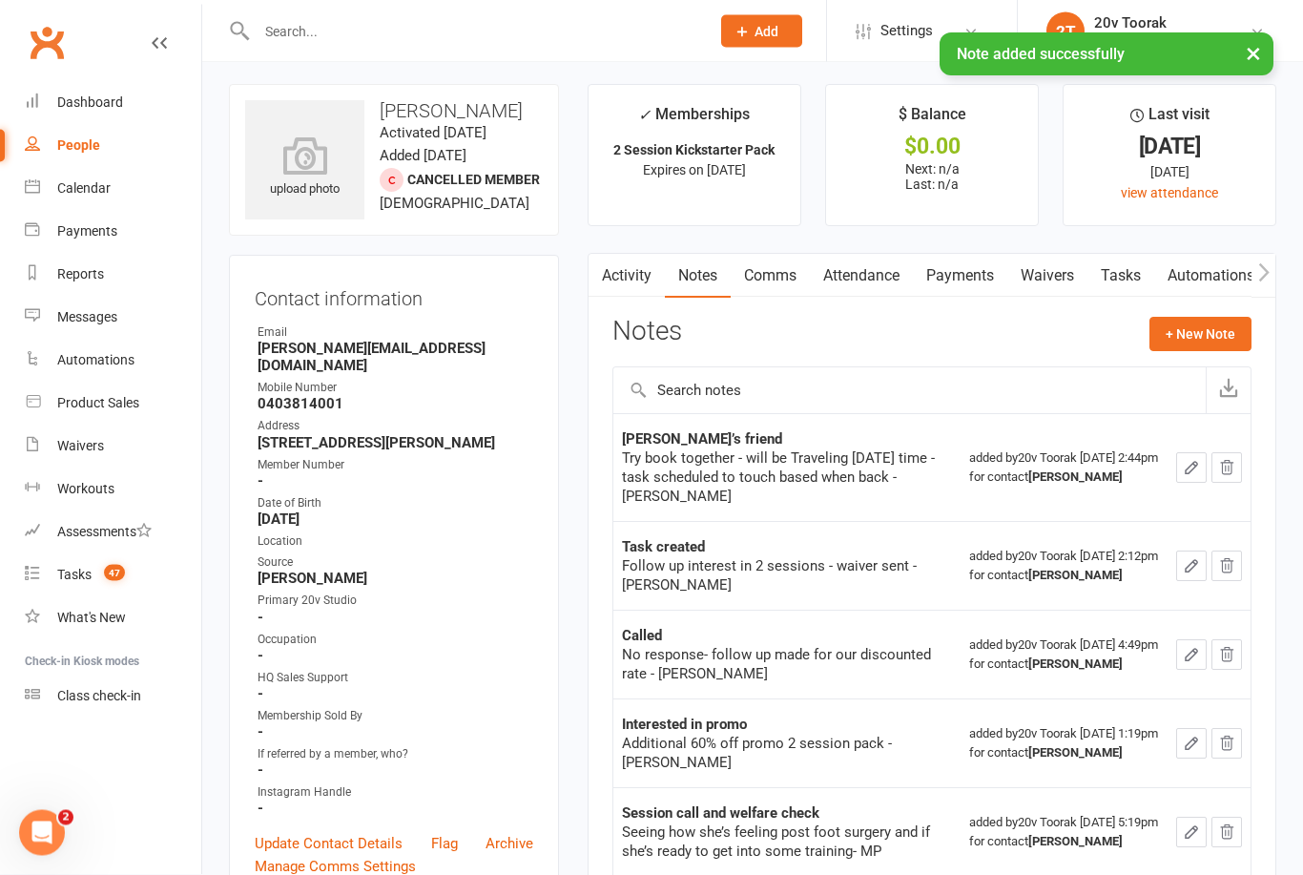
scroll to position [0, 0]
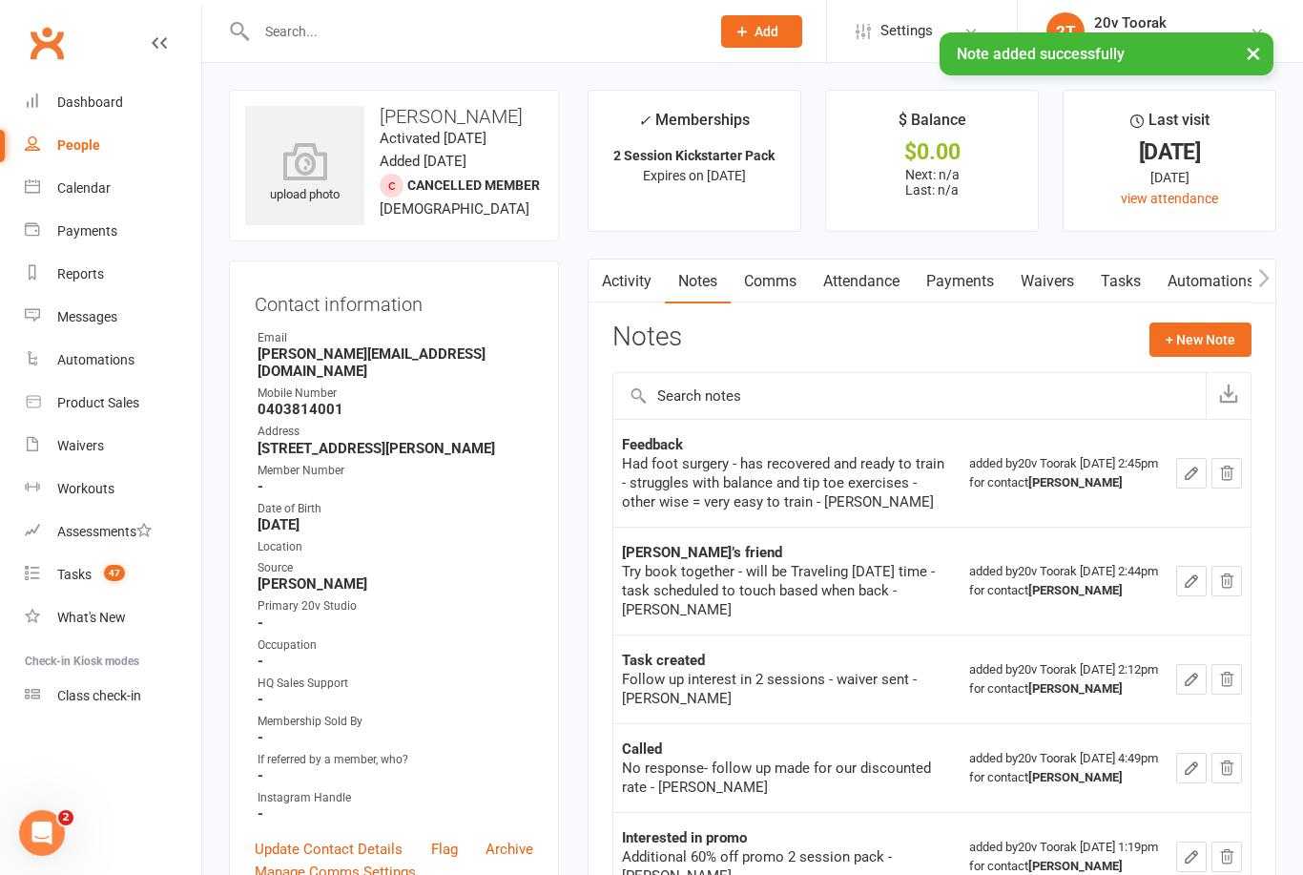
click at [1127, 283] on link "Tasks" at bounding box center [1120, 281] width 67 height 44
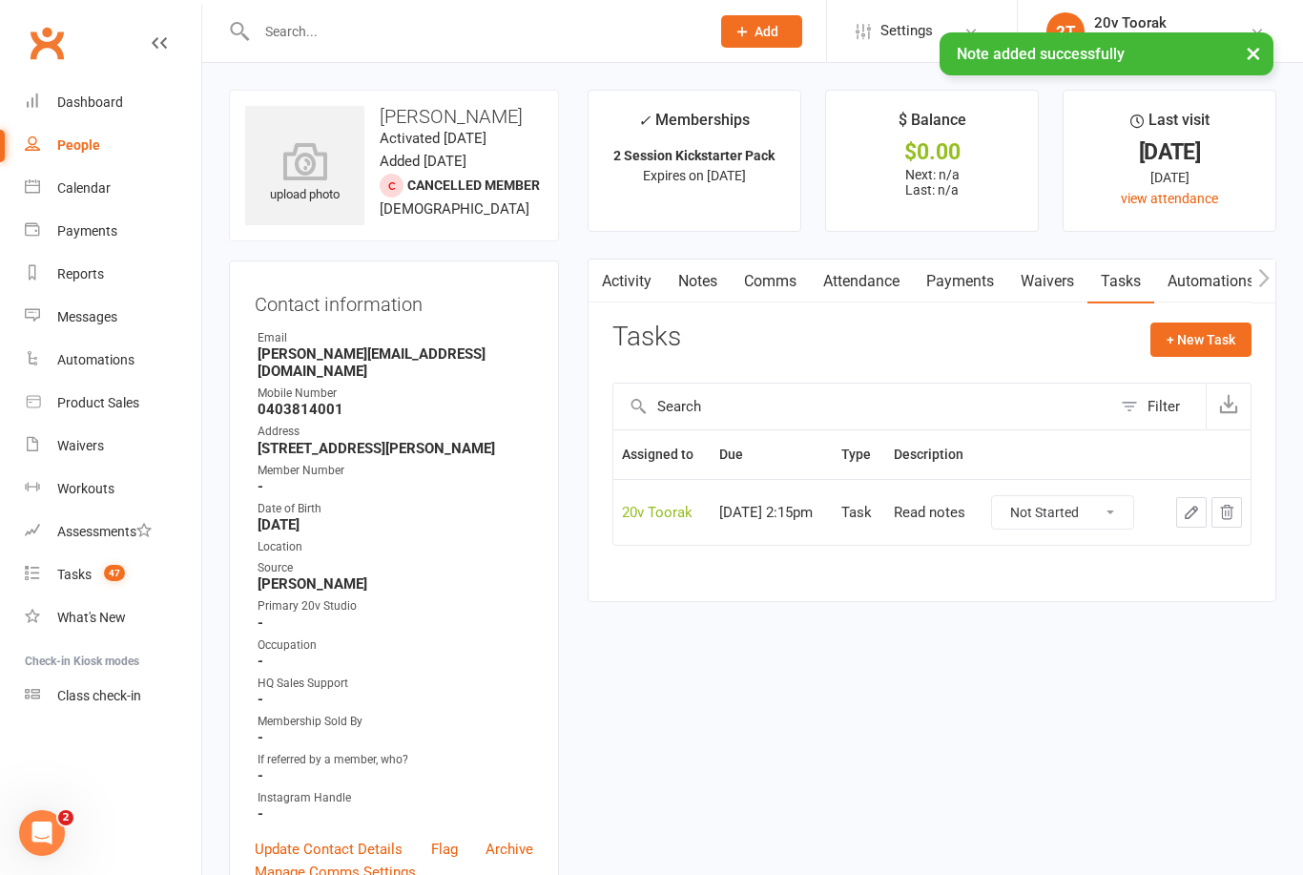
click at [629, 281] on link "Activity" at bounding box center [627, 281] width 76 height 44
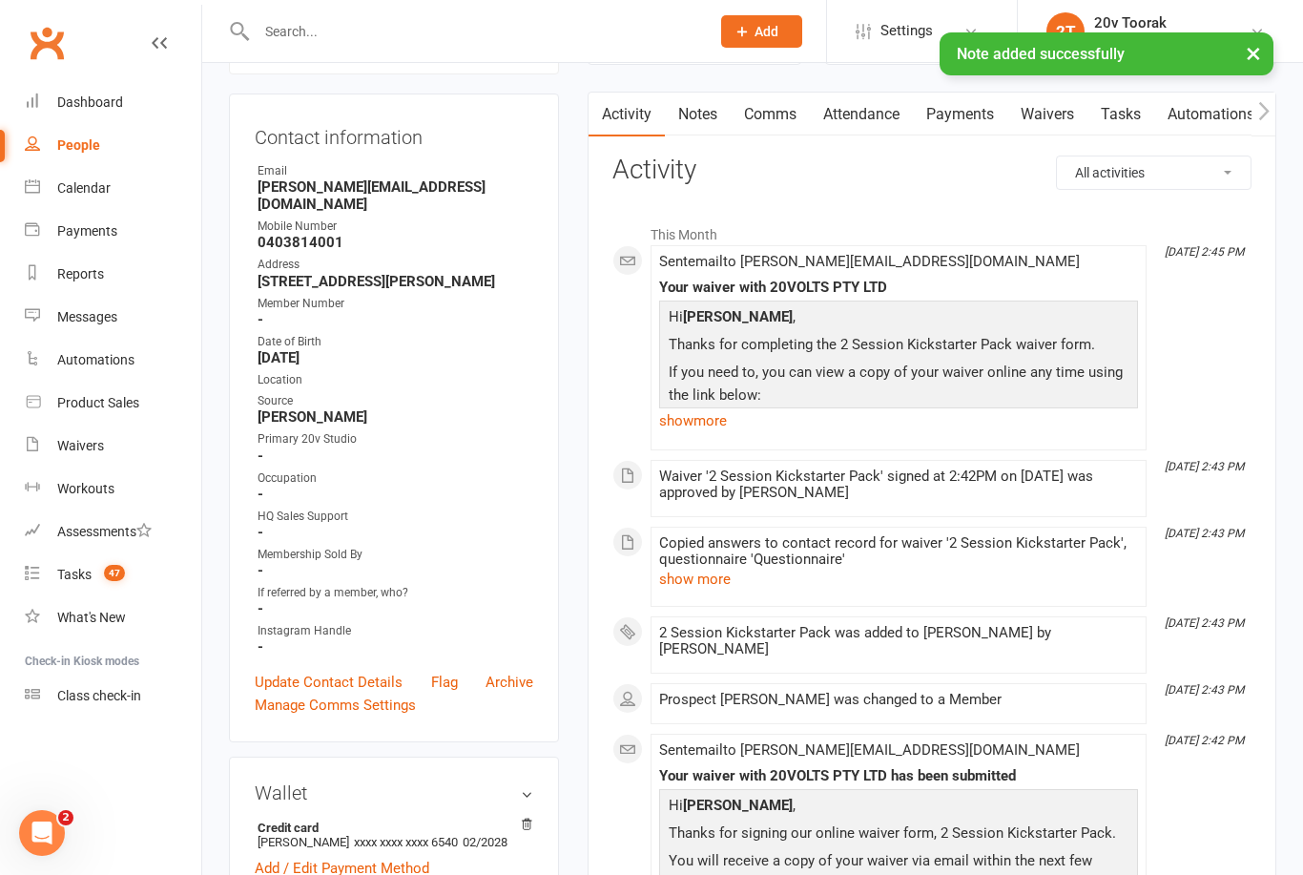
scroll to position [31, 0]
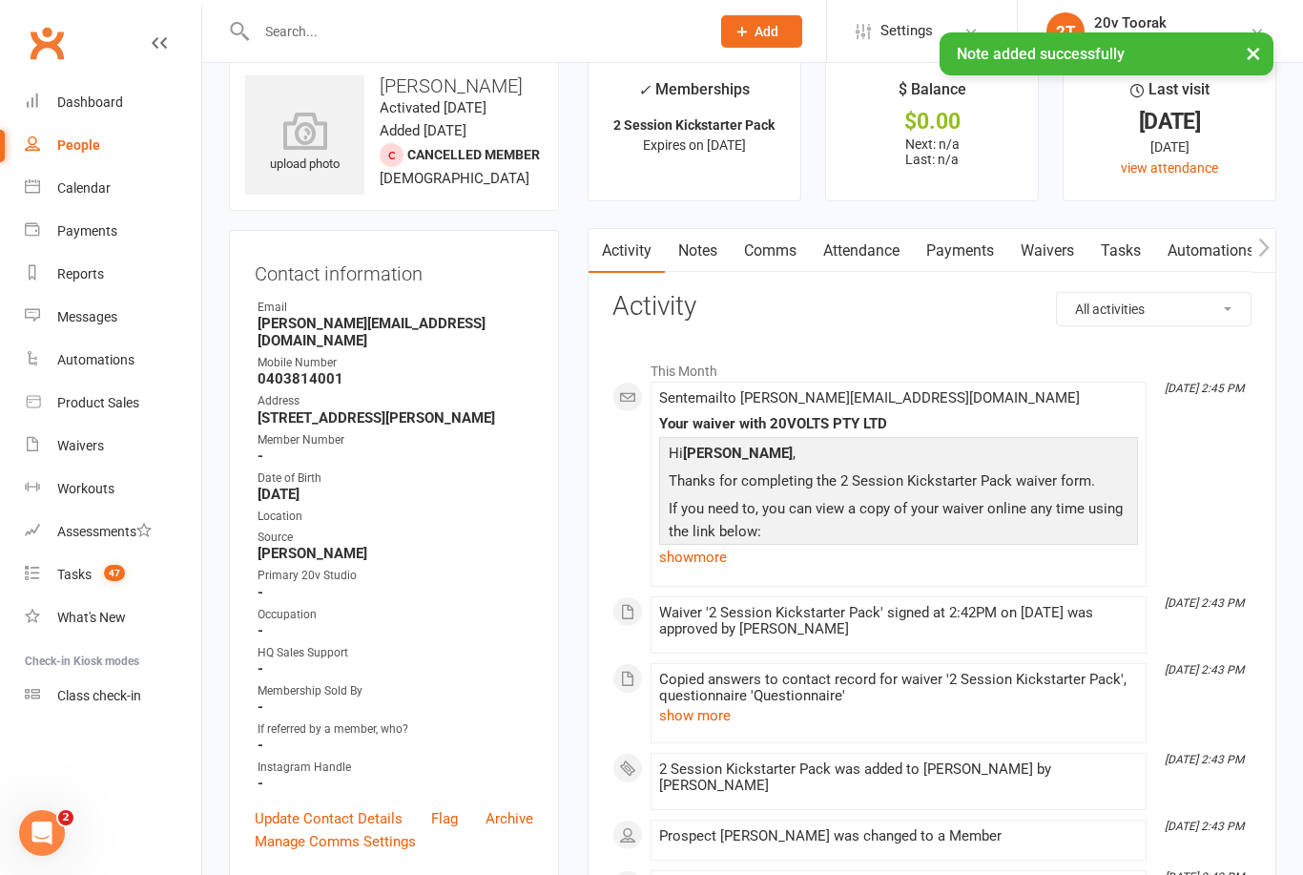
click at [781, 257] on link "Comms" at bounding box center [770, 251] width 79 height 44
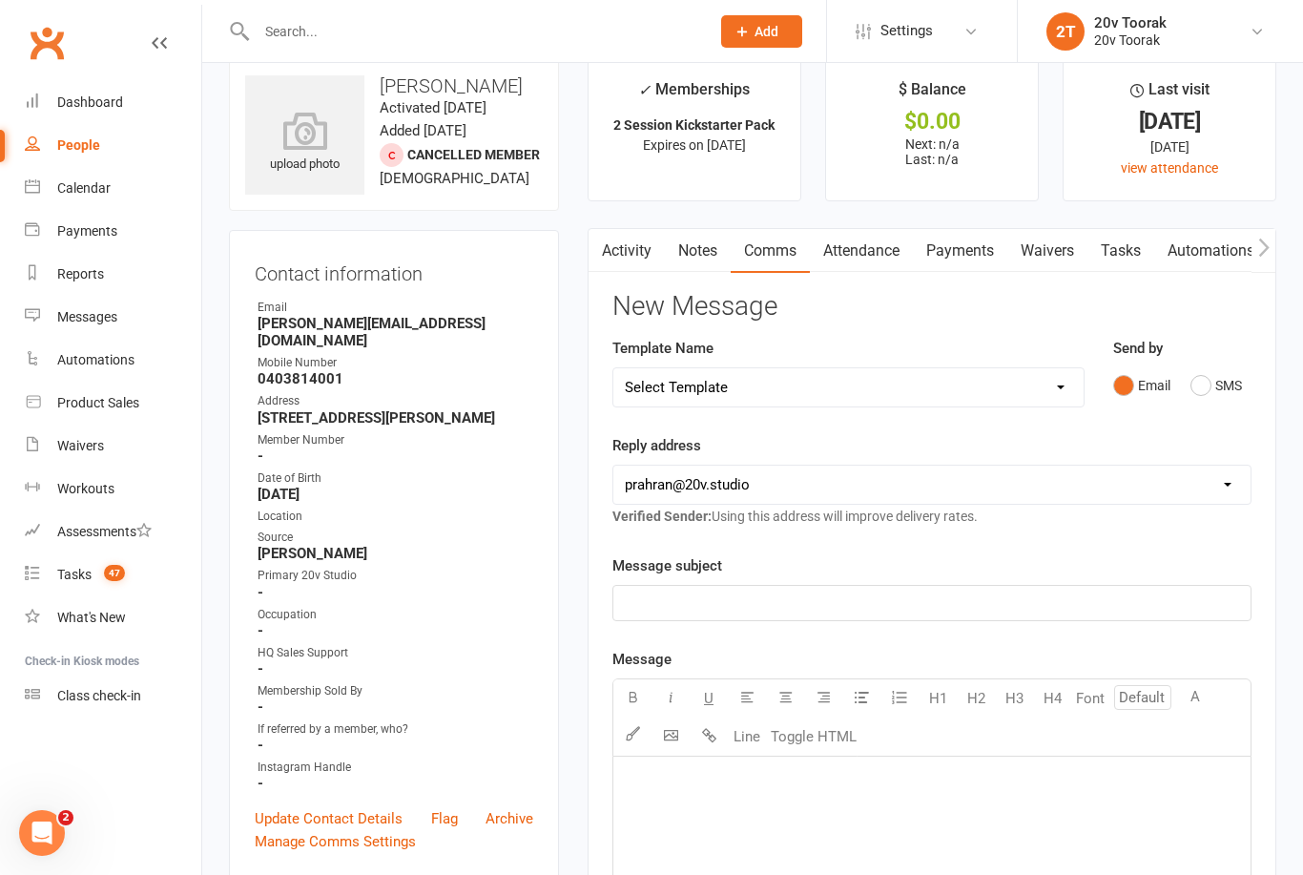
click at [1237, 397] on button "SMS" at bounding box center [1216, 385] width 52 height 36
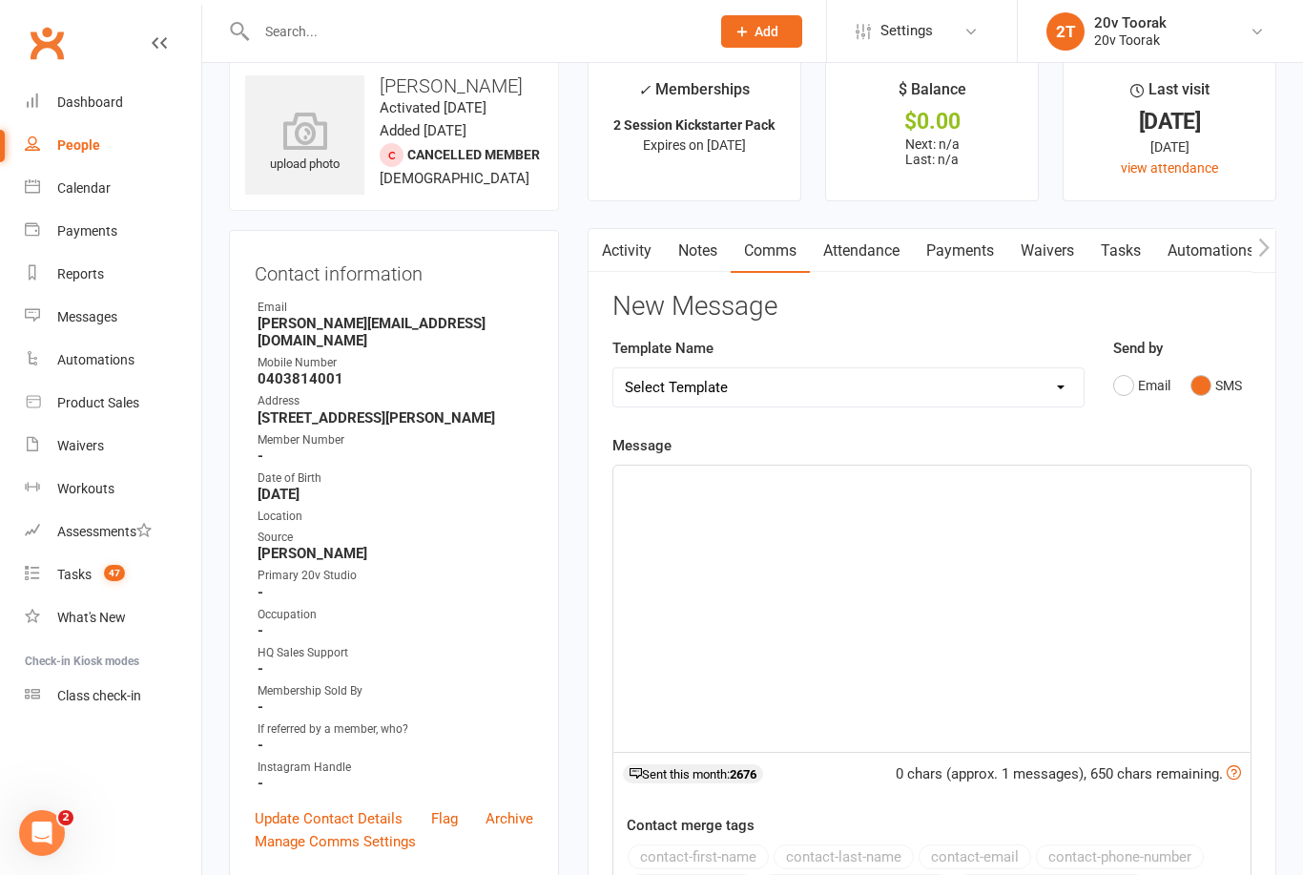
click at [1039, 569] on div "﻿" at bounding box center [931, 609] width 637 height 286
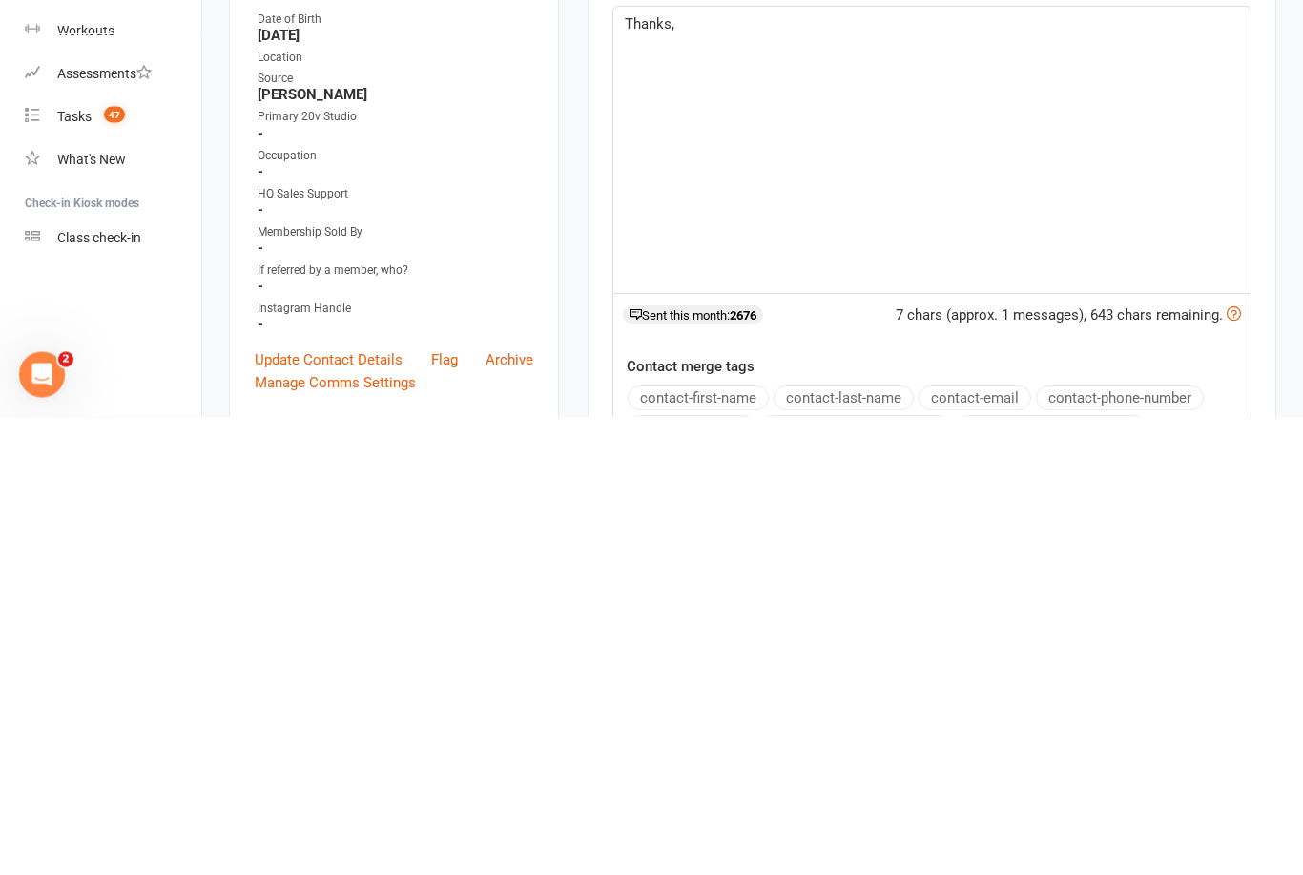
click at [741, 844] on button "contact-first-name" at bounding box center [698, 856] width 141 height 25
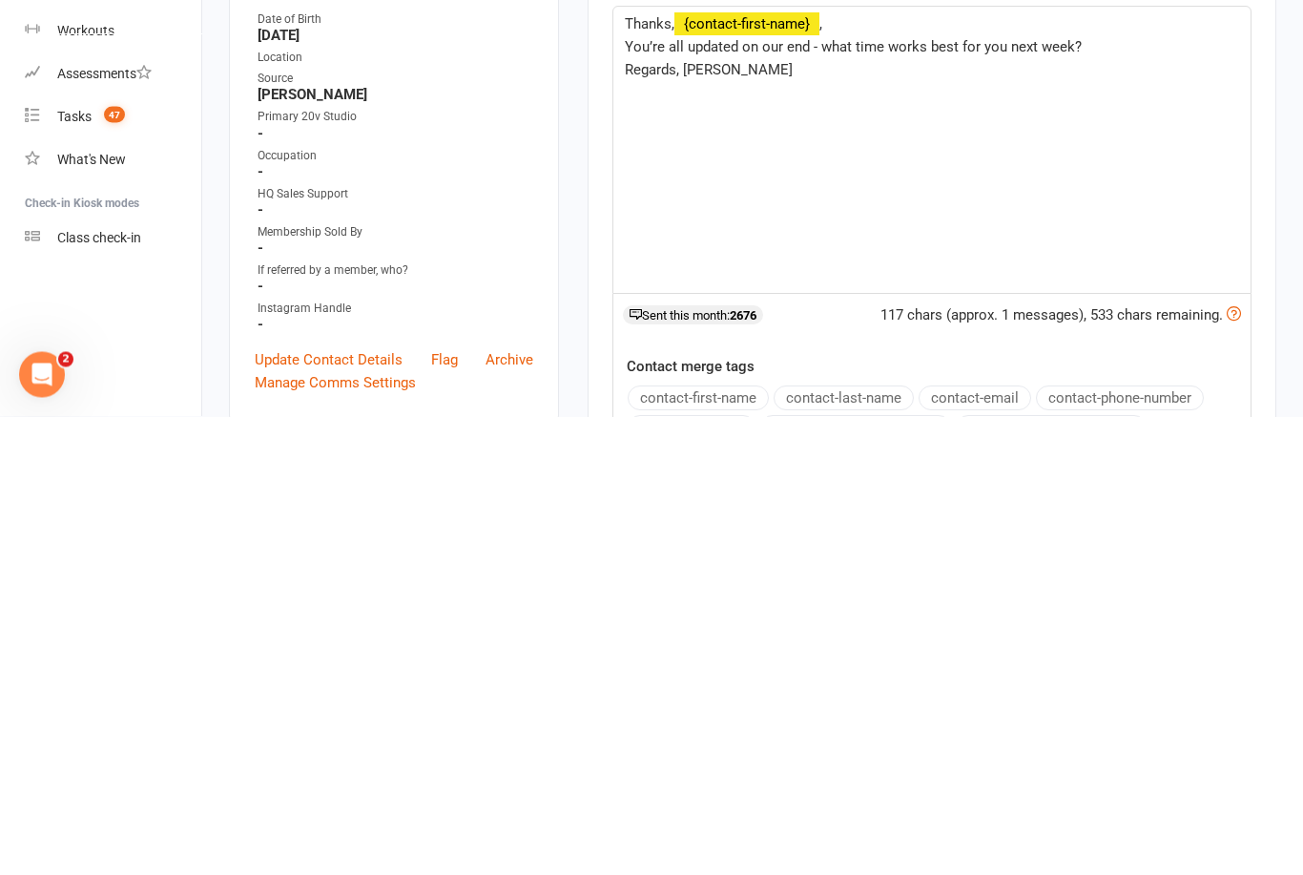
click at [1009, 497] on span "You’re all updated on our end - what time works best for you next week?" at bounding box center [853, 505] width 457 height 17
click at [1151, 494] on p "You’re all updated on our end - what time works best for you this week and next…" at bounding box center [932, 505] width 614 height 23
click at [920, 494] on p "You’re all updated on our end - what time works best for you this week and next…" at bounding box center [932, 517] width 614 height 46
click at [661, 543] on span "Regards, Byron" at bounding box center [709, 551] width 168 height 17
click at [652, 540] on p "Regards, Byron" at bounding box center [932, 551] width 614 height 23
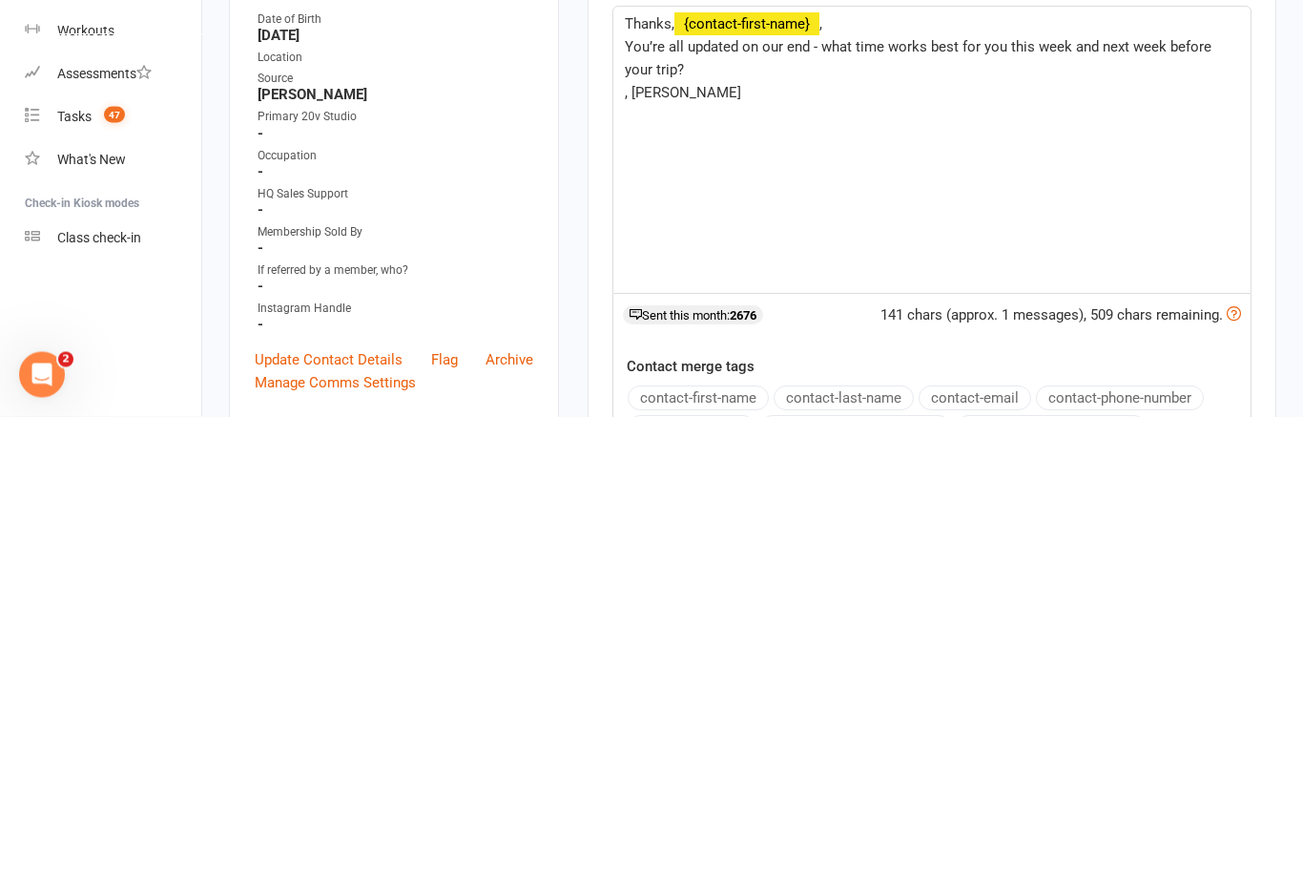
scroll to position [489, 0]
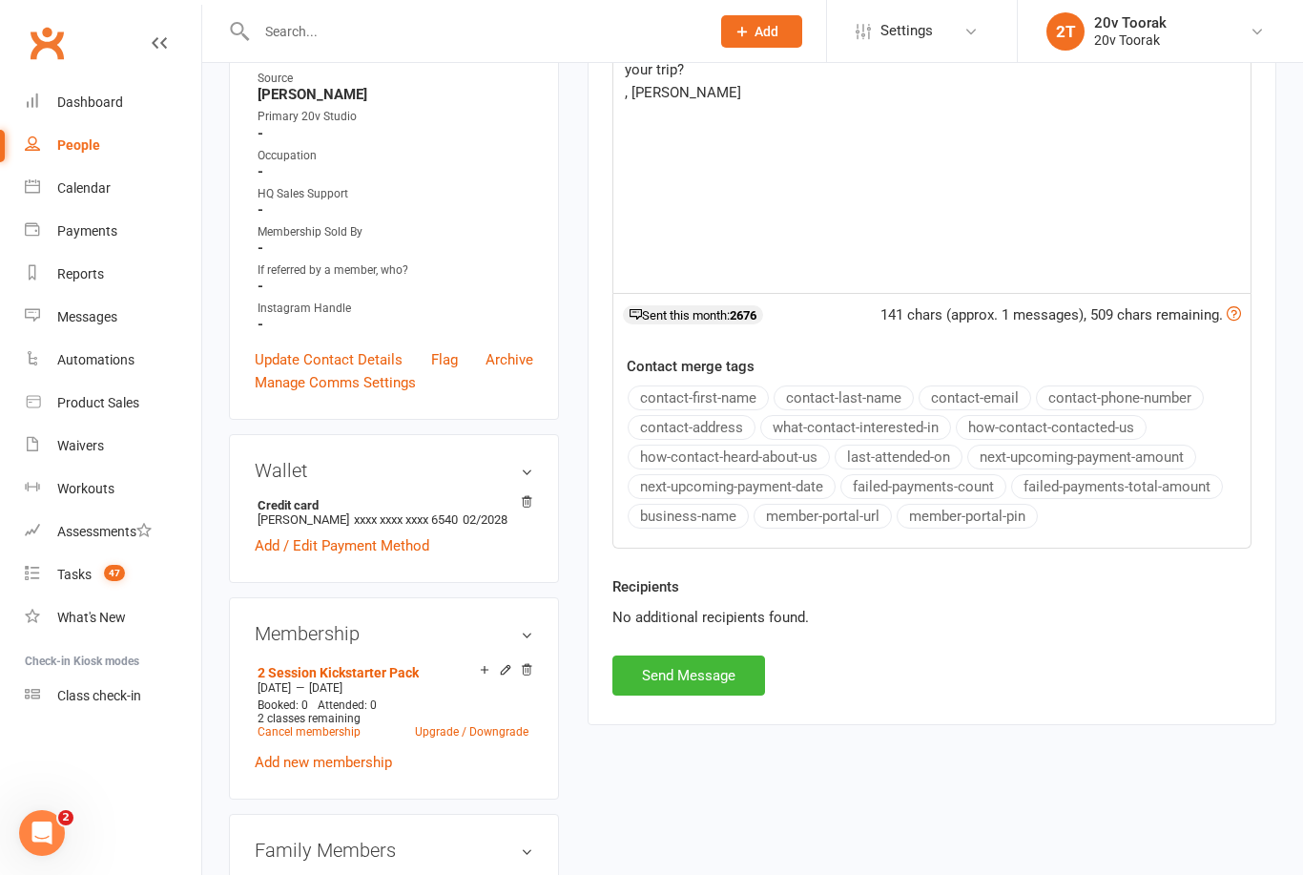
click at [884, 184] on div "Thanks, ﻿ {contact-first-name} , You’re all updated on our end - what time work…" at bounding box center [931, 150] width 637 height 286
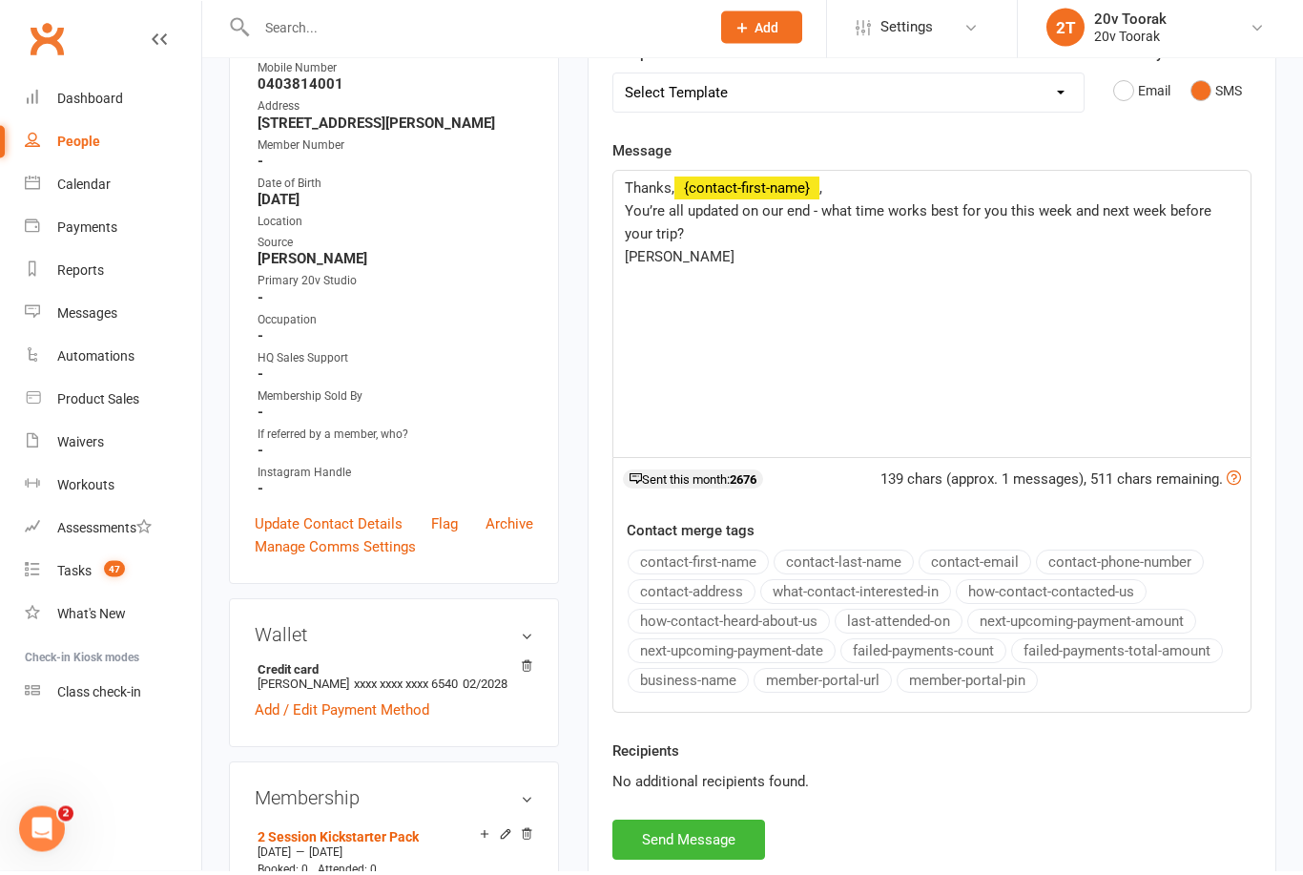
scroll to position [325, 0]
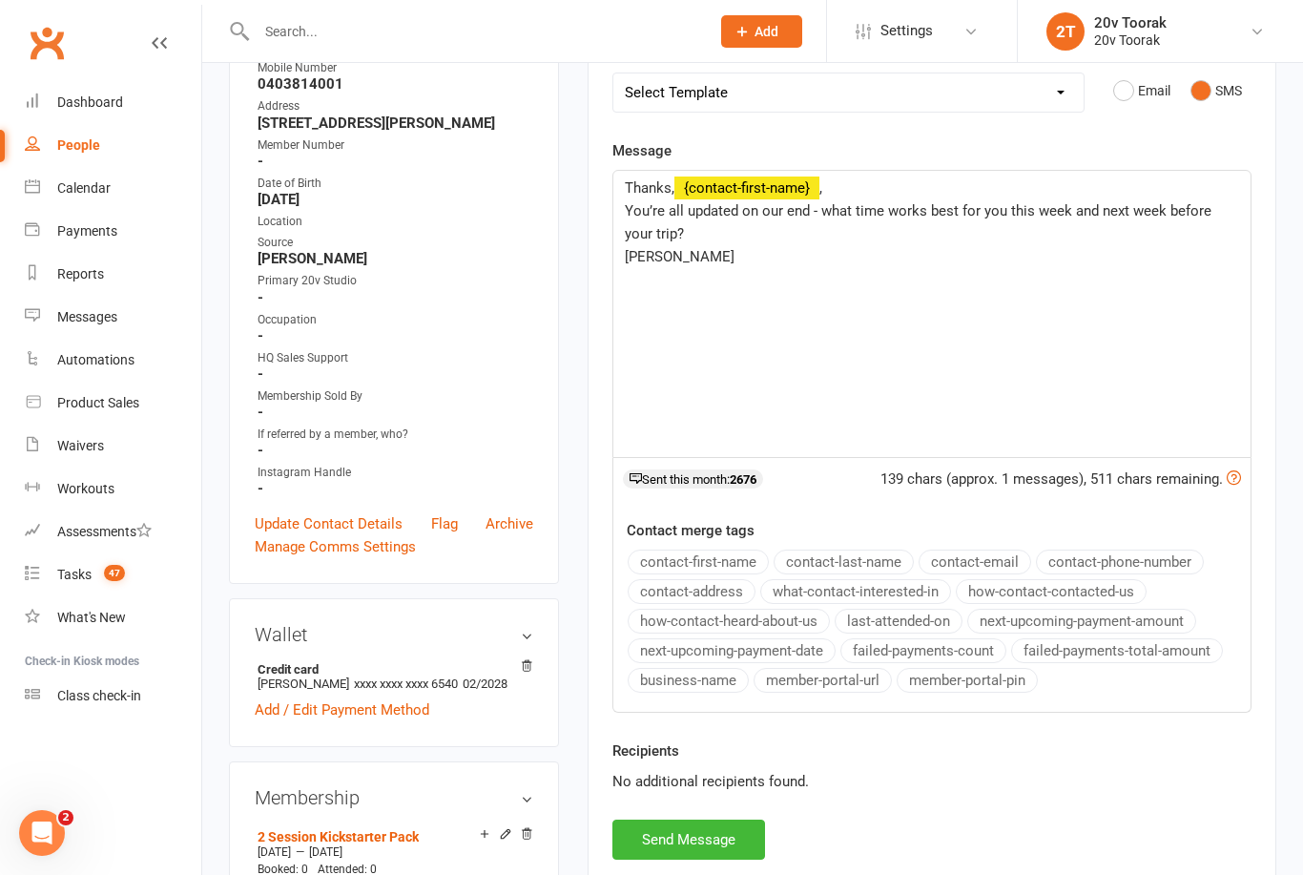
click at [1170, 202] on span "You’re all updated on our end - what time works best for you this week and next…" at bounding box center [920, 222] width 590 height 40
click at [1027, 249] on p "[PERSON_NAME]" at bounding box center [932, 257] width 614 height 23
click at [961, 239] on p "You’re all updated on our end - what time works best for you this week and next…" at bounding box center [932, 223] width 614 height 46
click at [728, 842] on button "Send Message" at bounding box center [688, 839] width 153 height 40
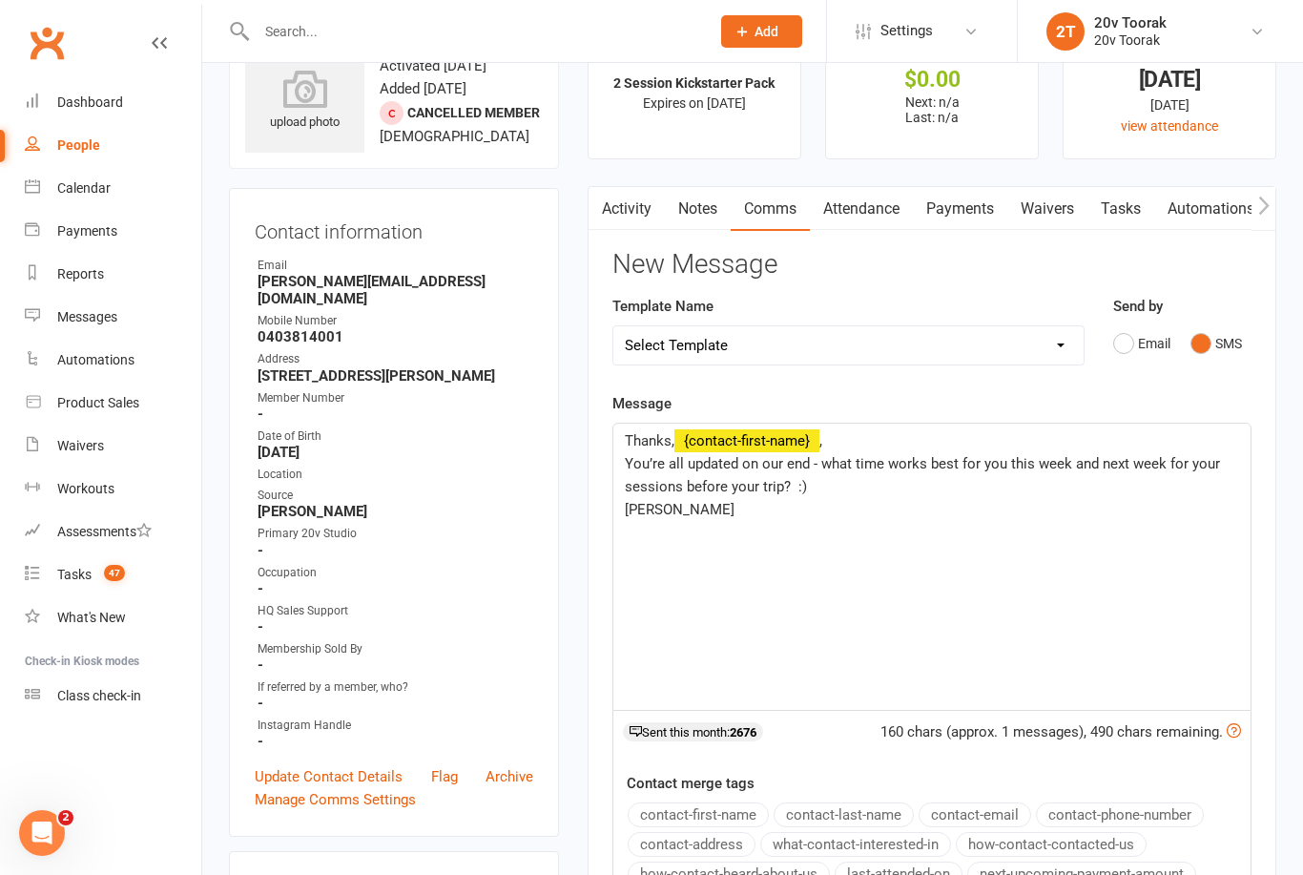
scroll to position [0, 0]
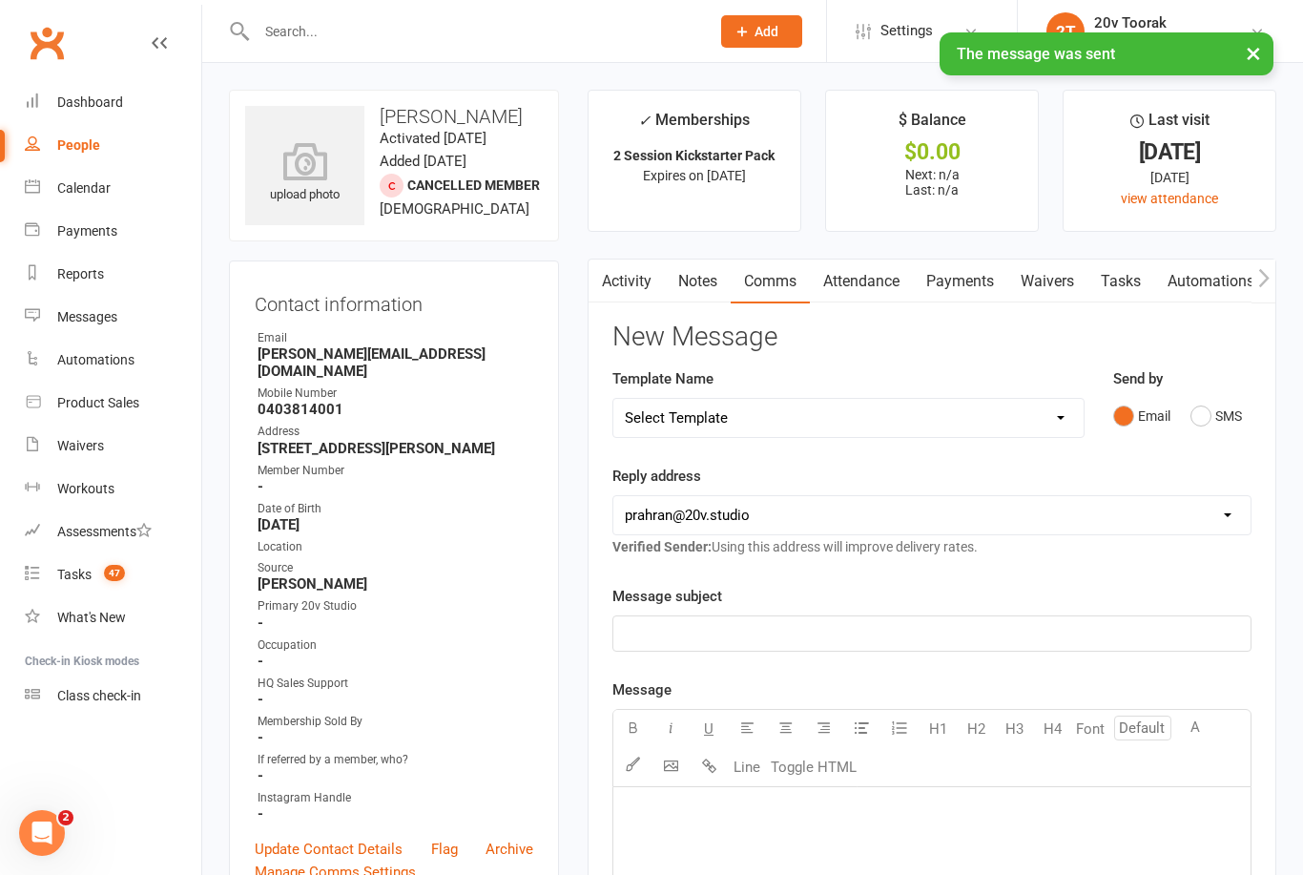
click at [1128, 283] on link "Tasks" at bounding box center [1120, 281] width 67 height 44
